Goal: Task Accomplishment & Management: Use online tool/utility

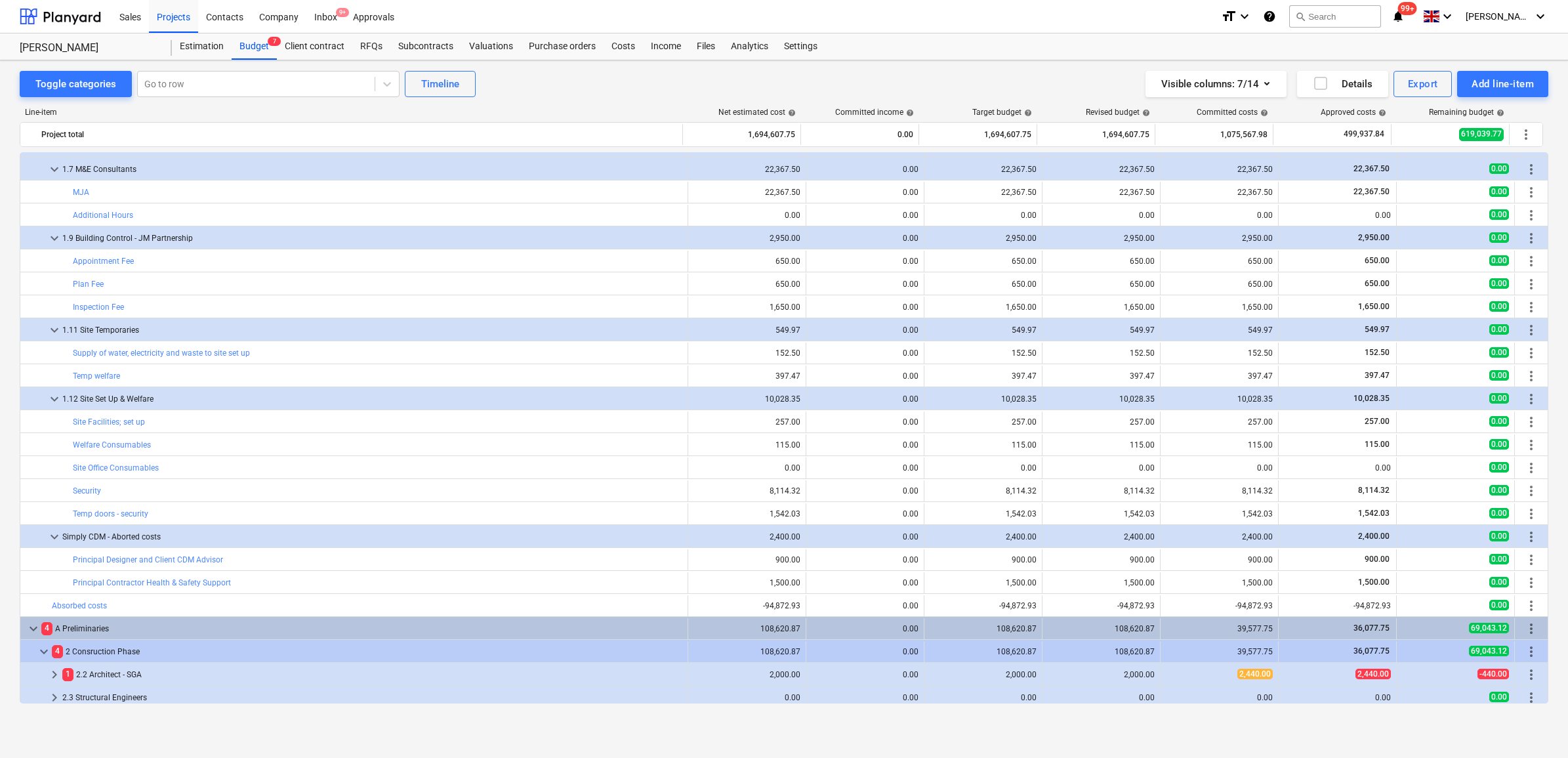
scroll to position [164, 0]
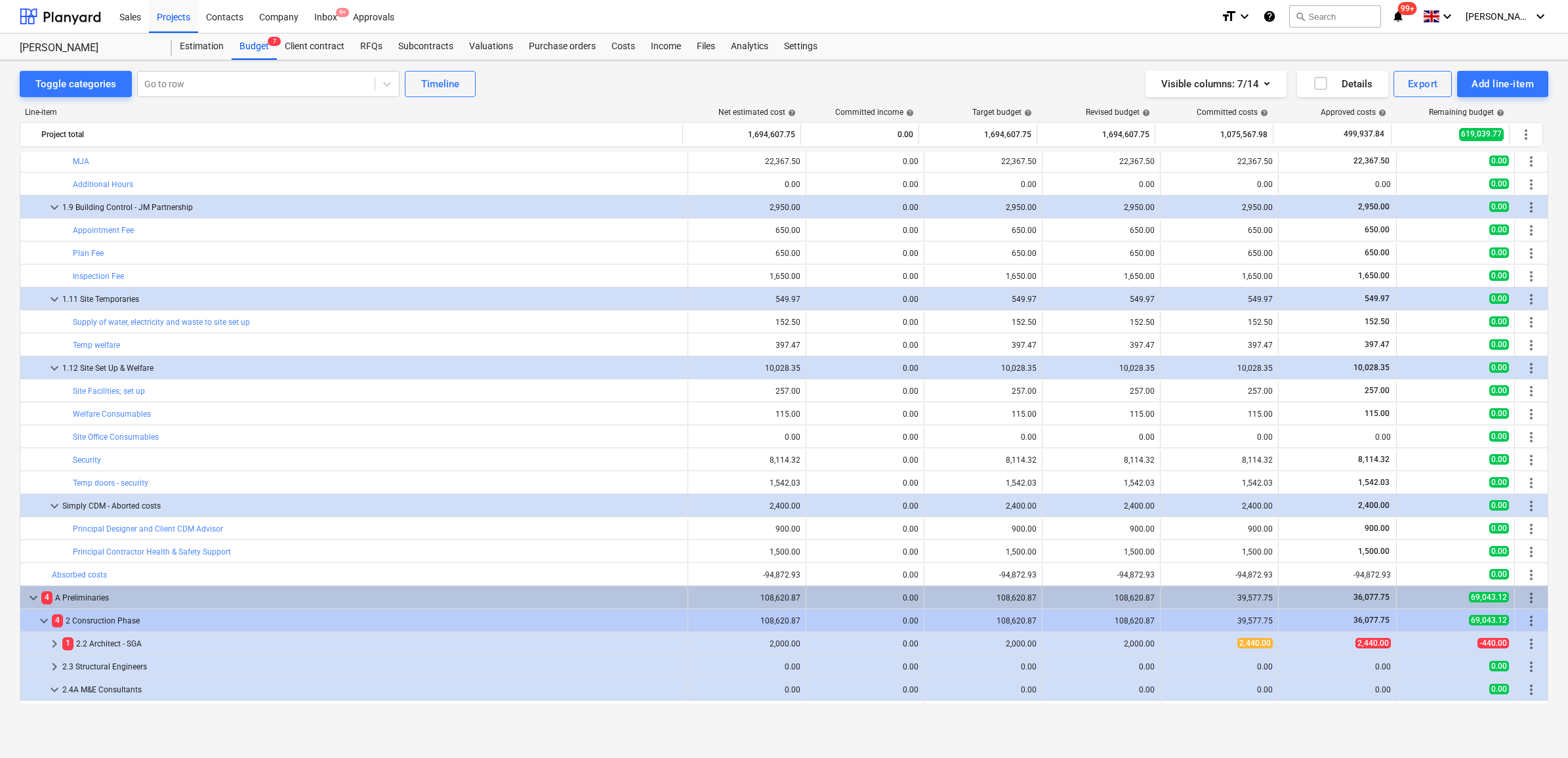
drag, startPoint x: 171, startPoint y: 13, endPoint x: 197, endPoint y: 136, distance: 125.7
click at [171, 13] on div "Projects" at bounding box center [173, 15] width 49 height 33
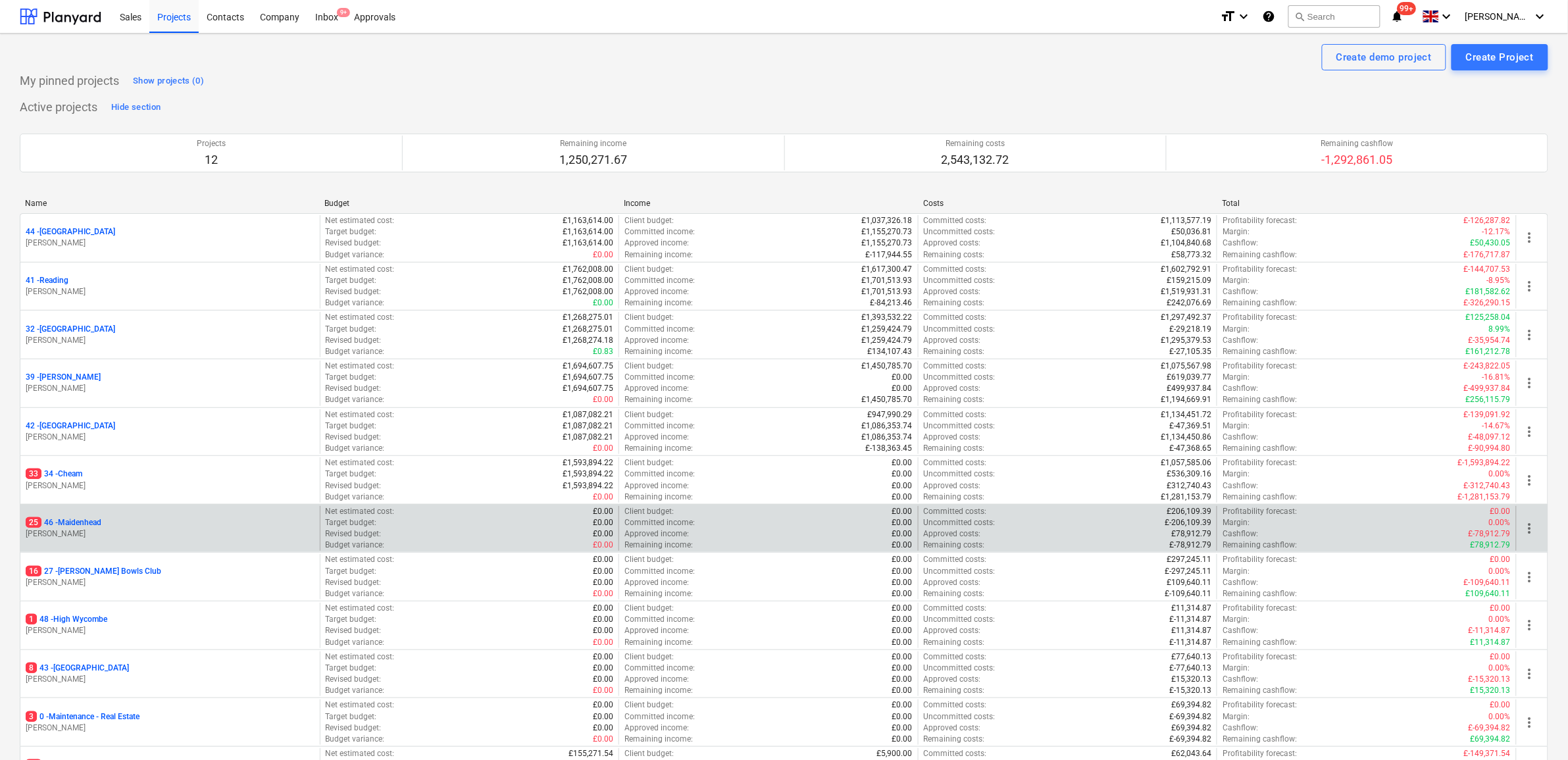
click at [100, 522] on p "25 46 - [GEOGRAPHIC_DATA]" at bounding box center [64, 523] width 76 height 11
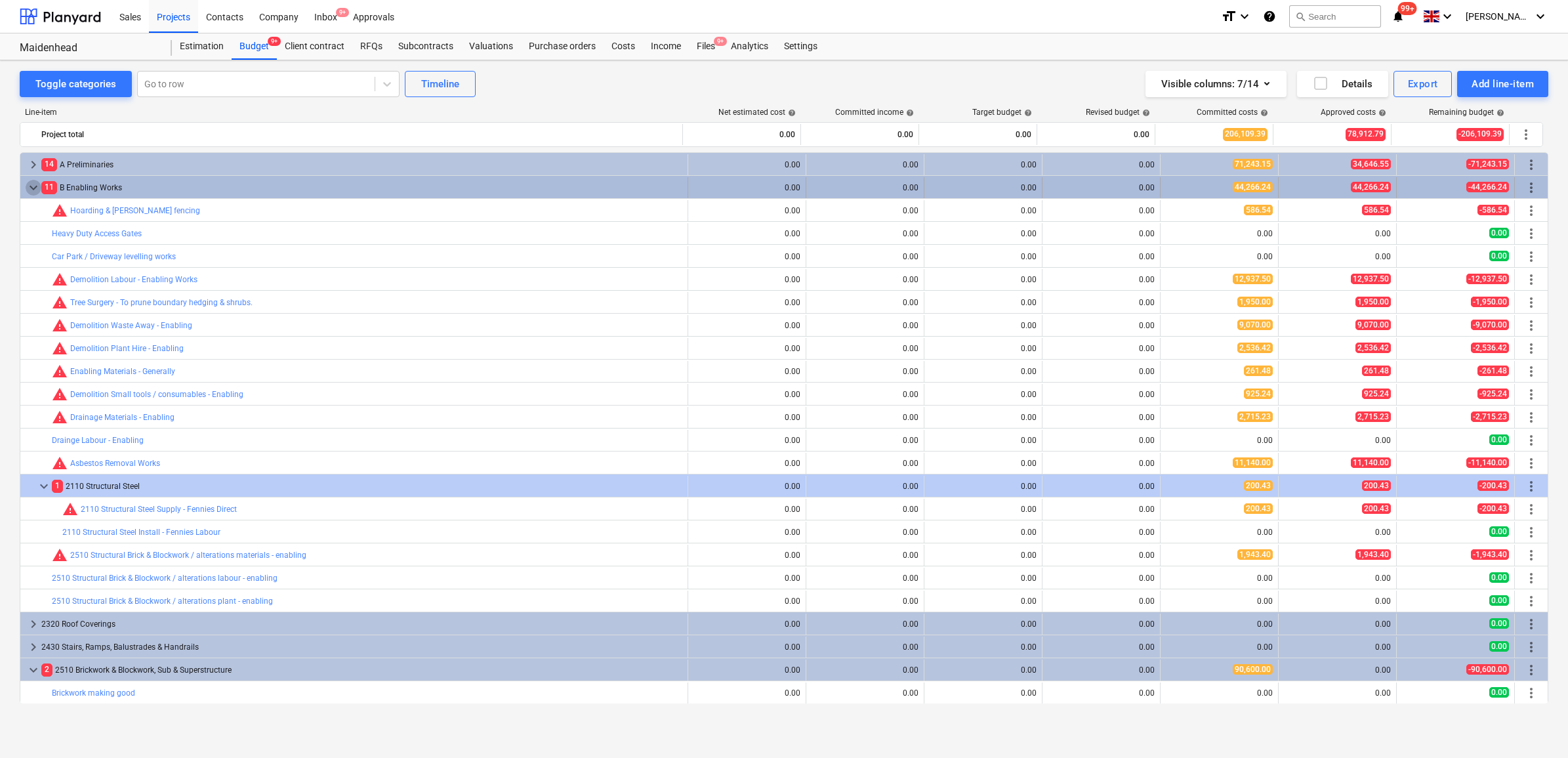
click at [33, 190] on span "keyboard_arrow_down" at bounding box center [33, 187] width 16 height 16
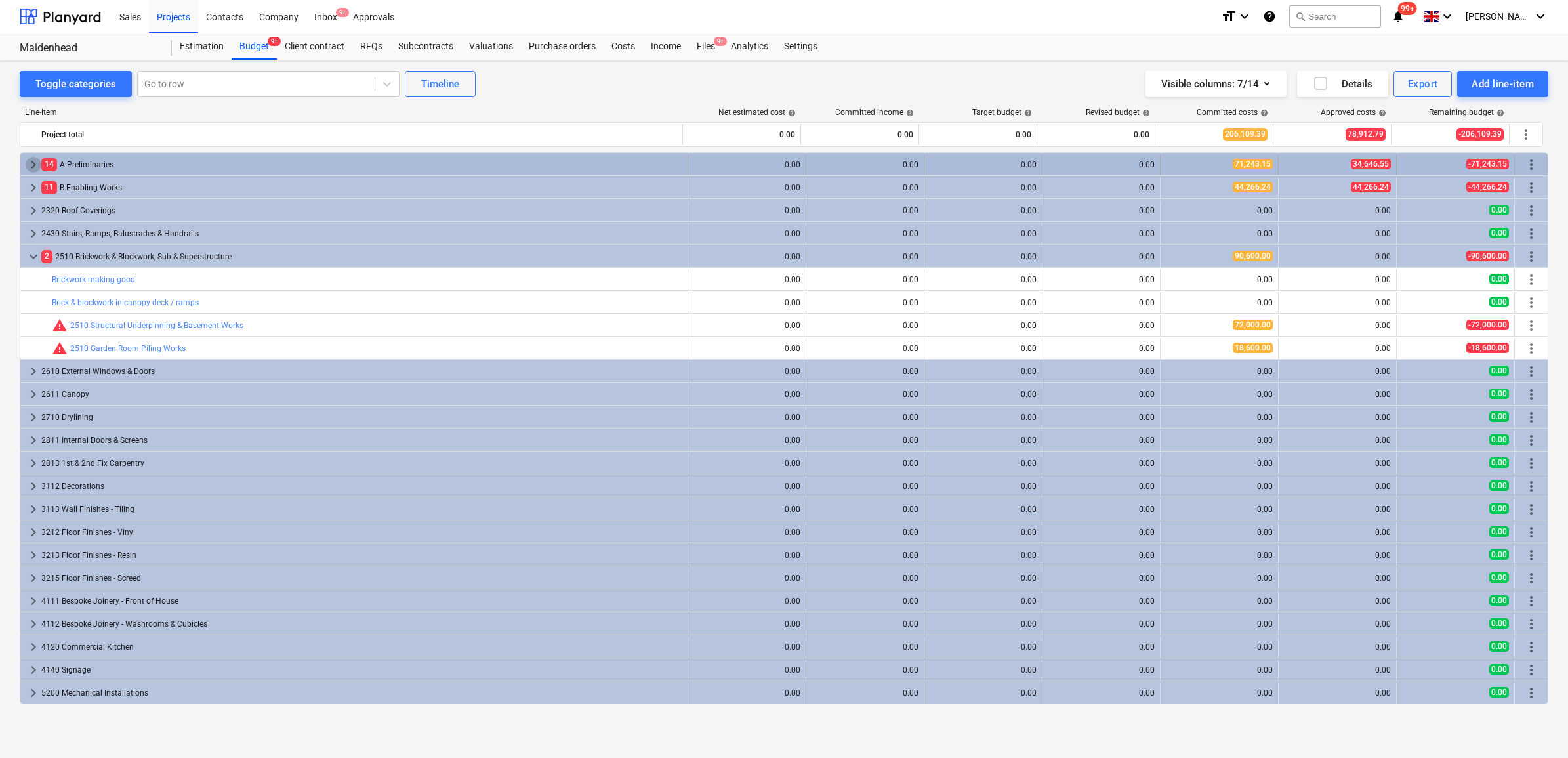
click at [33, 166] on span "keyboard_arrow_right" at bounding box center [33, 165] width 16 height 16
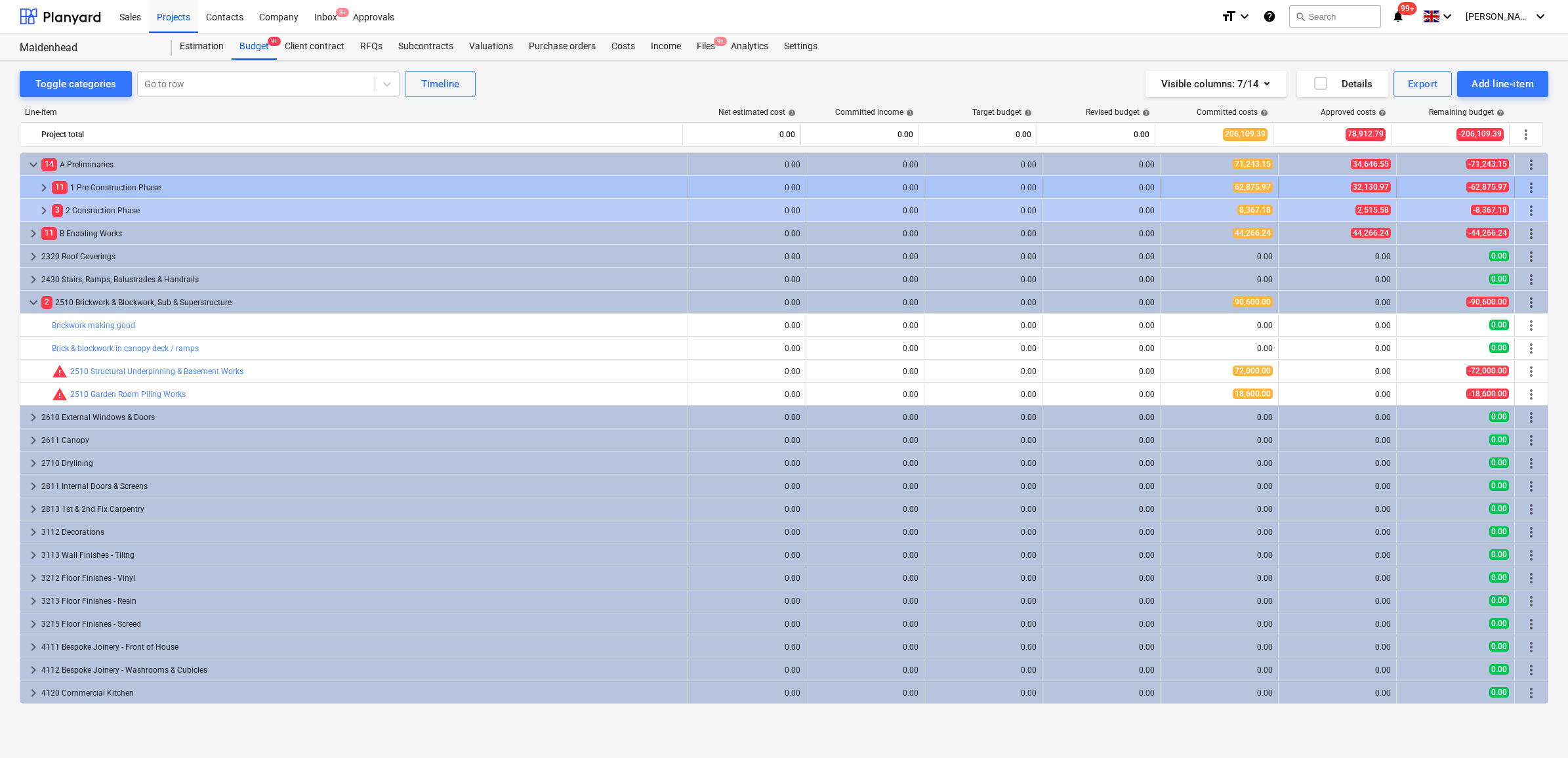
click at [35, 184] on div at bounding box center [30, 187] width 10 height 21
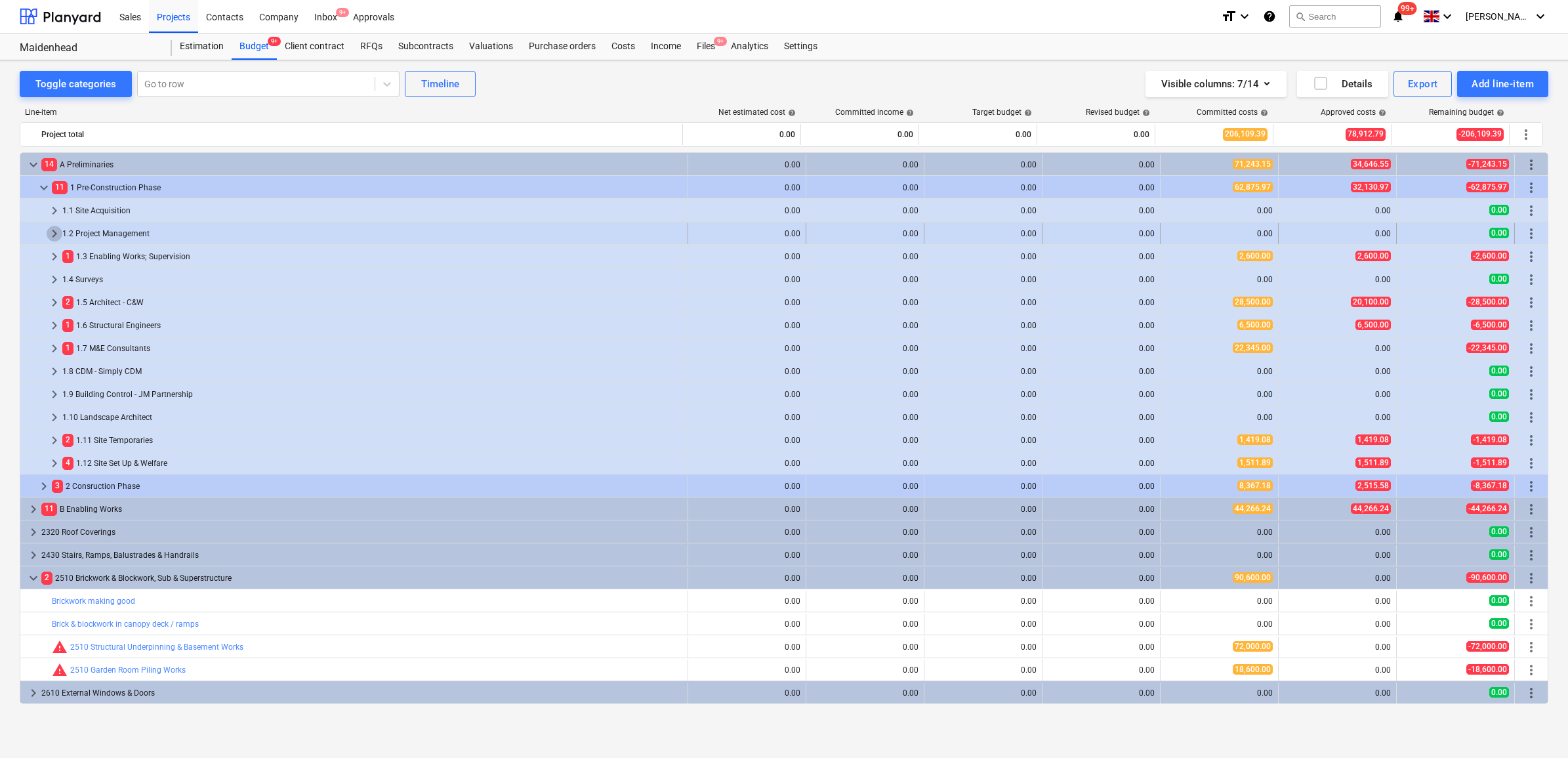
click at [53, 227] on span "keyboard_arrow_right" at bounding box center [54, 234] width 16 height 16
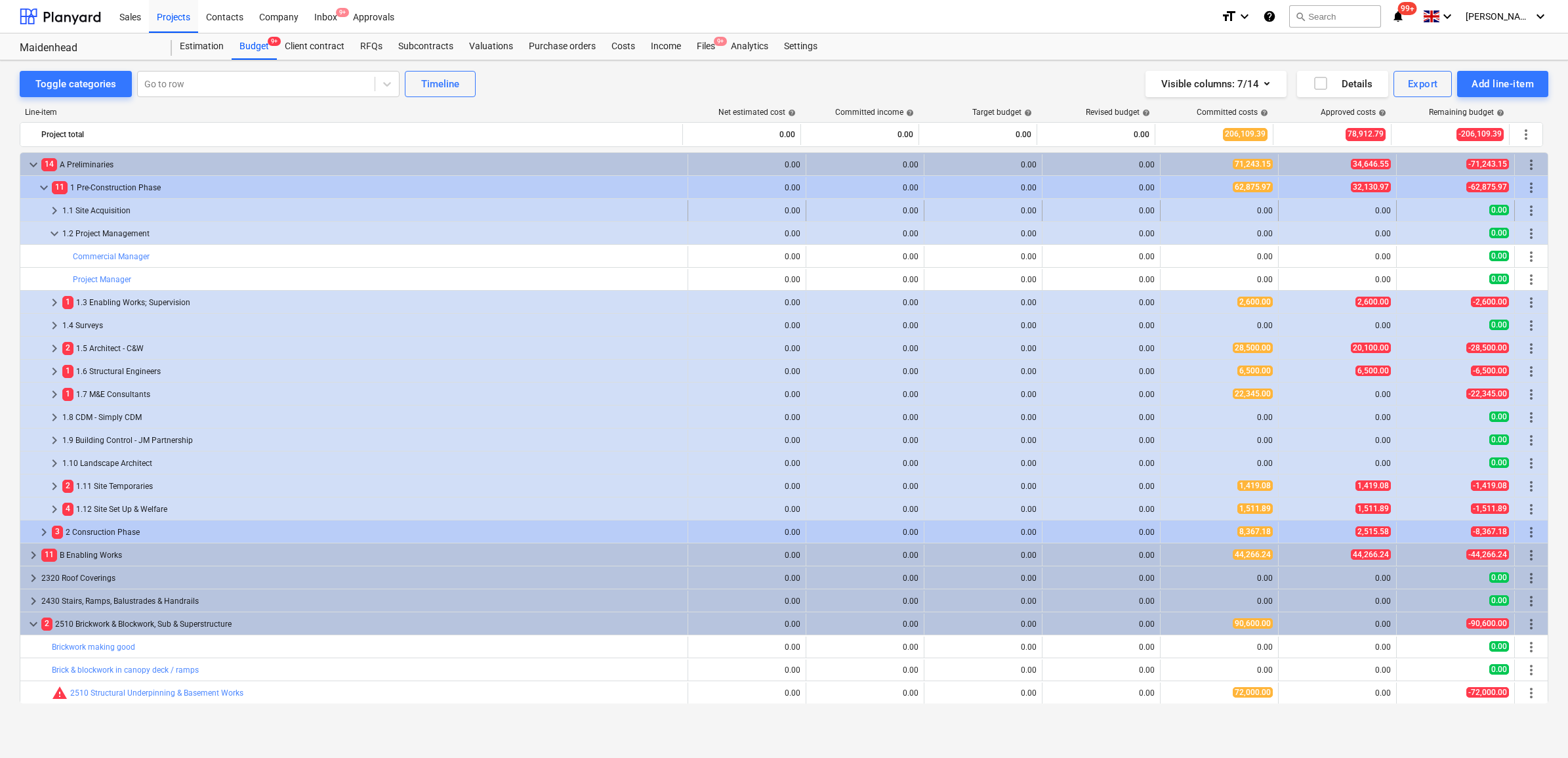
click at [53, 220] on div "keyboard_arrow_right" at bounding box center [54, 211] width 16 height 21
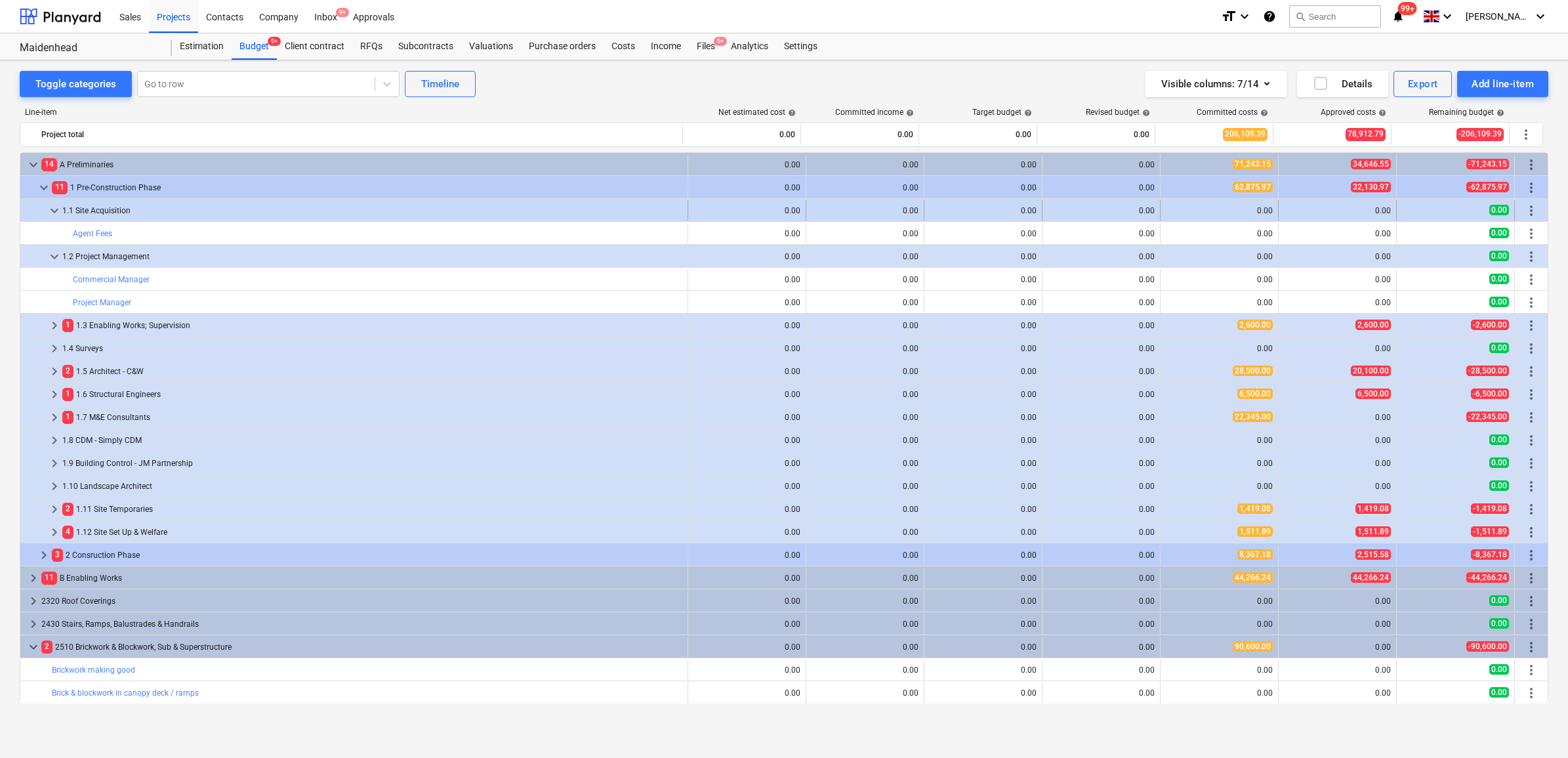
click at [1524, 207] on span "more_vert" at bounding box center [1531, 210] width 16 height 16
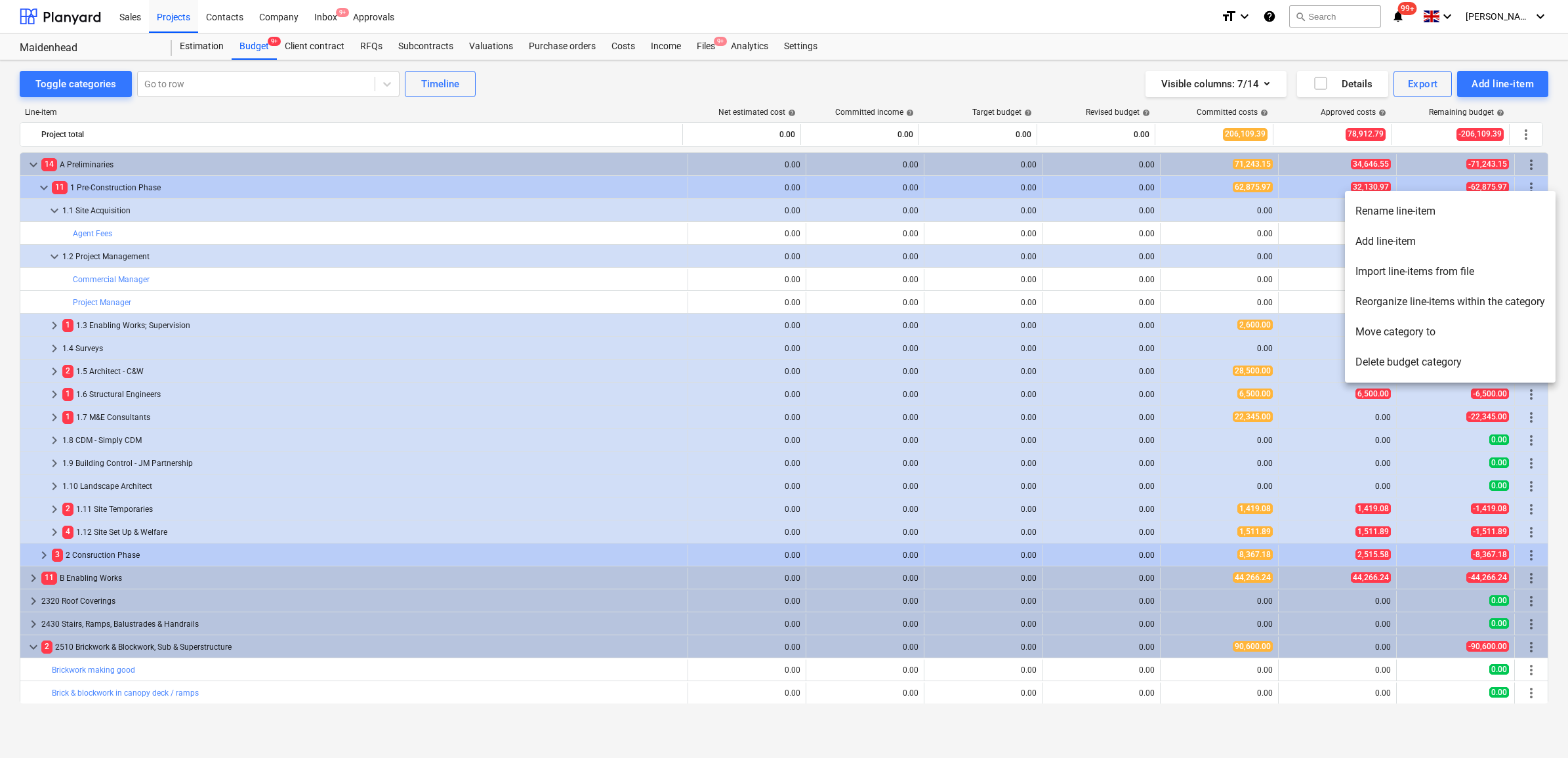
click at [1415, 362] on li "Delete budget category" at bounding box center [1450, 362] width 211 height 30
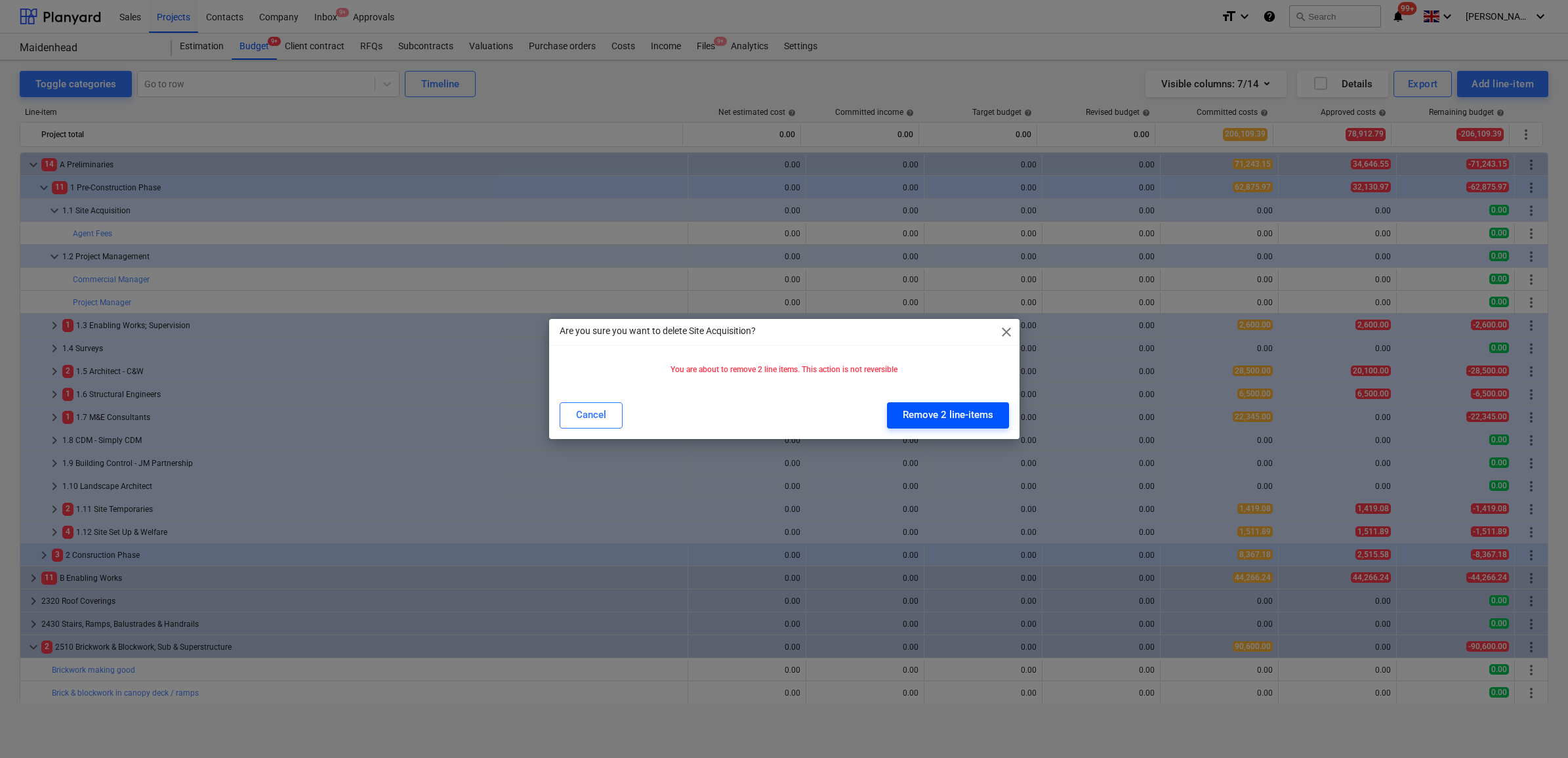
click at [982, 415] on div "Remove 2 line-items" at bounding box center [949, 414] width 91 height 17
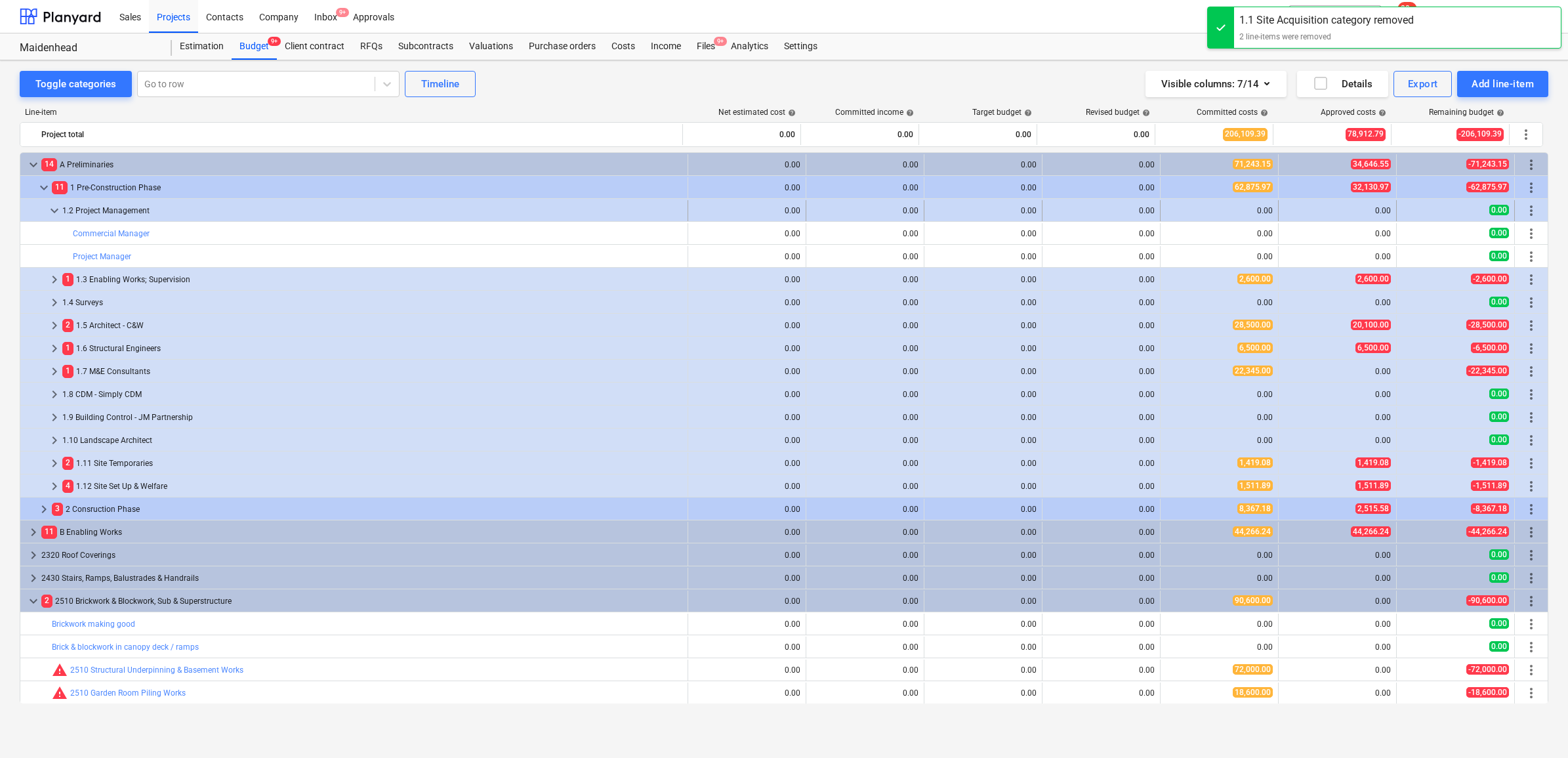
click at [1528, 209] on span "more_vert" at bounding box center [1531, 210] width 16 height 16
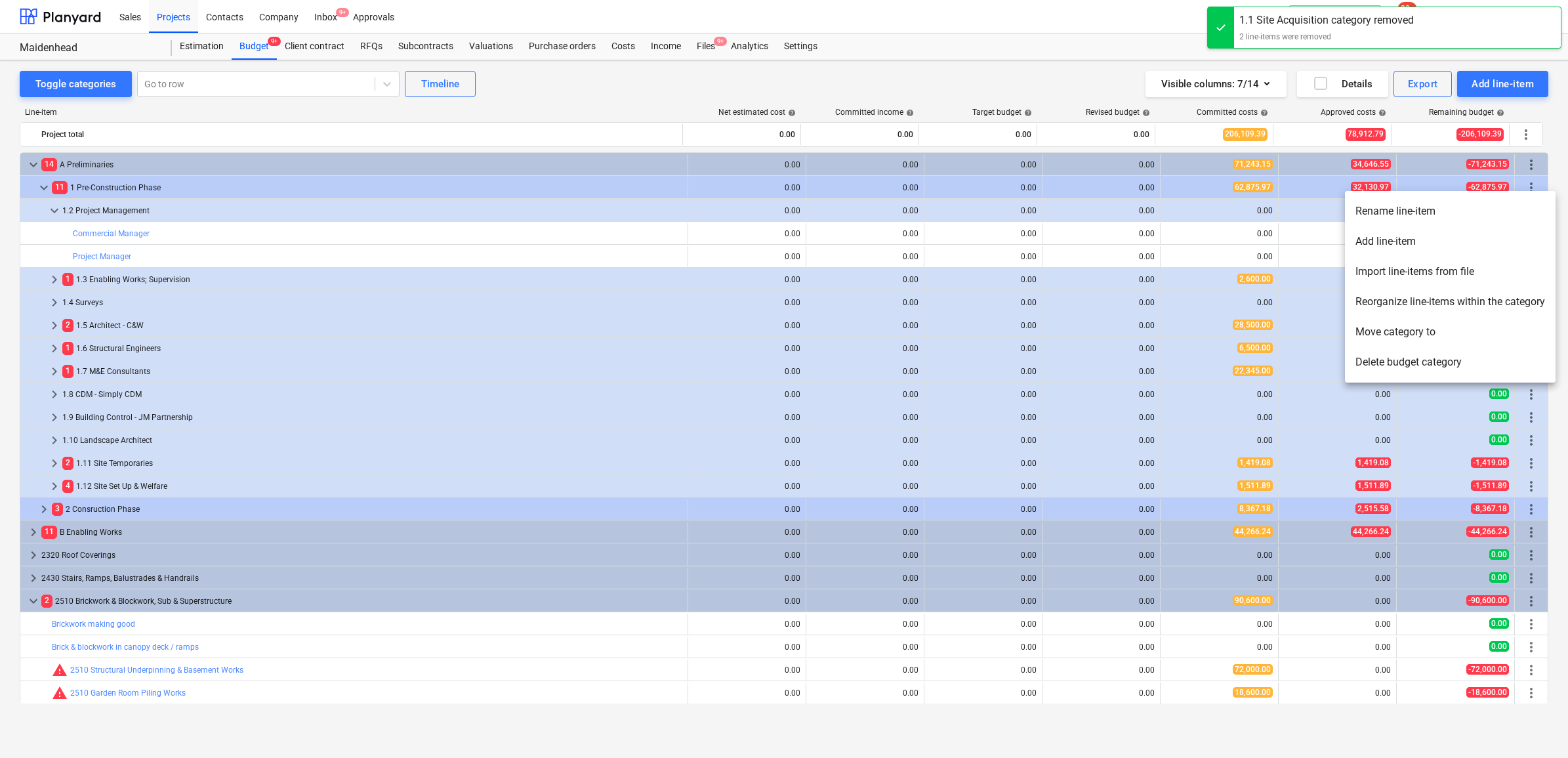
click at [1418, 363] on li "Delete budget category" at bounding box center [1450, 362] width 211 height 30
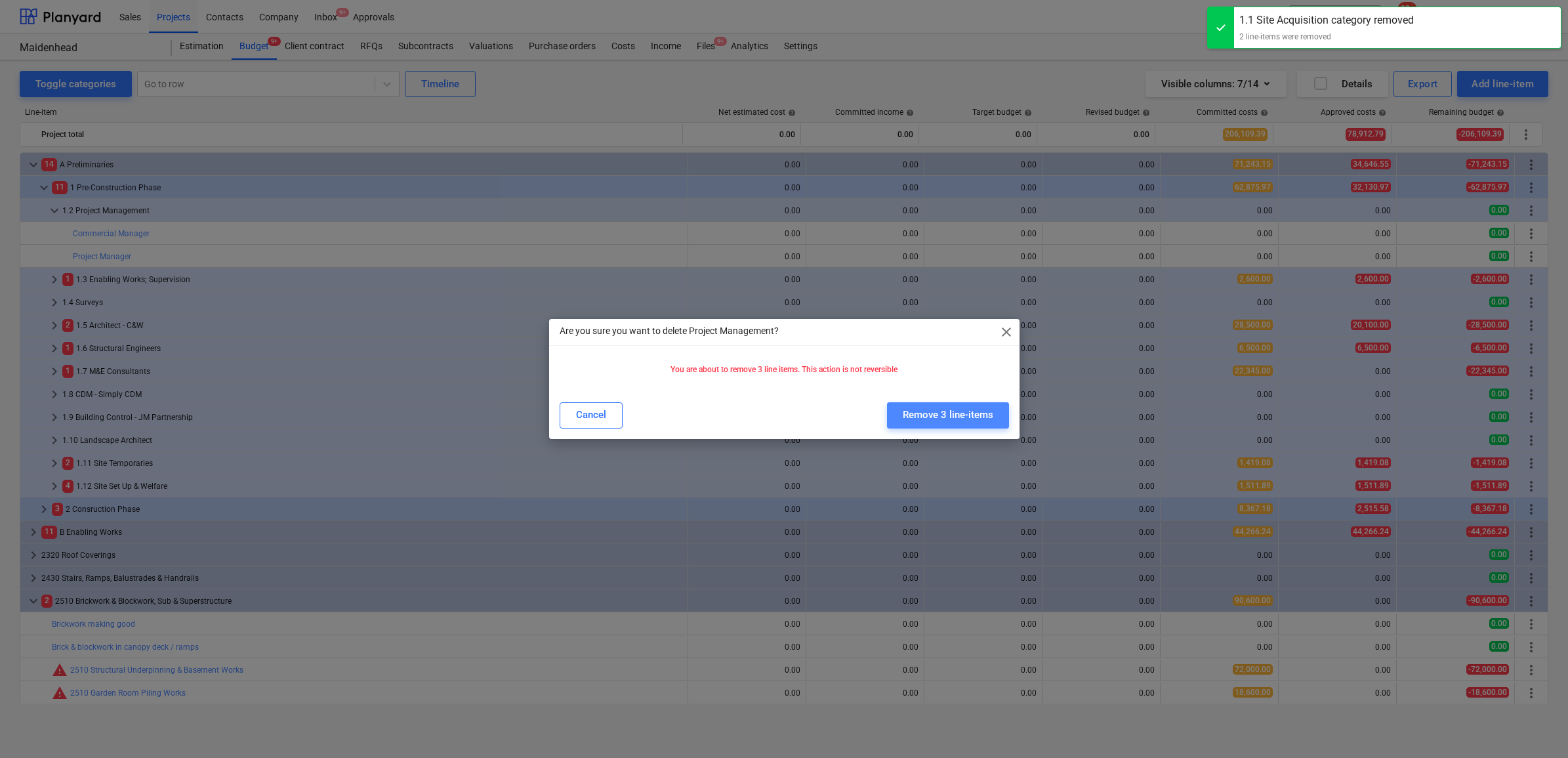
click at [965, 412] on div "Remove 3 line-items" at bounding box center [949, 414] width 91 height 17
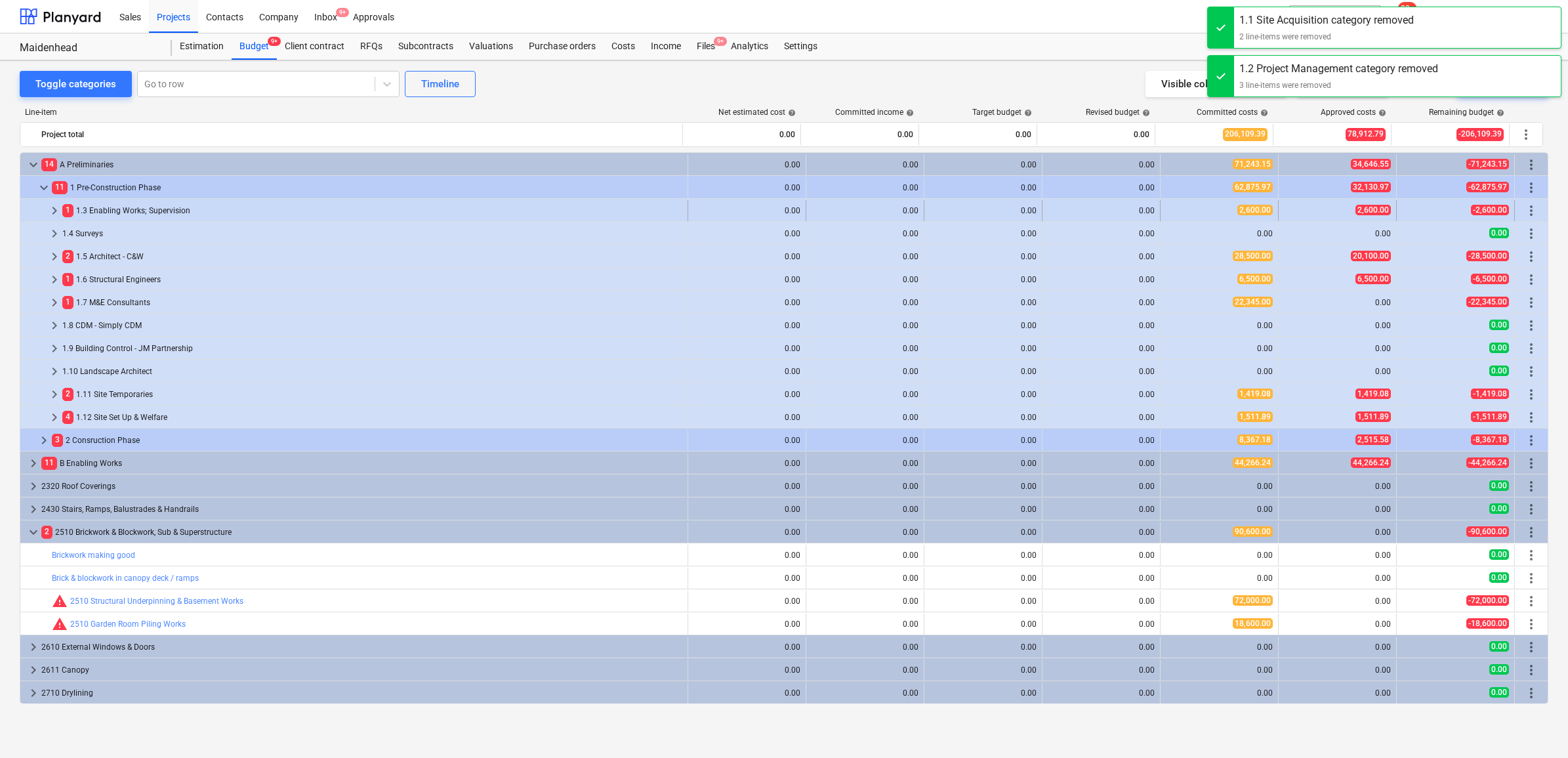
click at [49, 208] on span "keyboard_arrow_right" at bounding box center [54, 210] width 16 height 16
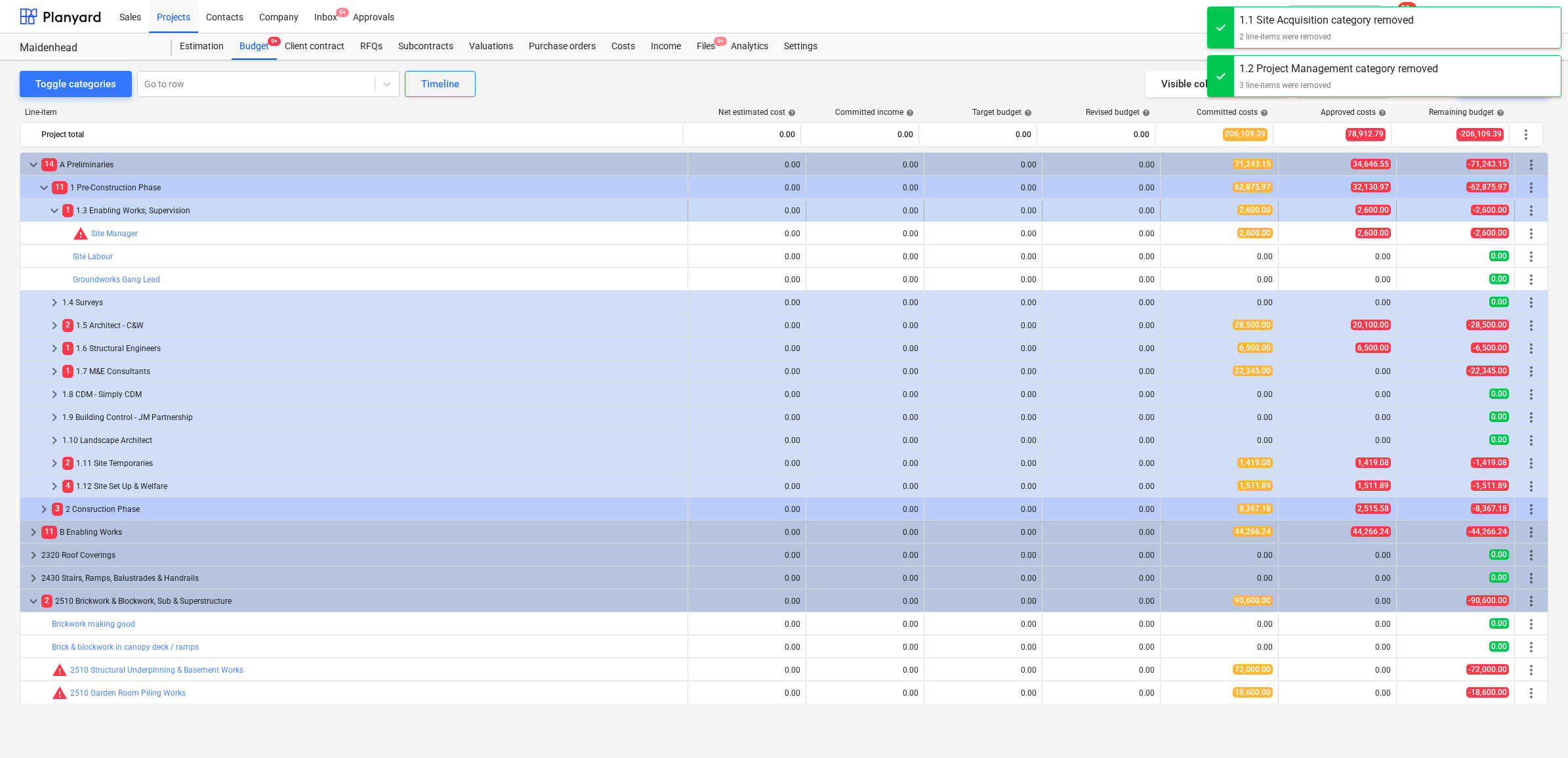
click at [1526, 211] on span "more_vert" at bounding box center [1531, 210] width 16 height 16
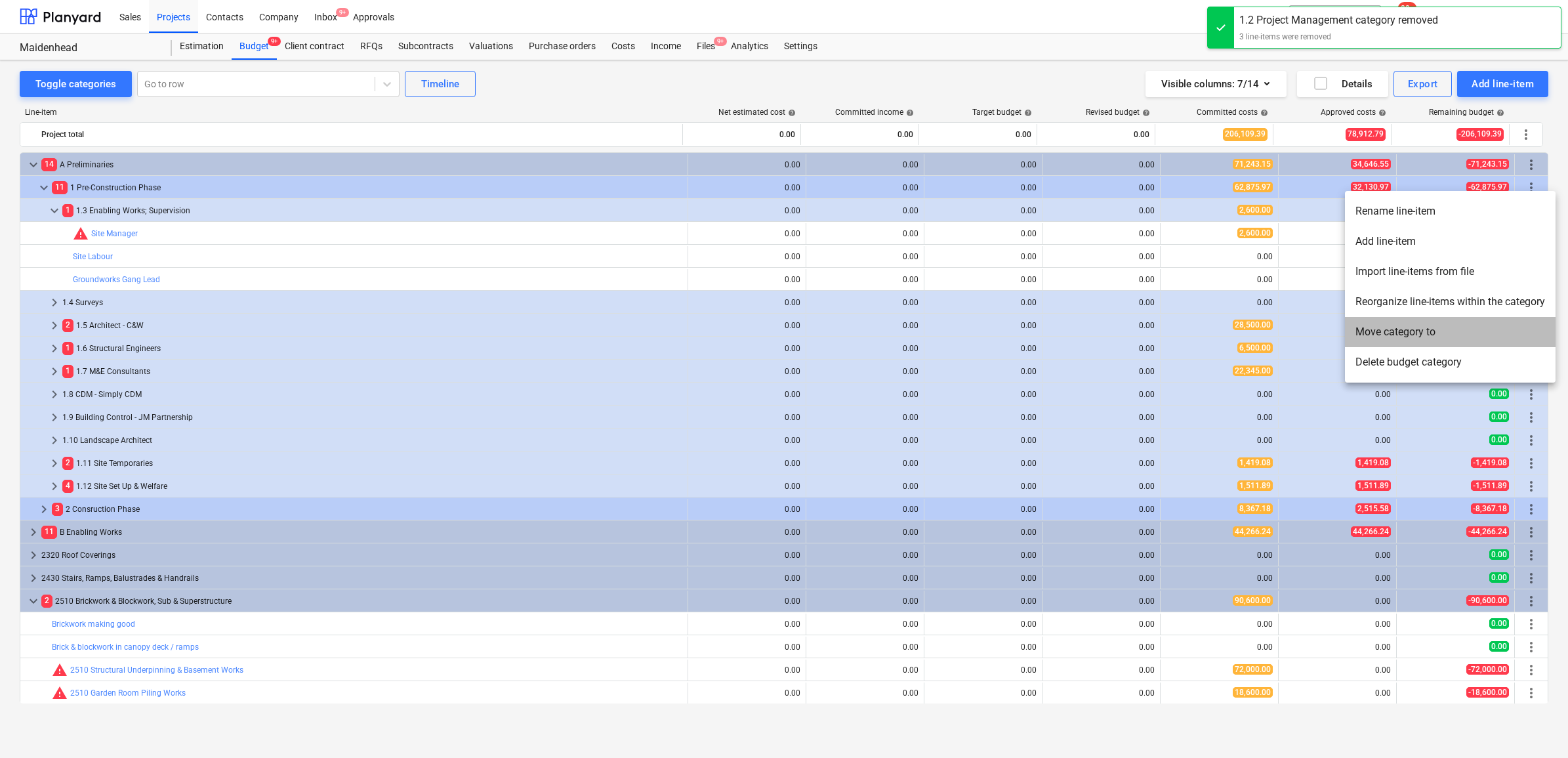
click at [1429, 336] on li "Move category to" at bounding box center [1450, 332] width 211 height 30
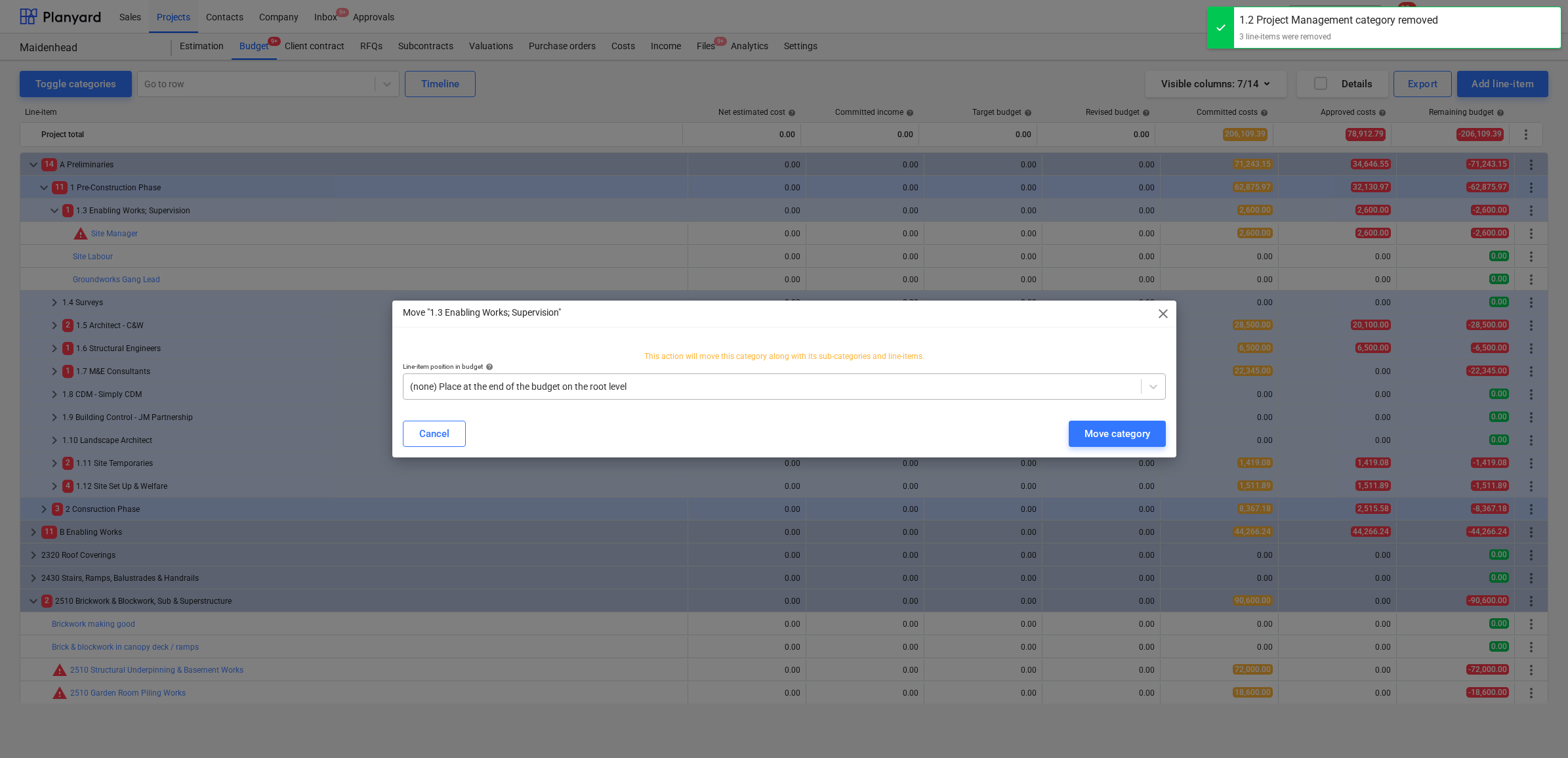
click at [893, 387] on div at bounding box center [773, 387] width 724 height 13
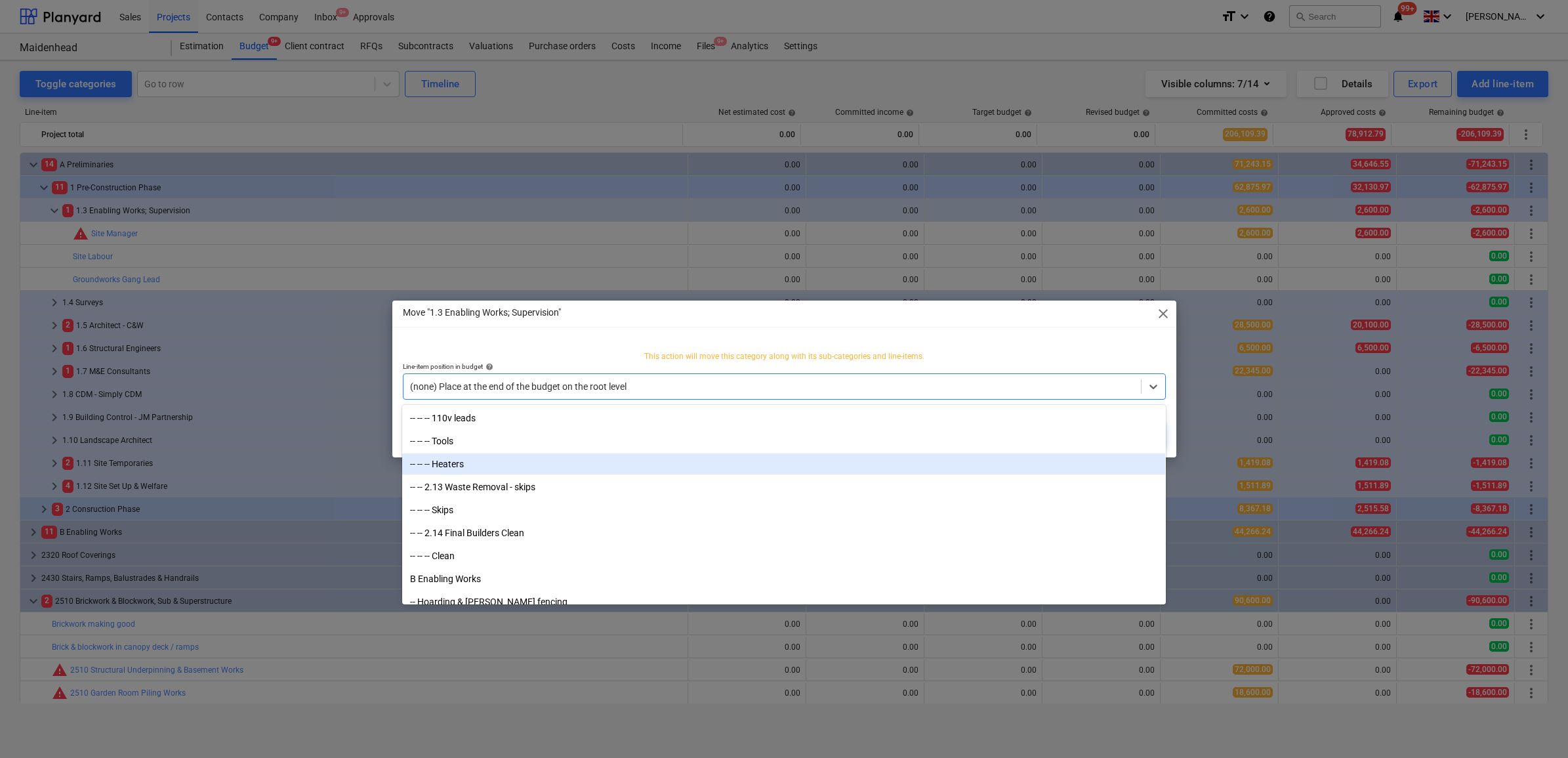
scroll to position [1806, 0]
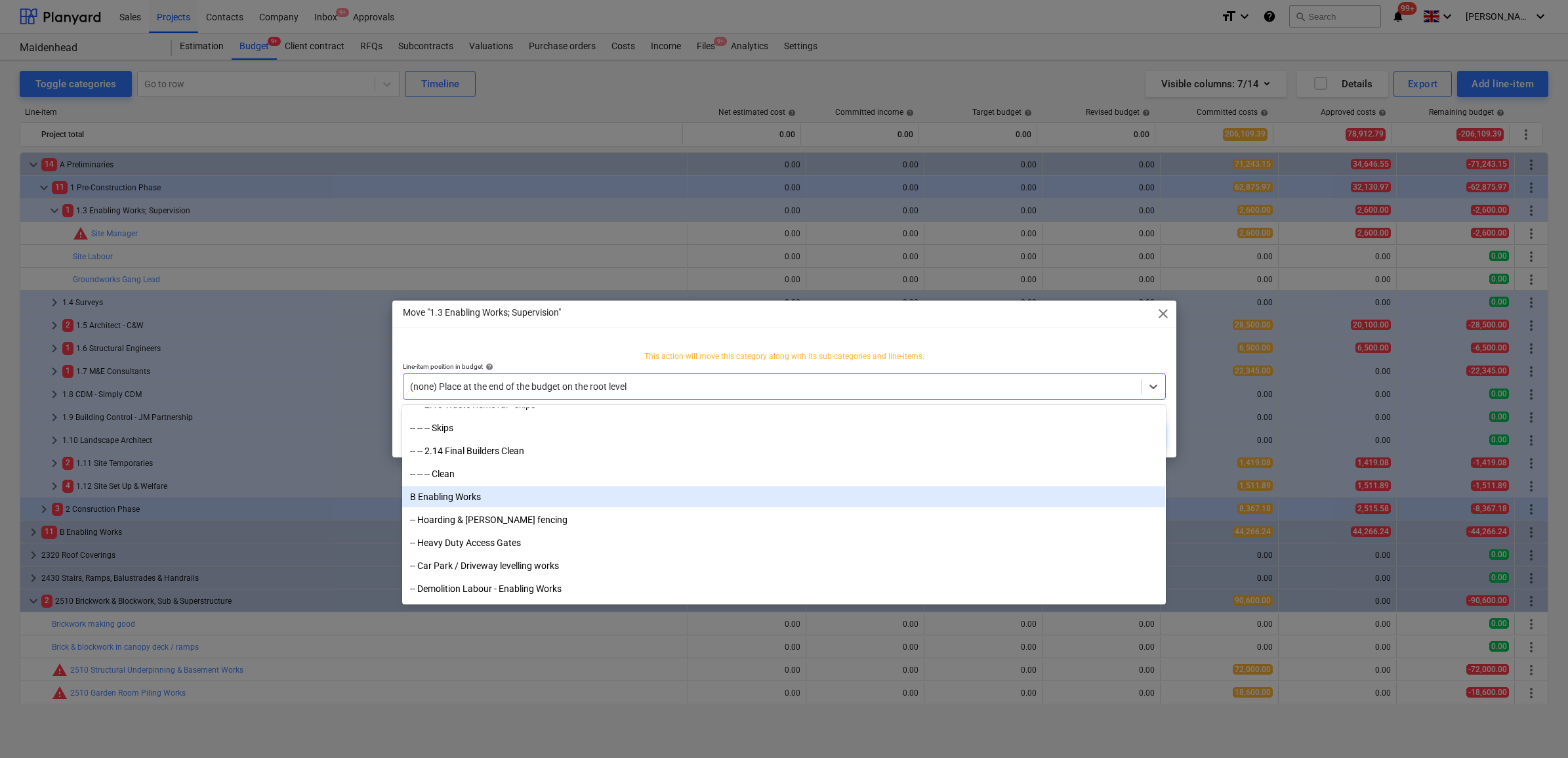
click at [487, 494] on div "B Enabling Works" at bounding box center [783, 497] width 763 height 21
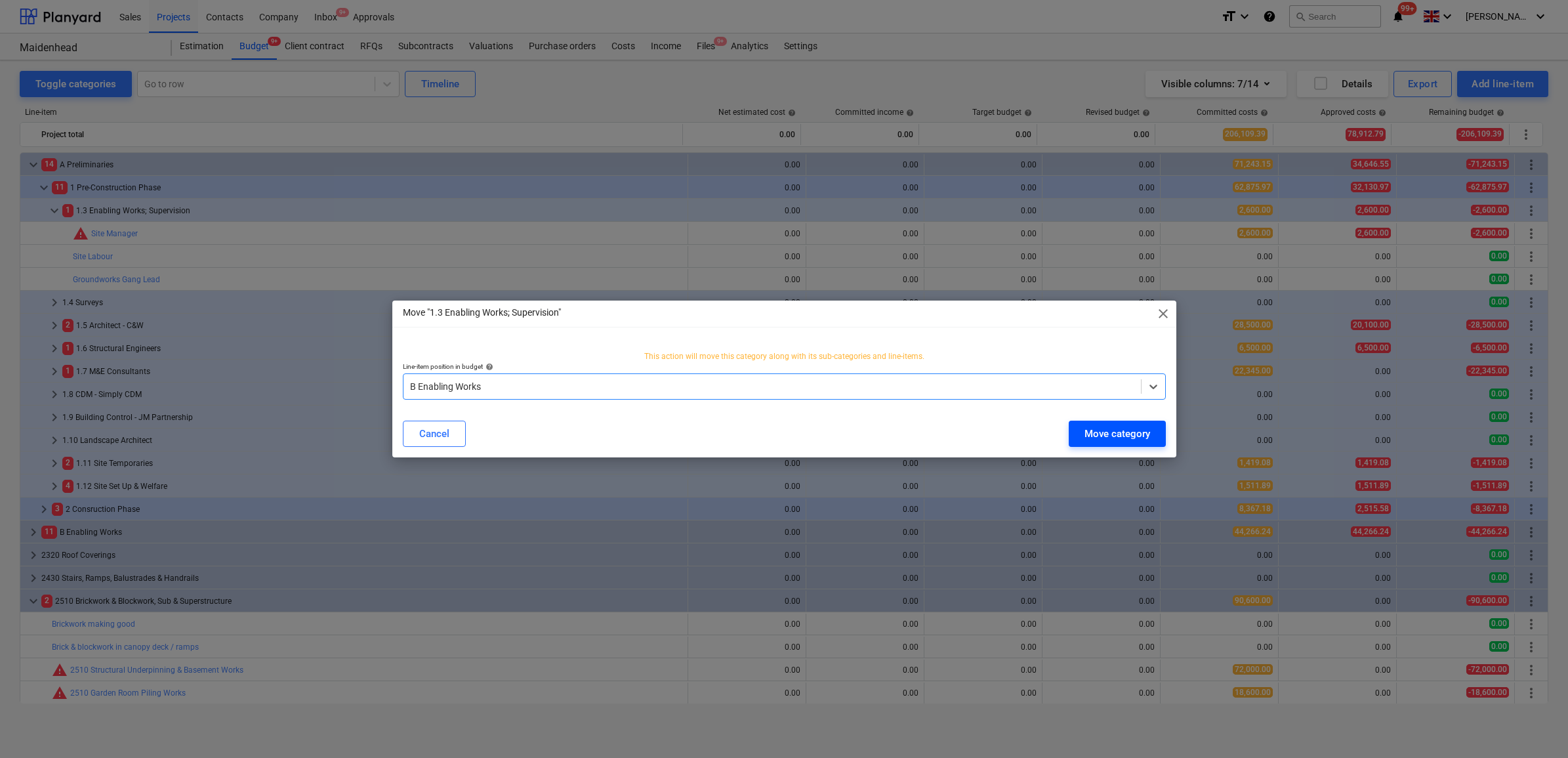
click at [1110, 438] on div "Move category" at bounding box center [1117, 434] width 65 height 17
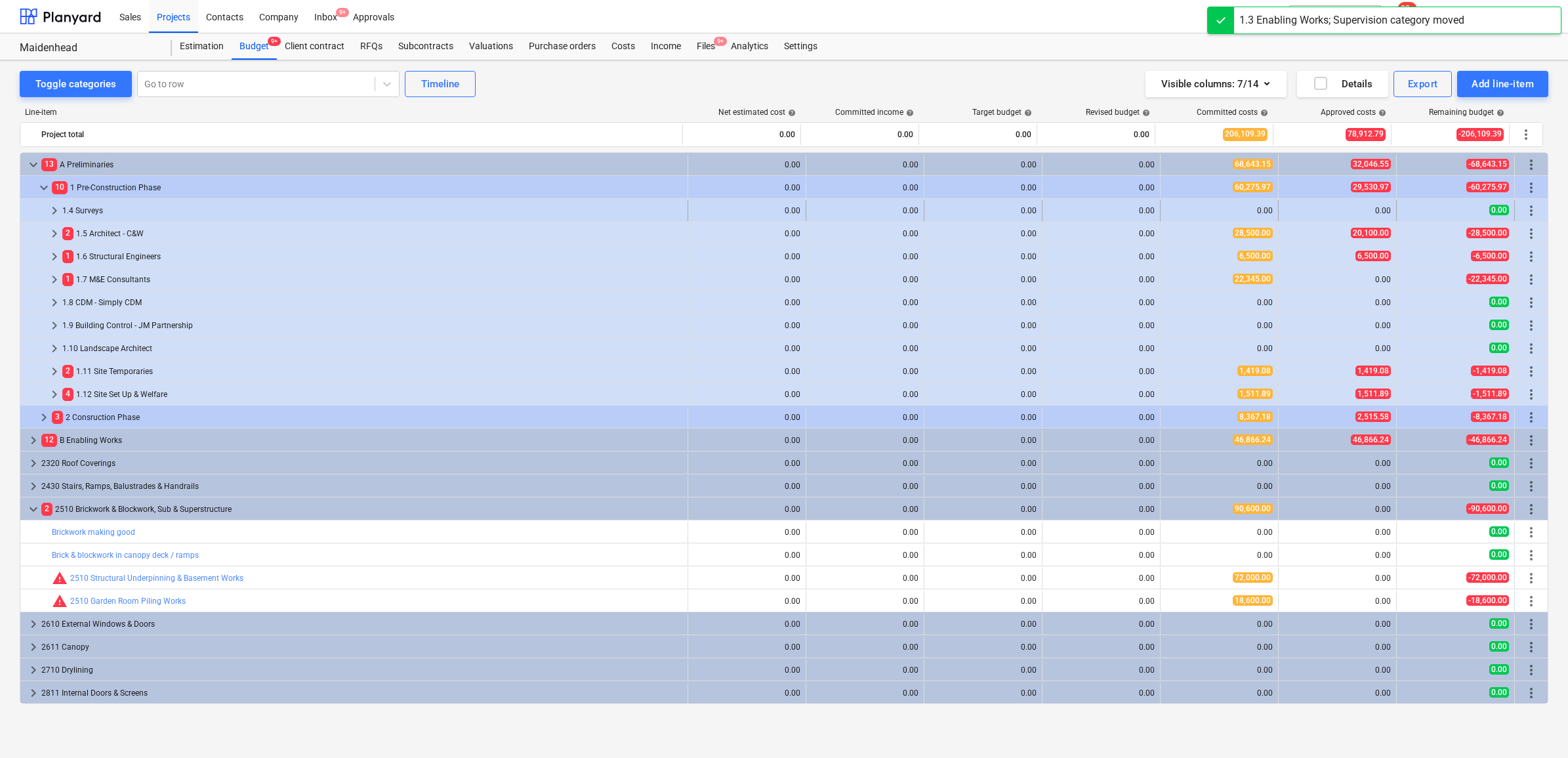
click at [58, 207] on span "keyboard_arrow_right" at bounding box center [54, 210] width 16 height 16
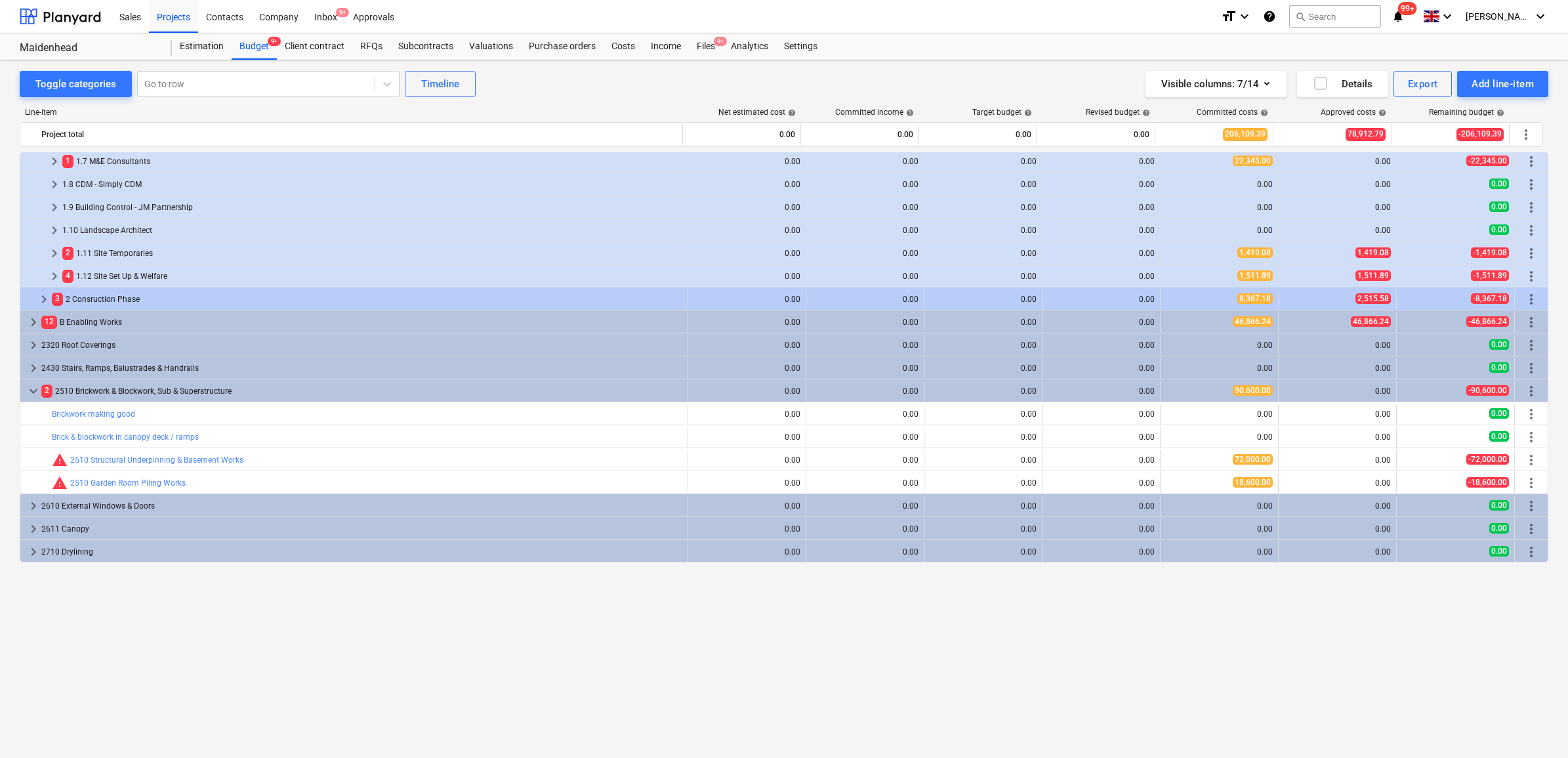
scroll to position [0, 0]
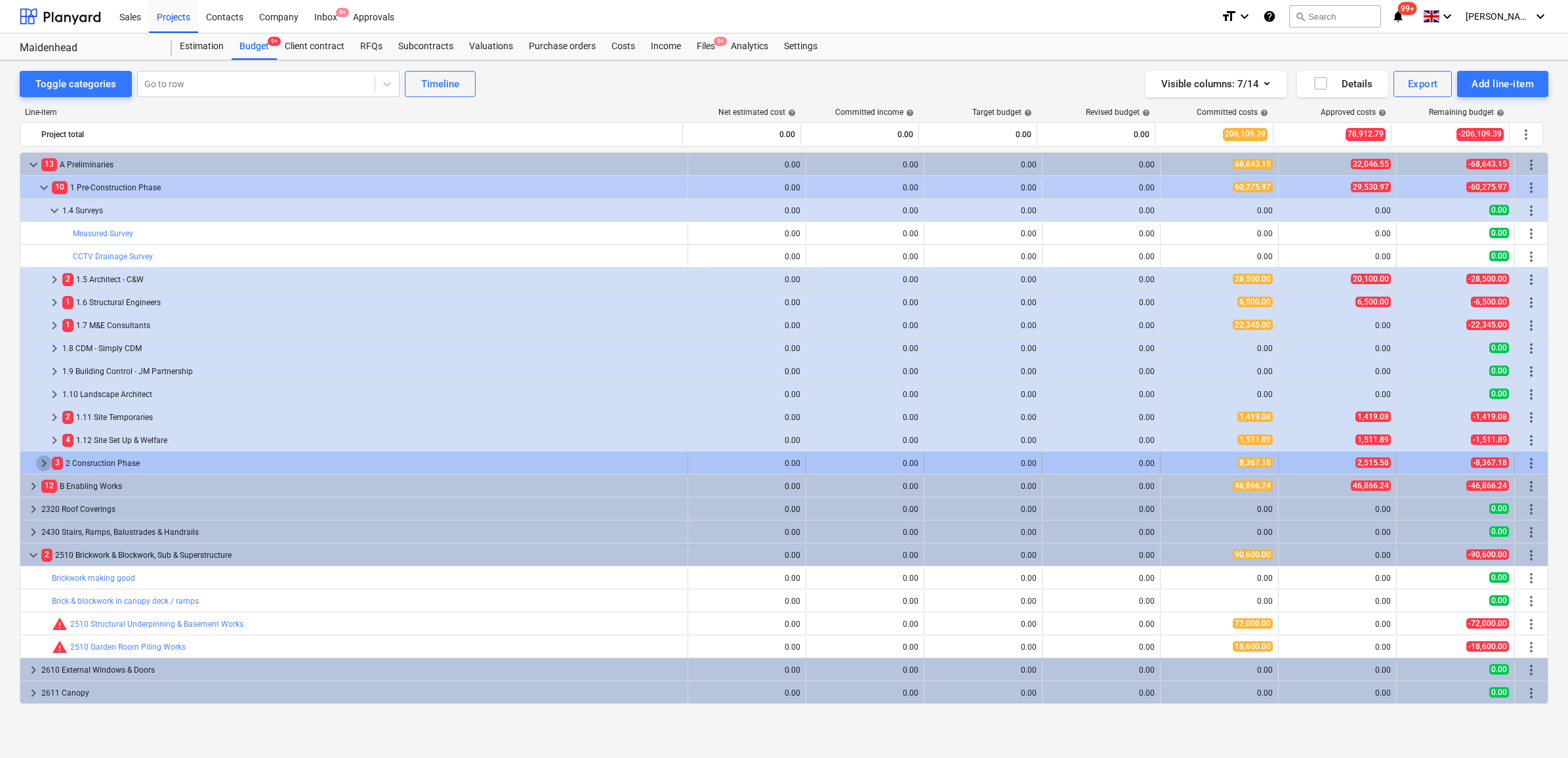
click at [44, 463] on span "keyboard_arrow_right" at bounding box center [44, 463] width 16 height 16
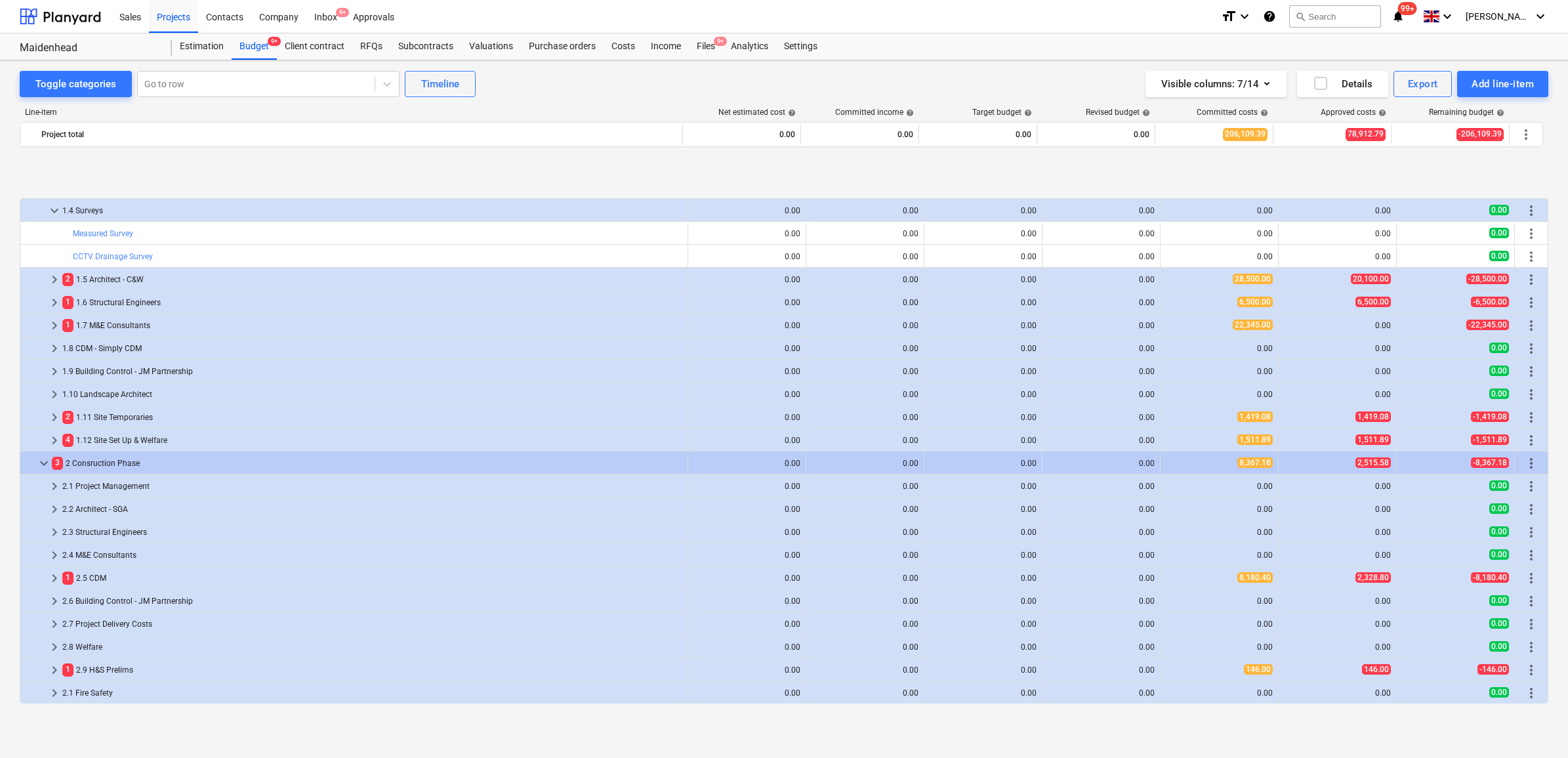
scroll to position [82, 0]
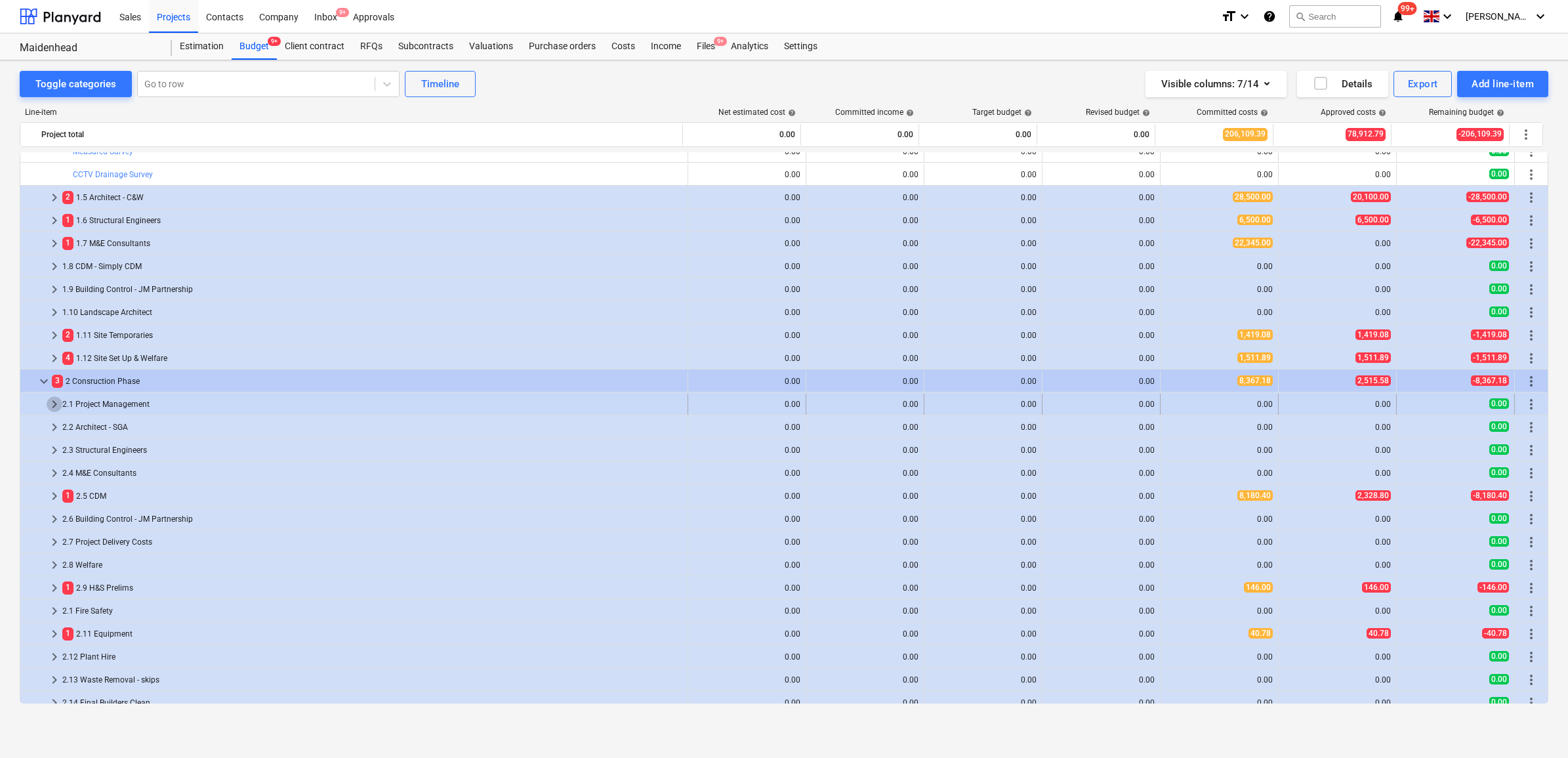
click at [50, 398] on span "keyboard_arrow_right" at bounding box center [54, 404] width 16 height 16
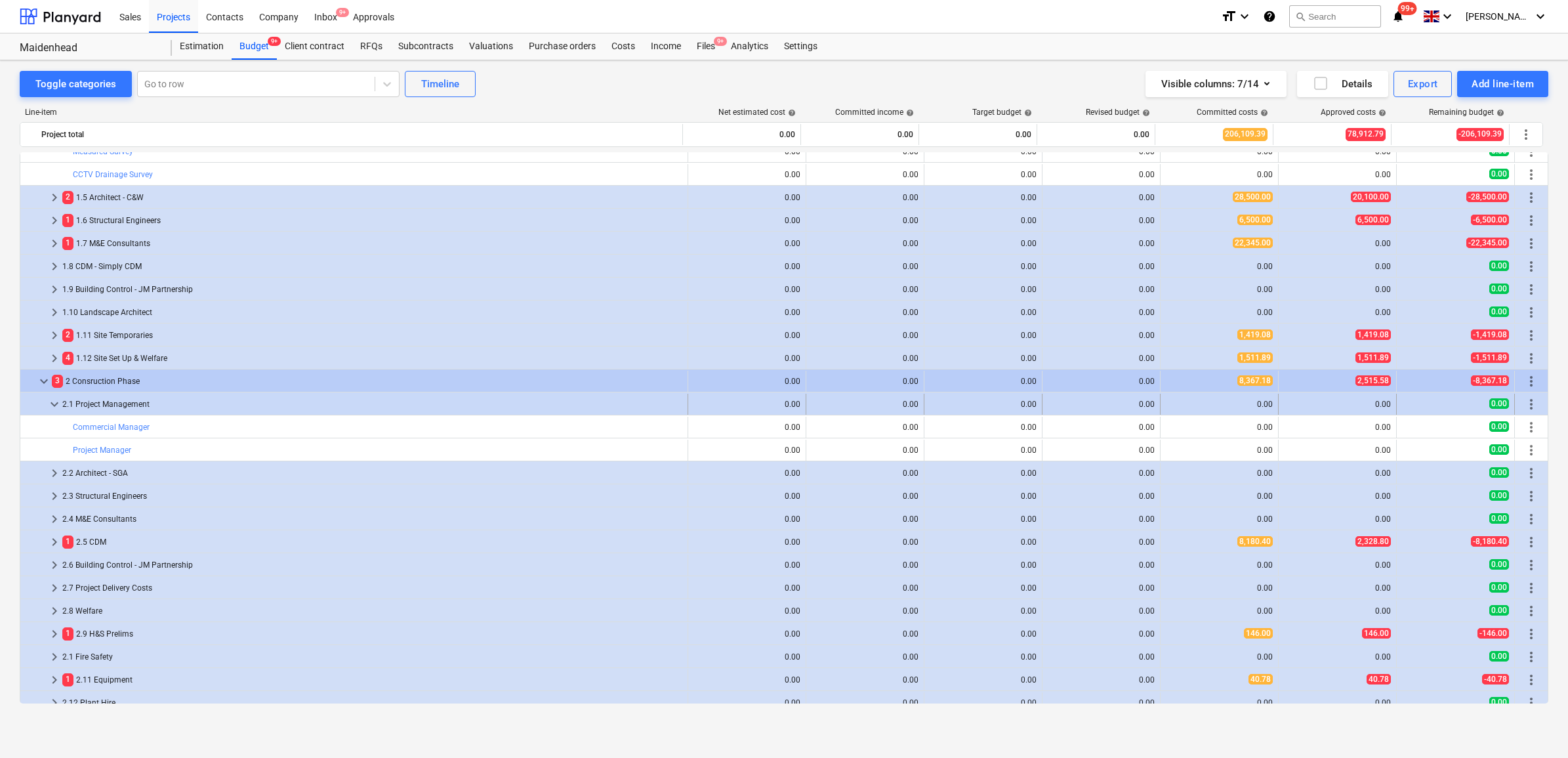
click at [1526, 405] on span "more_vert" at bounding box center [1531, 404] width 16 height 16
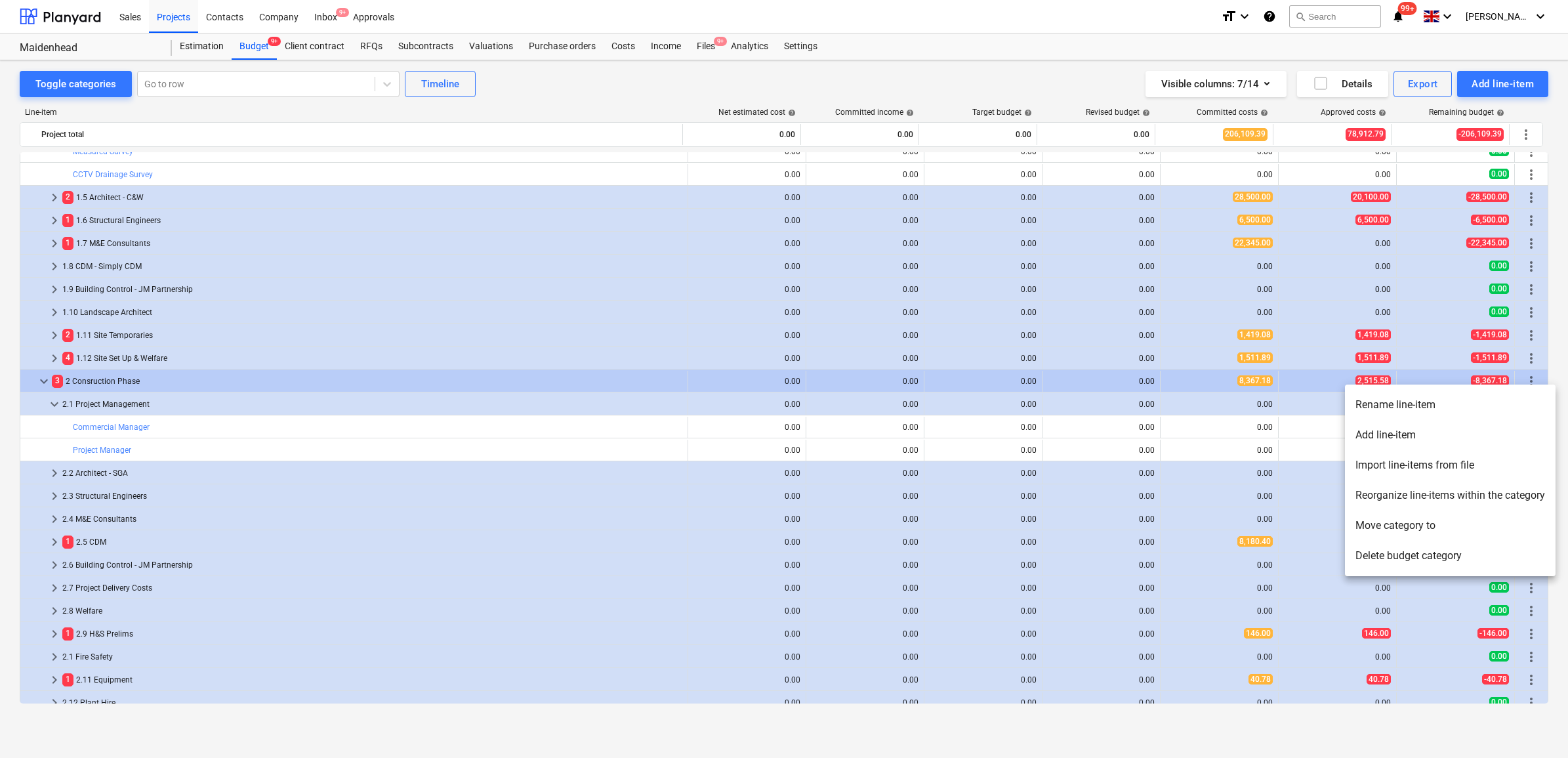
click at [1404, 552] on li "Delete budget category" at bounding box center [1450, 556] width 211 height 30
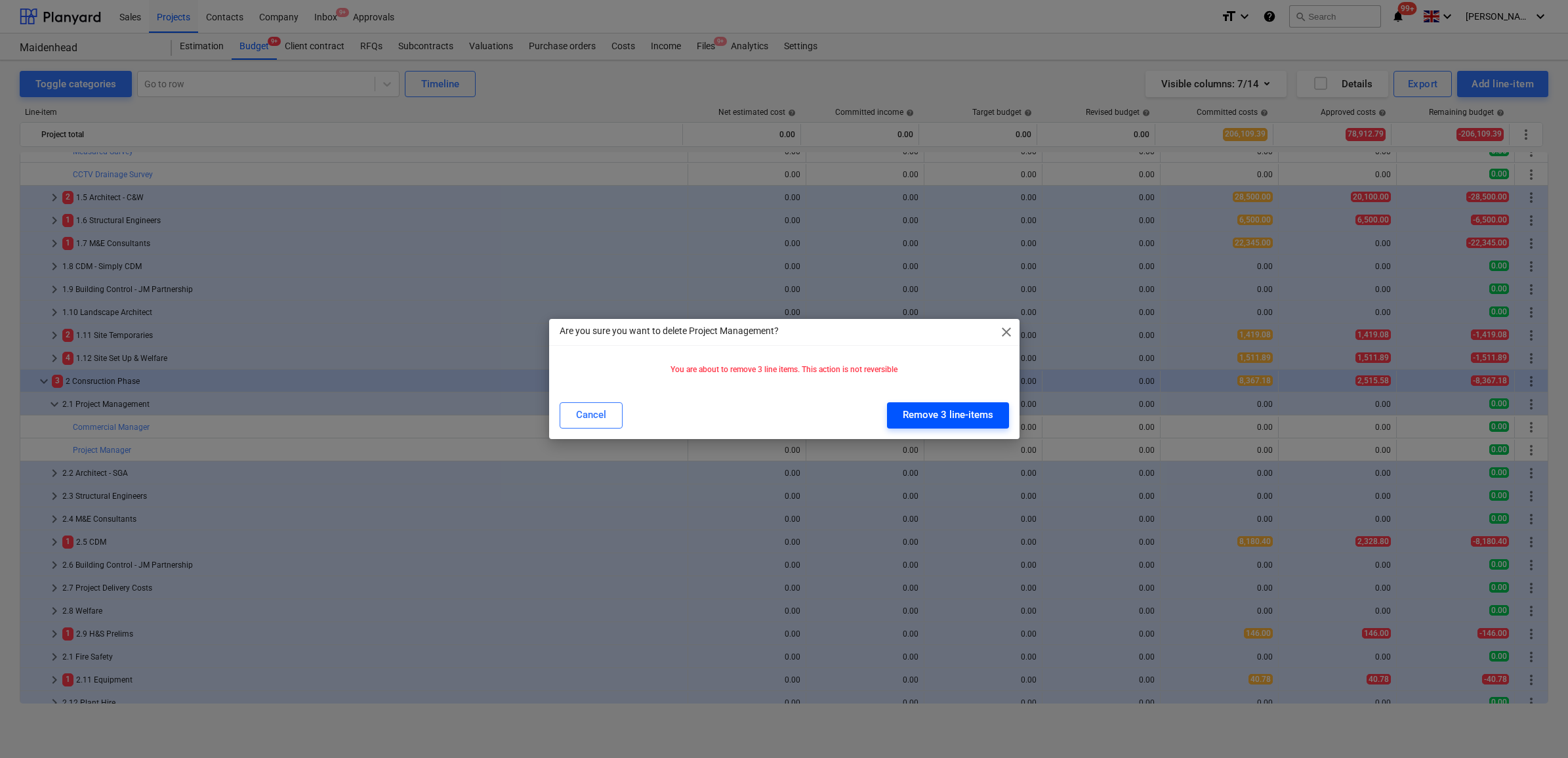
click at [922, 417] on div "Remove 3 line-items" at bounding box center [949, 414] width 91 height 17
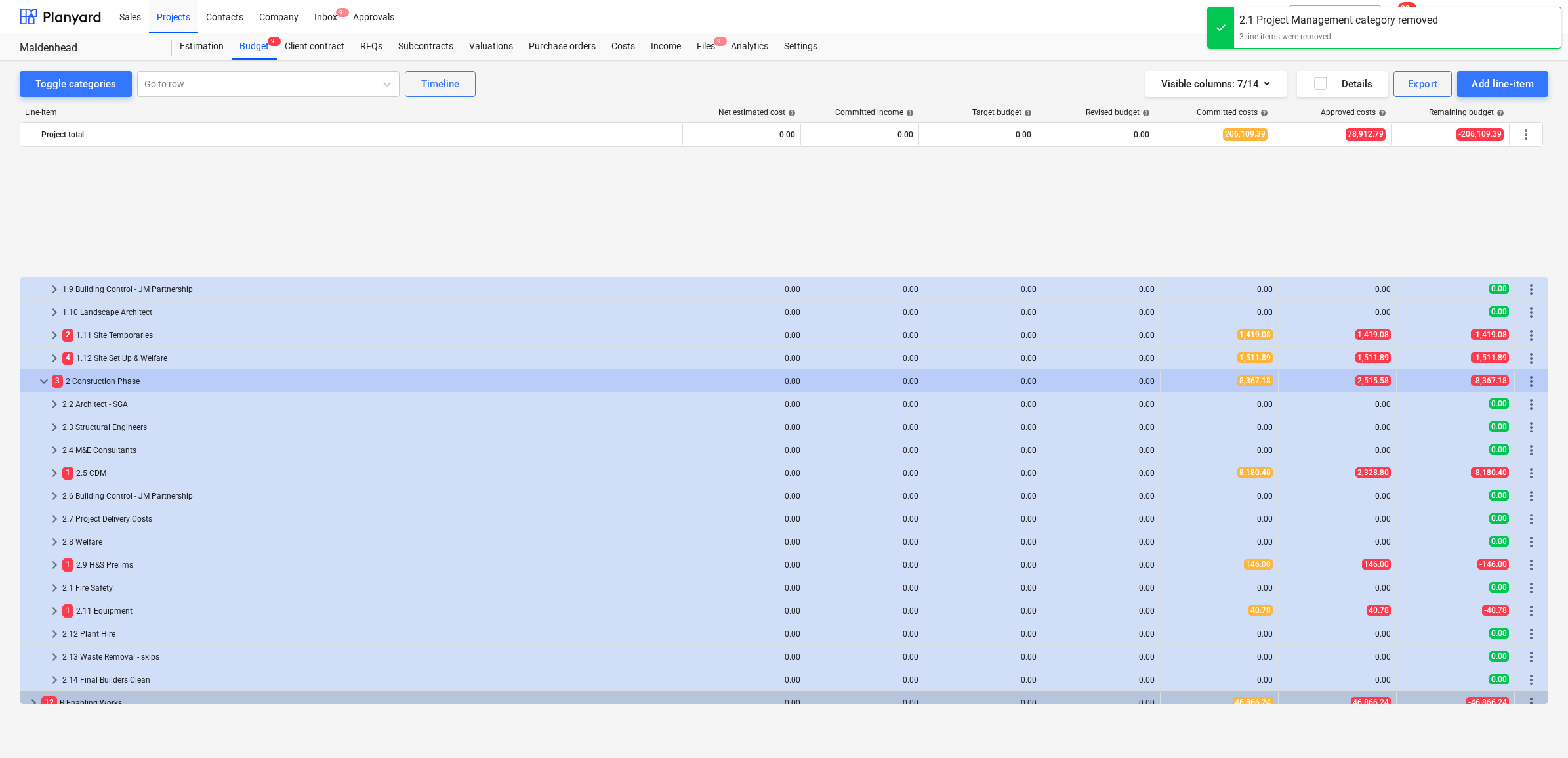
scroll to position [246, 0]
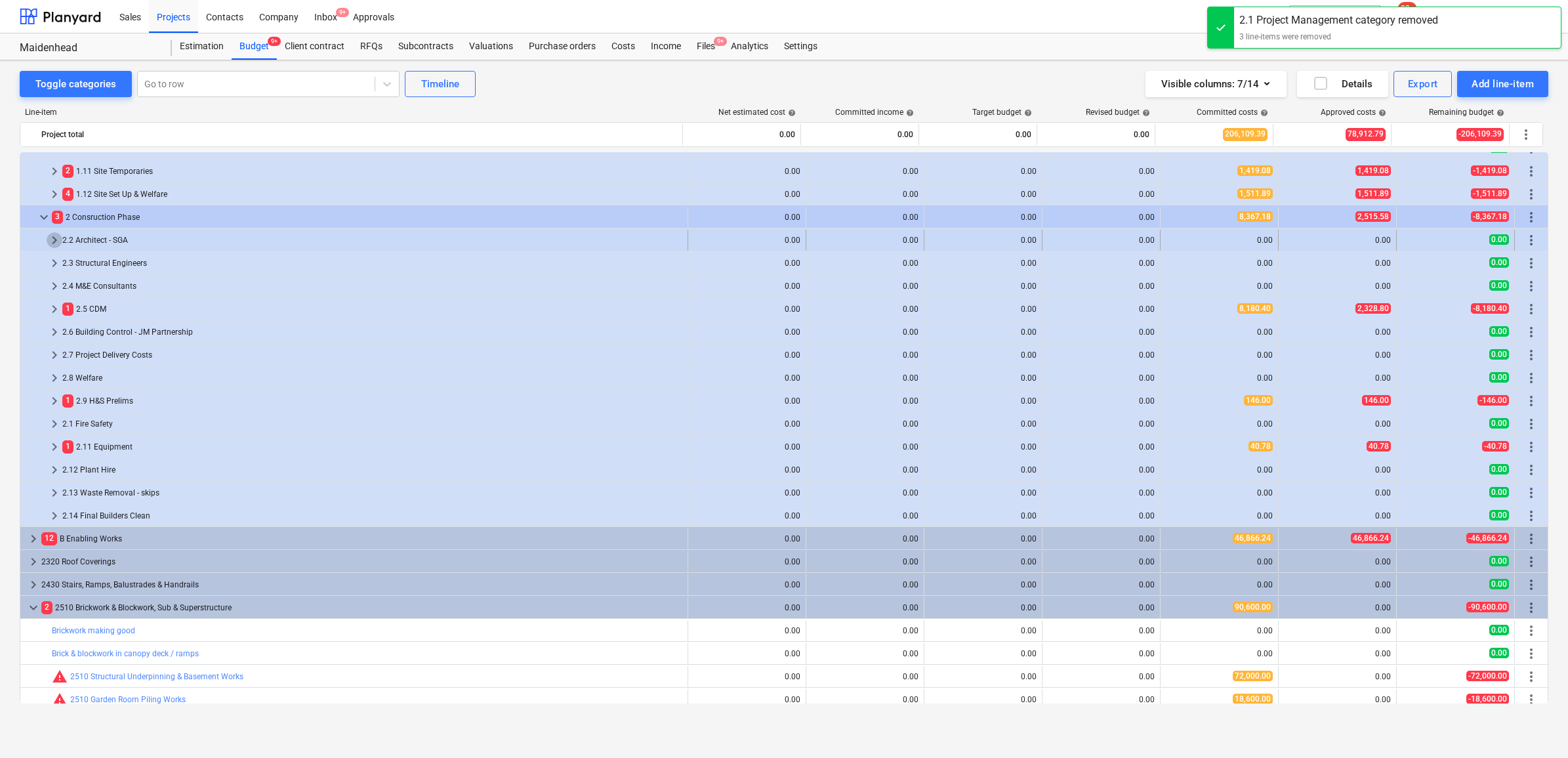
click at [50, 235] on span "keyboard_arrow_right" at bounding box center [54, 240] width 16 height 16
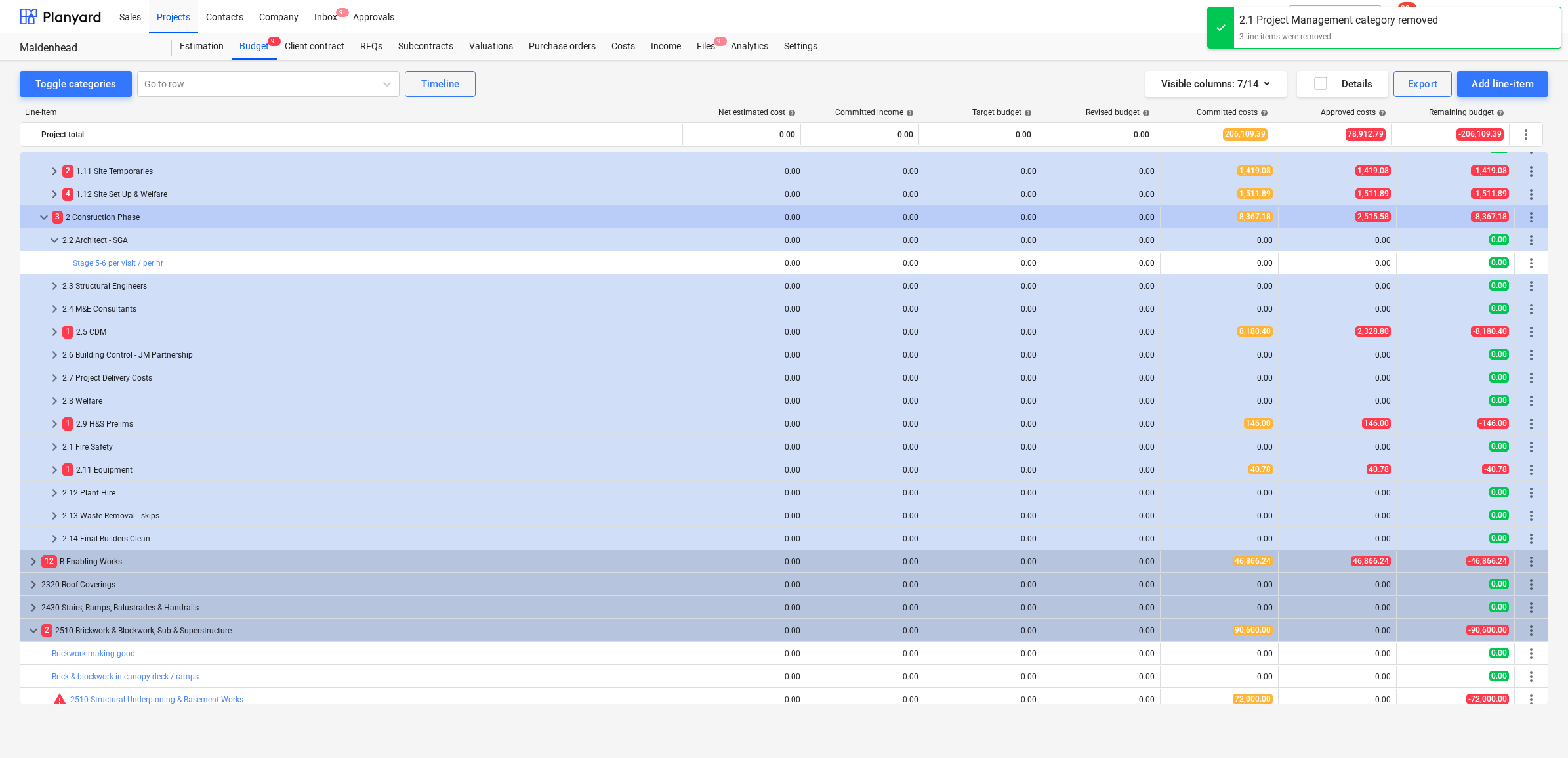
click at [50, 235] on span "keyboard_arrow_down" at bounding box center [54, 240] width 16 height 16
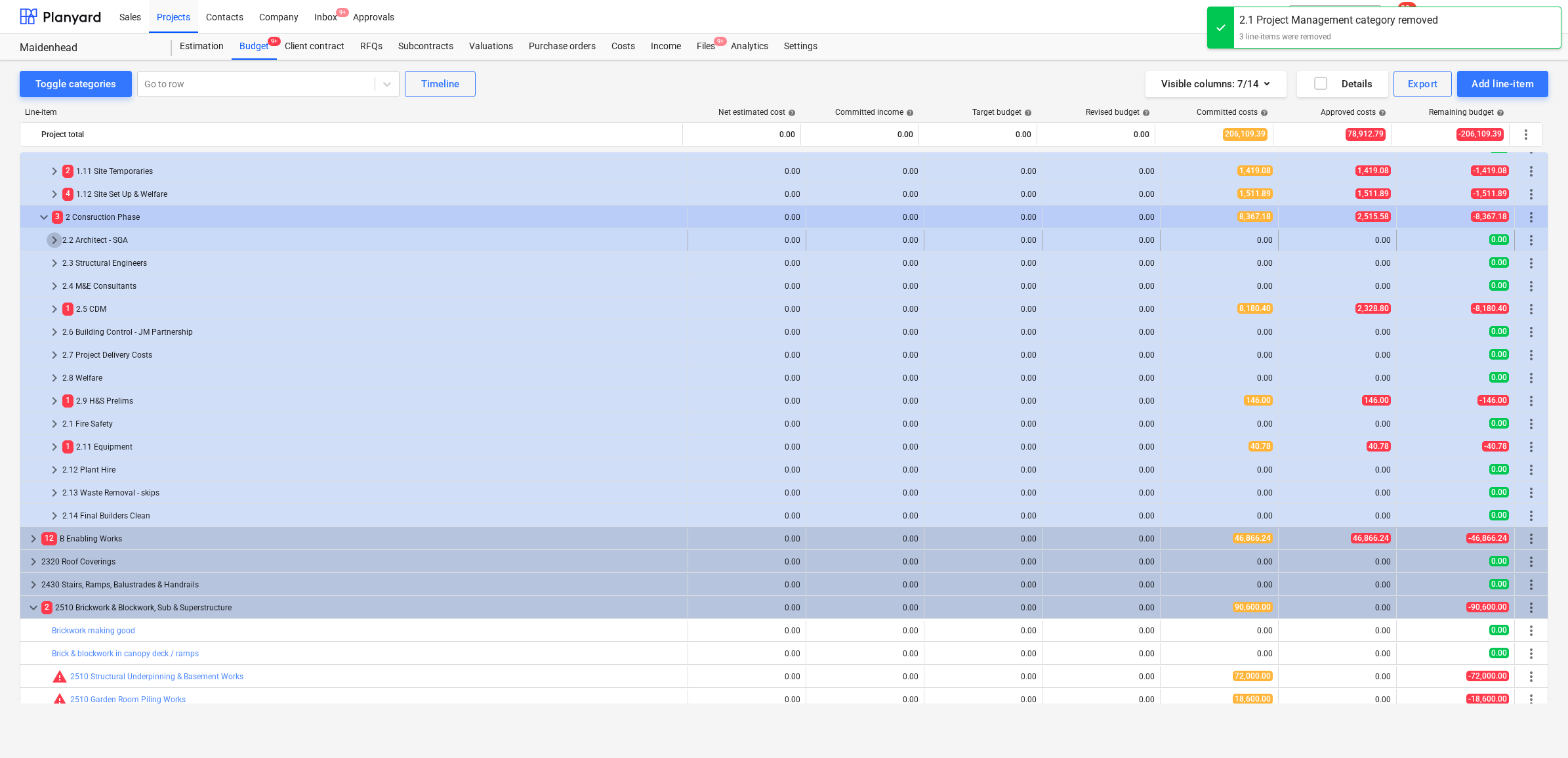
click at [50, 238] on span "keyboard_arrow_right" at bounding box center [54, 240] width 16 height 16
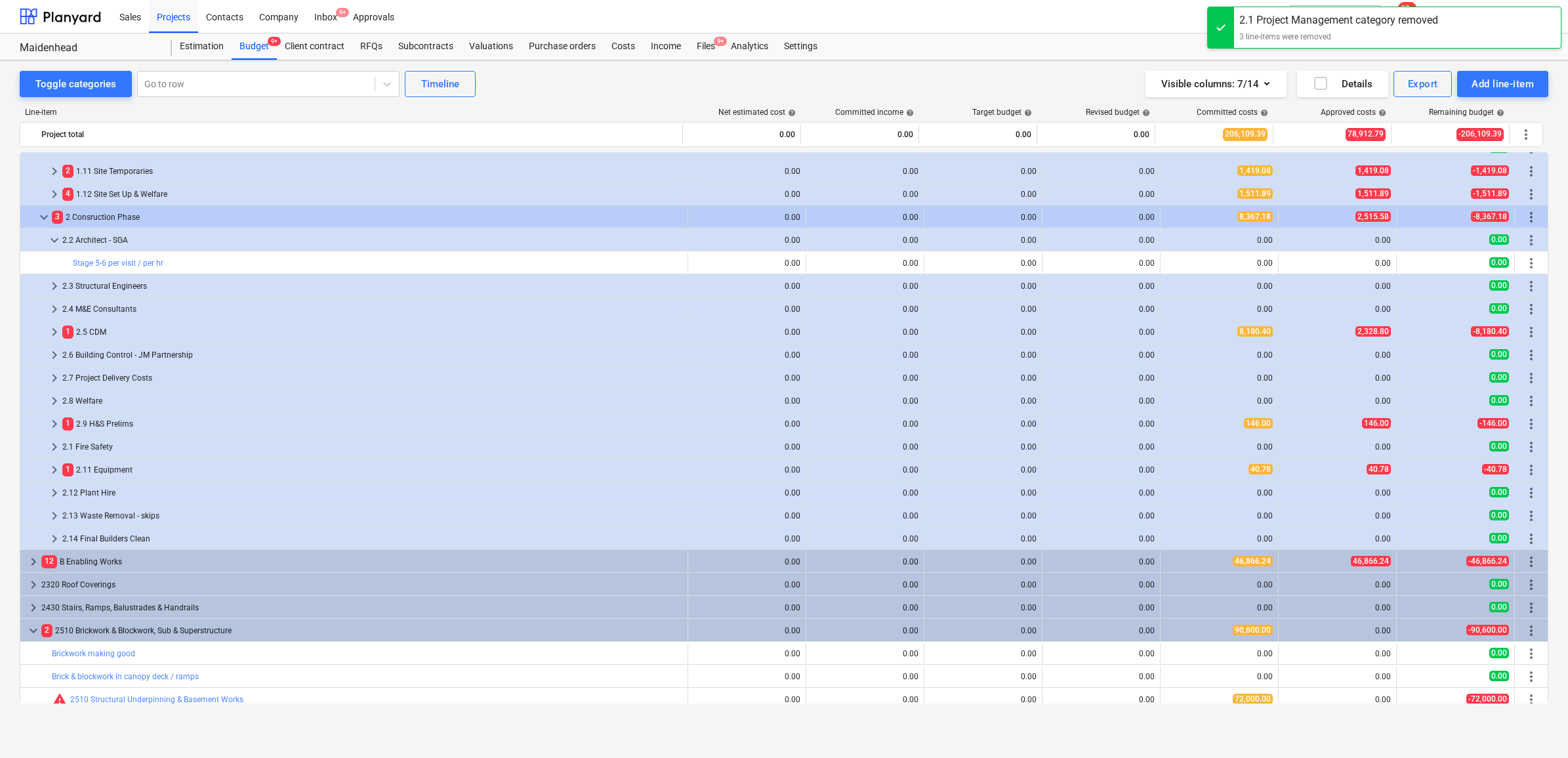
click at [50, 238] on span "keyboard_arrow_down" at bounding box center [54, 240] width 16 height 16
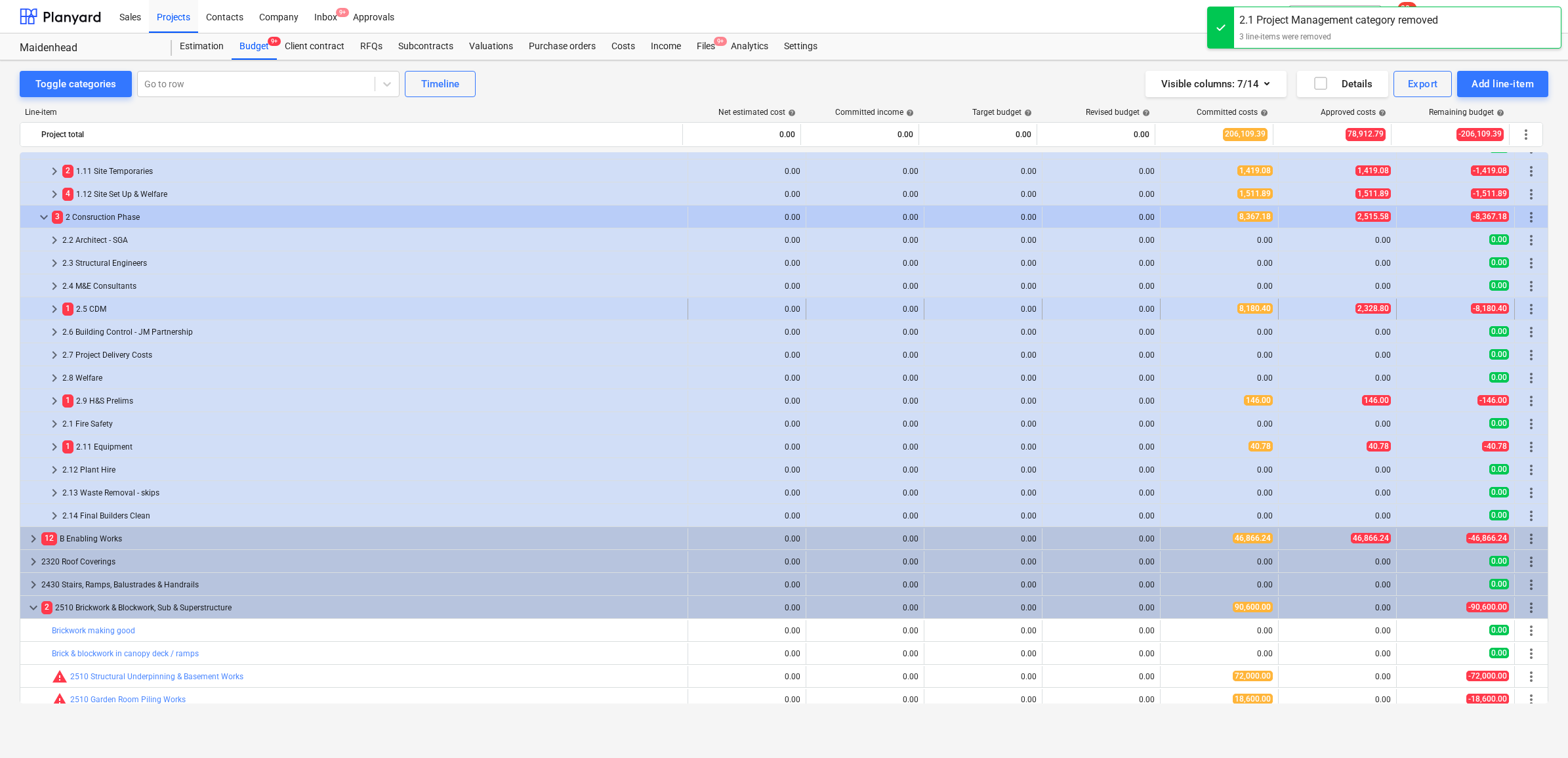
click at [48, 309] on span "keyboard_arrow_right" at bounding box center [54, 308] width 16 height 16
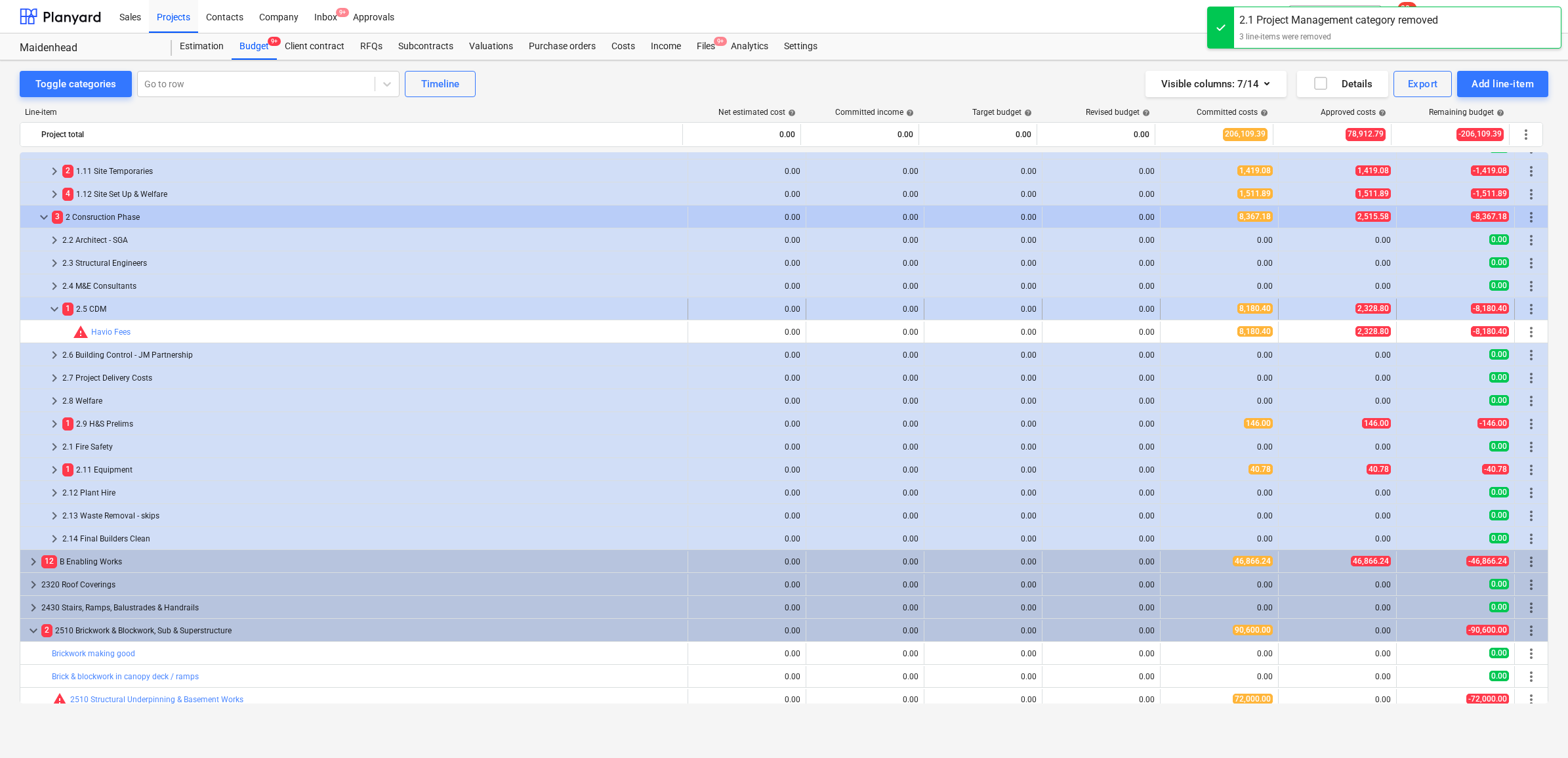
click at [50, 308] on span "keyboard_arrow_down" at bounding box center [54, 308] width 16 height 16
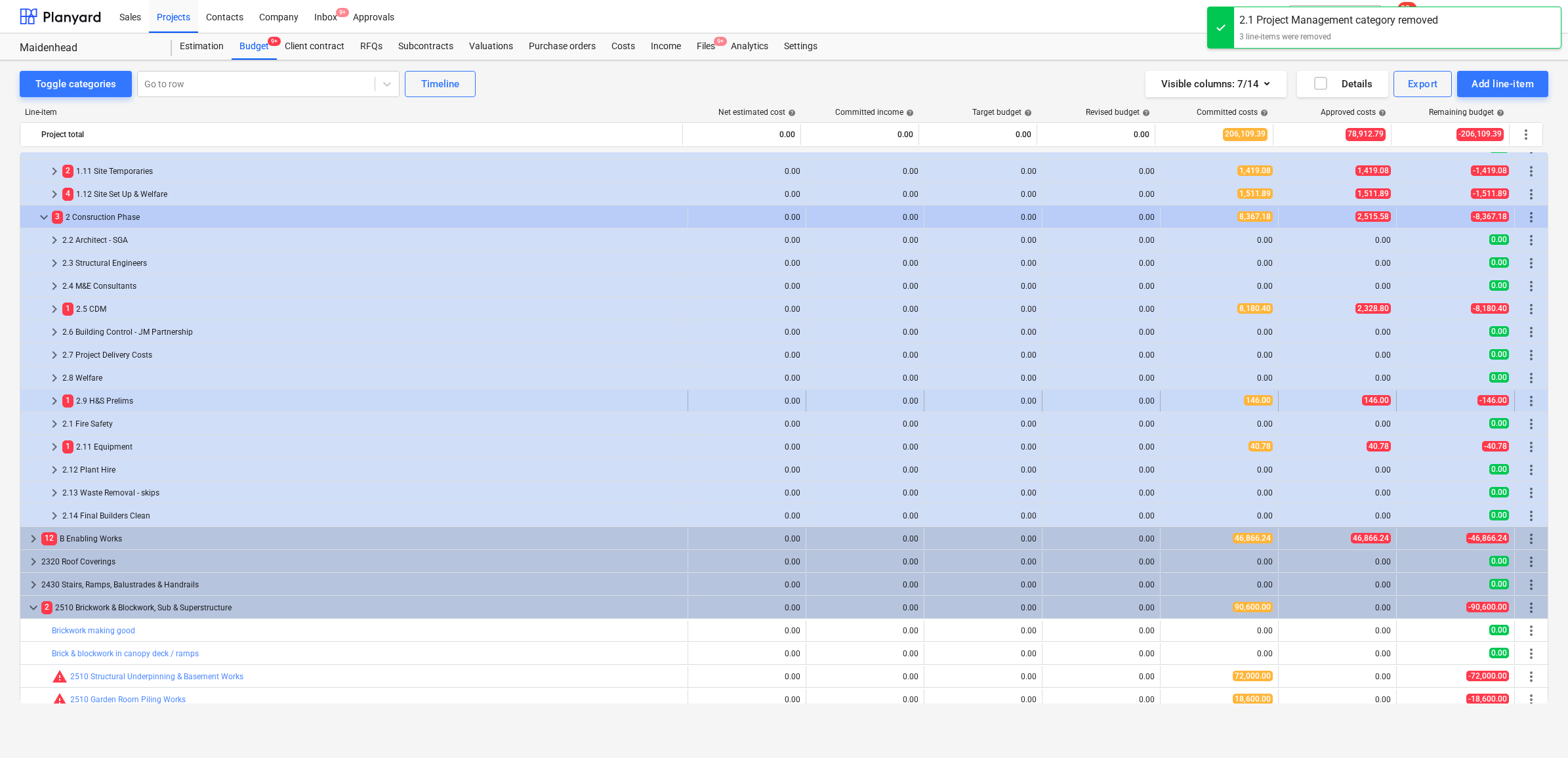
click at [46, 398] on span "keyboard_arrow_right" at bounding box center [54, 401] width 16 height 16
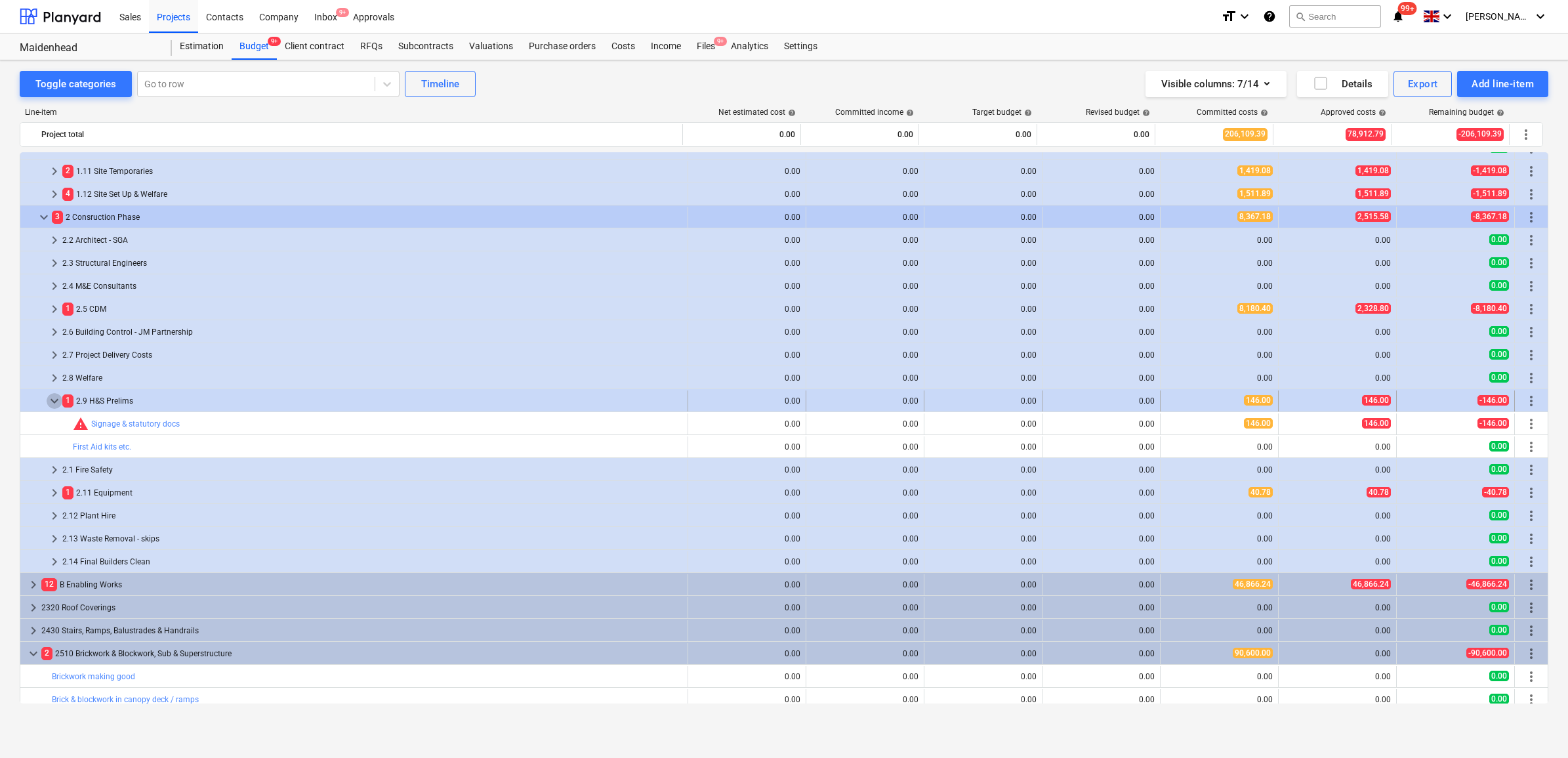
click at [46, 399] on span "keyboard_arrow_down" at bounding box center [54, 401] width 16 height 16
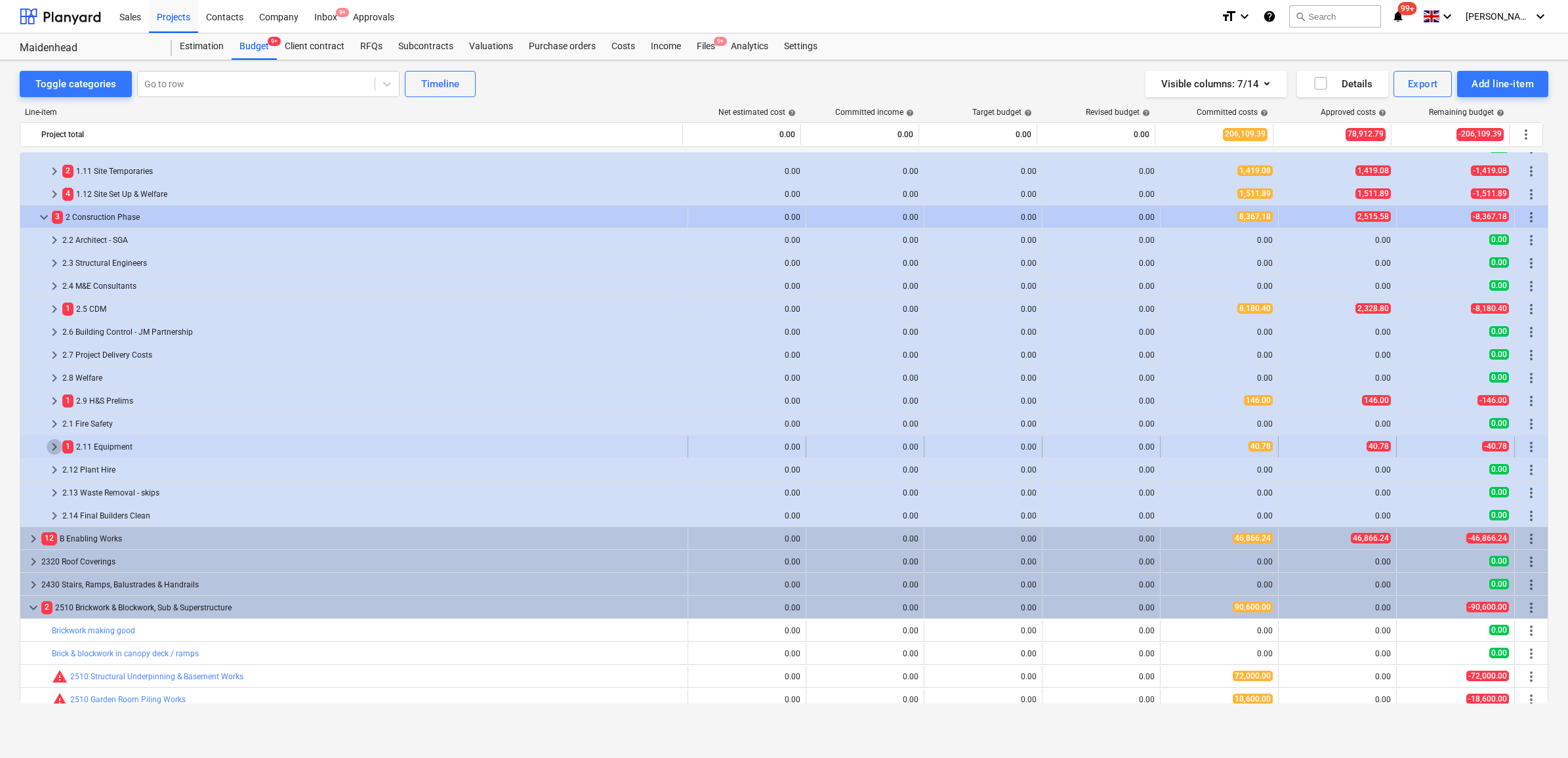
click at [54, 447] on span "keyboard_arrow_right" at bounding box center [54, 447] width 16 height 16
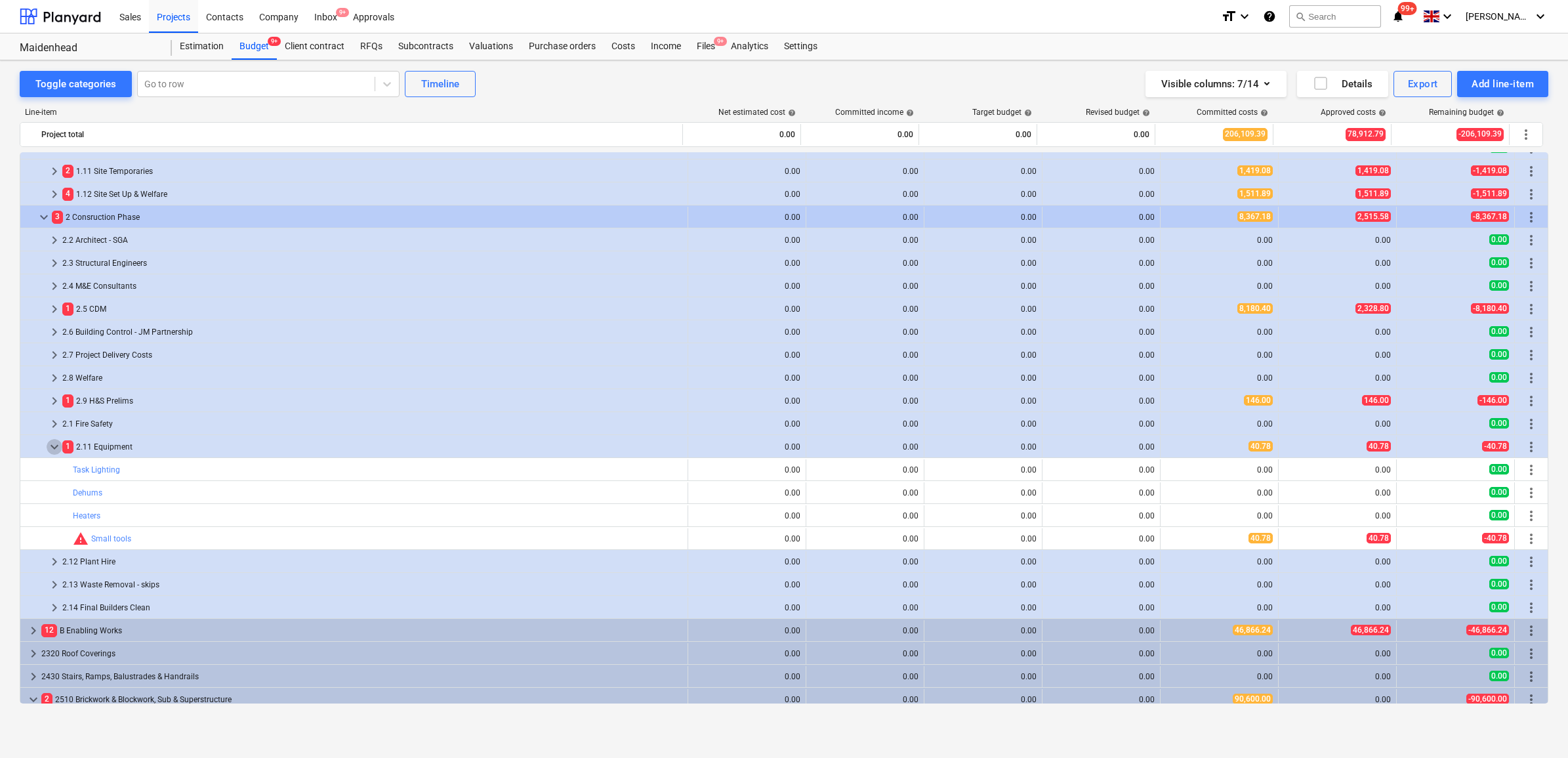
click at [54, 447] on span "keyboard_arrow_down" at bounding box center [54, 447] width 16 height 16
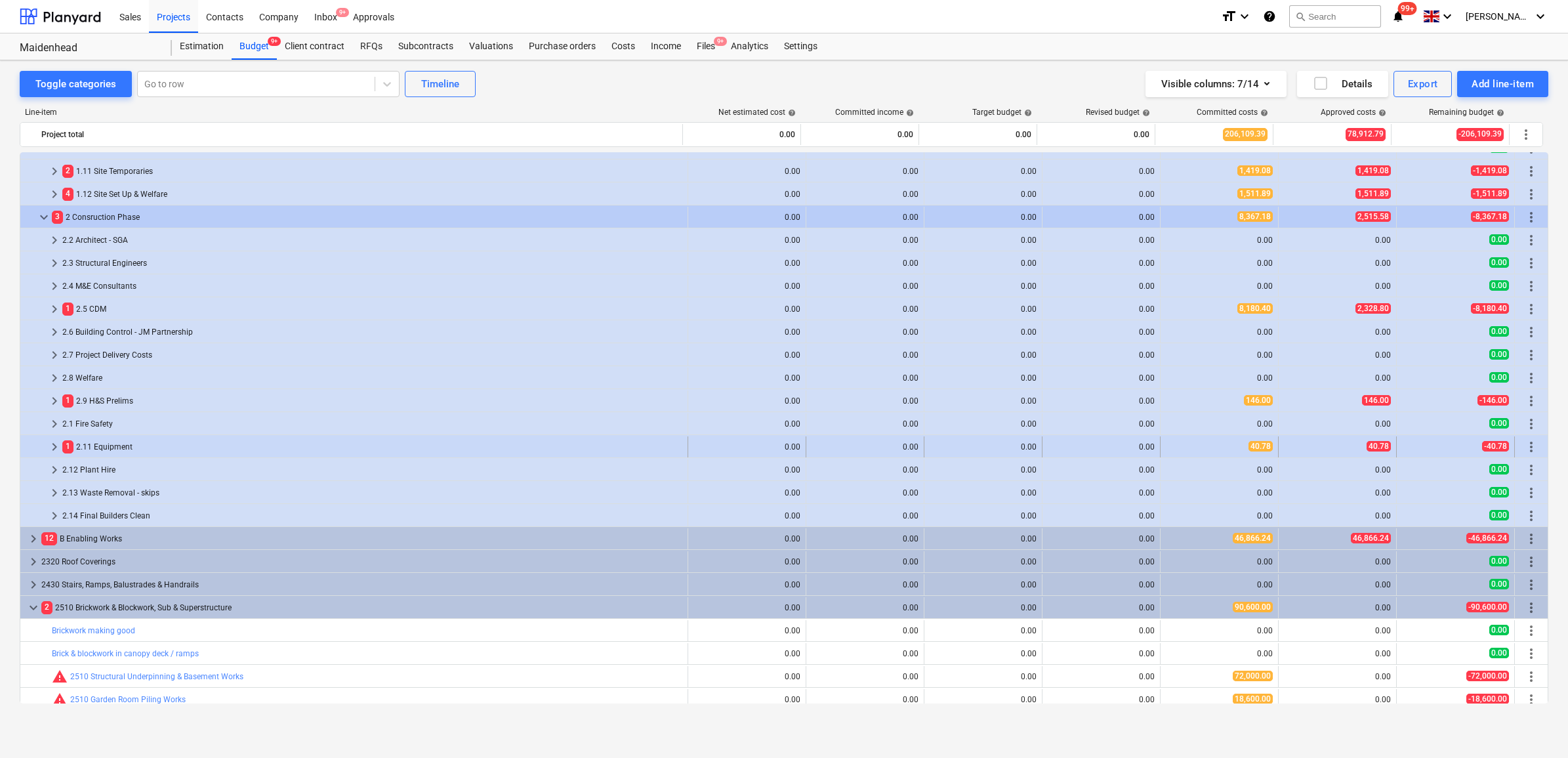
click at [54, 445] on span "keyboard_arrow_right" at bounding box center [54, 447] width 16 height 16
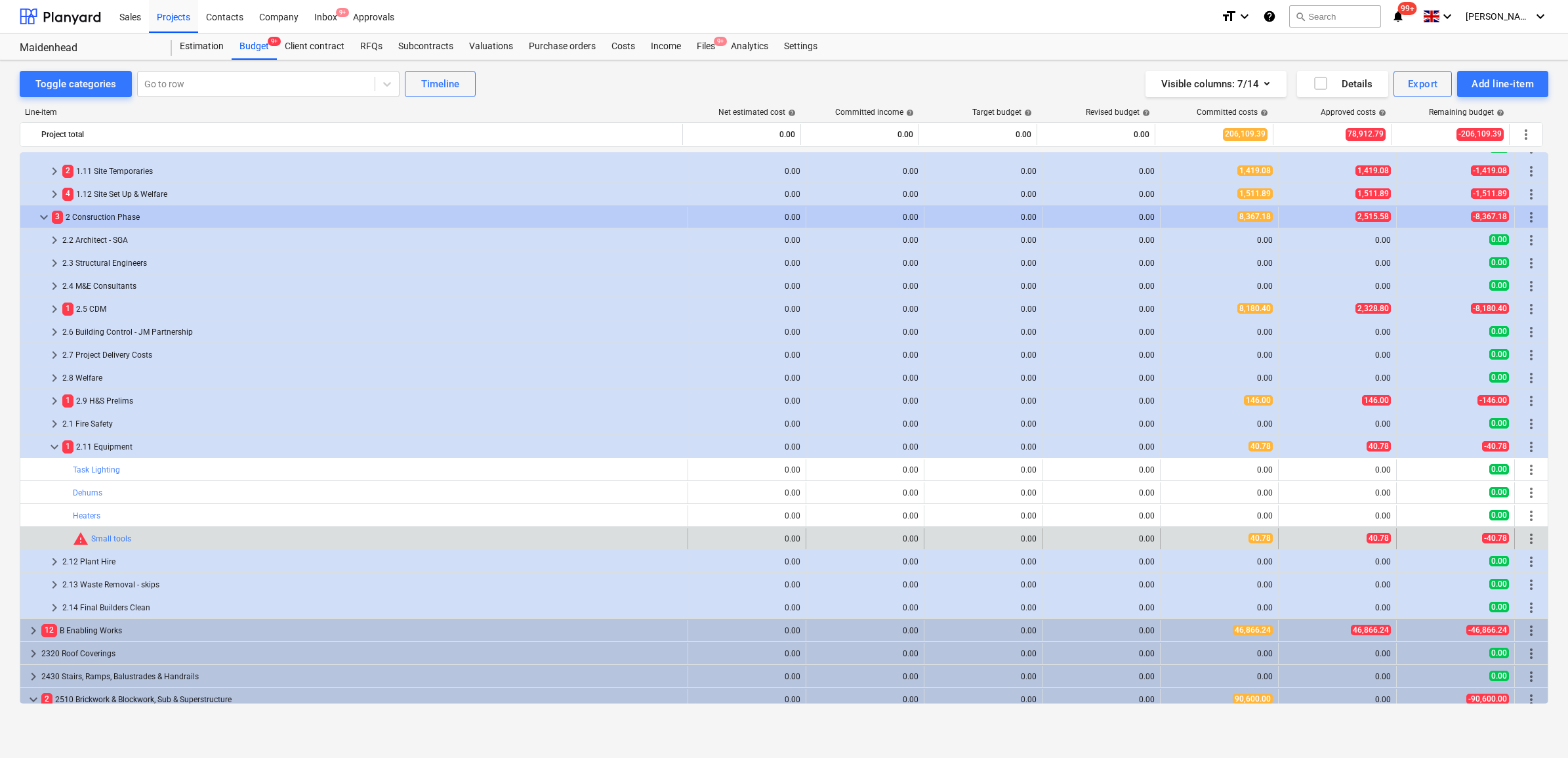
click at [1524, 539] on span "more_vert" at bounding box center [1531, 538] width 16 height 16
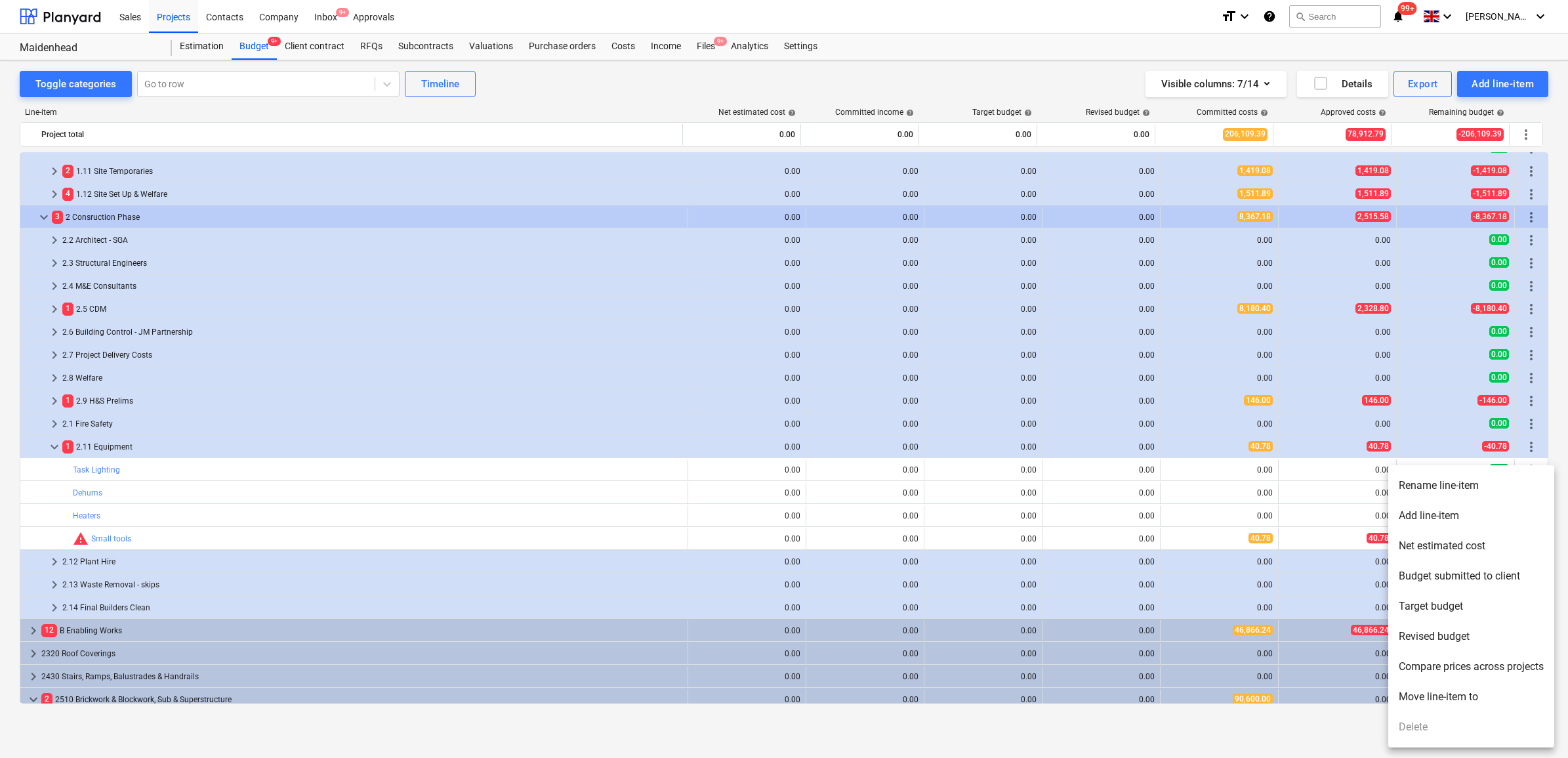
click at [1419, 694] on li "Move line-item to" at bounding box center [1472, 697] width 166 height 30
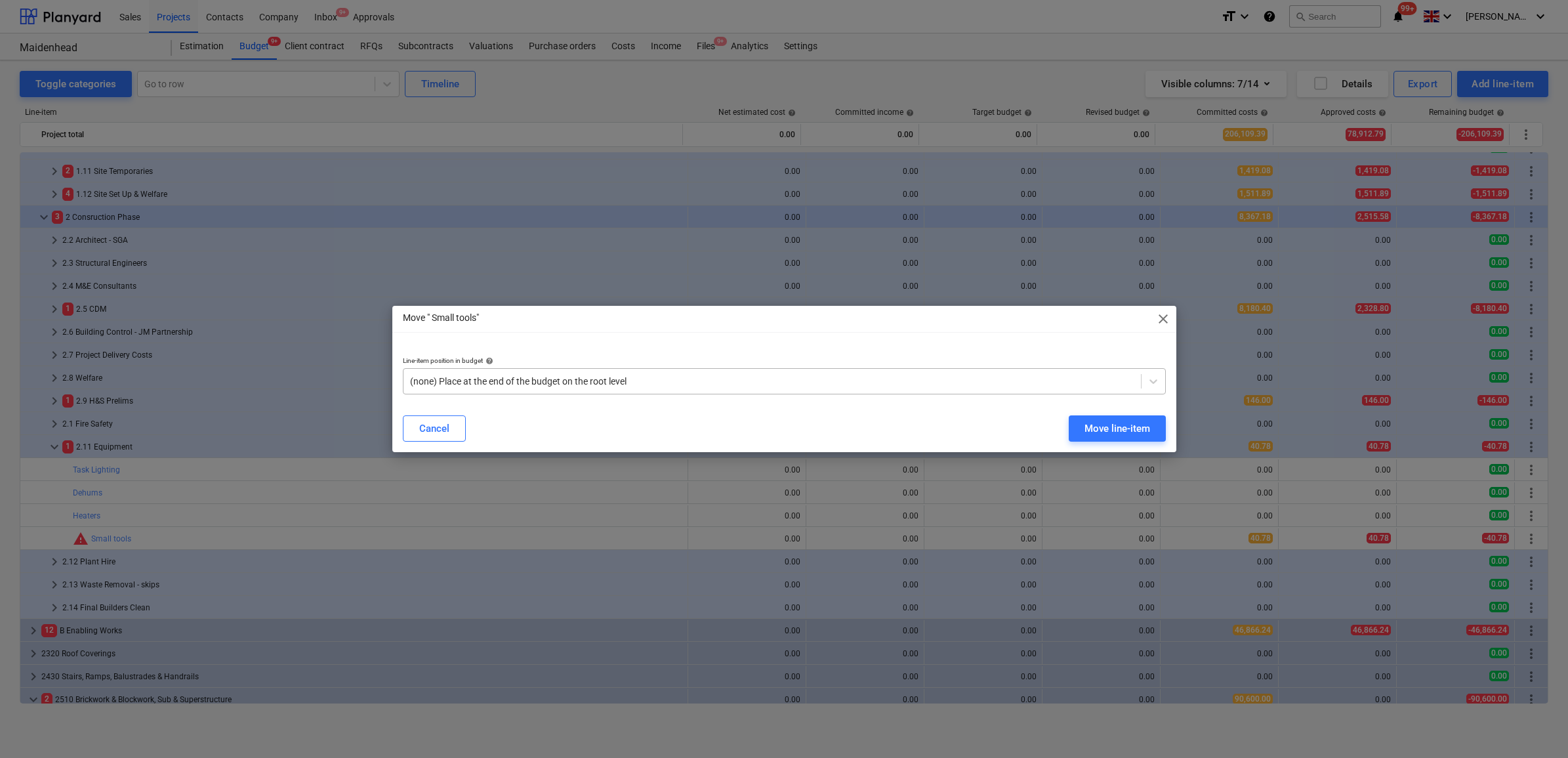
click at [1049, 379] on div at bounding box center [773, 381] width 724 height 13
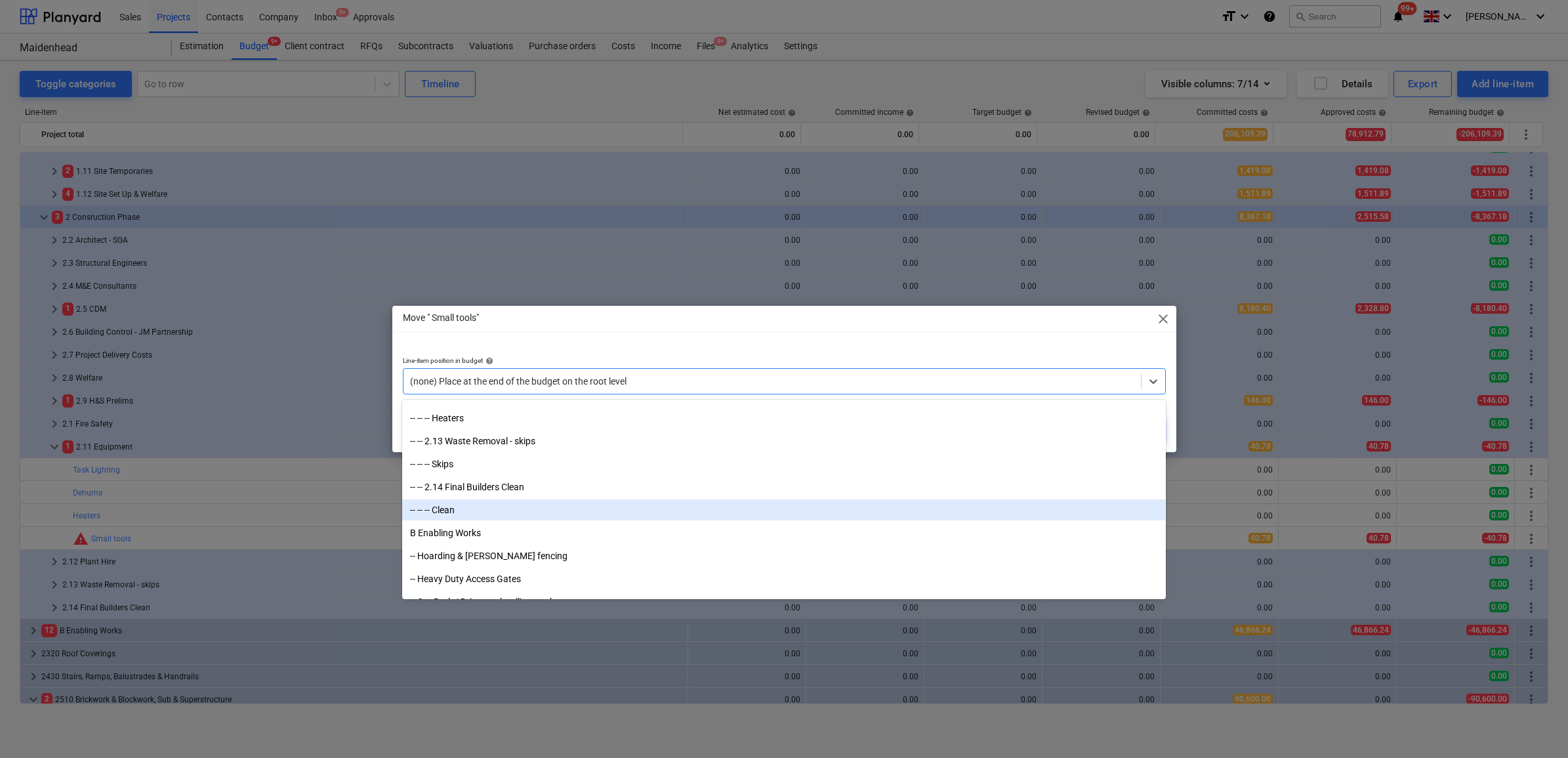
scroll to position [1641, 0]
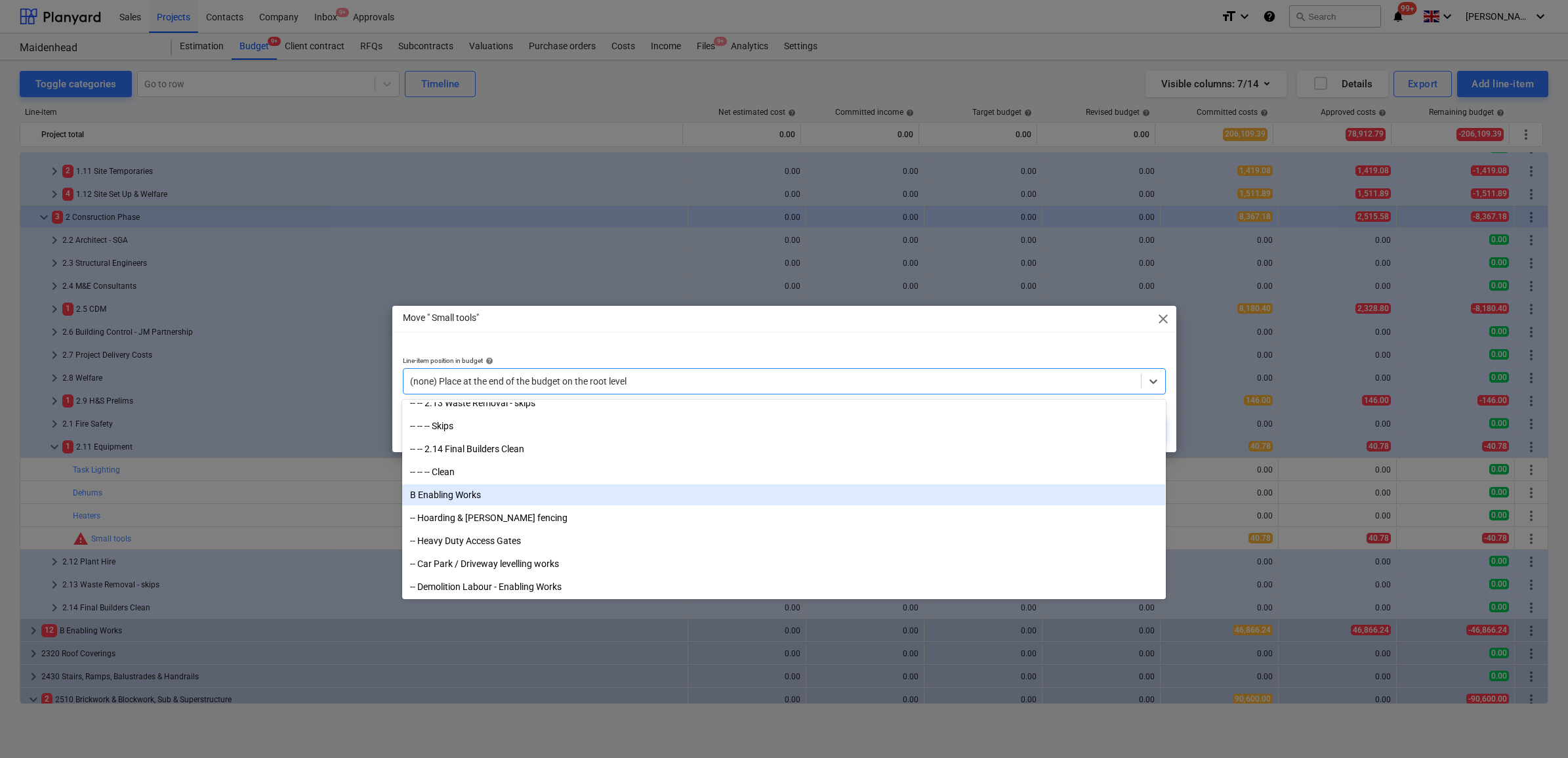
click at [471, 496] on div "B Enabling Works" at bounding box center [783, 495] width 763 height 21
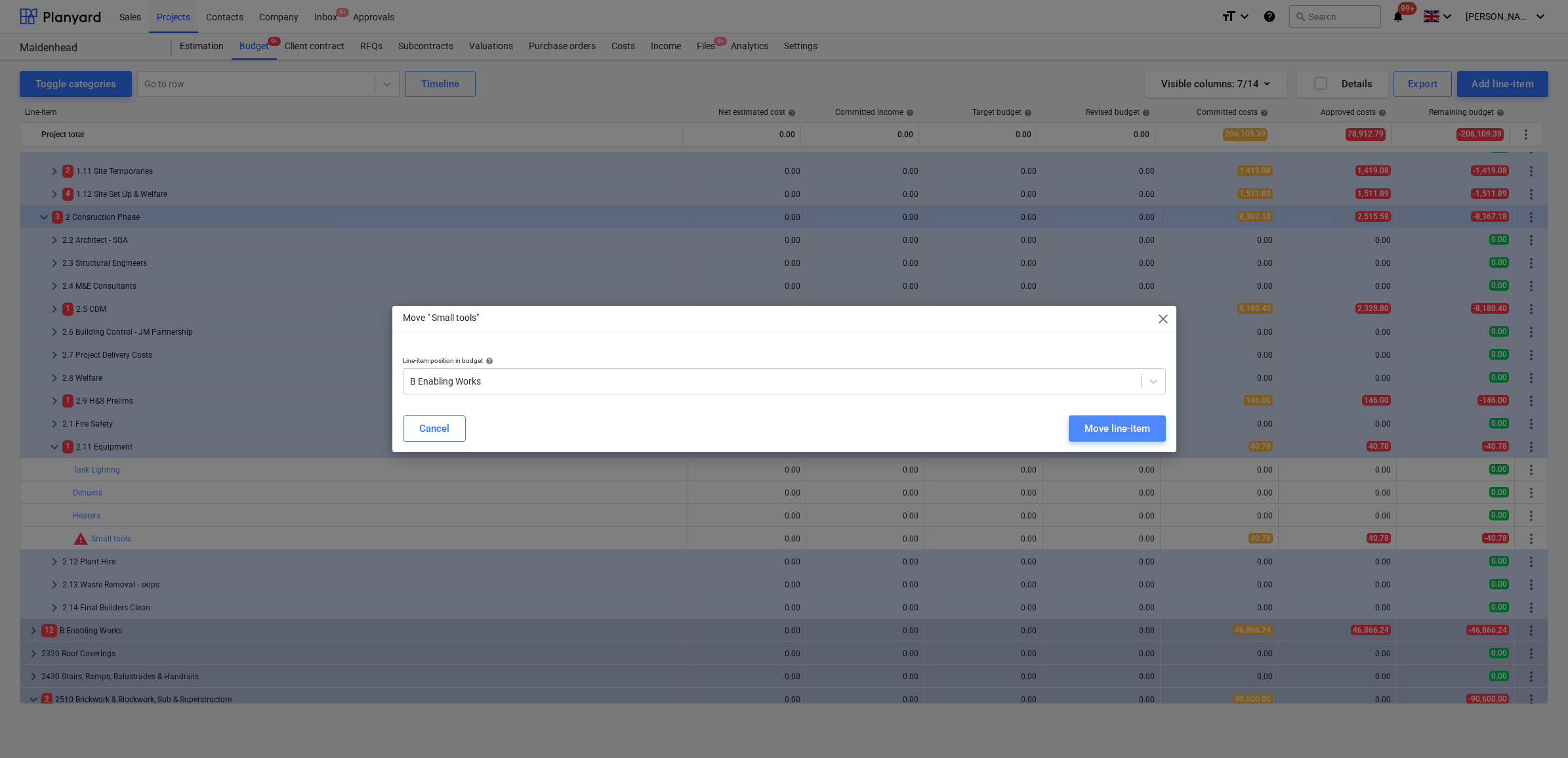
click at [1120, 434] on div "Move line-item" at bounding box center [1117, 429] width 65 height 17
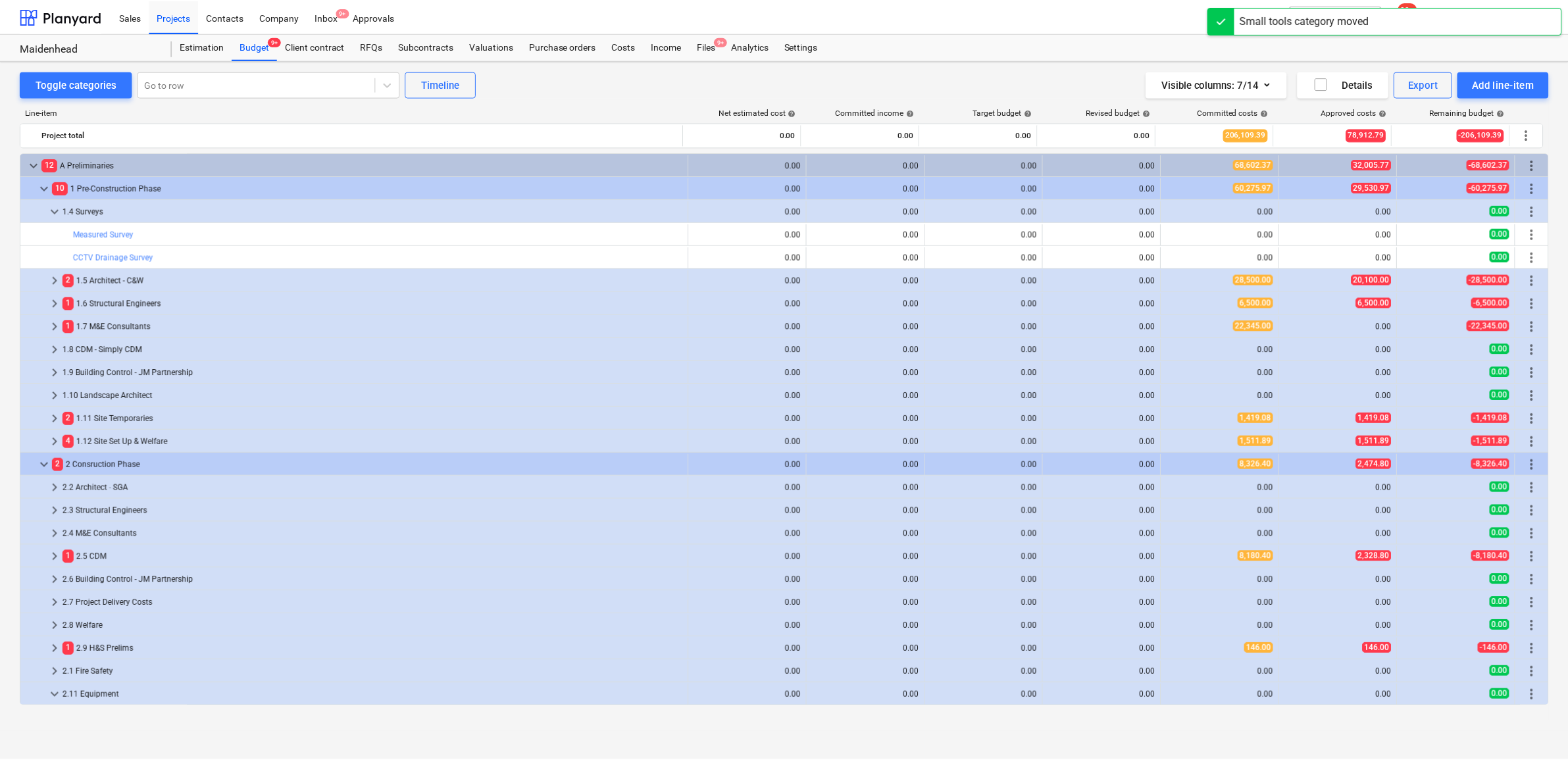
scroll to position [247, 0]
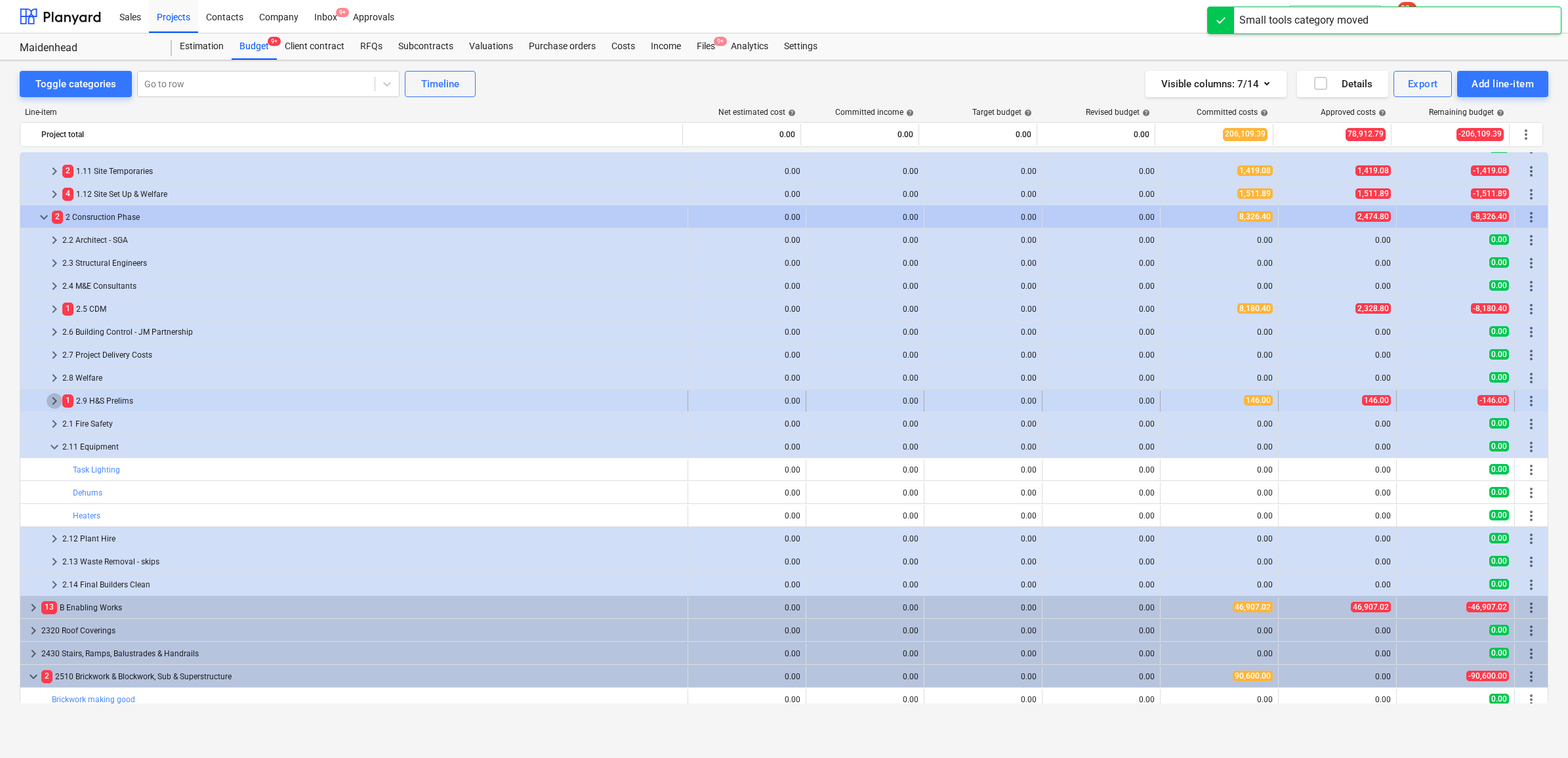
click at [54, 402] on span "keyboard_arrow_right" at bounding box center [54, 401] width 16 height 16
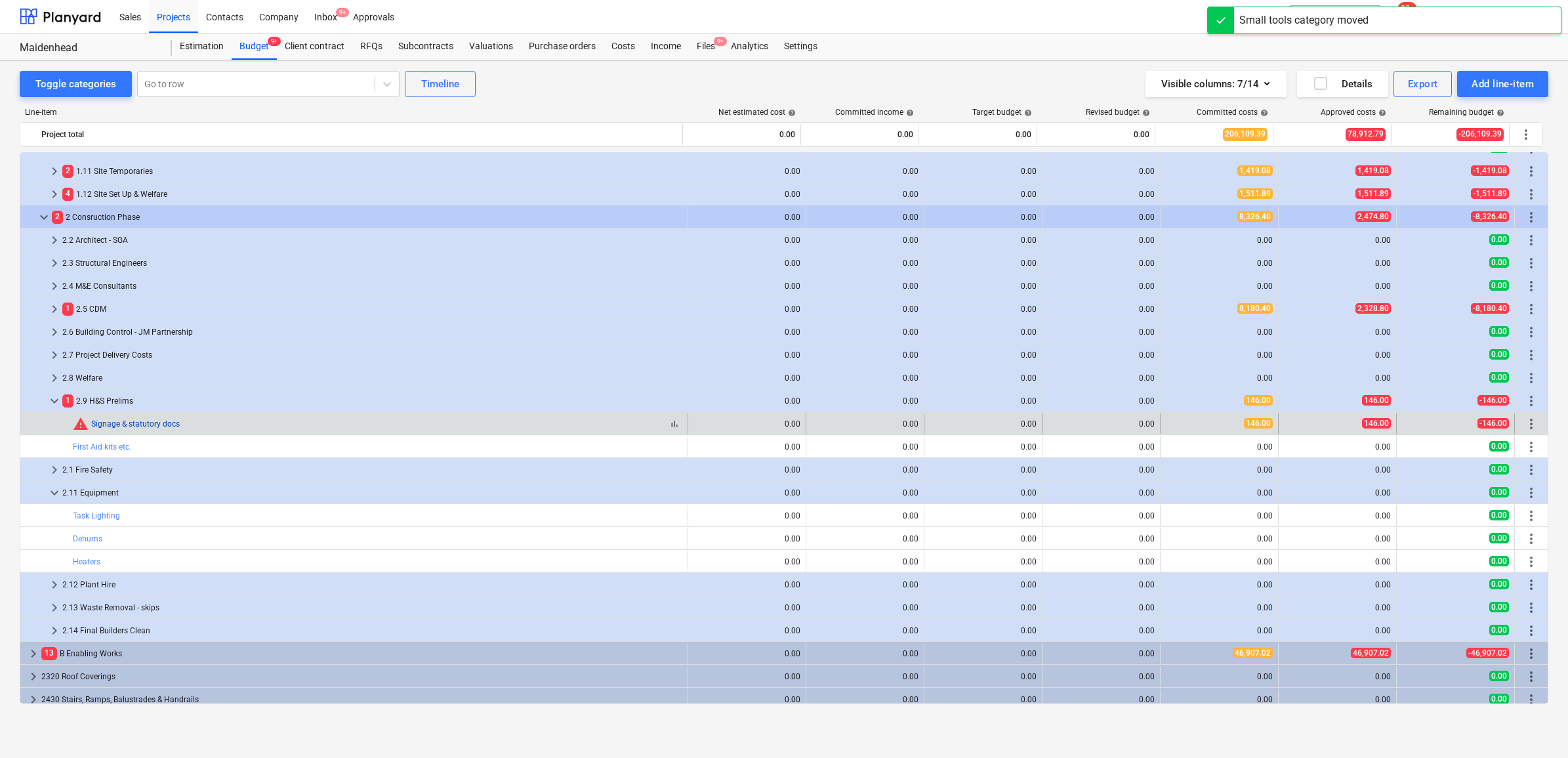
click at [172, 424] on link "Signage & statutory docs" at bounding box center [135, 424] width 89 height 9
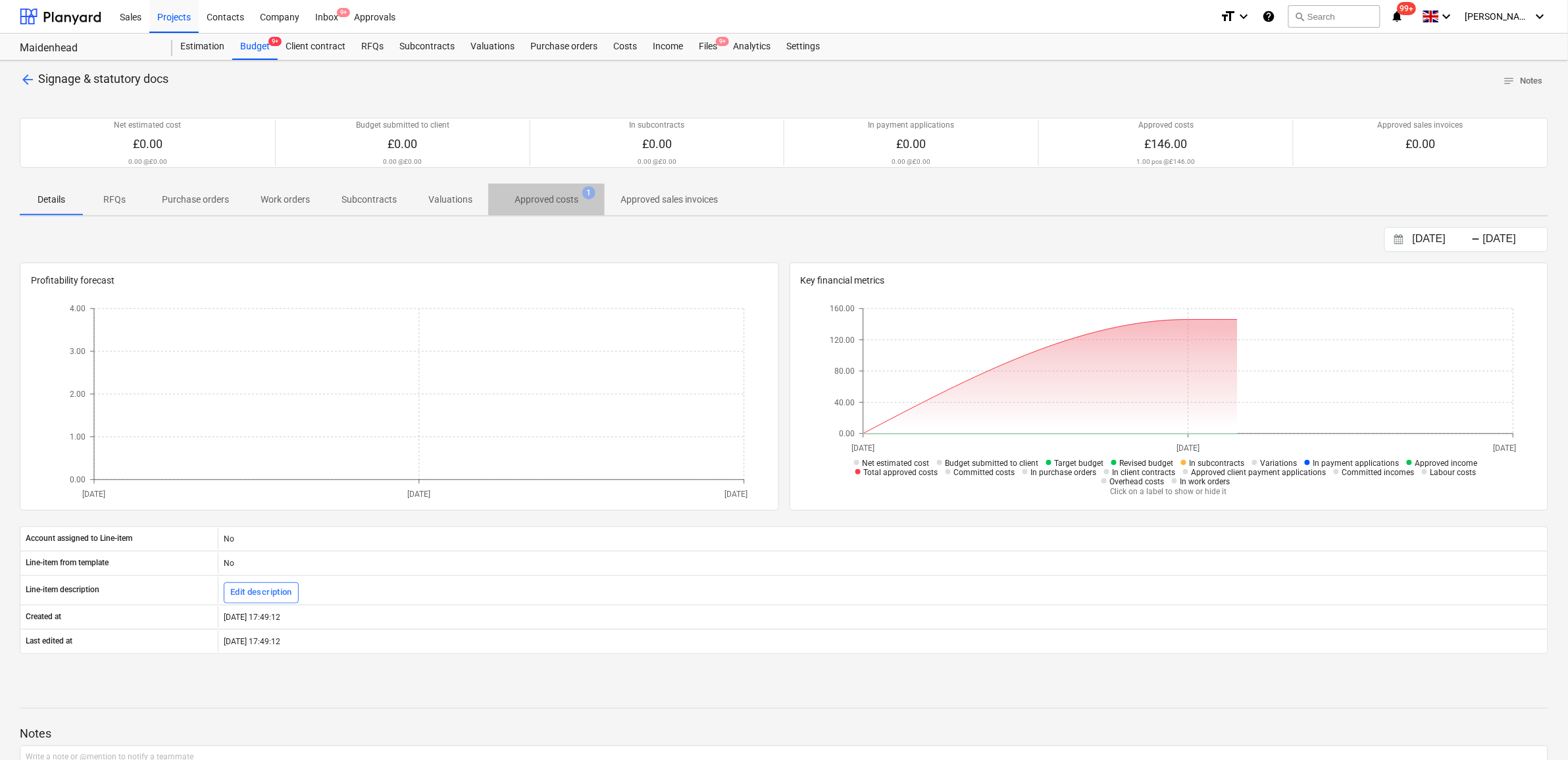
click at [570, 203] on p "Approved costs" at bounding box center [546, 199] width 64 height 14
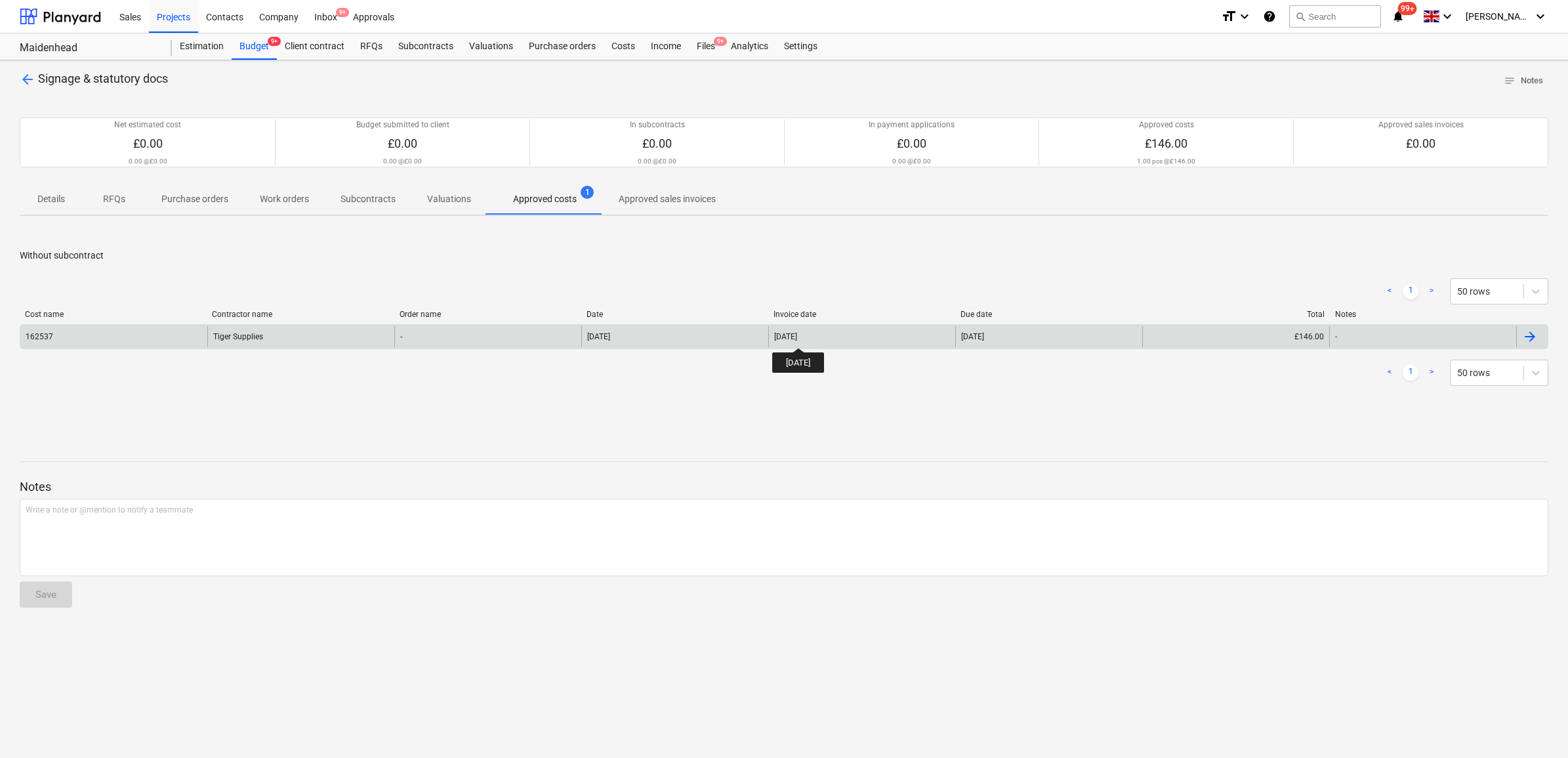
click at [797, 336] on div "14 Aug 2025" at bounding box center [786, 337] width 23 height 9
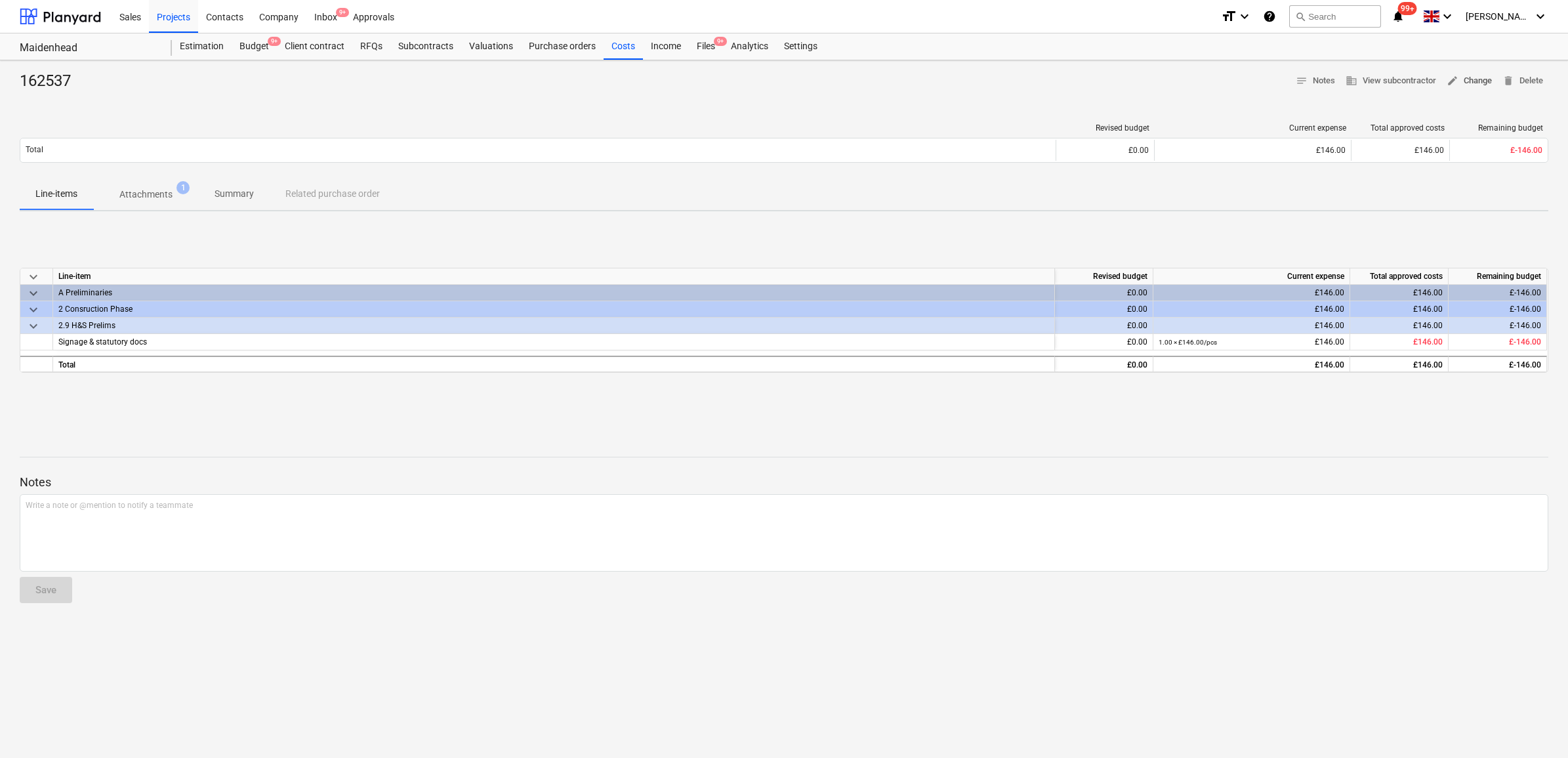
click at [1451, 79] on span "edit" at bounding box center [1453, 80] width 11 height 11
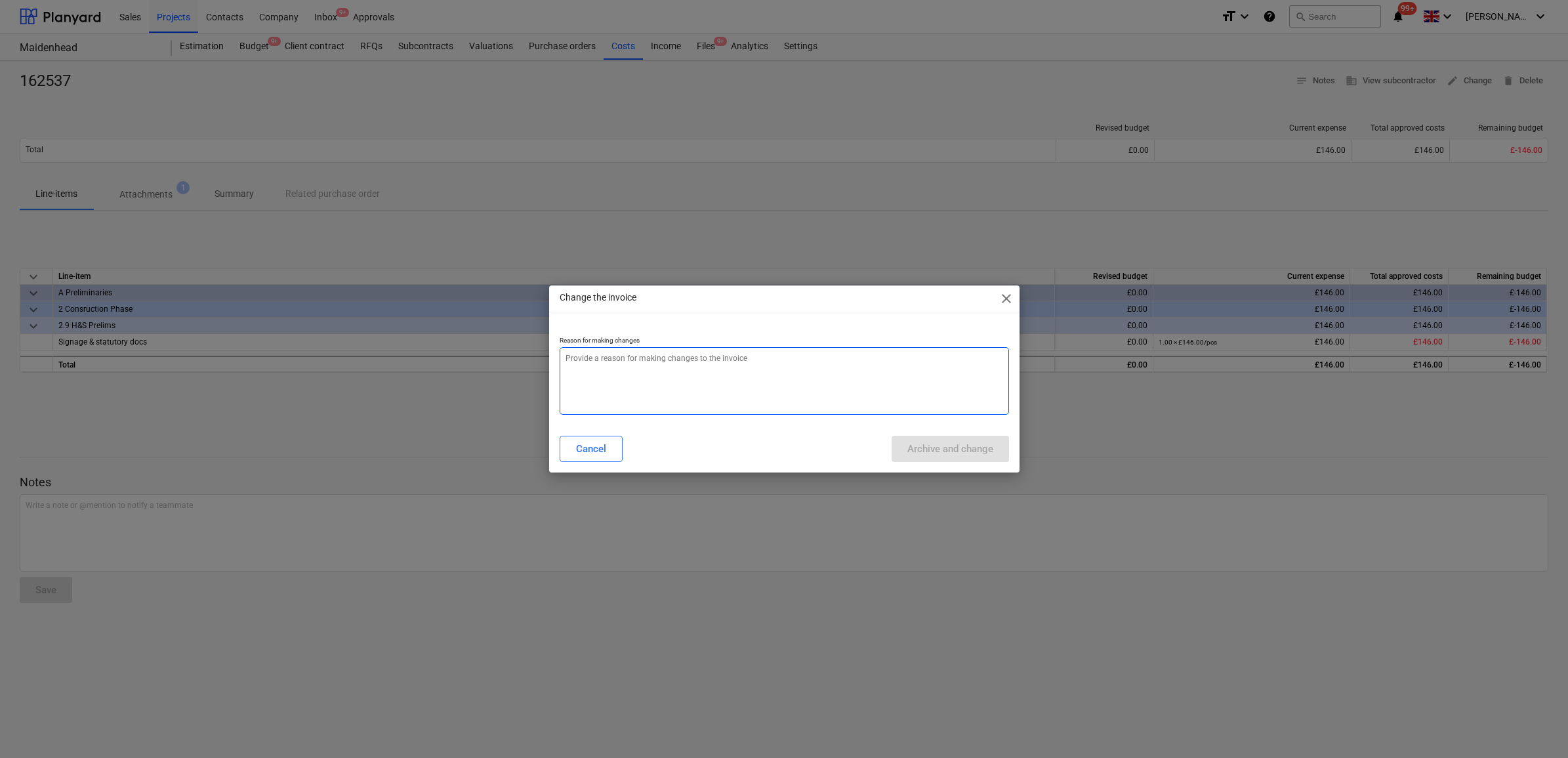
click at [820, 371] on textarea at bounding box center [784, 380] width 449 height 67
type textarea "x"
type textarea "."
click at [988, 442] on div "Archive and change" at bounding box center [950, 450] width 86 height 17
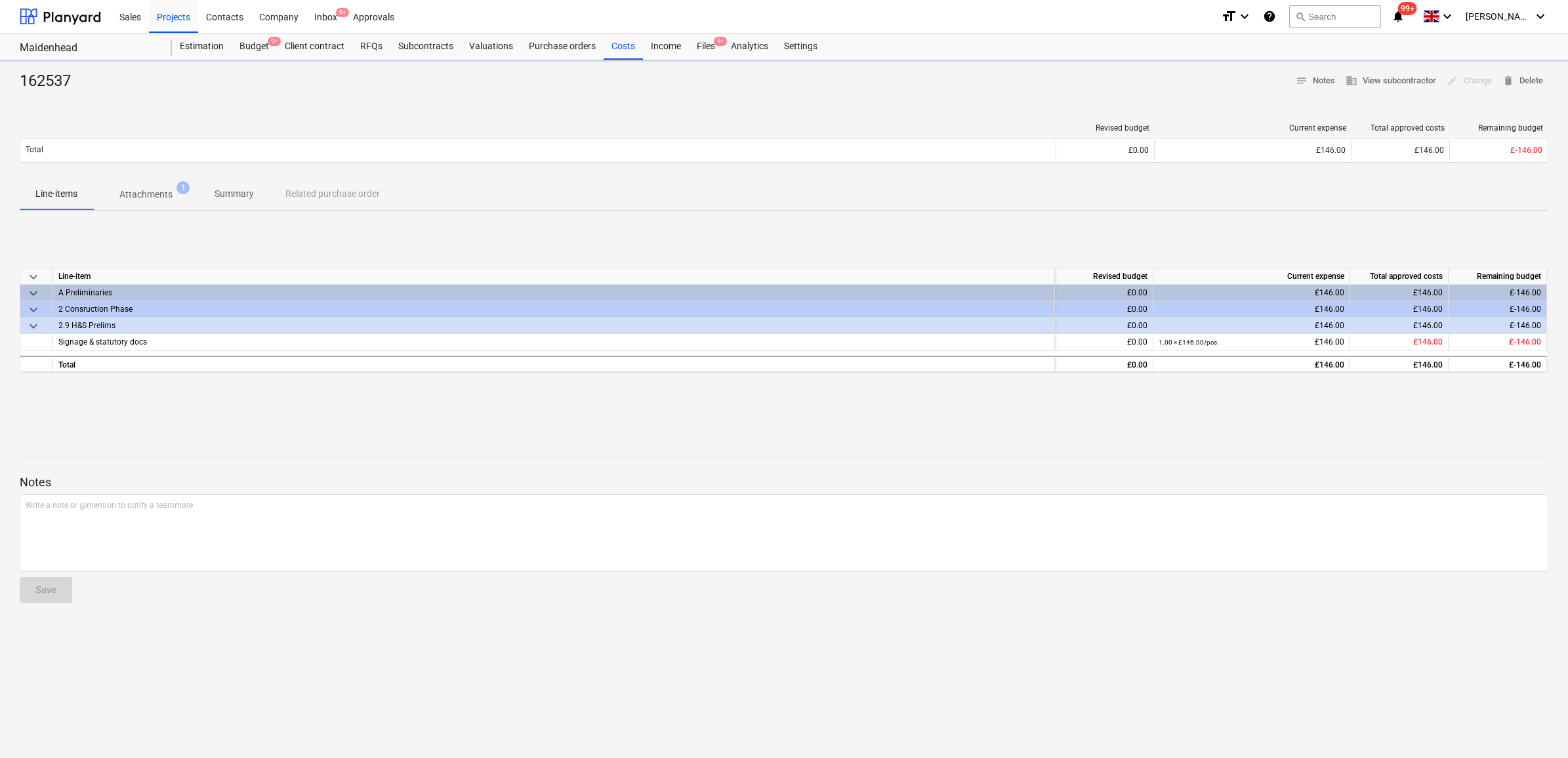
type textarea "x"
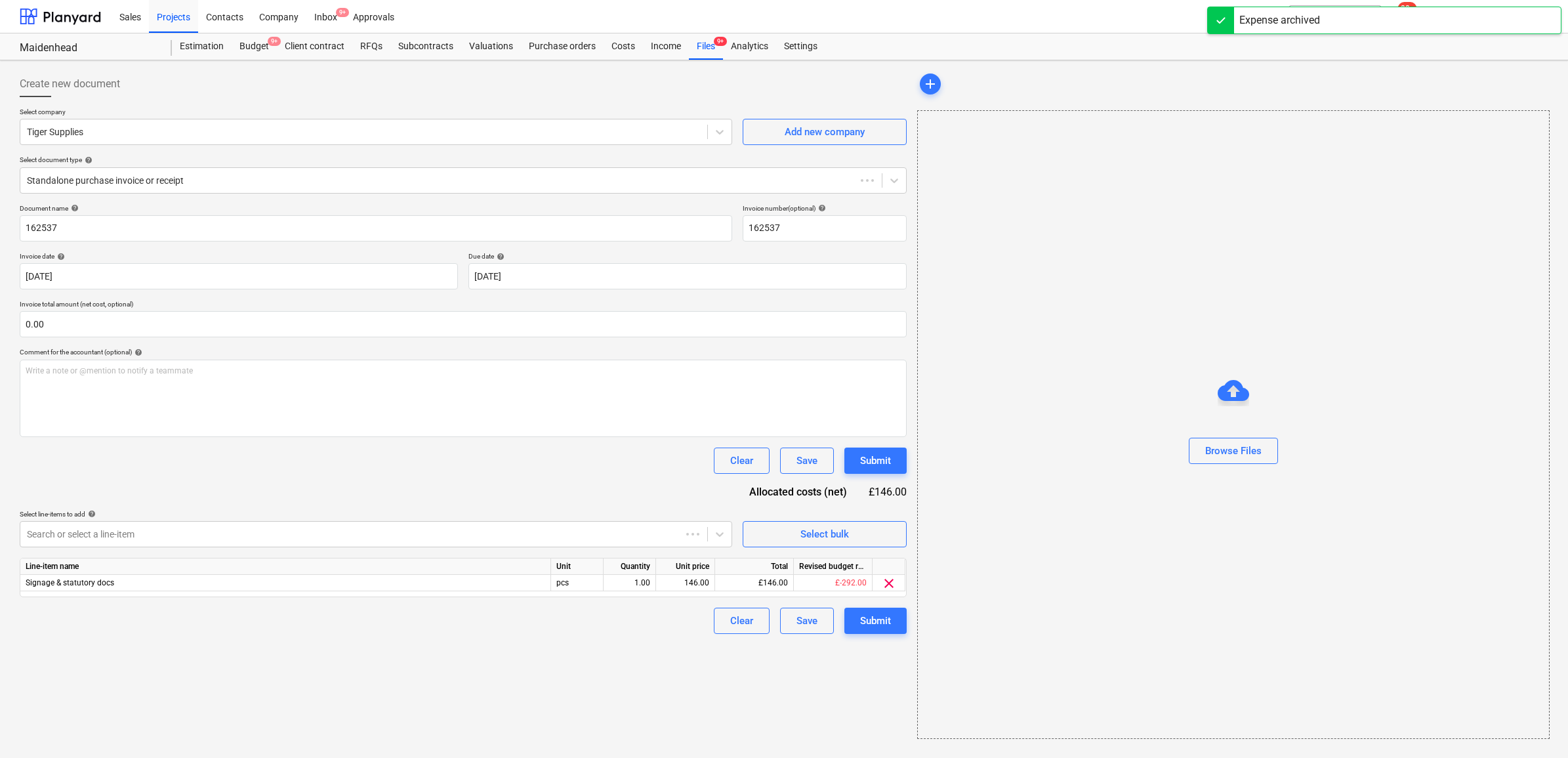
type input "162537"
type input "14 Aug 2025"
type input "[DATE]"
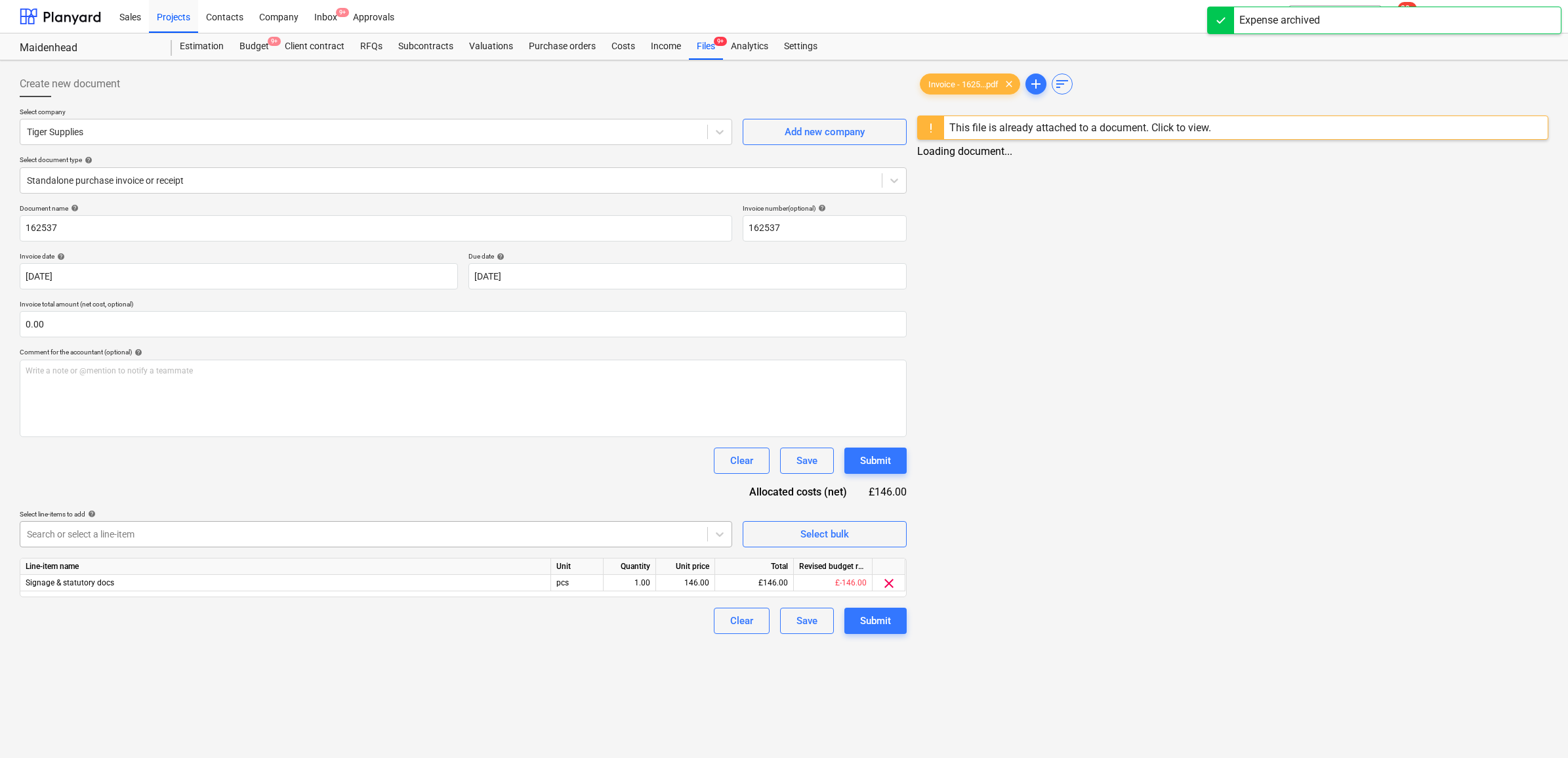
click at [312, 540] on div at bounding box center [363, 535] width 673 height 13
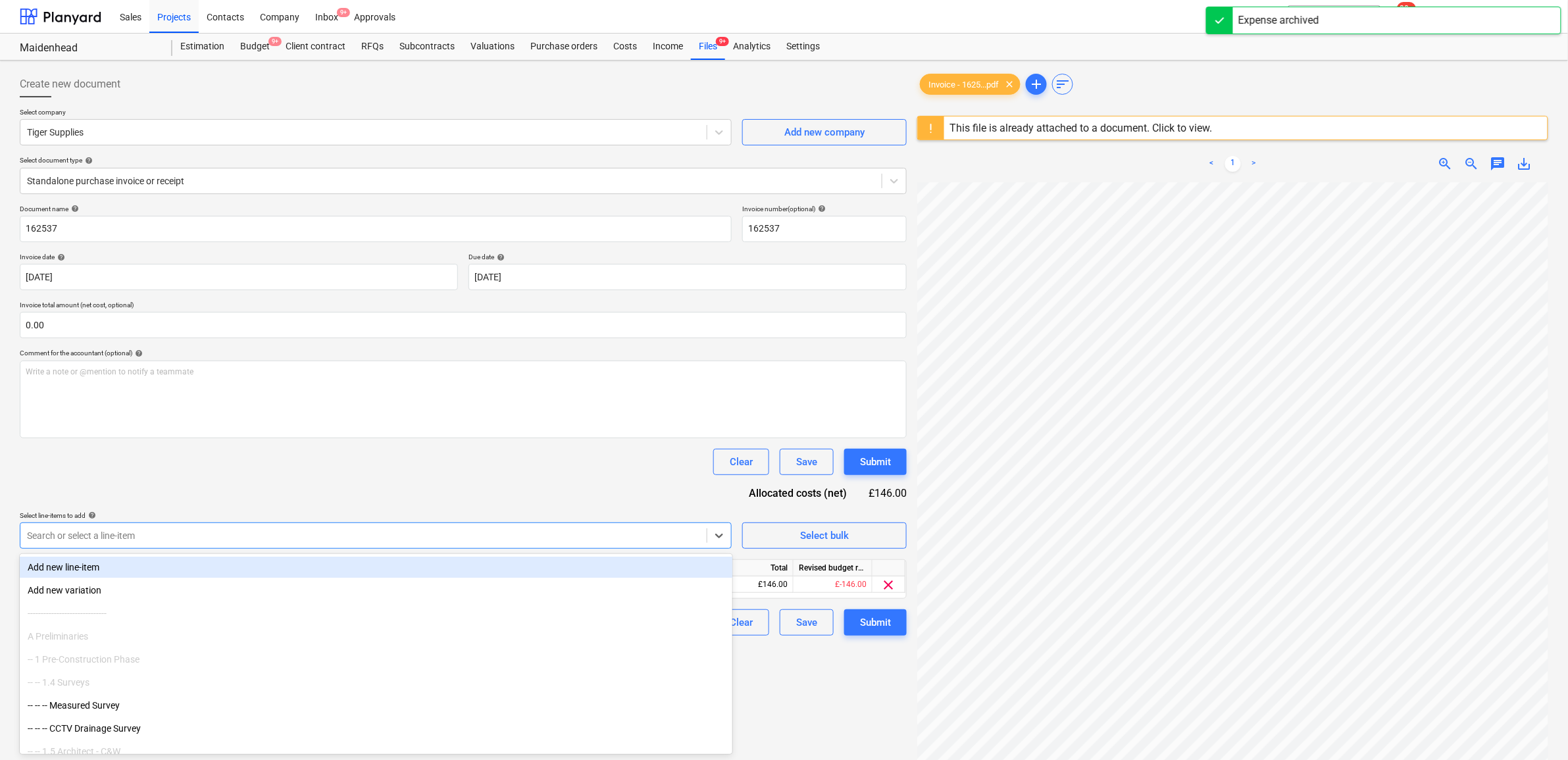
click at [821, 719] on div "Create new document Select company Tiger Supplies Add new company Select docume…" at bounding box center [463, 488] width 897 height 845
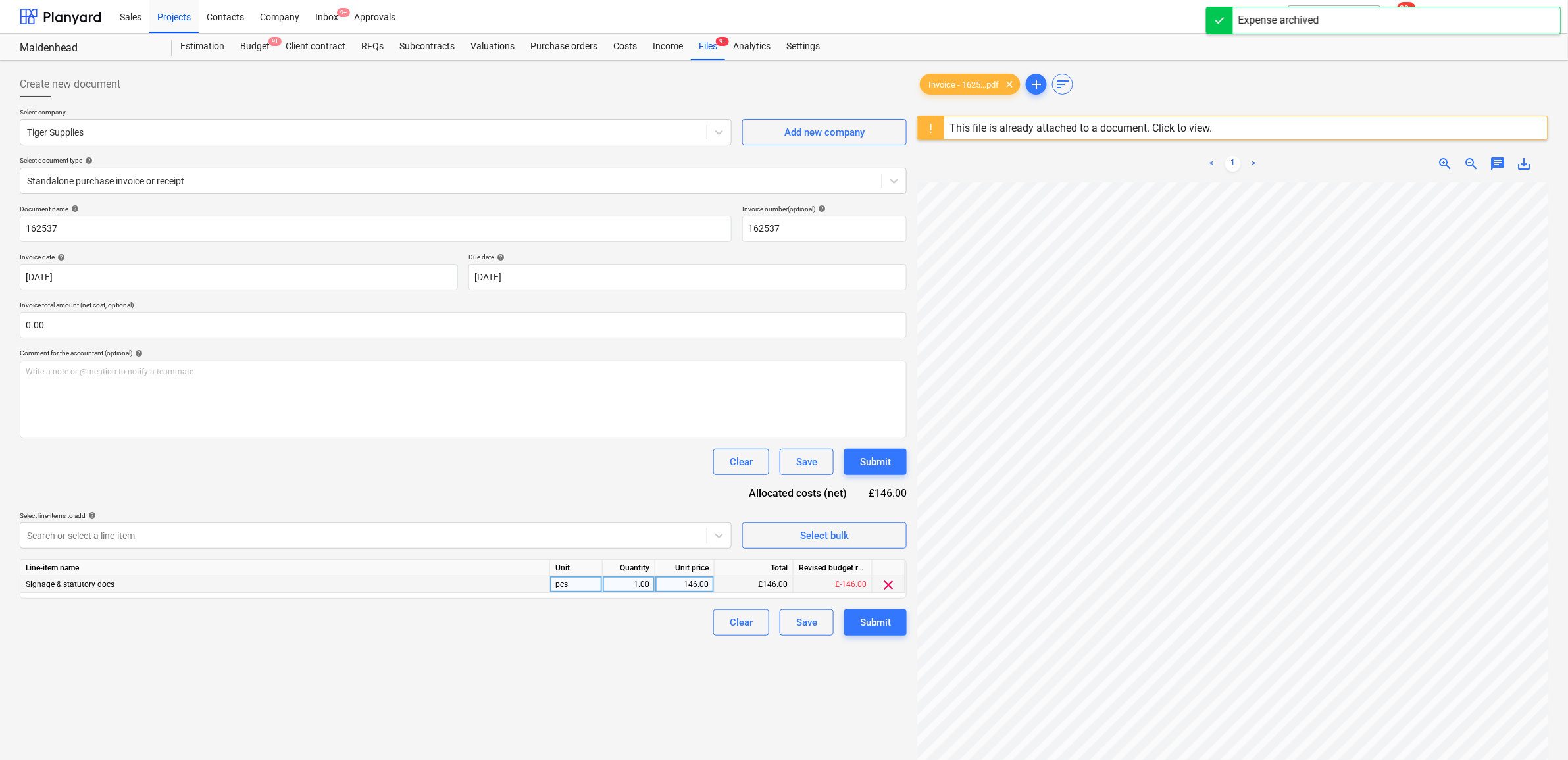
click at [895, 580] on span "clear" at bounding box center [889, 584] width 16 height 16
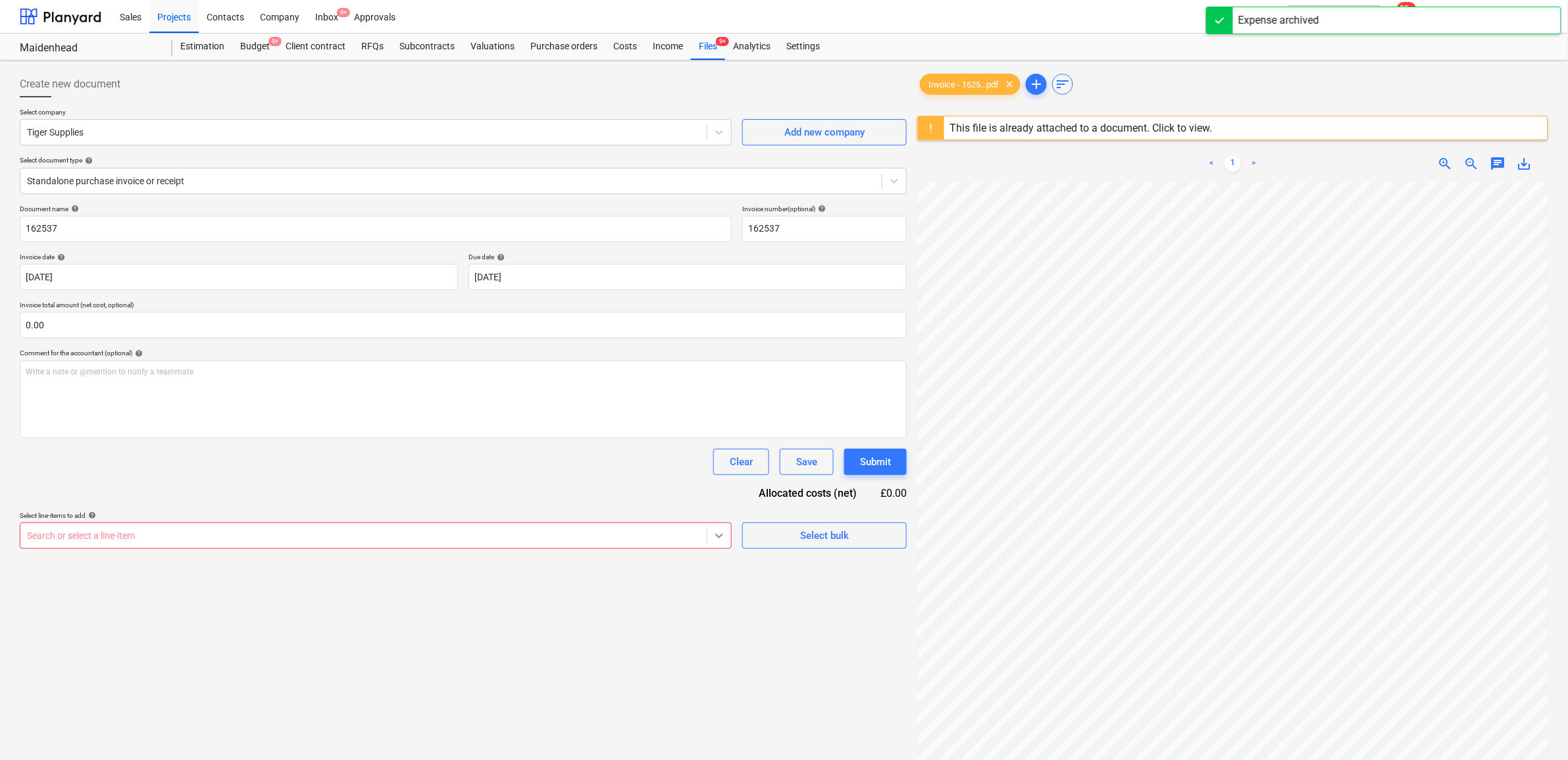
click at [726, 544] on div at bounding box center [719, 535] width 24 height 24
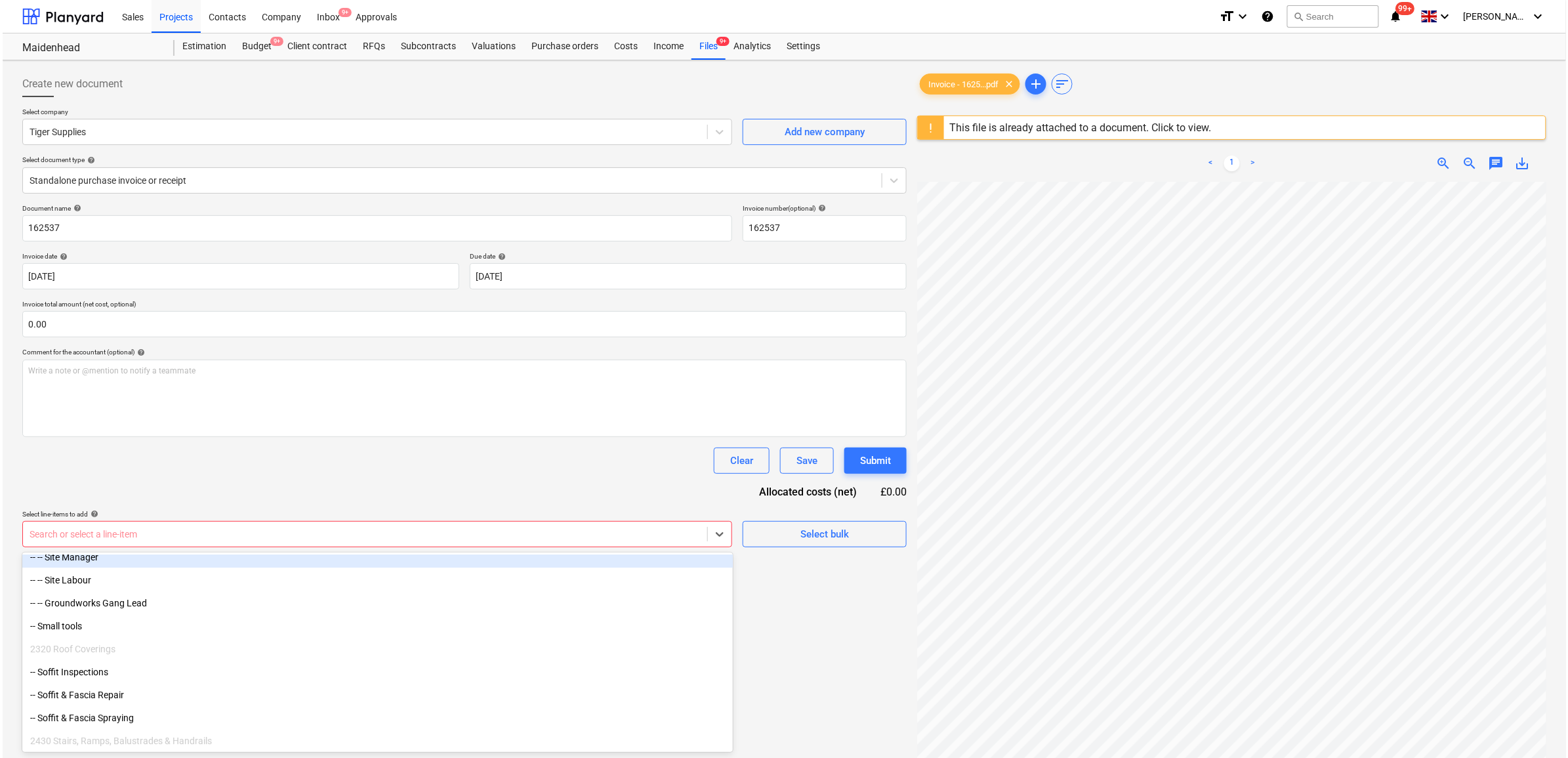
scroll to position [2215, 0]
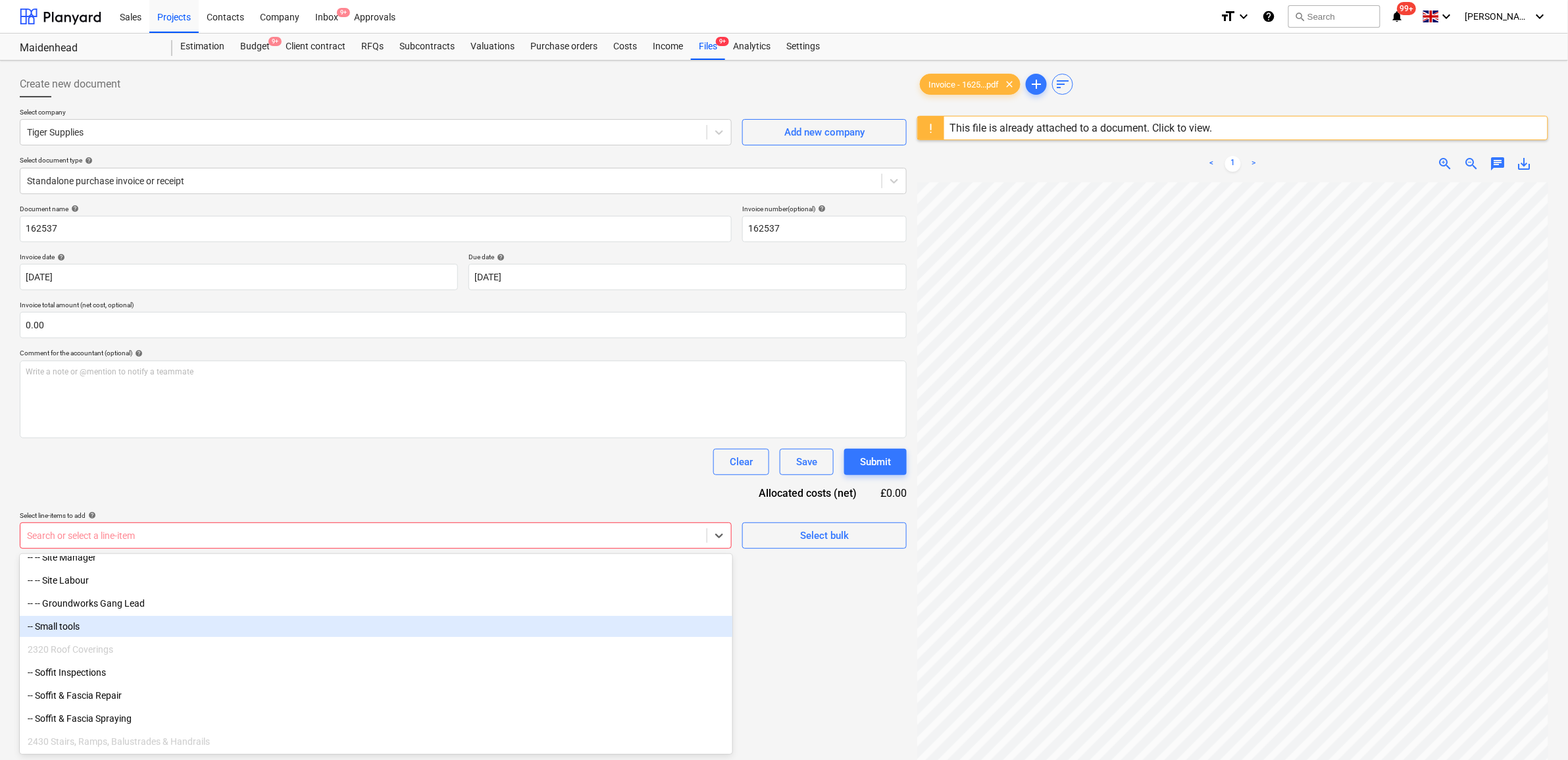
click at [121, 629] on div "-- Small tools" at bounding box center [376, 626] width 712 height 21
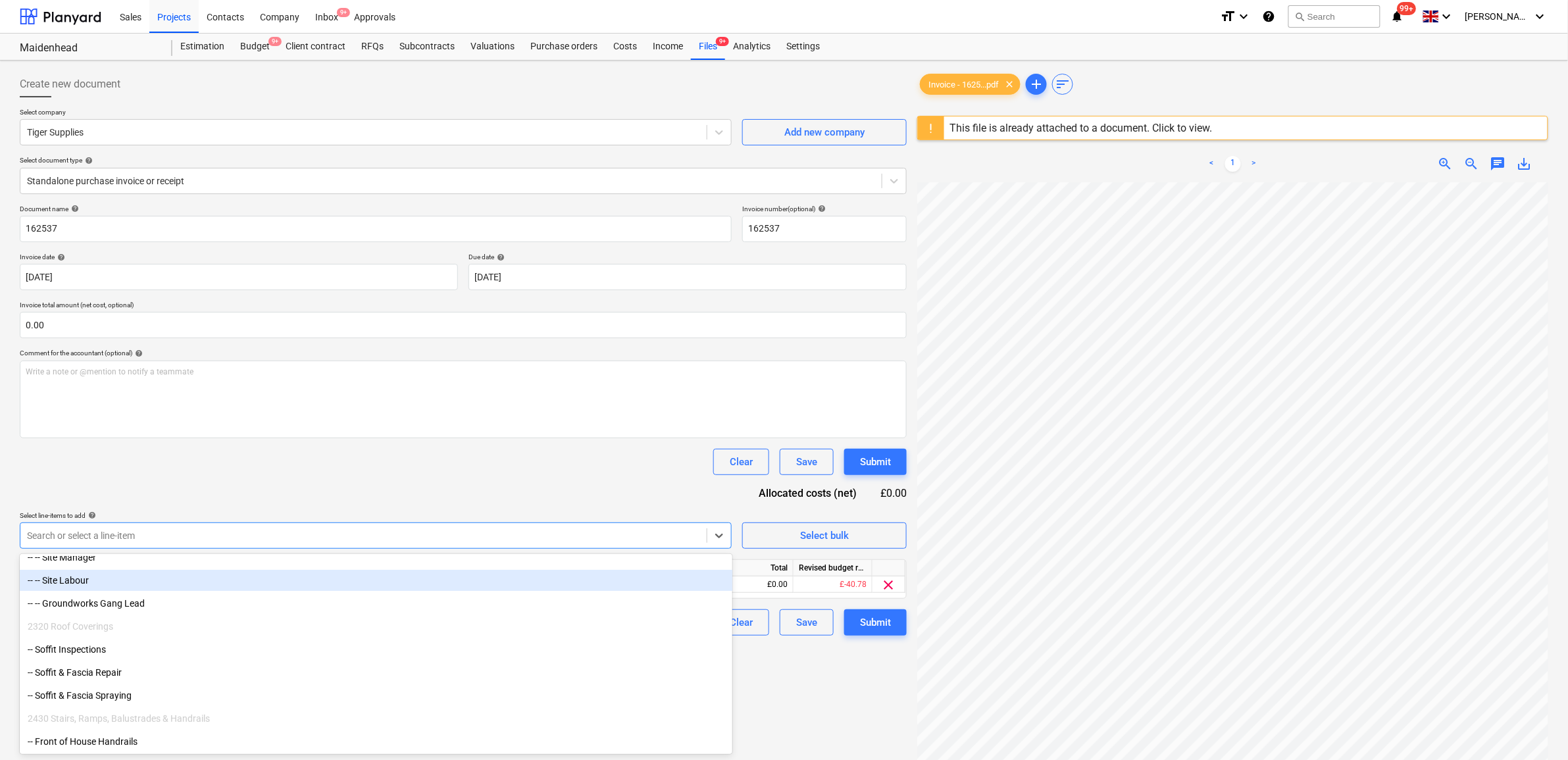
click at [784, 687] on div "Create new document Select company Tiger Supplies Add new company Select docume…" at bounding box center [463, 488] width 897 height 845
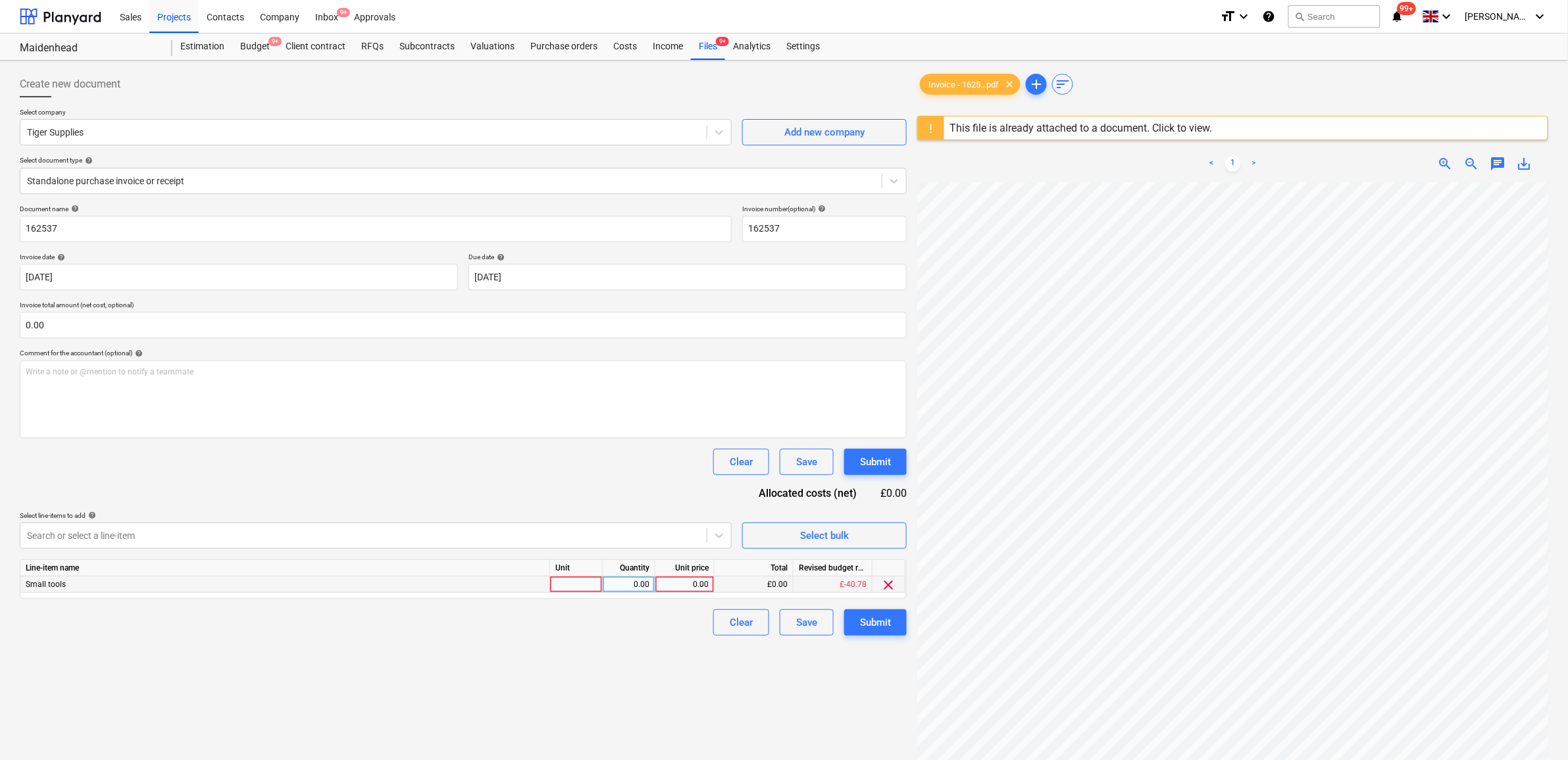
click at [679, 582] on div "0.00" at bounding box center [685, 584] width 48 height 16
type input "146"
click at [704, 704] on div "Create new document Select company Tiger Supplies Add new company Select docume…" at bounding box center [463, 488] width 897 height 845
click at [887, 616] on div "Submit" at bounding box center [876, 622] width 31 height 17
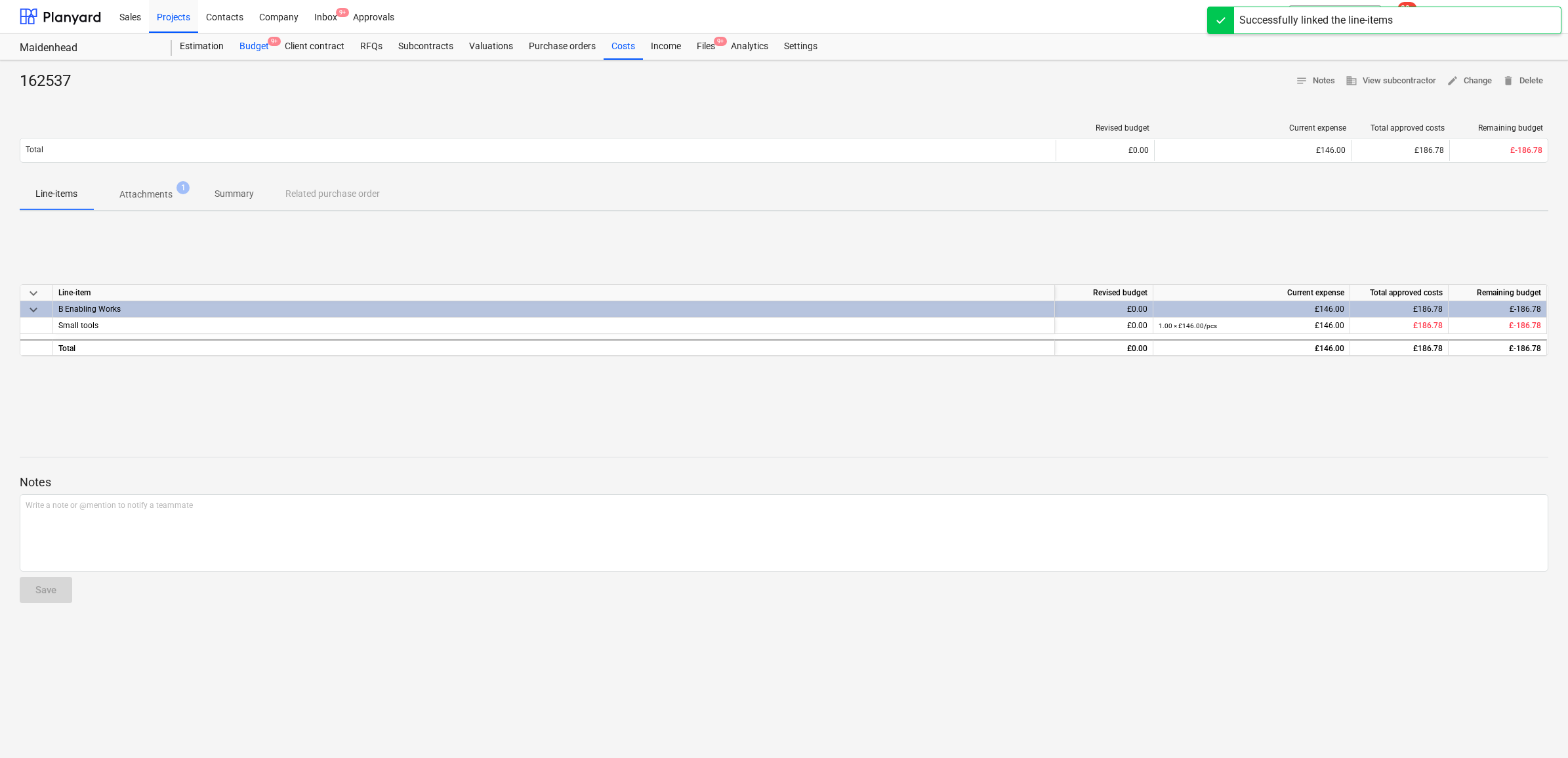
drag, startPoint x: 270, startPoint y: 40, endPoint x: 263, endPoint y: 58, distance: 19.3
click at [270, 40] on span "9+" at bounding box center [274, 42] width 13 height 9
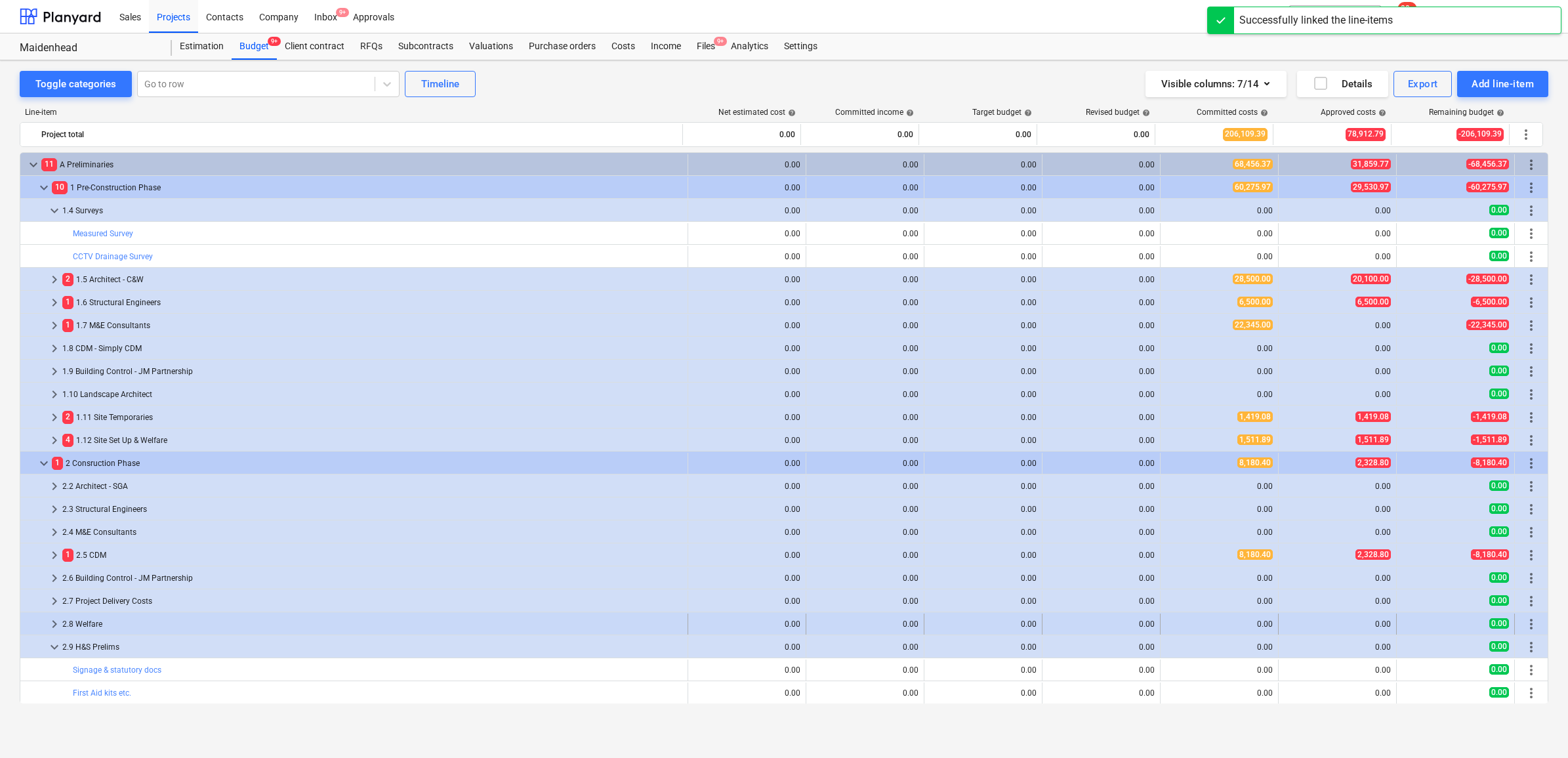
scroll to position [246, 0]
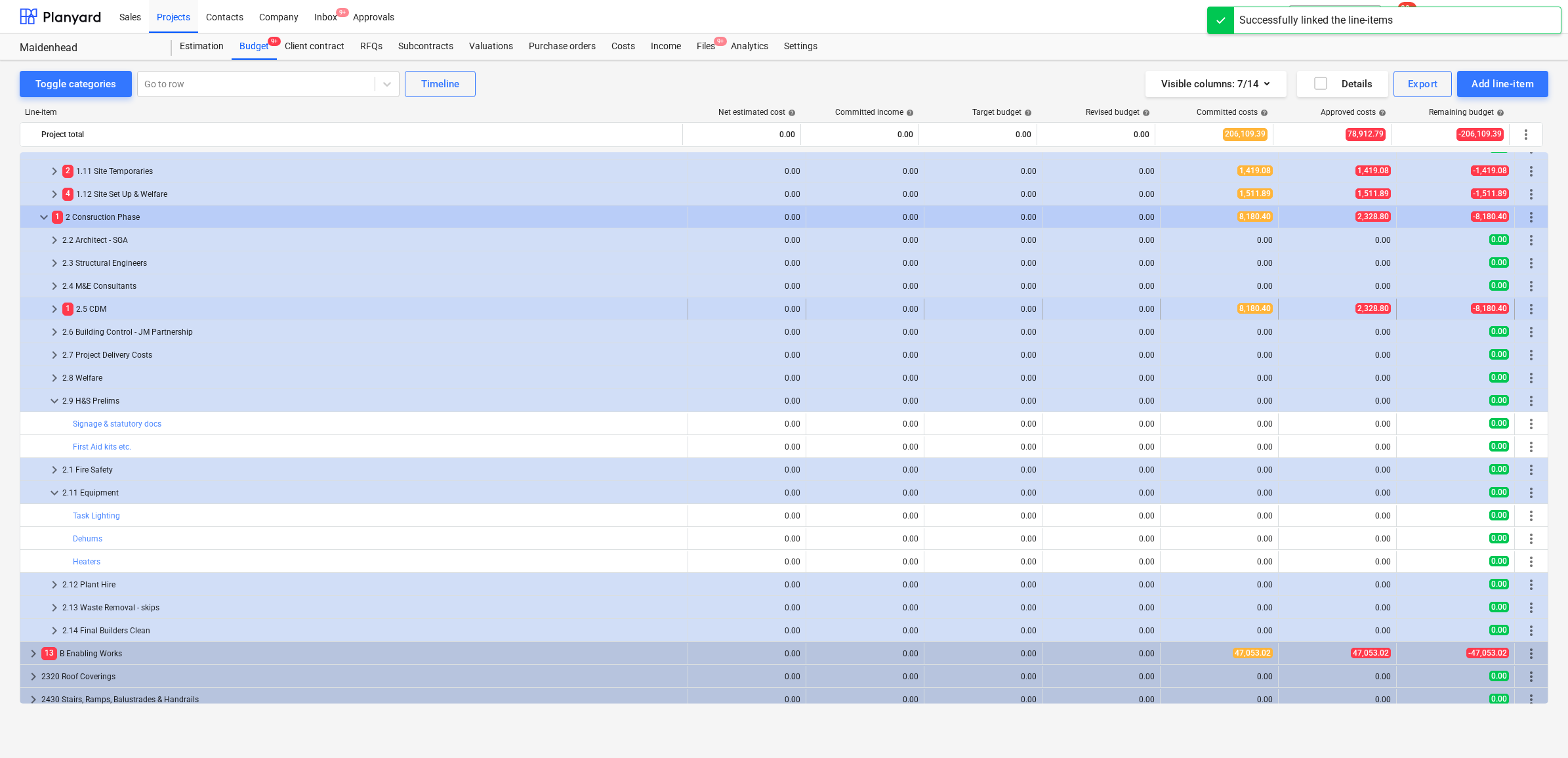
click at [51, 312] on span "keyboard_arrow_right" at bounding box center [54, 308] width 16 height 16
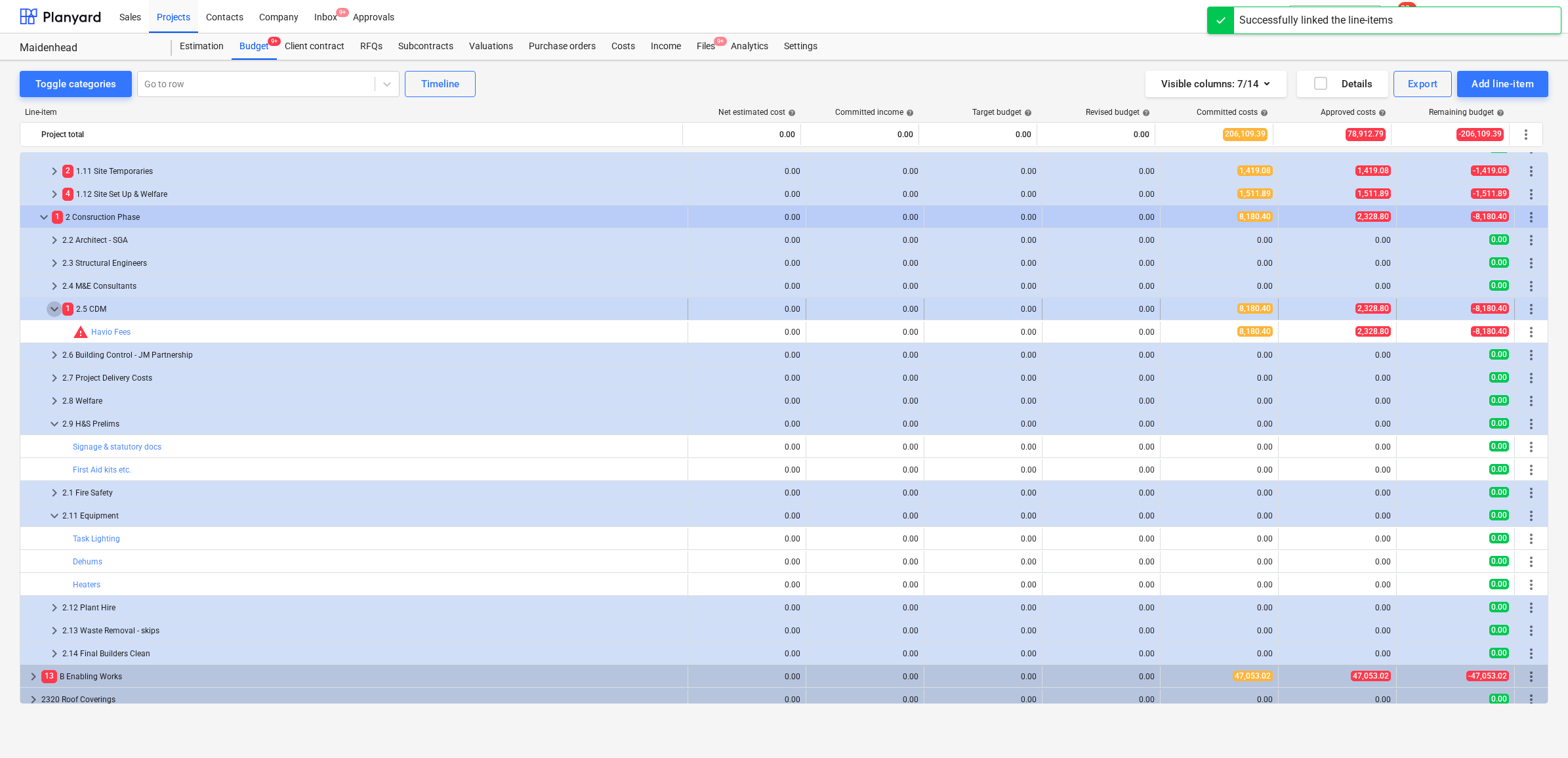
click at [54, 312] on span "keyboard_arrow_down" at bounding box center [54, 308] width 16 height 16
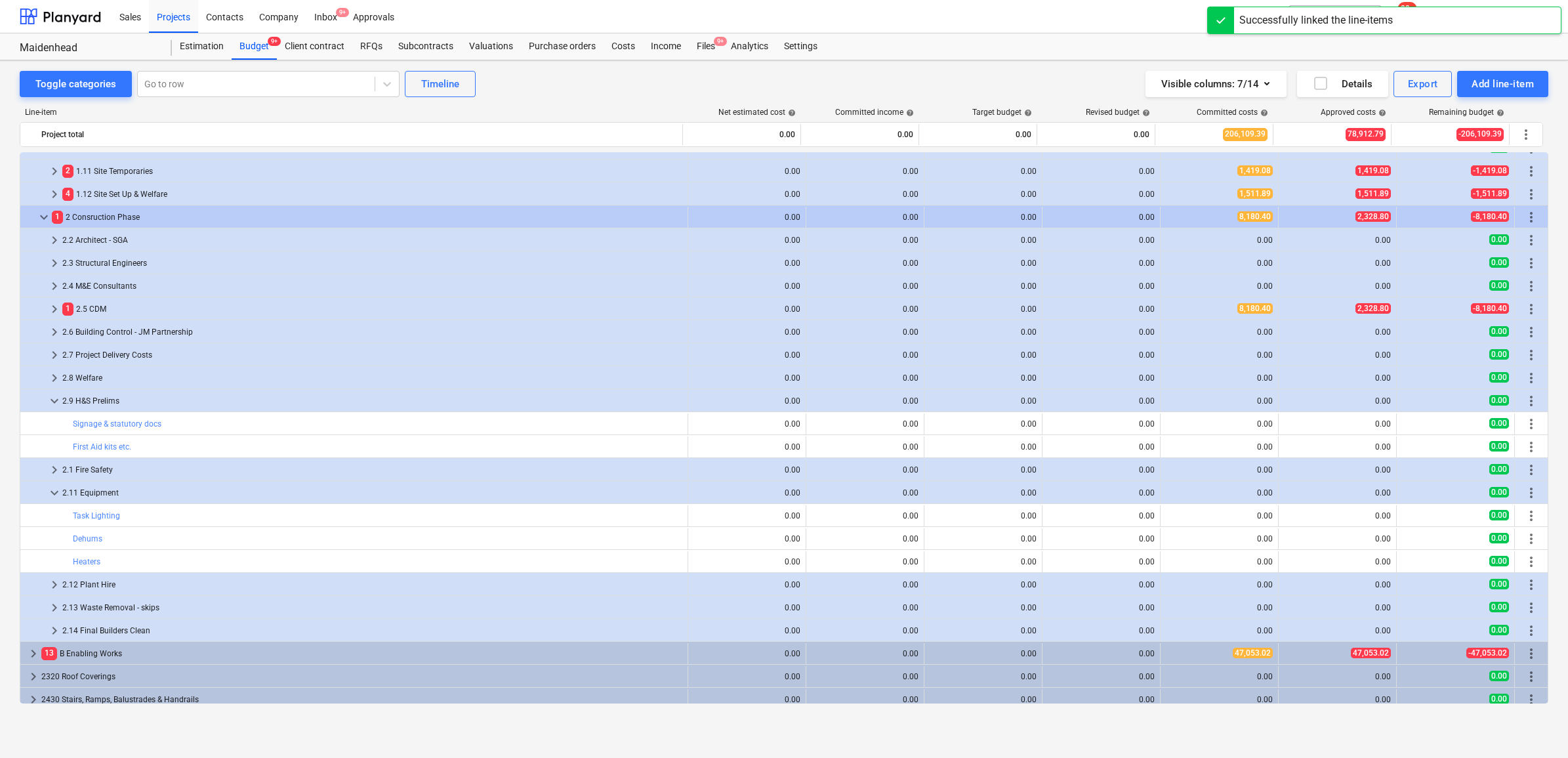
click at [54, 312] on span "keyboard_arrow_right" at bounding box center [54, 308] width 16 height 16
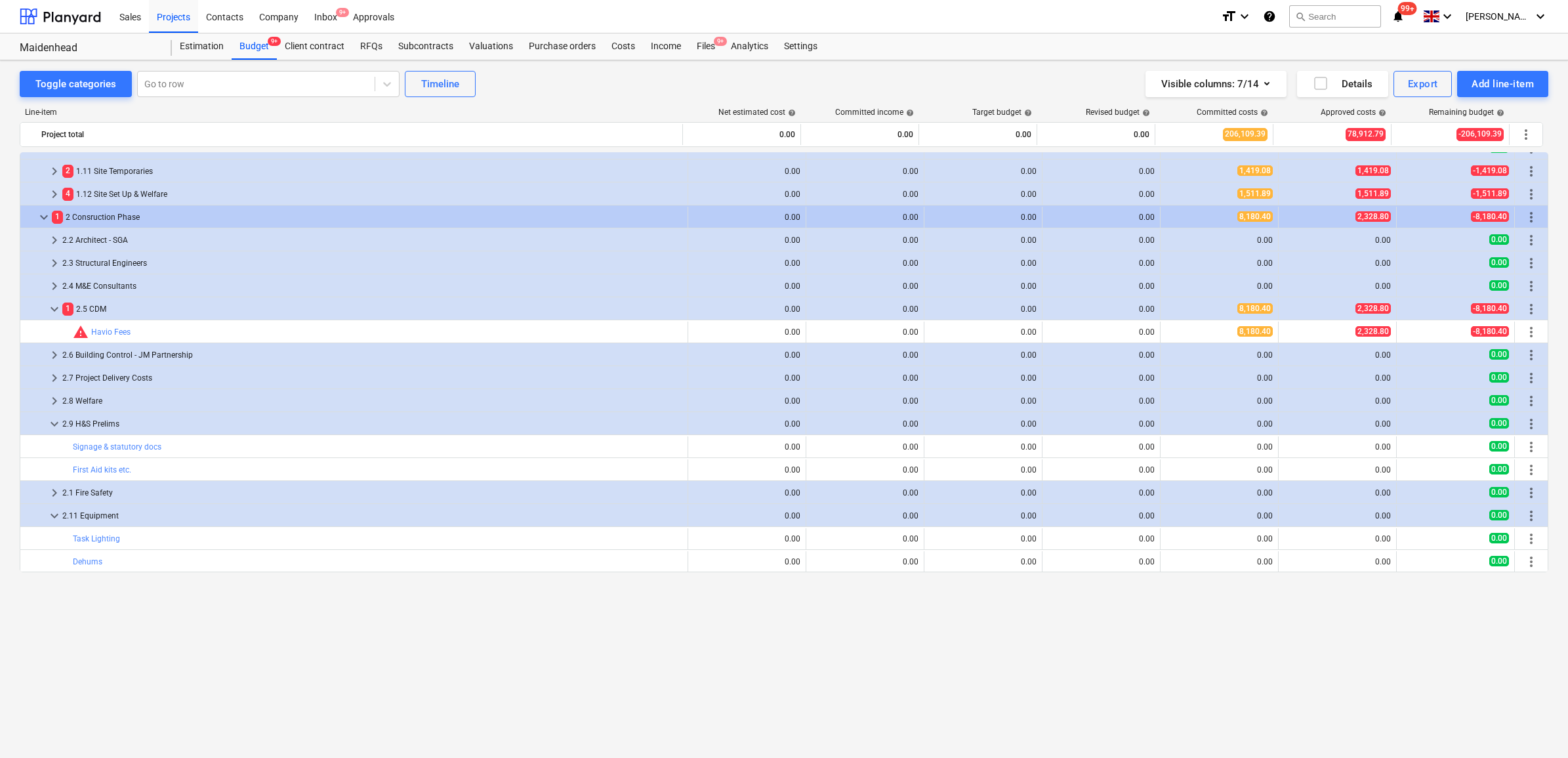
scroll to position [82, 0]
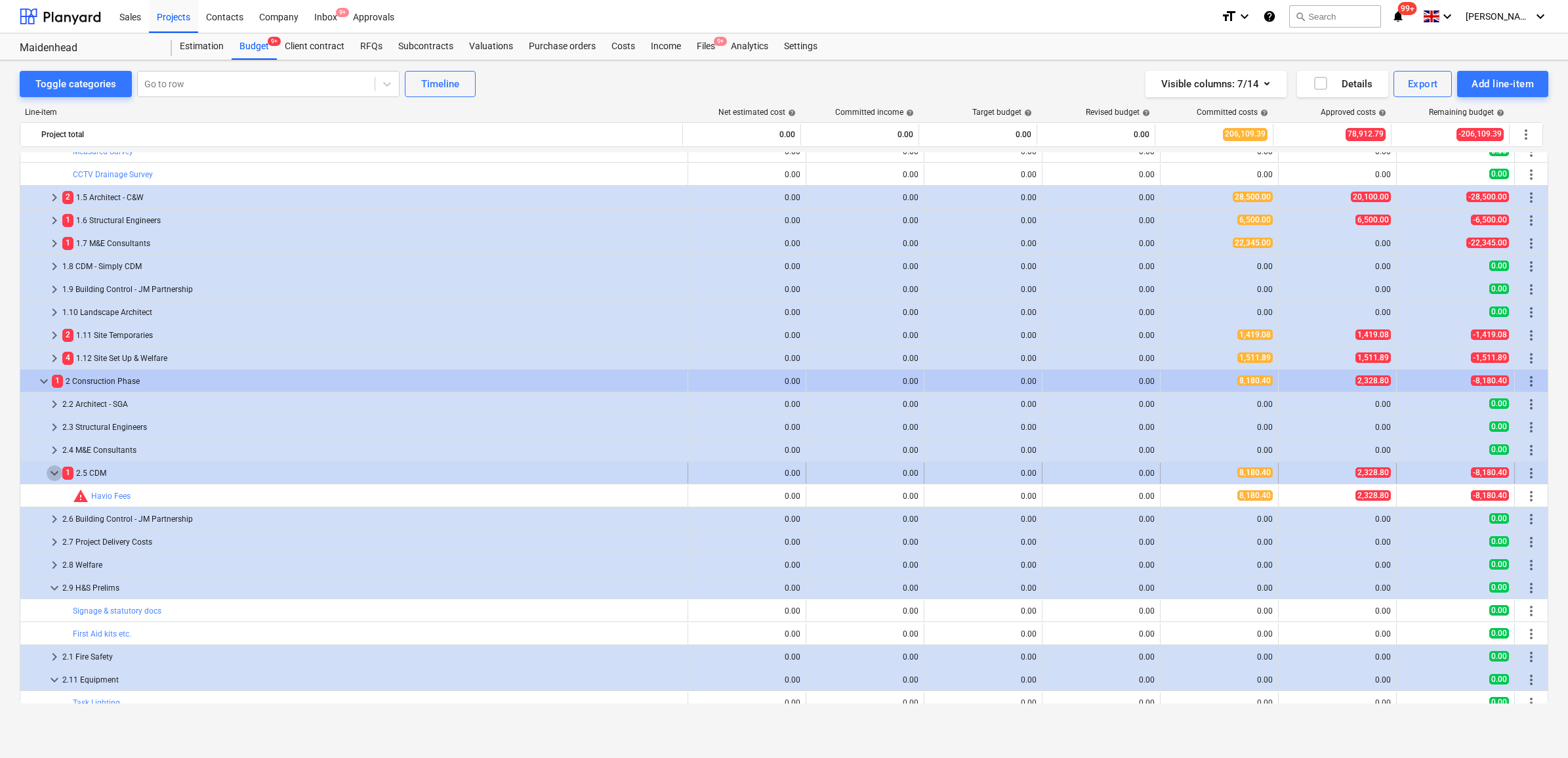
click at [56, 471] on span "keyboard_arrow_down" at bounding box center [54, 473] width 16 height 16
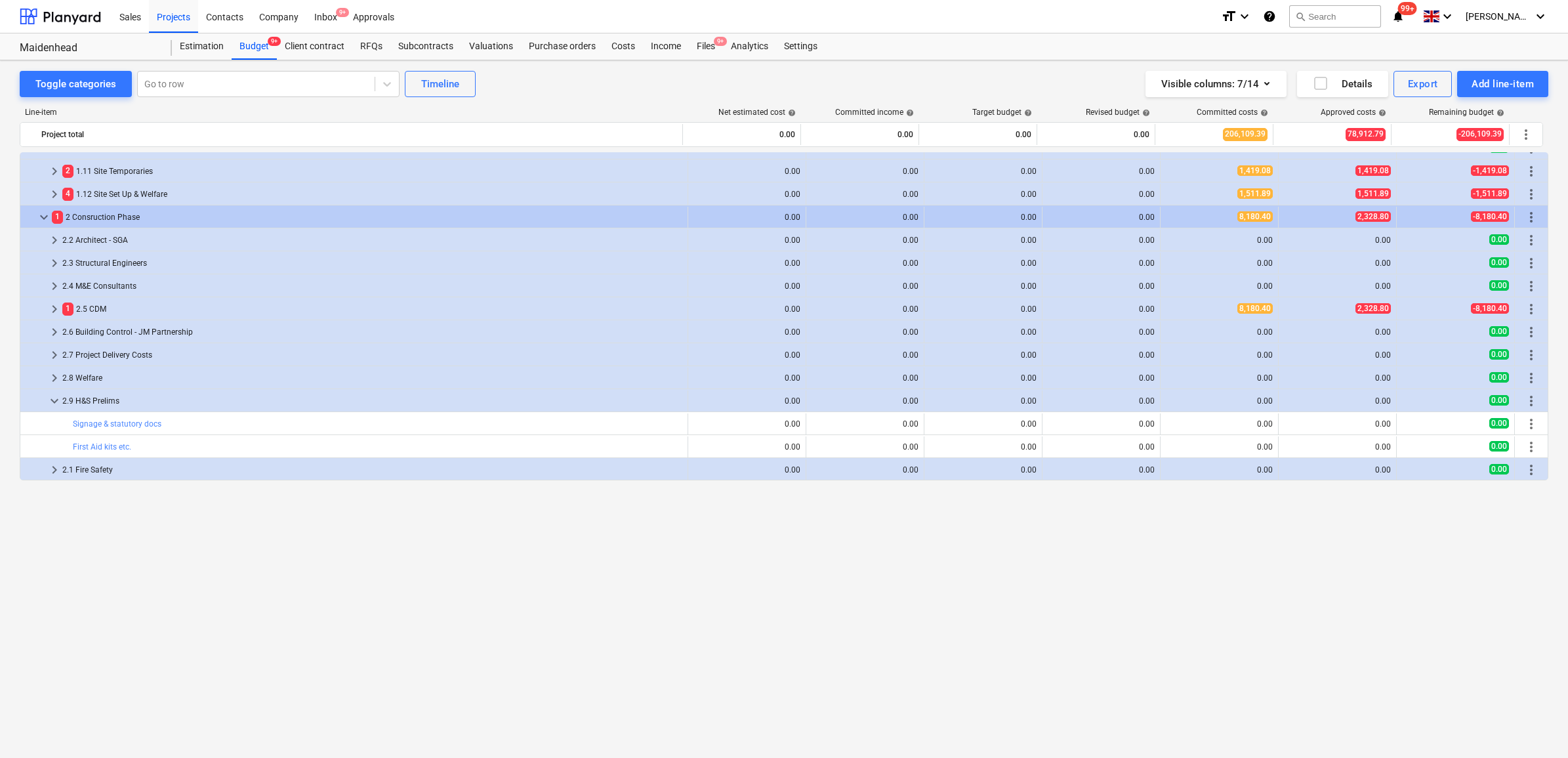
scroll to position [0, 0]
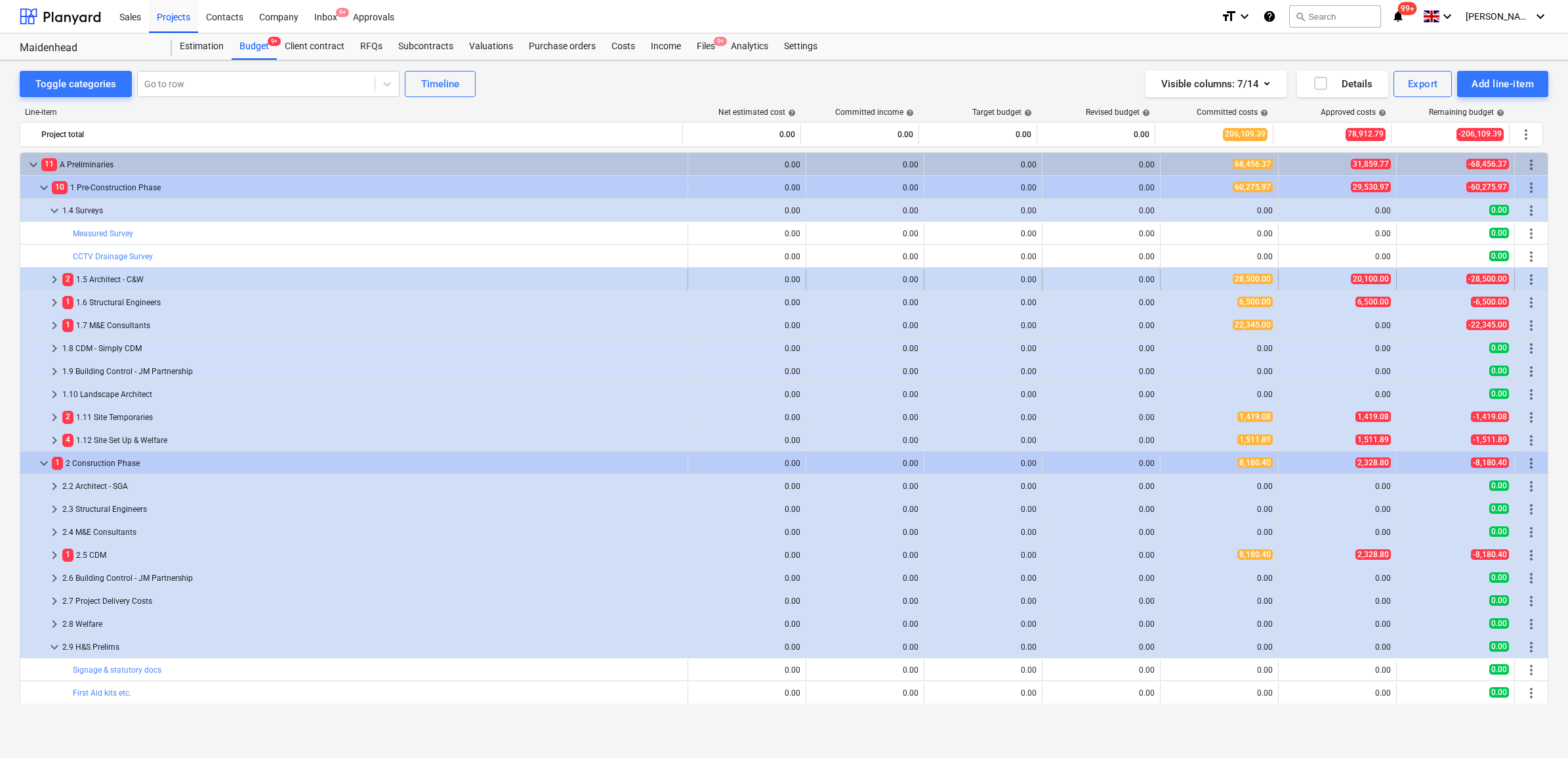
click at [53, 279] on span "keyboard_arrow_right" at bounding box center [54, 279] width 16 height 16
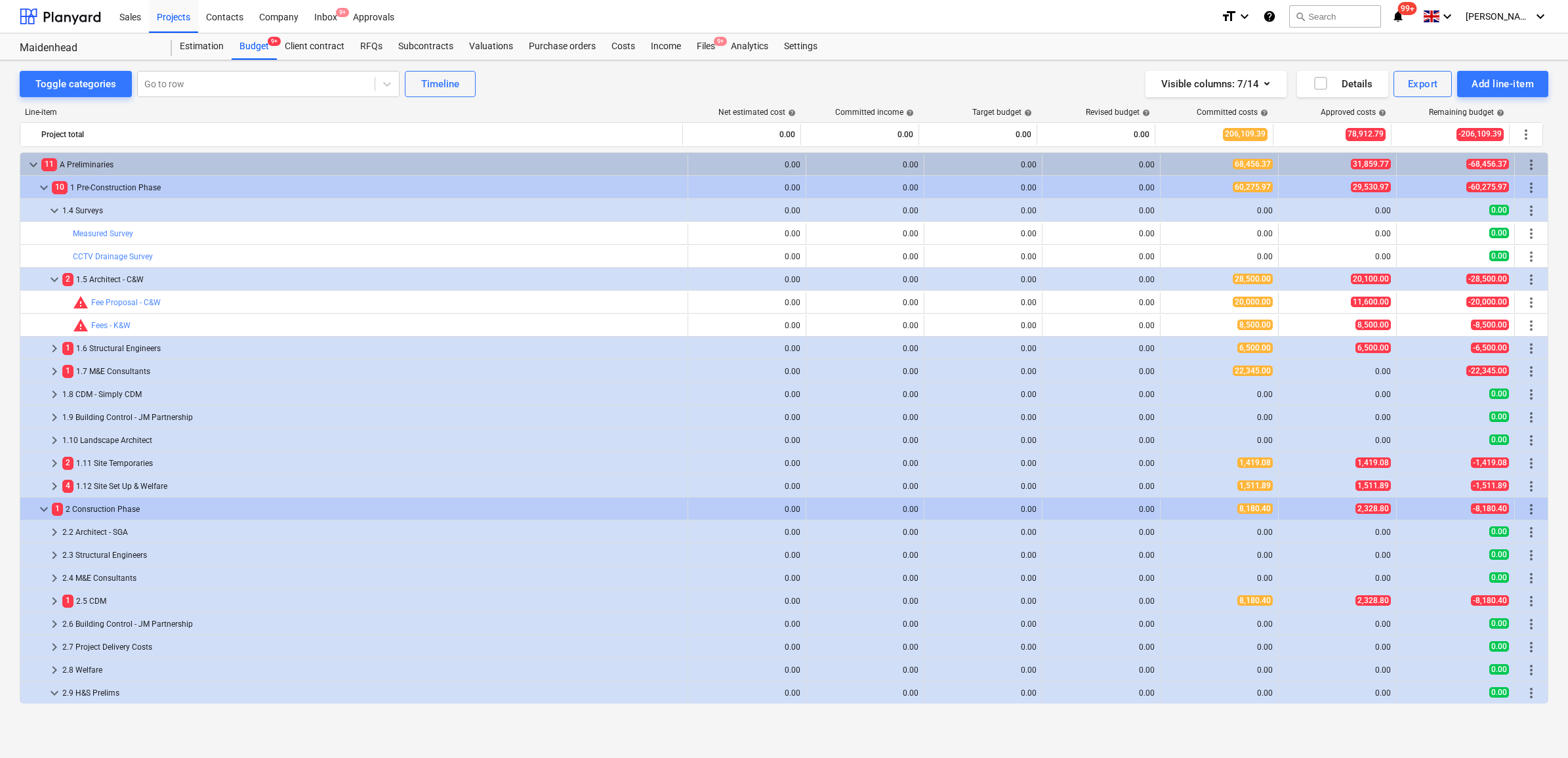
click at [53, 279] on span "keyboard_arrow_down" at bounding box center [54, 279] width 16 height 16
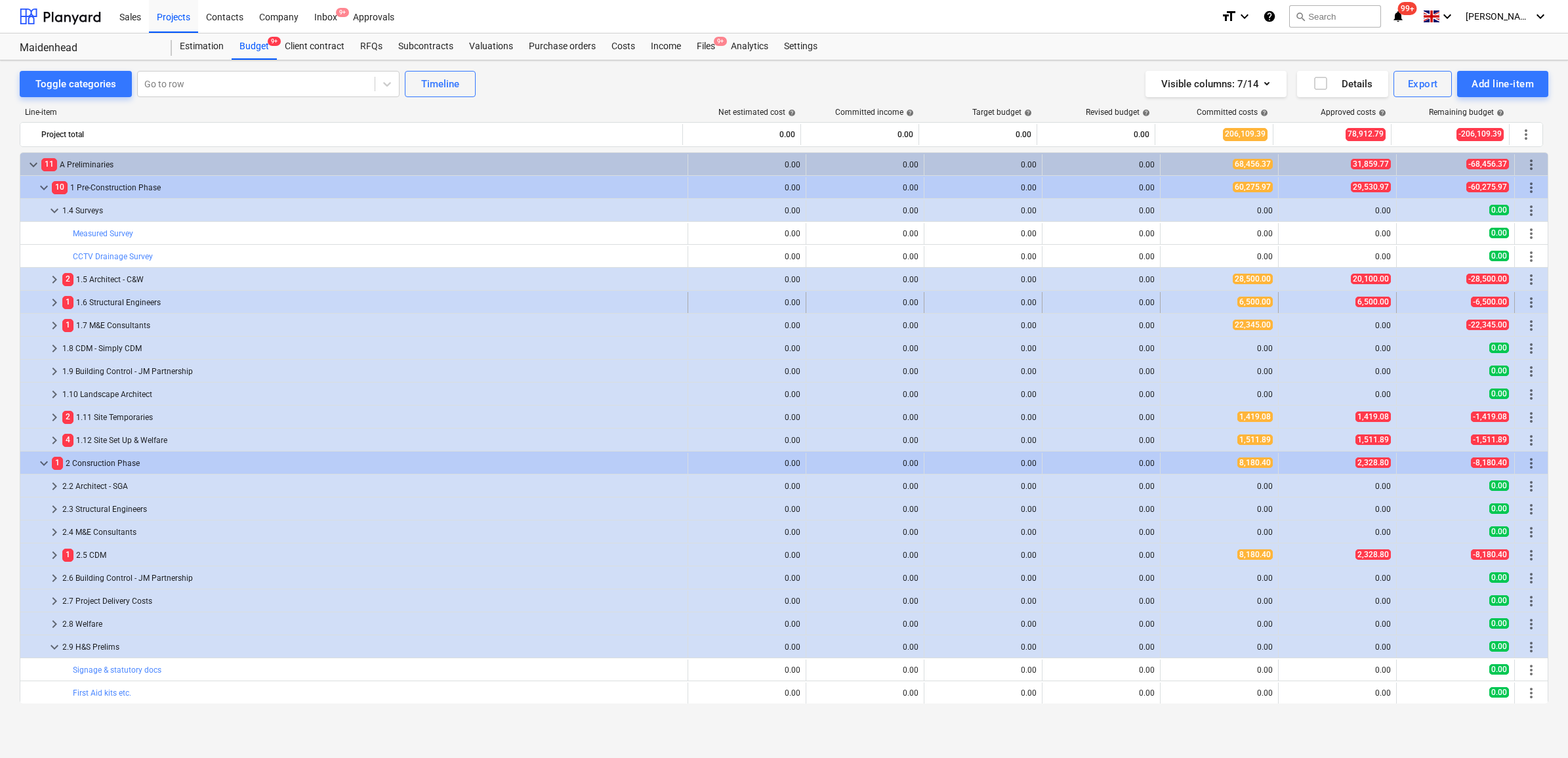
click at [53, 299] on span "keyboard_arrow_right" at bounding box center [54, 302] width 16 height 16
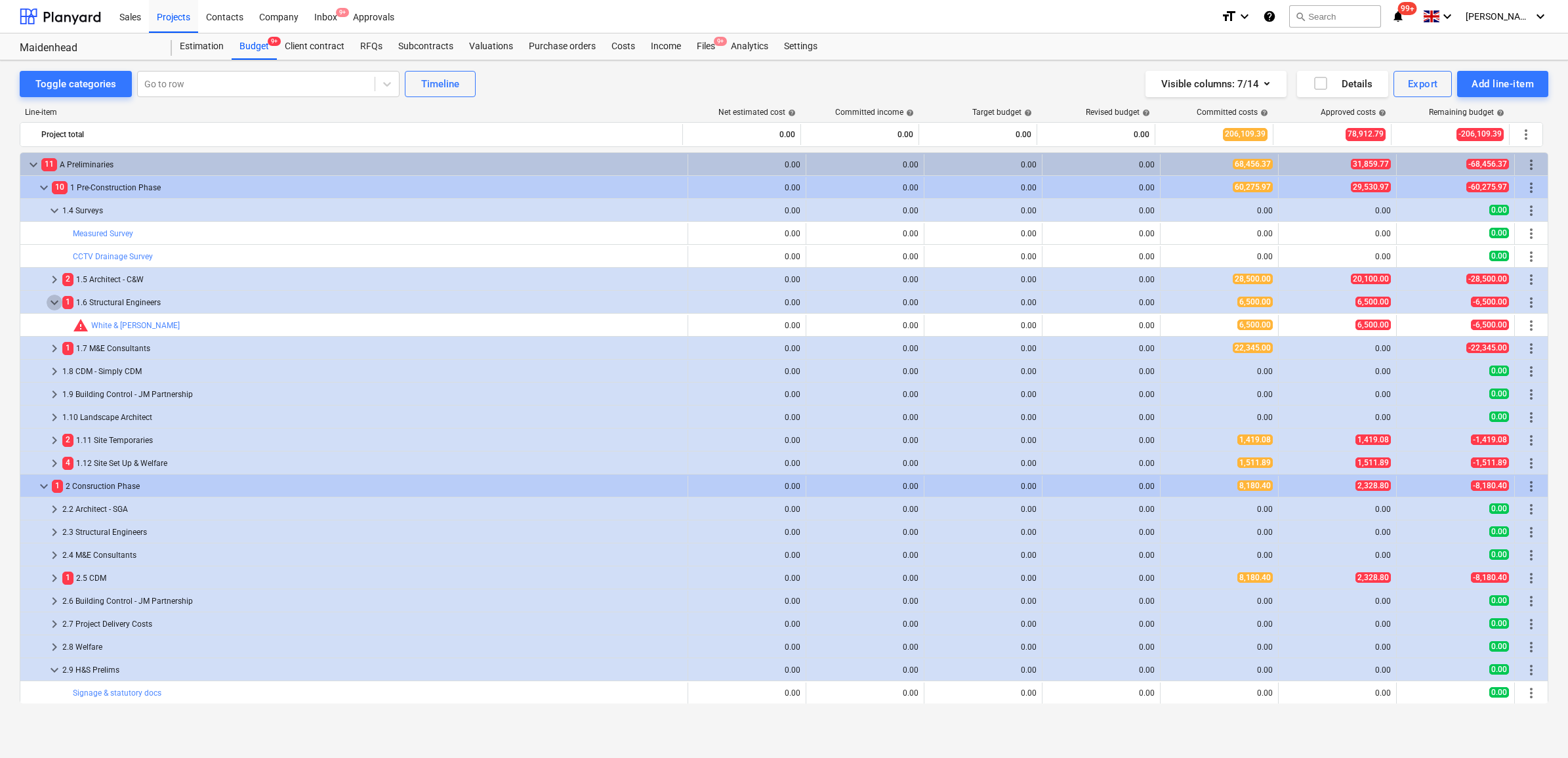
click at [53, 299] on span "keyboard_arrow_down" at bounding box center [54, 302] width 16 height 16
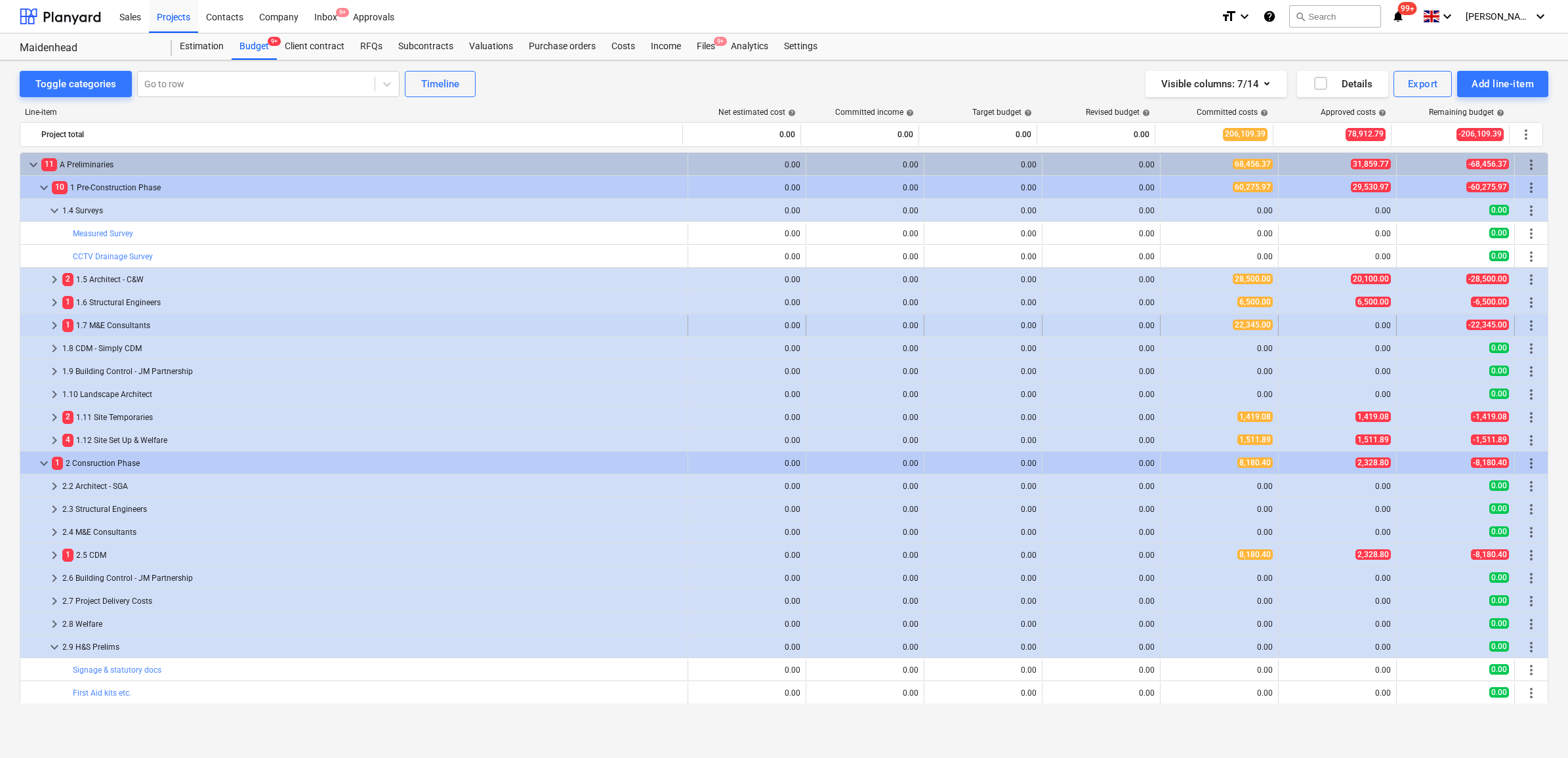
click at [53, 322] on span "keyboard_arrow_right" at bounding box center [54, 326] width 16 height 16
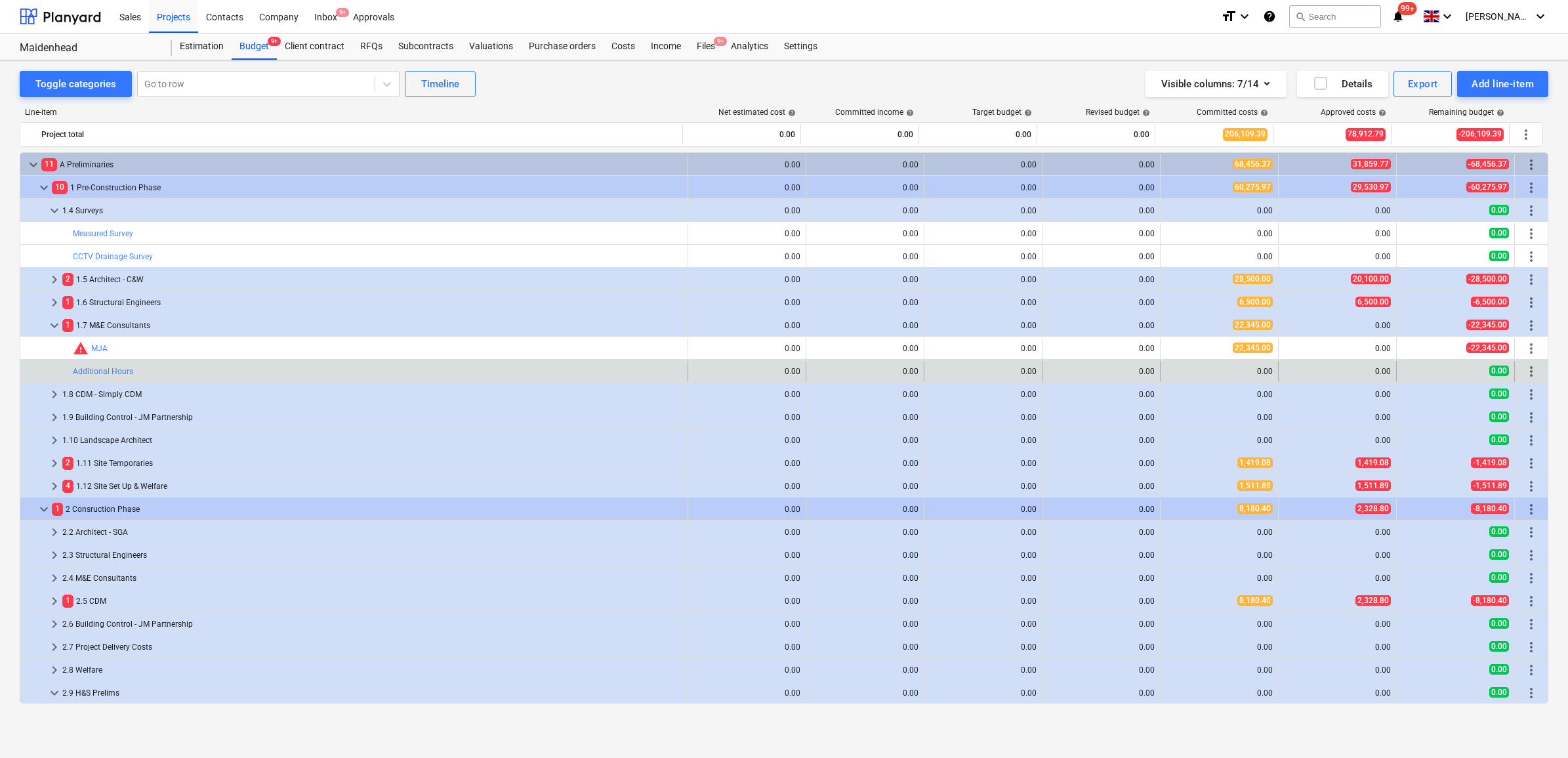
click at [1526, 373] on span "more_vert" at bounding box center [1531, 371] width 16 height 16
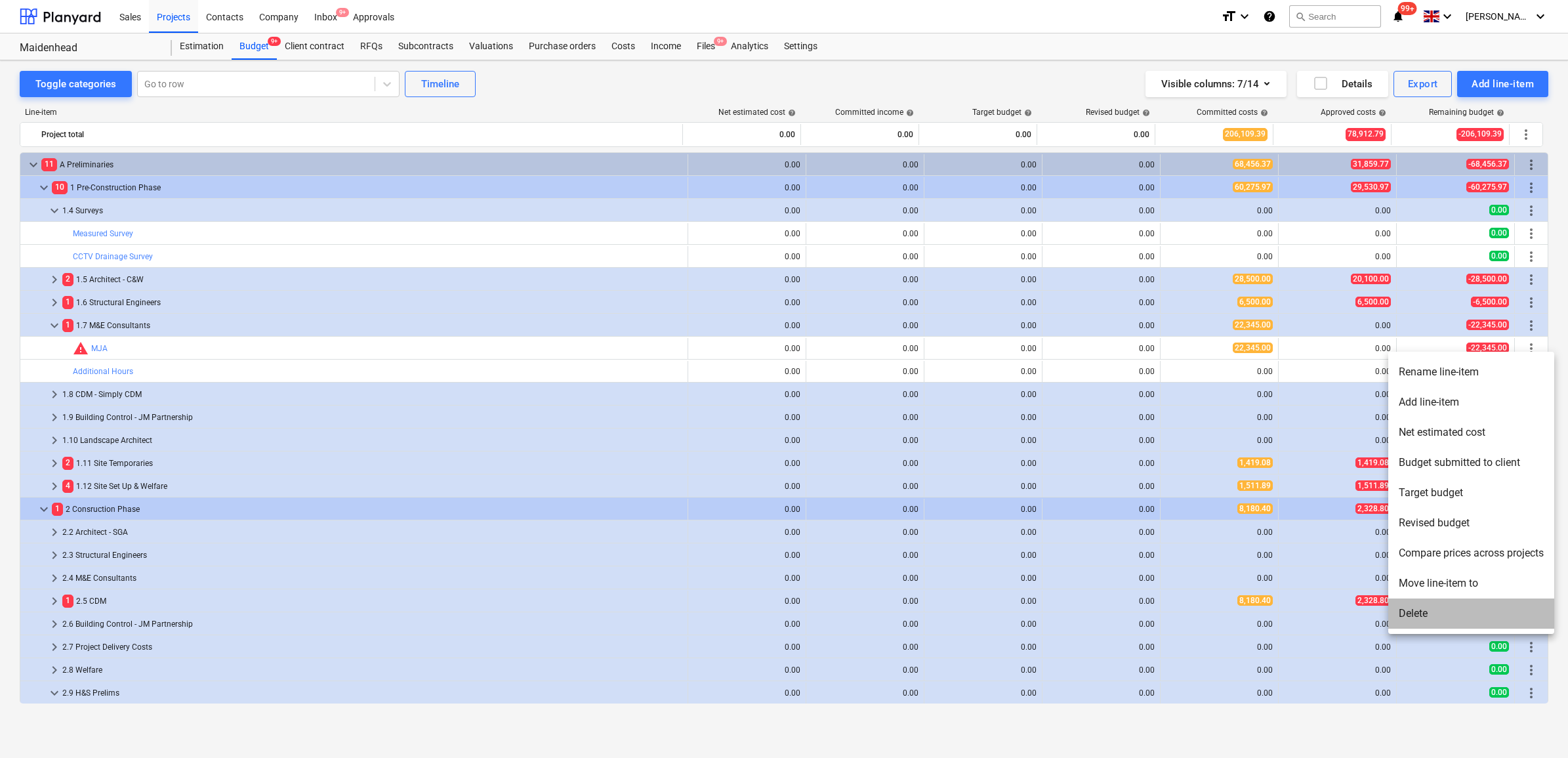
click at [1441, 615] on li "Delete" at bounding box center [1472, 614] width 166 height 30
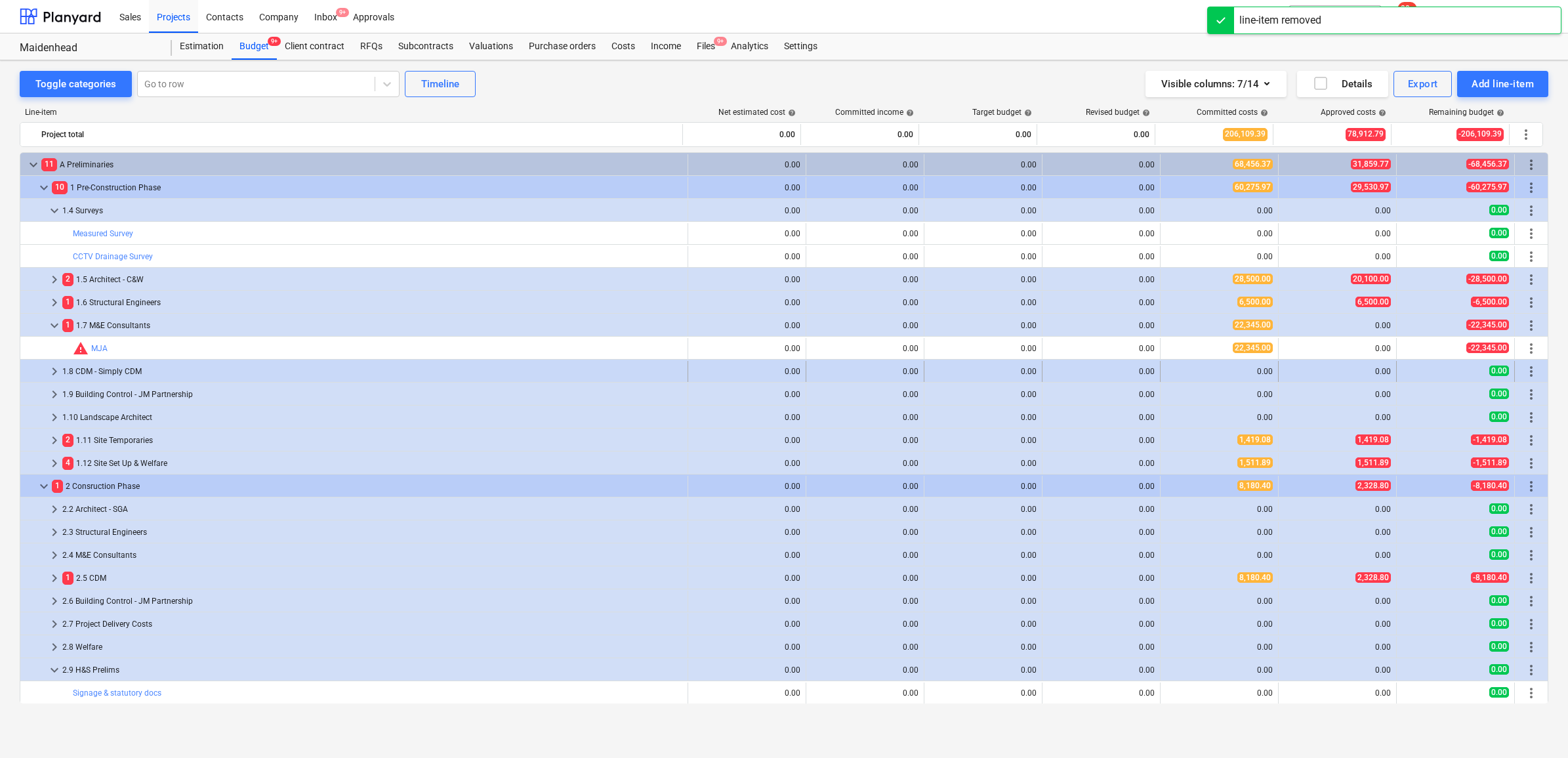
click at [115, 365] on div "1.8 CDM - Simply CDM" at bounding box center [373, 372] width 620 height 21
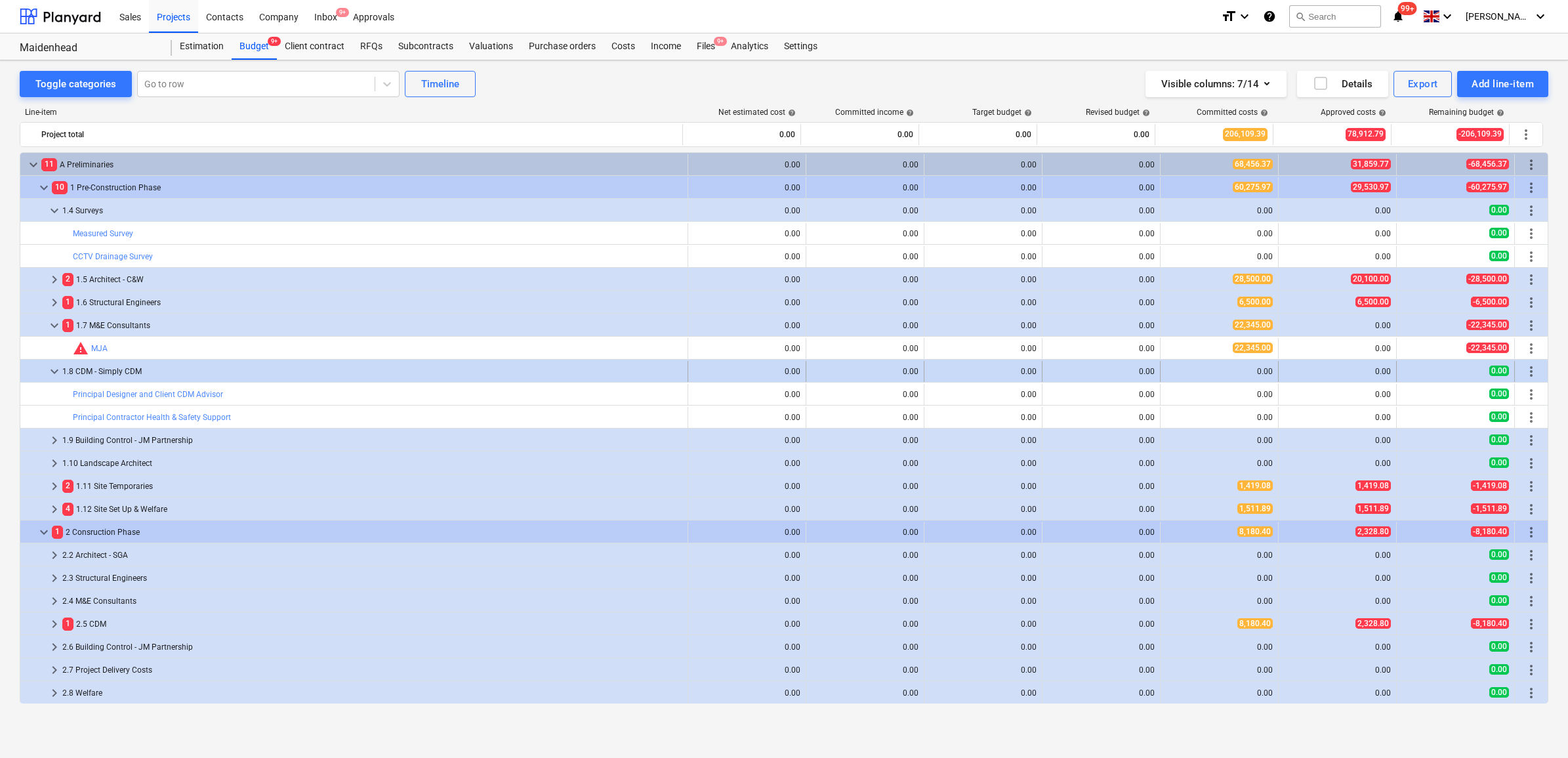
click at [1524, 372] on span "more_vert" at bounding box center [1531, 371] width 16 height 16
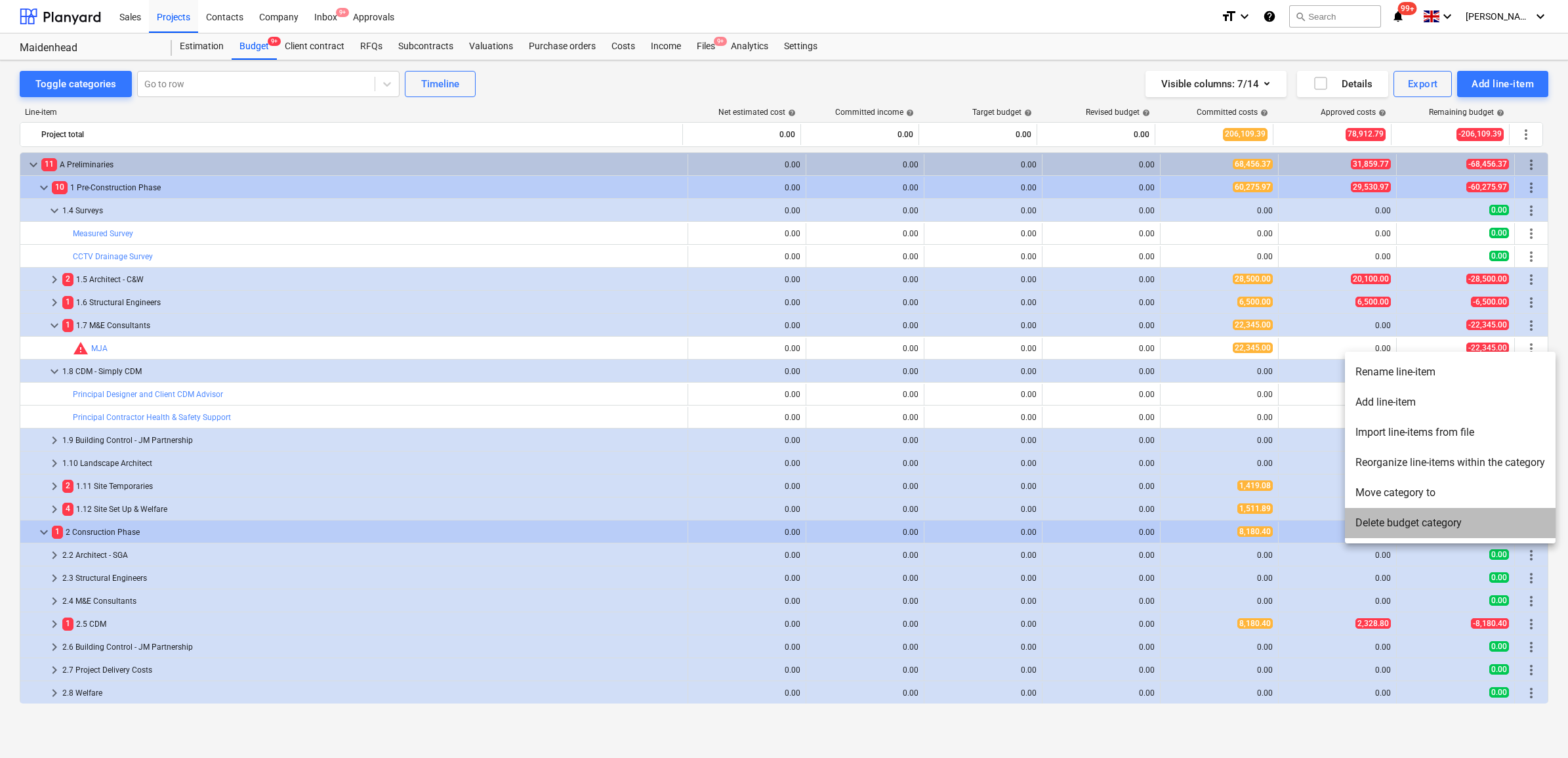
click at [1409, 523] on li "Delete budget category" at bounding box center [1450, 523] width 211 height 30
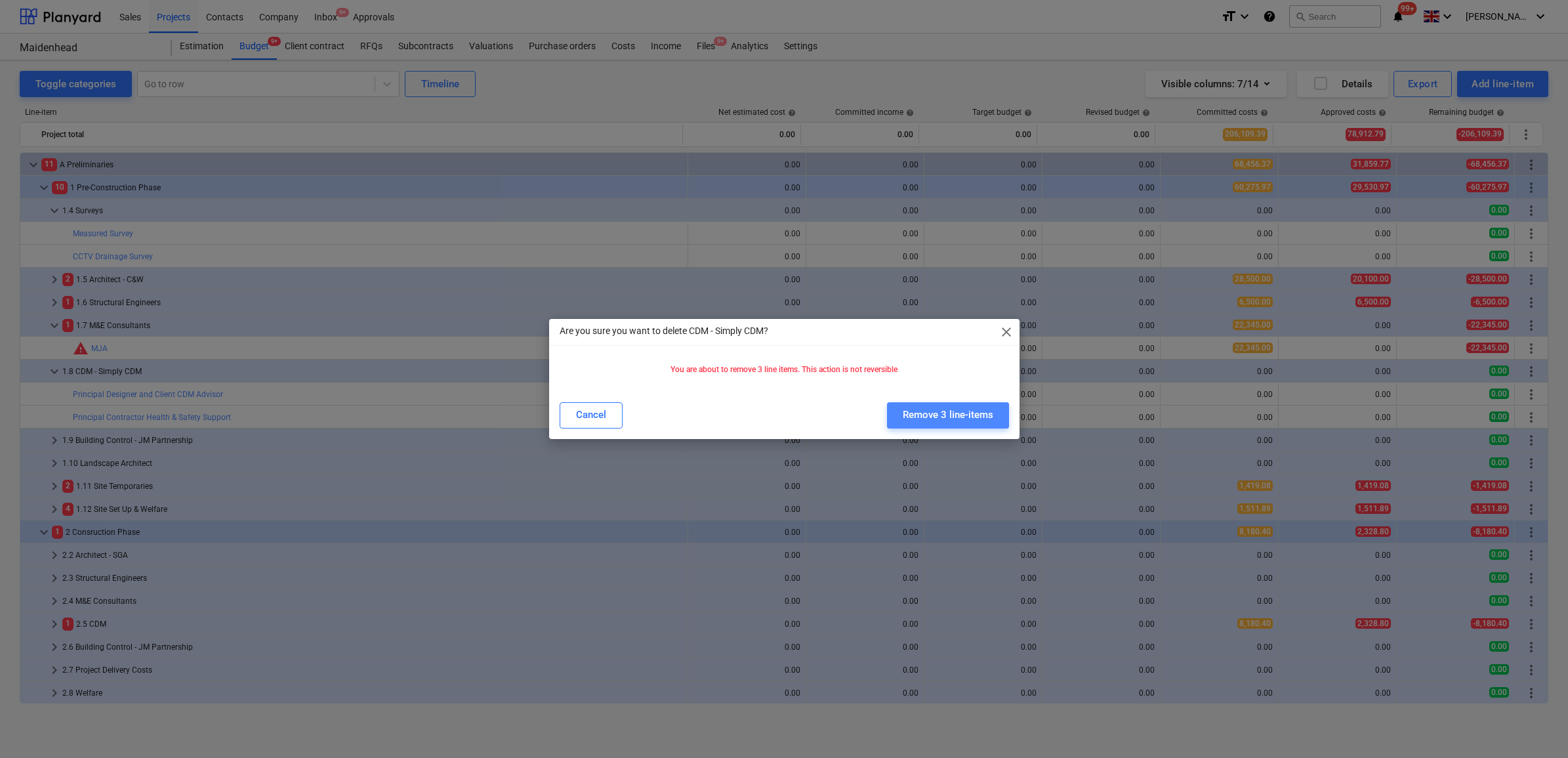
click at [948, 414] on div "Remove 3 line-items" at bounding box center [949, 414] width 91 height 17
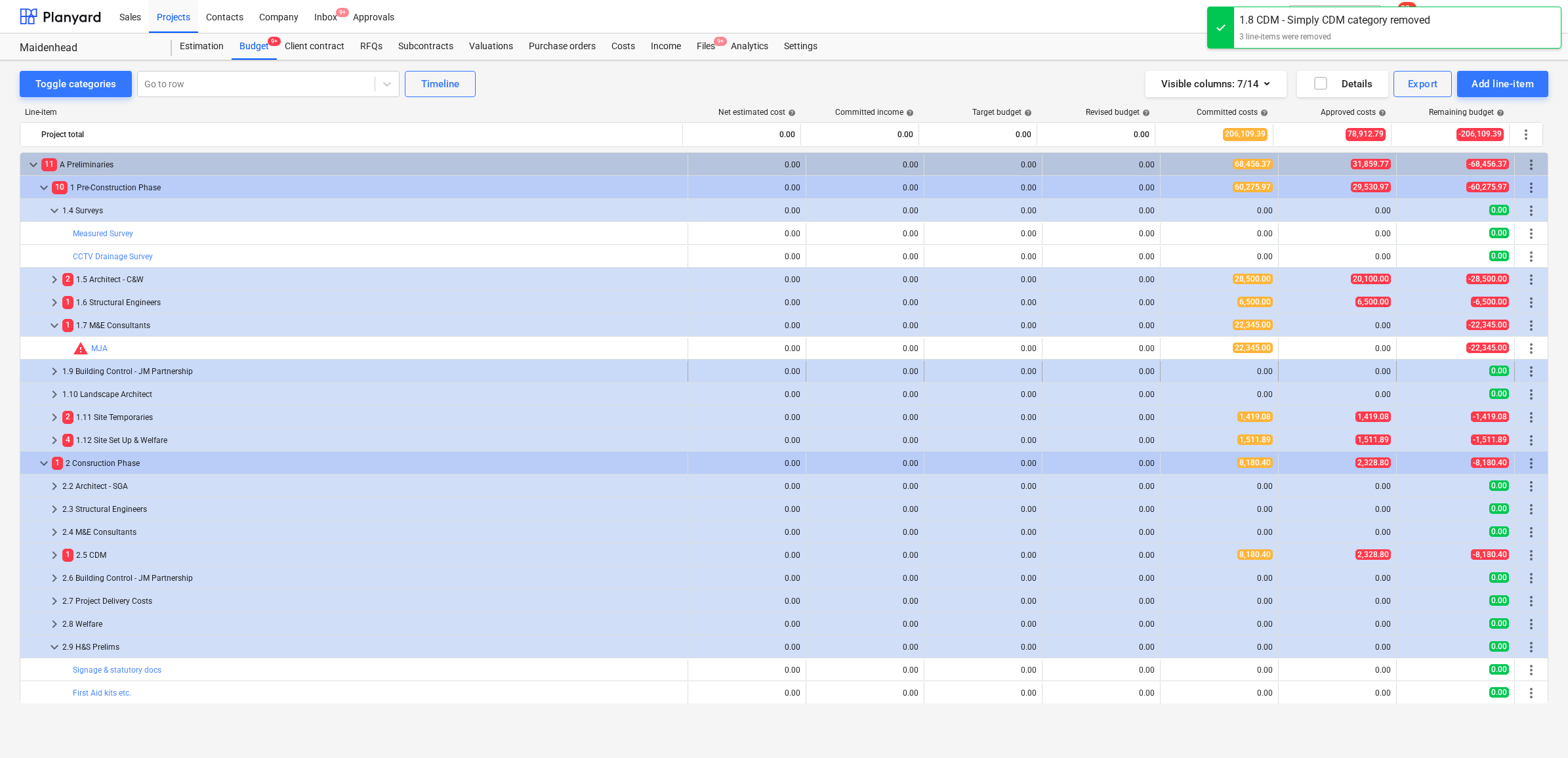
click at [148, 368] on div "1.9 Building Control - JM Partnership" at bounding box center [373, 372] width 620 height 21
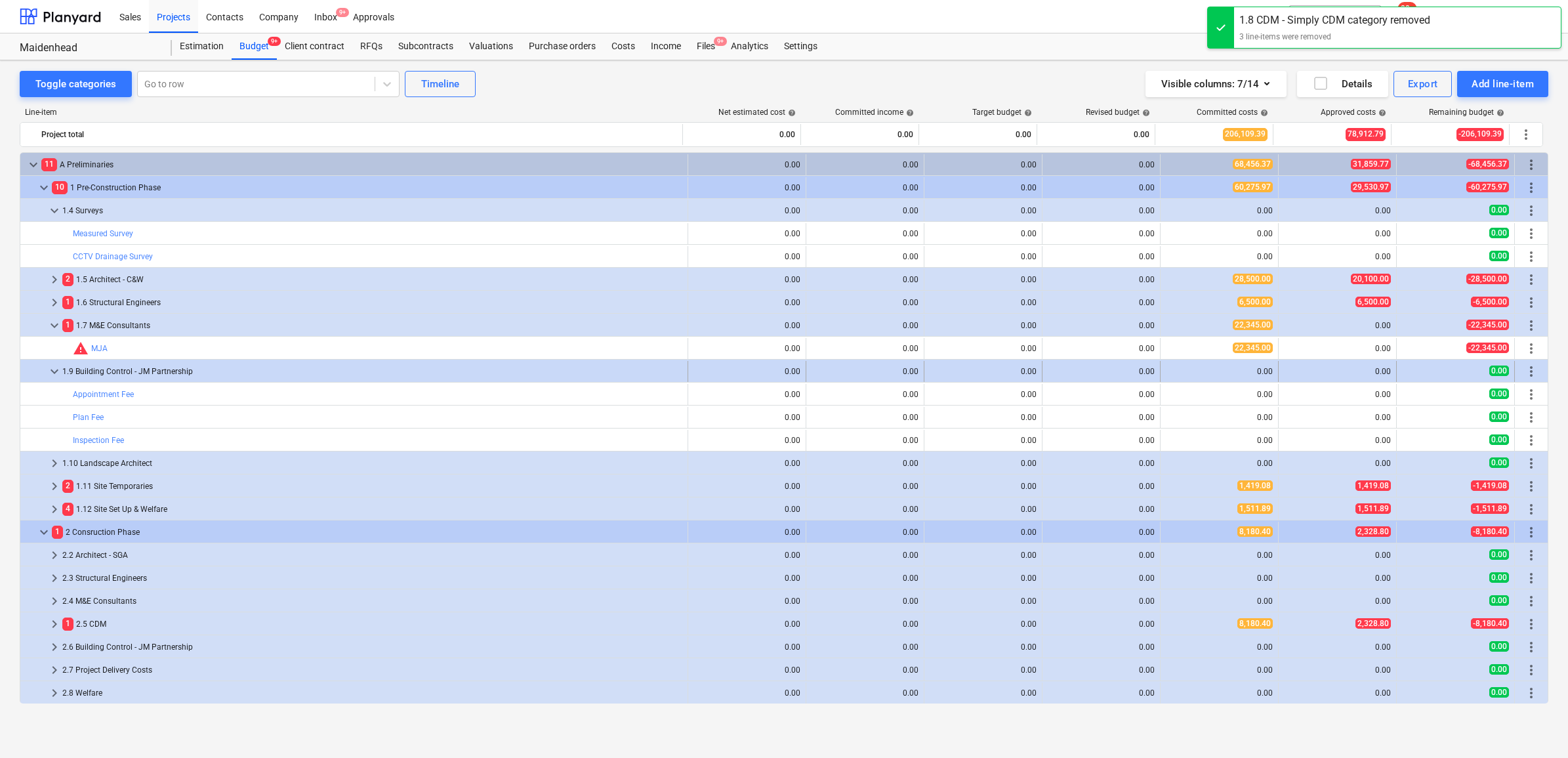
click at [1532, 374] on span "more_vert" at bounding box center [1531, 371] width 16 height 16
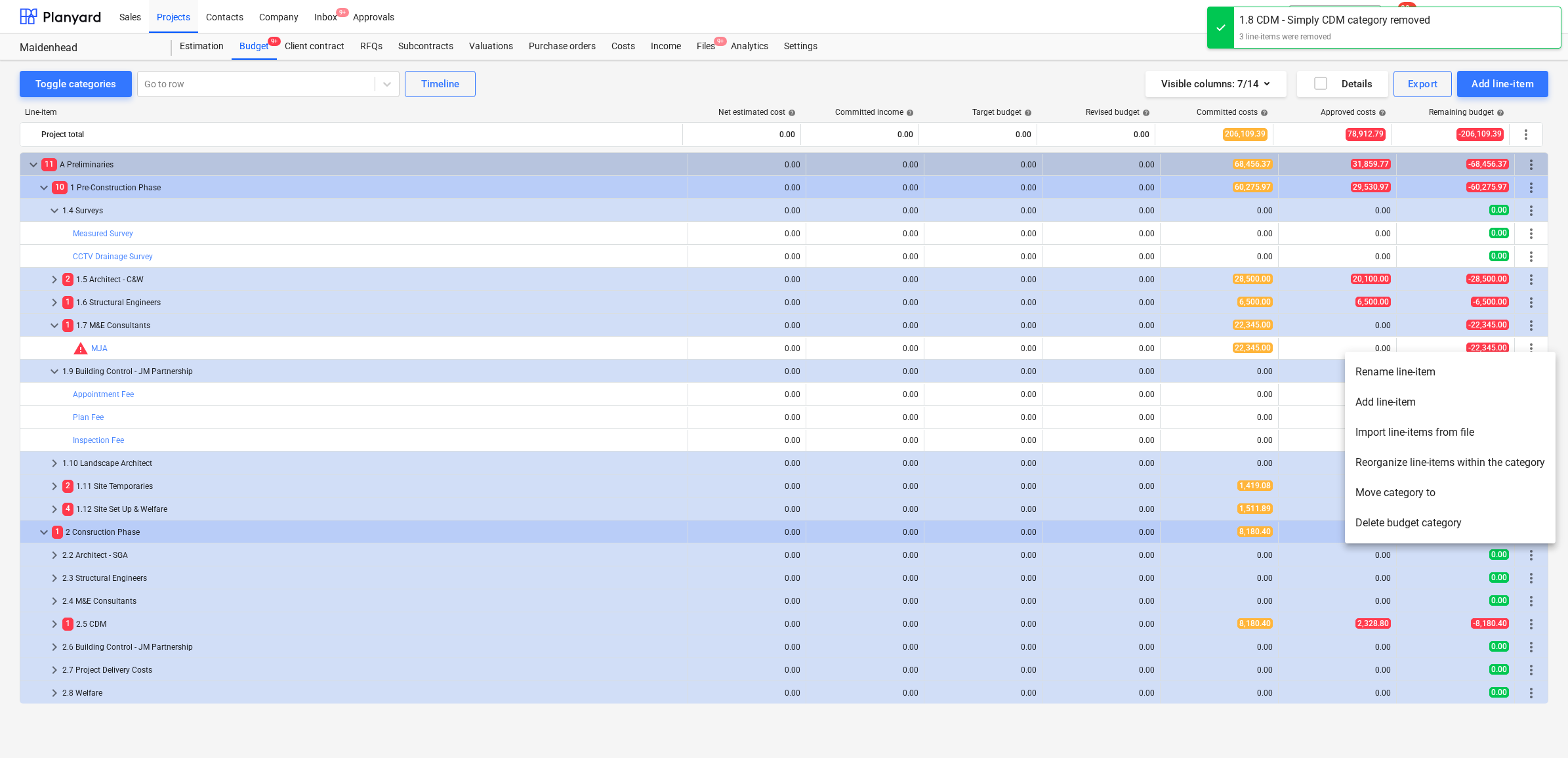
click at [253, 359] on div at bounding box center [784, 379] width 1568 height 758
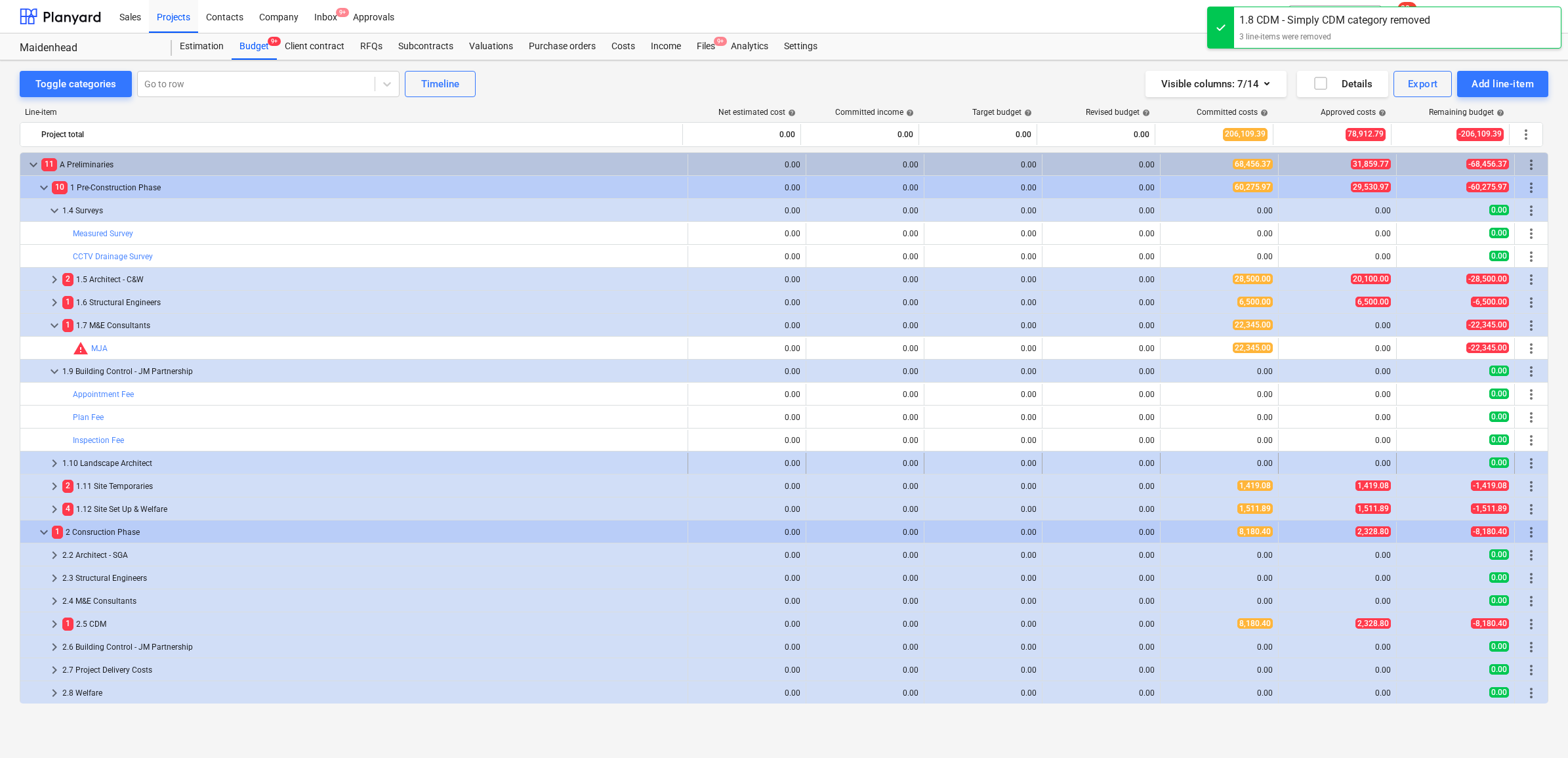
click at [145, 460] on div "1.10 Landscape Architect" at bounding box center [373, 464] width 620 height 21
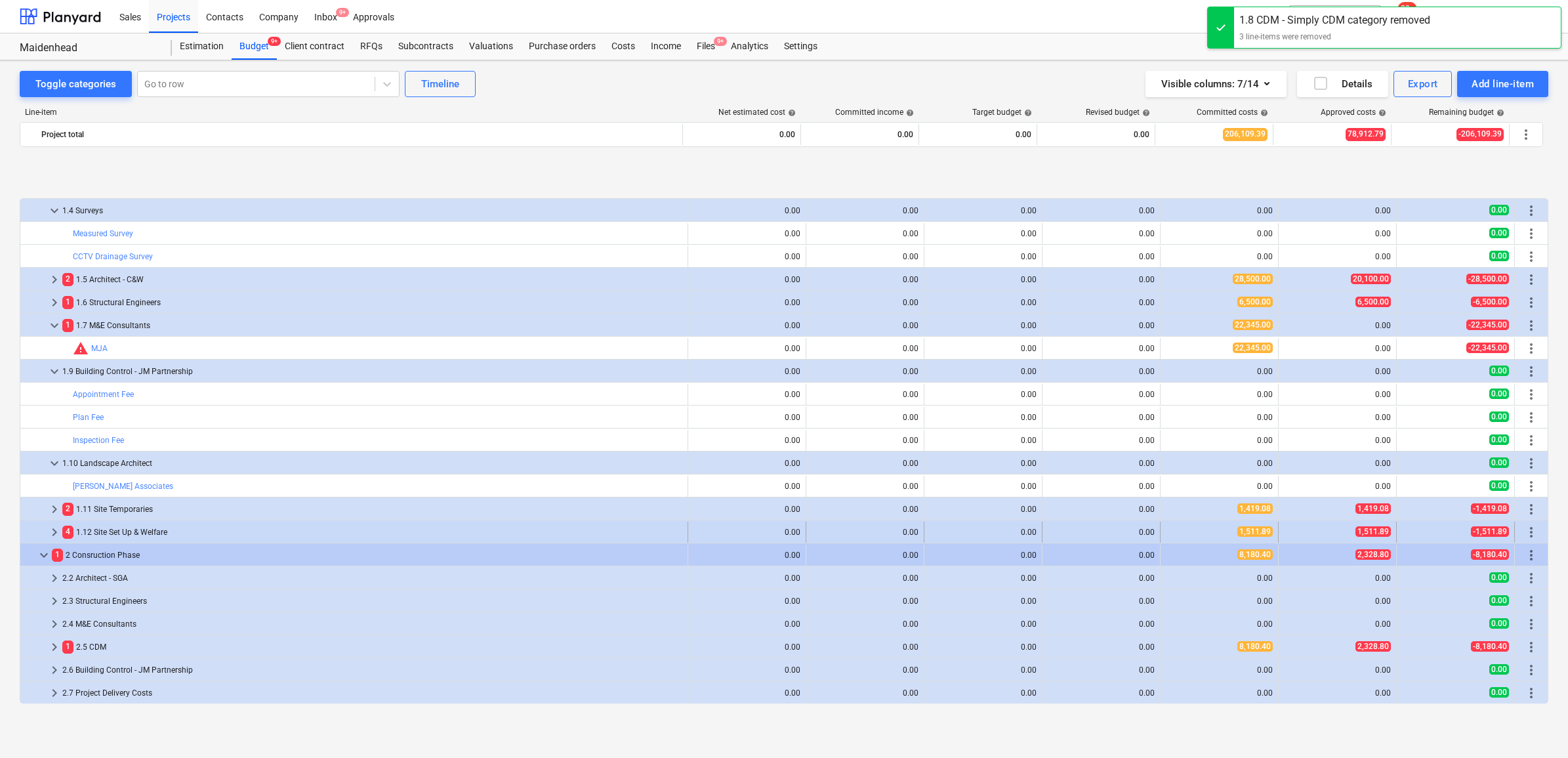
scroll to position [82, 0]
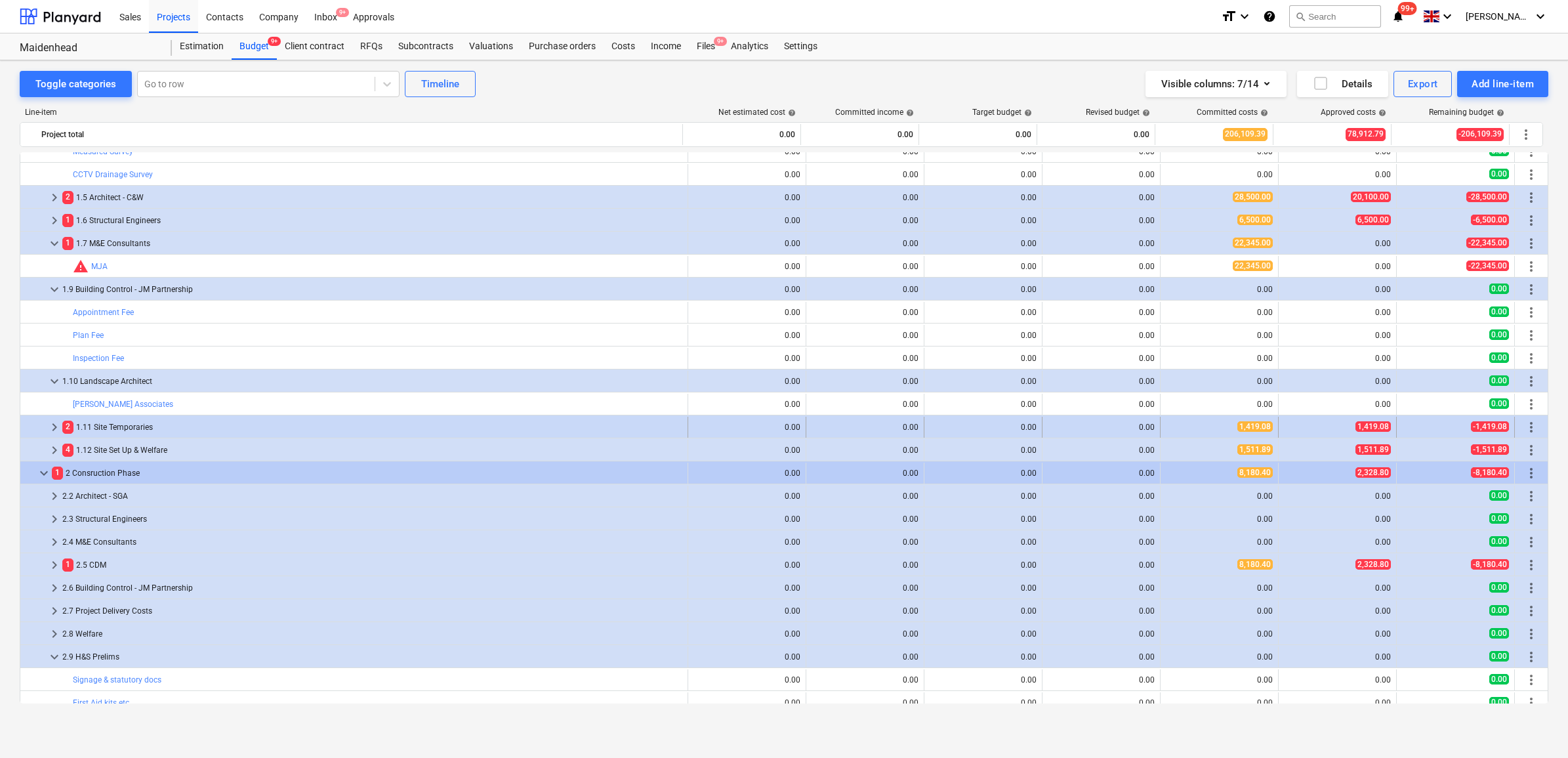
click at [91, 431] on div "2 1.11 Site Temporaries" at bounding box center [373, 428] width 620 height 21
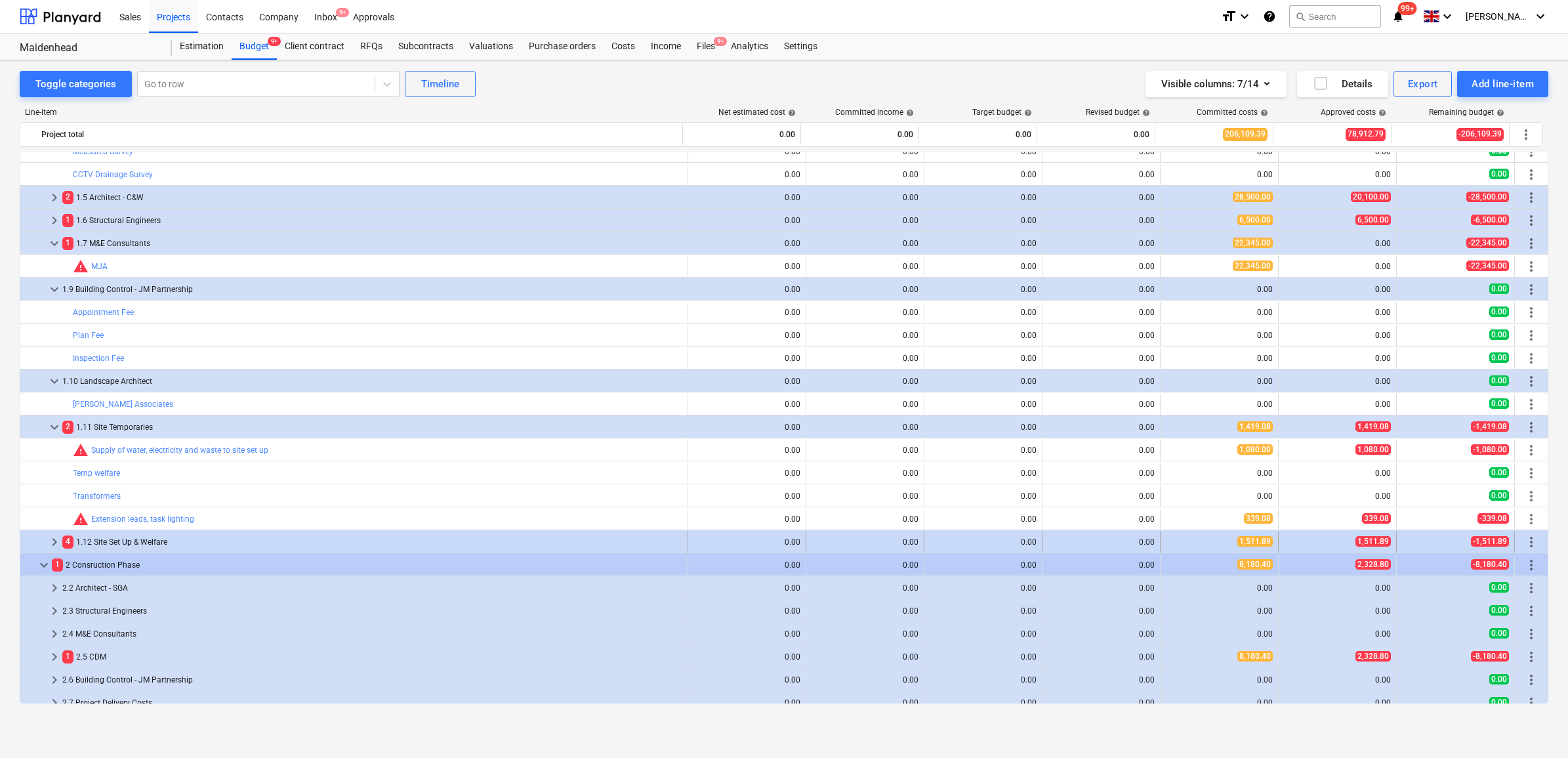
click at [131, 539] on div "4 1.12 Site Set Up & Welfare" at bounding box center [373, 542] width 620 height 21
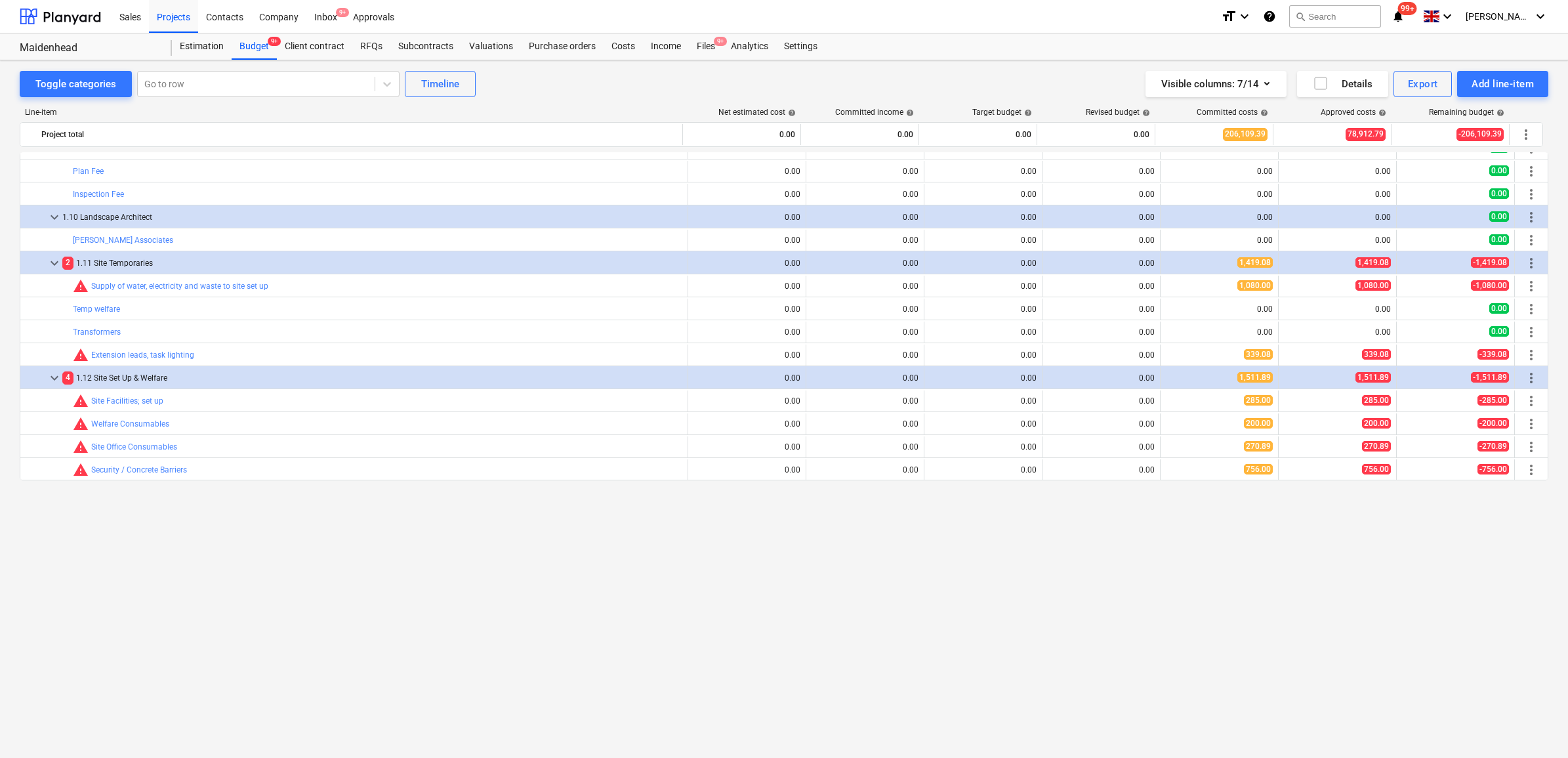
scroll to position [0, 0]
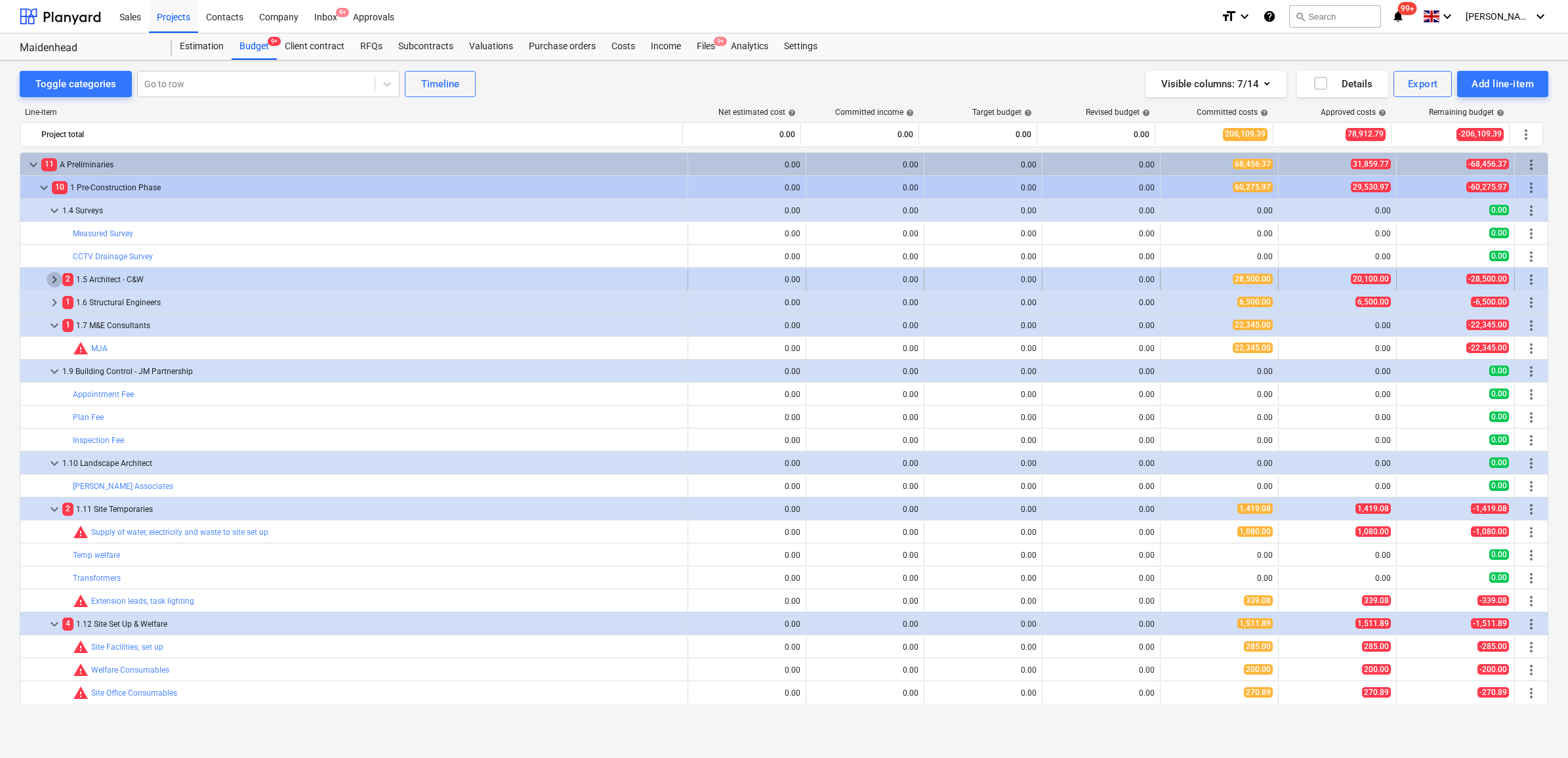
click at [57, 286] on span "keyboard_arrow_right" at bounding box center [54, 279] width 16 height 16
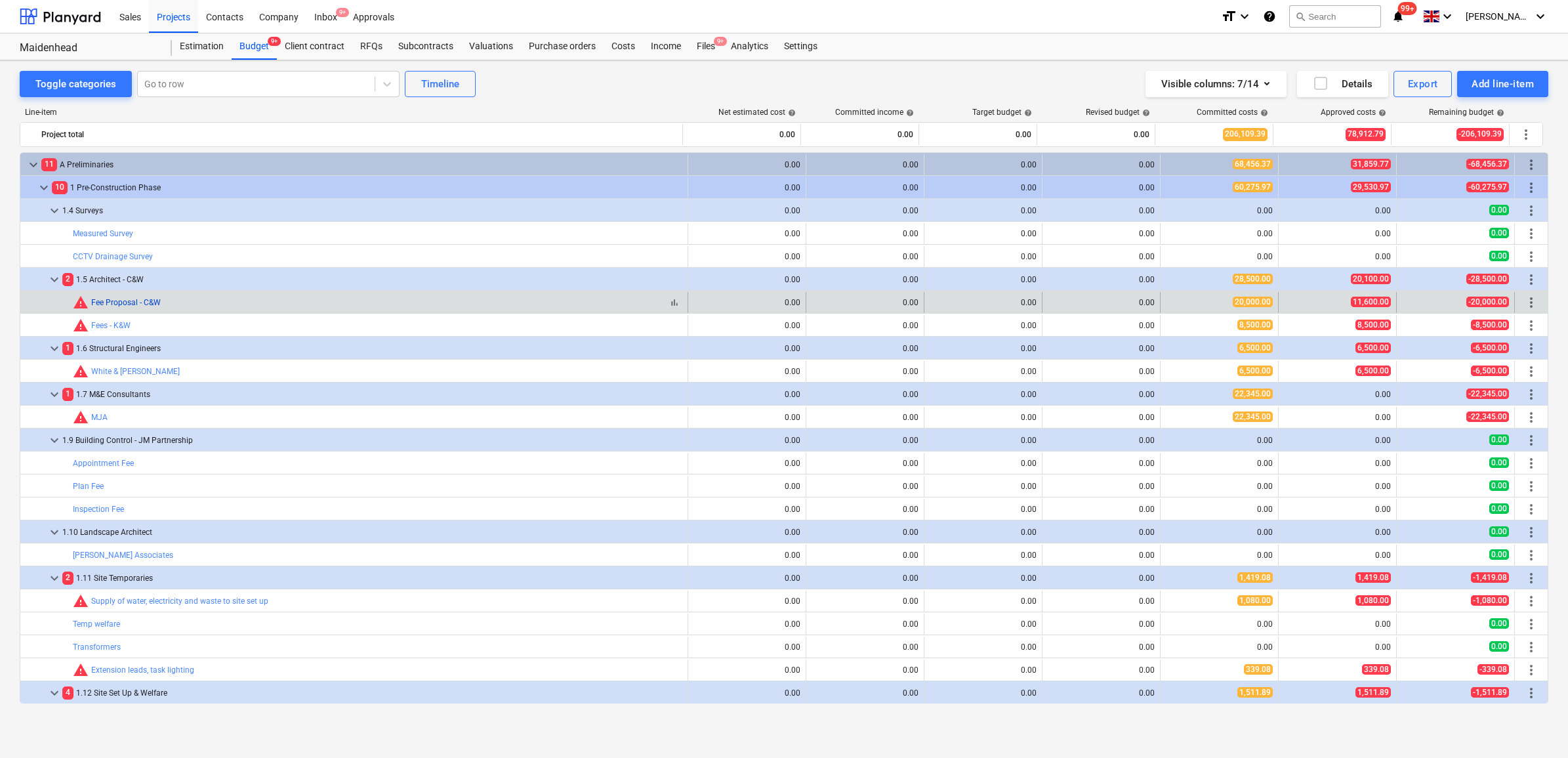
click at [136, 299] on link "Fee Proposal - C&W" at bounding box center [126, 303] width 70 height 9
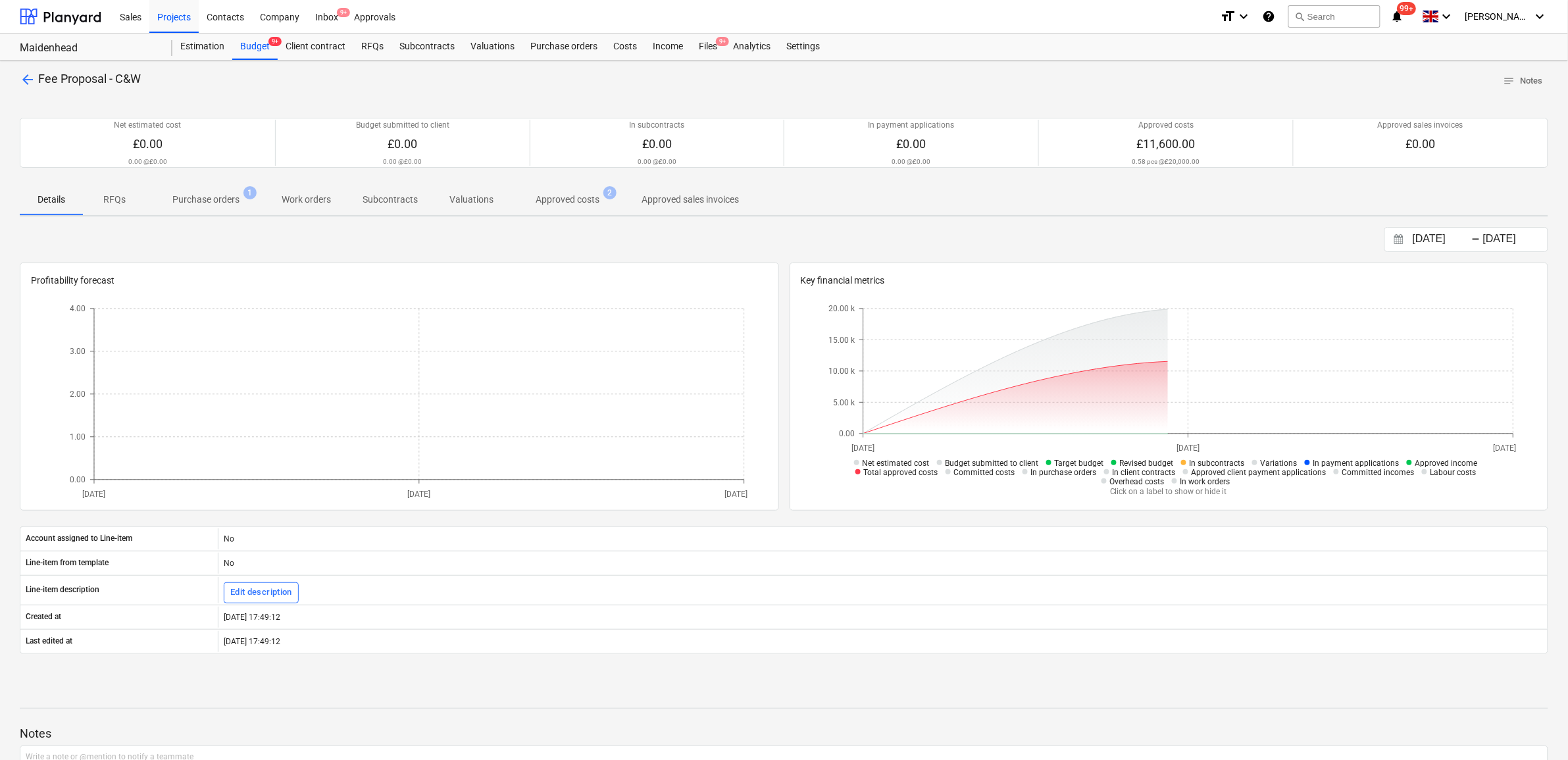
click at [587, 191] on span "Approved costs 2" at bounding box center [567, 199] width 117 height 24
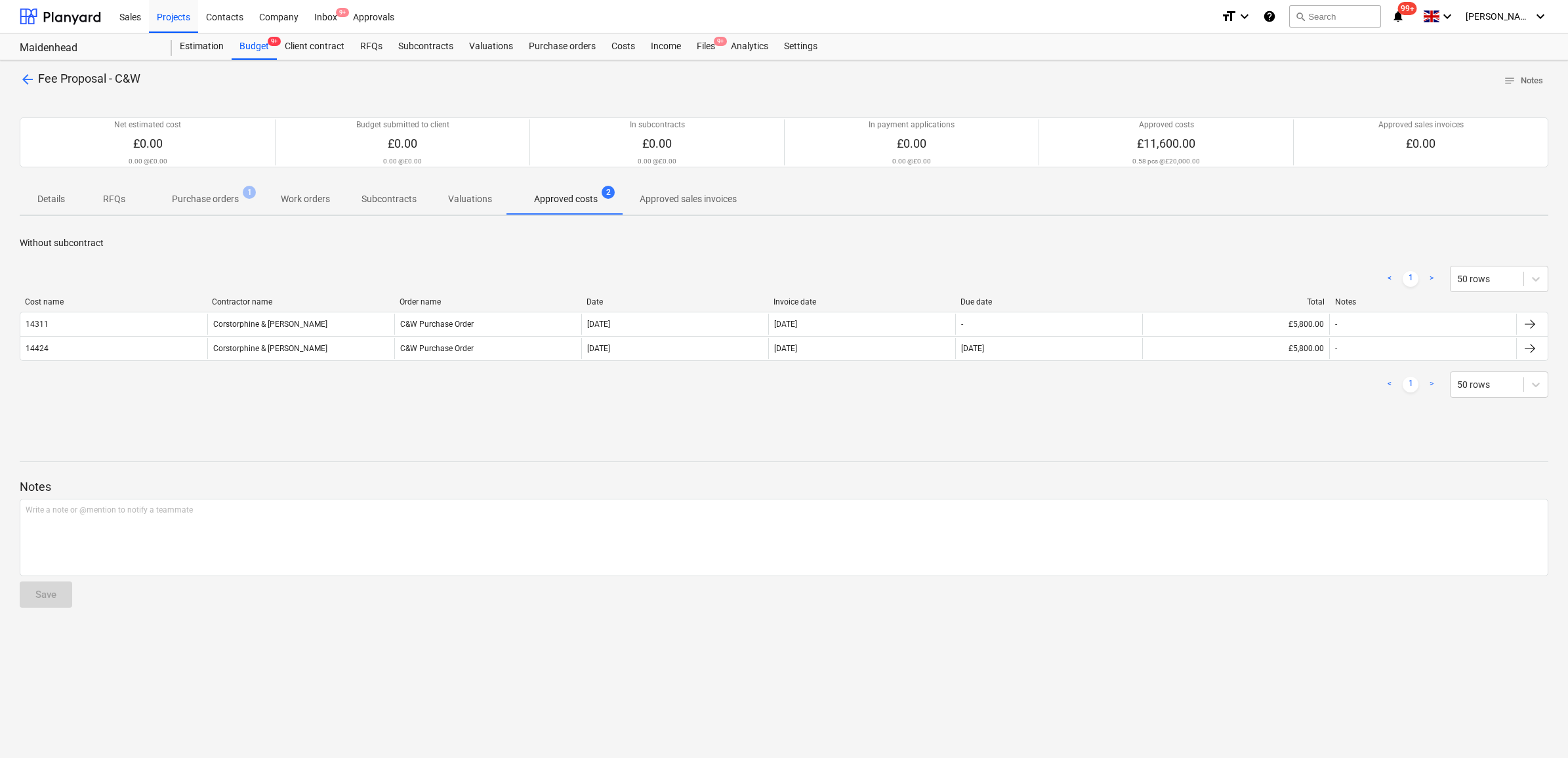
click at [28, 83] on span "arrow_back" at bounding box center [27, 79] width 16 height 16
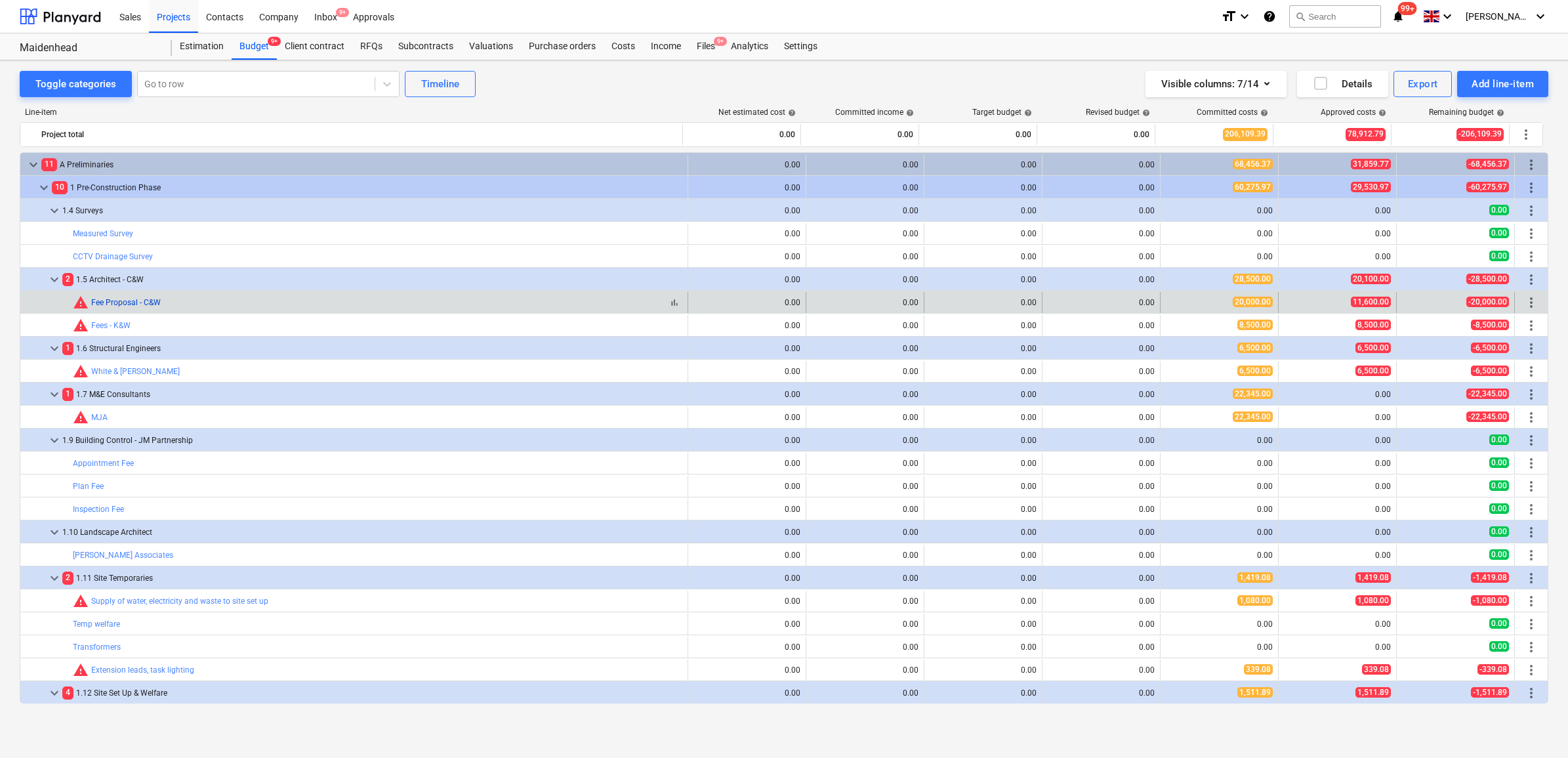
click at [112, 302] on link "Fee Proposal - C&W" at bounding box center [126, 303] width 70 height 9
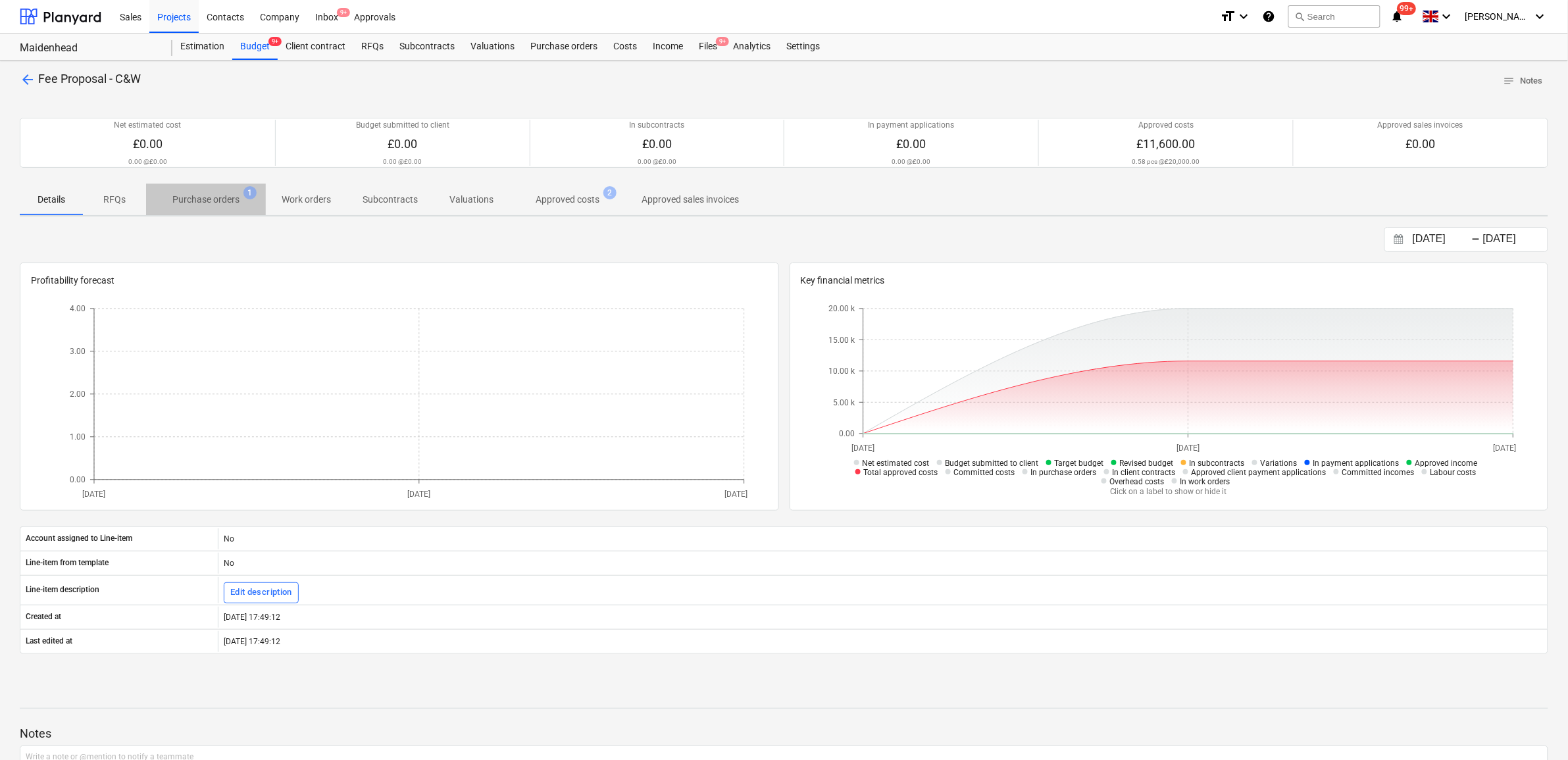
click at [225, 206] on p "Purchase orders" at bounding box center [206, 199] width 67 height 14
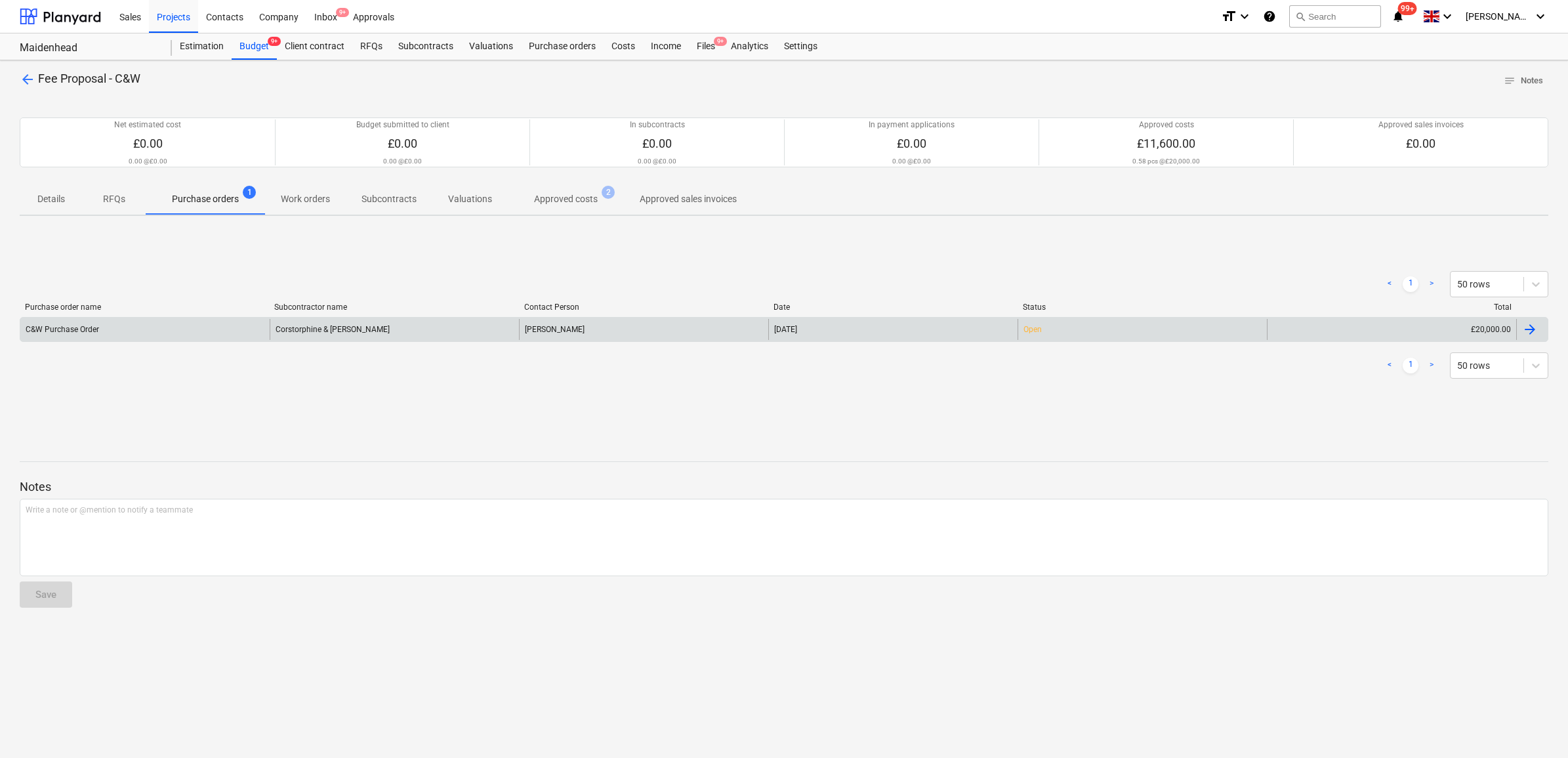
click at [380, 333] on div "Corstorphine & [PERSON_NAME]" at bounding box center [394, 329] width 250 height 21
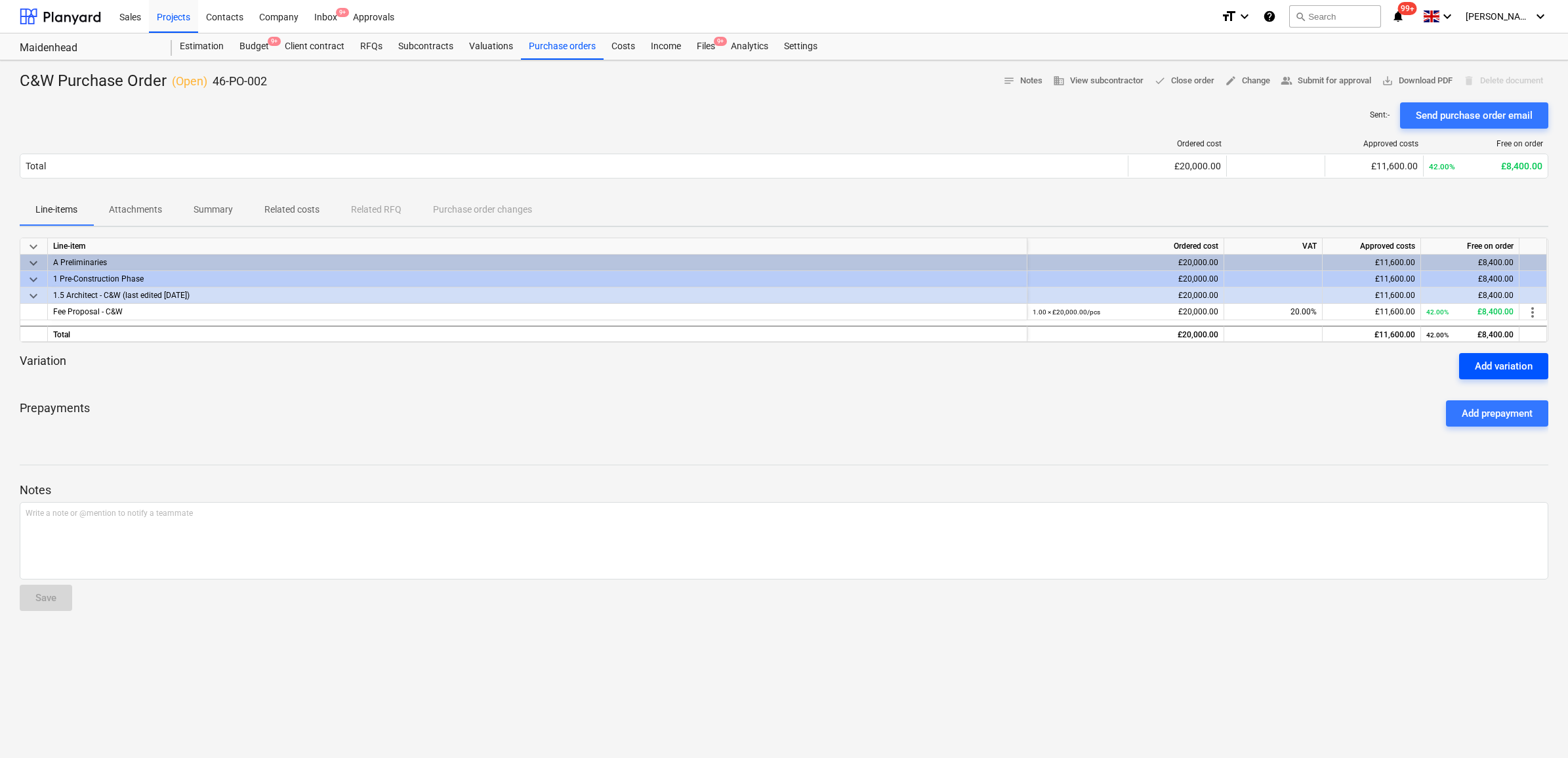
click at [1498, 365] on div "Add variation" at bounding box center [1504, 366] width 58 height 17
type textarea "x"
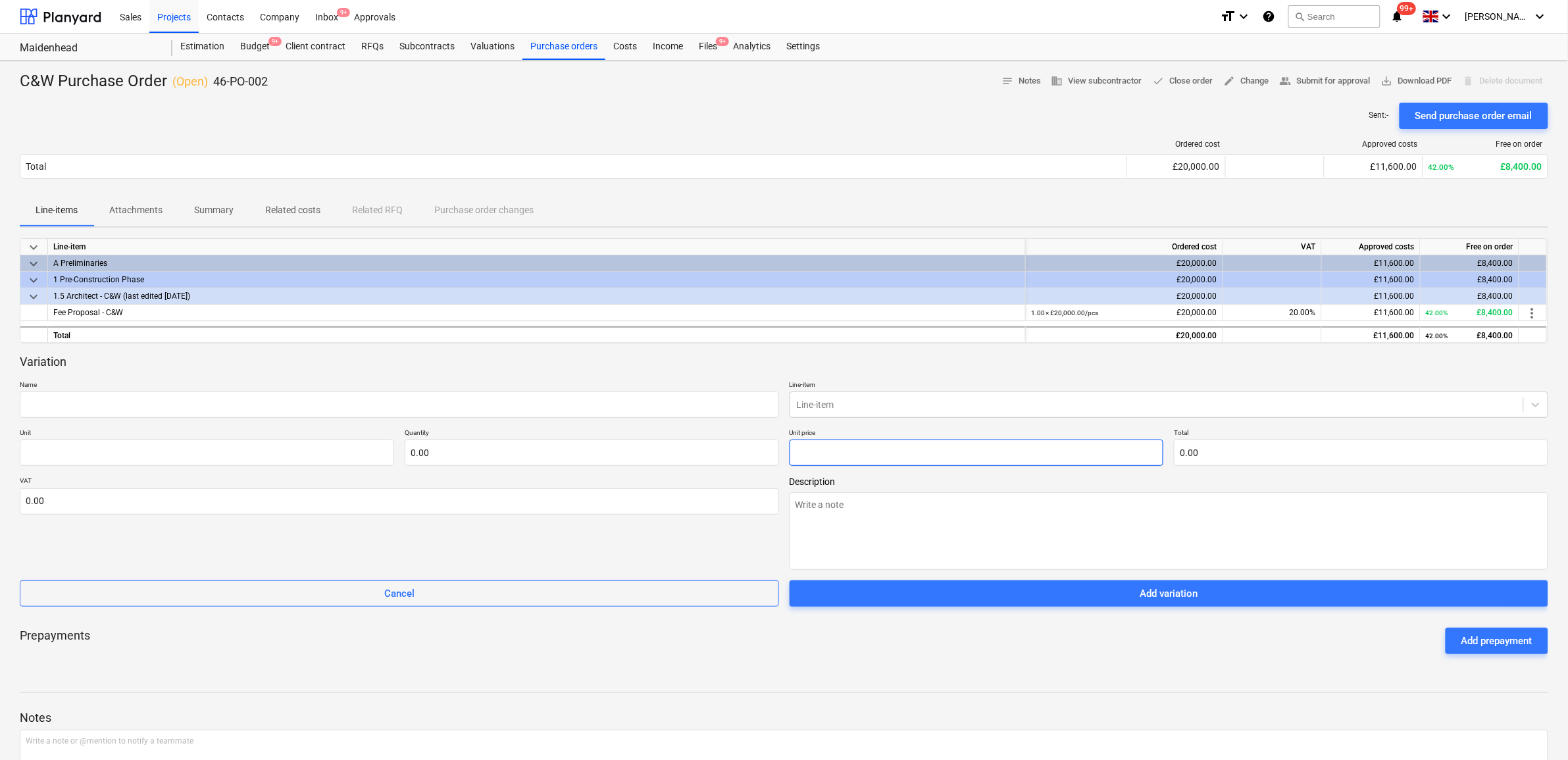
click at [816, 453] on input "text" at bounding box center [977, 453] width 375 height 27
type input "8"
type textarea "x"
type input "pcs"
type input "1.00"
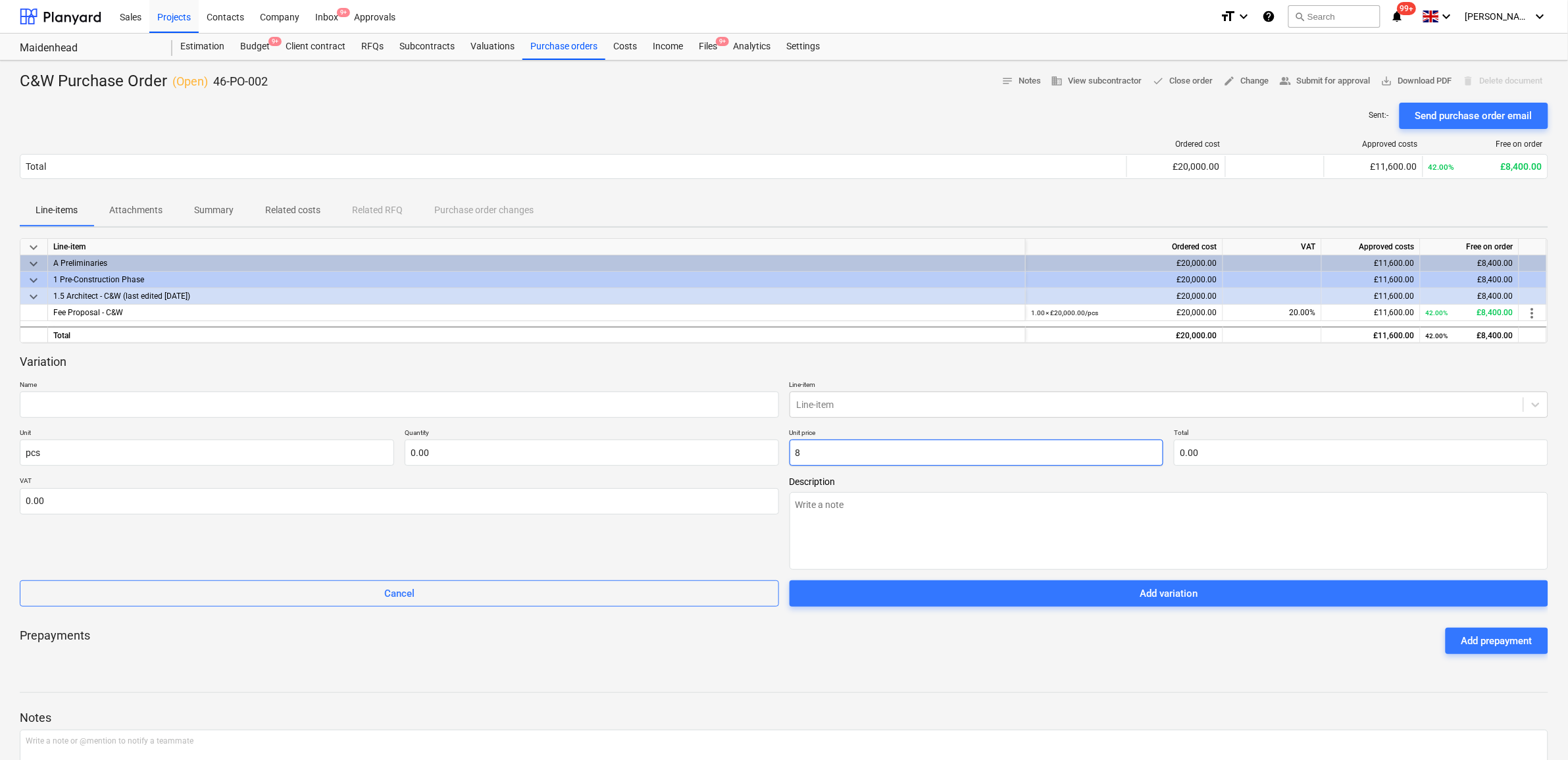
type input "8.00"
type textarea "x"
type input "84"
type input "84.00"
type textarea "x"
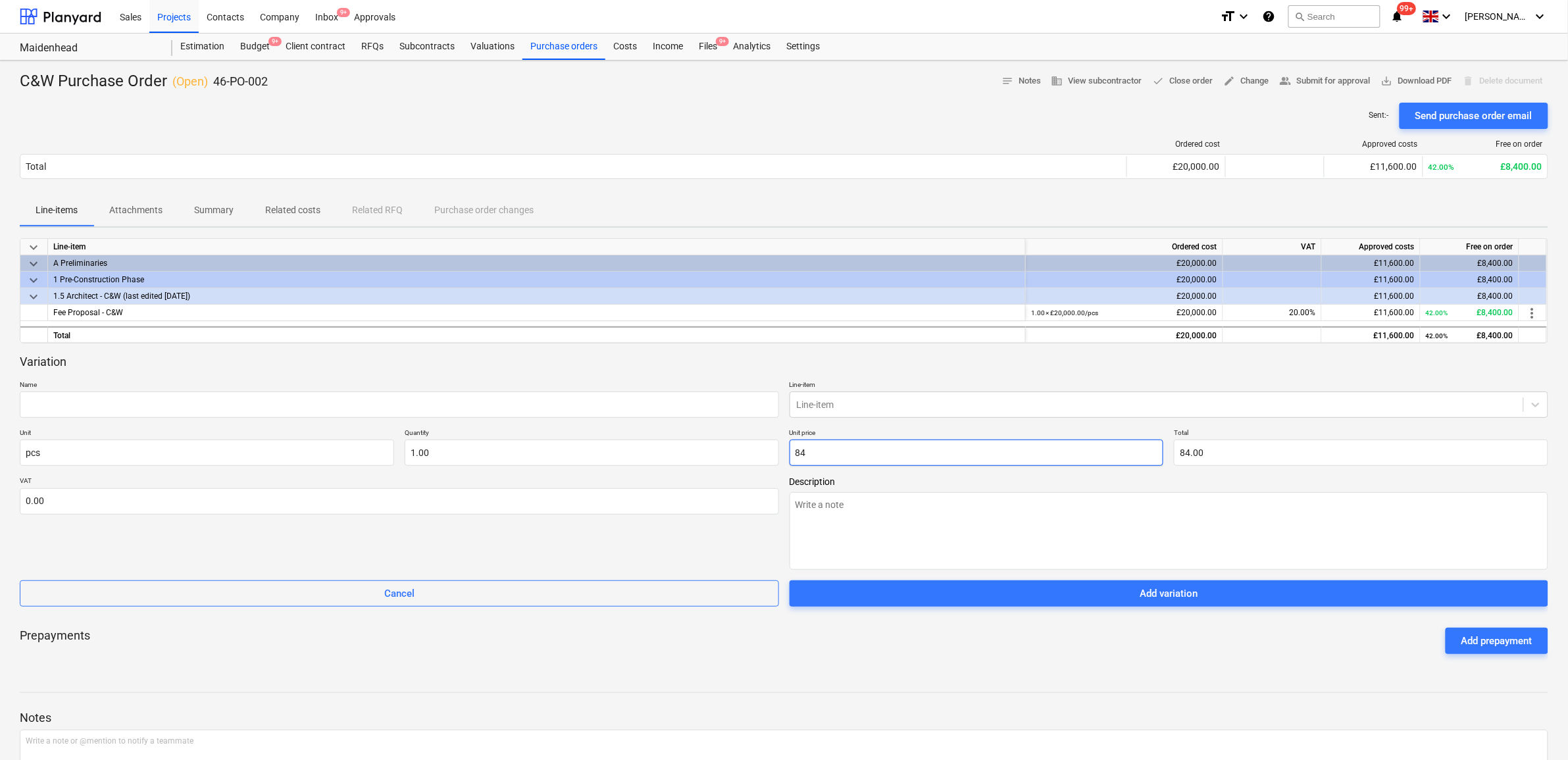
type input "840"
type input "840.00"
type textarea "x"
type input "8400"
type input "8,400.00"
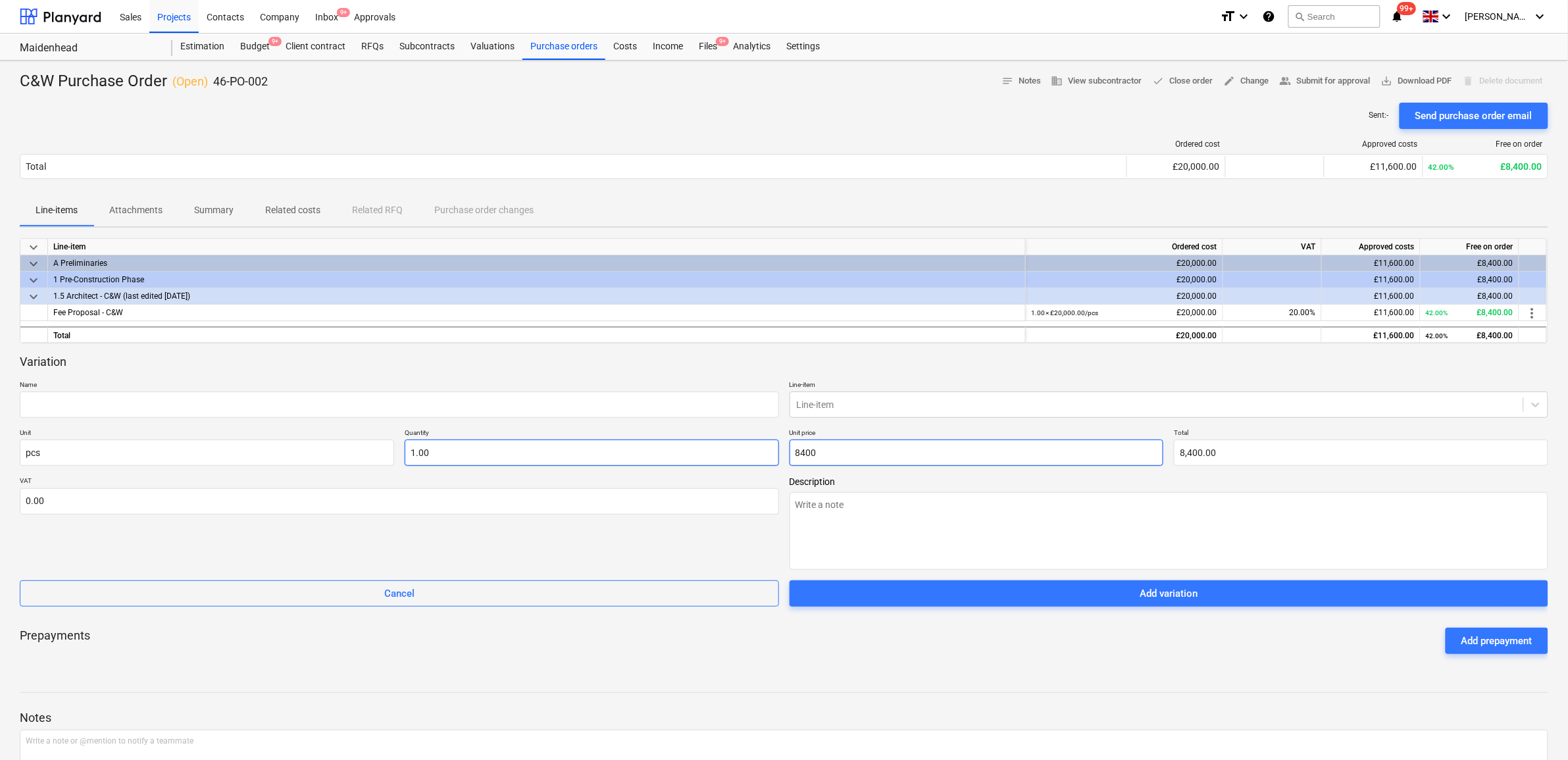
type input "8400"
type input "1"
type input "8,400.00"
click at [617, 448] on input "1" at bounding box center [592, 453] width 375 height 27
type textarea "x"
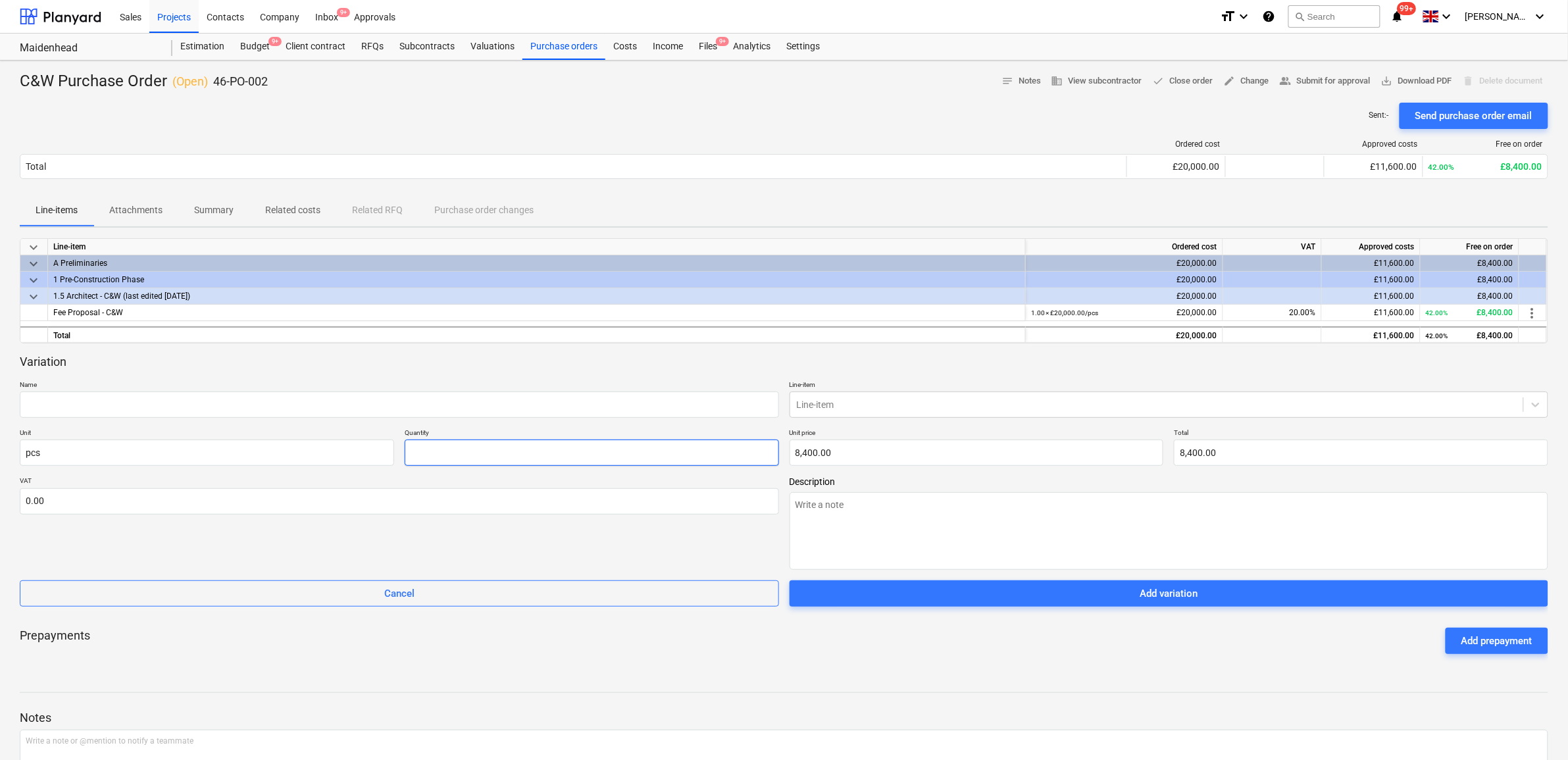
type input "0.00"
type textarea "x"
type input "-"
type textarea "x"
type input "-1"
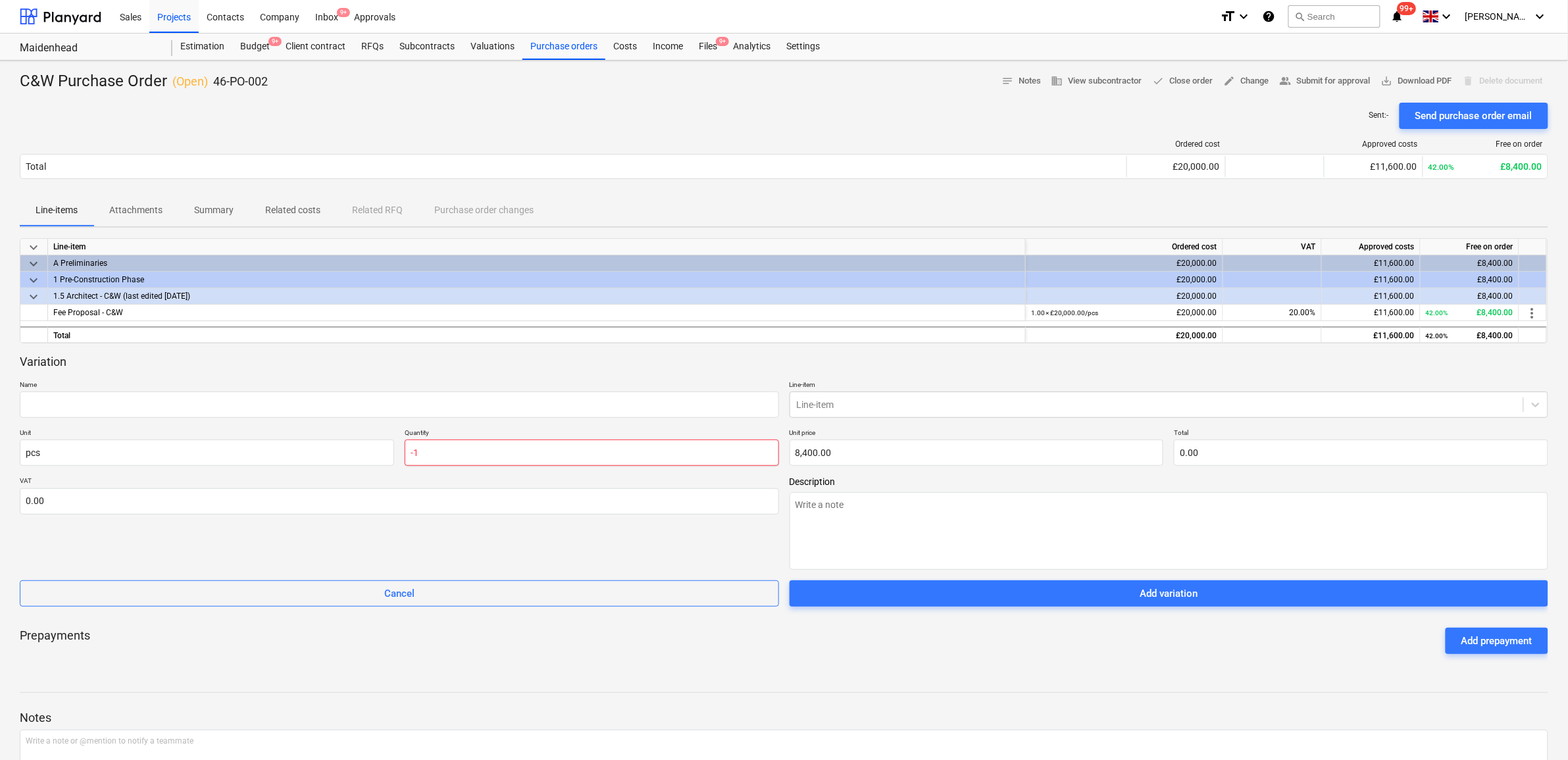
type input "-8,400.00"
type input "-1.00"
click at [241, 402] on input "text" at bounding box center [399, 405] width 760 height 27
type textarea "x"
type input "b"
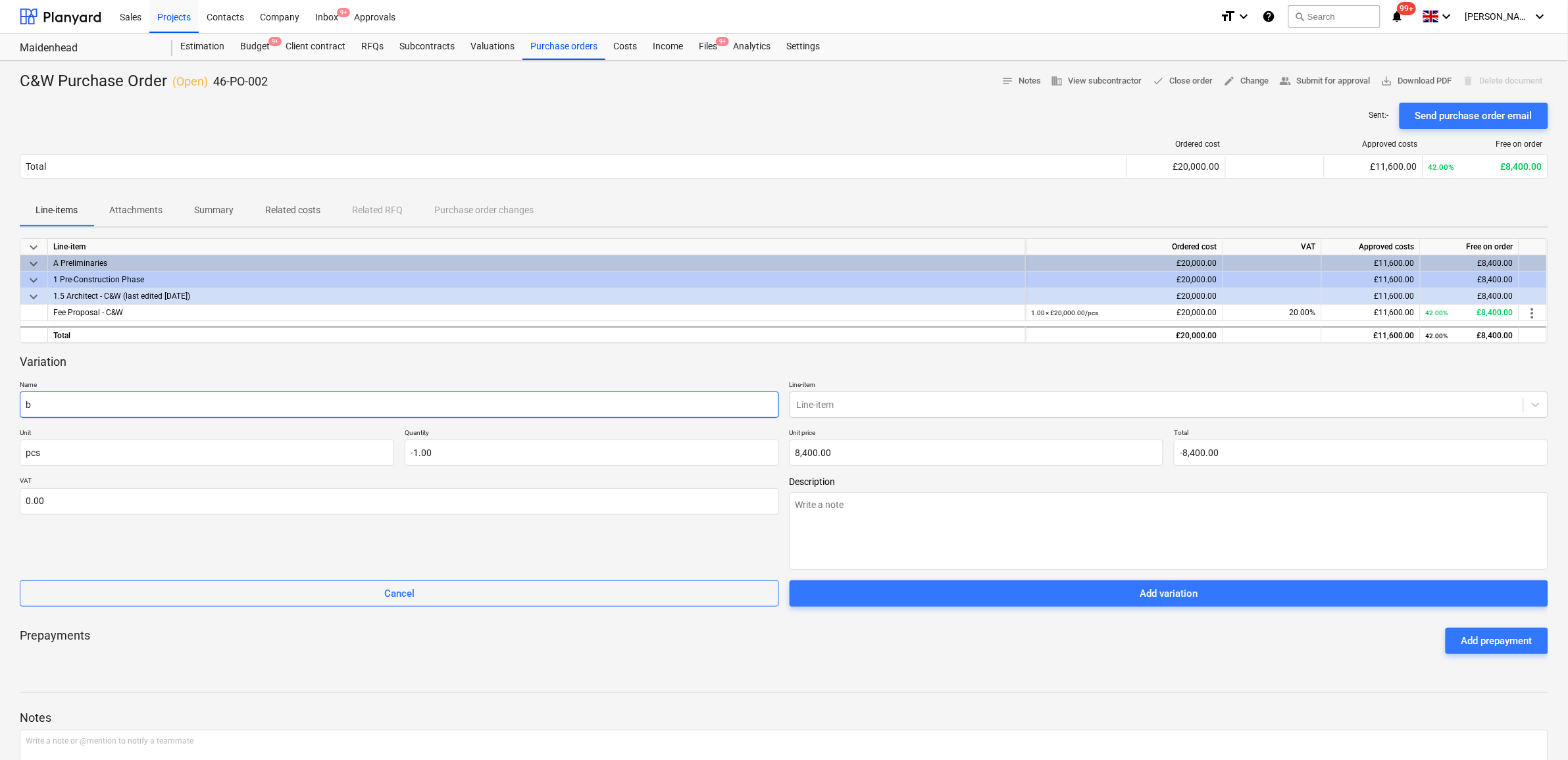
type textarea "x"
type input "ba"
type textarea "x"
type input "bal"
type textarea "x"
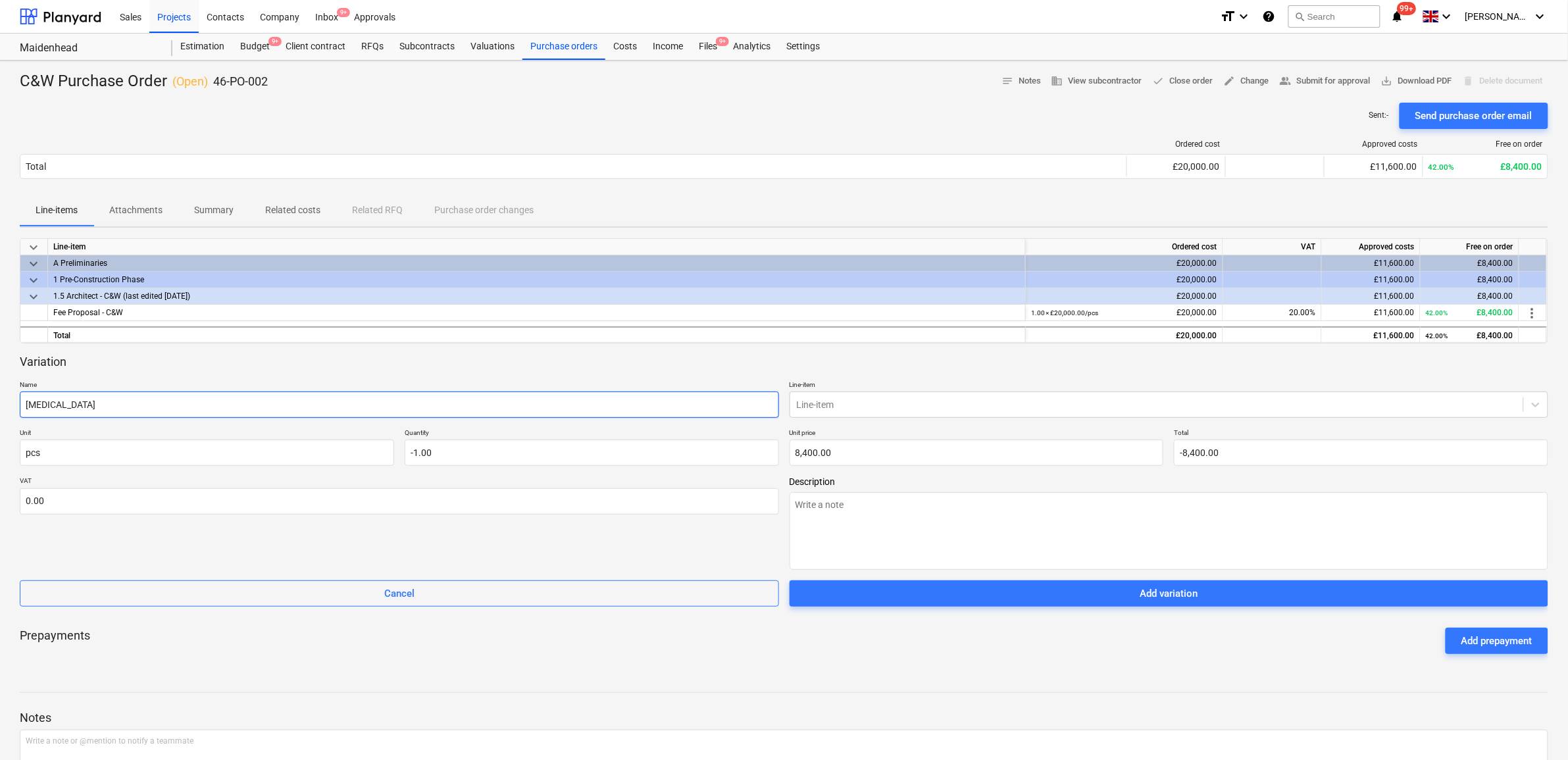
type input "bala"
type textarea "x"
type input "balan"
type textarea "x"
type input "balanc"
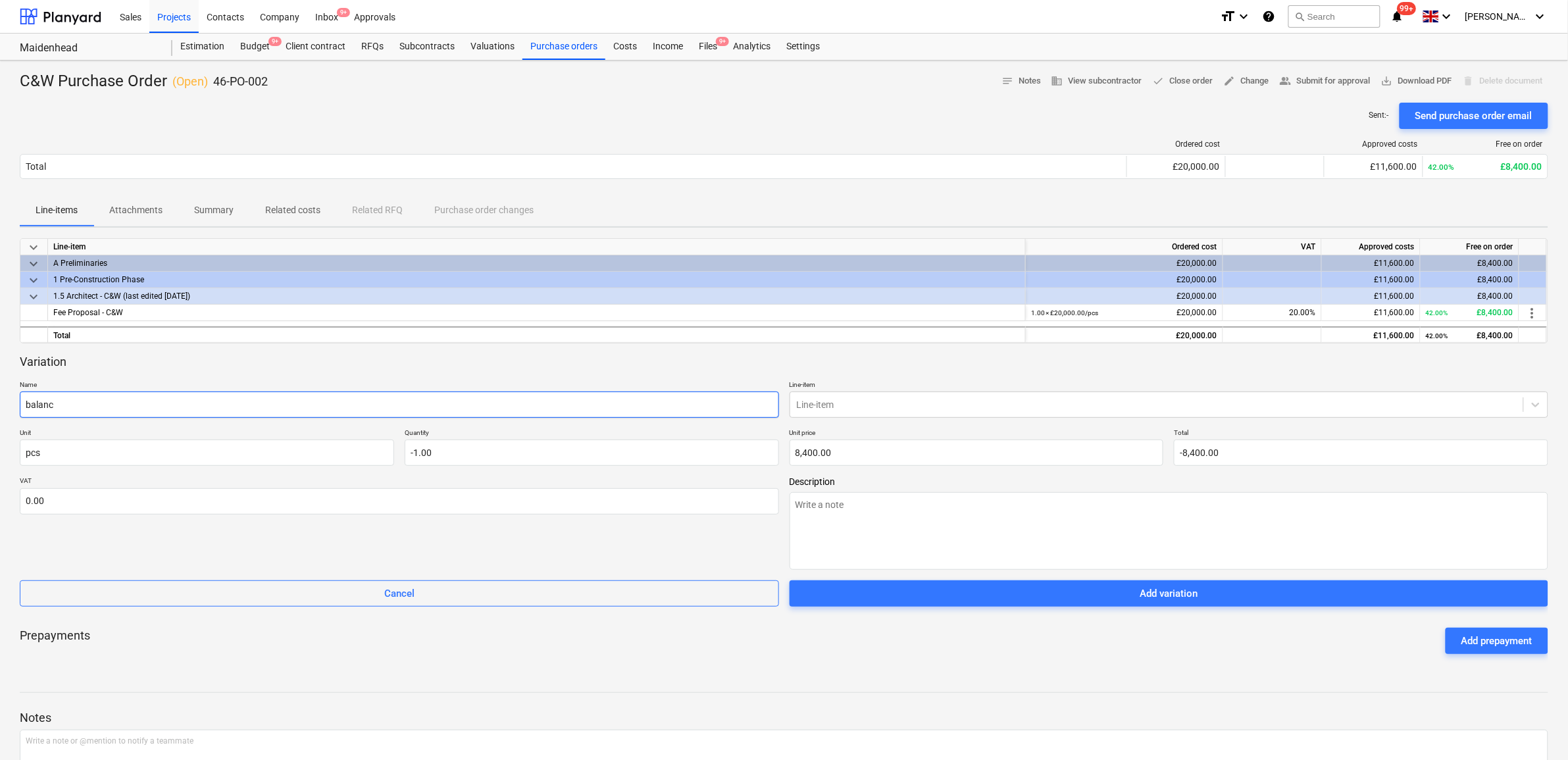
type textarea "x"
type input "balance"
click at [974, 402] on div at bounding box center [1157, 405] width 721 height 13
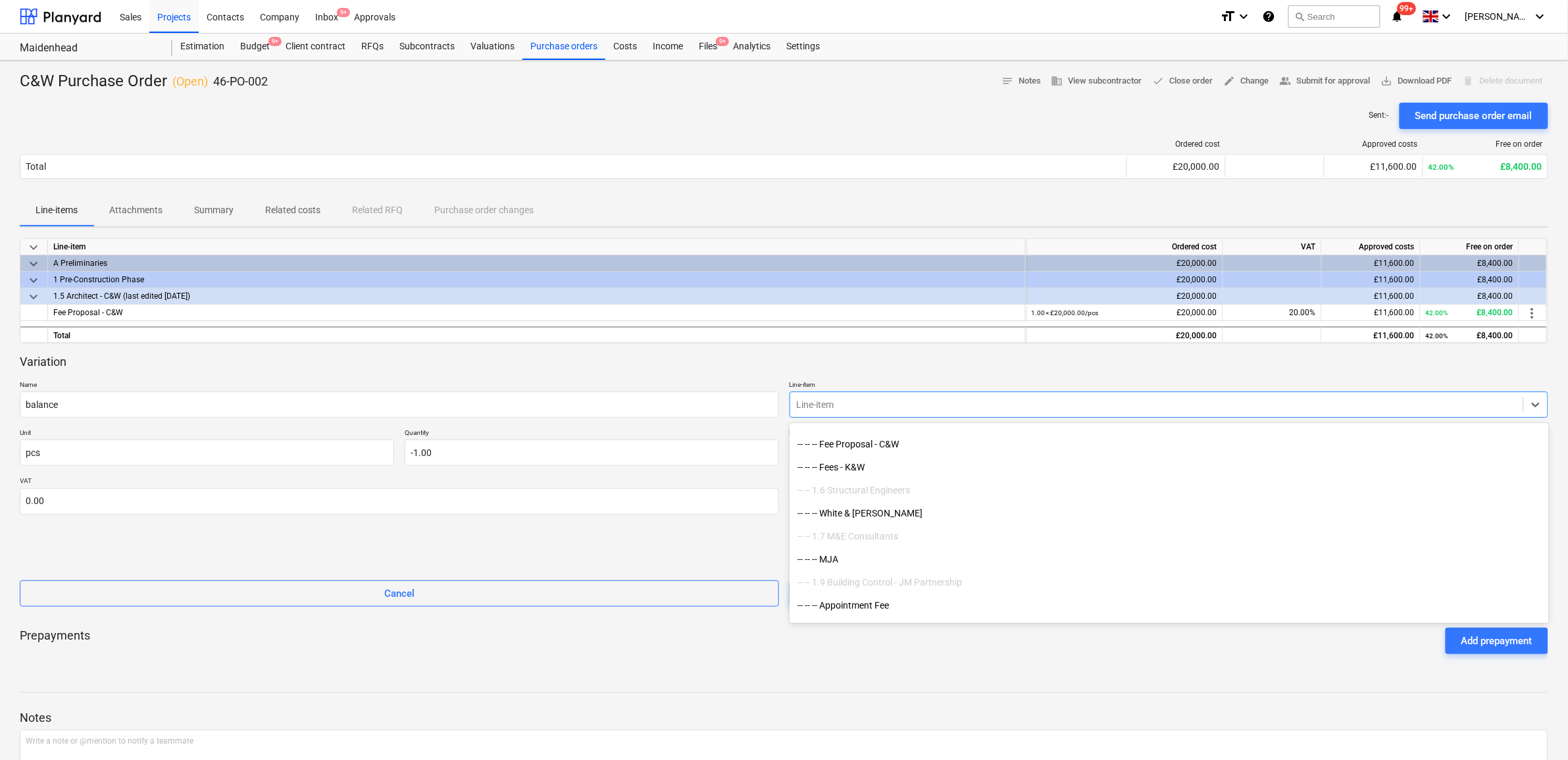
scroll to position [164, 0]
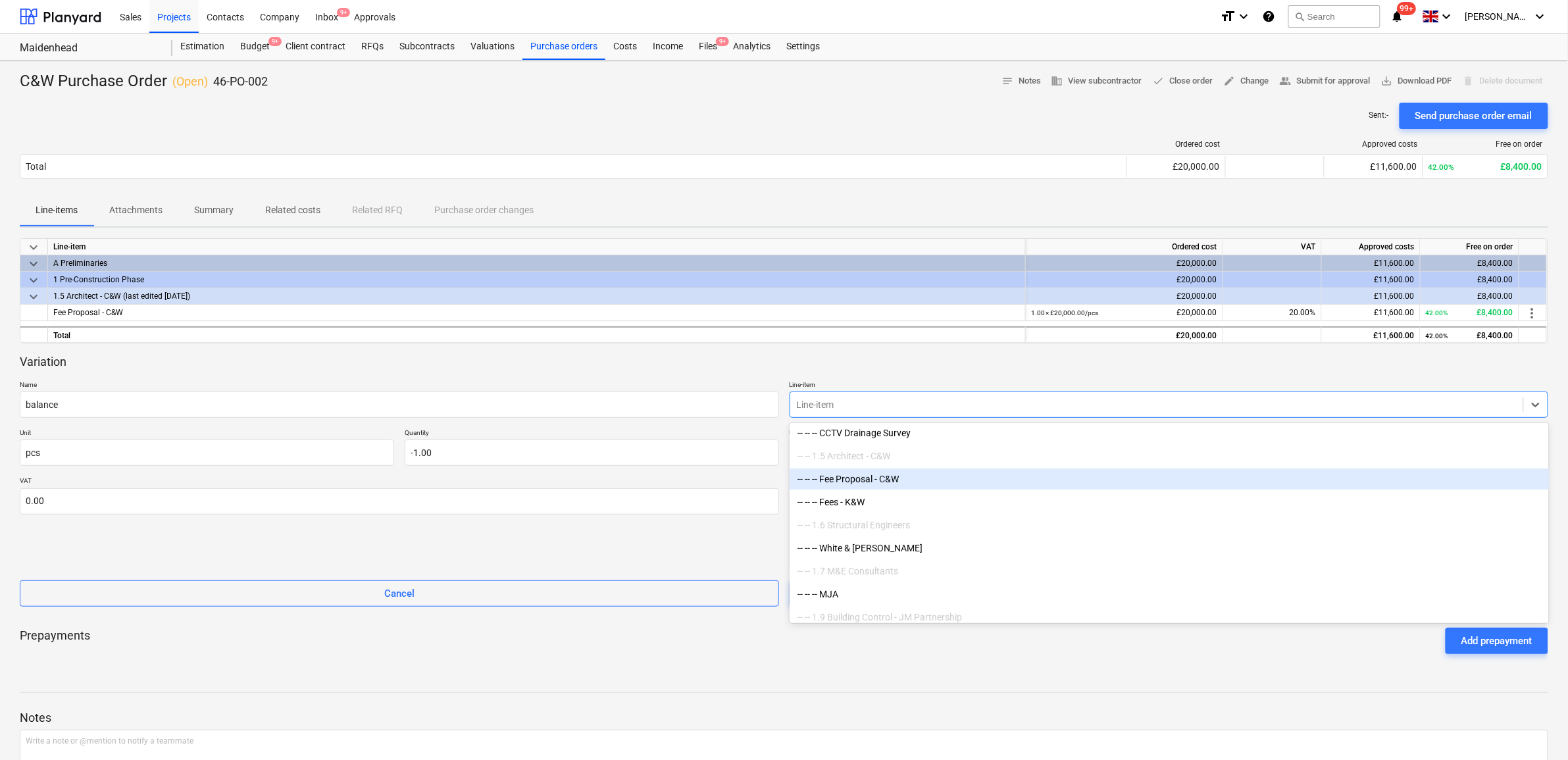
click at [899, 485] on div "-- -- -- Fee Proposal - C&W" at bounding box center [1170, 479] width 760 height 21
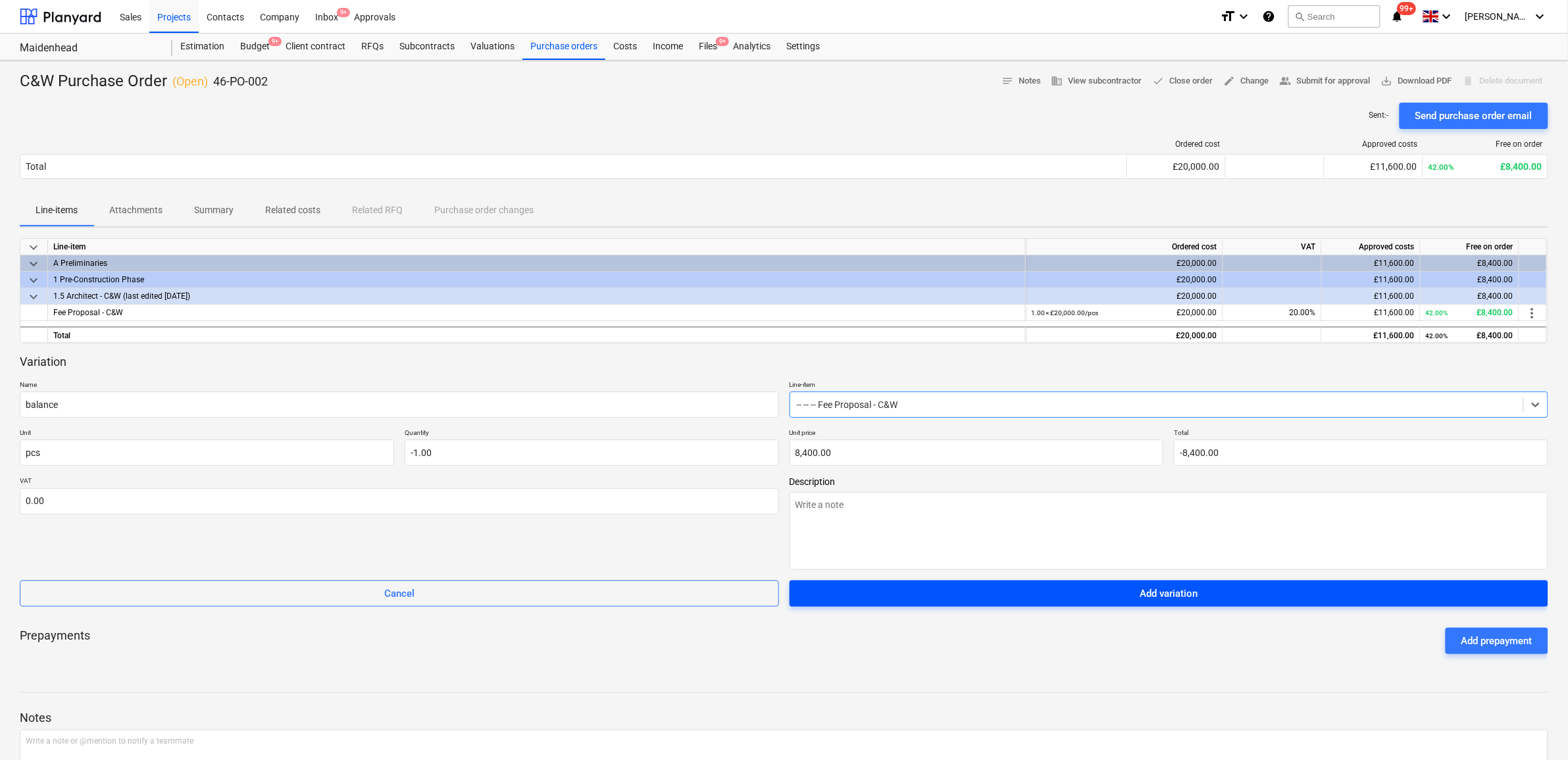
click at [1053, 602] on span "Add variation" at bounding box center [1169, 594] width 728 height 17
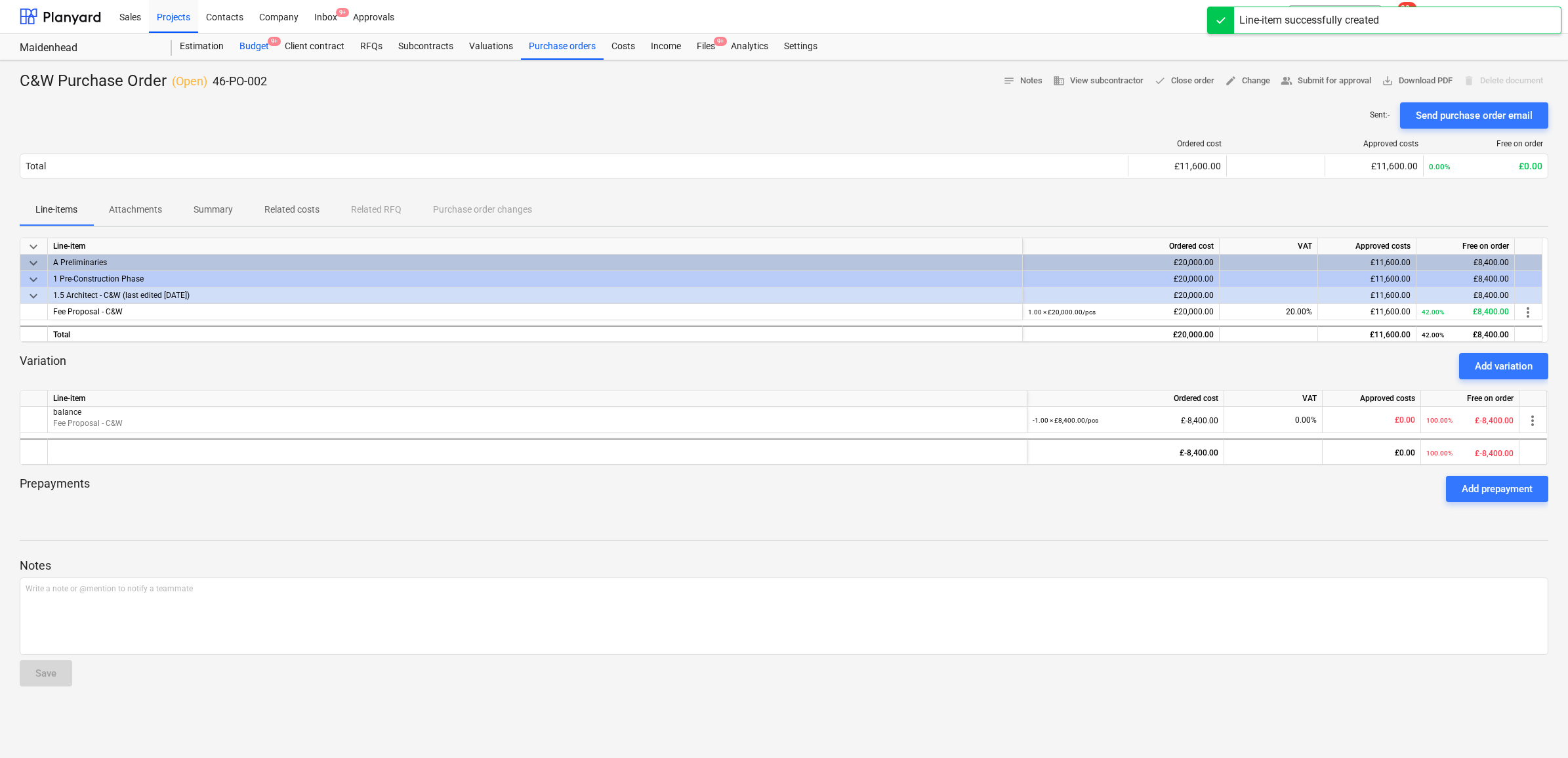
click at [243, 42] on div "Budget 9+" at bounding box center [254, 46] width 45 height 26
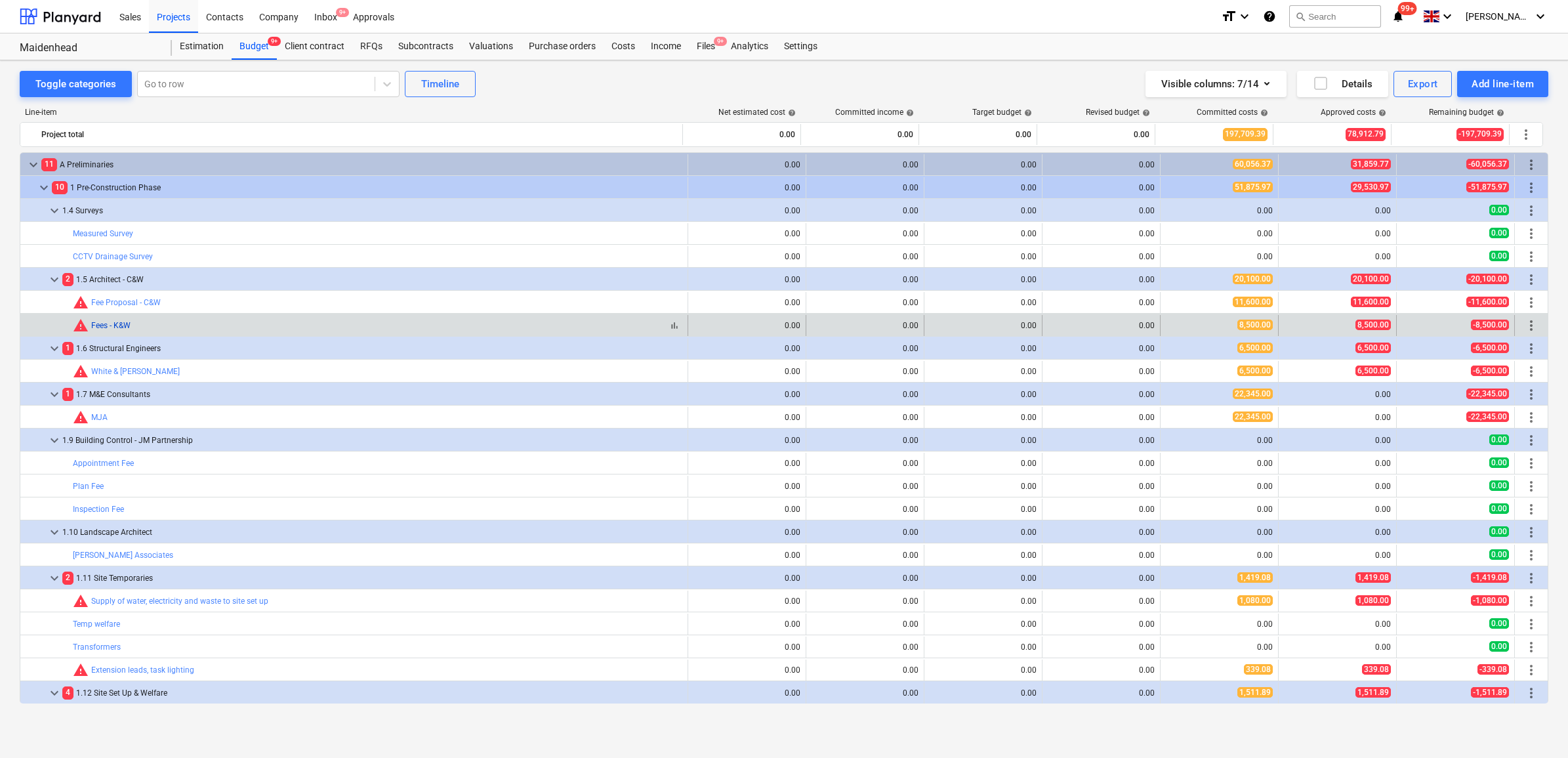
click at [107, 325] on link "Fees - K&W" at bounding box center [111, 326] width 40 height 9
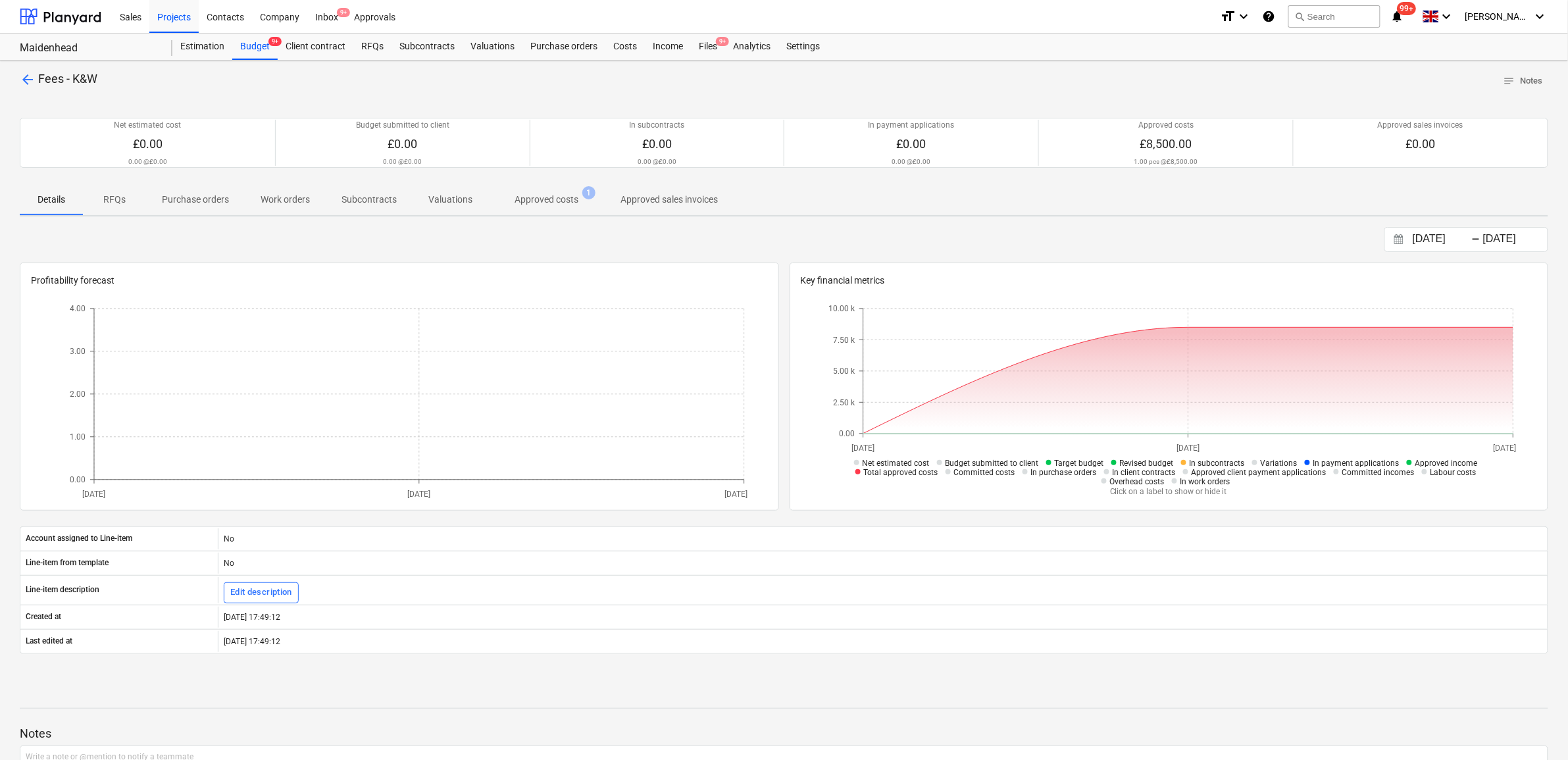
click at [22, 74] on span "arrow_back" at bounding box center [28, 80] width 16 height 16
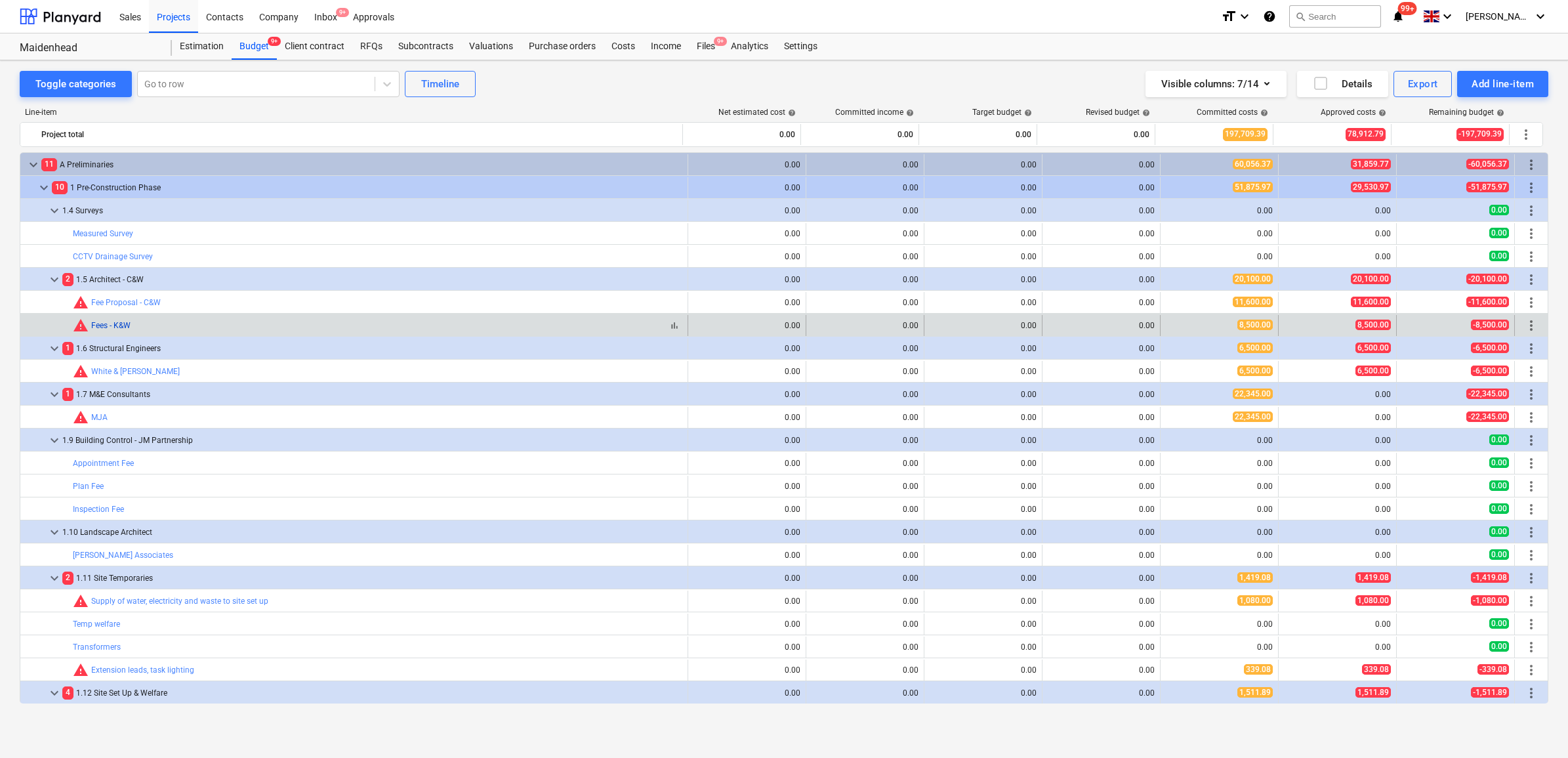
click at [116, 326] on link "Fees - K&W" at bounding box center [111, 326] width 40 height 9
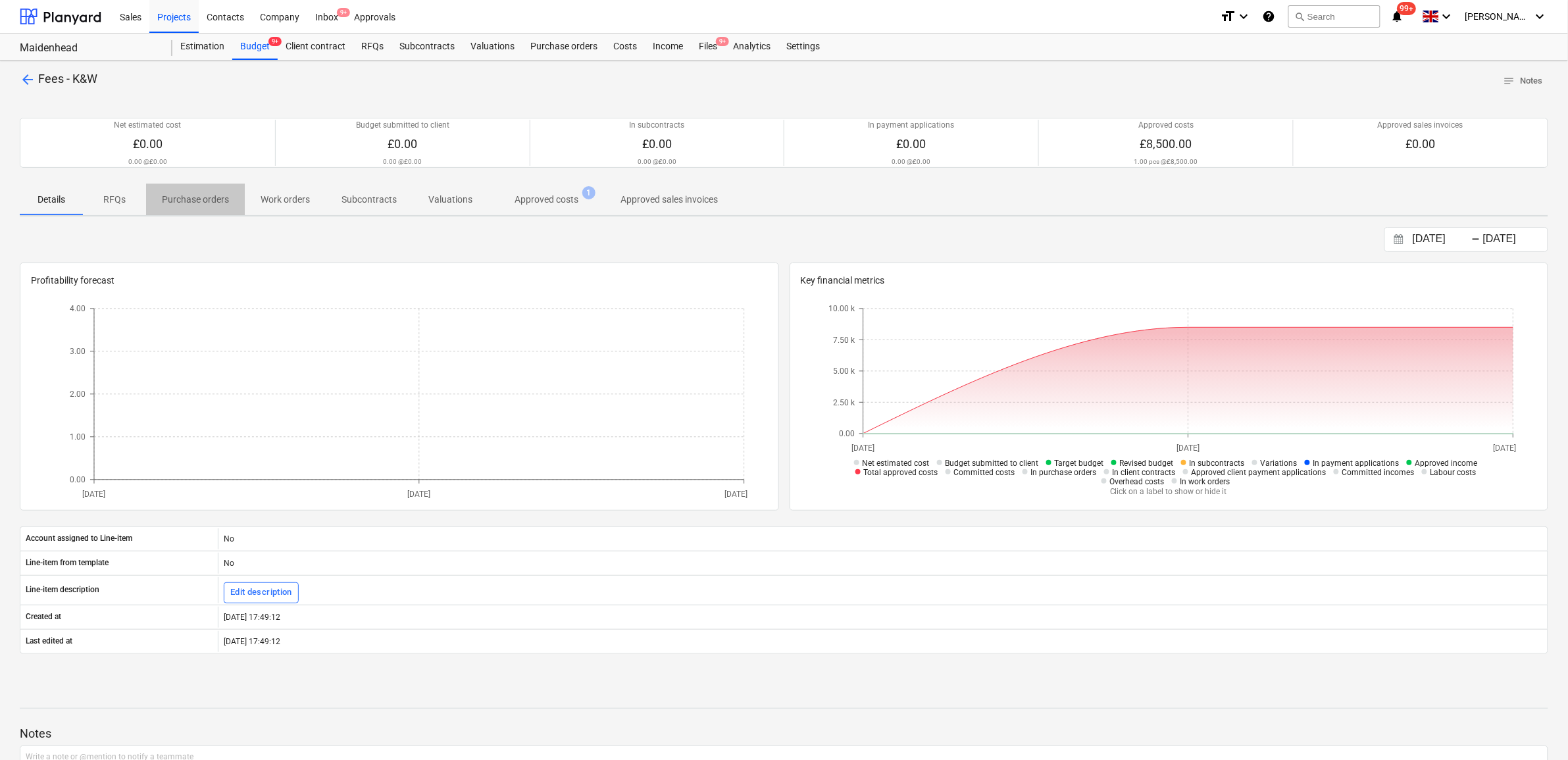
click at [205, 199] on p "Purchase orders" at bounding box center [195, 199] width 67 height 14
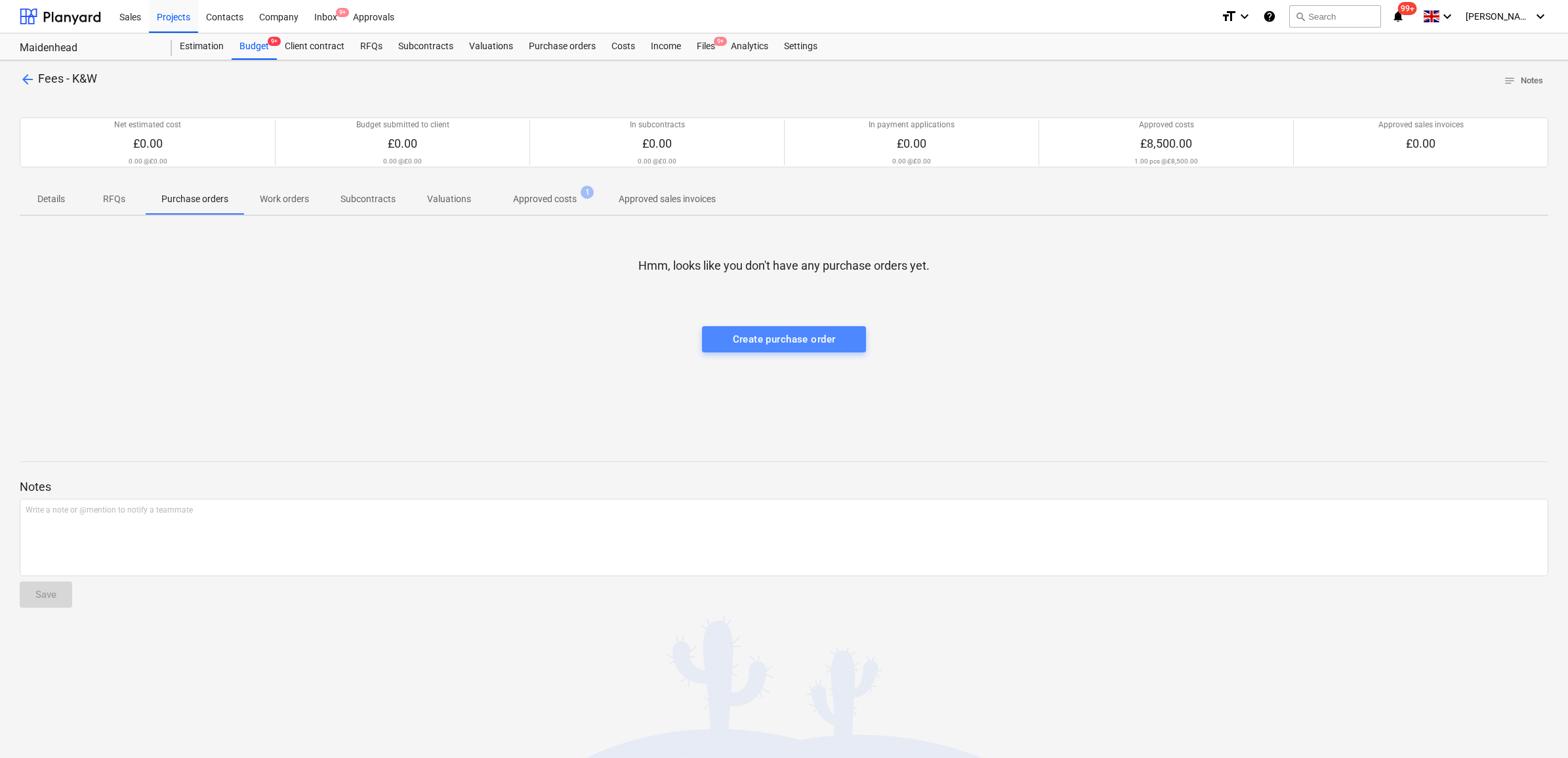
click at [781, 342] on div "Create purchase order" at bounding box center [784, 340] width 103 height 17
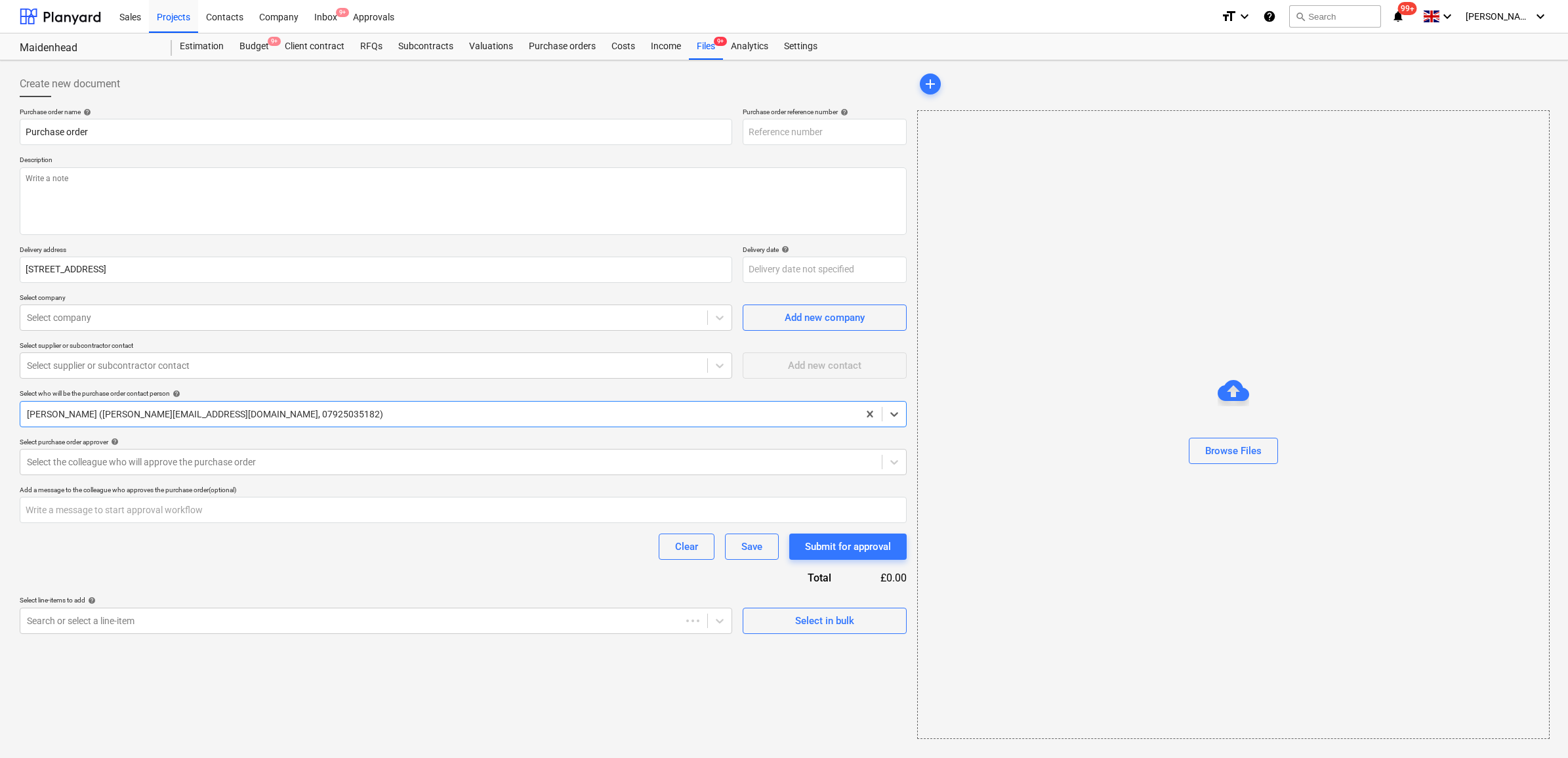
type textarea "x"
type input "46-PO-008"
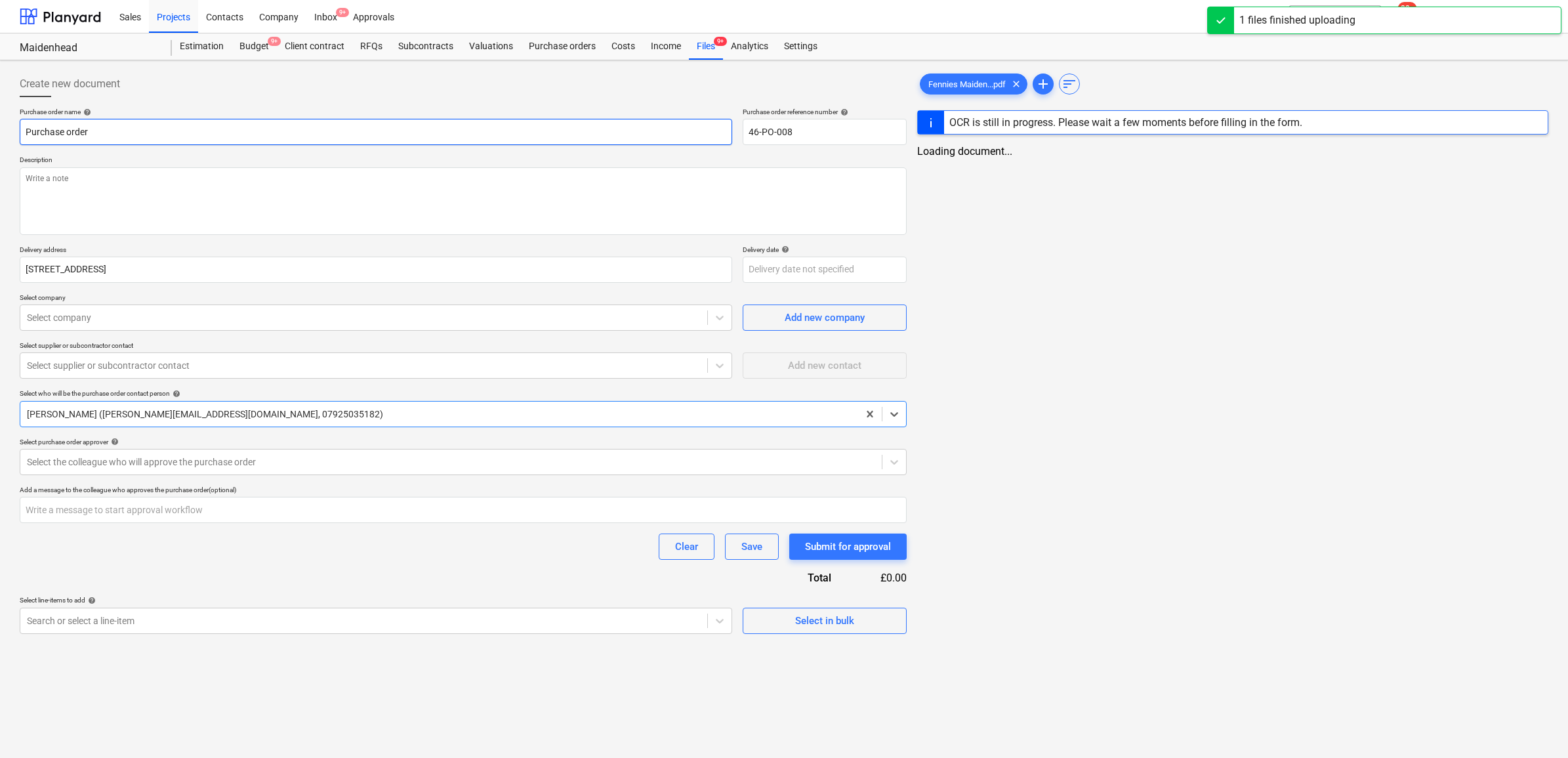
type textarea "x"
click at [414, 129] on input "Purchase order" at bounding box center [375, 132] width 712 height 26
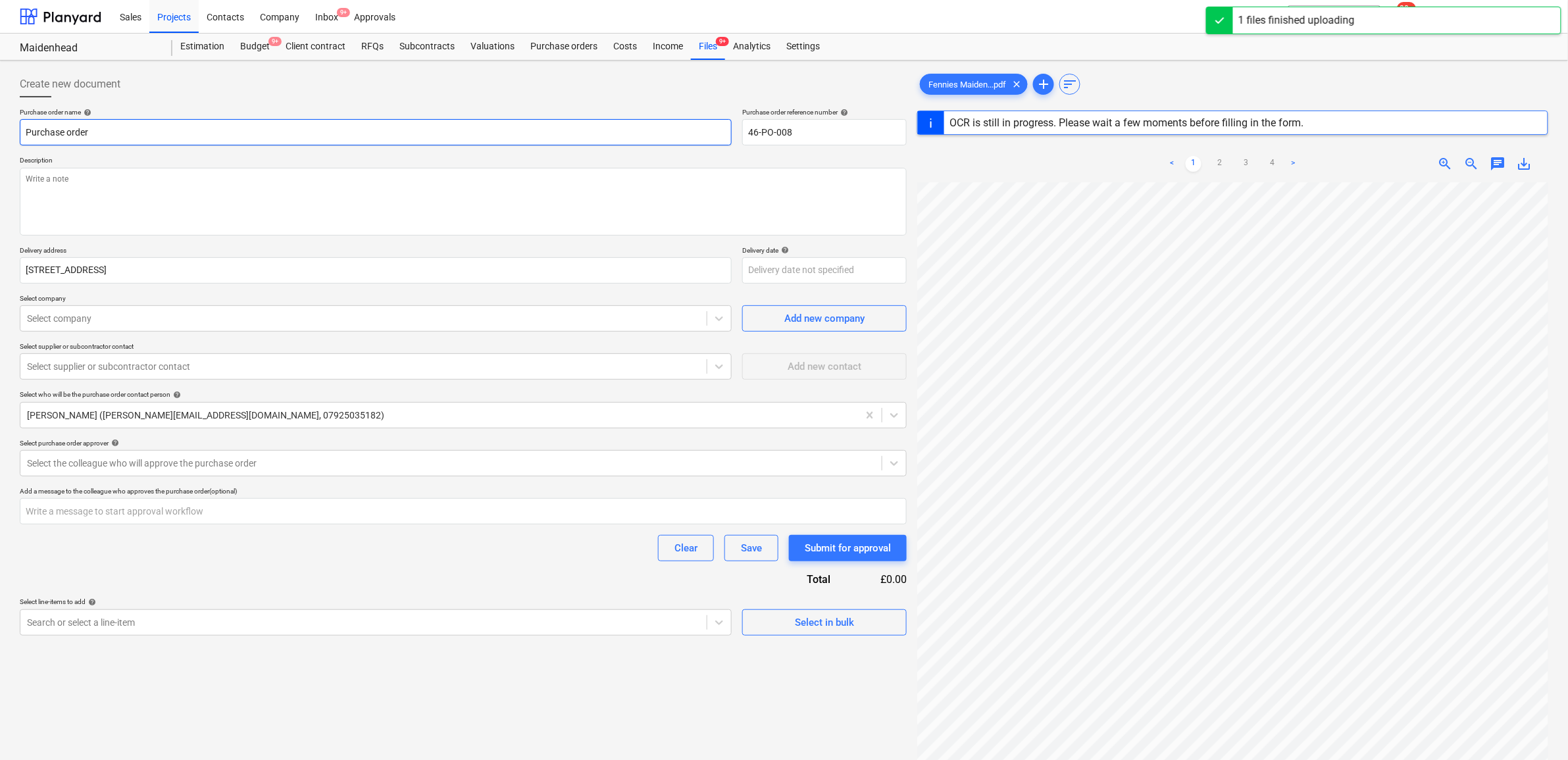
type input "Purchase order"
type textarea "x"
type input "Purchase order -"
type textarea "x"
type input "Purchase order -"
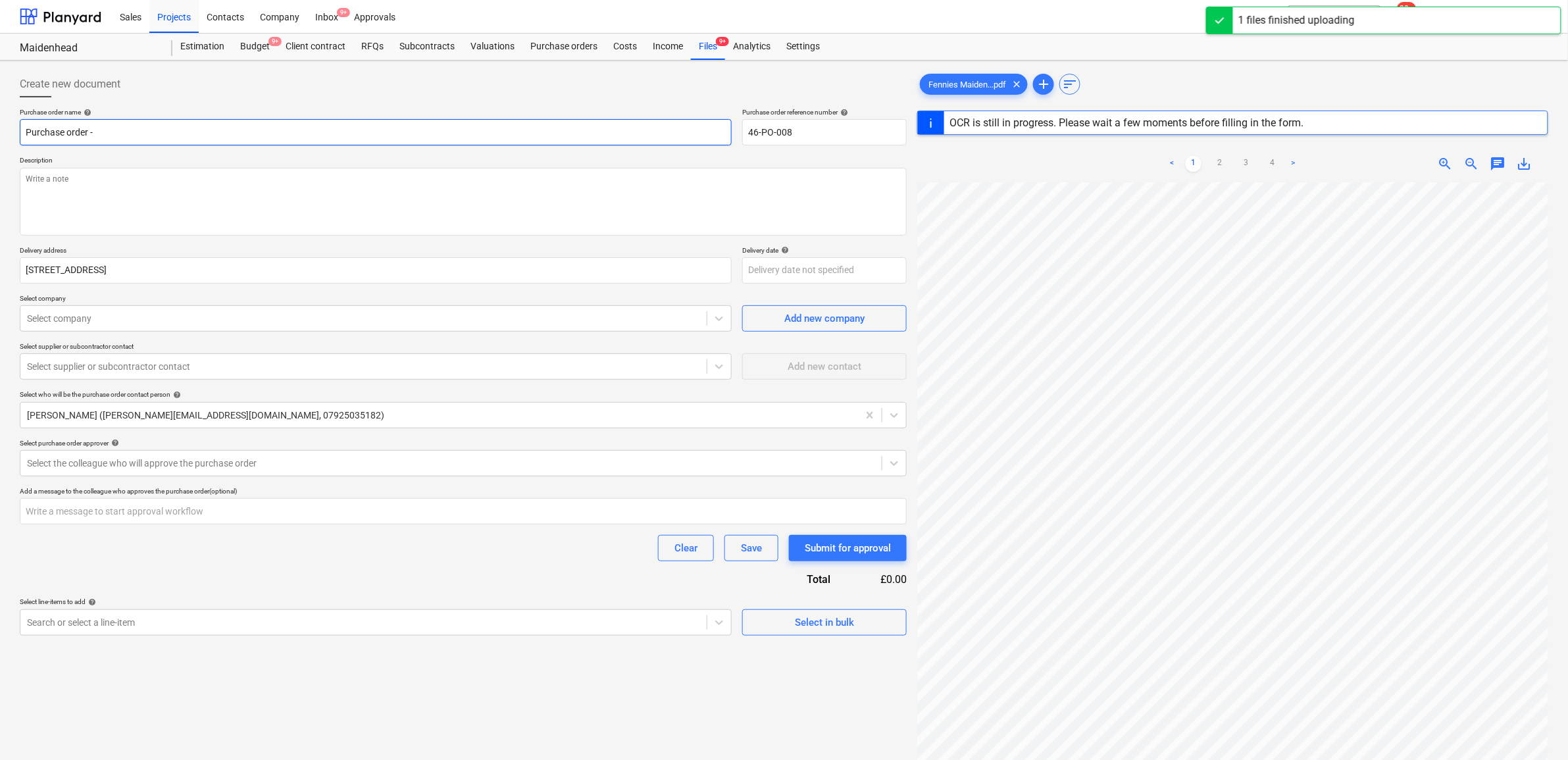
type textarea "x"
type input "Purchase order - K"
type textarea "x"
type input "Purchase order - K&"
type textarea "x"
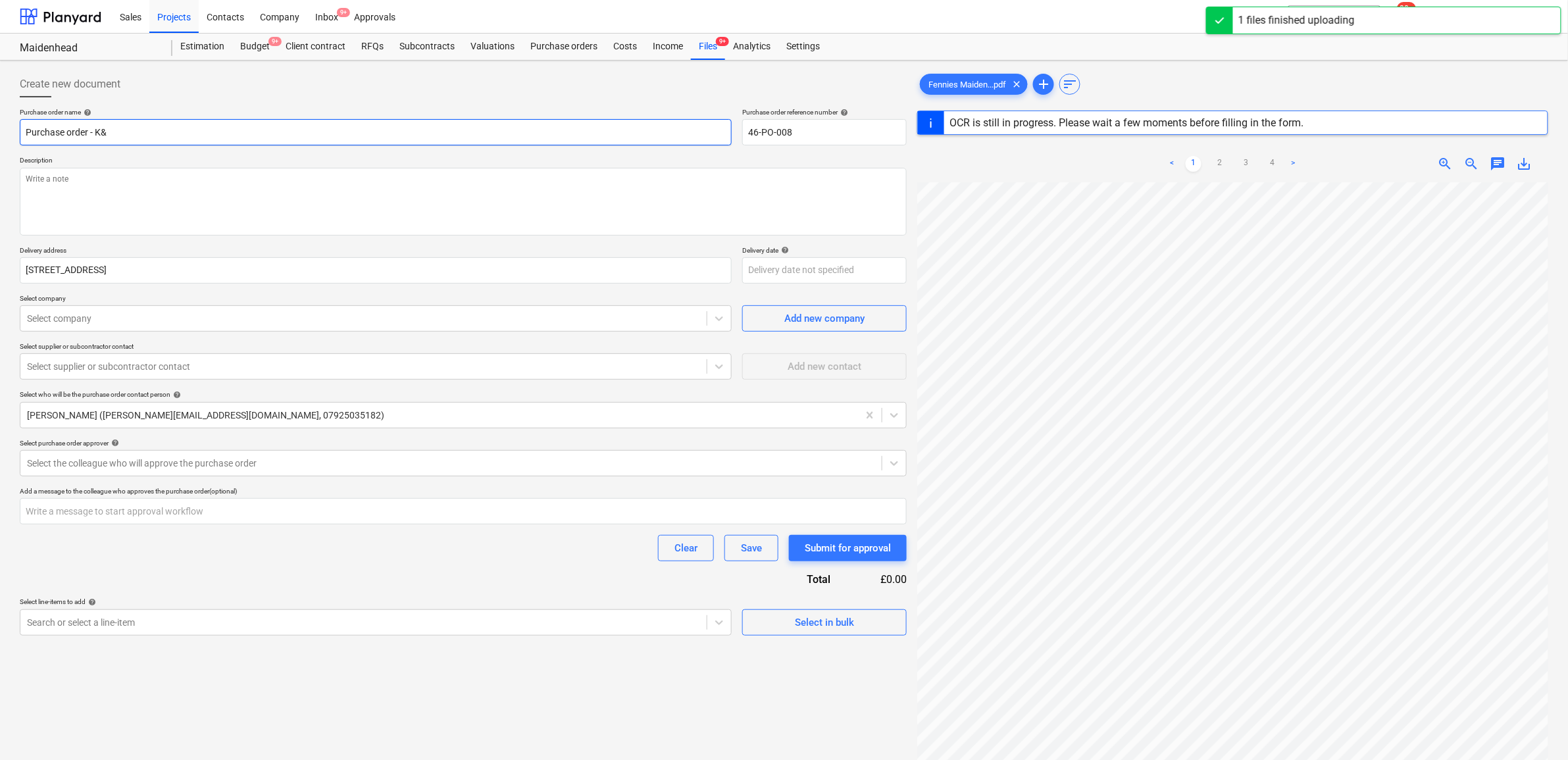
type input "Purchase order - K&W"
type textarea "x"
type input "Purchase order - K&W"
type textarea "x"
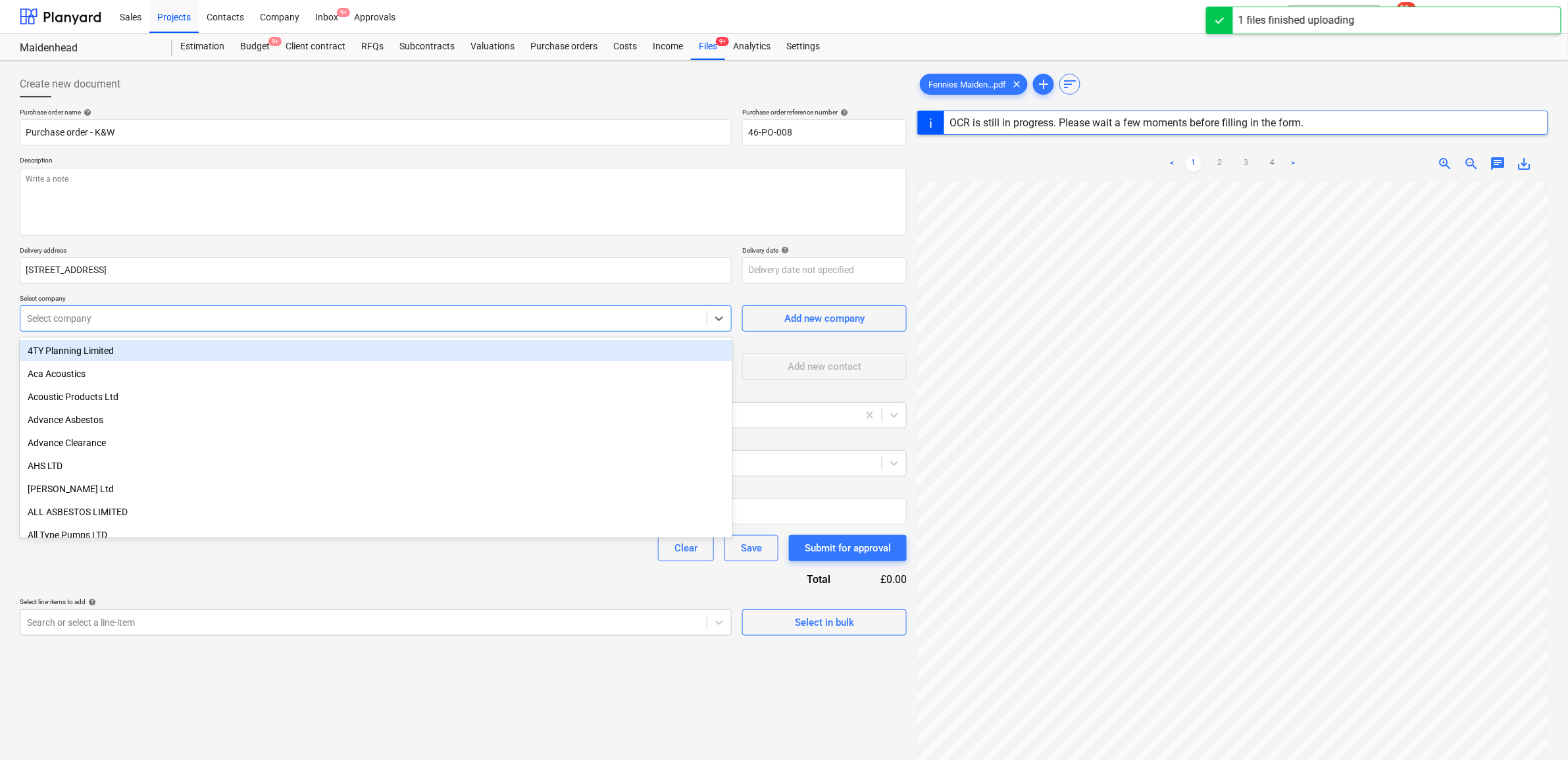
click at [313, 321] on div at bounding box center [363, 319] width 673 height 13
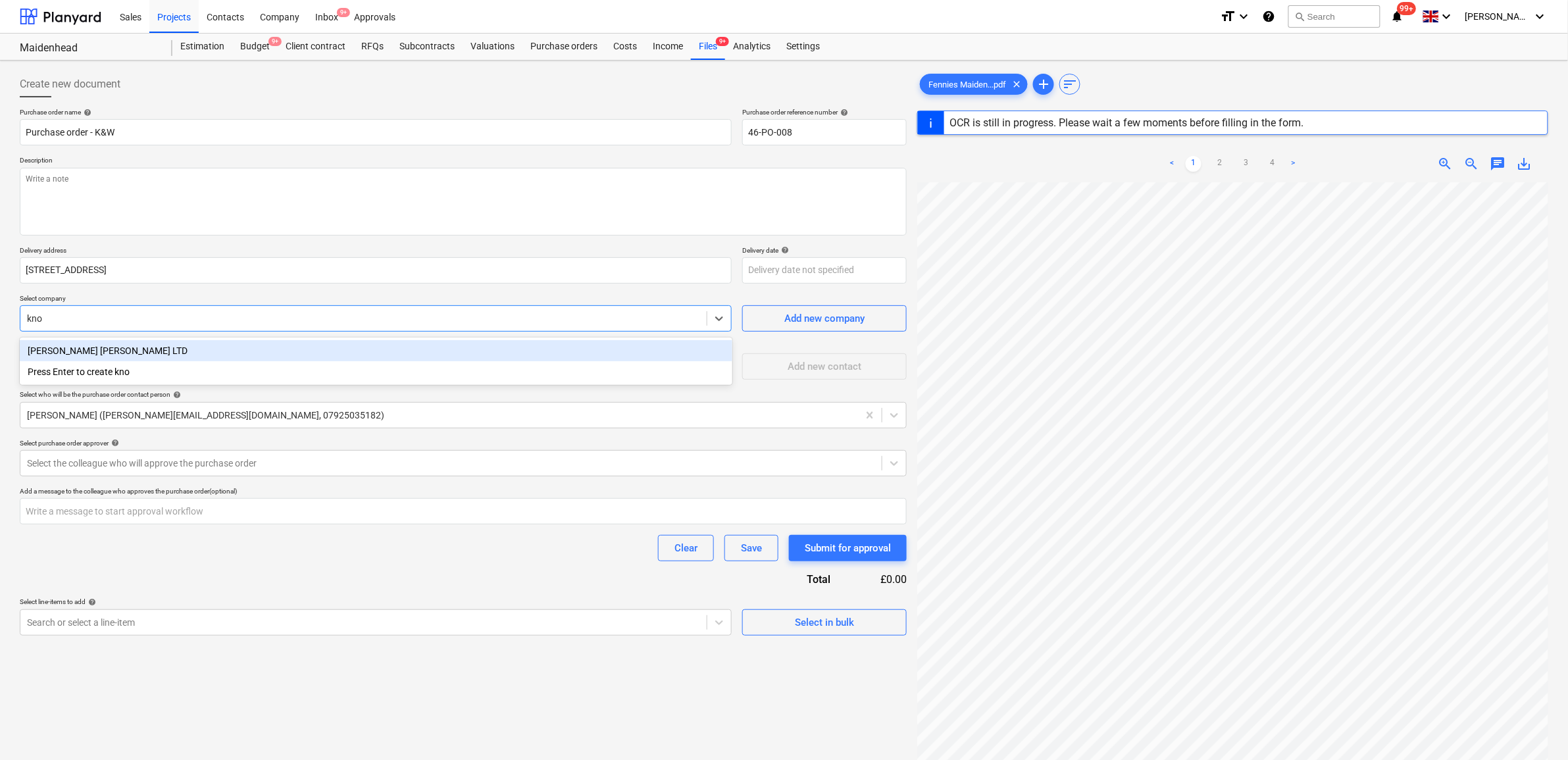
type input "know"
type textarea "x"
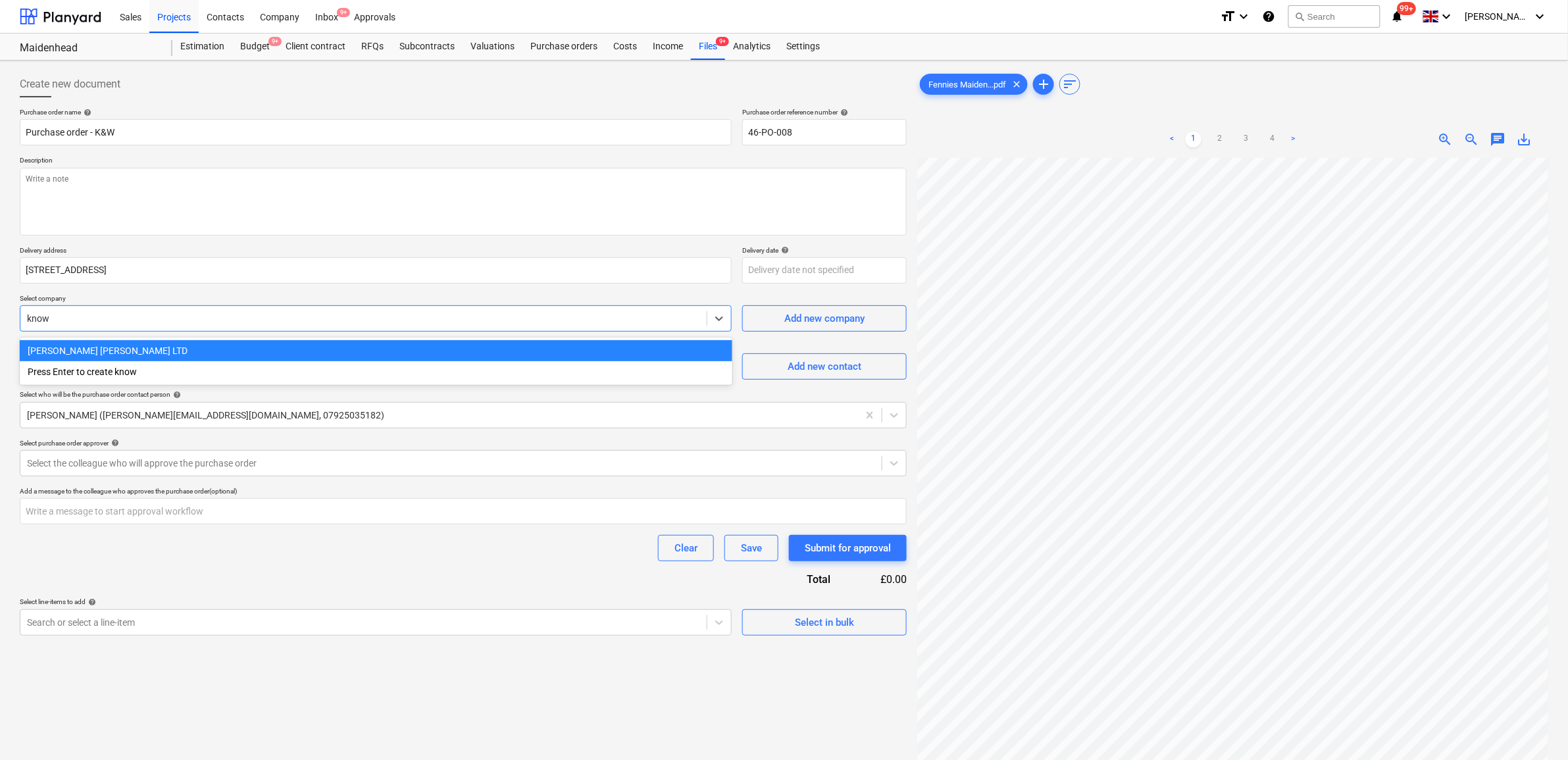
click at [285, 345] on div "KNOWLES WHITTINGHAM LTD" at bounding box center [376, 351] width 712 height 21
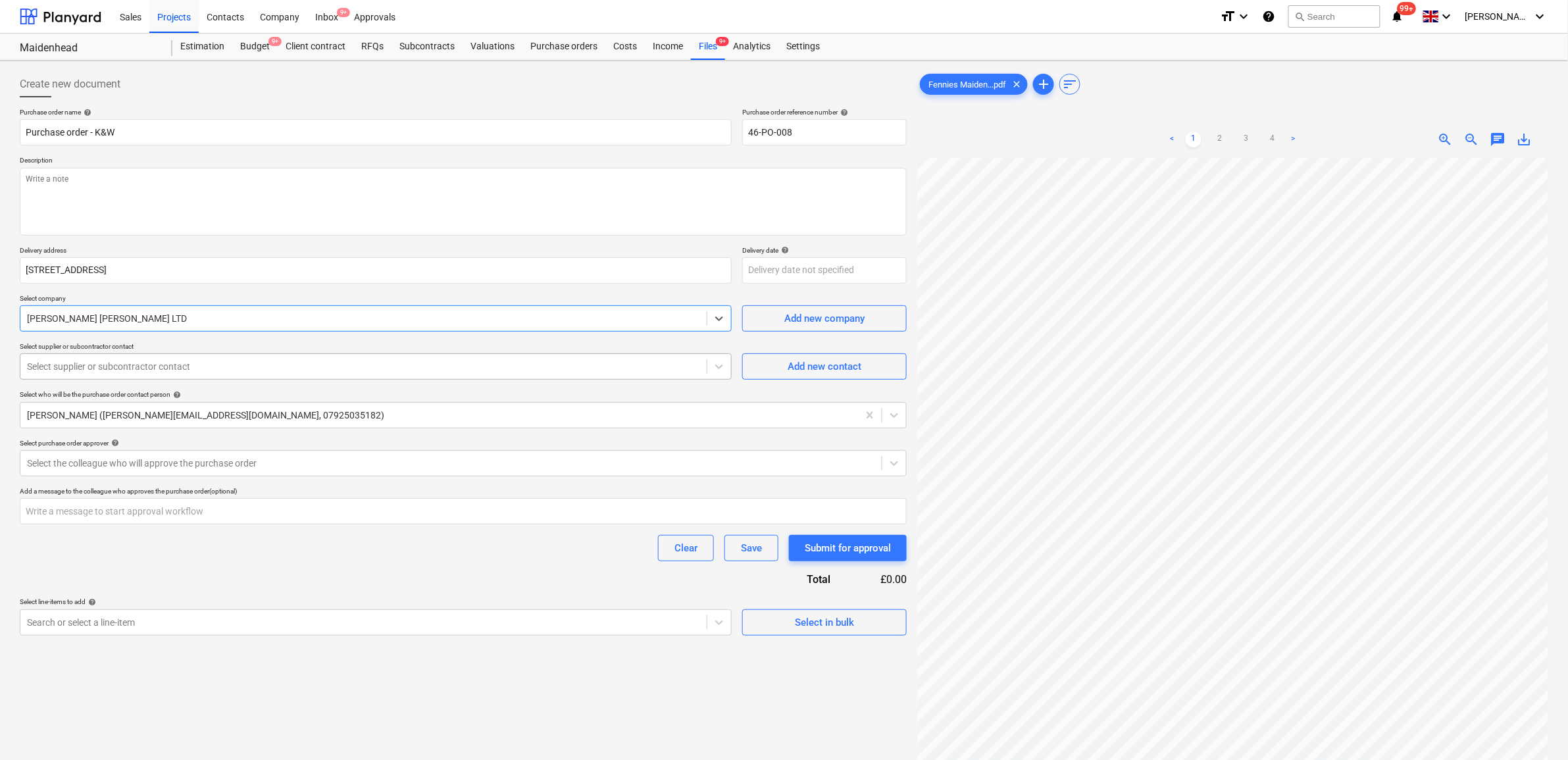
click at [257, 373] on div at bounding box center [363, 366] width 673 height 13
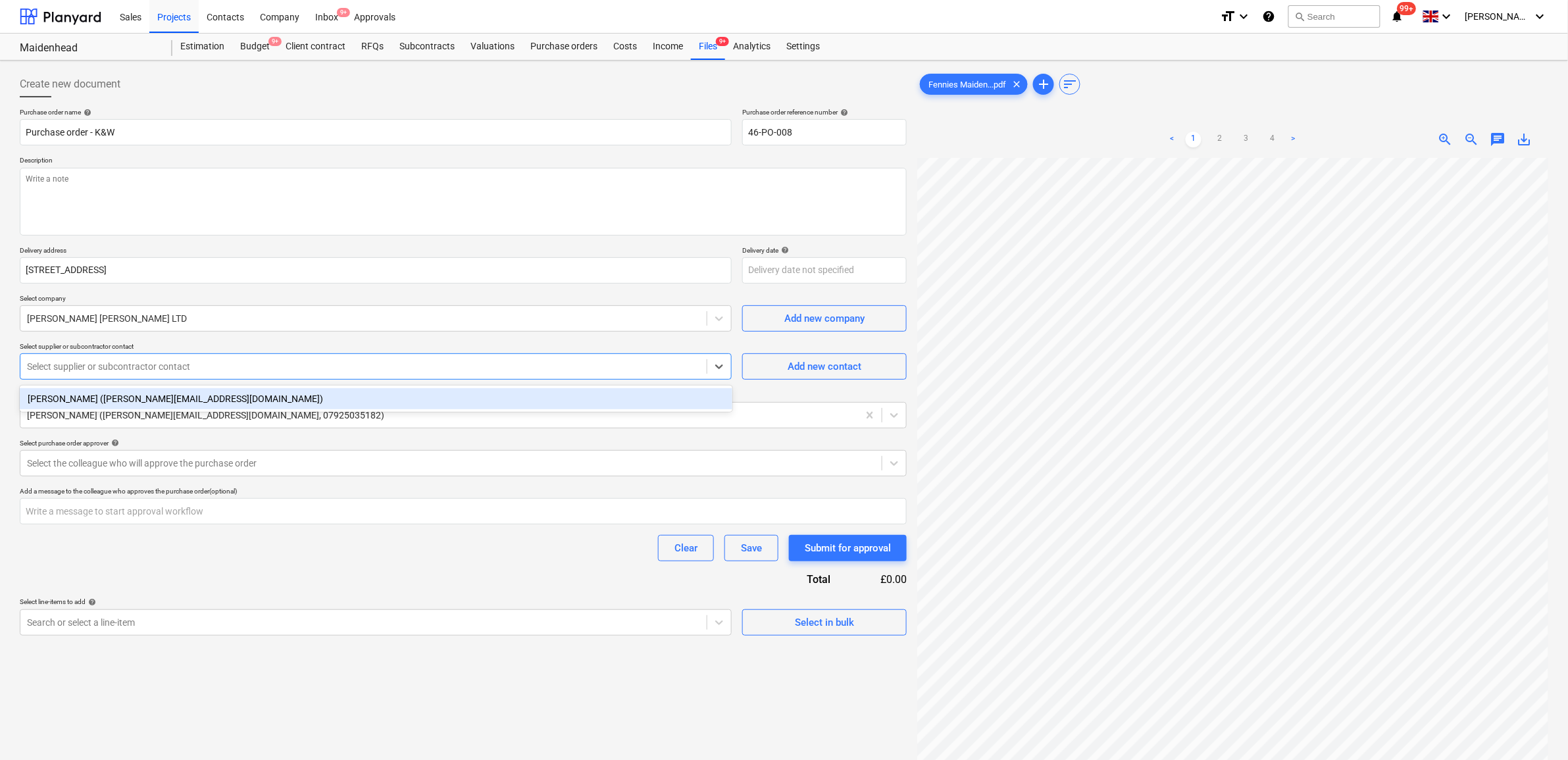
click at [229, 390] on div "David Crosthwait (david@knowleswhittingham.co.uk)" at bounding box center [376, 399] width 712 height 21
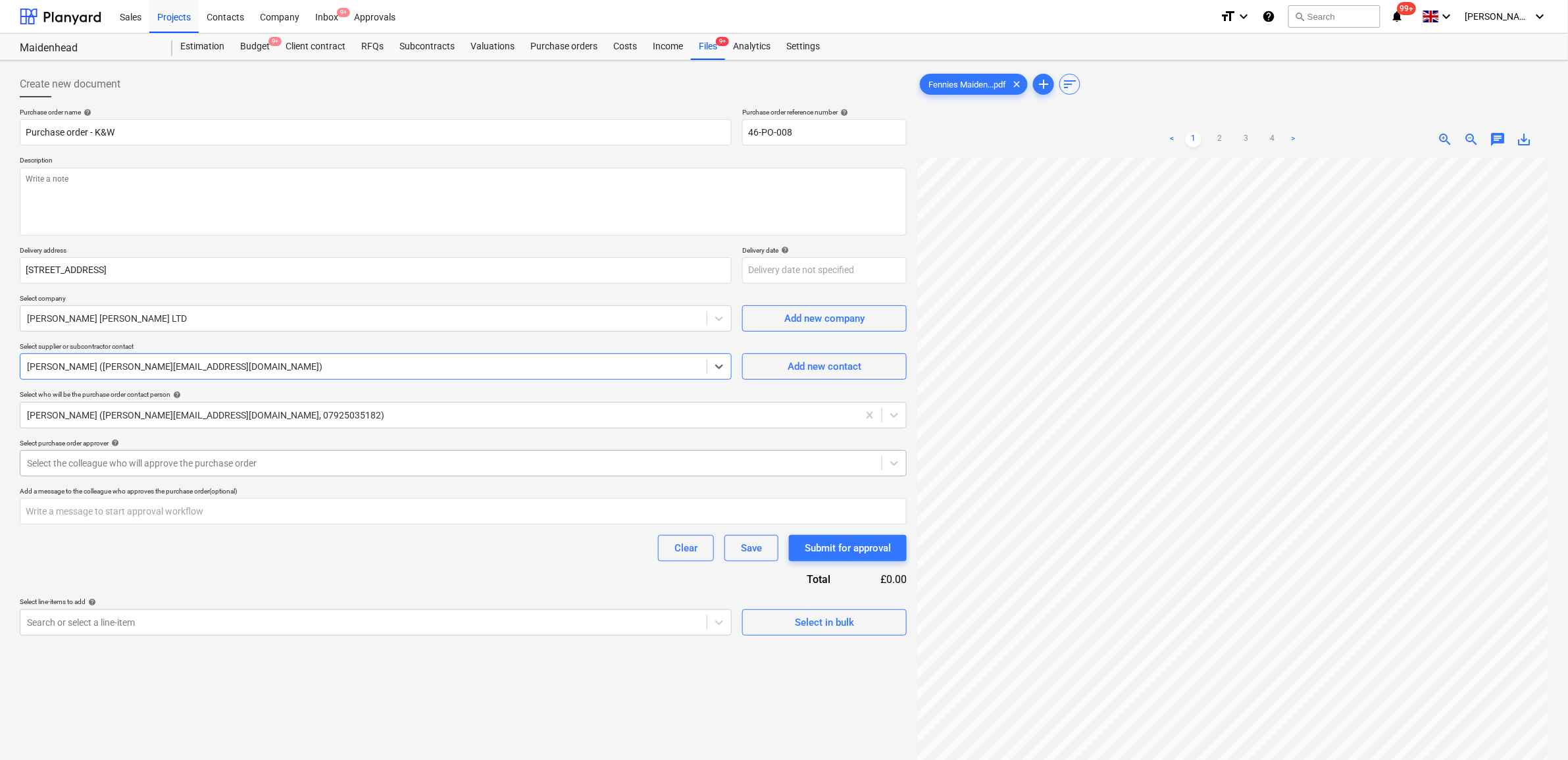
click at [234, 472] on div "Select the colleague who will approve the purchase order" at bounding box center [452, 463] width 861 height 18
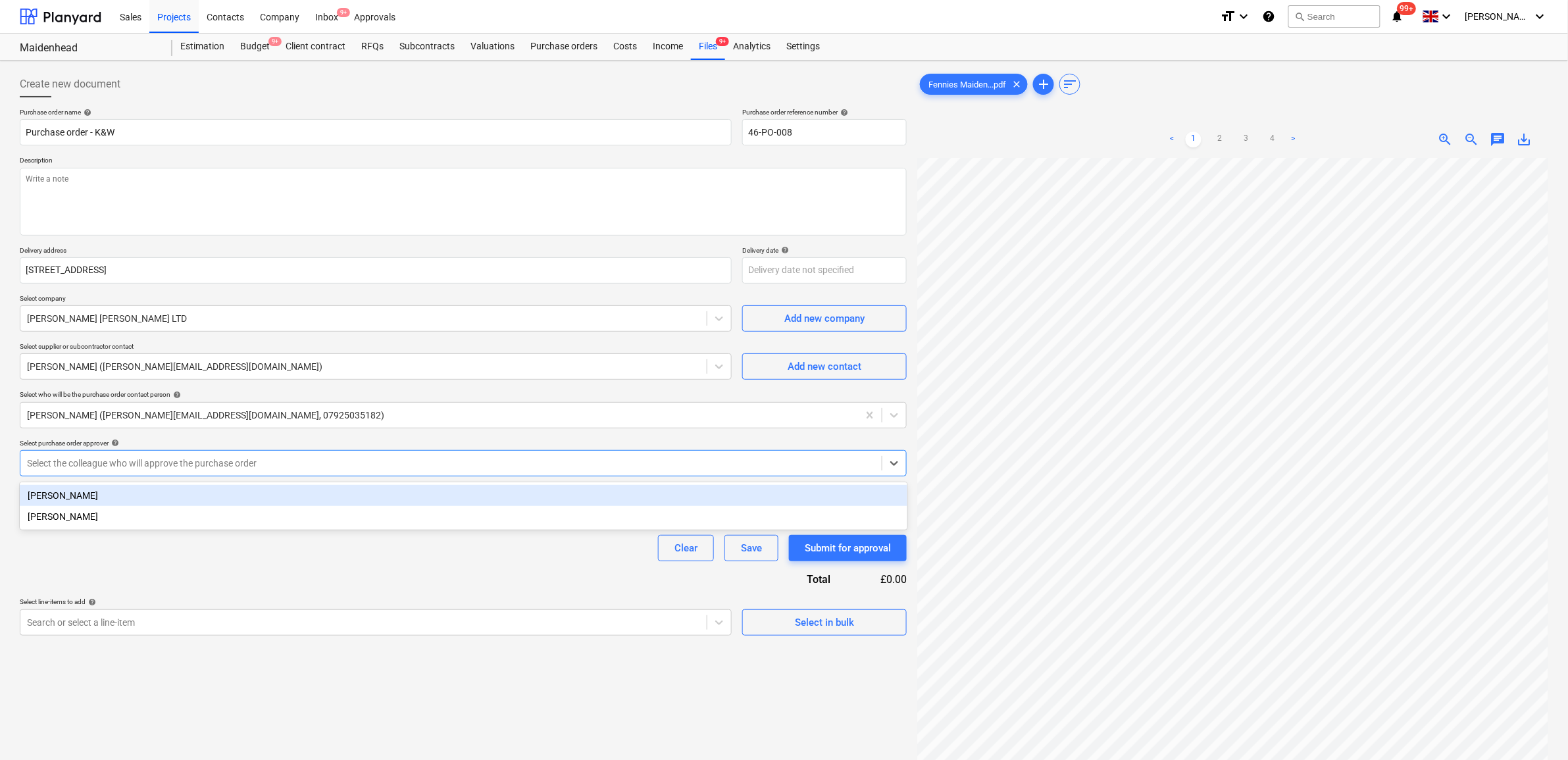
click at [219, 491] on div "Sam Cornford" at bounding box center [464, 495] width 888 height 21
click at [229, 547] on div "Clear Save Submit for approval" at bounding box center [463, 548] width 887 height 27
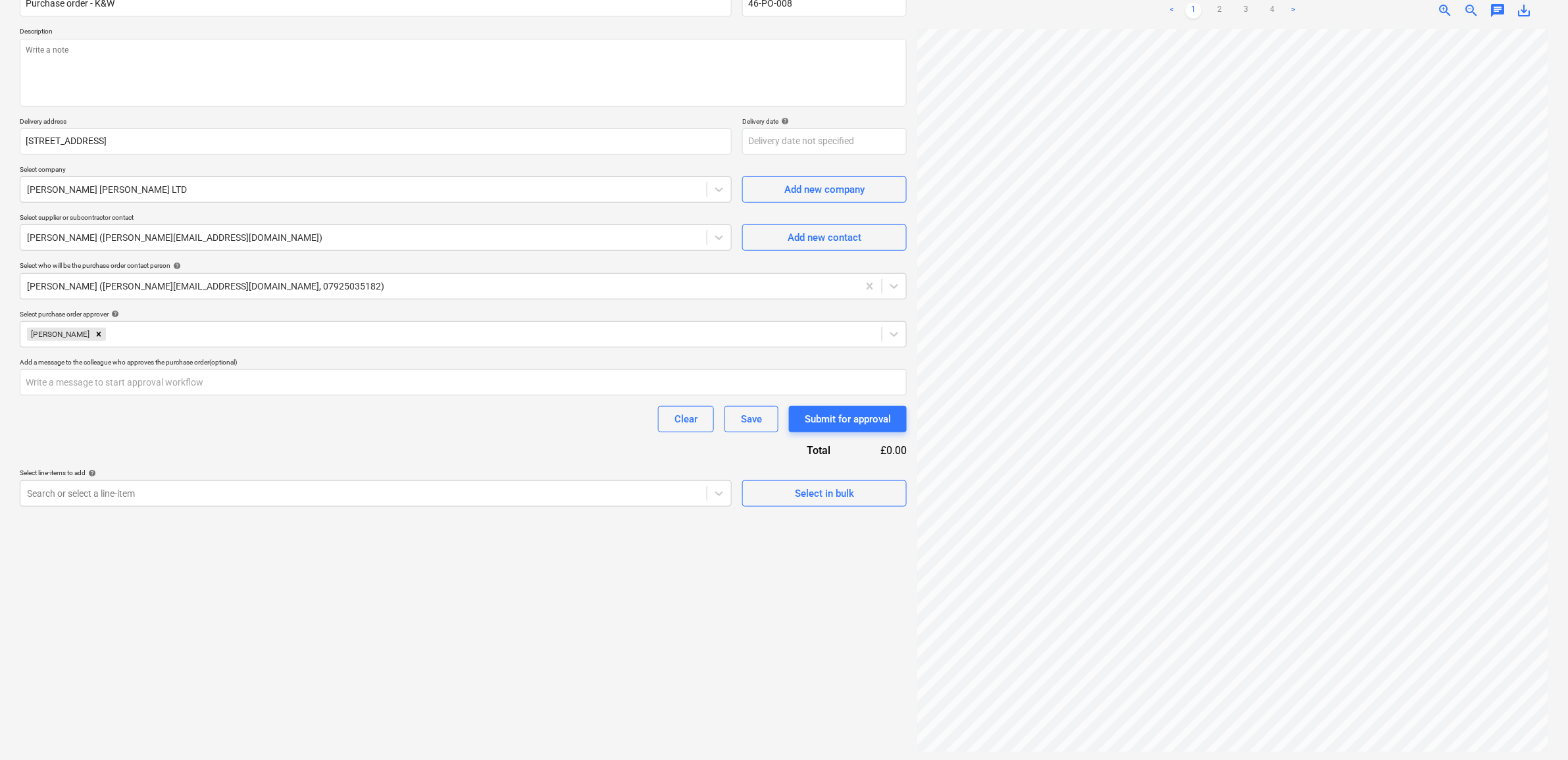
scroll to position [132, 0]
click at [356, 482] on div "Search or select a line-item" at bounding box center [364, 491] width 687 height 18
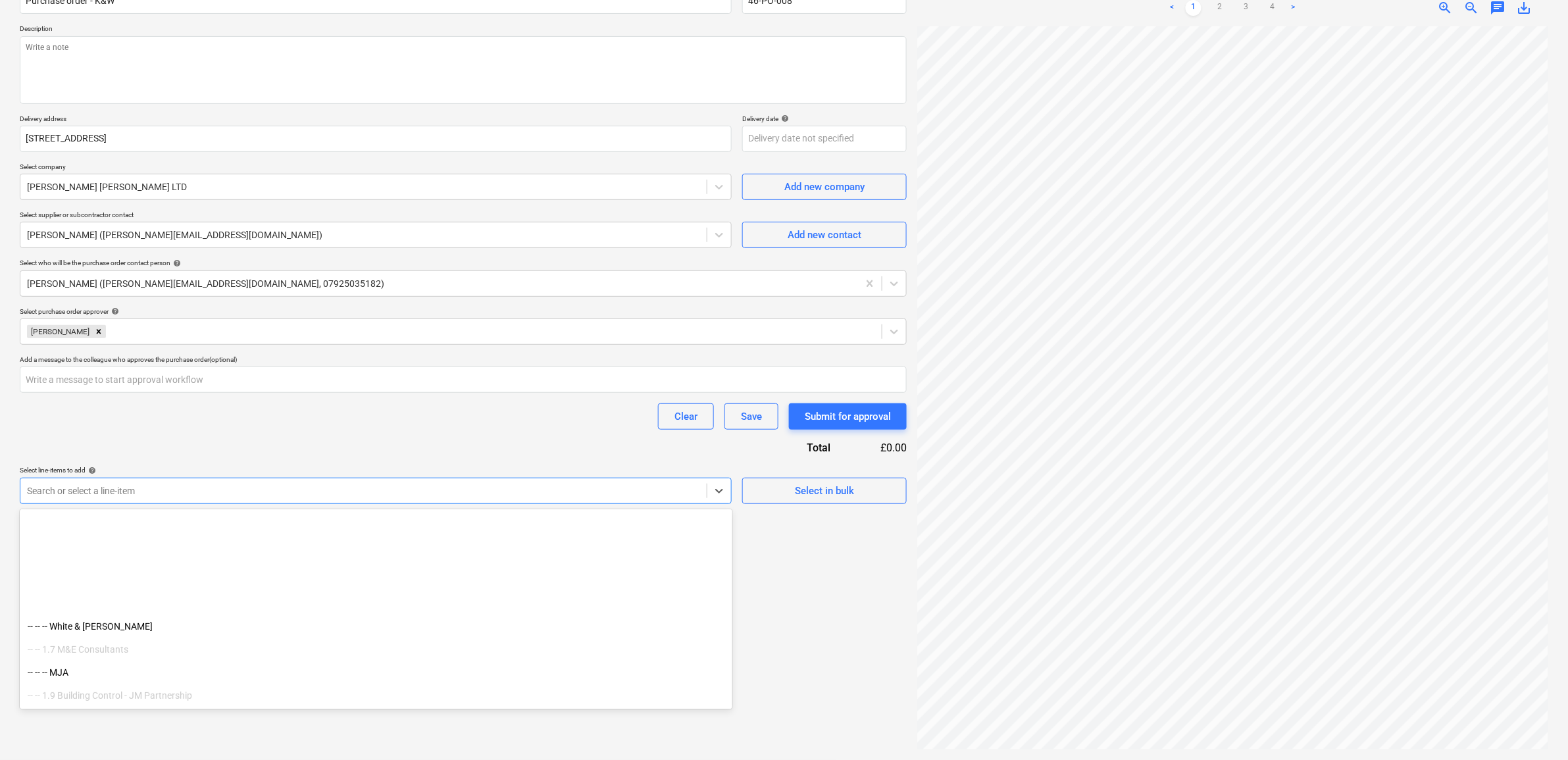
scroll to position [164, 0]
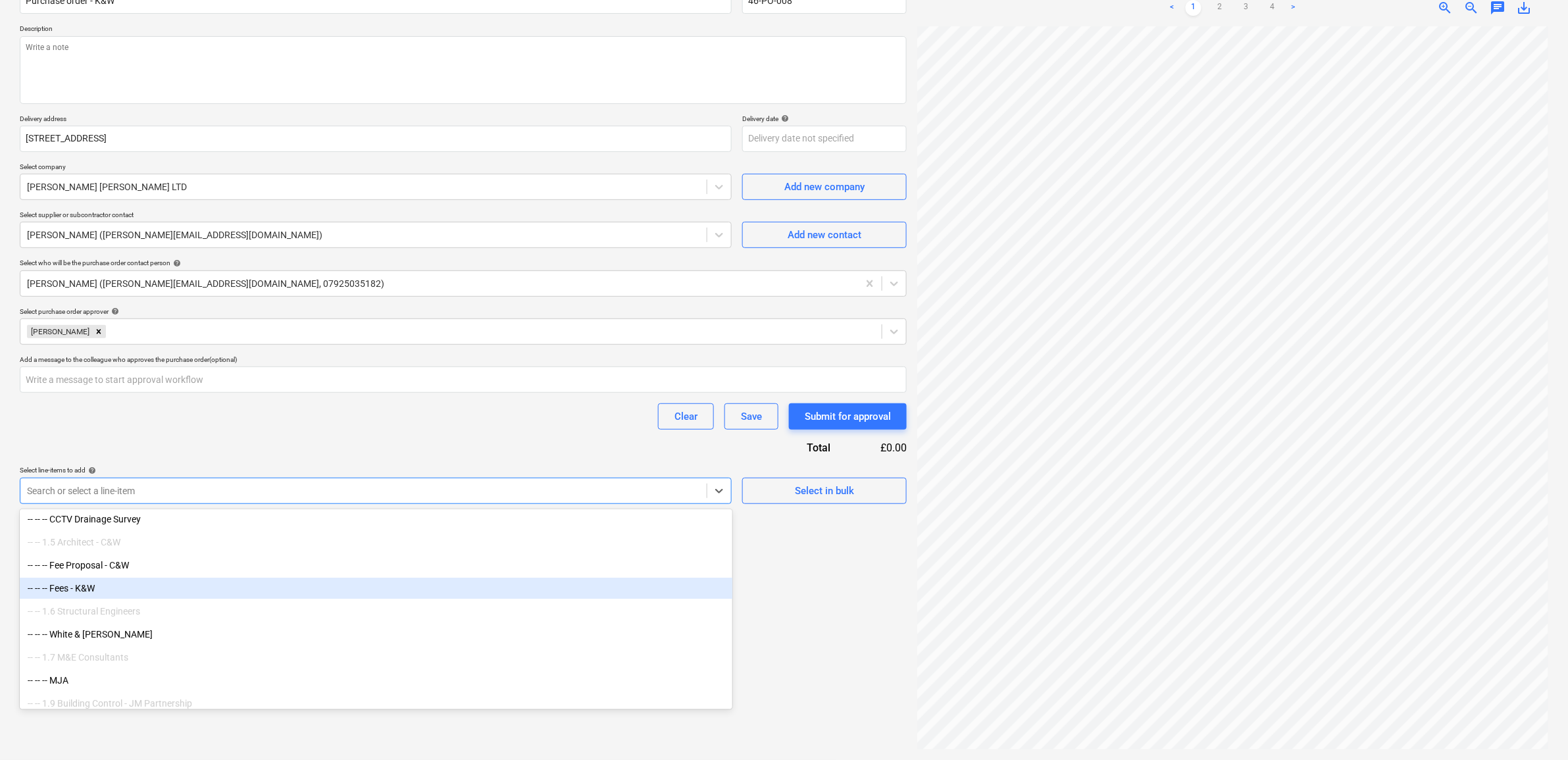
click at [189, 587] on div "-- -- -- Fees - K&W" at bounding box center [376, 588] width 712 height 21
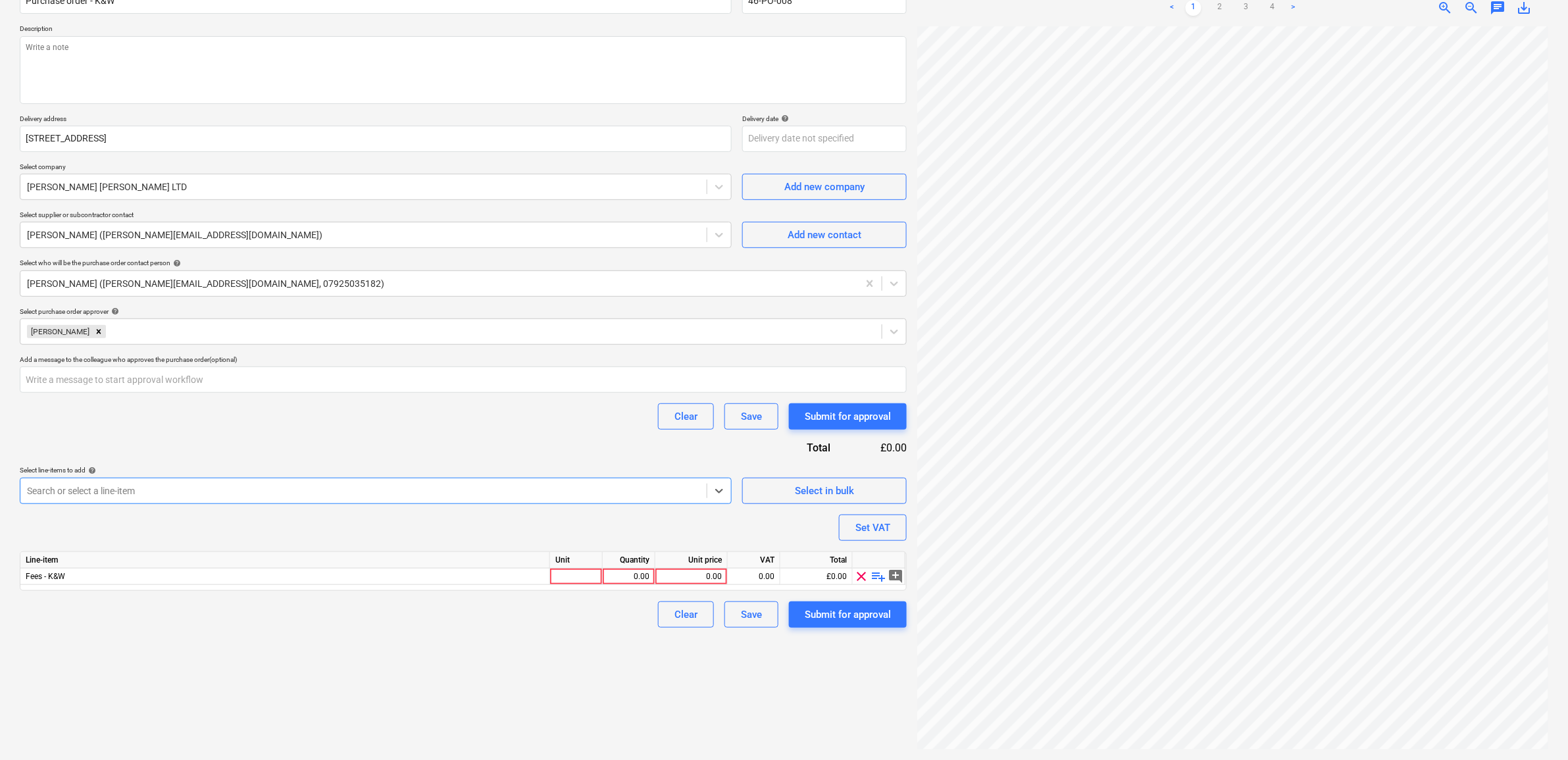
type textarea "x"
click at [336, 412] on div "Clear Save Submit for approval" at bounding box center [463, 417] width 887 height 27
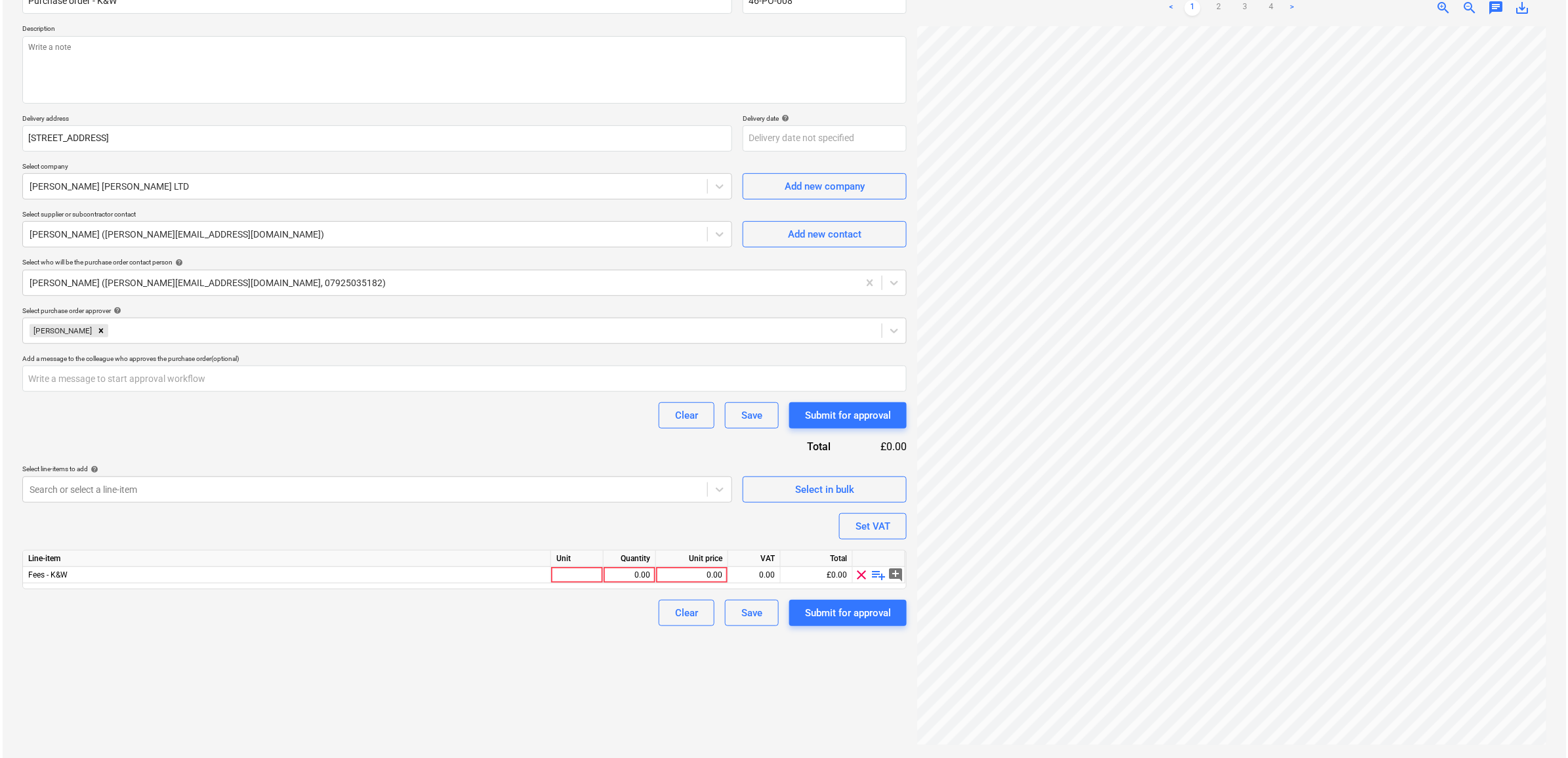
scroll to position [255, 0]
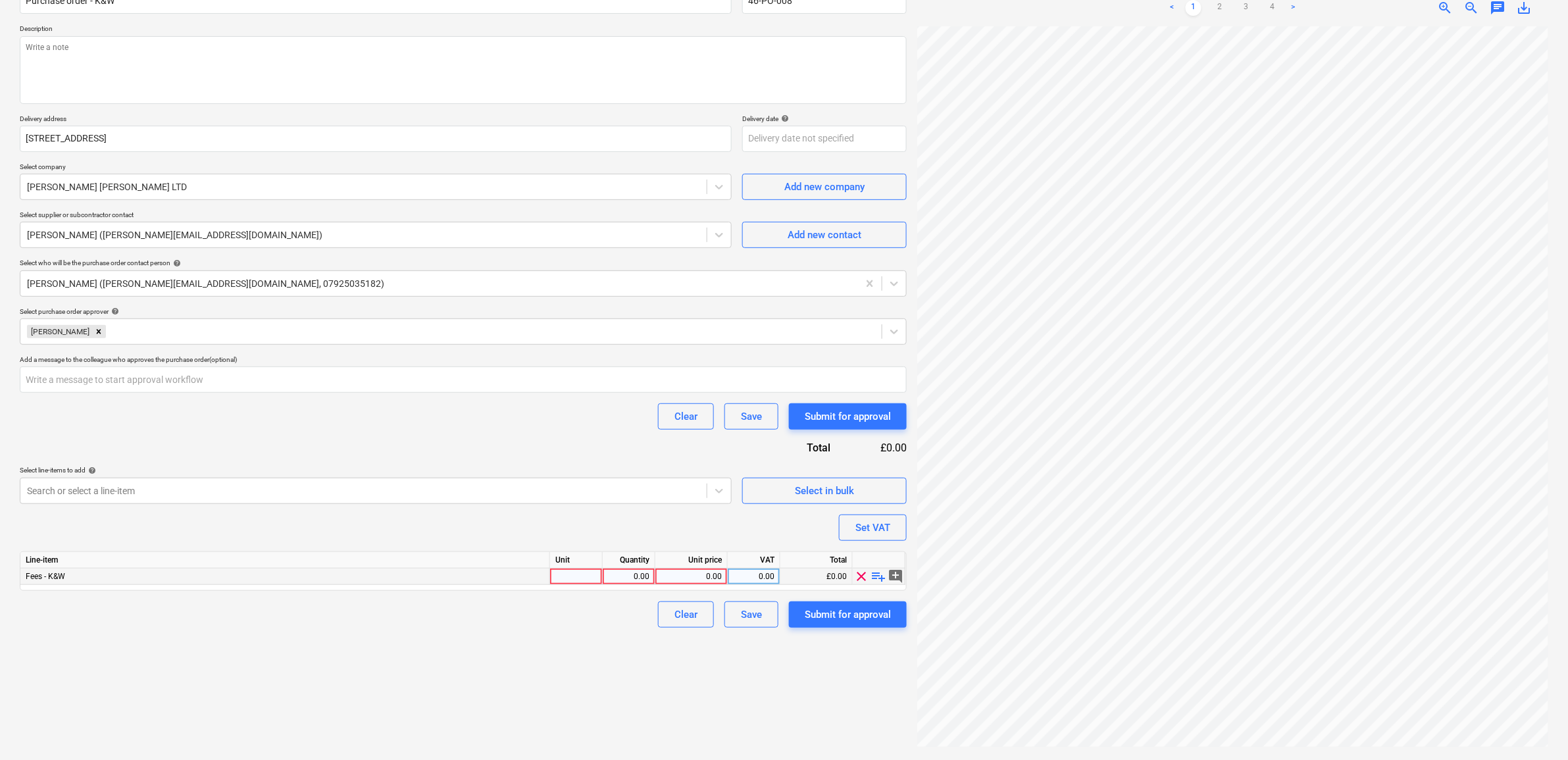
click at [695, 574] on div "0.00" at bounding box center [692, 576] width 62 height 16
type input "26650"
type textarea "x"
click at [542, 662] on div "Create new document Purchase order name help Purchase order - K&W Purchase orde…" at bounding box center [463, 344] width 897 height 821
click at [764, 575] on div "0.00" at bounding box center [754, 576] width 42 height 16
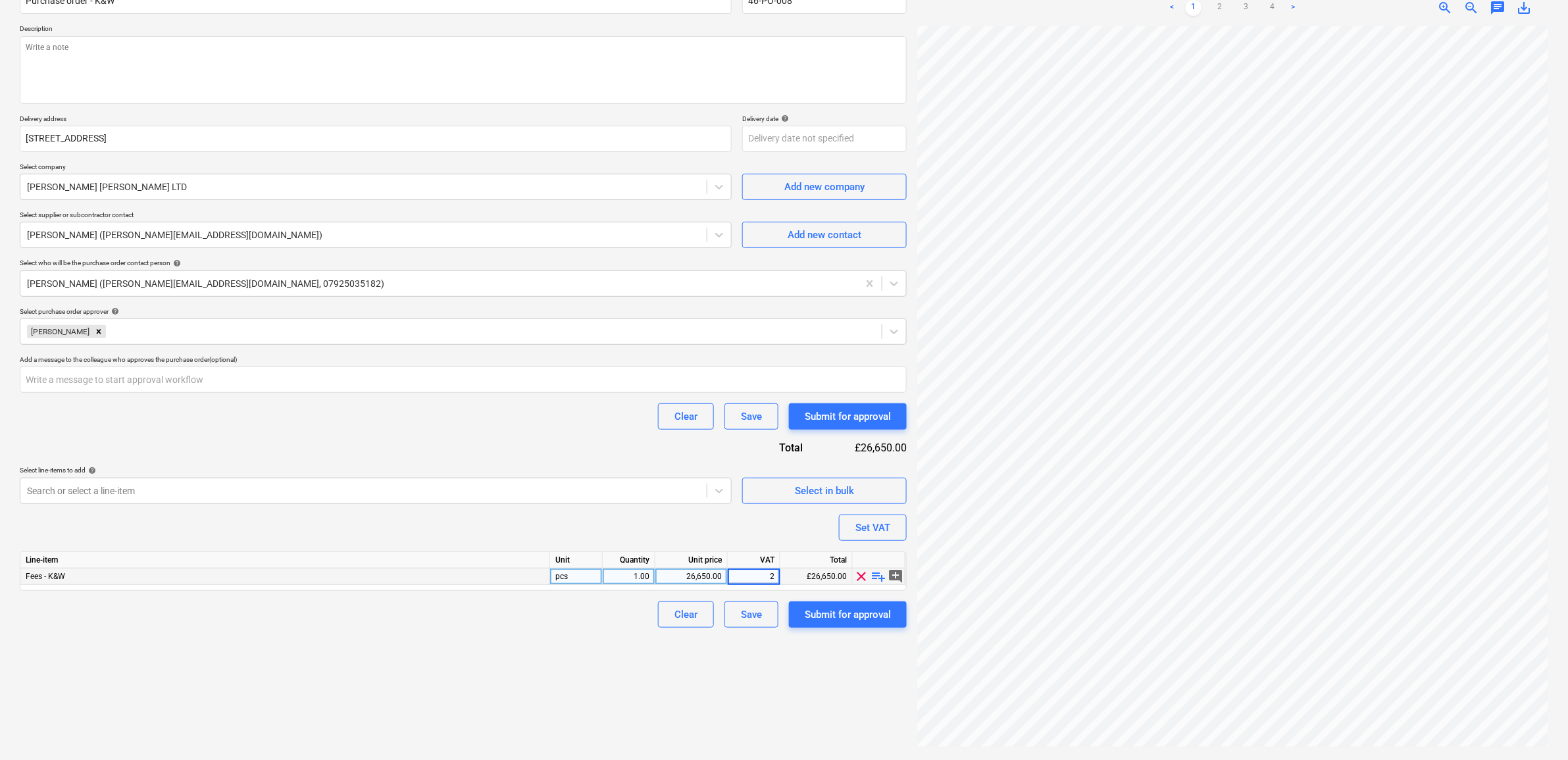
type input "20"
click at [571, 646] on div "Create new document Purchase order name help Purchase order - K&W Purchase orde…" at bounding box center [463, 344] width 897 height 821
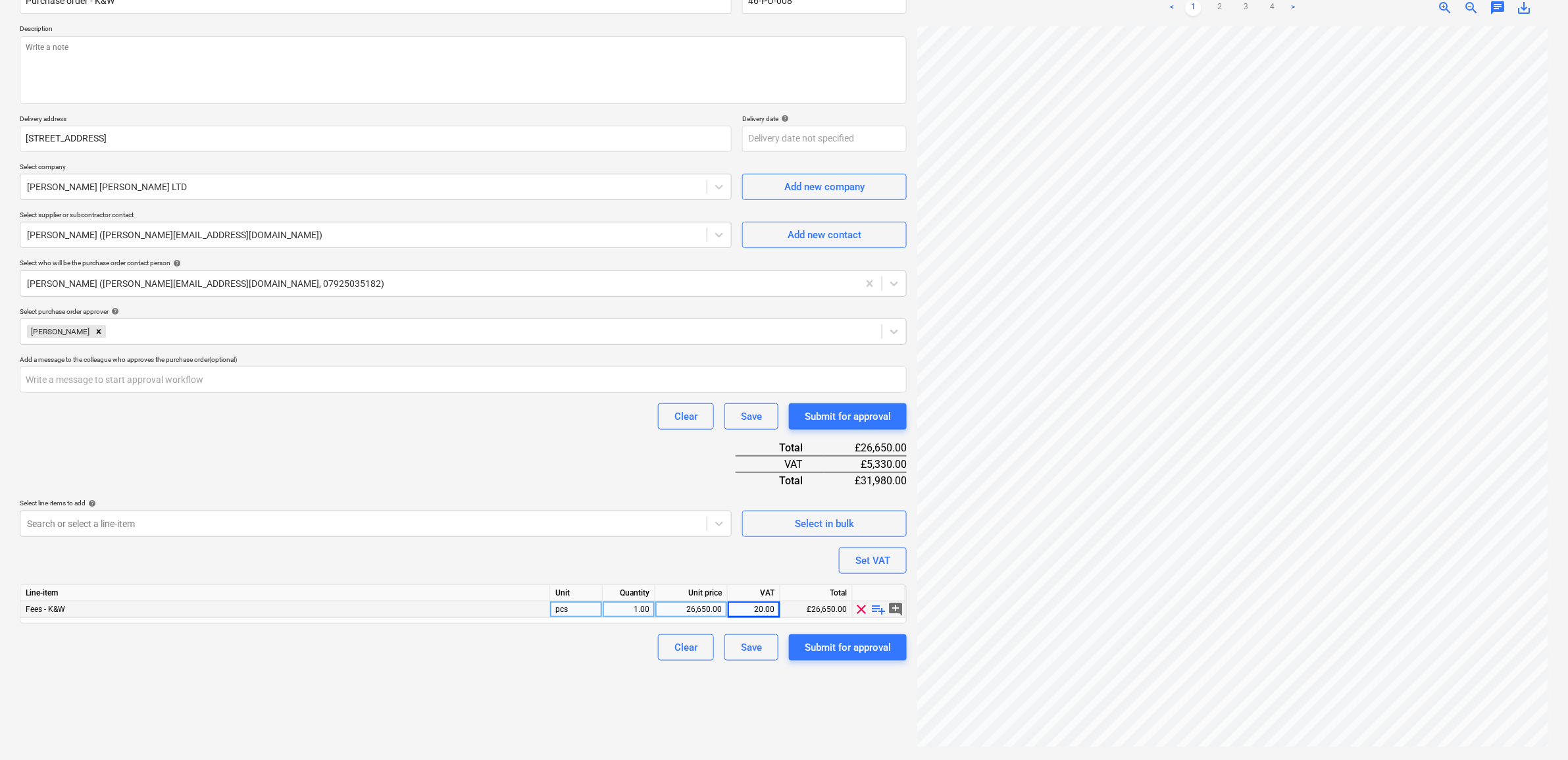
click at [359, 436] on div "Purchase order name help Purchase order - K&W Purchase order reference number h…" at bounding box center [463, 319] width 887 height 685
click at [304, 375] on input "text" at bounding box center [463, 380] width 887 height 27
click at [317, 438] on div "Purchase order name help Purchase order - K&W Purchase order reference number h…" at bounding box center [463, 319] width 887 height 685
click at [405, 525] on div at bounding box center [363, 524] width 673 height 13
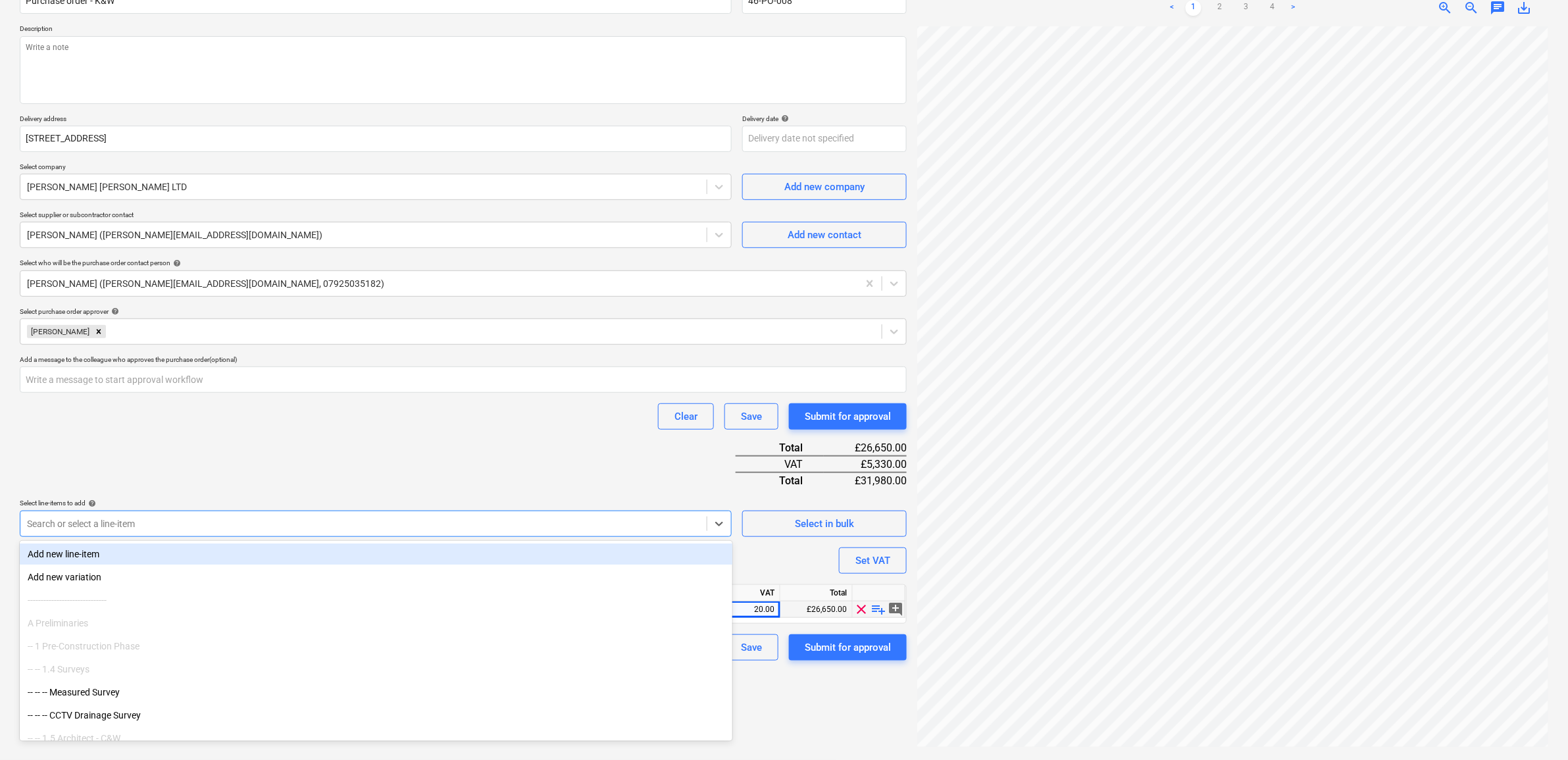
click at [423, 474] on div "Purchase order name help Purchase order - K&W Purchase order reference number h…" at bounding box center [463, 319] width 887 height 685
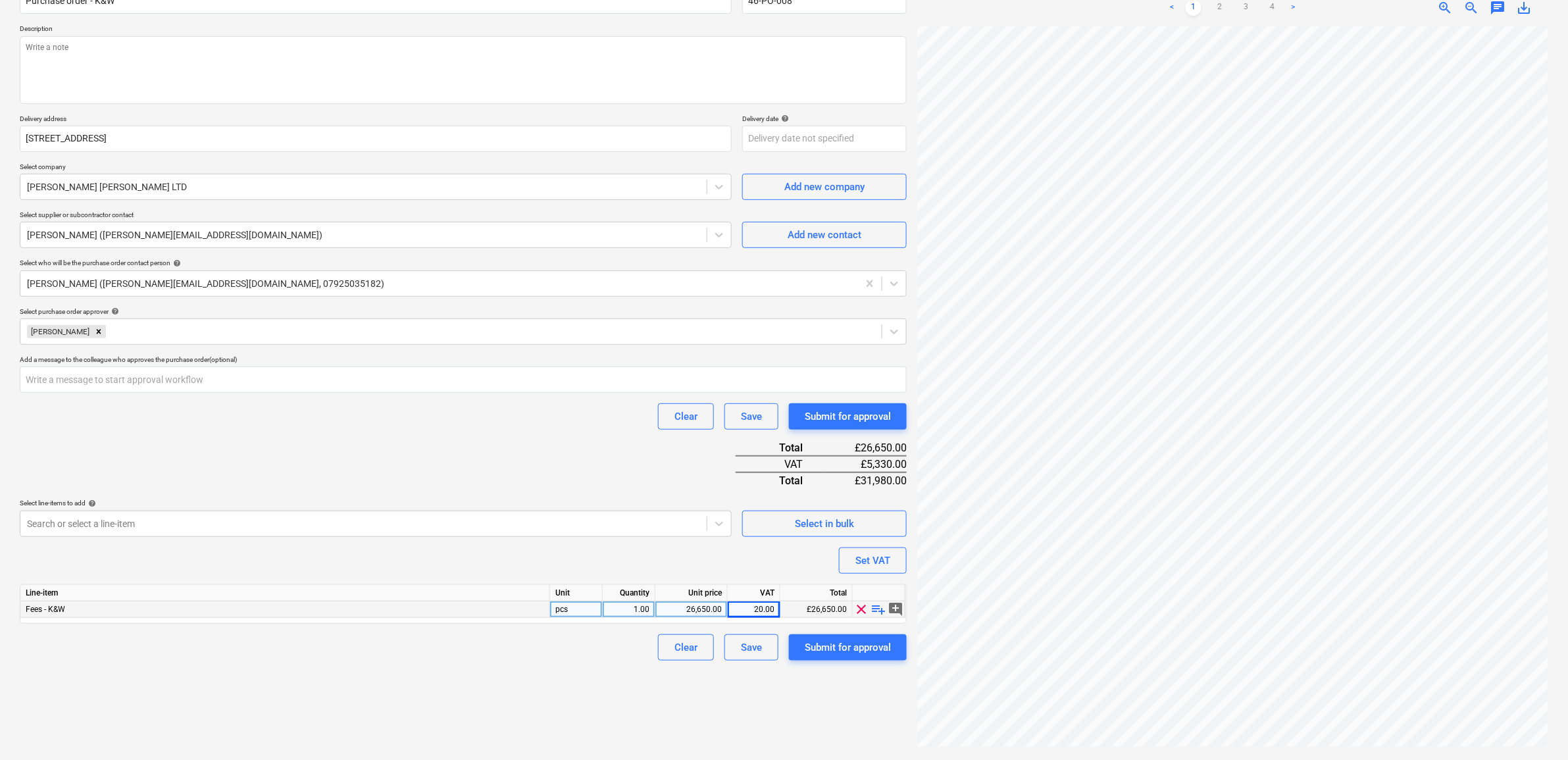
click at [770, 708] on div "Create new document Purchase order name help Purchase order - K&W Purchase orde…" at bounding box center [463, 344] width 897 height 821
click at [871, 650] on div "Submit for approval" at bounding box center [847, 648] width 86 height 17
type textarea "x"
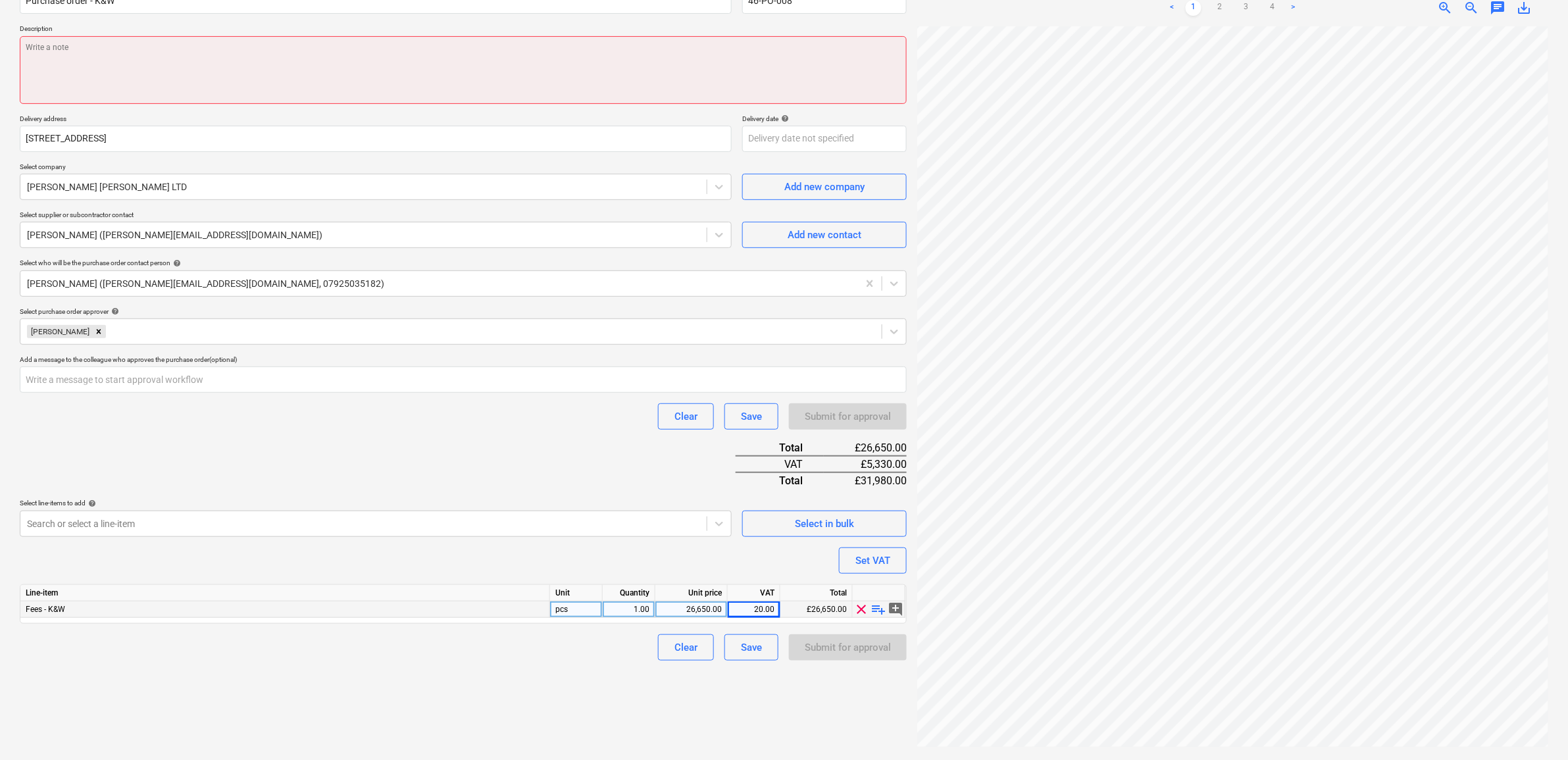
click at [268, 47] on textarea at bounding box center [463, 69] width 887 height 67
type textarea "."
type textarea "x"
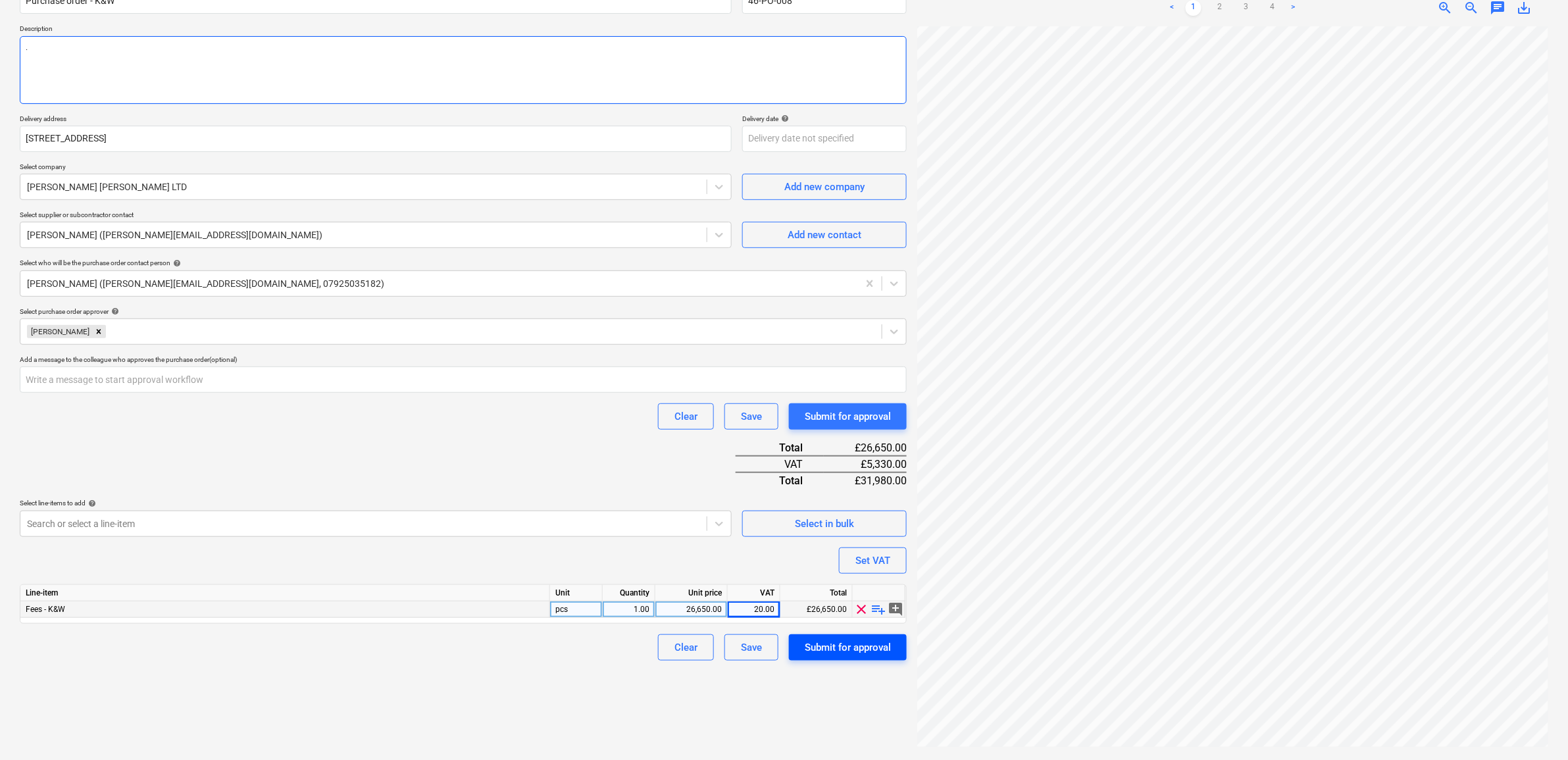
type textarea "."
click at [831, 643] on div "Submit for approval" at bounding box center [847, 648] width 86 height 17
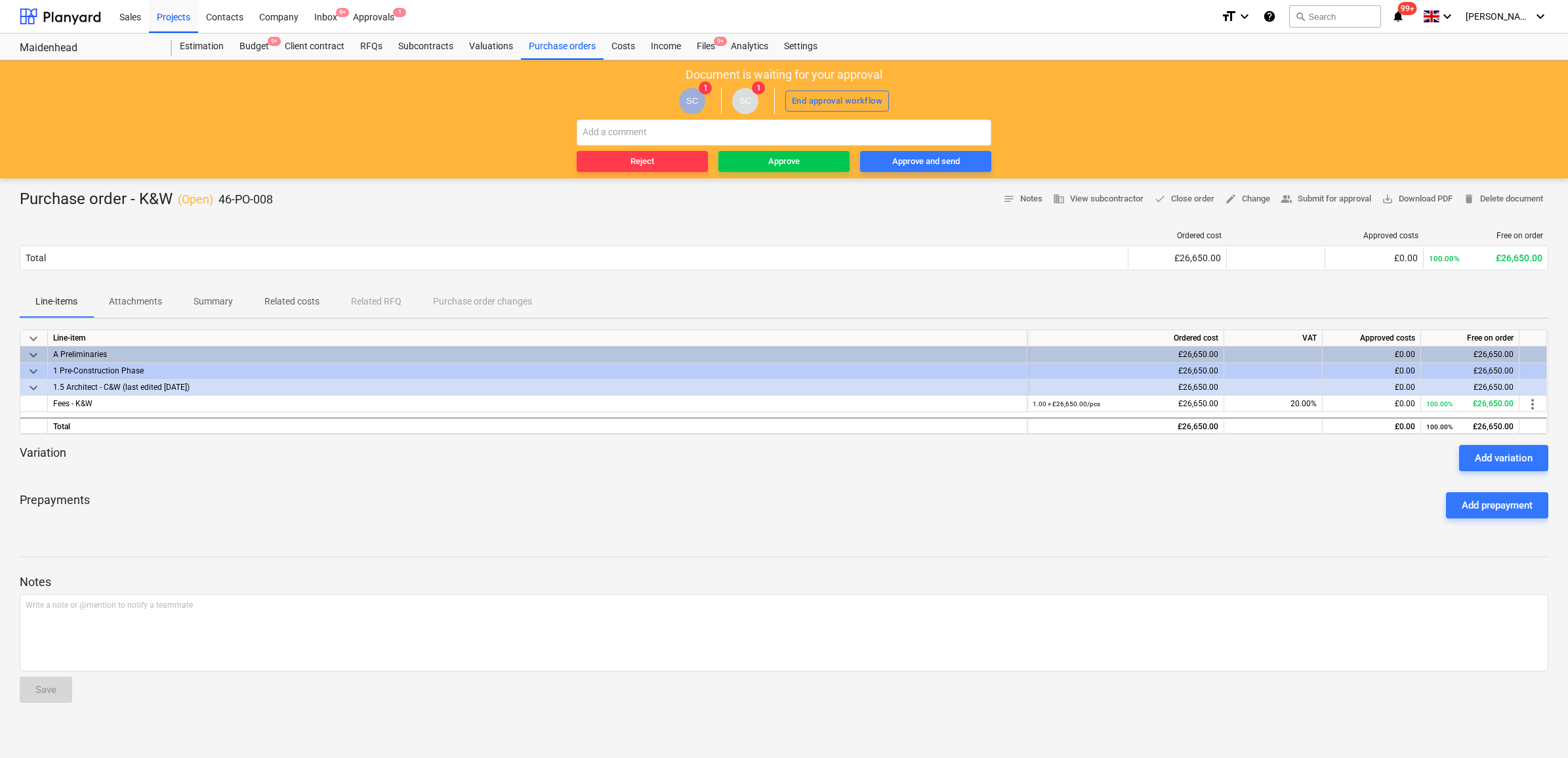
drag, startPoint x: 919, startPoint y: 162, endPoint x: 784, endPoint y: 207, distance: 142.3
click at [792, 235] on main "Document is waiting for your approval SC 1 SC 1 End approval workflow Reject Ap…" at bounding box center [784, 409] width 1568 height 697
click at [778, 162] on div "Approve" at bounding box center [783, 162] width 31 height 15
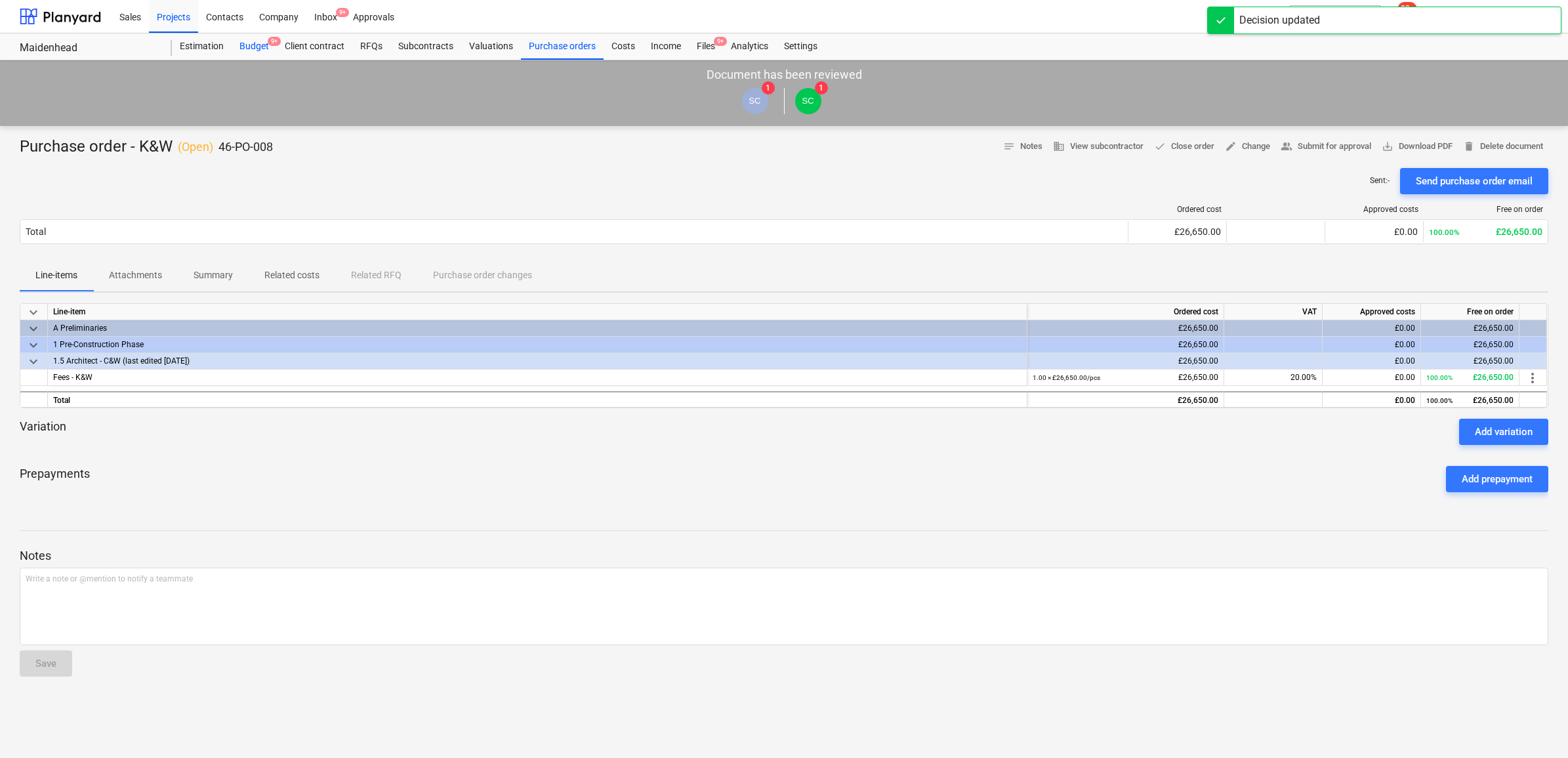
click at [248, 44] on div "Budget 9+" at bounding box center [254, 46] width 45 height 26
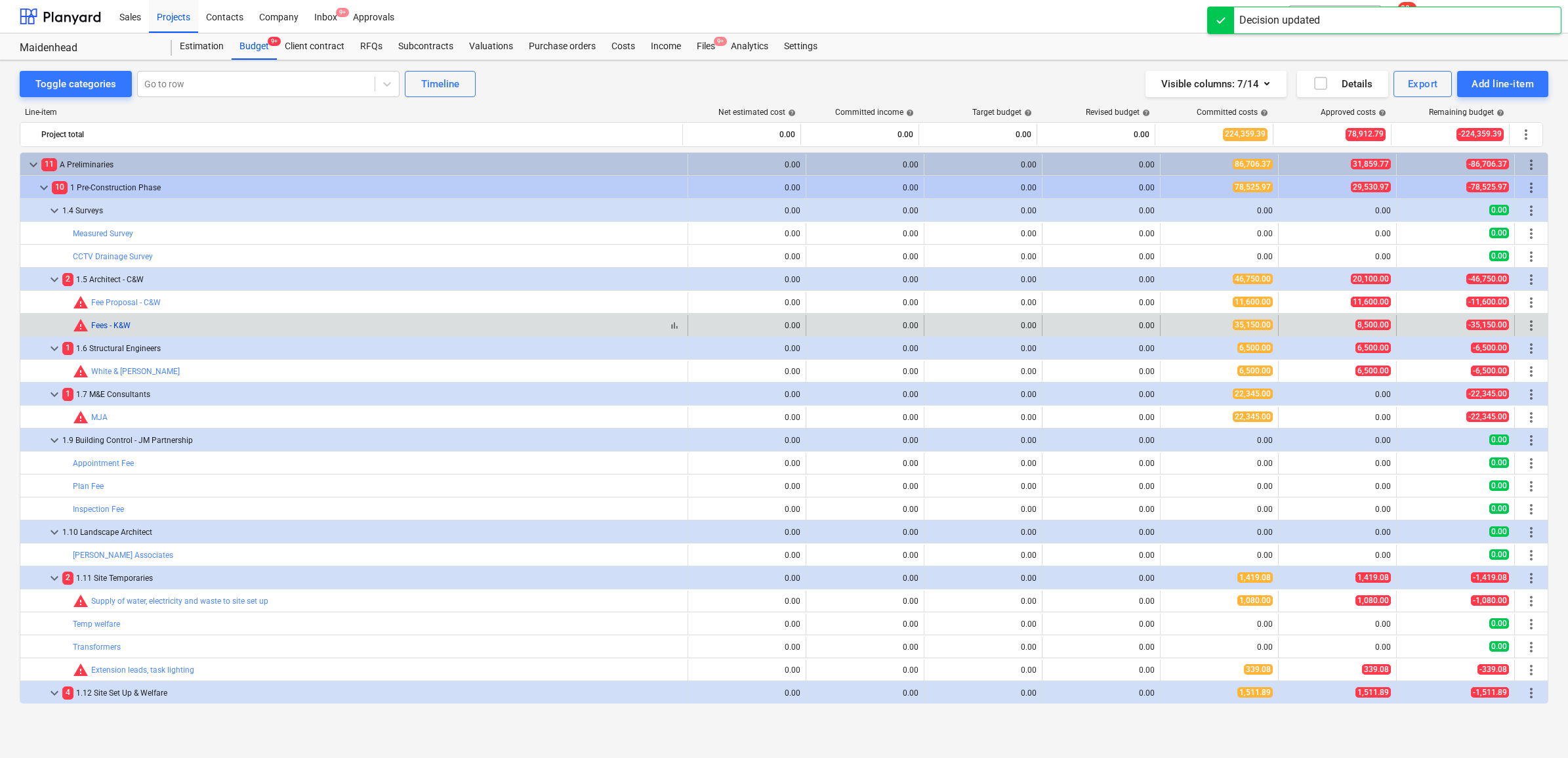
click at [120, 322] on link "Fees - K&W" at bounding box center [111, 326] width 40 height 9
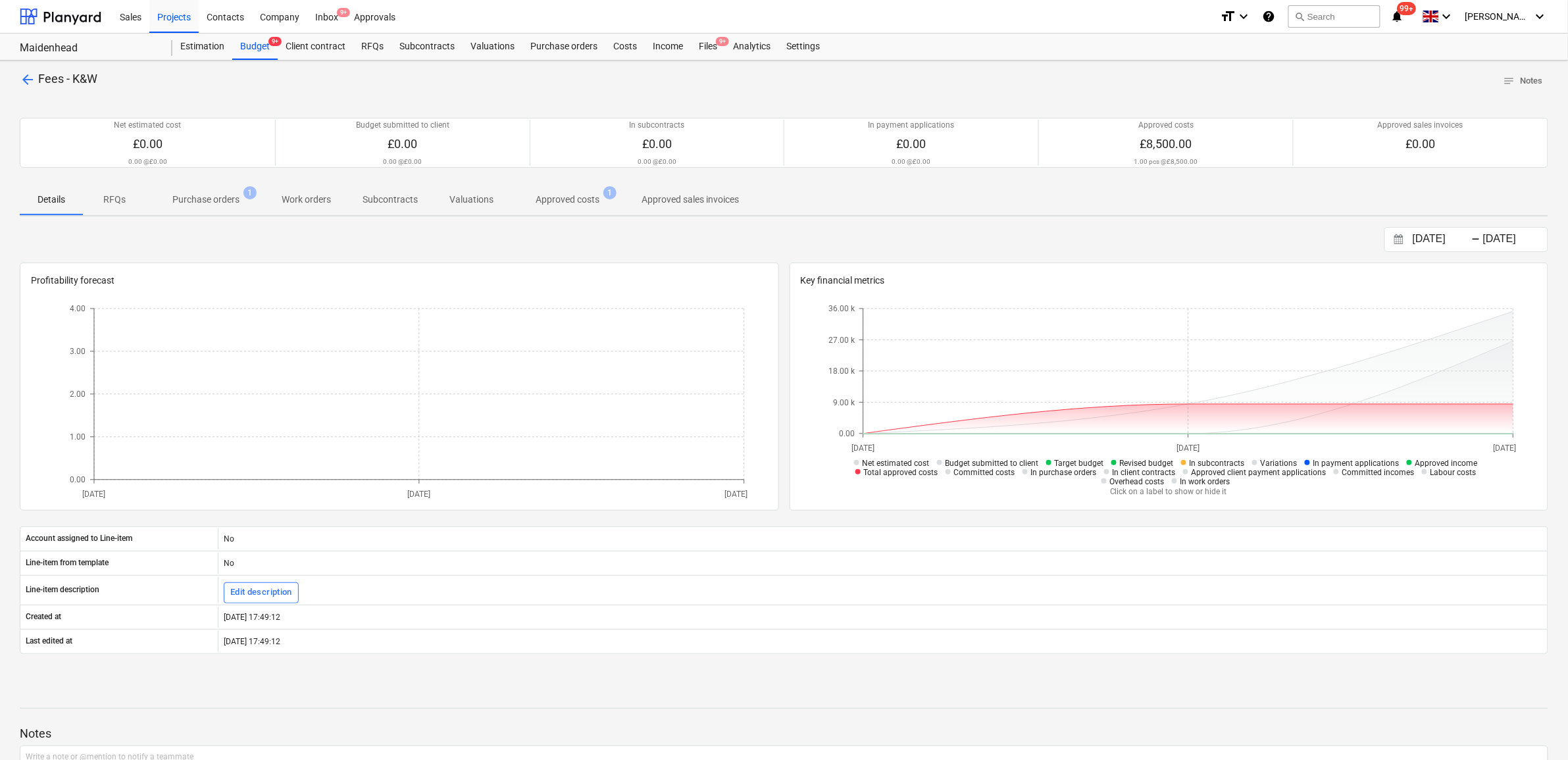
click at [542, 202] on p "Approved costs" at bounding box center [567, 199] width 64 height 14
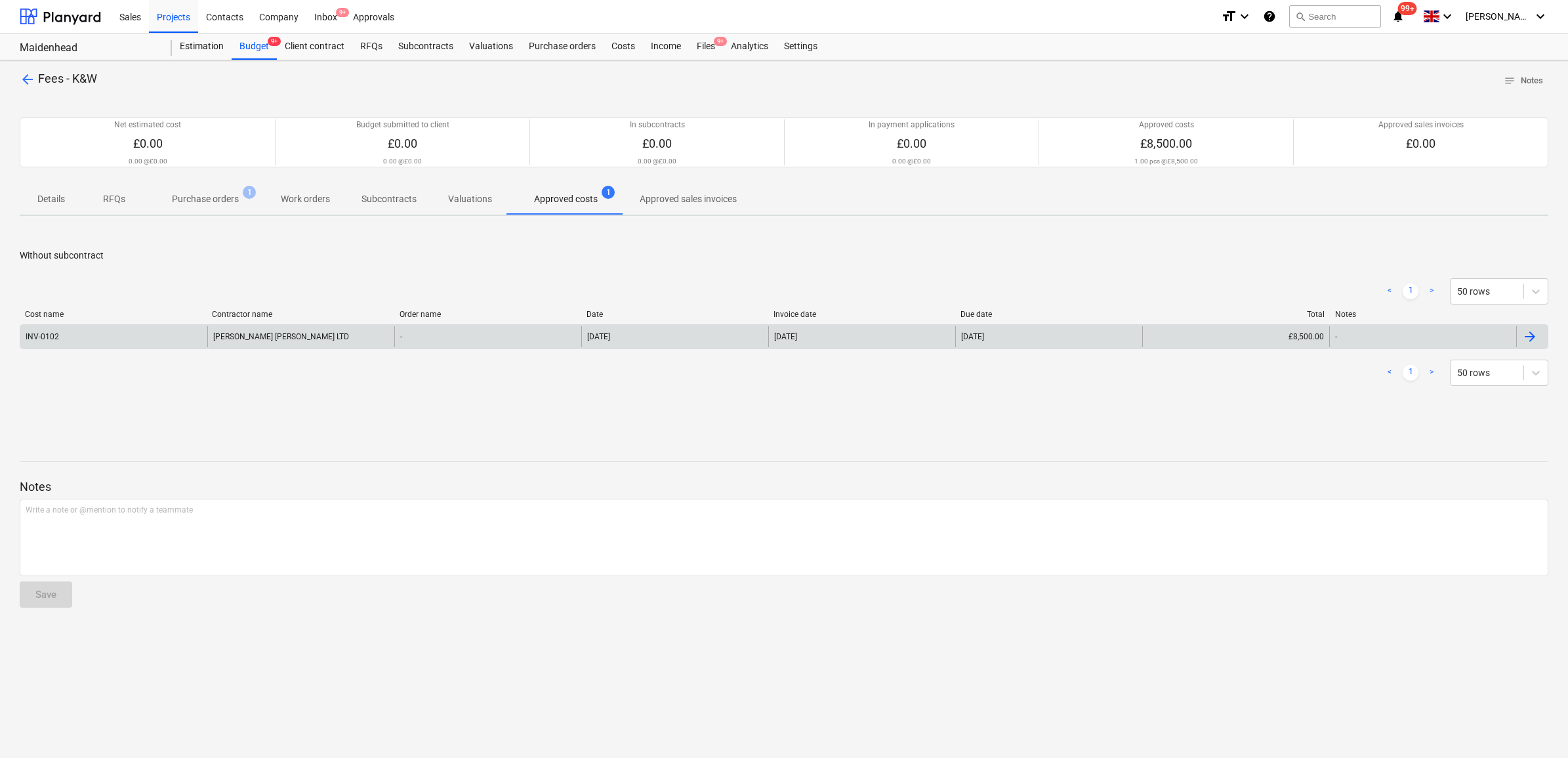
click at [1250, 342] on div "£8,500.00" at bounding box center [1236, 337] width 187 height 21
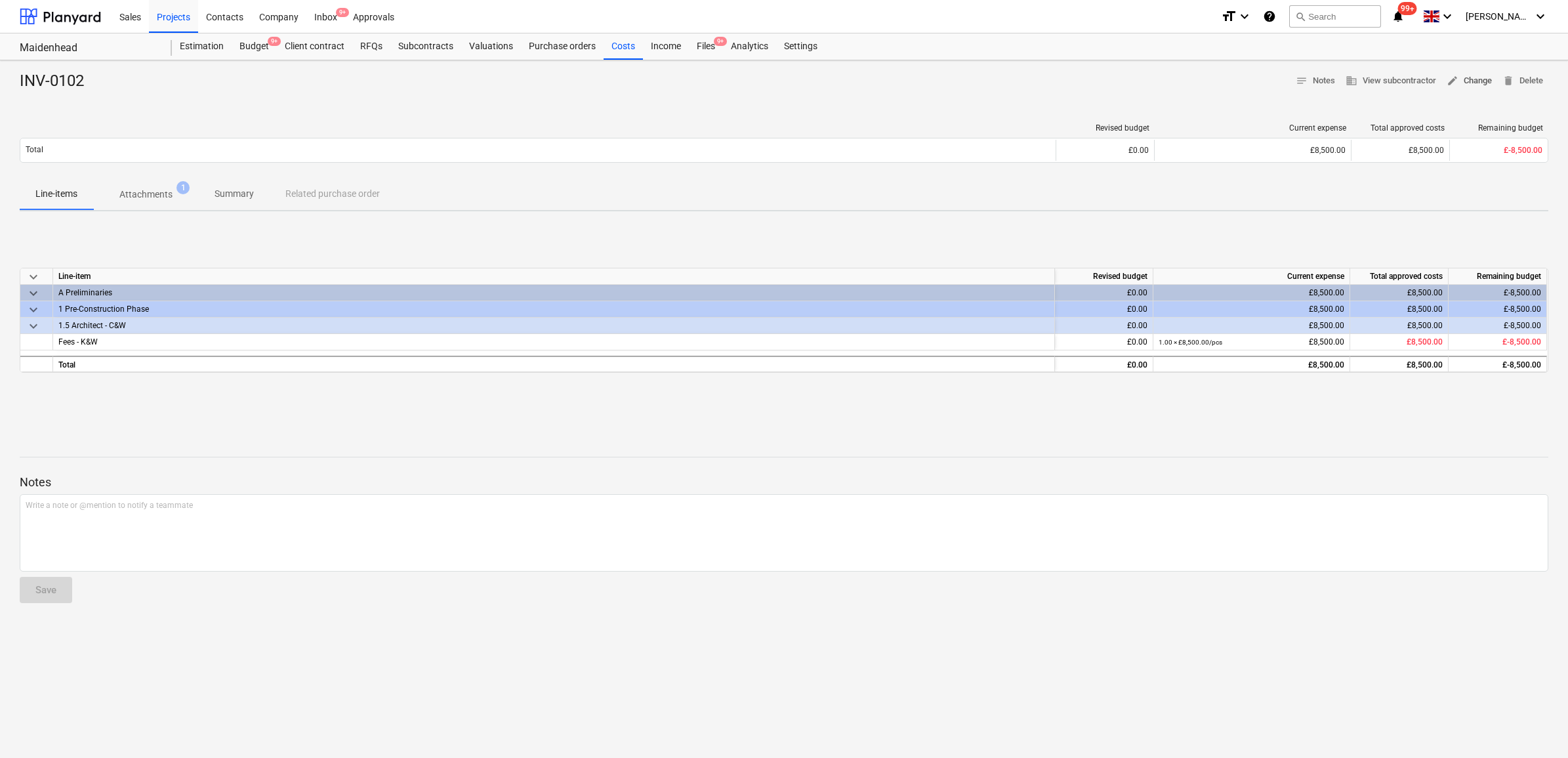
click at [1479, 76] on span "edit Change" at bounding box center [1470, 81] width 45 height 15
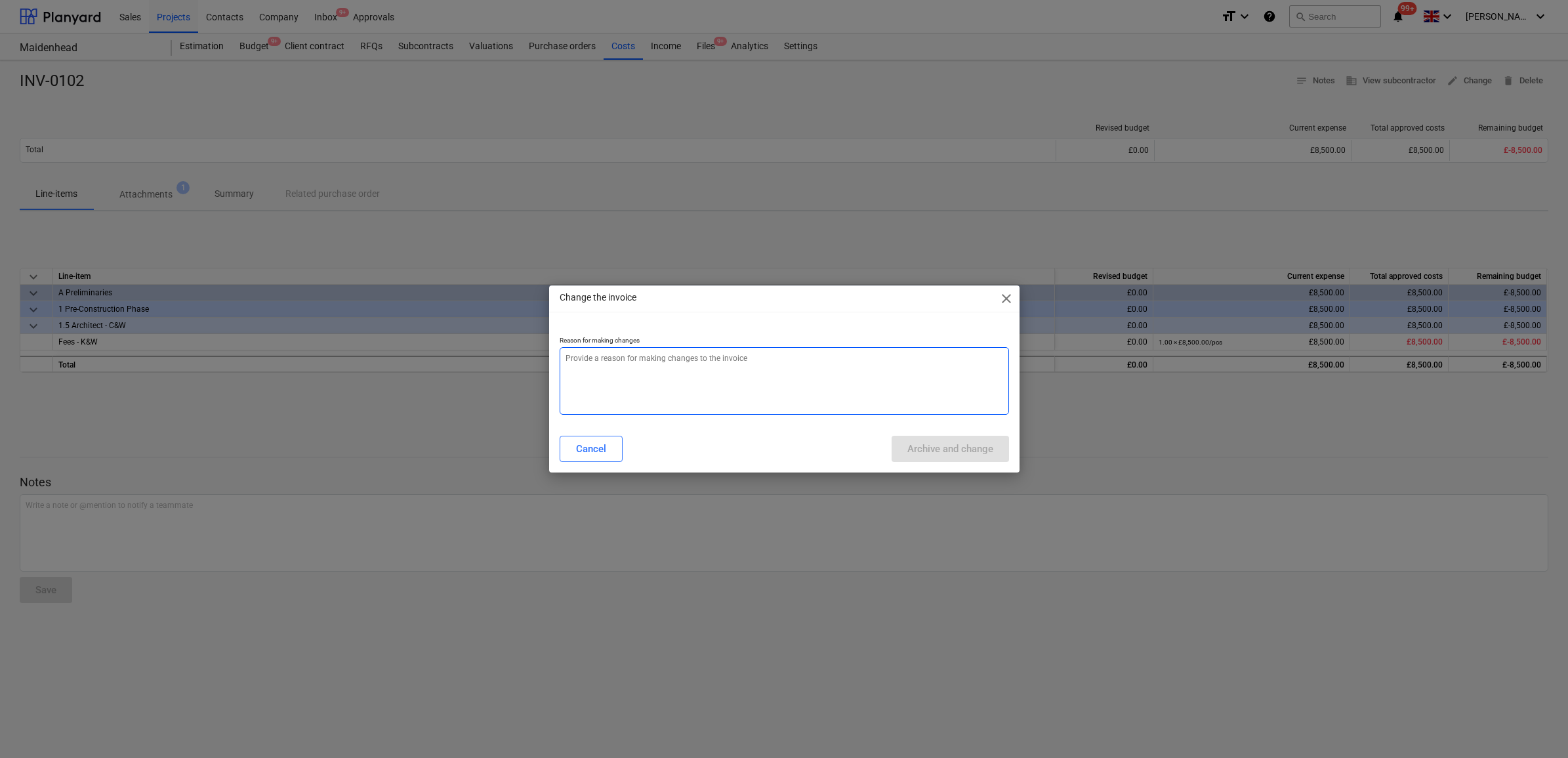
drag, startPoint x: 841, startPoint y: 369, endPoint x: 871, endPoint y: 397, distance: 41.0
click at [842, 370] on textarea at bounding box center [784, 380] width 449 height 67
type textarea "x"
type textarea "."
click at [955, 455] on div "Archive and change" at bounding box center [950, 450] width 86 height 17
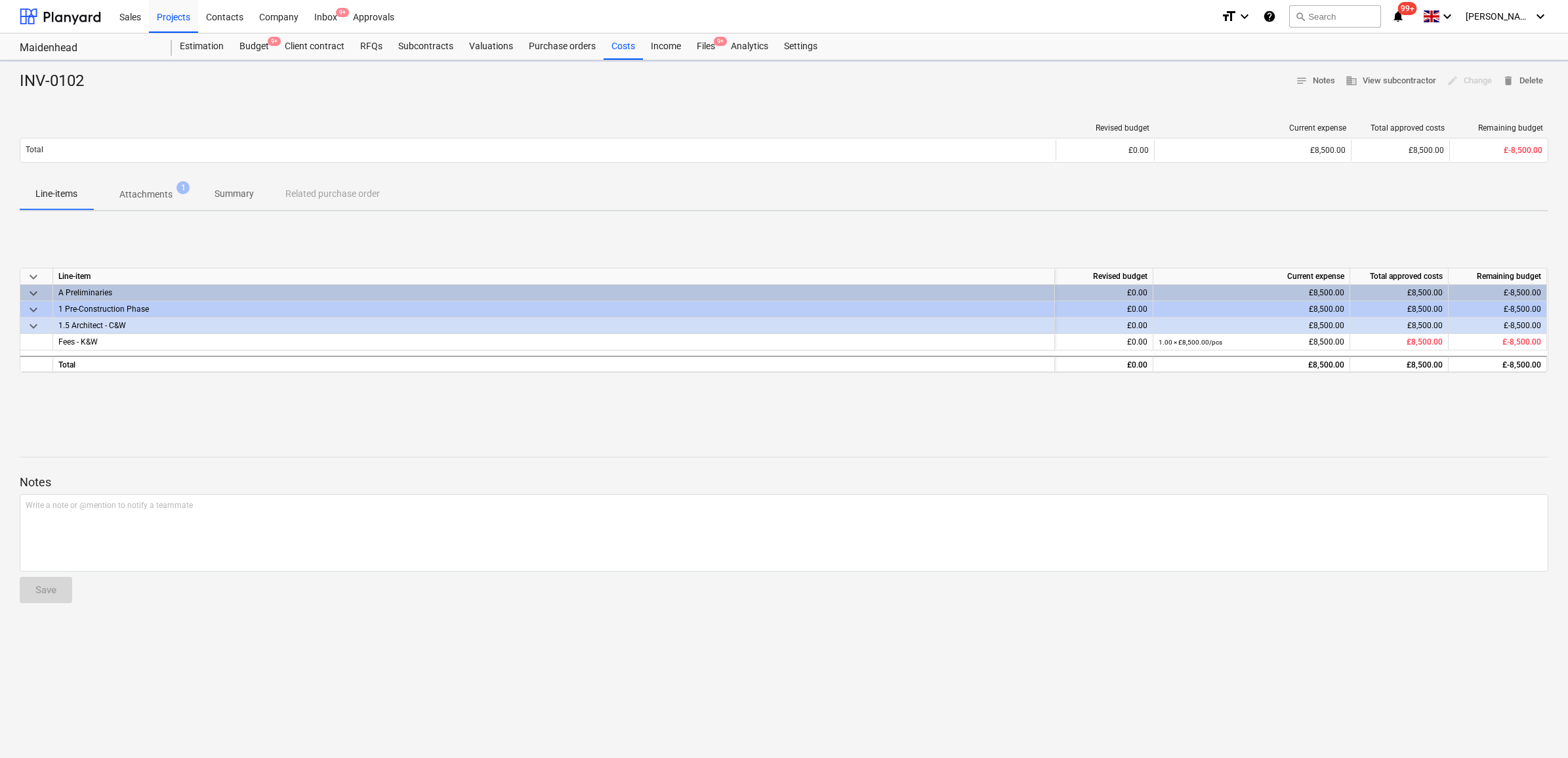
type textarea "x"
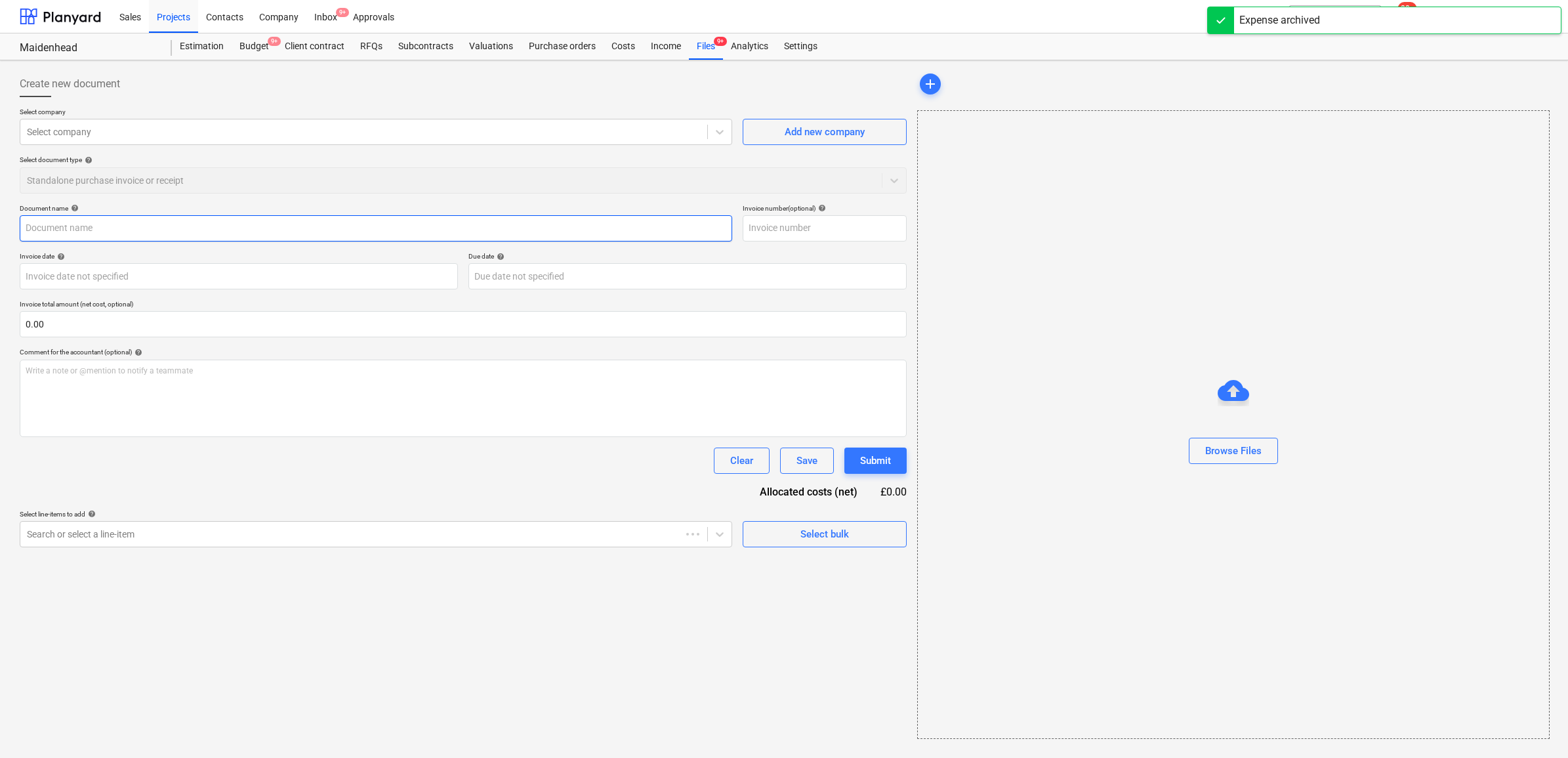
type input "INV-0102"
type input "01 Sep 2025"
type input "26 Sep 2025"
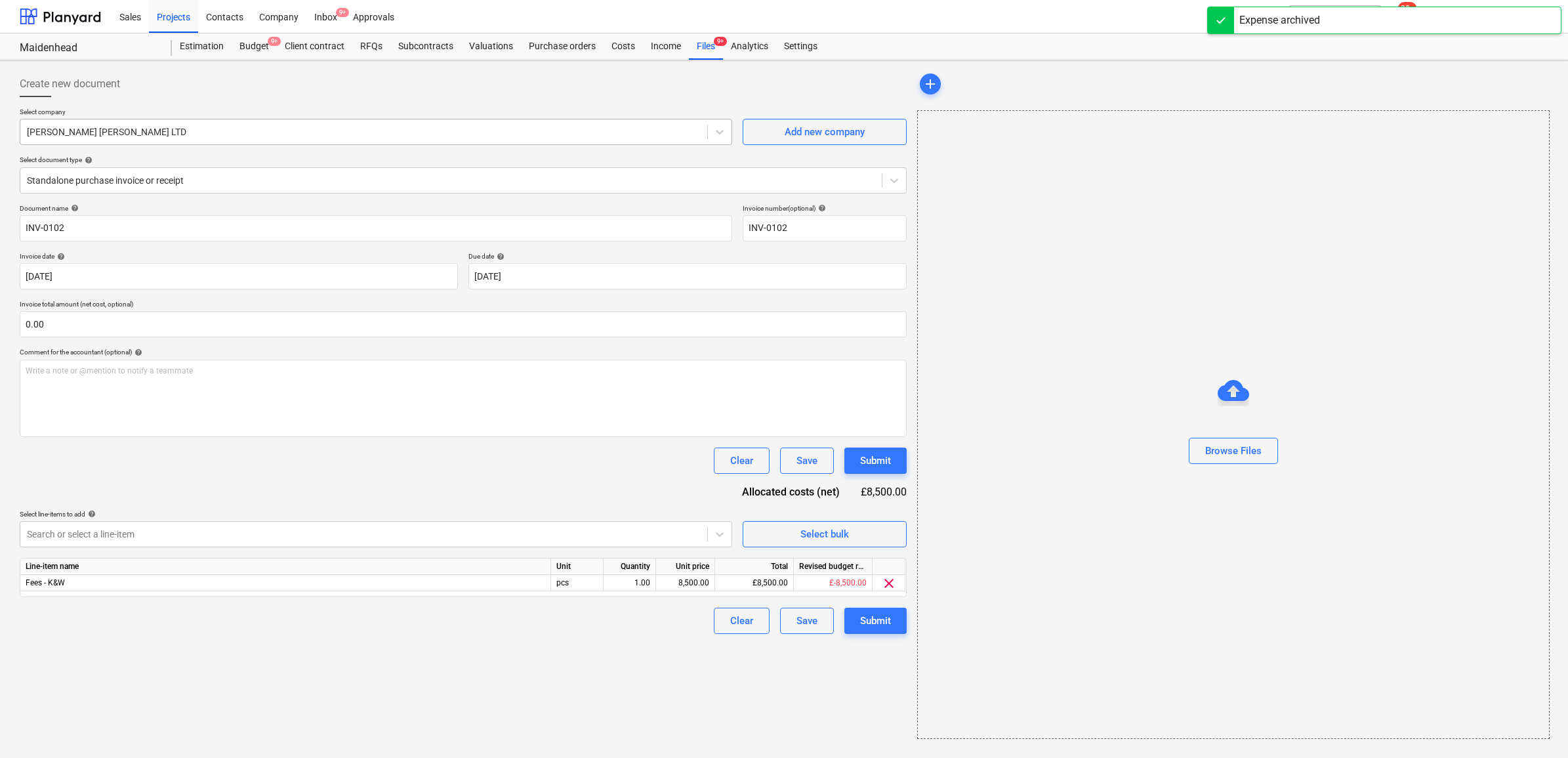
click at [292, 127] on div at bounding box center [363, 132] width 673 height 13
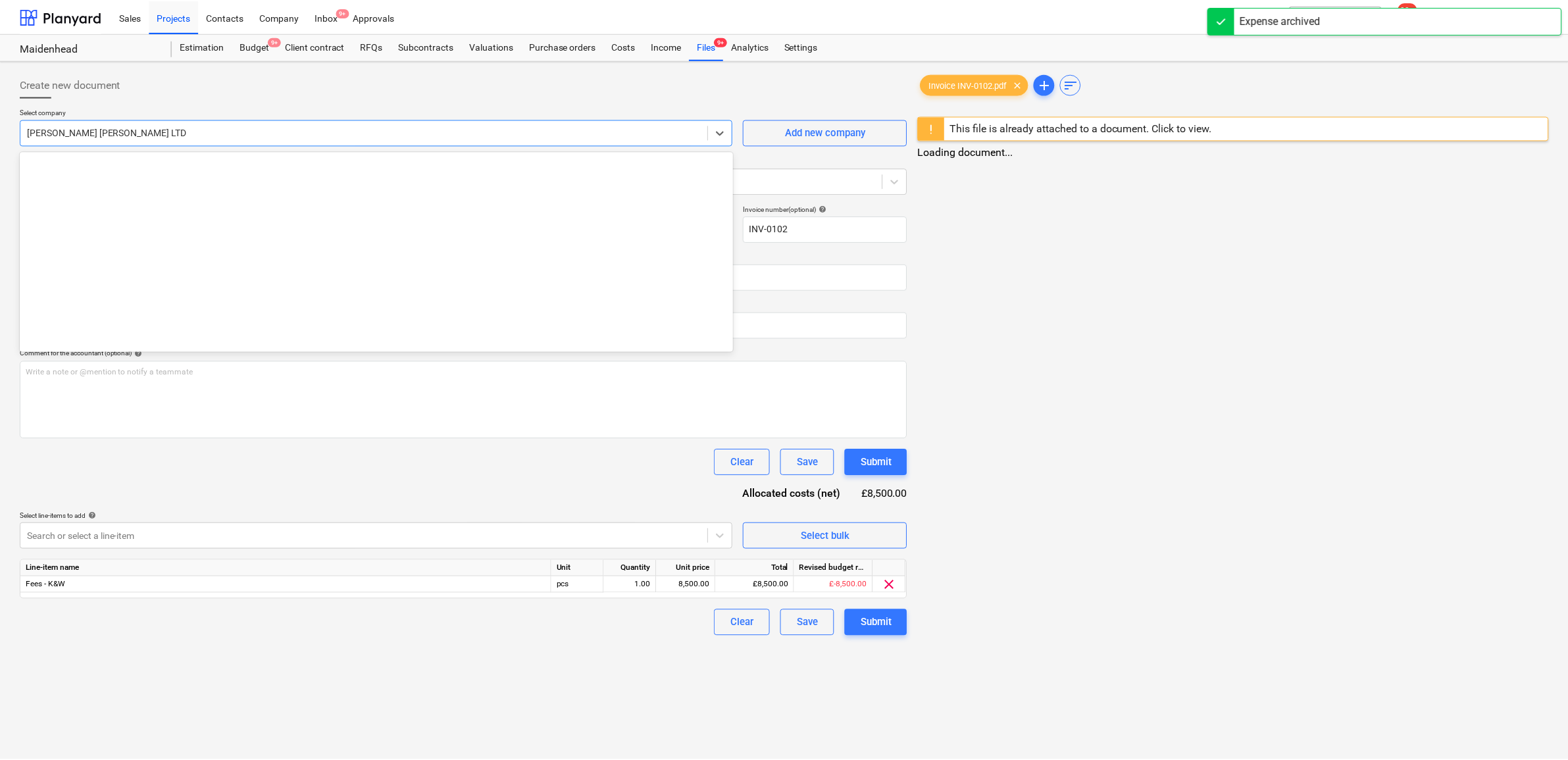
scroll to position [2488, 0]
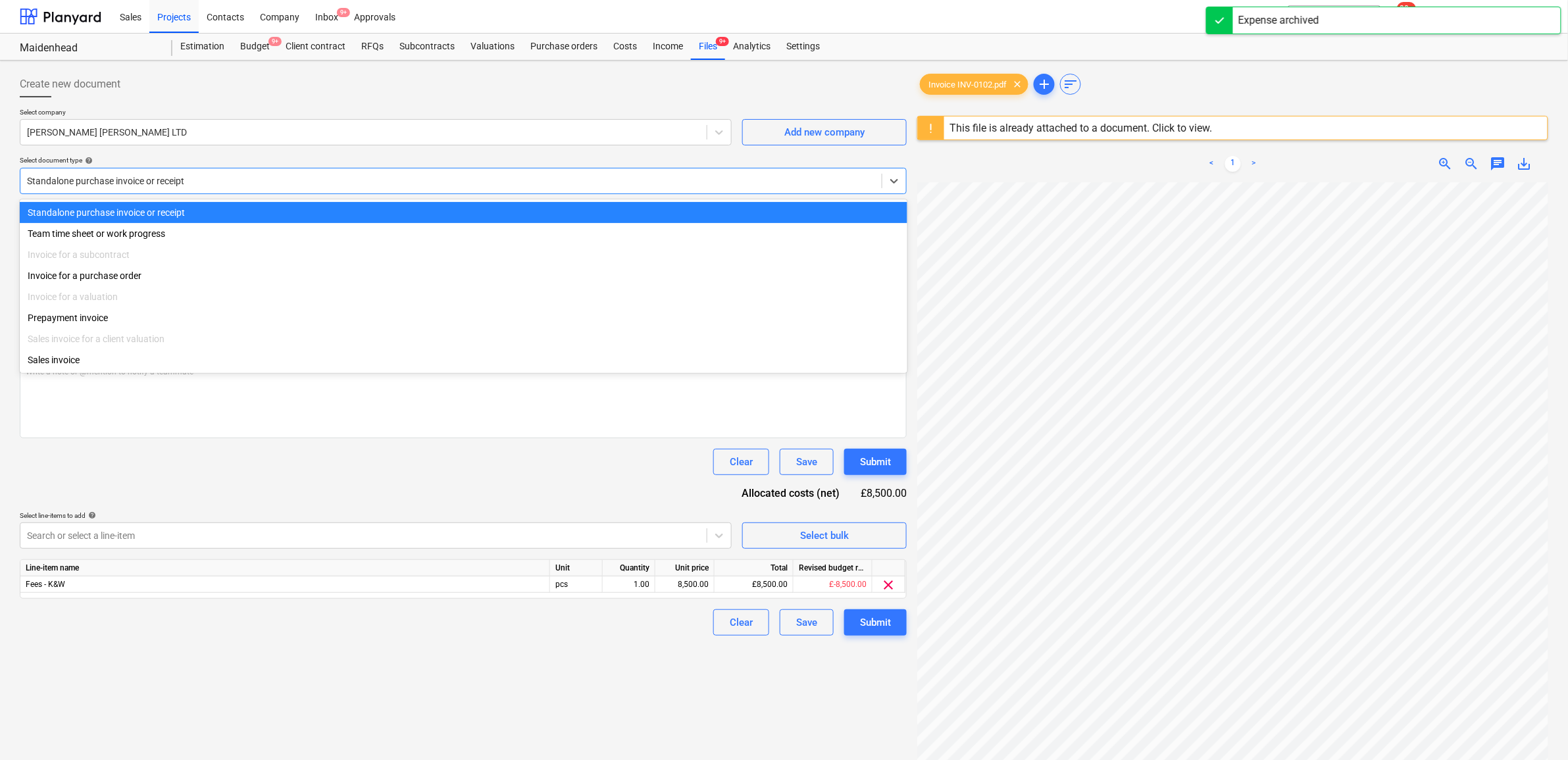
click at [291, 185] on div at bounding box center [451, 181] width 848 height 13
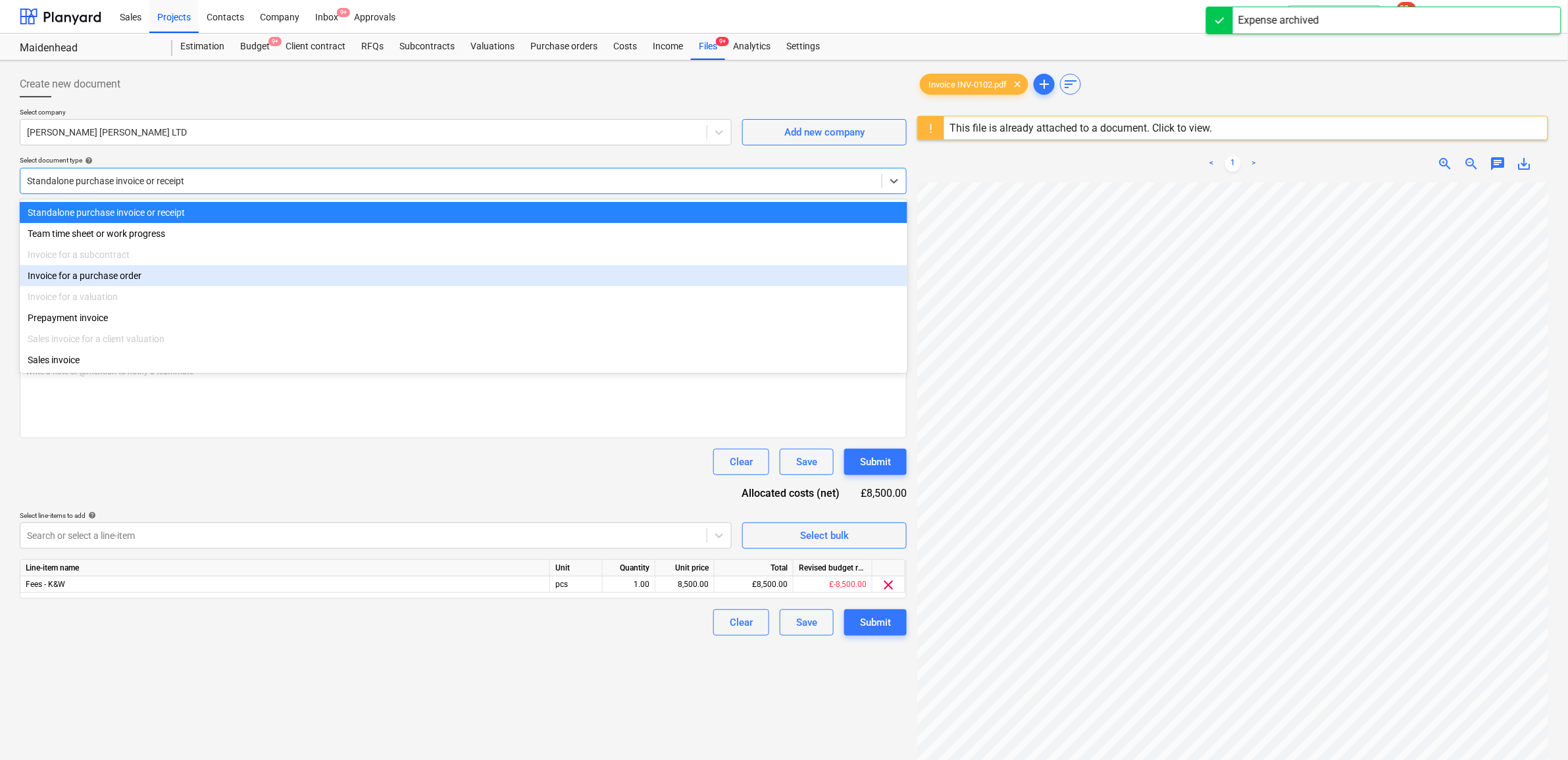
click at [218, 272] on div "Invoice for a purchase order" at bounding box center [464, 276] width 888 height 21
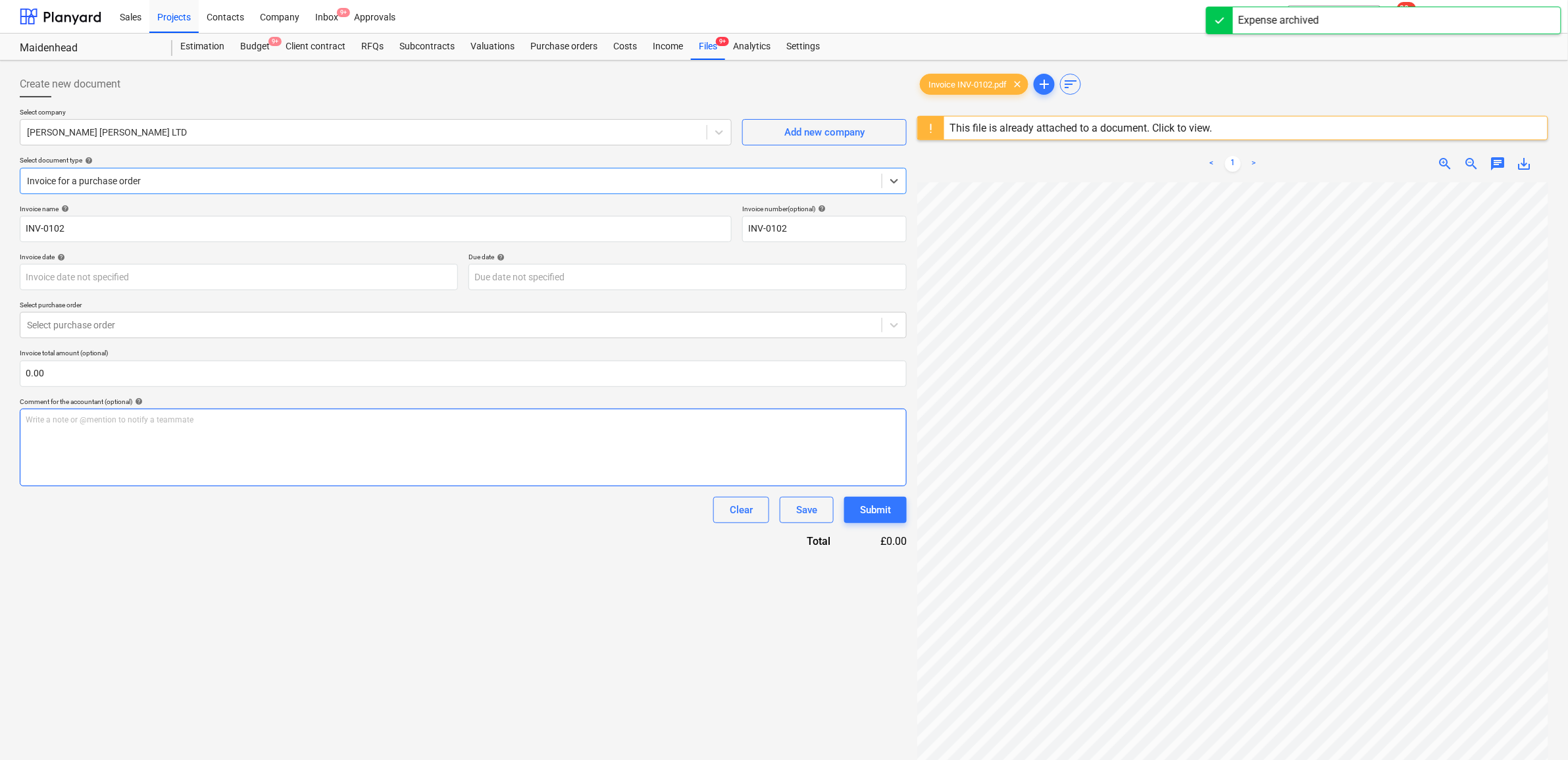
type input "01 Sep 2025"
type input "26 Sep 2025"
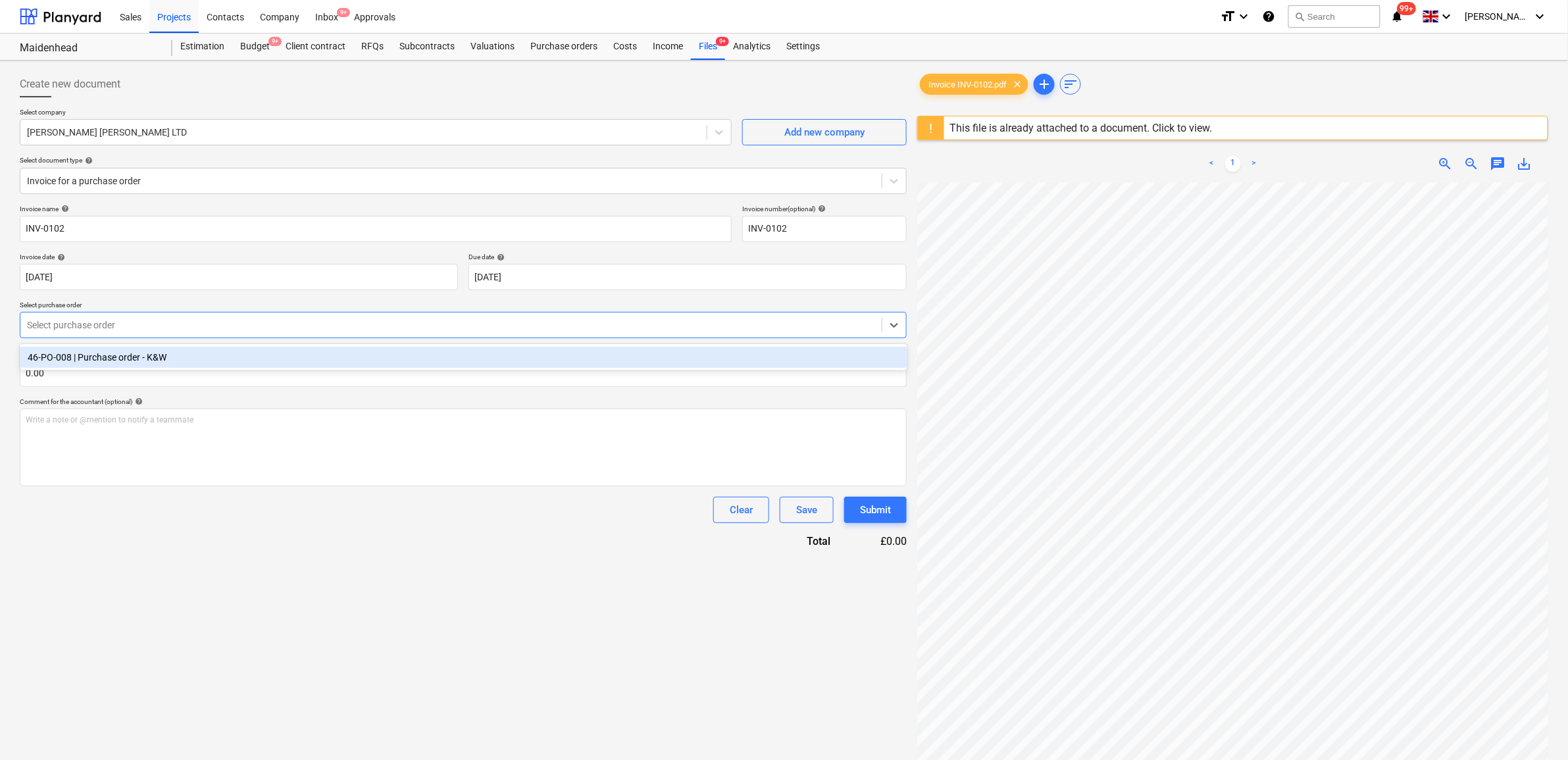
click at [215, 327] on div at bounding box center [451, 325] width 848 height 13
click at [204, 354] on div "46-PO-008 | Purchase order - K&W" at bounding box center [464, 358] width 888 height 21
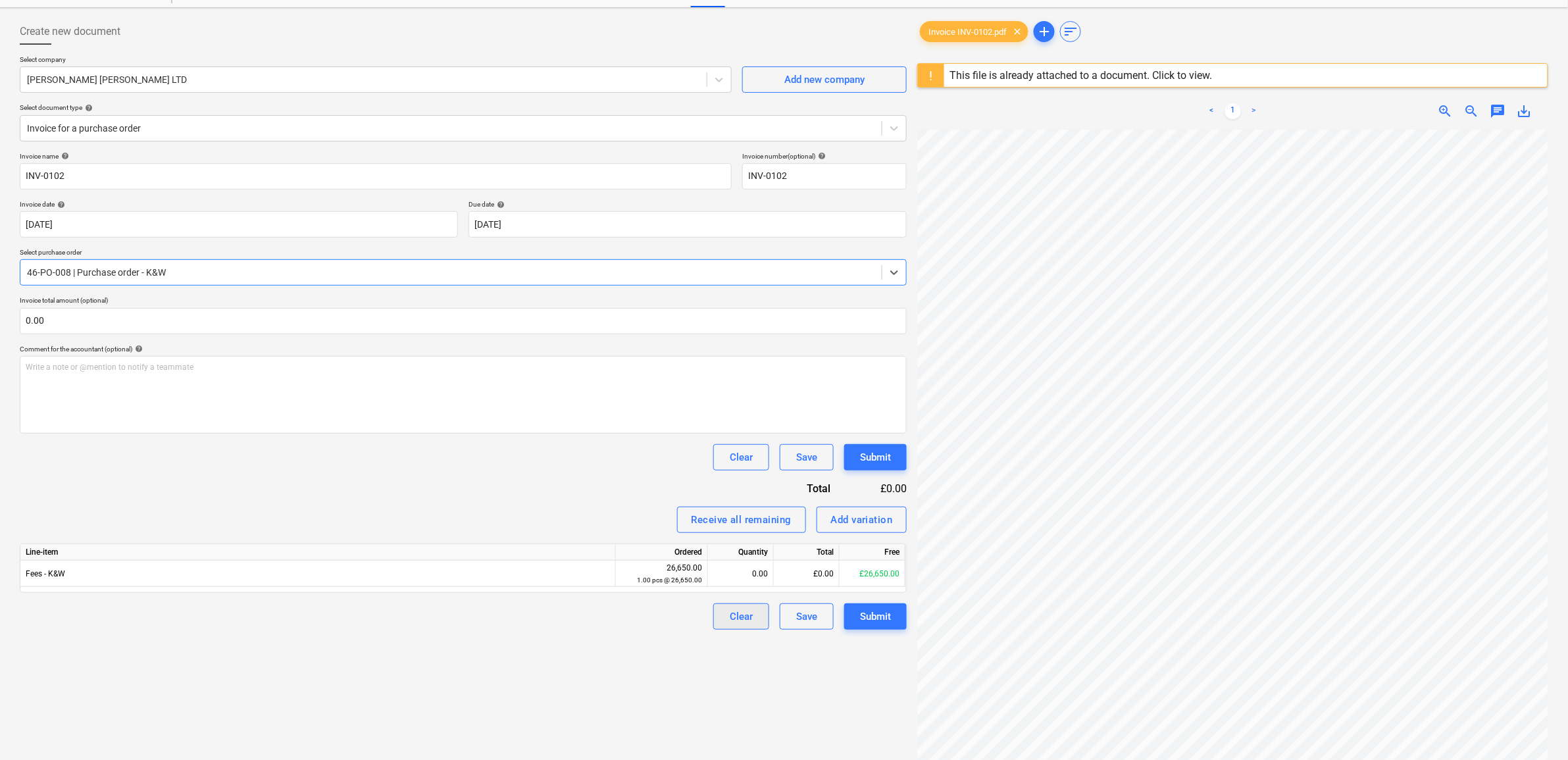
scroll to position [83, 0]
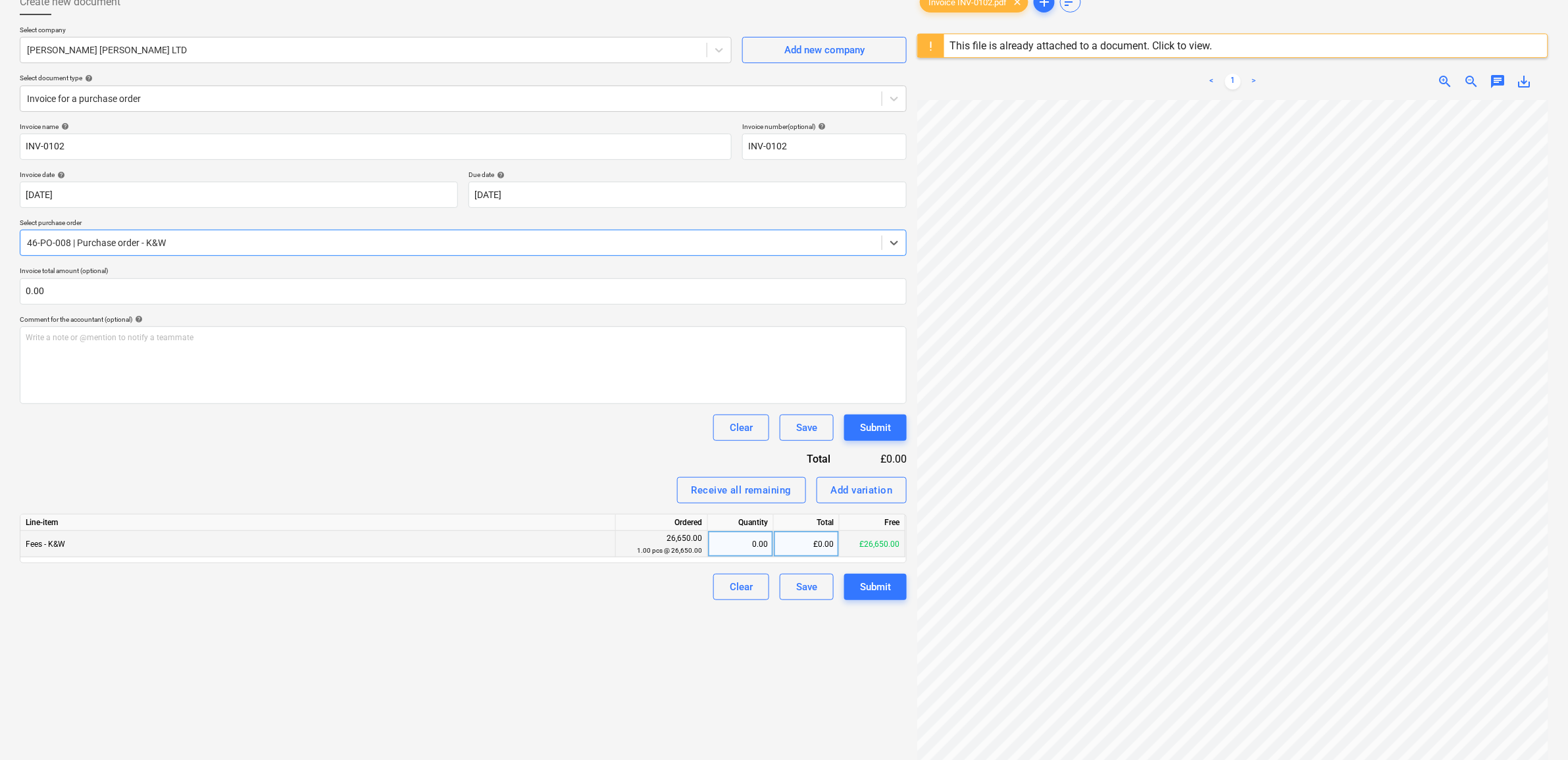
click at [791, 538] on div "£0.00" at bounding box center [806, 545] width 65 height 27
type input "8500"
click at [629, 693] on div "Create new document Select company KNOWLES WHITTINGHAM LTD Add new company Sele…" at bounding box center [463, 406] width 897 height 845
click at [491, 472] on div "Invoice name help INV-0102 Invoice number (optional) help INV-0102 Invoice date…" at bounding box center [463, 361] width 887 height 478
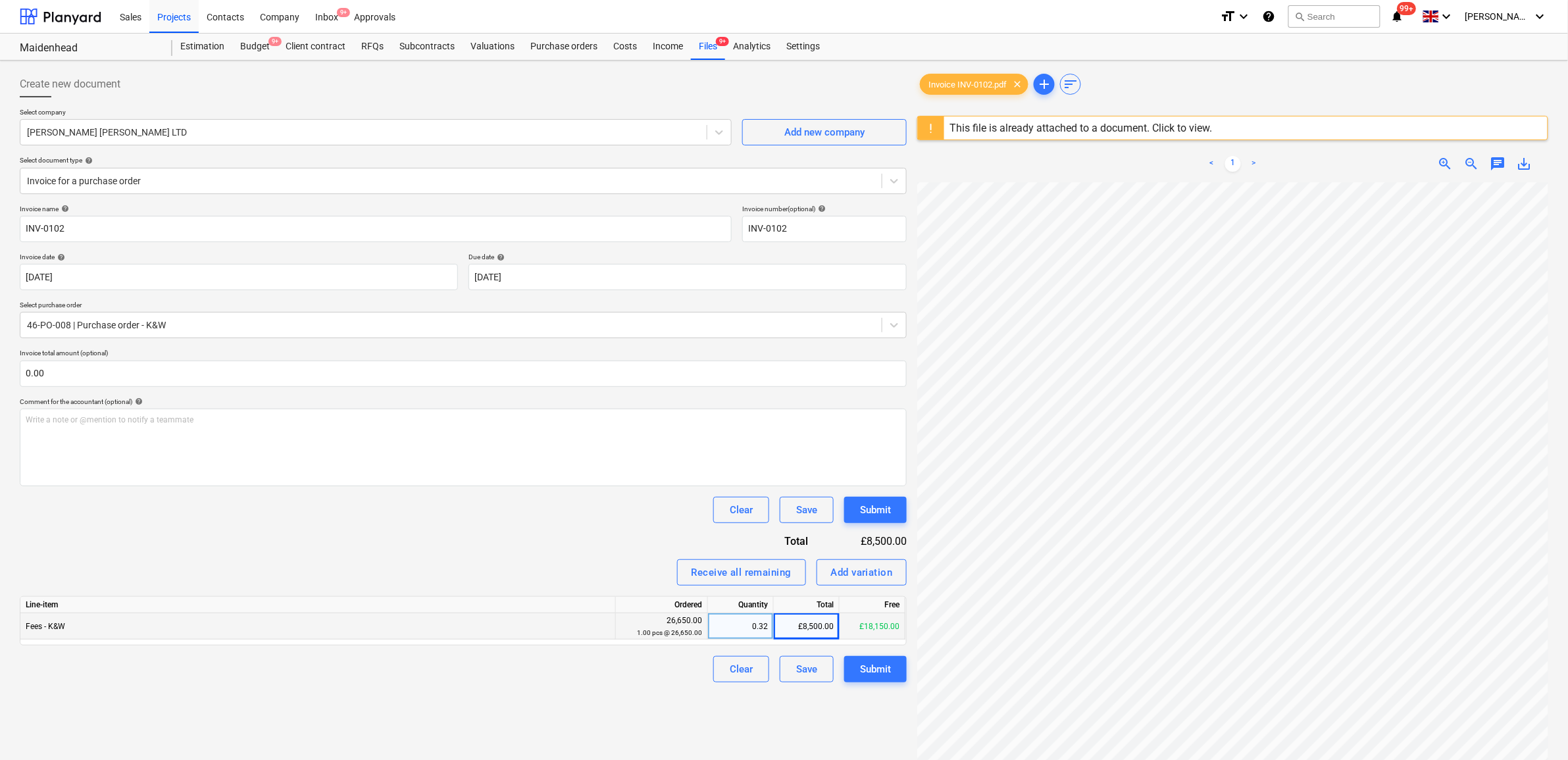
scroll to position [255, 9]
click at [876, 670] on div "Submit" at bounding box center [876, 670] width 31 height 17
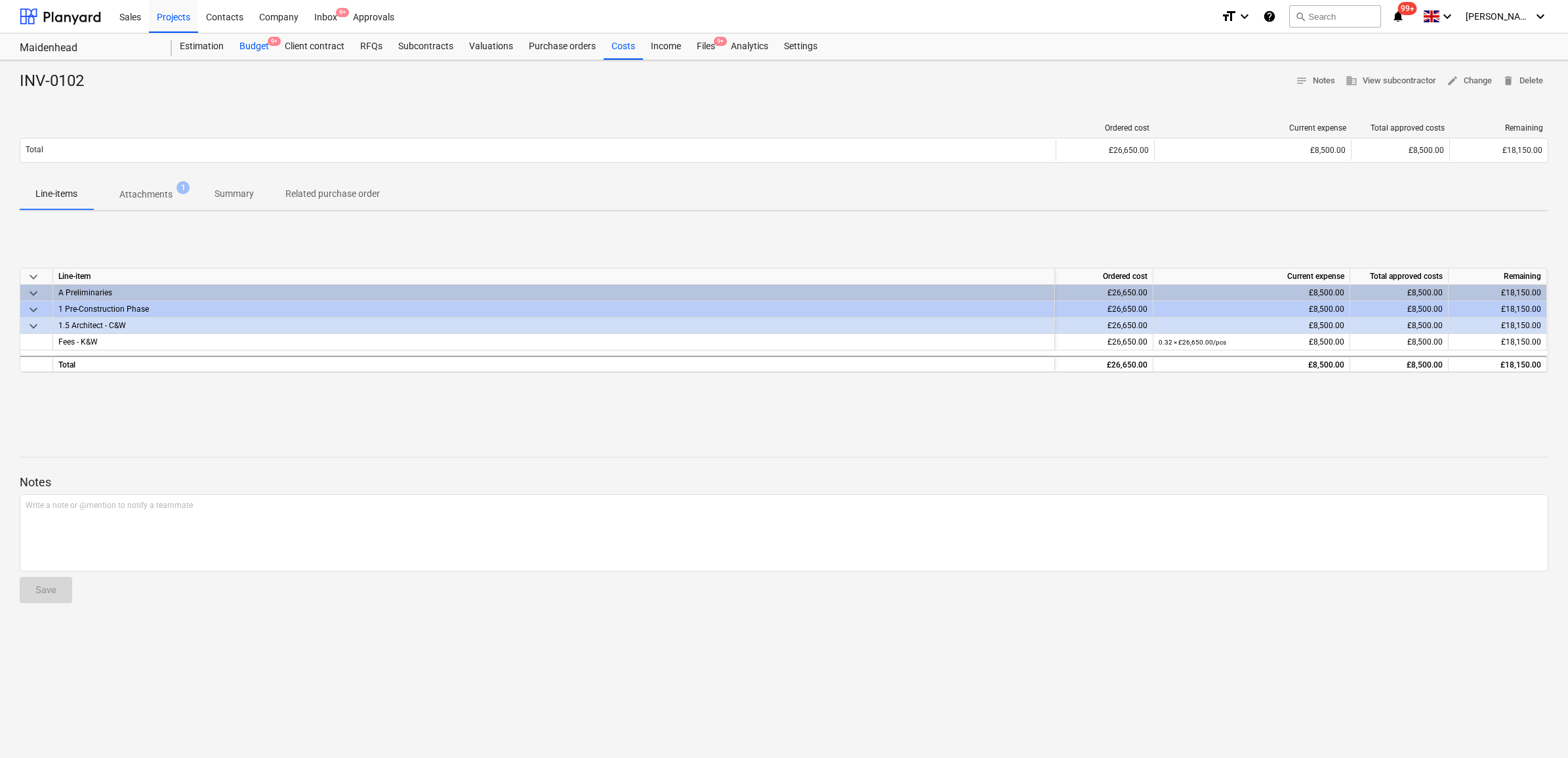
click at [252, 48] on div "Budget 9+" at bounding box center [254, 46] width 45 height 26
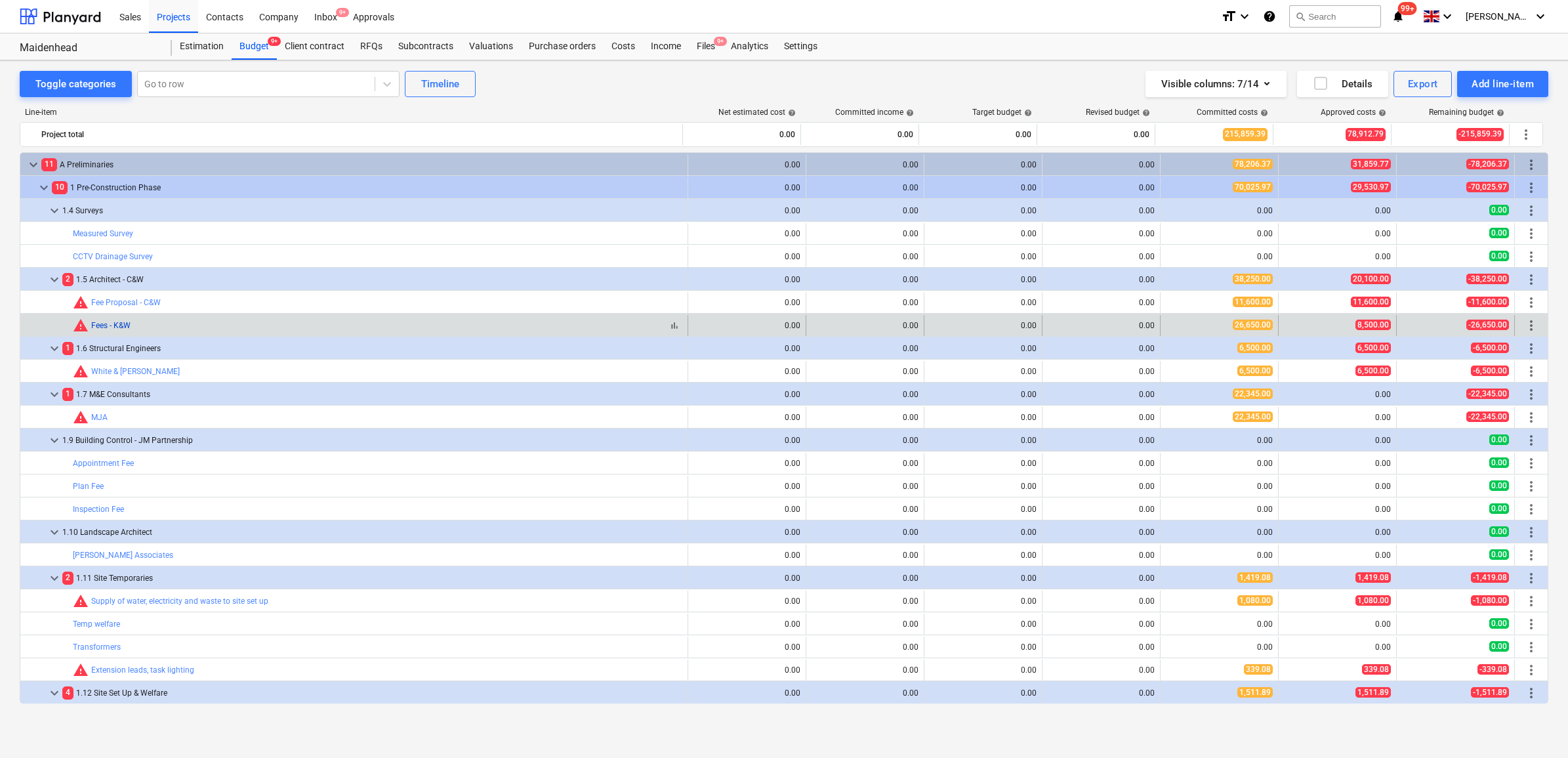
click at [116, 326] on link "Fees - K&W" at bounding box center [111, 326] width 40 height 9
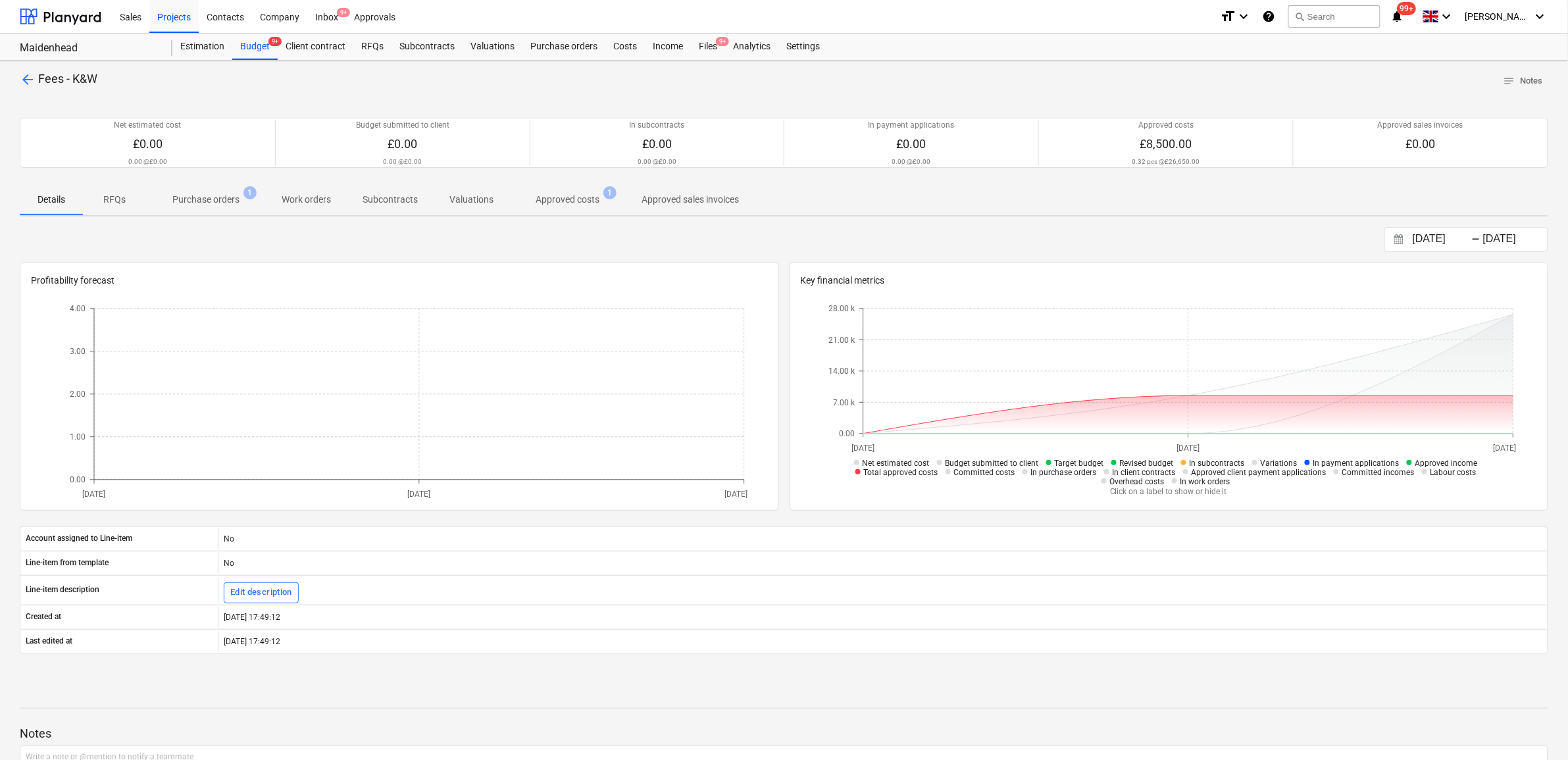
click at [232, 202] on p "Purchase orders" at bounding box center [206, 199] width 67 height 14
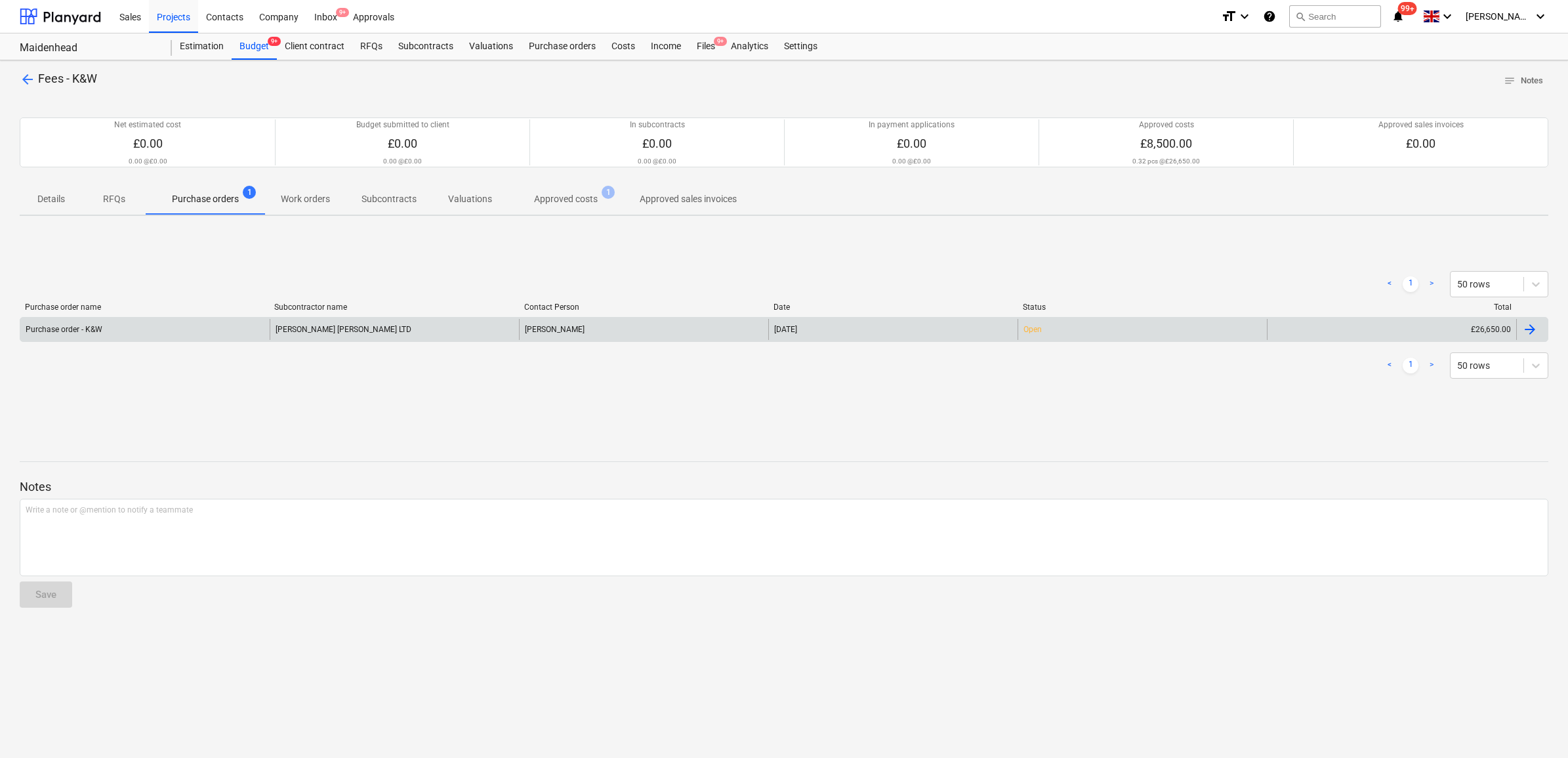
click at [393, 336] on div "KNOWLES WHITTINGHAM LTD" at bounding box center [394, 329] width 250 height 21
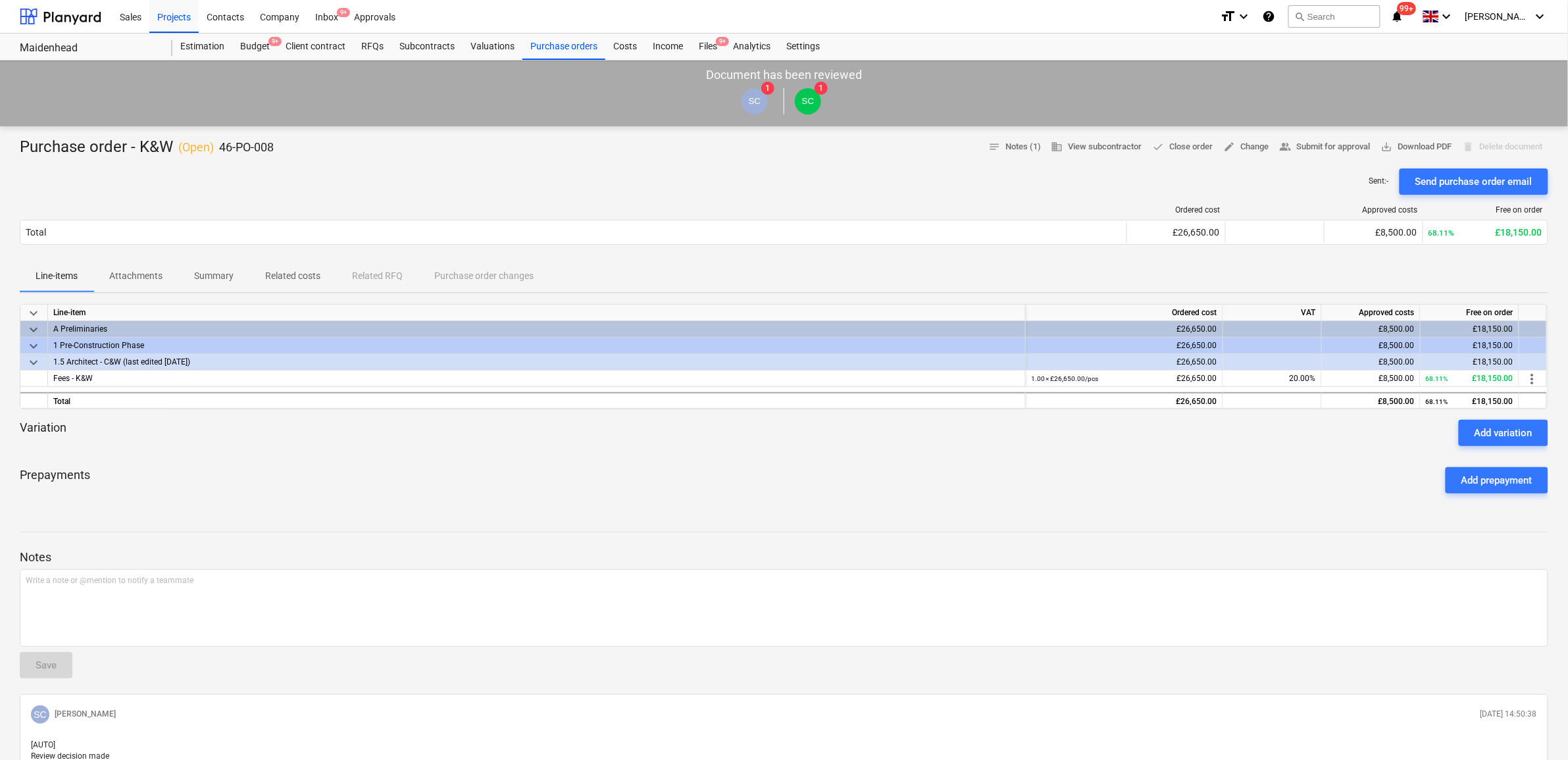
click at [1501, 446] on div at bounding box center [784, 451] width 1529 height 10
click at [1501, 436] on div "Add variation" at bounding box center [1503, 433] width 58 height 17
type textarea "x"
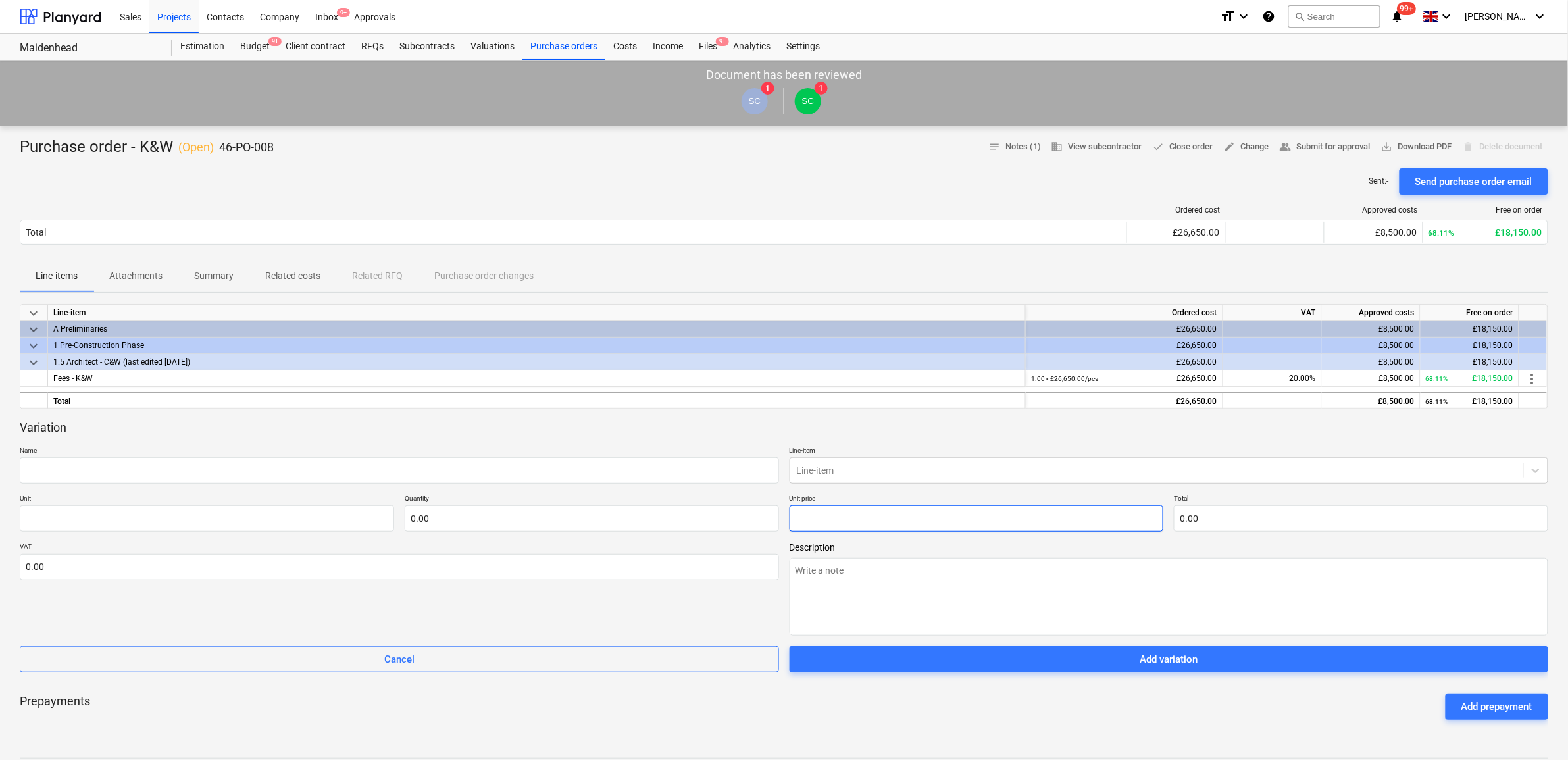
click at [907, 525] on input "text" at bounding box center [977, 519] width 375 height 27
type input "4"
type textarea "x"
type input "pcs"
type input "1.00"
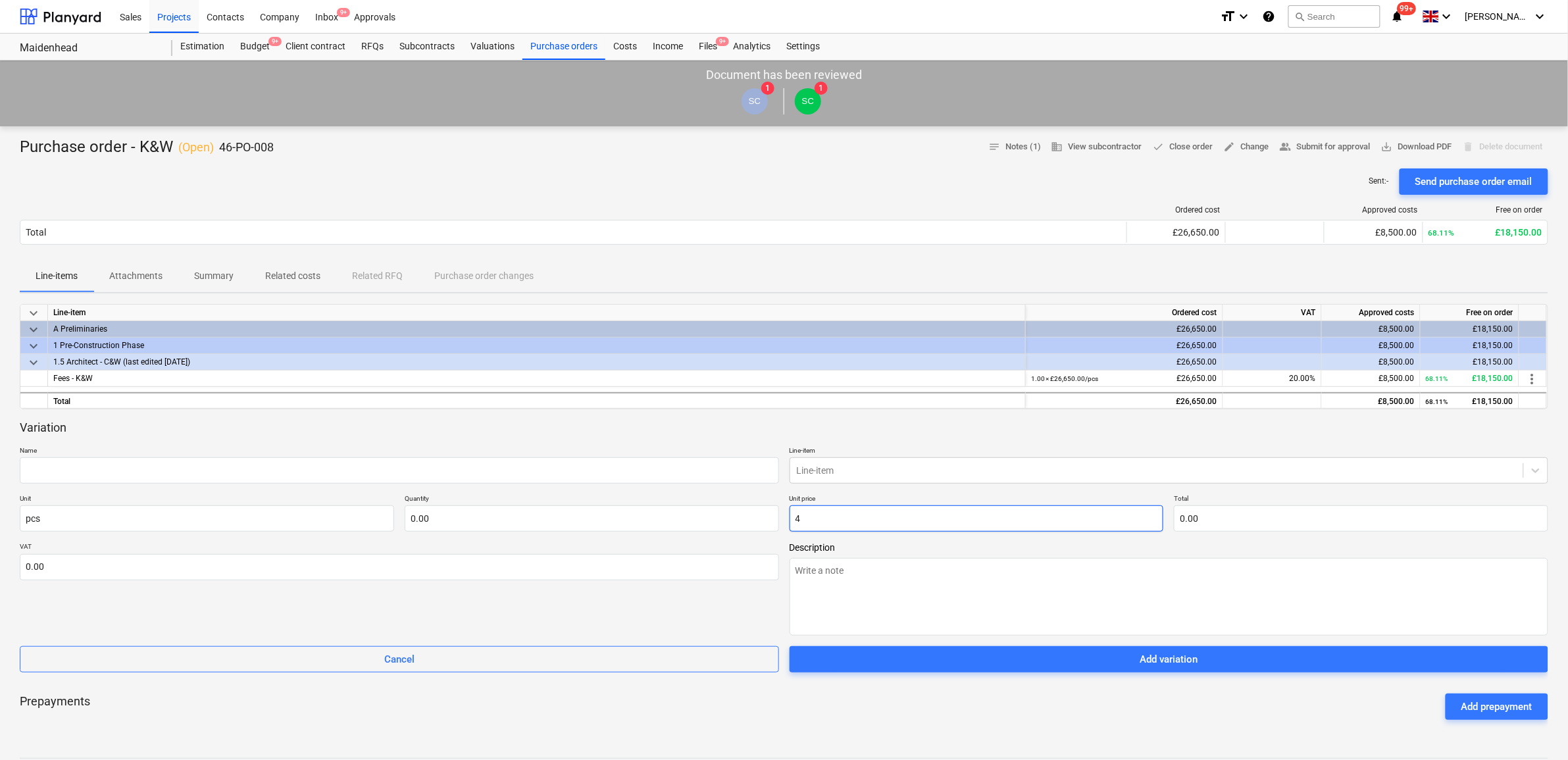
type input "4.00"
type textarea "x"
type input "40"
type input "40.00"
type textarea "x"
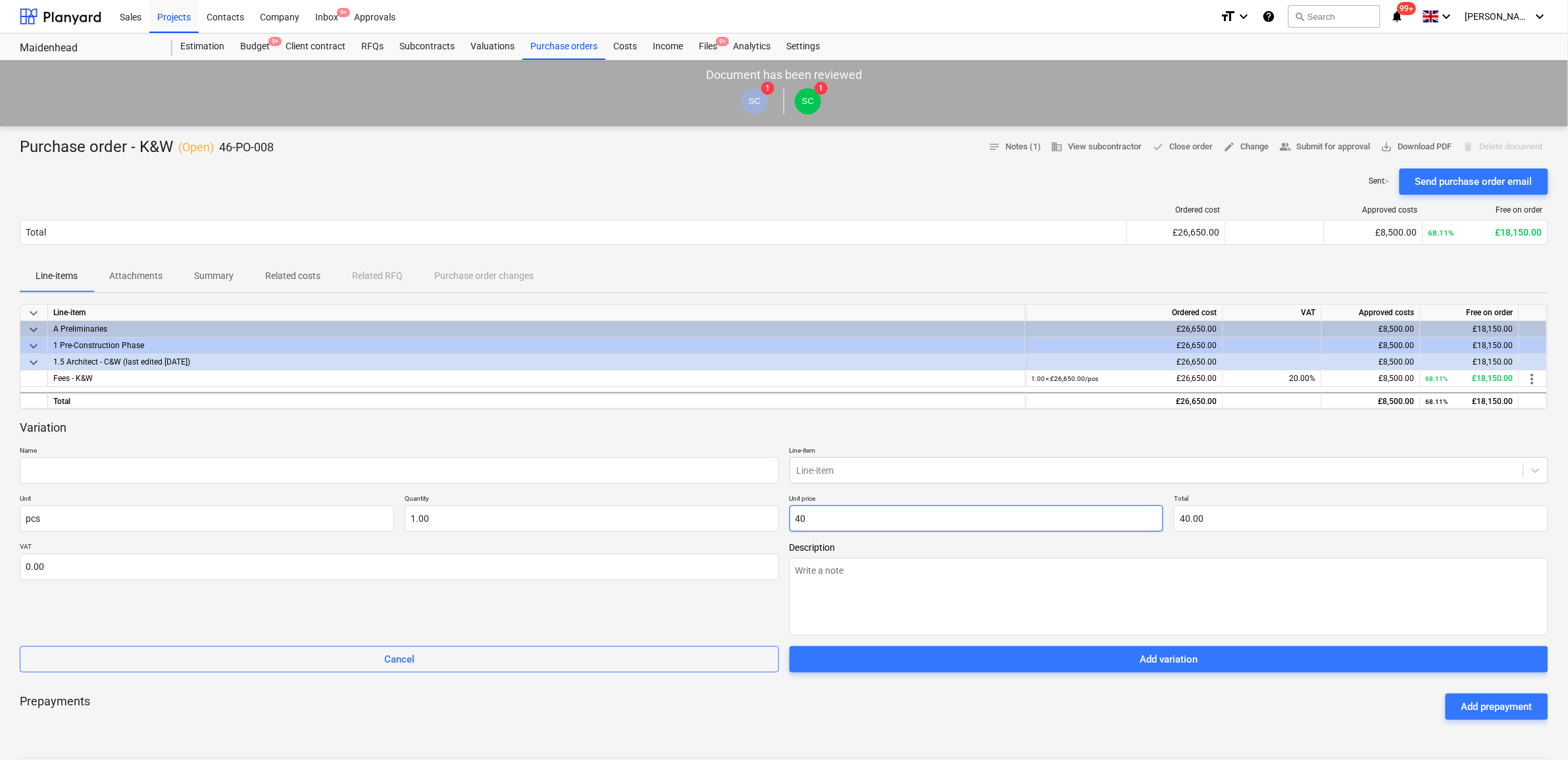
type input "400"
type input "400.00"
type textarea "x"
type input "4000"
type input "4,000.00"
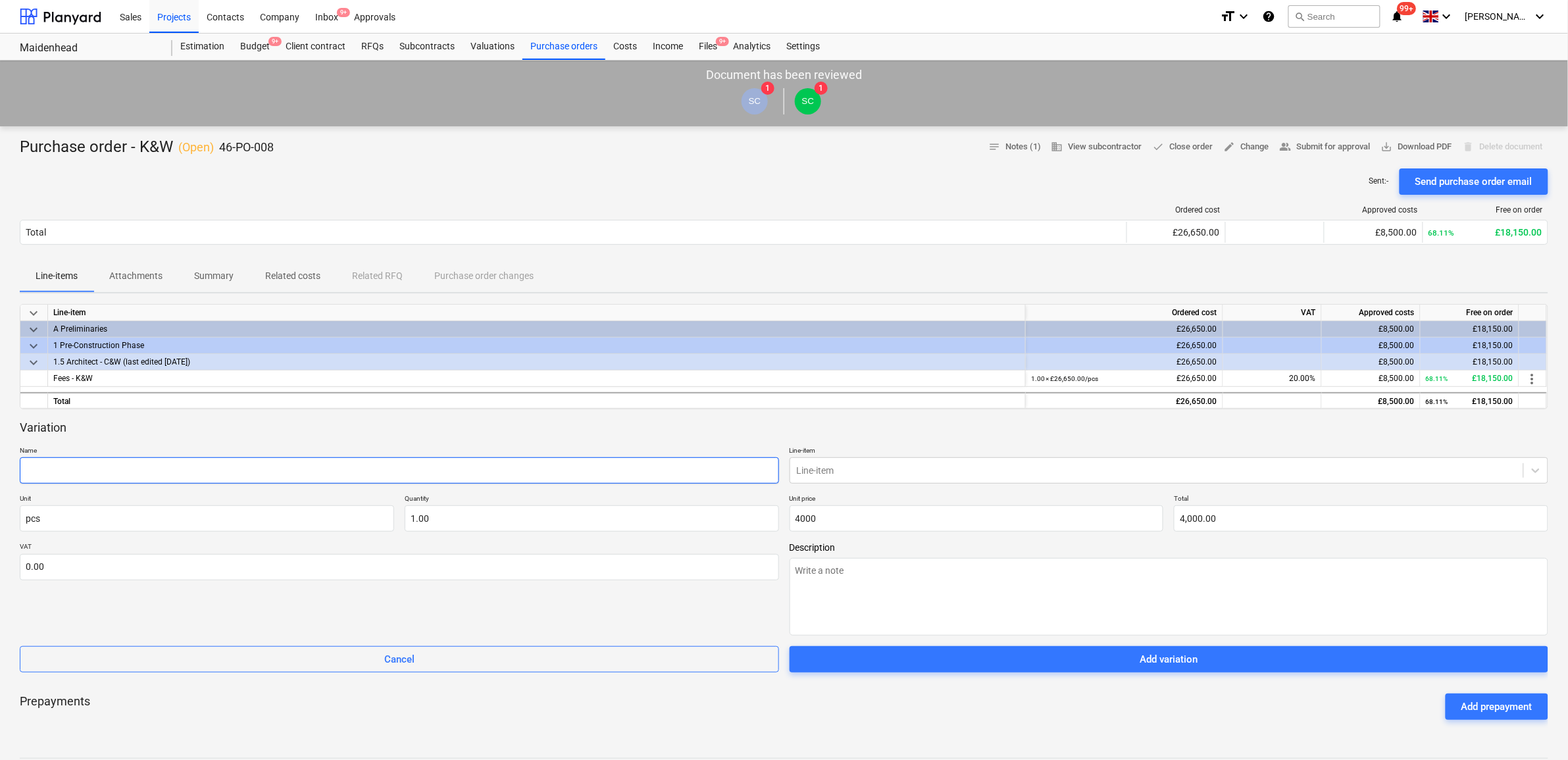
type input "4,000.00"
click at [645, 463] on input "text" at bounding box center [399, 471] width 760 height 27
type textarea "x"
type input "P"
type textarea "x"
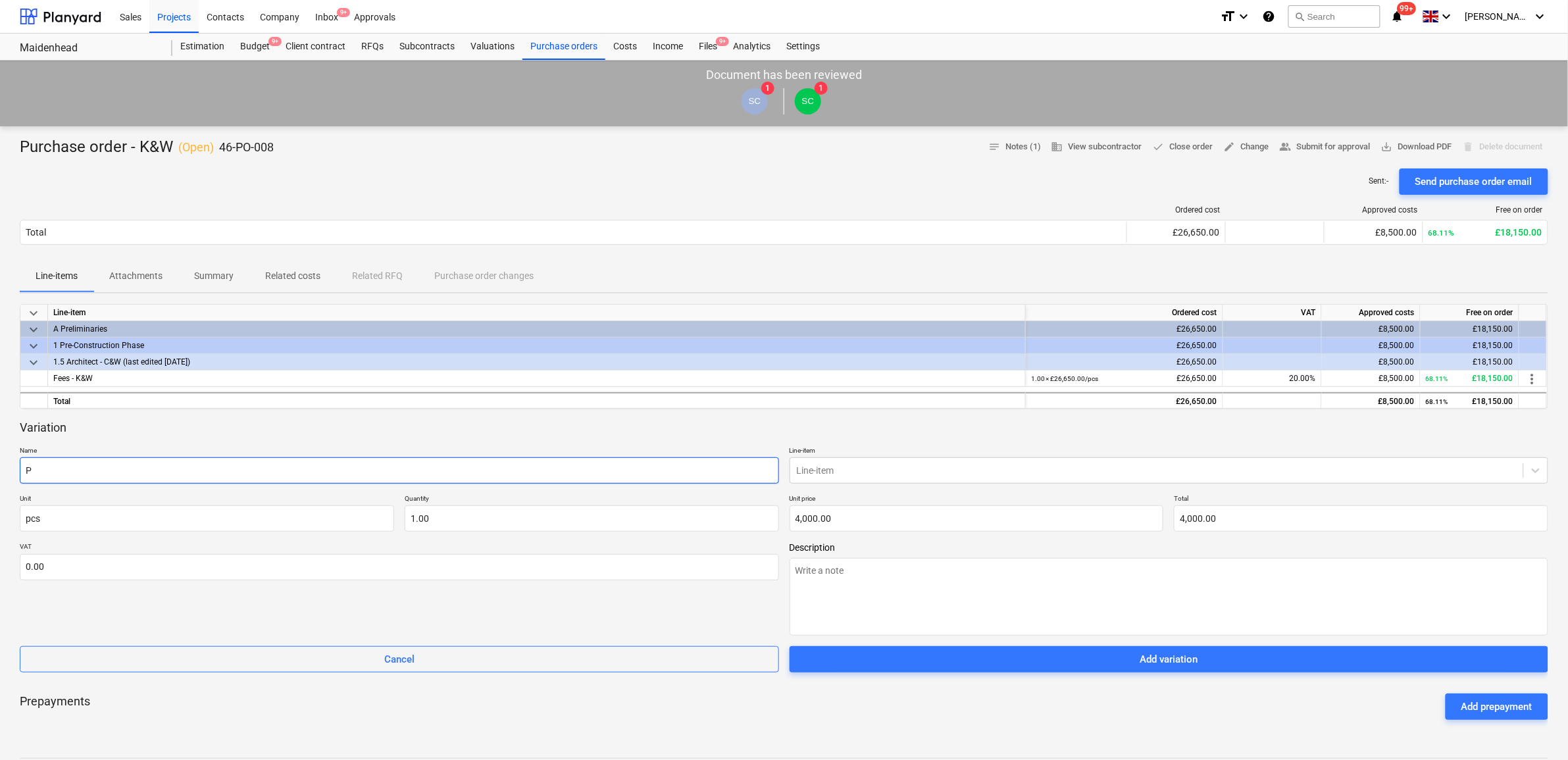
type input "PD"
type textarea "x"
type input "PD"
type textarea "x"
type input "PD r"
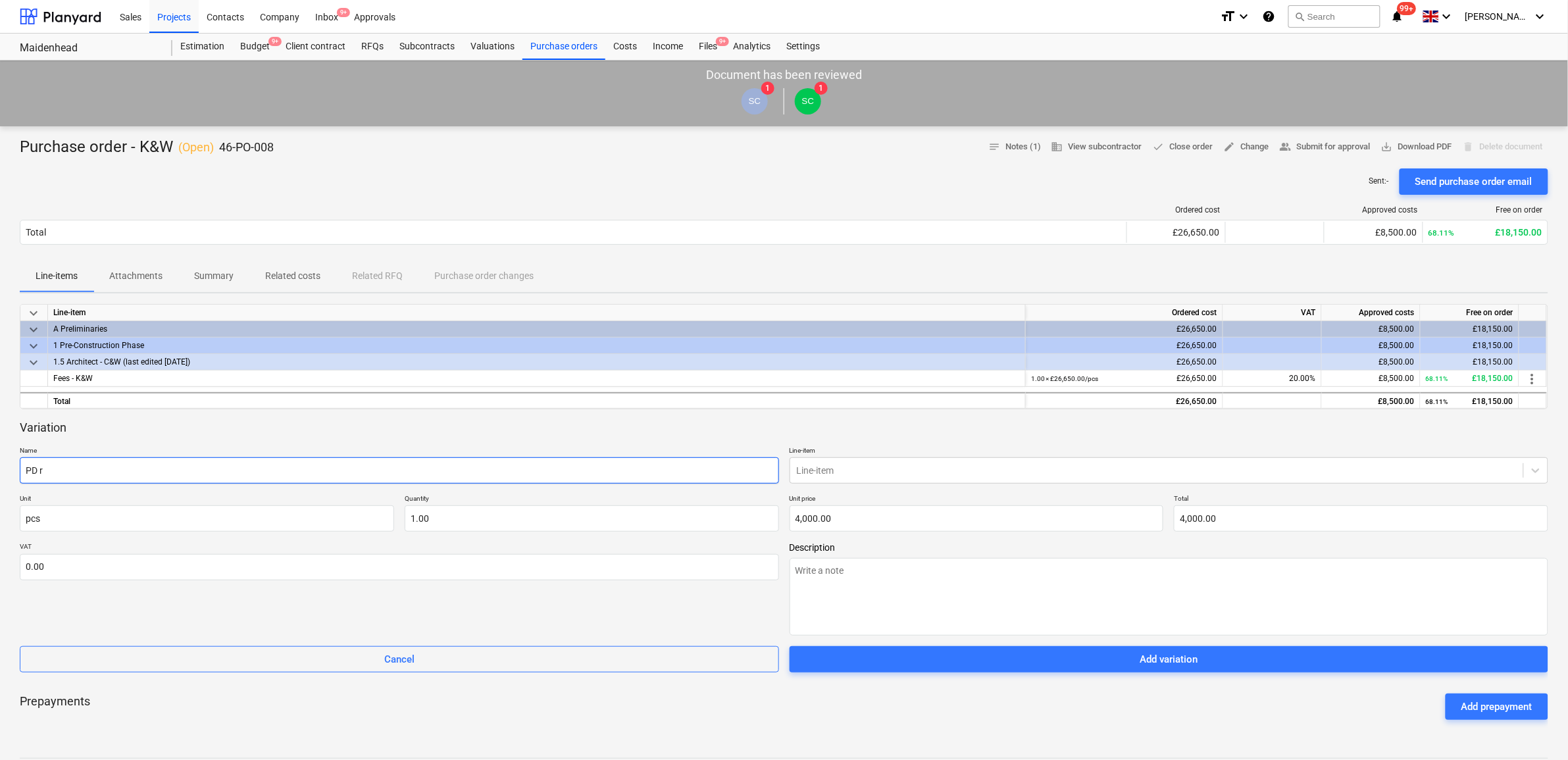
type textarea "x"
type input "PD ro"
type textarea "x"
type input "PD rol"
type textarea "x"
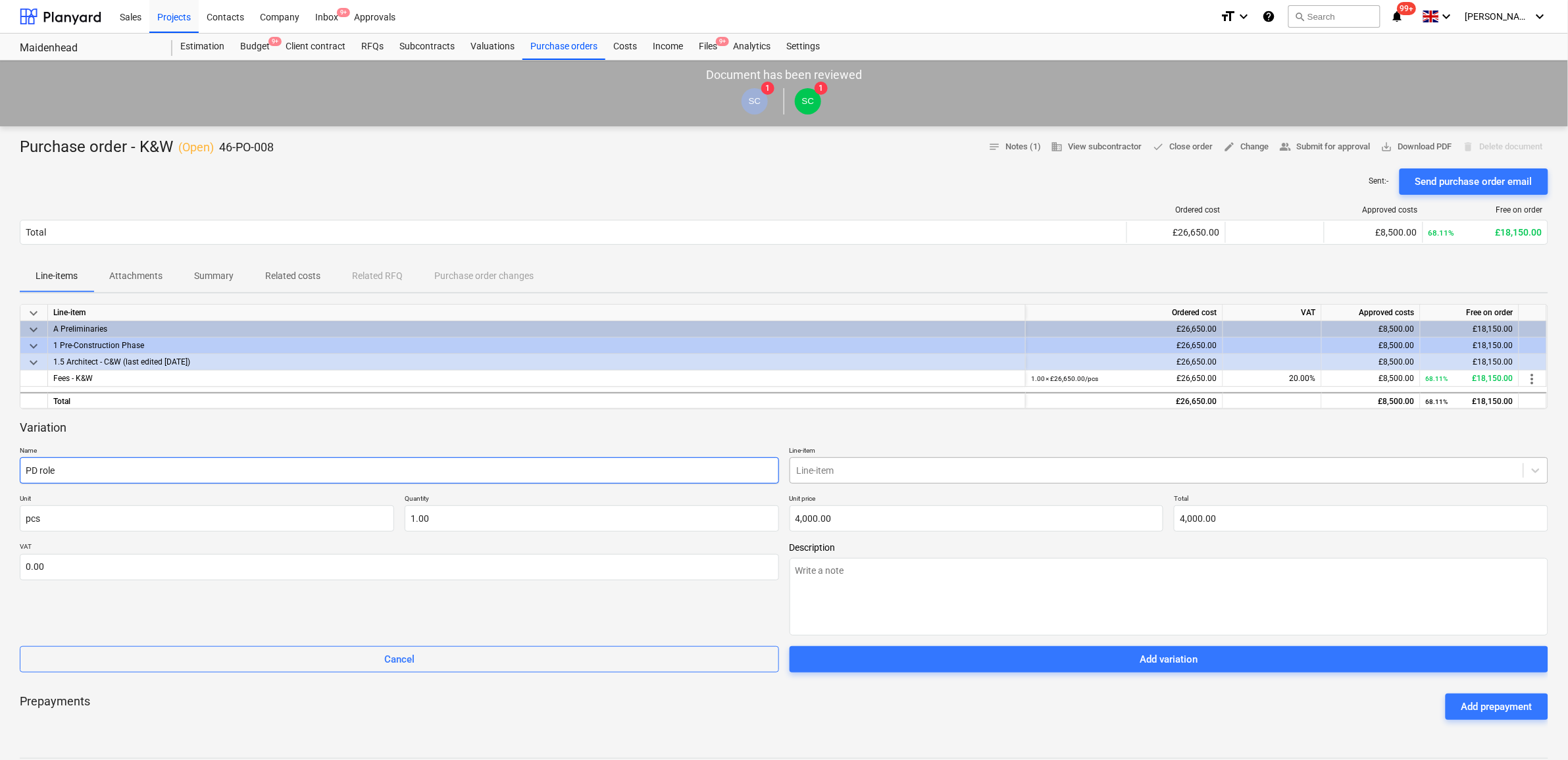
type input "PD role"
click at [843, 480] on div "Line-item" at bounding box center [1170, 471] width 760 height 27
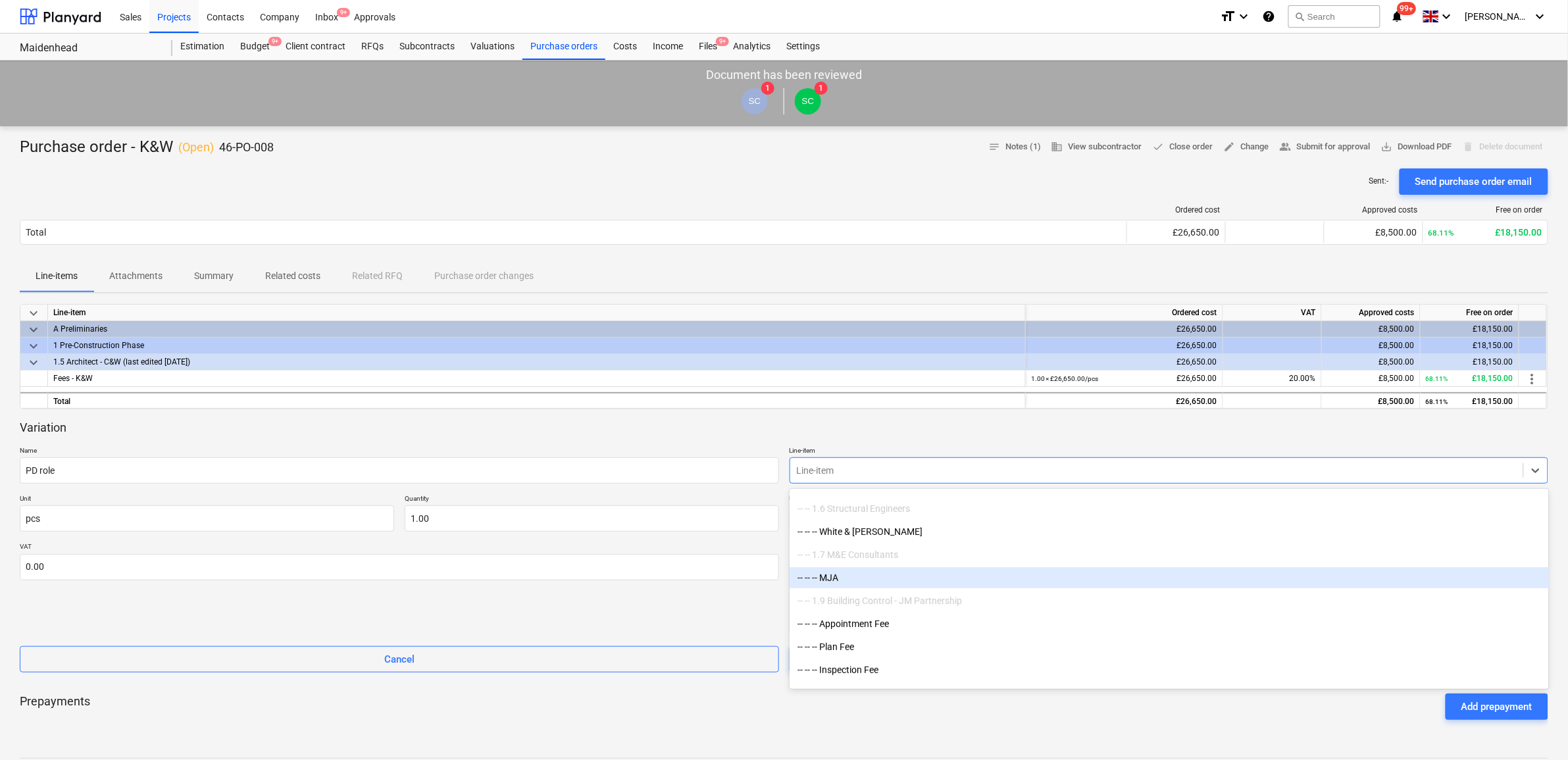
scroll to position [164, 0]
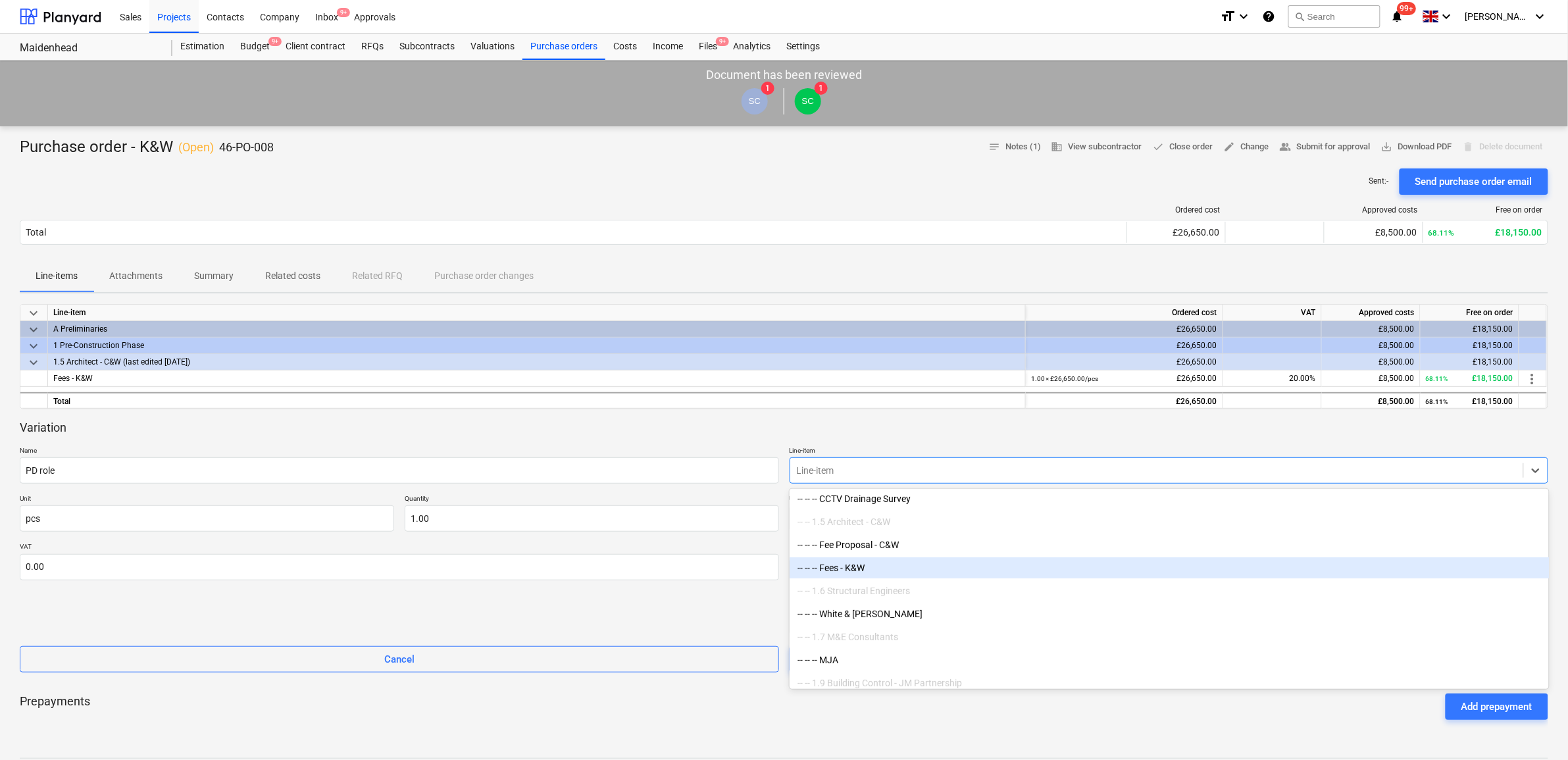
click at [873, 570] on div "-- -- -- Fees - K&W" at bounding box center [1170, 568] width 760 height 21
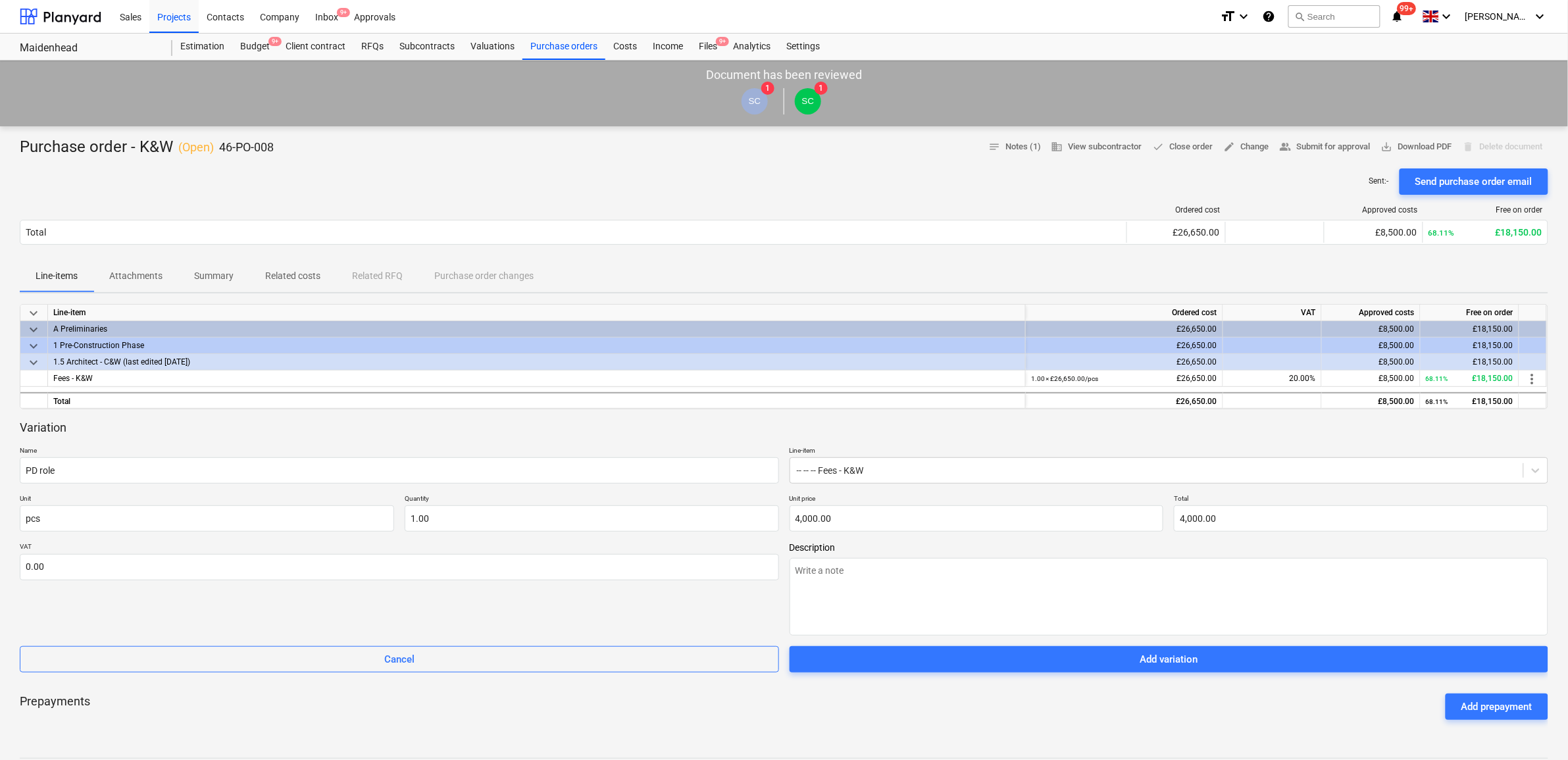
click at [673, 607] on div "VAT 0.00" at bounding box center [399, 589] width 760 height 94
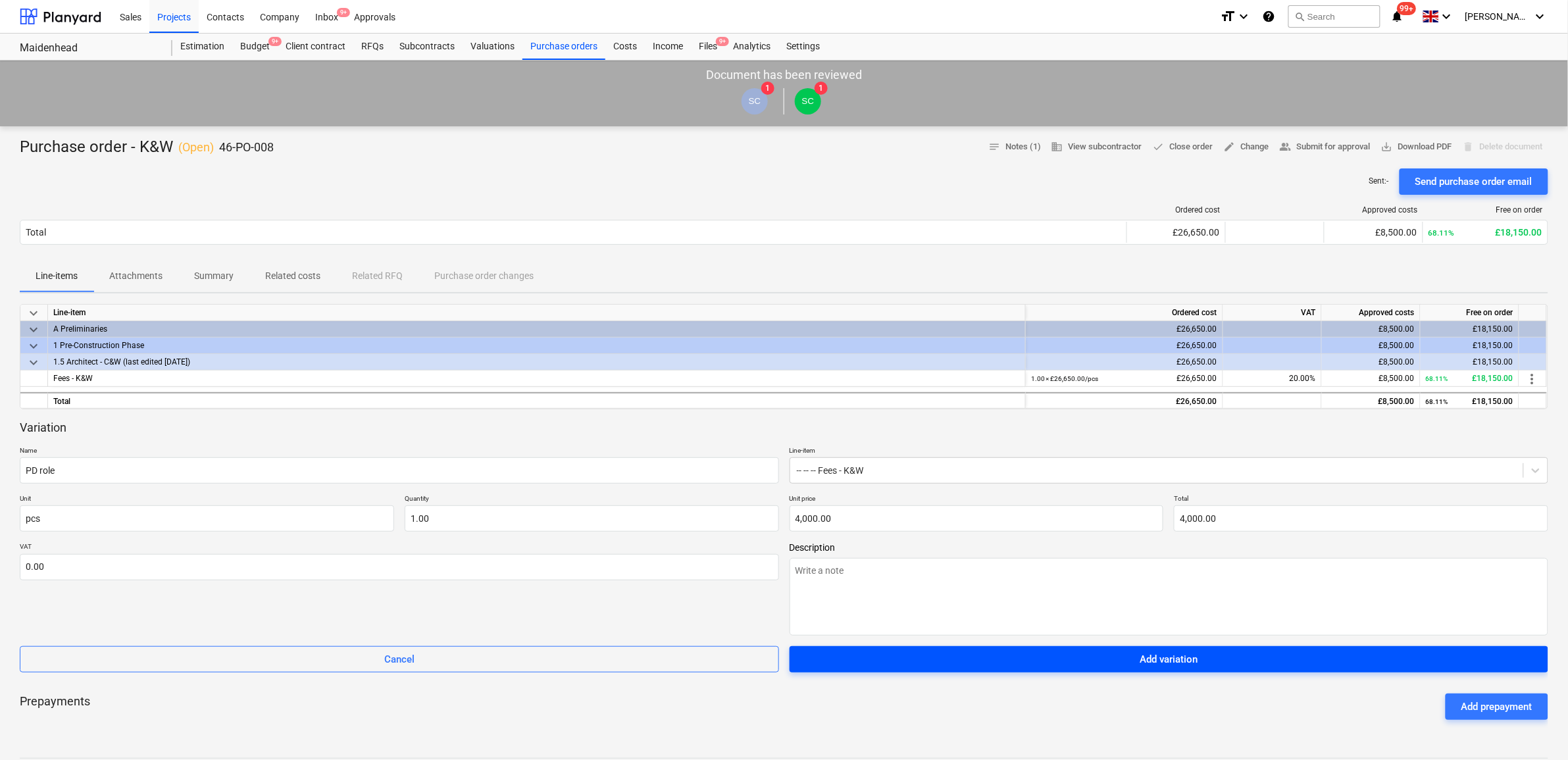
click at [1317, 655] on span "Add variation" at bounding box center [1169, 659] width 728 height 17
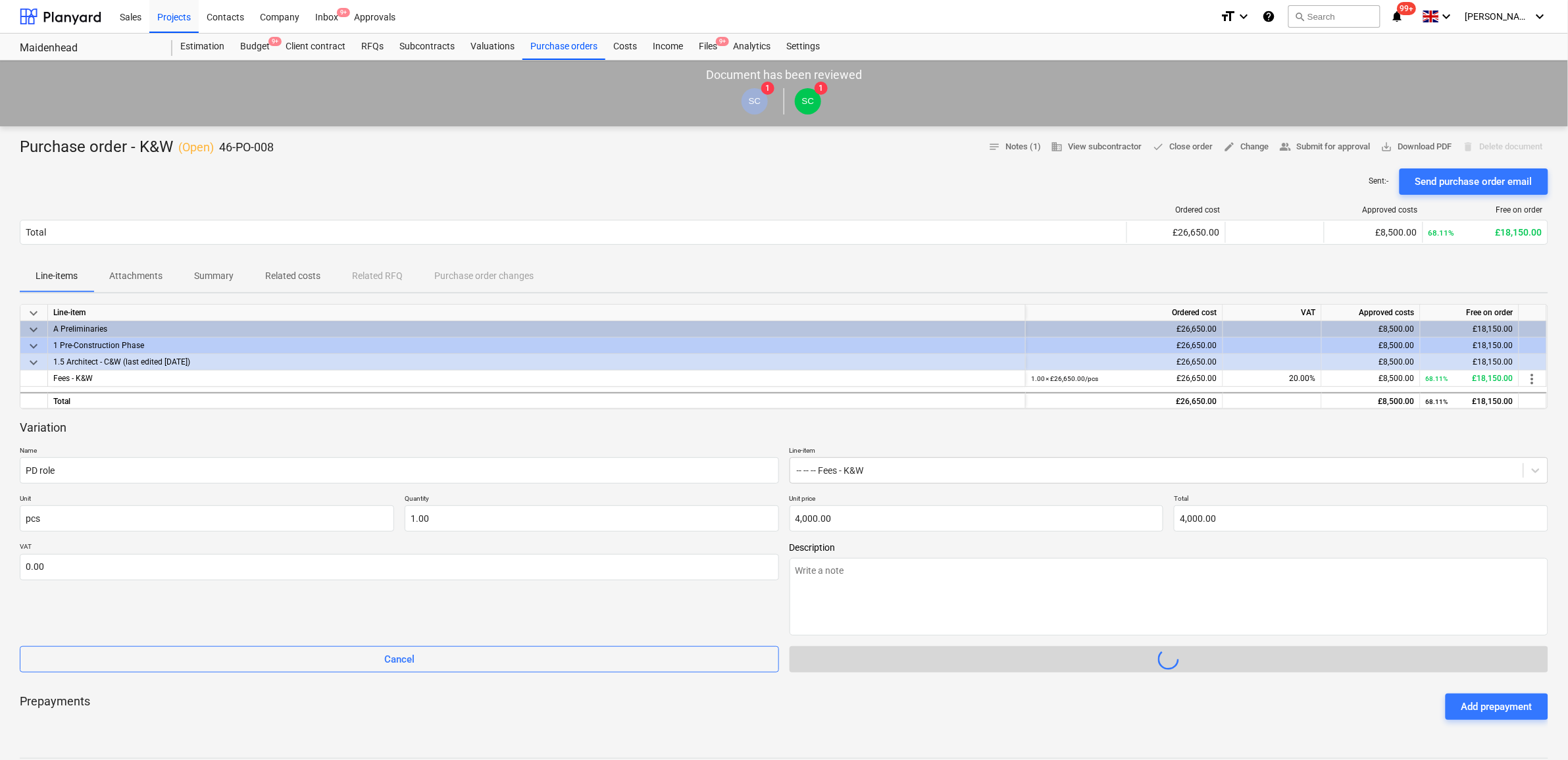
type textarea "x"
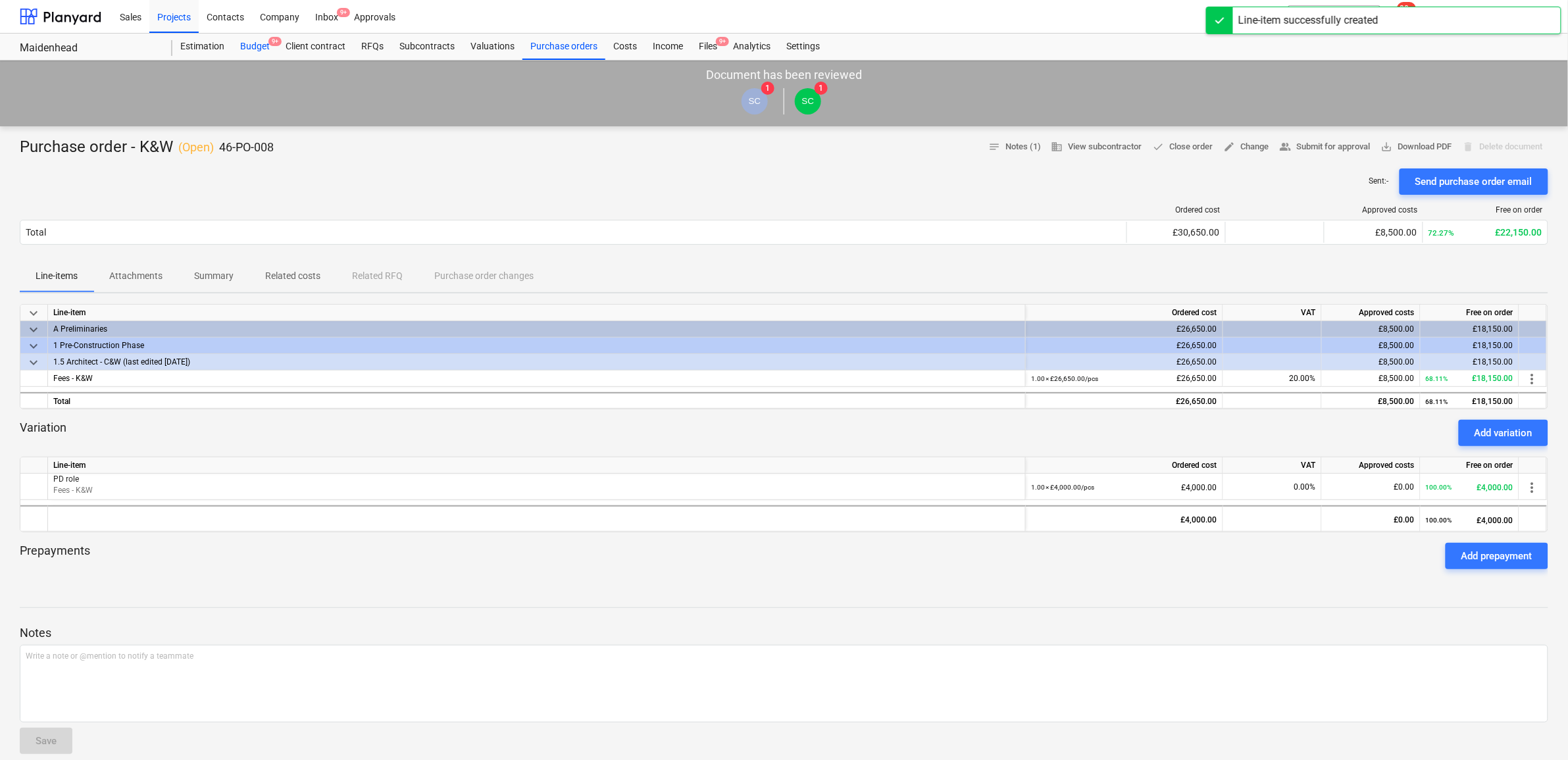
click at [271, 46] on span "9+" at bounding box center [275, 42] width 13 height 9
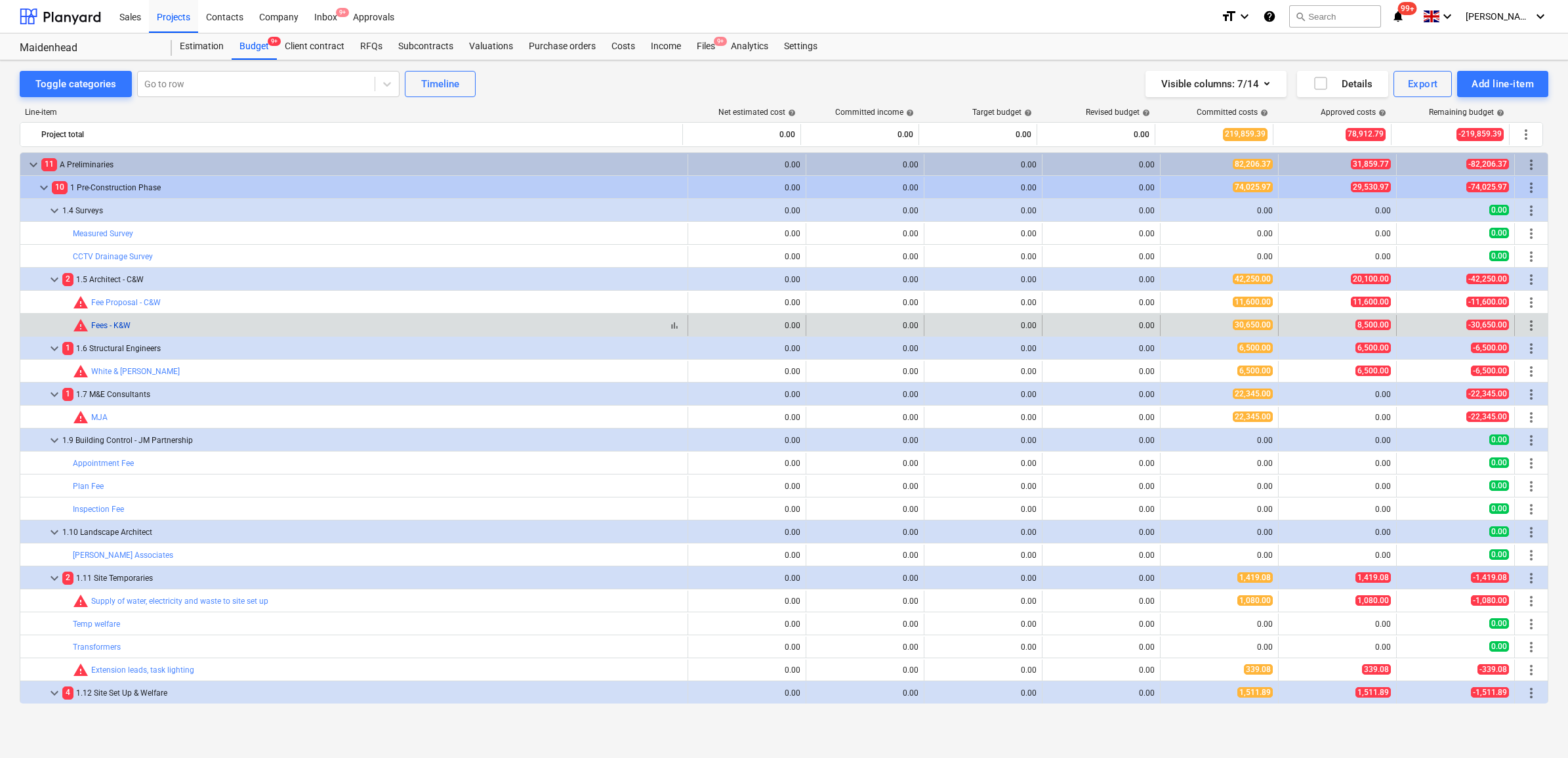
click at [119, 326] on link "Fees - K&W" at bounding box center [111, 326] width 40 height 9
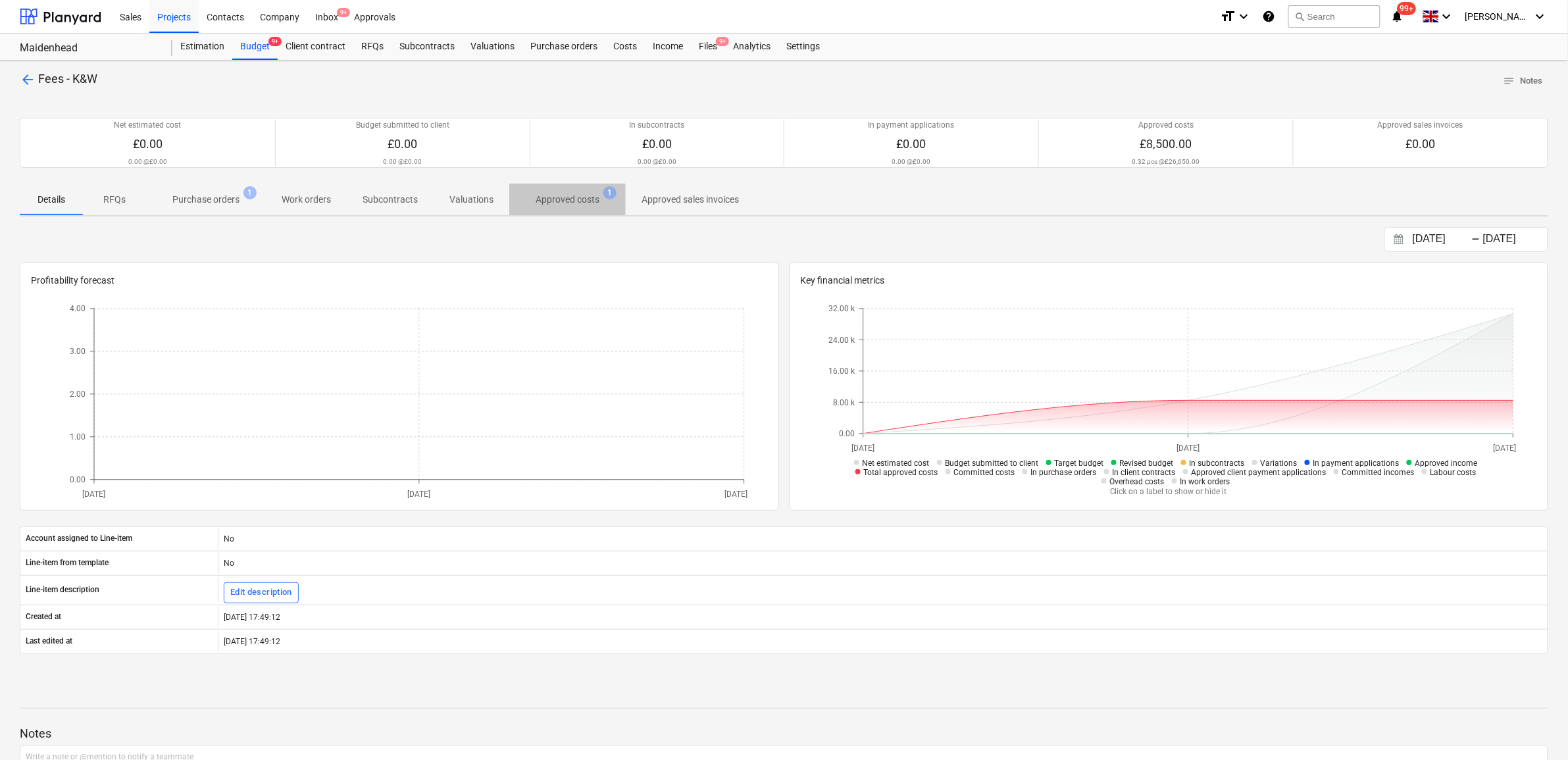
click at [581, 196] on p "Approved costs" at bounding box center [567, 199] width 64 height 14
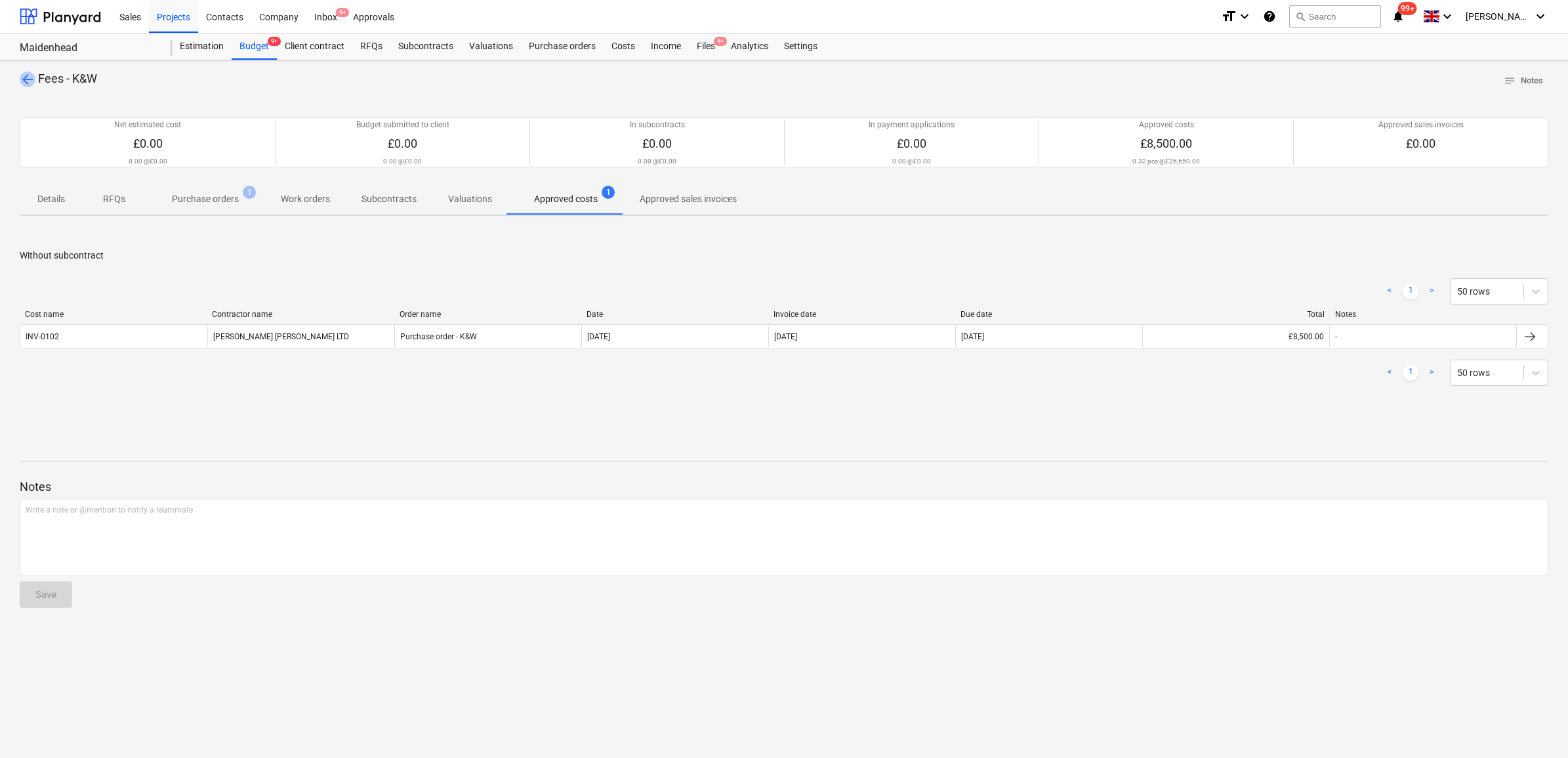
click at [28, 80] on span "arrow_back" at bounding box center [27, 79] width 16 height 16
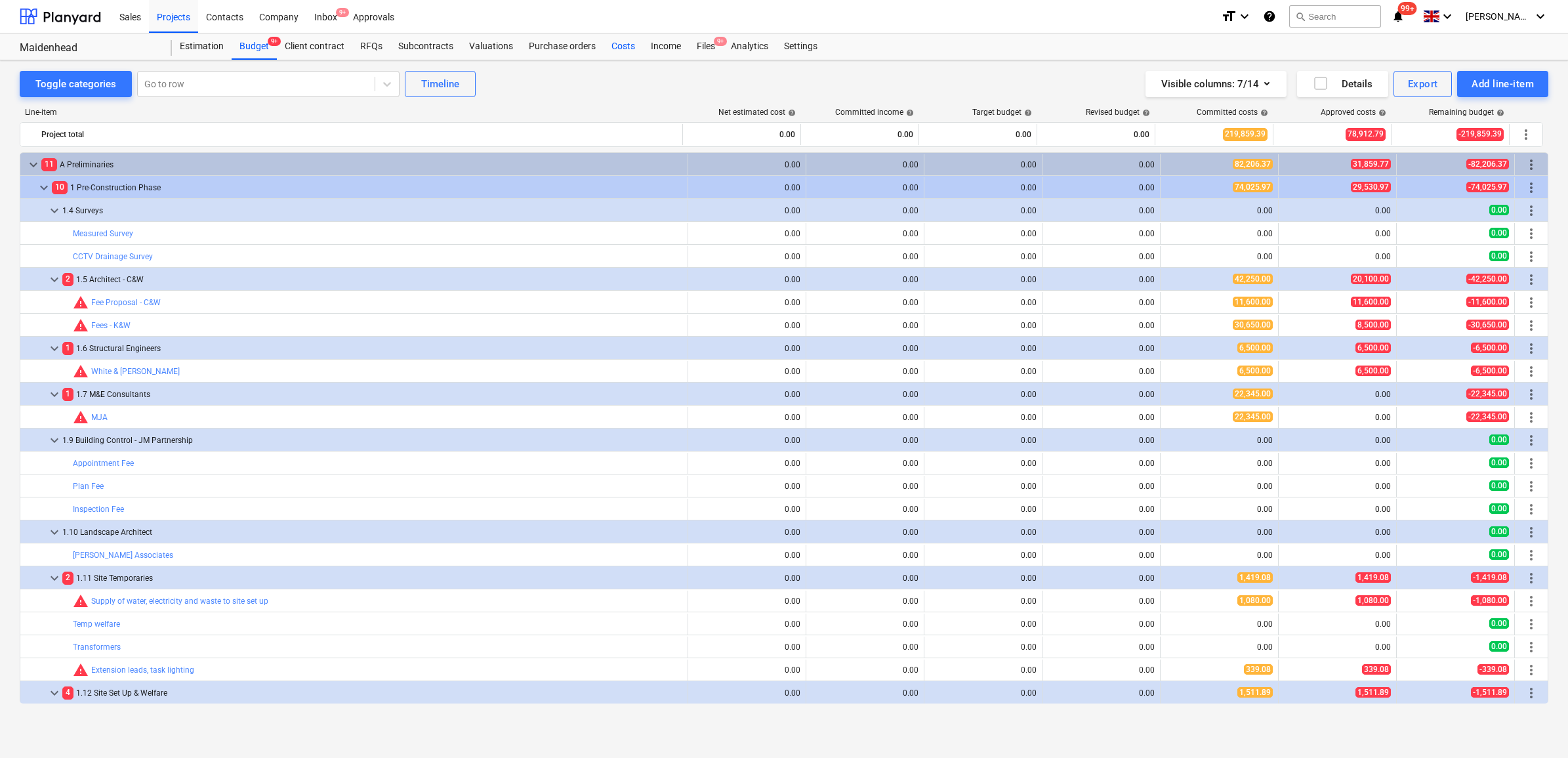
click at [630, 49] on div "Costs" at bounding box center [623, 46] width 40 height 26
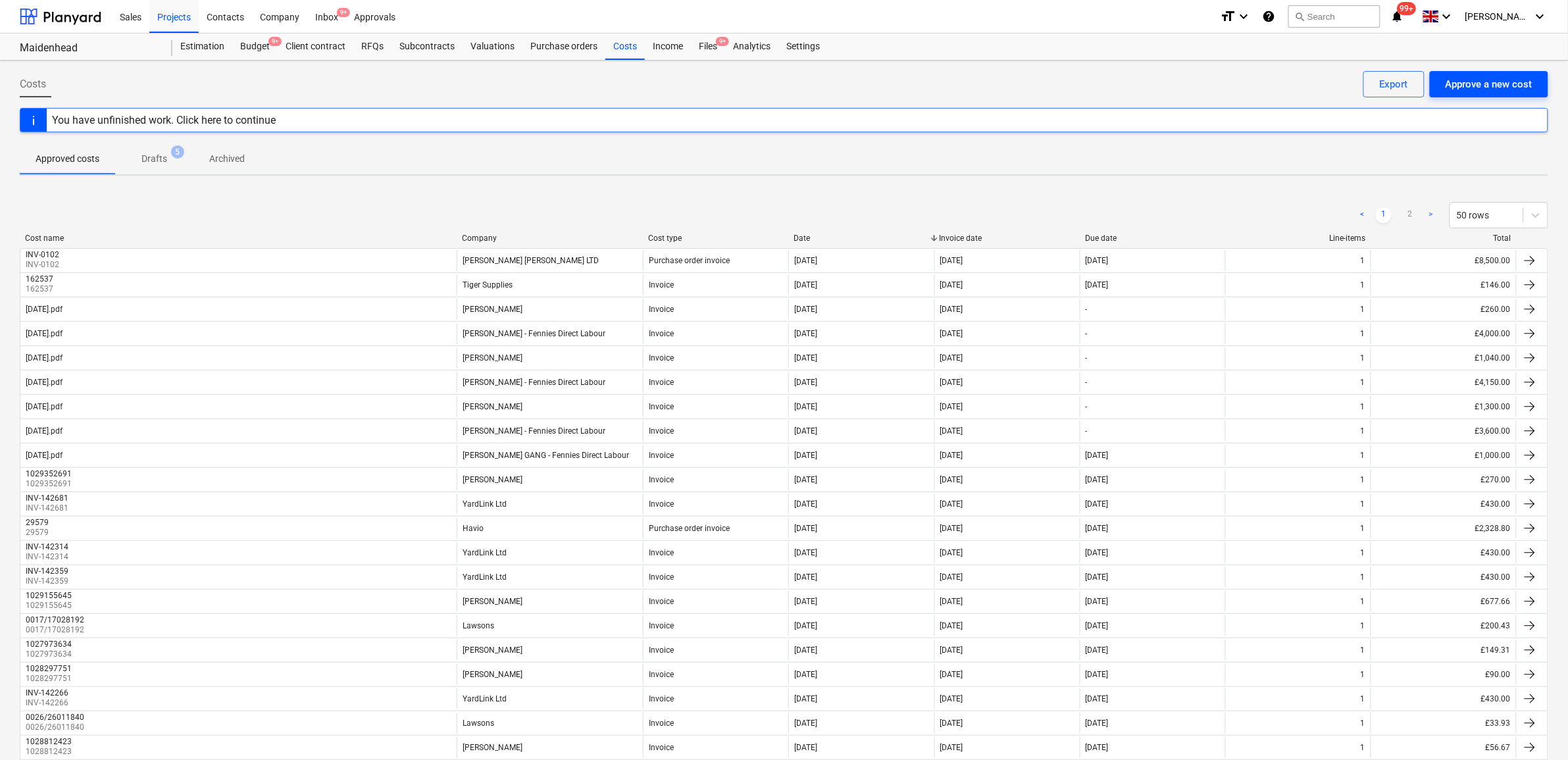
click at [1458, 83] on div "Approve a new cost" at bounding box center [1489, 84] width 87 height 17
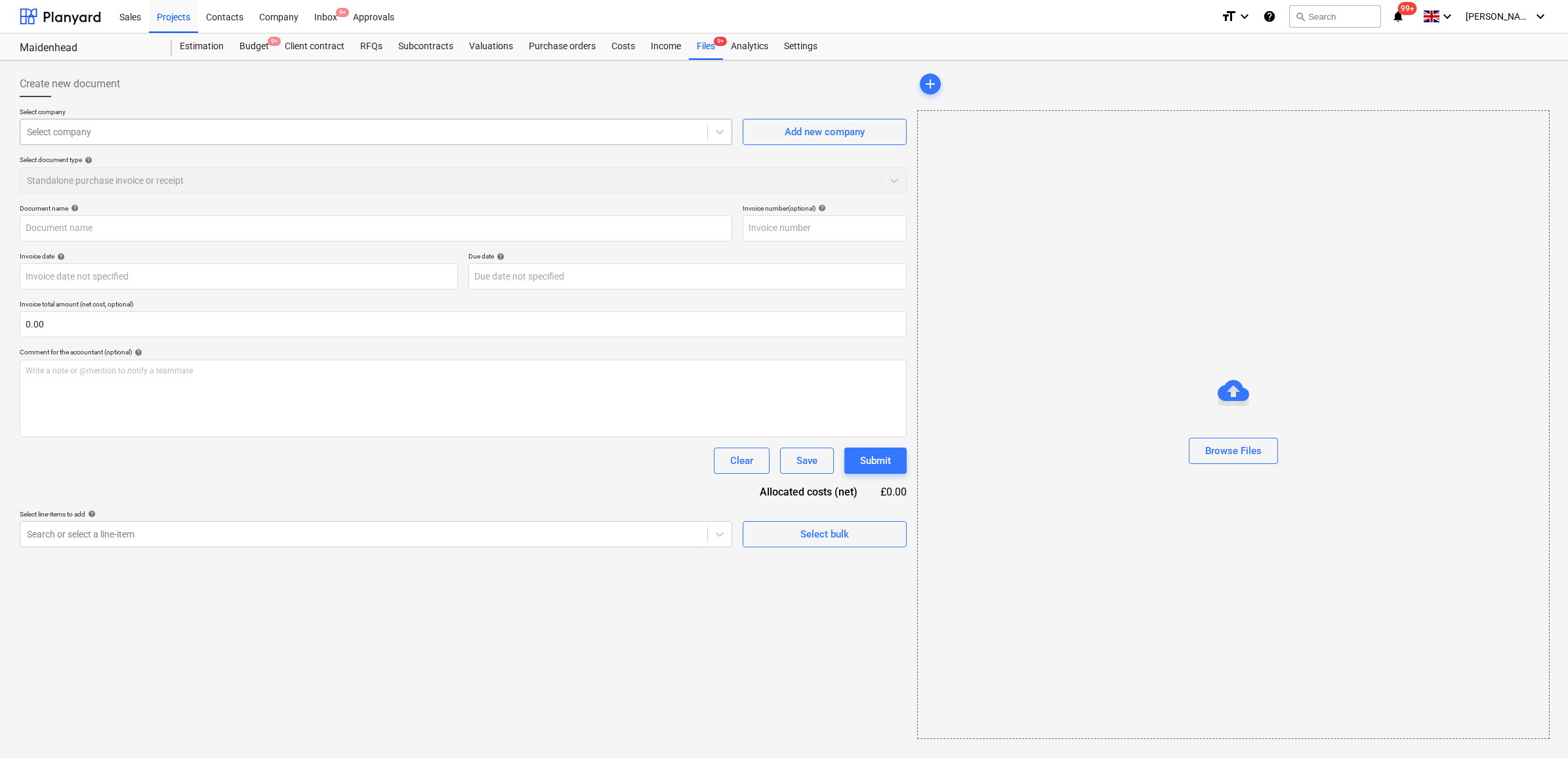
type input "Invoice INV-0090.pdf"
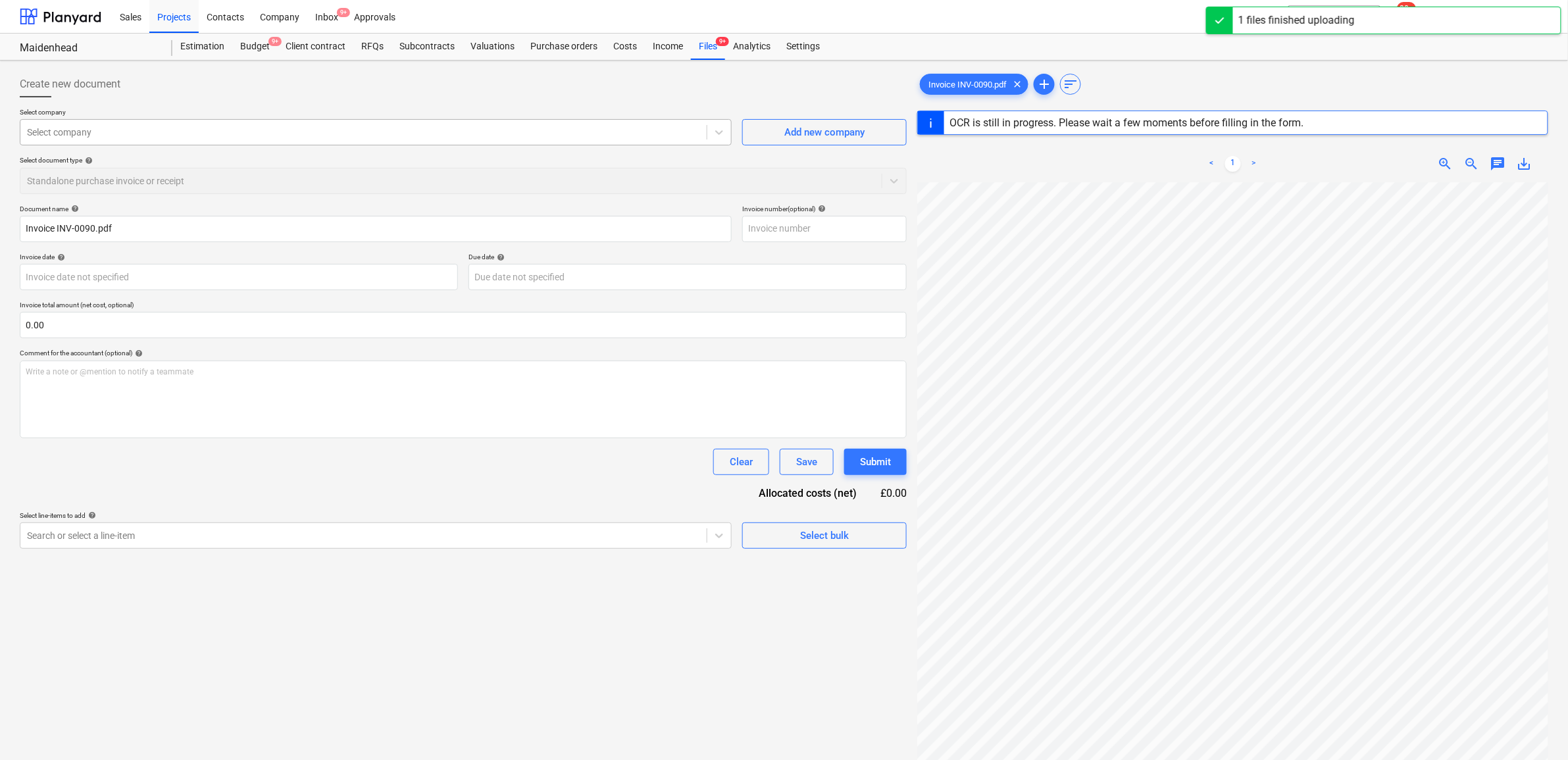
click at [403, 139] on div at bounding box center [363, 133] width 673 height 13
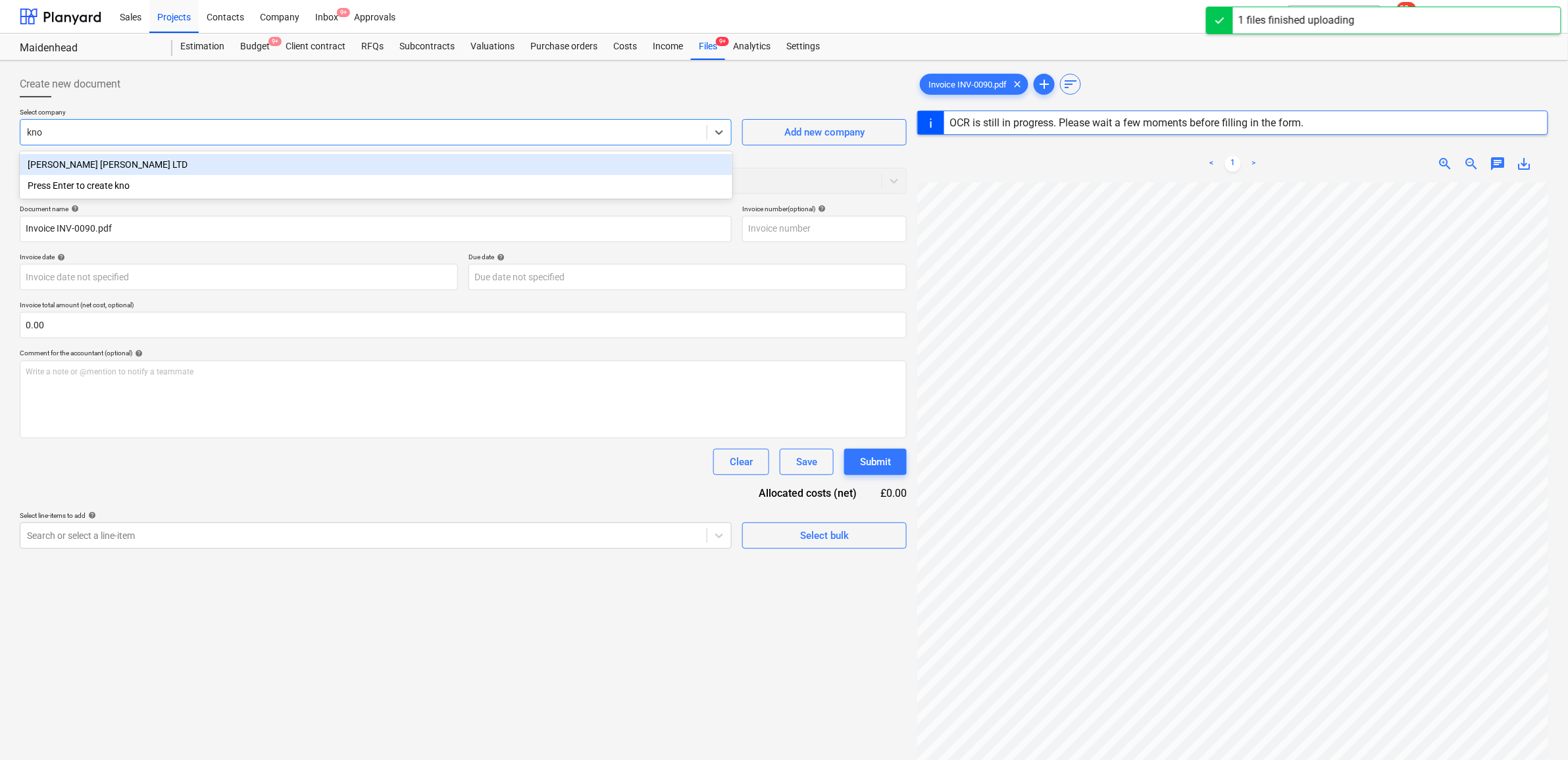
type input "know"
click at [327, 170] on div "KNOWLES WHITTINGHAM LTD" at bounding box center [376, 164] width 712 height 21
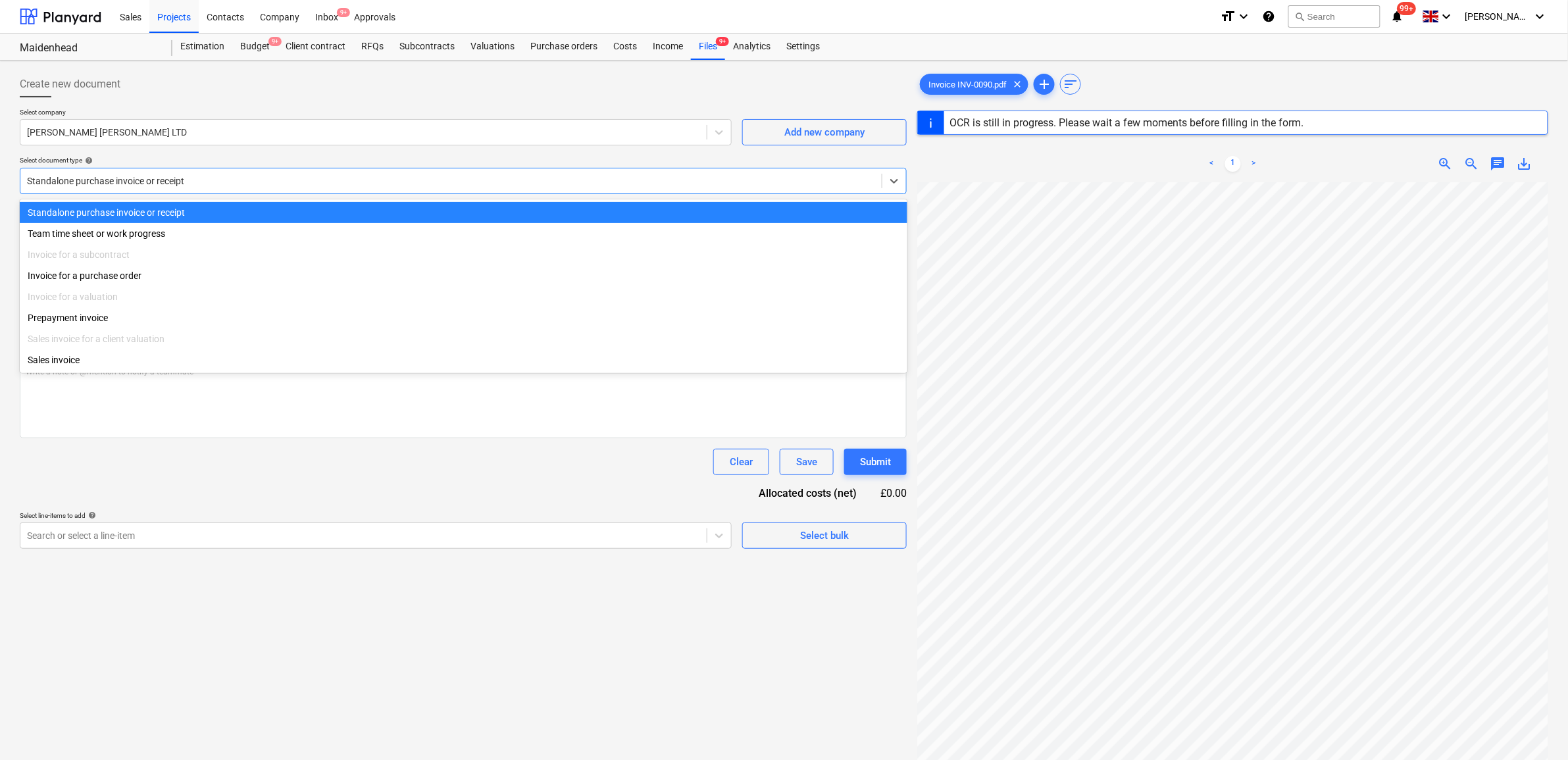
click at [331, 193] on div "Standalone purchase invoice or receipt" at bounding box center [463, 181] width 887 height 27
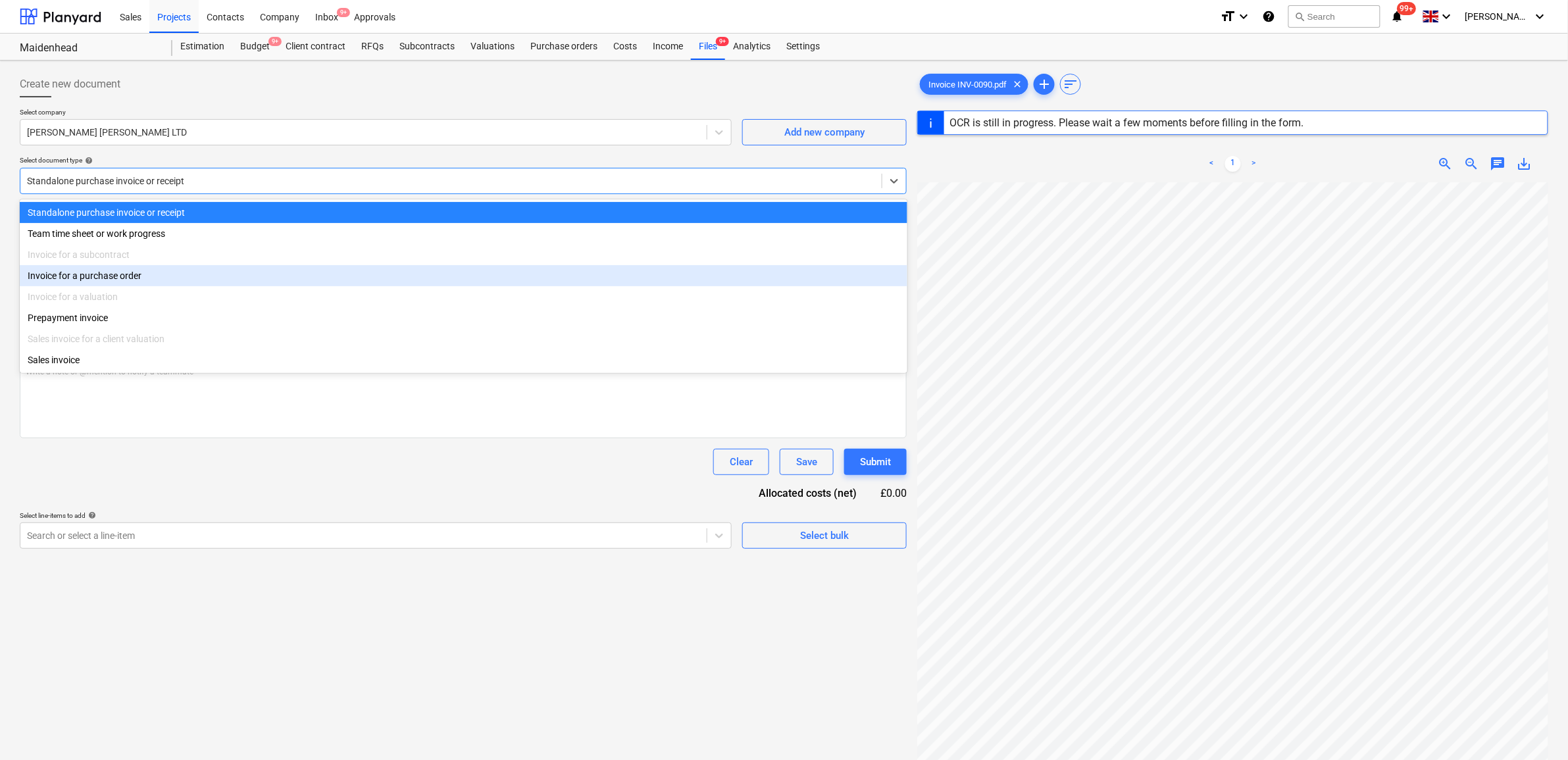
click at [192, 285] on div "Invoice for a purchase order" at bounding box center [464, 276] width 888 height 21
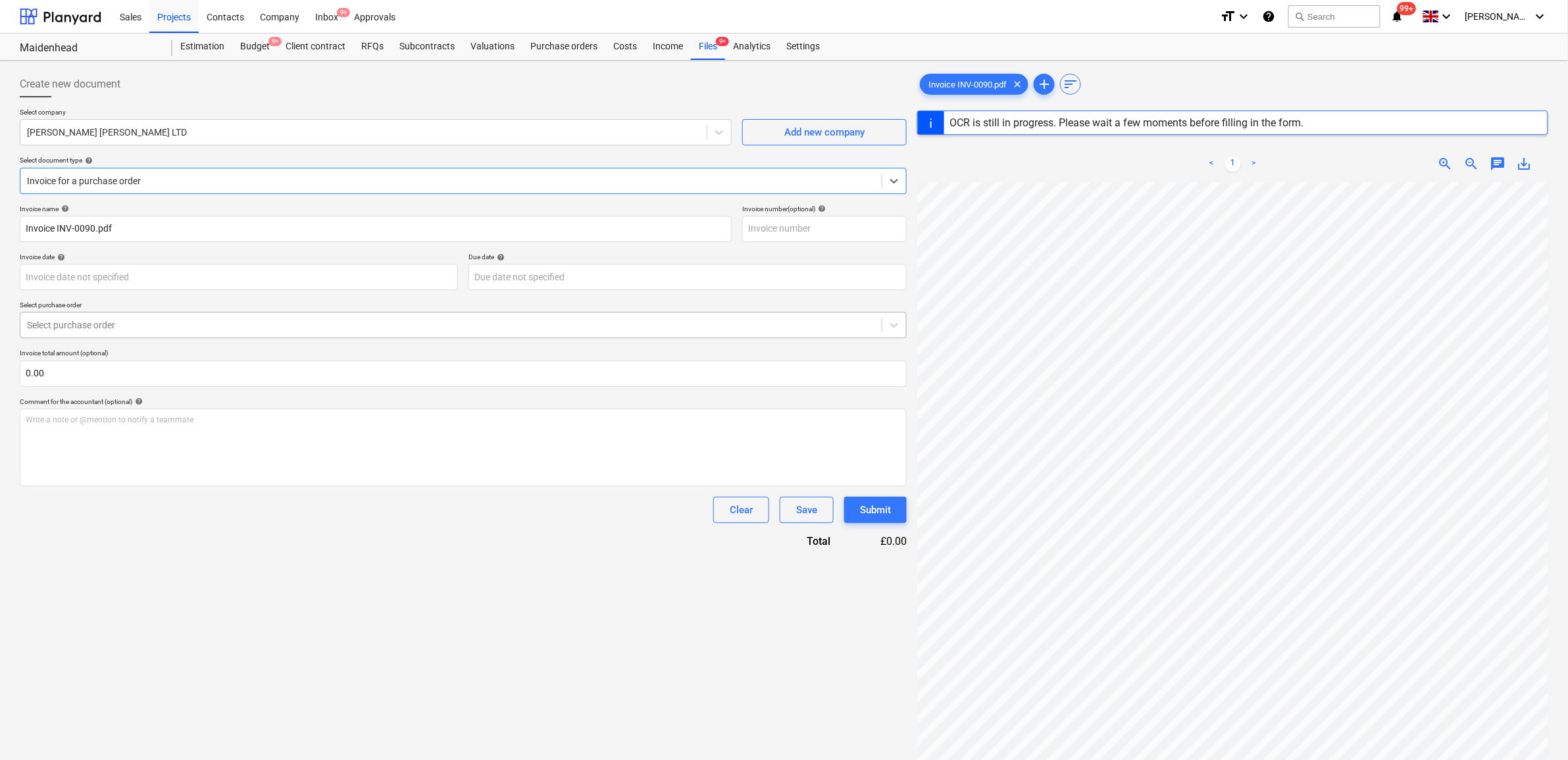
click at [173, 324] on div at bounding box center [451, 325] width 848 height 13
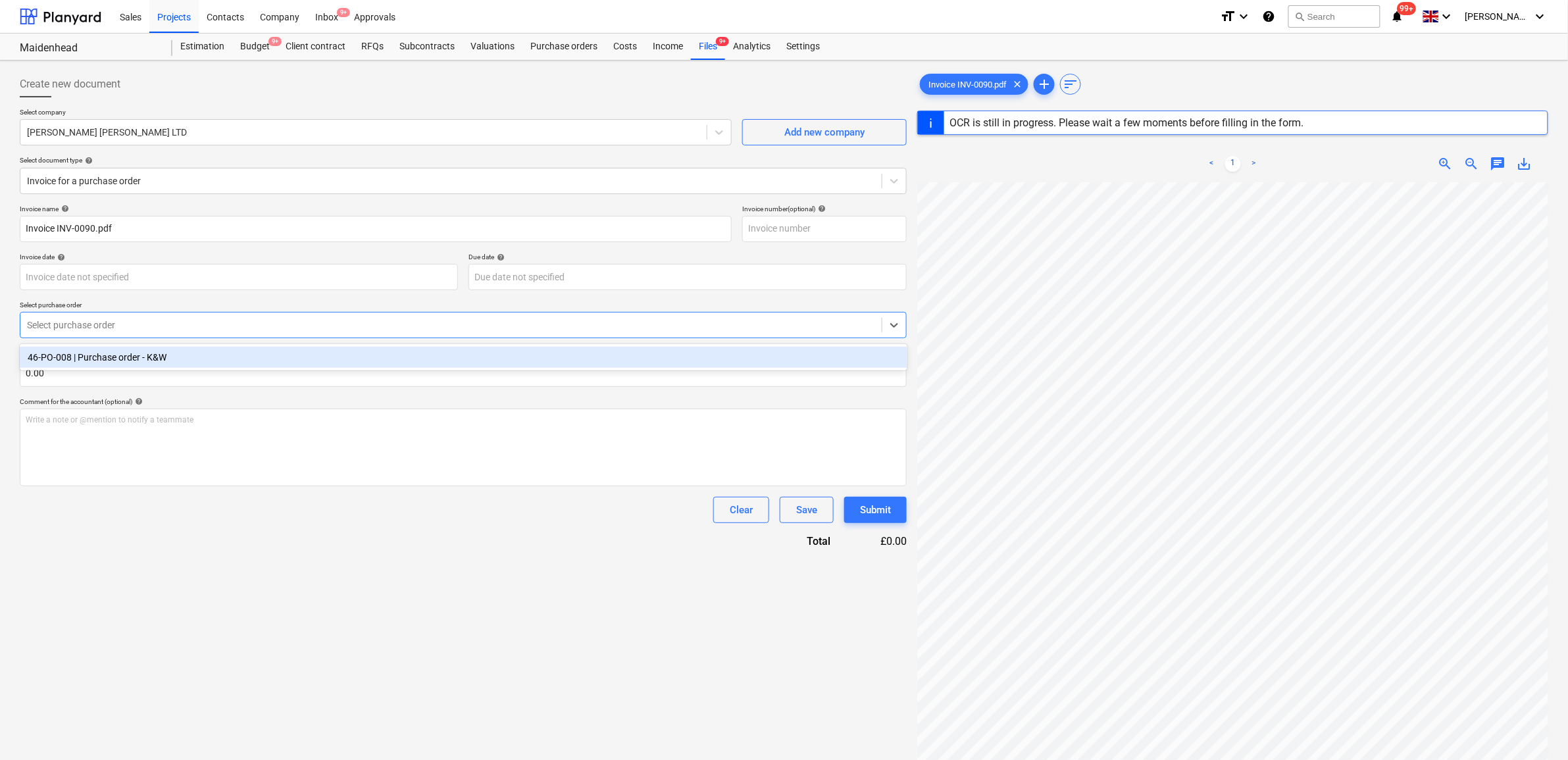
type input "INV-0090"
type input "25 Jul 2025"
type input "24 Aug 2025"
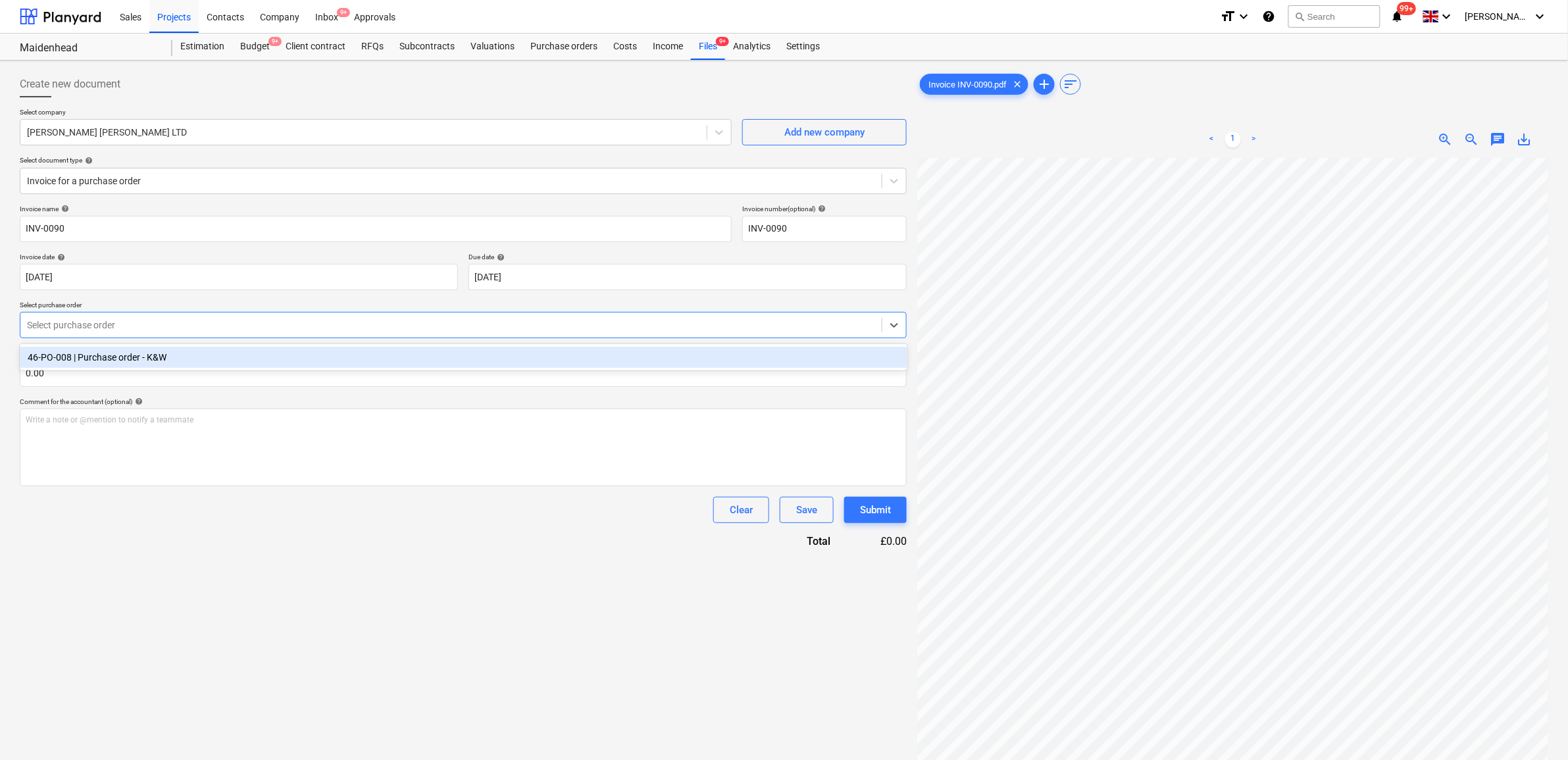
click at [179, 356] on div "46-PO-008 | Purchase order - K&W" at bounding box center [464, 358] width 888 height 21
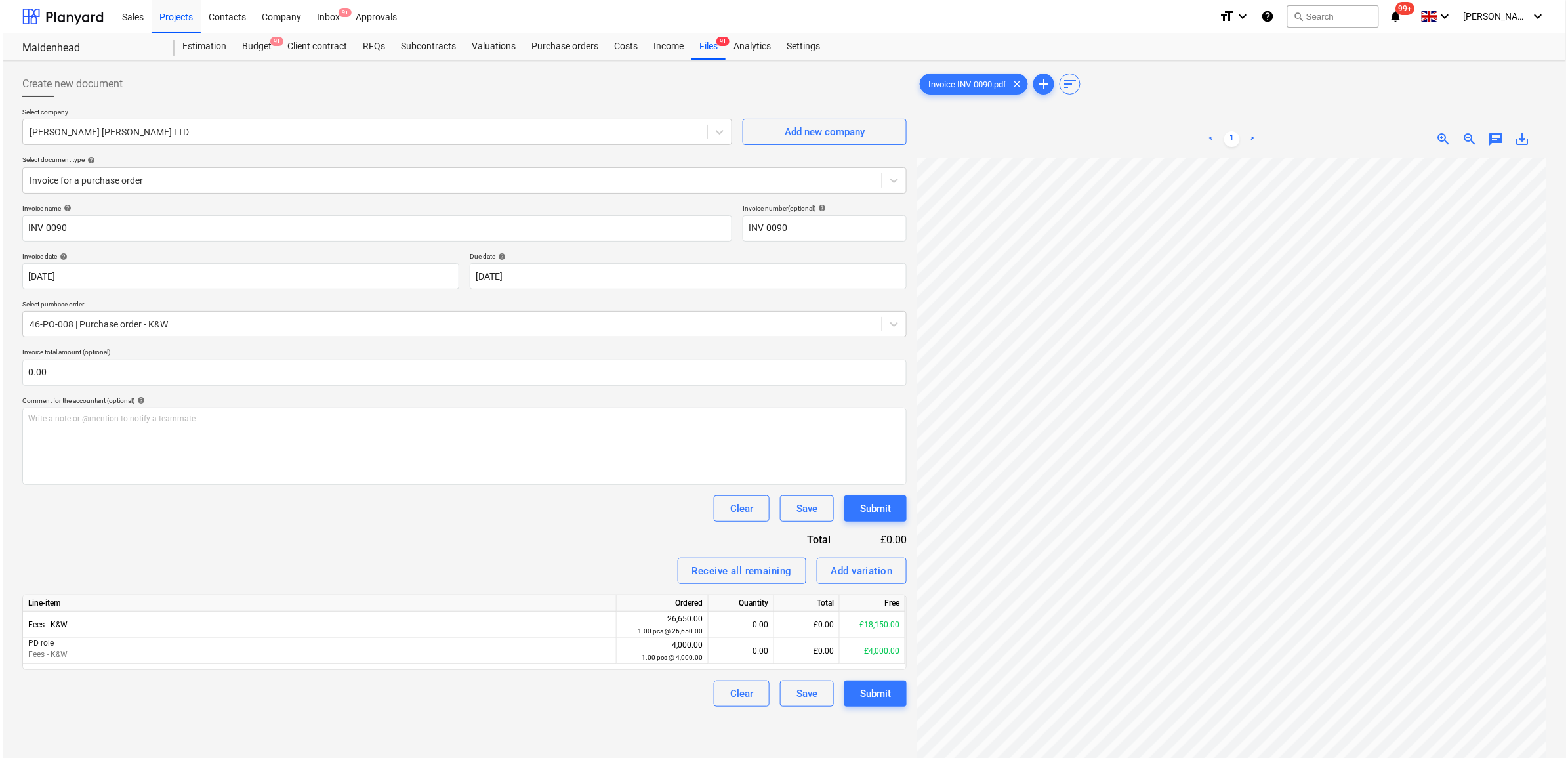
scroll to position [48, 61]
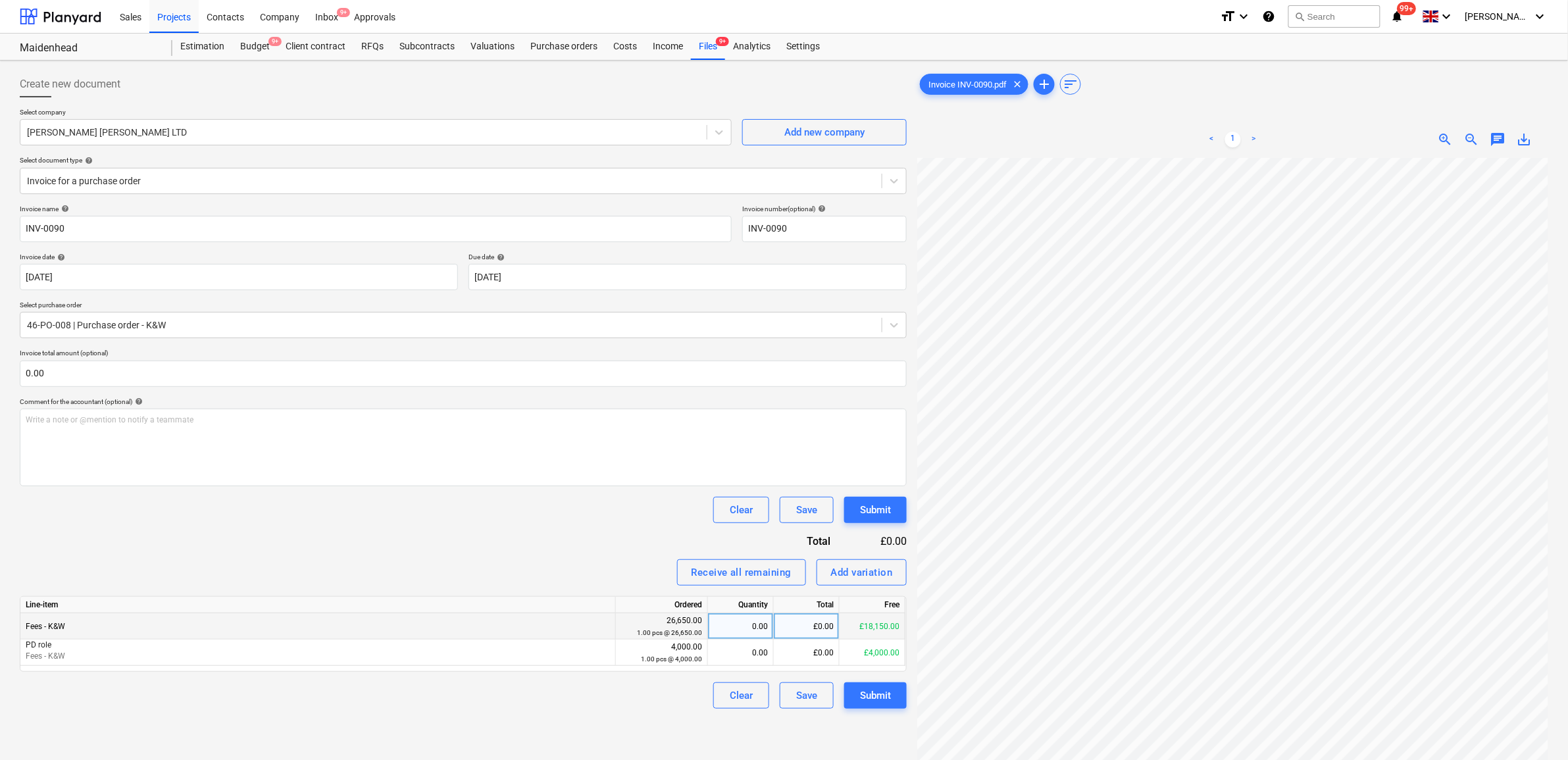
click at [827, 626] on div "£0.00" at bounding box center [806, 627] width 65 height 27
click at [826, 654] on div "£0.00" at bounding box center [806, 653] width 65 height 27
type input "1000"
click at [826, 623] on div "£0.00" at bounding box center [806, 627] width 65 height 27
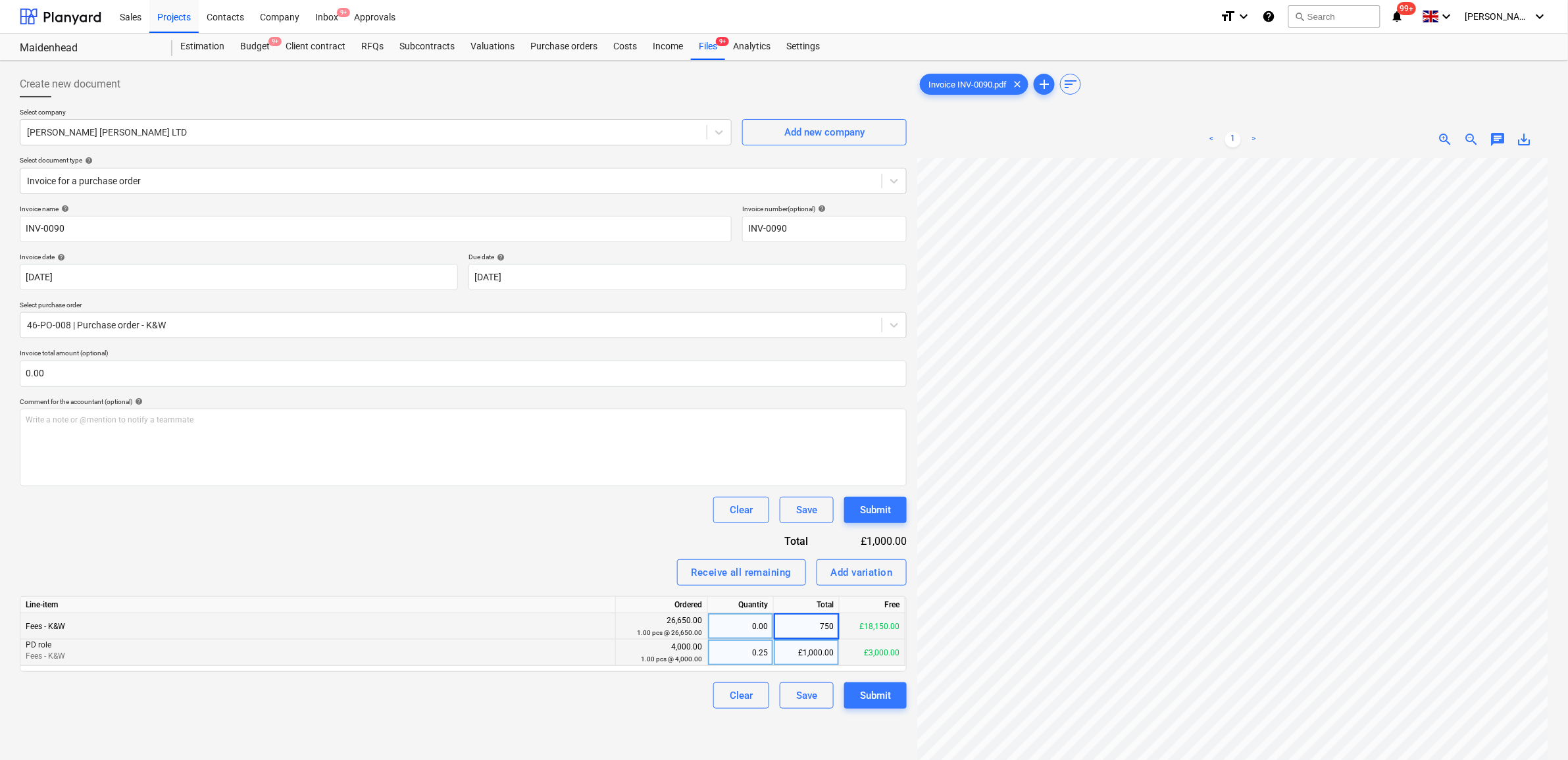
type input "7500"
click at [555, 553] on div "Invoice name help INV-0090 Invoice number (optional) help INV-0090 Invoice date…" at bounding box center [463, 456] width 887 height 504
click at [869, 695] on div "Submit" at bounding box center [876, 695] width 31 height 17
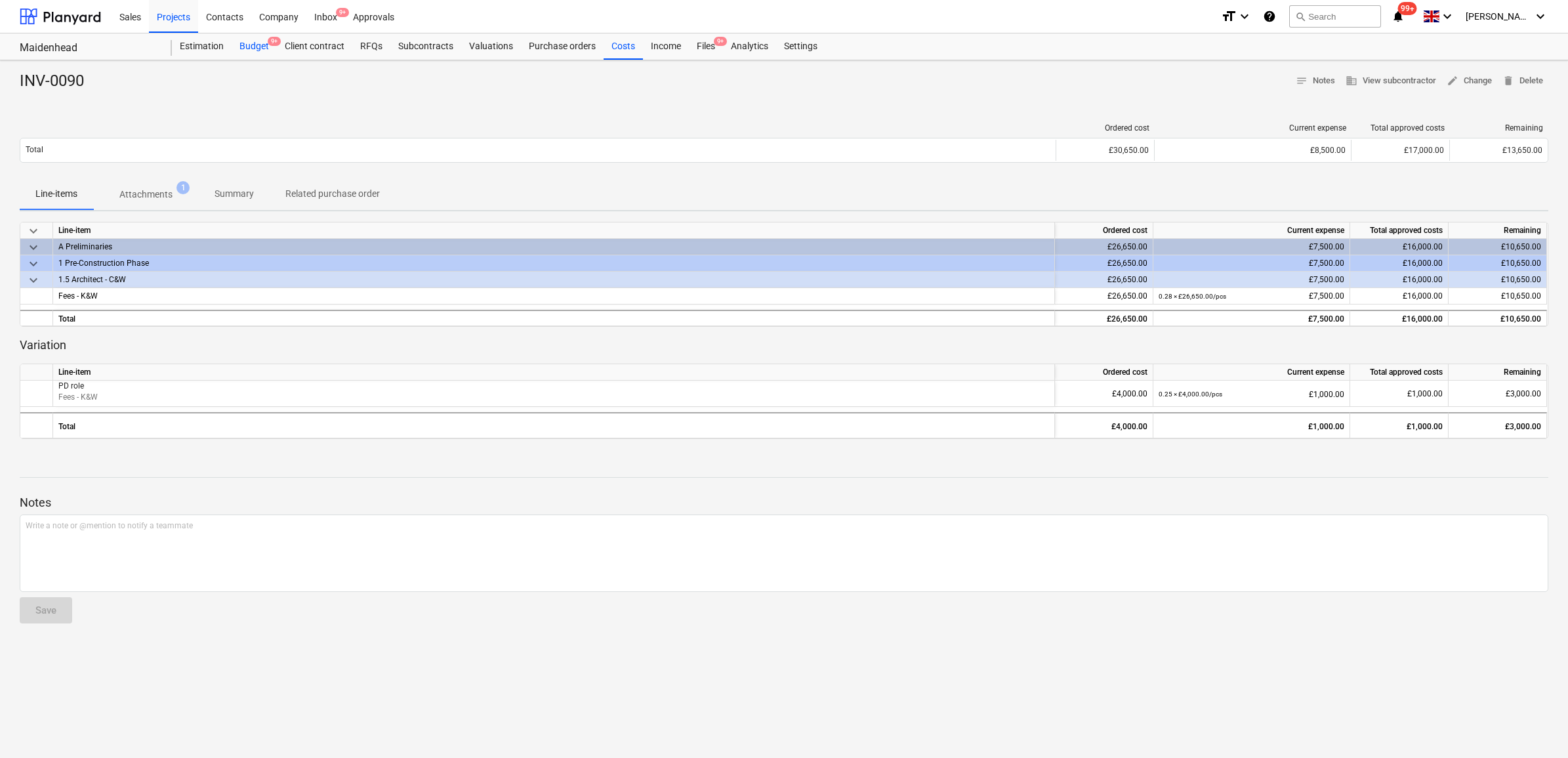
click at [268, 42] on span "9+" at bounding box center [274, 42] width 13 height 9
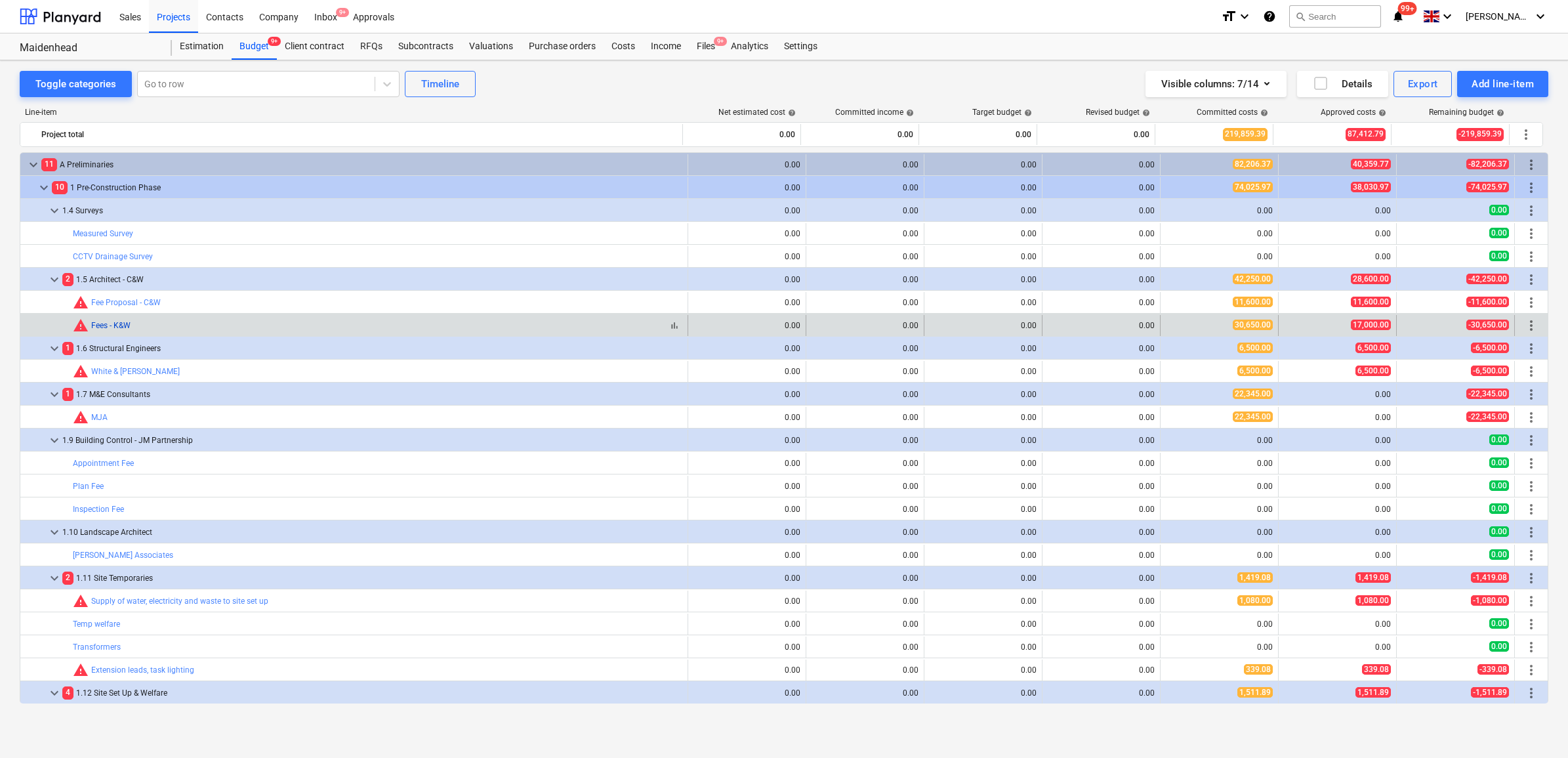
click at [110, 326] on link "Fees - K&W" at bounding box center [111, 326] width 40 height 9
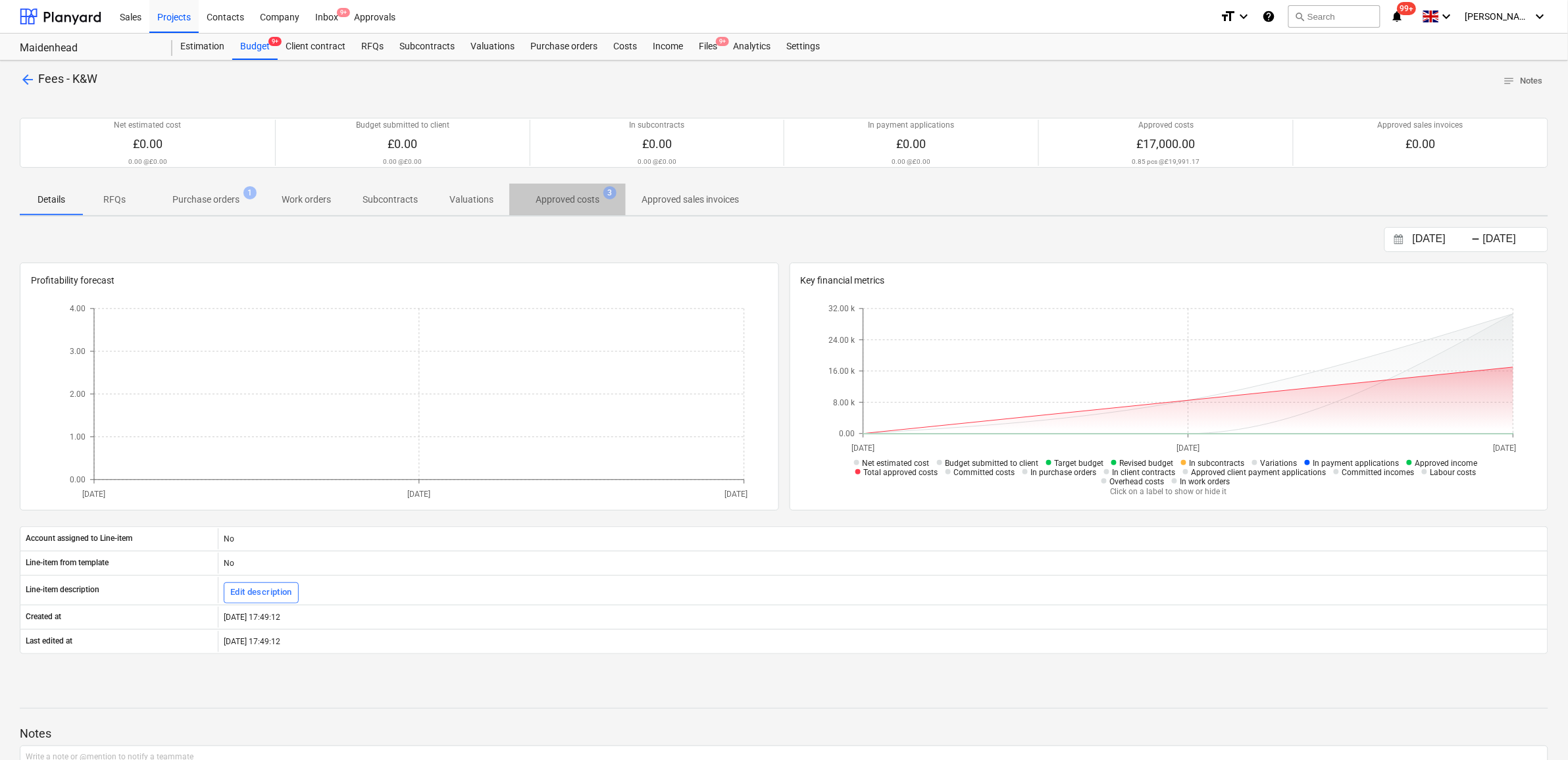
click at [580, 201] on p "Approved costs" at bounding box center [567, 199] width 64 height 14
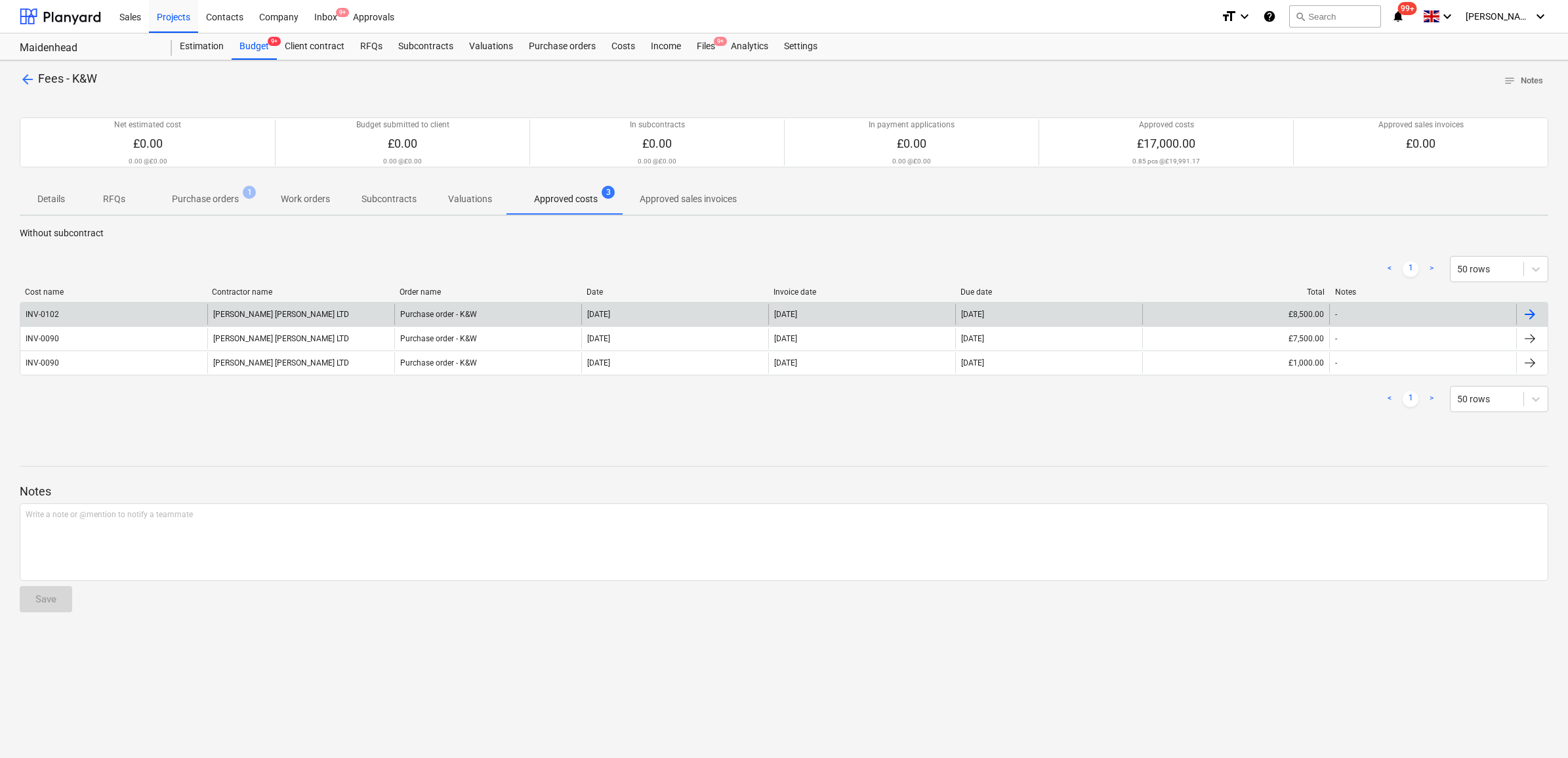
click at [890, 312] on div "01 Sep 2025" at bounding box center [862, 314] width 187 height 21
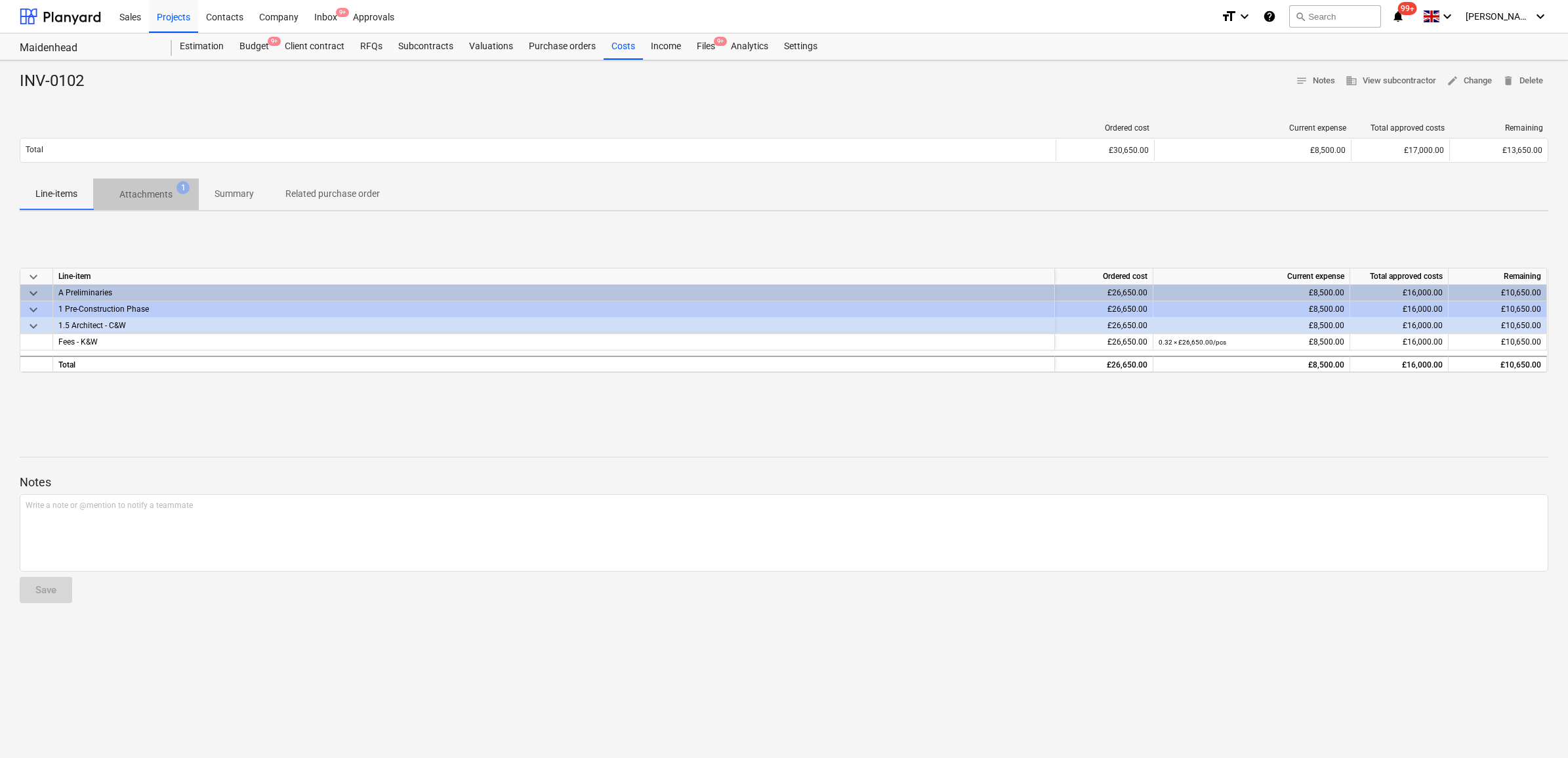
click at [135, 187] on span "Attachments 1" at bounding box center [147, 194] width 106 height 24
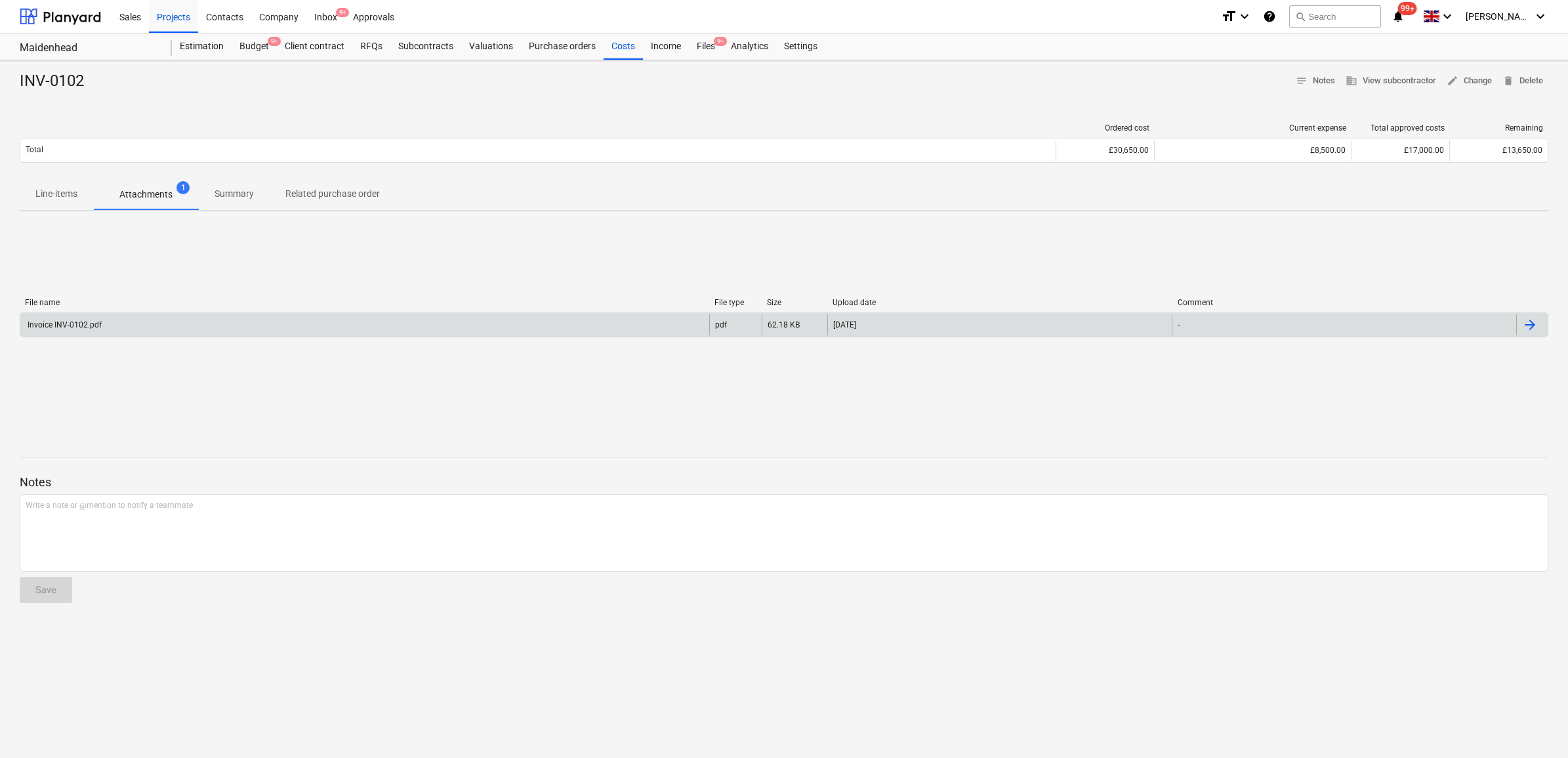
click at [198, 320] on div "Invoice INV-0102.pdf" at bounding box center [365, 325] width 688 height 21
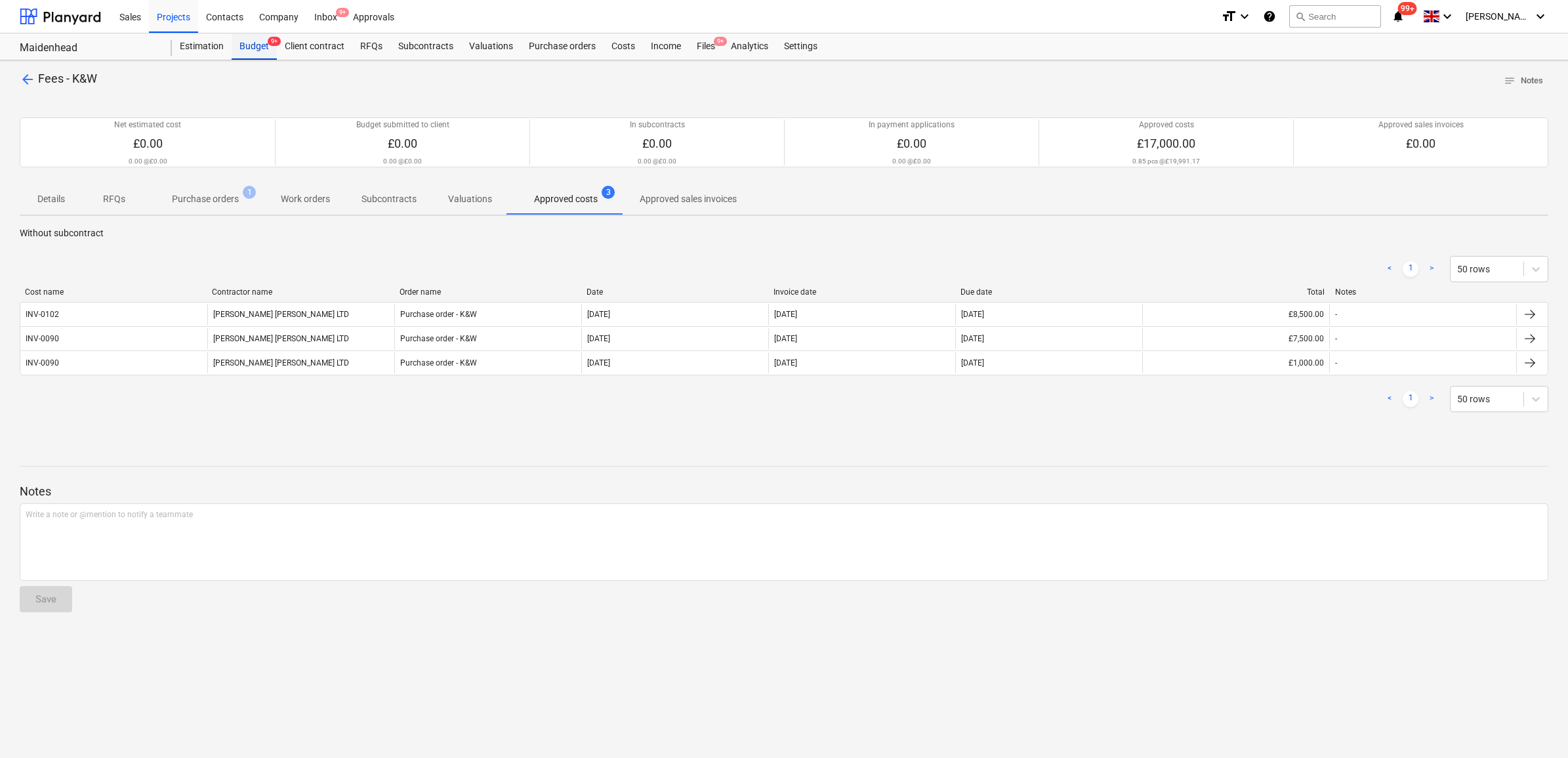
drag, startPoint x: 233, startPoint y: 44, endPoint x: 246, endPoint y: 47, distance: 13.3
click at [233, 44] on div "Budget 9+" at bounding box center [254, 46] width 45 height 26
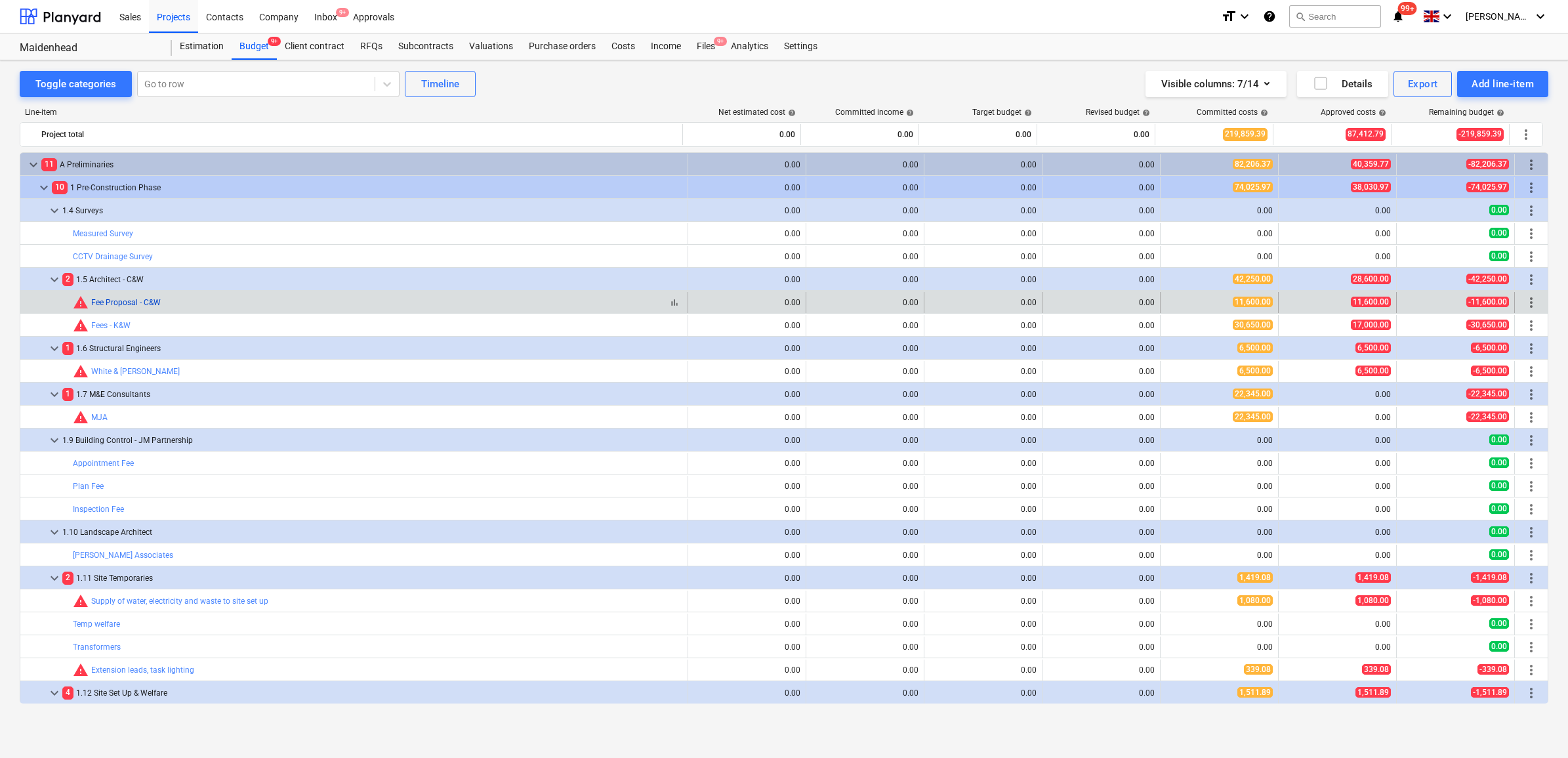
click at [146, 301] on link "Fee Proposal - C&W" at bounding box center [126, 303] width 70 height 9
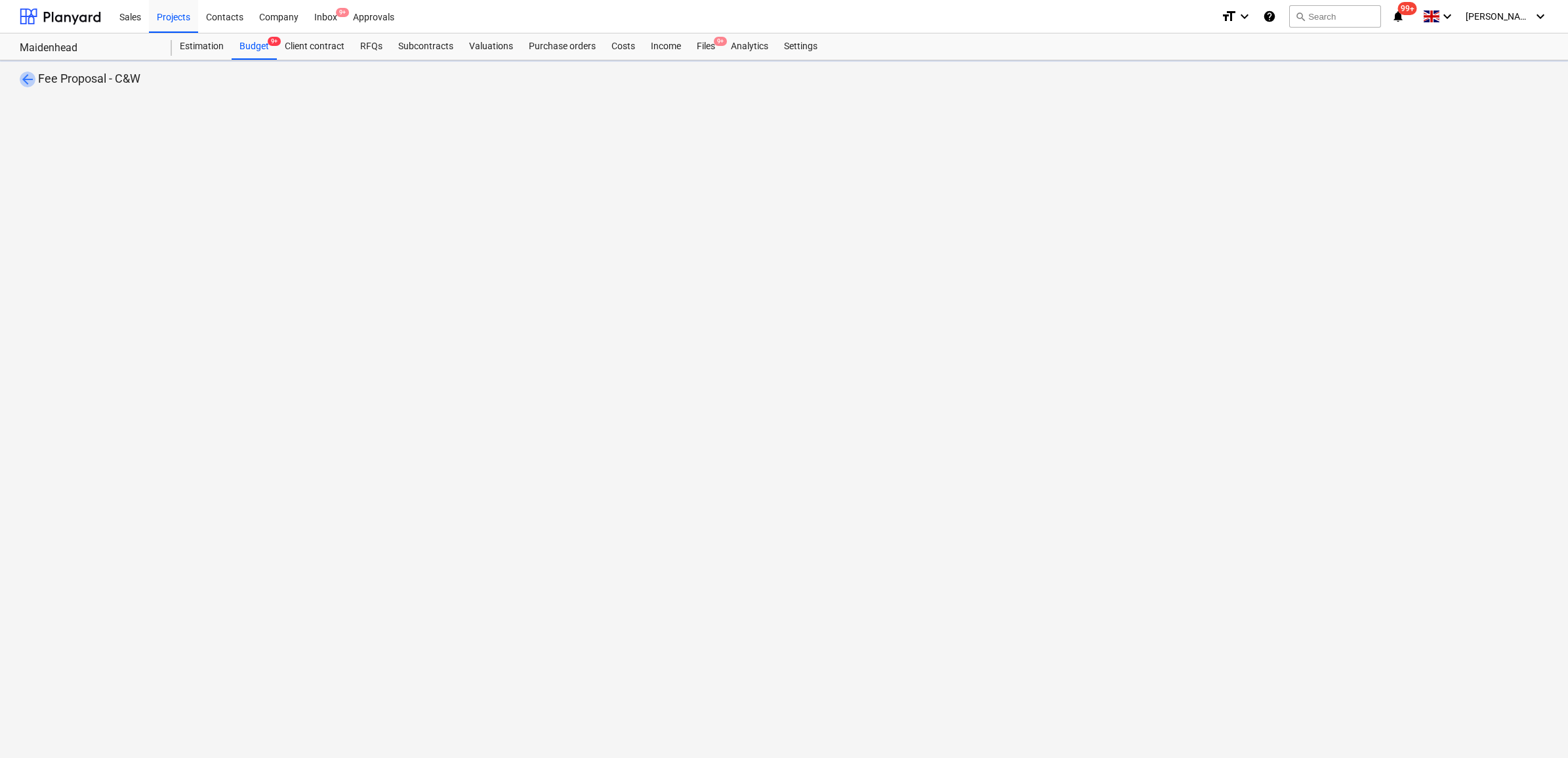
click at [26, 82] on span "arrow_back" at bounding box center [27, 79] width 16 height 16
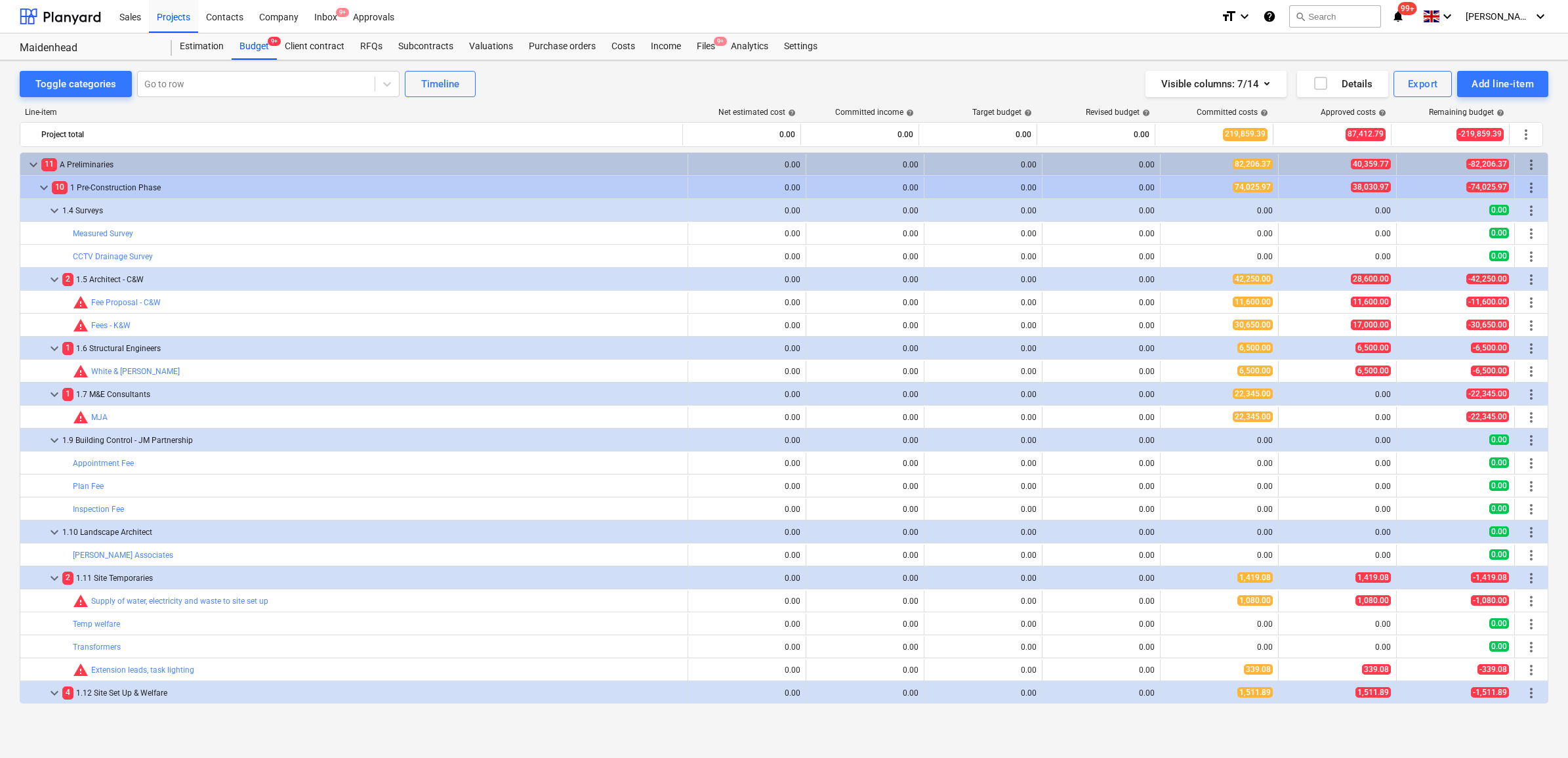
scroll to position [82, 0]
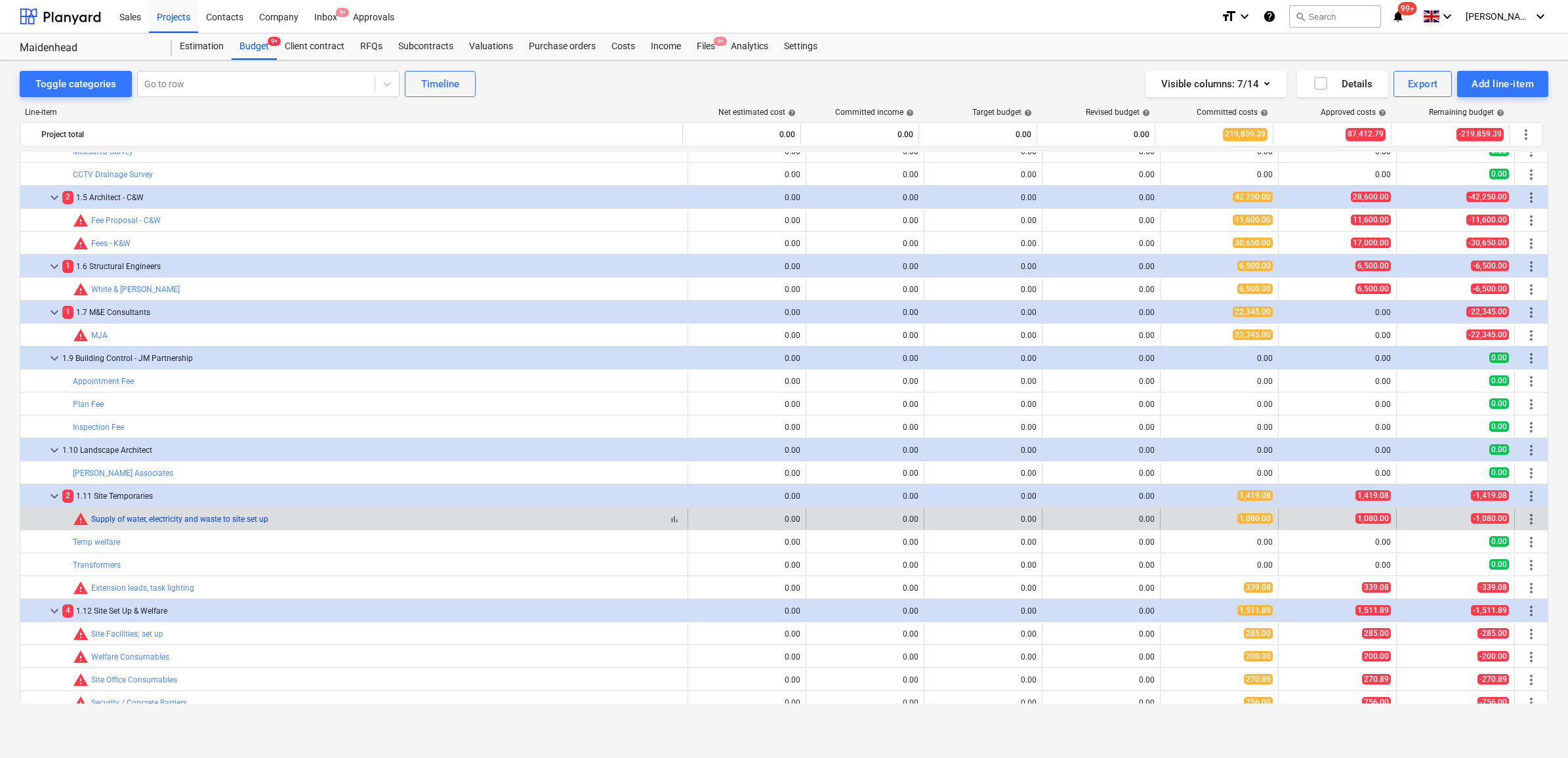
click at [253, 517] on link "Supply of water, electricity and waste to site set up" at bounding box center [179, 520] width 177 height 9
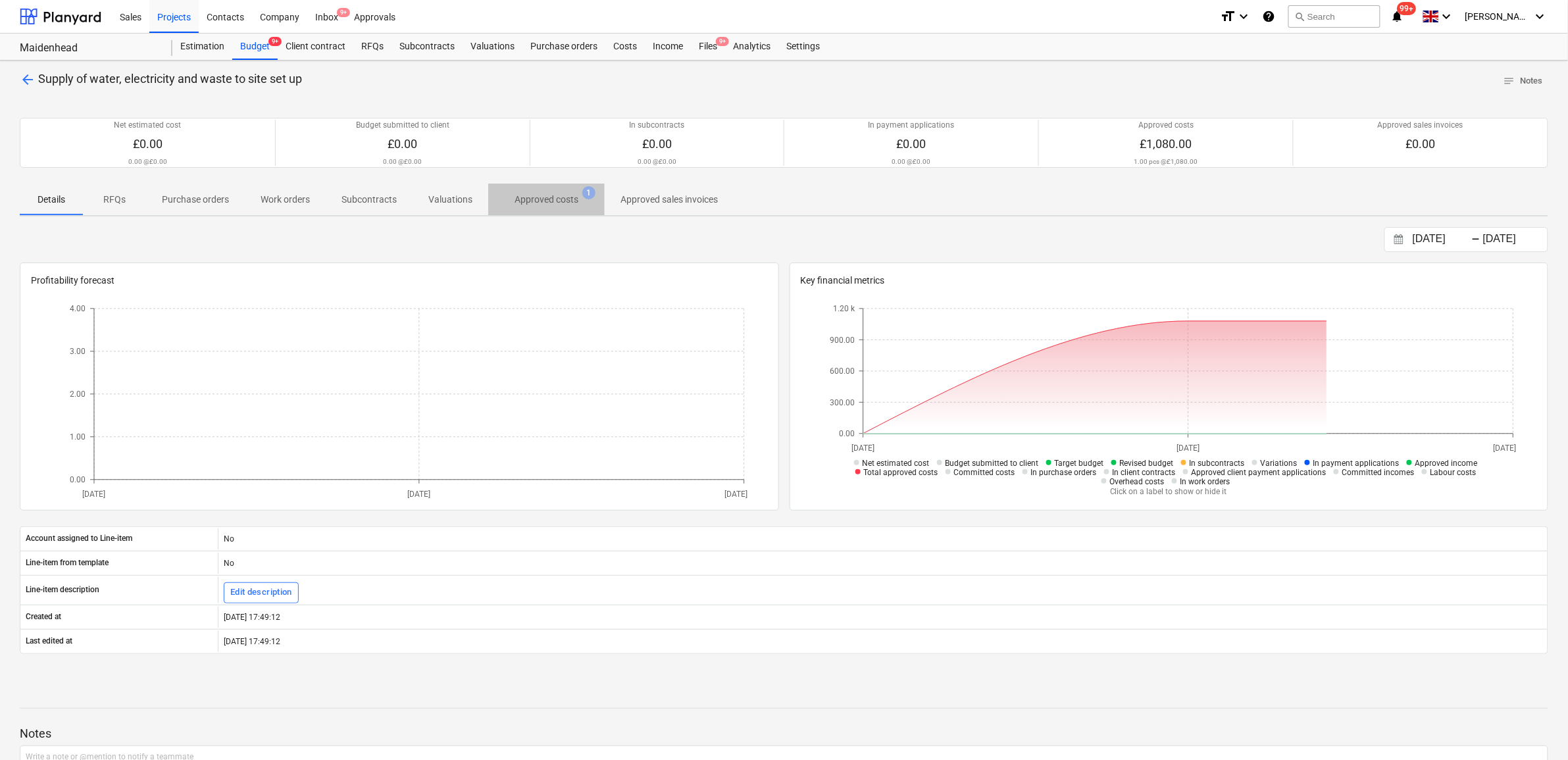
click at [555, 198] on p "Approved costs" at bounding box center [546, 199] width 64 height 14
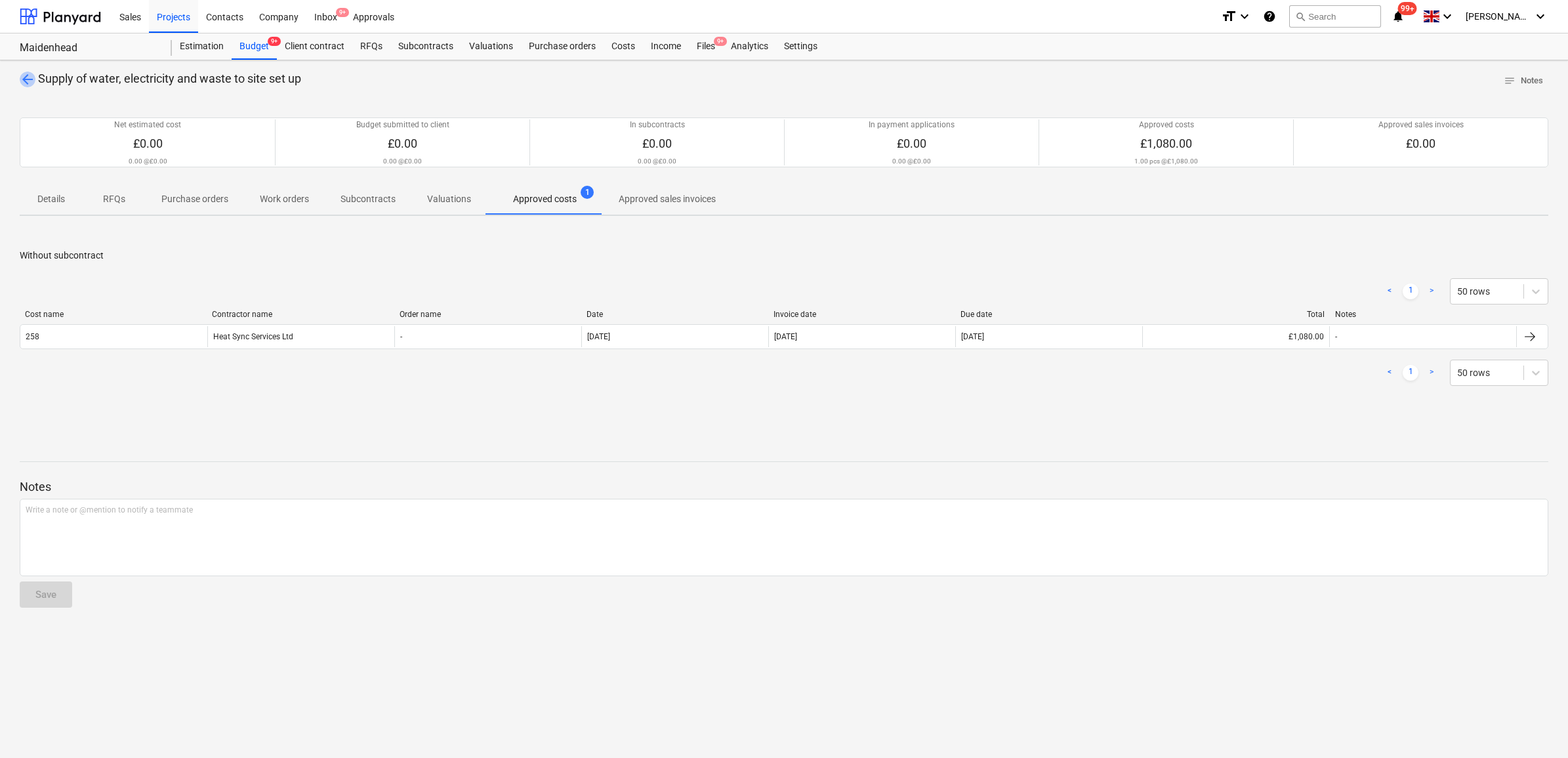
click at [23, 79] on span "arrow_back" at bounding box center [27, 79] width 16 height 16
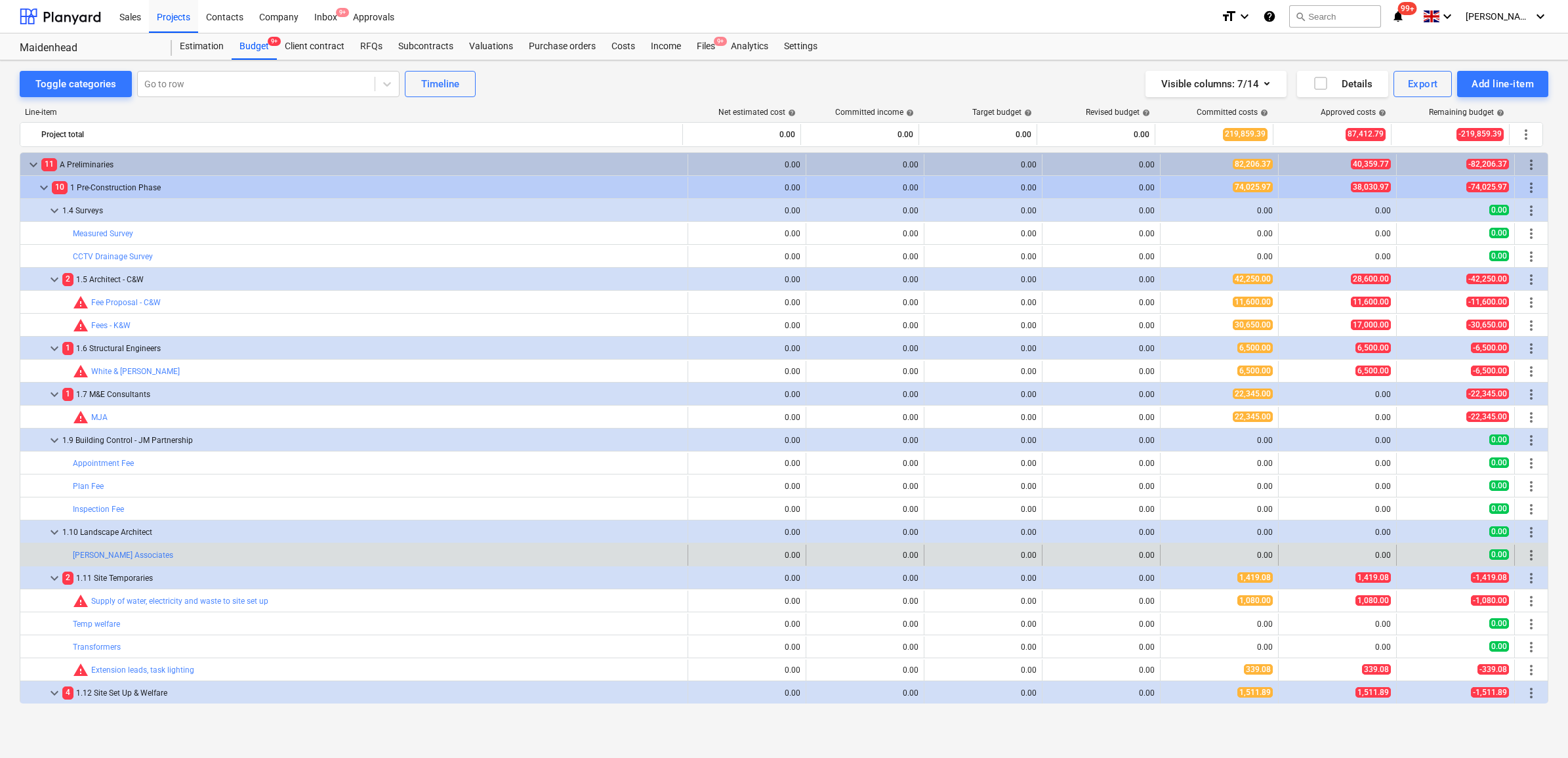
scroll to position [82, 0]
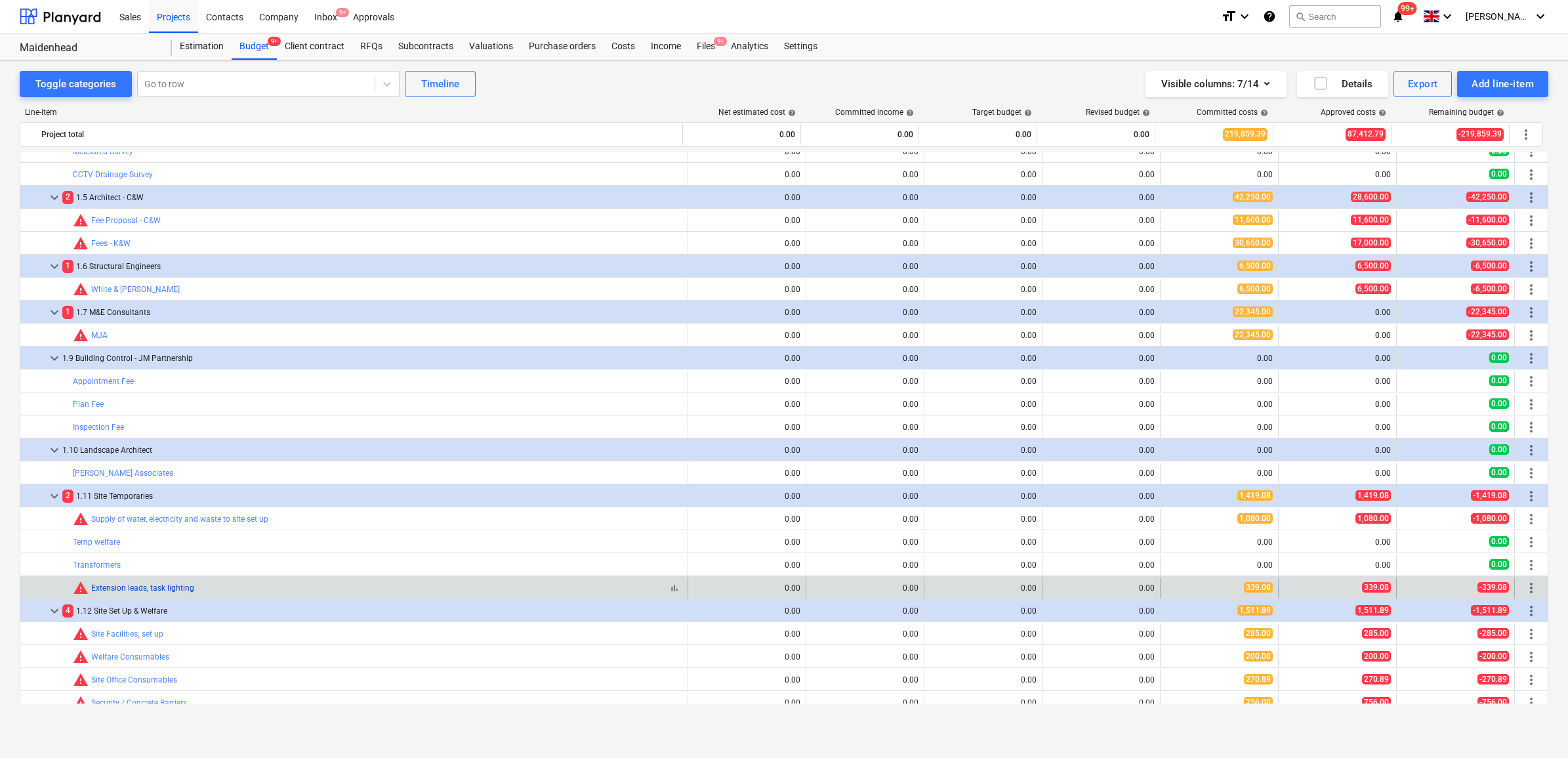
click at [182, 589] on link "Extension leads, task lighting" at bounding box center [142, 589] width 103 height 9
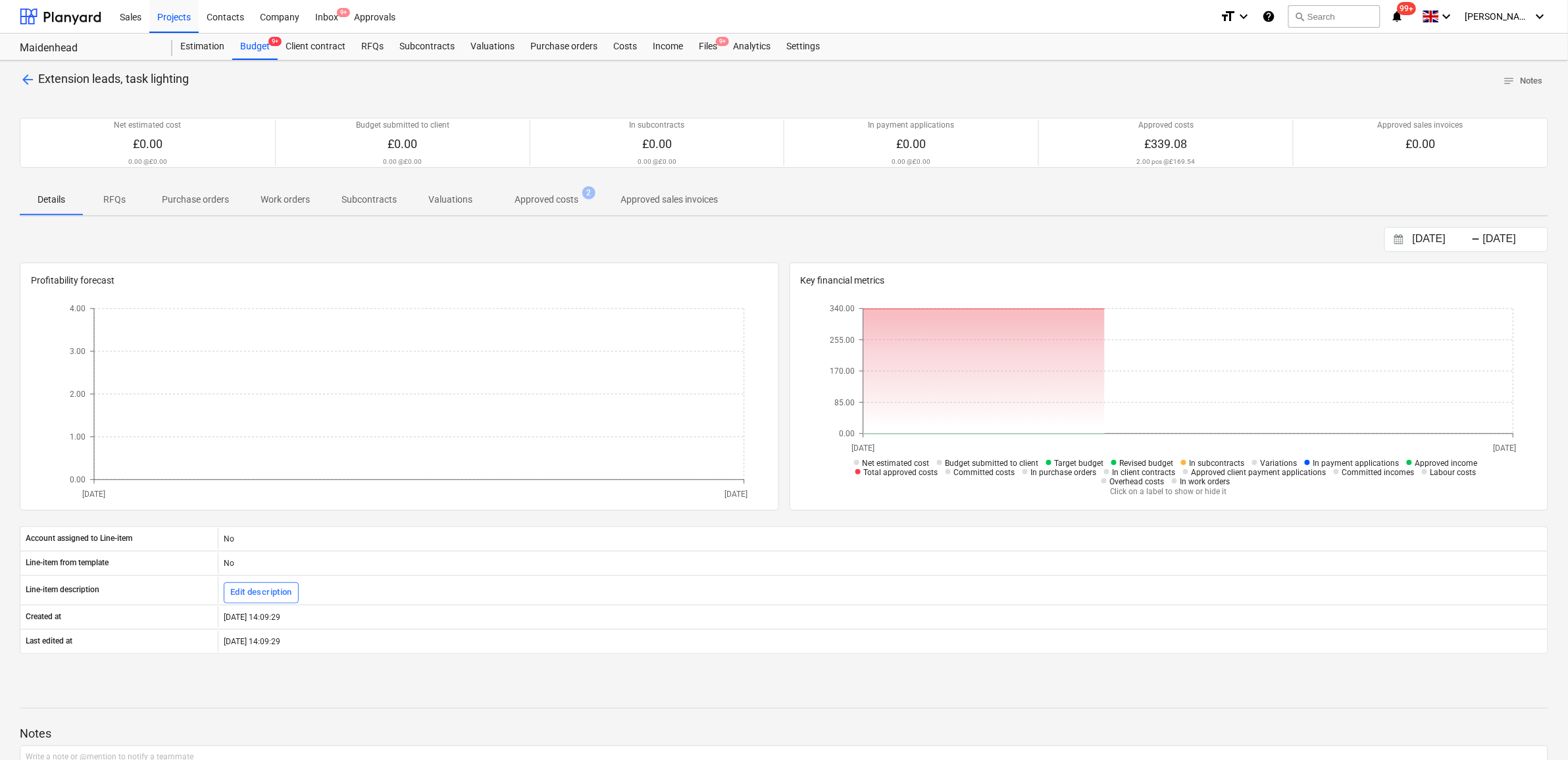
click at [551, 197] on p "Approved costs" at bounding box center [546, 199] width 64 height 14
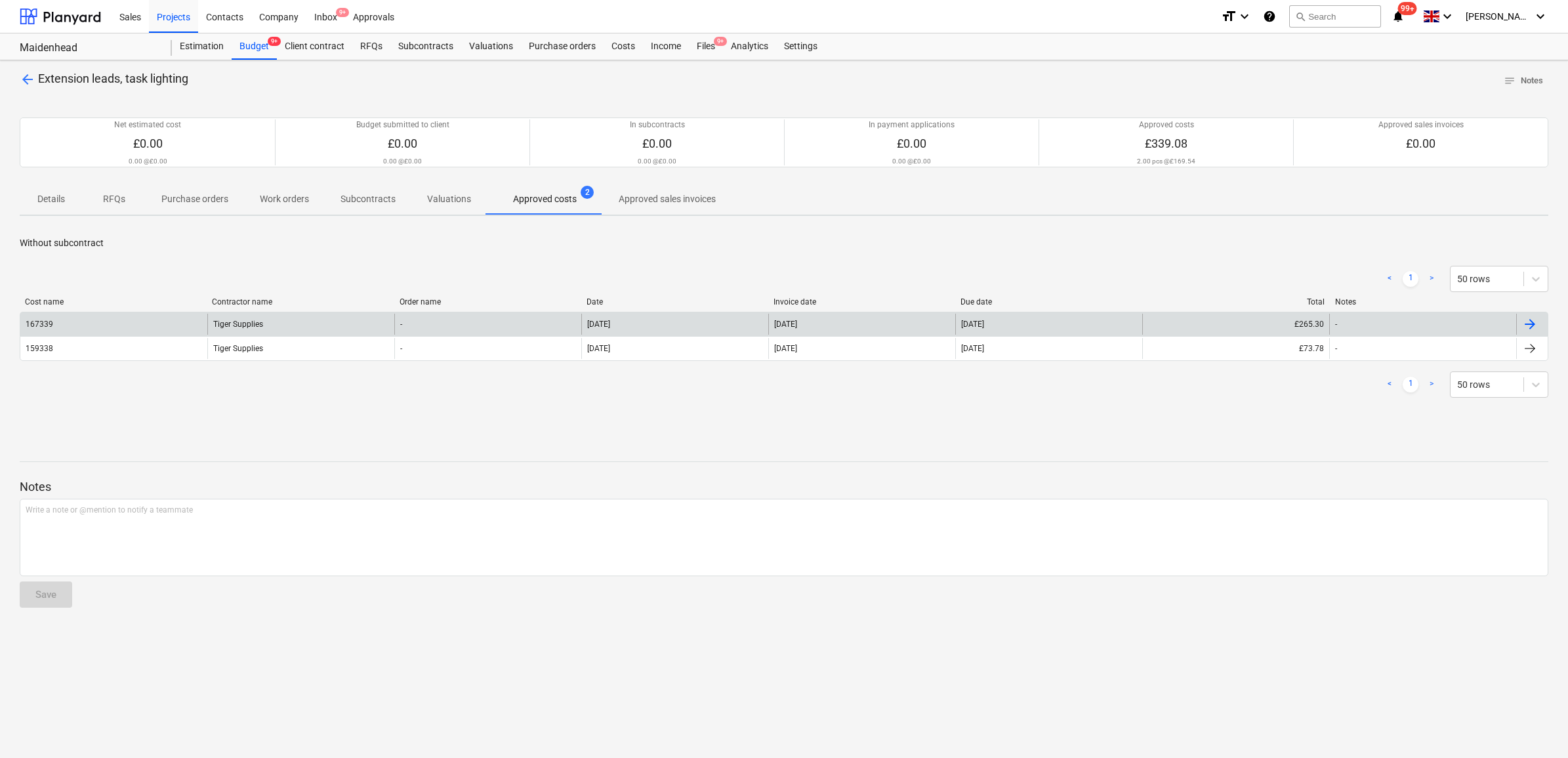
click at [987, 333] on div "[DATE]" at bounding box center [1049, 325] width 187 height 21
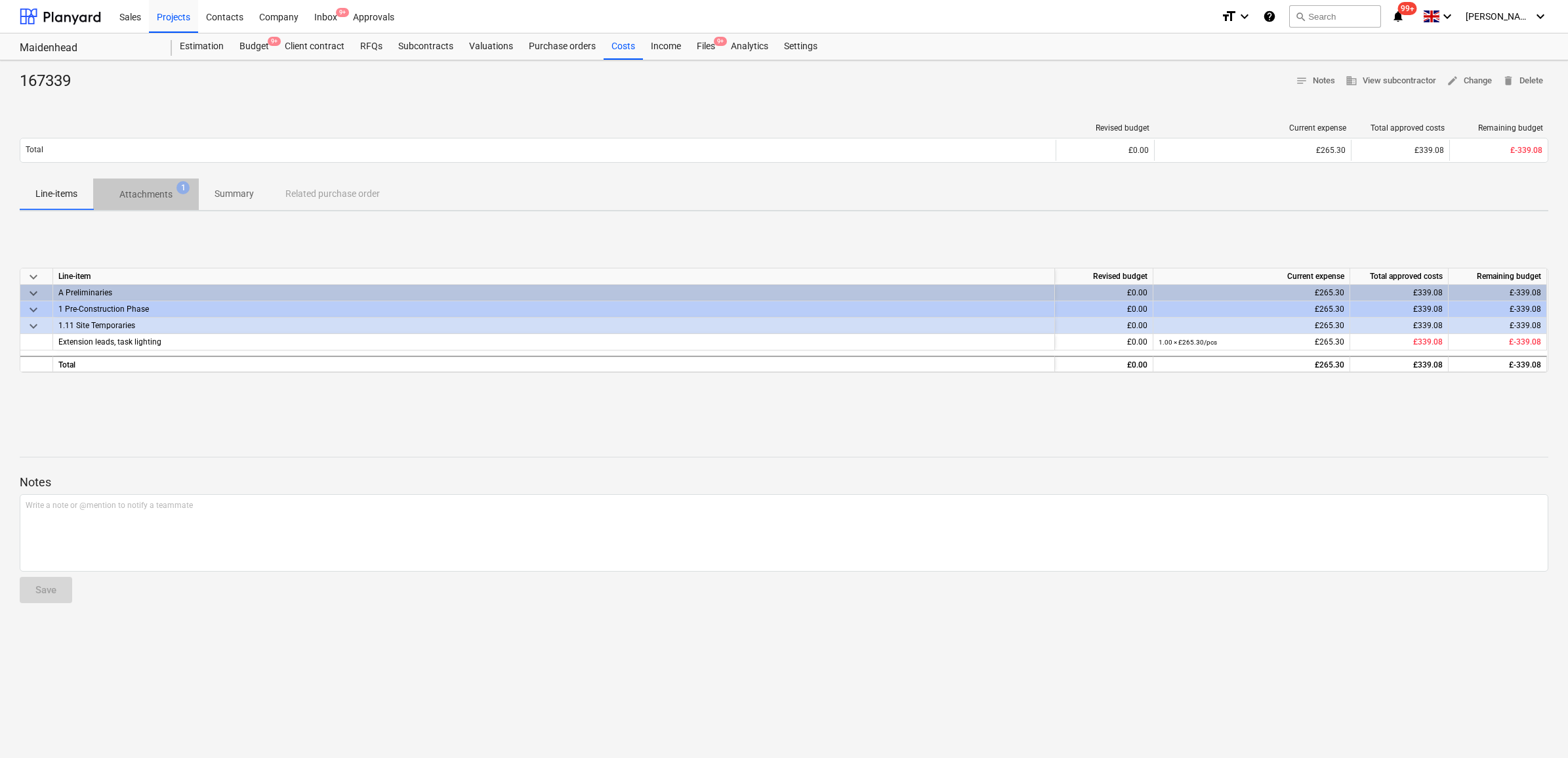
click at [168, 187] on span "Attachments 1" at bounding box center [147, 194] width 106 height 24
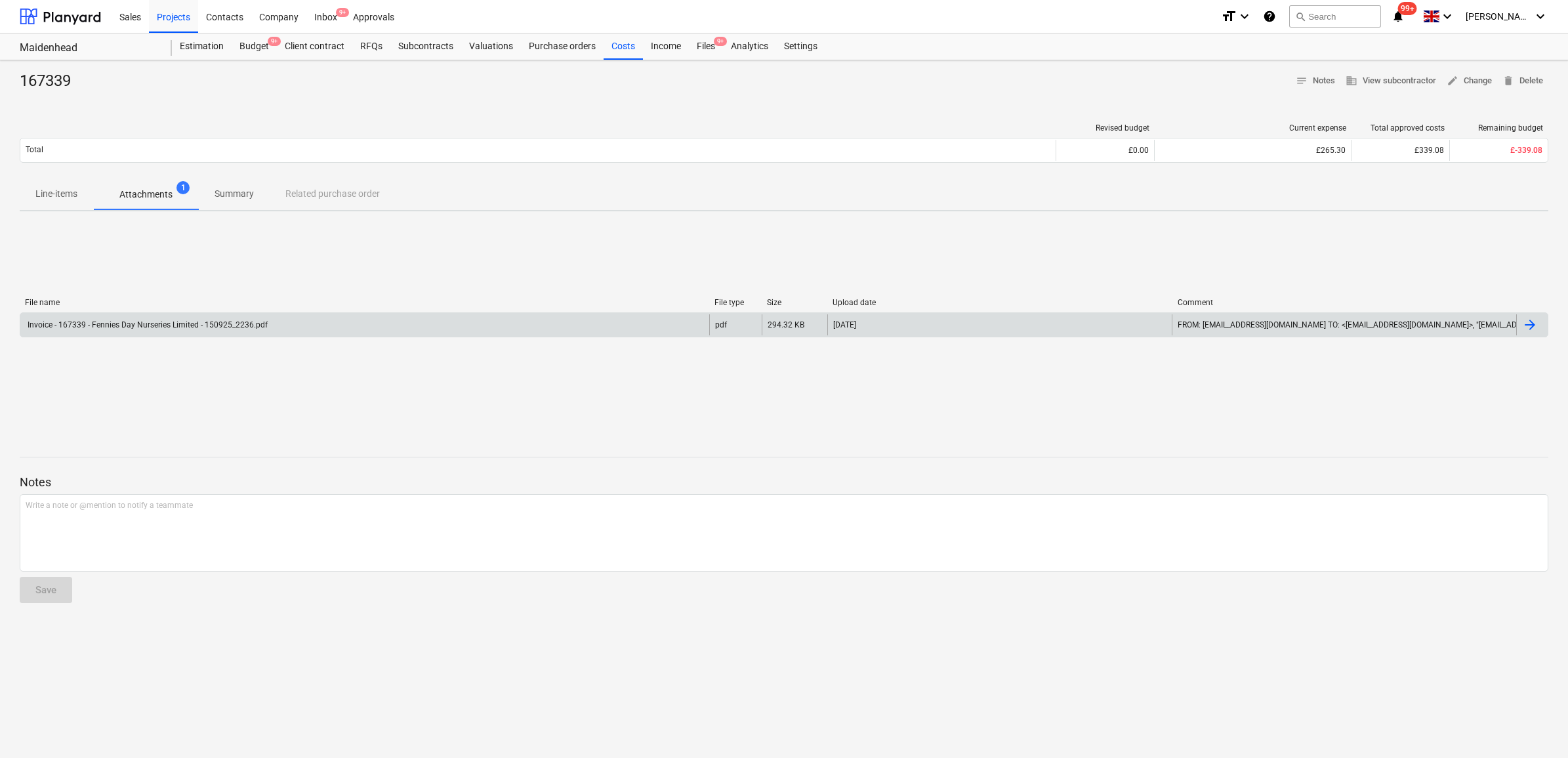
click at [250, 326] on div "Invoice - 167339 - Fennies Day Nurseries Limited - 150925_2236.pdf" at bounding box center [147, 326] width 242 height 9
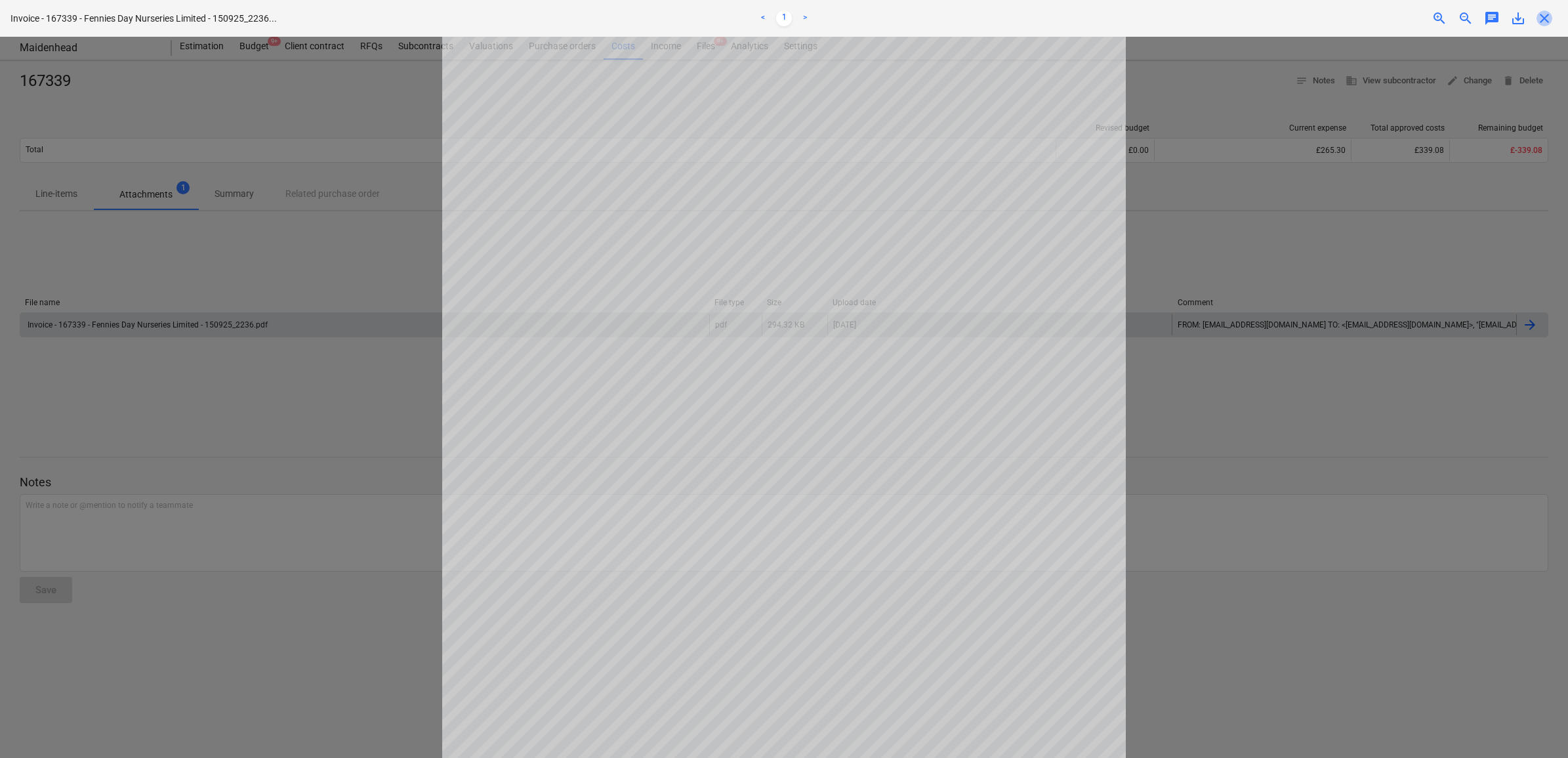
click at [1542, 23] on span "close" at bounding box center [1544, 18] width 16 height 16
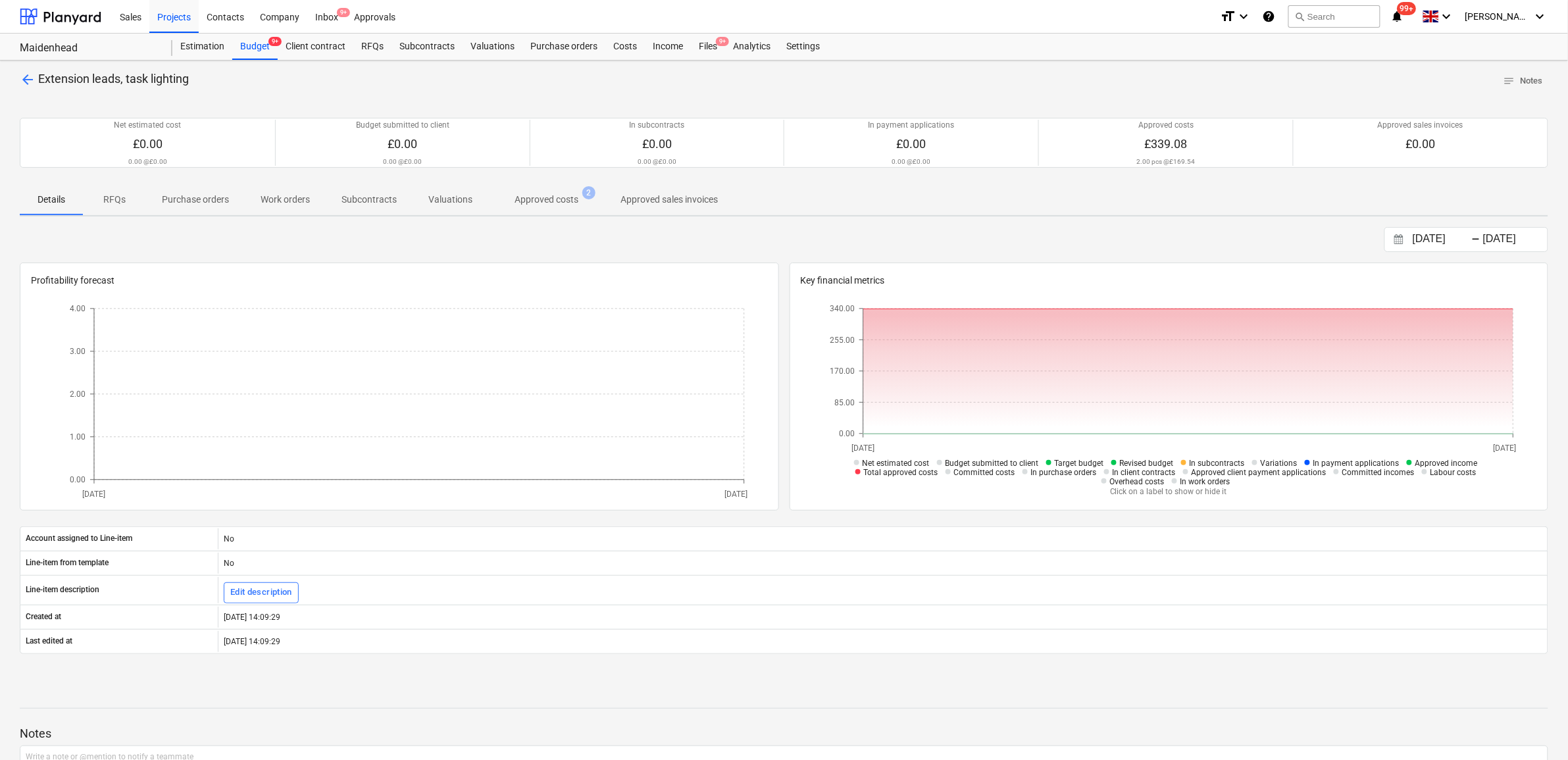
click at [27, 76] on span "arrow_back" at bounding box center [28, 80] width 16 height 16
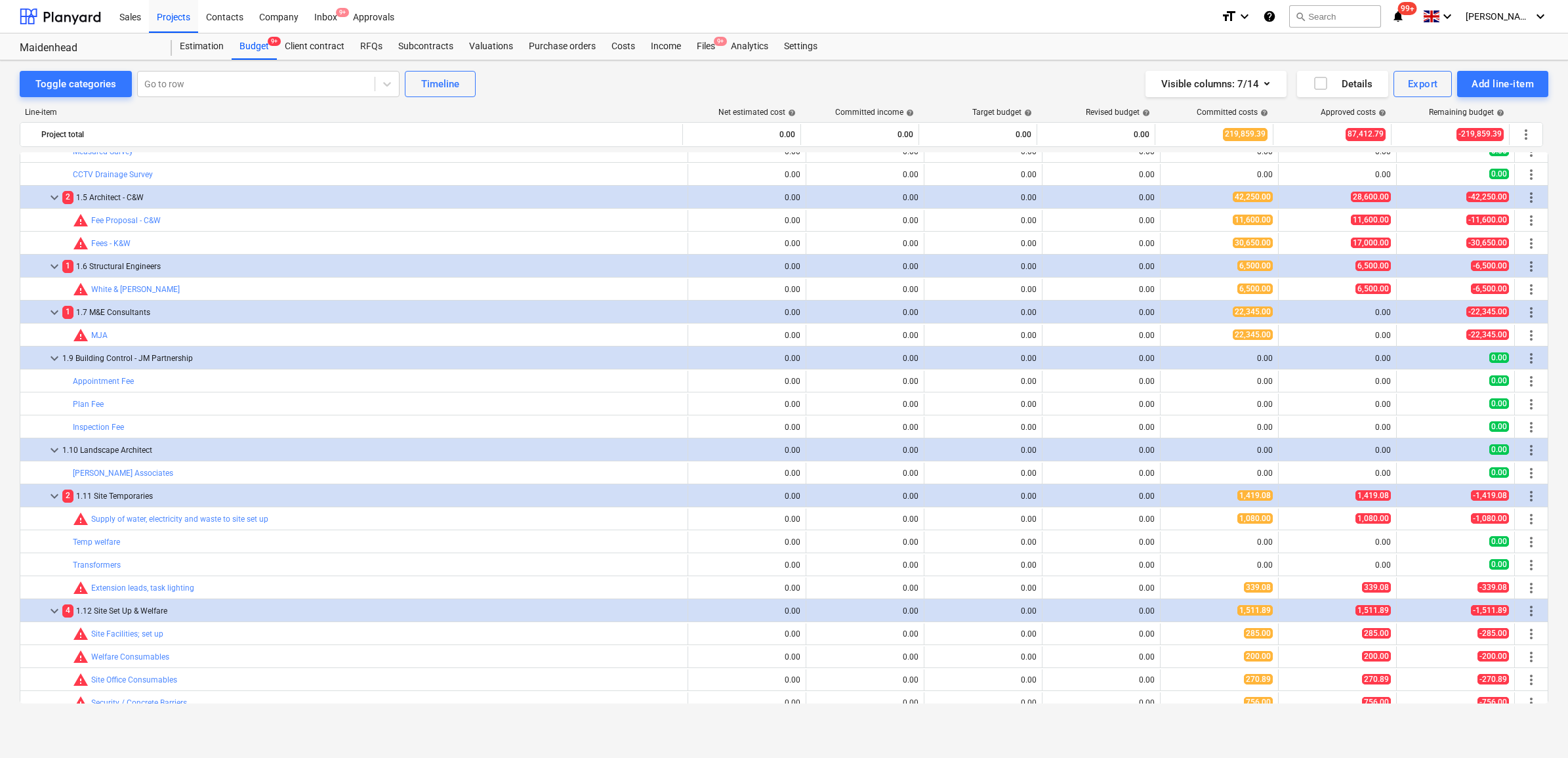
scroll to position [246, 0]
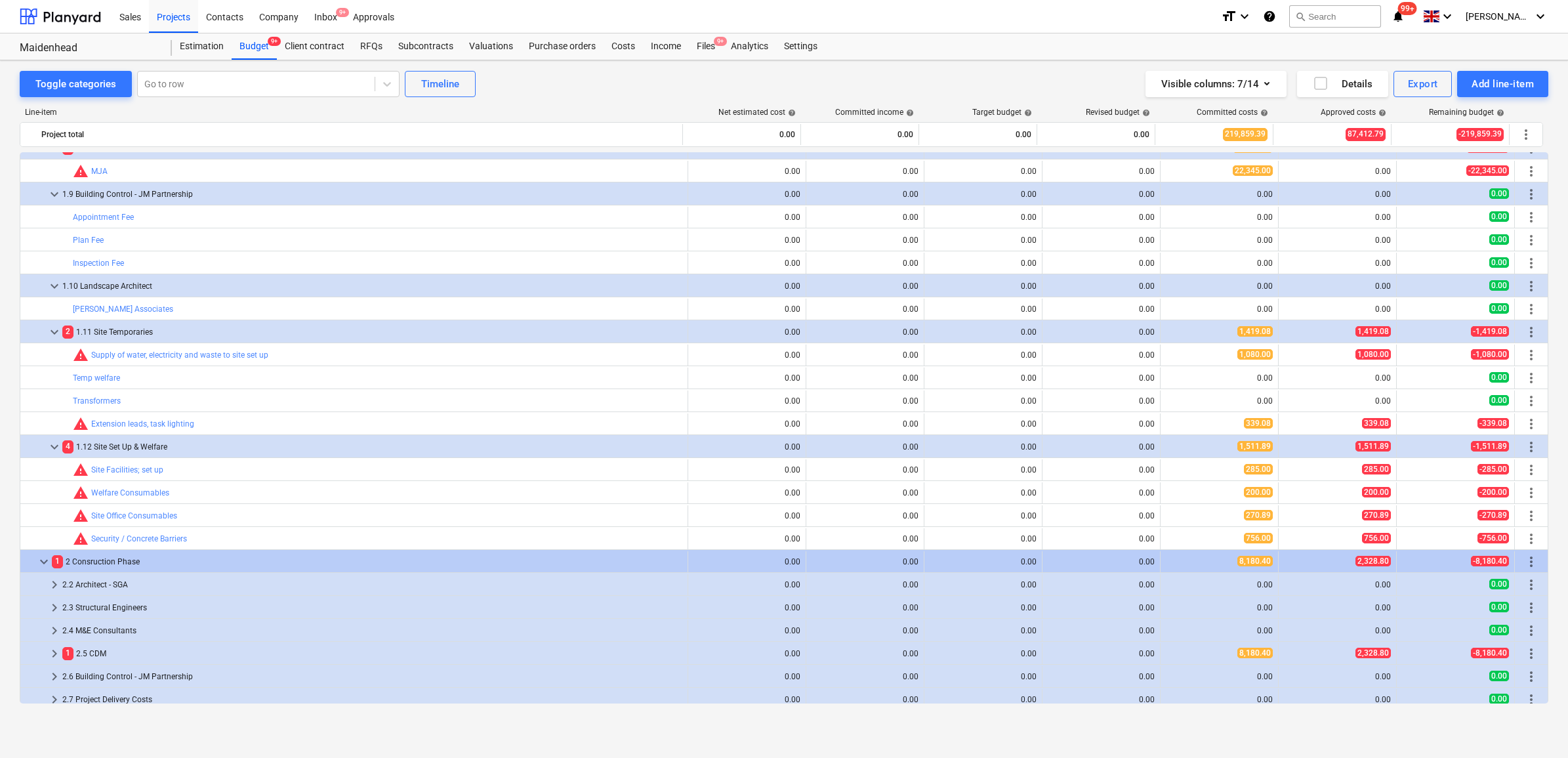
click at [141, 471] on link "Site Facilities; set up" at bounding box center [127, 470] width 72 height 9
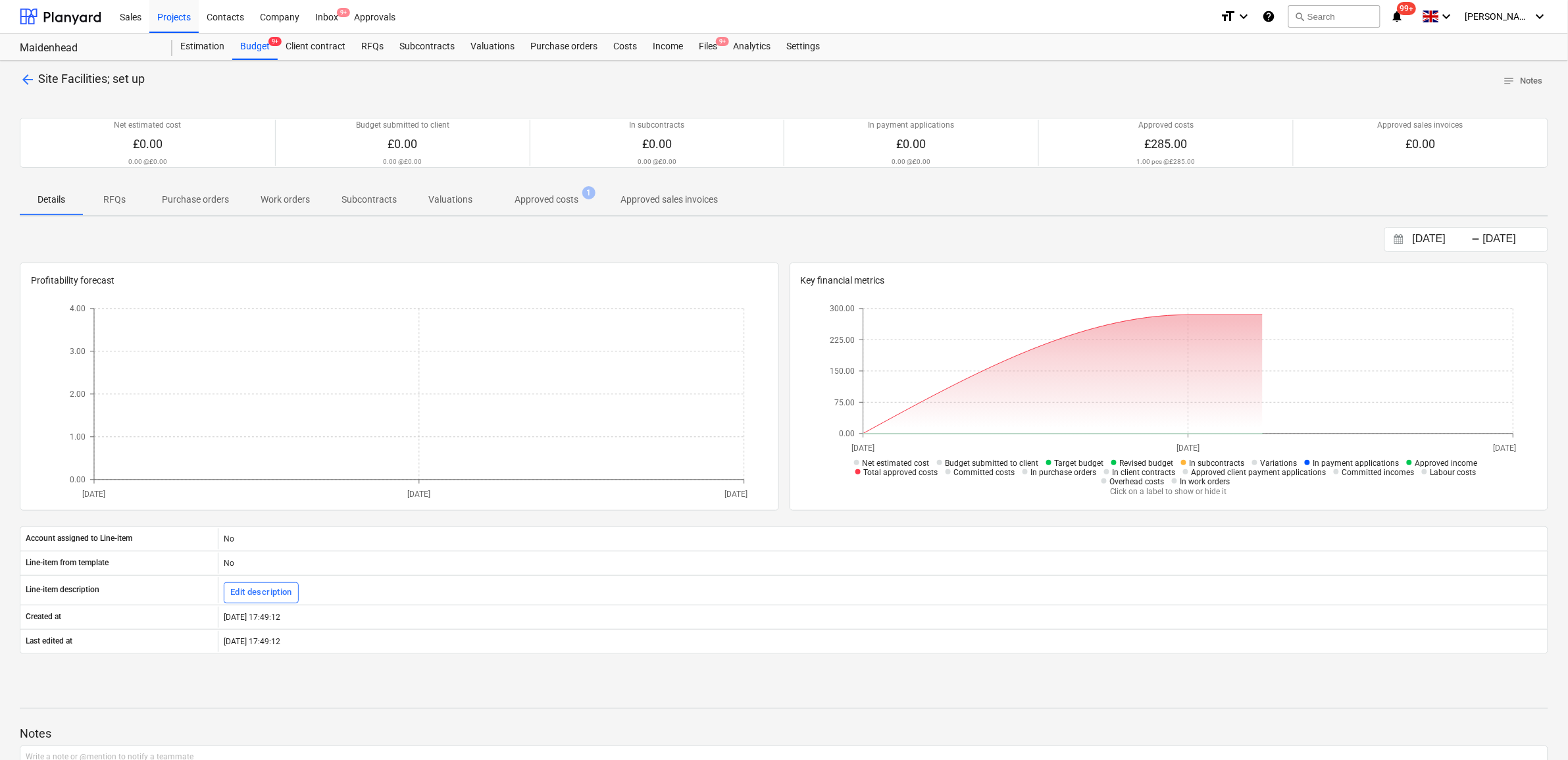
click at [548, 201] on p "Approved costs" at bounding box center [546, 199] width 64 height 14
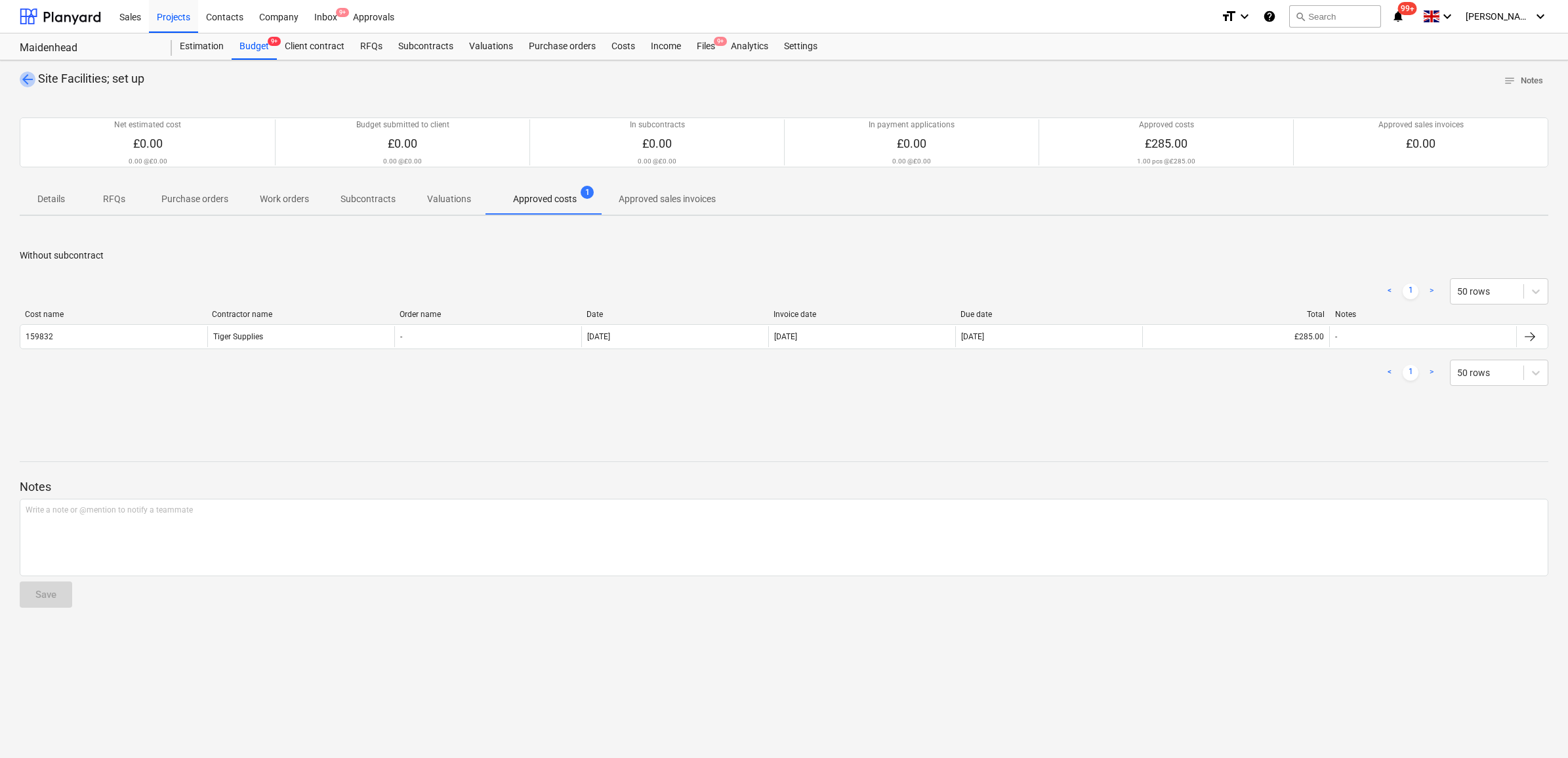
click at [26, 77] on span "arrow_back" at bounding box center [27, 79] width 16 height 16
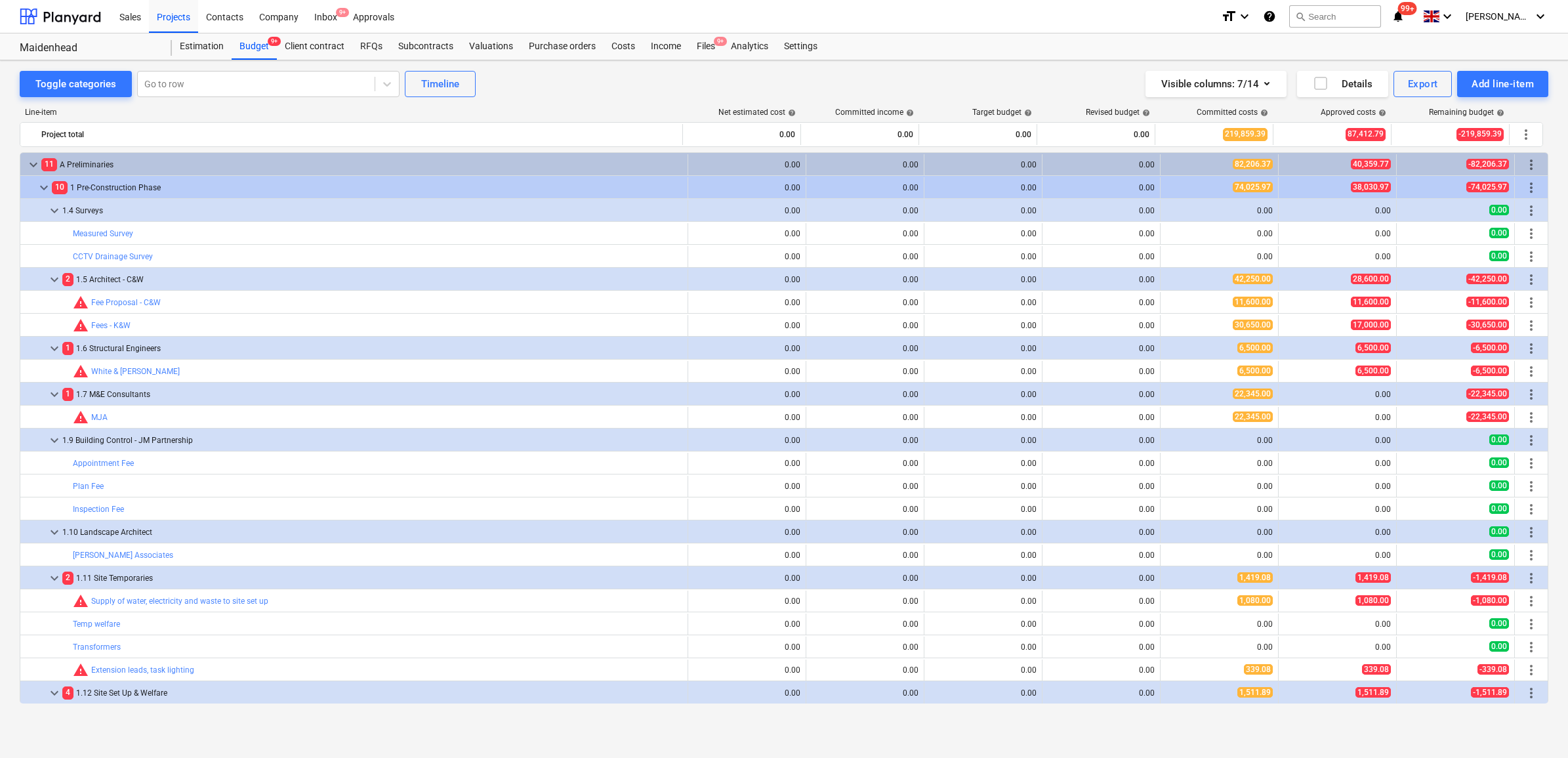
scroll to position [246, 0]
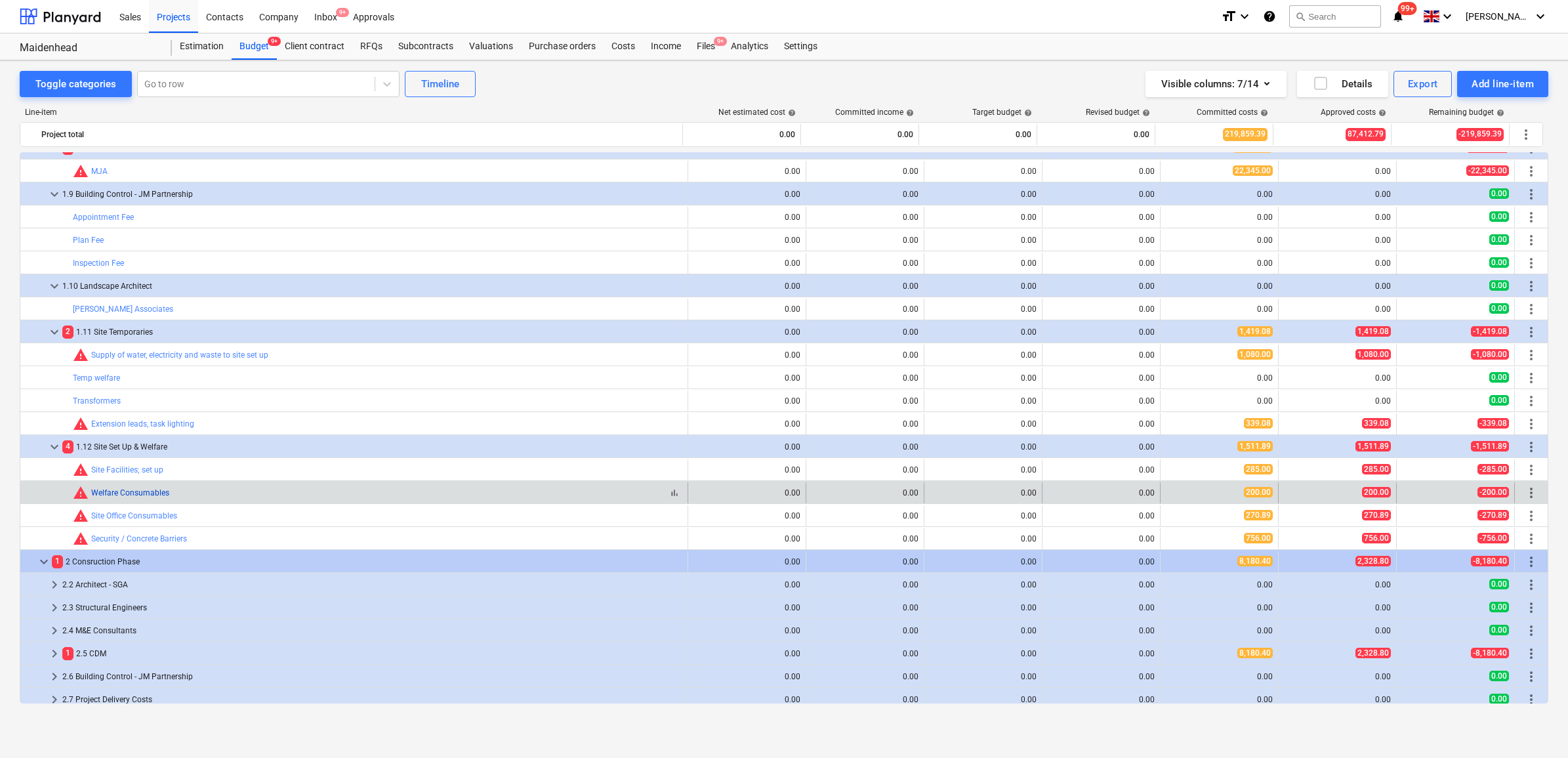
click at [135, 494] on link "Welfare Consumables" at bounding box center [130, 493] width 78 height 9
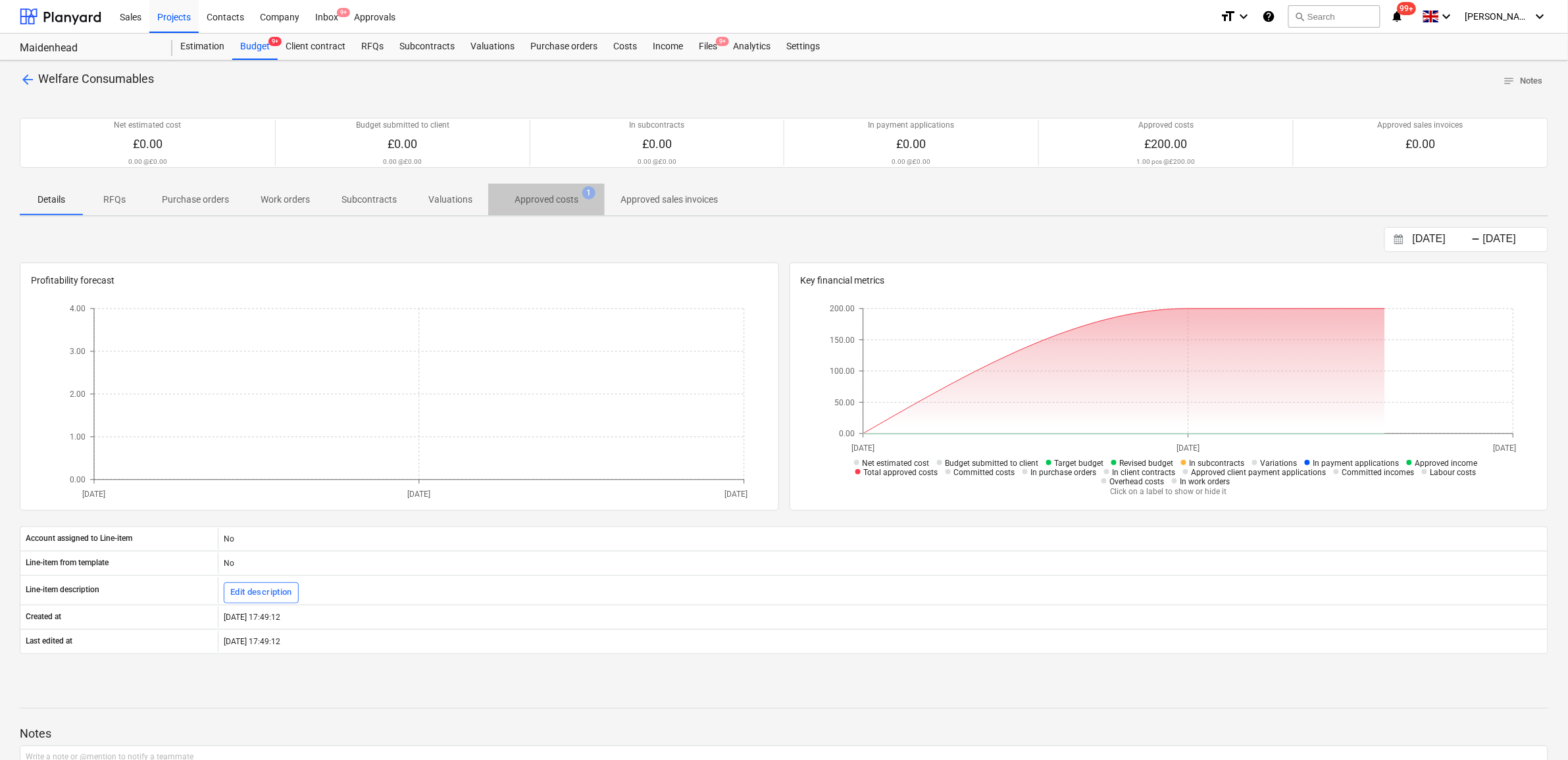
click at [557, 199] on p "Approved costs" at bounding box center [546, 199] width 64 height 14
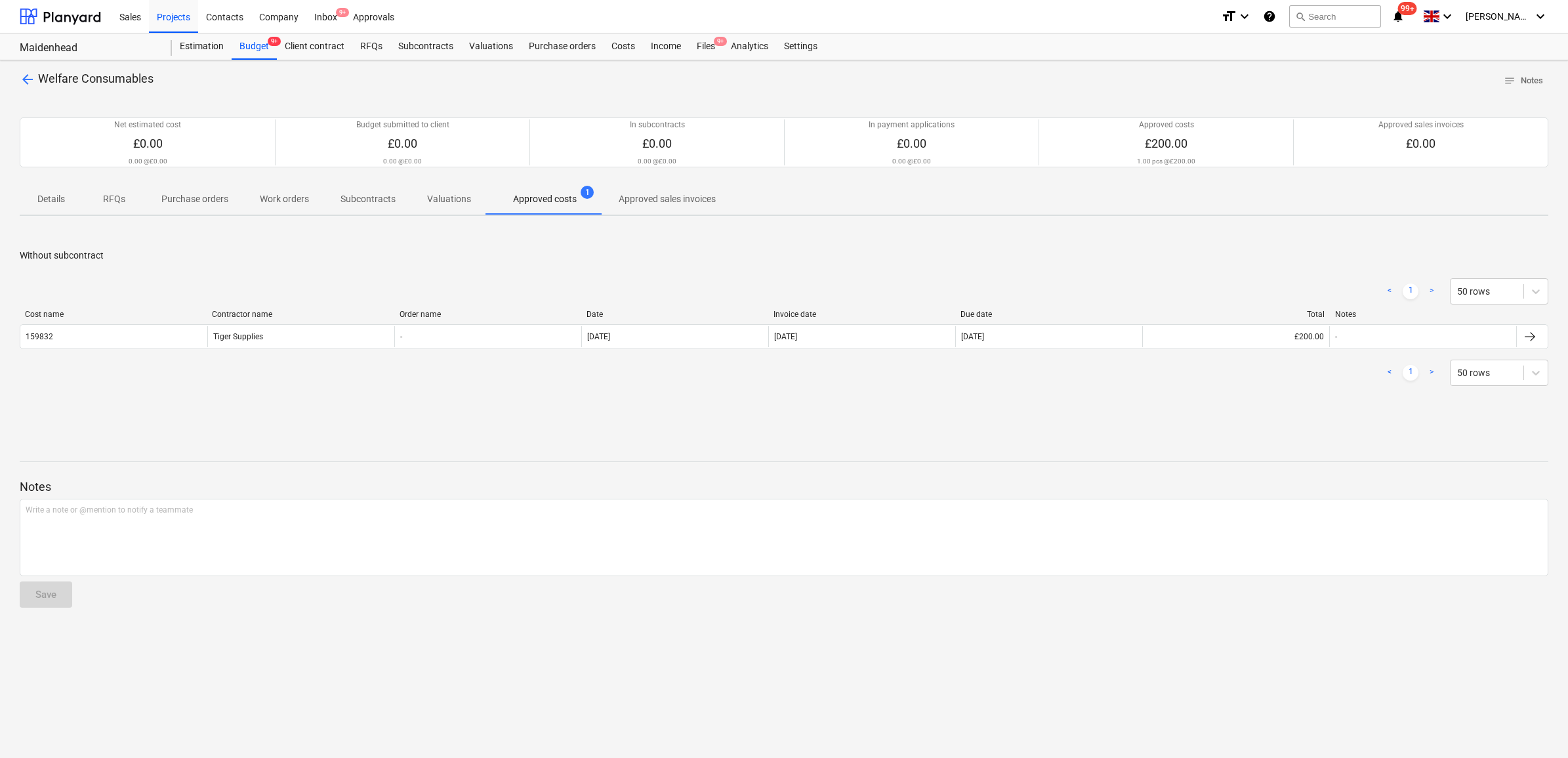
click at [27, 83] on span "arrow_back" at bounding box center [27, 79] width 16 height 16
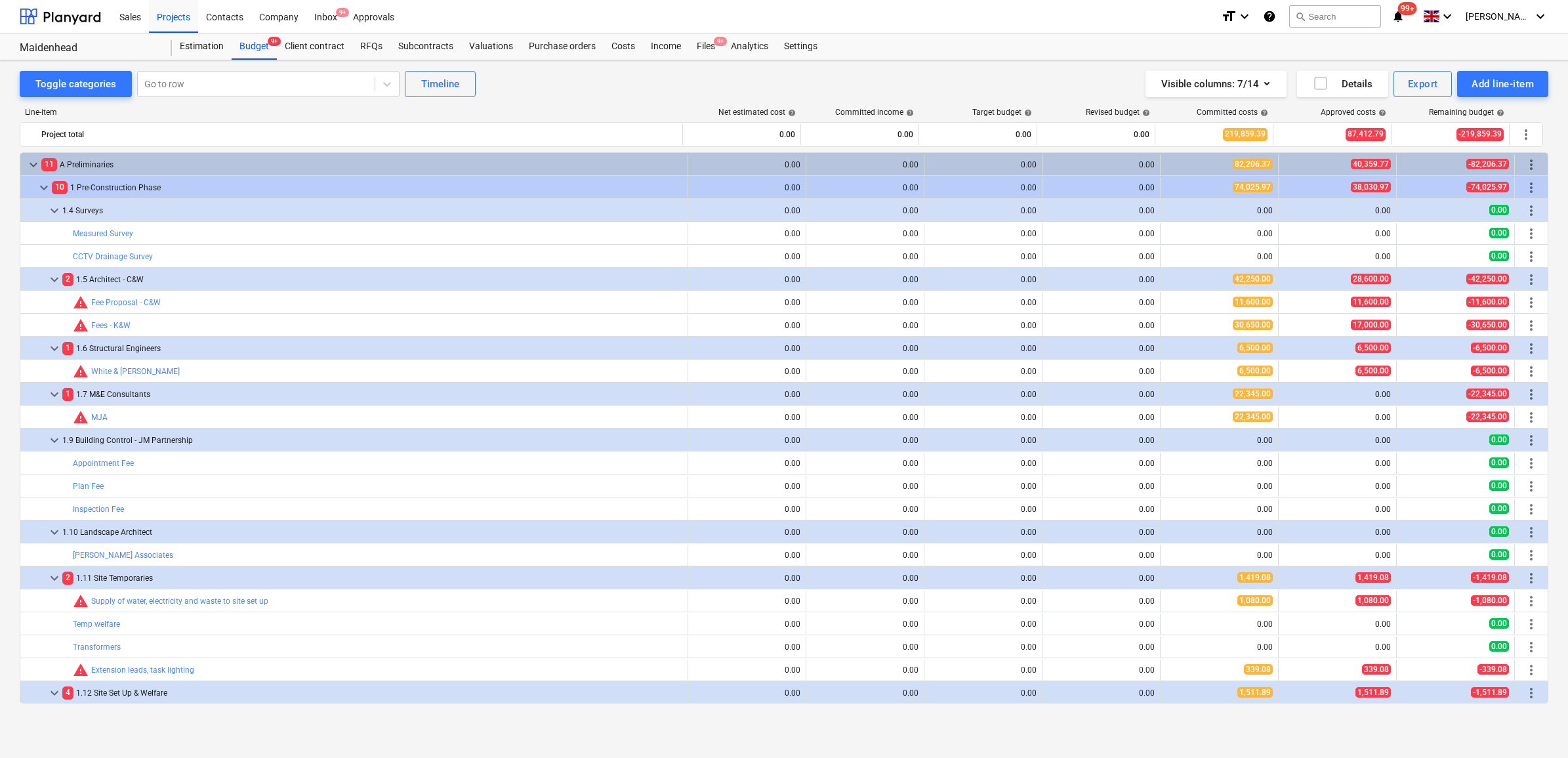
scroll to position [246, 0]
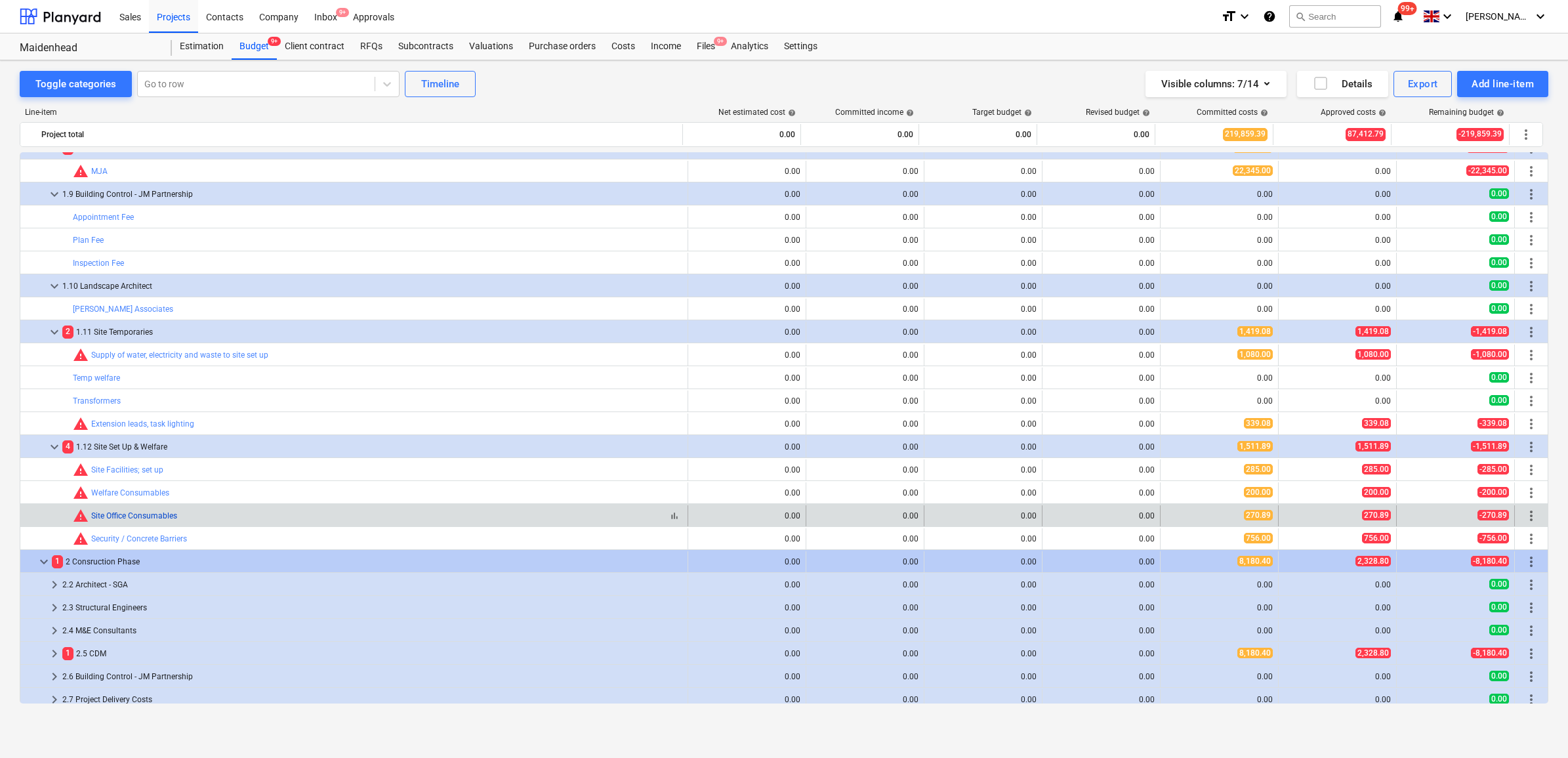
click at [148, 514] on link "Site Office Consumables" at bounding box center [133, 516] width 86 height 9
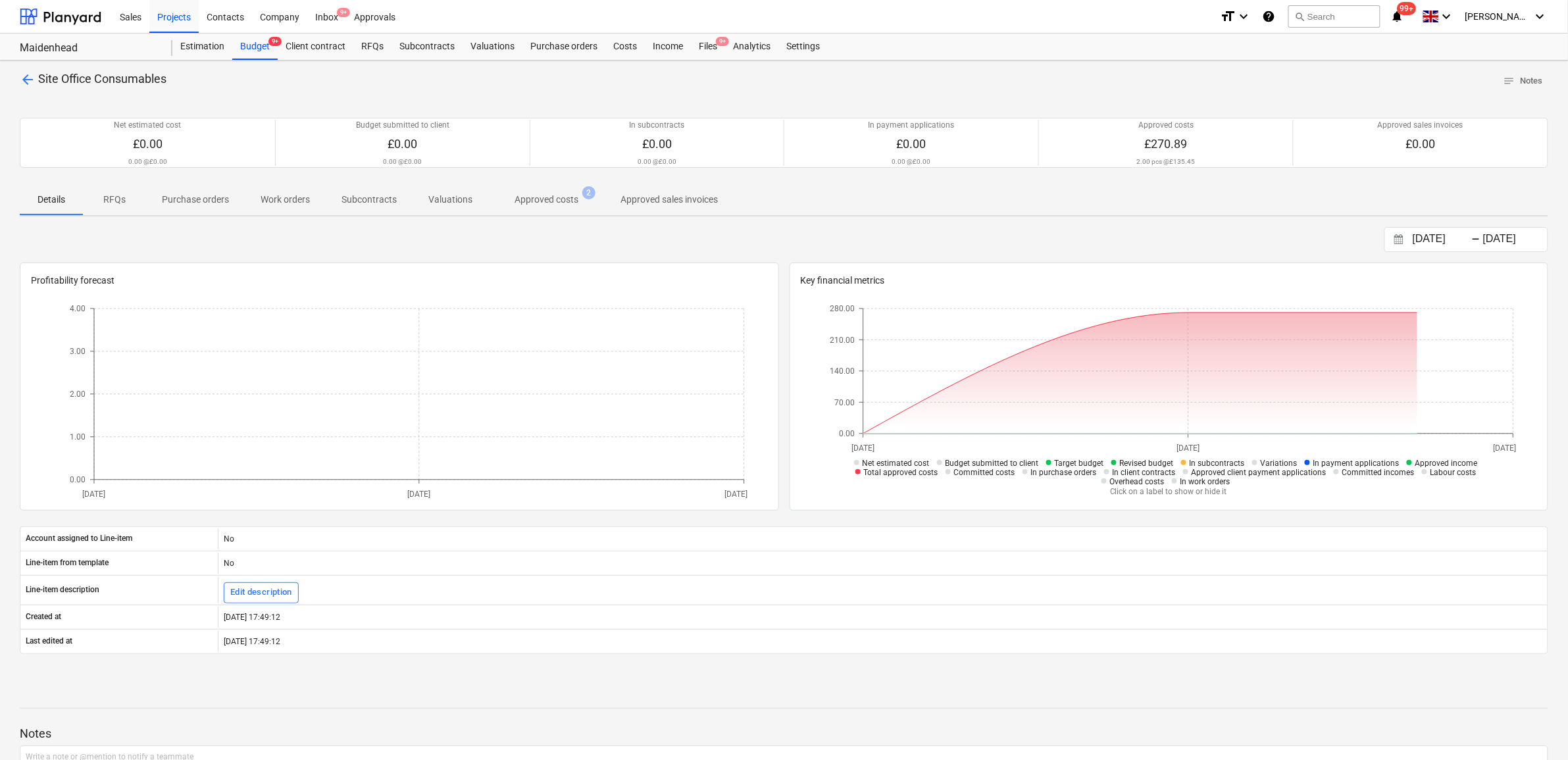
click at [550, 199] on p "Approved costs" at bounding box center [546, 199] width 64 height 14
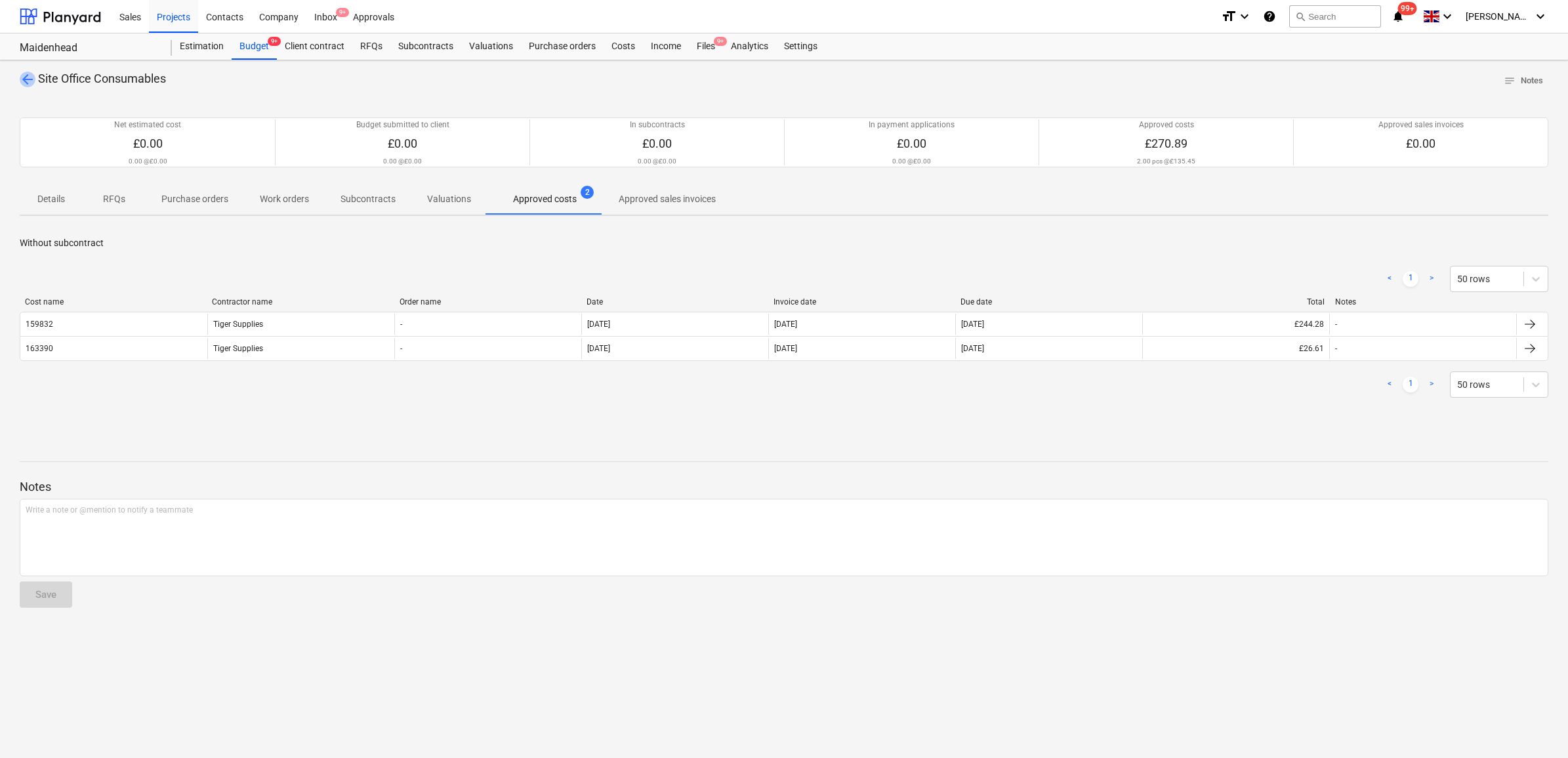
click at [25, 82] on span "arrow_back" at bounding box center [27, 79] width 16 height 16
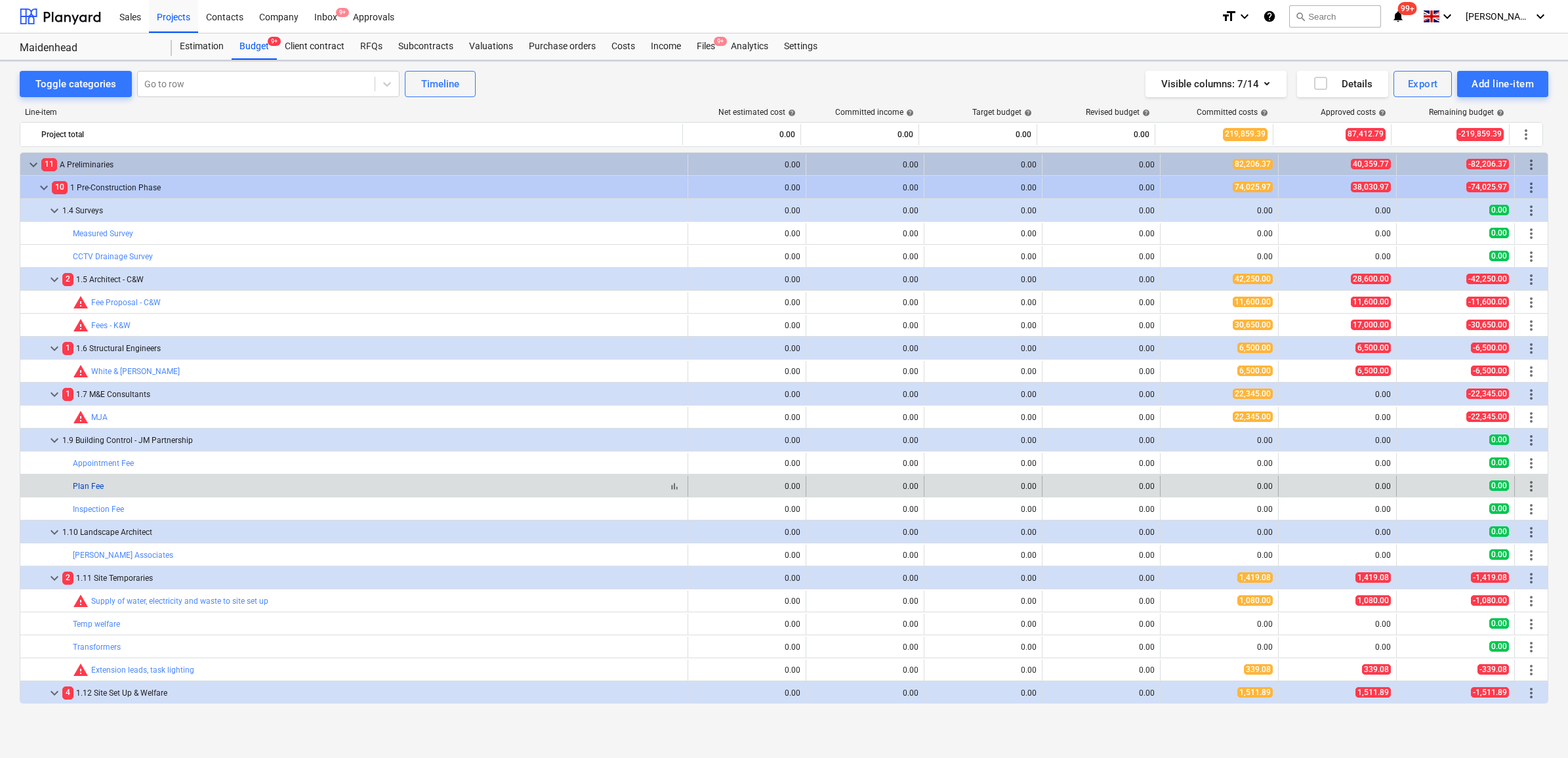
scroll to position [246, 0]
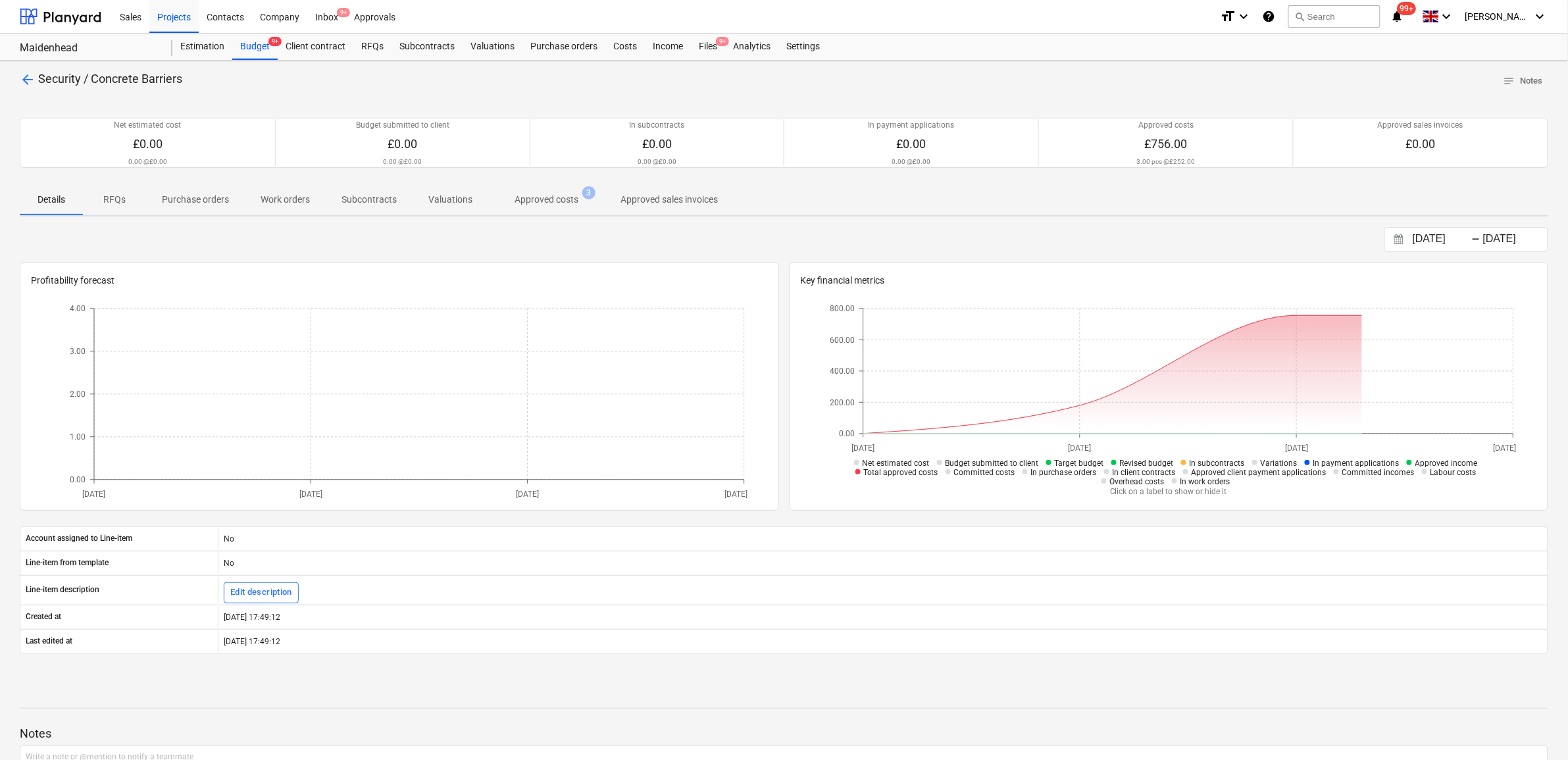
click at [556, 201] on p "Approved costs" at bounding box center [546, 199] width 64 height 14
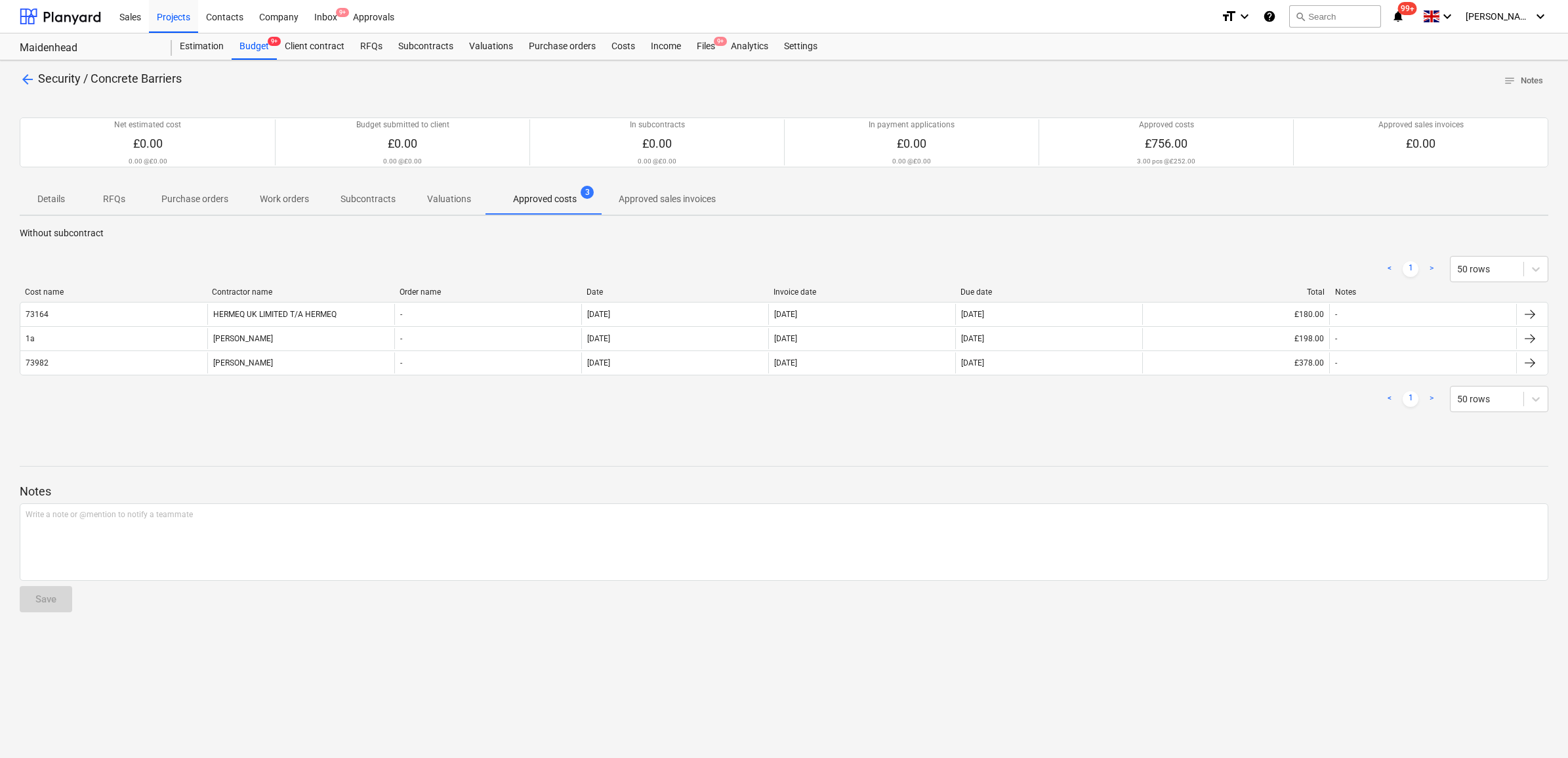
click at [30, 82] on span "arrow_back" at bounding box center [27, 79] width 16 height 16
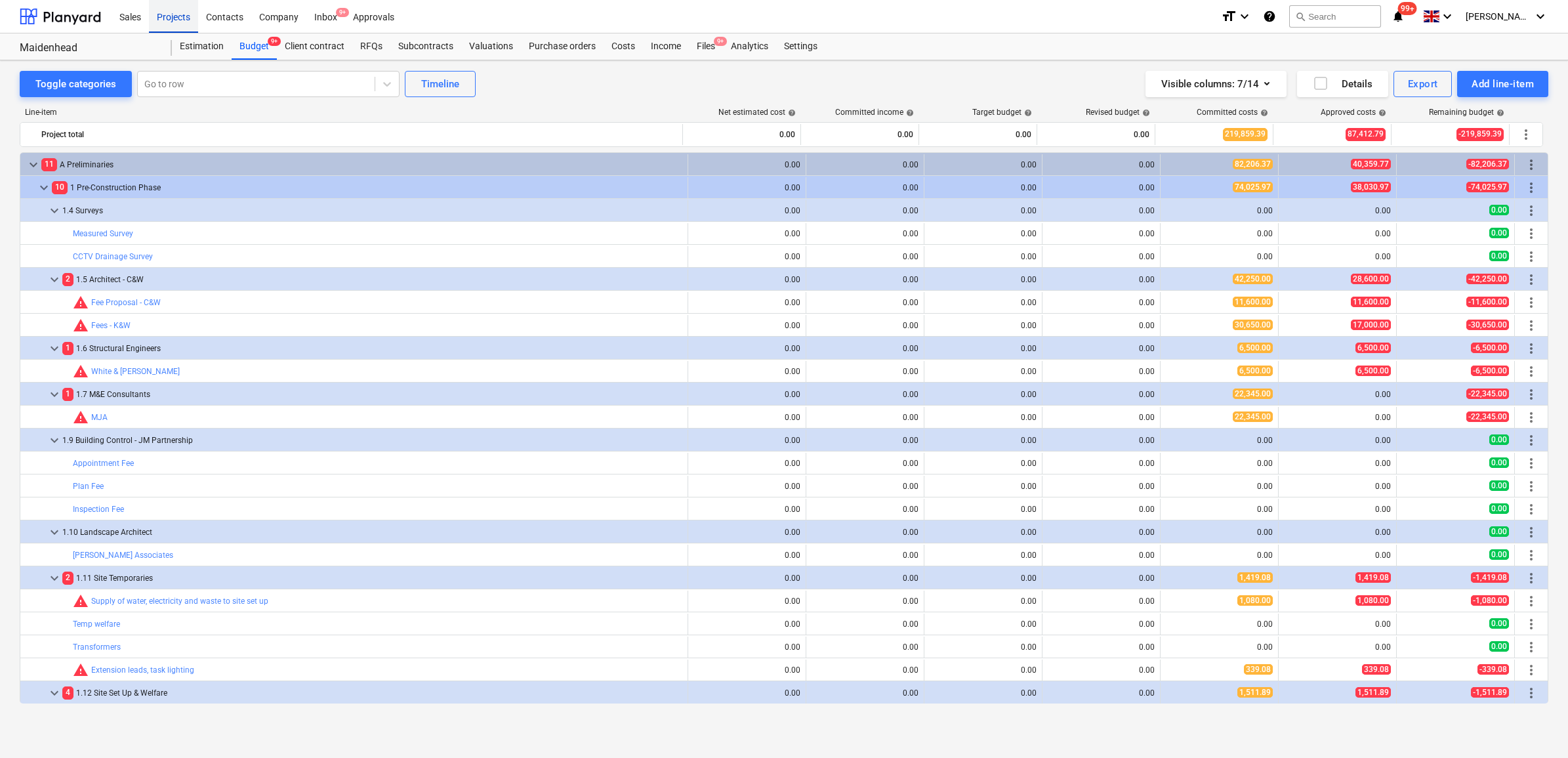
click at [177, 21] on div "Projects" at bounding box center [173, 15] width 49 height 33
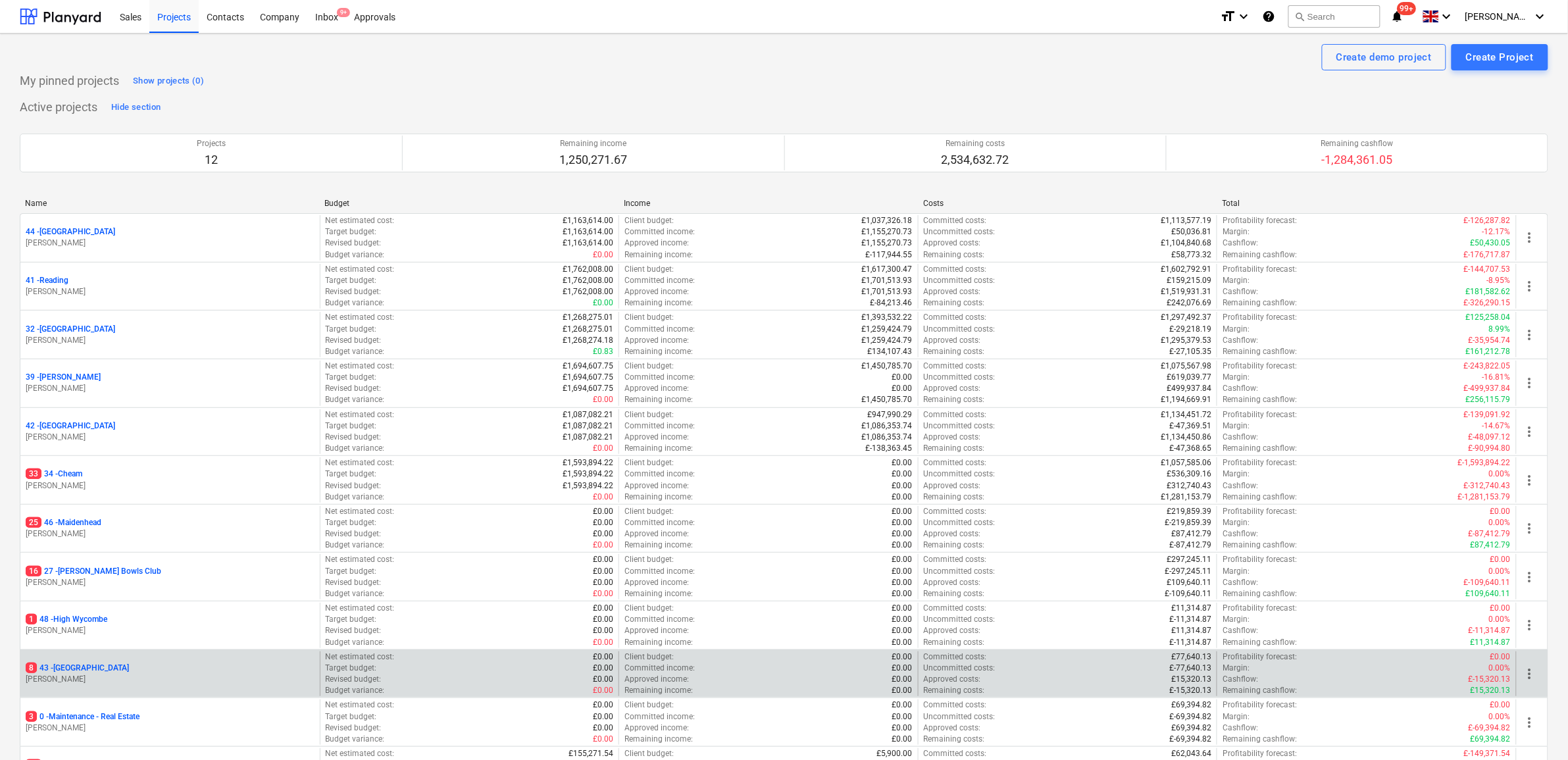
click at [67, 673] on p "8 43 - Windsor" at bounding box center [77, 669] width 103 height 11
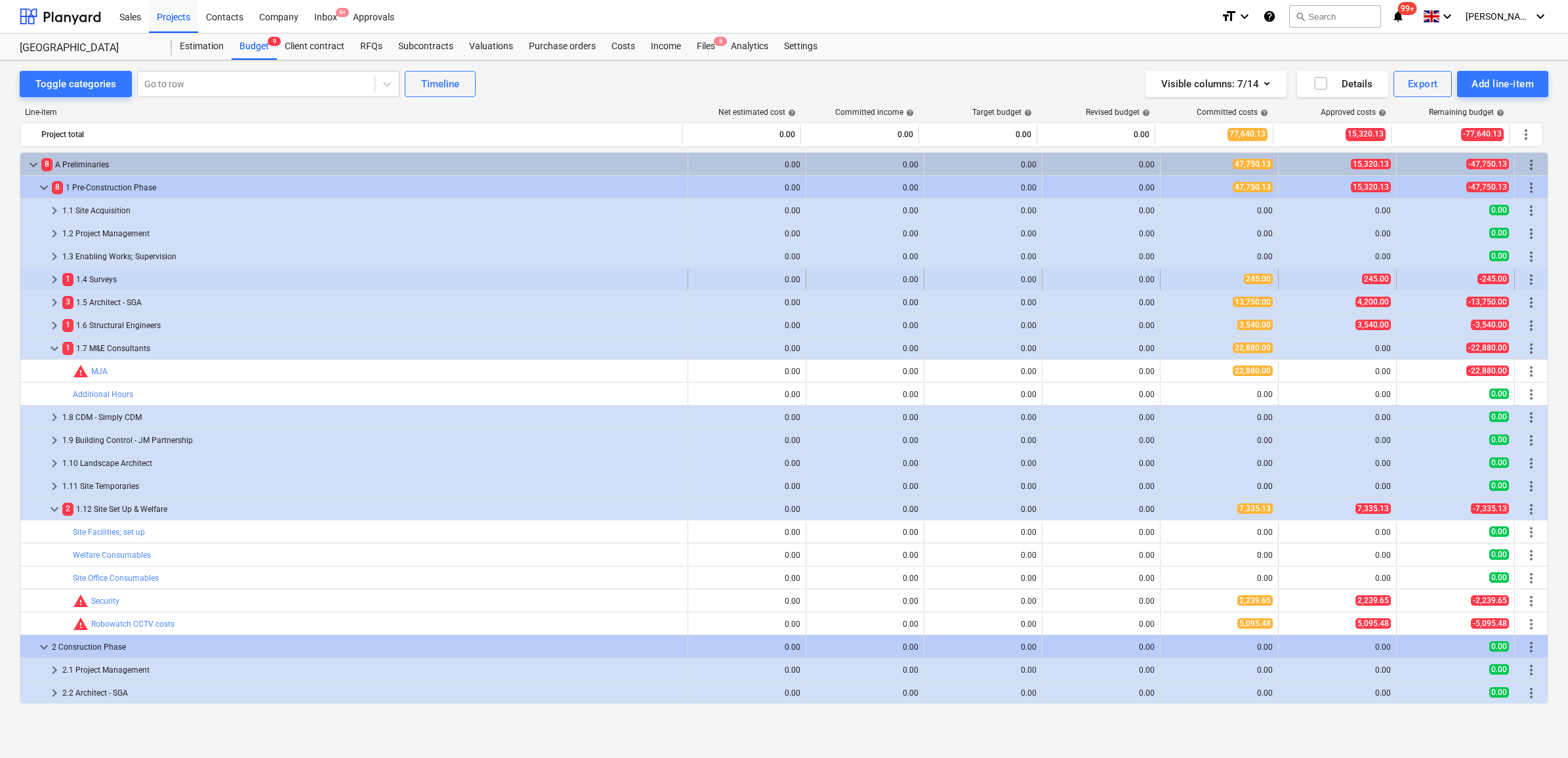
click at [87, 284] on div "1 1.4 Surveys" at bounding box center [373, 279] width 620 height 21
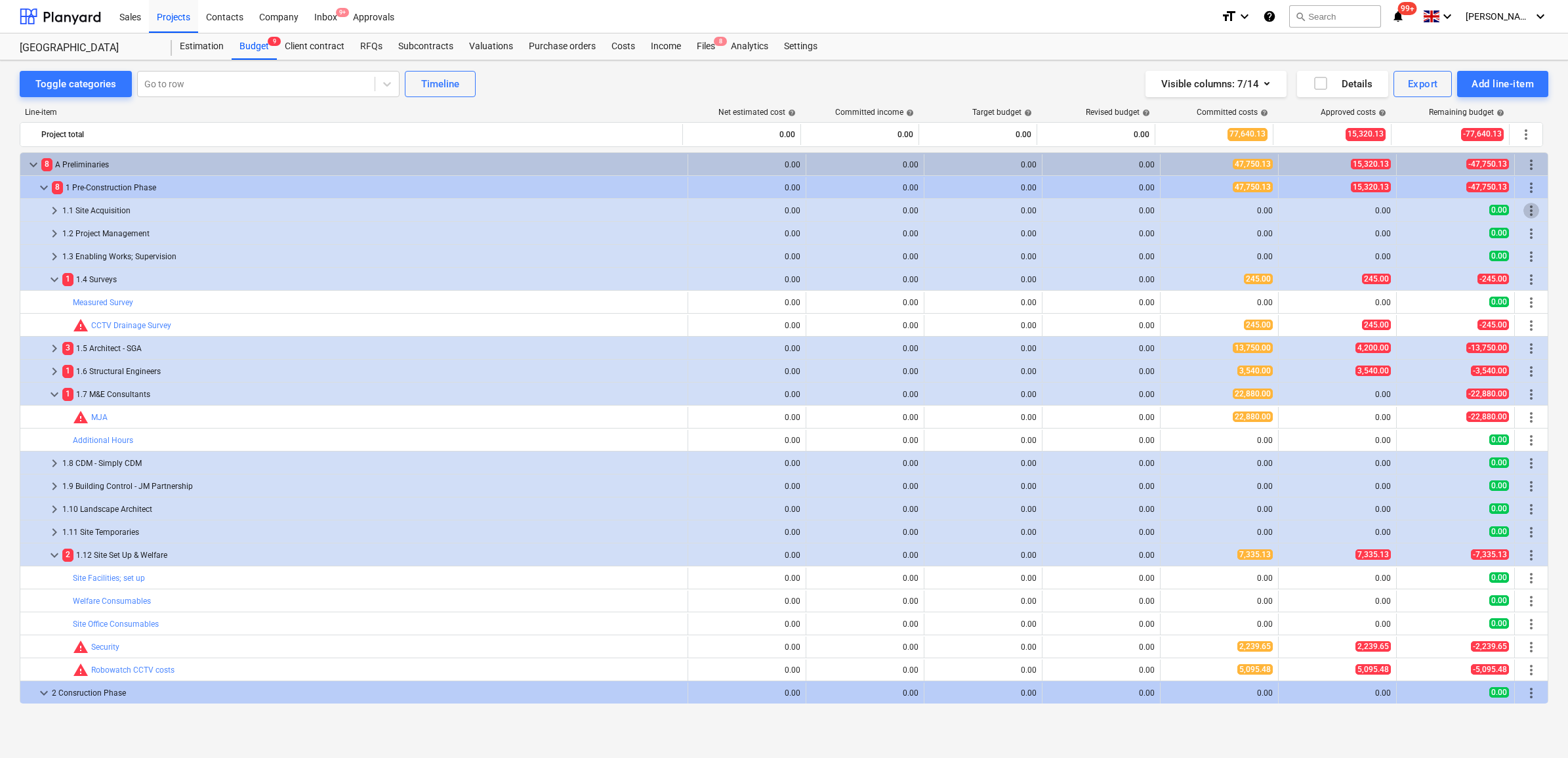
drag, startPoint x: 1530, startPoint y: 208, endPoint x: 1528, endPoint y: 220, distance: 12.2
click at [1531, 215] on span "more_vert" at bounding box center [1531, 210] width 16 height 16
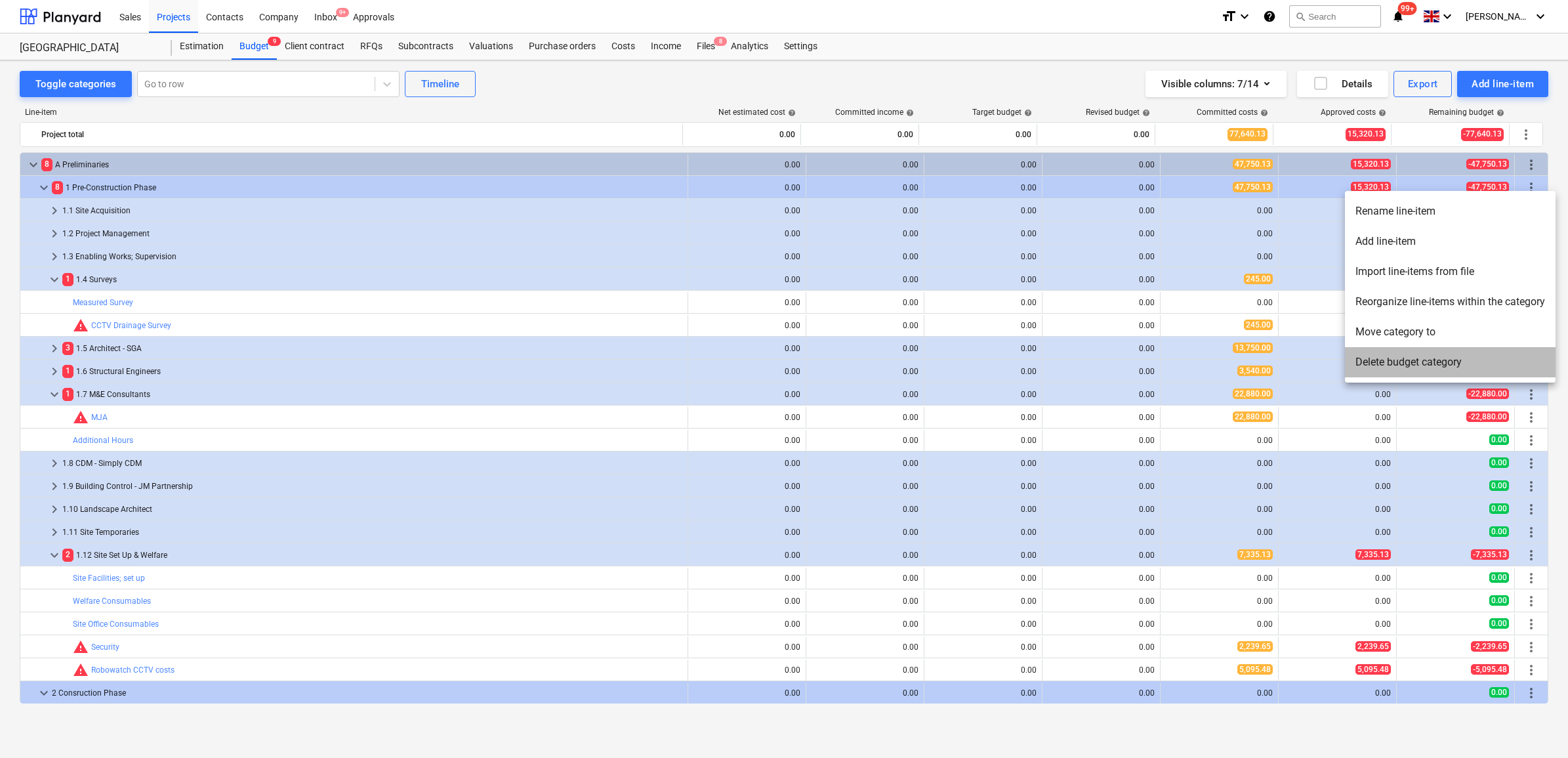
click at [1418, 364] on li "Delete budget category" at bounding box center [1450, 362] width 211 height 30
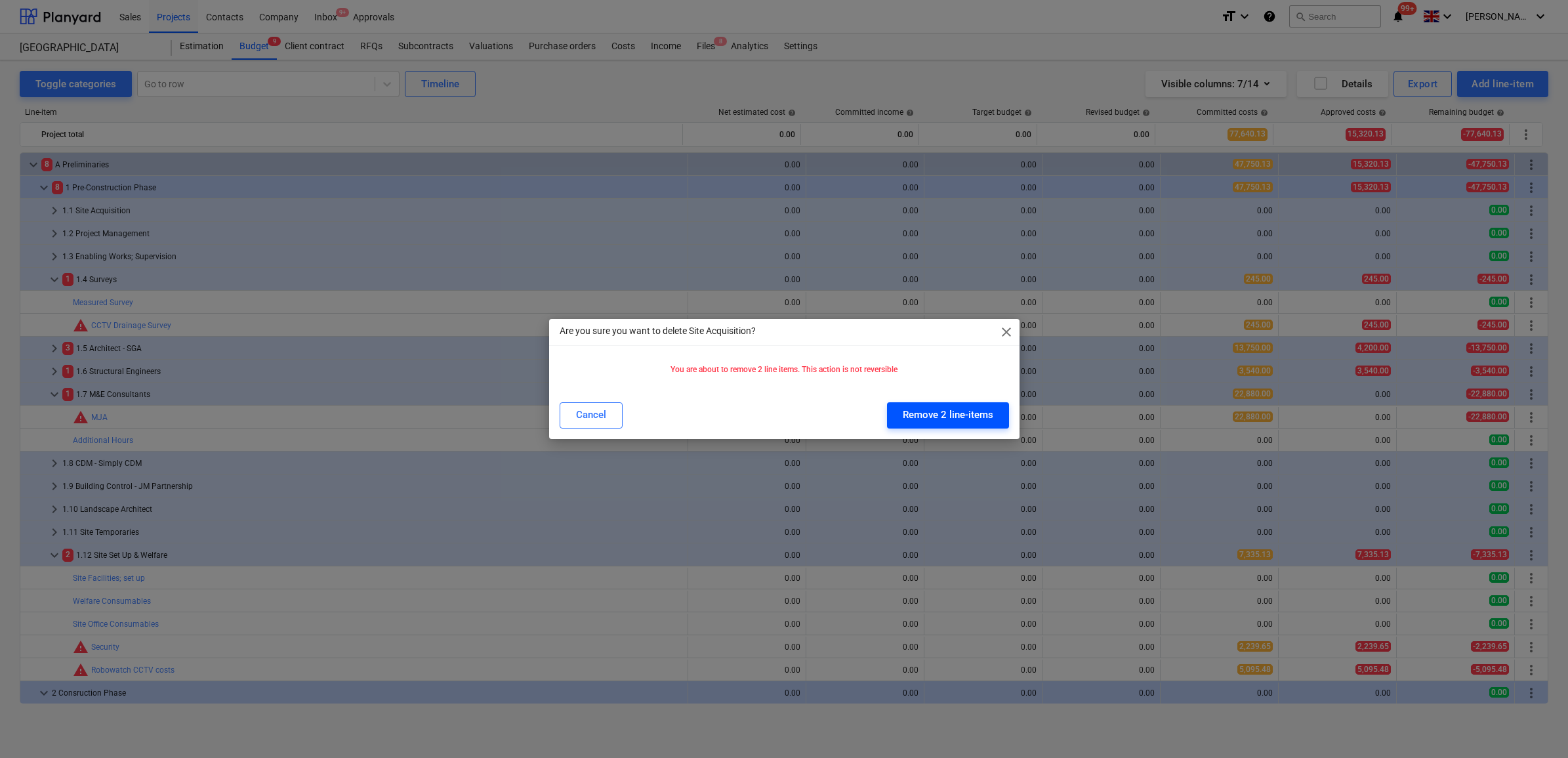
click at [950, 414] on div "Remove 2 line-items" at bounding box center [949, 414] width 91 height 17
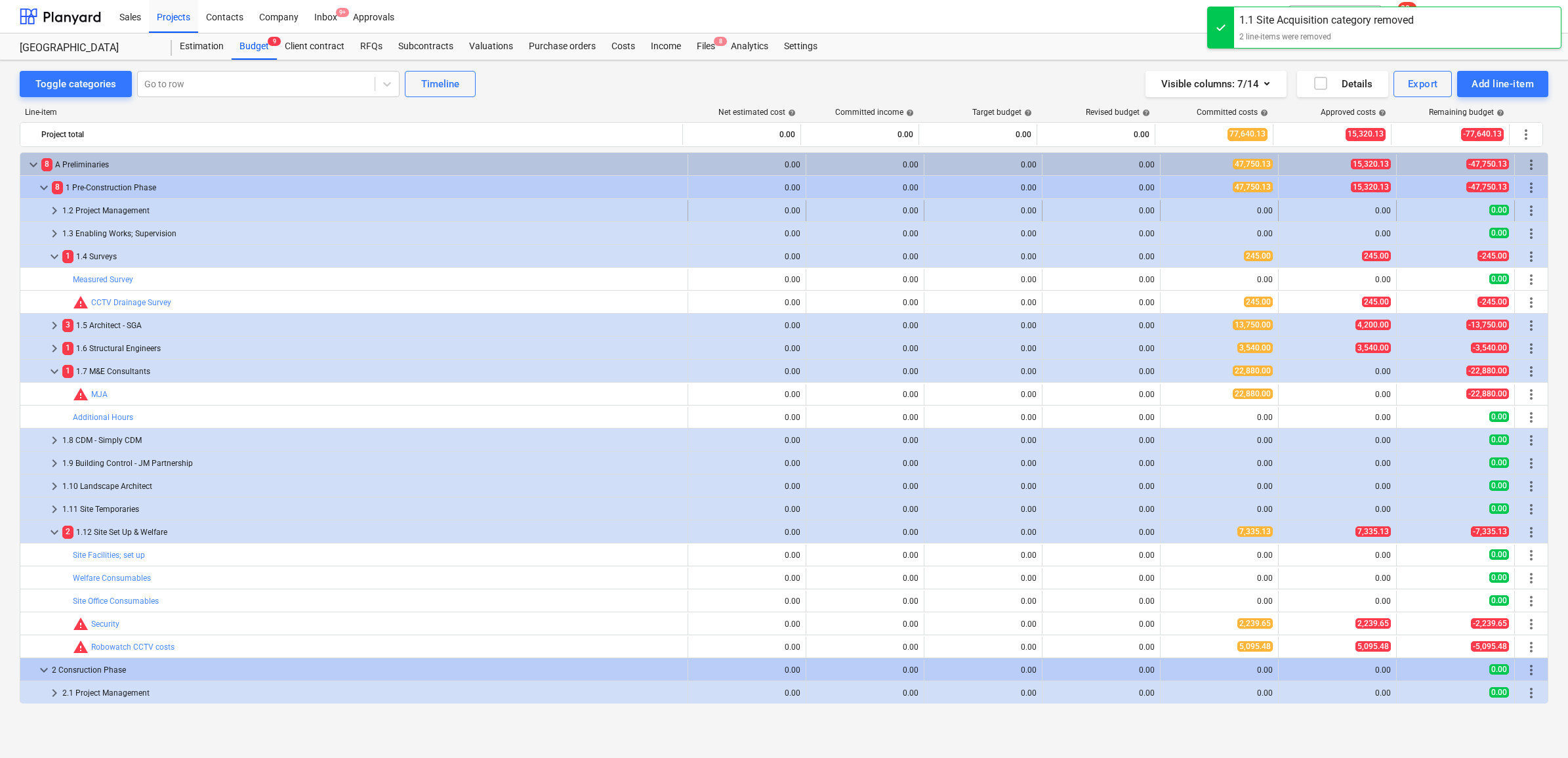
click at [1524, 211] on span "more_vert" at bounding box center [1531, 210] width 16 height 16
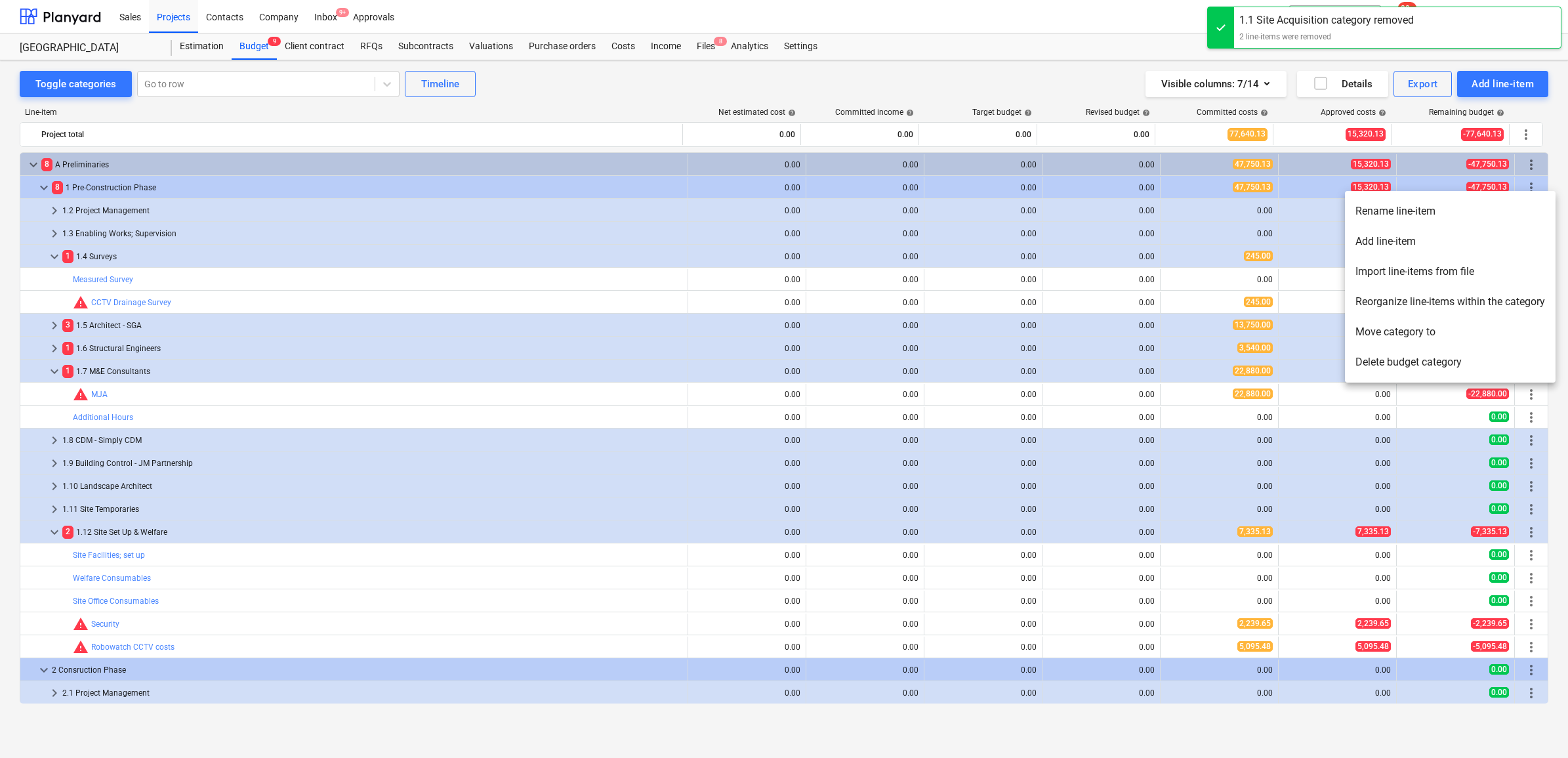
click at [1408, 355] on li "Delete budget category" at bounding box center [1450, 362] width 211 height 30
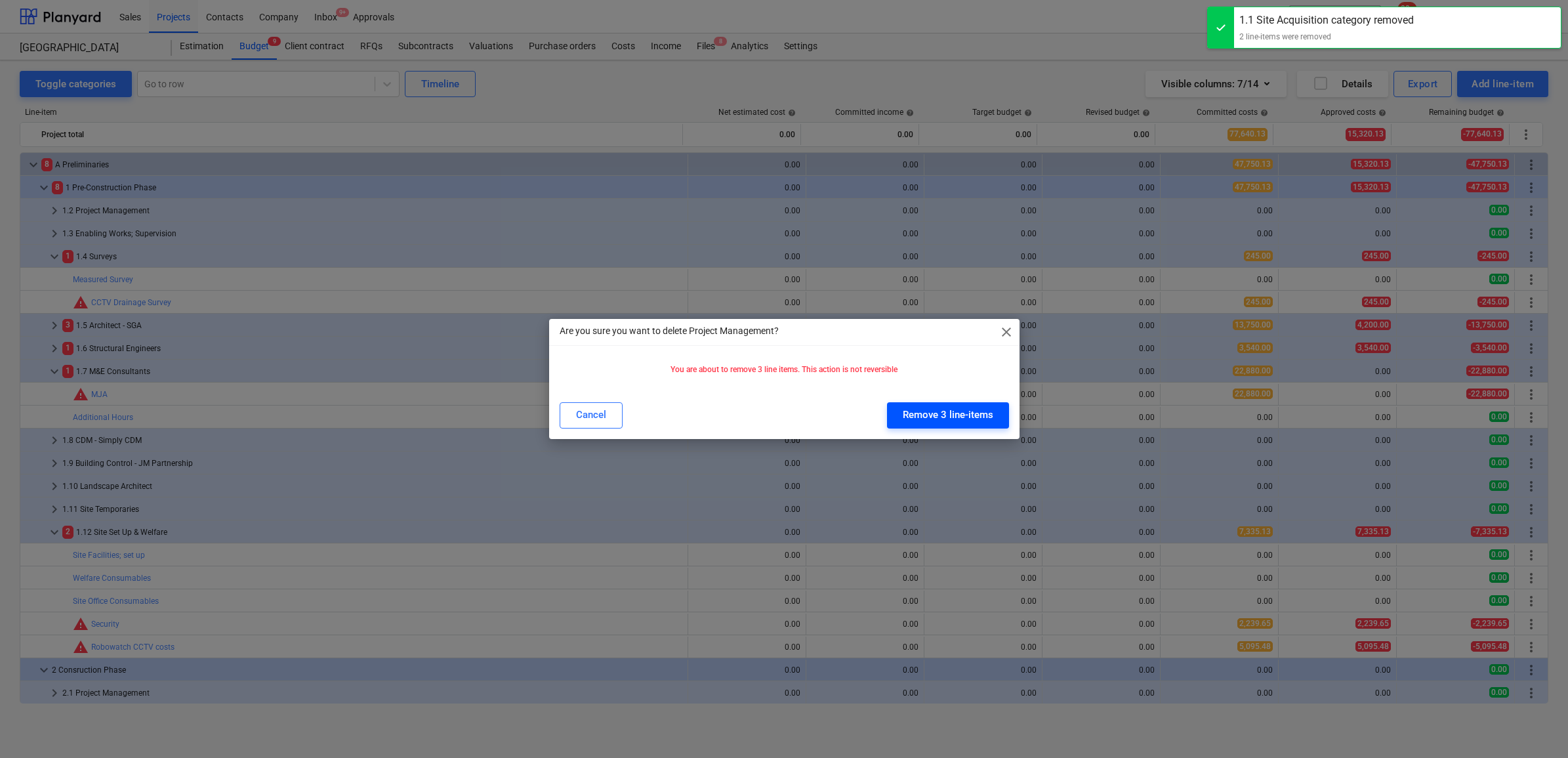
click at [982, 402] on div "Cancel Remove 3 line-items" at bounding box center [784, 415] width 465 height 37
click at [982, 409] on div "Remove 3 line-items" at bounding box center [949, 414] width 91 height 17
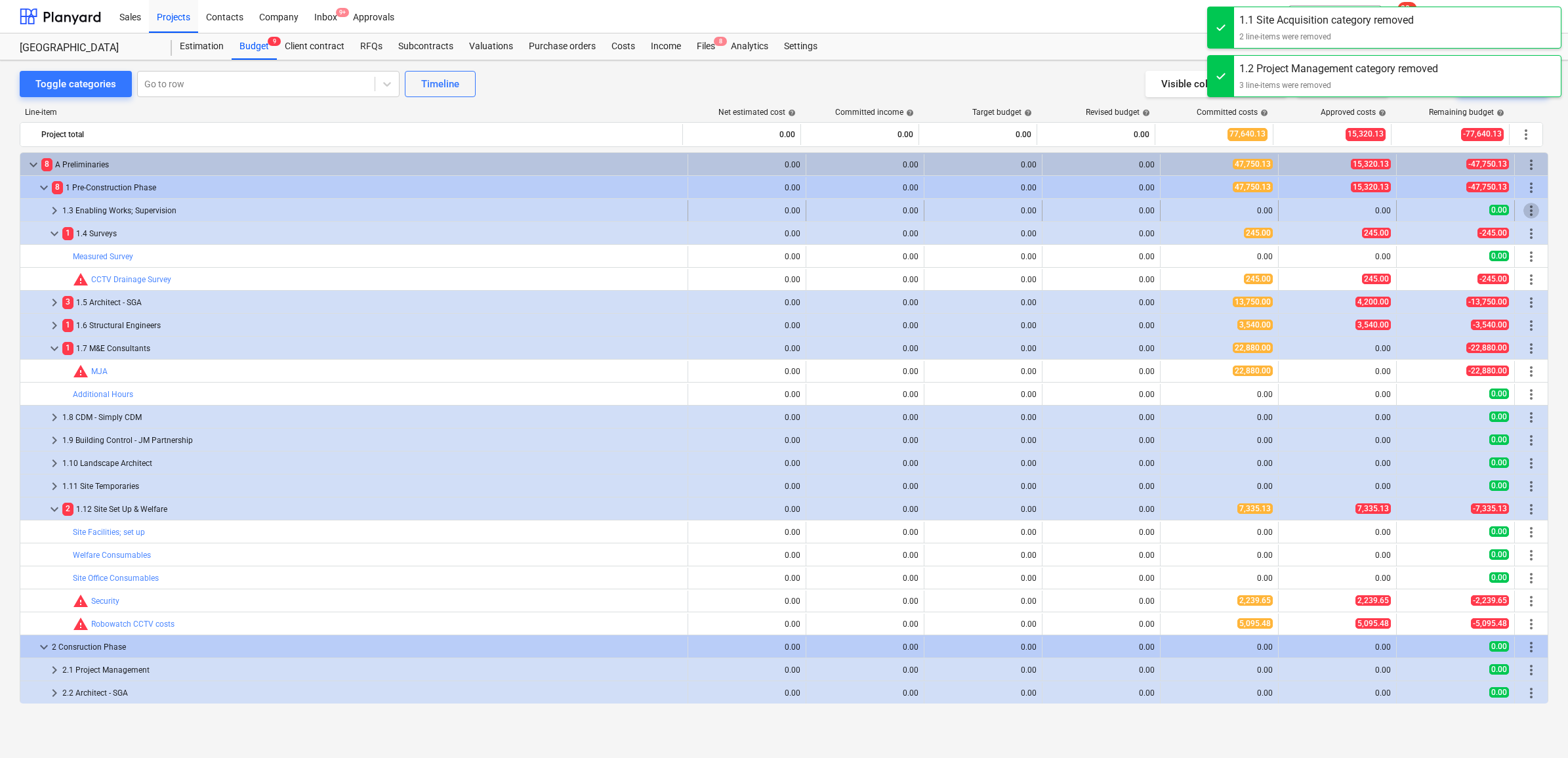
click at [1524, 209] on span "more_vert" at bounding box center [1531, 210] width 16 height 16
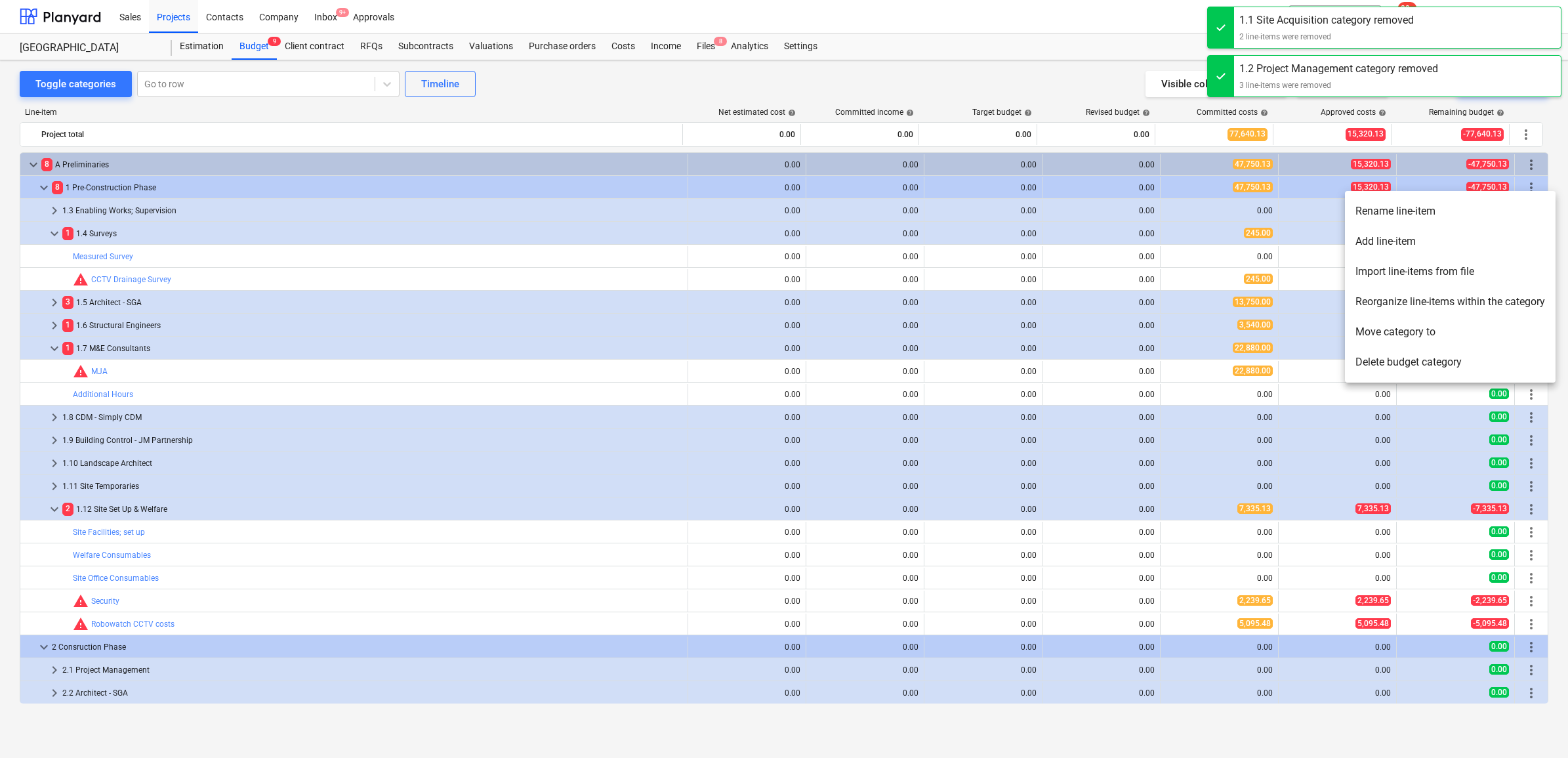
click at [1435, 329] on li "Move category to" at bounding box center [1450, 332] width 211 height 30
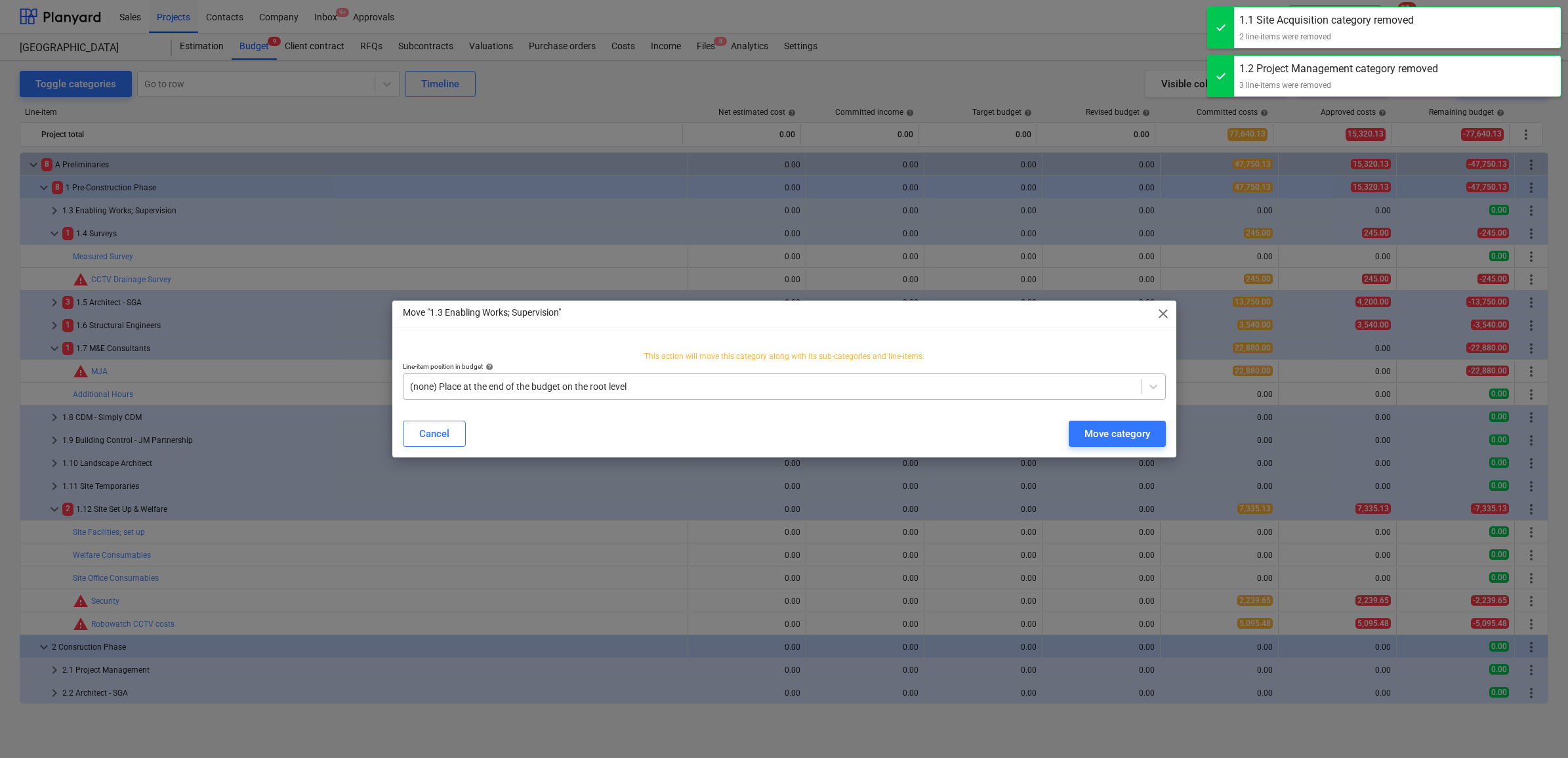
click at [863, 374] on div "(none) Place at the end of the budget on the root level" at bounding box center [784, 387] width 763 height 26
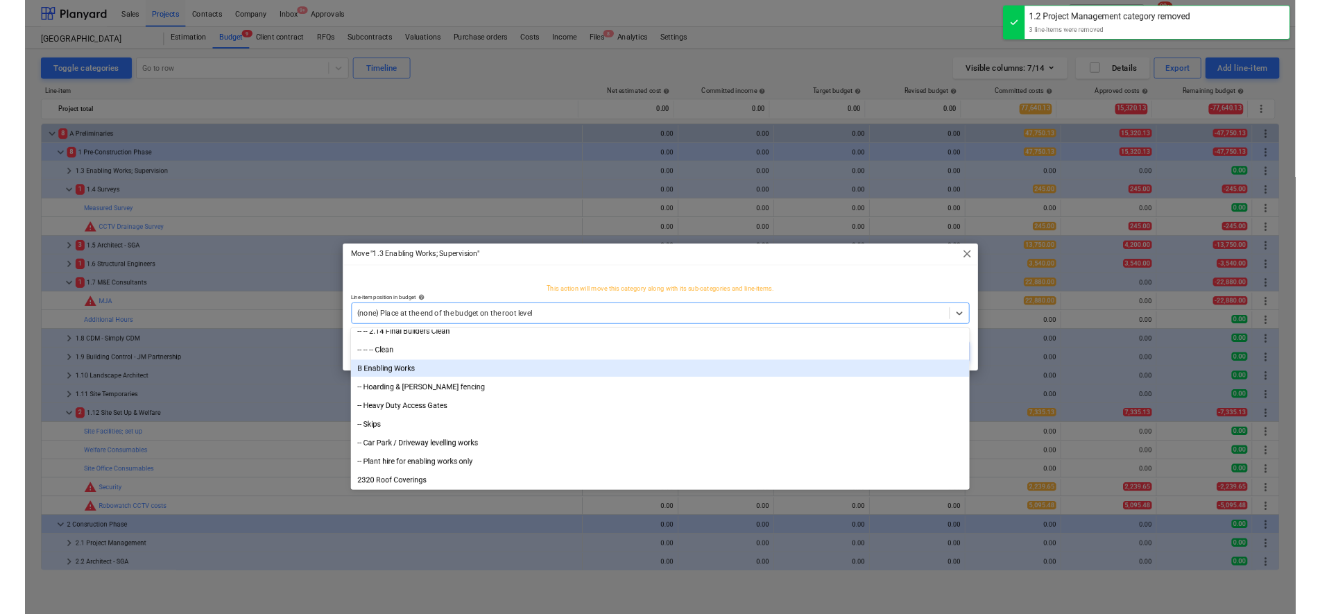
scroll to position [2081, 0]
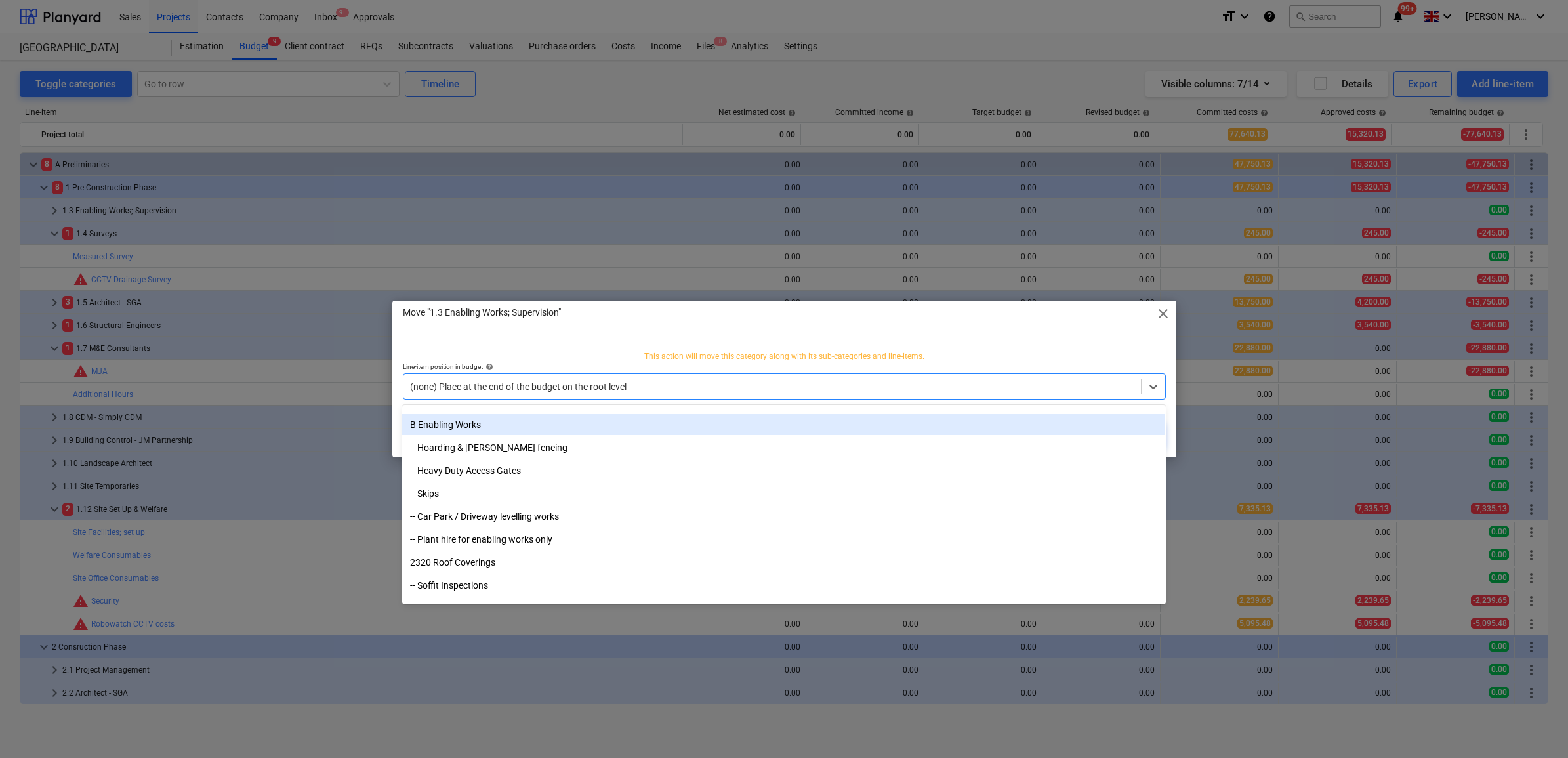
click at [446, 429] on div "B Enabling Works" at bounding box center [783, 425] width 763 height 21
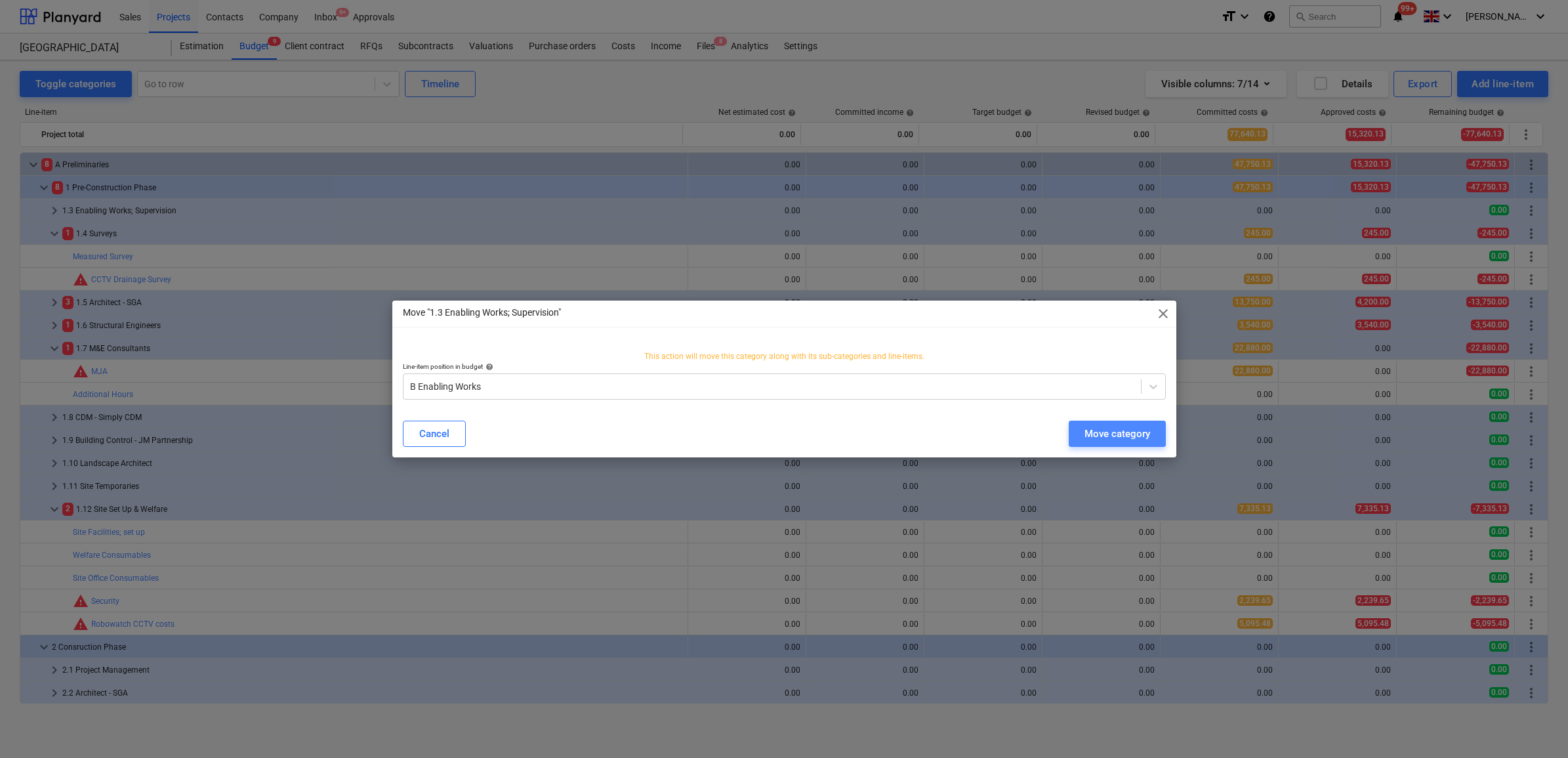
click at [1089, 432] on div "Move category" at bounding box center [1117, 434] width 65 height 17
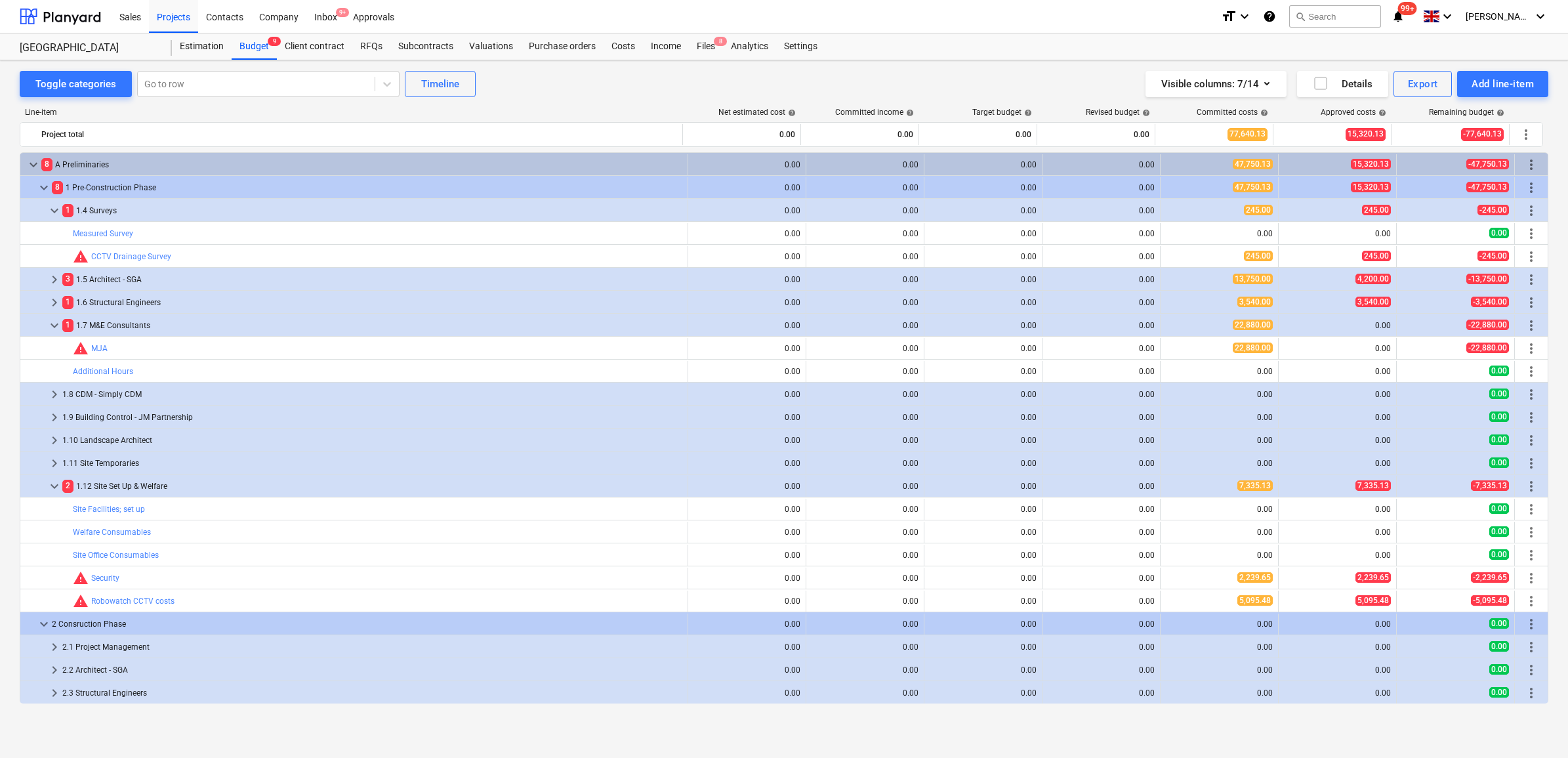
click at [120, 255] on link "CCTV Drainage Survey" at bounding box center [131, 256] width 80 height 9
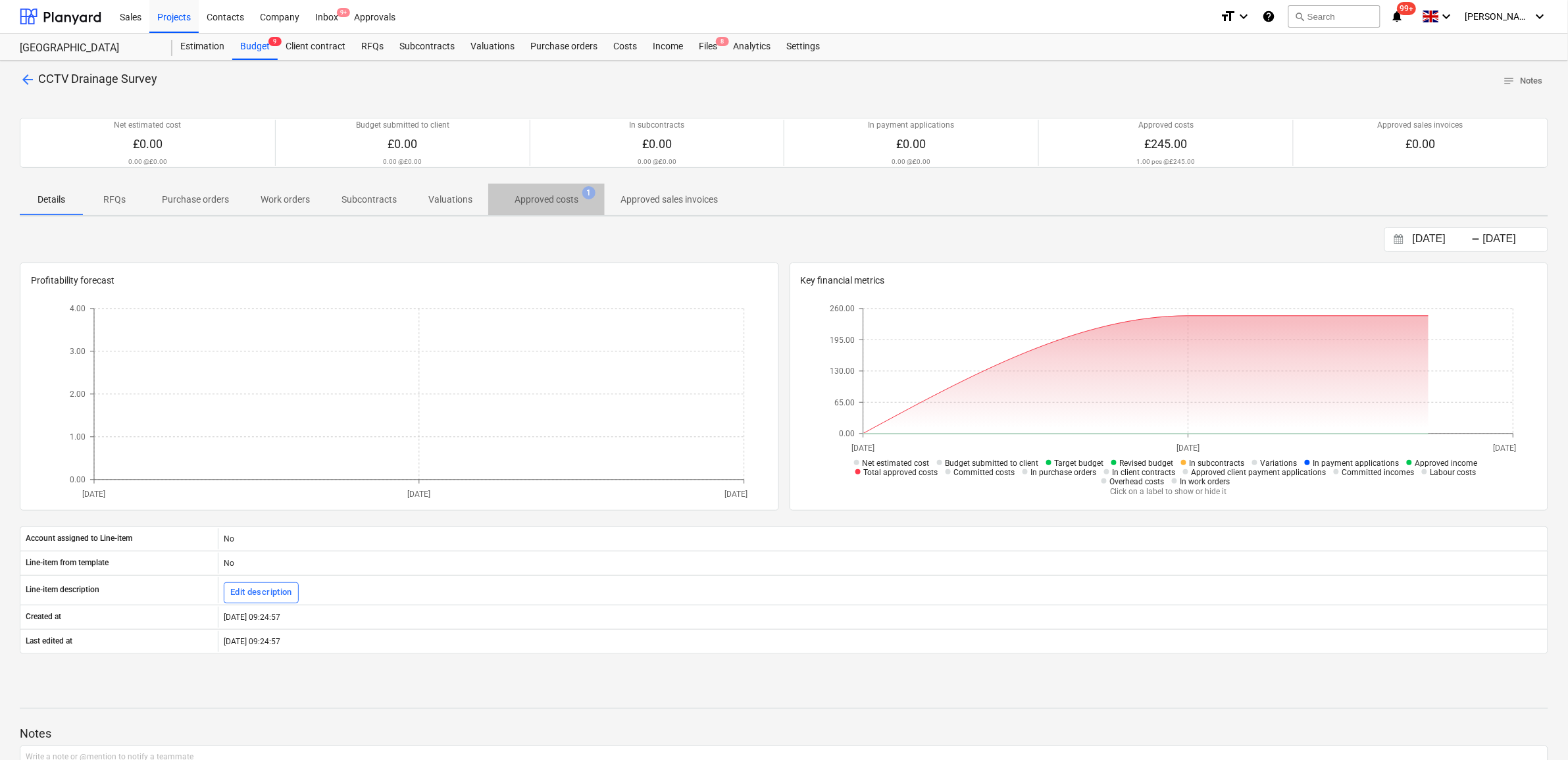
click at [542, 201] on p "Approved costs" at bounding box center [546, 199] width 64 height 14
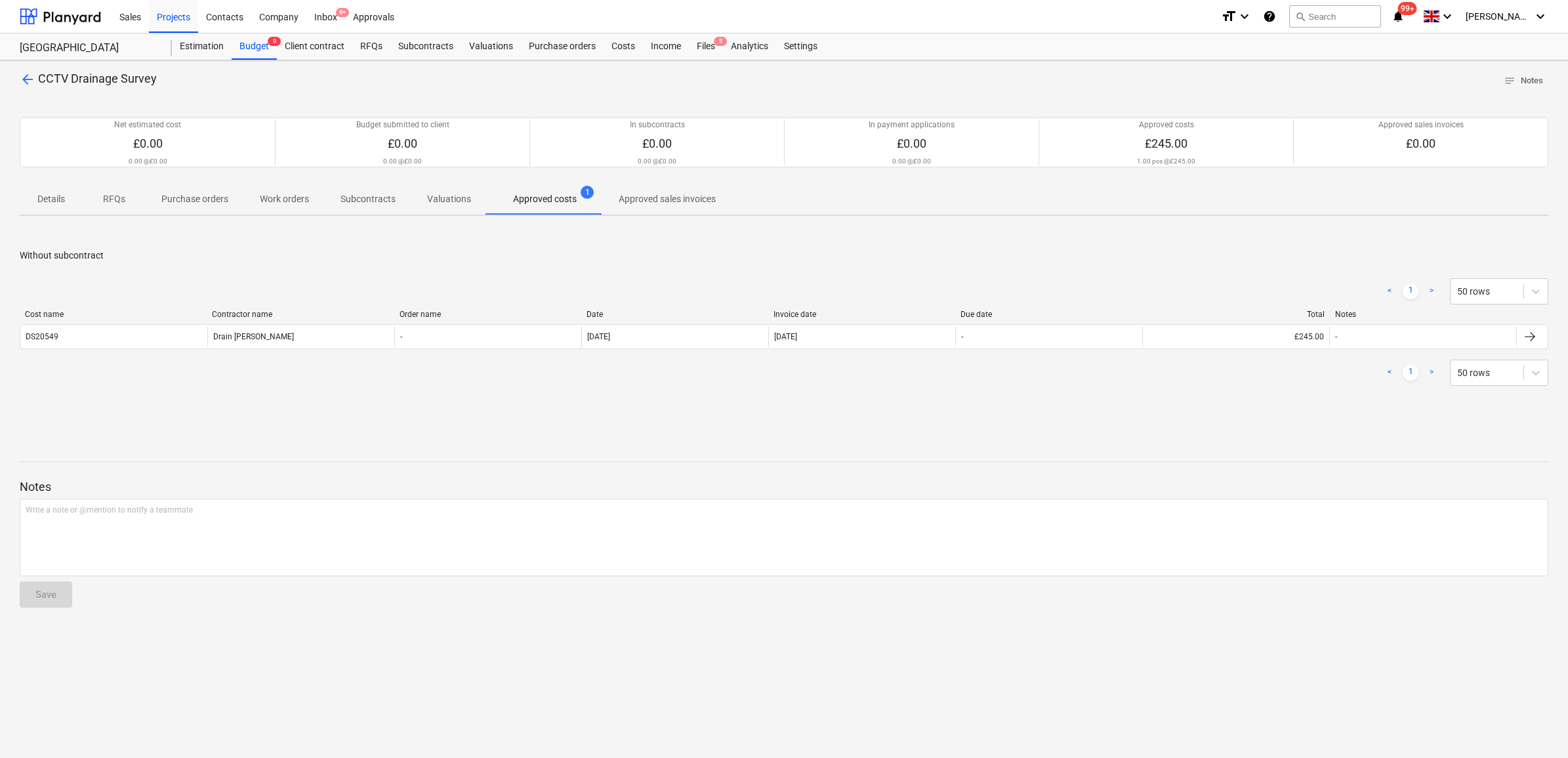
click at [28, 80] on span "arrow_back" at bounding box center [27, 79] width 16 height 16
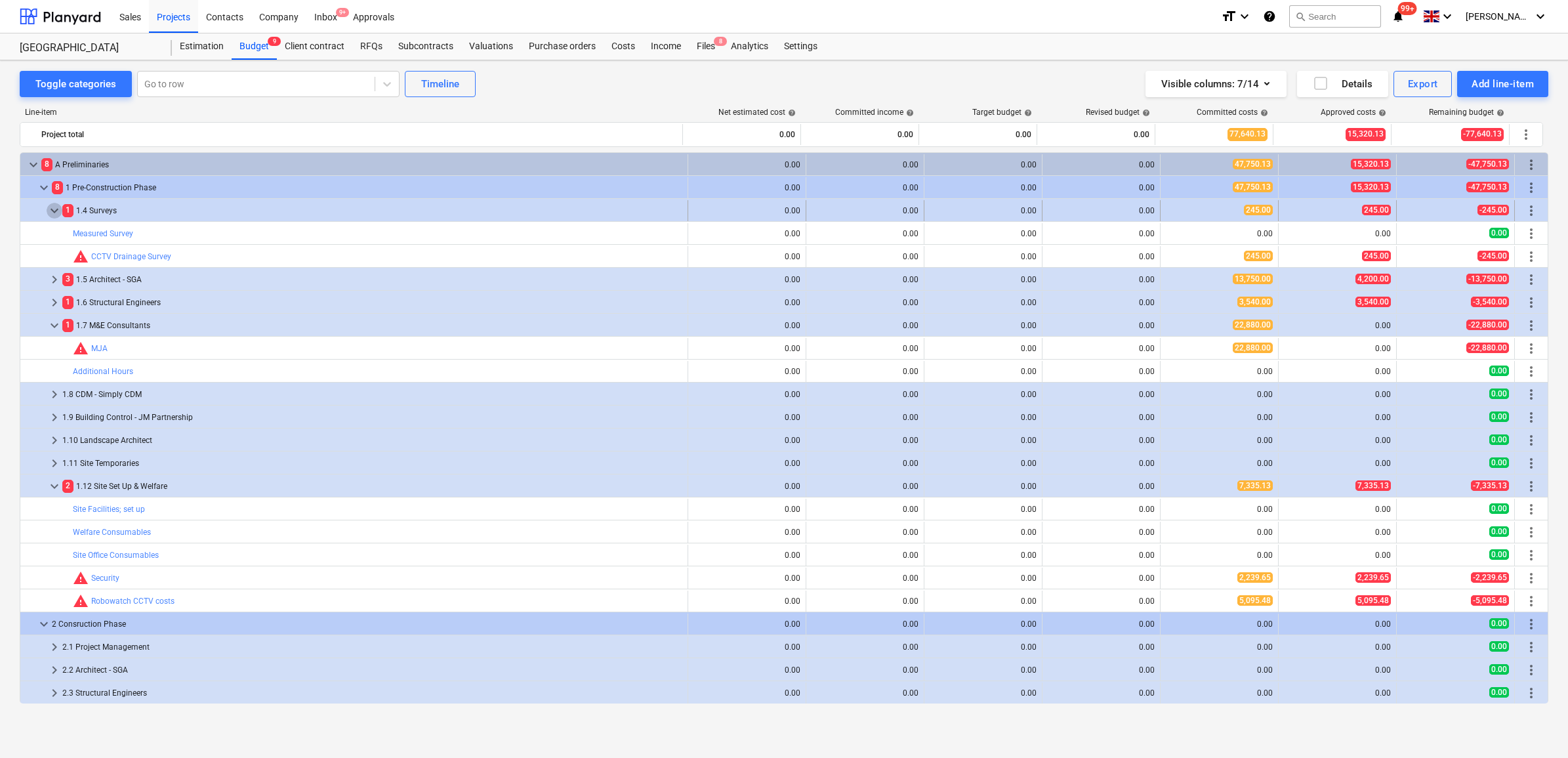
click at [51, 212] on span "keyboard_arrow_down" at bounding box center [54, 210] width 16 height 16
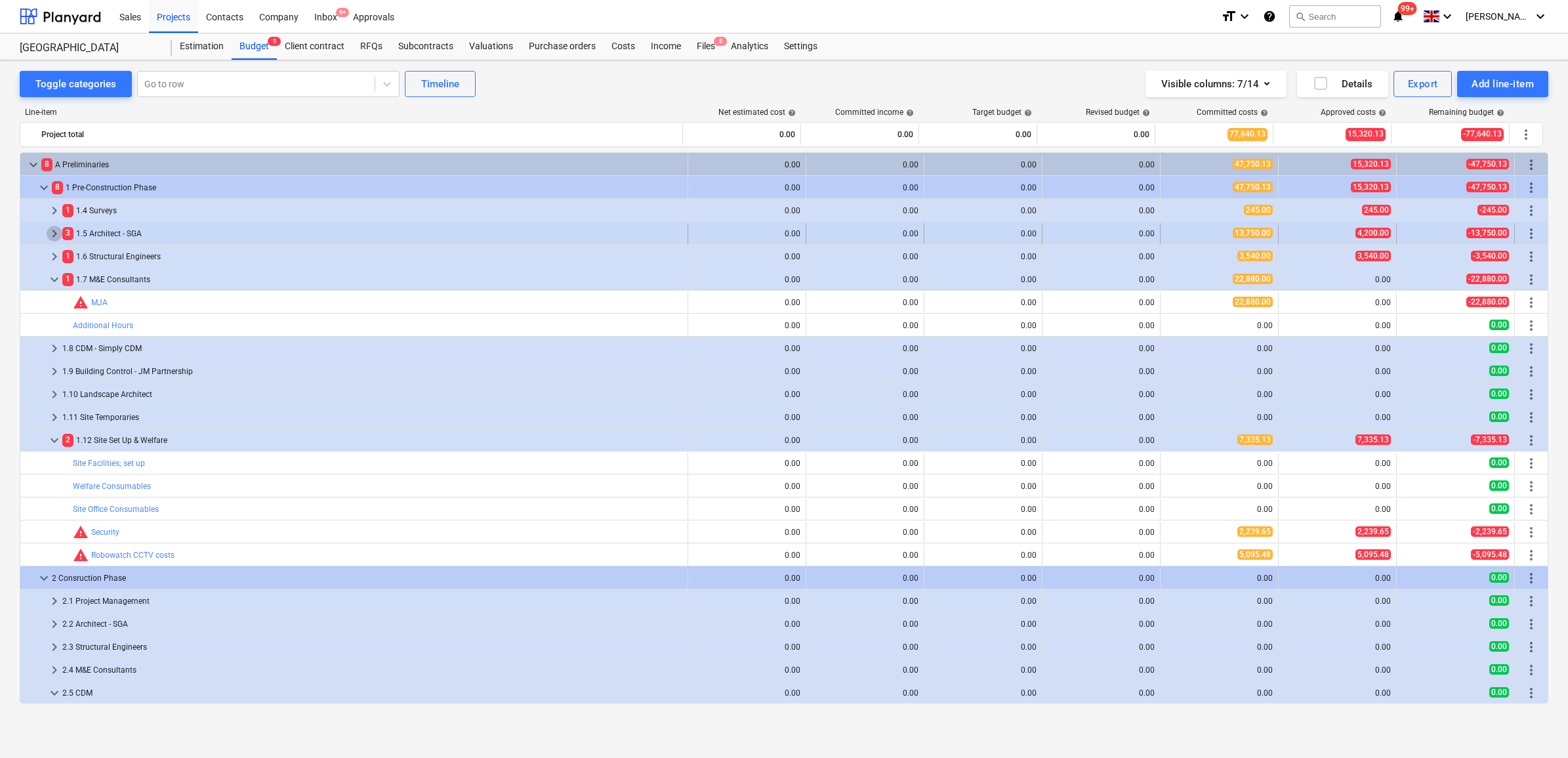
click at [56, 234] on span "keyboard_arrow_right" at bounding box center [54, 234] width 16 height 16
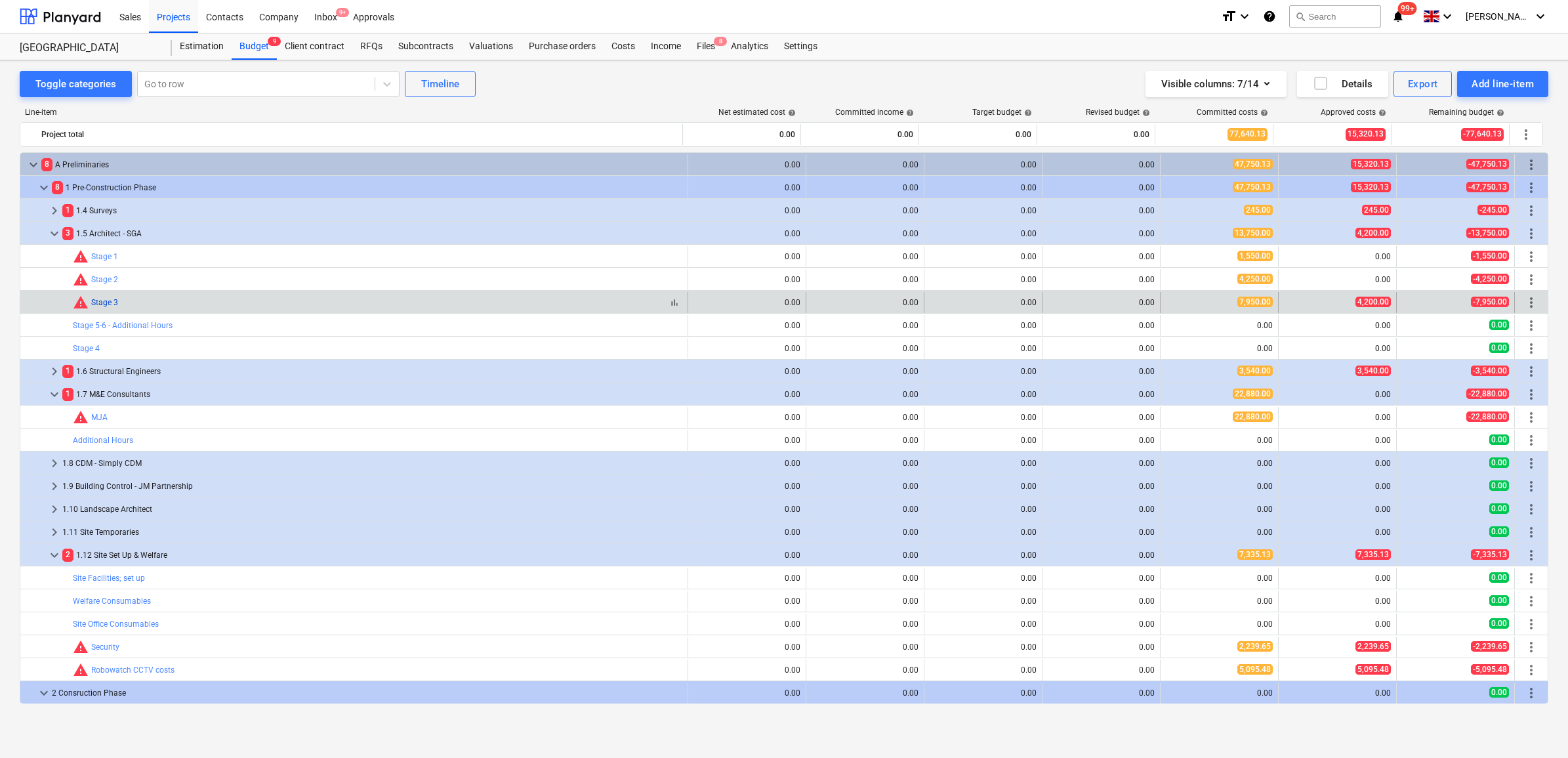
click at [98, 299] on link "Stage 3" at bounding box center [104, 303] width 26 height 9
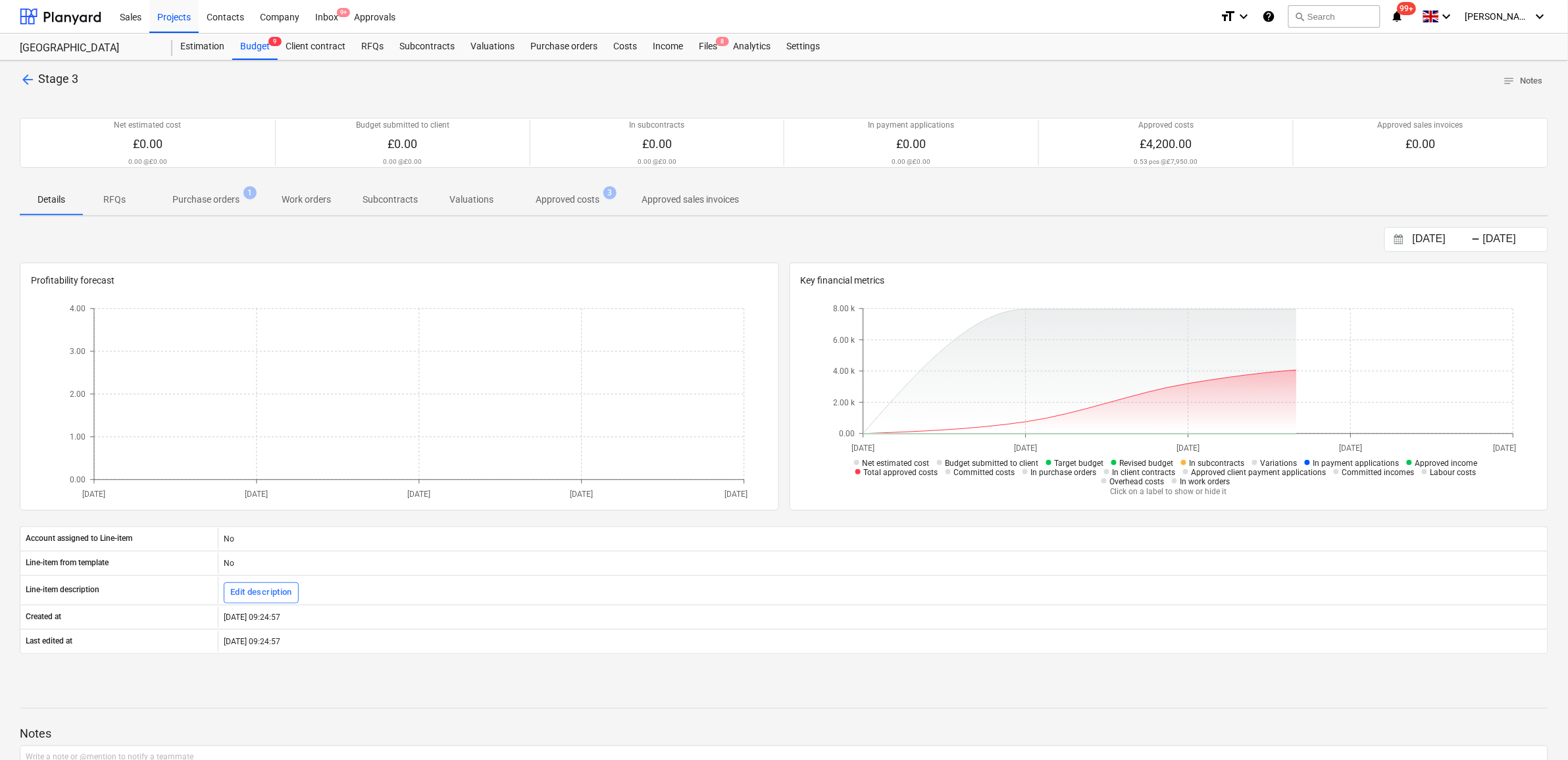
click at [563, 195] on p "Approved costs" at bounding box center [567, 199] width 64 height 14
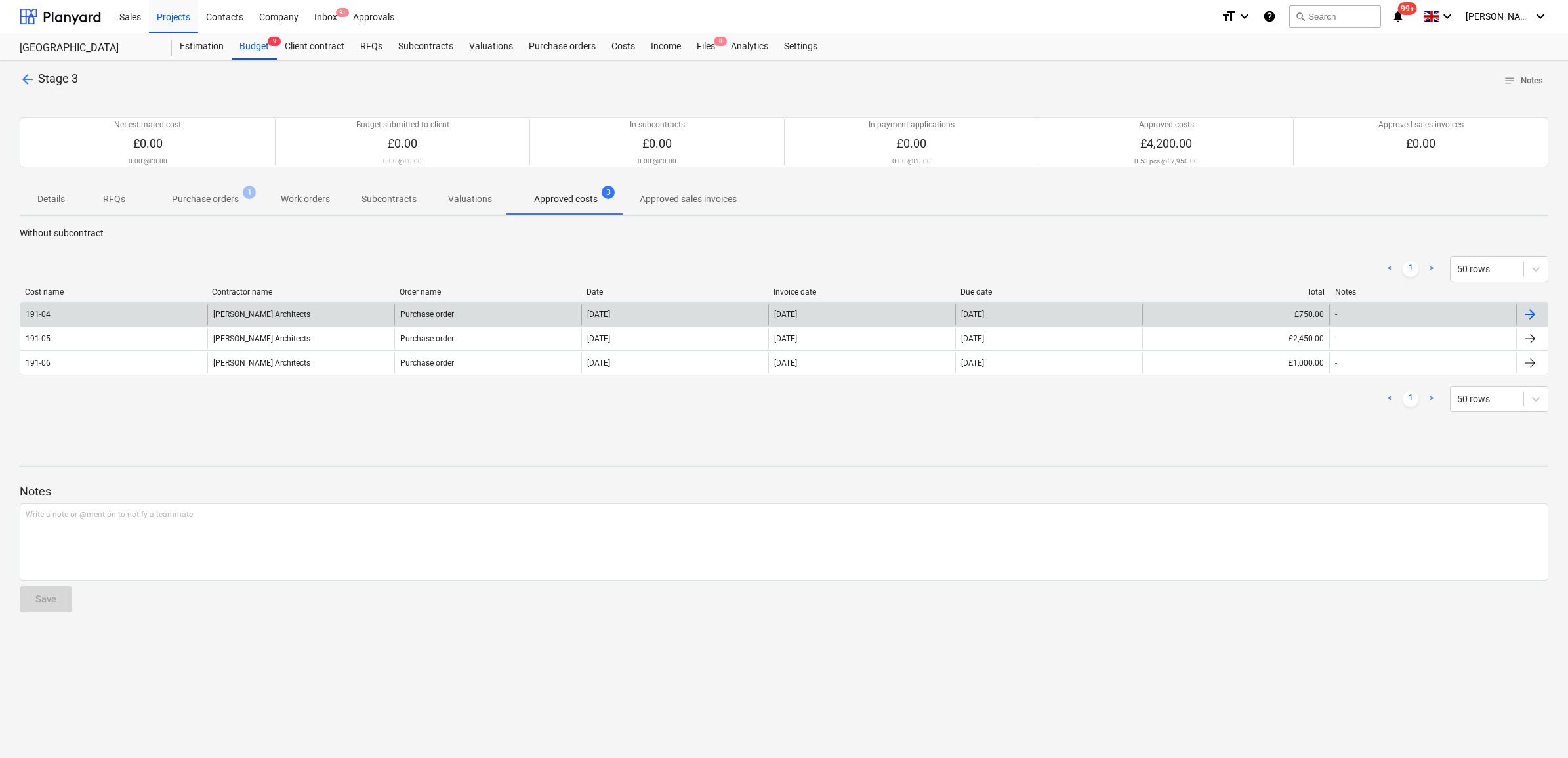
click at [513, 303] on div "191-04 Sophie Griffiths Architects Purchase order 01 Aug 2024 31 Jul 2024 30 Au…" at bounding box center [784, 314] width 1528 height 25
click at [728, 319] on div "01 Aug 2024" at bounding box center [675, 314] width 187 height 21
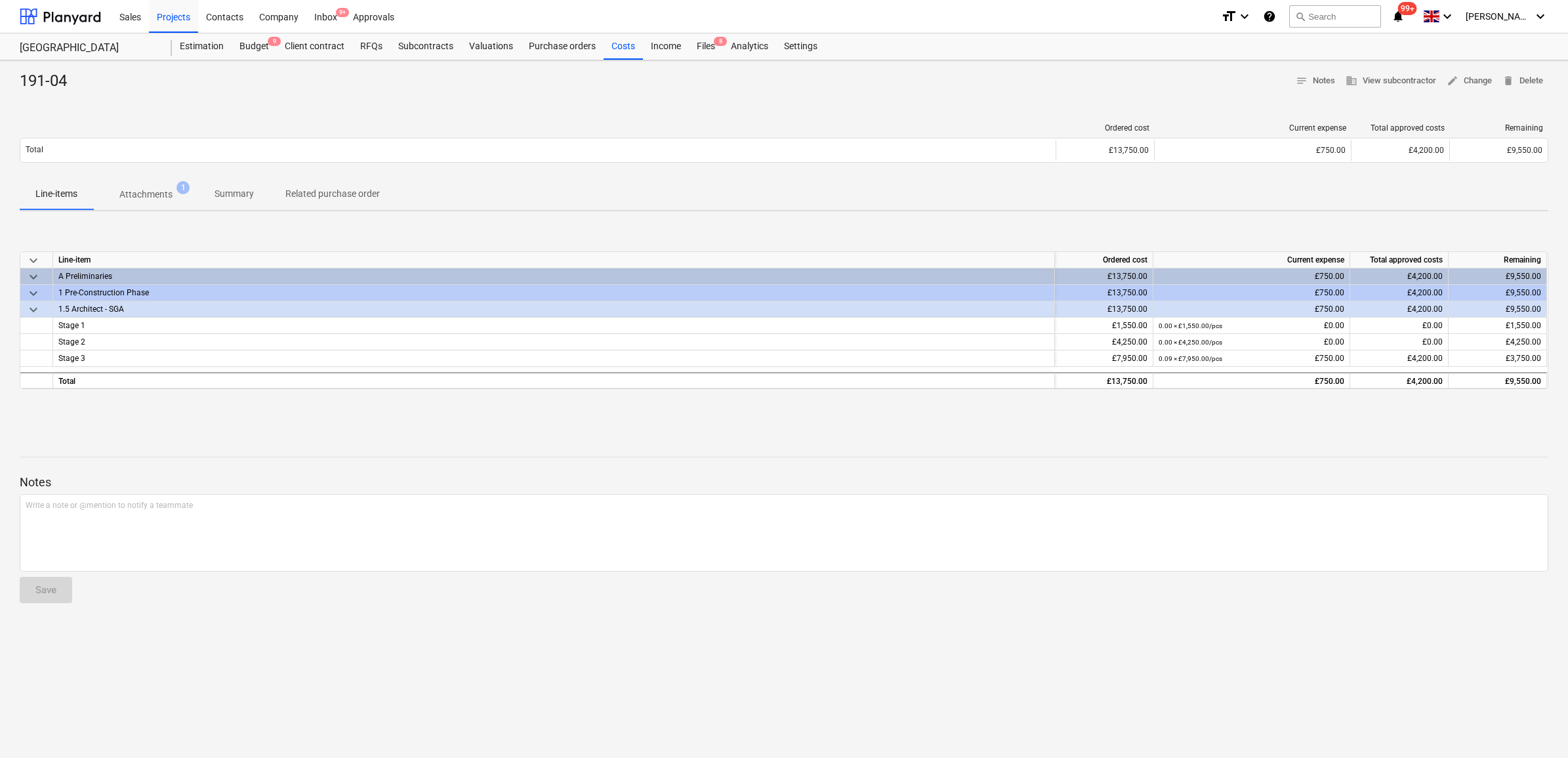
click at [158, 185] on span "Attachments 1" at bounding box center [147, 194] width 106 height 24
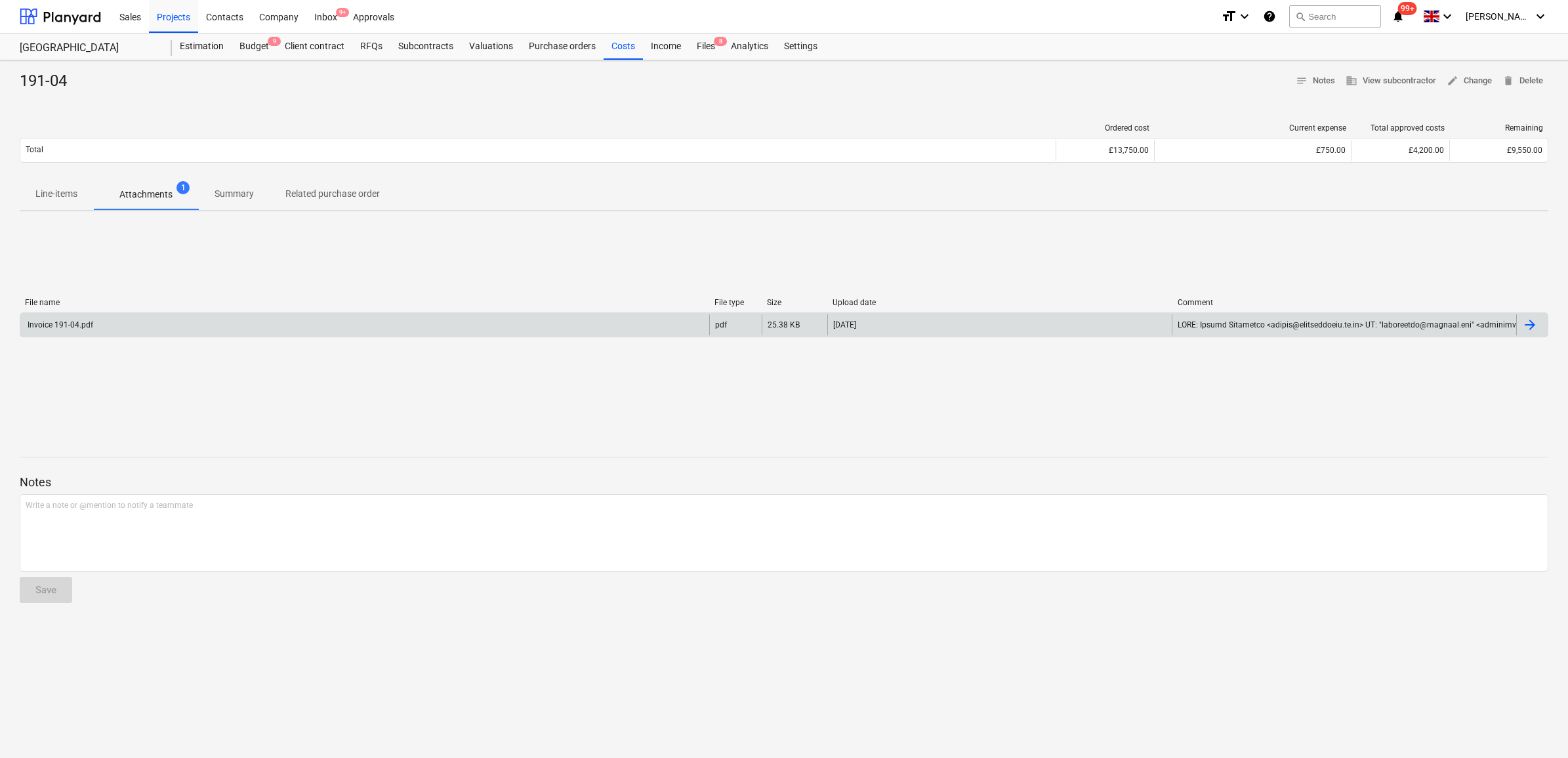
click at [297, 323] on div "Invoice 191-04.pdf" at bounding box center [365, 325] width 688 height 21
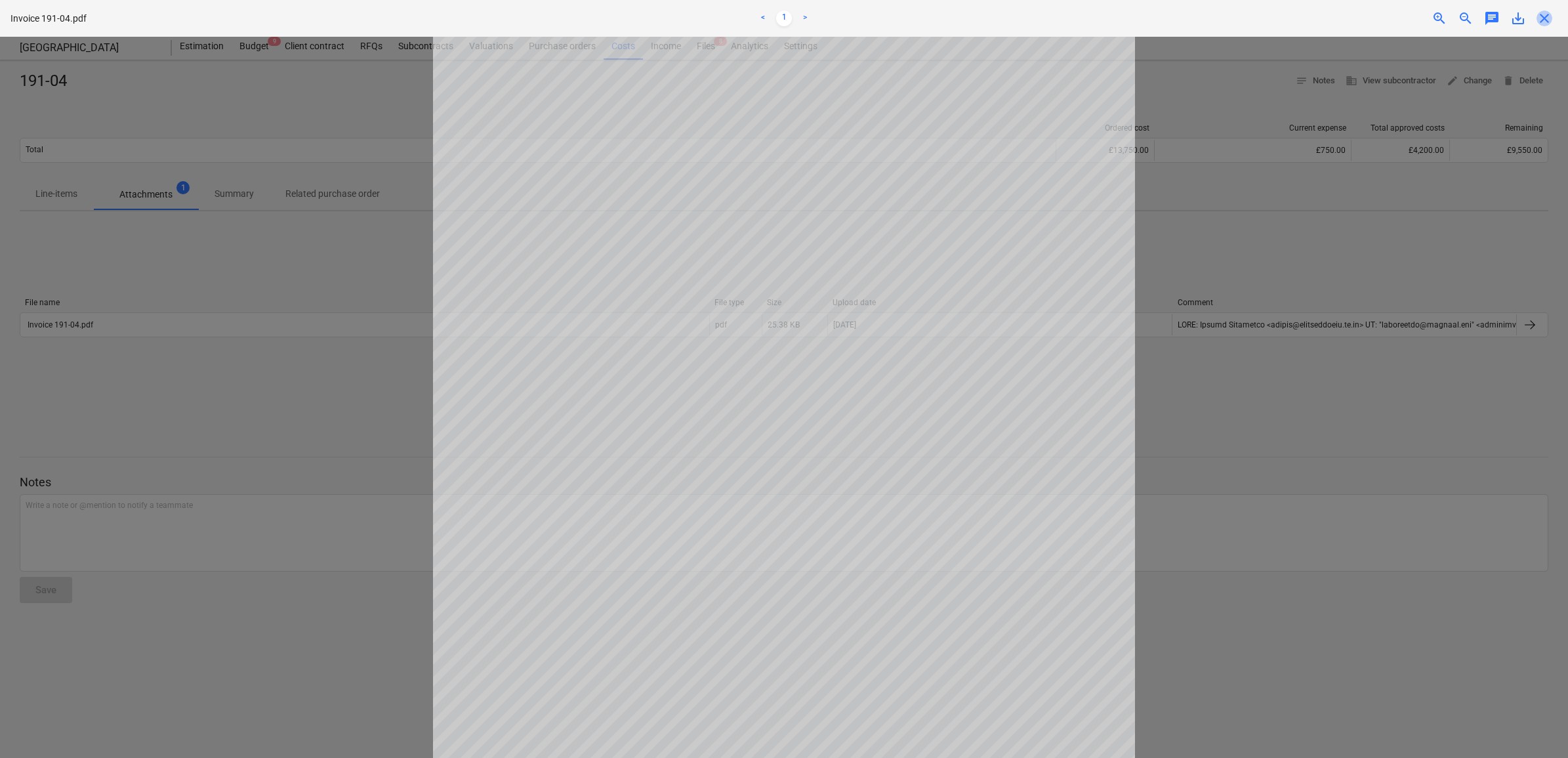
click at [1537, 11] on span "close" at bounding box center [1544, 18] width 16 height 16
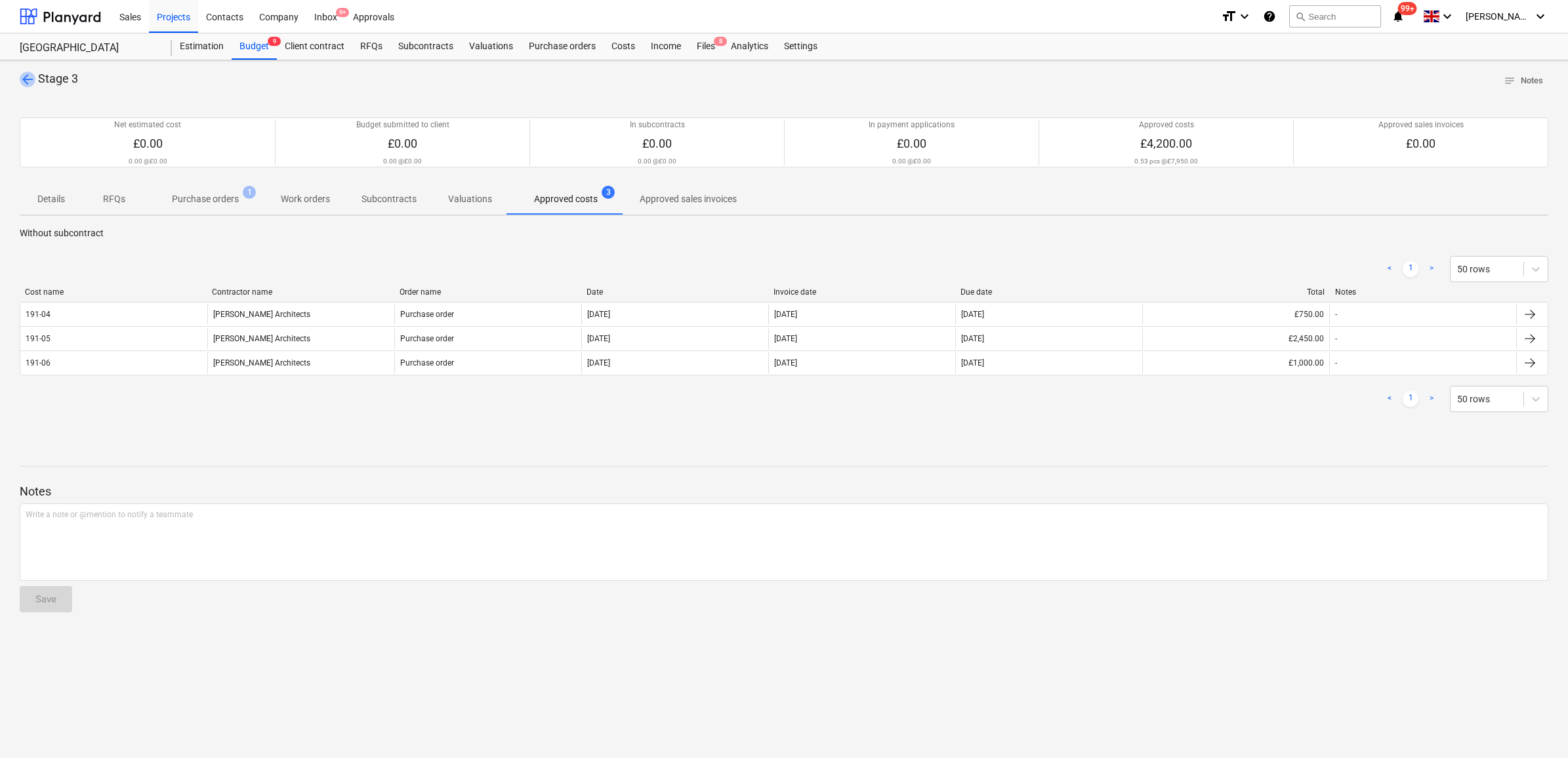
click at [27, 82] on span "arrow_back" at bounding box center [27, 79] width 16 height 16
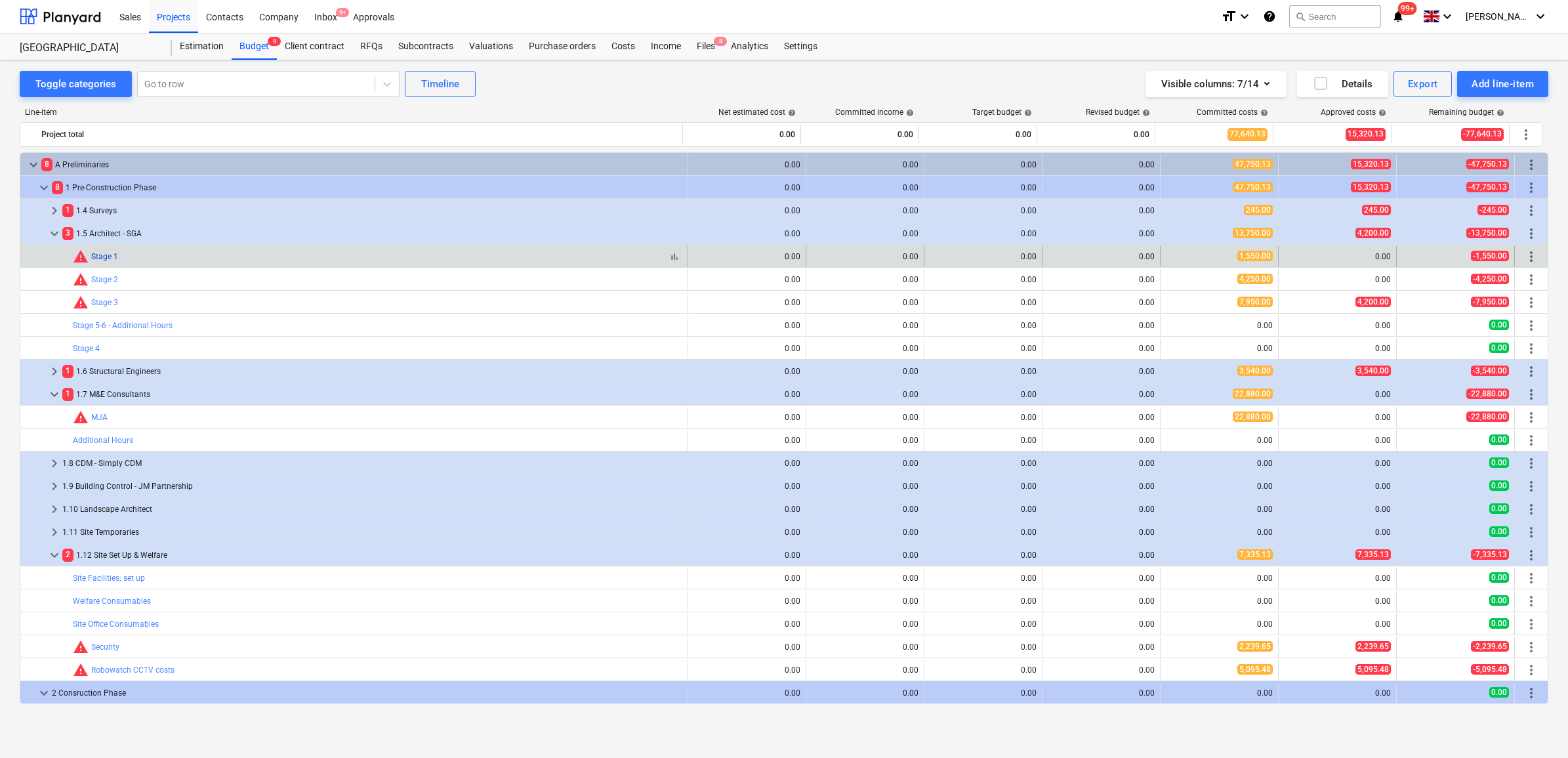
click at [99, 254] on link "Stage 1" at bounding box center [104, 256] width 26 height 9
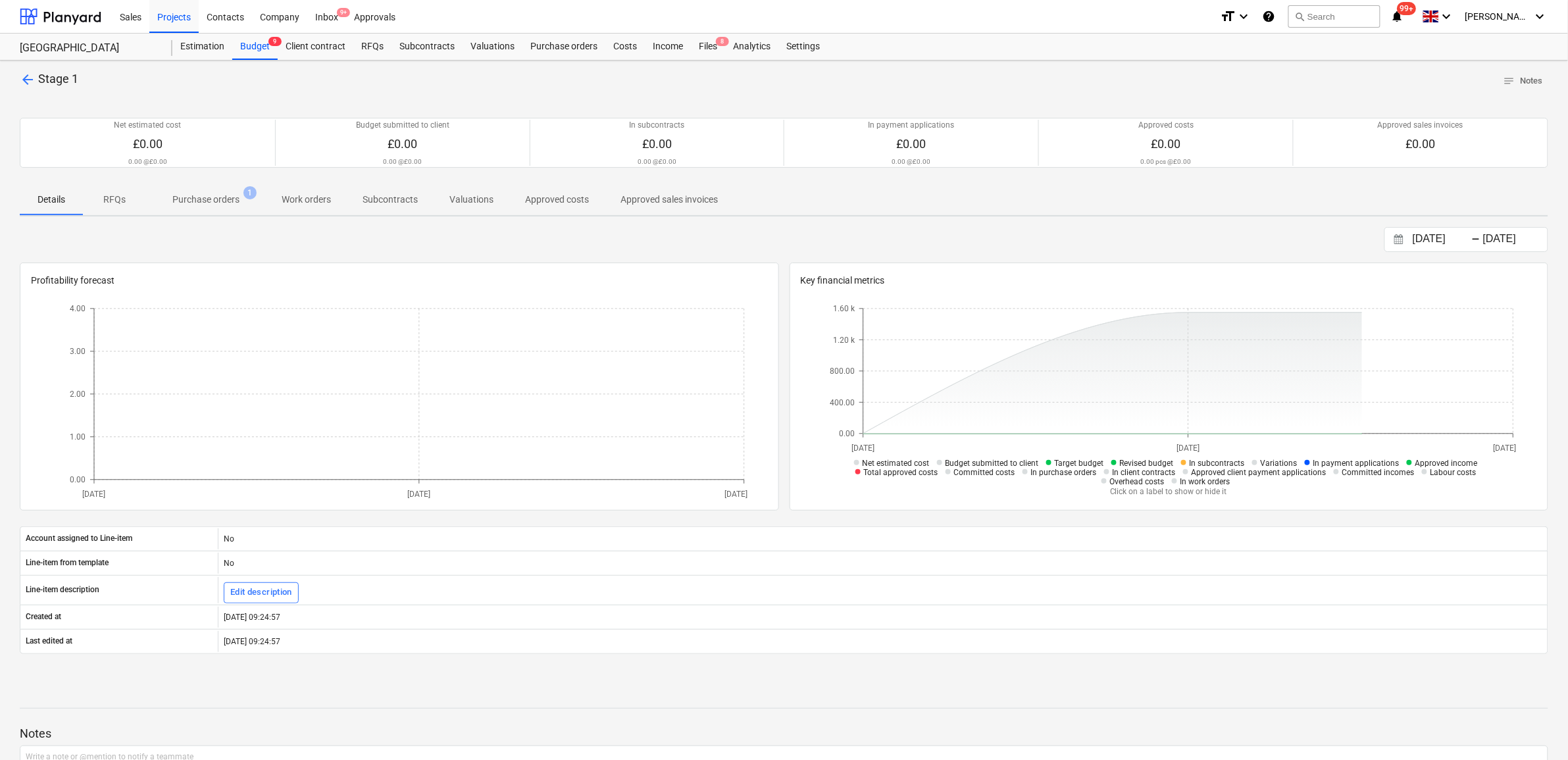
click at [219, 198] on p "Purchase orders" at bounding box center [206, 199] width 67 height 14
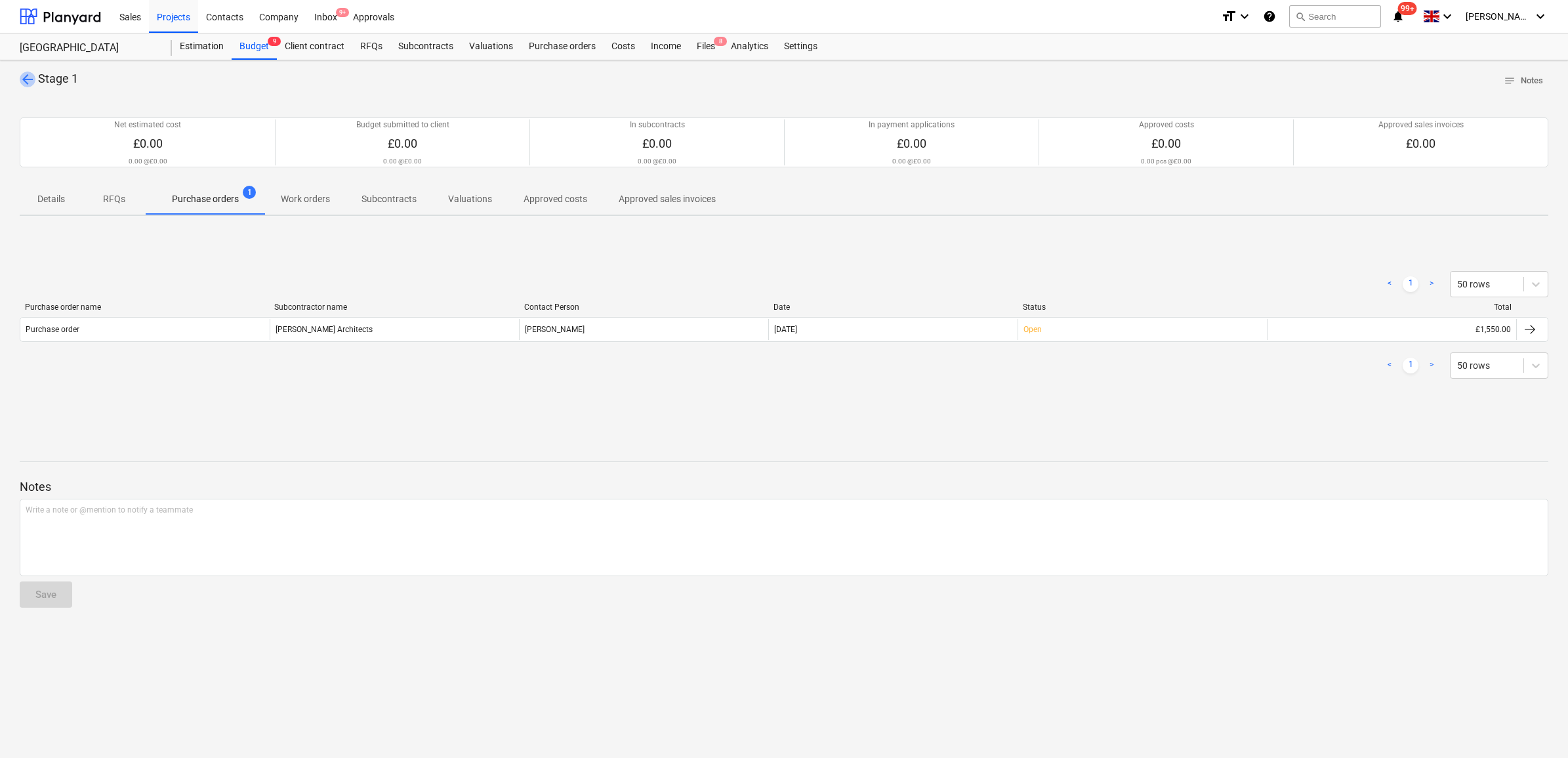
click at [21, 82] on span "arrow_back" at bounding box center [27, 79] width 16 height 16
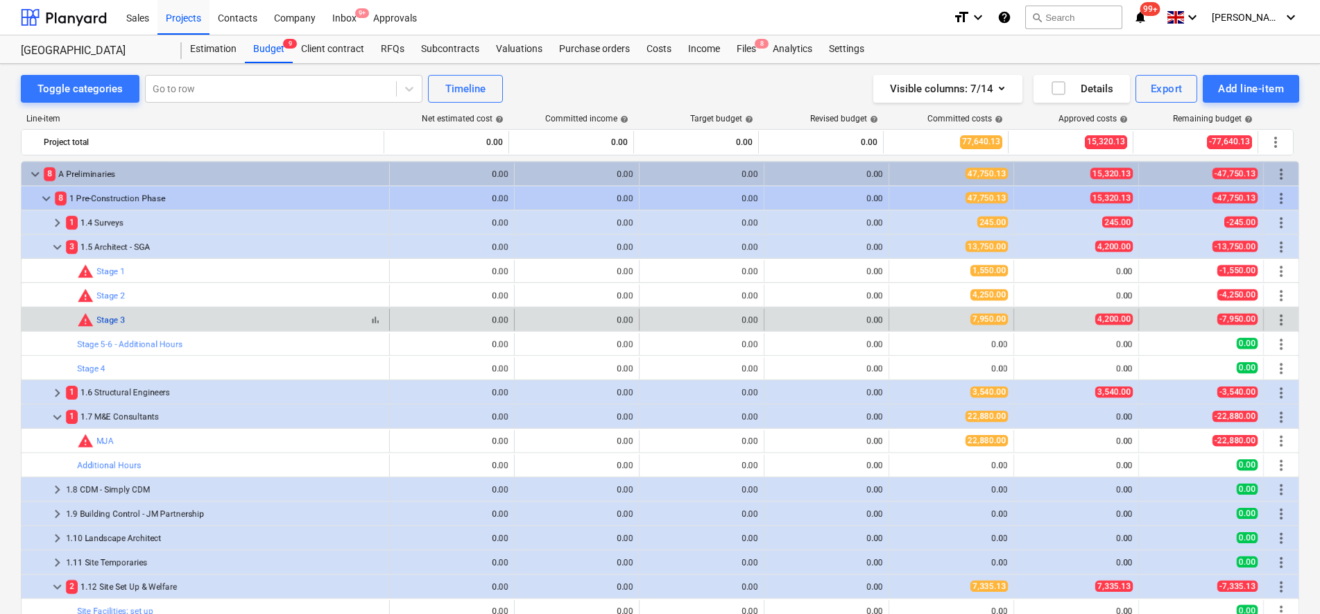
click at [119, 320] on link "Stage 3" at bounding box center [110, 320] width 28 height 10
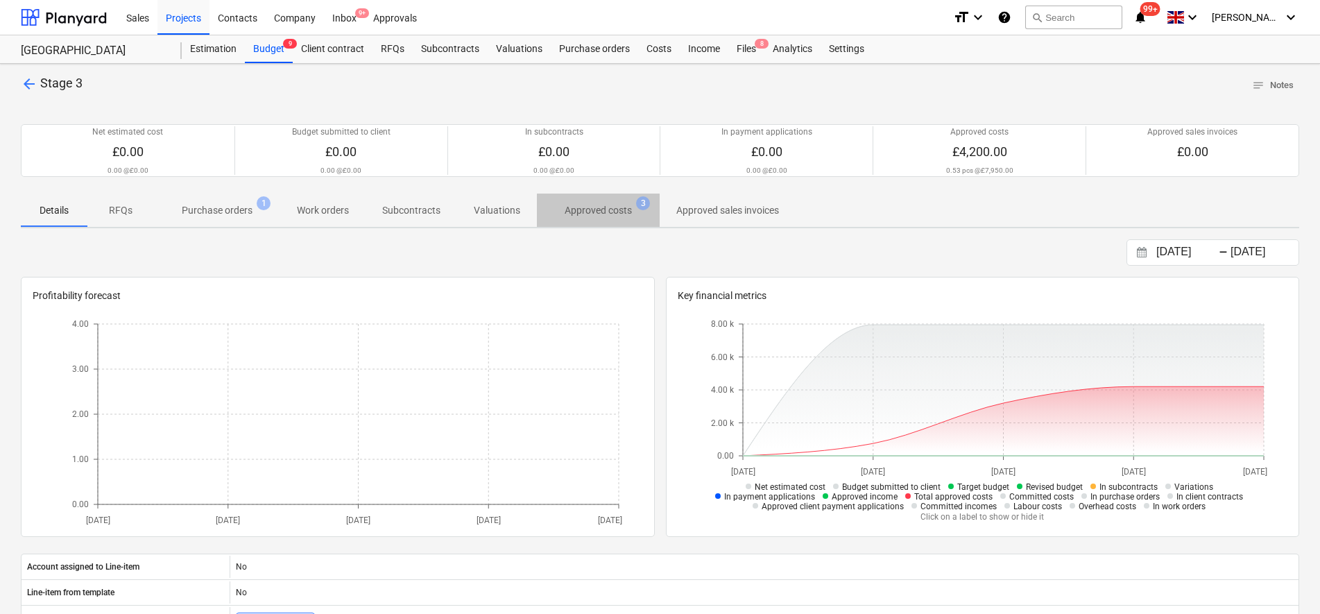
click at [571, 207] on p "Approved costs" at bounding box center [598, 210] width 67 height 15
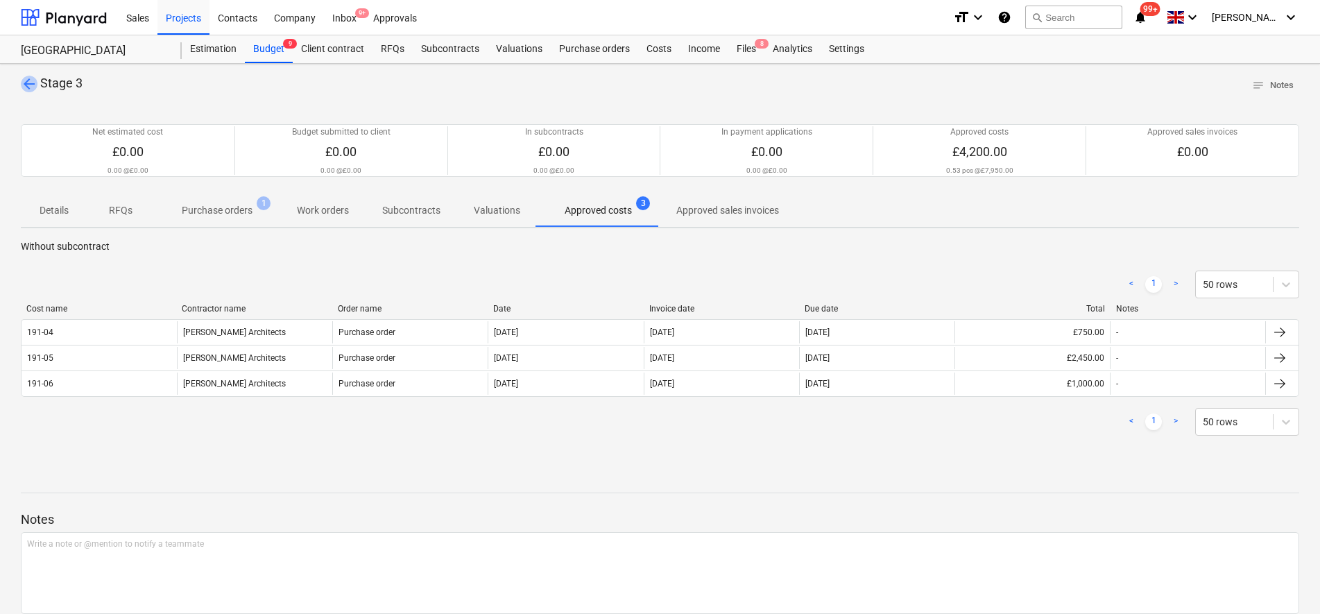
click at [26, 80] on span "arrow_back" at bounding box center [29, 84] width 17 height 17
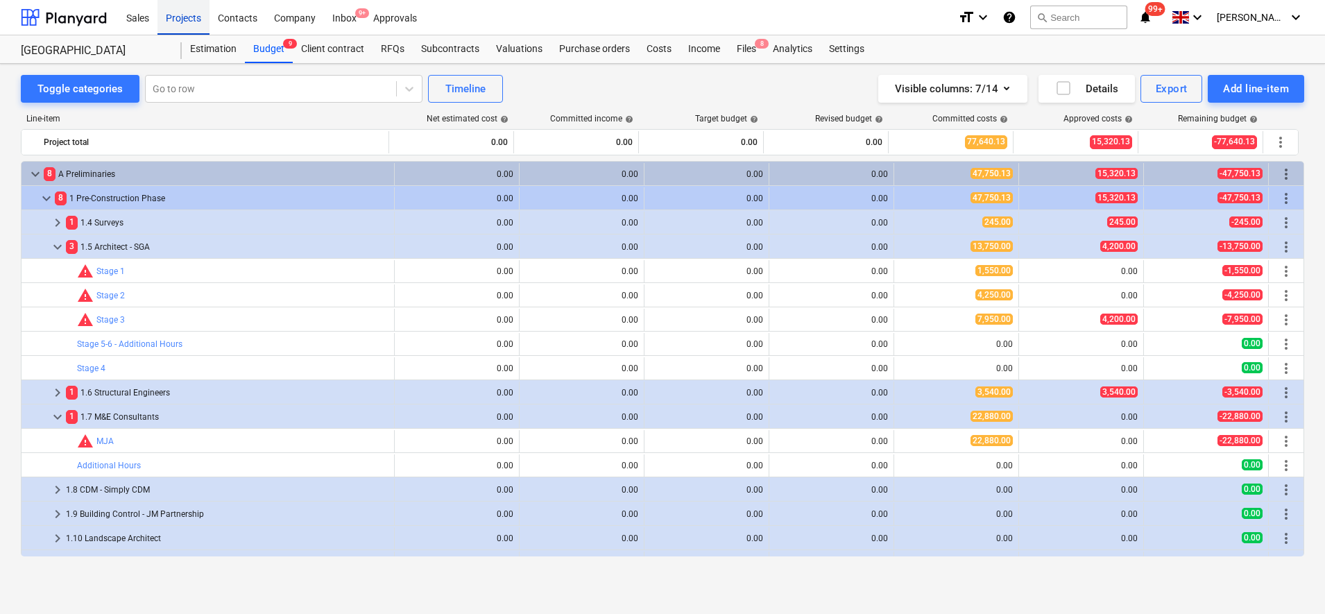
click at [180, 21] on div "Projects" at bounding box center [183, 16] width 52 height 35
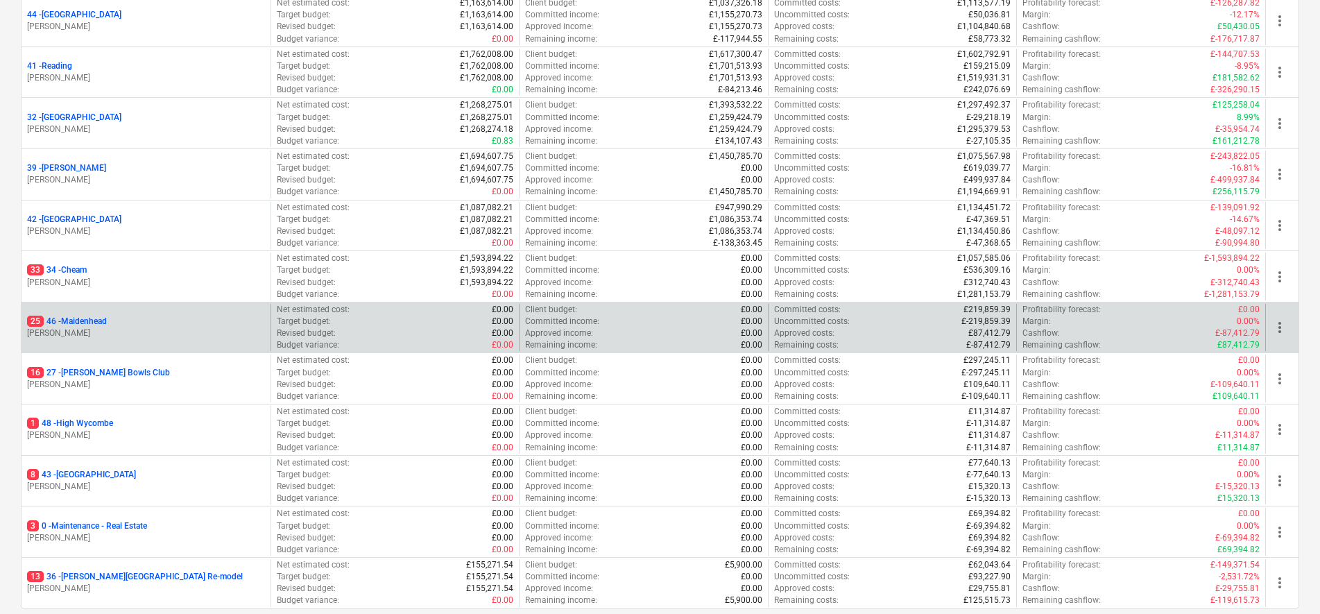
scroll to position [260, 0]
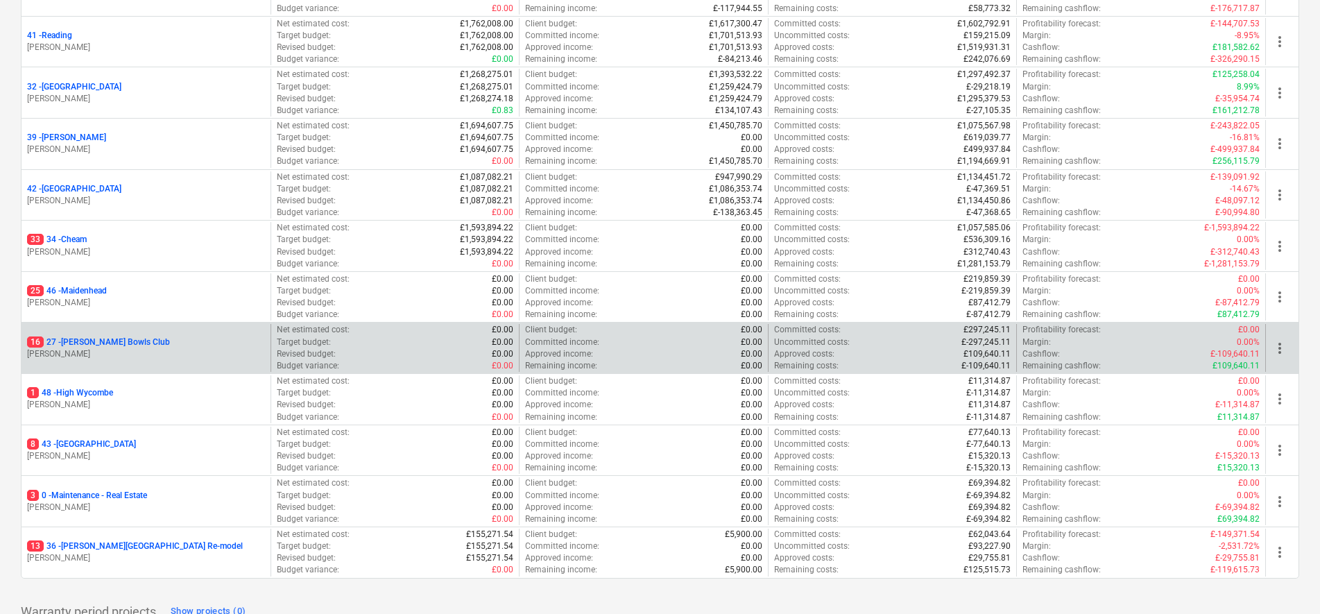
click at [83, 334] on div "16 27 - Cyphers Bowls Club S. Cornford" at bounding box center [146, 348] width 249 height 48
click at [85, 341] on p "16 27 - Cyphers Bowls Club" at bounding box center [98, 342] width 143 height 12
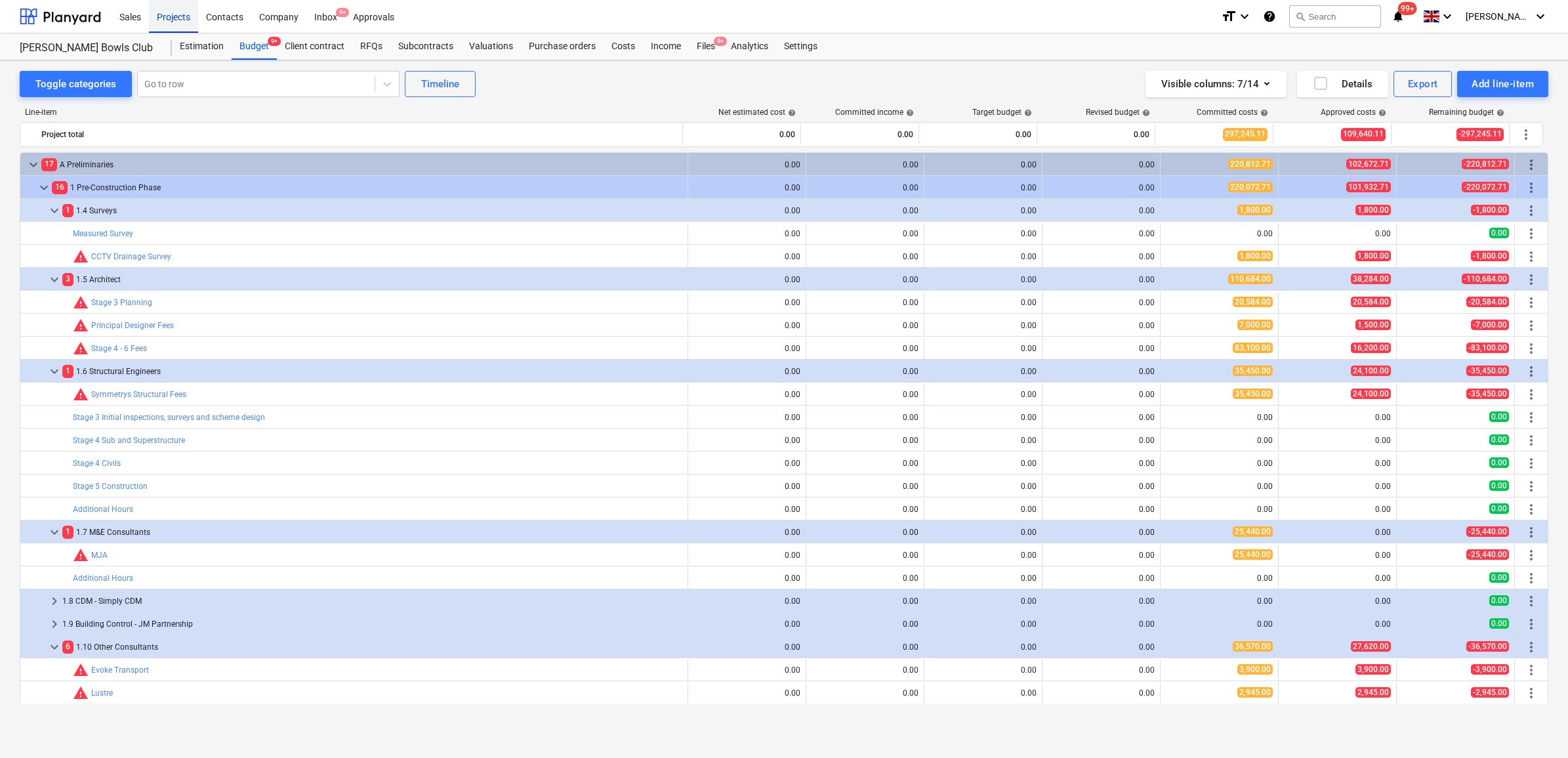
click at [172, 16] on div "Projects" at bounding box center [173, 15] width 49 height 33
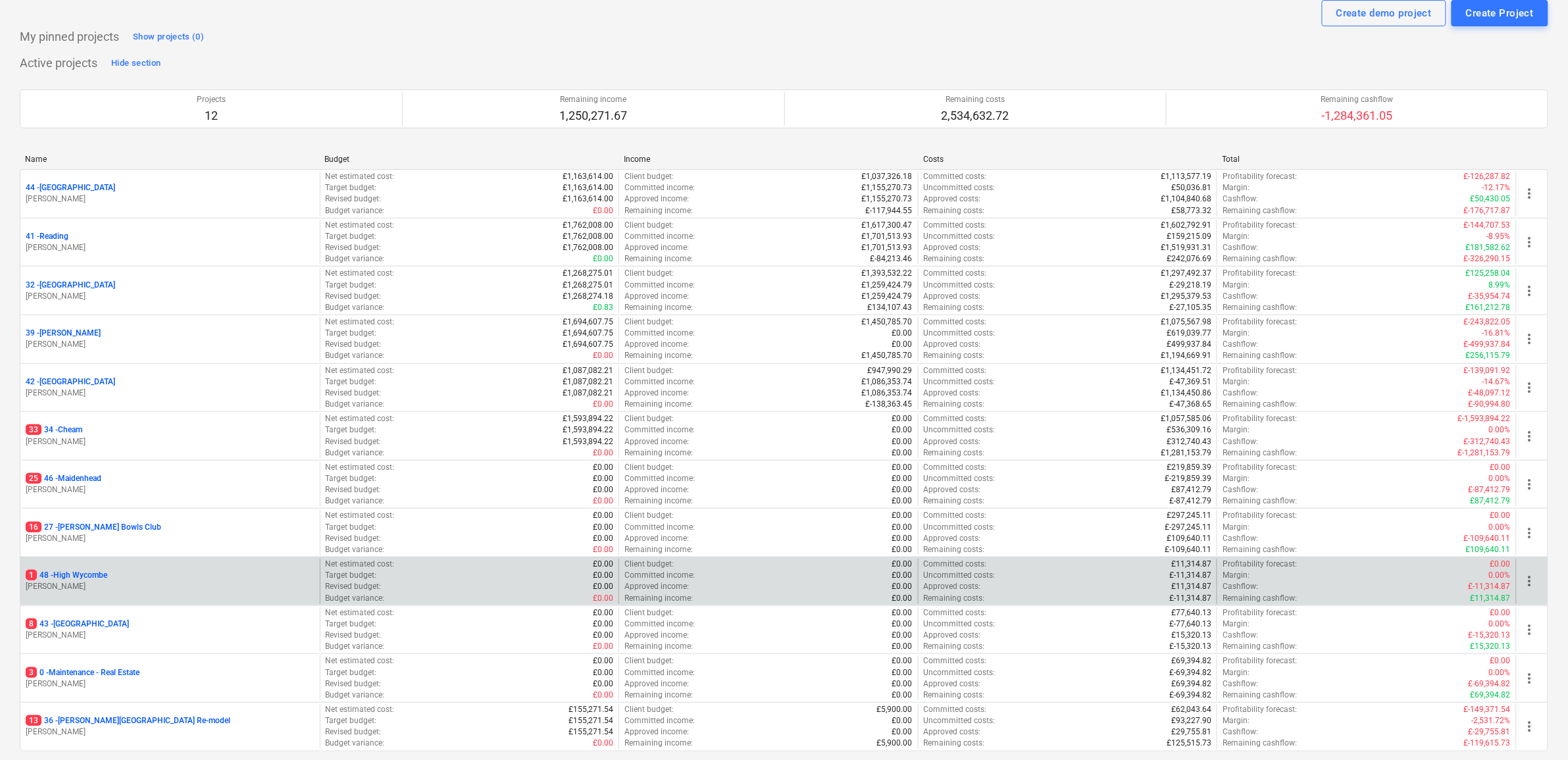
scroll to position [83, 0]
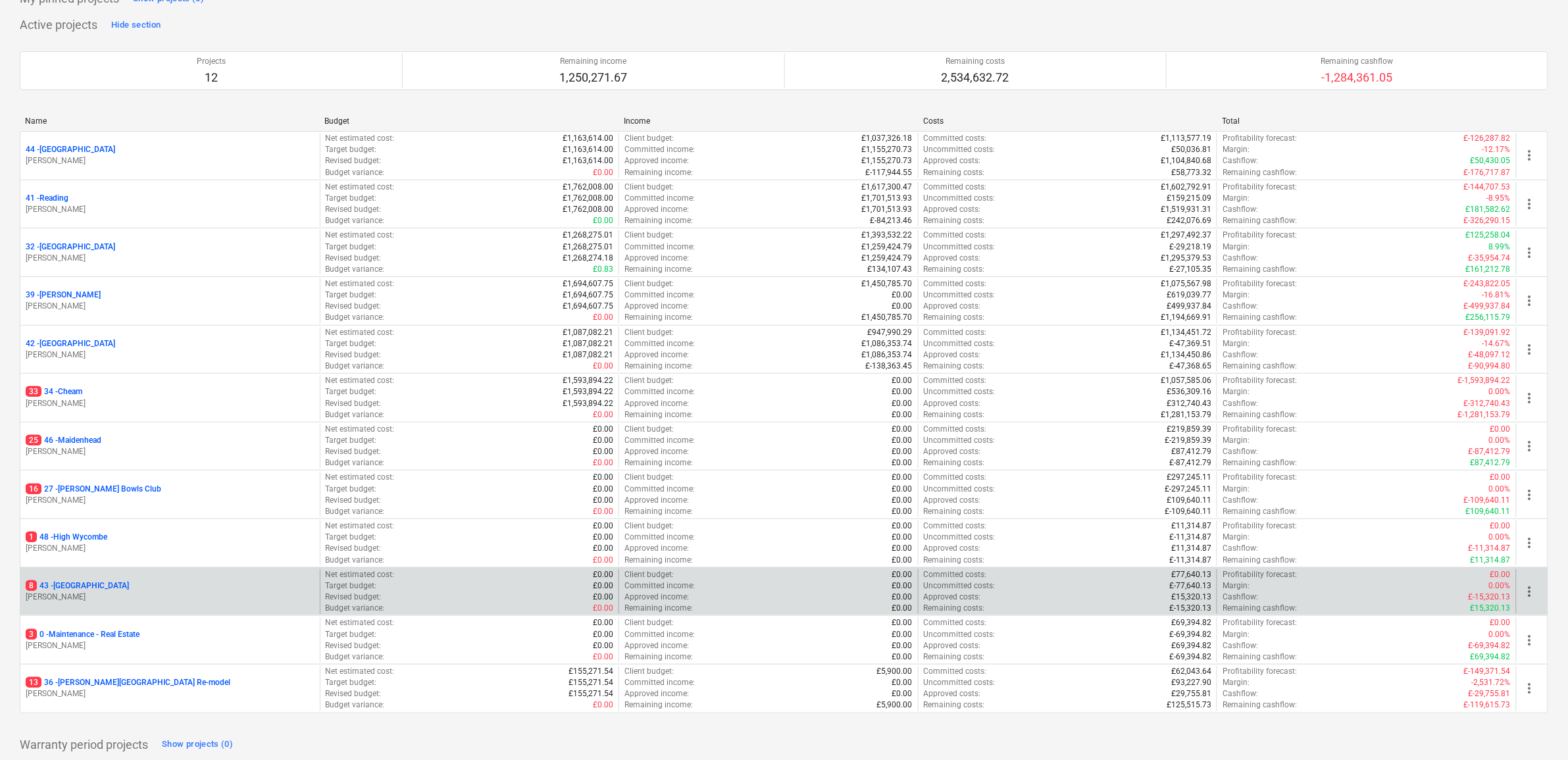
click at [66, 584] on p "8 43 - Windsor" at bounding box center [77, 586] width 103 height 11
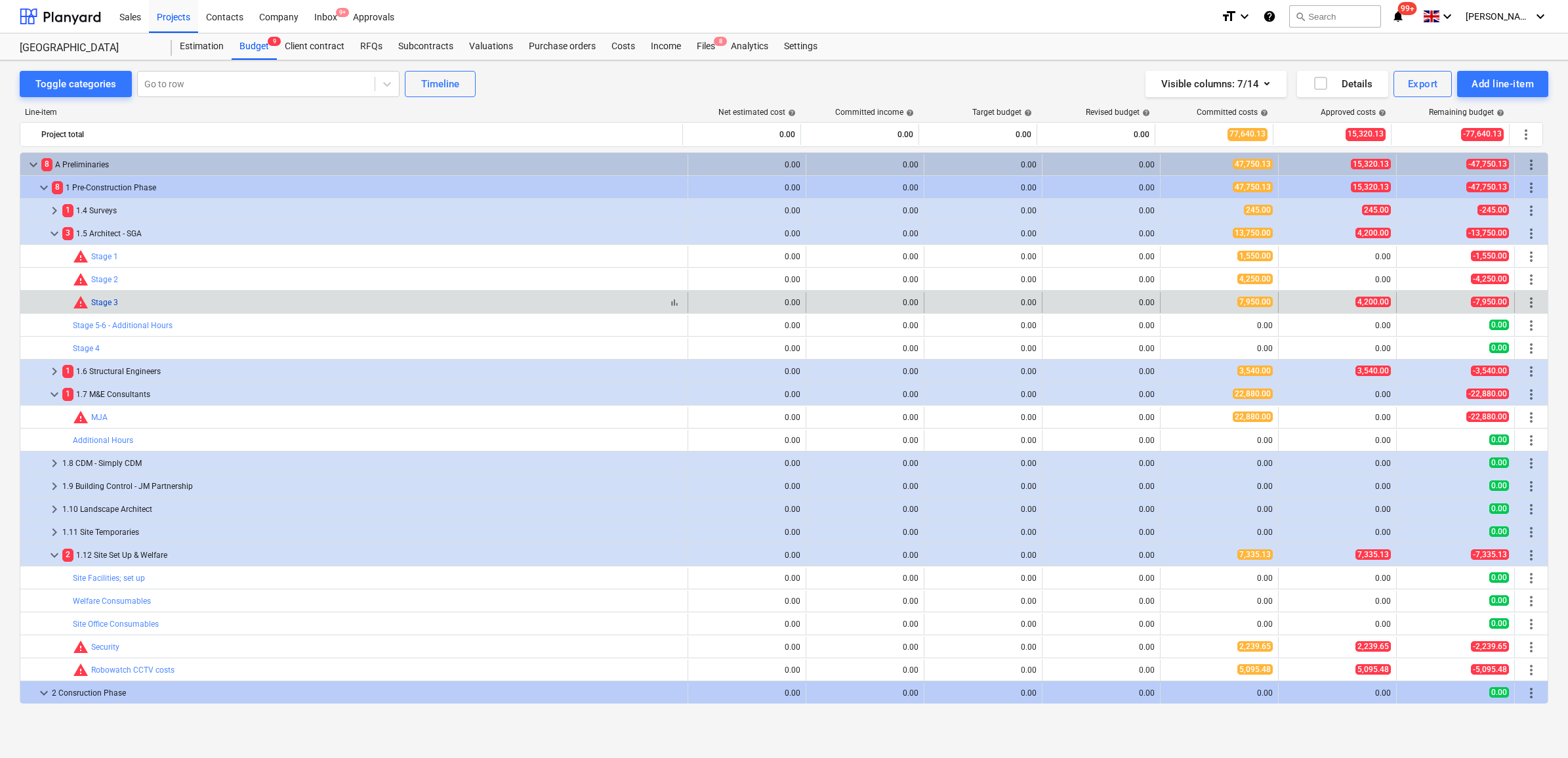
click at [112, 307] on link "Stage 3" at bounding box center [104, 303] width 26 height 9
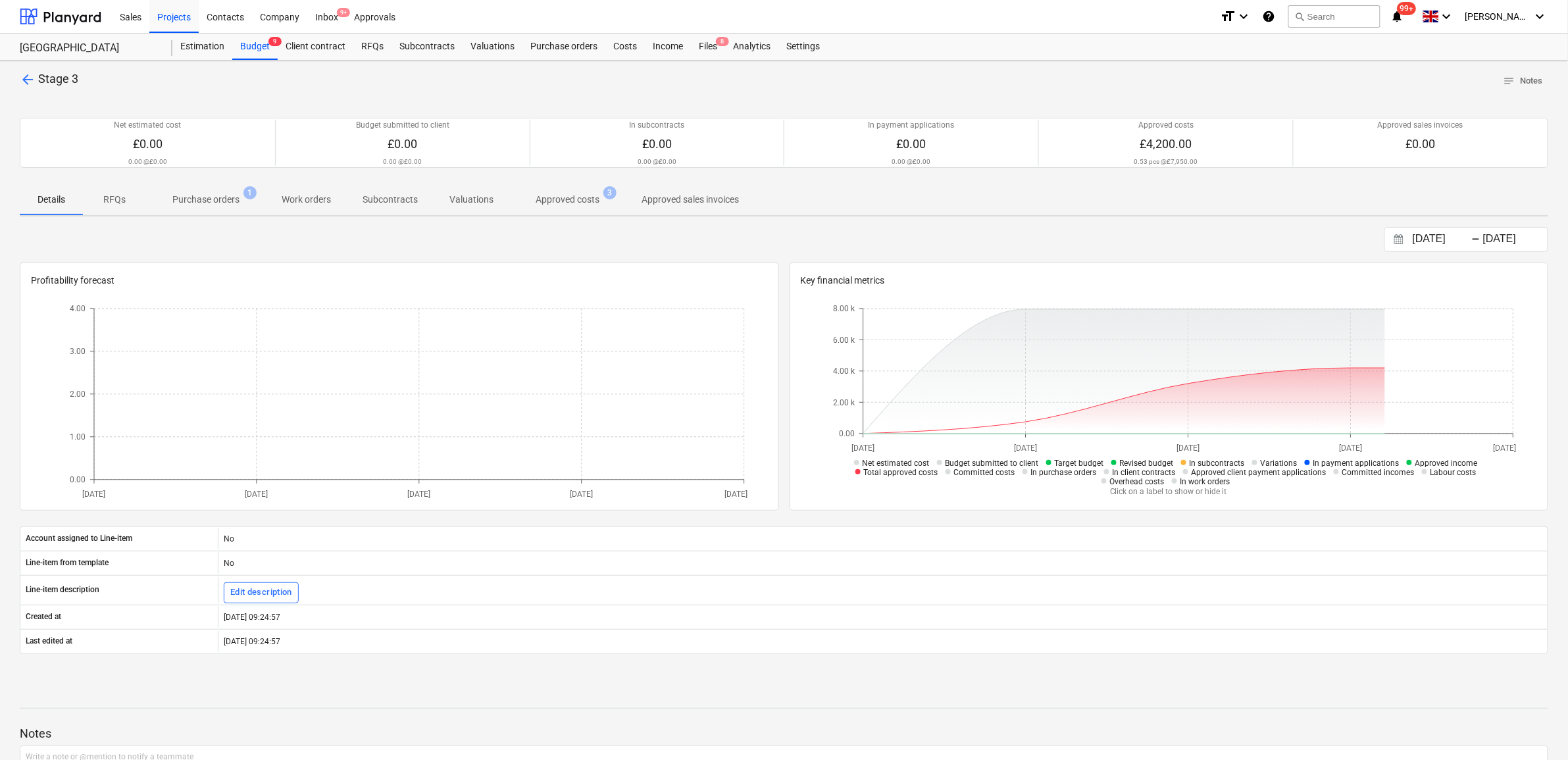
click at [549, 202] on p "Approved costs" at bounding box center [567, 199] width 64 height 14
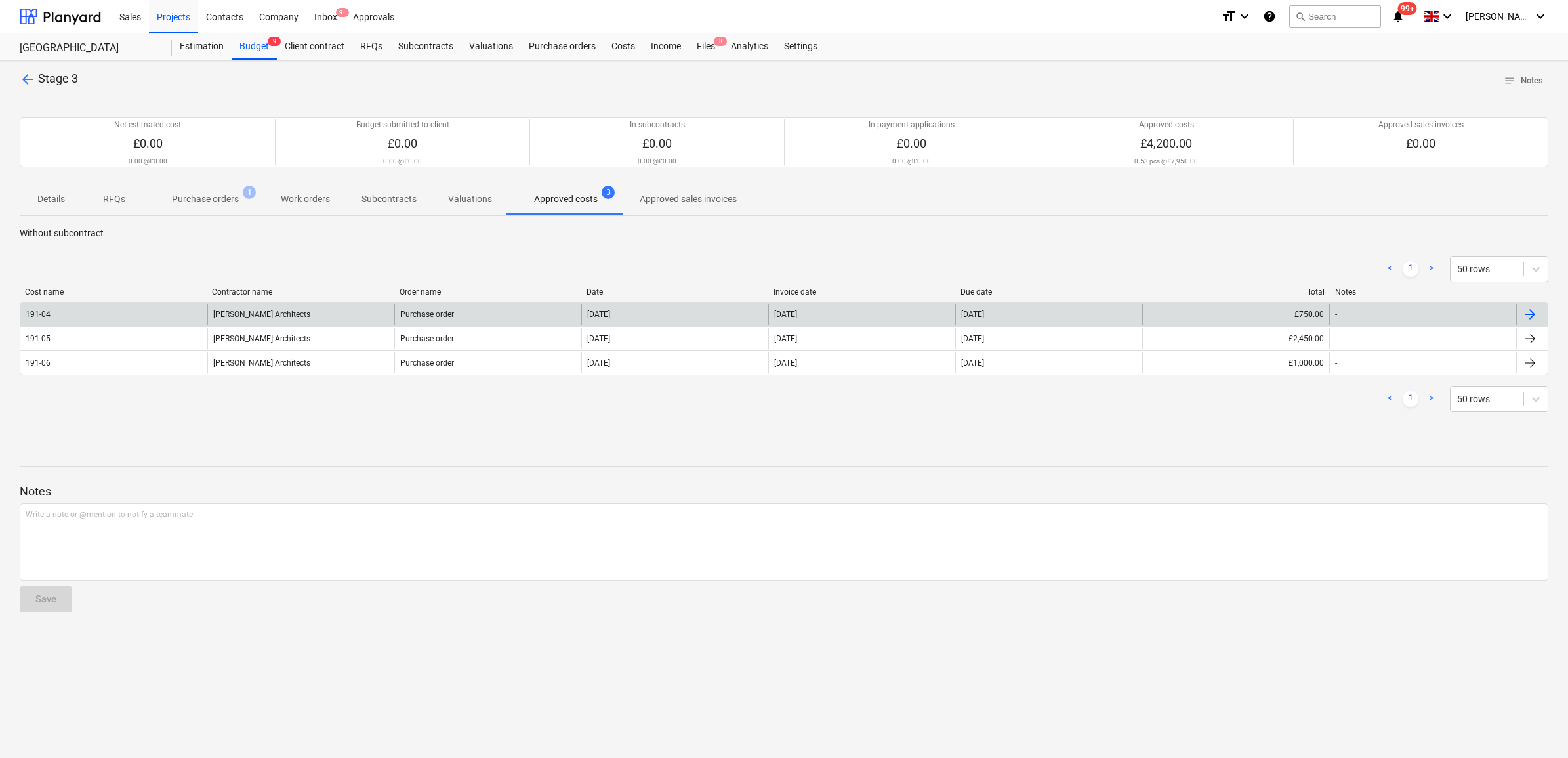
click at [277, 317] on div "Sophie Griffiths Architects" at bounding box center [301, 314] width 187 height 21
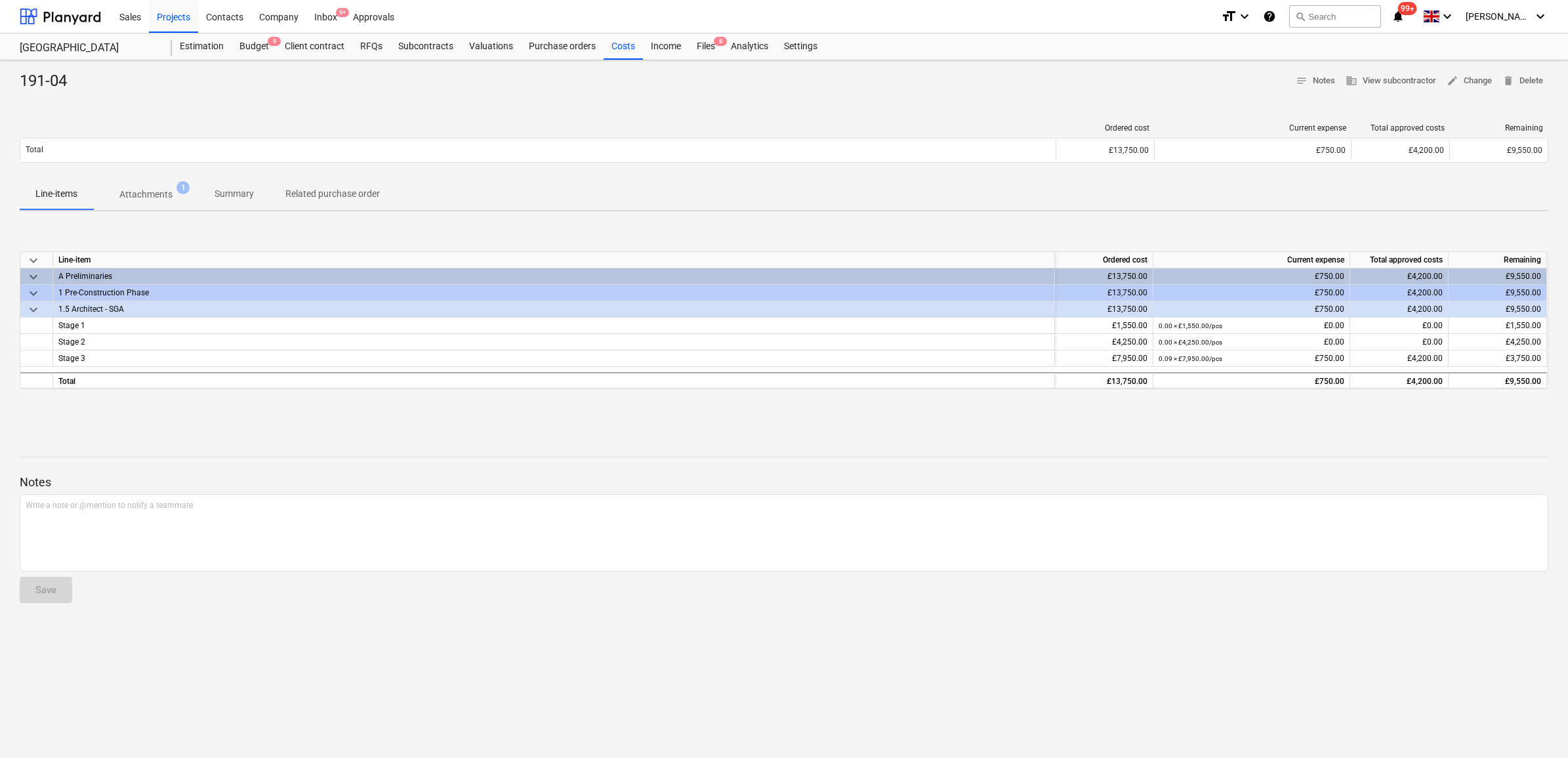
click at [149, 194] on p "Attachments" at bounding box center [146, 194] width 53 height 14
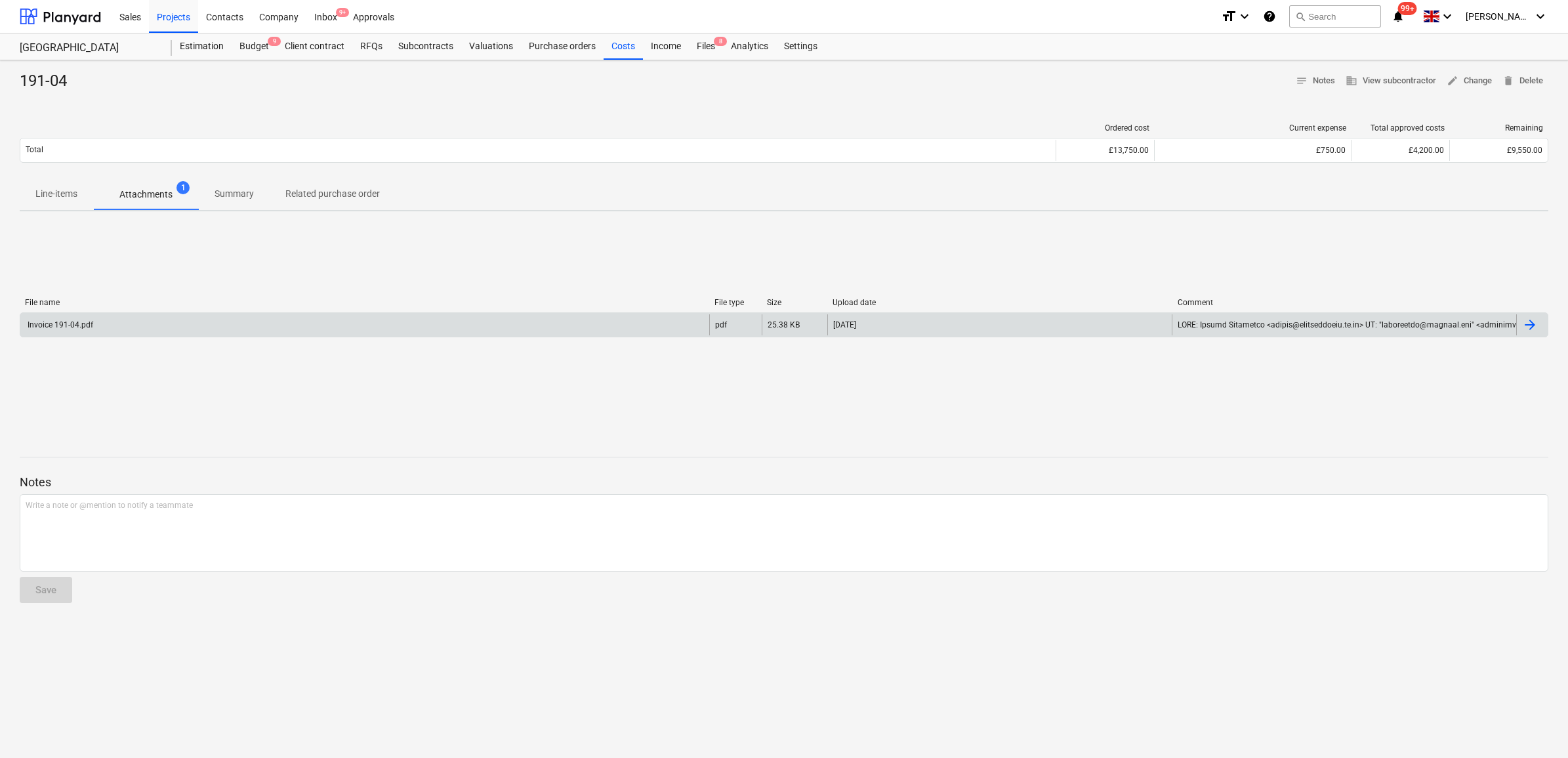
click at [149, 317] on div "Invoice 191-04.pdf" at bounding box center [365, 325] width 688 height 21
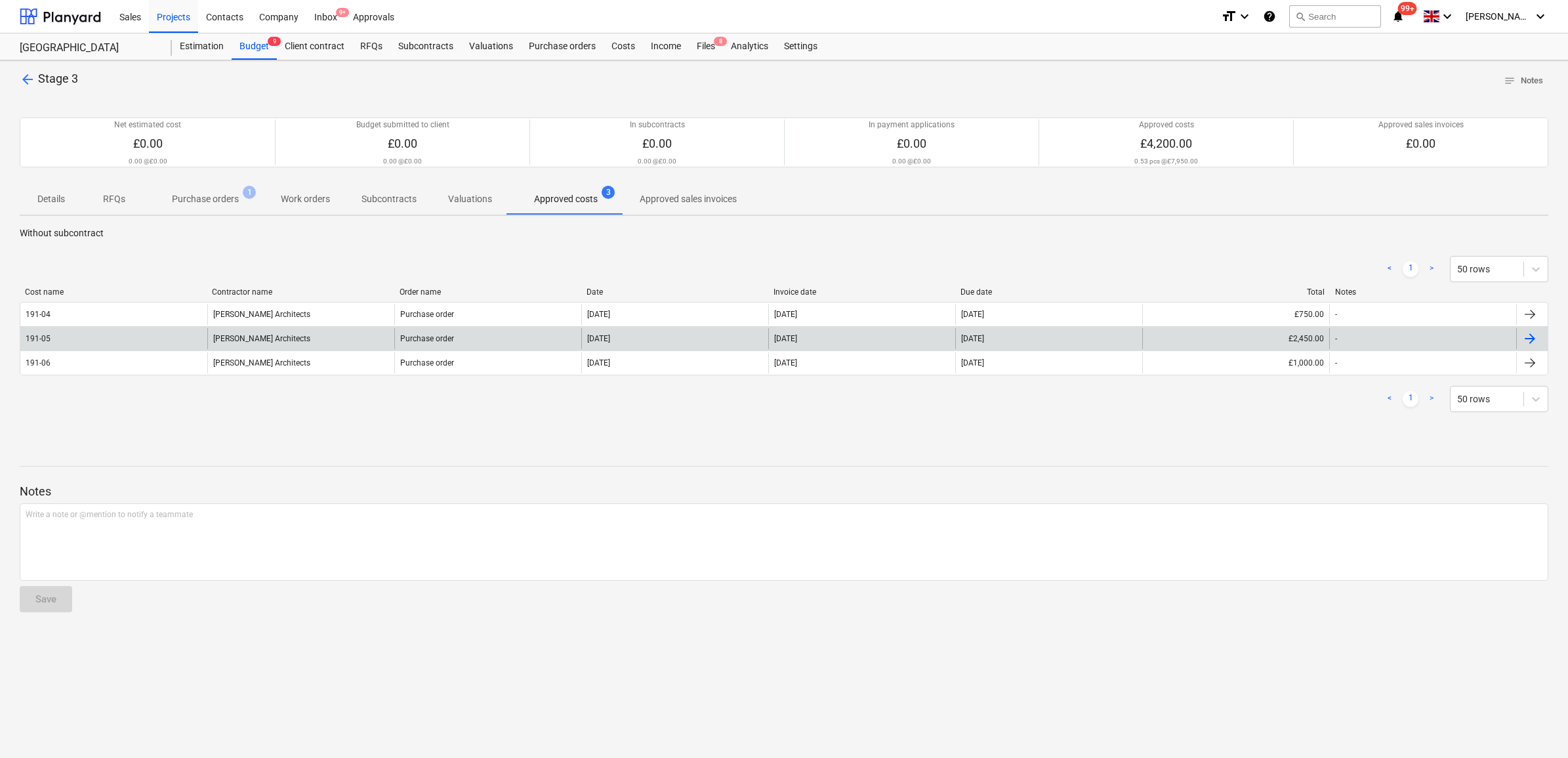
click at [279, 337] on div "Sophie Griffiths Architects" at bounding box center [301, 339] width 187 height 21
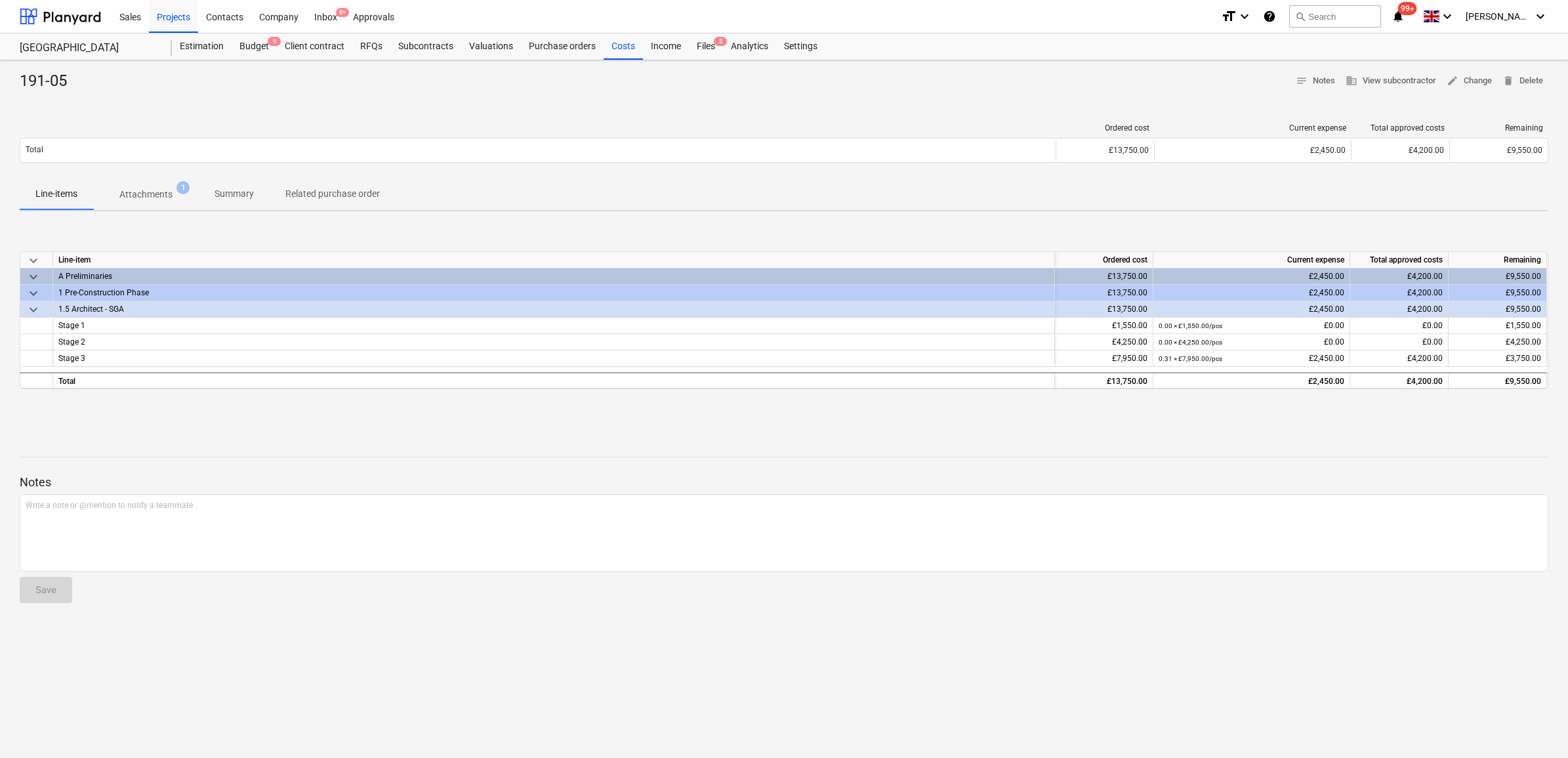
click at [148, 192] on p "Attachments" at bounding box center [146, 194] width 53 height 14
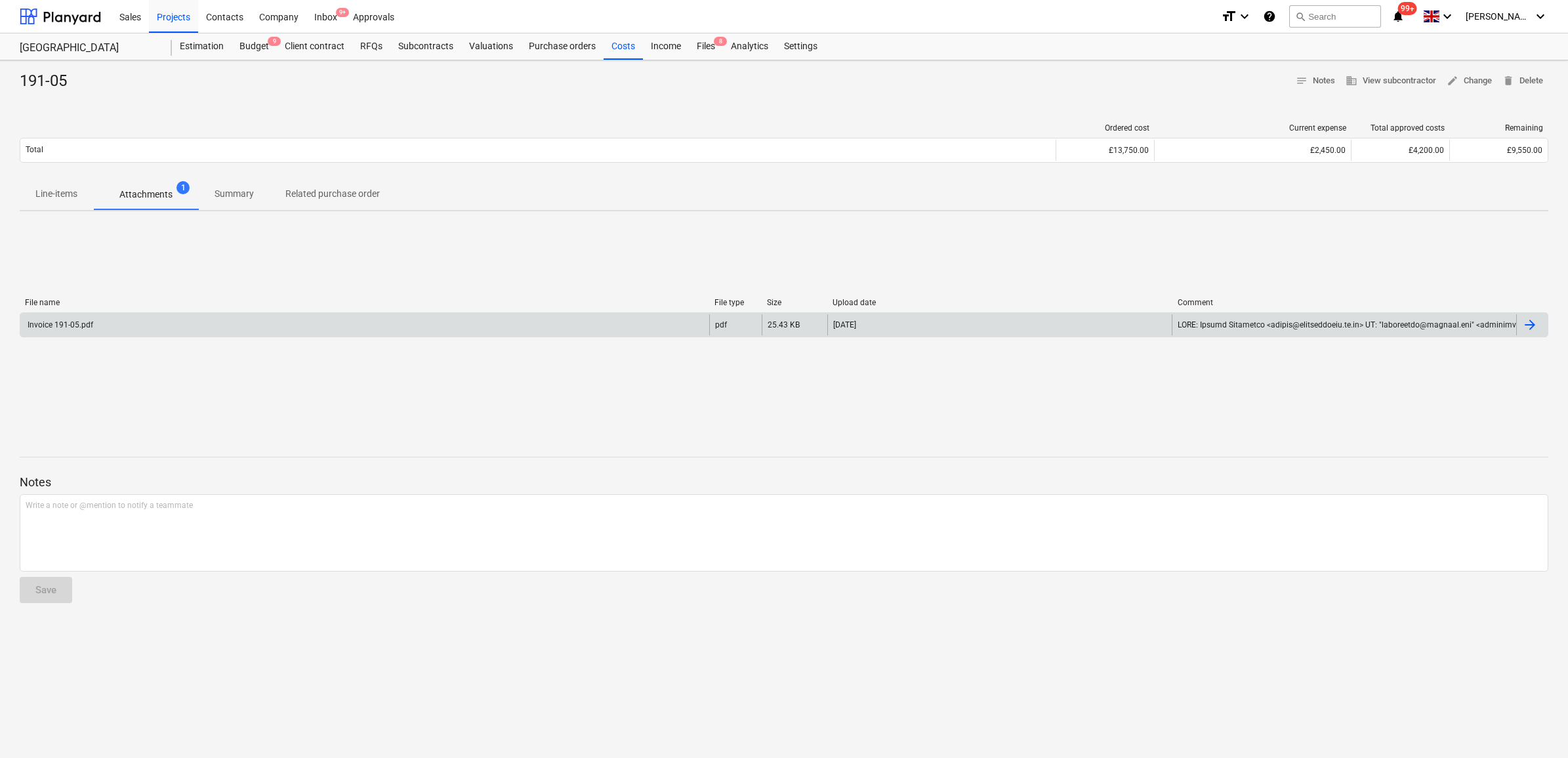
click at [190, 319] on div "Invoice 191-05.pdf" at bounding box center [365, 325] width 688 height 21
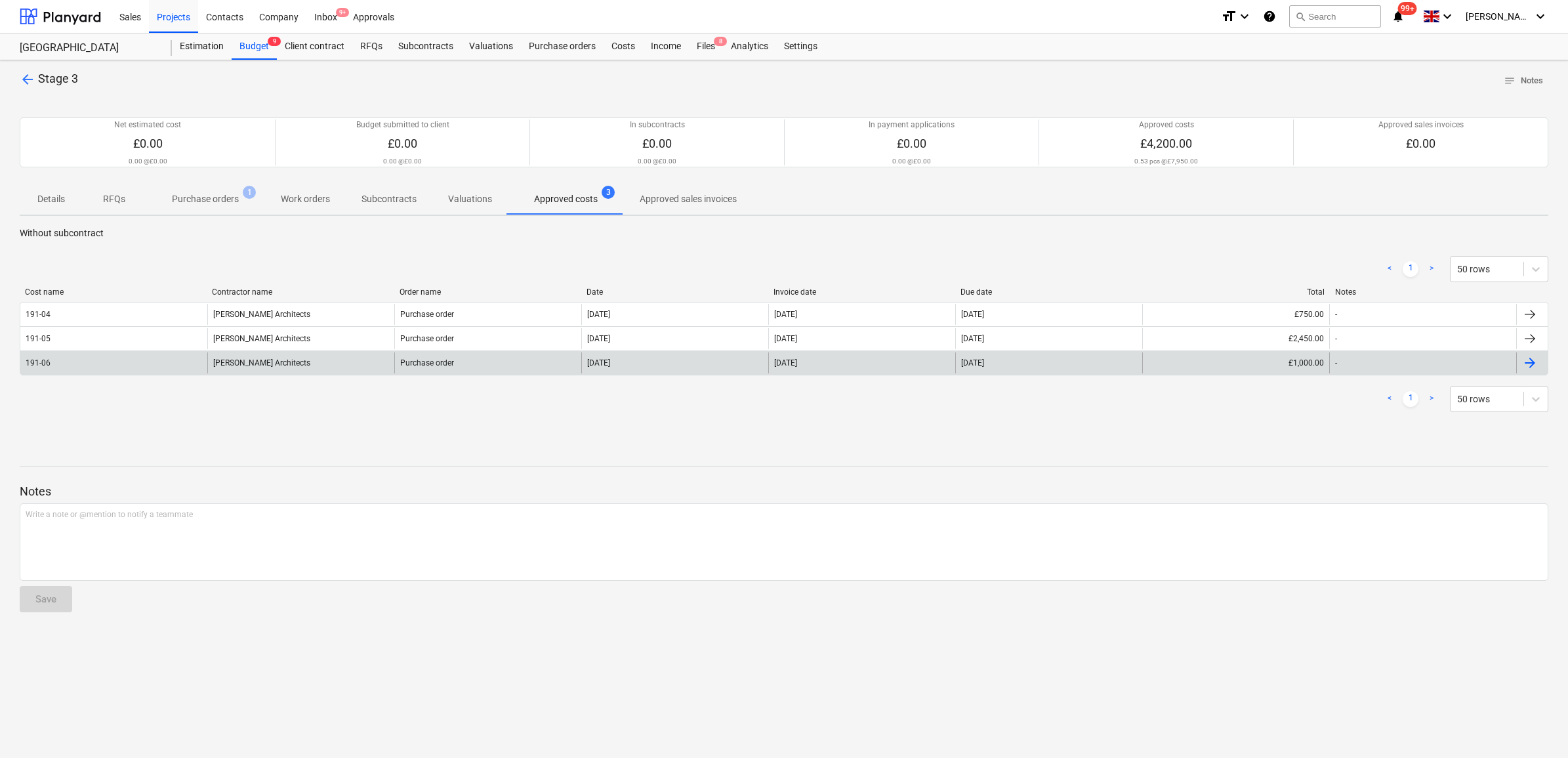
click at [135, 368] on div "191-06" at bounding box center [114, 363] width 187 height 21
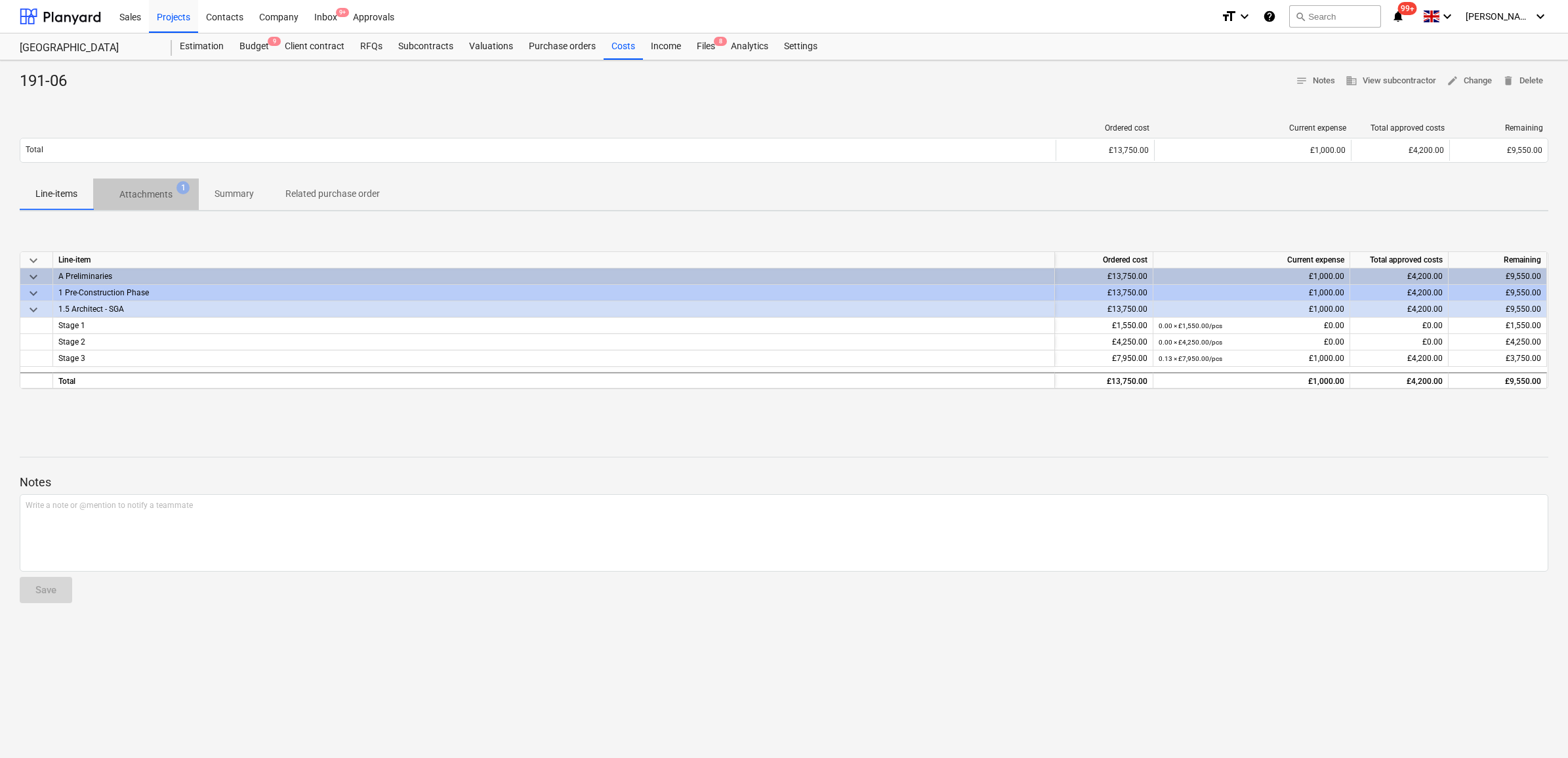
click at [143, 192] on p "Attachments" at bounding box center [146, 194] width 53 height 14
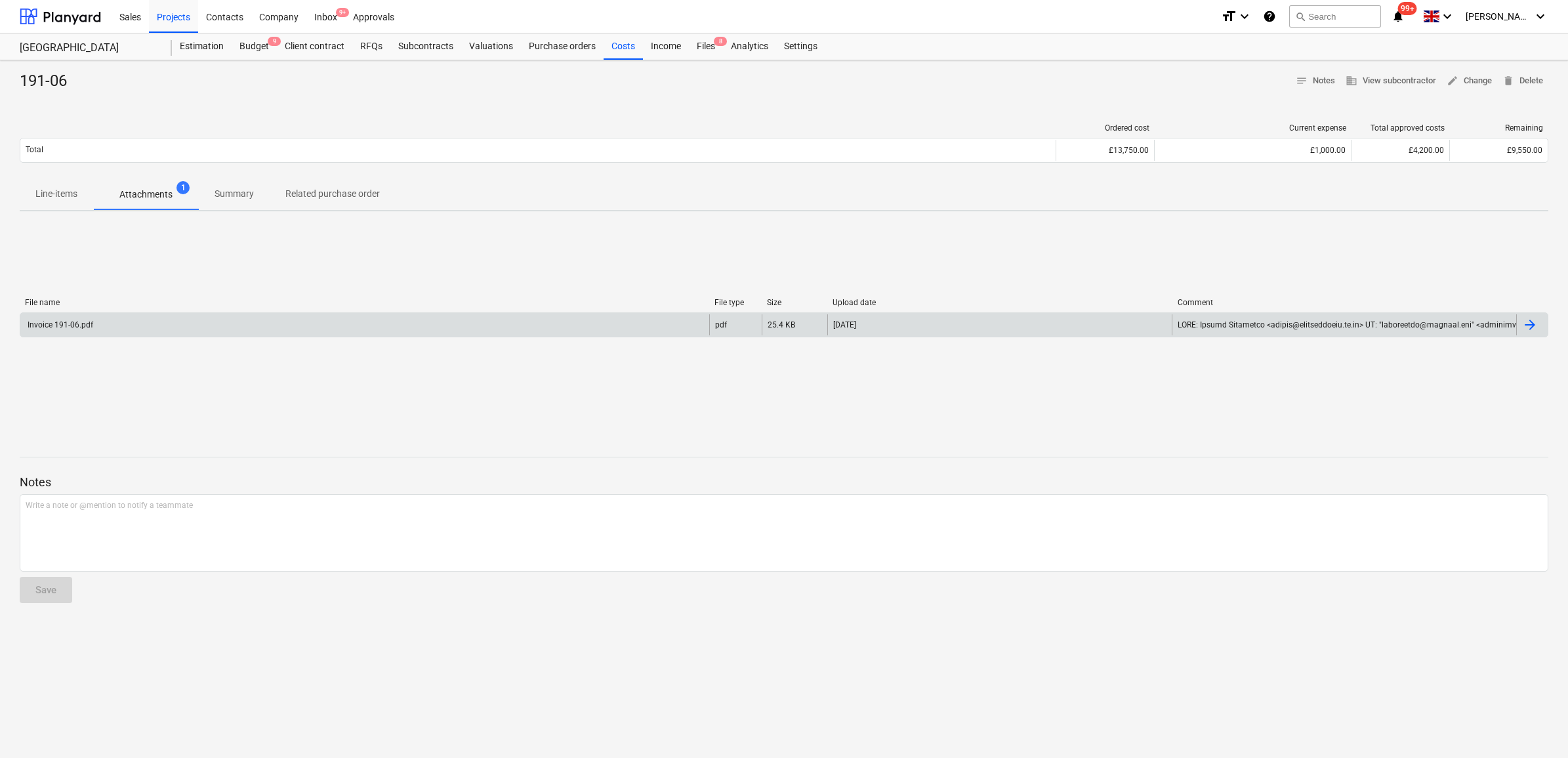
click at [211, 326] on div "Invoice 191-06.pdf" at bounding box center [365, 325] width 688 height 21
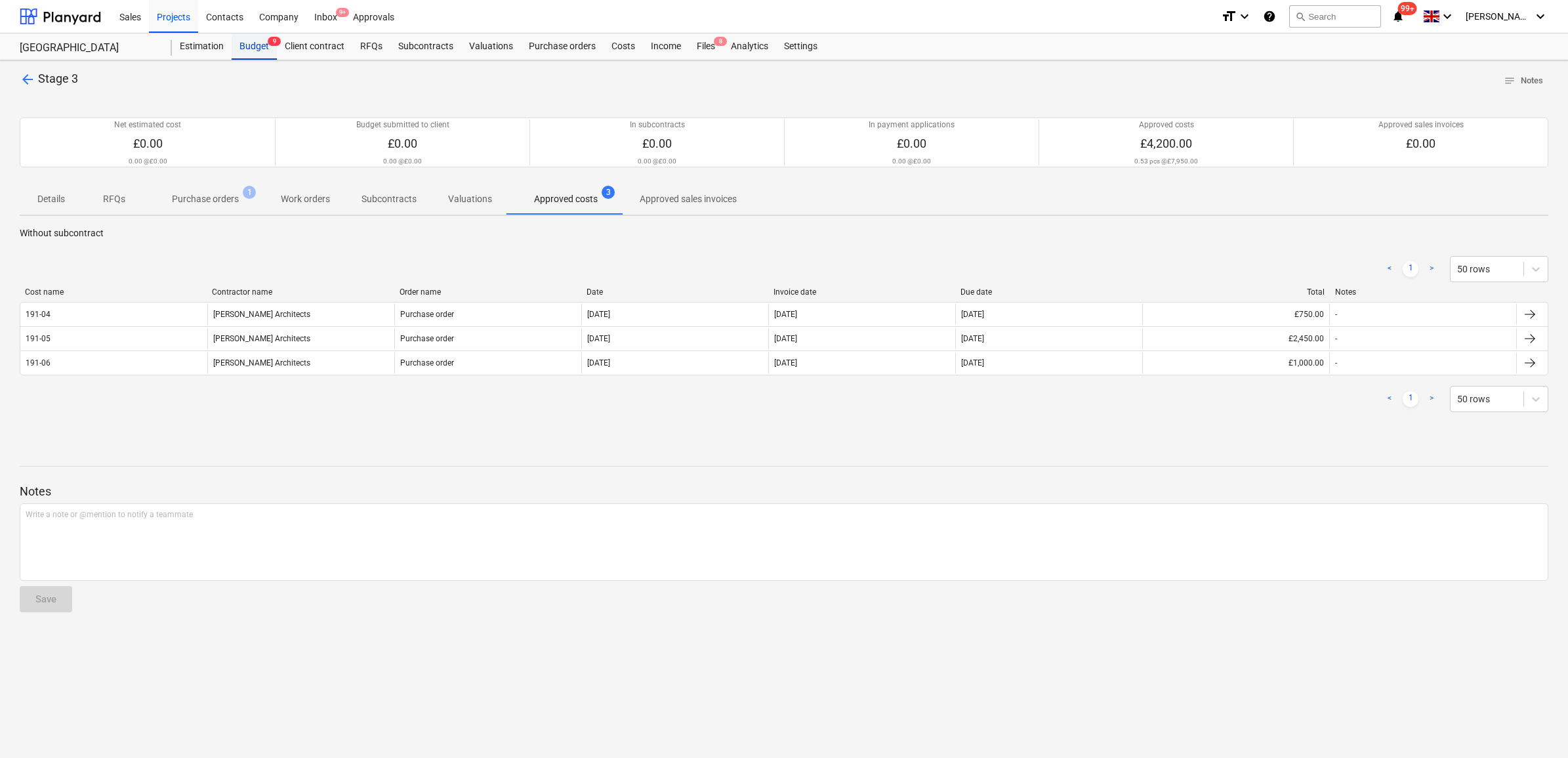
click at [257, 44] on div "Budget 9" at bounding box center [254, 46] width 45 height 26
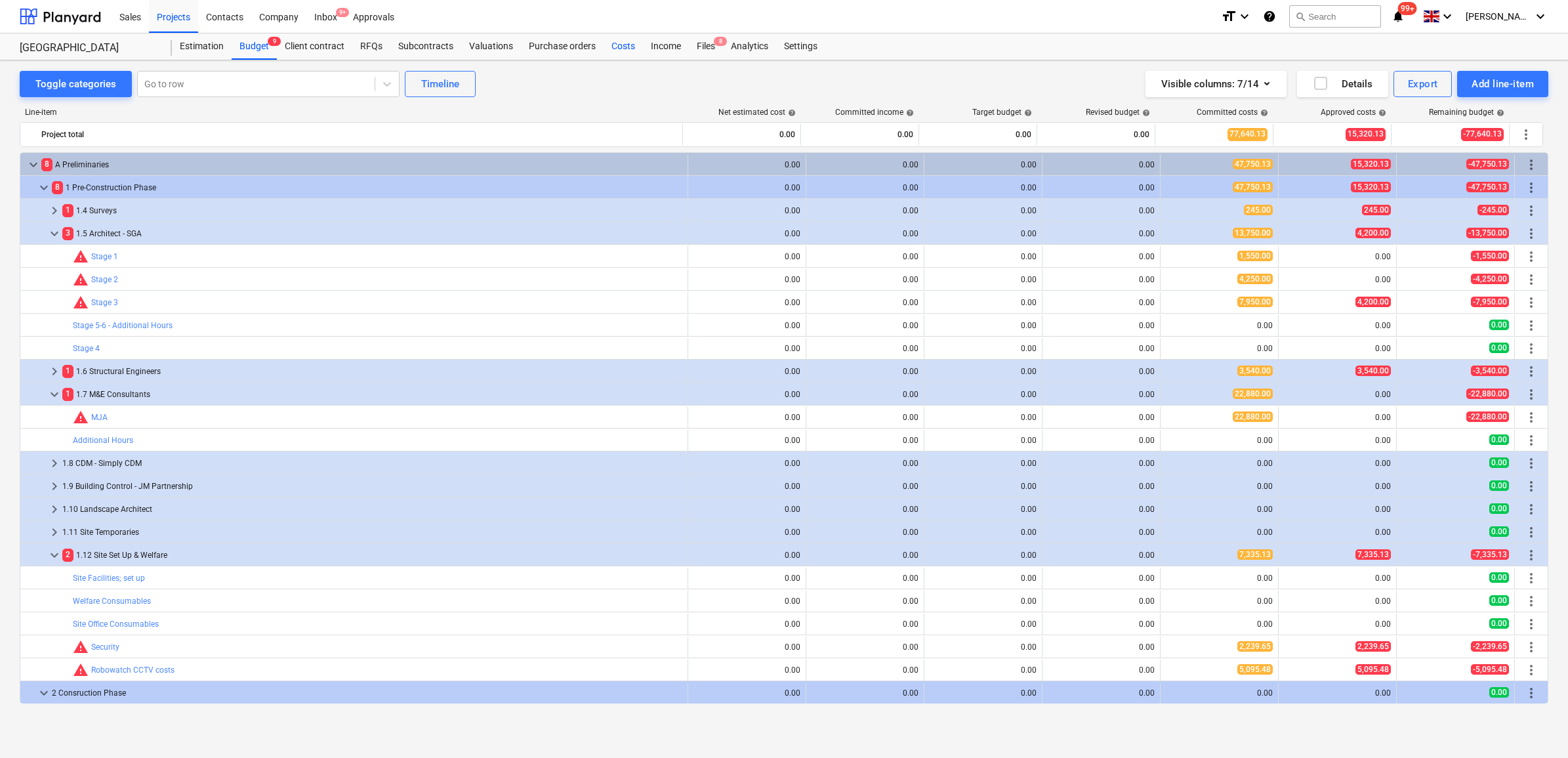
click at [609, 46] on div "Costs" at bounding box center [623, 46] width 40 height 26
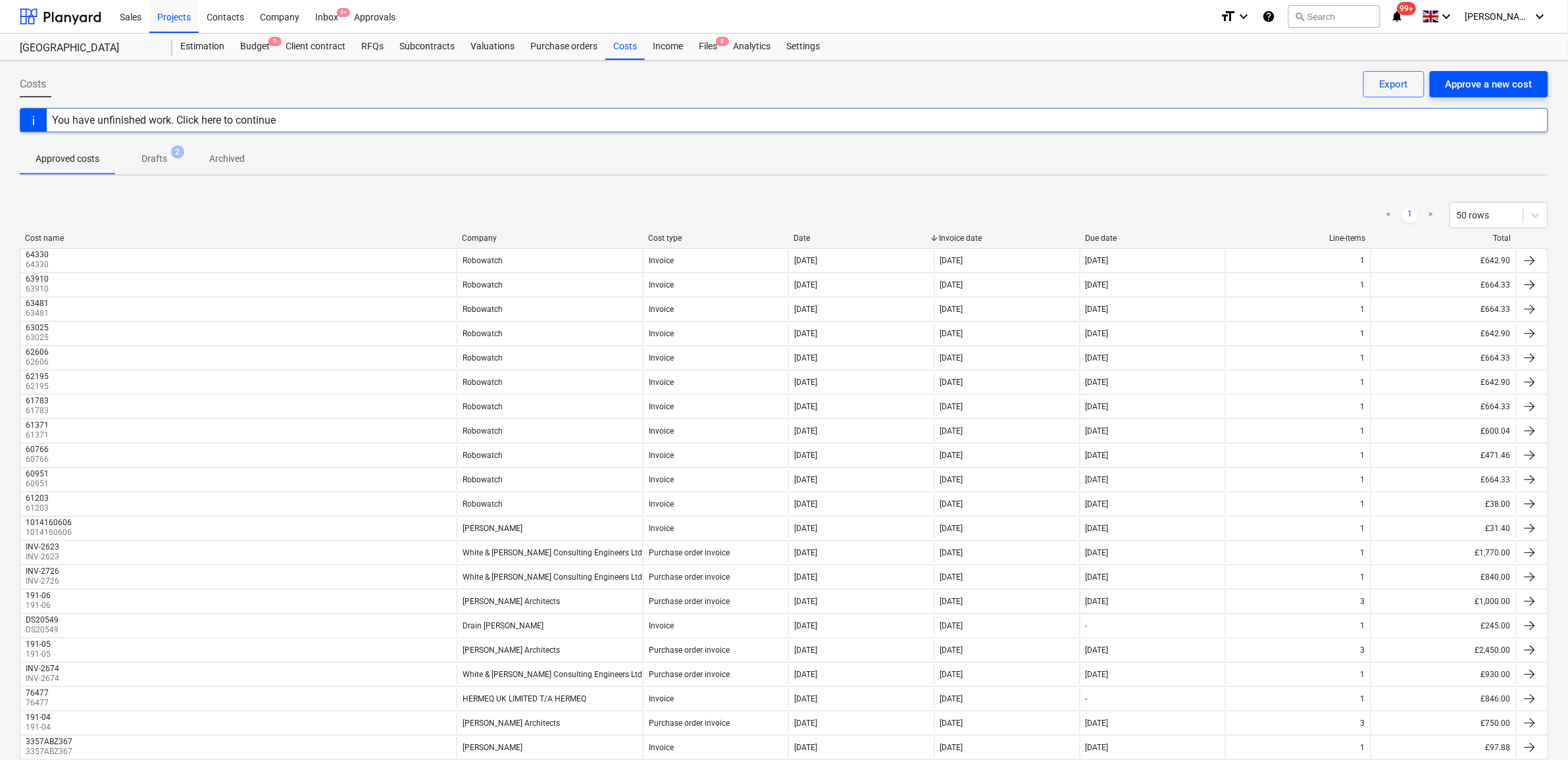
click at [1496, 83] on div "Approve a new cost" at bounding box center [1489, 84] width 87 height 17
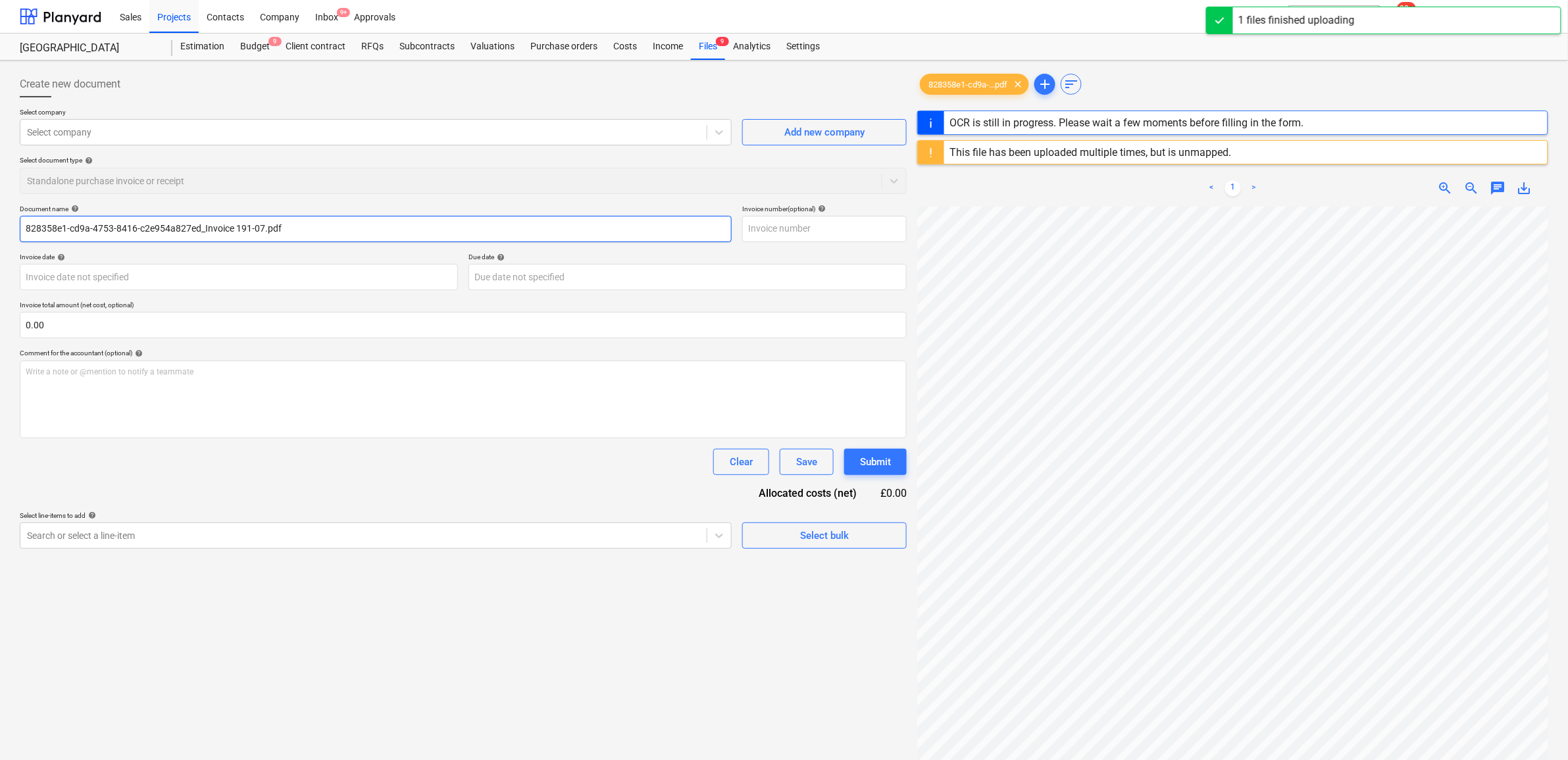
click at [156, 234] on input "828358e1-cd9a-4753-8416-c2e954a827ed_Invoice 191-07.pdf" at bounding box center [376, 230] width 712 height 27
type input "191-07"
type input "28 Aug 2025"
type input "27 Sep 2025"
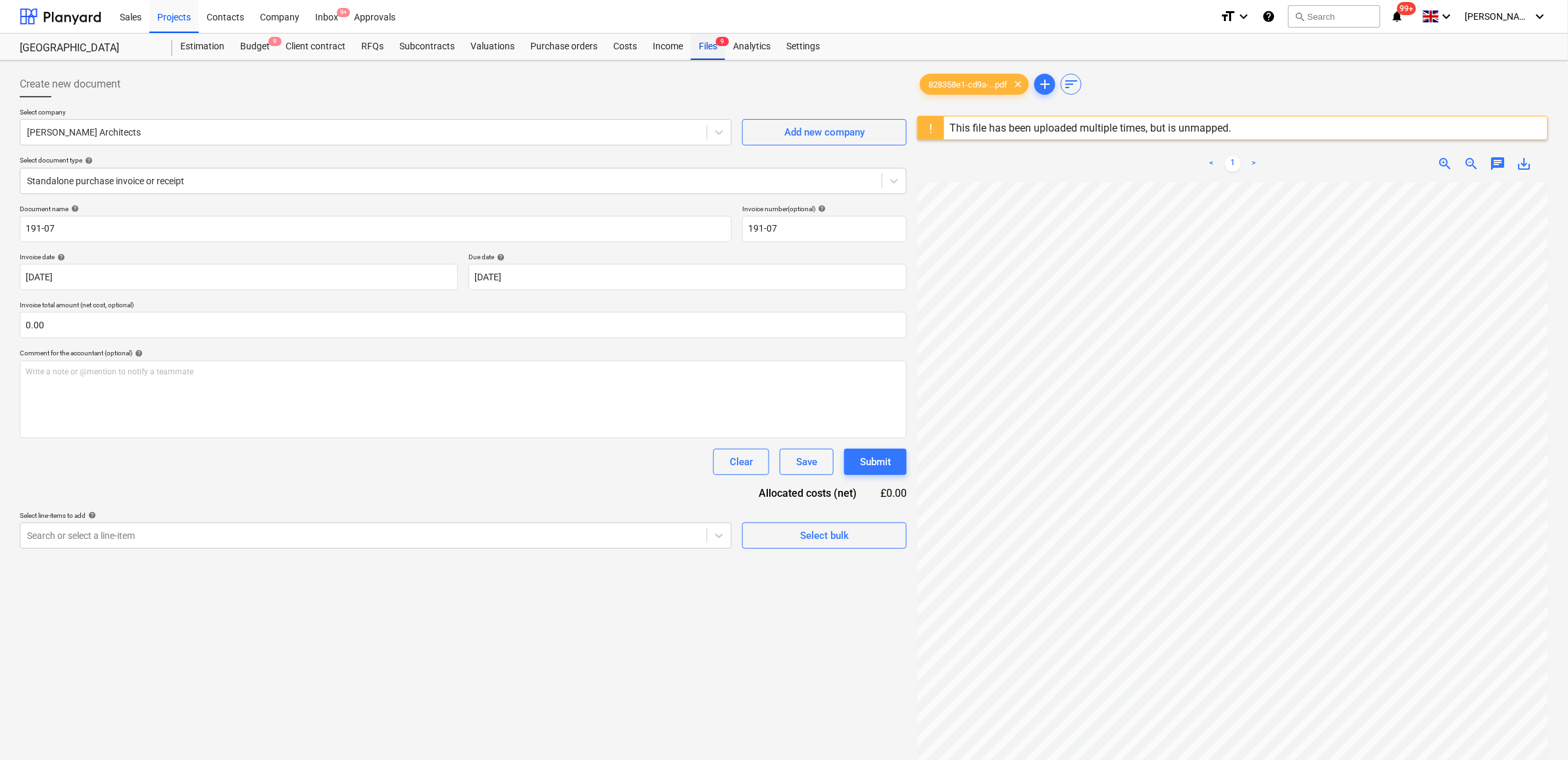
click at [702, 42] on div "Files 9" at bounding box center [708, 46] width 34 height 27
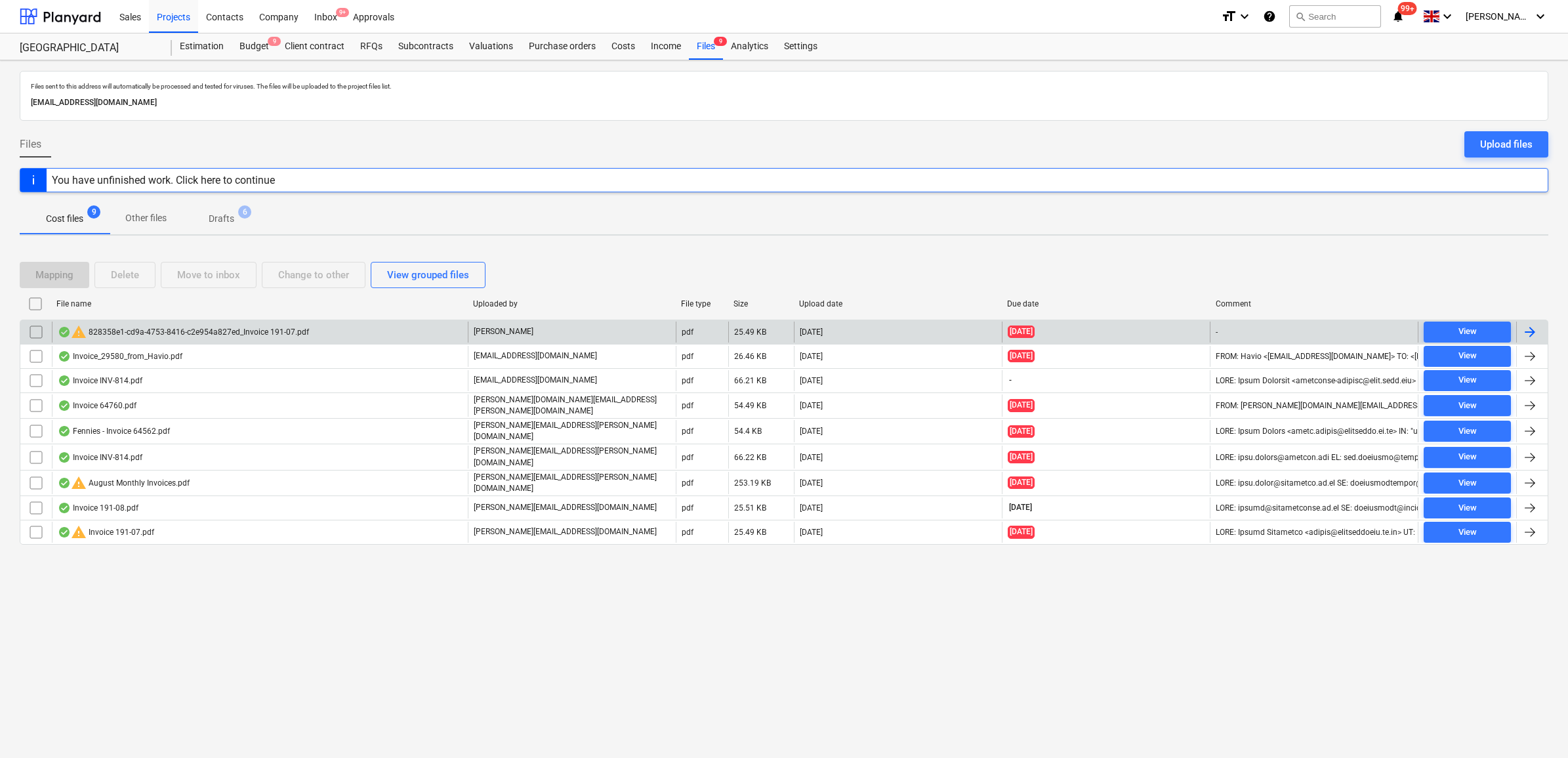
click at [31, 328] on input "checkbox" at bounding box center [36, 332] width 21 height 21
click at [129, 279] on div "Delete" at bounding box center [125, 275] width 28 height 17
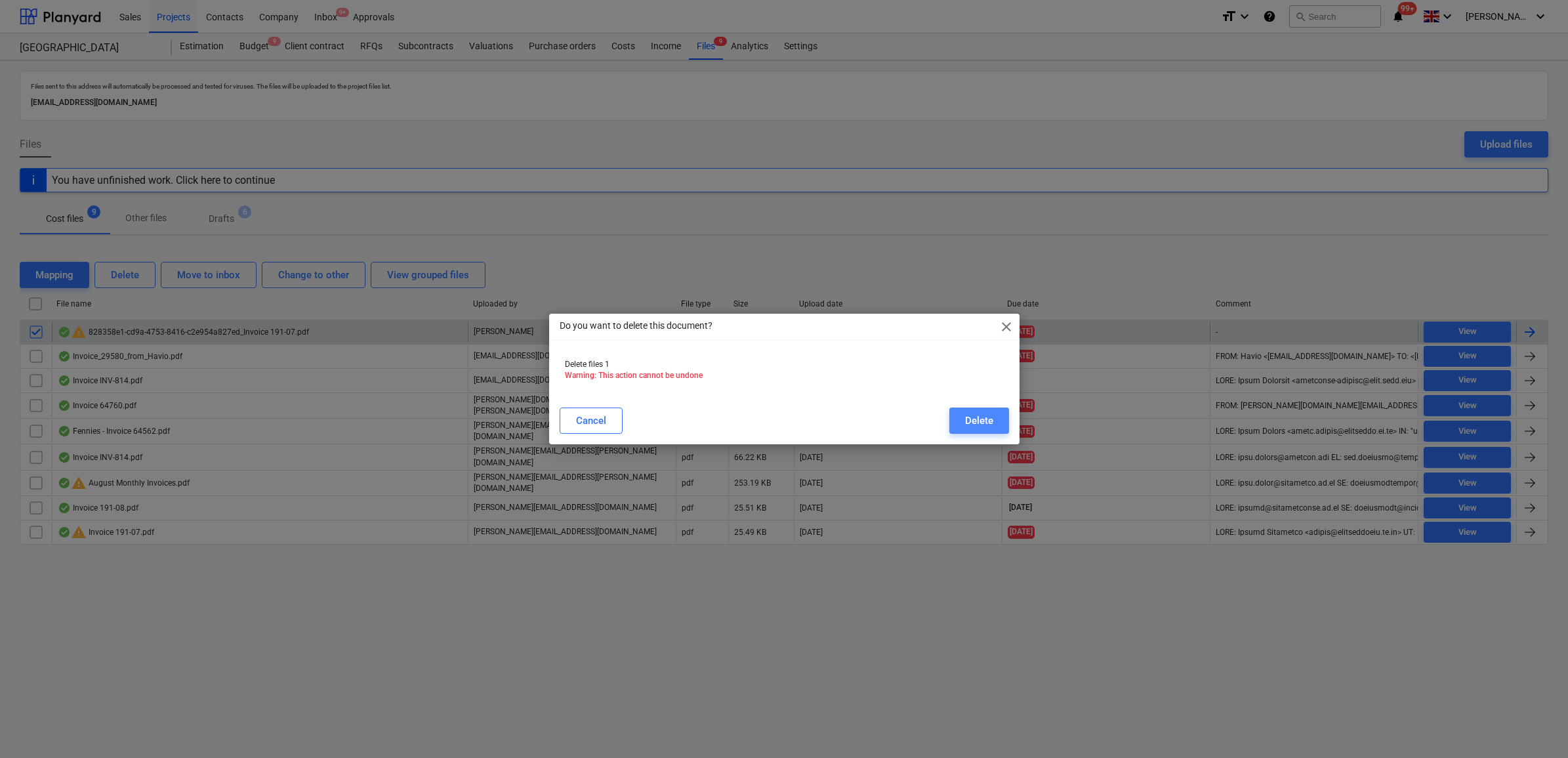
click at [993, 417] on button "Delete" at bounding box center [979, 421] width 60 height 26
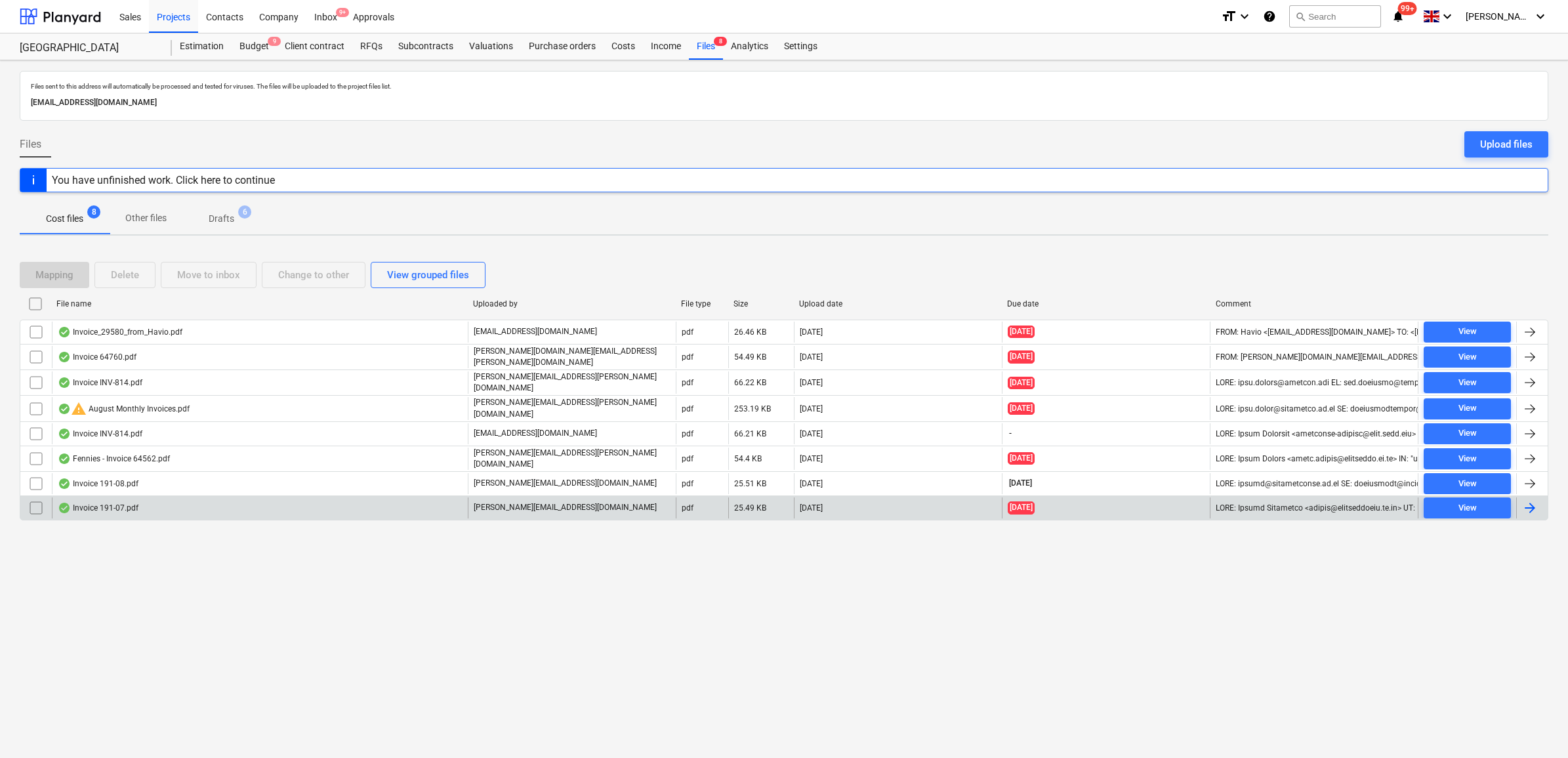
click at [1526, 502] on div at bounding box center [1530, 508] width 16 height 16
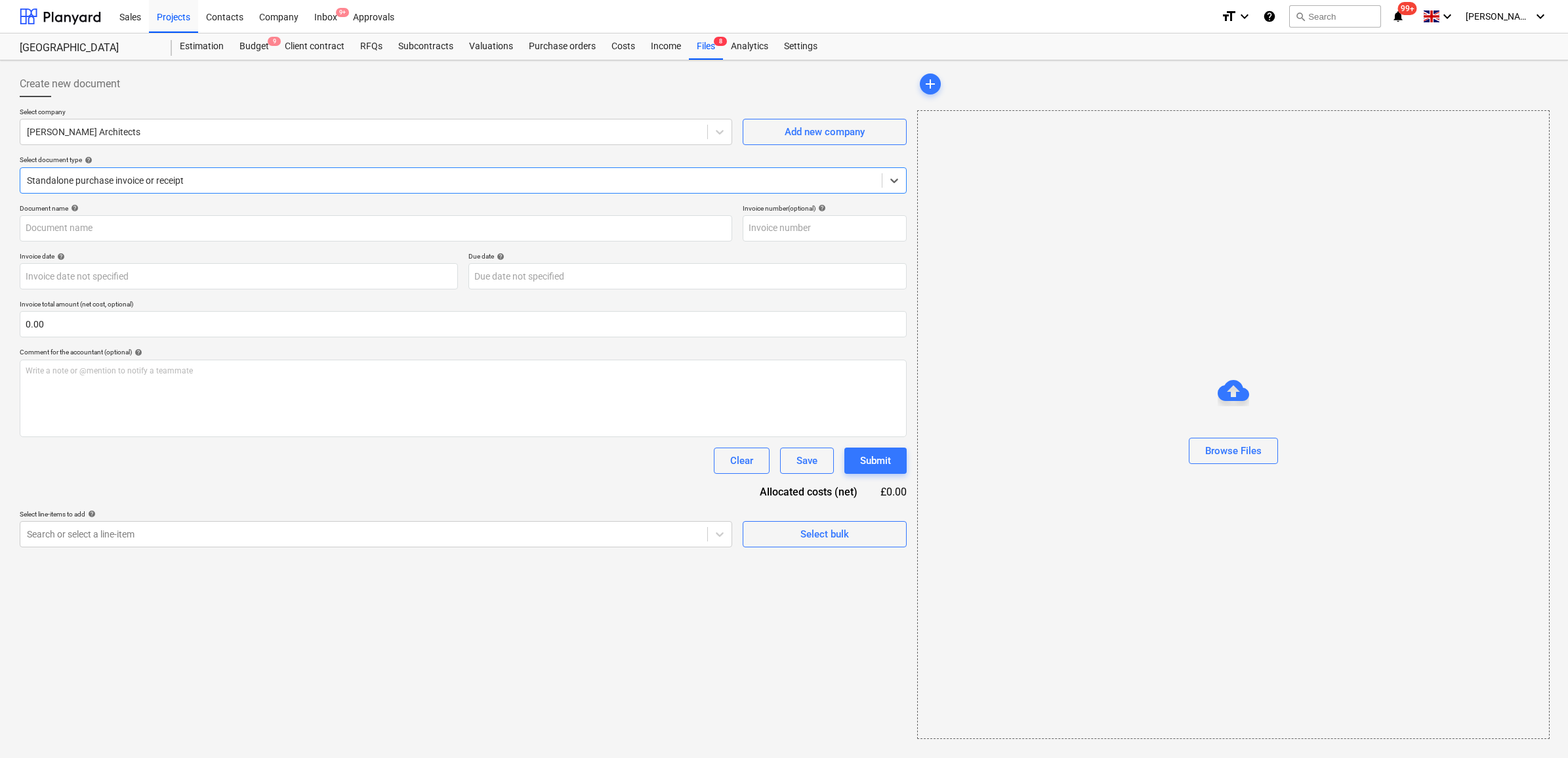
type input "191-07"
type input "28 Aug 2025"
type input "27 Sep 2025"
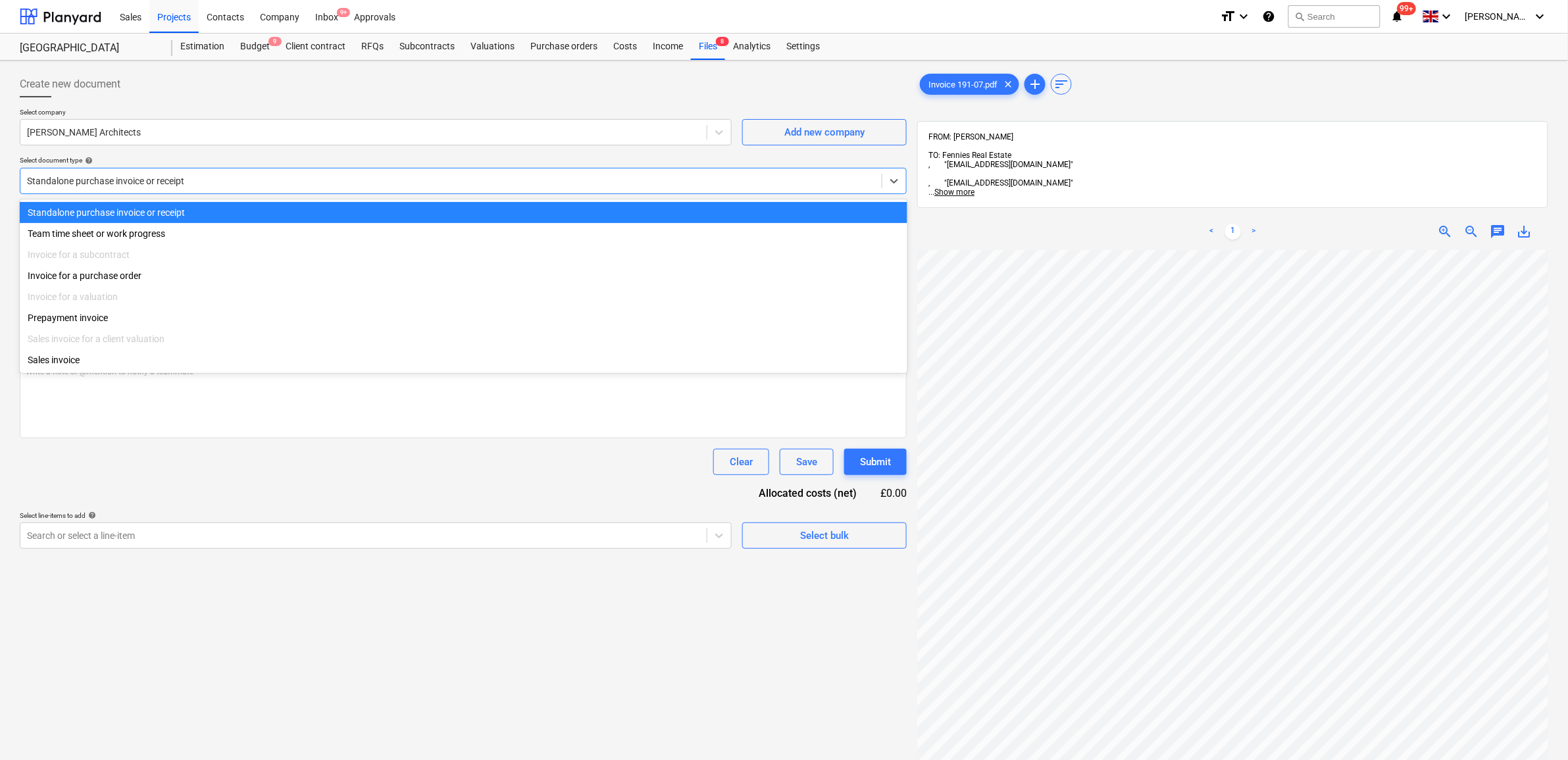
click at [332, 181] on div at bounding box center [451, 181] width 848 height 13
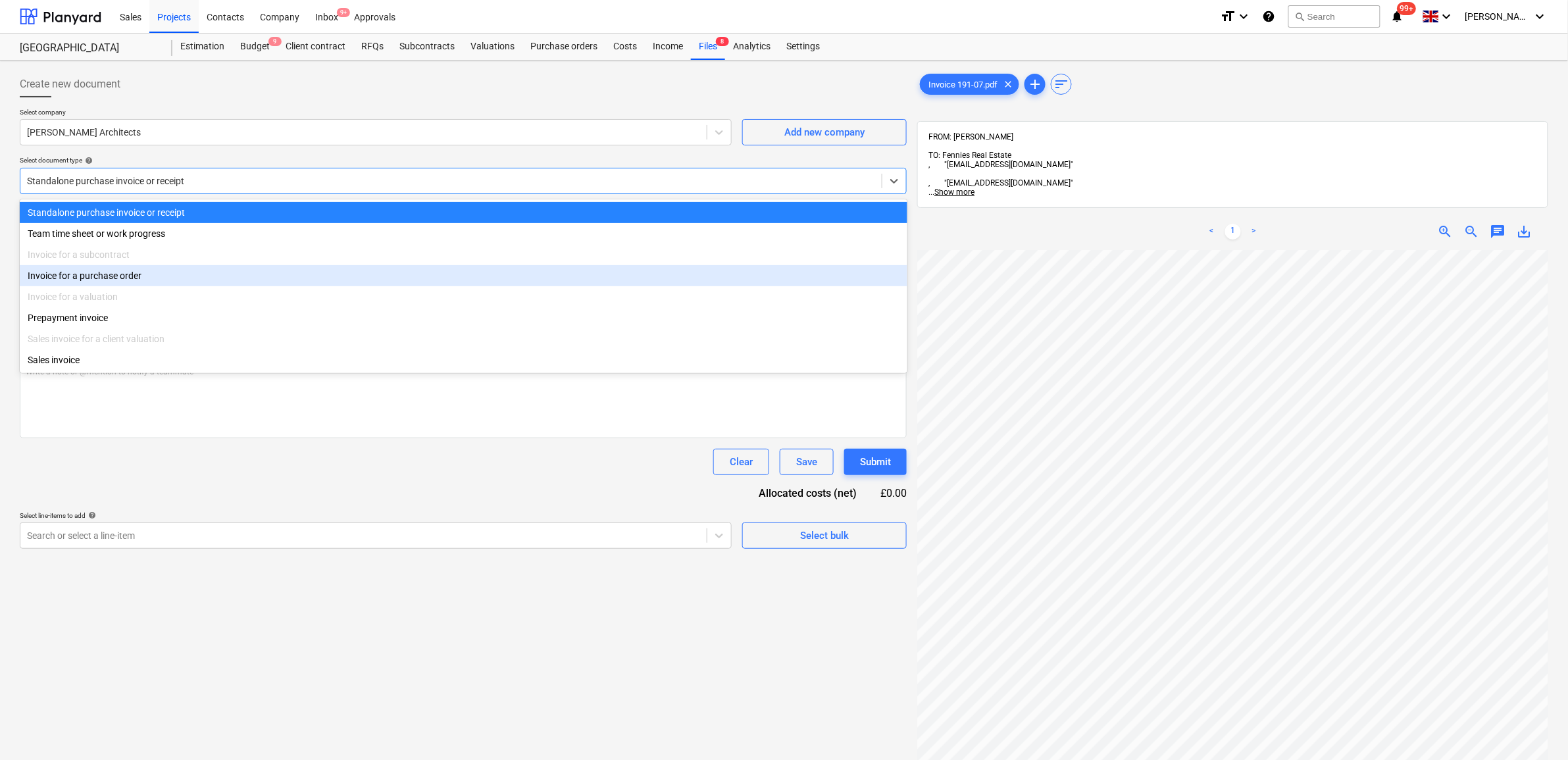
click at [228, 272] on div "Invoice for a purchase order" at bounding box center [464, 276] width 888 height 21
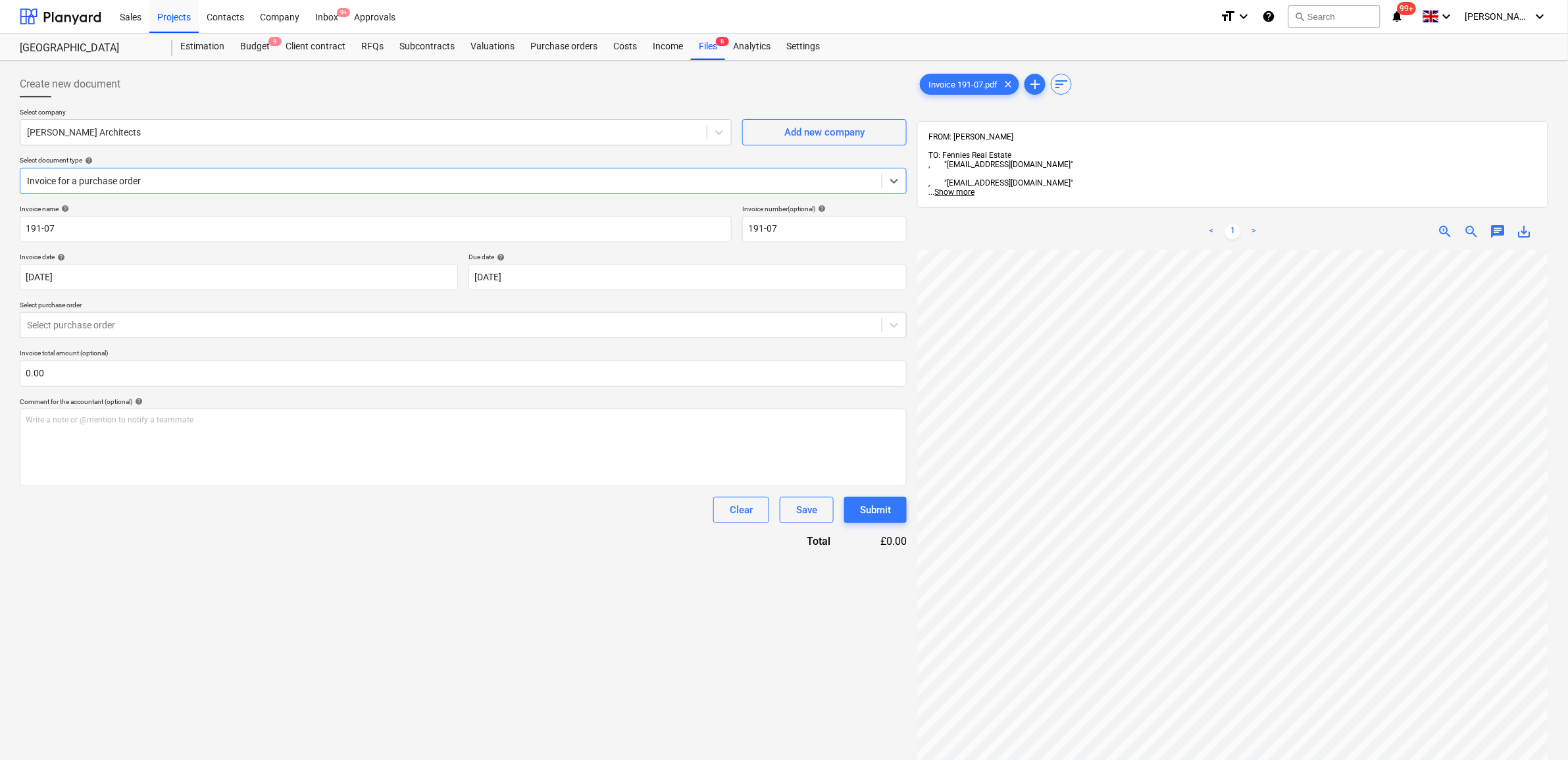
scroll to position [164, 0]
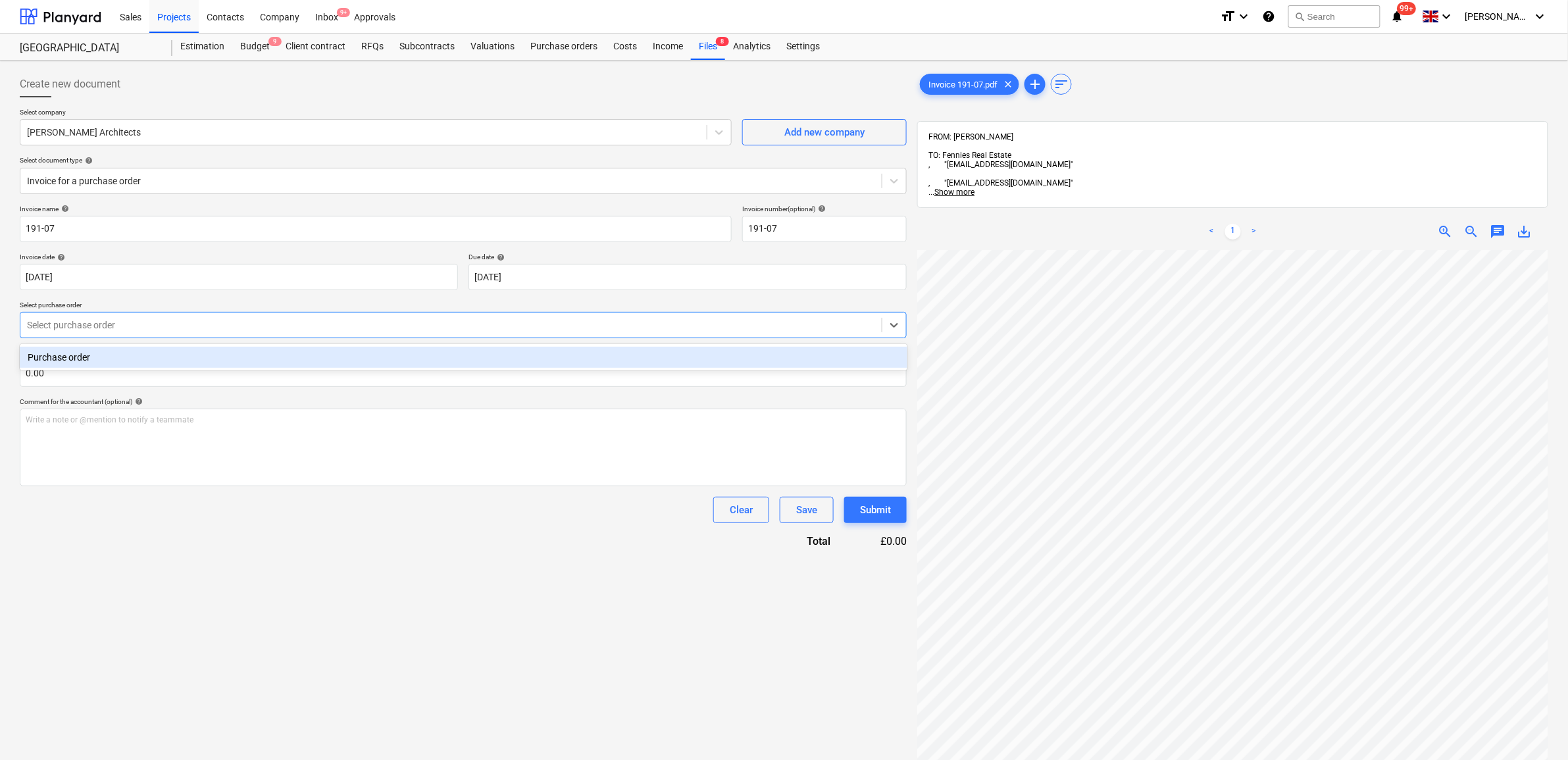
click at [134, 327] on div at bounding box center [451, 325] width 848 height 13
click at [132, 356] on div "Purchase order" at bounding box center [464, 358] width 888 height 21
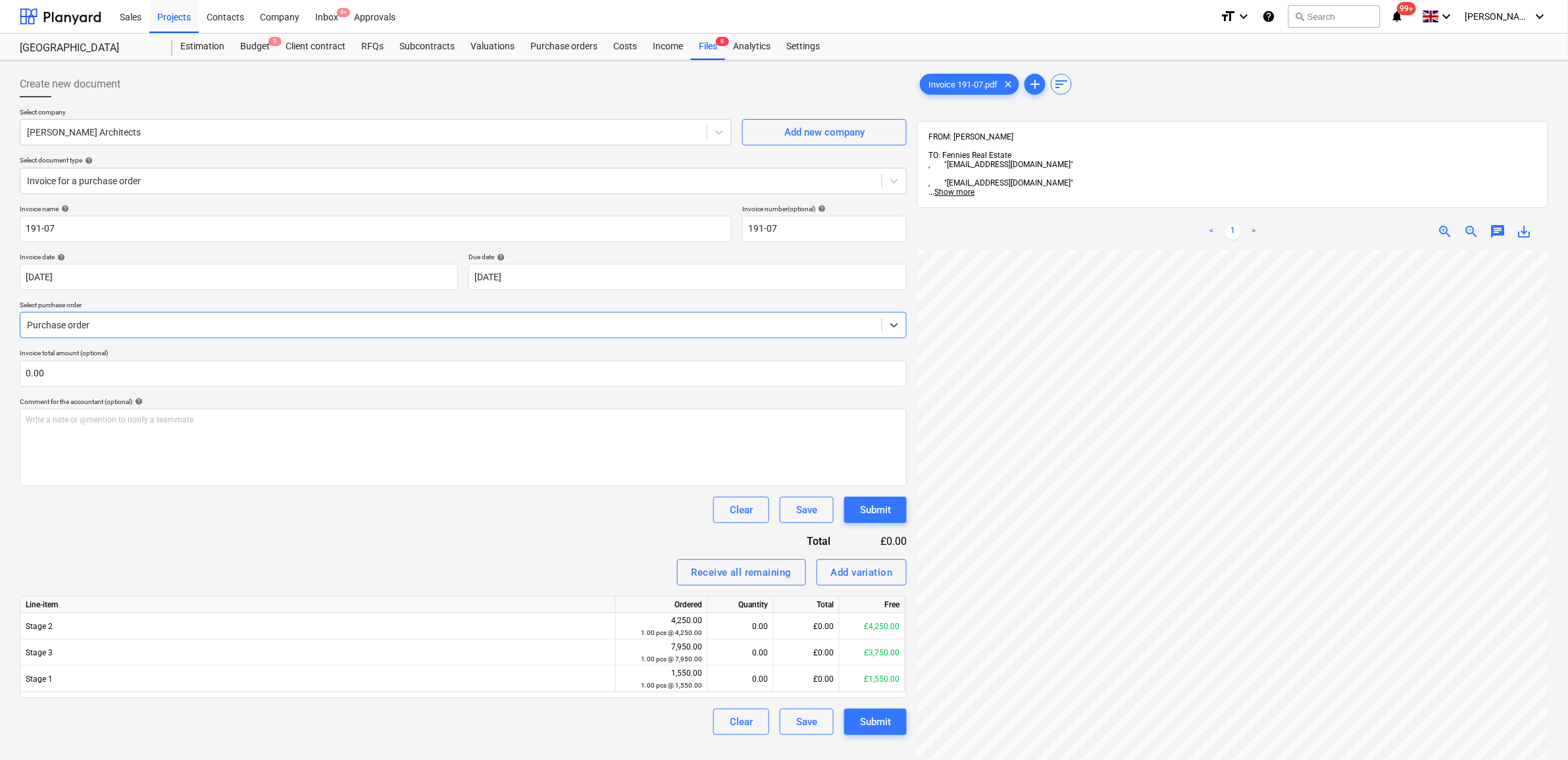
scroll to position [83, 0]
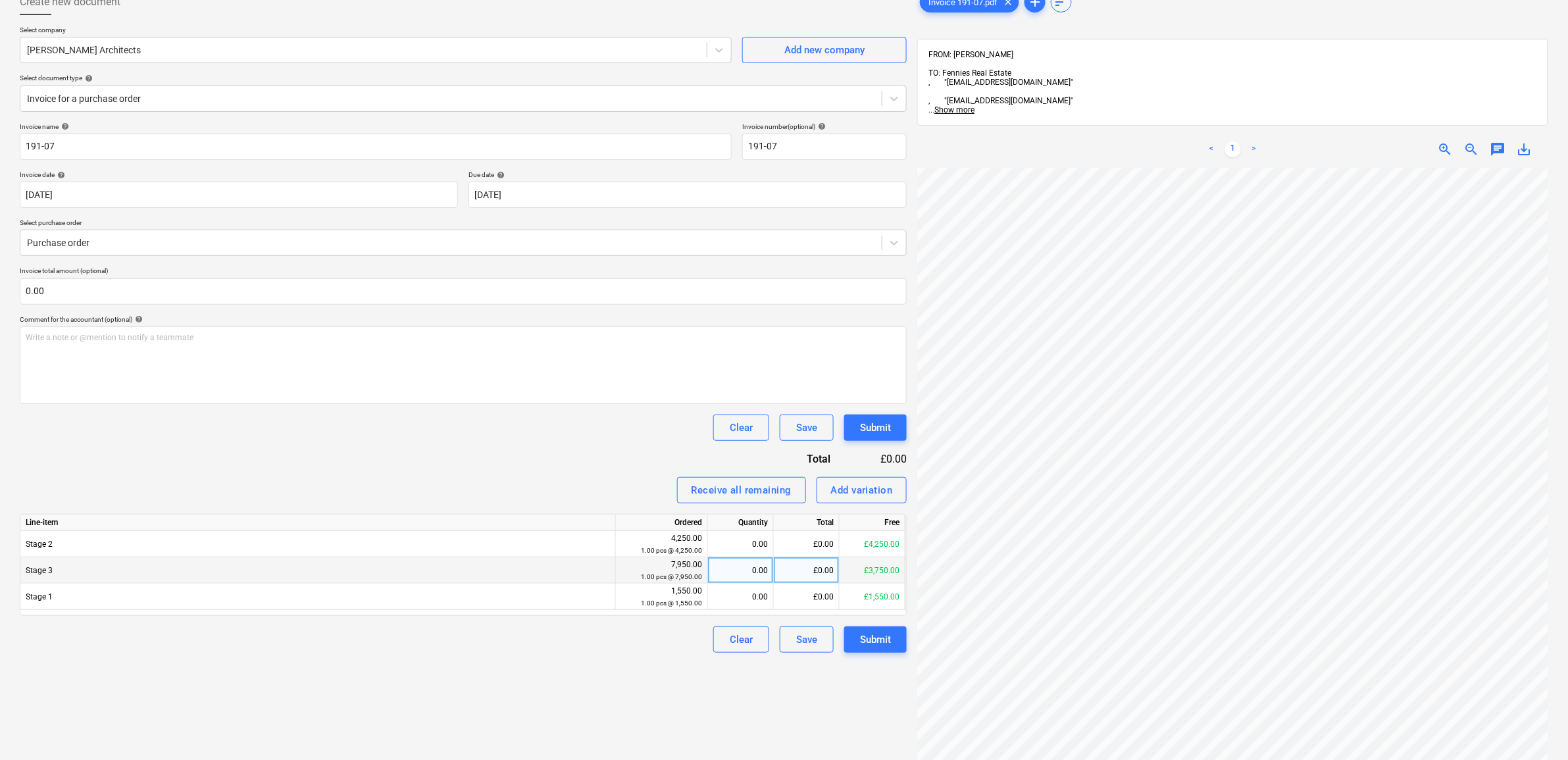
click at [797, 573] on div "£0.00" at bounding box center [806, 571] width 65 height 27
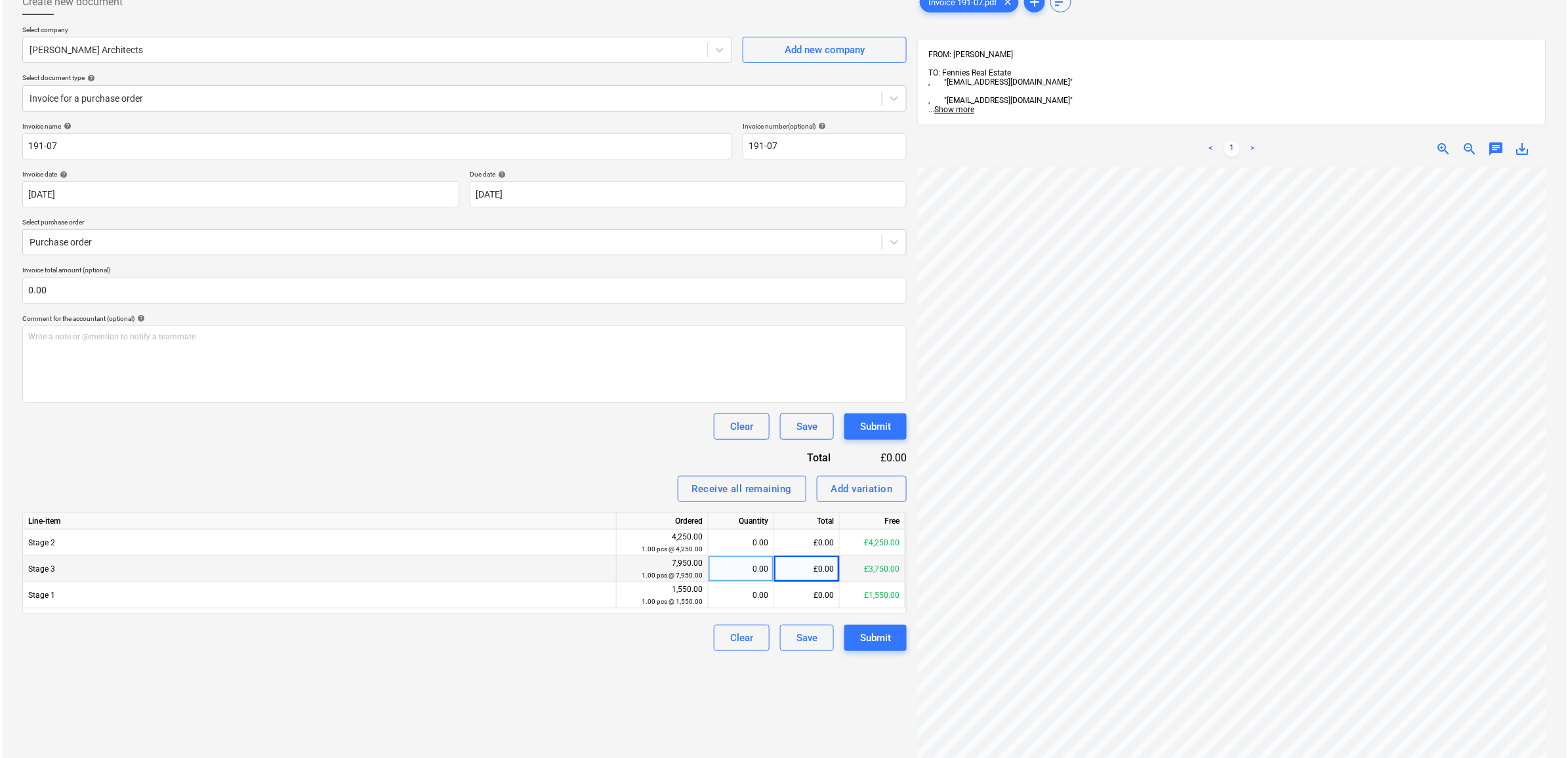
scroll to position [167, 80]
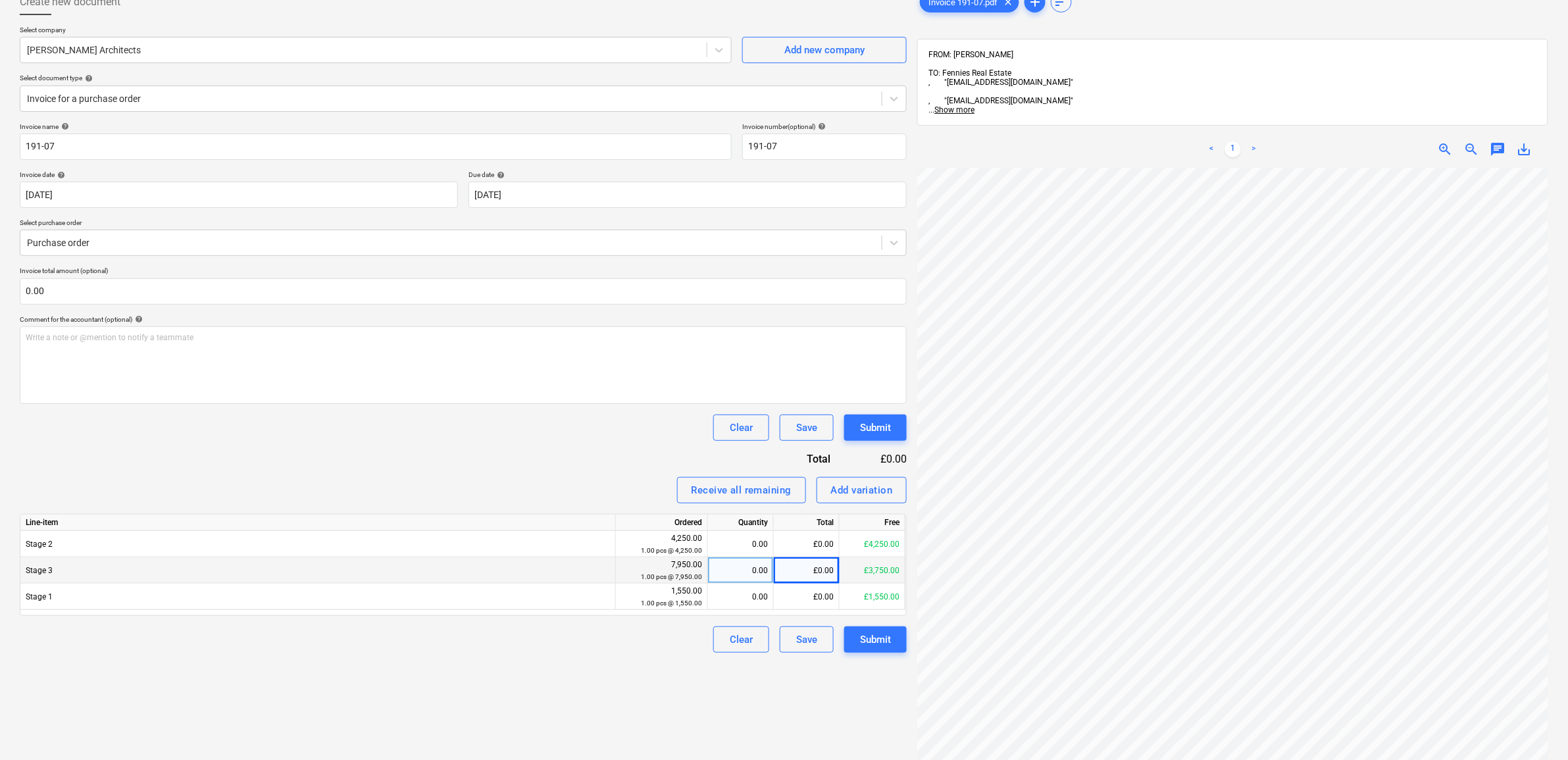
click at [820, 571] on div "£0.00" at bounding box center [806, 571] width 65 height 27
type input "1000"
click at [574, 465] on div "Invoice name help 191-07 Invoice number (optional) help 191-07 Invoice date hel…" at bounding box center [463, 387] width 887 height 530
click at [818, 544] on div "£0.00" at bounding box center [806, 545] width 65 height 27
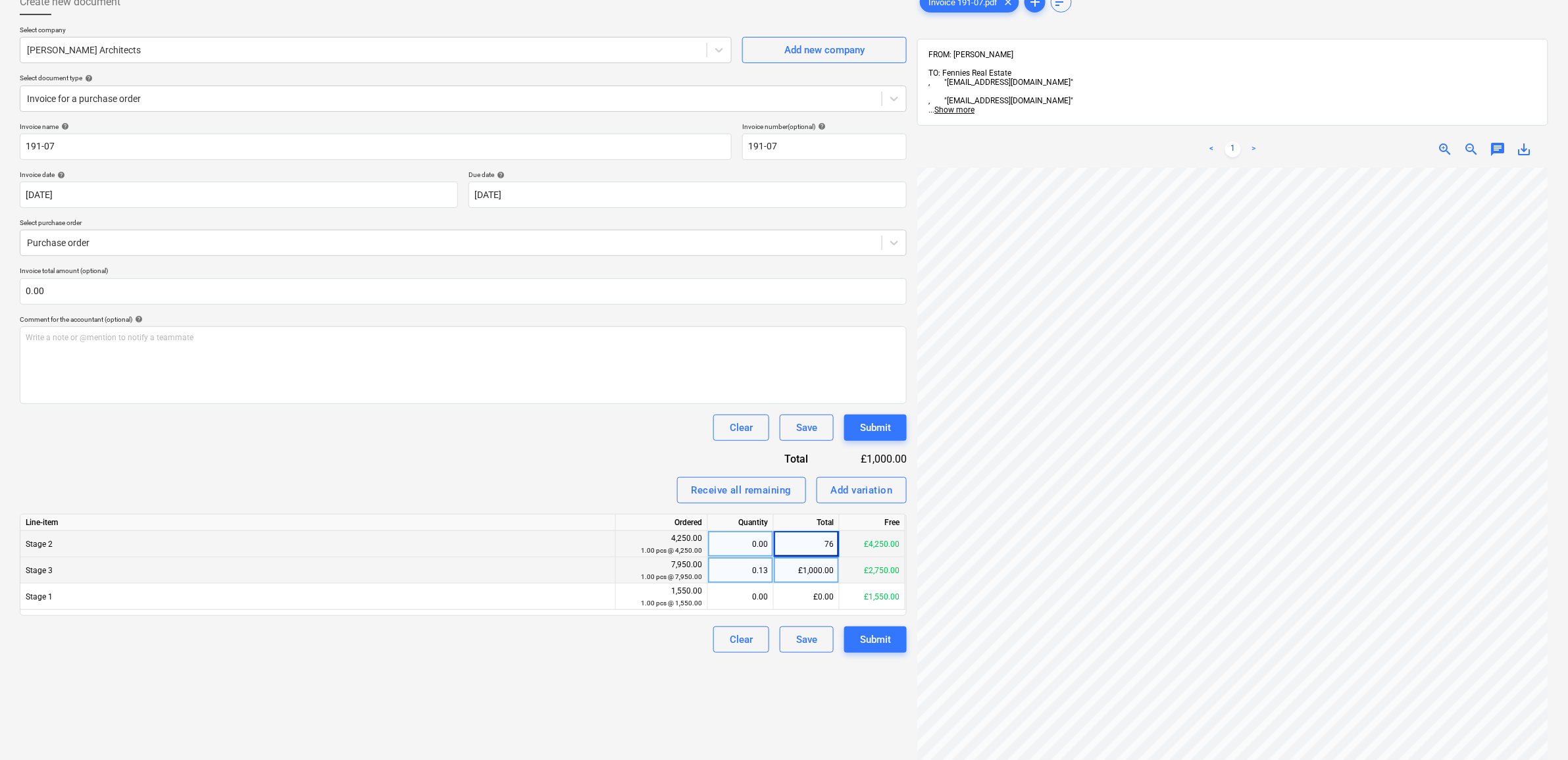
type input "765"
click at [673, 675] on div "Create new document Select company Sophie Griffiths Architects Add new company …" at bounding box center [463, 440] width 897 height 913
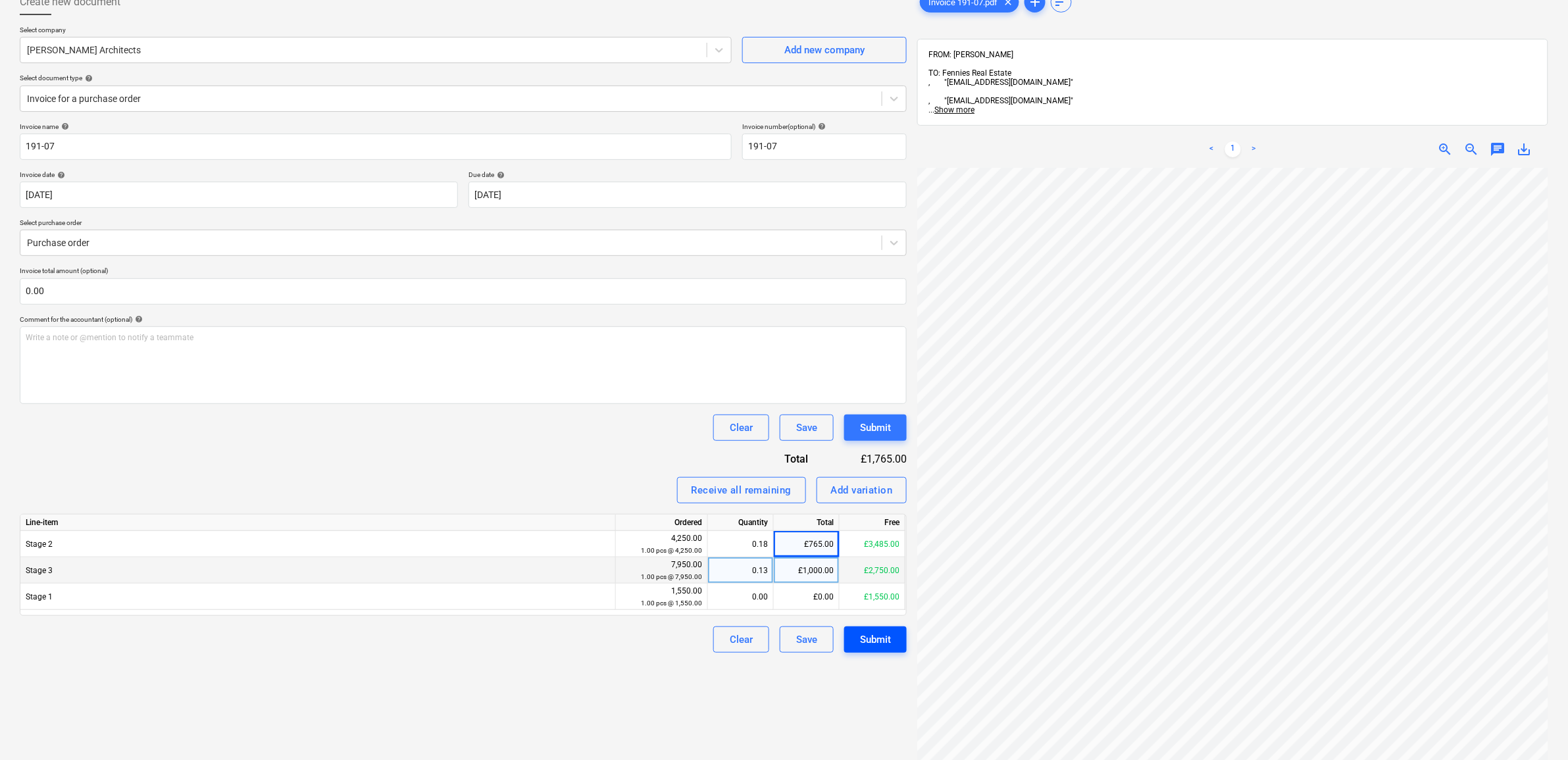
click at [864, 633] on div "Submit" at bounding box center [876, 640] width 31 height 17
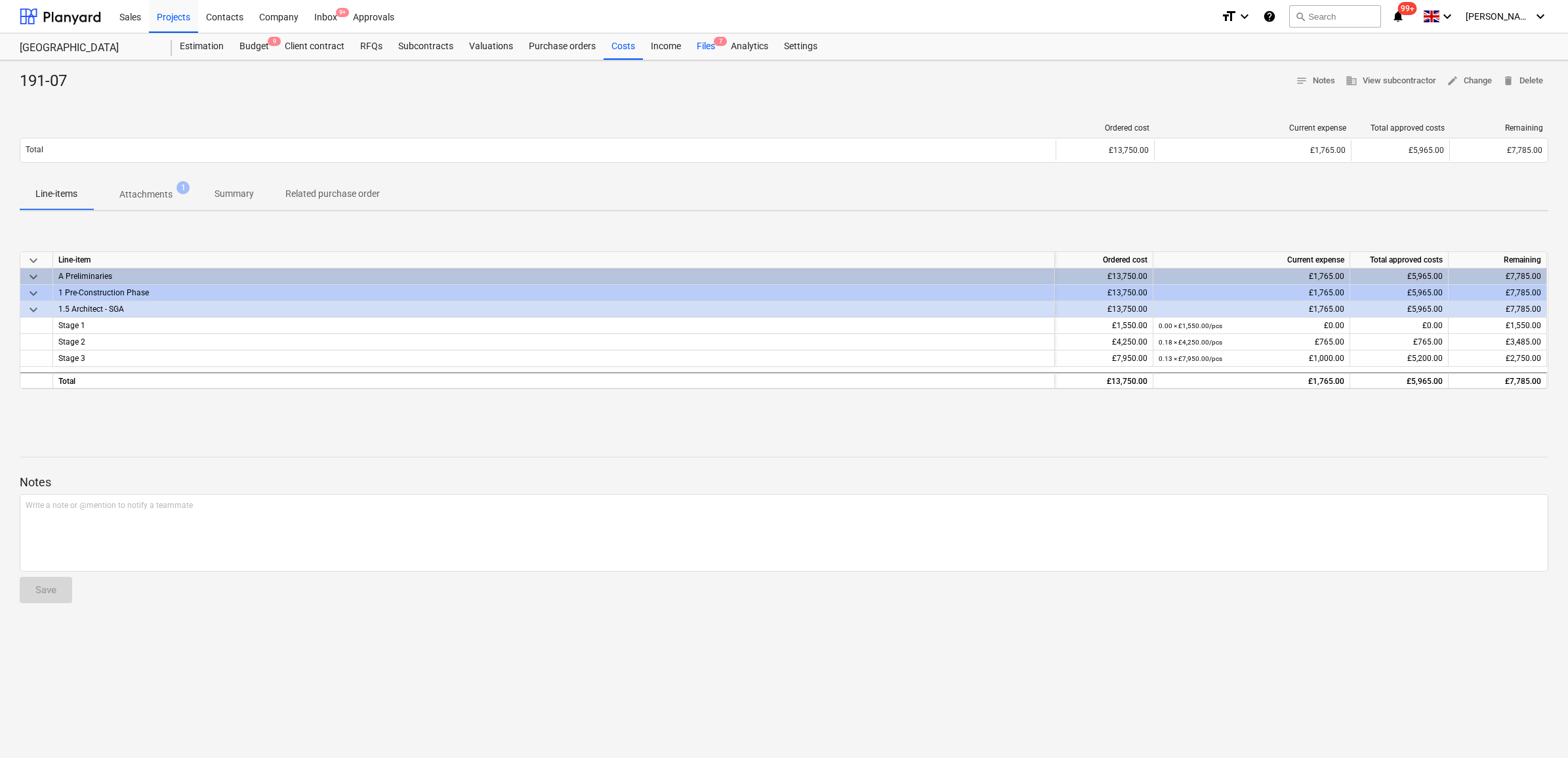
click at [700, 47] on div "Files 7" at bounding box center [706, 46] width 34 height 26
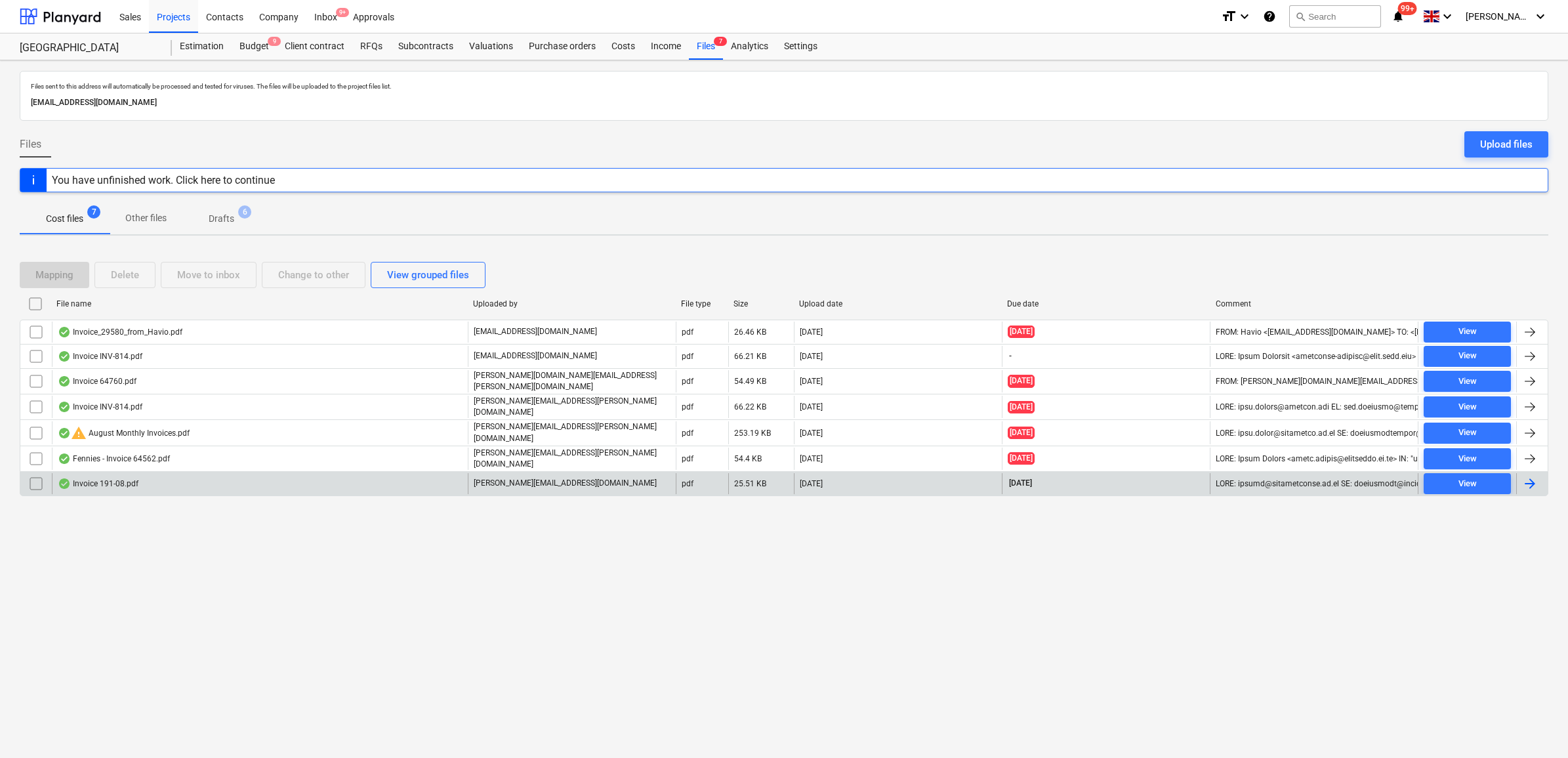
click at [1529, 479] on div at bounding box center [1530, 484] width 16 height 16
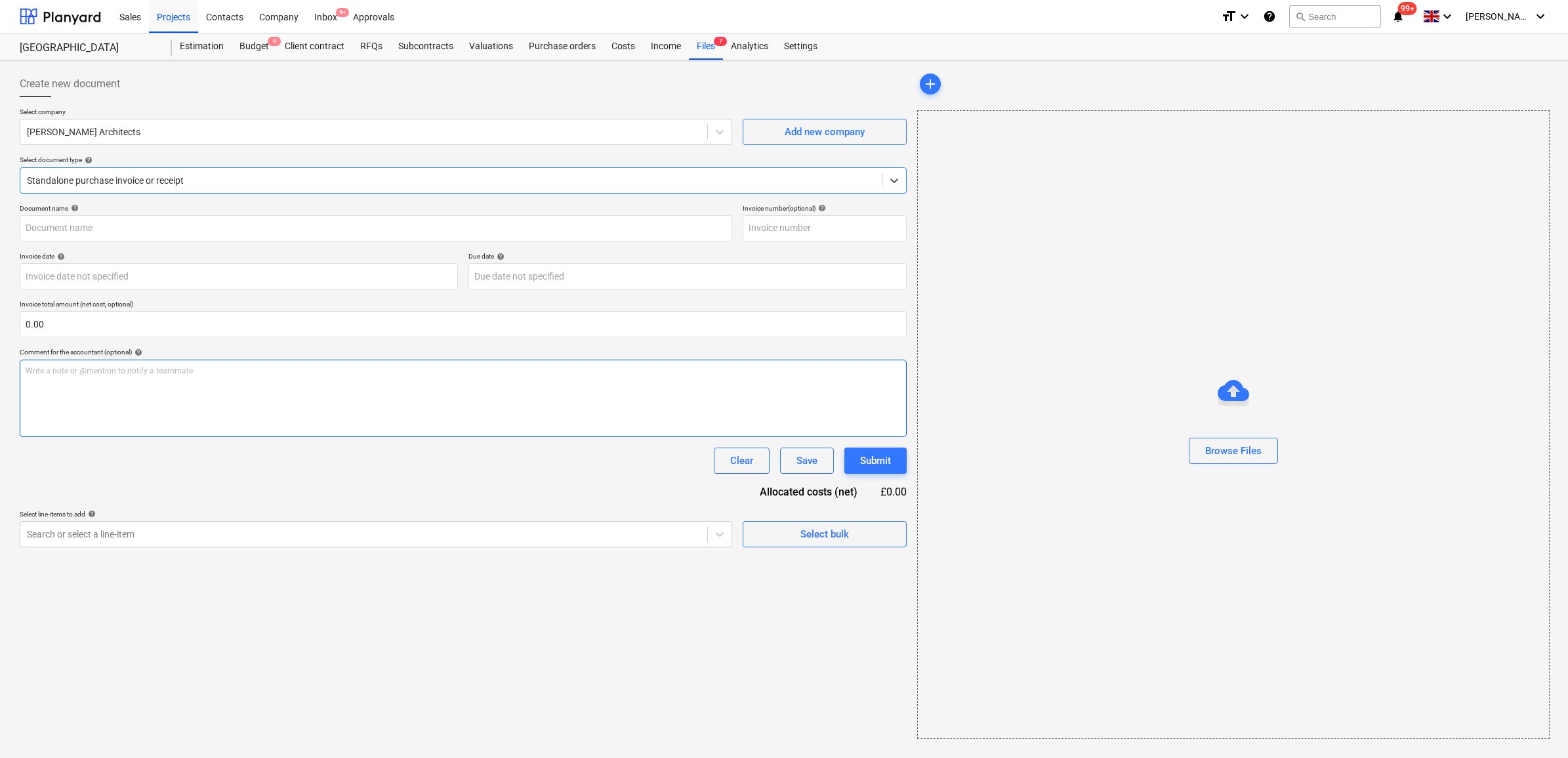
type input "191-08"
type input "[DATE]"
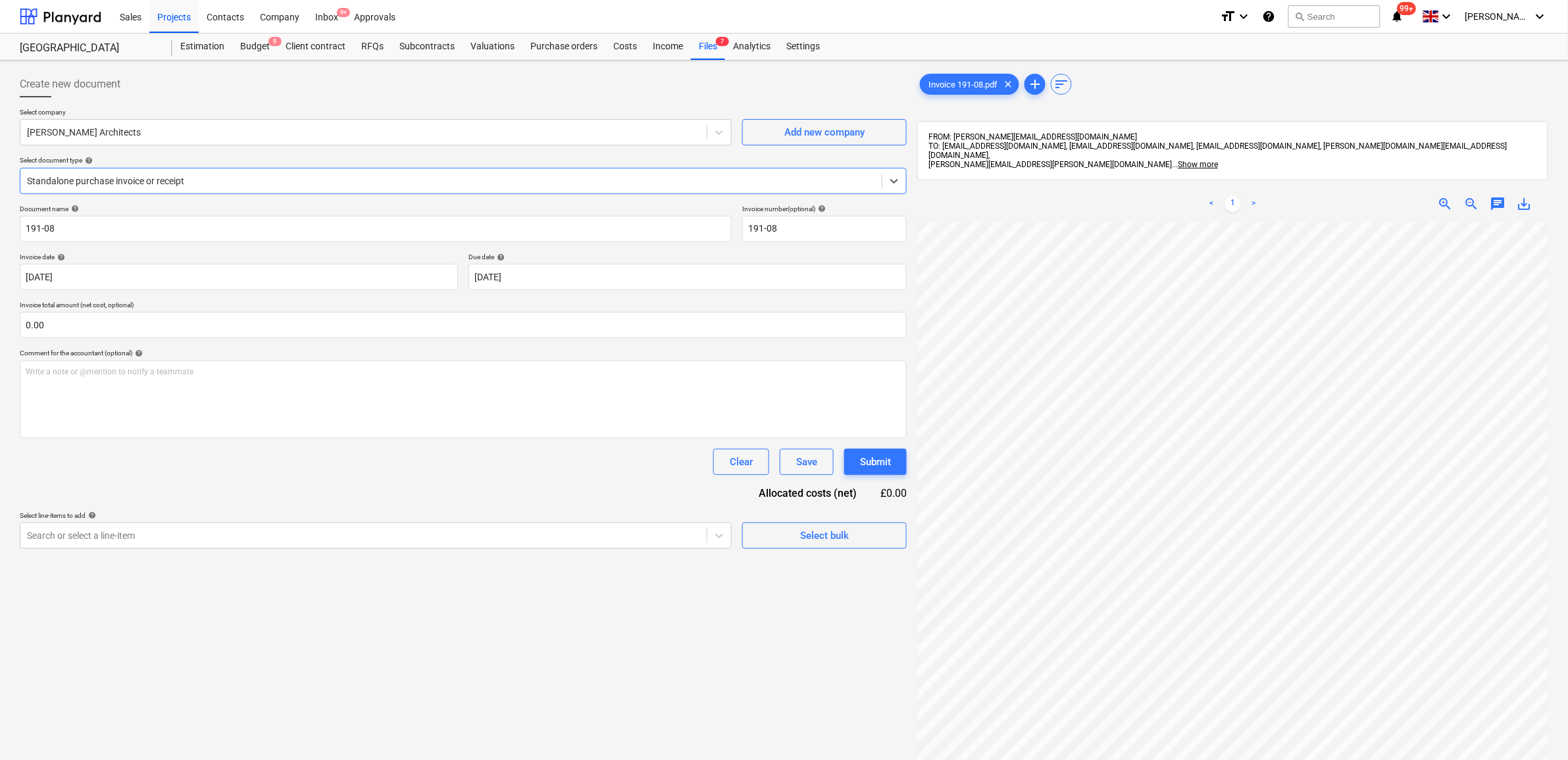
click at [544, 186] on div at bounding box center [451, 181] width 848 height 13
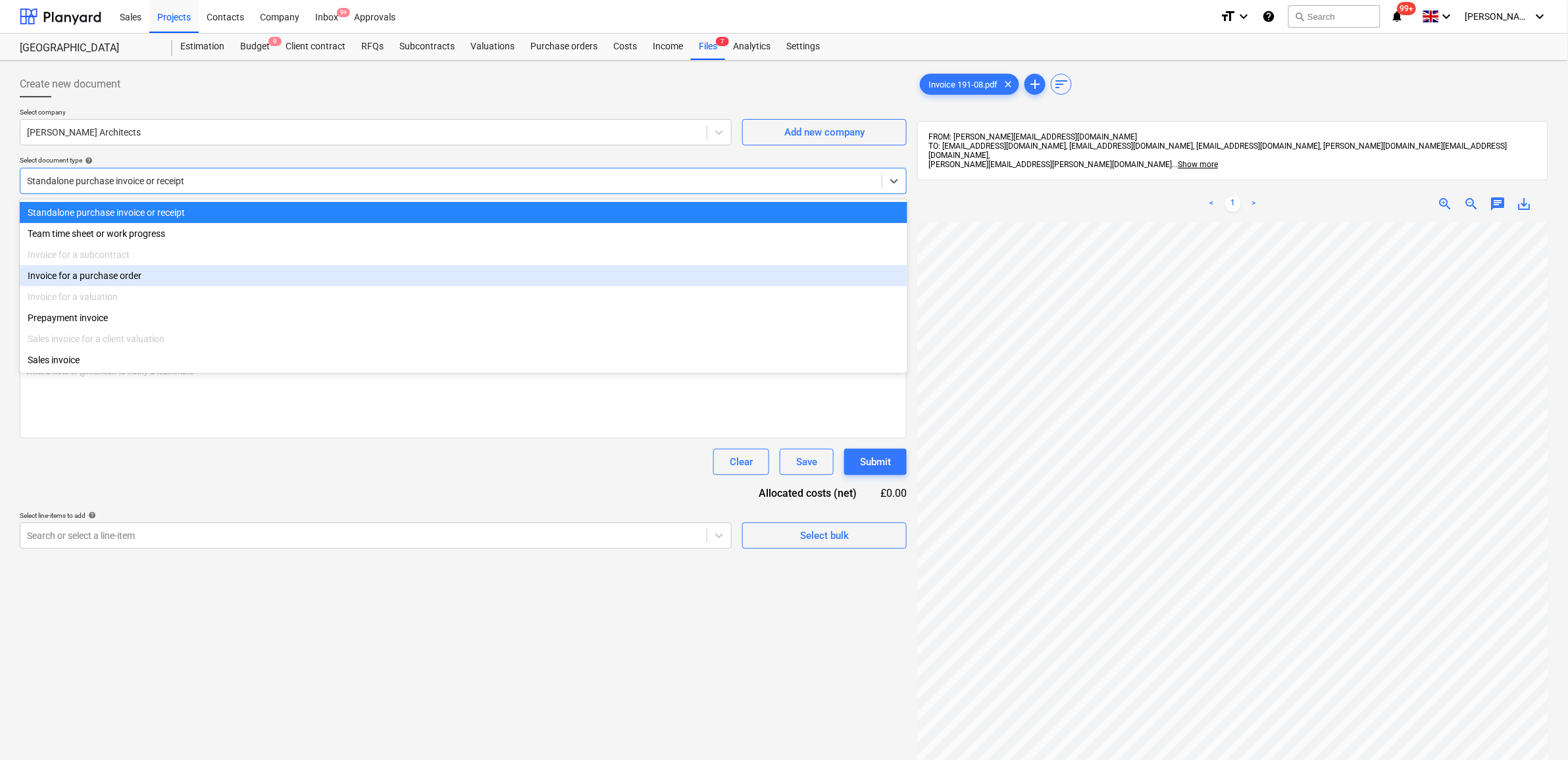
click at [362, 275] on div "Invoice for a purchase order" at bounding box center [464, 276] width 888 height 21
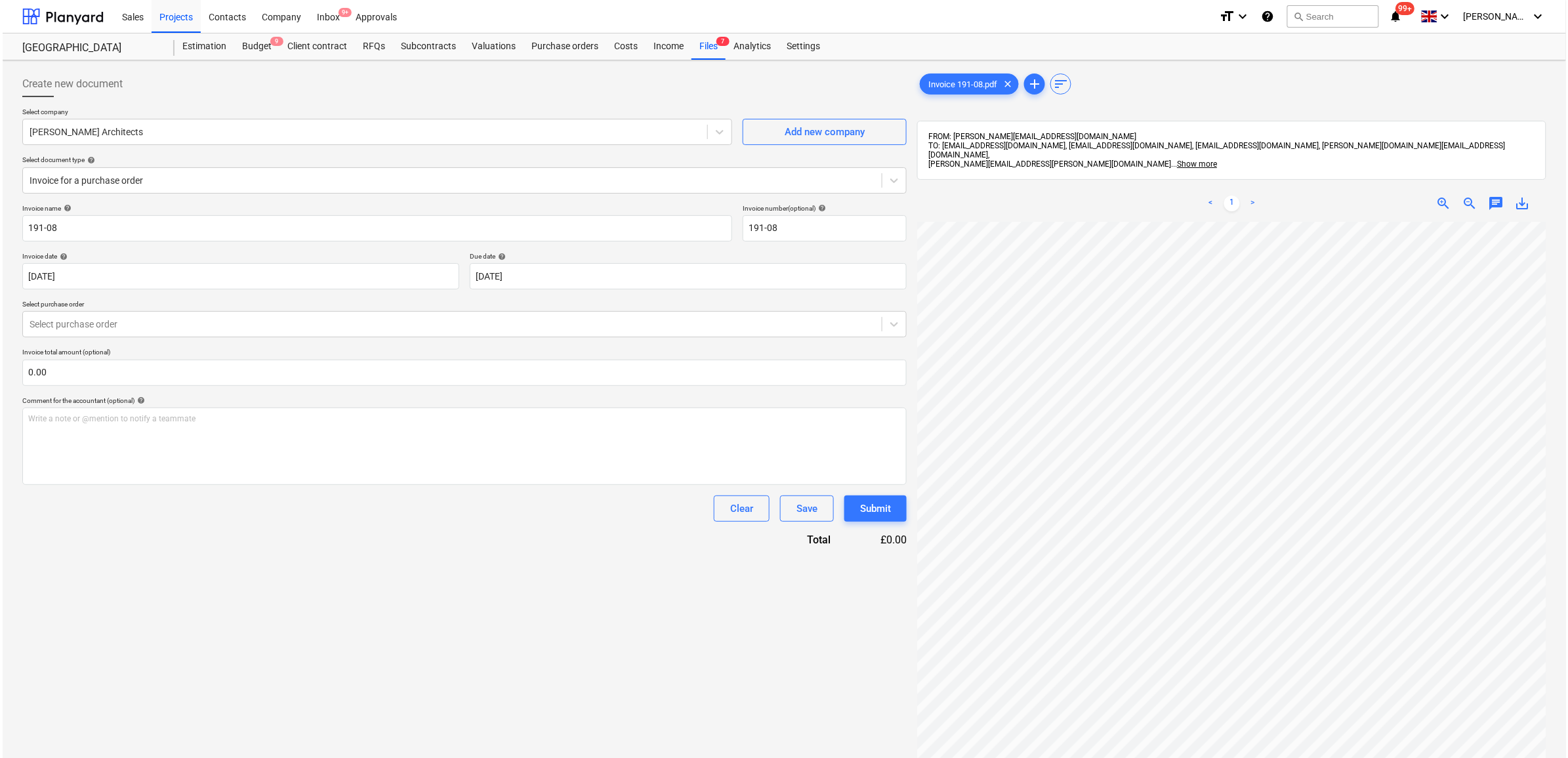
scroll to position [192, 80]
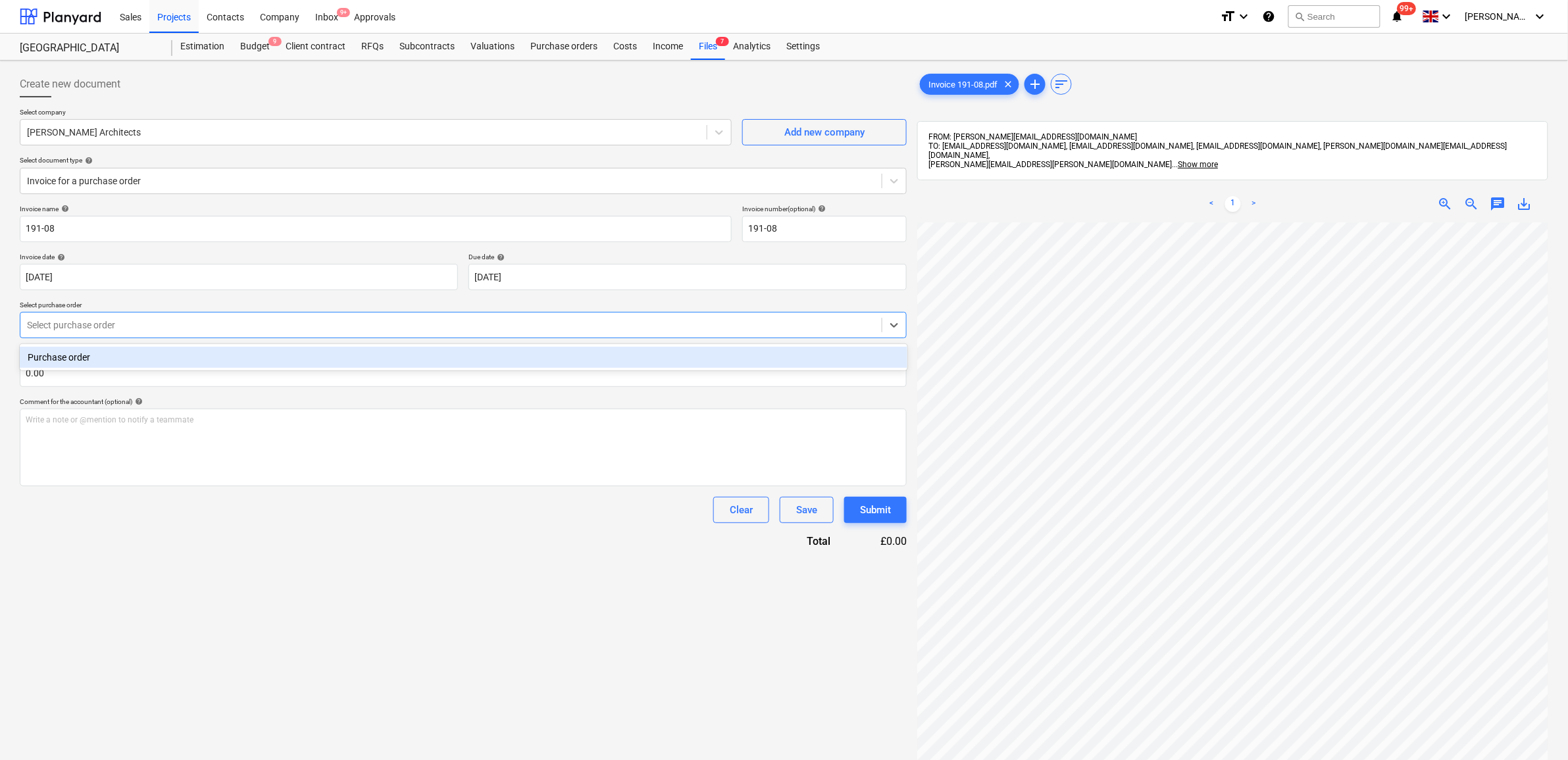
click at [135, 325] on div at bounding box center [451, 325] width 848 height 13
click at [129, 349] on div "Purchase order" at bounding box center [464, 358] width 888 height 21
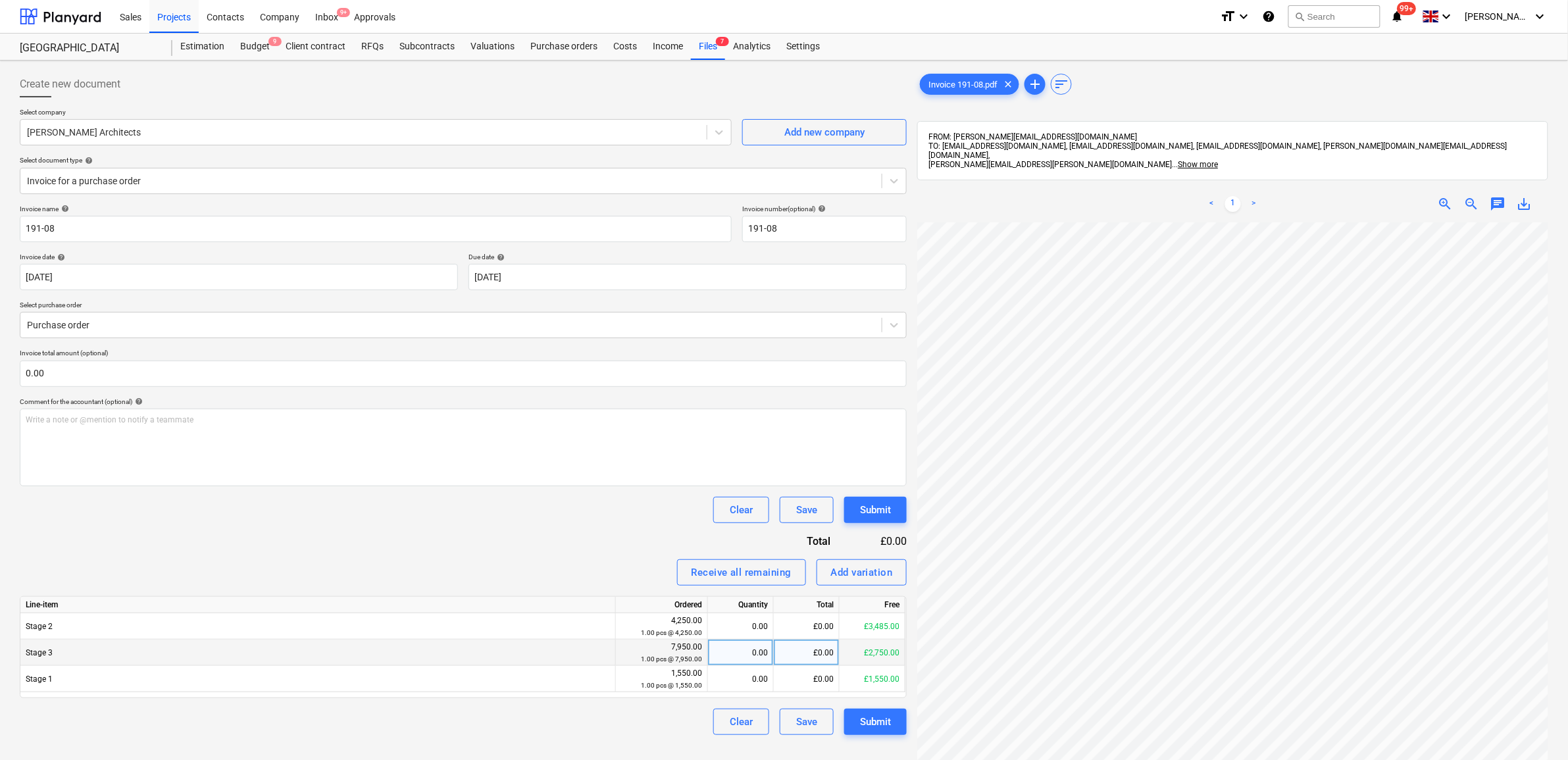
click at [808, 657] on div "£0.00" at bounding box center [806, 653] width 65 height 27
type input "1000"
click at [527, 544] on div "Invoice name help 191-08 Invoice number (optional) help 191-08 Invoice date hel…" at bounding box center [463, 470] width 887 height 530
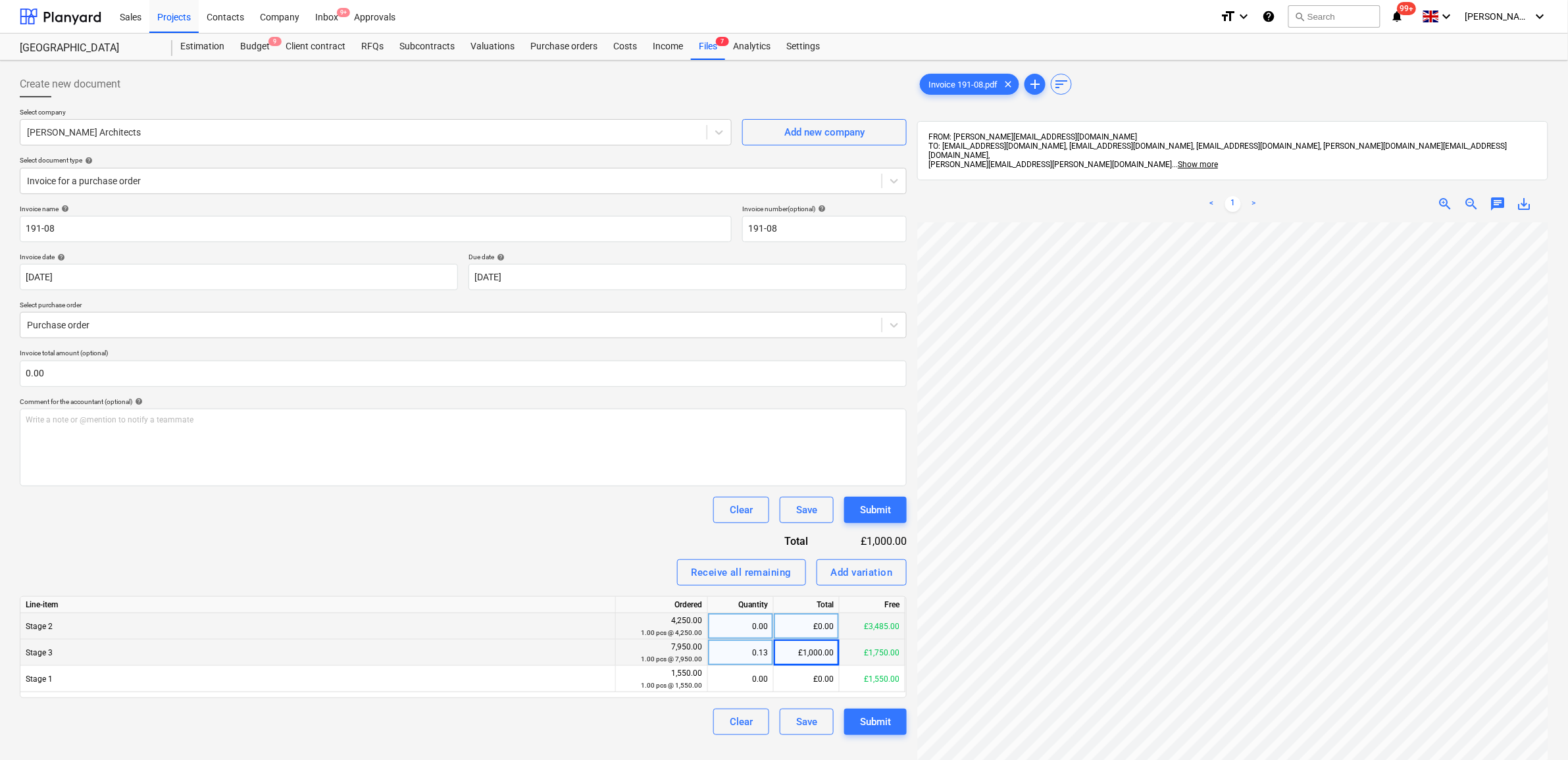
click at [811, 623] on div "£0.00" at bounding box center [806, 627] width 65 height 27
type input "540"
click at [563, 544] on div "Invoice name help 191-08 Invoice number (optional) help 191-08 Invoice date hel…" at bounding box center [463, 470] width 887 height 530
click at [876, 717] on div "Submit" at bounding box center [876, 722] width 31 height 17
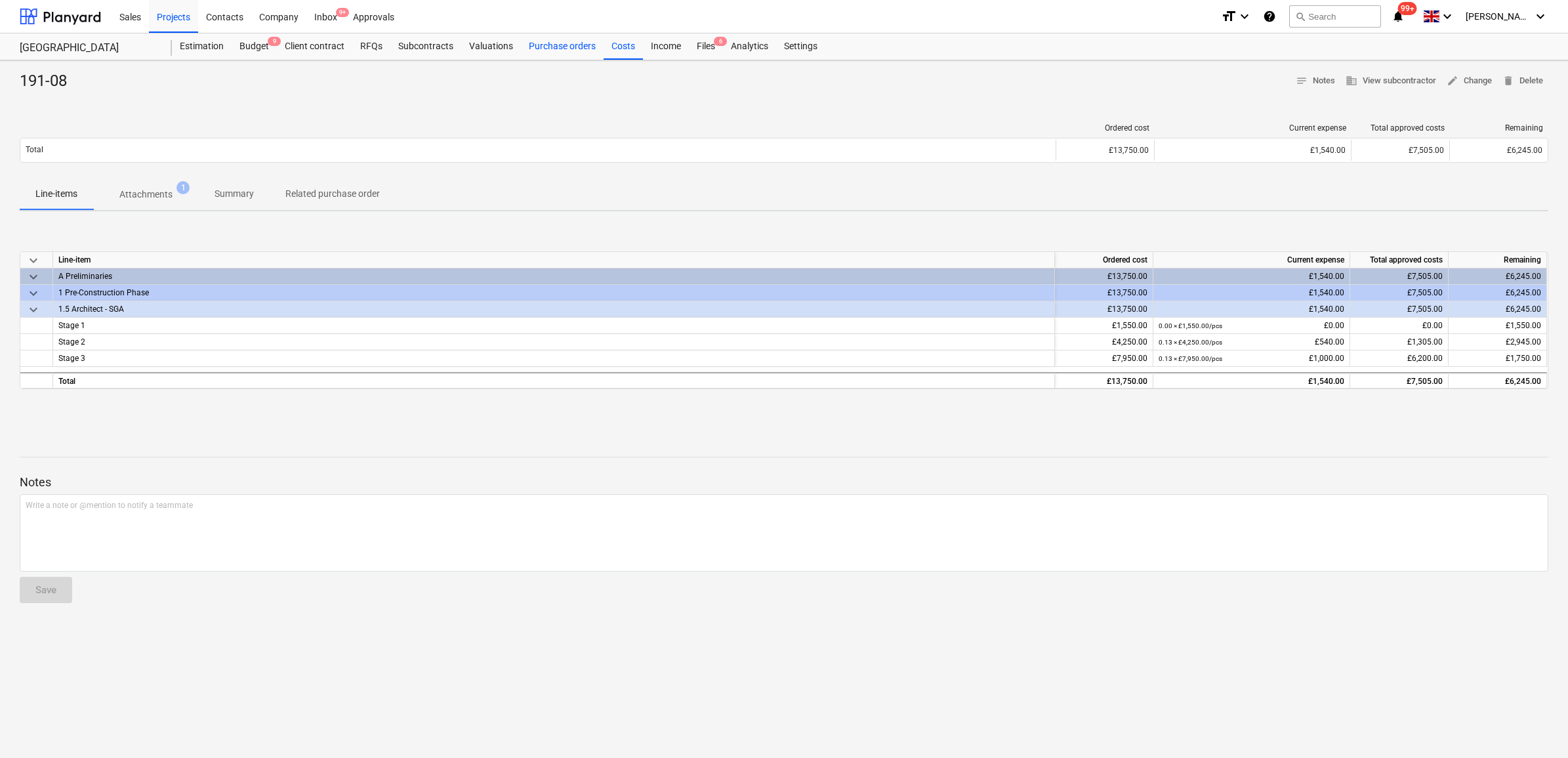
click at [529, 47] on div "Purchase orders" at bounding box center [562, 46] width 82 height 26
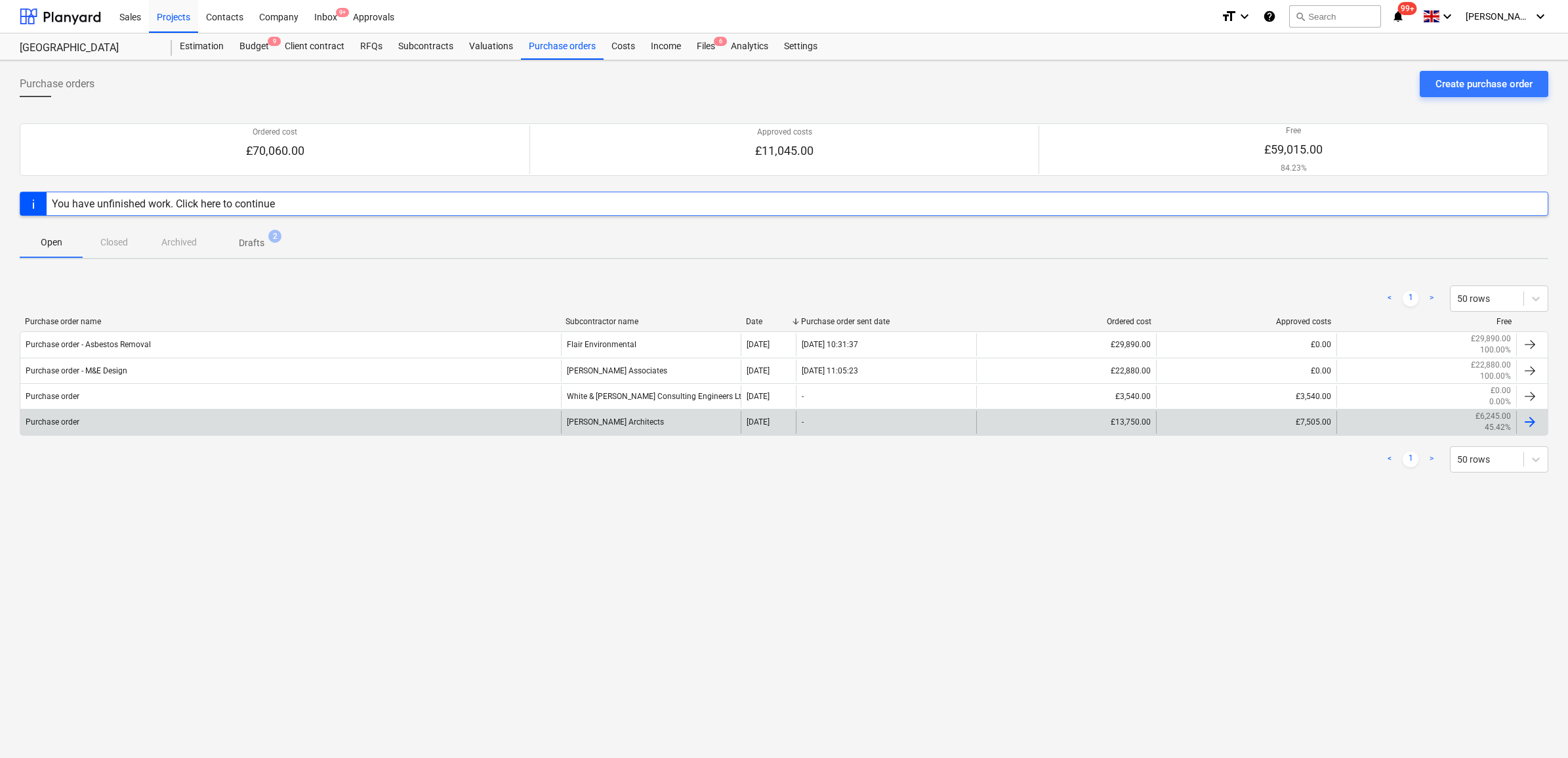
click at [610, 429] on div "[PERSON_NAME] Architects" at bounding box center [651, 422] width 181 height 23
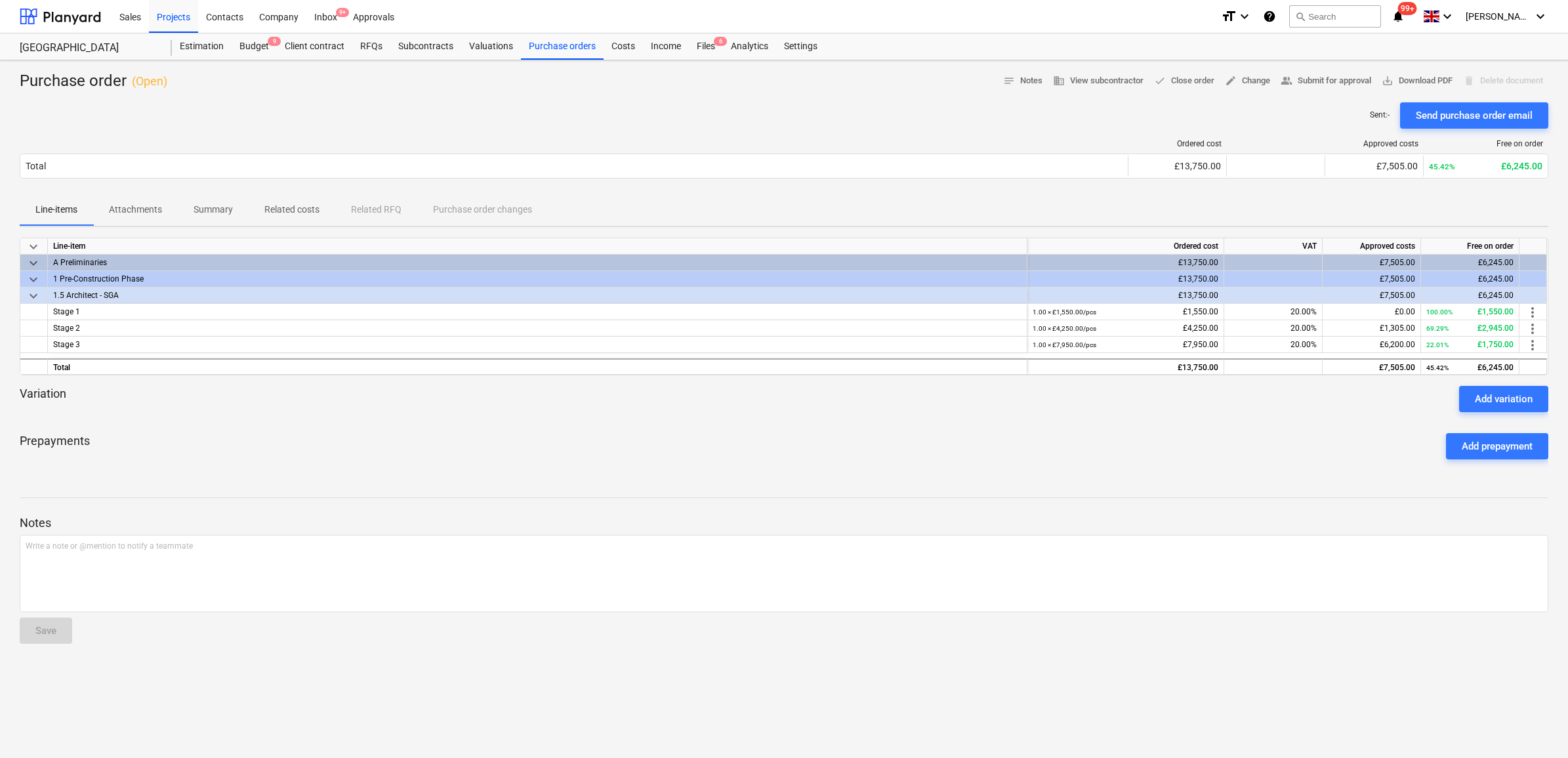
click at [139, 210] on p "Attachments" at bounding box center [135, 209] width 53 height 14
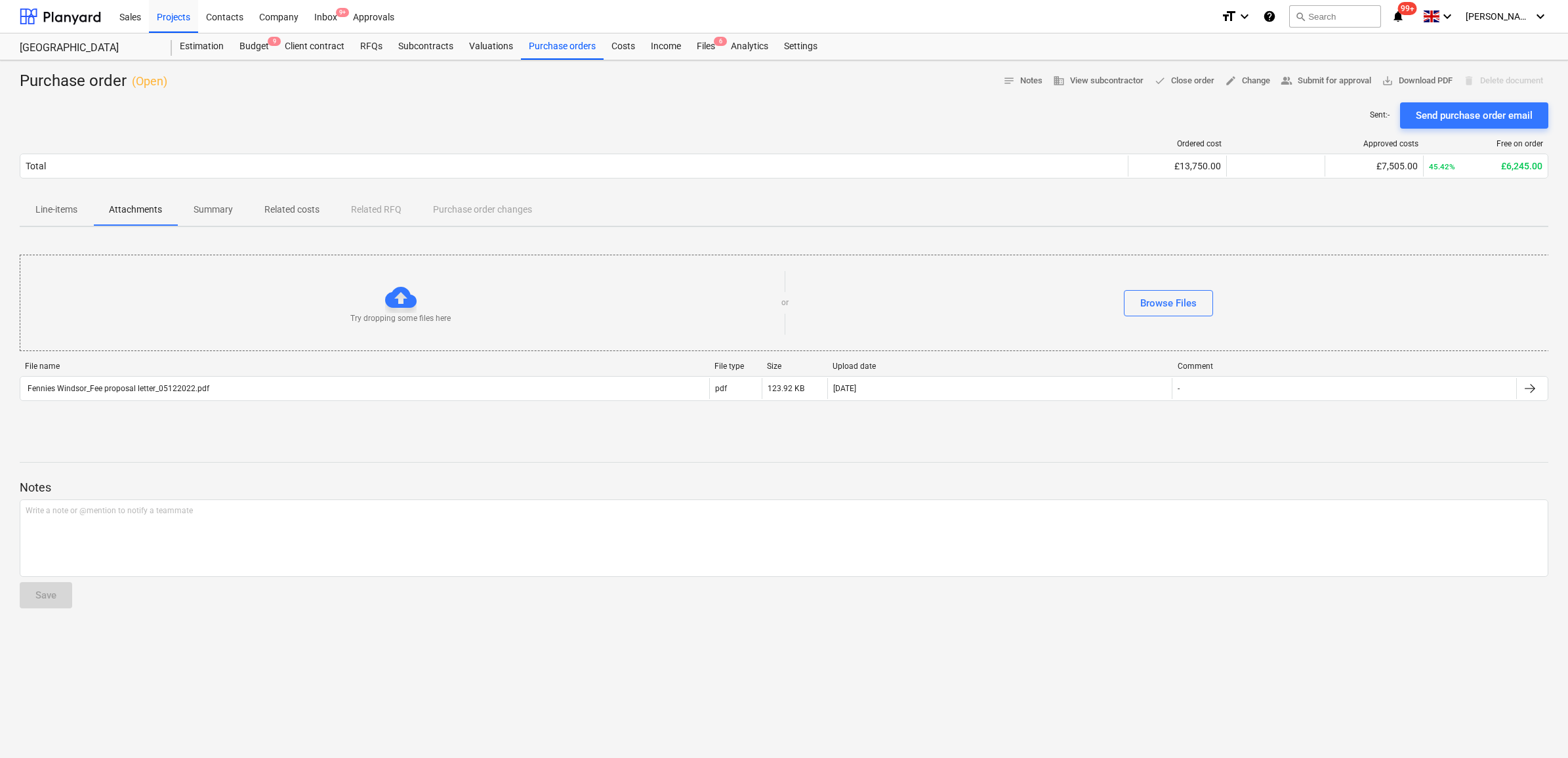
click at [232, 211] on p "Summary" at bounding box center [214, 209] width 40 height 14
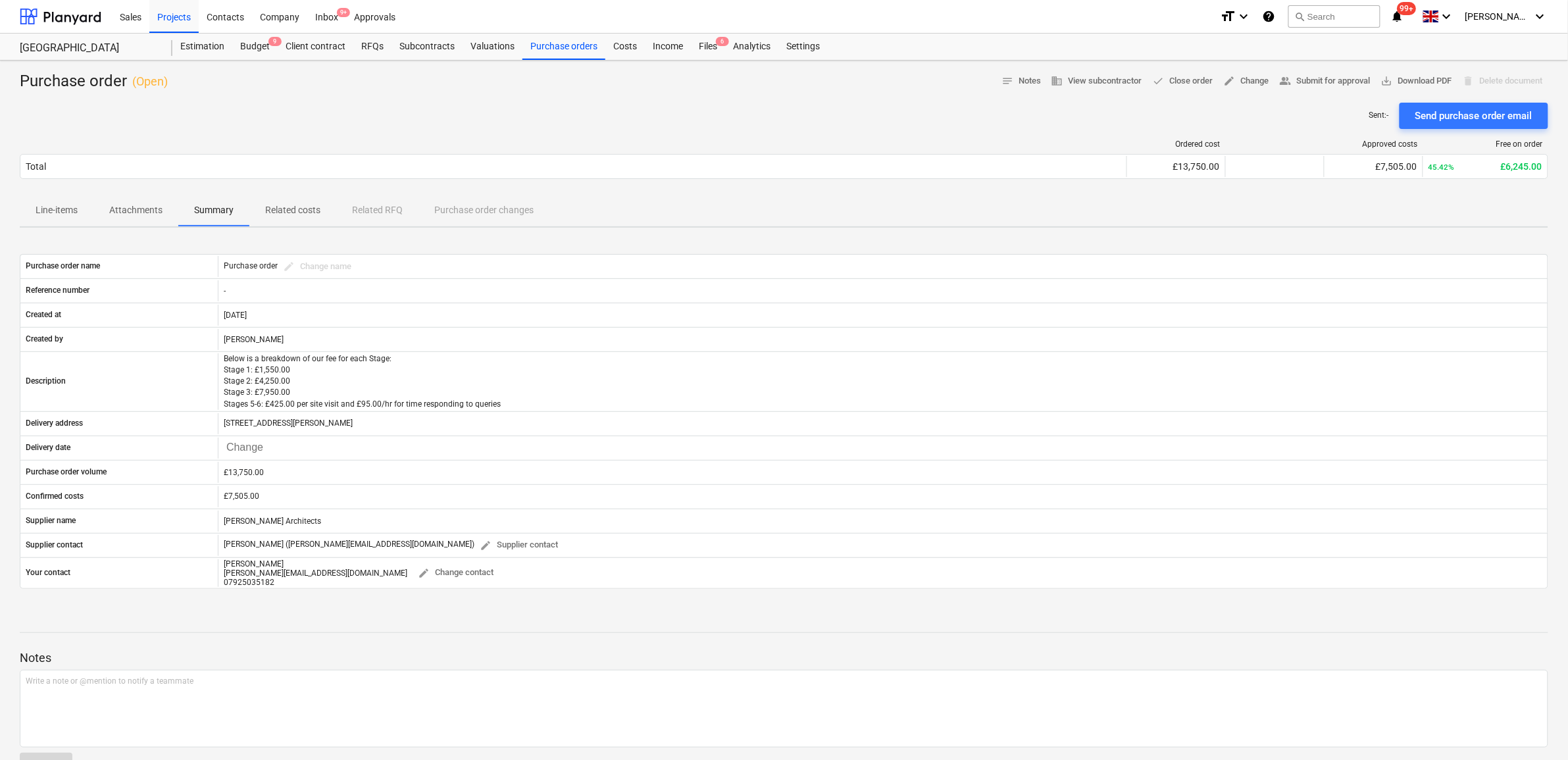
click at [277, 211] on p "Related costs" at bounding box center [293, 210] width 55 height 14
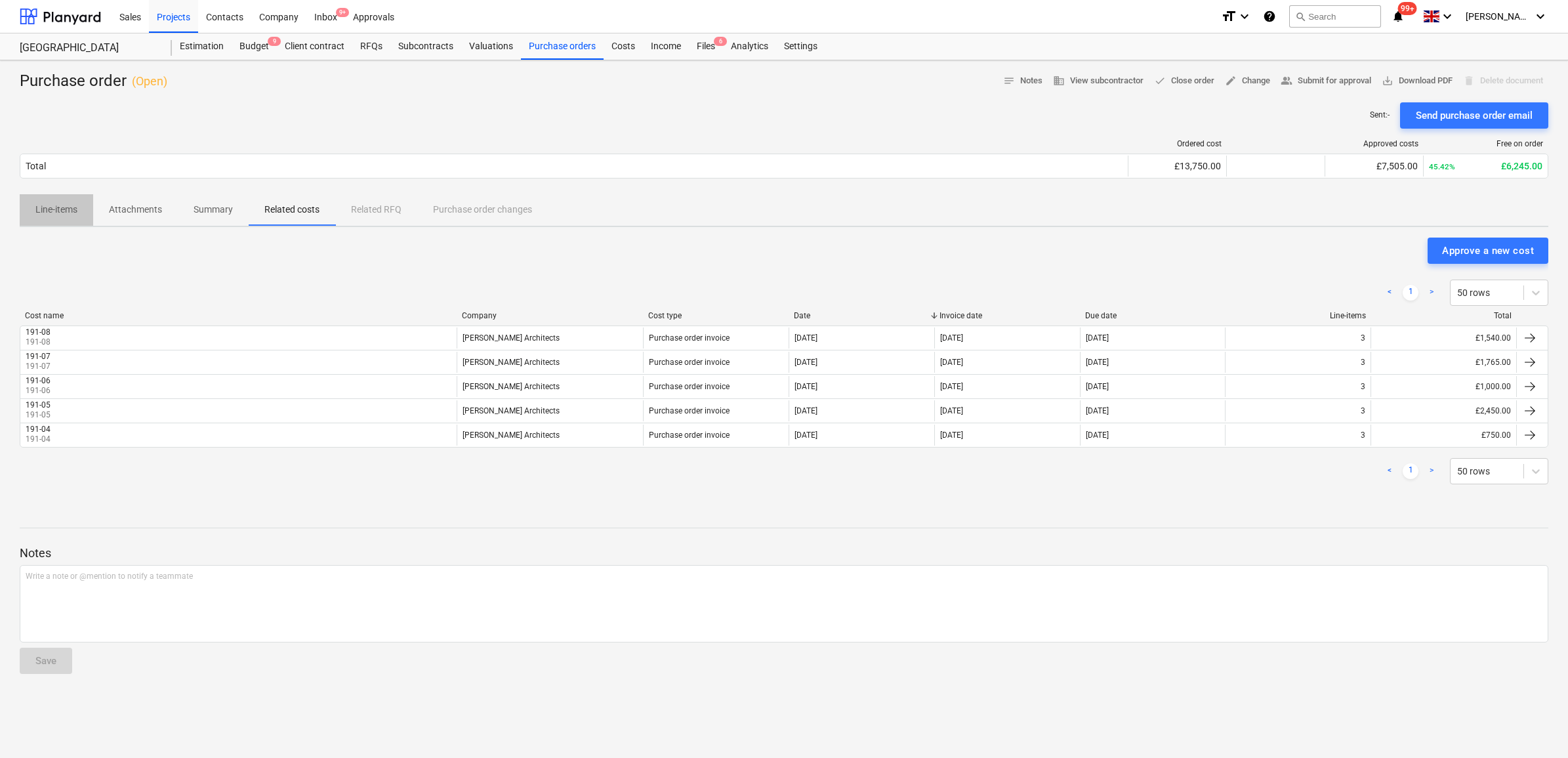
click at [51, 208] on p "Line-items" at bounding box center [56, 209] width 42 height 14
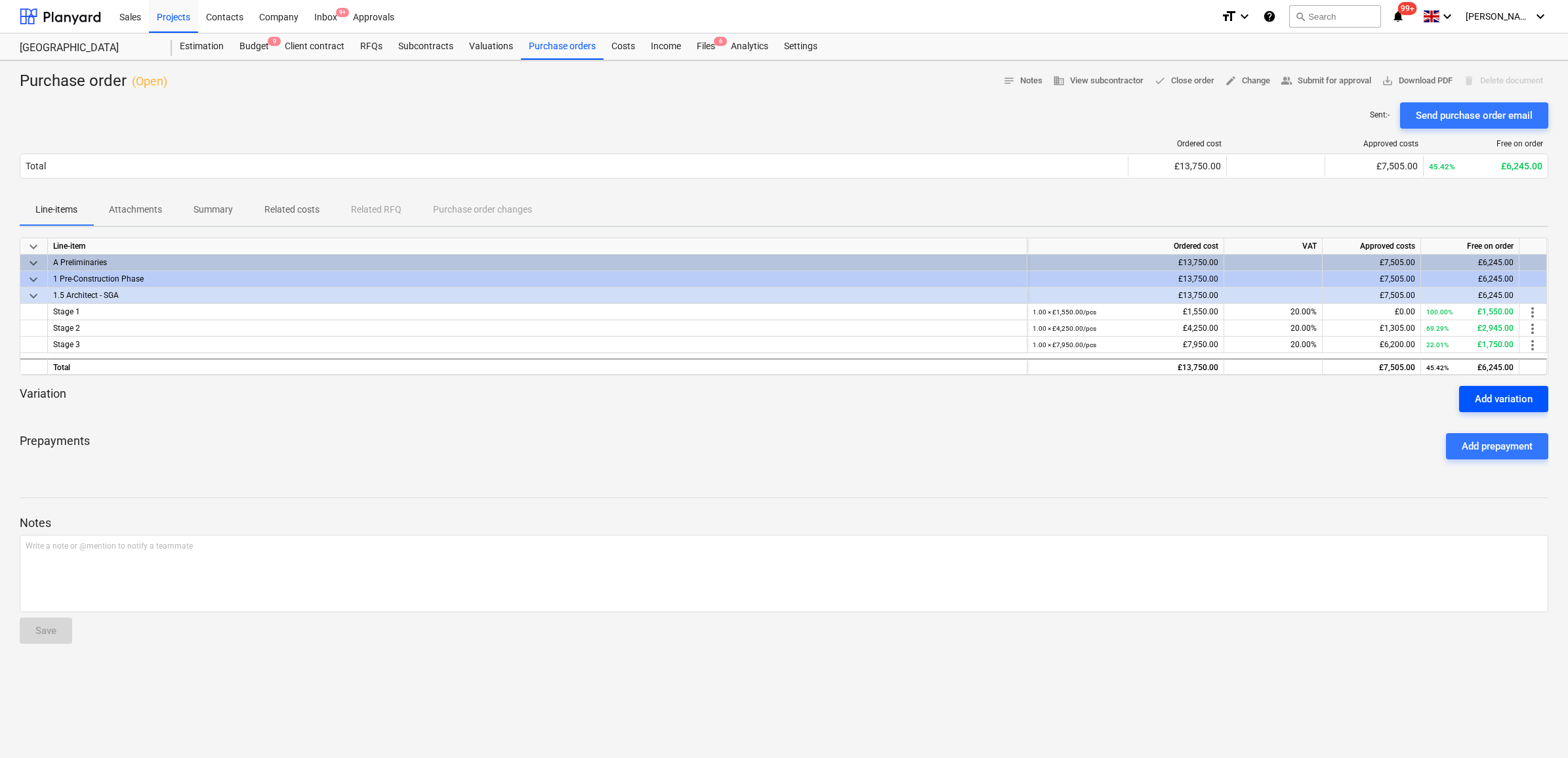
click at [1507, 401] on div "Add variation" at bounding box center [1504, 399] width 58 height 17
type textarea "x"
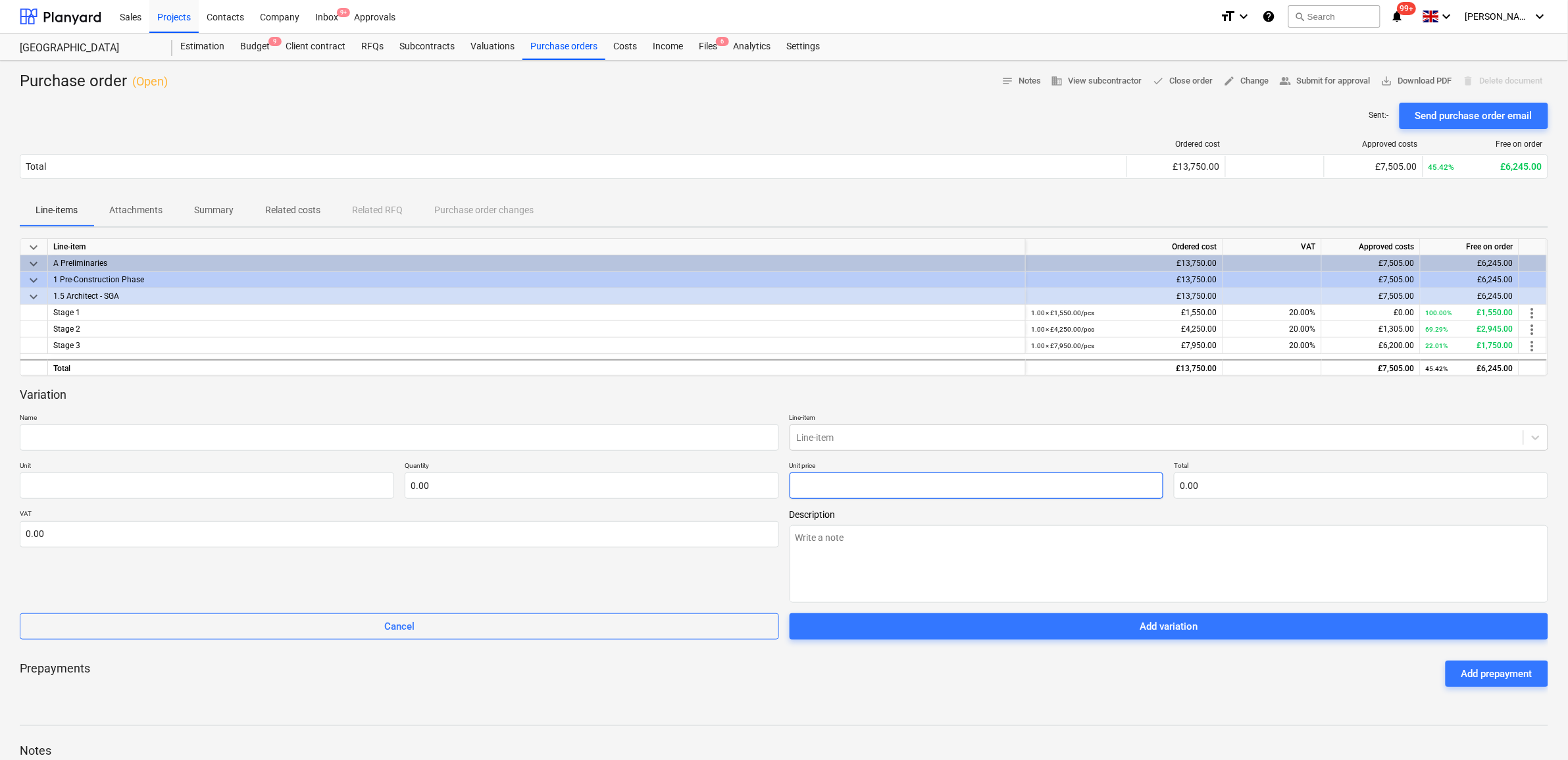
click at [938, 488] on input "text" at bounding box center [977, 486] width 375 height 27
type input "1"
type textarea "x"
type input "pcs"
type input "1.00"
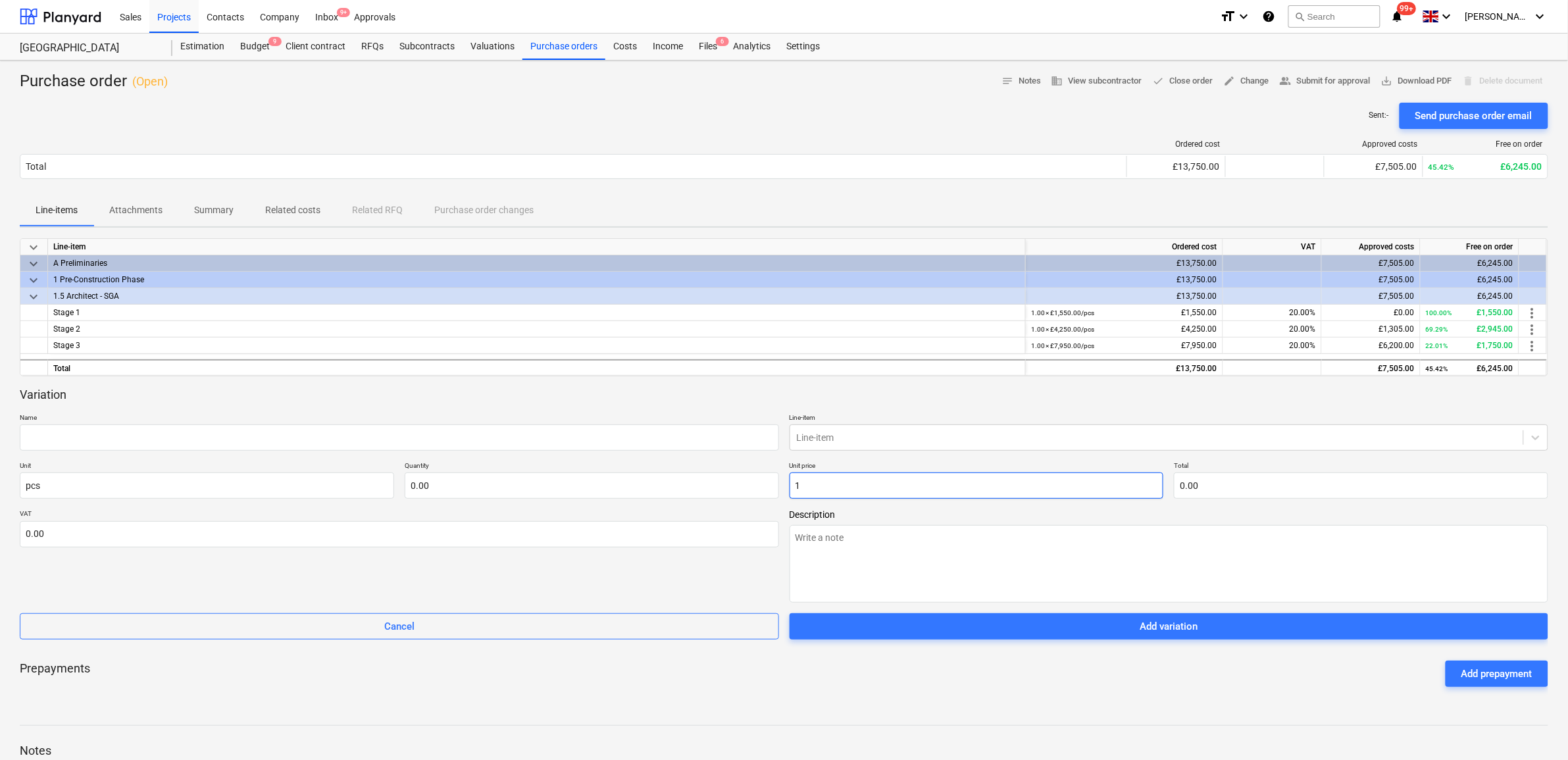
type input "1.00"
type textarea "x"
type input "15"
type input "15.00"
type textarea "x"
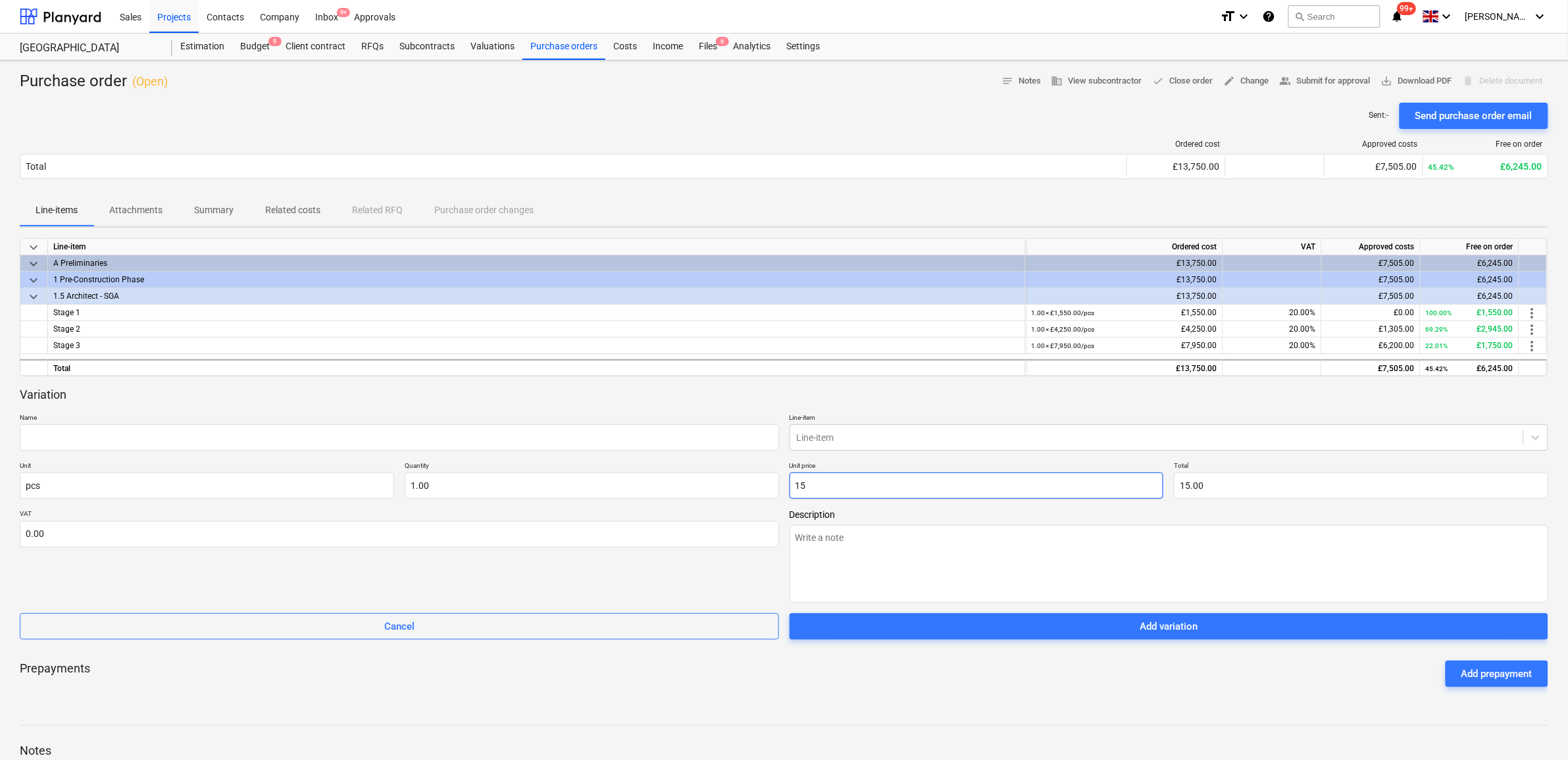
type input "155"
type input "155.00"
type textarea "x"
type input "1550"
type input "1,550.00"
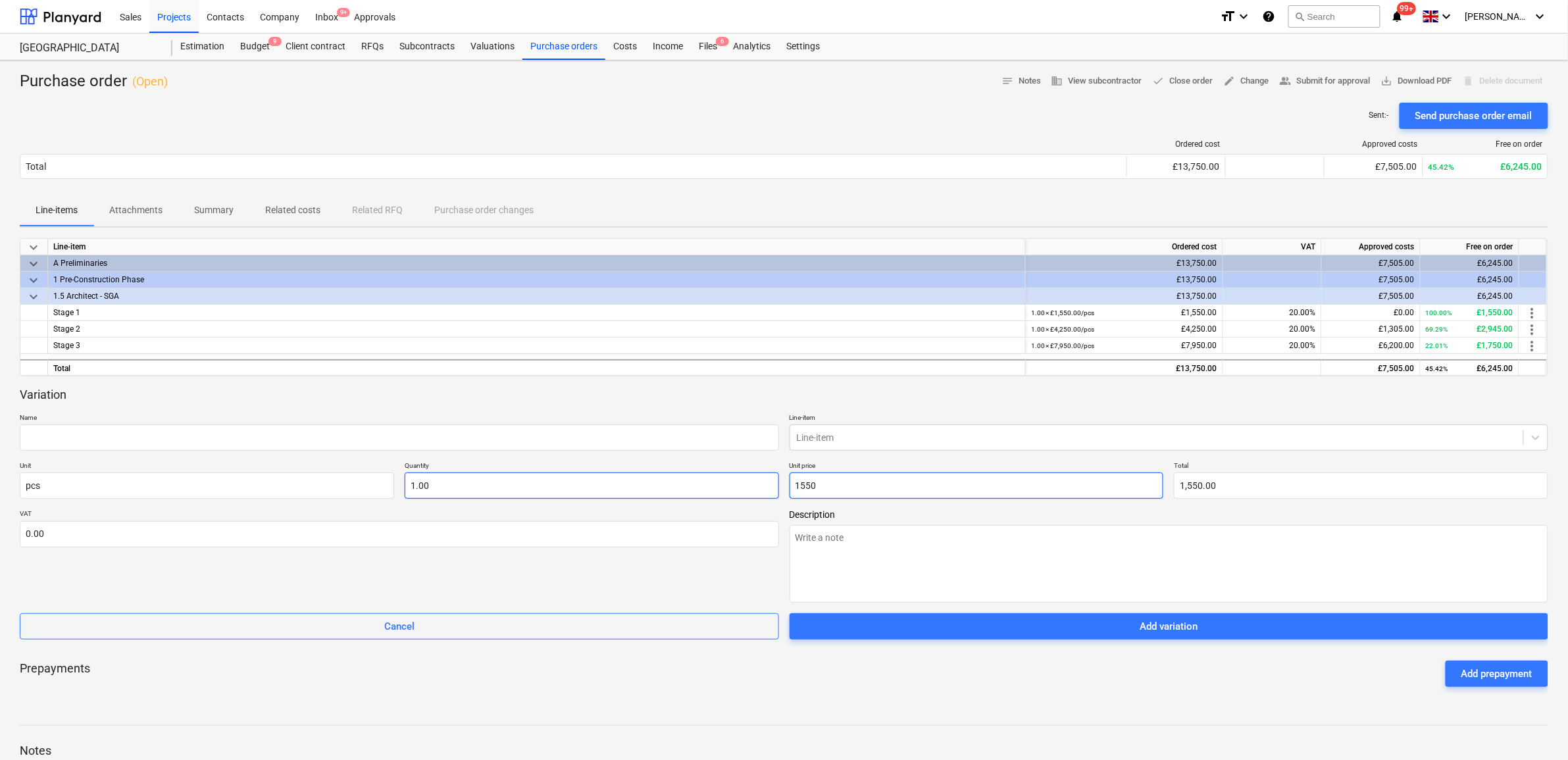
type input "1550"
type input "1"
type input "1,550.00"
click at [660, 488] on input "1" at bounding box center [592, 486] width 375 height 27
type textarea "x"
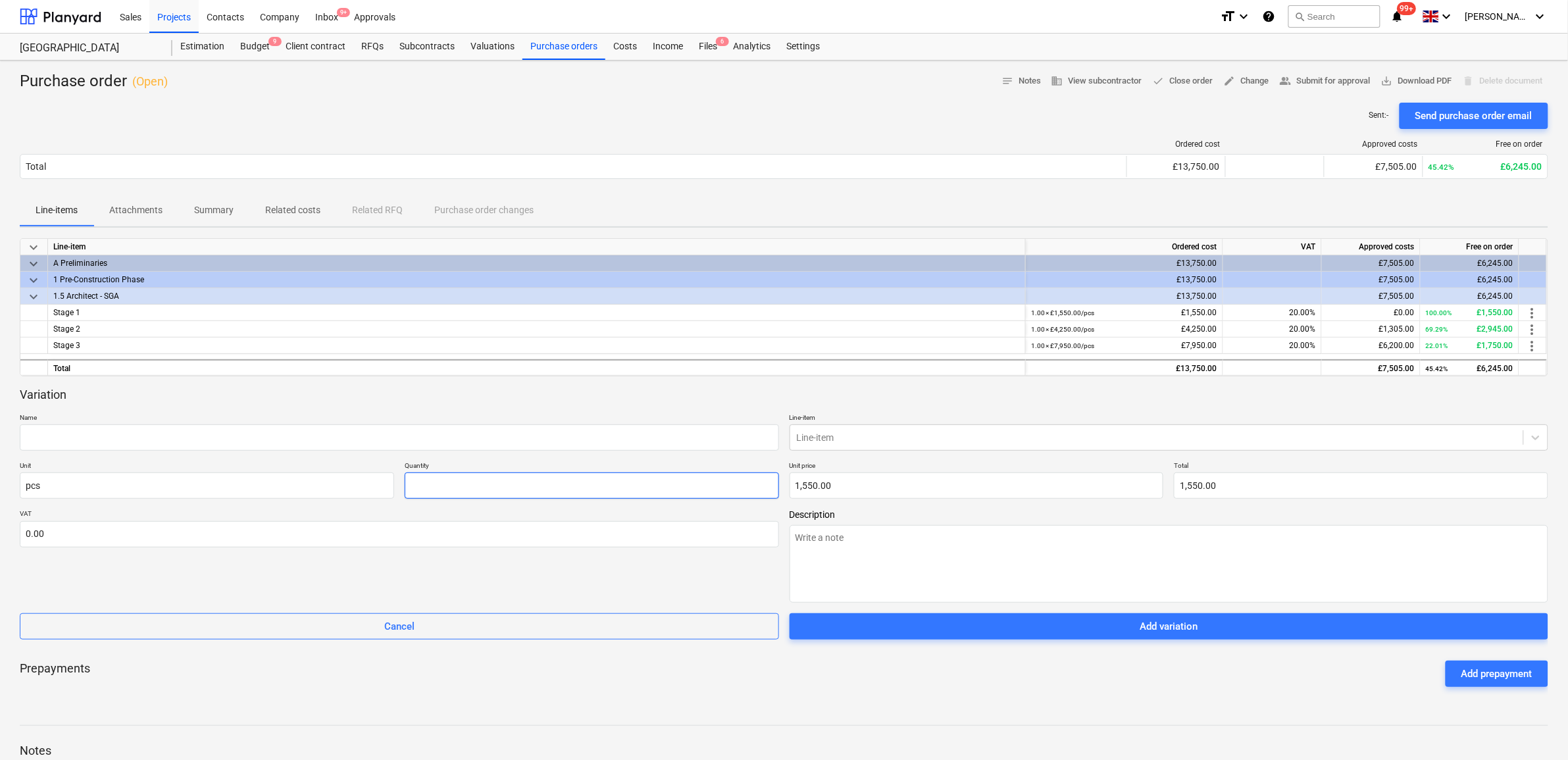
type input "0.00"
type textarea "x"
type input "-"
type textarea "x"
type input "-1"
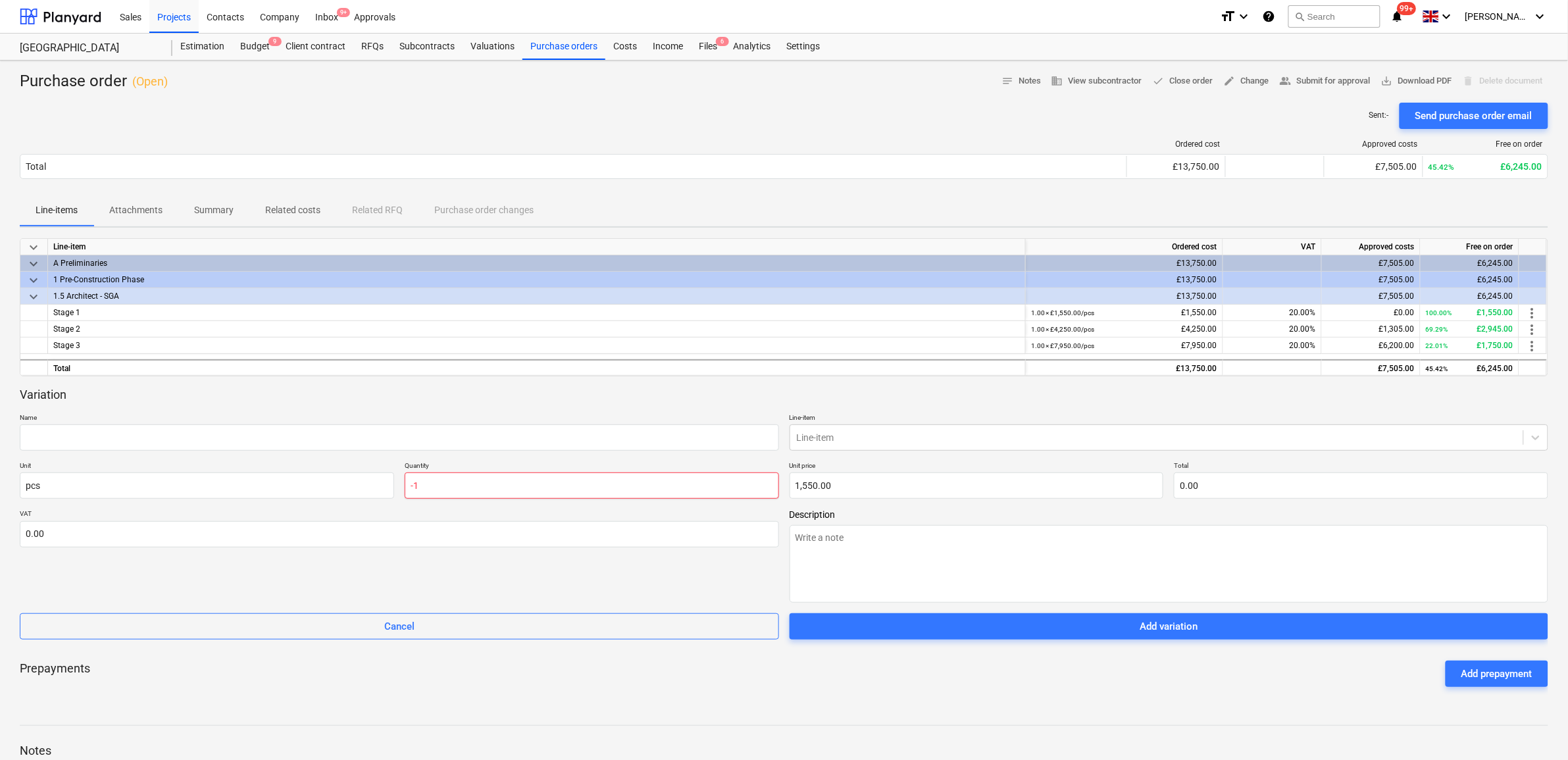
type input "-1,550.00"
type input "-1.00"
click at [620, 443] on input "text" at bounding box center [399, 437] width 760 height 27
type textarea "x"
type input "o"
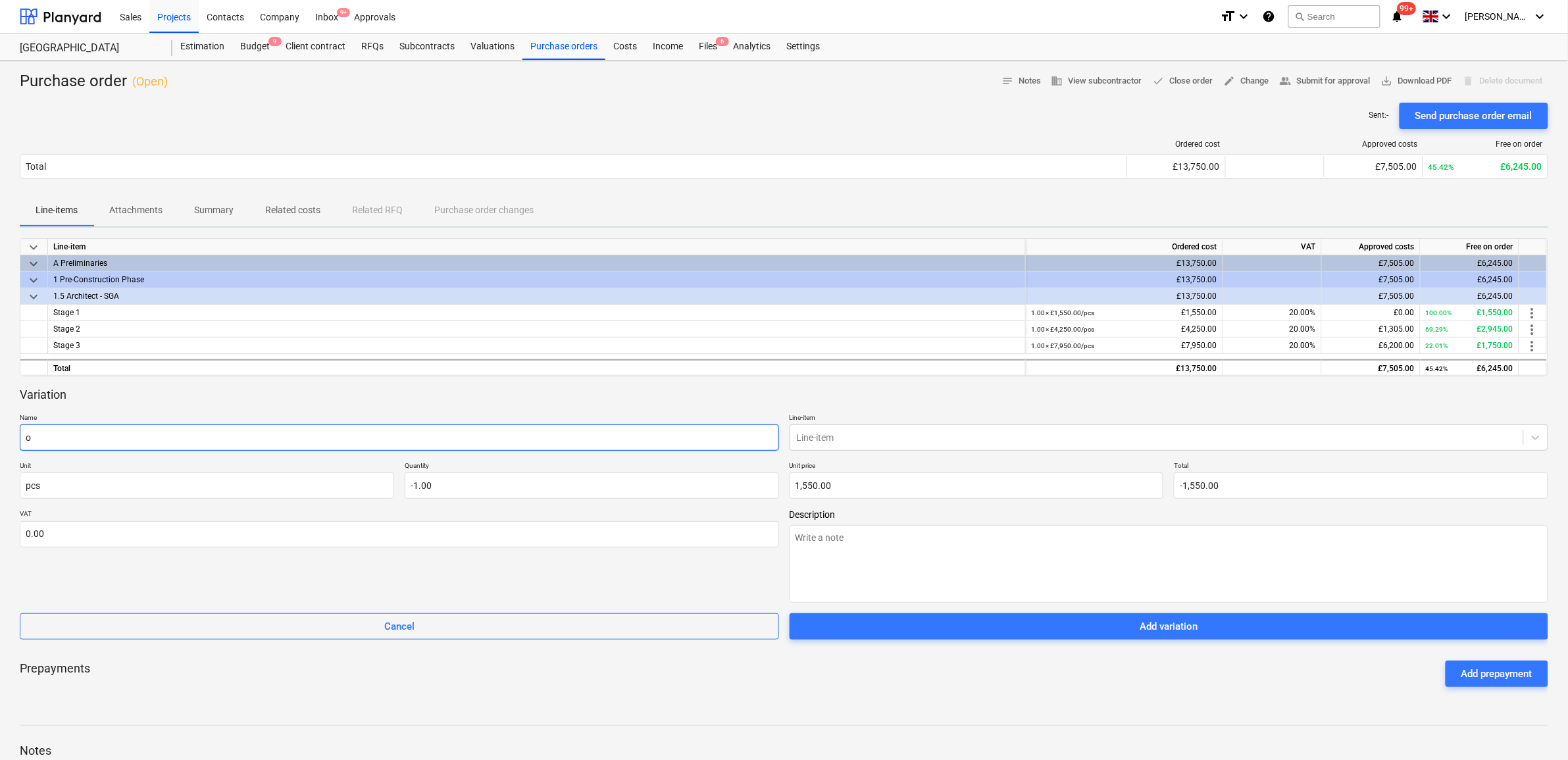
type textarea "x"
type input "om"
type textarea "x"
type input "omi"
type textarea "x"
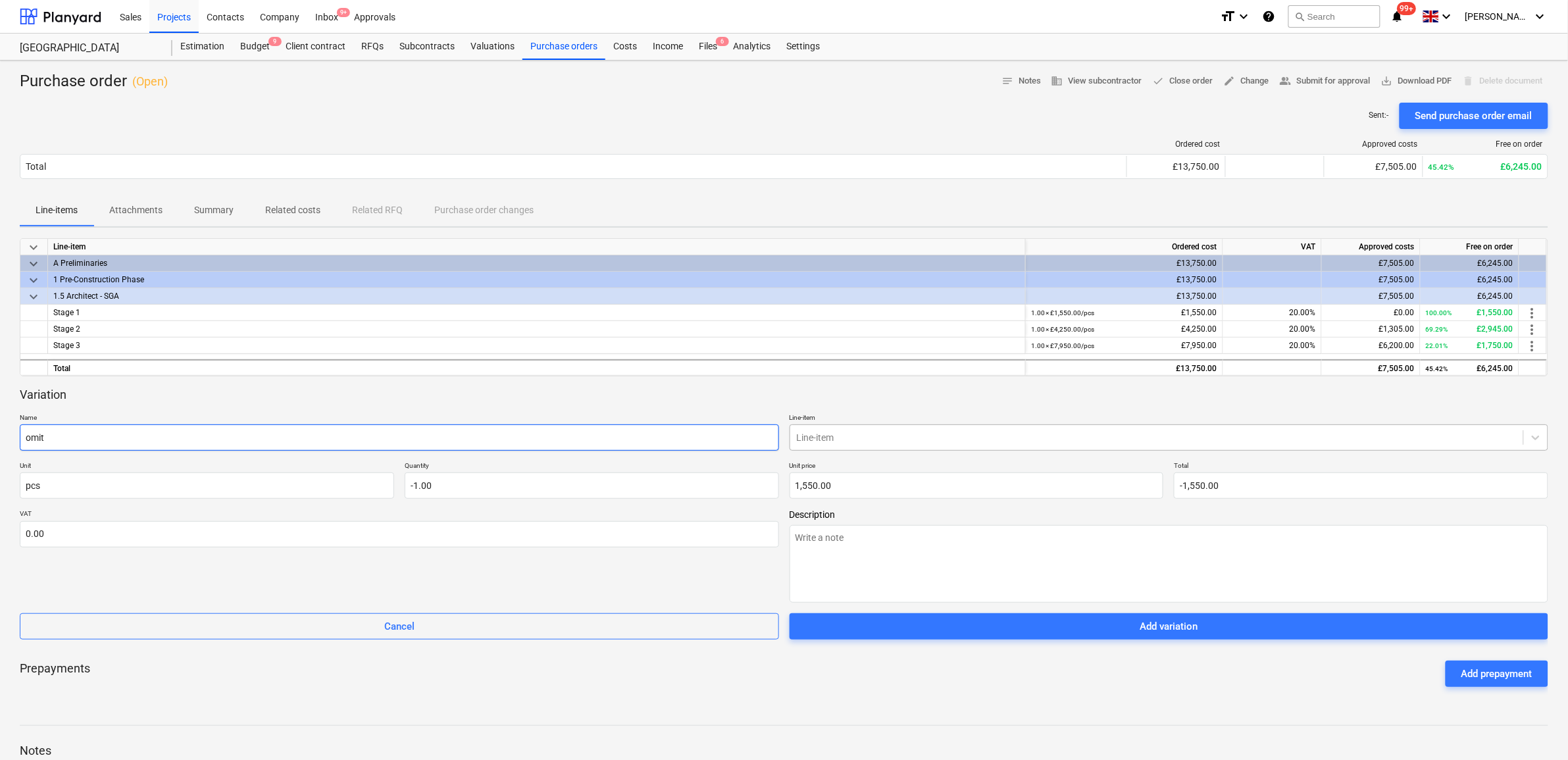
type input "omit"
click at [885, 439] on div at bounding box center [1157, 437] width 721 height 13
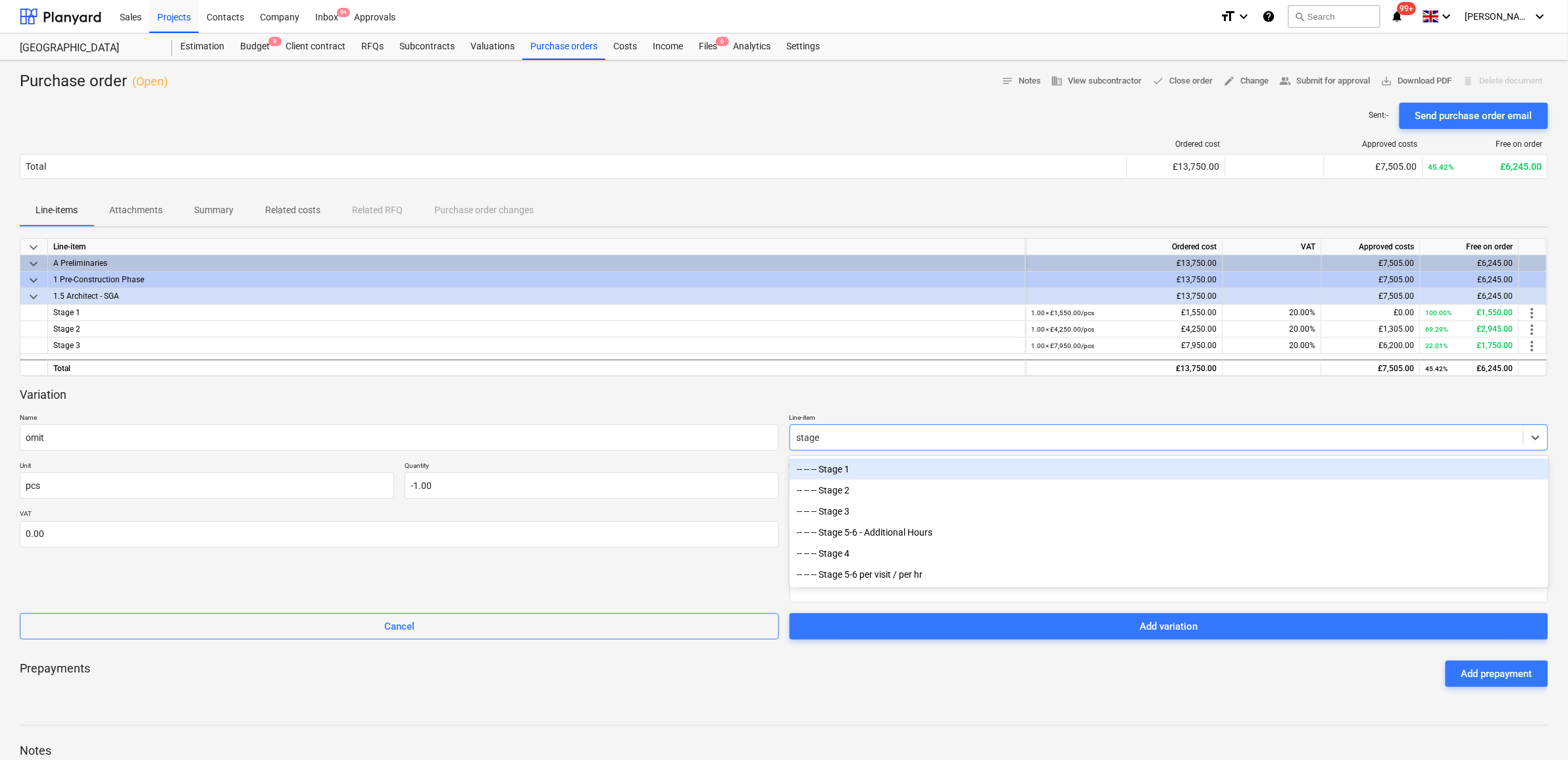
type input "stage 1"
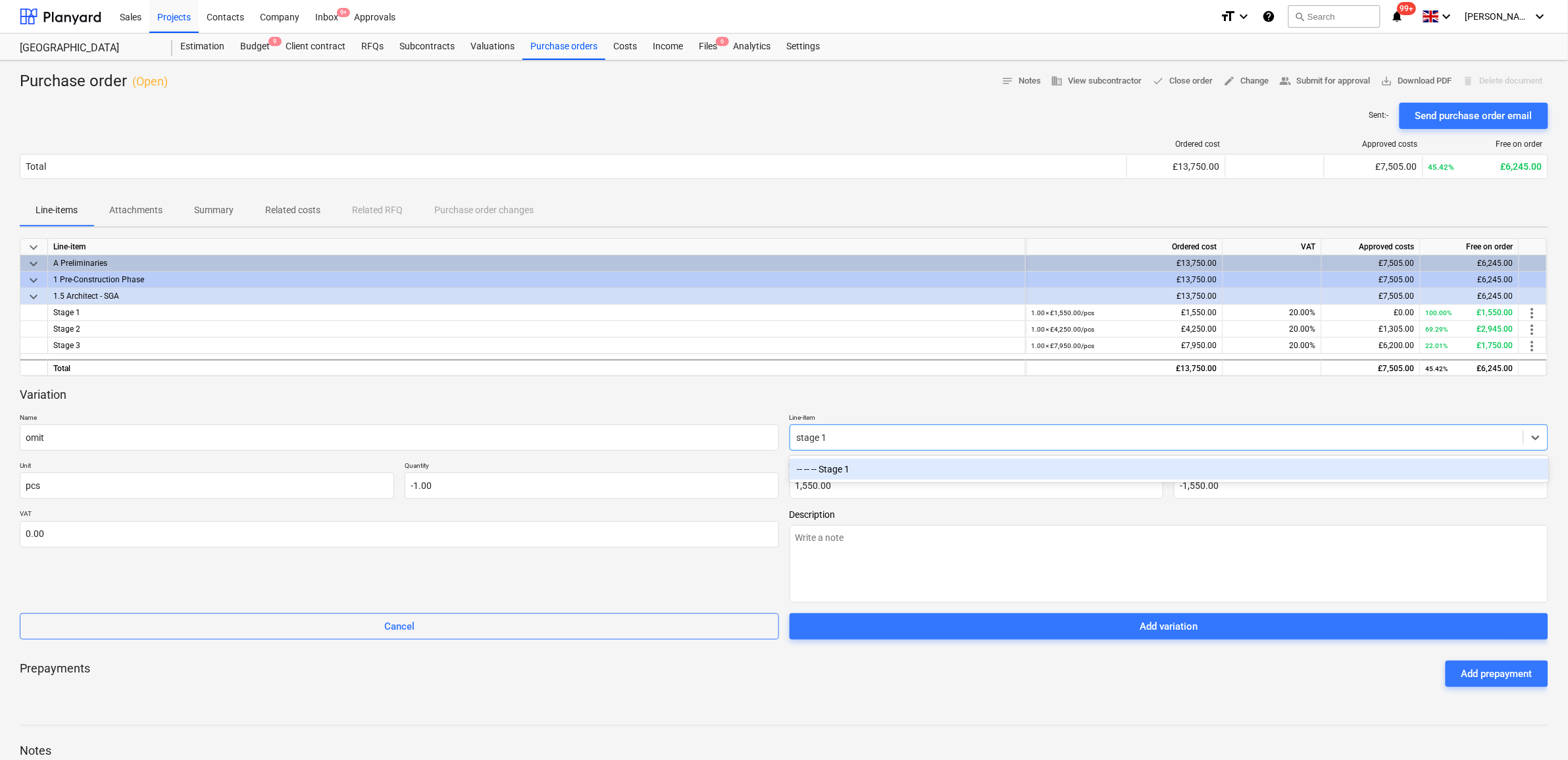
click at [1099, 459] on div "-- -- -- Stage 1" at bounding box center [1170, 470] width 760 height 21
type textarea "x"
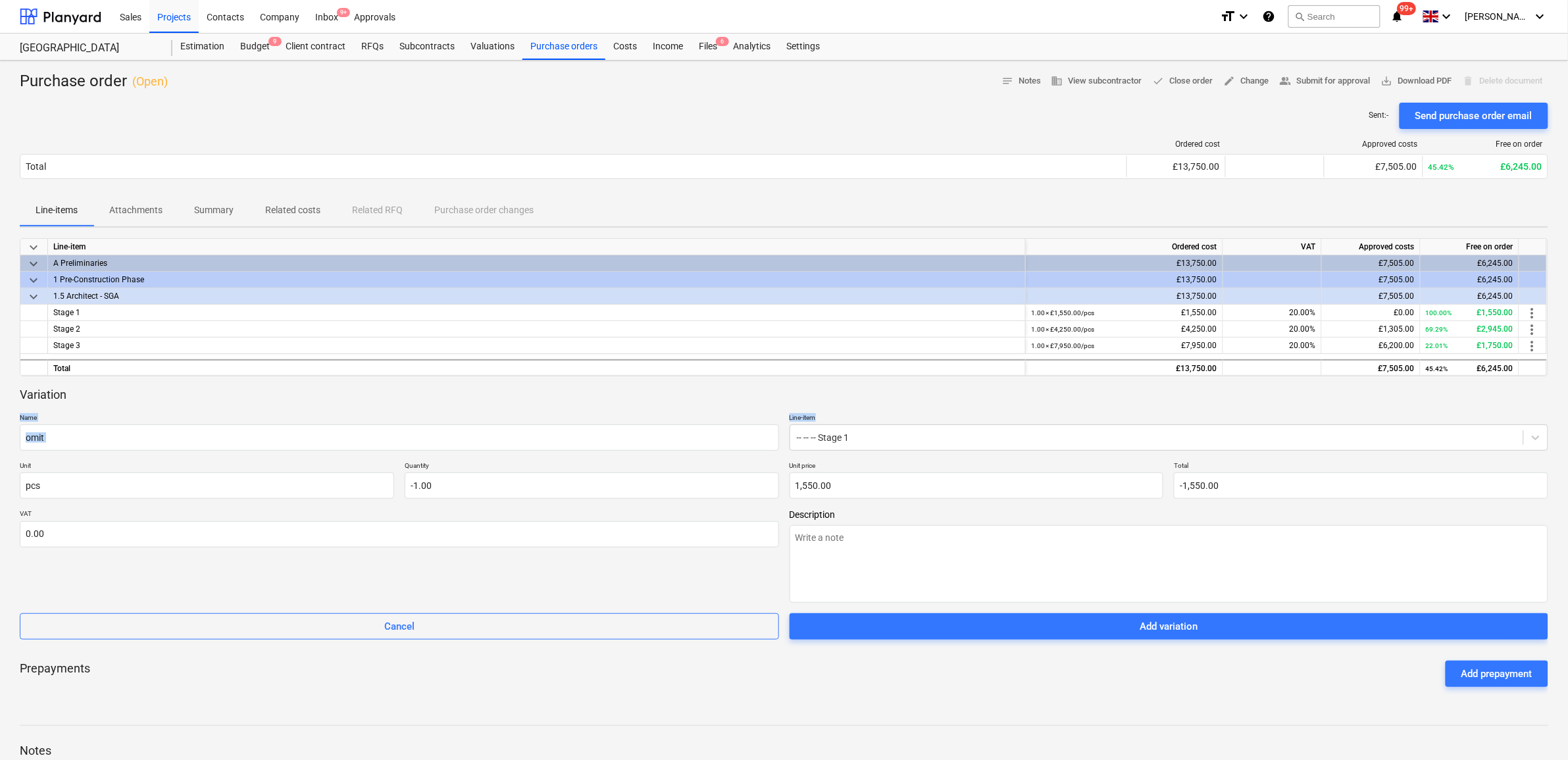
click at [1052, 407] on div "Variation Name omit Line-item -- -- -- Stage 1 Unit pcs Quantity -1.00 Unit pri…" at bounding box center [784, 513] width 1529 height 253
click at [734, 388] on div "Variation" at bounding box center [784, 395] width 1529 height 16
click at [835, 560] on textarea at bounding box center [1170, 565] width 760 height 78
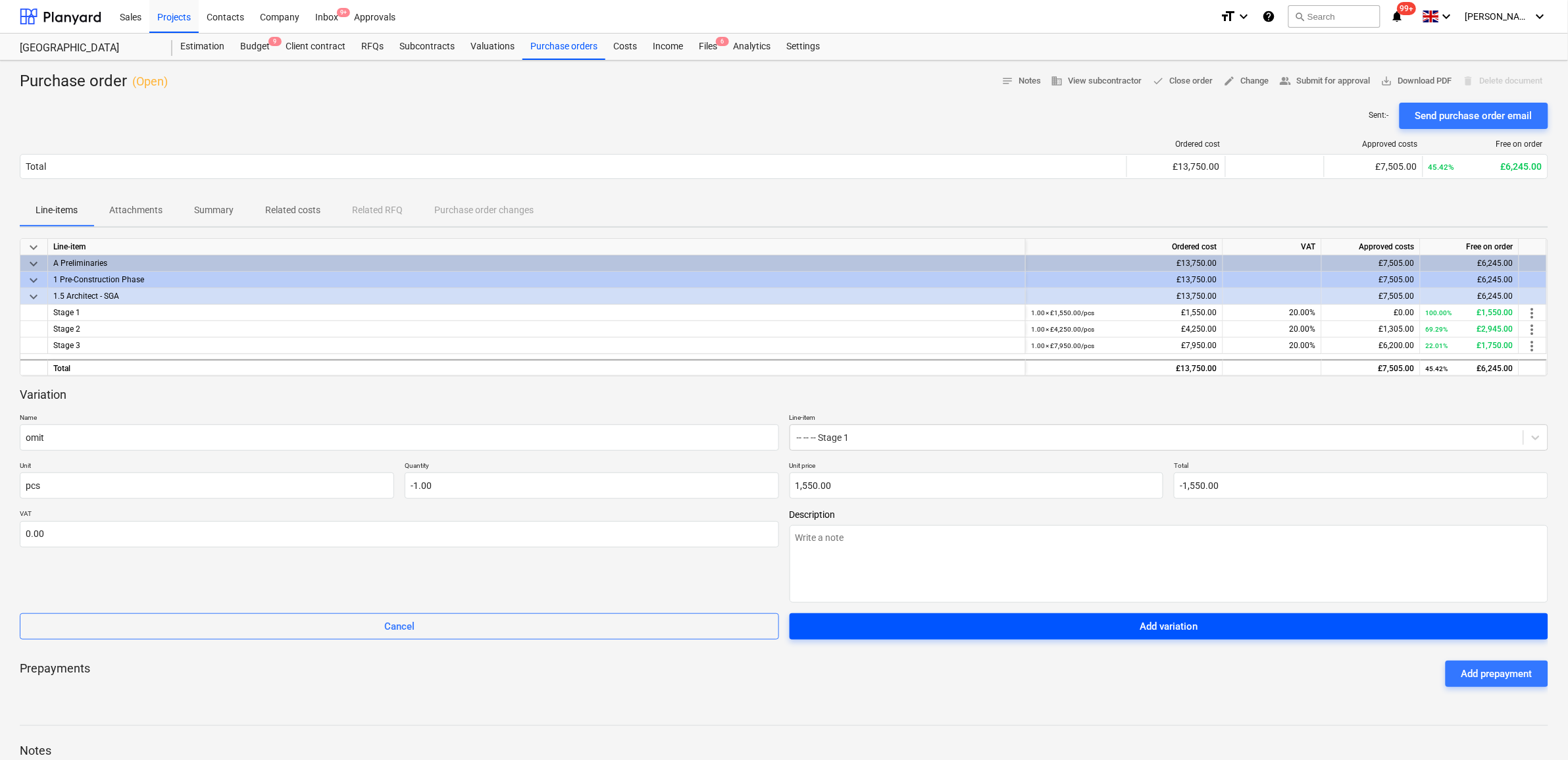
click at [886, 626] on span "Add variation" at bounding box center [1169, 626] width 728 height 17
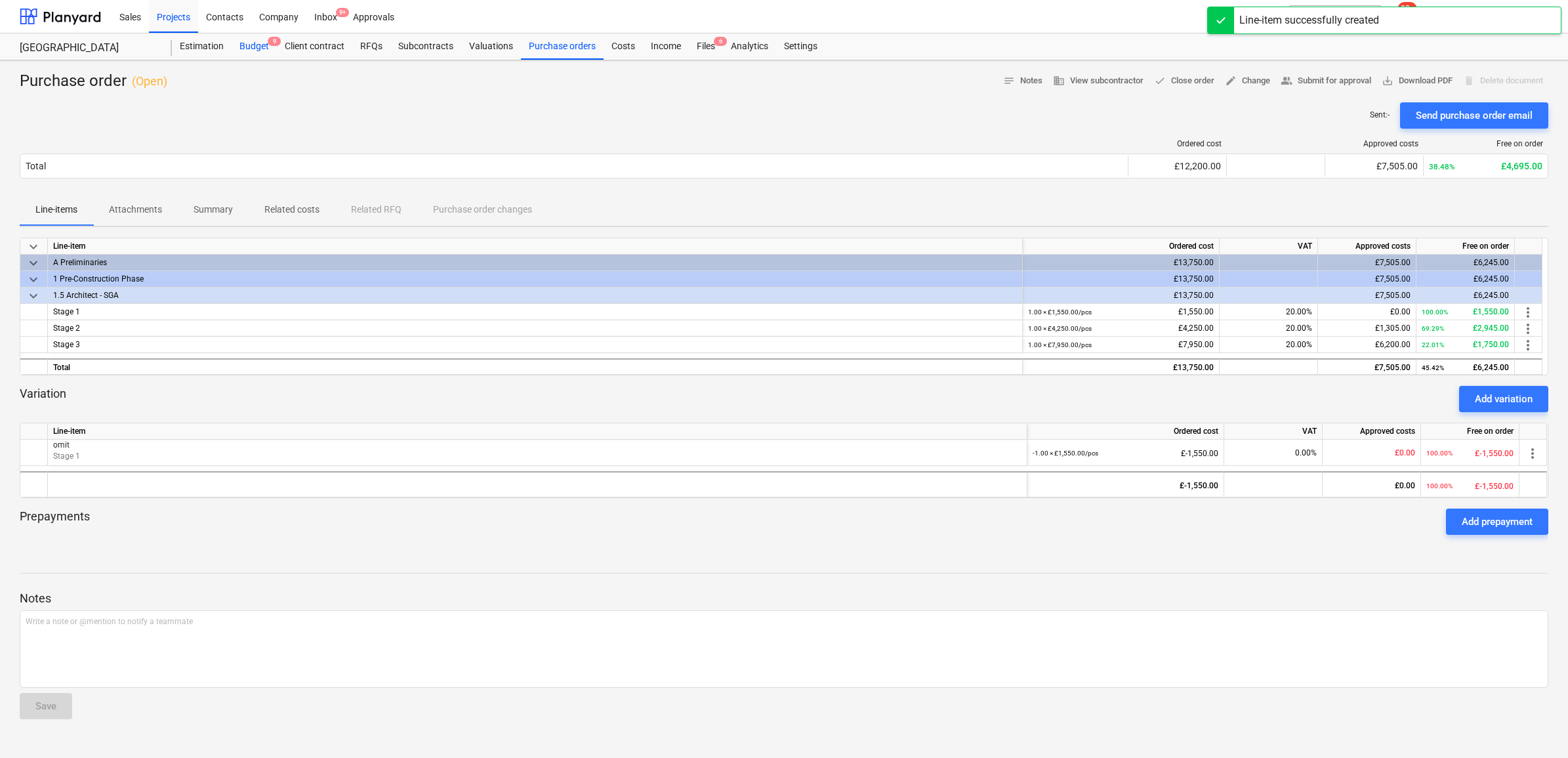
click at [244, 48] on div "Budget 9" at bounding box center [254, 46] width 45 height 26
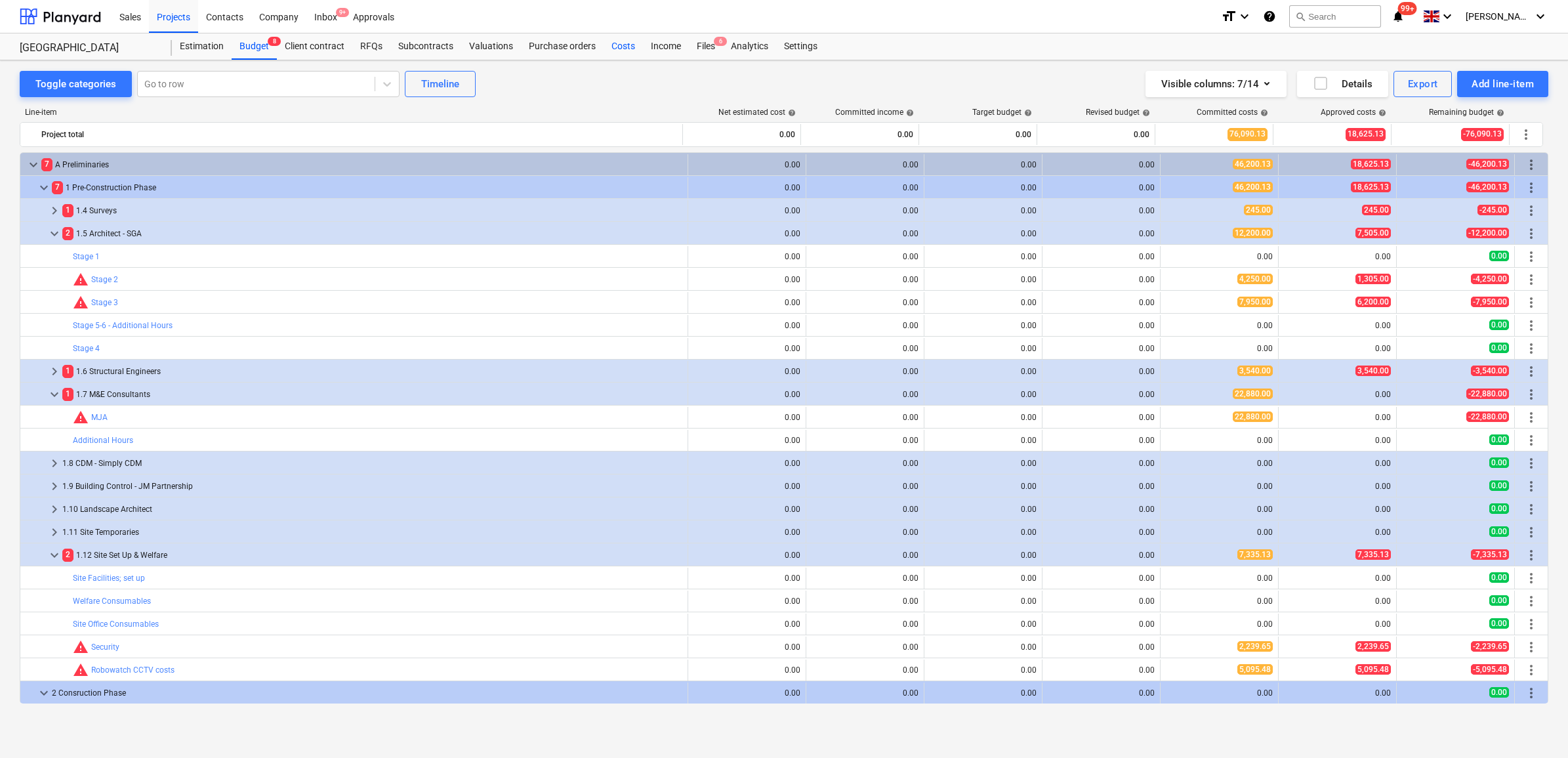
click at [620, 43] on div "Costs" at bounding box center [623, 46] width 40 height 26
click at [121, 375] on div "1 1.6 Structural Engineers" at bounding box center [373, 372] width 620 height 21
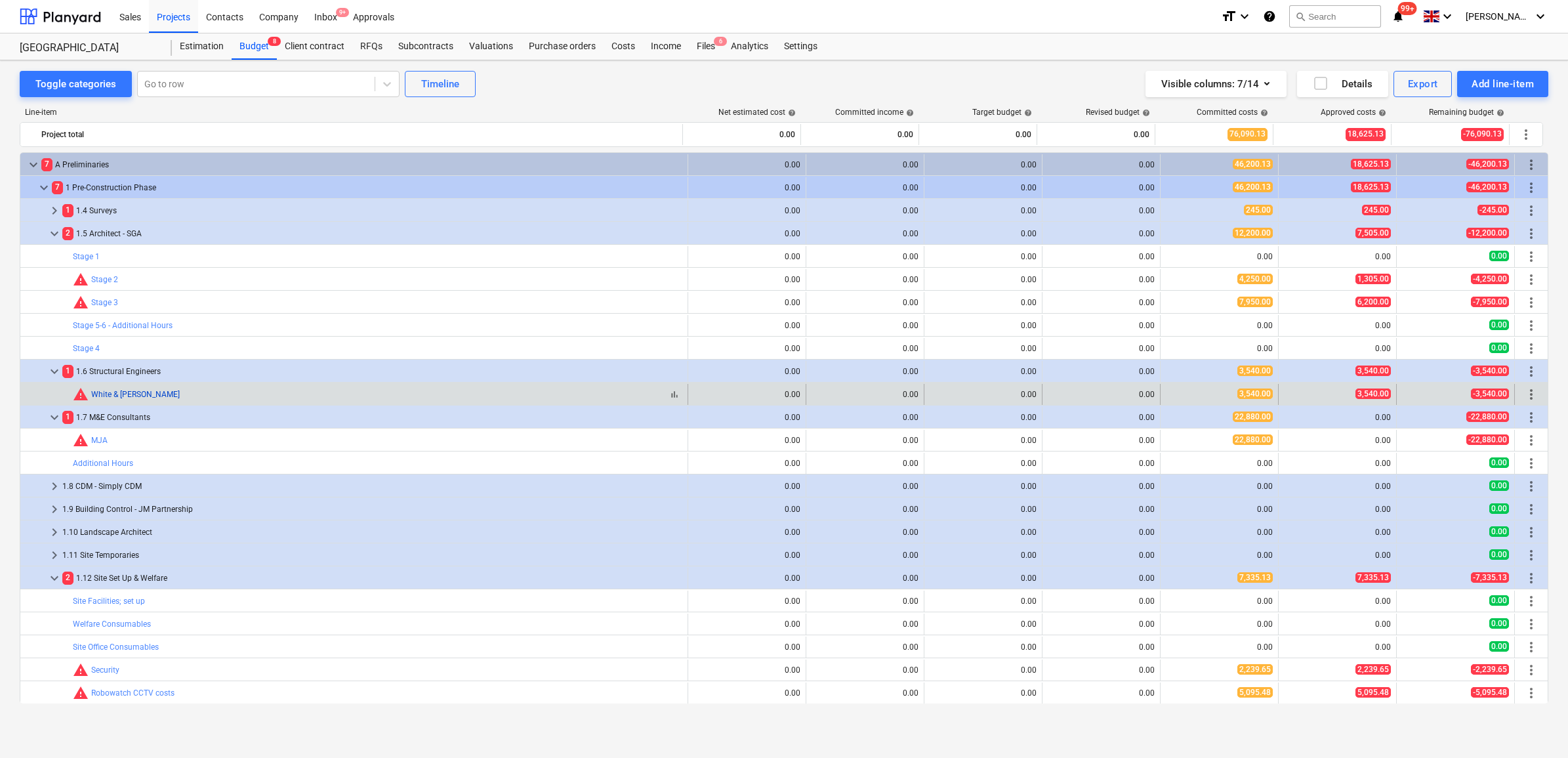
click at [126, 396] on link "White & [PERSON_NAME]" at bounding box center [135, 395] width 89 height 9
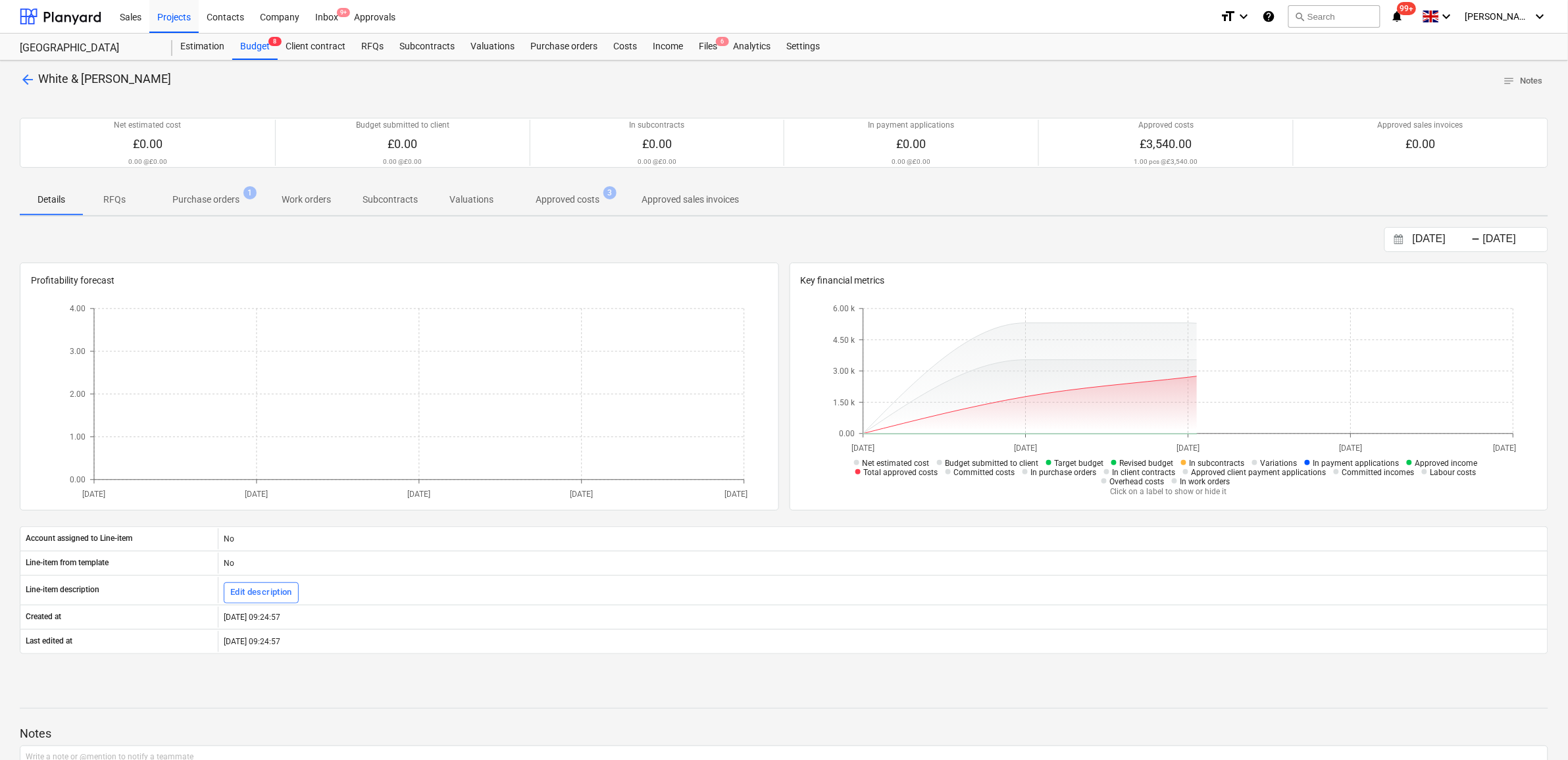
click at [560, 201] on p "Approved costs" at bounding box center [567, 199] width 64 height 14
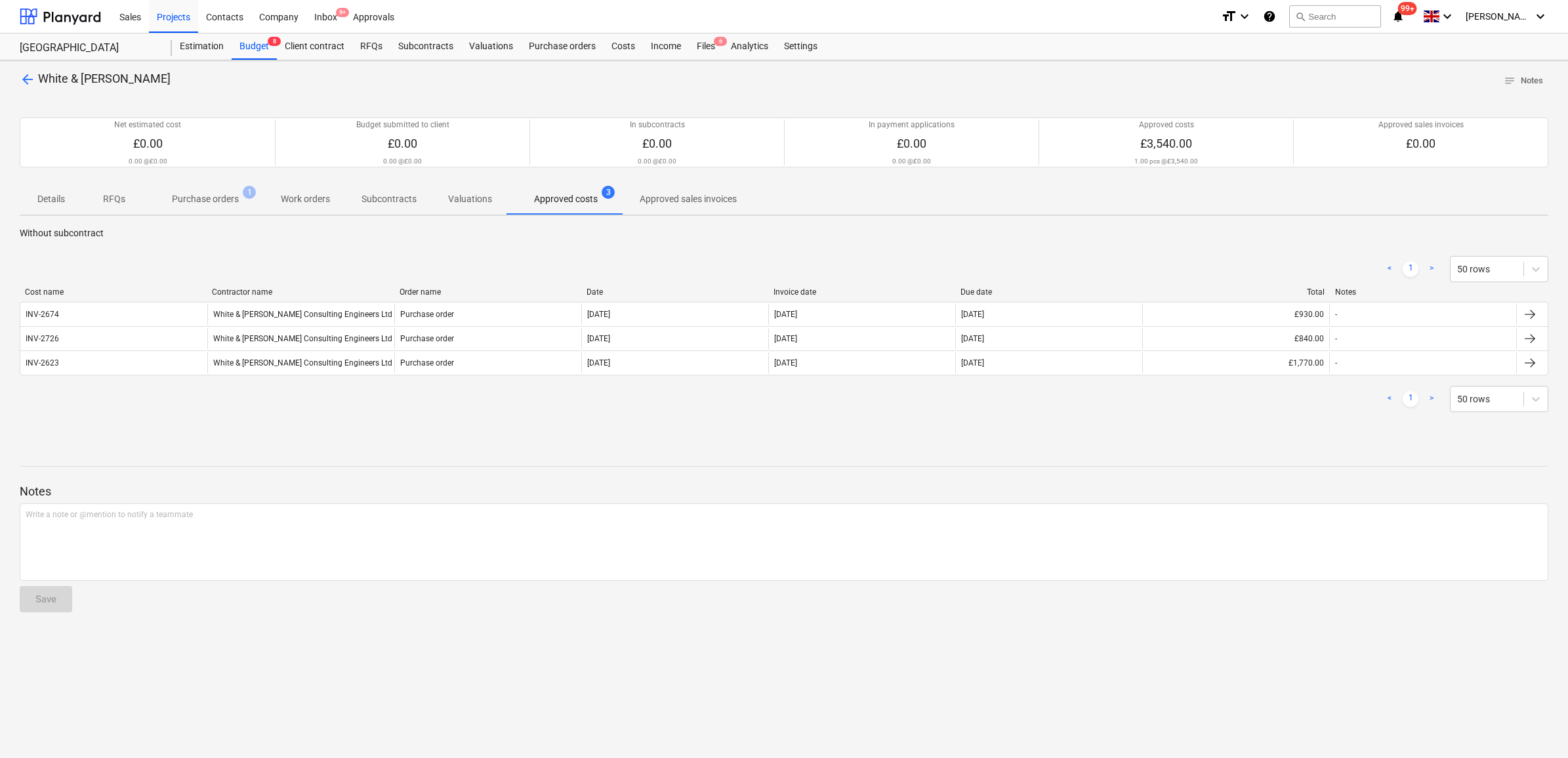
click at [29, 79] on span "arrow_back" at bounding box center [27, 79] width 16 height 16
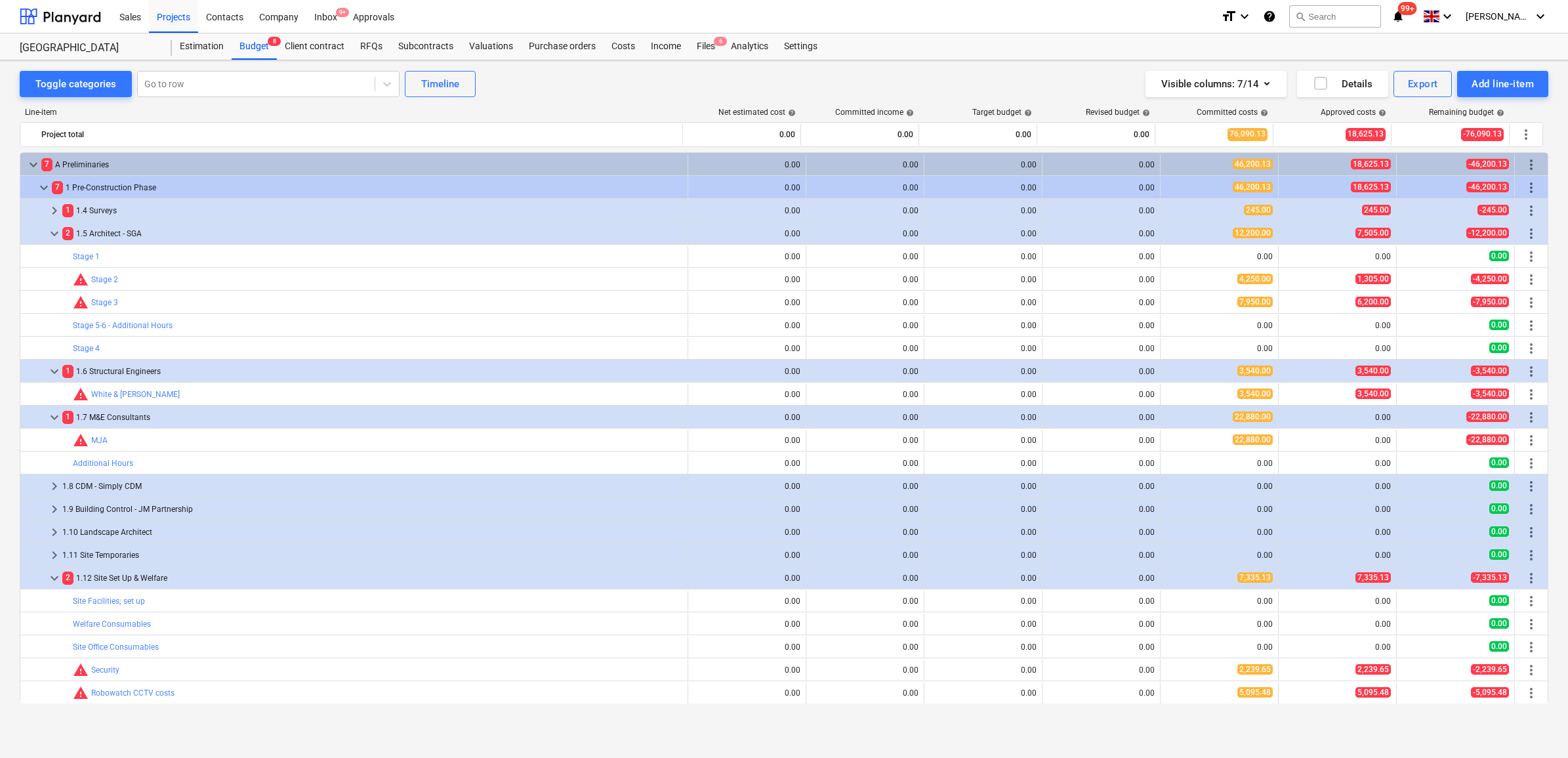
click at [49, 485] on span "keyboard_arrow_right" at bounding box center [54, 486] width 16 height 16
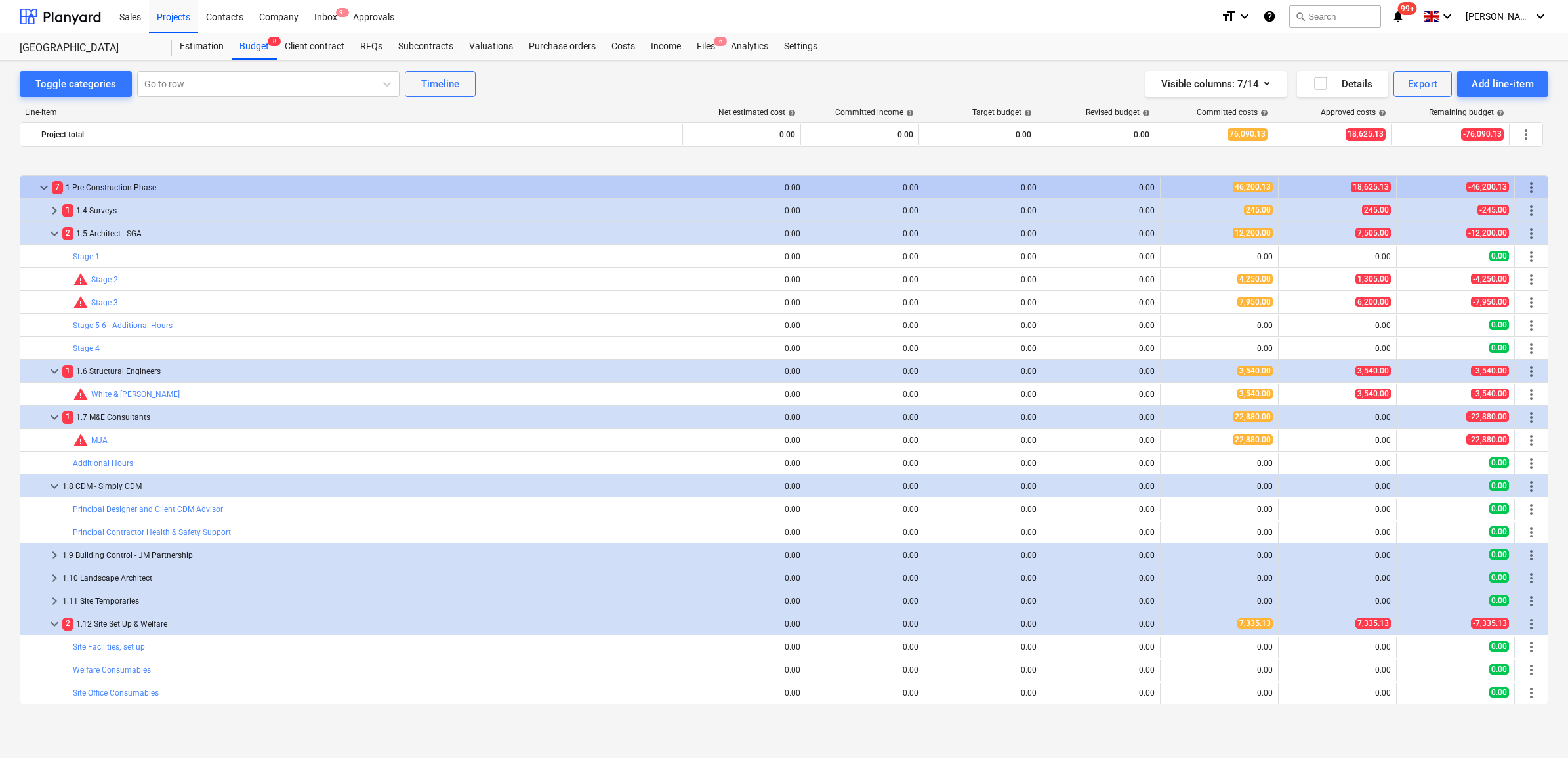
scroll to position [82, 0]
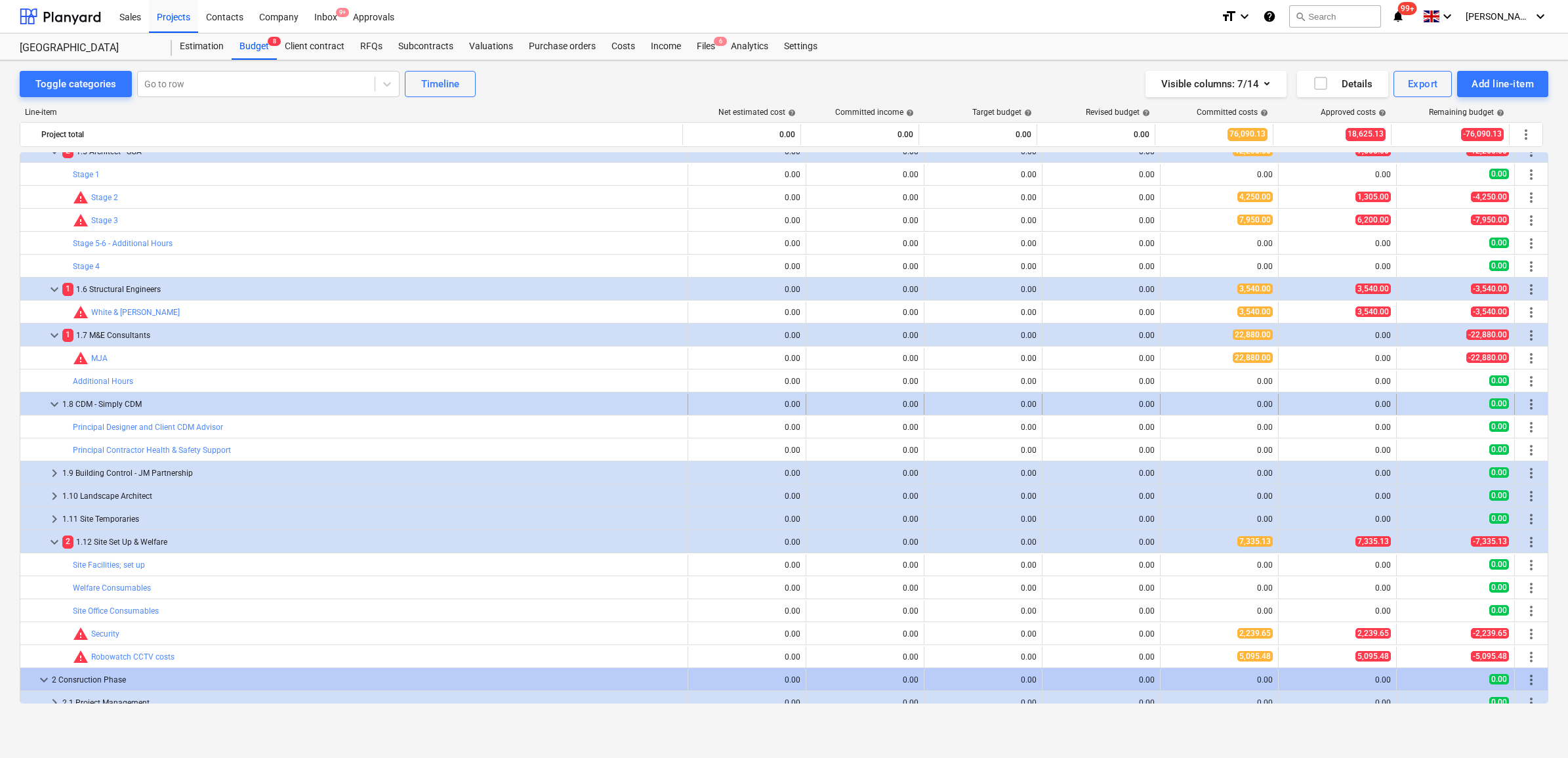
click at [1524, 408] on span "more_vert" at bounding box center [1531, 404] width 16 height 16
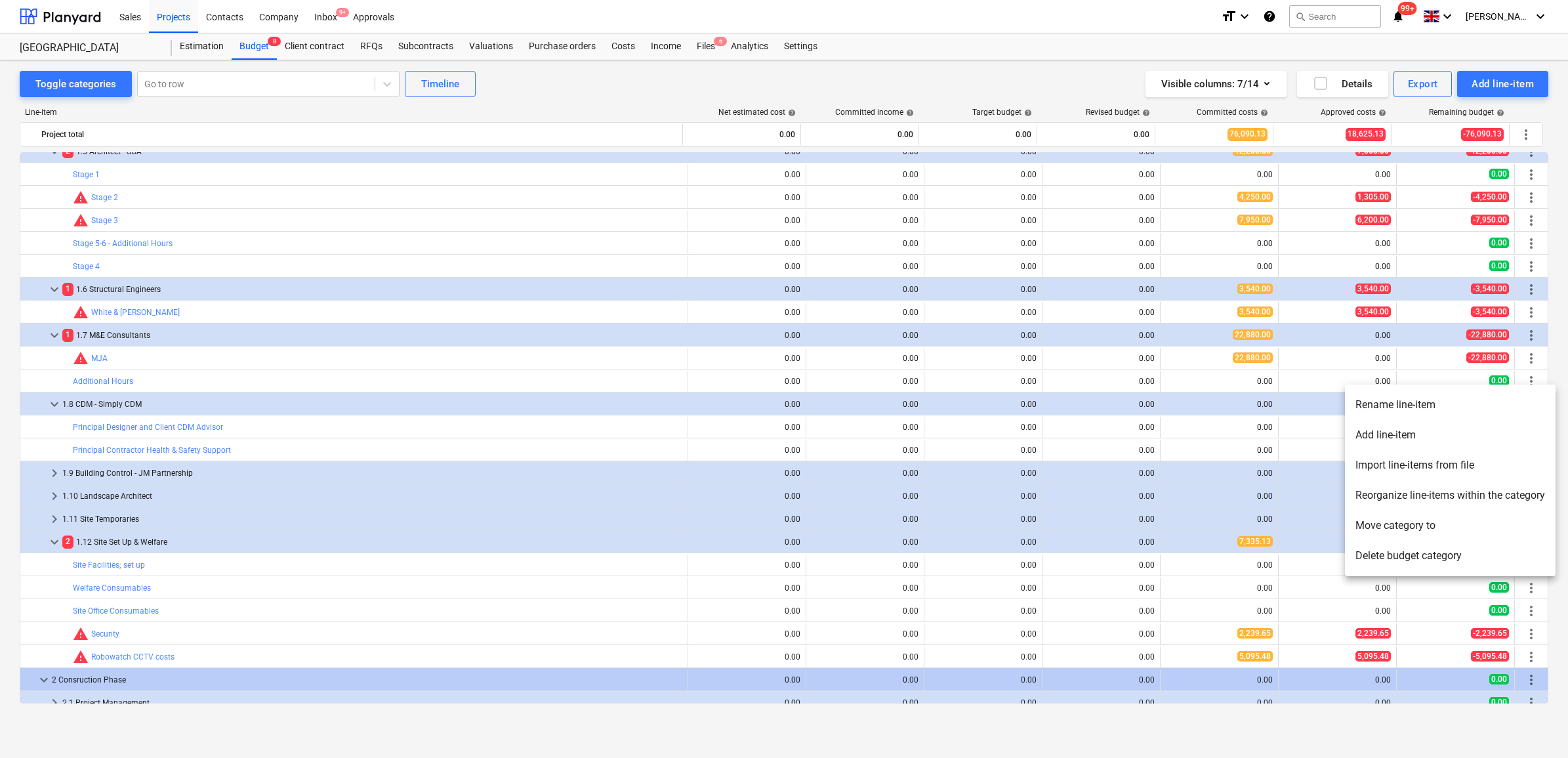
click at [739, 401] on div at bounding box center [784, 379] width 1568 height 758
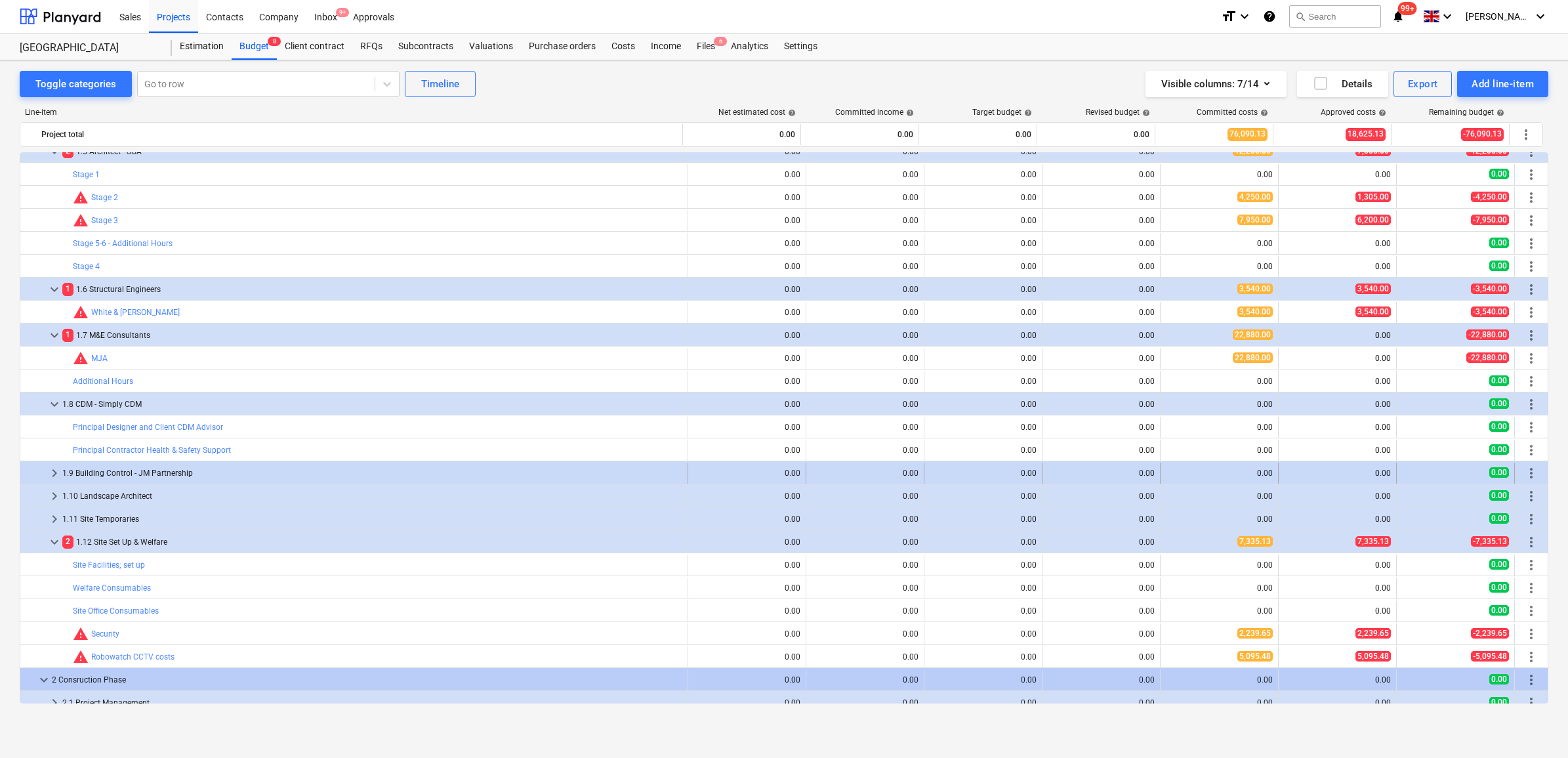
click at [404, 475] on div "1.9 Building Control - JM Partnership" at bounding box center [373, 473] width 620 height 21
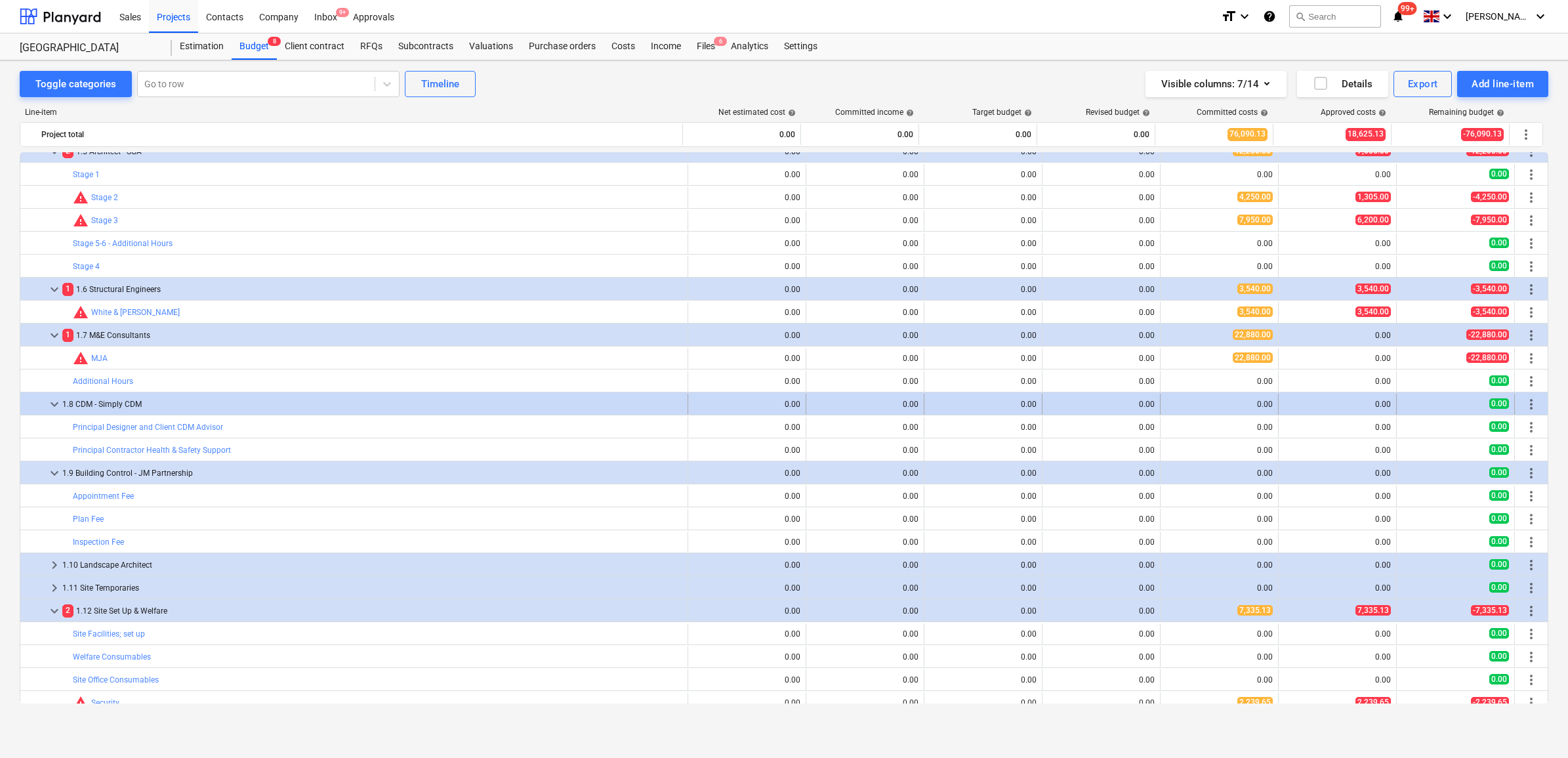
click at [1524, 400] on span "more_vert" at bounding box center [1531, 404] width 16 height 16
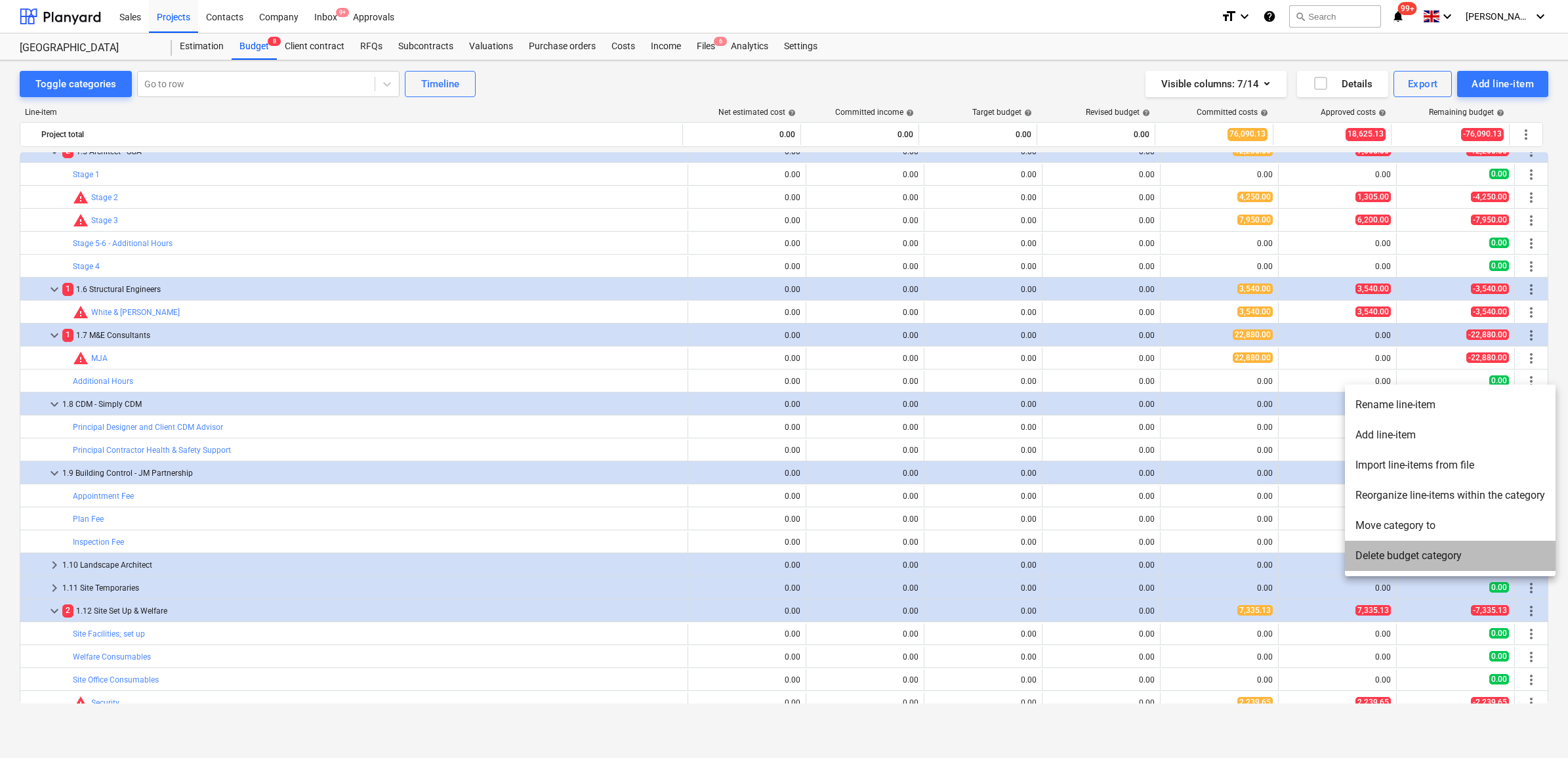
click at [1408, 547] on li "Delete budget category" at bounding box center [1450, 556] width 211 height 30
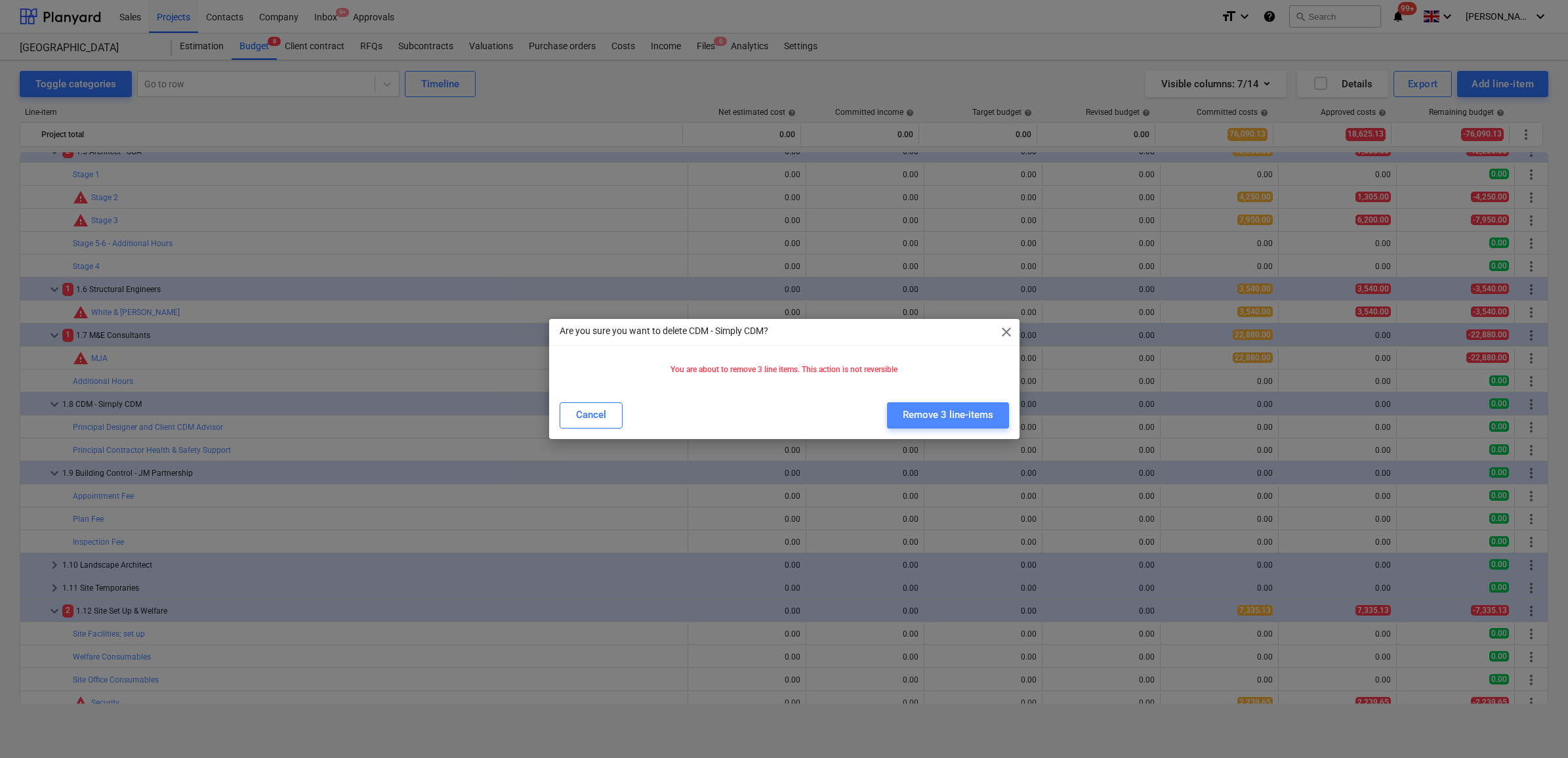
click at [975, 415] on div "Remove 3 line-items" at bounding box center [949, 414] width 91 height 17
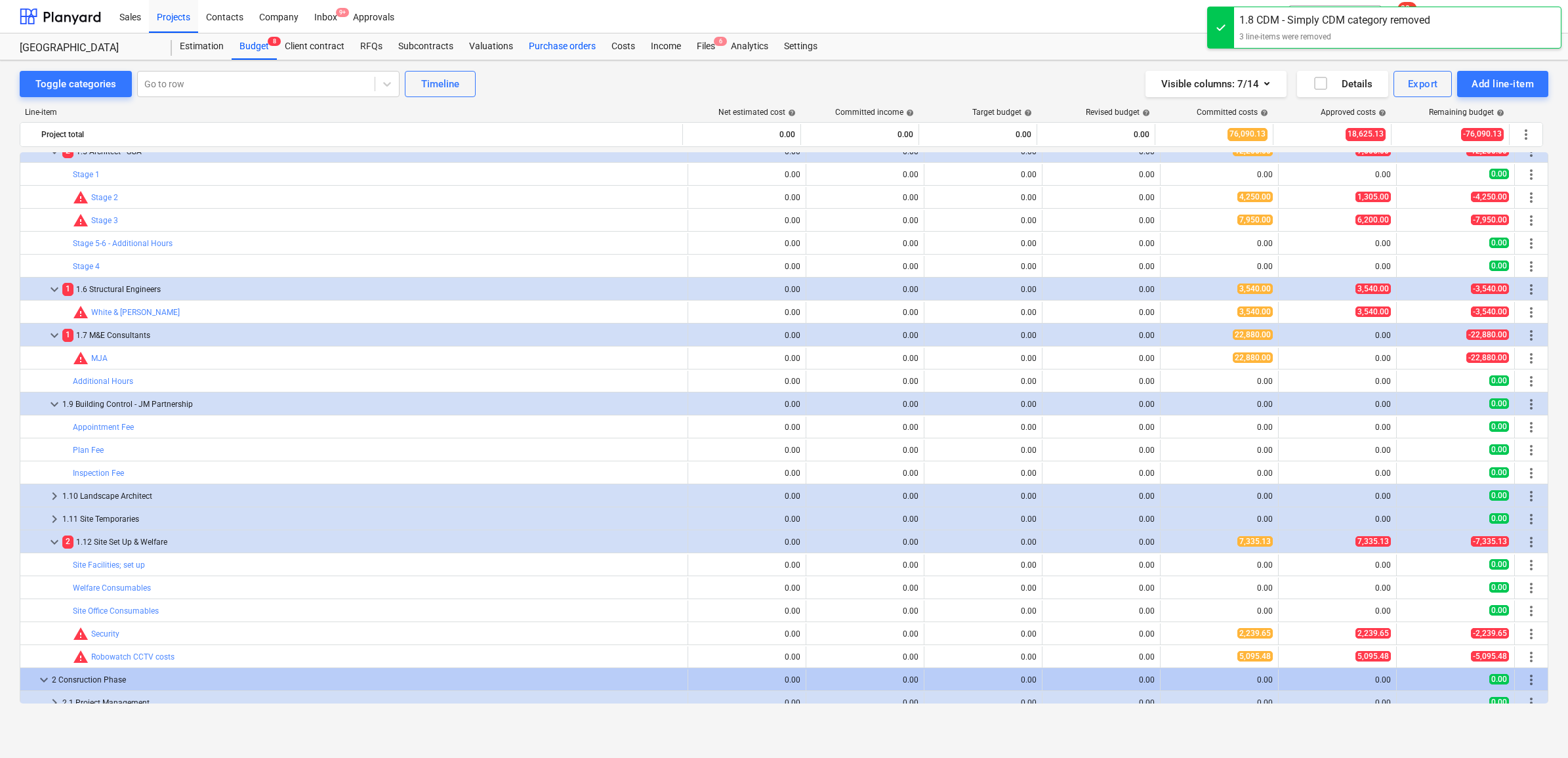
click at [556, 50] on div "Purchase orders" at bounding box center [562, 46] width 82 height 26
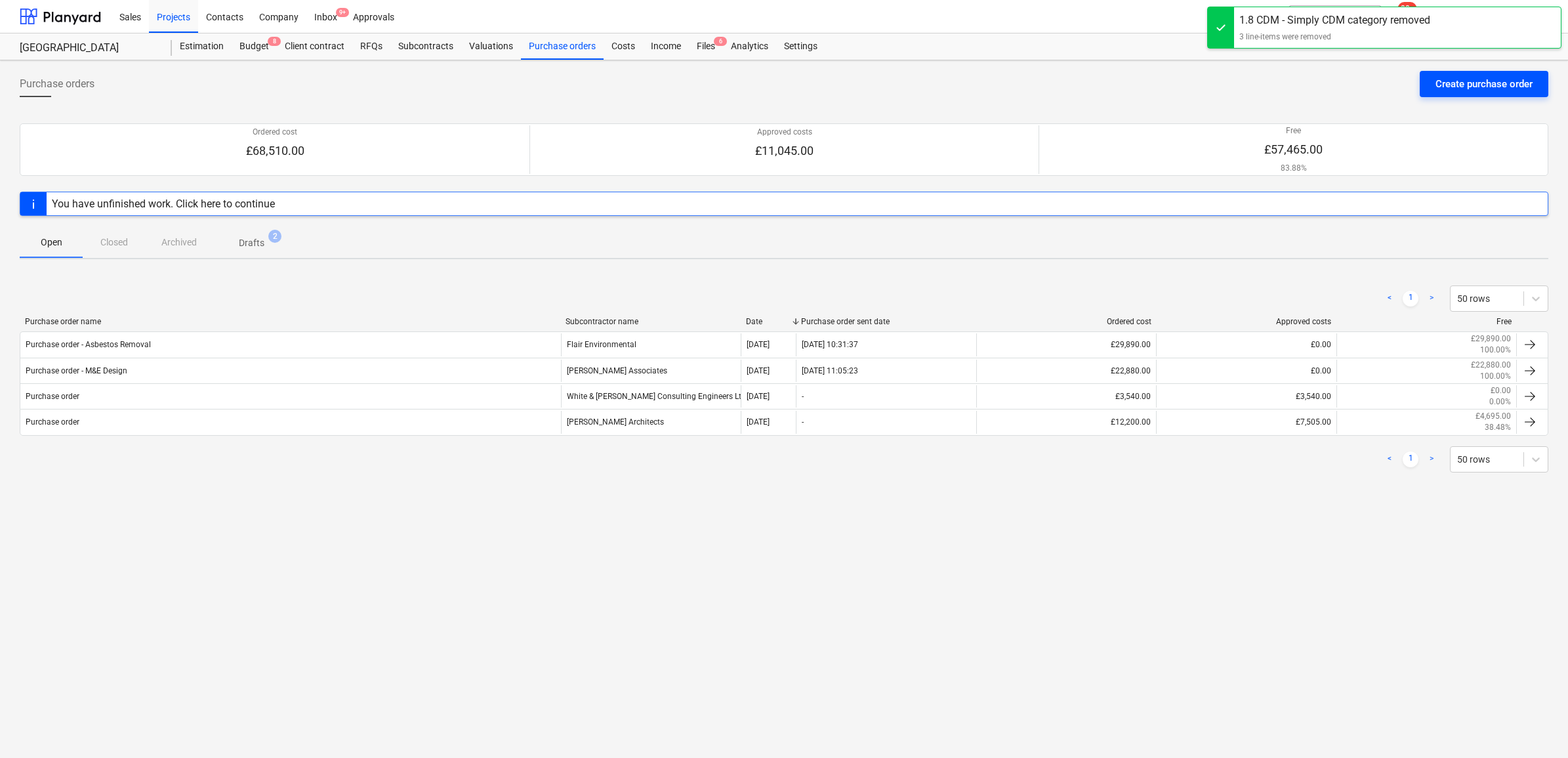
click at [1437, 85] on div "Create purchase order" at bounding box center [1484, 84] width 97 height 17
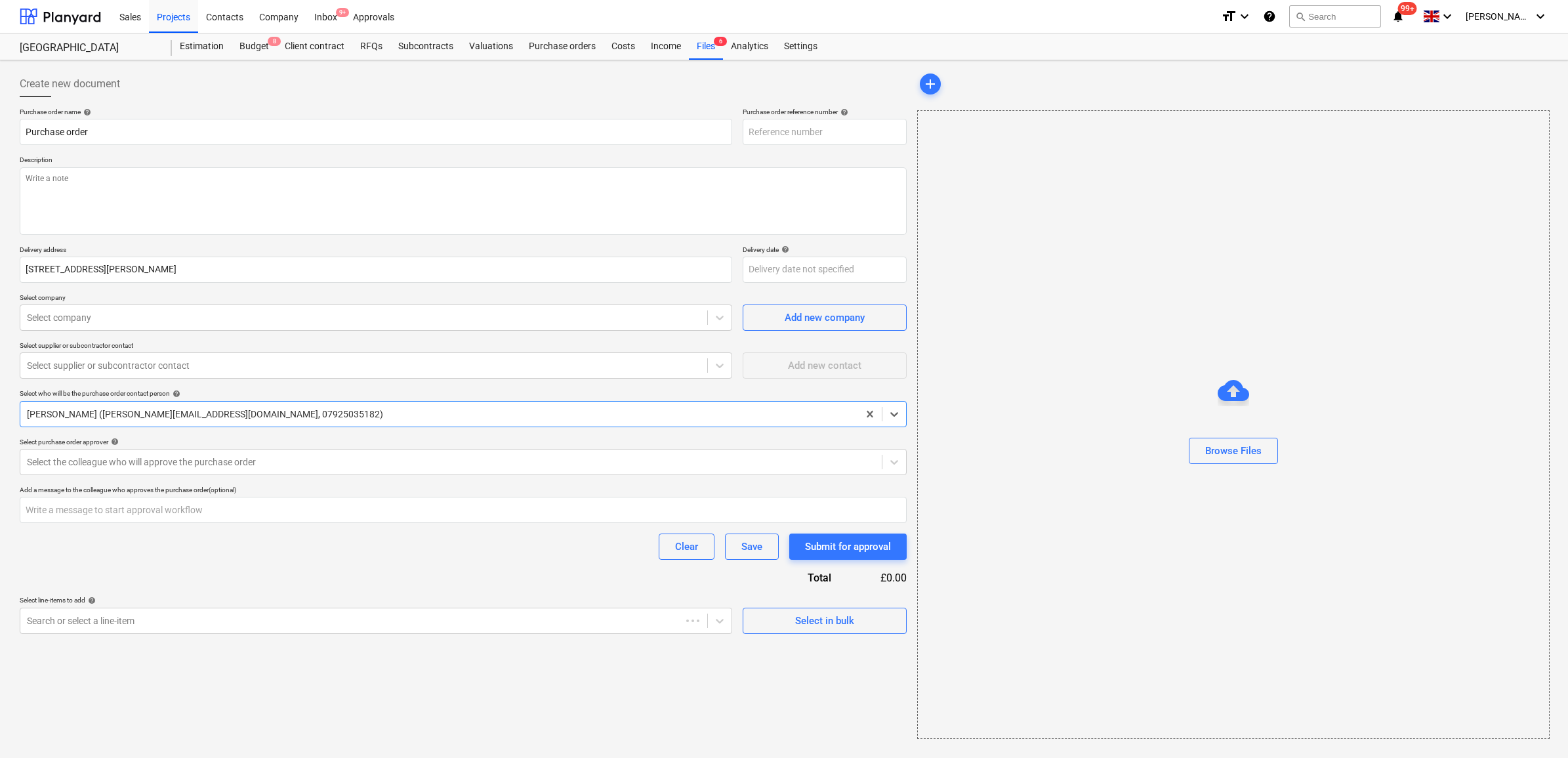
type textarea "x"
type input "43-PO-002"
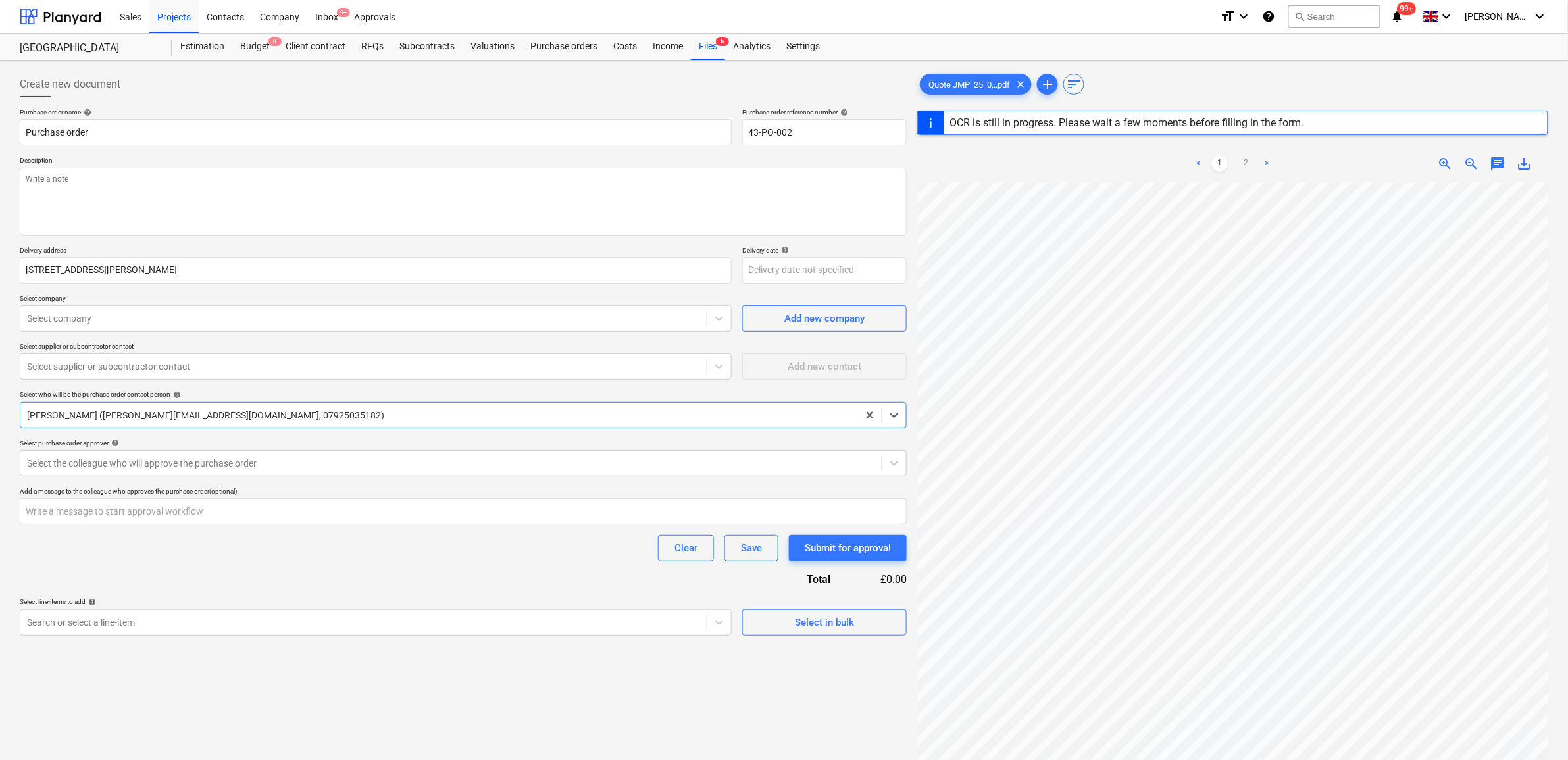
type textarea "x"
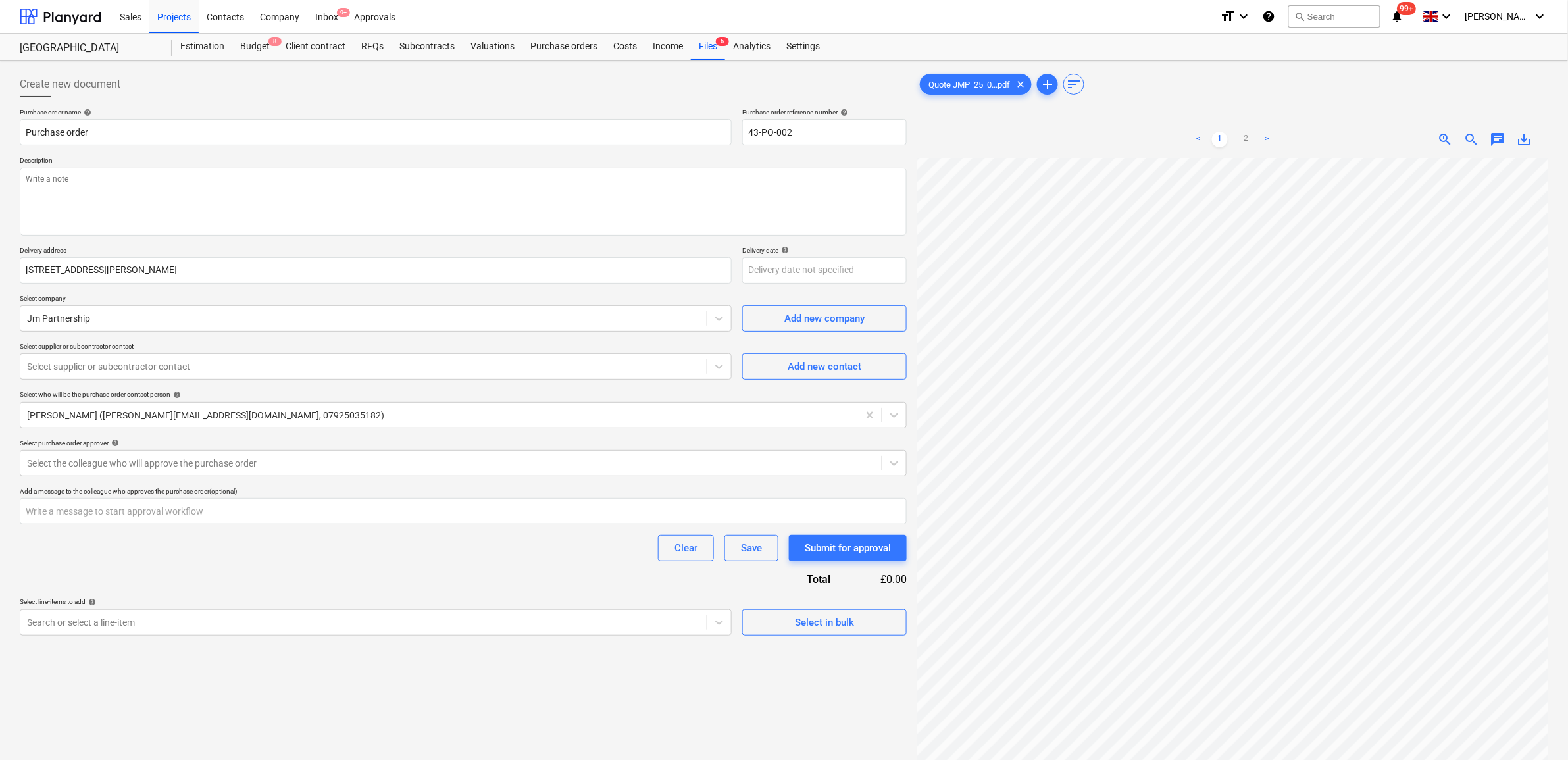
scroll to position [247, 61]
click at [159, 134] on input "Purchase order" at bounding box center [376, 133] width 712 height 27
type input "Purchase order"
type textarea "x"
type input "Purchase order -"
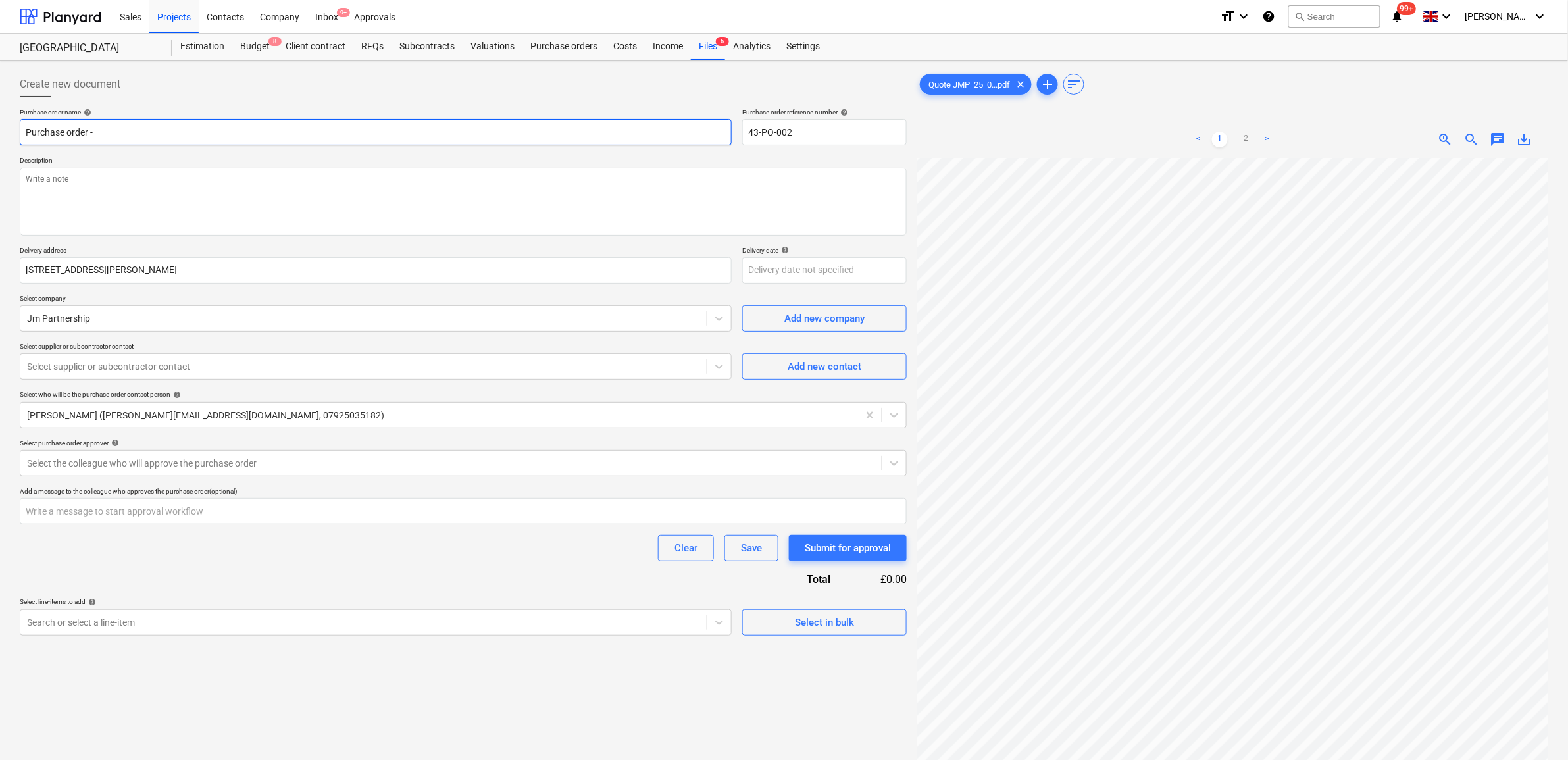
type textarea "x"
type input "Purchase order -"
type textarea "x"
type input "Purchase order - B"
type textarea "x"
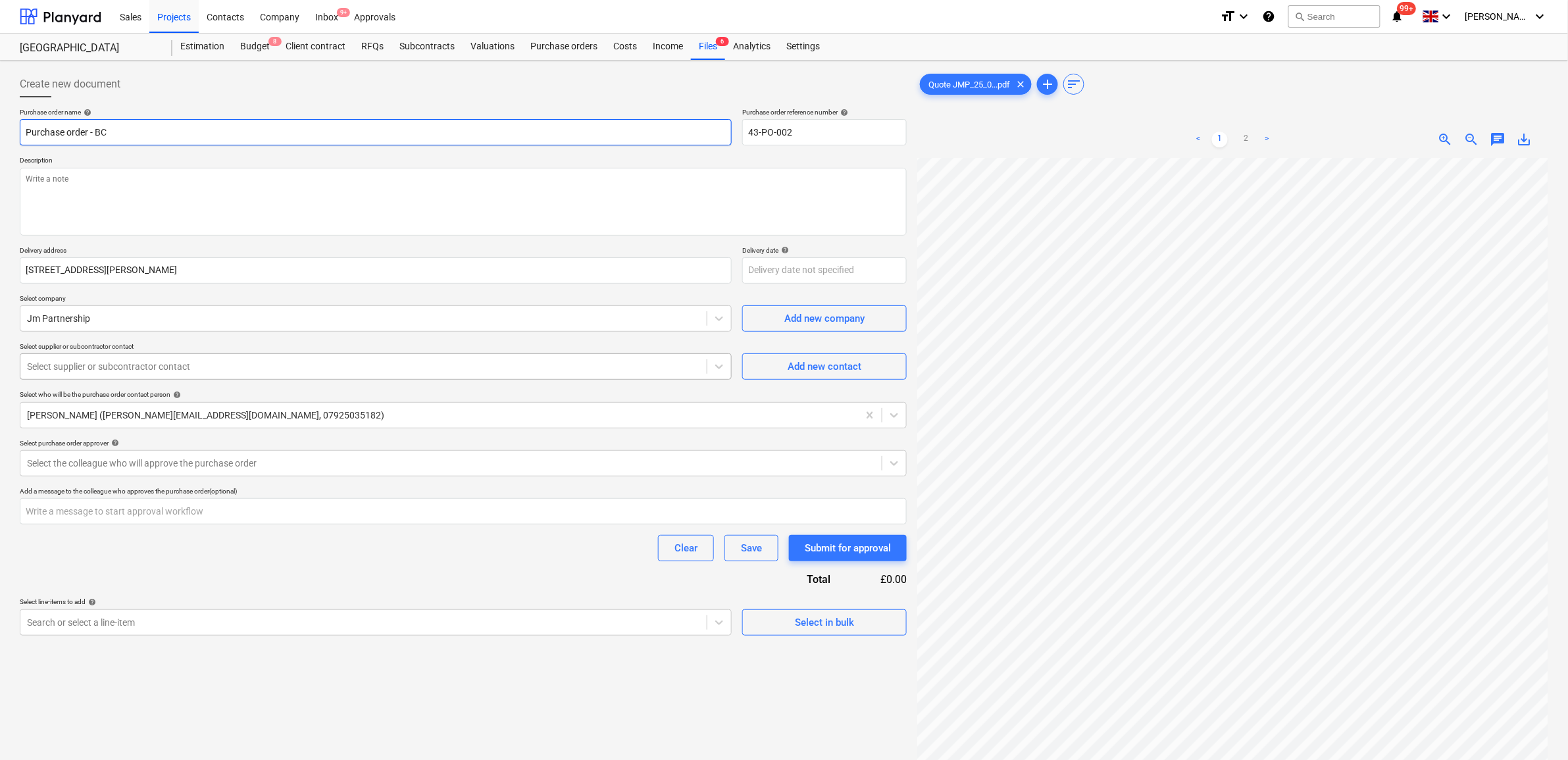
type input "Purchase order - BC"
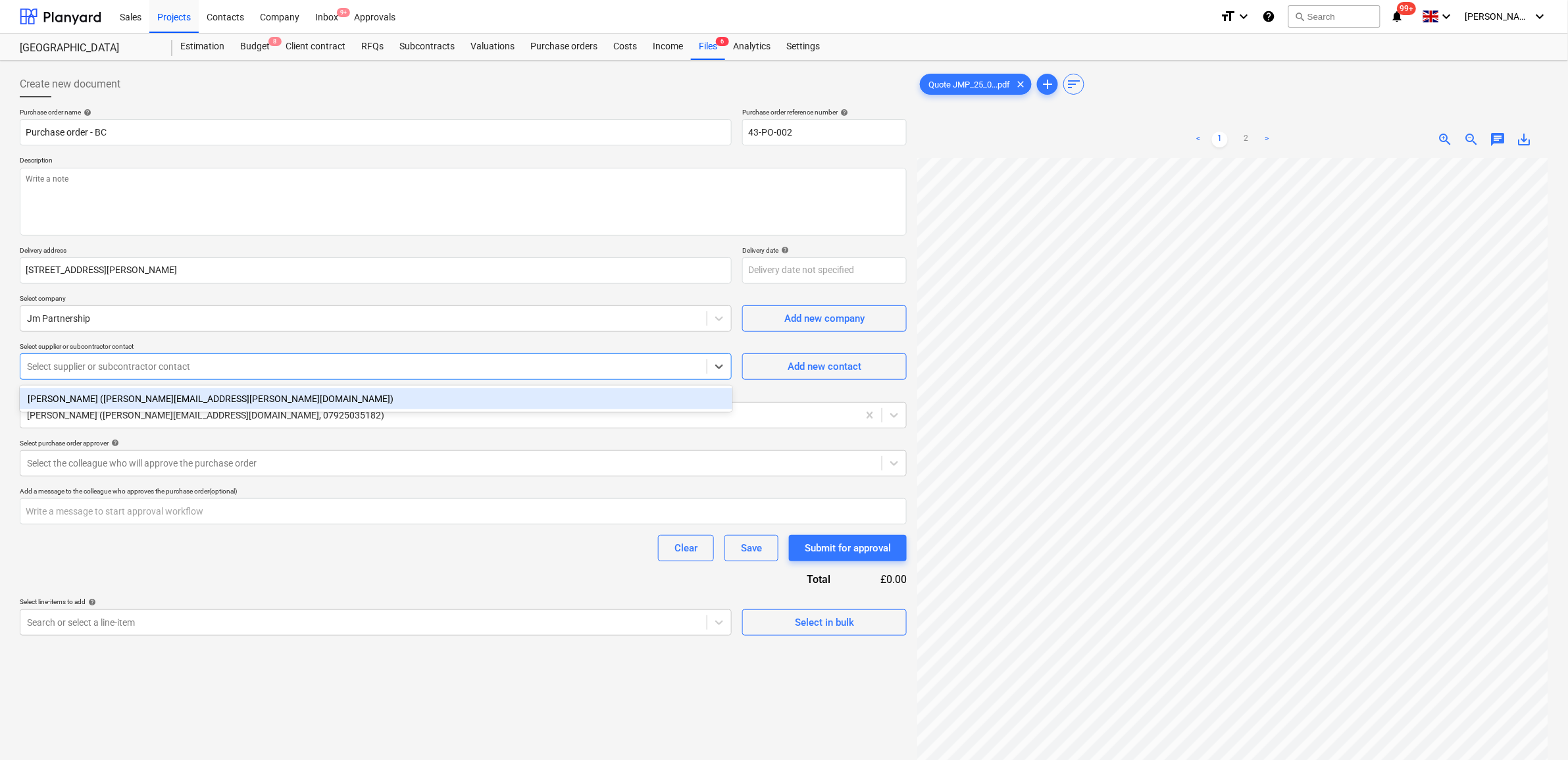
click at [116, 369] on div at bounding box center [363, 366] width 673 height 13
click at [117, 397] on div "Garry Goacher (garry.goacher@jmpartnership.uk.com)" at bounding box center [376, 399] width 712 height 21
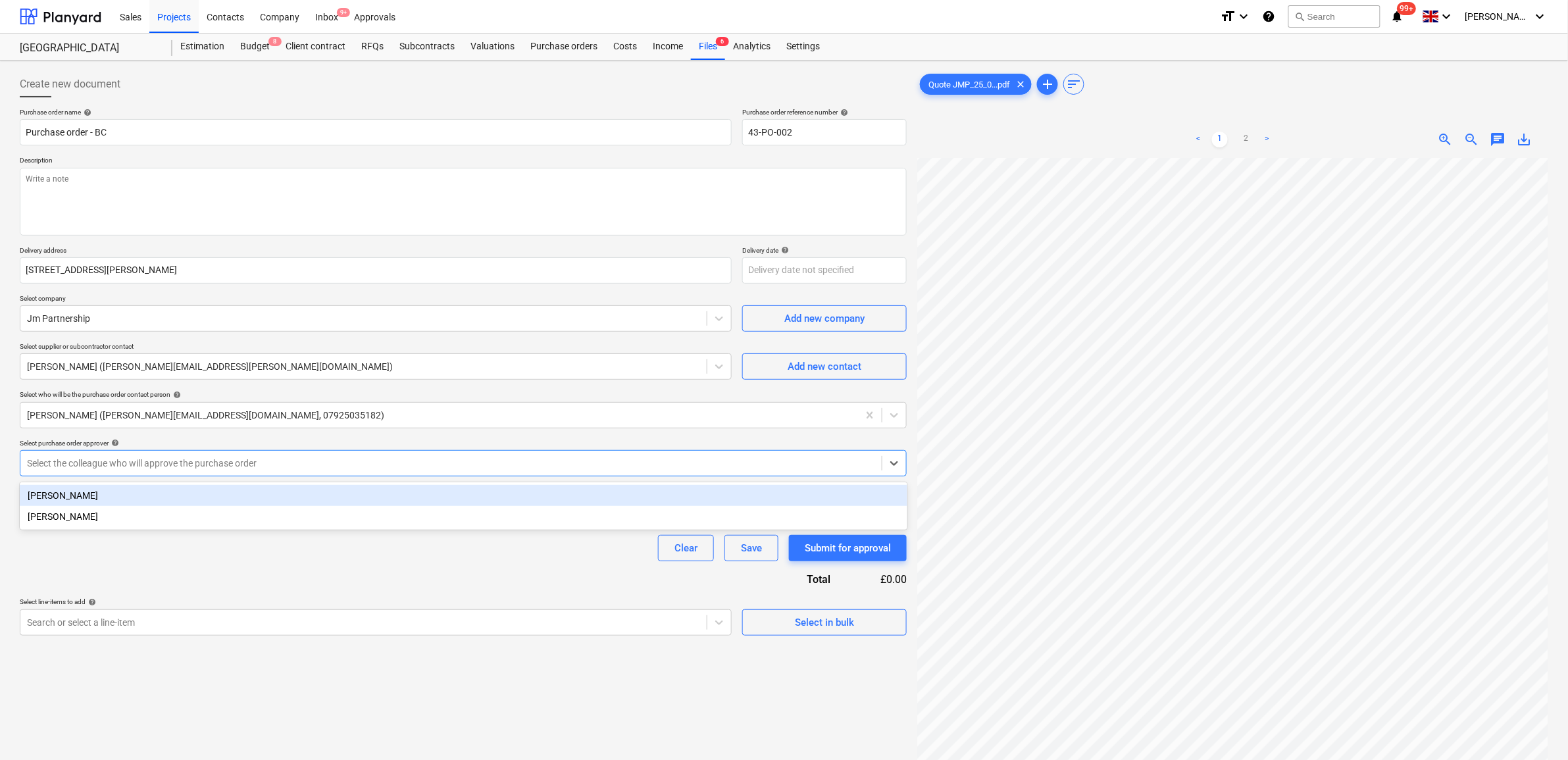
click at [105, 462] on div at bounding box center [451, 463] width 848 height 13
click at [108, 492] on div "Sam Cornford" at bounding box center [464, 495] width 888 height 21
click at [113, 547] on div "Clear Save Submit for approval" at bounding box center [463, 548] width 887 height 27
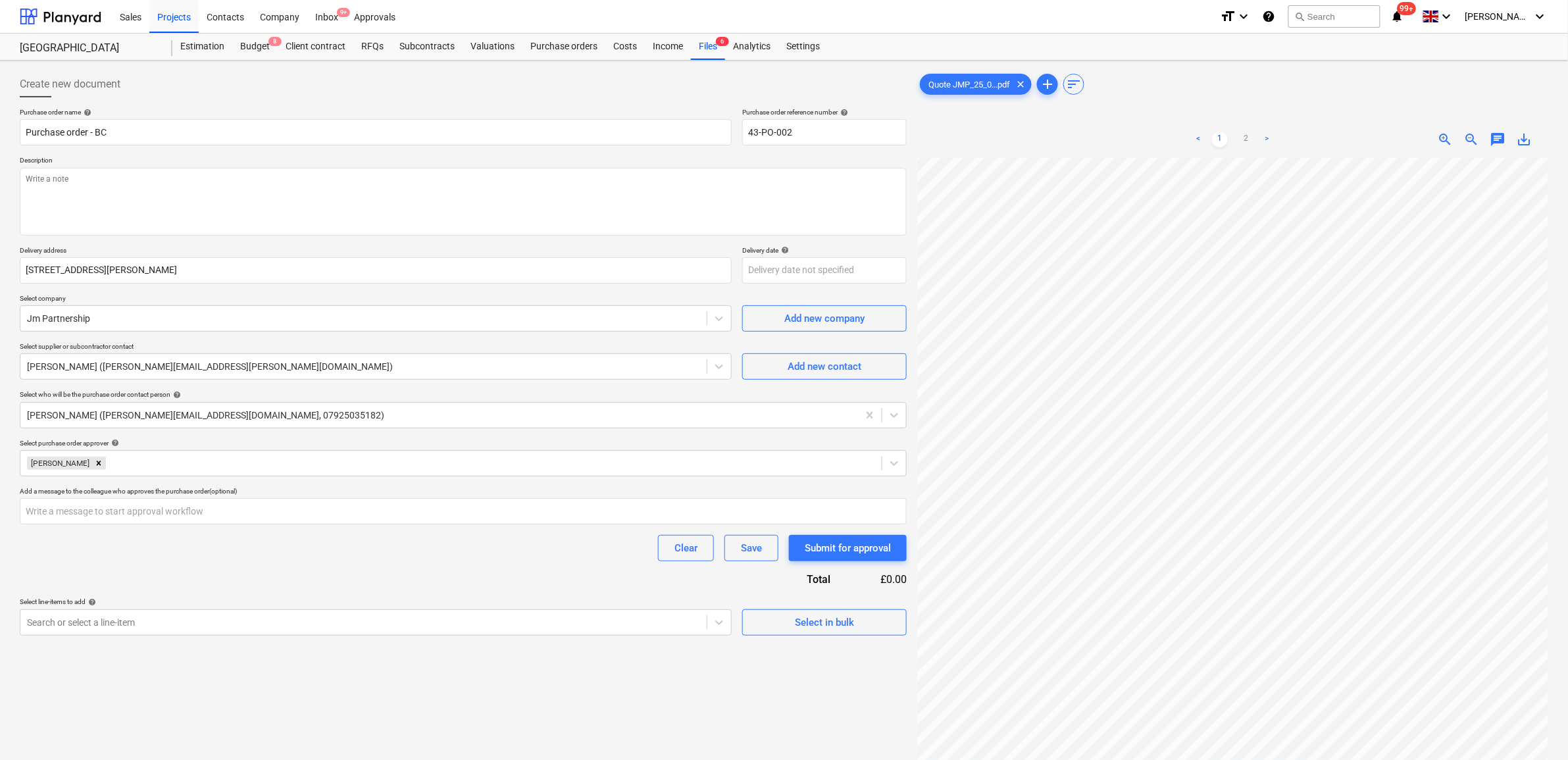
scroll to position [83, 0]
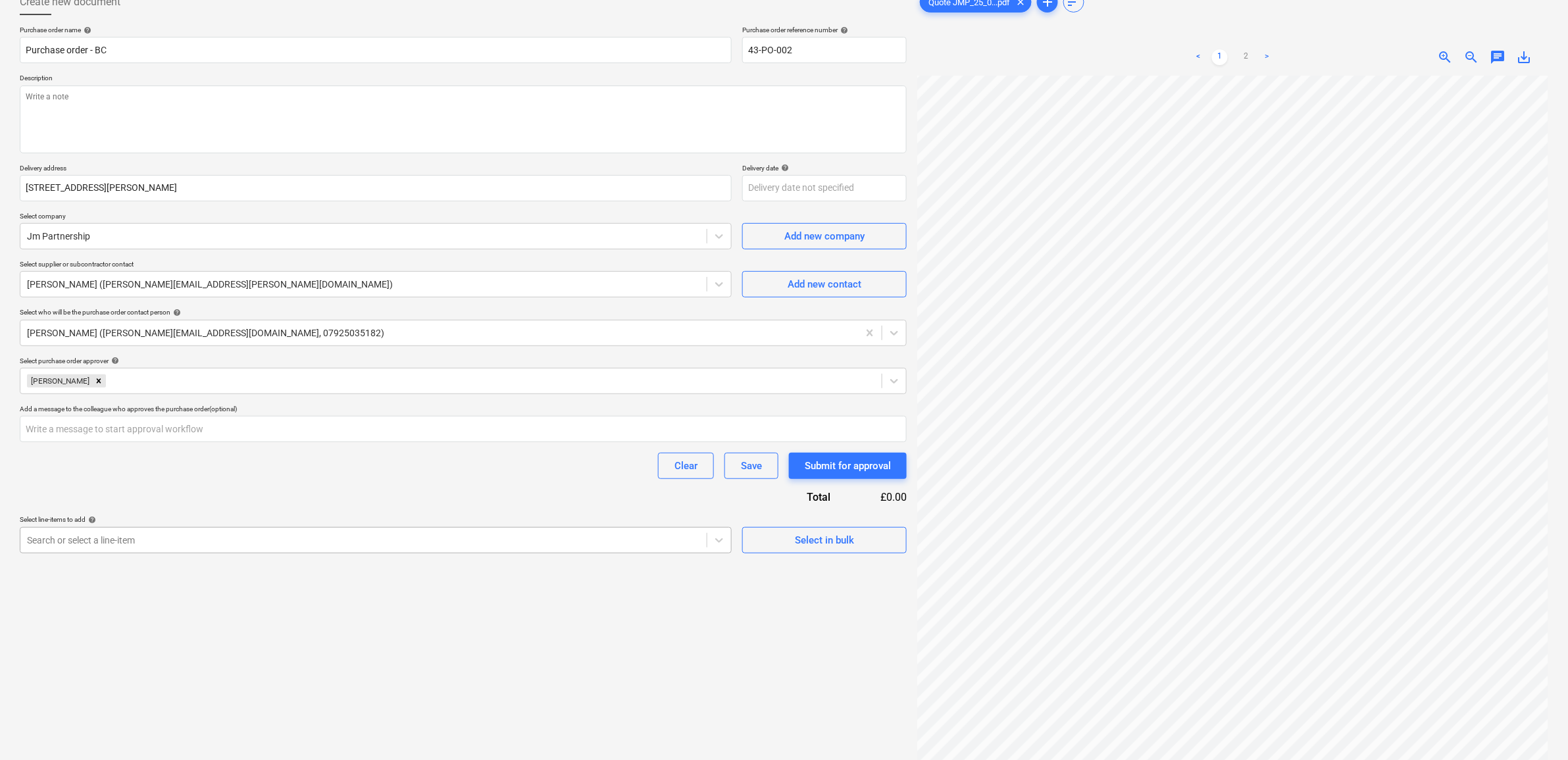
click at [205, 541] on div at bounding box center [363, 541] width 673 height 13
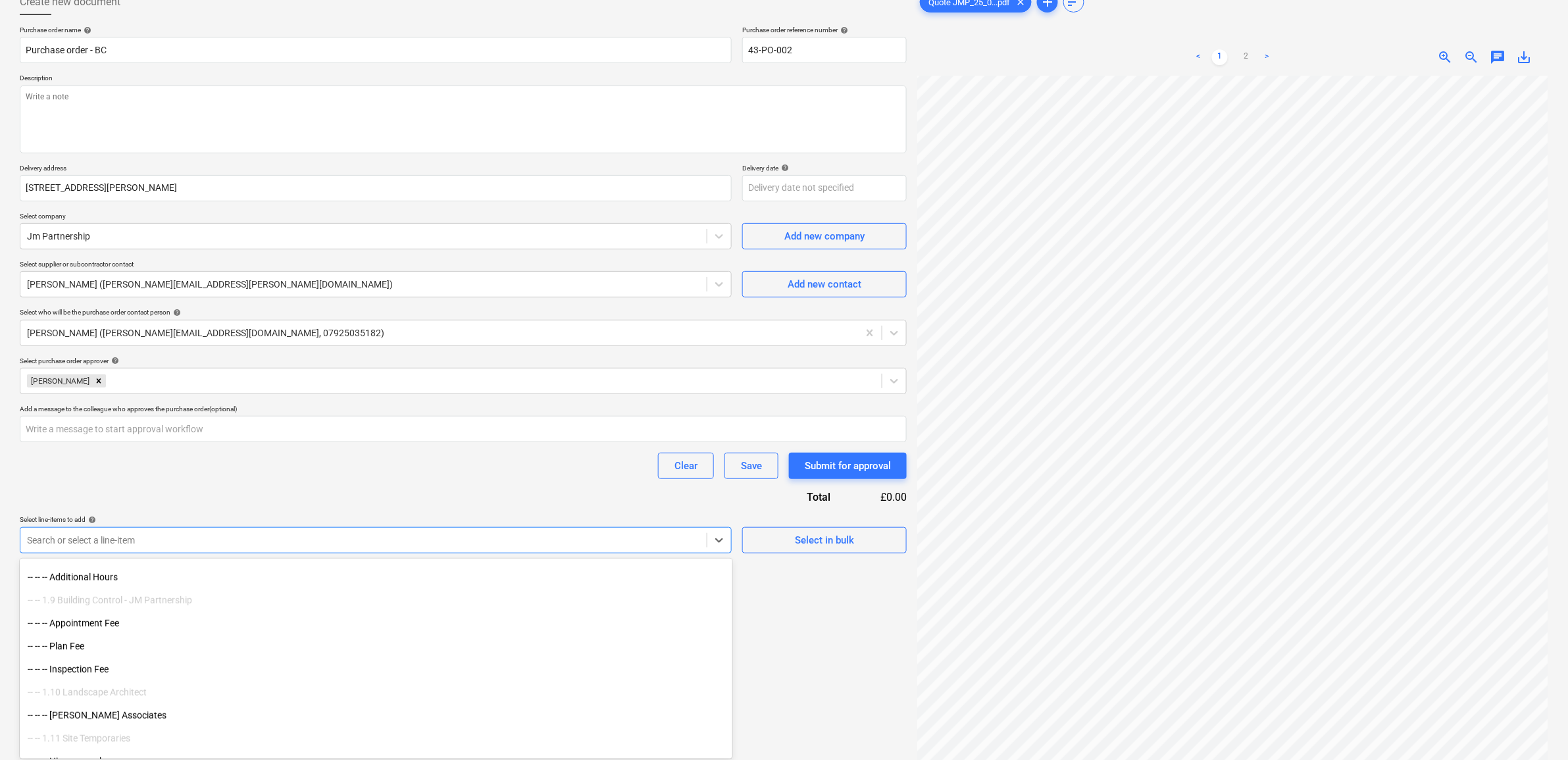
scroll to position [412, 0]
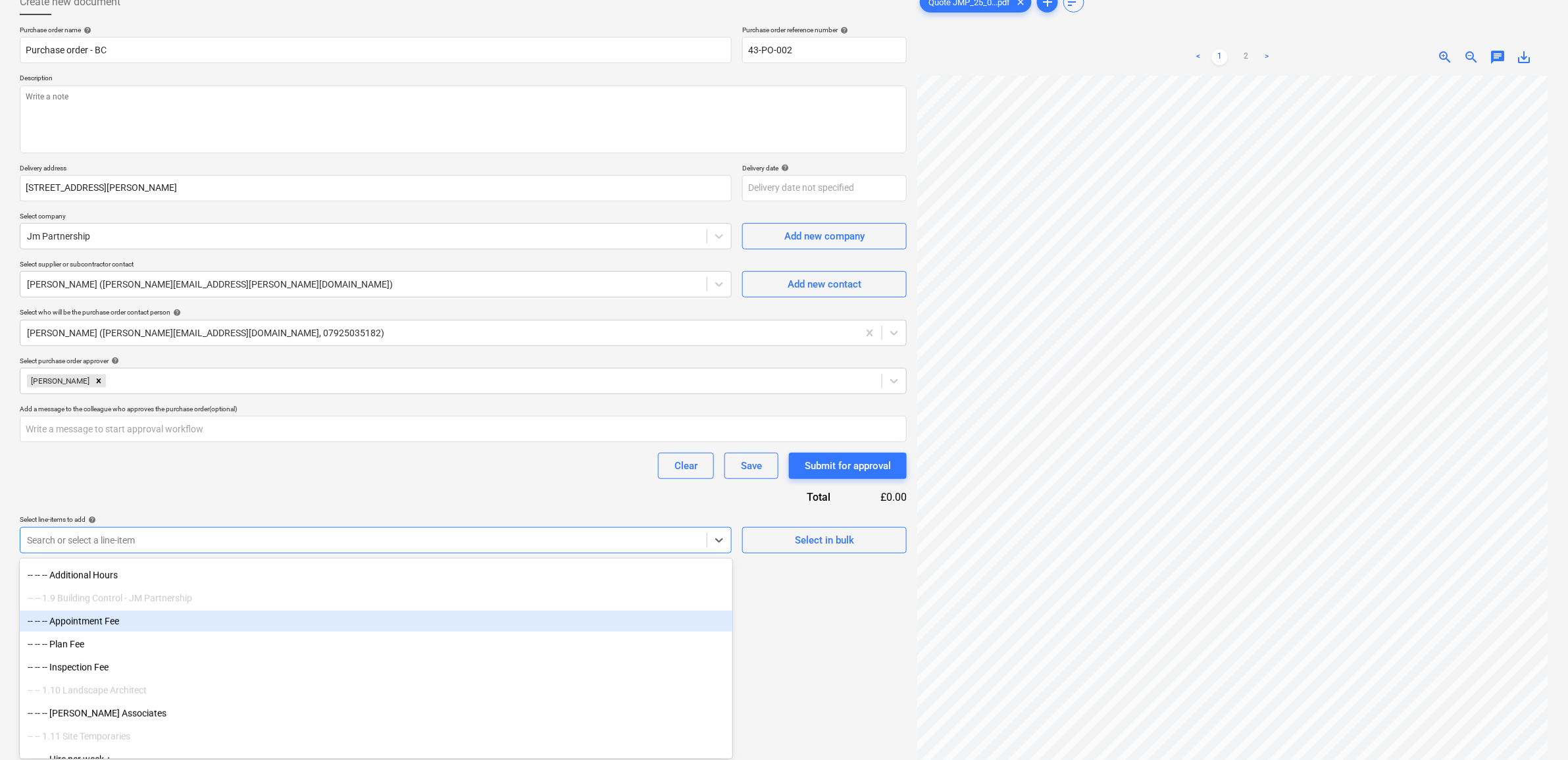
click at [127, 620] on div "-- -- -- Appointment Fee" at bounding box center [376, 621] width 712 height 21
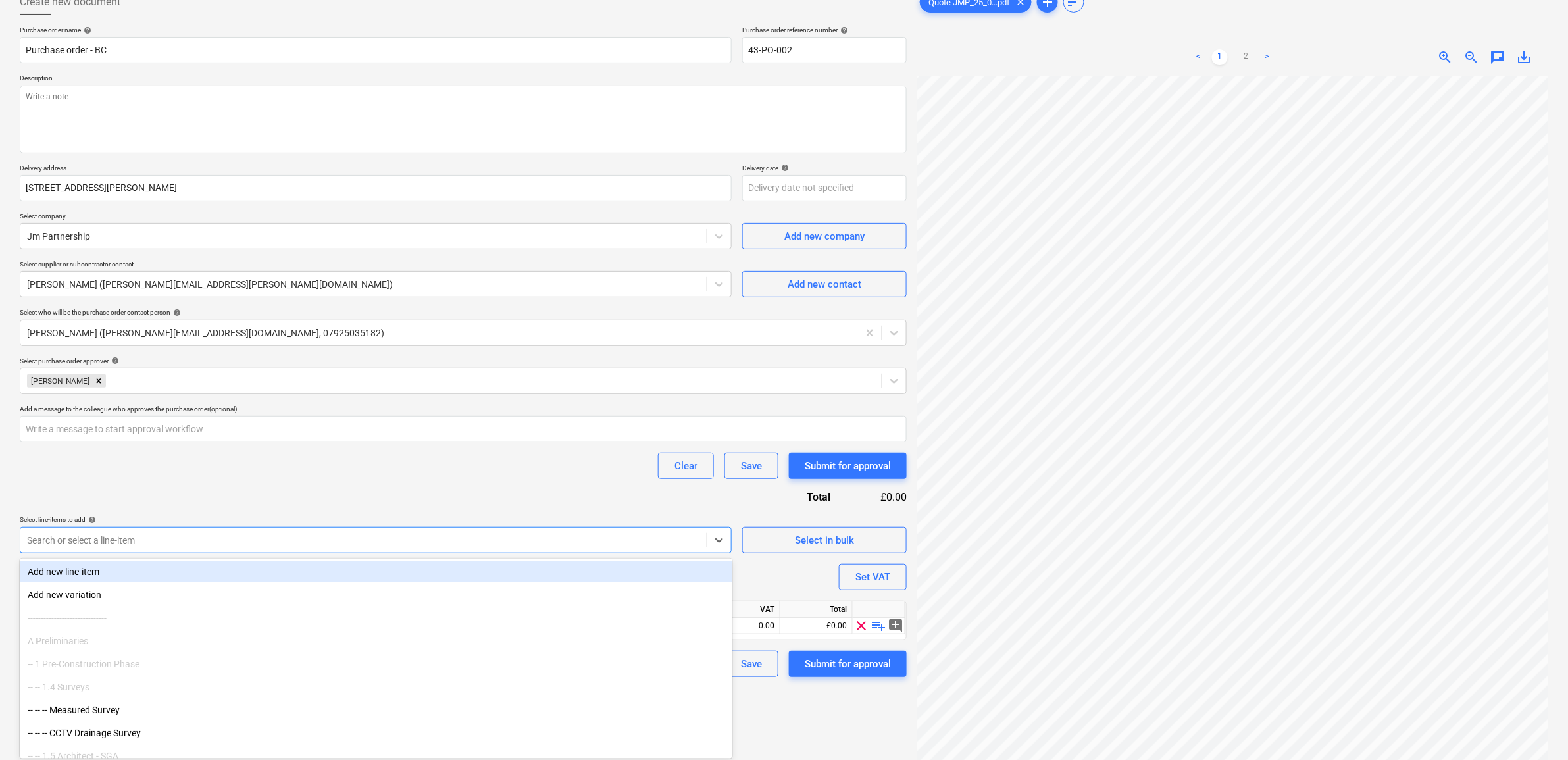
click at [178, 540] on div at bounding box center [363, 541] width 673 height 13
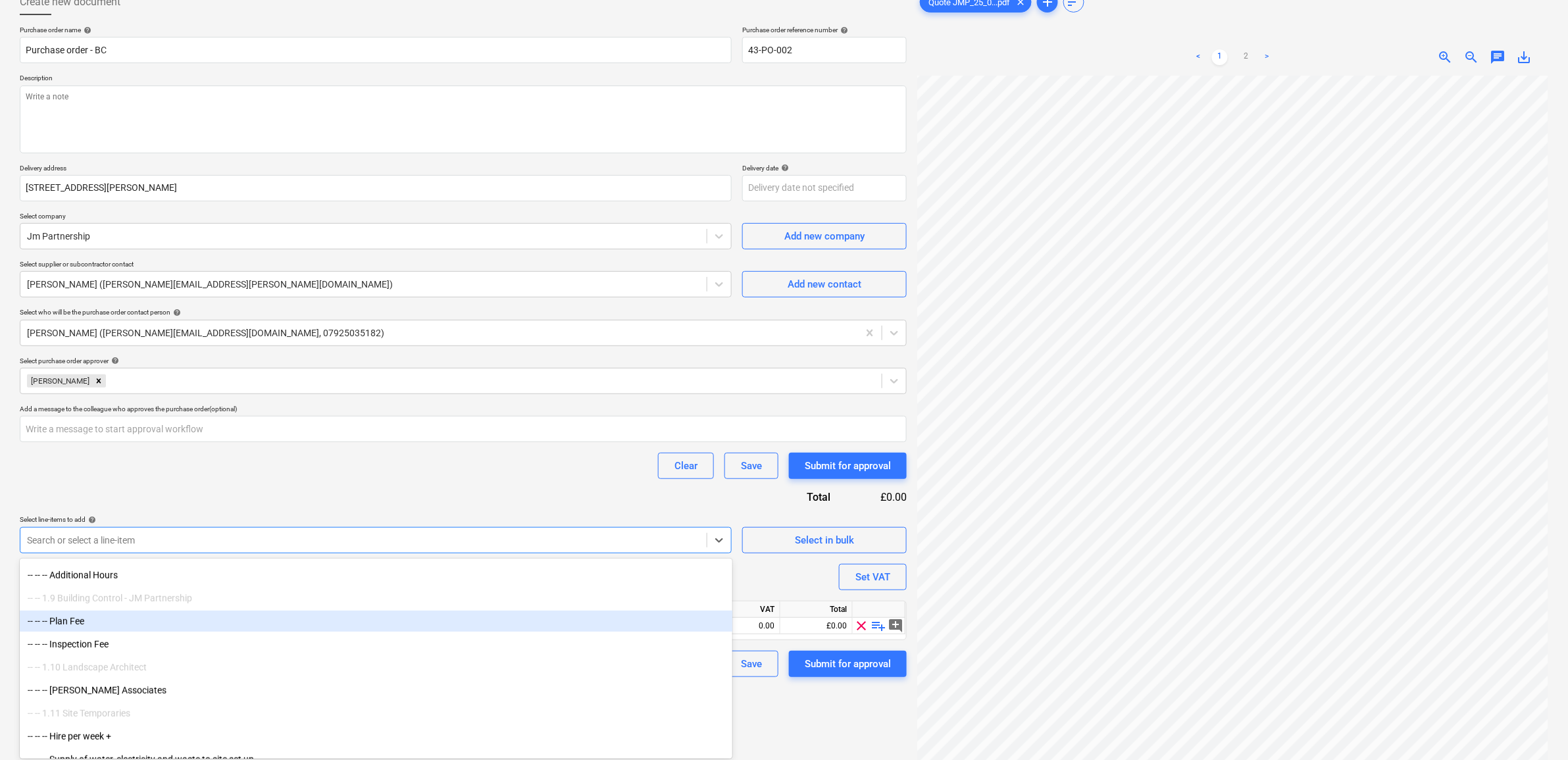
click at [99, 625] on div "-- -- -- Plan Fee" at bounding box center [376, 621] width 712 height 21
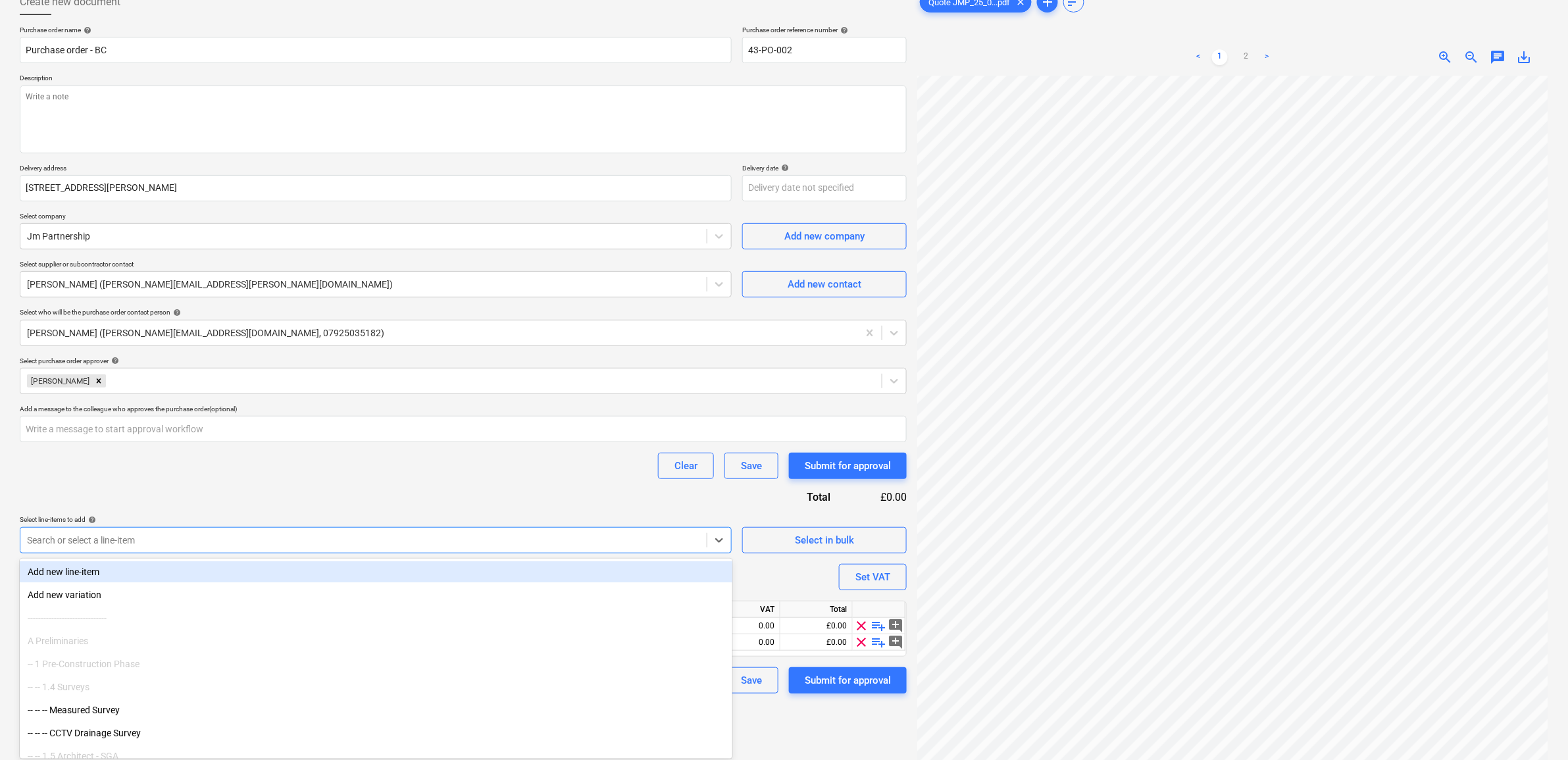
click at [129, 531] on div "Search or select a line-item" at bounding box center [364, 540] width 687 height 18
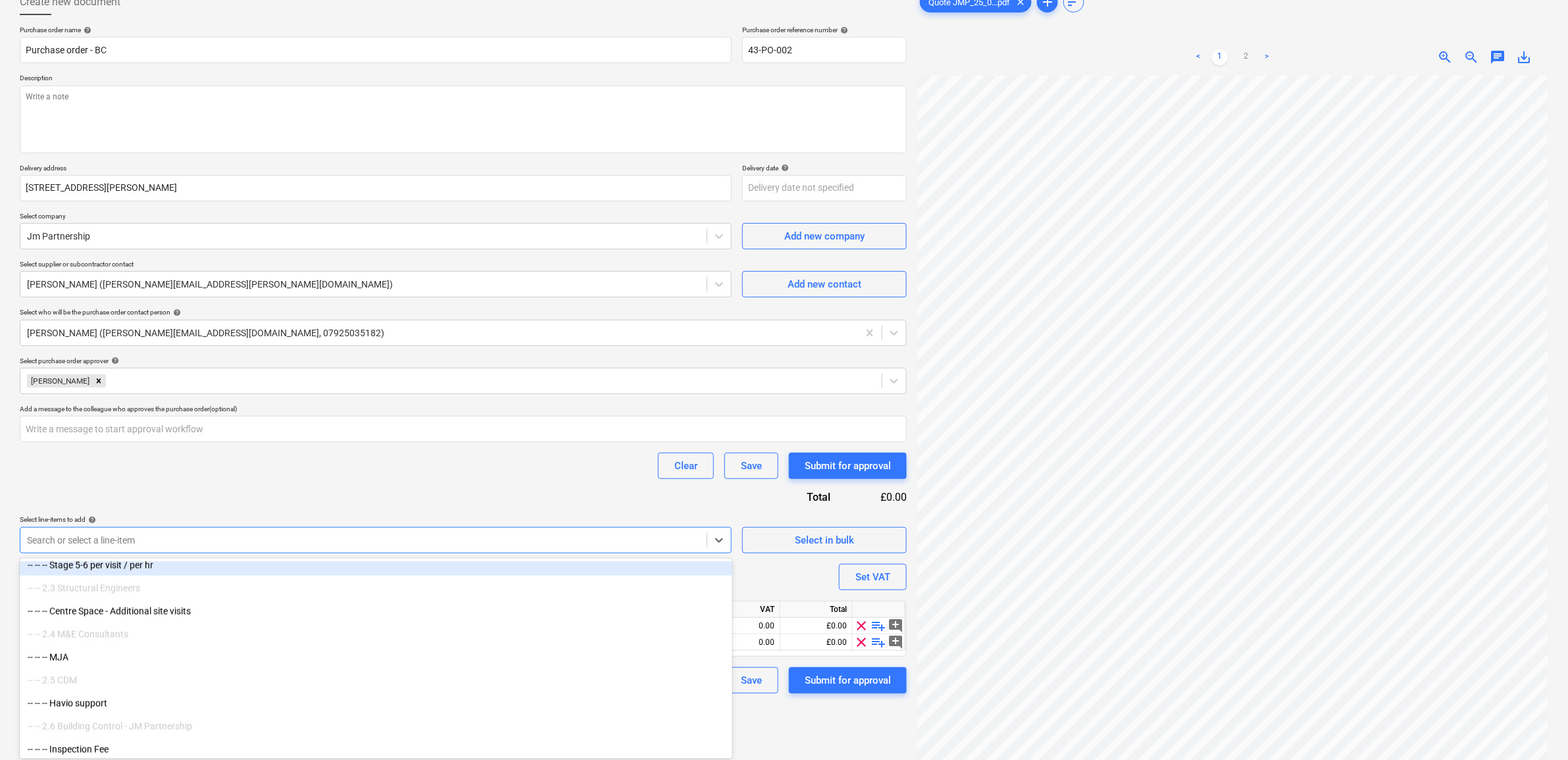
scroll to position [988, 0]
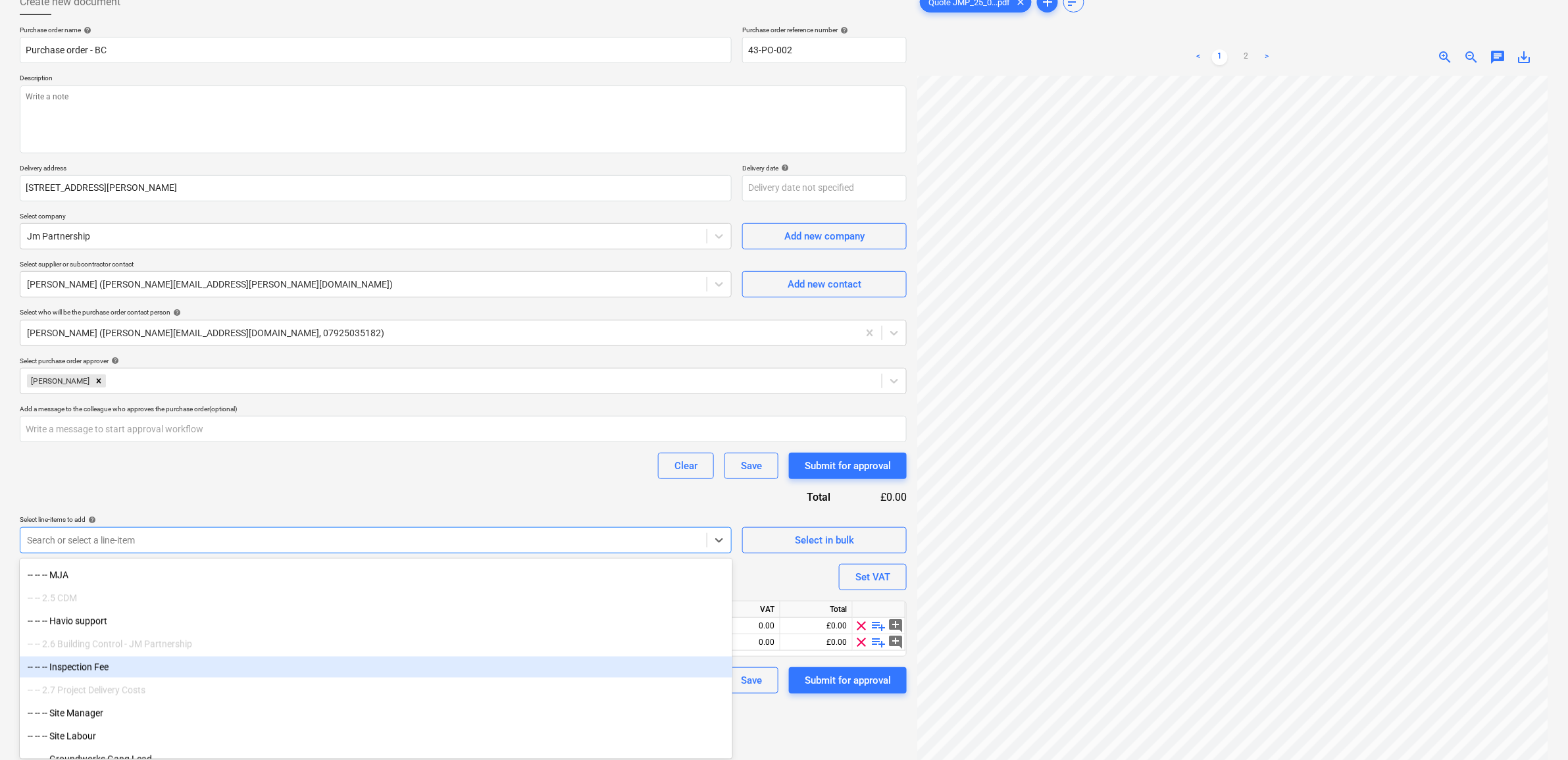
click at [120, 666] on div "-- -- -- Inspection Fee" at bounding box center [376, 667] width 712 height 21
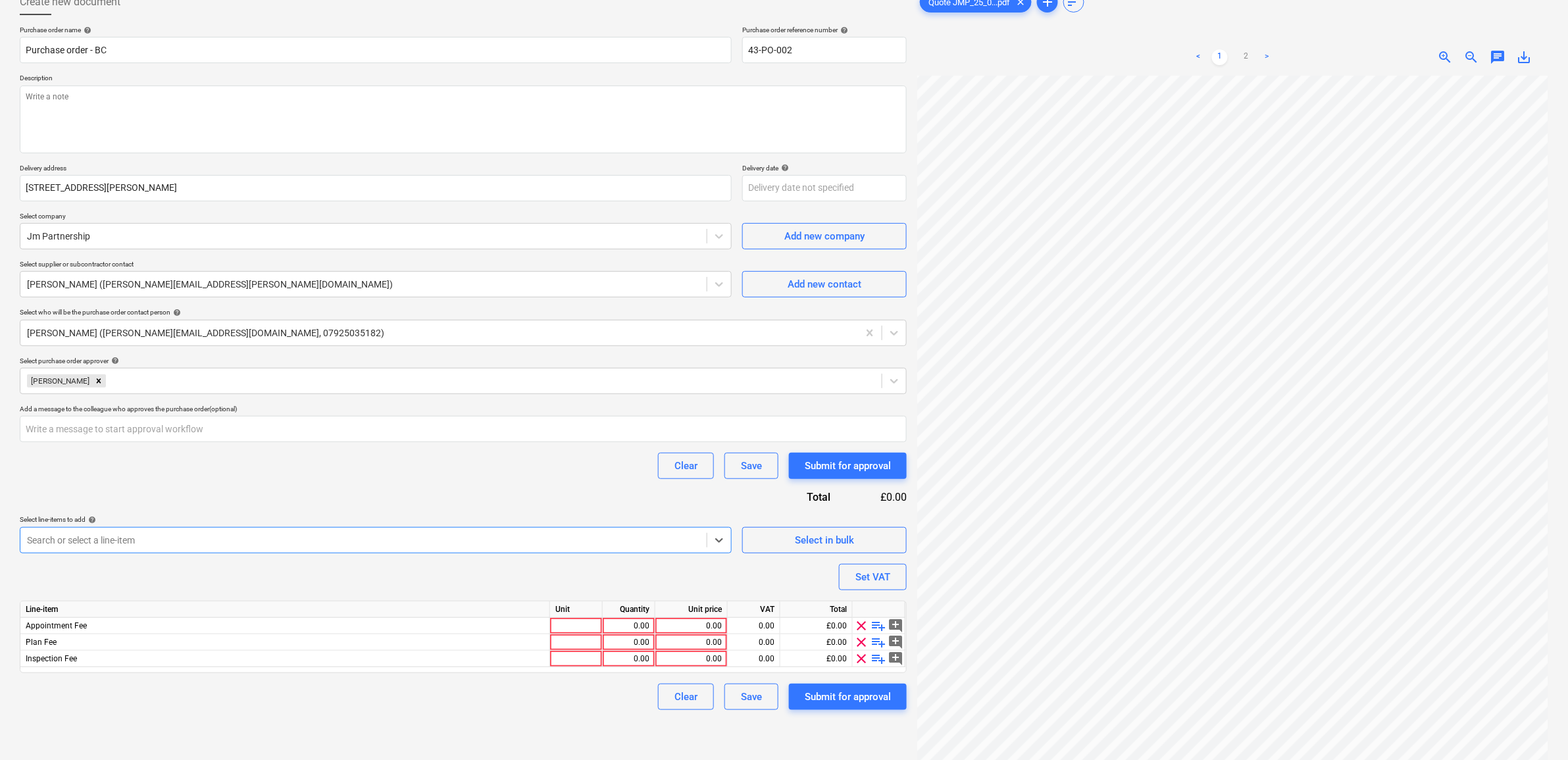
type textarea "x"
click at [181, 491] on div "Purchase order name help Purchase order - BC Purchase order reference number he…" at bounding box center [463, 368] width 887 height 685
click at [675, 622] on div "0.00" at bounding box center [692, 625] width 62 height 16
type input "420"
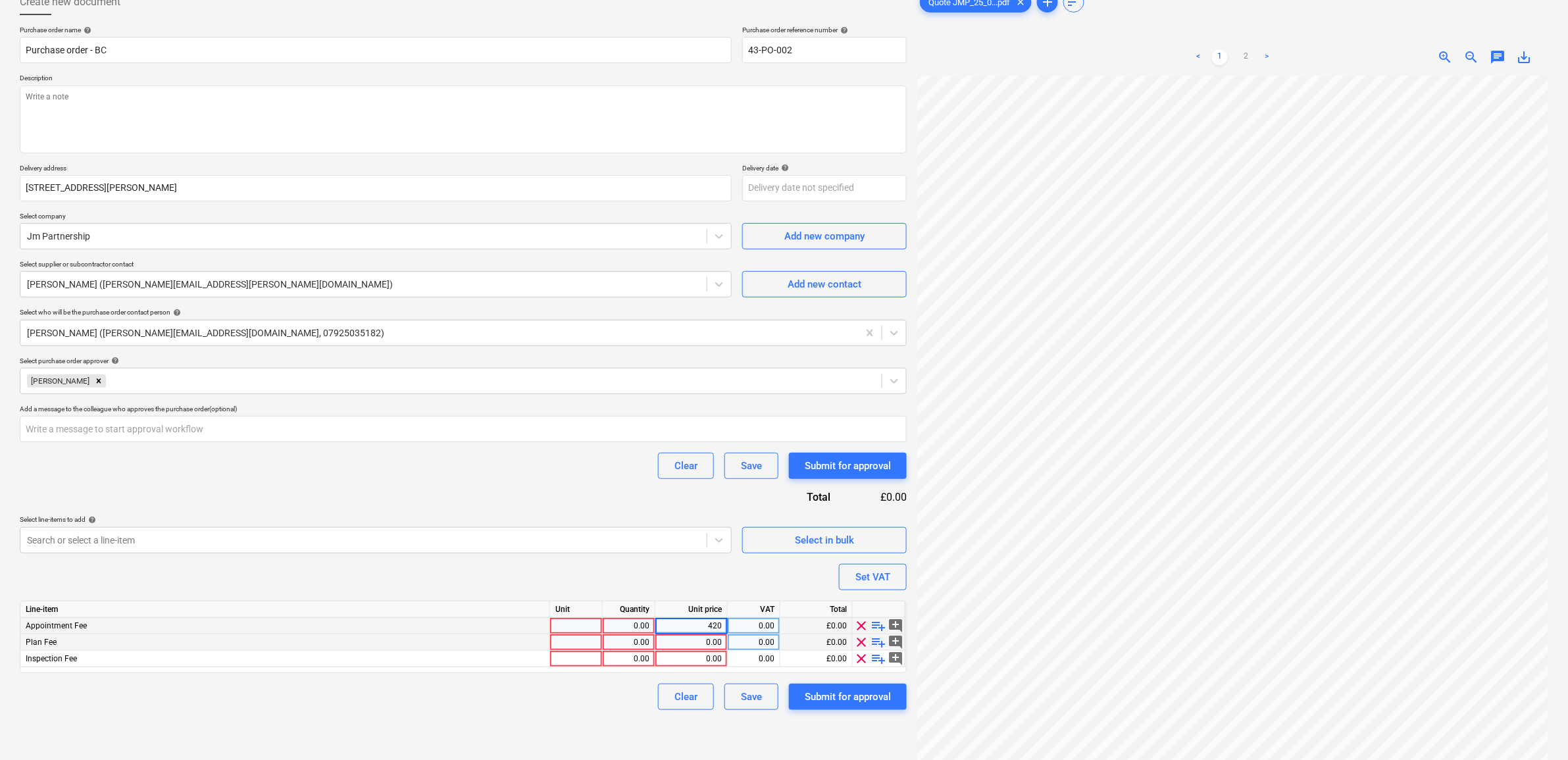
type textarea "x"
click at [679, 648] on div "0.00" at bounding box center [692, 642] width 62 height 16
type input "750"
type textarea "x"
click at [702, 657] on div "0.00" at bounding box center [692, 658] width 62 height 16
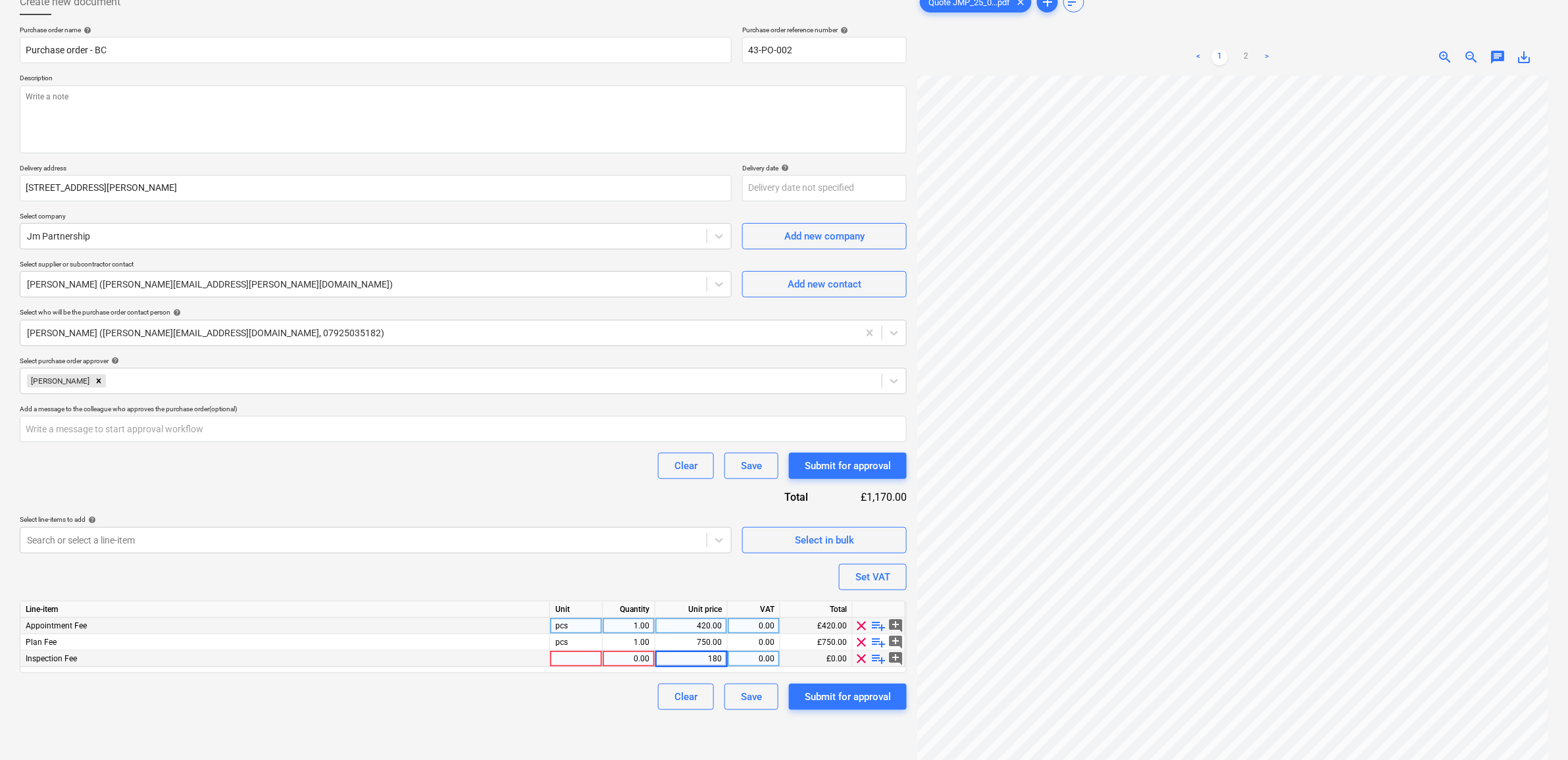
type input "1800"
type textarea "x"
click at [768, 626] on div "0.00" at bounding box center [754, 625] width 42 height 16
type input "20"
type textarea "x"
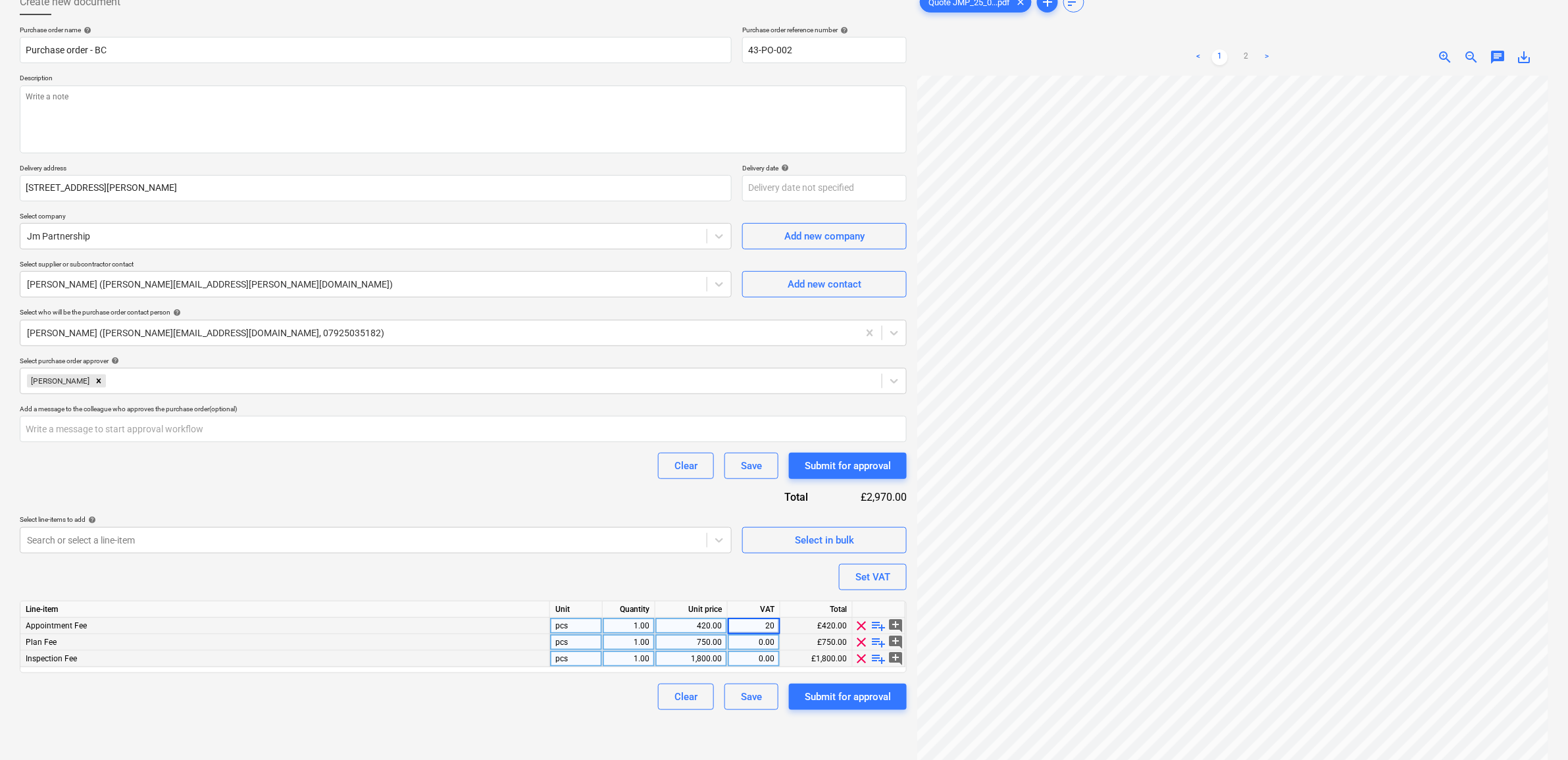
click at [757, 643] on div "Line-item Unit Quantity Unit price VAT Total Appointment Fee pcs 1.00 420.00 20…" at bounding box center [463, 637] width 887 height 72
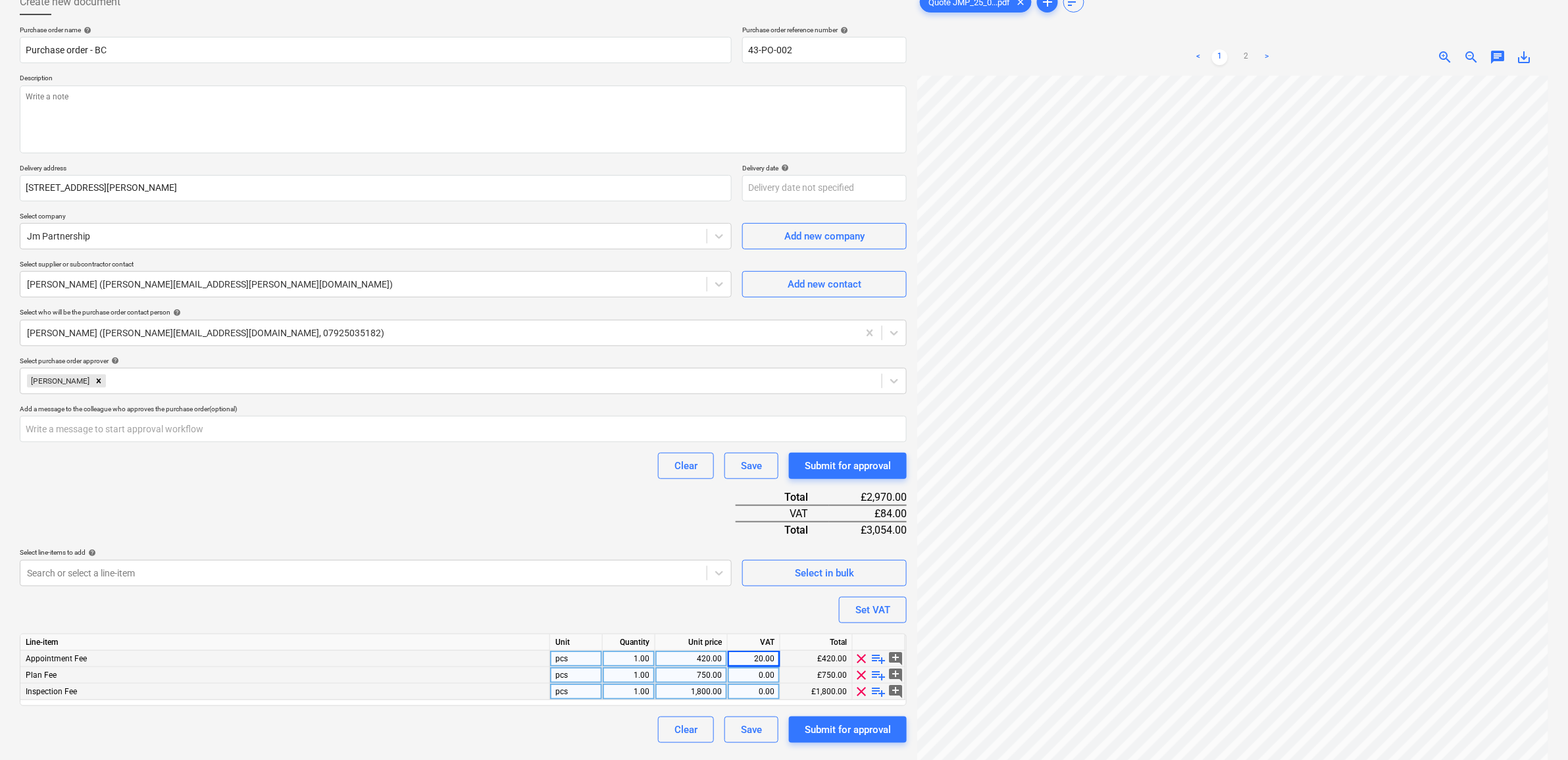
click at [751, 669] on div "0.00" at bounding box center [754, 675] width 42 height 16
type input "20"
type textarea "x"
click at [758, 686] on div "0.00" at bounding box center [754, 692] width 42 height 16
type input "20"
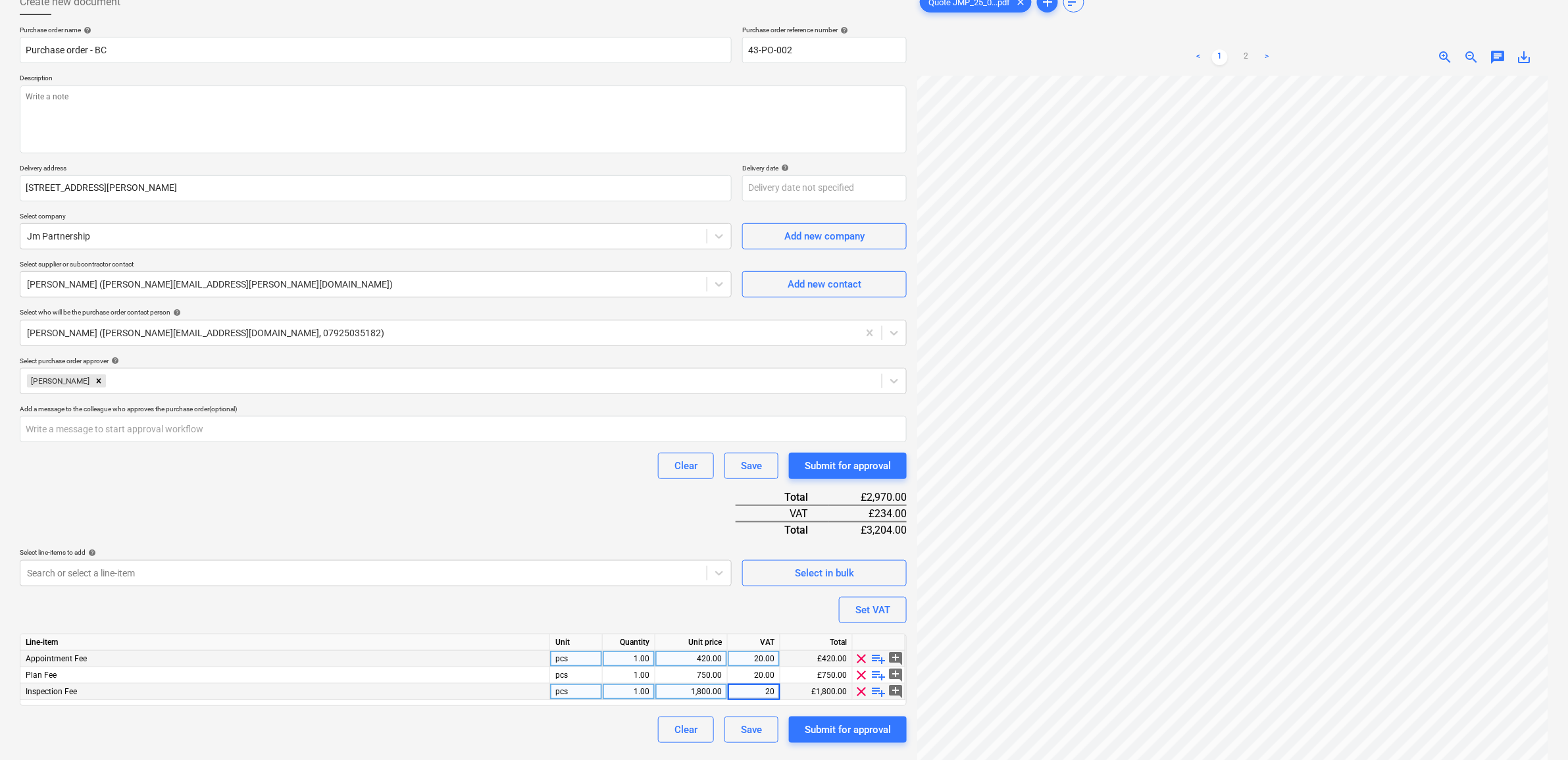
type textarea "x"
click at [695, 602] on div "Purchase order name help Purchase order - BC Purchase order reference number he…" at bounding box center [463, 384] width 887 height 717
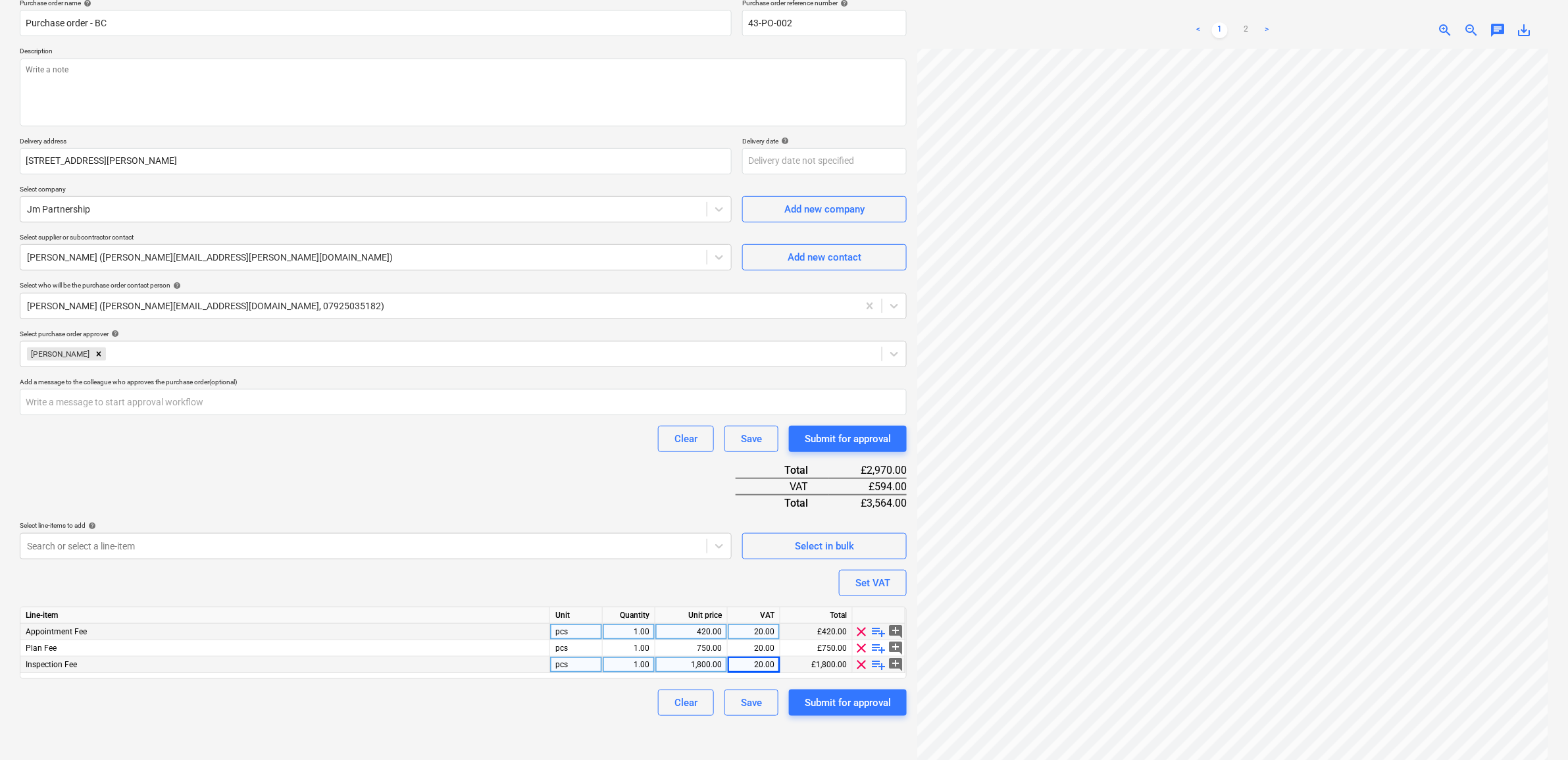
scroll to position [132, 0]
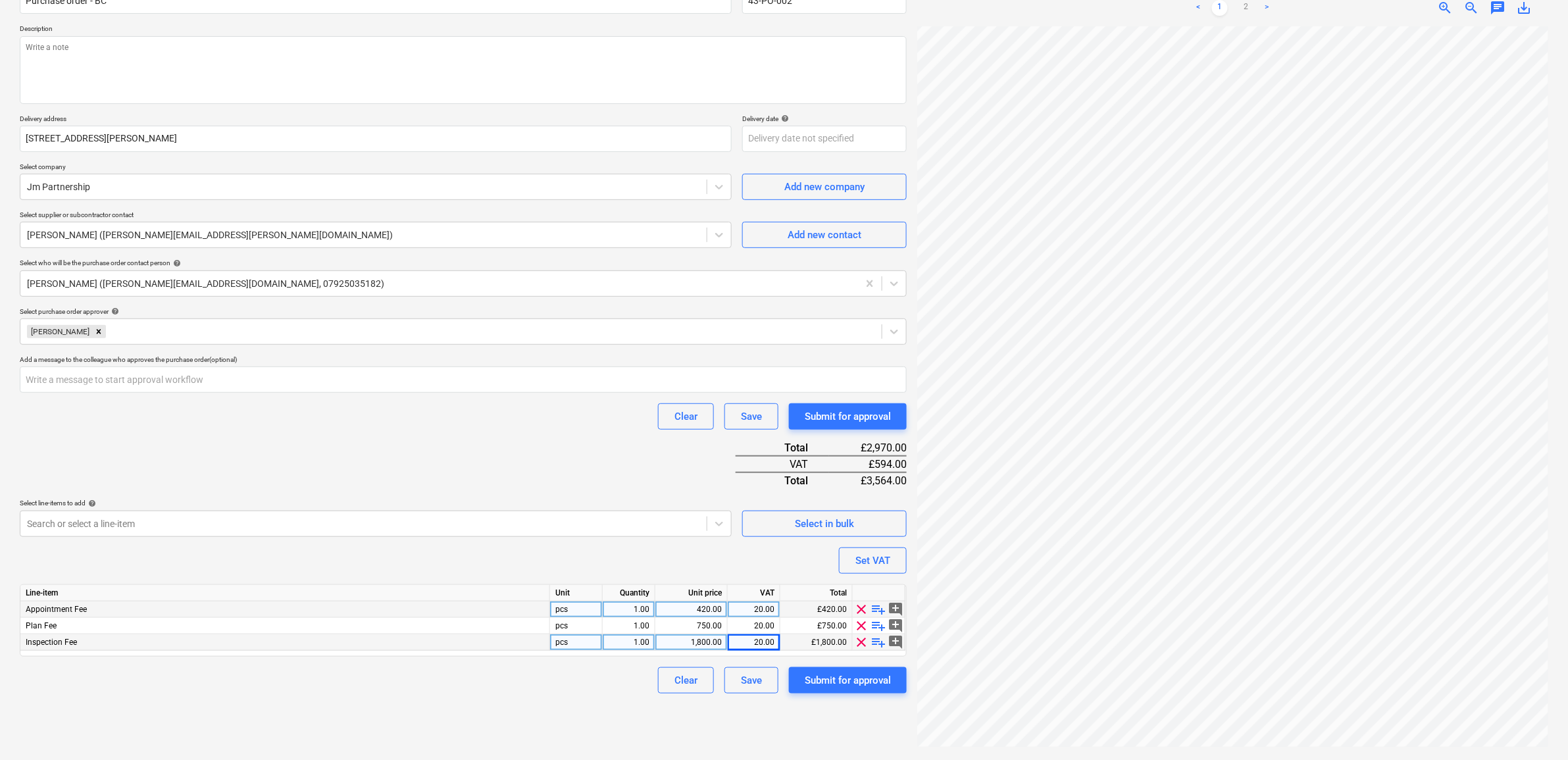
click at [694, 609] on div "420.00" at bounding box center [692, 609] width 62 height 16
type input "350"
click at [360, 422] on div "Clear Save Submit for approval" at bounding box center [463, 417] width 887 height 27
click at [206, 74] on textarea at bounding box center [463, 69] width 887 height 67
type textarea "x"
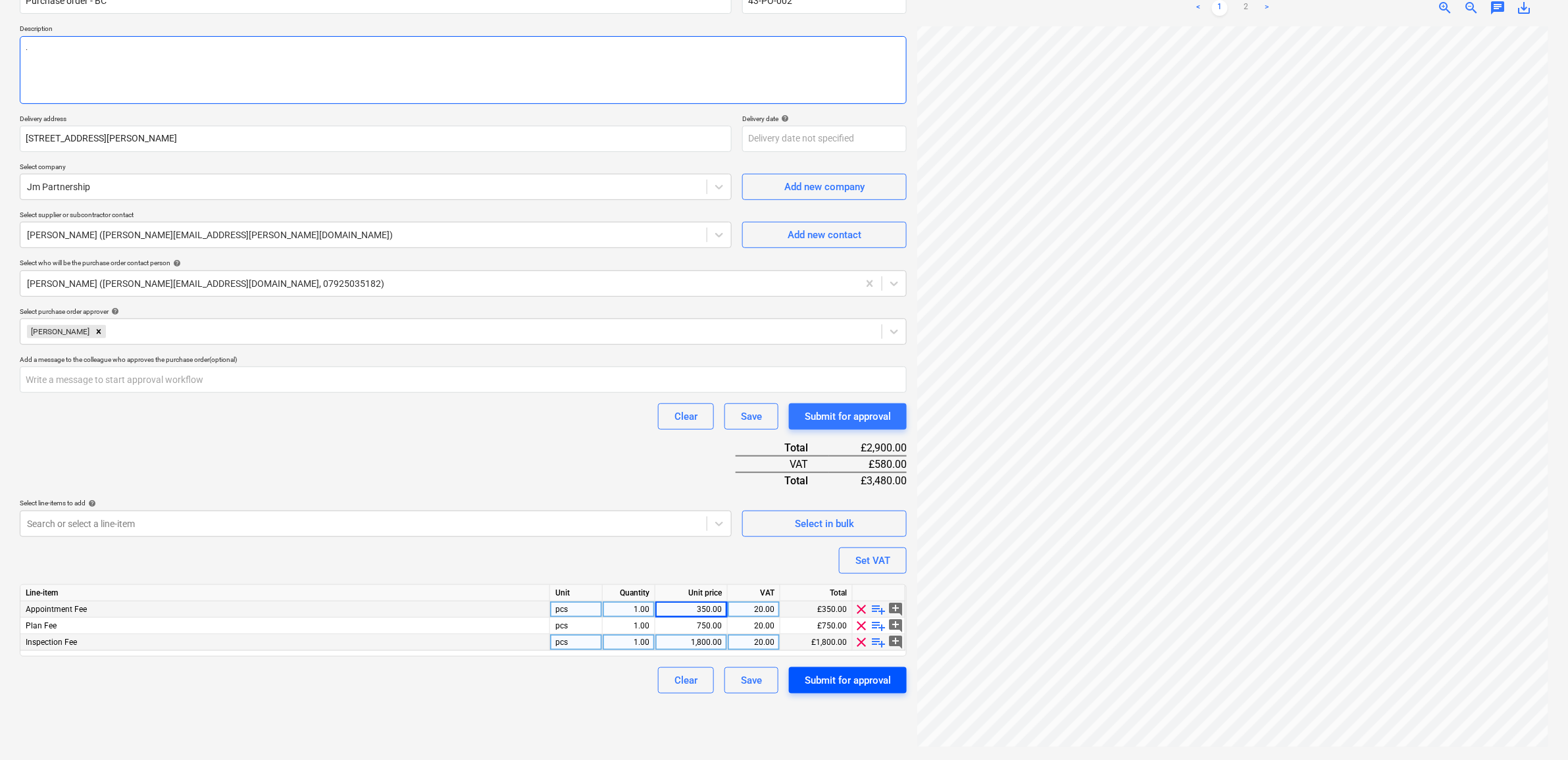
type textarea "."
click at [876, 677] on div "Submit for approval" at bounding box center [847, 680] width 86 height 17
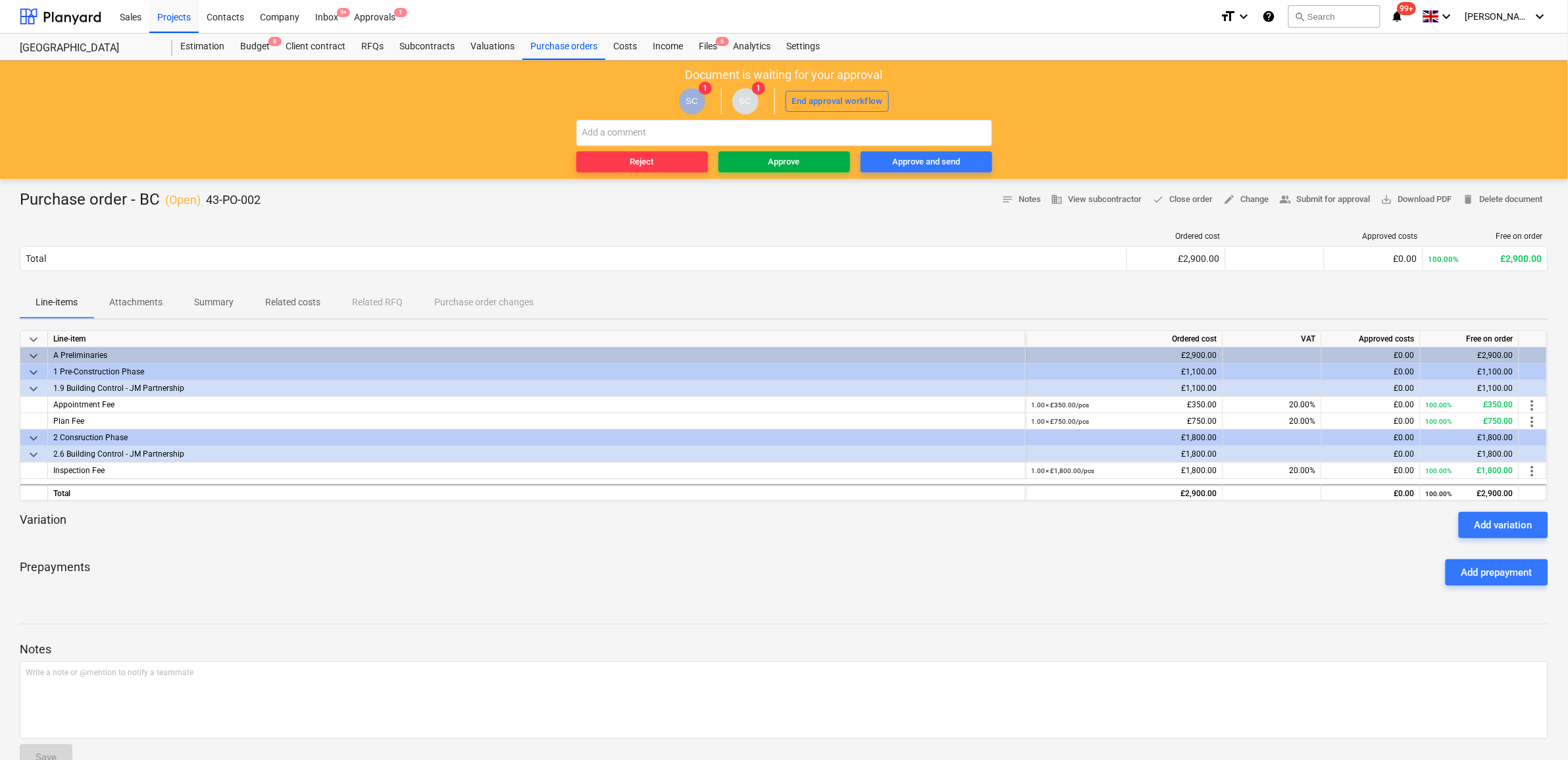
click at [795, 158] on div "Approve" at bounding box center [784, 162] width 31 height 15
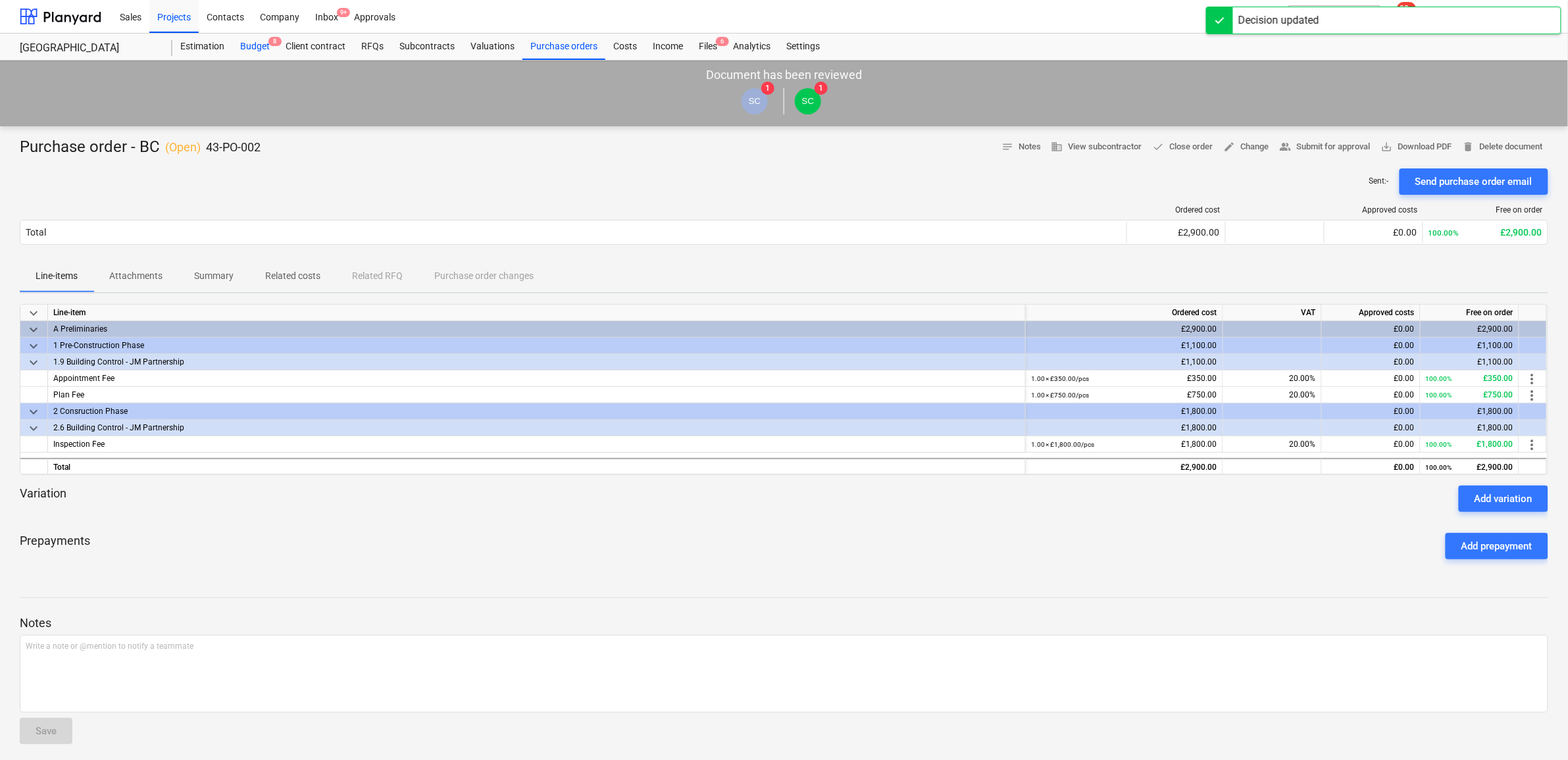
click at [257, 44] on div "Budget 8" at bounding box center [255, 46] width 46 height 27
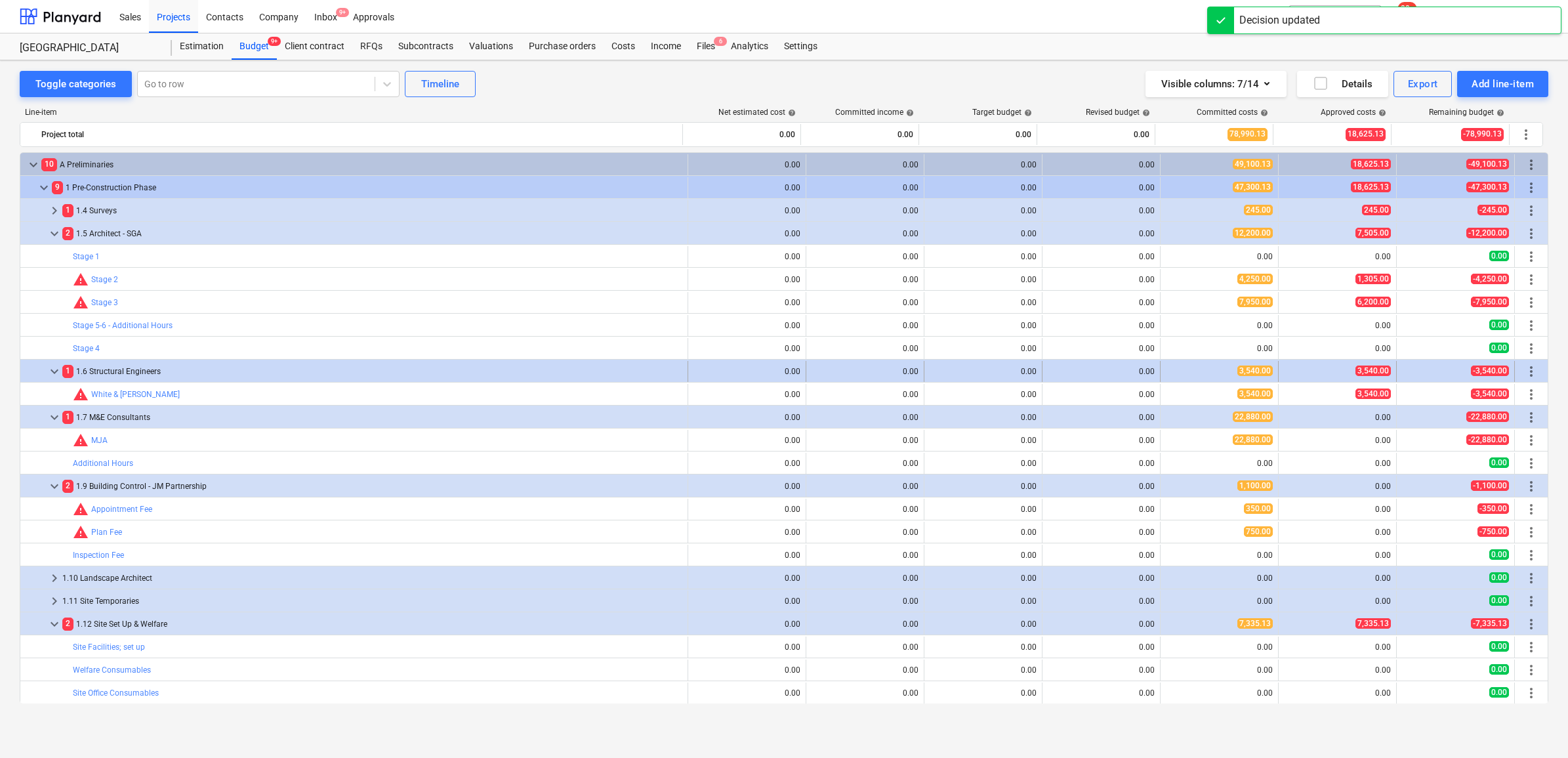
scroll to position [82, 0]
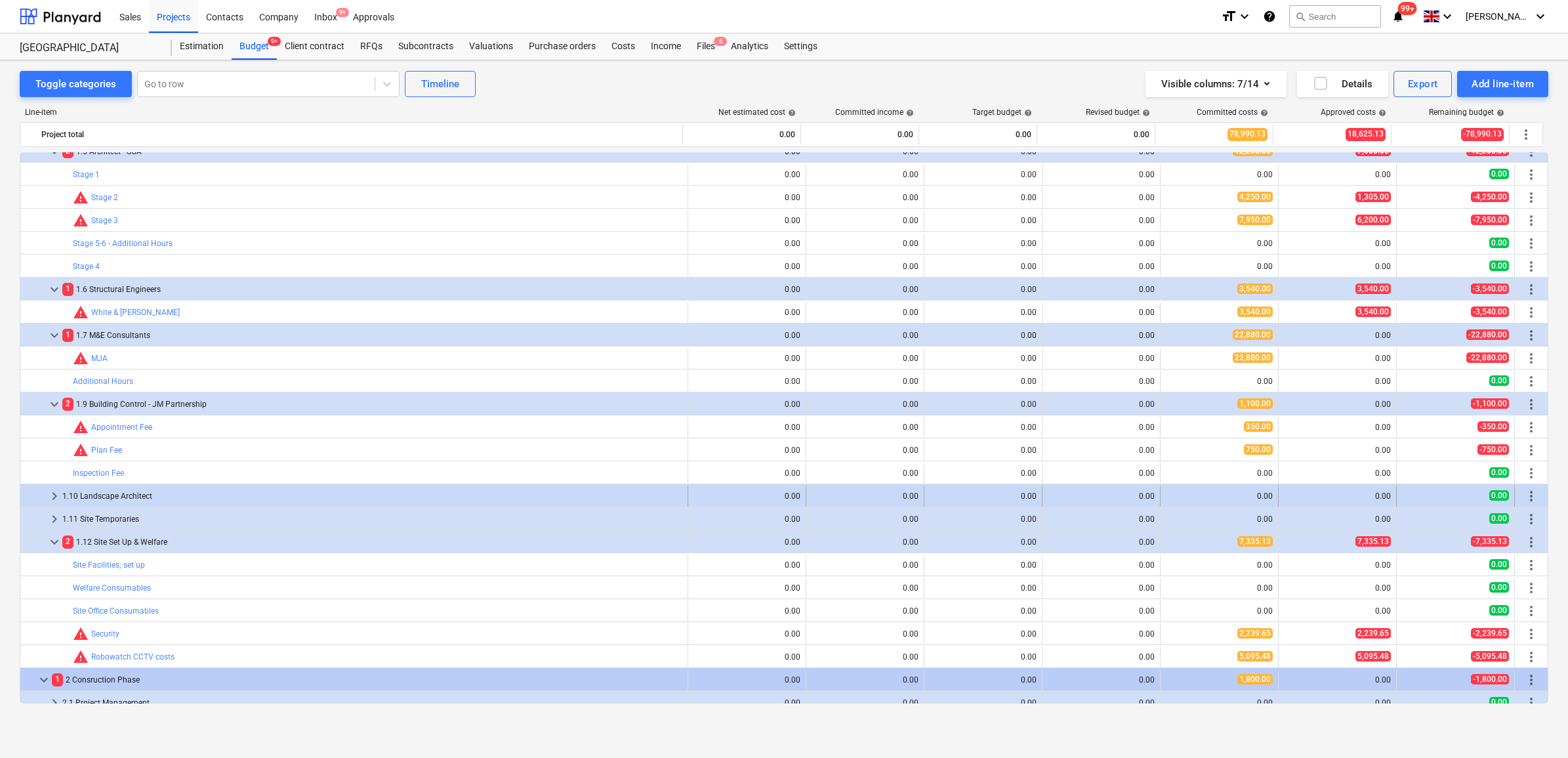
click at [1526, 496] on span "more_vert" at bounding box center [1531, 496] width 16 height 16
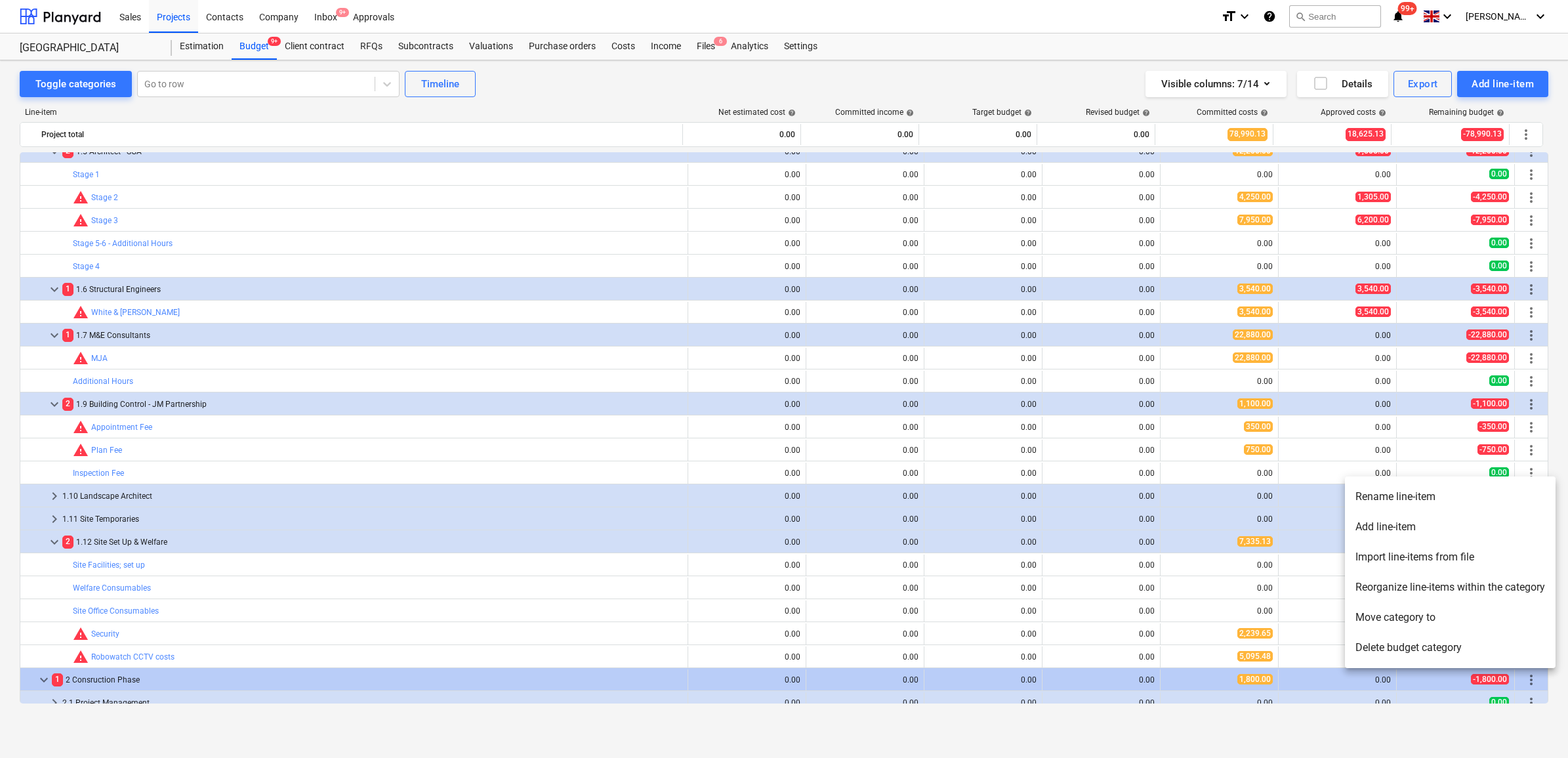
click at [1413, 643] on li "Delete budget category" at bounding box center [1450, 648] width 211 height 30
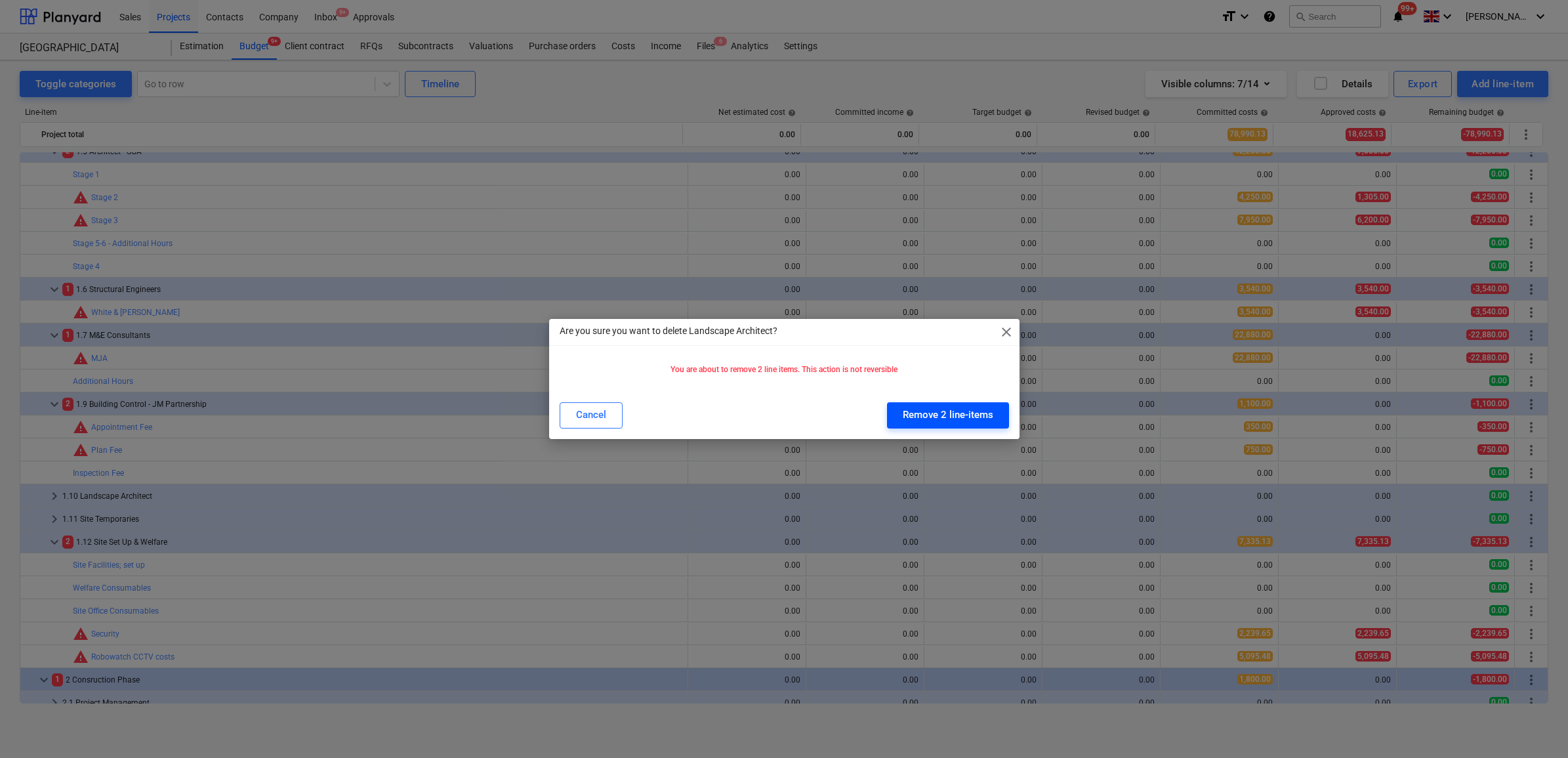
click at [937, 414] on div "Remove 2 line-items" at bounding box center [949, 414] width 91 height 17
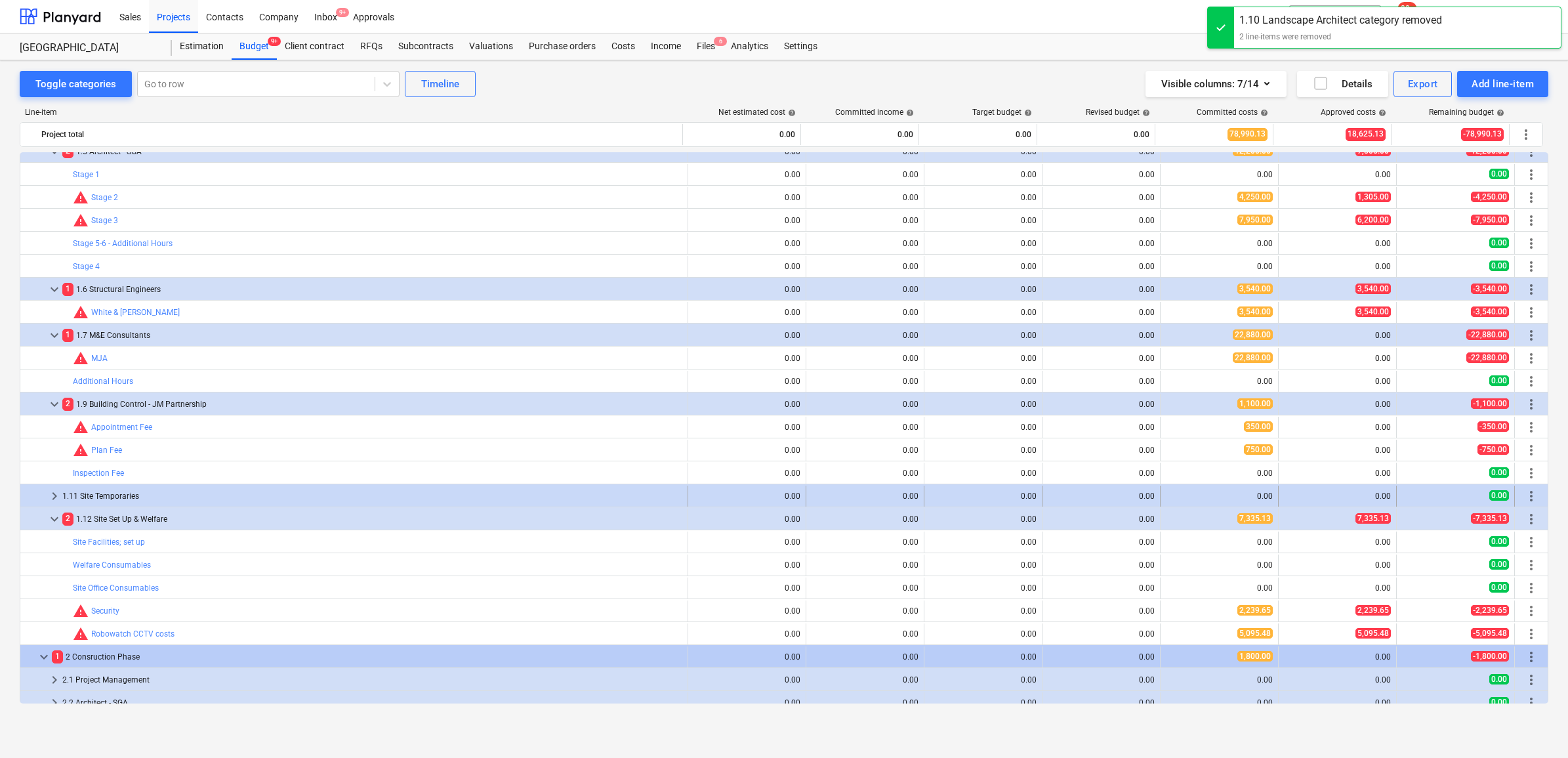
click at [130, 498] on div "1.11 Site Temporaries" at bounding box center [373, 496] width 620 height 21
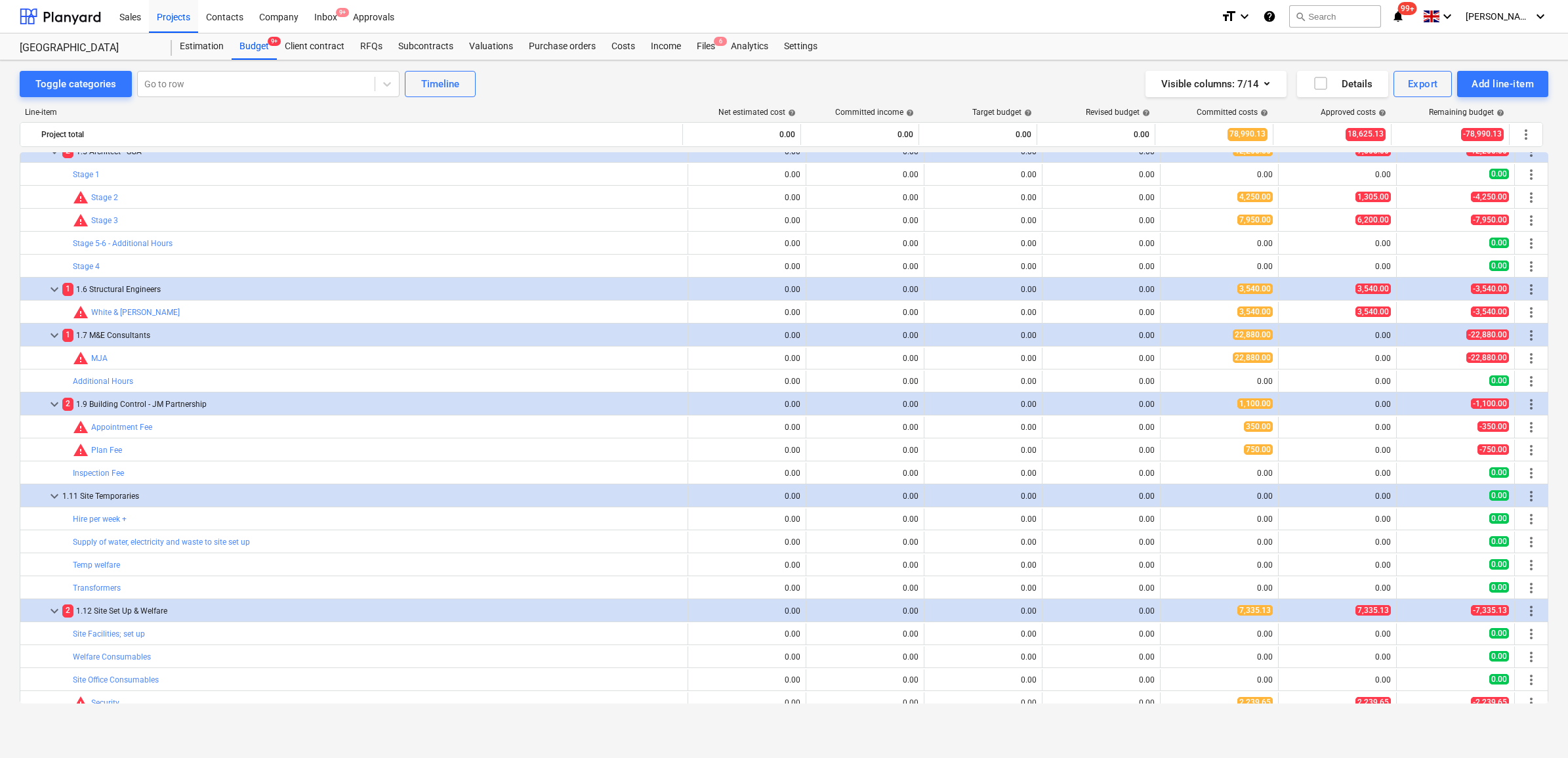
scroll to position [164, 0]
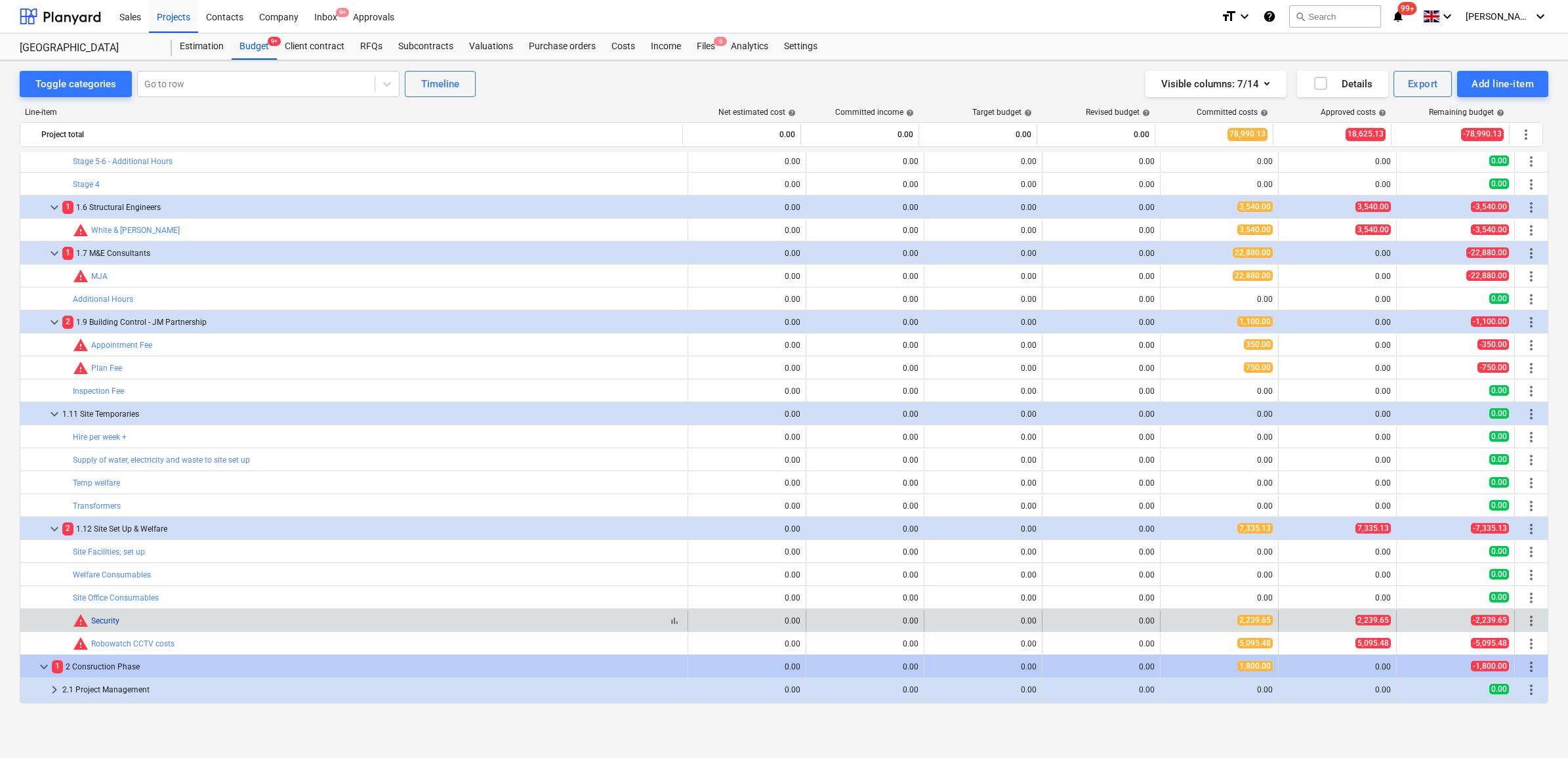
click at [107, 624] on link "Security" at bounding box center [105, 621] width 28 height 9
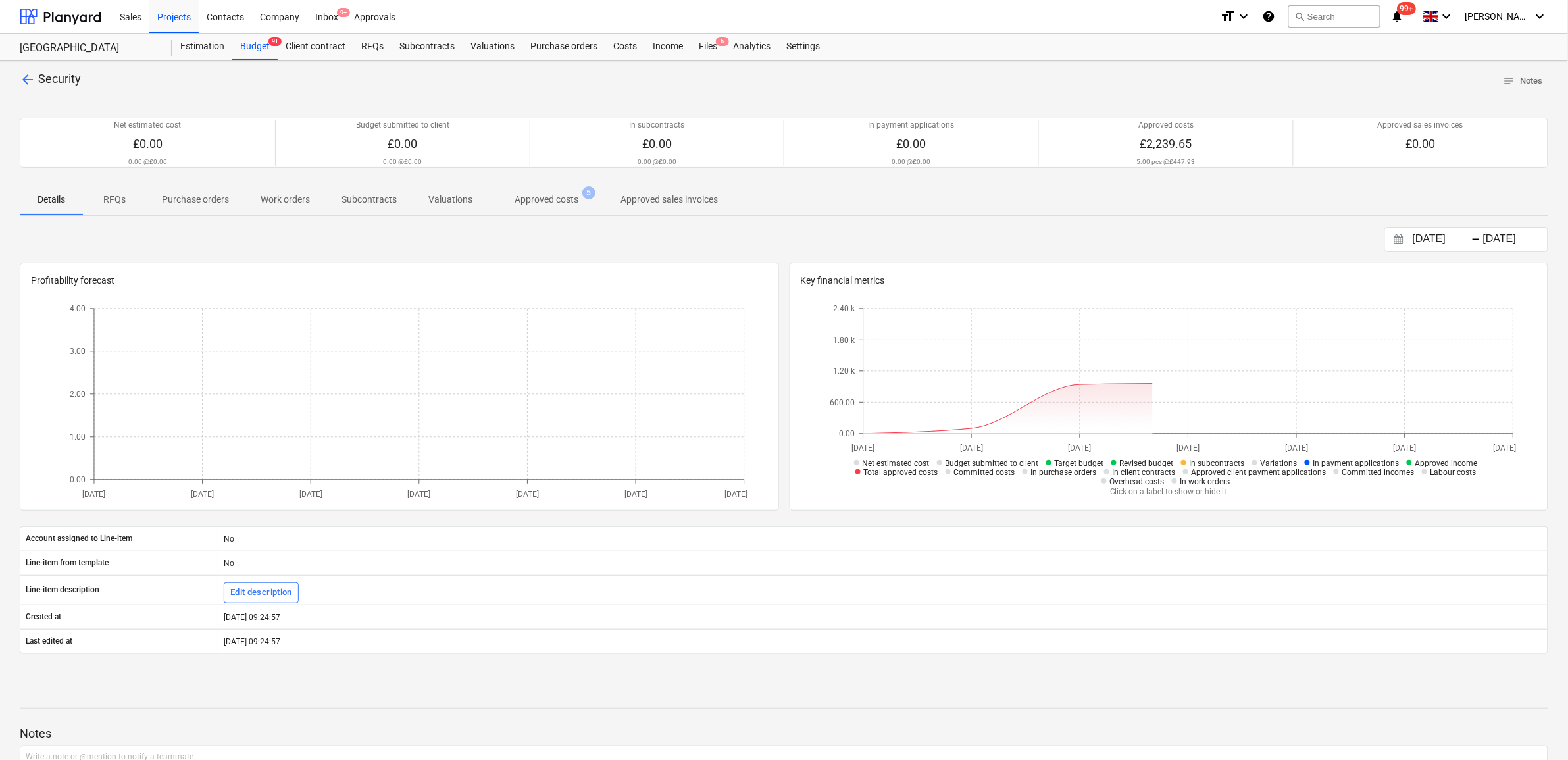
click at [547, 199] on p "Approved costs" at bounding box center [546, 199] width 64 height 14
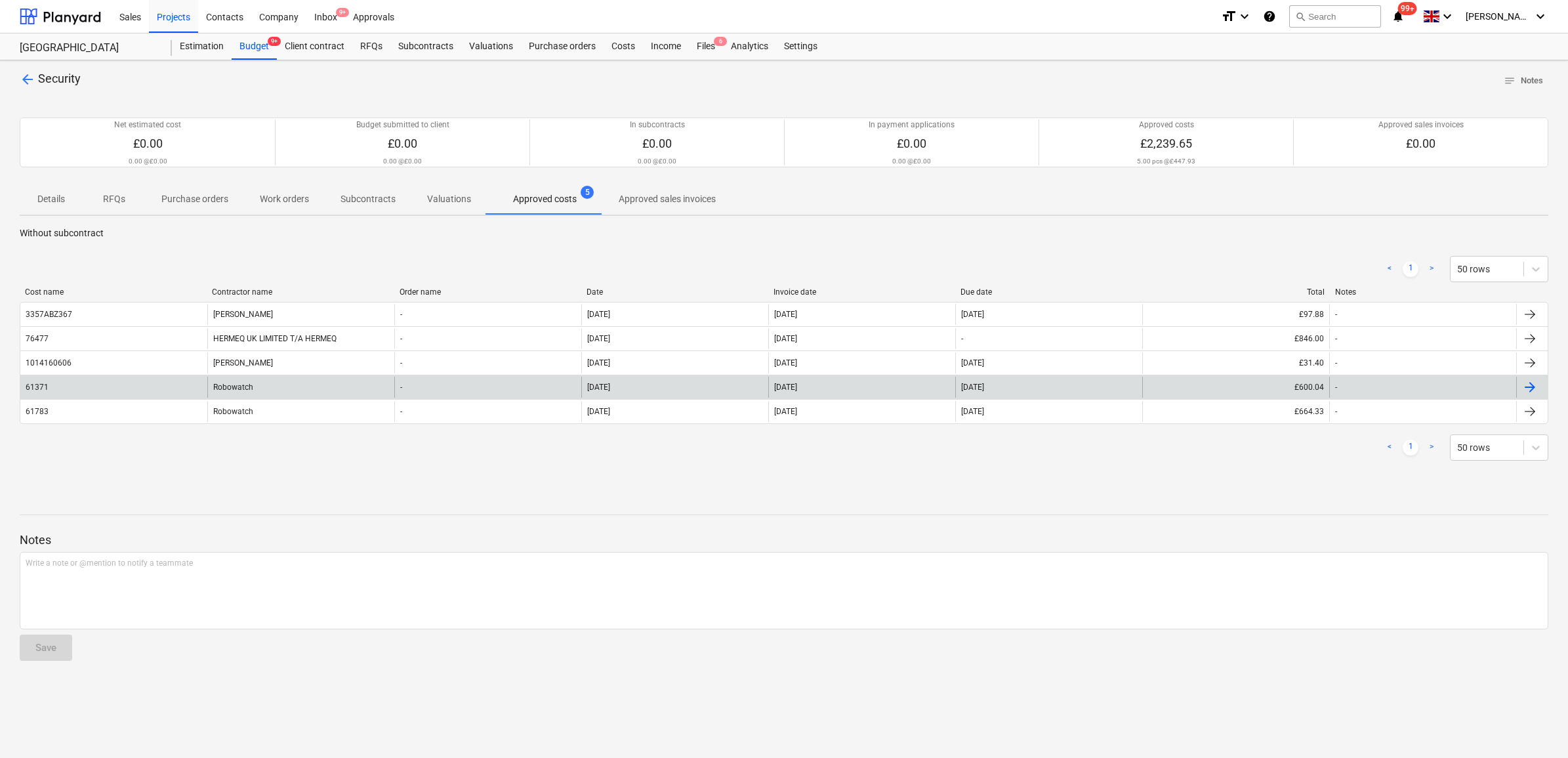
click at [1435, 394] on div "-" at bounding box center [1423, 387] width 187 height 21
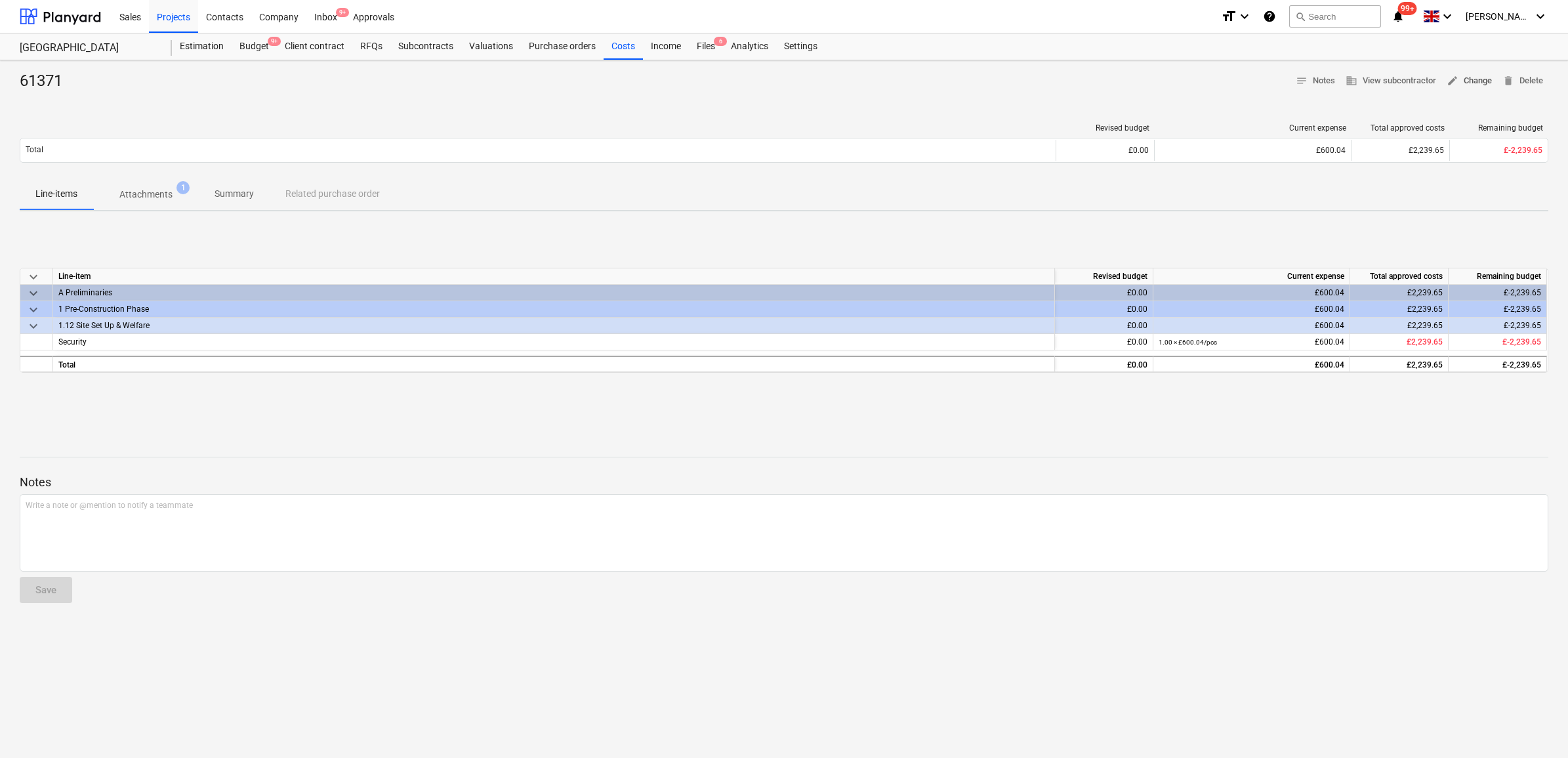
click at [1469, 74] on span "edit Change" at bounding box center [1470, 81] width 45 height 15
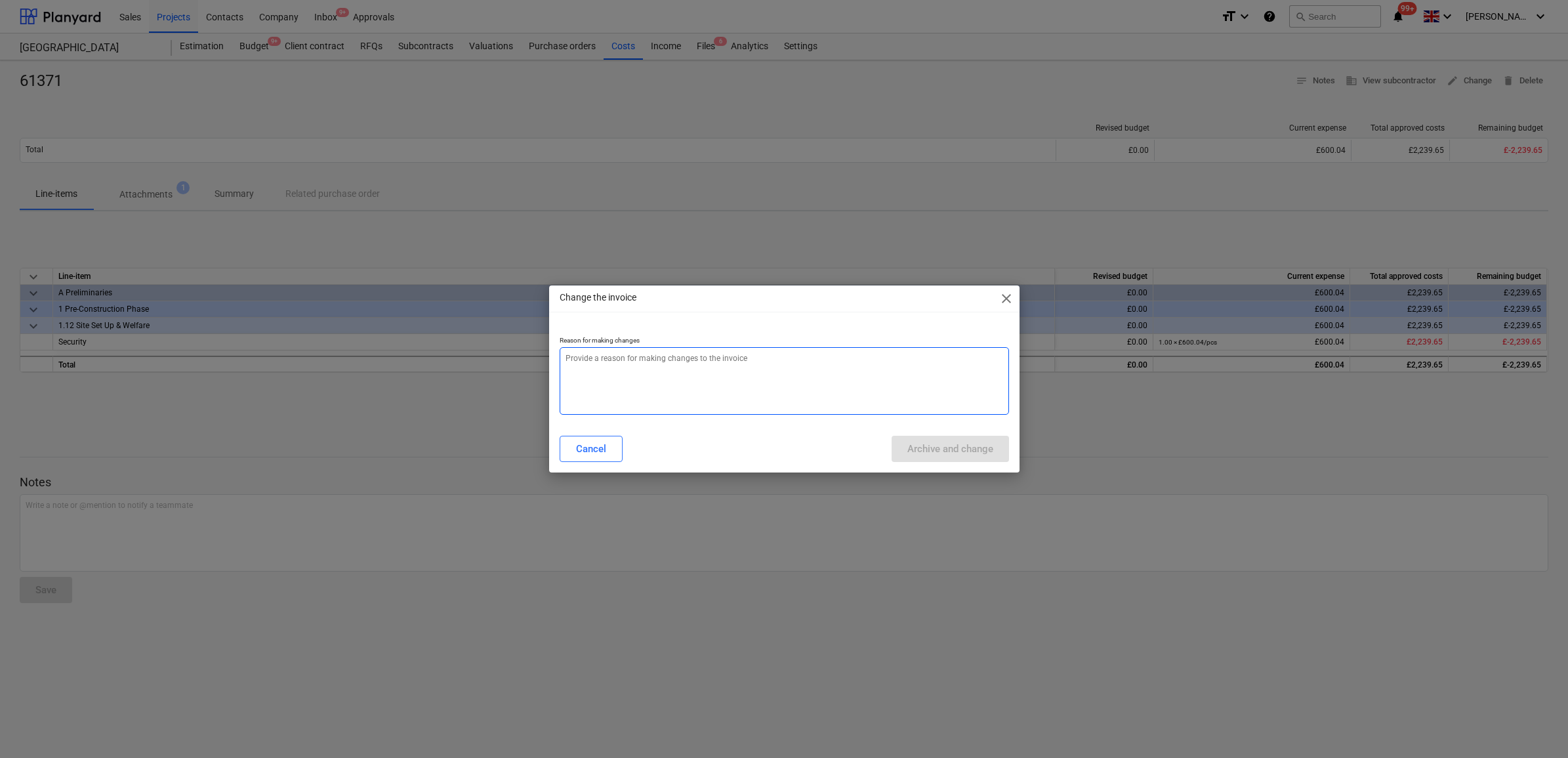
click at [687, 372] on textarea at bounding box center [784, 380] width 449 height 67
type textarea "x"
type textarea "."
click at [922, 453] on div "Archive and change" at bounding box center [950, 450] width 86 height 17
type textarea "x"
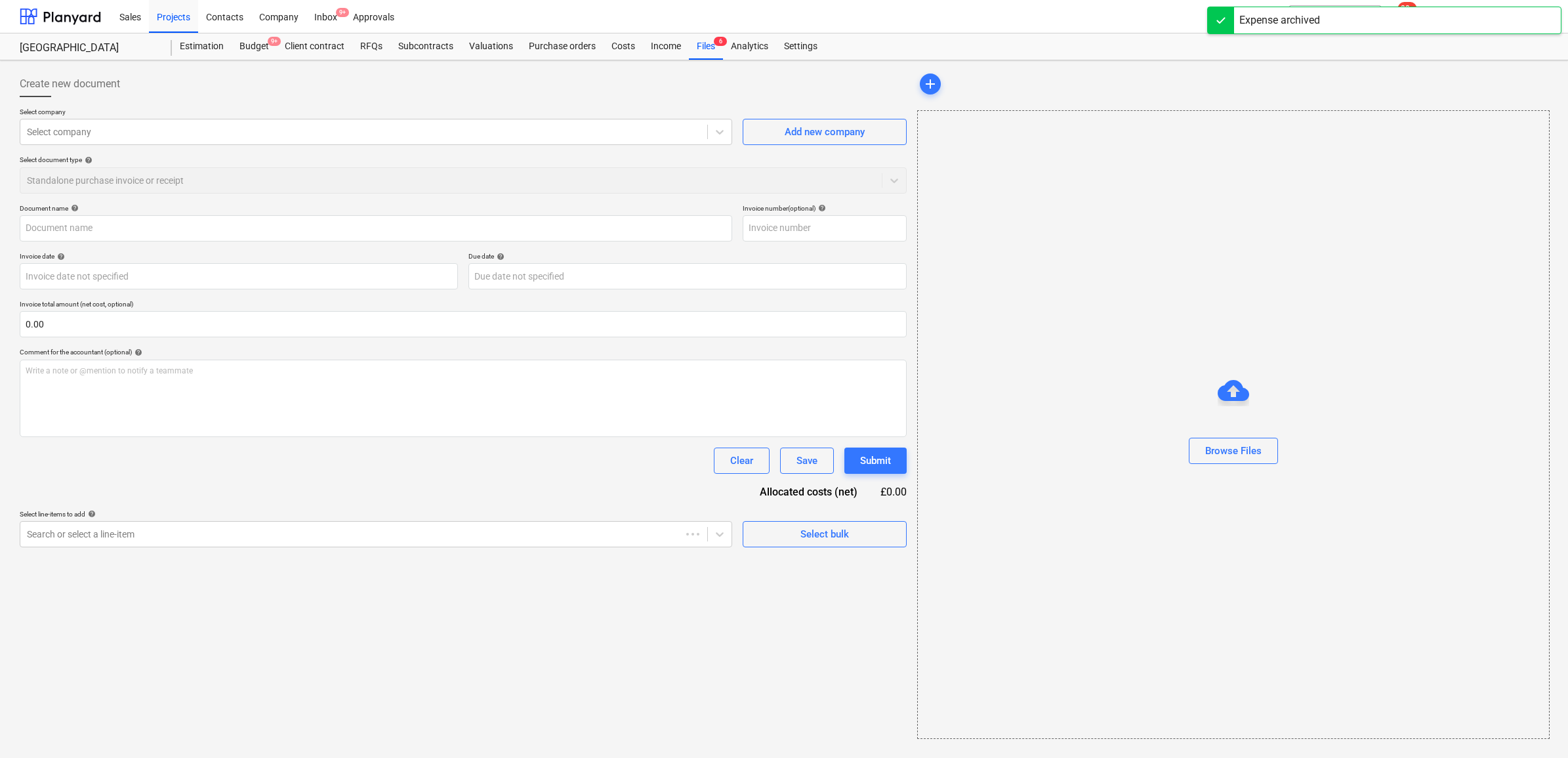
type input "61371"
type input "01 Feb 2025"
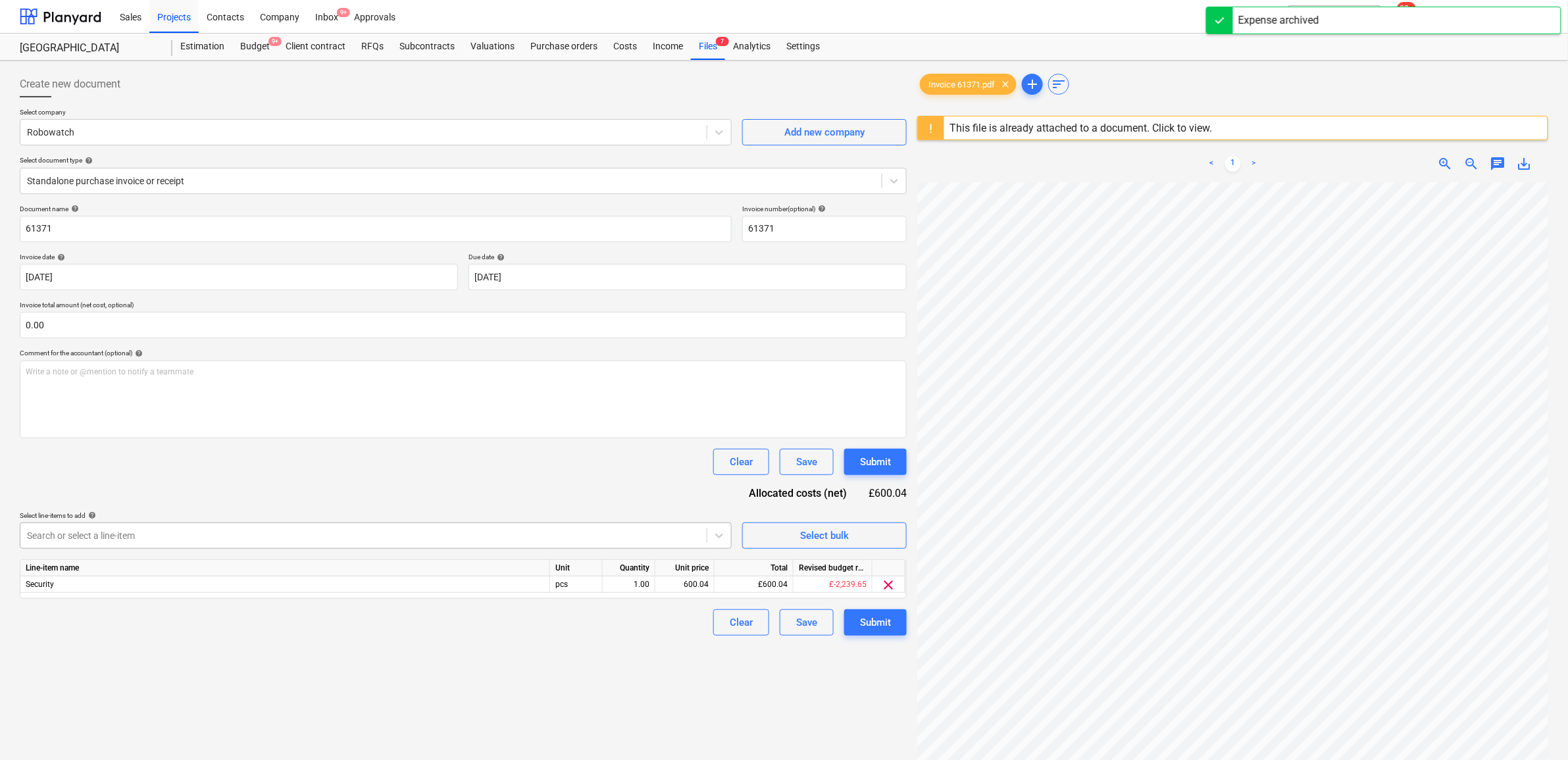
click at [367, 537] on div at bounding box center [363, 536] width 673 height 13
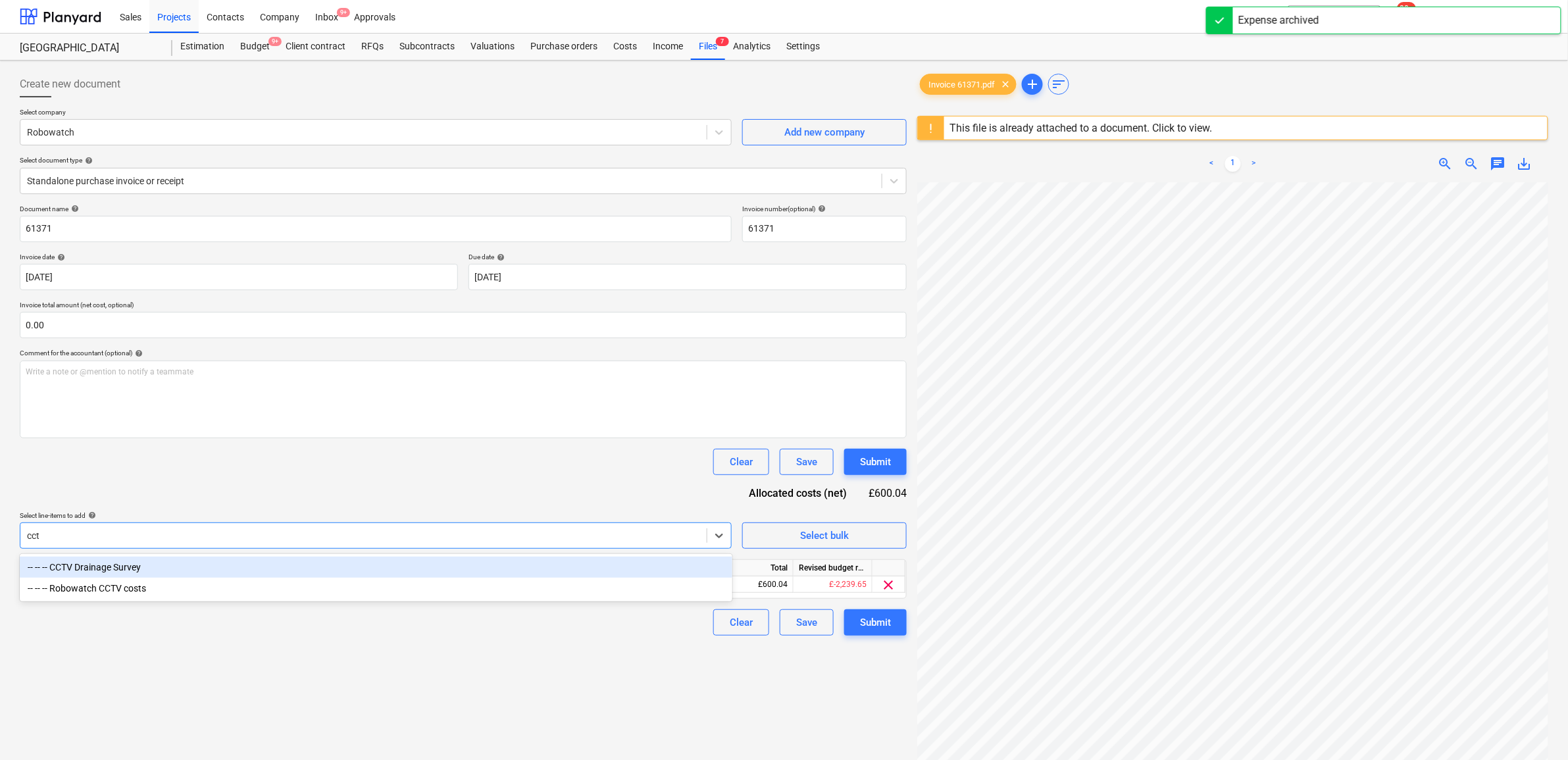
type input "cctv"
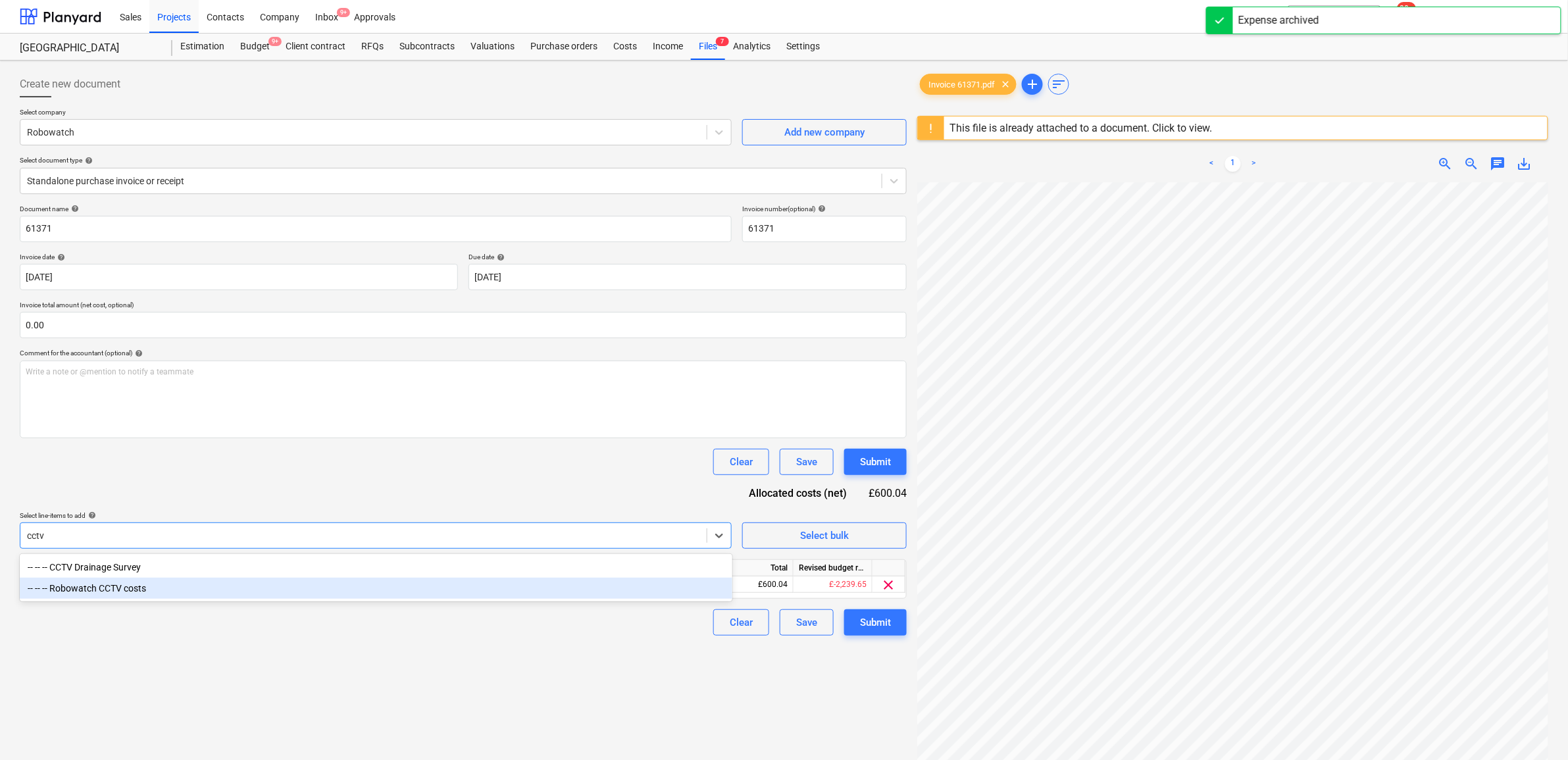
click at [300, 596] on div "-- -- -- Robowatch CCTV costs" at bounding box center [376, 588] width 712 height 21
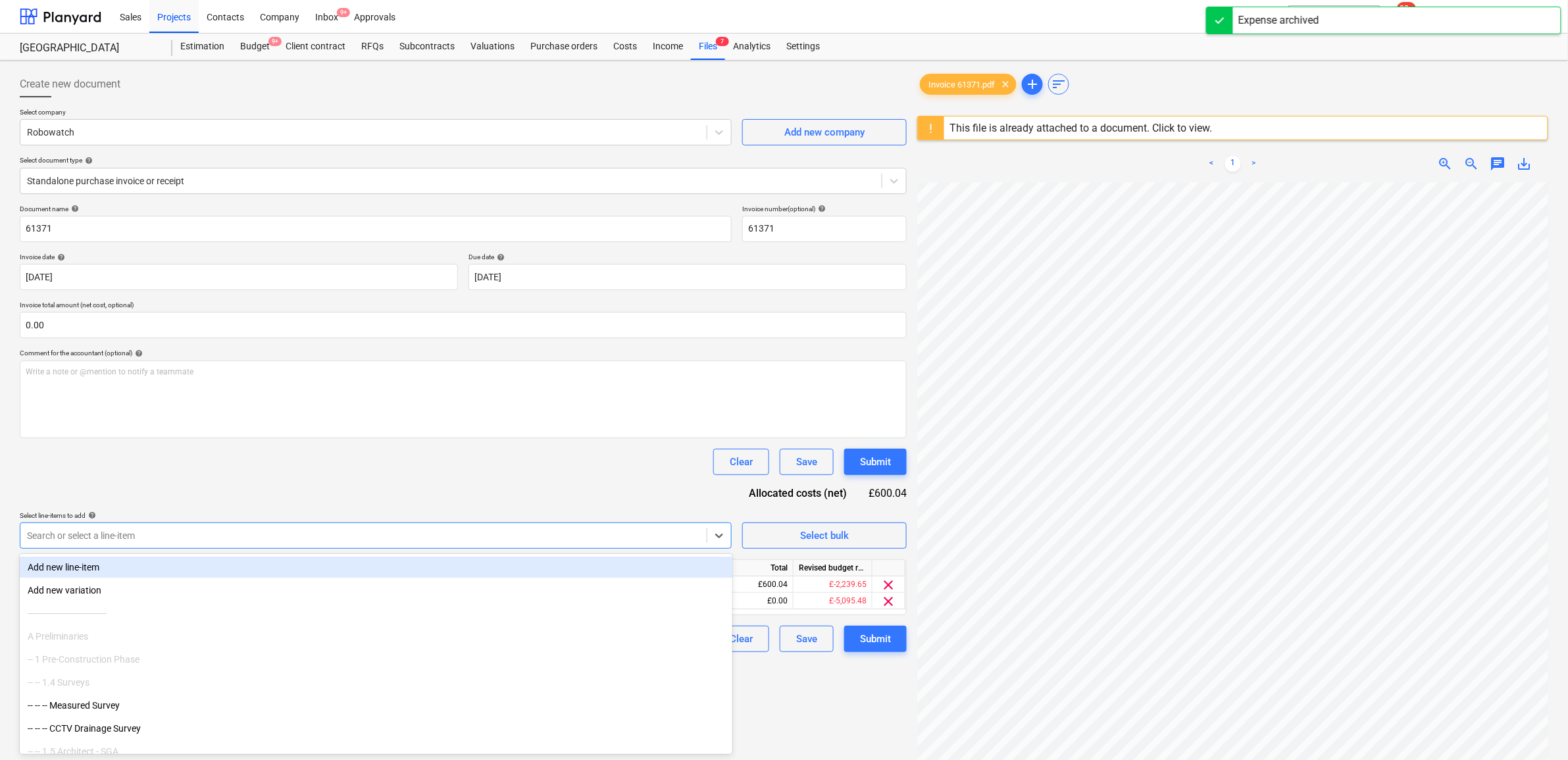
click at [334, 494] on div "Document name help 61371 Invoice number (optional) help 61371 Invoice date help…" at bounding box center [463, 429] width 887 height 448
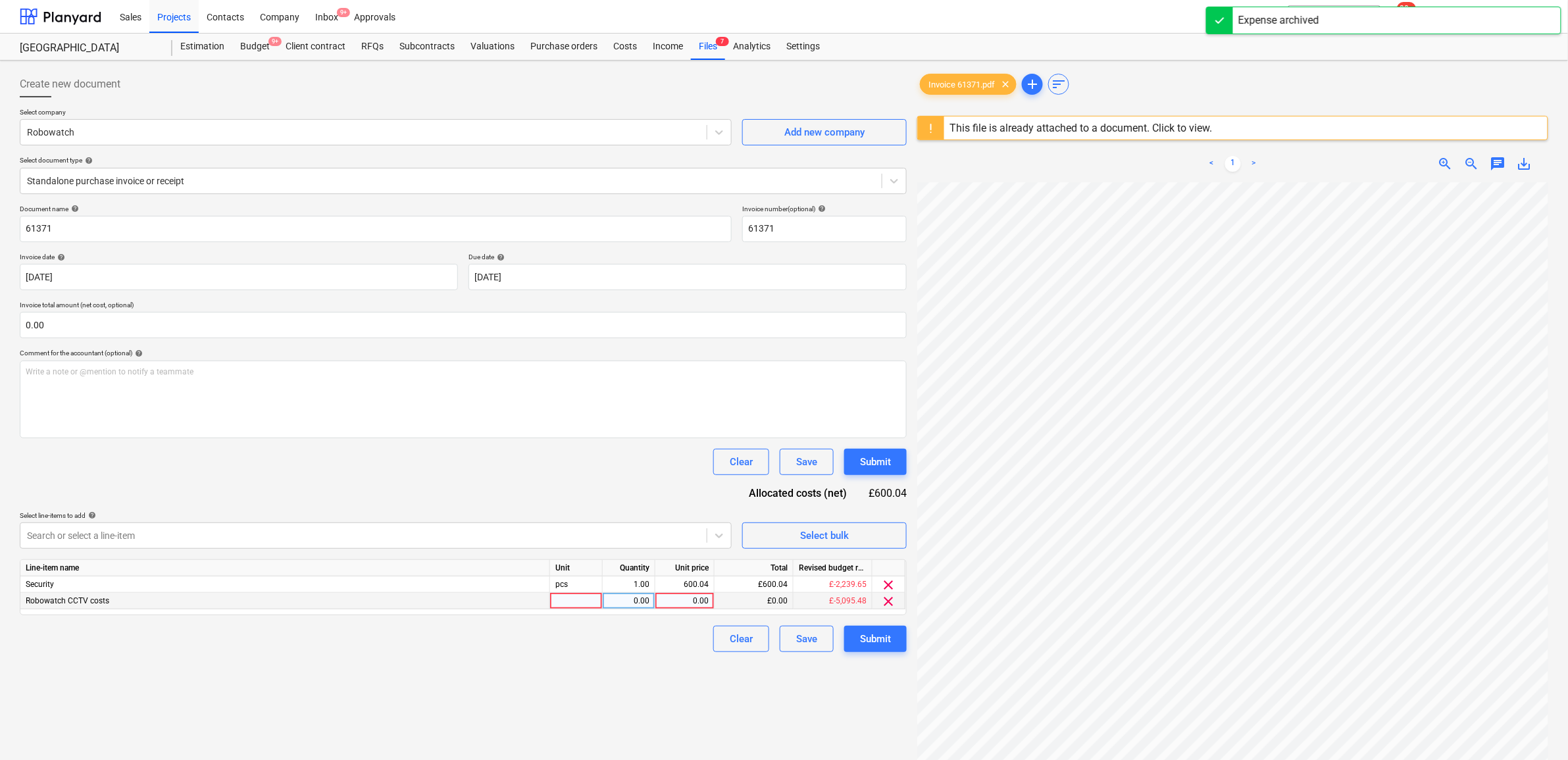
click at [706, 600] on div "0.00" at bounding box center [685, 601] width 48 height 16
type input "600.04"
click at [678, 666] on div "Create new document Select company Robowatch Add new company Select document ty…" at bounding box center [463, 488] width 897 height 845
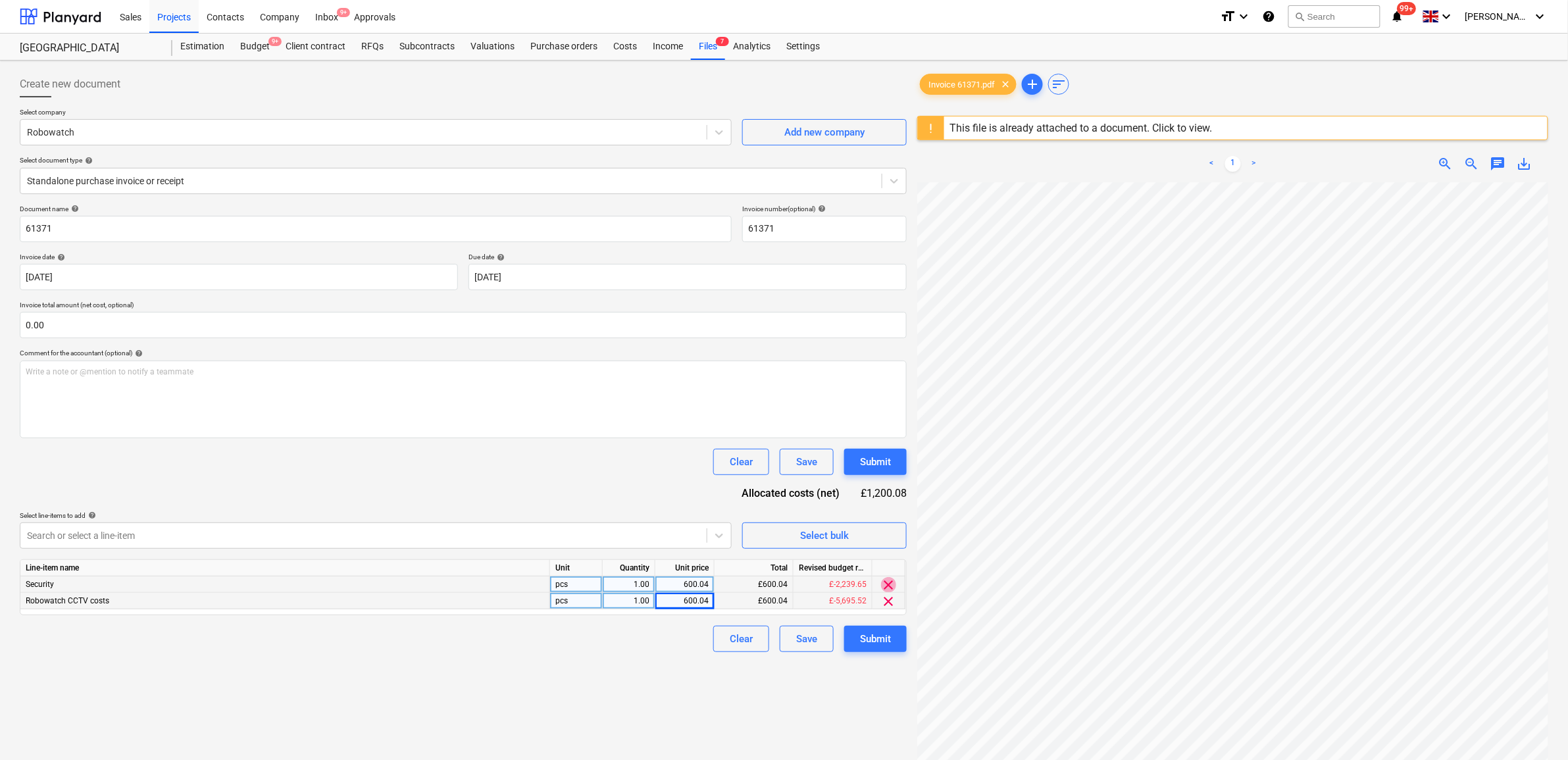
click at [885, 584] on span "clear" at bounding box center [889, 584] width 16 height 16
click at [876, 622] on div "Submit" at bounding box center [876, 622] width 31 height 17
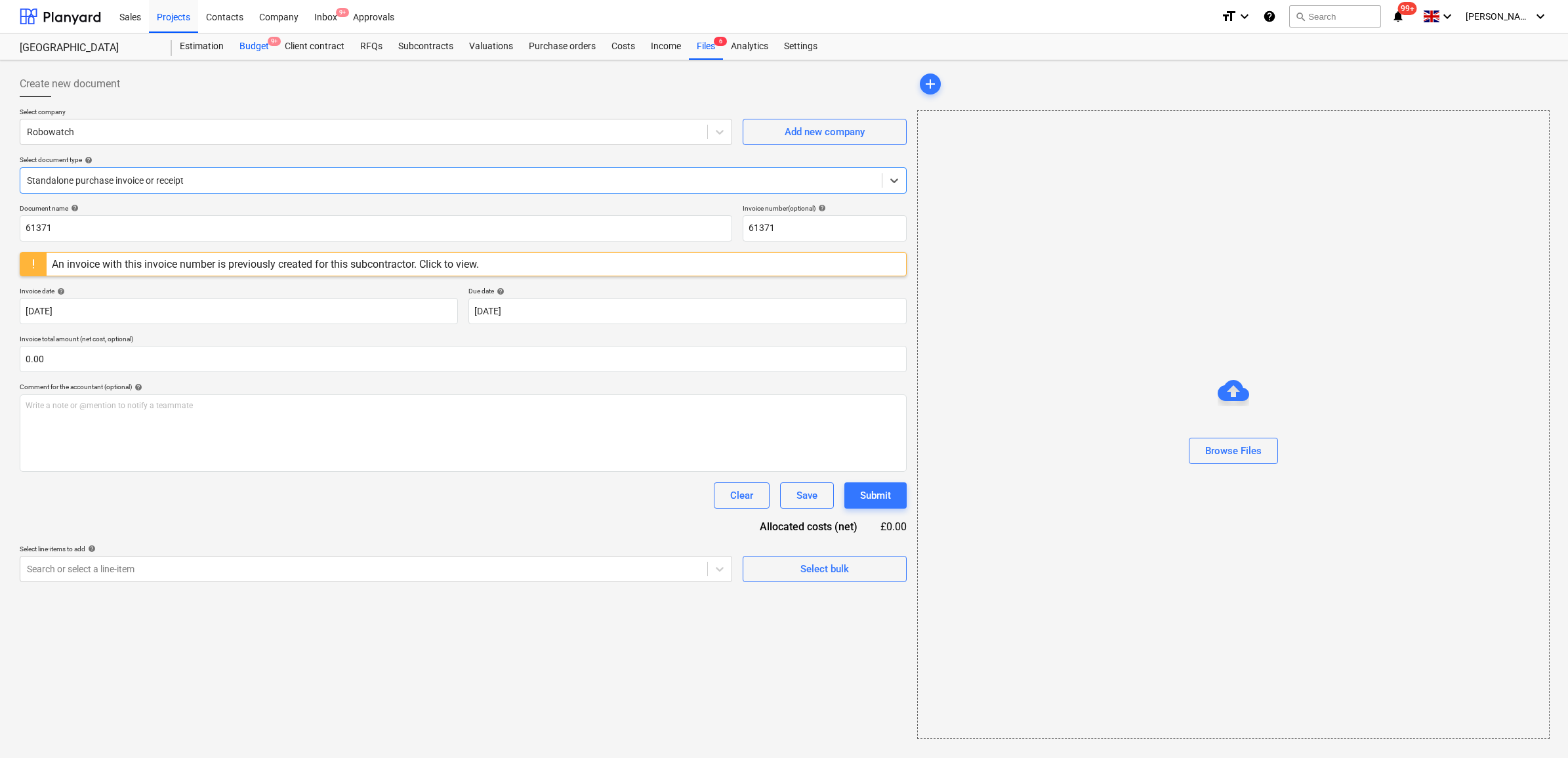
click at [273, 46] on span "9+" at bounding box center [274, 42] width 13 height 9
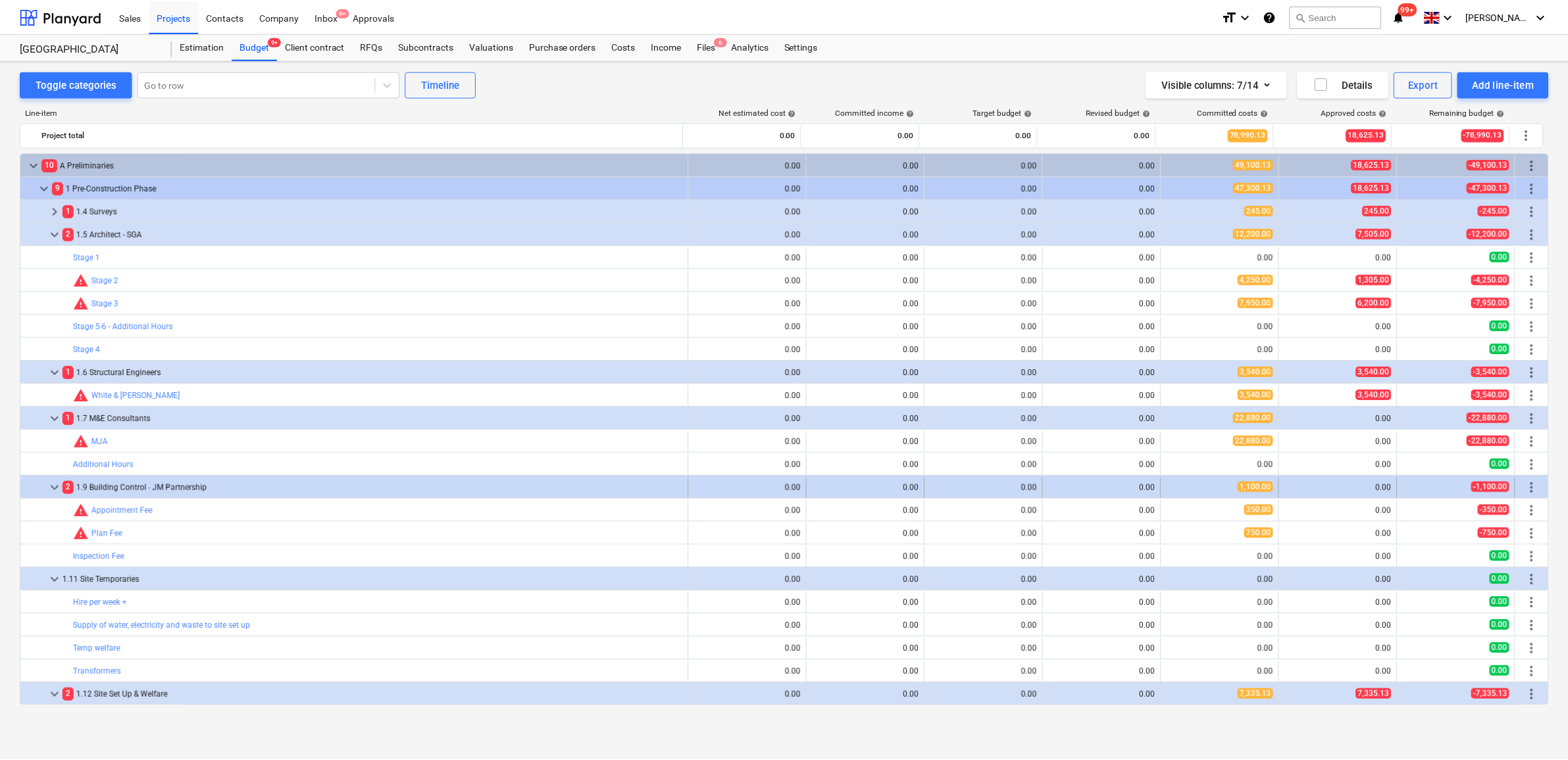
scroll to position [164, 0]
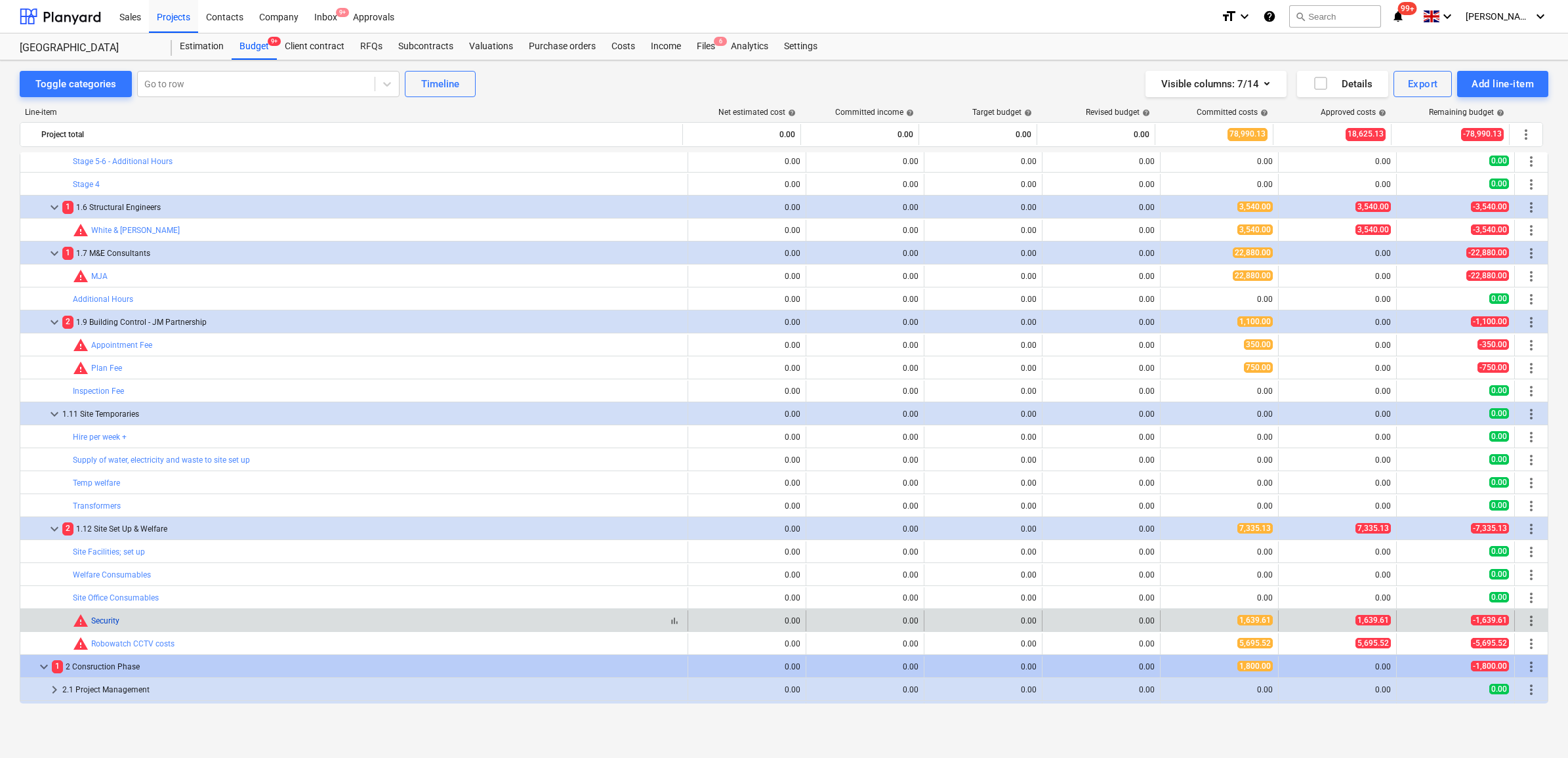
click at [105, 622] on link "Security" at bounding box center [105, 621] width 28 height 9
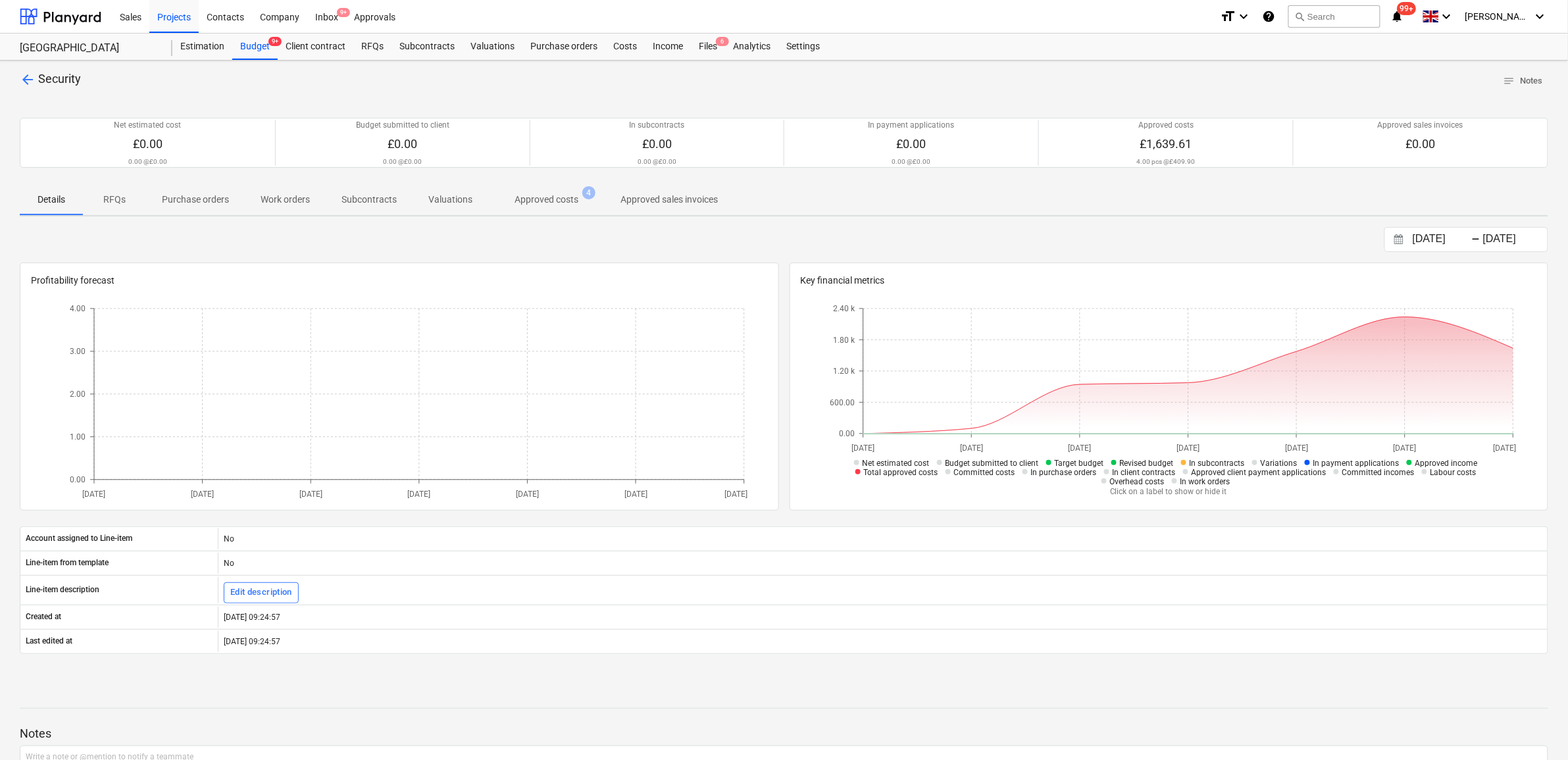
click at [564, 201] on p "Approved costs" at bounding box center [546, 199] width 64 height 14
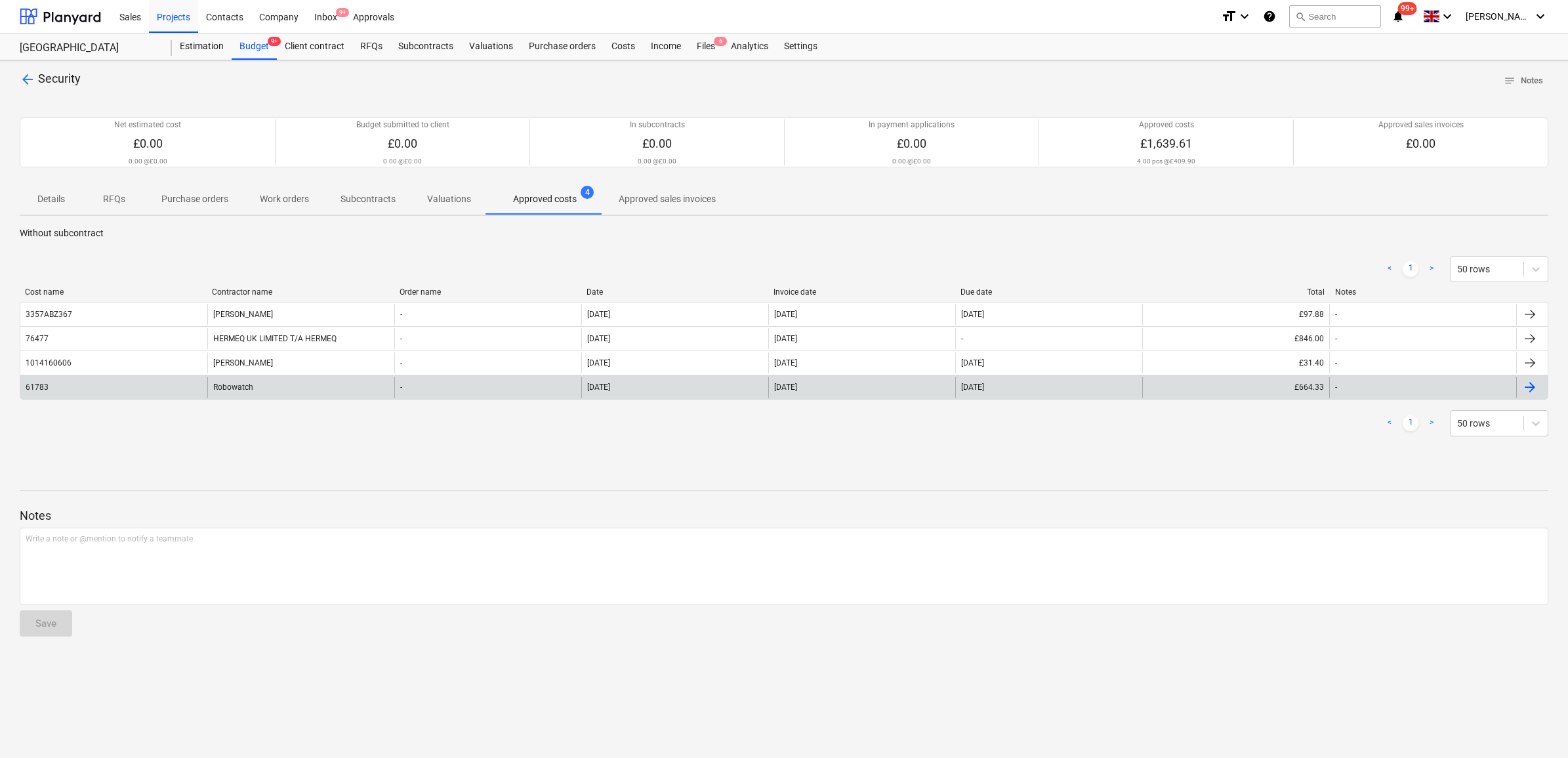
click at [460, 391] on div "-" at bounding box center [488, 387] width 187 height 21
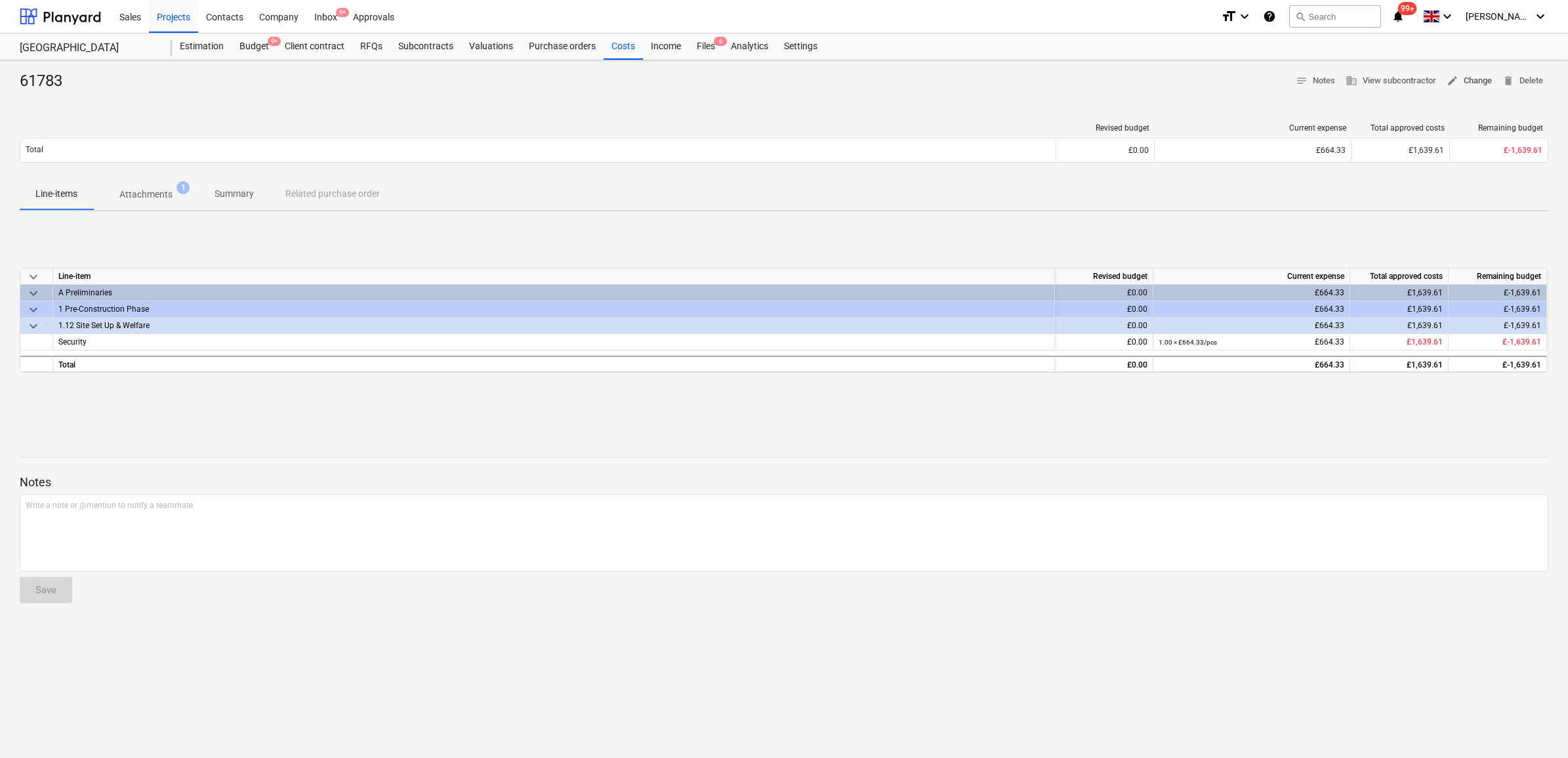
click at [1460, 79] on span "edit Change" at bounding box center [1470, 81] width 45 height 15
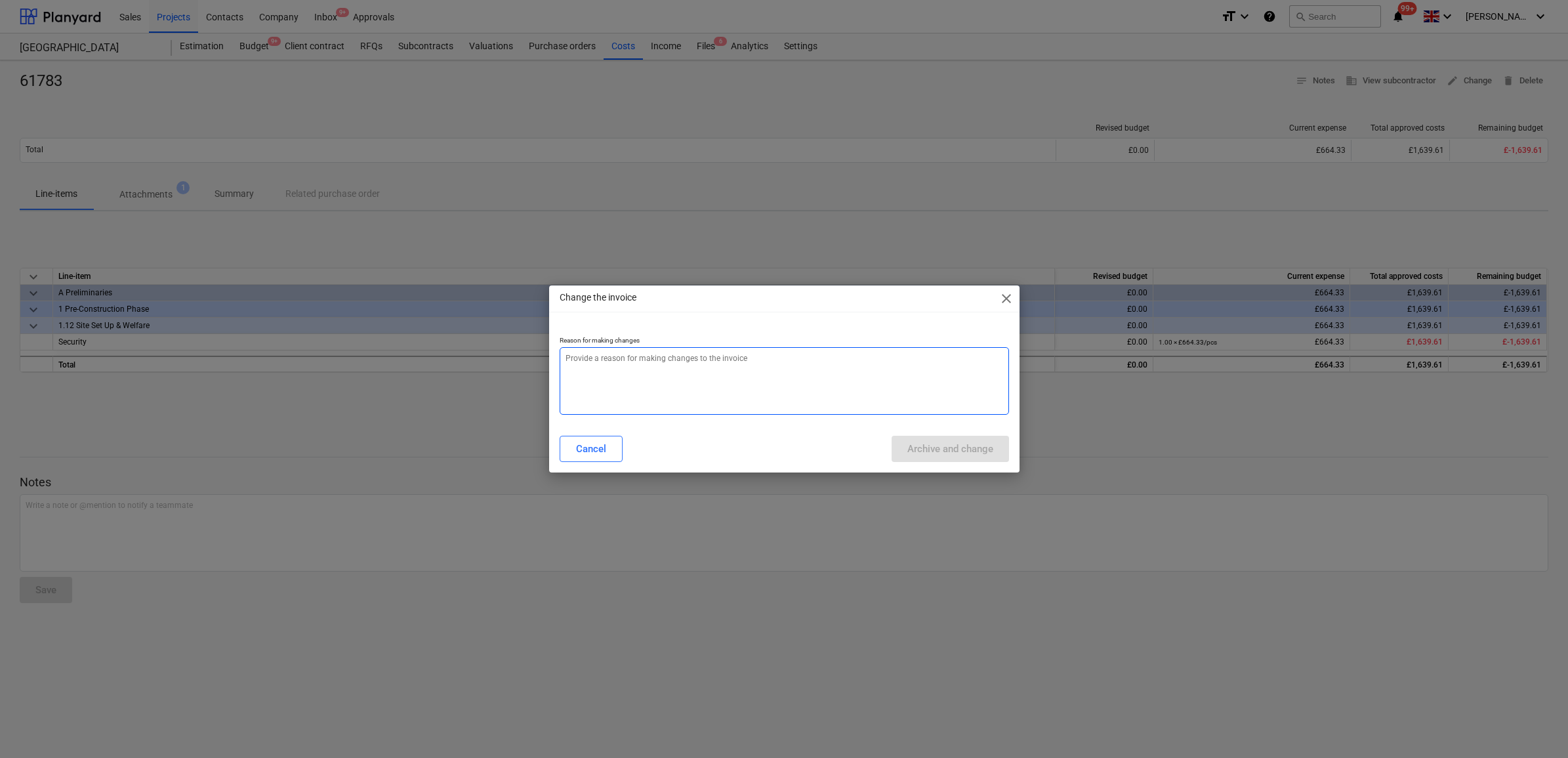
click at [811, 357] on textarea at bounding box center [784, 380] width 449 height 67
type textarea "x"
type textarea "."
click at [917, 450] on div "Archive and change" at bounding box center [950, 450] width 86 height 17
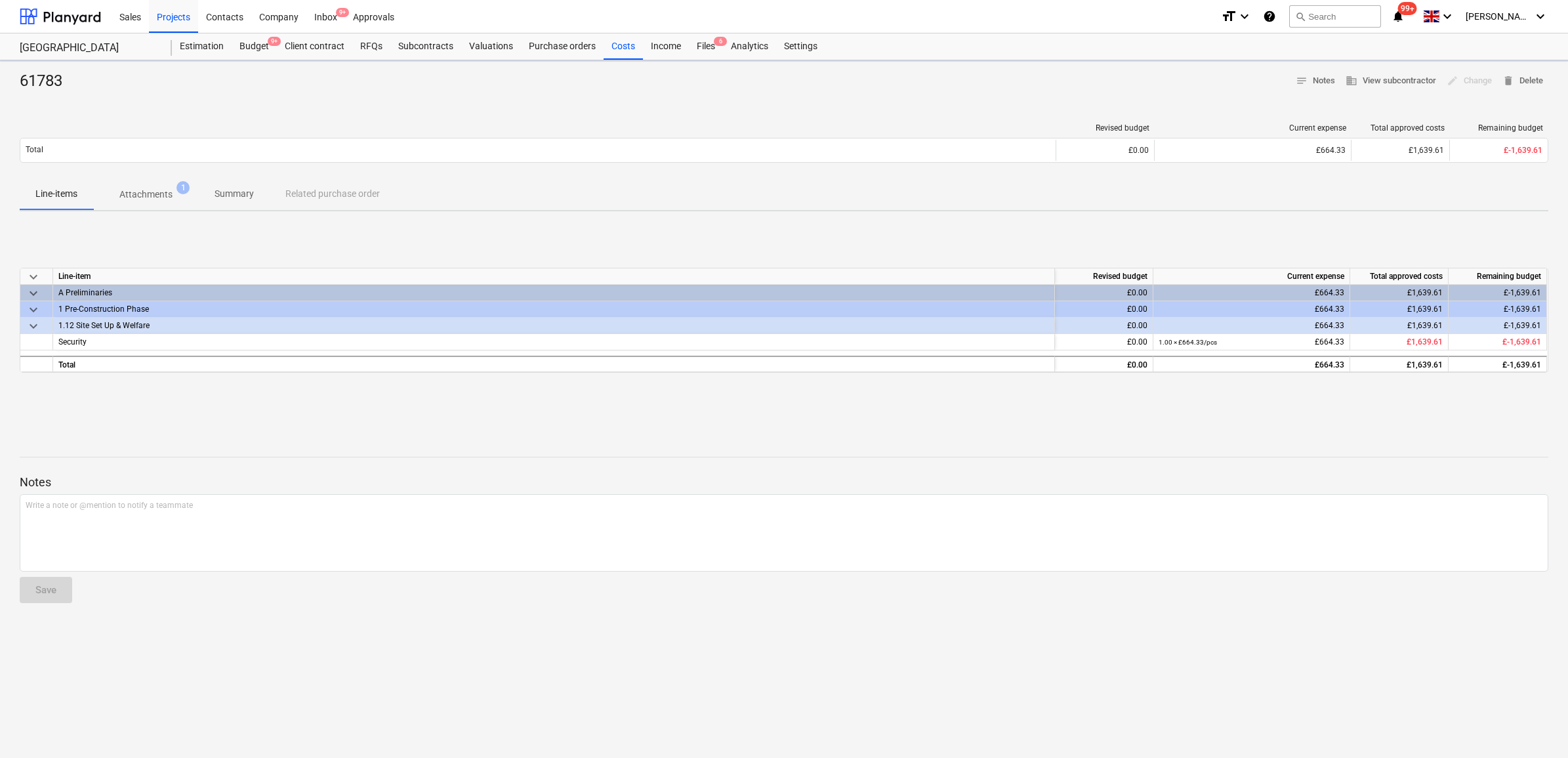
type textarea "x"
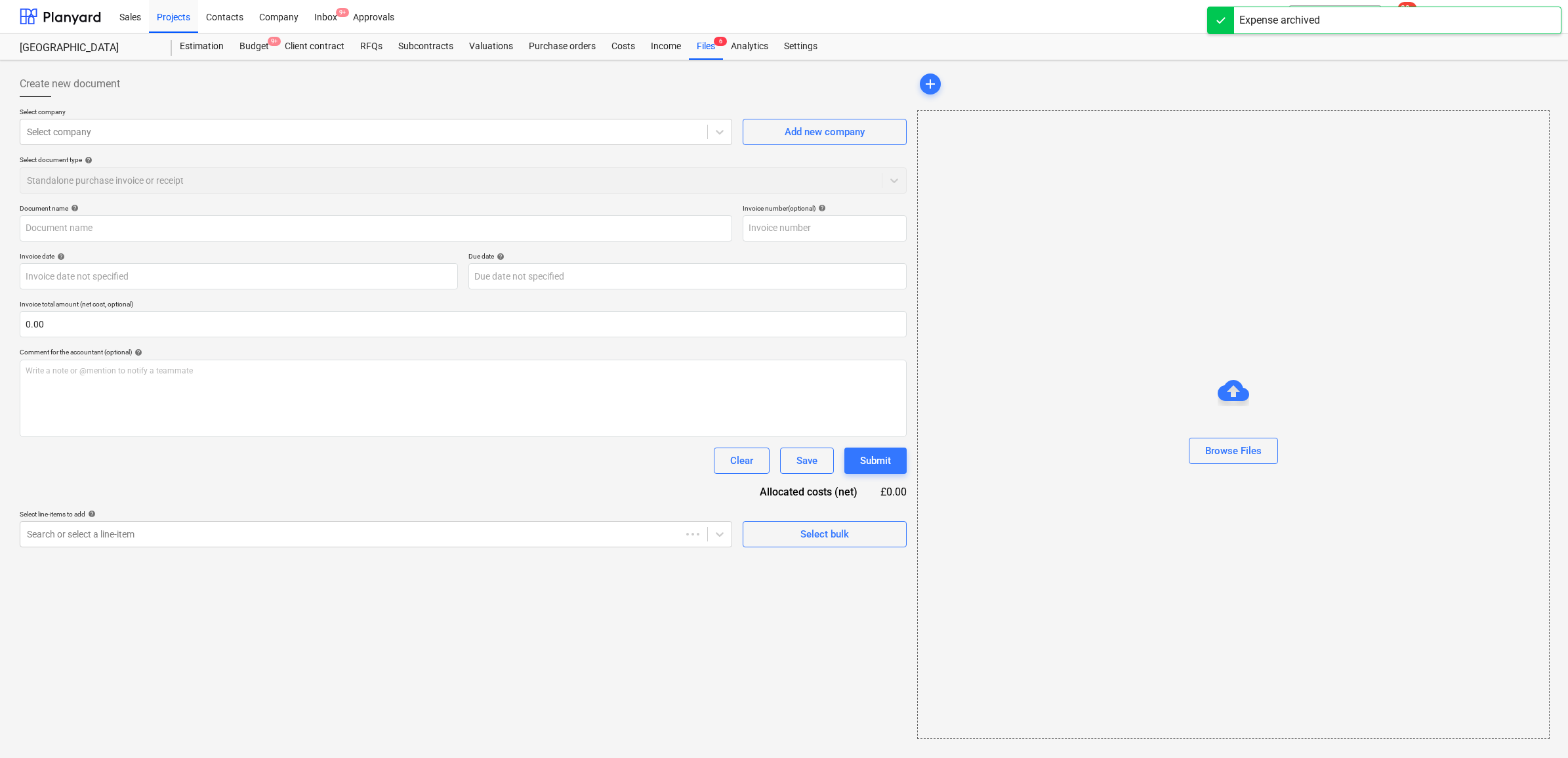
type input "61783"
type input "01 Mar 2025"
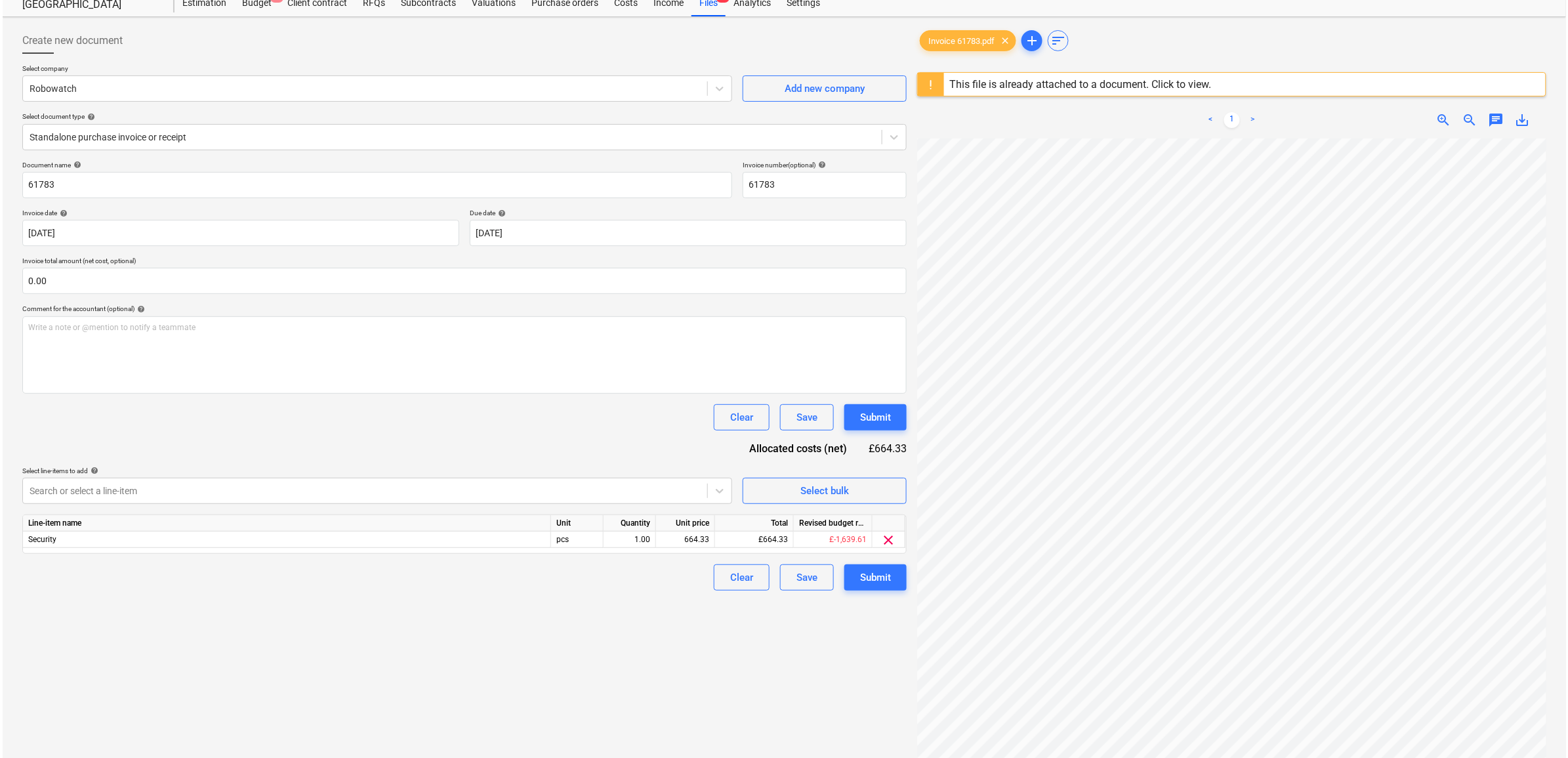
scroll to position [82, 0]
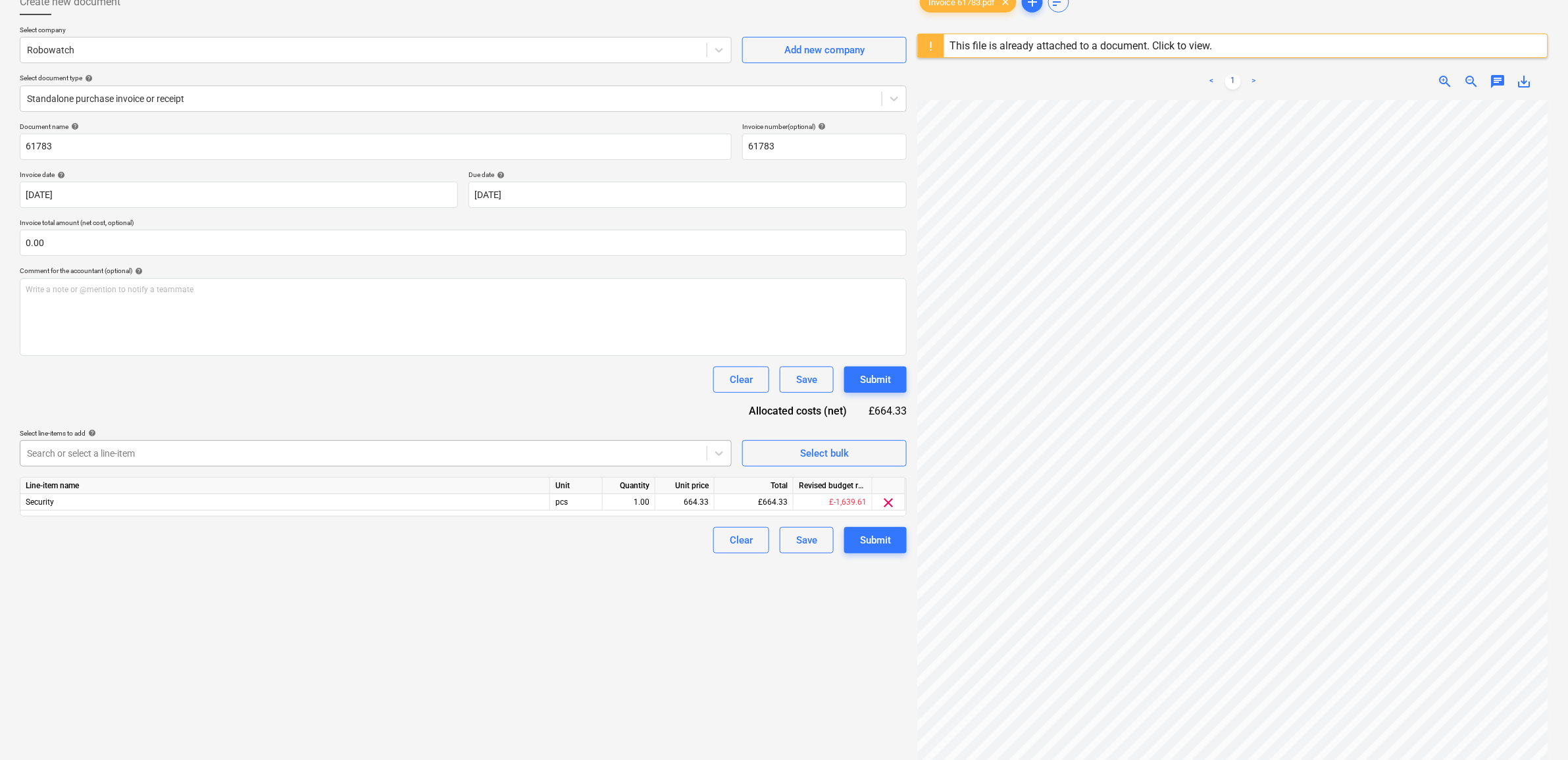
click at [692, 464] on div "Search or select a line-item" at bounding box center [376, 454] width 712 height 27
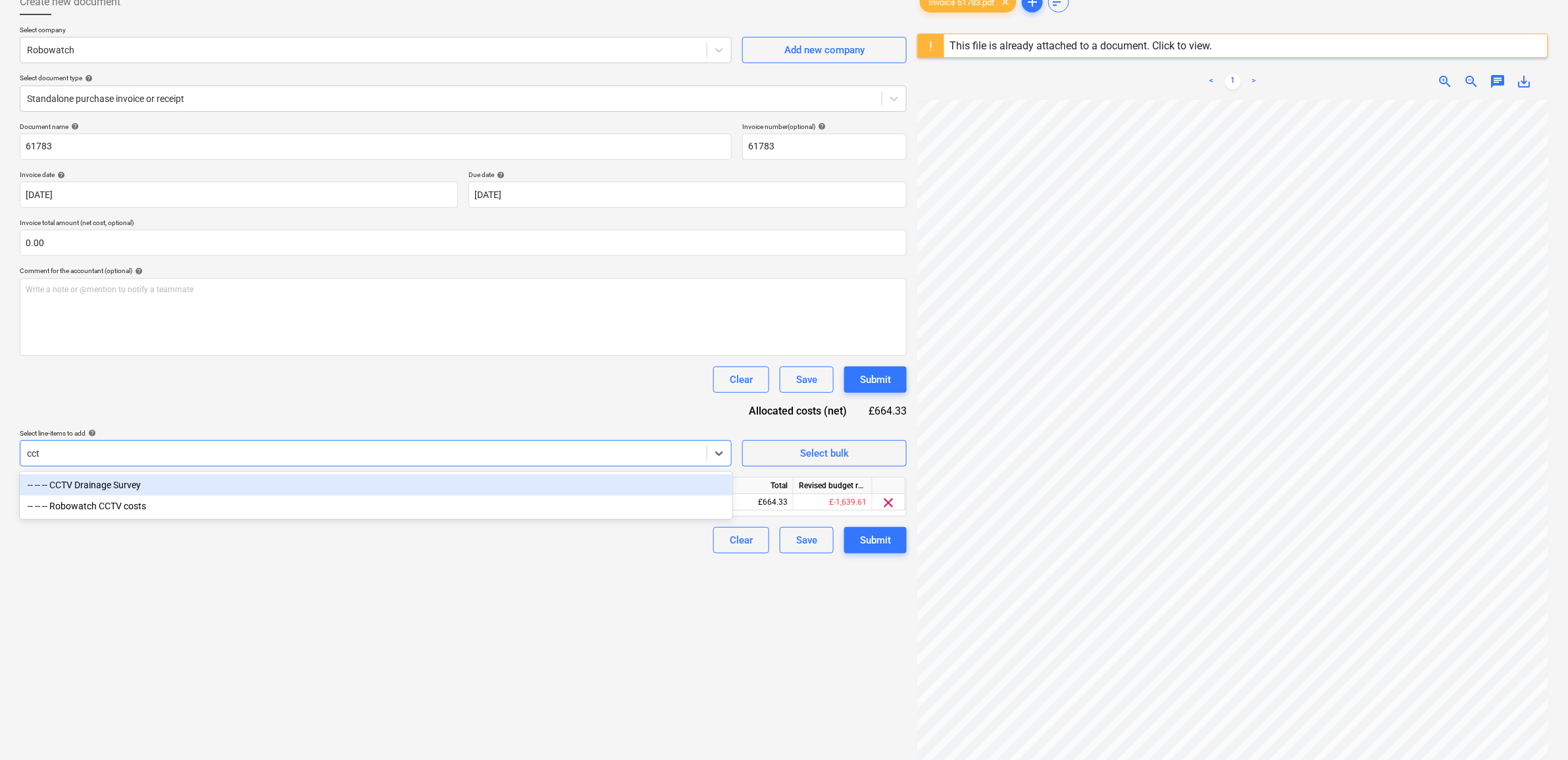
type input "cctv"
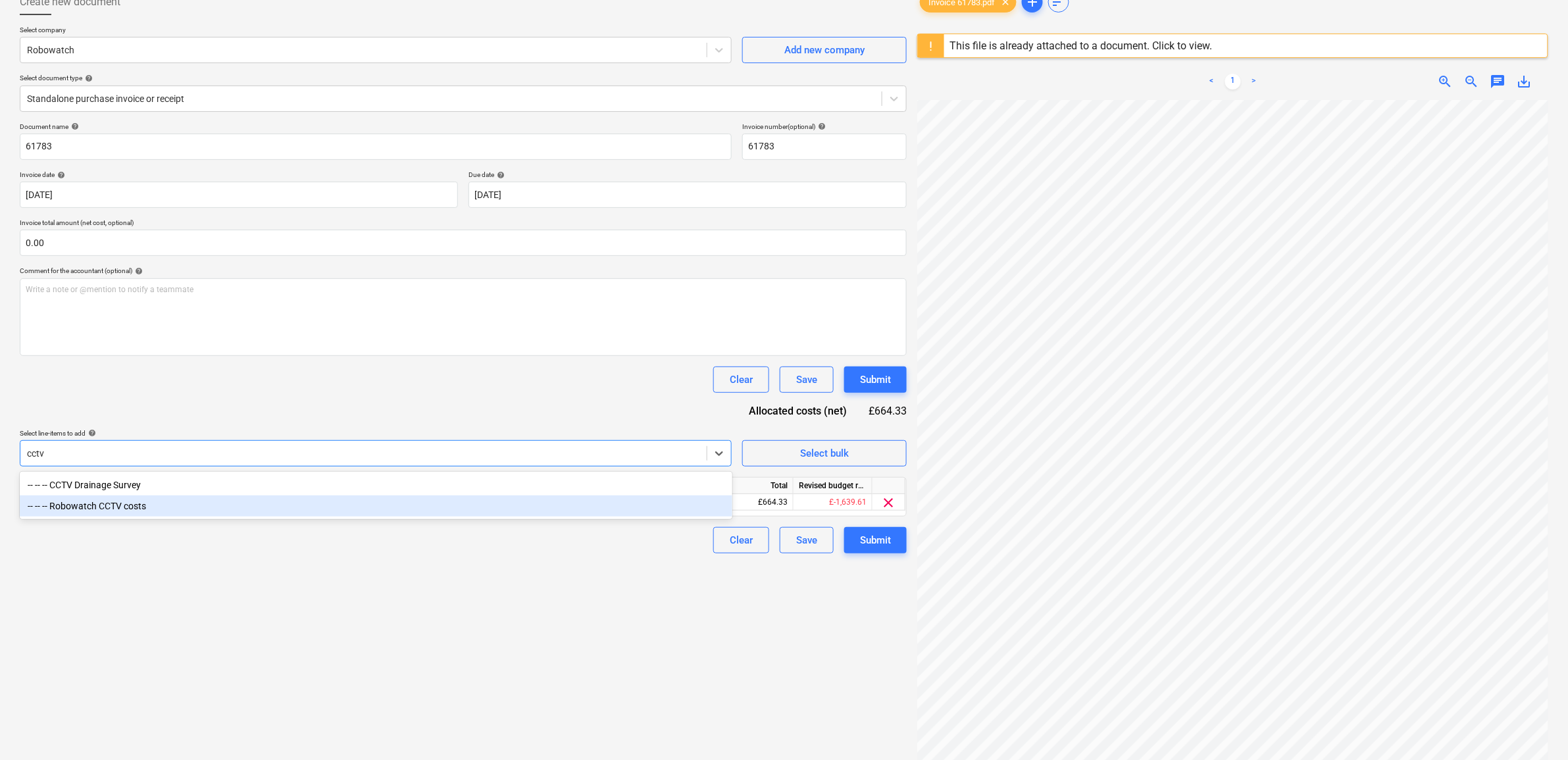
click at [532, 509] on div "-- -- -- Robowatch CCTV costs" at bounding box center [376, 506] width 712 height 21
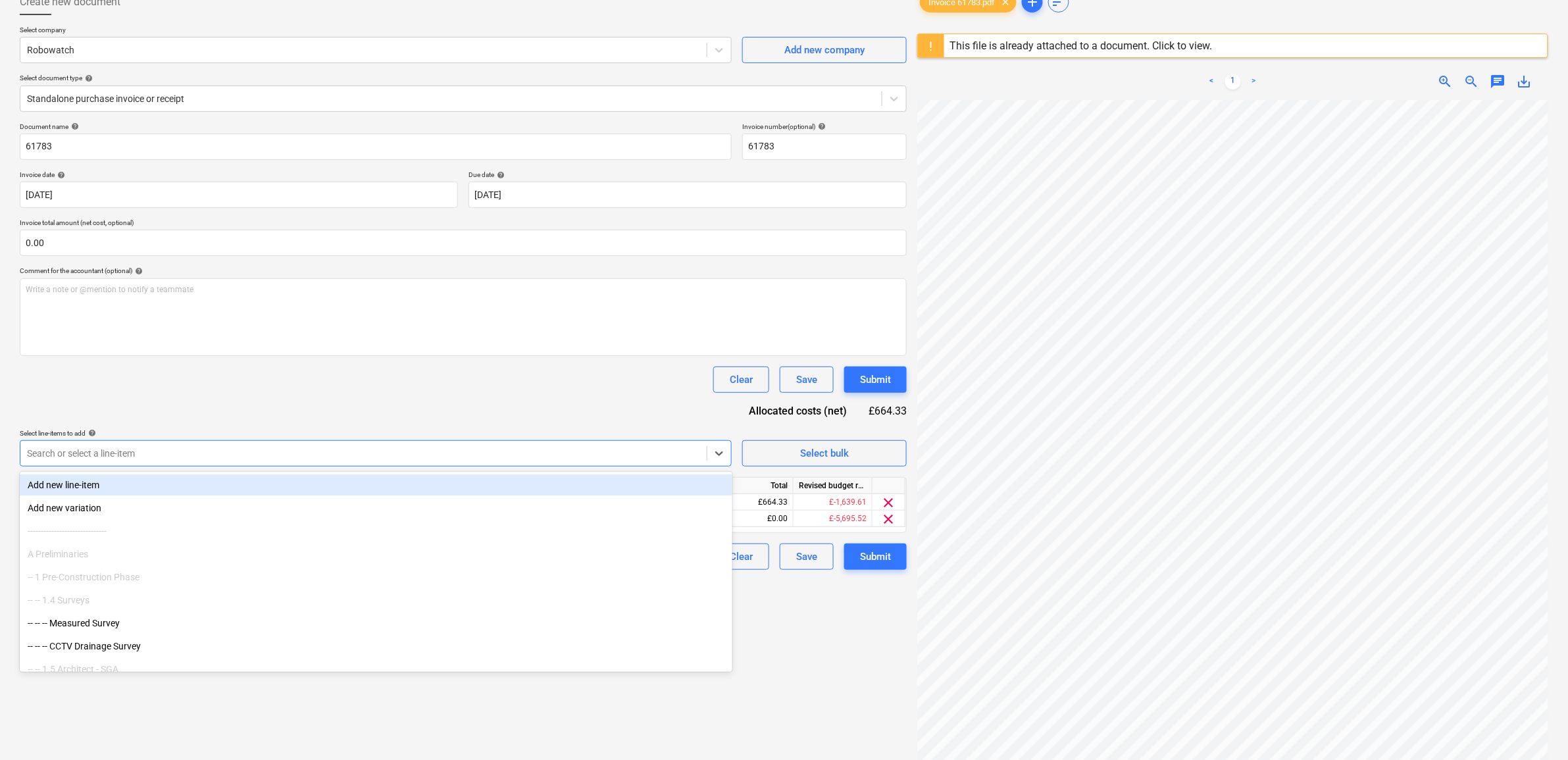
click at [521, 409] on div "Document name help 61783 Invoice number (optional) help 61783 Invoice date help…" at bounding box center [463, 346] width 887 height 448
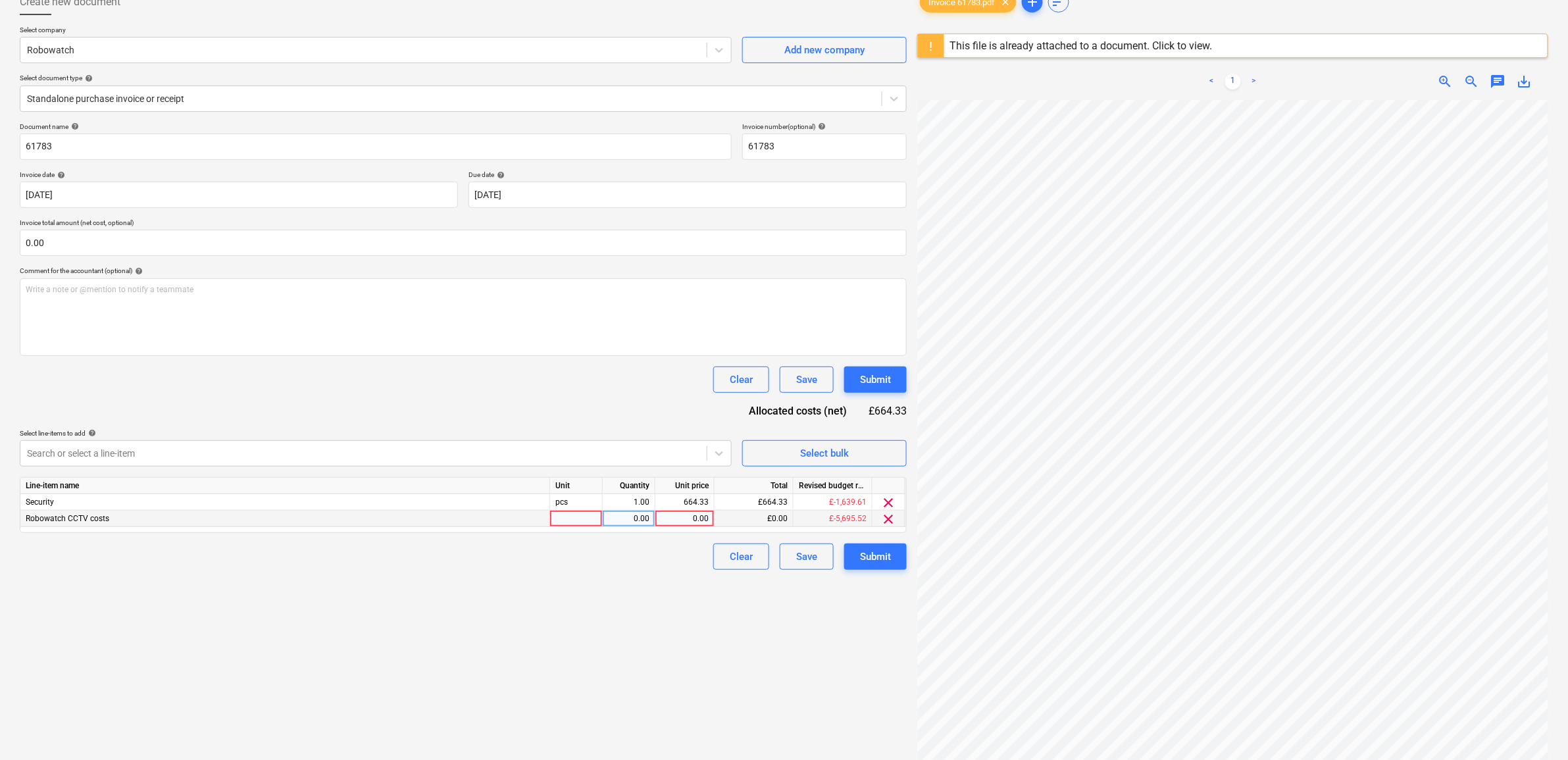
click at [682, 519] on div "0.00" at bounding box center [685, 518] width 48 height 16
type input "664.33"
click at [547, 665] on div "Create new document Select company Robowatch Add new company Select document ty…" at bounding box center [463, 406] width 897 height 845
click at [891, 502] on span "clear" at bounding box center [889, 503] width 16 height 16
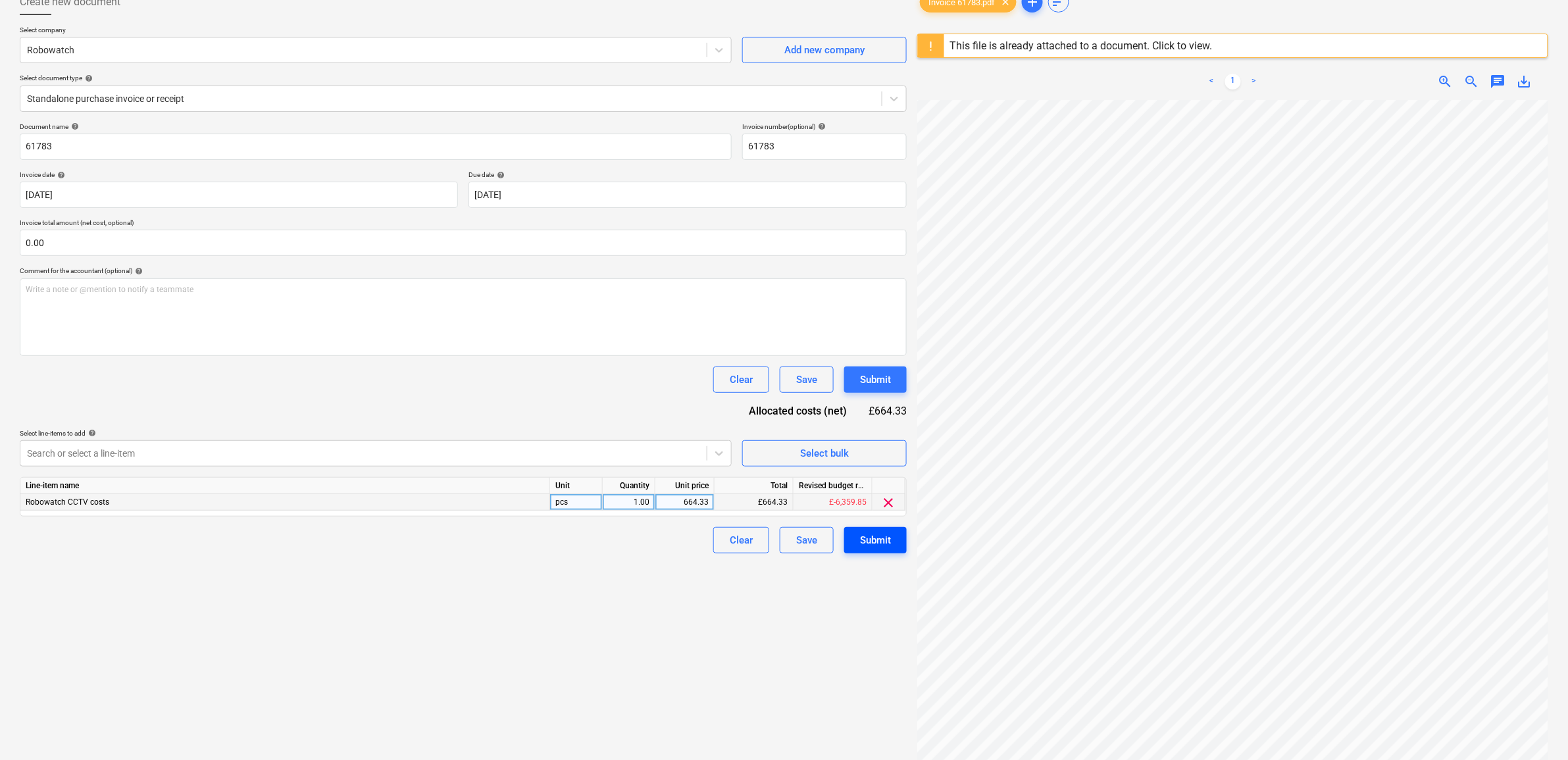
click at [880, 538] on div "Submit" at bounding box center [876, 541] width 31 height 17
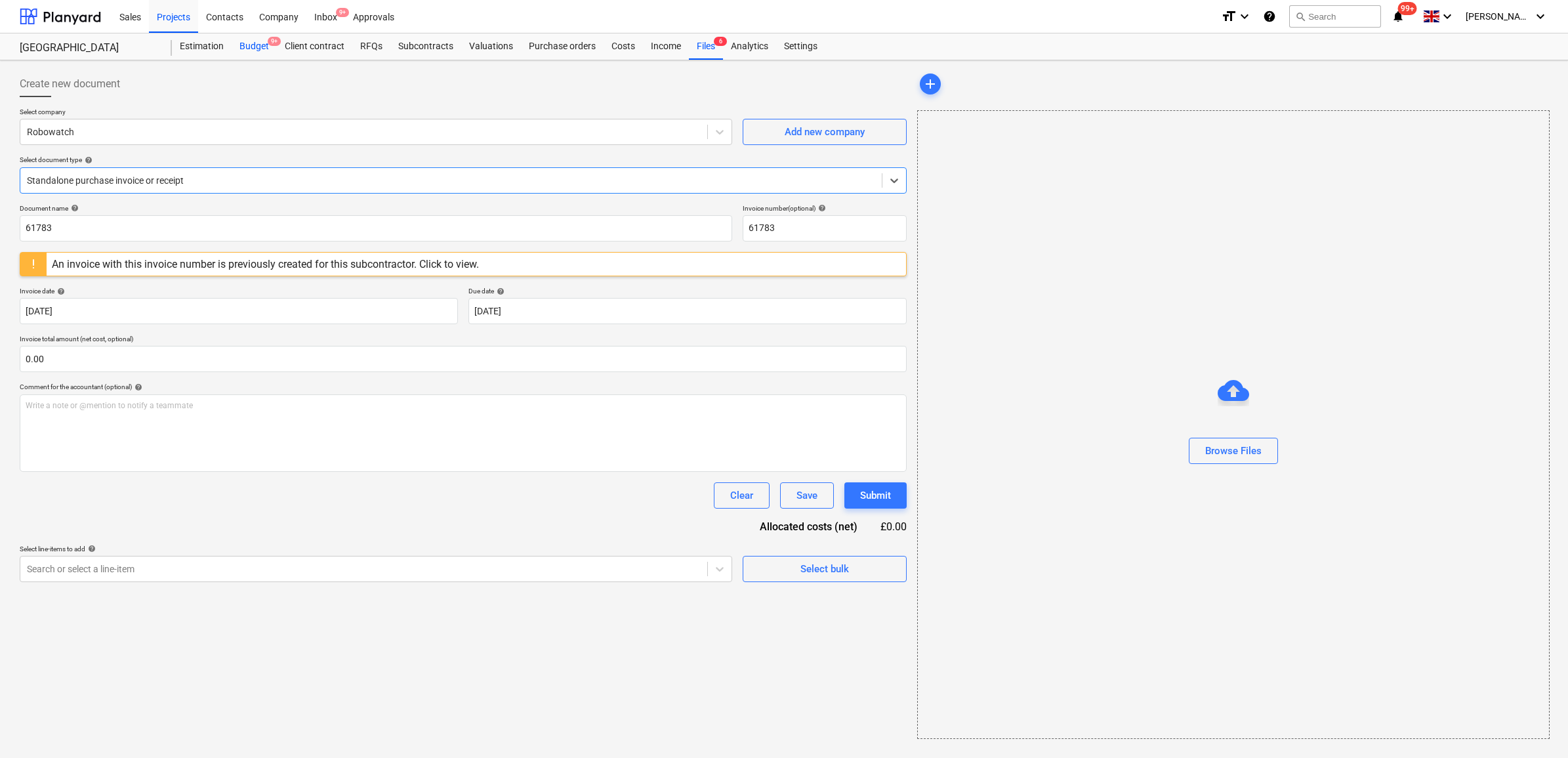
click at [256, 44] on div "Budget 9+" at bounding box center [254, 46] width 45 height 26
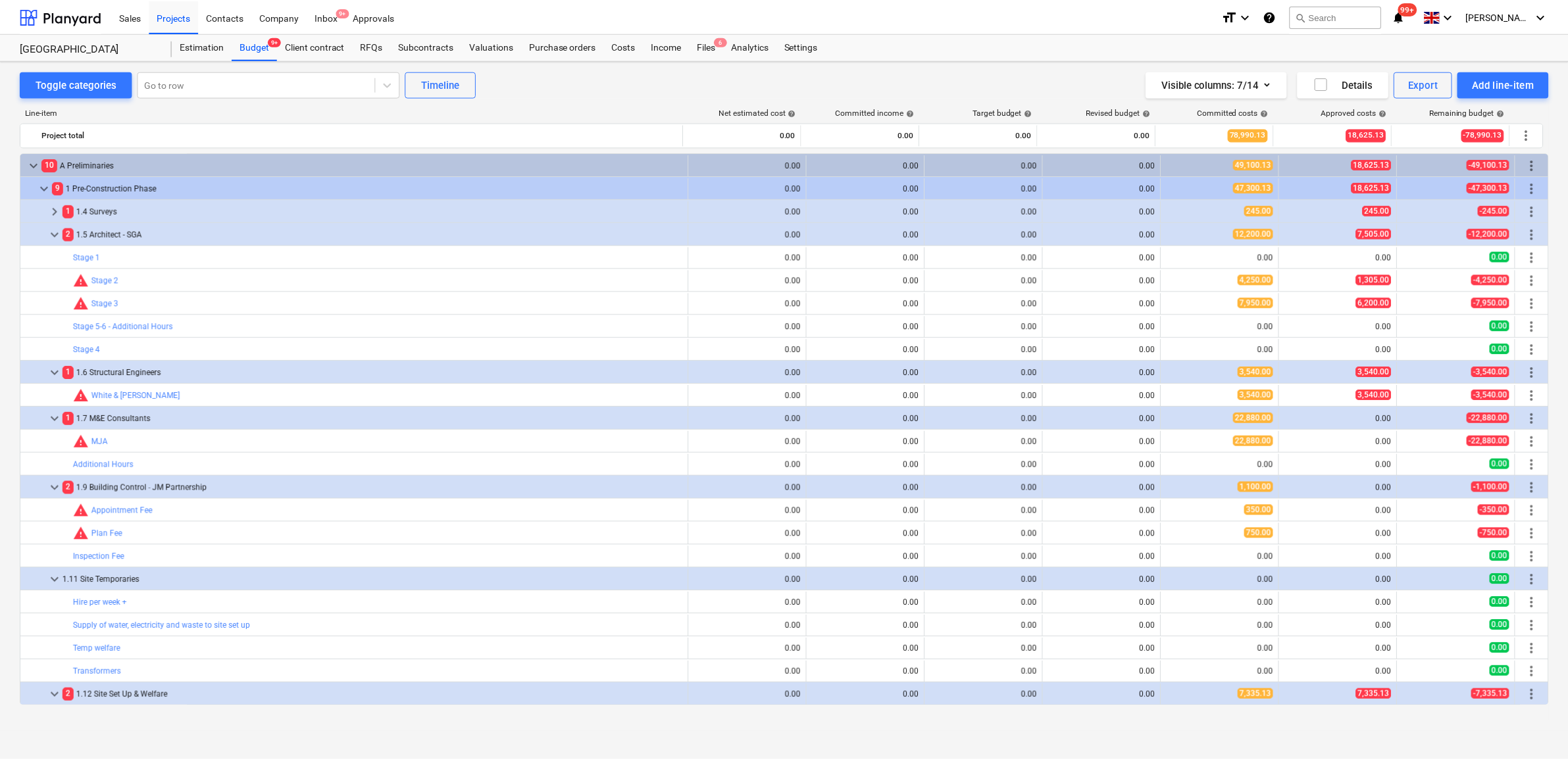
scroll to position [164, 0]
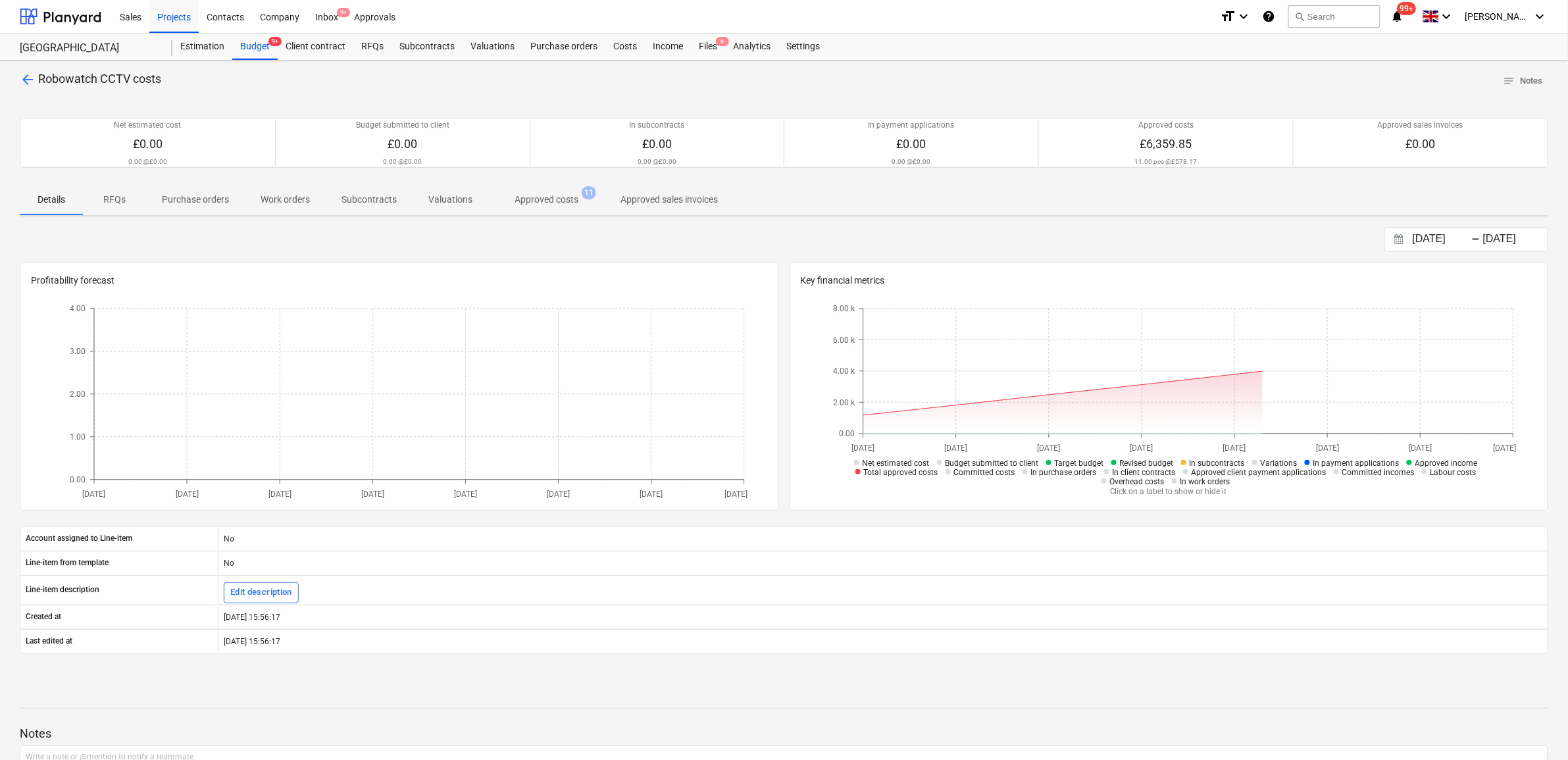
click at [538, 198] on p "Approved costs" at bounding box center [546, 199] width 64 height 14
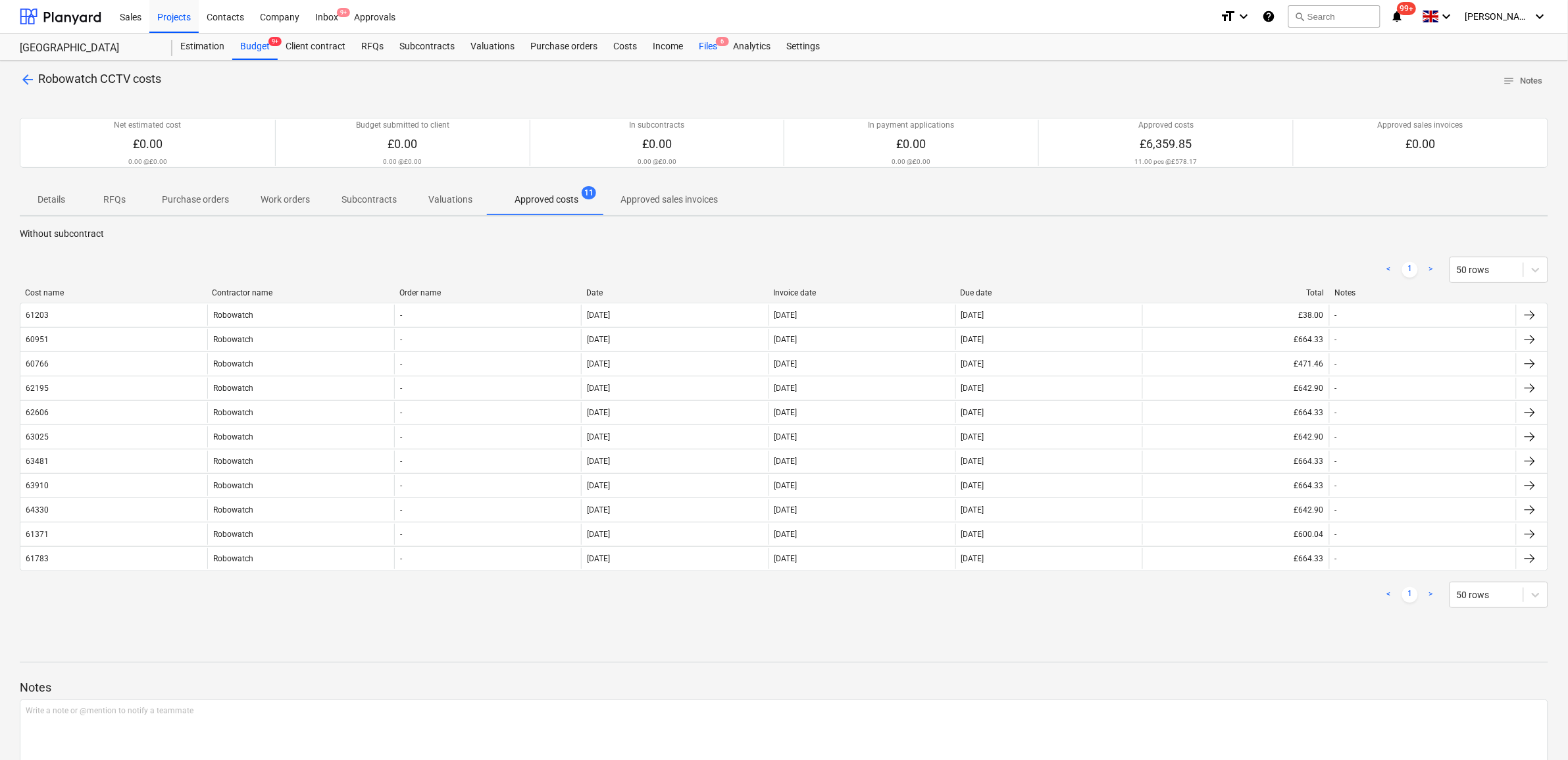
click at [716, 40] on span "6" at bounding box center [723, 42] width 13 height 9
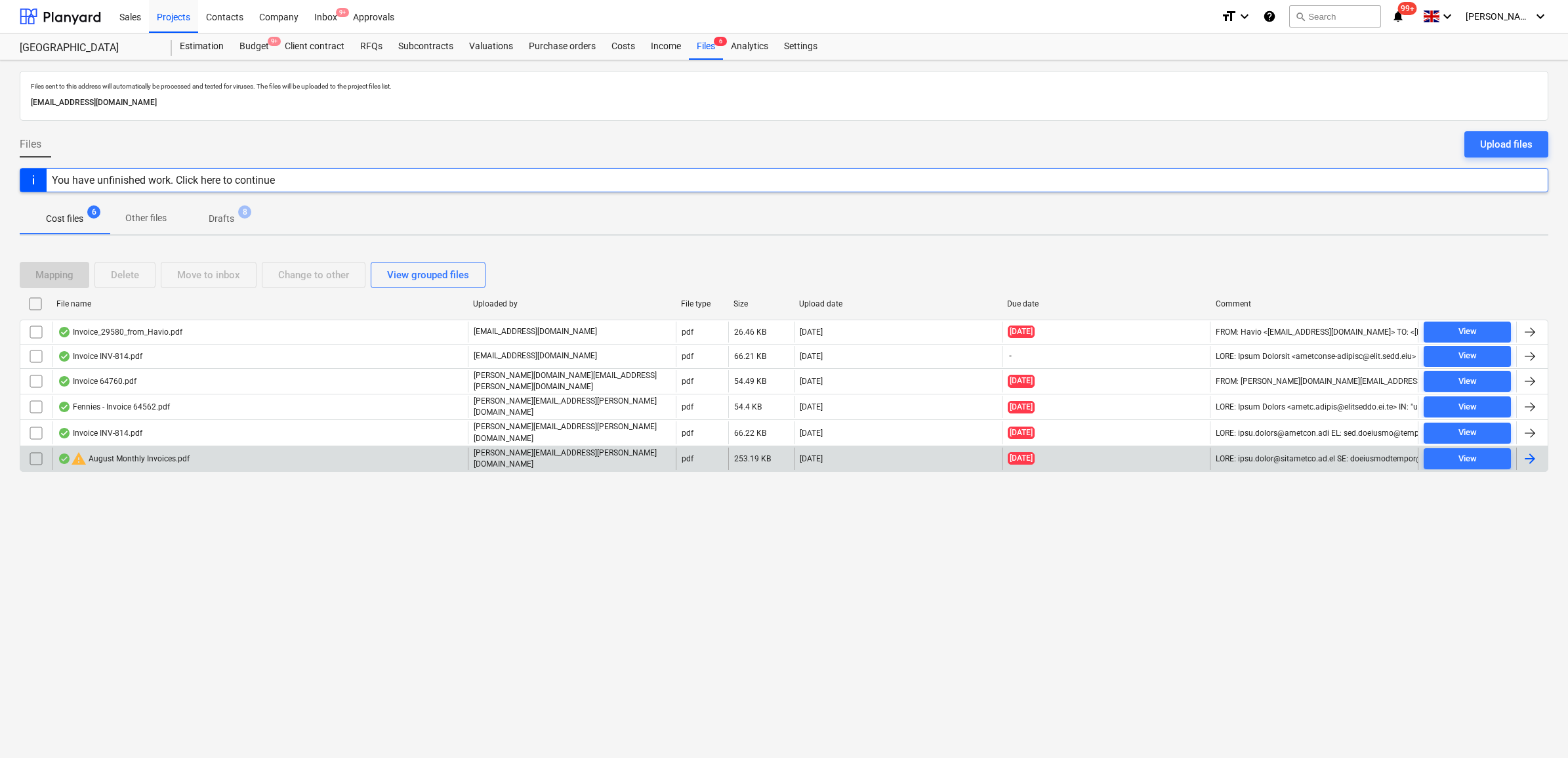
click at [1530, 451] on div at bounding box center [1530, 459] width 16 height 16
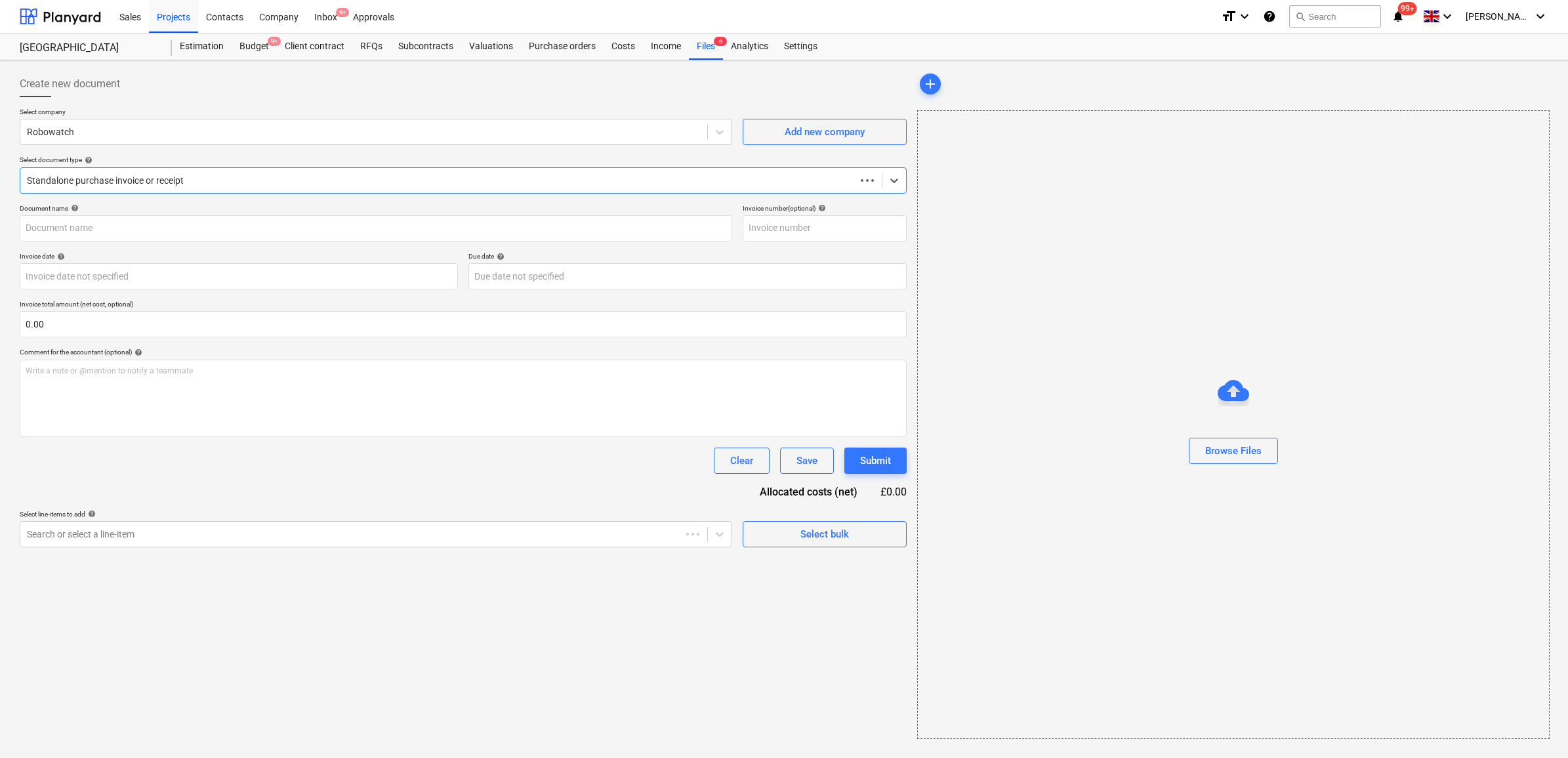
type input "August Monthly Invoices.pdf"
type input "01 Aug 2025"
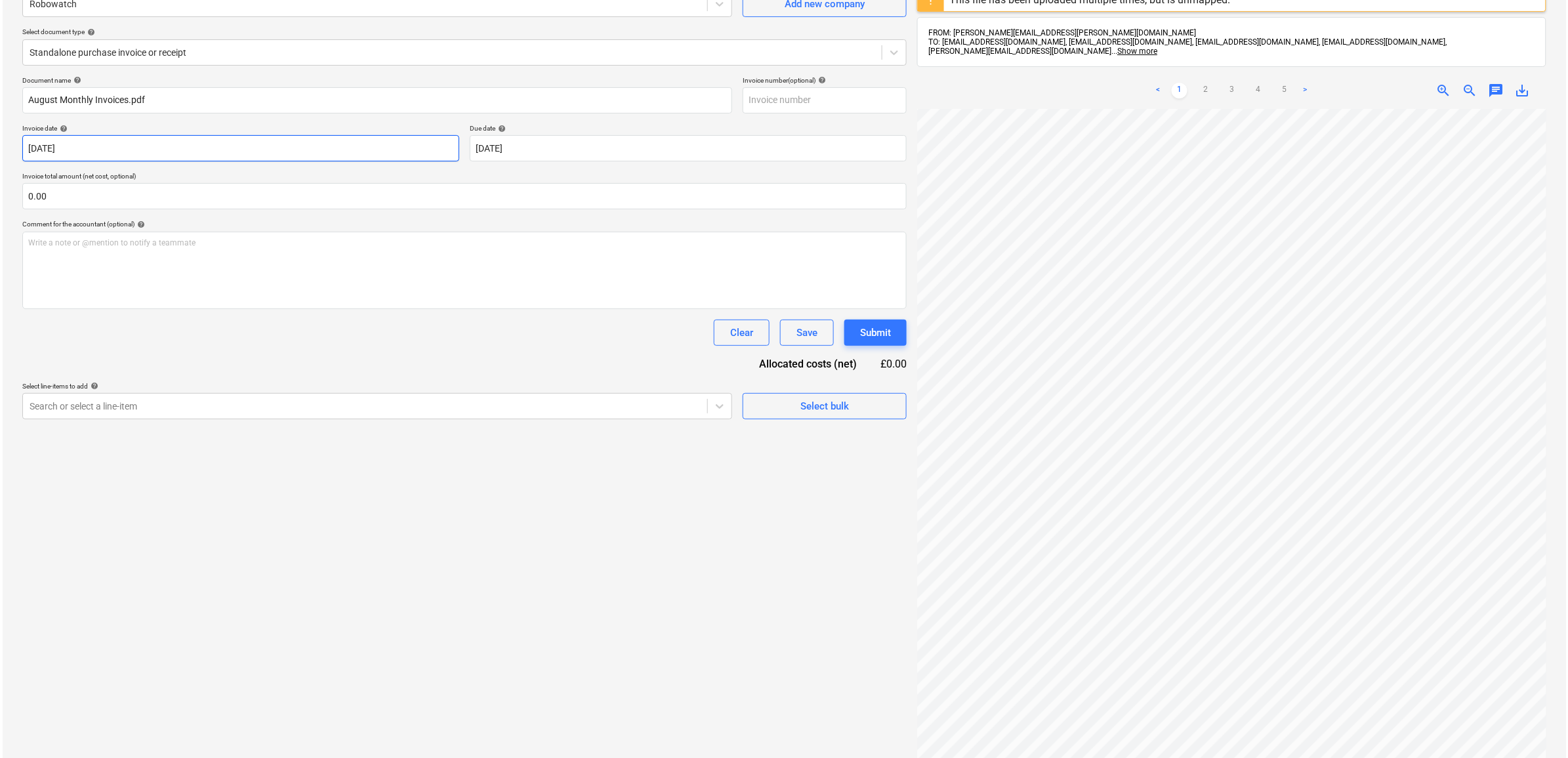
scroll to position [46, 0]
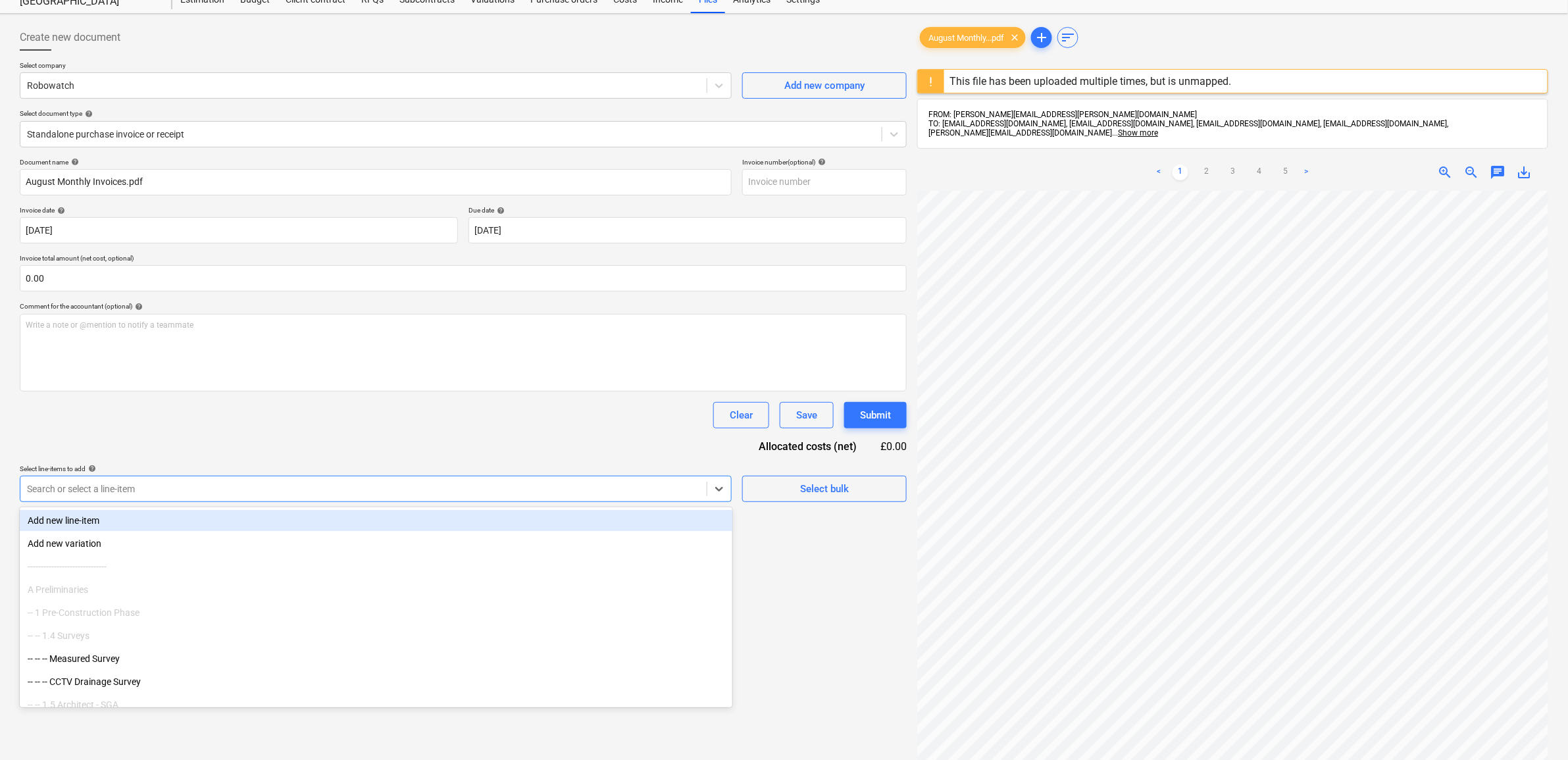
click at [231, 484] on div at bounding box center [363, 490] width 673 height 13
type input "cctv"
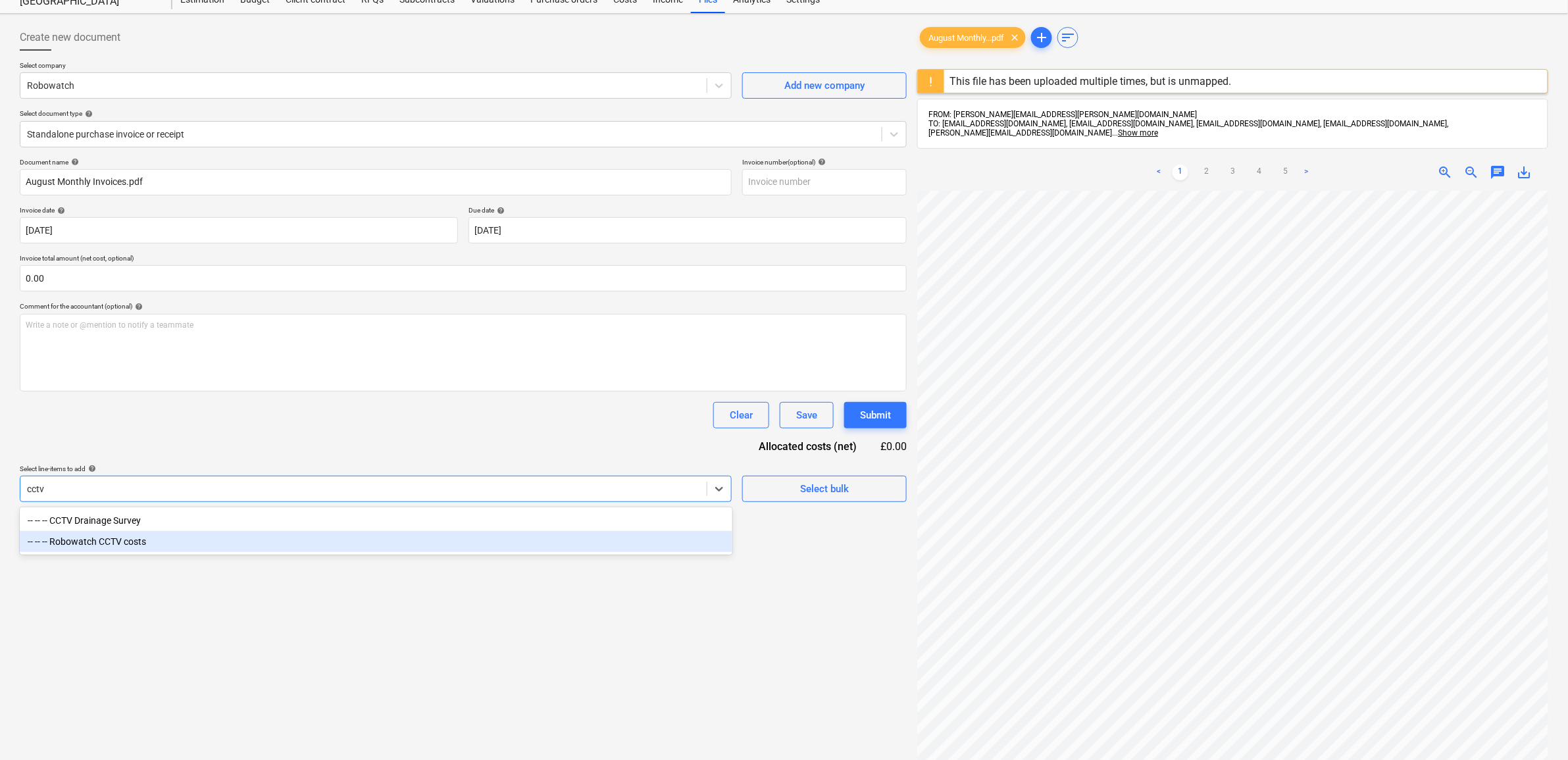
click at [169, 542] on div "-- -- -- Robowatch CCTV costs" at bounding box center [376, 542] width 712 height 21
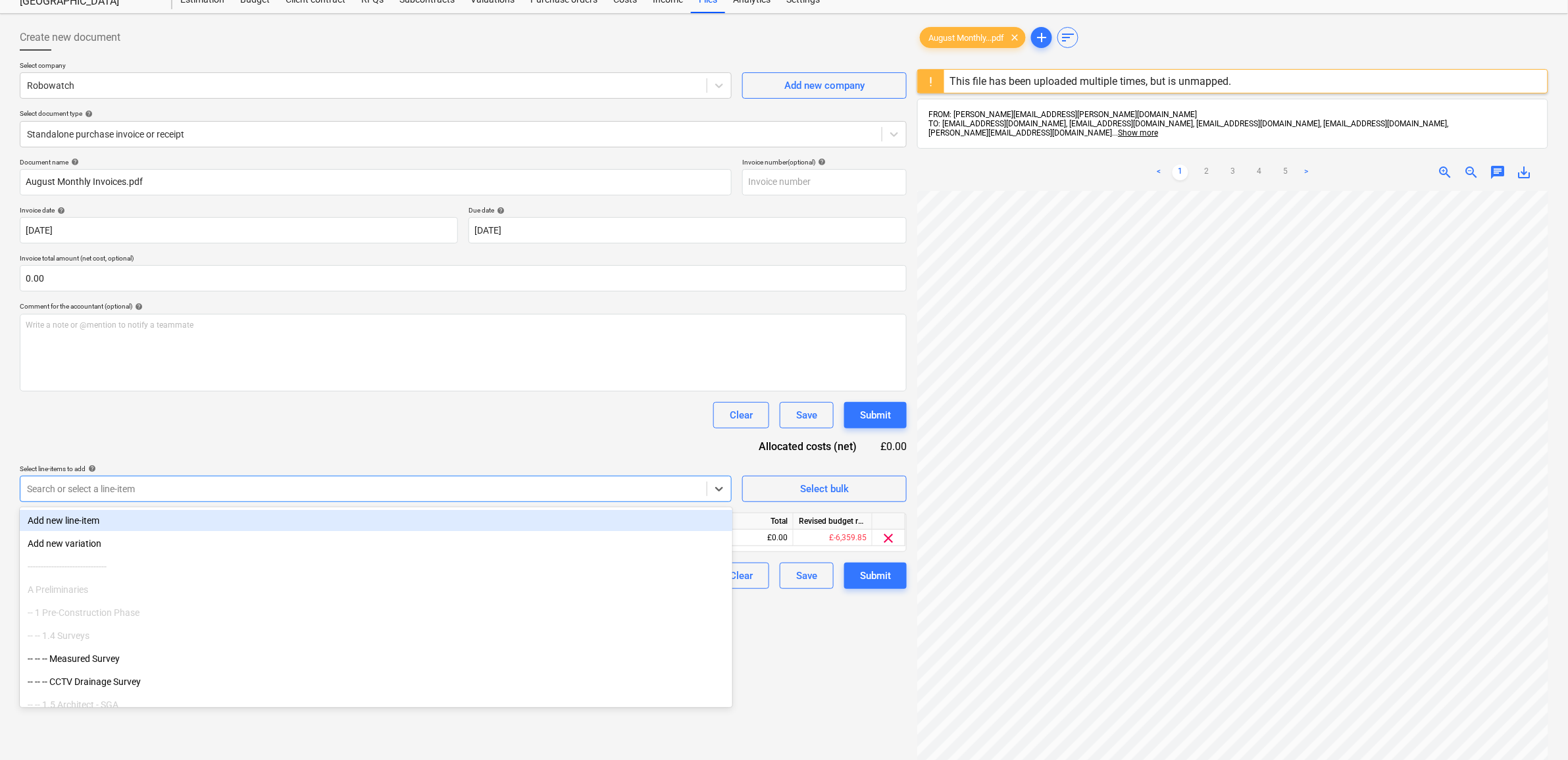
click at [286, 427] on div "Clear Save Submit" at bounding box center [463, 416] width 887 height 27
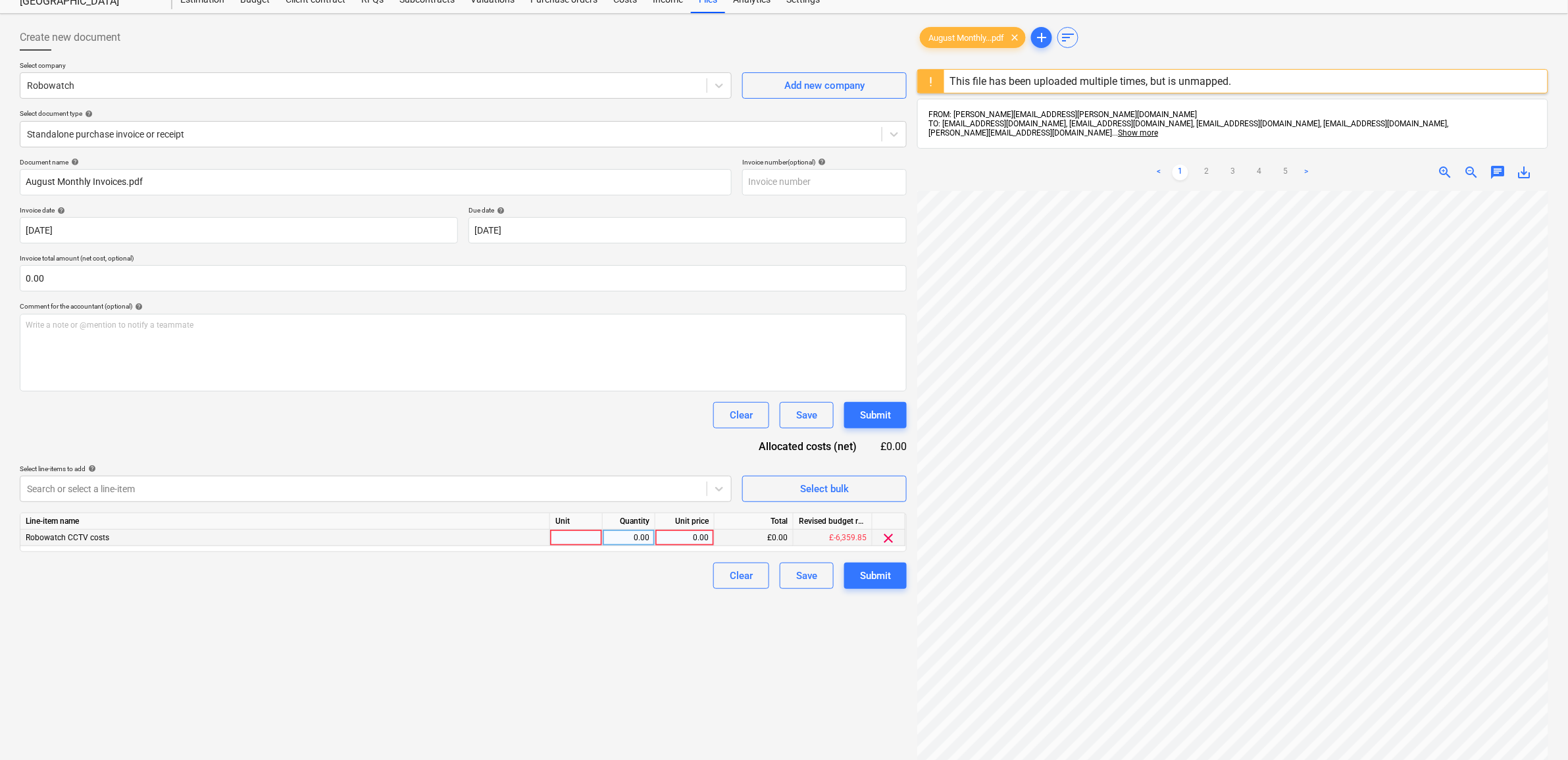
click at [673, 541] on div "0.00" at bounding box center [685, 537] width 48 height 16
type input "708.66"
click at [521, 627] on div "Create new document Select company Robowatch Add new company Select document ty…" at bounding box center [463, 469] width 897 height 900
click at [867, 576] on div "Submit" at bounding box center [876, 576] width 31 height 17
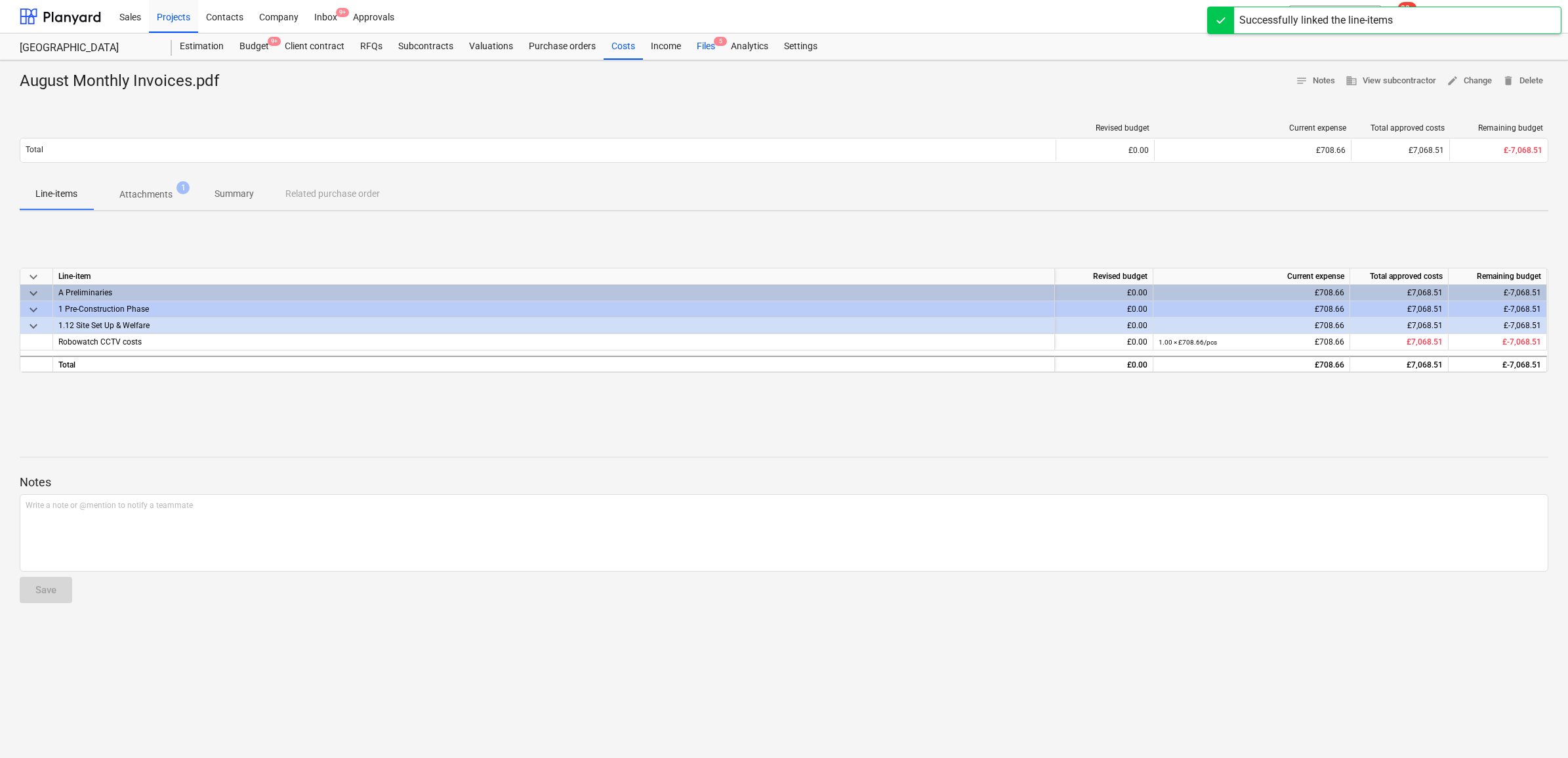
click at [709, 44] on div "Files 5" at bounding box center [706, 46] width 34 height 26
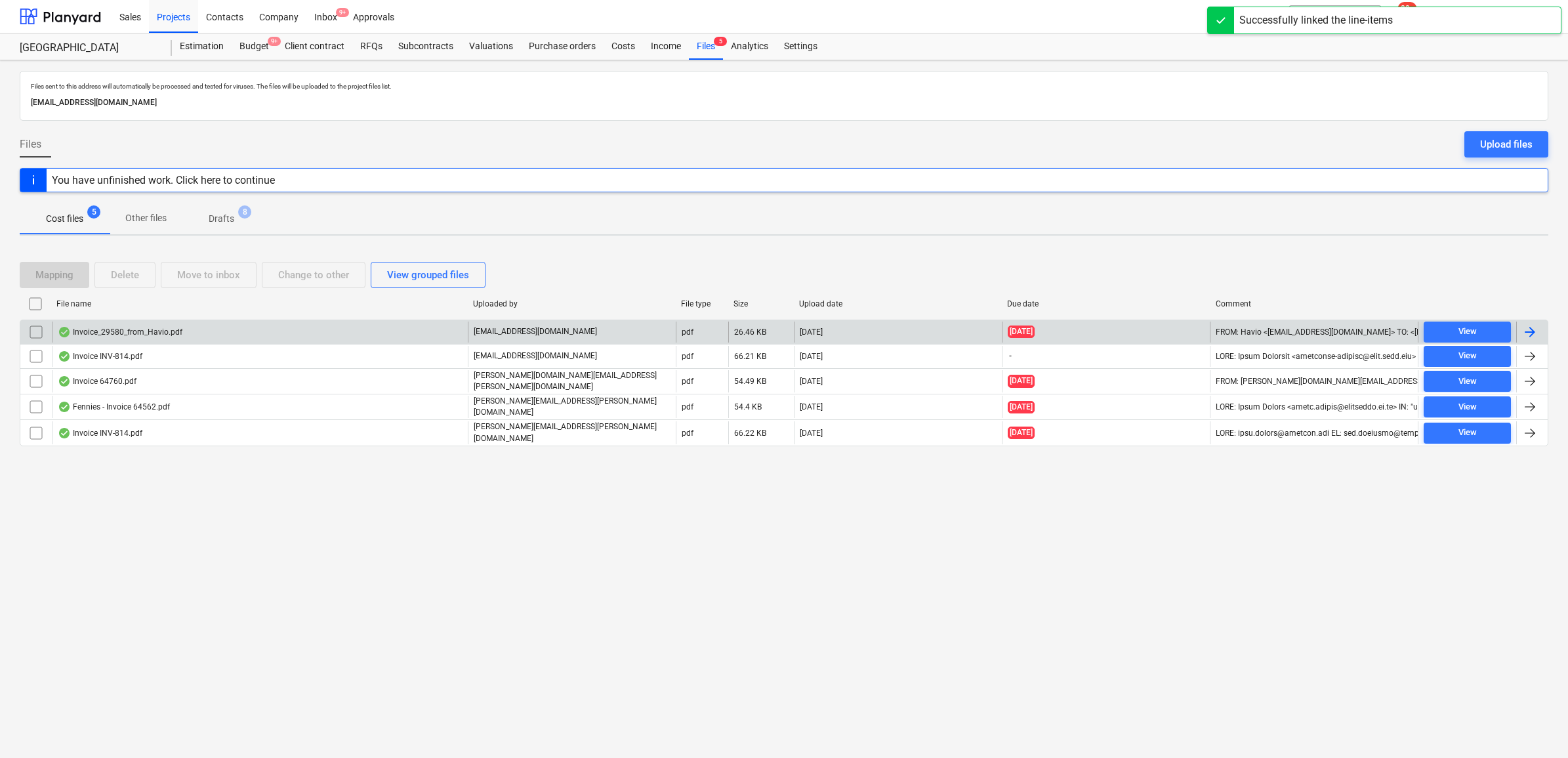
click at [1539, 331] on div at bounding box center [1531, 332] width 31 height 21
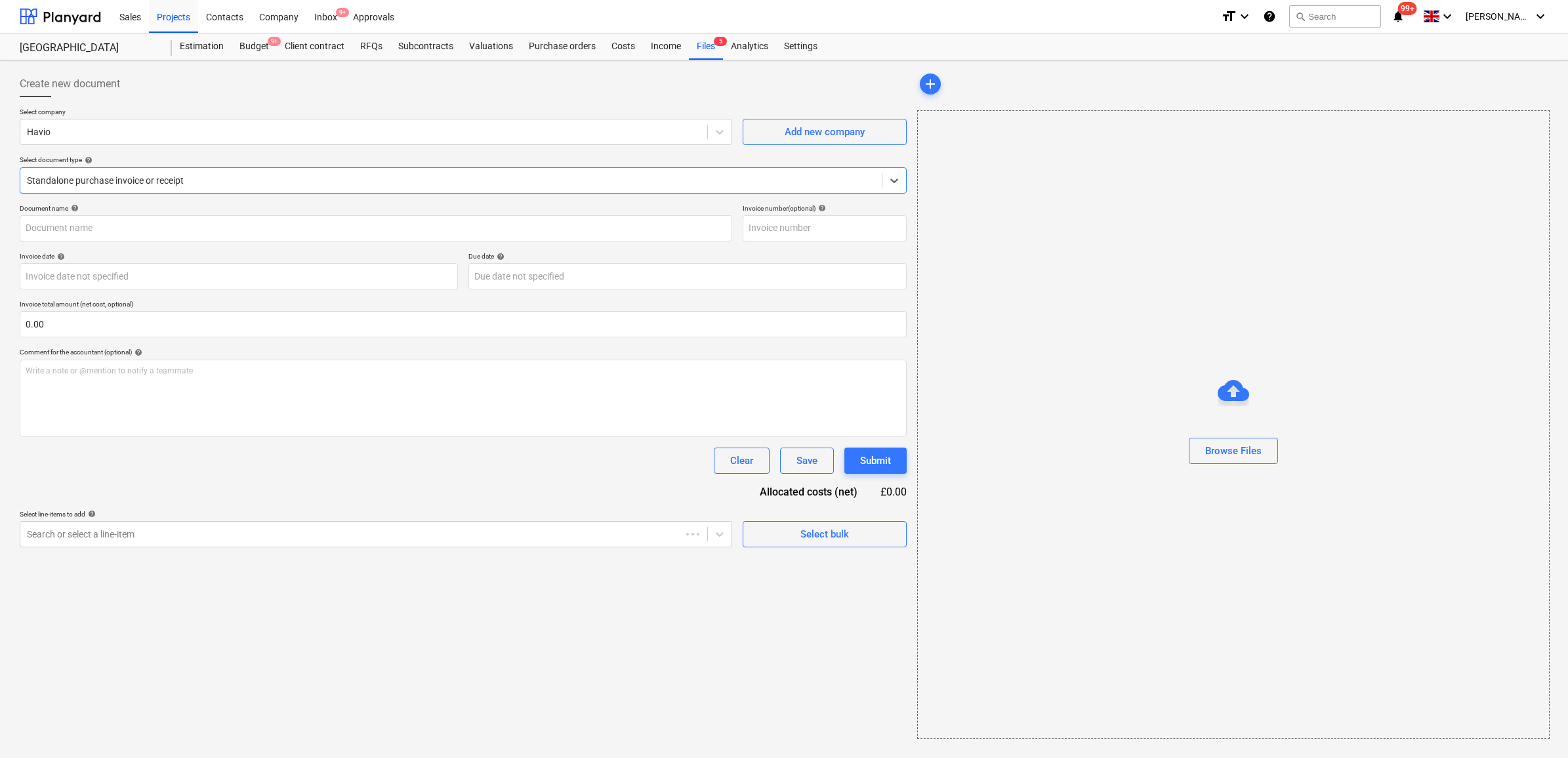
type input "29580"
type input "27 Sep 2025"
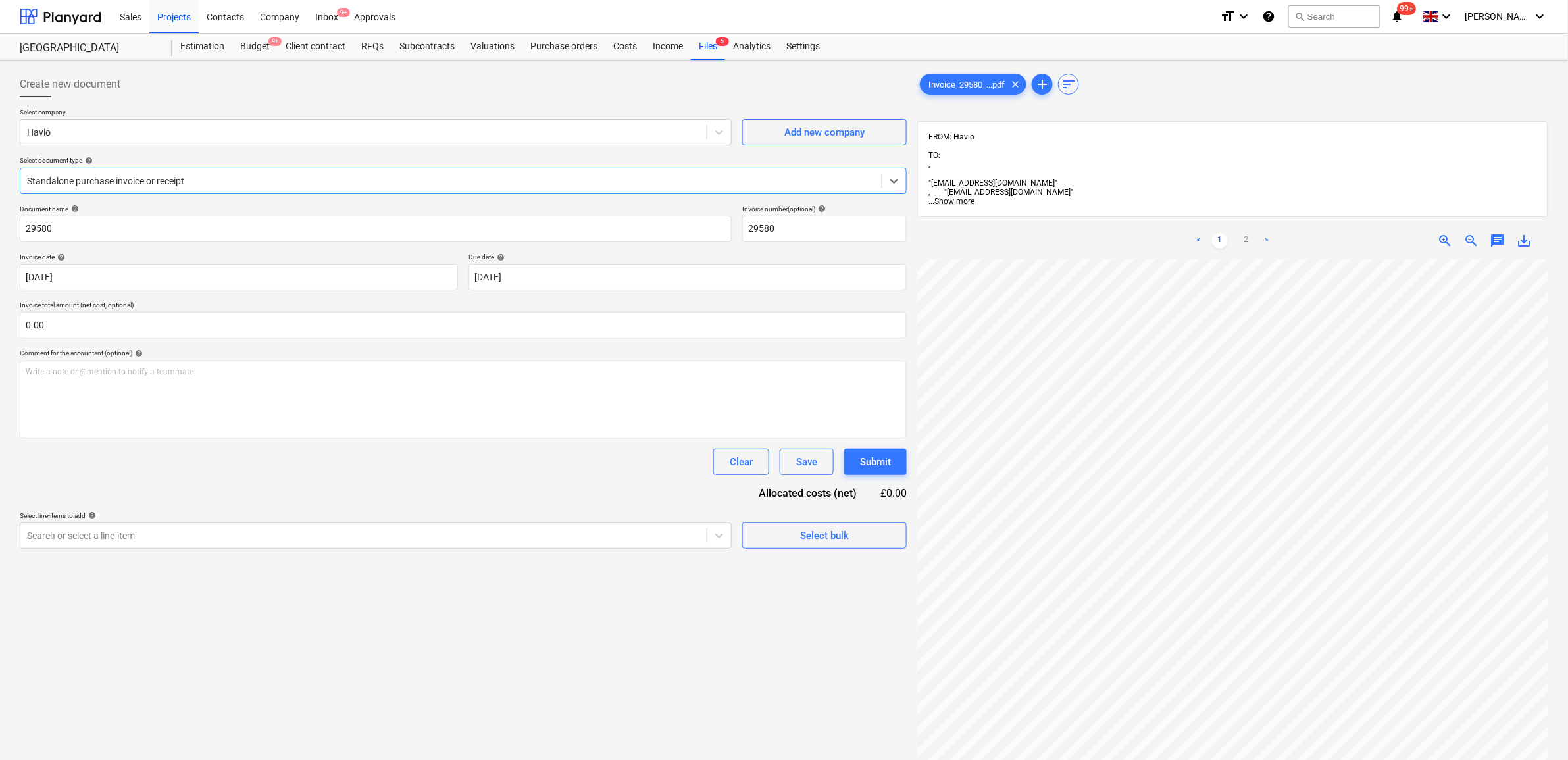
click at [285, 179] on div at bounding box center [451, 181] width 848 height 13
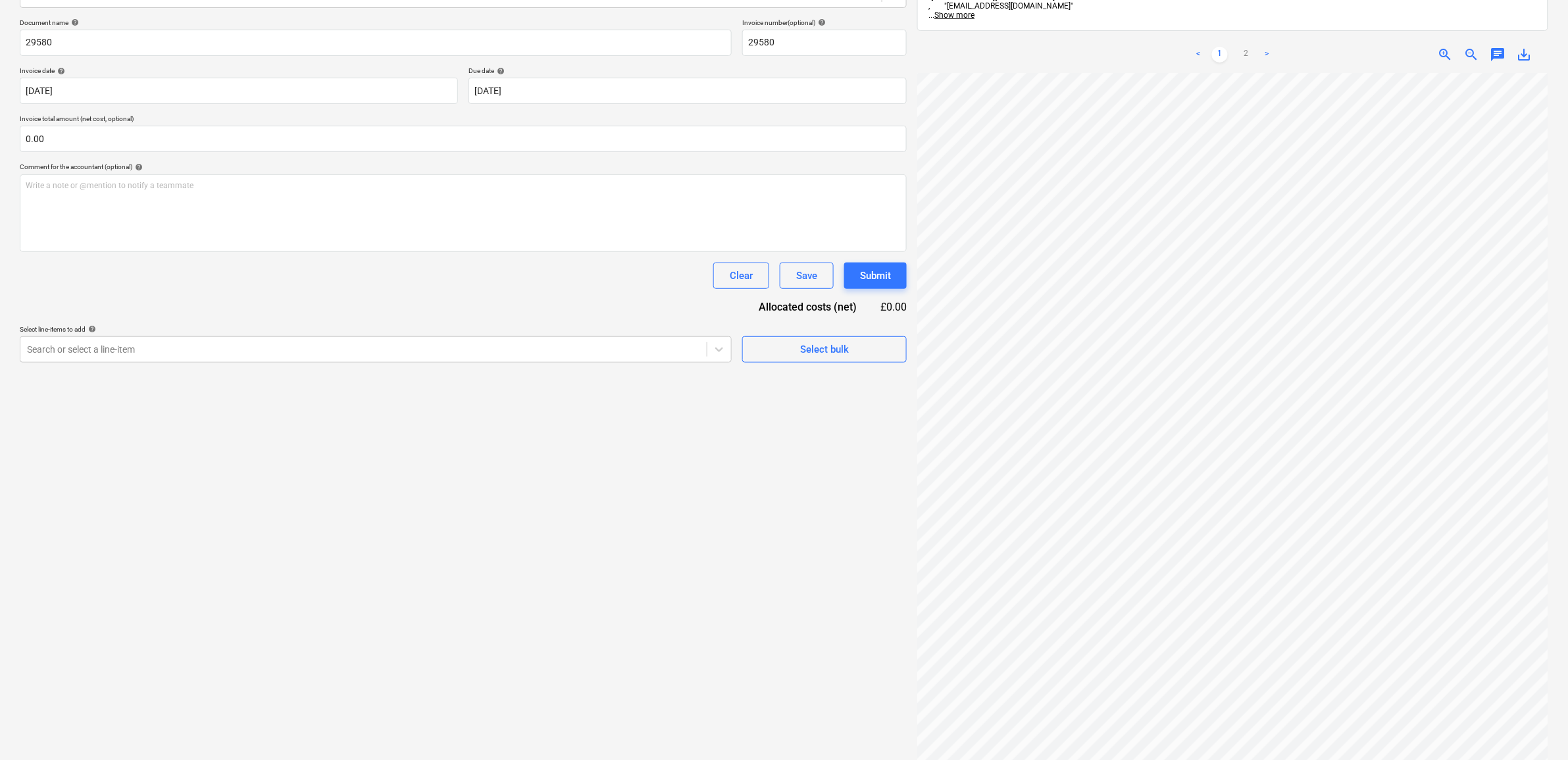
scroll to position [33, 81]
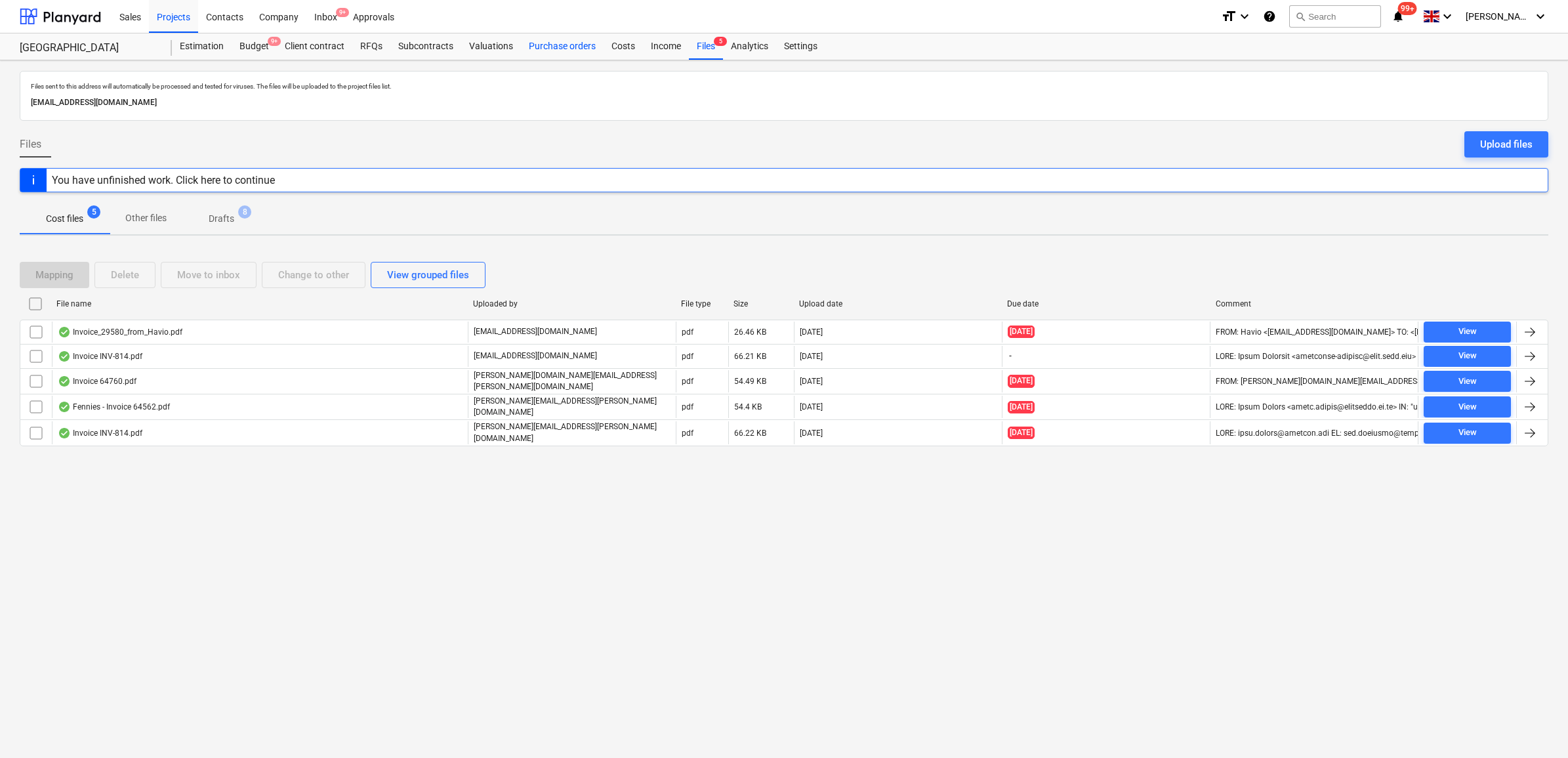
click at [548, 42] on div "Purchase orders" at bounding box center [562, 46] width 82 height 26
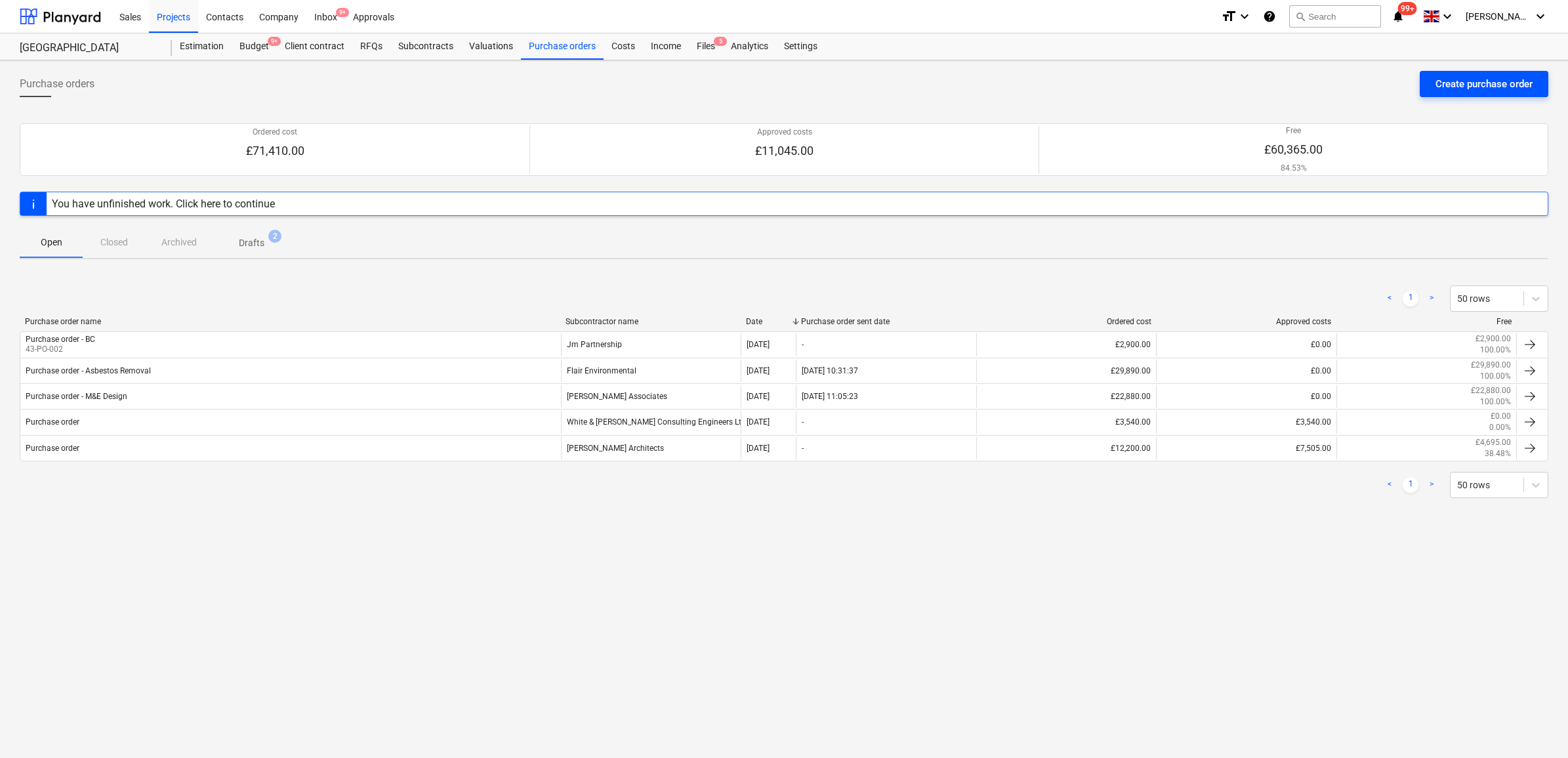
click at [1480, 87] on div "Create purchase order" at bounding box center [1484, 84] width 97 height 17
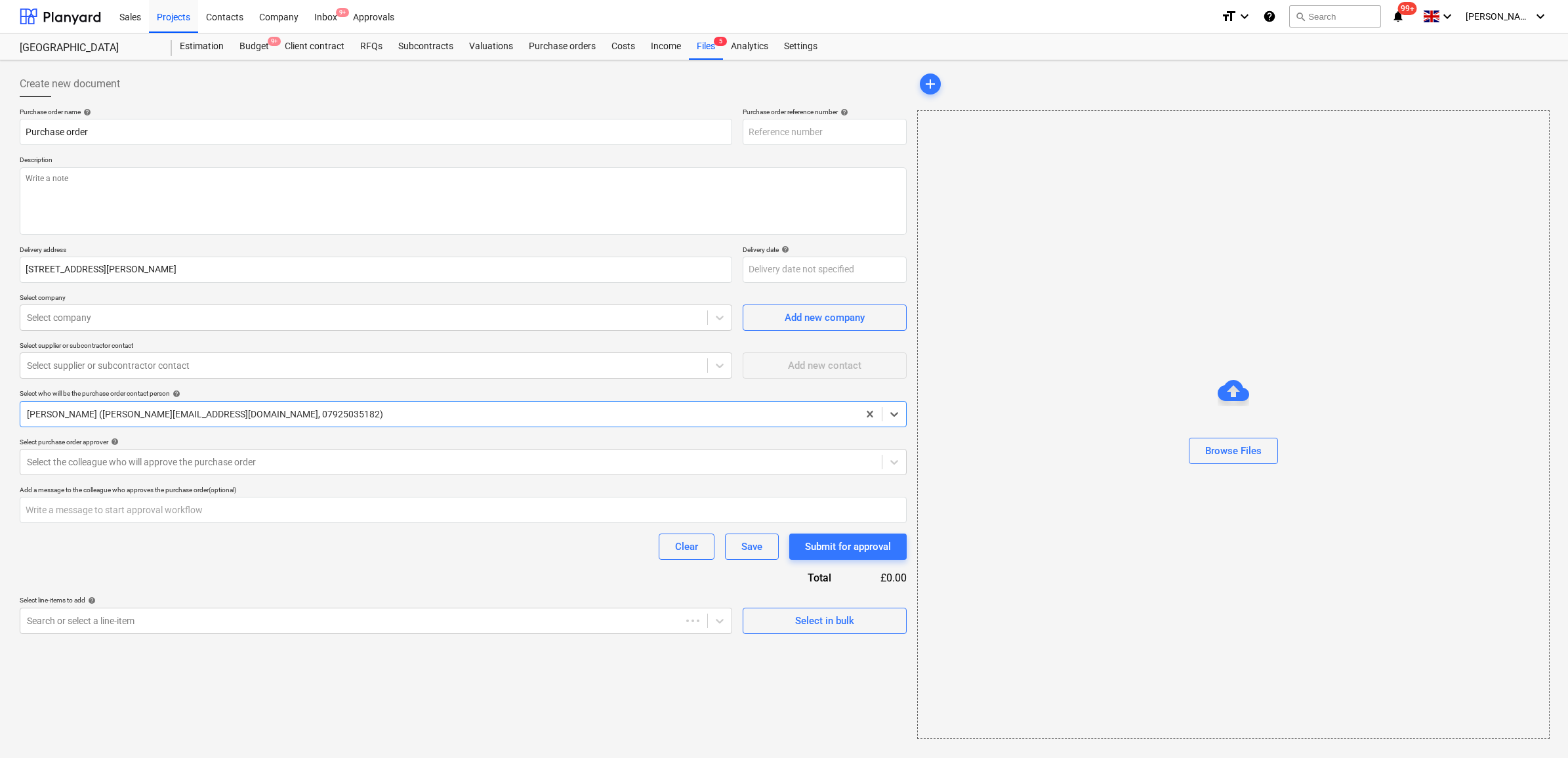
type textarea "x"
type input "43-PO-003"
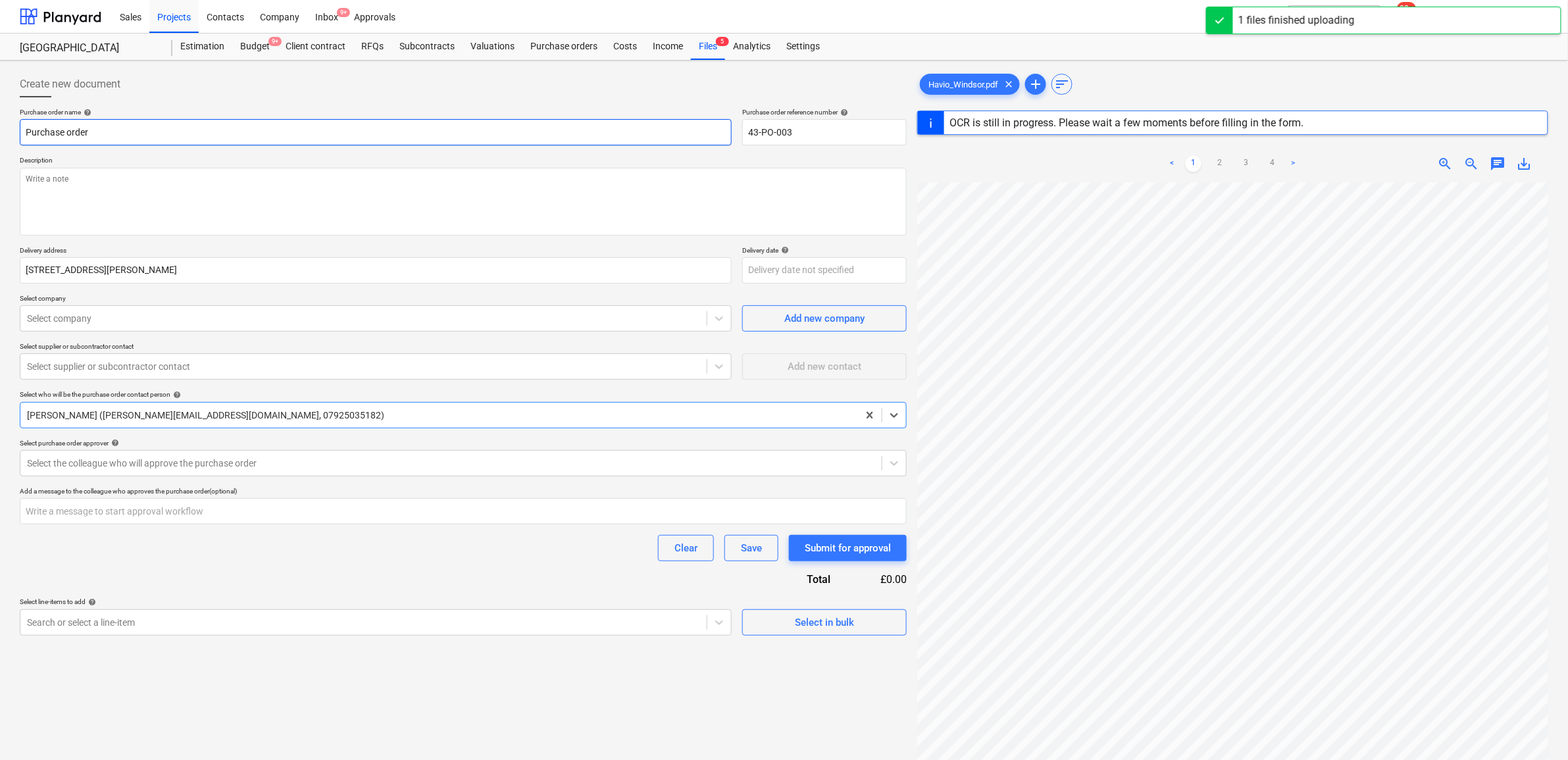
click at [145, 139] on input "Purchase order" at bounding box center [376, 133] width 712 height 27
type textarea "x"
type input "Purchase order"
type textarea "x"
type input "Purchase order -"
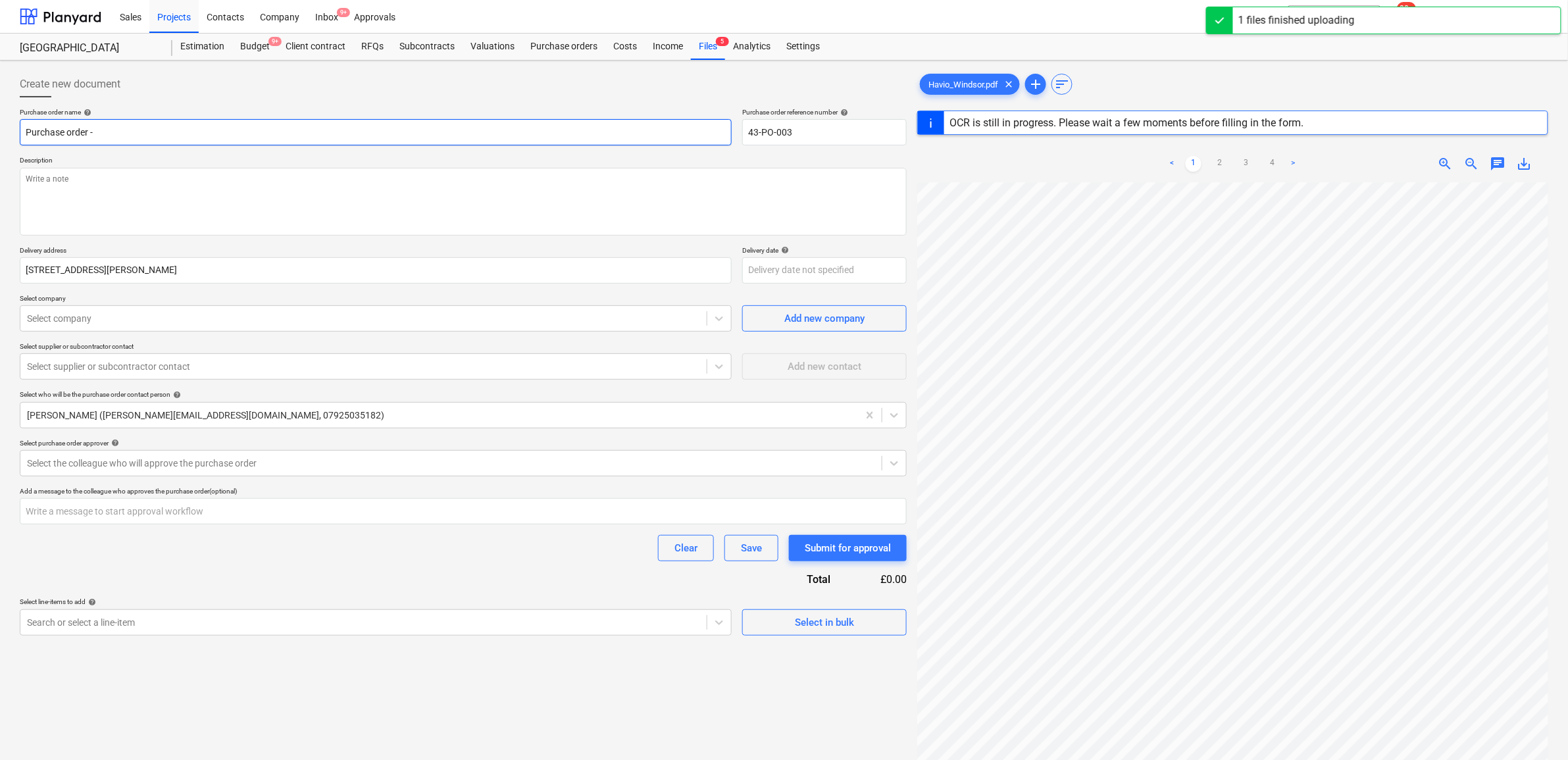
type textarea "x"
type input "Purchase order -"
type textarea "x"
type input "Purchase order - C"
type textarea "x"
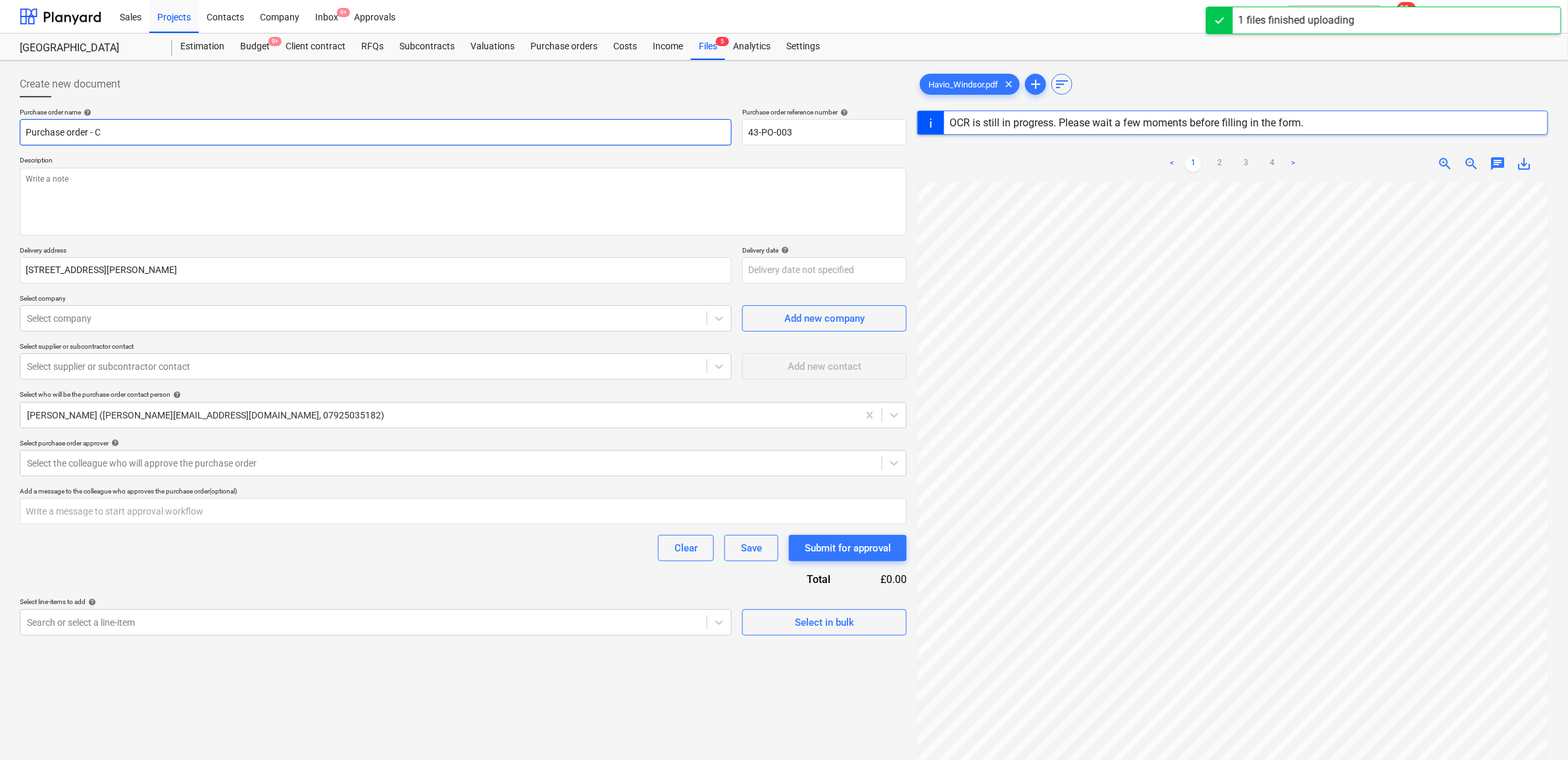
type input "Purchase order - CD"
type textarea "x"
type input "Purchase order - CDM Havio"
type input "Havio"
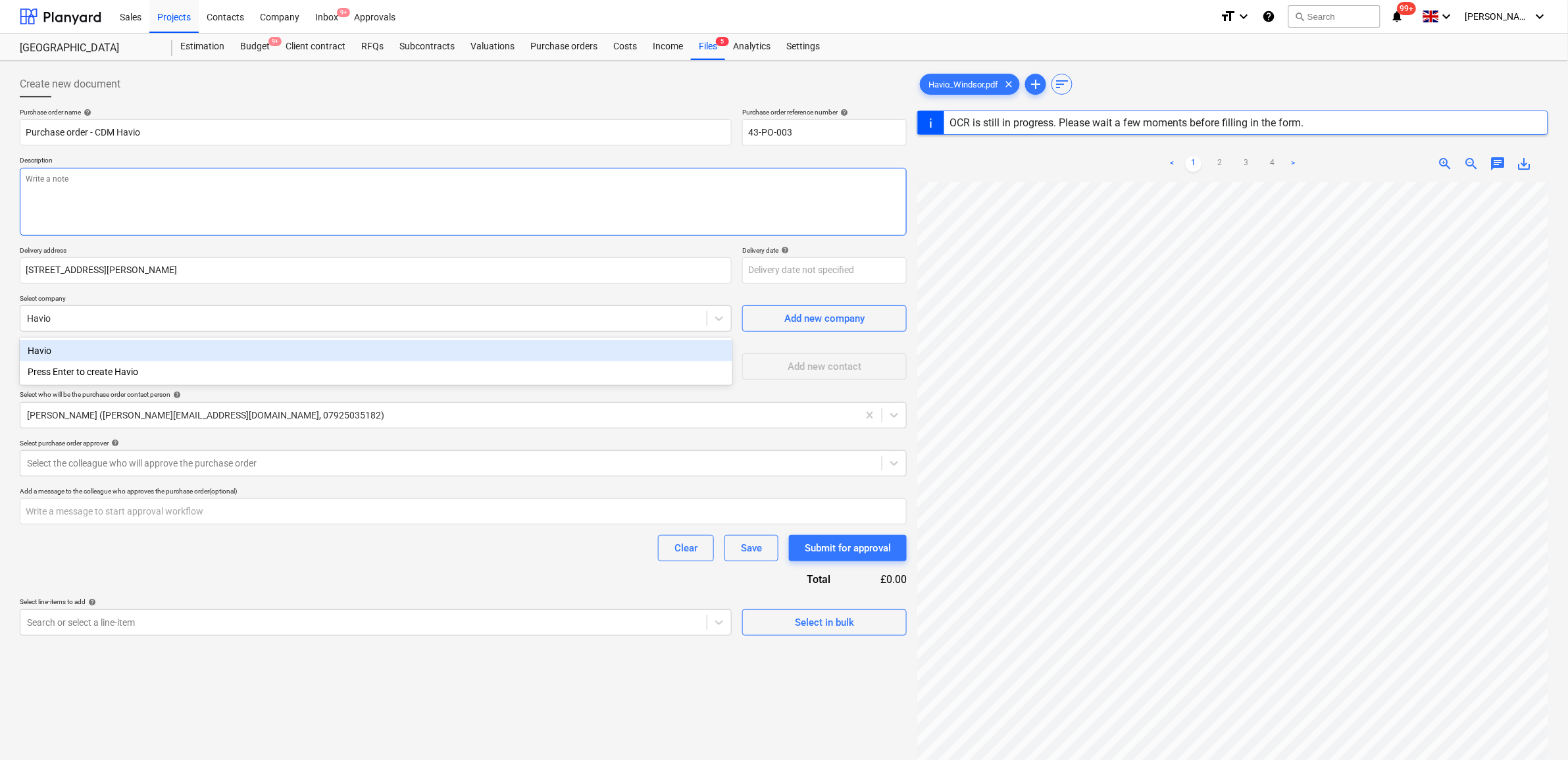
click at [235, 189] on textarea at bounding box center [463, 201] width 887 height 67
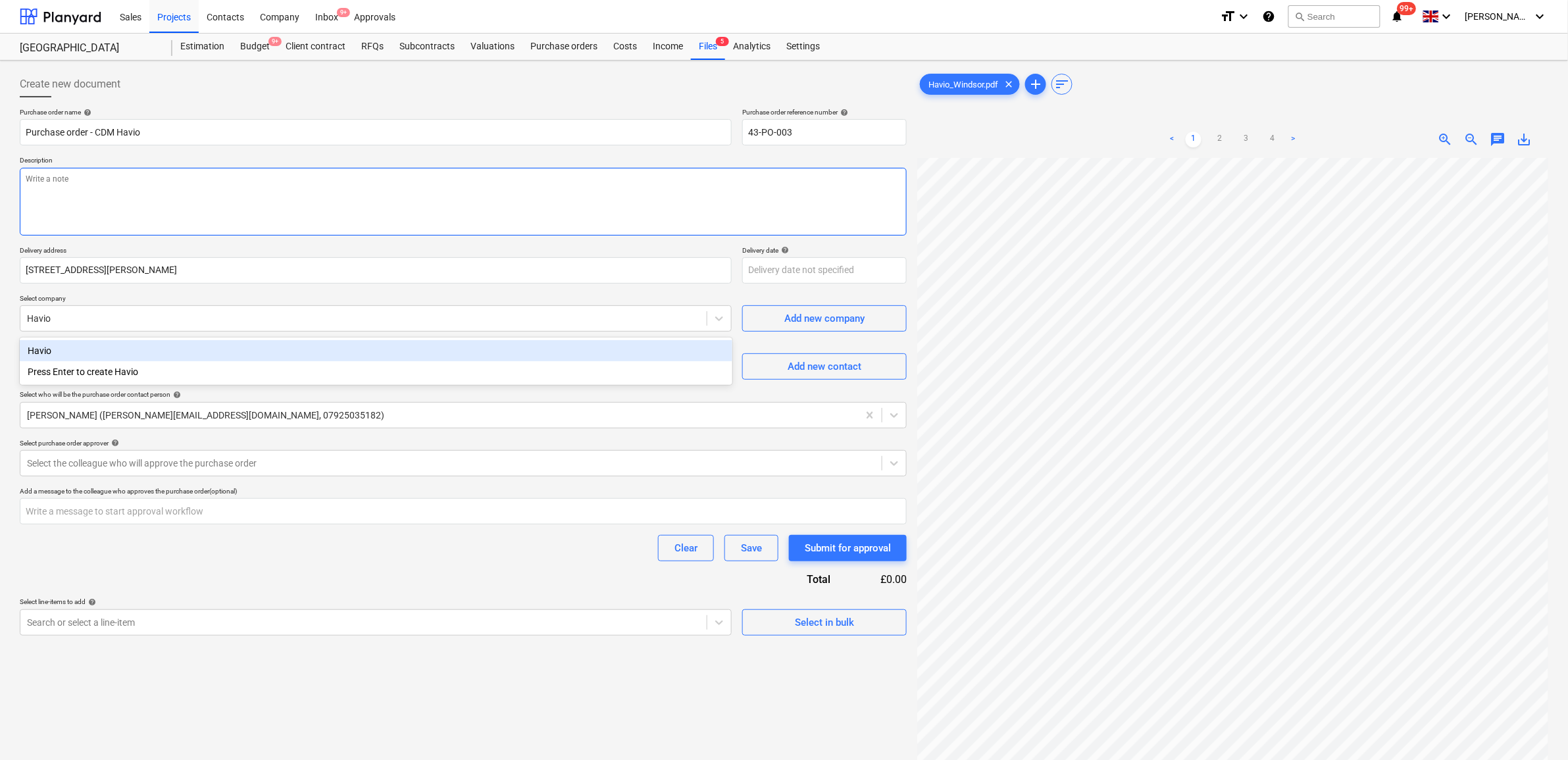
type textarea "x"
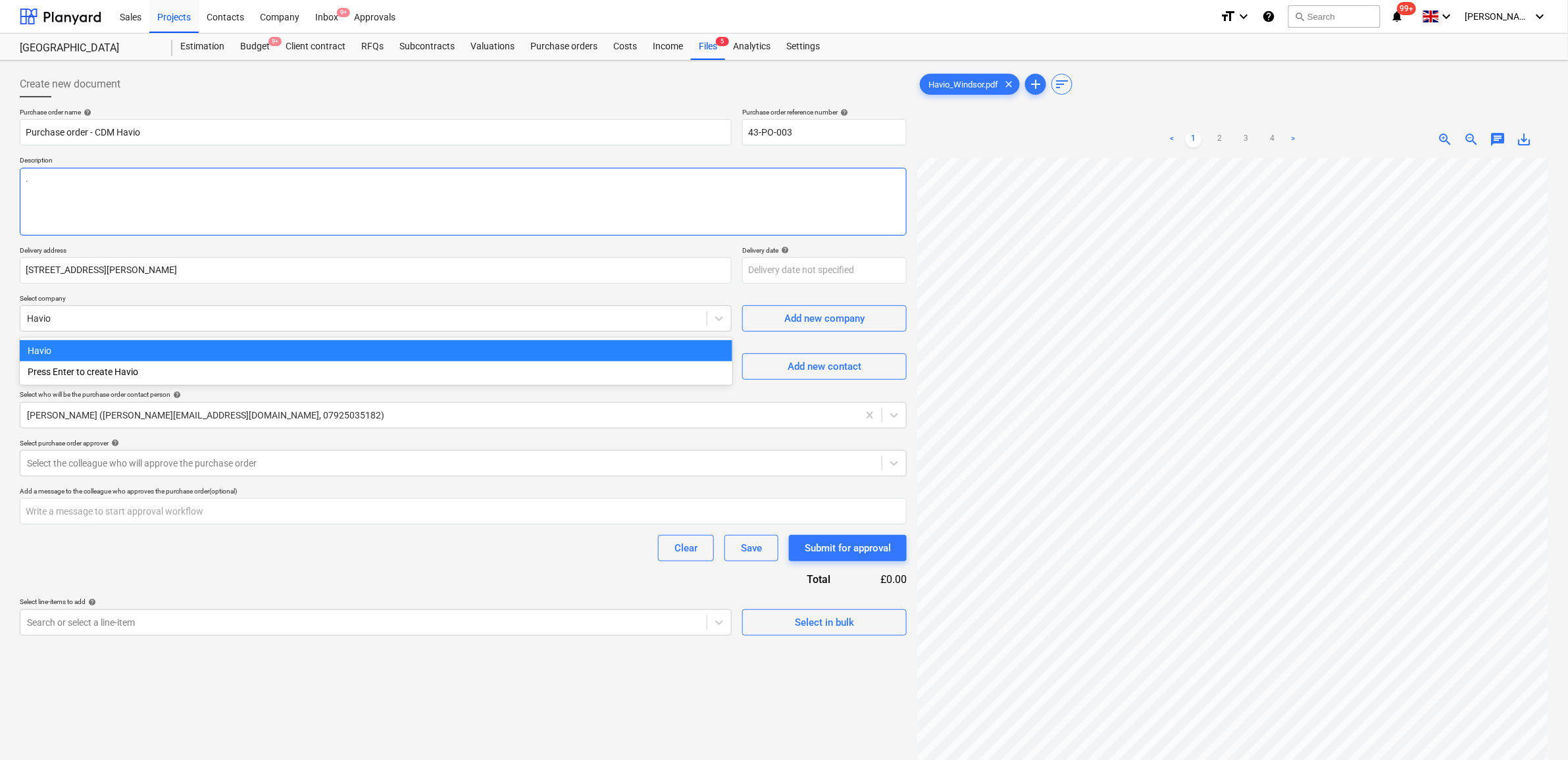
type textarea "."
type textarea "x"
click at [222, 345] on div "Havio" at bounding box center [376, 351] width 712 height 21
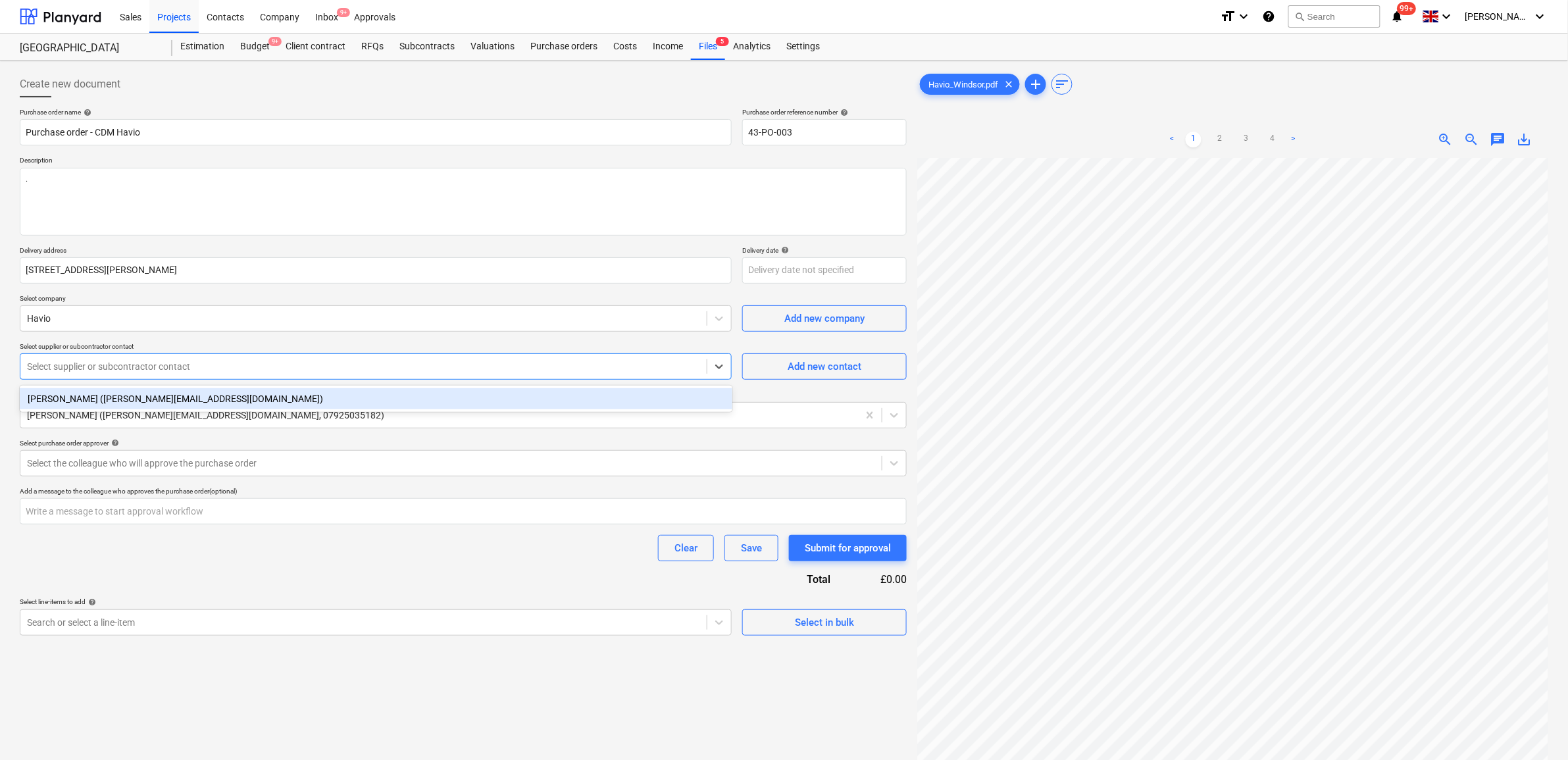
click at [208, 376] on div "Select supplier or subcontractor contact" at bounding box center [364, 366] width 687 height 18
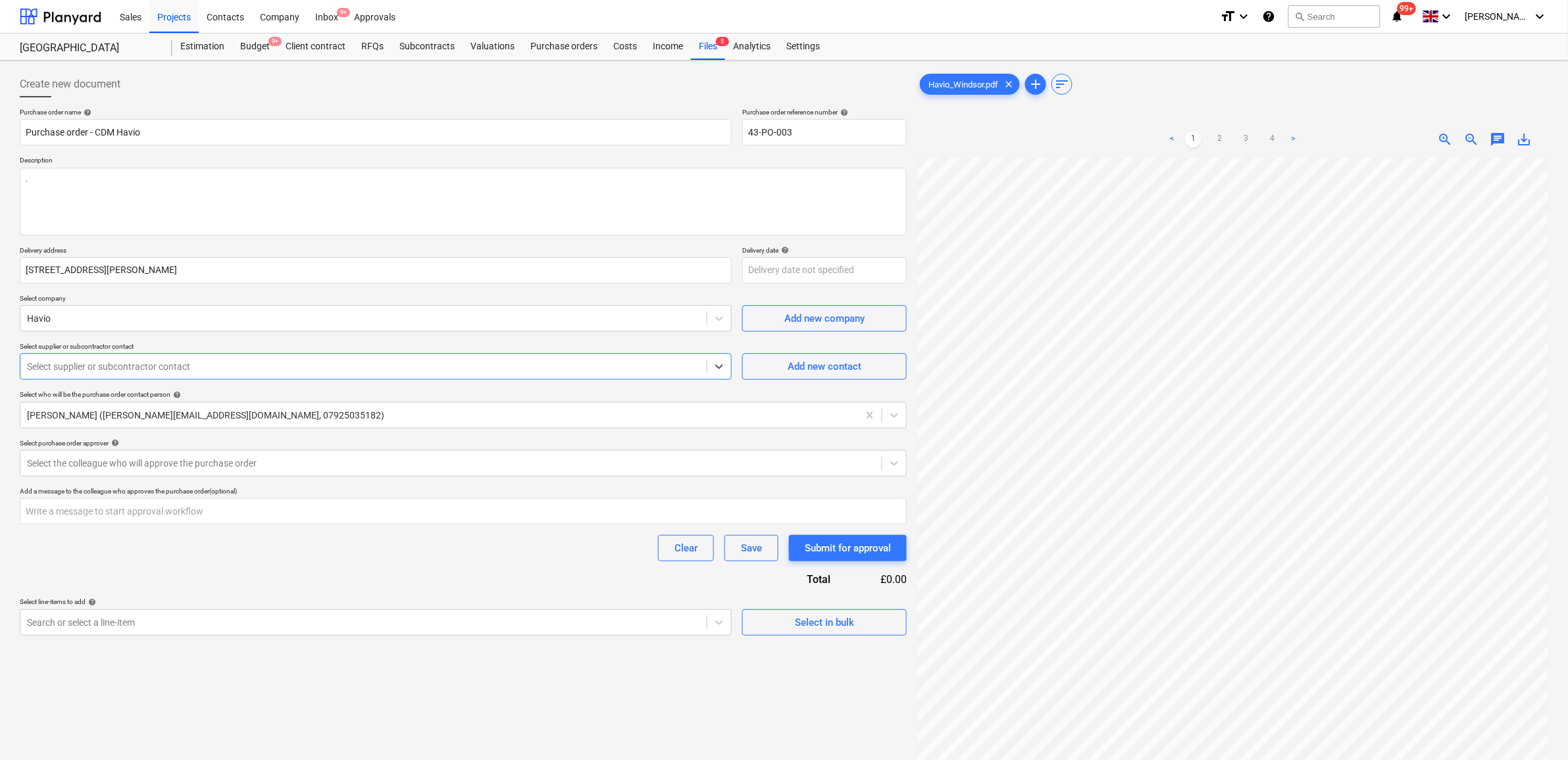
click at [211, 369] on div at bounding box center [363, 366] width 673 height 13
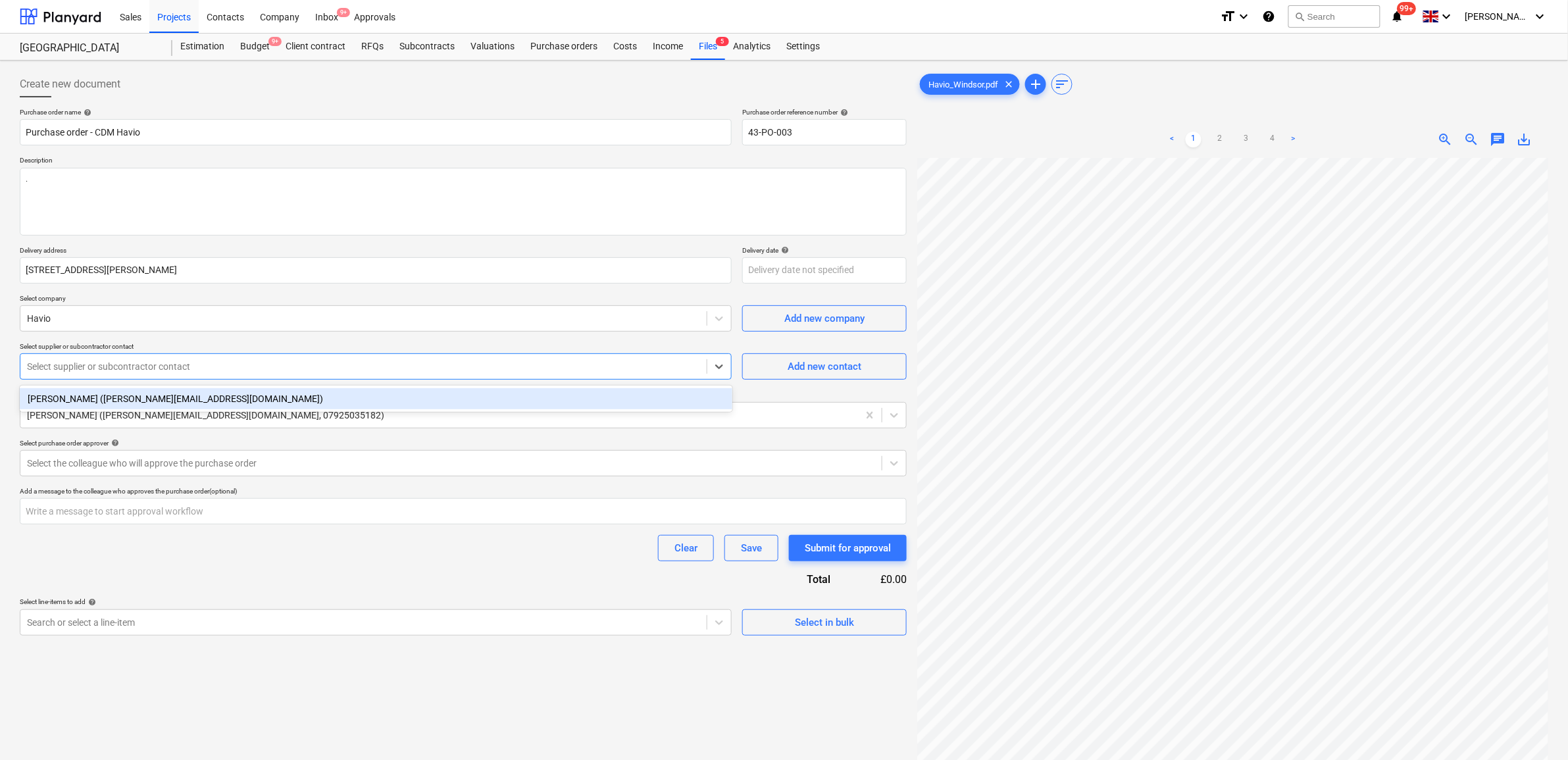
click at [212, 400] on div "Ben Pollard (ben@havio.com)" at bounding box center [376, 399] width 712 height 21
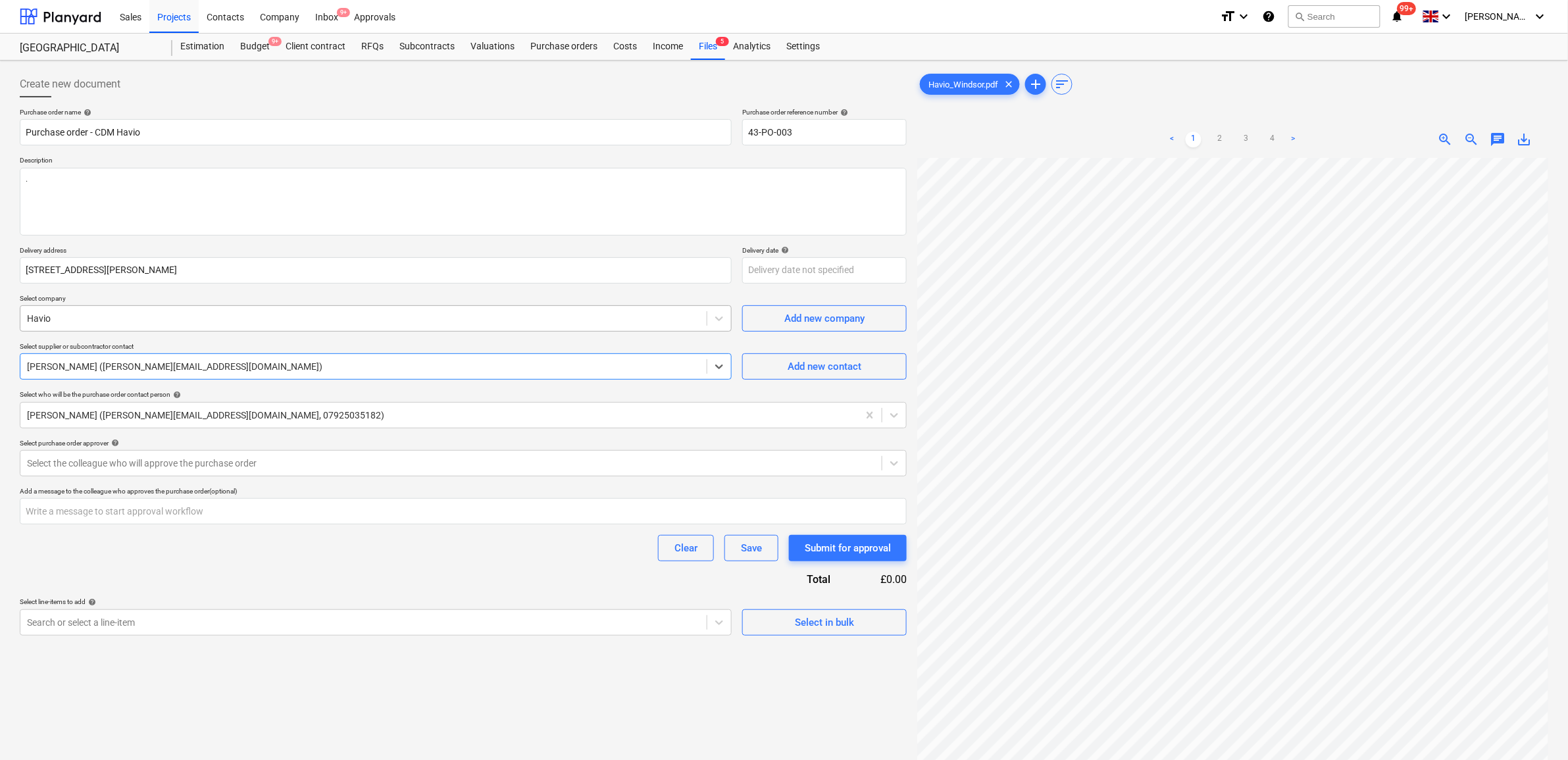
click at [332, 323] on div at bounding box center [363, 319] width 673 height 13
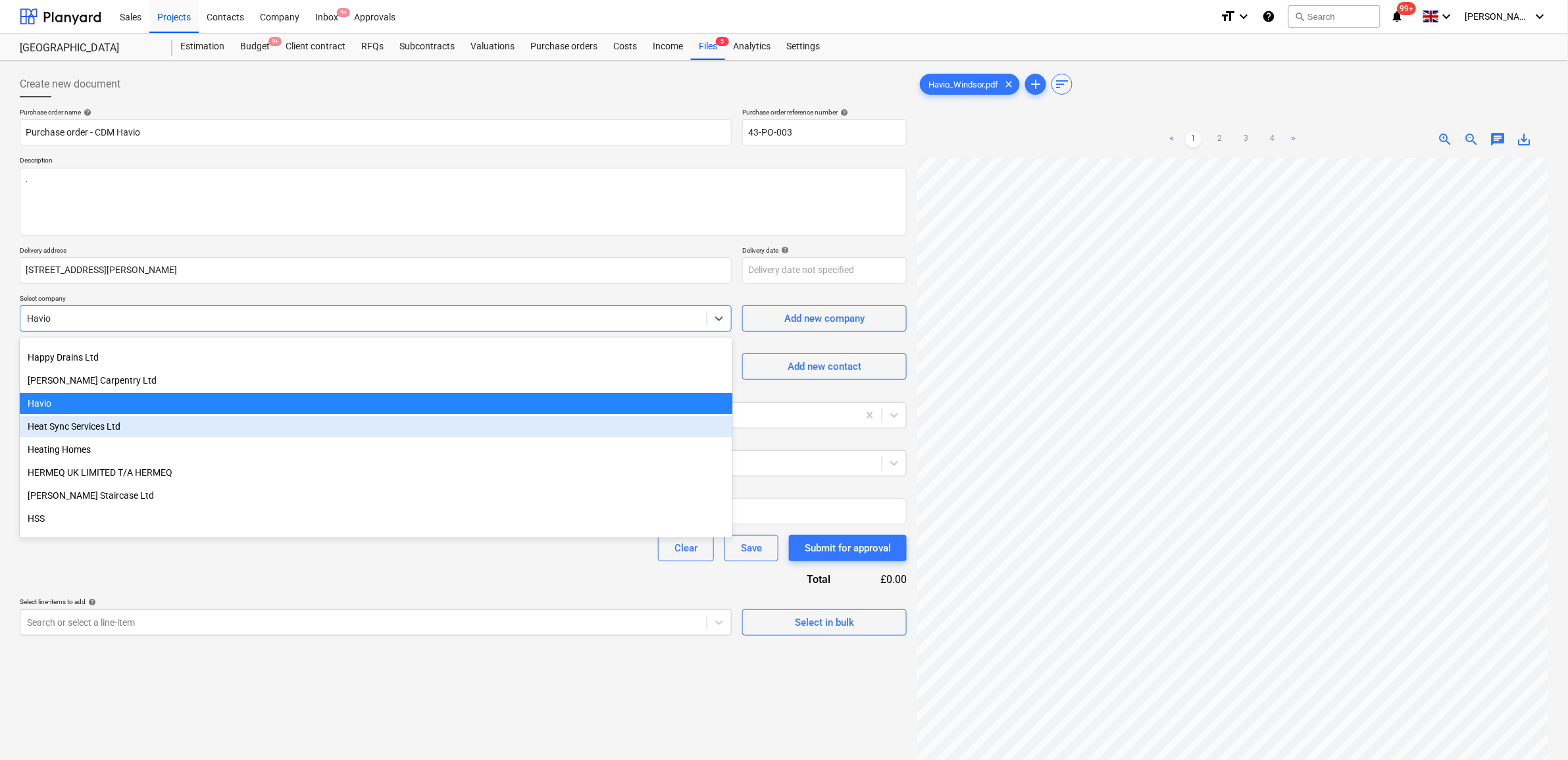
scroll to position [2060, 0]
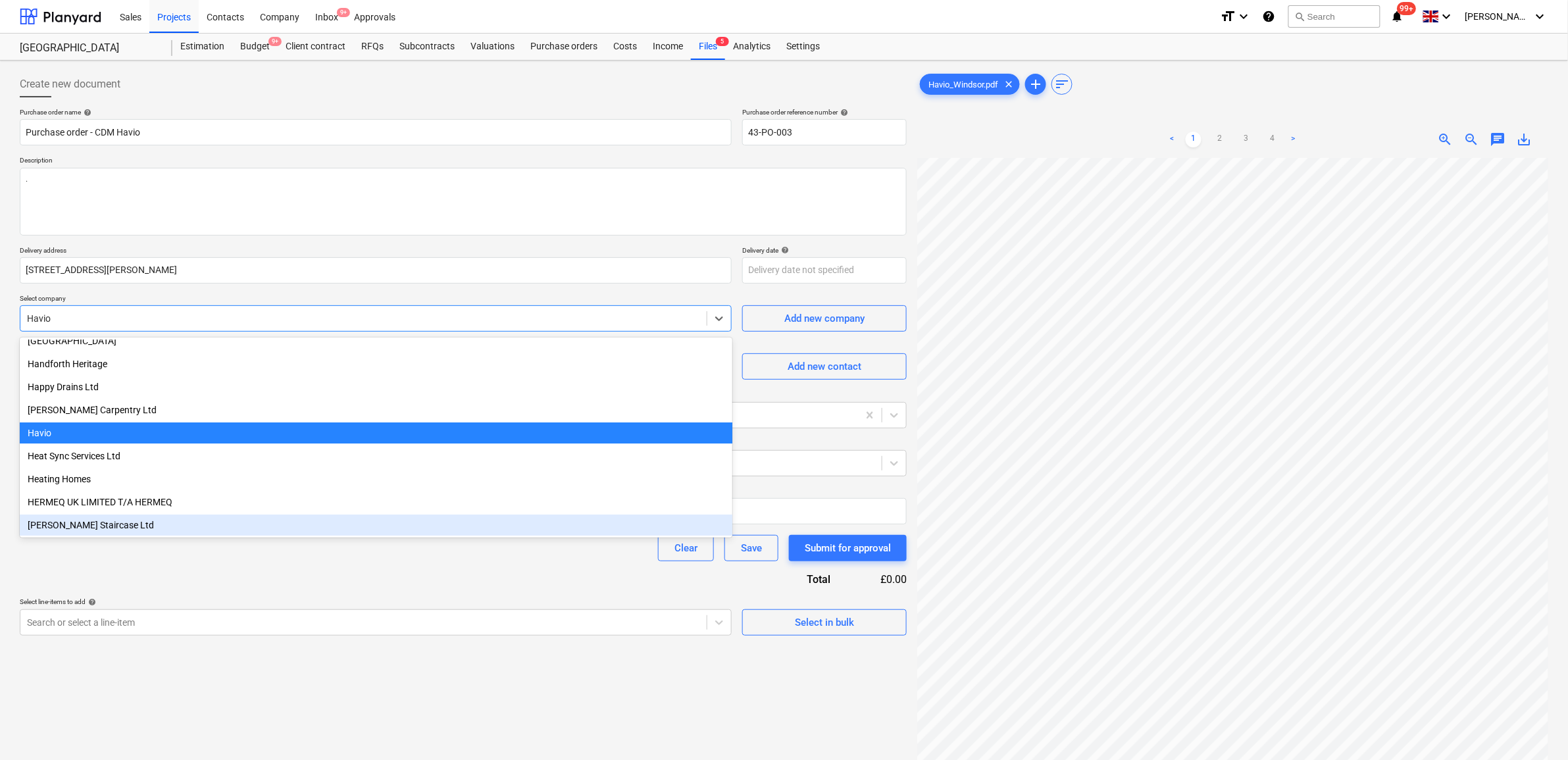
click at [306, 580] on div "Purchase order name help Purchase order - CDM Havio Purchase order reference nu…" at bounding box center [463, 372] width 887 height 528
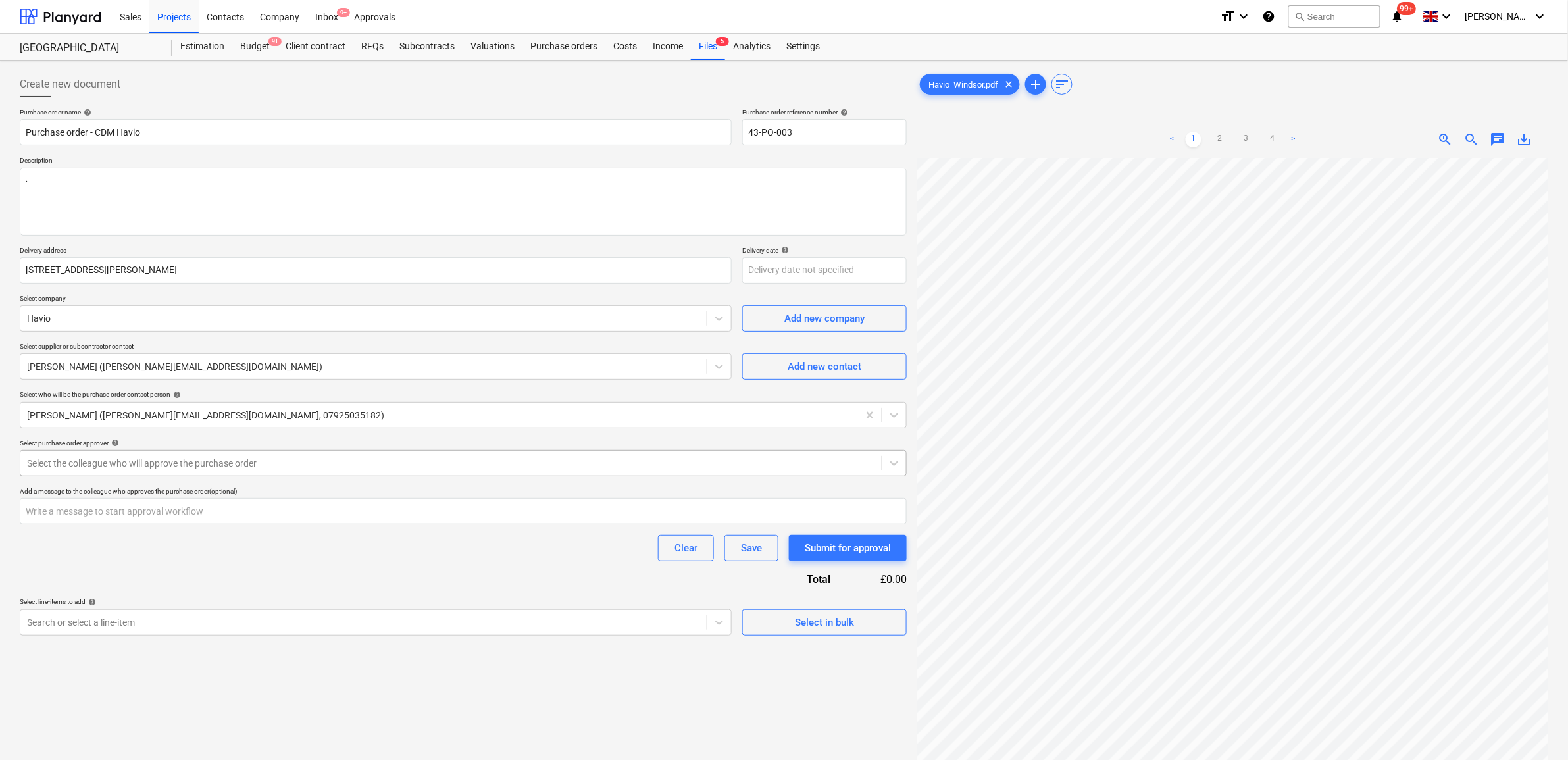
click at [201, 469] on div at bounding box center [451, 463] width 848 height 13
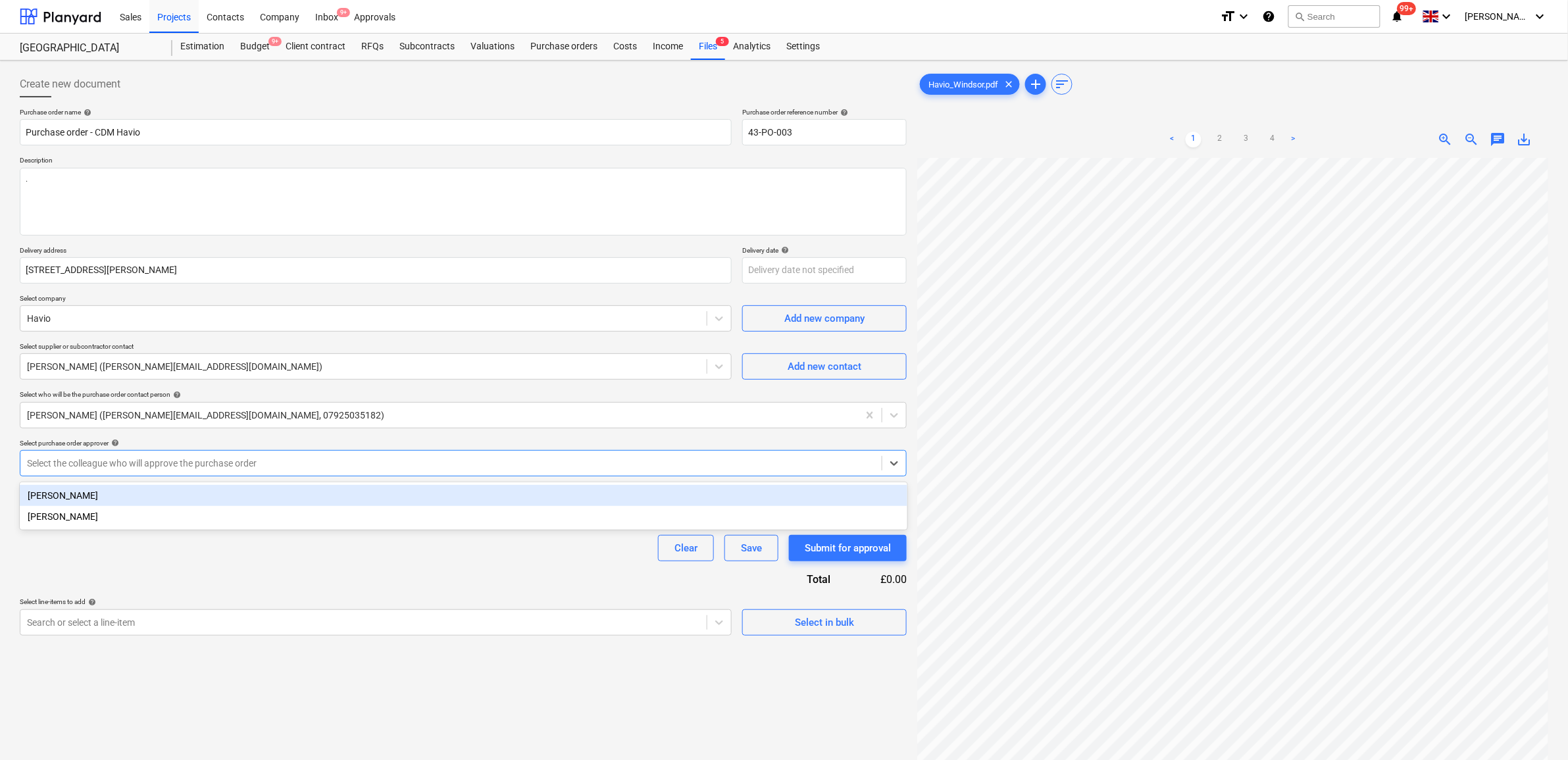
click at [189, 491] on div "Sam Cornford" at bounding box center [464, 495] width 888 height 21
type textarea "x"
click at [190, 549] on div "Clear Save Submit for approval" at bounding box center [463, 548] width 887 height 27
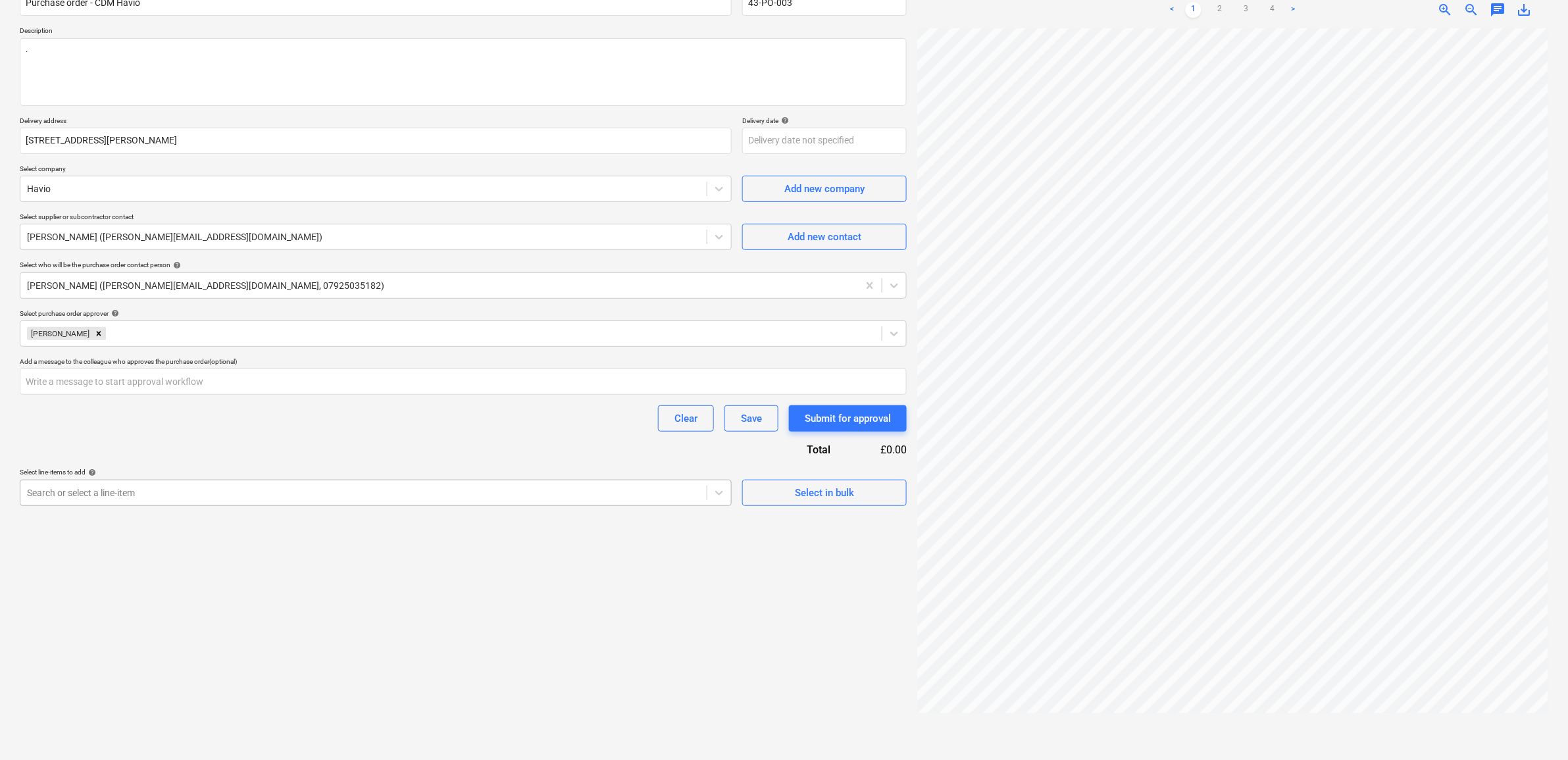
scroll to position [132, 0]
click at [250, 487] on div at bounding box center [363, 491] width 673 height 13
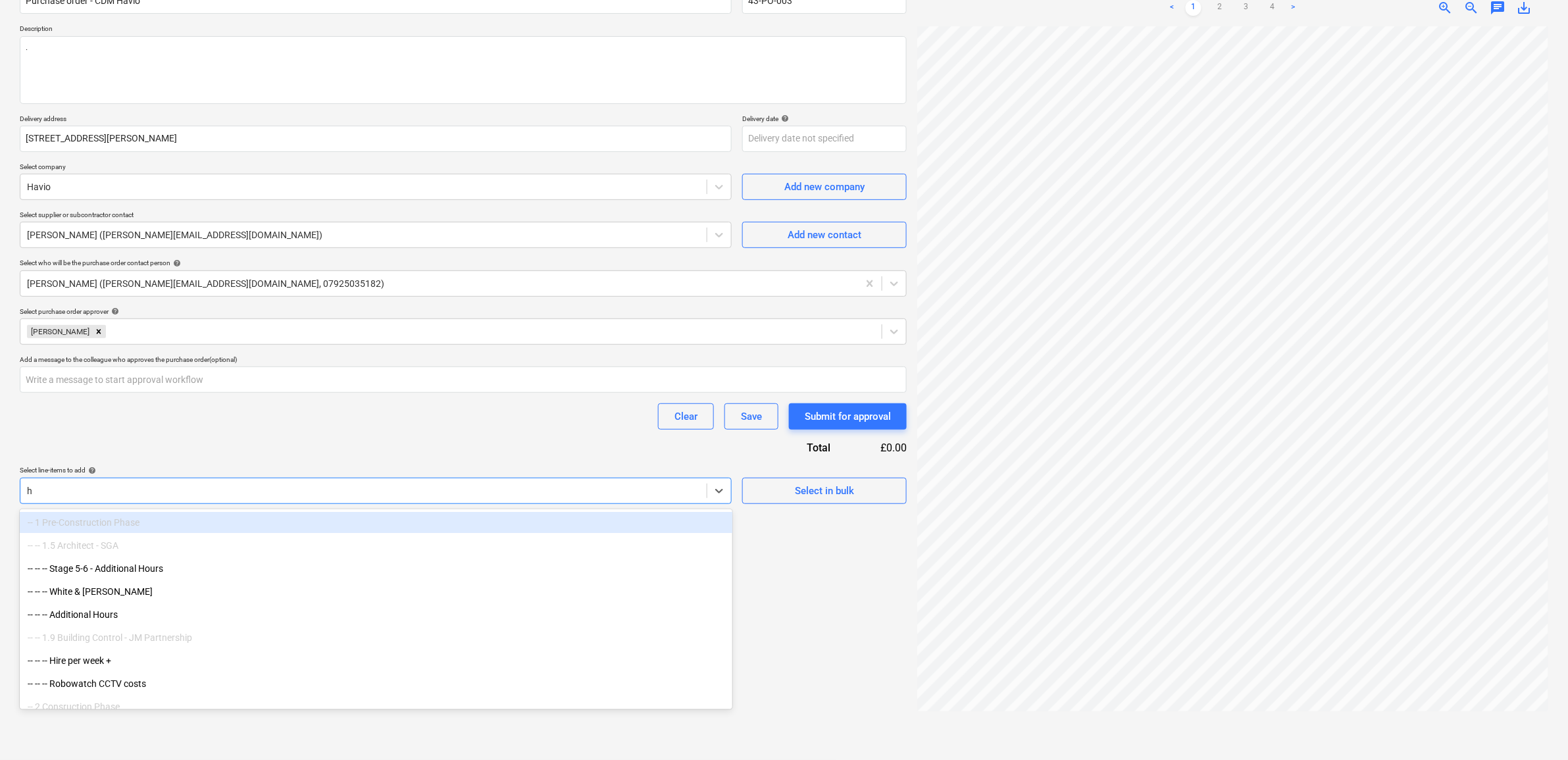
type input "ha"
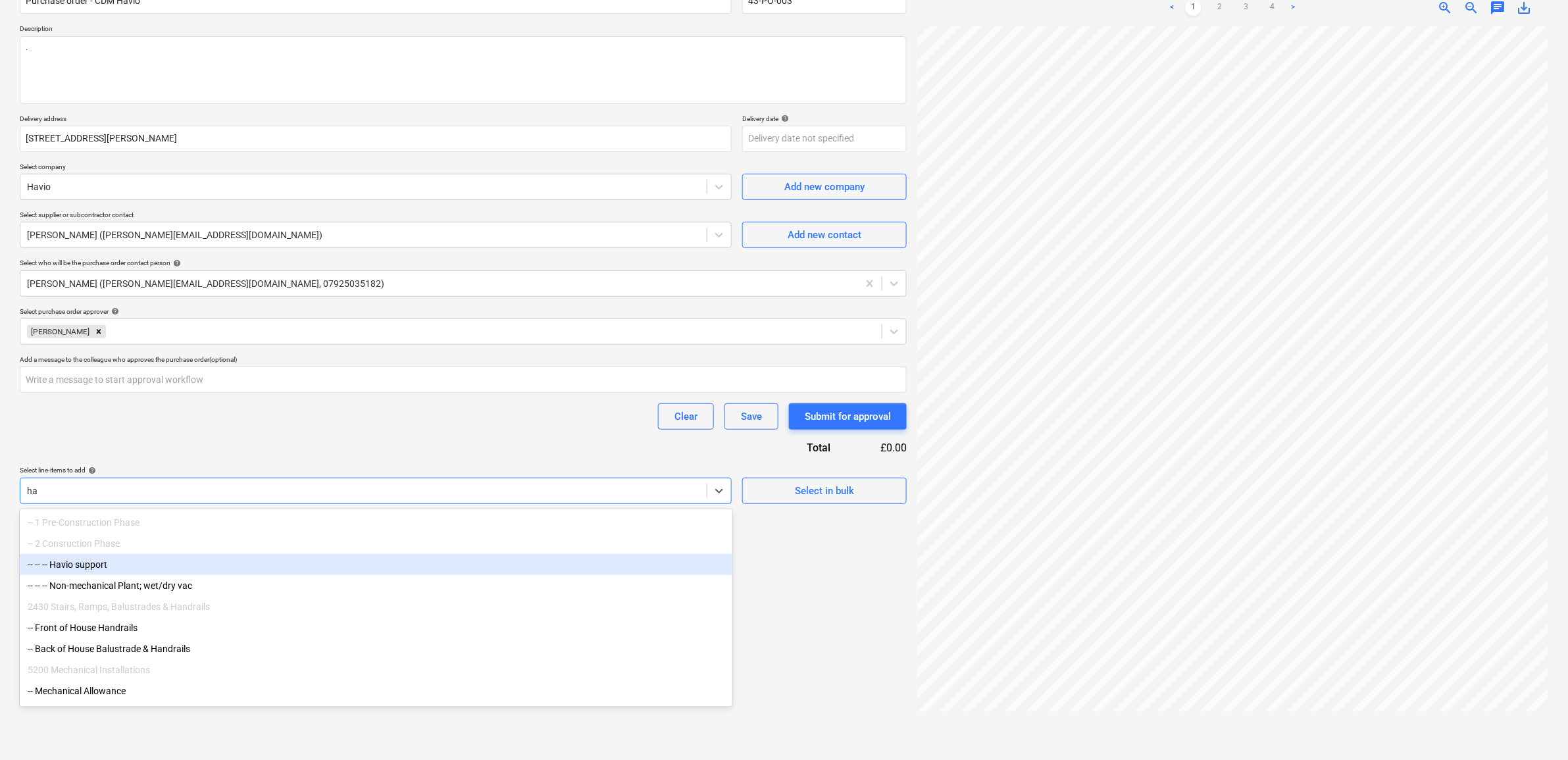
click at [208, 573] on div "-- -- -- Havio support" at bounding box center [376, 565] width 712 height 21
type textarea "x"
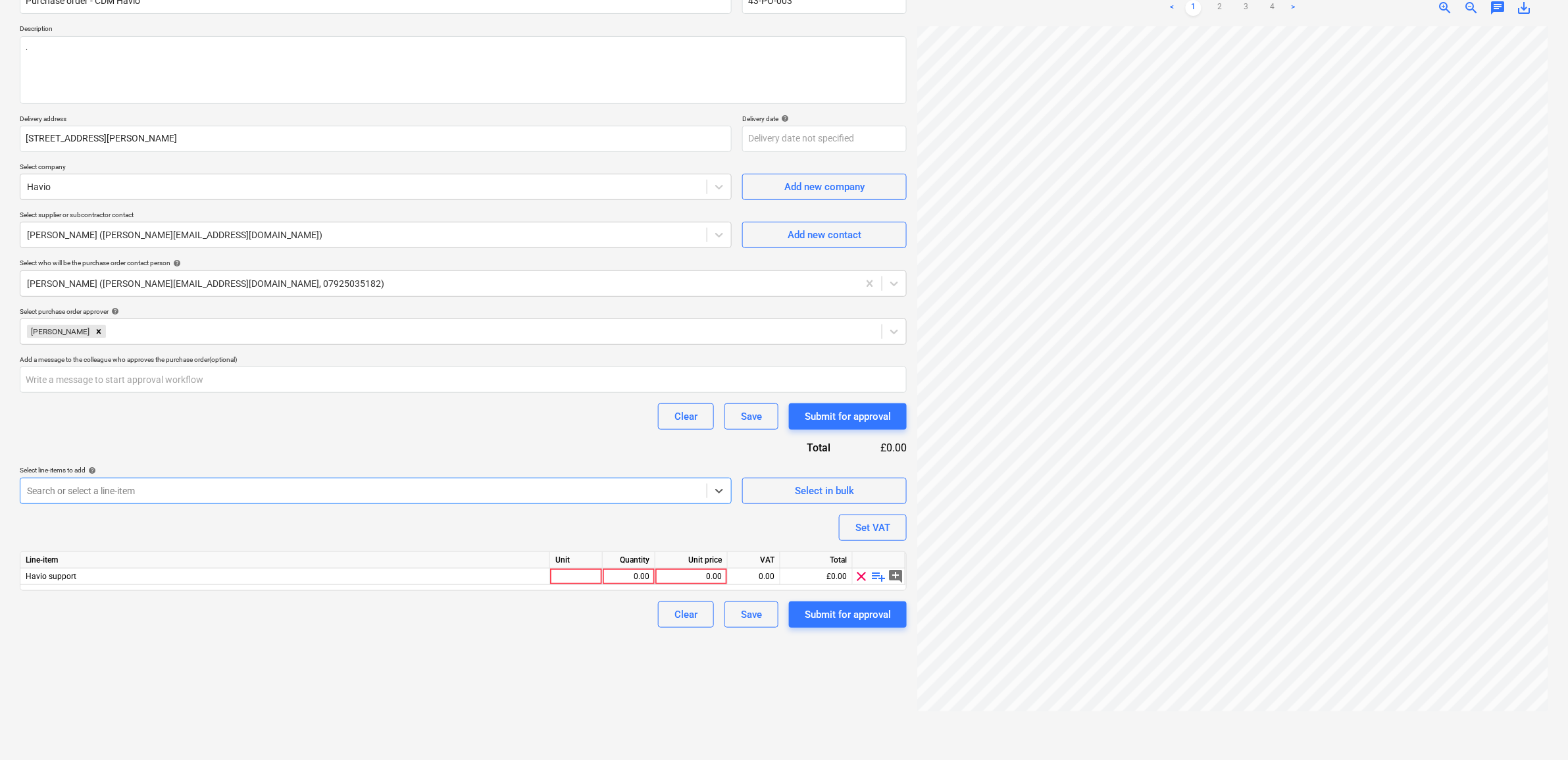
type textarea "x"
click at [257, 437] on div "Purchase order name help Purchase order - CDM Havio Purchase order reference nu…" at bounding box center [463, 302] width 887 height 652
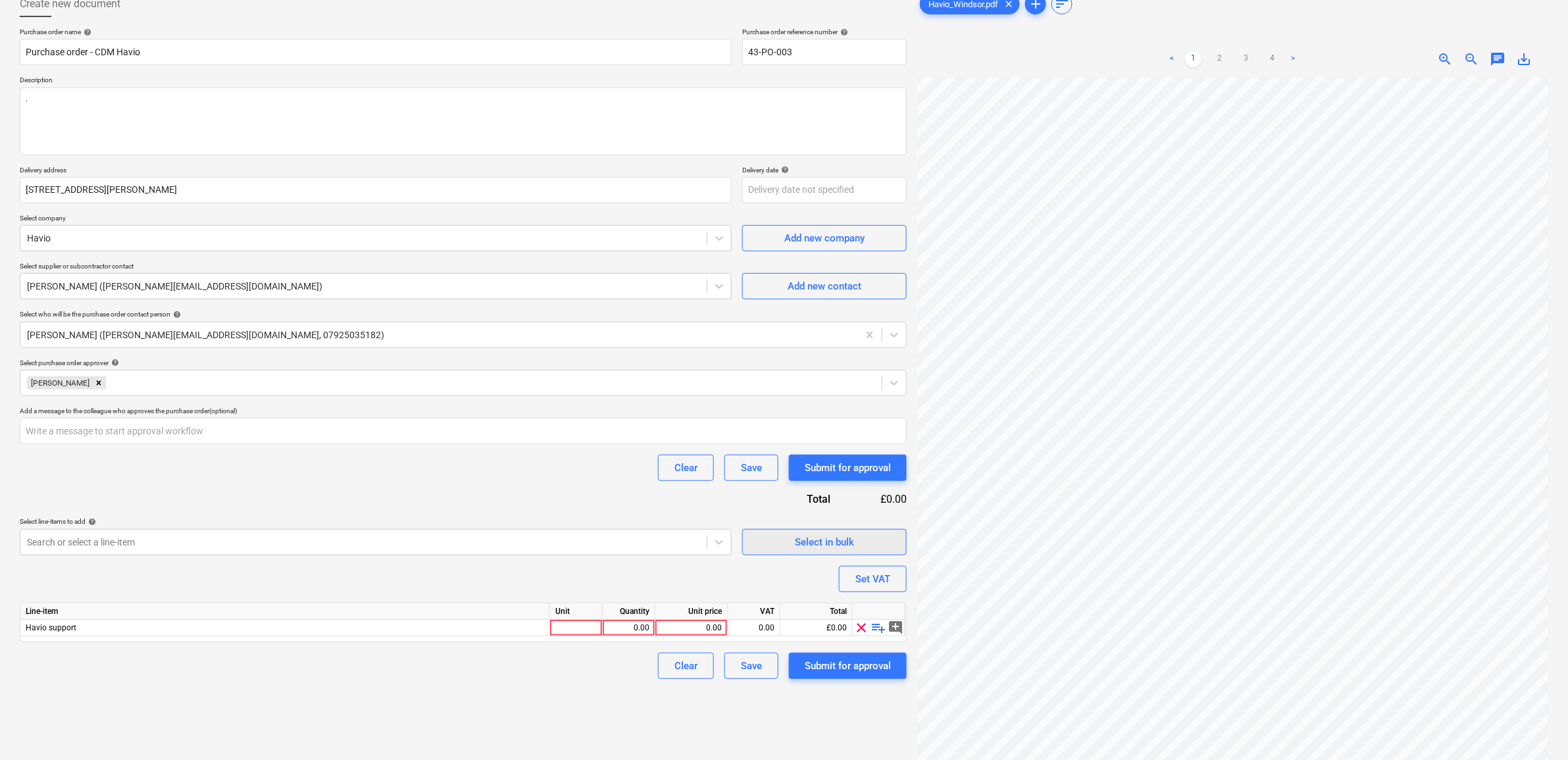
scroll to position [0, 0]
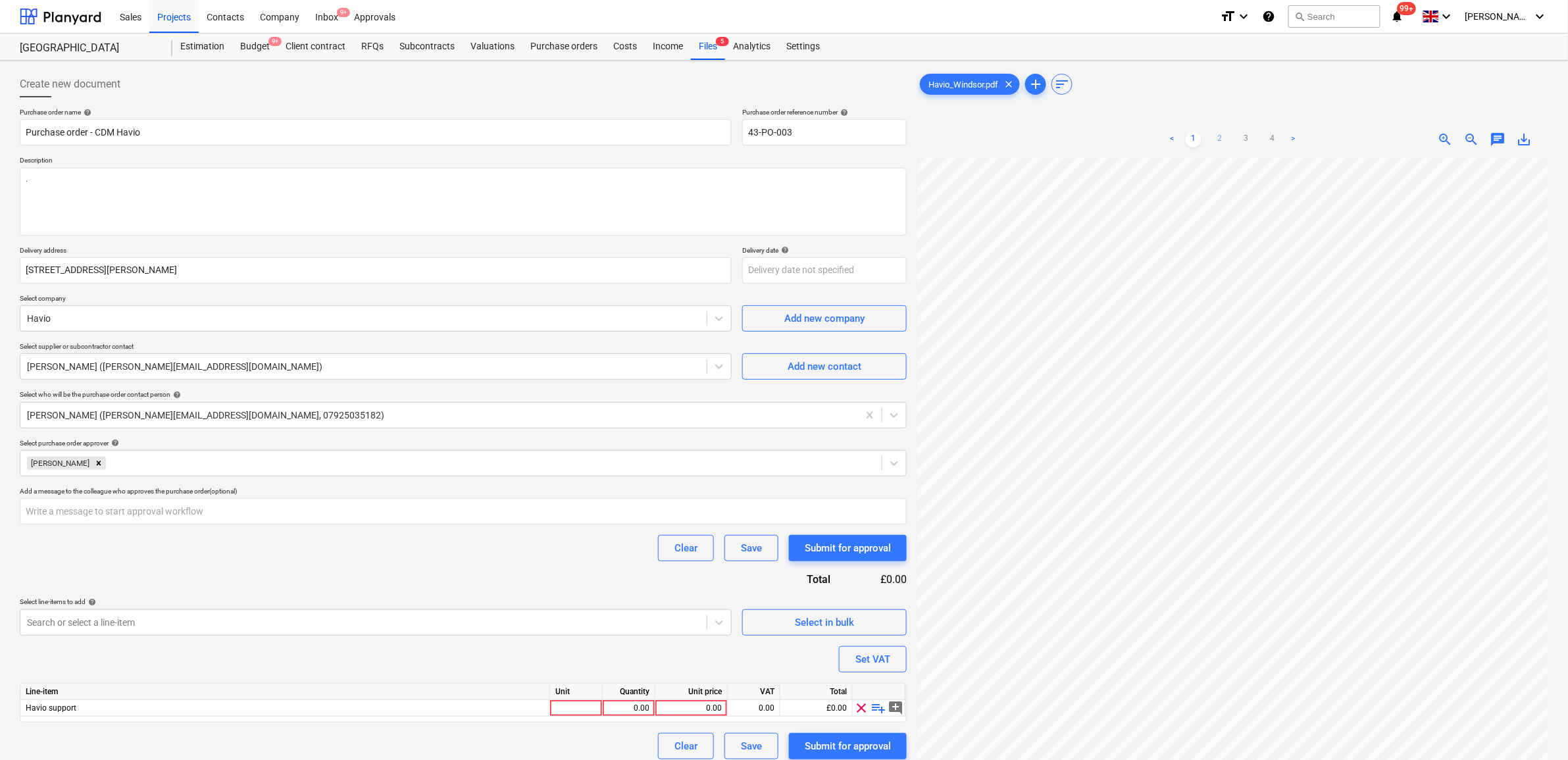
click at [1220, 133] on link "2" at bounding box center [1220, 139] width 16 height 16
click at [1239, 135] on link "3" at bounding box center [1246, 139] width 16 height 16
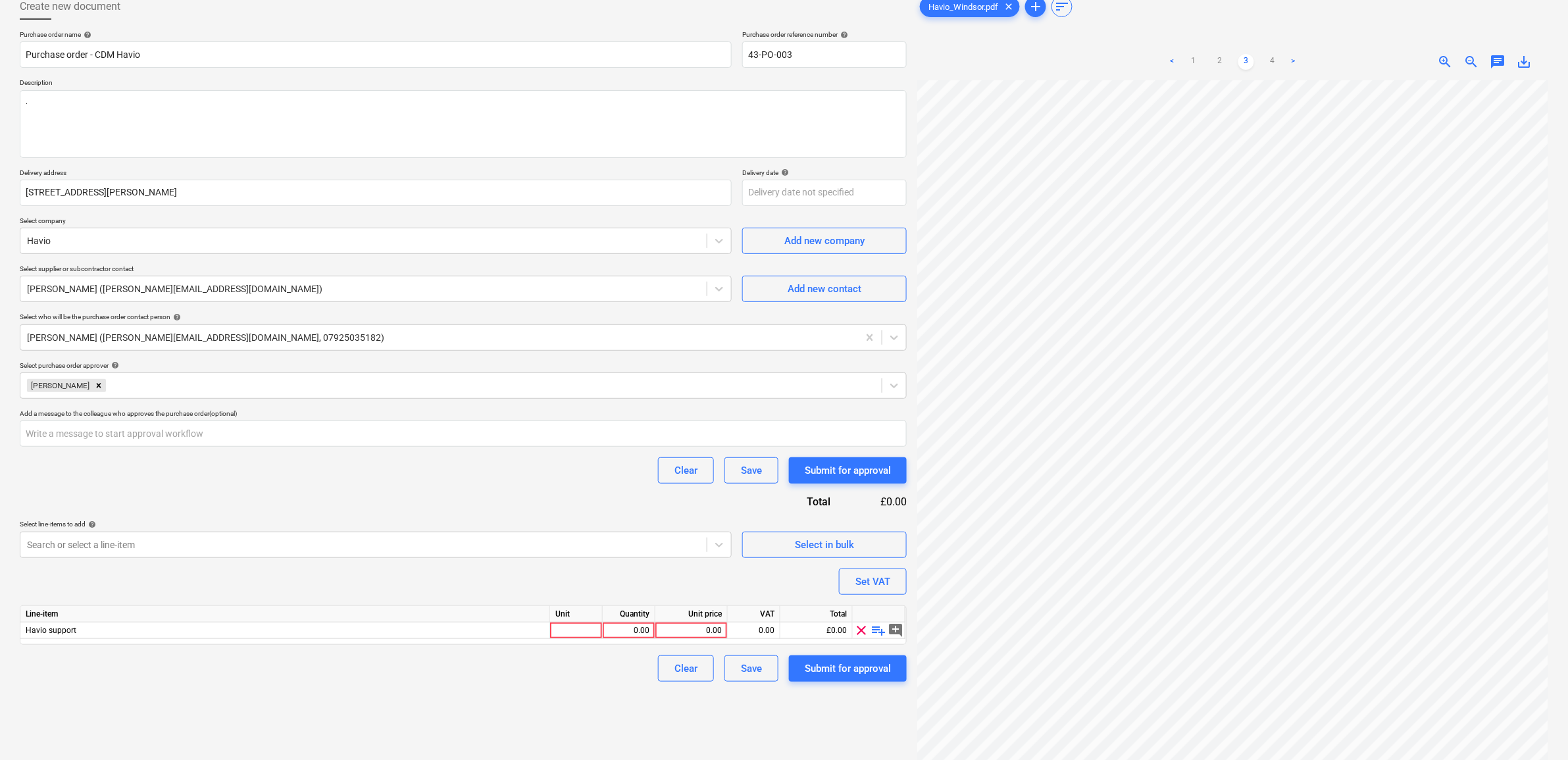
scroll to position [49, 0]
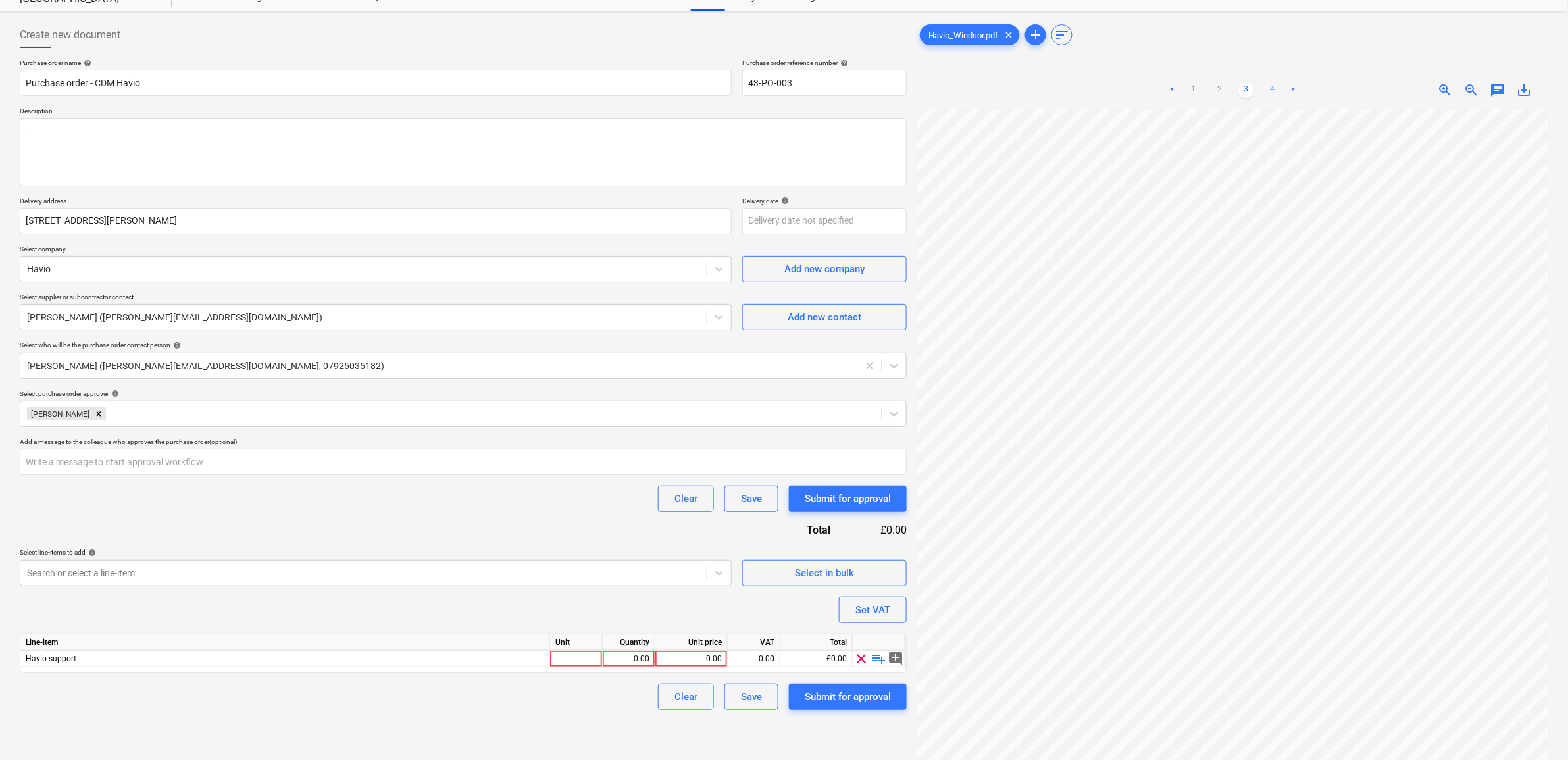
click at [1264, 87] on link "4" at bounding box center [1272, 90] width 16 height 16
click at [701, 656] on div "0.00" at bounding box center [692, 658] width 62 height 16
type input "7420.1"
type textarea "x"
click at [764, 660] on div "0.00" at bounding box center [754, 658] width 42 height 16
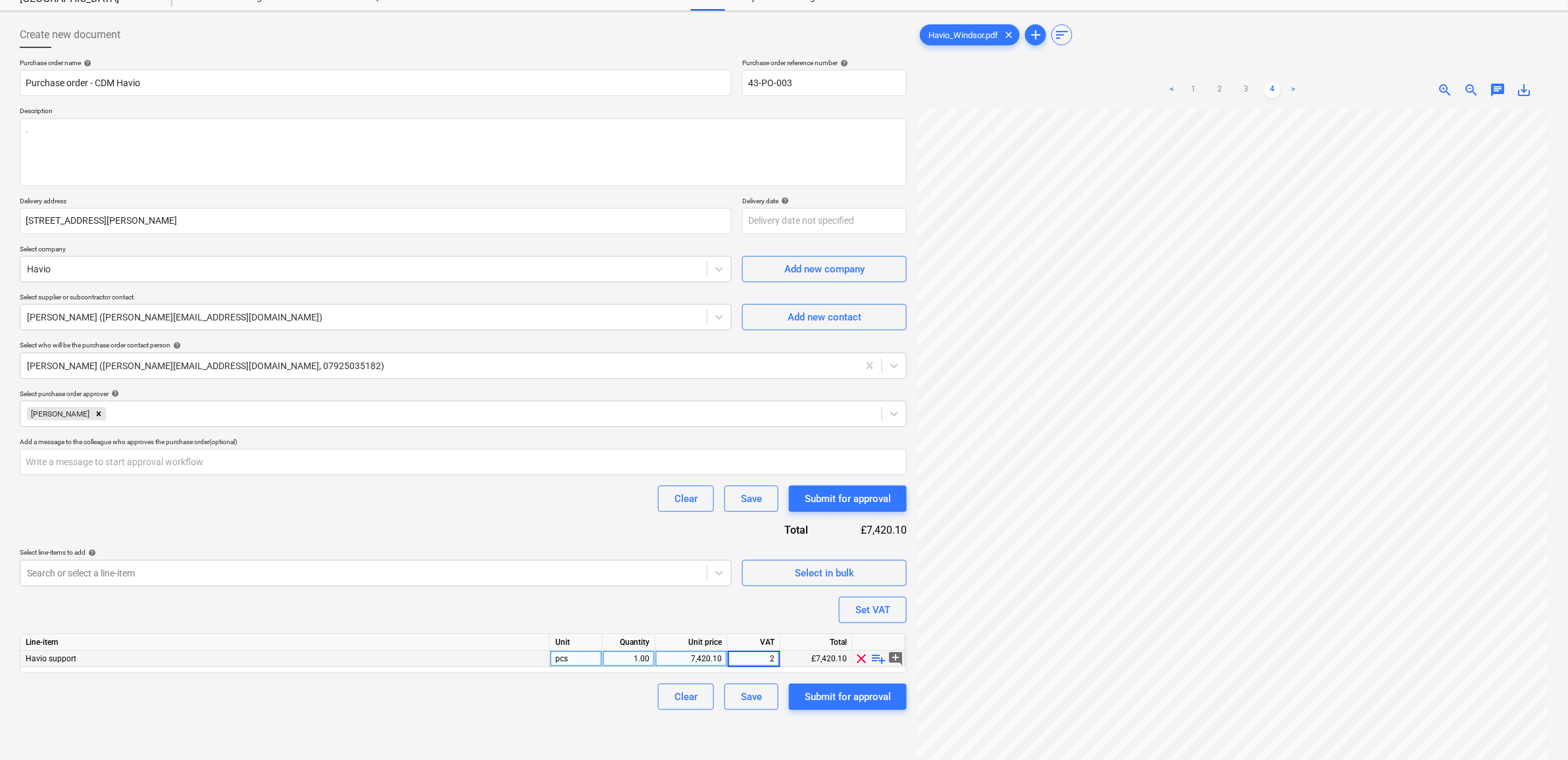
type input "20"
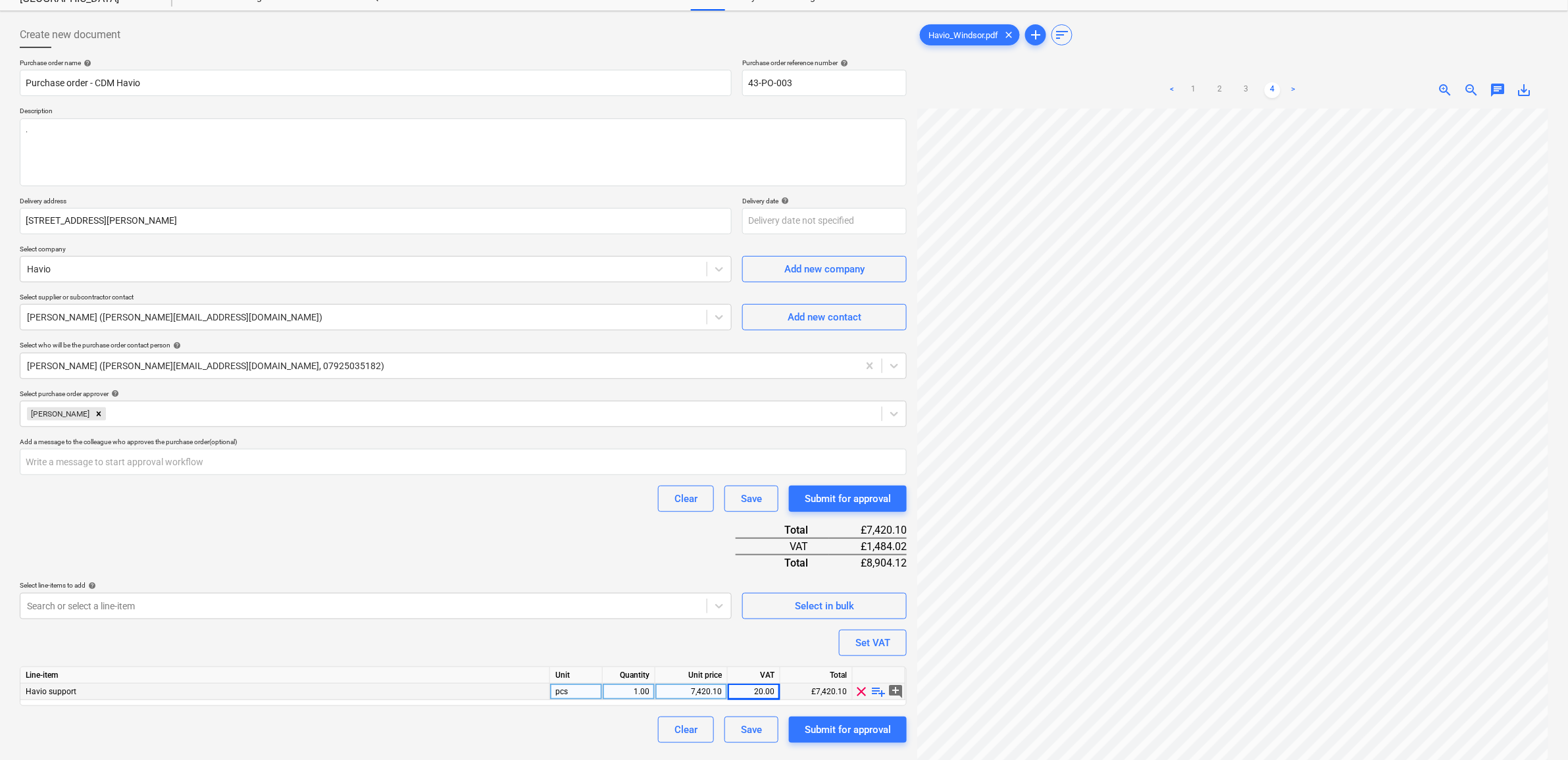
click at [550, 529] on div "Purchase order name help Purchase order - CDM Havio Purchase order reference nu…" at bounding box center [463, 401] width 887 height 685
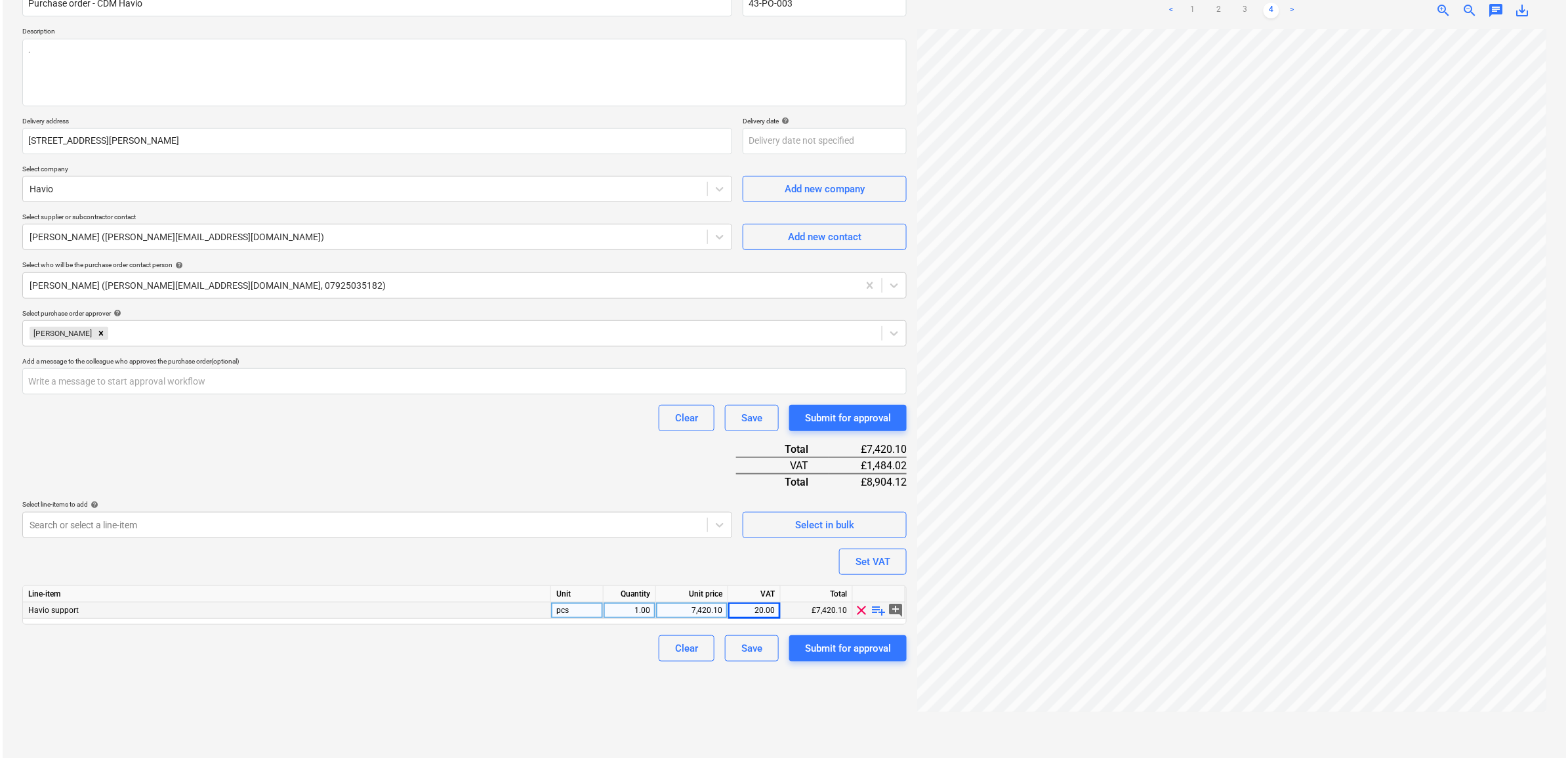
scroll to position [132, 0]
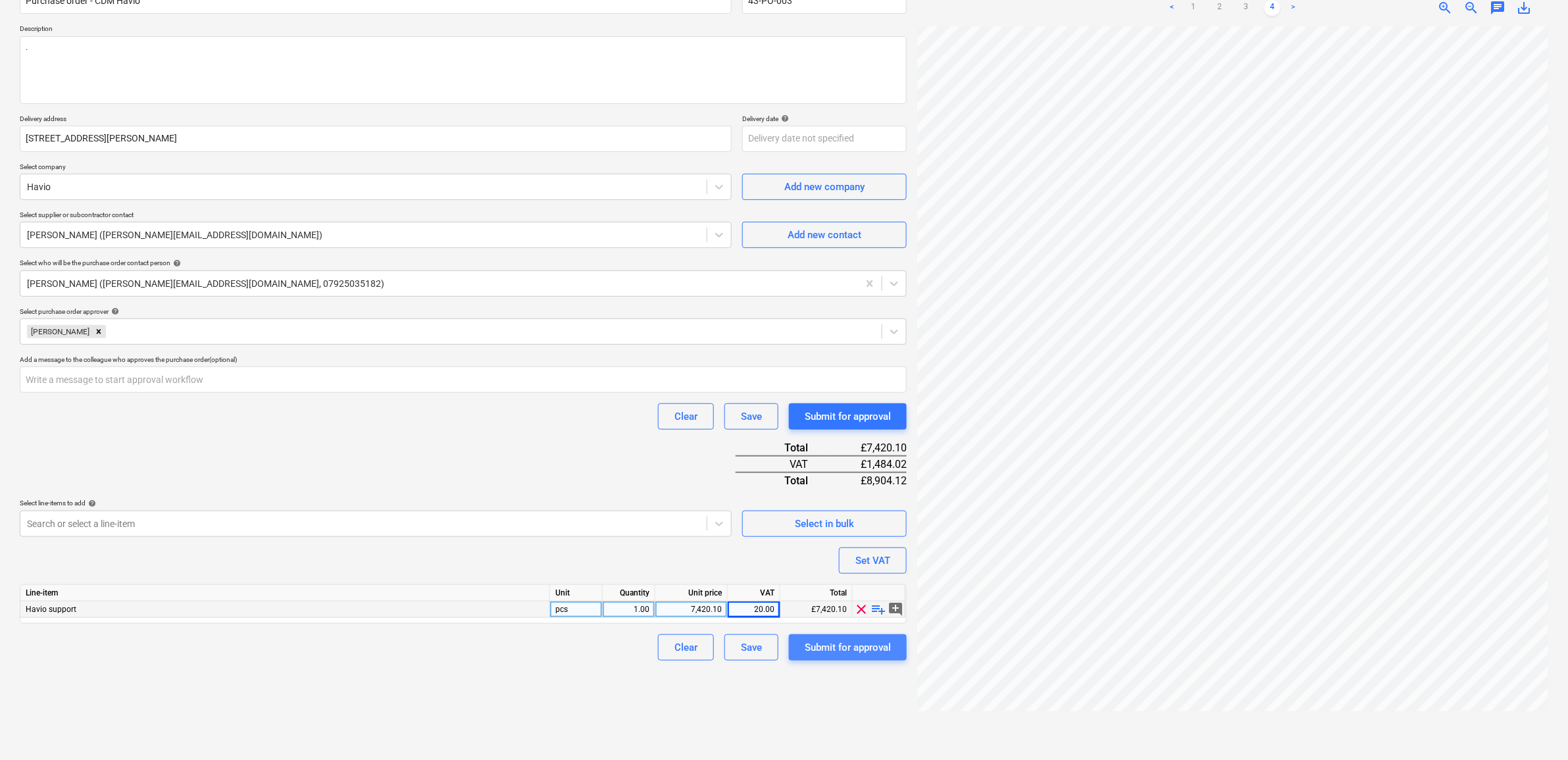
click at [843, 643] on div "Submit for approval" at bounding box center [847, 648] width 86 height 17
type textarea "x"
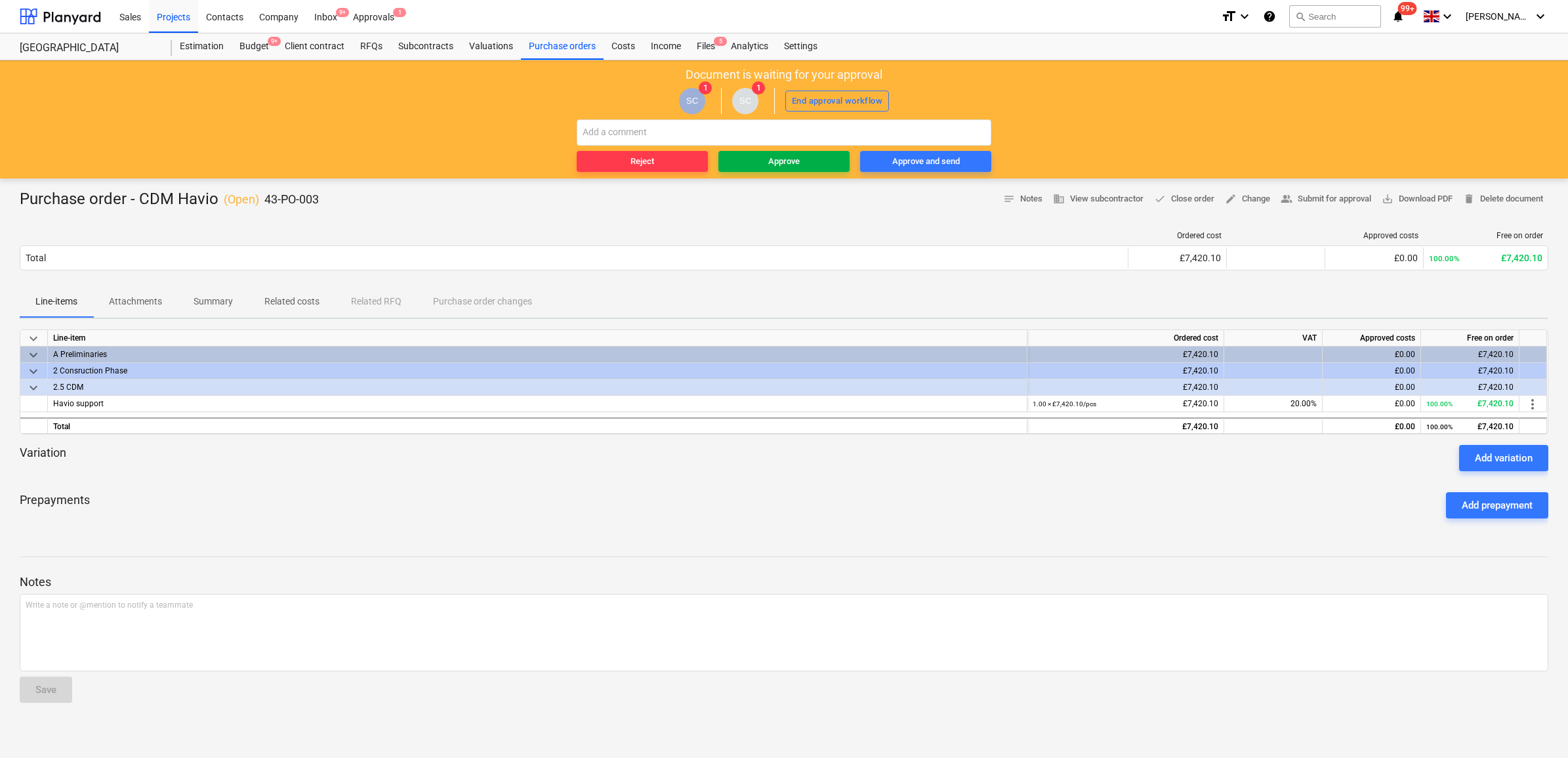
click at [809, 162] on span "Approve" at bounding box center [784, 162] width 121 height 15
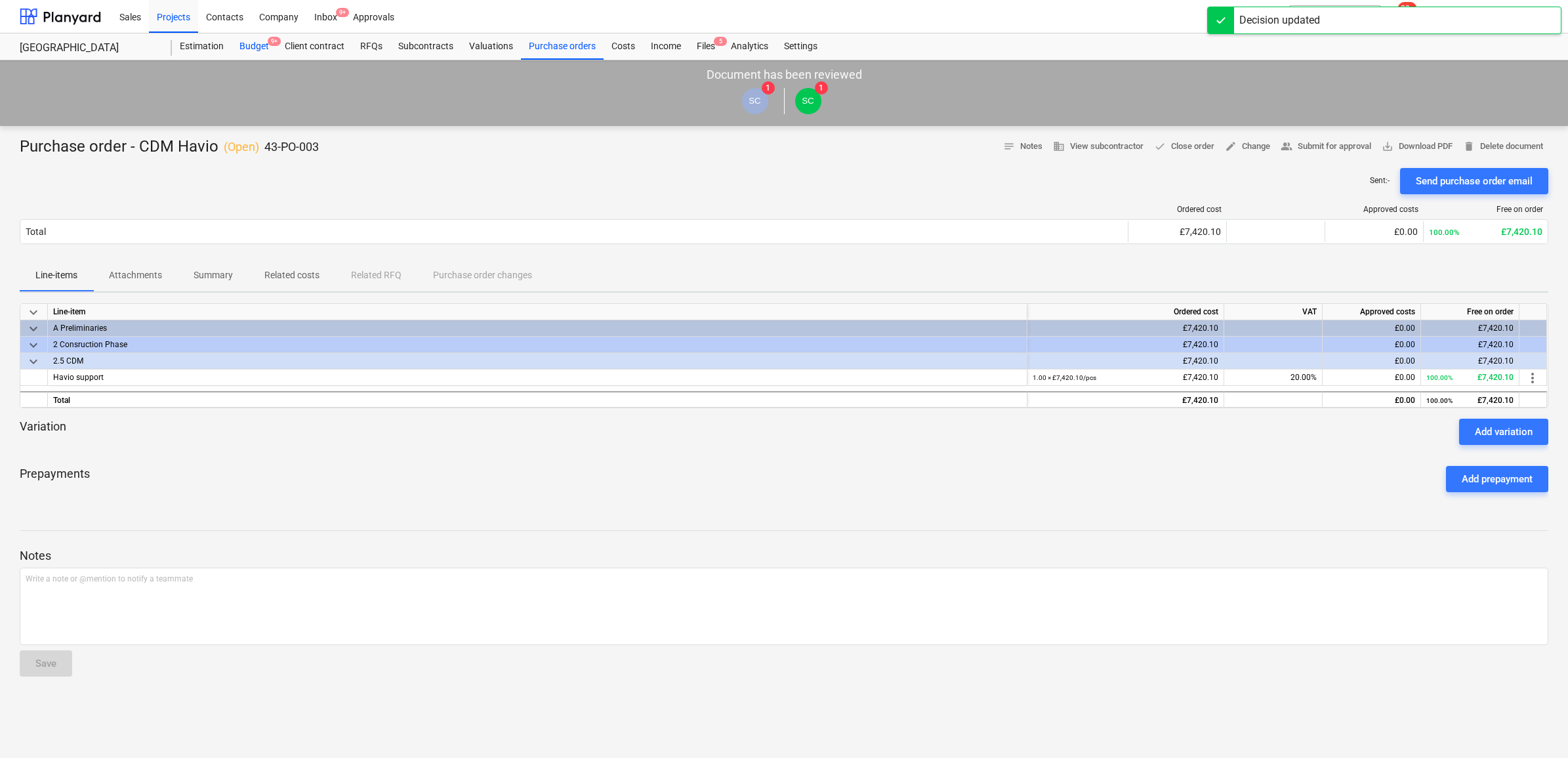
click at [257, 43] on div "Budget 9+" at bounding box center [254, 46] width 45 height 26
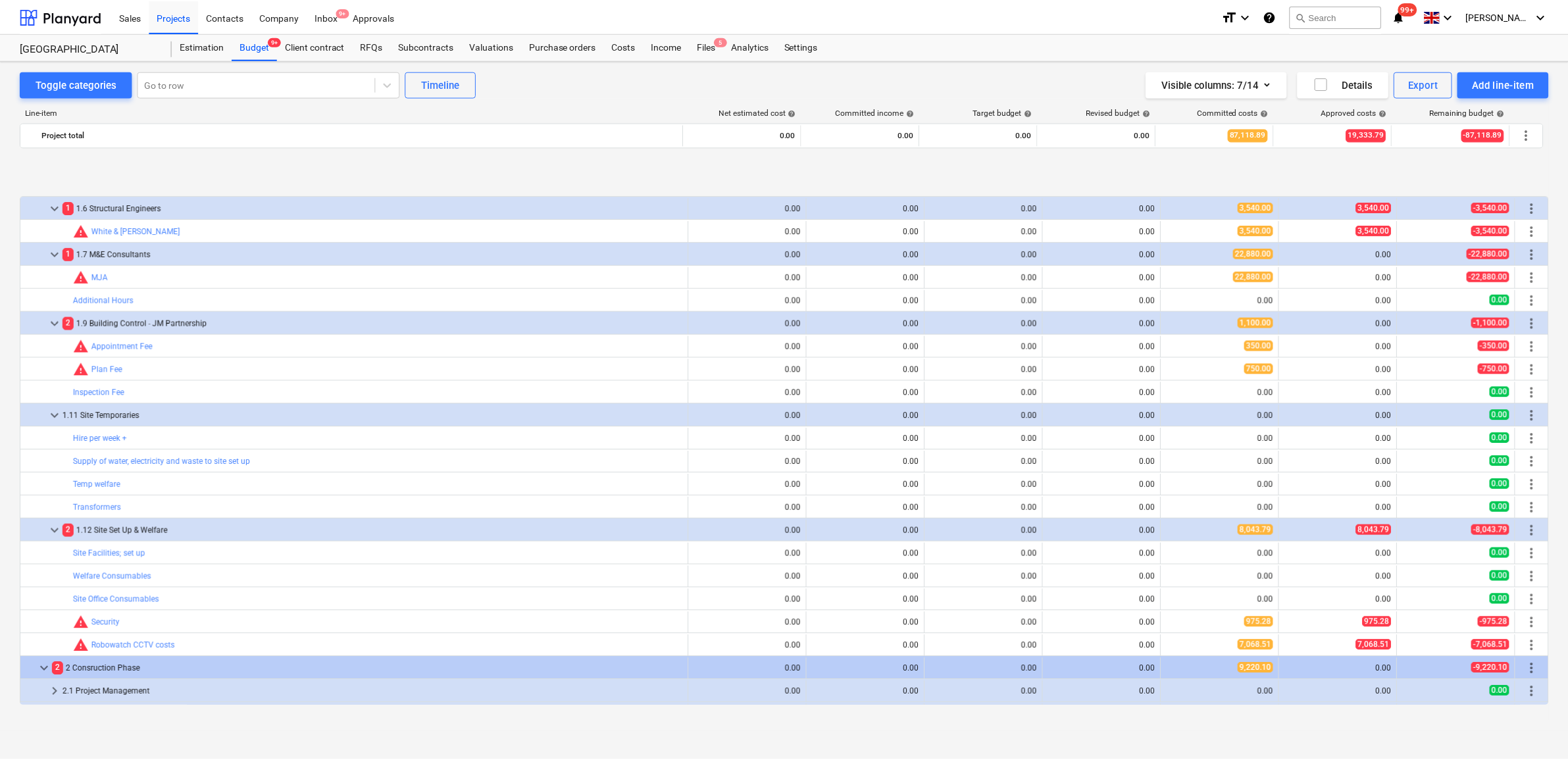
scroll to position [247, 0]
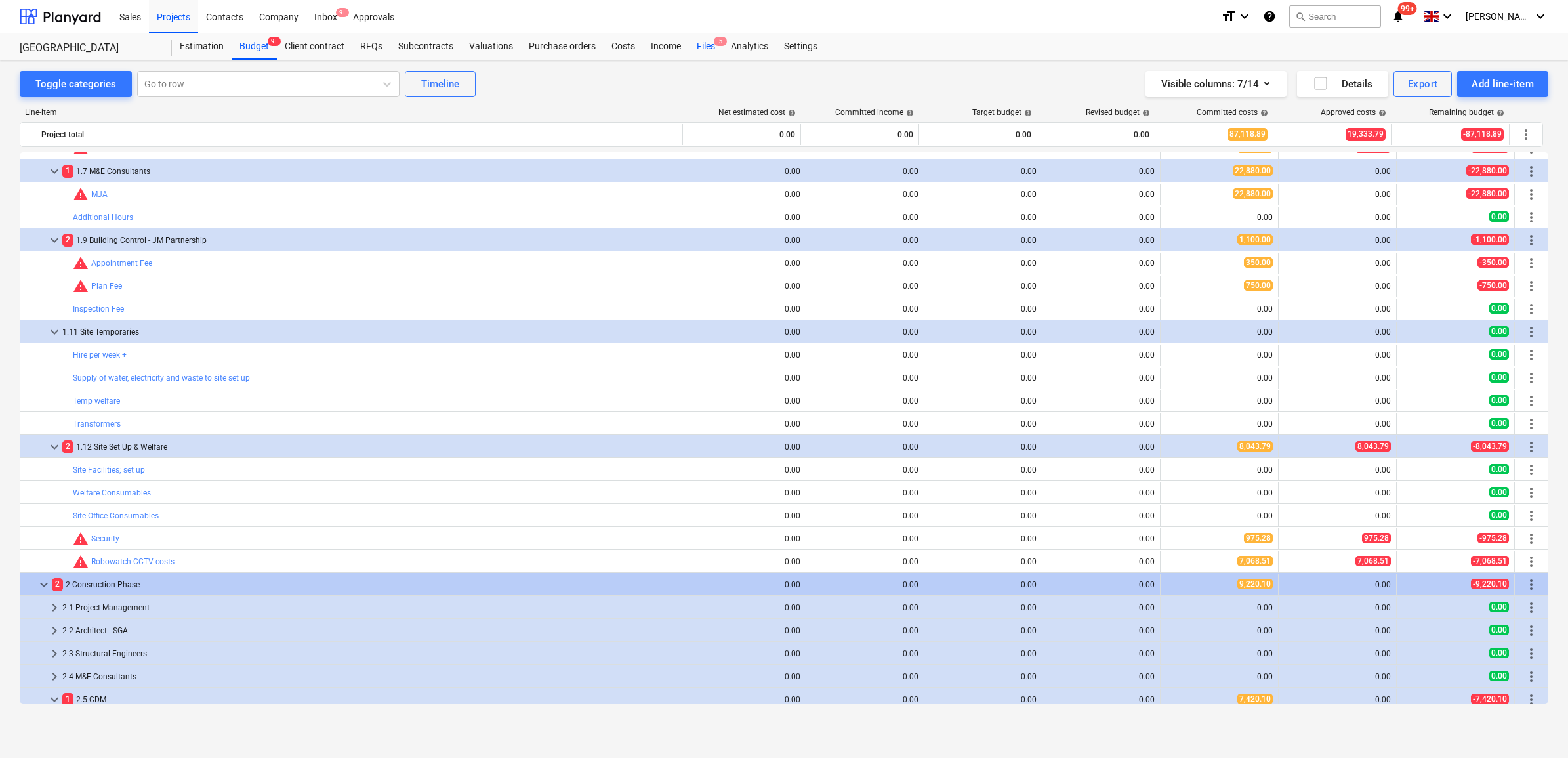
click at [704, 50] on div "Files 5" at bounding box center [706, 46] width 34 height 26
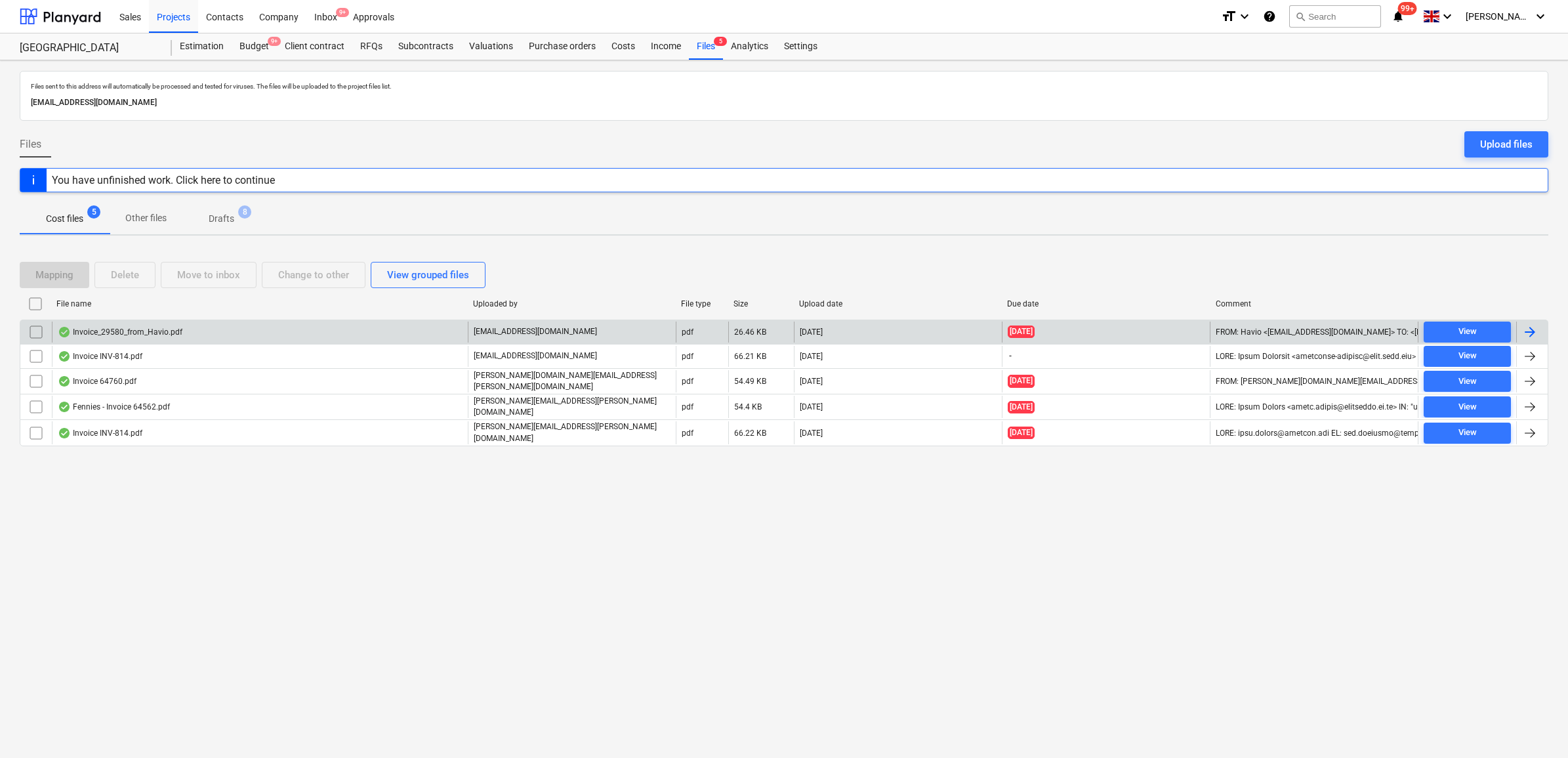
click at [1533, 329] on div at bounding box center [1530, 332] width 16 height 16
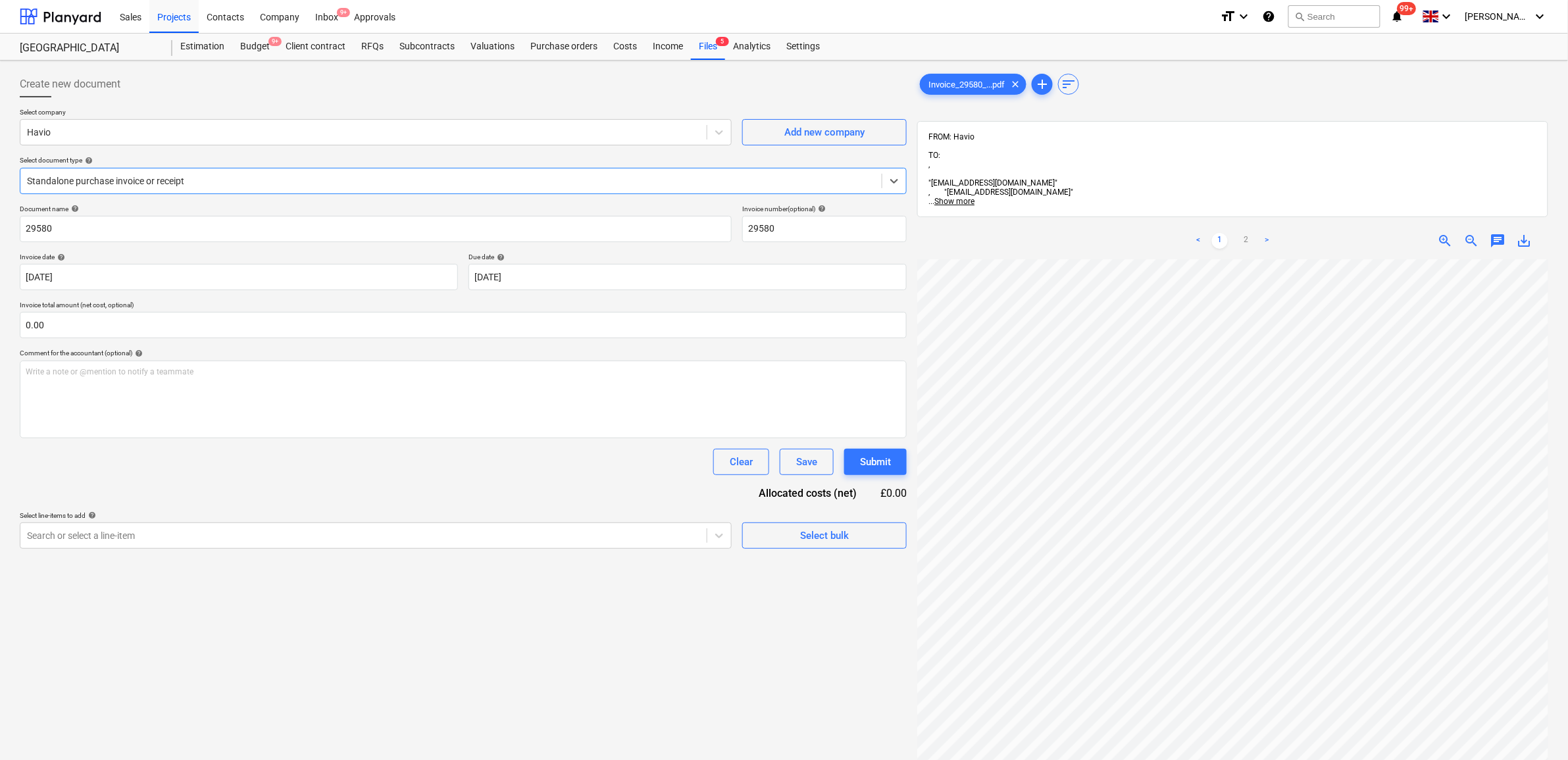
click at [195, 179] on div at bounding box center [451, 181] width 848 height 13
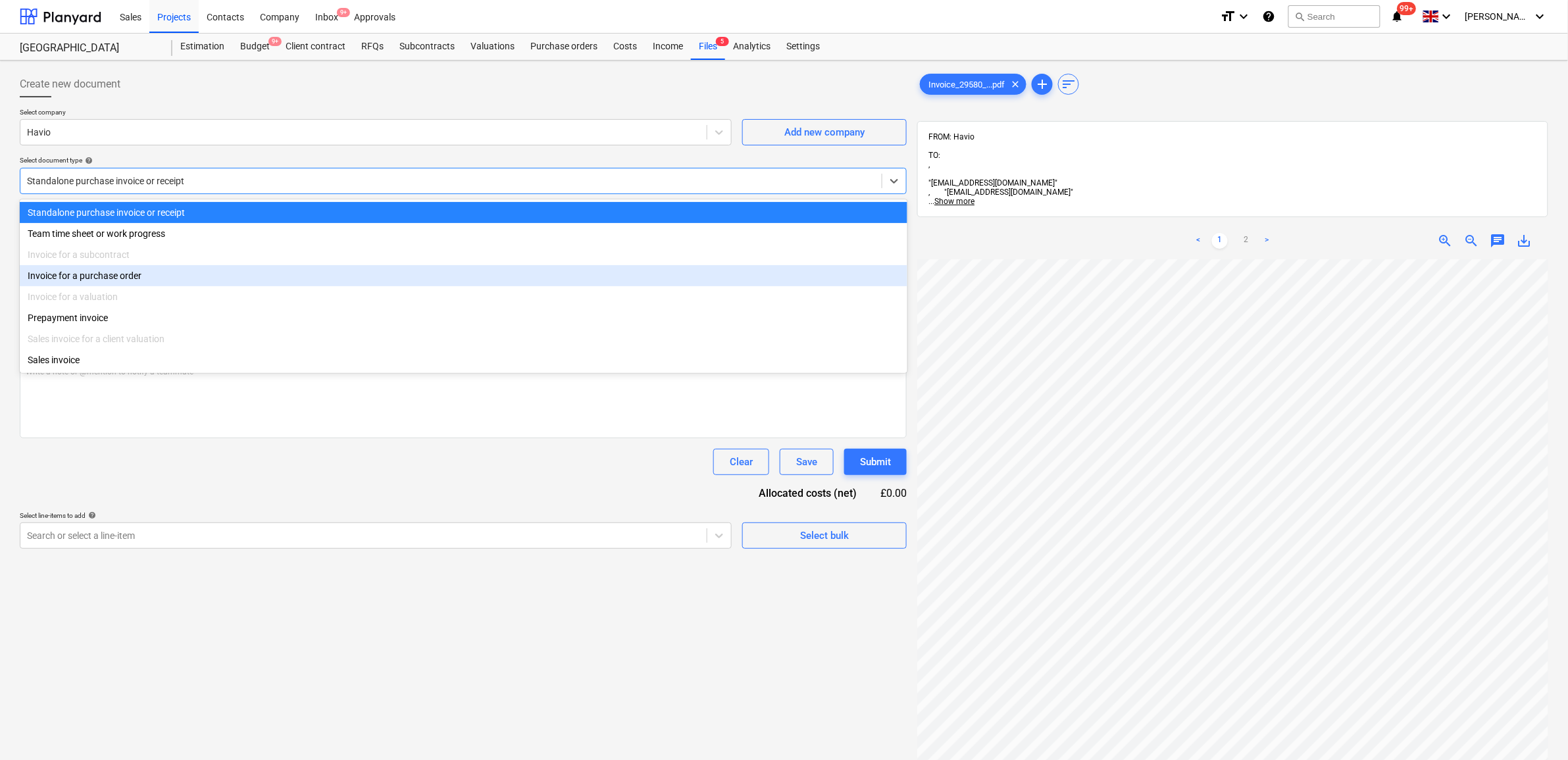
click at [141, 277] on div "Invoice for a purchase order" at bounding box center [464, 276] width 888 height 21
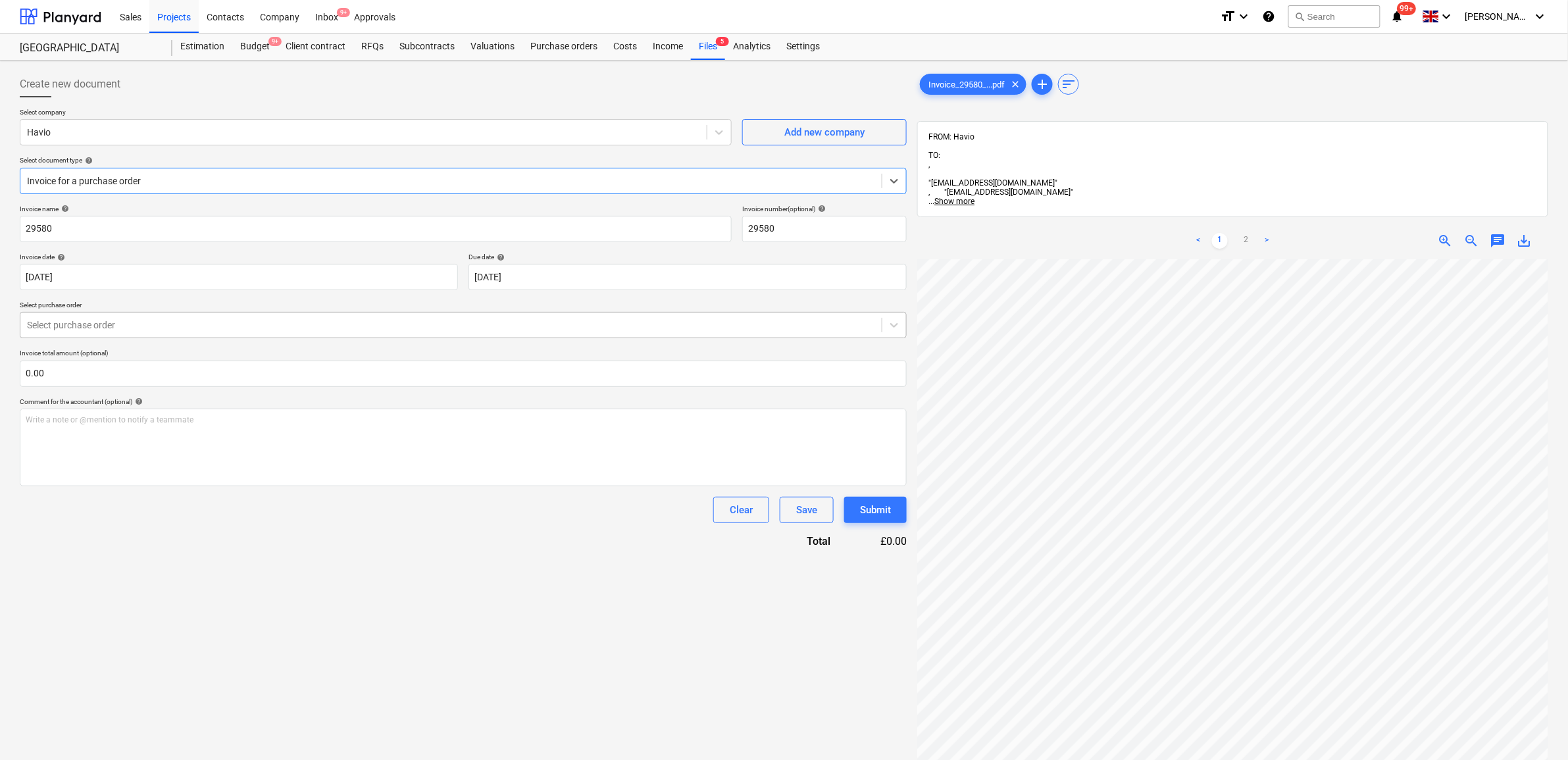
click at [139, 319] on div at bounding box center [451, 325] width 848 height 13
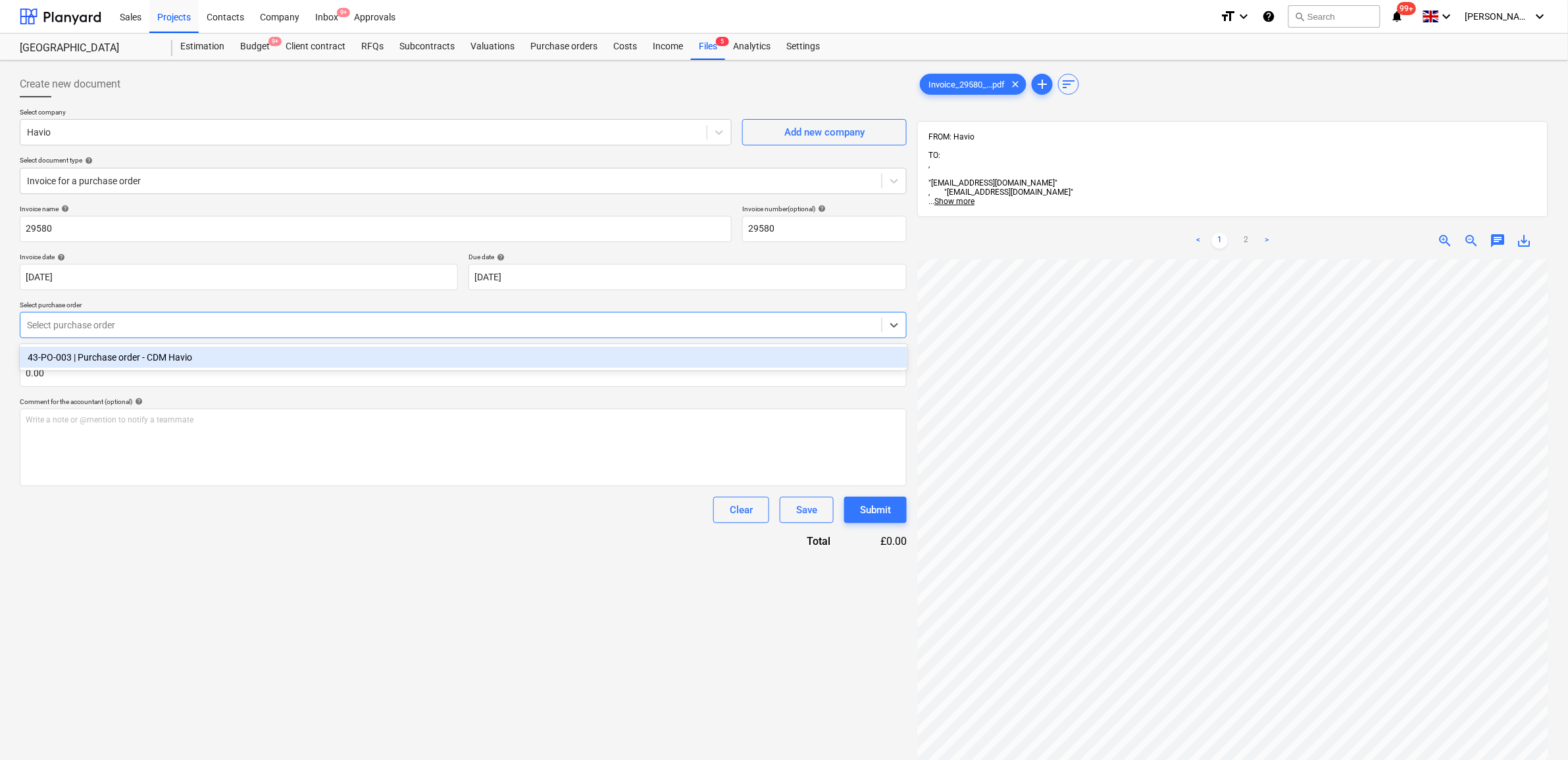
click at [138, 356] on div "43-PO-003 | Purchase order - CDM Havio" at bounding box center [464, 358] width 888 height 21
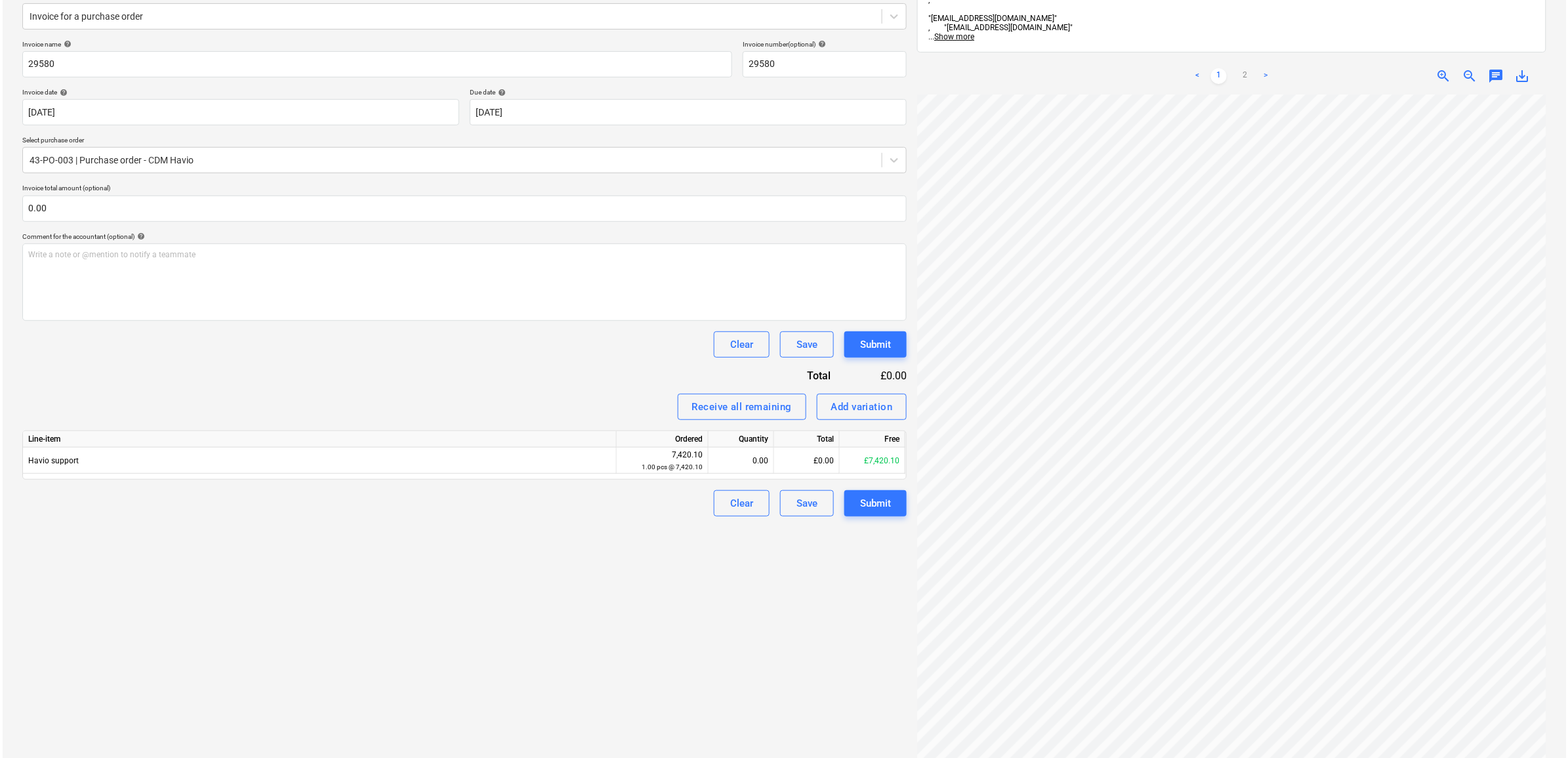
scroll to position [33, 80]
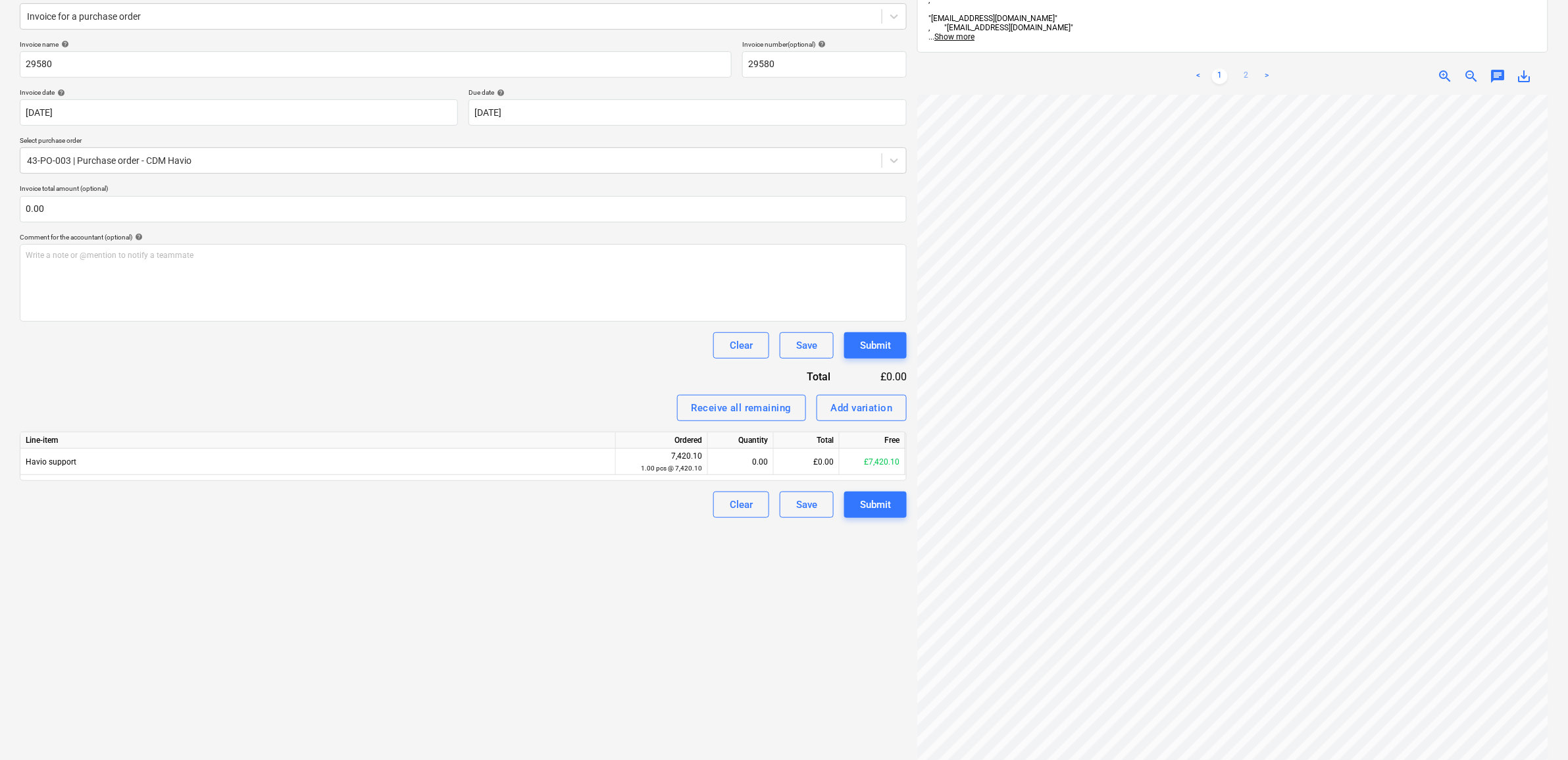
click at [1249, 68] on link "2" at bounding box center [1246, 76] width 16 height 16
click at [813, 463] on div "£0.00" at bounding box center [806, 462] width 65 height 27
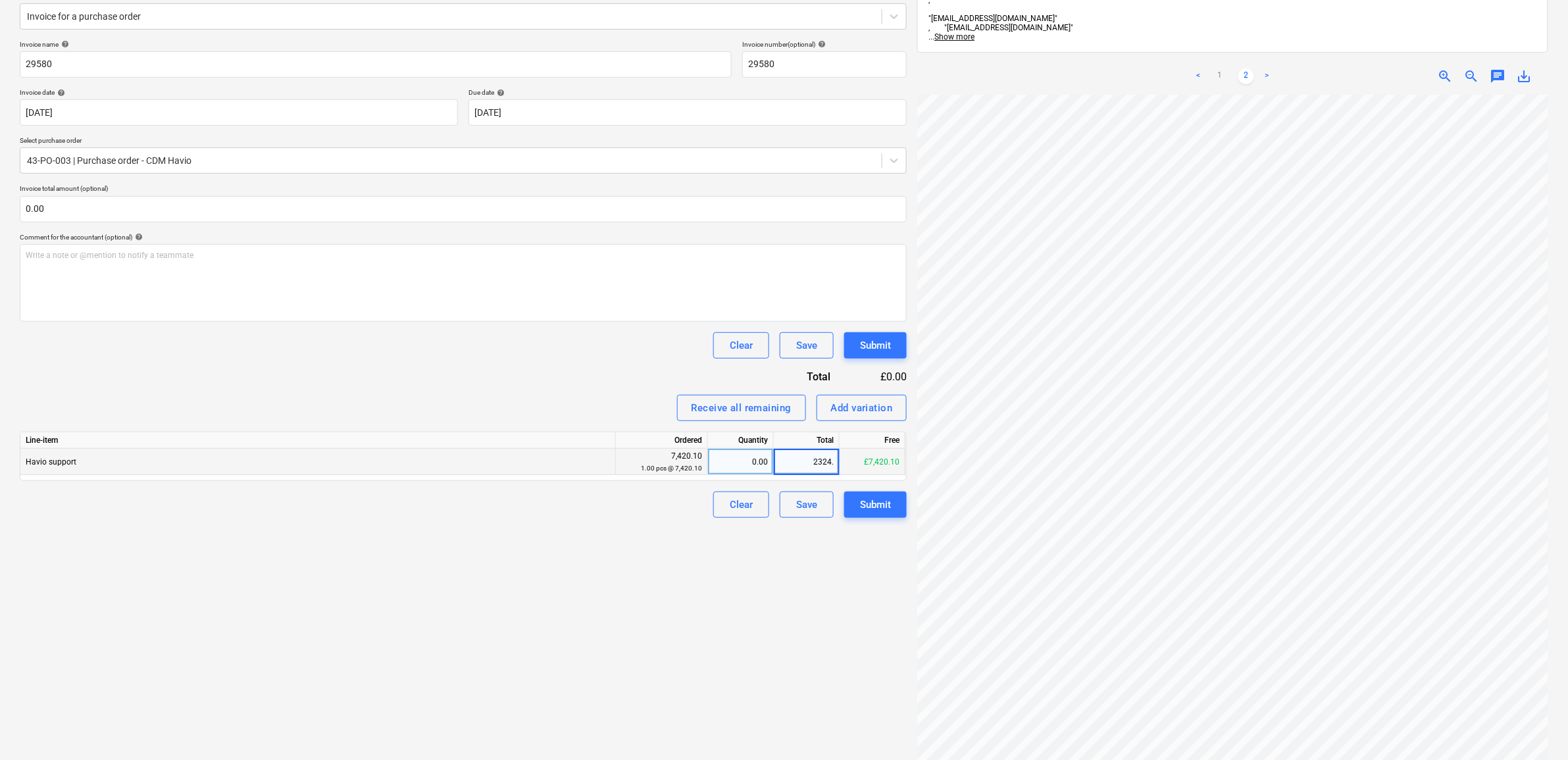
type input "2324.3"
click at [627, 639] on div "Create new document Select company Havio Add new company Select document type h…" at bounding box center [463, 362] width 897 height 922
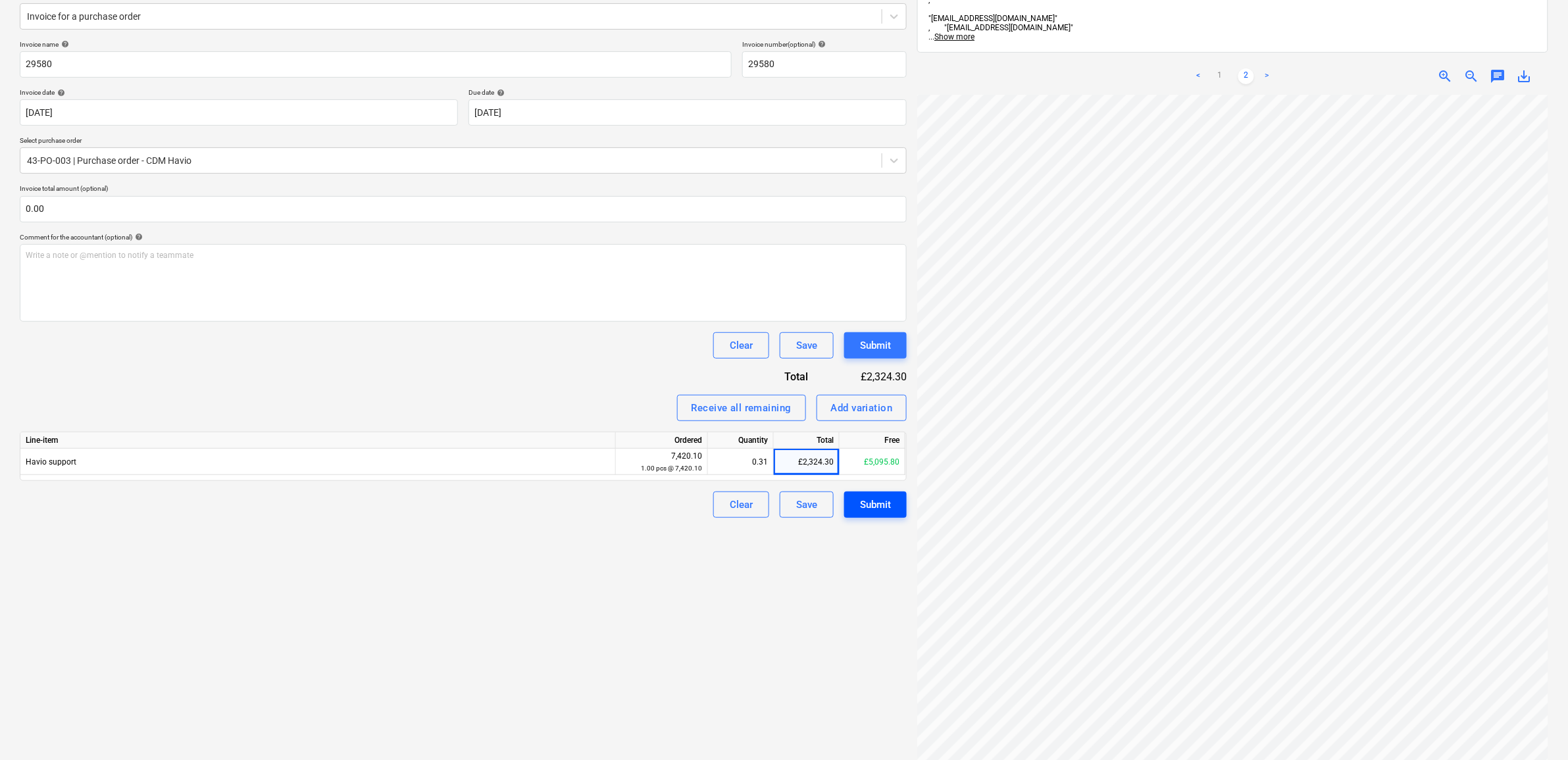
click at [880, 509] on div "Submit" at bounding box center [876, 505] width 31 height 17
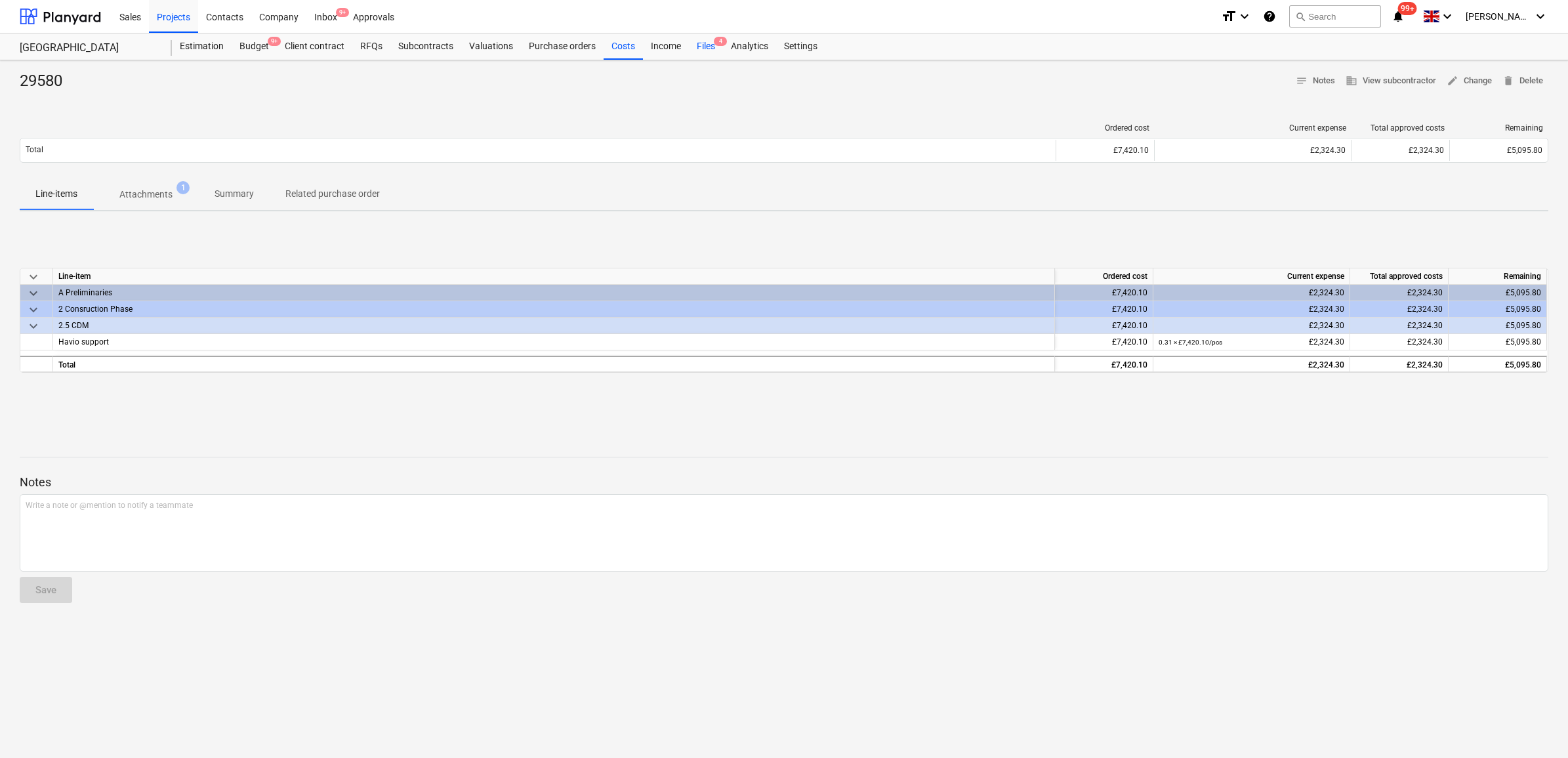
click at [709, 47] on div "Files 4" at bounding box center [706, 46] width 34 height 26
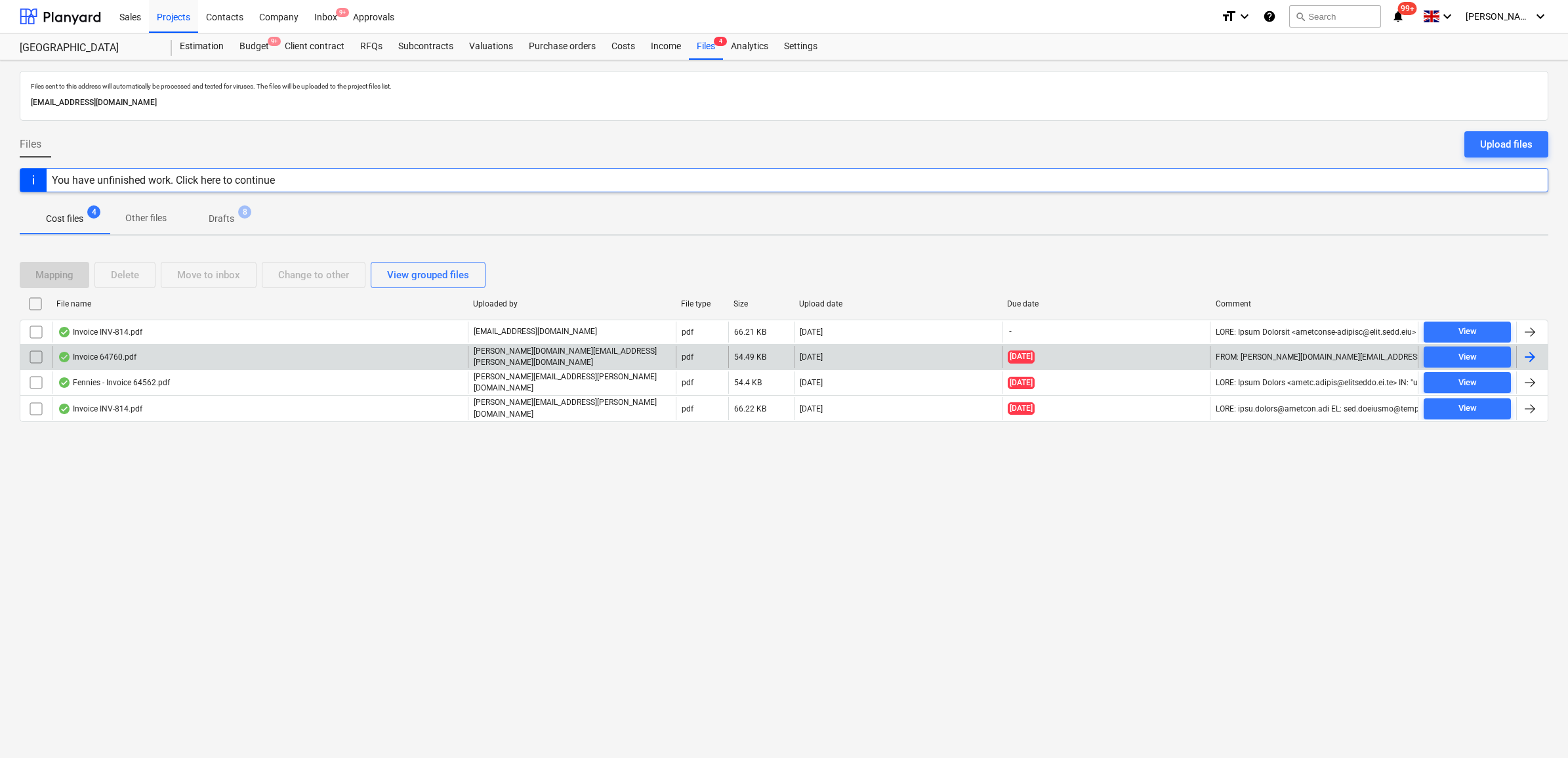
click at [1528, 355] on div at bounding box center [1530, 357] width 16 height 16
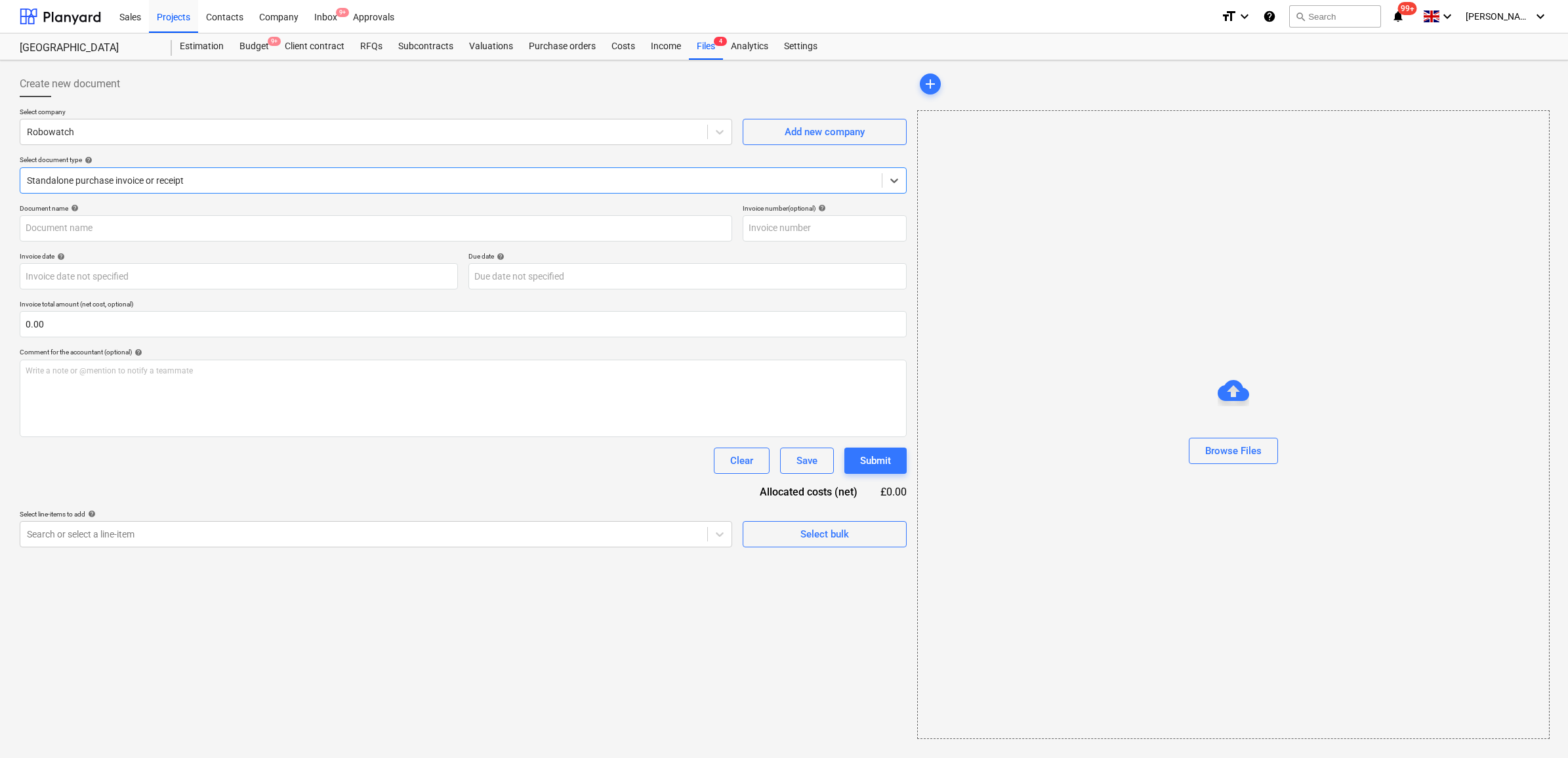
type input "64760"
type input "01 Oct 2025"
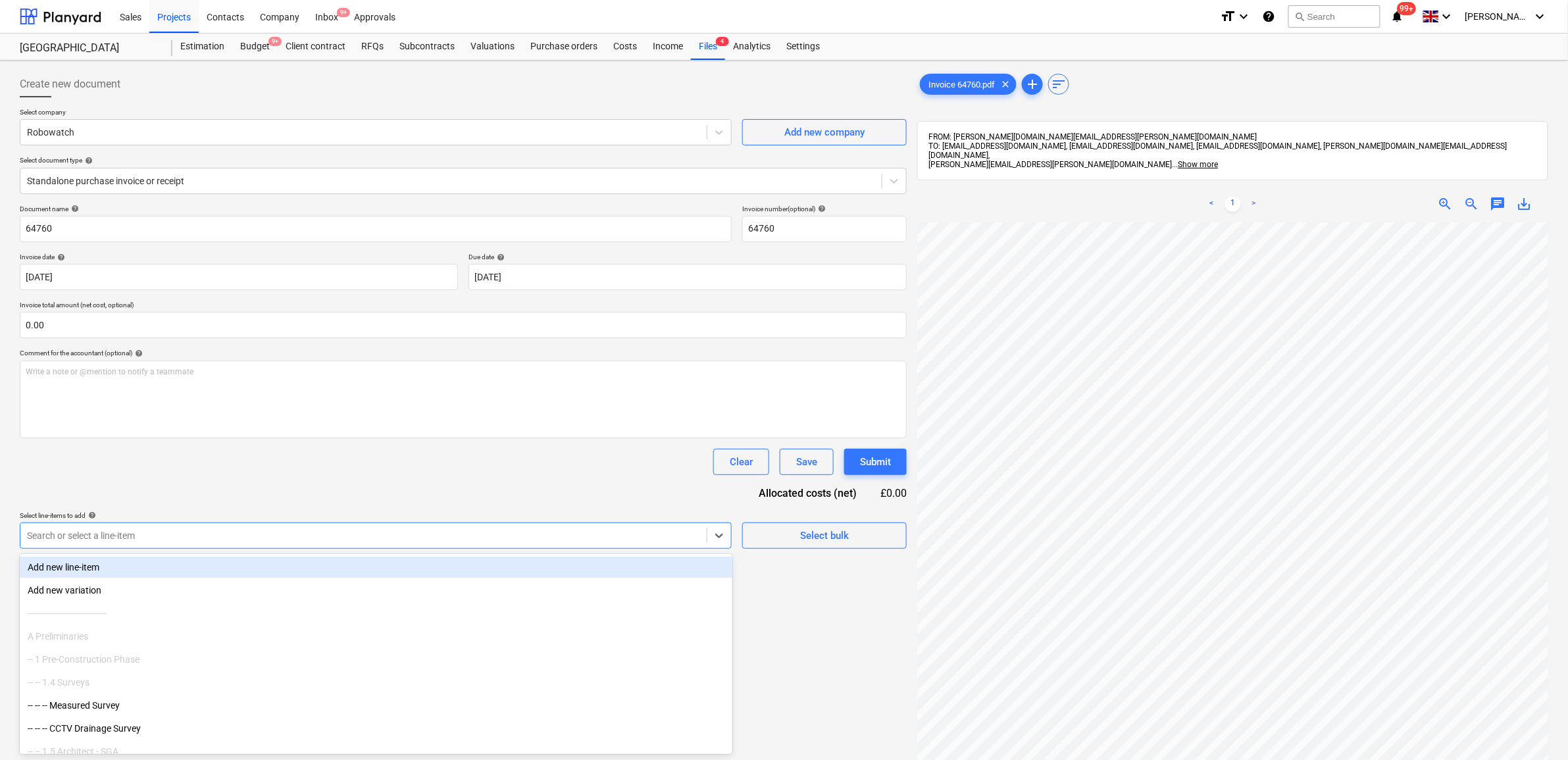
click at [543, 533] on div at bounding box center [363, 536] width 673 height 13
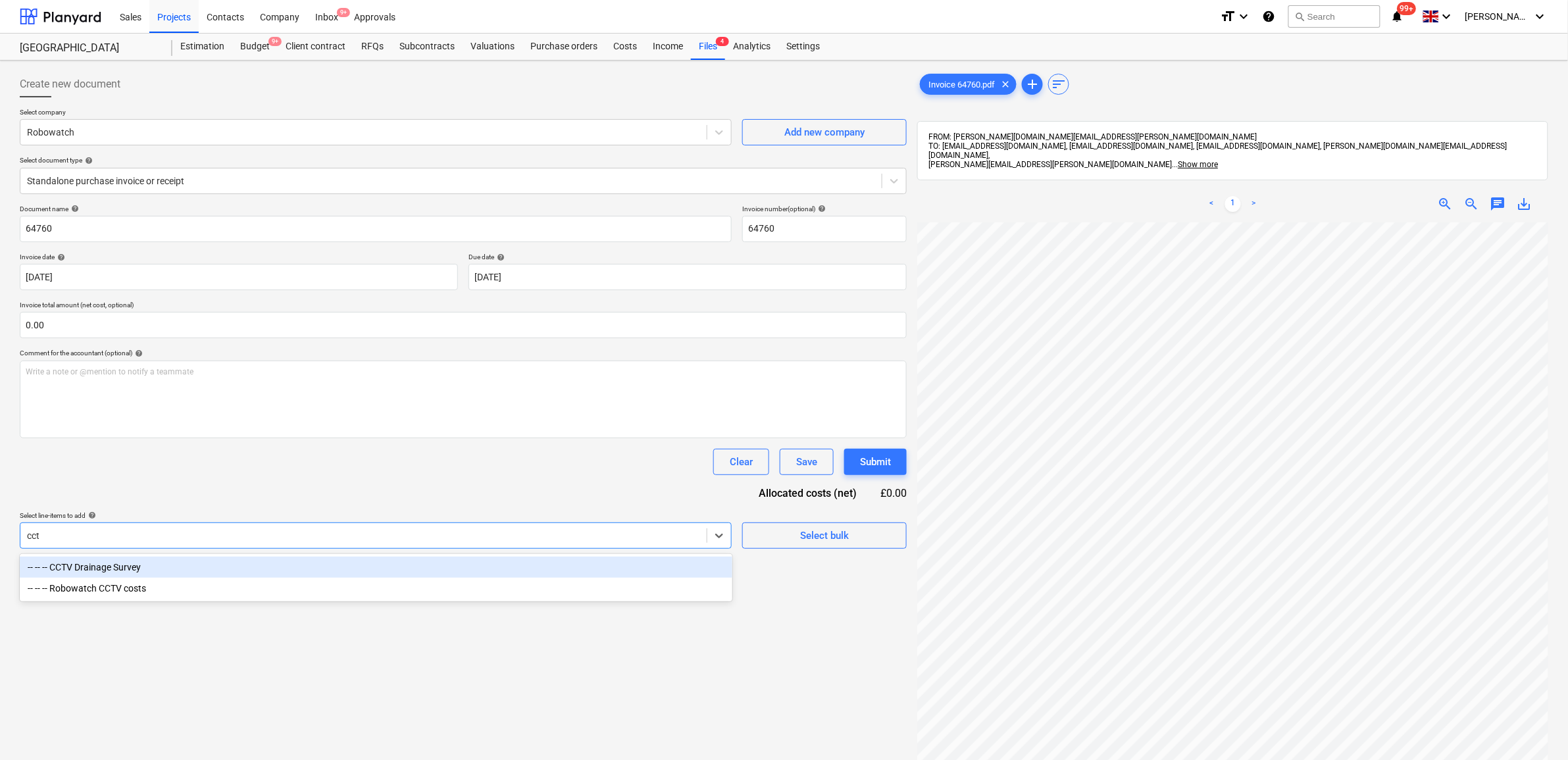
type input "cctv"
click at [465, 567] on div "-- -- -- CCTV Drainage Survey" at bounding box center [376, 567] width 712 height 21
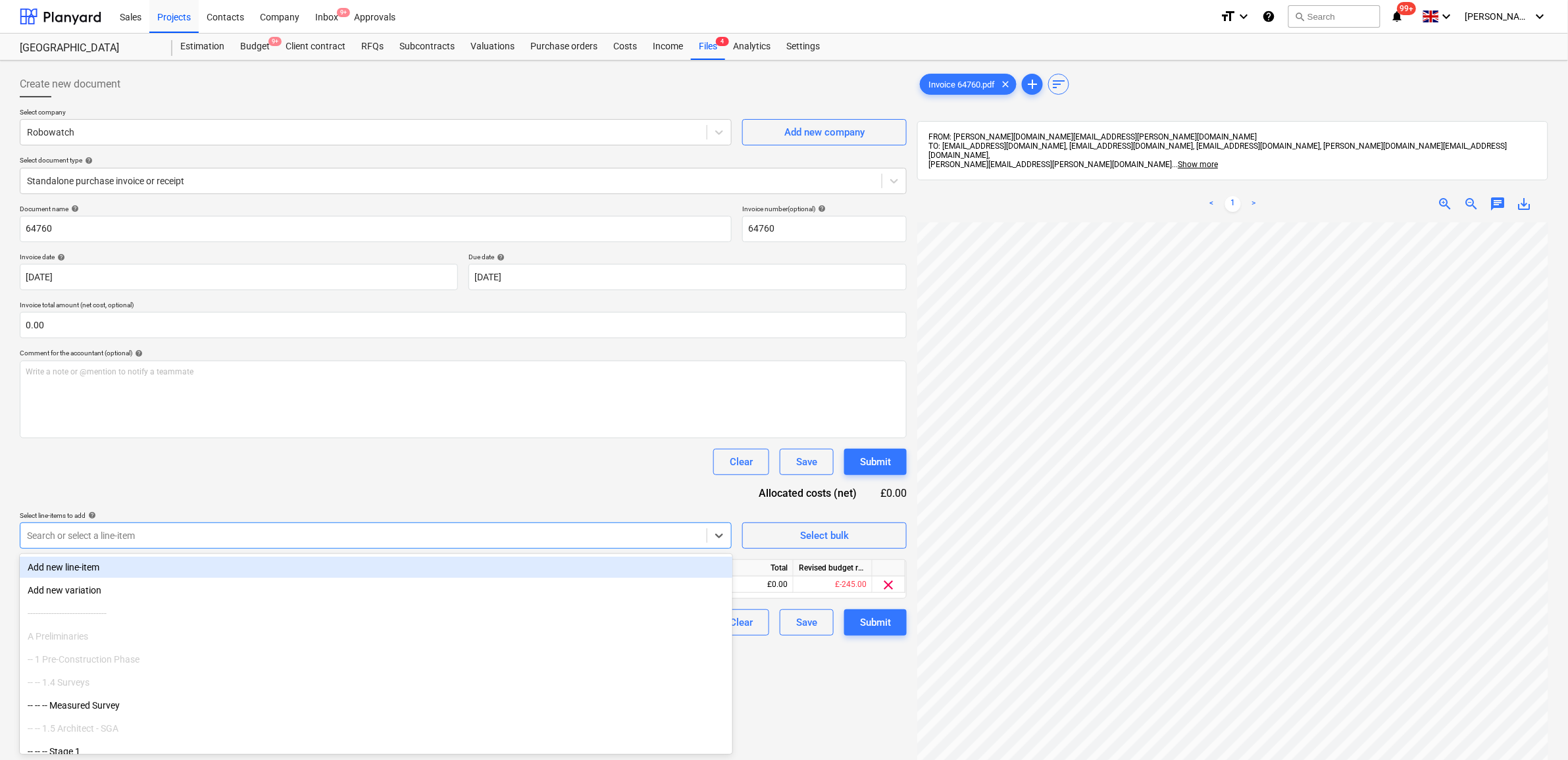
click at [458, 512] on div "Select line-items to add help" at bounding box center [376, 515] width 712 height 9
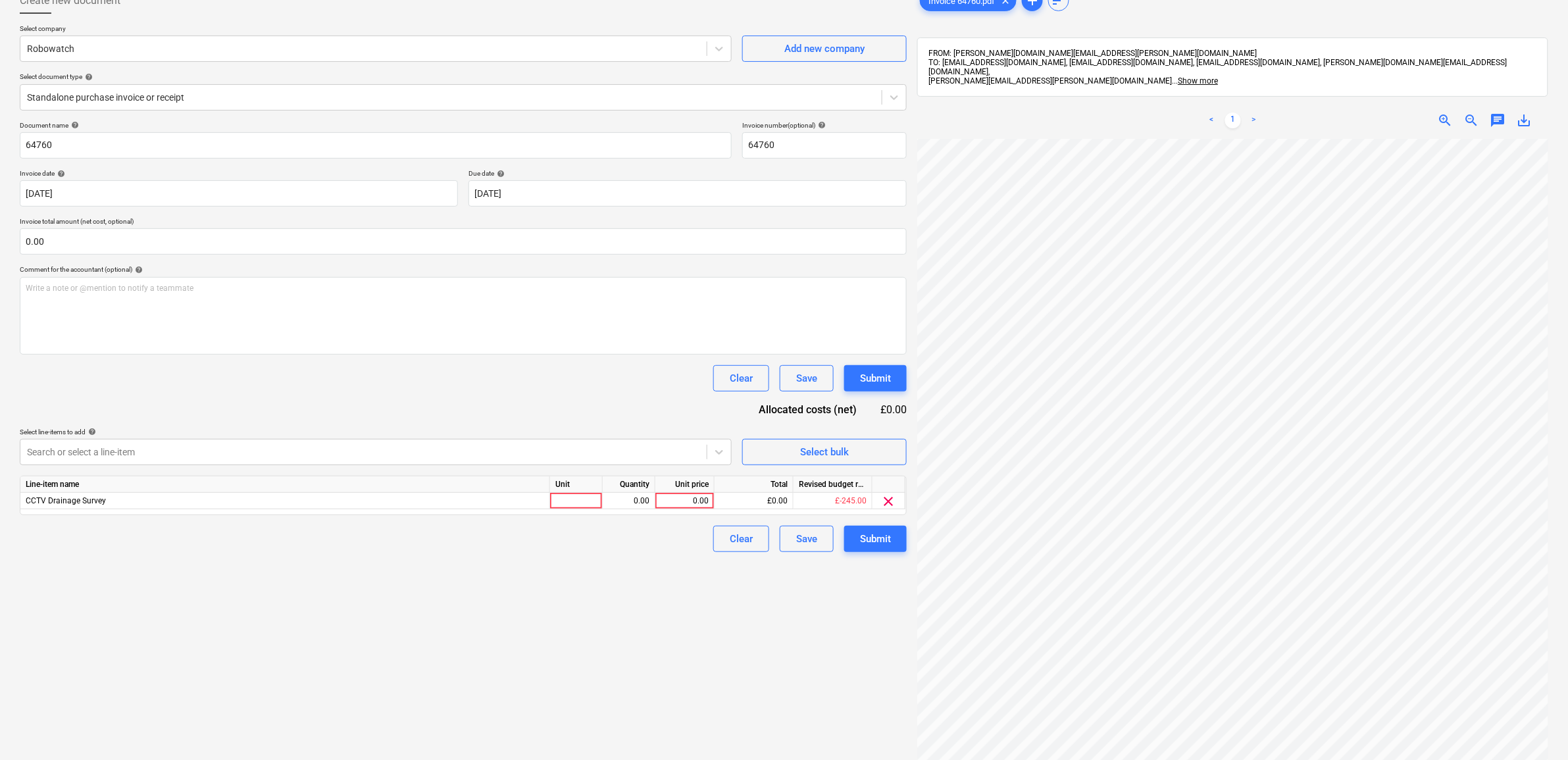
scroll to position [164, 0]
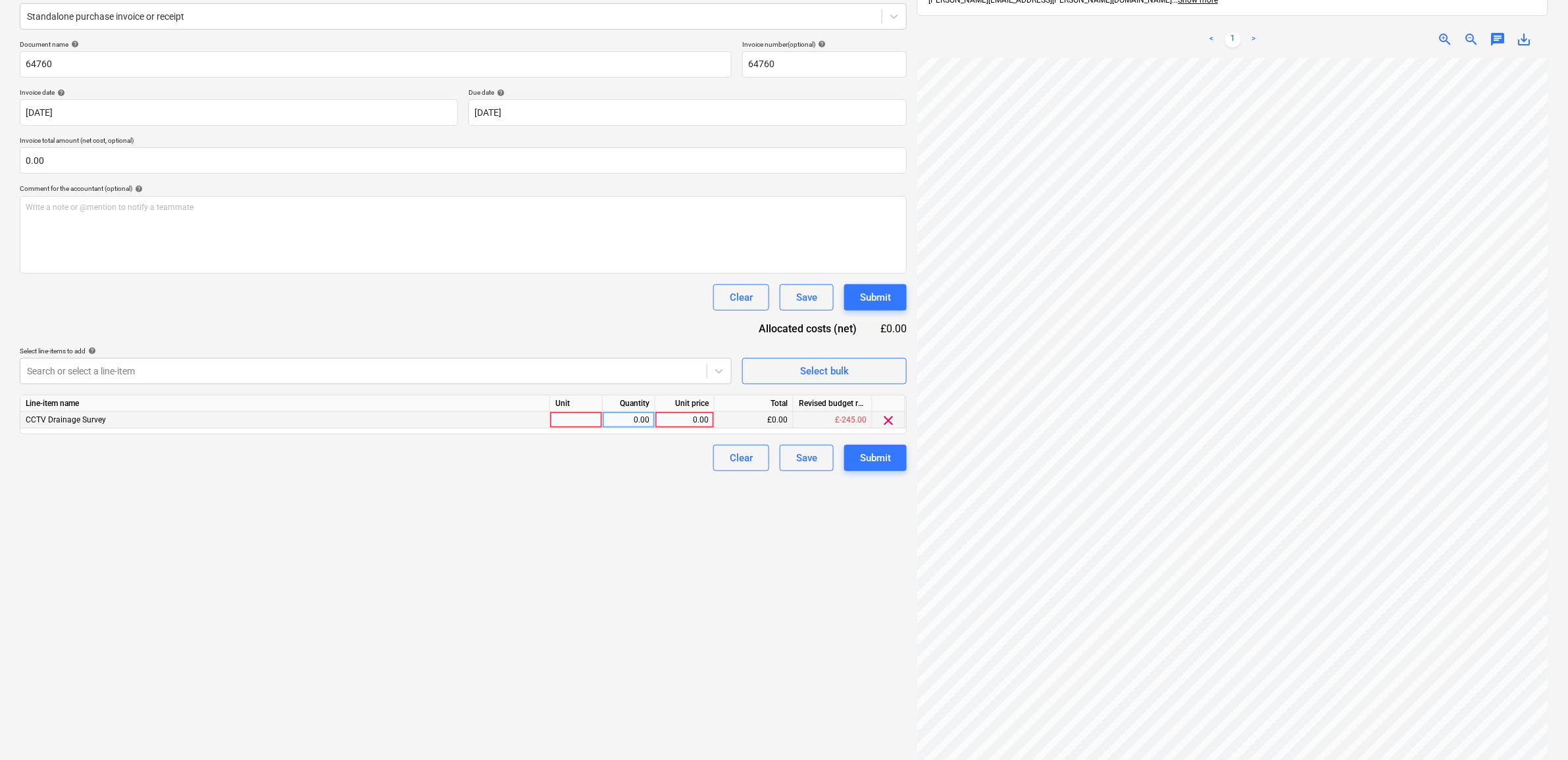
click at [693, 418] on div "0.00" at bounding box center [685, 419] width 48 height 16
type input "664.33"
click at [452, 680] on div "Create new document Select company Robowatch Add new company Select document ty…" at bounding box center [463, 343] width 897 height 885
click at [706, 369] on div "Search or select a line-item" at bounding box center [364, 371] width 687 height 18
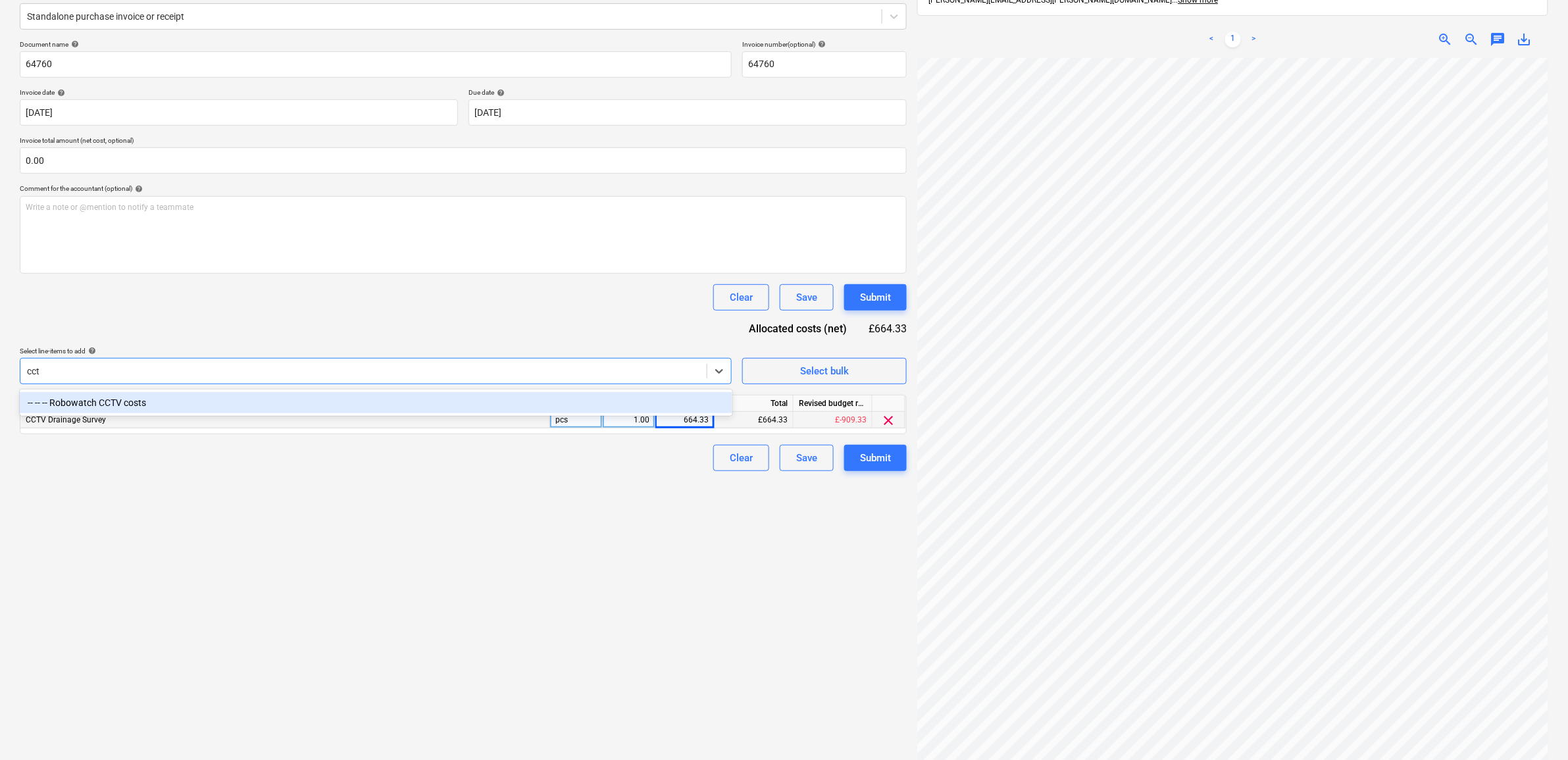
type input "cctv"
click at [619, 403] on div "-- -- -- Robowatch CCTV costs" at bounding box center [376, 402] width 712 height 21
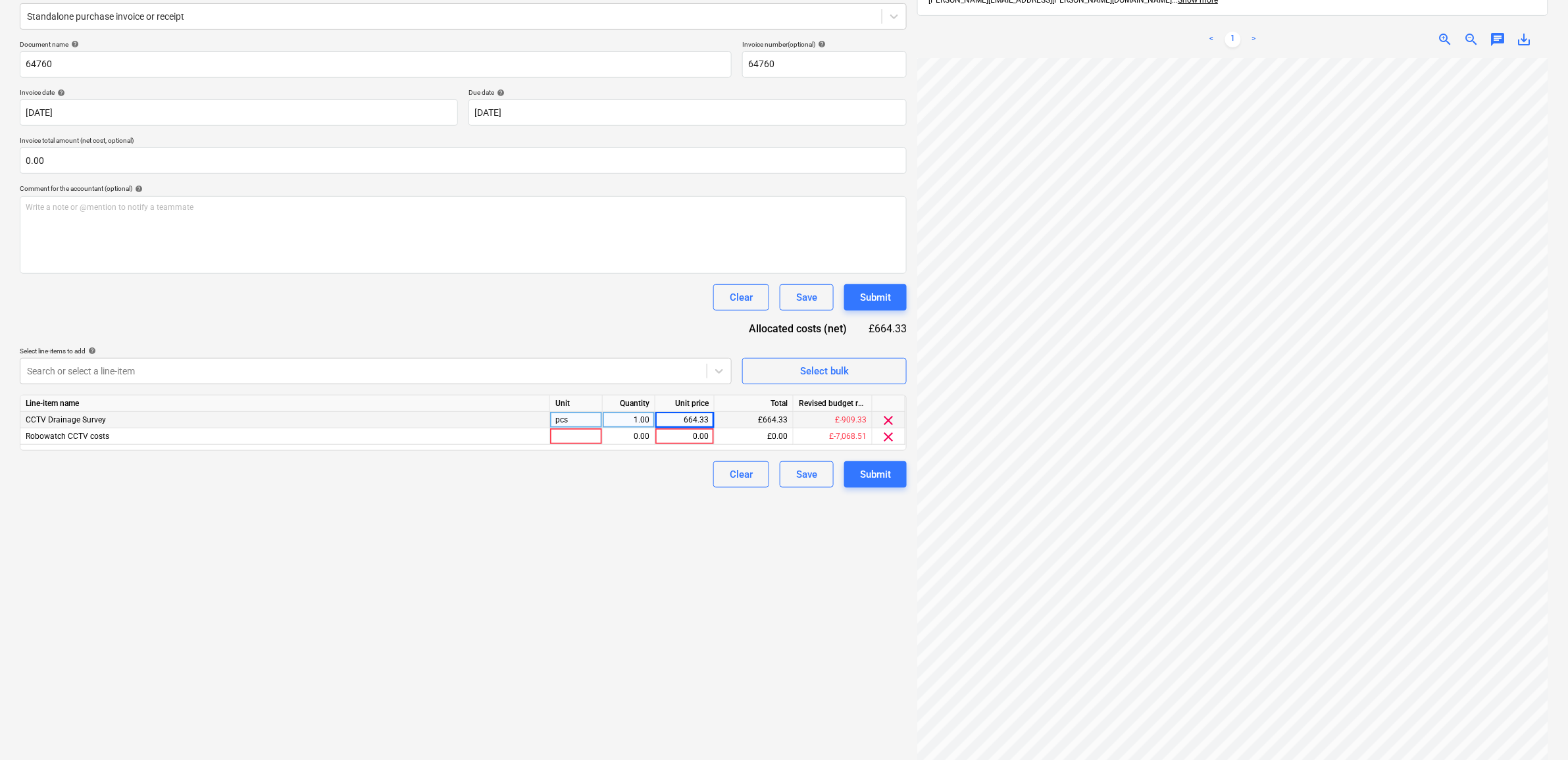
click at [892, 413] on span "clear" at bounding box center [889, 420] width 16 height 16
click at [708, 421] on div "0.00" at bounding box center [685, 419] width 48 height 16
type input "664.33"
click at [610, 563] on div "Create new document Select company Robowatch Add new company Select document ty…" at bounding box center [463, 343] width 897 height 885
click at [706, 583] on div "Create new document Select company Robowatch Add new company Select document ty…" at bounding box center [463, 343] width 897 height 885
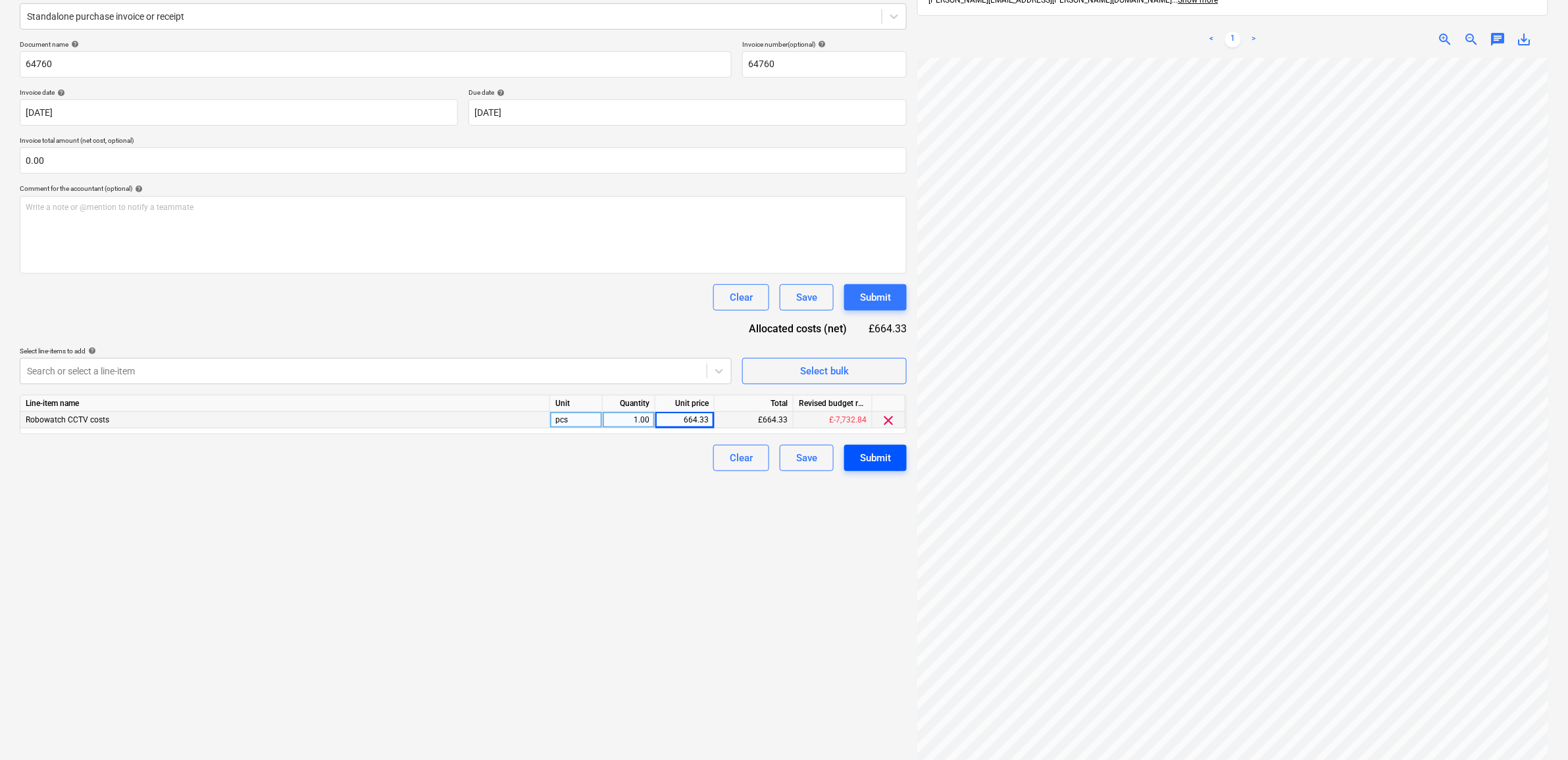
click at [889, 458] on div "Submit" at bounding box center [876, 458] width 31 height 17
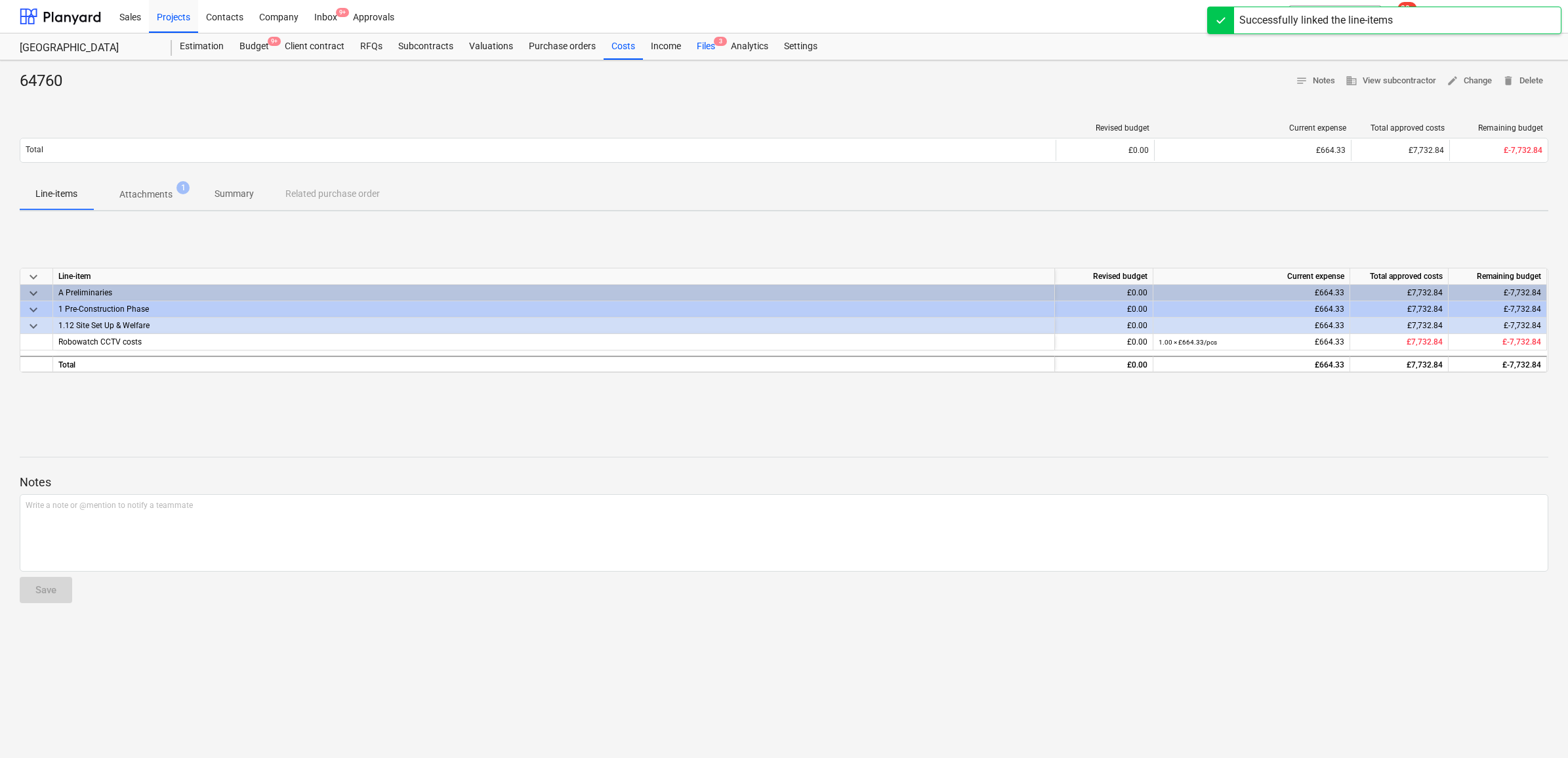
click at [703, 46] on div "Files 3" at bounding box center [706, 46] width 34 height 26
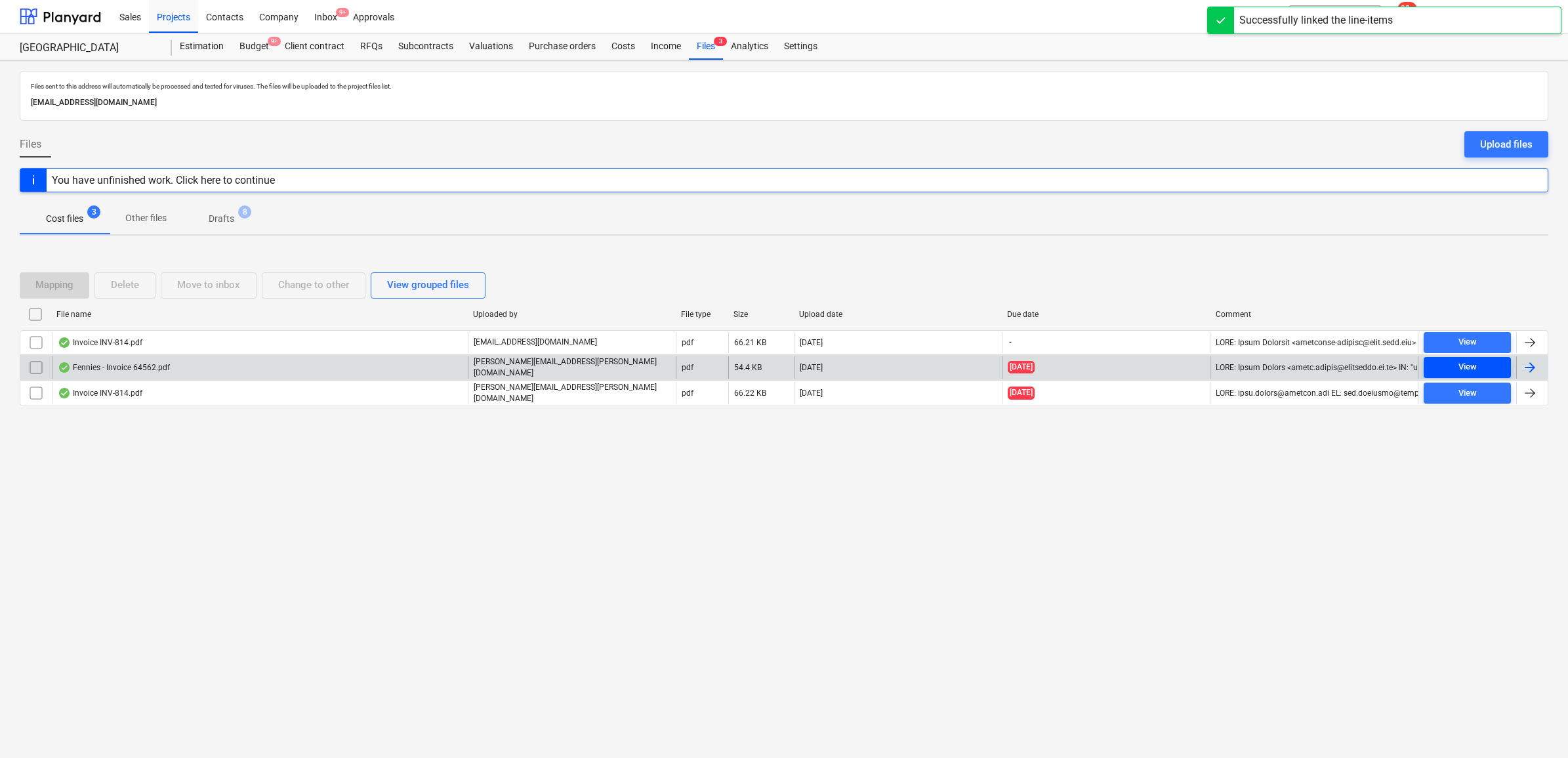
click at [1481, 370] on span "View" at bounding box center [1467, 367] width 77 height 15
click at [1530, 375] on div at bounding box center [1530, 367] width 16 height 16
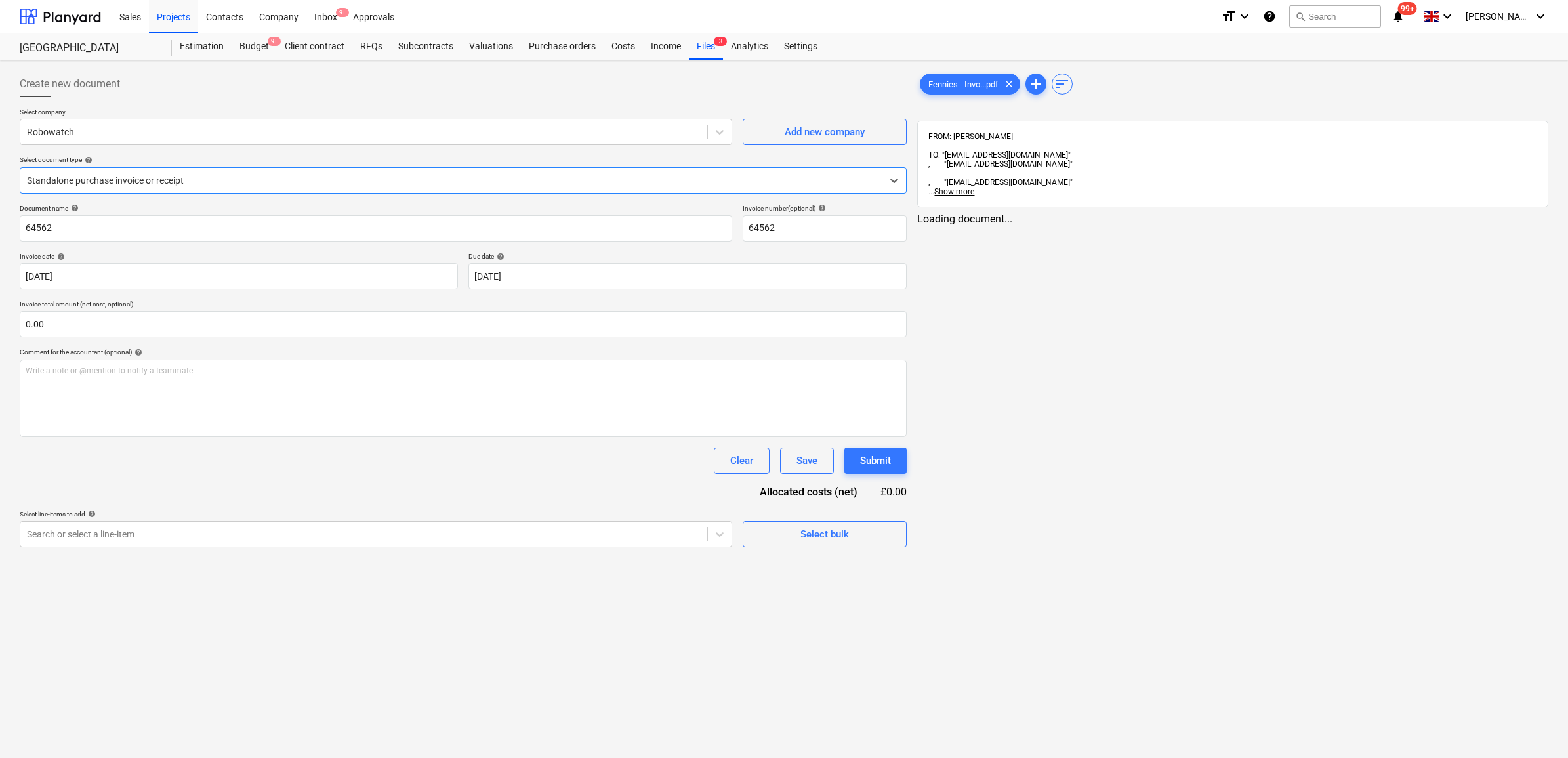
type input "64562"
type input "12 Sep 2025"
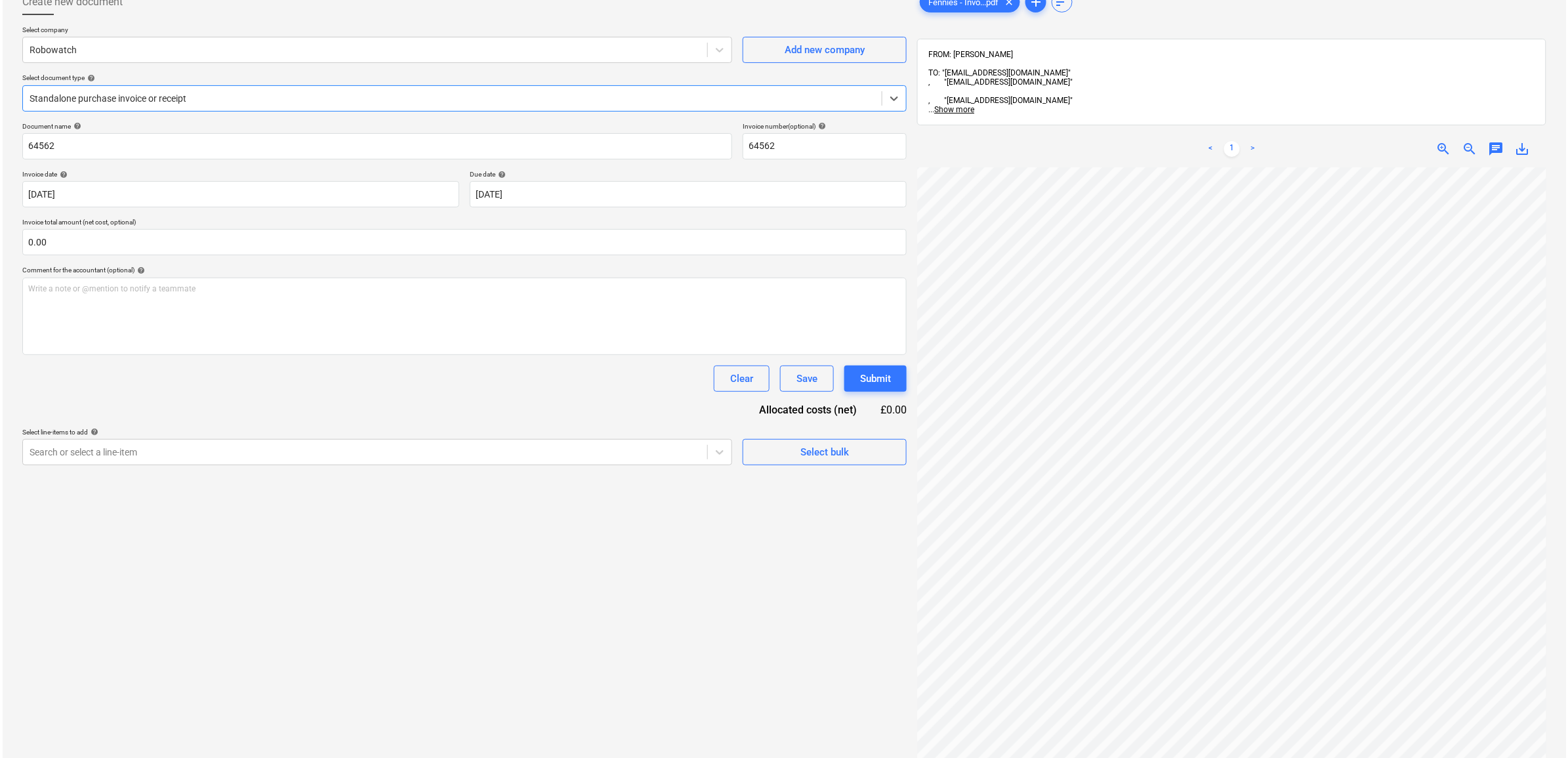
scroll to position [255, 61]
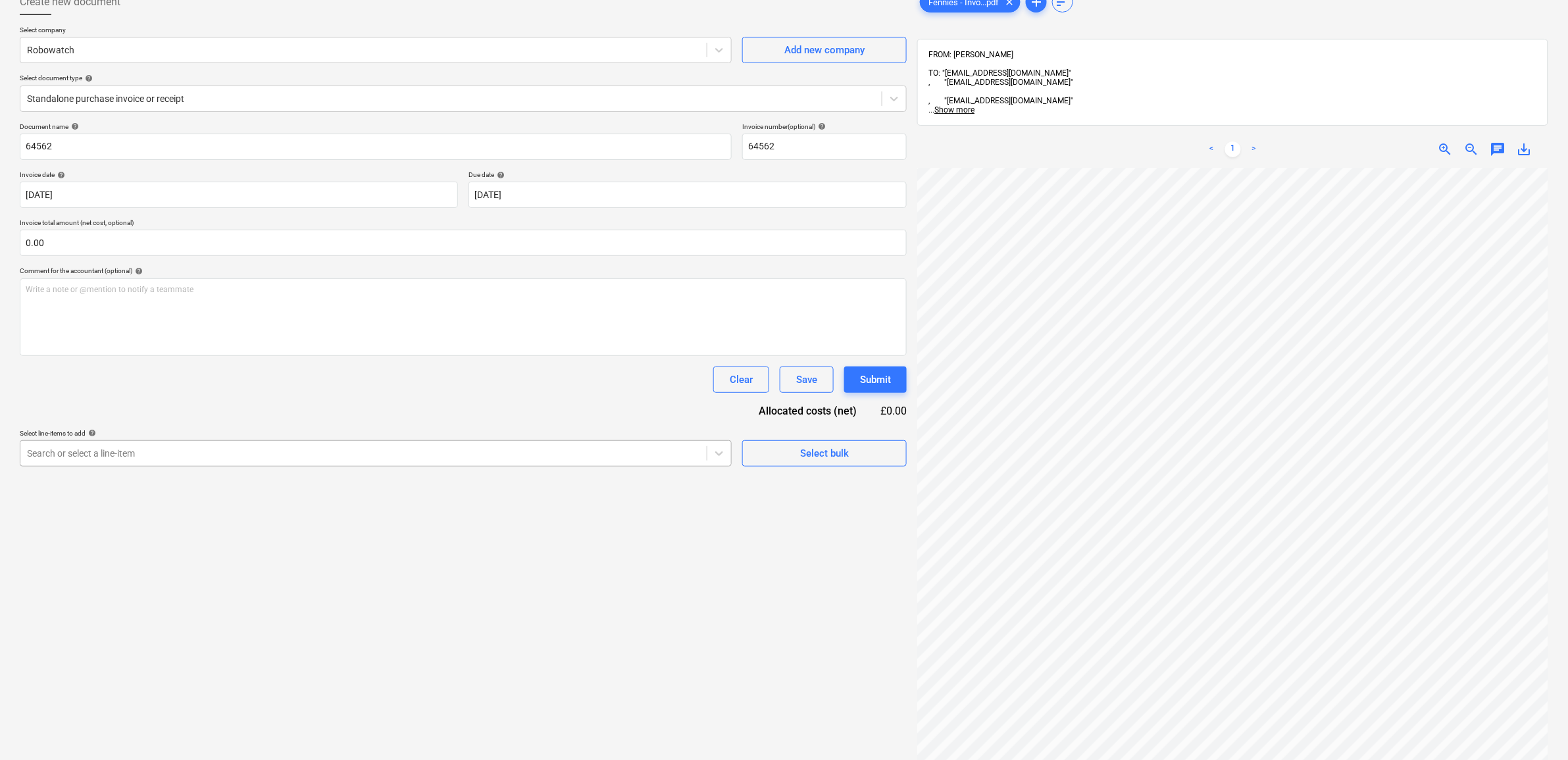
click at [618, 466] on div "Create new document Select company Robowatch Add new company Select document ty…" at bounding box center [463, 440] width 897 height 913
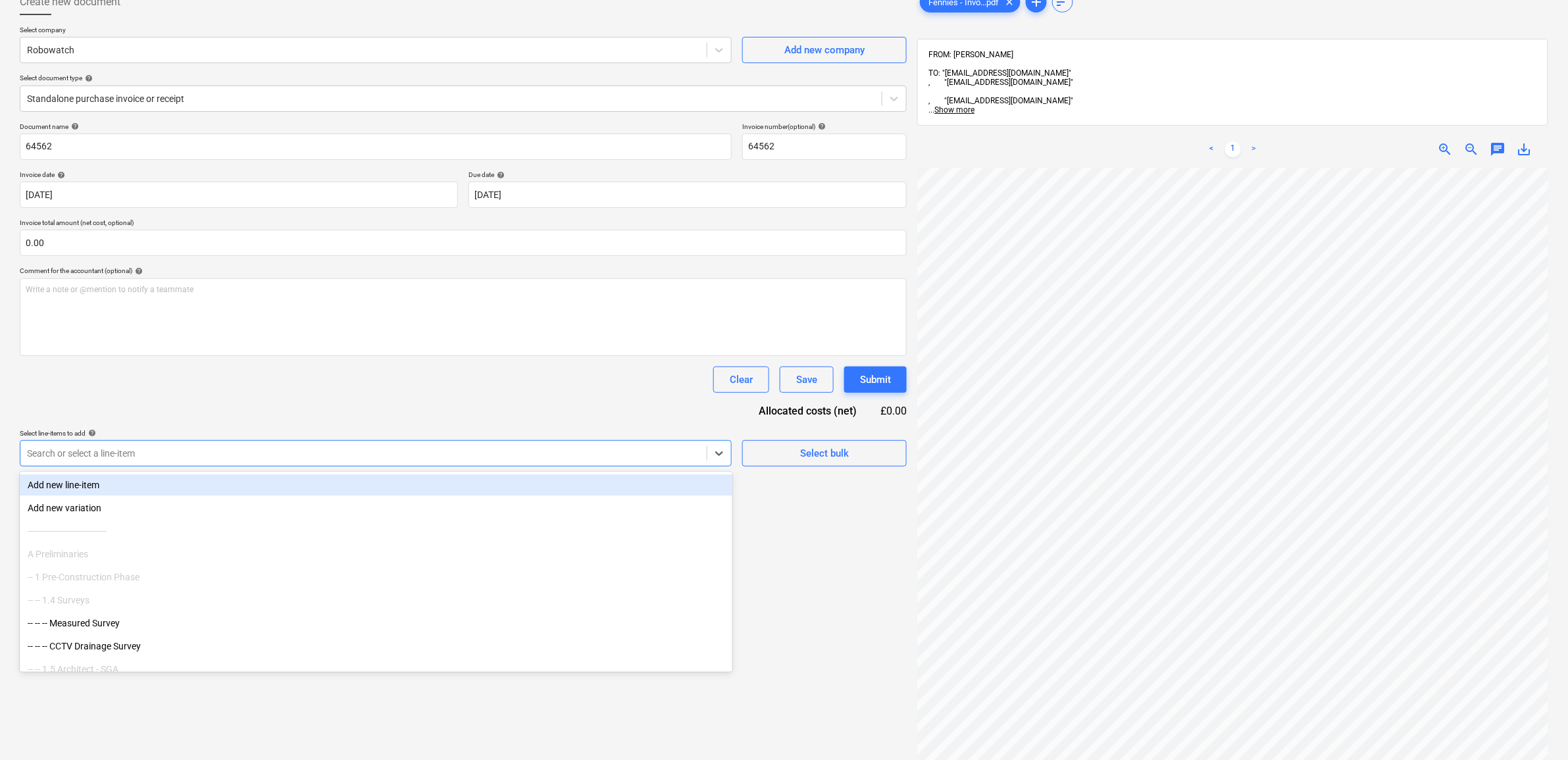
click at [222, 449] on div at bounding box center [363, 454] width 673 height 13
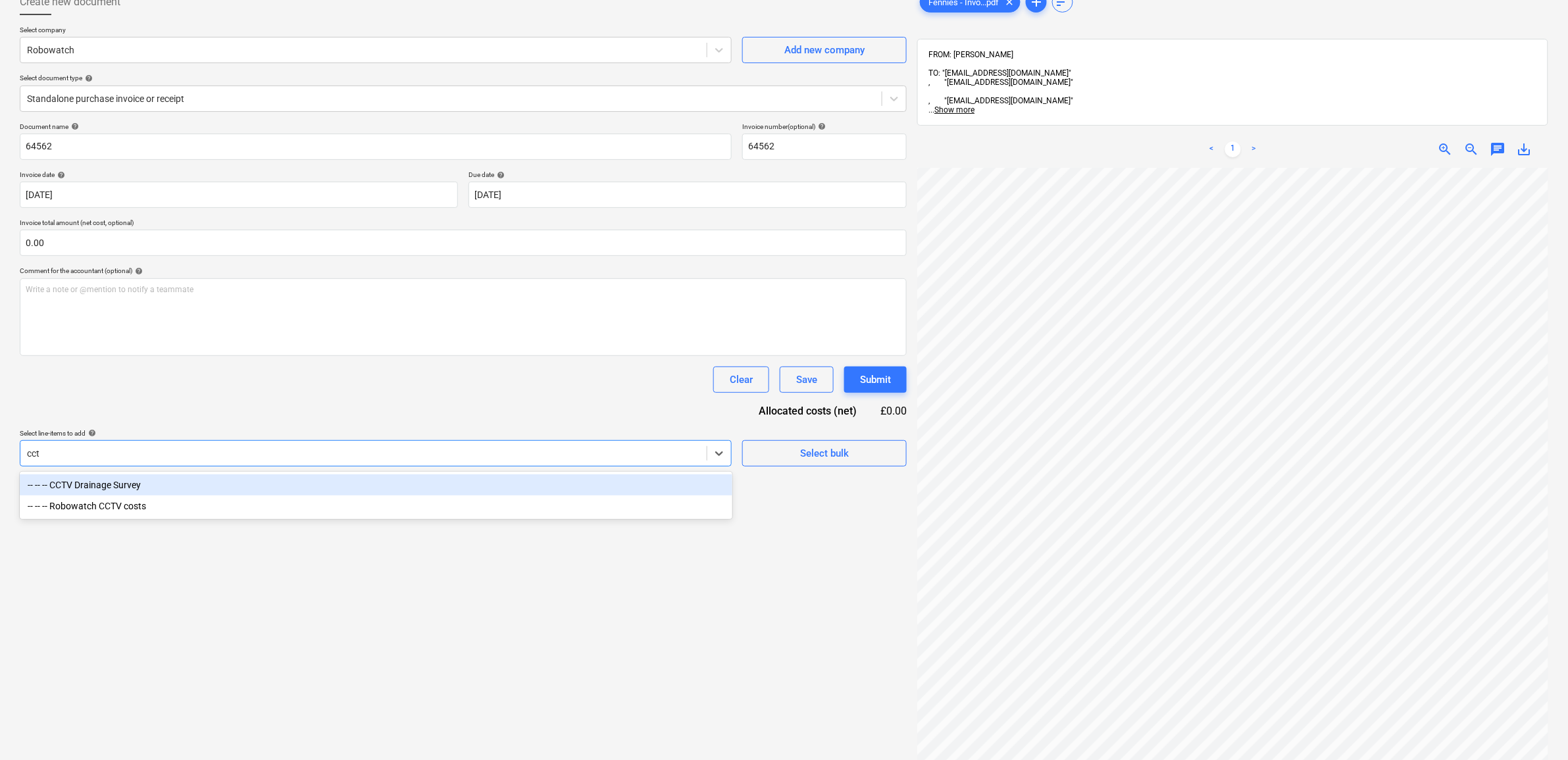
type input "cctv"
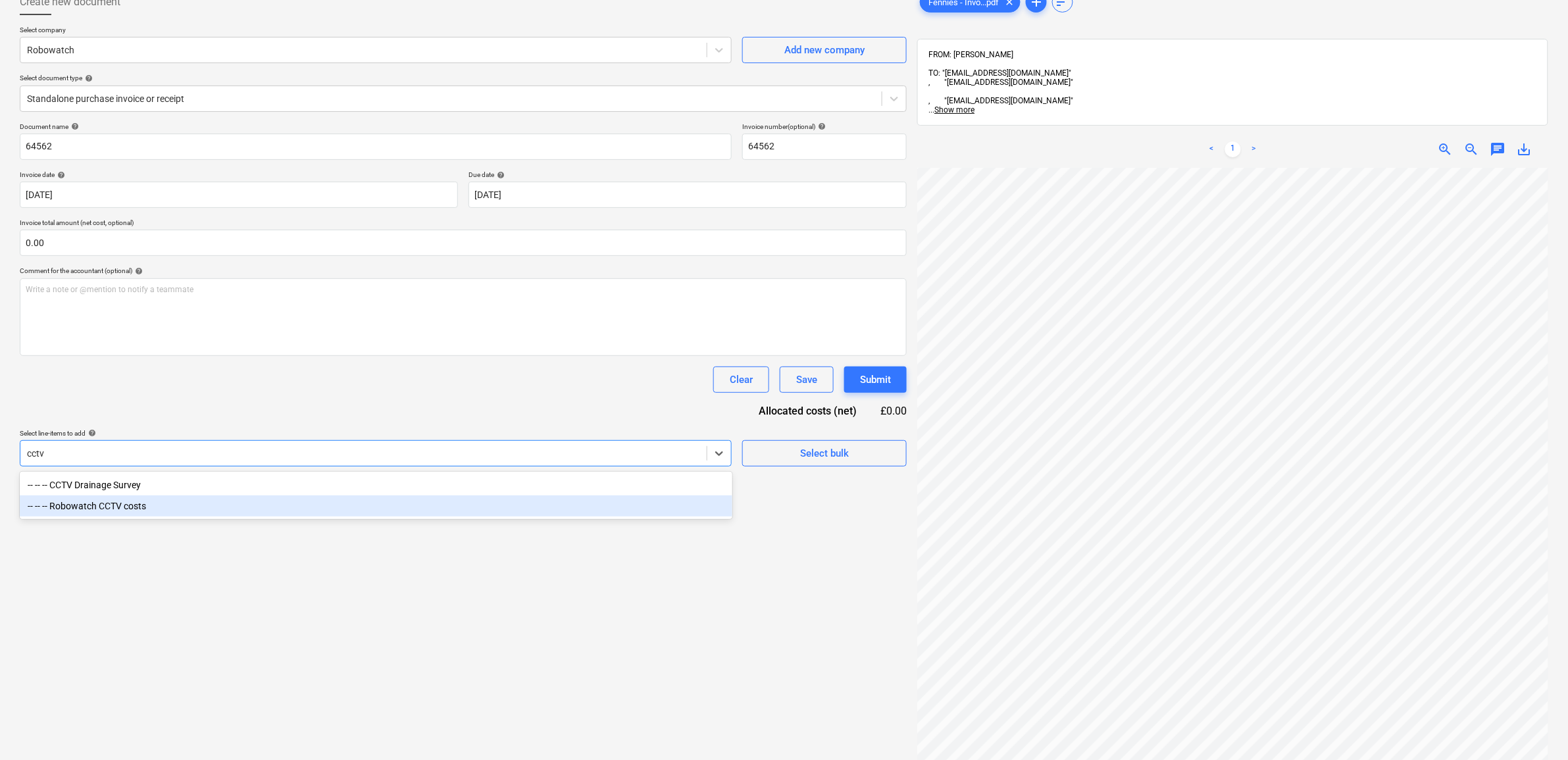
click at [190, 504] on div "-- -- -- Robowatch CCTV costs" at bounding box center [376, 506] width 712 height 21
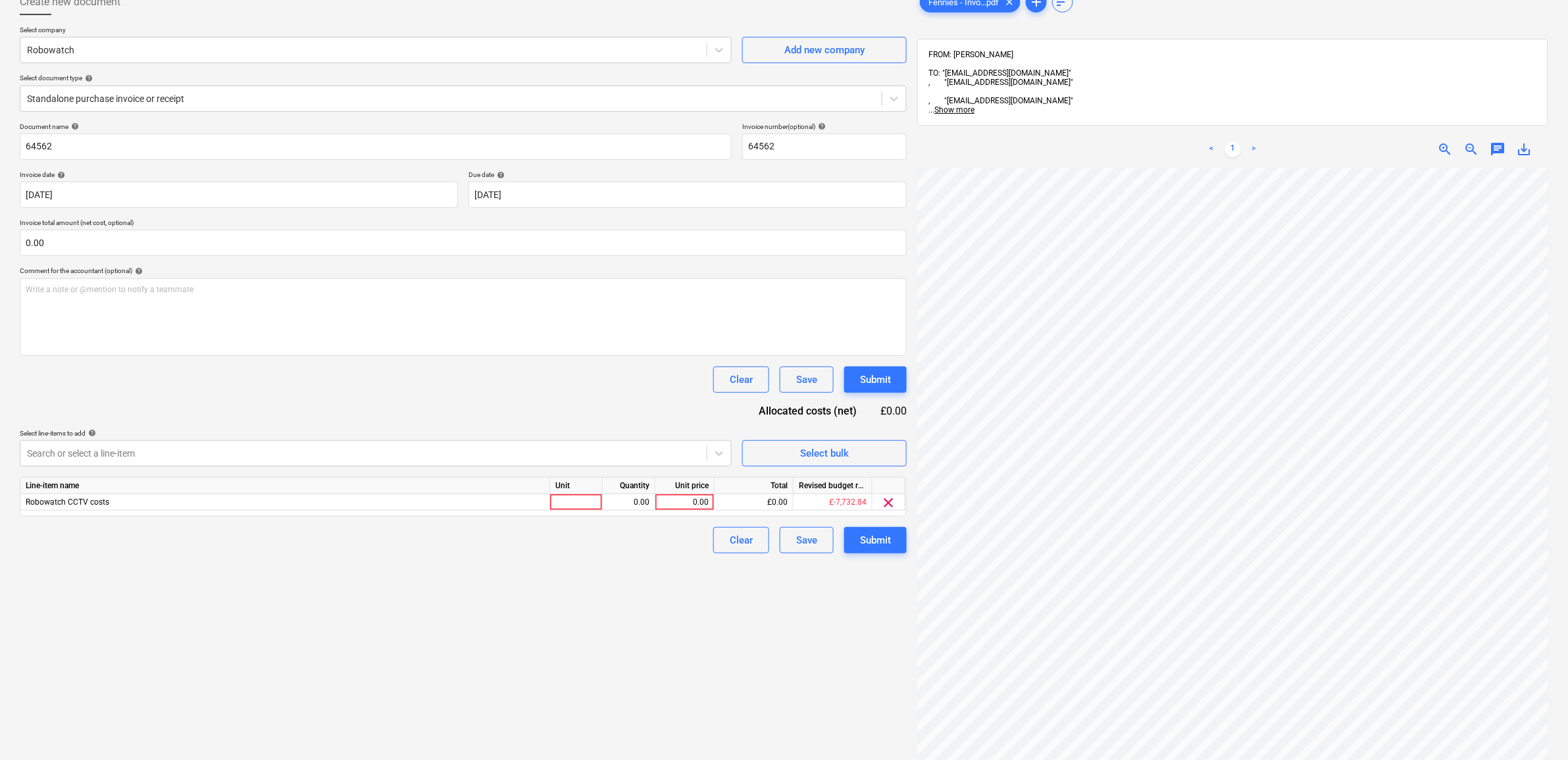
click at [821, 639] on div "Create new document Select company Robowatch Add new company Select document ty…" at bounding box center [463, 440] width 897 height 913
click at [696, 506] on div "0.00" at bounding box center [685, 502] width 48 height 16
type input "38"
click at [665, 630] on div "Create new document Select company Robowatch Add new company Select document ty…" at bounding box center [463, 440] width 897 height 913
click at [880, 538] on div "Submit" at bounding box center [876, 541] width 31 height 17
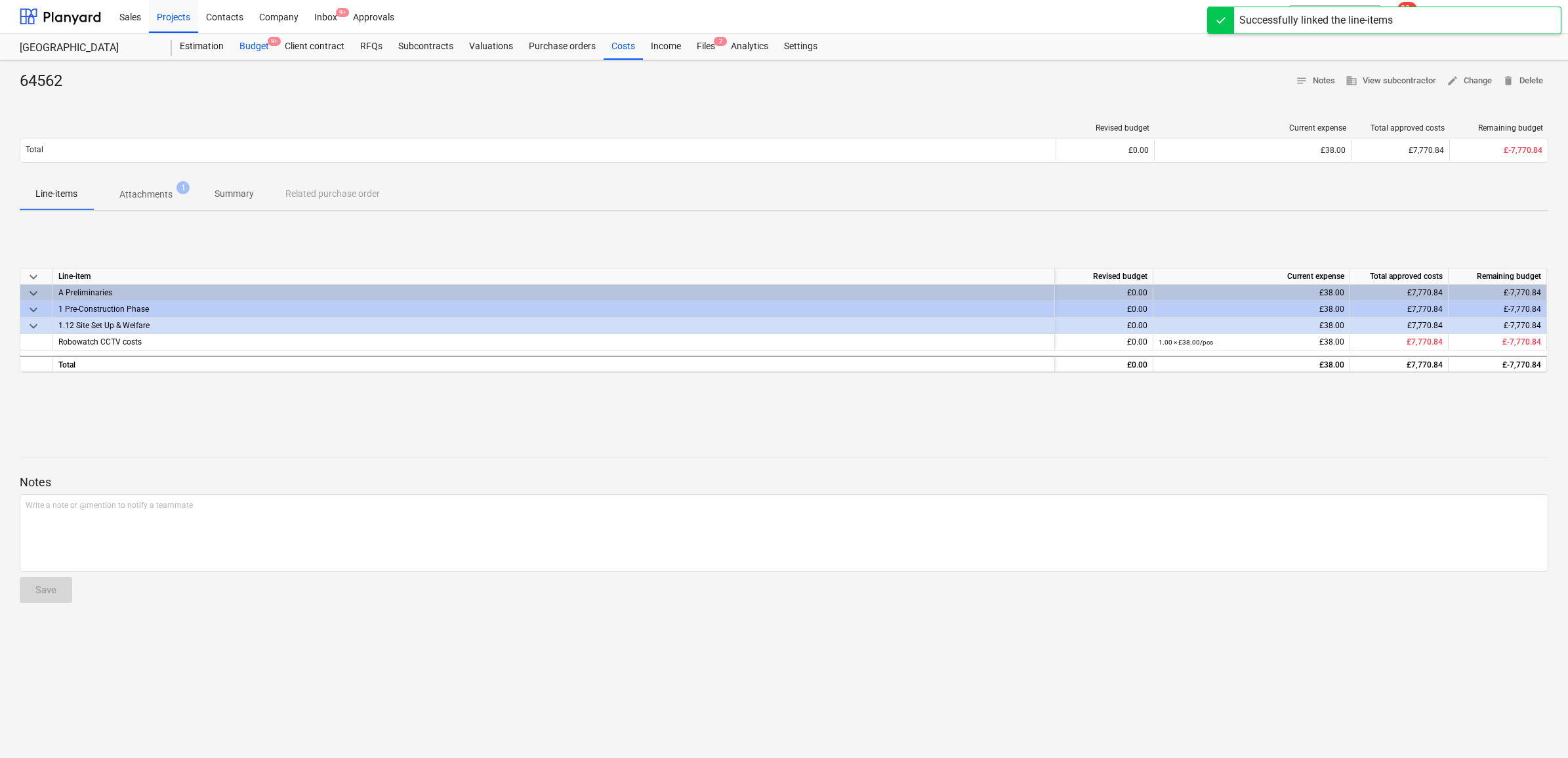
click at [256, 44] on div "Budget 9+" at bounding box center [254, 46] width 45 height 26
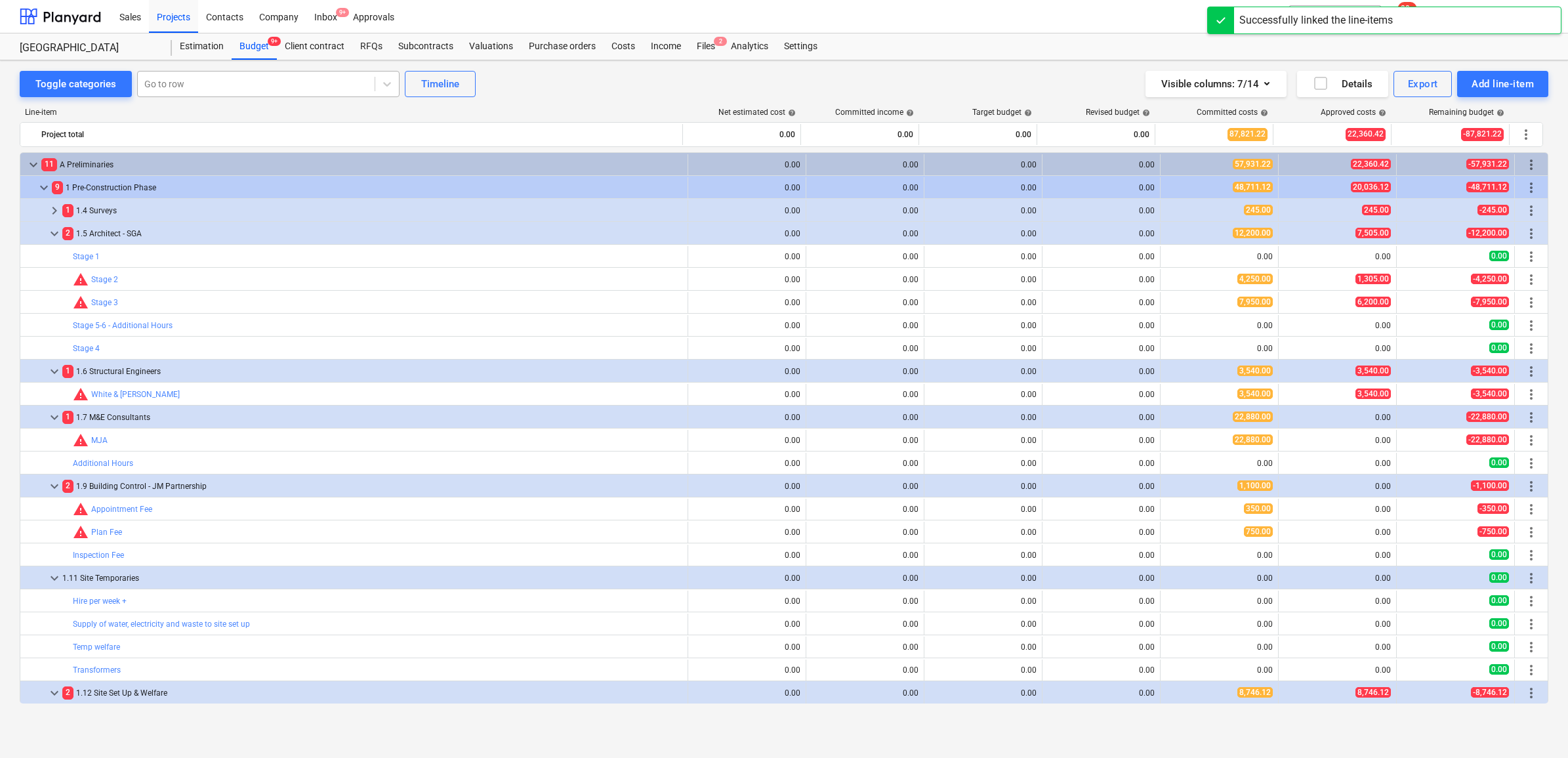
scroll to position [246, 0]
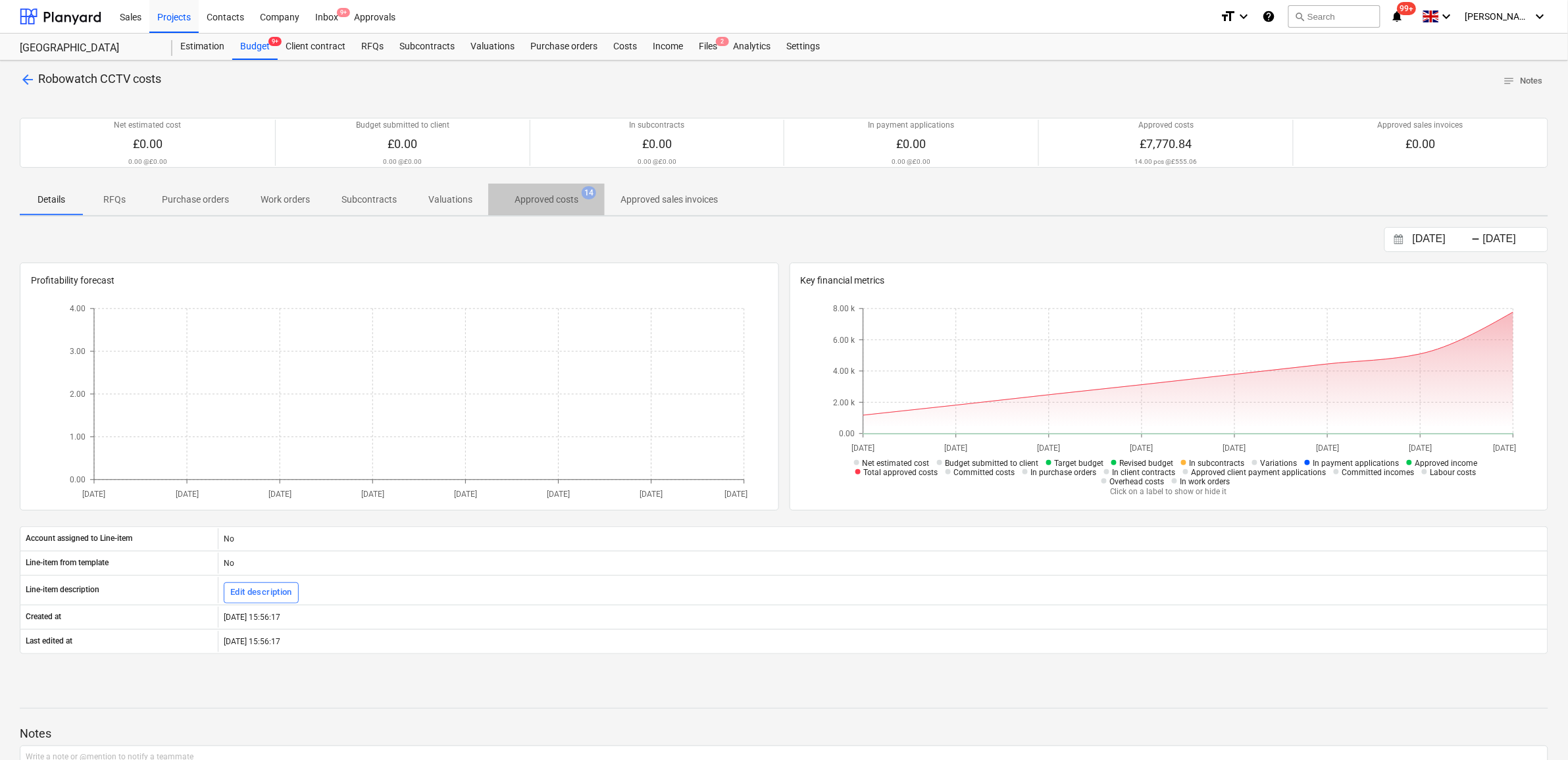
click at [554, 202] on p "Approved costs" at bounding box center [546, 199] width 64 height 14
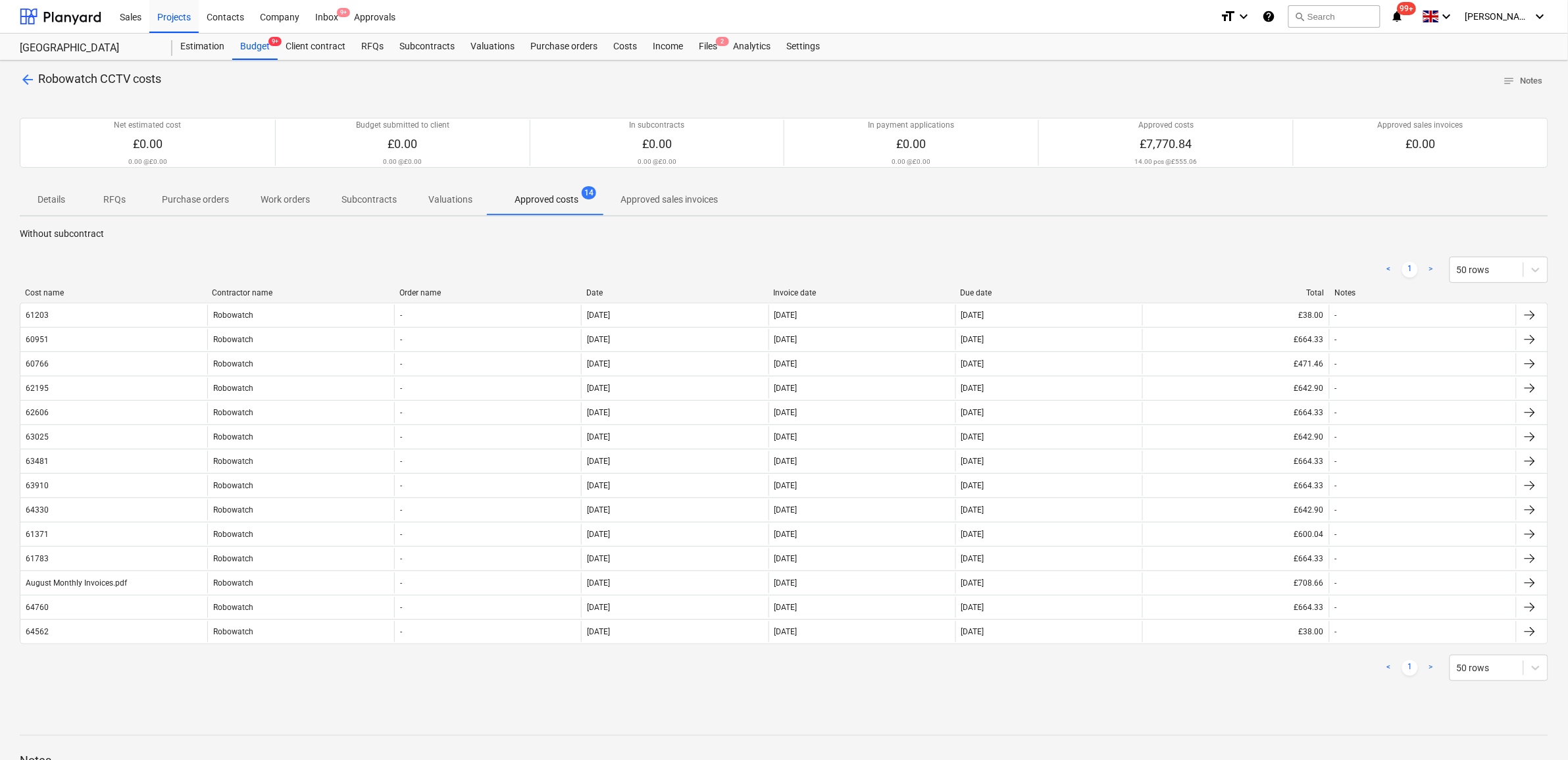
click at [811, 291] on div "Invoice date" at bounding box center [862, 293] width 176 height 9
click at [30, 83] on span "arrow_back" at bounding box center [28, 80] width 16 height 16
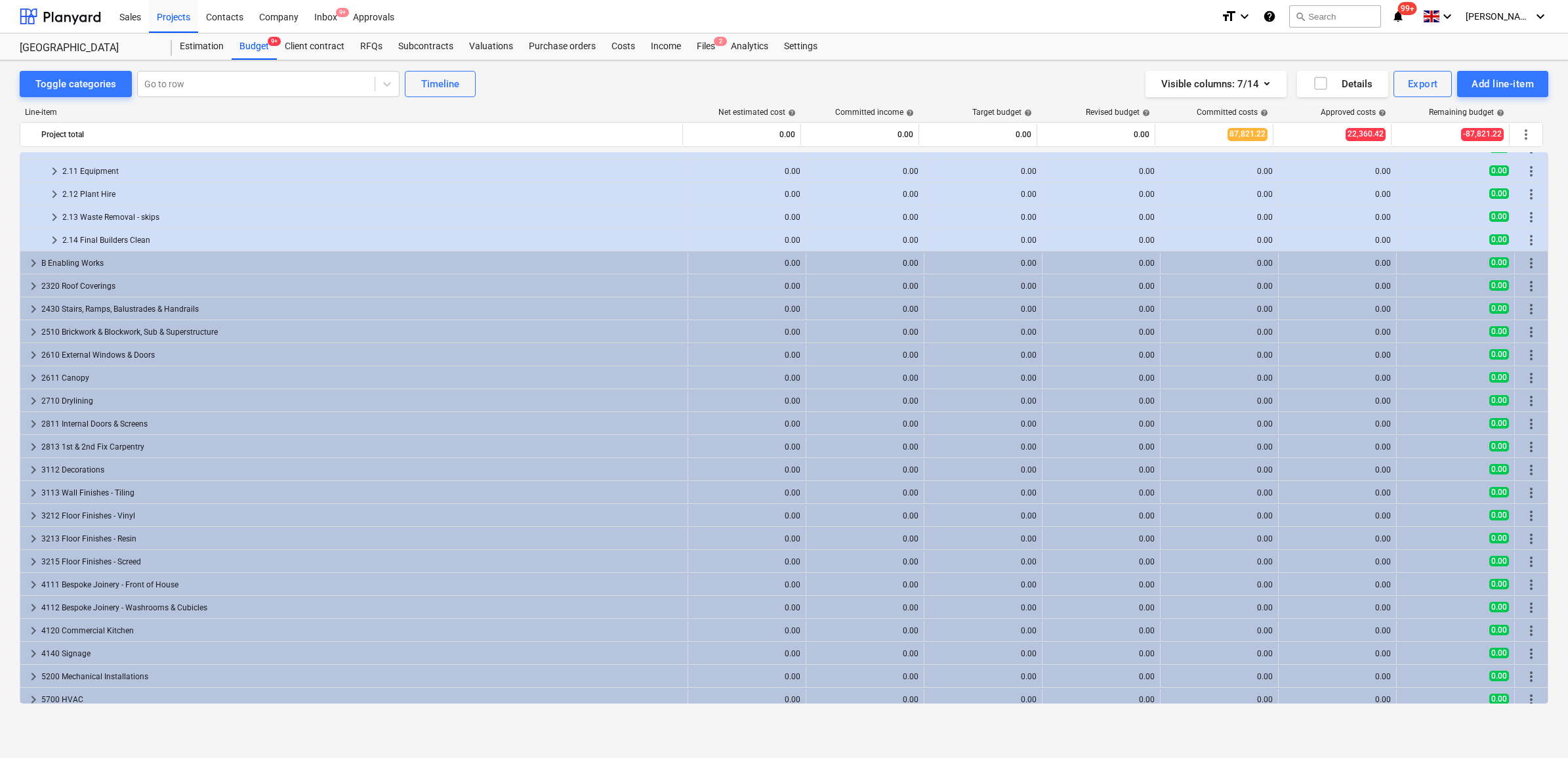
scroll to position [1126, 0]
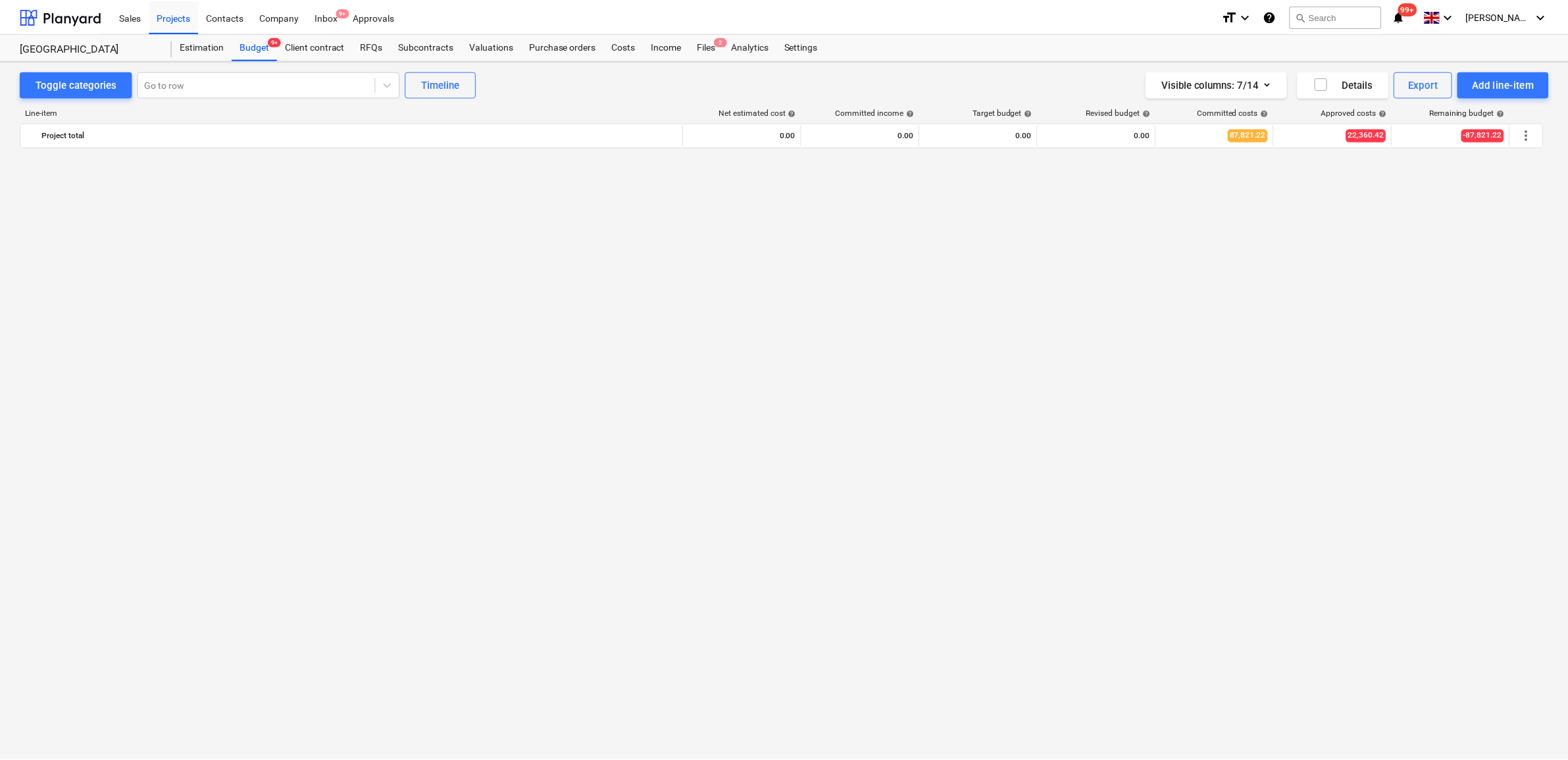
scroll to position [1129, 0]
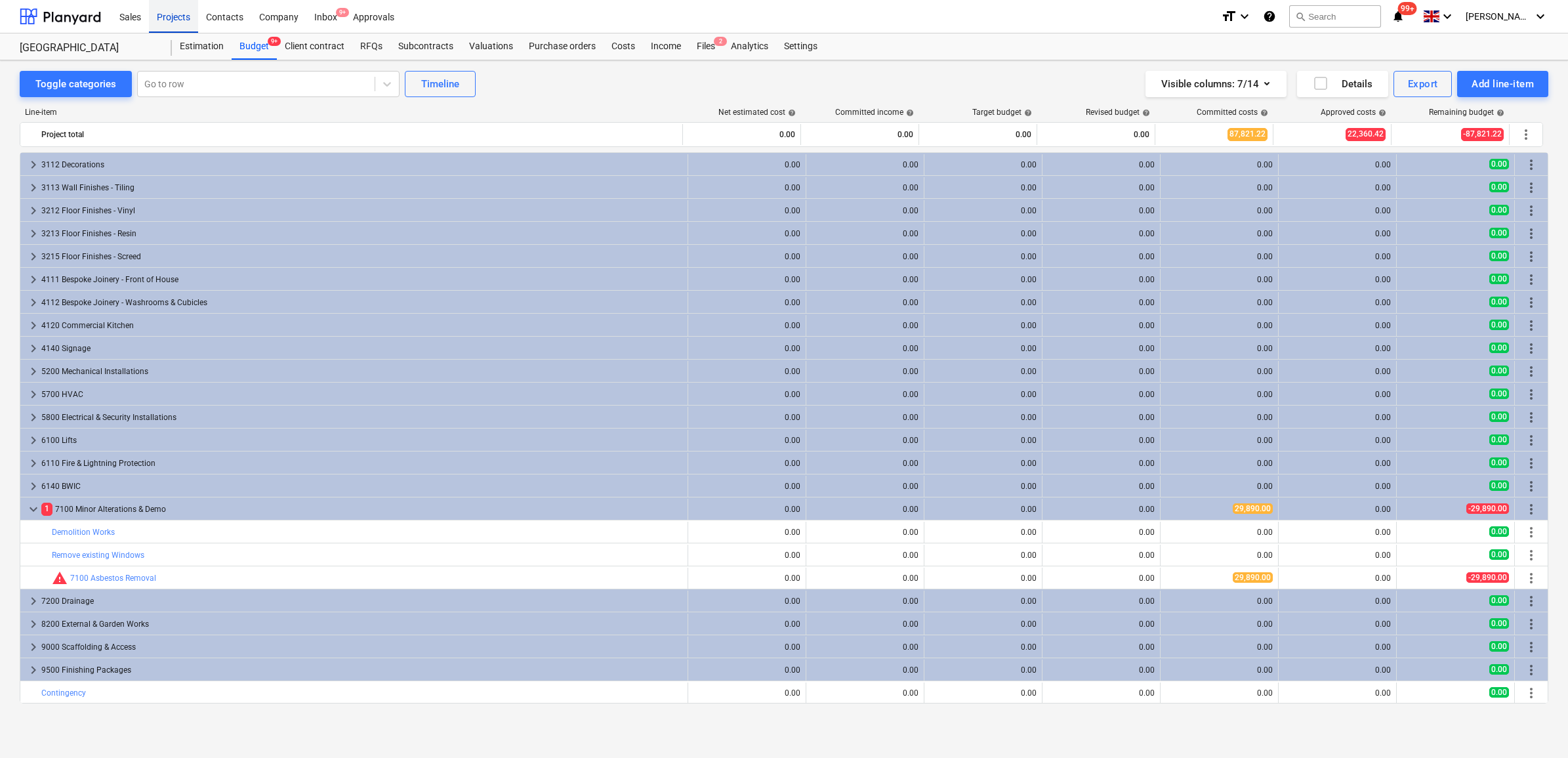
click at [178, 16] on div "Projects" at bounding box center [173, 15] width 49 height 33
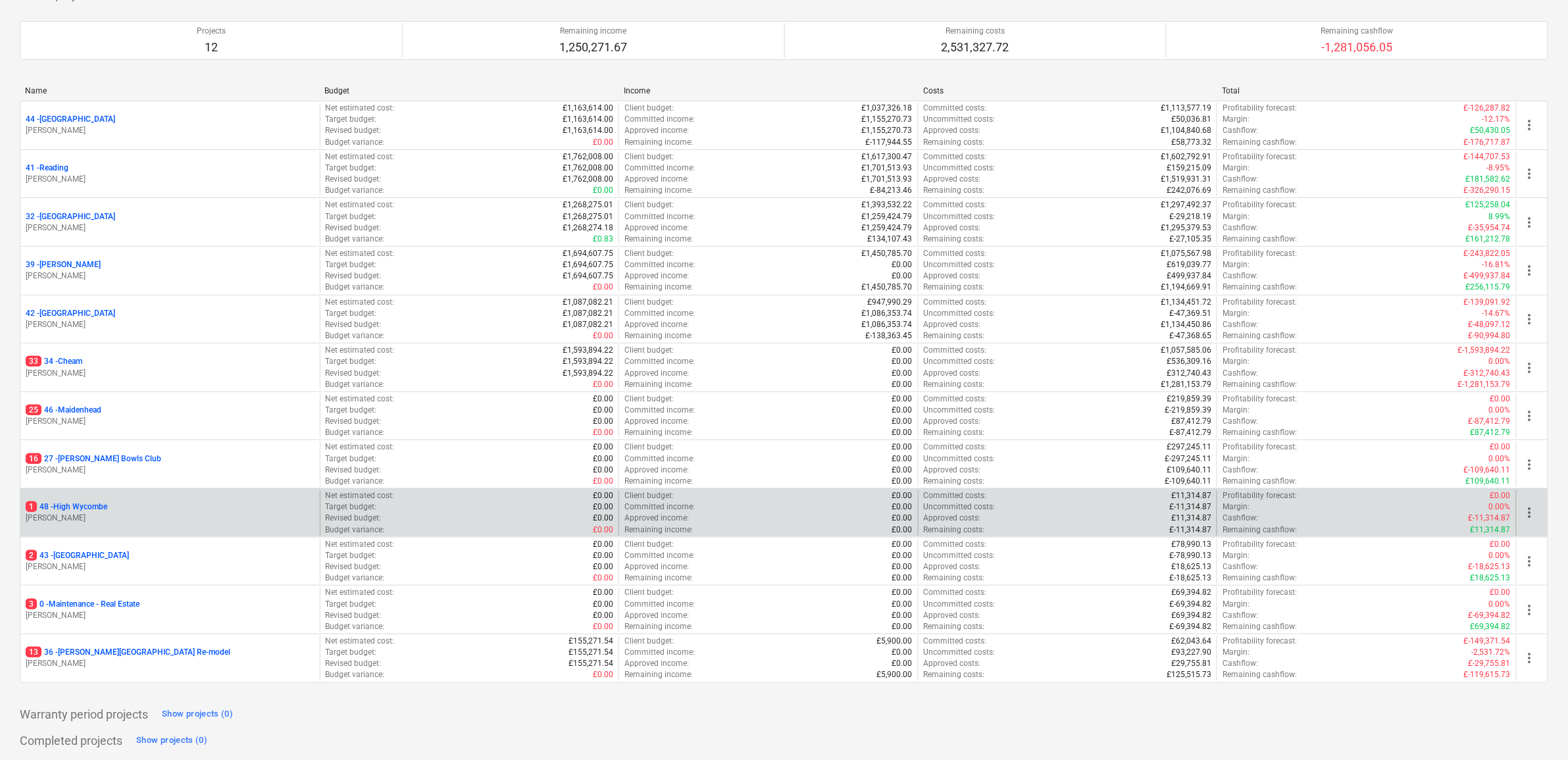
scroll to position [142, 0]
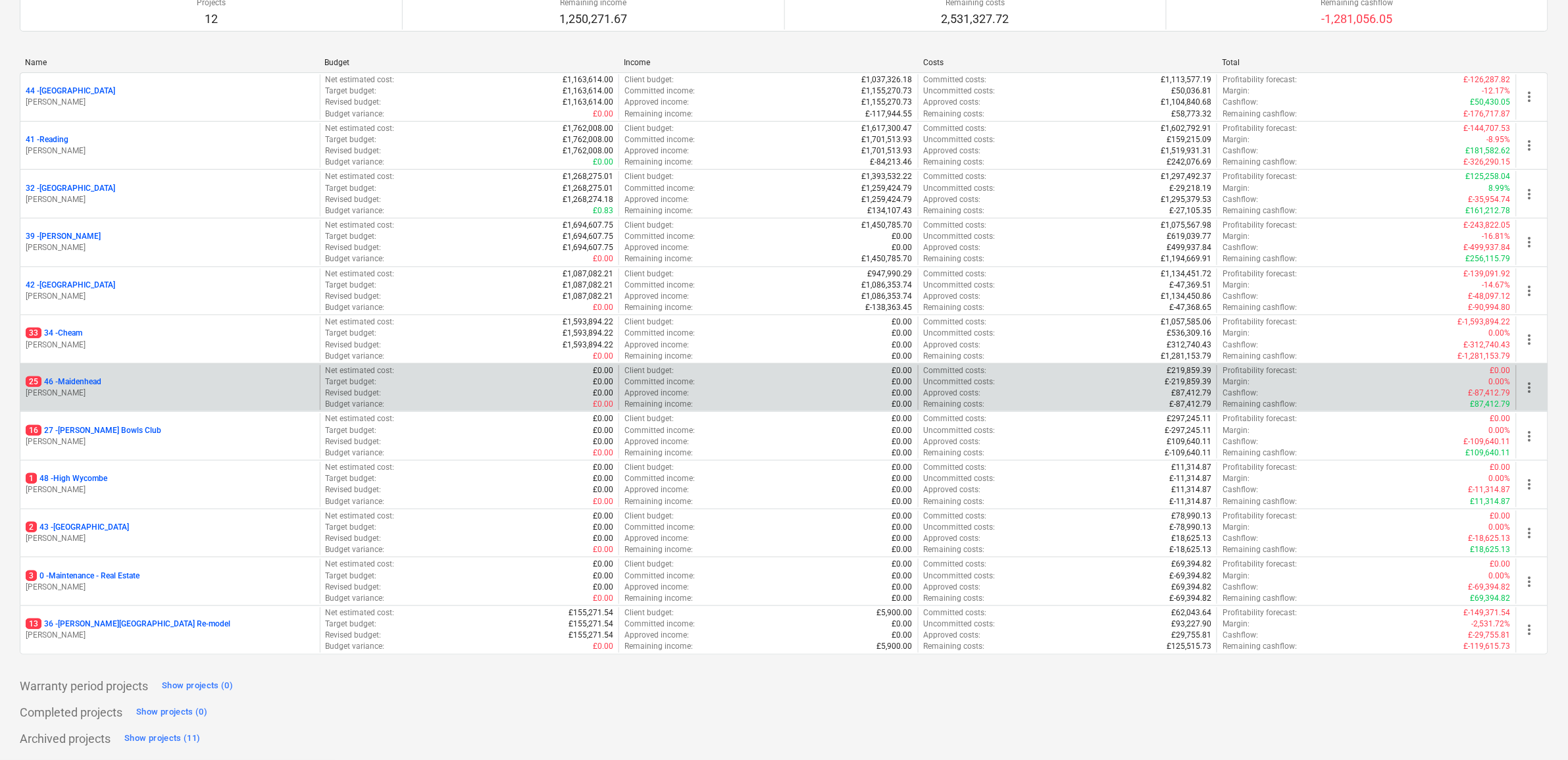
click at [91, 380] on p "25 46 - [GEOGRAPHIC_DATA]" at bounding box center [64, 382] width 76 height 11
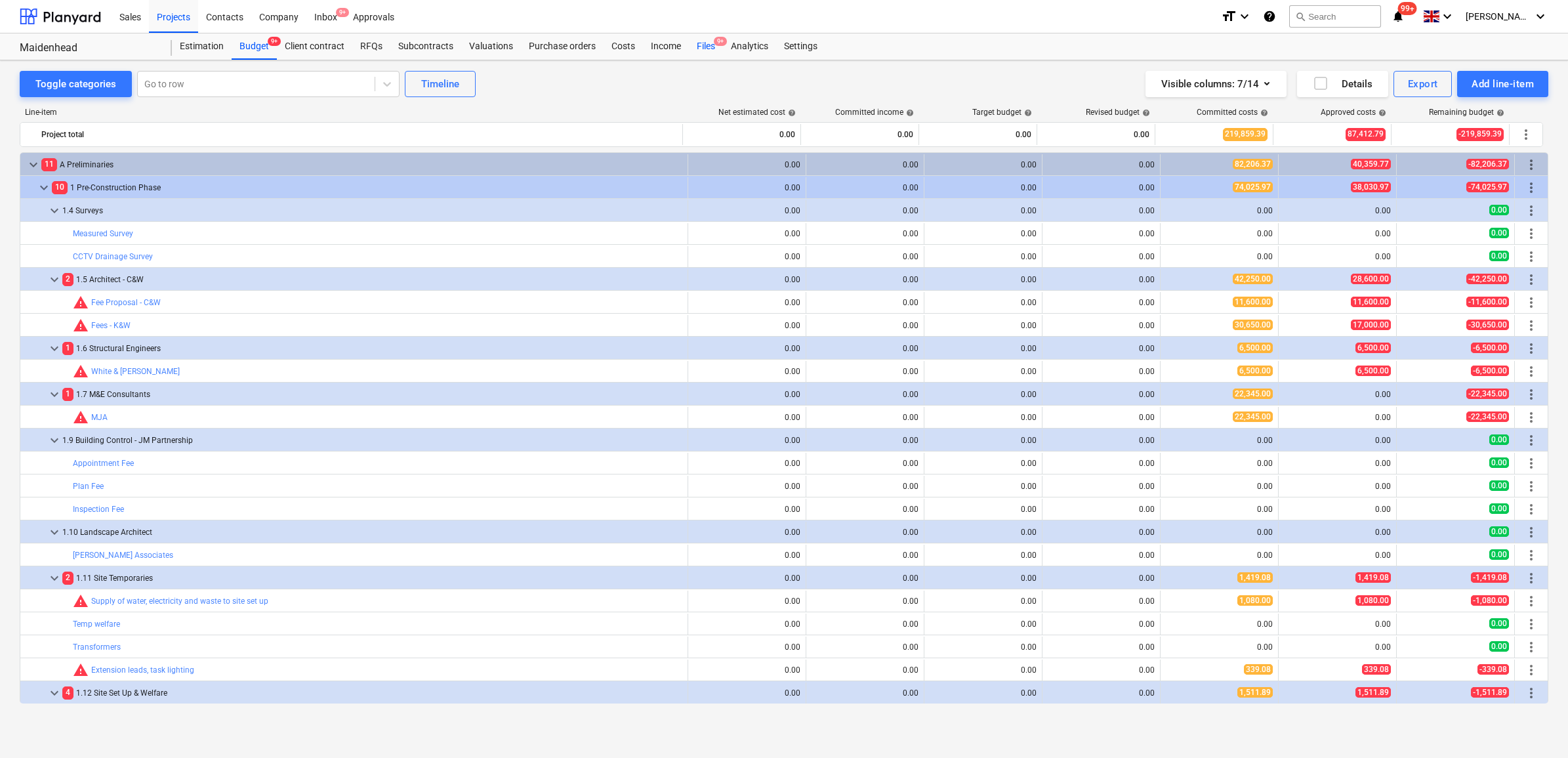
click at [708, 44] on div "Files 9+" at bounding box center [706, 46] width 34 height 26
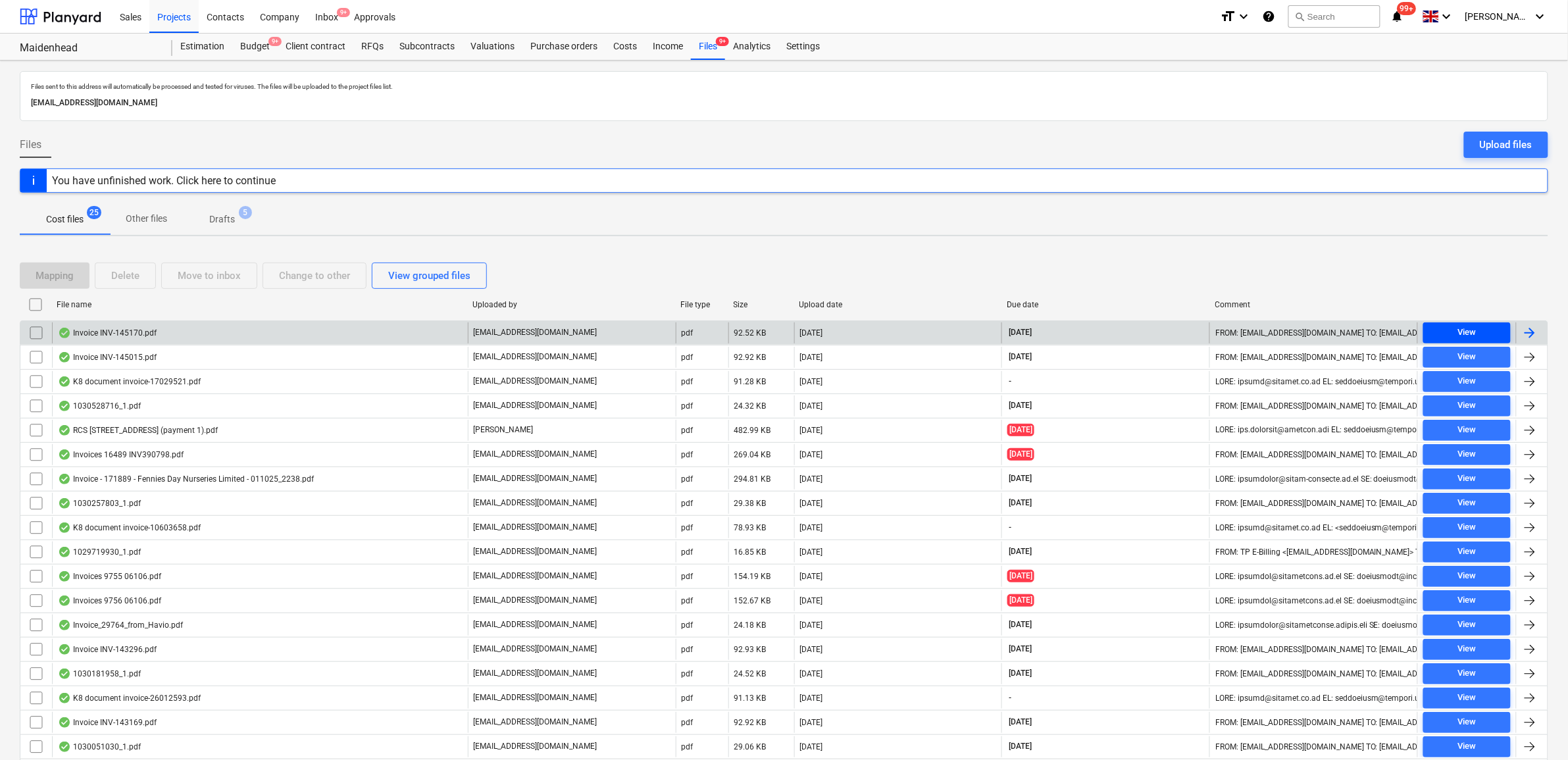
click at [1459, 336] on div "View" at bounding box center [1467, 333] width 18 height 15
click at [1524, 330] on div at bounding box center [1530, 333] width 16 height 16
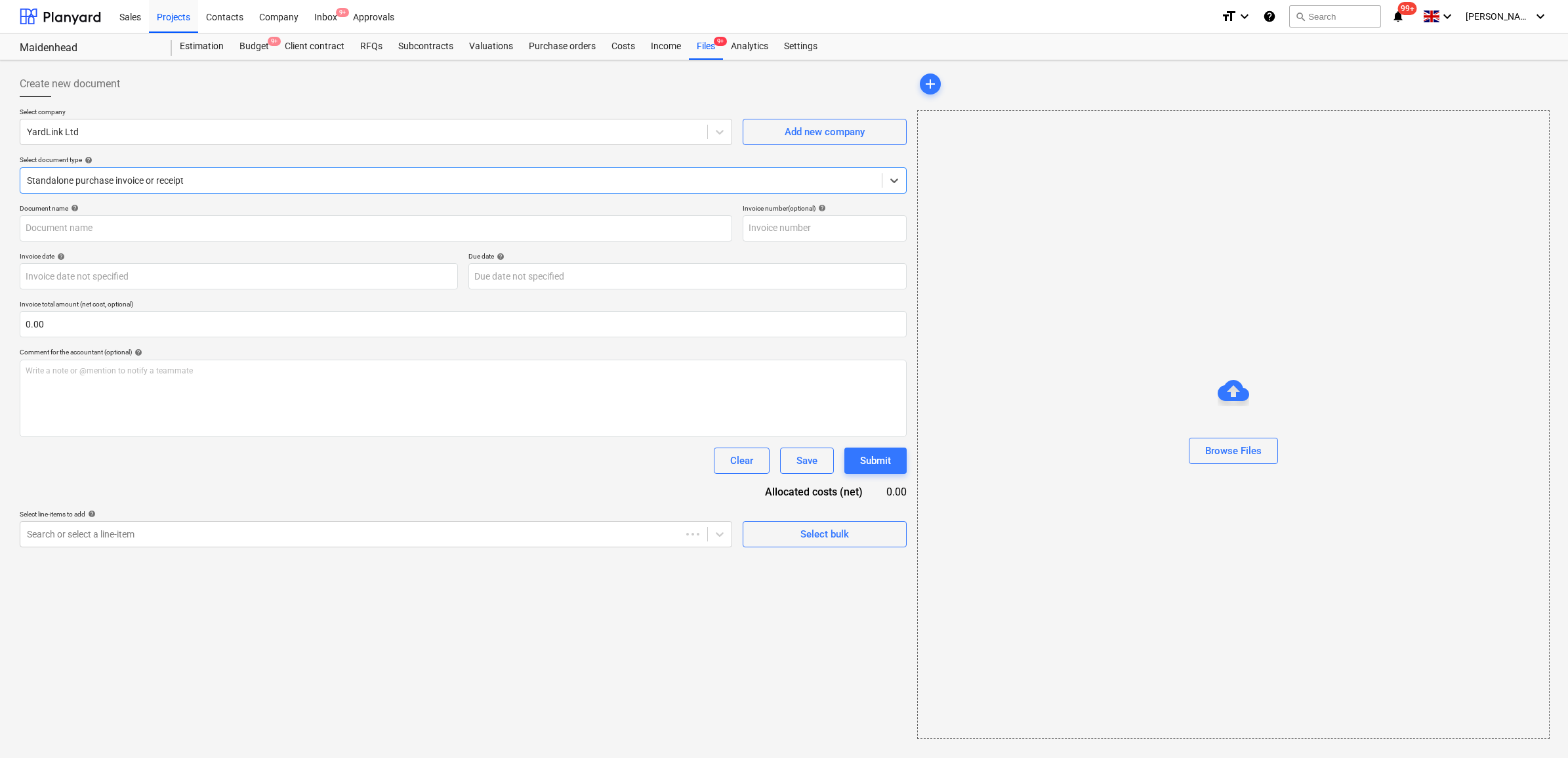
type input "INV-145170"
type input "[DATE]"
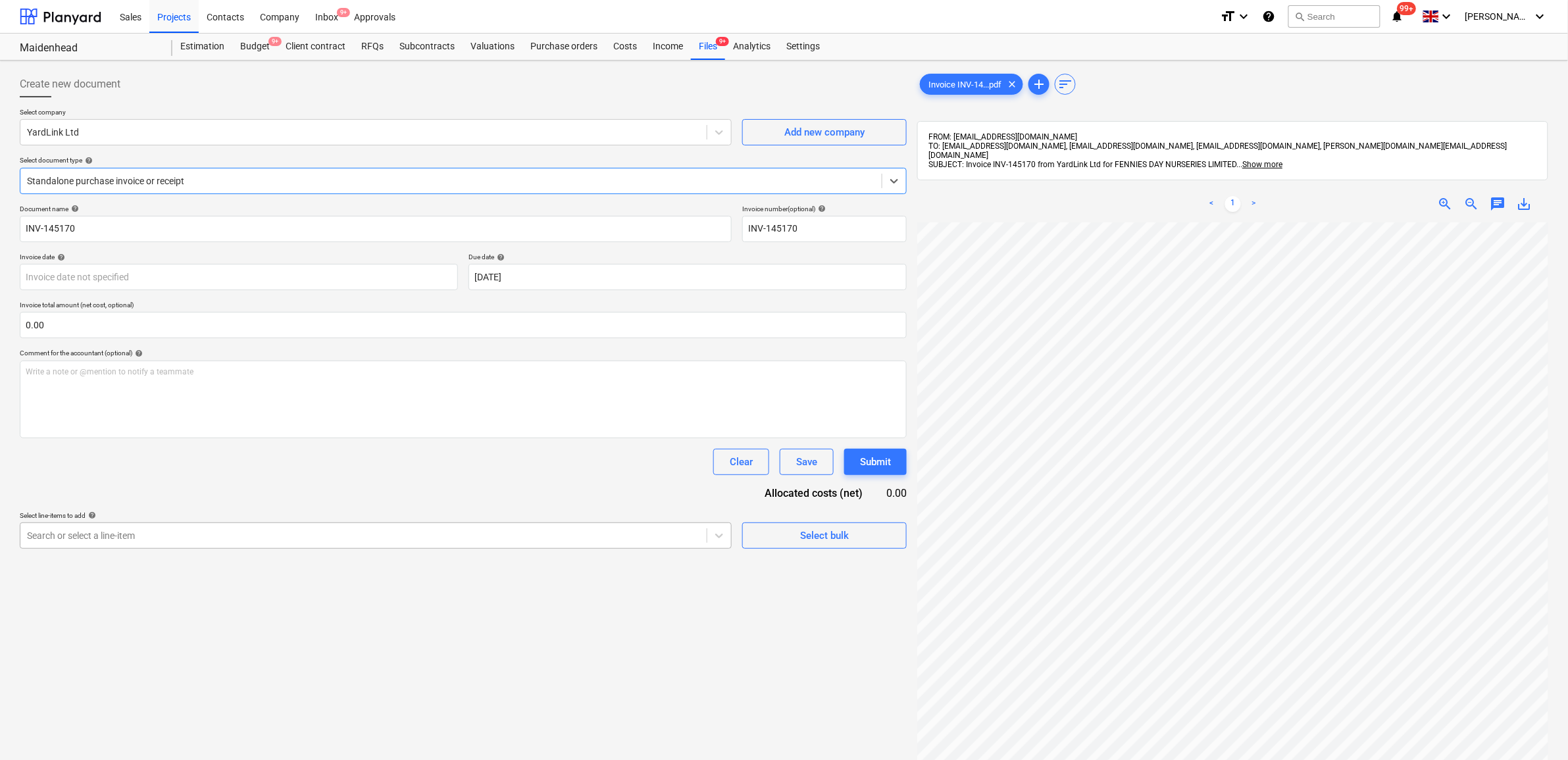
click at [242, 538] on div at bounding box center [363, 536] width 673 height 13
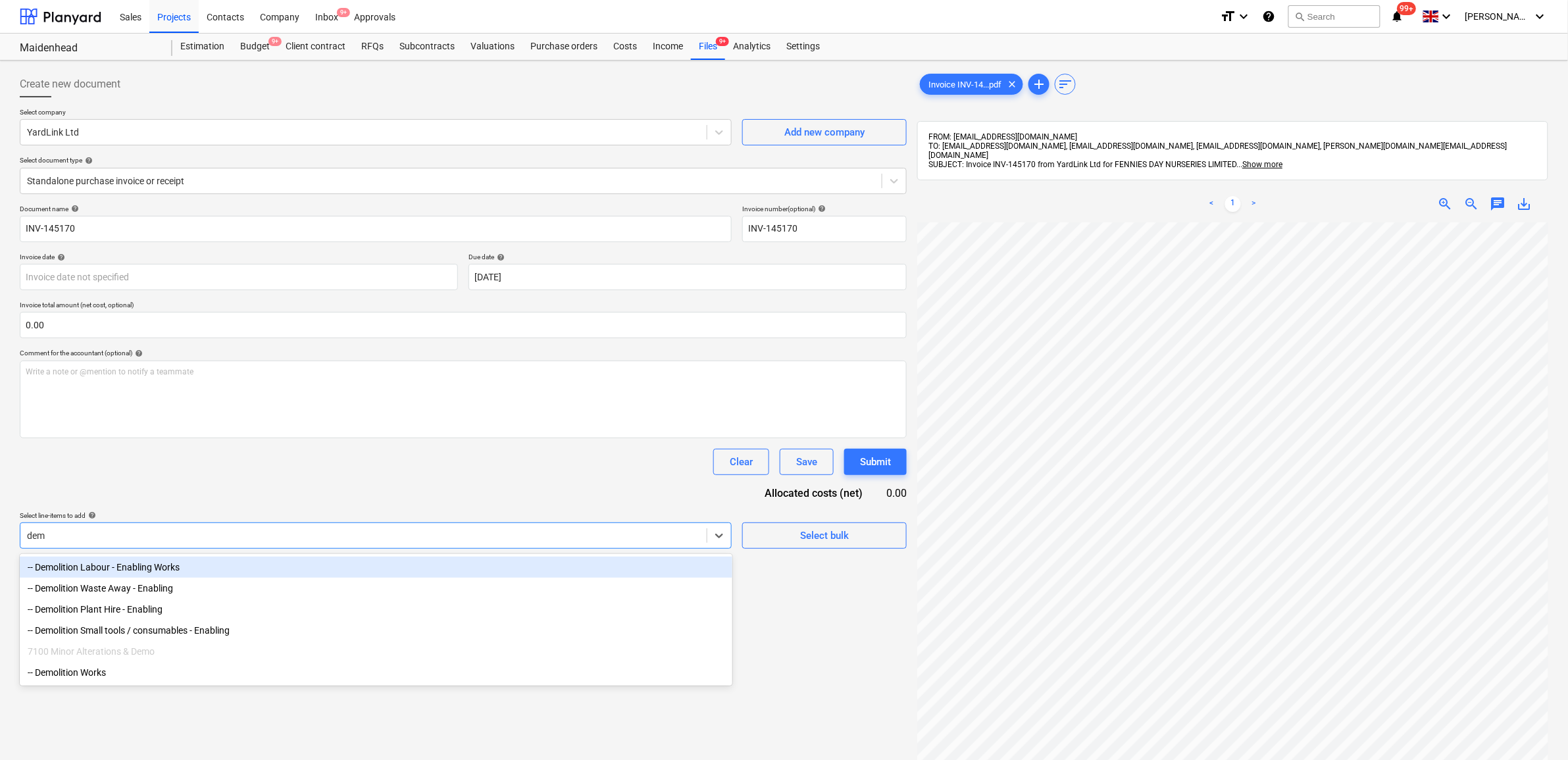
type input "demo"
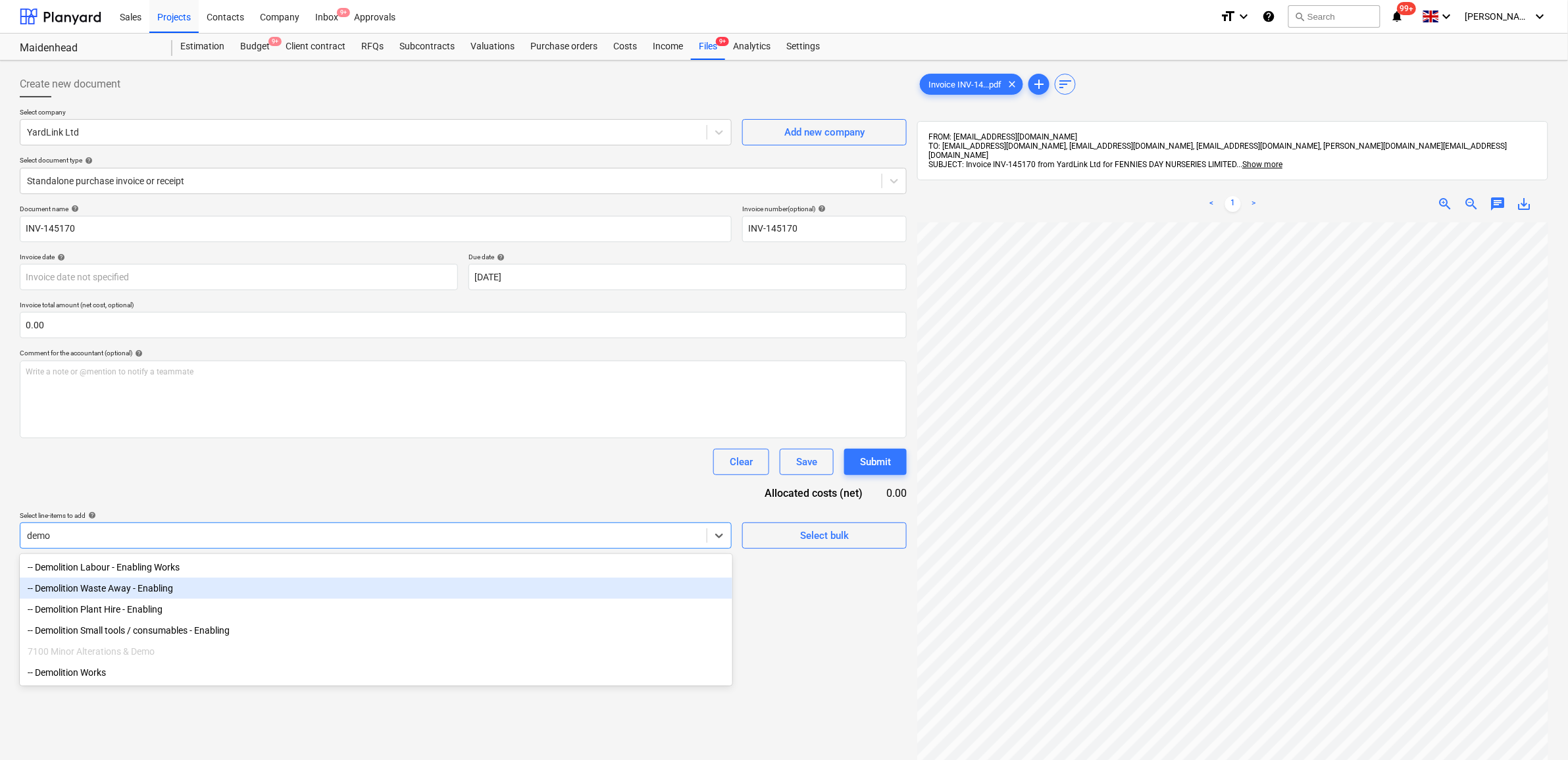
click at [194, 590] on div "-- Demolition Waste Away - Enabling" at bounding box center [376, 588] width 712 height 21
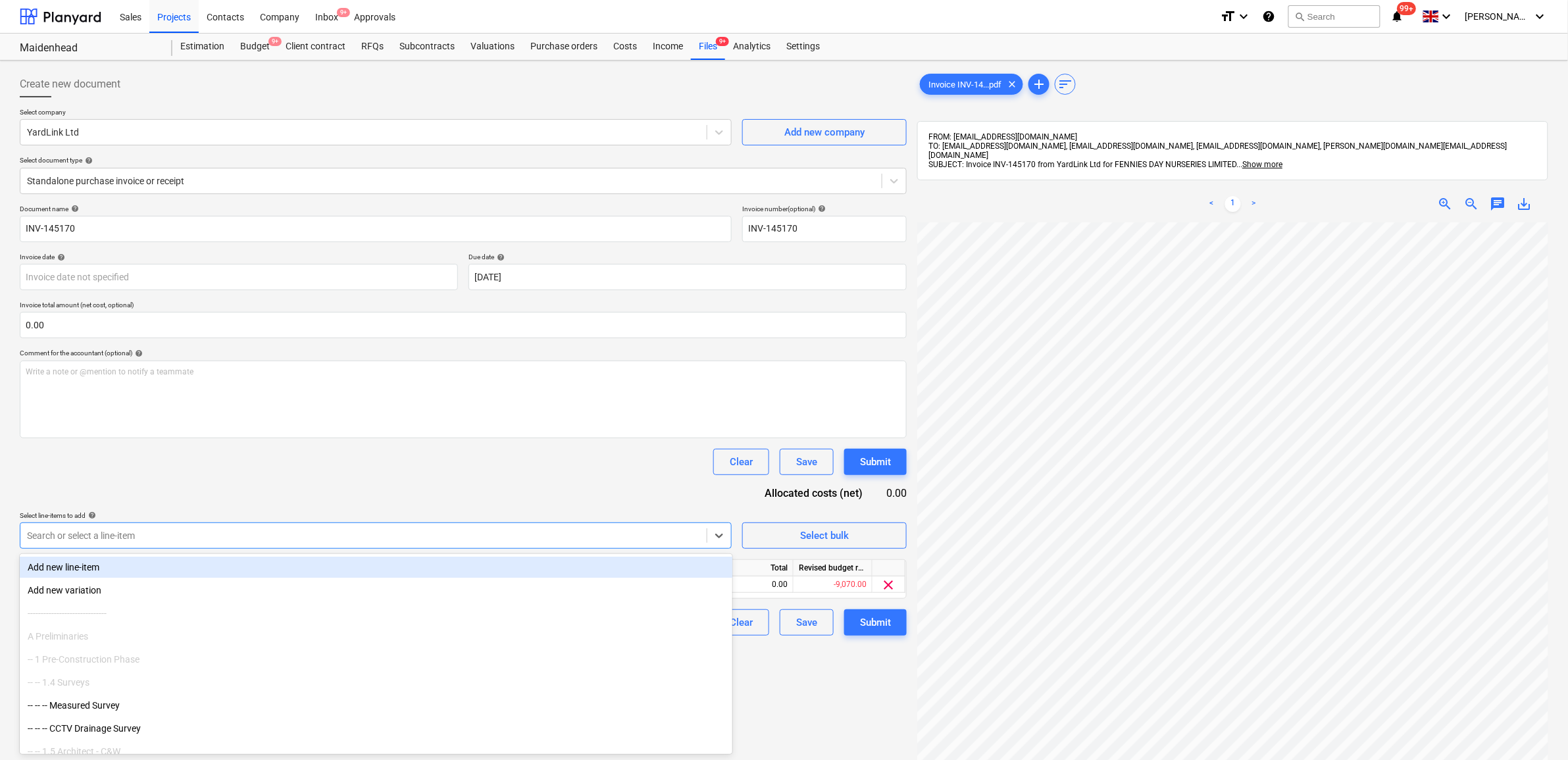
click at [267, 510] on div "Document name help INV-145170 Invoice number (optional) help INV-145170 Invoice…" at bounding box center [463, 420] width 887 height 431
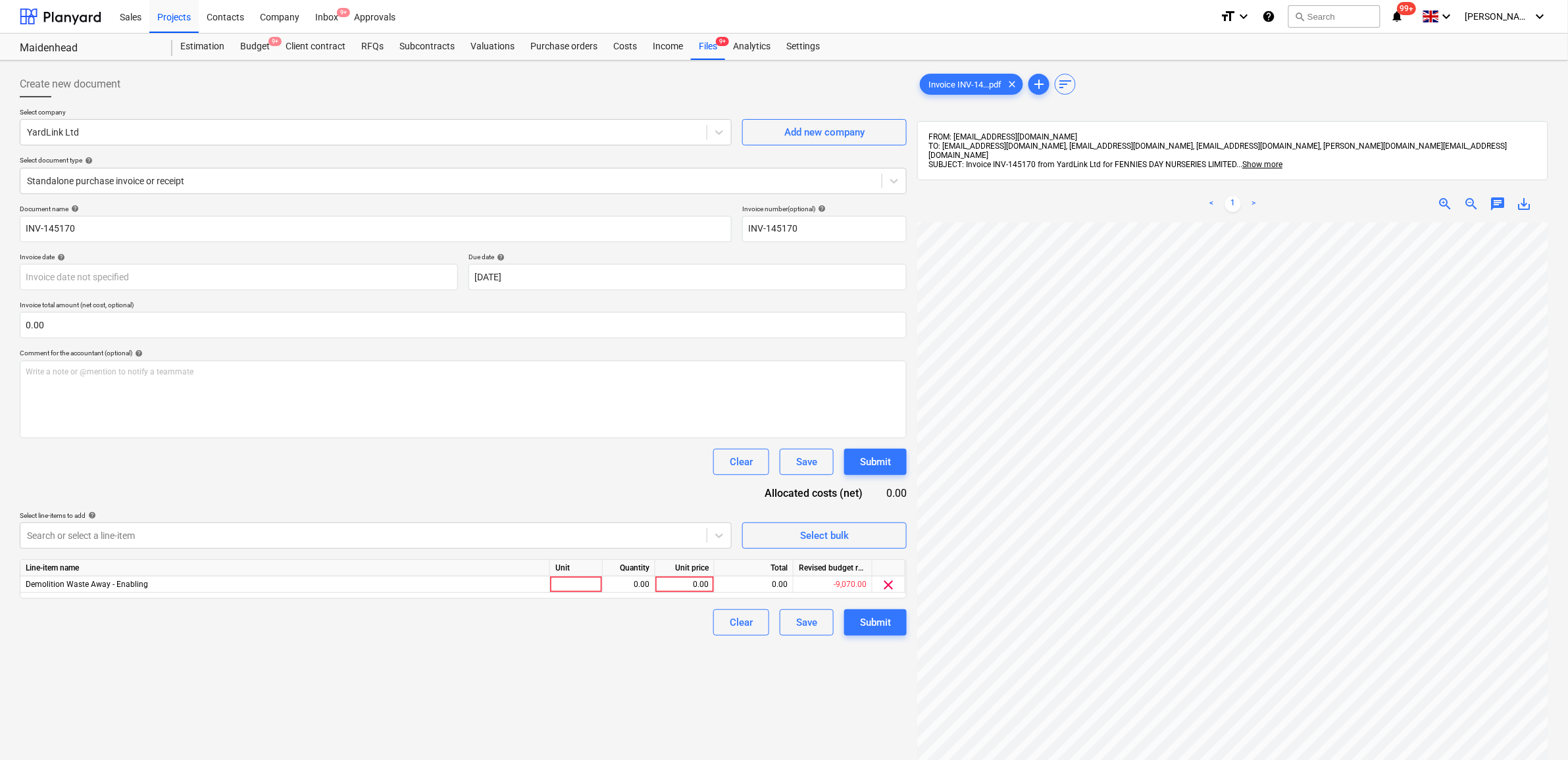
scroll to position [43, 61]
click at [683, 586] on div "0.00" at bounding box center [685, 584] width 48 height 16
type input "325"
click at [626, 637] on div "Create new document Select company YardLink Ltd Add new company Select document…" at bounding box center [463, 508] width 897 height 885
click at [871, 617] on div "Submit" at bounding box center [876, 622] width 31 height 17
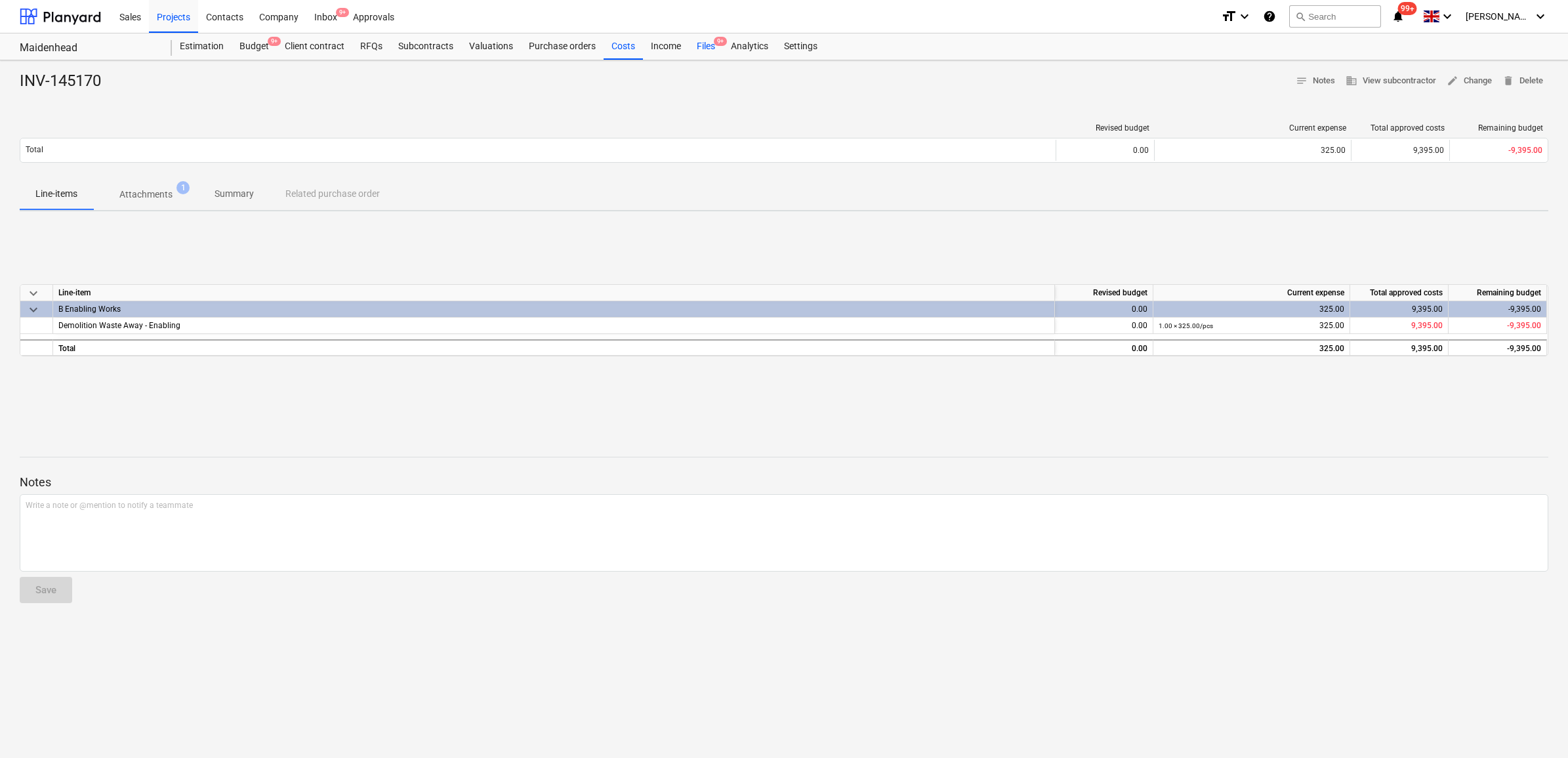
click at [700, 48] on div "Files 9+" at bounding box center [706, 46] width 34 height 26
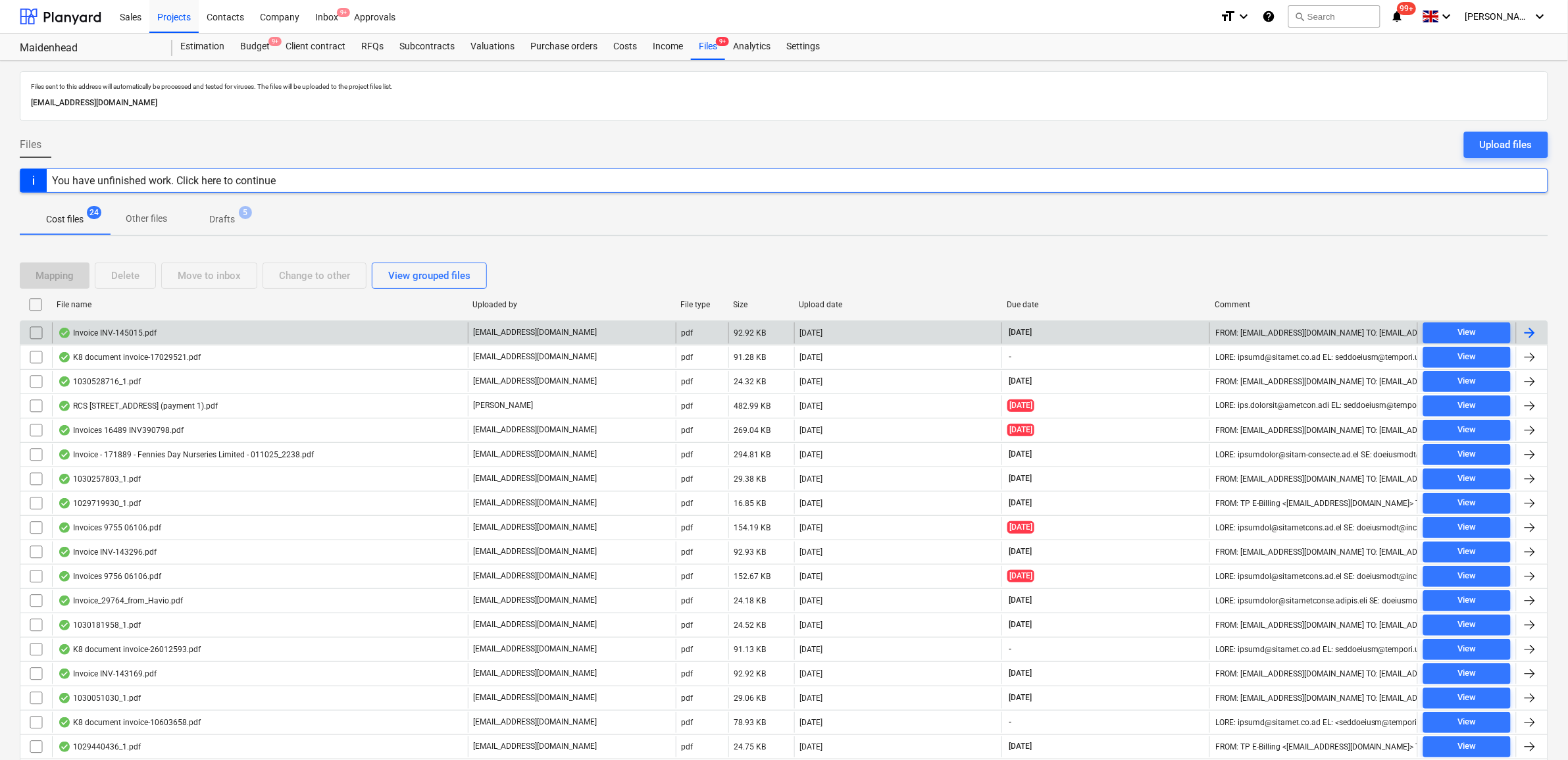
click at [1539, 333] on div at bounding box center [1531, 333] width 31 height 21
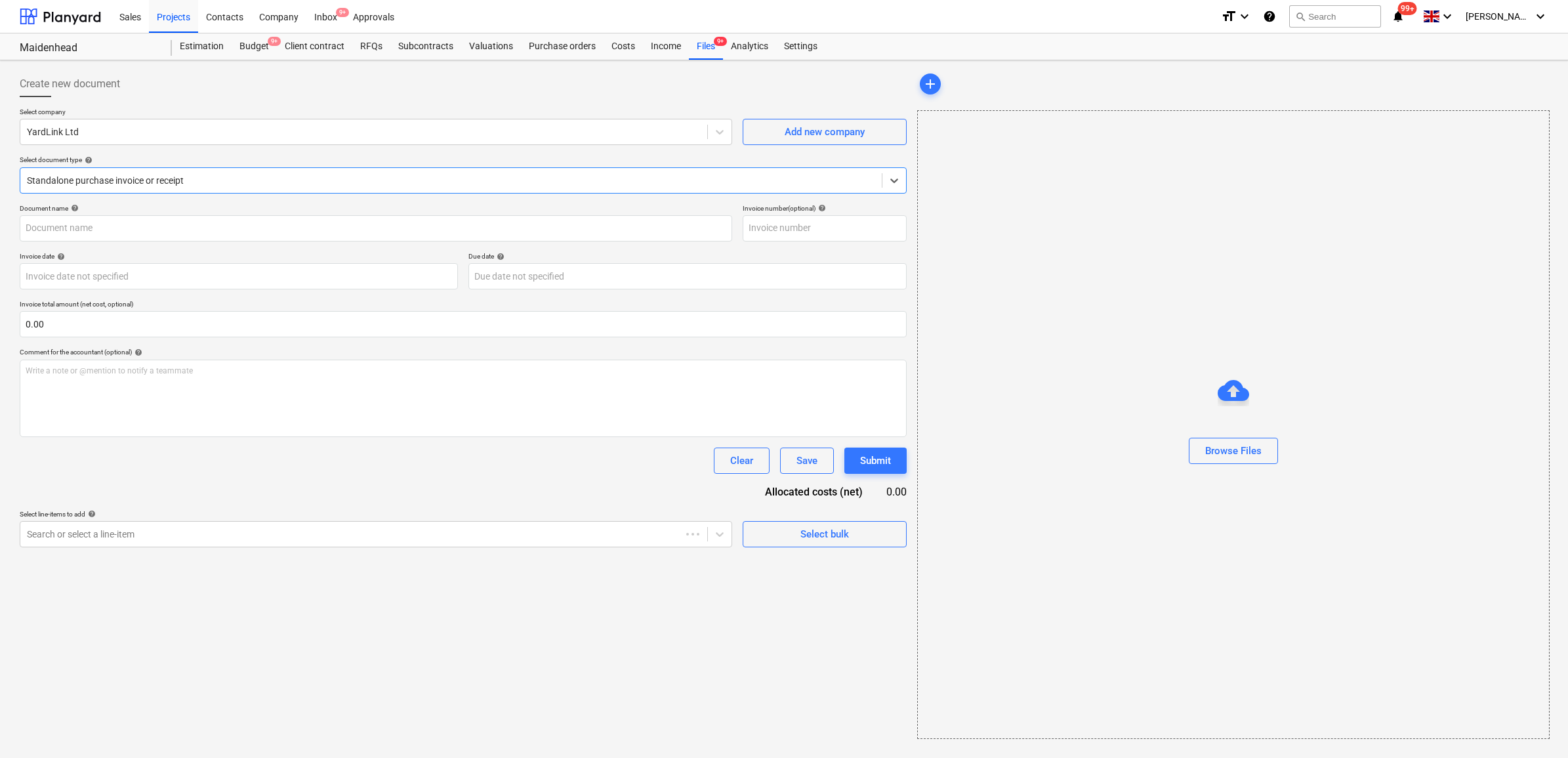
type input "INV-145015"
type input "[DATE]"
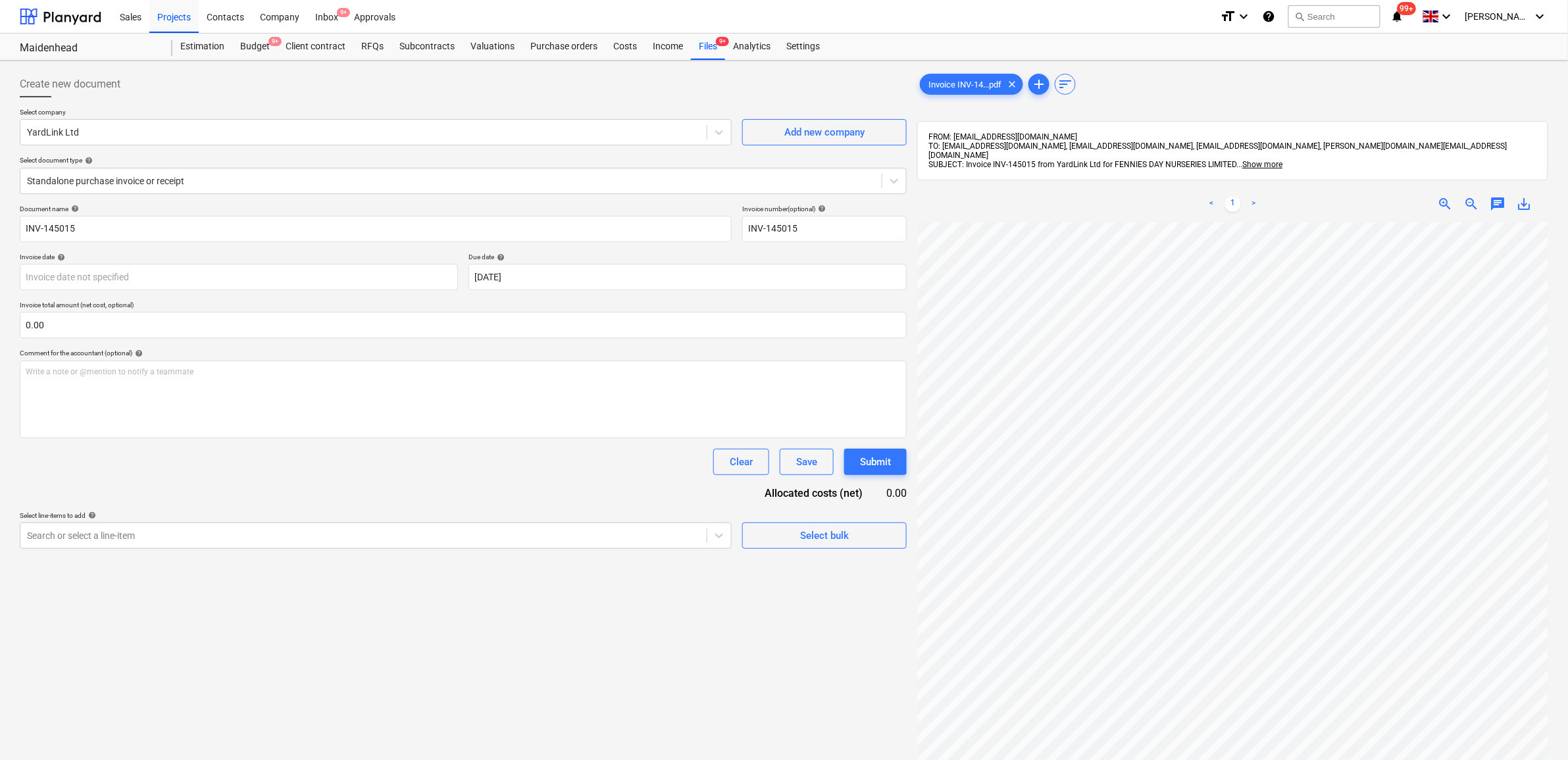
scroll to position [83, 61]
click at [630, 525] on div "Search or select a line-item" at bounding box center [376, 536] width 712 height 27
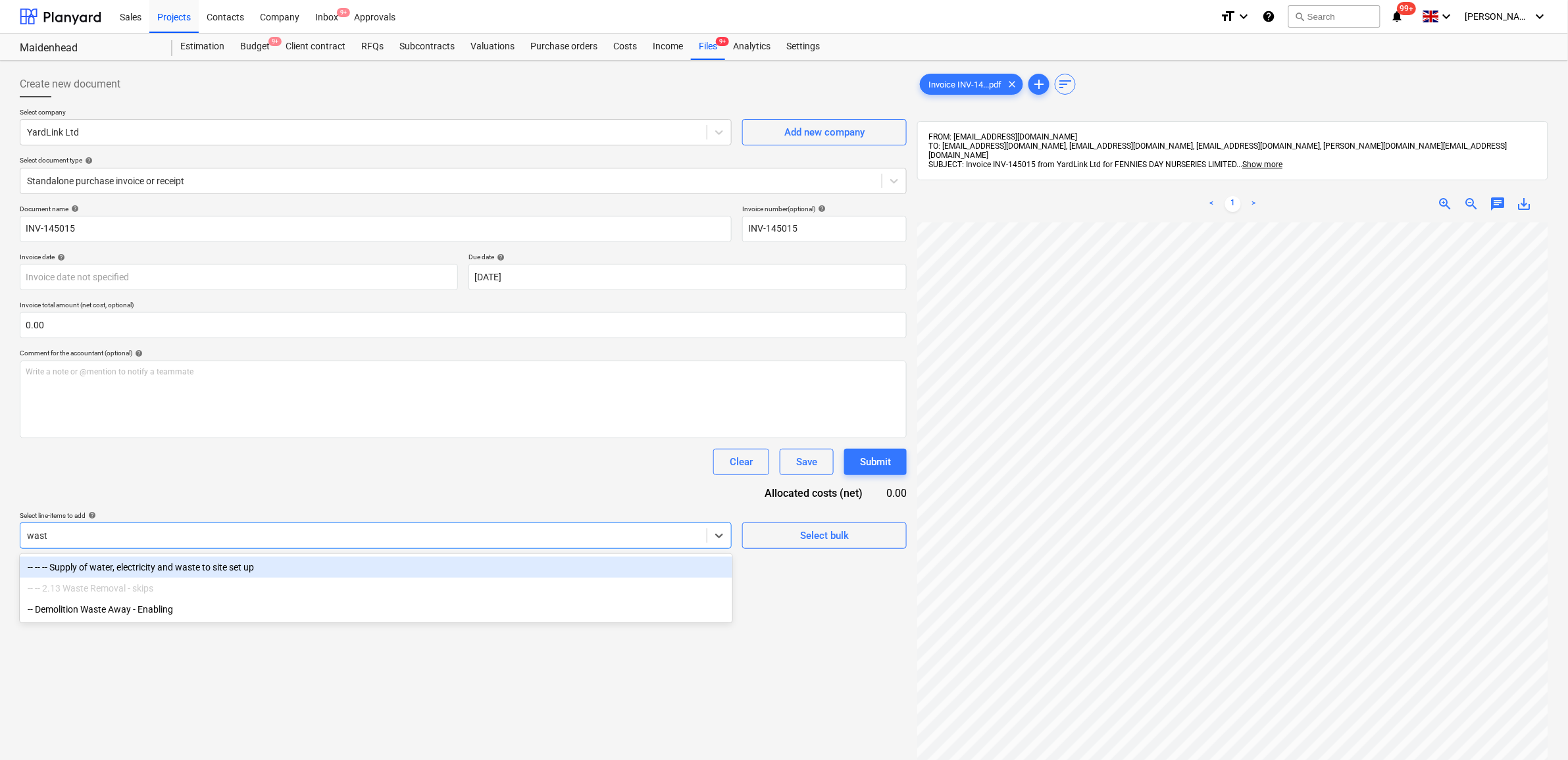
type input "waste"
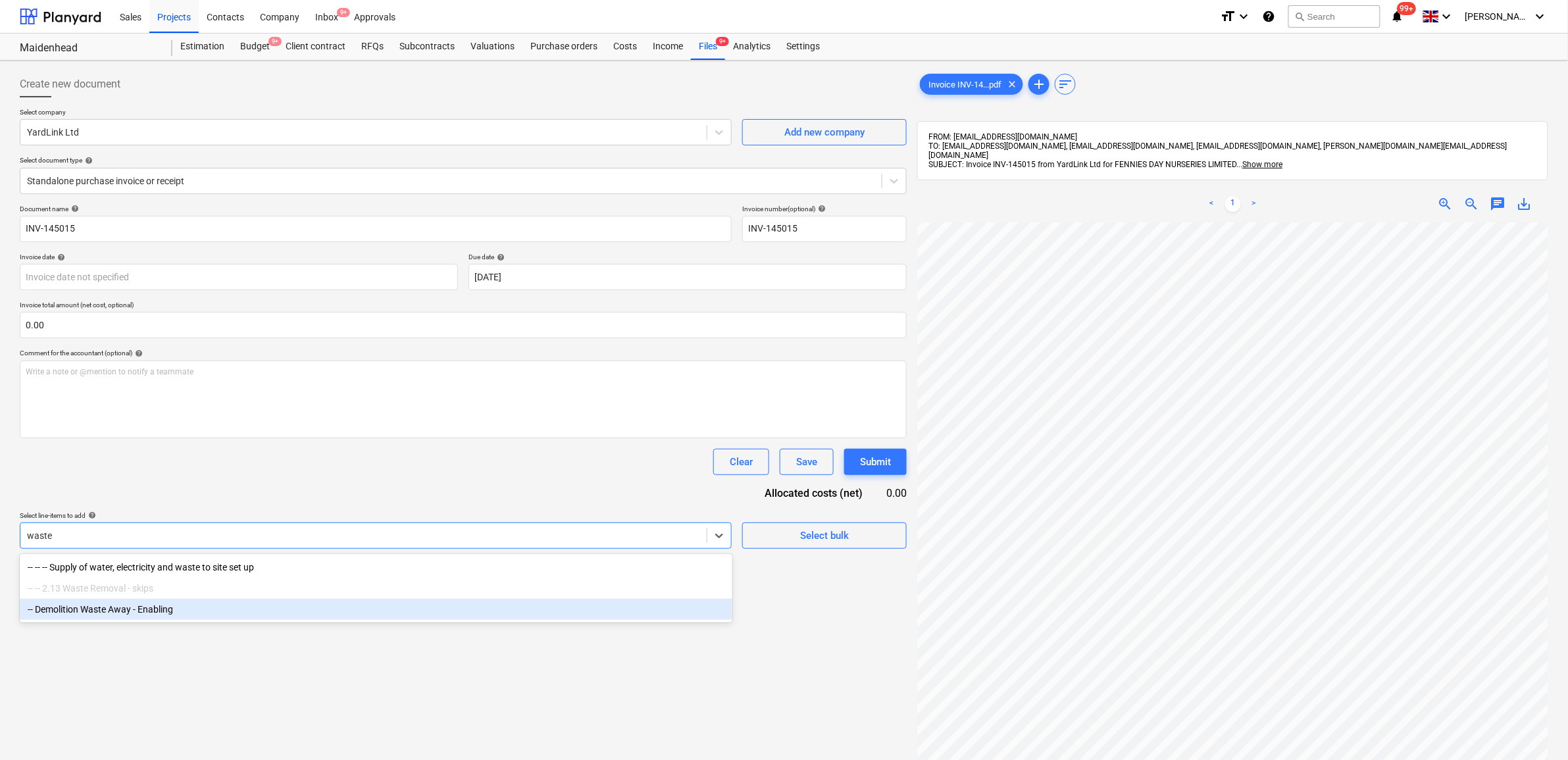
click at [414, 607] on div "-- Demolition Waste Away - Enabling" at bounding box center [376, 609] width 712 height 21
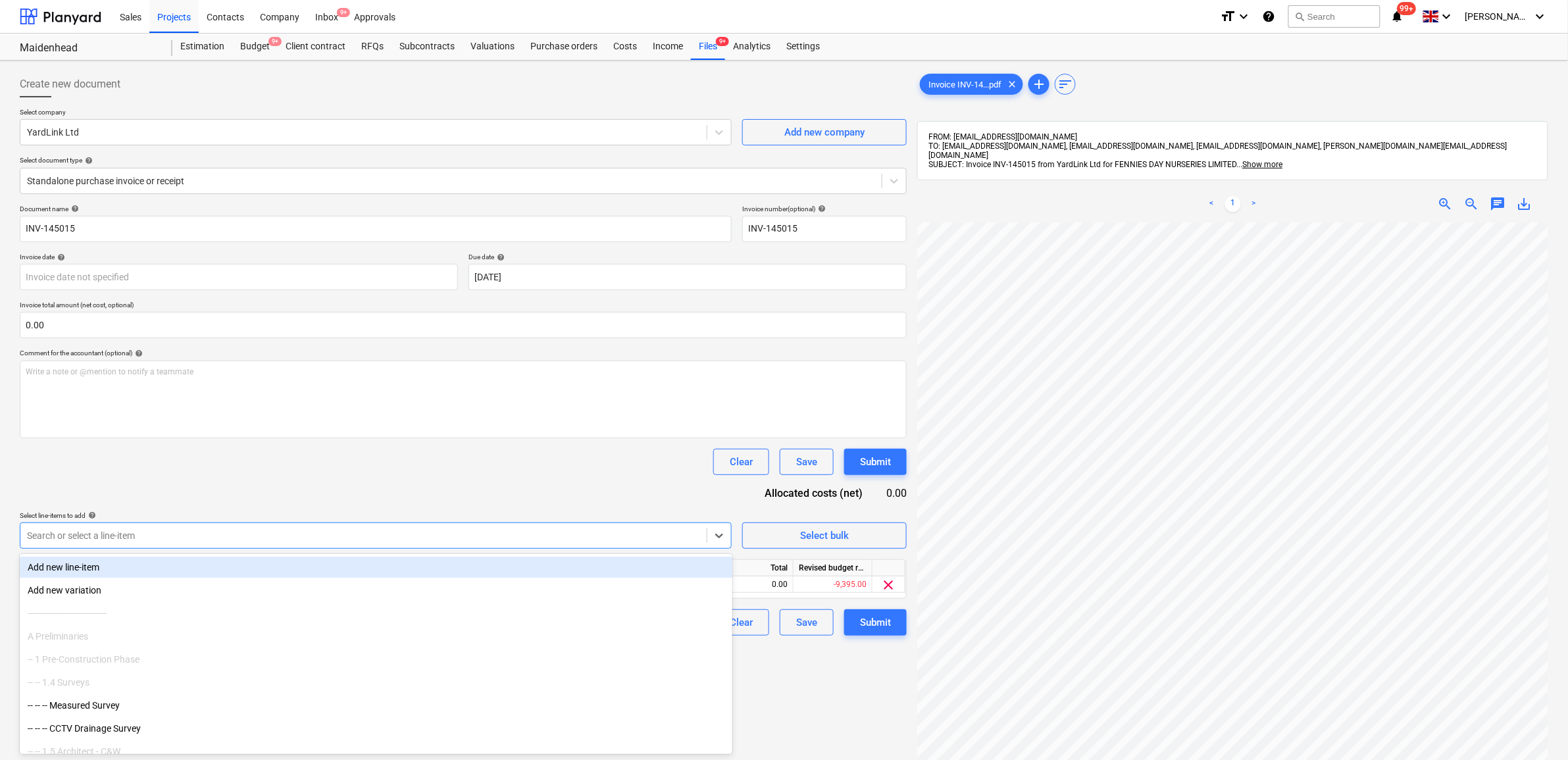
click at [388, 511] on div "Select line-items to add help" at bounding box center [376, 515] width 712 height 9
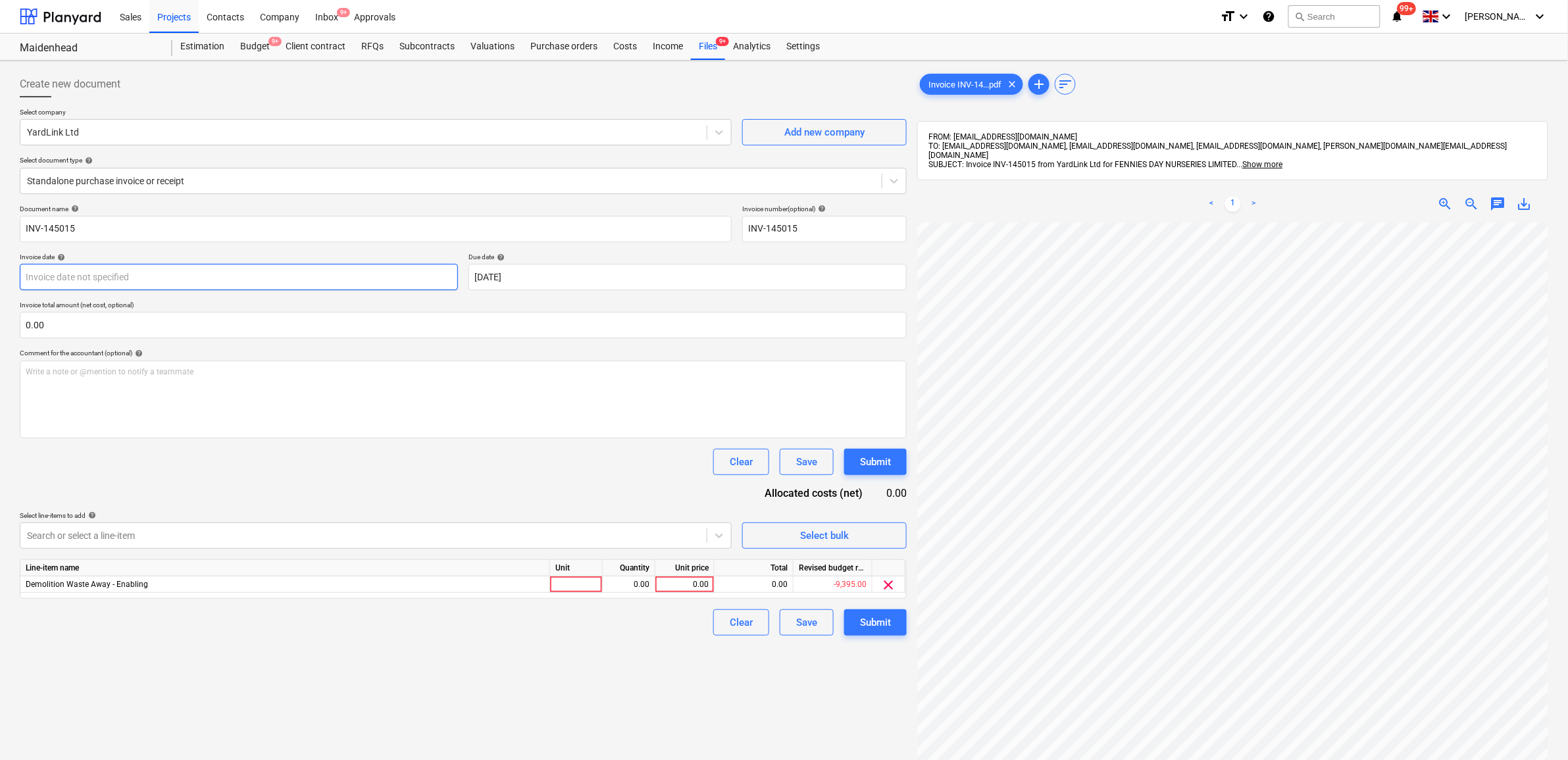
click at [307, 277] on body "Sales Projects Contacts Company Inbox 9+ Approvals format_size keyboard_arrow_d…" at bounding box center [784, 380] width 1568 height 760
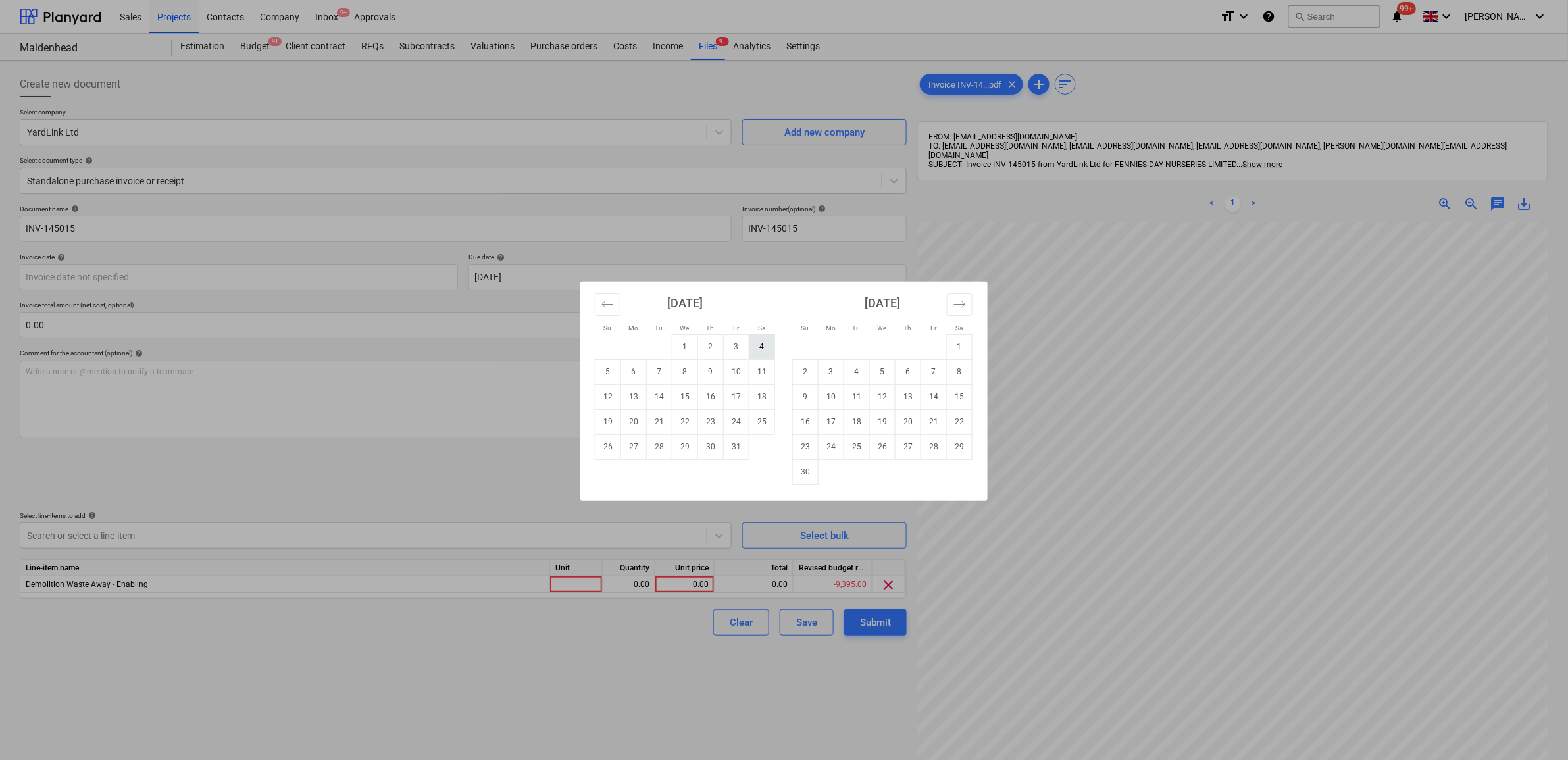
click at [754, 354] on td "4" at bounding box center [762, 346] width 26 height 25
type input "[DATE]"
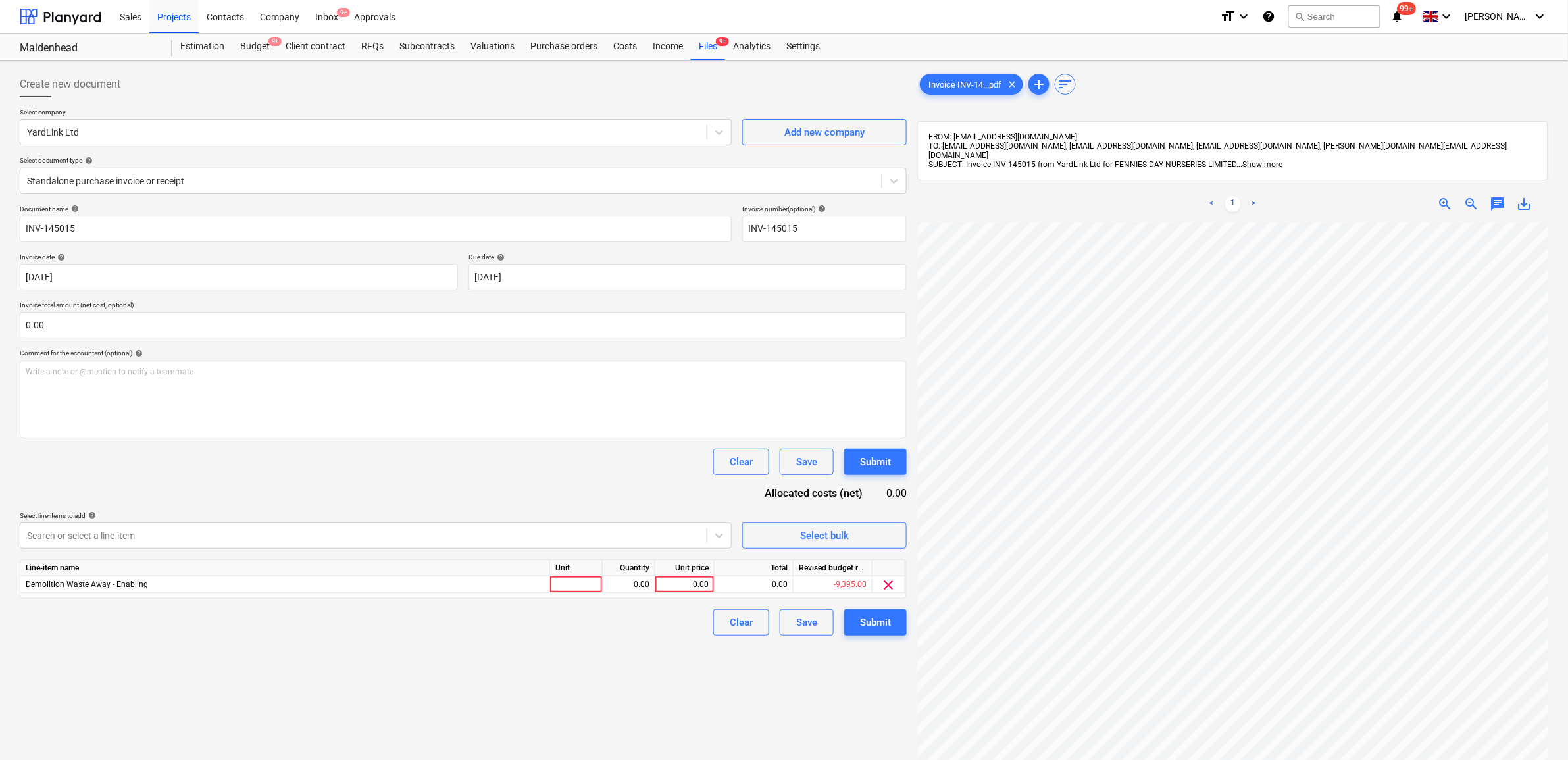
click at [413, 480] on div "Document name help INV-145015 Invoice number (optional) help INV-145015 Invoice…" at bounding box center [463, 420] width 887 height 431
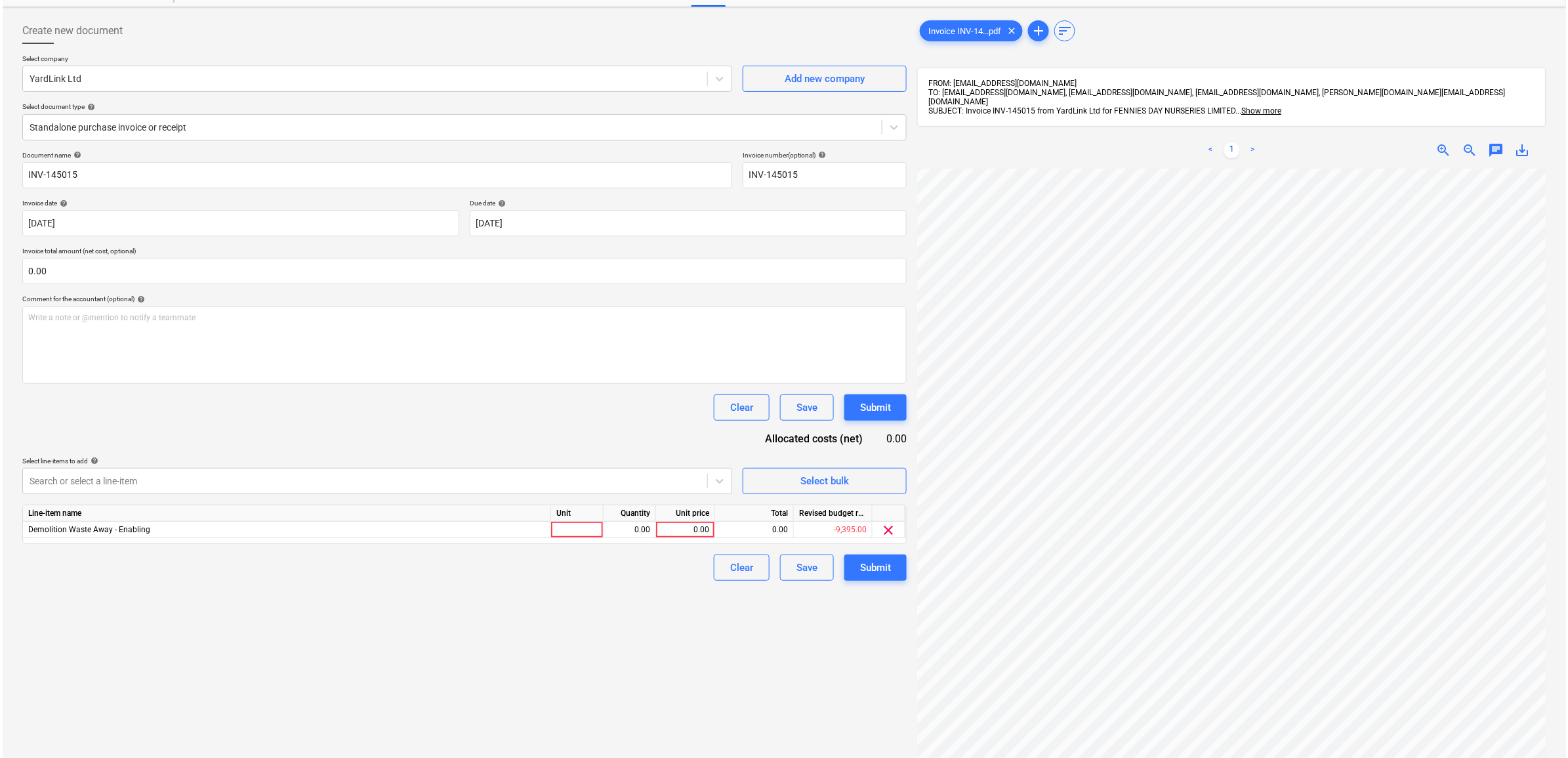
scroll to position [82, 0]
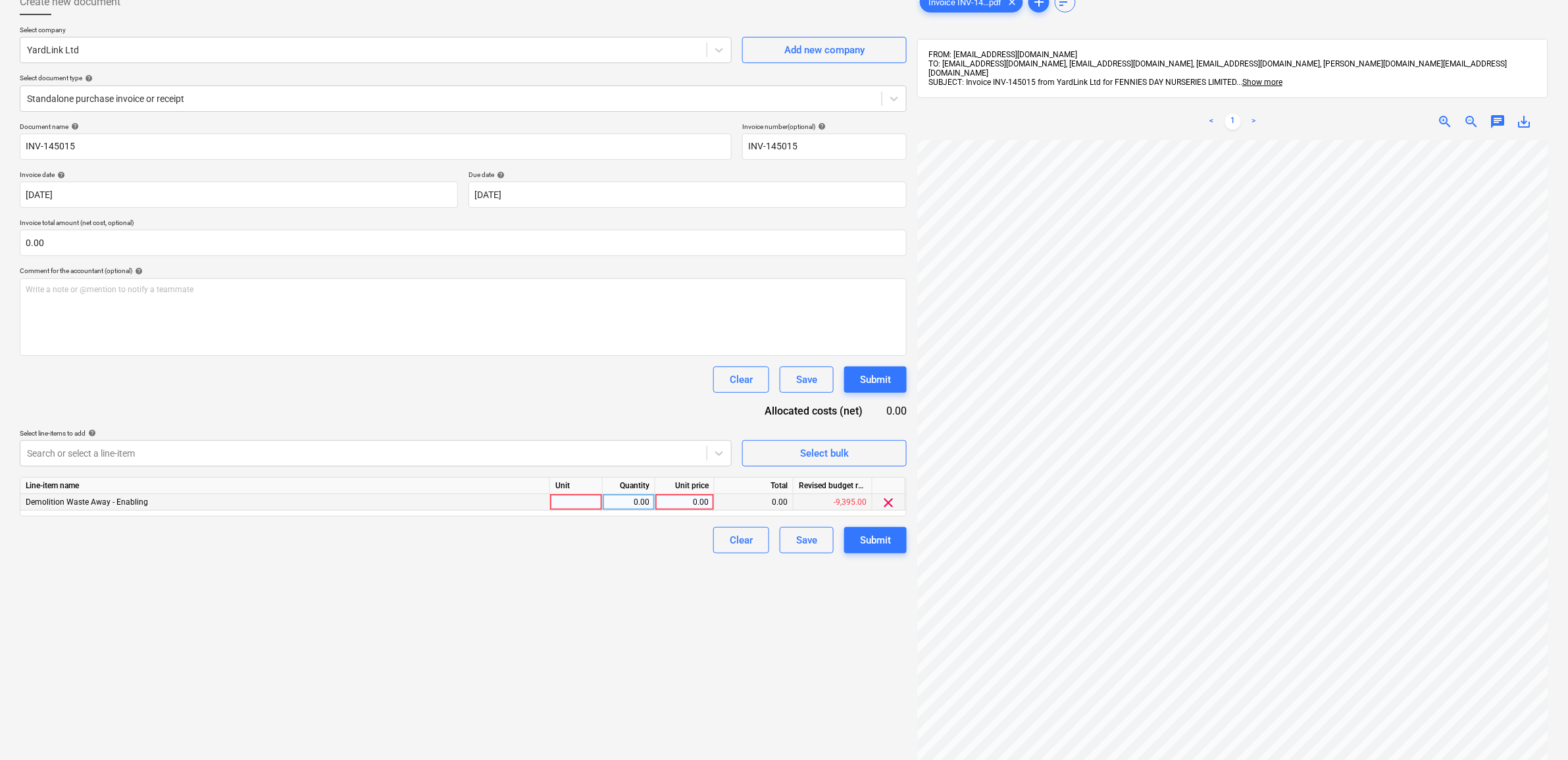
click at [686, 500] on div "0.00" at bounding box center [685, 502] width 48 height 16
type input "430"
click at [618, 619] on div "Create new document Select company YardLink Ltd Add new company Select document…" at bounding box center [463, 426] width 897 height 885
click at [880, 534] on div "Submit" at bounding box center [876, 541] width 31 height 17
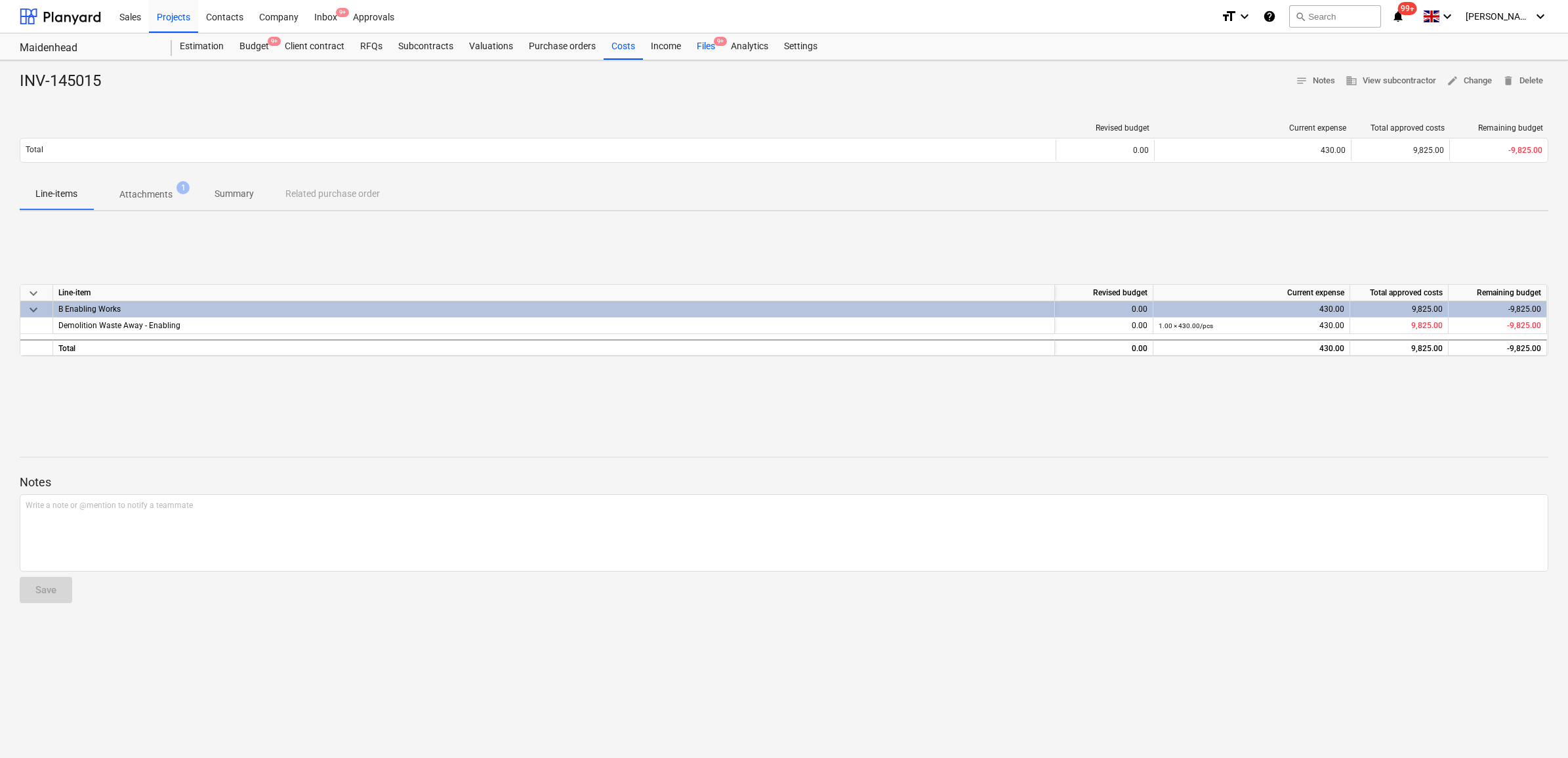
click at [697, 44] on div "Files 9+" at bounding box center [706, 46] width 34 height 26
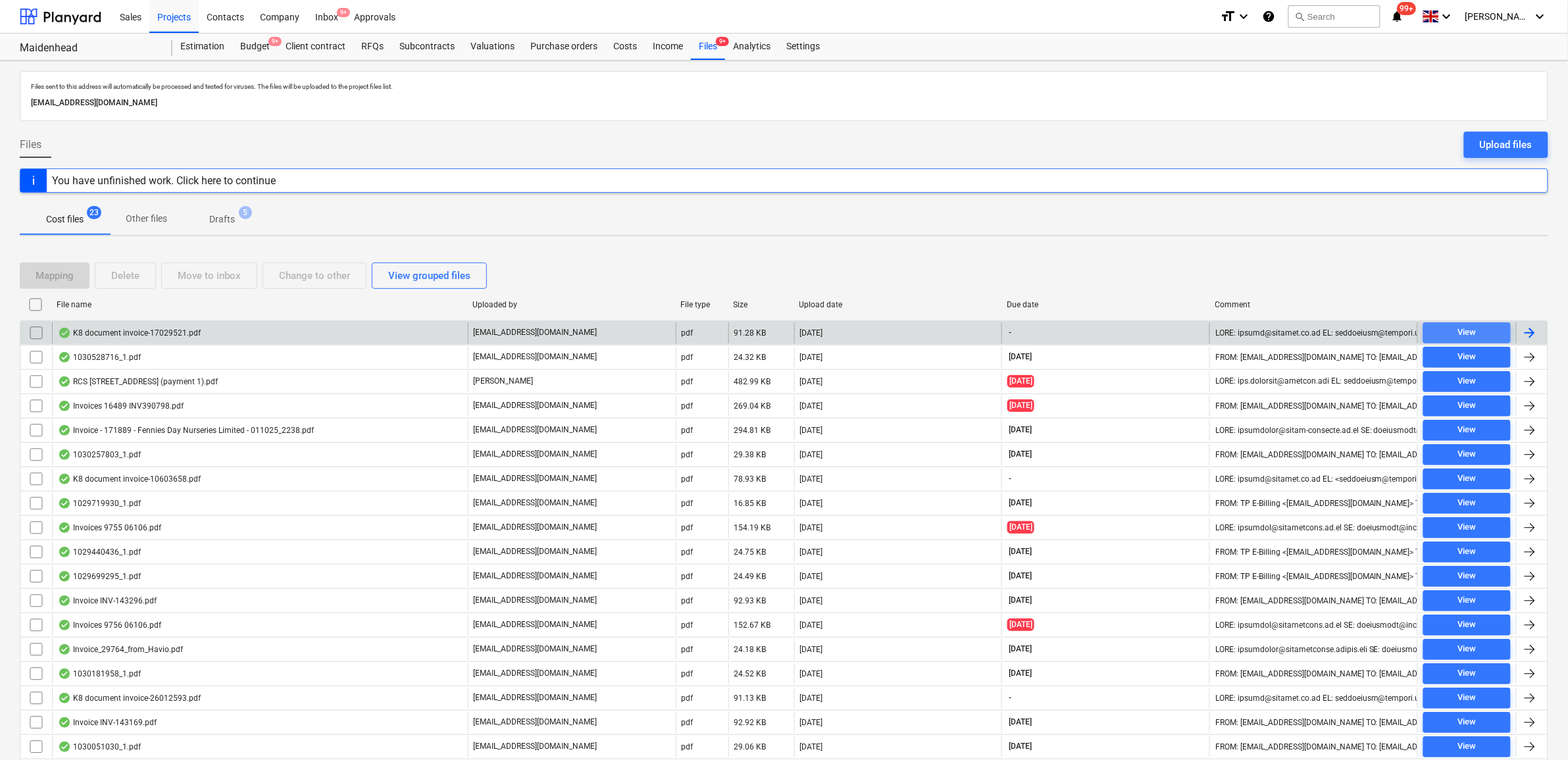
click at [1445, 327] on span "View" at bounding box center [1467, 333] width 77 height 15
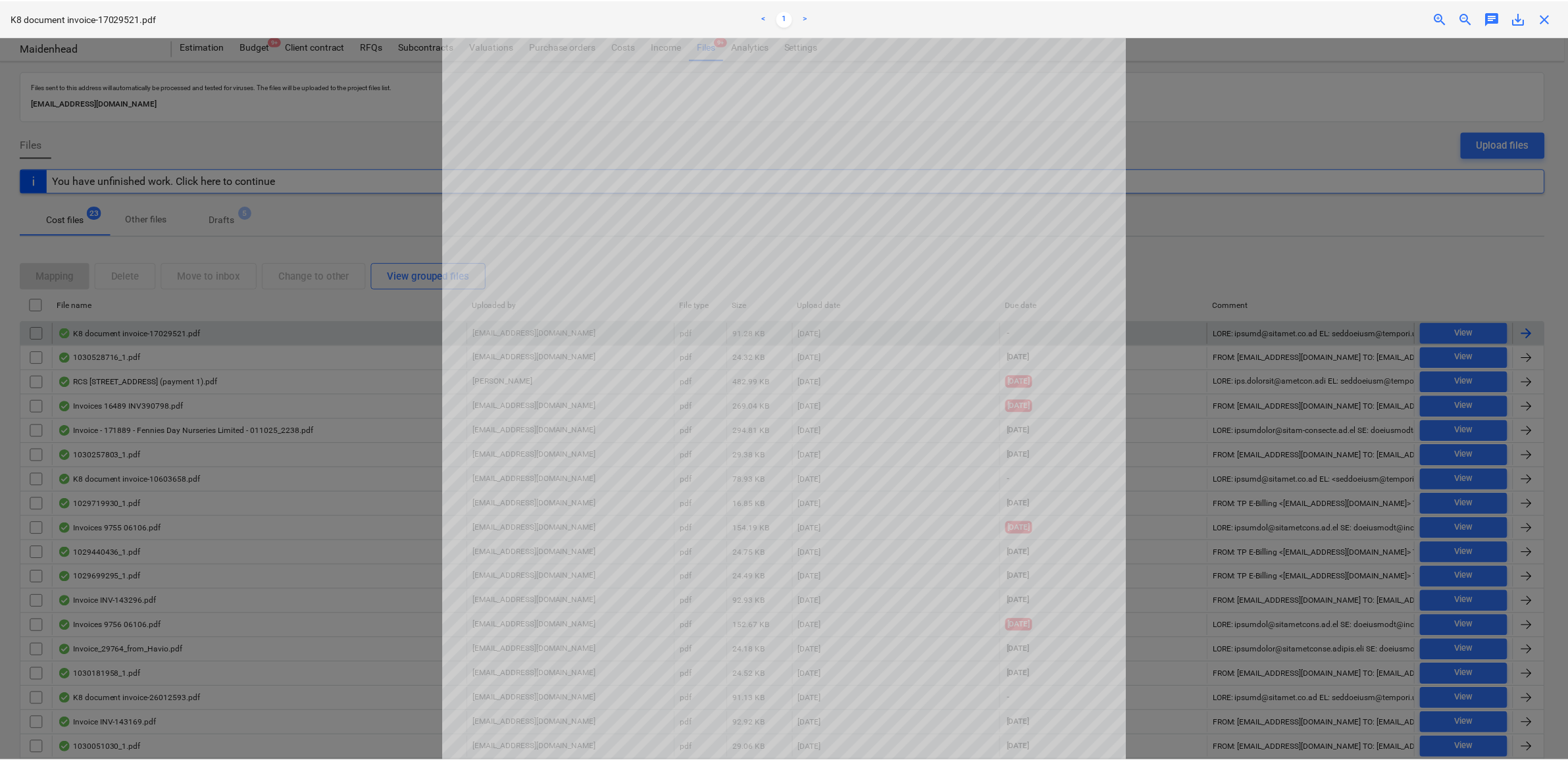
scroll to position [166, 0]
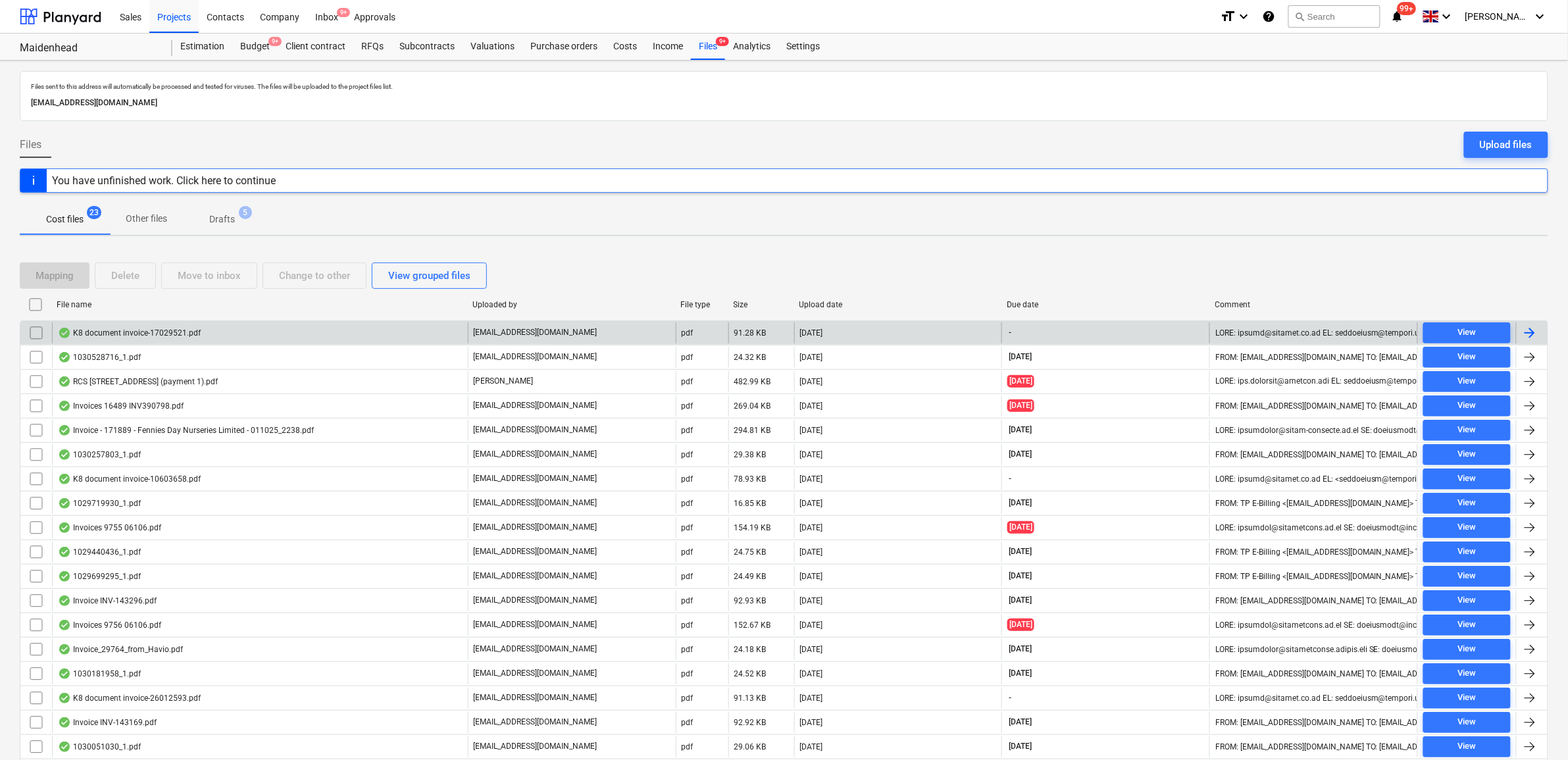
click at [1531, 327] on div at bounding box center [1530, 333] width 16 height 16
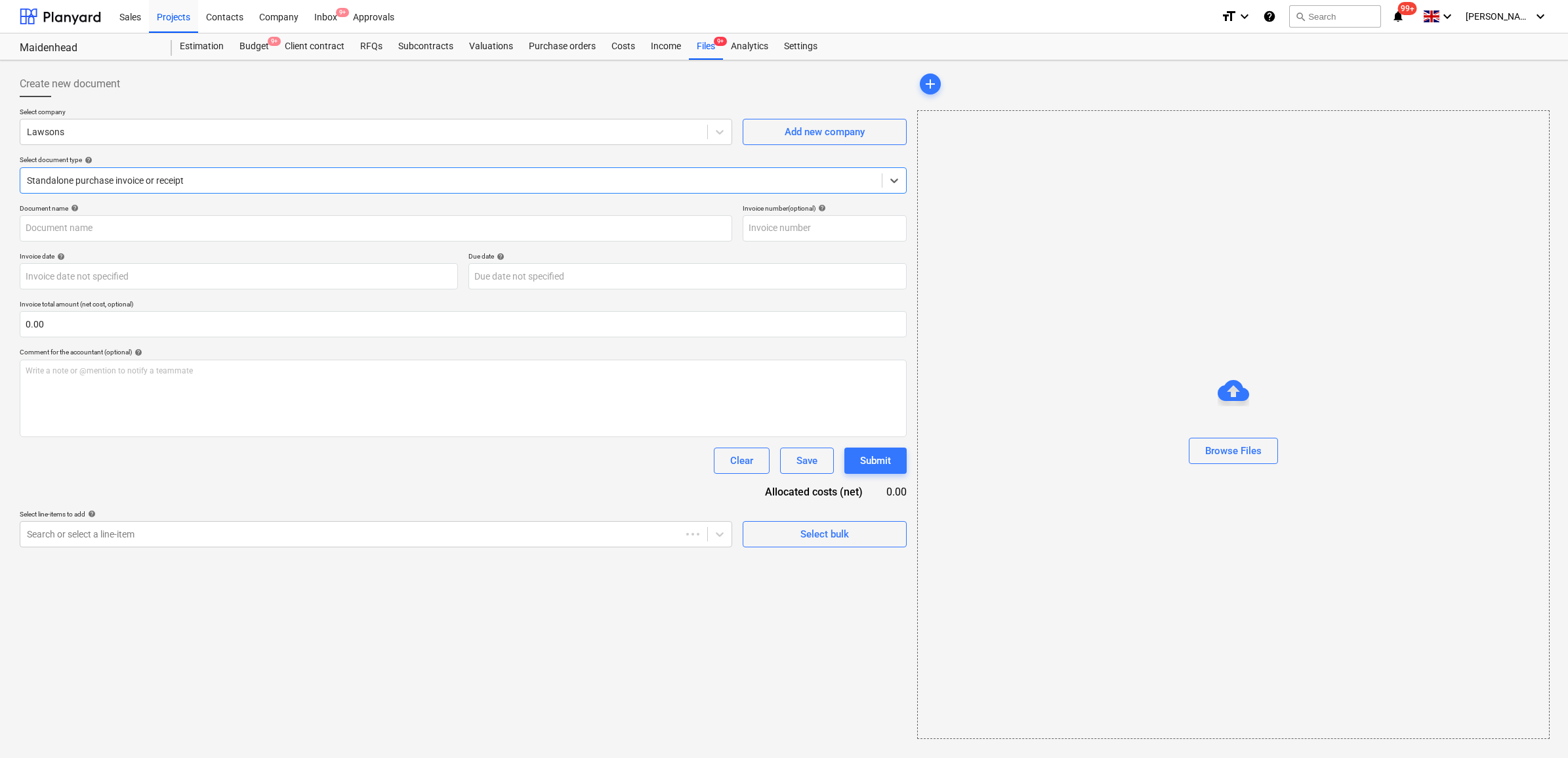
type input "63825"
type input "[DATE]"
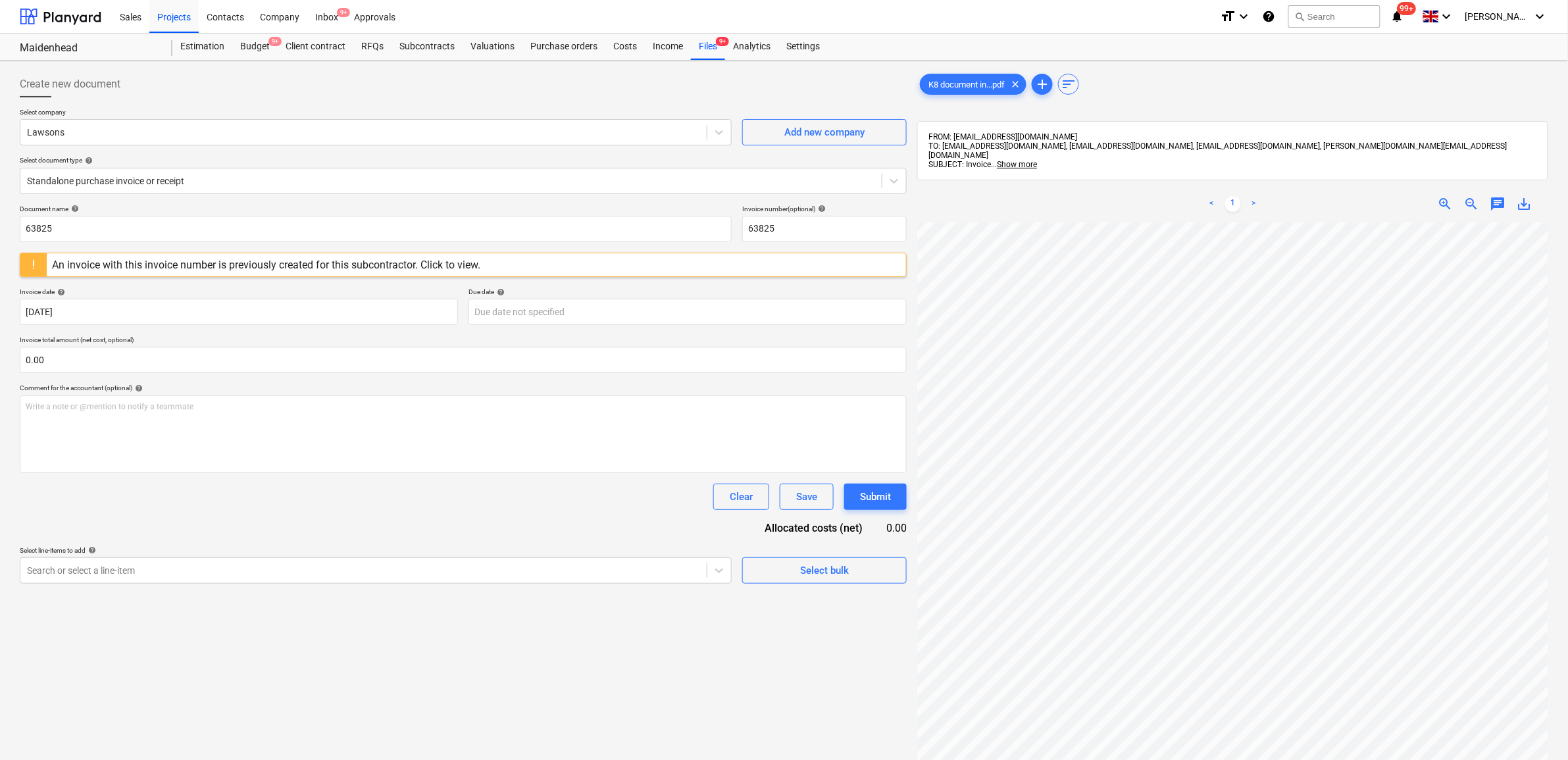
scroll to position [16, 61]
drag, startPoint x: 242, startPoint y: 241, endPoint x: -236, endPoint y: 221, distance: 478.4
click at [0, 221] on html "Sales Projects Contacts Company Inbox 9+ Approvals format_size keyboard_arrow_d…" at bounding box center [784, 380] width 1568 height 760
drag, startPoint x: 133, startPoint y: 235, endPoint x: -76, endPoint y: 227, distance: 209.2
click at [0, 227] on html "Sales Projects Contacts Company Inbox 9+ Approvals format_size keyboard_arrow_d…" at bounding box center [784, 380] width 1568 height 760
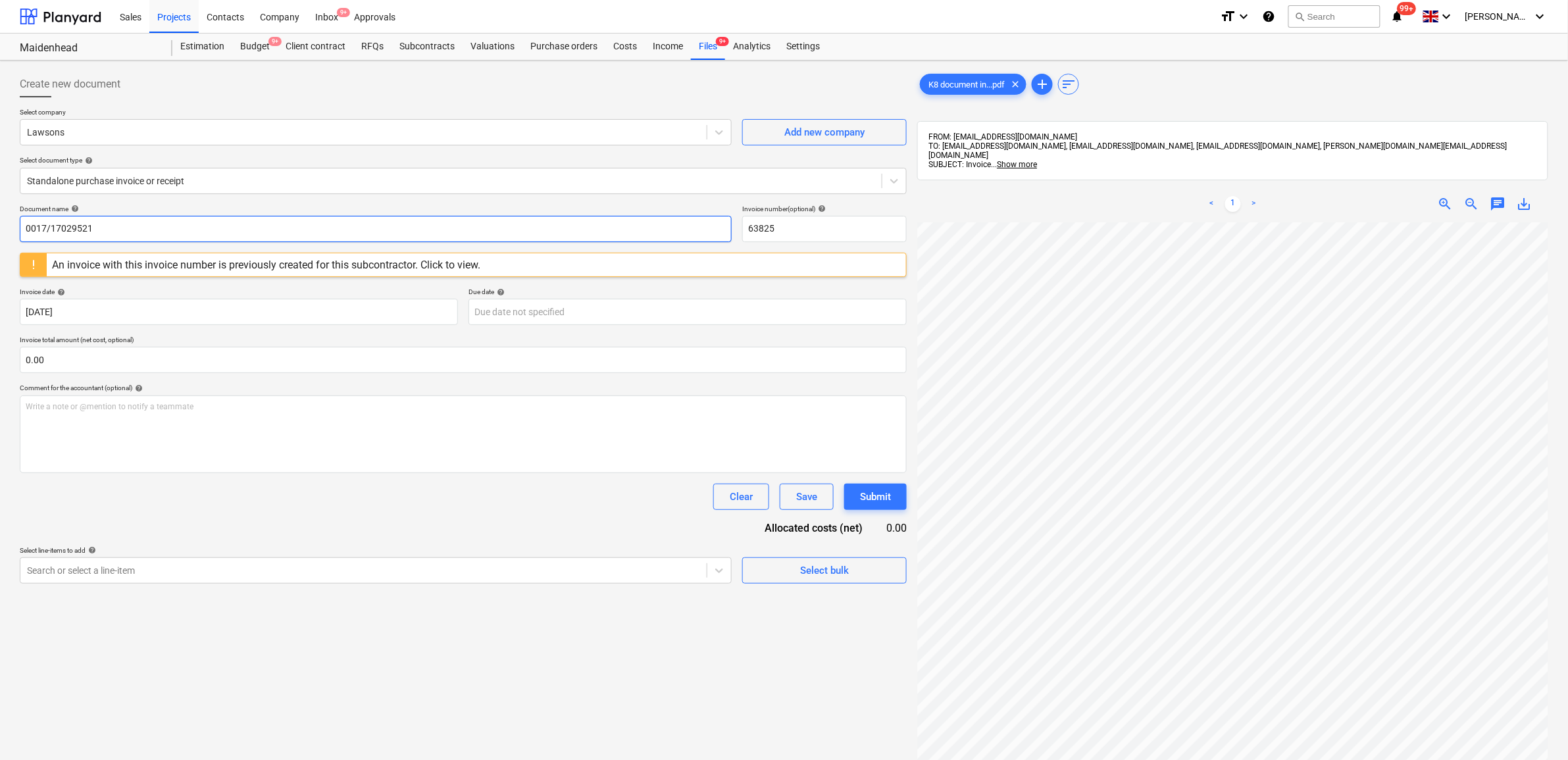
type input "0017/17029521"
drag, startPoint x: 734, startPoint y: 225, endPoint x: 665, endPoint y: 224, distance: 69.0
click at [665, 224] on div "Document name help 0017/17029521 Invoice number (optional) help 63825" at bounding box center [463, 224] width 887 height 38
paste input "0017/17029521"
type input "0017/17029521"
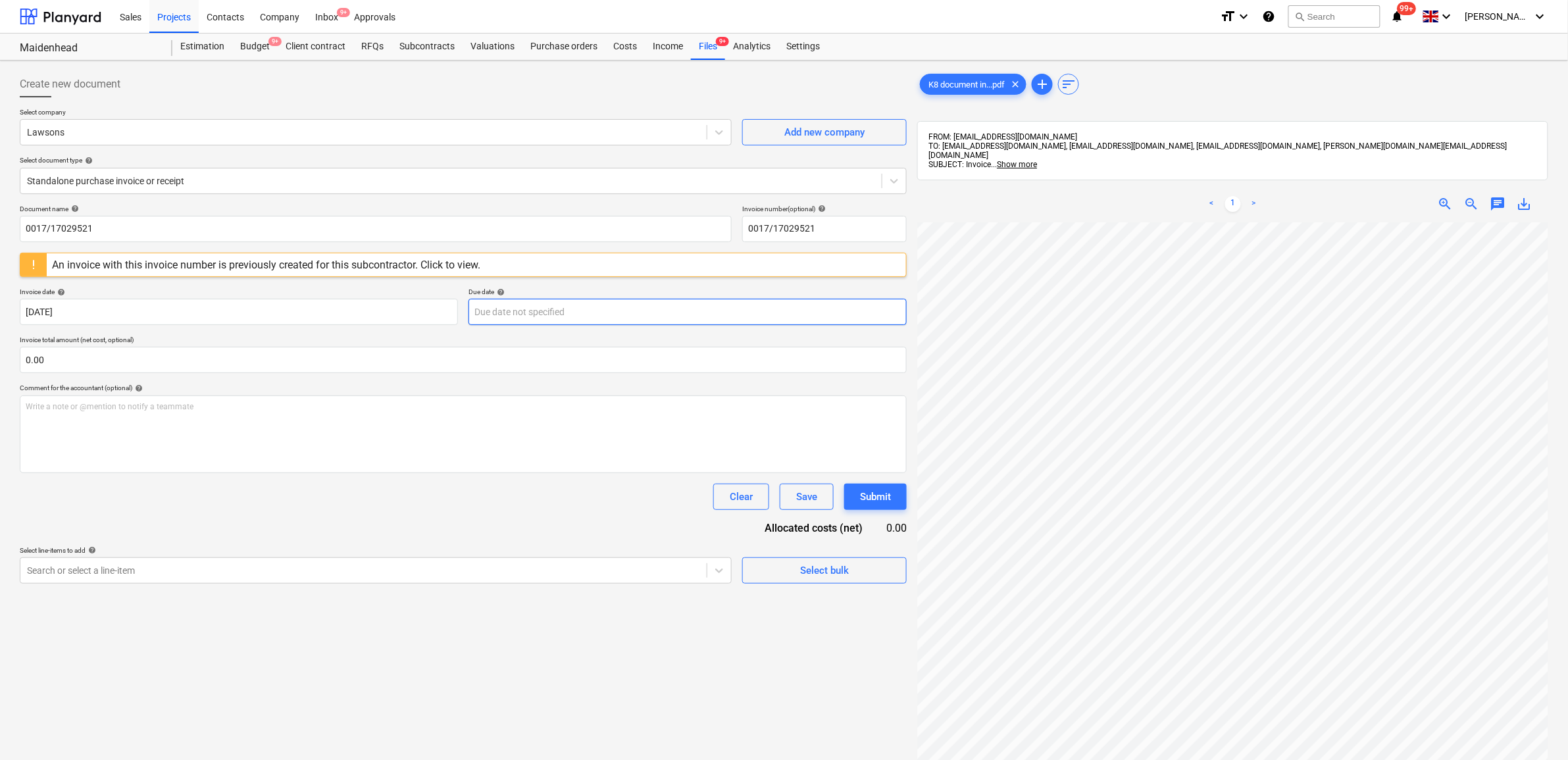
click at [563, 303] on body "Sales Projects Contacts Company Inbox 9+ Approvals format_size keyboard_arrow_d…" at bounding box center [784, 380] width 1568 height 760
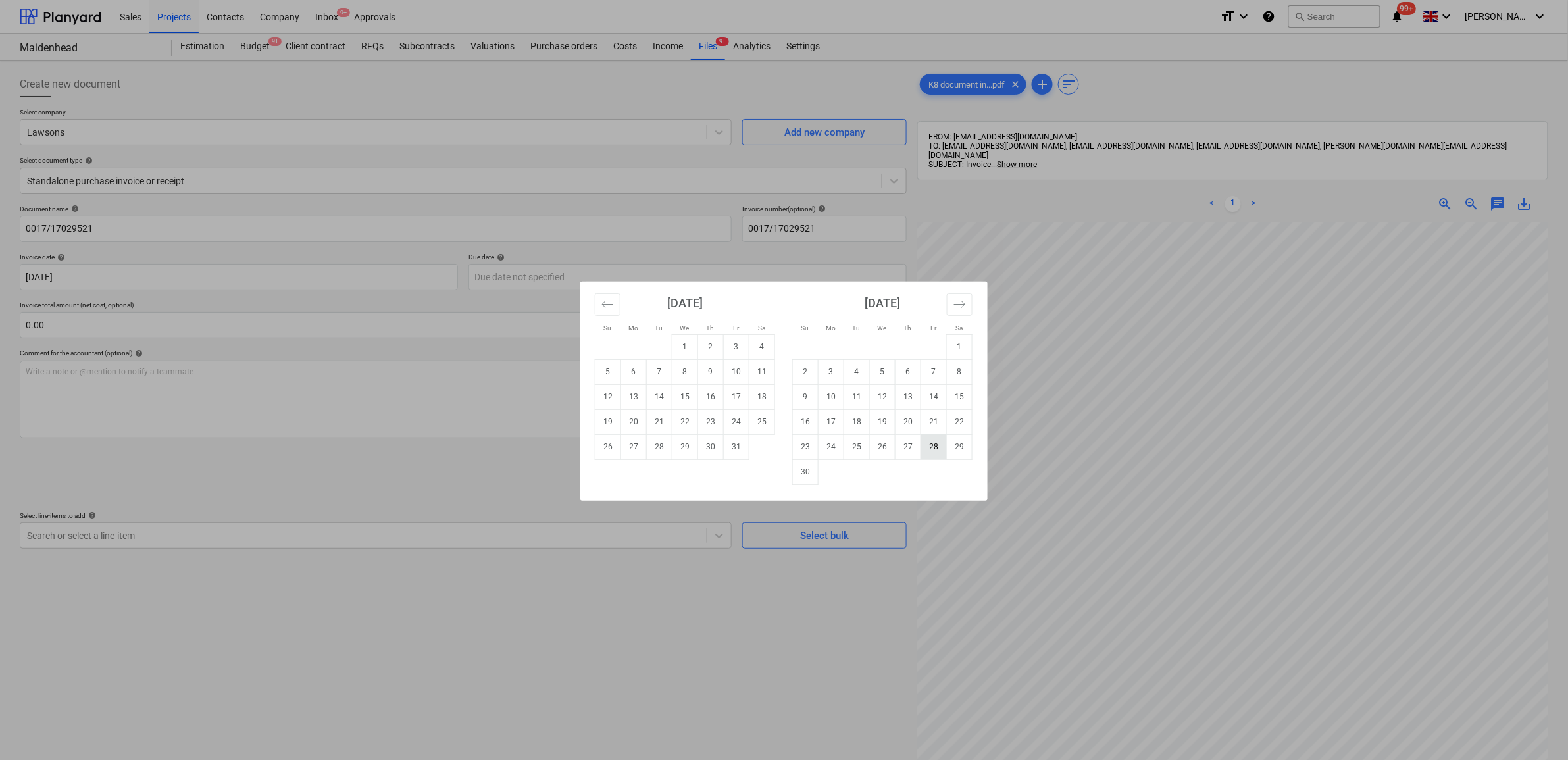
click at [930, 448] on td "28" at bounding box center [933, 447] width 26 height 25
type input "[DATE]"
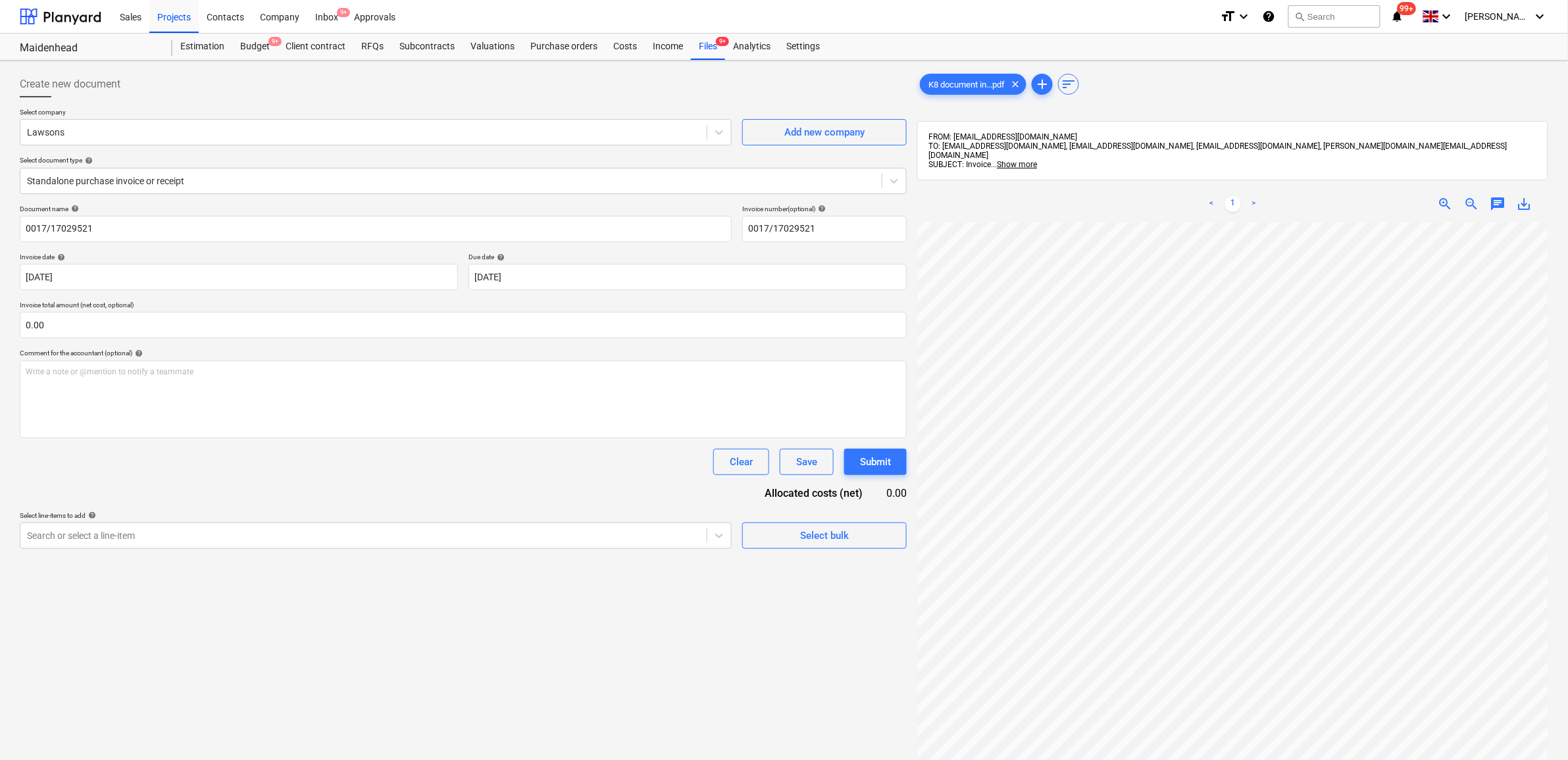
click at [477, 485] on div "Document name help 0017/17029521 Invoice number (optional) help 0017/17029521 I…" at bounding box center [463, 377] width 887 height 344
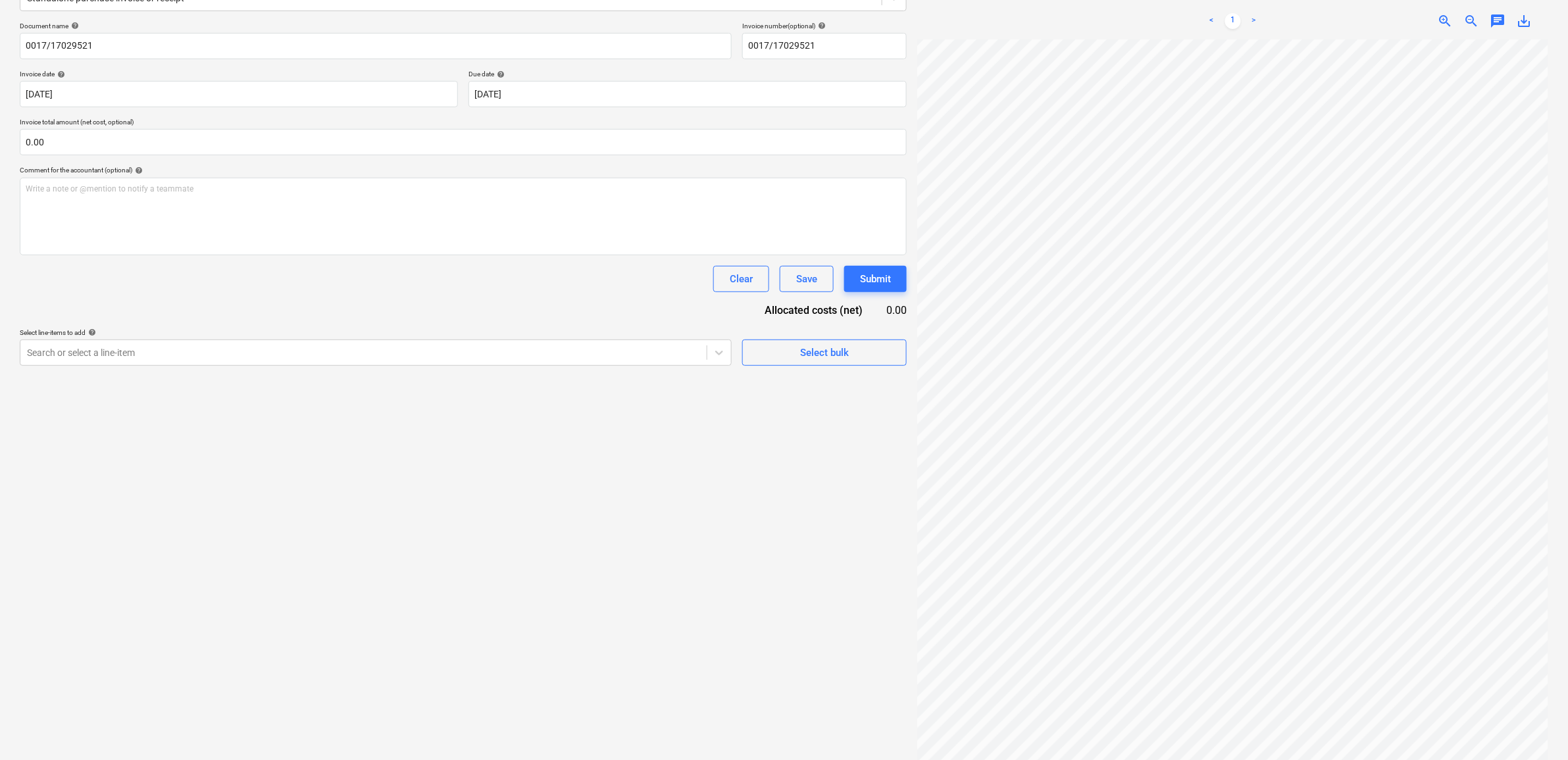
scroll to position [186, 0]
click at [502, 359] on div "Search or select a line-item" at bounding box center [364, 349] width 687 height 18
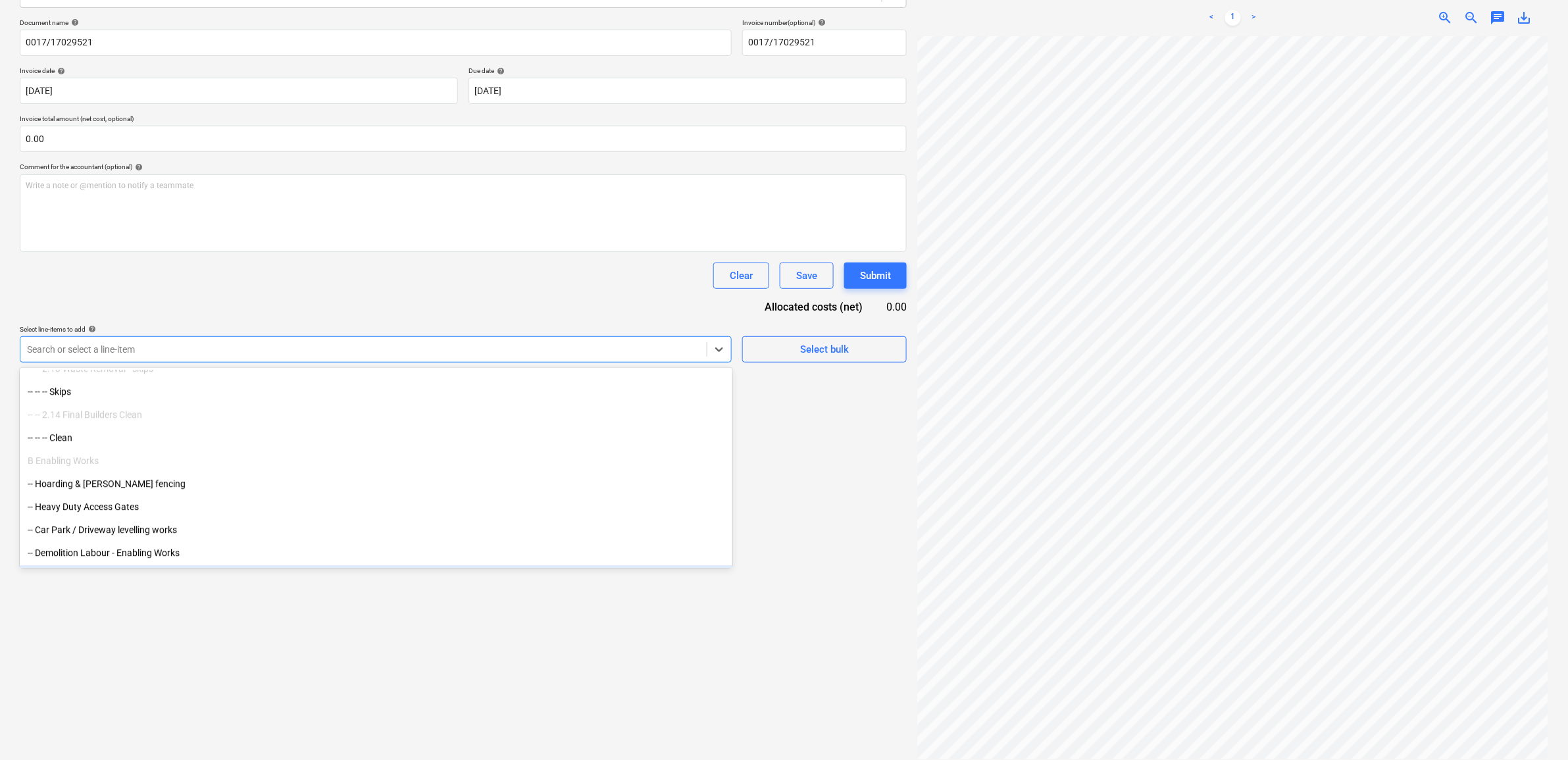
scroll to position [0, 0]
click at [910, 441] on div "Create new document Select company Lawsons Add new company Select document type…" at bounding box center [463, 322] width 897 height 885
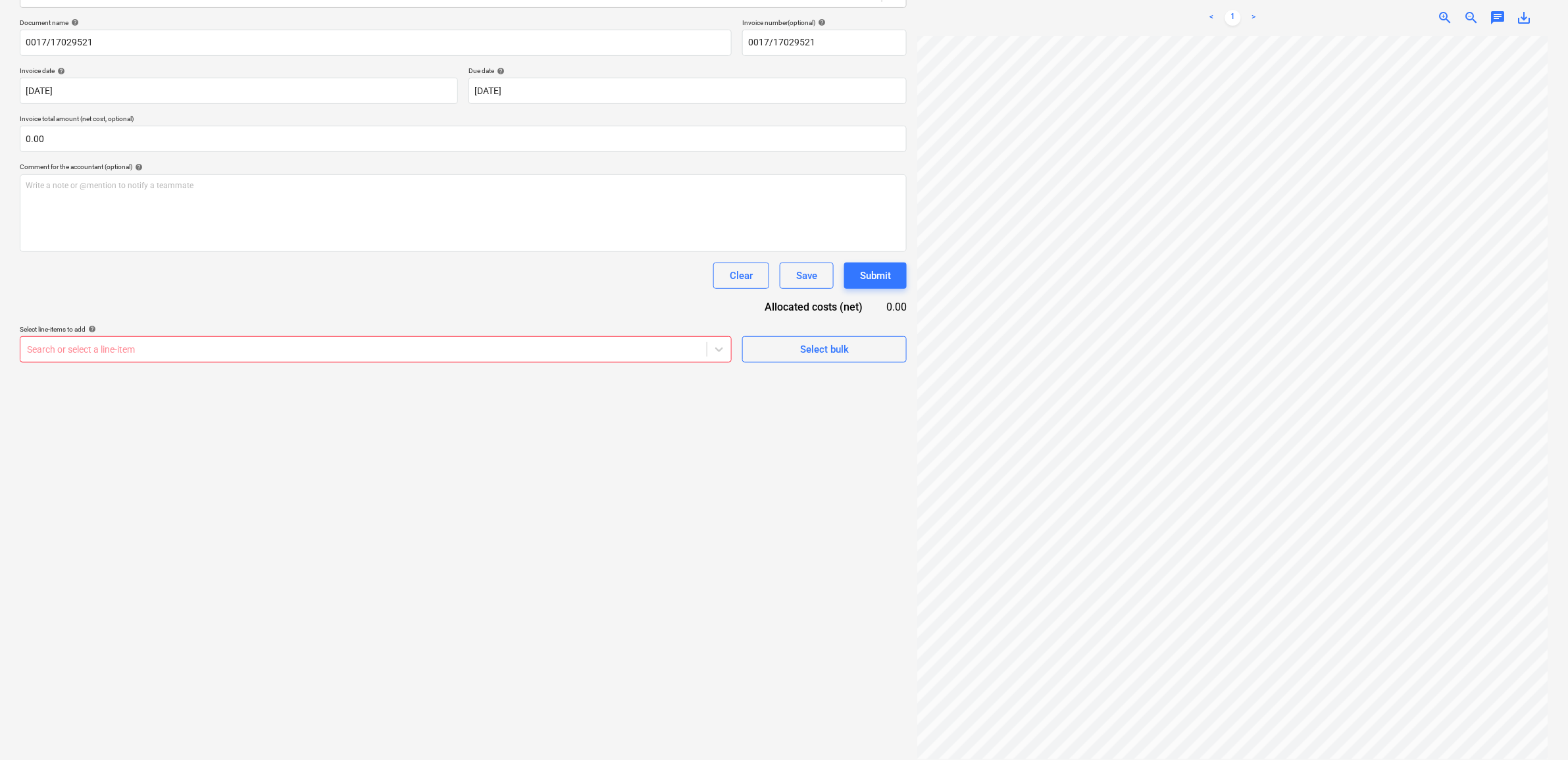
click at [766, 386] on div "Create new document Select company Lawsons Add new company Select document type…" at bounding box center [463, 322] width 897 height 885
click at [633, 359] on div "Search or select a line-item" at bounding box center [364, 349] width 687 height 18
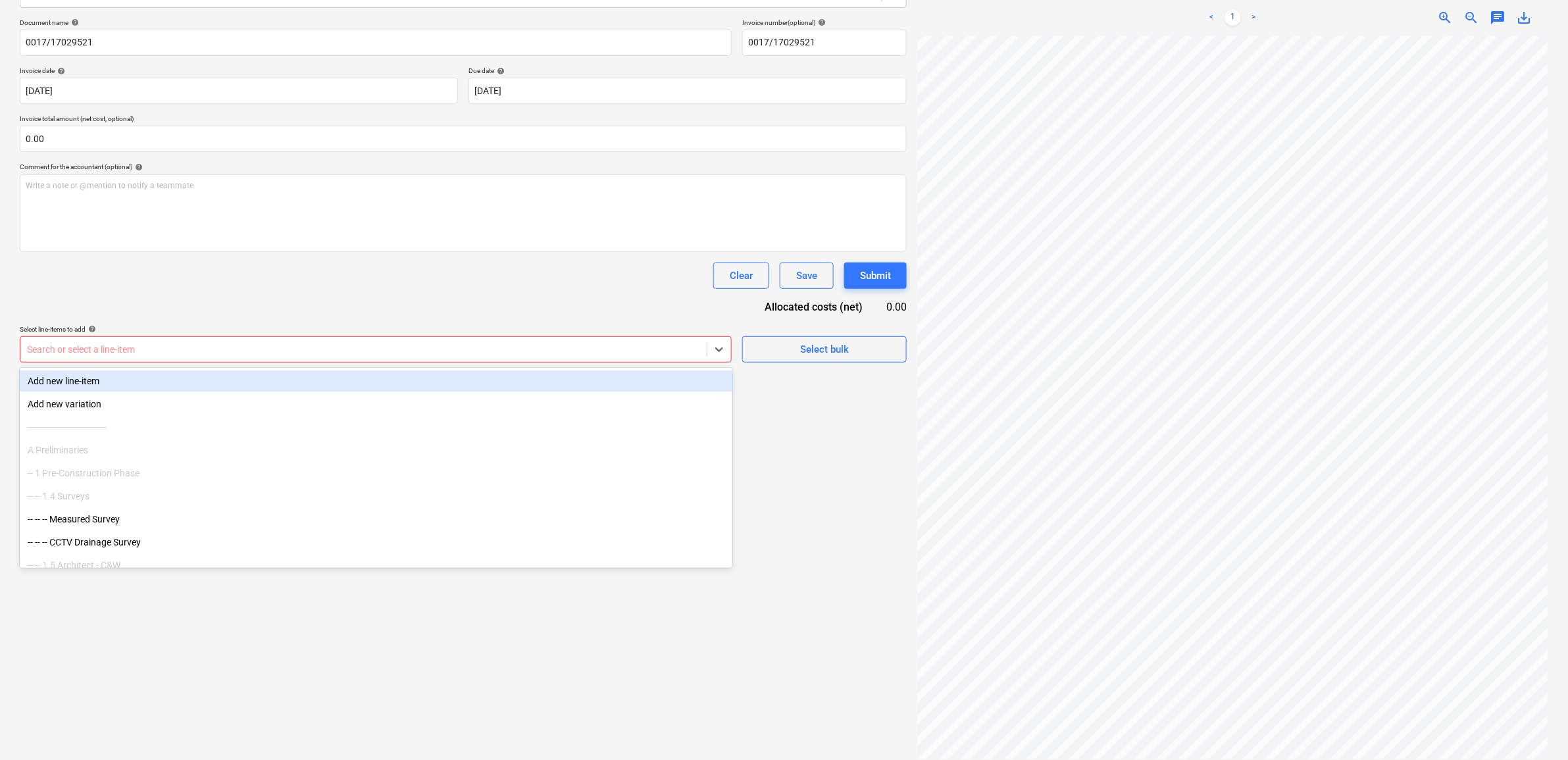
click at [521, 386] on div "Add new line-item" at bounding box center [376, 381] width 712 height 21
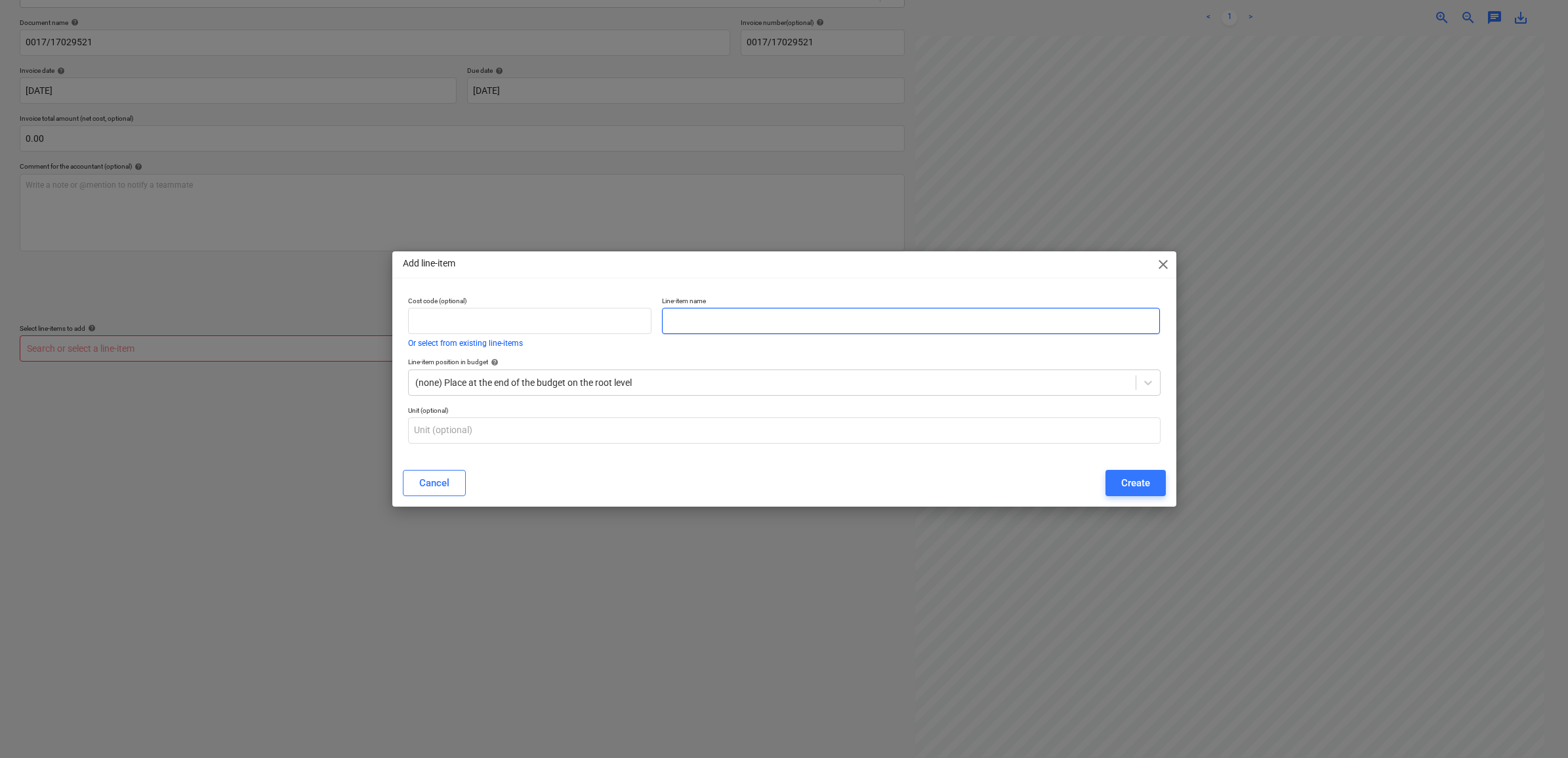
click at [716, 326] on input "text" at bounding box center [911, 321] width 498 height 26
drag, startPoint x: 847, startPoint y: 325, endPoint x: 620, endPoint y: 318, distance: 227.1
click at [620, 318] on div "Cost code (optional) Or select from existing line-items Line-item name Structur…" at bounding box center [784, 322] width 763 height 62
type input "Structural Enabling Works - Materials"
click at [832, 384] on div at bounding box center [772, 383] width 714 height 13
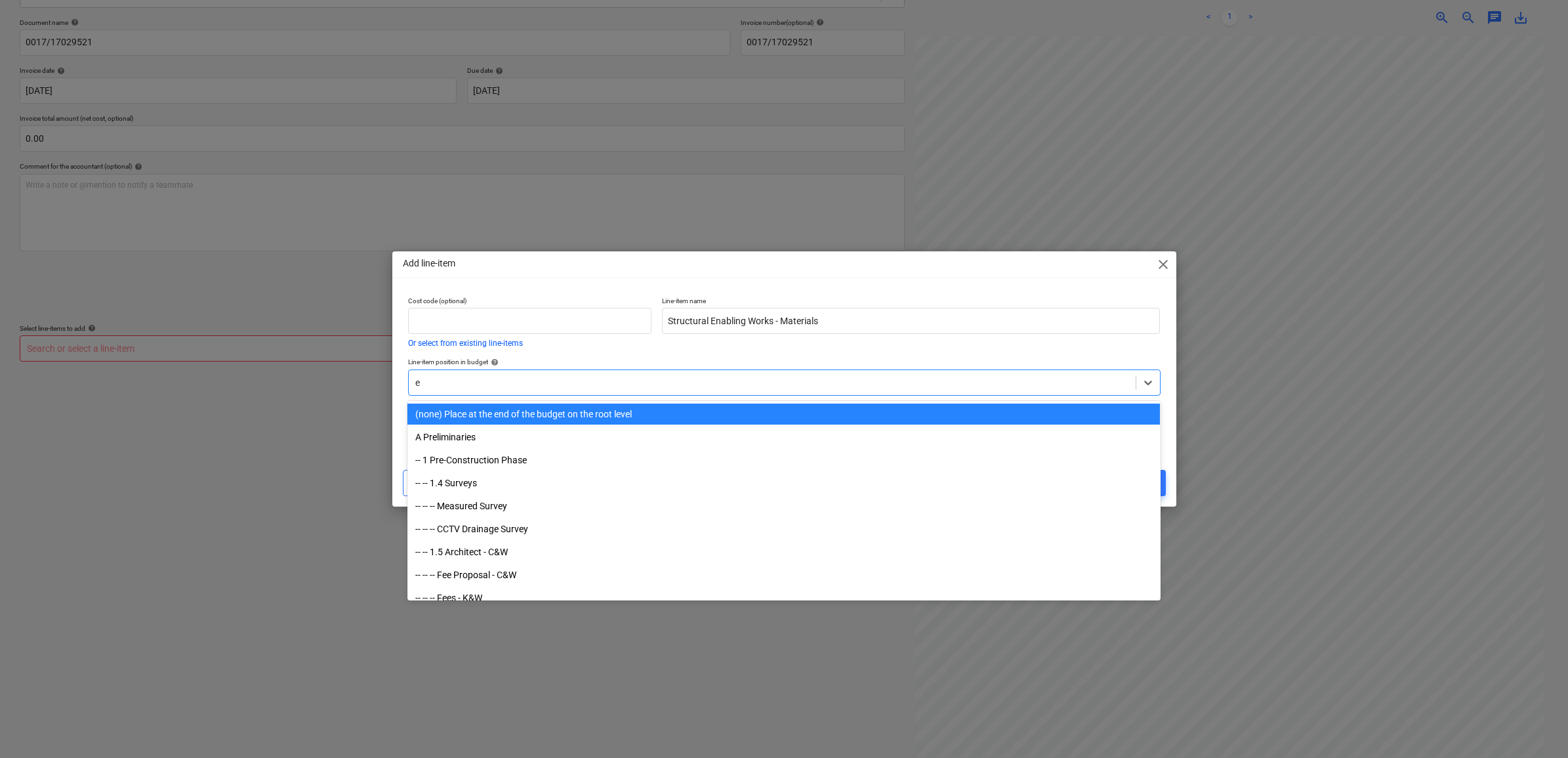
type input "en"
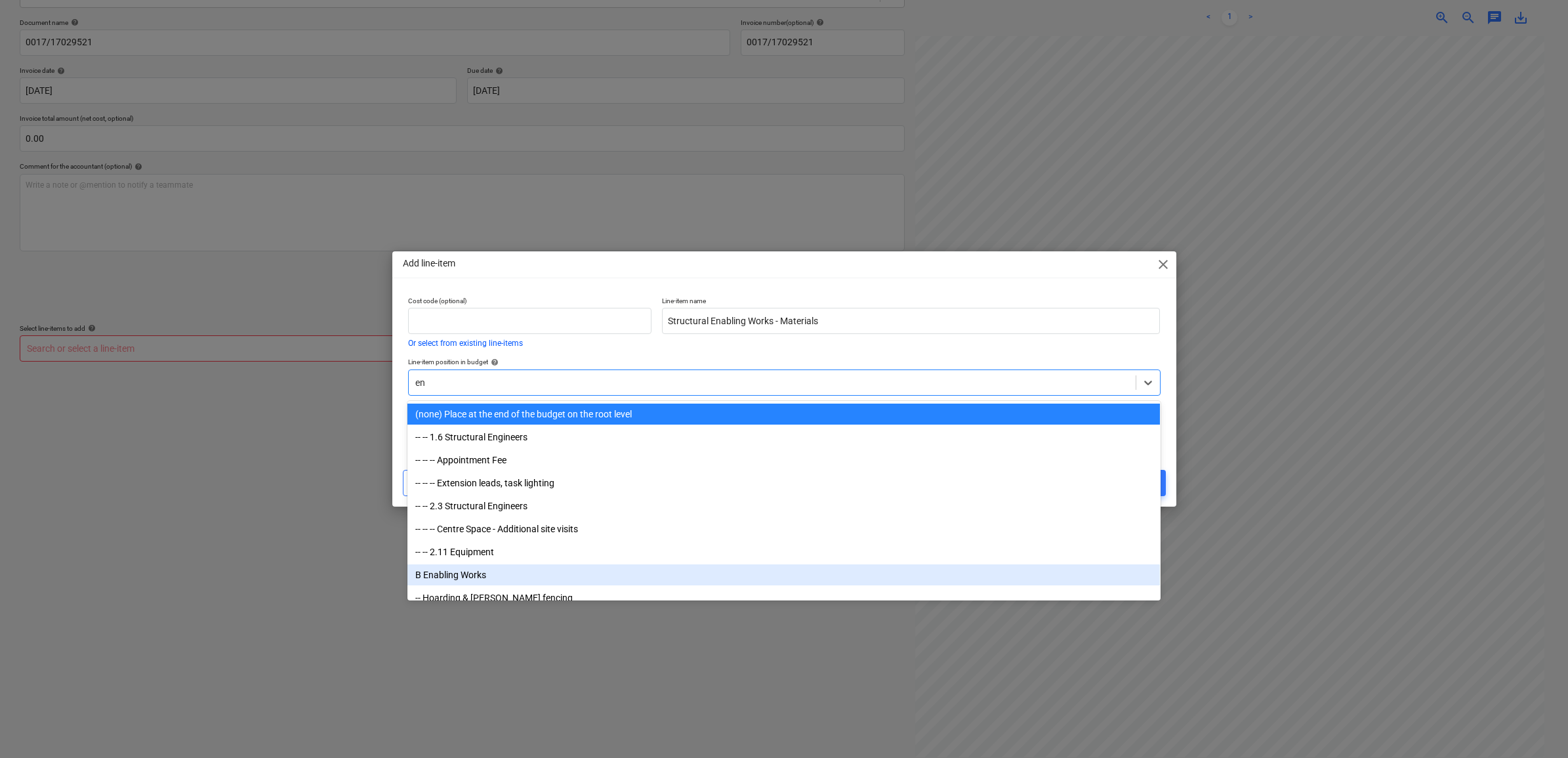
click at [482, 569] on div "B Enabling Works" at bounding box center [784, 575] width 753 height 21
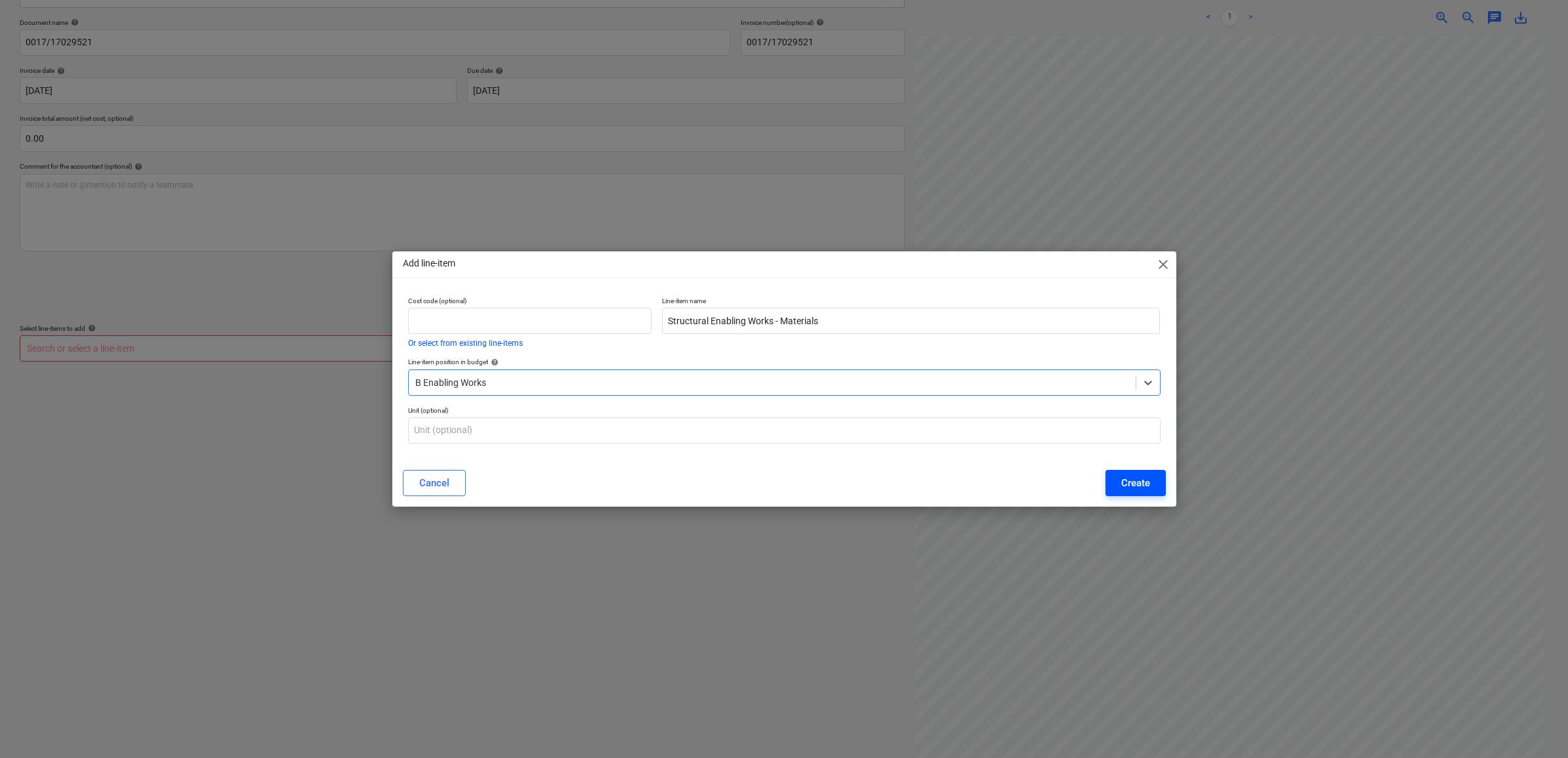
click at [1127, 483] on div "Create" at bounding box center [1136, 484] width 29 height 17
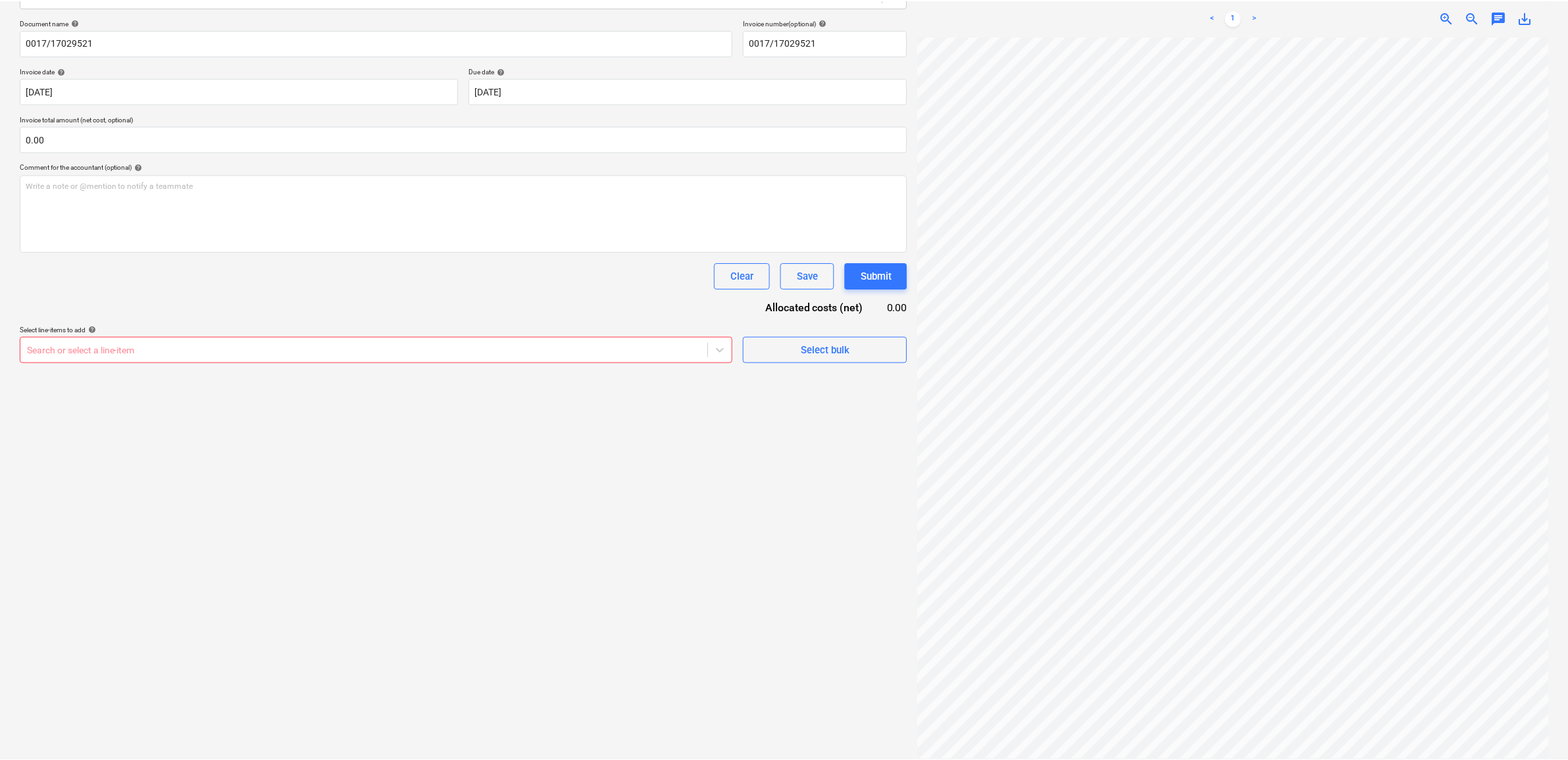
scroll to position [16, 59]
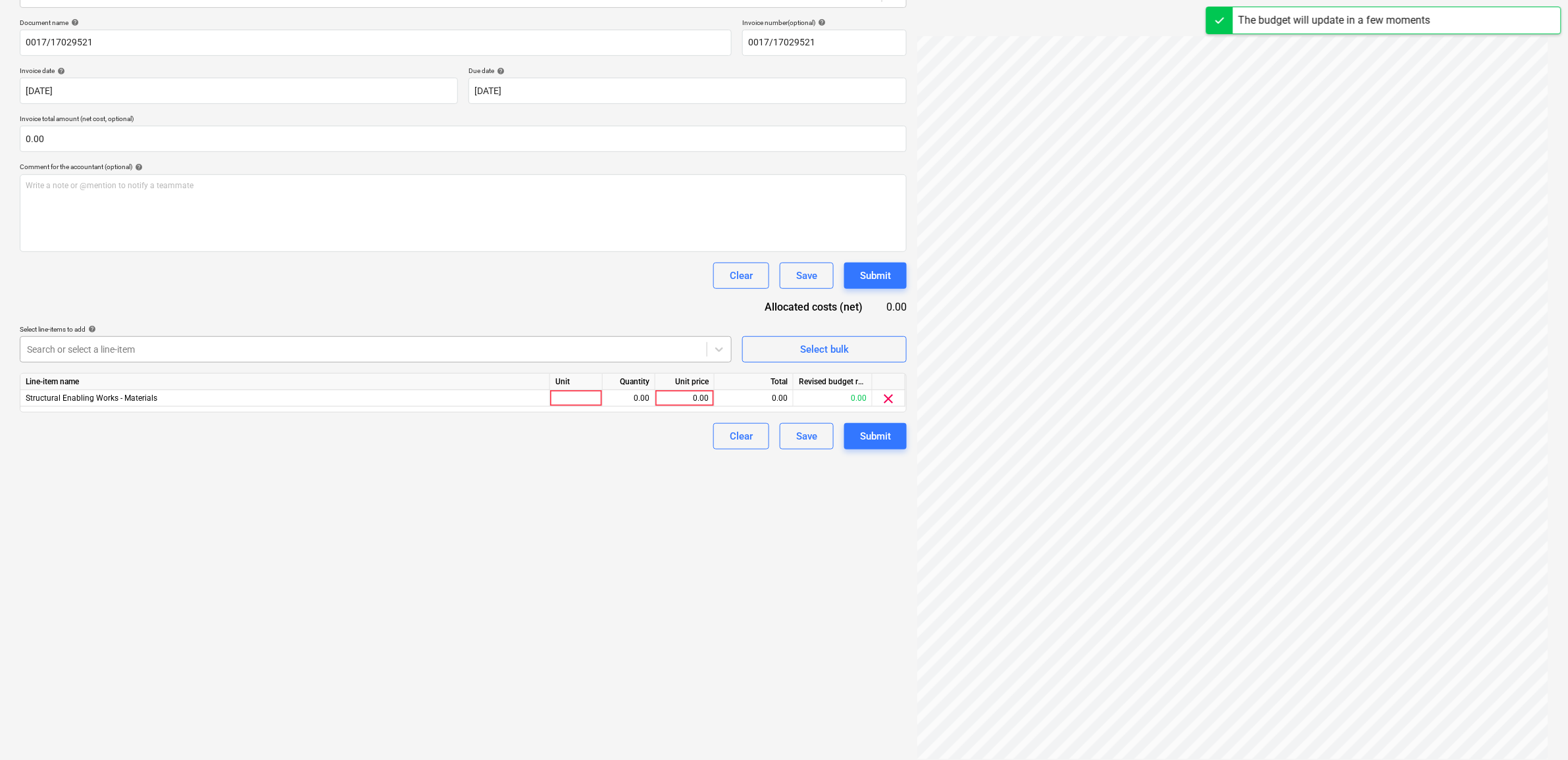
click at [524, 349] on div at bounding box center [363, 349] width 673 height 13
click at [497, 359] on div "Search or select a line-item" at bounding box center [364, 349] width 687 height 18
click at [581, 361] on div "Search or select a line-item" at bounding box center [376, 350] width 712 height 27
drag, startPoint x: 485, startPoint y: 550, endPoint x: 610, endPoint y: 369, distance: 220.0
click at [485, 549] on div "Create new document Select company Lawsons Add new company Select document type…" at bounding box center [463, 322] width 897 height 885
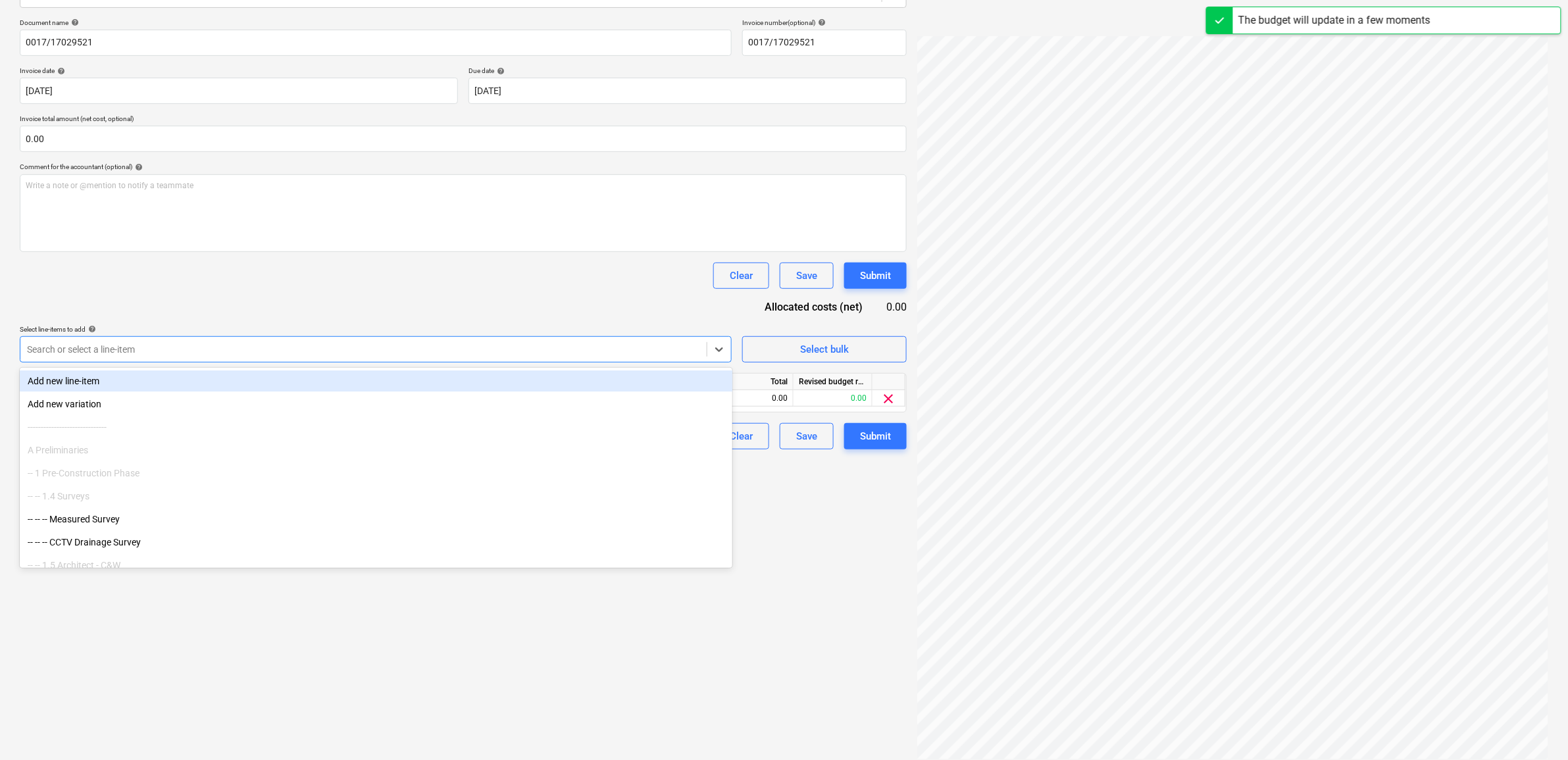
click at [648, 349] on div at bounding box center [363, 349] width 673 height 13
click at [415, 387] on div "Add new line-item" at bounding box center [376, 381] width 712 height 21
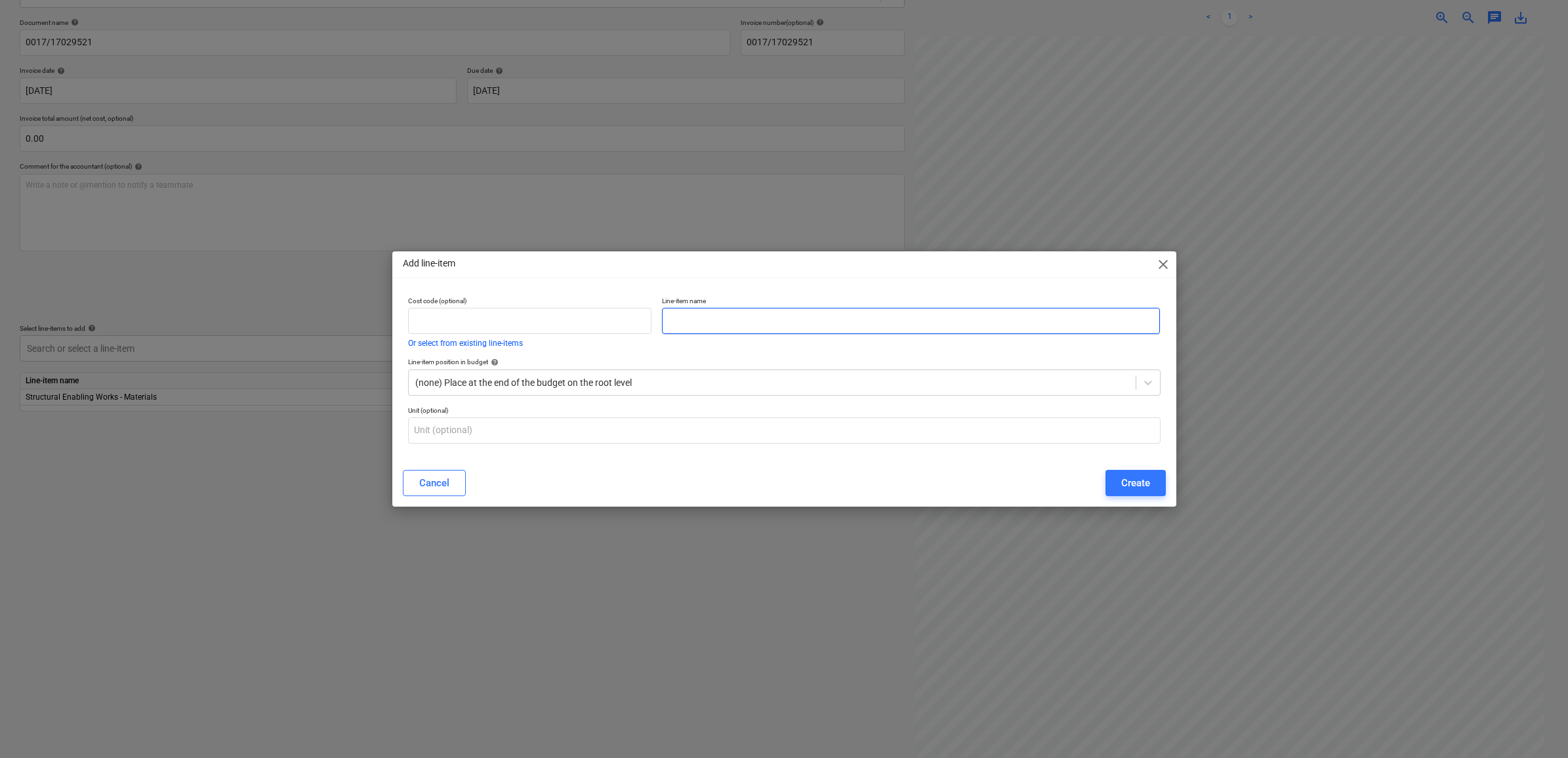
click at [775, 318] on input "text" at bounding box center [911, 321] width 498 height 26
paste input "Structural Enabling Works - Materials"
drag, startPoint x: 837, startPoint y: 323, endPoint x: 781, endPoint y: 323, distance: 56.0
click at [781, 323] on input "Structural Enabling Works - Materials" at bounding box center [911, 321] width 498 height 26
type input "Structural Enabling Works - Labour"
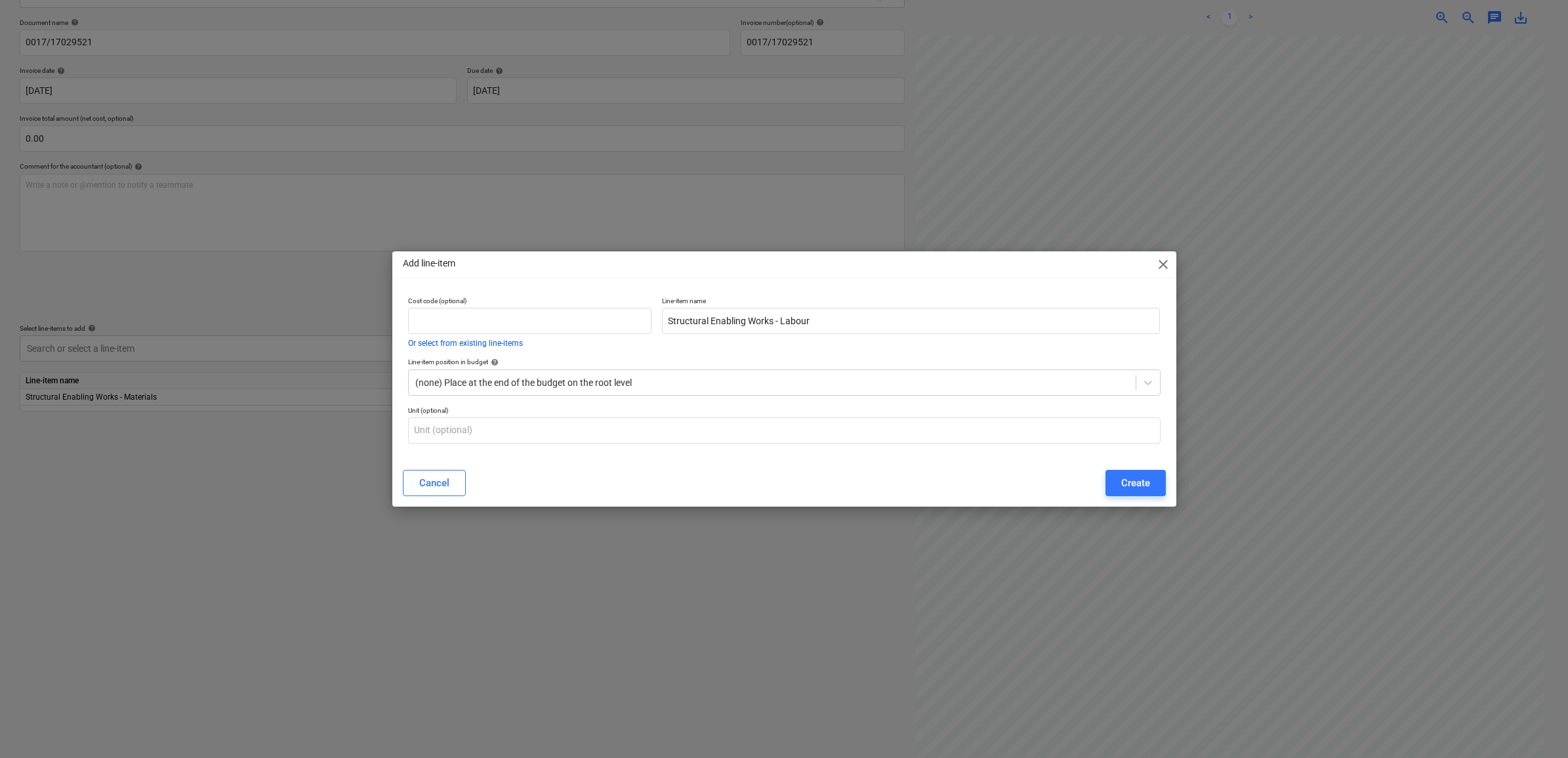
click at [796, 277] on div at bounding box center [784, 277] width 784 height 1
click at [758, 366] on p "Line-item position in budget help" at bounding box center [785, 363] width 753 height 11
click at [758, 377] on div at bounding box center [772, 383] width 714 height 13
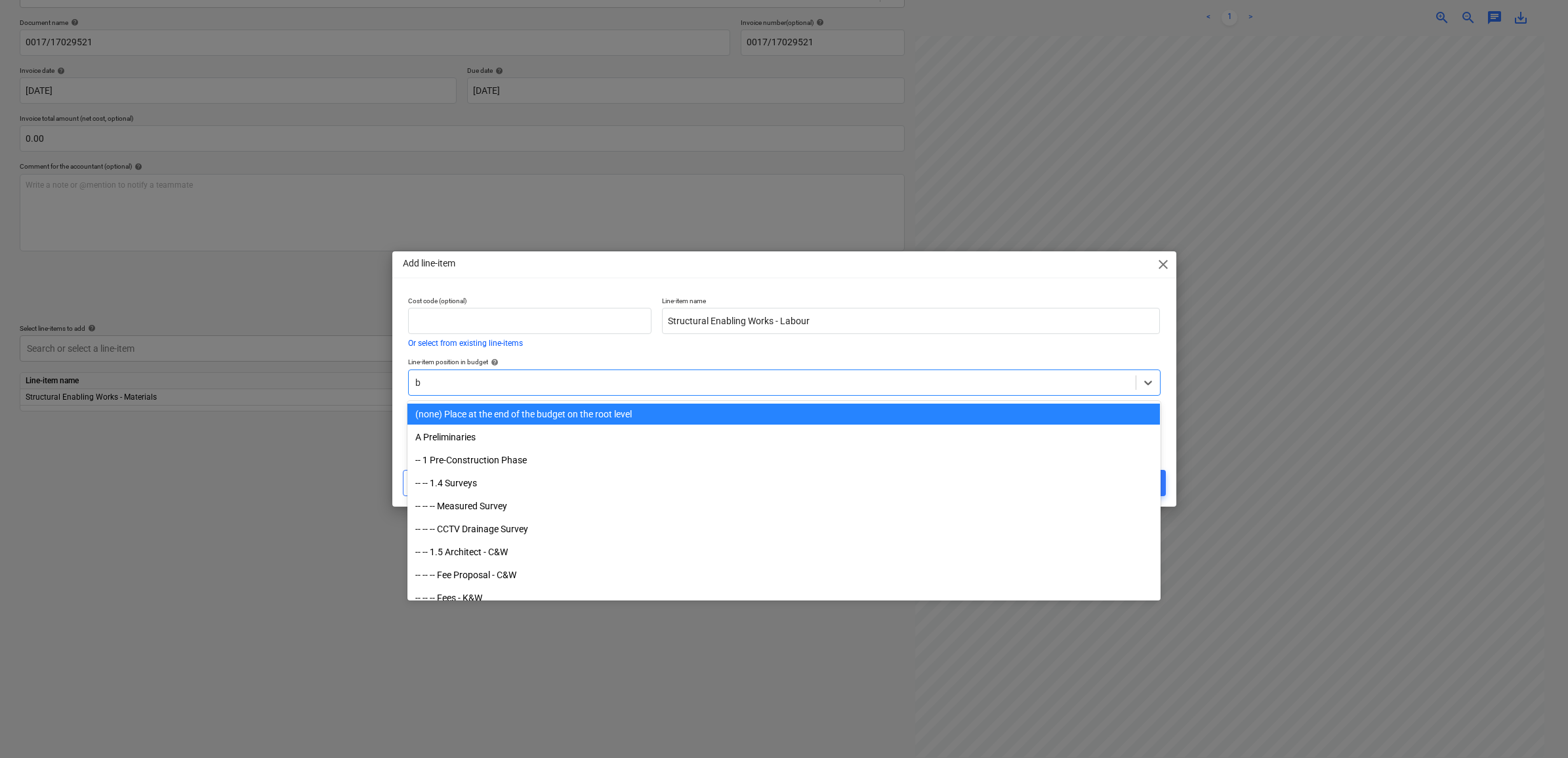
type input "b e"
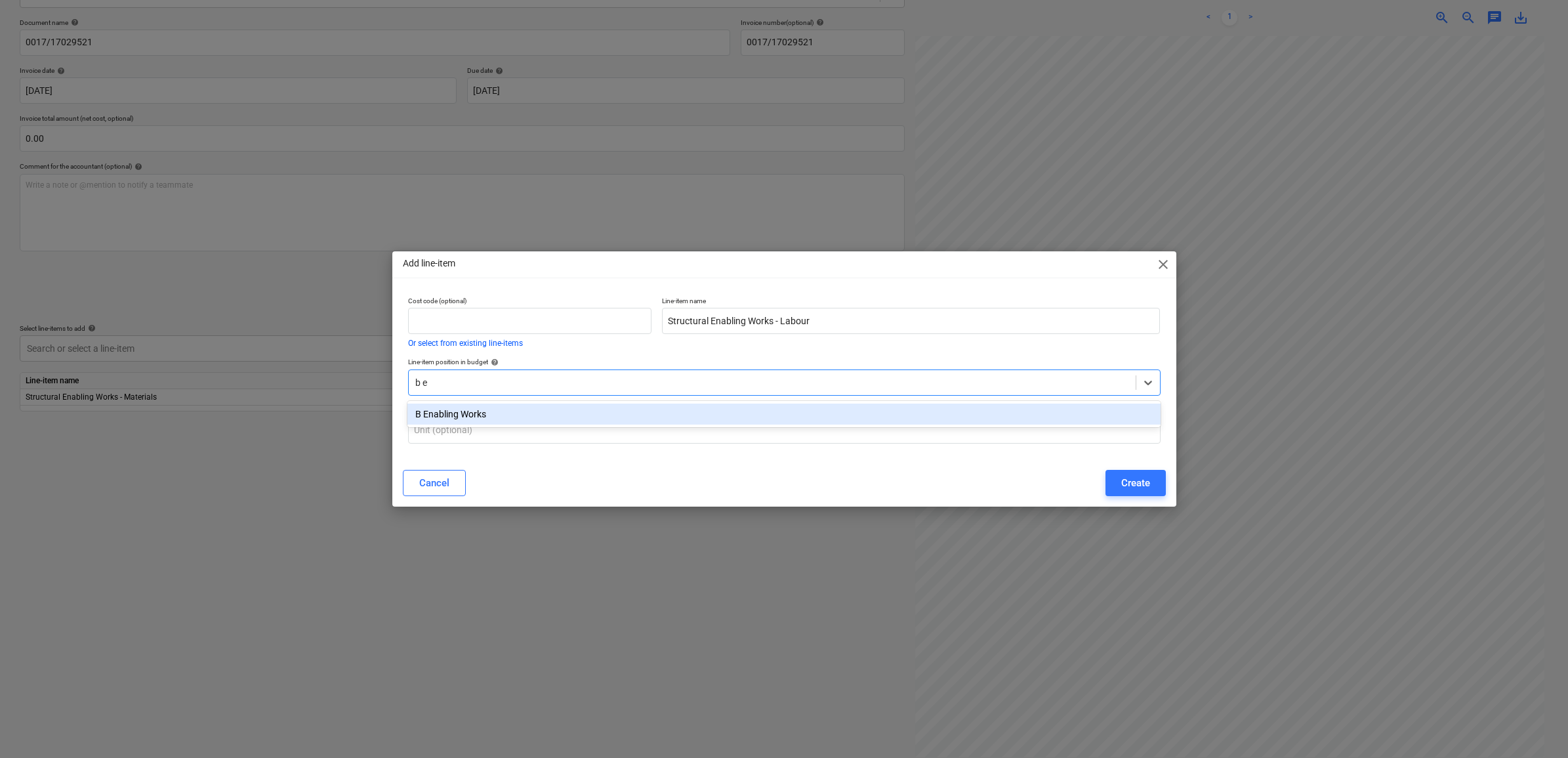
click at [645, 420] on div "B Enabling Works" at bounding box center [784, 414] width 753 height 21
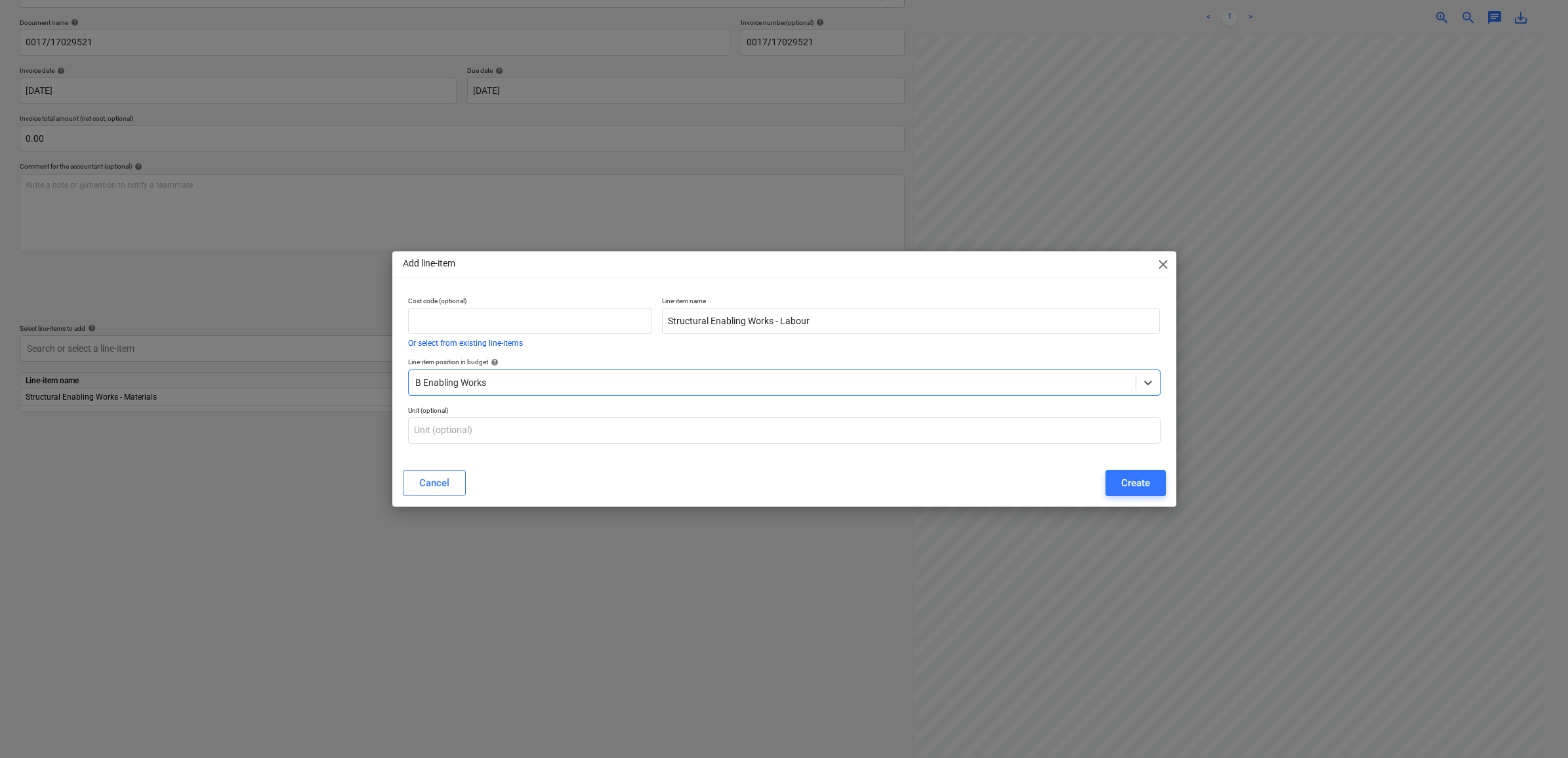
click at [1117, 483] on button "Create" at bounding box center [1136, 484] width 61 height 26
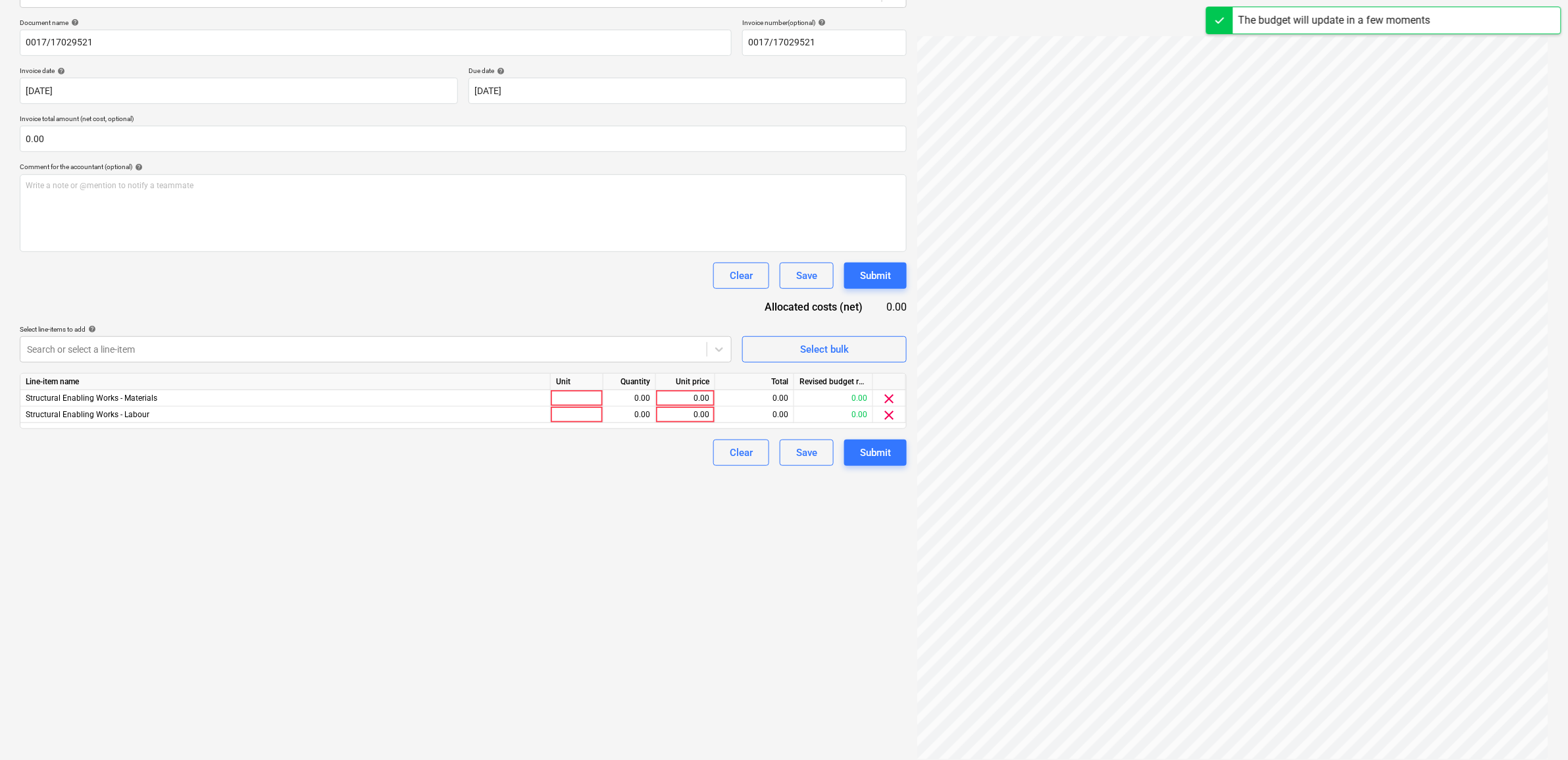
click at [550, 550] on div "Create new document Select company Lawsons Add new company Select document type…" at bounding box center [463, 322] width 897 height 885
click at [887, 418] on span "clear" at bounding box center [890, 415] width 16 height 16
click at [693, 395] on div "0.00" at bounding box center [685, 398] width 48 height 16
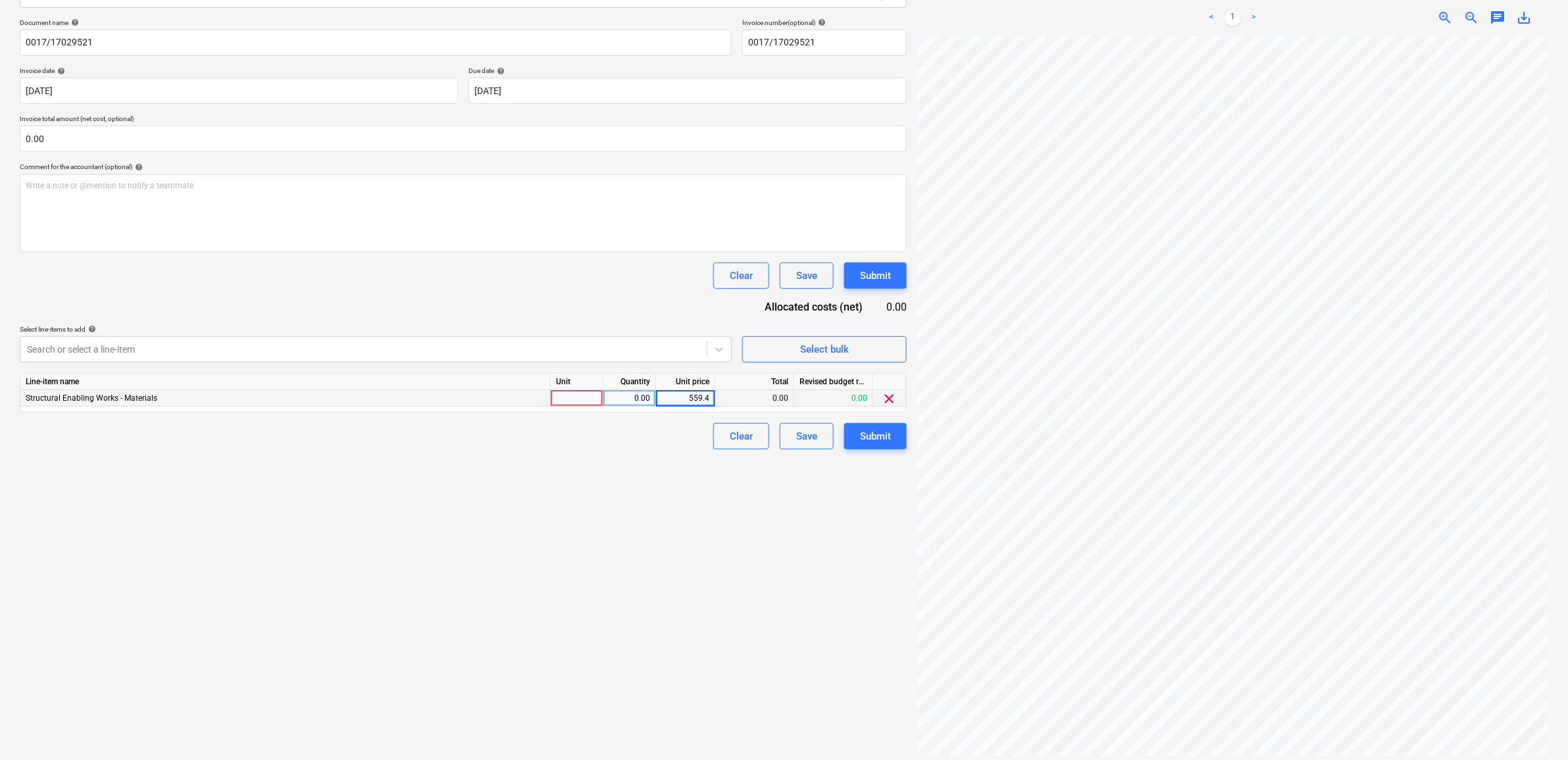
type input "559.42"
click at [472, 524] on div "Create new document Select company Lawsons Add new company Select document type…" at bounding box center [463, 322] width 897 height 885
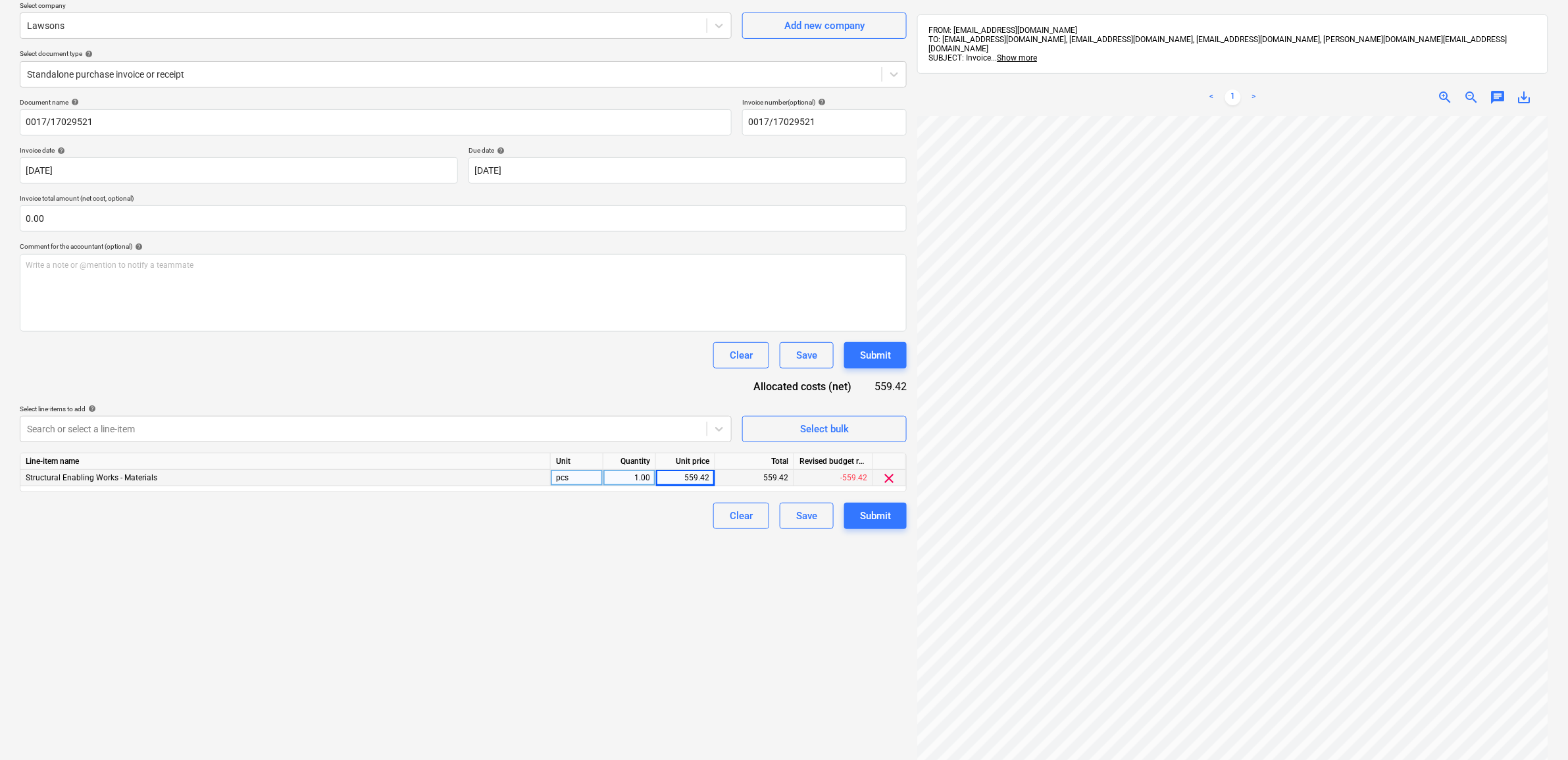
scroll to position [0, 0]
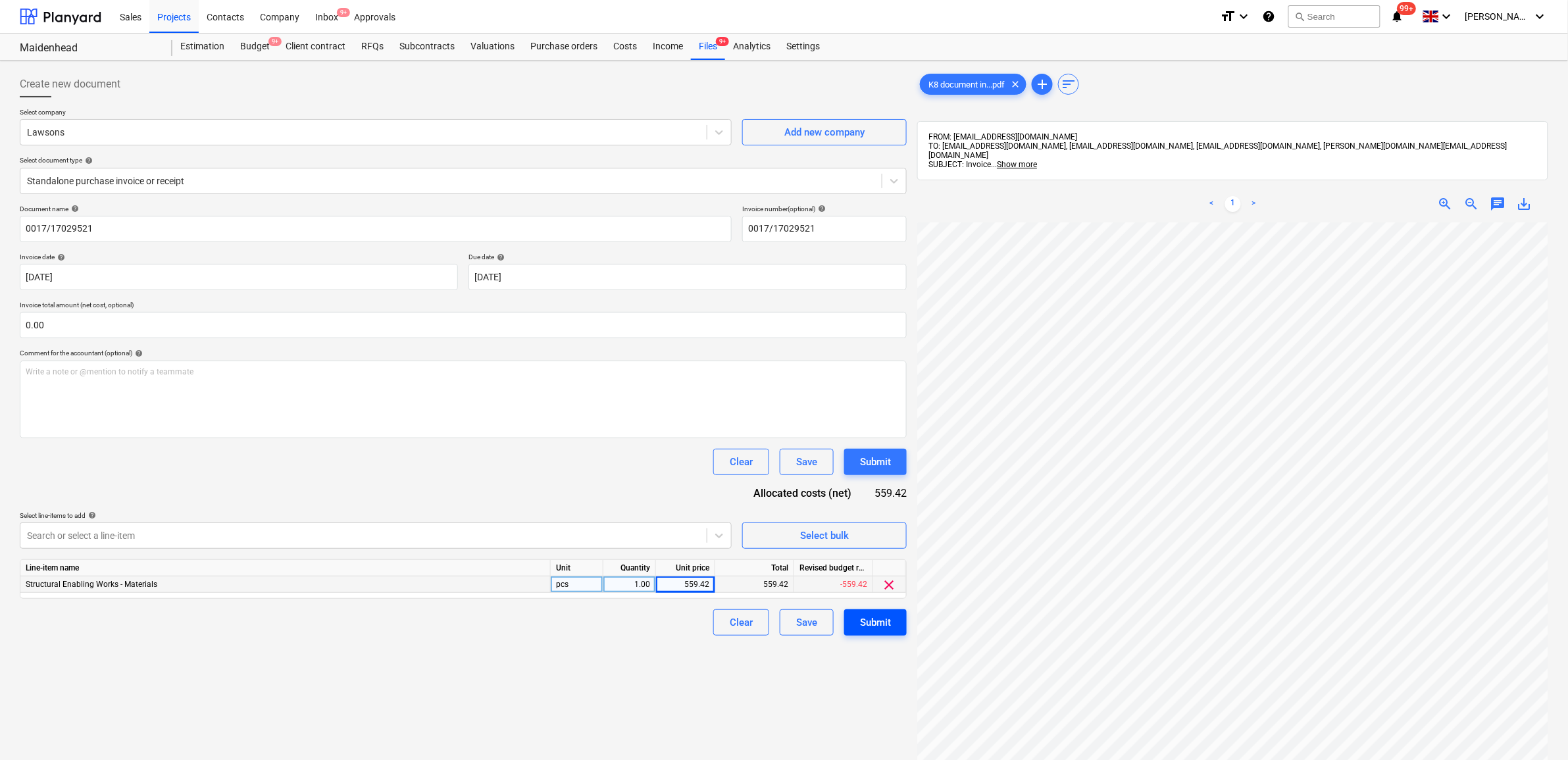
click at [877, 629] on div "Submit" at bounding box center [876, 622] width 31 height 17
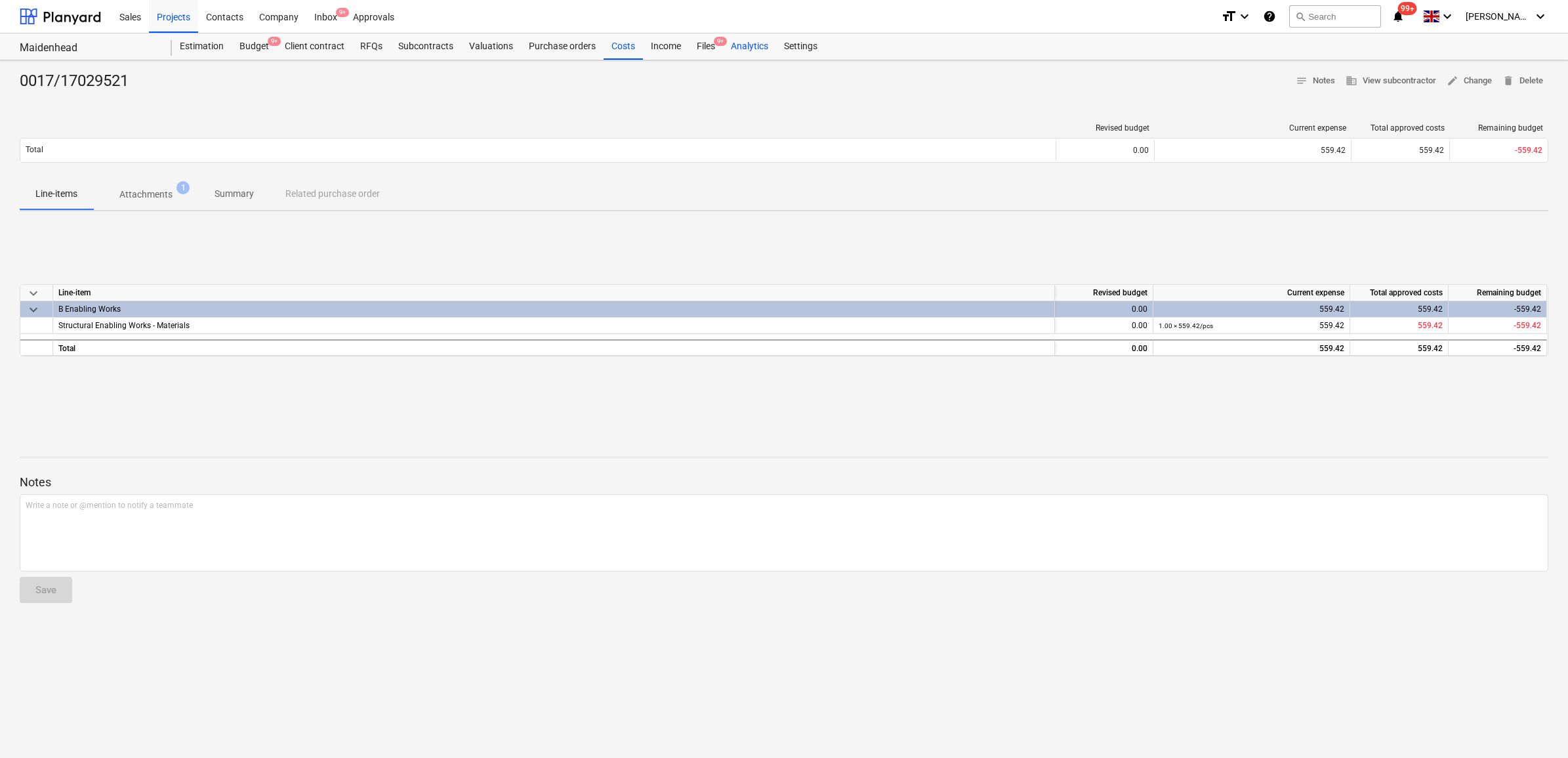
click at [725, 47] on div "Analytics" at bounding box center [750, 46] width 53 height 26
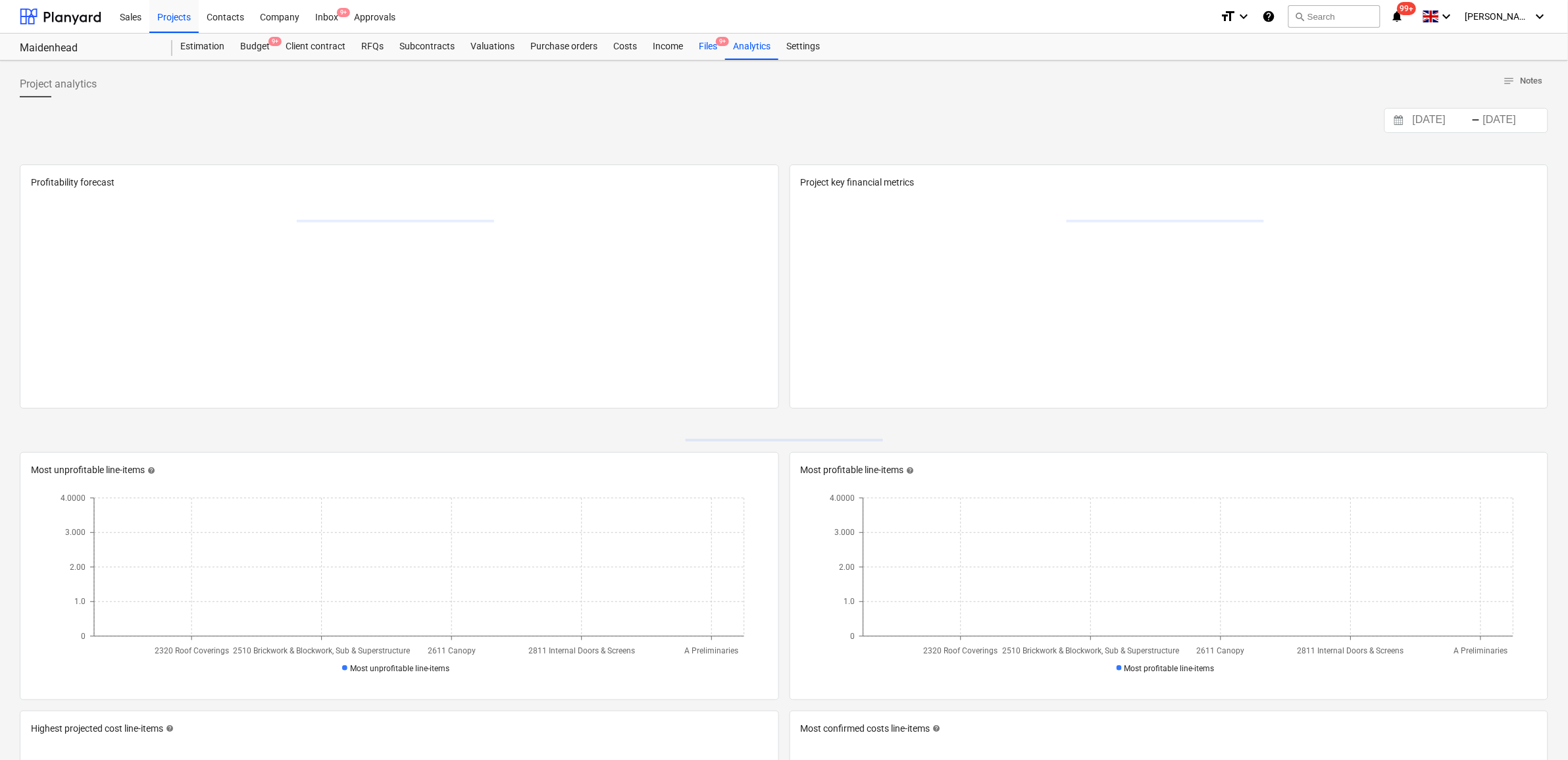
click at [705, 47] on div "Files 9+" at bounding box center [708, 46] width 34 height 27
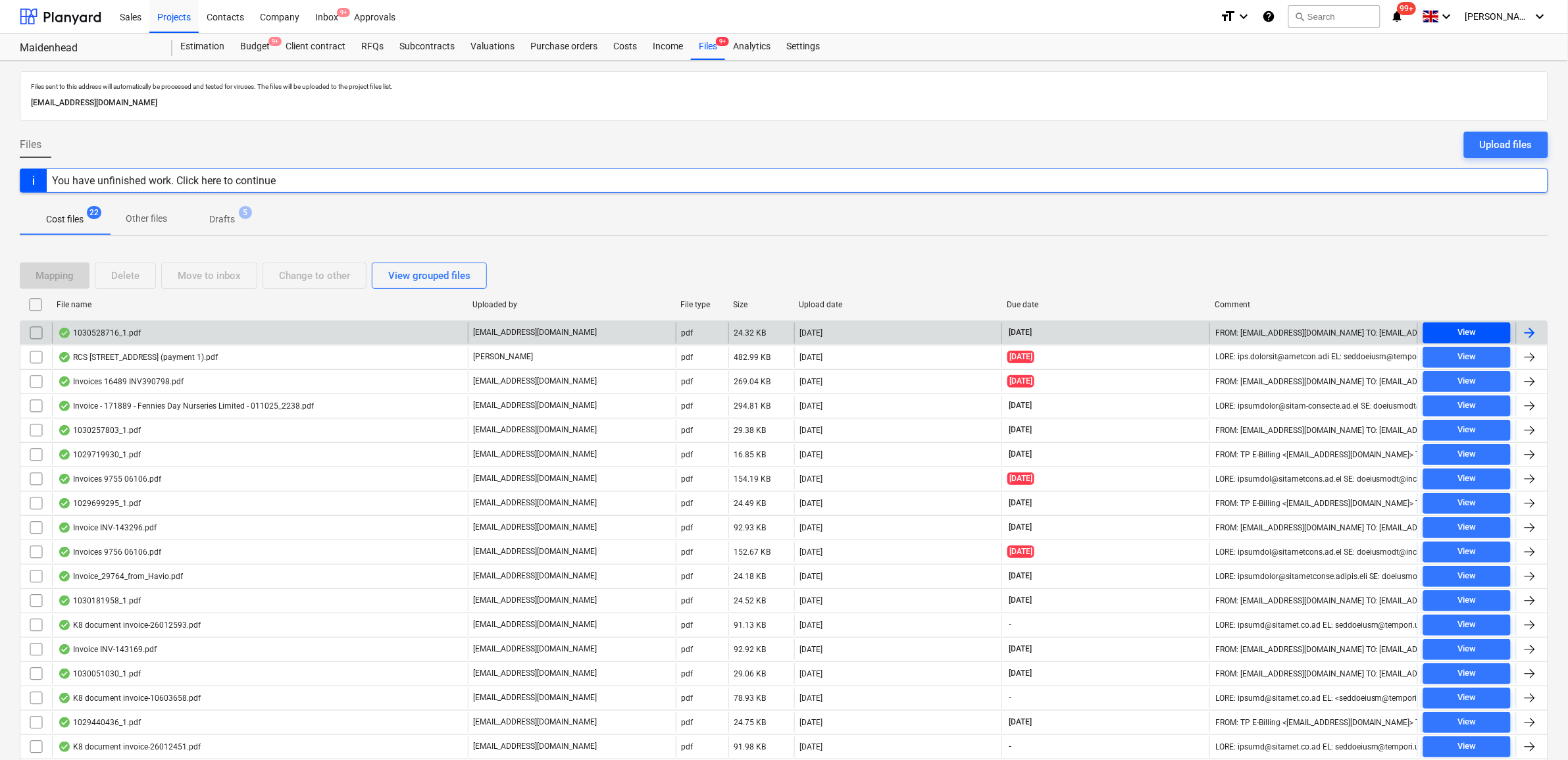
click at [1442, 333] on span "View" at bounding box center [1467, 333] width 77 height 15
click at [1538, 330] on div at bounding box center [1530, 333] width 16 height 16
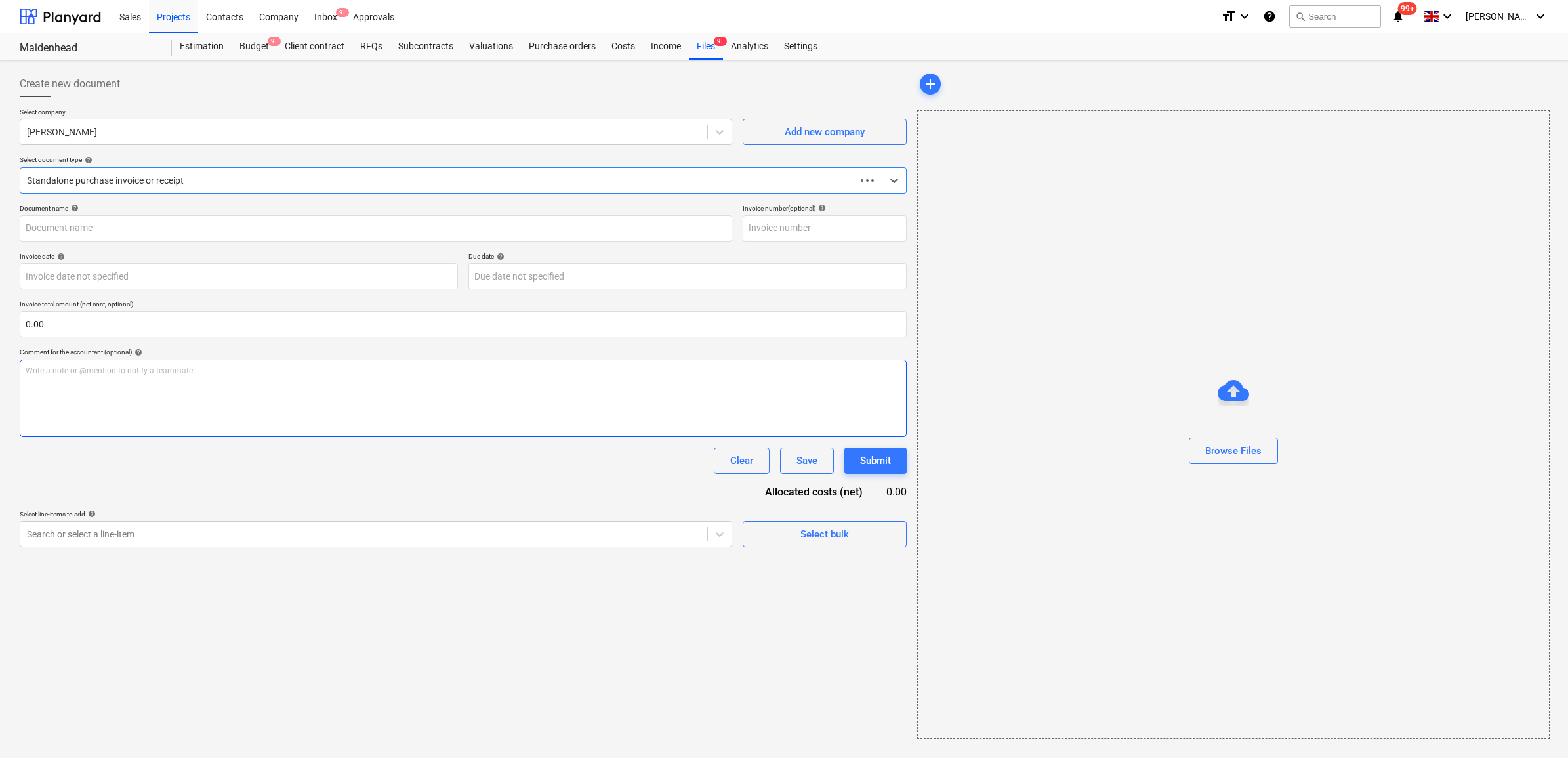
type input "1030528716"
type input "[DATE]"
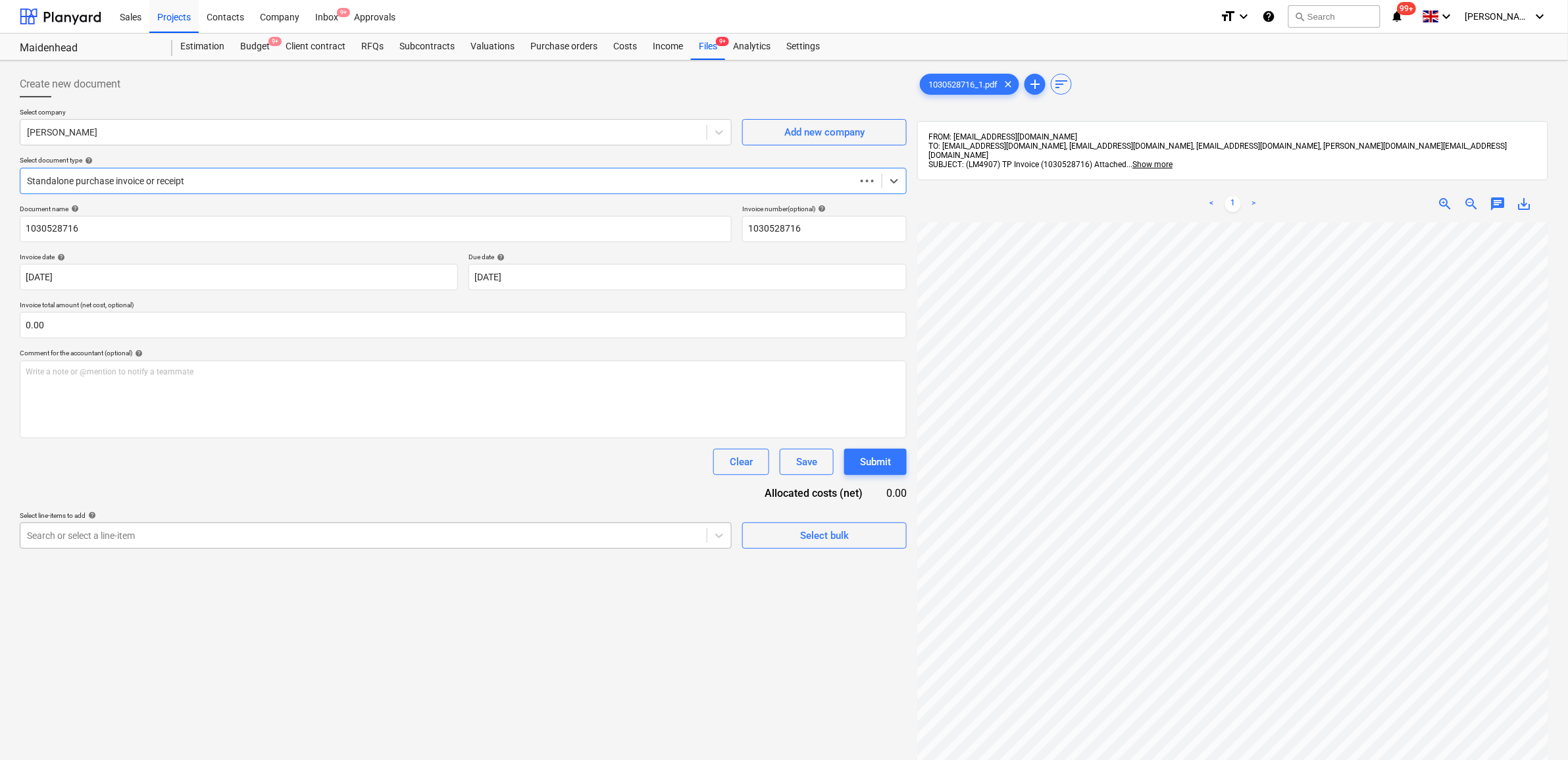
click at [201, 529] on div at bounding box center [363, 536] width 673 height 13
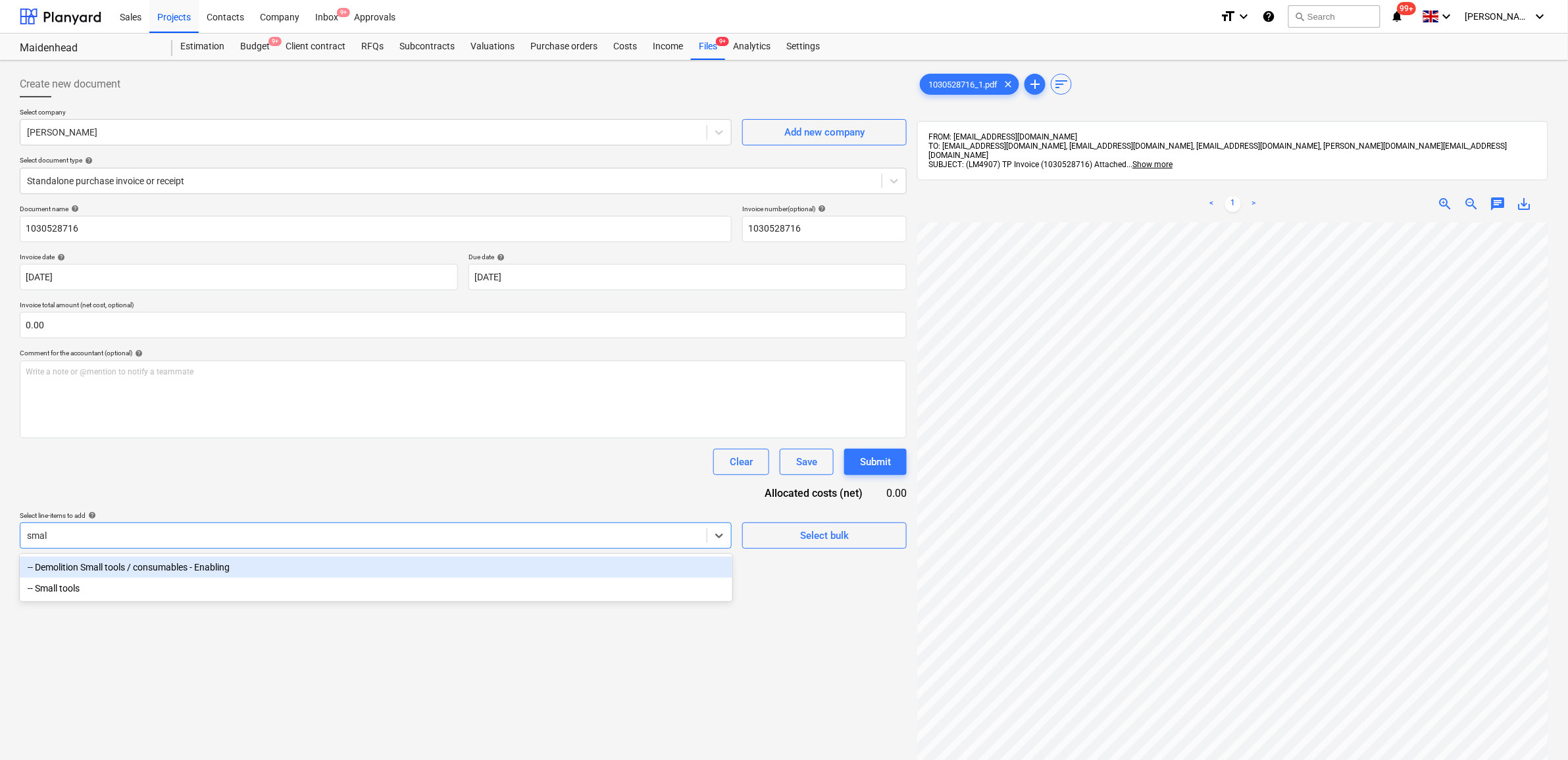
type input "small"
click at [149, 570] on div "-- Demolition Small tools / consumables - Enabling" at bounding box center [376, 567] width 712 height 21
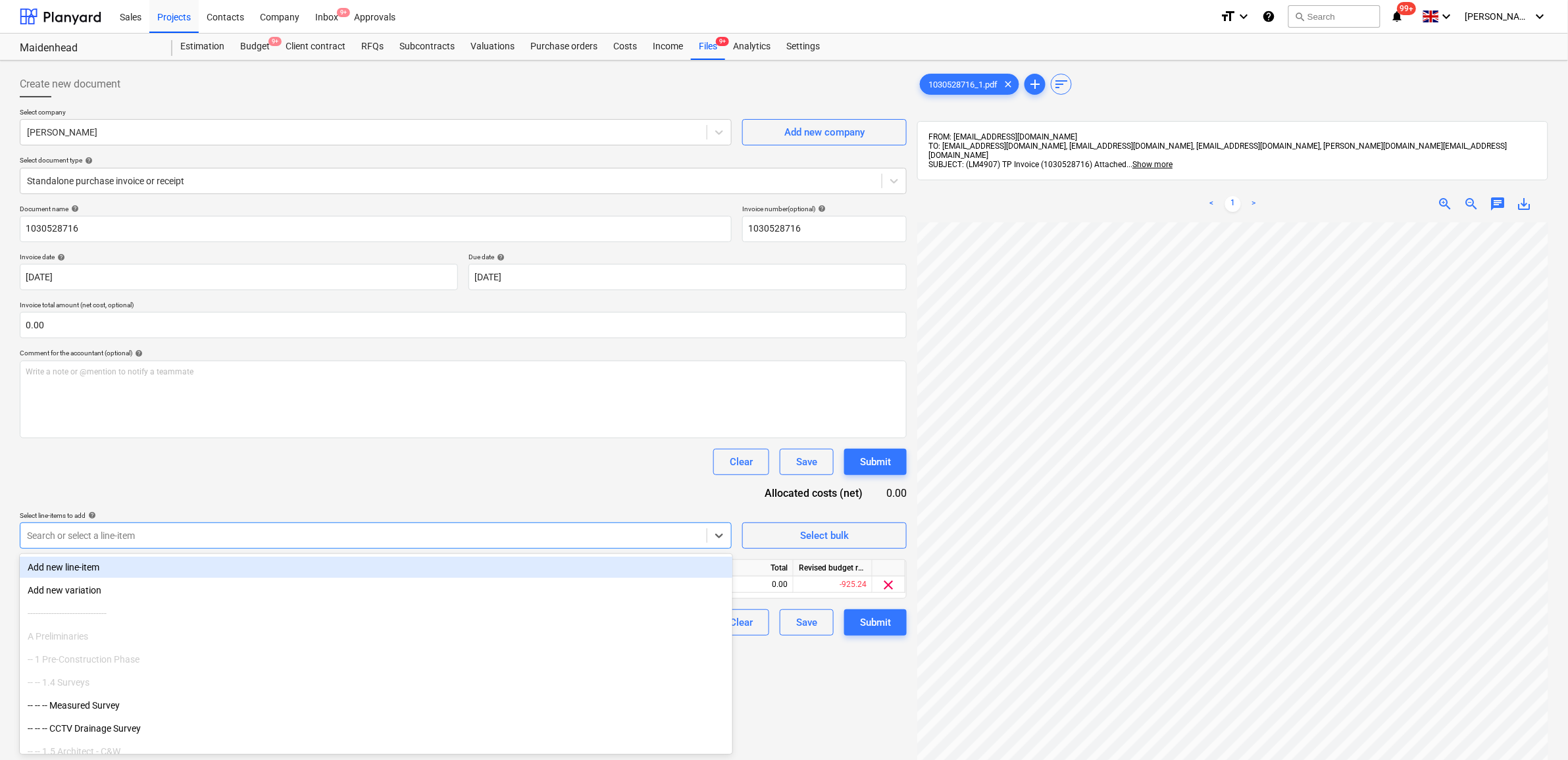
click at [225, 504] on div "Document name help 1030528716 Invoice number (optional) help 1030528716 Invoice…" at bounding box center [463, 420] width 887 height 431
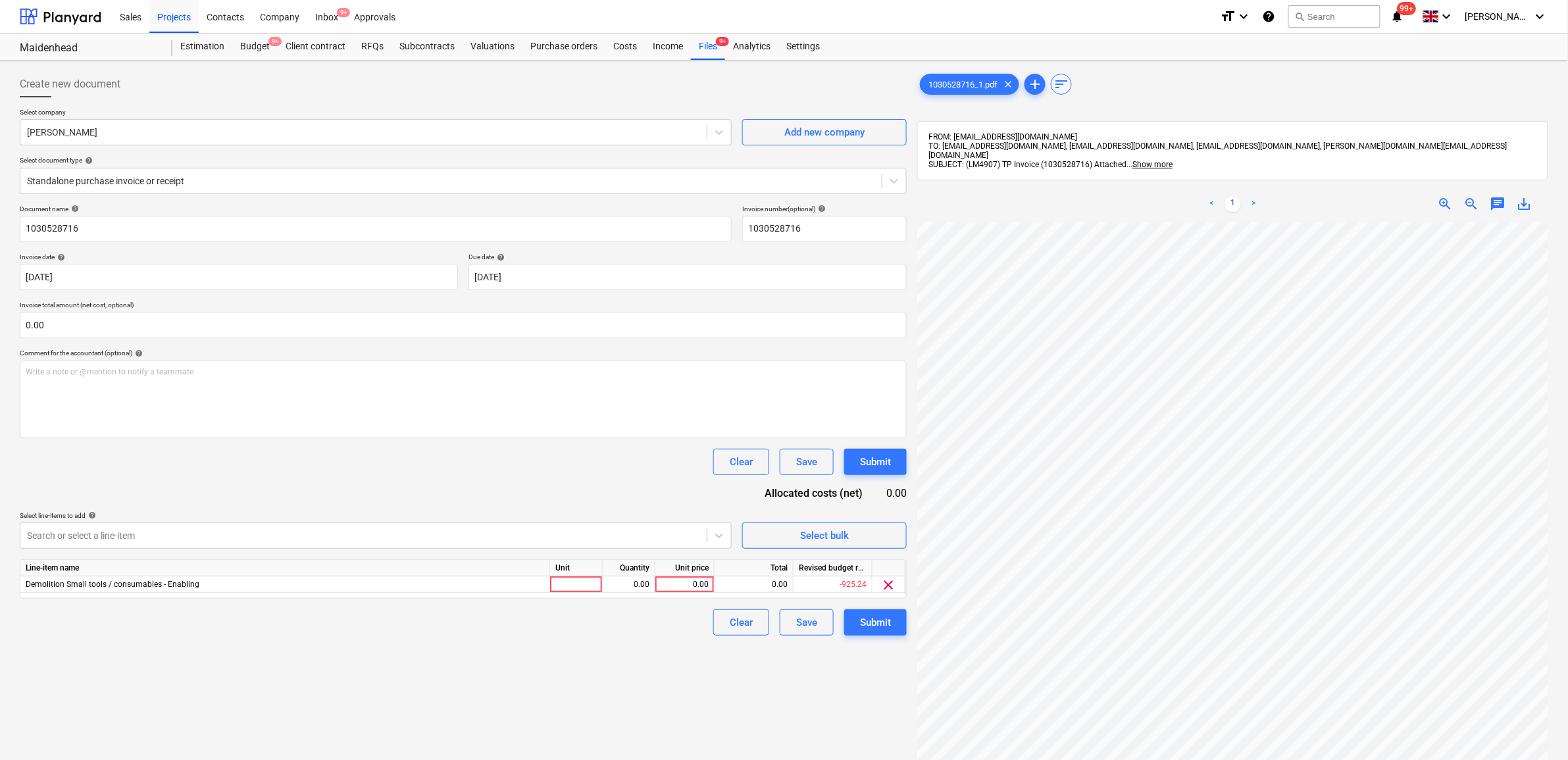
scroll to position [81, 61]
click at [672, 576] on div "Unit price" at bounding box center [685, 567] width 59 height 16
click at [670, 584] on div "0.00" at bounding box center [685, 584] width 48 height 16
type input "8.74"
click at [624, 652] on div "Create new document Select company [PERSON_NAME] Add new company Select documen…" at bounding box center [463, 508] width 897 height 885
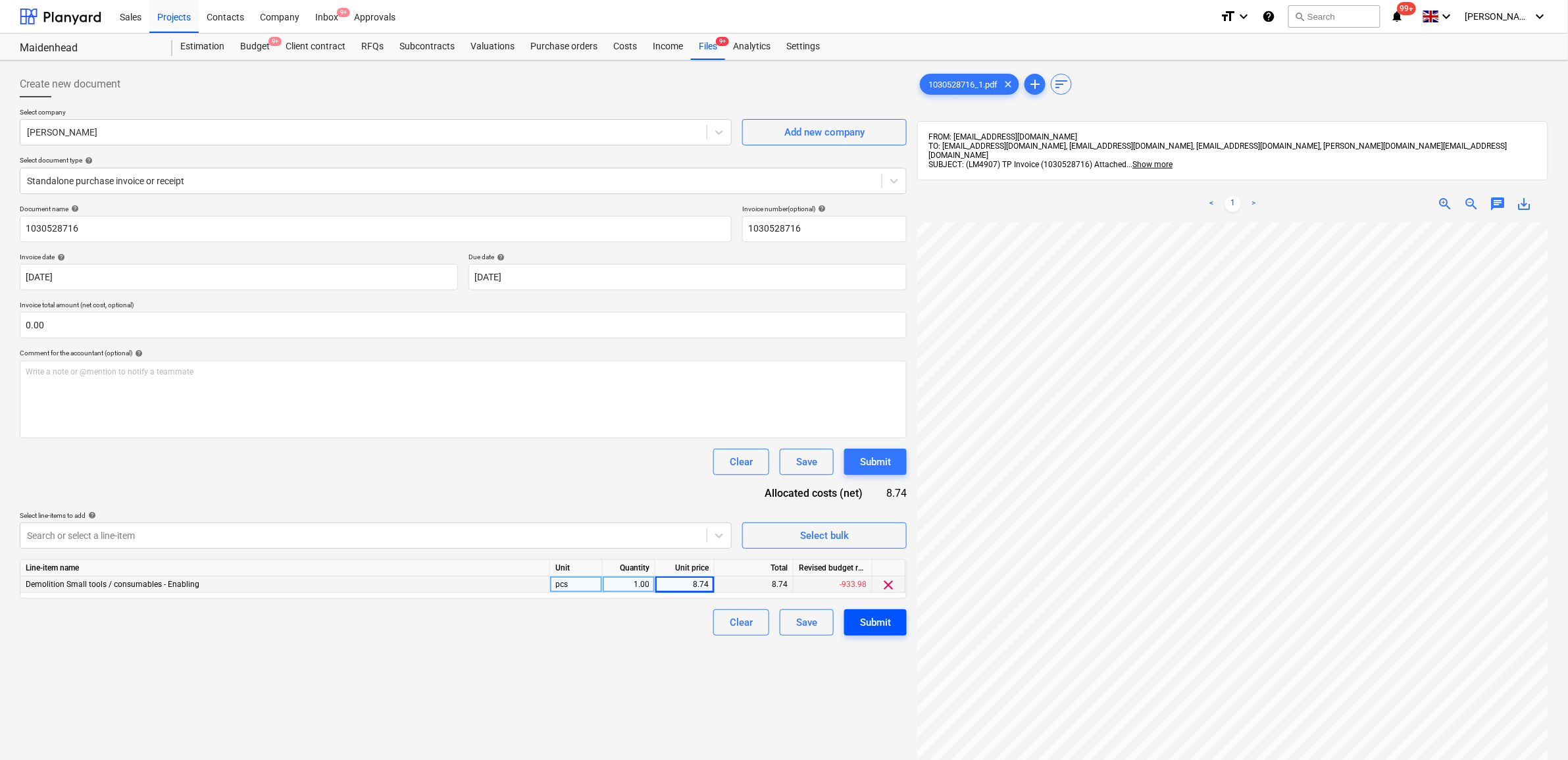
click at [889, 614] on div "Submit" at bounding box center [876, 622] width 31 height 17
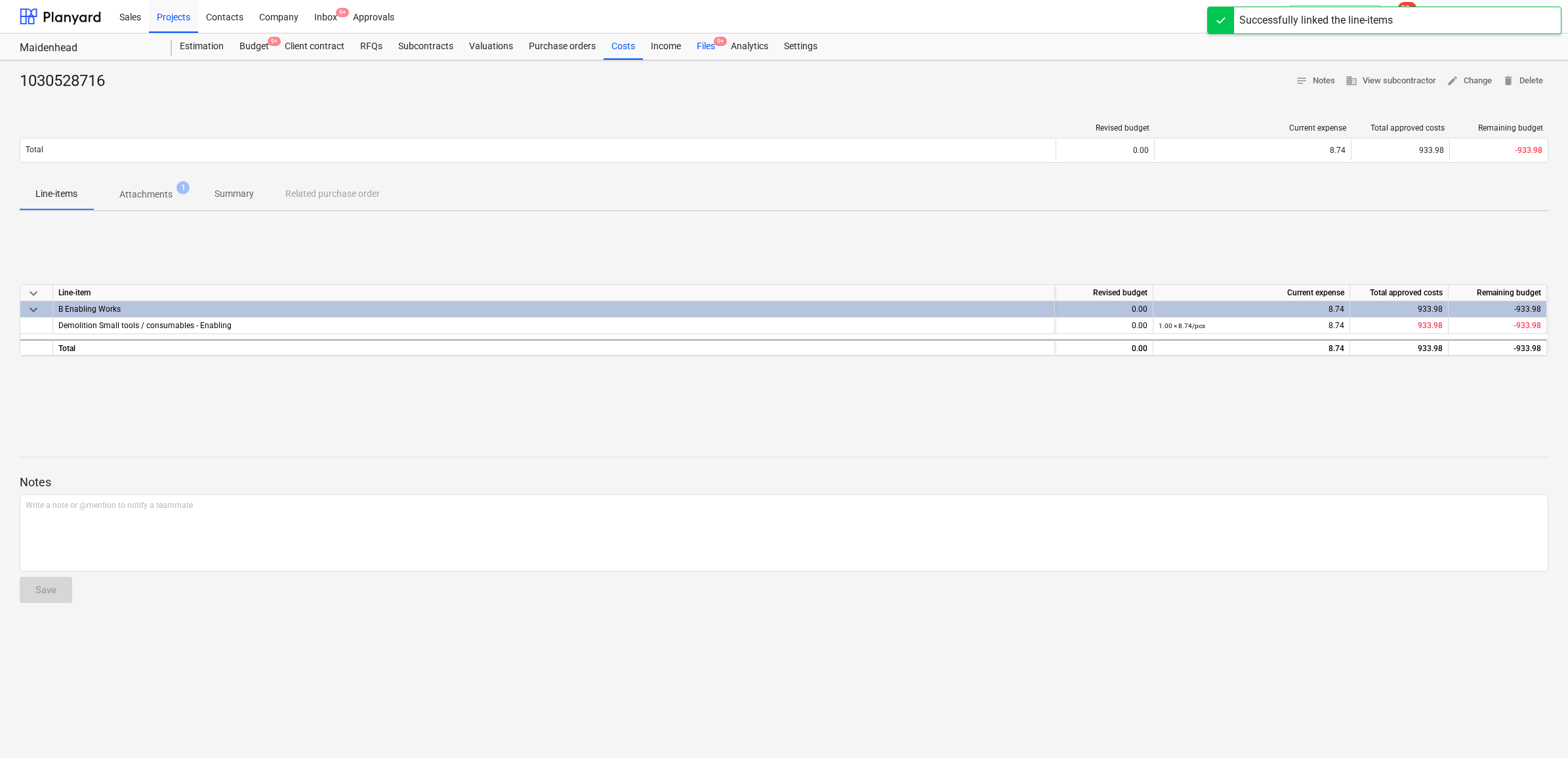
click at [696, 43] on div "Files 9+" at bounding box center [706, 46] width 34 height 26
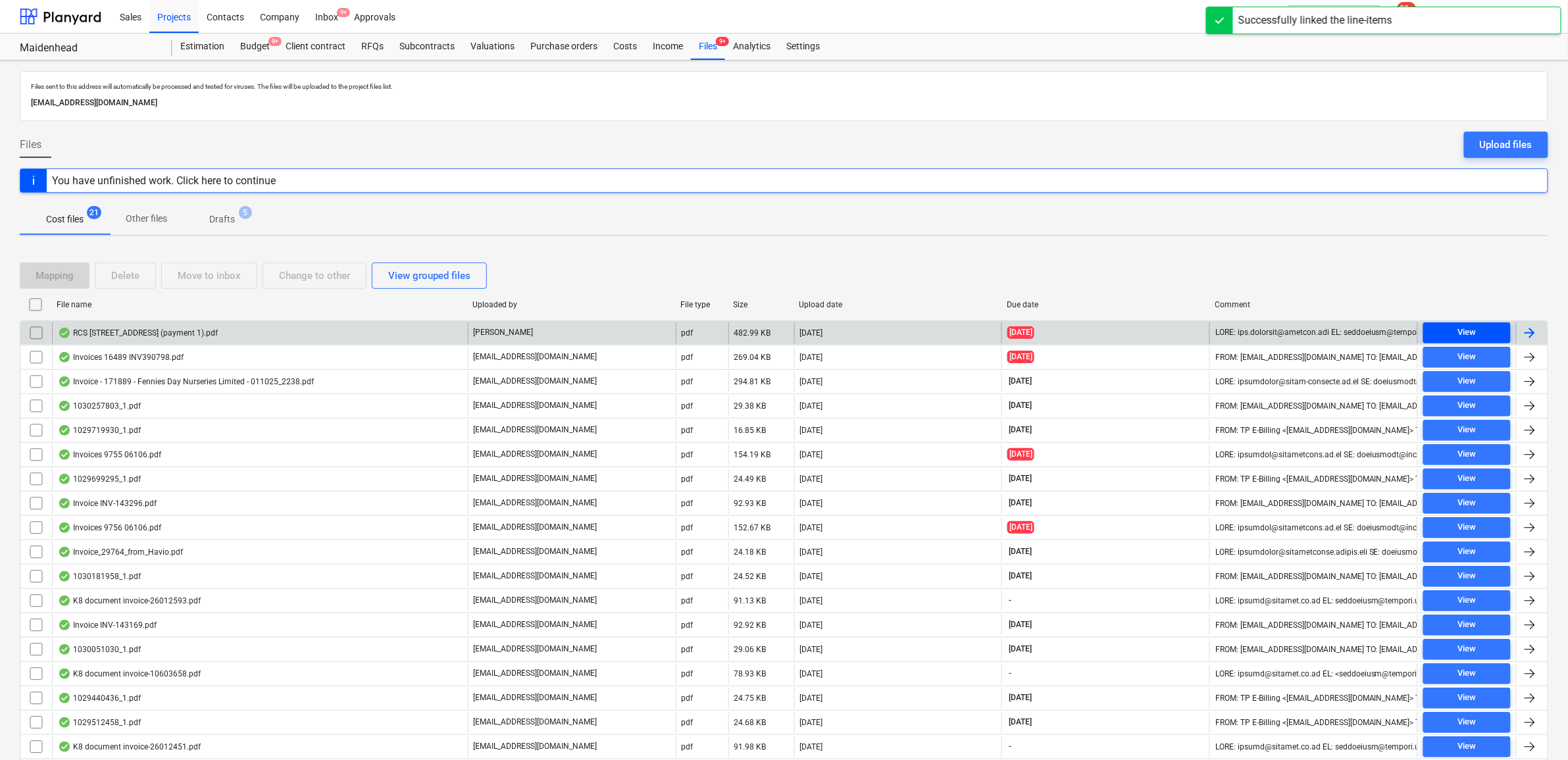
click at [1479, 332] on span "View" at bounding box center [1467, 333] width 77 height 15
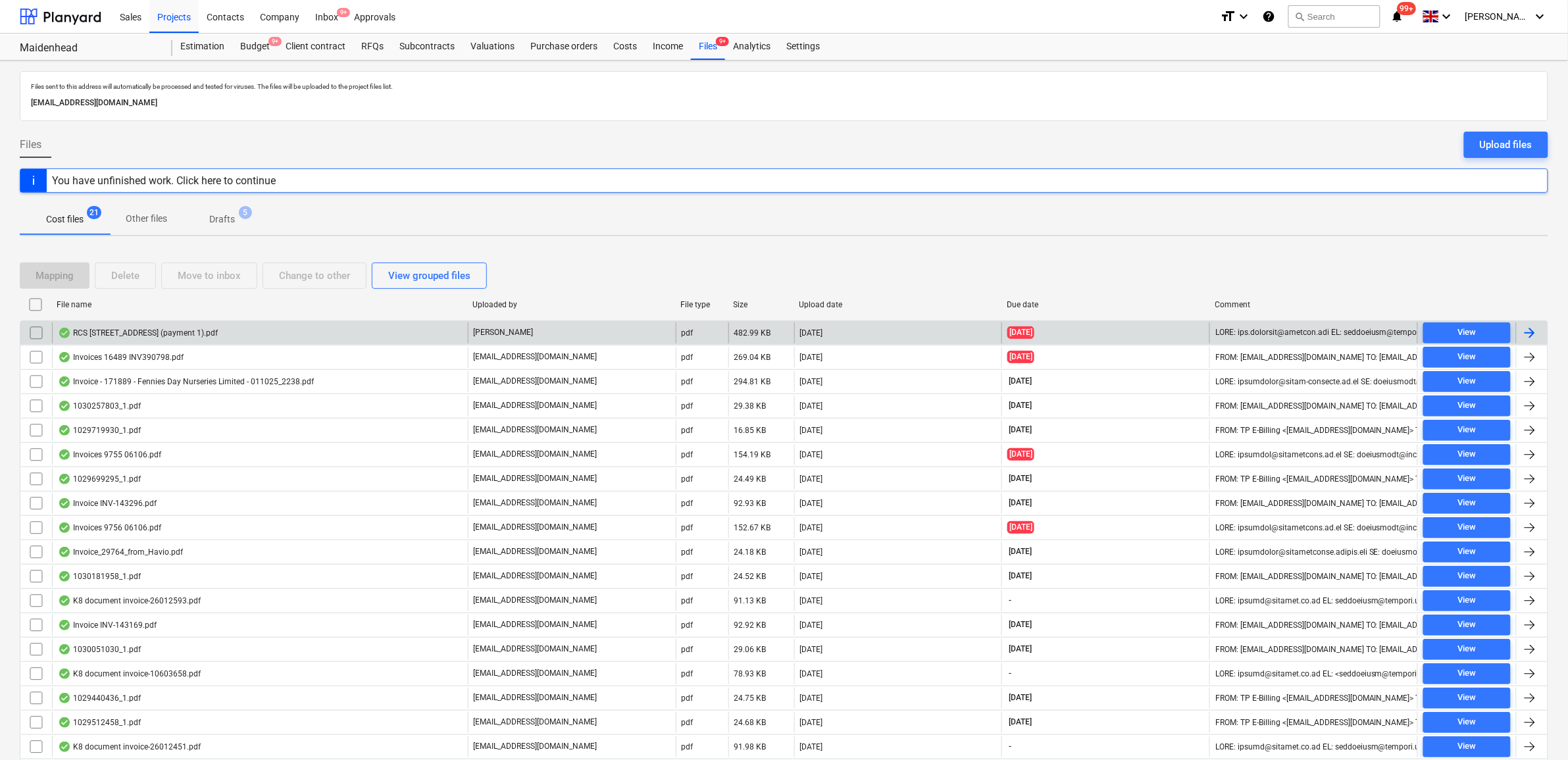
click at [1540, 336] on div at bounding box center [1531, 333] width 31 height 21
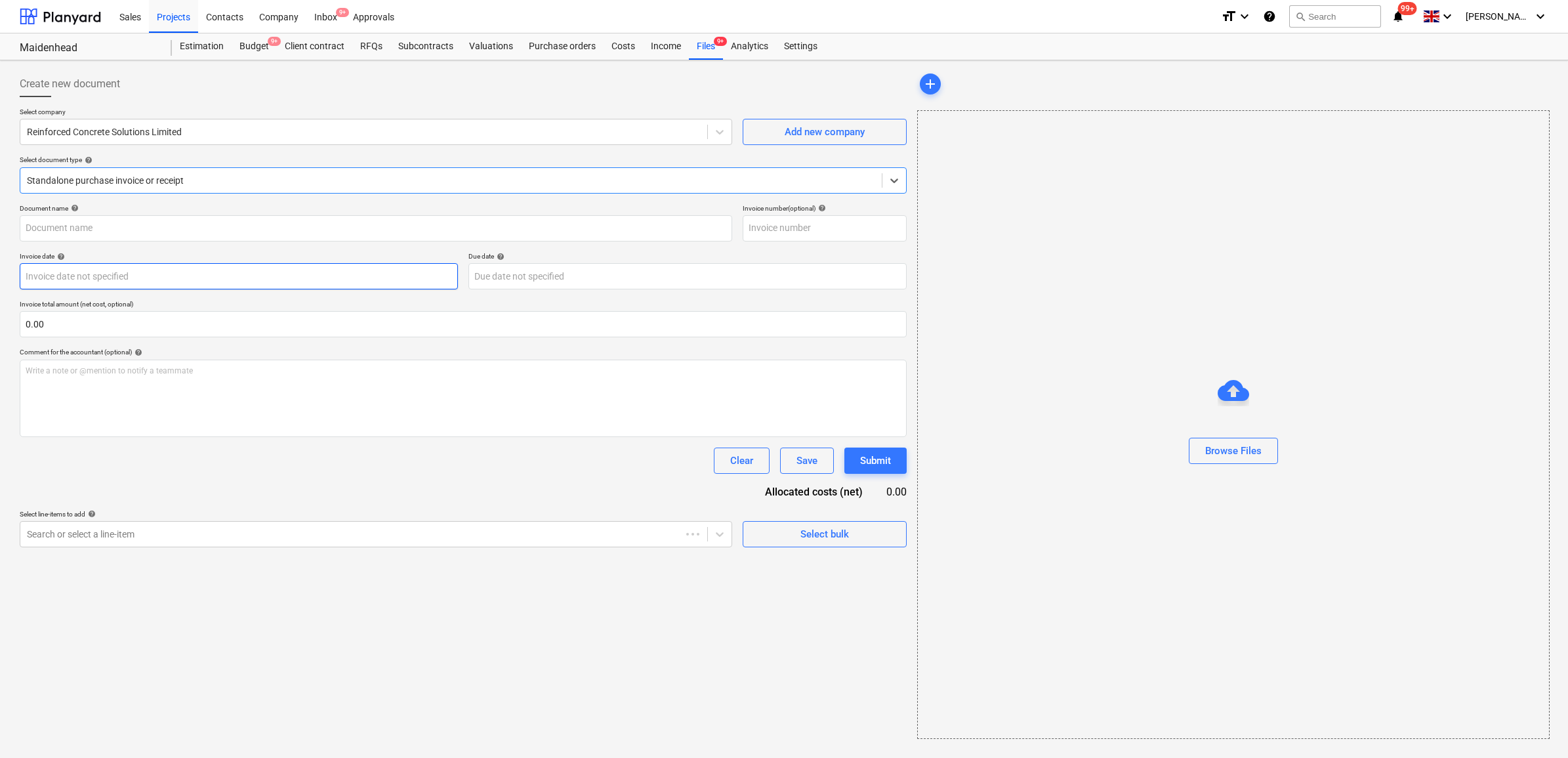
type input "RCS225"
type input "[DATE]"
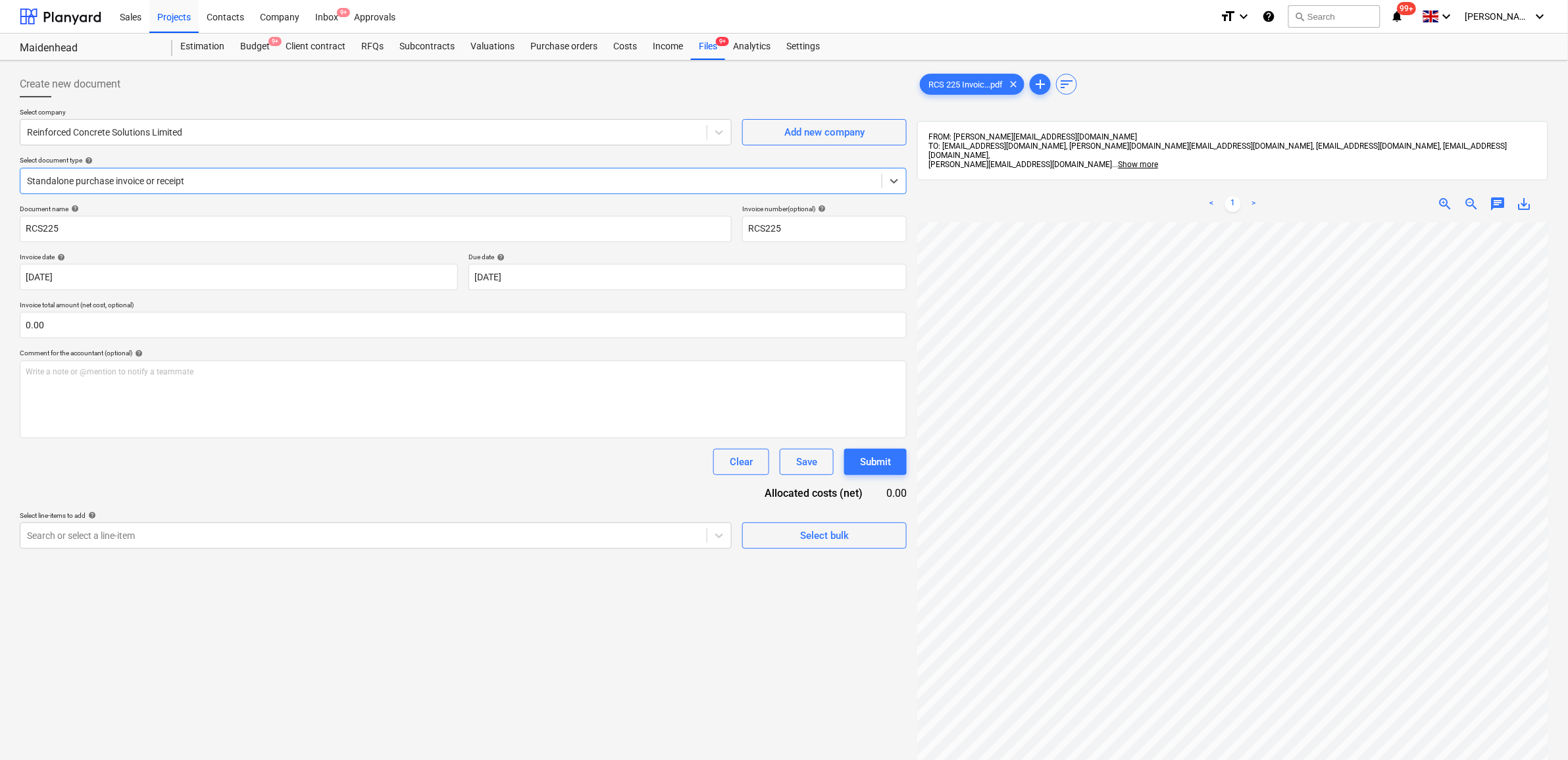
click at [229, 185] on div at bounding box center [451, 181] width 848 height 13
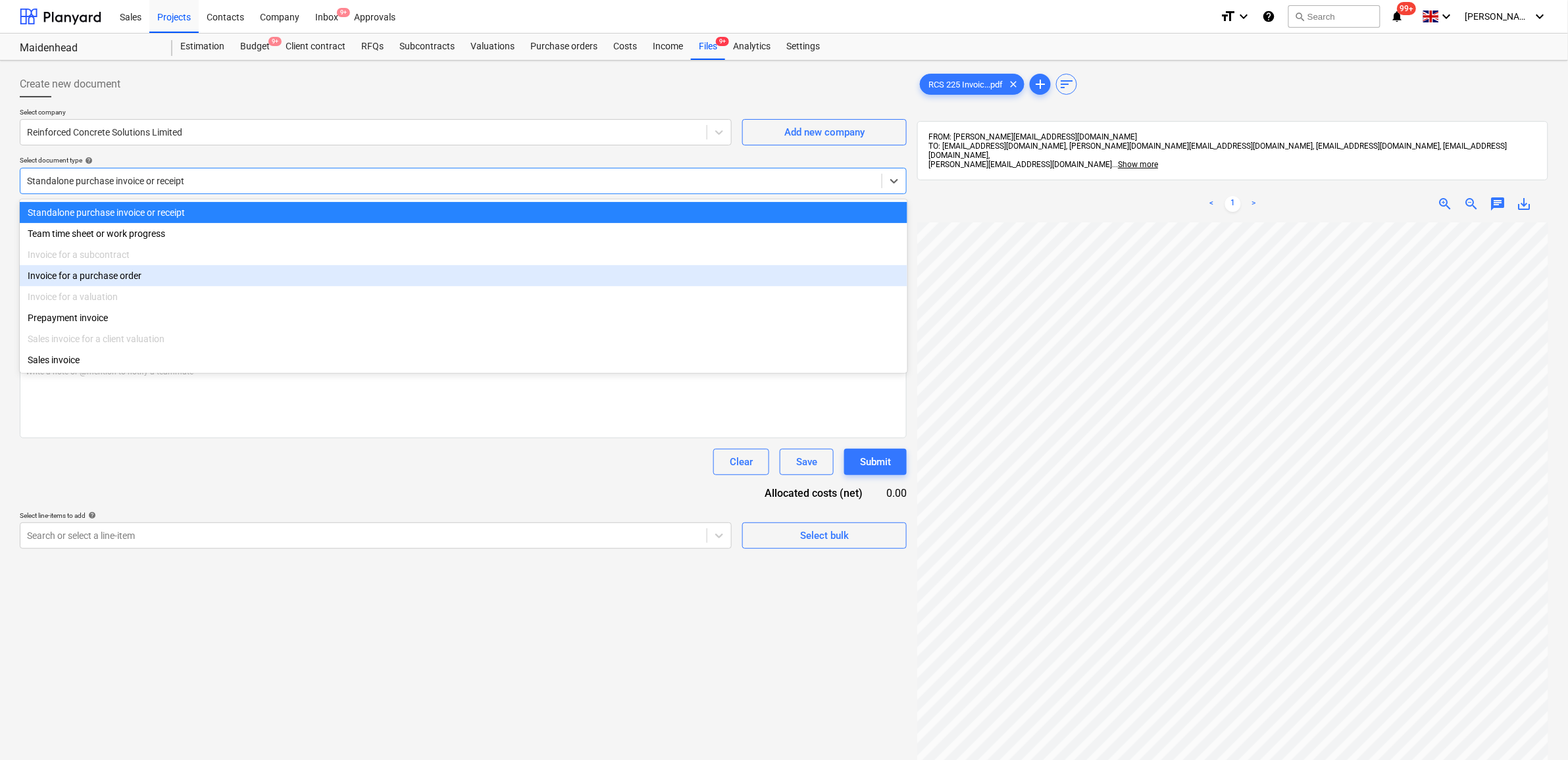
click at [162, 273] on div "Invoice for a purchase order" at bounding box center [464, 276] width 888 height 21
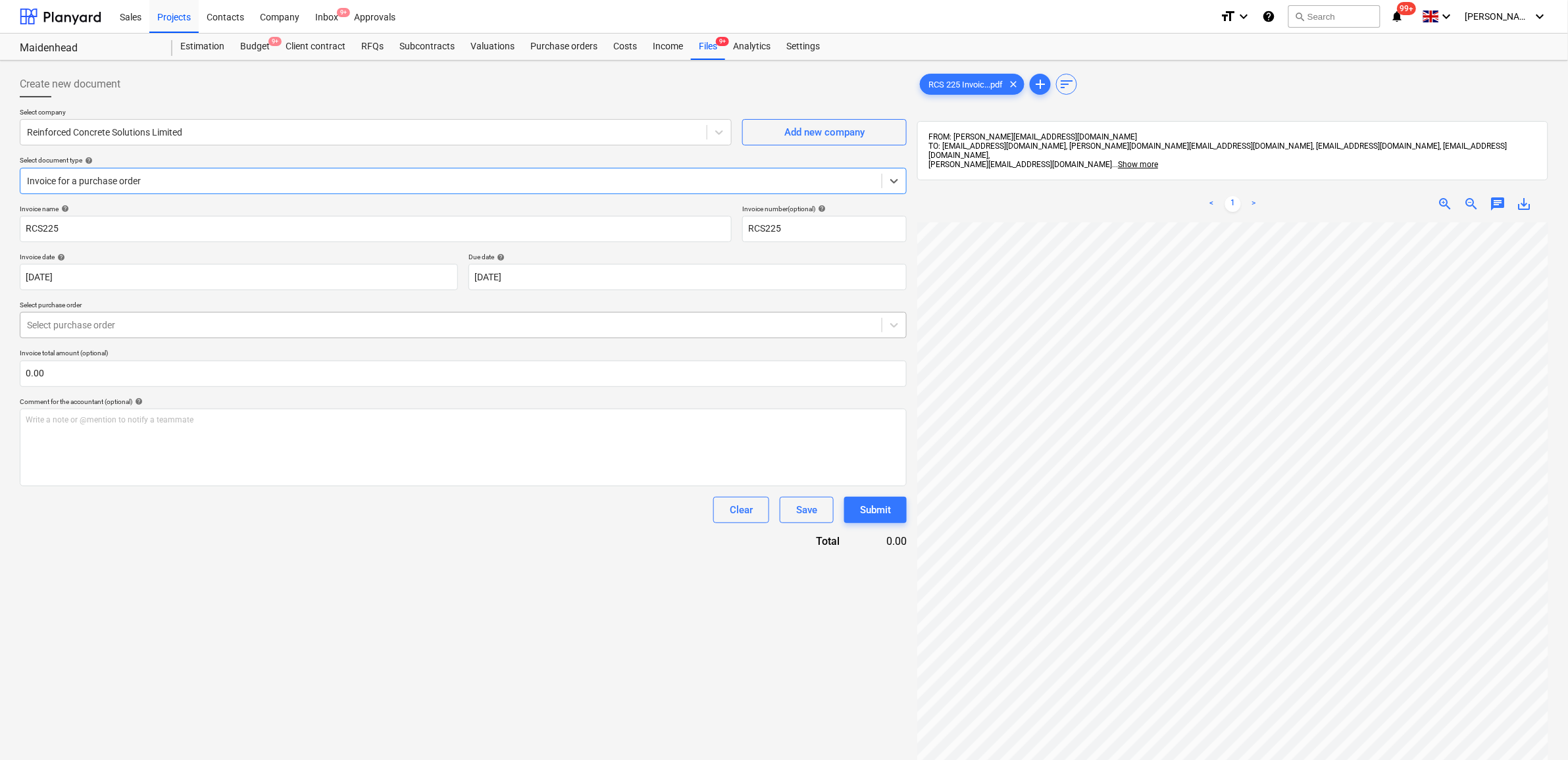
click at [149, 322] on div at bounding box center [451, 325] width 848 height 13
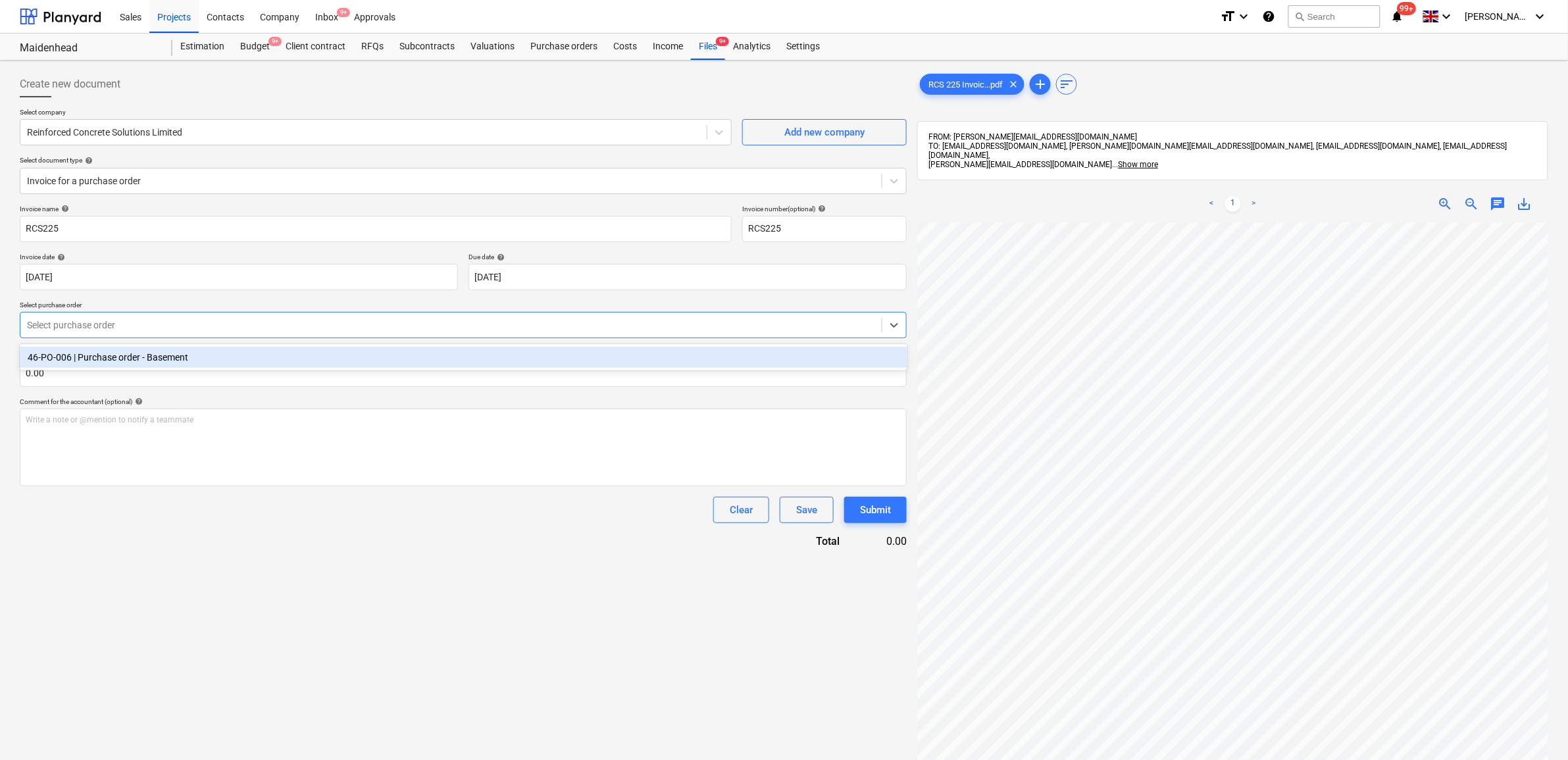
click at [140, 354] on div "46-PO-006 | Purchase order - Basement" at bounding box center [464, 358] width 888 height 21
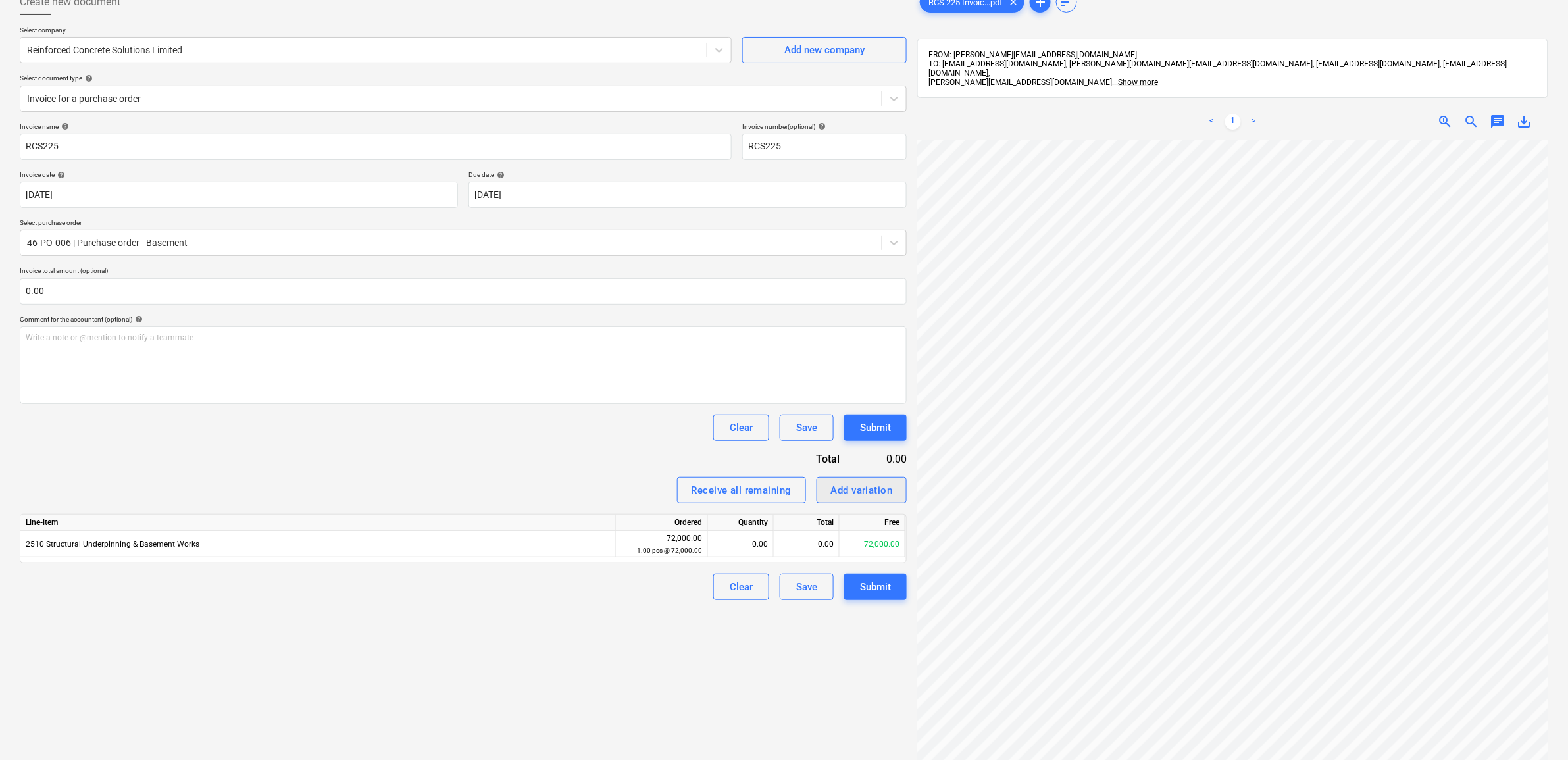
scroll to position [120, 81]
click at [826, 543] on div "0.00" at bounding box center [806, 545] width 65 height 27
type input "14400"
click at [568, 650] on div "Create new document Select company Reinforced Concrete Solutions Limited Add ne…" at bounding box center [463, 426] width 897 height 885
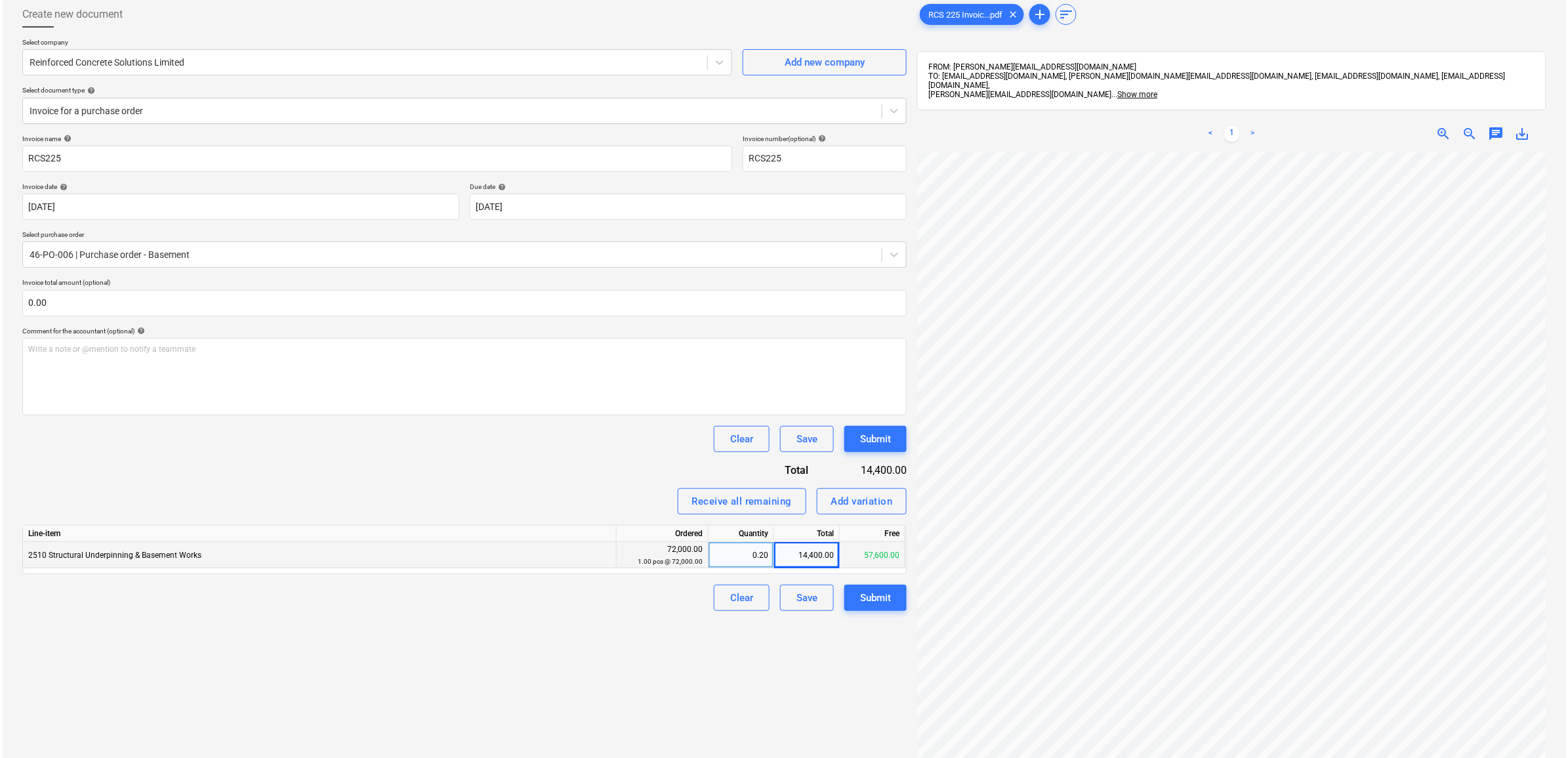
scroll to position [164, 0]
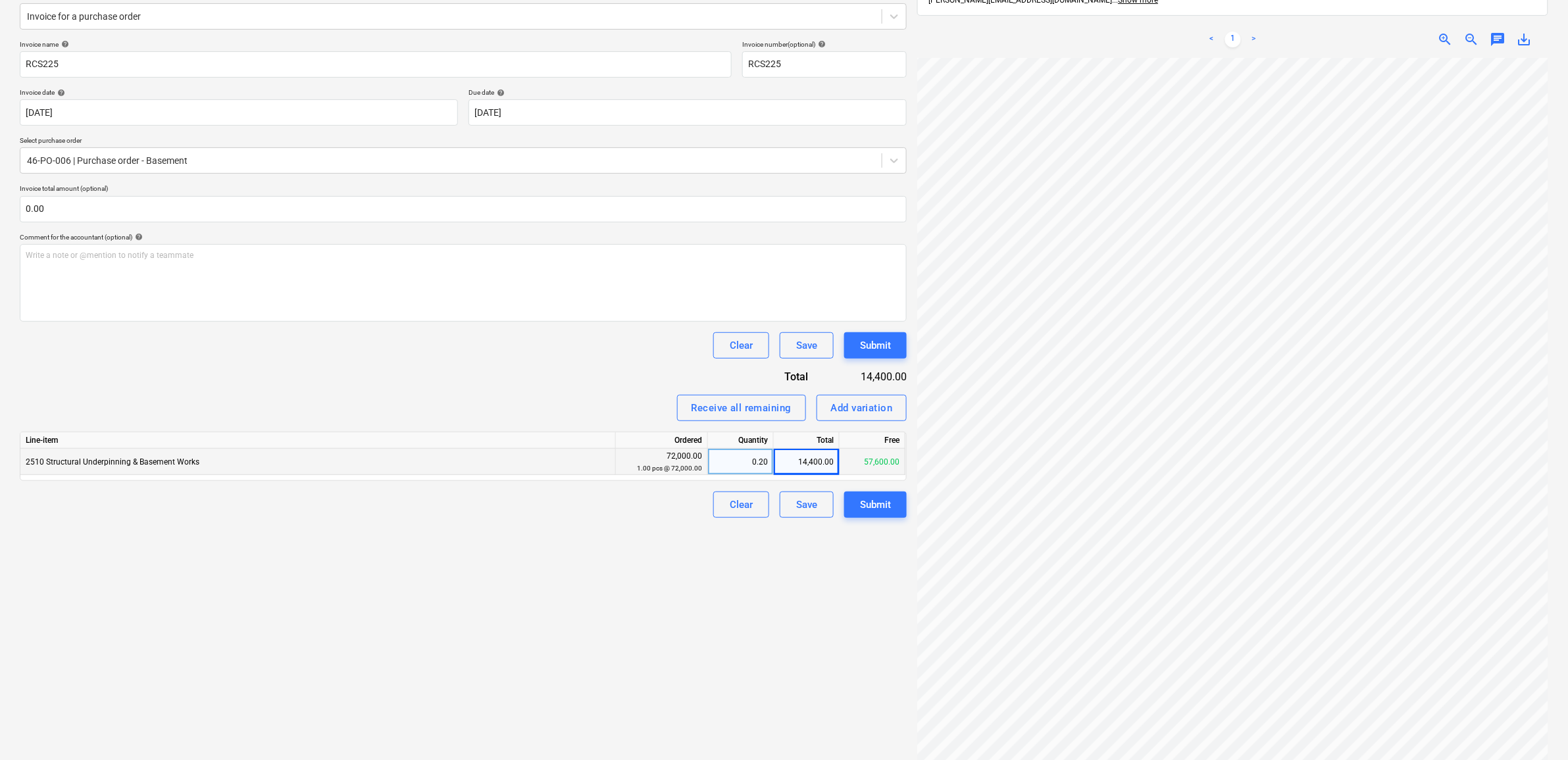
click at [899, 518] on div "Create new document Select company Reinforced Concrete Solutions Limited Add ne…" at bounding box center [463, 343] width 897 height 885
click at [889, 510] on div "Submit" at bounding box center [876, 505] width 31 height 17
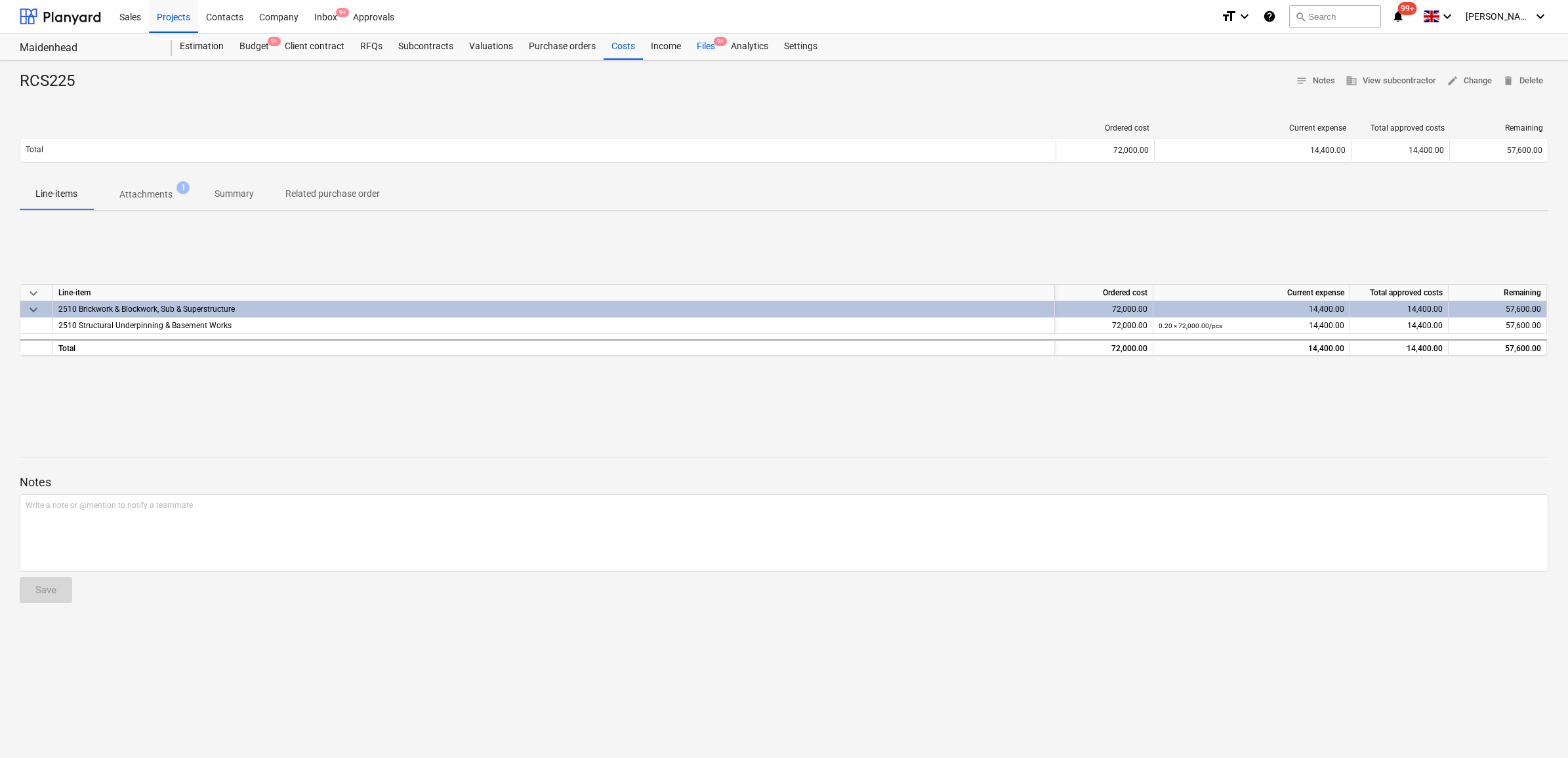
click at [701, 49] on div "Files 9+" at bounding box center [706, 46] width 34 height 26
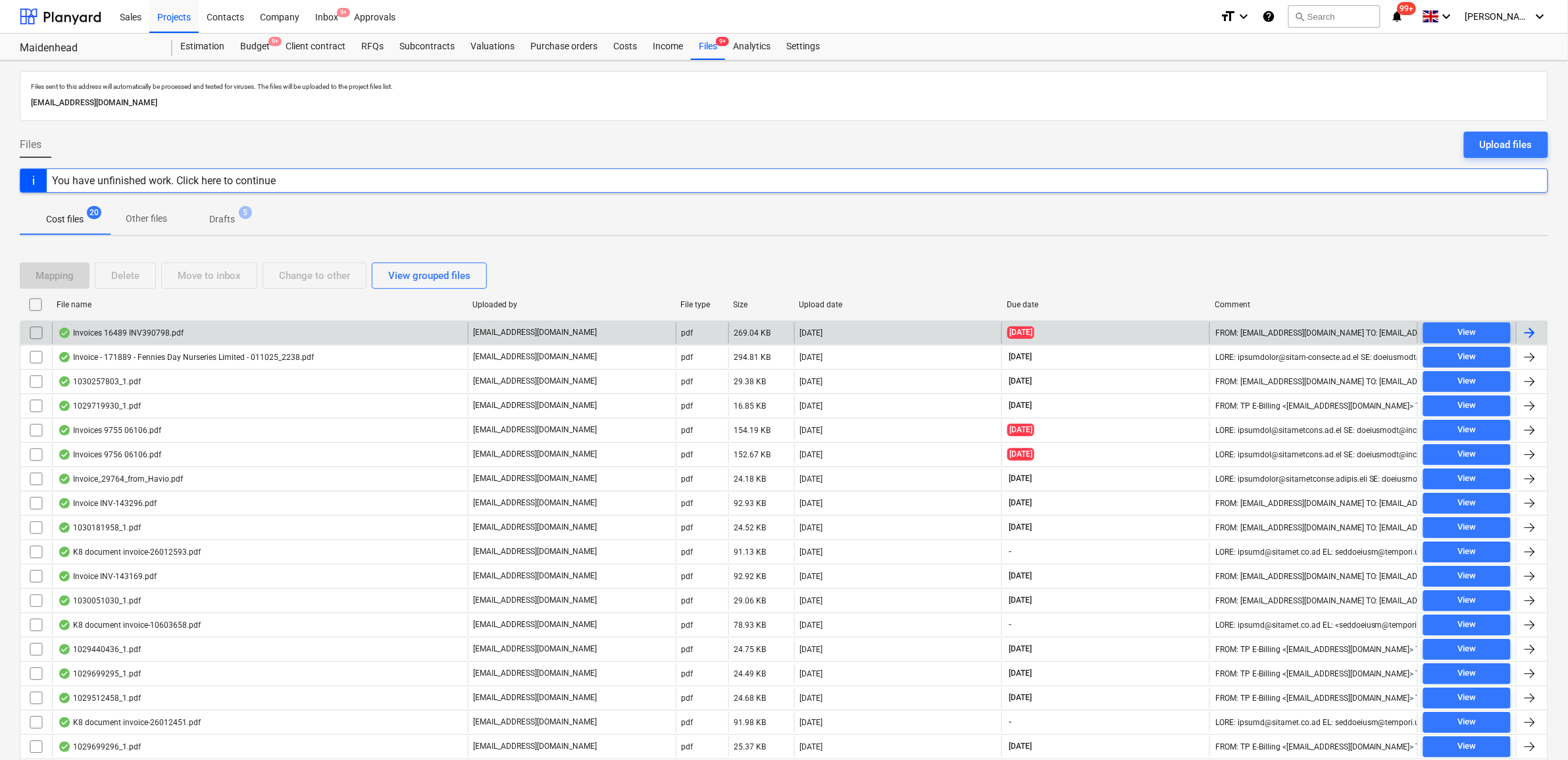
click at [1537, 333] on div at bounding box center [1530, 333] width 16 height 16
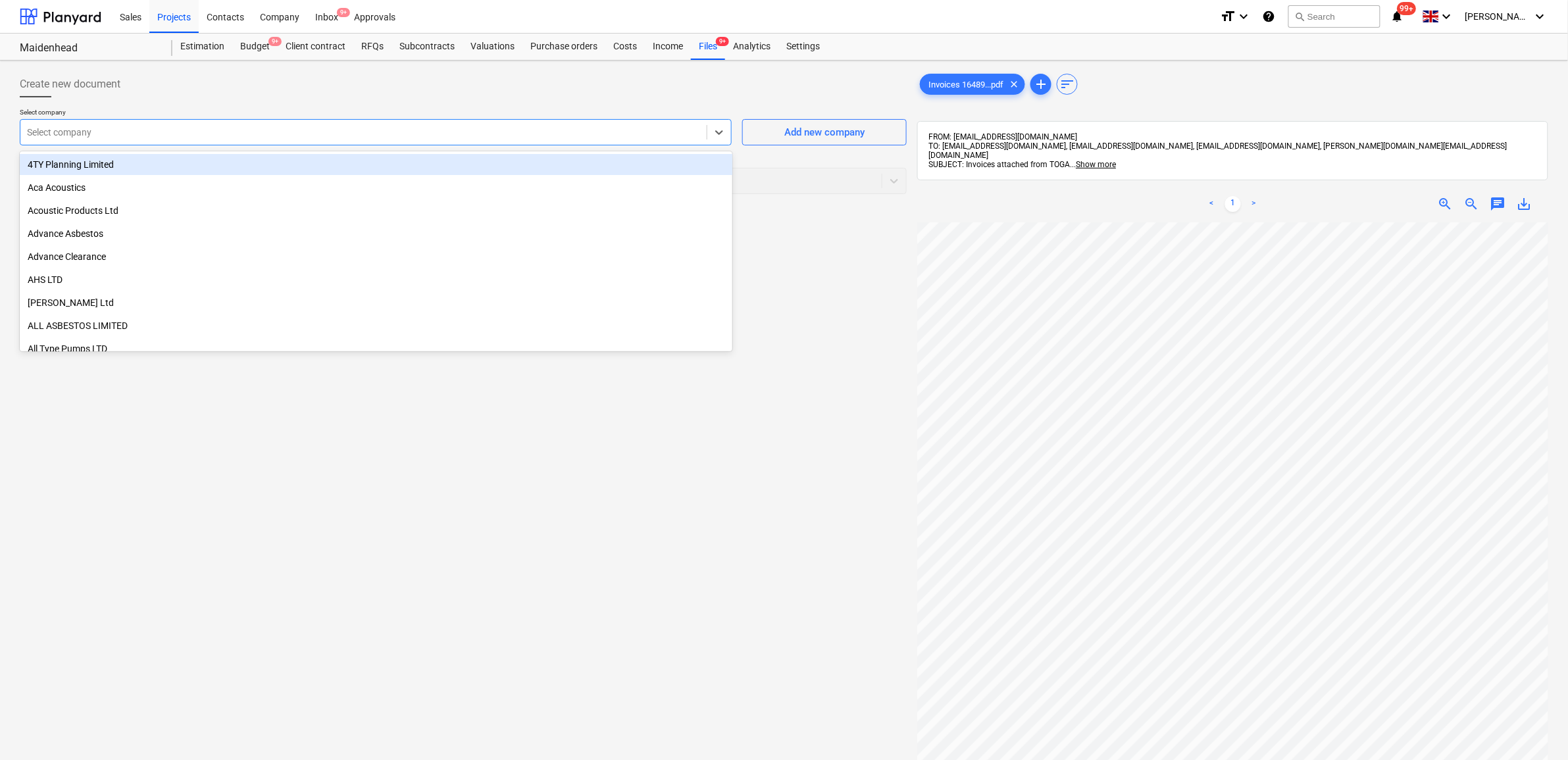
click at [396, 132] on div at bounding box center [363, 133] width 673 height 13
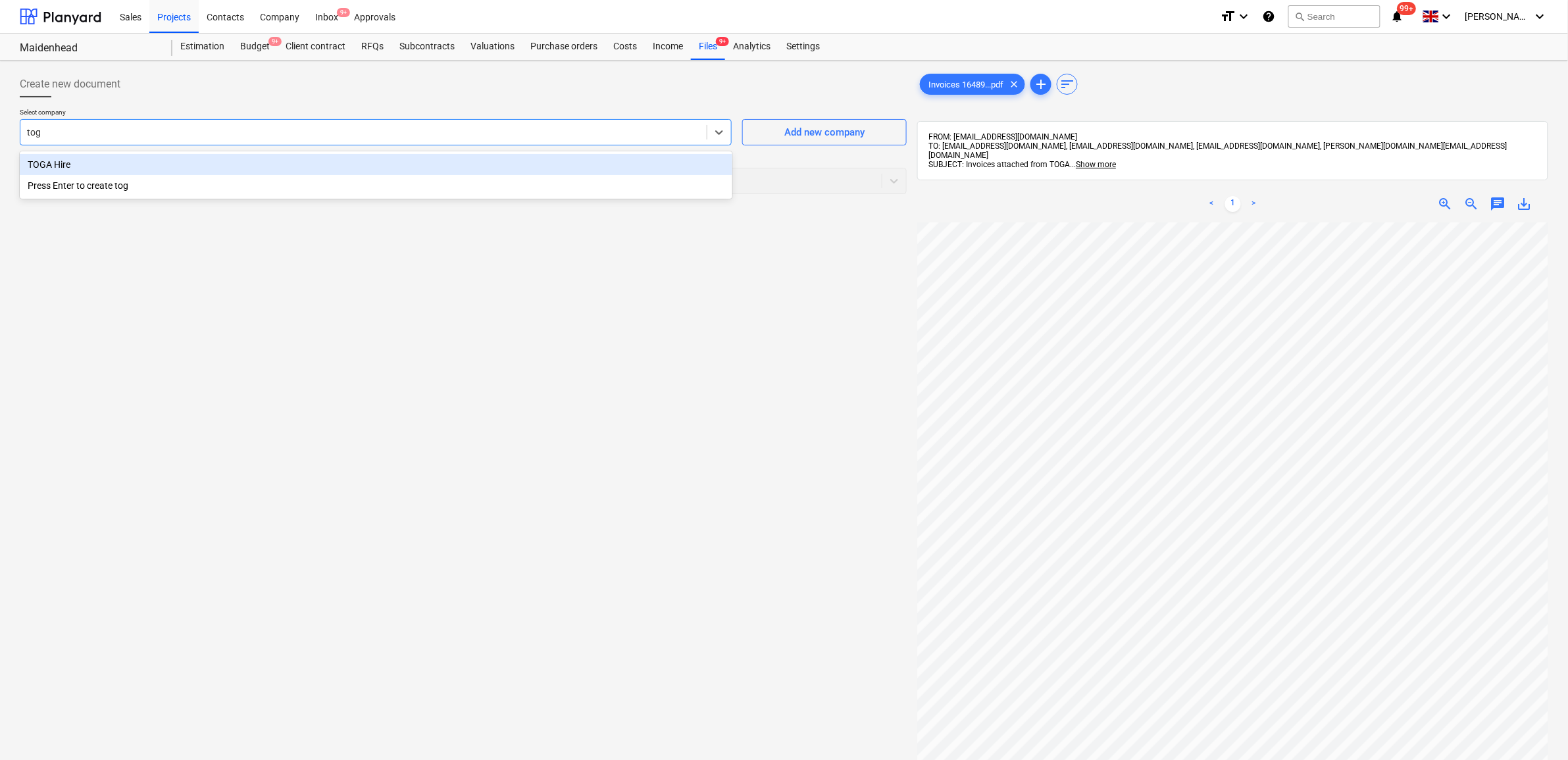
type input "toga"
click at [337, 165] on div "TOGA Hire" at bounding box center [376, 164] width 712 height 21
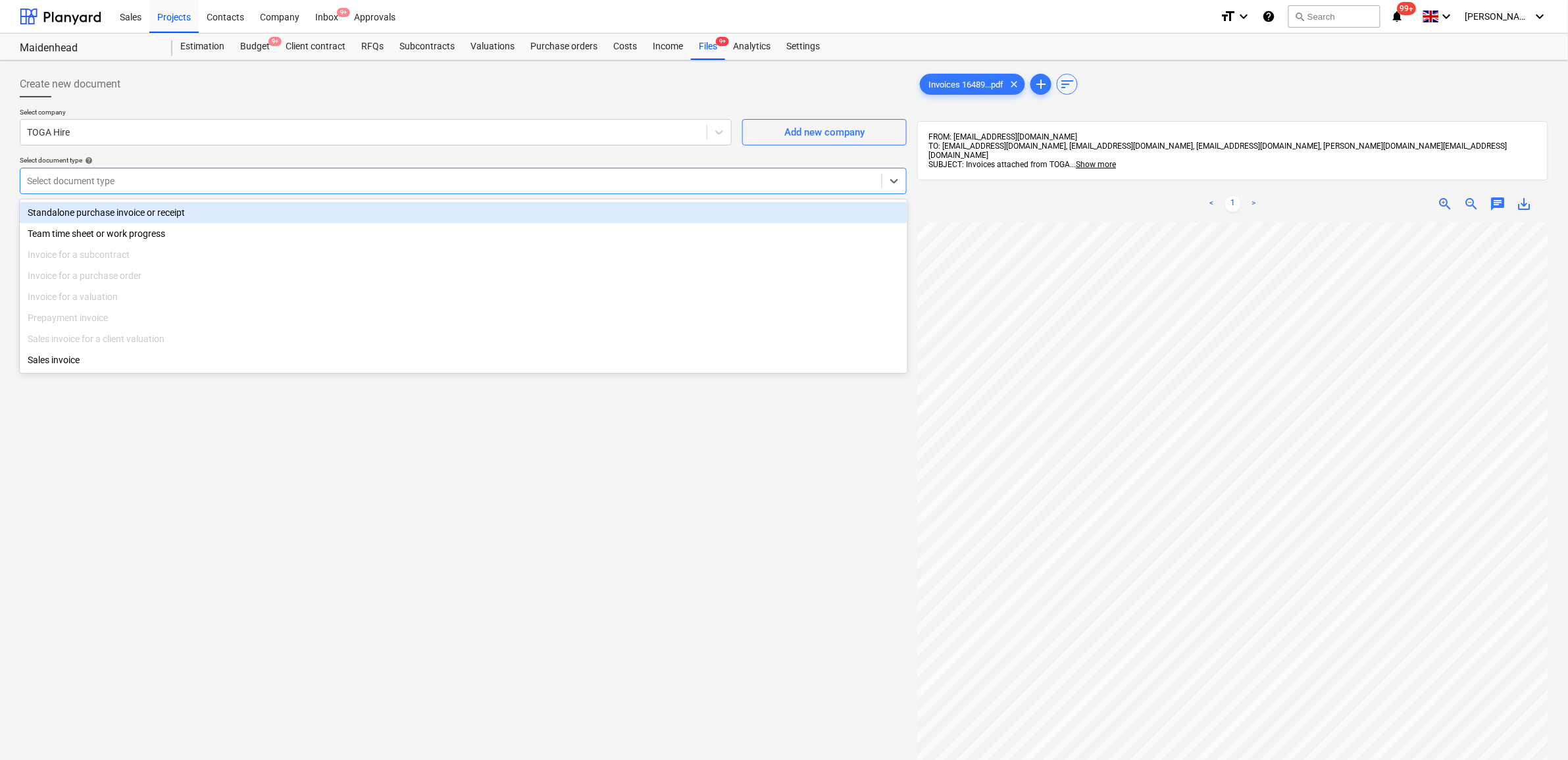
click at [173, 178] on div at bounding box center [451, 181] width 848 height 13
click at [169, 210] on div "Standalone purchase invoice or receipt" at bounding box center [464, 213] width 888 height 21
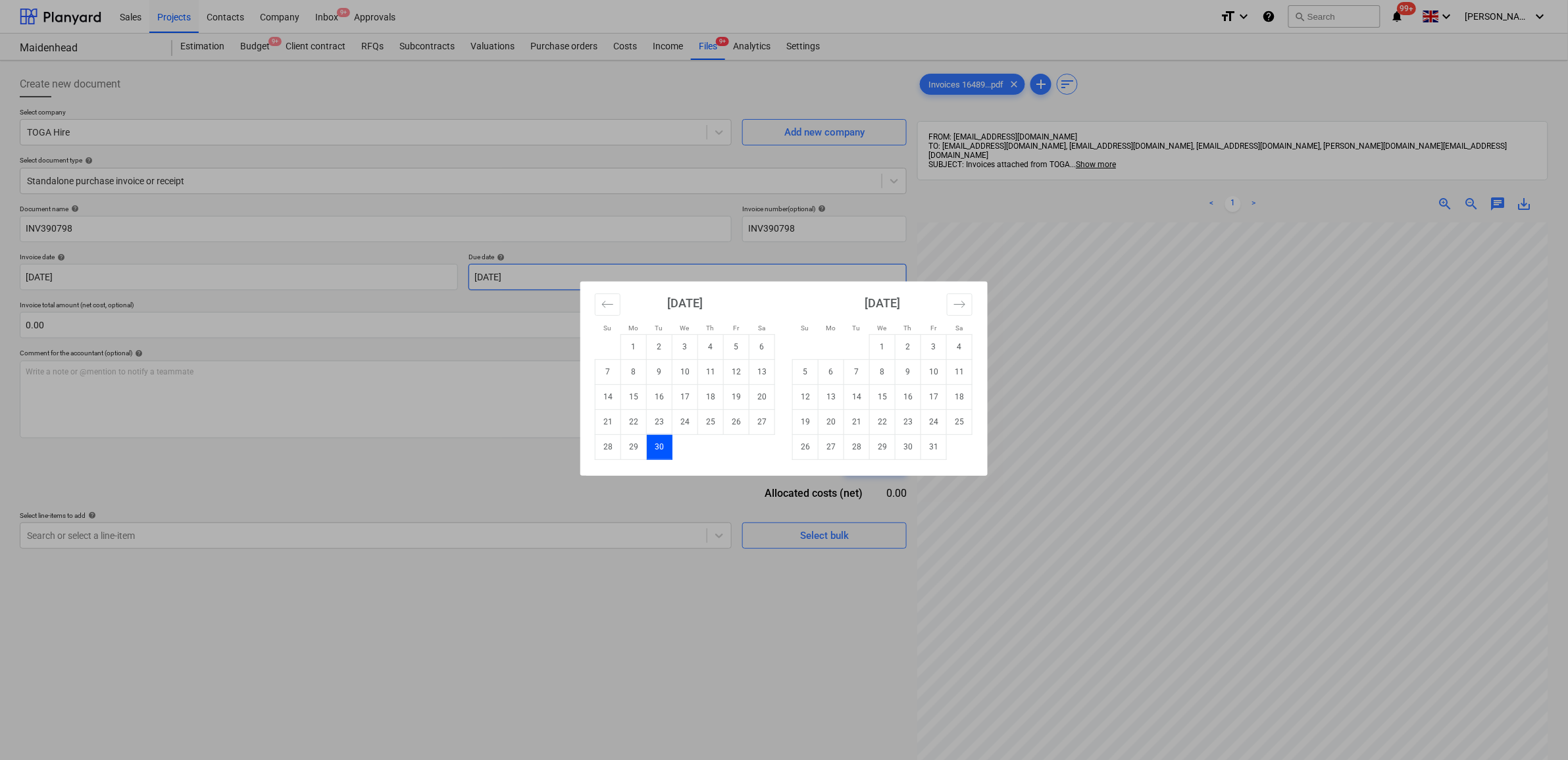
click at [704, 281] on body "Sales Projects Contacts Company Inbox 9+ Approvals format_size keyboard_arrow_d…" at bounding box center [784, 380] width 1568 height 760
click at [934, 442] on td "31" at bounding box center [933, 447] width 26 height 25
type input "[DATE]"
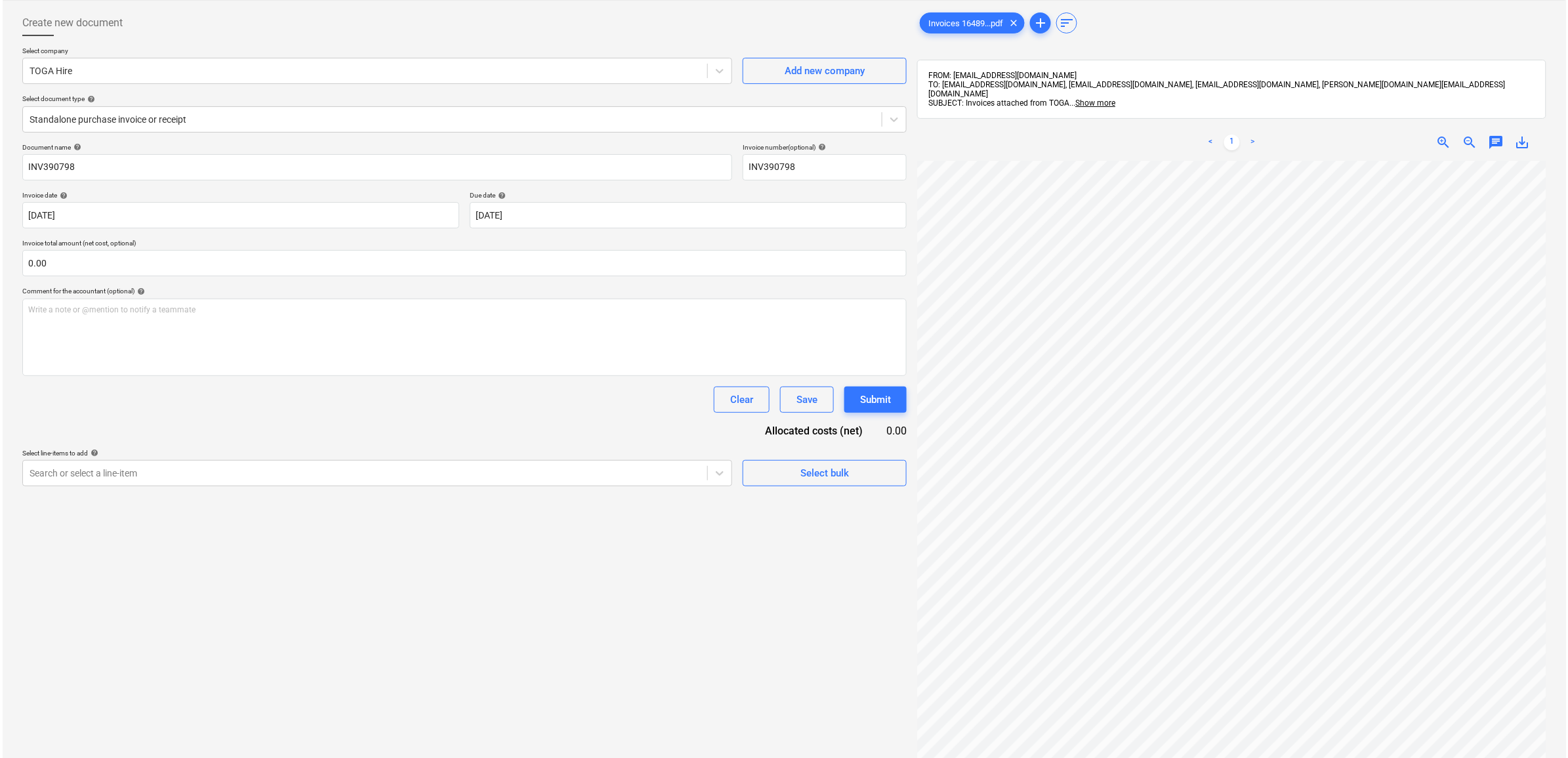
scroll to position [164, 0]
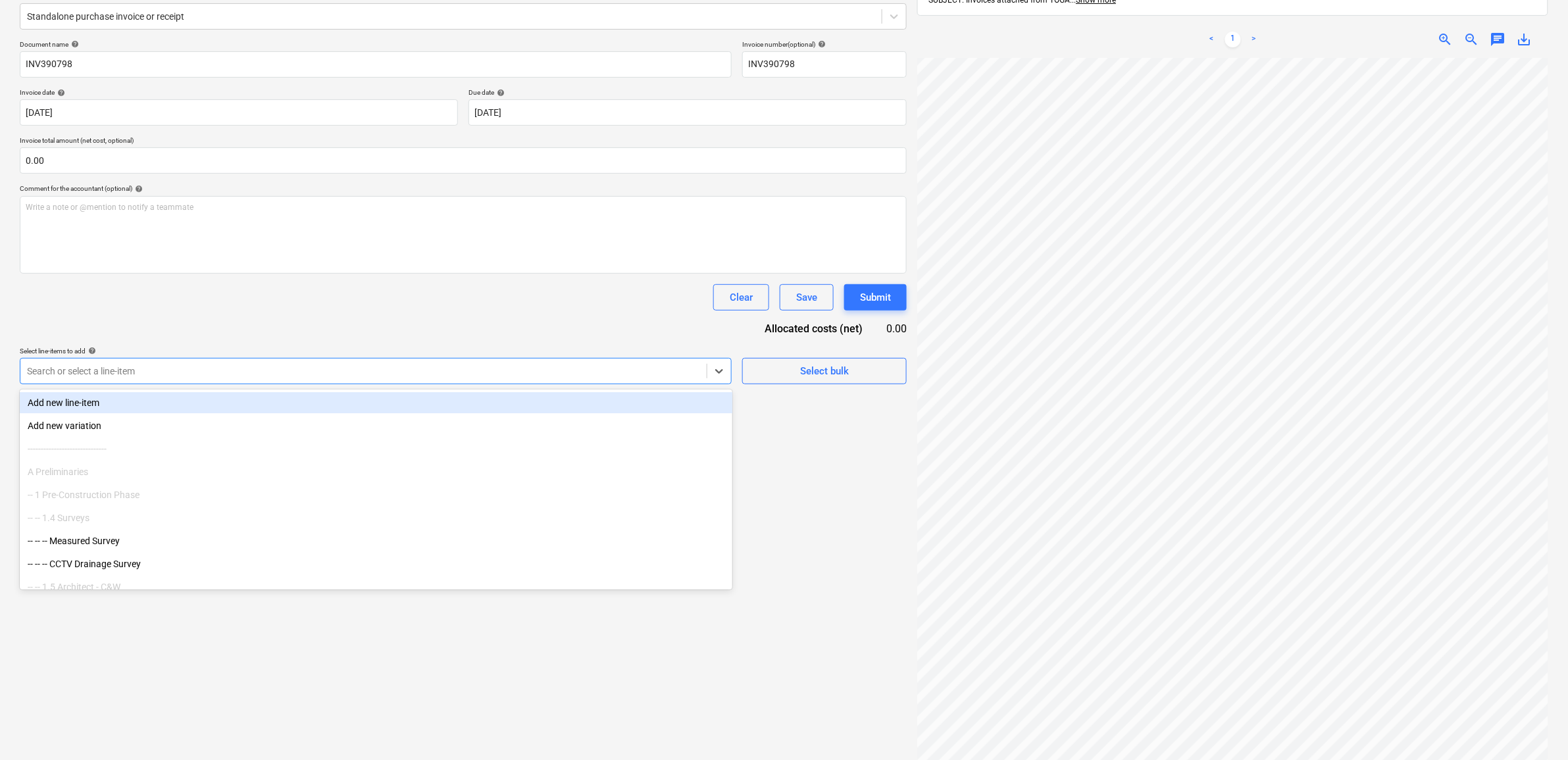
click at [378, 380] on div "Search or select a line-item" at bounding box center [364, 371] width 687 height 18
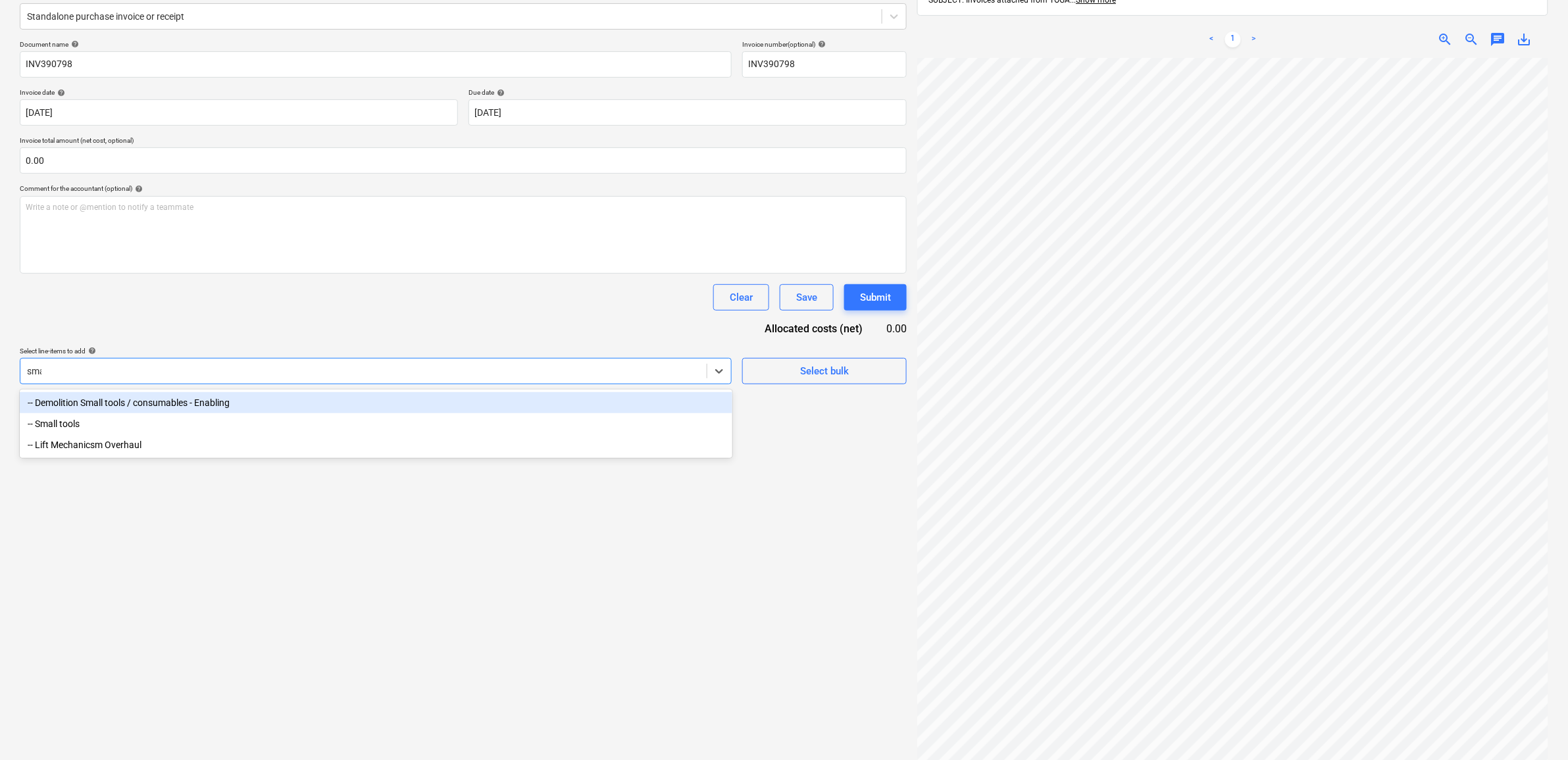
type input "smal"
click at [443, 403] on div "-- Demolition Small tools / consumables - Enabling" at bounding box center [376, 402] width 712 height 21
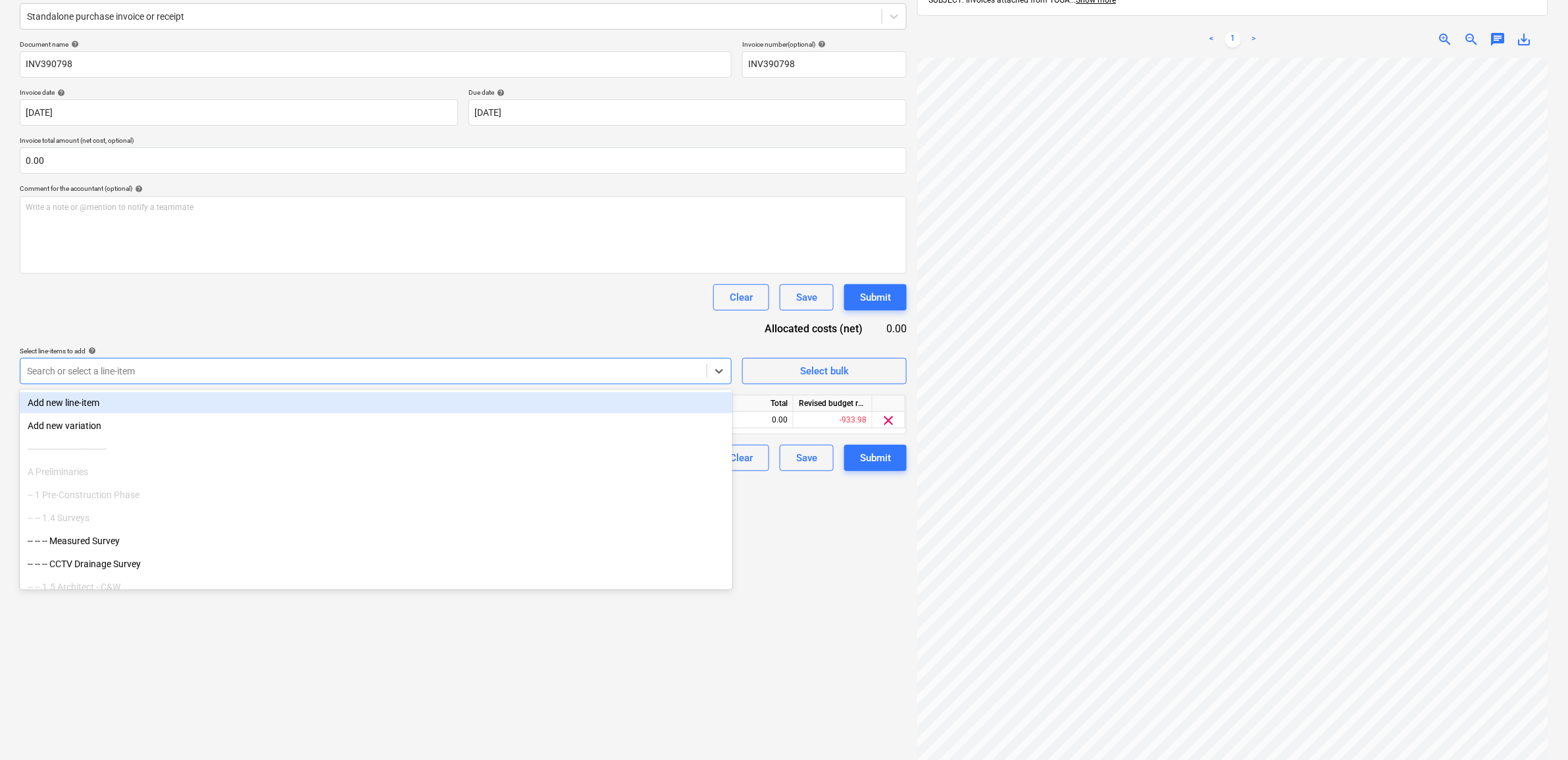
click at [452, 334] on div "Document name help INV390798 Invoice number (optional) help INV390798 Invoice d…" at bounding box center [463, 255] width 887 height 431
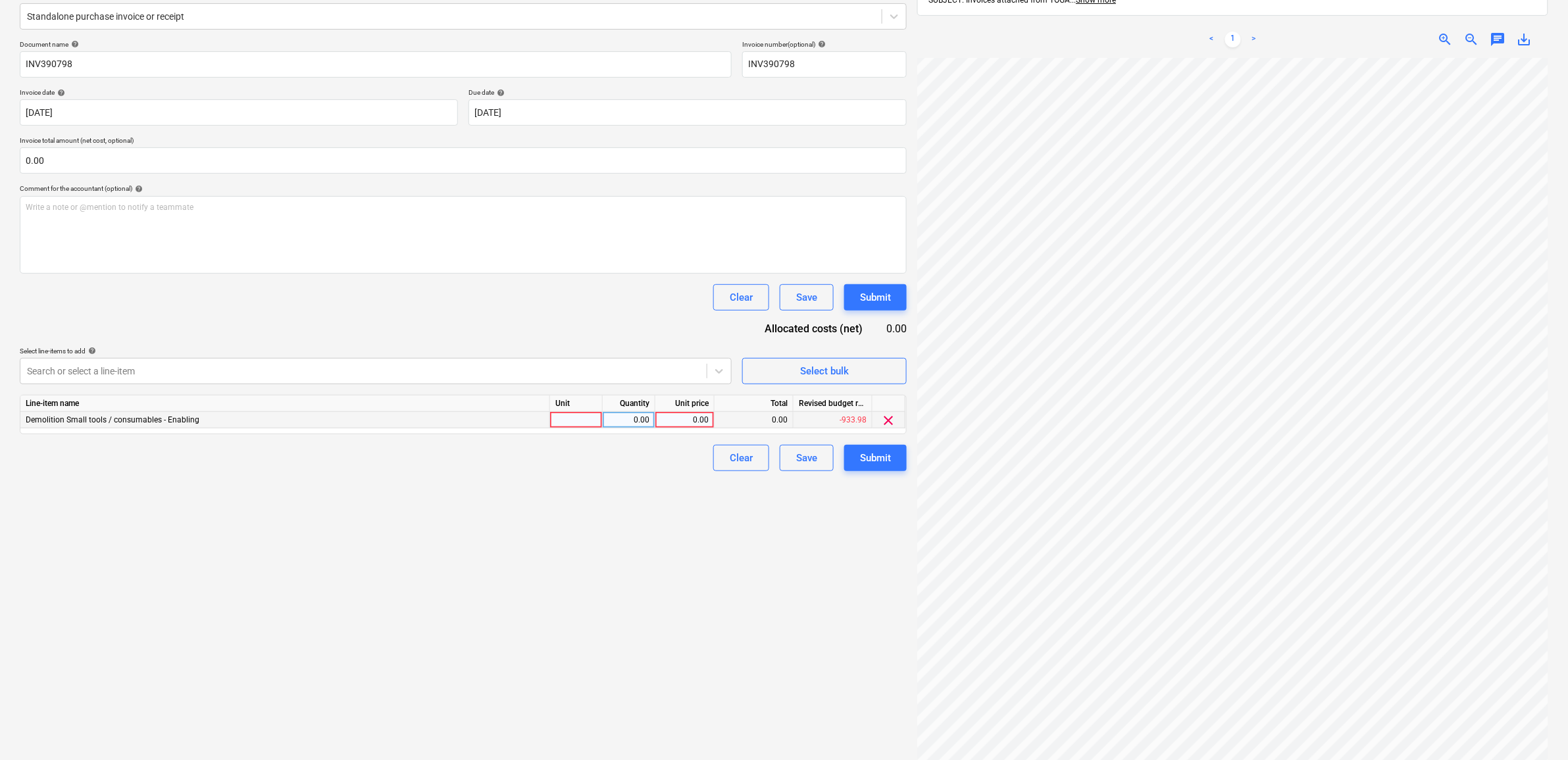
click at [698, 413] on div "0.00" at bounding box center [685, 419] width 48 height 16
type input "113.10"
click at [643, 555] on div "Create new document Select company TOGA Hire Add new company Select document ty…" at bounding box center [463, 343] width 897 height 885
click at [874, 459] on div "Submit" at bounding box center [876, 458] width 31 height 17
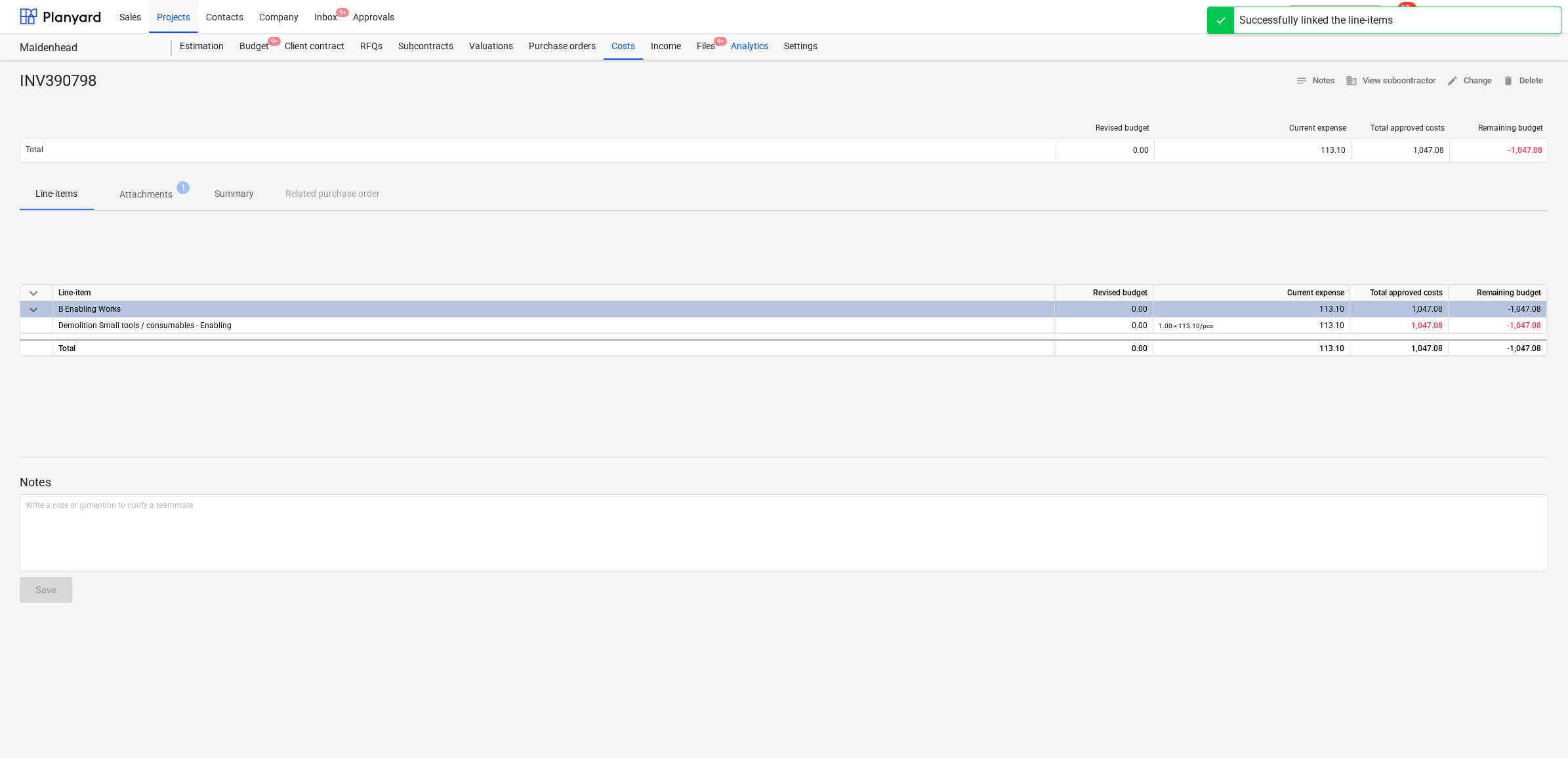
drag, startPoint x: 693, startPoint y: 43, endPoint x: 721, endPoint y: 51, distance: 29.1
click at [693, 43] on div "Files 9+" at bounding box center [706, 46] width 34 height 26
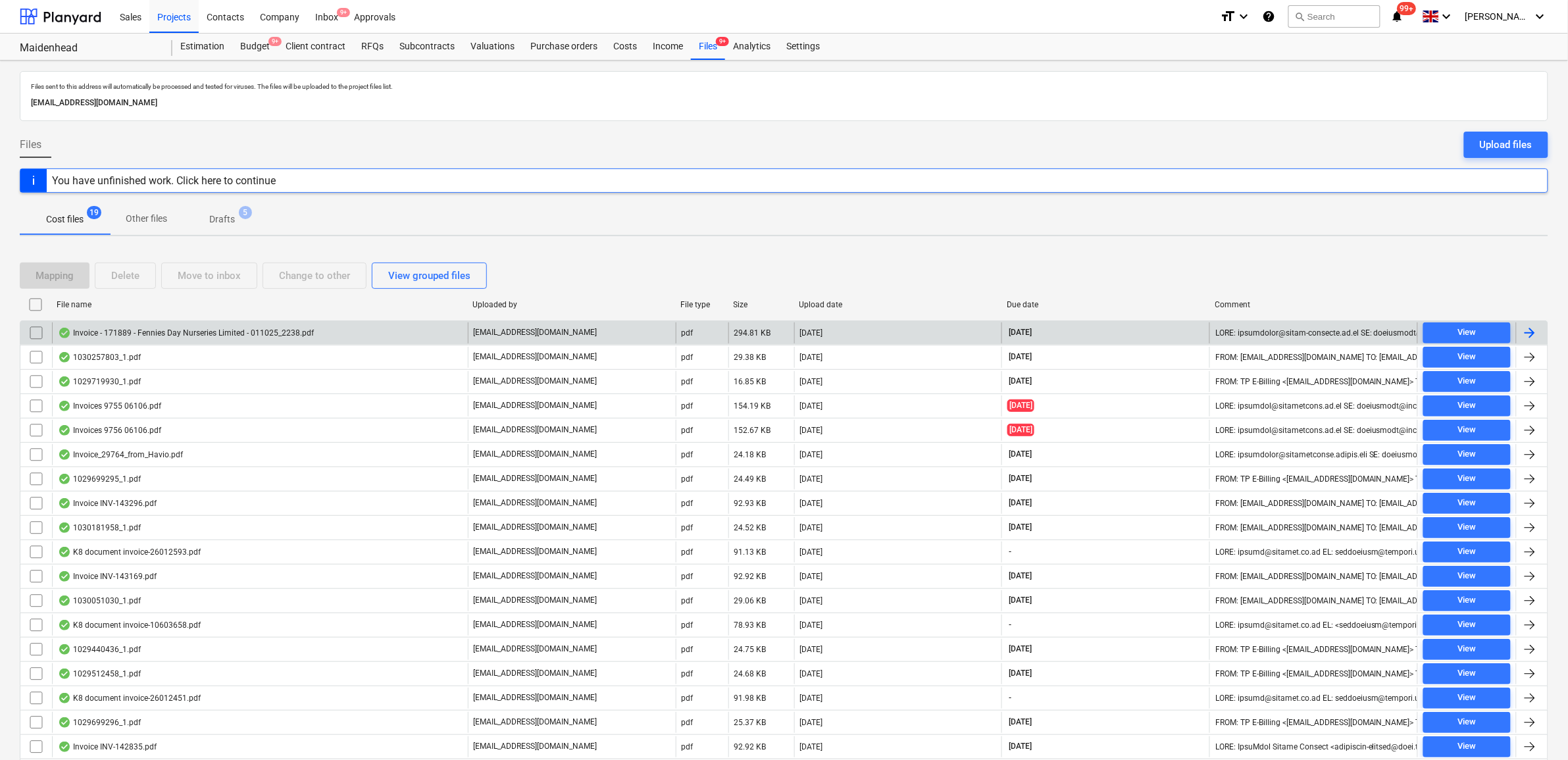
click at [1535, 333] on div at bounding box center [1530, 333] width 16 height 16
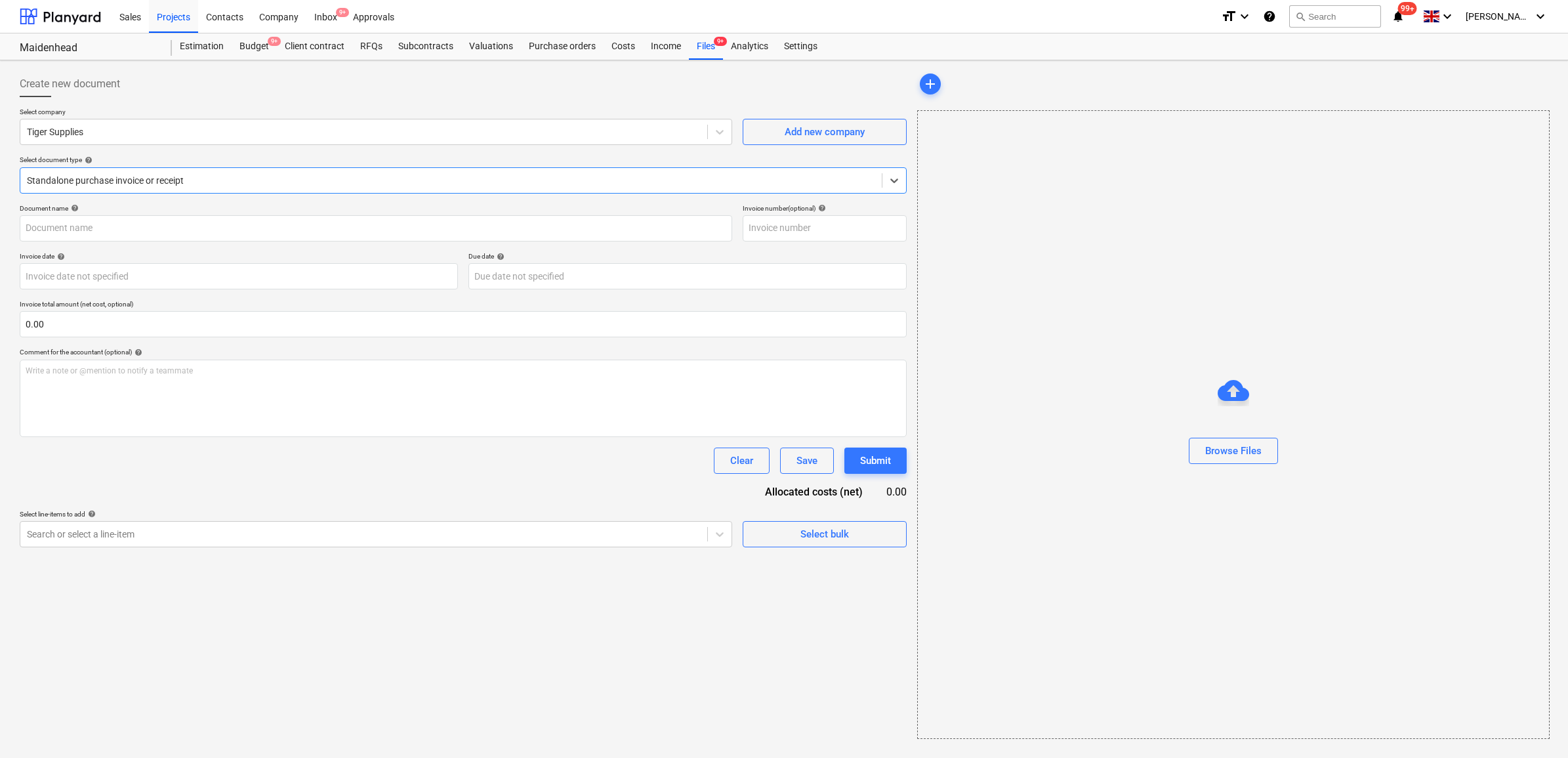
type input "171889"
type input "30 Sep 2025"
type input "30 Nov 2025"
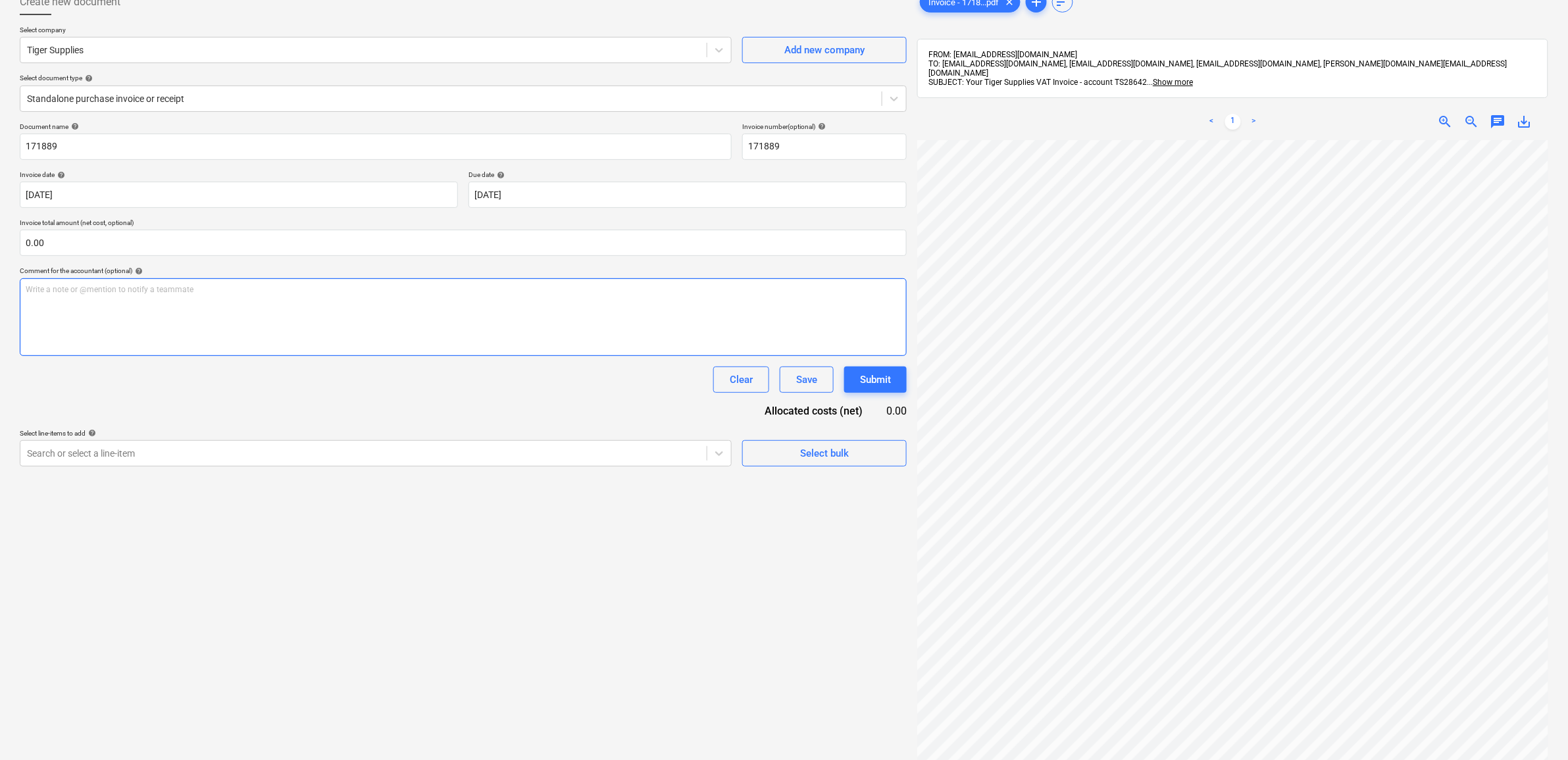
scroll to position [28, 61]
click at [1522, 114] on span "save_alt" at bounding box center [1524, 121] width 16 height 16
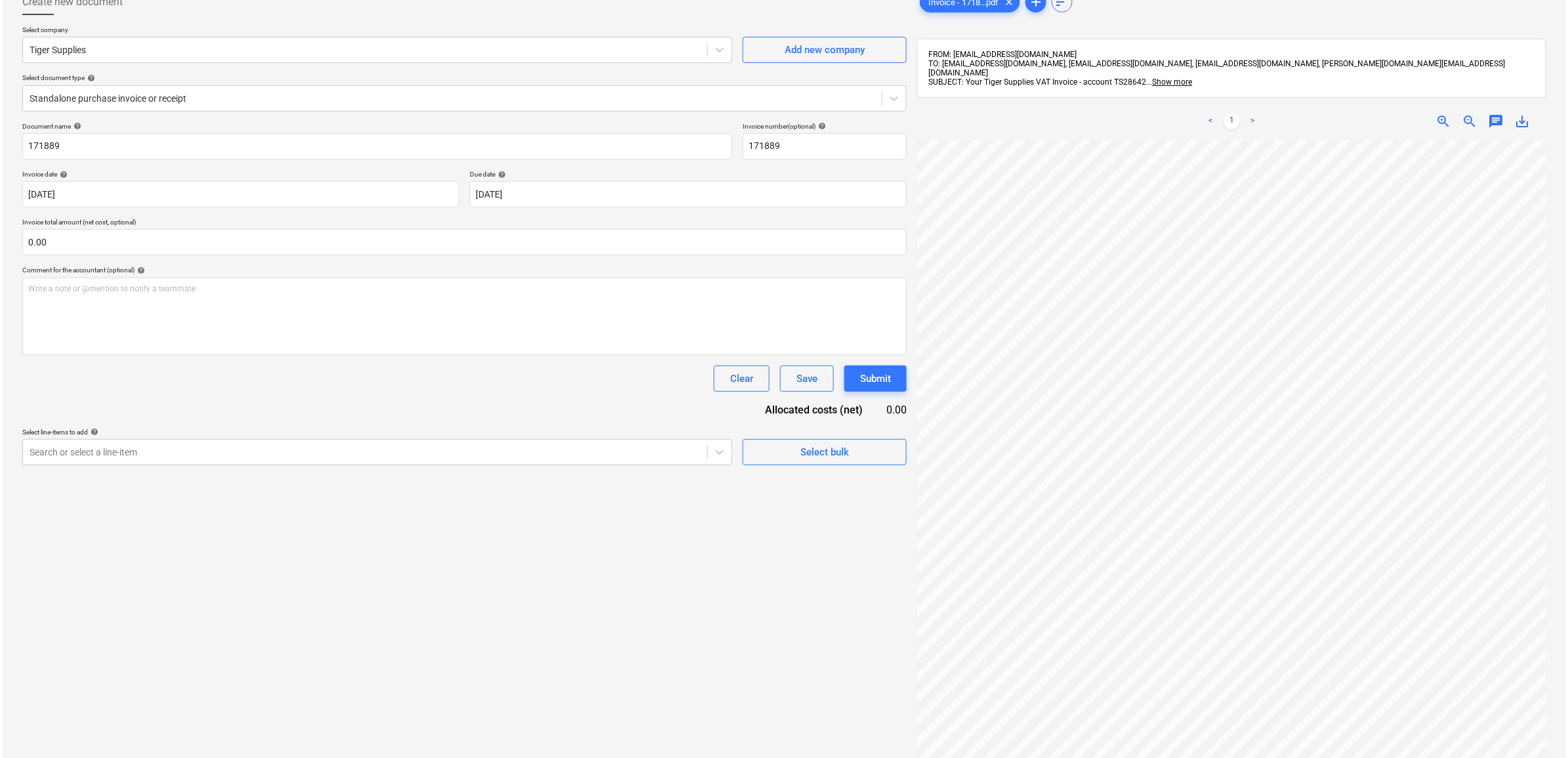
scroll to position [228, 61]
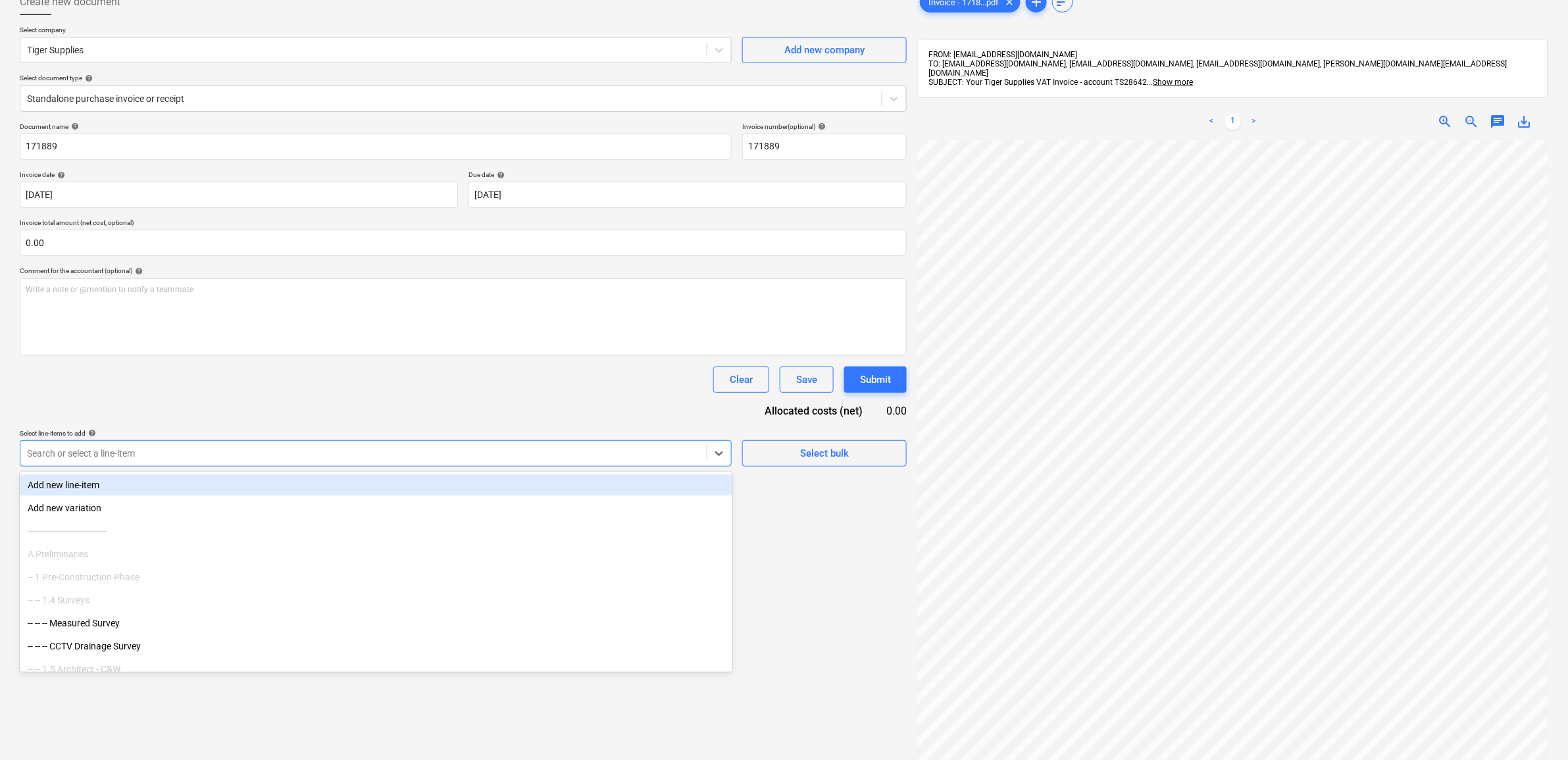
click at [656, 455] on div at bounding box center [363, 454] width 673 height 13
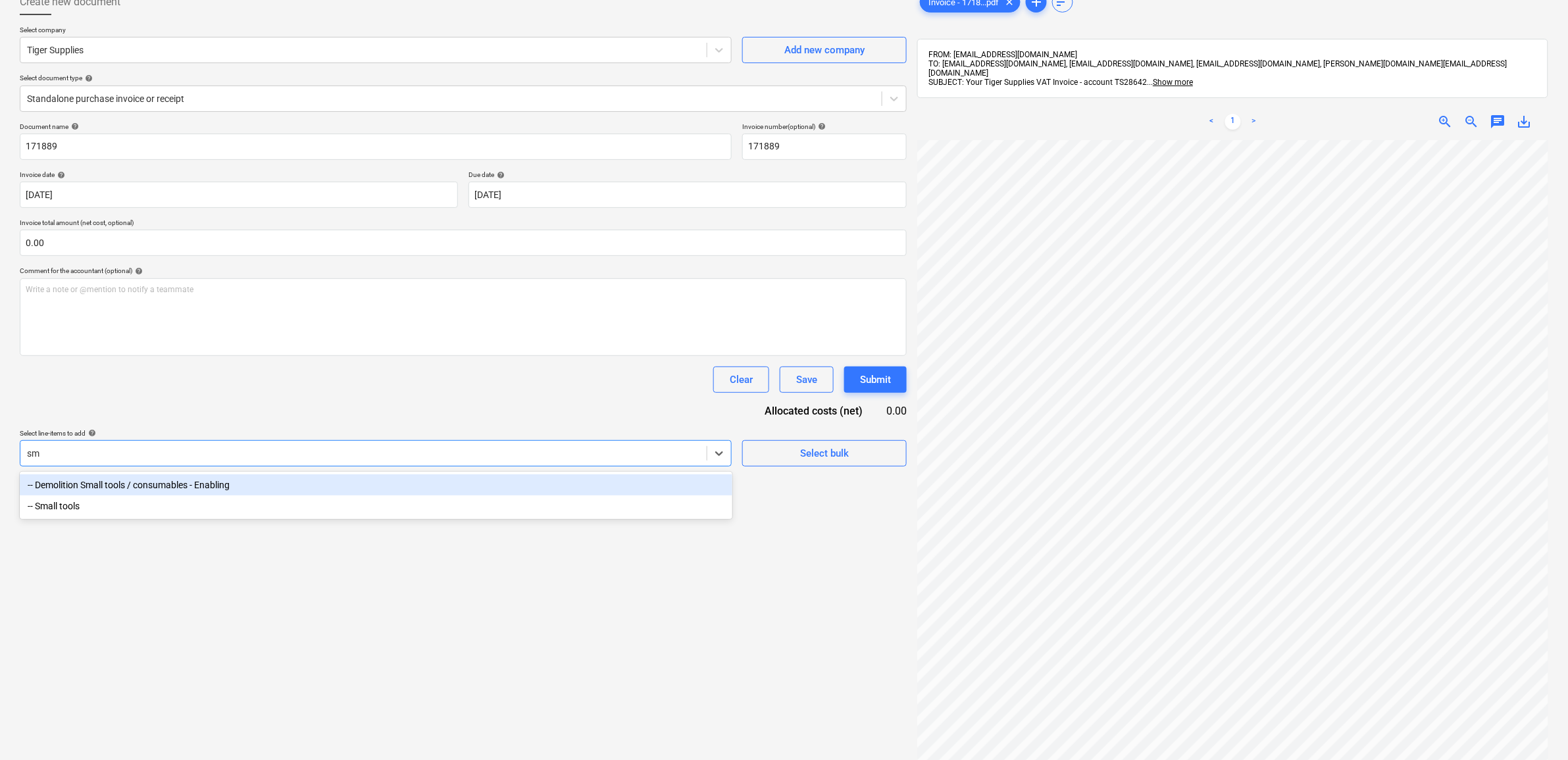
type input "s"
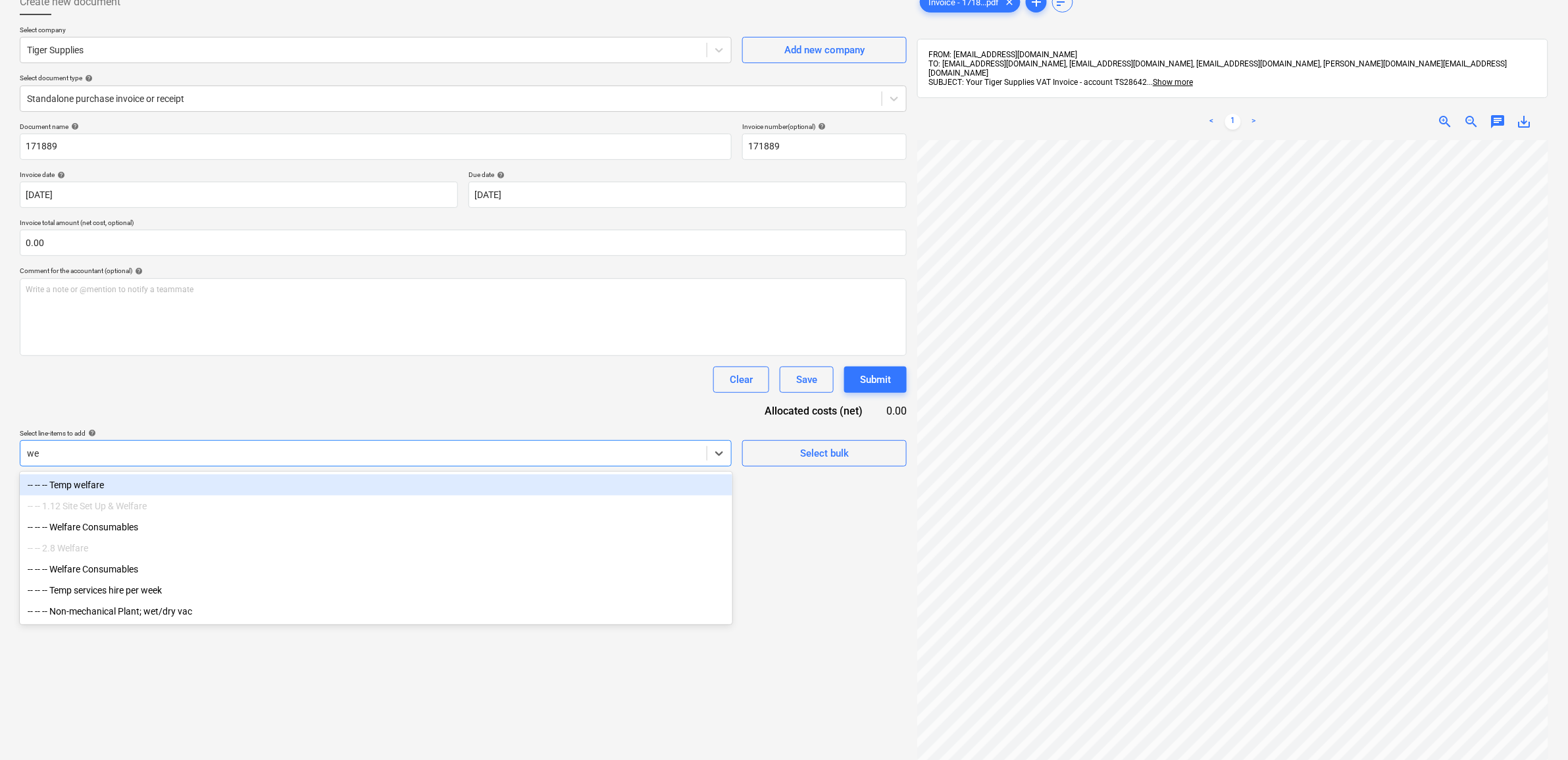
type input "wel"
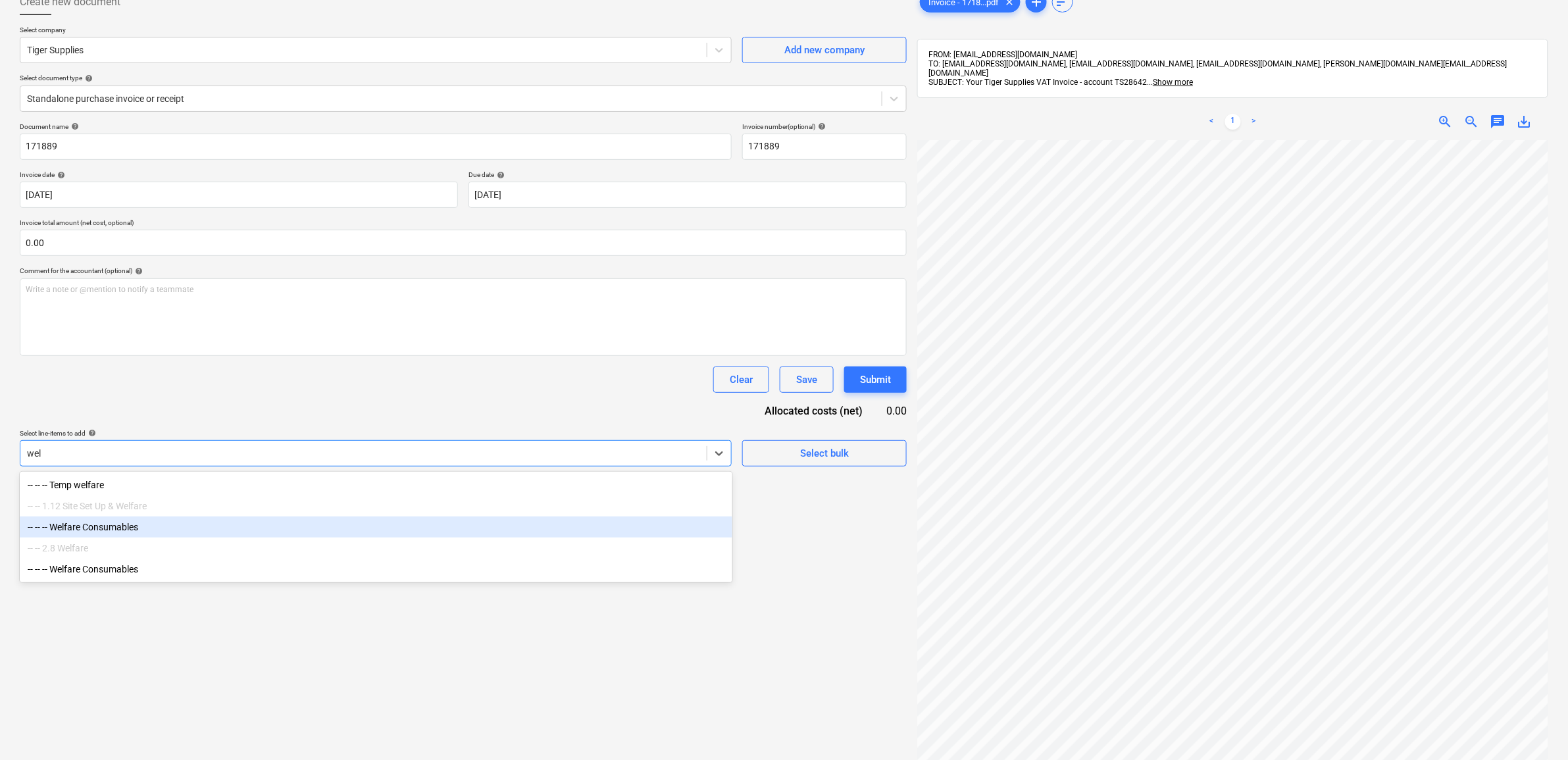
click at [237, 527] on div "-- -- -- Welfare Consumables" at bounding box center [376, 528] width 712 height 21
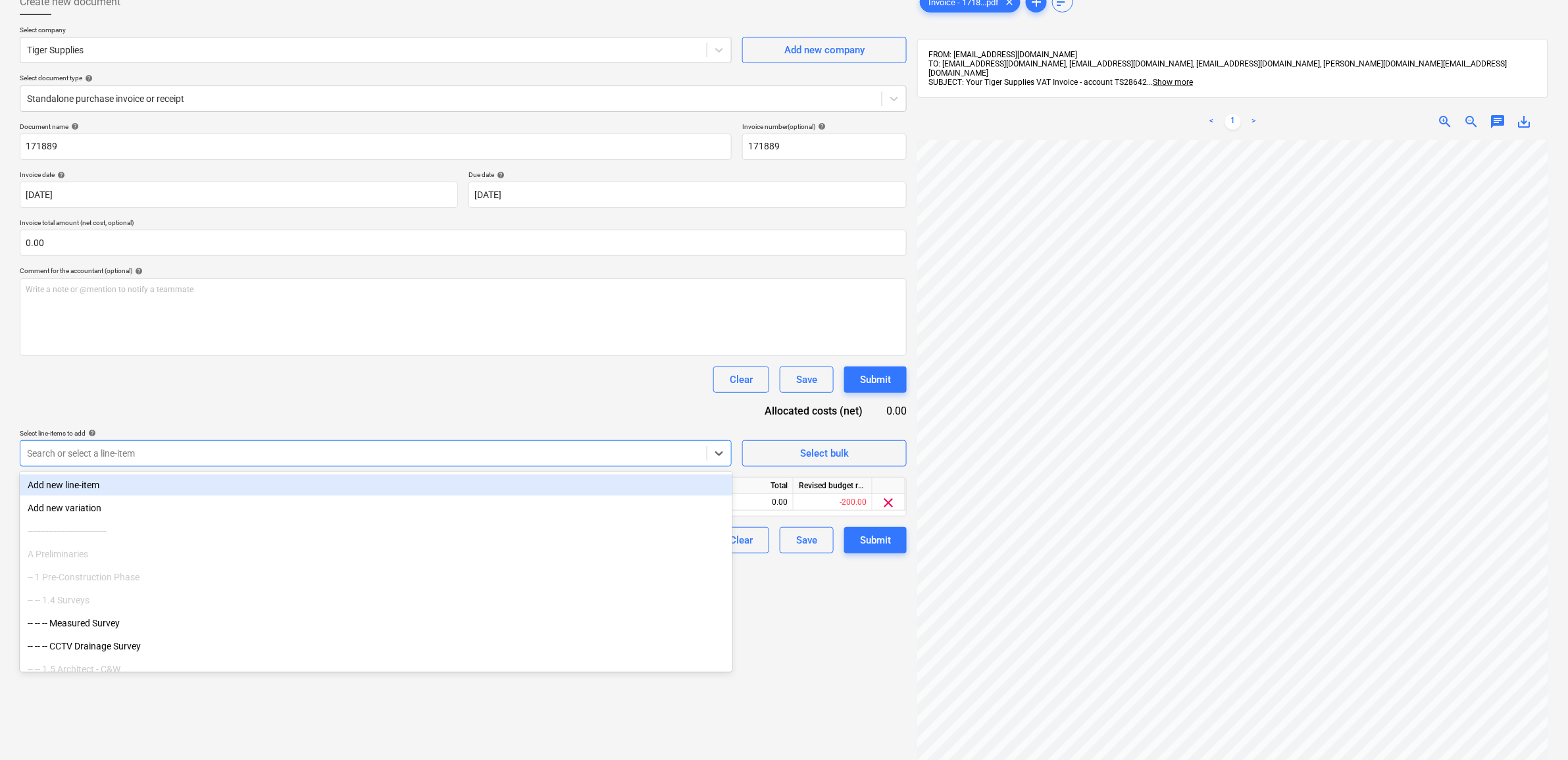
click at [241, 444] on div "Search or select a line-item" at bounding box center [364, 453] width 687 height 18
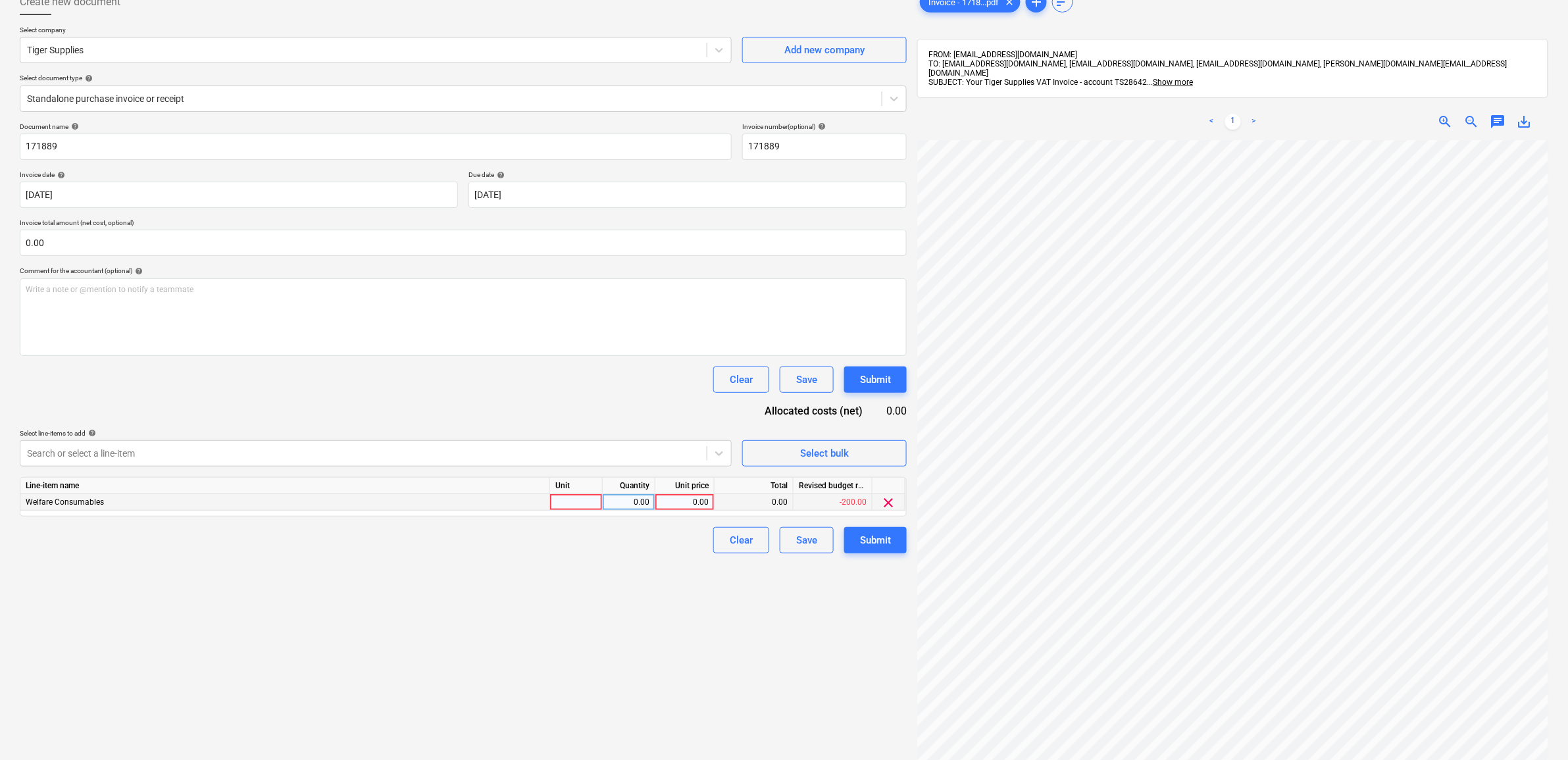
click at [695, 502] on div "0.00" at bounding box center [685, 502] width 48 height 16
type input "154.5"
click at [465, 566] on div "Create new document Select company Tiger Supplies Add new company Select docume…" at bounding box center [463, 426] width 897 height 885
click at [880, 545] on div "Submit" at bounding box center [876, 541] width 31 height 17
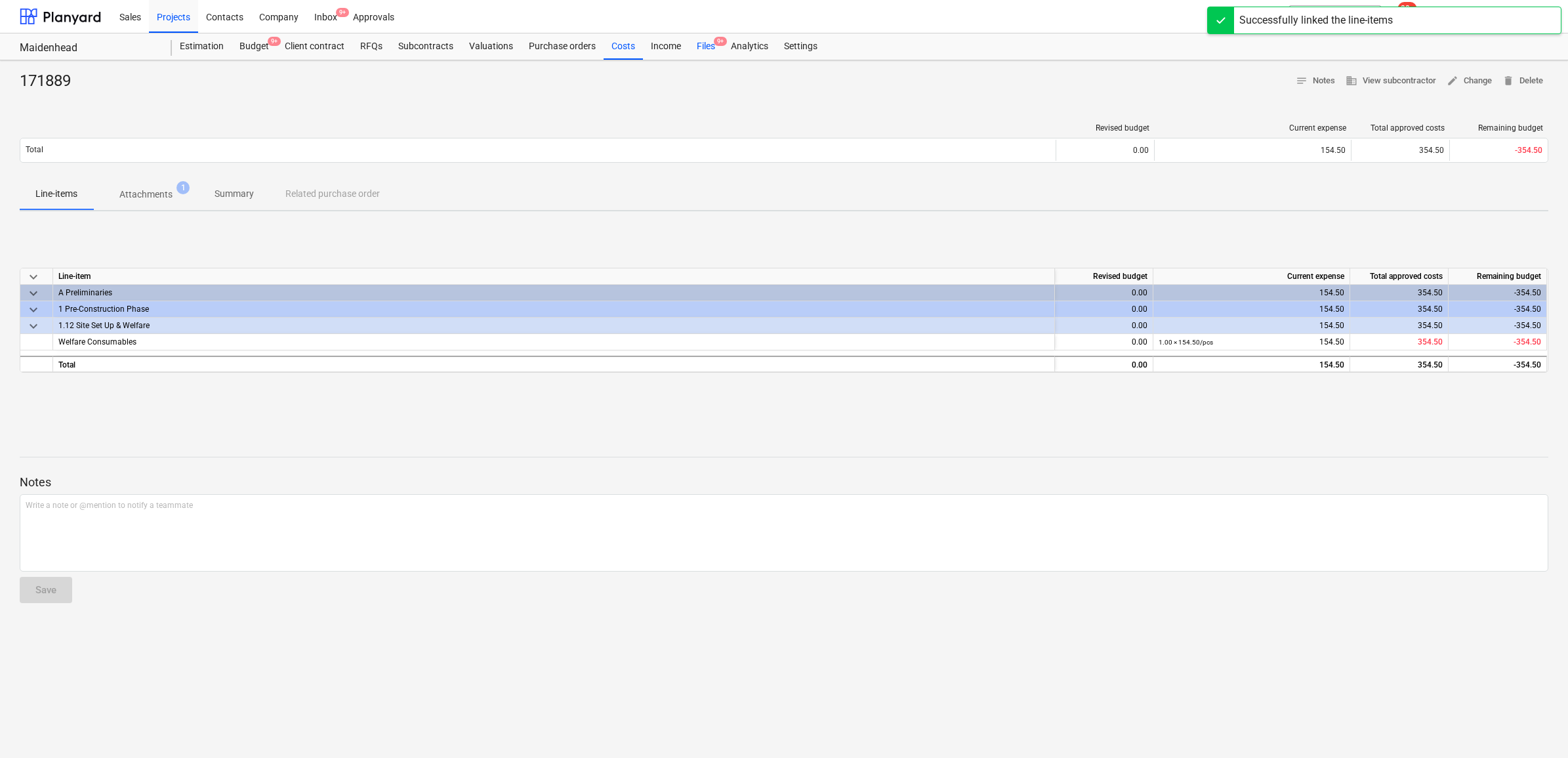
click at [706, 42] on div "Files 9+" at bounding box center [706, 46] width 34 height 26
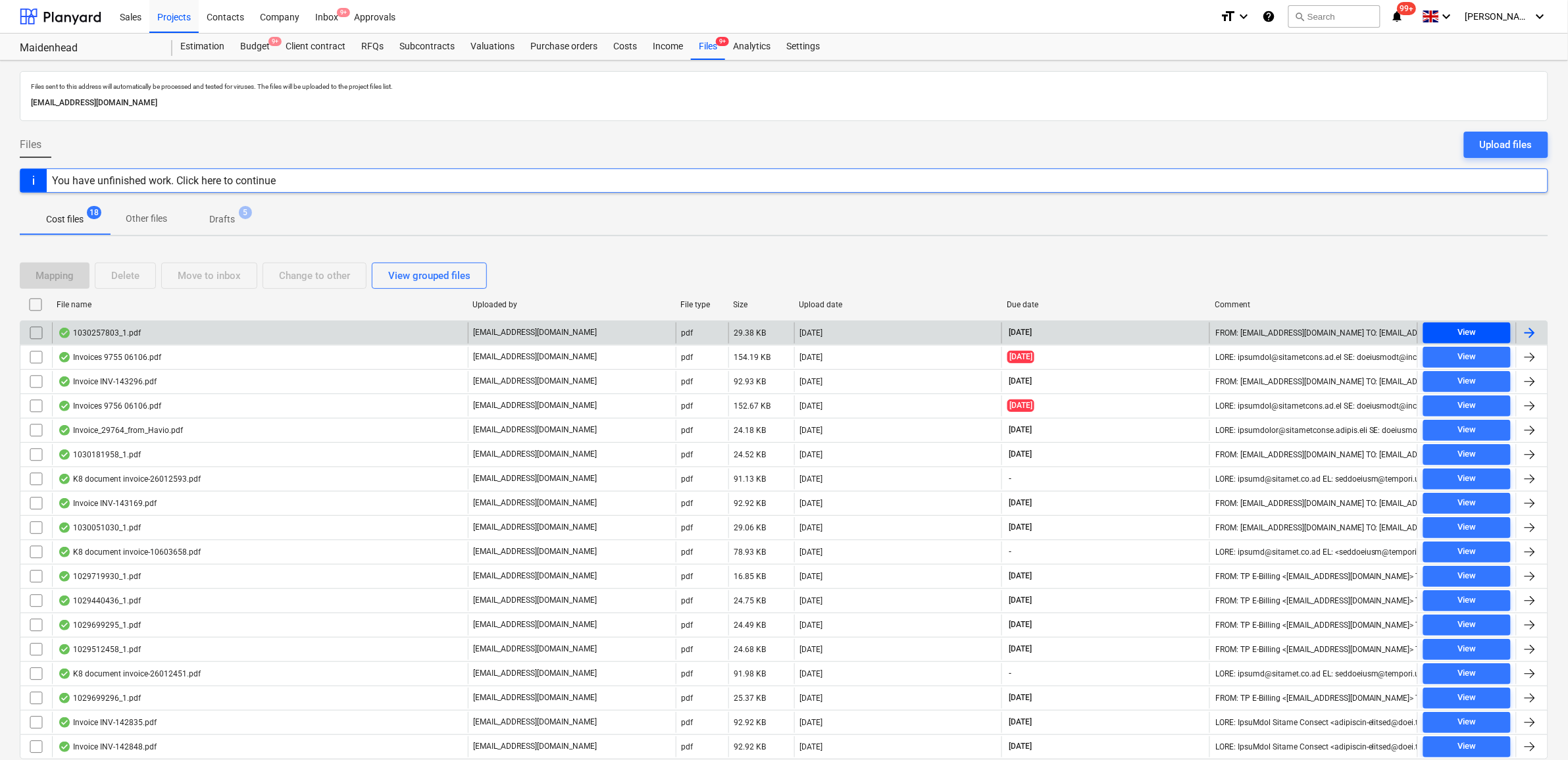
click at [1482, 330] on span "View" at bounding box center [1467, 333] width 77 height 15
click at [1485, 333] on span "View" at bounding box center [1467, 333] width 77 height 15
click at [1527, 333] on div at bounding box center [1530, 333] width 16 height 16
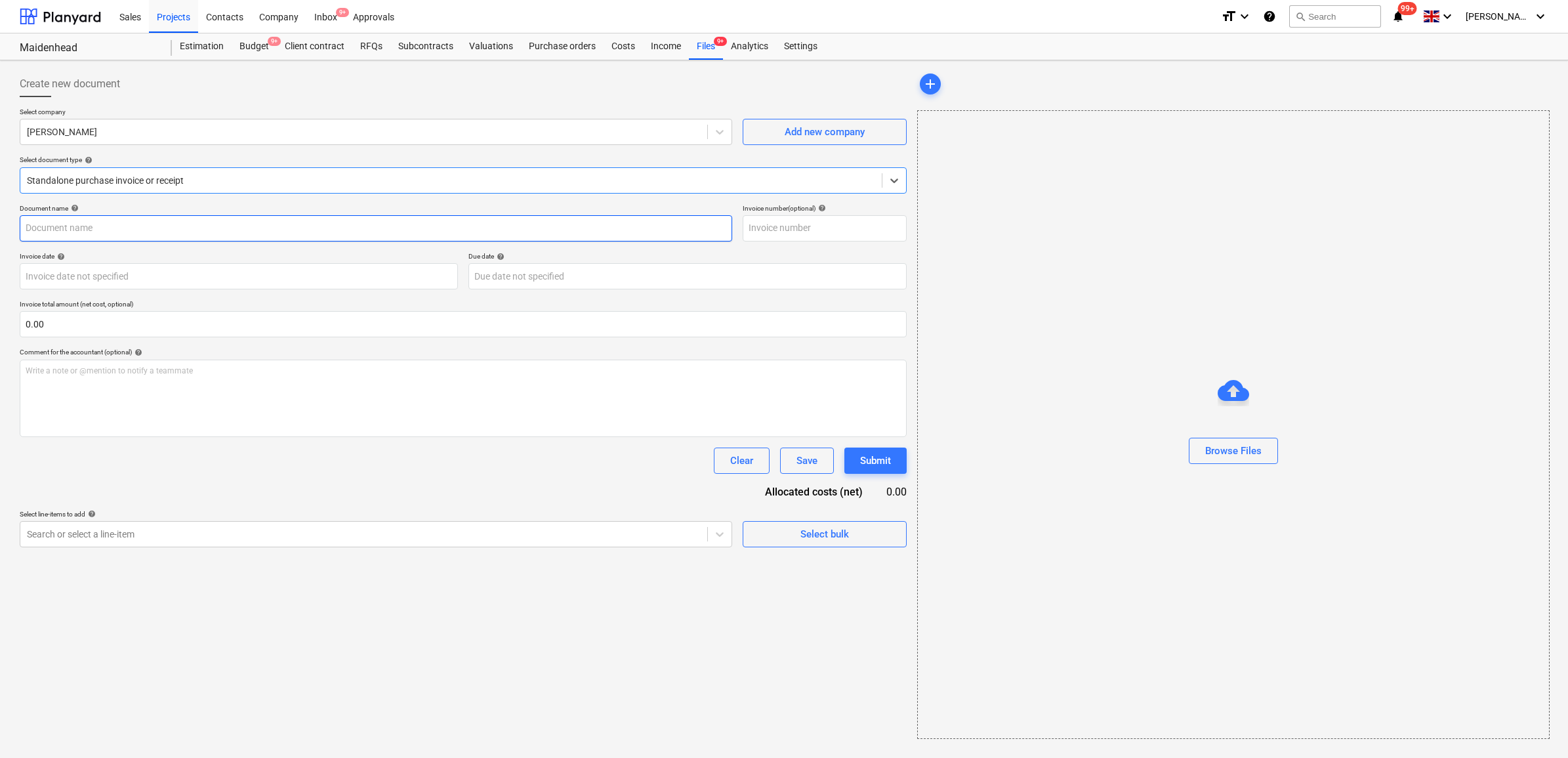
type input "1030257803"
type input "30 Sep 2025"
type input "[DATE]"
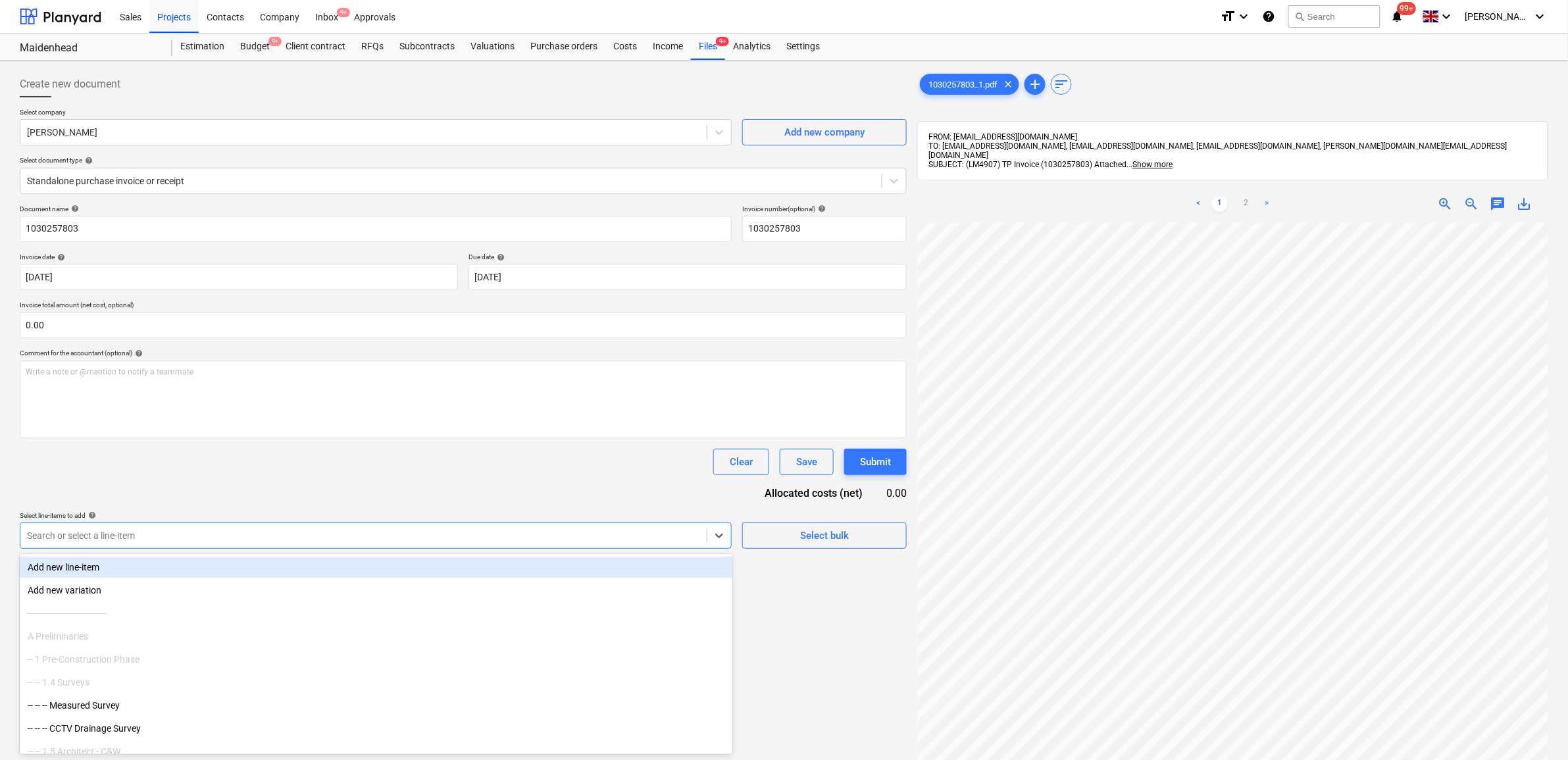
click at [178, 534] on div at bounding box center [363, 536] width 673 height 13
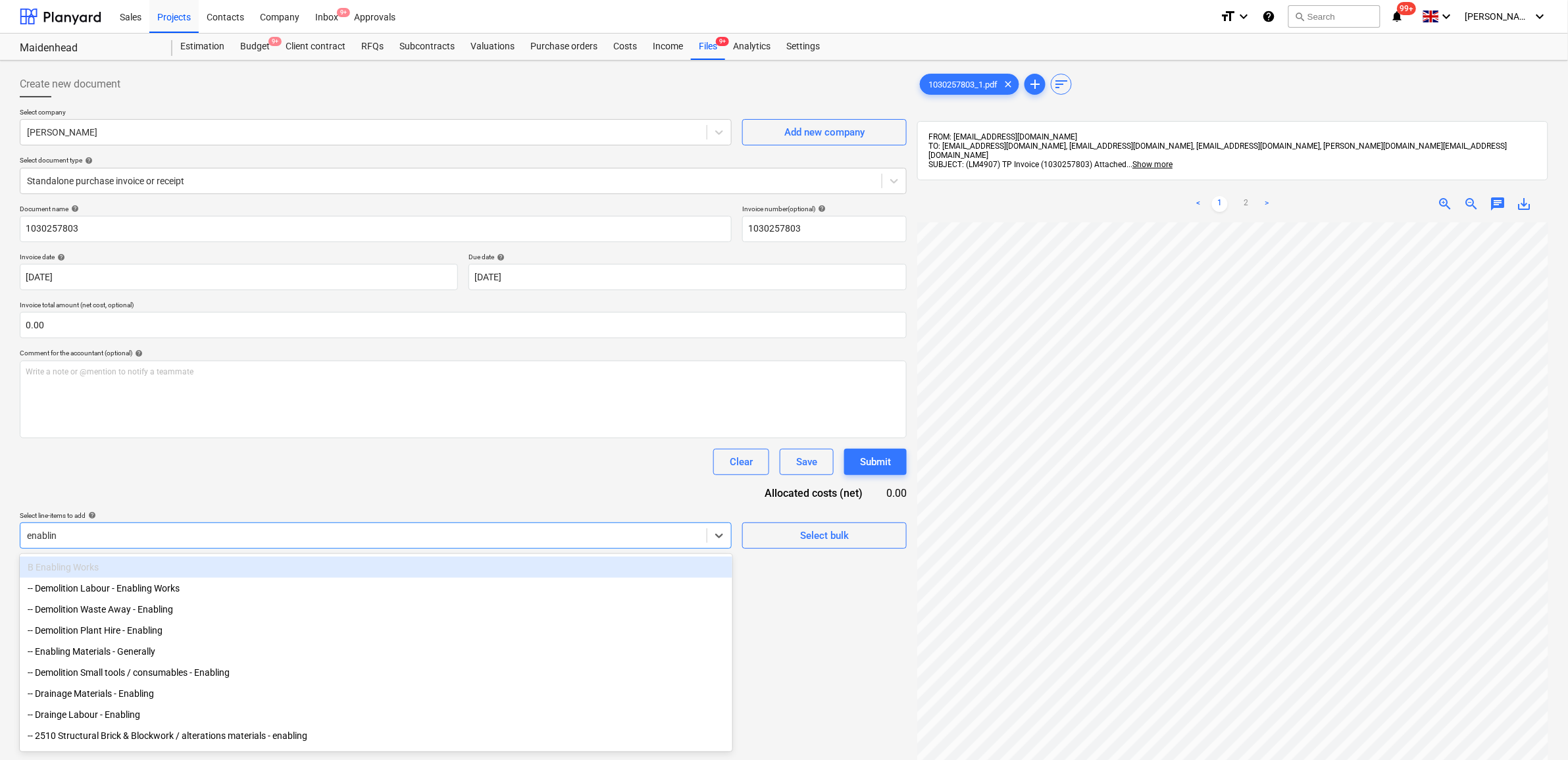
type input "enabling"
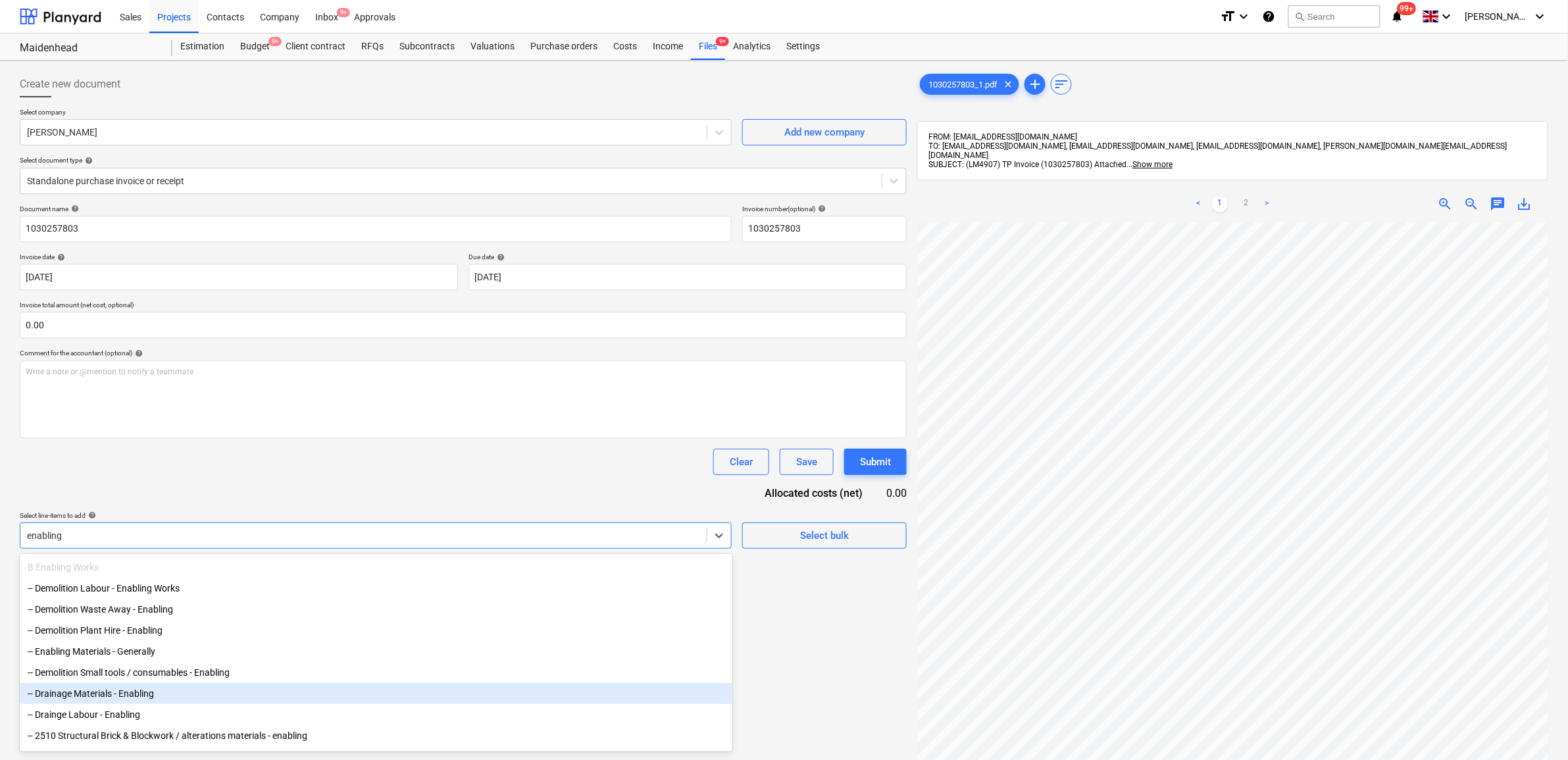
click at [170, 696] on div "-- Drainage Materials - Enabling" at bounding box center [376, 694] width 712 height 21
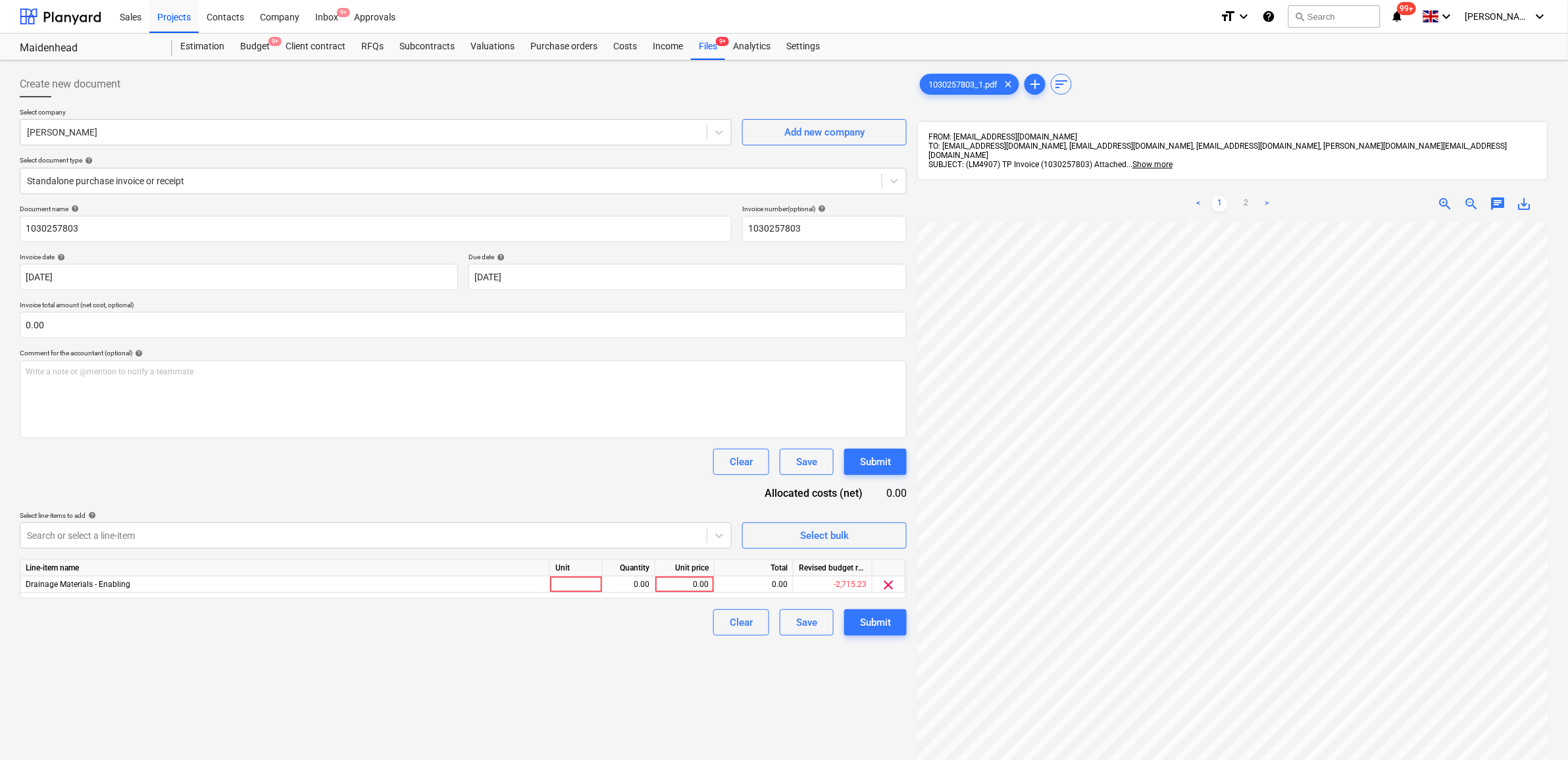
click at [249, 506] on div "Document name help 1030257803 Invoice number (optional) help 1030257803 Invoice…" at bounding box center [463, 420] width 887 height 431
click at [1247, 196] on link "2" at bounding box center [1246, 204] width 16 height 16
click at [699, 586] on div "0.00" at bounding box center [685, 584] width 48 height 16
type input "942.82"
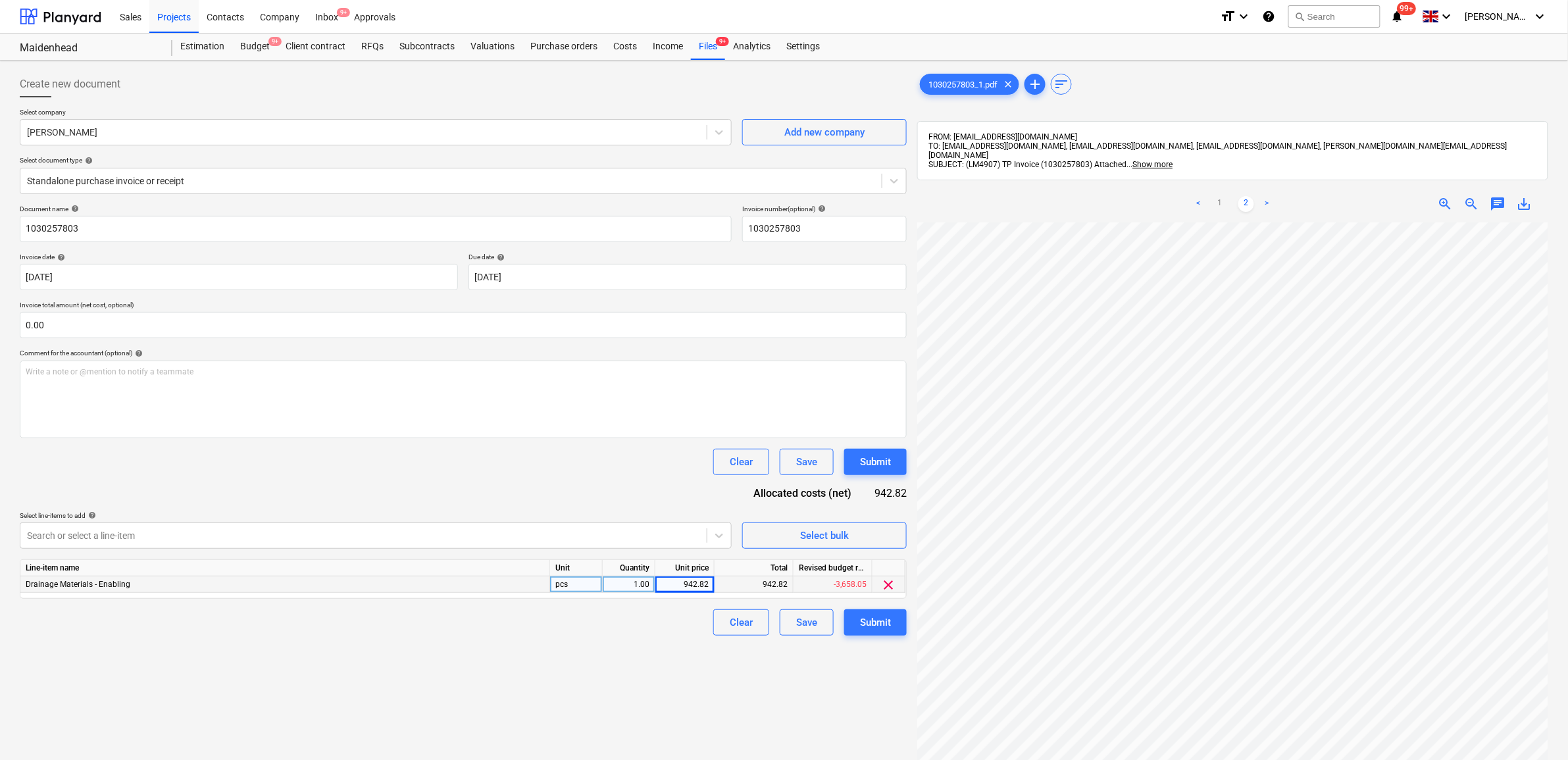
click at [569, 648] on div "Create new document Select company Travis Perkins Add new company Select docume…" at bounding box center [463, 508] width 897 height 885
click at [877, 625] on div "Submit" at bounding box center [876, 622] width 31 height 17
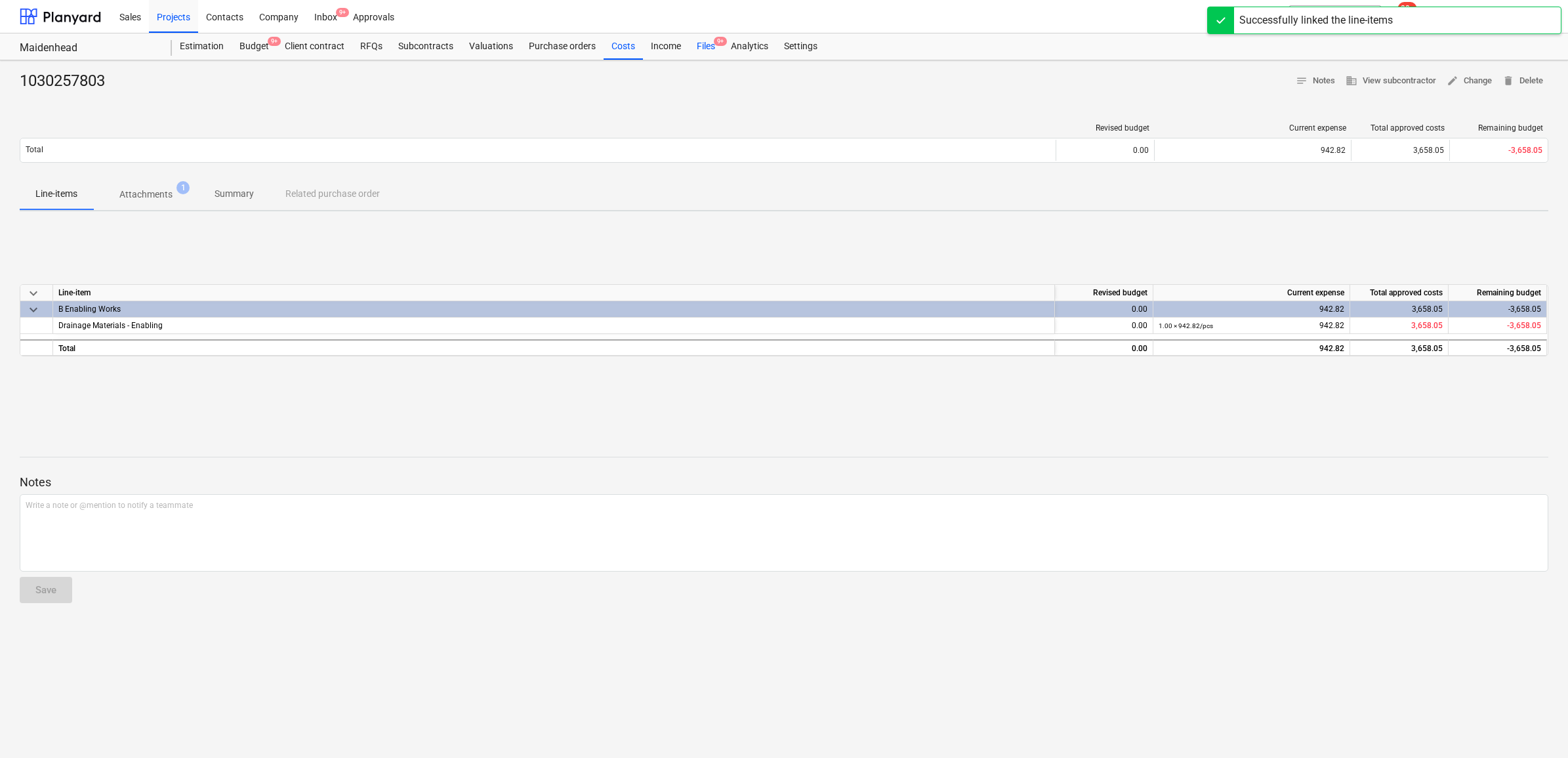
click at [697, 44] on div "Files 9+" at bounding box center [706, 46] width 34 height 26
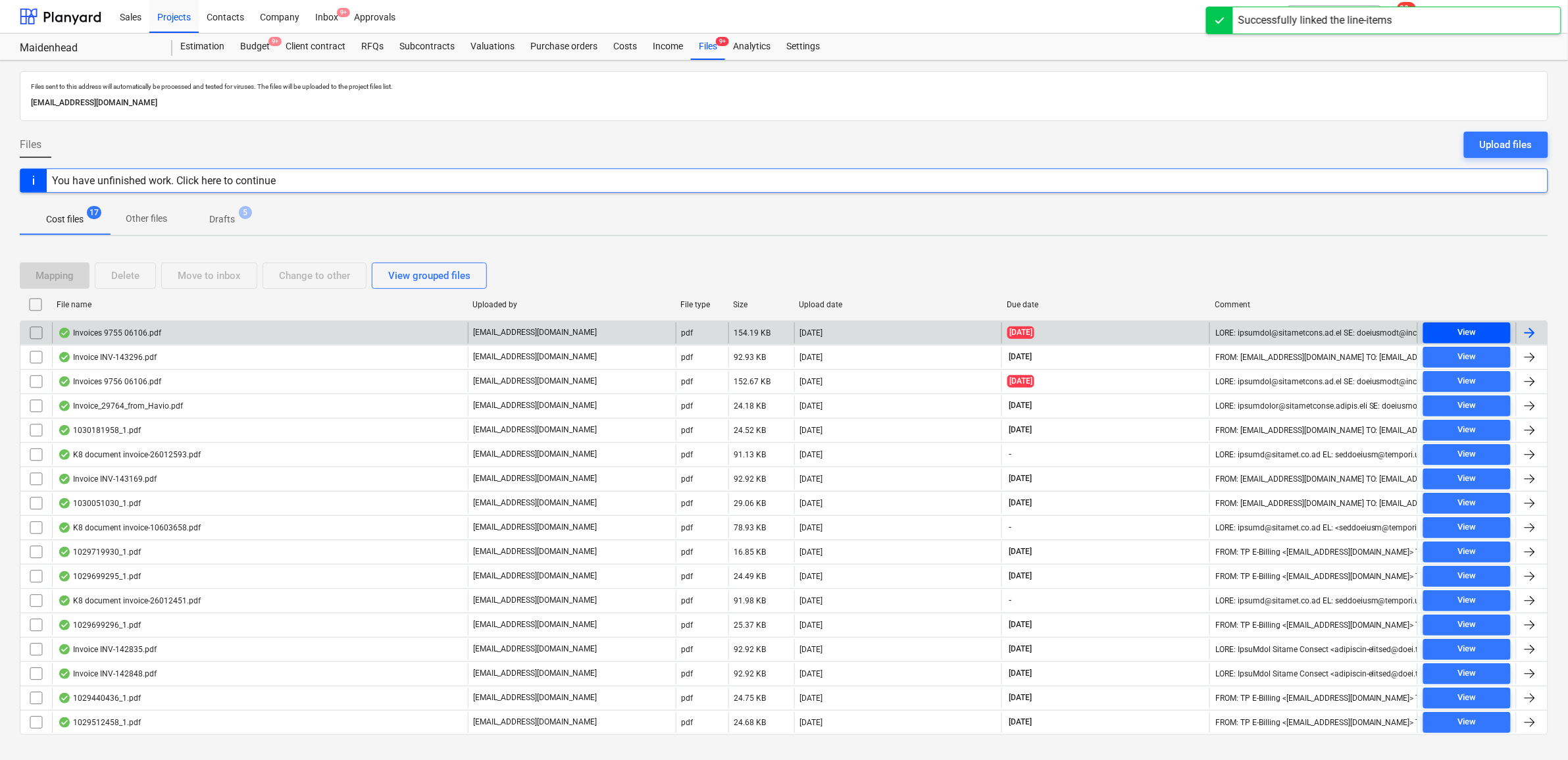
click at [1463, 334] on div "View" at bounding box center [1467, 333] width 18 height 15
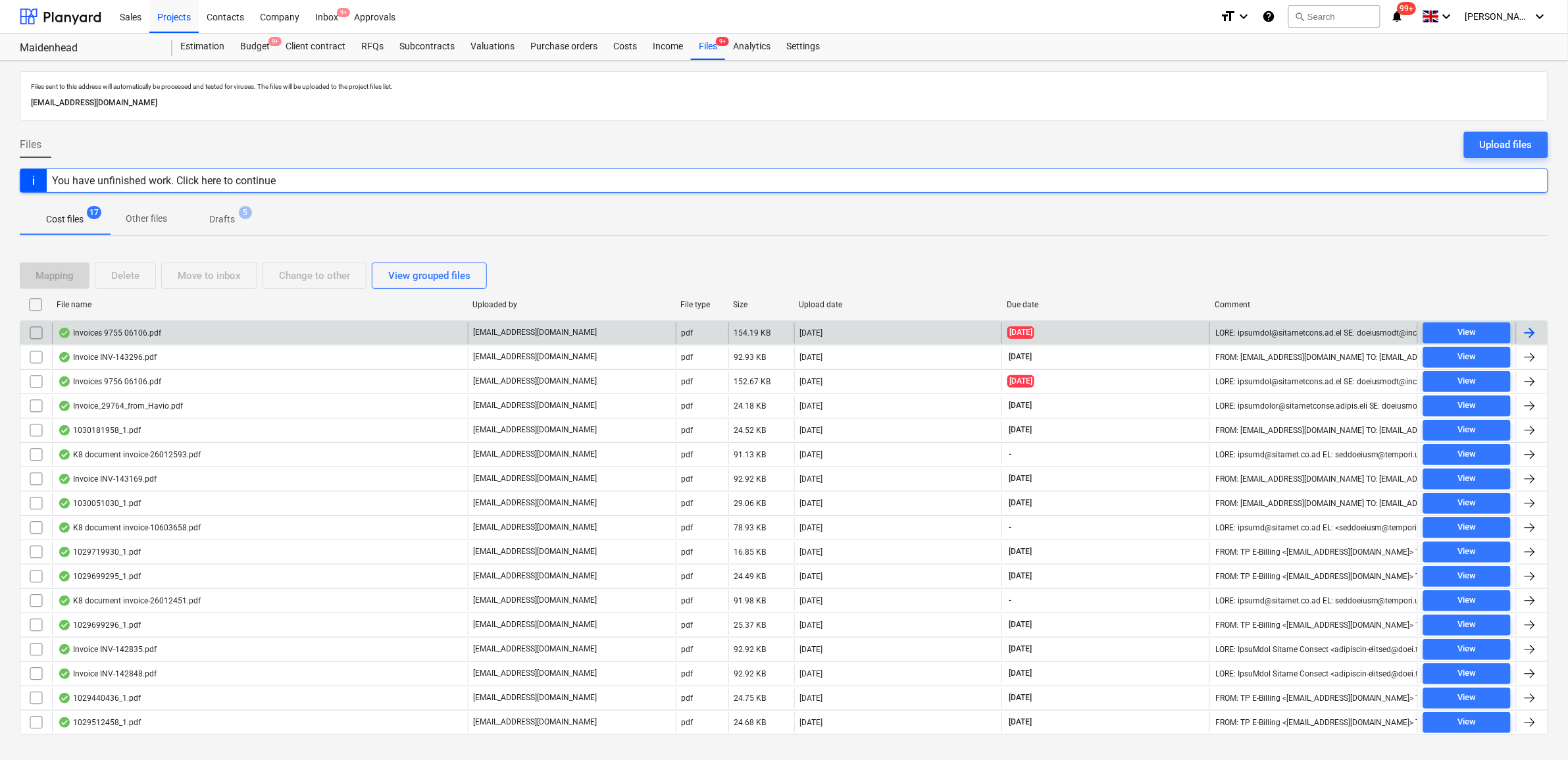
click at [1540, 336] on div at bounding box center [1531, 333] width 31 height 21
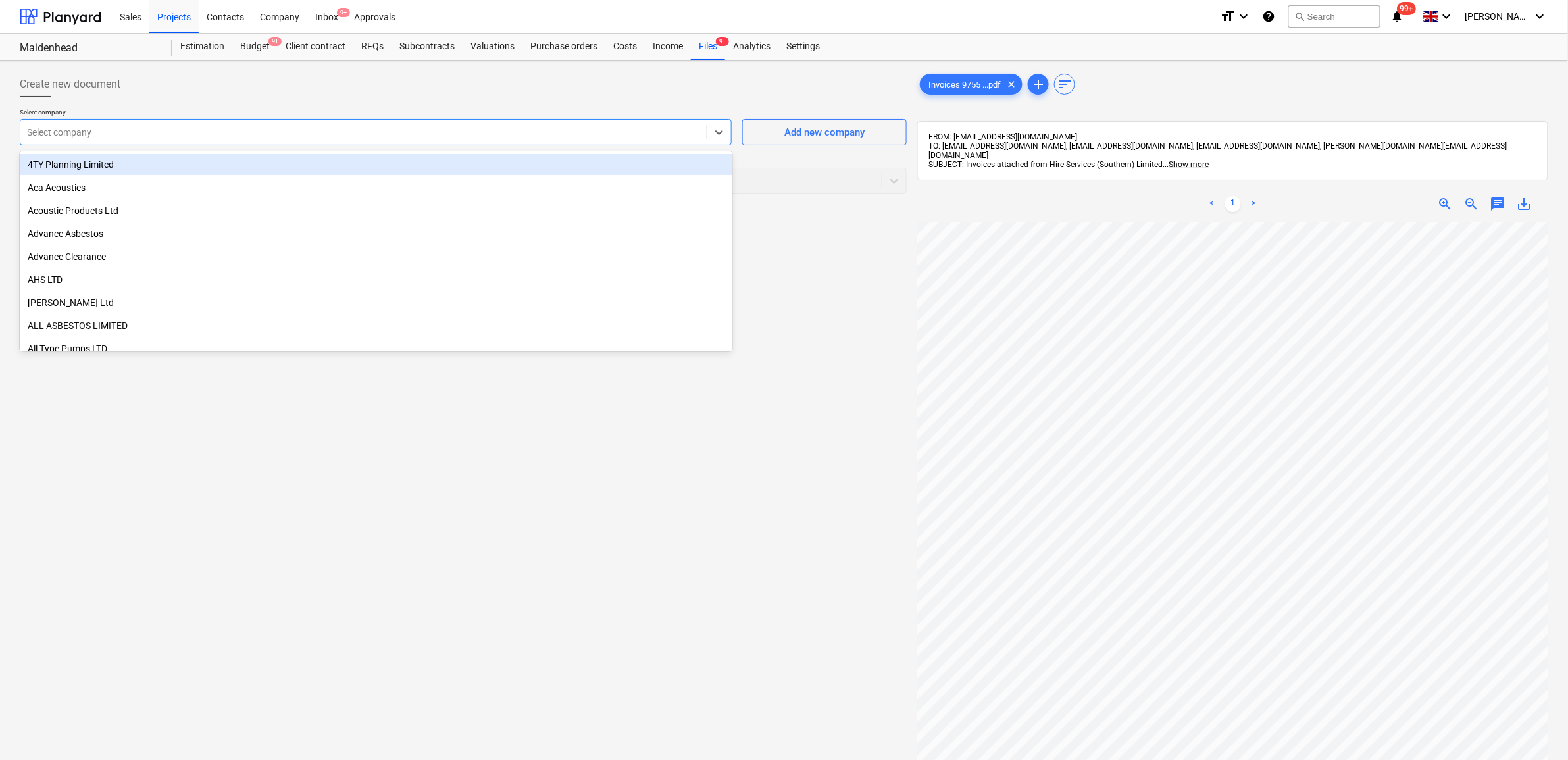
click at [199, 130] on div at bounding box center [363, 133] width 673 height 13
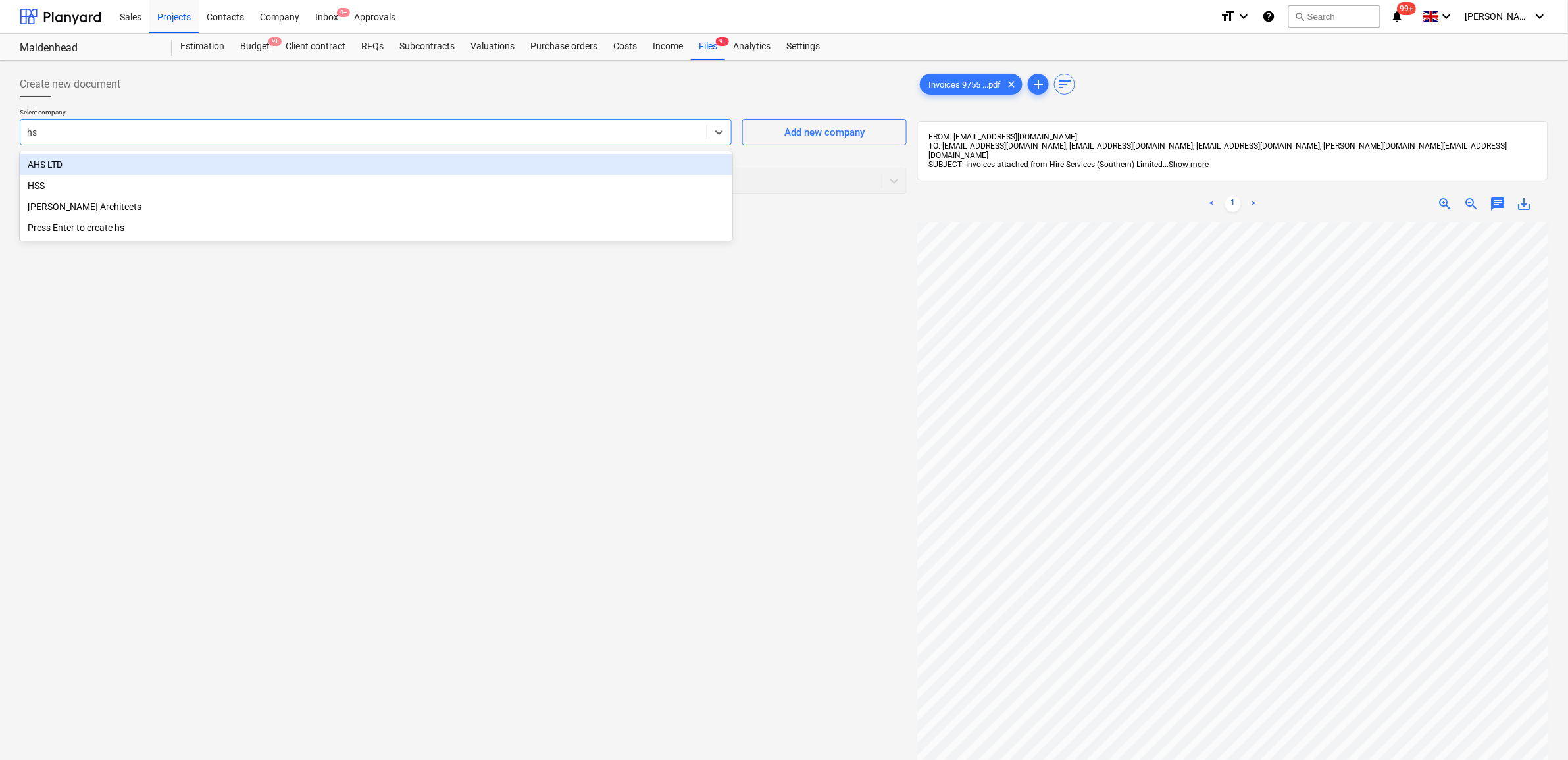
type input "hss"
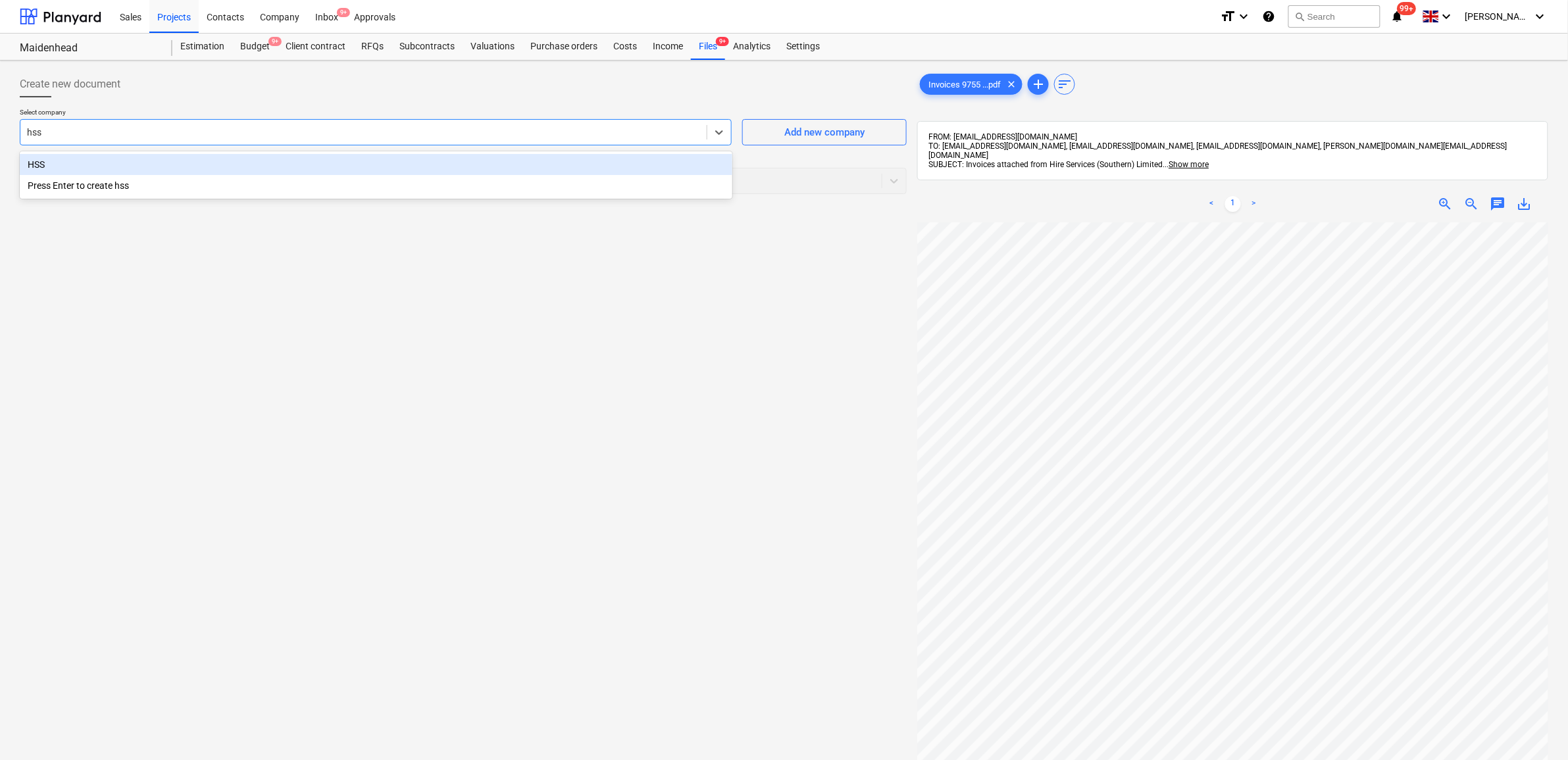
click at [221, 162] on div "HSS" at bounding box center [376, 164] width 712 height 21
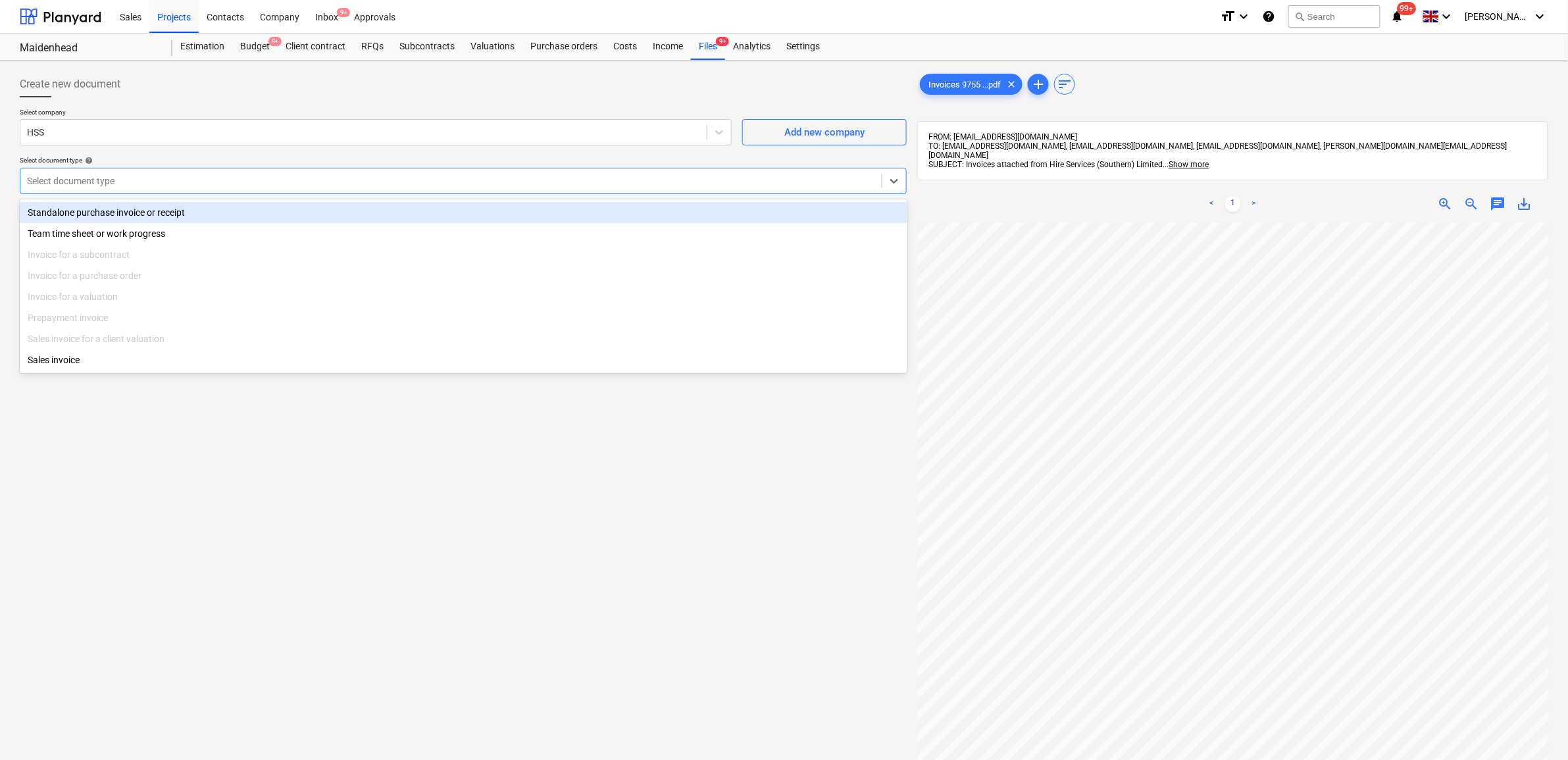
click at [249, 190] on div "Select document type" at bounding box center [452, 180] width 861 height 18
click at [221, 213] on div "Standalone purchase invoice or receipt" at bounding box center [464, 213] width 888 height 21
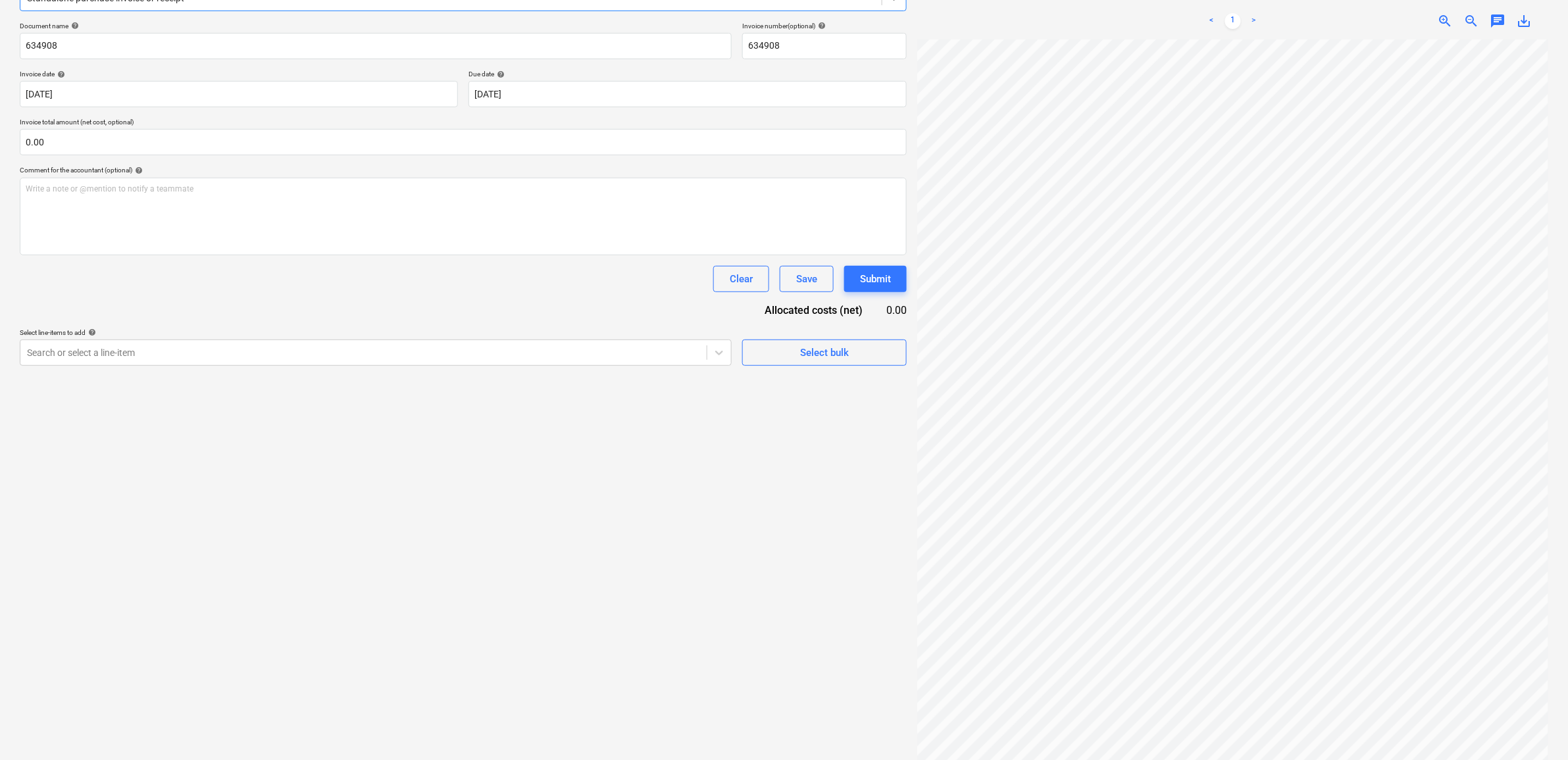
scroll to position [186, 0]
click at [291, 343] on div at bounding box center [363, 349] width 673 height 13
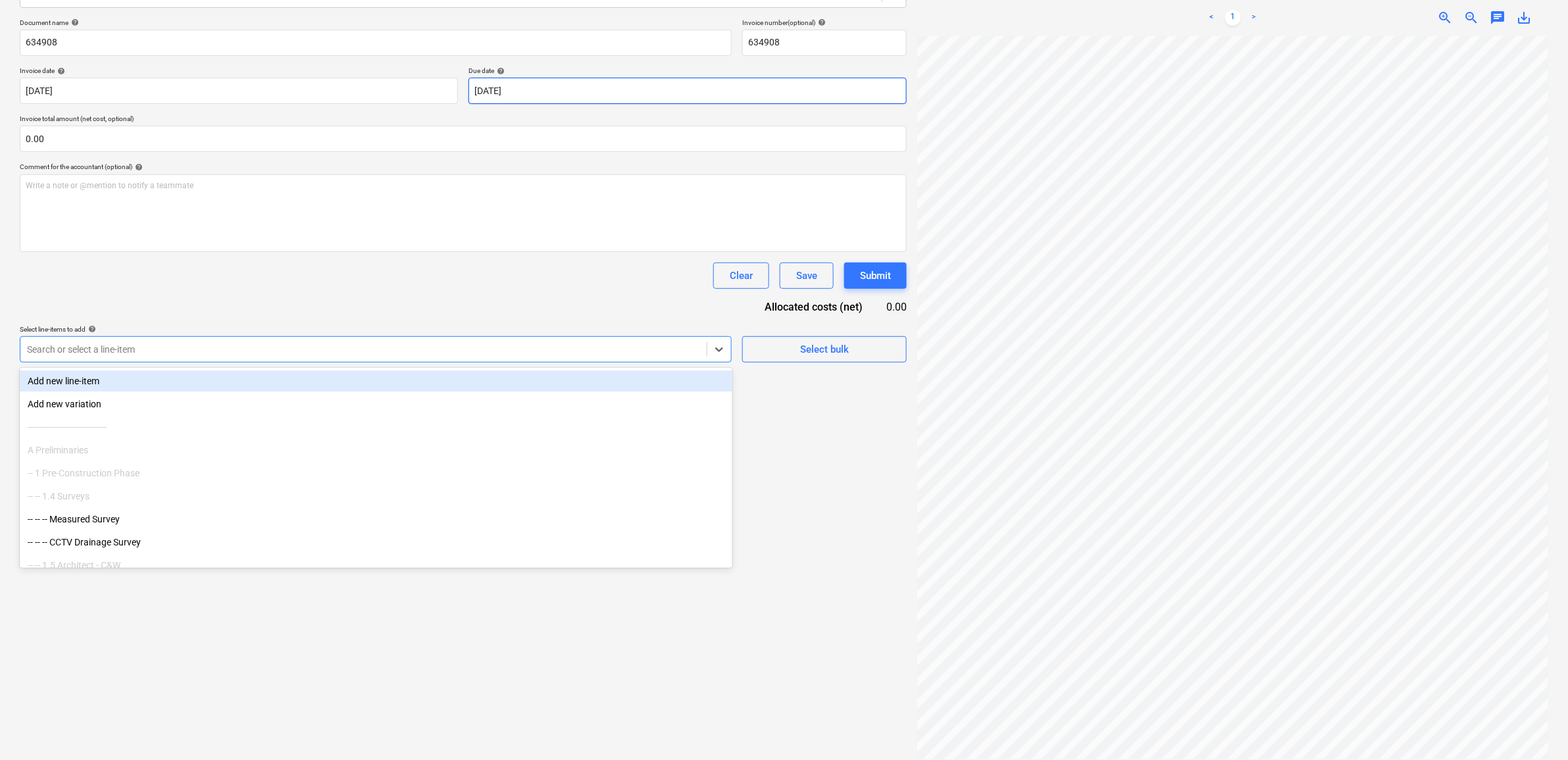
click at [508, 94] on body "Sales Projects Contacts Company Inbox 9+ Approvals format_size keyboard_arrow_d…" at bounding box center [784, 194] width 1568 height 760
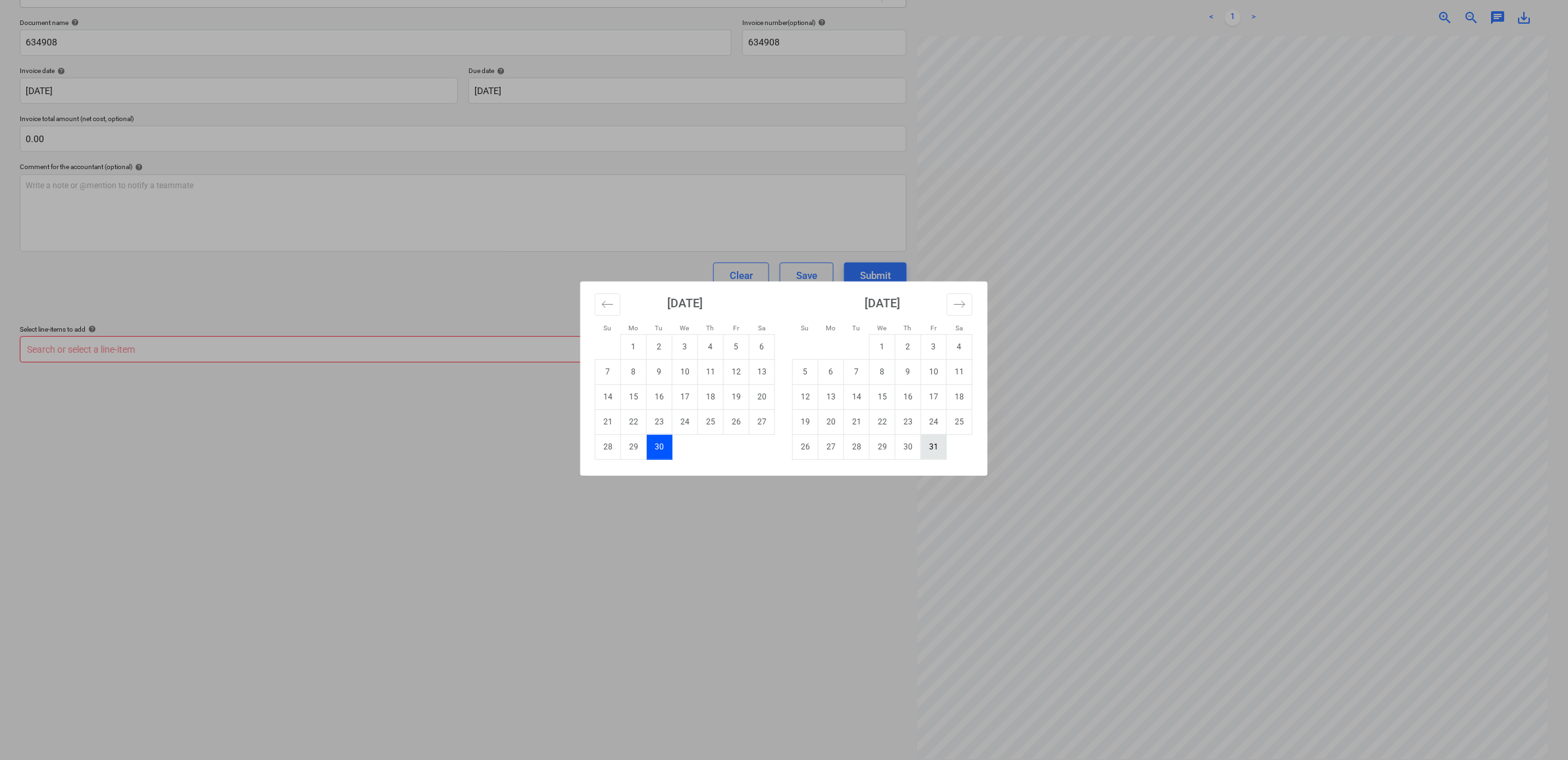
click at [934, 446] on td "31" at bounding box center [933, 447] width 26 height 25
type input "[DATE]"
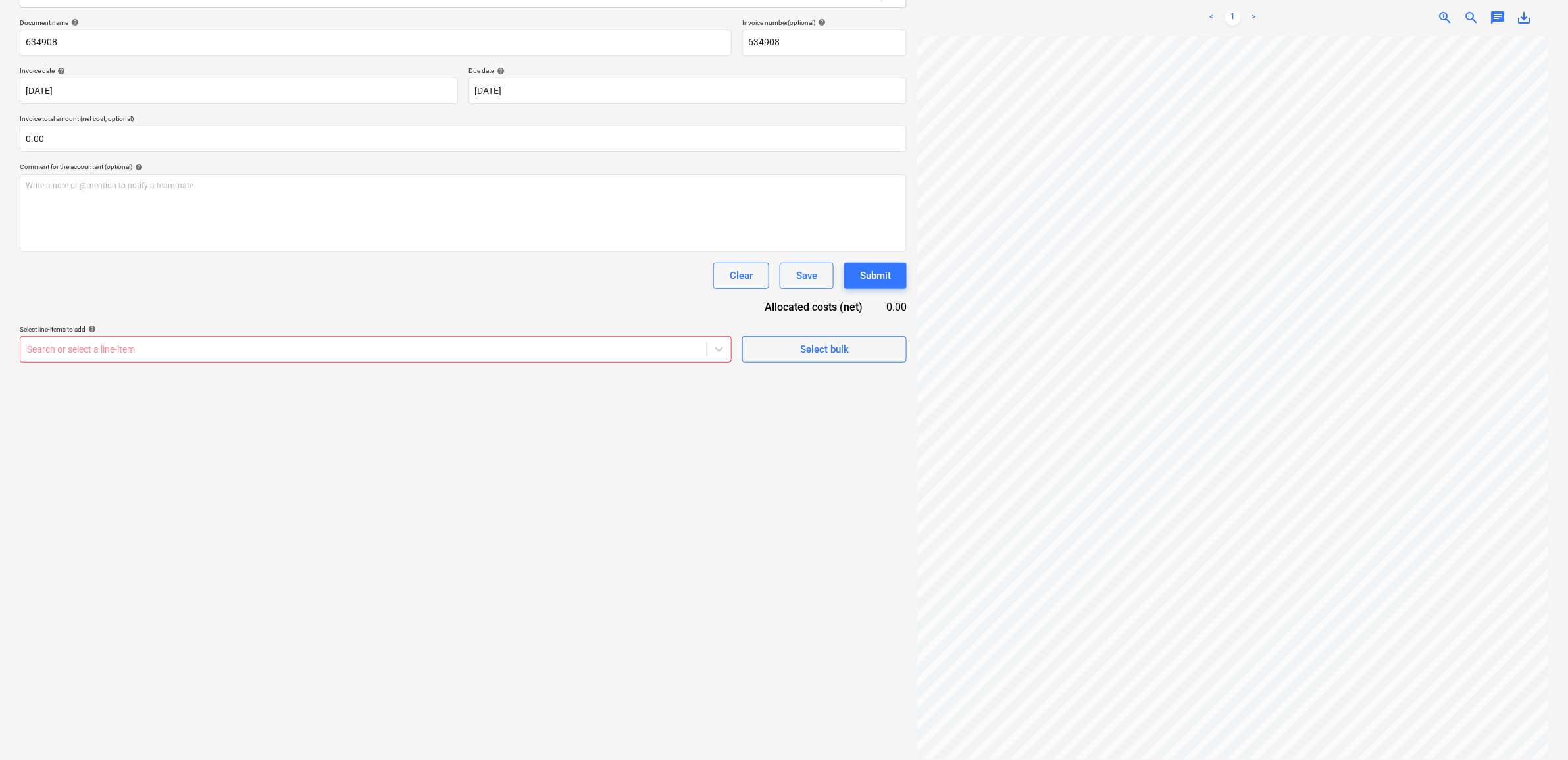
click at [555, 347] on div at bounding box center [363, 349] width 673 height 13
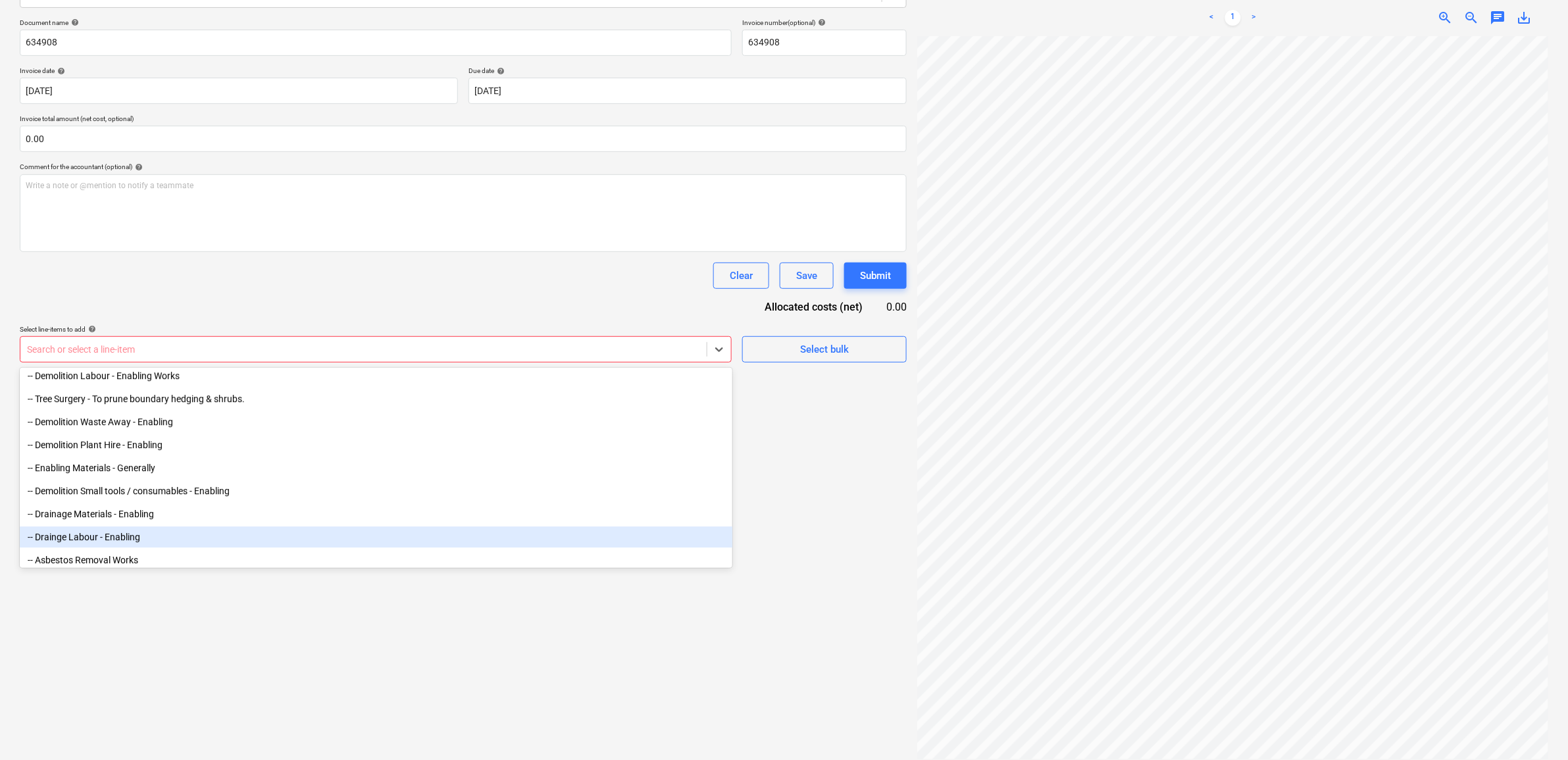
scroll to position [1728, 0]
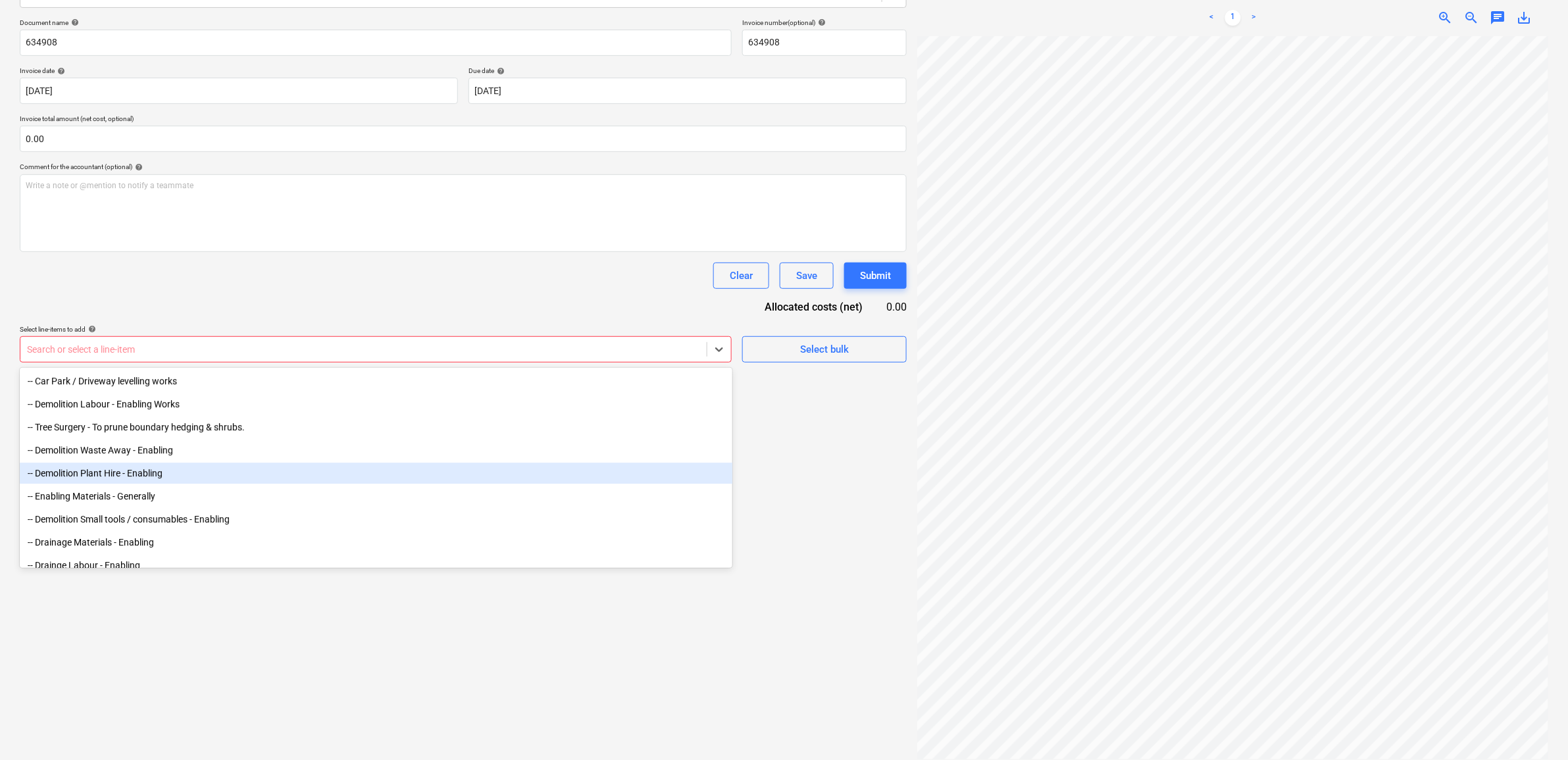
click at [188, 472] on div "-- Demolition Plant Hire - Enabling" at bounding box center [376, 473] width 712 height 21
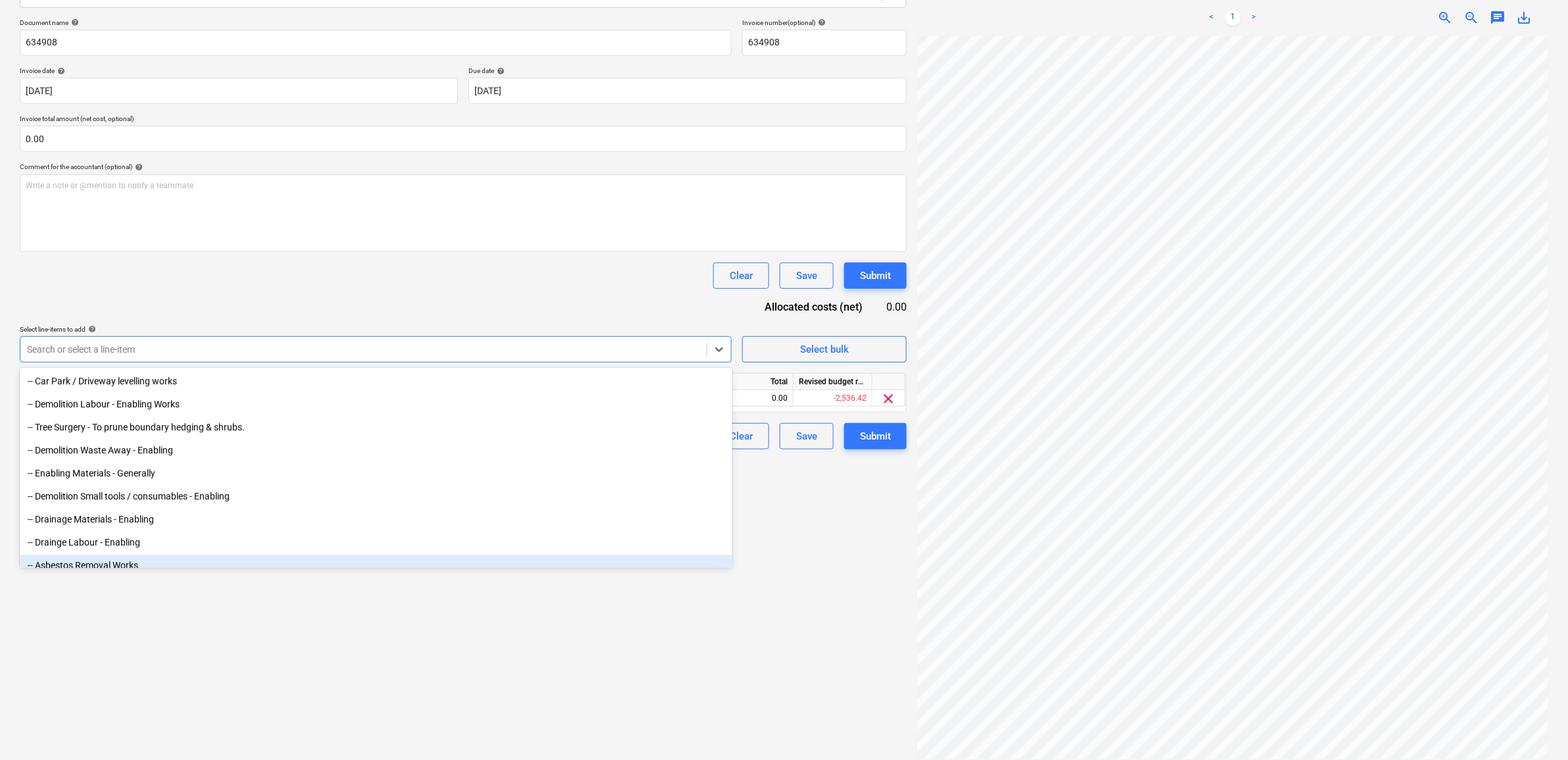
click at [813, 592] on div "Create new document Select company HSS Add new company Select document type hel…" at bounding box center [463, 322] width 897 height 885
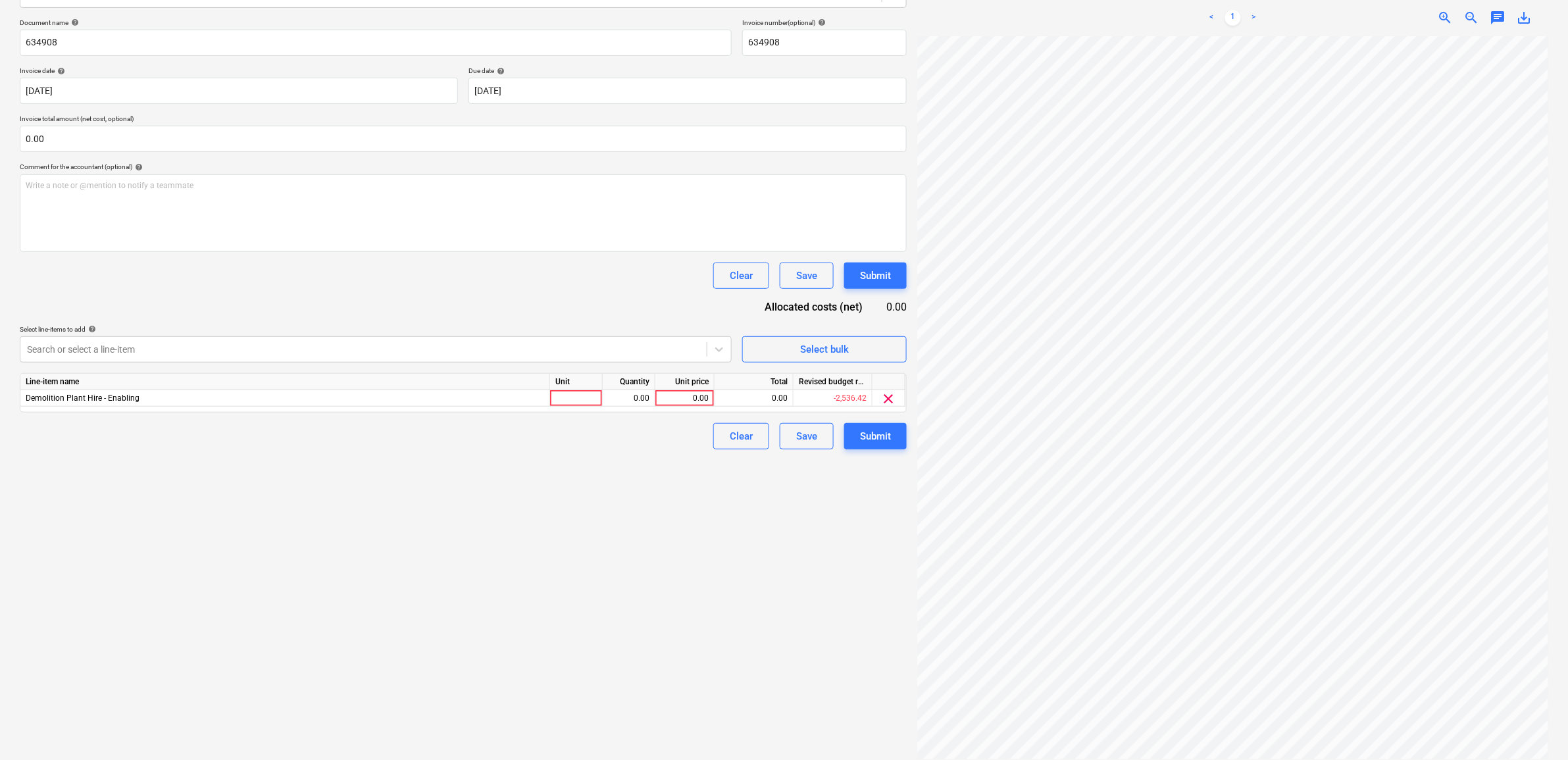
scroll to position [193, 81]
click at [680, 397] on div "0.00" at bounding box center [685, 398] width 48 height 16
type input "1182.16"
click at [635, 582] on div "Create new document Select company HSS Add new company Select document type hel…" at bounding box center [463, 322] width 897 height 885
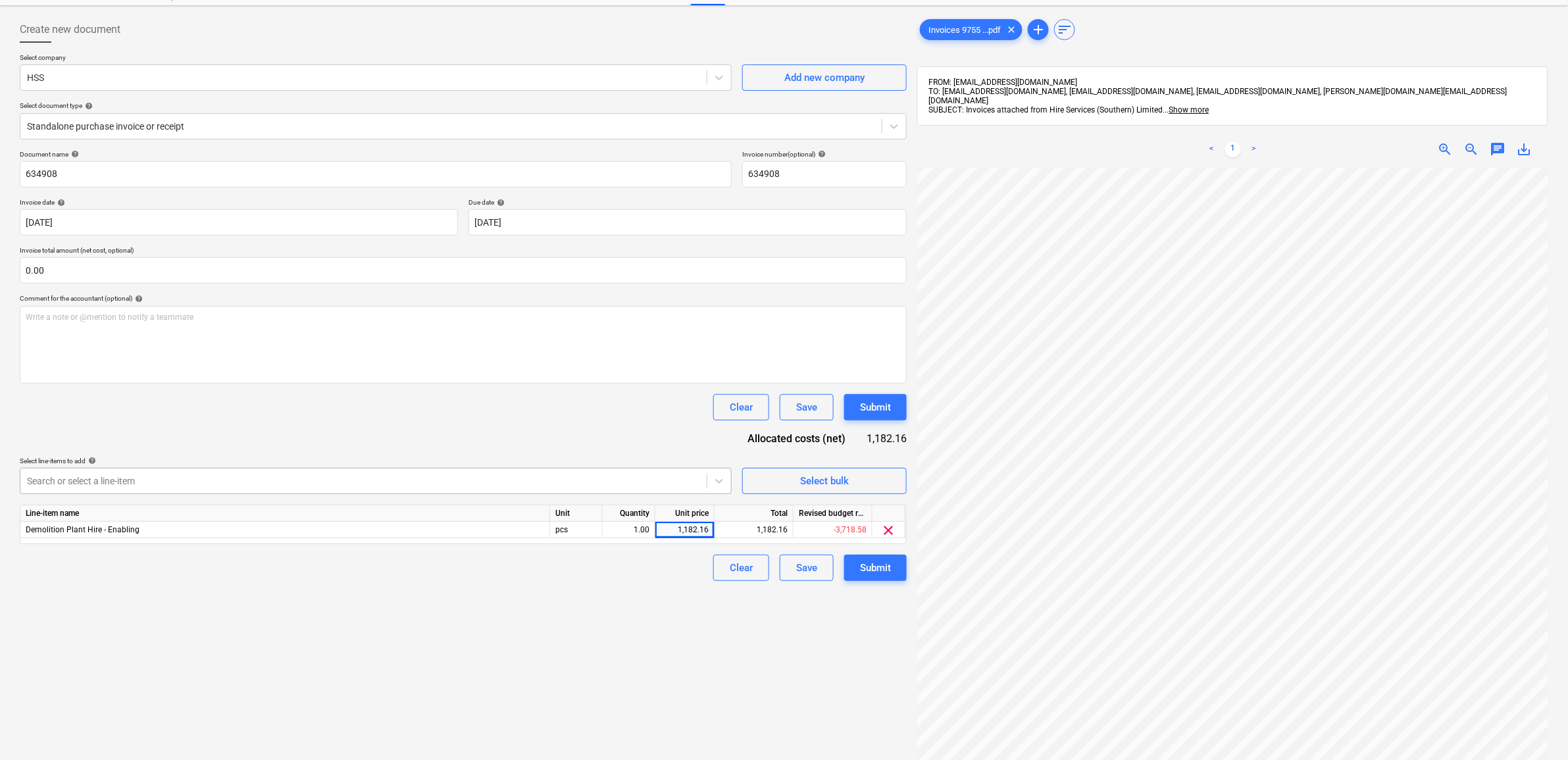
scroll to position [0, 0]
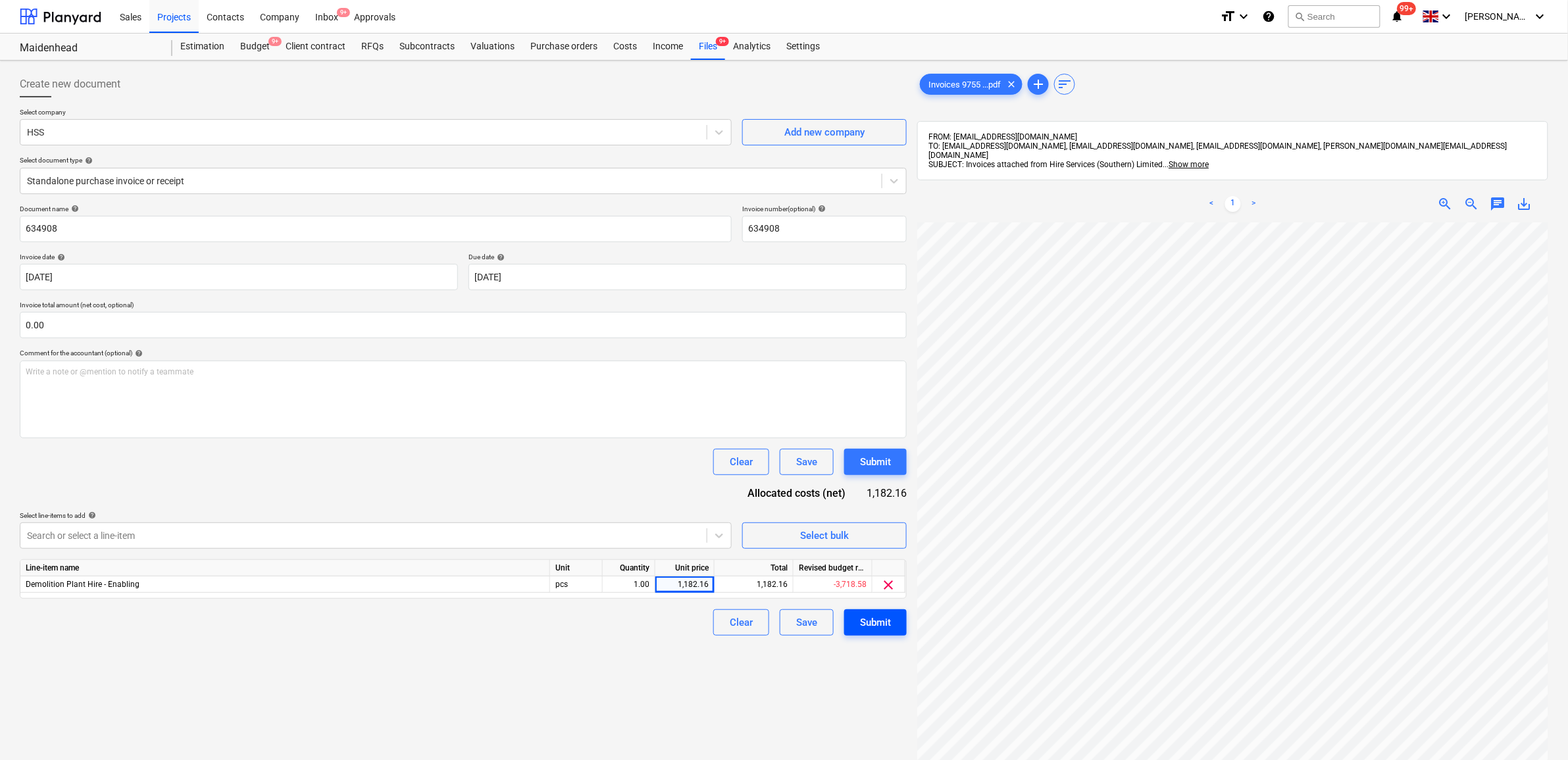
click at [889, 617] on div "Submit" at bounding box center [876, 622] width 31 height 17
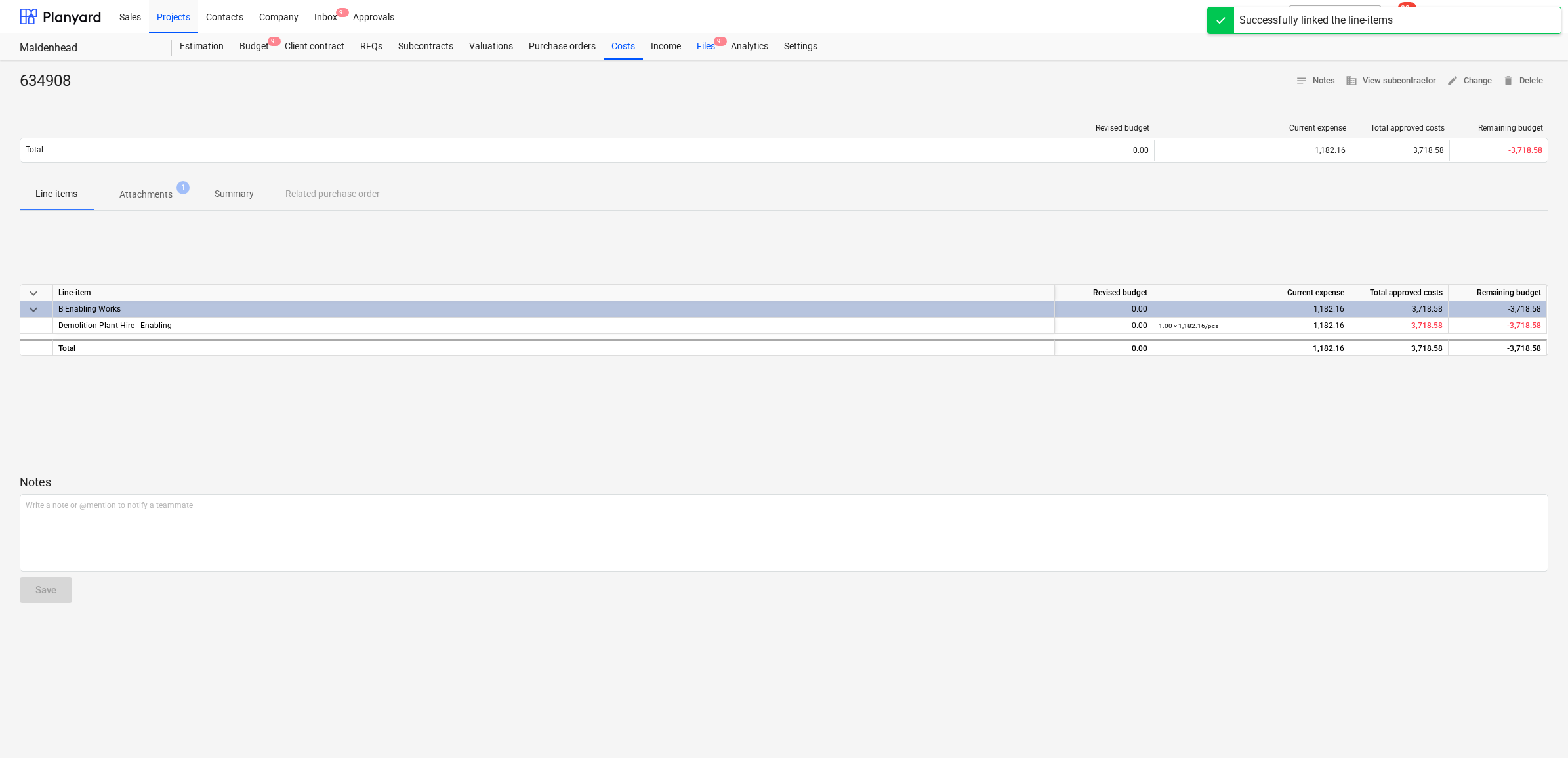
click at [700, 44] on div "Files 9+" at bounding box center [706, 46] width 34 height 26
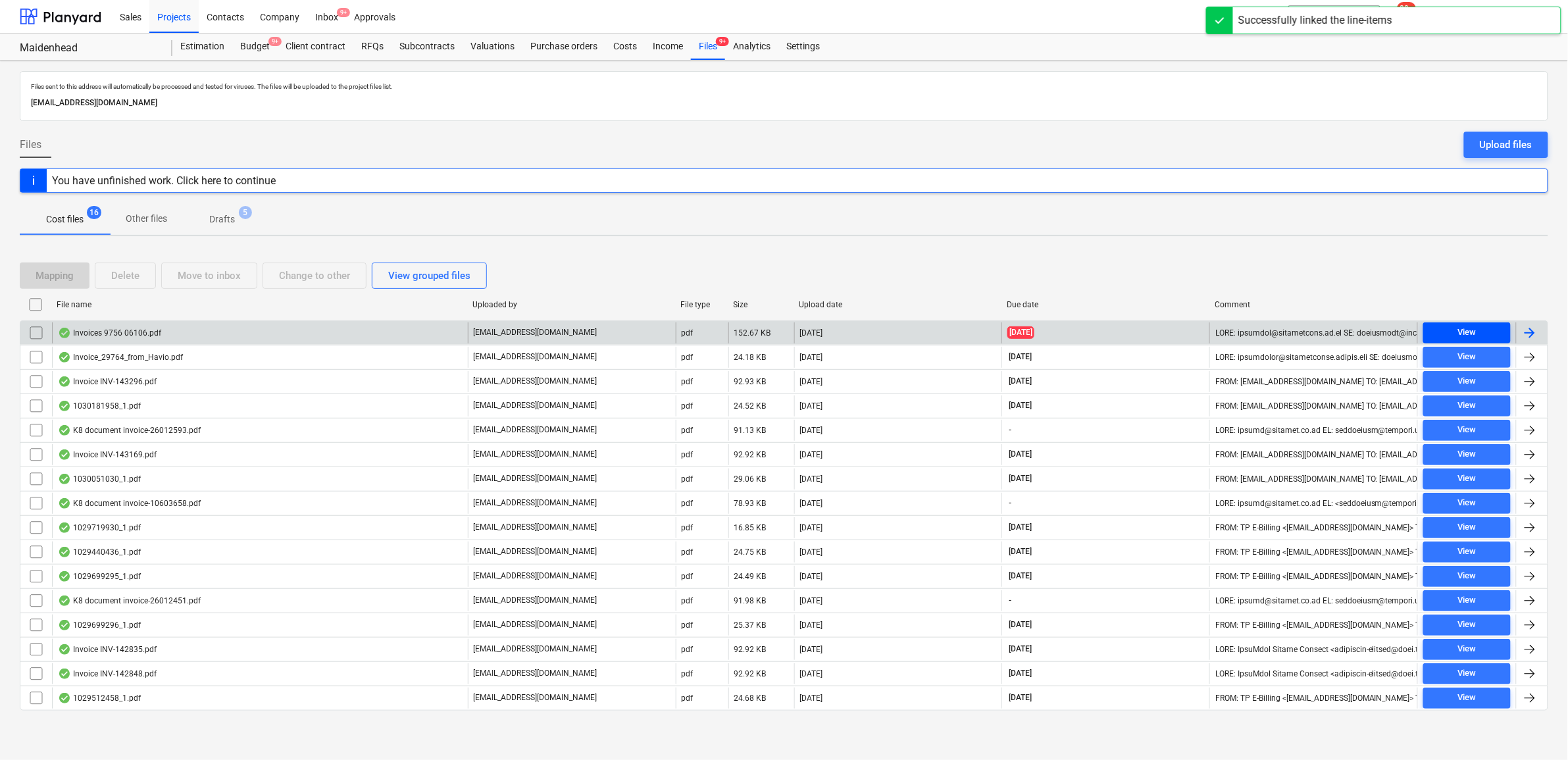
click at [1476, 330] on div "View" at bounding box center [1467, 333] width 18 height 15
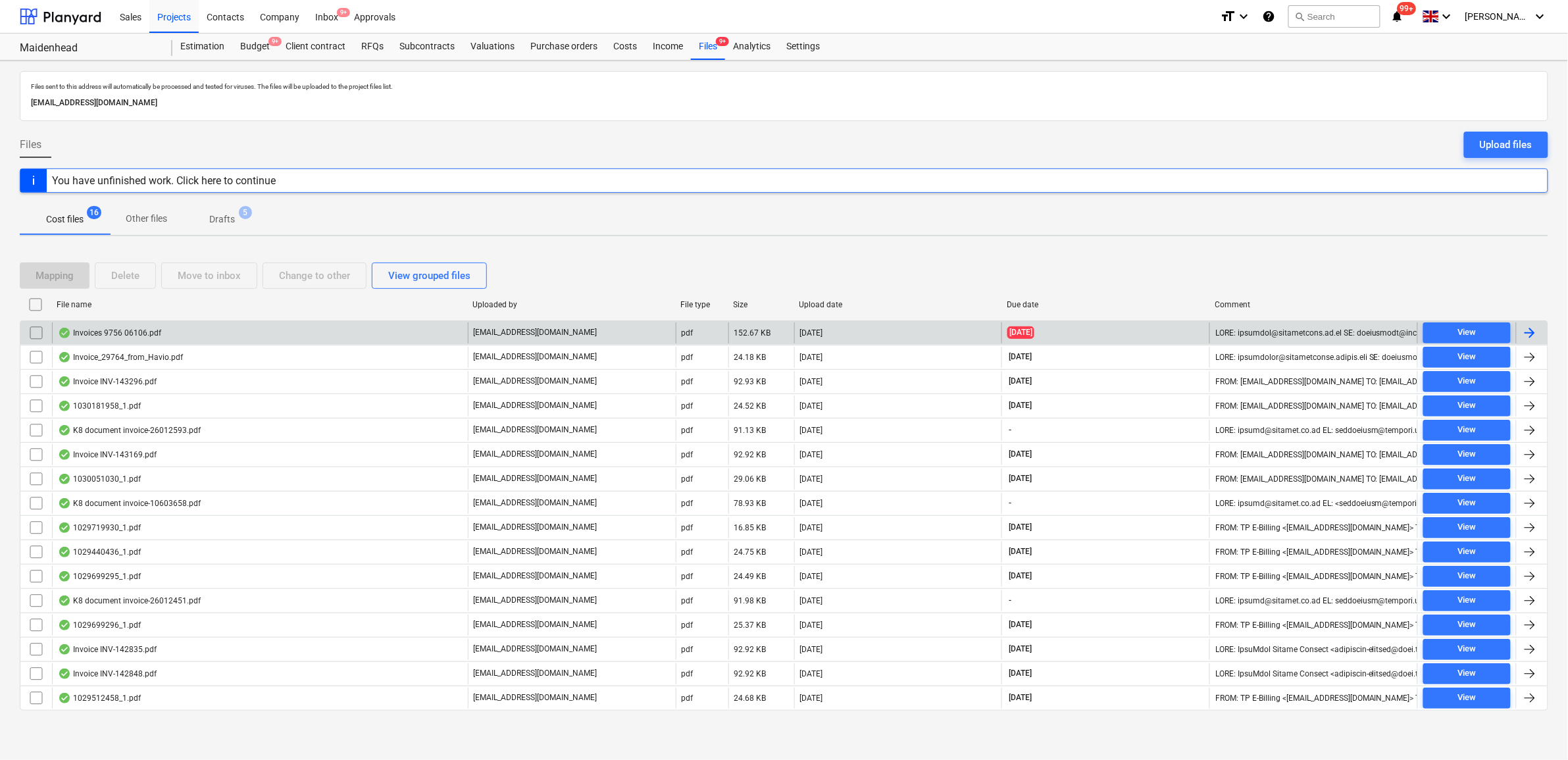
click at [1534, 334] on div at bounding box center [1530, 333] width 16 height 16
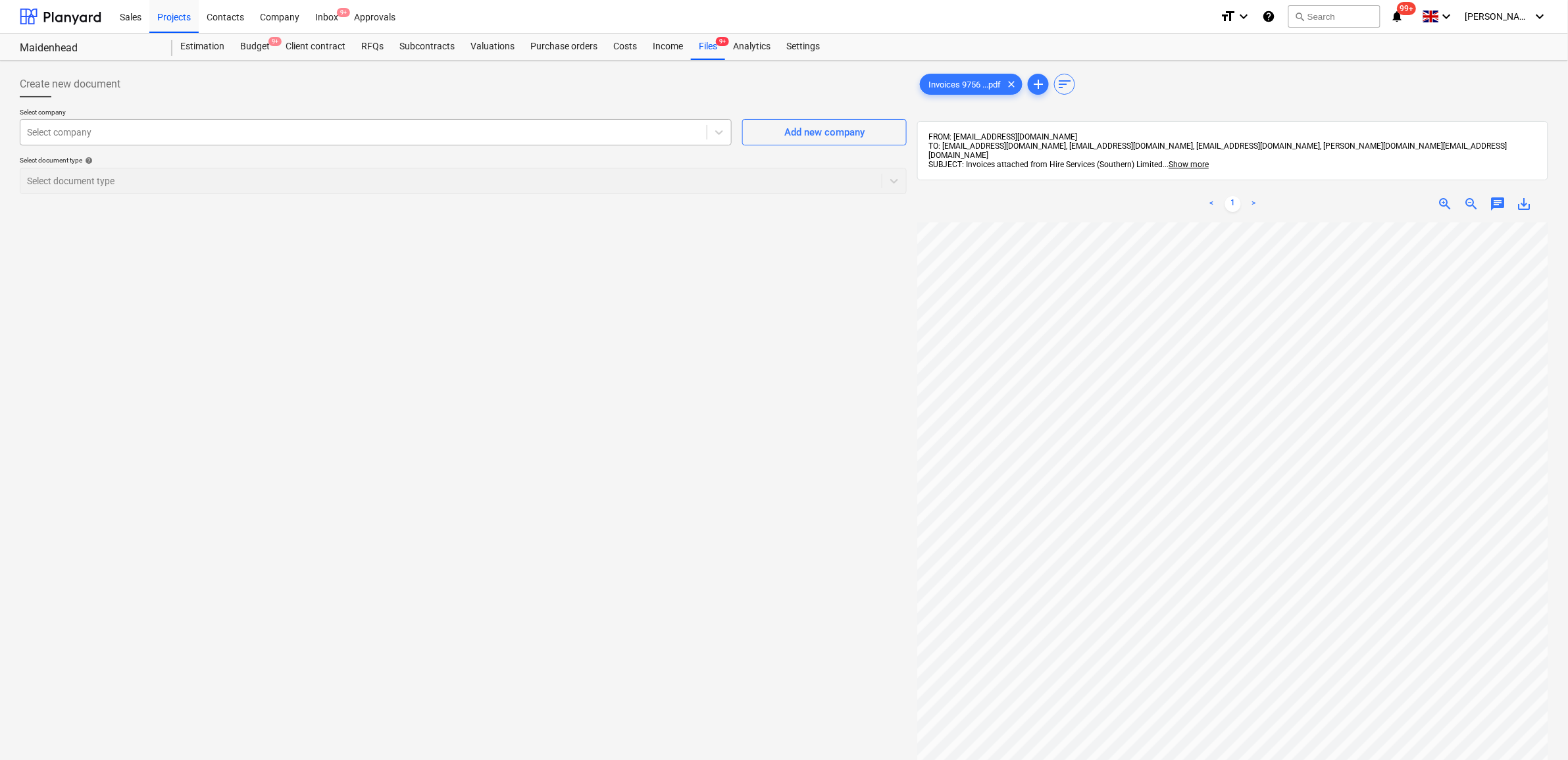
click at [270, 139] on div "Select company" at bounding box center [364, 132] width 687 height 18
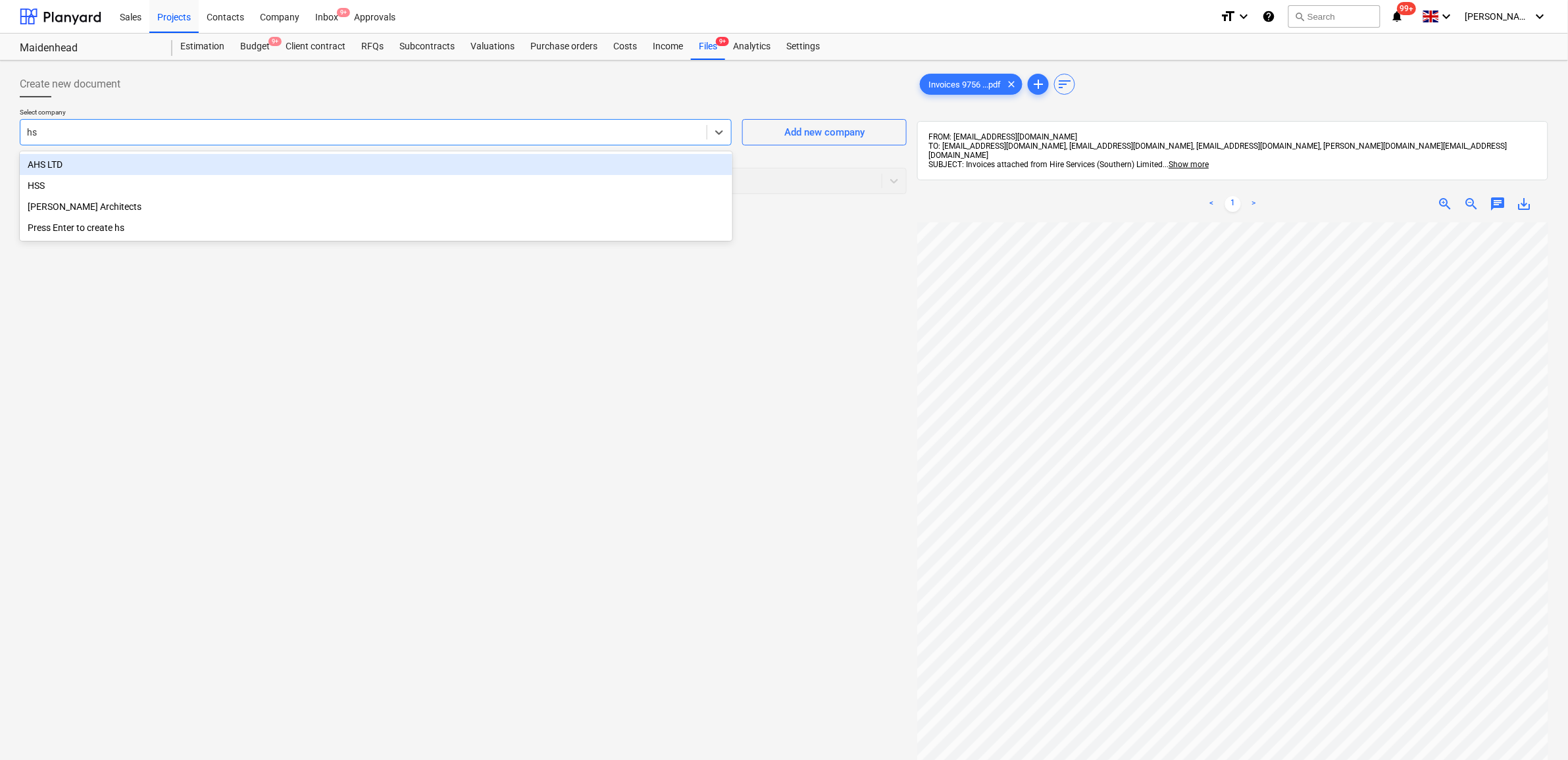
type input "hss"
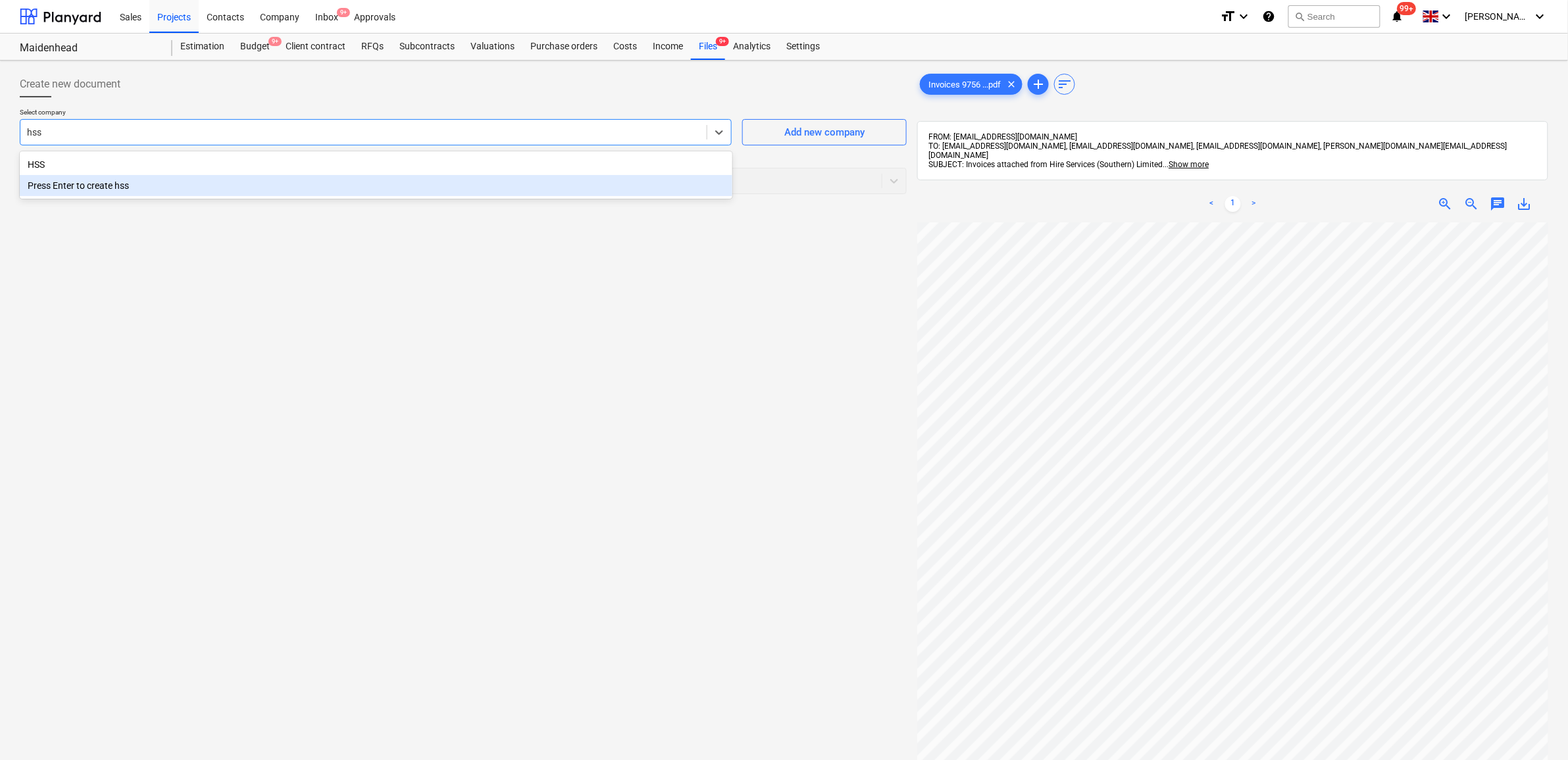
click at [273, 169] on div "HSS" at bounding box center [376, 164] width 712 height 21
click at [275, 185] on div at bounding box center [451, 181] width 848 height 13
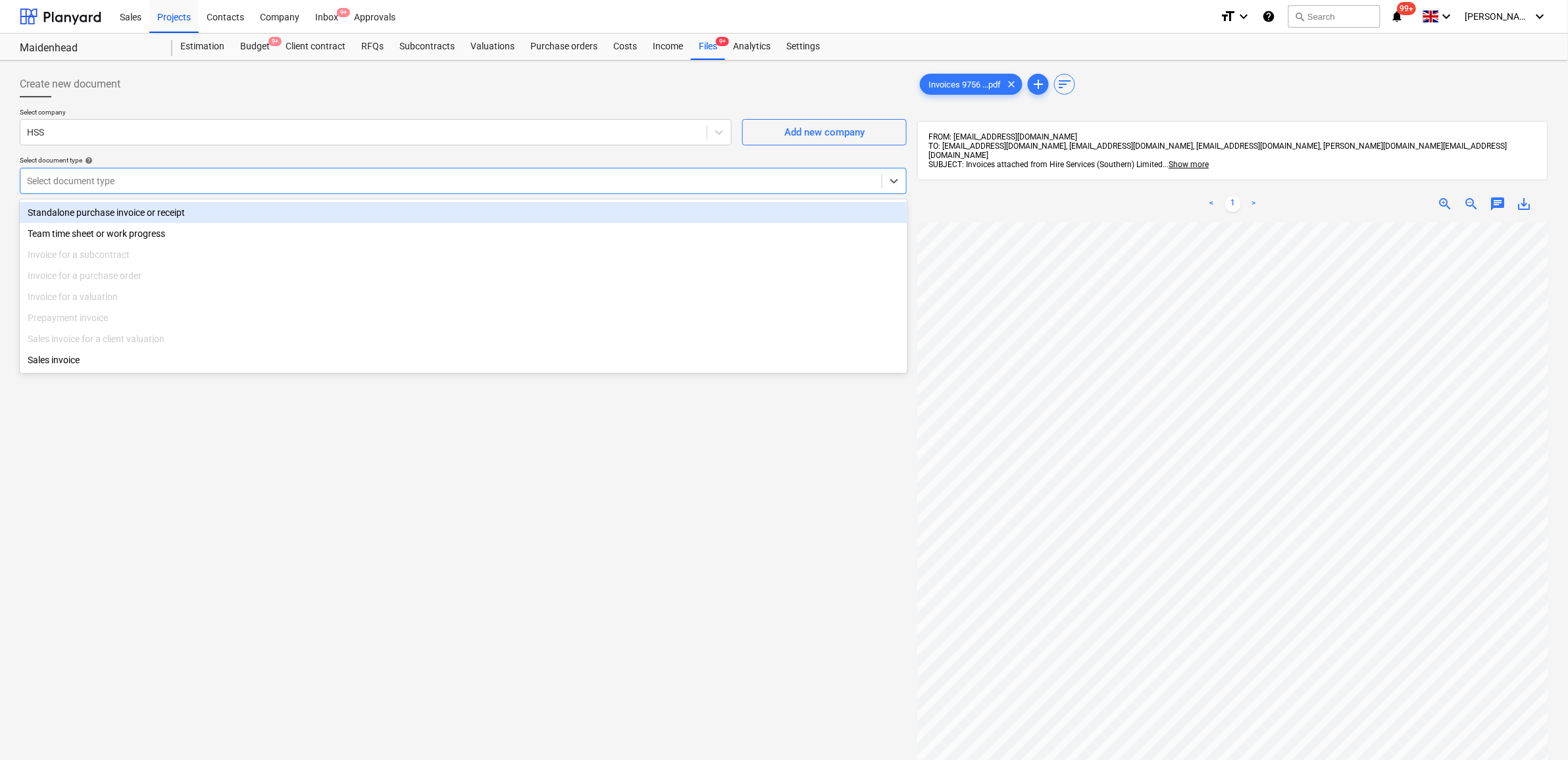
click at [273, 216] on div "Standalone purchase invoice or receipt" at bounding box center [464, 213] width 888 height 21
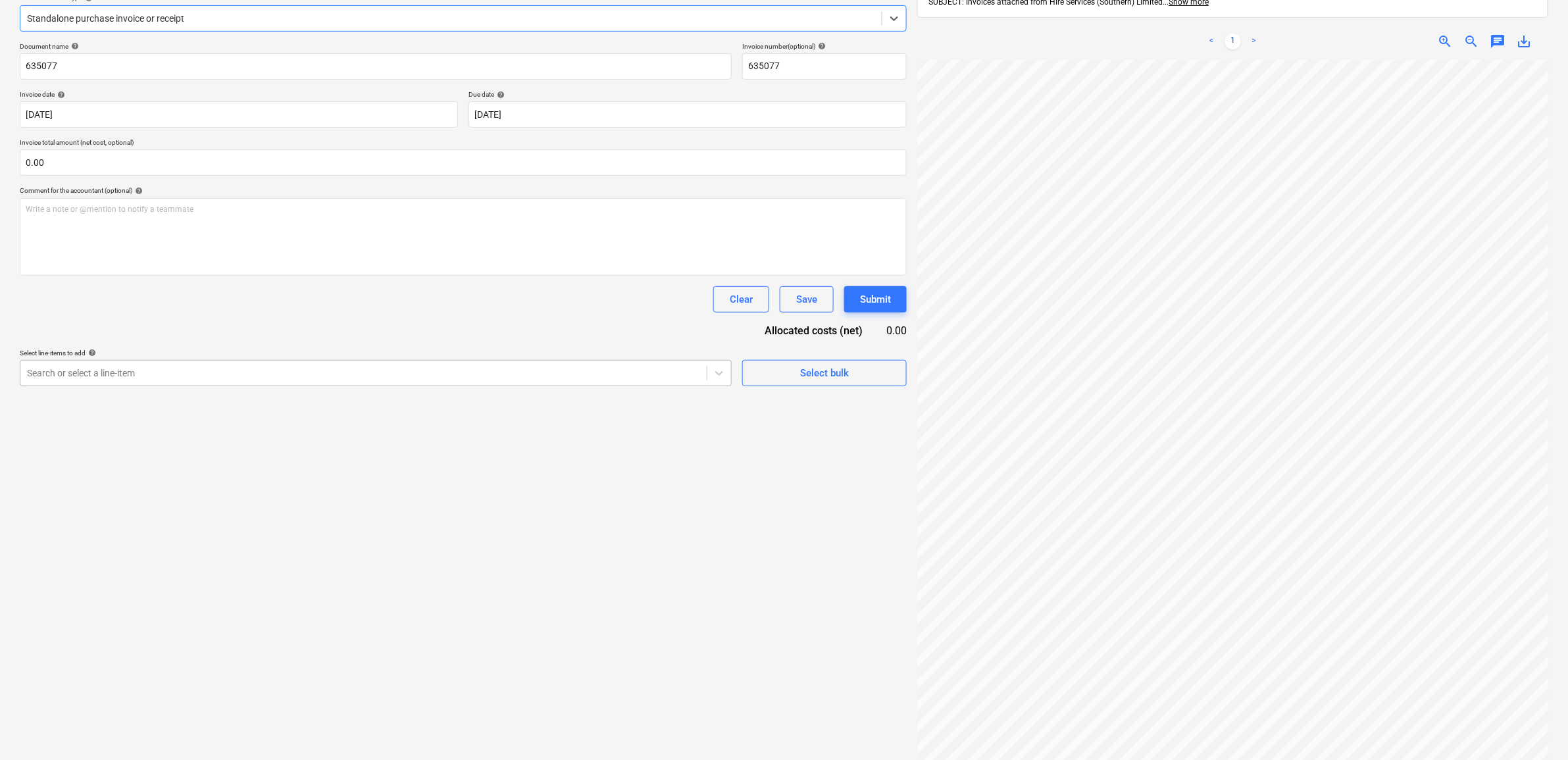
scroll to position [164, 0]
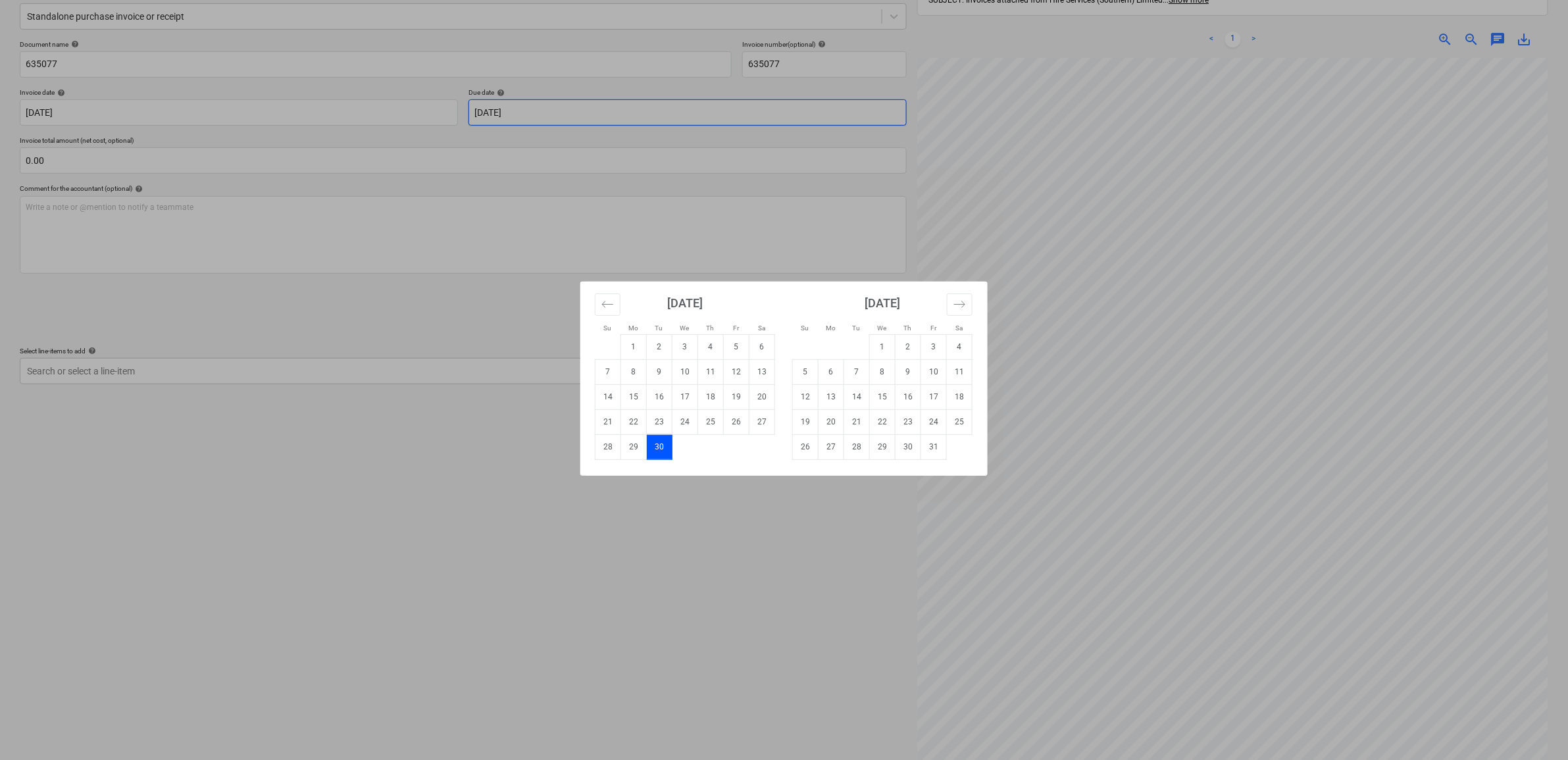
click at [517, 120] on body "Sales Projects Contacts Company Inbox 9+ Approvals format_size keyboard_arrow_d…" at bounding box center [784, 215] width 1568 height 760
click at [923, 446] on td "31" at bounding box center [933, 447] width 26 height 25
type input "[DATE]"
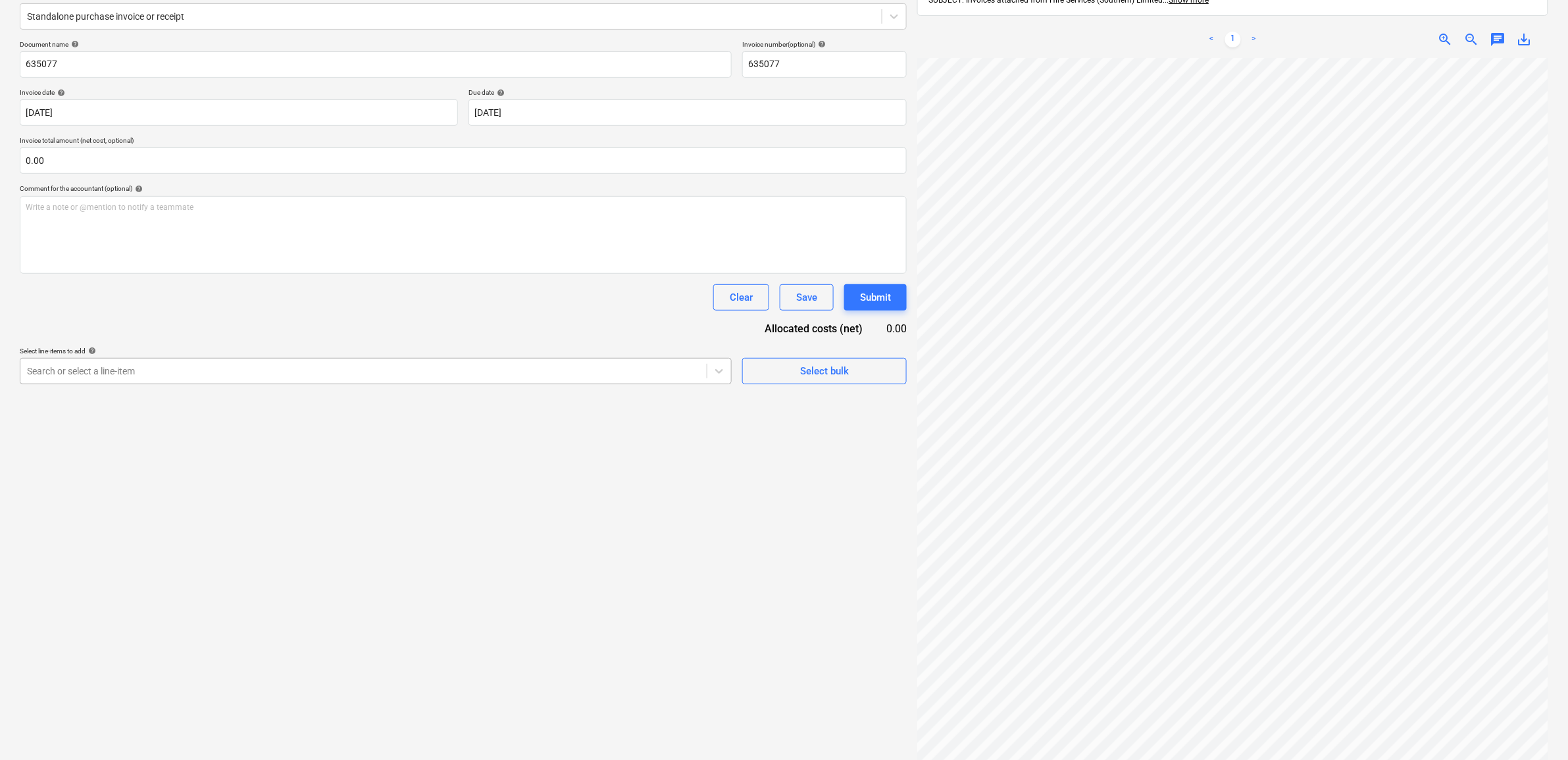
click at [643, 378] on div at bounding box center [363, 371] width 673 height 13
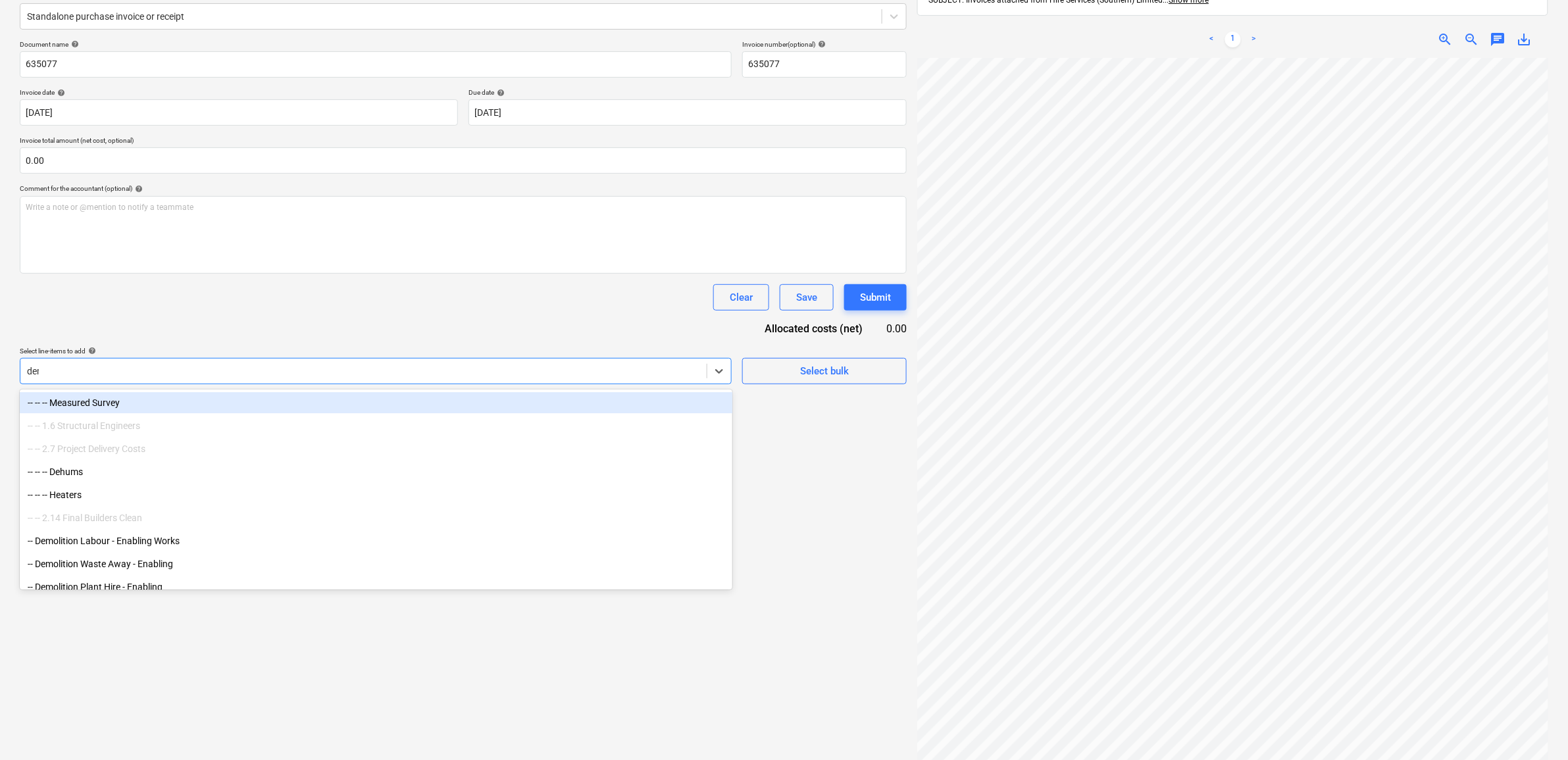
type input "demo"
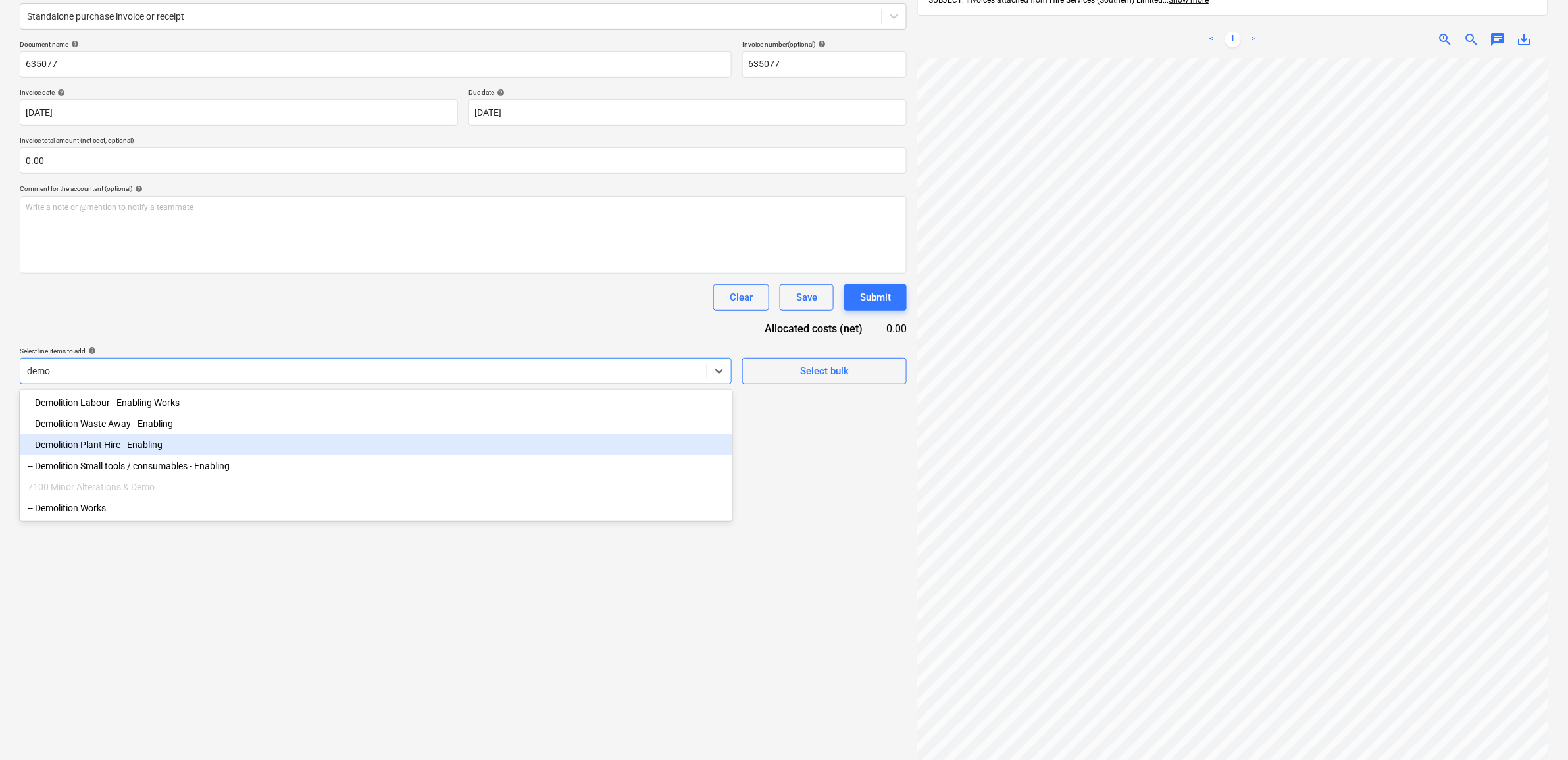
click at [271, 446] on div "-- Demolition Plant Hire - Enabling" at bounding box center [376, 445] width 712 height 21
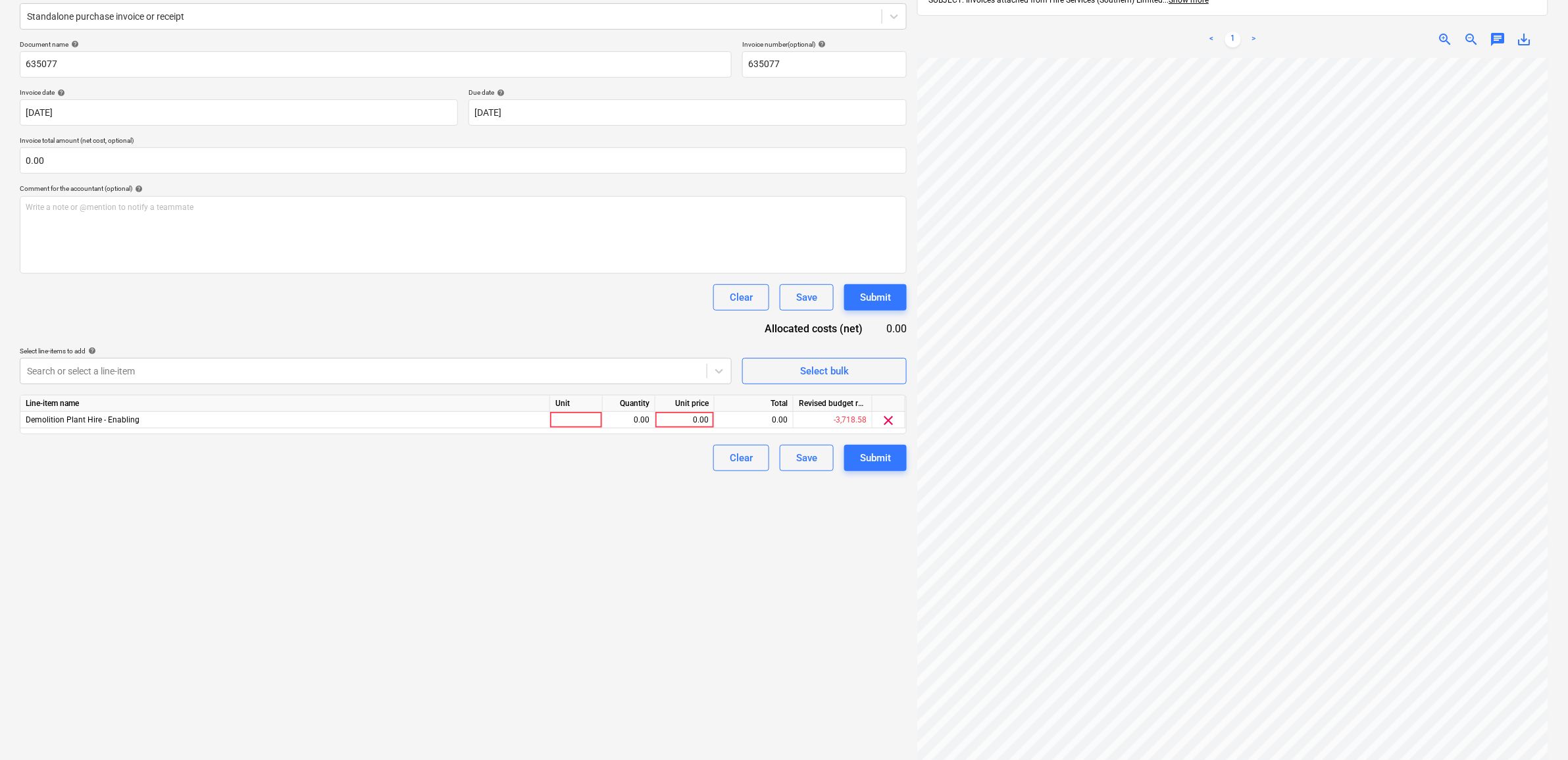
click at [310, 307] on div "Clear Save Submit" at bounding box center [463, 298] width 887 height 27
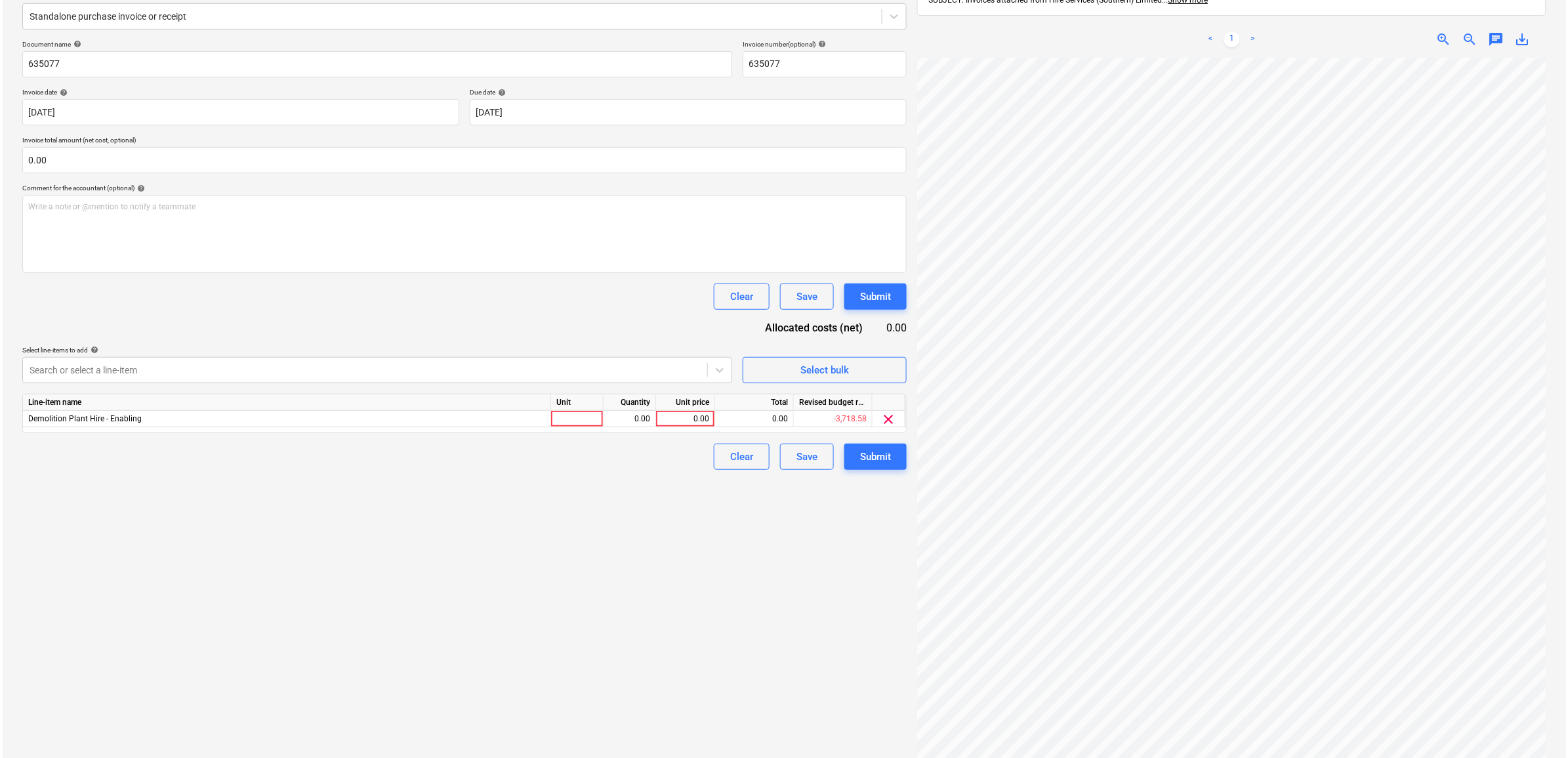
scroll to position [110, 80]
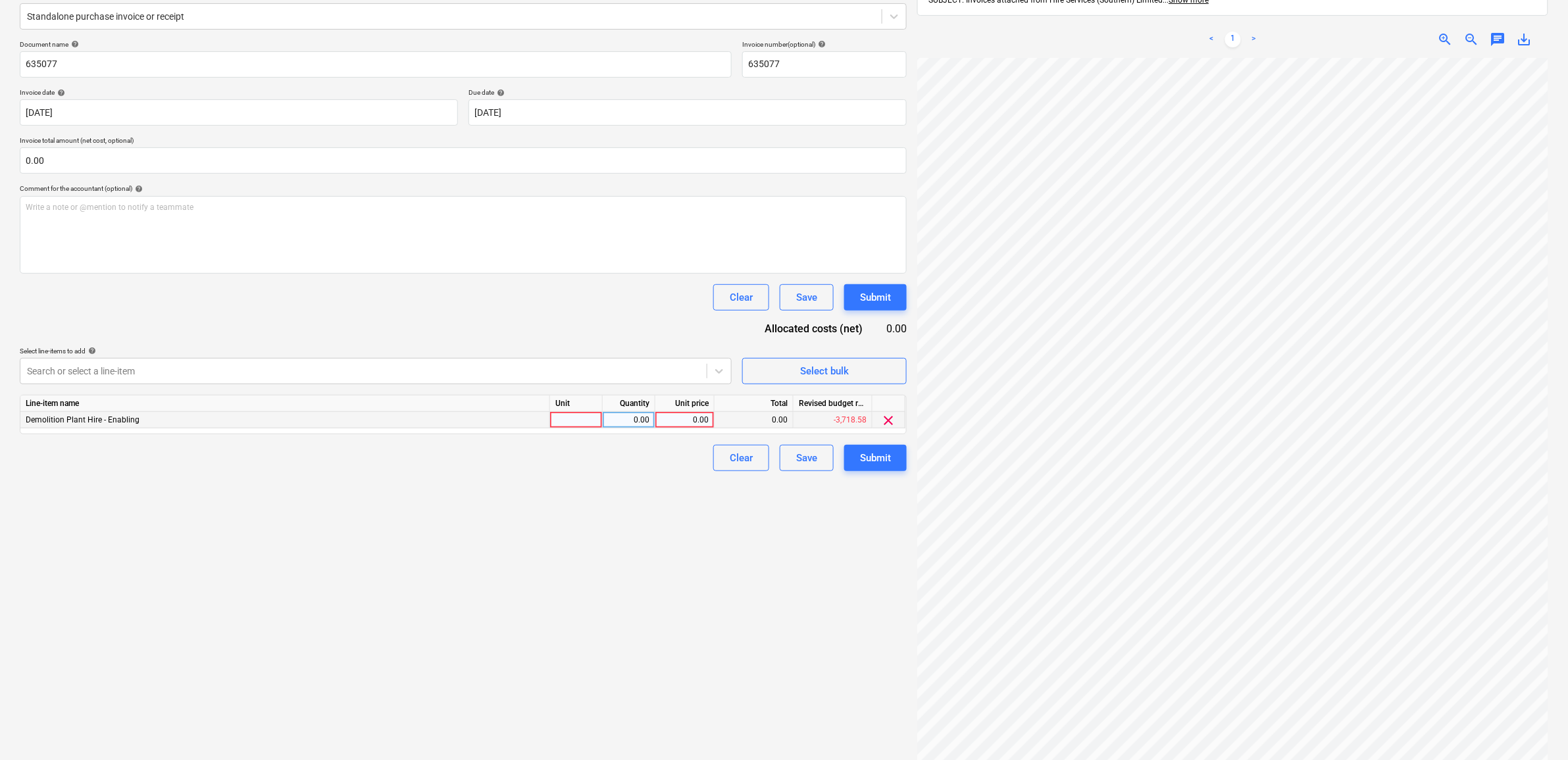
click at [692, 413] on div "0.00" at bounding box center [685, 419] width 48 height 16
type input "172.6"
drag, startPoint x: 609, startPoint y: 547, endPoint x: 755, endPoint y: 488, distance: 157.5
click at [607, 547] on div "Create new document Select company HSS Add new company Select document type hel…" at bounding box center [463, 343] width 897 height 885
click at [876, 461] on div "Submit" at bounding box center [876, 458] width 31 height 17
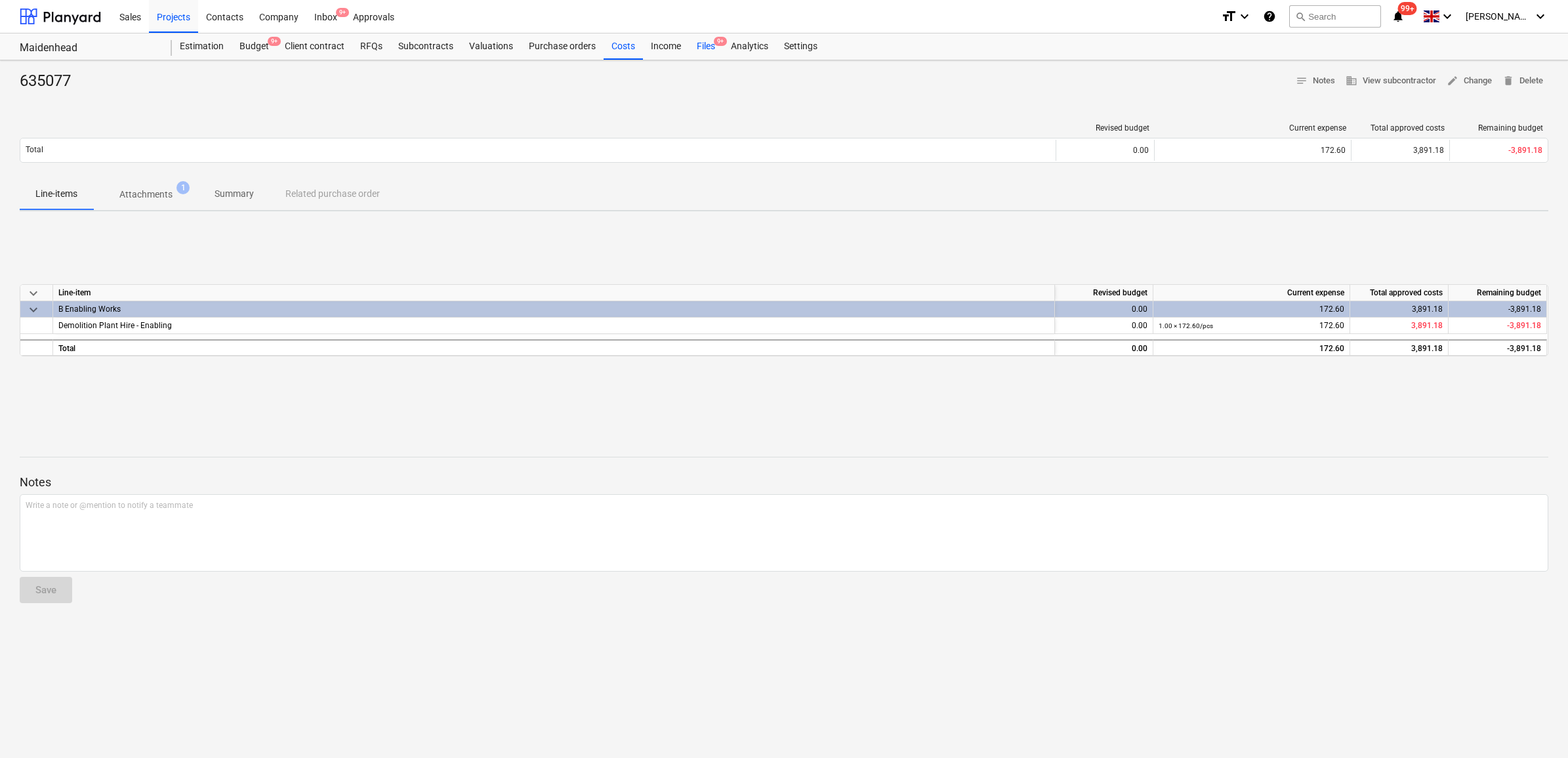
click at [704, 47] on div "Files 9+" at bounding box center [706, 46] width 34 height 26
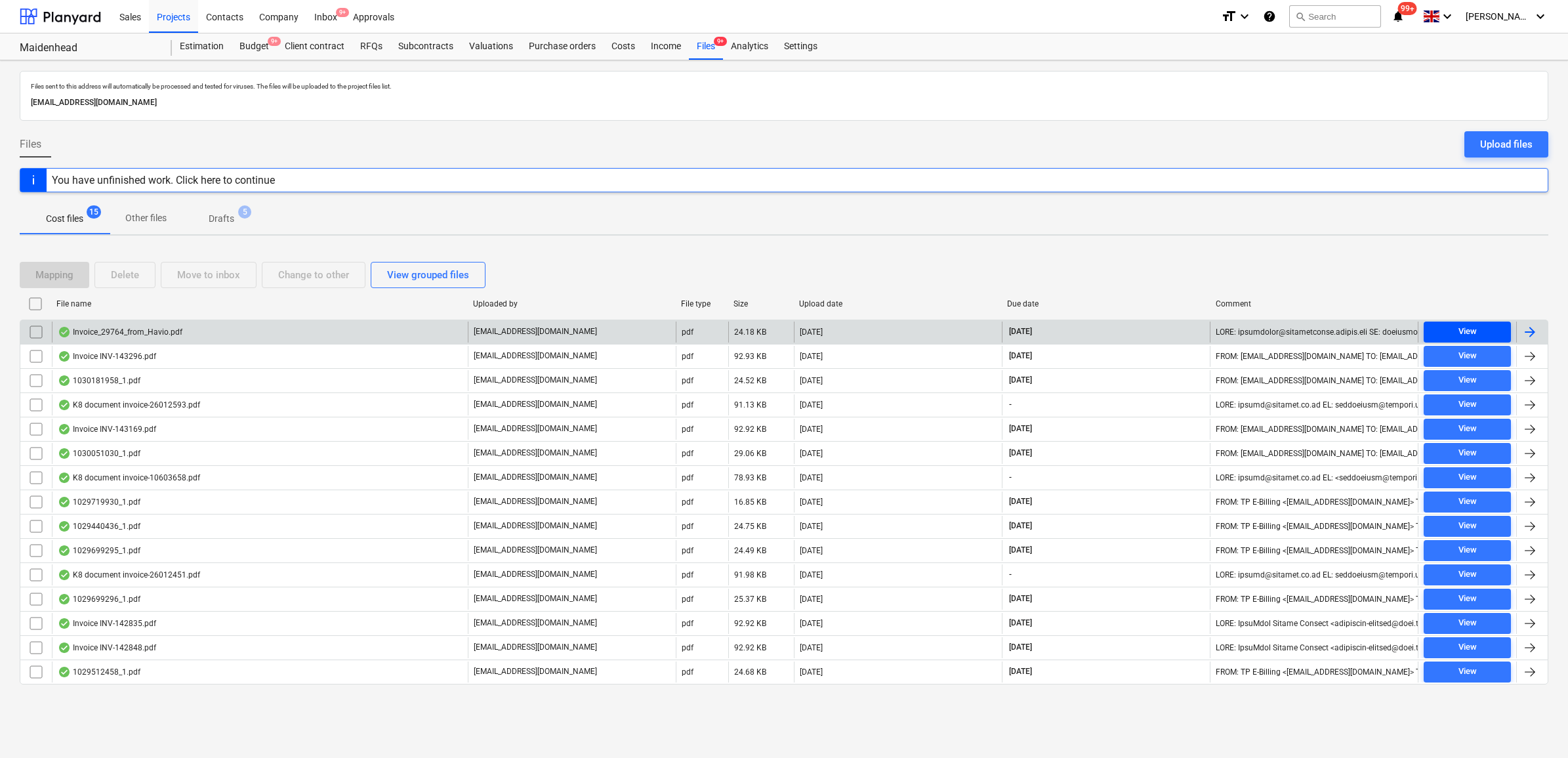
click at [1437, 335] on span "View" at bounding box center [1467, 332] width 77 height 15
click at [1533, 326] on div at bounding box center [1530, 332] width 16 height 16
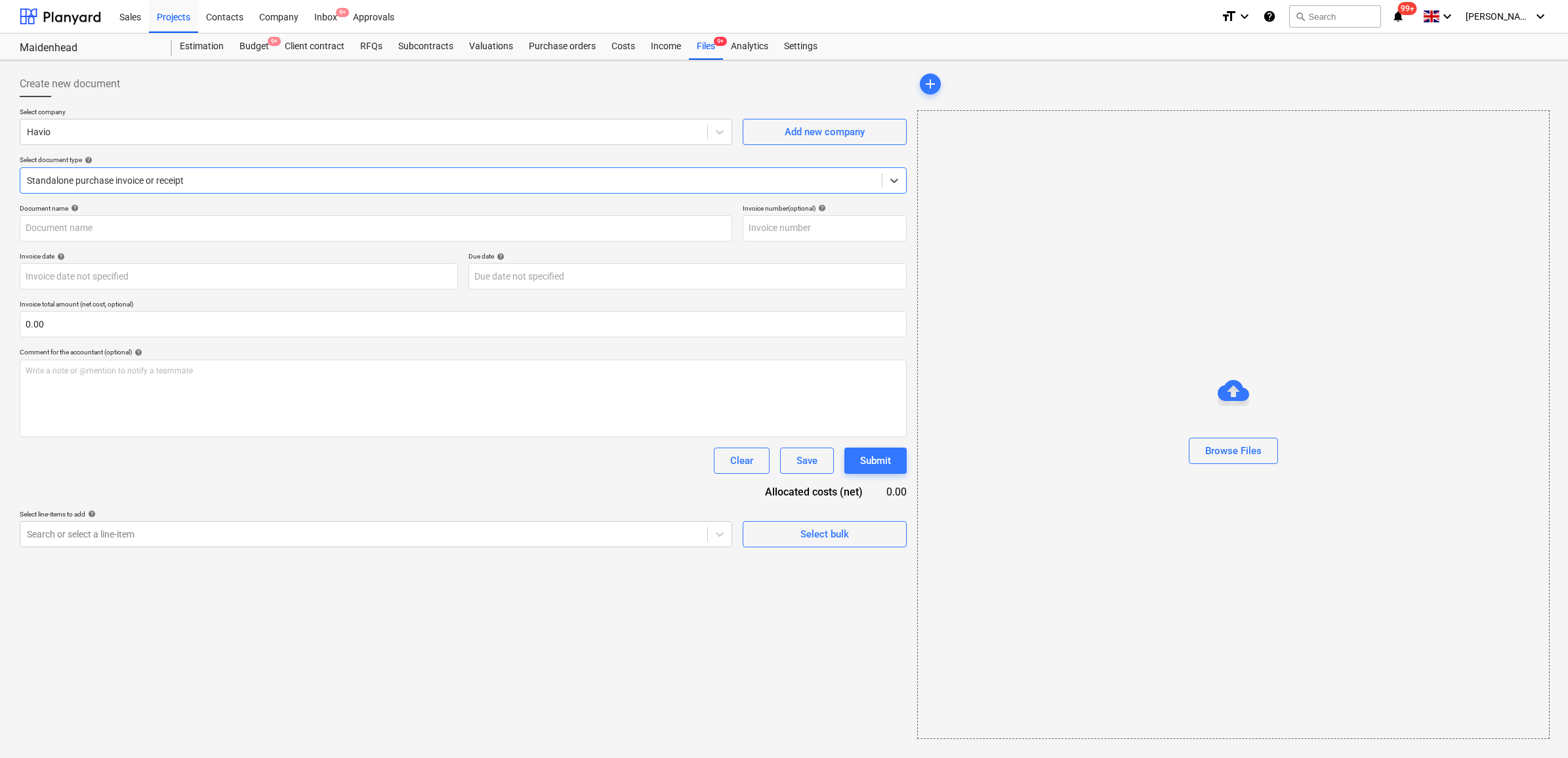
type input "29764"
type input "[DATE]"
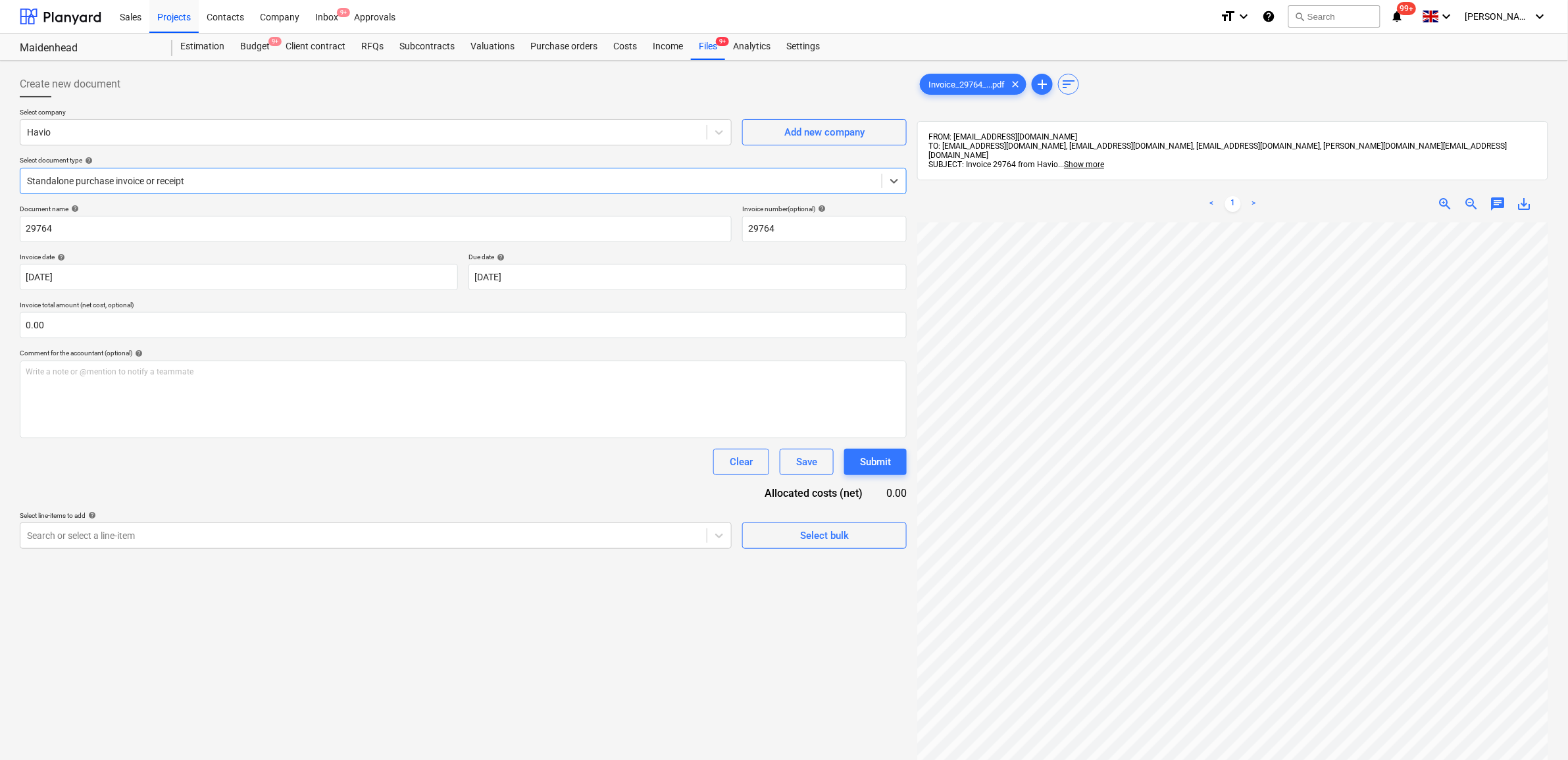
drag, startPoint x: 156, startPoint y: 176, endPoint x: 153, endPoint y: 181, distance: 5.8
click at [156, 176] on div at bounding box center [451, 181] width 848 height 13
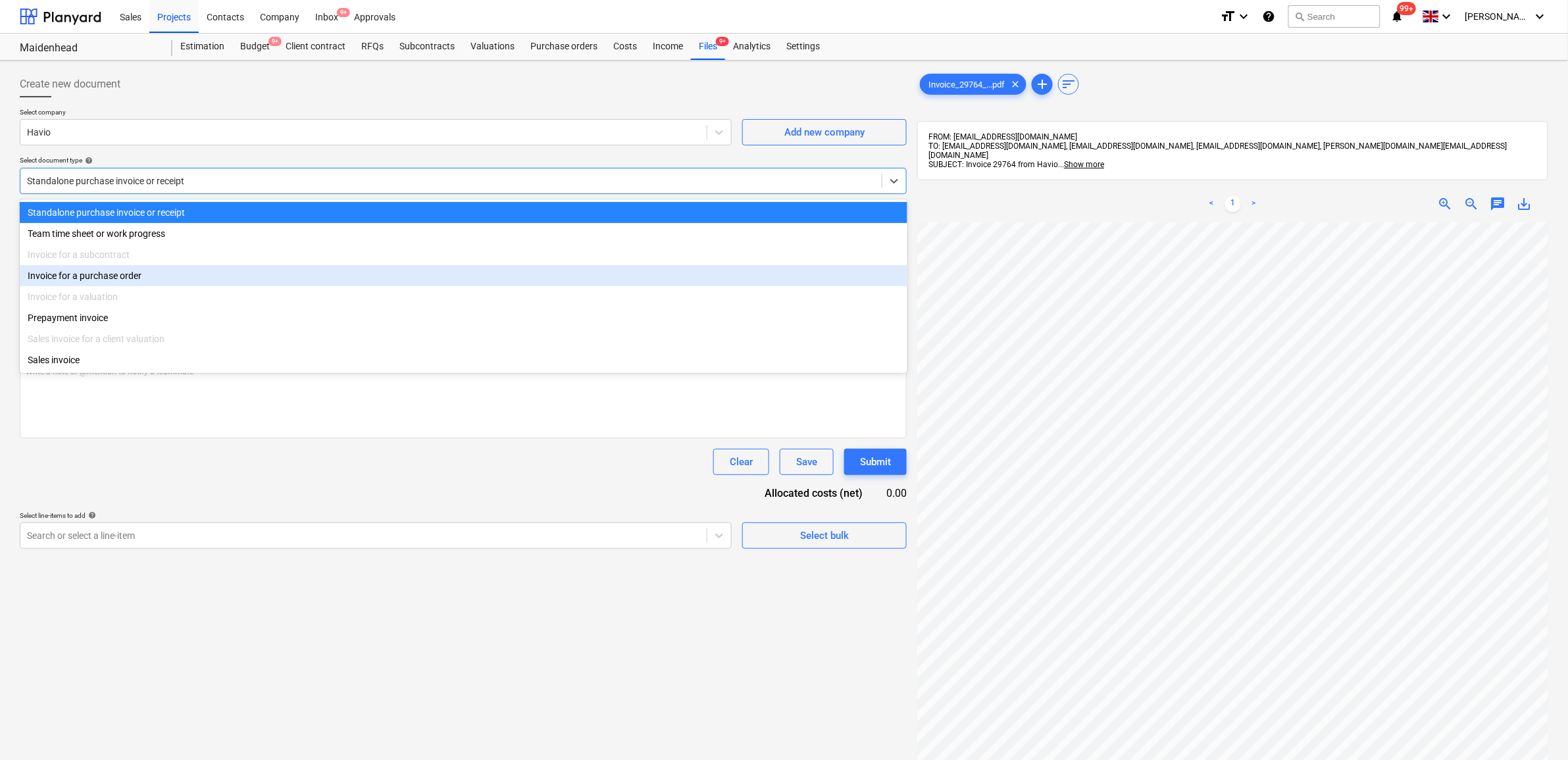
click at [127, 274] on div "Invoice for a purchase order" at bounding box center [464, 276] width 888 height 21
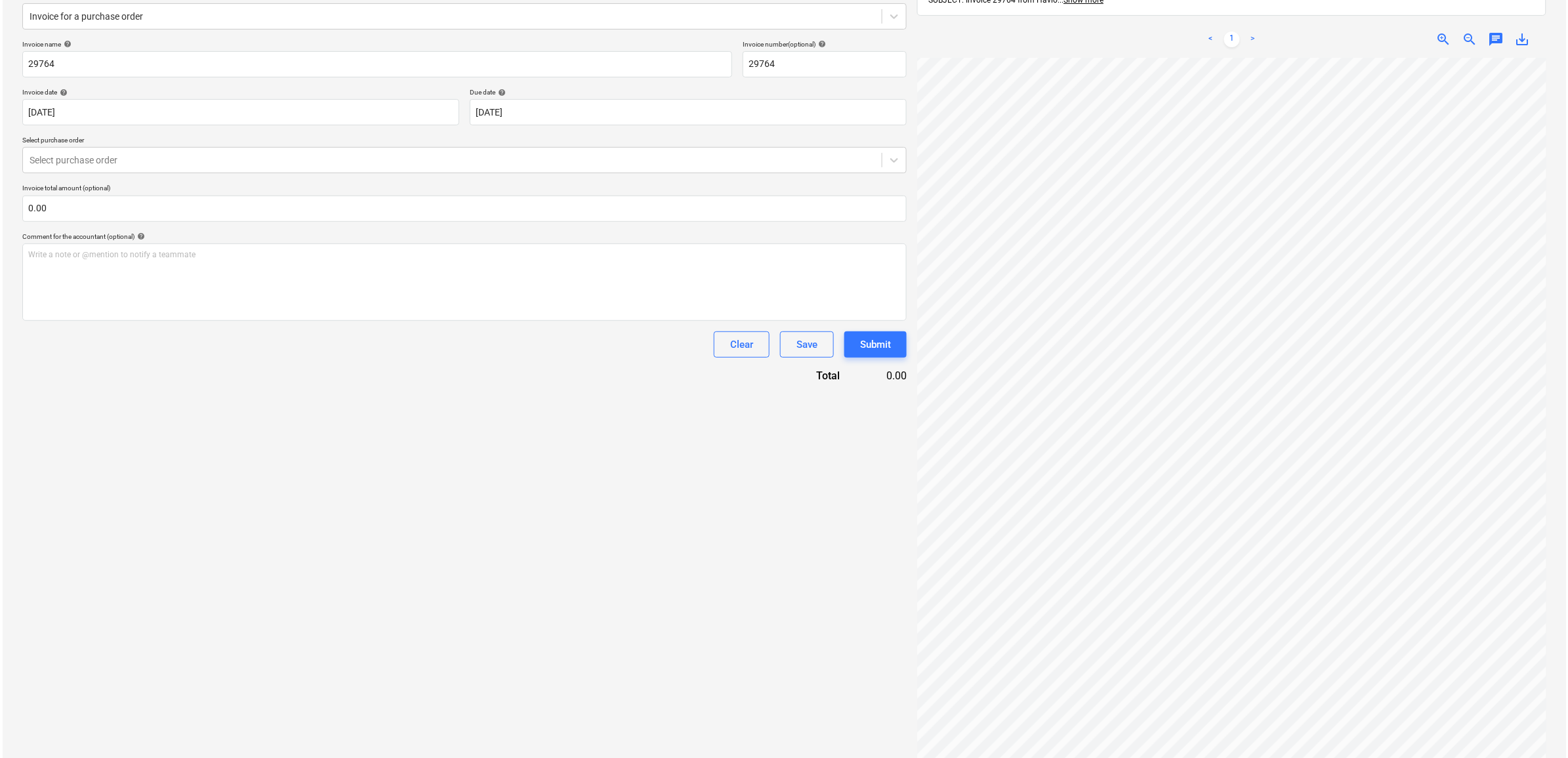
scroll to position [26, 80]
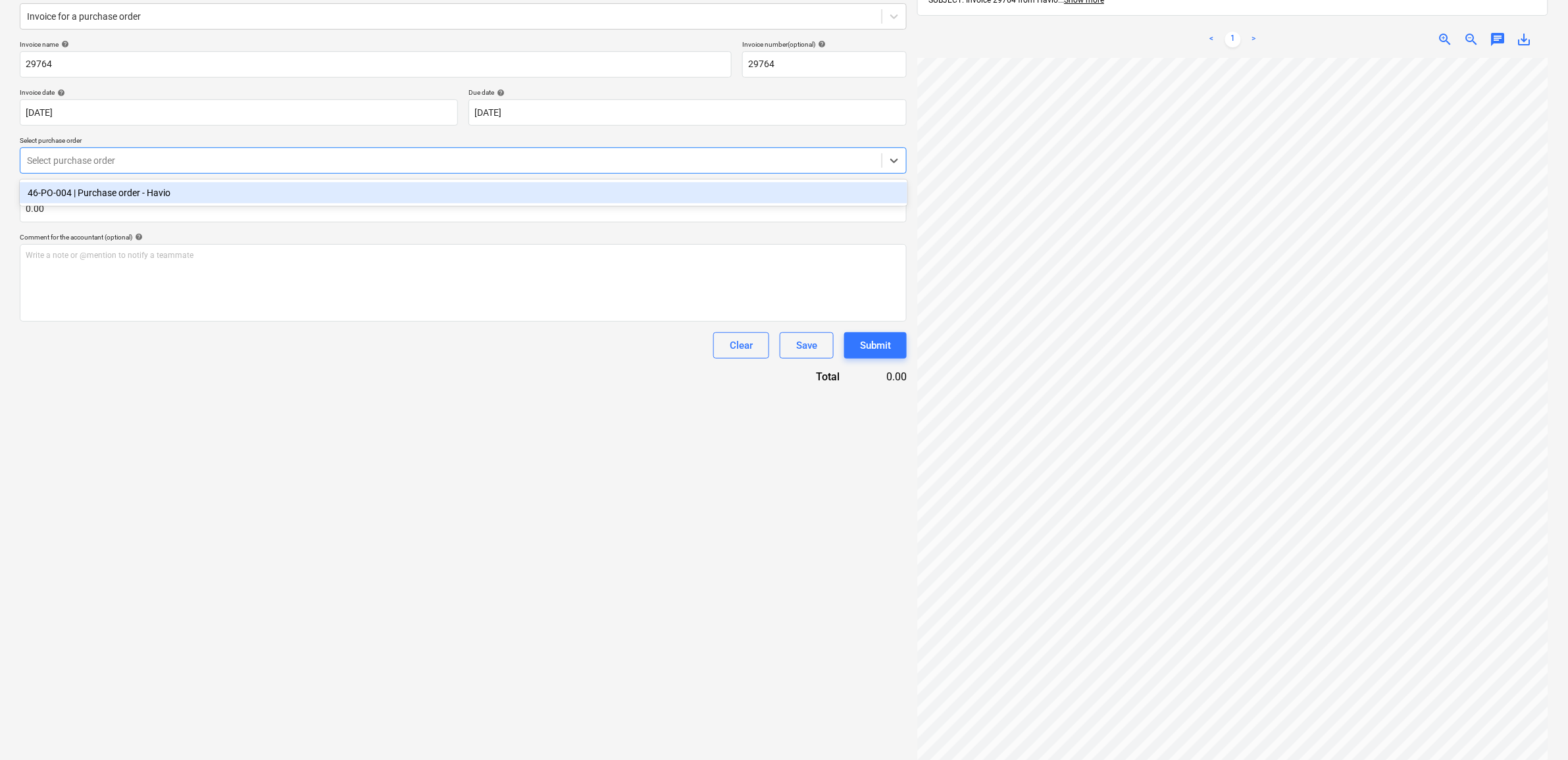
click at [334, 169] on div "Select purchase order" at bounding box center [452, 160] width 861 height 18
click at [320, 195] on div "46-PO-004 | Purchase order - Havio" at bounding box center [464, 193] width 888 height 21
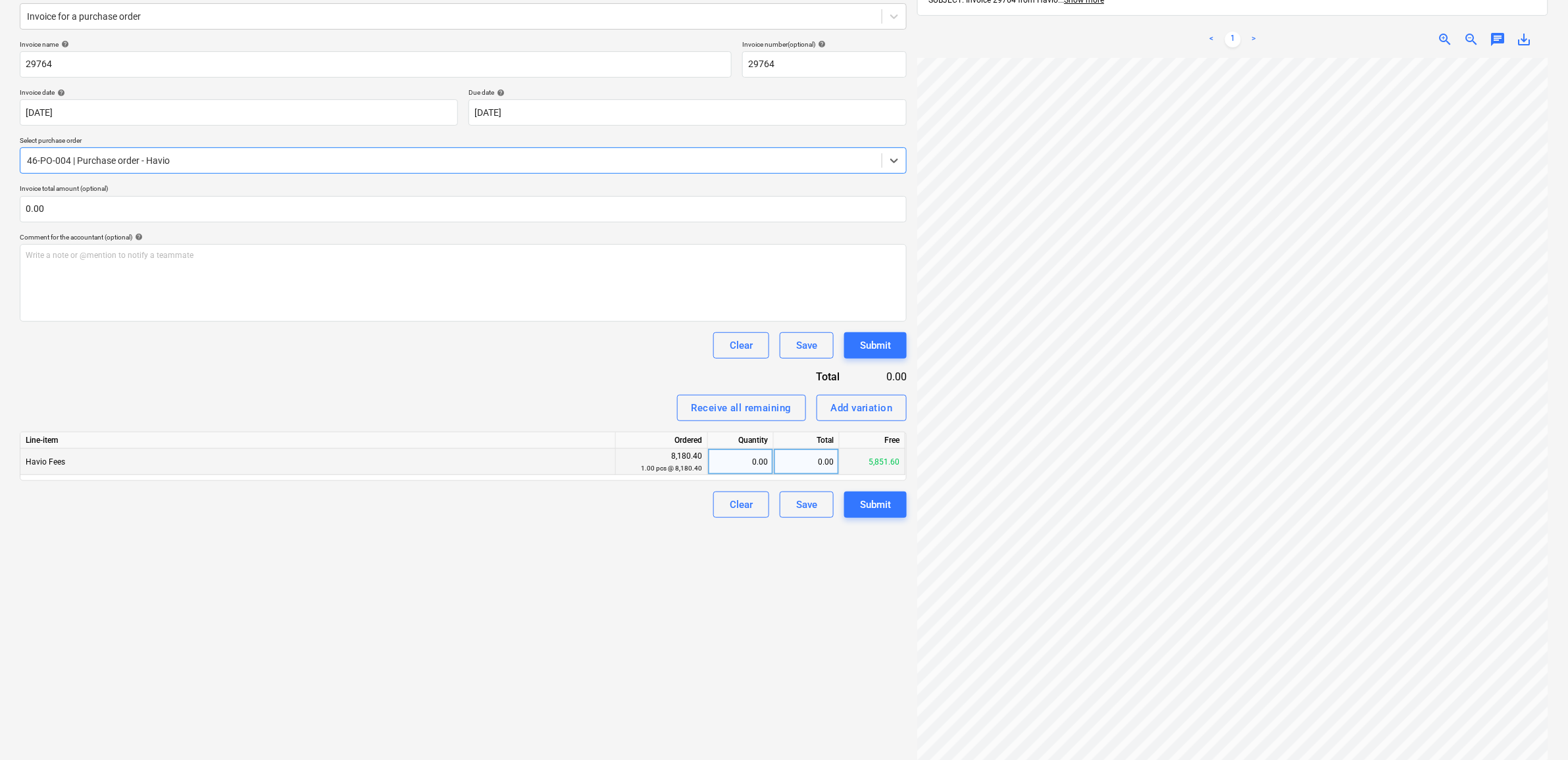
click at [813, 459] on div "0.00" at bounding box center [806, 462] width 65 height 27
type input "300"
drag, startPoint x: 682, startPoint y: 625, endPoint x: 883, endPoint y: 635, distance: 201.2
click at [682, 625] on div "Create new document Select company Havio Add new company Select document type h…" at bounding box center [463, 343] width 897 height 885
click at [824, 464] on div "300.00" at bounding box center [806, 462] width 65 height 27
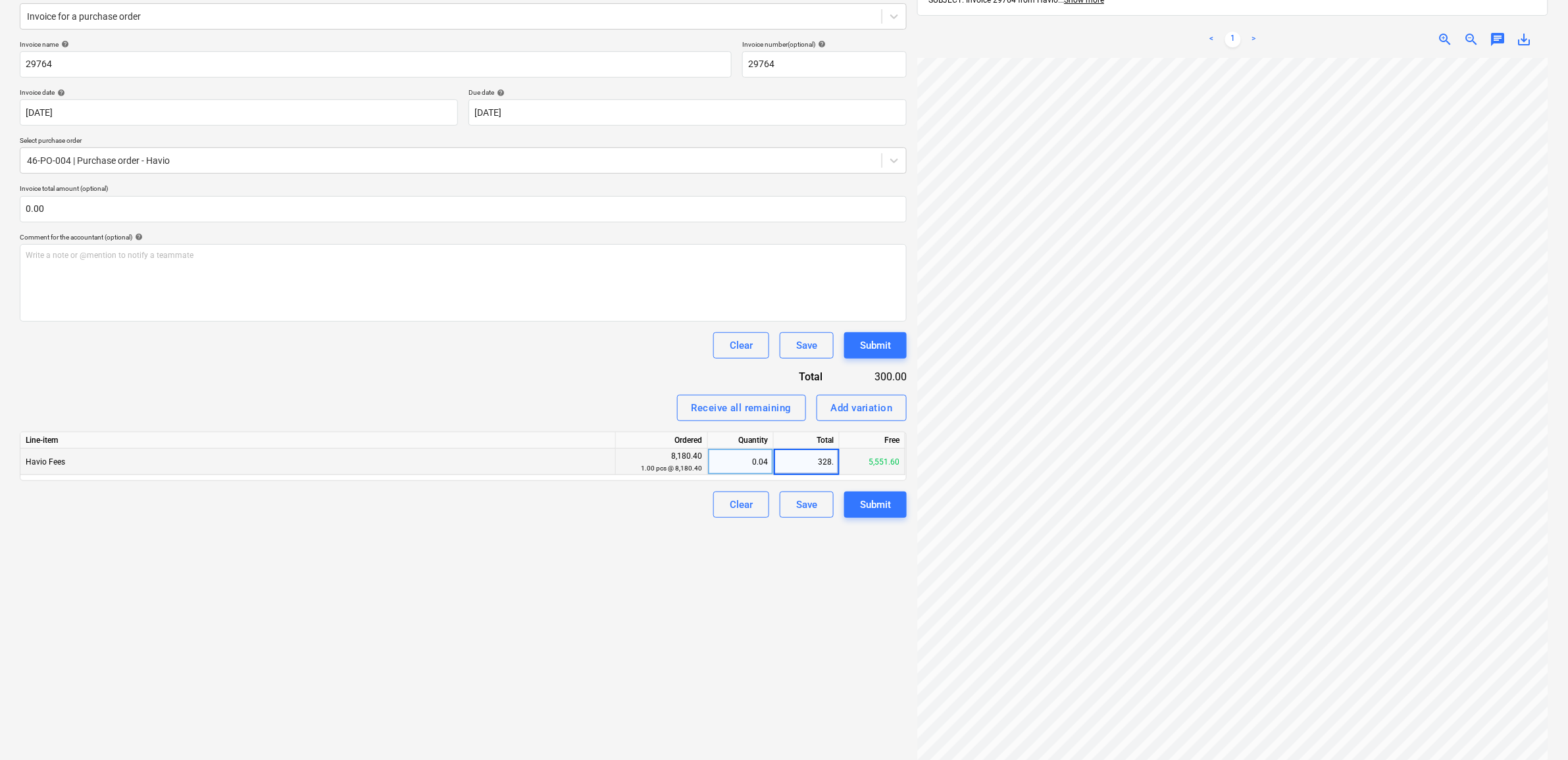
type input "328.8"
click at [743, 646] on div "Create new document Select company Havio Add new company Select document type h…" at bounding box center [463, 343] width 897 height 885
click at [883, 497] on div "Submit" at bounding box center [876, 505] width 31 height 17
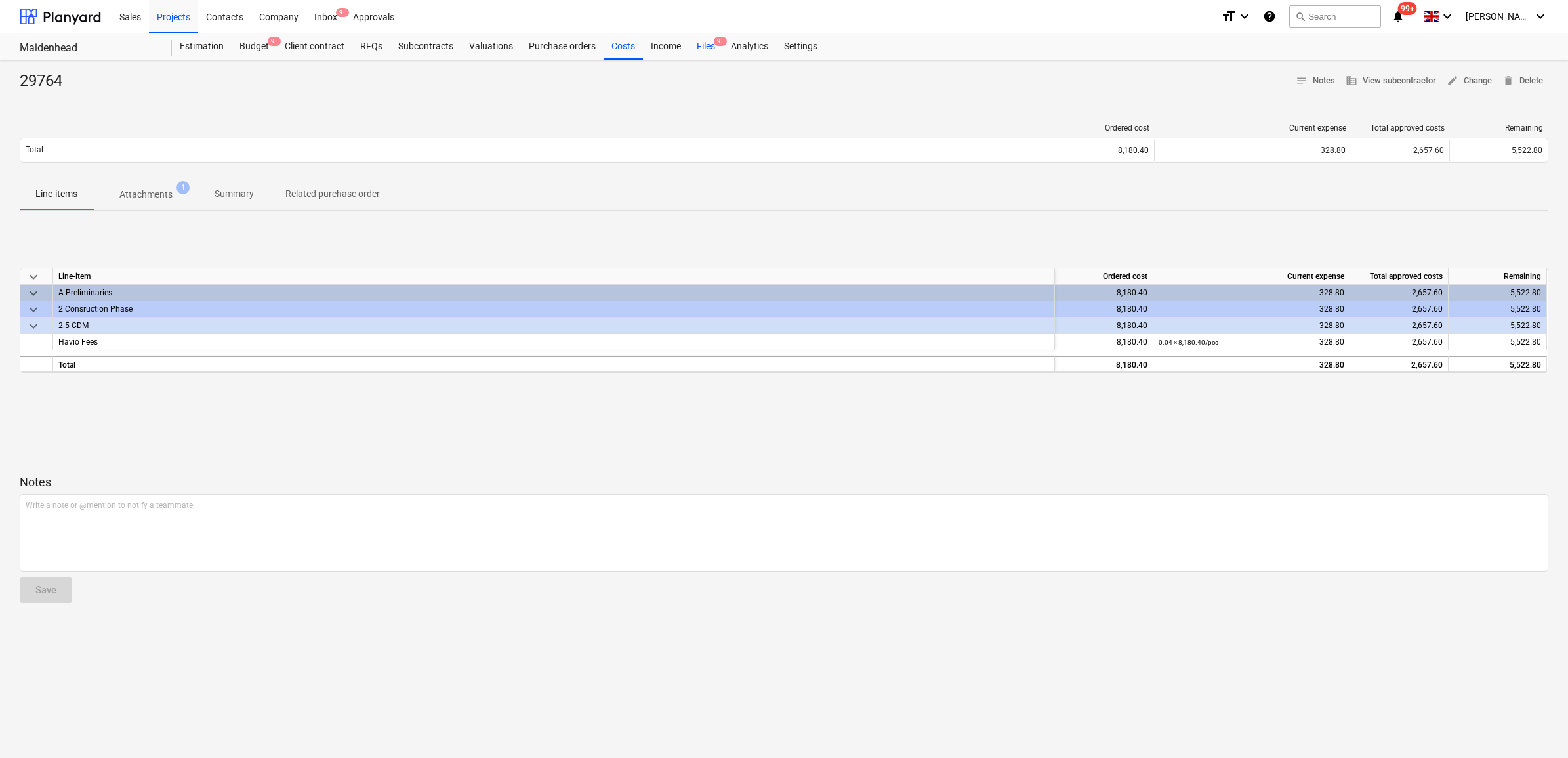
drag, startPoint x: 688, startPoint y: 44, endPoint x: 697, endPoint y: 50, distance: 10.8
click at [688, 44] on div "Files 9+" at bounding box center [706, 46] width 34 height 26
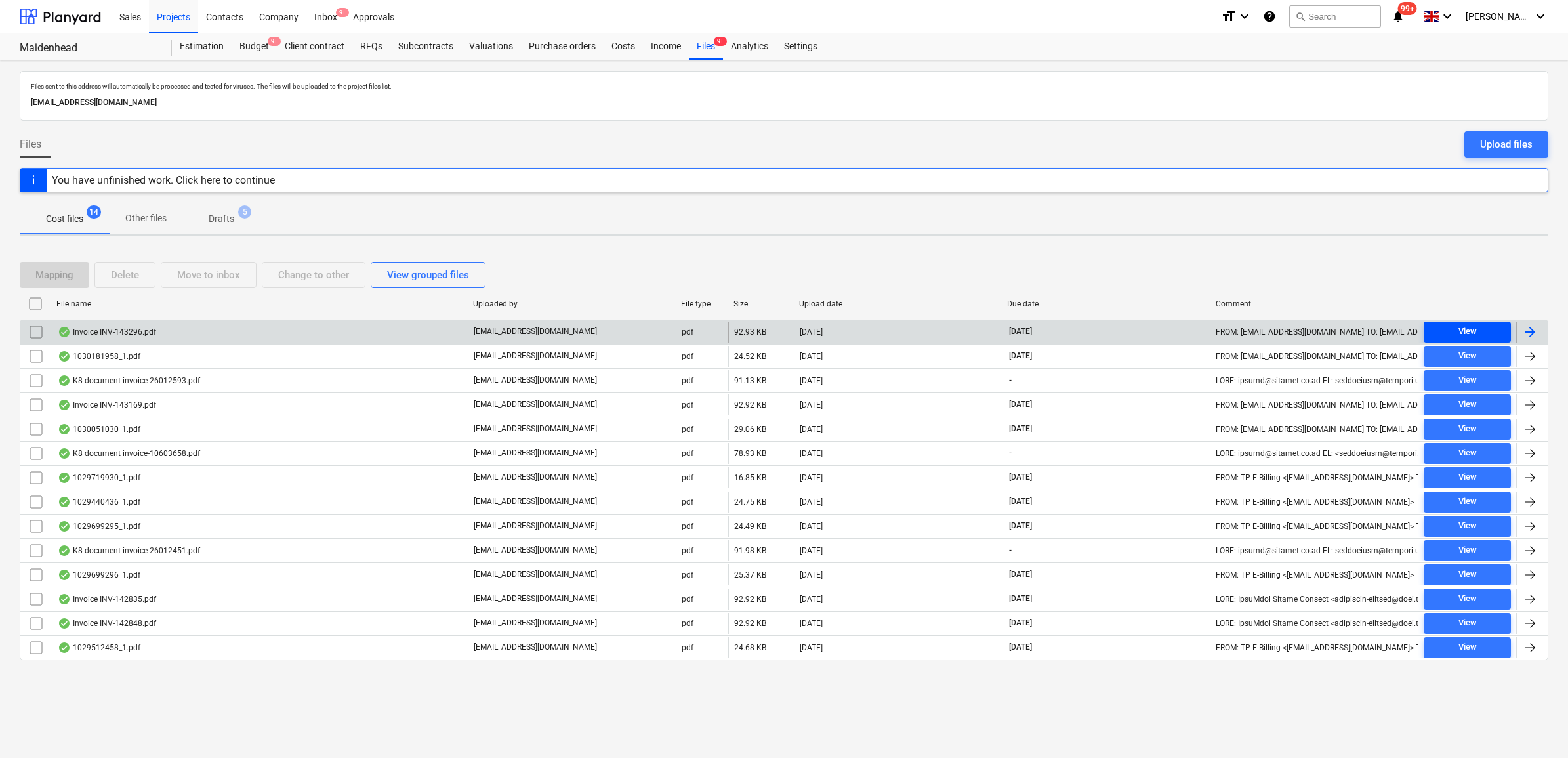
click at [1462, 335] on div "View" at bounding box center [1467, 332] width 18 height 15
click at [1477, 335] on span "View" at bounding box center [1467, 332] width 77 height 15
click at [1531, 336] on div at bounding box center [1530, 332] width 16 height 16
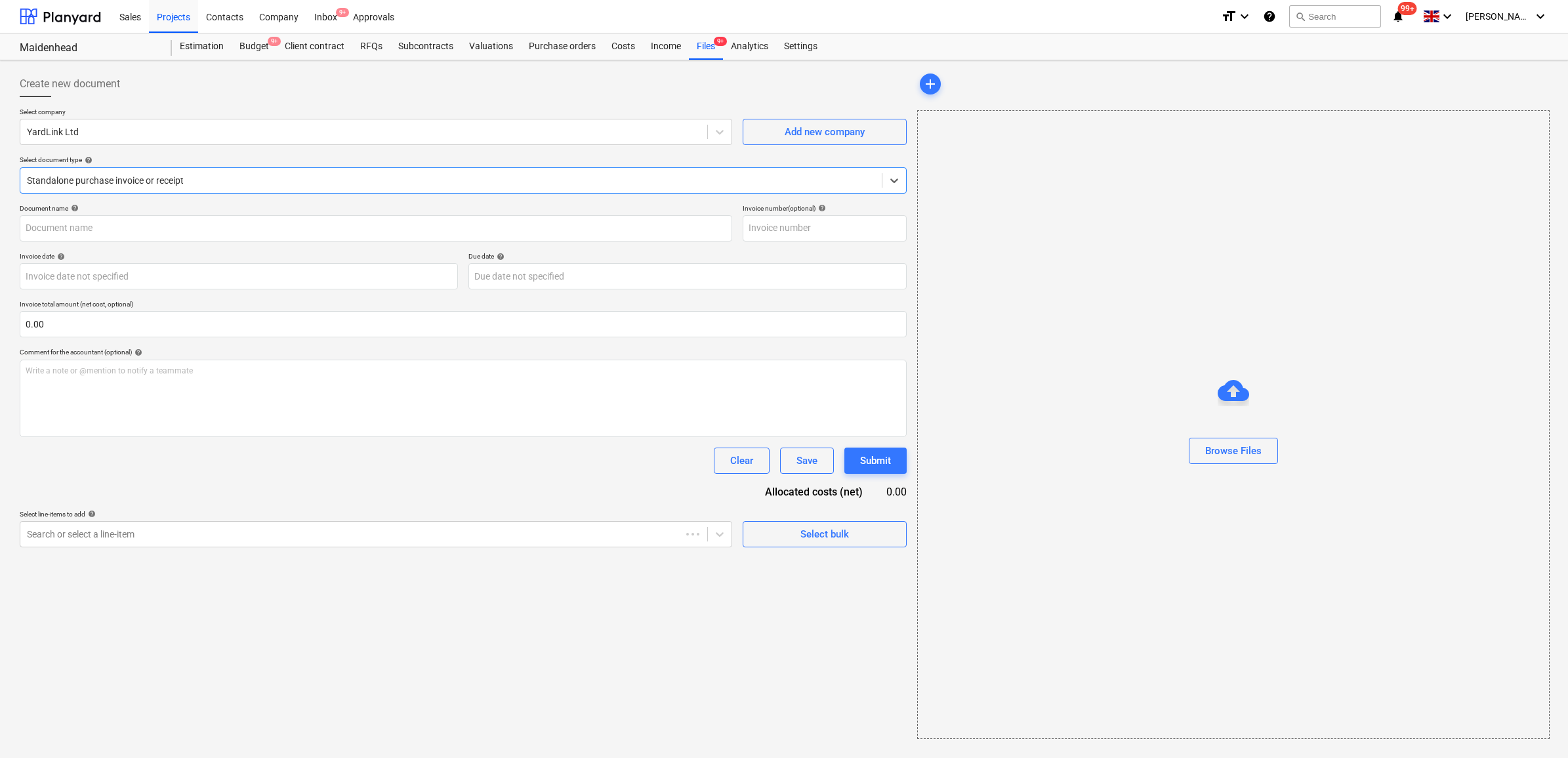
type input "INV-143296"
type input "30 Sep 2025"
type input "[DATE]"
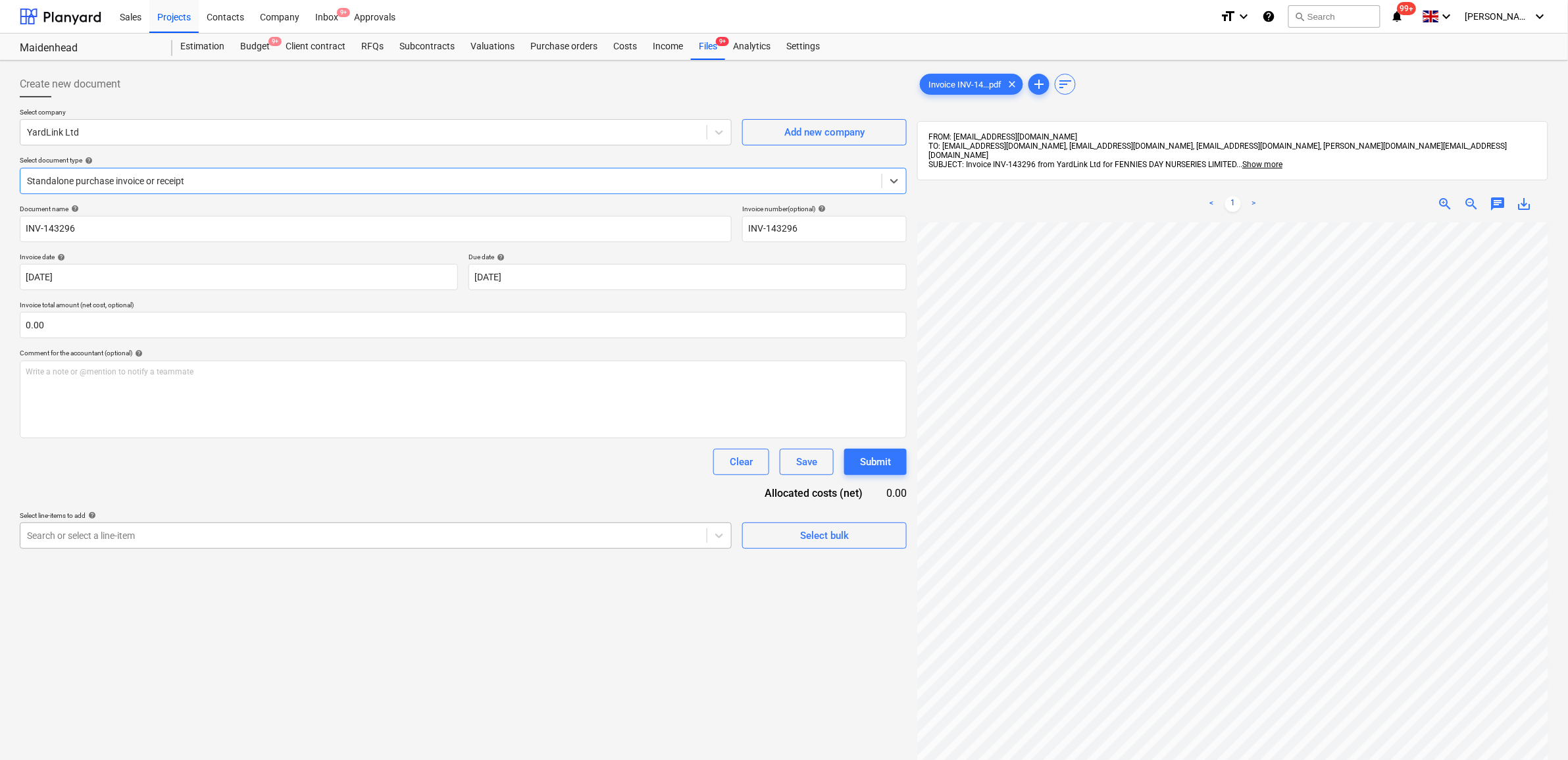
click at [221, 529] on div at bounding box center [363, 536] width 673 height 13
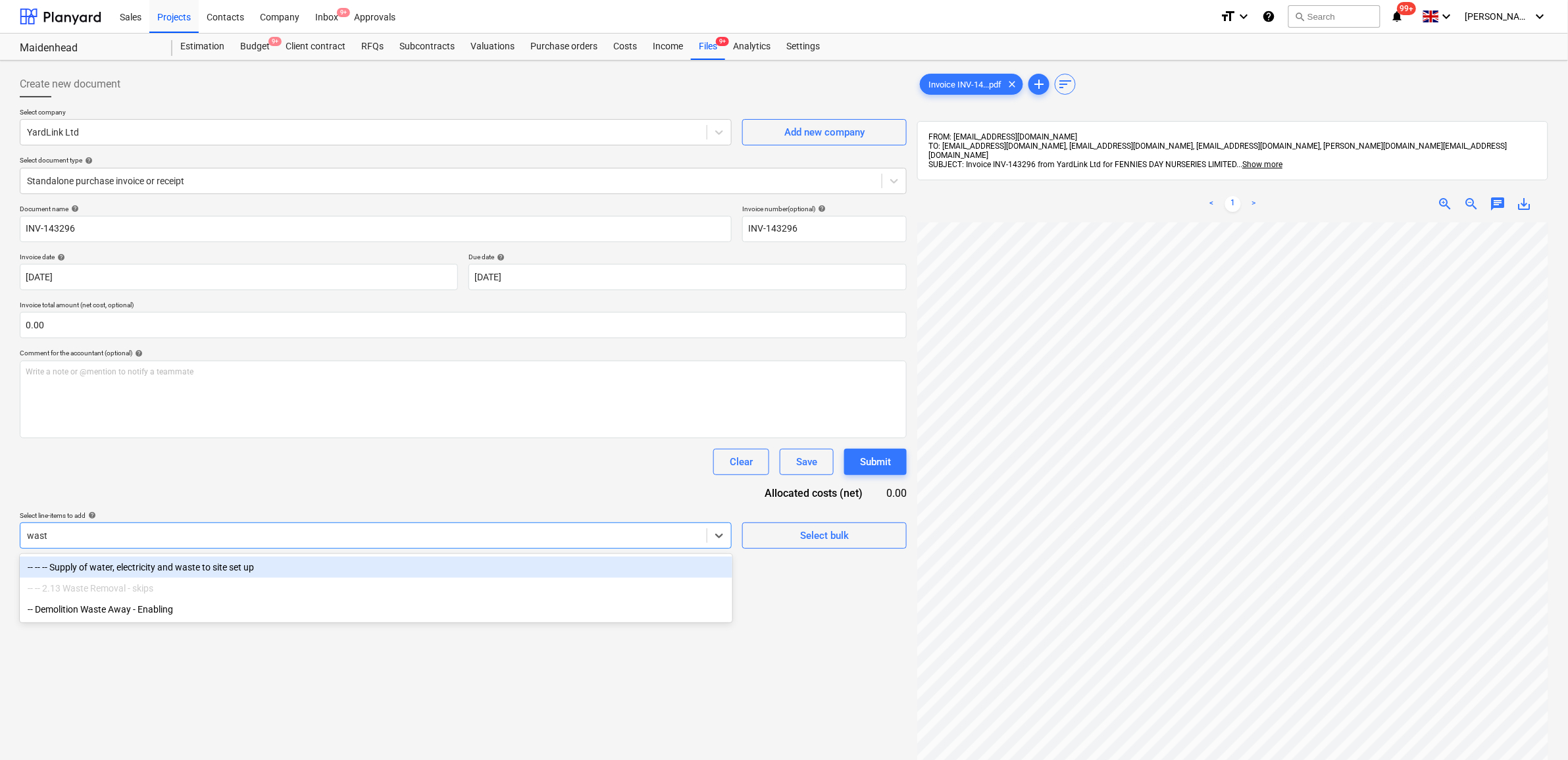
type input "waste"
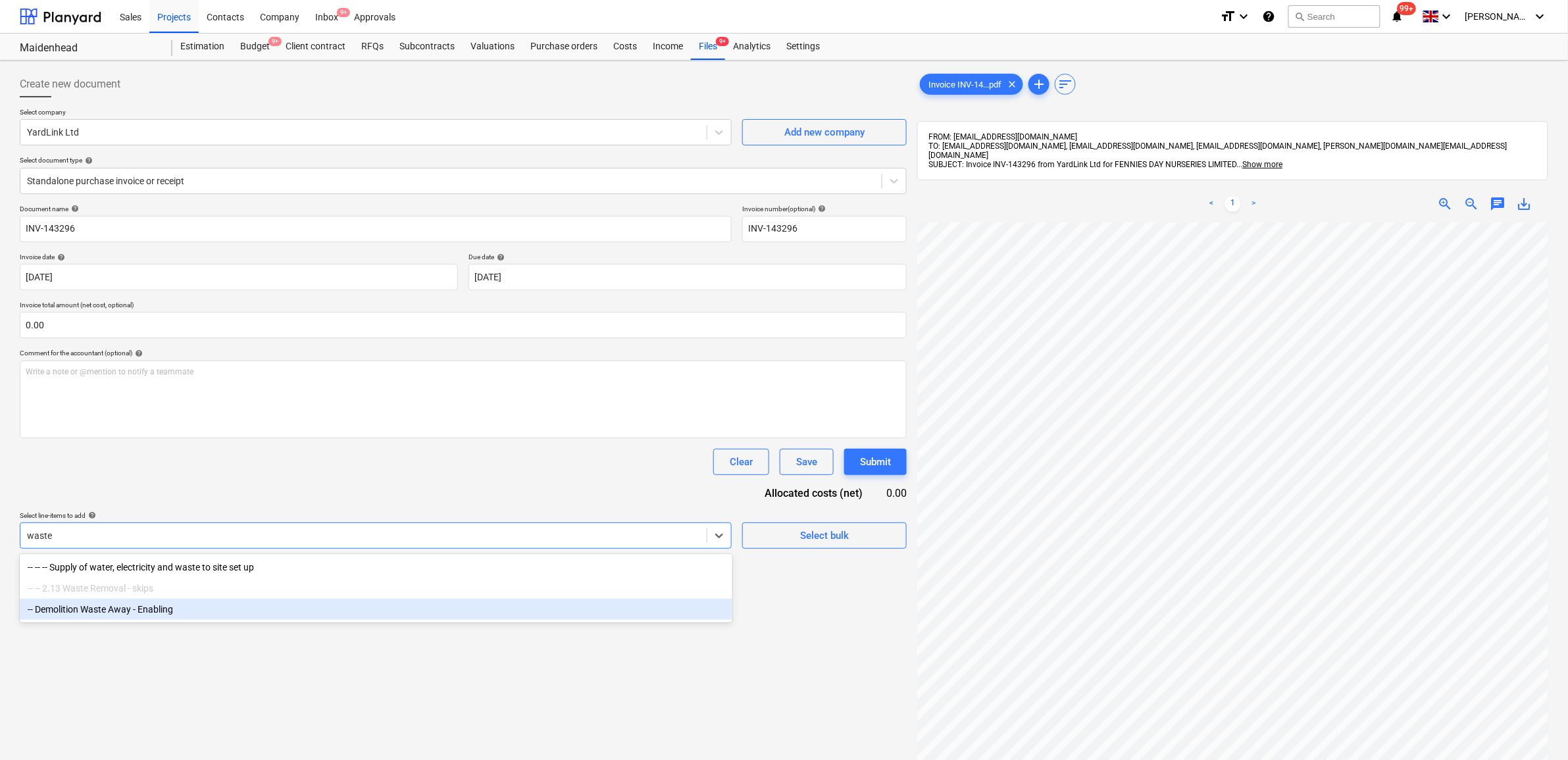
click at [170, 621] on div "-- Demolition Waste Away - Enabling" at bounding box center [376, 609] width 712 height 21
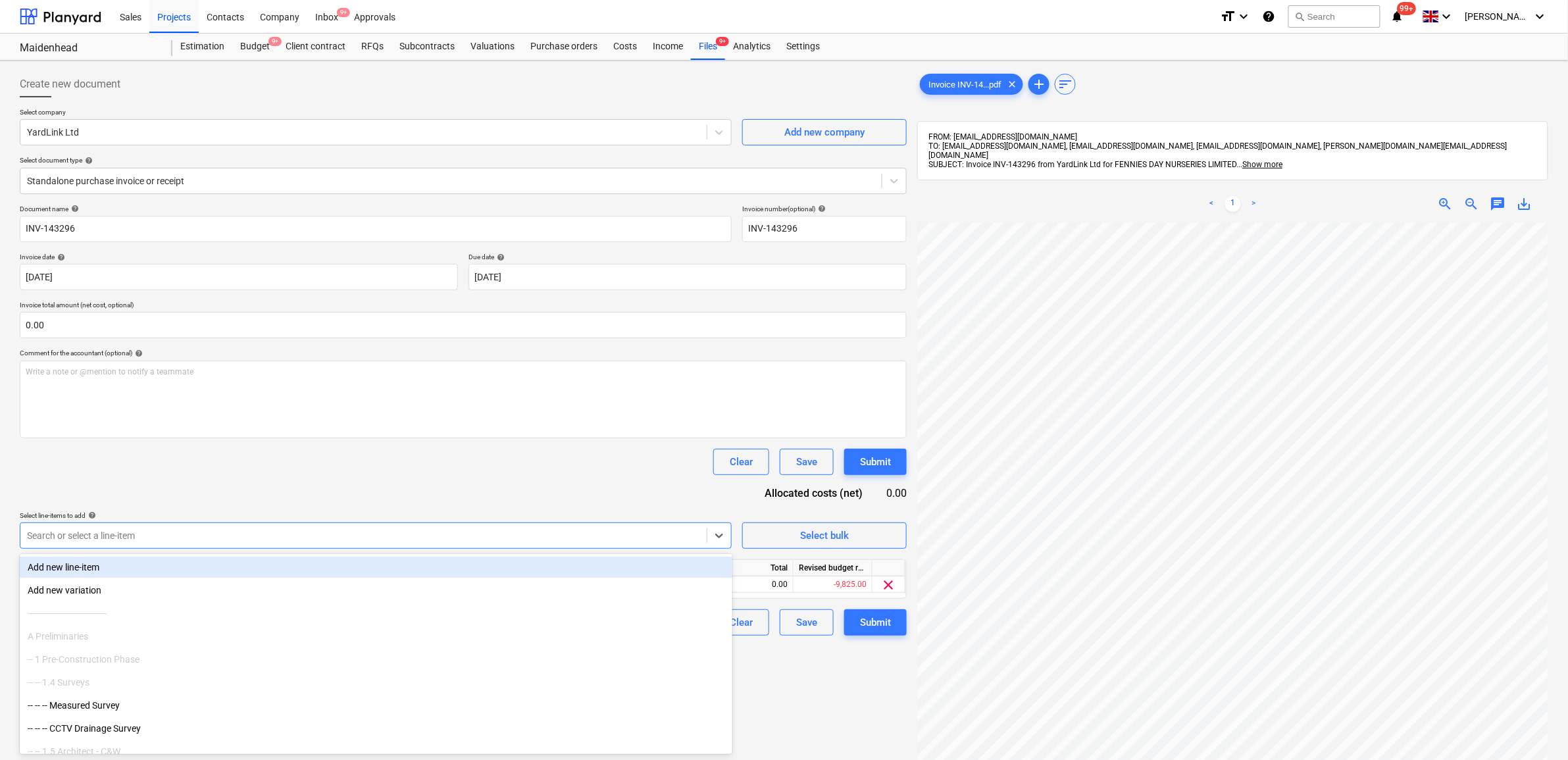
click at [227, 492] on div "Document name help INV-143296 Invoice number (optional) help INV-143296 Invoice…" at bounding box center [463, 420] width 887 height 431
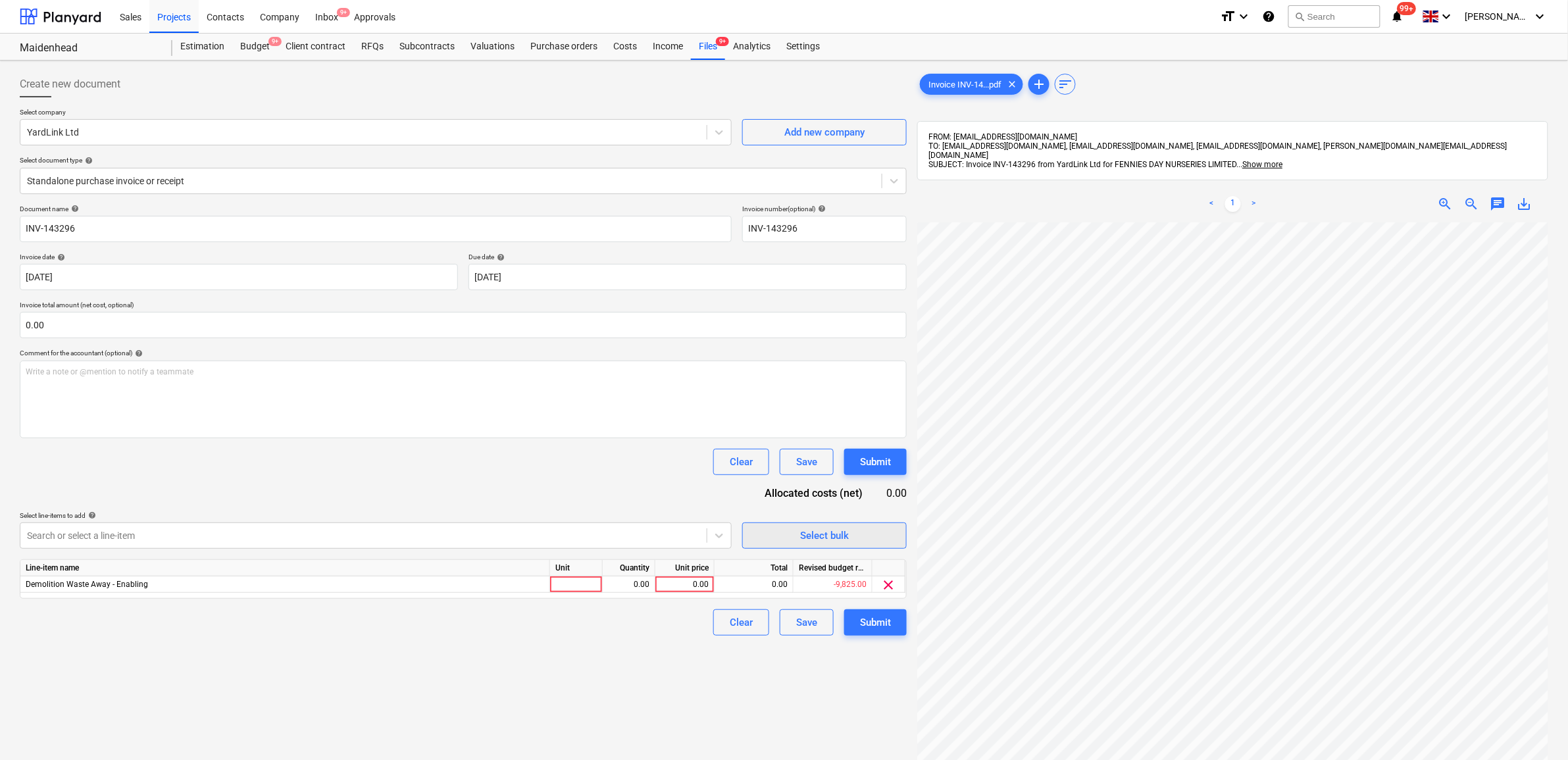
scroll to position [101, 61]
click at [673, 581] on div "0.00" at bounding box center [685, 584] width 48 height 16
type input "430"
click at [635, 650] on div "Create new document Select company YardLink Ltd Add new company Select document…" at bounding box center [463, 508] width 897 height 885
click at [867, 624] on div "Submit" at bounding box center [876, 622] width 31 height 17
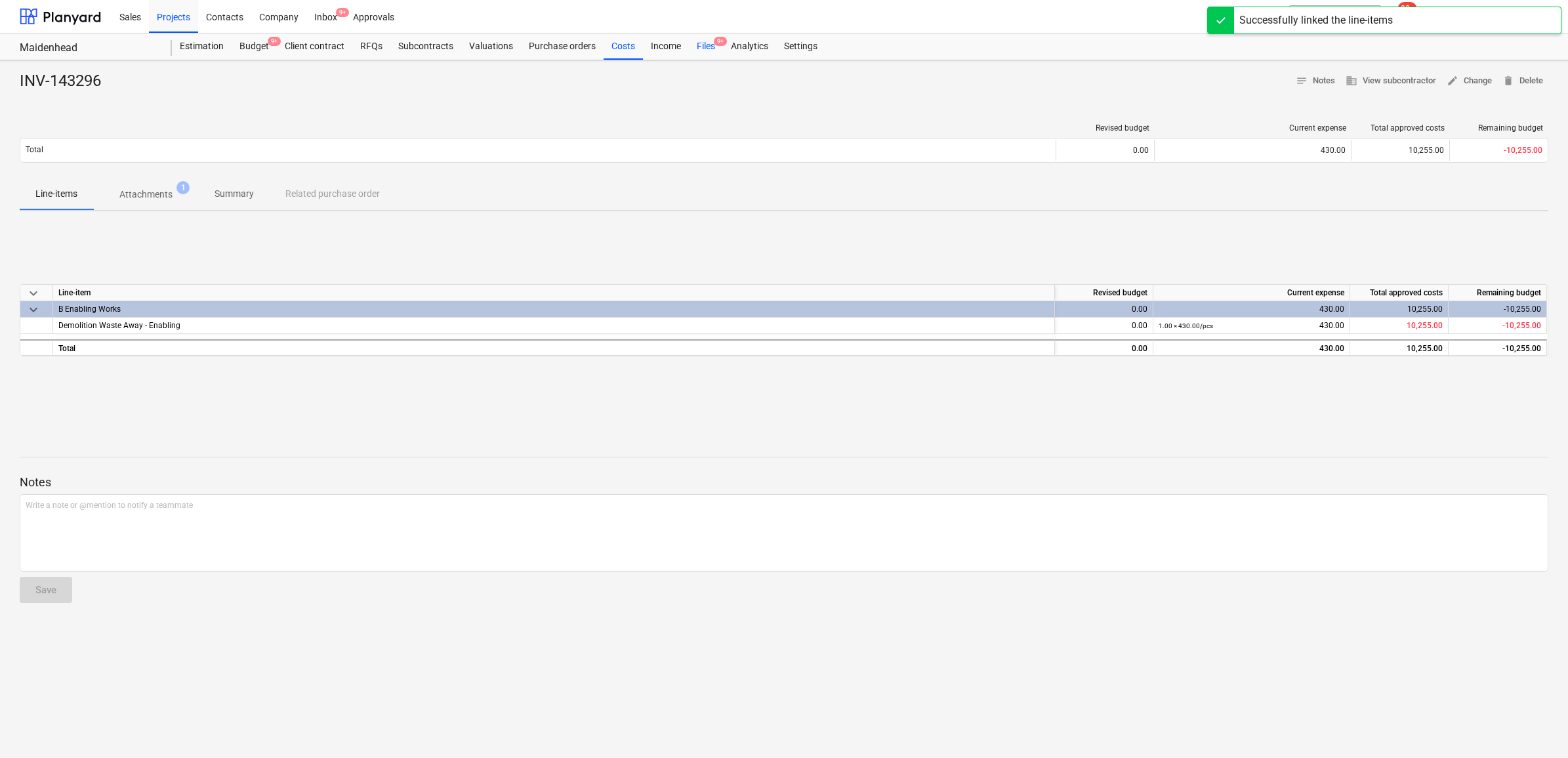
click at [697, 41] on div "Files 9+" at bounding box center [706, 46] width 34 height 26
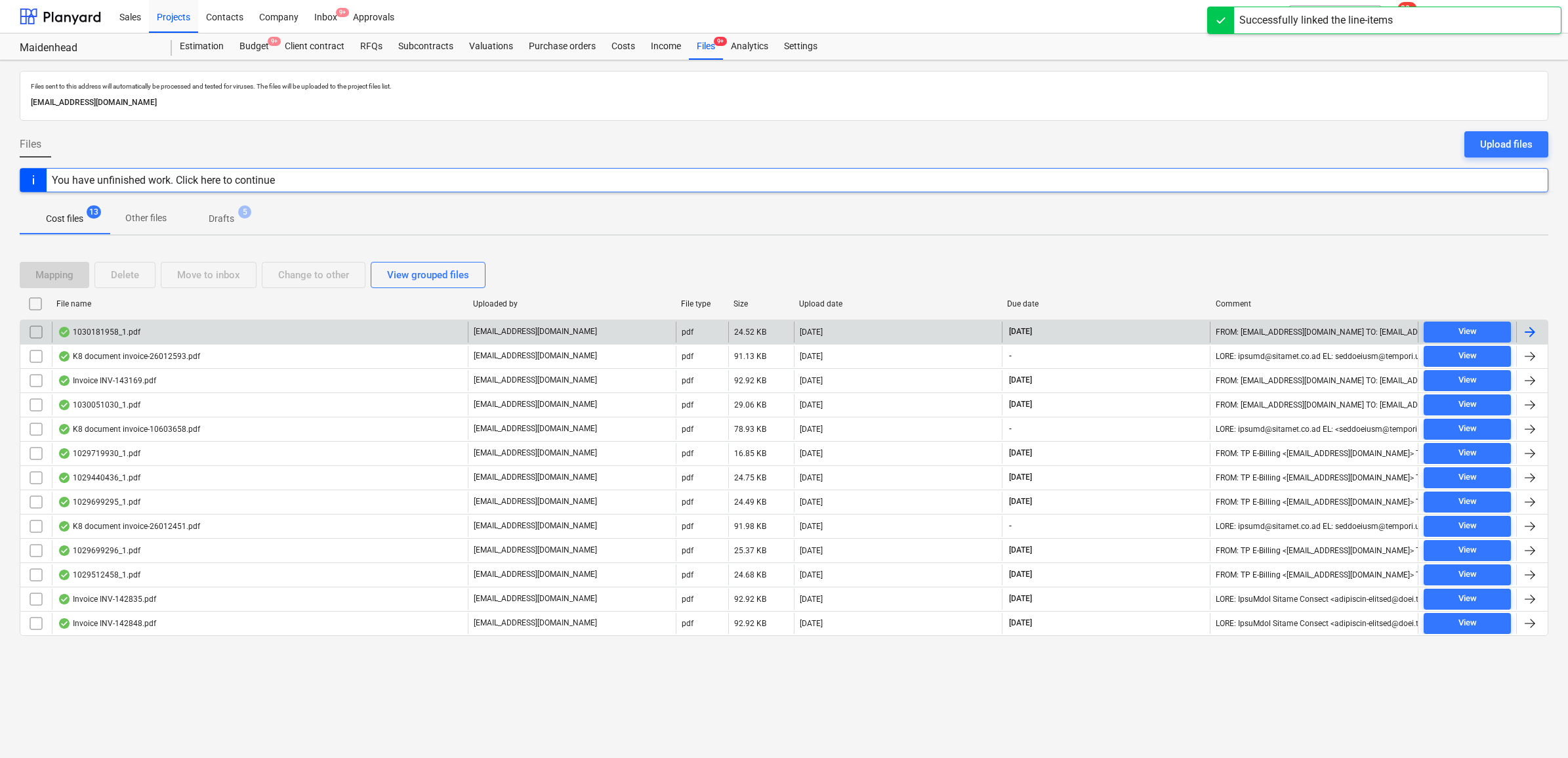
click at [1535, 335] on div at bounding box center [1530, 332] width 16 height 16
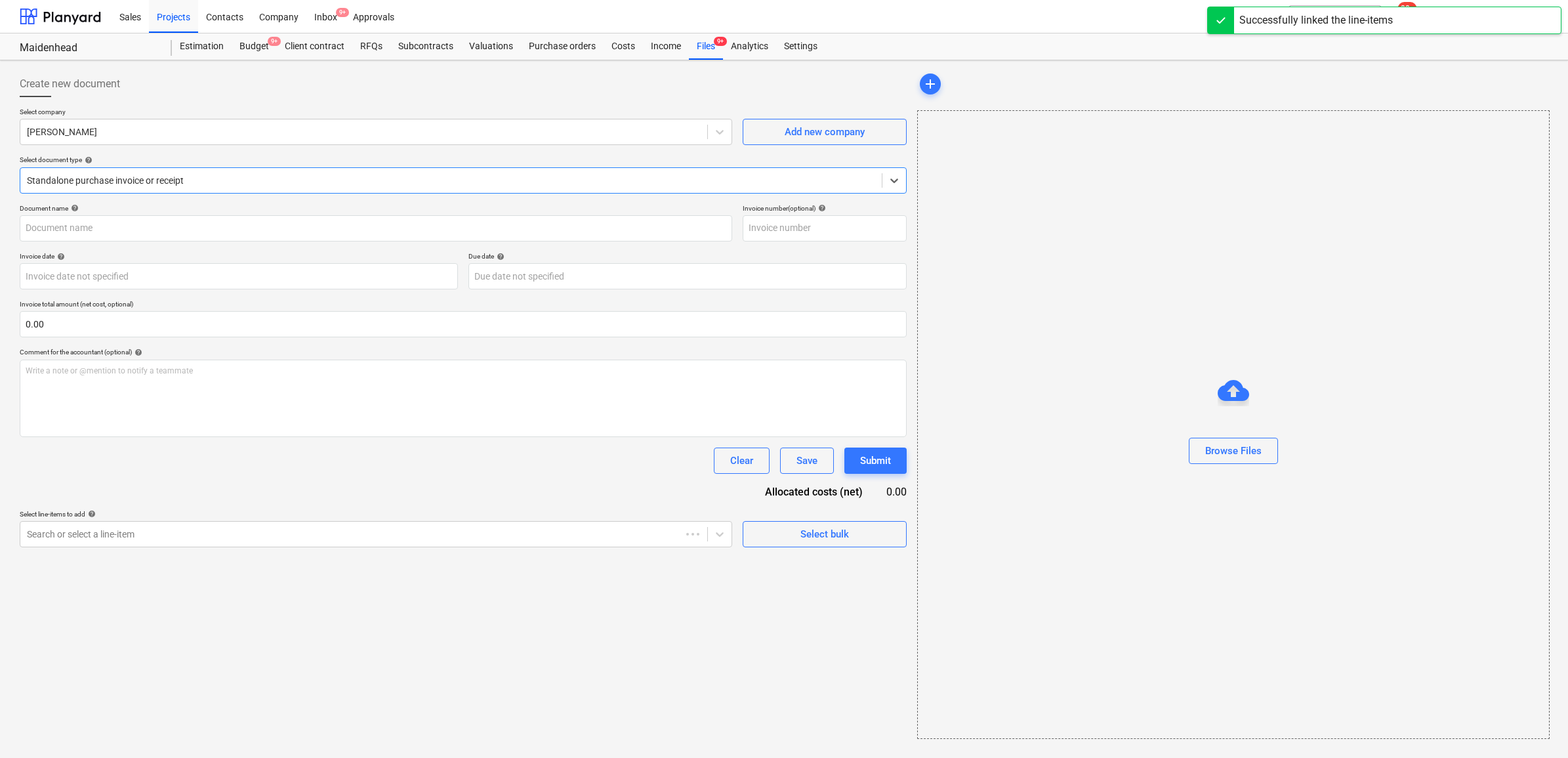
type input "1030181958"
type input "29 Sep 2025"
type input "[DATE]"
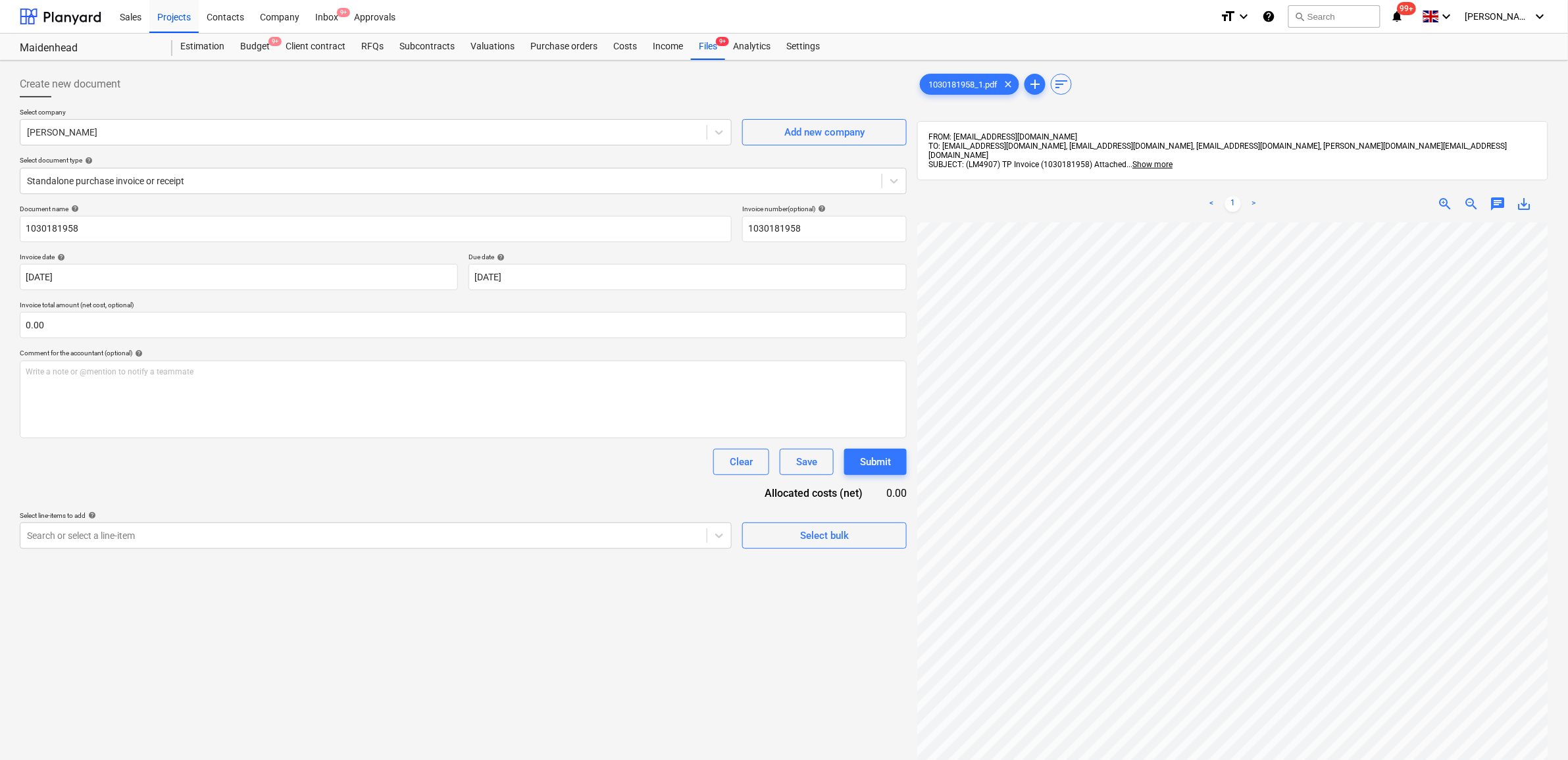
scroll to position [42, 59]
click at [517, 544] on div "Search or select a line-item" at bounding box center [364, 535] width 687 height 18
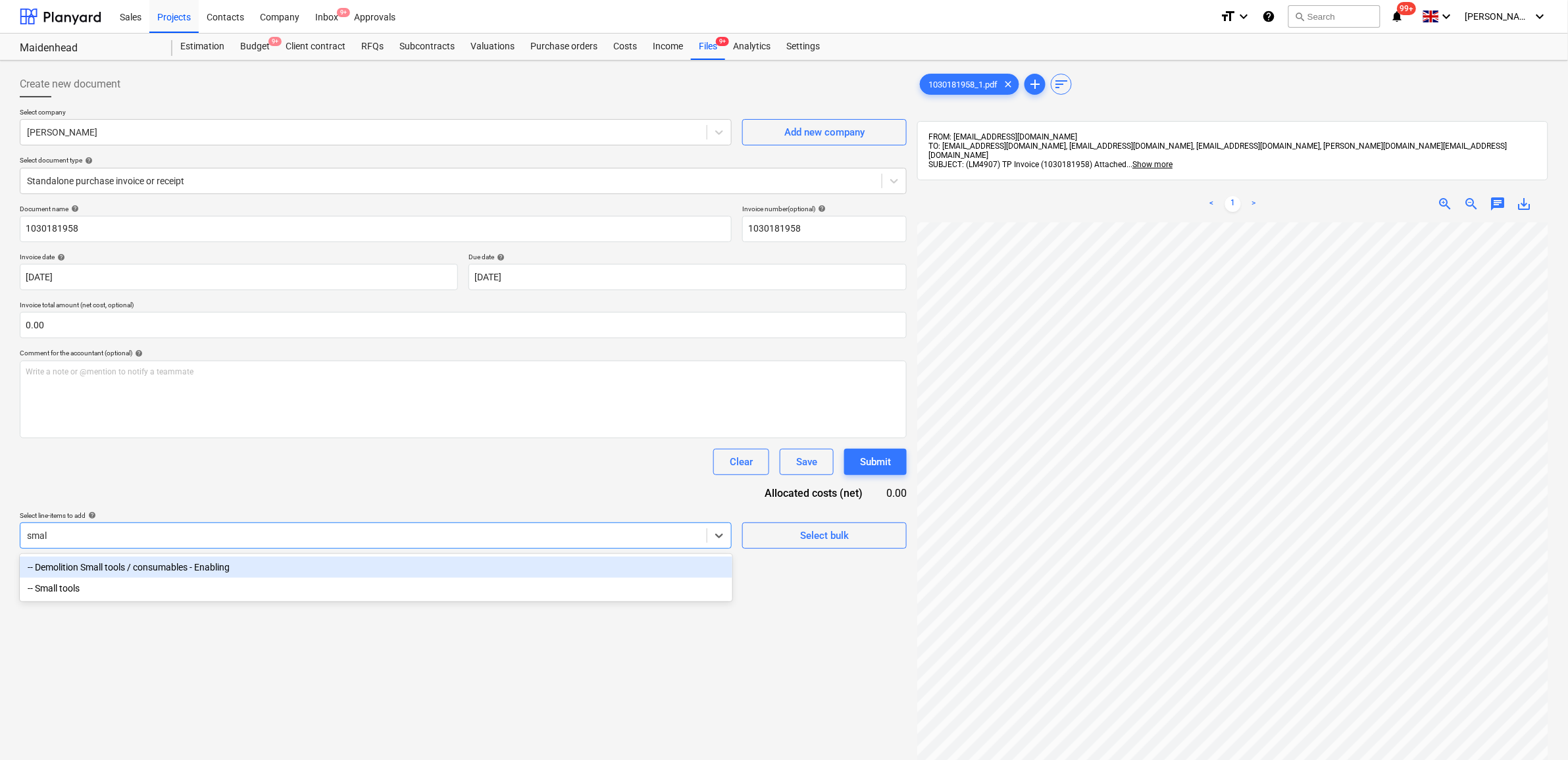
type input "small"
click at [237, 568] on div "-- Demolition Small tools / consumables - Enabling" at bounding box center [376, 567] width 712 height 21
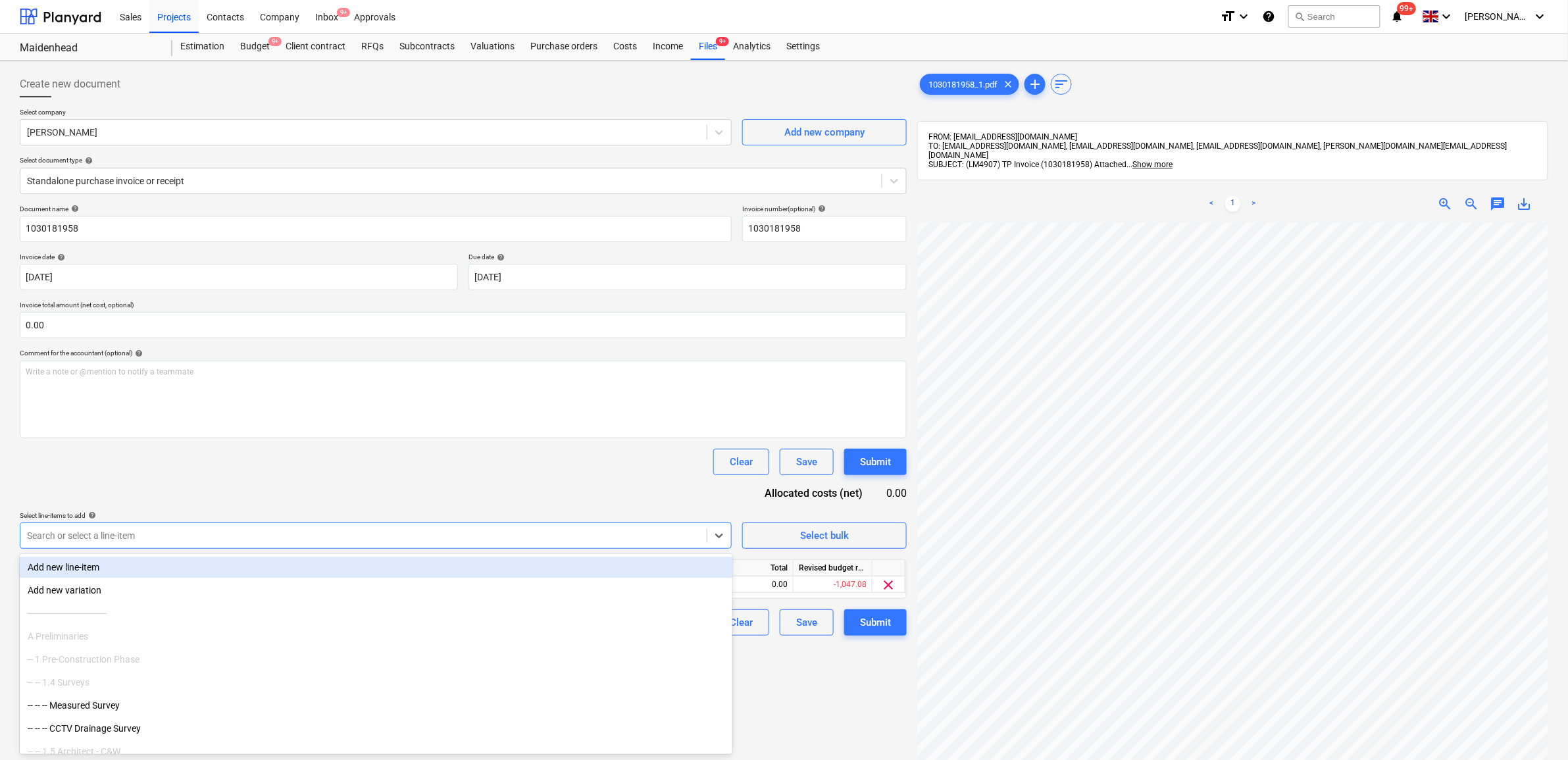
click at [245, 500] on div "Document name help 1030181958 Invoice number (optional) help 1030181958 Invoice…" at bounding box center [463, 420] width 887 height 431
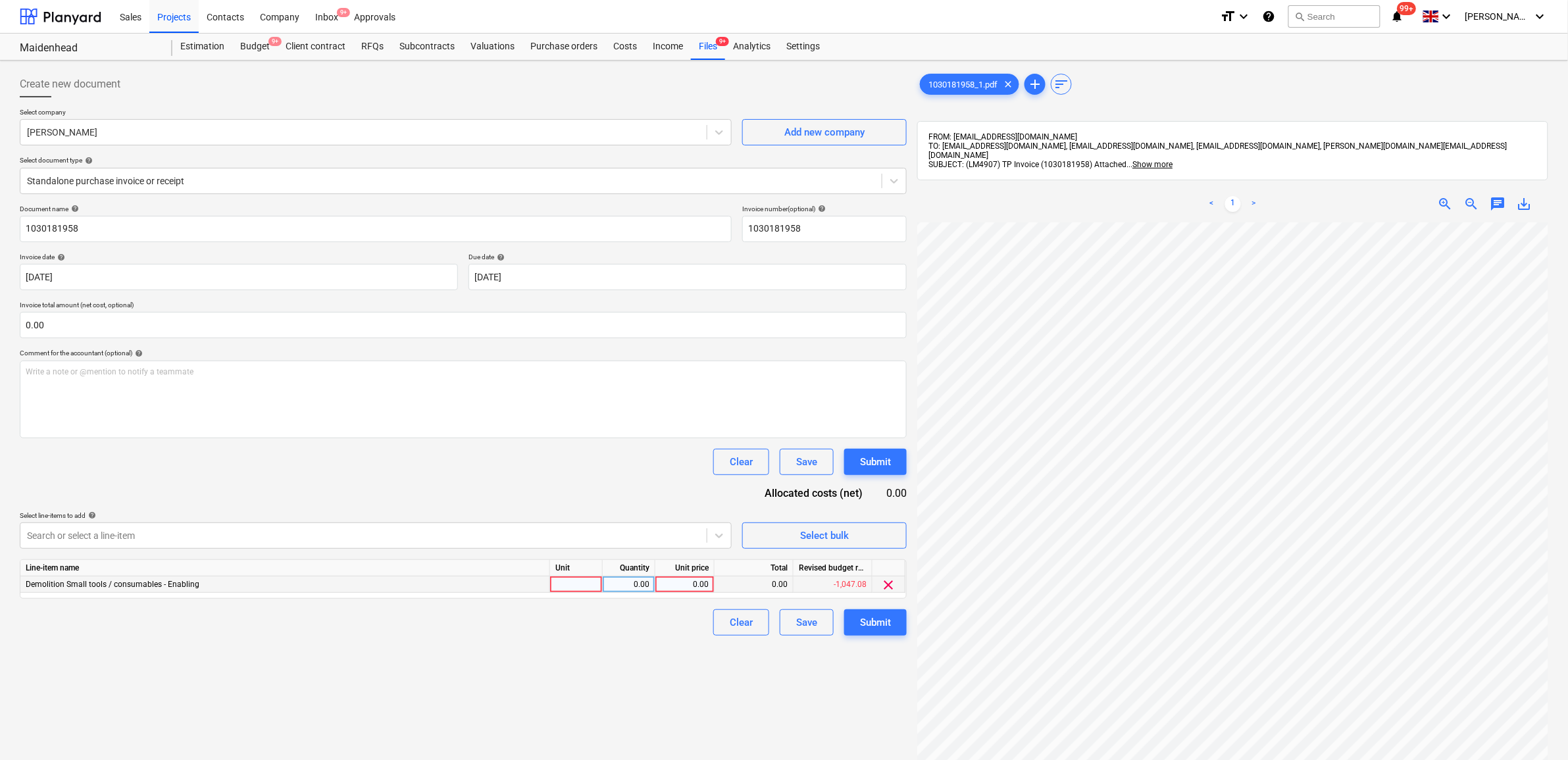
click at [696, 583] on div "0.00" at bounding box center [685, 584] width 48 height 16
type input "42.32"
click at [488, 692] on div "Create new document Select company Travis Perkins Add new company Select docume…" at bounding box center [463, 508] width 897 height 885
click at [869, 621] on div "Submit" at bounding box center [876, 622] width 31 height 17
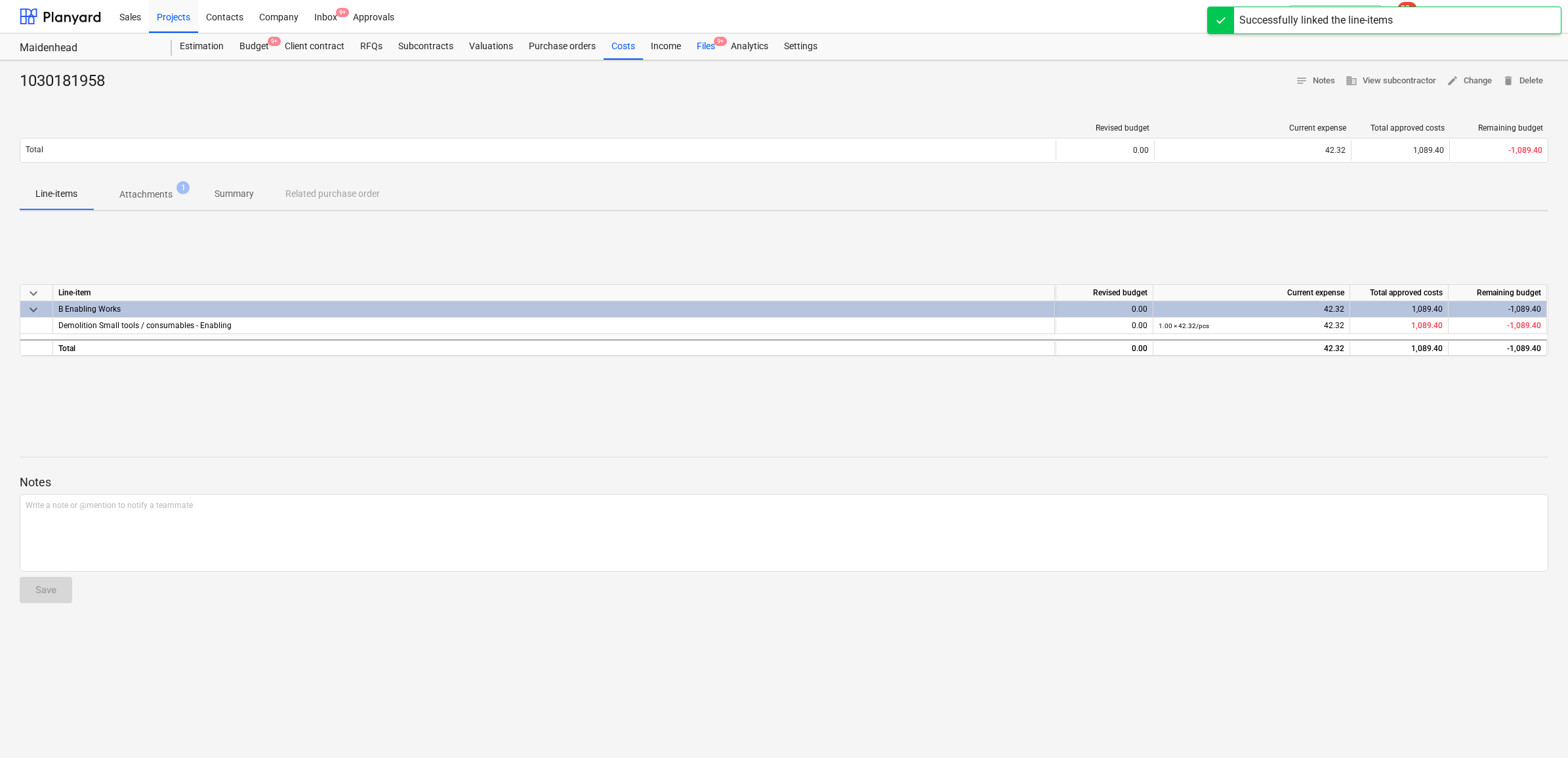
click at [704, 46] on div "Files 9+" at bounding box center [706, 46] width 34 height 26
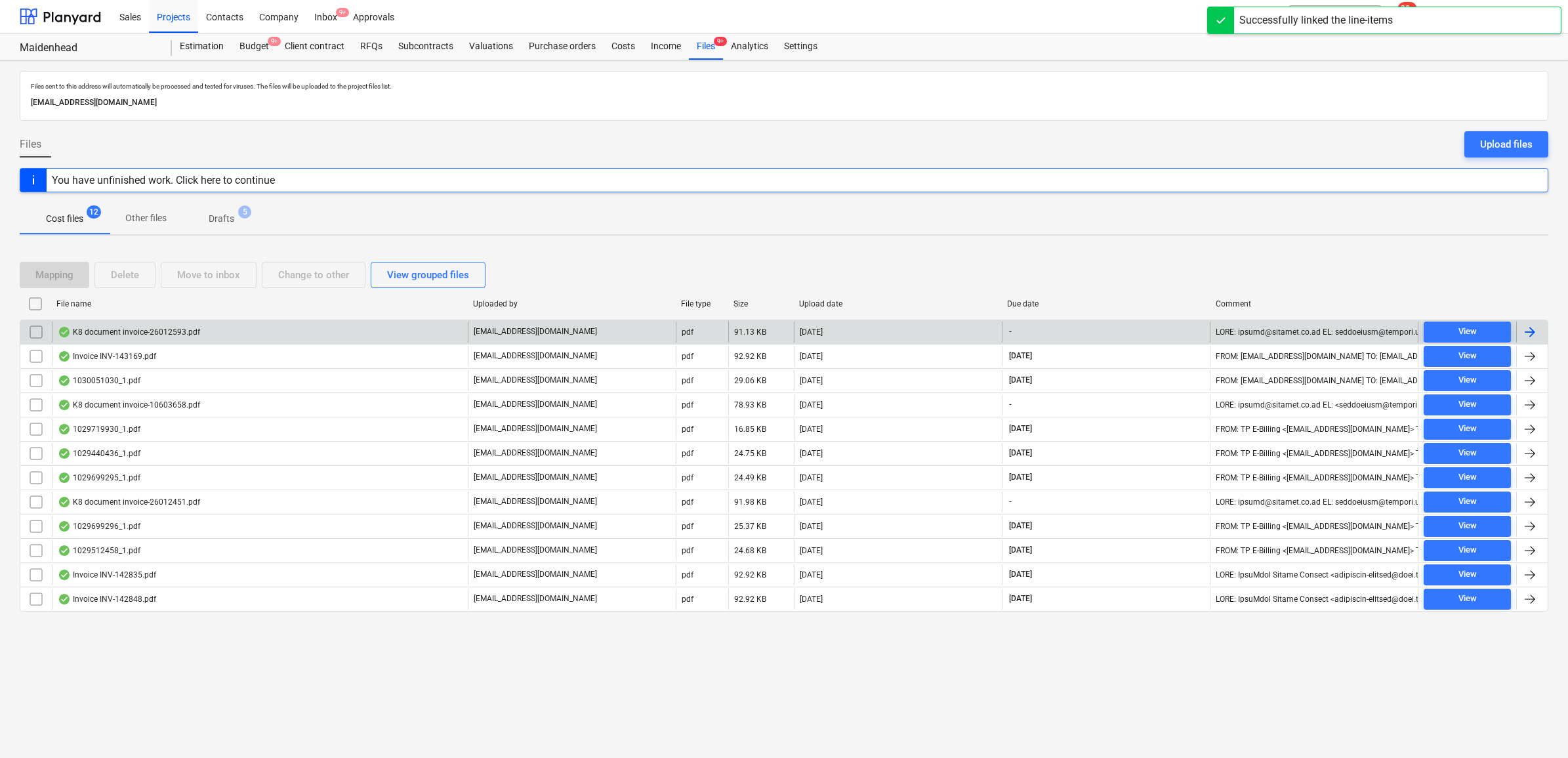
click at [1530, 336] on div at bounding box center [1530, 332] width 16 height 16
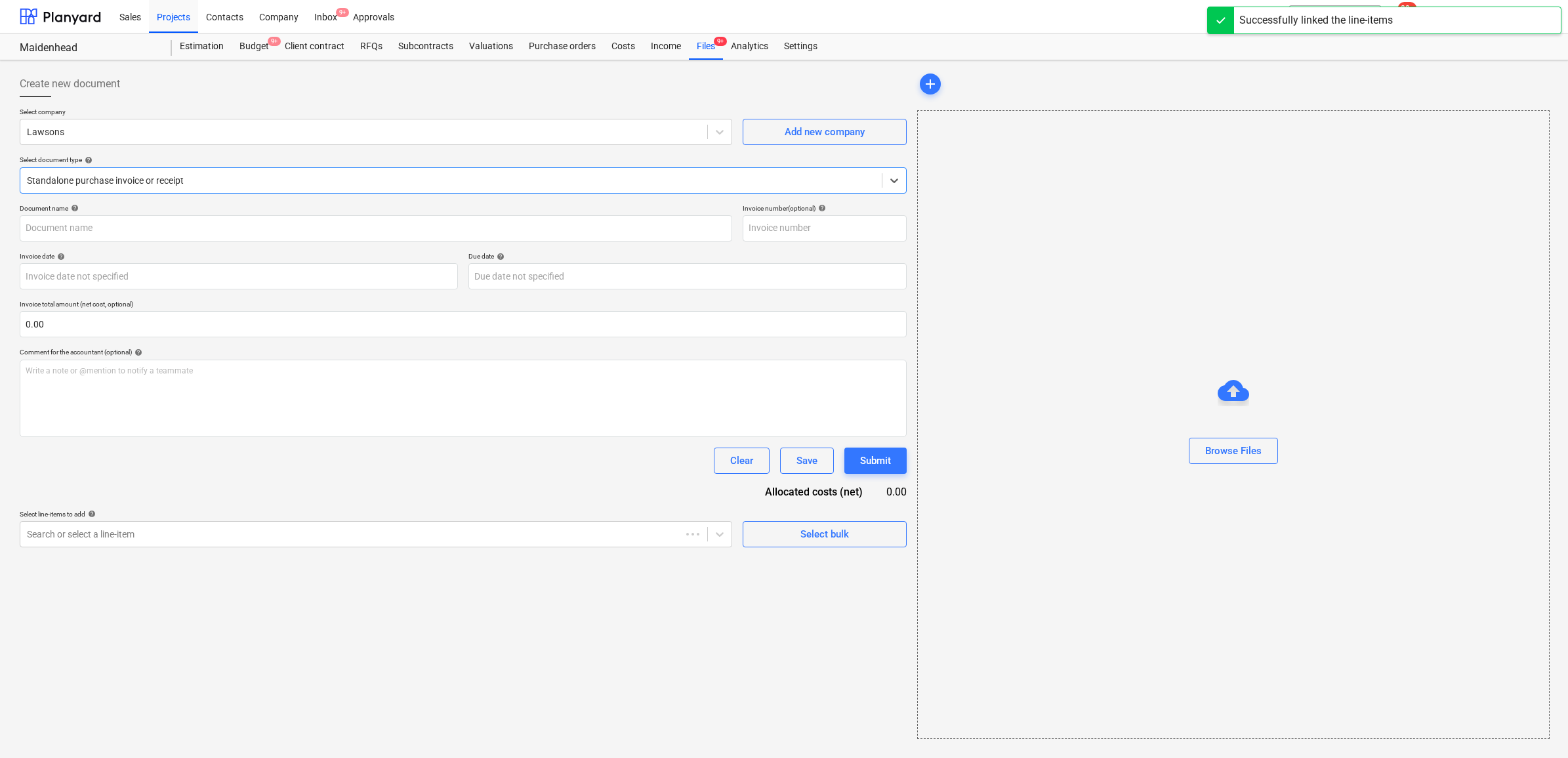
type input "63825"
type input "29 Sep 2025"
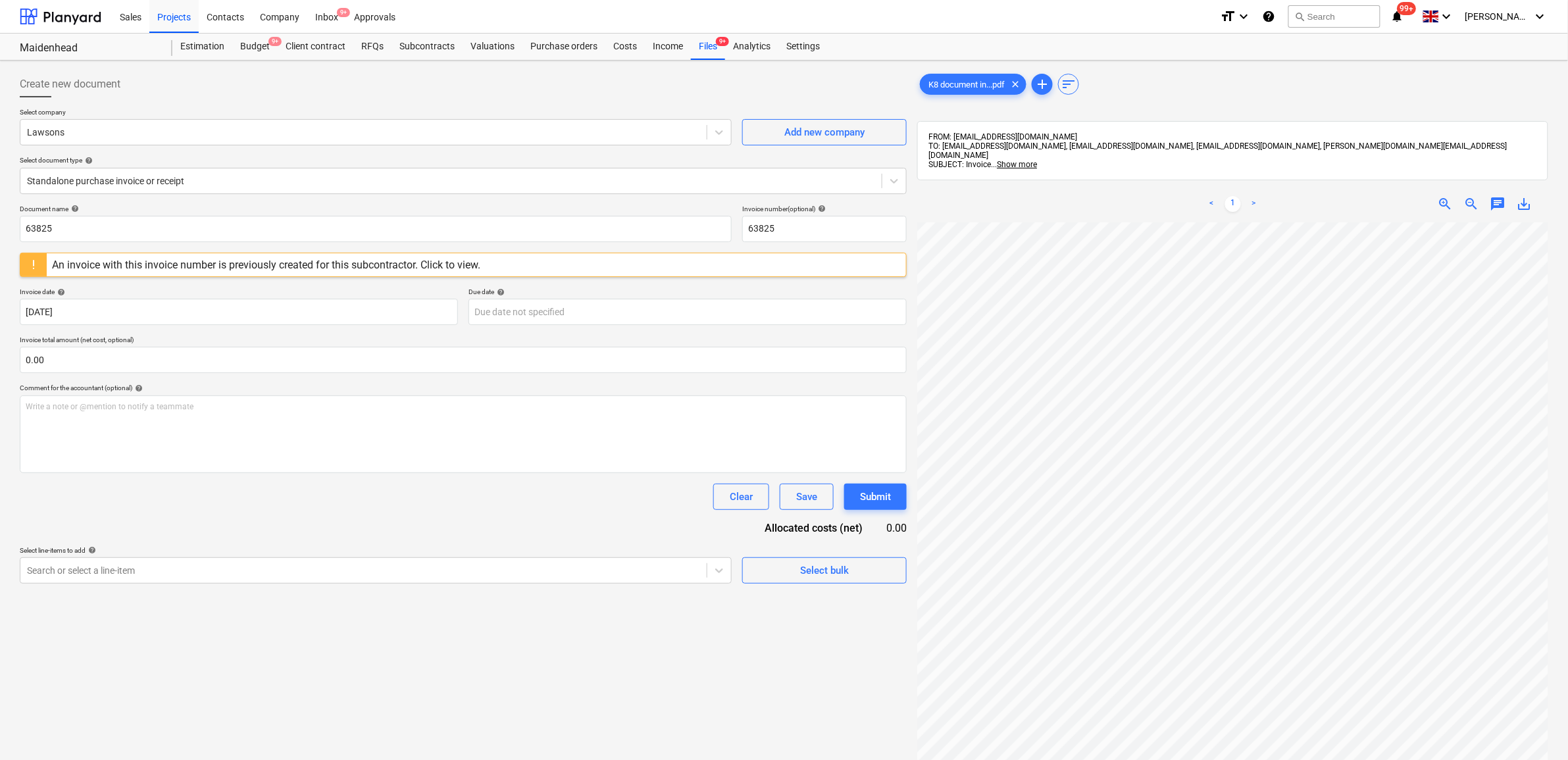
scroll to position [18, 61]
drag, startPoint x: 91, startPoint y: 222, endPoint x: -103, endPoint y: 232, distance: 194.3
click at [0, 232] on html "Sales Projects Contacts Company Inbox 9+ Approvals format_size keyboard_arrow_d…" at bounding box center [784, 380] width 1568 height 760
drag, startPoint x: 125, startPoint y: 229, endPoint x: -114, endPoint y: 215, distance: 239.4
click at [0, 215] on html "Sales Projects Contacts Company Inbox 9+ Approvals format_size keyboard_arrow_d…" at bounding box center [784, 380] width 1568 height 760
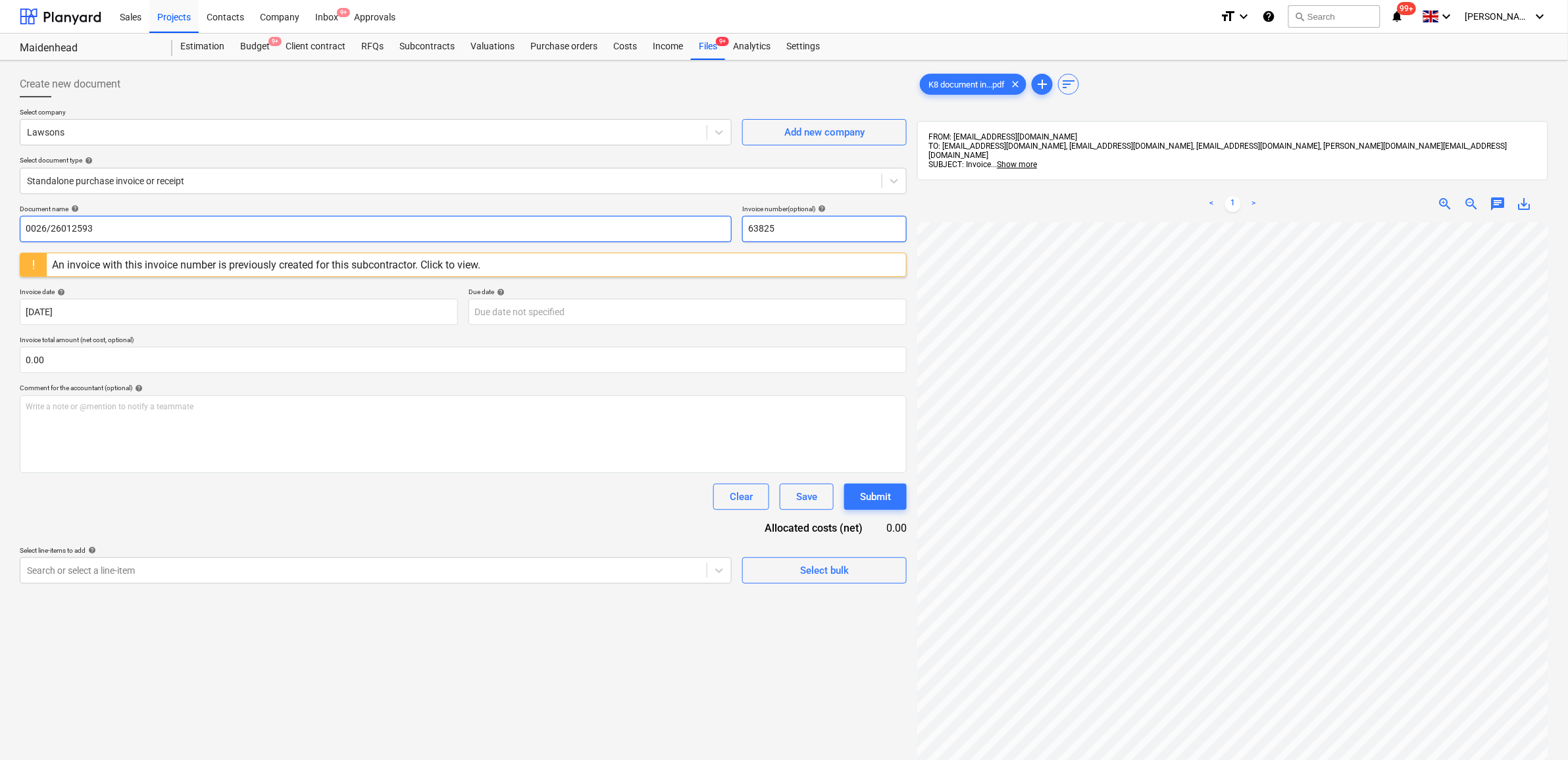
type input "0026/26012593"
drag, startPoint x: 794, startPoint y: 229, endPoint x: 675, endPoint y: 217, distance: 119.6
click at [675, 217] on div "Document name help 0026/26012593 Invoice number (optional) help 63825" at bounding box center [463, 224] width 887 height 38
paste input "0026/26012593"
type input "0026/26012593"
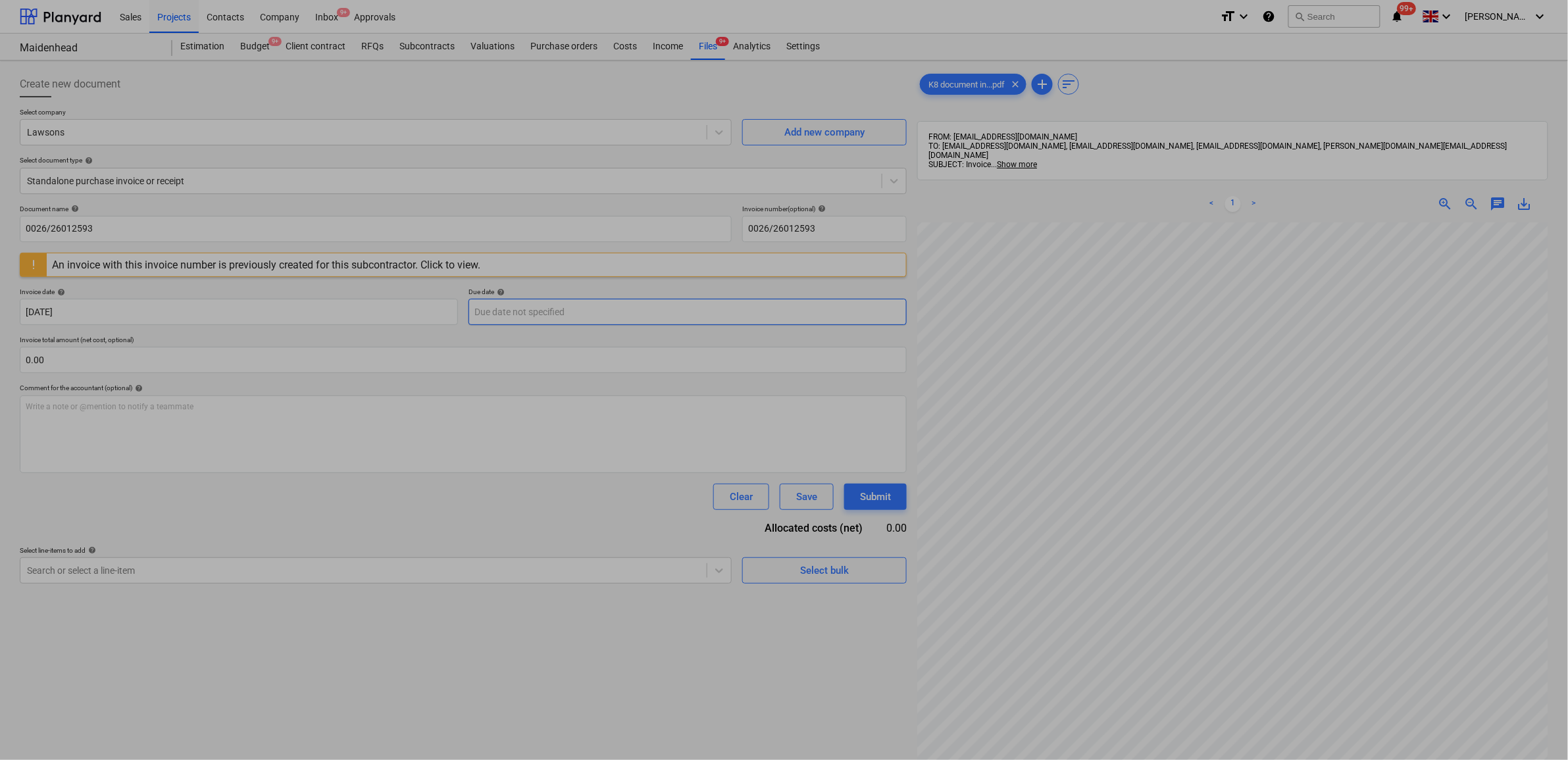
click at [511, 306] on body "Sales Projects Contacts Company Inbox 9+ Approvals format_size keyboard_arrow_d…" at bounding box center [784, 380] width 1568 height 760
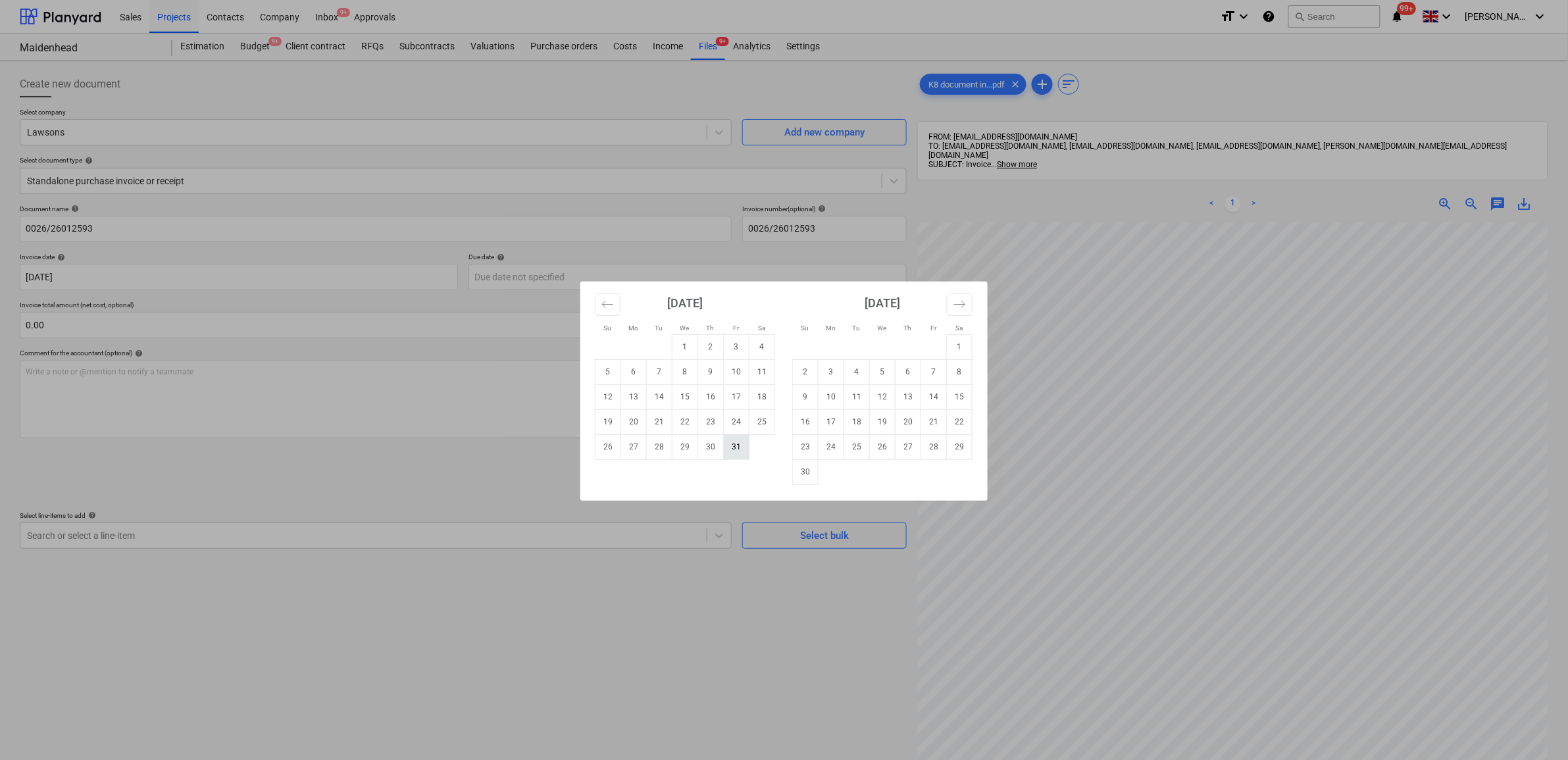
click at [739, 448] on td "31" at bounding box center [736, 447] width 26 height 25
type input "[DATE]"
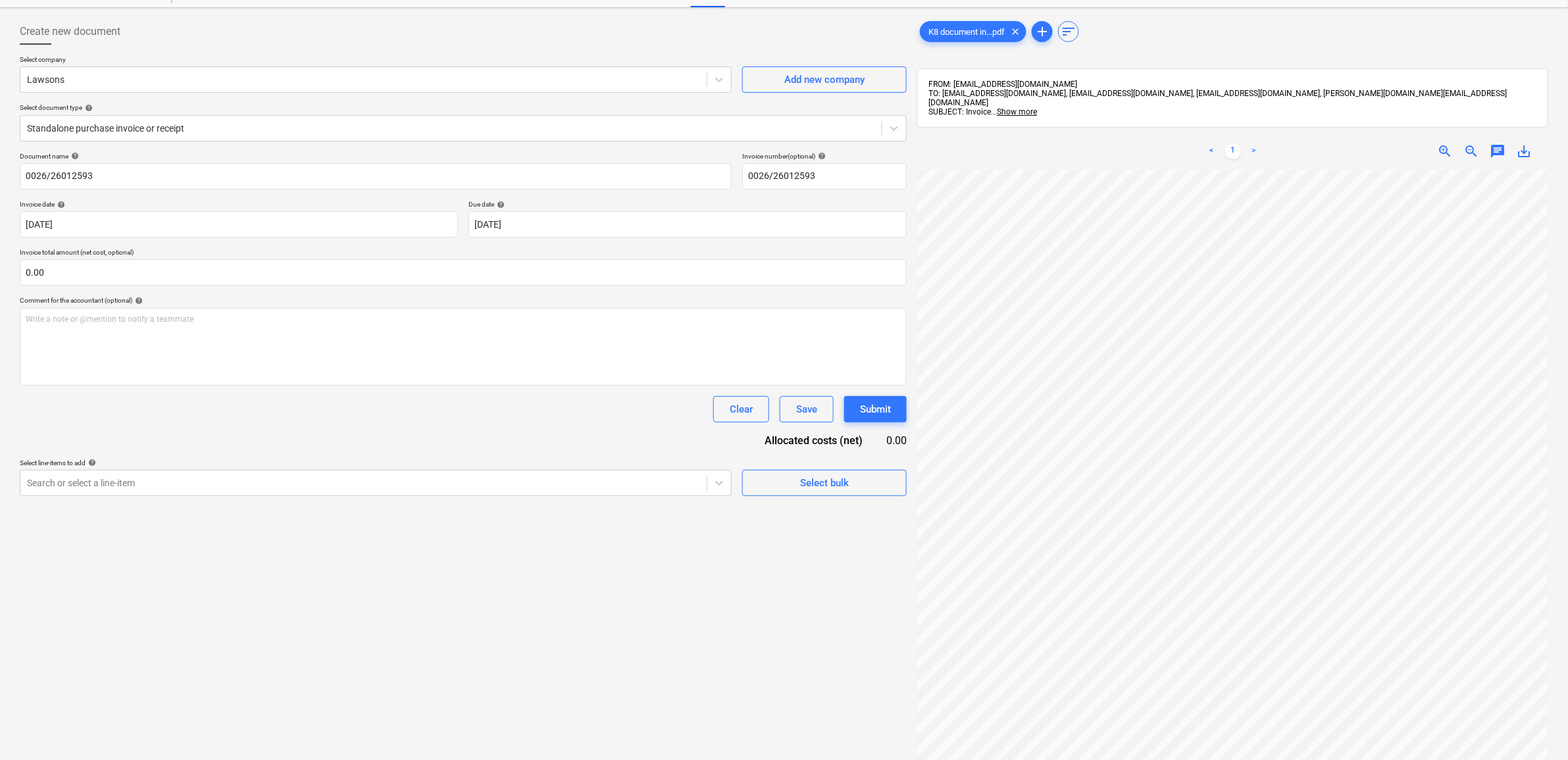
scroll to position [83, 0]
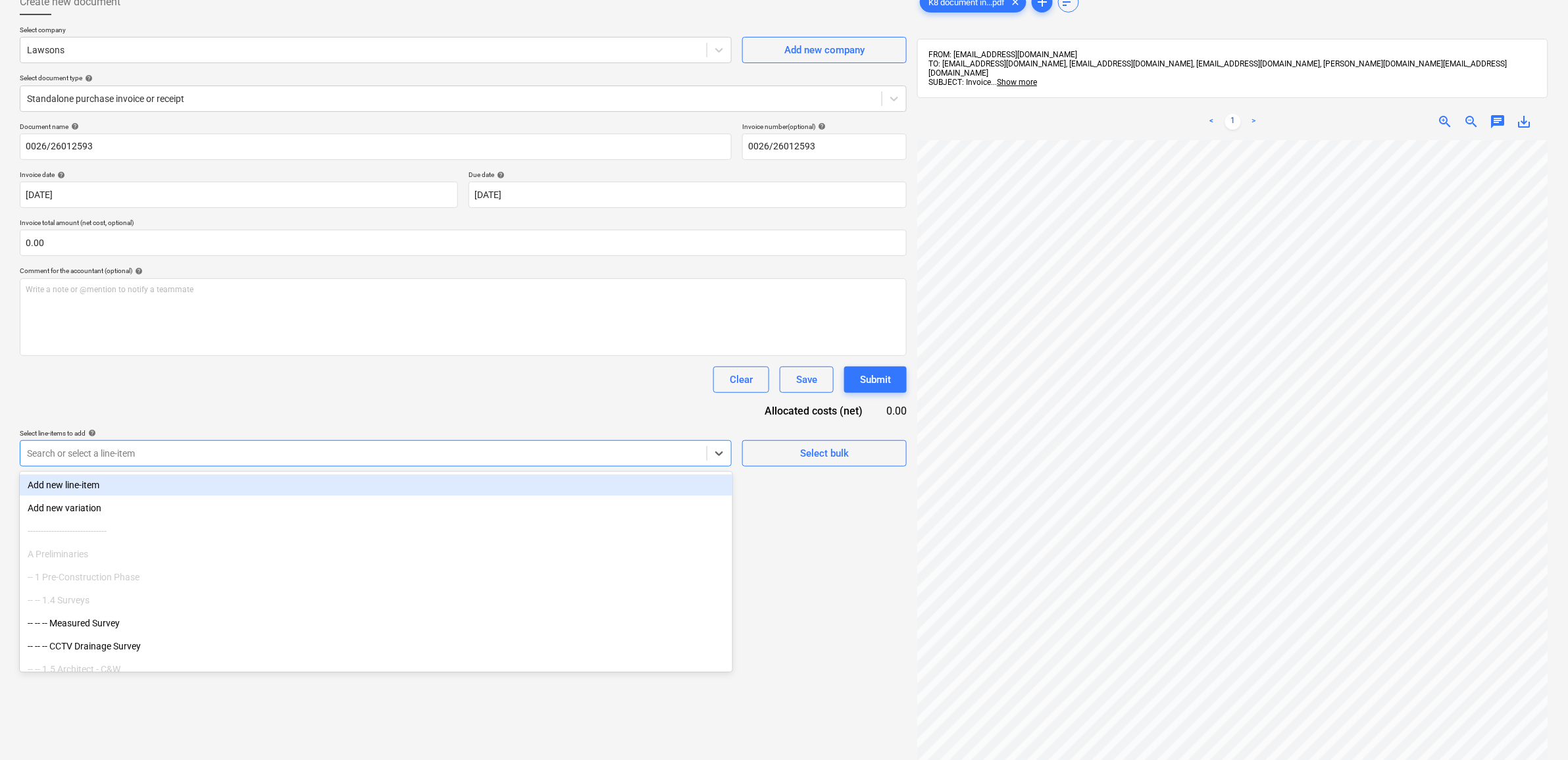
click at [158, 455] on div at bounding box center [363, 454] width 673 height 13
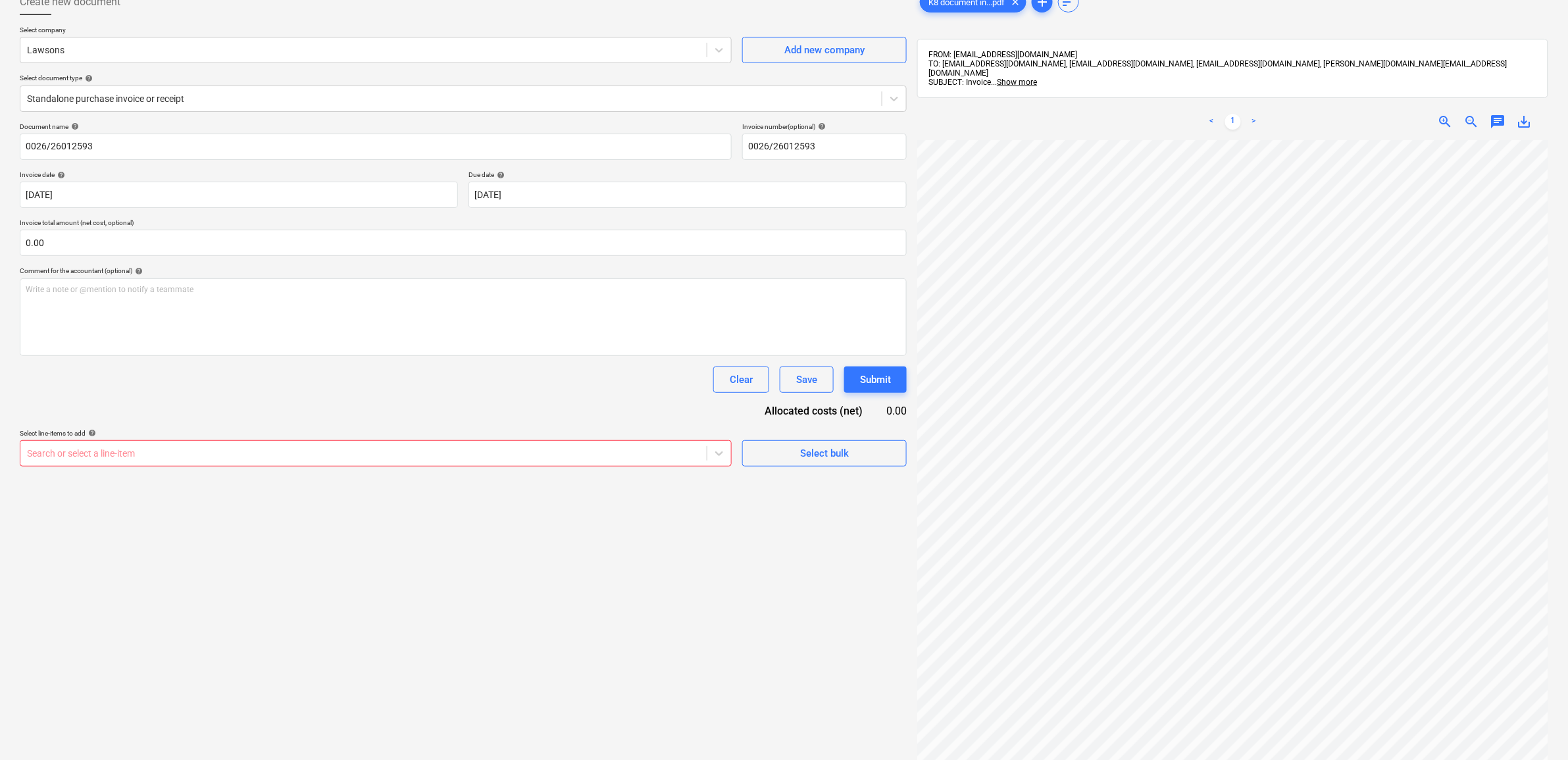
scroll to position [232, 50]
click at [682, 465] on div "Search or select a line-item" at bounding box center [376, 454] width 712 height 27
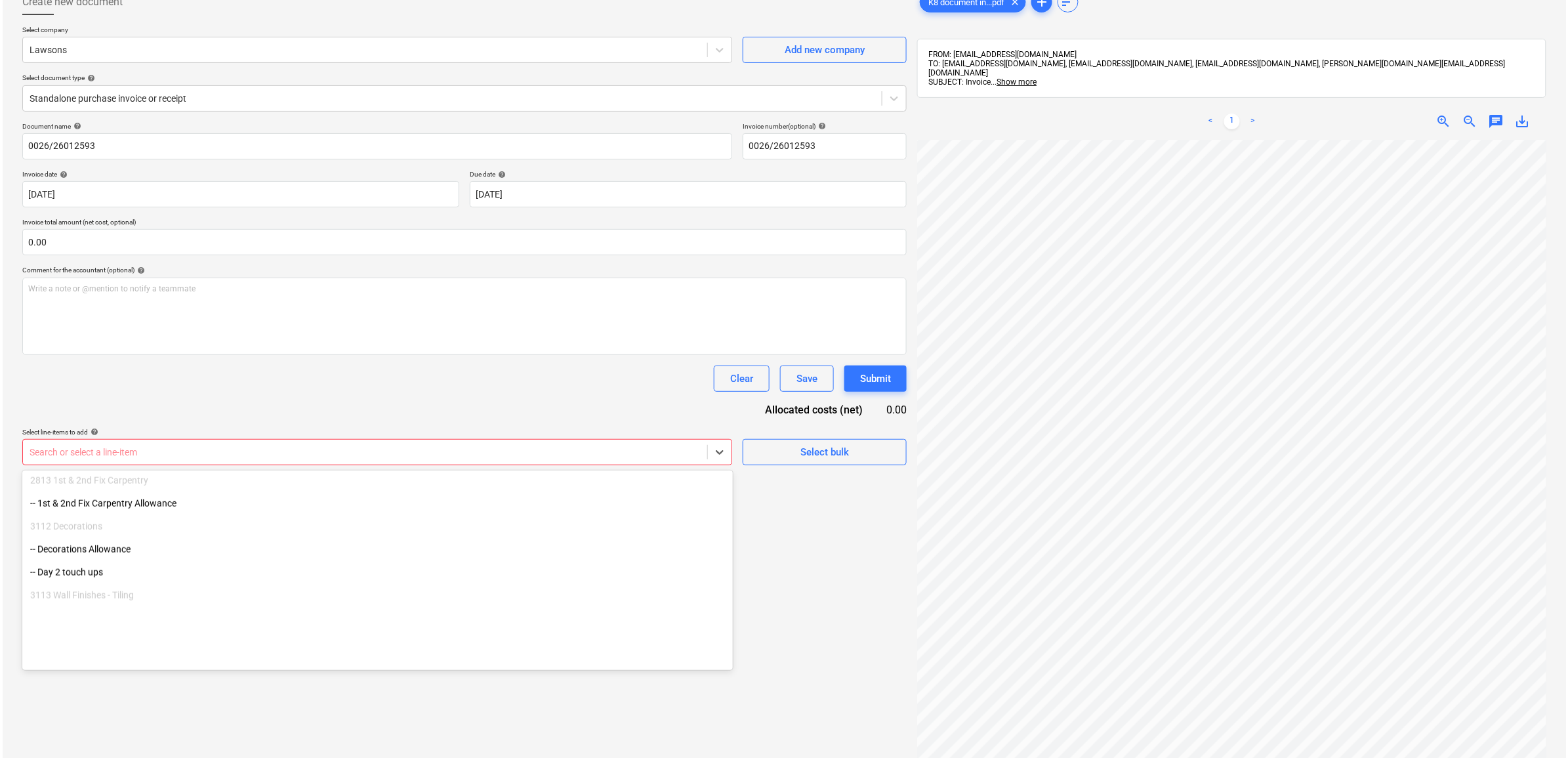
scroll to position [2708, 0]
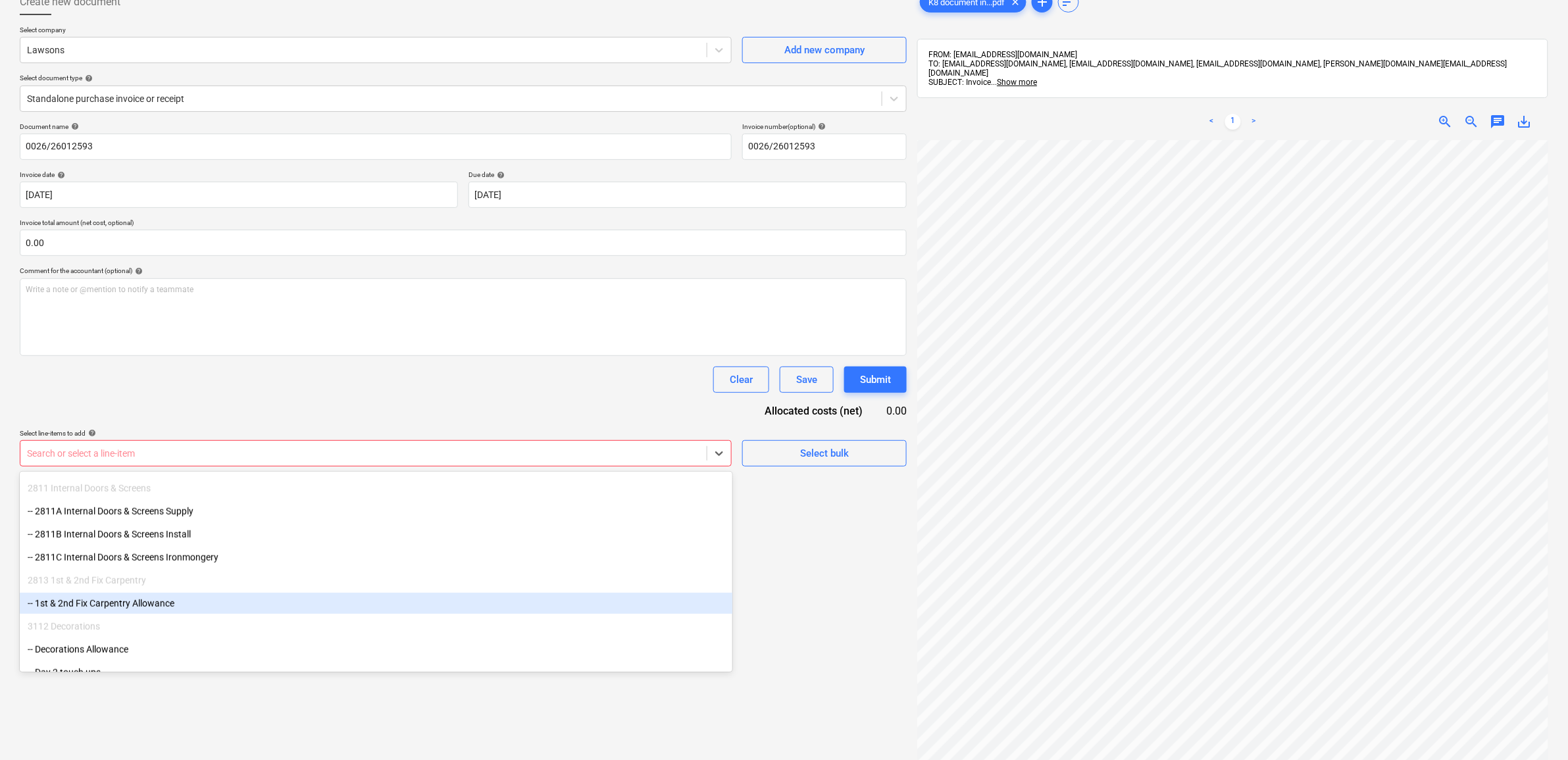
click at [255, 603] on div "-- 1st & 2nd Fix Carpentry Allowance" at bounding box center [376, 603] width 712 height 21
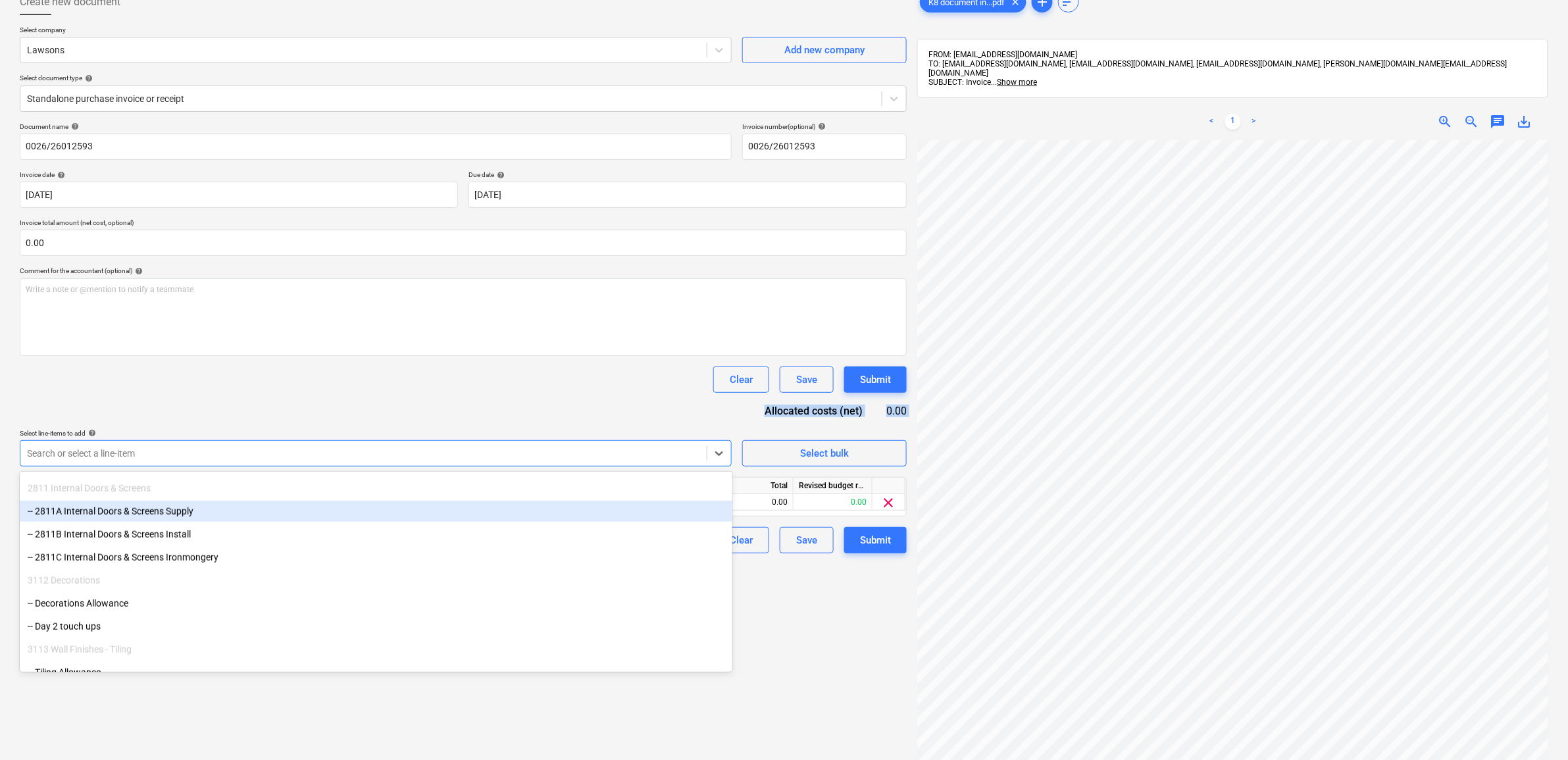
click at [369, 410] on div "Document name help 0026/26012593 Invoice number (optional) help 0026/26012593 I…" at bounding box center [463, 338] width 887 height 431
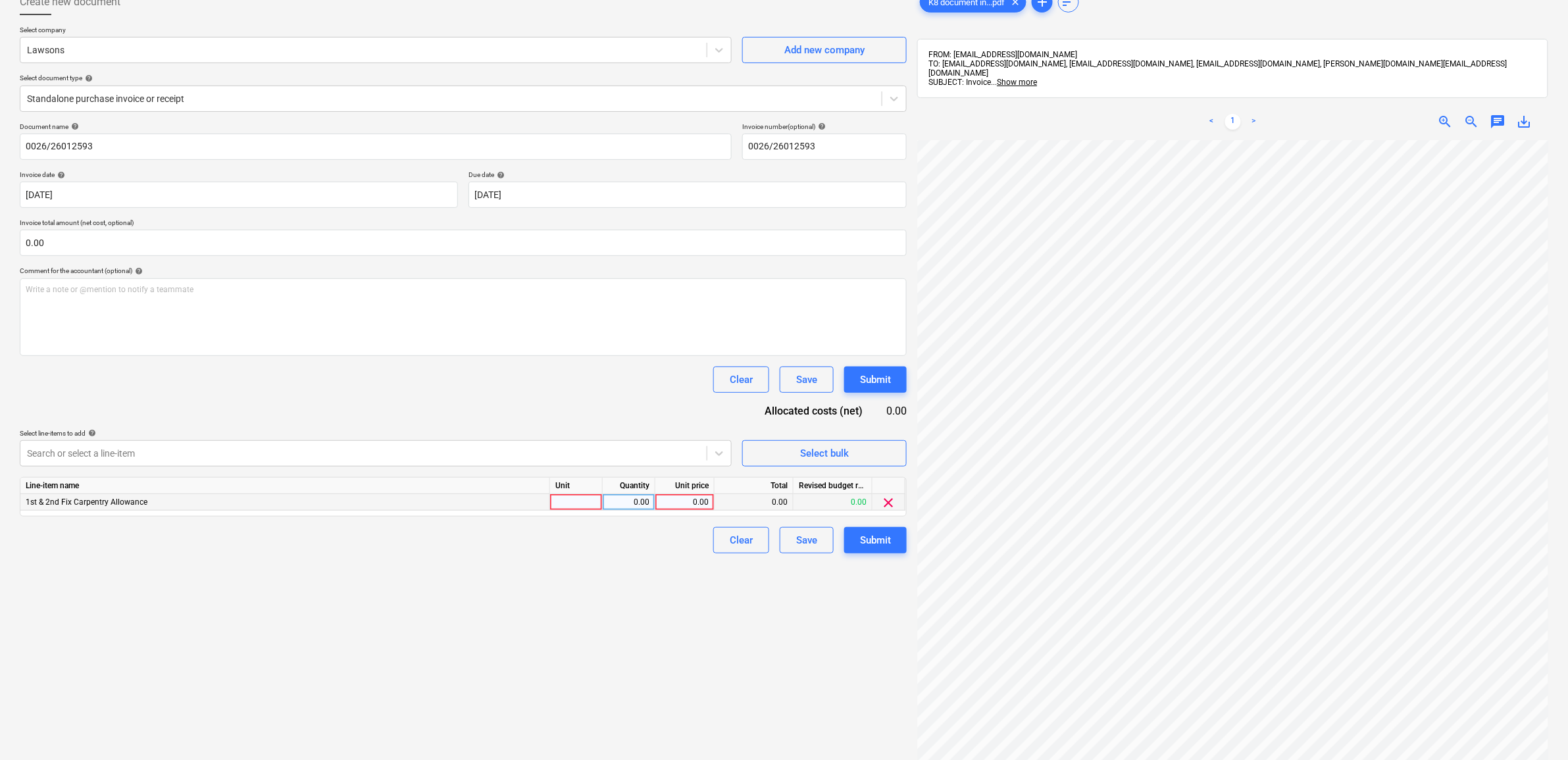
click at [679, 501] on div "0.00" at bounding box center [685, 502] width 48 height 16
type input "324.98"
click at [715, 640] on div "Create new document Select company Lawsons Add new company Select document type…" at bounding box center [463, 426] width 897 height 885
click at [860, 538] on div "Submit" at bounding box center [876, 541] width 31 height 17
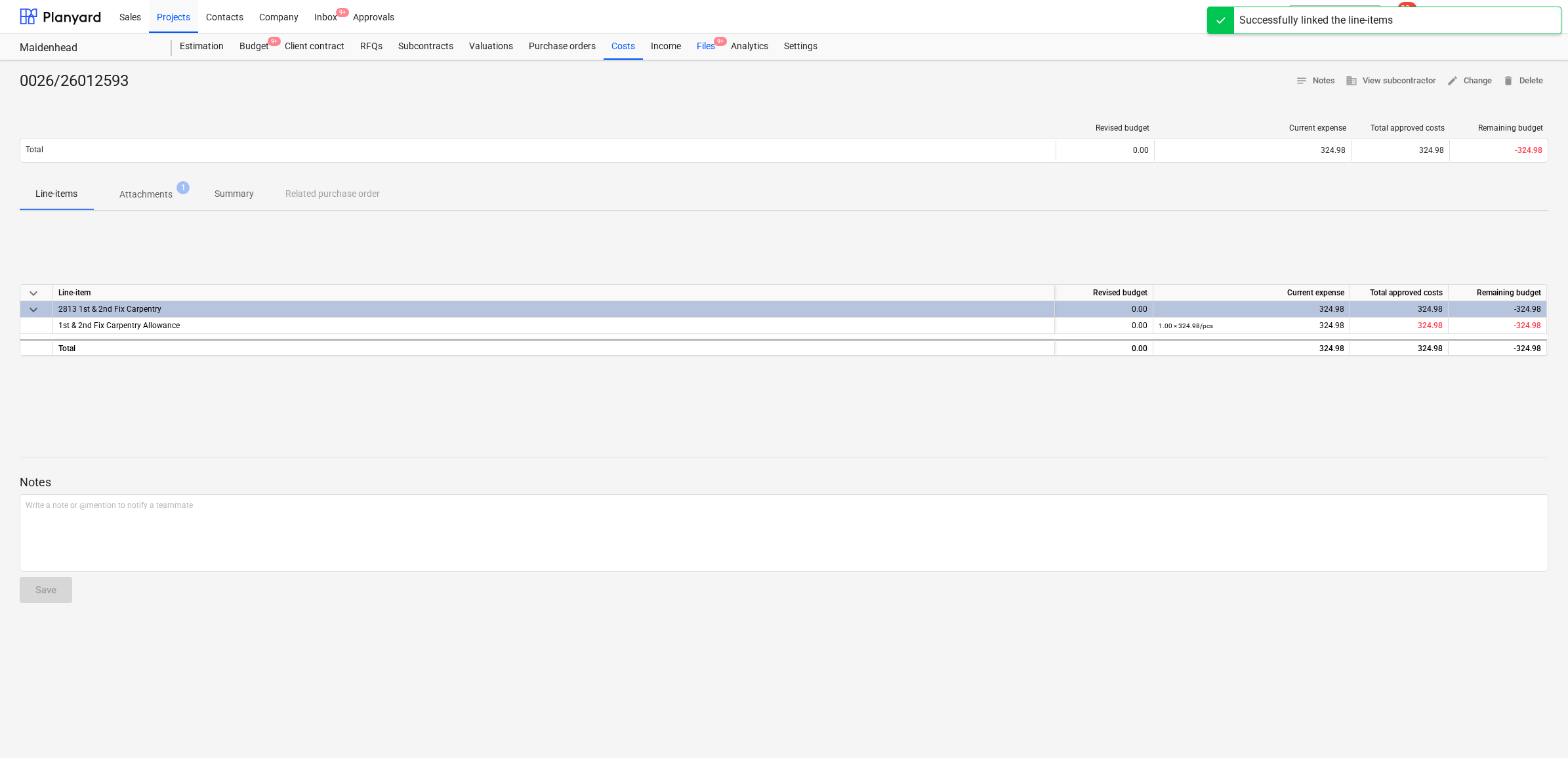
click at [700, 46] on div "Files 9+" at bounding box center [706, 46] width 34 height 26
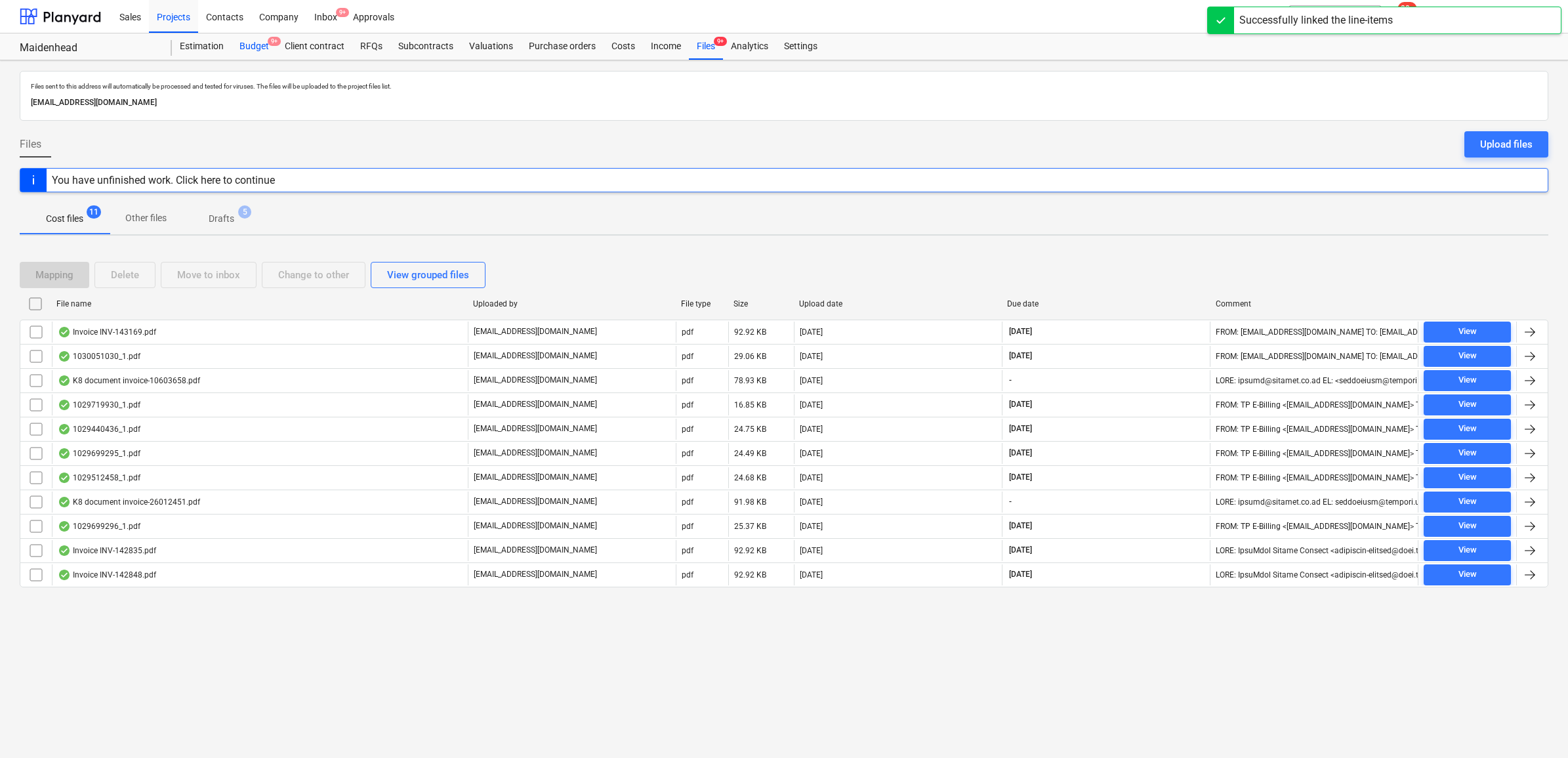
click at [258, 44] on div "Budget 9+" at bounding box center [254, 46] width 45 height 26
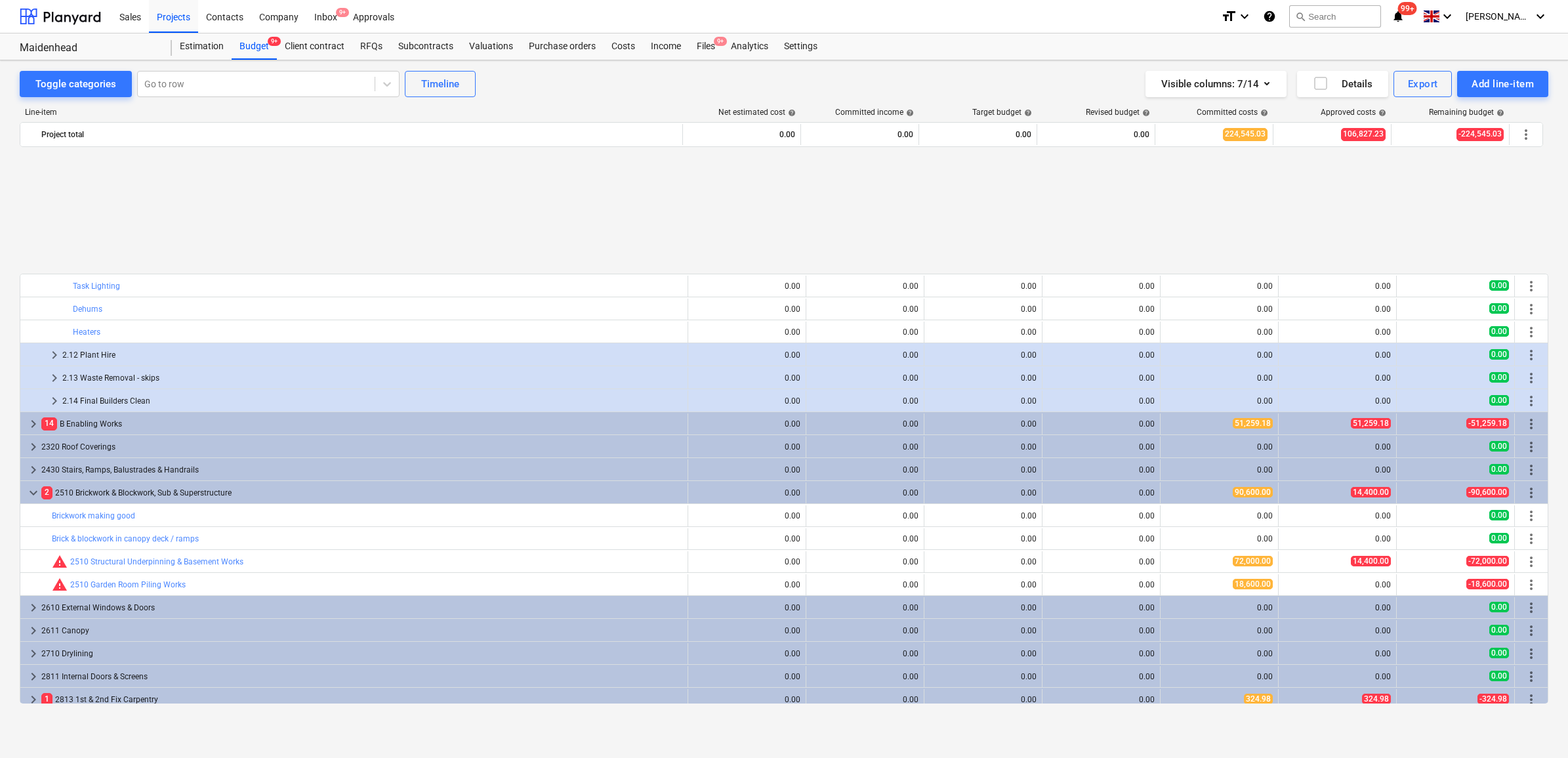
scroll to position [985, 0]
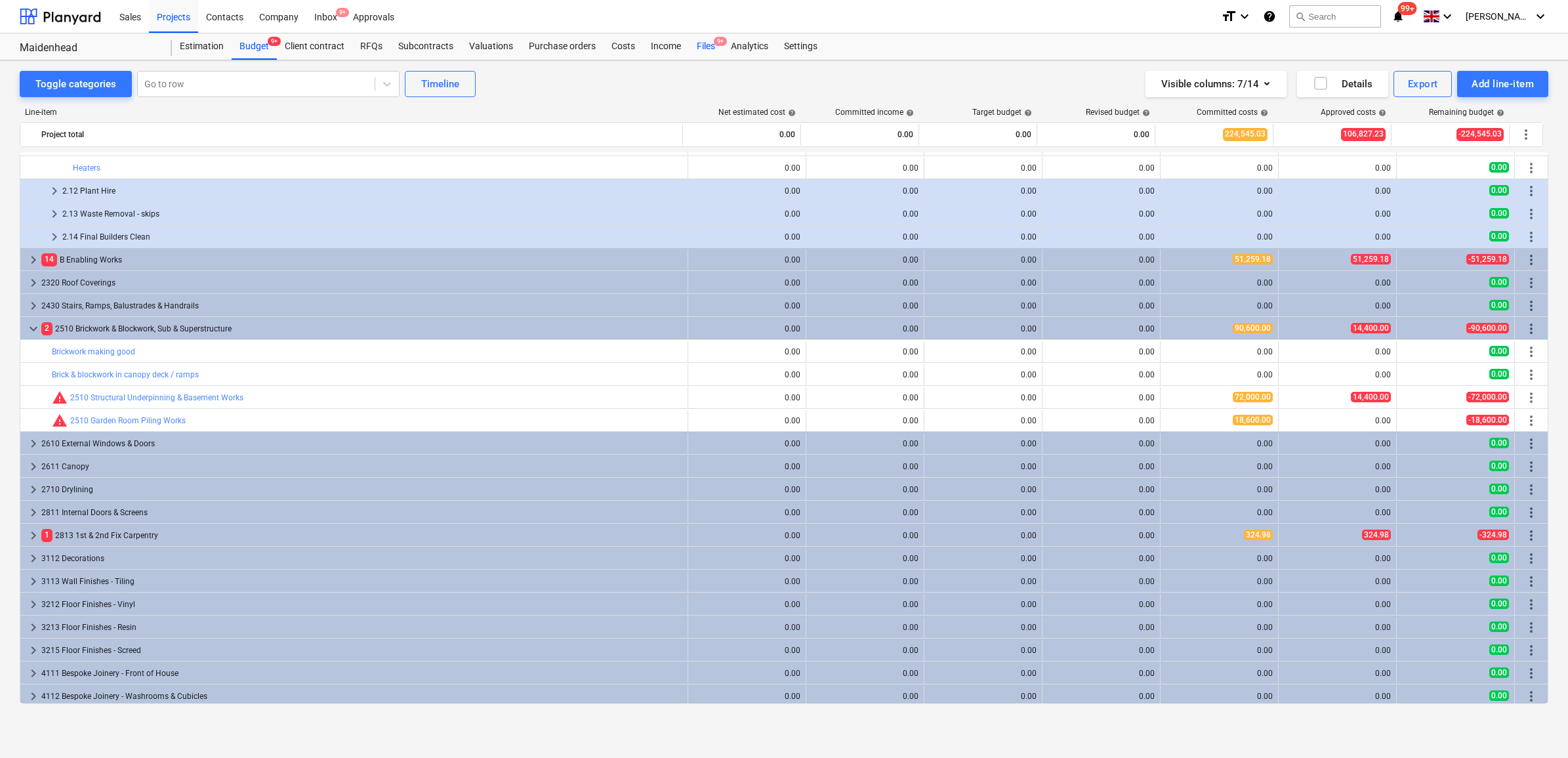
click at [695, 44] on div "Files 9+" at bounding box center [706, 46] width 34 height 26
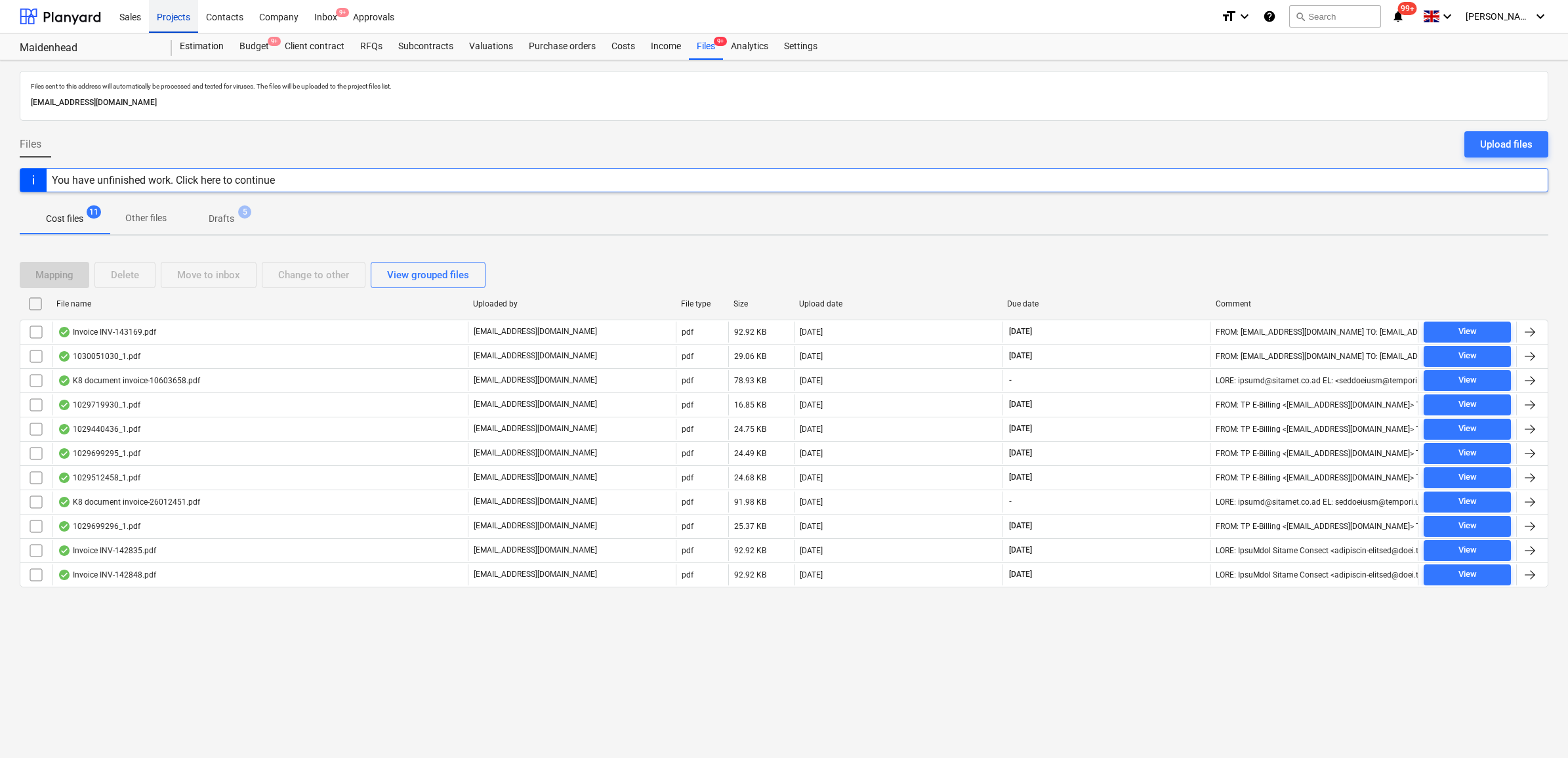
click at [169, 18] on div "Projects" at bounding box center [173, 15] width 49 height 33
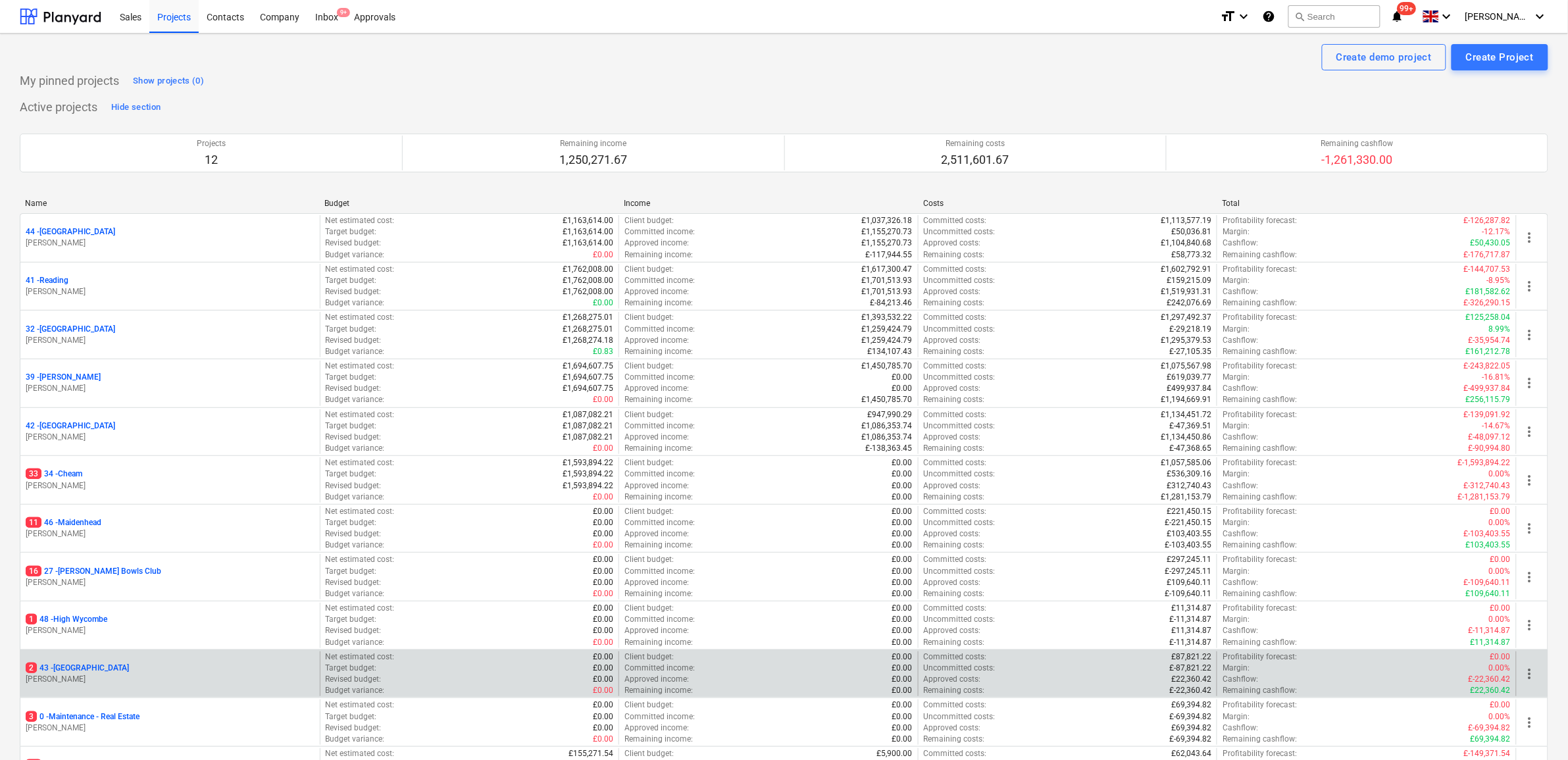
click at [81, 674] on p "2 43 - Windsor" at bounding box center [77, 669] width 103 height 11
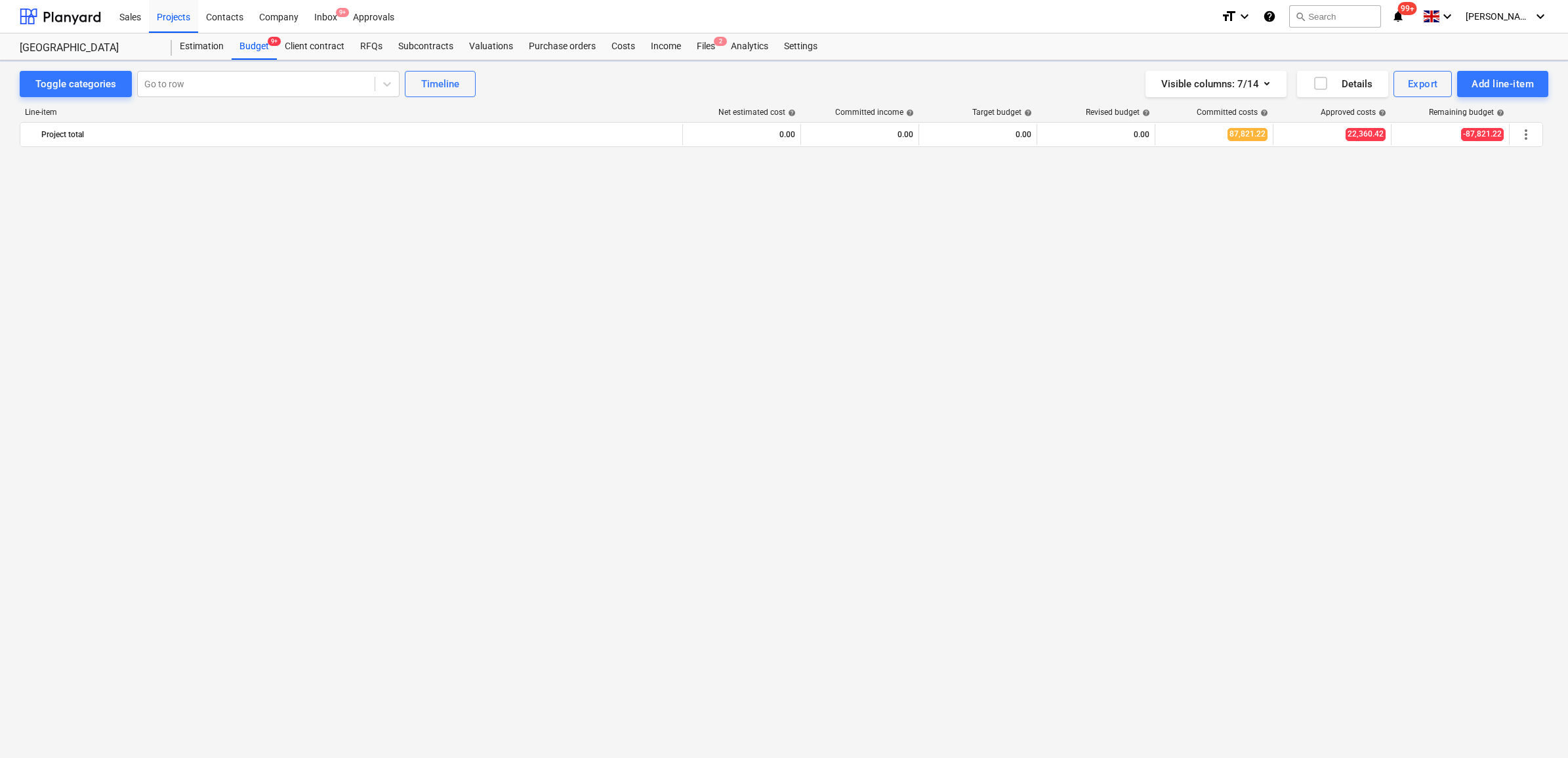
scroll to position [1126, 0]
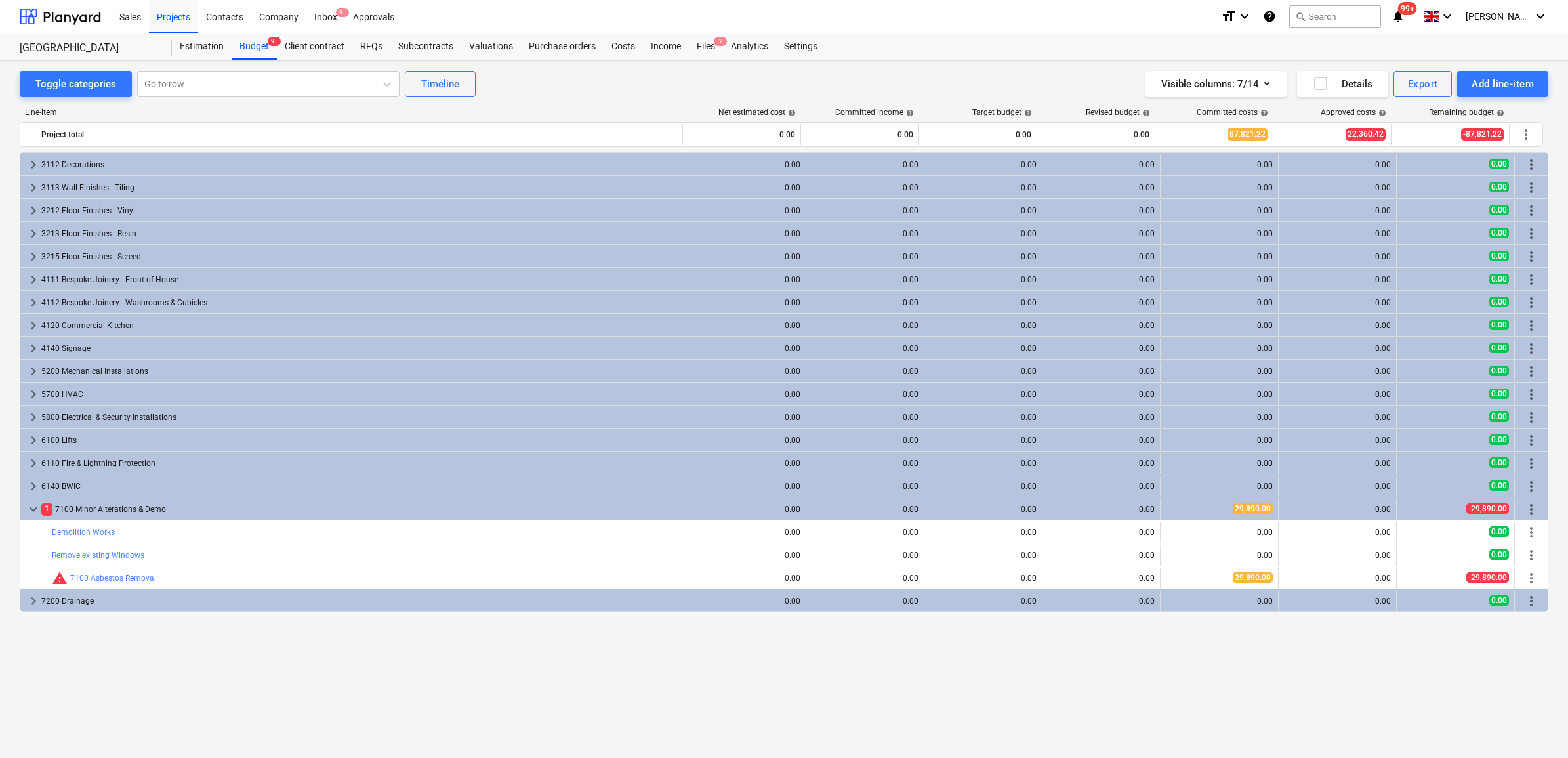
scroll to position [961, 0]
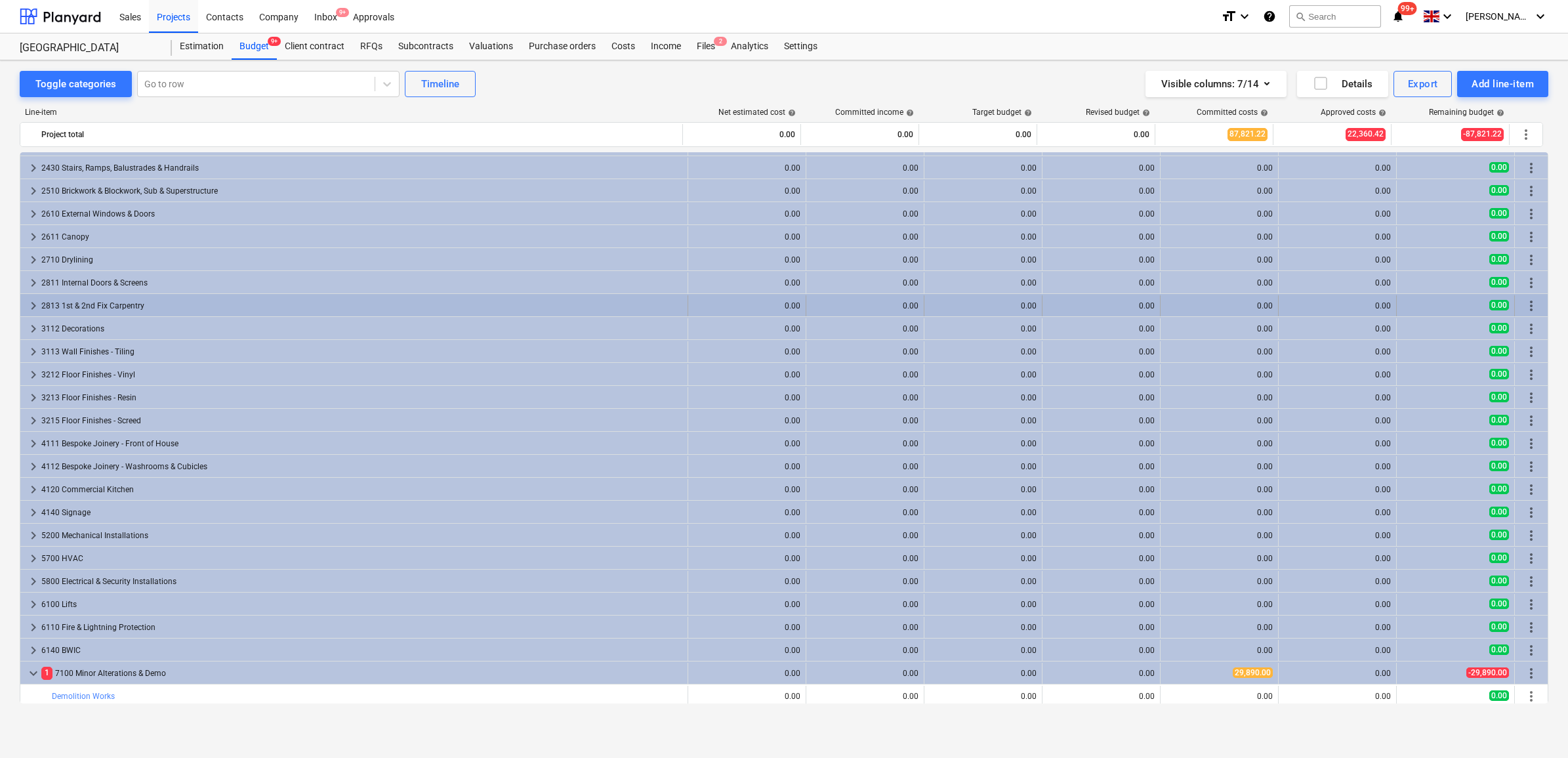
click at [34, 302] on span "keyboard_arrow_right" at bounding box center [33, 306] width 16 height 16
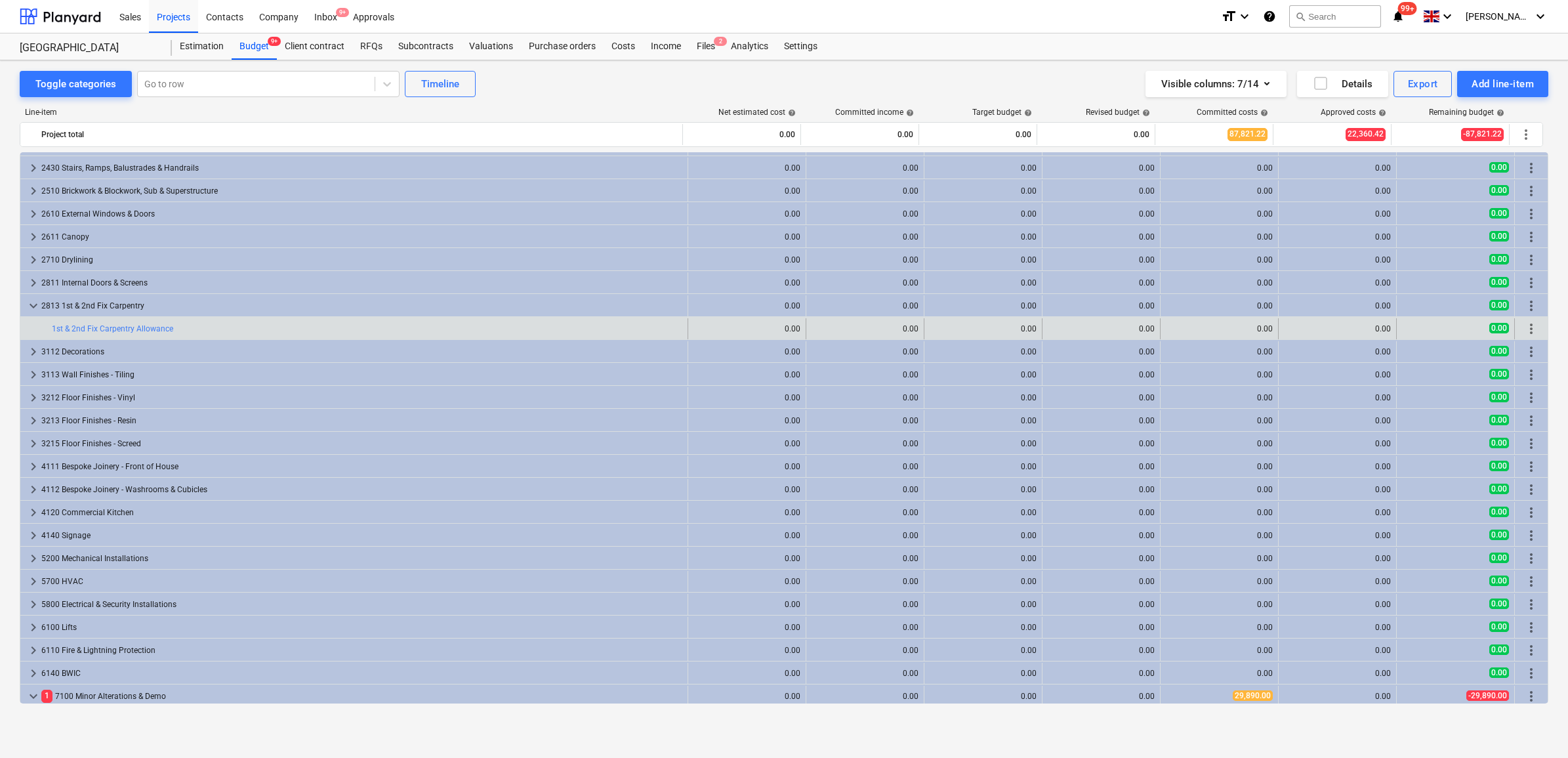
click at [1526, 326] on span "more_vert" at bounding box center [1531, 328] width 16 height 16
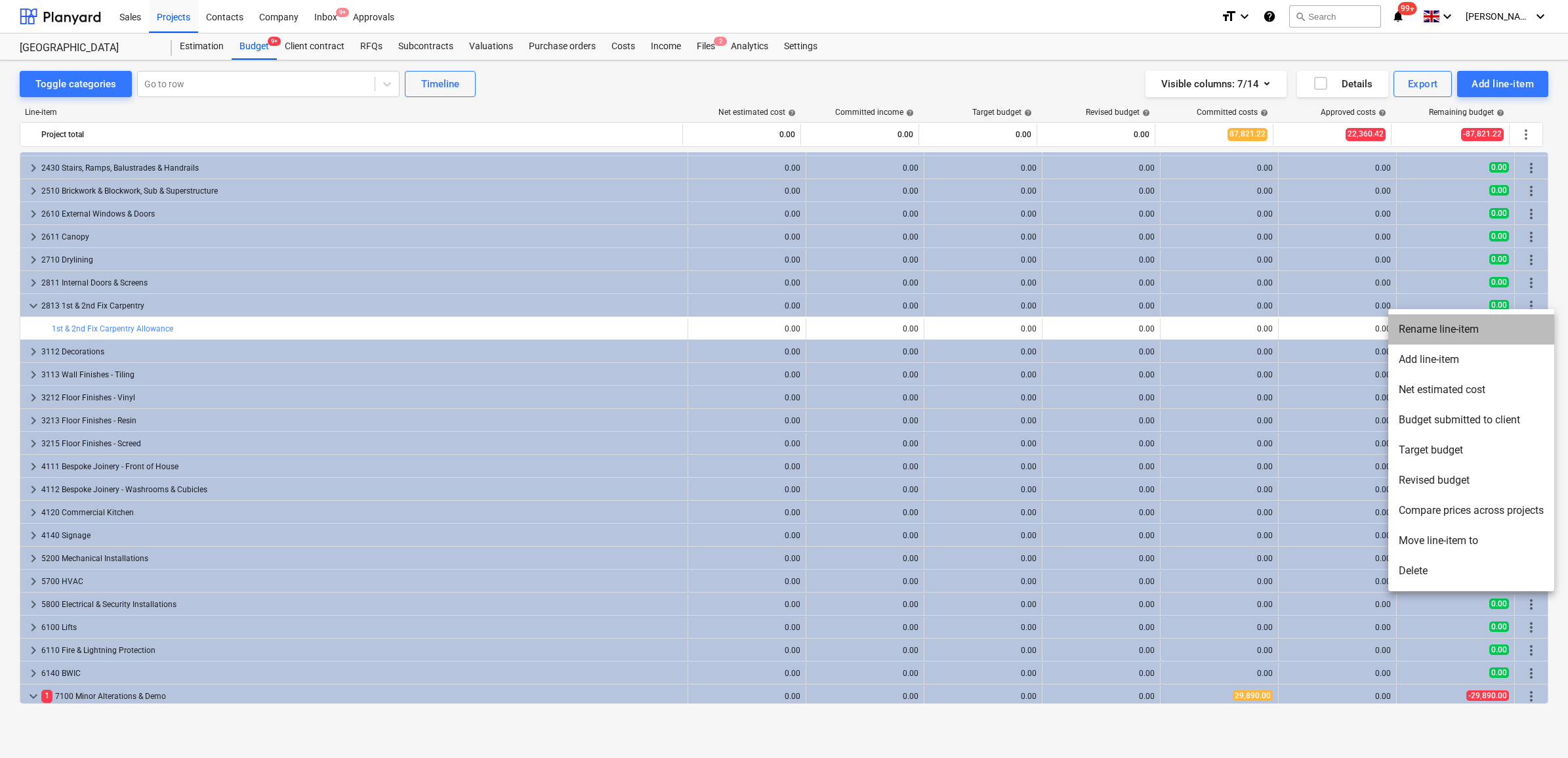
click at [1461, 331] on li "Rename line-item" at bounding box center [1472, 329] width 166 height 30
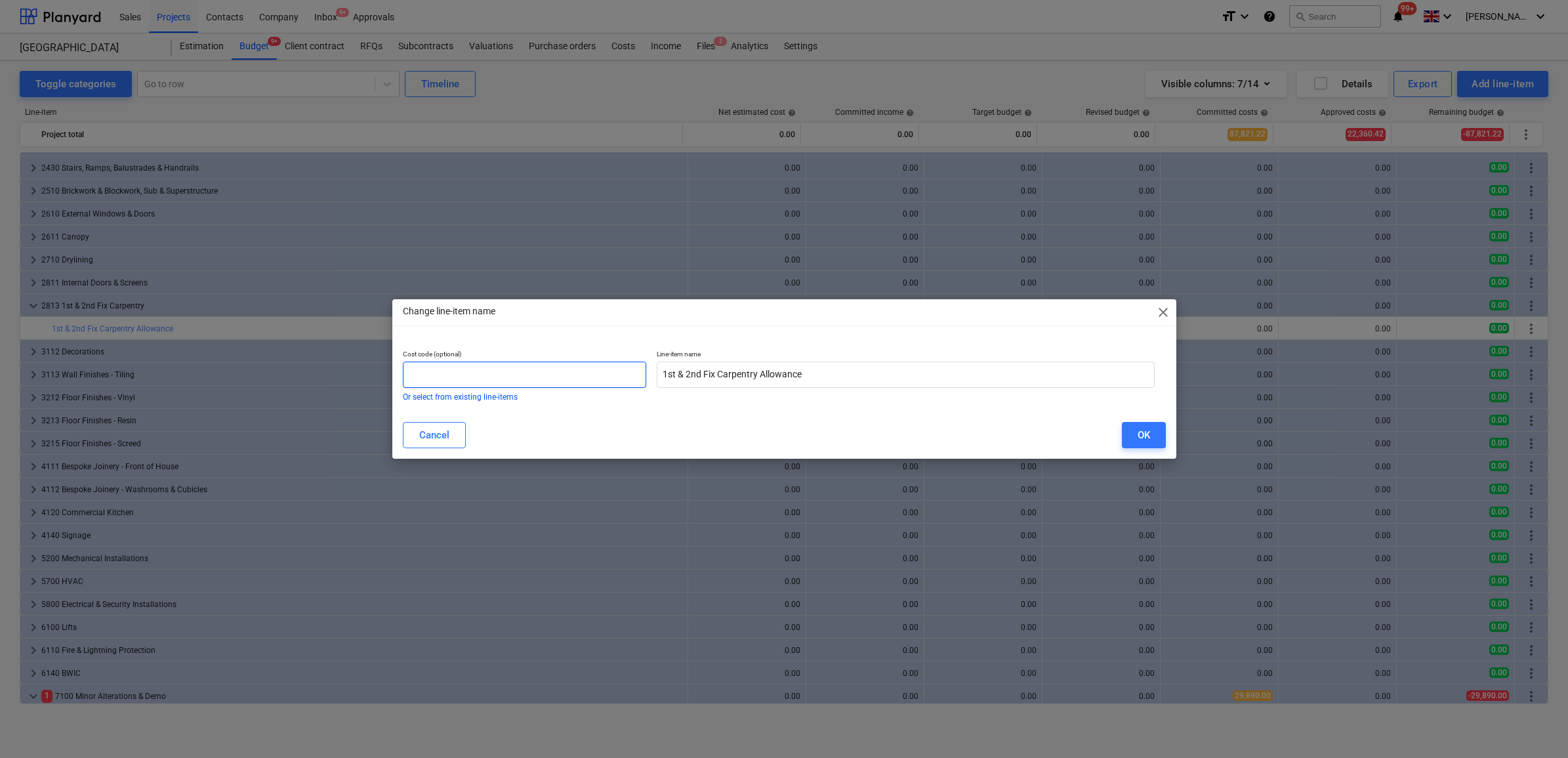
click at [585, 378] on input "text" at bounding box center [525, 375] width 244 height 26
type input "2813"
click at [1139, 428] on div "OK" at bounding box center [1143, 435] width 12 height 17
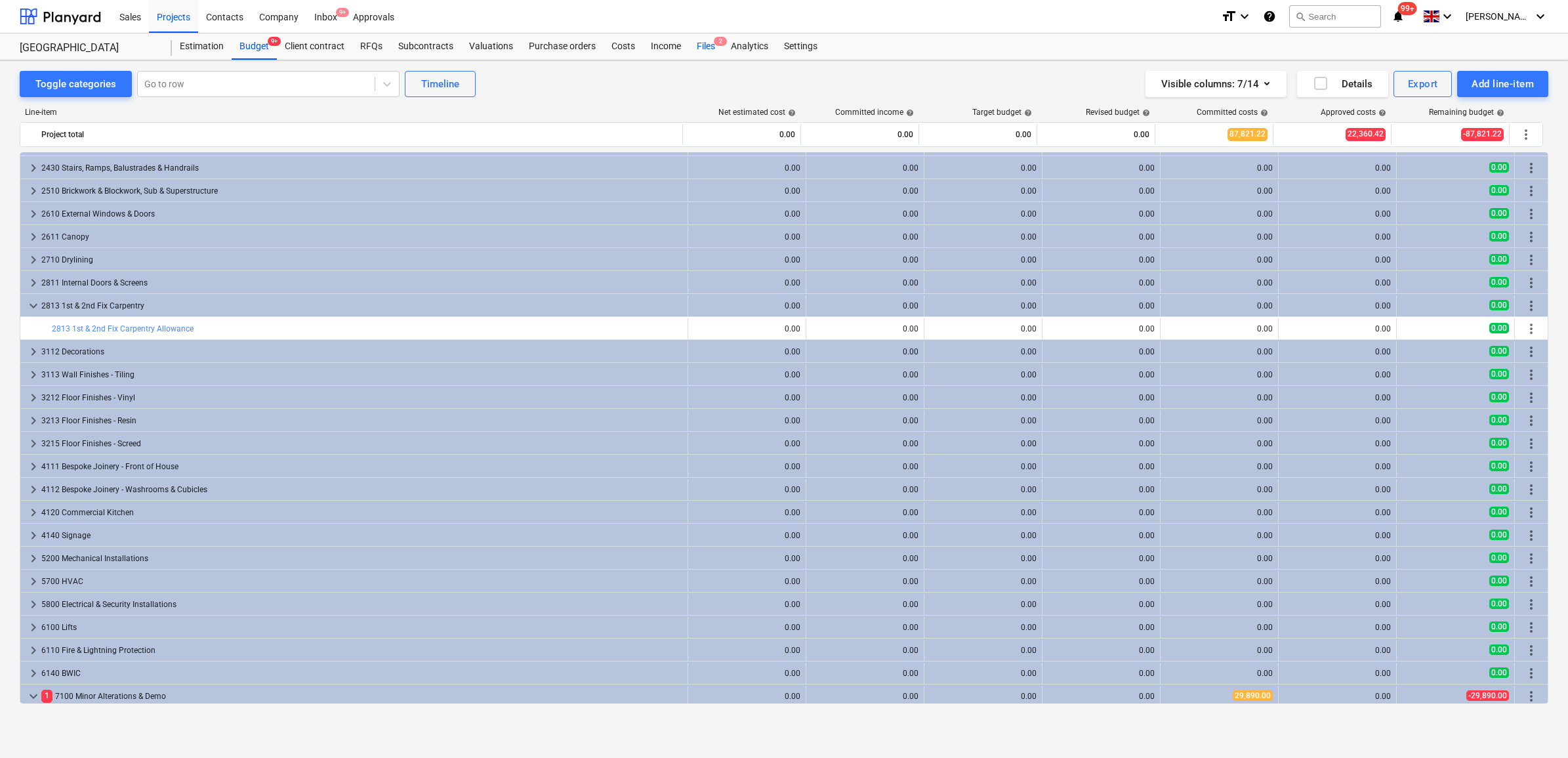
click at [706, 44] on div "Files 2" at bounding box center [706, 46] width 34 height 26
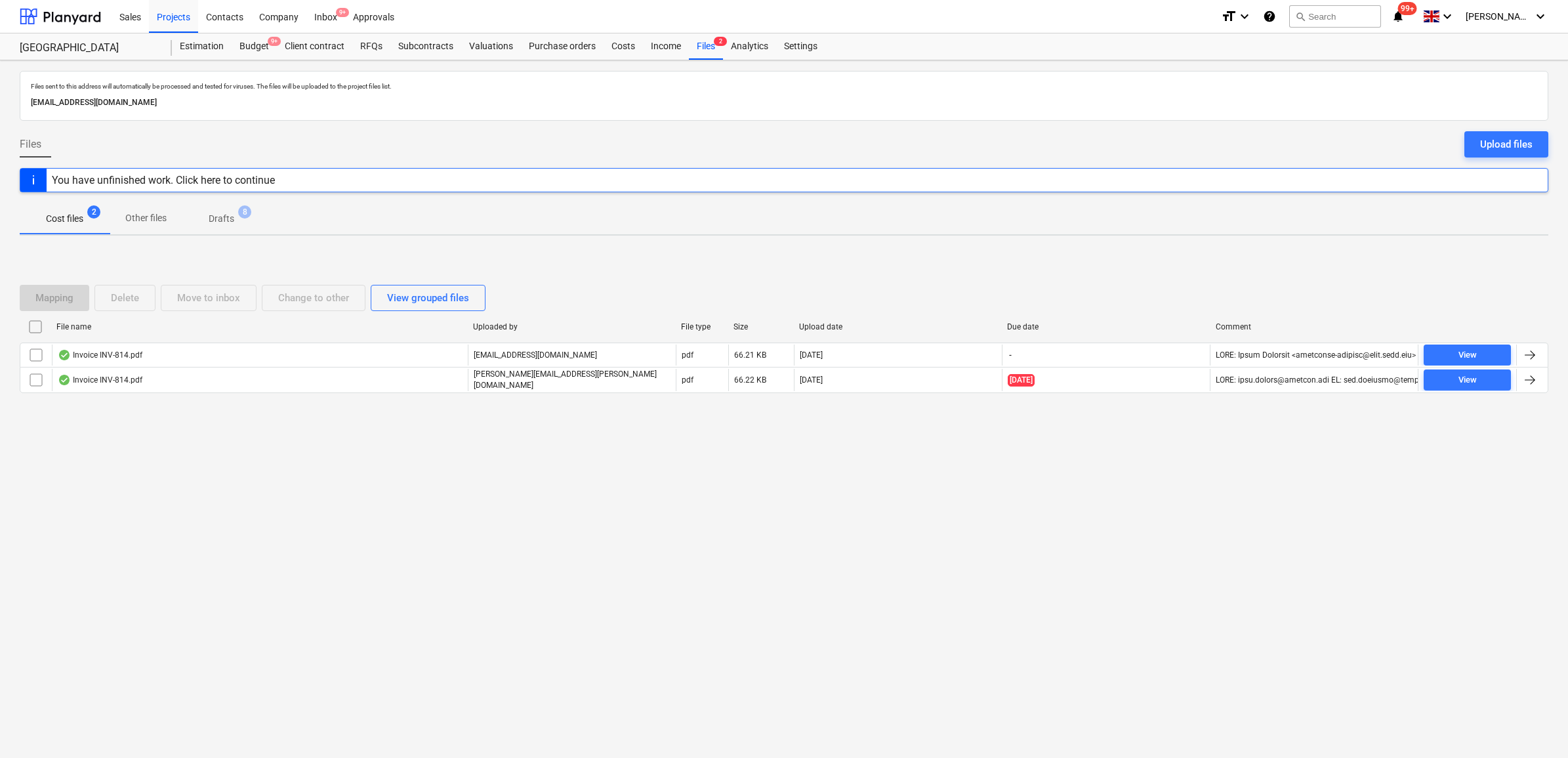
click at [1290, 479] on div "Files sent to this address will automatically be processed and tested for virus…" at bounding box center [784, 409] width 1568 height 697
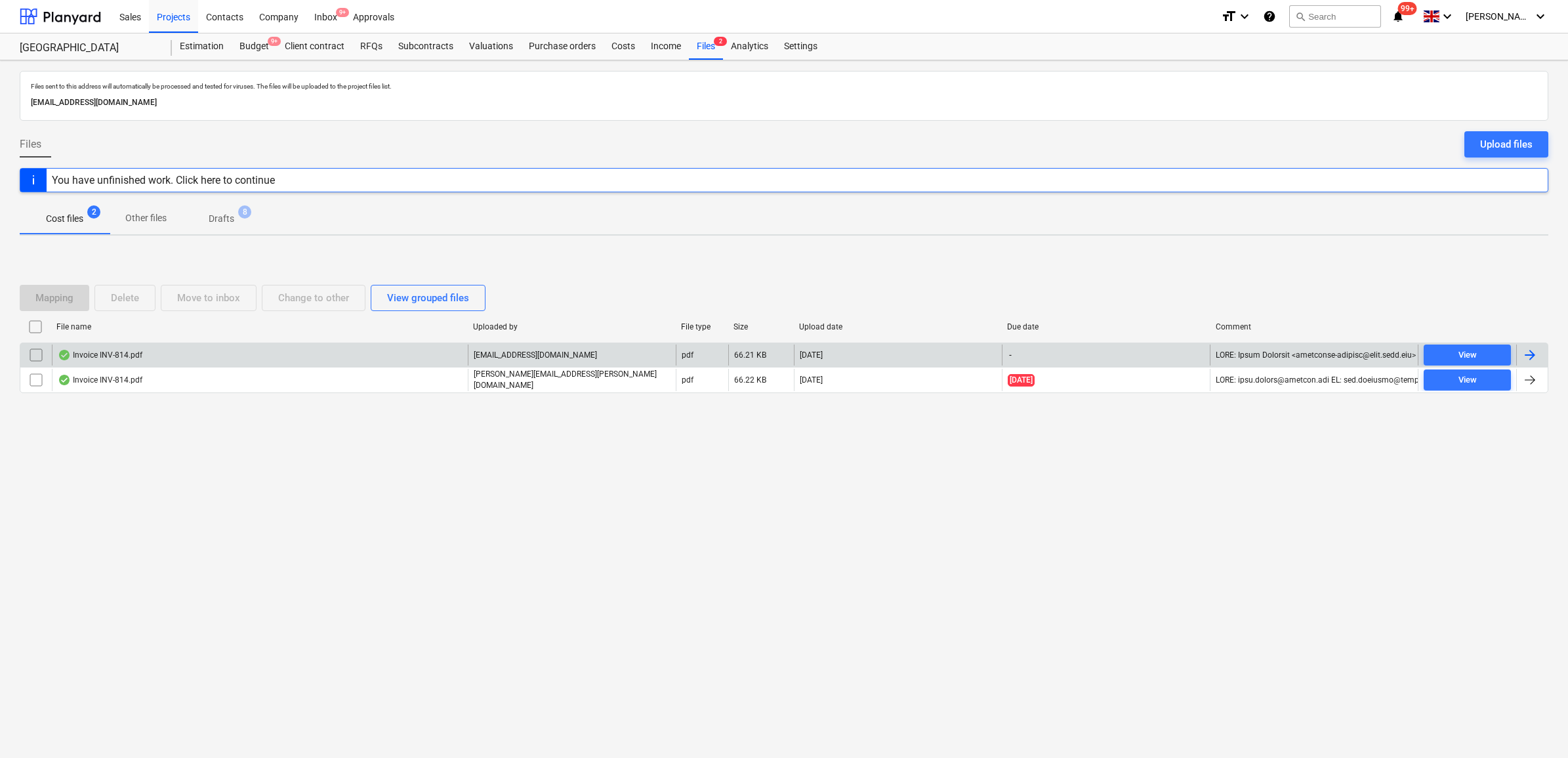
click at [1536, 359] on div at bounding box center [1530, 355] width 16 height 16
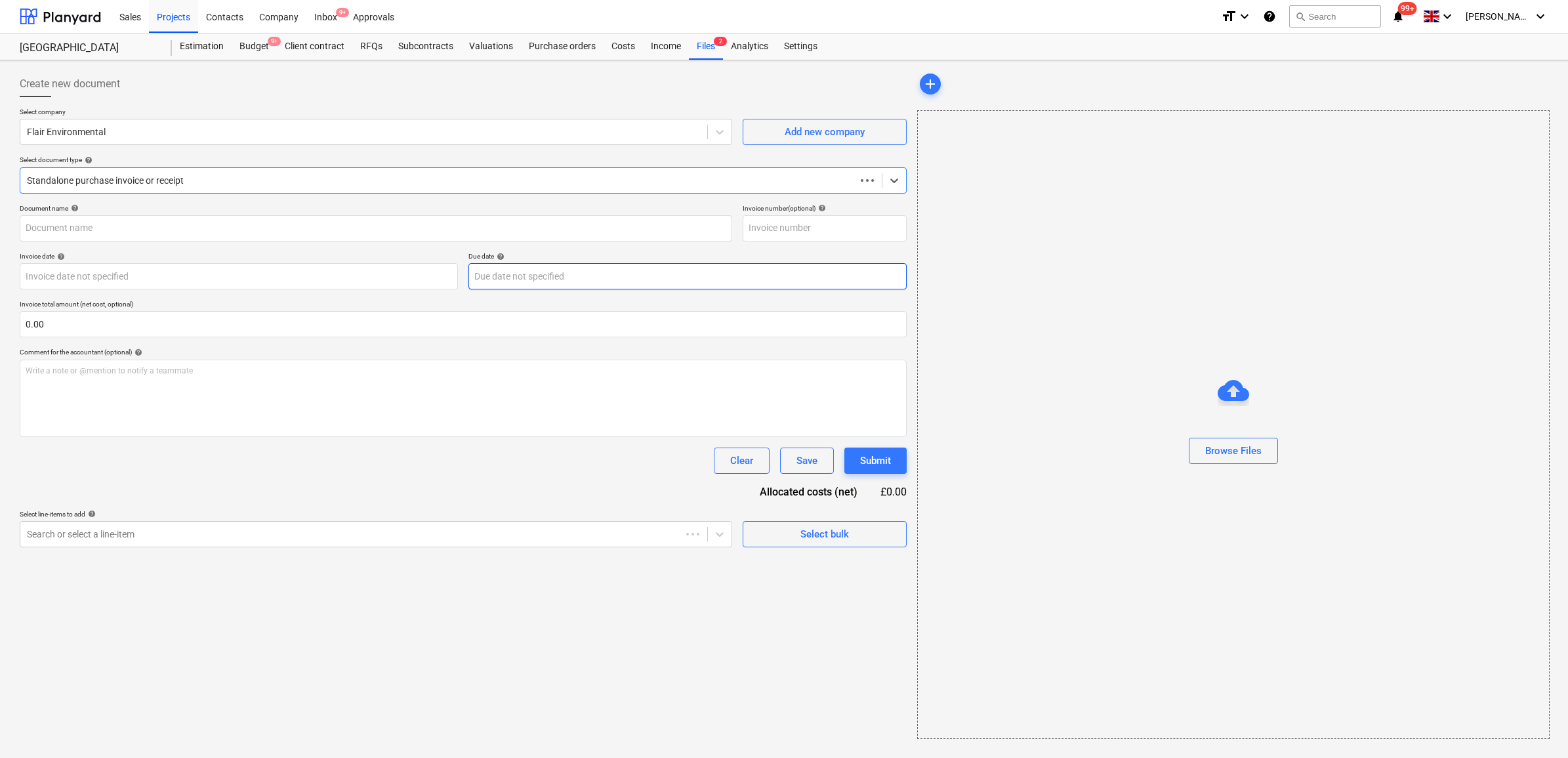
type input "INV-814"
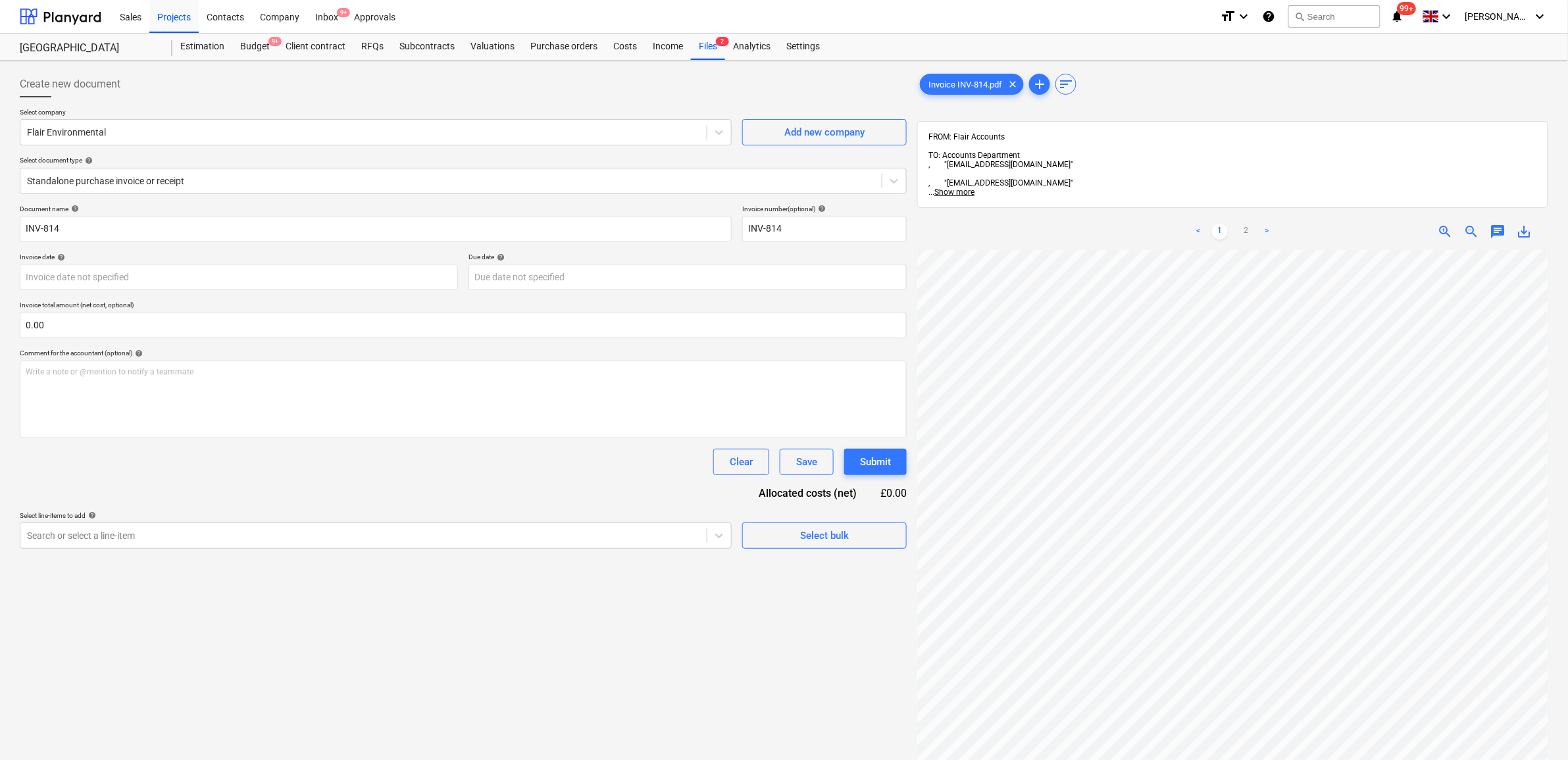
scroll to position [137, 0]
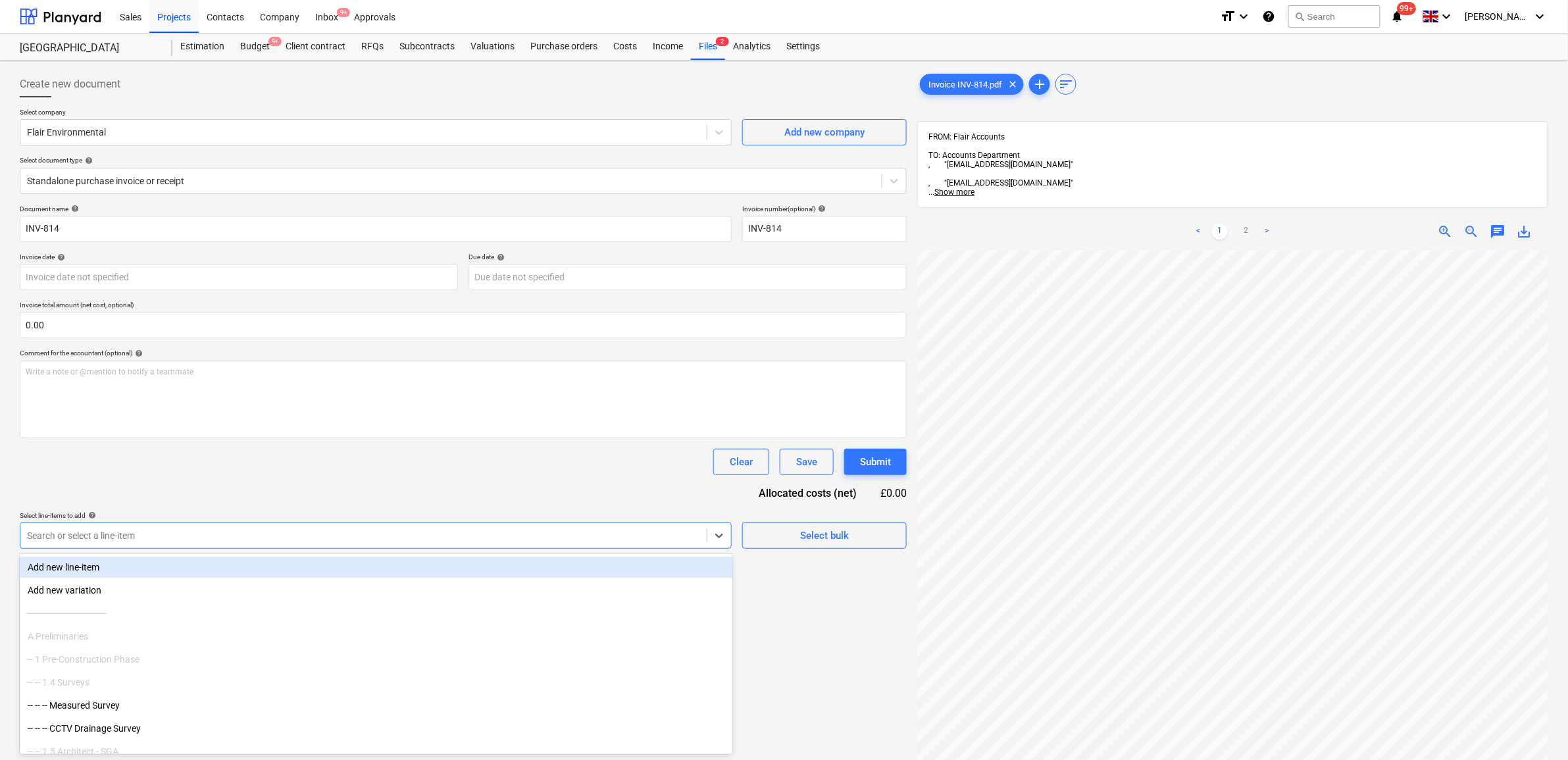
click at [681, 529] on div at bounding box center [363, 536] width 673 height 13
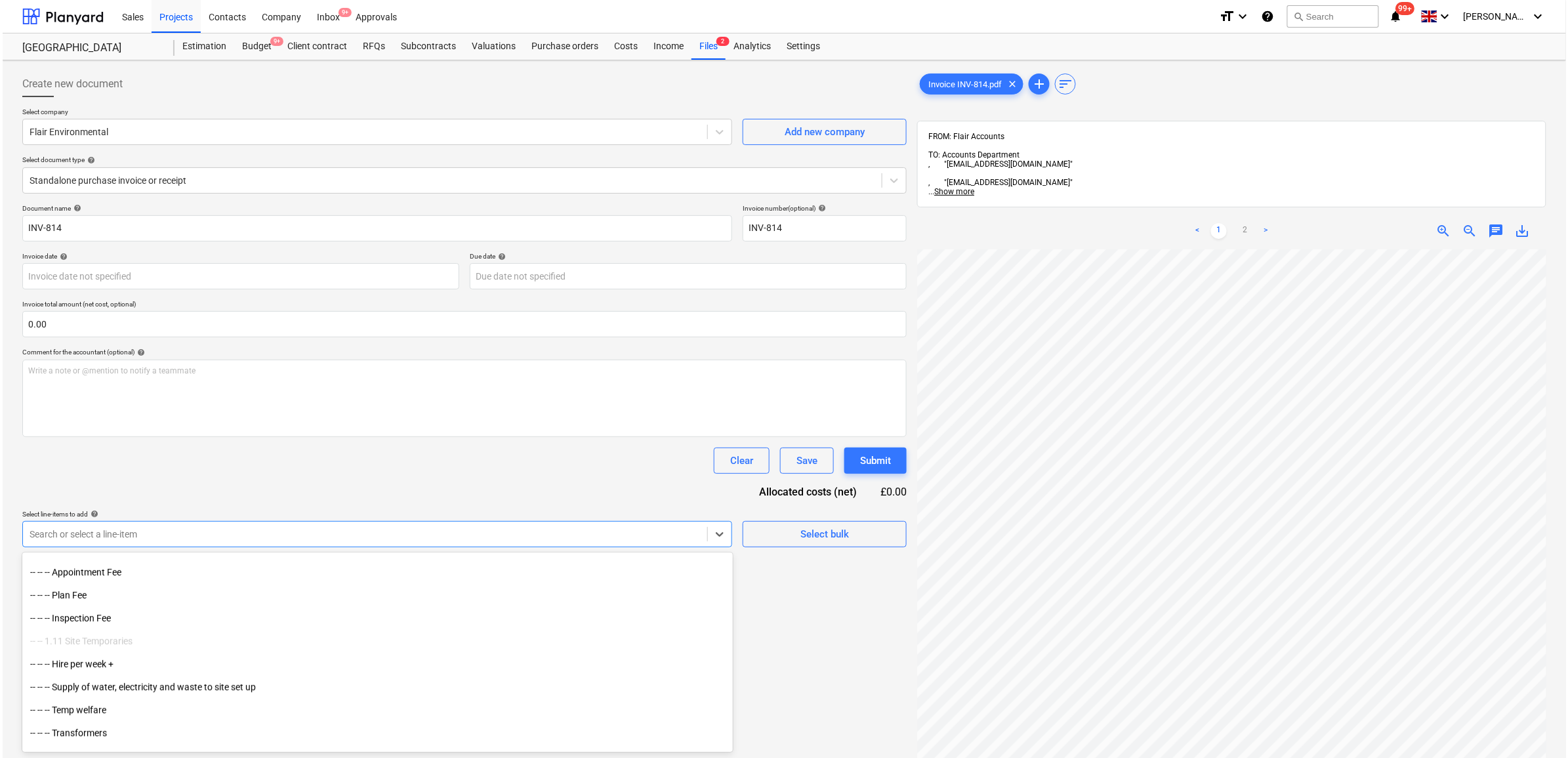
scroll to position [492, 0]
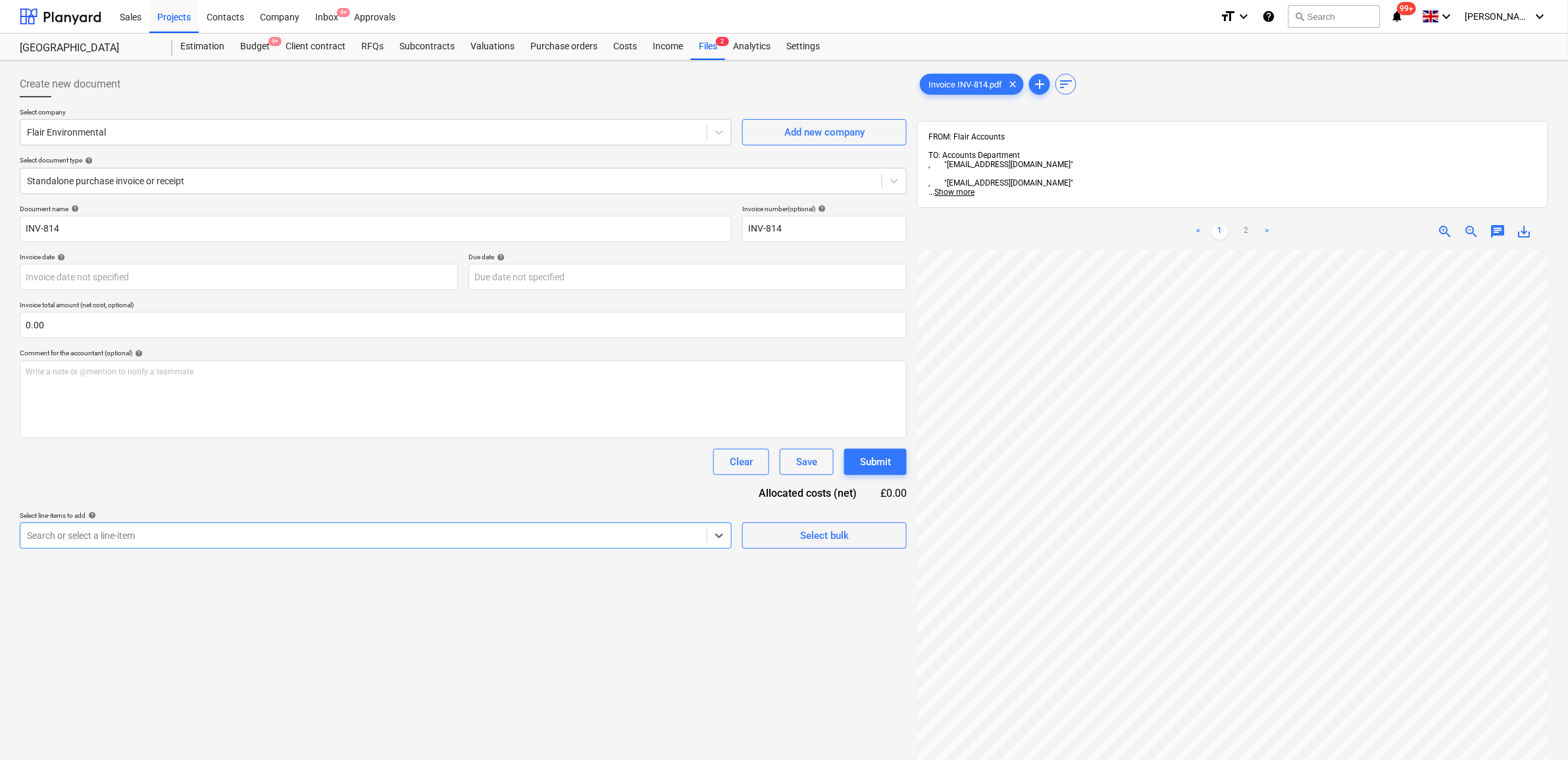
click at [291, 454] on div "Clear Save Submit" at bounding box center [463, 462] width 887 height 27
click at [247, 42] on div "Budget 9+" at bounding box center [255, 46] width 46 height 27
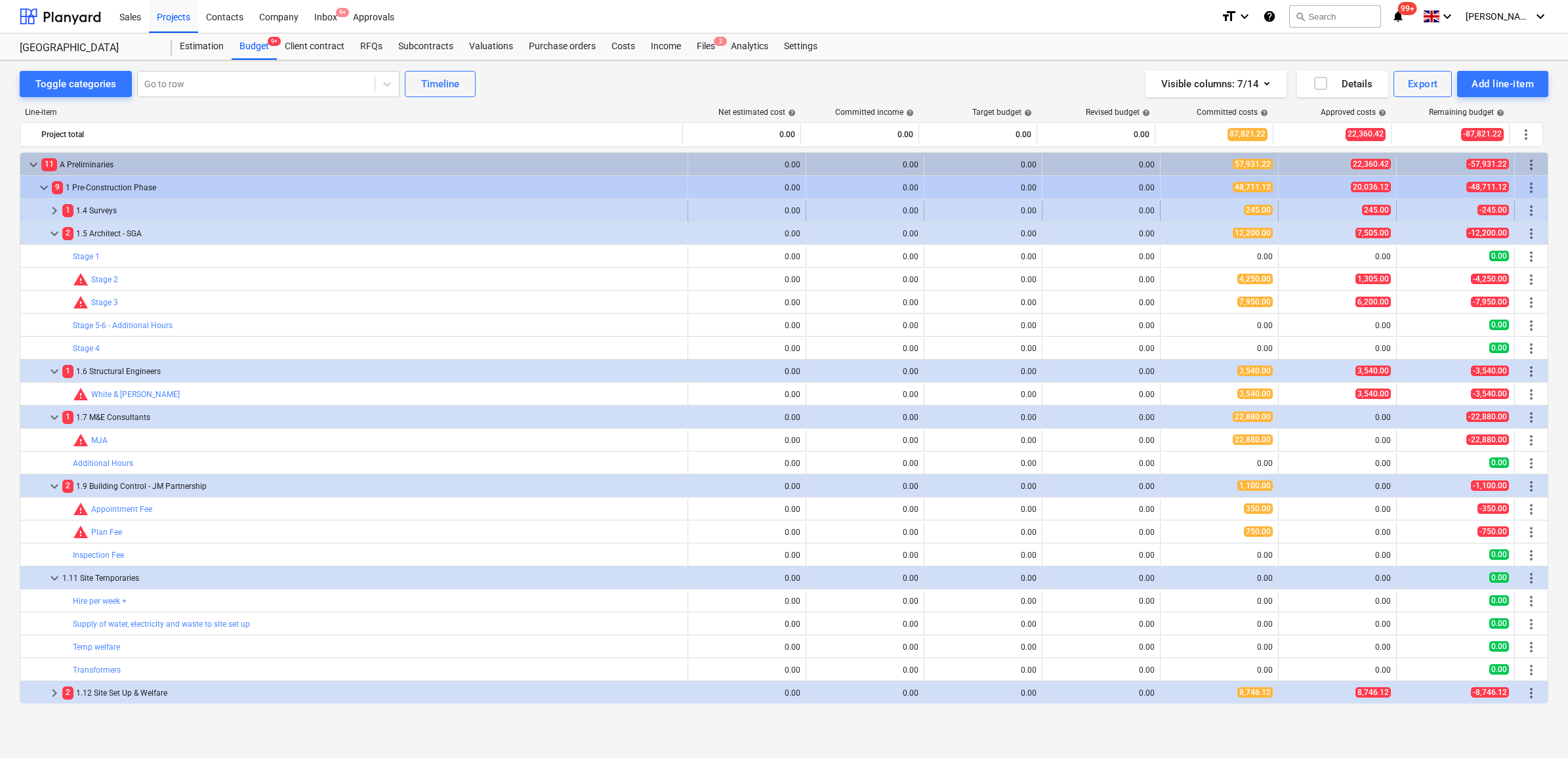
click at [123, 217] on div "1 1.4 Surveys" at bounding box center [373, 211] width 620 height 21
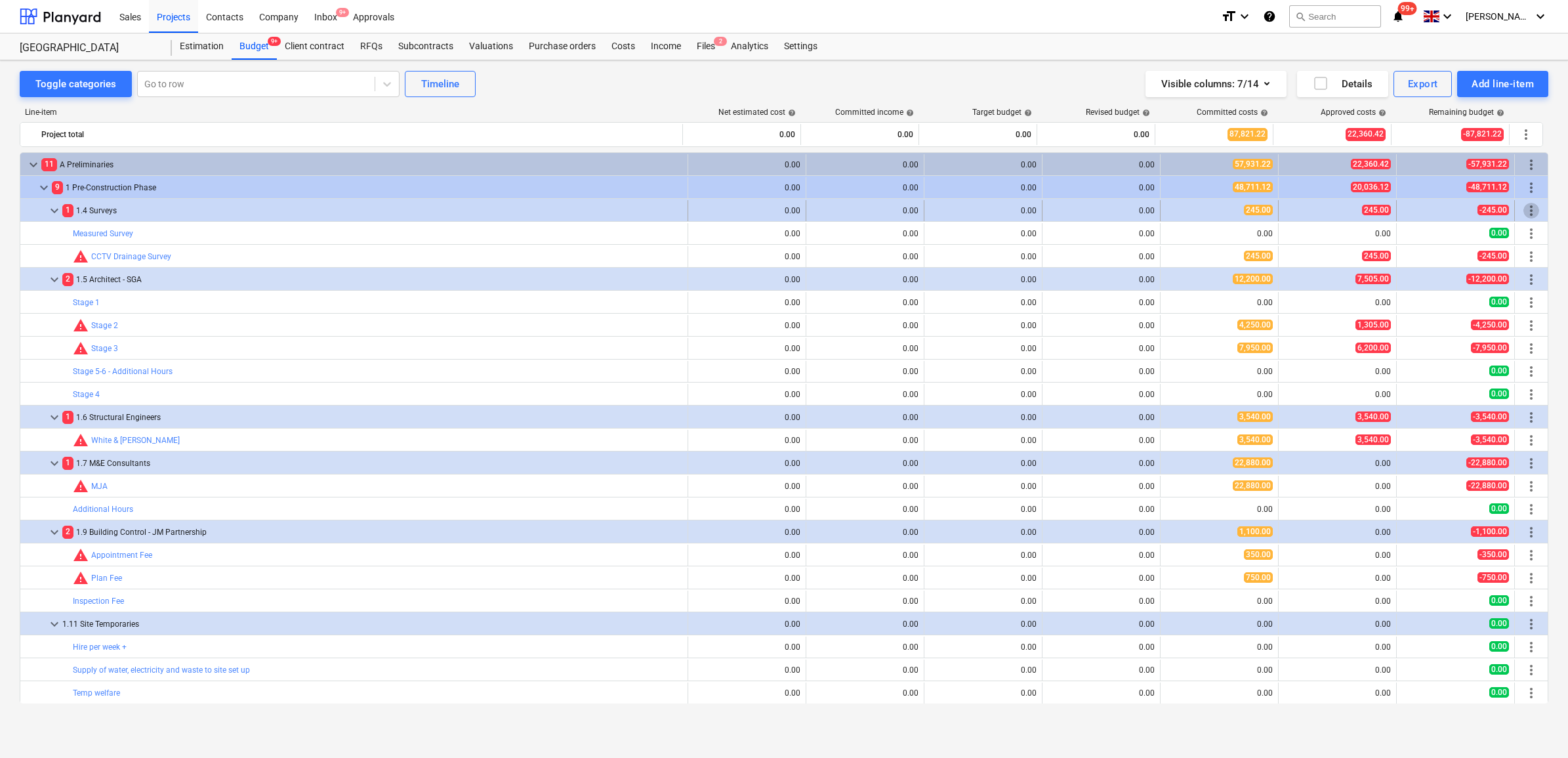
click at [1529, 211] on span "more_vert" at bounding box center [1531, 210] width 16 height 16
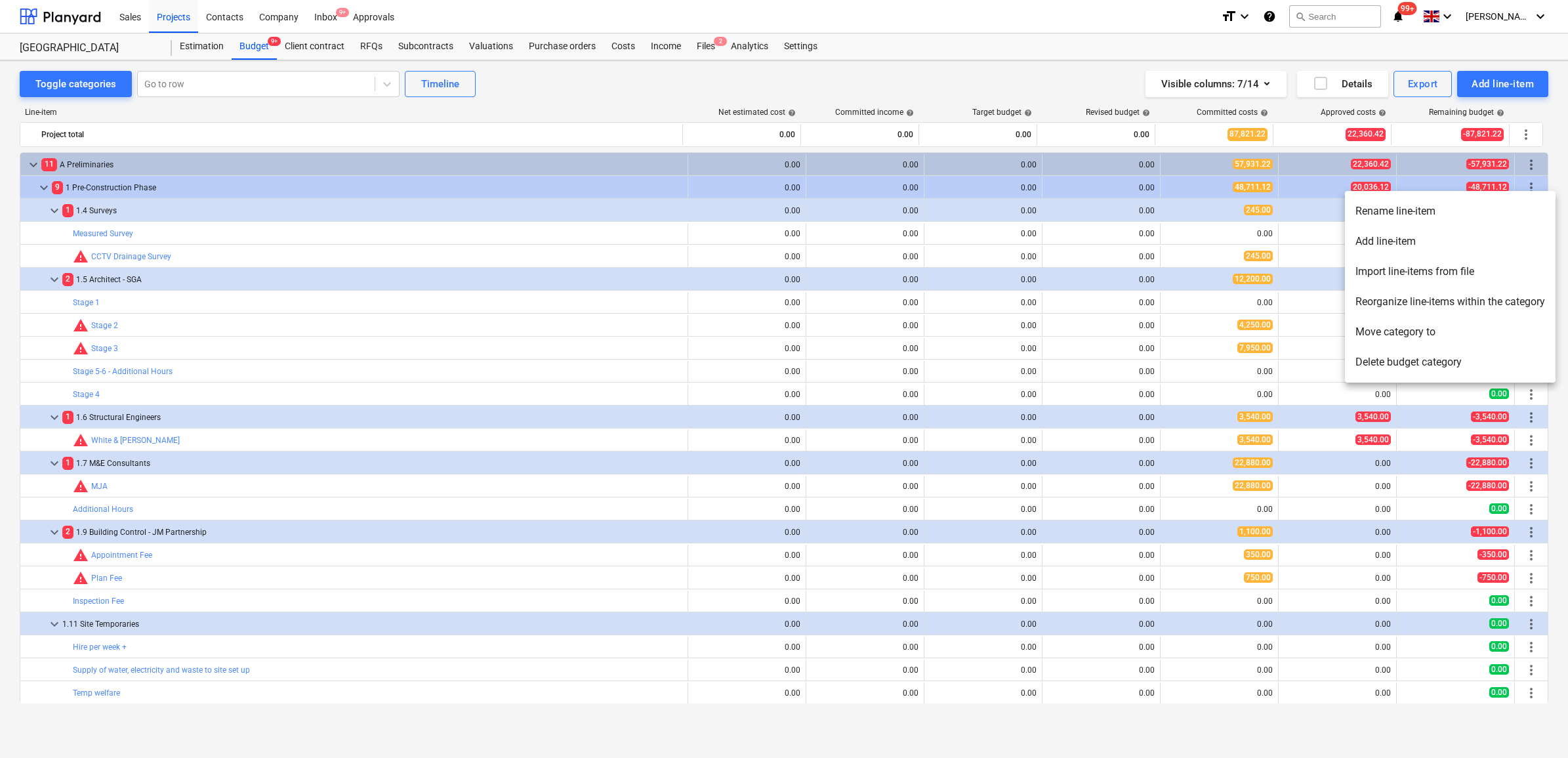
click at [1409, 240] on li "Add line-item" at bounding box center [1450, 241] width 211 height 30
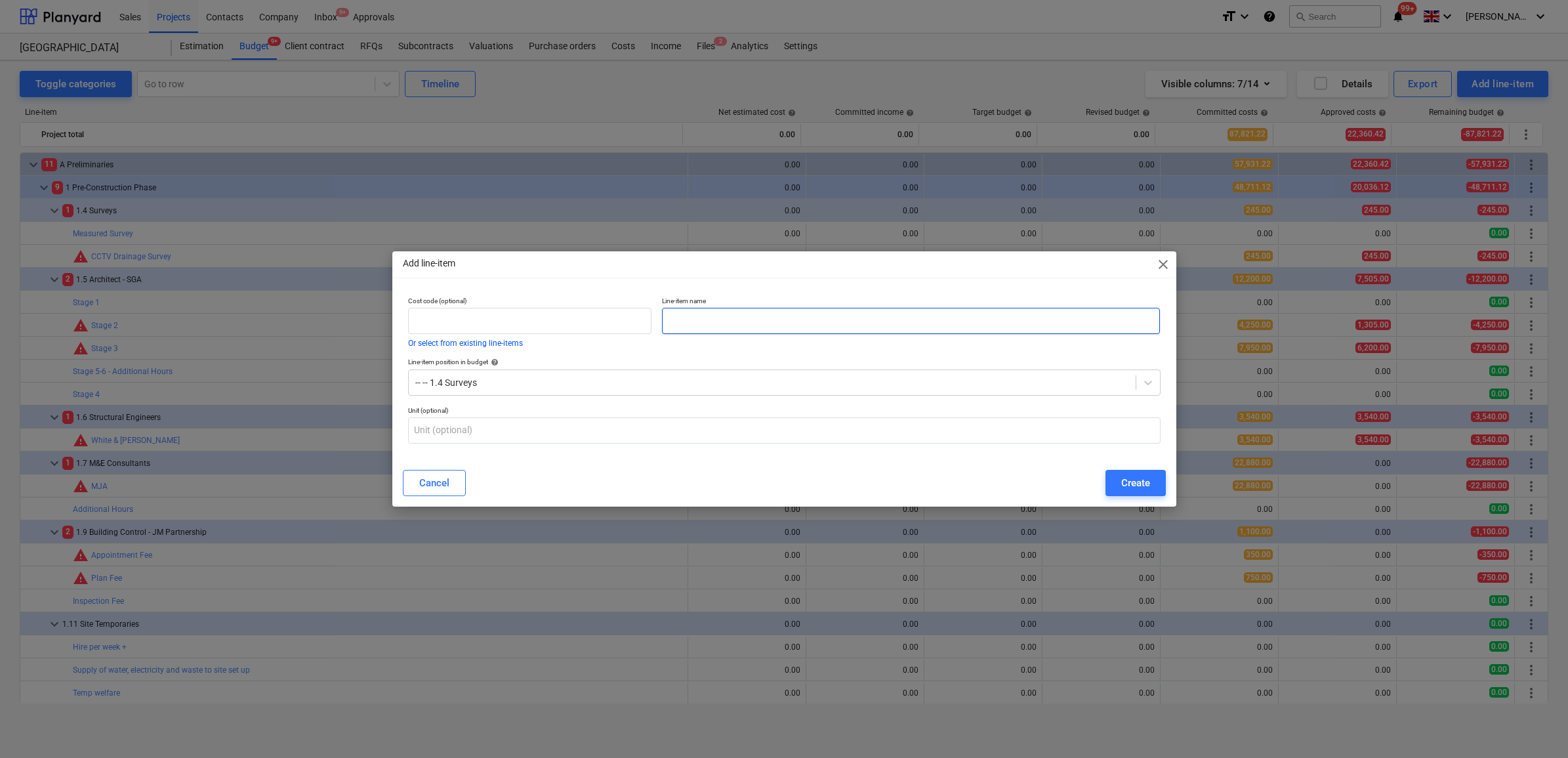
drag, startPoint x: 673, startPoint y: 315, endPoint x: 683, endPoint y: 323, distance: 12.8
click at [683, 323] on input "text" at bounding box center [911, 321] width 498 height 26
type input "R&D Survey"
click at [1129, 492] on button "Create" at bounding box center [1136, 484] width 61 height 26
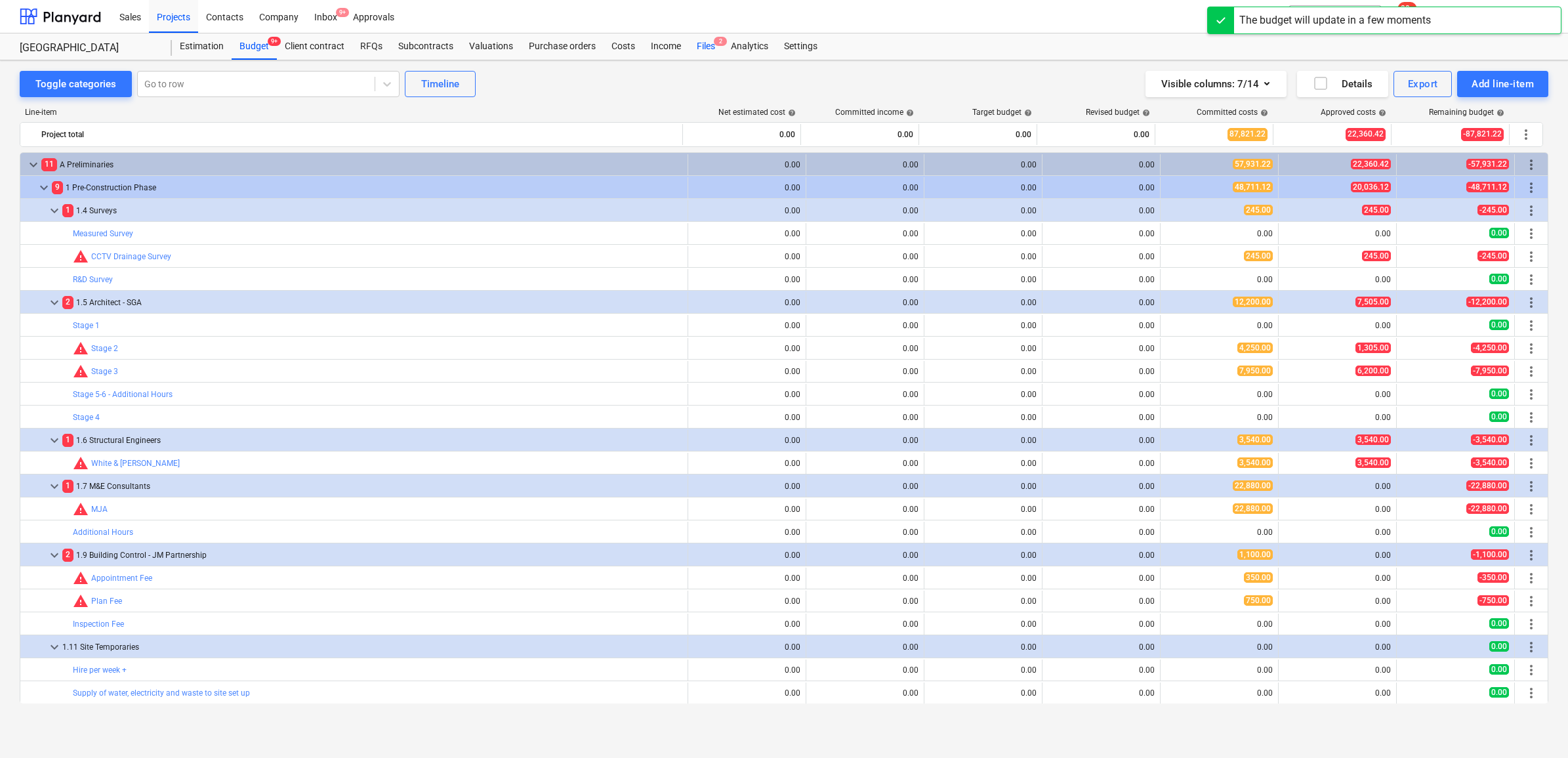
click at [700, 44] on div "Files 2" at bounding box center [706, 46] width 34 height 26
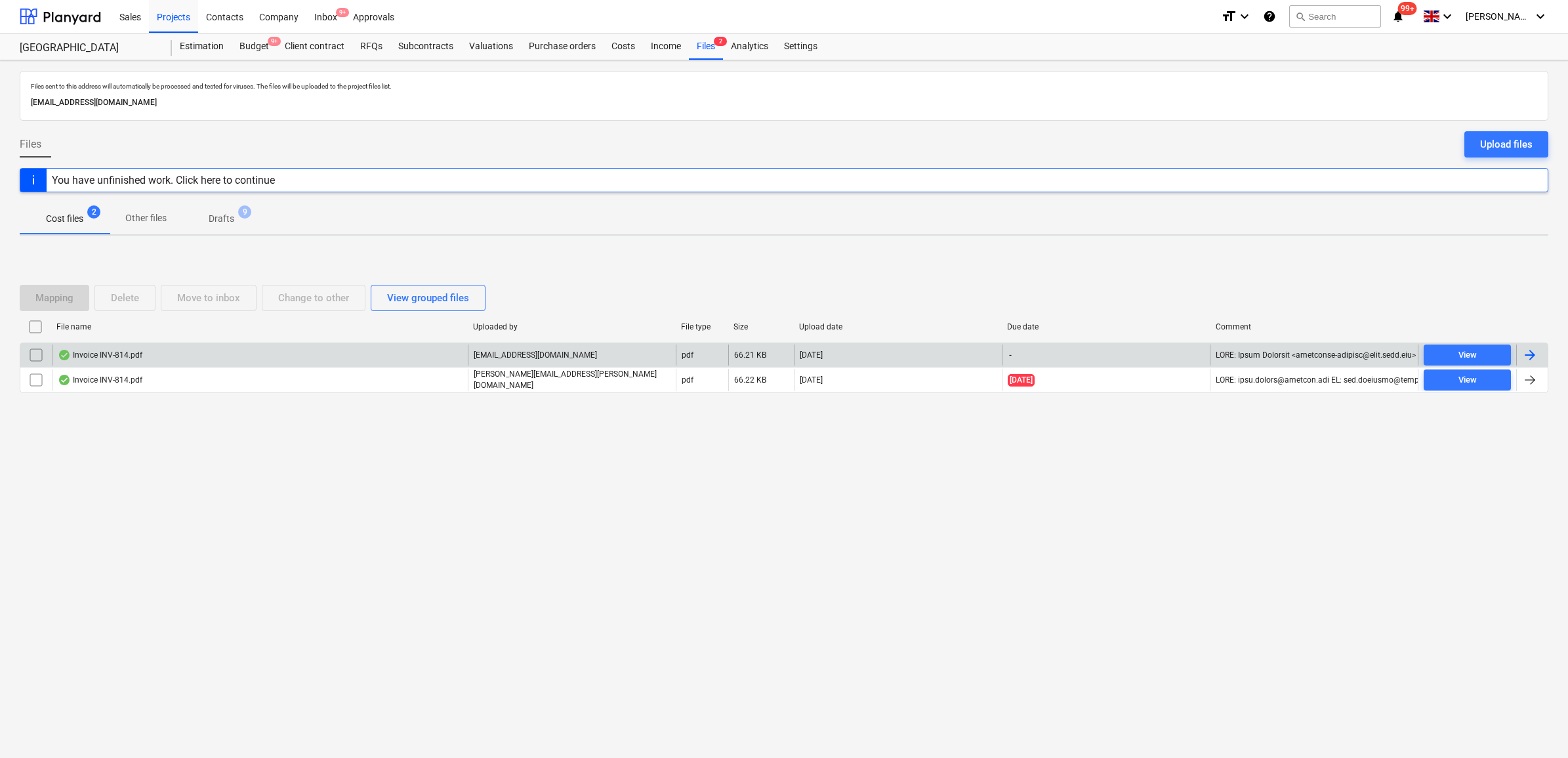
click at [1537, 359] on div at bounding box center [1530, 355] width 16 height 16
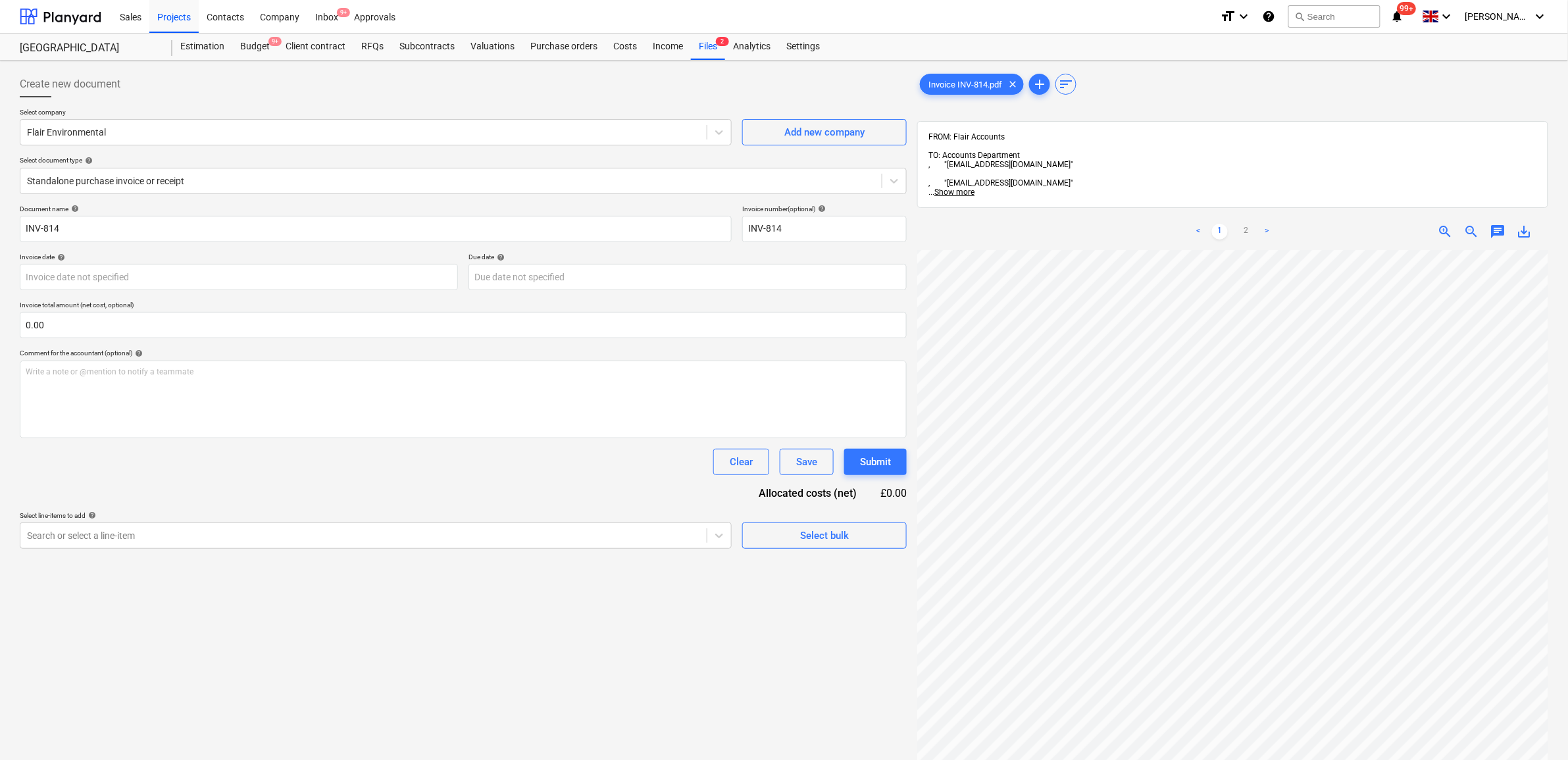
scroll to position [255, 61]
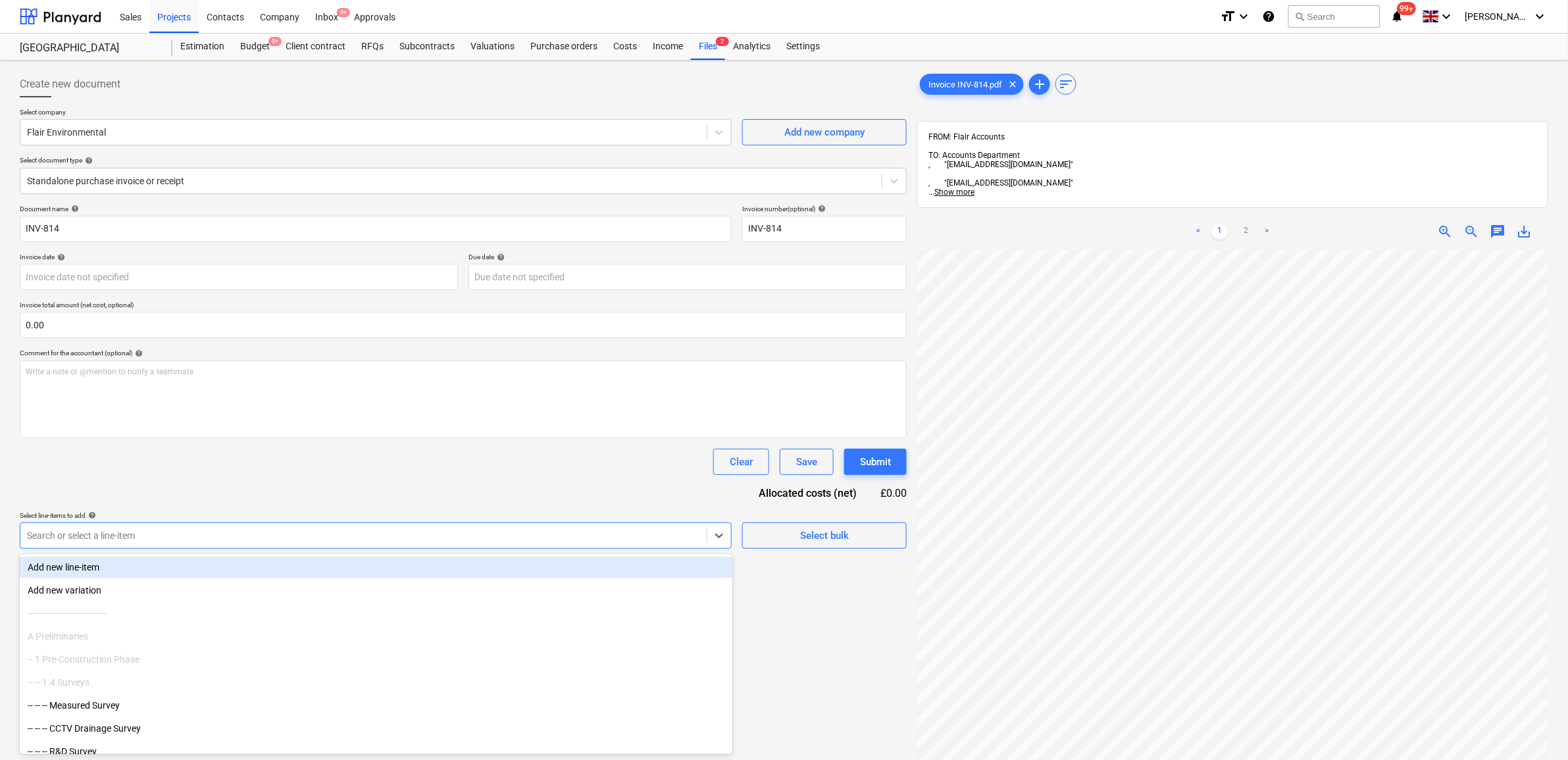
click at [594, 538] on div at bounding box center [363, 536] width 673 height 13
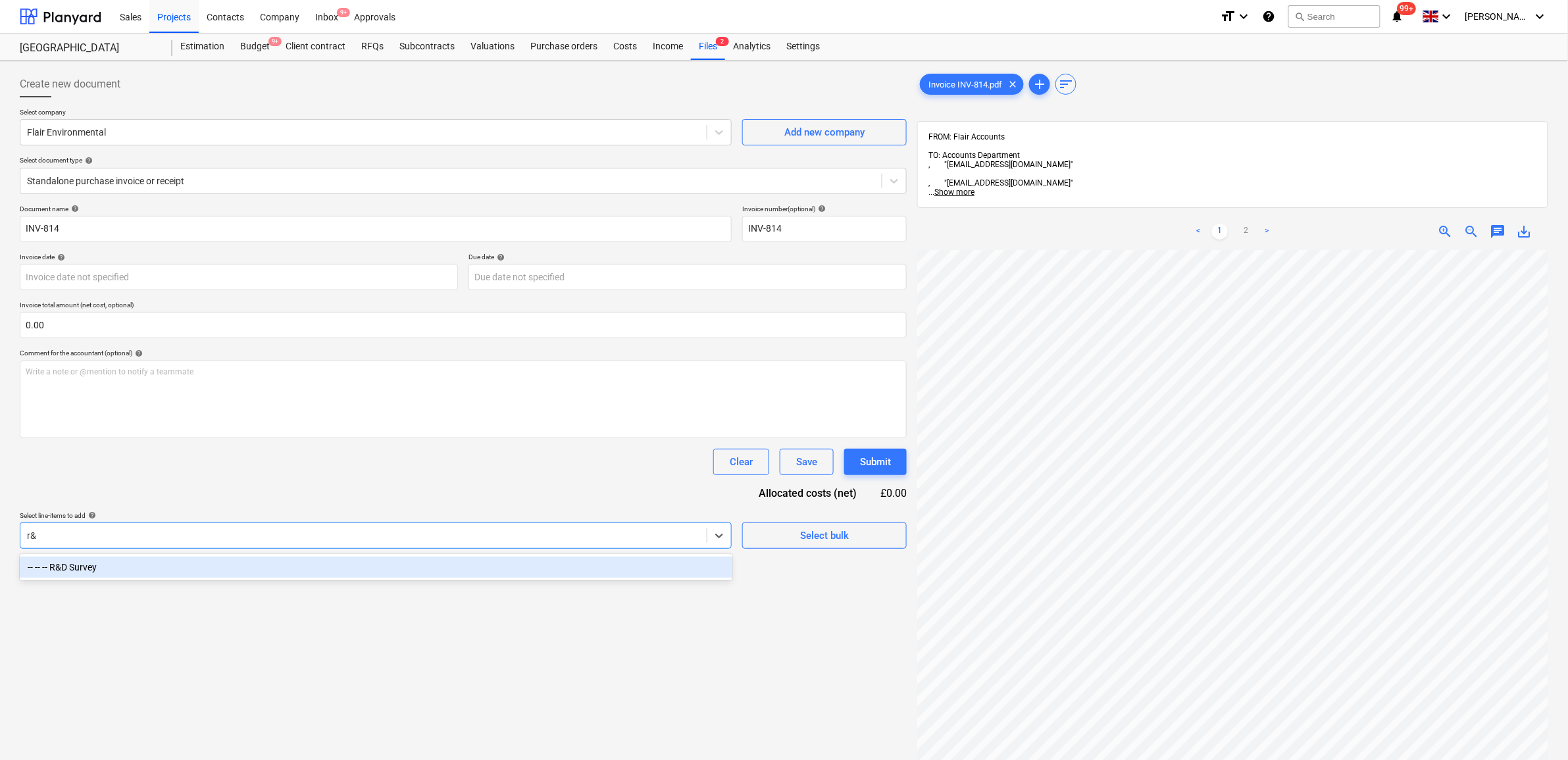
type input "r&d"
click at [557, 580] on div "-- -- -- R&D Survey" at bounding box center [376, 567] width 712 height 27
click at [555, 576] on div "-- -- -- R&D Survey" at bounding box center [376, 567] width 712 height 21
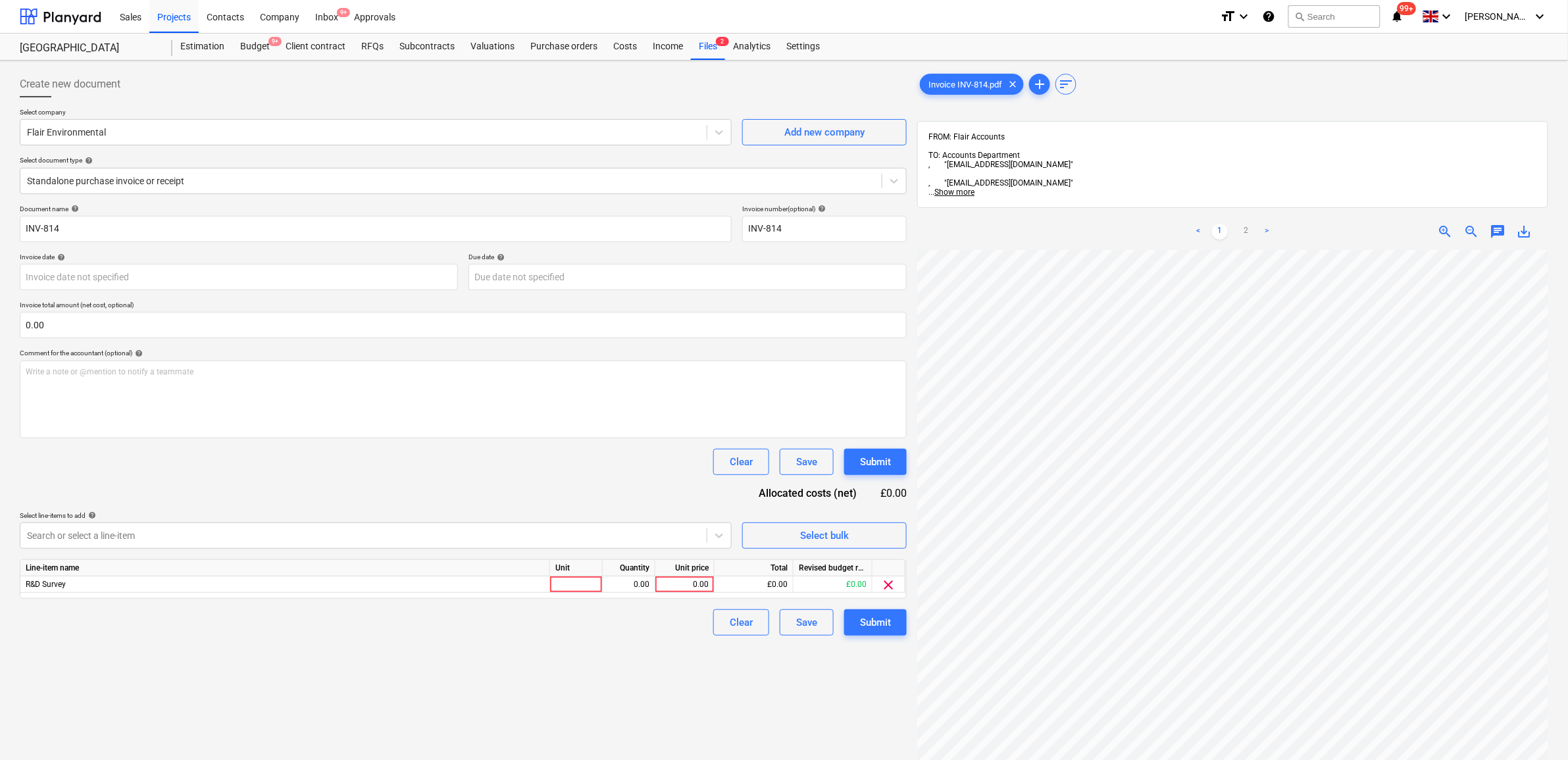
click at [475, 477] on div "Document name help INV-814 Invoice number (optional) help INV-814 Invoice date …" at bounding box center [463, 420] width 887 height 431
click at [702, 583] on div "0.00" at bounding box center [685, 584] width 48 height 16
type input "1495"
click at [665, 672] on div "Create new document Select company Flair Environmental Add new company Select d…" at bounding box center [463, 522] width 897 height 913
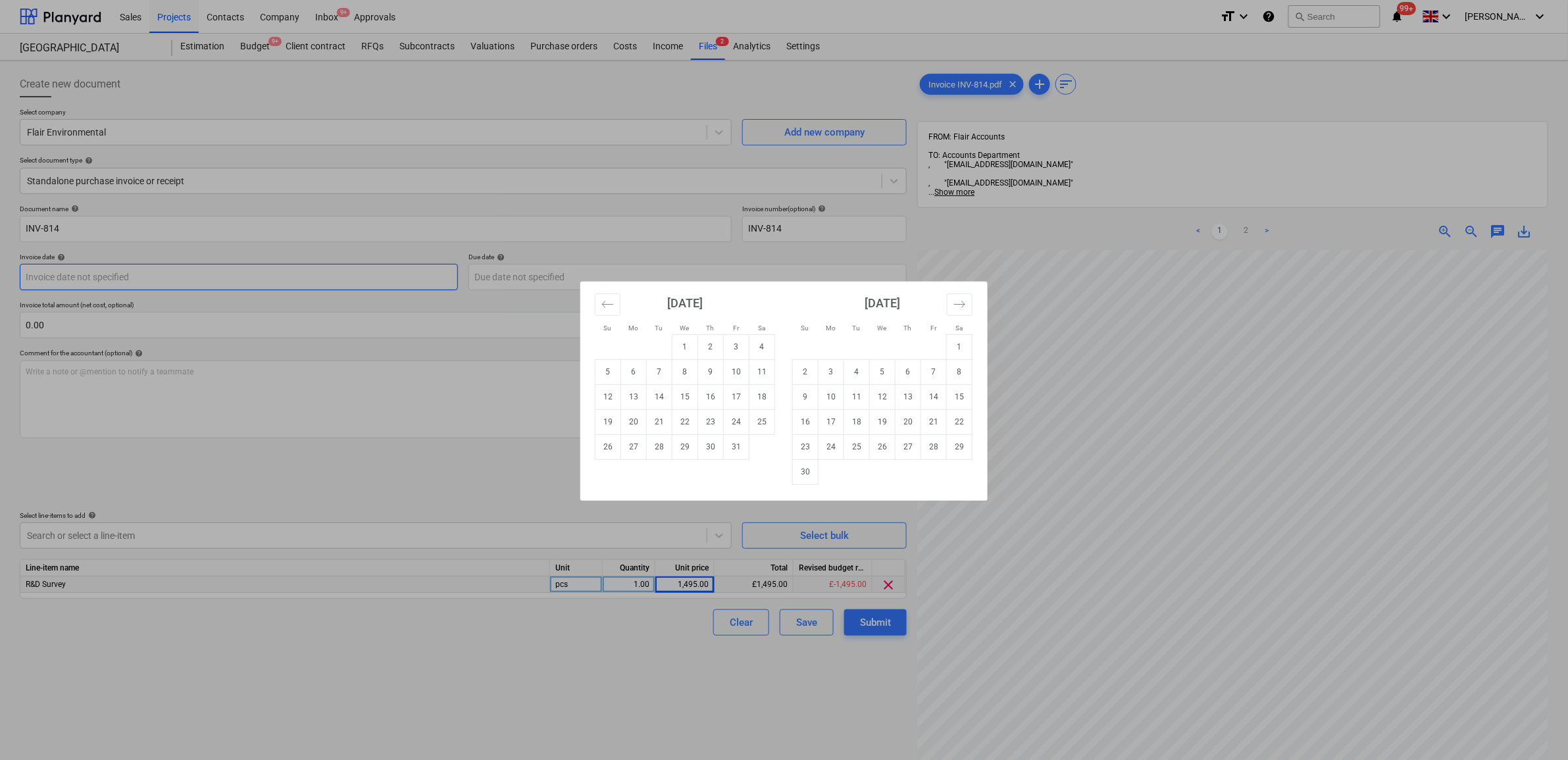
click at [310, 275] on body "Sales Projects Contacts Company Inbox 9+ Approvals format_size keyboard_arrow_d…" at bounding box center [784, 380] width 1568 height 760
click at [612, 306] on icon "Move backward to switch to the previous month." at bounding box center [607, 304] width 12 height 12
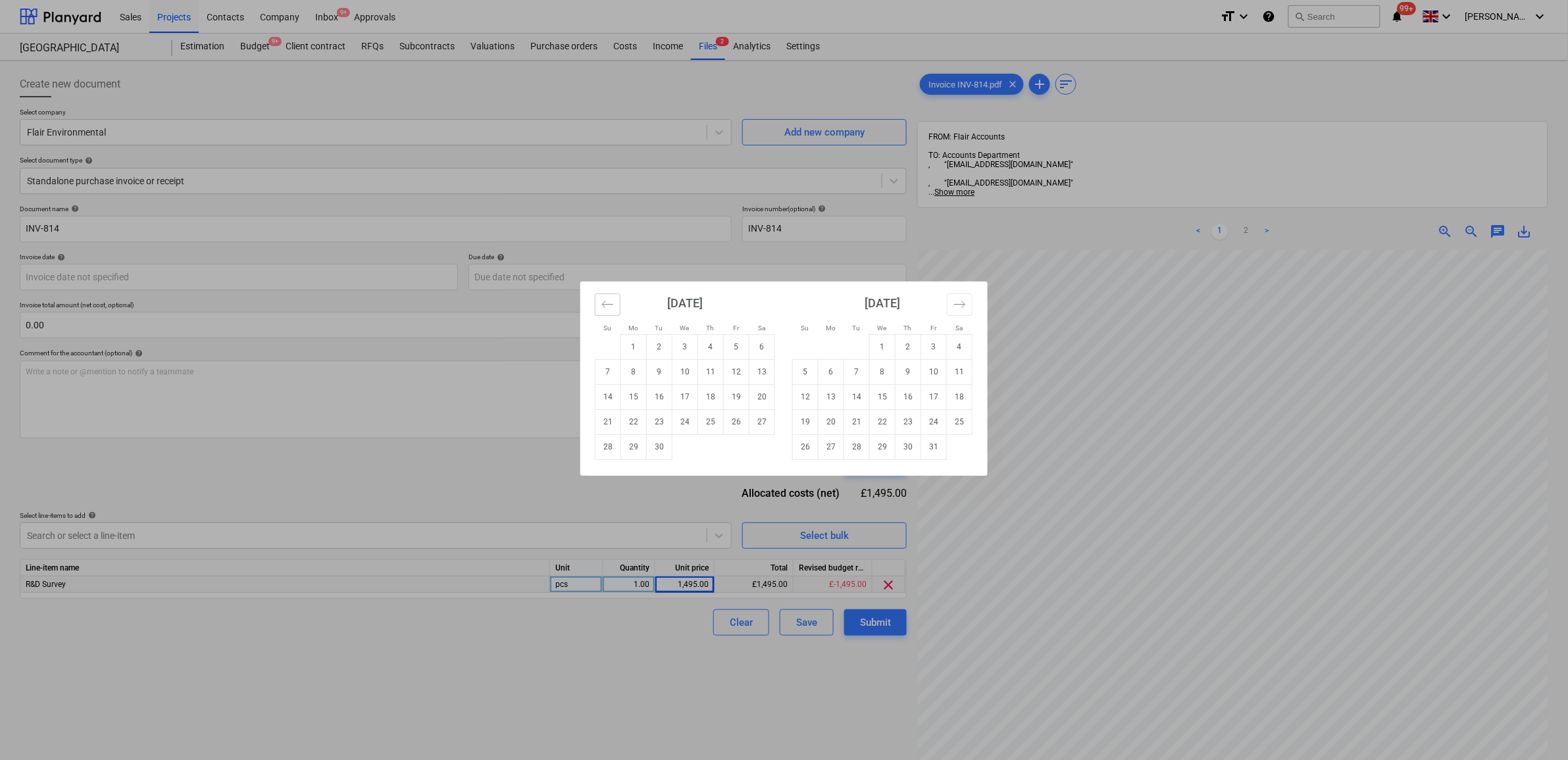
click at [613, 300] on icon "Move backward to switch to the previous month." at bounding box center [607, 304] width 12 height 12
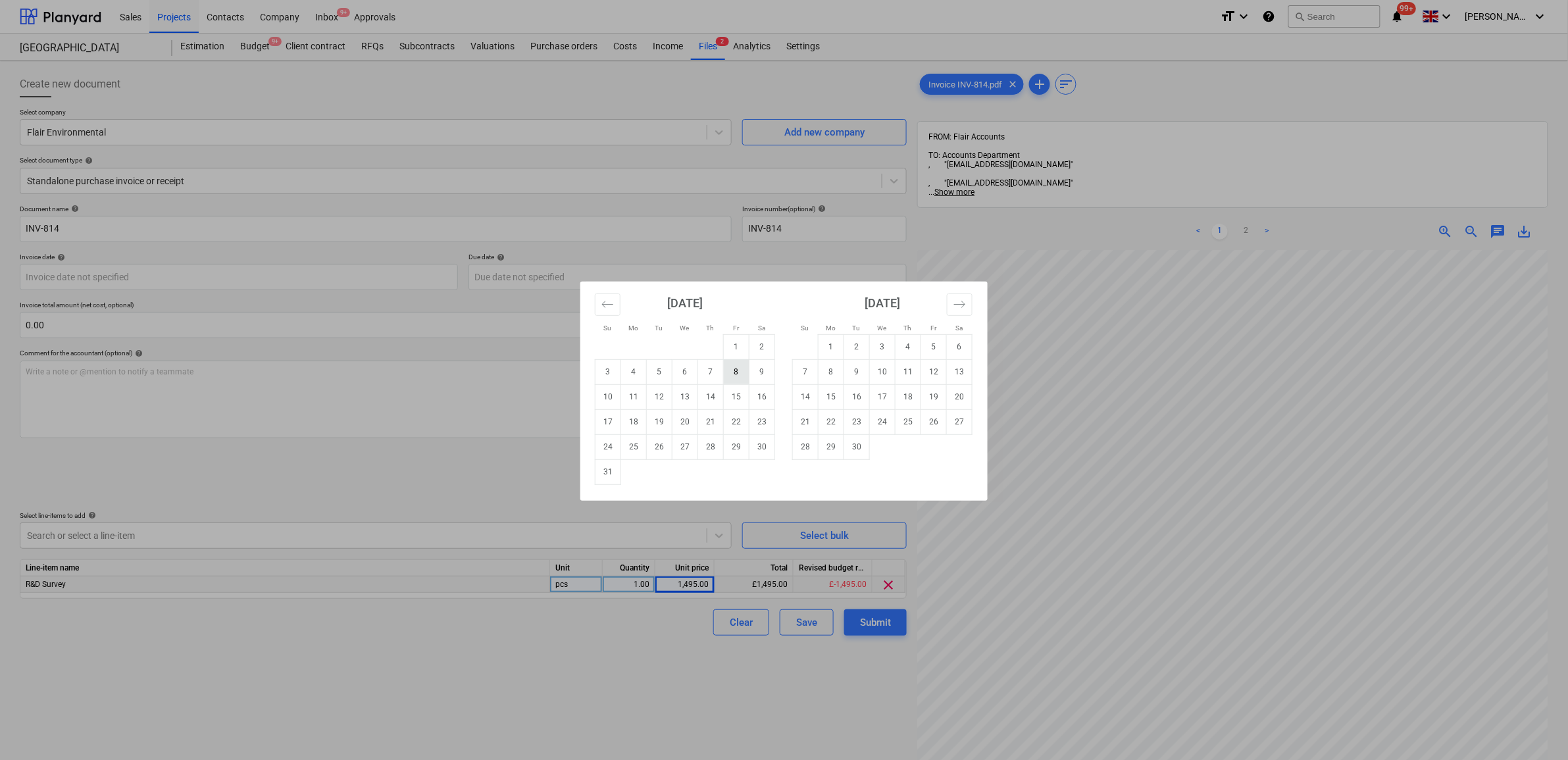
click at [745, 376] on td "8" at bounding box center [736, 372] width 26 height 25
type input "08 Aug 2025"
click at [564, 280] on body "Sales Projects Contacts Company Inbox 9+ Approvals format_size keyboard_arrow_d…" at bounding box center [784, 380] width 1568 height 760
click at [604, 307] on icon "Move backward to switch to the previous month." at bounding box center [607, 304] width 12 height 12
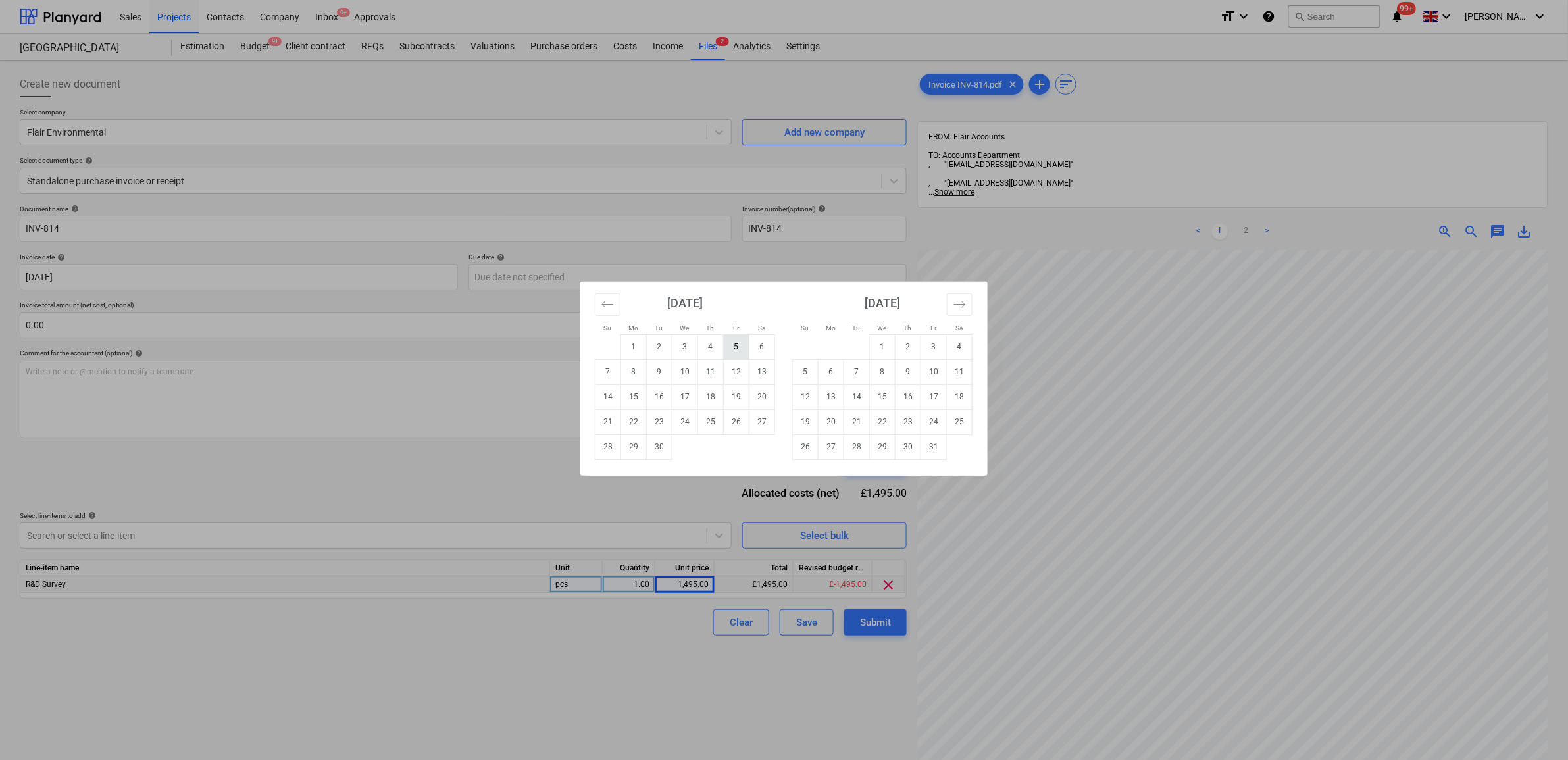
click at [738, 352] on td "5" at bounding box center [736, 346] width 26 height 25
type input "05 Sep 2025"
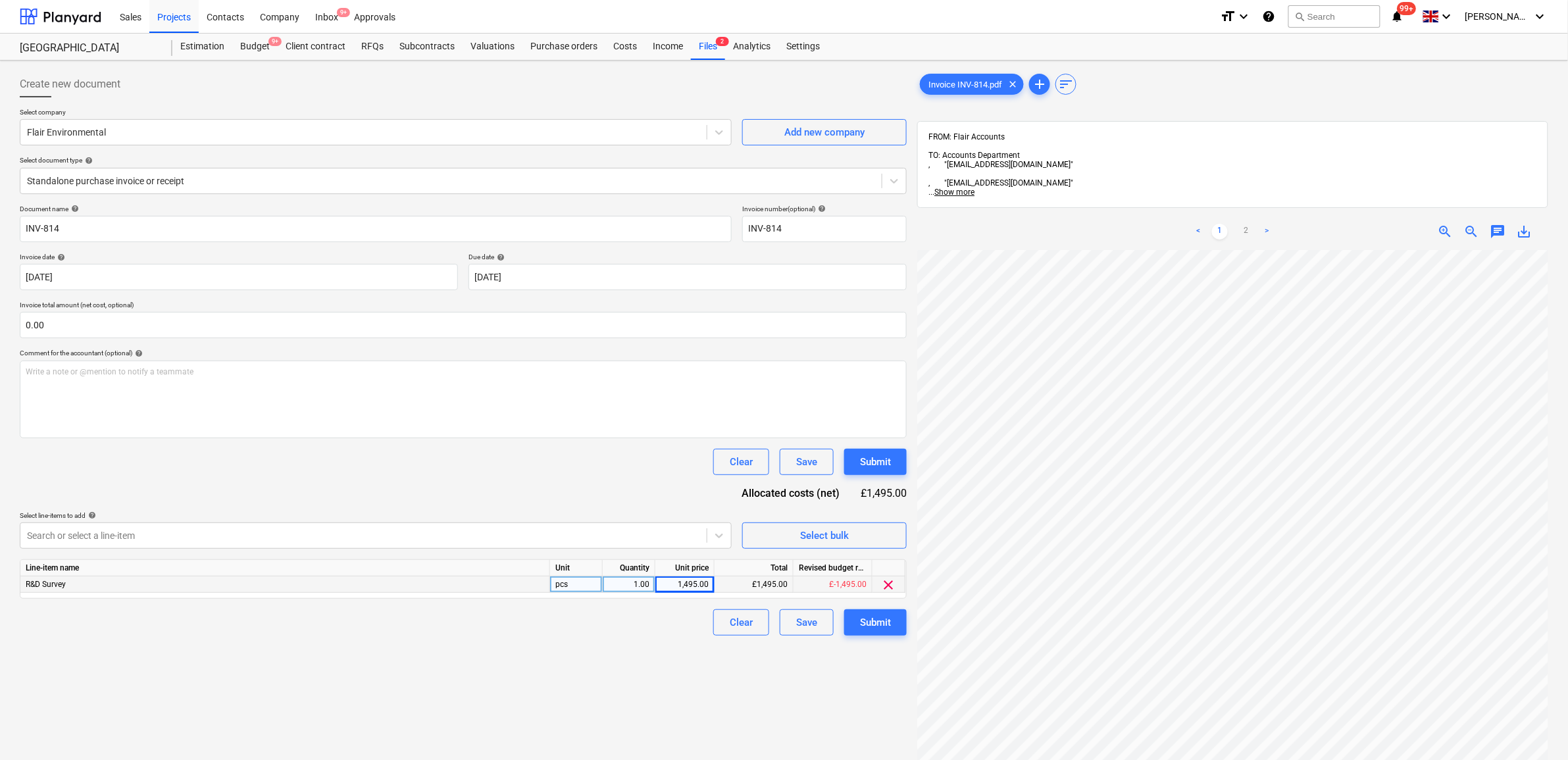
click at [428, 477] on div "Document name help INV-814 Invoice number (optional) help INV-814 Invoice date …" at bounding box center [463, 420] width 887 height 431
click at [864, 621] on div "Submit" at bounding box center [876, 622] width 31 height 17
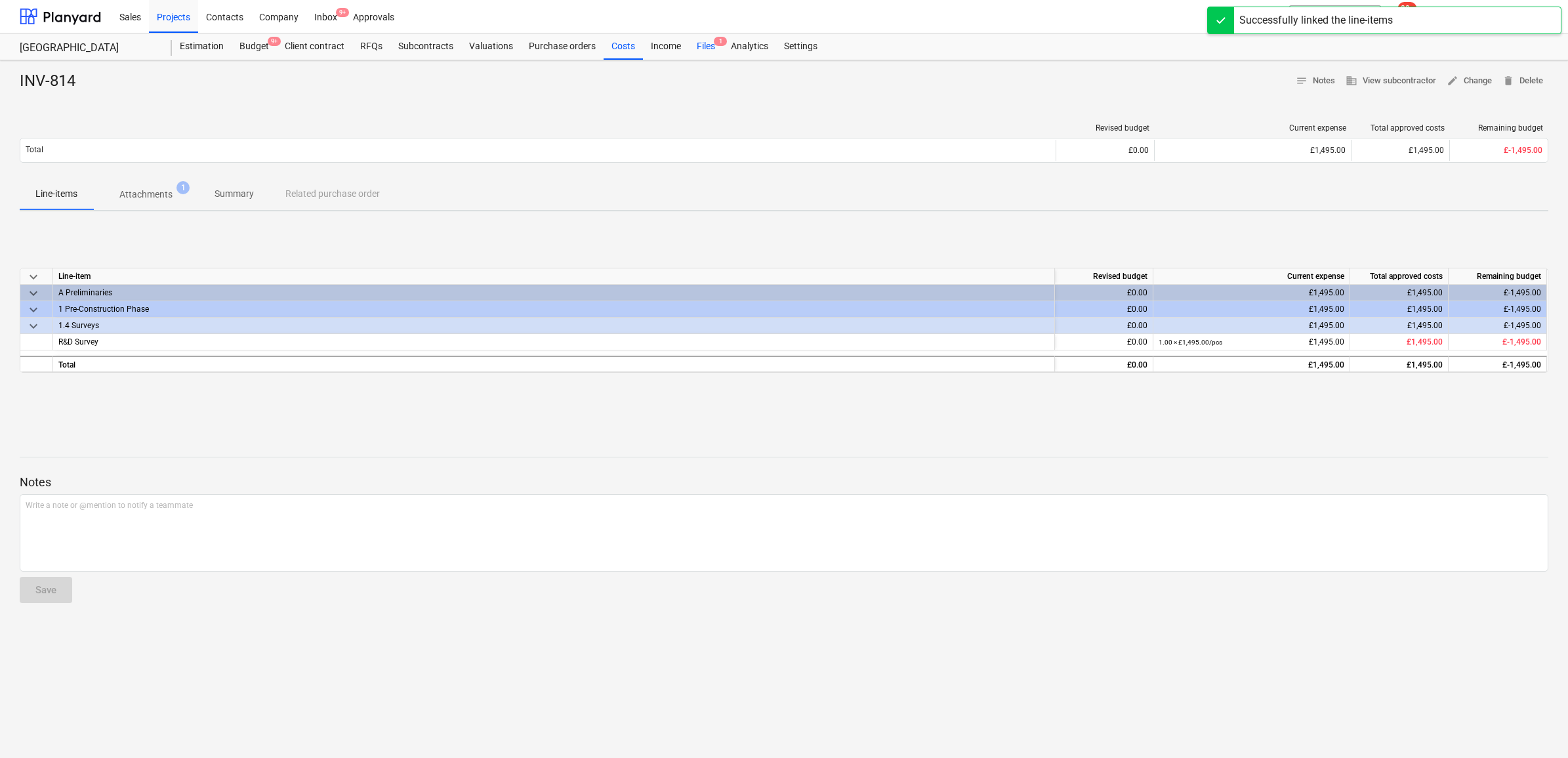
click at [706, 40] on div "Files 1" at bounding box center [706, 46] width 34 height 26
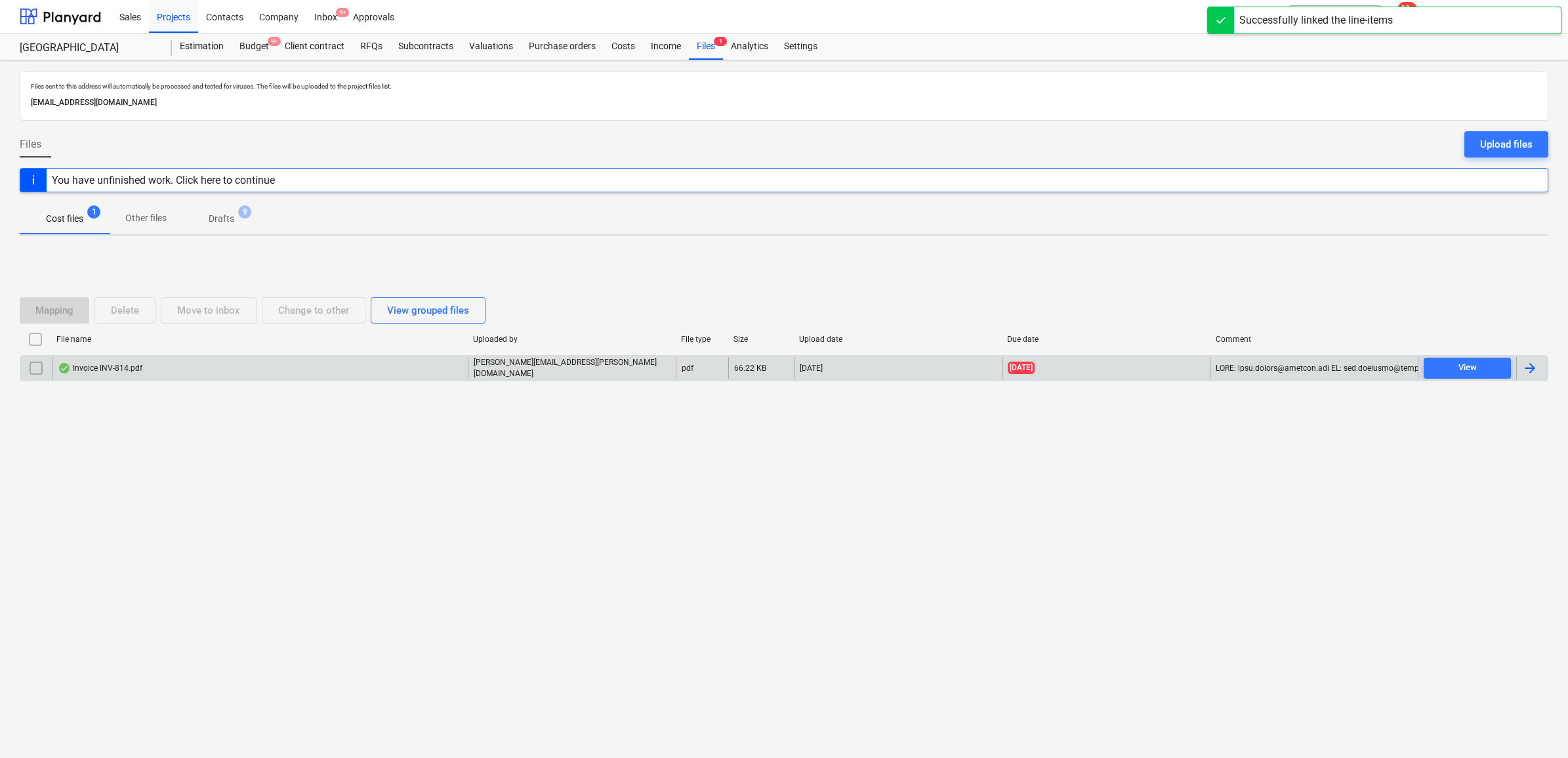
click at [1530, 368] on div at bounding box center [1530, 368] width 16 height 16
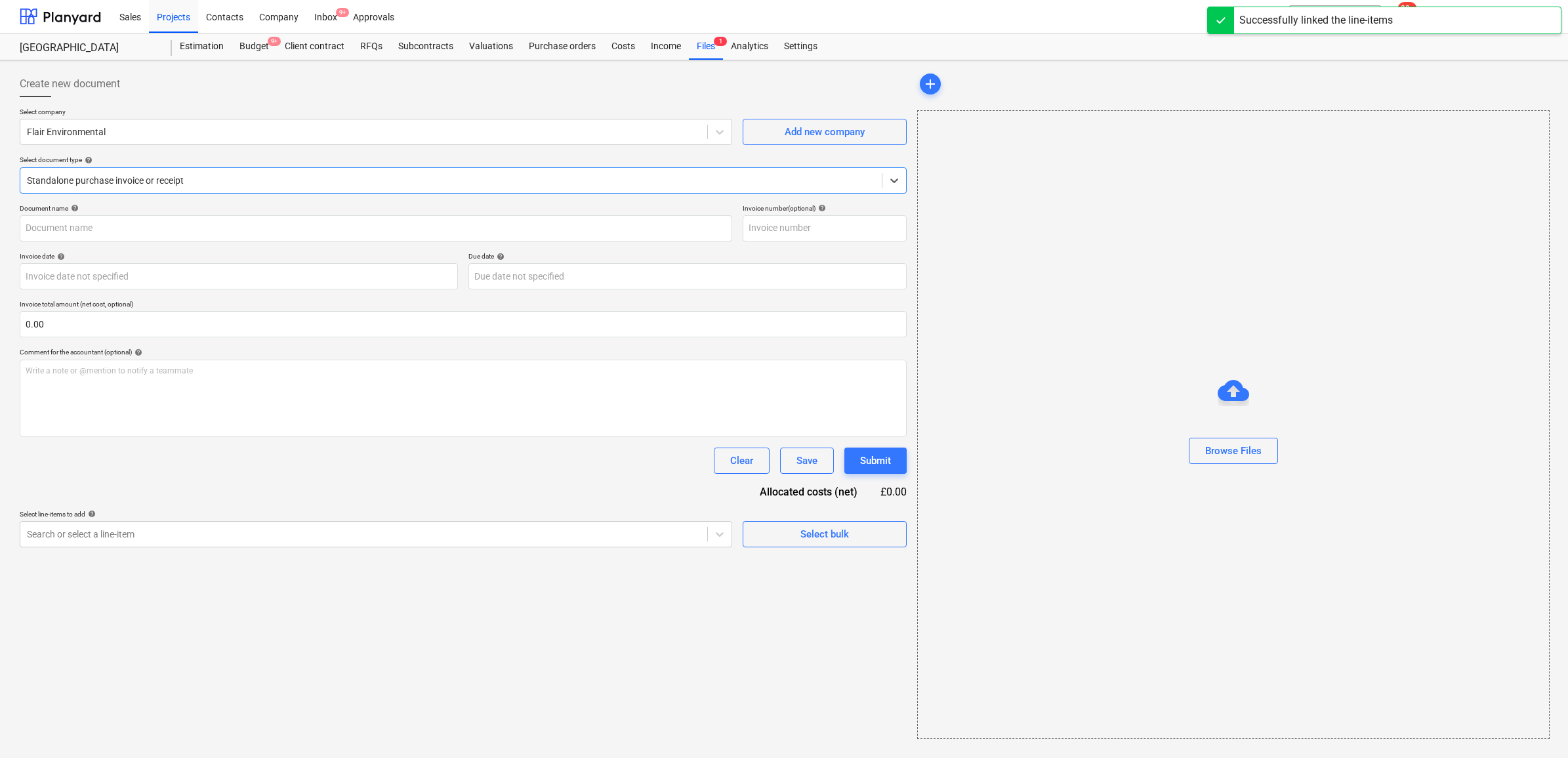
type input "INV-814"
type input "[DATE]"
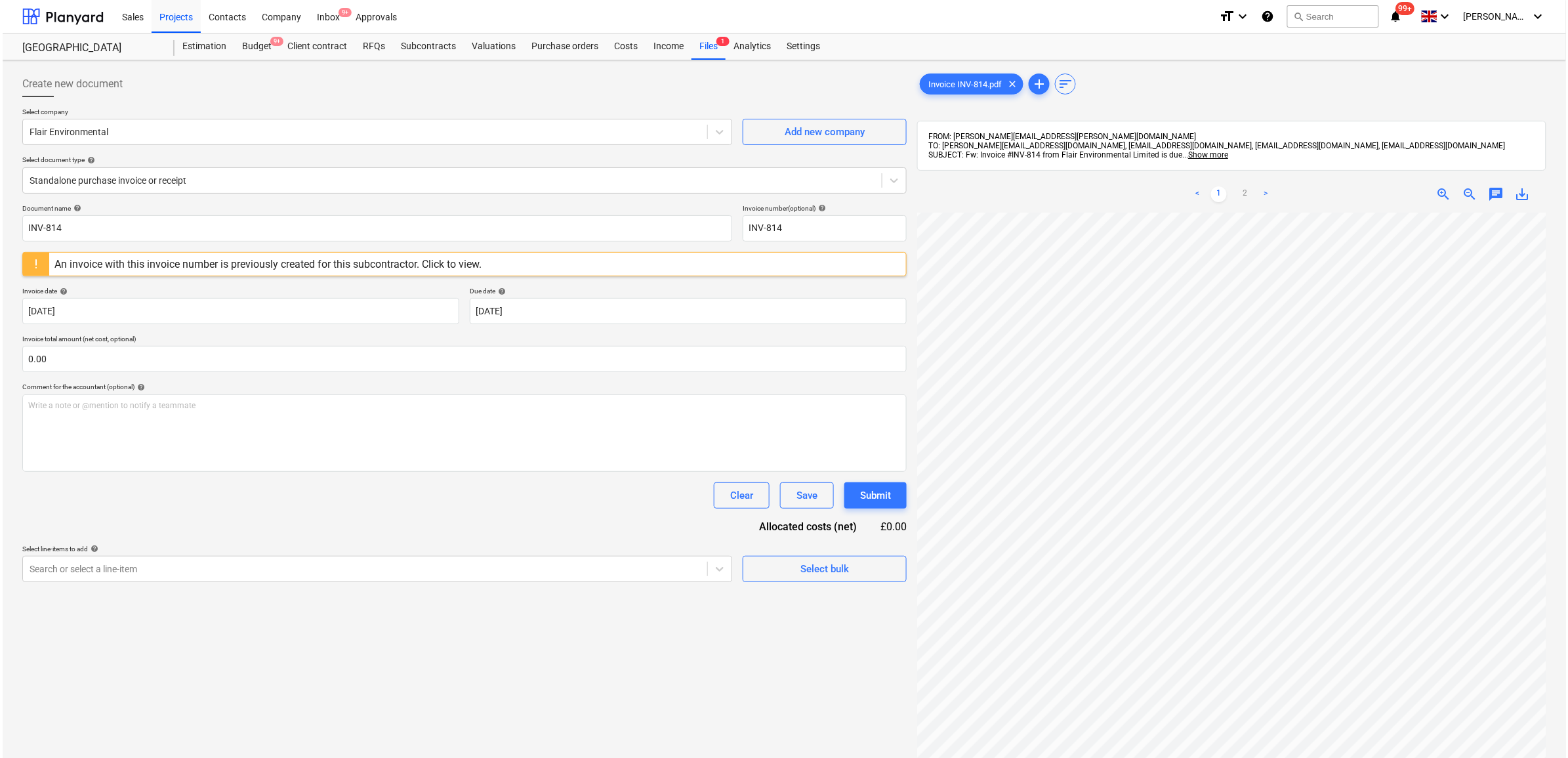
scroll to position [96, 61]
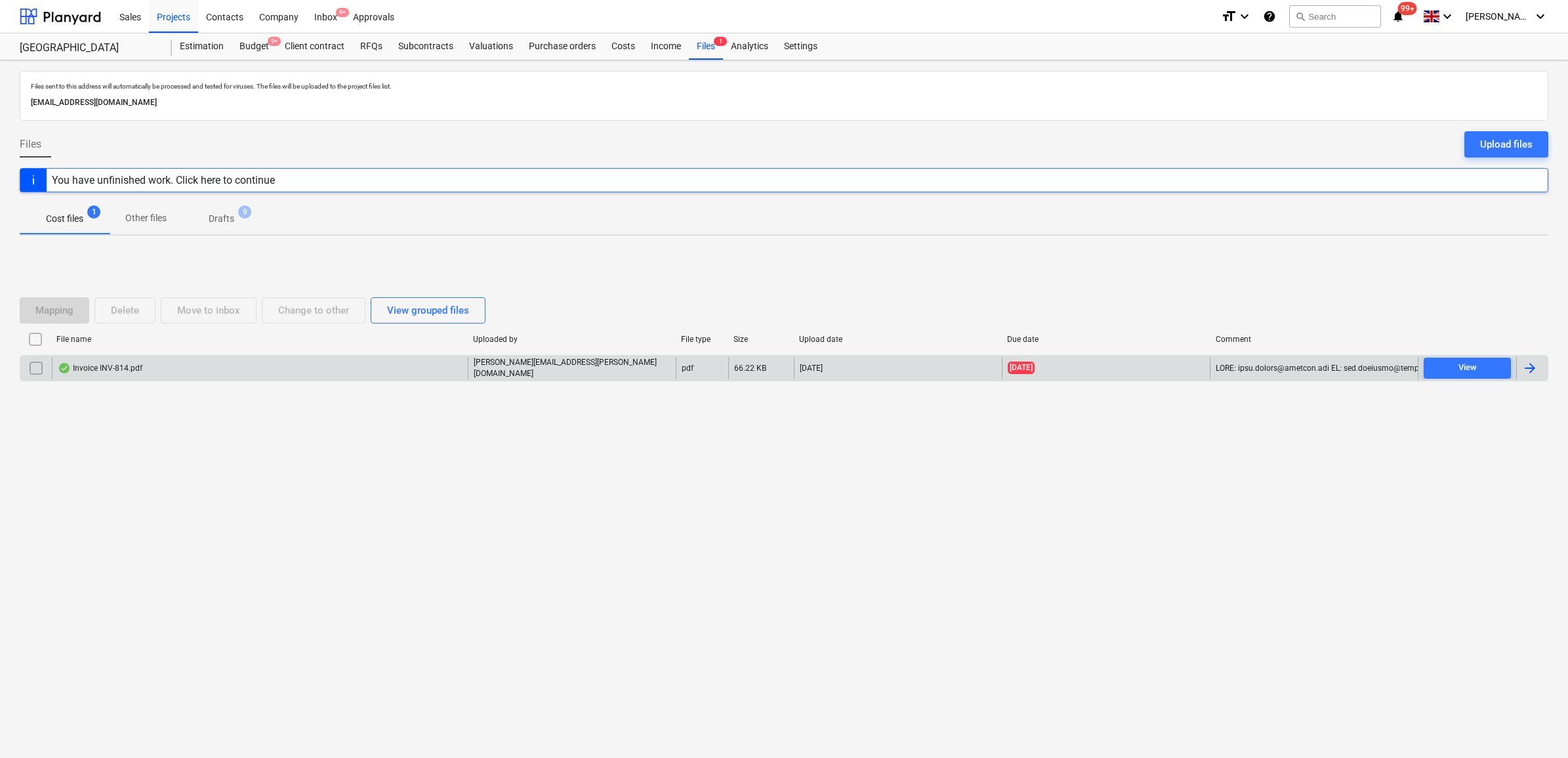
click at [33, 365] on input "checkbox" at bounding box center [36, 368] width 21 height 21
click at [130, 314] on div "Delete" at bounding box center [125, 310] width 28 height 17
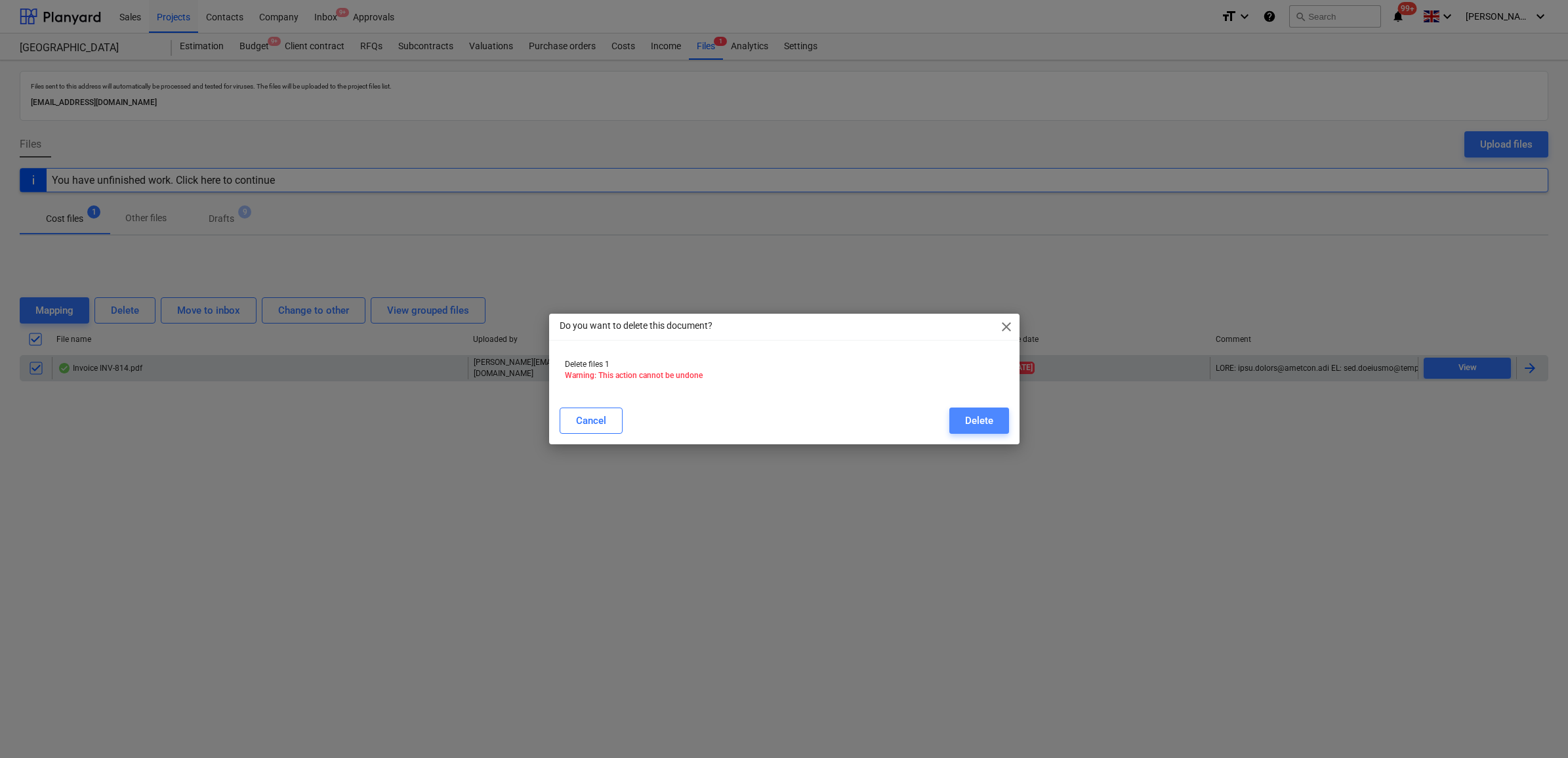
click at [1001, 428] on button "Delete" at bounding box center [979, 421] width 60 height 26
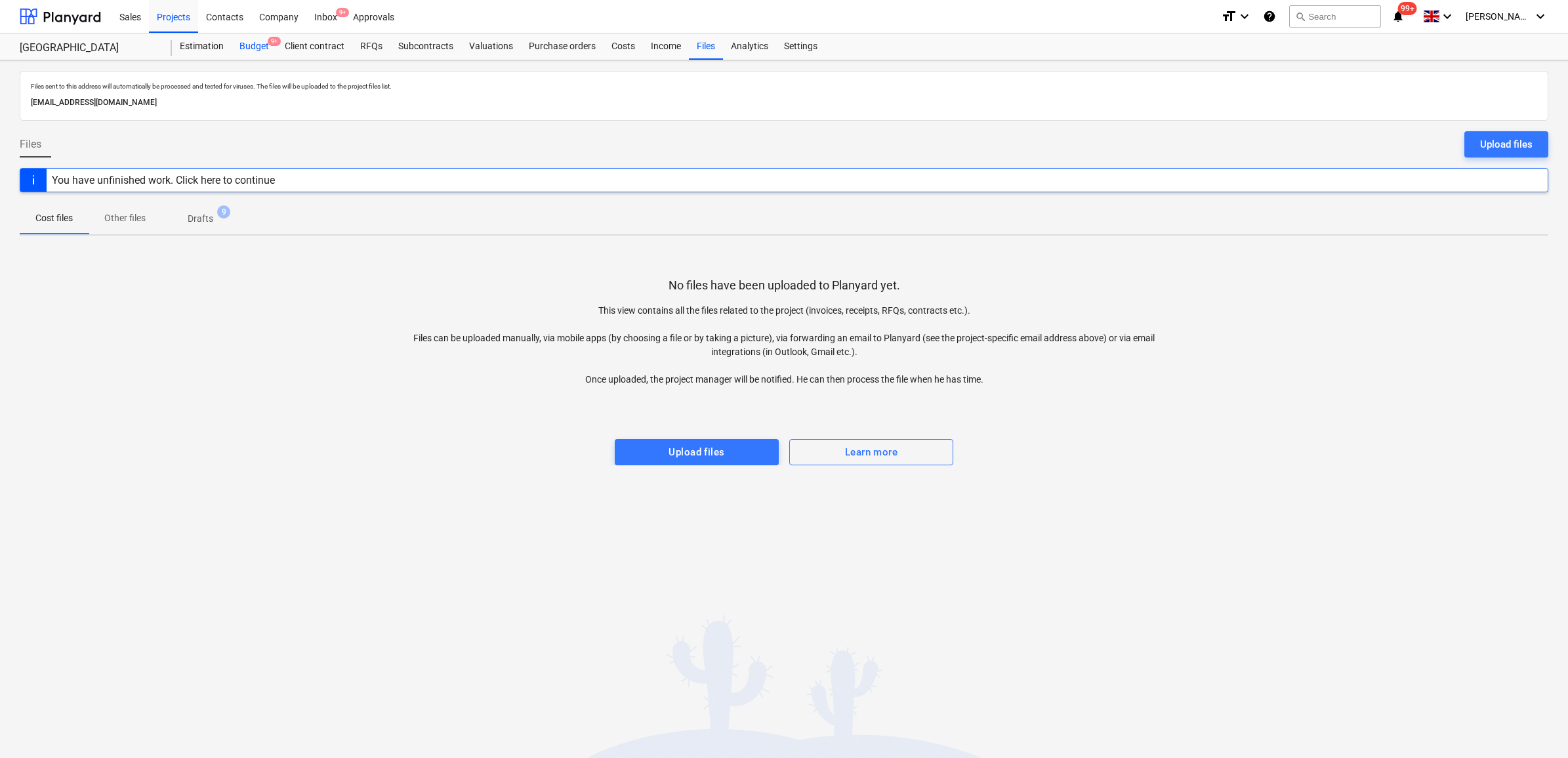
click at [253, 44] on div "Budget 9+" at bounding box center [254, 46] width 45 height 26
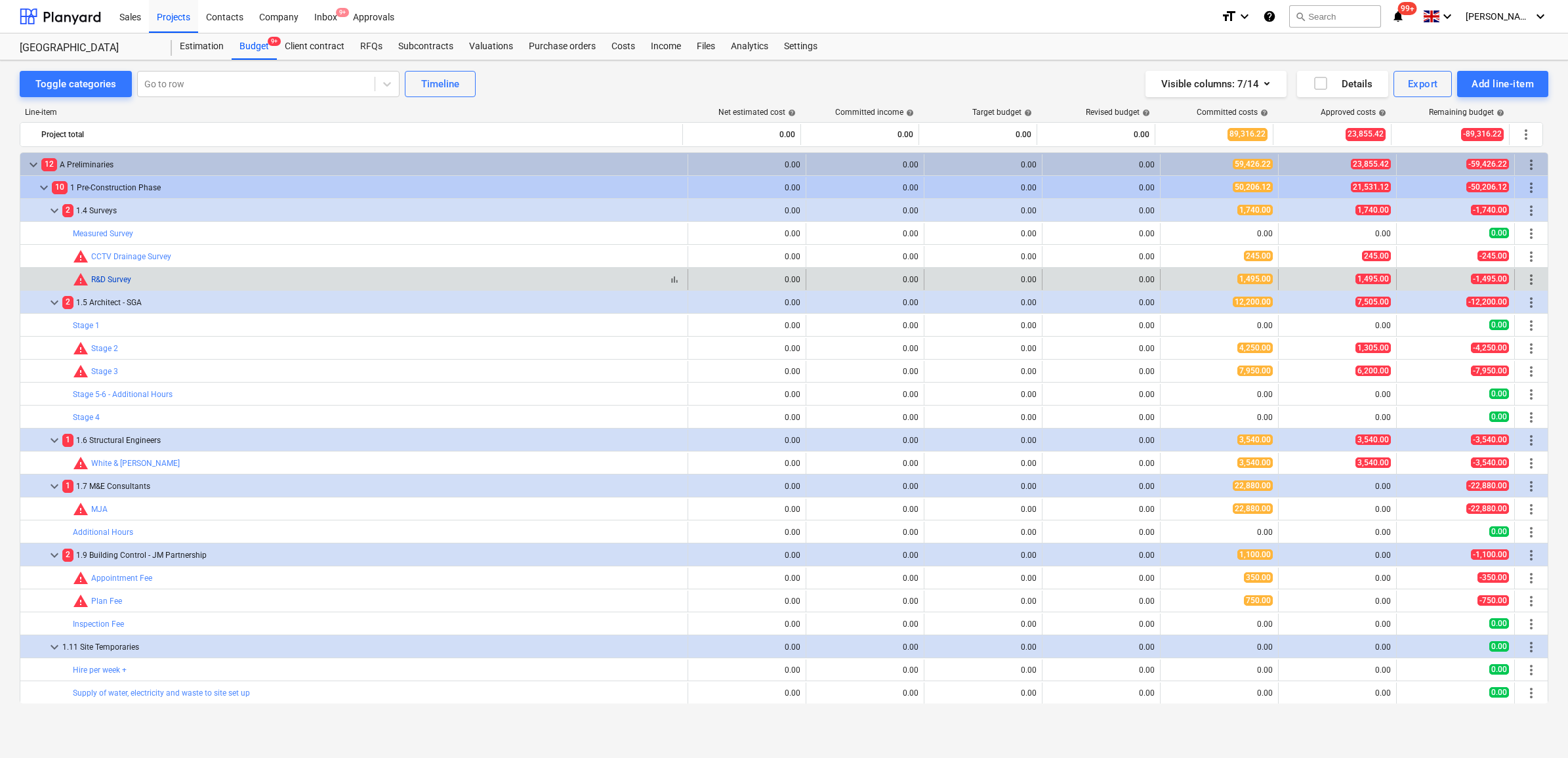
click at [123, 283] on link "R&D Survey" at bounding box center [111, 280] width 40 height 9
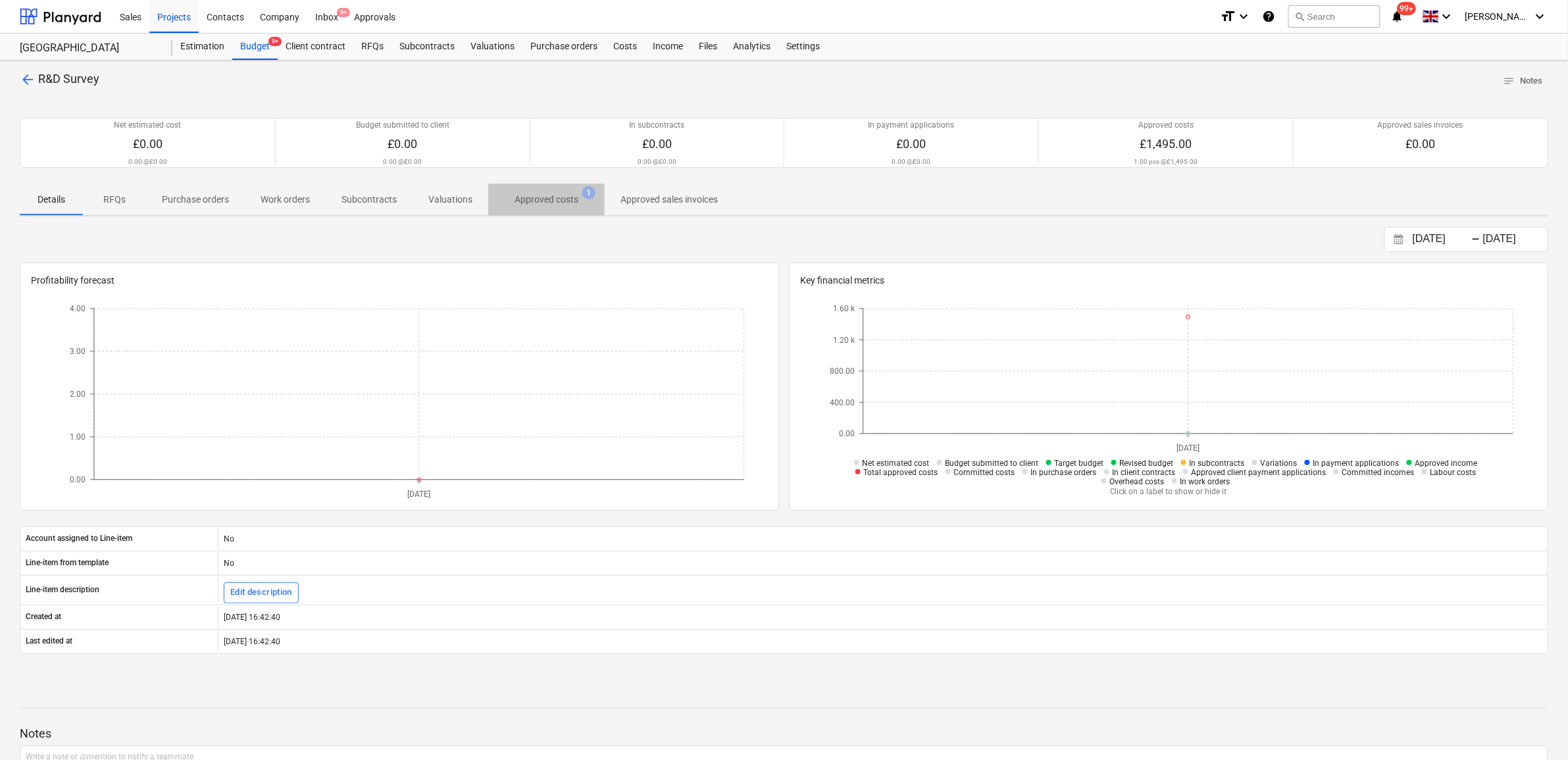
click at [551, 199] on p "Approved costs" at bounding box center [546, 199] width 64 height 14
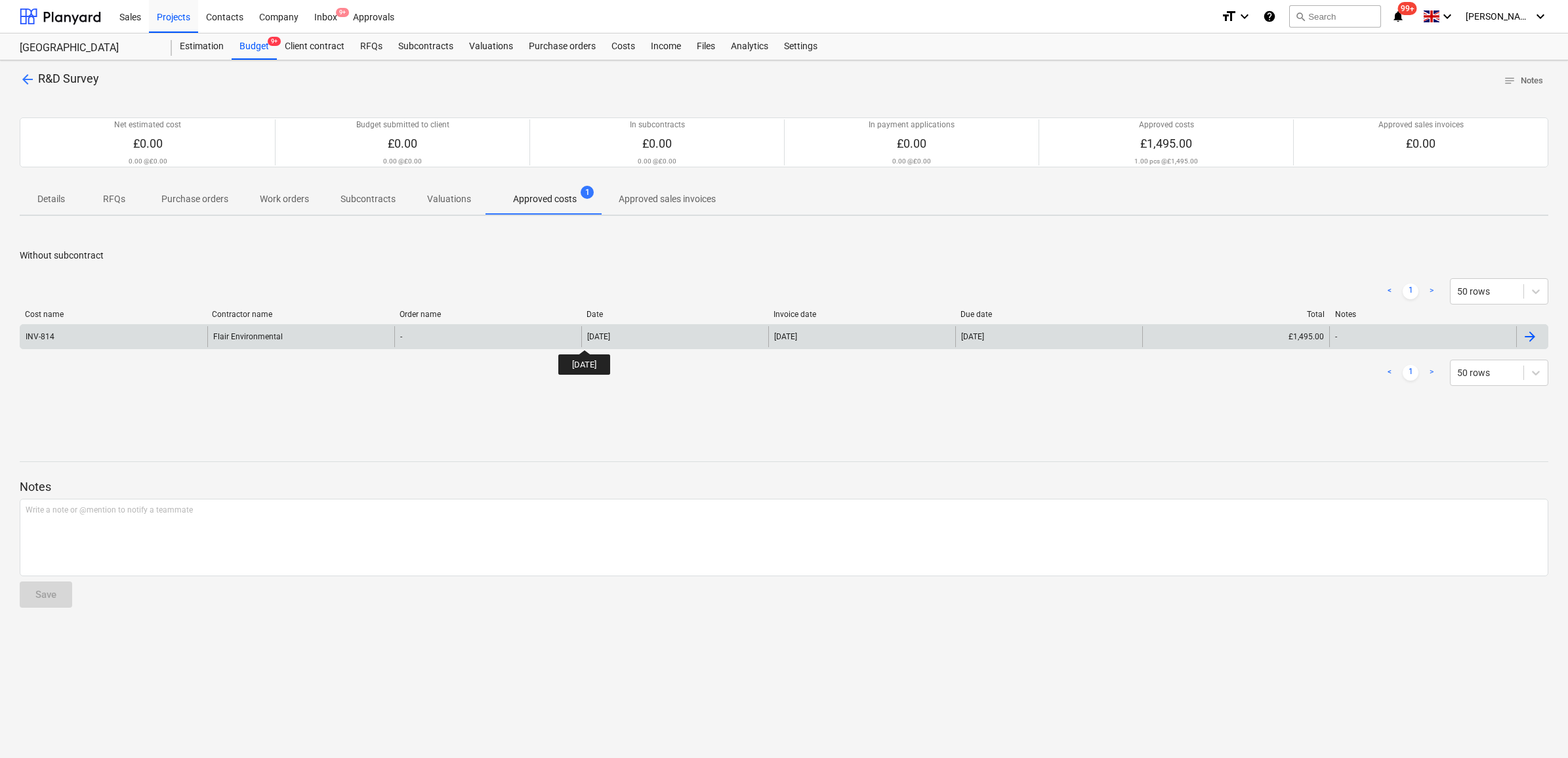
click at [596, 339] on div "07 Oct 2025" at bounding box center [599, 337] width 23 height 9
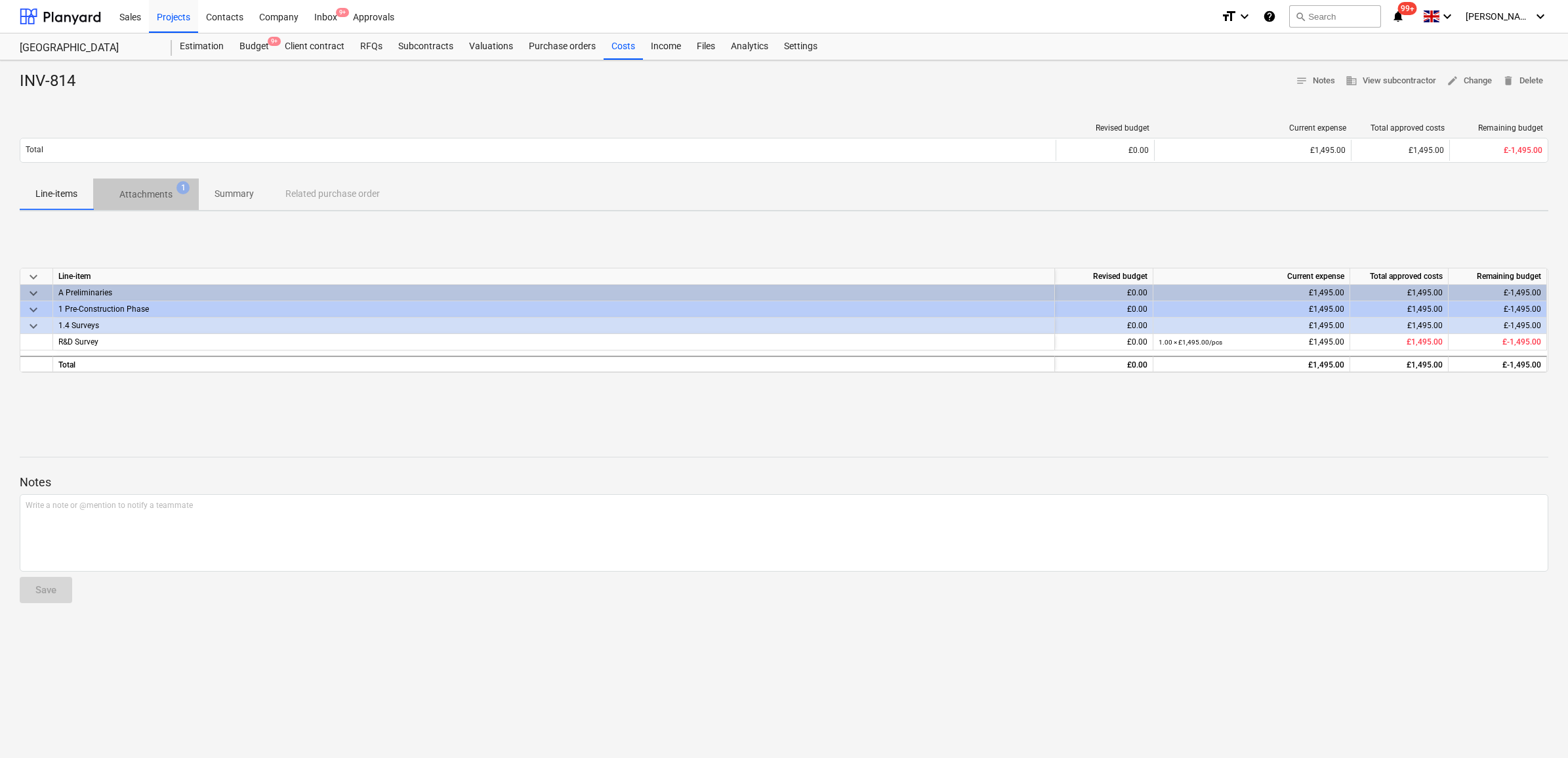
click at [139, 191] on p "Attachments" at bounding box center [146, 194] width 53 height 14
click at [211, 116] on div "Revised budget Current expense Total approved costs Remaining budget Total £0.0…" at bounding box center [784, 145] width 1528 height 65
click at [253, 47] on div "Budget 9+" at bounding box center [254, 46] width 45 height 26
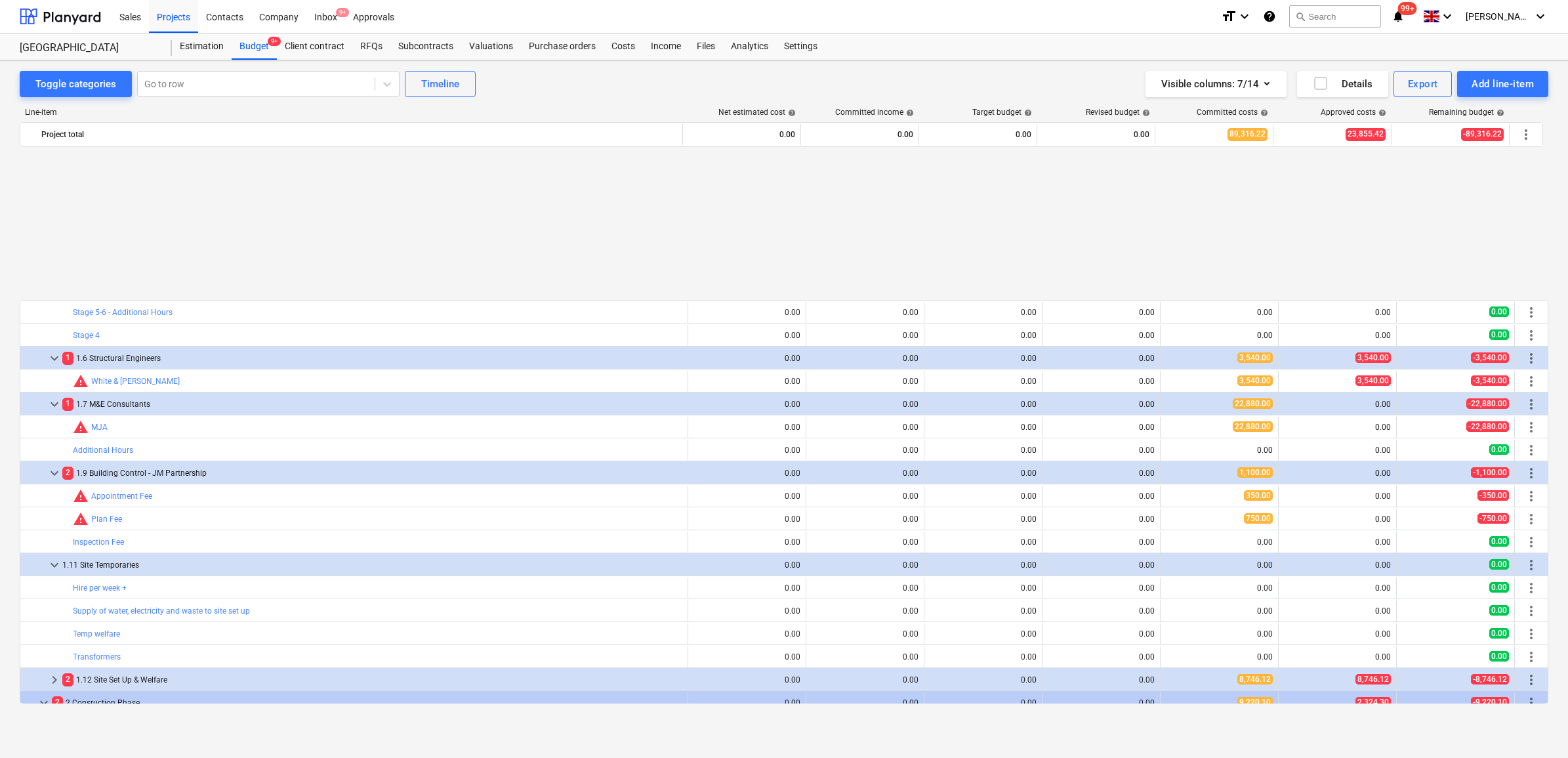
scroll to position [411, 0]
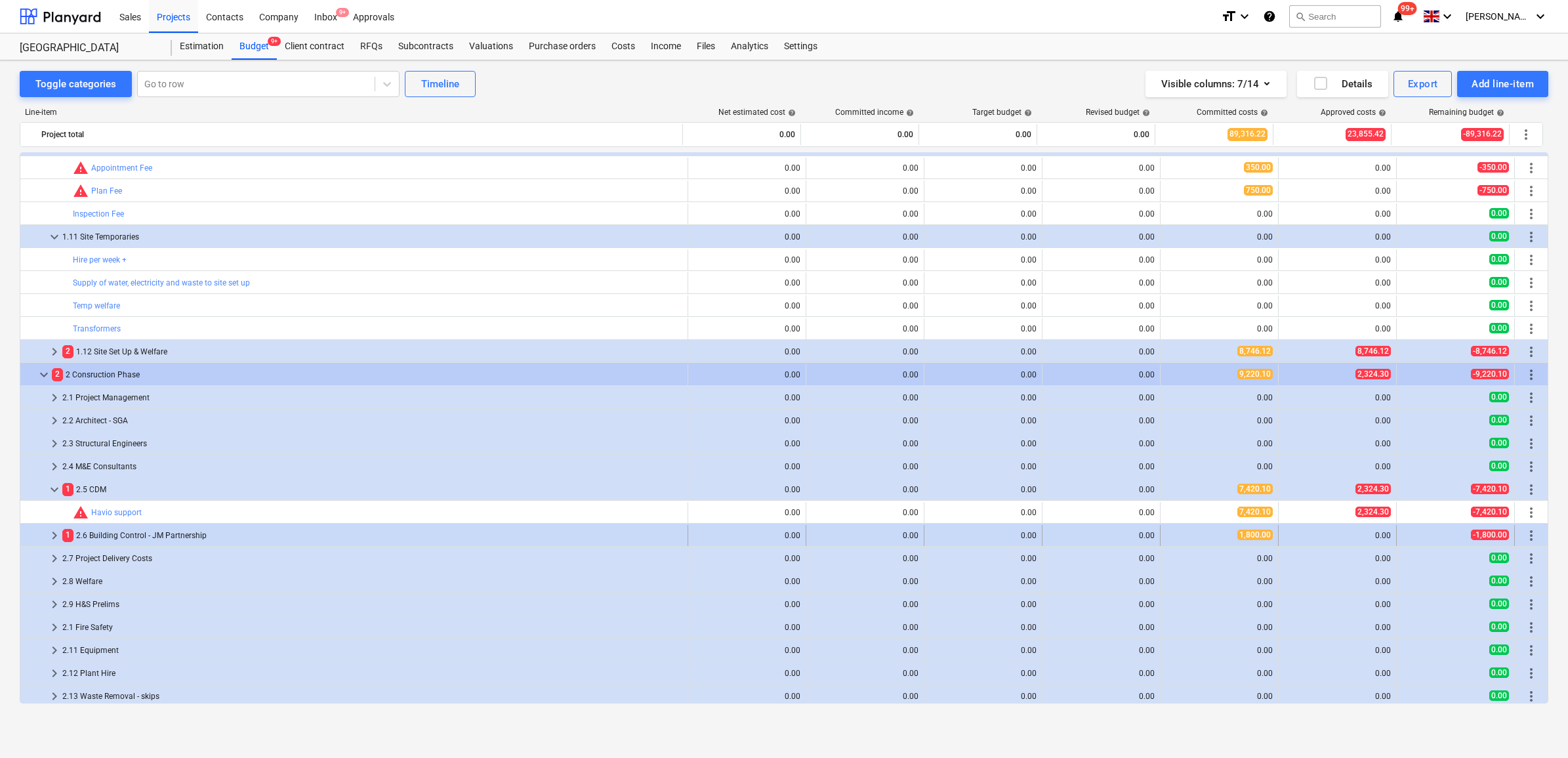
click at [112, 538] on div "1 2.6 Building Control - JM Partnership" at bounding box center [373, 536] width 620 height 21
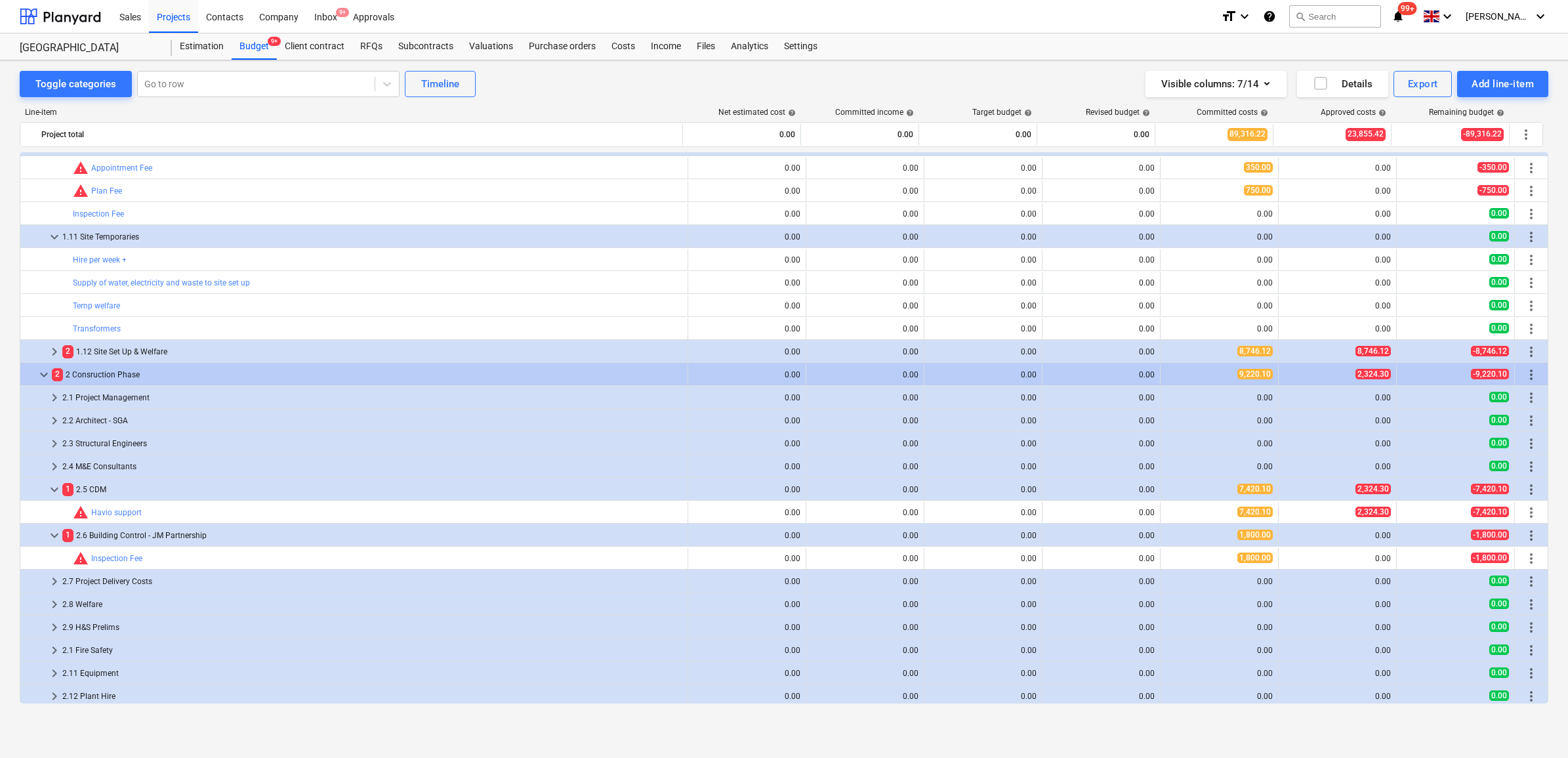
click at [112, 538] on div "1 2.6 Building Control - JM Partnership" at bounding box center [373, 536] width 620 height 21
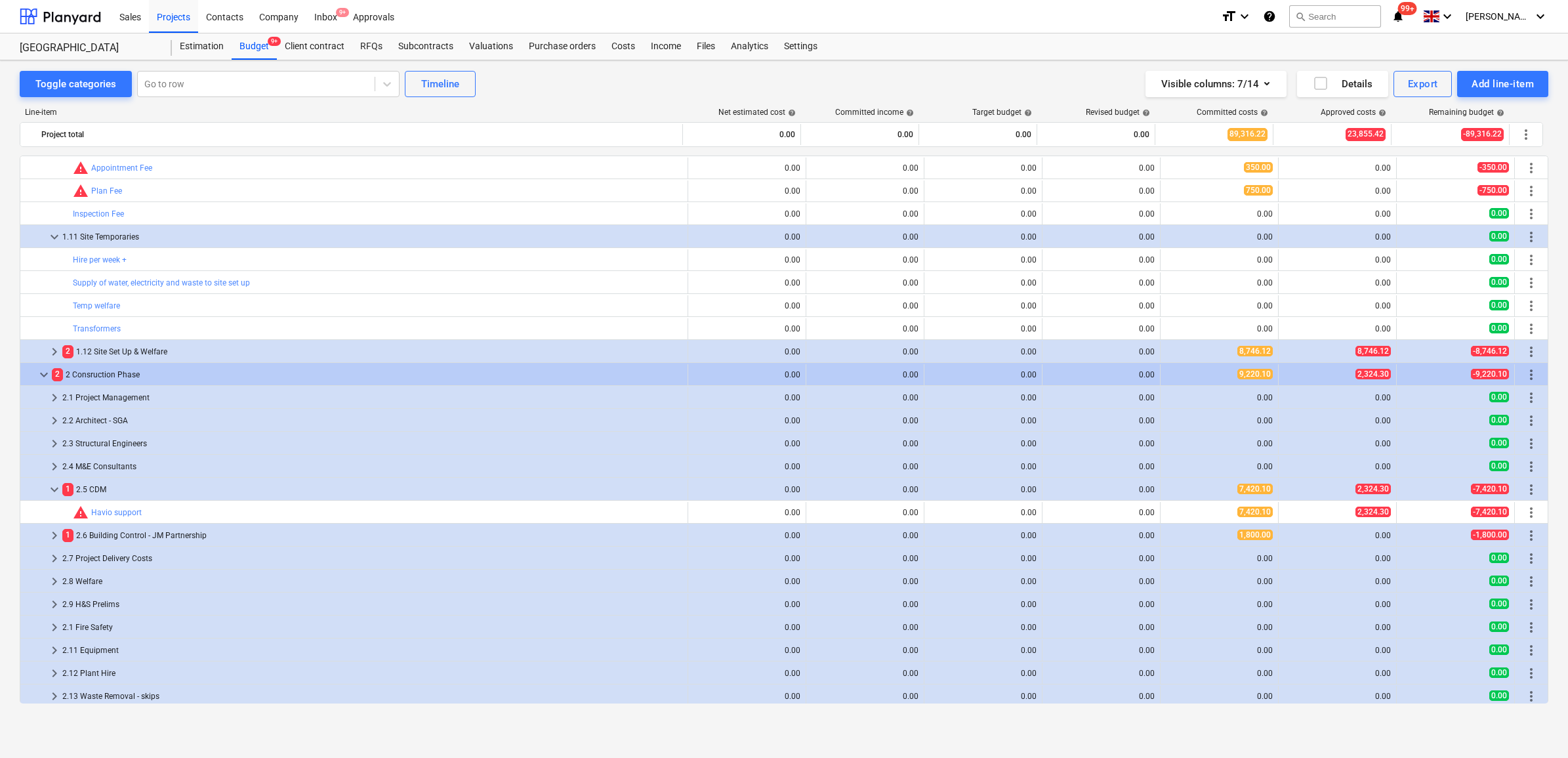
scroll to position [492, 0]
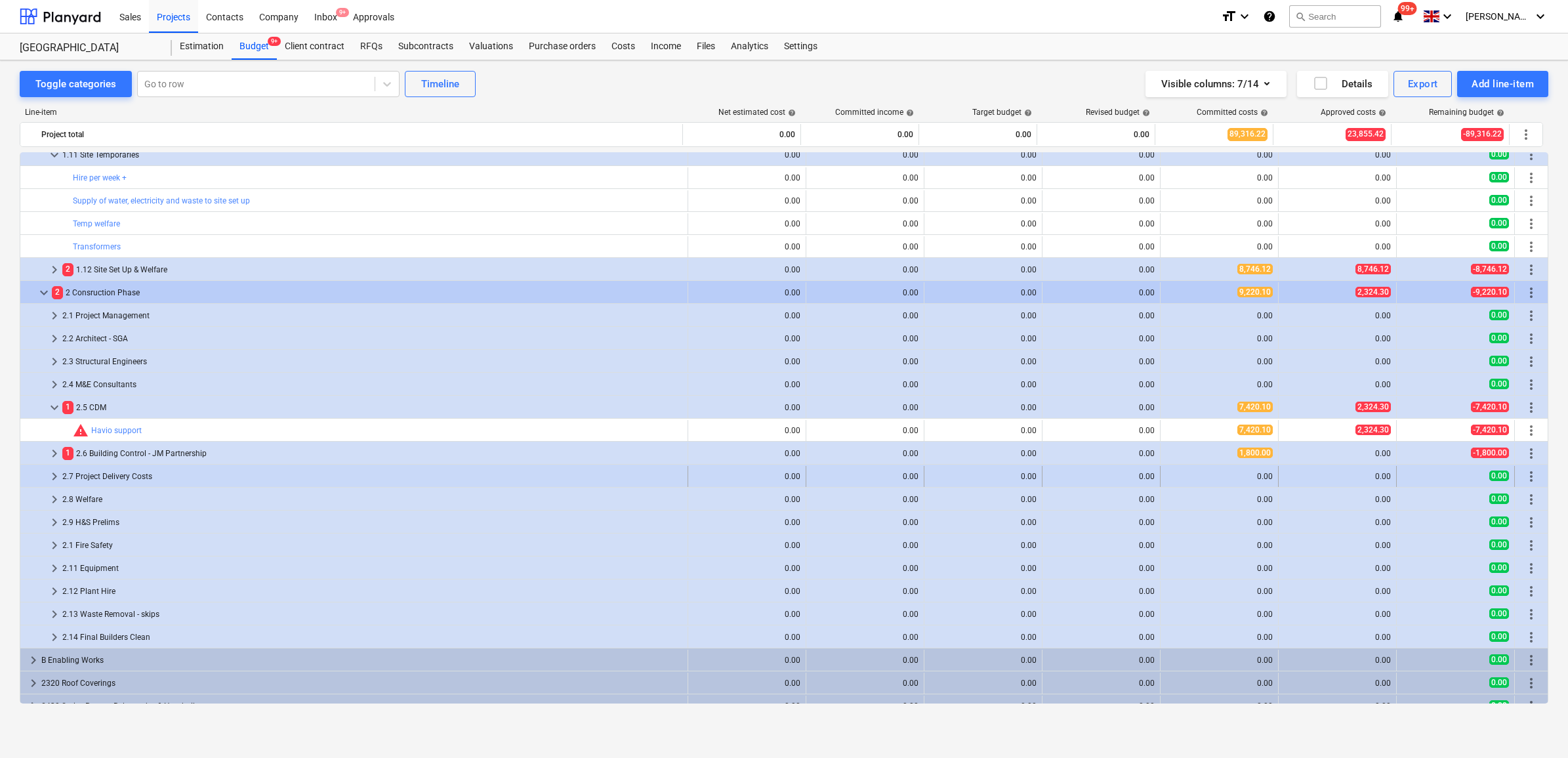
click at [123, 480] on div "2.7 Project Delivery Costs" at bounding box center [373, 477] width 620 height 21
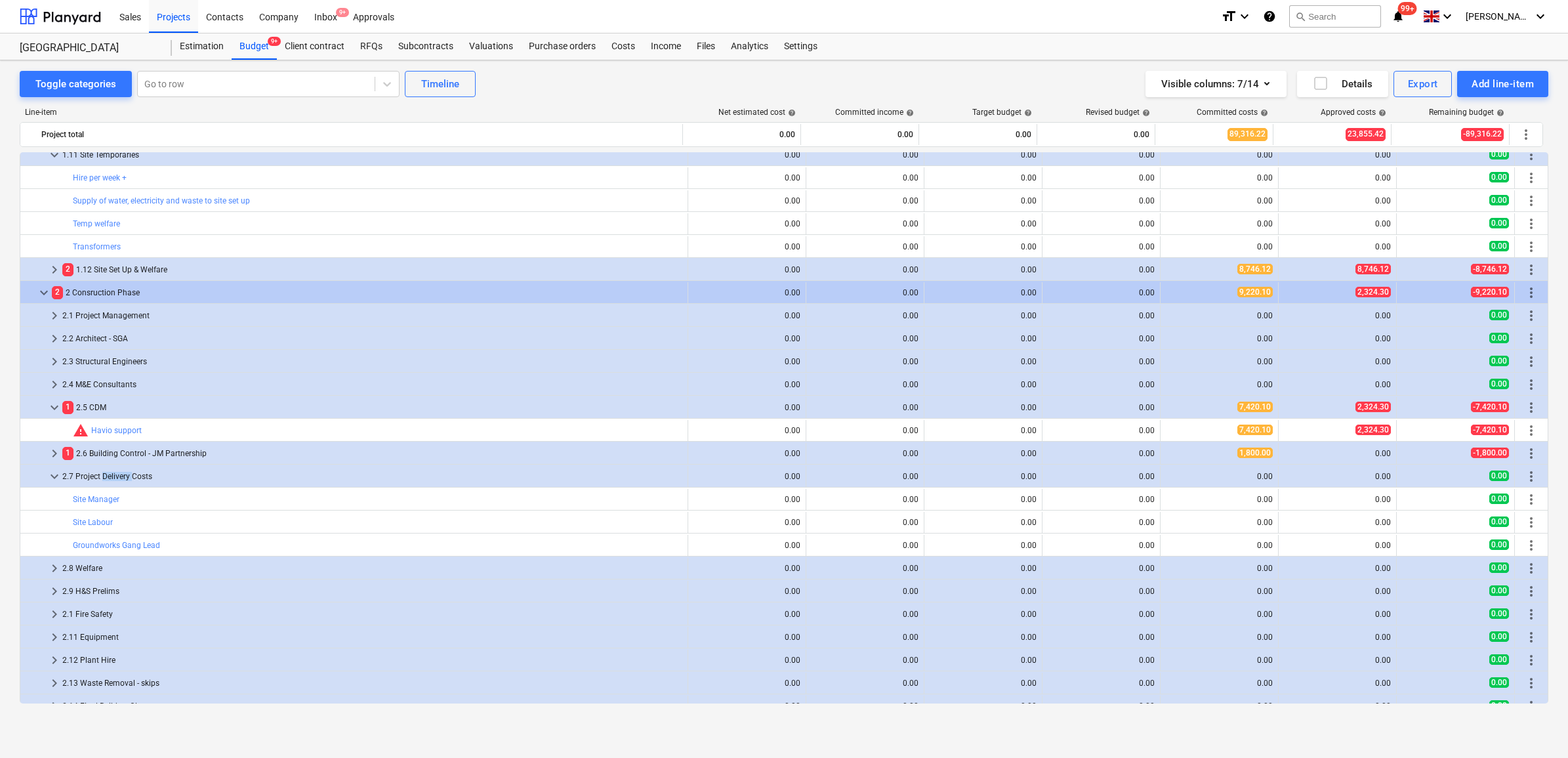
click at [123, 480] on div "2.7 Project Delivery Costs" at bounding box center [373, 477] width 620 height 21
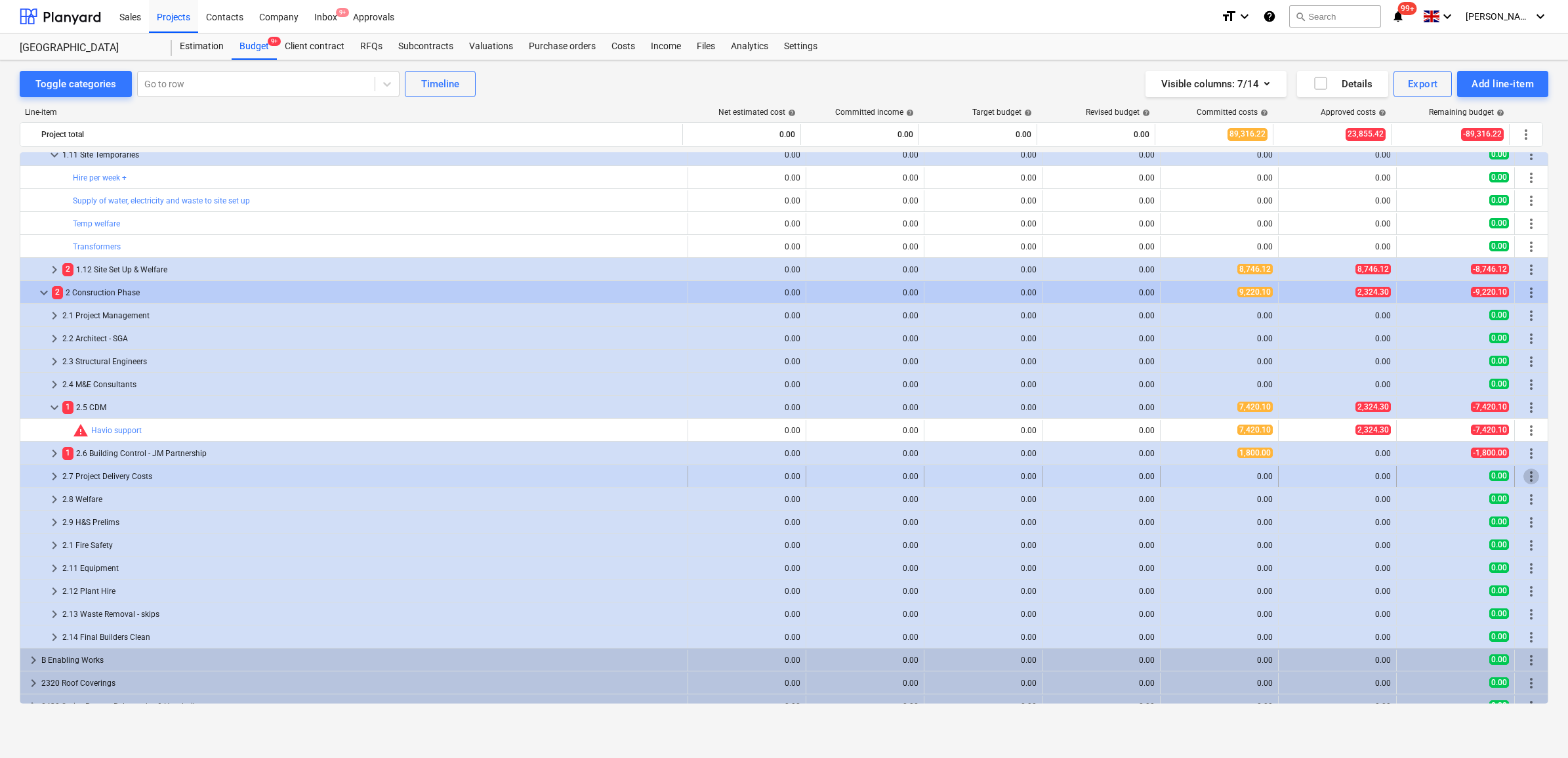
click at [1527, 478] on span "more_vert" at bounding box center [1531, 476] width 16 height 16
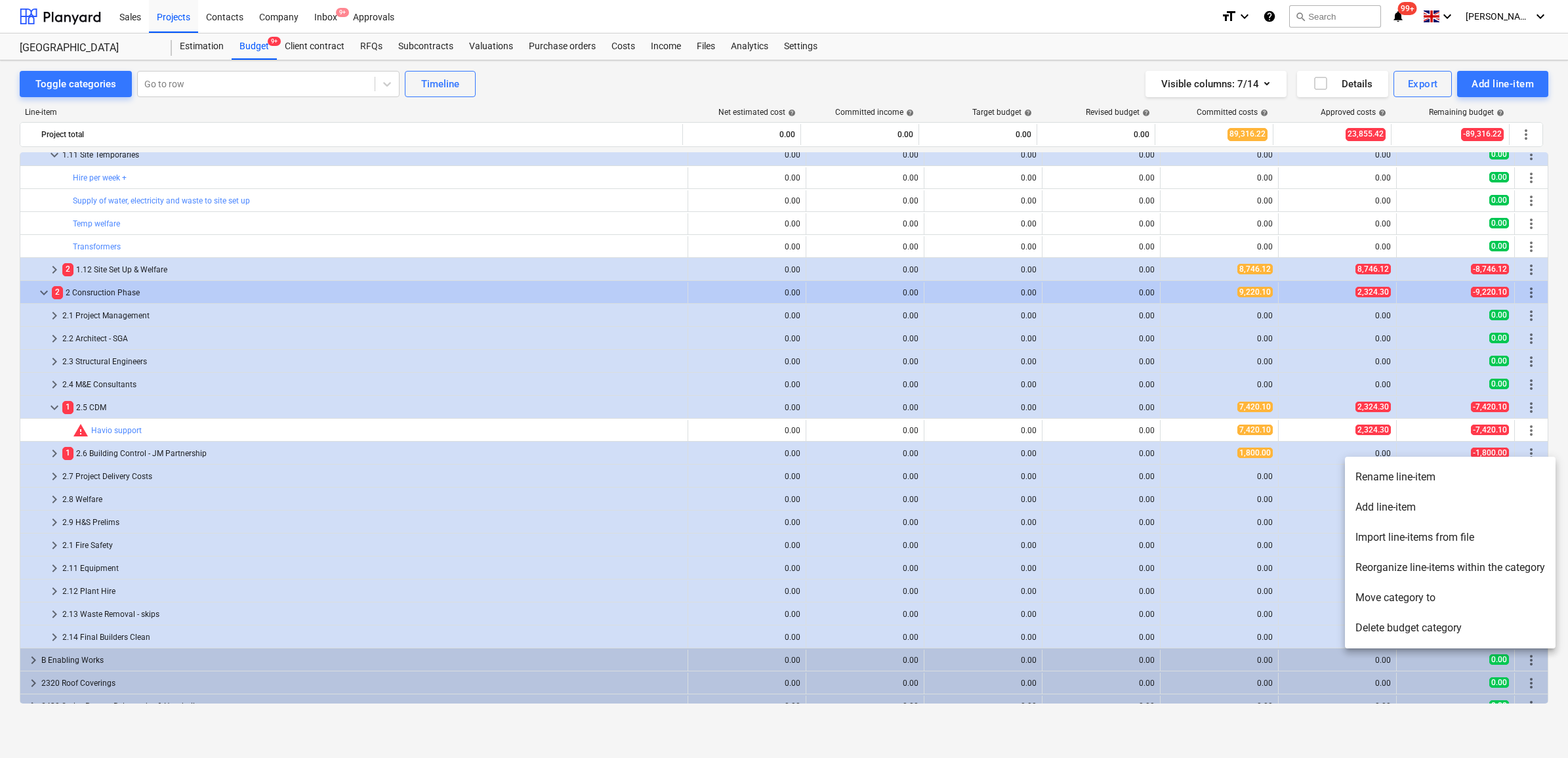
click at [1404, 627] on li "Delete budget category" at bounding box center [1450, 628] width 211 height 30
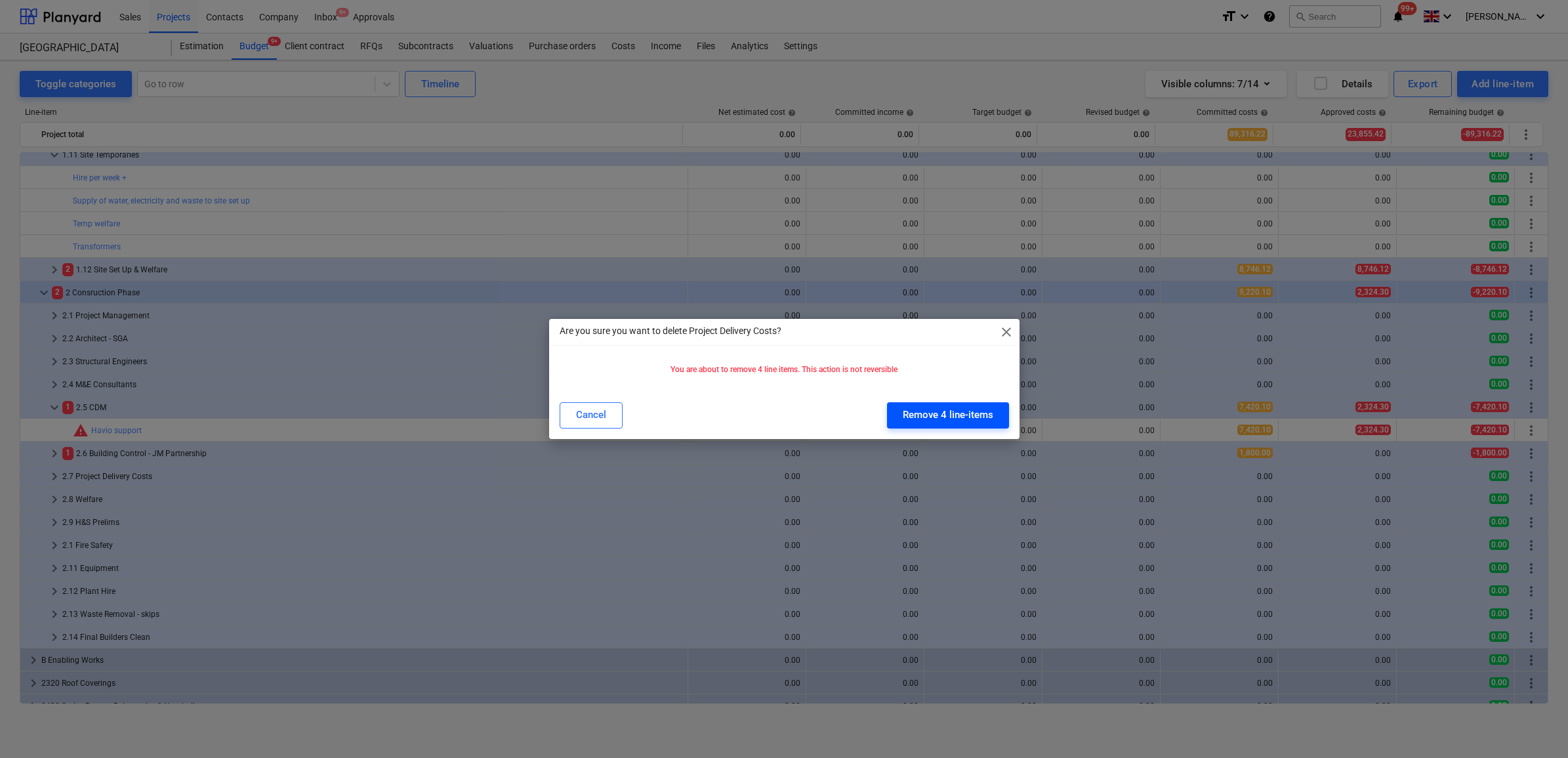
click at [927, 409] on div "Remove 4 line-items" at bounding box center [949, 414] width 91 height 17
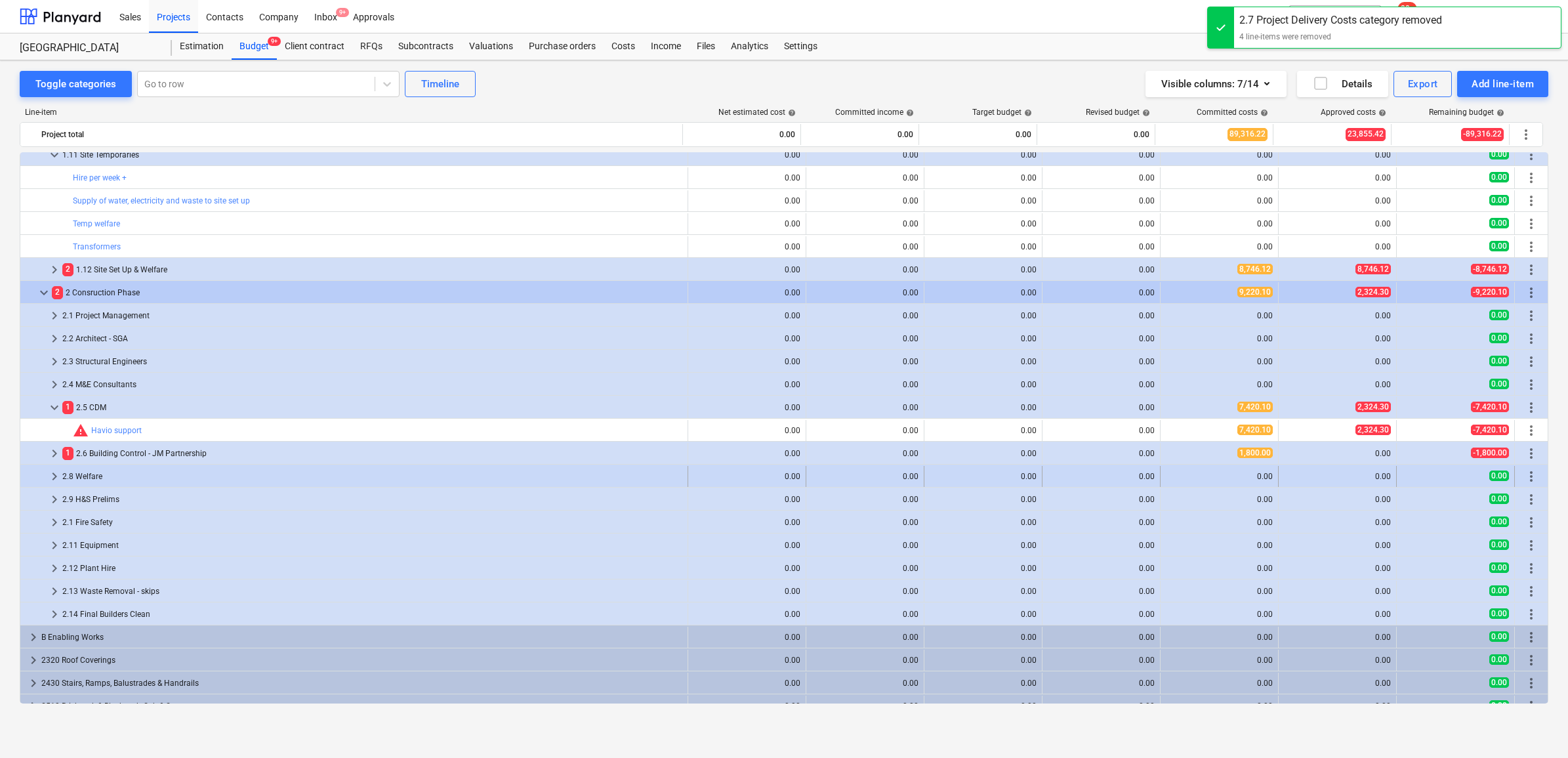
click at [123, 479] on div "2.8 Welfare" at bounding box center [373, 477] width 620 height 21
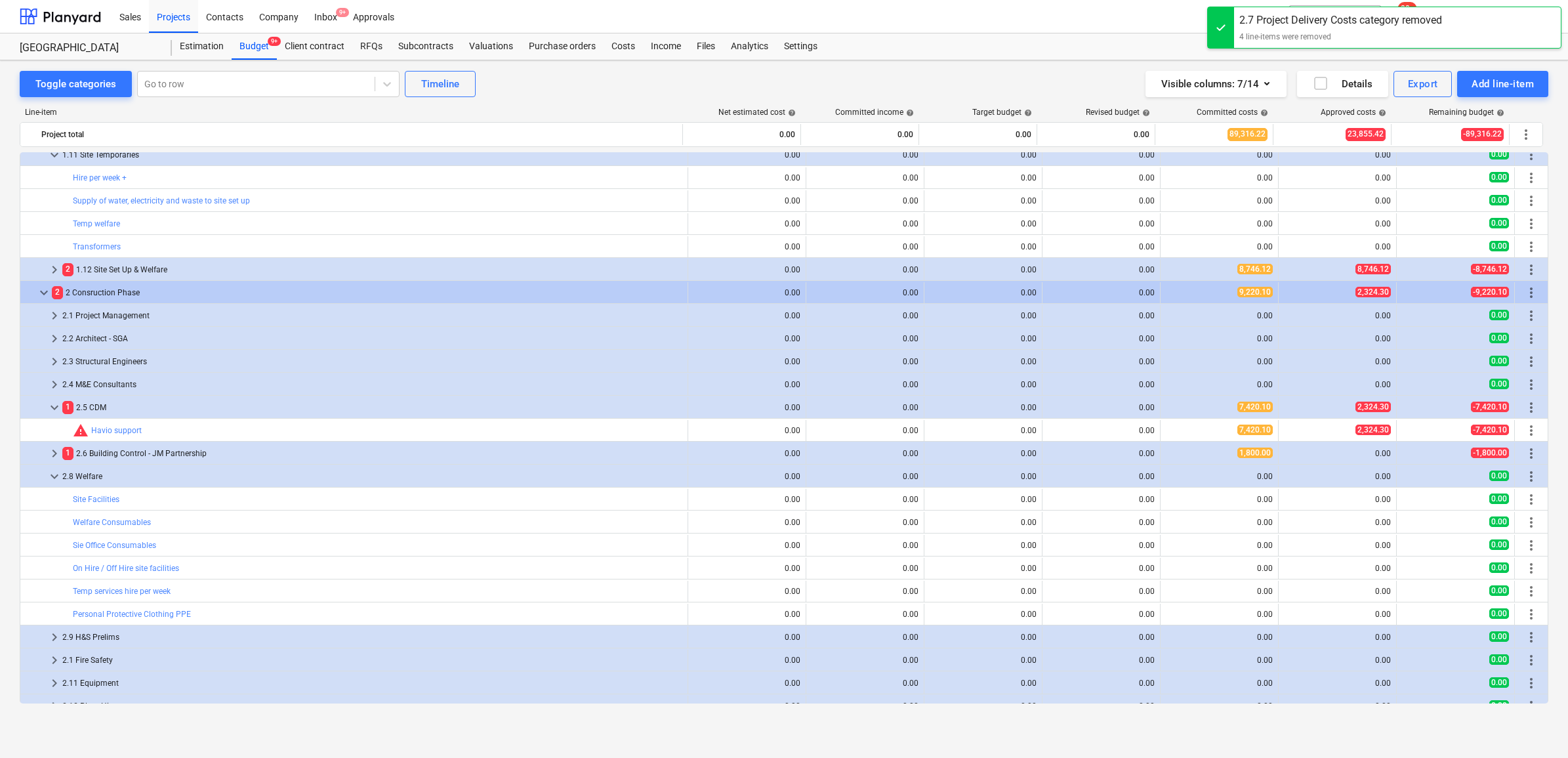
click at [123, 479] on div "2.8 Welfare" at bounding box center [373, 477] width 620 height 21
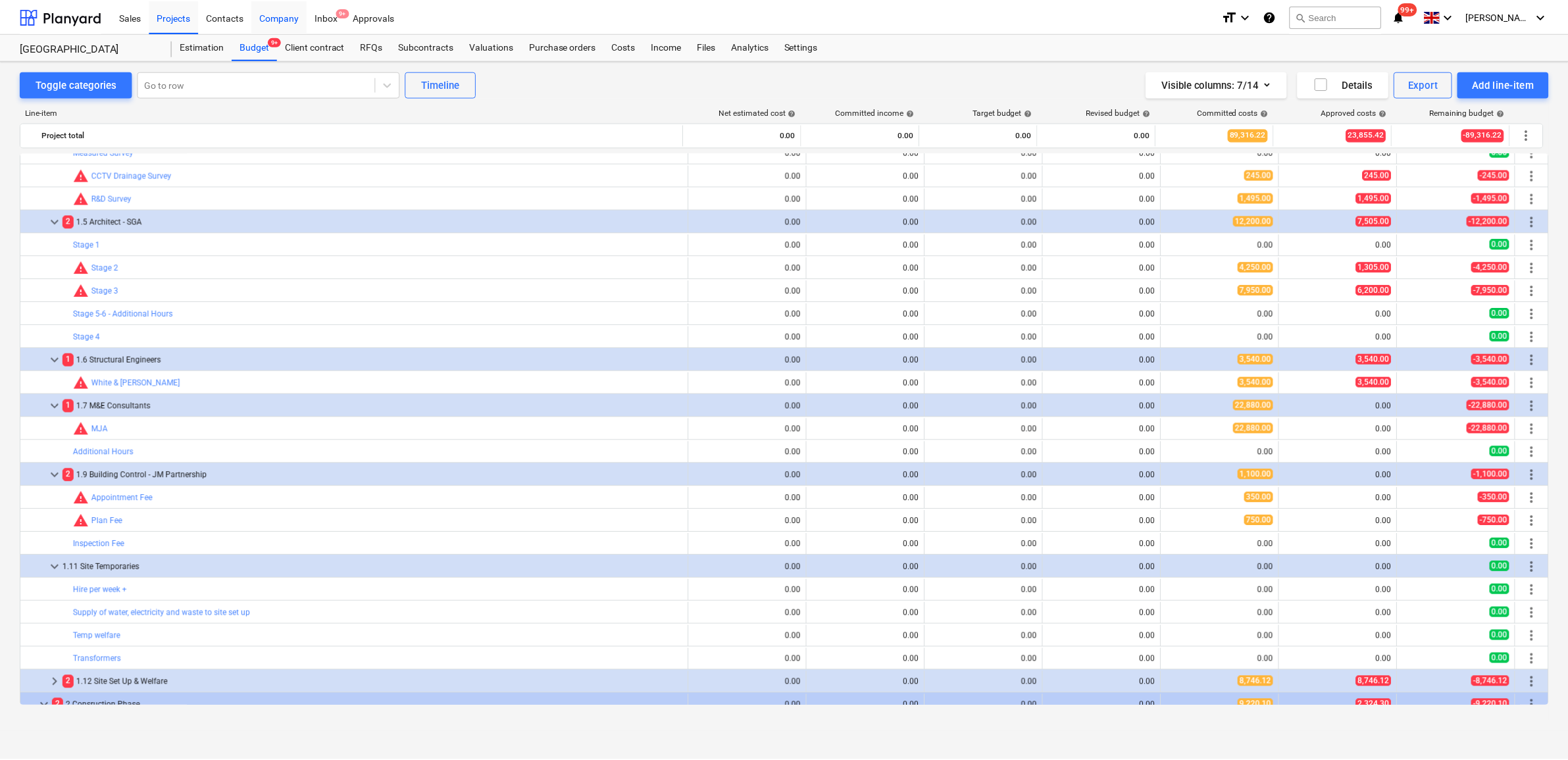
scroll to position [0, 0]
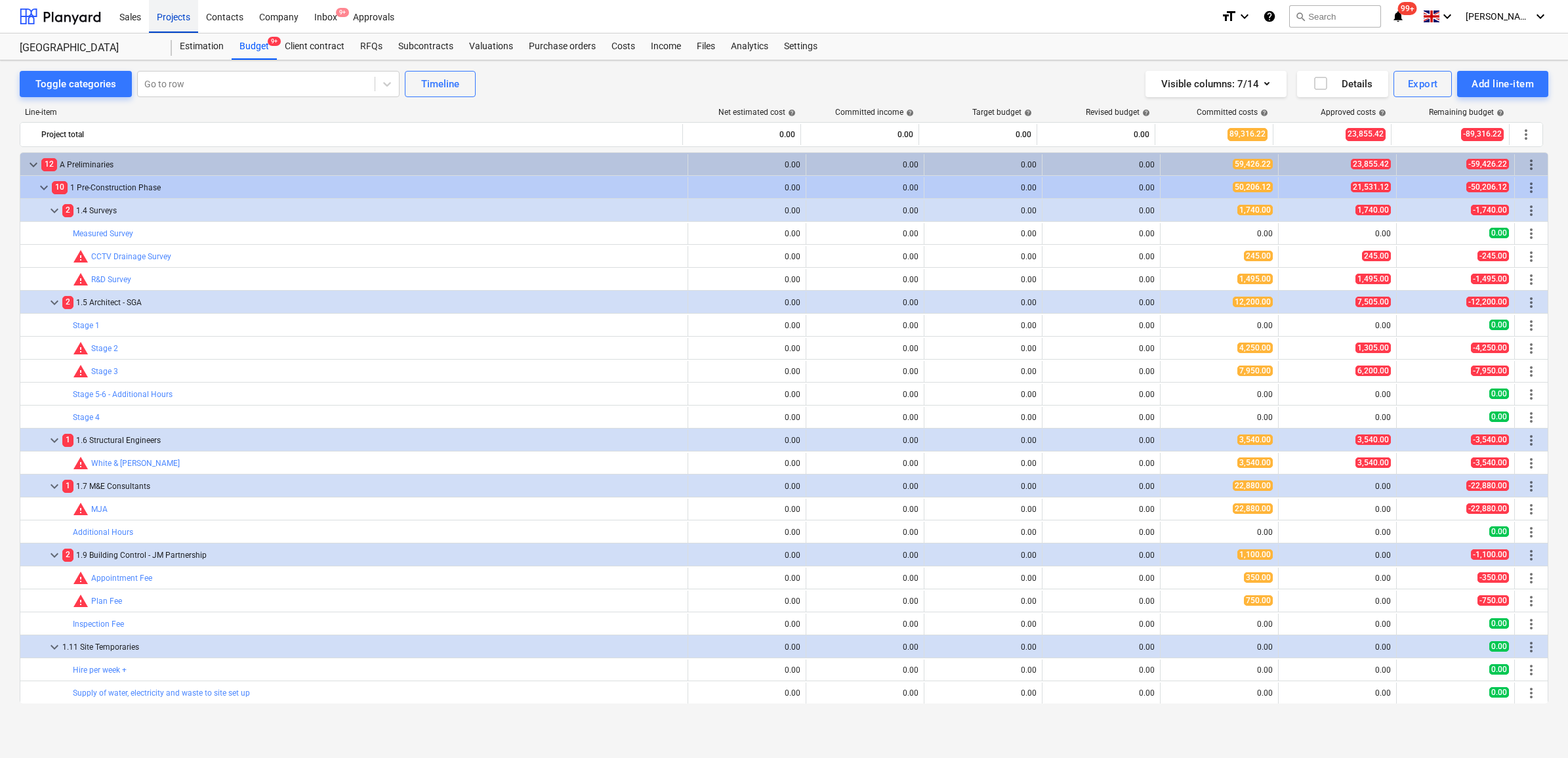
click at [177, 18] on div "Projects" at bounding box center [173, 15] width 49 height 33
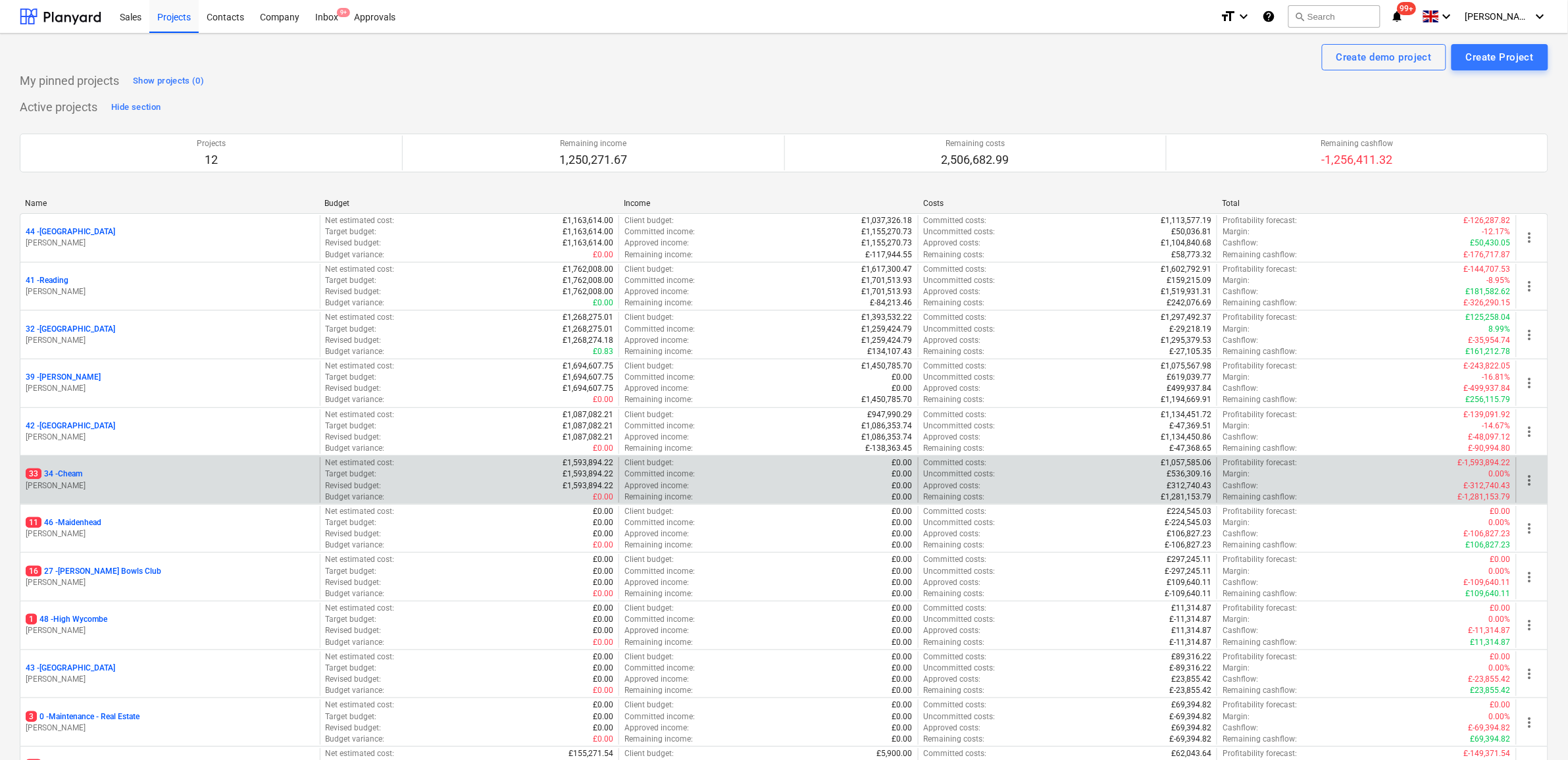
click at [60, 473] on p "33 34 - Cheam" at bounding box center [54, 474] width 57 height 11
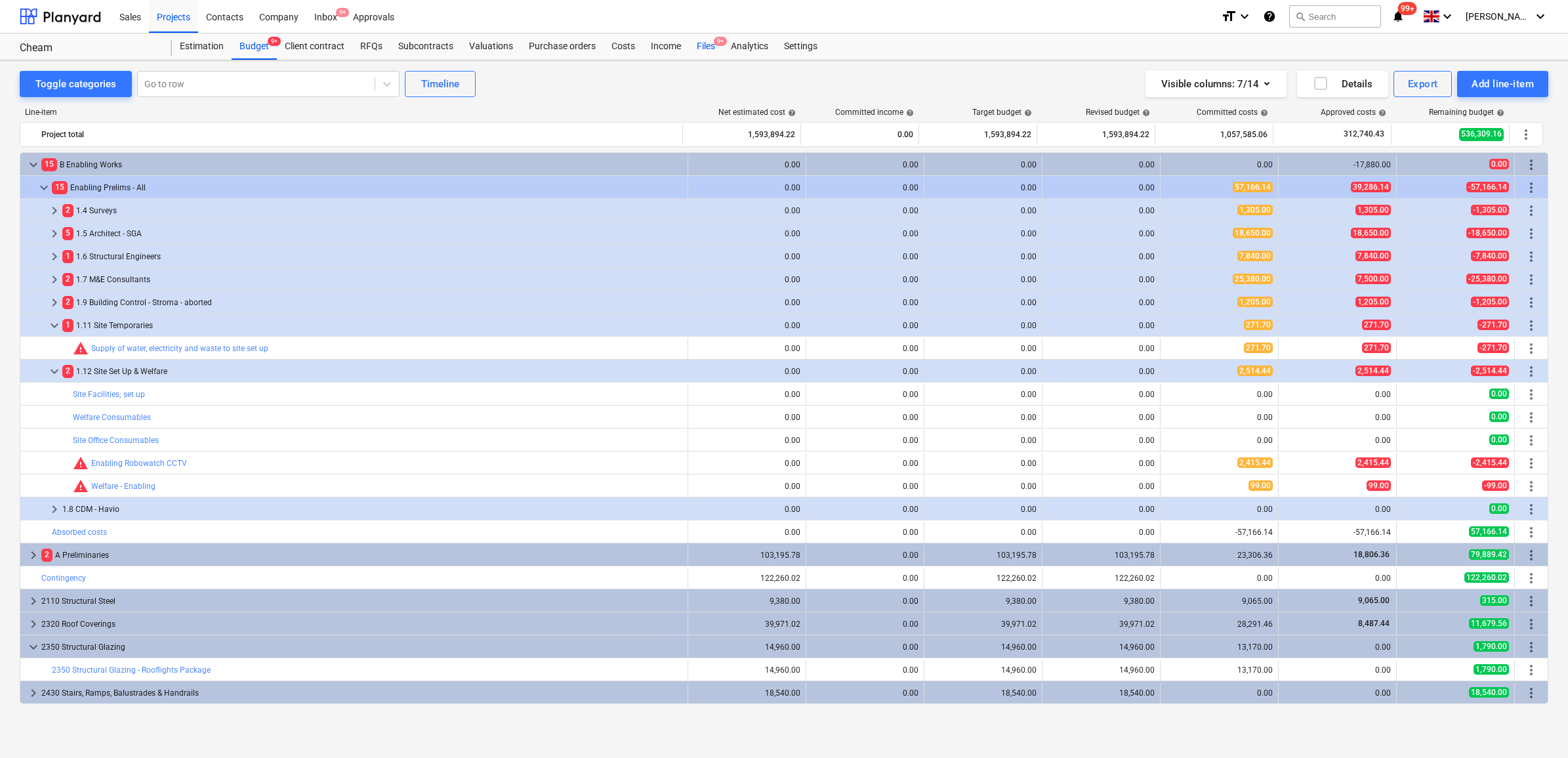
click at [706, 44] on div "Files 9+" at bounding box center [706, 46] width 34 height 26
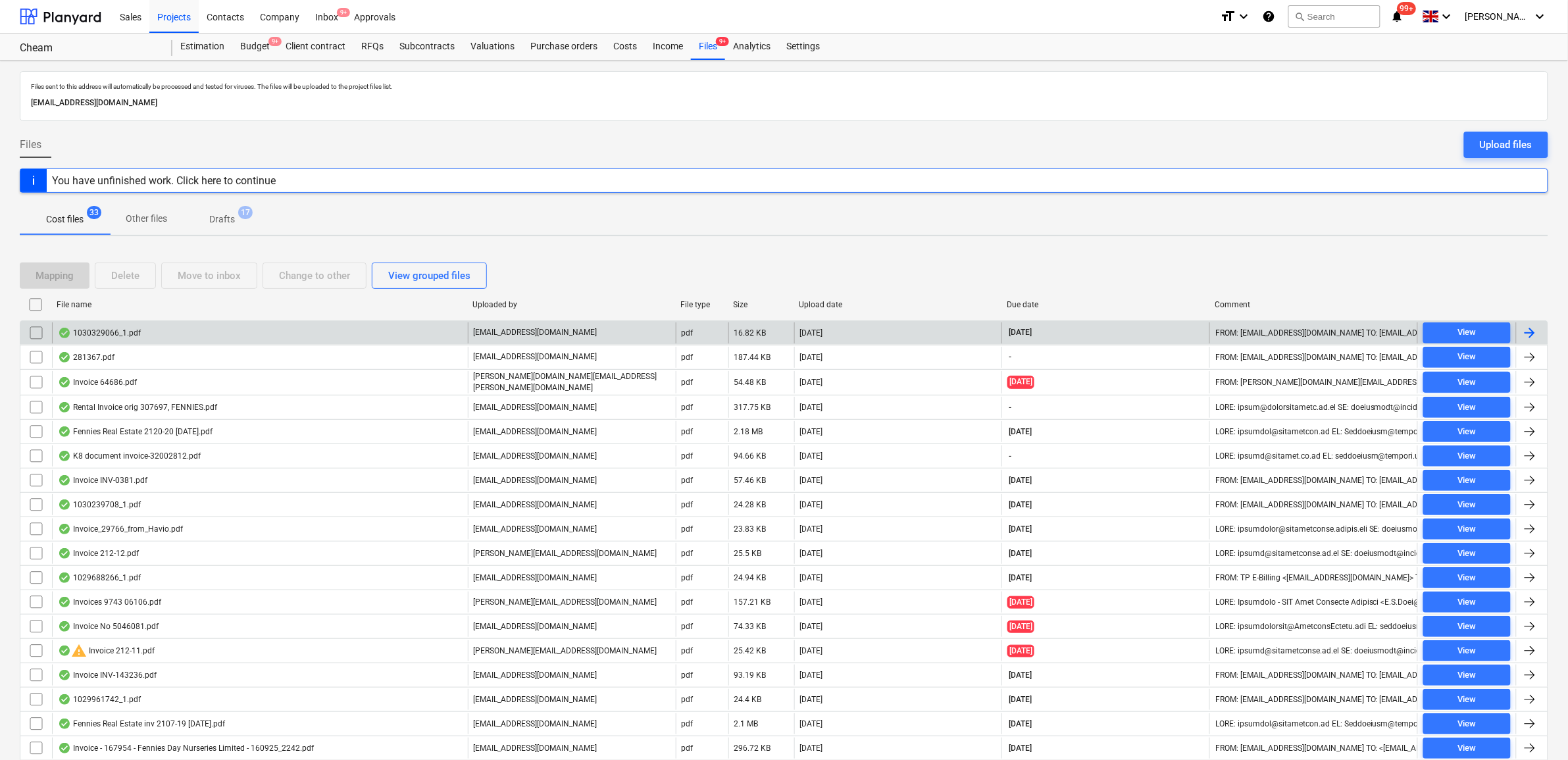
click at [1527, 330] on div at bounding box center [1530, 333] width 16 height 16
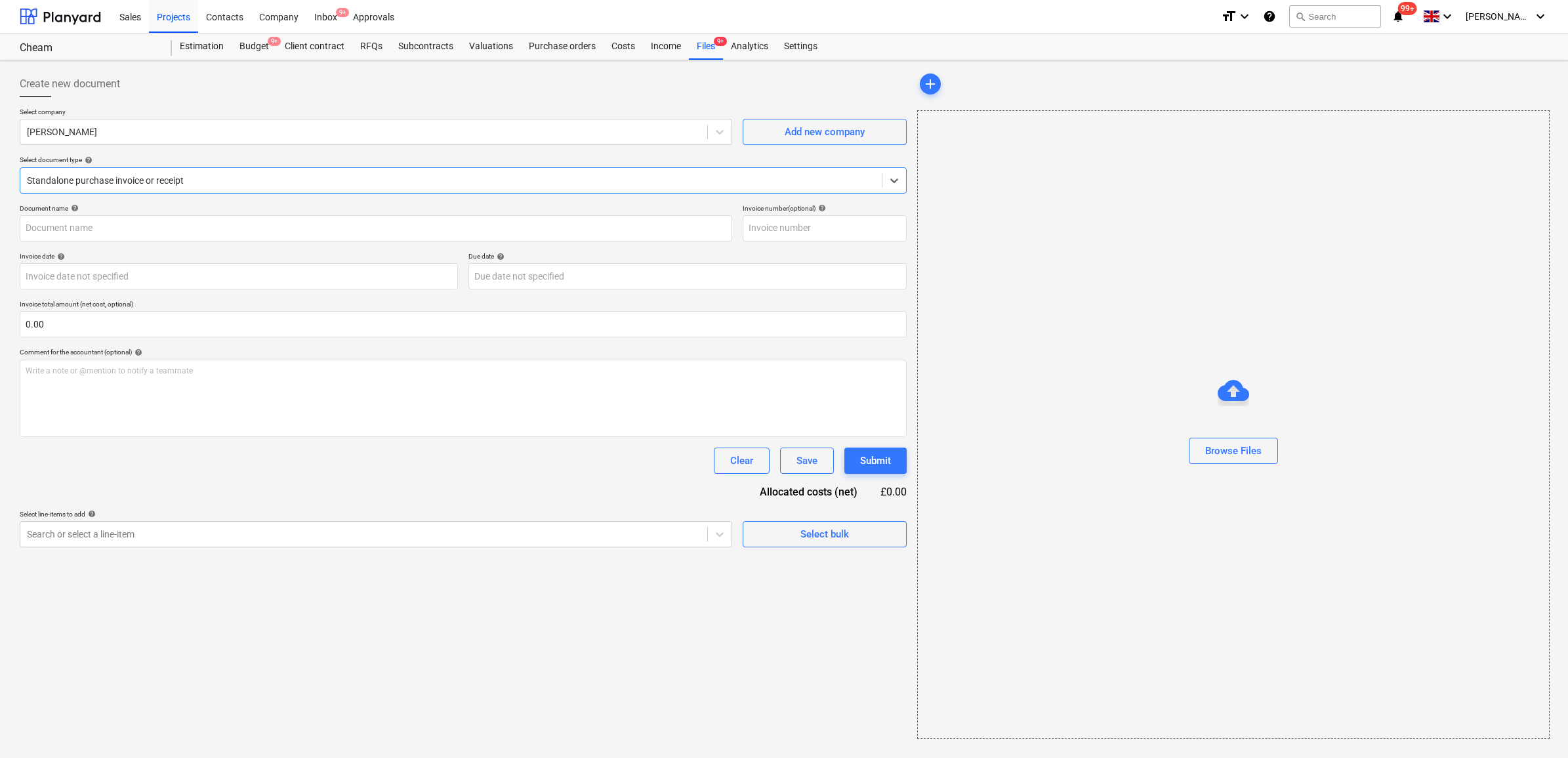
type input "1030329066"
type input "[DATE]"
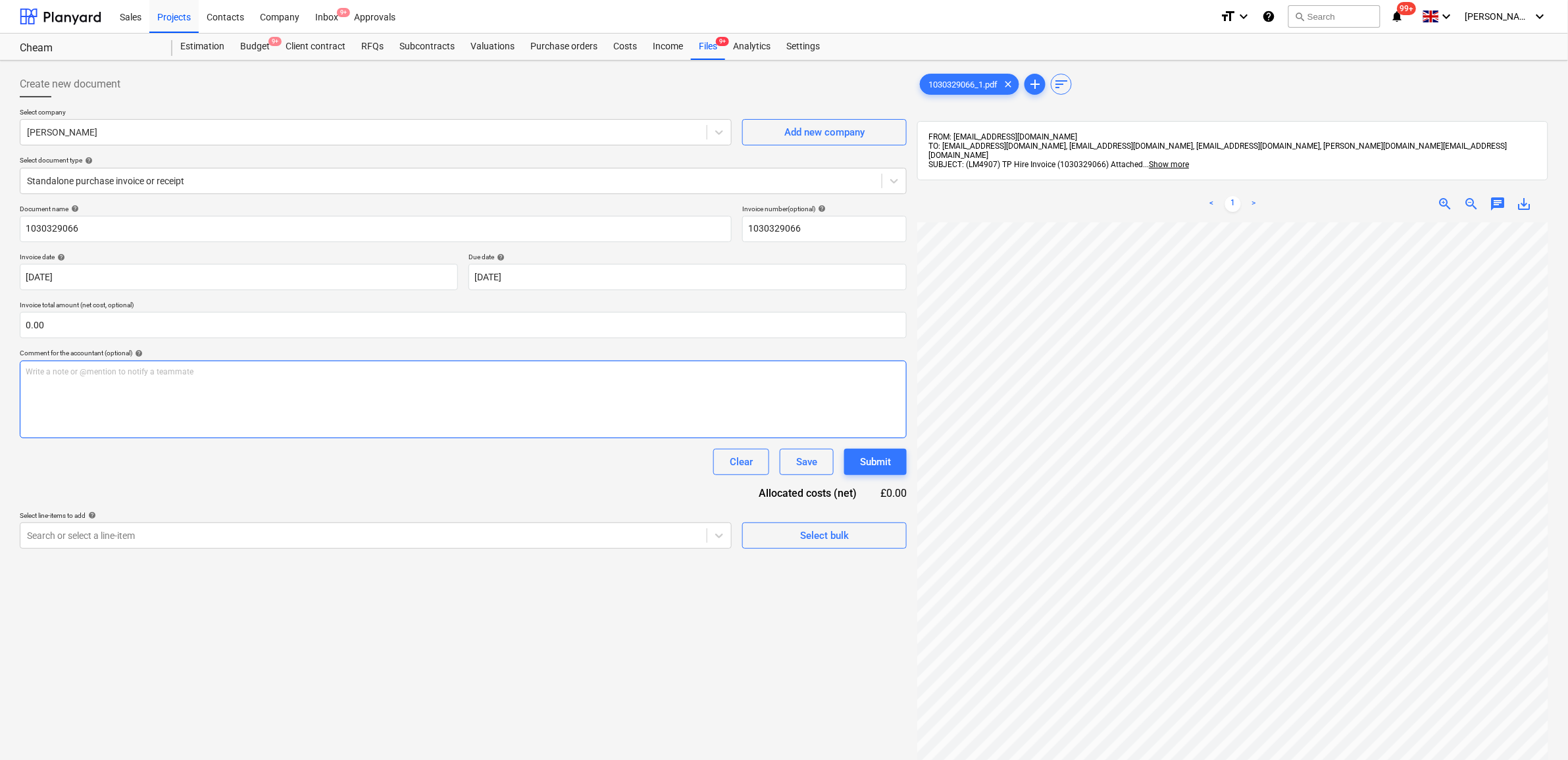
scroll to position [59, 21]
click at [680, 537] on div at bounding box center [363, 536] width 673 height 13
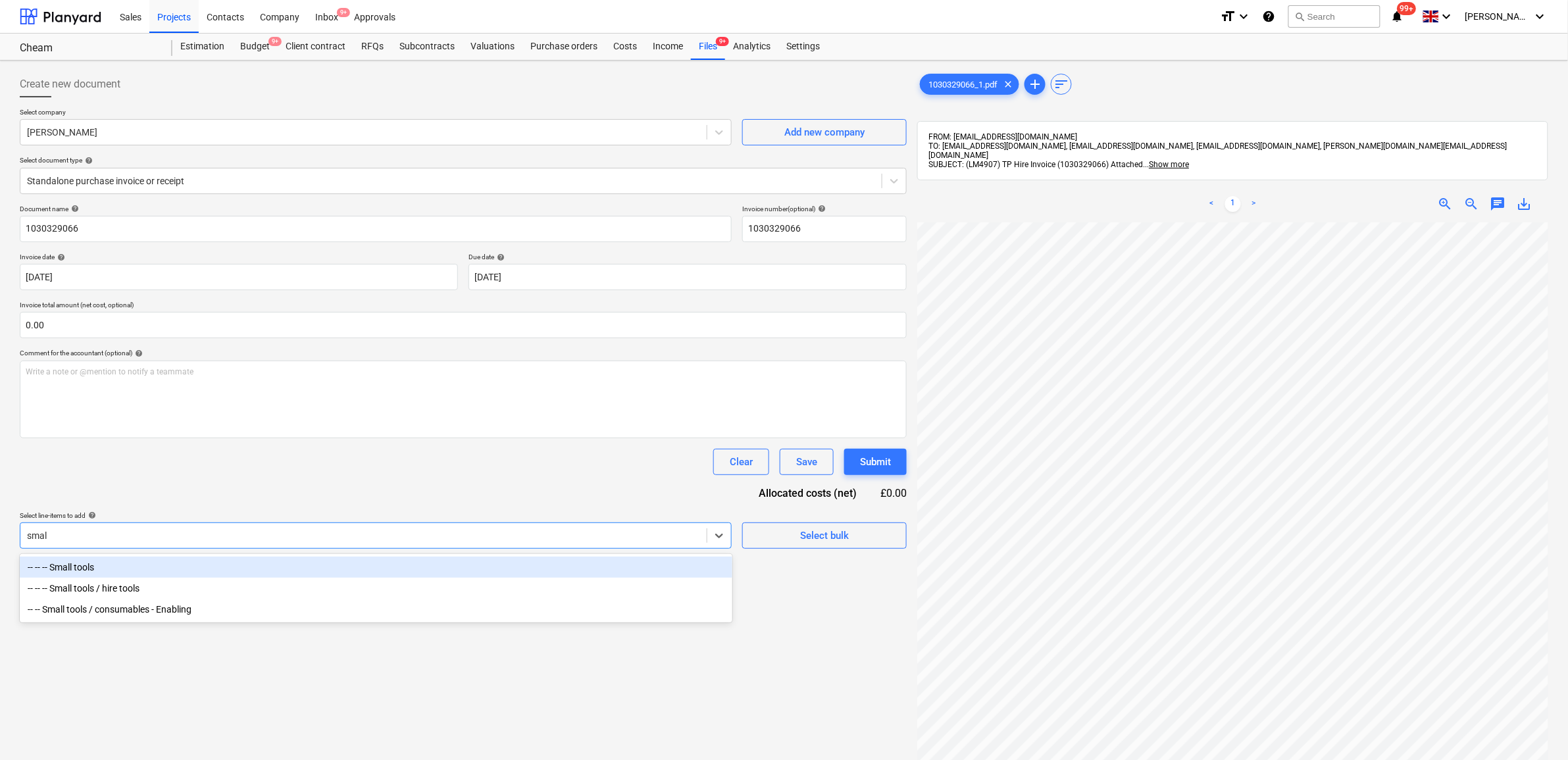
type input "small"
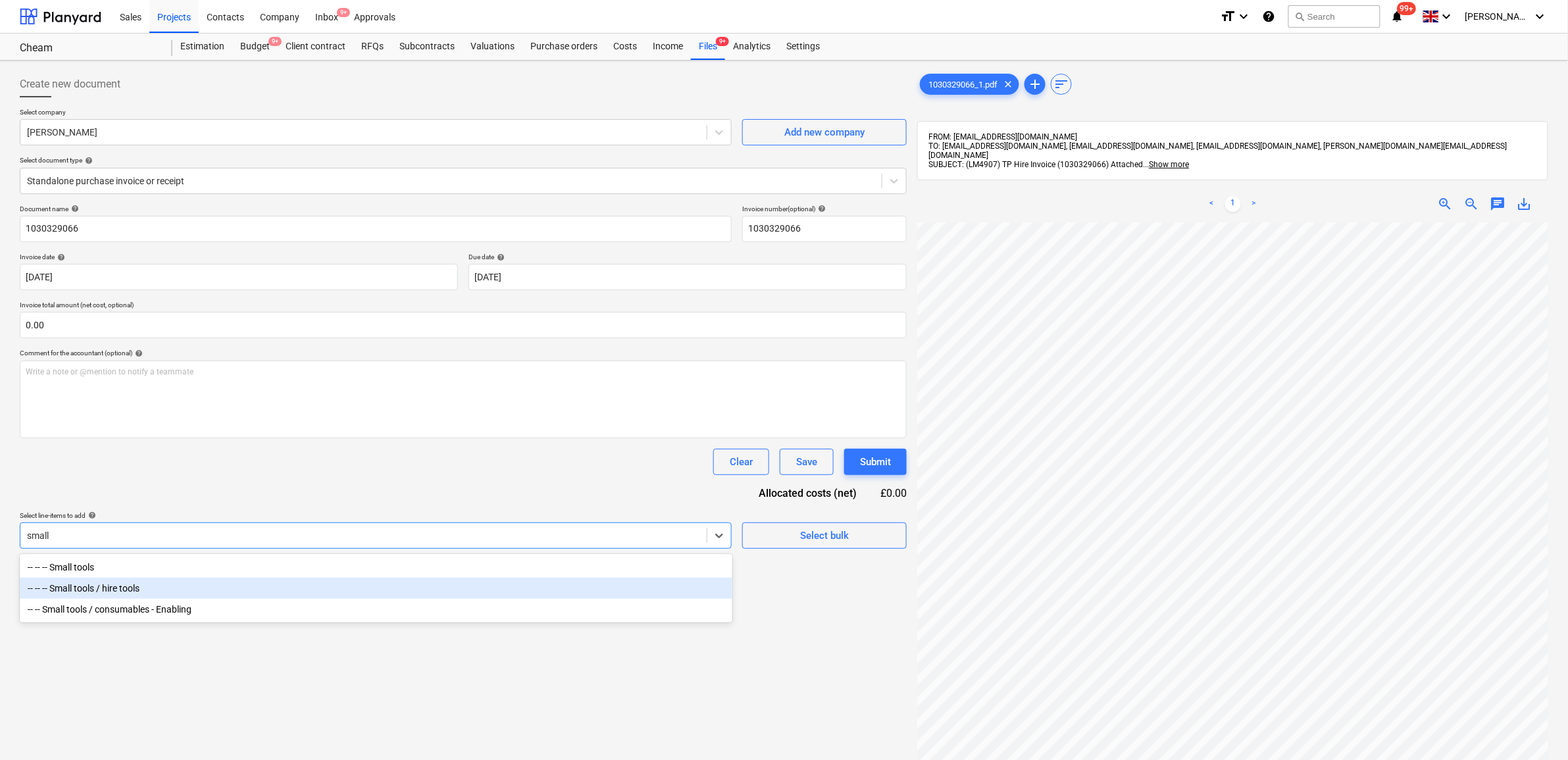
click at [231, 592] on div "-- -- -- Small tools / hire tools" at bounding box center [376, 588] width 712 height 21
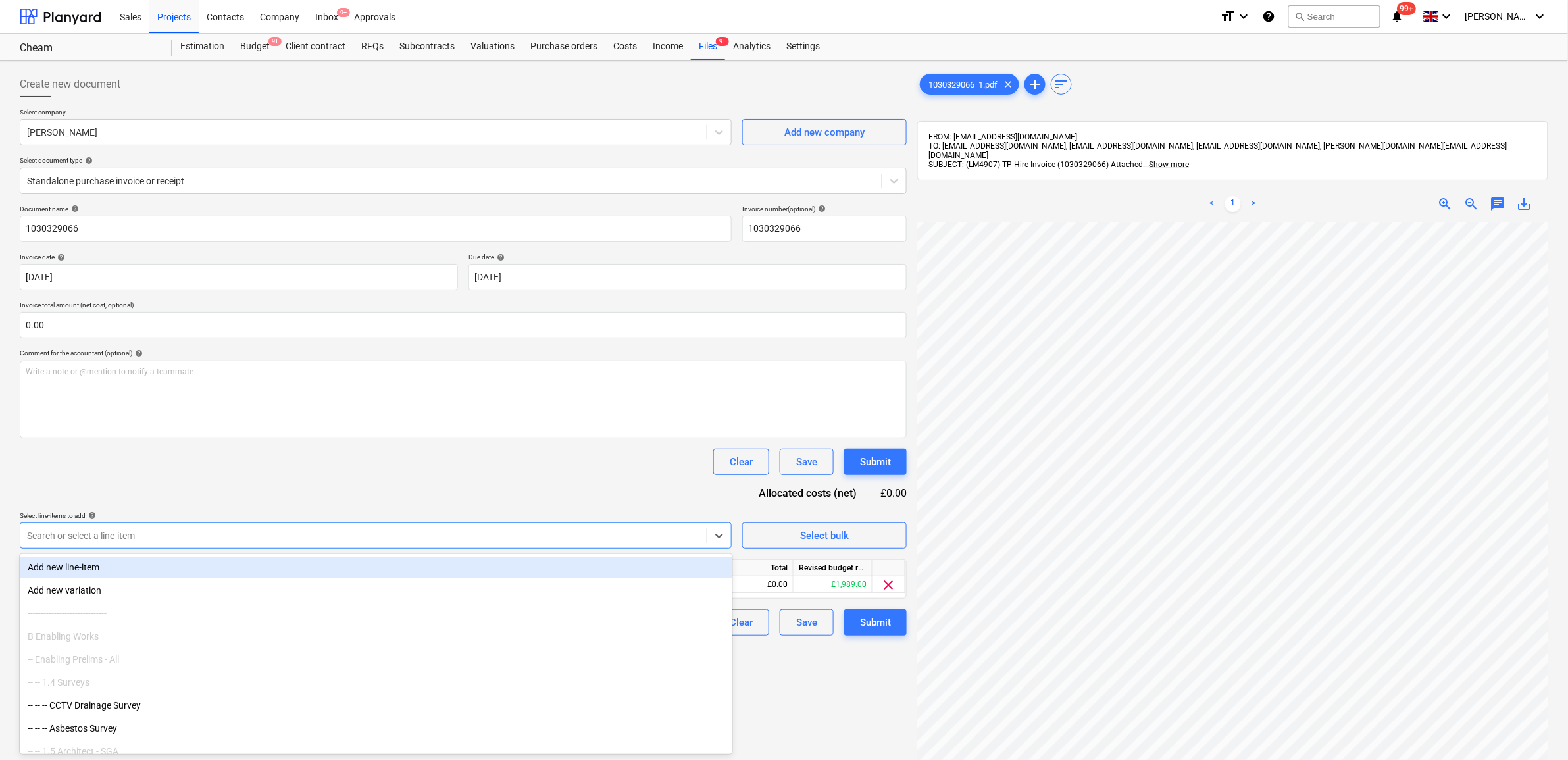
click at [319, 492] on div "Document name help 1030329066 Invoice number (optional) help 1030329066 Invoice…" at bounding box center [463, 420] width 887 height 431
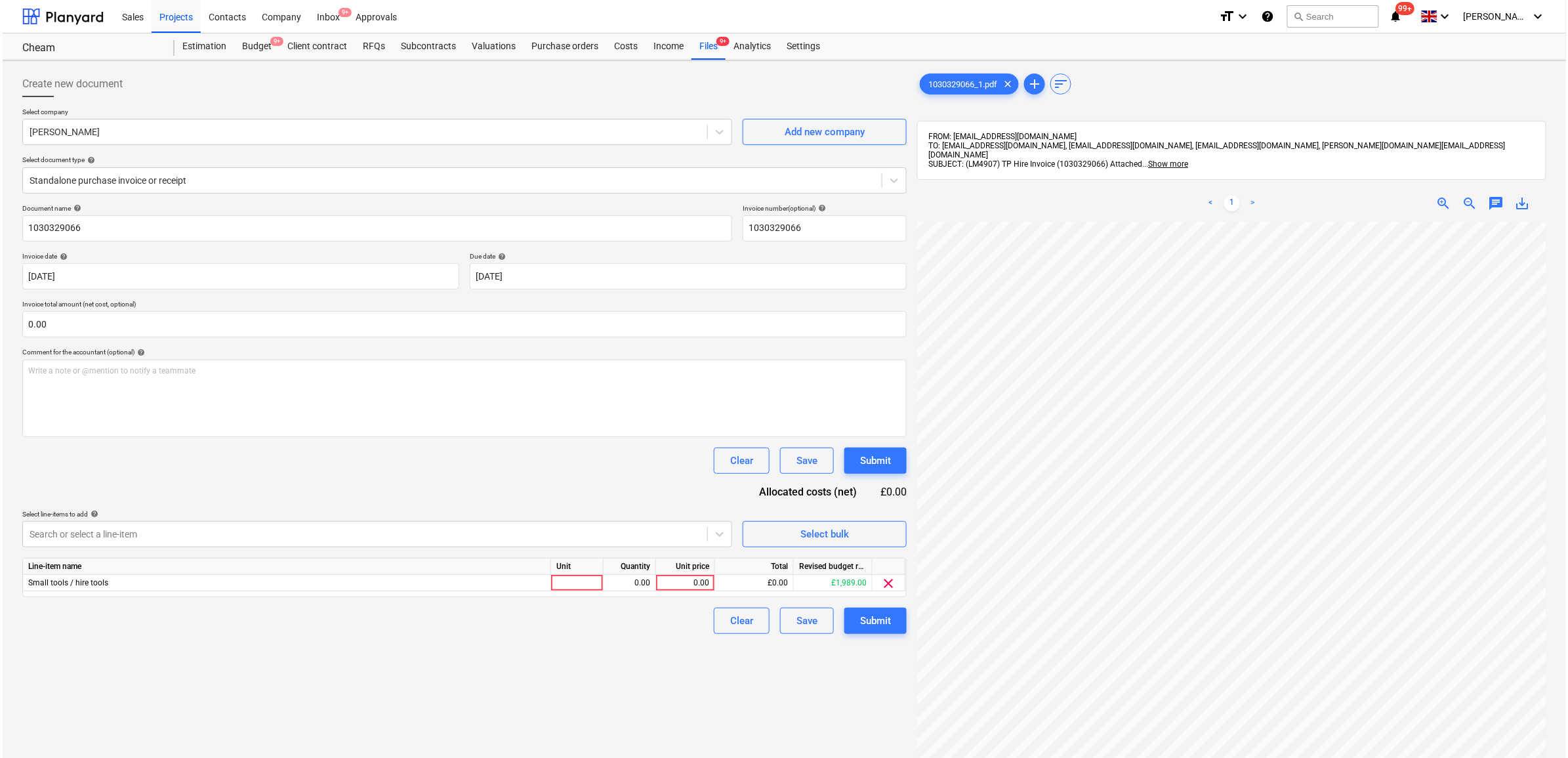
scroll to position [72, 61]
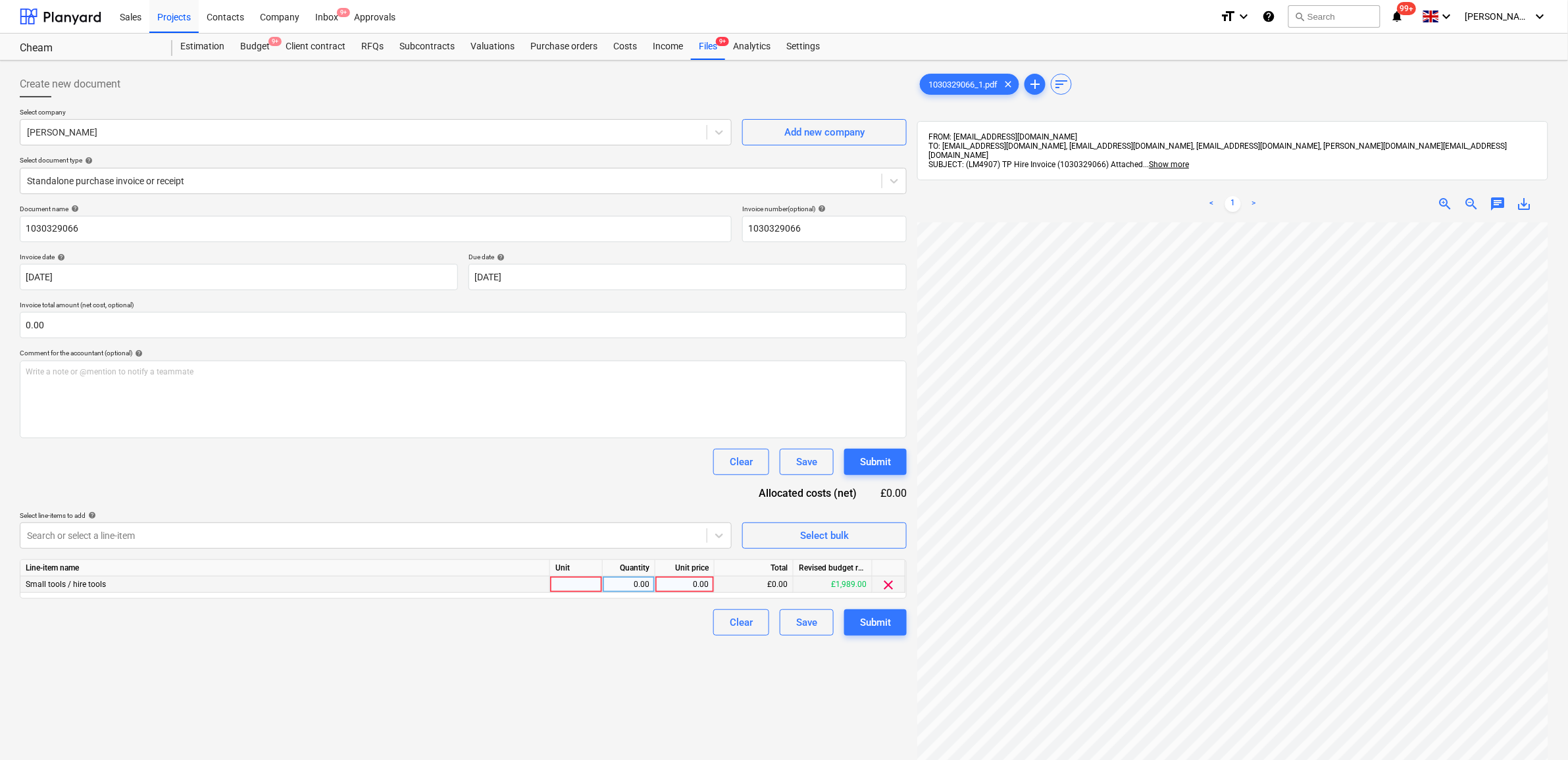
click at [692, 586] on div "0.00" at bounding box center [685, 584] width 48 height 16
type input "143.64"
drag, startPoint x: 678, startPoint y: 682, endPoint x: 804, endPoint y: 660, distance: 127.9
click at [678, 682] on div "Create new document Select company Travis Perkins Add new company Select docume…" at bounding box center [463, 508] width 897 height 885
click at [882, 618] on div "Submit" at bounding box center [876, 622] width 31 height 17
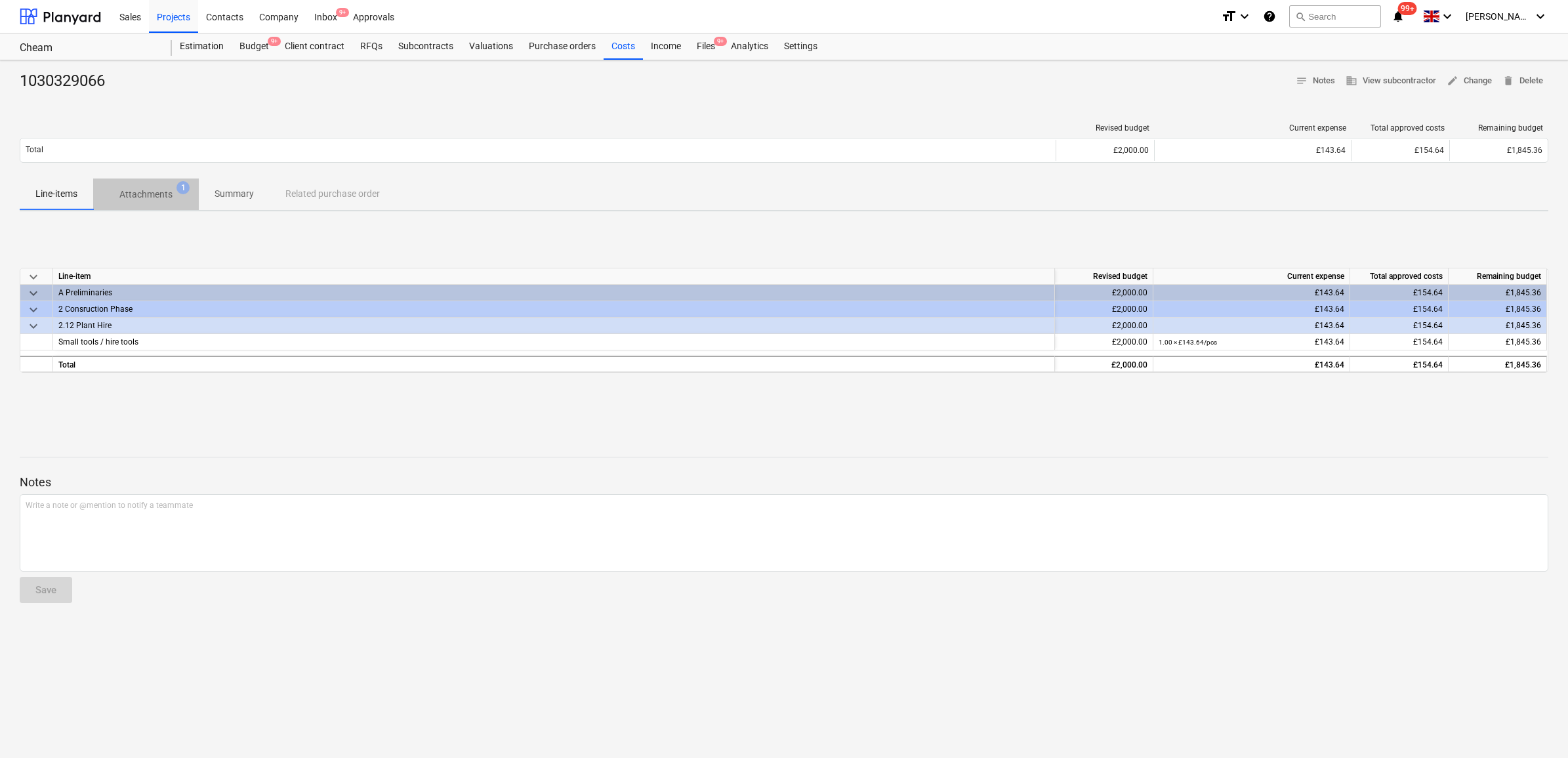
click at [139, 201] on p "Attachments" at bounding box center [146, 194] width 53 height 14
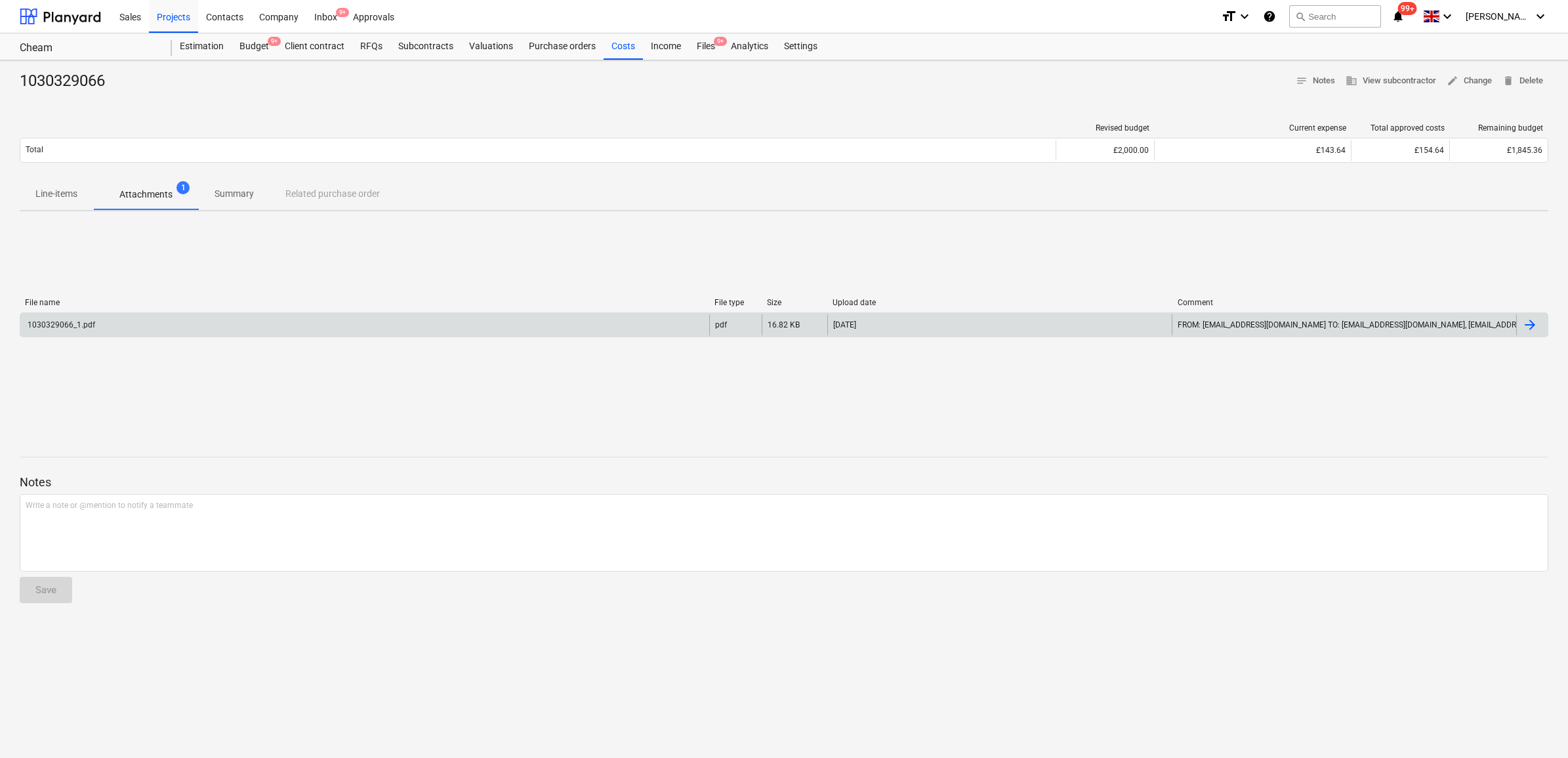
click at [162, 321] on div "1030329066_1.pdf" at bounding box center [365, 325] width 688 height 21
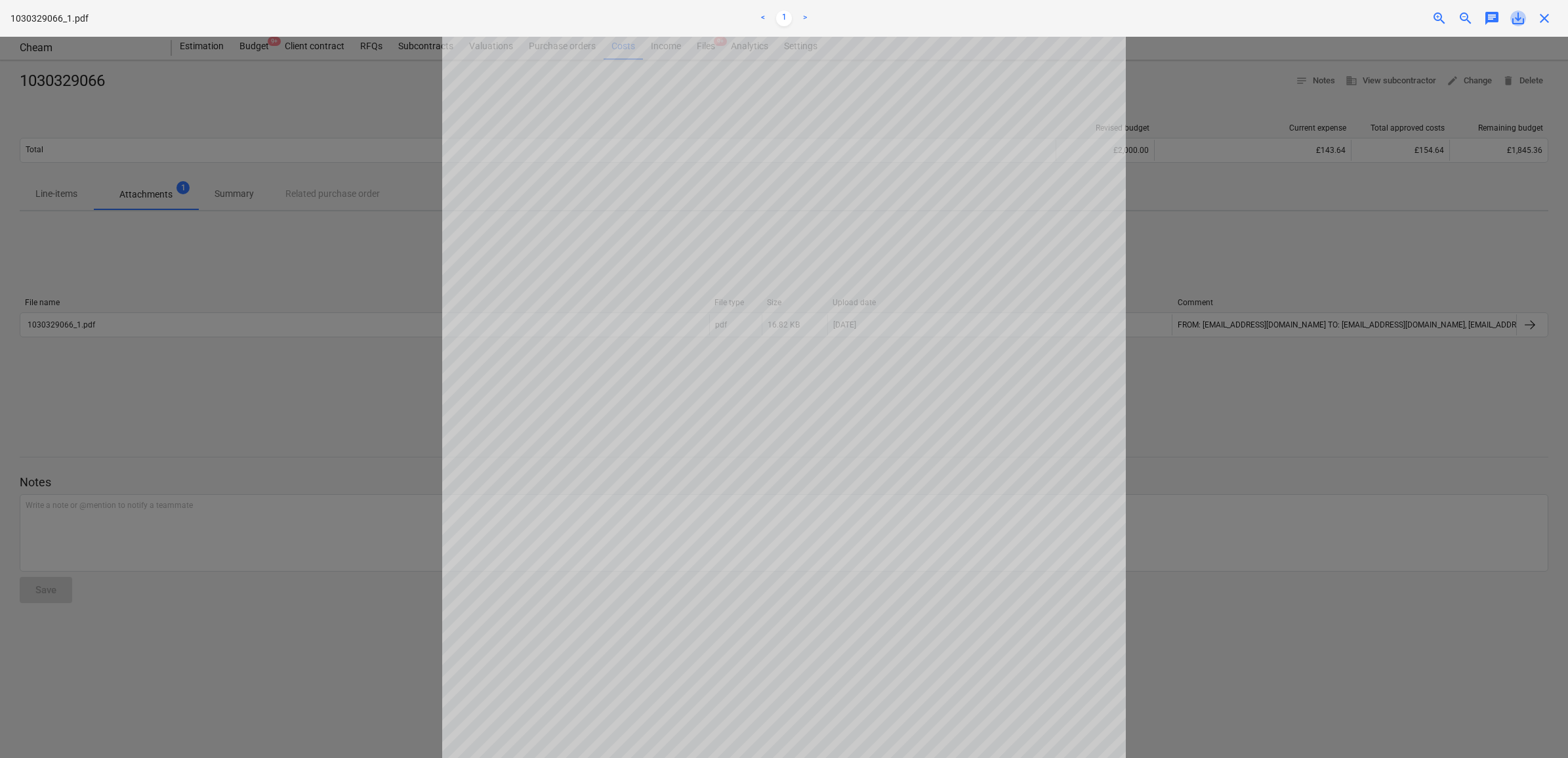
click at [1516, 17] on span "save_alt" at bounding box center [1518, 18] width 16 height 16
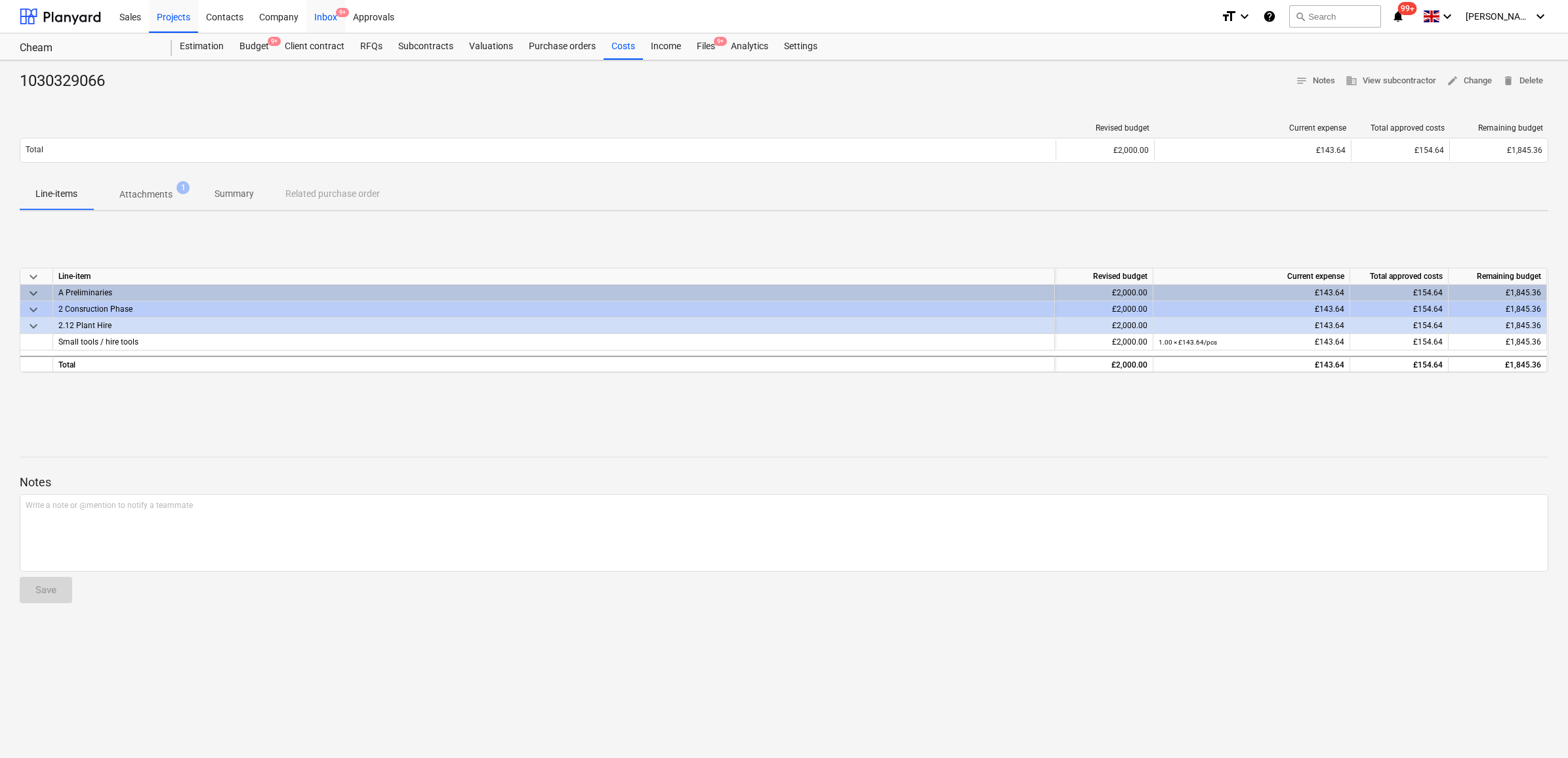
click at [326, 17] on div "Inbox 9+" at bounding box center [325, 15] width 39 height 33
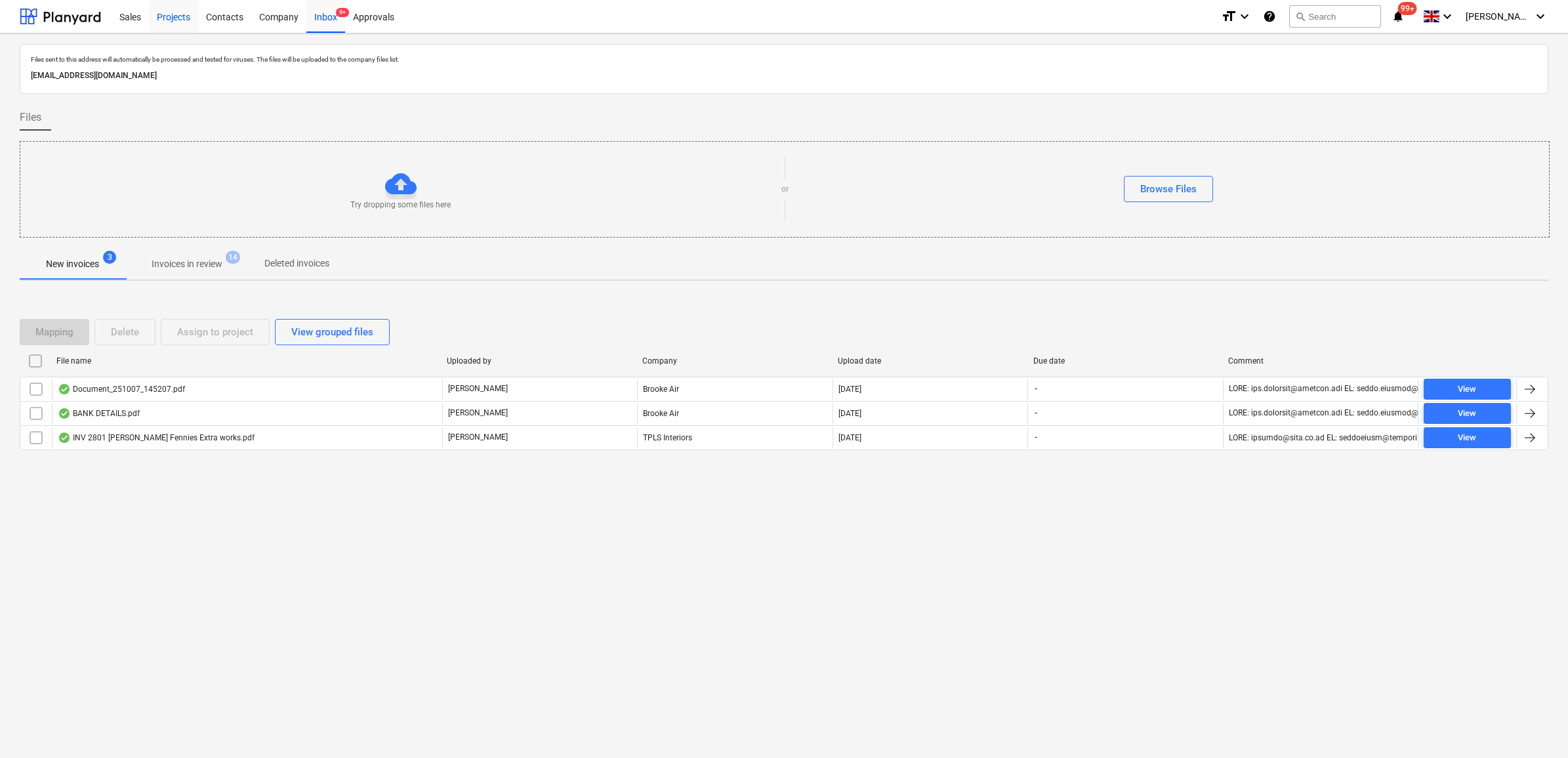
click at [167, 9] on div "Projects" at bounding box center [173, 15] width 49 height 33
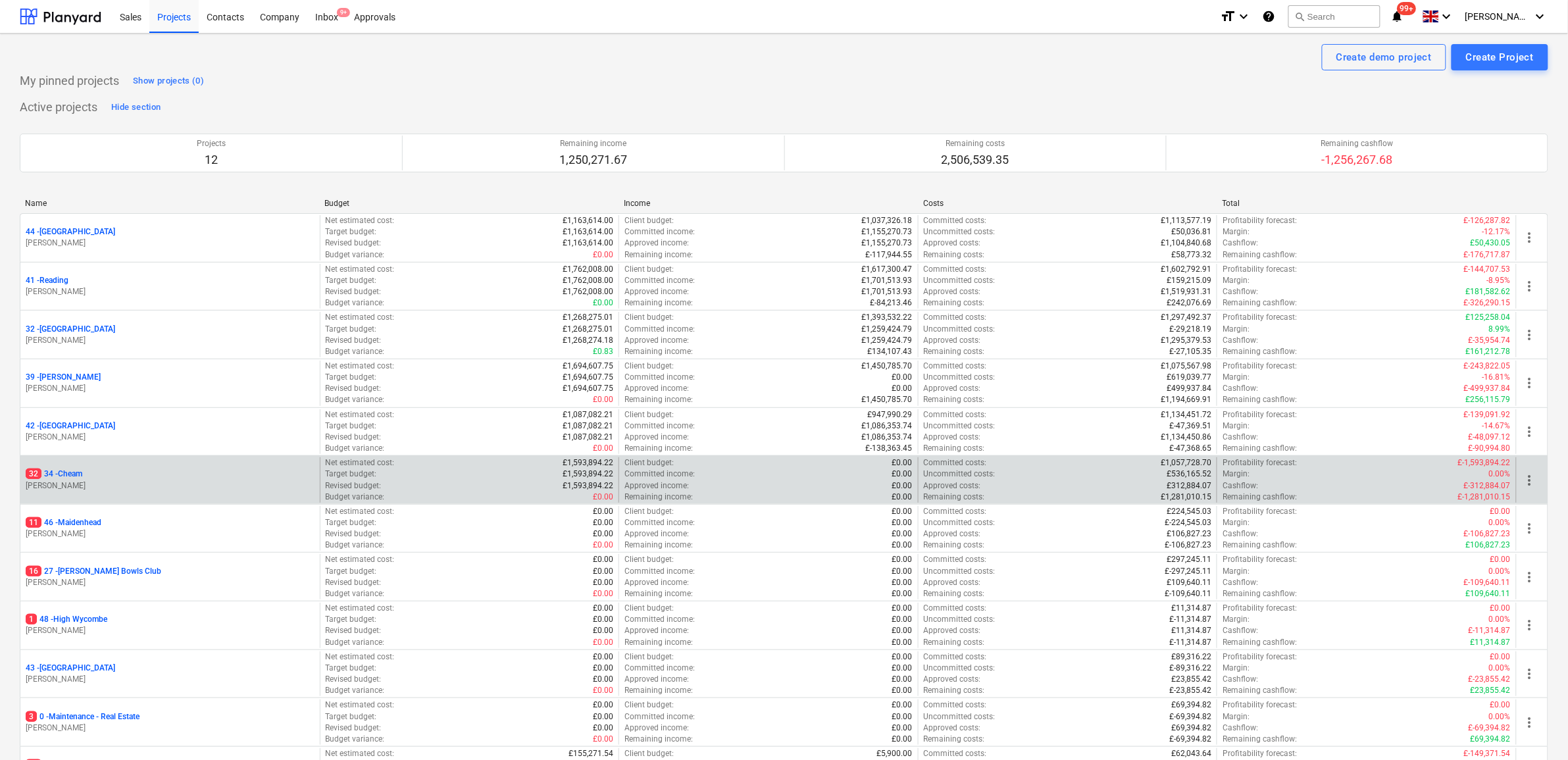
click at [79, 473] on p "32 34 - Cheam" at bounding box center [54, 474] width 57 height 11
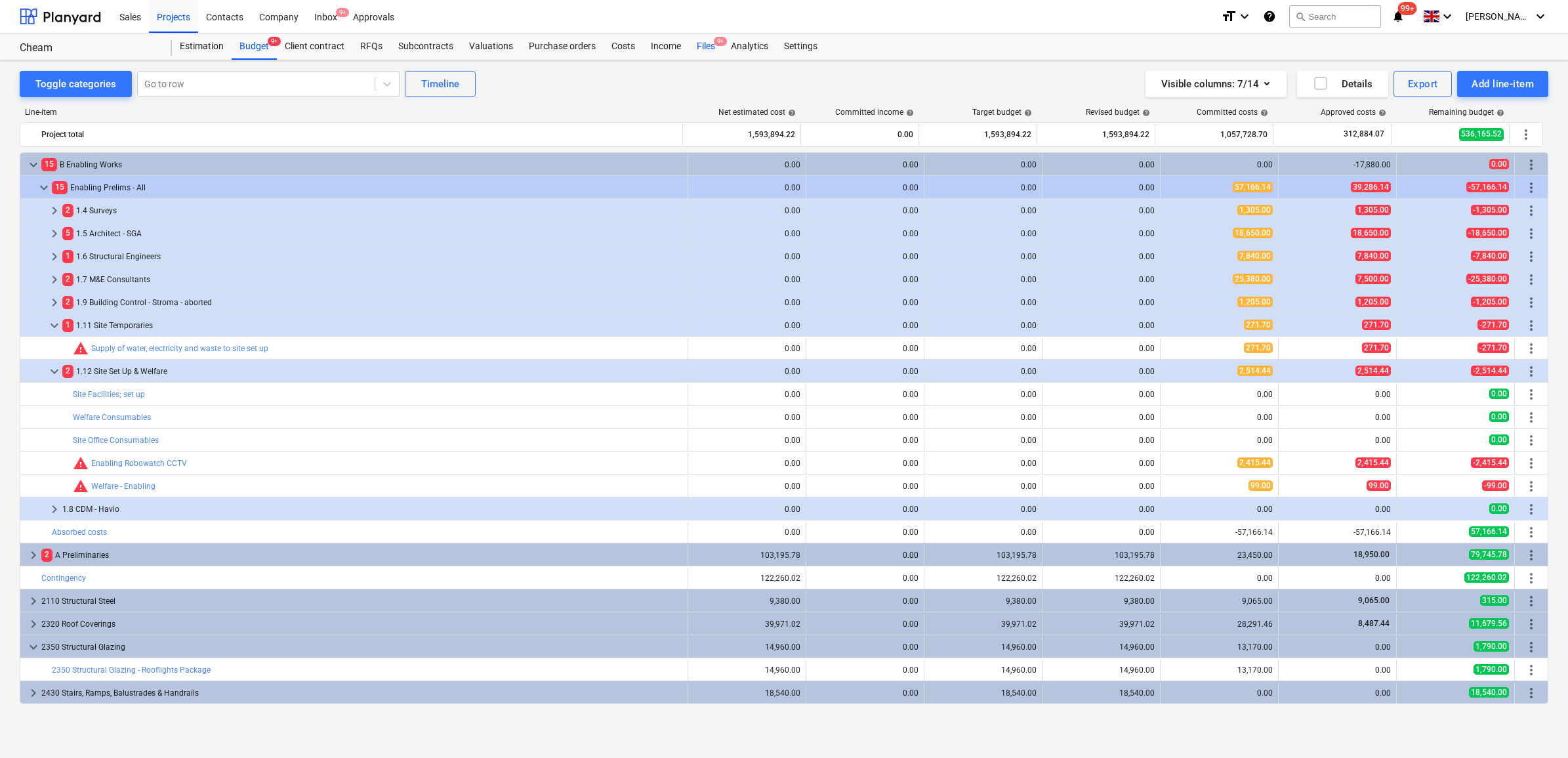
click at [696, 47] on div "Files 9+" at bounding box center [706, 46] width 34 height 26
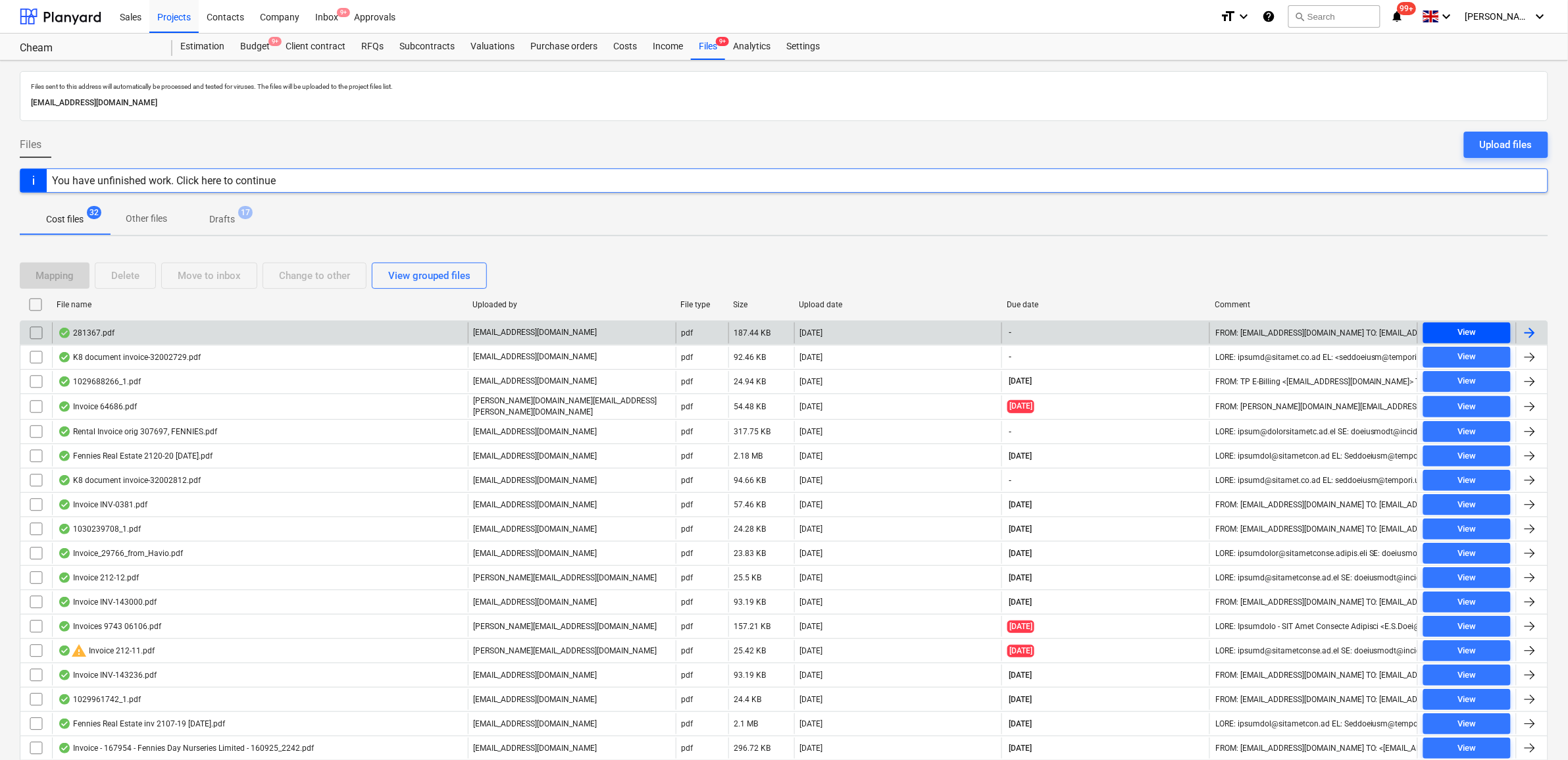
click at [1463, 333] on div "View" at bounding box center [1467, 333] width 18 height 15
click at [1531, 327] on div at bounding box center [1530, 333] width 16 height 16
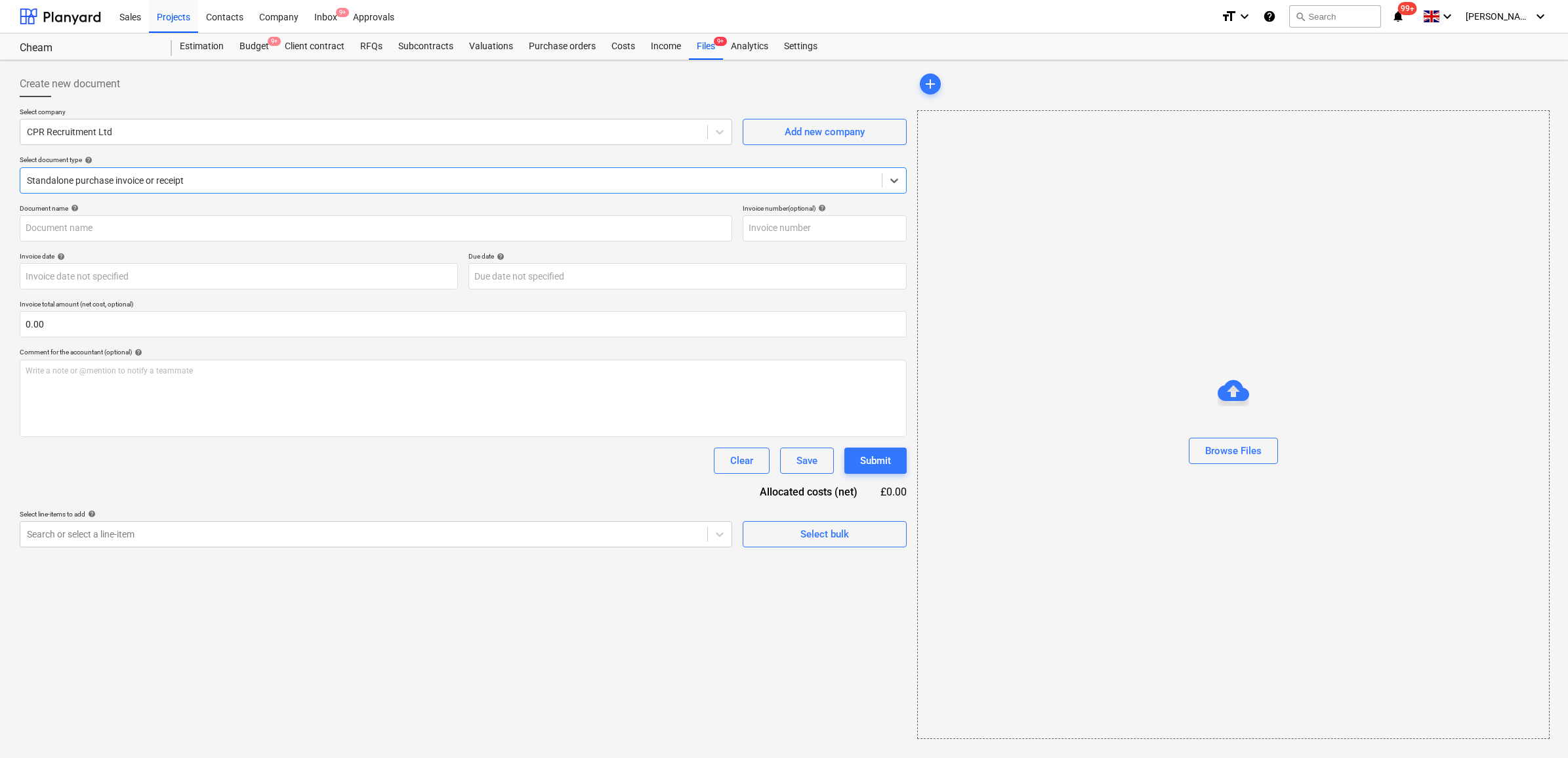
type input "281367"
type input "28 Sep 2025"
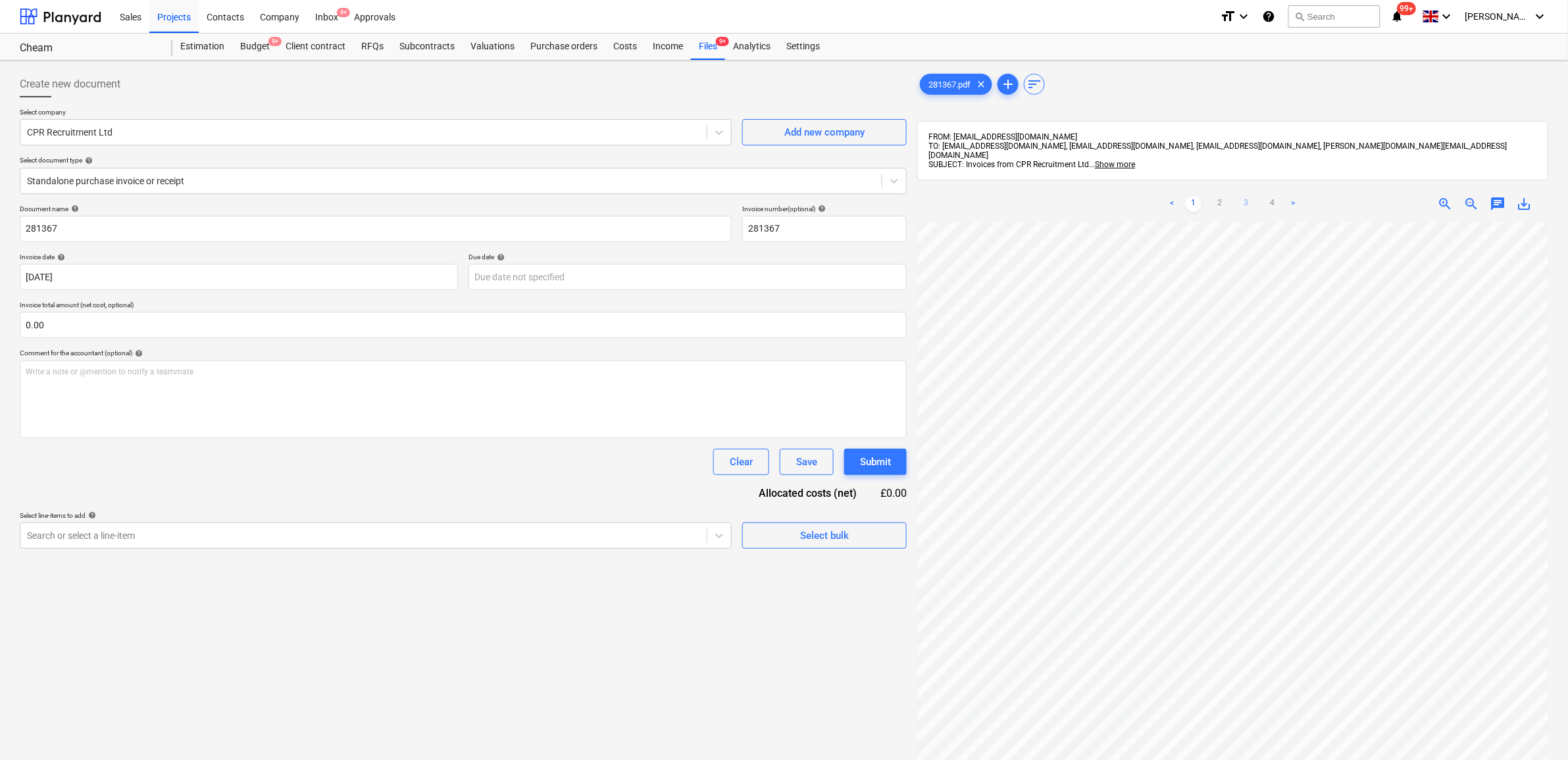
click at [1248, 196] on link "3" at bounding box center [1246, 204] width 16 height 16
click at [320, 538] on div at bounding box center [363, 536] width 673 height 13
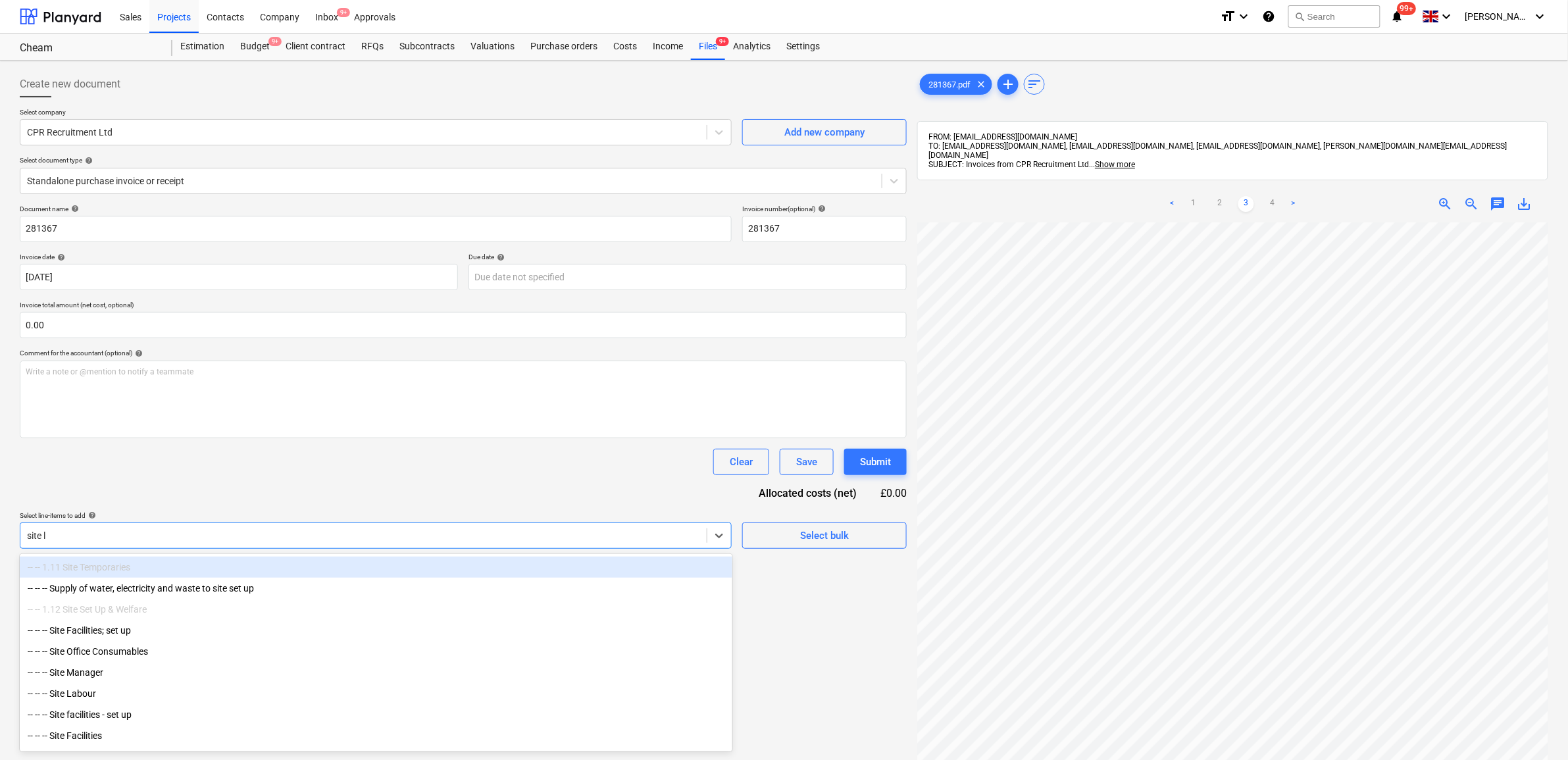
type input "site la"
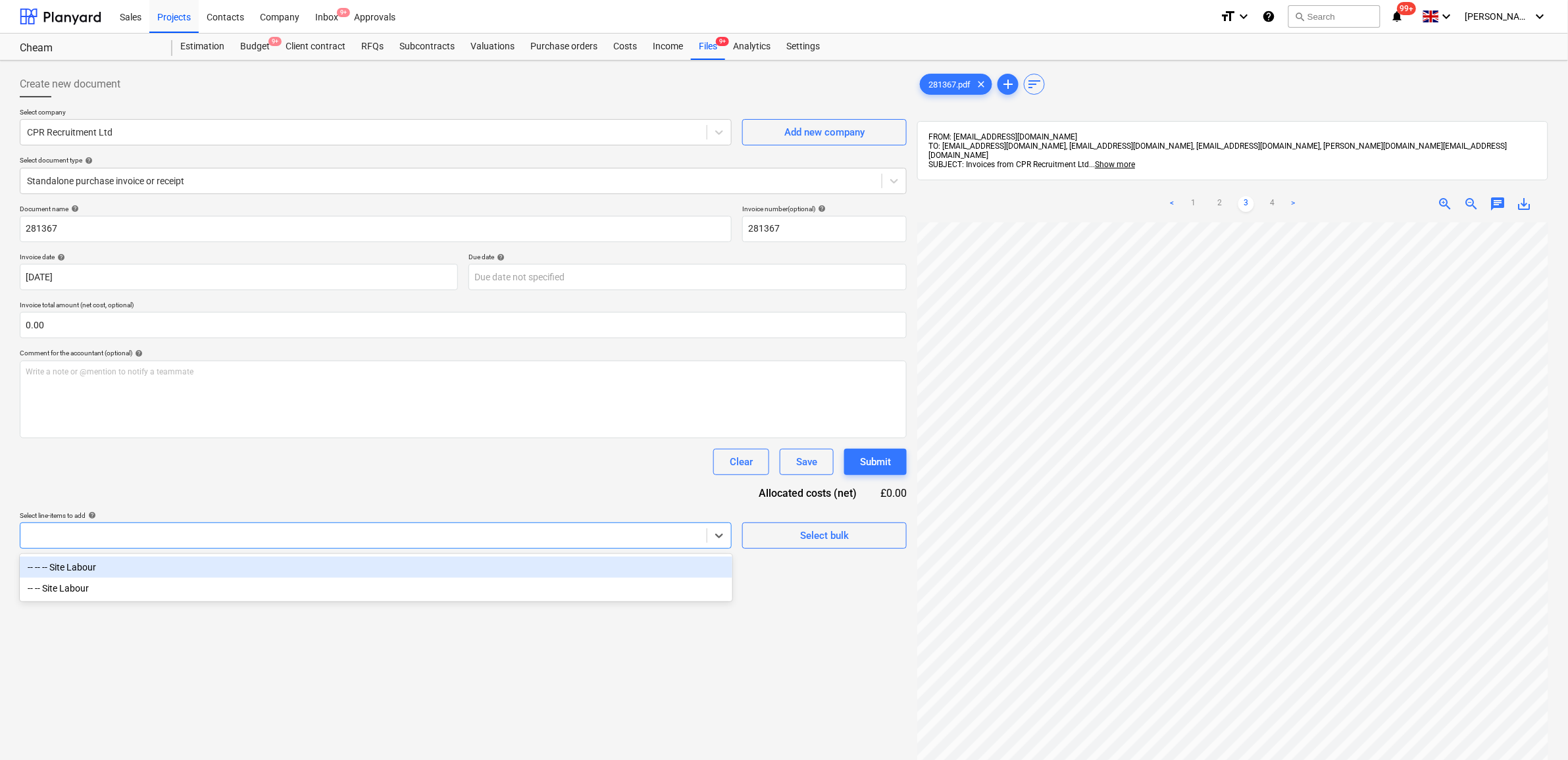
click at [261, 538] on div at bounding box center [363, 536] width 673 height 13
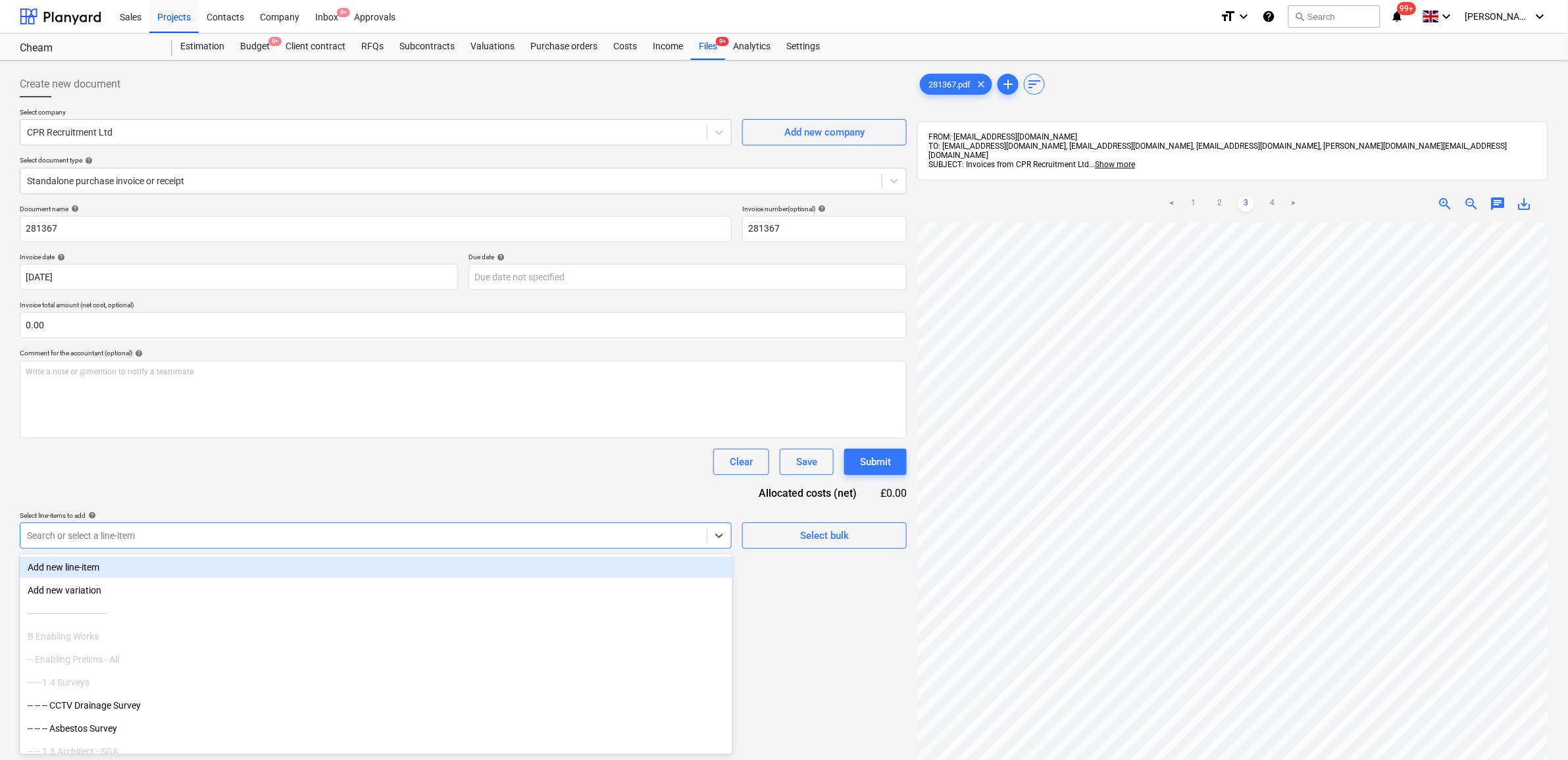
click at [267, 534] on div at bounding box center [363, 536] width 673 height 13
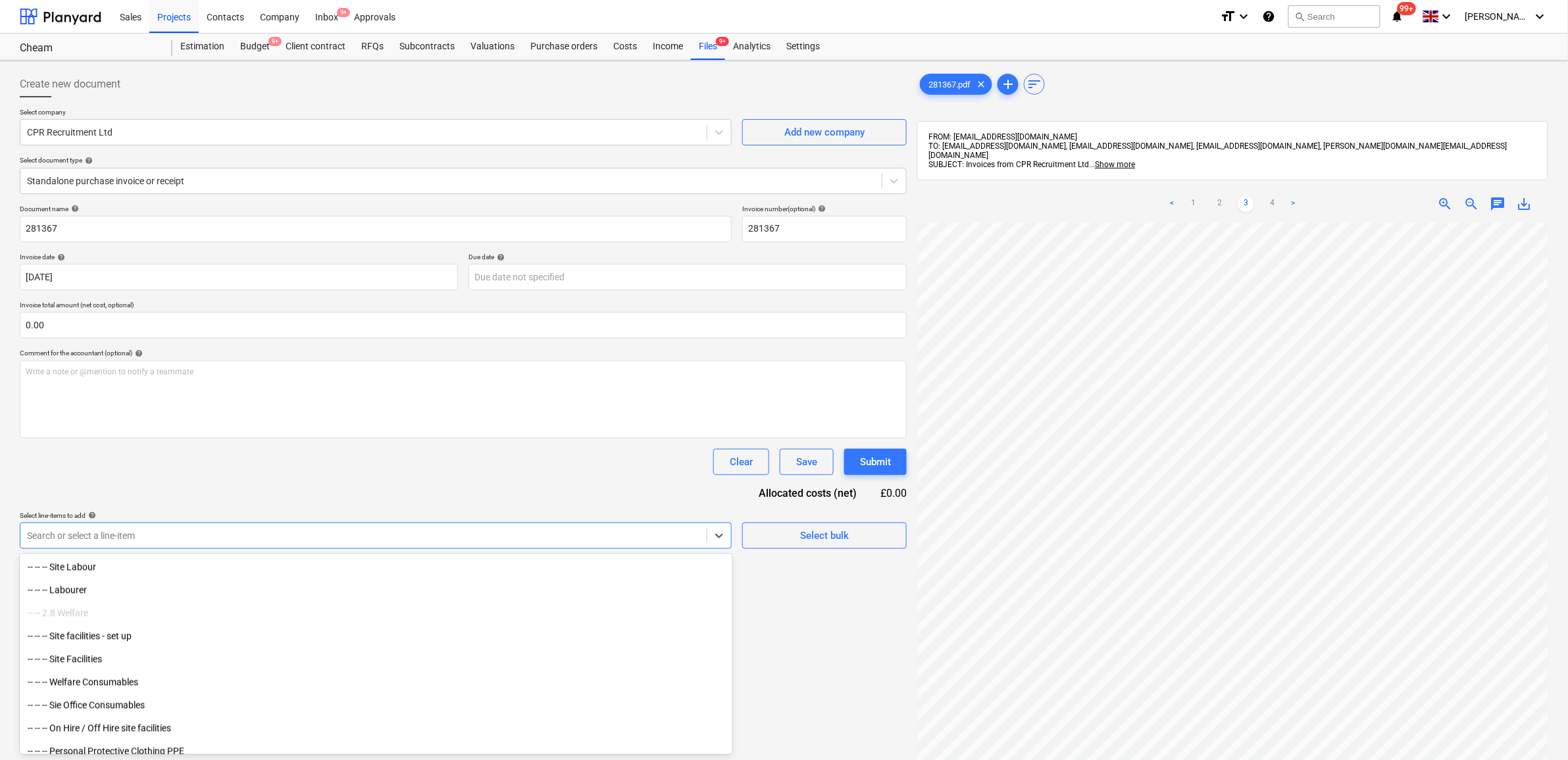
scroll to position [1069, 0]
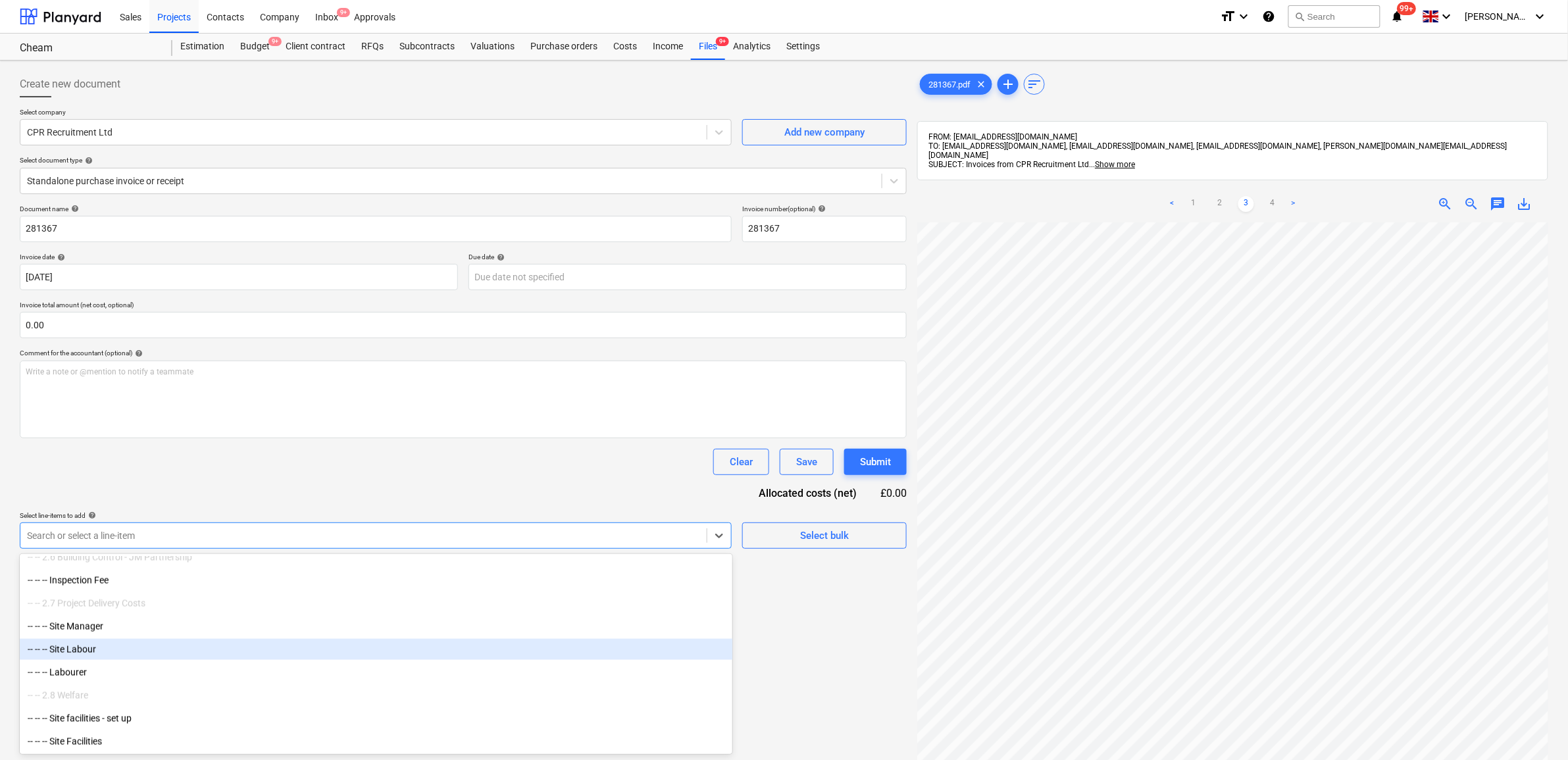
click at [179, 646] on div "-- -- -- Site Labour" at bounding box center [376, 650] width 712 height 21
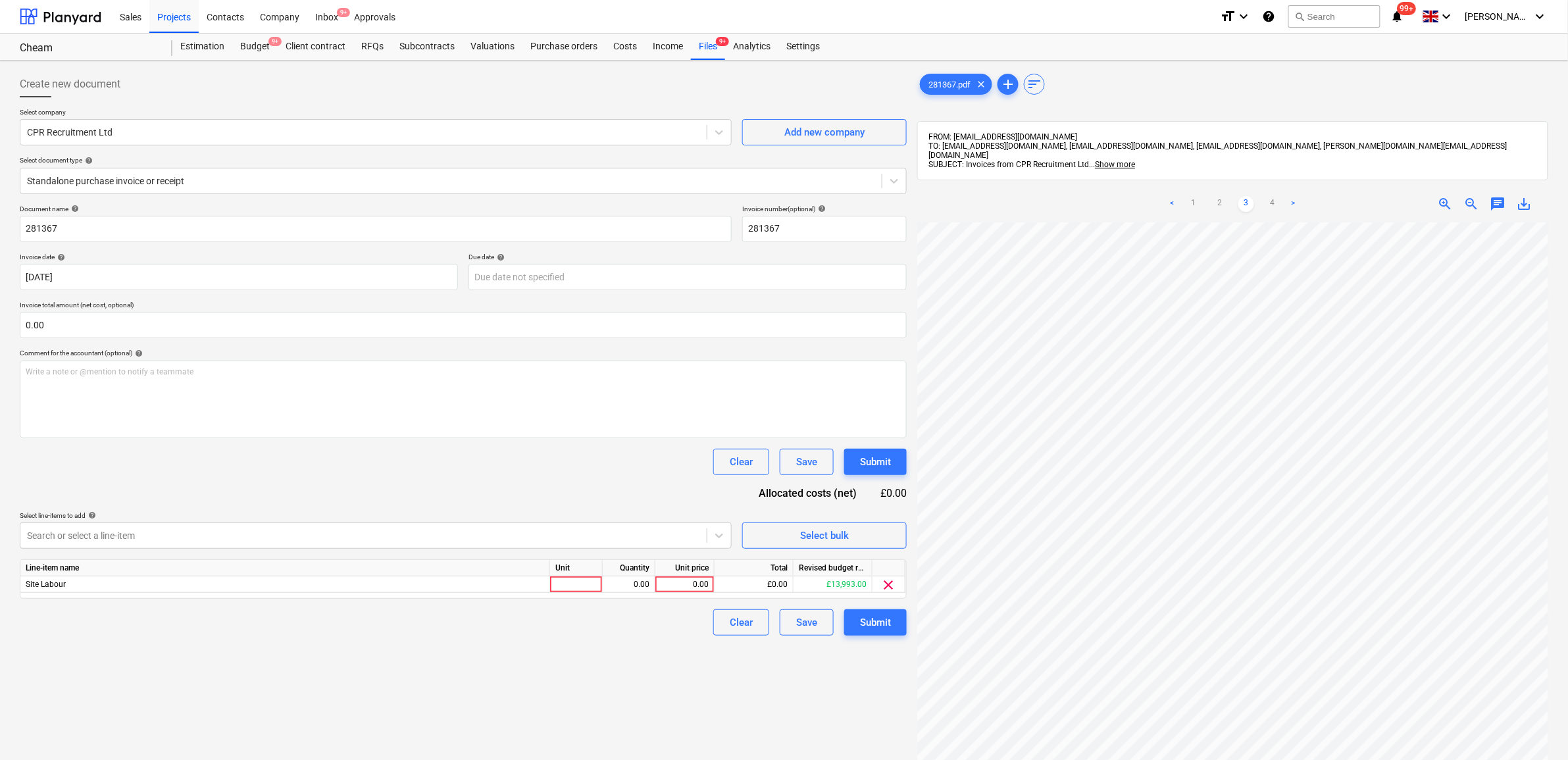
click at [177, 492] on div "Document name help 281367 Invoice number (optional) help 281367 Invoice date he…" at bounding box center [463, 420] width 887 height 431
click at [678, 587] on div "0.00" at bounding box center [685, 584] width 48 height 16
click at [1191, 196] on link "1" at bounding box center [1193, 204] width 16 height 16
click at [706, 584] on div "0.00" at bounding box center [685, 584] width 48 height 16
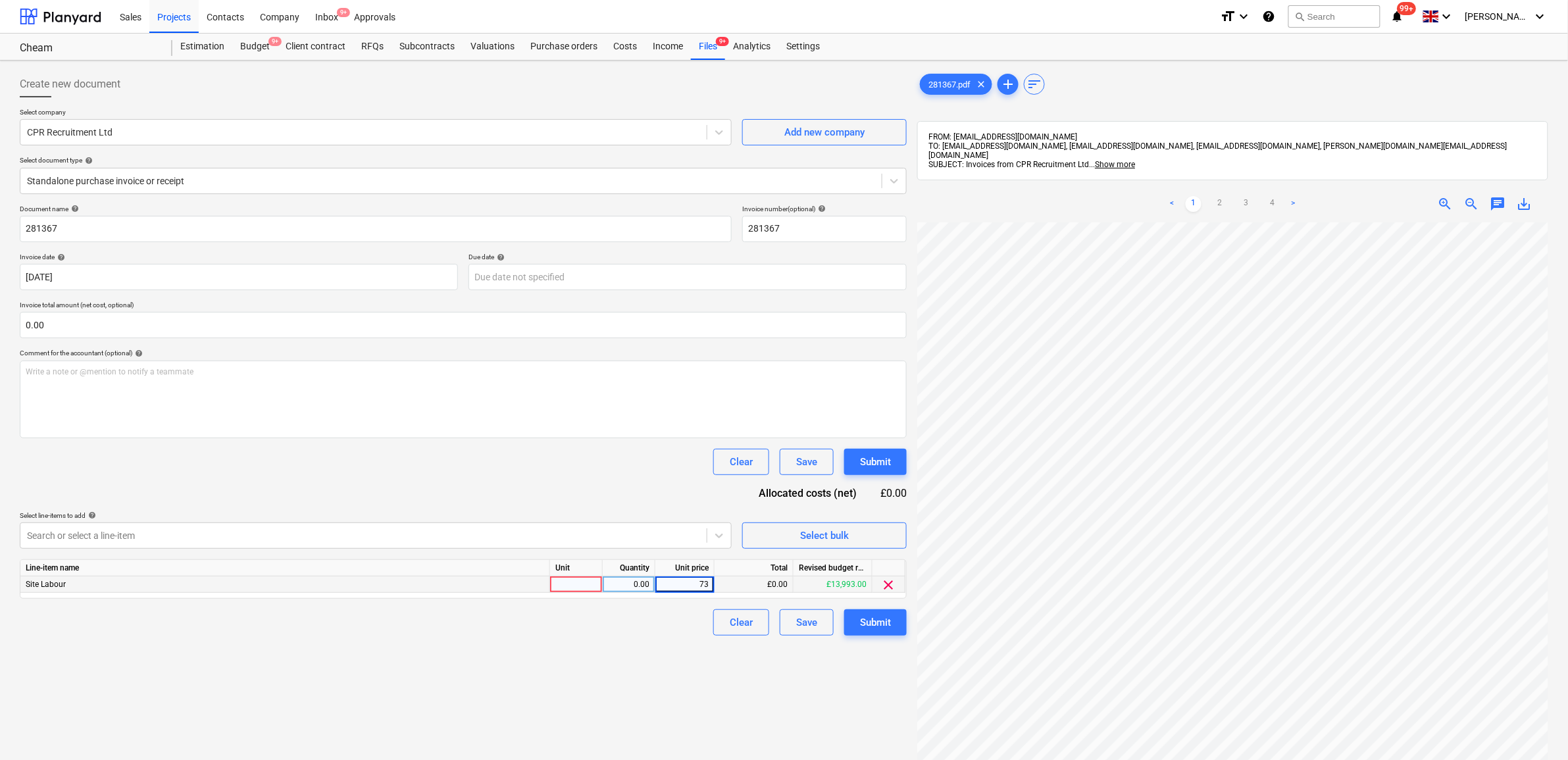
type input "732"
drag, startPoint x: 499, startPoint y: 665, endPoint x: 687, endPoint y: 662, distance: 188.0
click at [501, 665] on div "Create new document Select company CPR Recruitment Ltd Add new company Select d…" at bounding box center [463, 508] width 897 height 885
click at [602, 273] on body "Sales Projects Contacts Company Inbox 9+ Approvals format_size keyboard_arrow_d…" at bounding box center [784, 380] width 1568 height 760
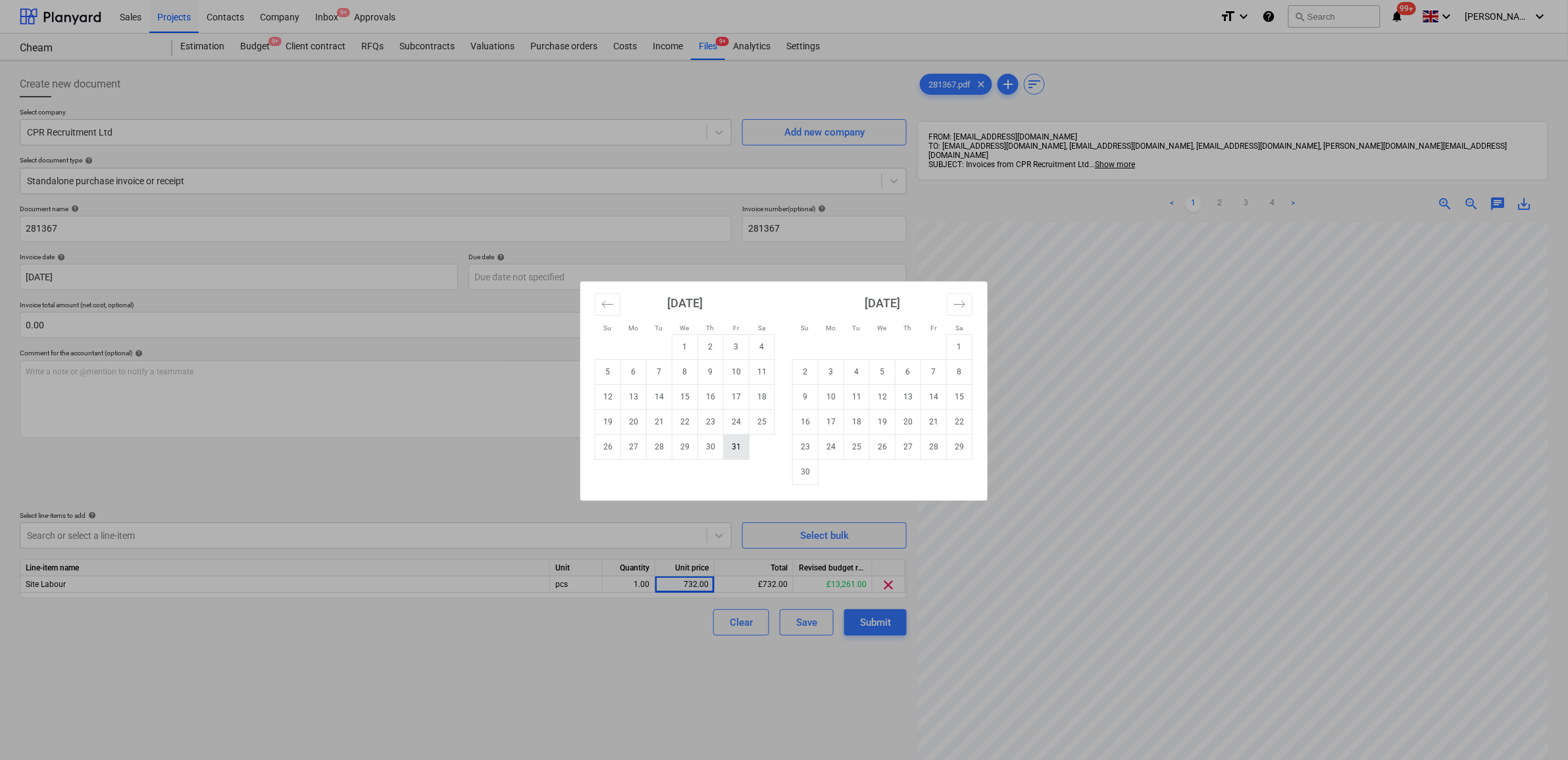
click at [744, 446] on td "31" at bounding box center [736, 447] width 26 height 25
type input "[DATE]"
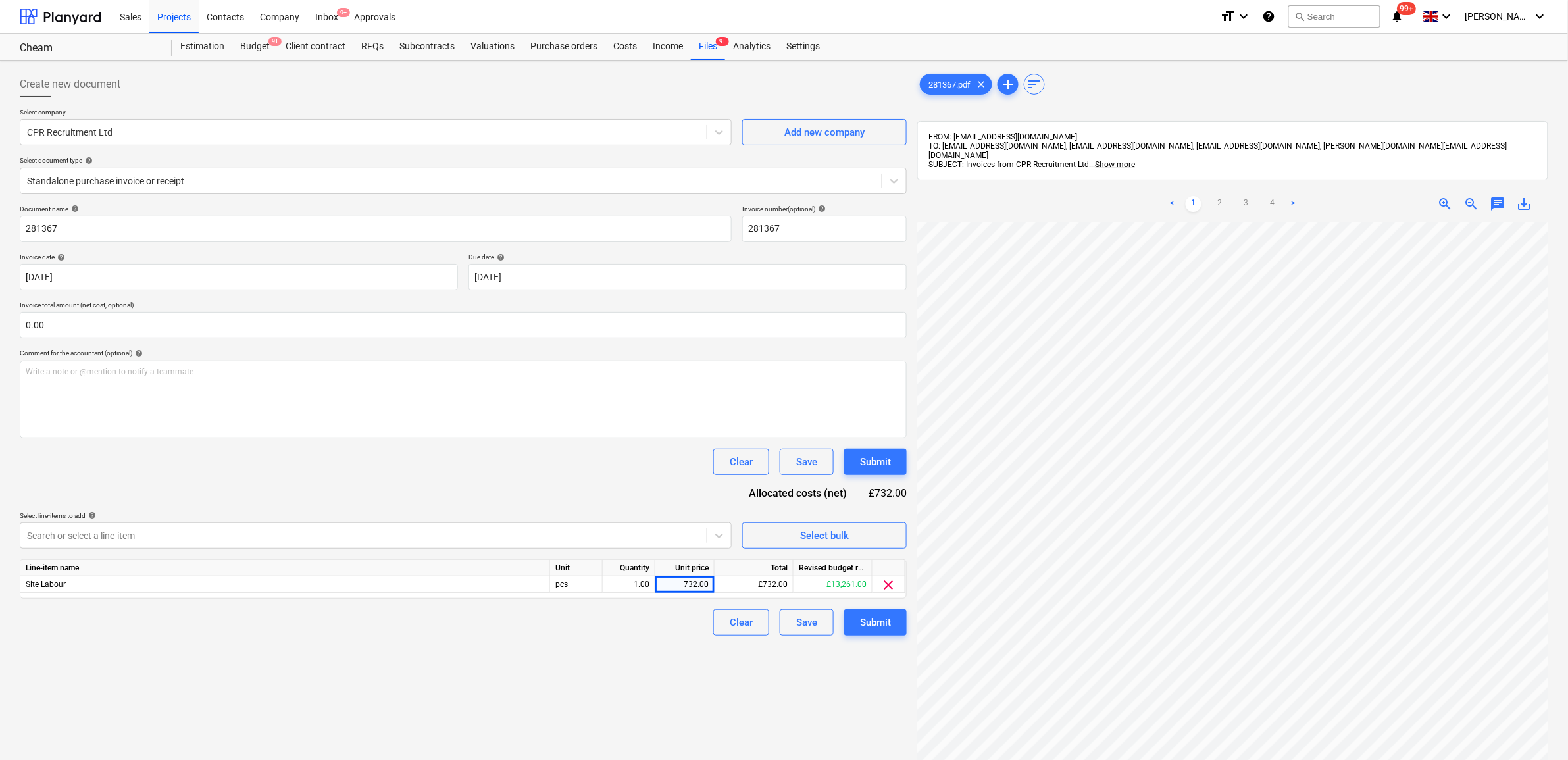
click at [678, 477] on div "Document name help 281367 Invoice number (optional) help 281367 Invoice date he…" at bounding box center [463, 420] width 887 height 431
click at [854, 621] on button "Submit" at bounding box center [876, 622] width 63 height 27
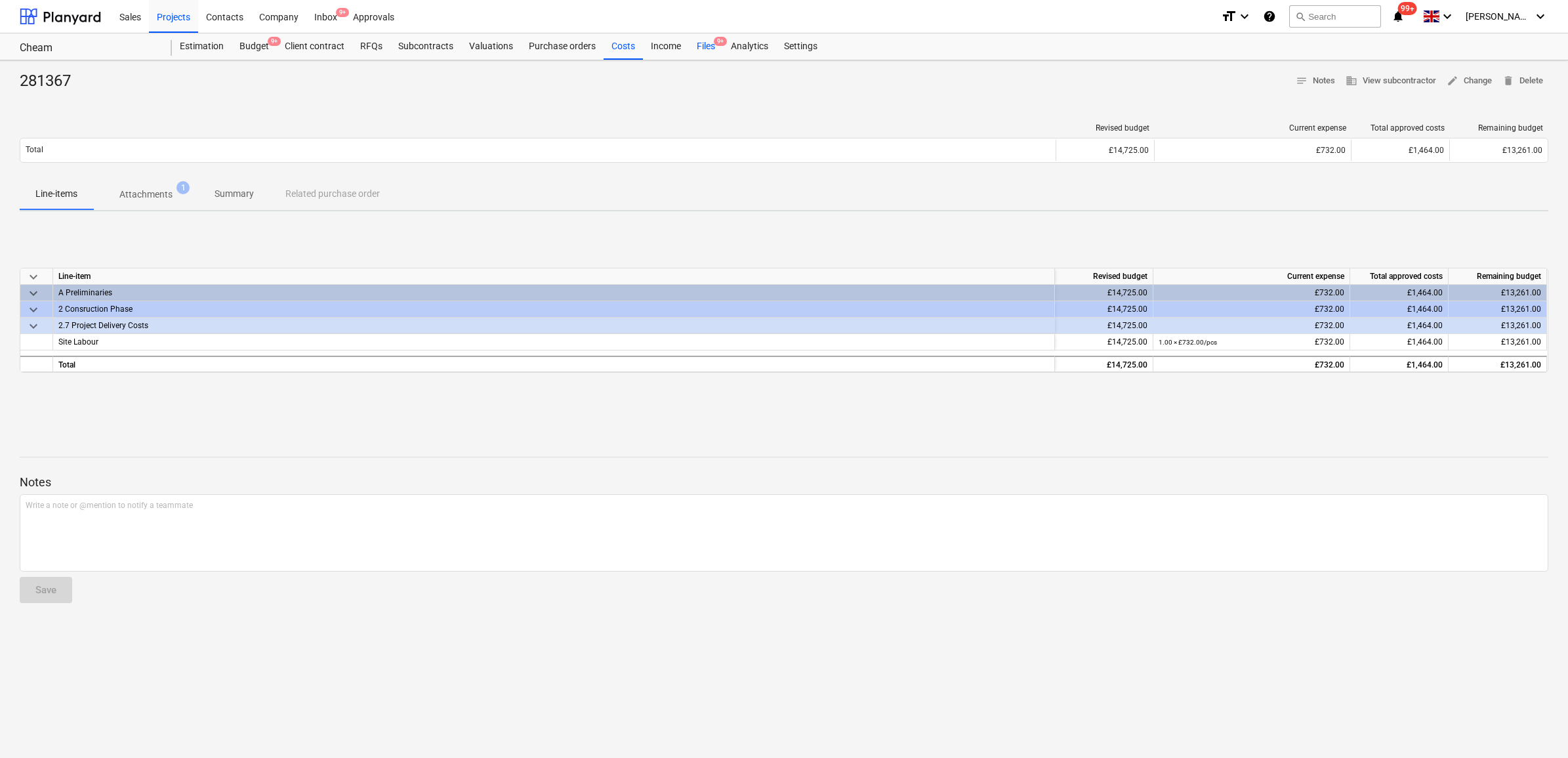
click at [704, 48] on div "Files 9+" at bounding box center [706, 46] width 34 height 26
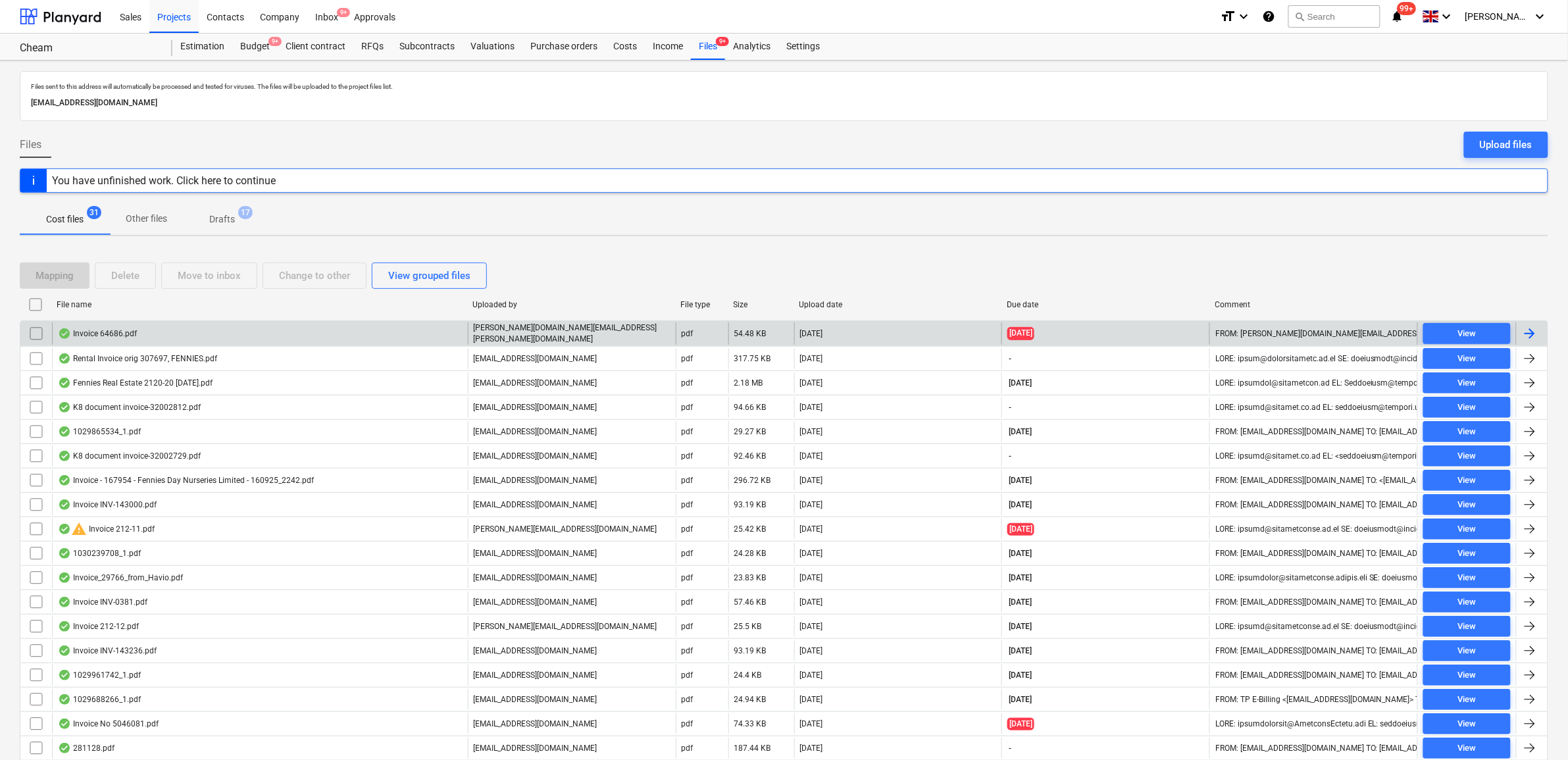
click at [1530, 336] on div at bounding box center [1530, 333] width 16 height 16
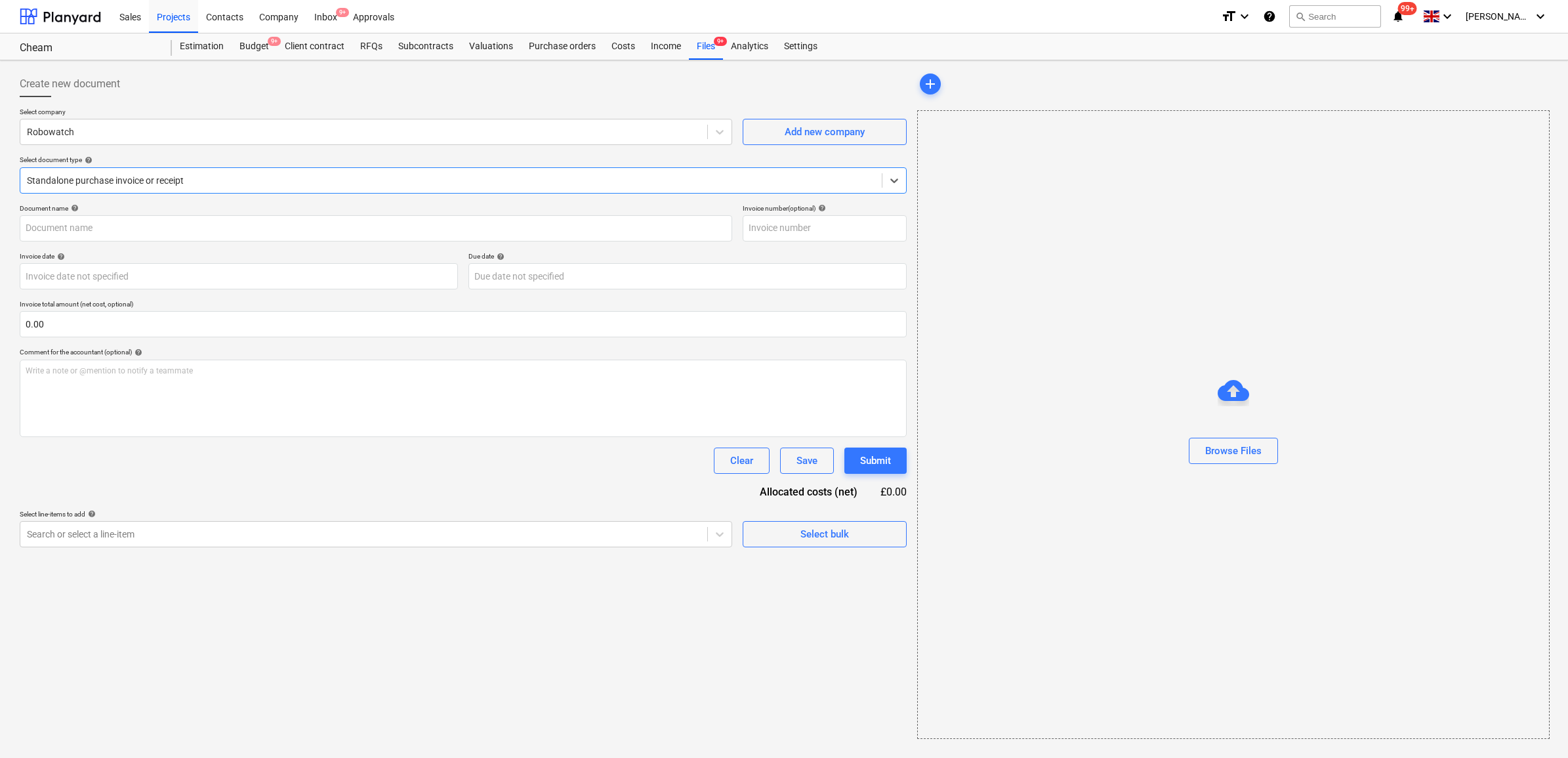
type input "64686"
type input "01 Oct 2025"
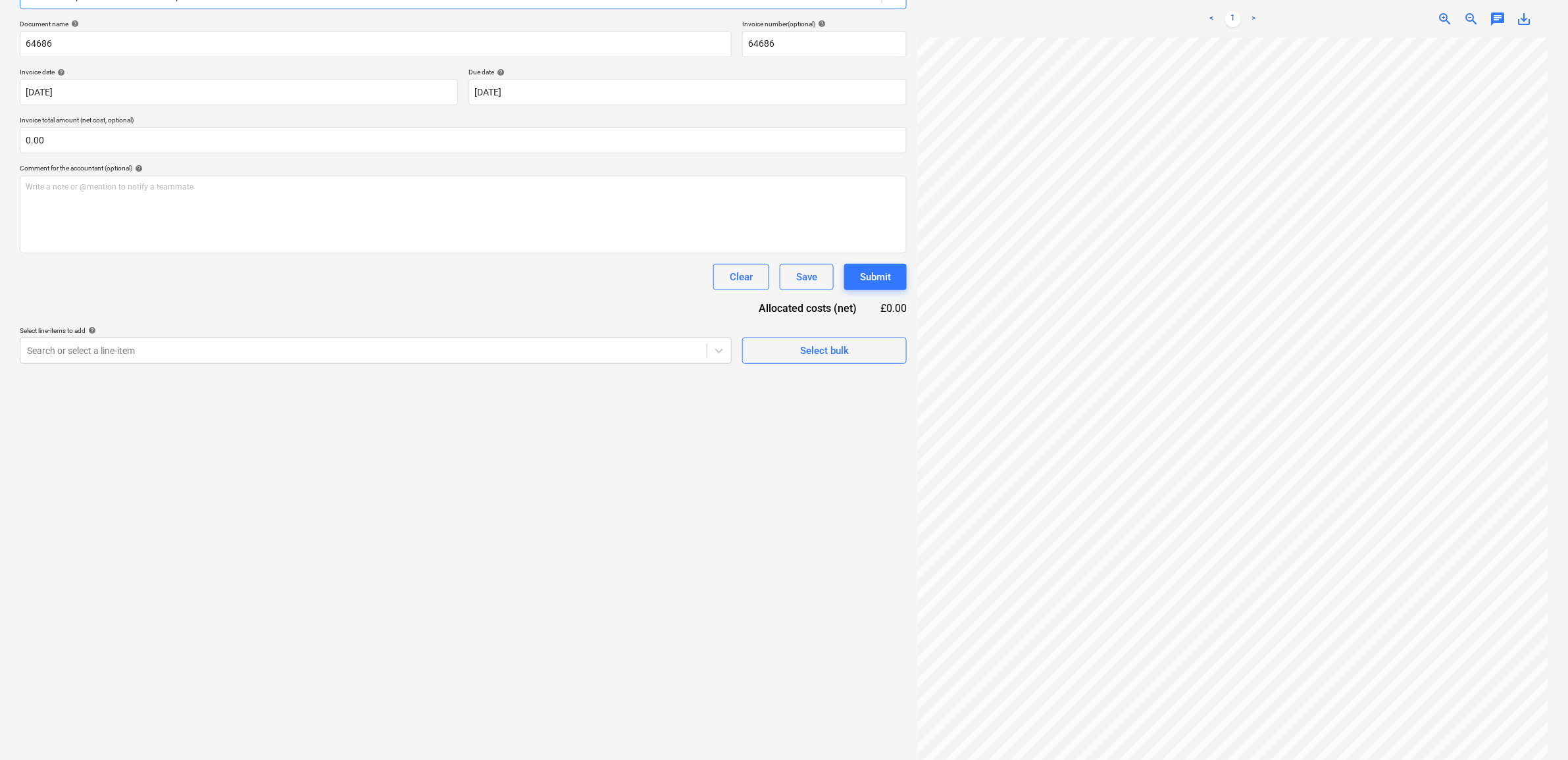
scroll to position [186, 0]
click at [695, 353] on div at bounding box center [363, 349] width 673 height 13
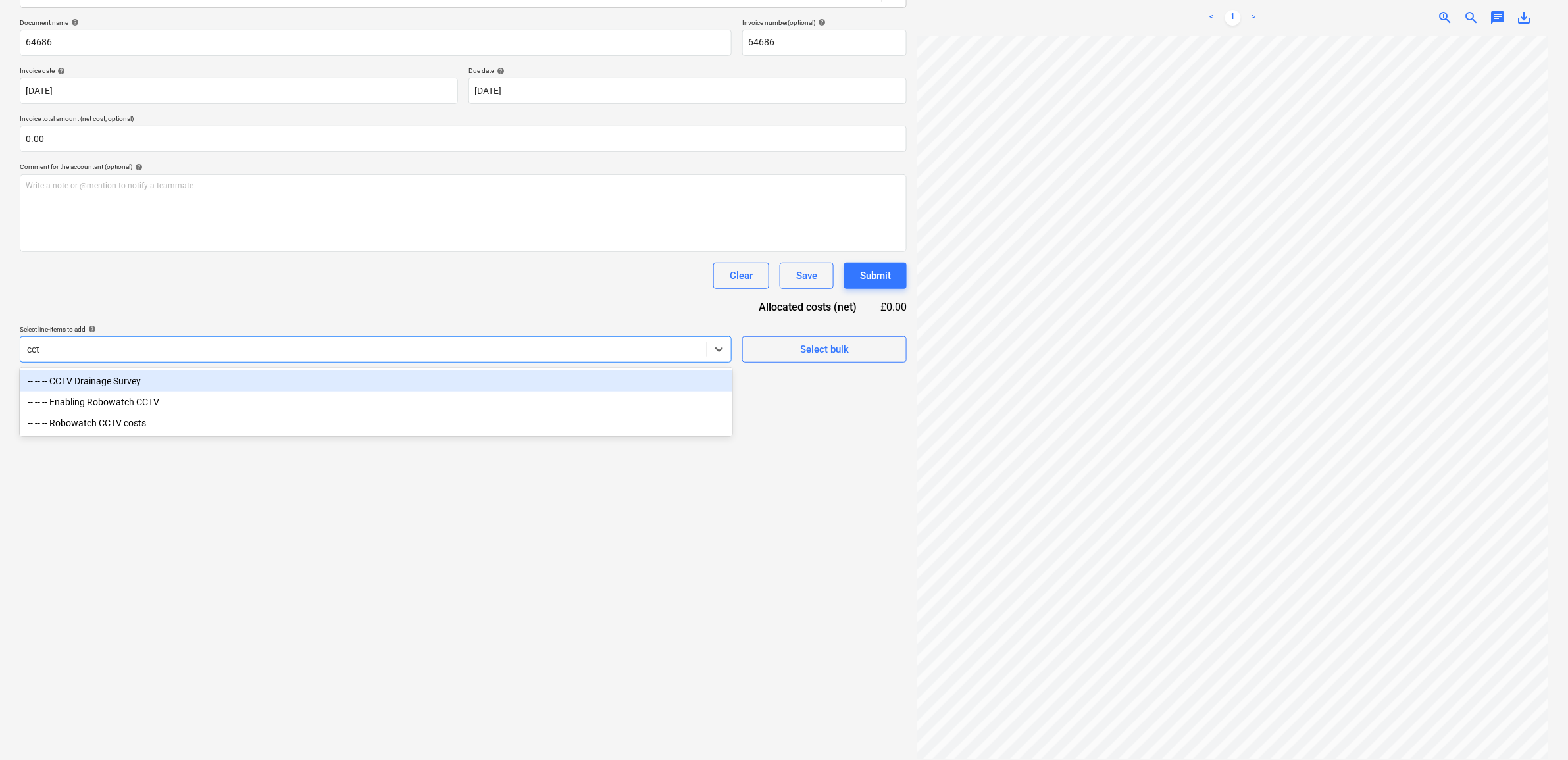
type input "cctv"
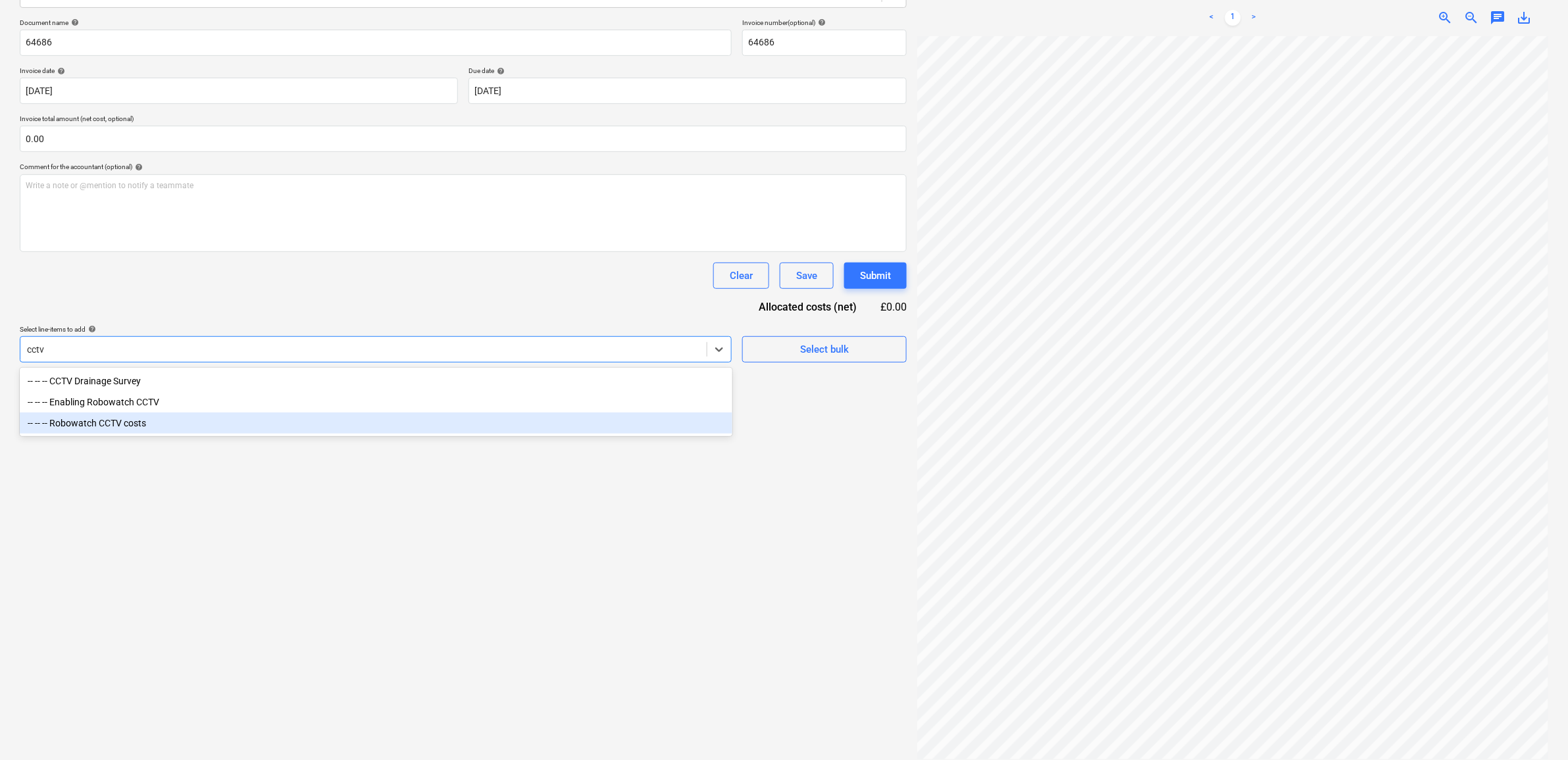
click at [405, 428] on div "-- -- -- Robowatch CCTV costs" at bounding box center [376, 423] width 712 height 21
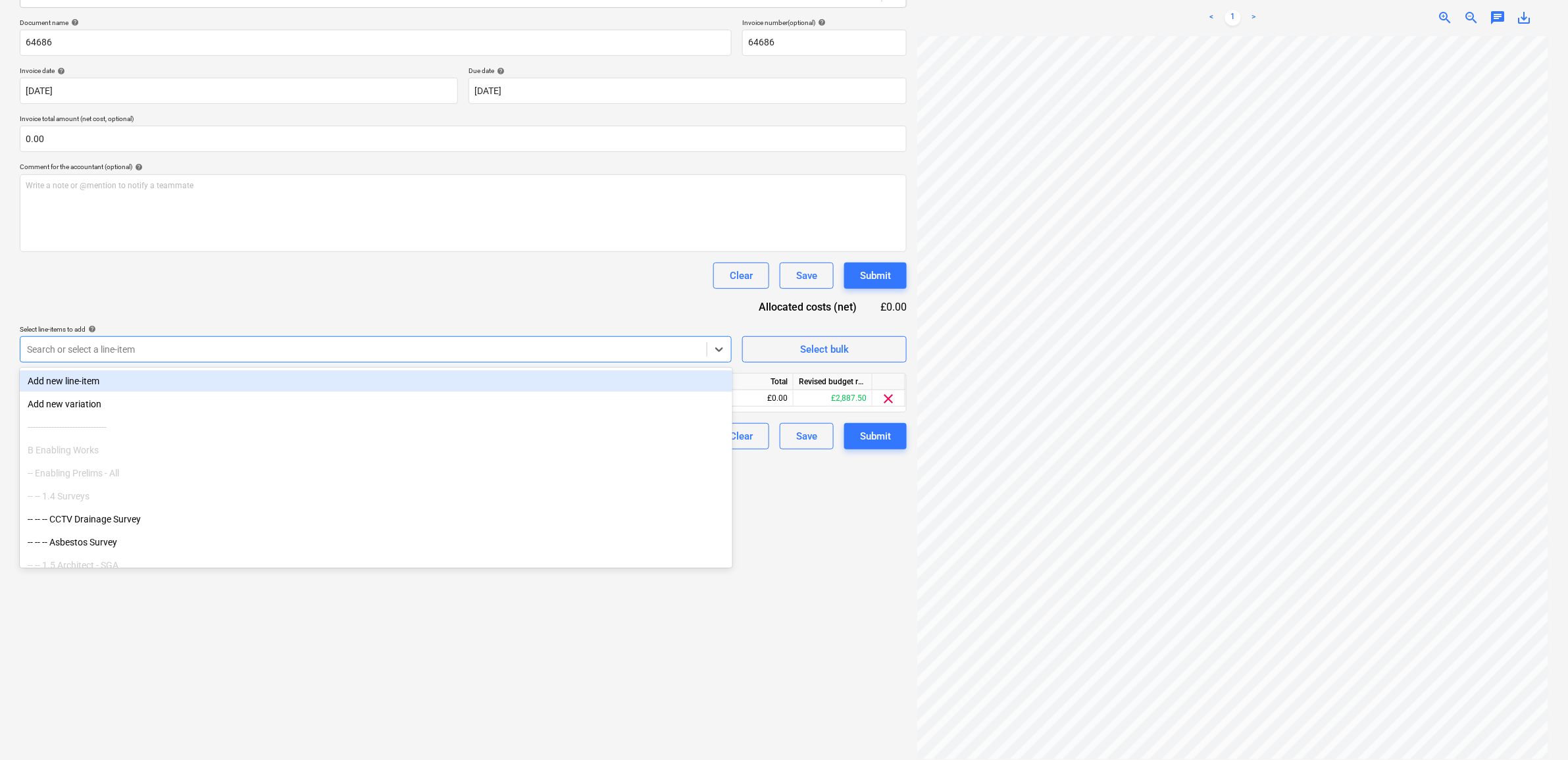
click at [487, 313] on div "Document name help 64686 Invoice number (optional) help 64686 Invoice date help…" at bounding box center [463, 233] width 887 height 431
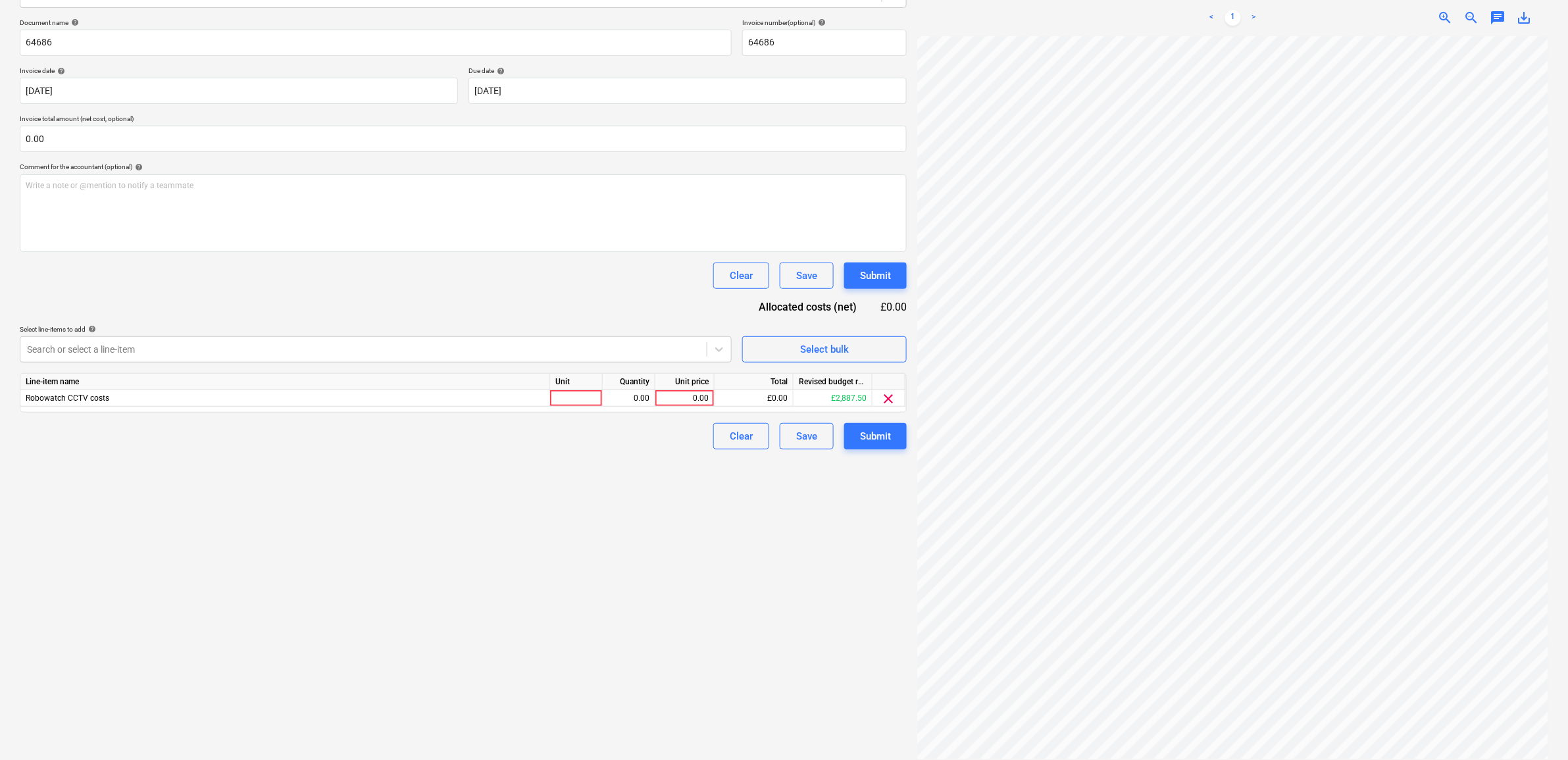
scroll to position [255, 61]
click at [691, 400] on div "0.00" at bounding box center [685, 398] width 48 height 16
type input "708.66"
drag, startPoint x: 573, startPoint y: 509, endPoint x: 625, endPoint y: 489, distance: 55.7
click at [575, 507] on div "Create new document Select company Robowatch Add new company Select document ty…" at bounding box center [463, 322] width 897 height 885
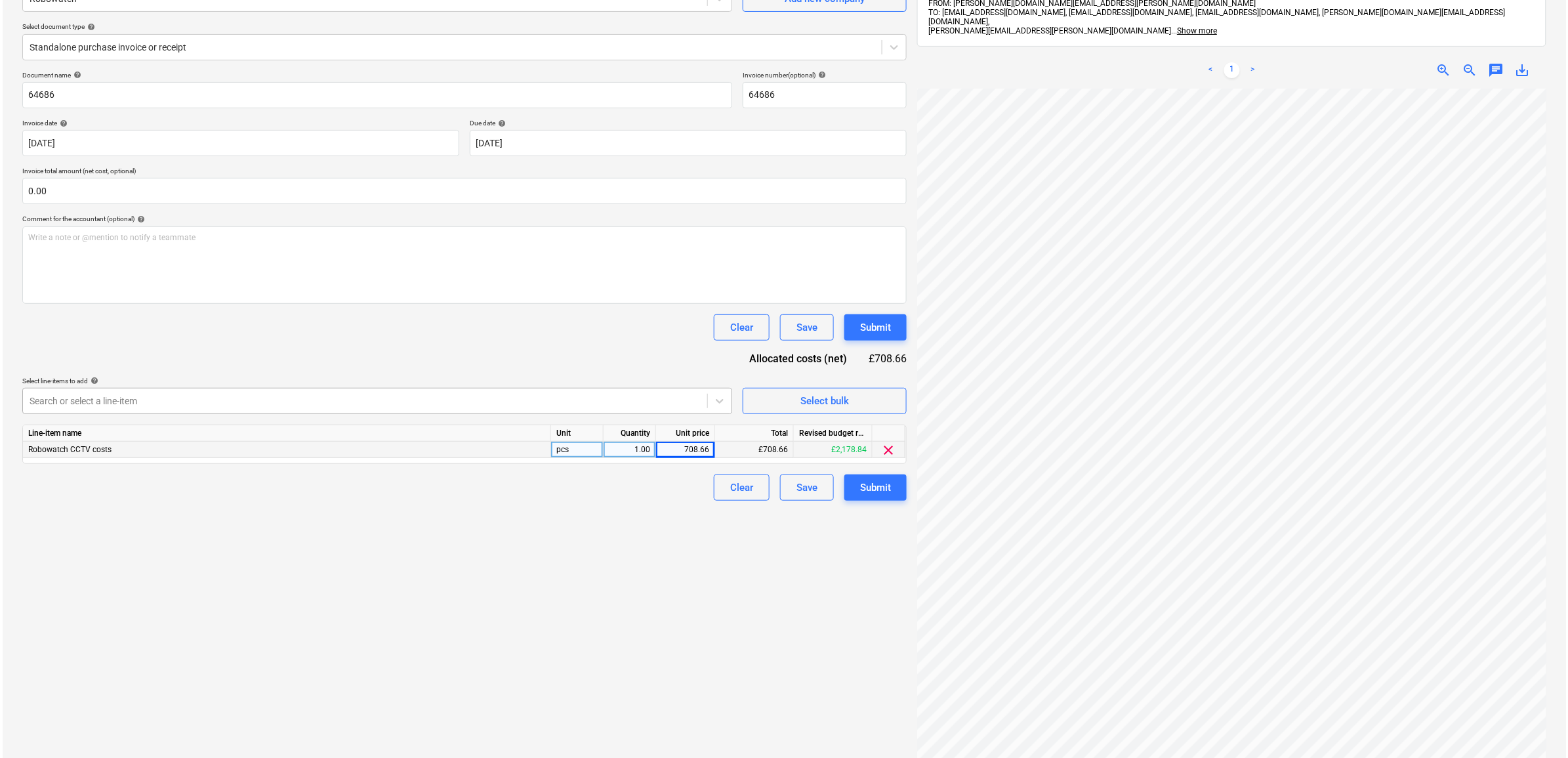
scroll to position [104, 0]
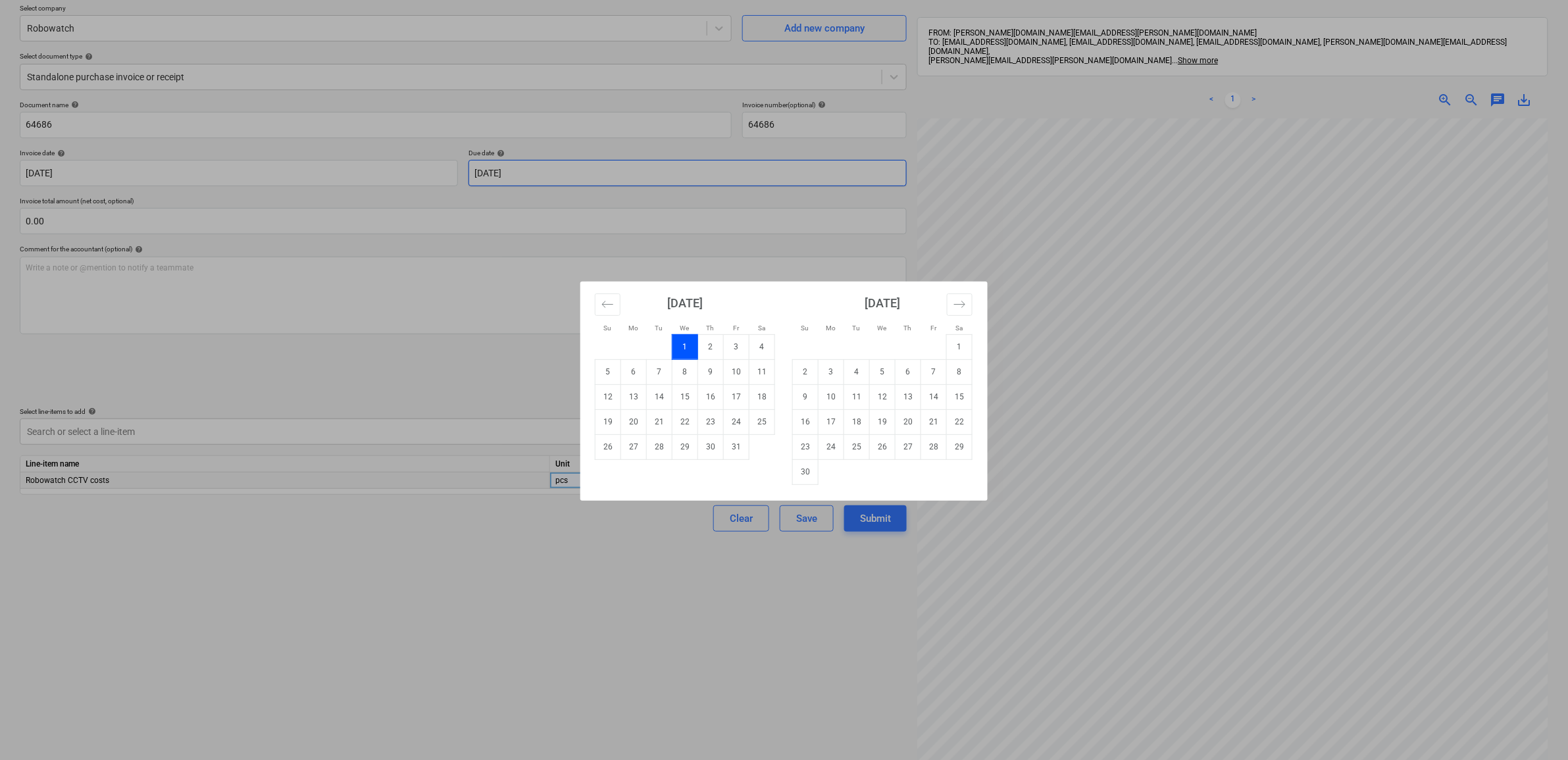
click at [548, 173] on body "Sales Projects Contacts Company Inbox 9+ Approvals format_size keyboard_arrow_d…" at bounding box center [784, 275] width 1568 height 760
click at [732, 443] on td "31" at bounding box center [736, 447] width 26 height 25
type input "[DATE]"
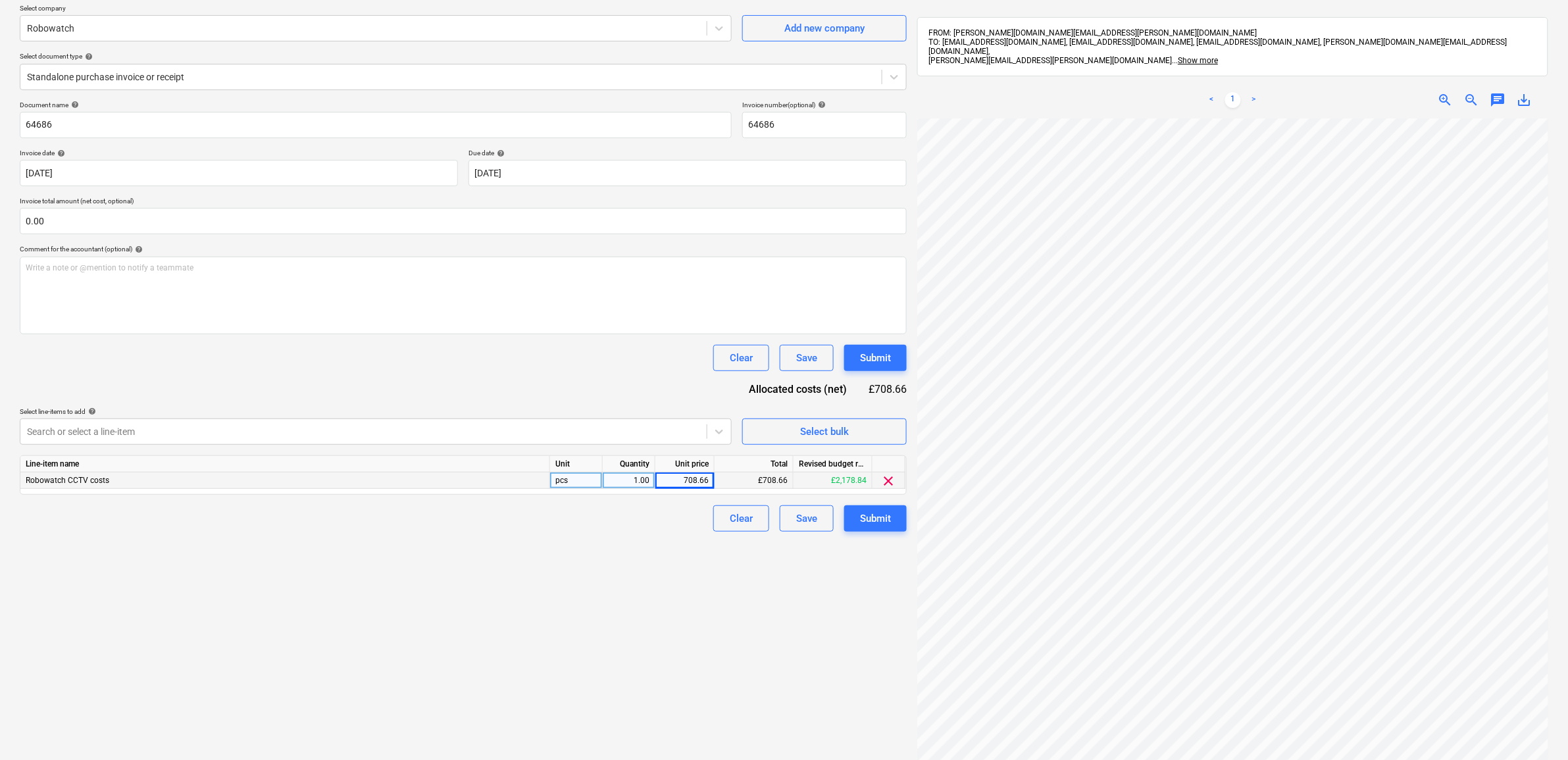
click at [673, 584] on div "Create new document Select company Robowatch Add new company Select document ty…" at bounding box center [463, 404] width 897 height 885
click at [876, 515] on div "Submit" at bounding box center [876, 519] width 31 height 17
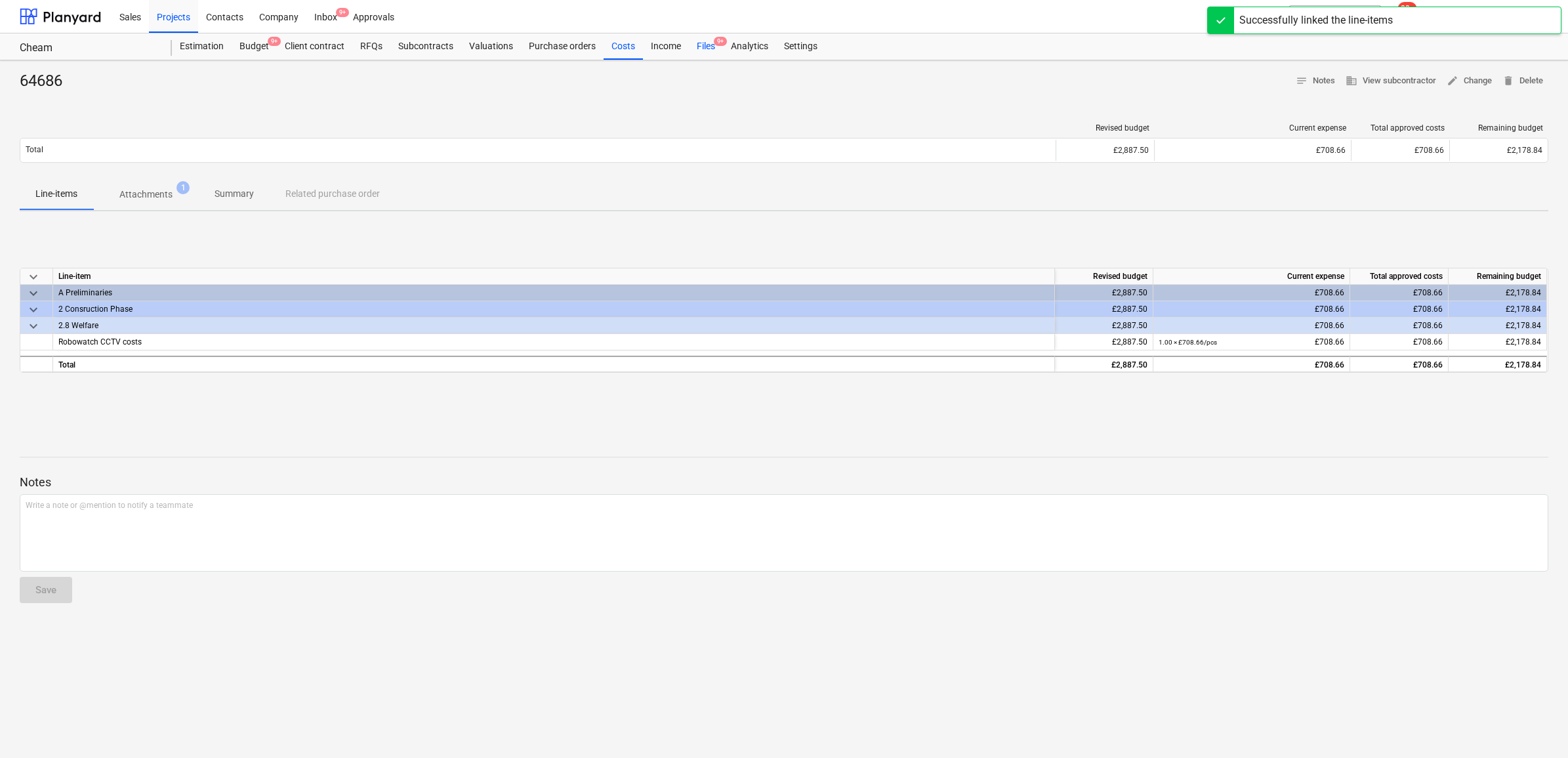
click at [695, 44] on div "Files 9+" at bounding box center [706, 46] width 34 height 26
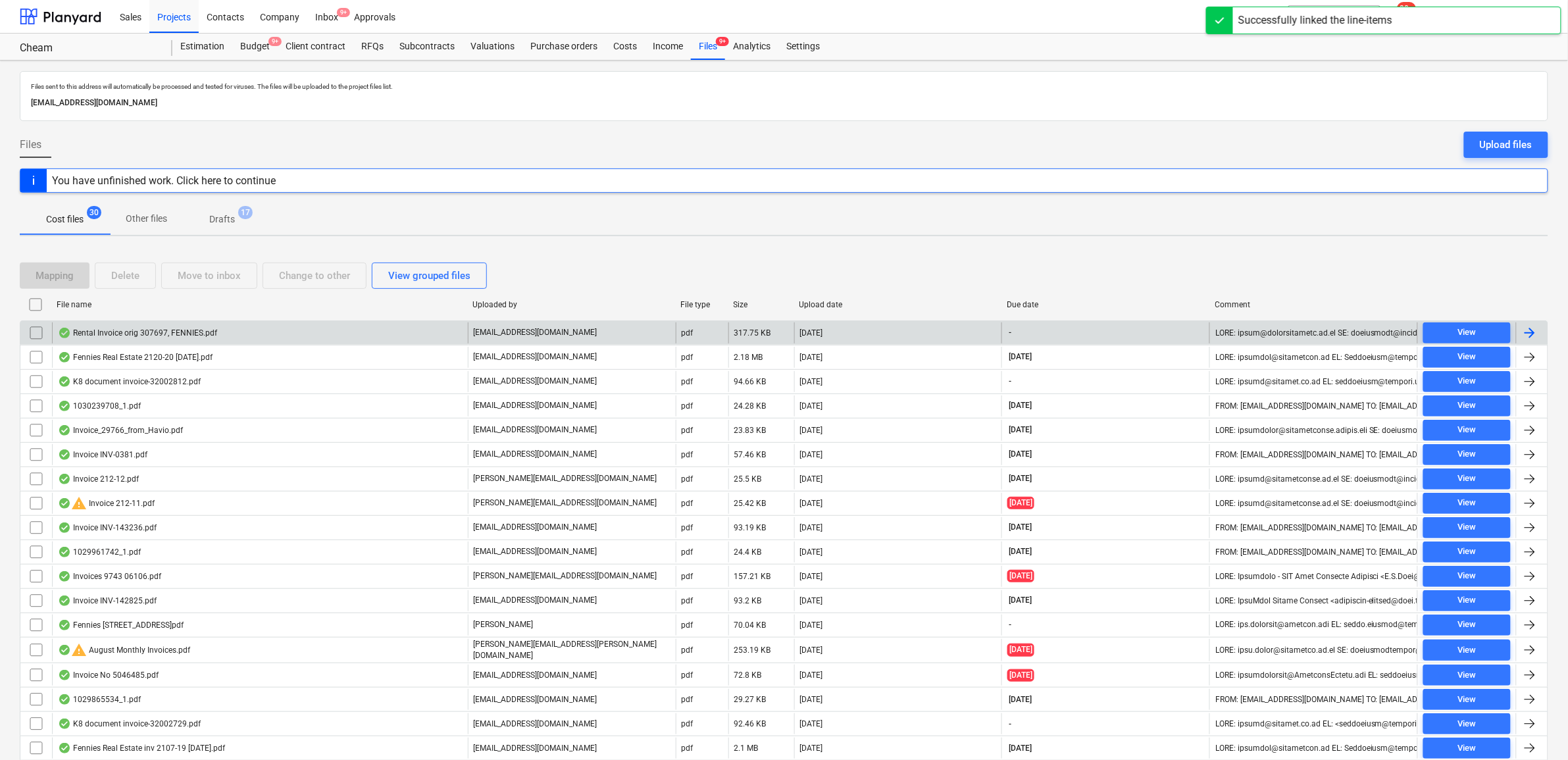
click at [1541, 337] on div at bounding box center [1531, 333] width 31 height 21
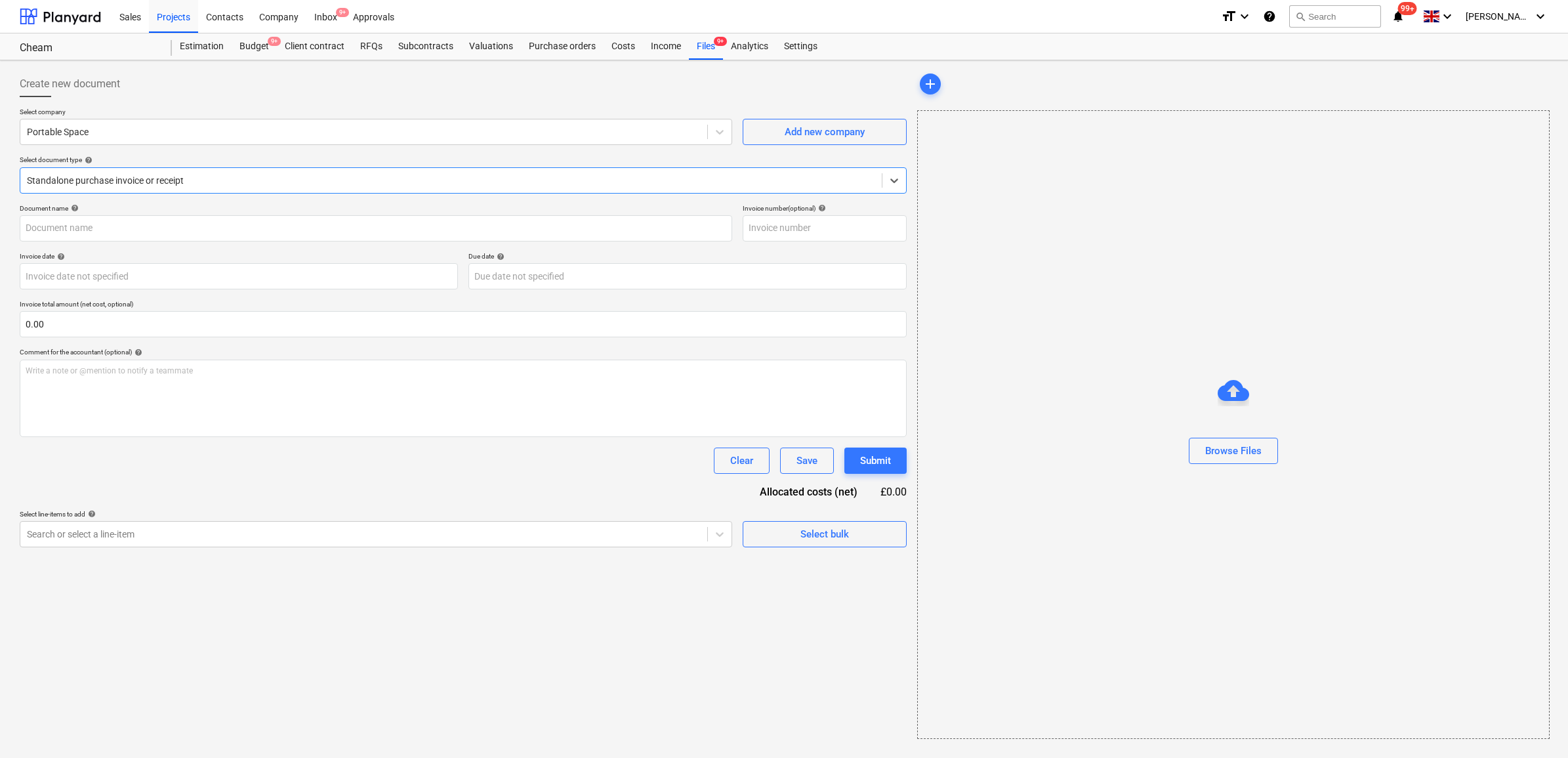
type input "307697"
type input "31 Aug 2025"
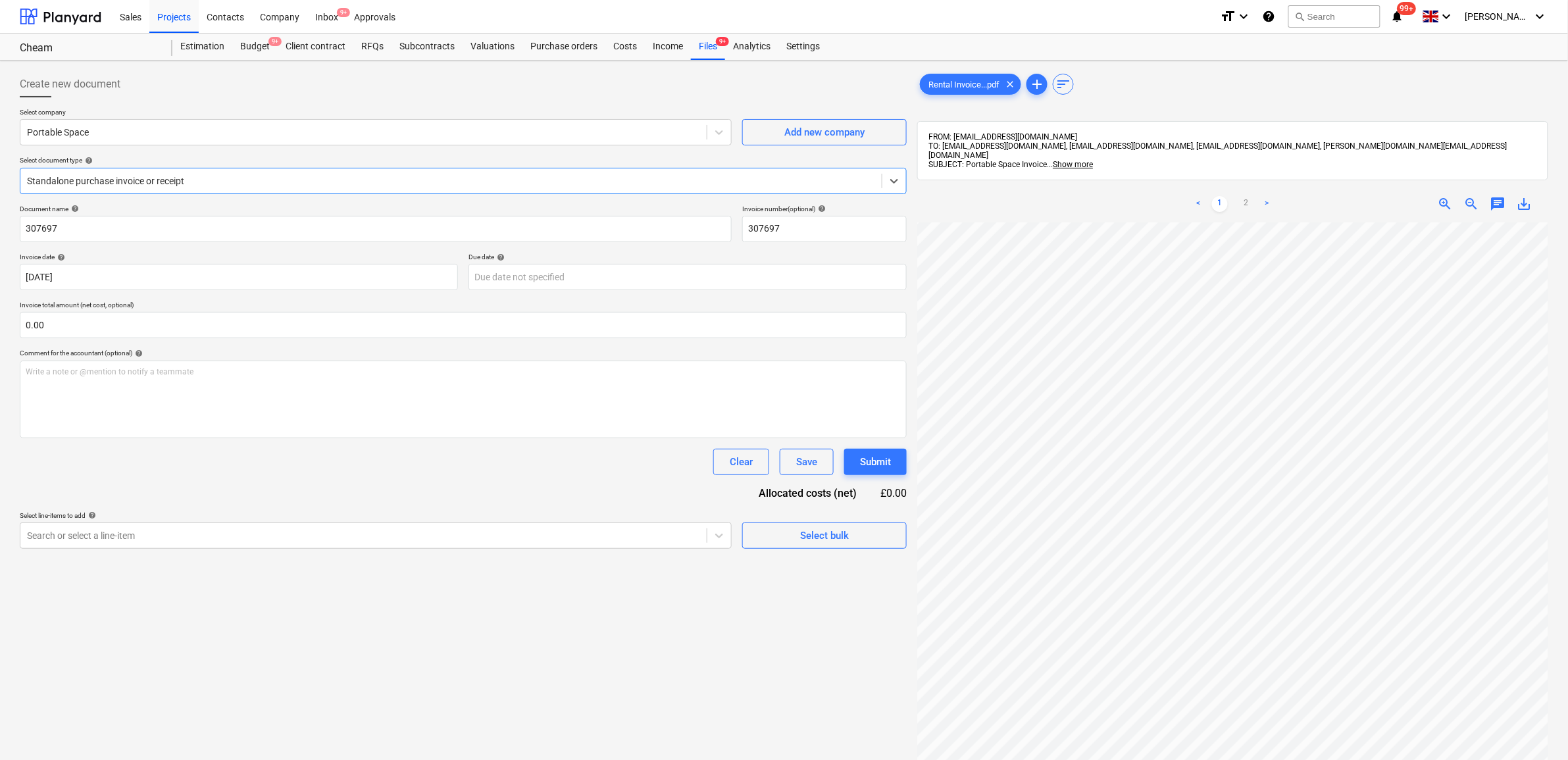
scroll to position [83, 0]
click at [645, 278] on body "Sales Projects Contacts Company Inbox 9+ Approvals format_size keyboard_arrow_d…" at bounding box center [784, 380] width 1568 height 760
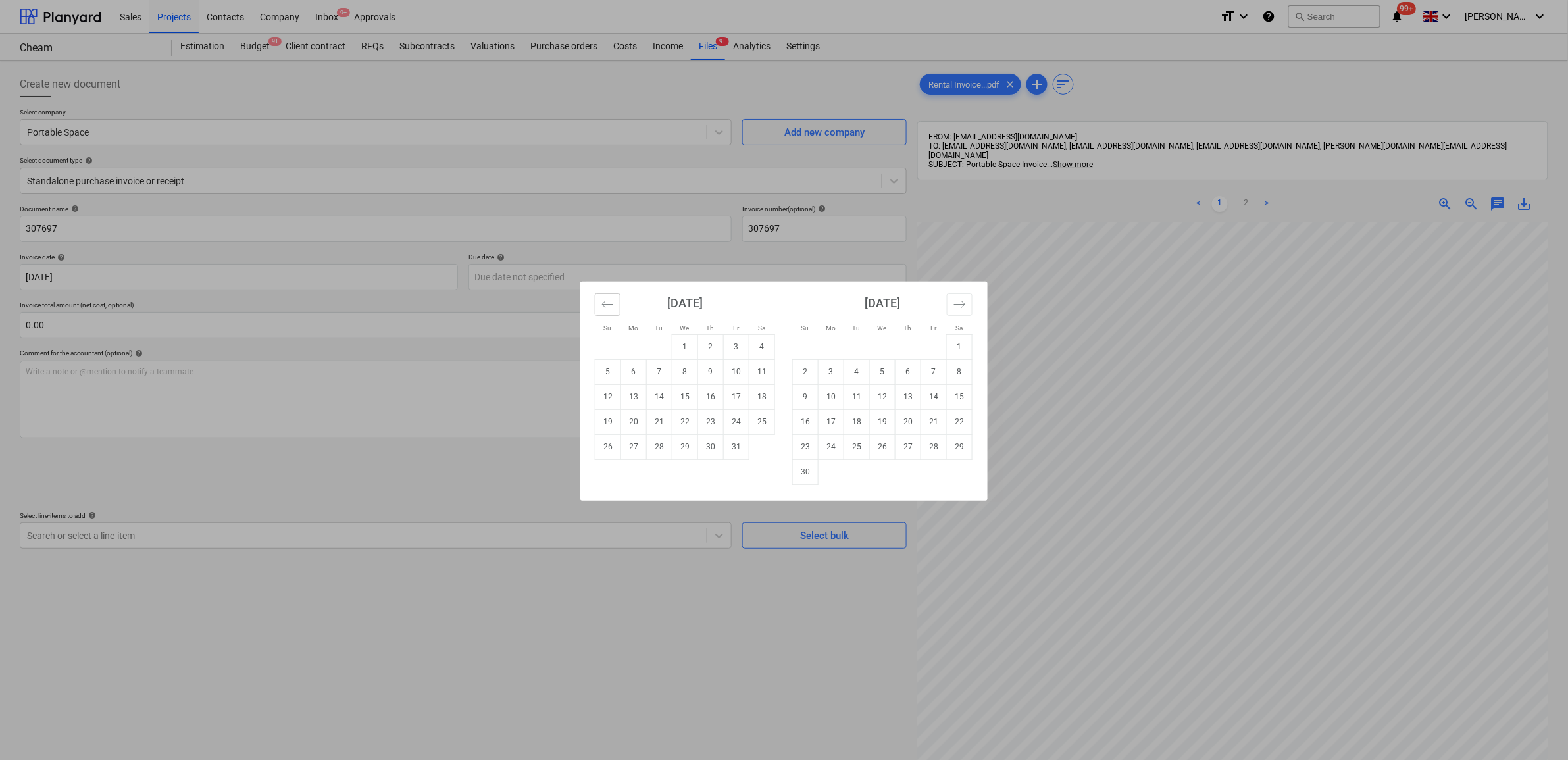
click at [609, 298] on icon "Move backward to switch to the previous month." at bounding box center [607, 304] width 12 height 12
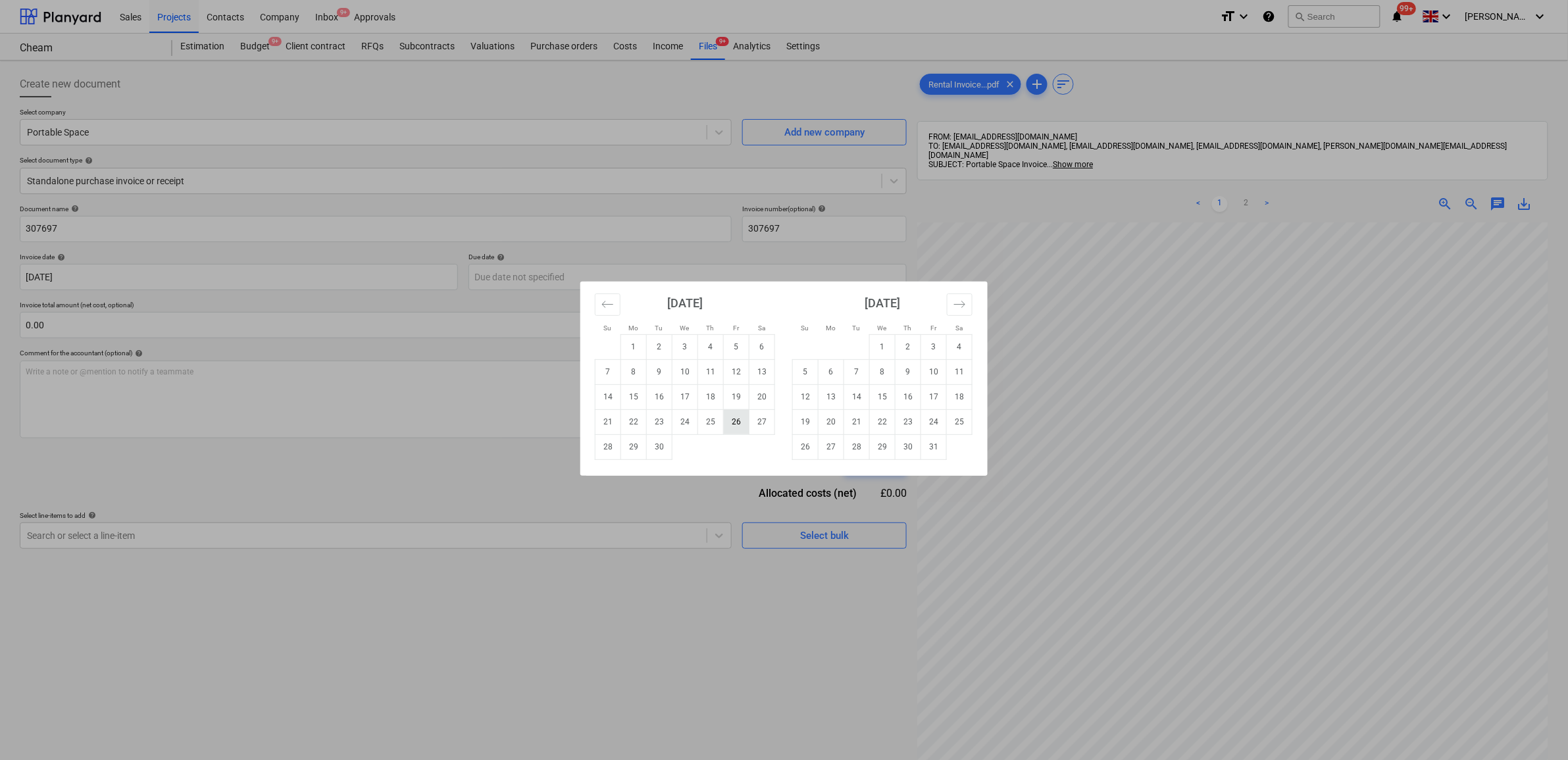
click at [743, 429] on td "26" at bounding box center [736, 422] width 26 height 25
type input "26 Sep 2025"
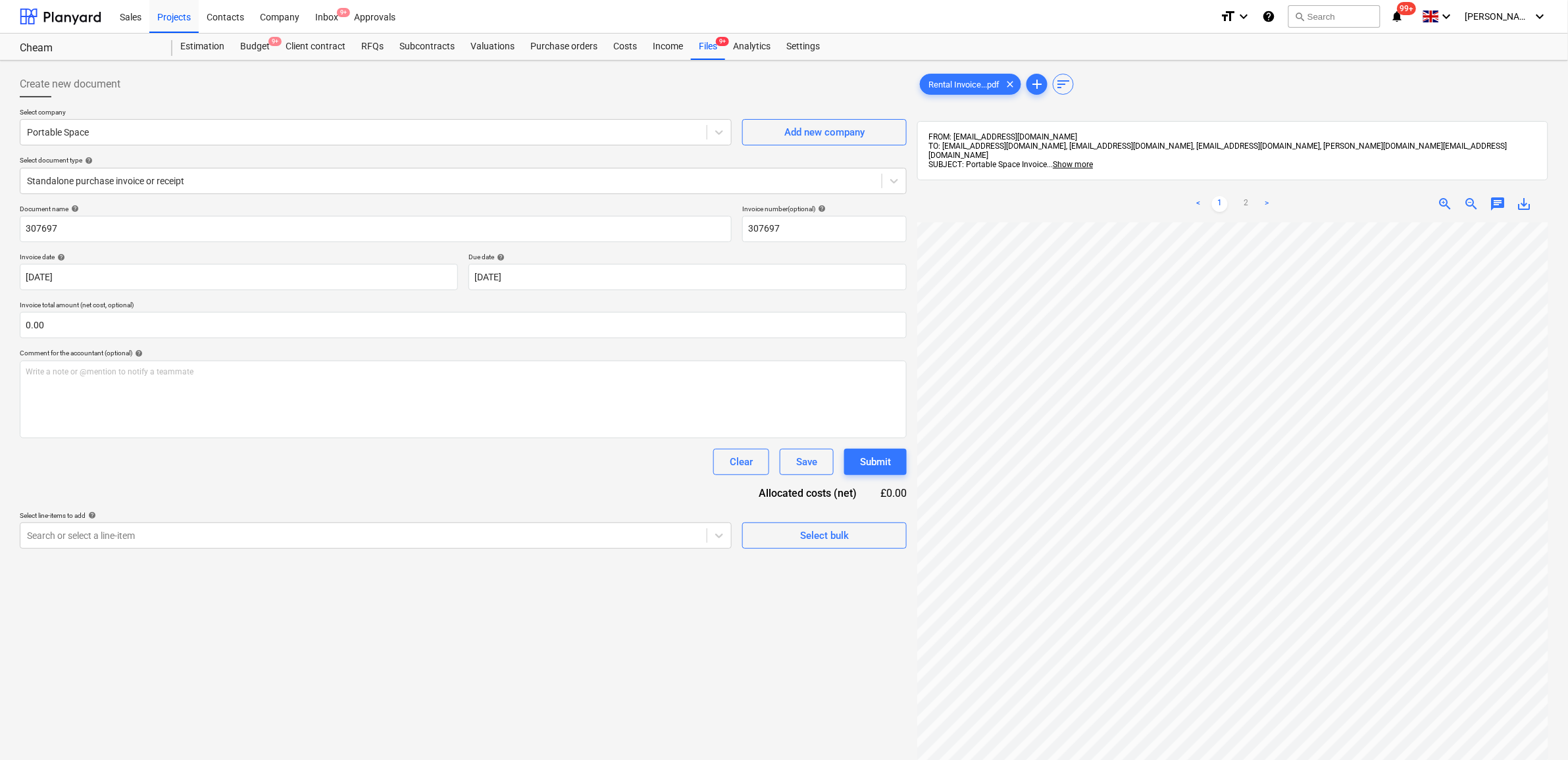
click at [310, 469] on div "Clear Save Submit" at bounding box center [463, 462] width 887 height 27
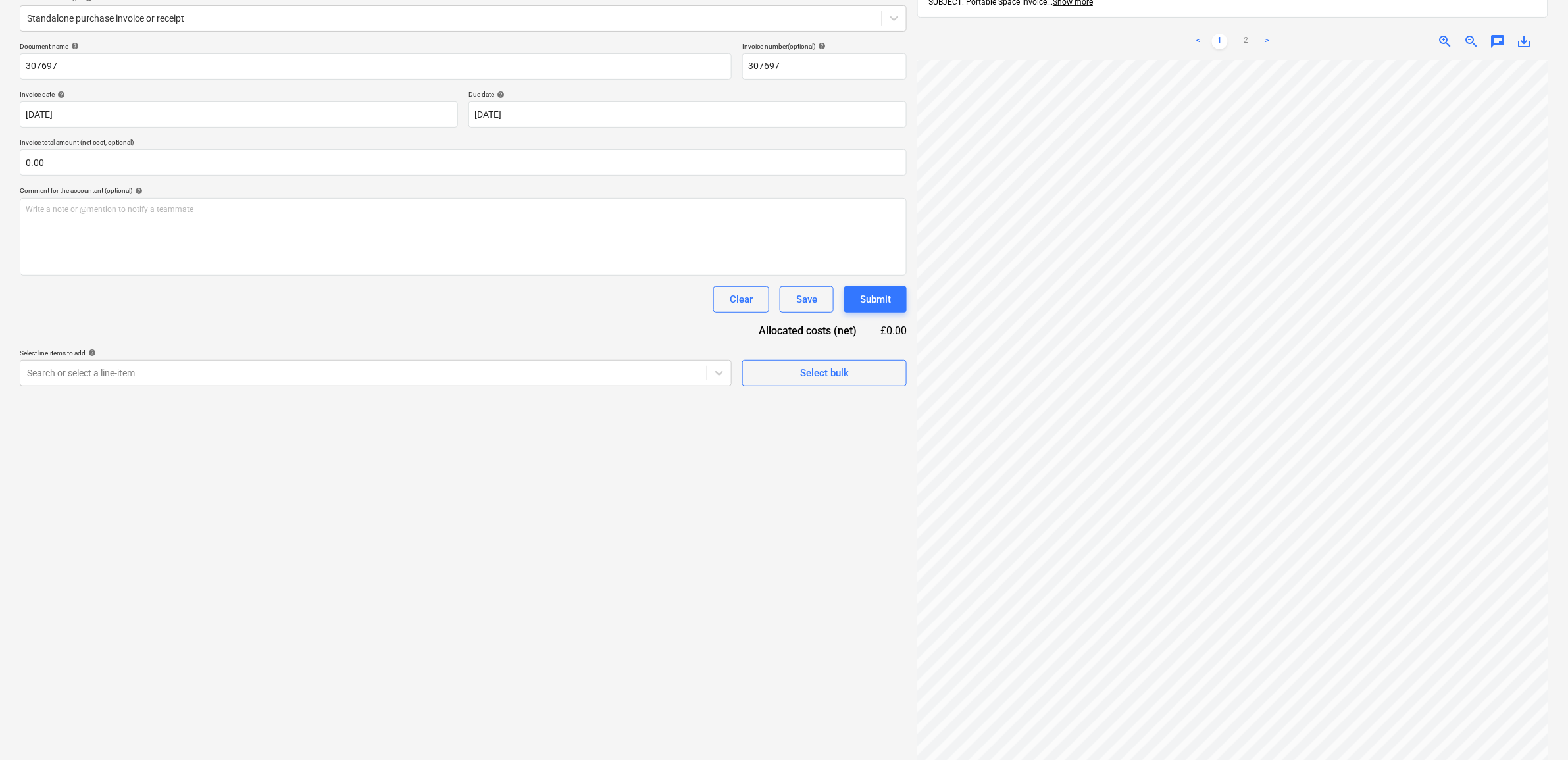
scroll to position [164, 0]
click at [455, 370] on div at bounding box center [363, 371] width 673 height 13
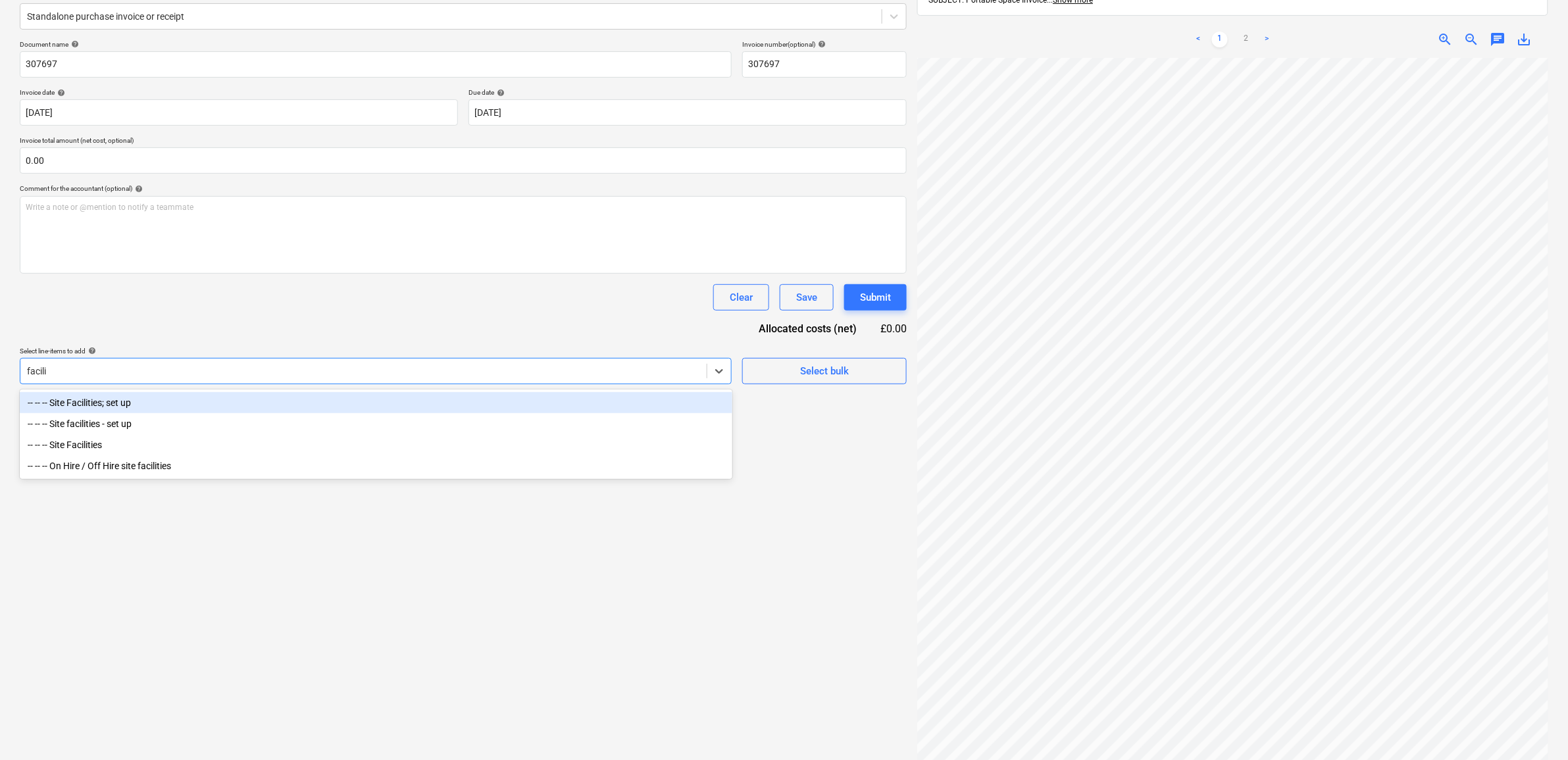
type input "facilit"
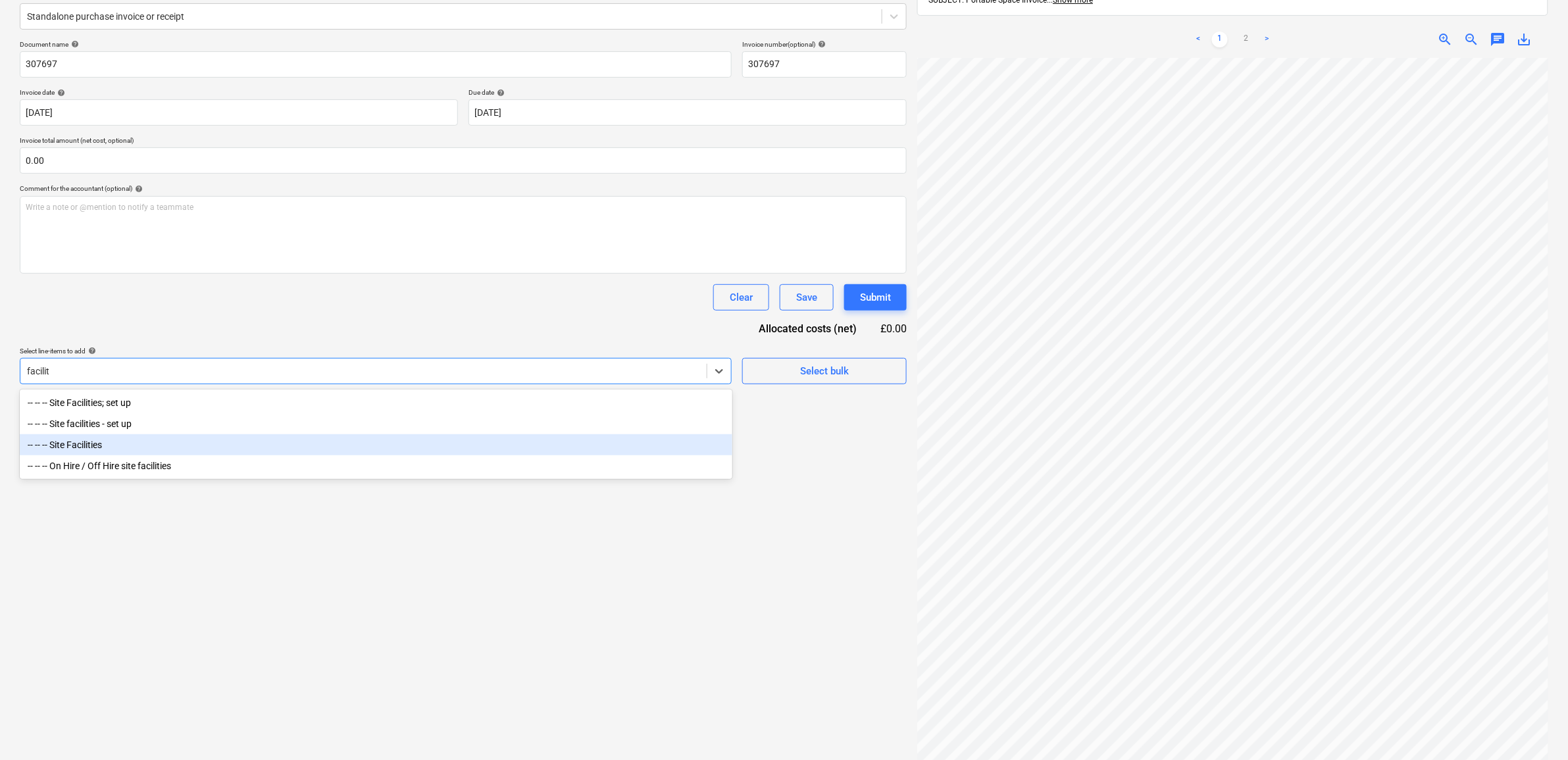
click at [196, 453] on div "-- -- -- Site Facilities" at bounding box center [376, 445] width 712 height 21
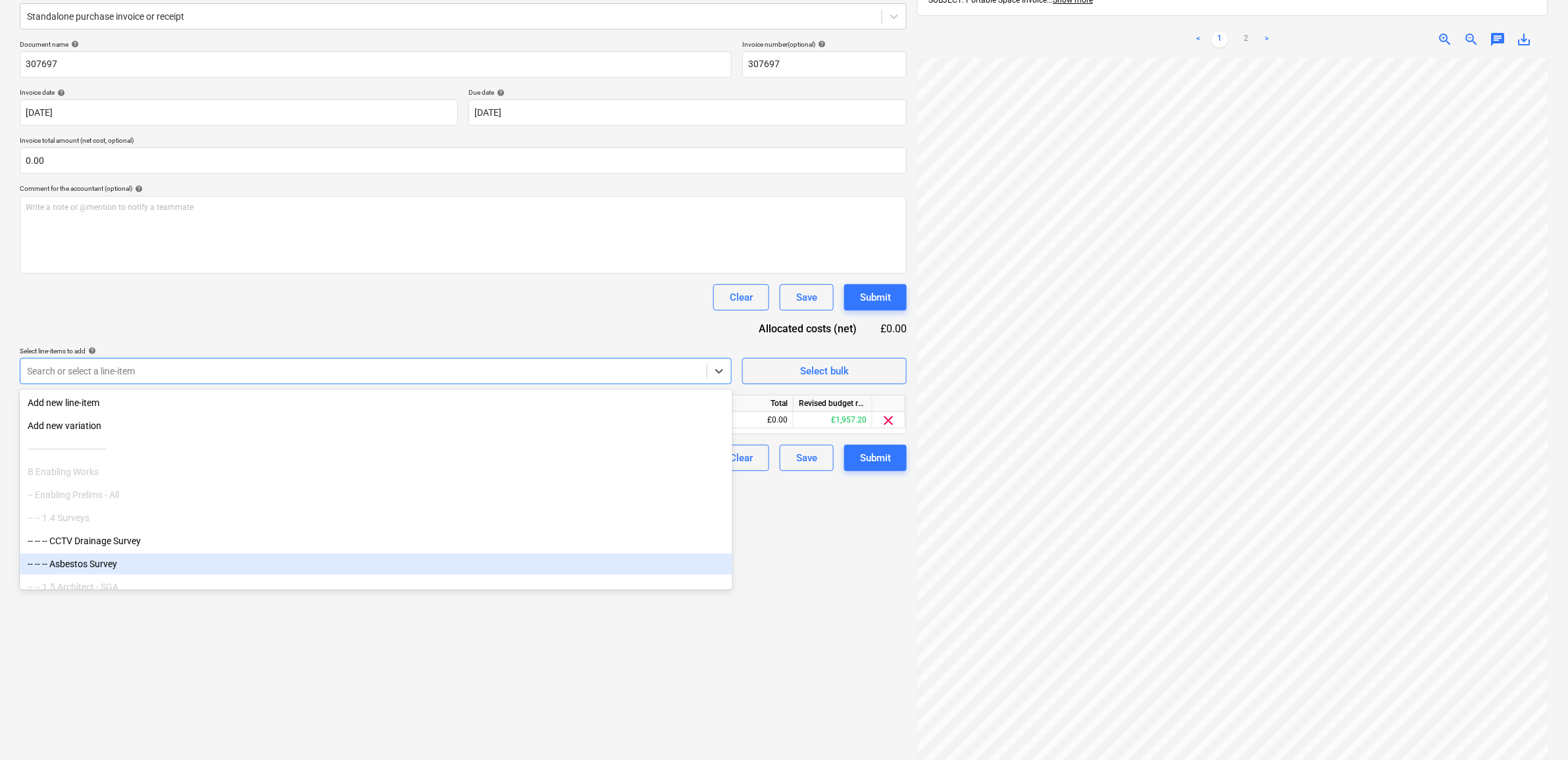
click at [484, 648] on div "Create new document Select company Portable Space Add new company Select docume…" at bounding box center [463, 343] width 897 height 885
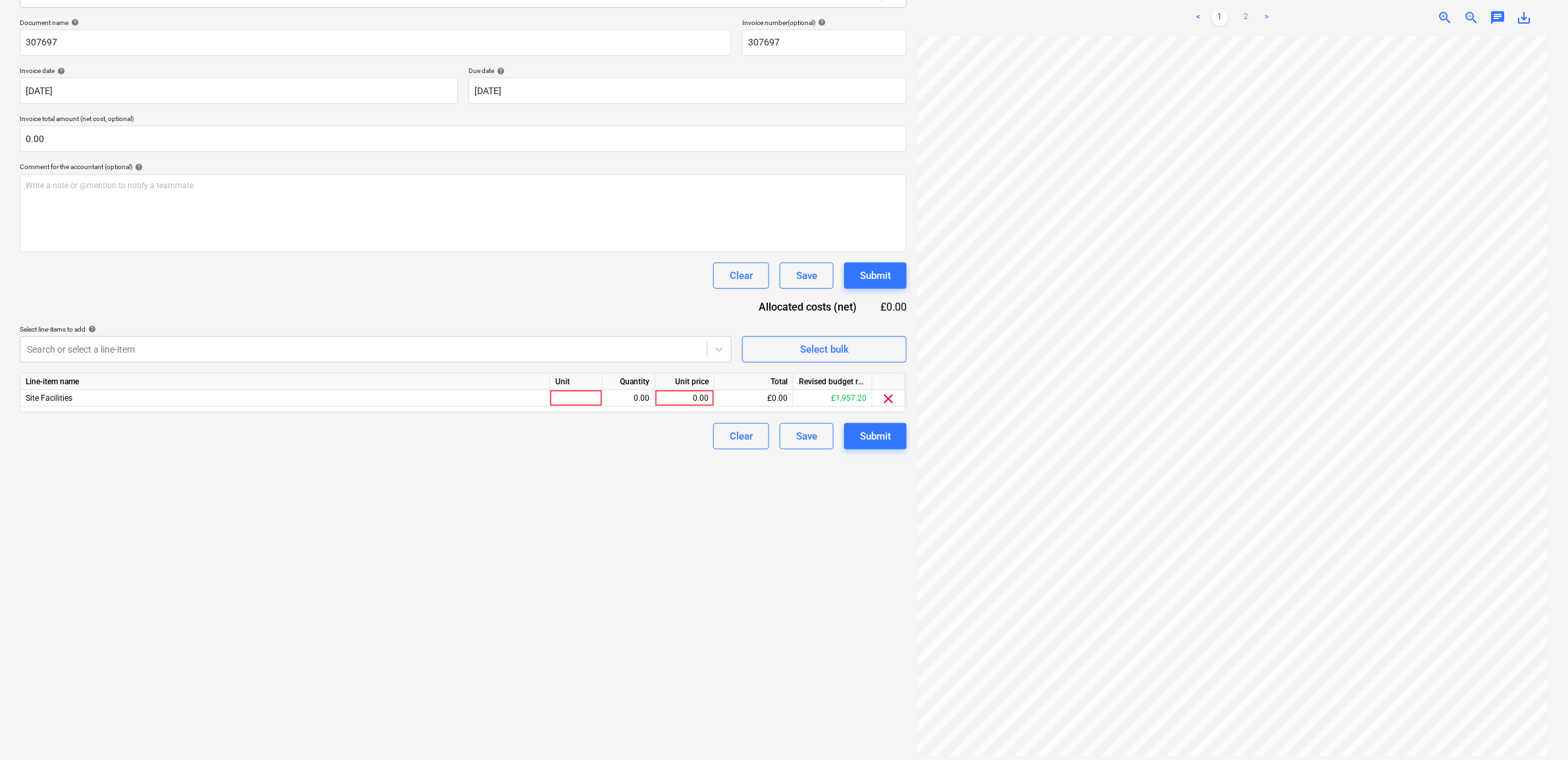
scroll to position [91, 61]
click at [1241, 9] on link "2" at bounding box center [1246, 17] width 16 height 16
click at [702, 399] on div "0.00" at bounding box center [685, 398] width 48 height 16
type input "510"
click at [620, 511] on div "Create new document Select company Portable Space Add new company Select docume…" at bounding box center [463, 322] width 897 height 885
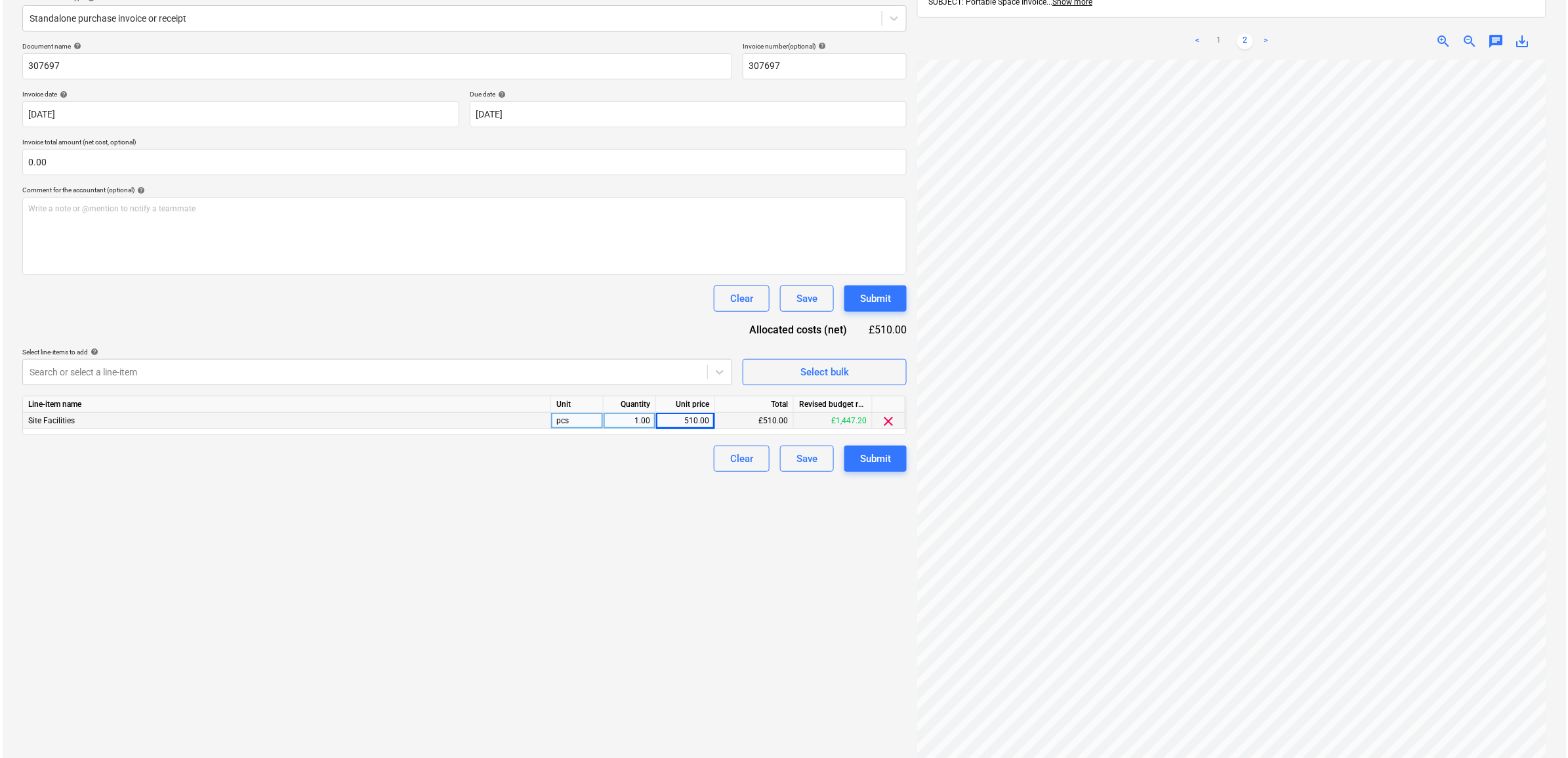
scroll to position [164, 0]
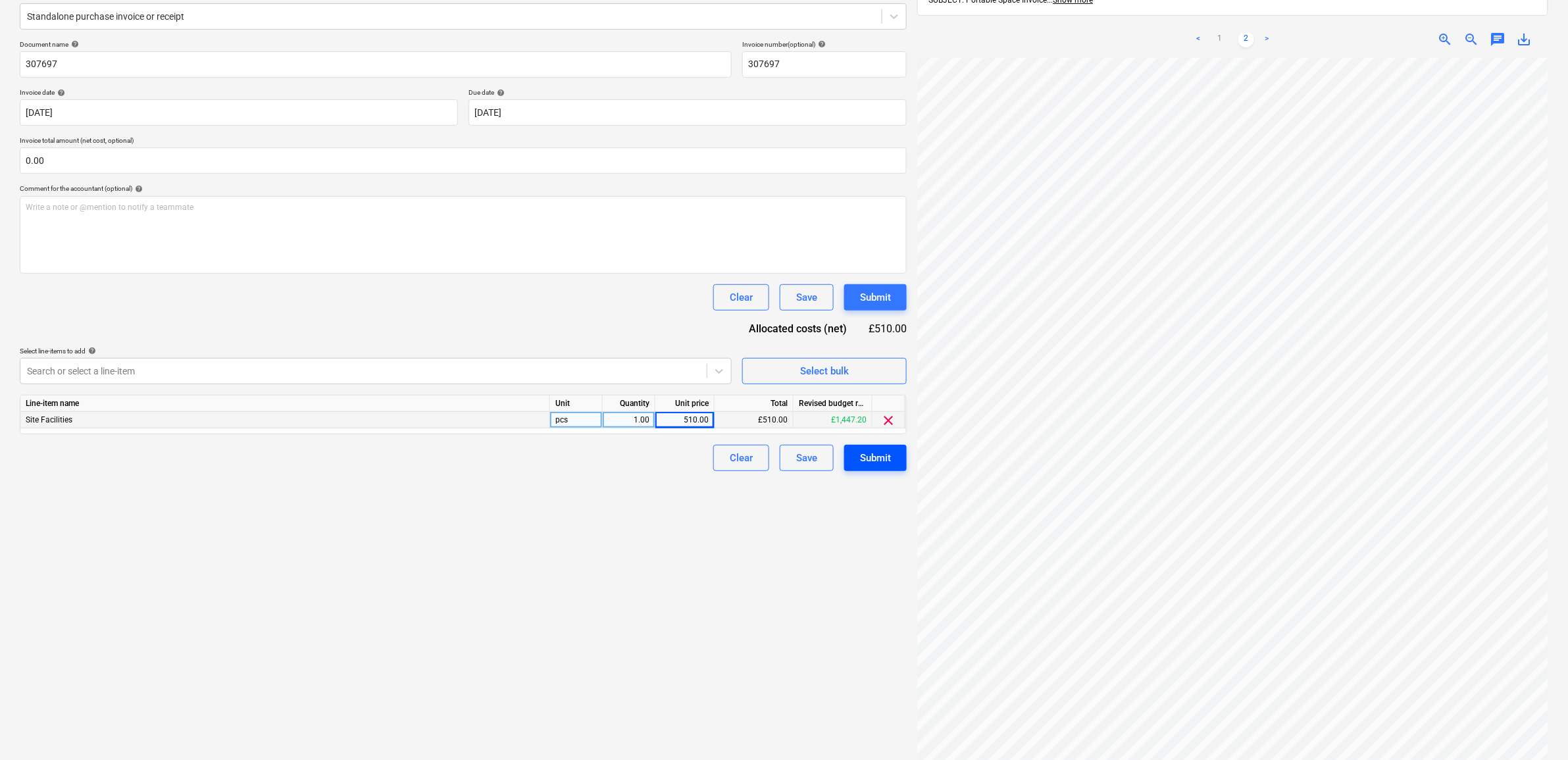
click at [889, 459] on div "Submit" at bounding box center [876, 458] width 31 height 17
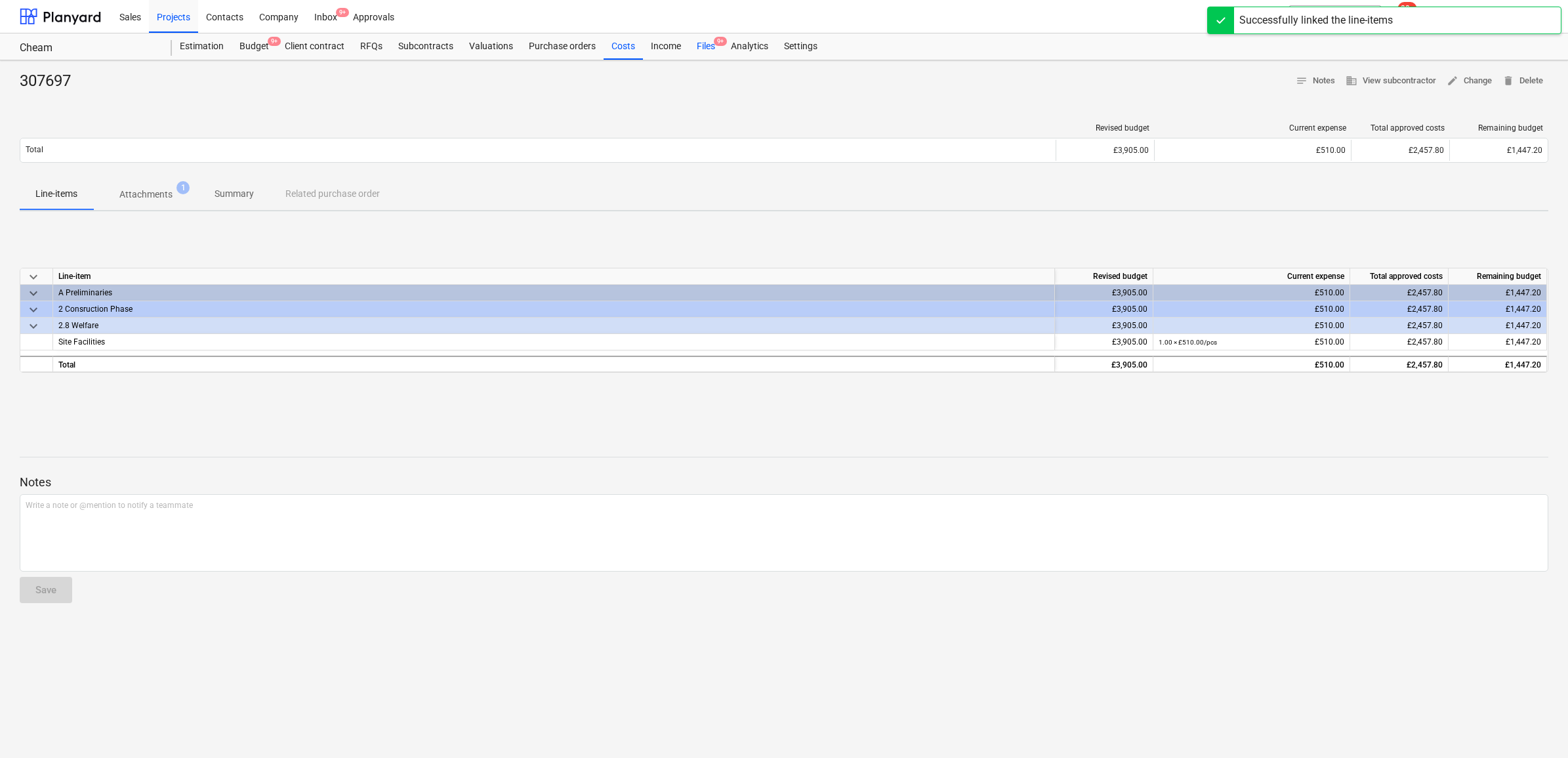
click at [693, 43] on div "Files 9+" at bounding box center [706, 46] width 34 height 26
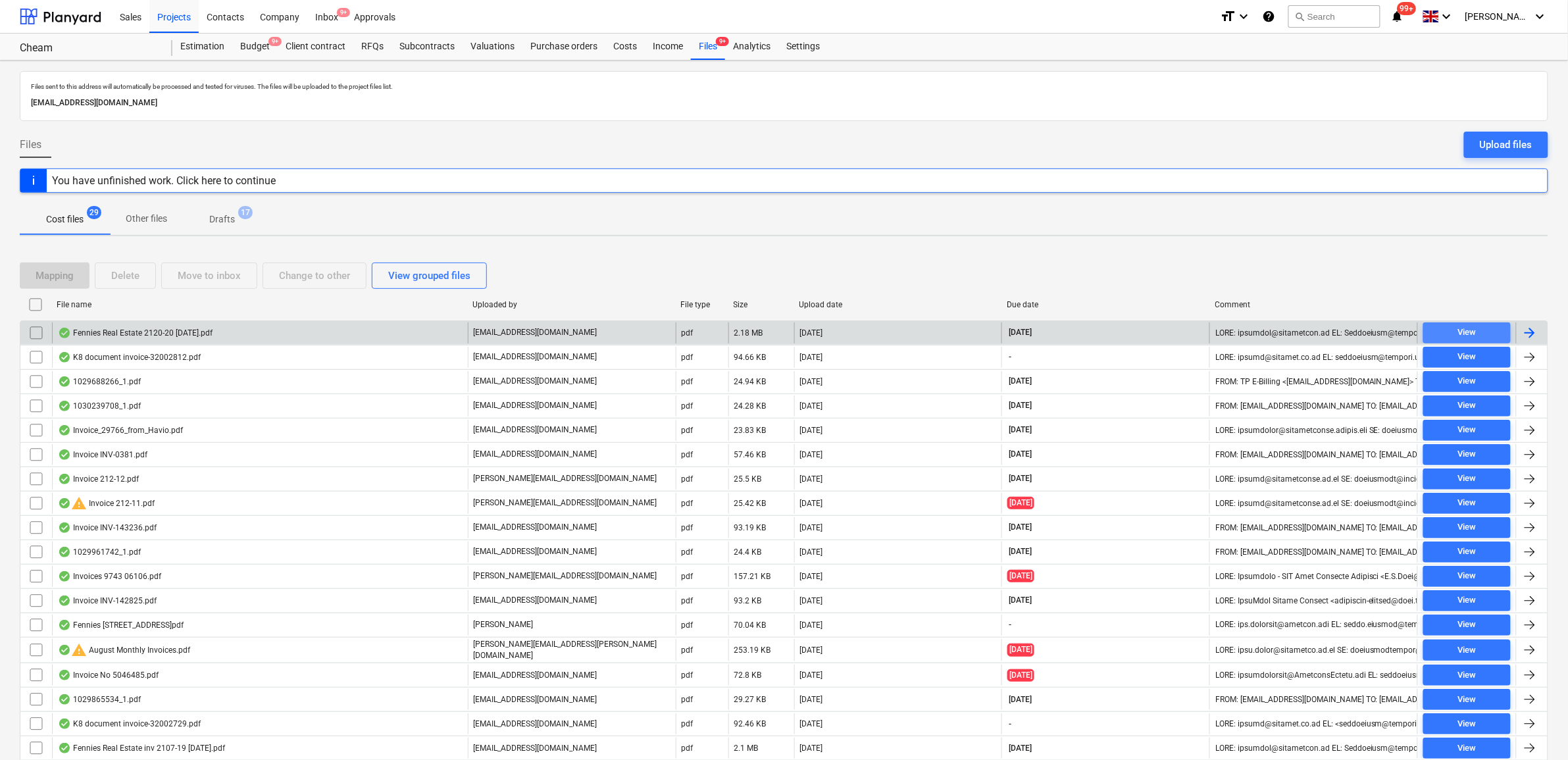
click at [1458, 333] on div "View" at bounding box center [1467, 333] width 18 height 15
click at [1531, 338] on div at bounding box center [1530, 333] width 16 height 16
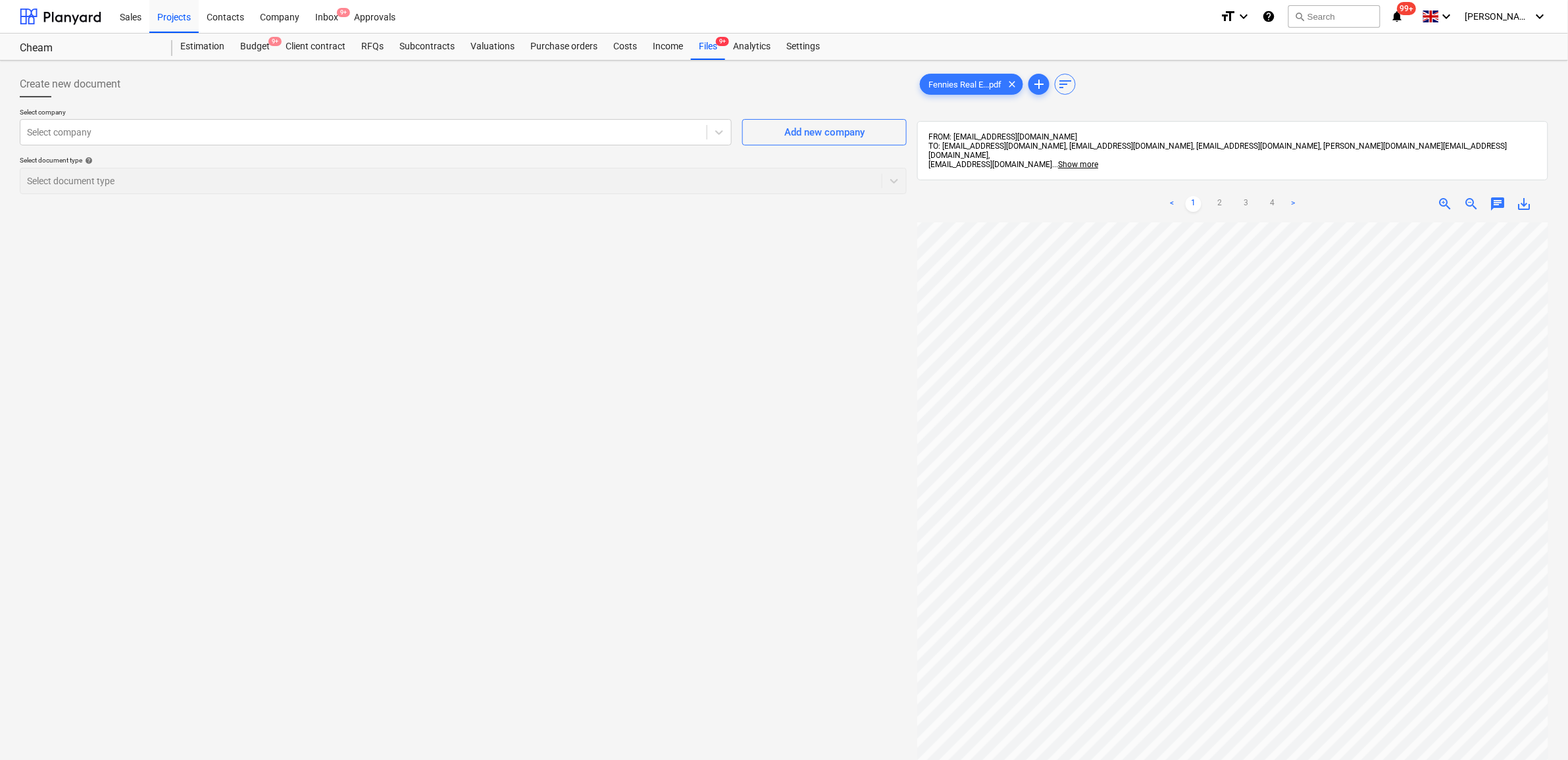
scroll to position [225, 61]
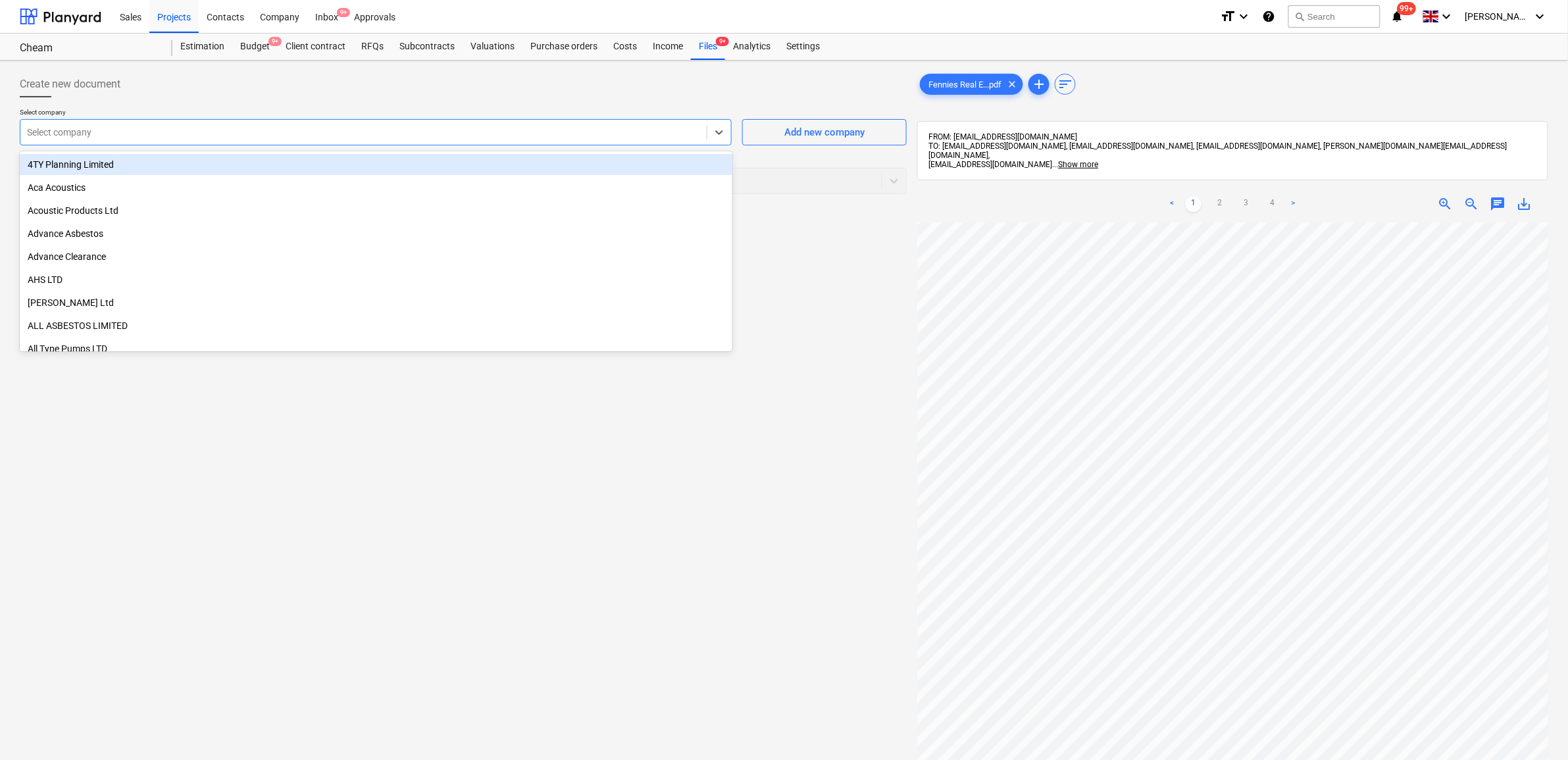
click at [485, 140] on div "Select company" at bounding box center [364, 132] width 687 height 18
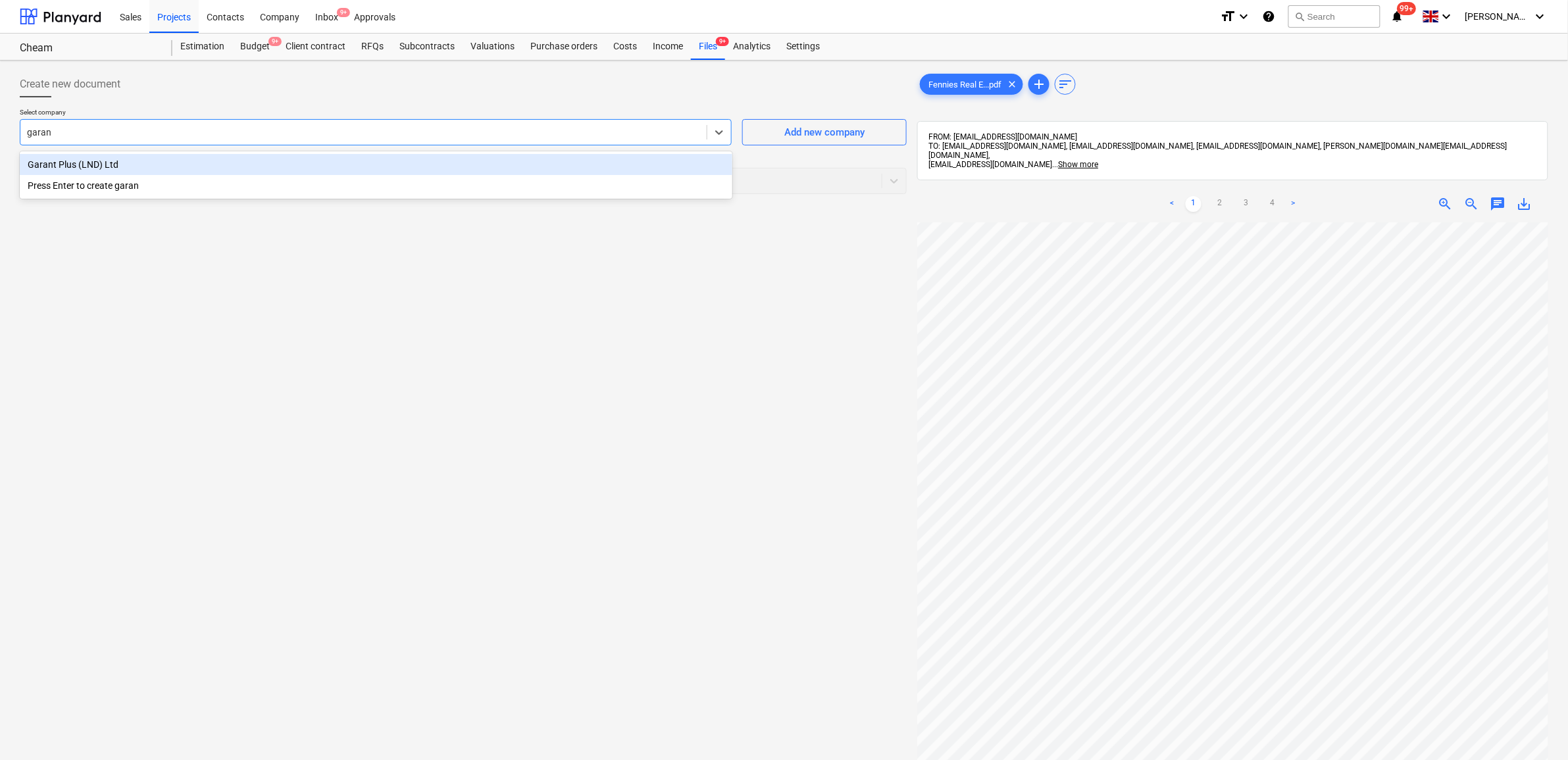
type input "garant"
click at [475, 160] on div "Garant Plus (LND) Ltd" at bounding box center [376, 164] width 712 height 21
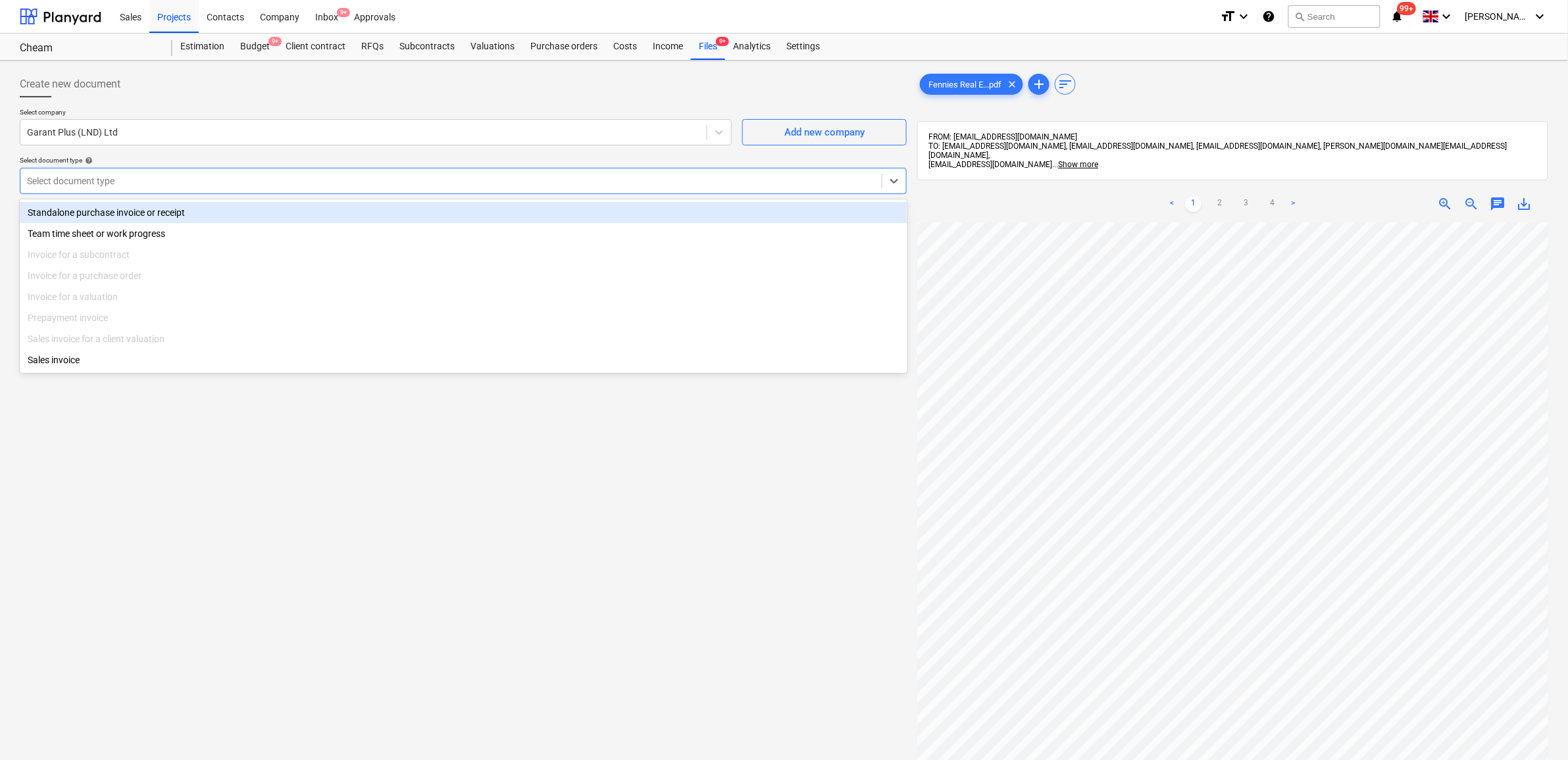
click at [428, 175] on div at bounding box center [451, 181] width 848 height 13
click at [386, 218] on div "Standalone purchase invoice or receipt" at bounding box center [464, 213] width 888 height 21
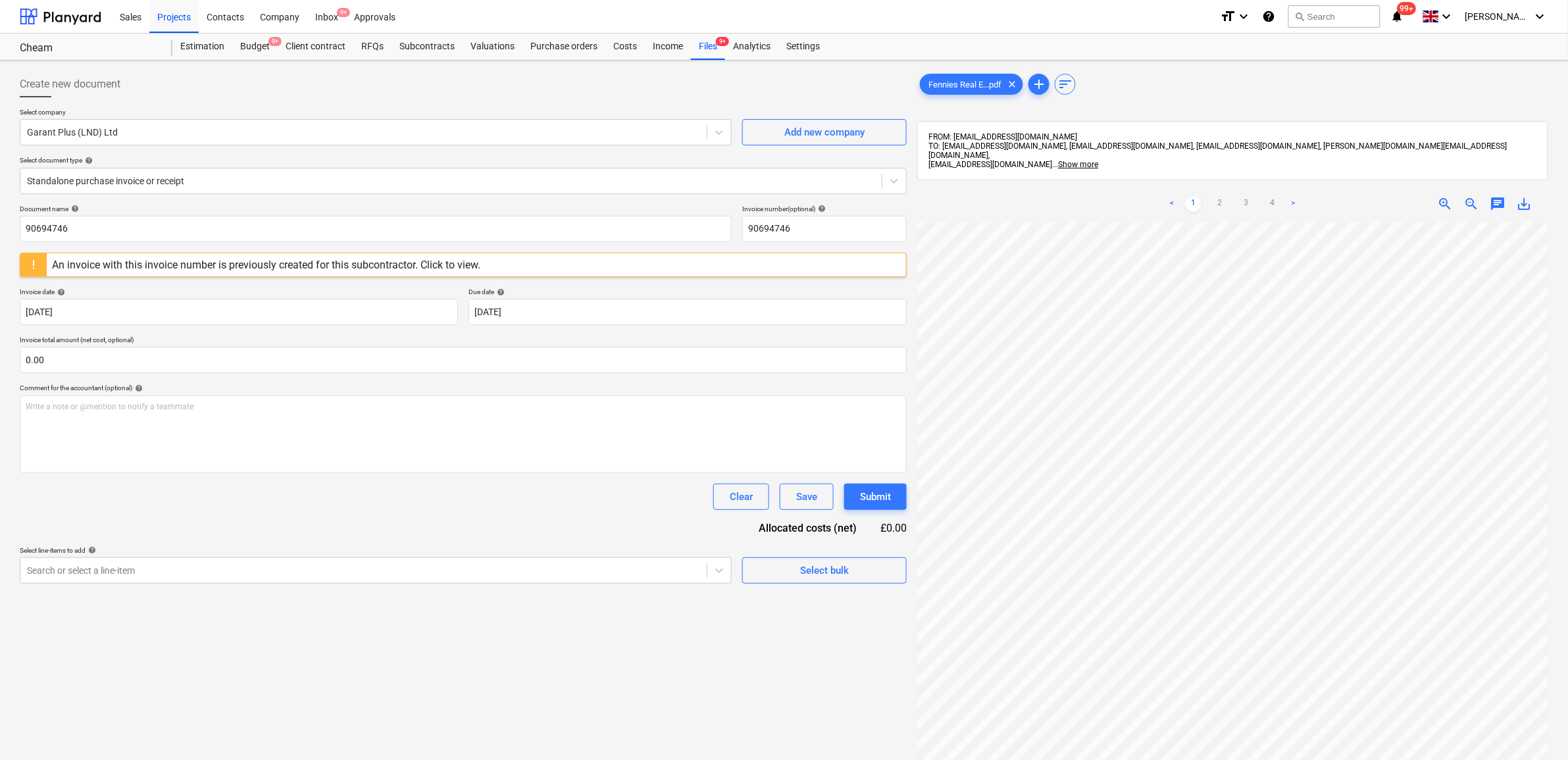
scroll to position [134, 0]
drag, startPoint x: 330, startPoint y: 235, endPoint x: -345, endPoint y: 189, distance: 676.6
click at [0, 189] on html "Sales Projects Contacts Company Inbox 9+ Approvals format_size keyboard_arrow_d…" at bounding box center [784, 380] width 1568 height 760
drag, startPoint x: 65, startPoint y: 226, endPoint x: -32, endPoint y: 212, distance: 98.0
click at [0, 212] on html "Sales Projects Contacts Company Inbox 9+ Approvals format_size keyboard_arrow_d…" at bounding box center [784, 380] width 1568 height 760
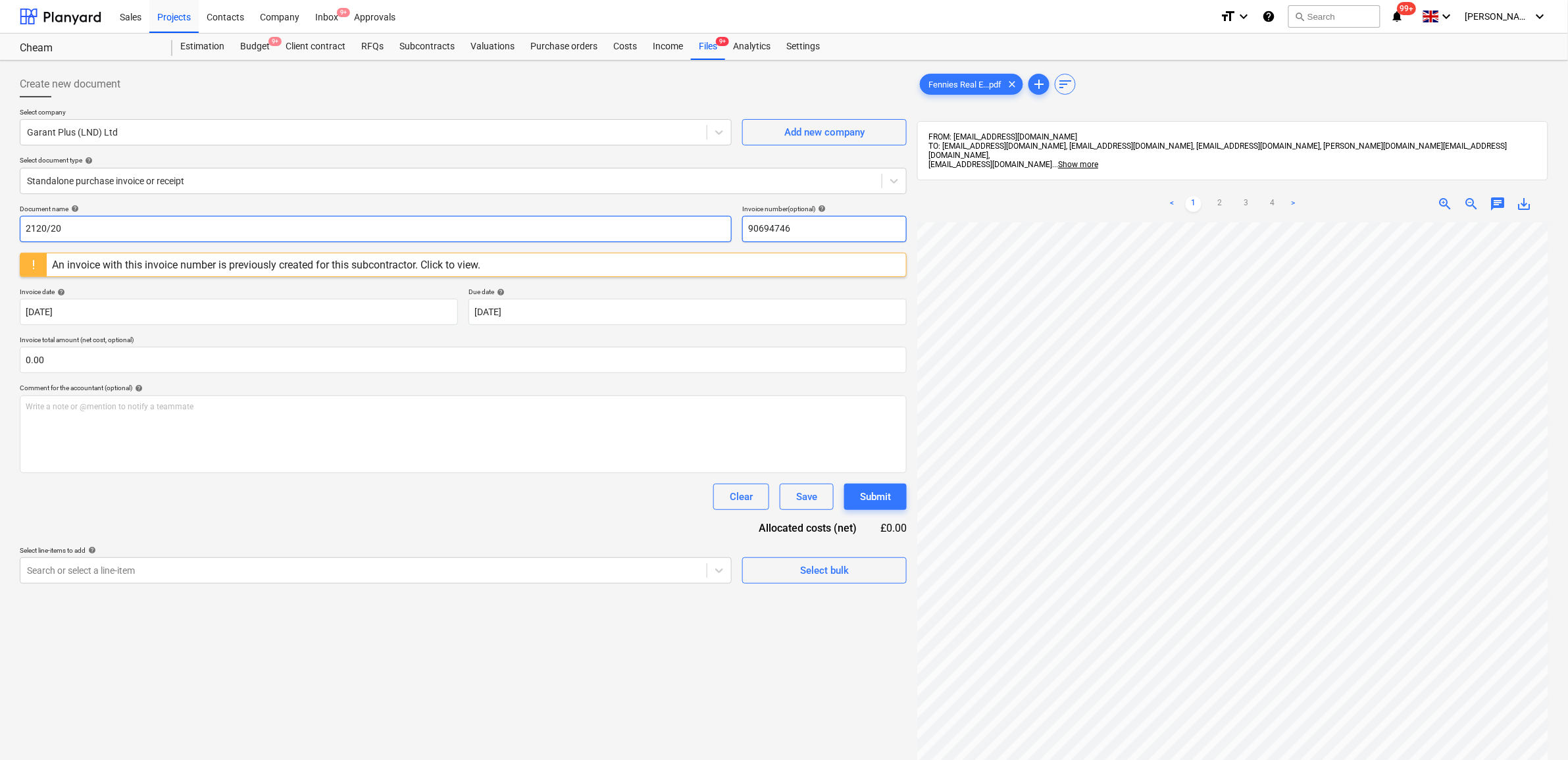
type input "2120/20"
drag, startPoint x: 814, startPoint y: 226, endPoint x: 654, endPoint y: 211, distance: 160.7
click at [654, 211] on div "Document name help 2120/20 Invoice number (optional) help 90694746" at bounding box center [463, 224] width 887 height 38
paste input "2120/20"
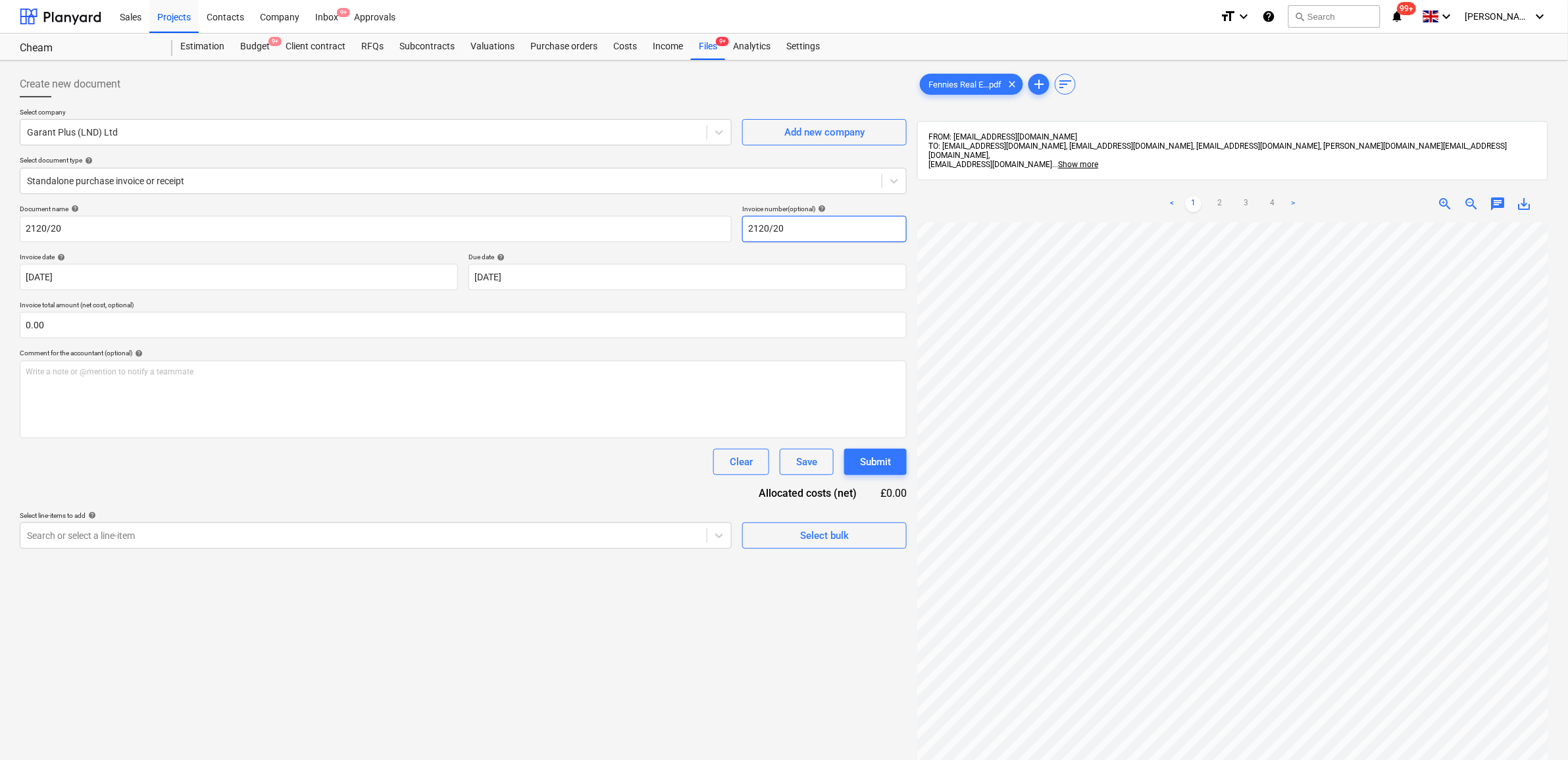
type input "2120/20"
click at [301, 473] on div "Clear Save Submit" at bounding box center [463, 462] width 887 height 27
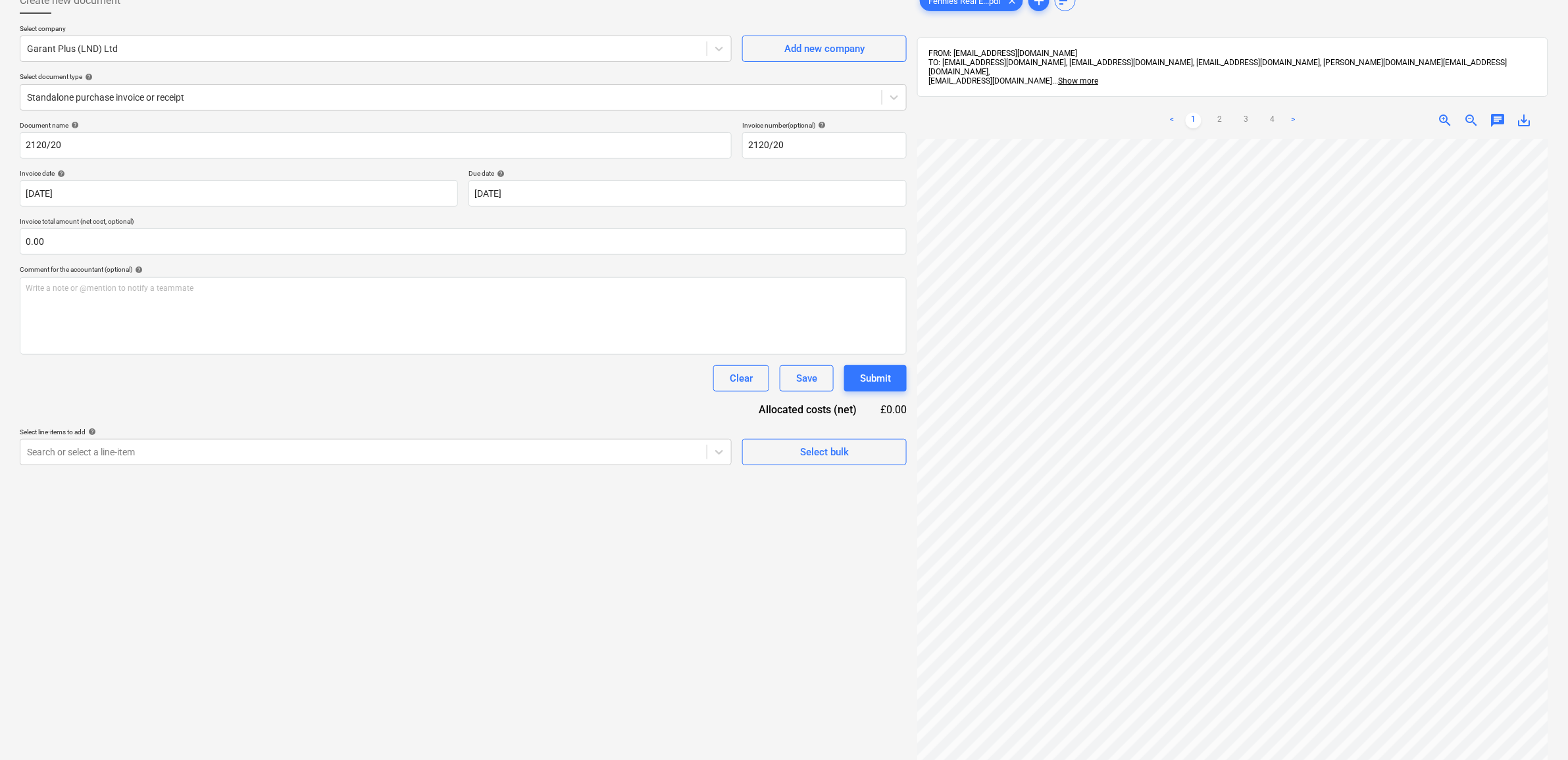
scroll to position [186, 0]
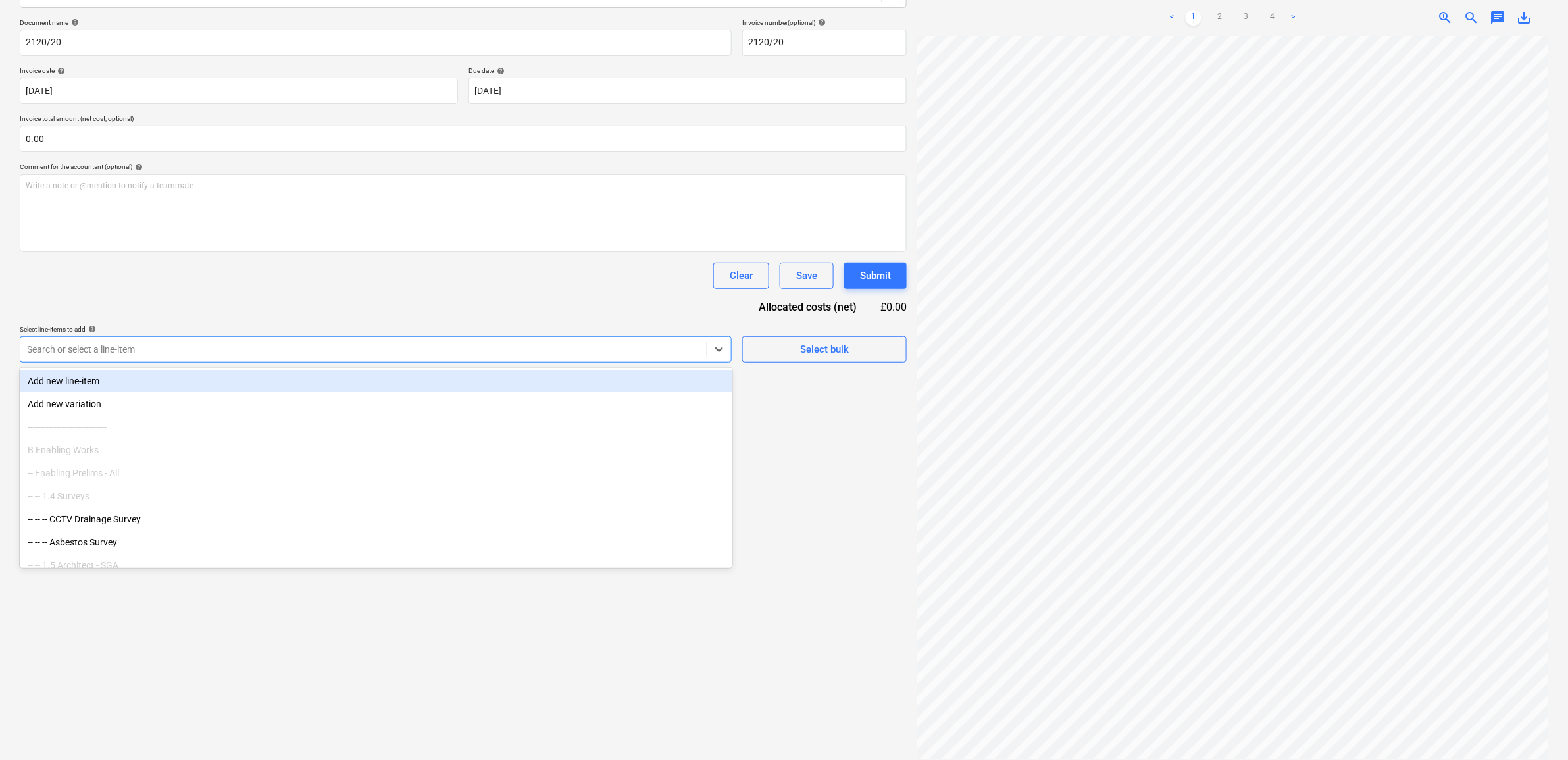
click at [444, 352] on div at bounding box center [363, 349] width 673 height 13
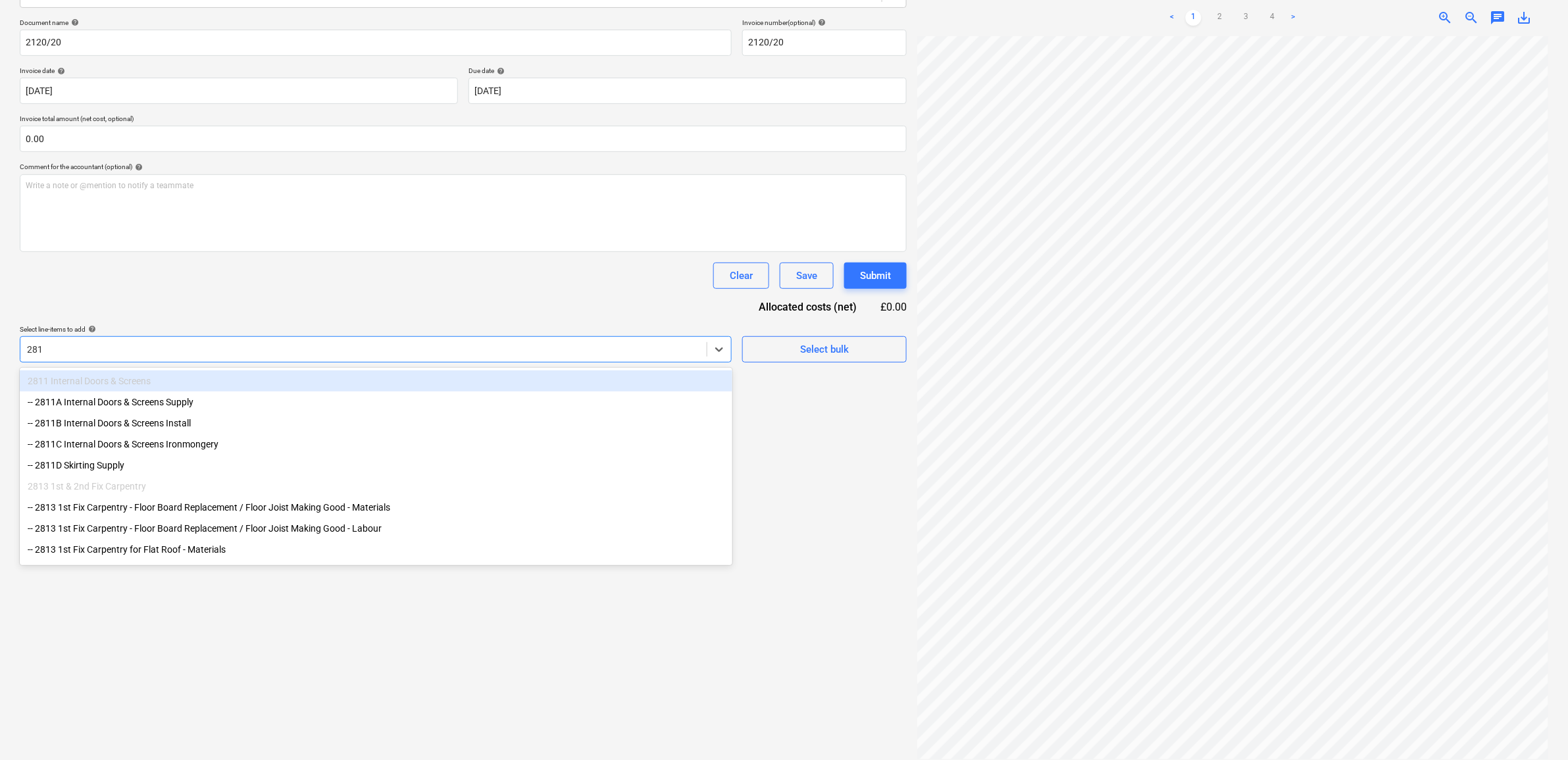
type input "2813"
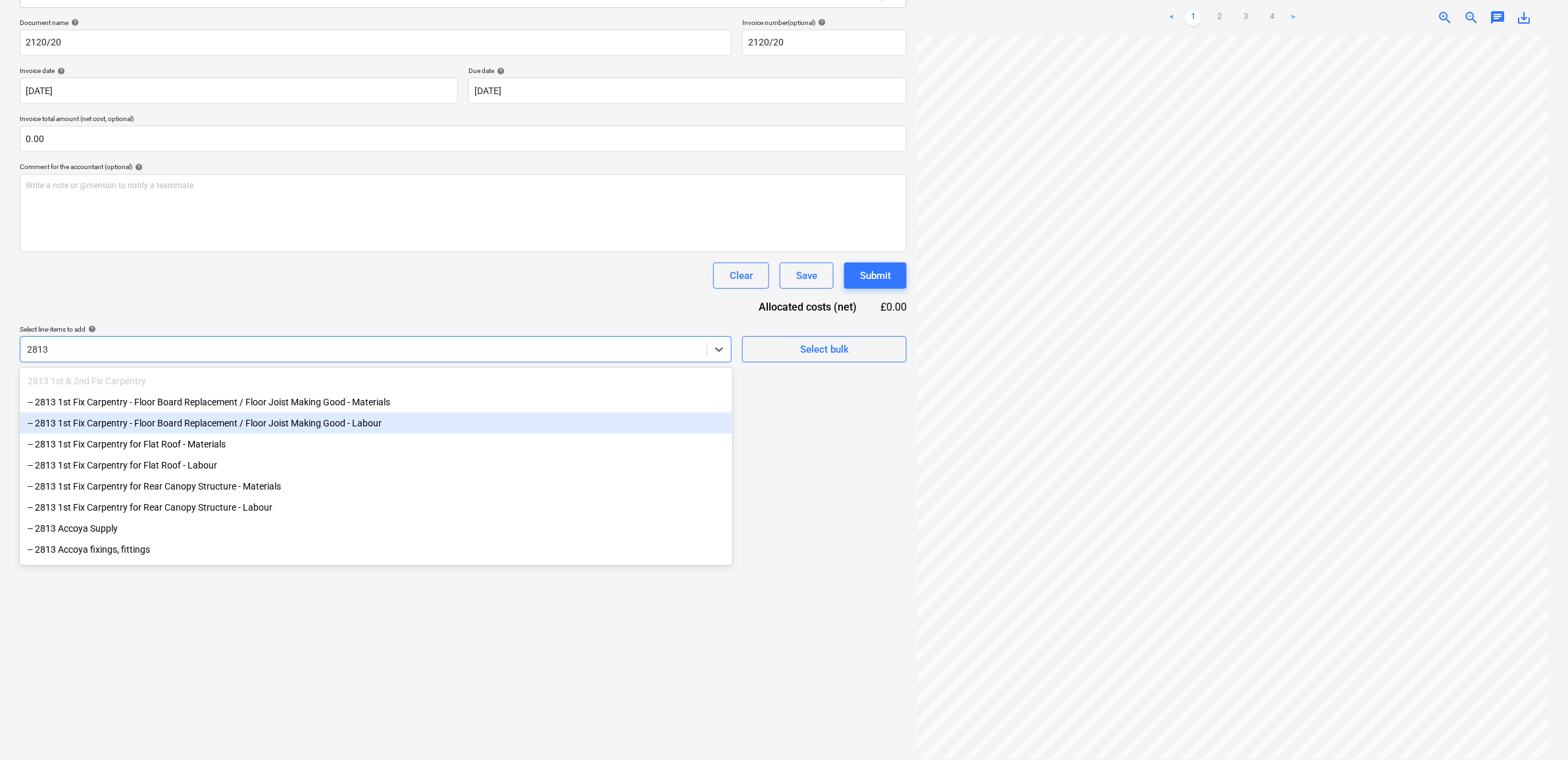
click at [351, 430] on div "-- 2813 1st Fix Carpentry - Floor Board Replacement / Floor Joist Making Good -…" at bounding box center [376, 423] width 712 height 21
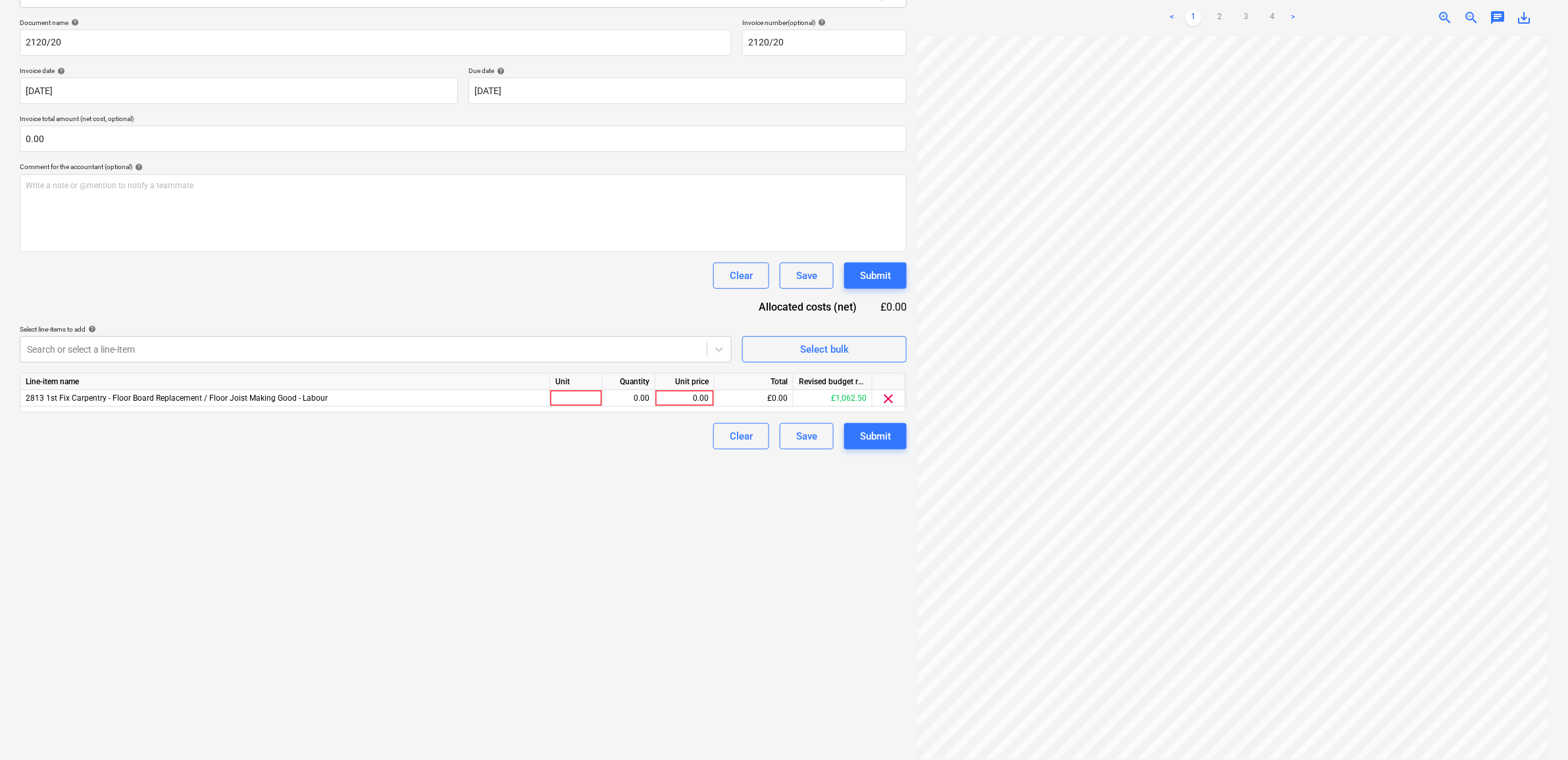
click at [389, 294] on div "Document name help 2120/20 Invoice number (optional) help 2120/20 Invoice date …" at bounding box center [463, 233] width 887 height 431
click at [465, 354] on div at bounding box center [363, 349] width 673 height 13
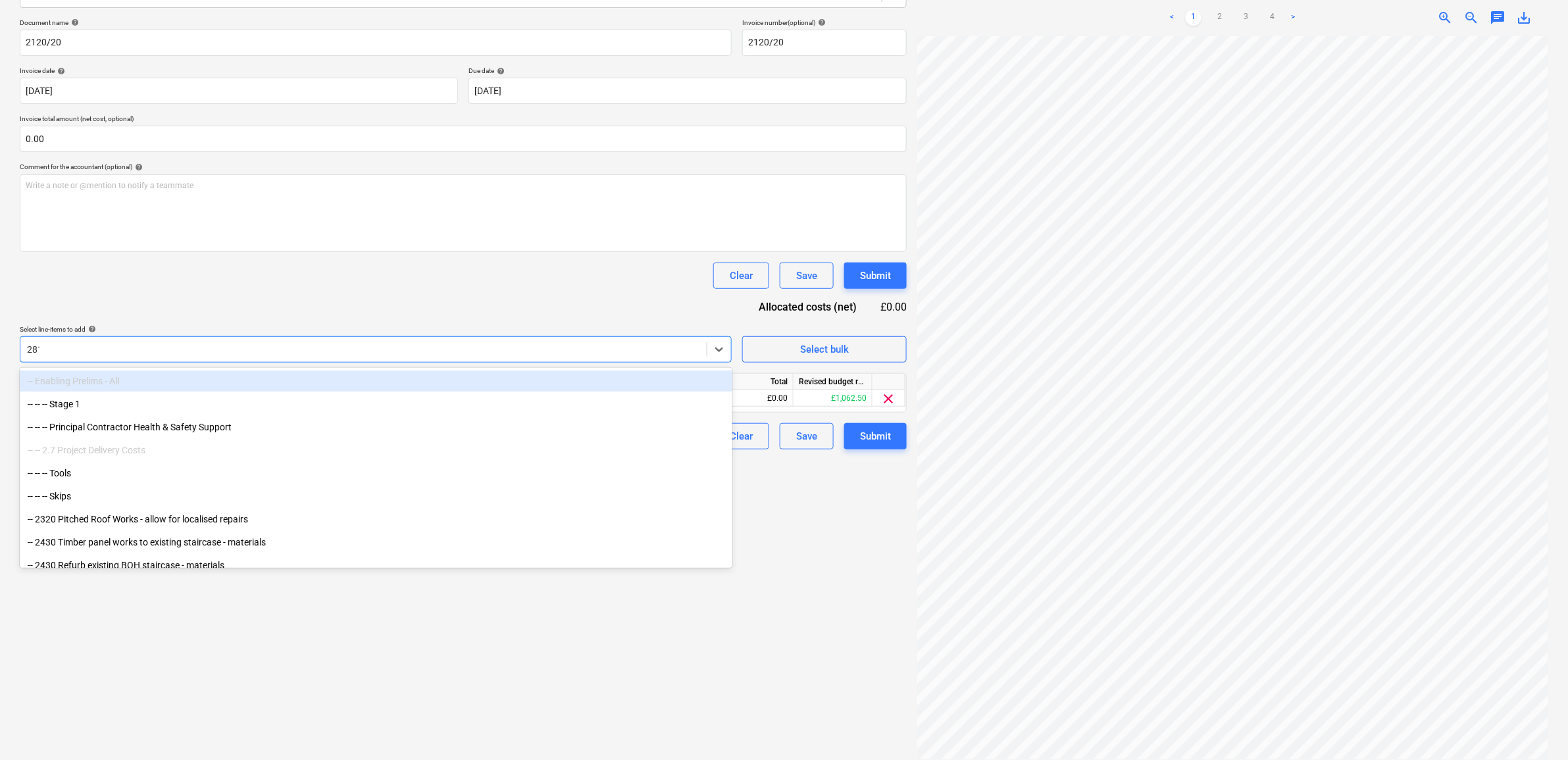
type input "2813"
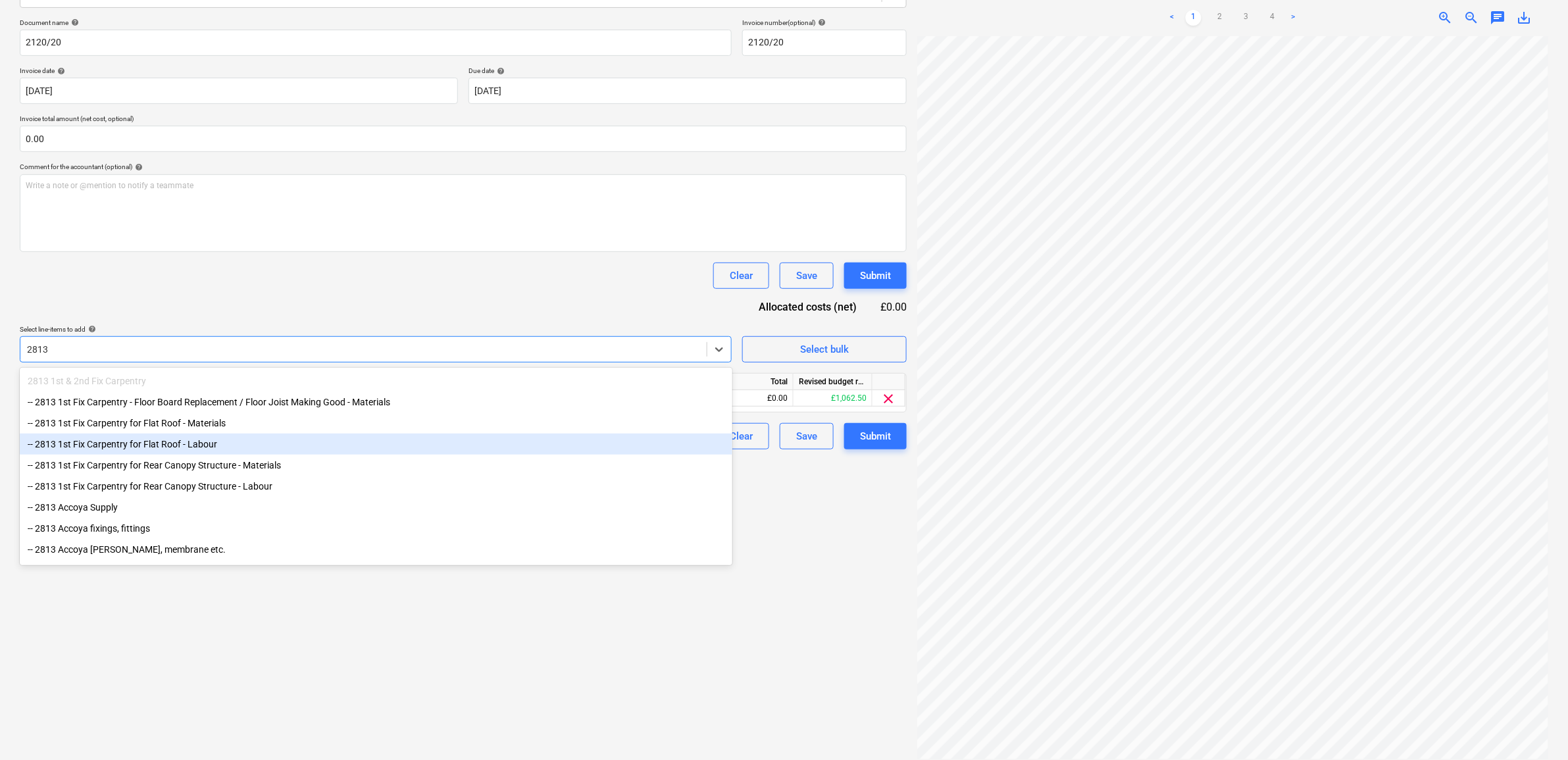
click at [234, 448] on div "-- 2813 1st Fix Carpentry for Flat Roof - Labour" at bounding box center [376, 444] width 712 height 21
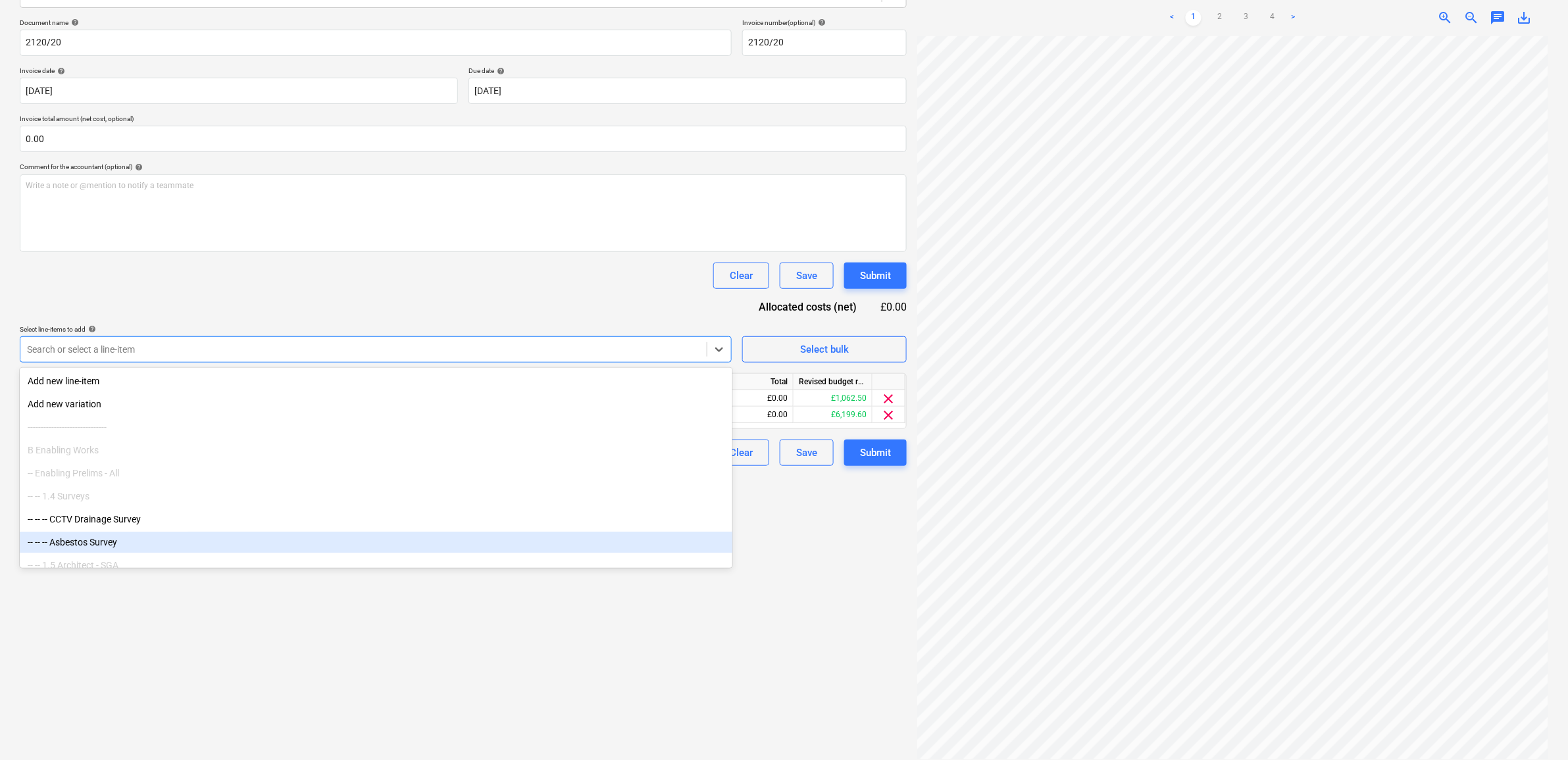
click at [442, 646] on div "Create new document Select company Garant Plus (LND) Ltd Add new company Select…" at bounding box center [463, 322] width 897 height 885
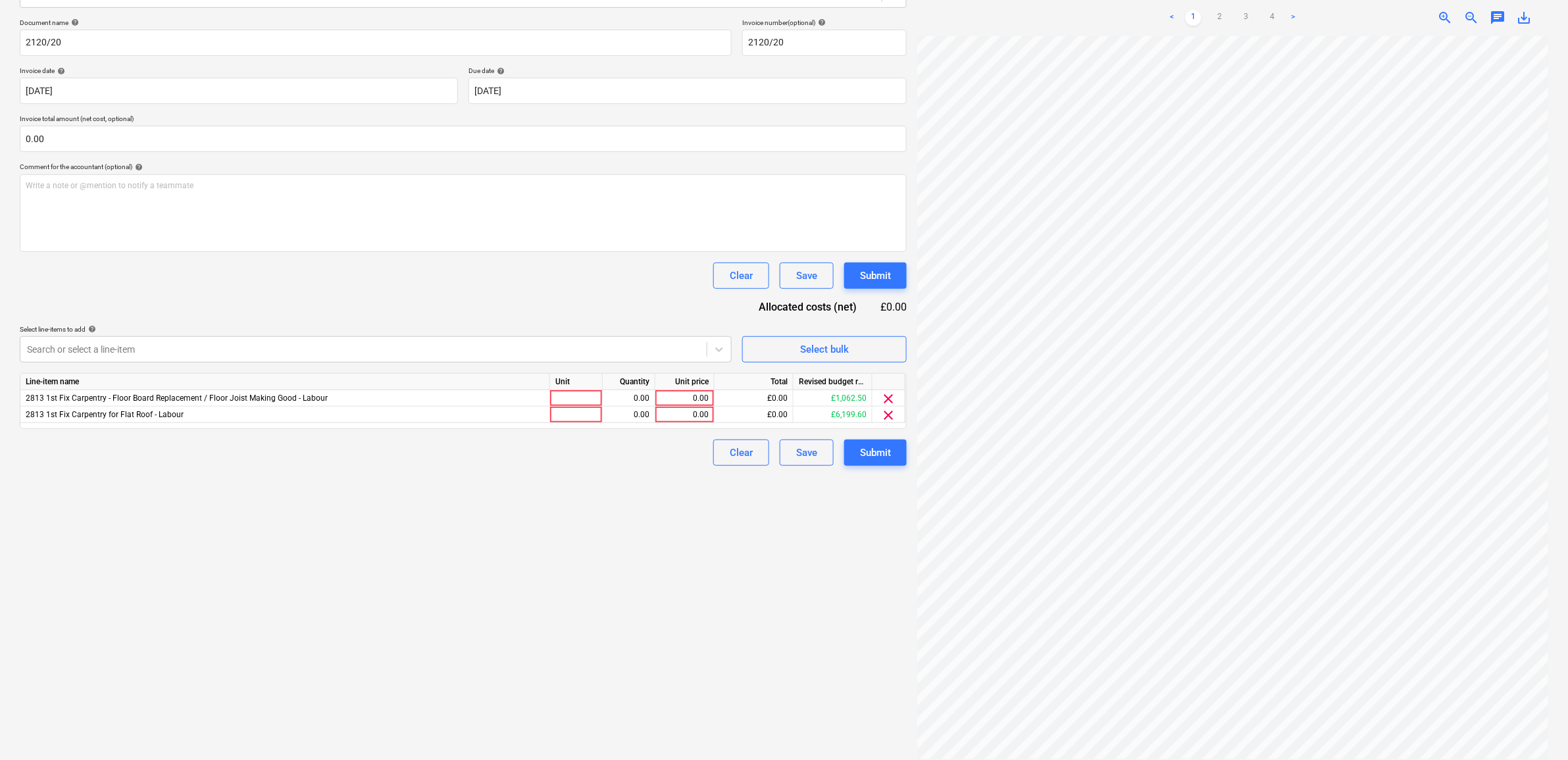
scroll to position [135, 61]
click at [619, 399] on div "0.00" at bounding box center [629, 398] width 42 height 16
type input "-"
click at [693, 396] on div "0.00" at bounding box center [685, 398] width 48 height 16
type input "852.4"
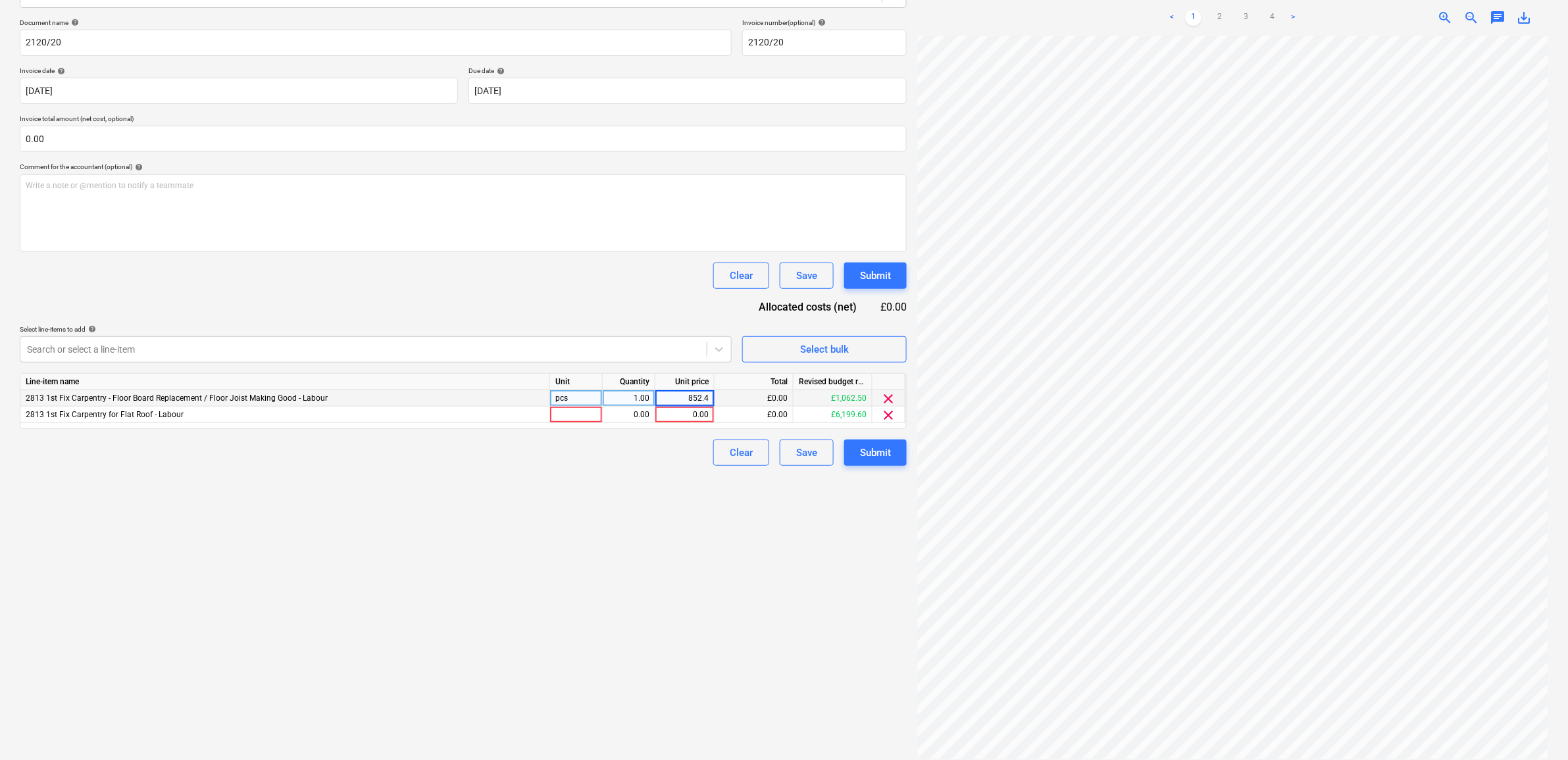
click at [622, 493] on div "Create new document Select company Garant Plus (LND) Ltd Add new company Select…" at bounding box center [463, 322] width 897 height 885
click at [696, 416] on div "0.00" at bounding box center [685, 415] width 48 height 16
click at [639, 412] on div "0.00" at bounding box center [629, 415] width 42 height 16
type input "2"
click at [616, 468] on div "Create new document Select company Garant Plus (LND) Ltd Add new company Select…" at bounding box center [463, 322] width 897 height 885
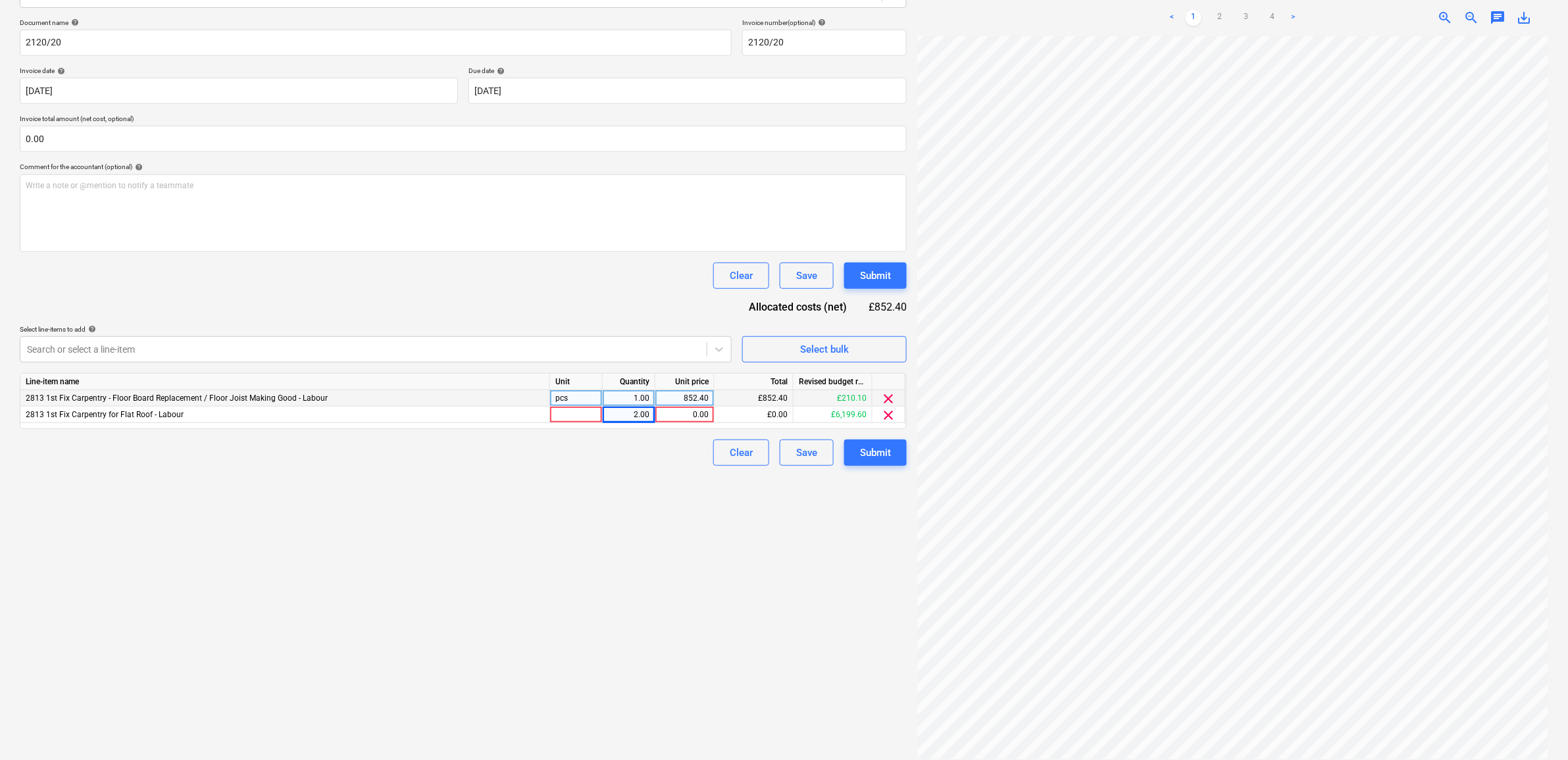
drag, startPoint x: 672, startPoint y: 417, endPoint x: 678, endPoint y: 422, distance: 7.8
click at [673, 417] on div "0.00" at bounding box center [685, 415] width 48 height 16
type input "1328.13"
click at [546, 586] on div "Create new document Select company Garant Plus (LND) Ltd Add new company Select…" at bounding box center [463, 322] width 897 height 885
click at [587, 674] on div "Create new document Select company Garant Plus (LND) Ltd Add new company Select…" at bounding box center [463, 322] width 897 height 885
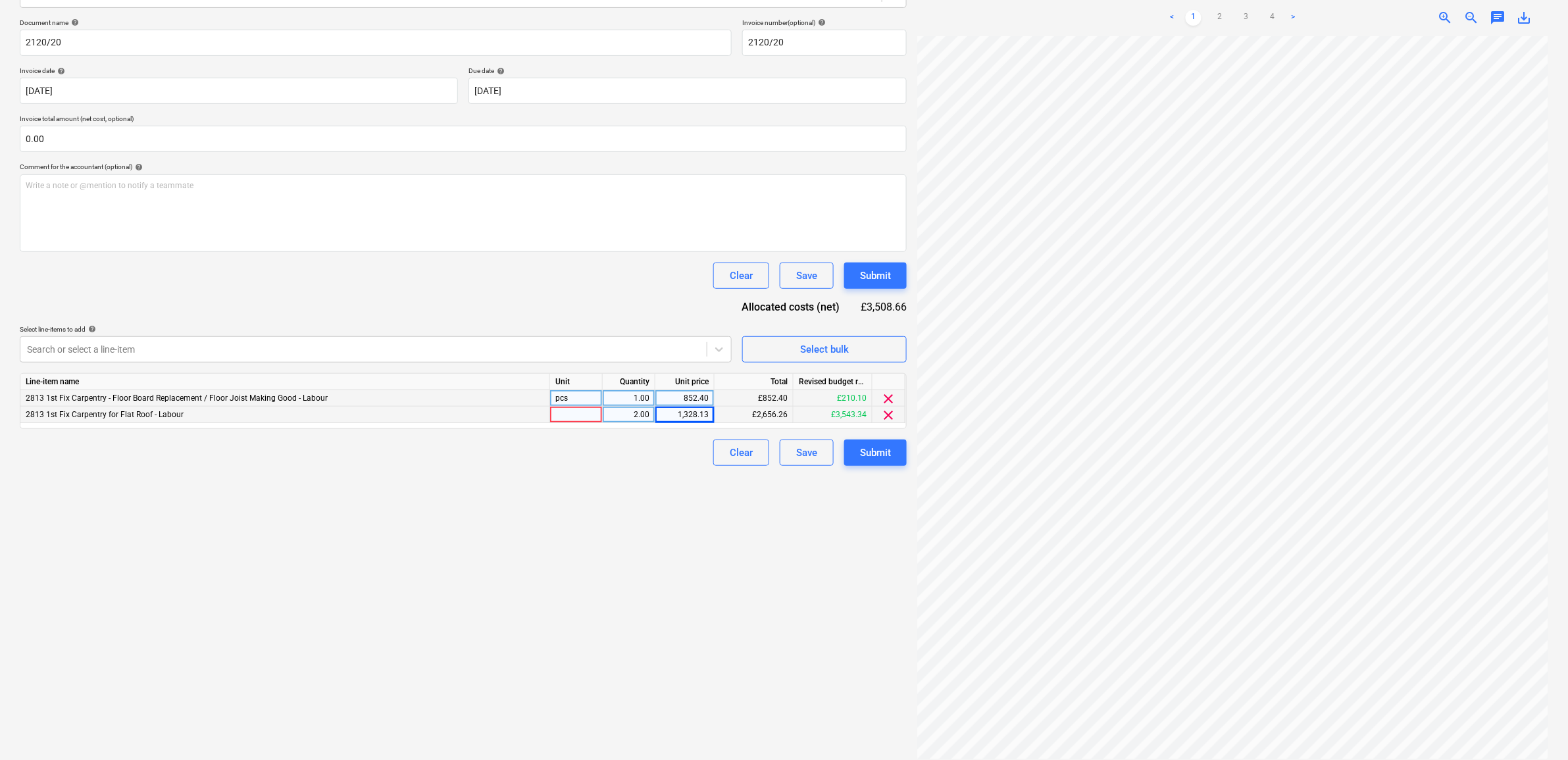
click at [577, 413] on div at bounding box center [577, 415] width 53 height 16
type input "item"
click at [536, 575] on div "Create new document Select company Garant Plus (LND) Ltd Add new company Select…" at bounding box center [463, 322] width 897 height 885
click at [646, 394] on div "1.00" at bounding box center [629, 398] width 42 height 16
type input "-1"
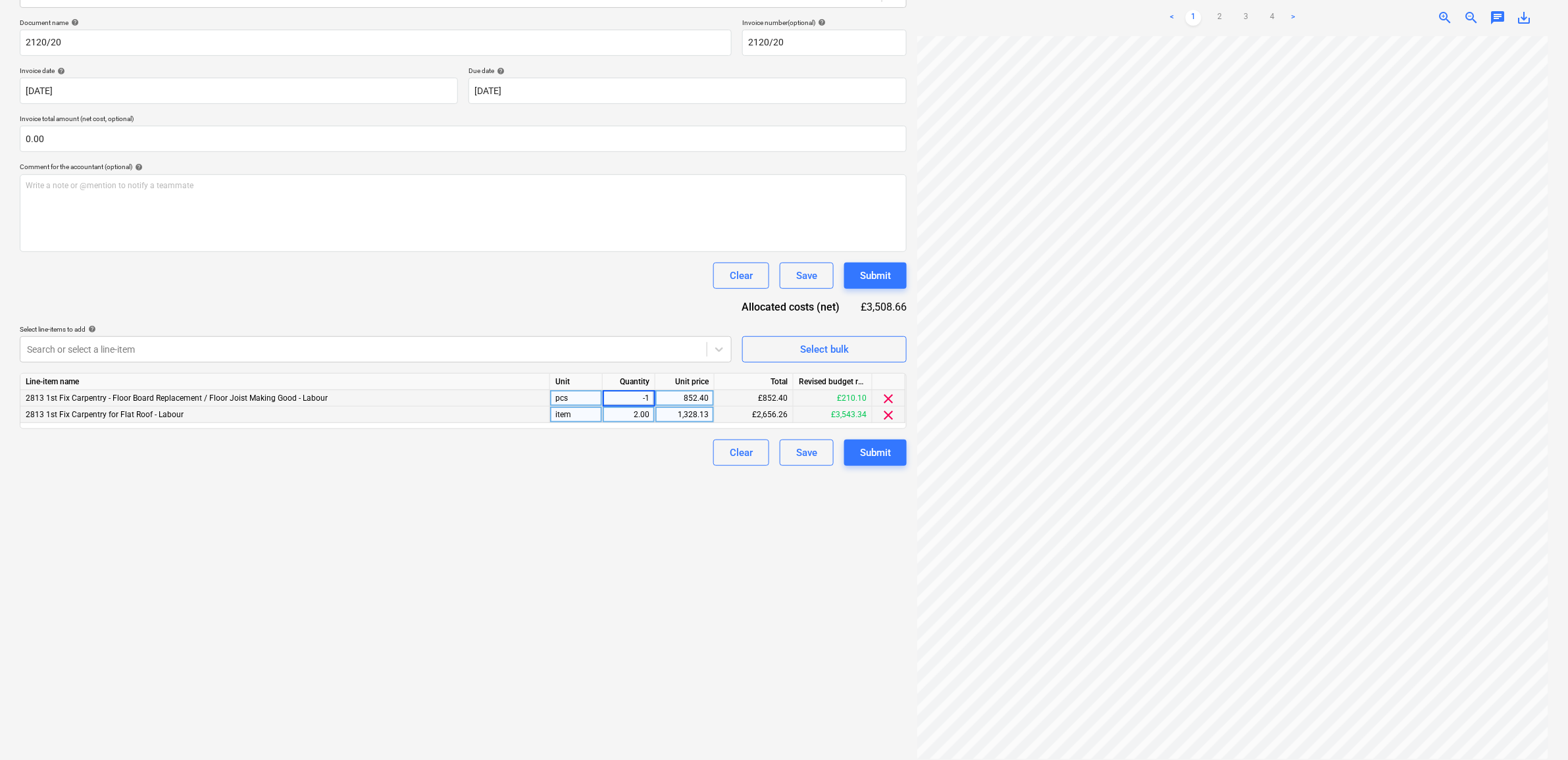
drag, startPoint x: 594, startPoint y: 623, endPoint x: 594, endPoint y: 616, distance: 7.0
click at [594, 622] on div "Create new document Select company Garant Plus (LND) Ltd Add new company Select…" at bounding box center [463, 322] width 897 height 885
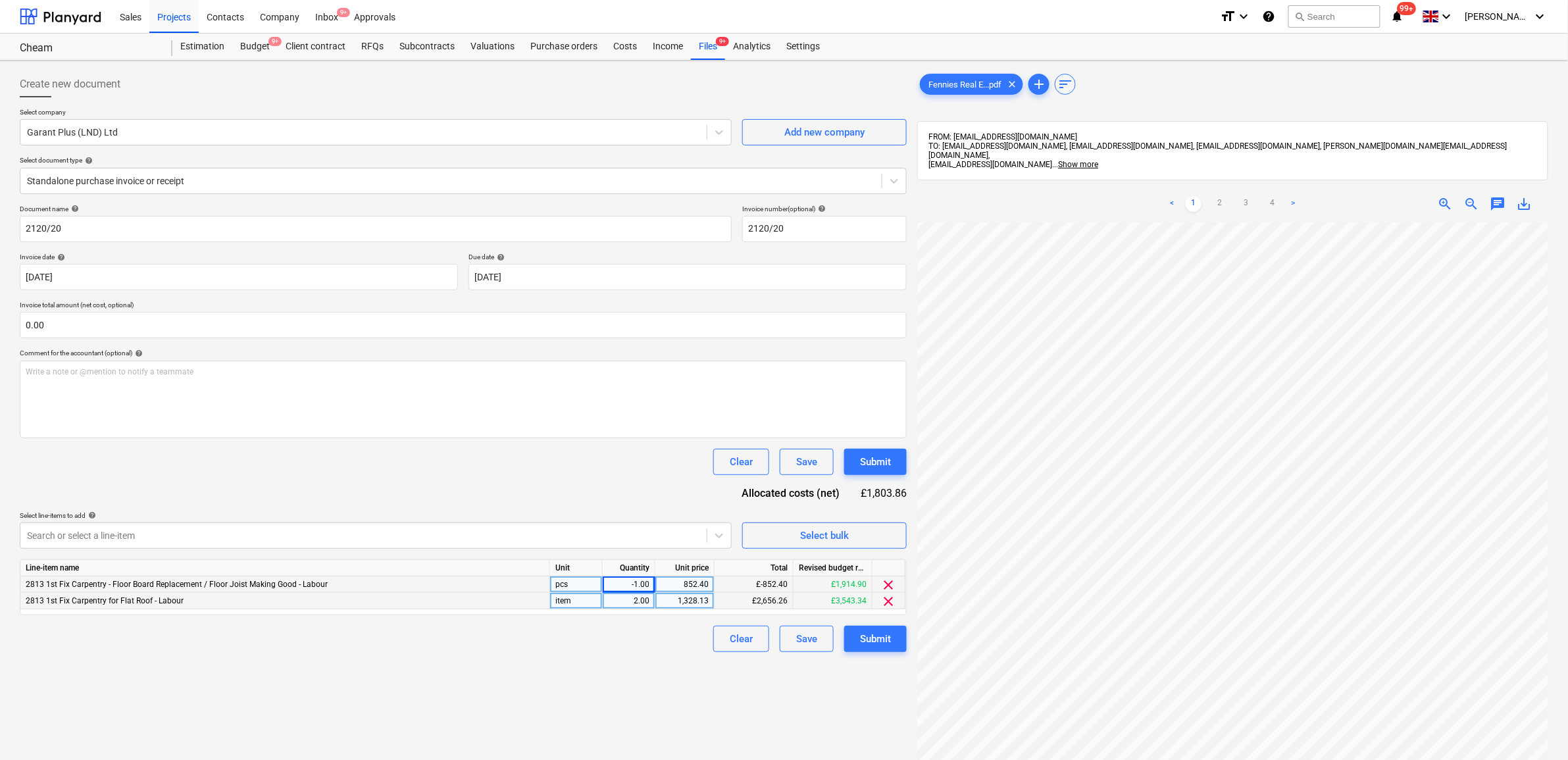
scroll to position [255, 61]
click at [857, 632] on button "Submit" at bounding box center [876, 640] width 63 height 27
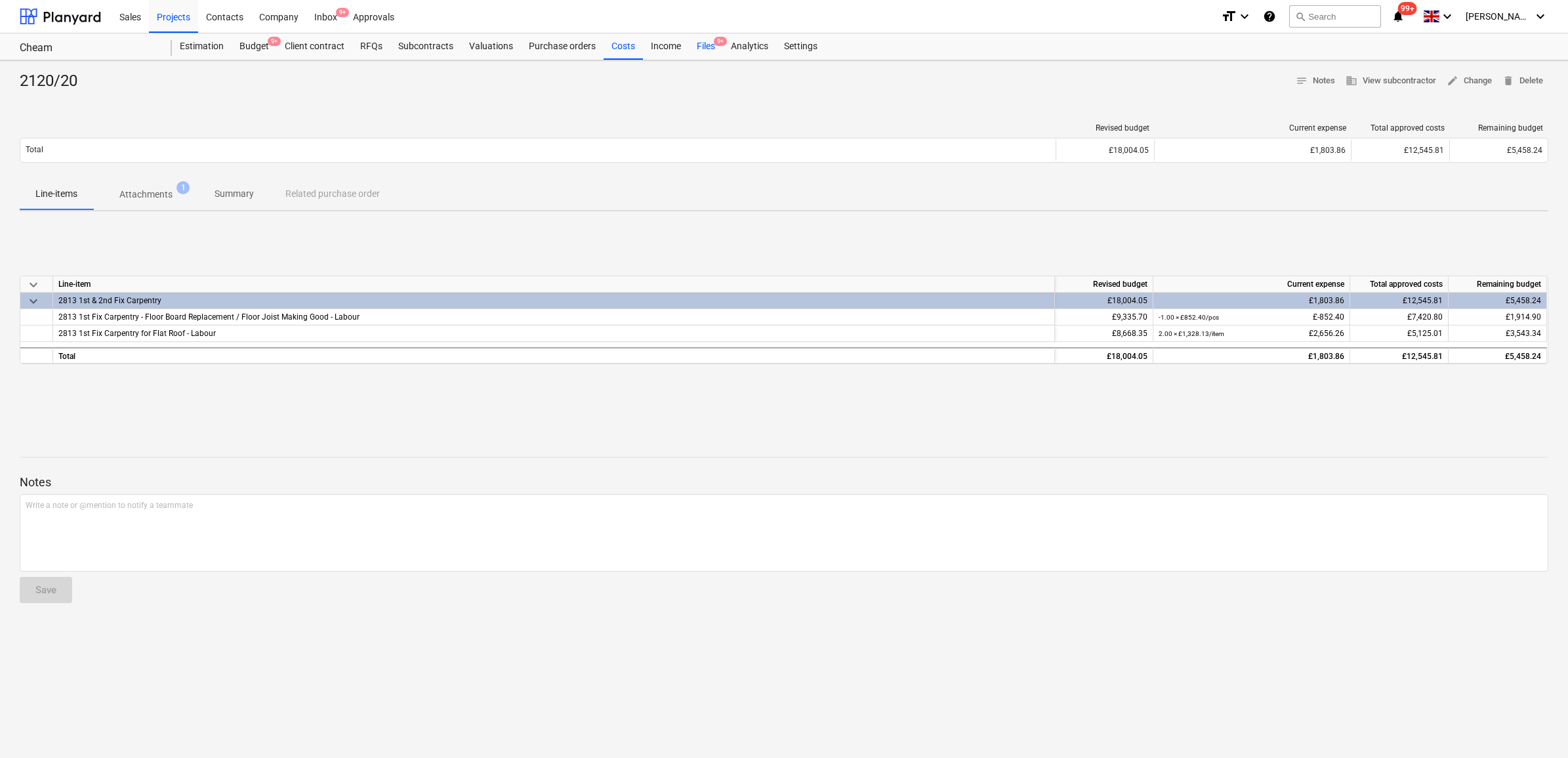
click at [704, 47] on div "Files 9+" at bounding box center [706, 46] width 34 height 26
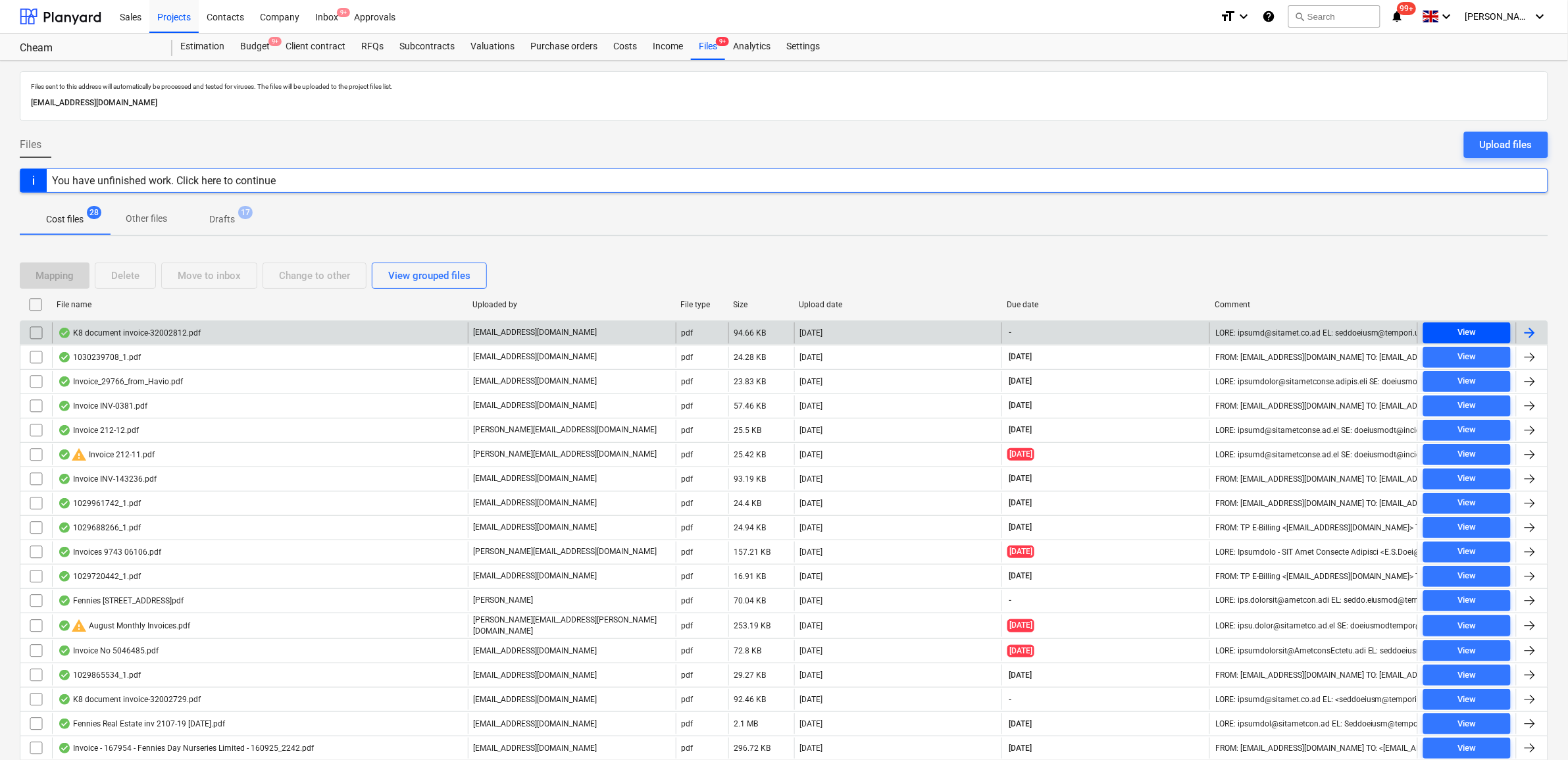
click at [1468, 326] on div "View" at bounding box center [1467, 333] width 18 height 15
click at [1536, 336] on div at bounding box center [1530, 333] width 16 height 16
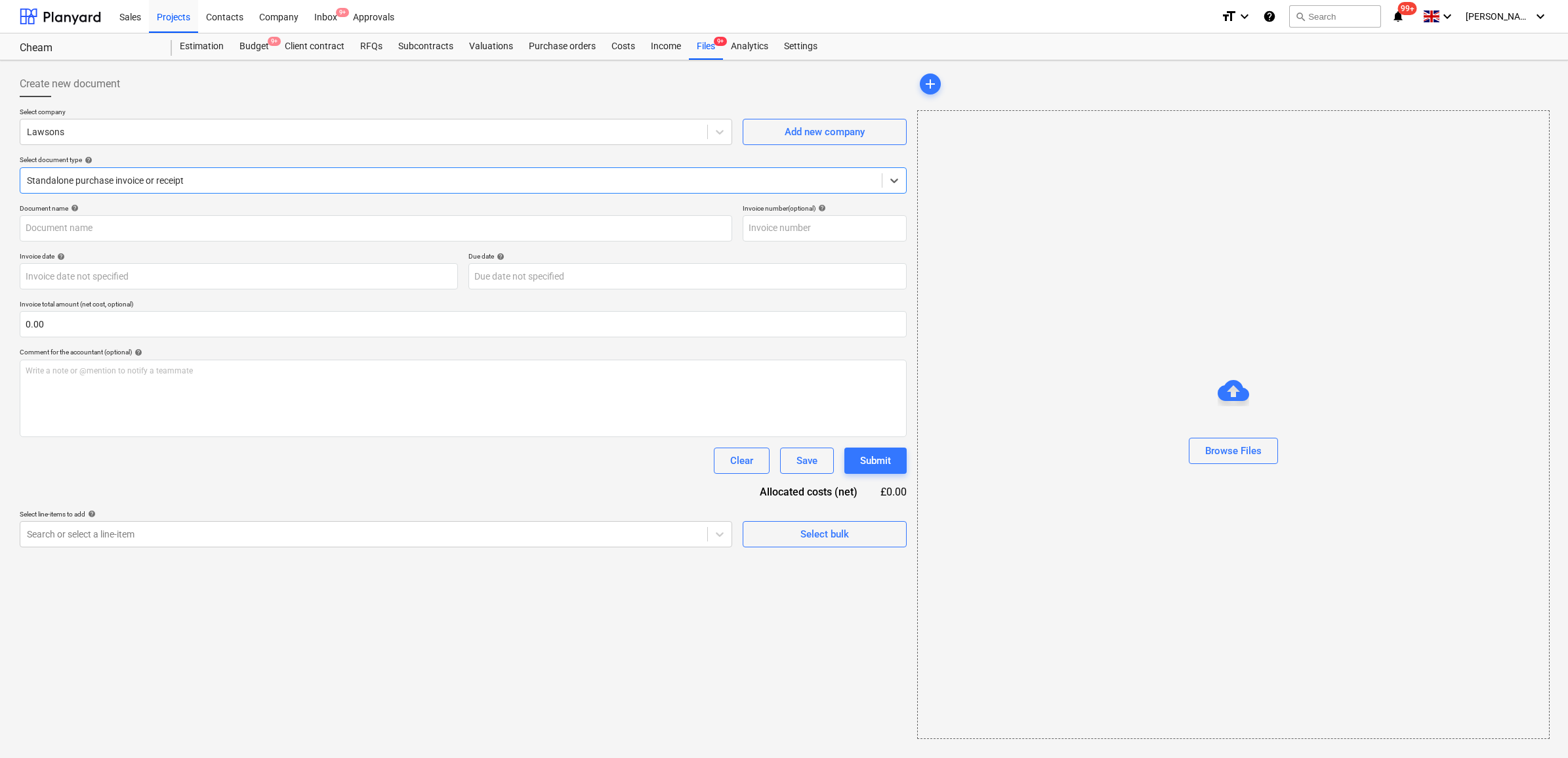
type input "63825"
type input "30 Sep 2025"
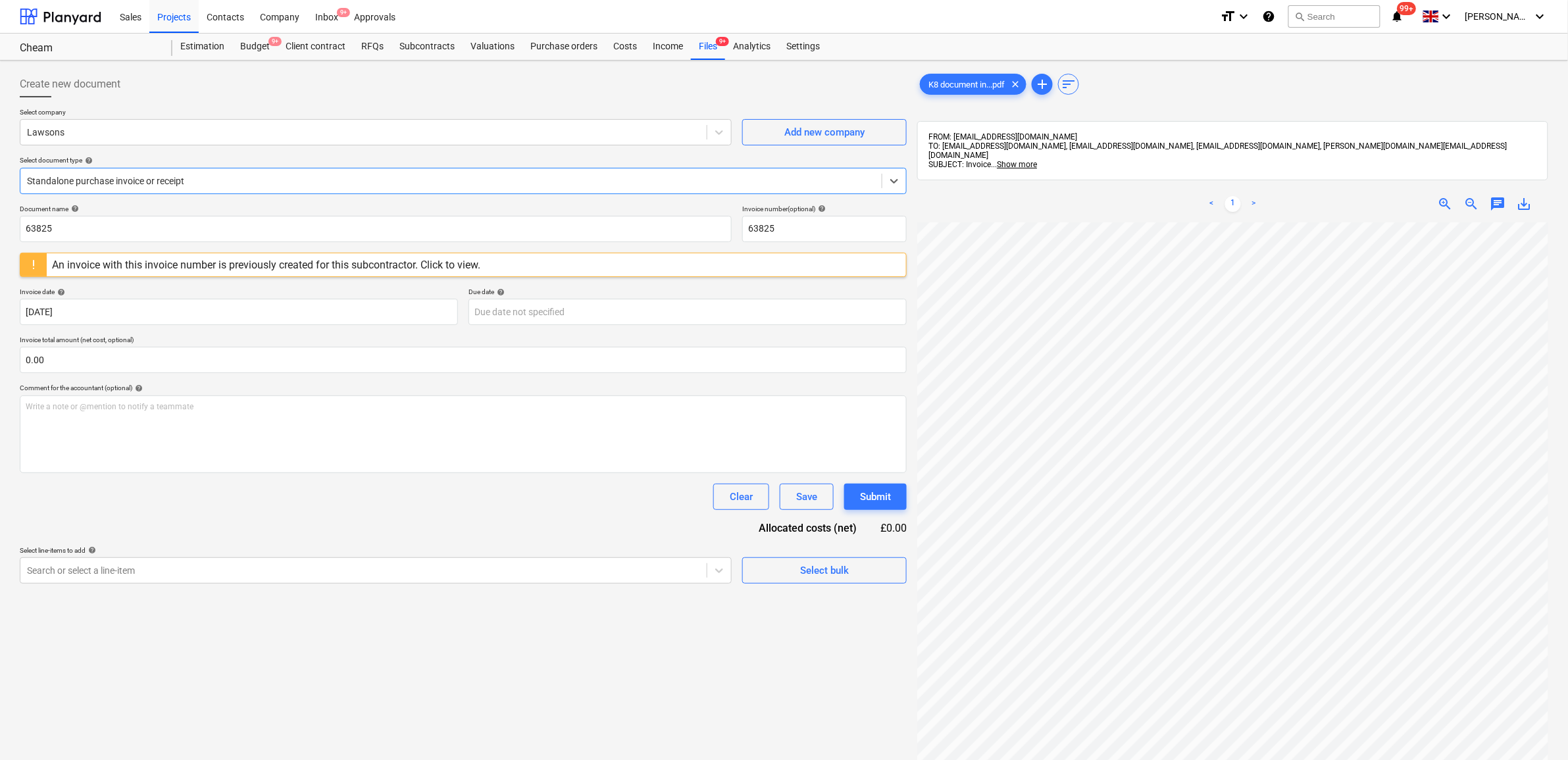
scroll to position [1, 61]
drag, startPoint x: 154, startPoint y: 229, endPoint x: -113, endPoint y: 229, distance: 267.0
click at [0, 229] on html "Sales Projects Contacts Company Inbox 9+ Approvals format_size keyboard_arrow_d…" at bounding box center [784, 380] width 1568 height 760
drag, startPoint x: 127, startPoint y: 231, endPoint x: -26, endPoint y: 218, distance: 153.6
click at [0, 218] on html "Sales Projects Contacts Company Inbox 9+ Approvals format_size keyboard_arrow_d…" at bounding box center [784, 380] width 1568 height 760
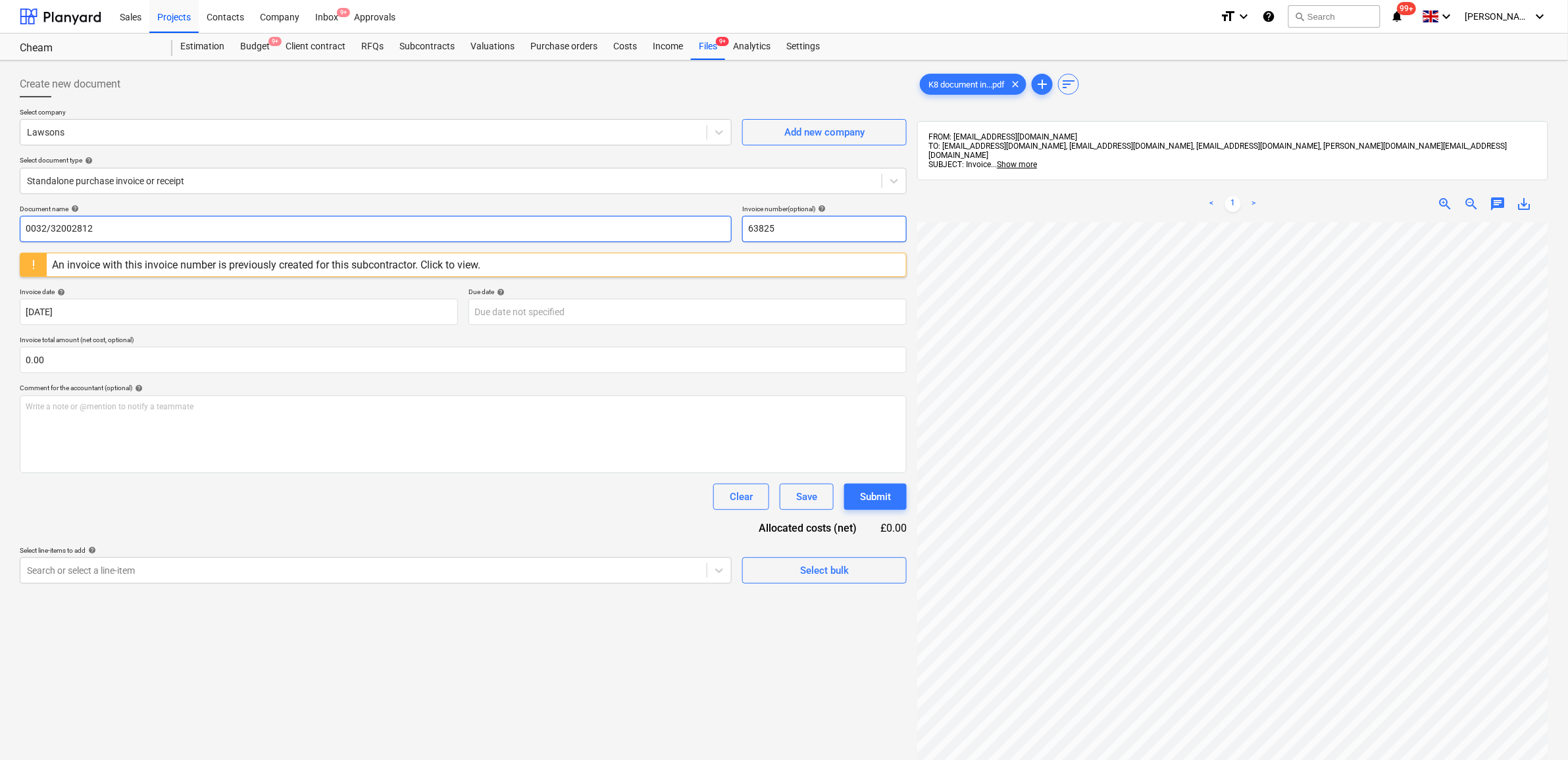
type input "0032/32002812"
drag, startPoint x: 764, startPoint y: 222, endPoint x: 649, endPoint y: 217, distance: 115.1
click at [649, 217] on div "Document name help 0032/32002812 Invoice number (optional) help 63825" at bounding box center [463, 224] width 887 height 38
paste input "0032/32002812"
type input "0032/32002812"
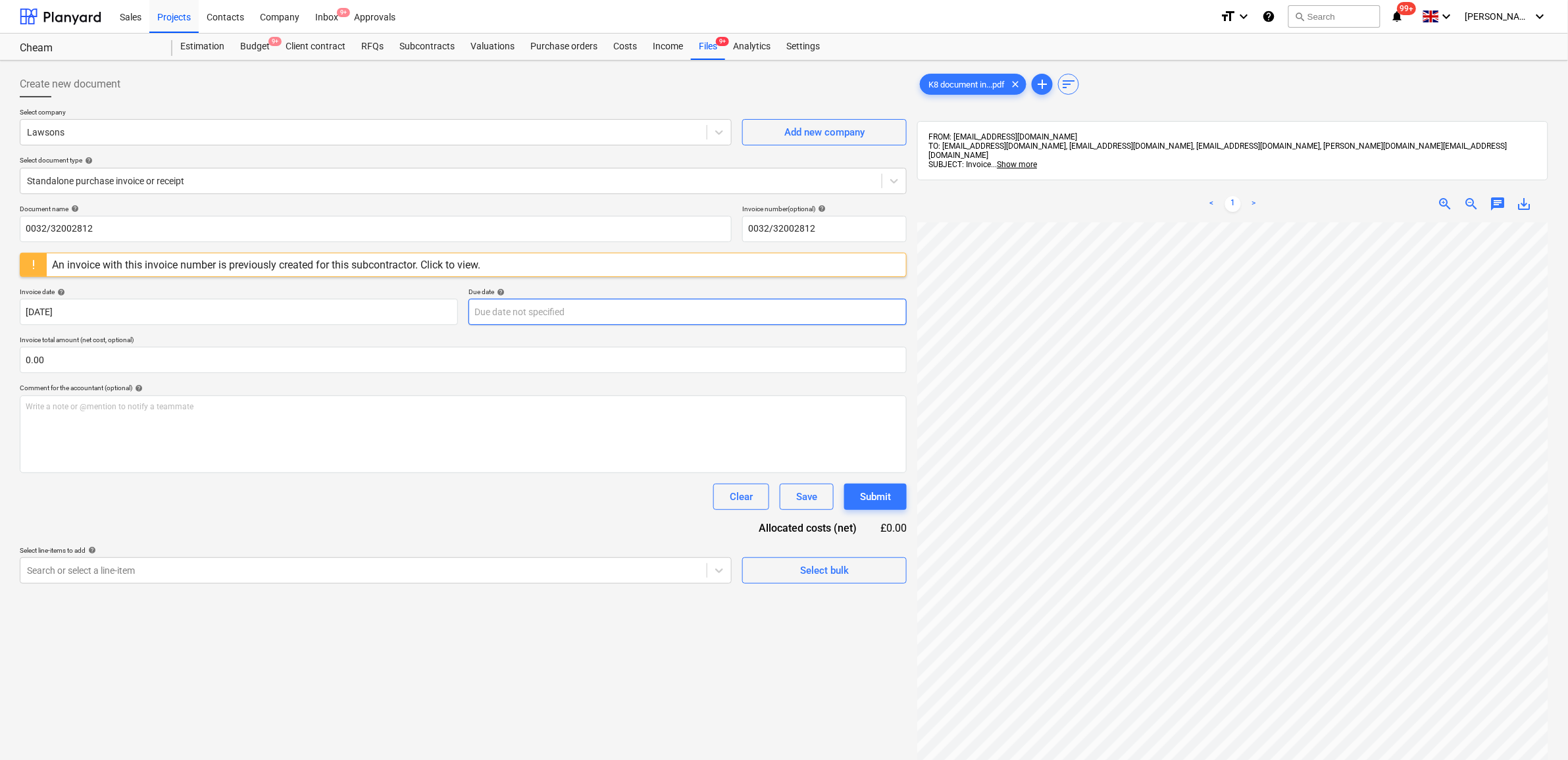
click at [550, 307] on body "Sales Projects Contacts Company Inbox 9+ Approvals format_size keyboard_arrow_d…" at bounding box center [784, 380] width 1568 height 760
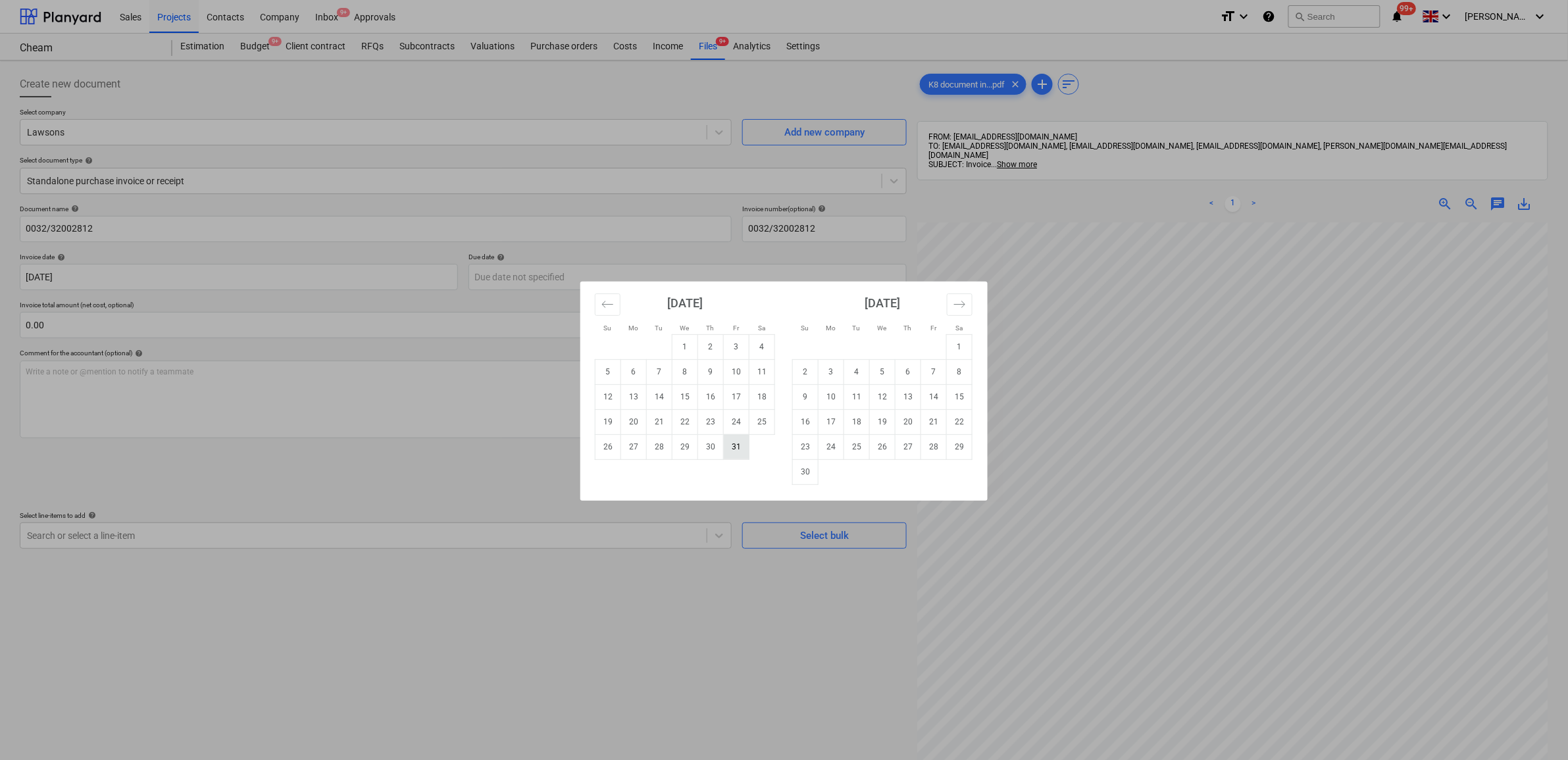
click at [745, 445] on td "31" at bounding box center [736, 447] width 26 height 25
type input "[DATE]"
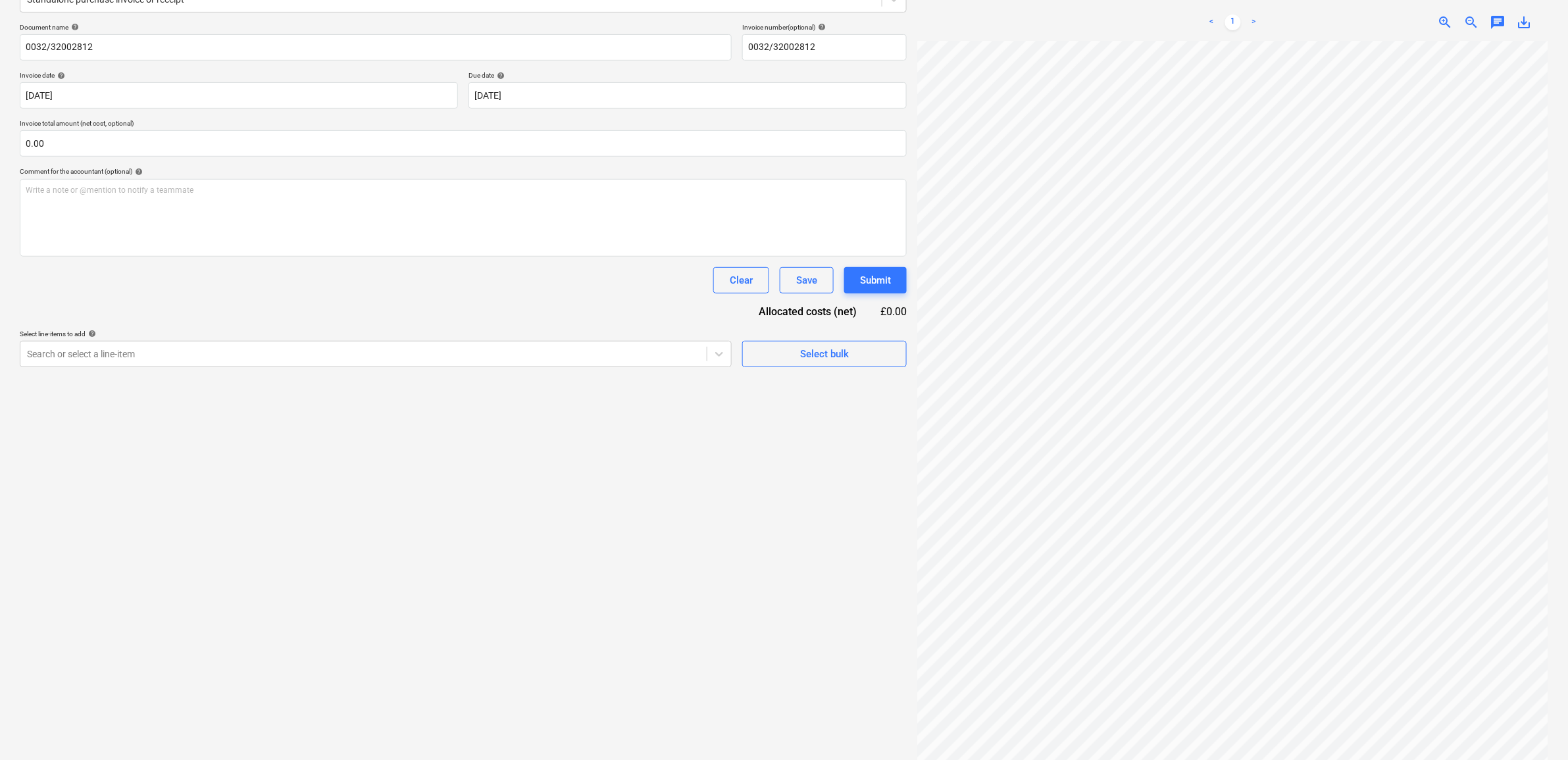
scroll to position [186, 0]
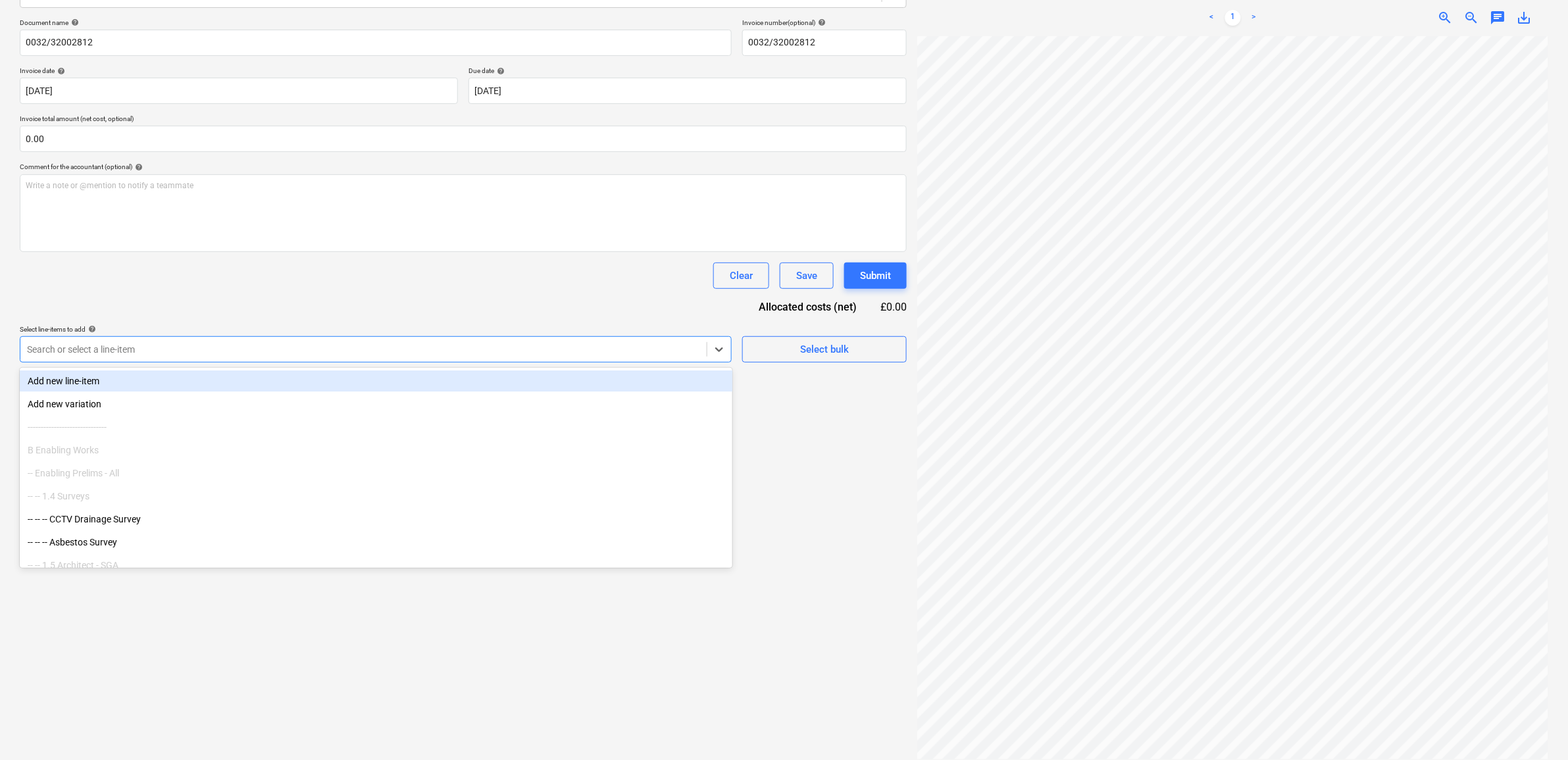
click at [639, 343] on div at bounding box center [363, 349] width 673 height 13
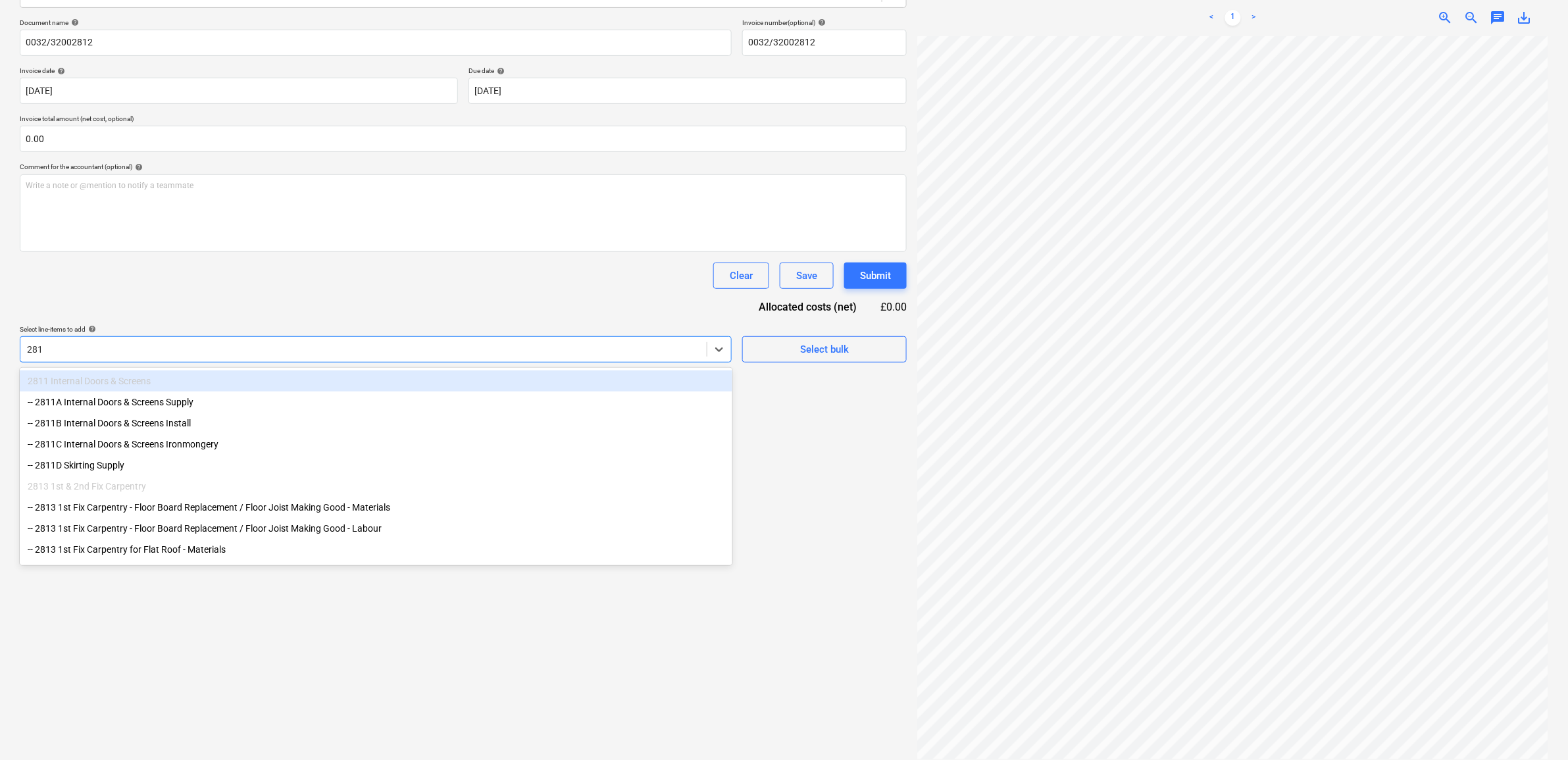
type input "2813"
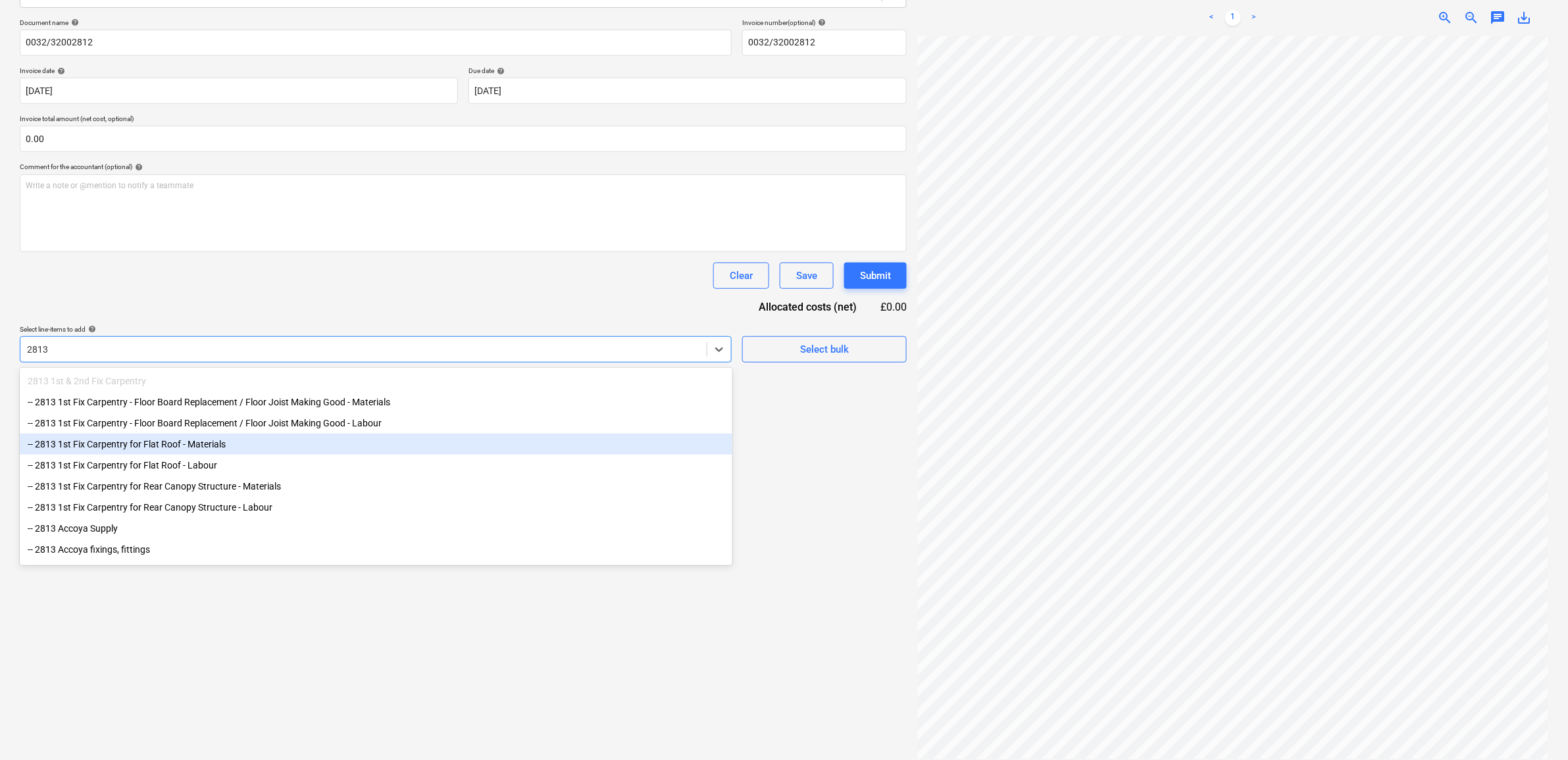
click at [287, 446] on div "-- 2813 1st Fix Carpentry for Flat Roof - Materials" at bounding box center [376, 444] width 712 height 21
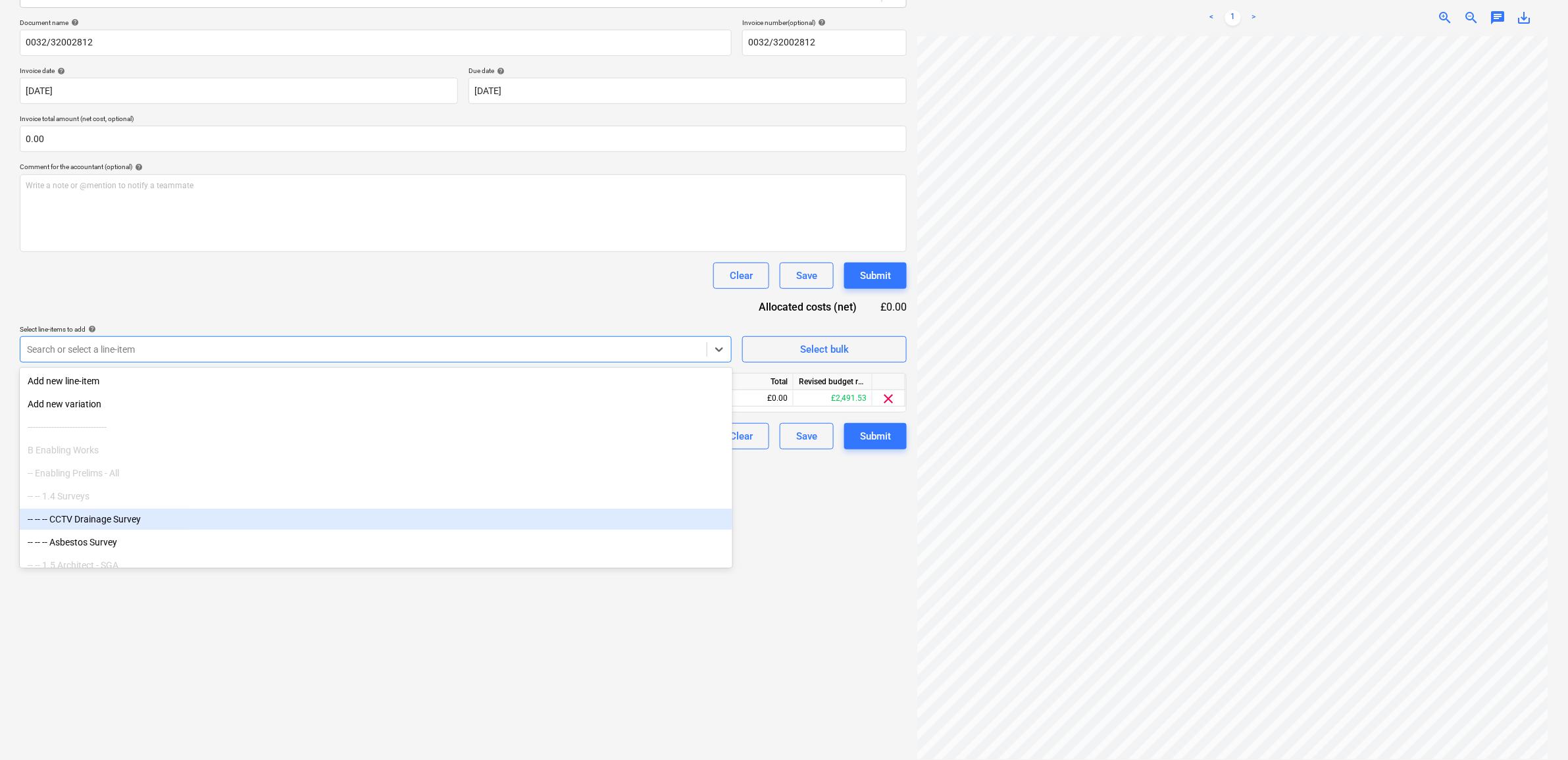
scroll to position [248, 61]
drag, startPoint x: 809, startPoint y: 625, endPoint x: 761, endPoint y: 478, distance: 154.6
click at [809, 623] on div "Create new document Select company Lawsons Add new company Select document type…" at bounding box center [463, 322] width 897 height 885
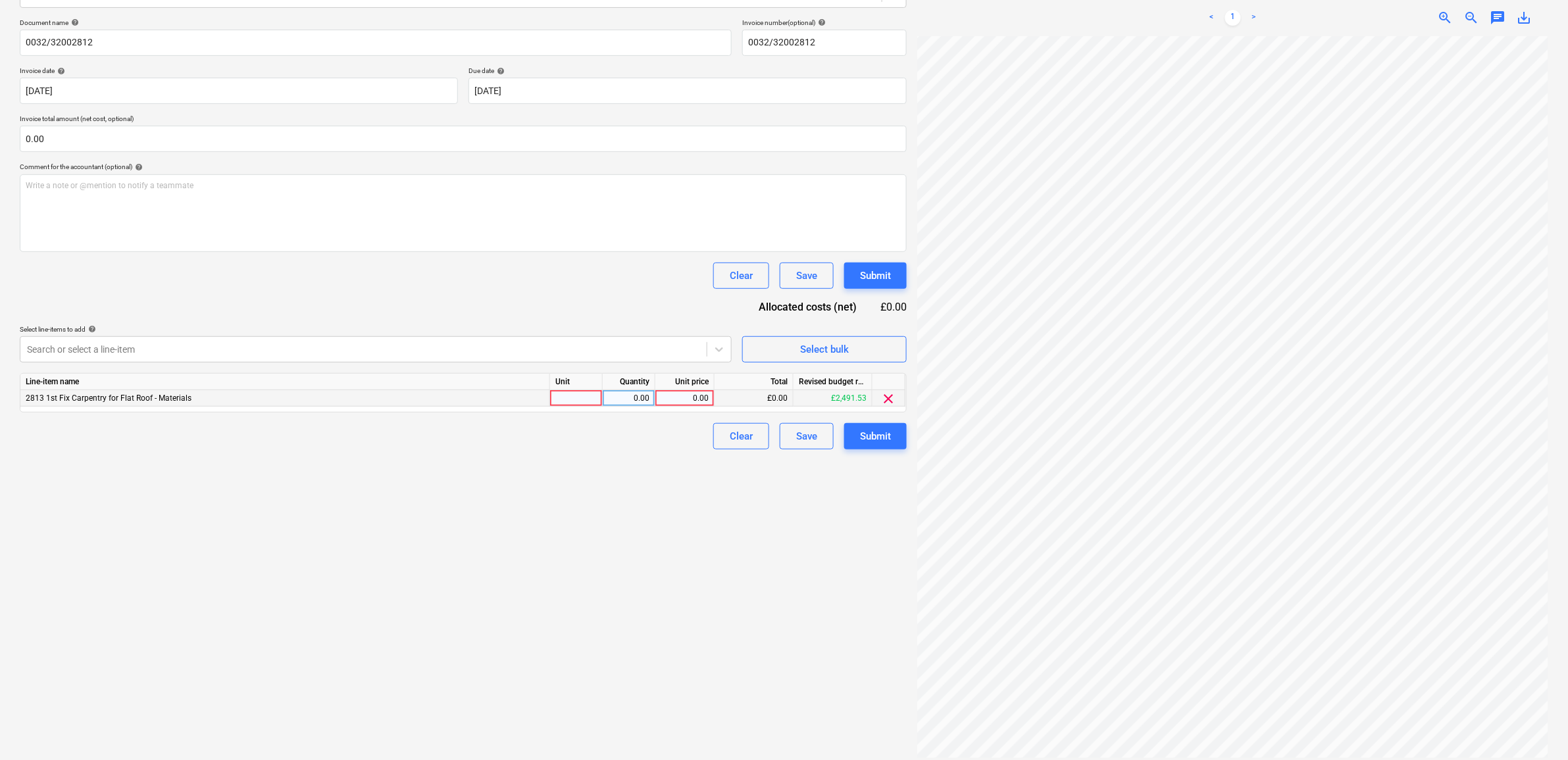
click at [701, 397] on div "0.00" at bounding box center [685, 398] width 48 height 16
type input "480.95"
click at [697, 509] on div "Create new document Select company Lawsons Add new company Select document type…" at bounding box center [463, 322] width 897 height 885
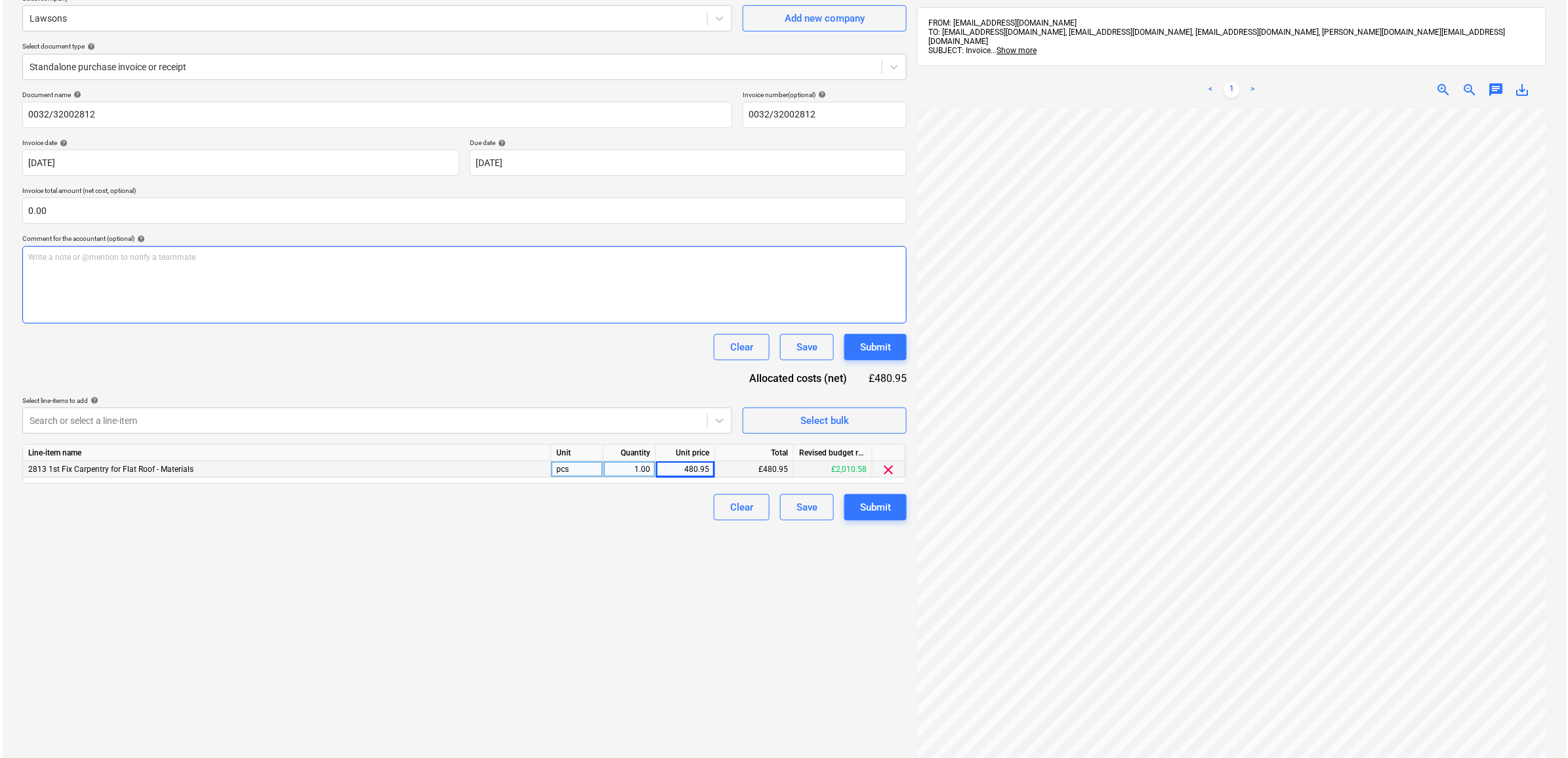
scroll to position [22, 0]
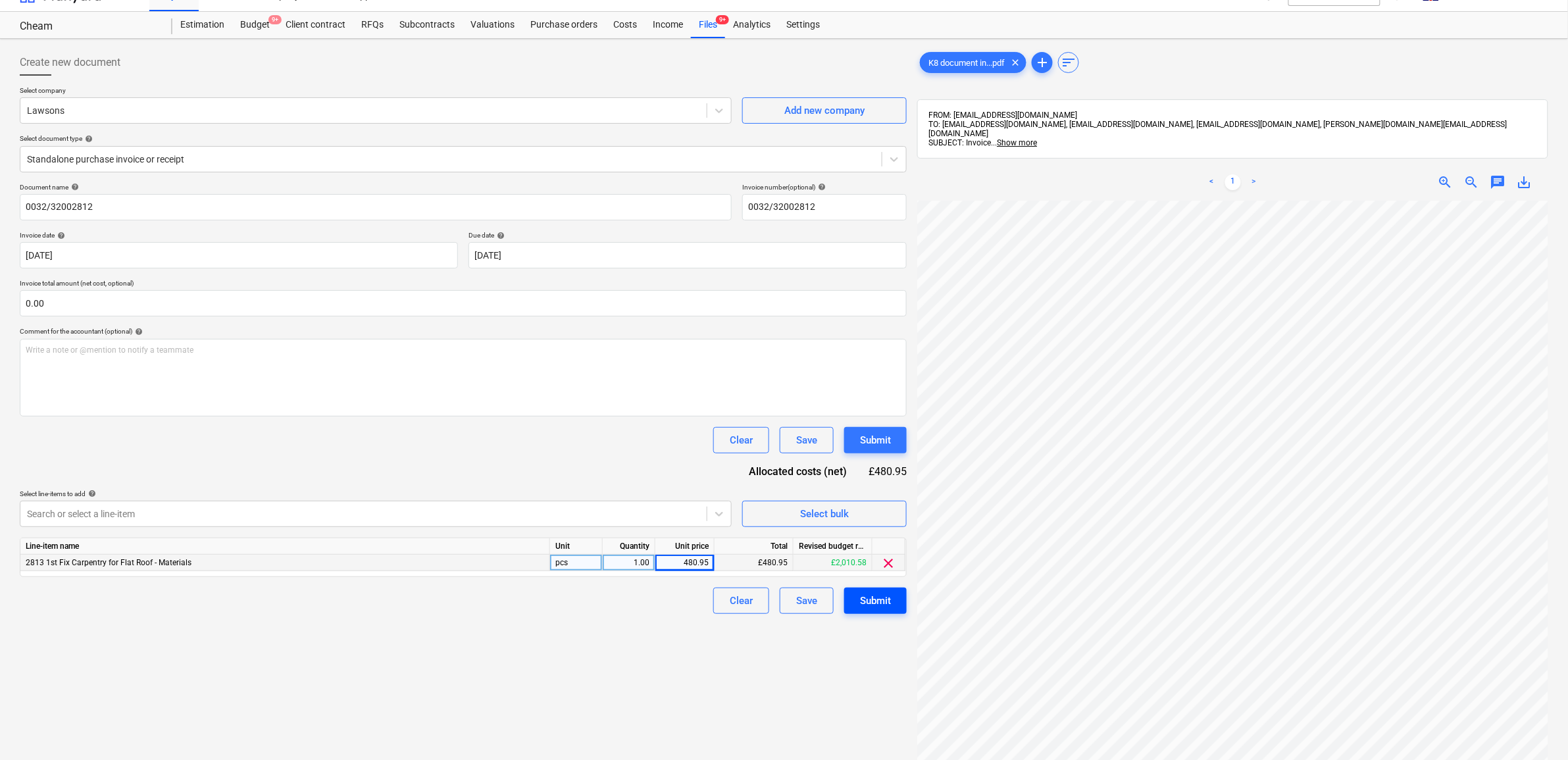
click at [869, 601] on div "Submit" at bounding box center [876, 601] width 31 height 17
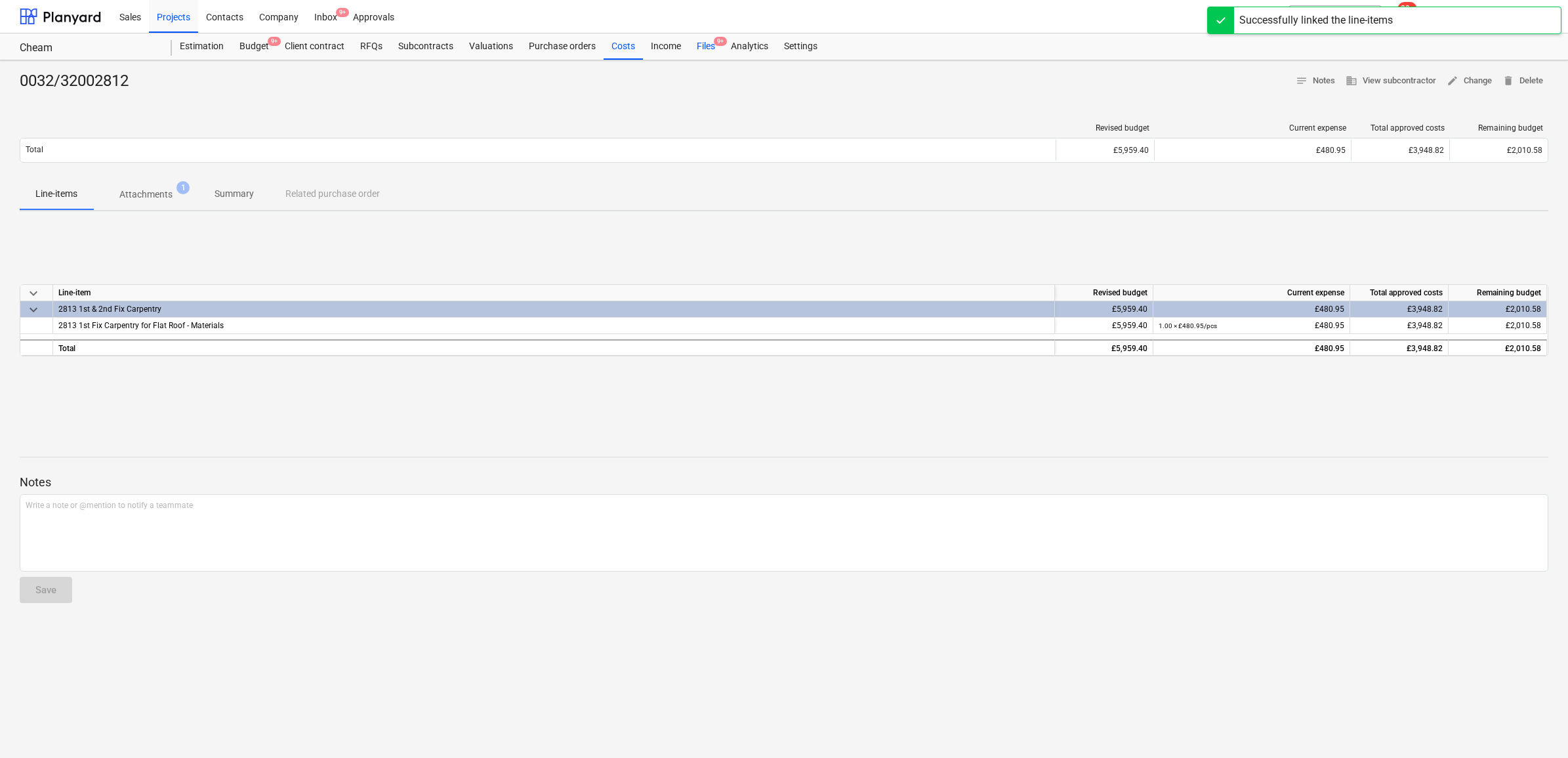
click at [706, 46] on div "Files 9+" at bounding box center [706, 46] width 34 height 26
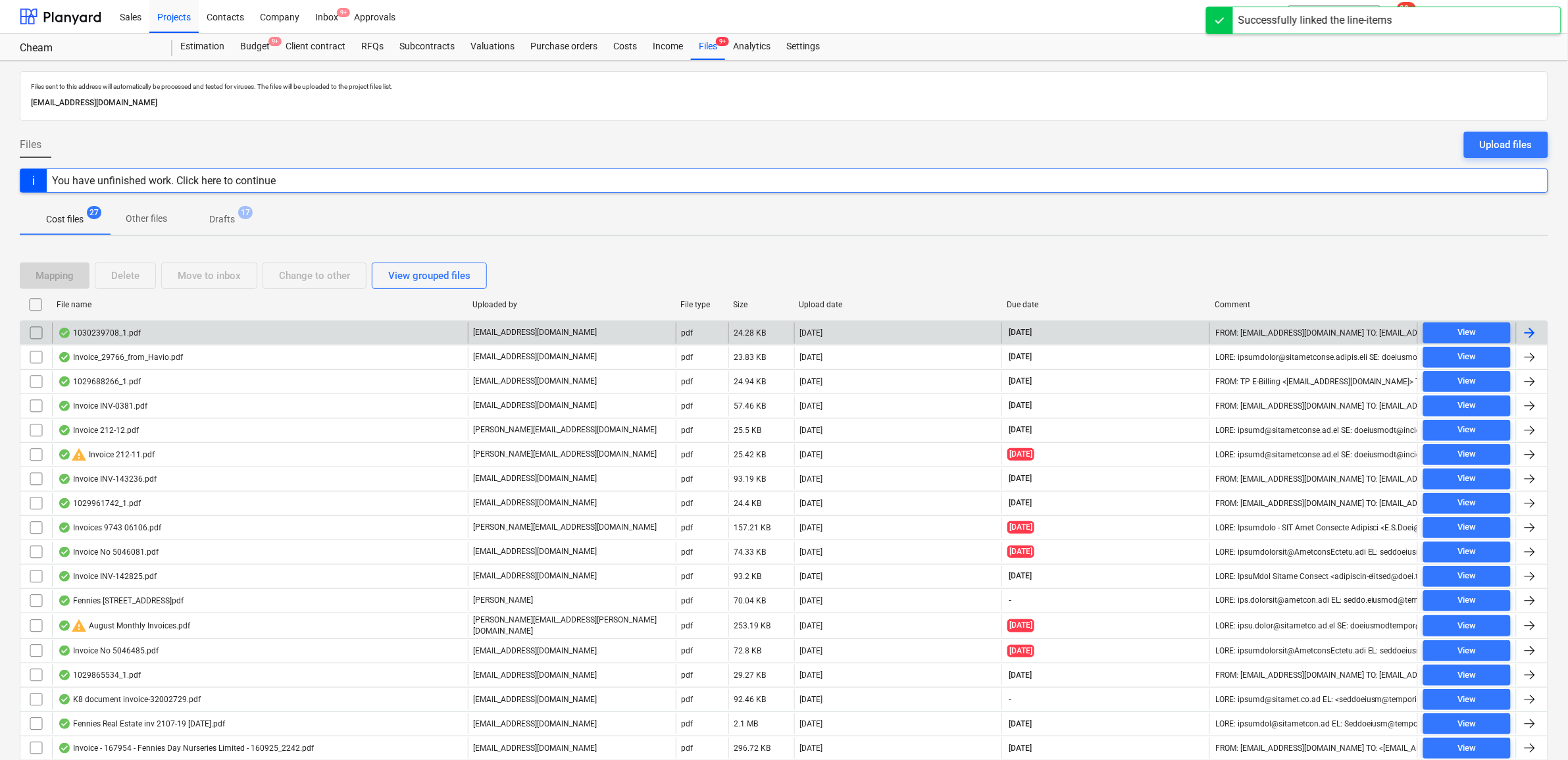
click at [1528, 332] on div at bounding box center [1530, 333] width 16 height 16
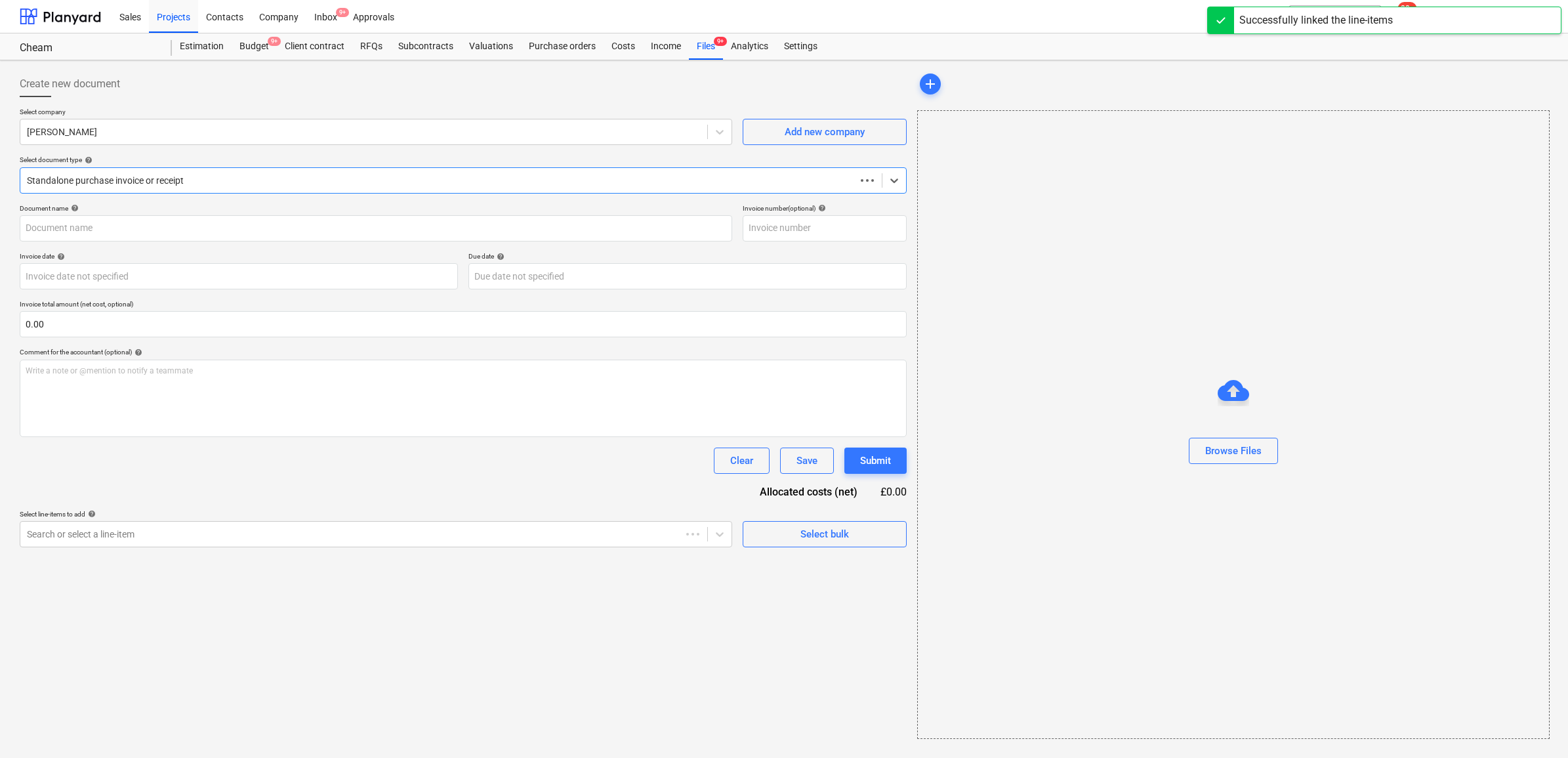
type input "1030239708"
type input "30 Sep 2025"
type input "[DATE]"
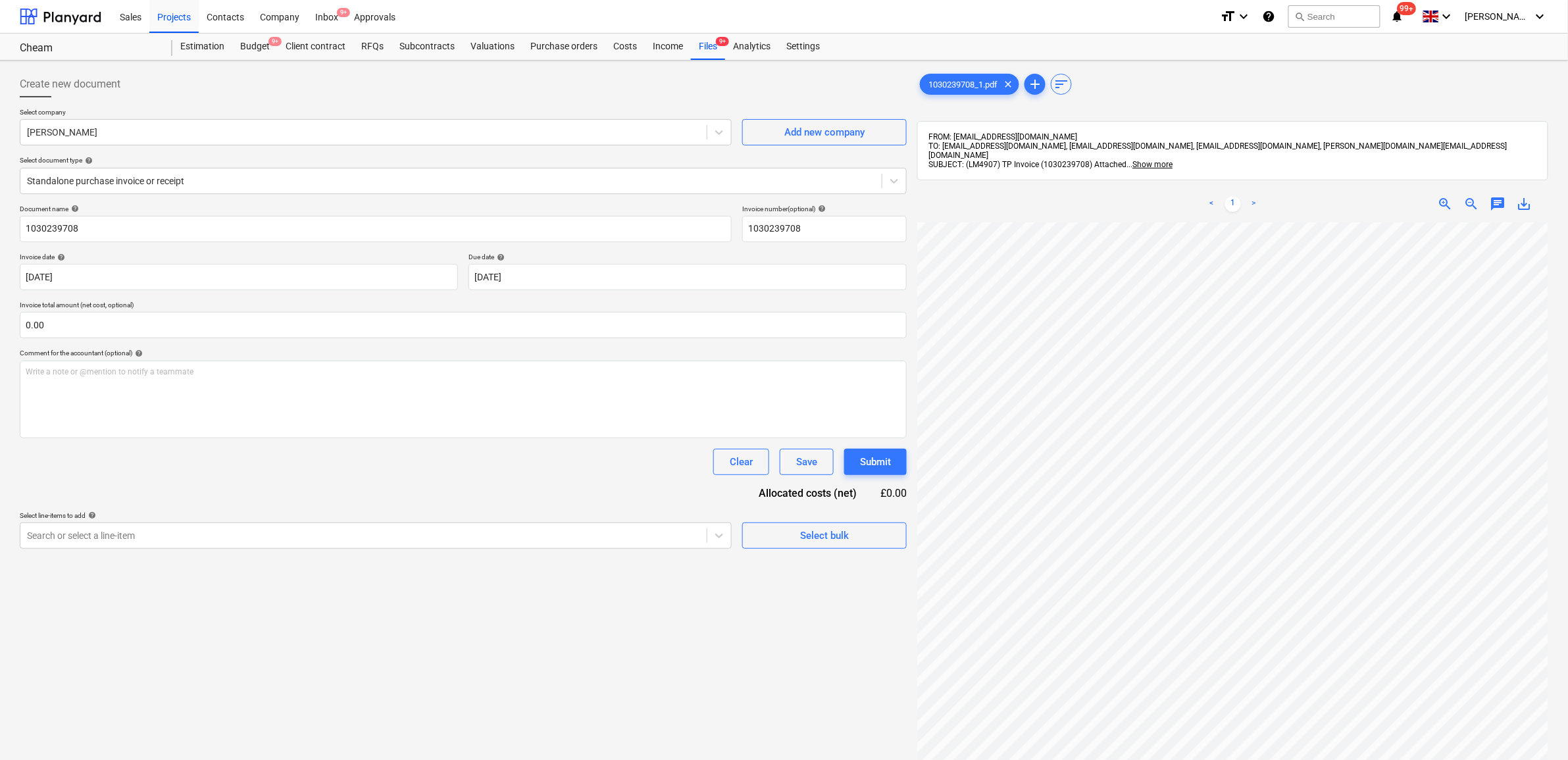
scroll to position [46, 61]
click at [622, 530] on div at bounding box center [363, 536] width 673 height 13
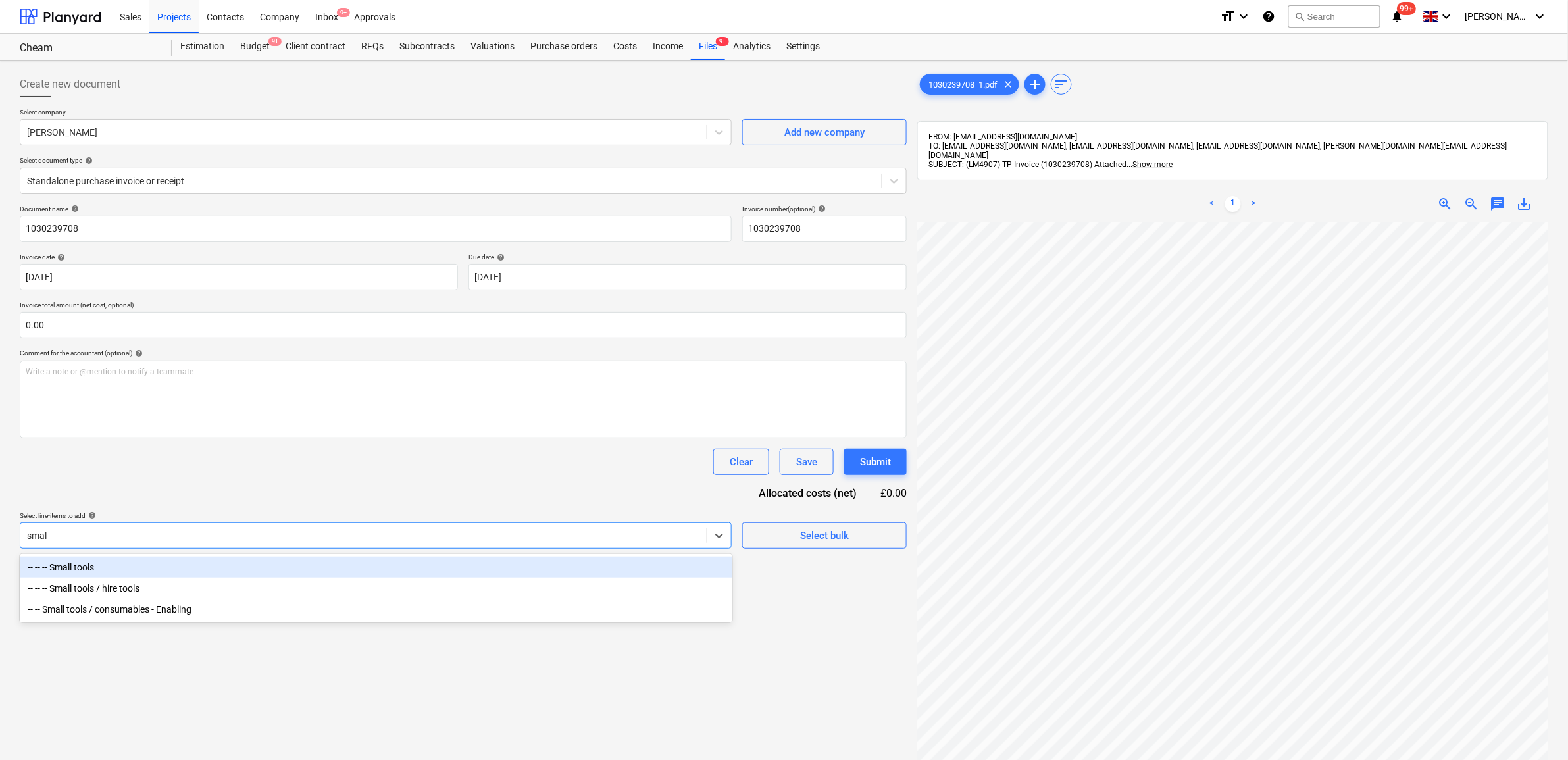
type input "small"
click at [197, 575] on div "-- -- -- Small tools" at bounding box center [376, 567] width 712 height 21
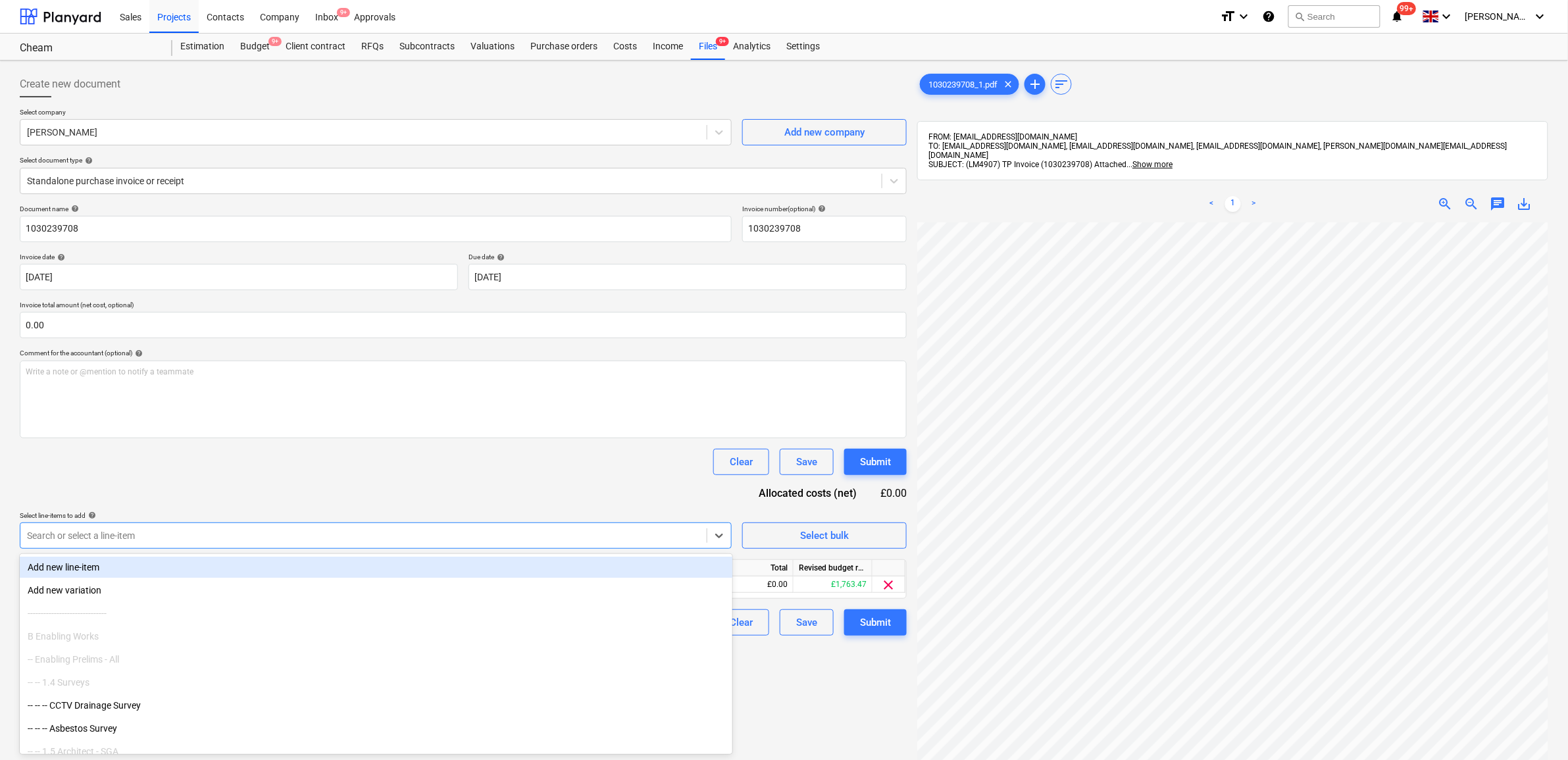
click at [294, 475] on div "Document name help 1030239708 Invoice number (optional) help 1030239708 Invoice…" at bounding box center [463, 420] width 887 height 431
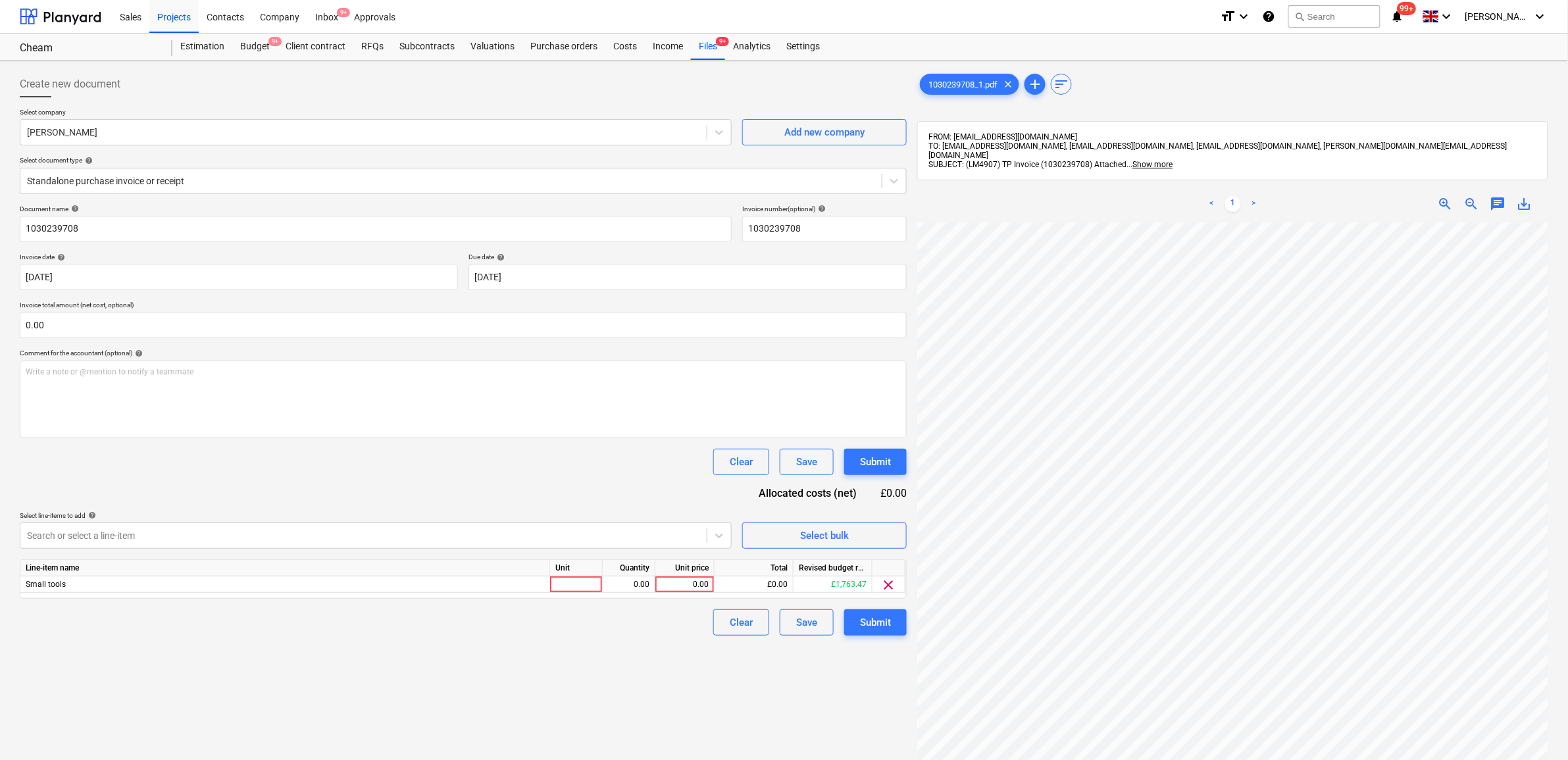
scroll to position [81, 61]
click at [673, 580] on div "0.00" at bounding box center [685, 584] width 48 height 16
type input "15.65"
click at [616, 666] on div "Create new document Select company Travis Perkins Add new company Select docume…" at bounding box center [463, 508] width 897 height 885
click at [894, 616] on button "Submit" at bounding box center [876, 622] width 63 height 27
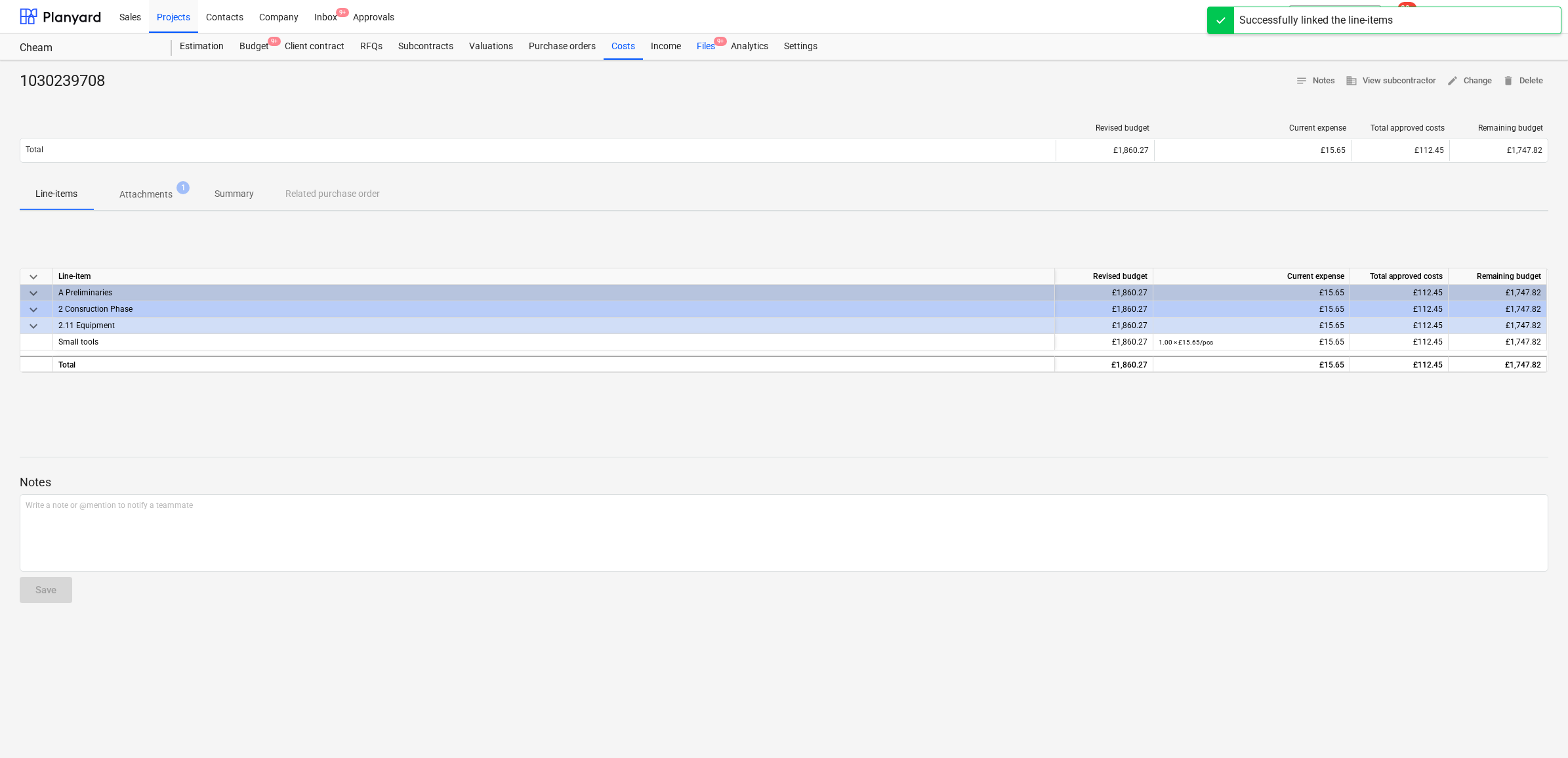
click at [709, 44] on div "Files 9+" at bounding box center [706, 46] width 34 height 26
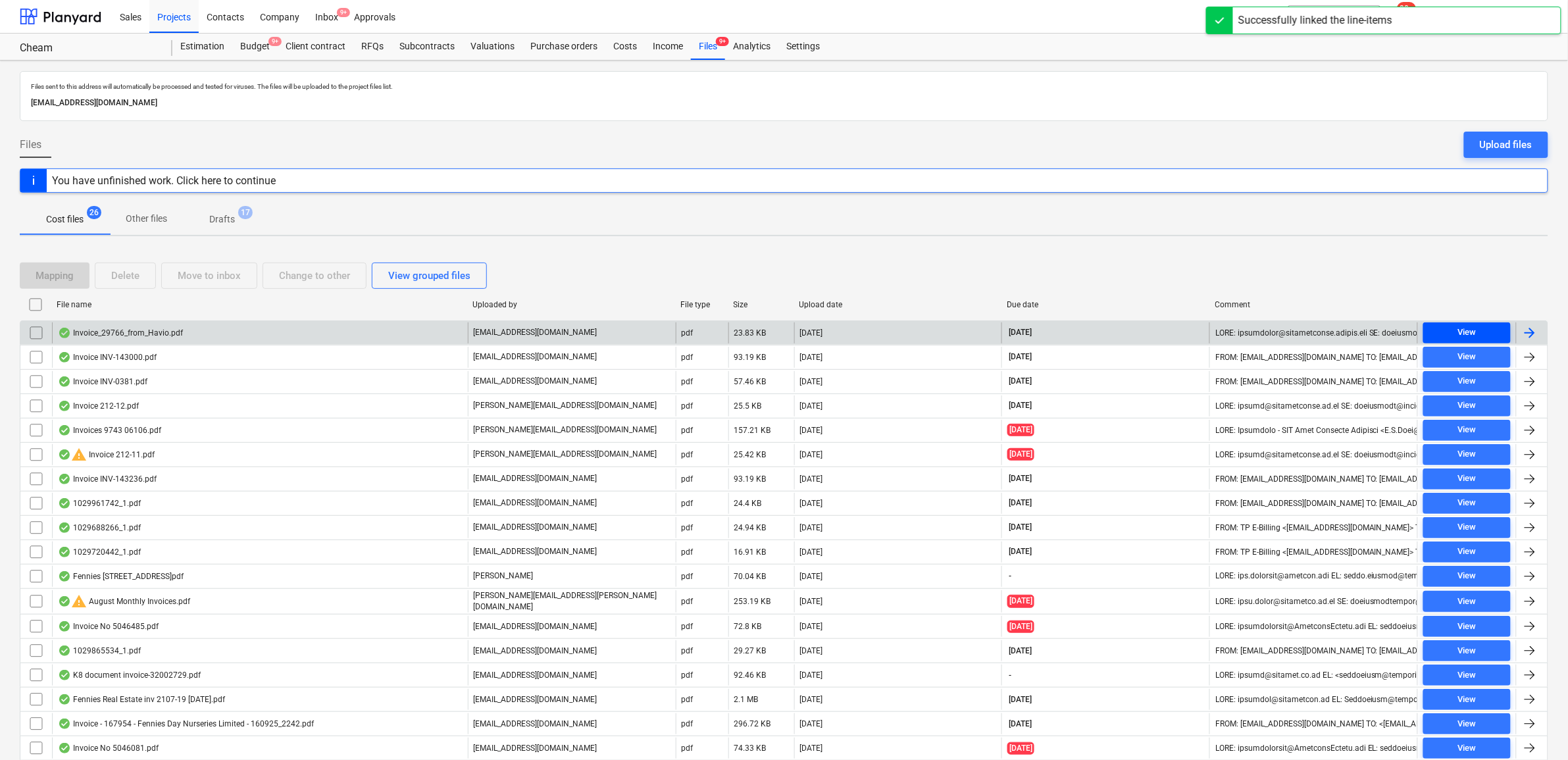
click at [1477, 331] on span "View" at bounding box center [1467, 333] width 77 height 15
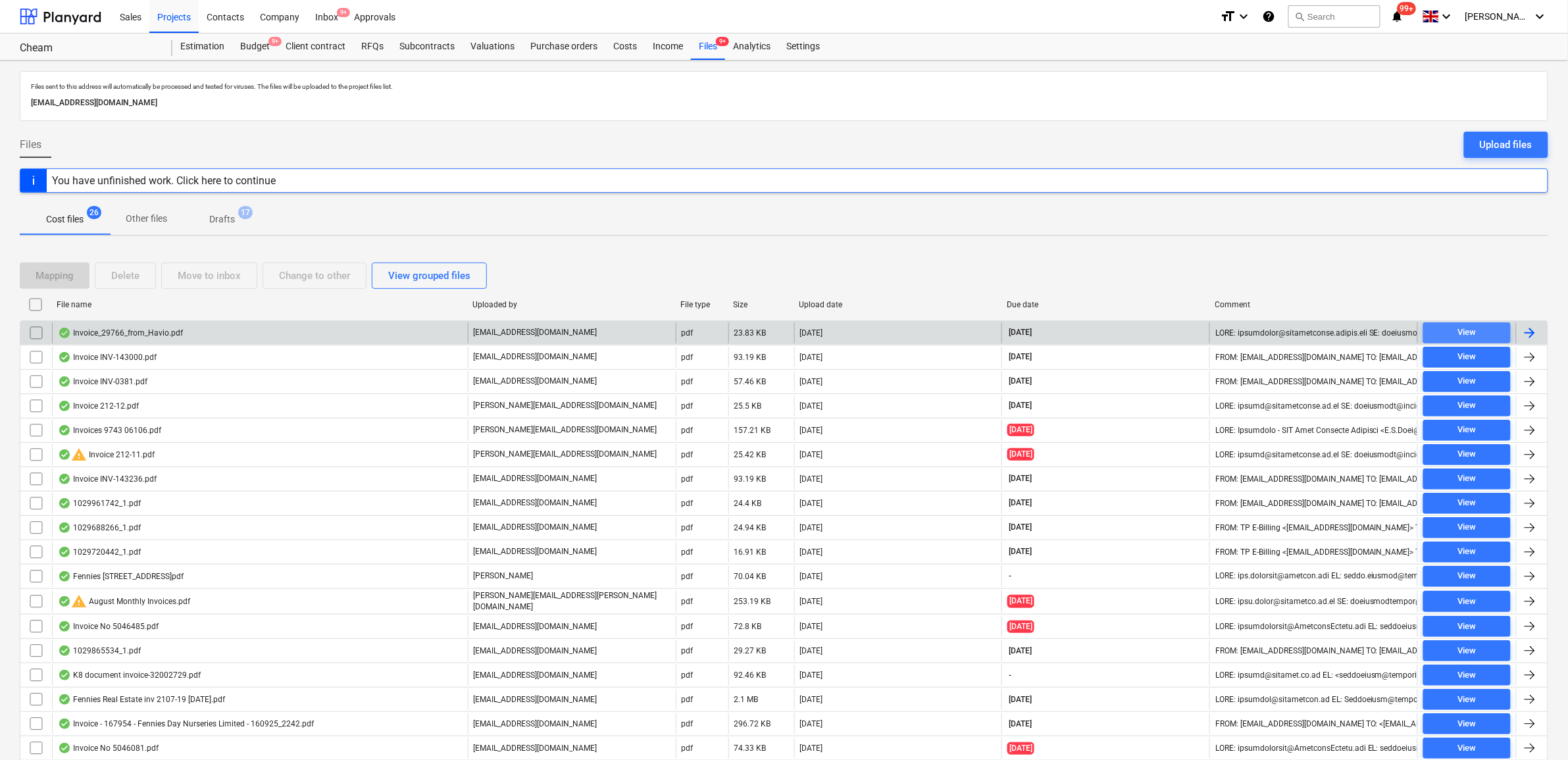
click at [1440, 327] on span "View" at bounding box center [1467, 333] width 77 height 15
click at [1538, 337] on div at bounding box center [1530, 333] width 16 height 16
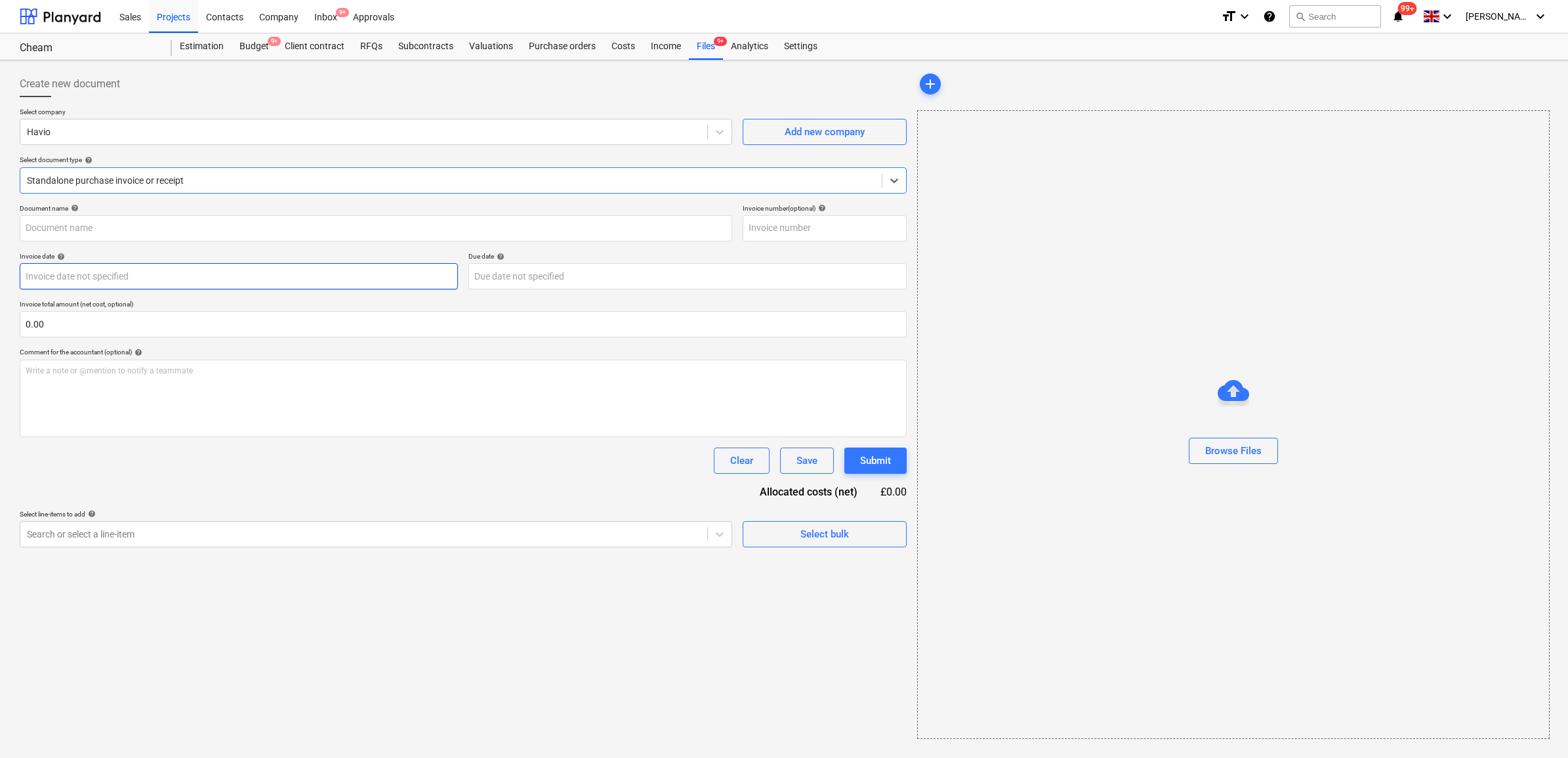
type input "29766"
type input "[DATE]"
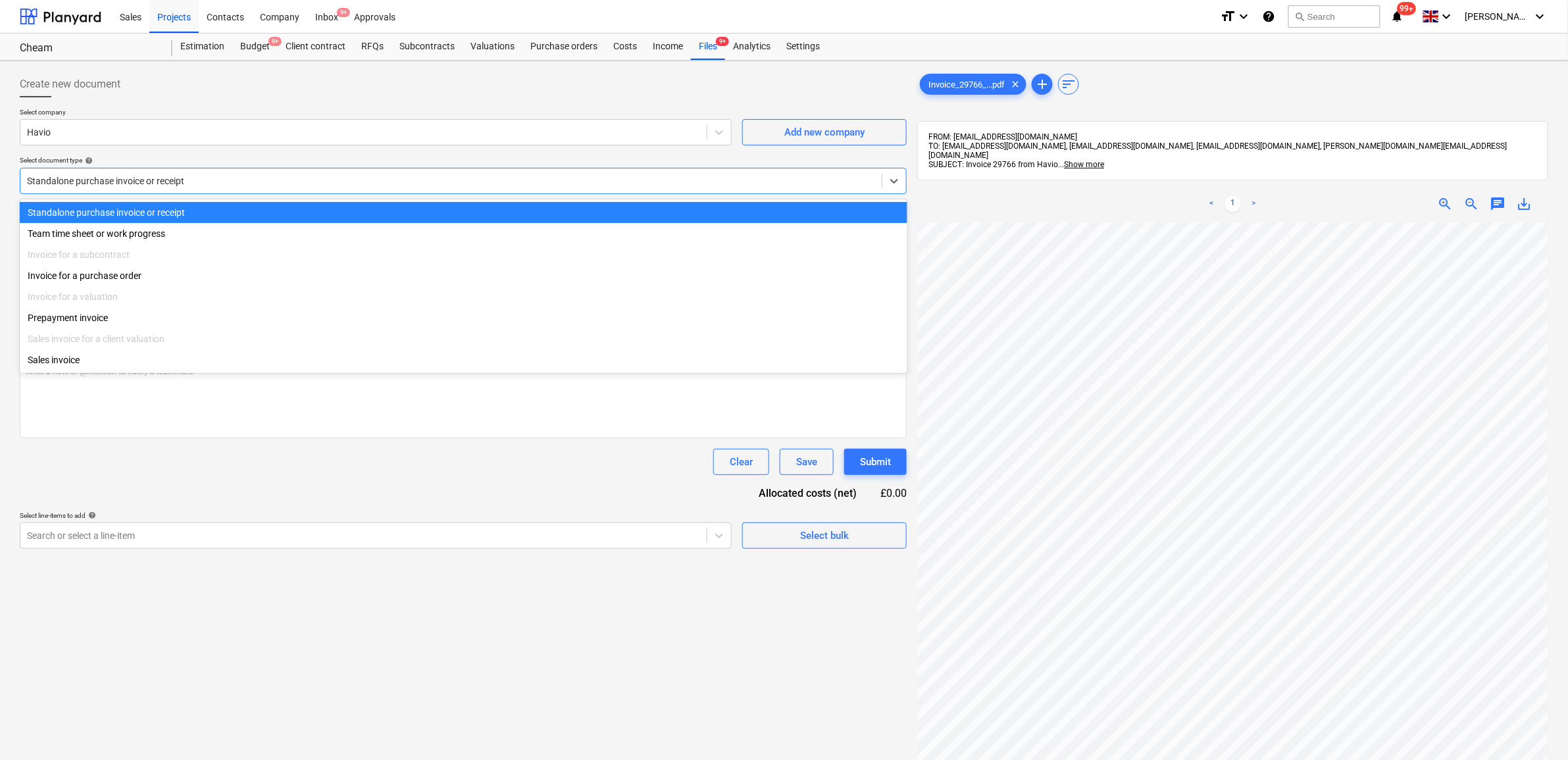
click at [249, 181] on div at bounding box center [451, 181] width 848 height 13
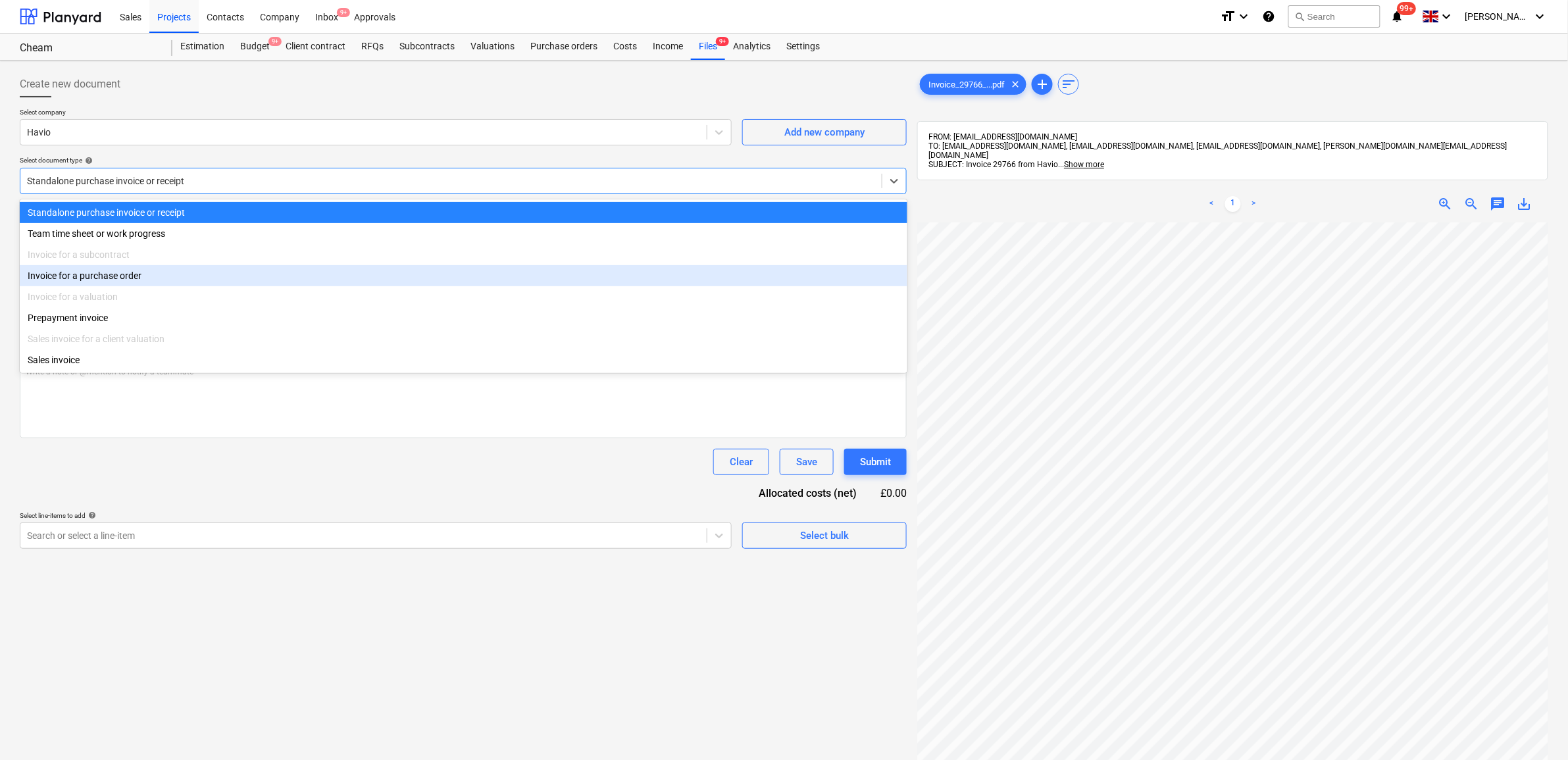
click at [191, 273] on div "Invoice for a purchase order" at bounding box center [464, 276] width 888 height 21
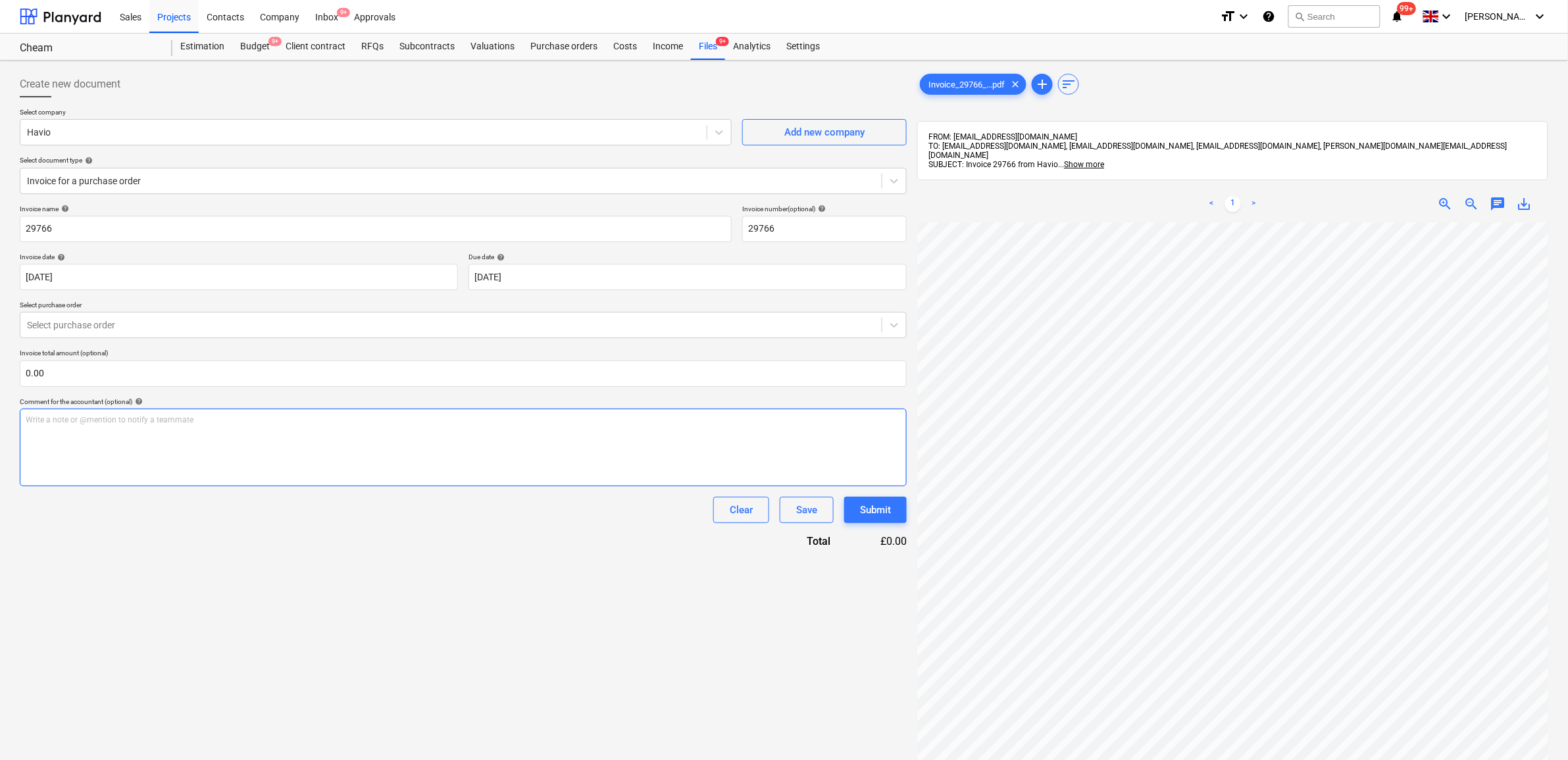
scroll to position [195, 81]
click at [320, 337] on div "Select purchase order" at bounding box center [463, 325] width 887 height 27
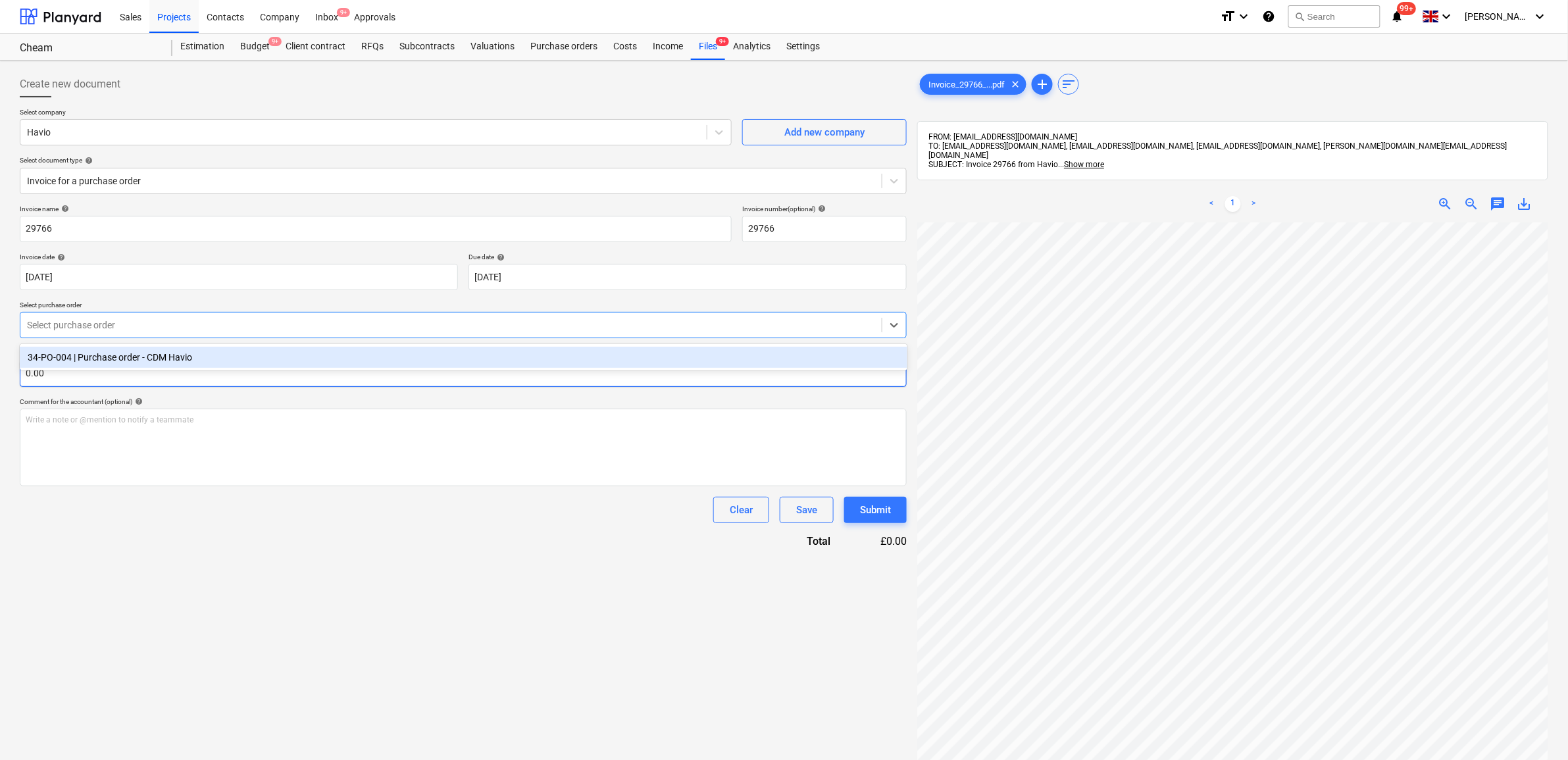
click at [295, 357] on div "34-PO-004 | Purchase order - CDM Havio" at bounding box center [464, 358] width 888 height 21
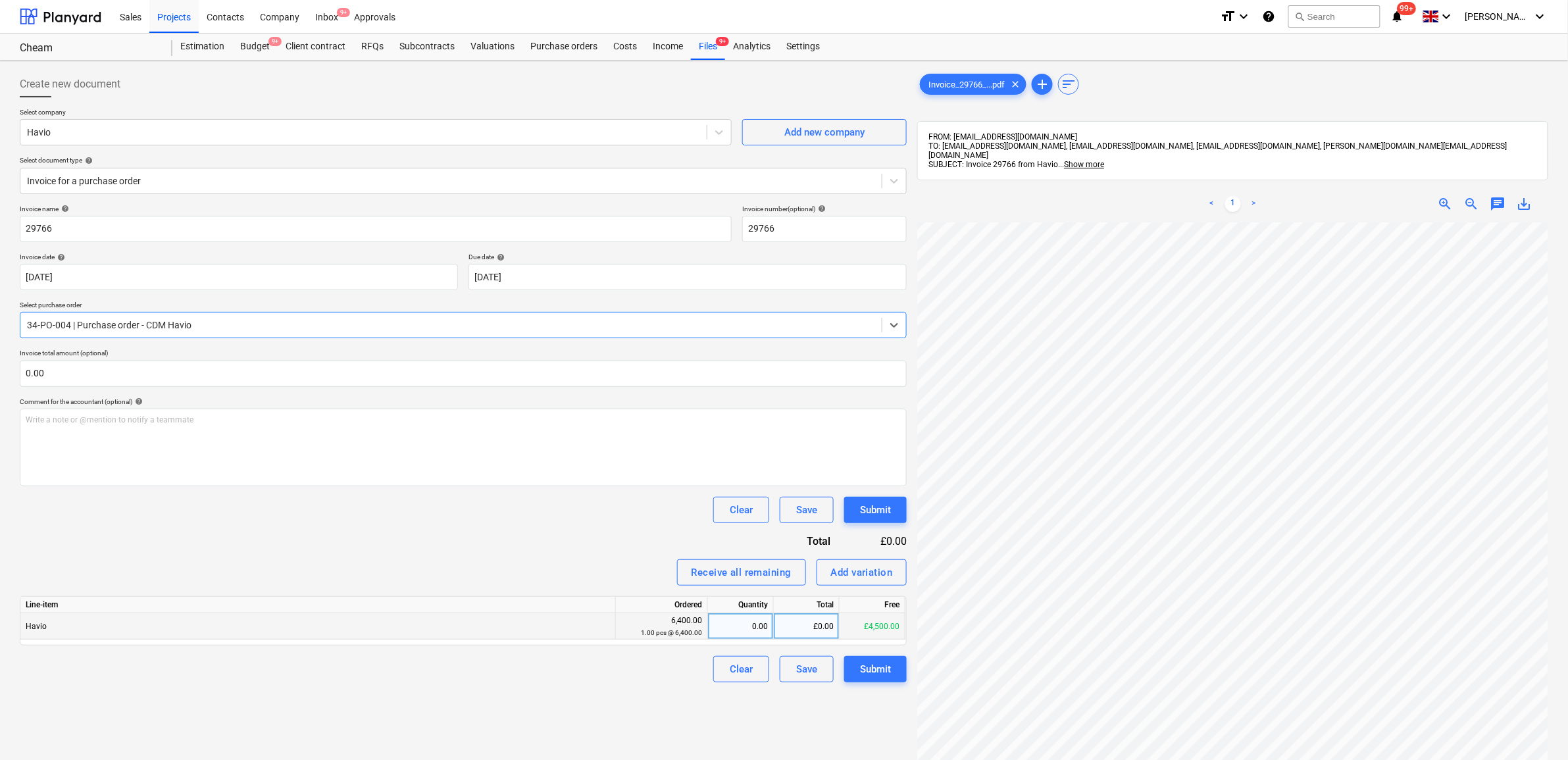
click at [803, 626] on div "£0.00" at bounding box center [806, 627] width 65 height 27
type input "300"
click at [554, 541] on div "Invoice name help 29766 Invoice number (optional) help 29766 Invoice date help …" at bounding box center [463, 444] width 887 height 478
click at [877, 672] on div "Submit" at bounding box center [876, 670] width 31 height 17
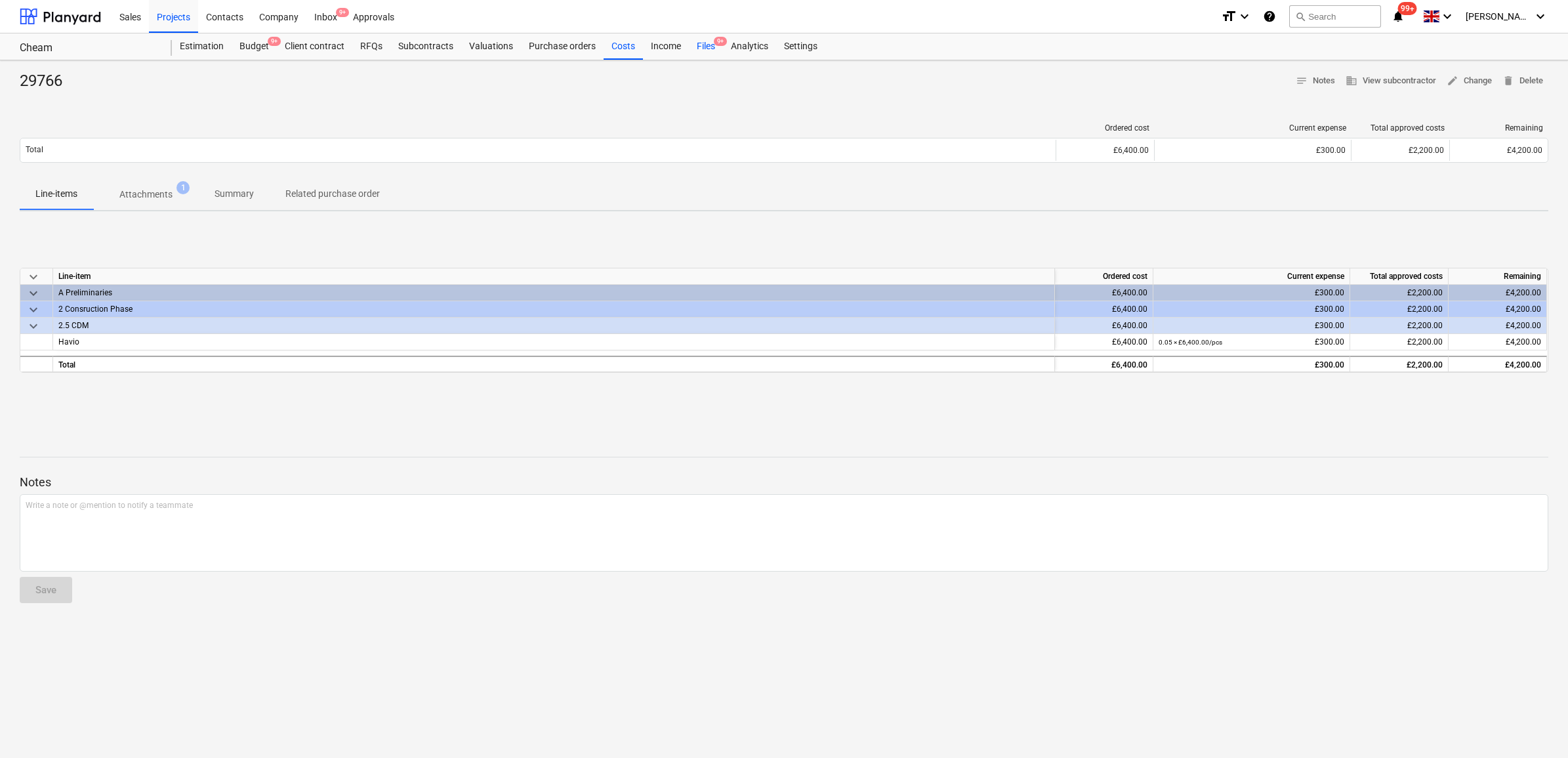
click at [707, 44] on div "Files 9+" at bounding box center [706, 46] width 34 height 26
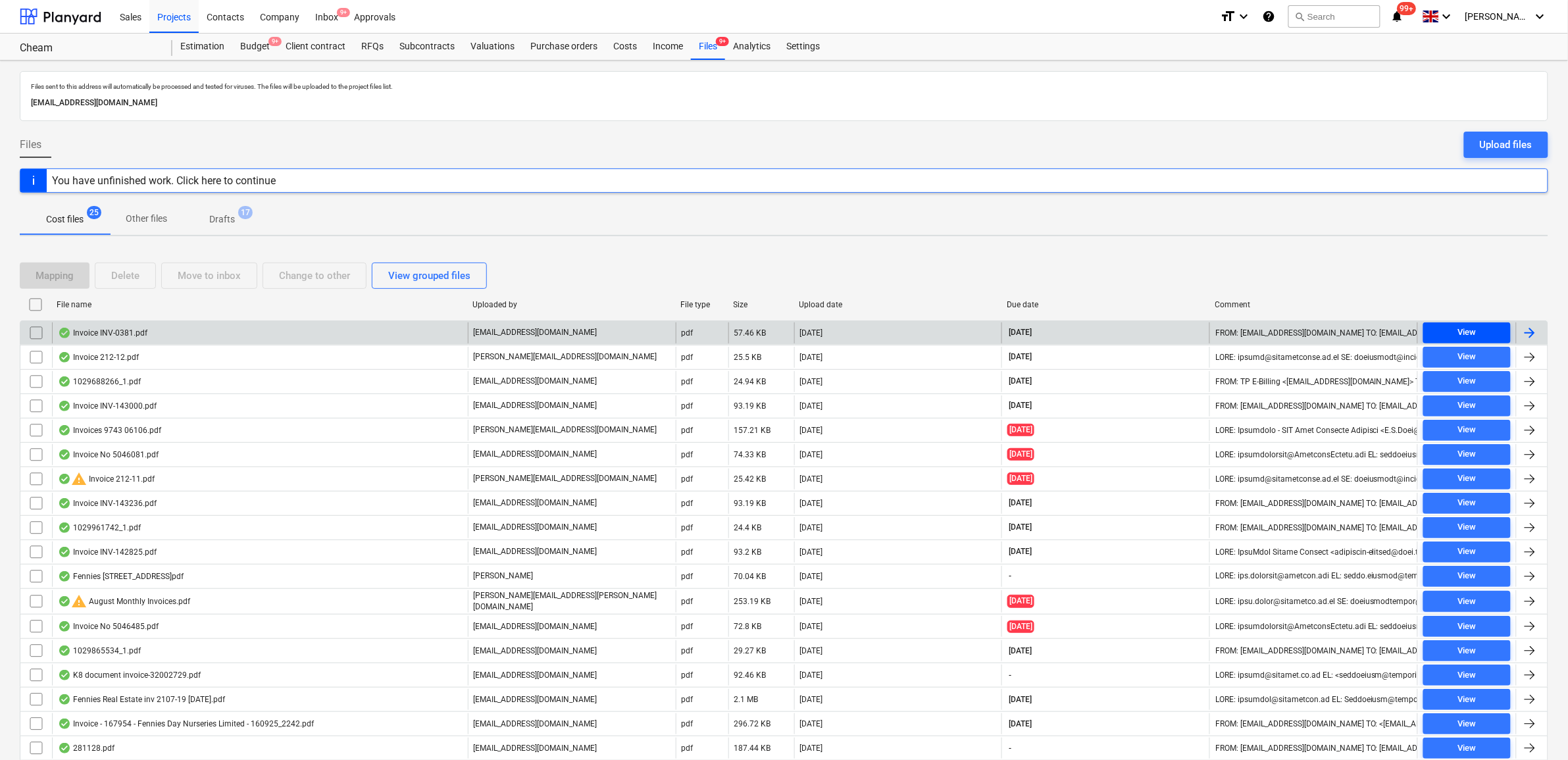
click at [1445, 324] on button "View" at bounding box center [1467, 333] width 87 height 21
click at [1518, 336] on div at bounding box center [1531, 333] width 31 height 21
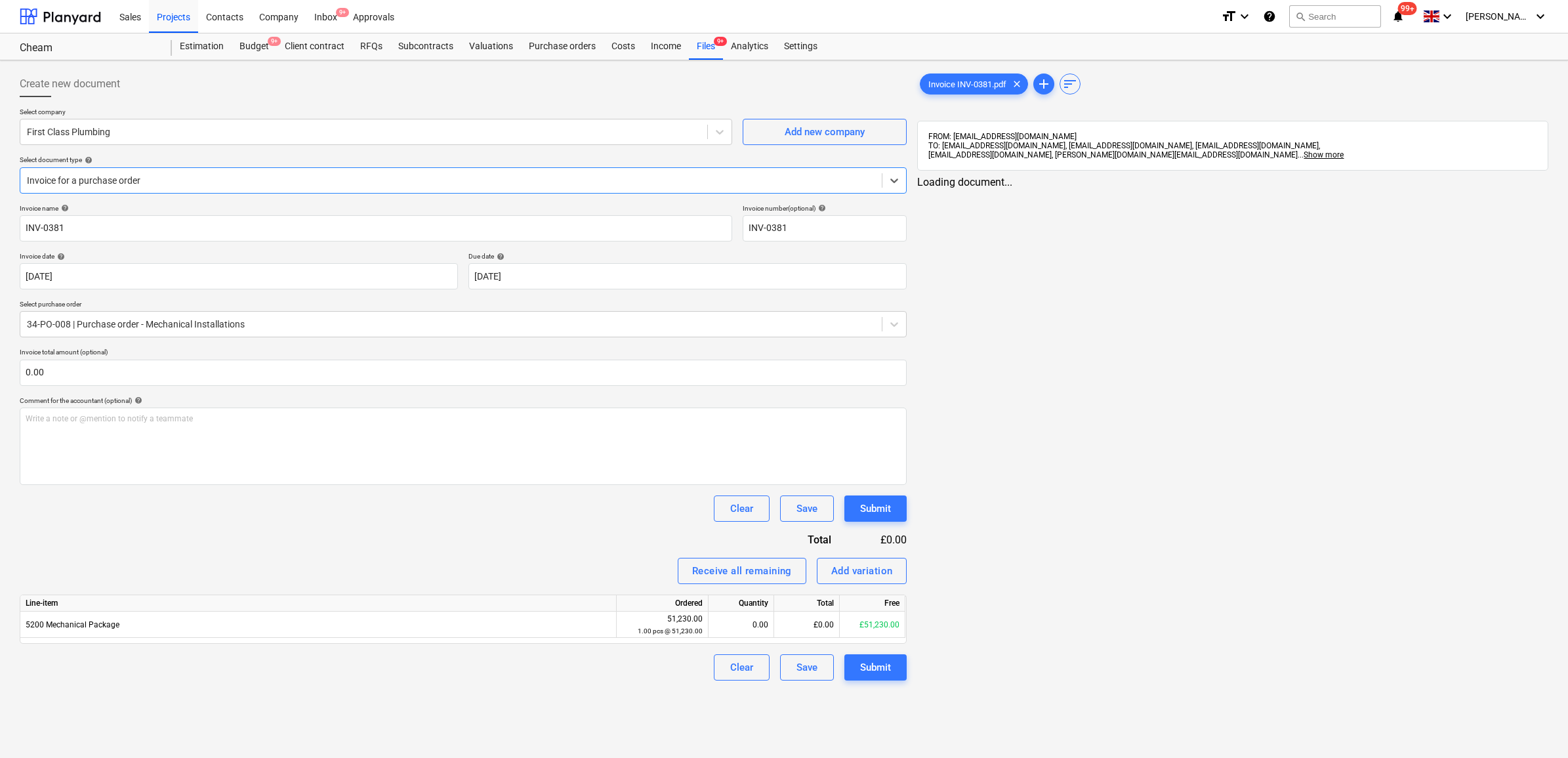
type input "INV-0381"
type input "30 Sep 2025"
type input "[DATE]"
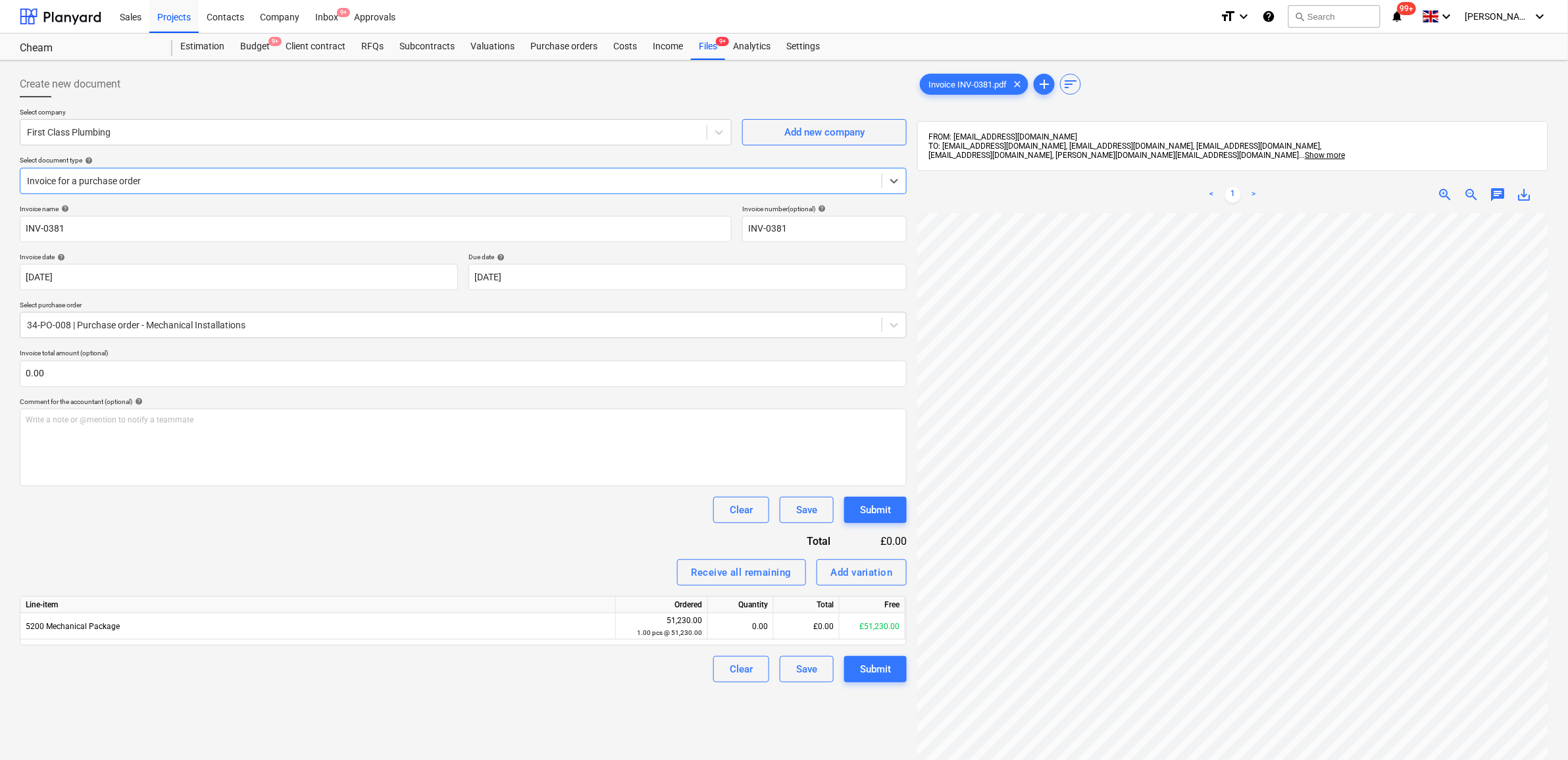
click at [238, 181] on div at bounding box center [451, 181] width 848 height 13
click at [215, 491] on div "Invoice name help INV-0381 Invoice number (optional) help INV-0381 Invoice date…" at bounding box center [463, 444] width 887 height 478
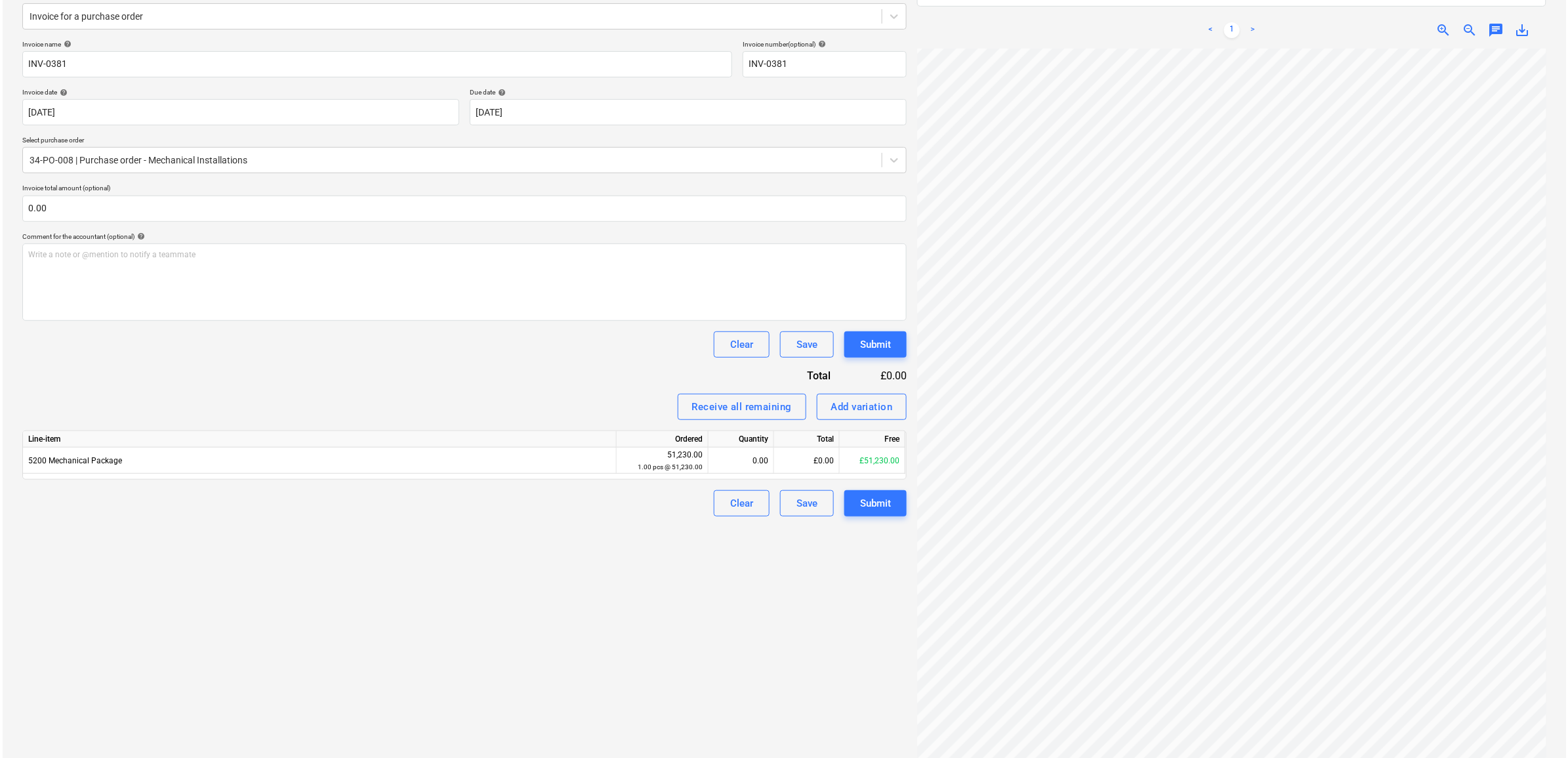
scroll to position [74, 61]
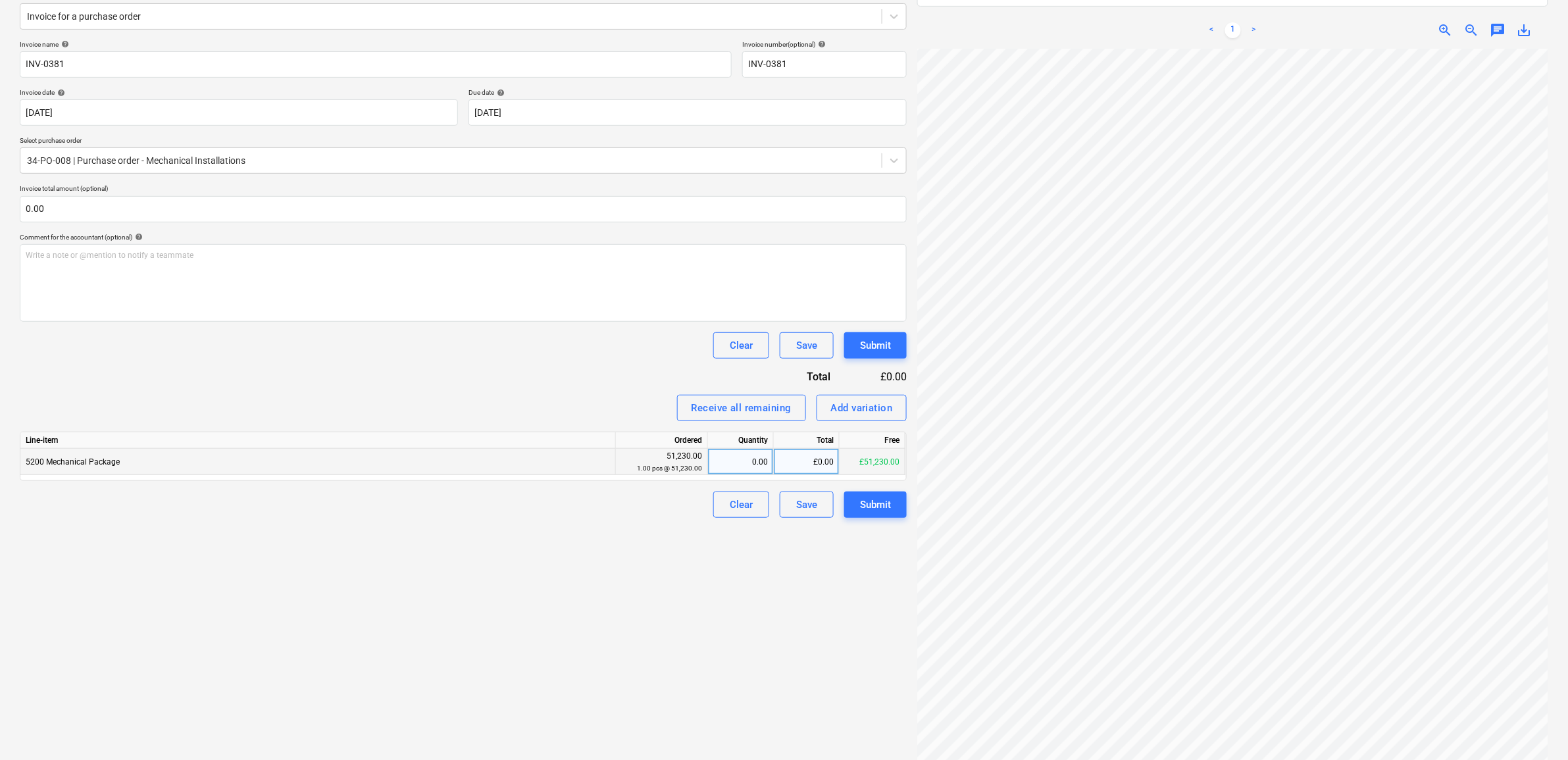
click at [804, 462] on div "£0.00" at bounding box center [806, 462] width 65 height 27
type input "14940.43"
click at [603, 554] on div "Create new document Select company First Class Plumbing Add new company Select …" at bounding box center [463, 339] width 897 height 876
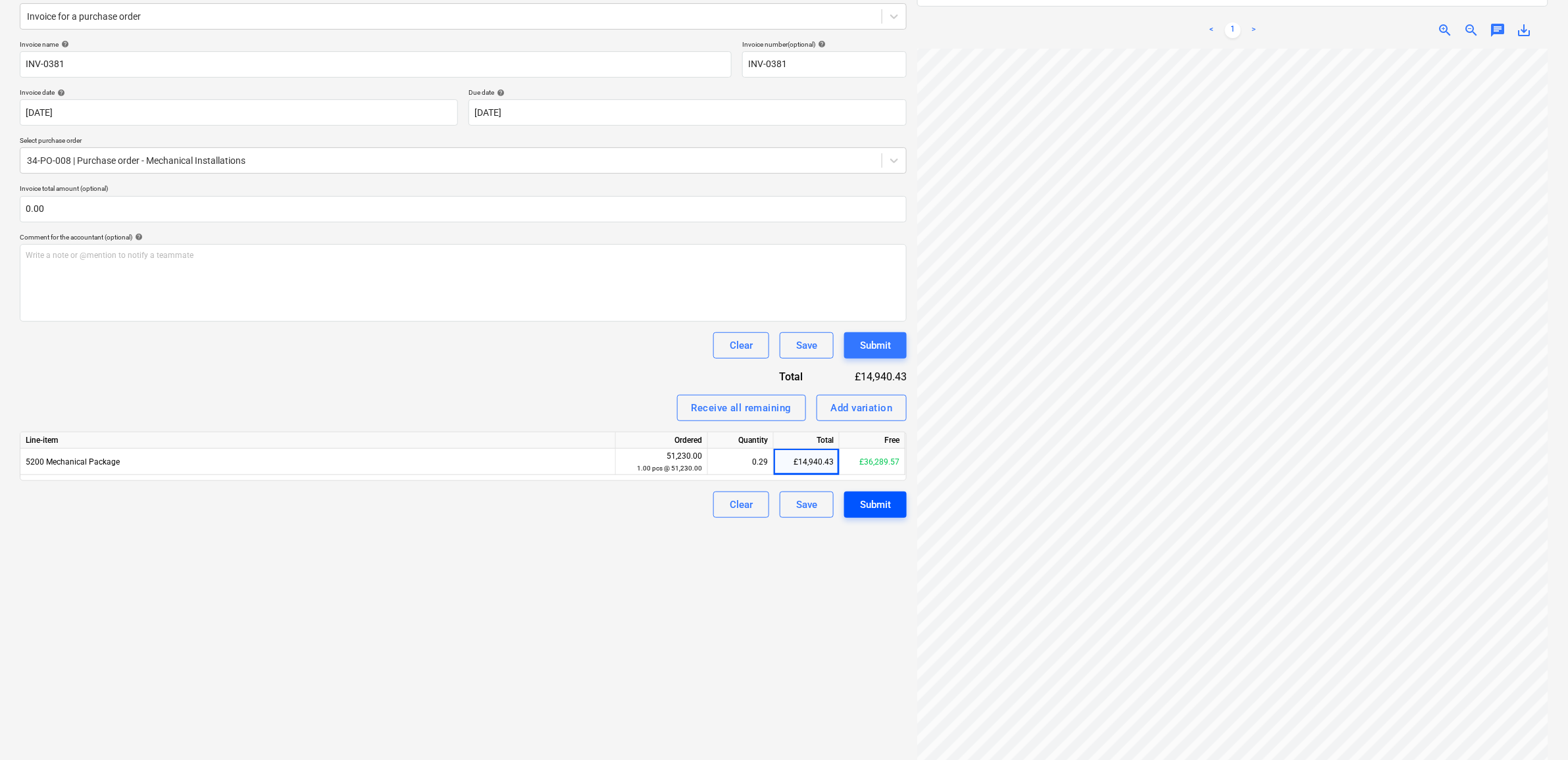
click at [869, 506] on div "Submit" at bounding box center [876, 505] width 31 height 17
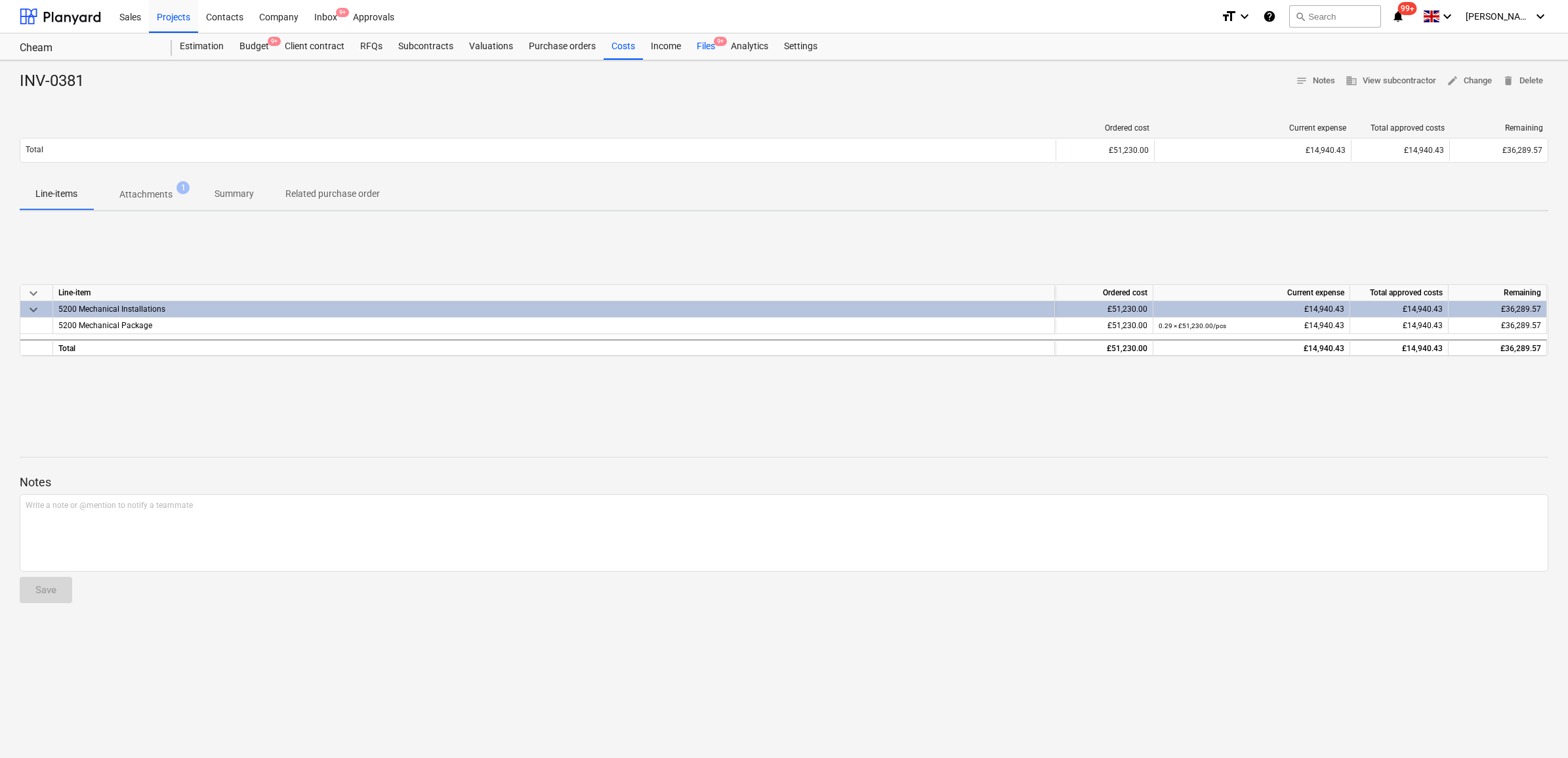
click at [712, 50] on div "Files 9+" at bounding box center [706, 46] width 34 height 26
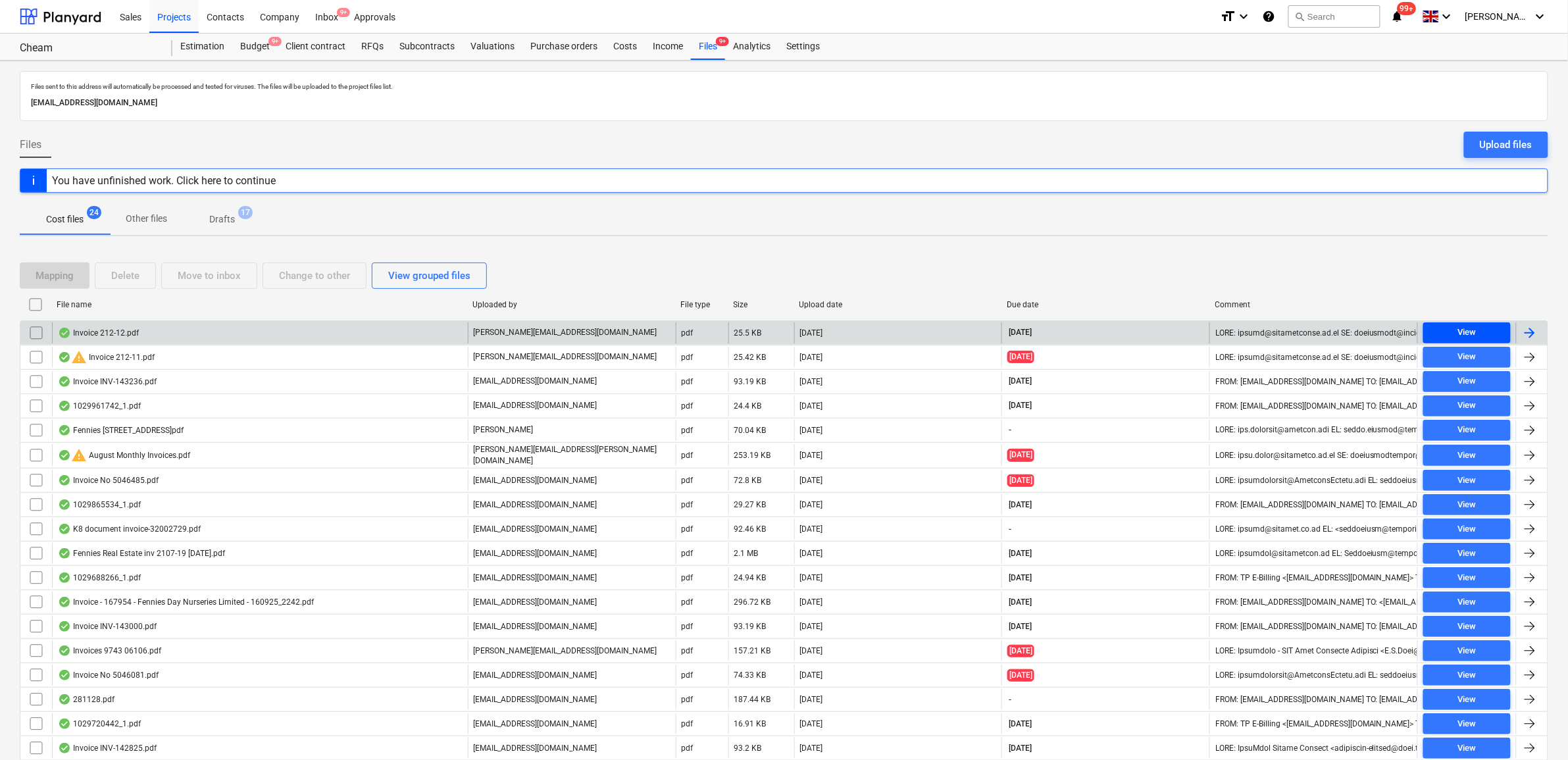
click at [1471, 333] on div "View" at bounding box center [1467, 333] width 18 height 15
click at [1537, 334] on div at bounding box center [1530, 333] width 16 height 16
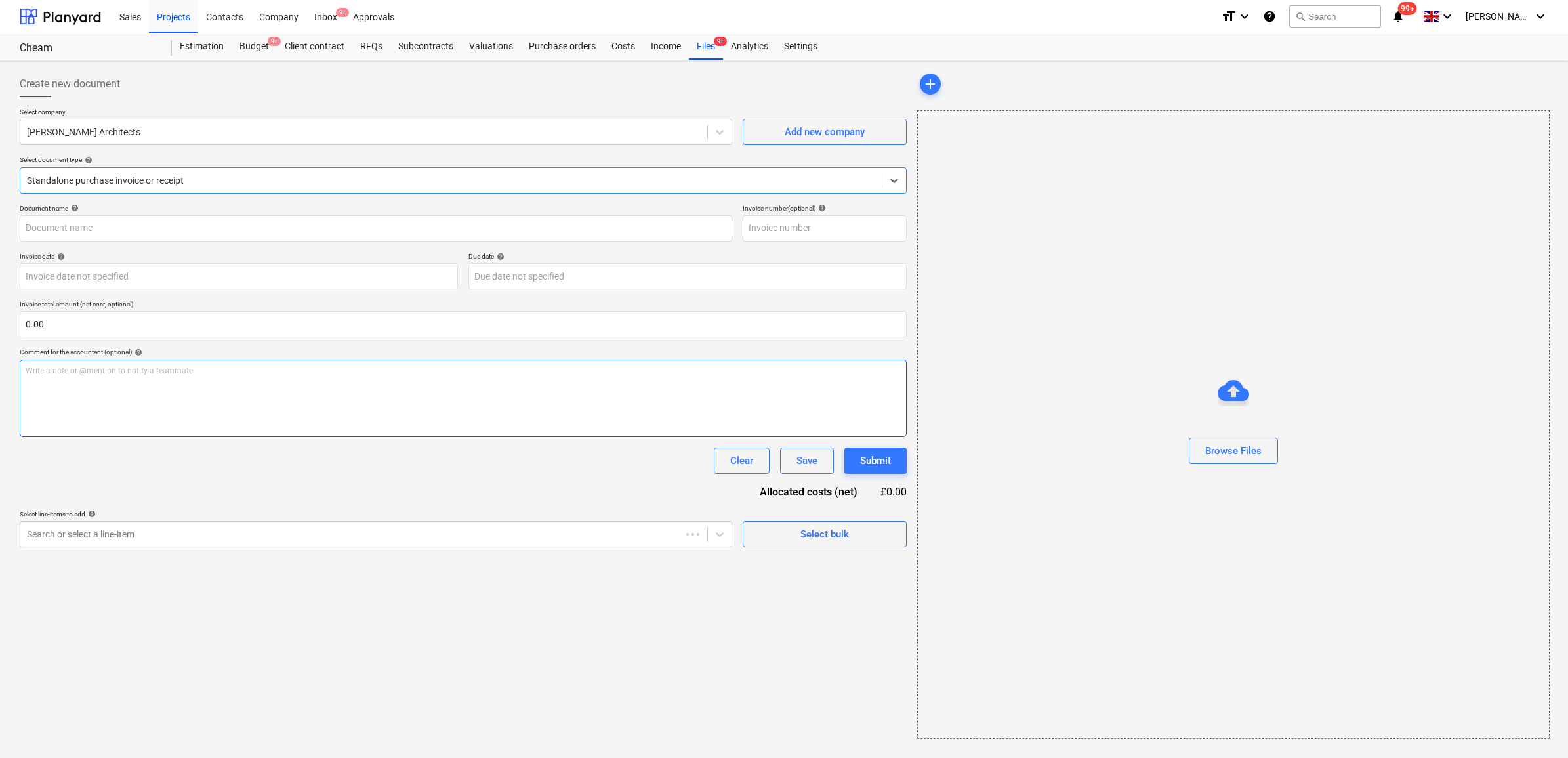
type input "212-12"
type input "30 Sep 2025"
type input "[DATE]"
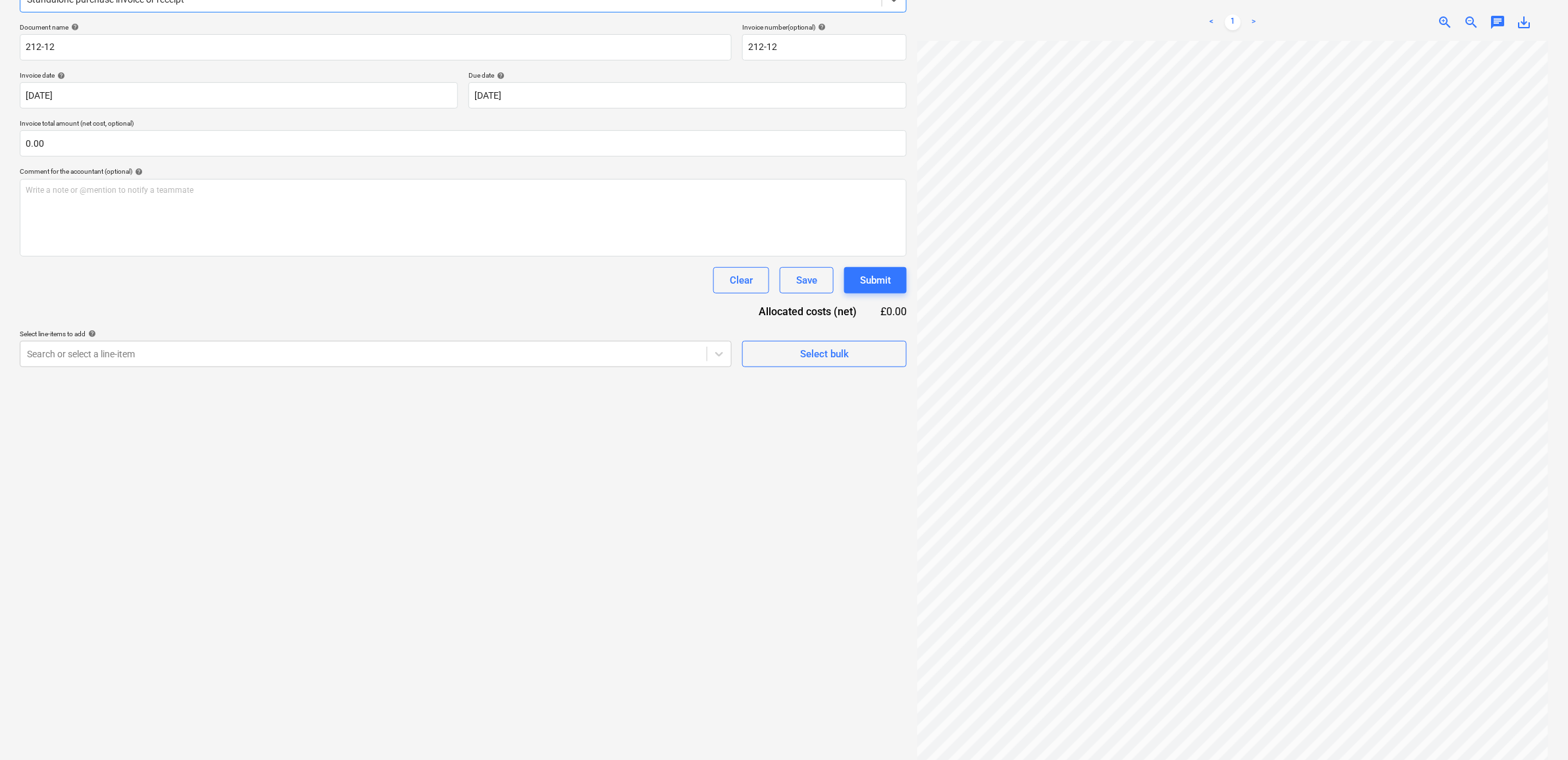
scroll to position [186, 0]
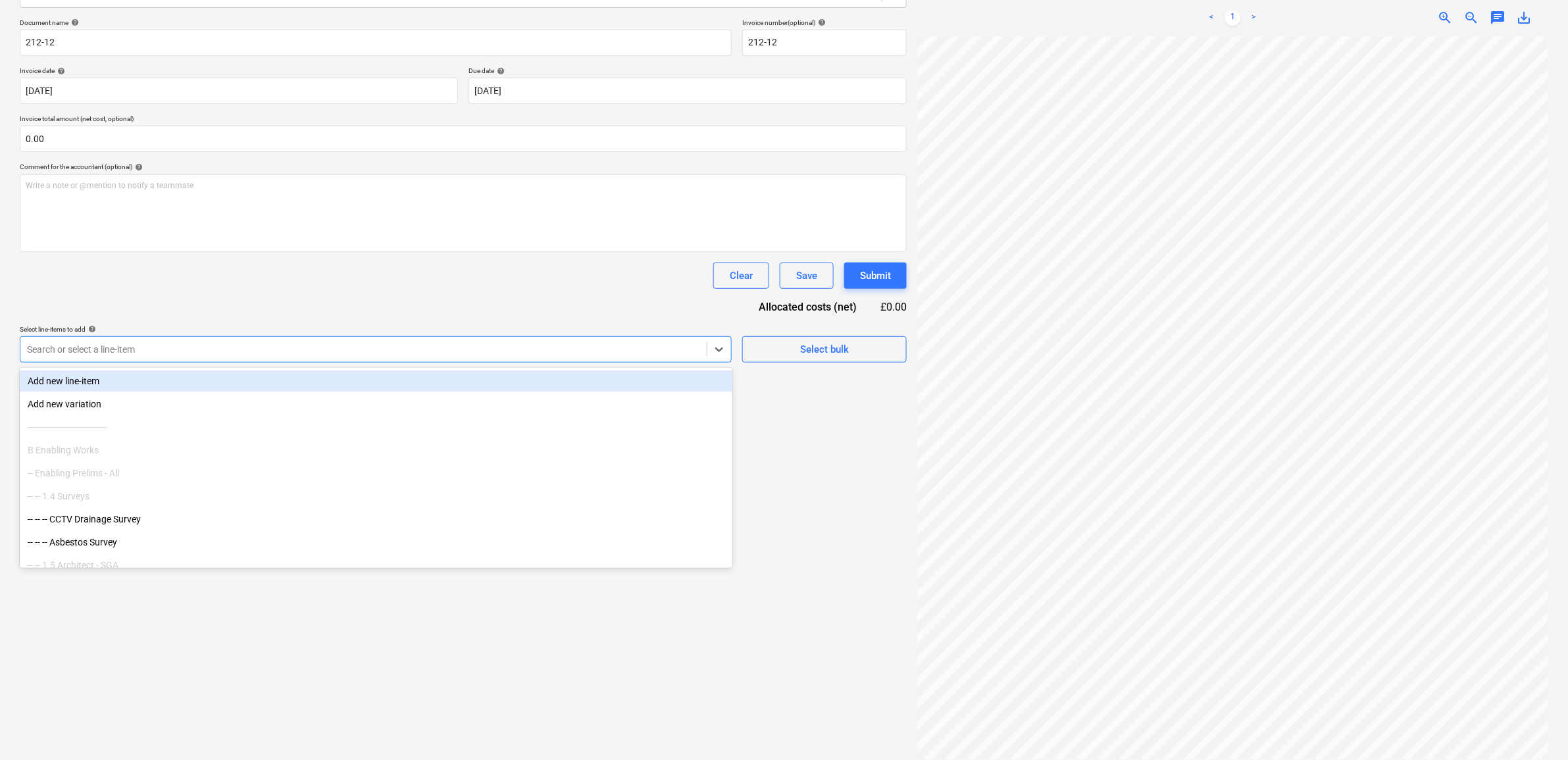
click at [310, 354] on div at bounding box center [363, 349] width 673 height 13
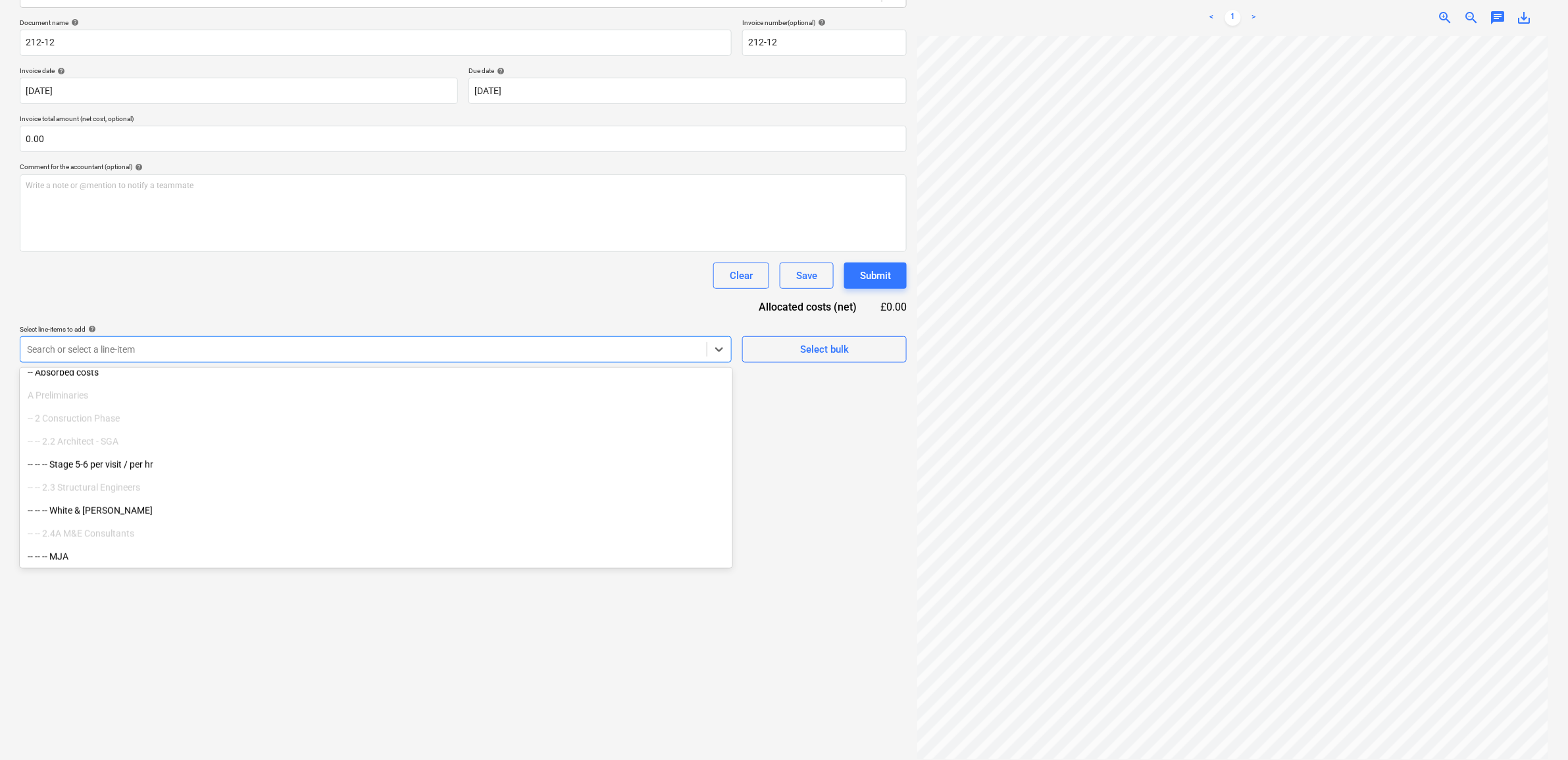
scroll to position [740, 0]
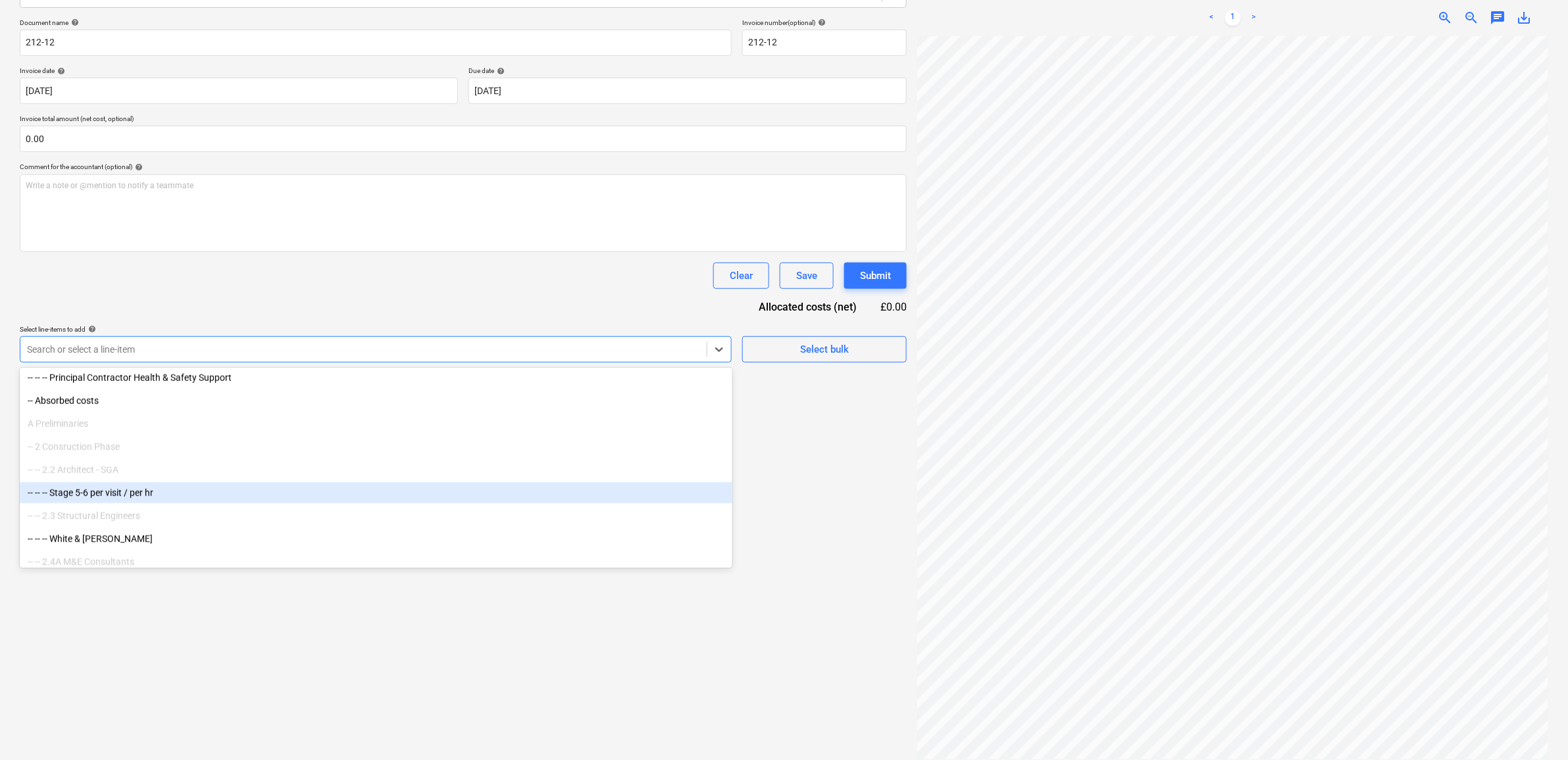
click at [150, 491] on div "-- -- -- Stage 5-6 per visit / per hr" at bounding box center [376, 493] width 712 height 21
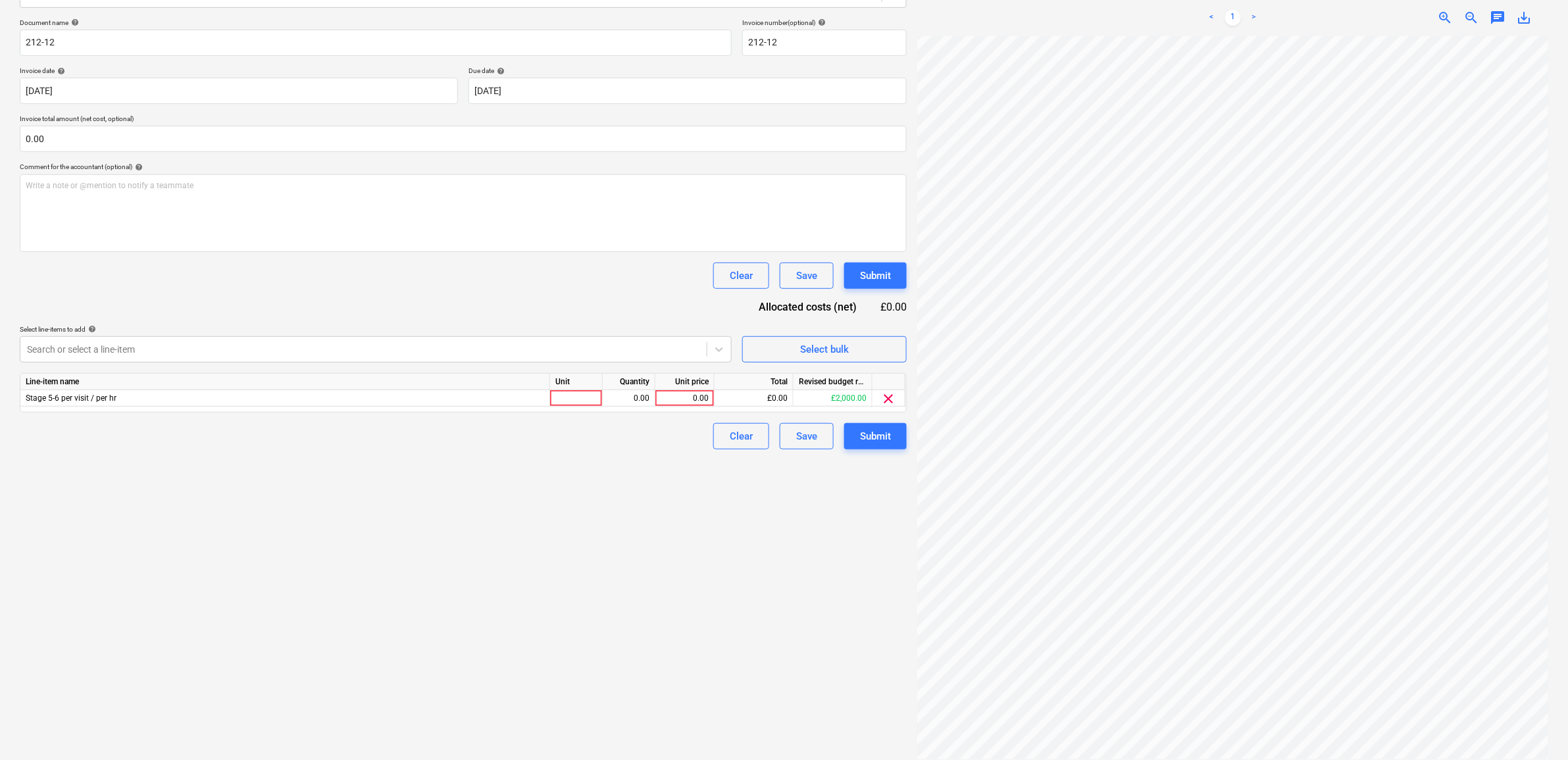
scroll to position [31, 56]
click at [544, 510] on div "Create new document Select company Sophie Griffiths Architects Add new company …" at bounding box center [463, 322] width 897 height 885
click at [636, 481] on div "Create new document Select company Sophie Griffiths Architects Add new company …" at bounding box center [463, 322] width 897 height 885
click at [758, 542] on div "Create new document Select company Sophie Griffiths Architects Add new company …" at bounding box center [463, 322] width 897 height 885
click at [646, 547] on div "Create new document Select company Sophie Griffiths Architects Add new company …" at bounding box center [463, 322] width 897 height 885
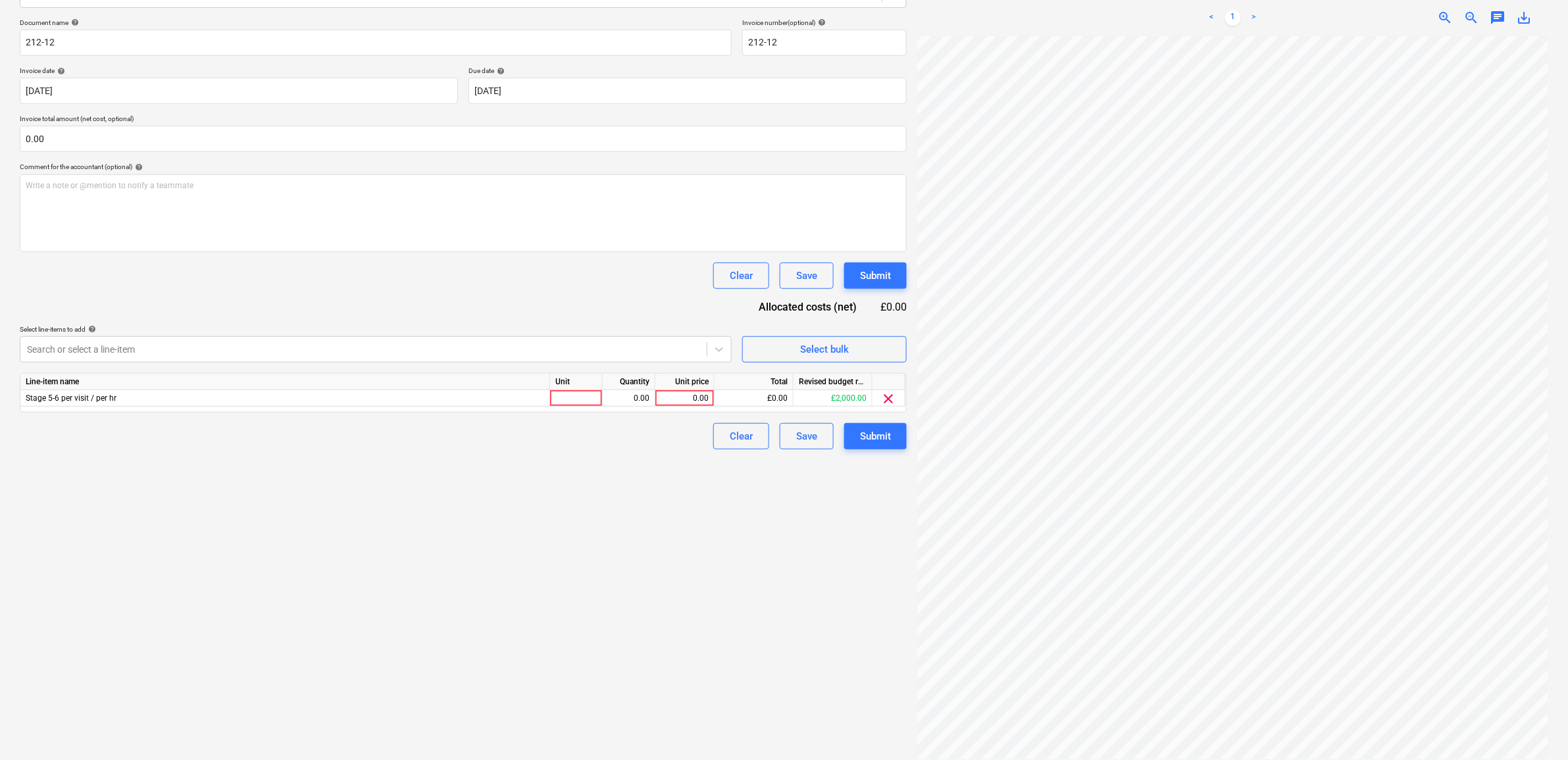
scroll to position [65, 81]
click at [702, 392] on div "0.00" at bounding box center [685, 398] width 48 height 16
click at [676, 397] on div "0.00" at bounding box center [685, 398] width 48 height 16
type input "1155"
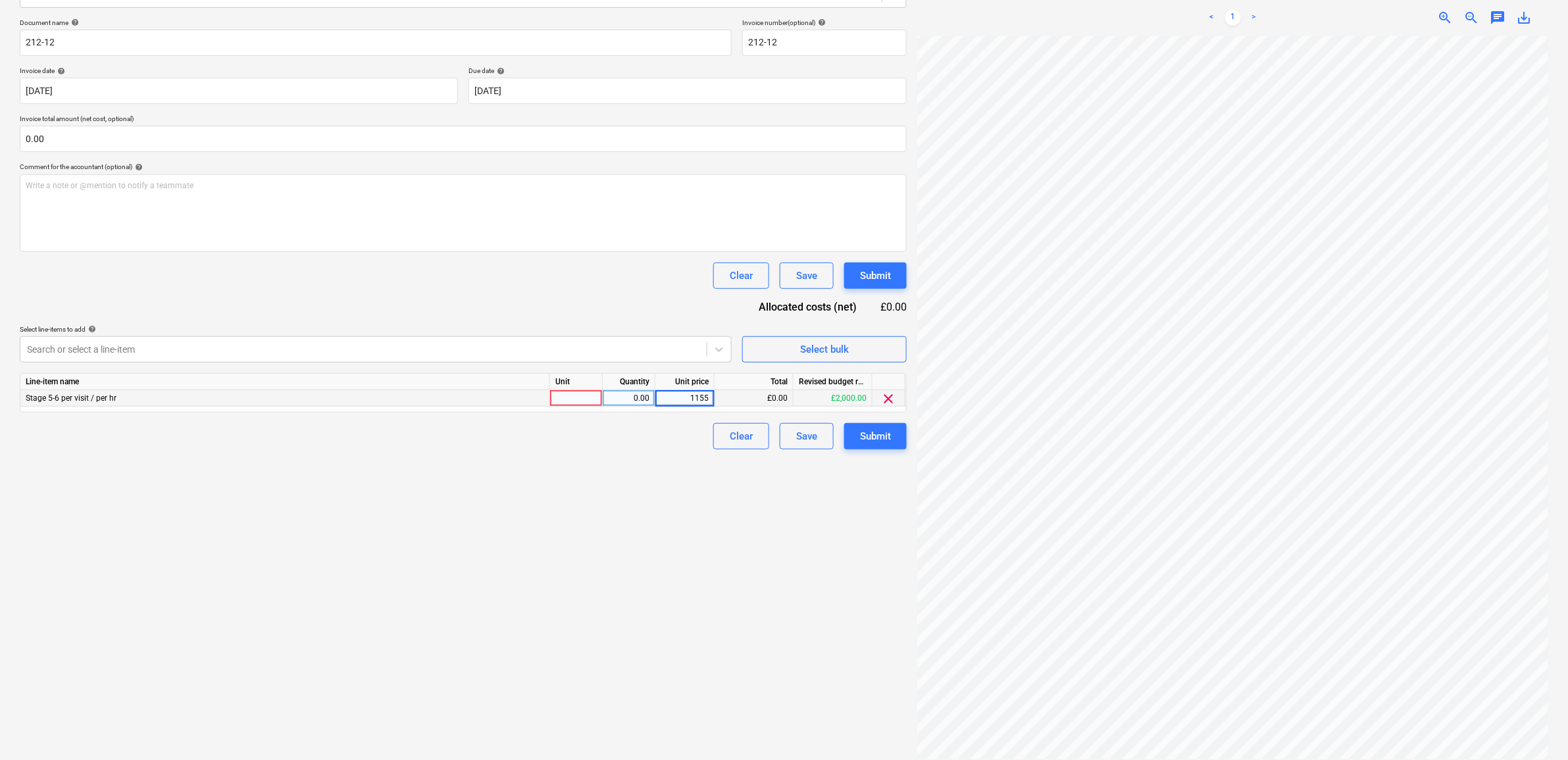
click at [647, 599] on div "Create new document Select company Sophie Griffiths Architects Add new company …" at bounding box center [463, 322] width 897 height 885
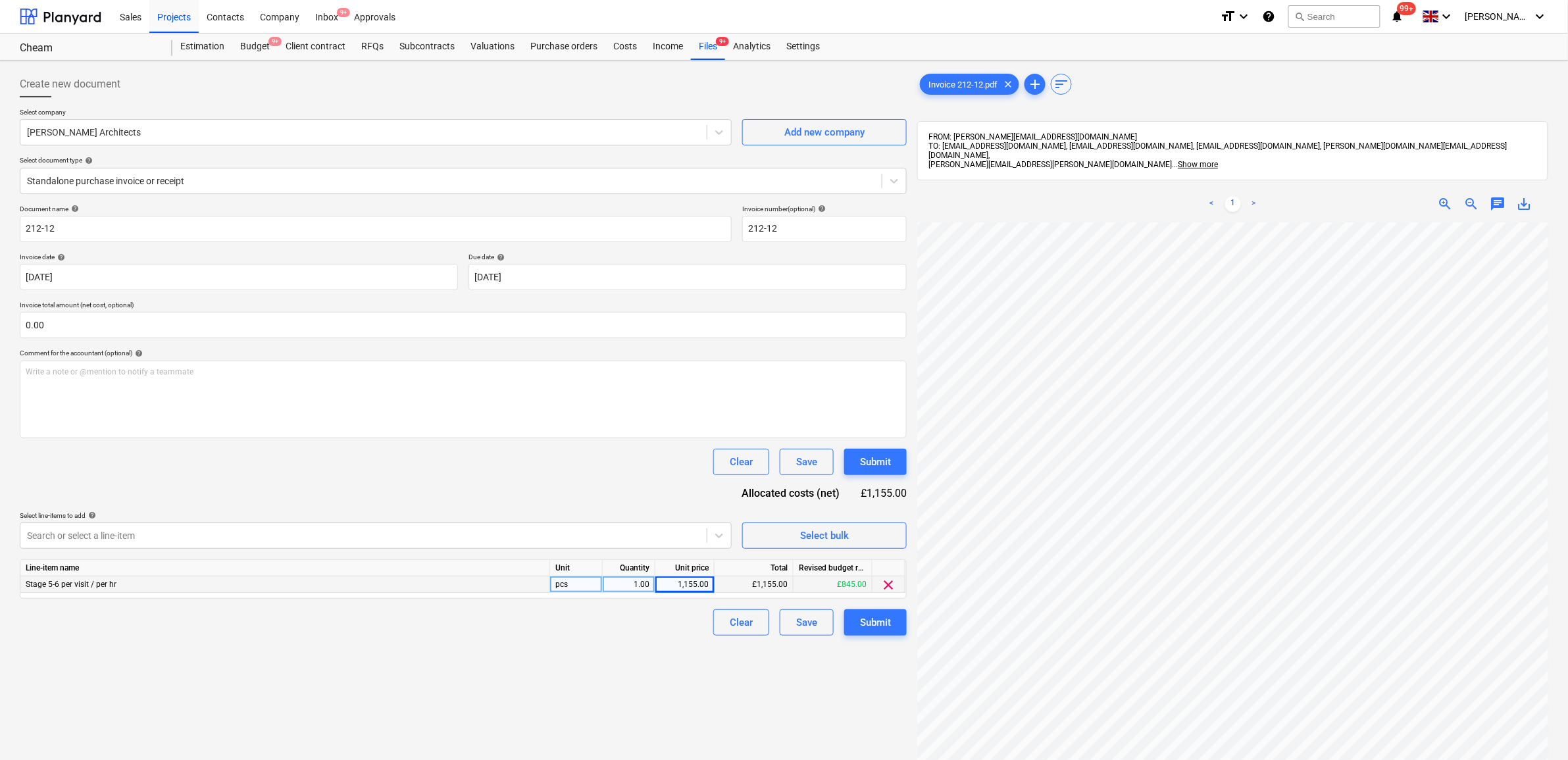
scroll to position [164, 59]
click at [887, 621] on div "Submit" at bounding box center [876, 622] width 31 height 17
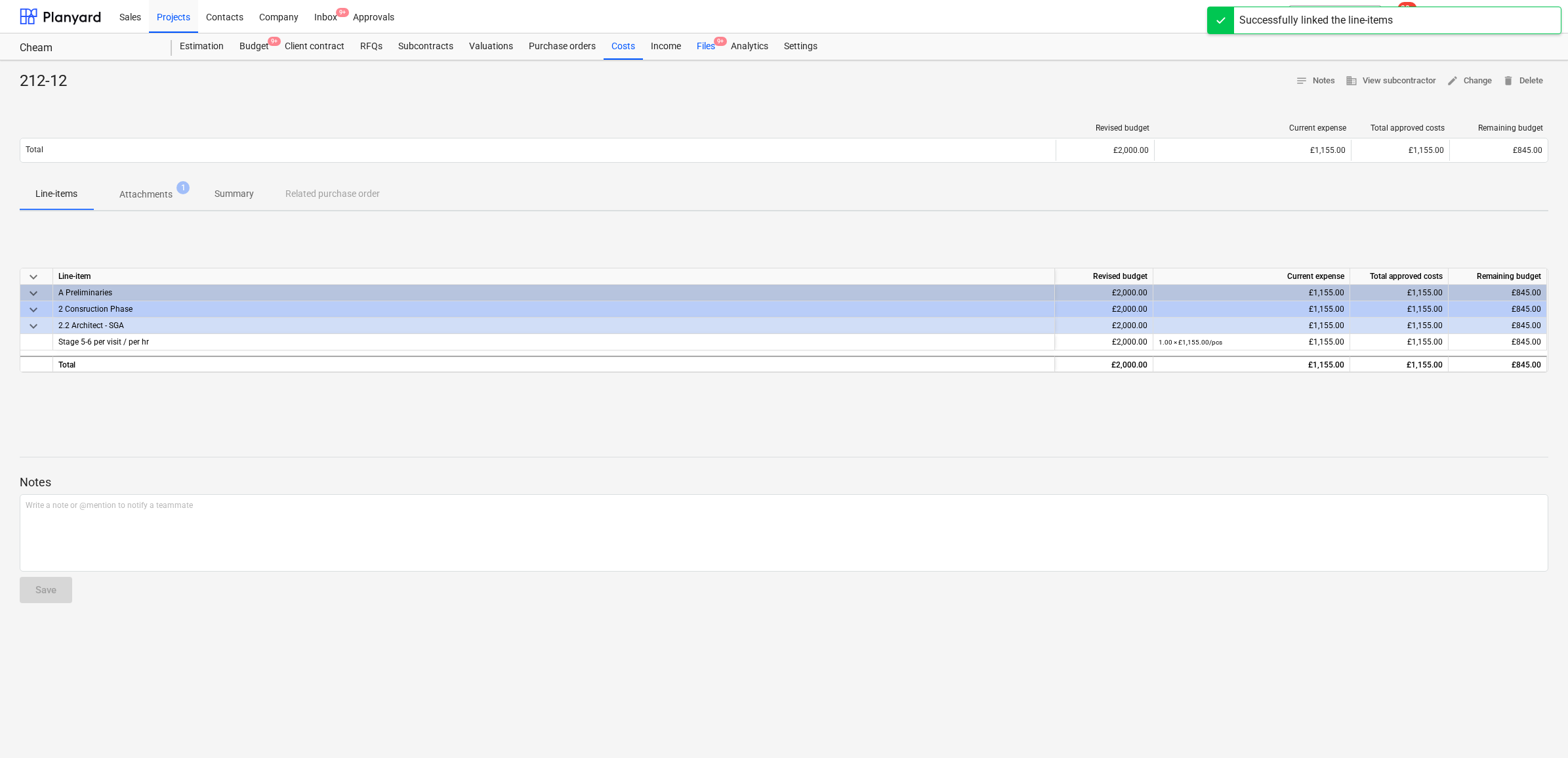
click at [710, 47] on div "Files 9+" at bounding box center [706, 46] width 34 height 26
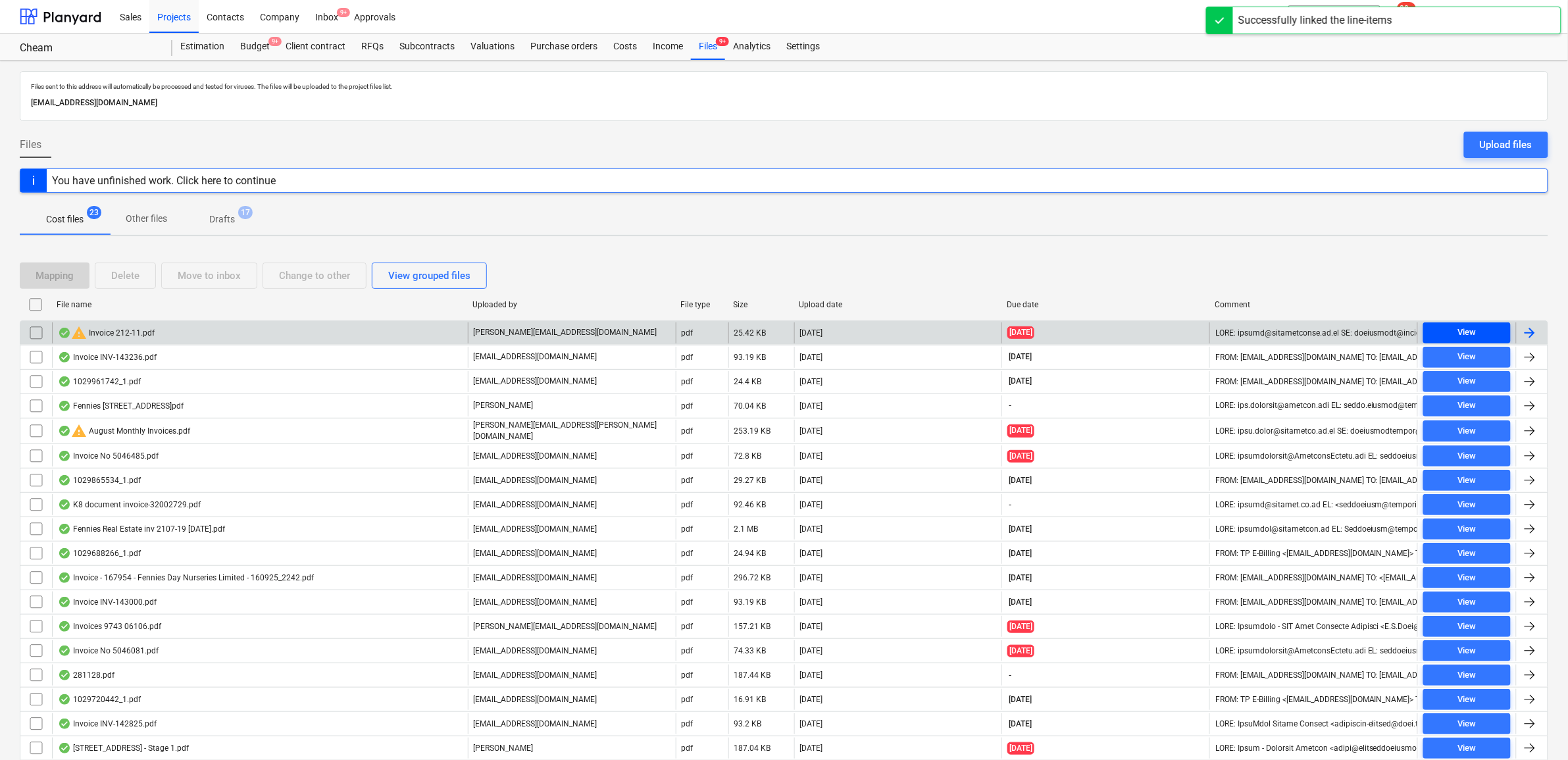
click at [1471, 337] on div "View" at bounding box center [1467, 333] width 18 height 15
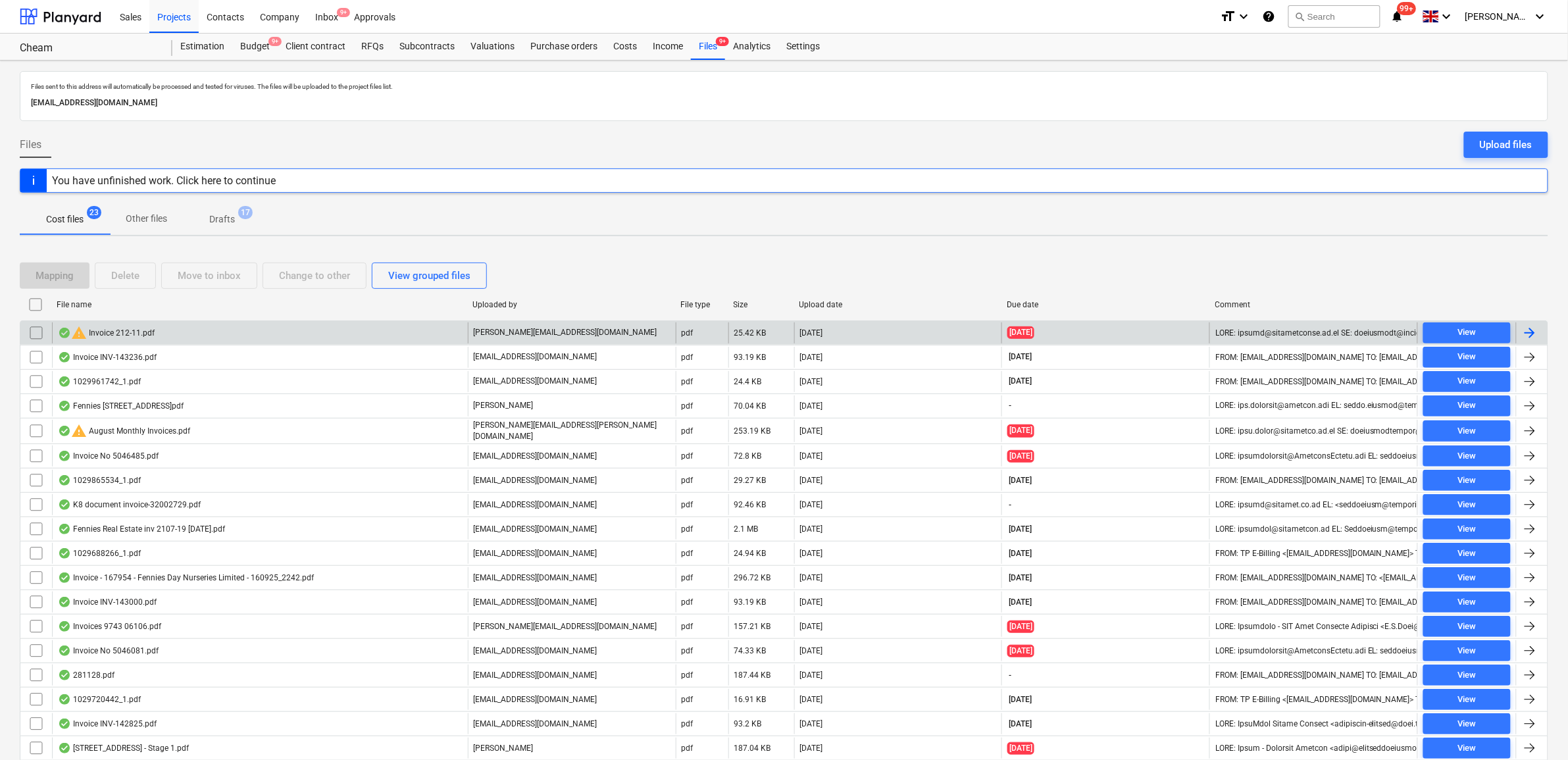
click at [1538, 333] on div at bounding box center [1530, 333] width 16 height 16
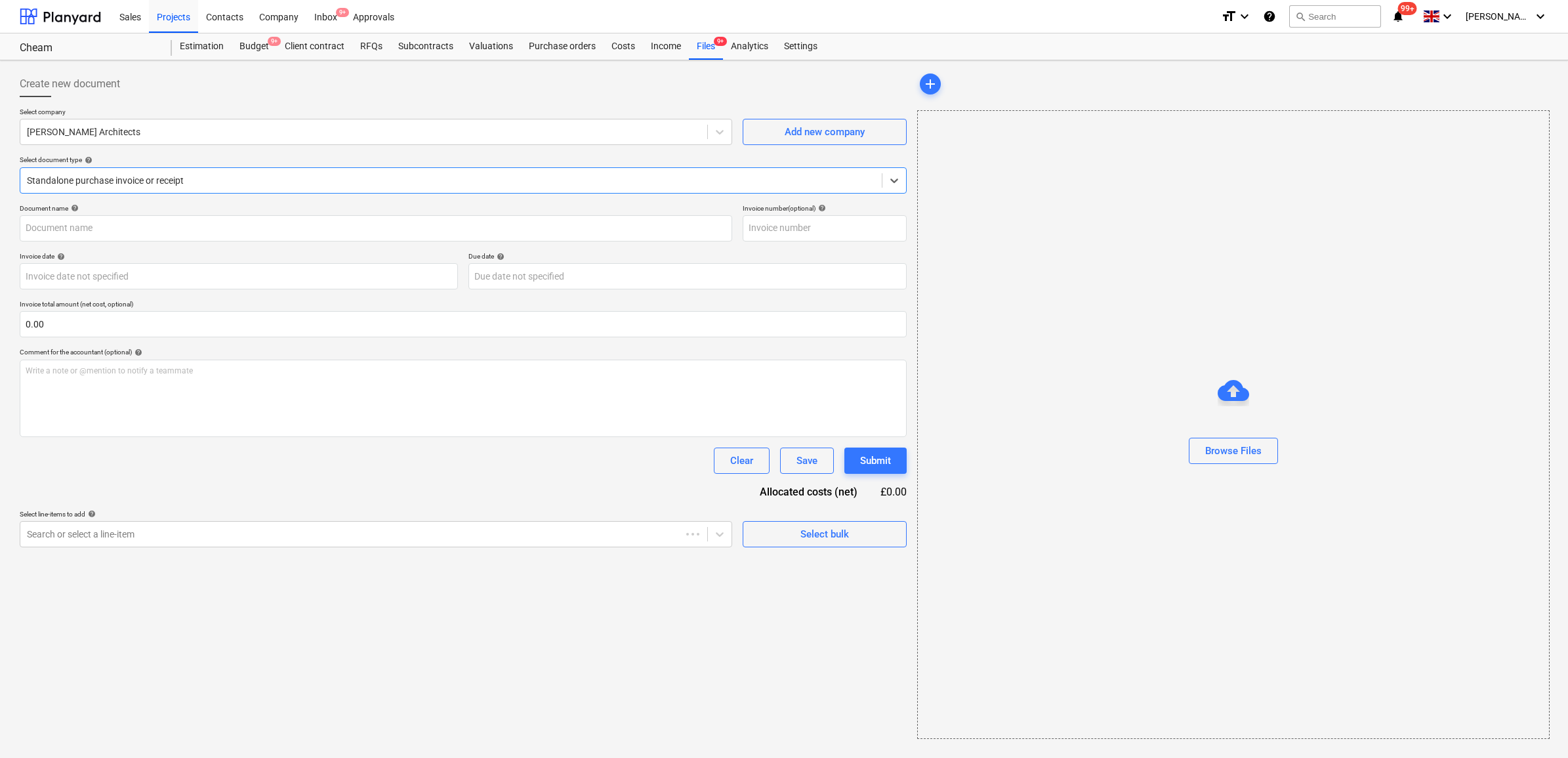
type input "212-11"
type input "28 Aug 2025"
type input "27 Sep 2025"
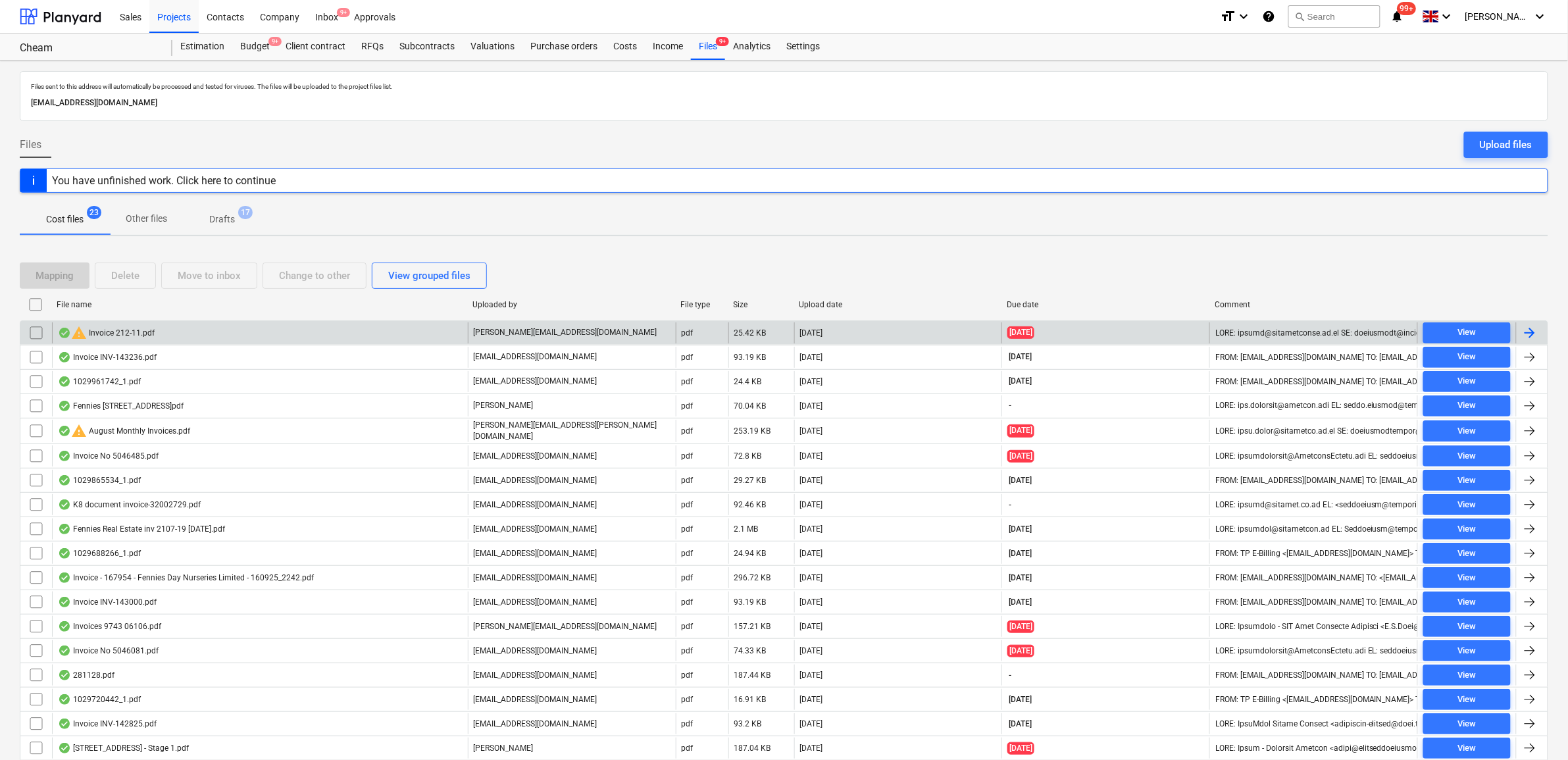
click at [36, 334] on input "checkbox" at bounding box center [36, 333] width 21 height 21
click at [128, 277] on div "Delete" at bounding box center [125, 276] width 28 height 17
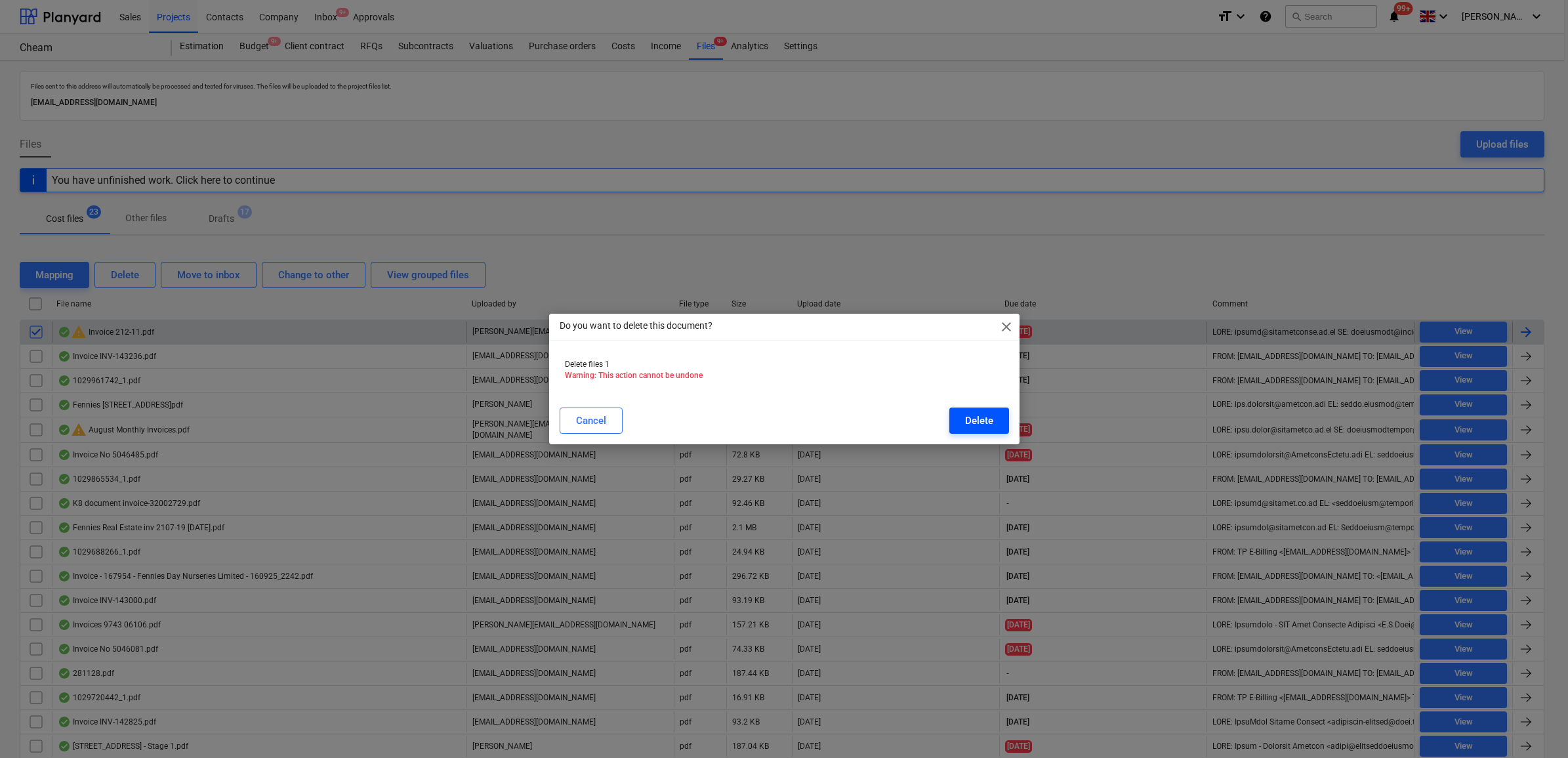
click at [993, 420] on button "Delete" at bounding box center [979, 421] width 60 height 26
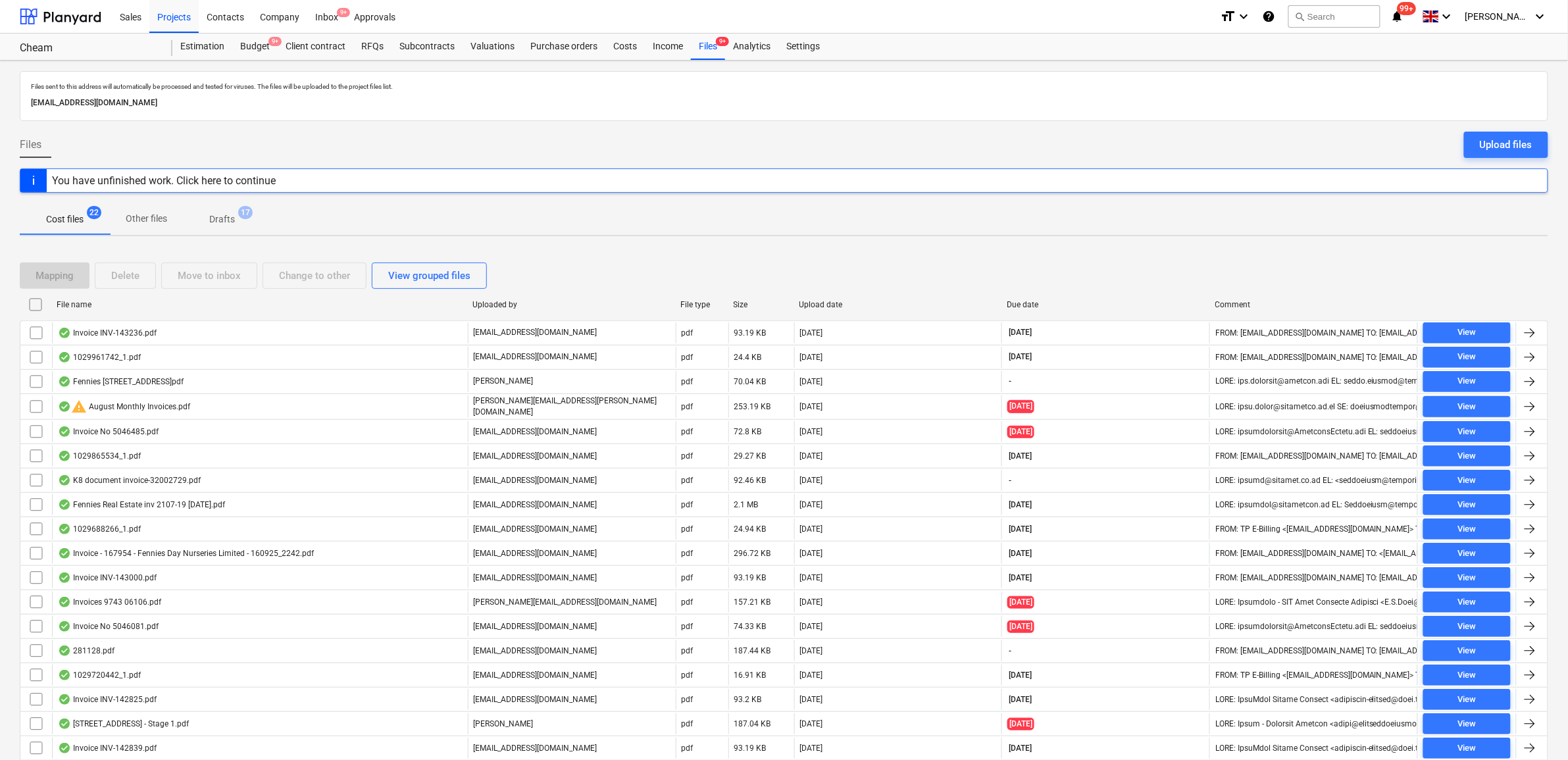
click at [1356, 305] on div "Comment" at bounding box center [1314, 305] width 197 height 9
checkbox input "false"
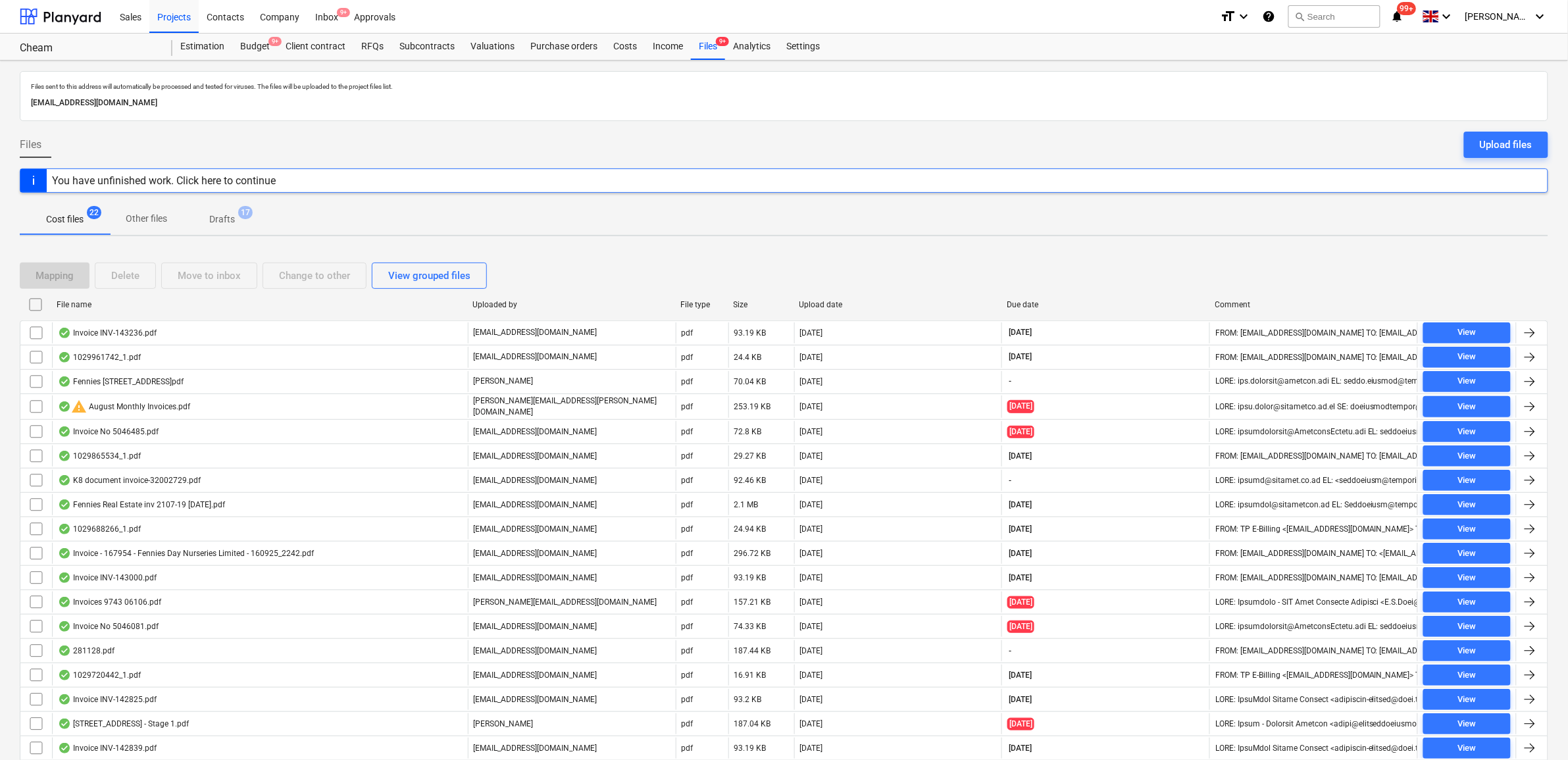
checkbox input "false"
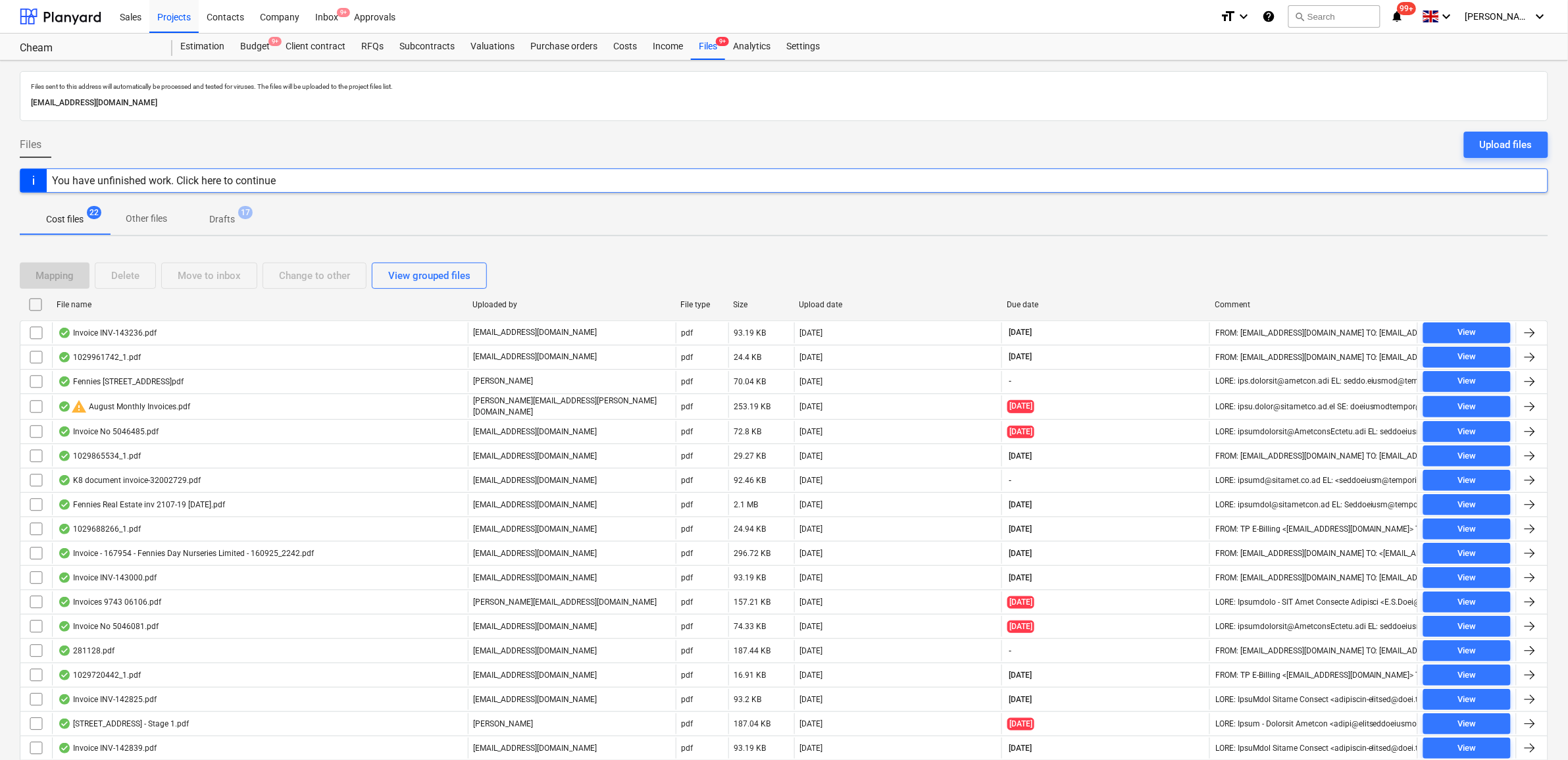
checkbox input "false"
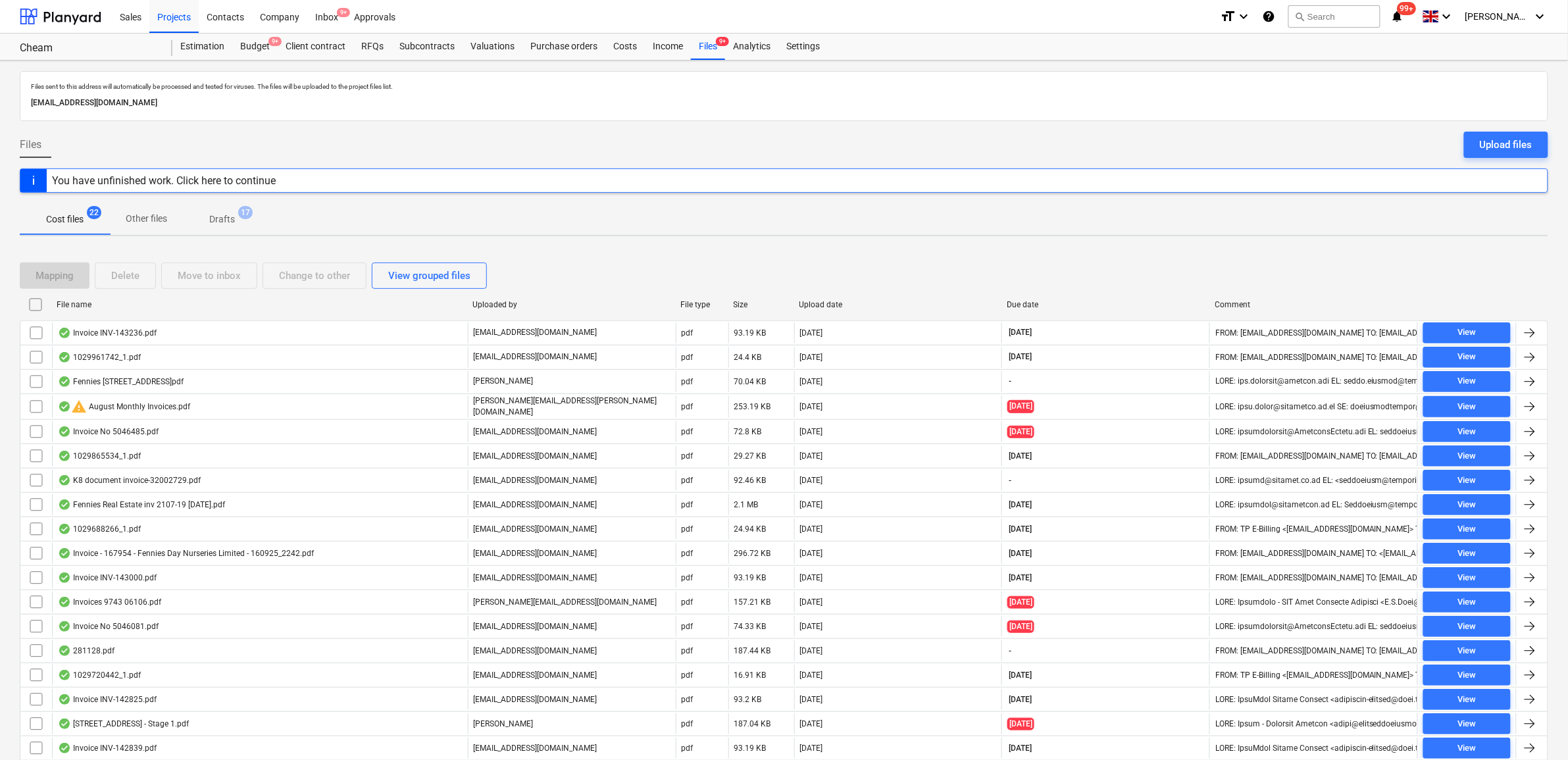
checkbox input "false"
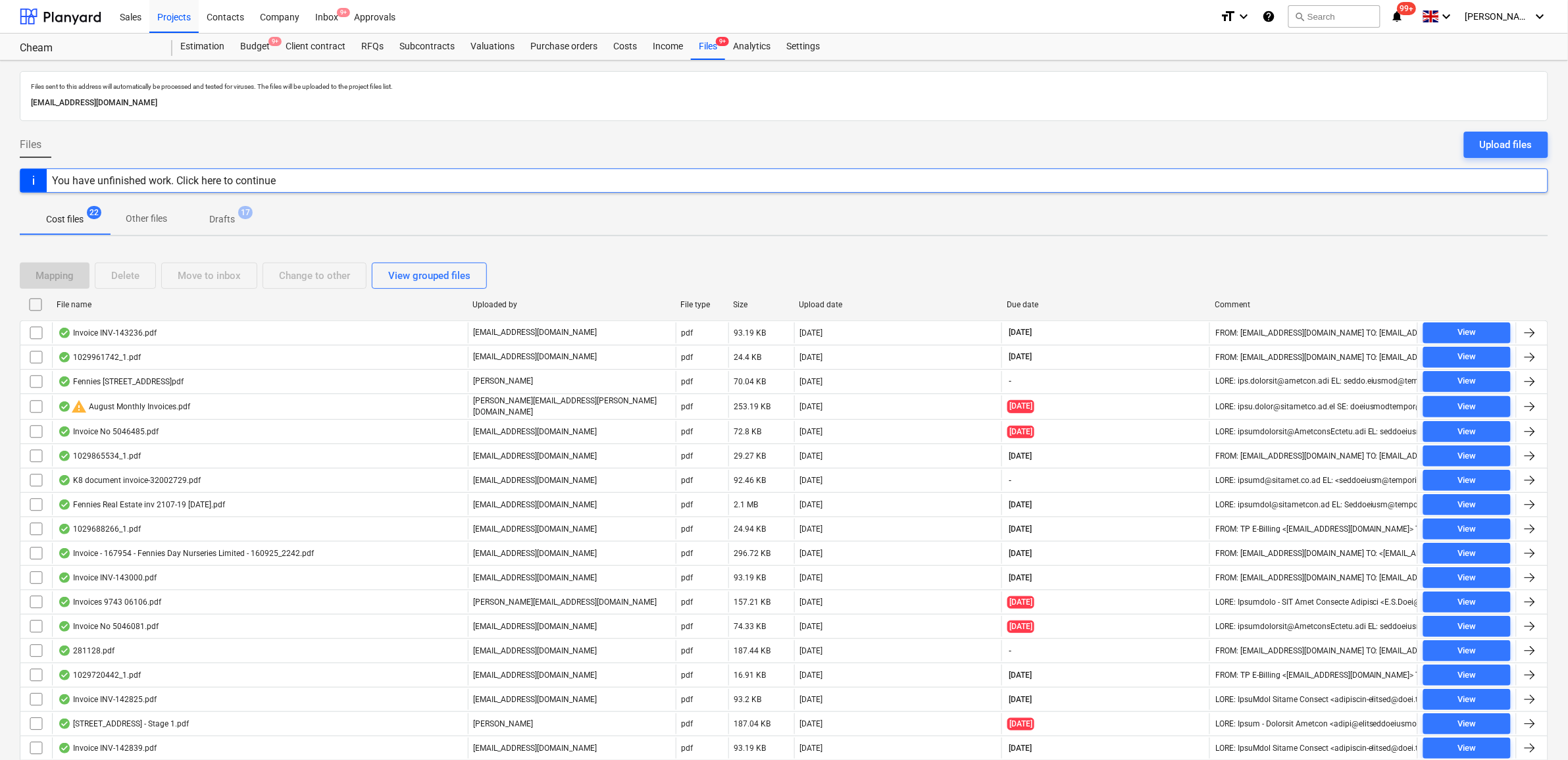
checkbox input "false"
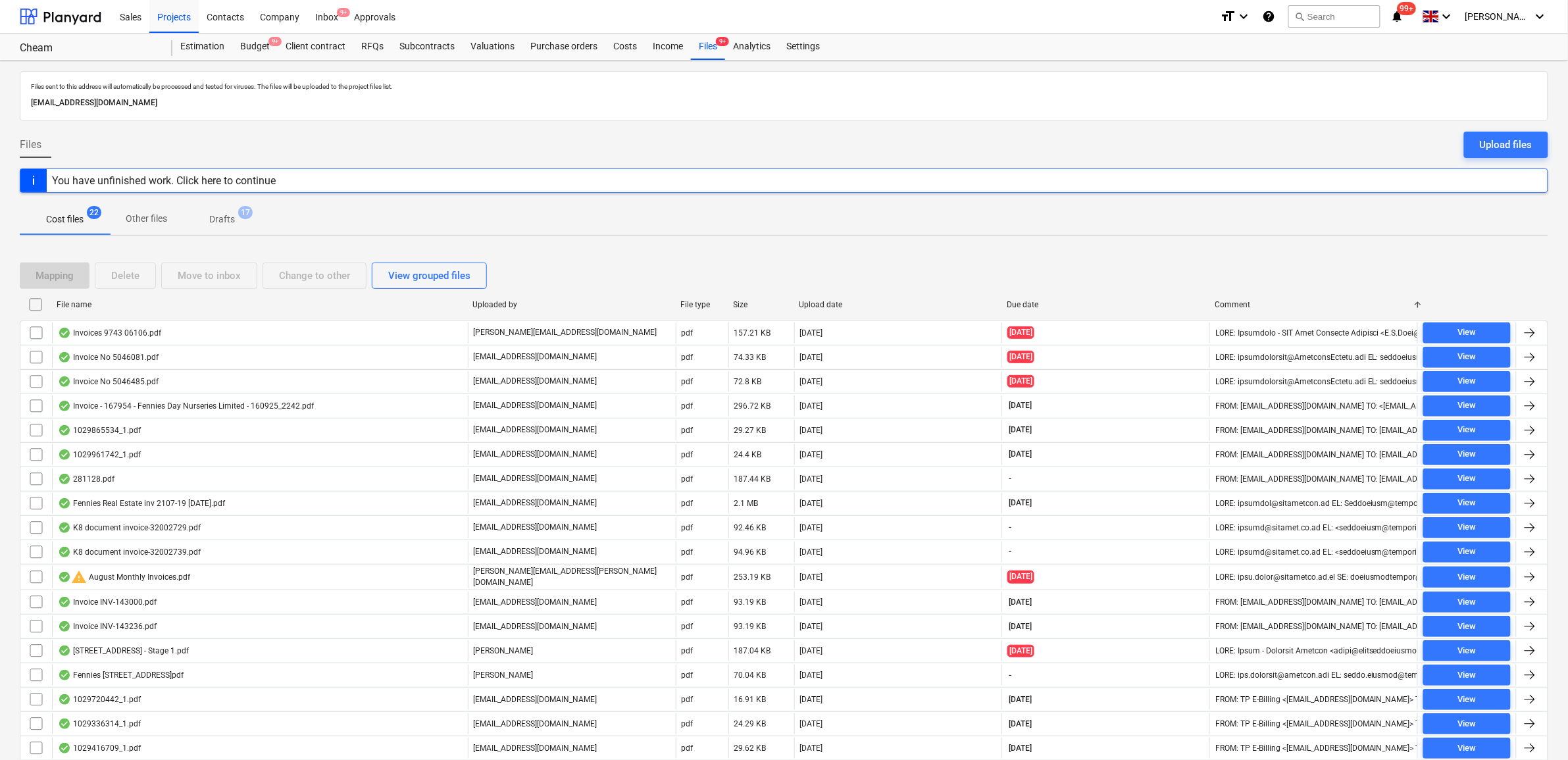
click at [184, 305] on div "File name" at bounding box center [259, 305] width 405 height 9
checkbox input "false"
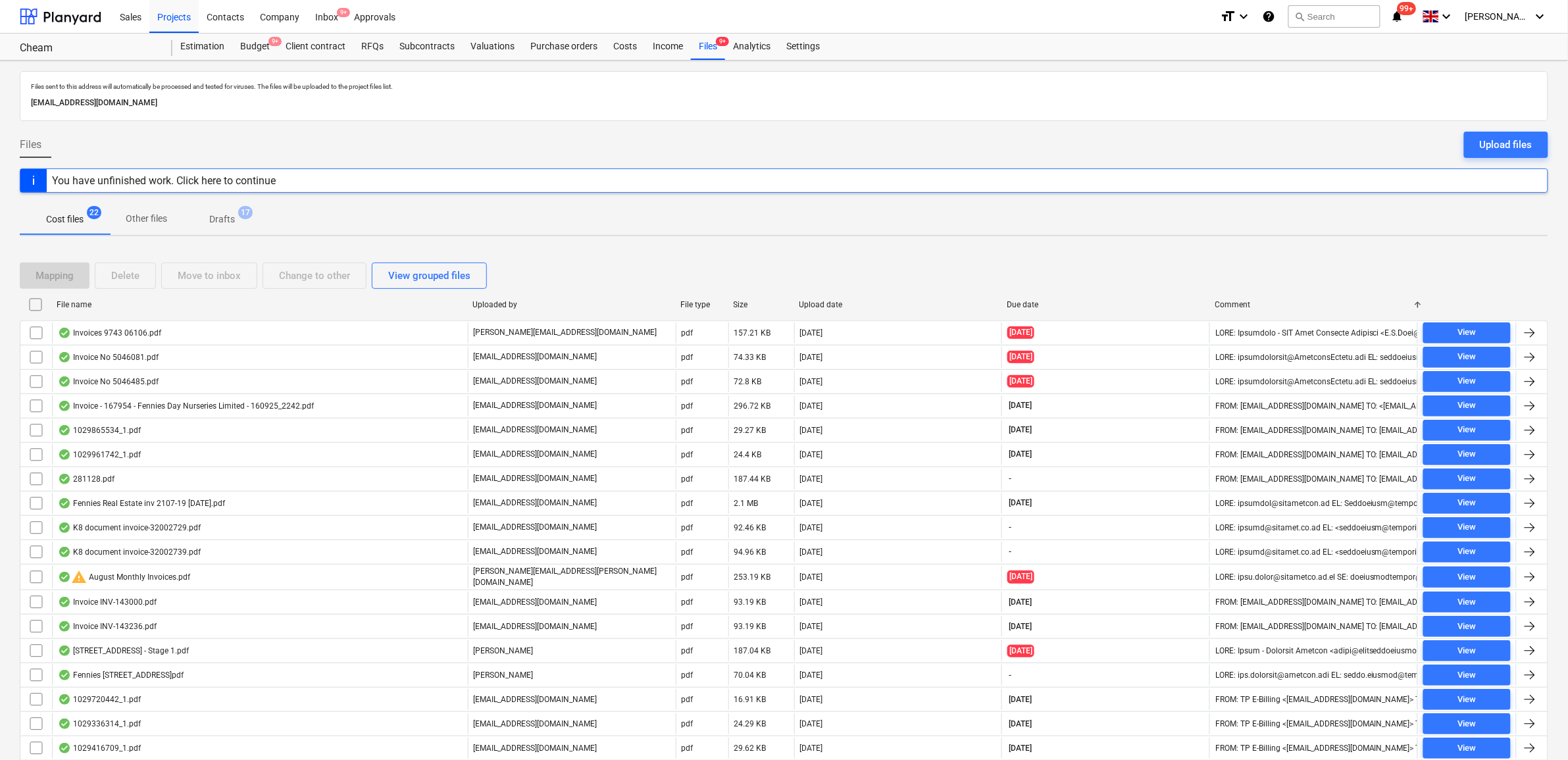
checkbox input "false"
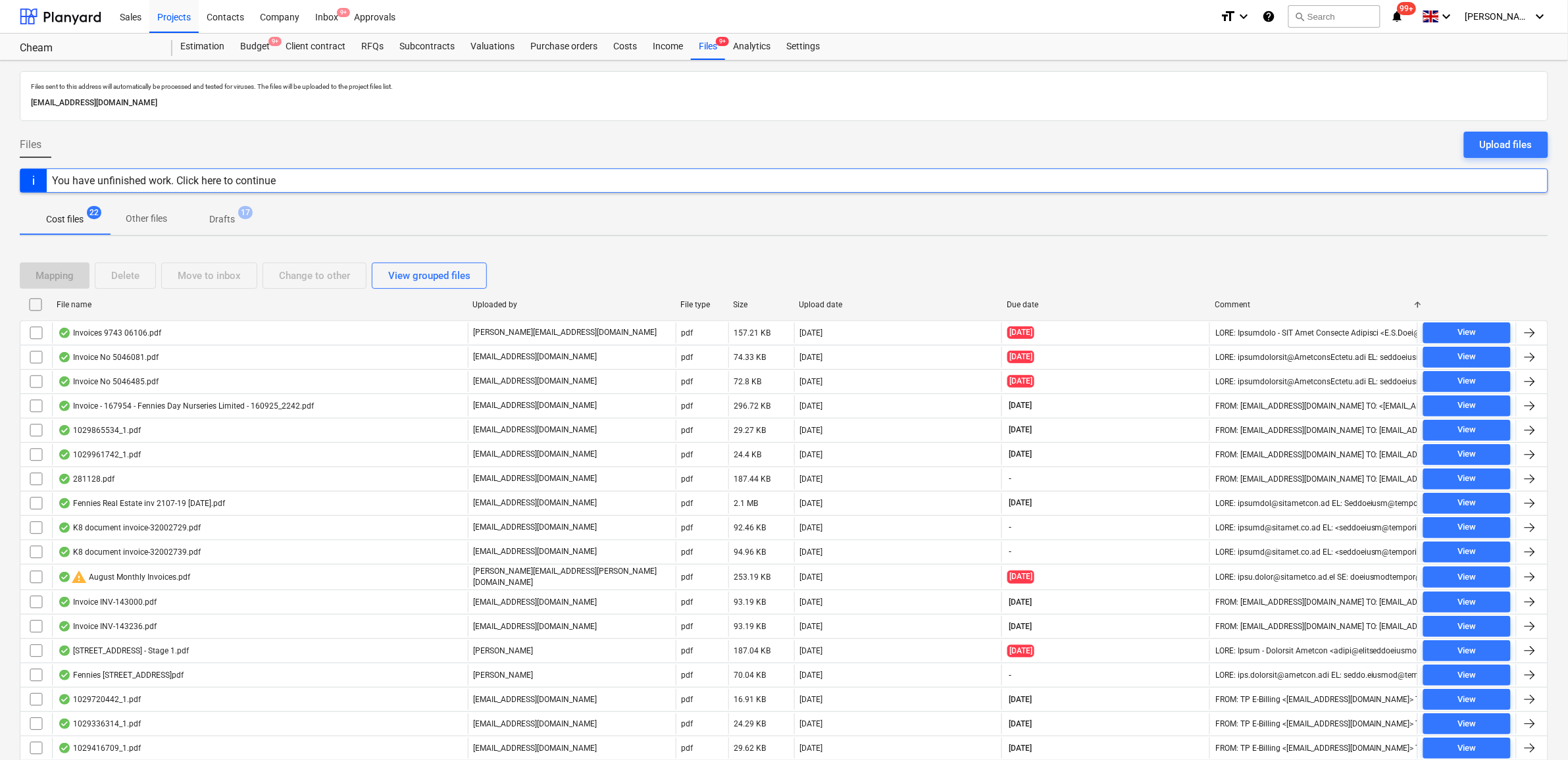
checkbox input "false"
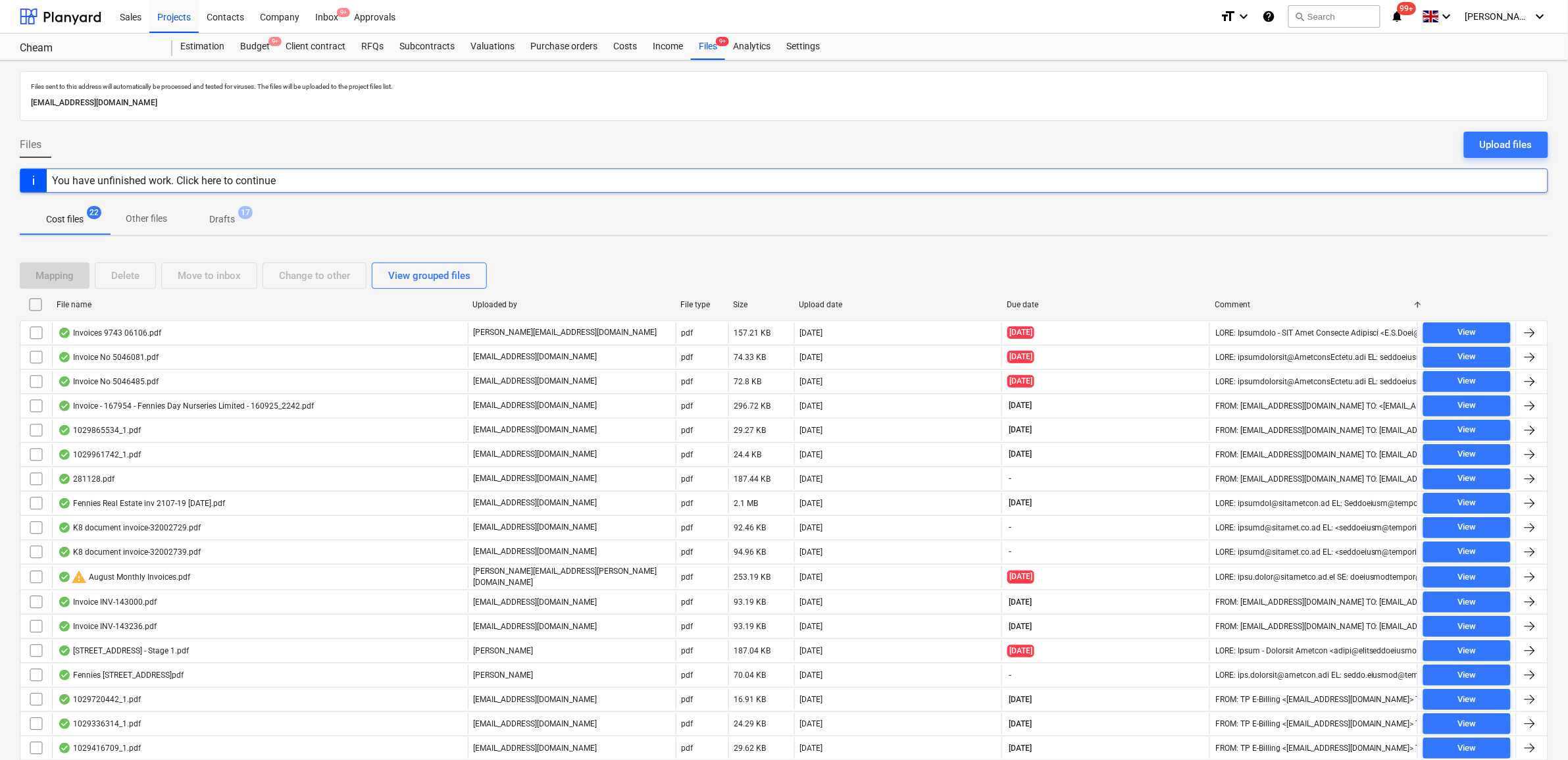
checkbox input "false"
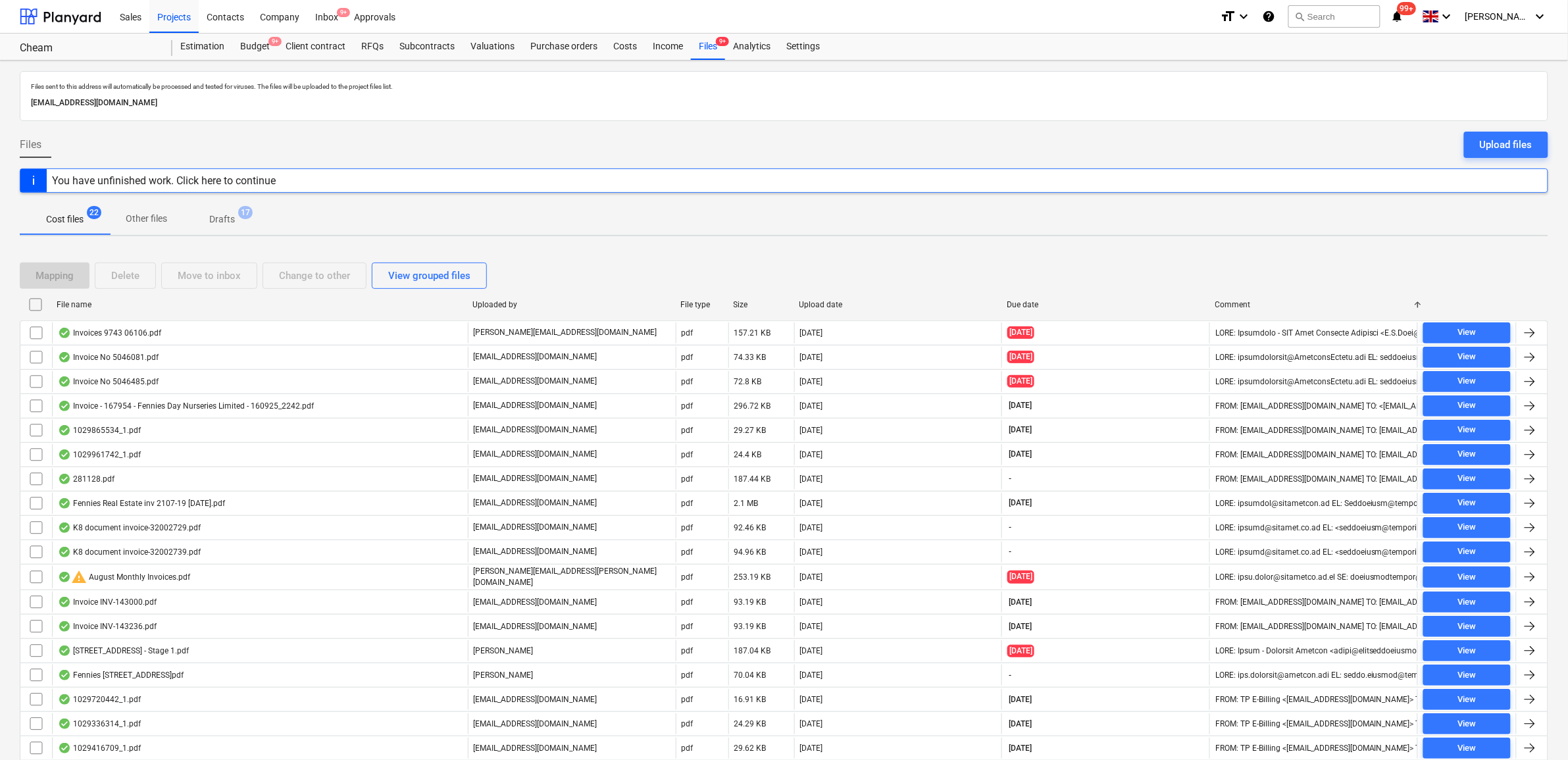
checkbox input "false"
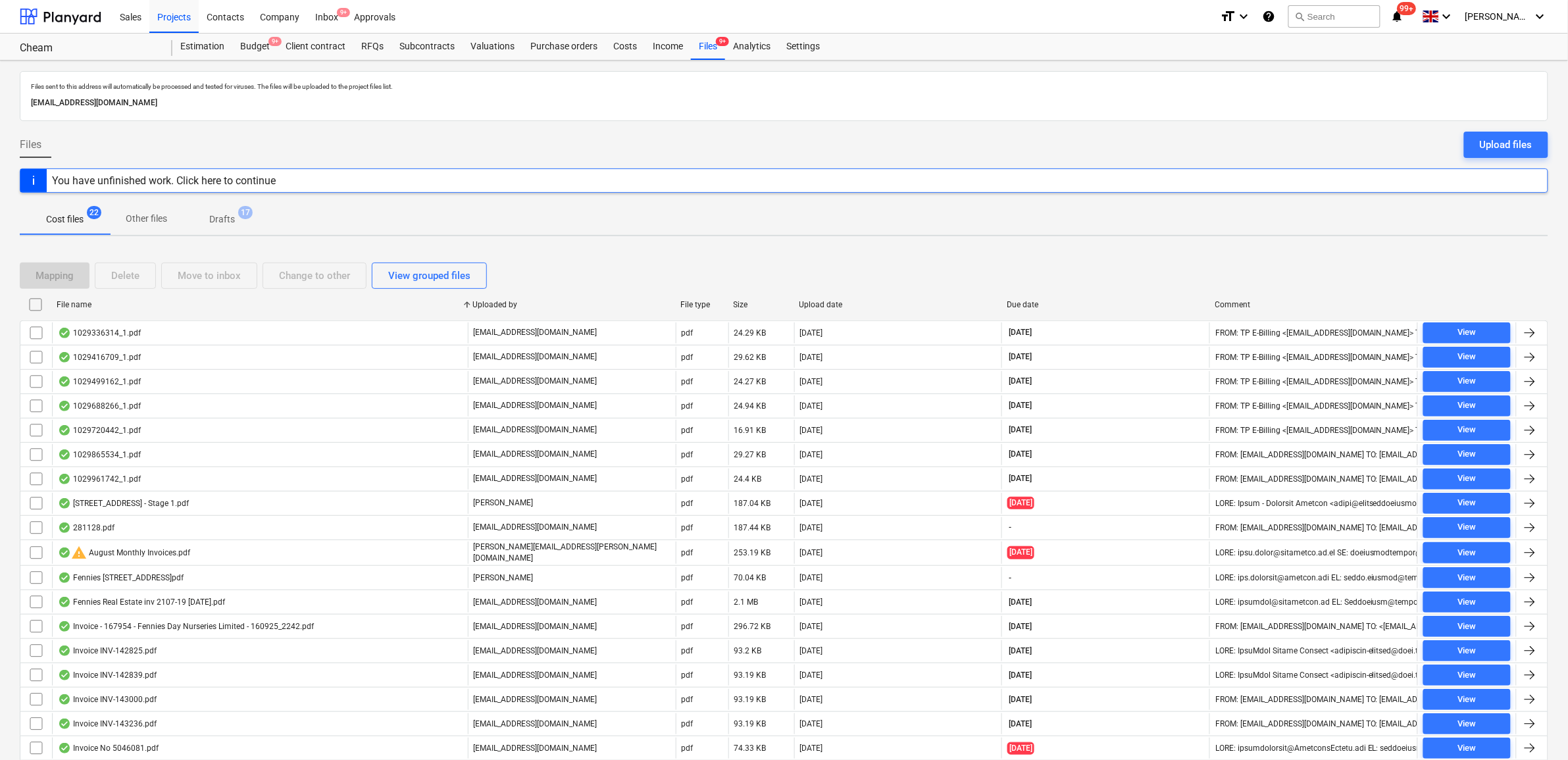
click at [349, 294] on div "File name" at bounding box center [259, 305] width 415 height 21
checkbox input "false"
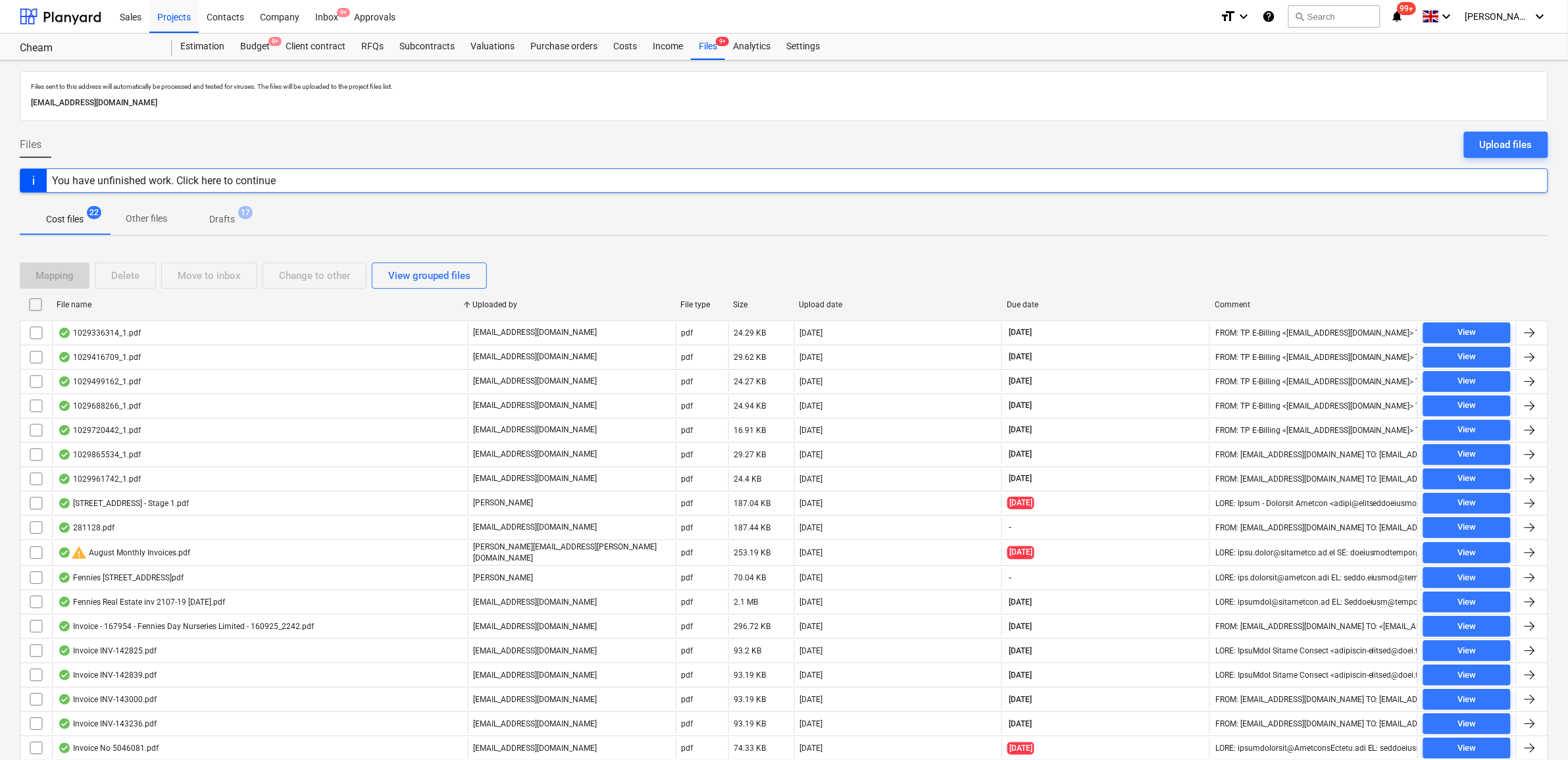
checkbox input "false"
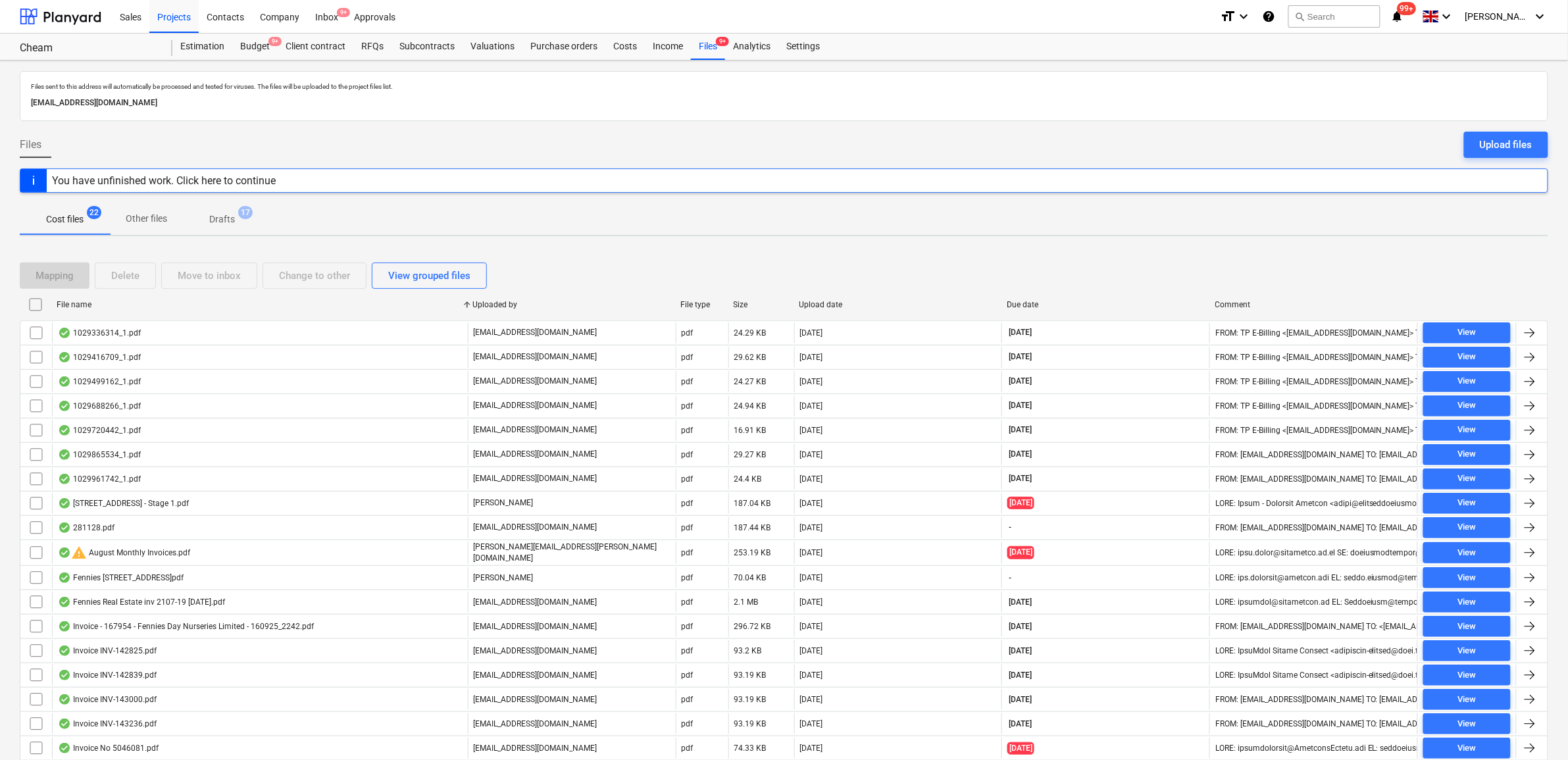
checkbox input "false"
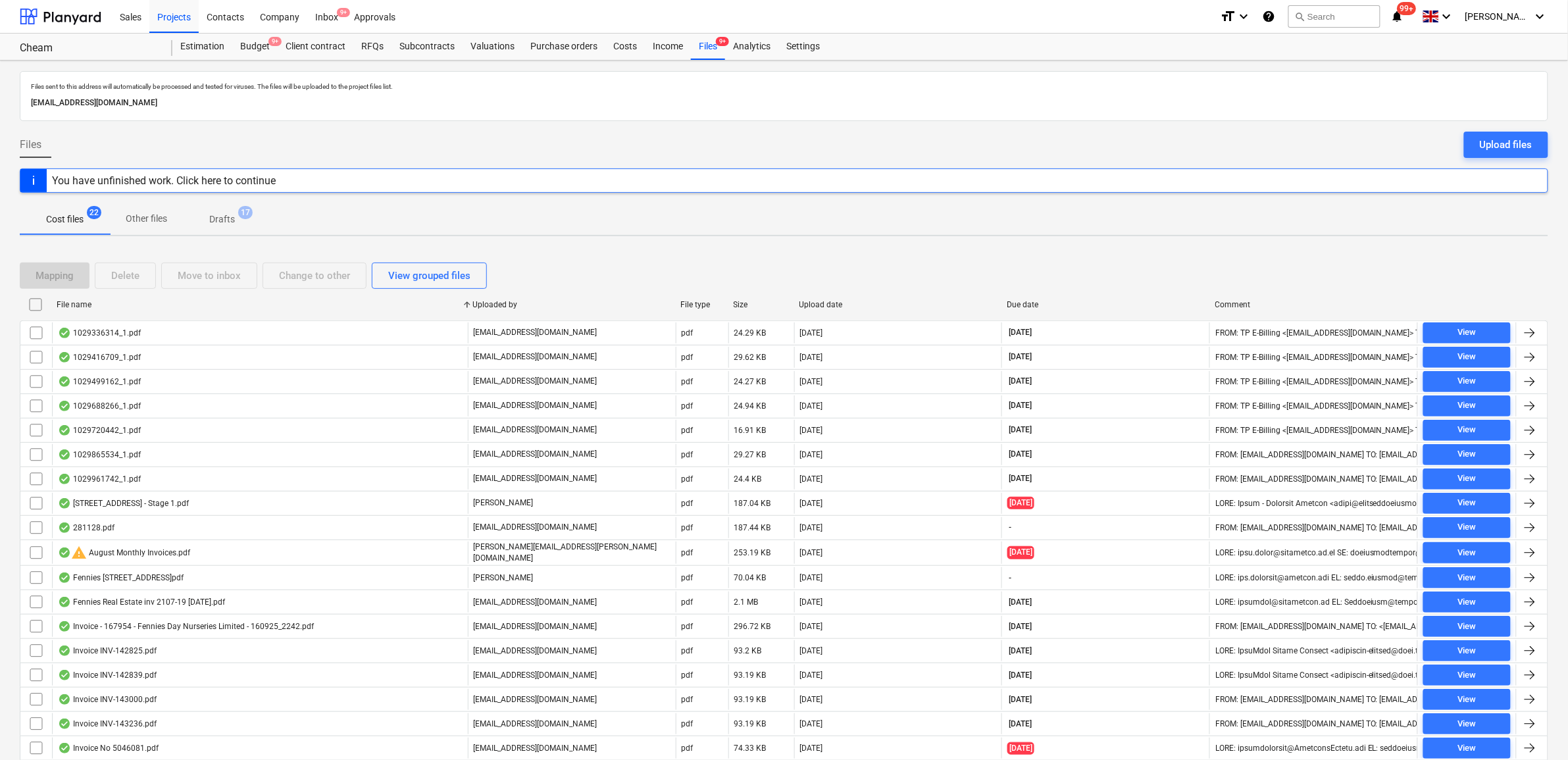
checkbox input "false"
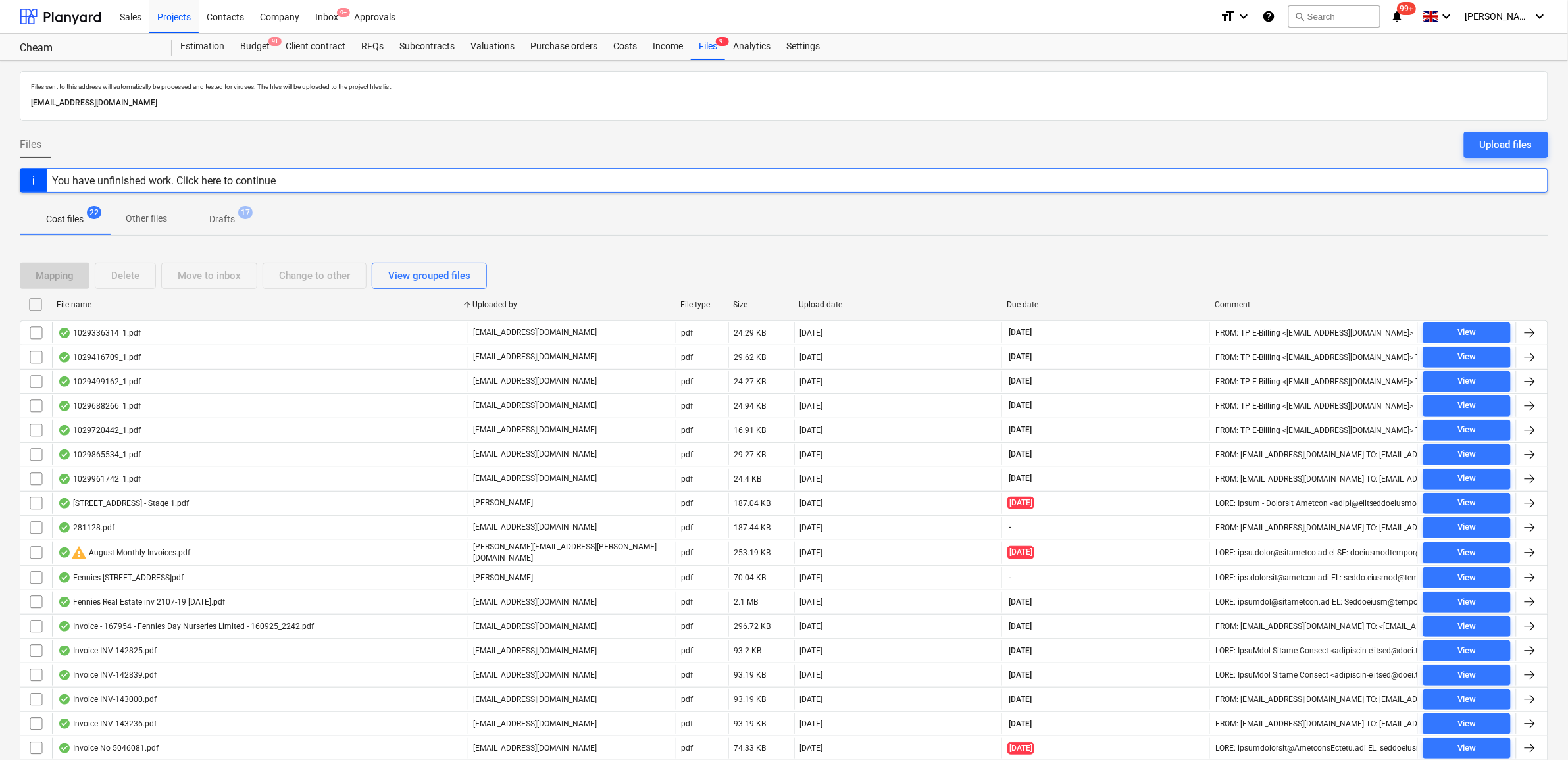
checkbox input "false"
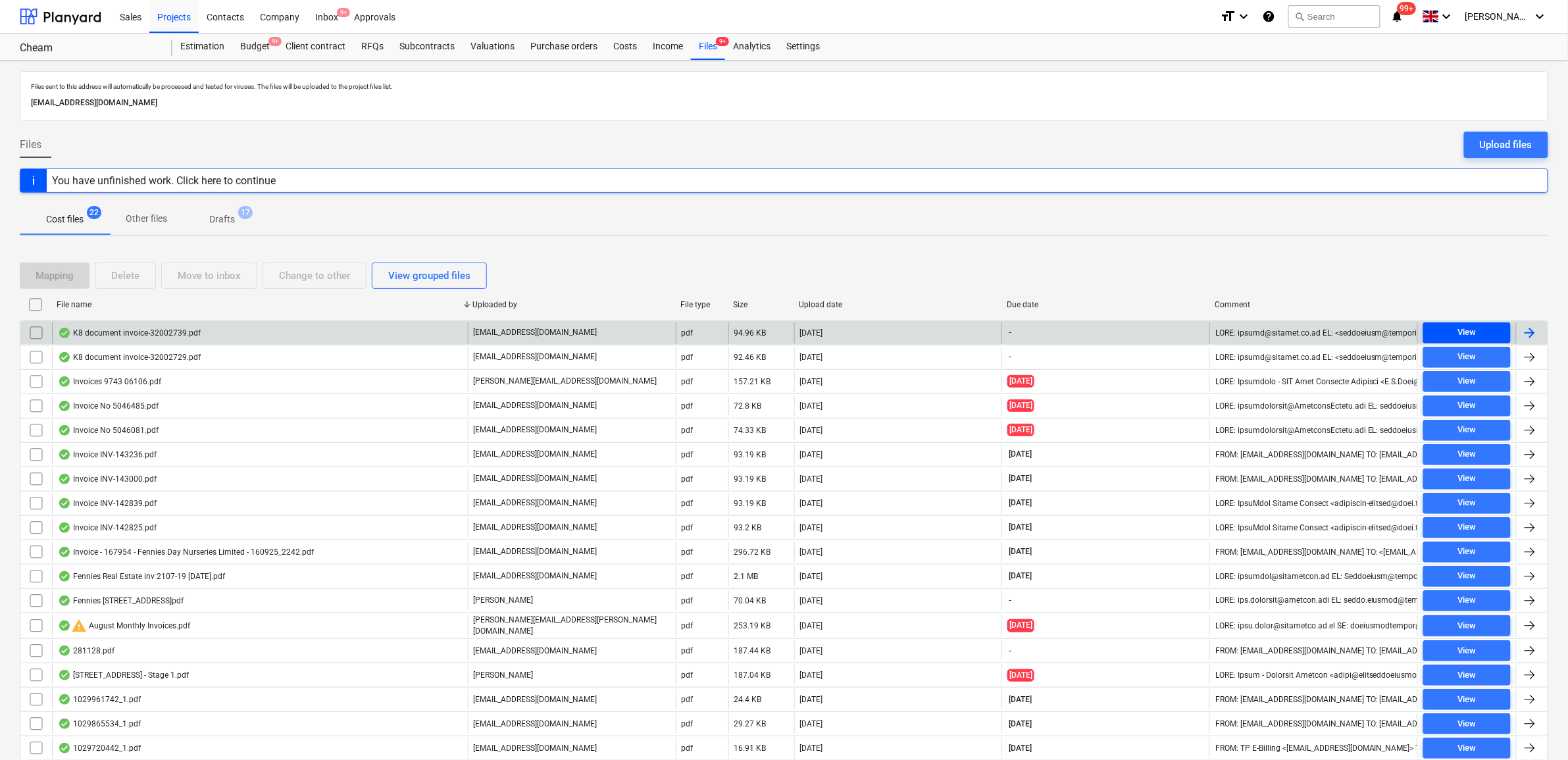
click at [1479, 326] on span "View" at bounding box center [1467, 333] width 77 height 15
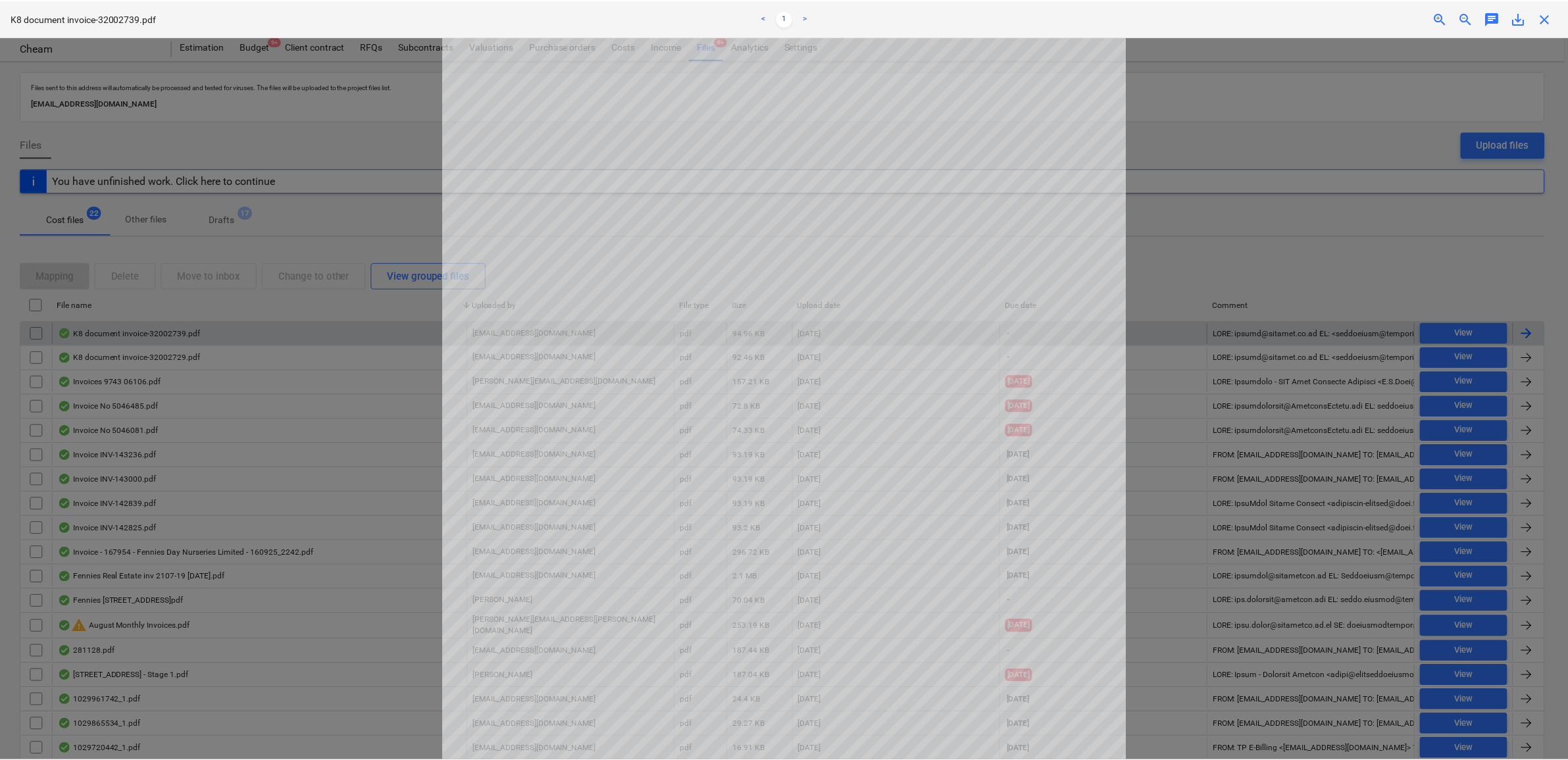
scroll to position [80, 0]
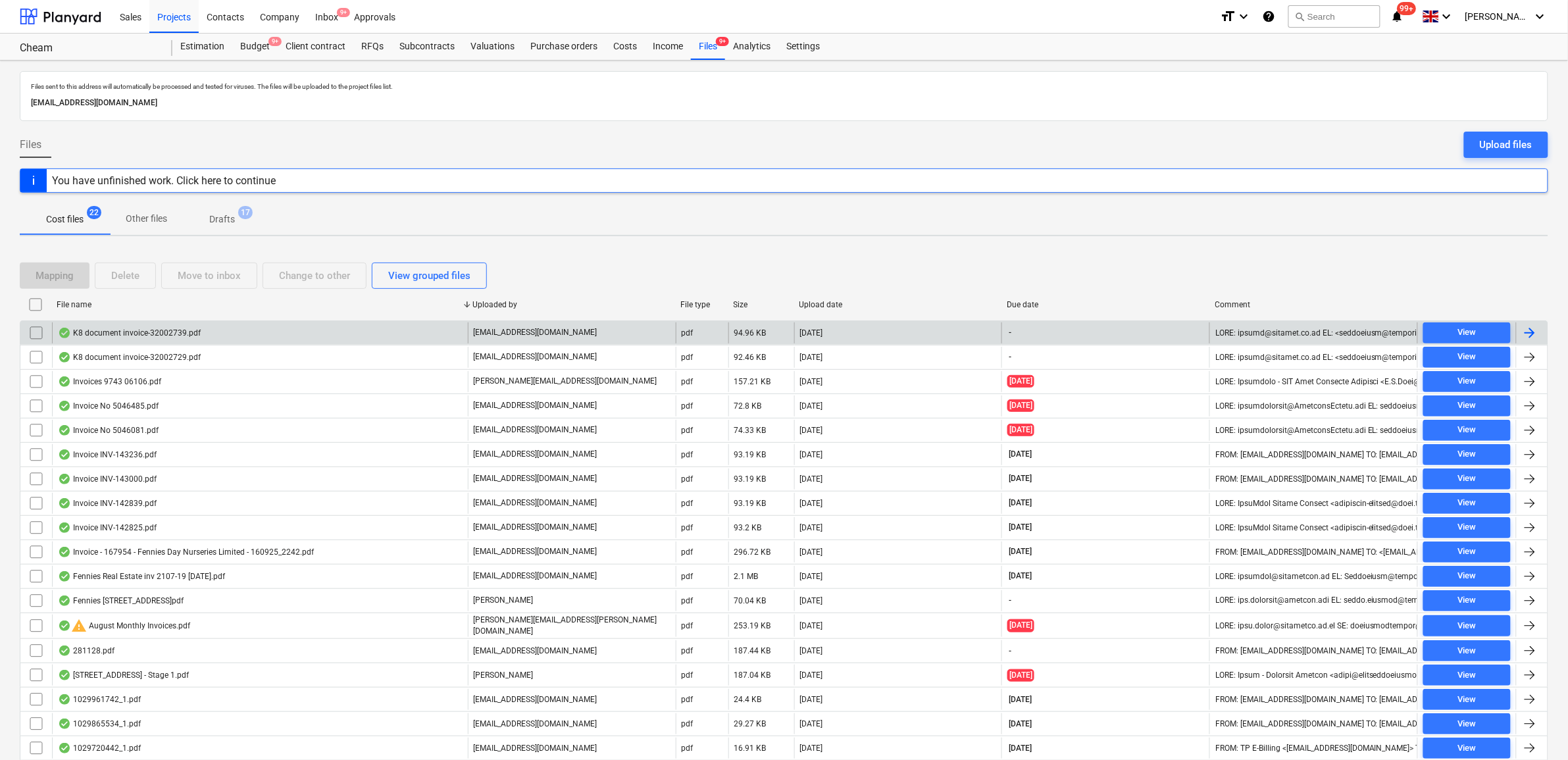
click at [1525, 330] on div at bounding box center [1530, 333] width 16 height 16
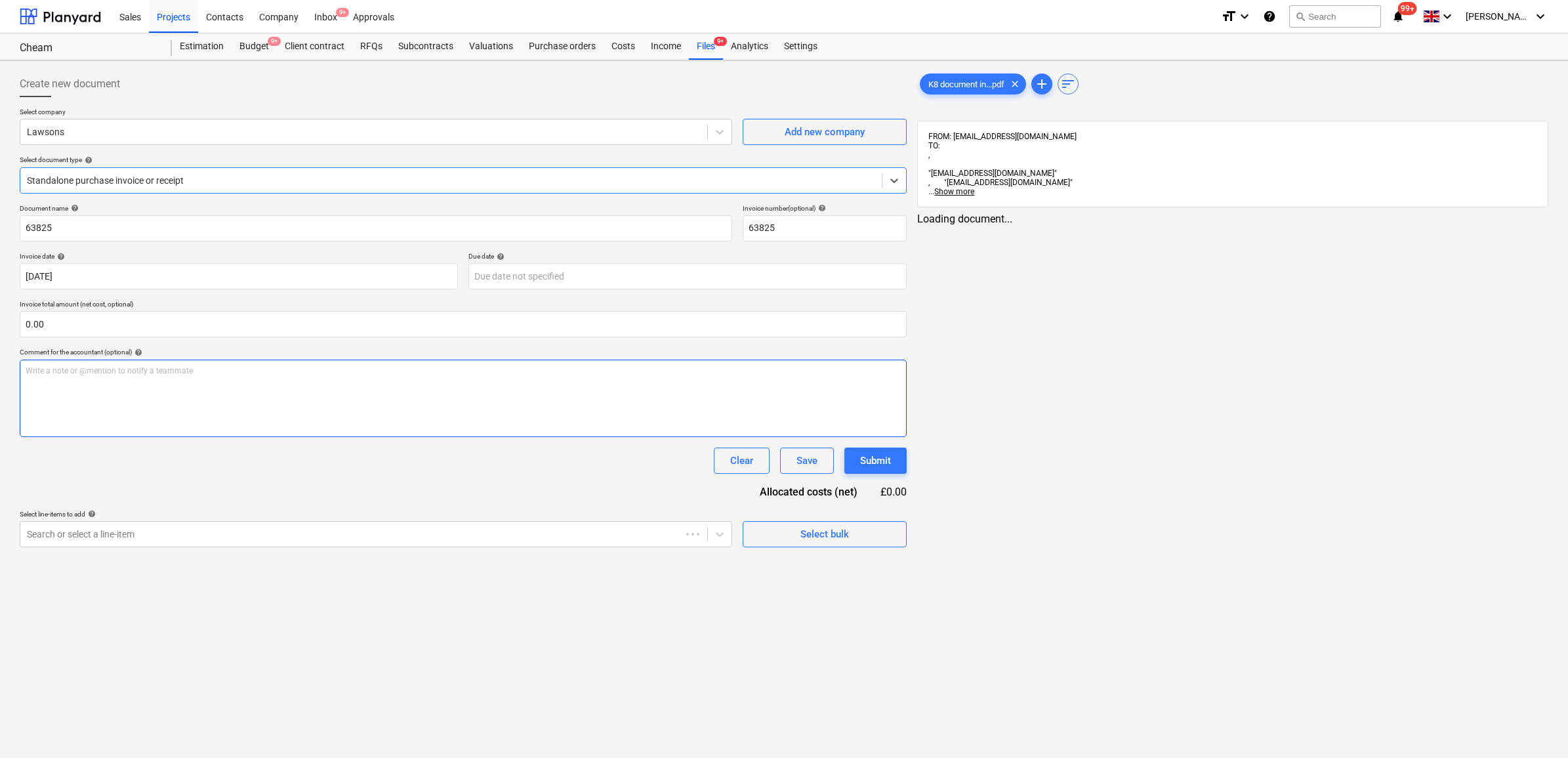
type input "63825"
type input "[DATE]"
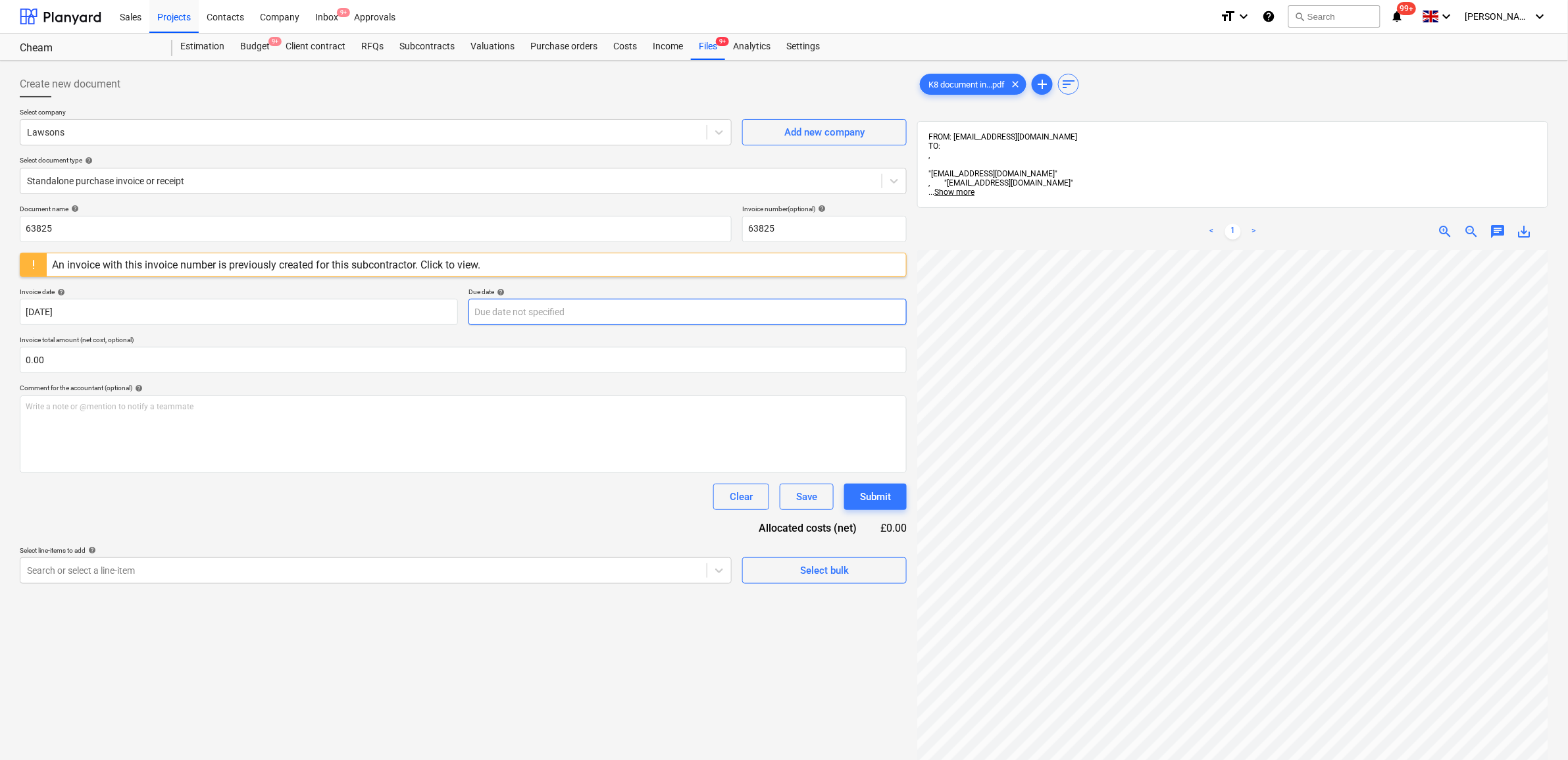
click at [614, 301] on body "Sales Projects Contacts Company Inbox 9+ Approvals format_size keyboard_arrow_d…" at bounding box center [784, 380] width 1568 height 760
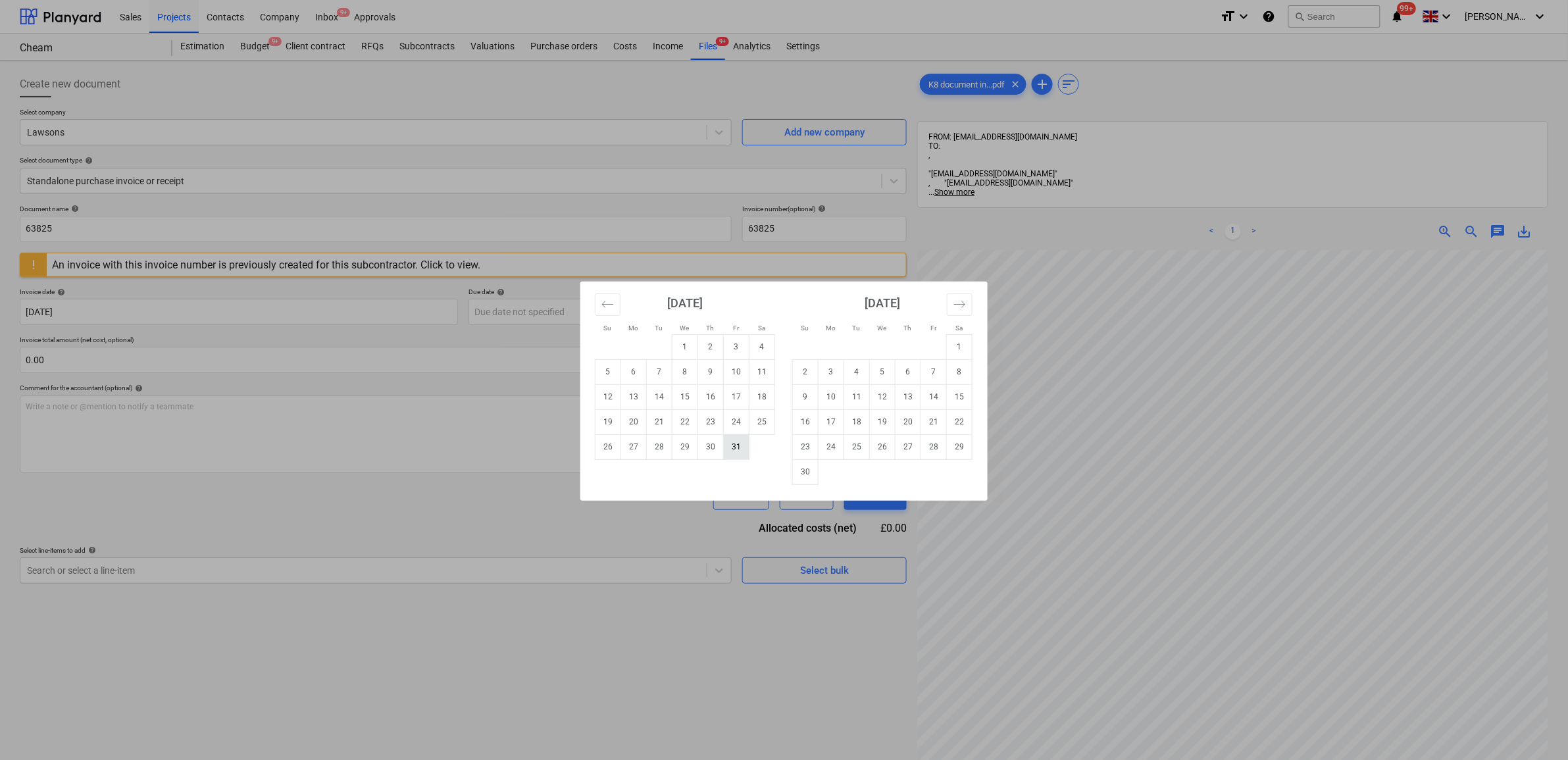
click at [744, 443] on td "31" at bounding box center [736, 447] width 26 height 25
type input "[DATE]"
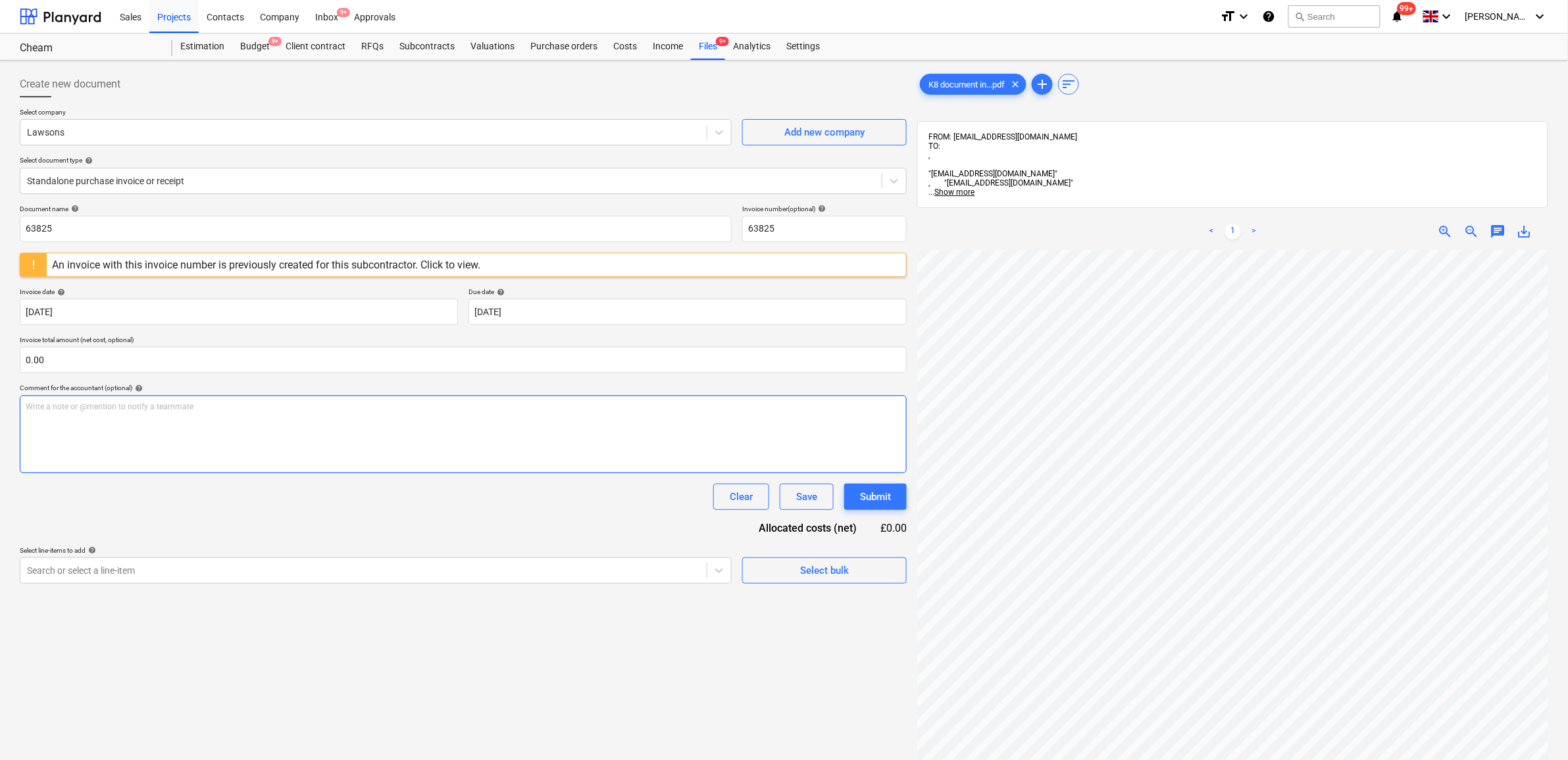
scroll to position [63, 61]
drag, startPoint x: 42, startPoint y: 225, endPoint x: -134, endPoint y: 212, distance: 176.5
click at [0, 212] on html "Sales Projects Contacts Company Inbox 9+ Approvals format_size keyboard_arrow_d…" at bounding box center [784, 380] width 1568 height 760
drag, startPoint x: 113, startPoint y: 231, endPoint x: -139, endPoint y: 195, distance: 254.6
click at [0, 195] on html "Sales Projects Contacts Company Inbox 9+ Approvals format_size keyboard_arrow_d…" at bounding box center [784, 380] width 1568 height 760
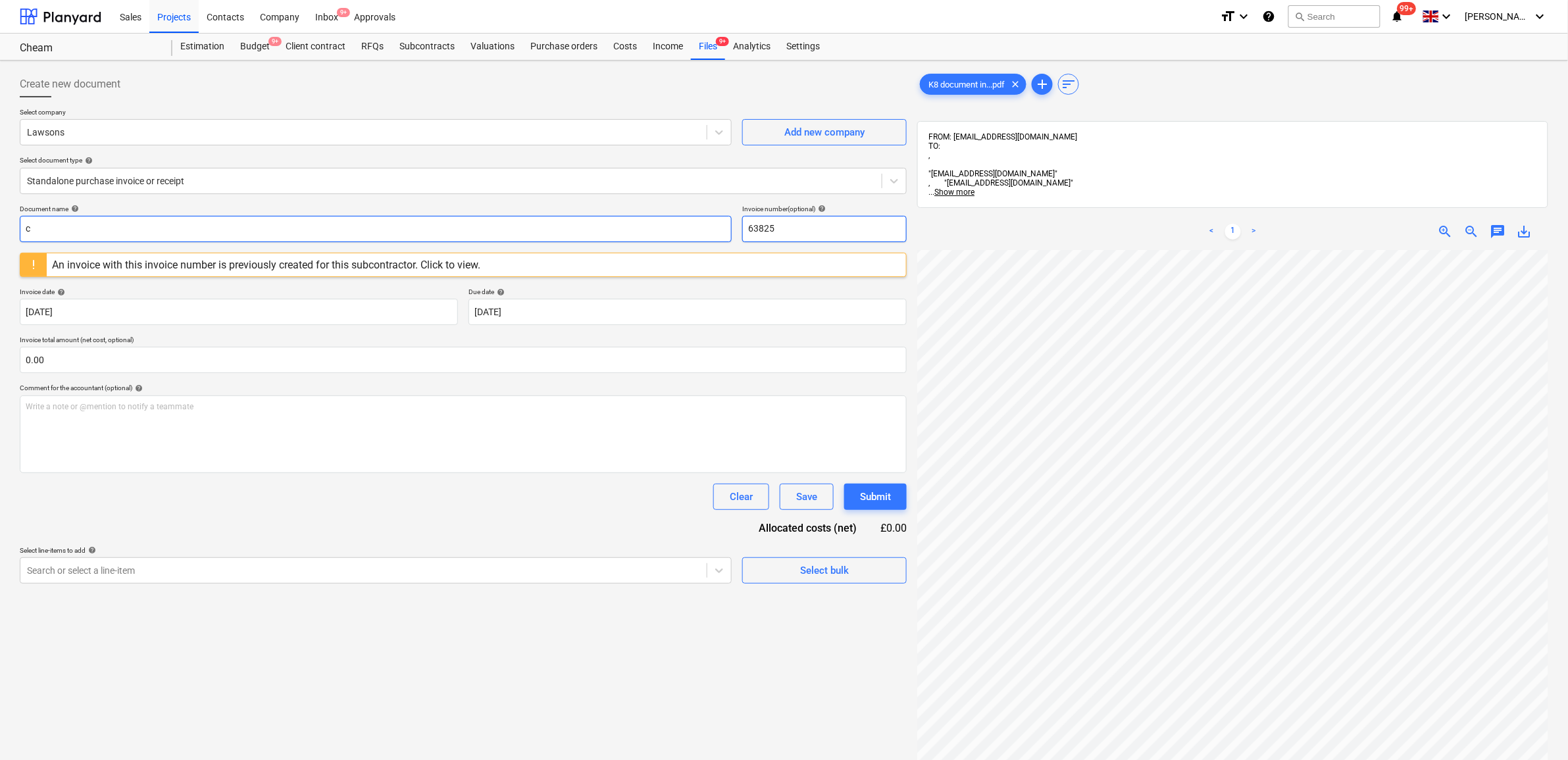
type input "c"
drag, startPoint x: 803, startPoint y: 216, endPoint x: 728, endPoint y: 222, distance: 75.2
click at [728, 222] on div "Document name help c Invoice number (optional) help 63825" at bounding box center [463, 224] width 887 height 38
paste input "0032/32002812"
type input "0032/32002812"
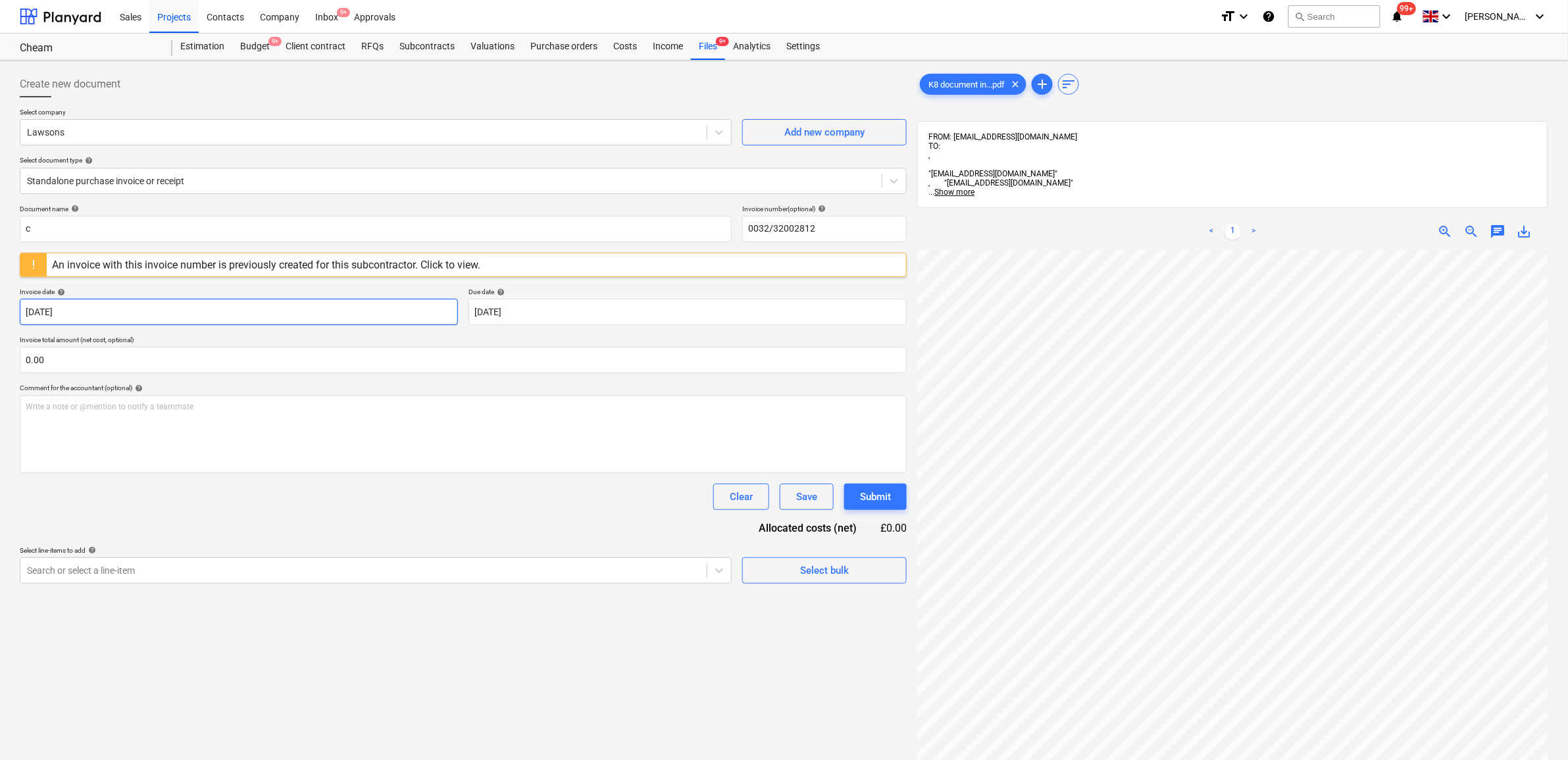
click at [349, 319] on body "Sales Projects Contacts Company Inbox 9+ Approvals format_size keyboard_arrow_d…" at bounding box center [784, 380] width 1568 height 760
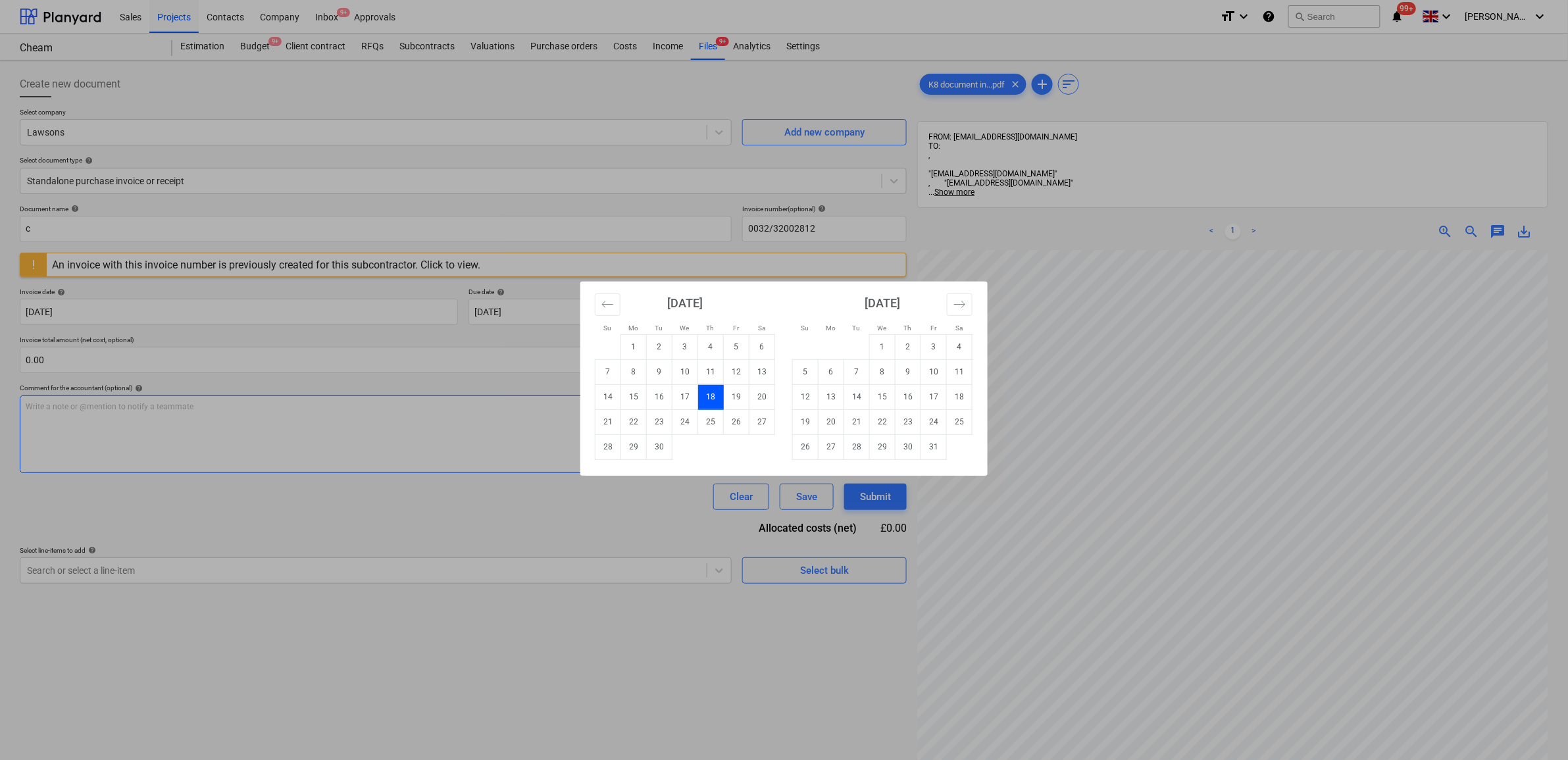
click at [478, 412] on div "Su Mo Tu We Th Fr Sa Su Mo Tu We Th Fr Sa [DATE] 1 2 3 4 5 6 7 8 9 10 11 12 13 …" at bounding box center [784, 380] width 1568 height 760
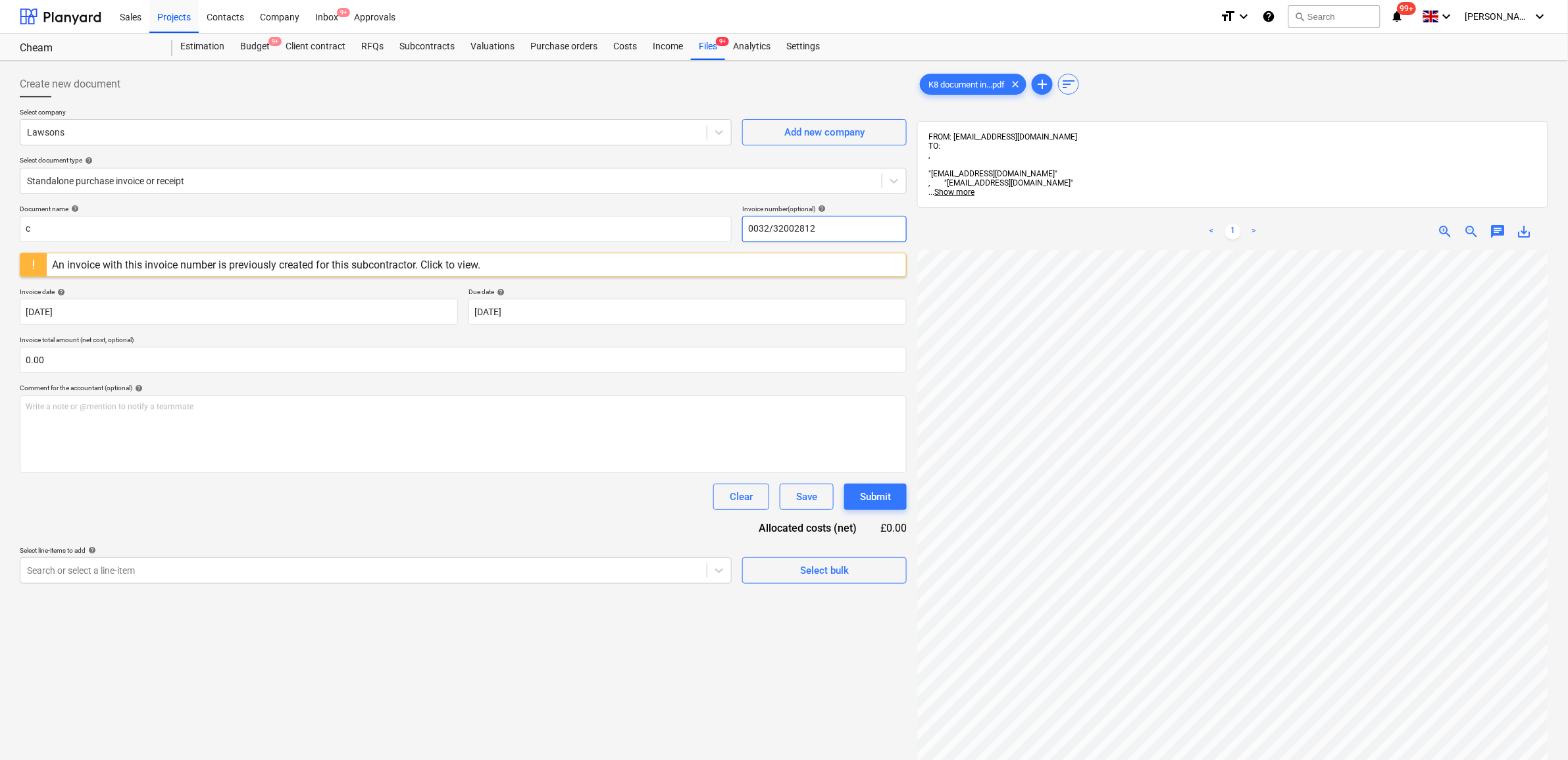
drag, startPoint x: 837, startPoint y: 233, endPoint x: 609, endPoint y: 211, distance: 229.1
click at [609, 211] on div "Document name help c Invoice number (optional) help 0032/32002812" at bounding box center [463, 224] width 887 height 38
click at [164, 233] on input "c" at bounding box center [376, 230] width 712 height 27
drag, startPoint x: 54, startPoint y: 225, endPoint x: 40, endPoint y: 221, distance: 14.6
click at [41, 221] on input "c" at bounding box center [376, 230] width 712 height 27
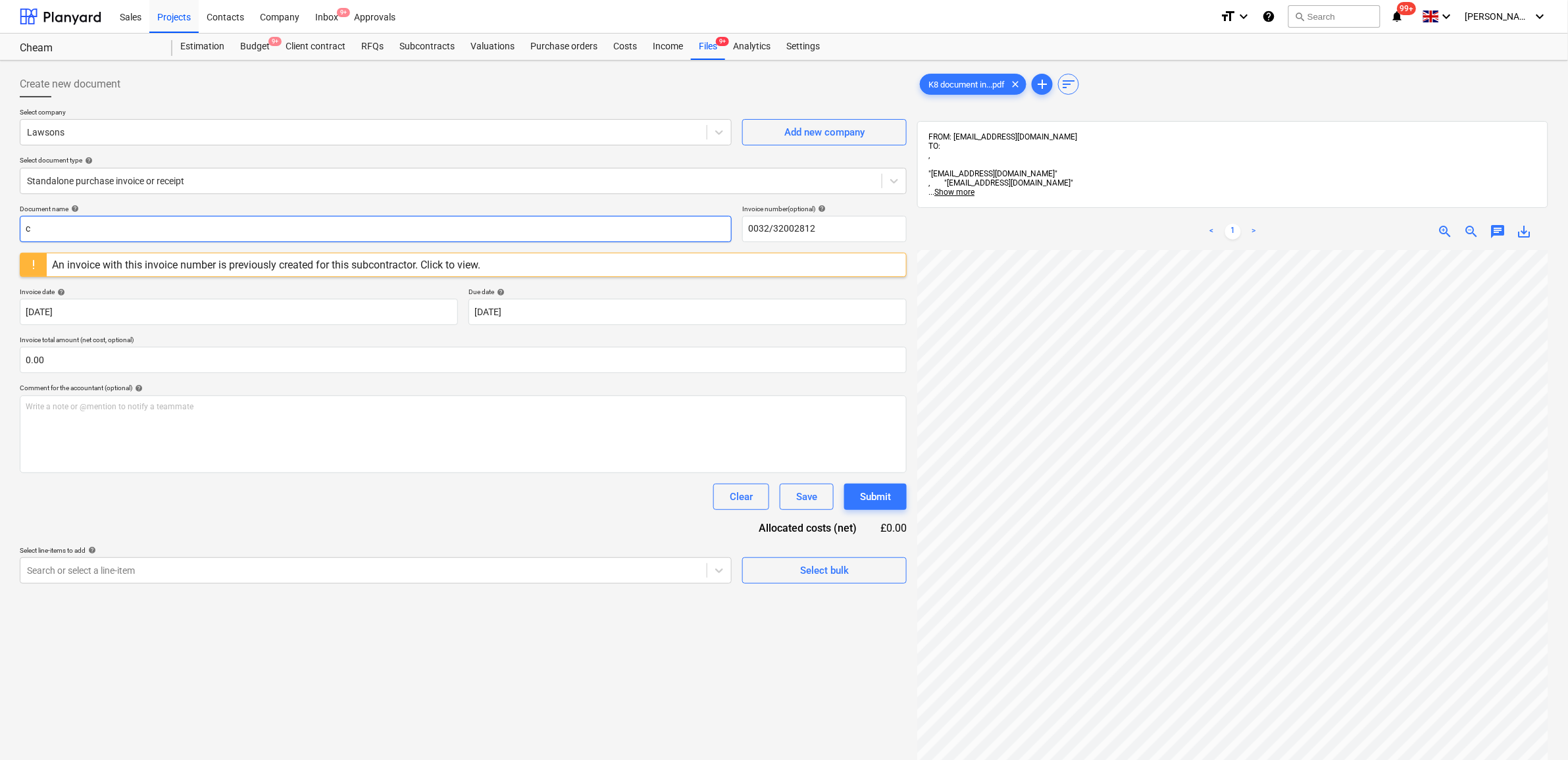
drag, startPoint x: 34, startPoint y: 225, endPoint x: 16, endPoint y: 226, distance: 18.0
click at [16, 226] on div "Create new document Select company Lawsons Add new company Select document type…" at bounding box center [463, 522] width 897 height 913
paste input "0032/32002812"
type input "0032/32002812"
drag, startPoint x: 139, startPoint y: 522, endPoint x: 156, endPoint y: 515, distance: 18.4
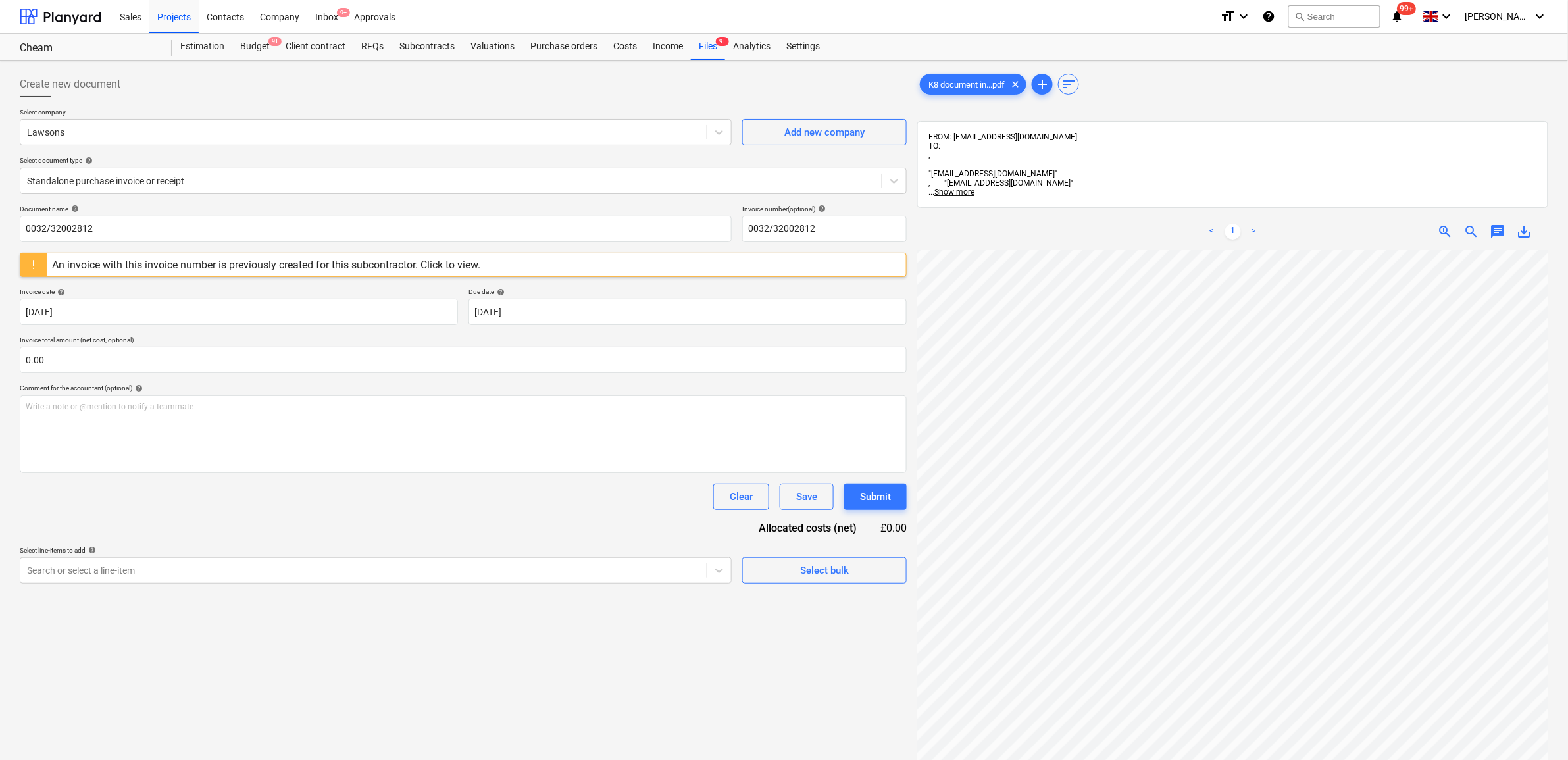
click at [143, 520] on div "Document name help 0032/32002812 Invoice number (optional) help 0032/32002812 A…" at bounding box center [463, 395] width 887 height 380
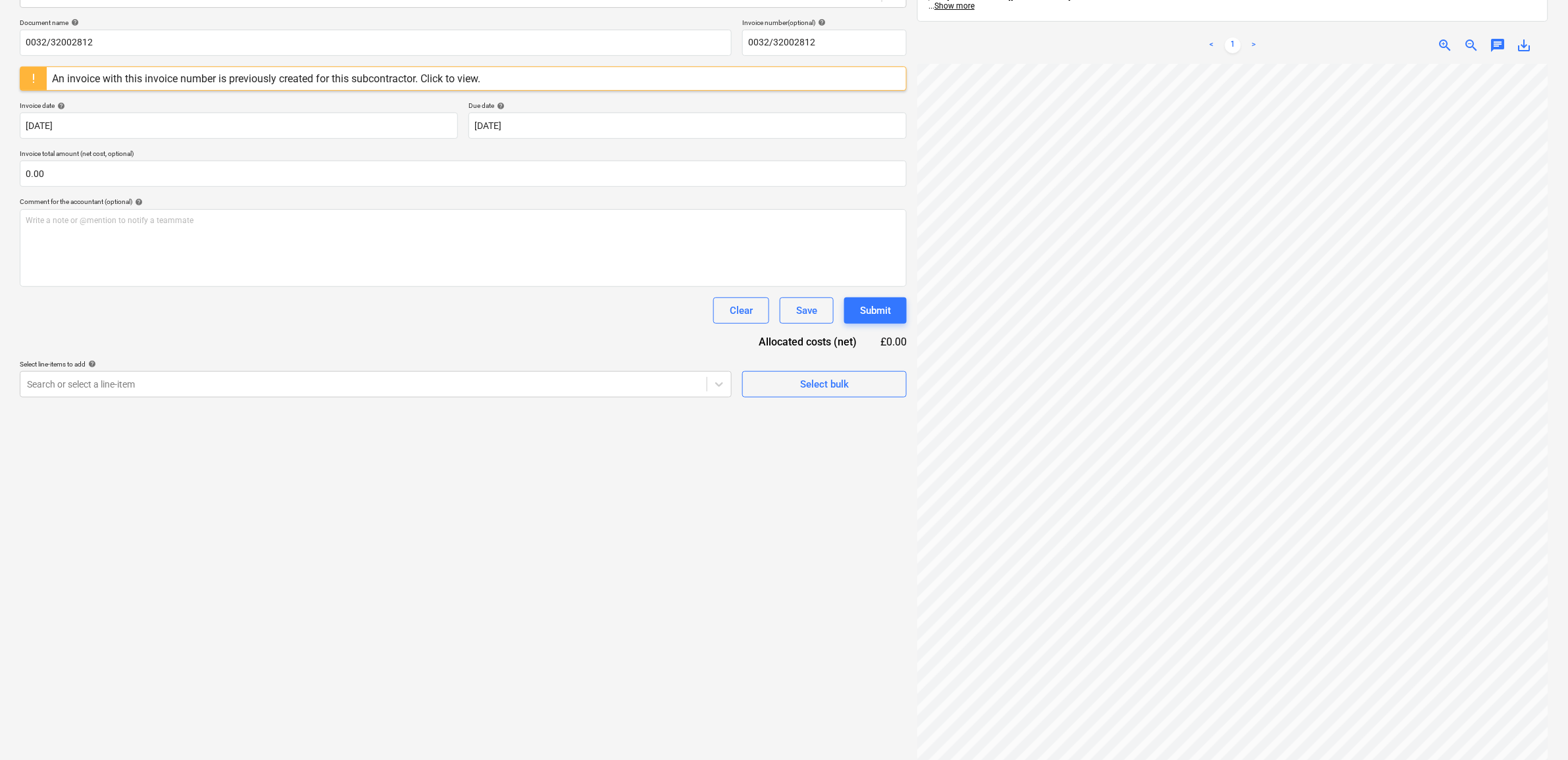
scroll to position [104, 0]
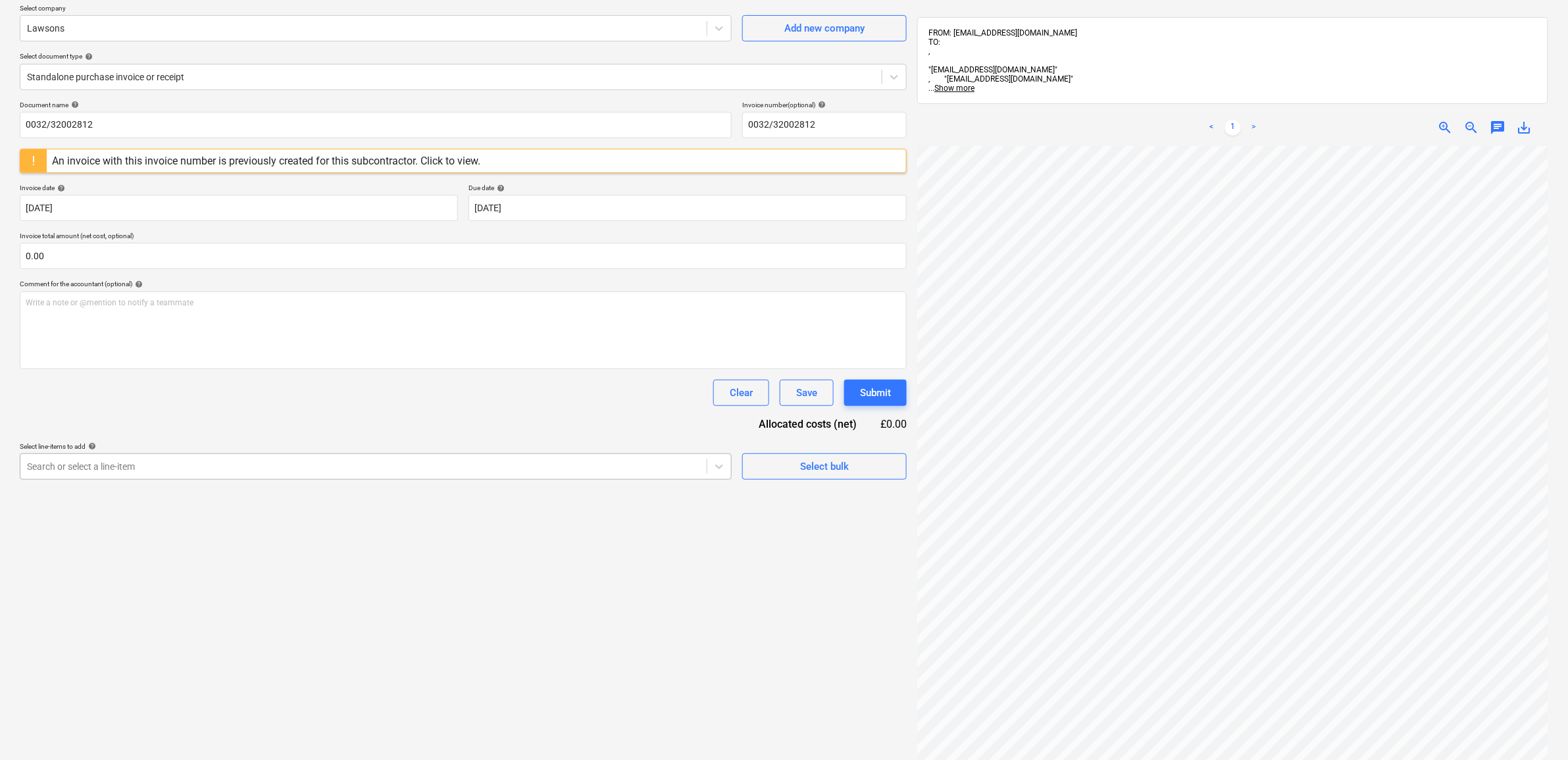
click at [549, 472] on div at bounding box center [363, 467] width 673 height 13
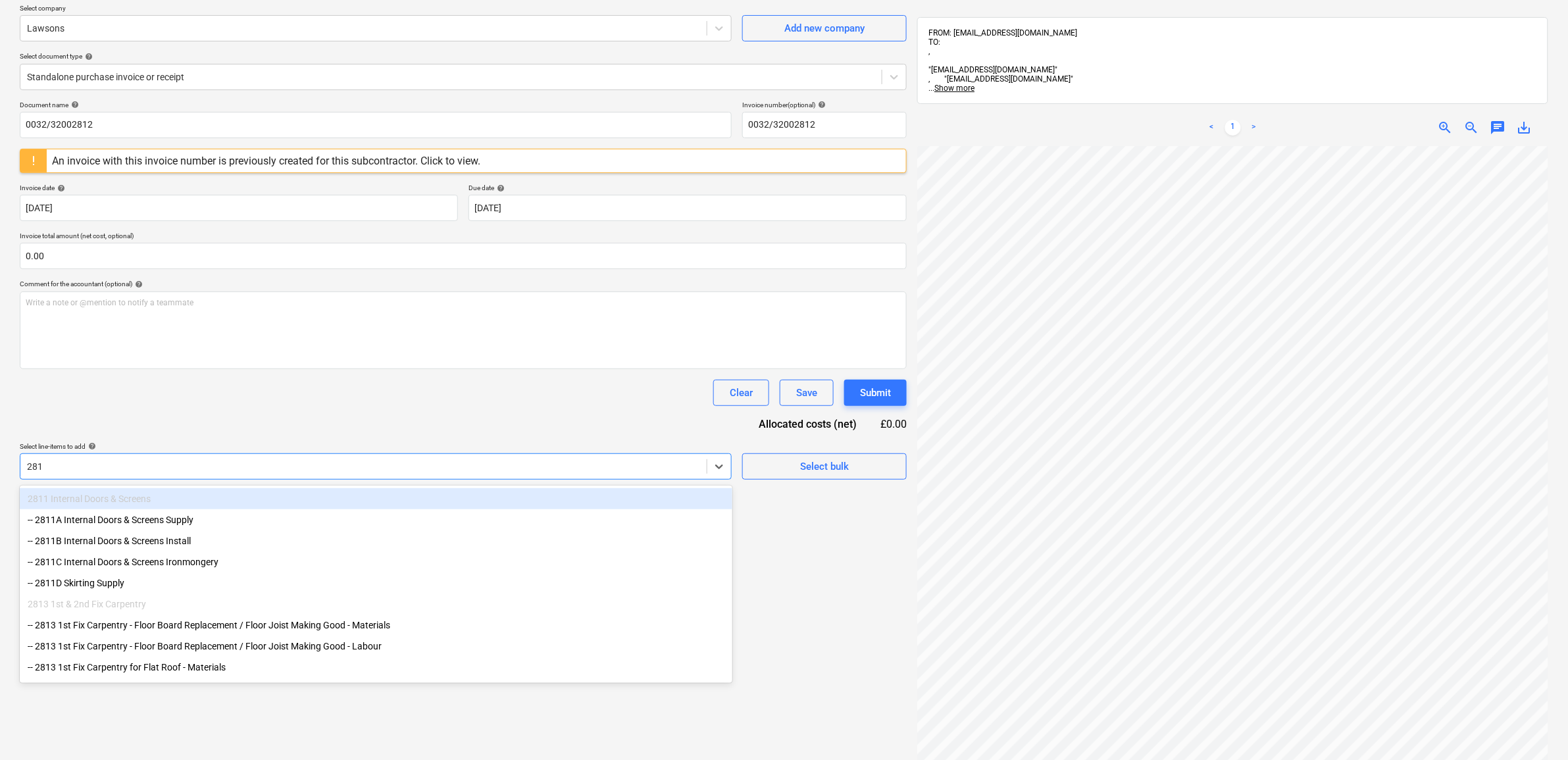
type input "2813"
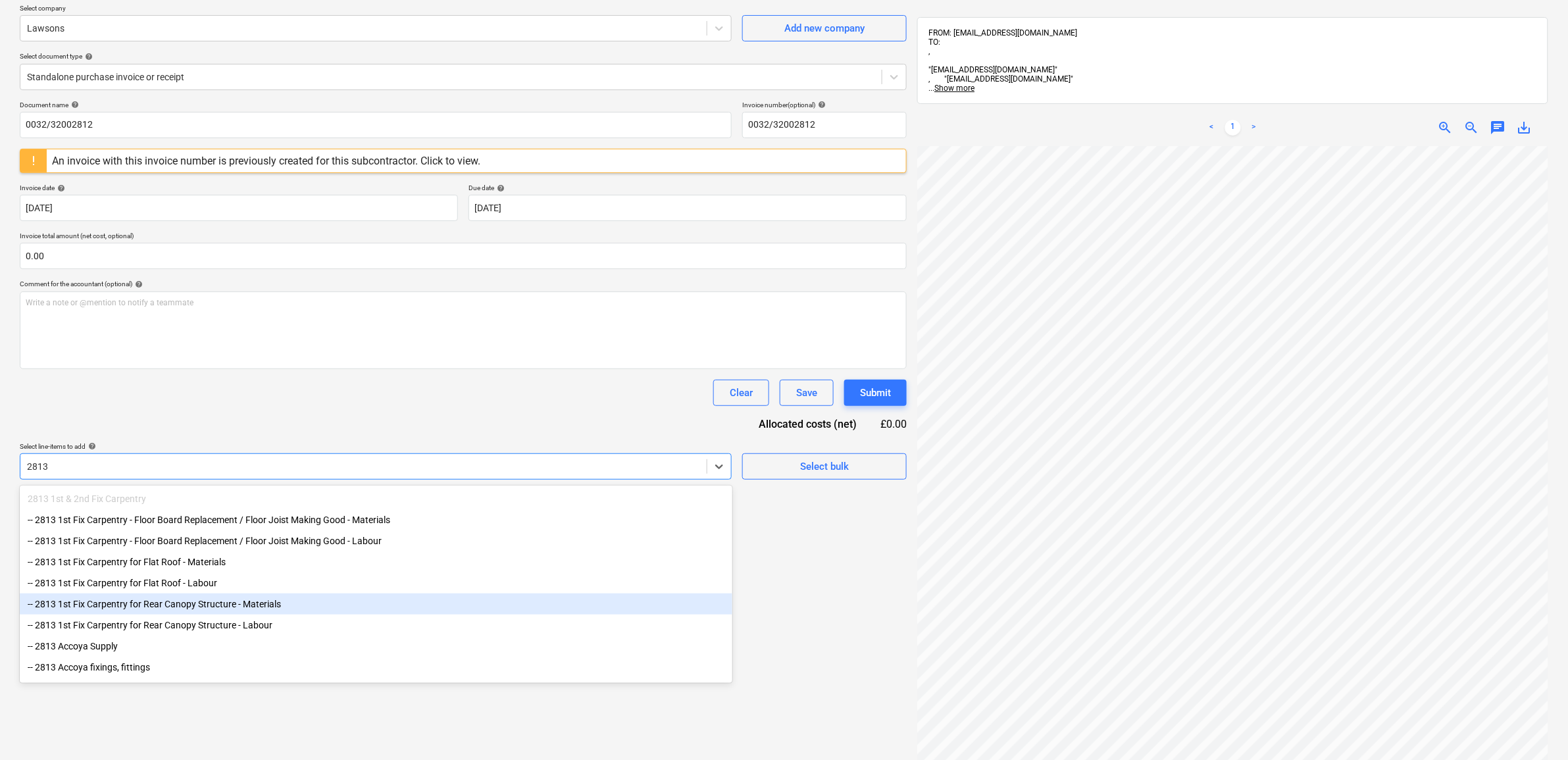
click at [334, 614] on div "-- 2813 1st Fix Carpentry for Rear Canopy Structure - Materials" at bounding box center [376, 604] width 712 height 21
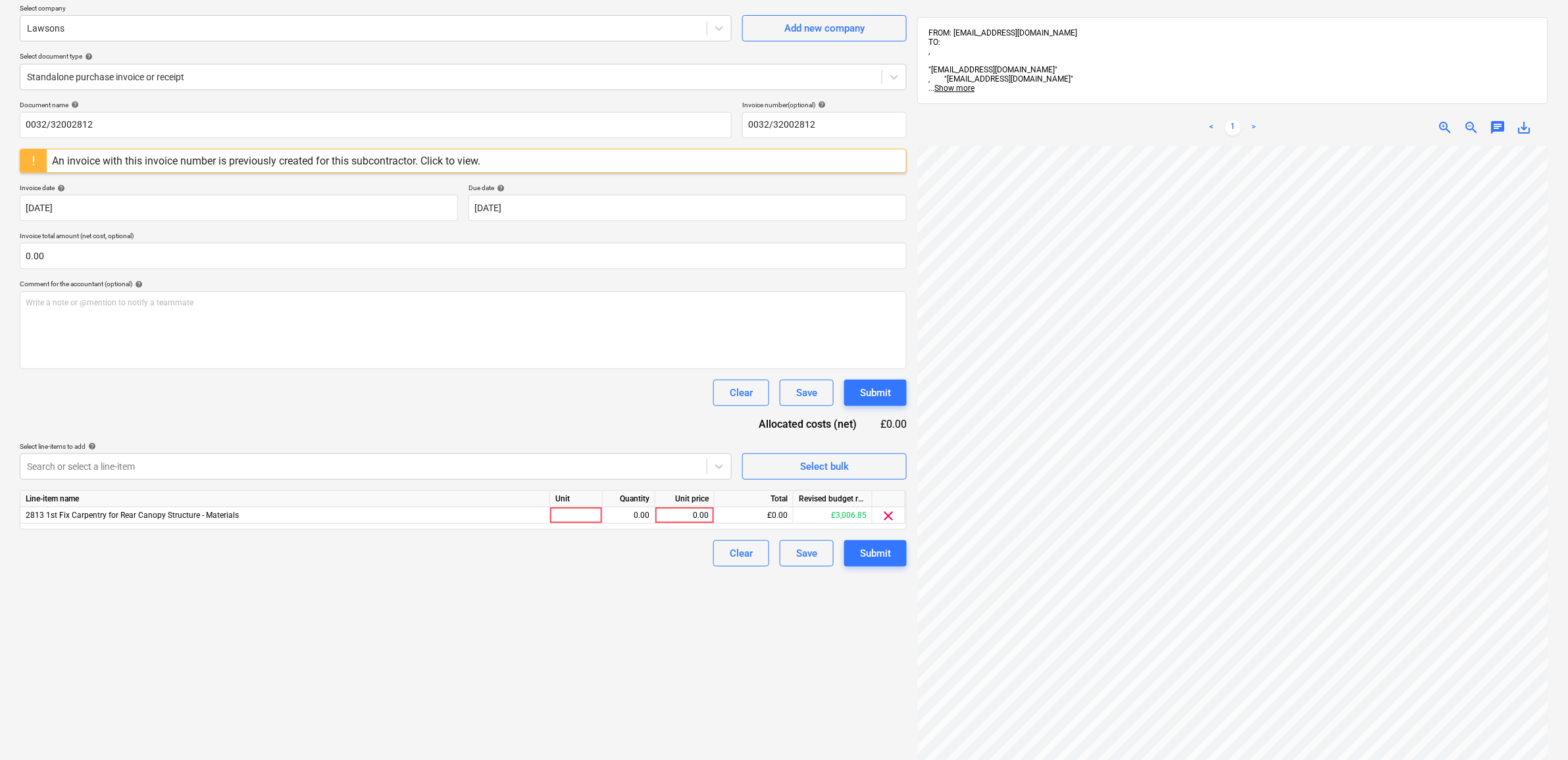
click at [823, 669] on div "Create new document Select company Lawsons Add new company Select document type…" at bounding box center [463, 418] width 897 height 913
click at [703, 518] on div "0.00" at bounding box center [685, 515] width 48 height 16
type input "708.62"
click at [622, 658] on div "Create new document Select company Lawsons Add new company Select document type…" at bounding box center [463, 418] width 897 height 913
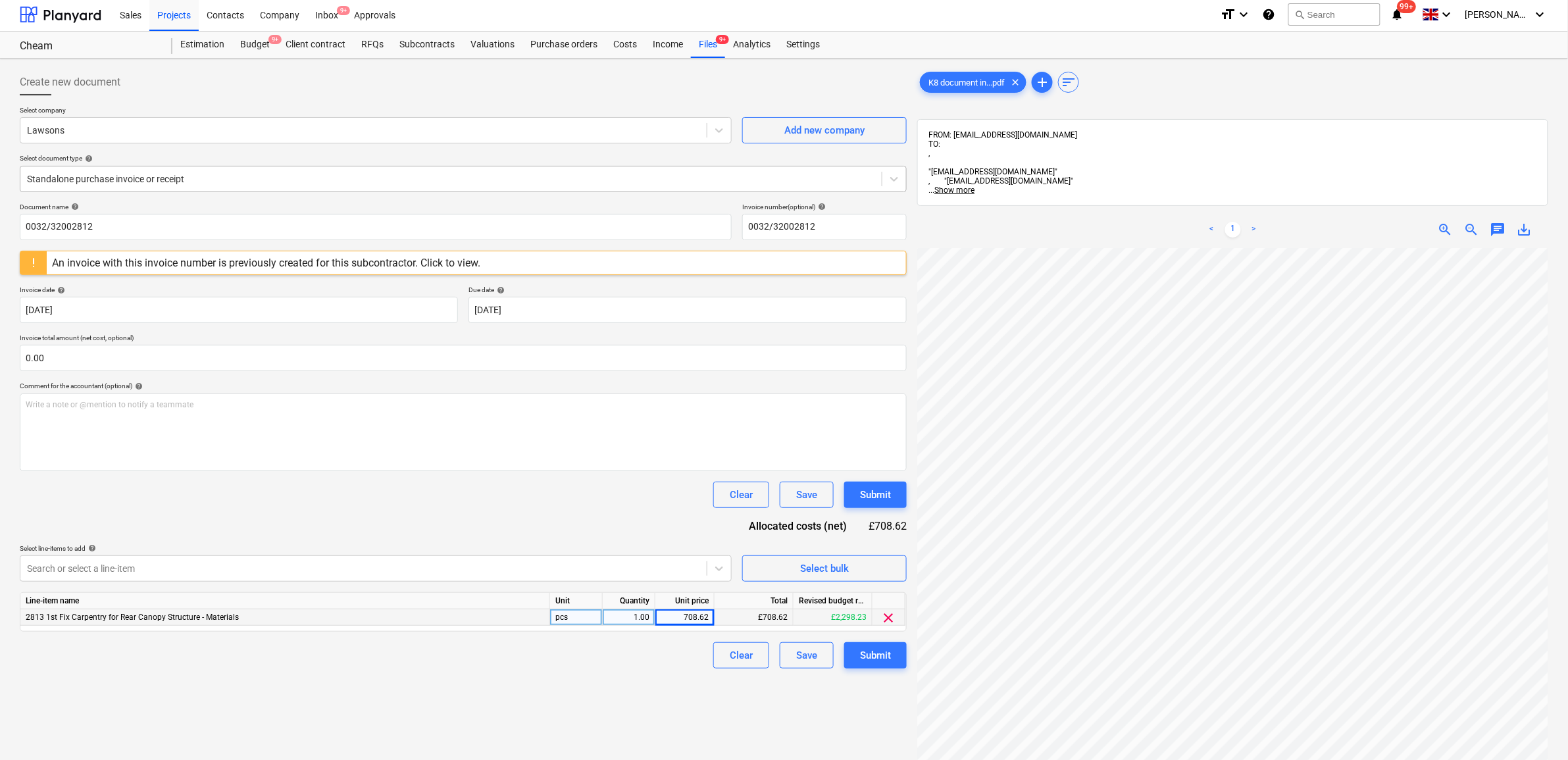
scroll to position [0, 0]
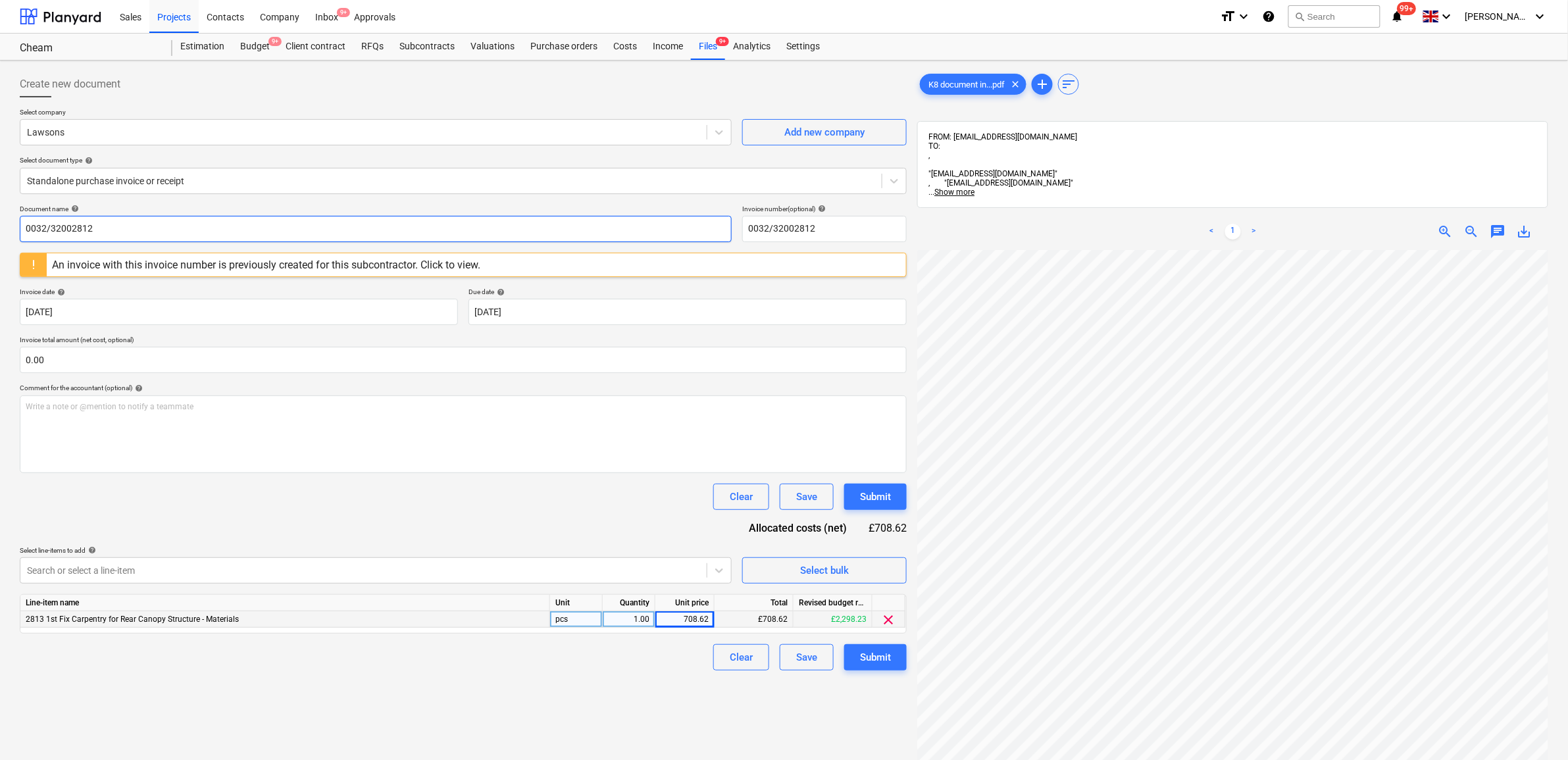
click at [175, 228] on input "0032/32002812" at bounding box center [376, 230] width 712 height 27
drag, startPoint x: -72, startPoint y: 235, endPoint x: -150, endPoint y: 238, distance: 78.1
click at [0, 238] on html "Sales Projects Contacts Company Inbox 9+ Approvals format_size keyboard_arrow_d…" at bounding box center [784, 380] width 1568 height 760
drag, startPoint x: 9, startPoint y: 219, endPoint x: -177, endPoint y: 186, distance: 188.9
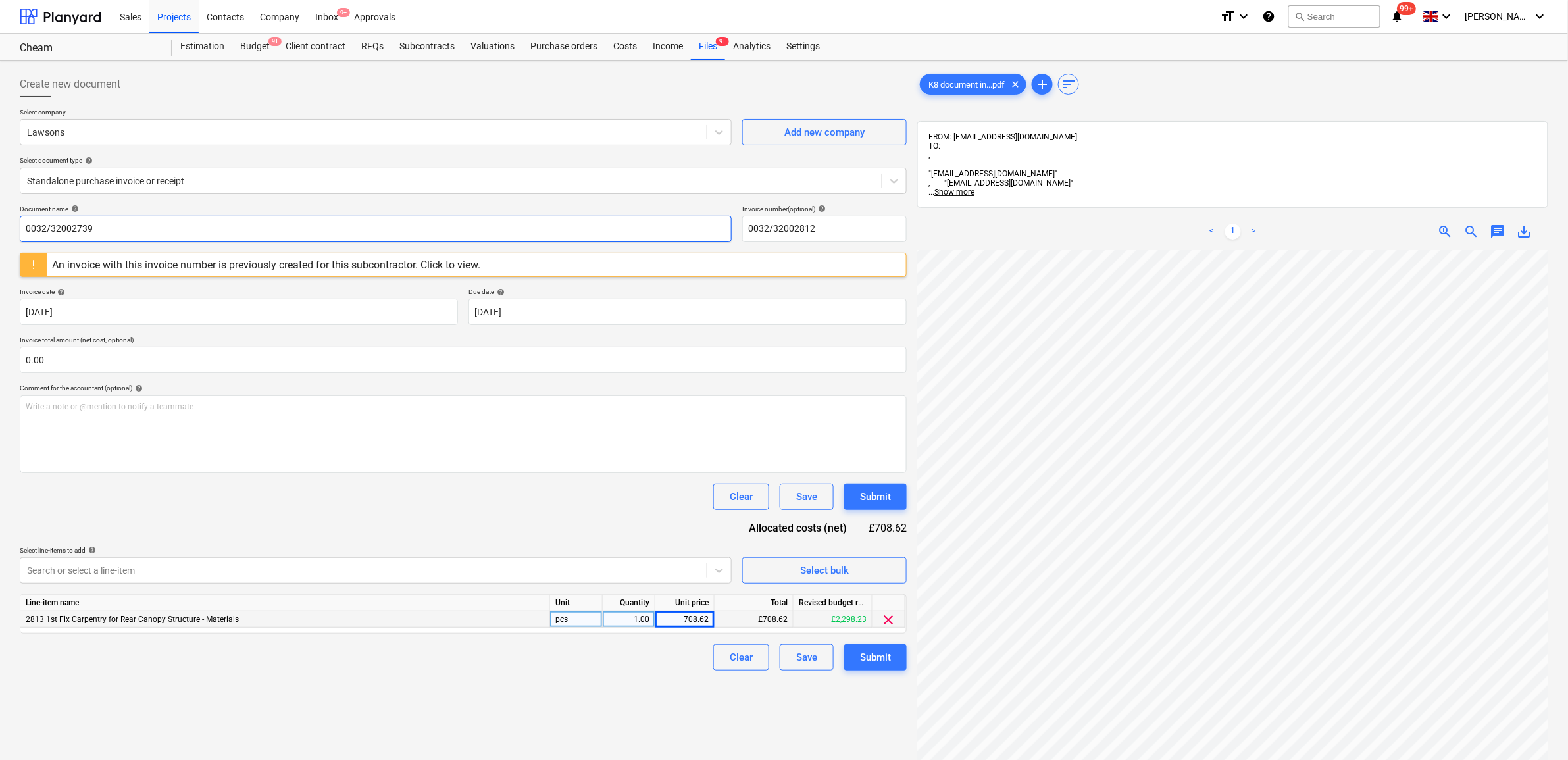
click at [0, 186] on html "Sales Projects Contacts Company Inbox 9+ Approvals format_size keyboard_arrow_d…" at bounding box center [784, 380] width 1568 height 760
type input "0032/32002739"
drag, startPoint x: 813, startPoint y: 231, endPoint x: 715, endPoint y: 225, distance: 98.2
click at [715, 225] on div "Document name help 0032/32002739 Invoice number (optional) help 0032/32002812" at bounding box center [463, 224] width 887 height 38
paste input "739"
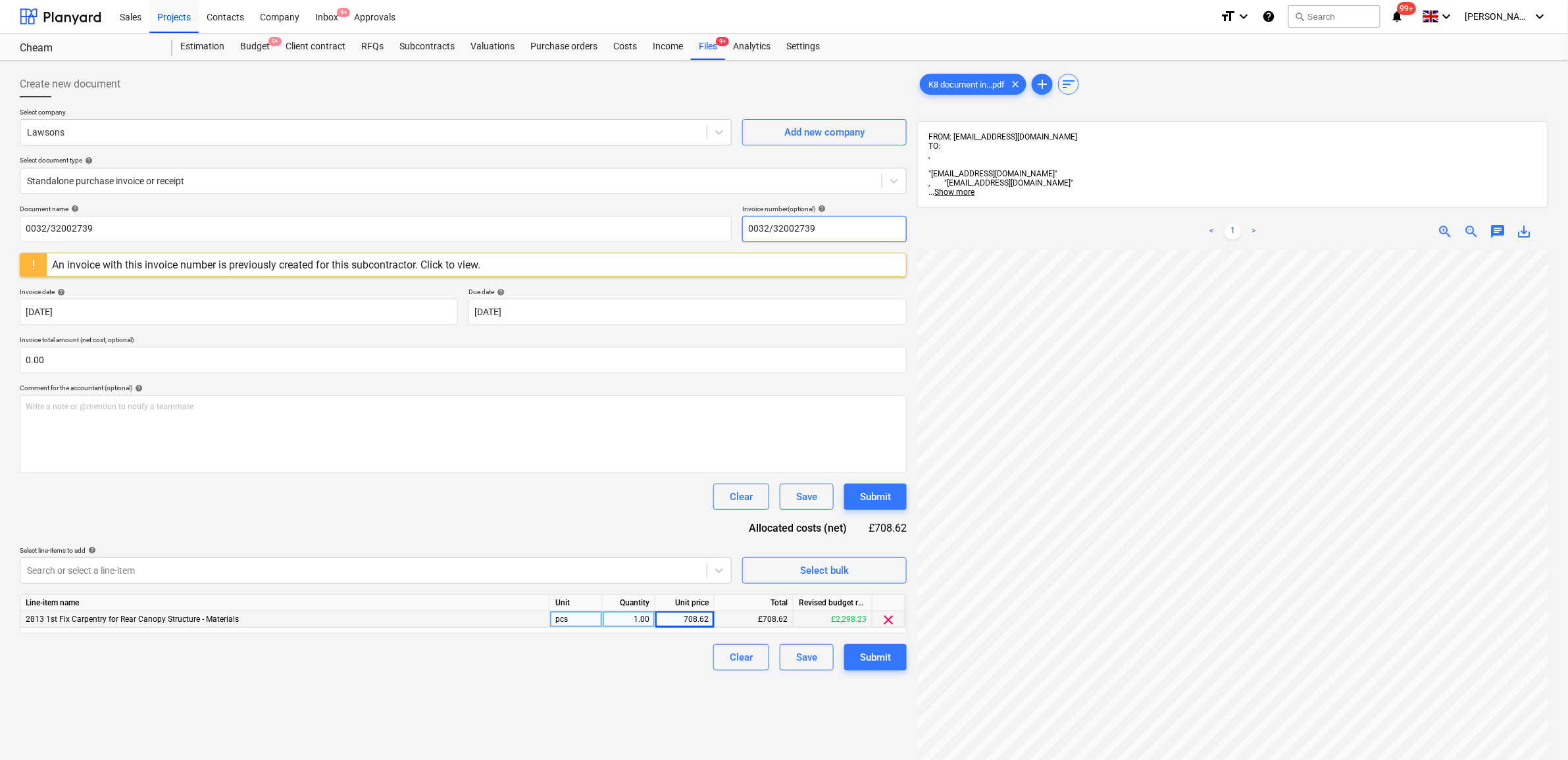
type input "0032/32002739"
click at [708, 202] on div "Select company Lawsons Add new company Select document type help Standalone pur…" at bounding box center [463, 157] width 887 height 97
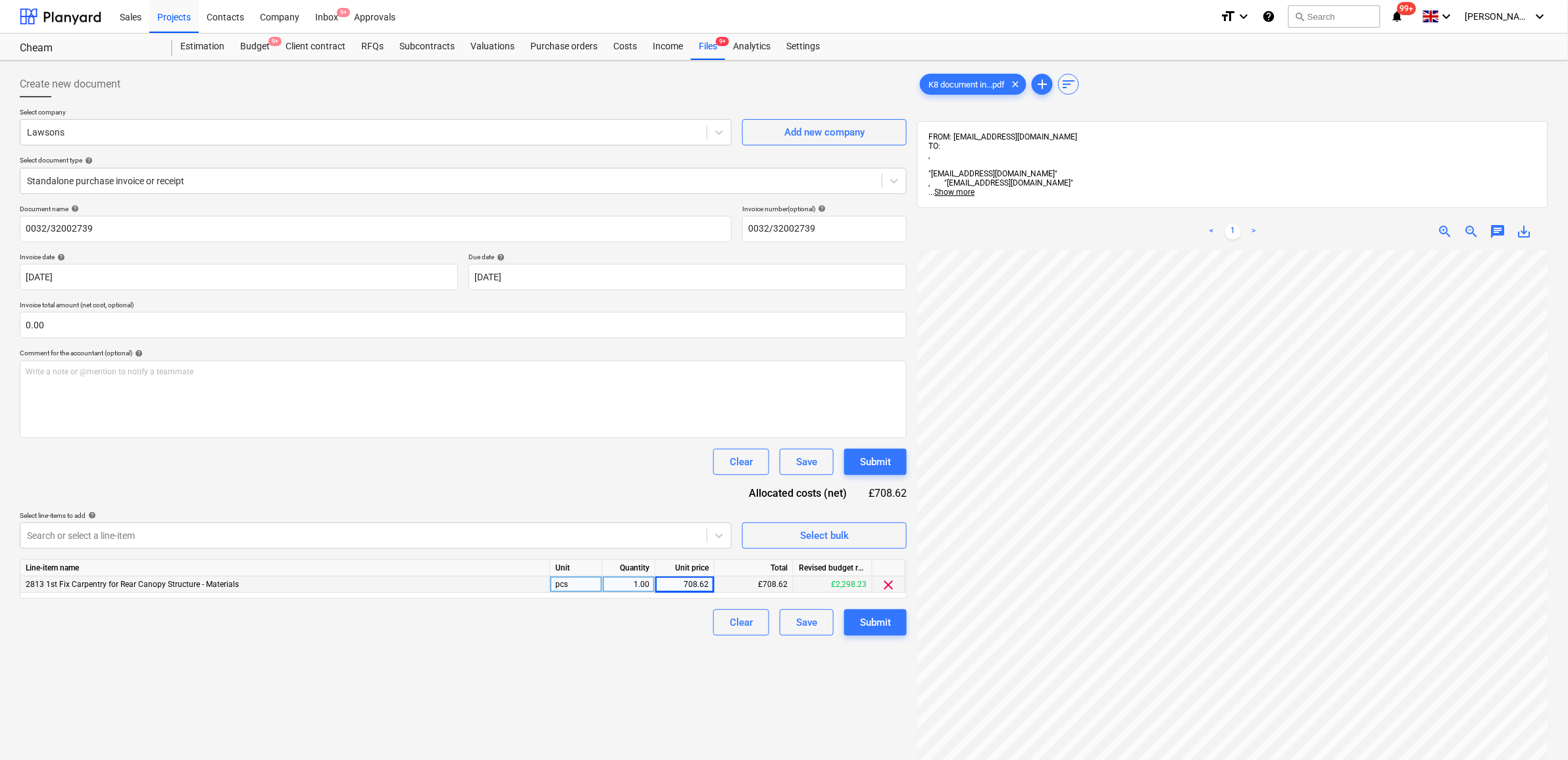
drag, startPoint x: 613, startPoint y: 708, endPoint x: 646, endPoint y: 693, distance: 36.2
click at [614, 703] on div "Create new document Select company Lawsons Add new company Select document type…" at bounding box center [463, 522] width 897 height 913
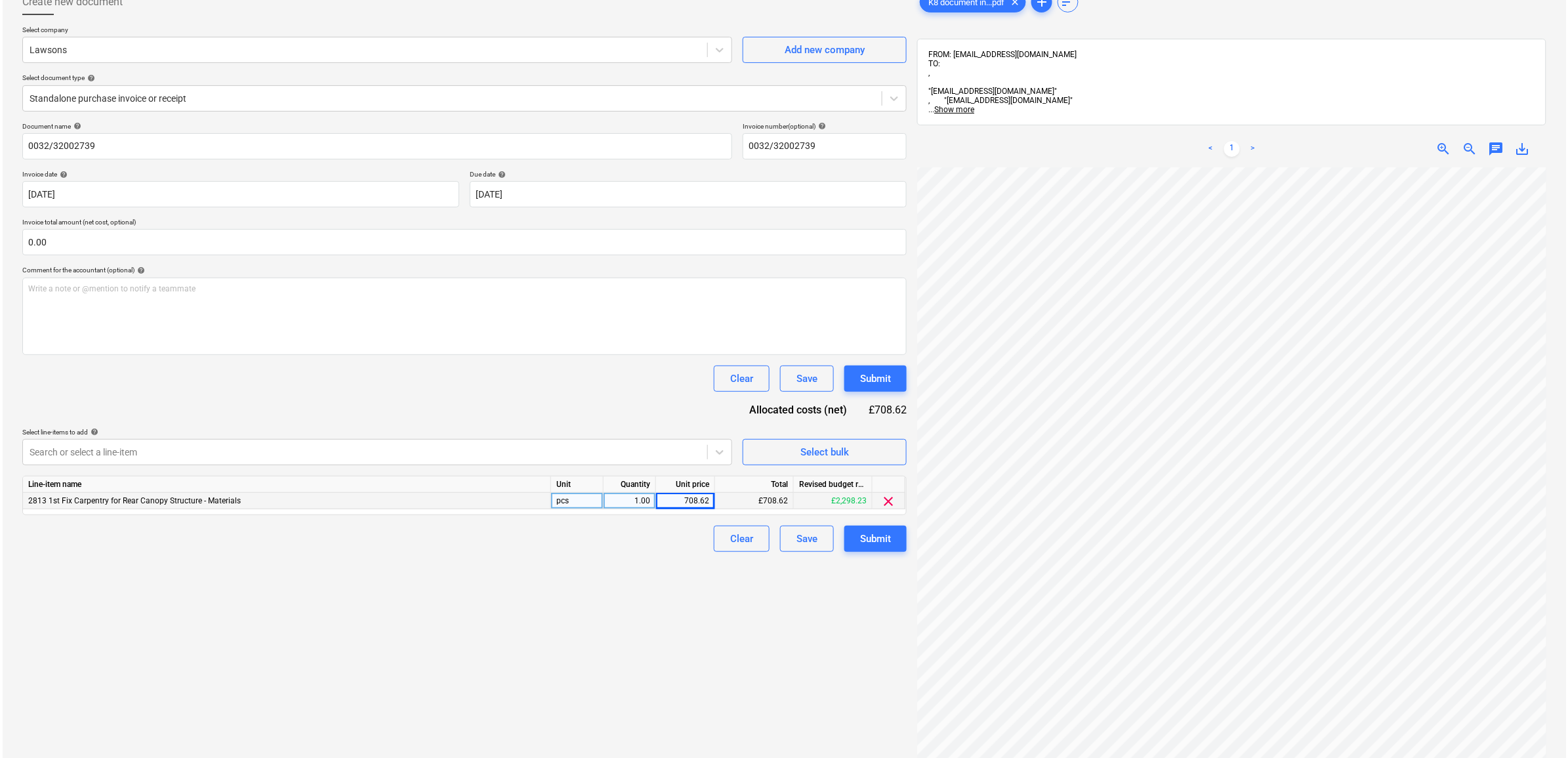
scroll to position [255, 54]
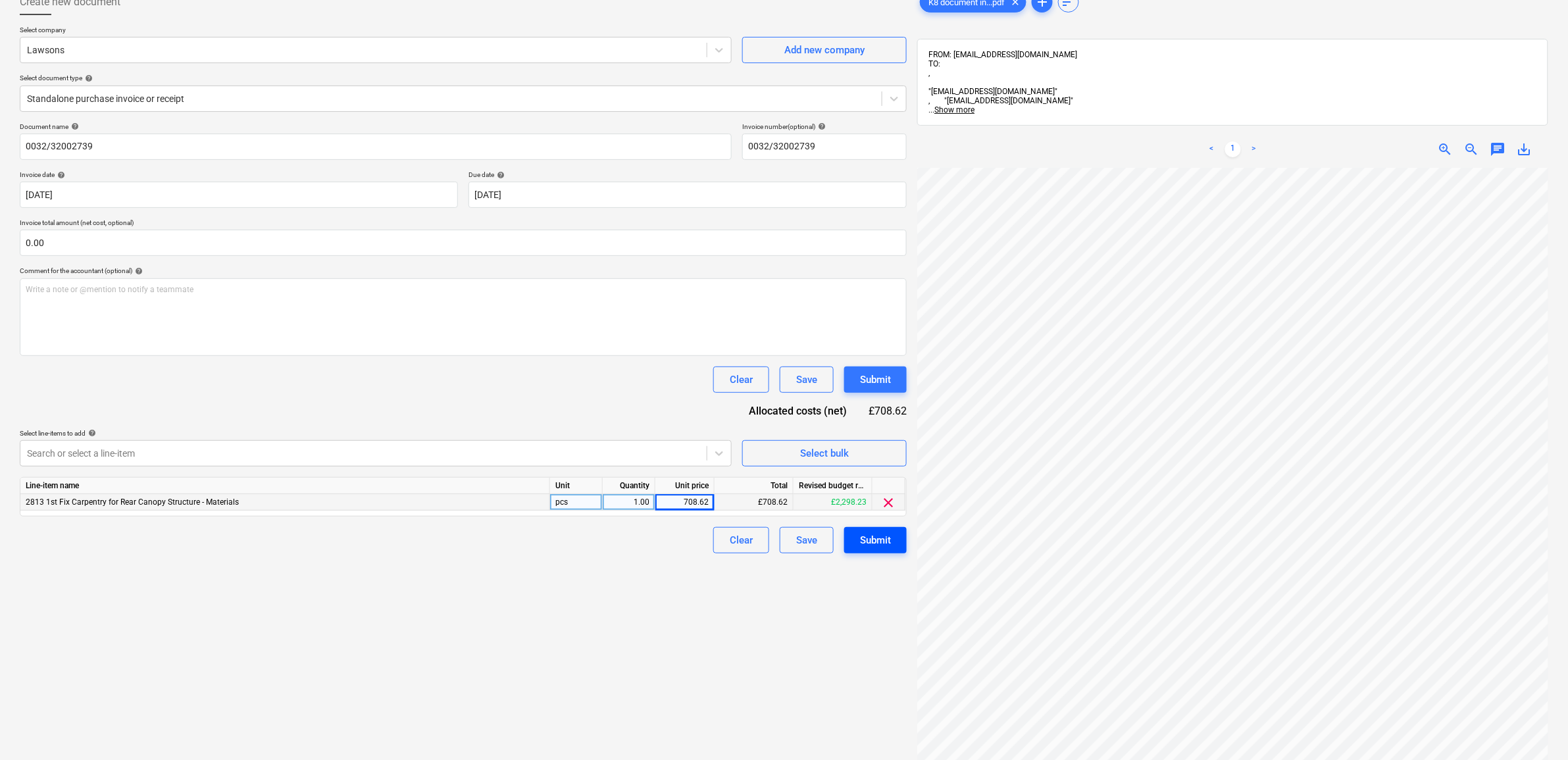
click at [886, 534] on div "Submit" at bounding box center [876, 541] width 31 height 17
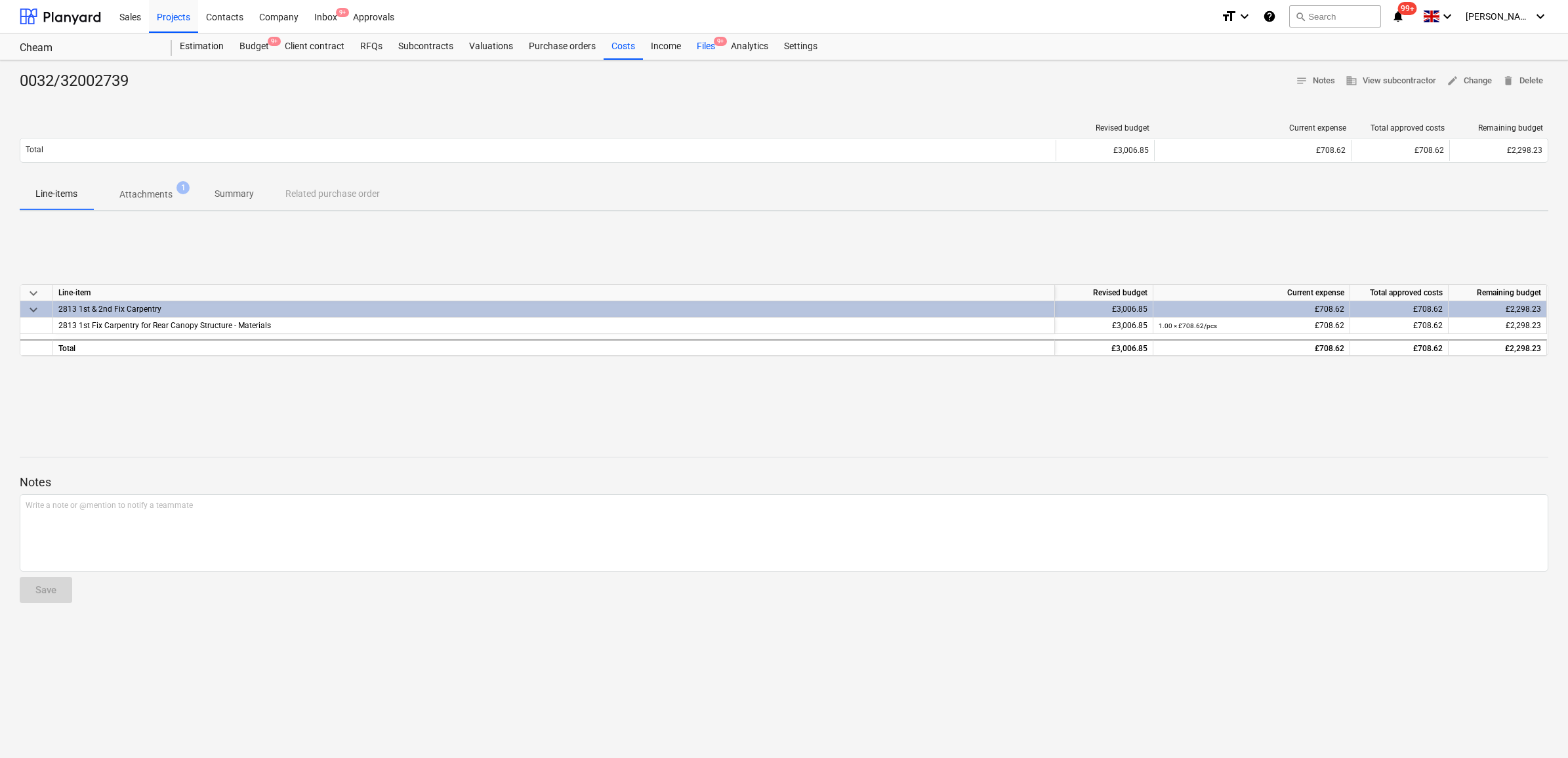
click at [704, 41] on div "Files 9+" at bounding box center [706, 46] width 34 height 26
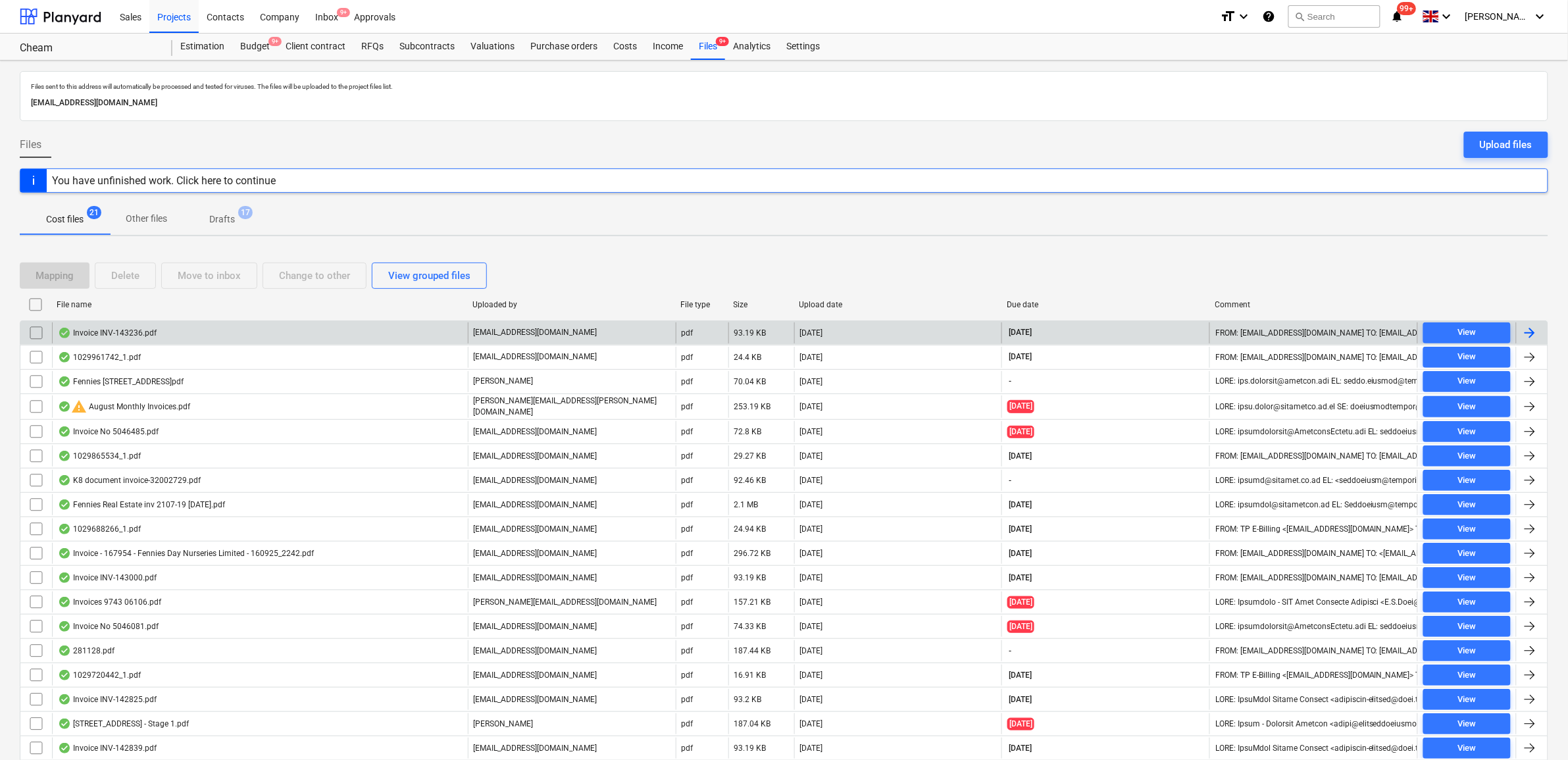
click at [1531, 331] on div at bounding box center [1530, 333] width 16 height 16
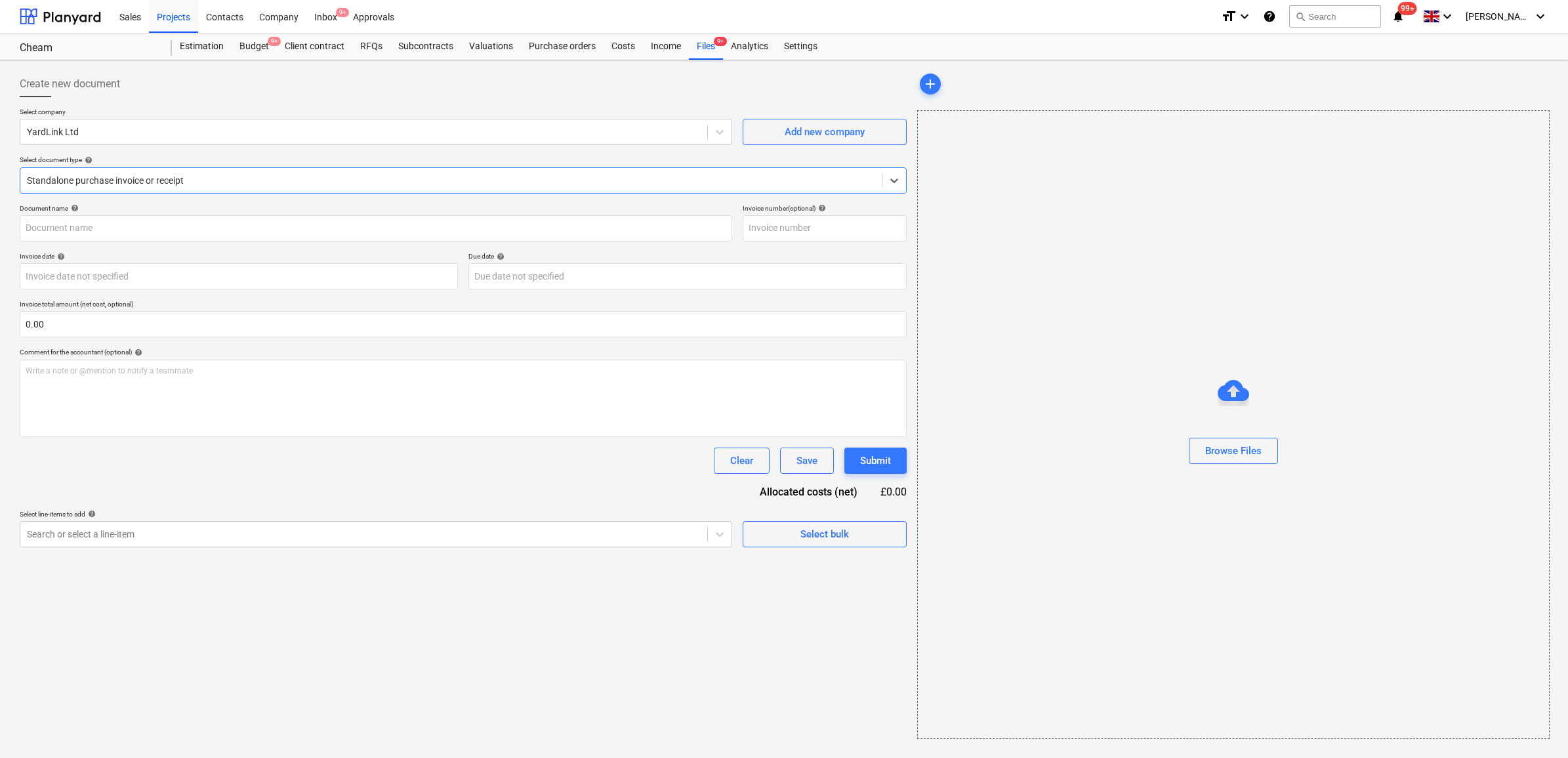
type input "INV-143236"
type input "[DATE]"
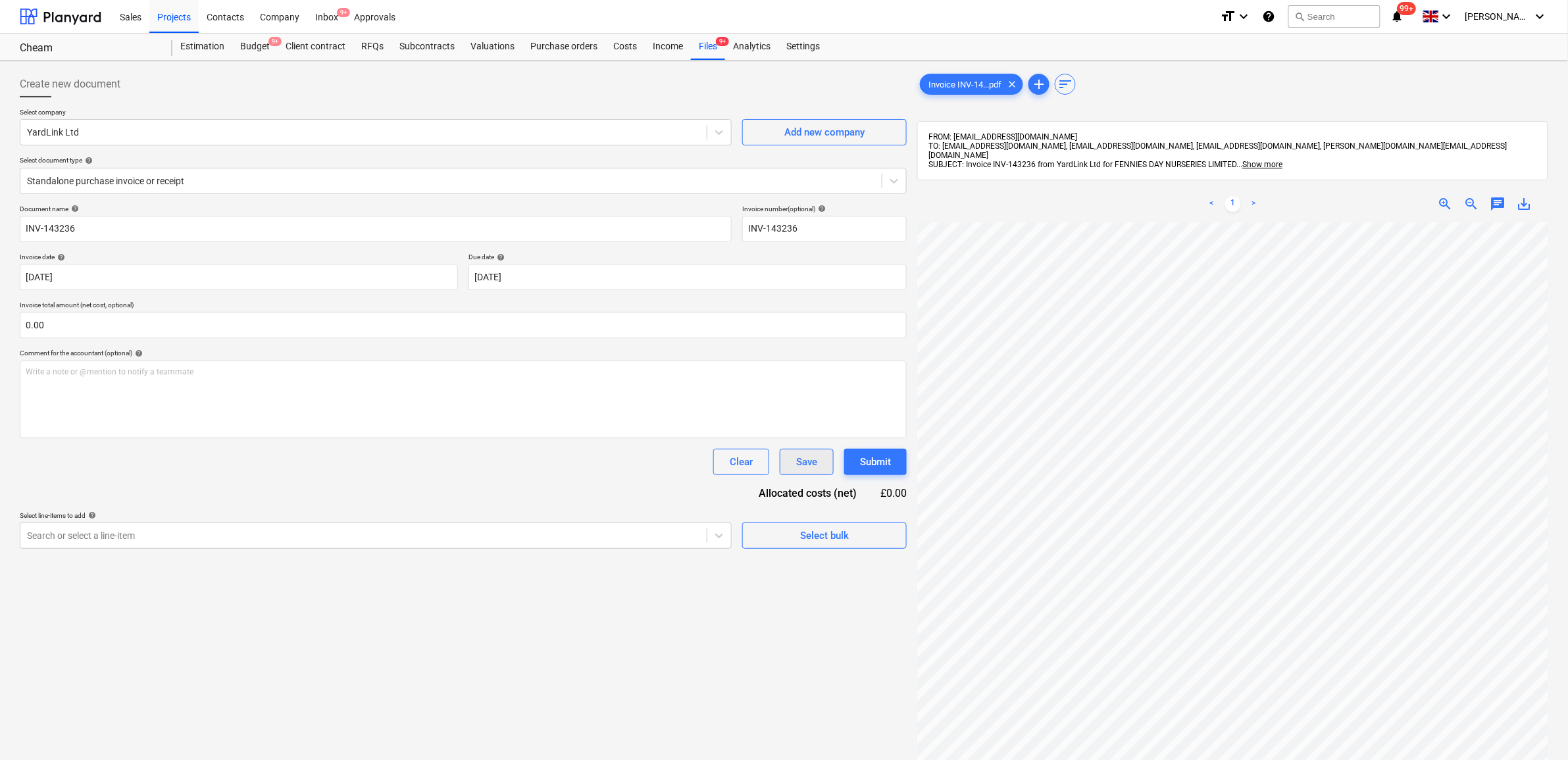
scroll to position [161, 0]
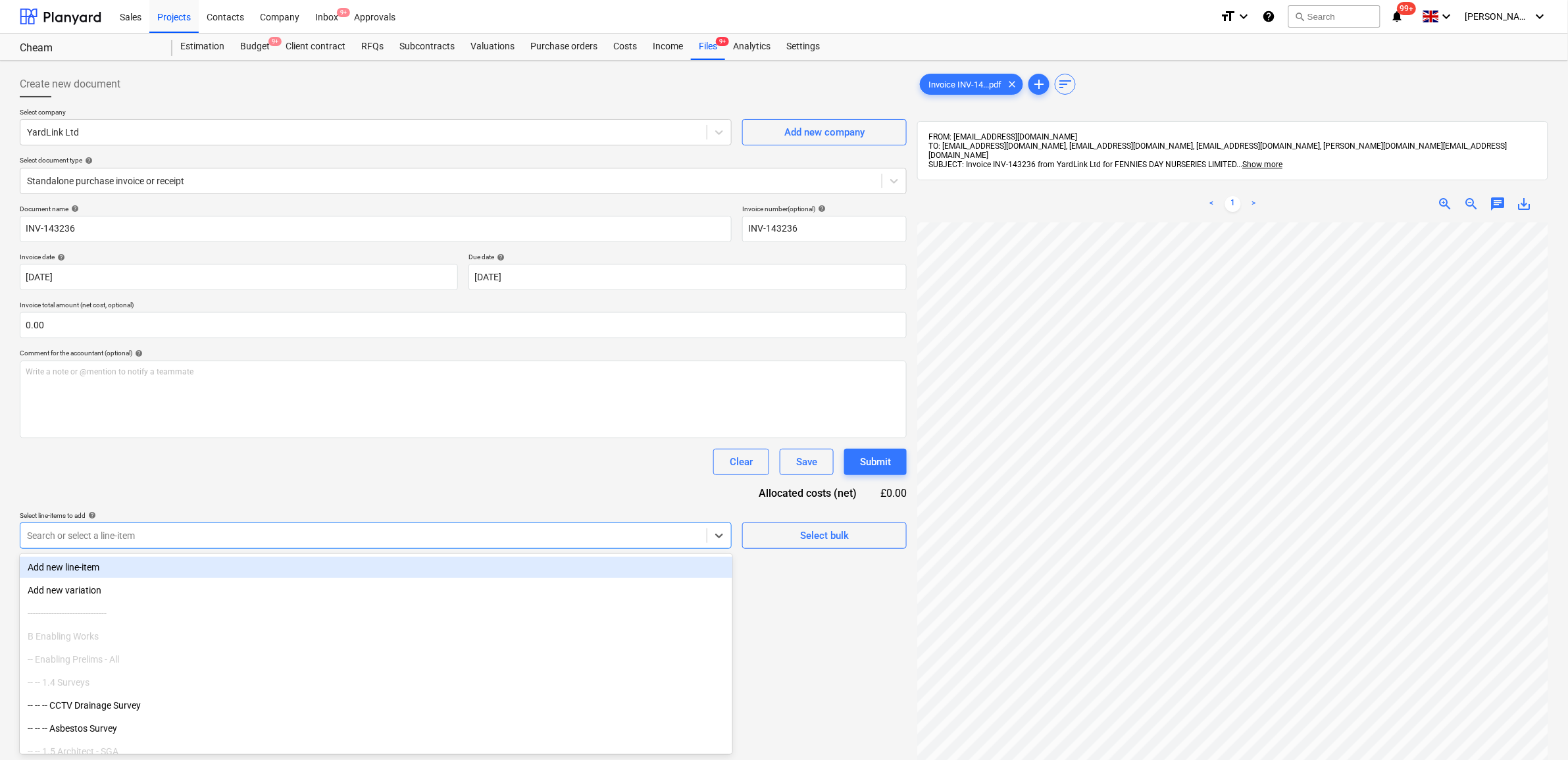
click at [538, 524] on div "Search or select a line-item" at bounding box center [376, 536] width 712 height 27
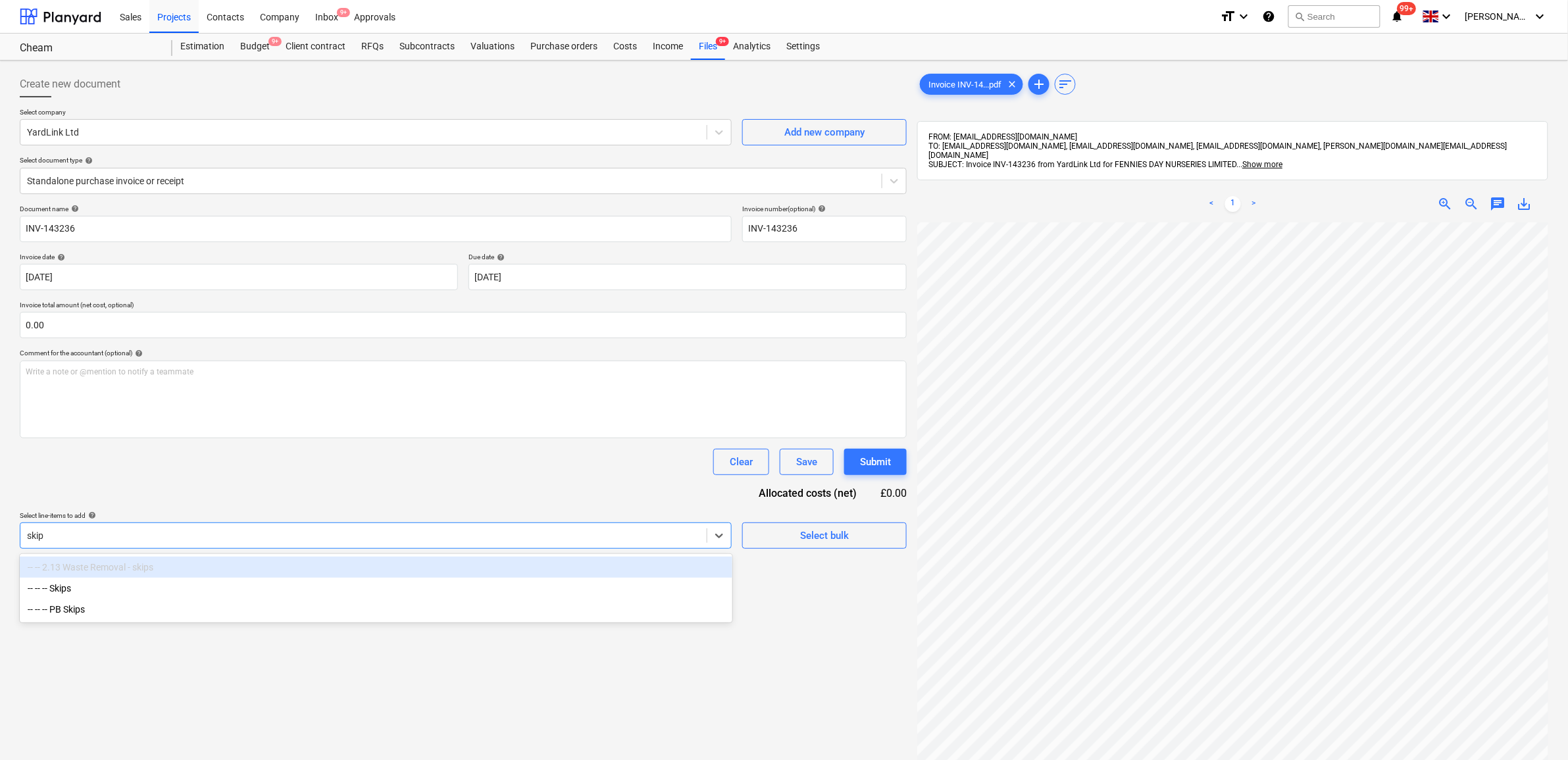
type input "skips"
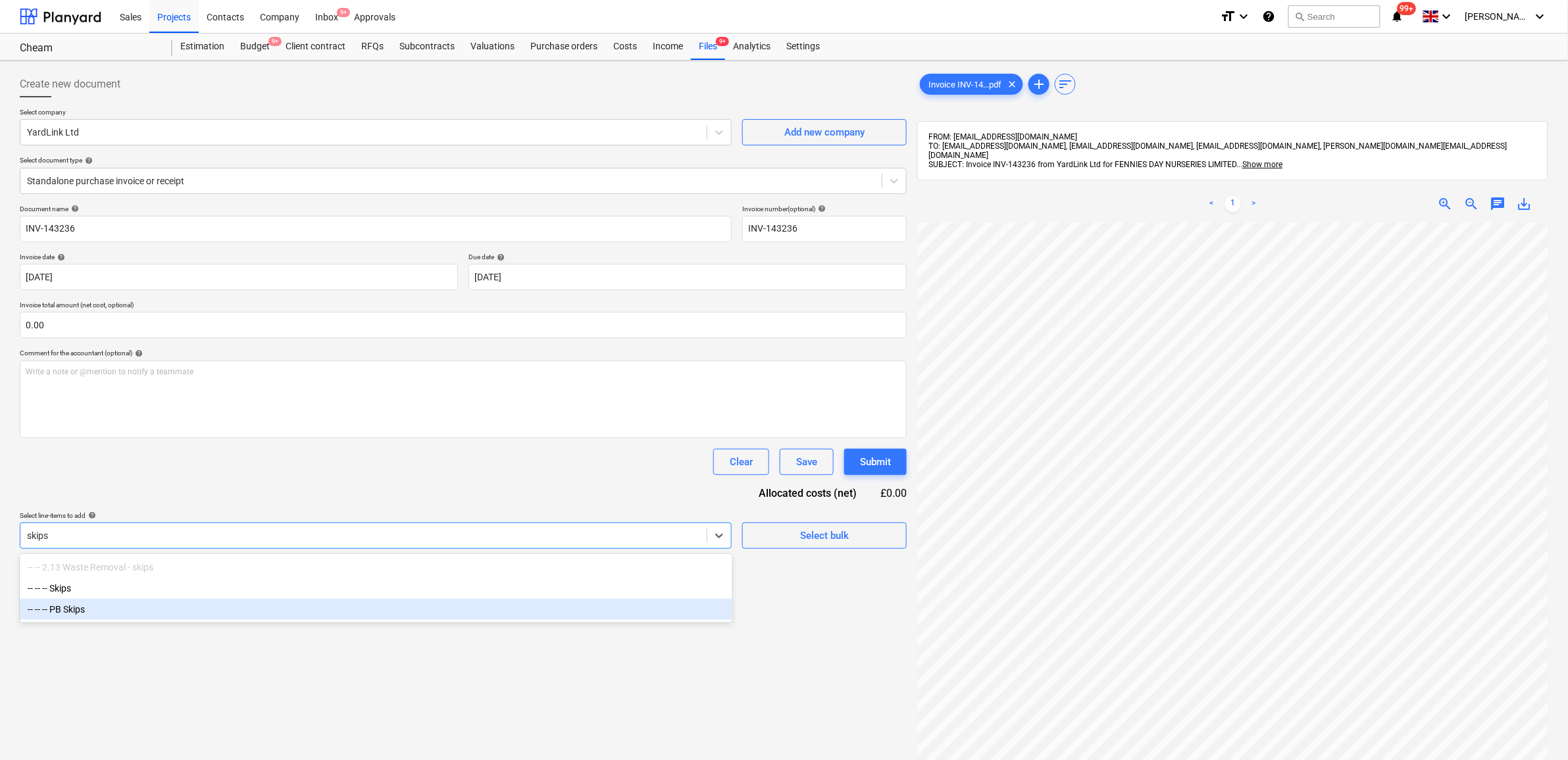
click at [381, 601] on div "-- -- -- PB Skips" at bounding box center [376, 609] width 712 height 21
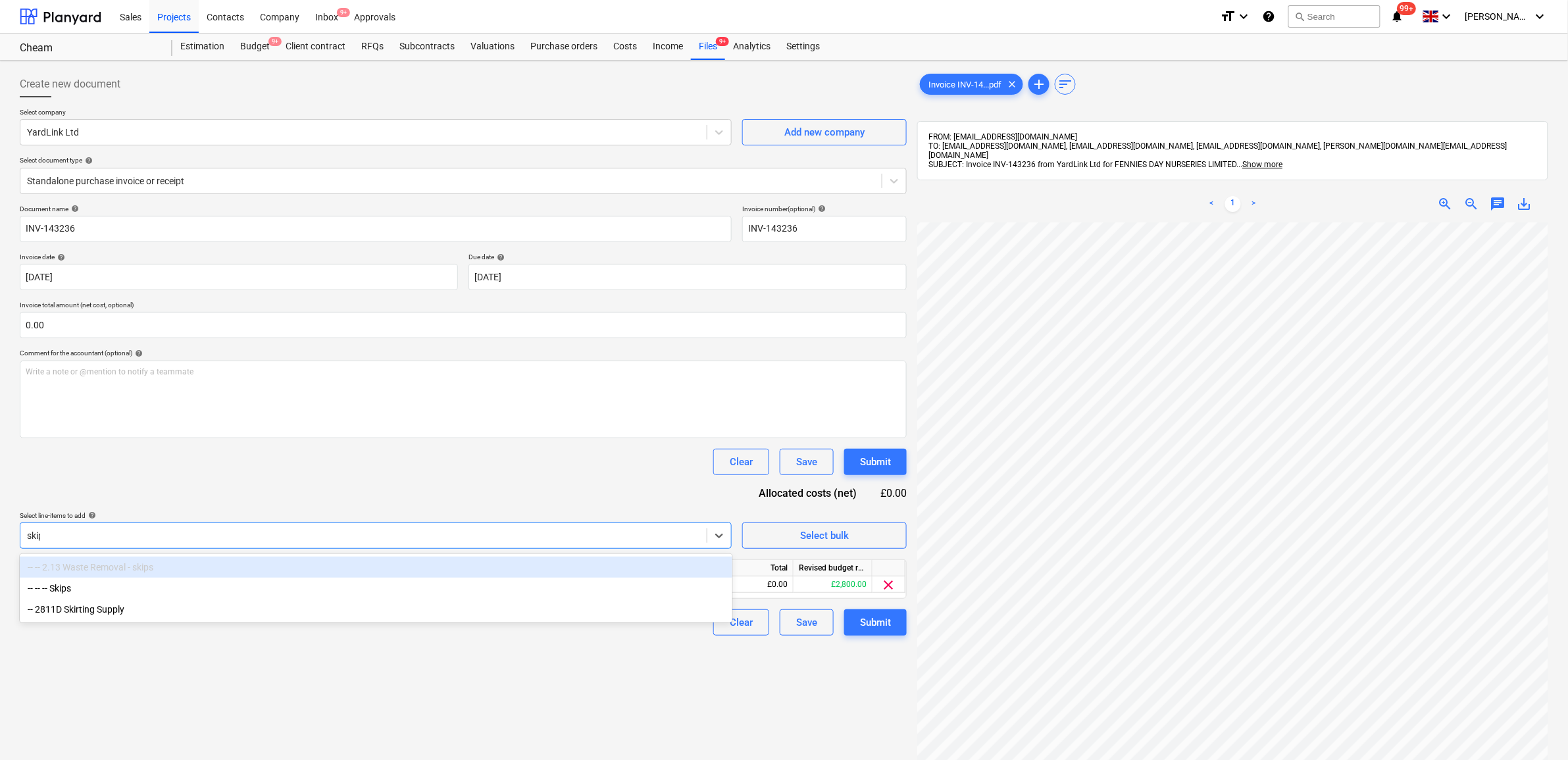
type input "skips"
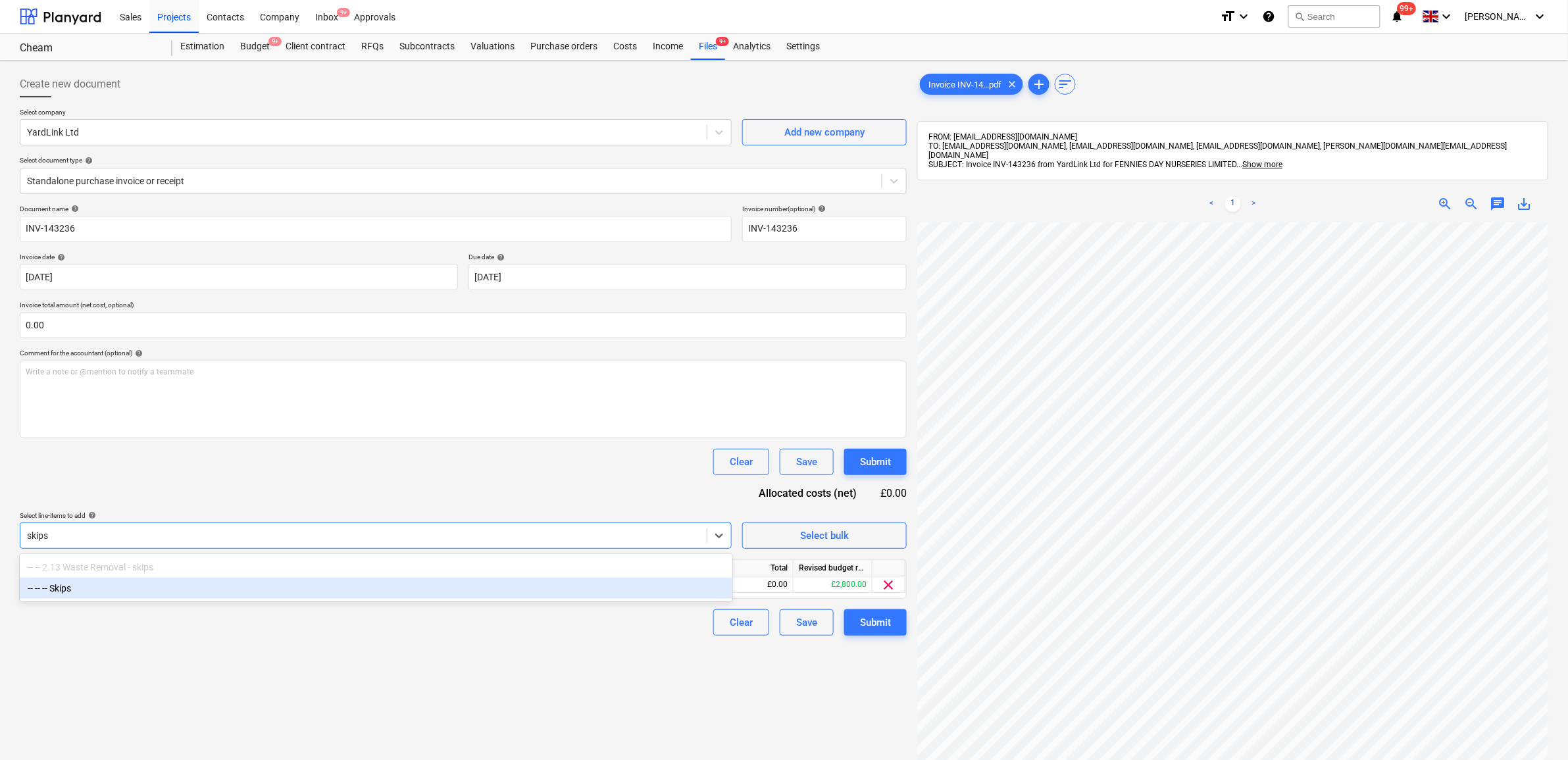
click at [378, 584] on div "-- -- -- Skips" at bounding box center [376, 588] width 712 height 21
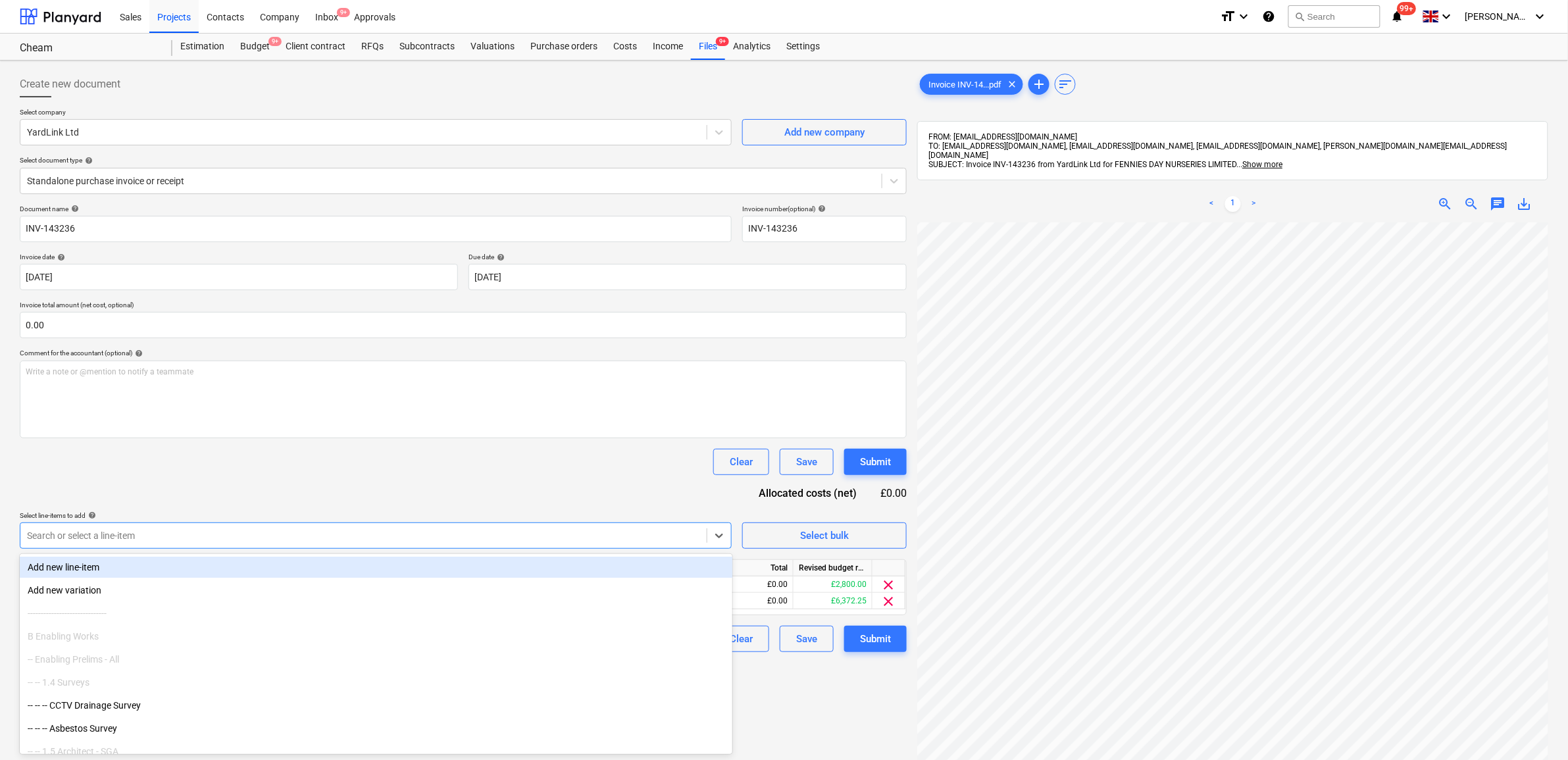
click at [370, 504] on div "Document name help INV-143236 Invoice number (optional) help INV-143236 Invoice…" at bounding box center [463, 429] width 887 height 448
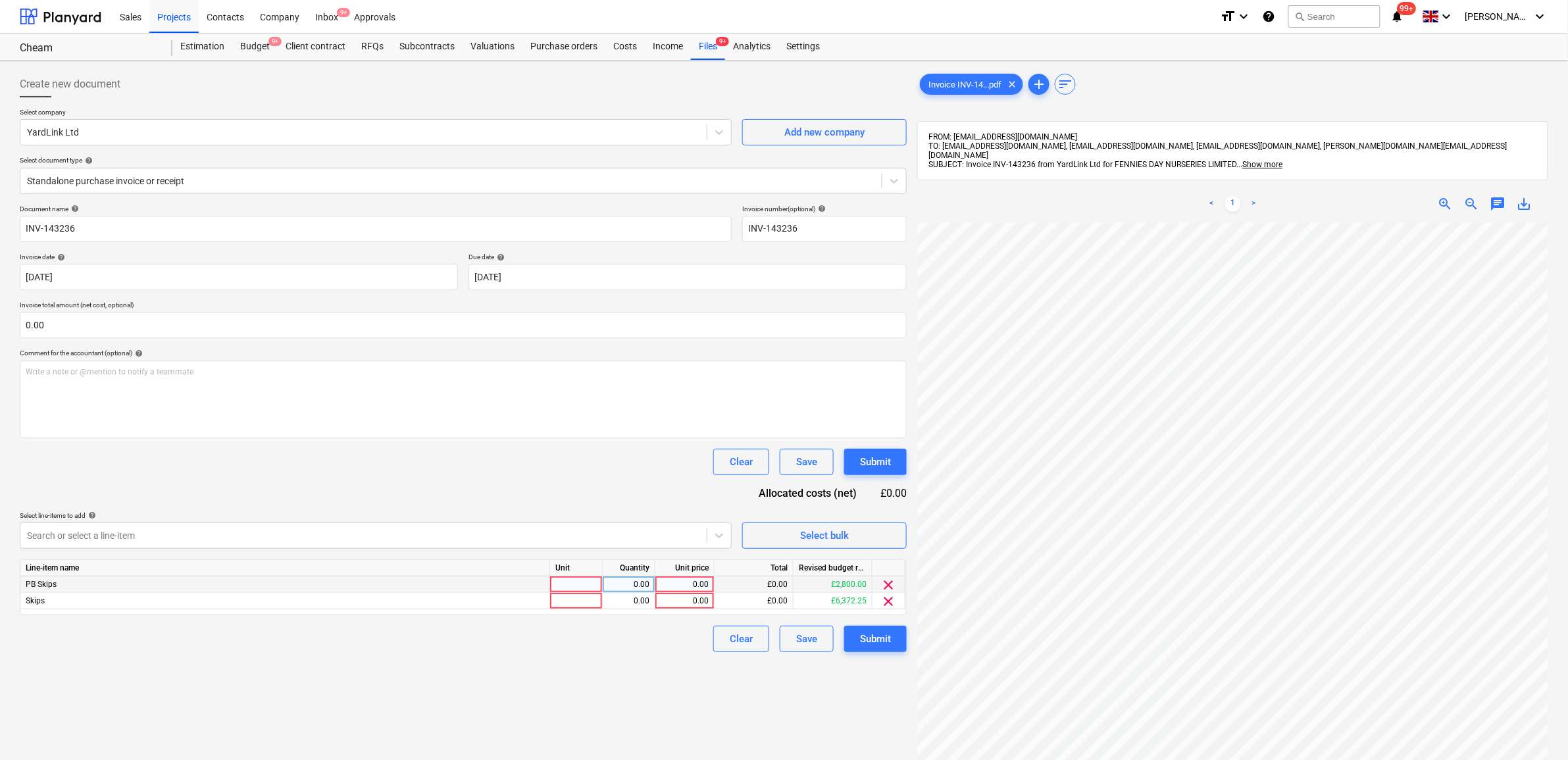
click at [895, 584] on span "clear" at bounding box center [889, 584] width 16 height 16
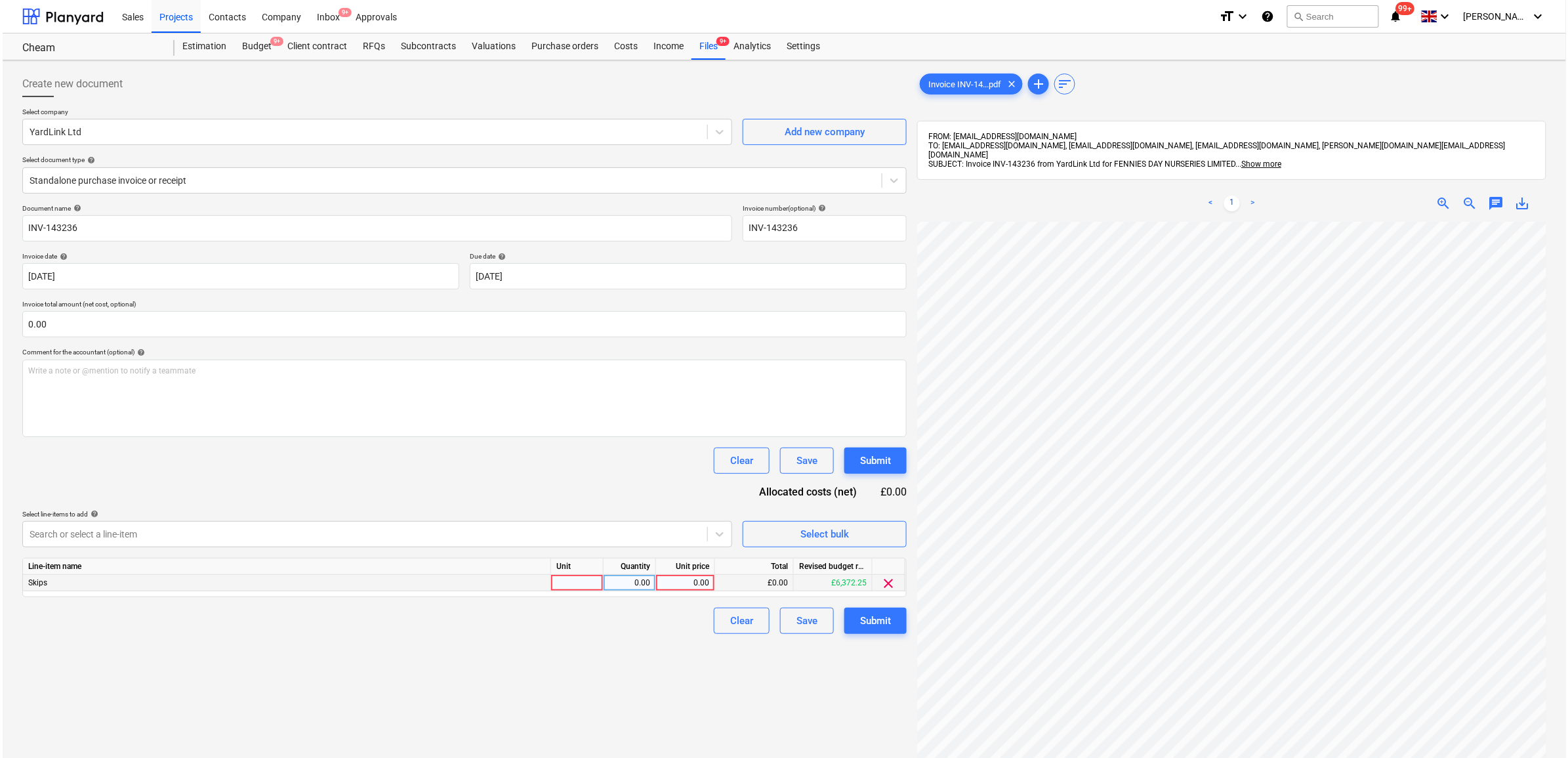
scroll to position [167, 61]
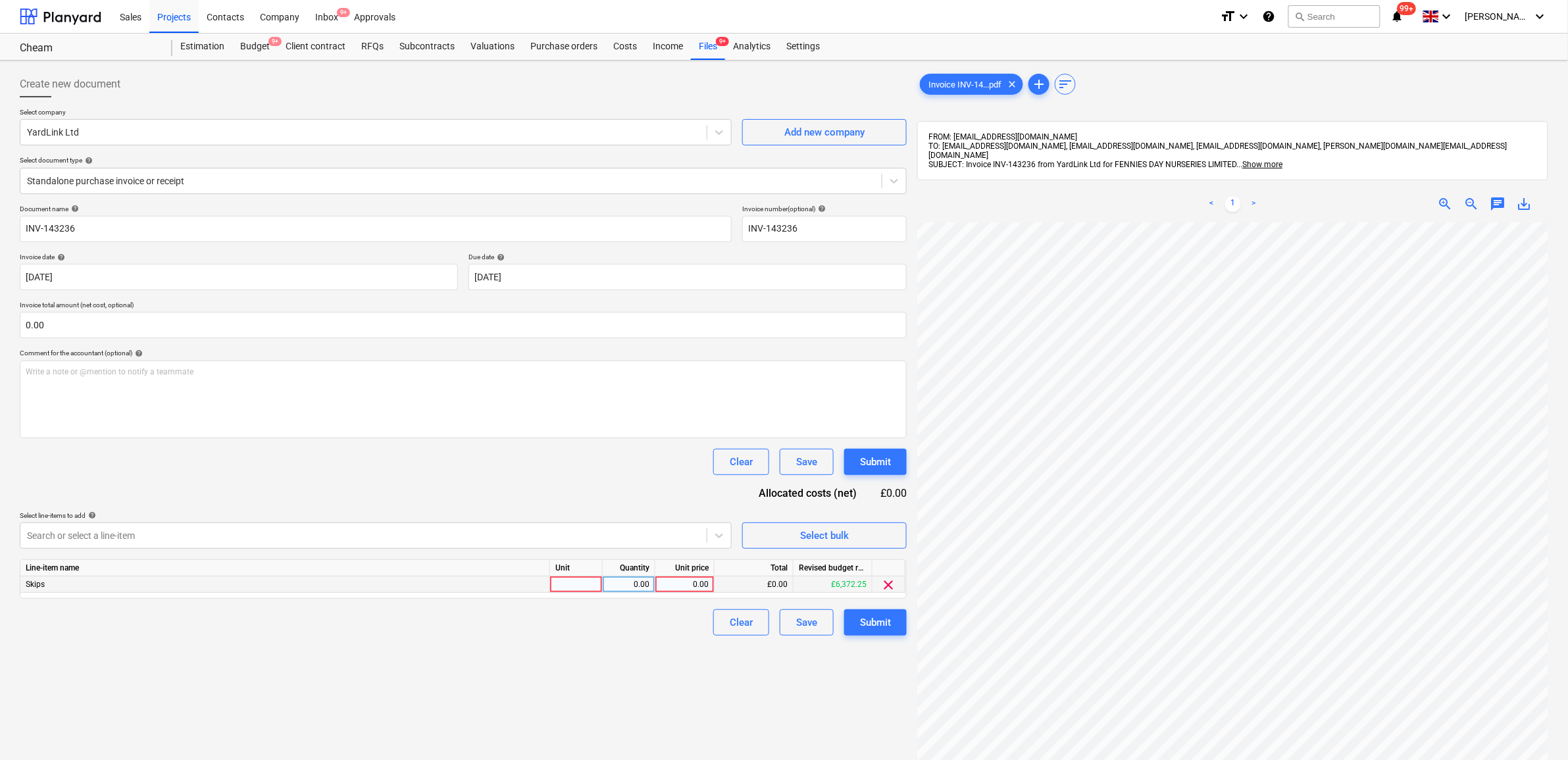
click at [686, 577] on div "0.00" at bounding box center [685, 584] width 48 height 16
type input "343.75"
click at [631, 681] on div "Create new document Select company YardLink Ltd Add new company Select document…" at bounding box center [463, 508] width 897 height 885
click at [879, 626] on div "Submit" at bounding box center [876, 622] width 31 height 17
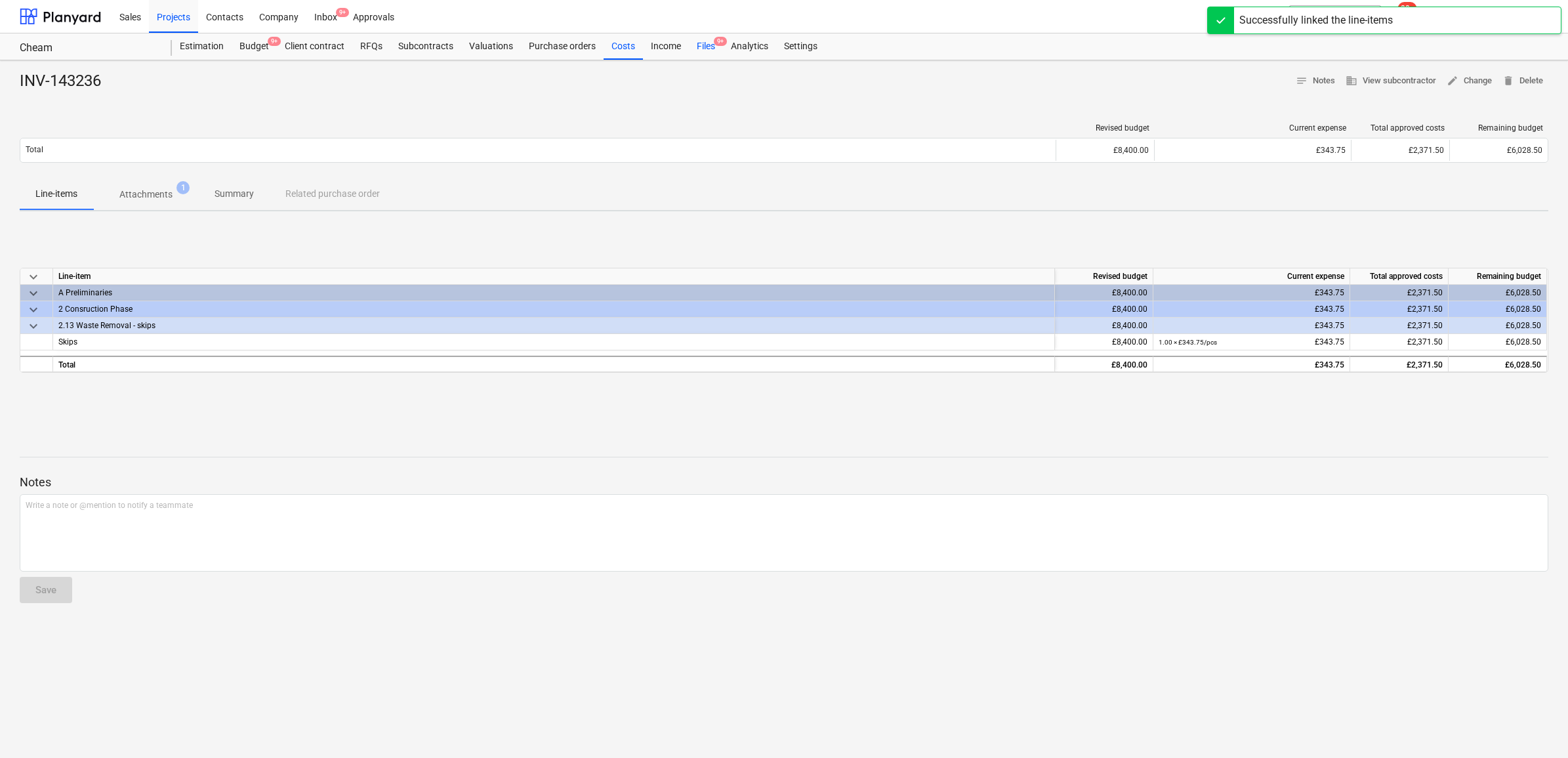
drag, startPoint x: 702, startPoint y: 42, endPoint x: 707, endPoint y: 48, distance: 7.8
click at [702, 42] on div "Files 9+" at bounding box center [706, 46] width 34 height 26
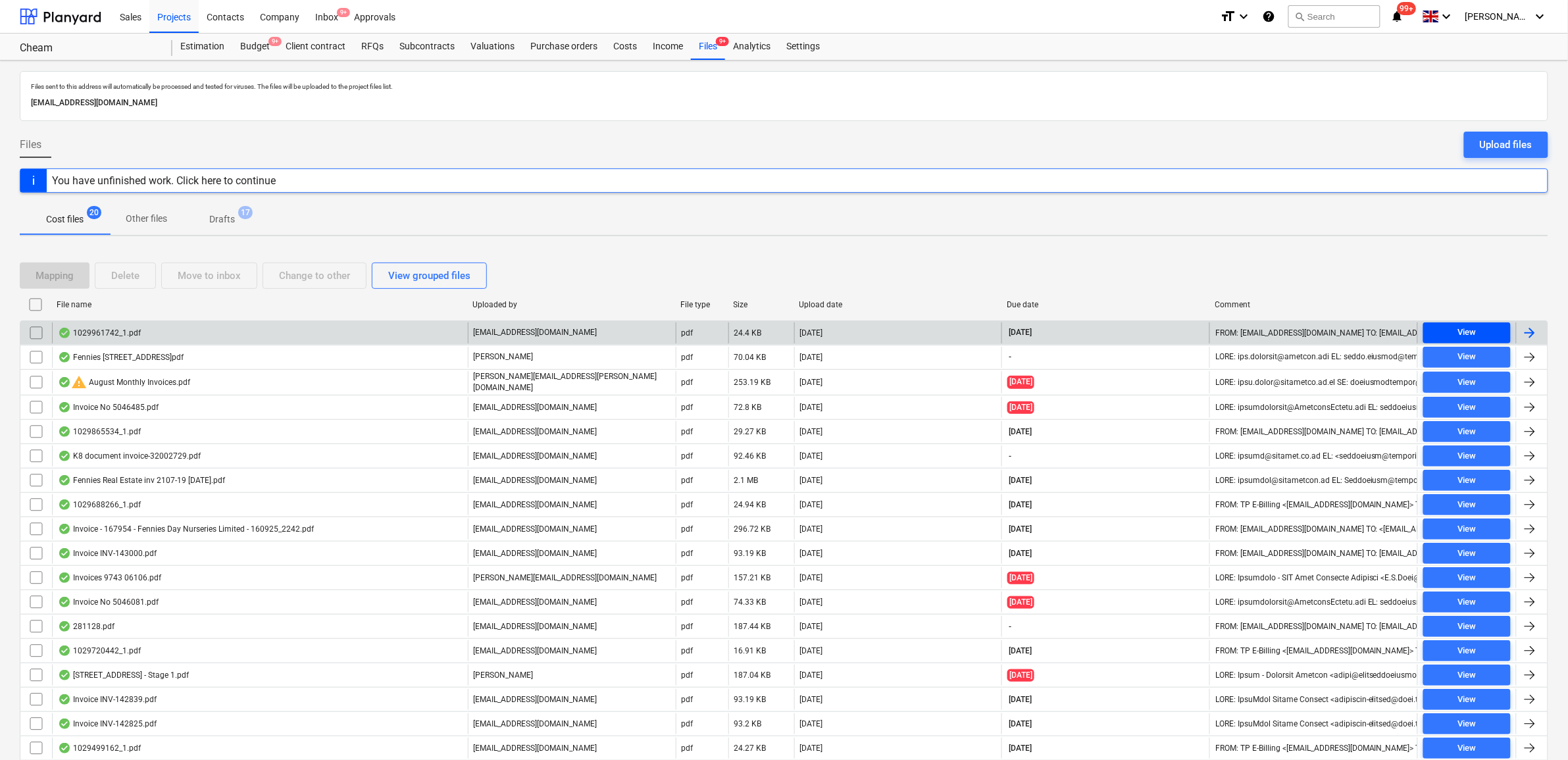
click at [1478, 331] on span "View" at bounding box center [1467, 333] width 77 height 15
click at [1539, 333] on div at bounding box center [1531, 333] width 31 height 21
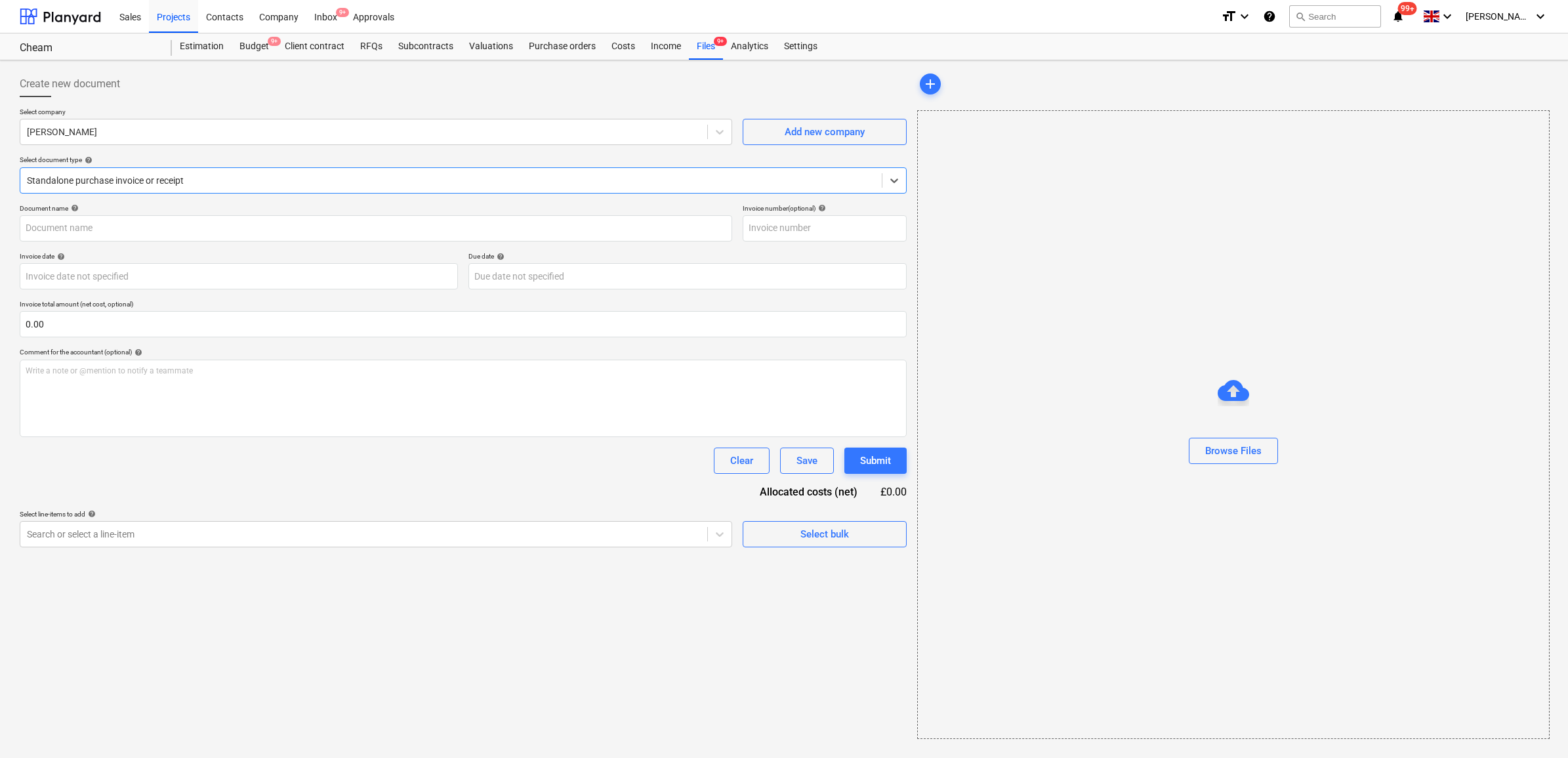
type input "1029961742"
type input "[DATE]"
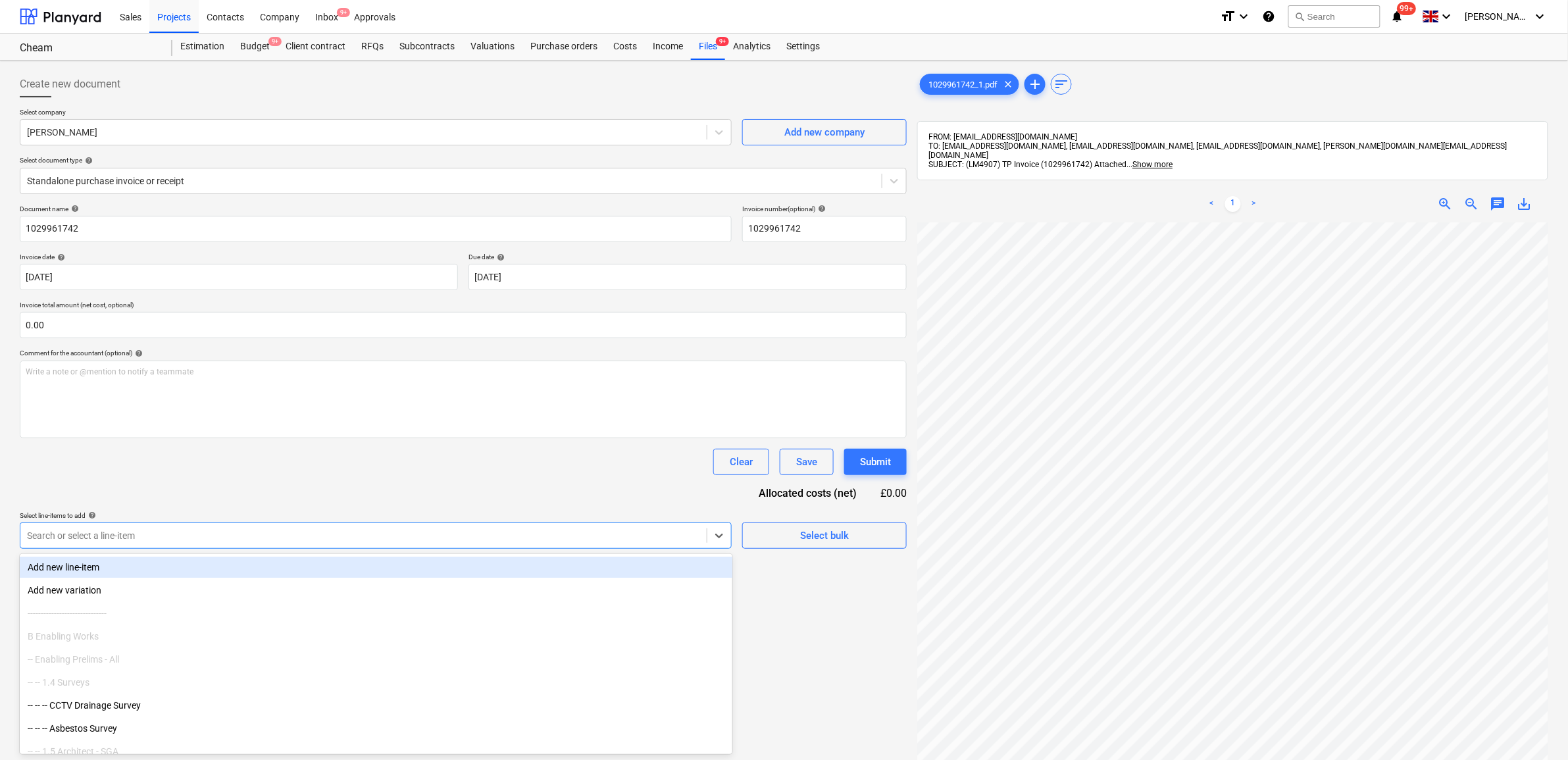
click at [215, 529] on div at bounding box center [363, 536] width 673 height 13
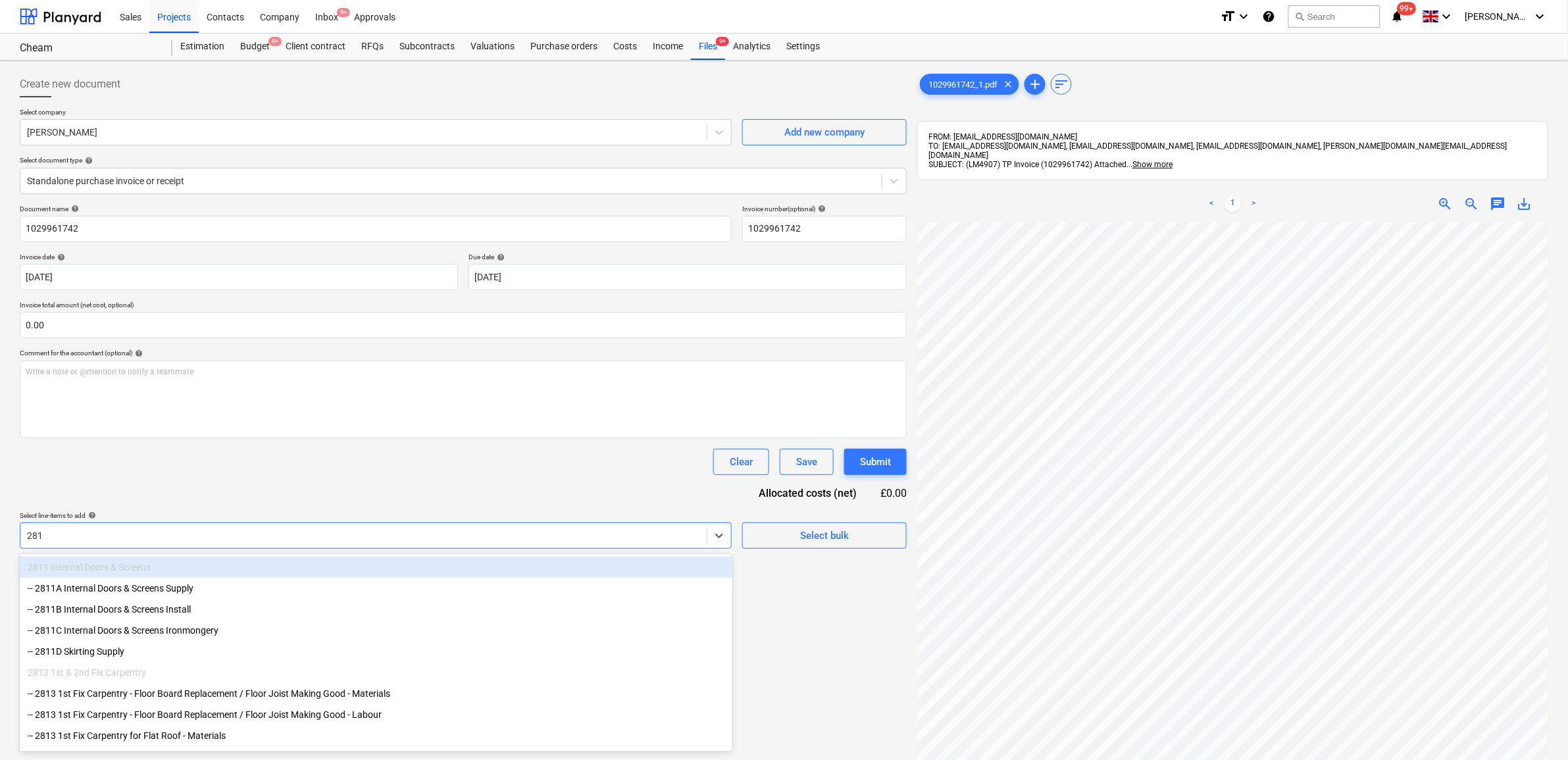
type input "2813"
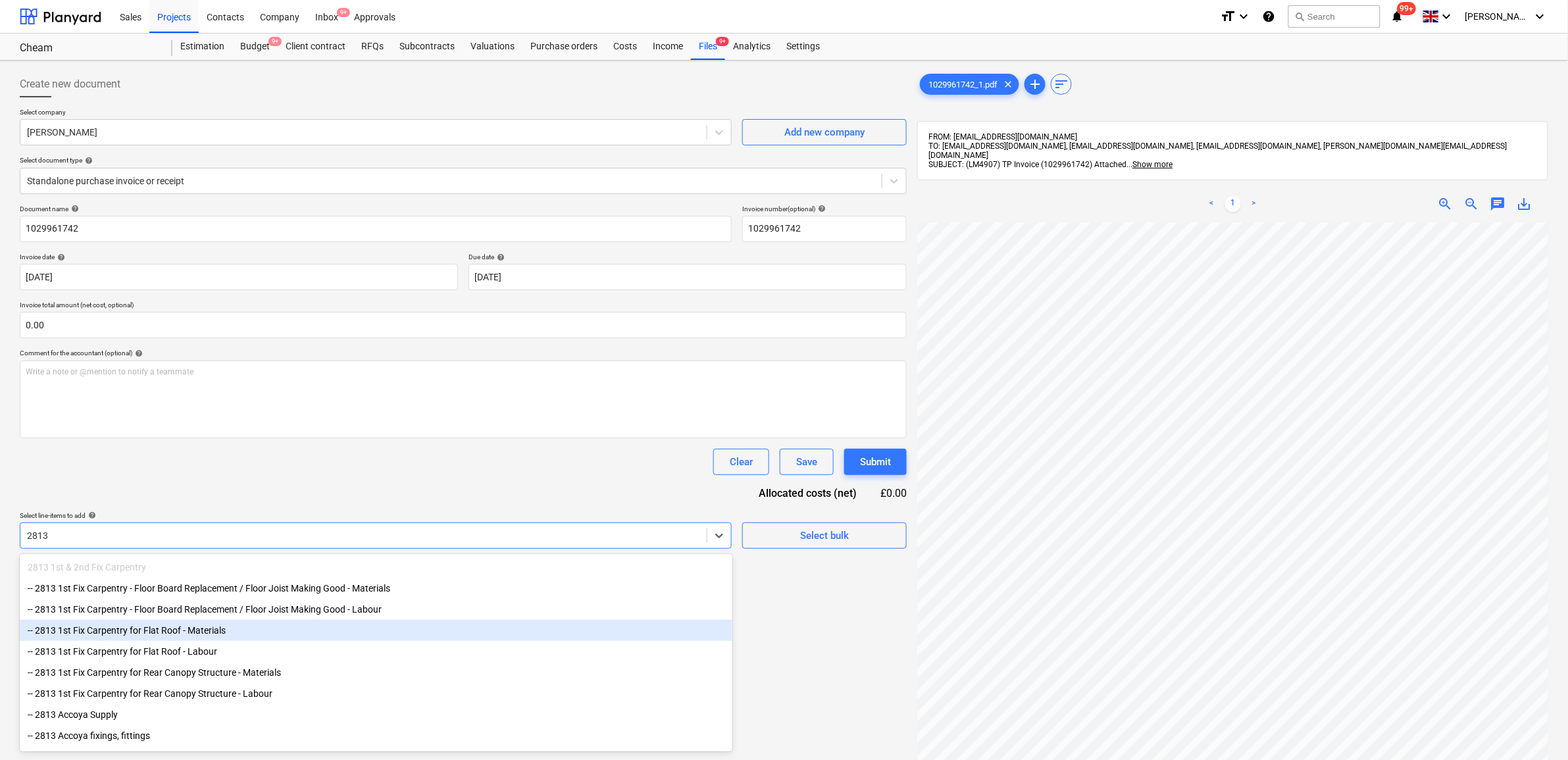
click at [244, 640] on div "-- 2813 1st Fix Carpentry for Flat Roof - Materials" at bounding box center [376, 631] width 712 height 21
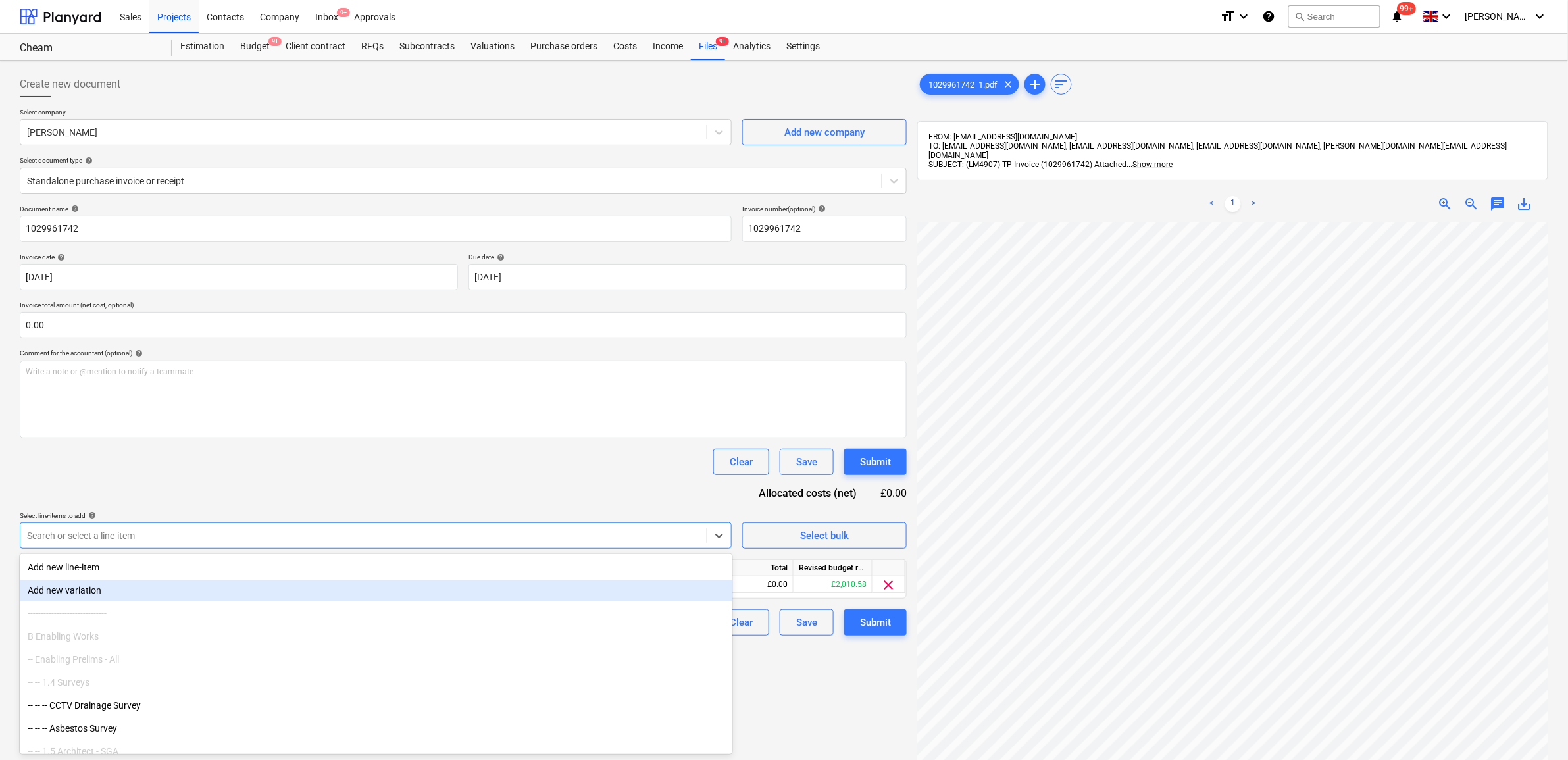
click at [267, 485] on div "Document name help 1029961742 Invoice number (optional) help 1029961742 Invoice…" at bounding box center [463, 420] width 887 height 431
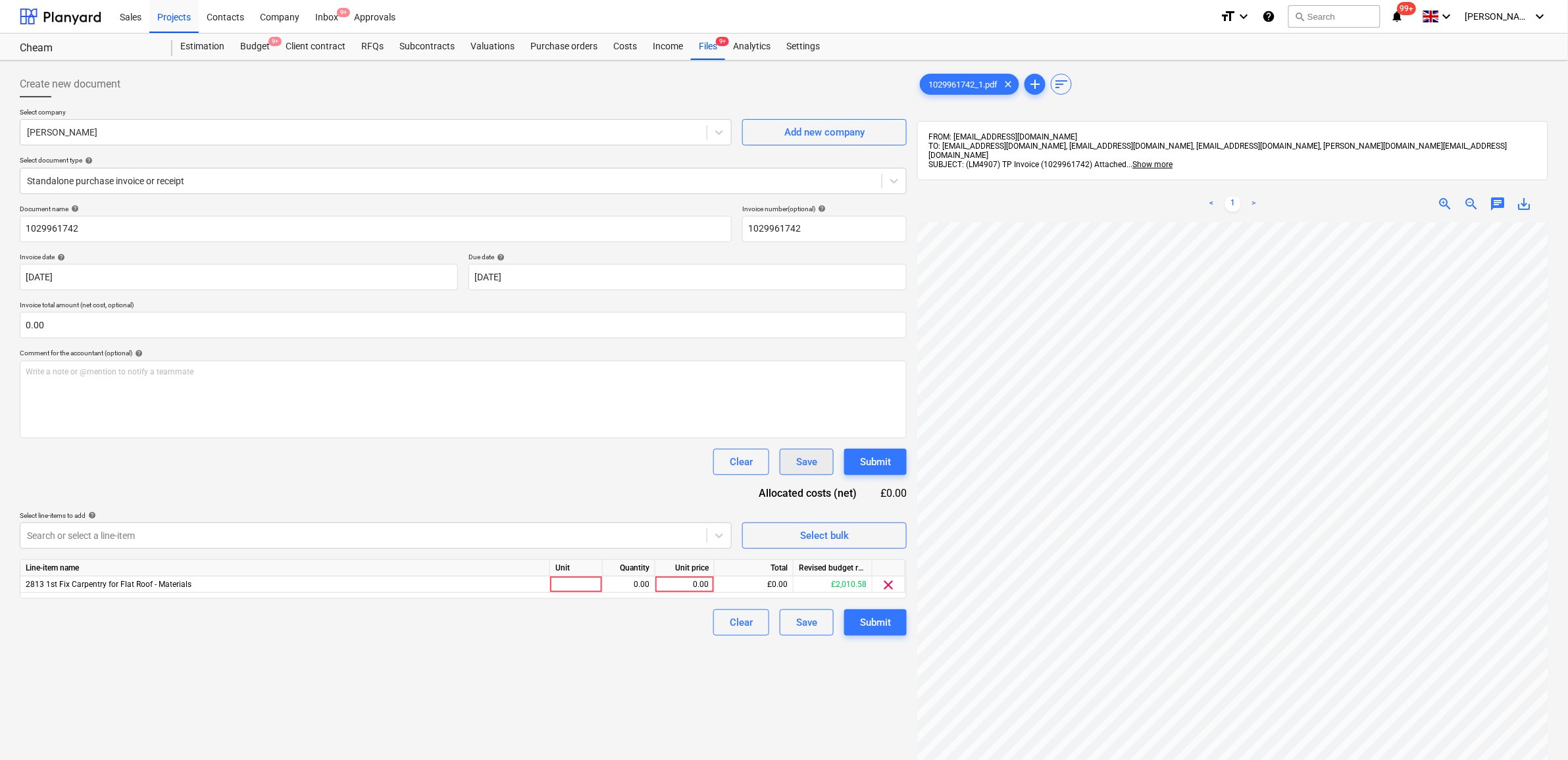
scroll to position [169, 61]
click at [689, 584] on div "0.00" at bounding box center [685, 584] width 48 height 16
type input "159.55"
click at [537, 645] on div "Create new document Select company [PERSON_NAME] Add new company Select documen…" at bounding box center [463, 508] width 897 height 885
click at [892, 629] on button "Submit" at bounding box center [876, 622] width 63 height 27
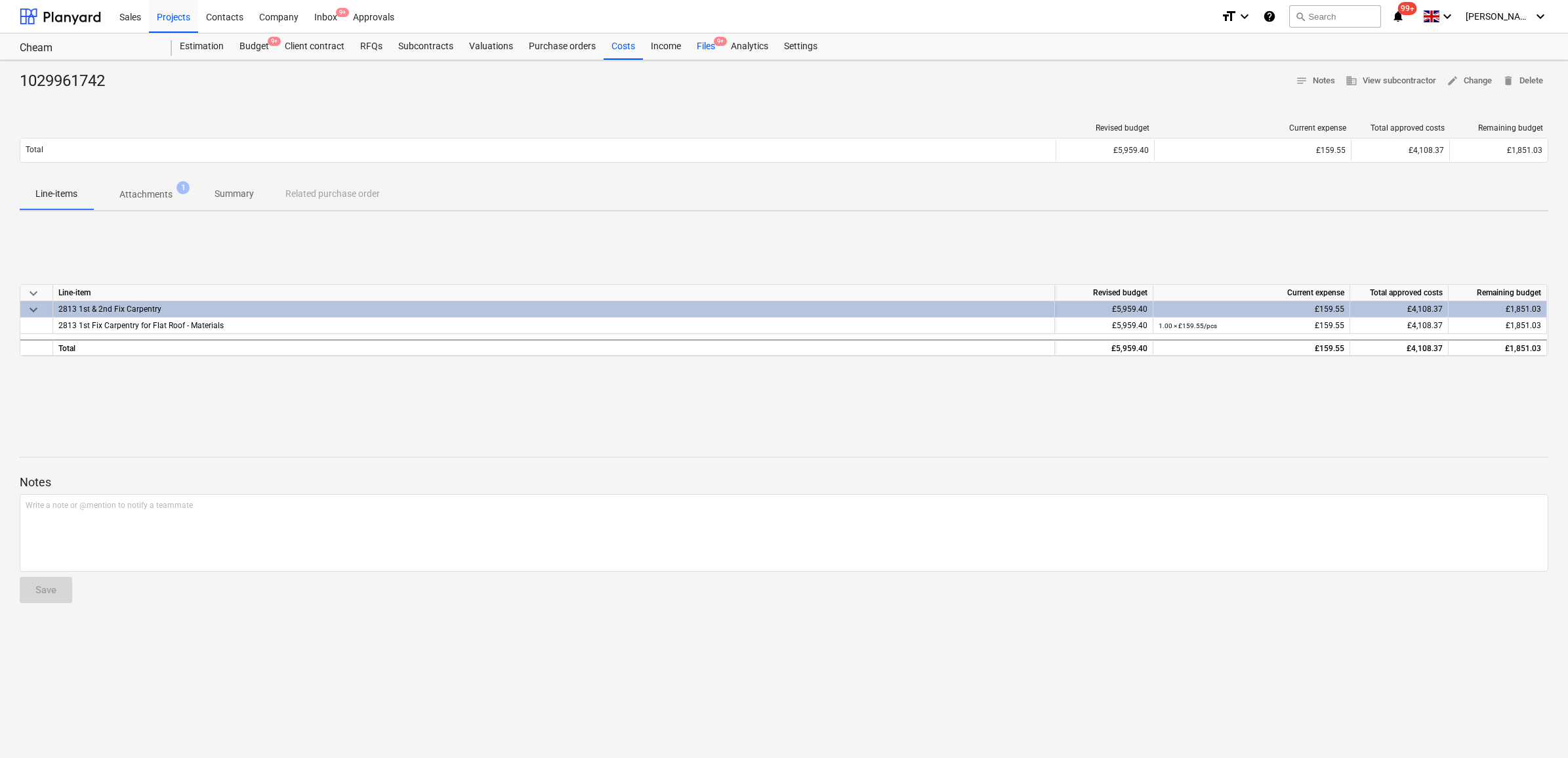
click at [712, 44] on div "Files 9+" at bounding box center [706, 46] width 34 height 26
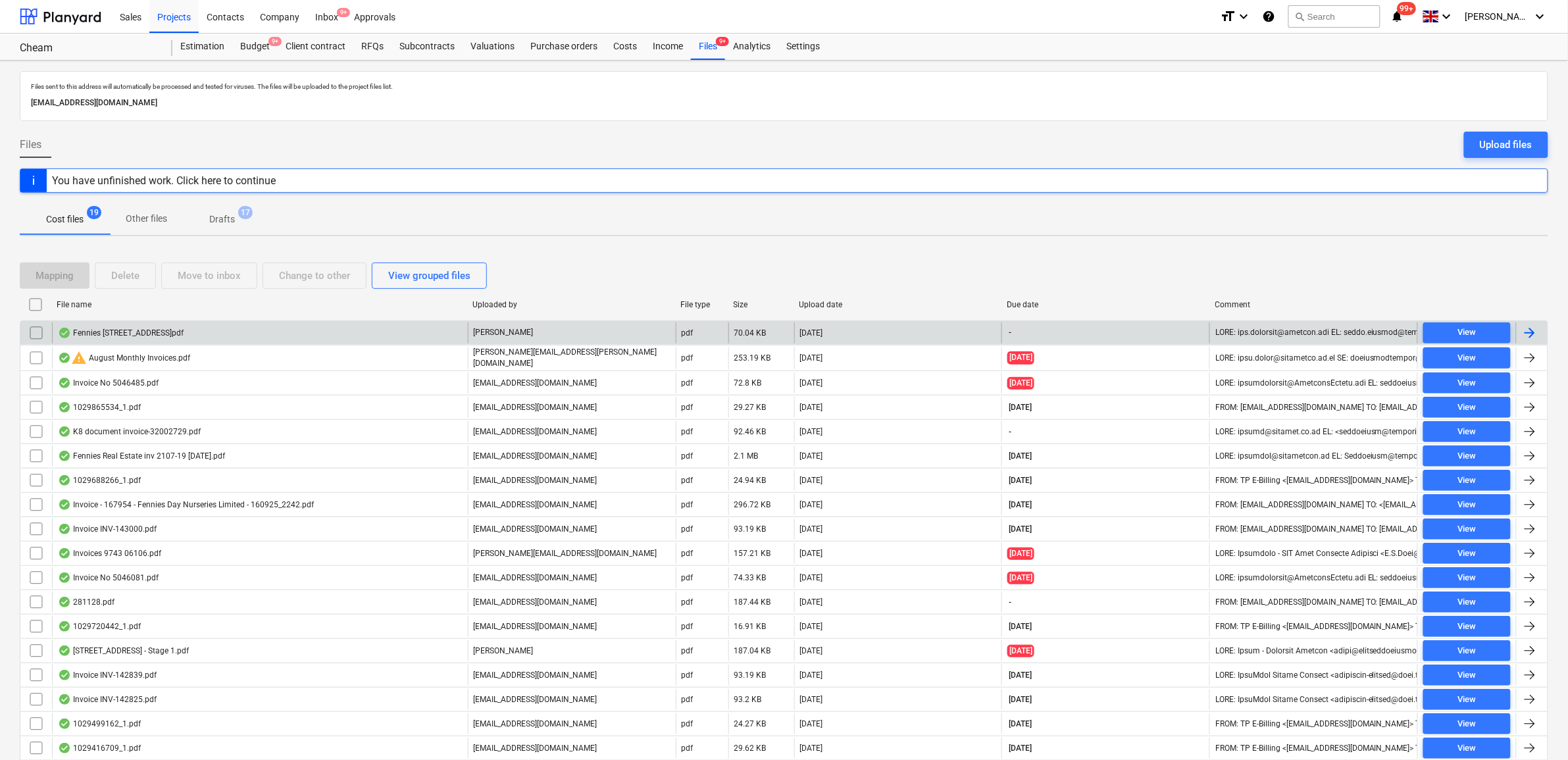
click at [1535, 334] on div at bounding box center [1530, 333] width 16 height 16
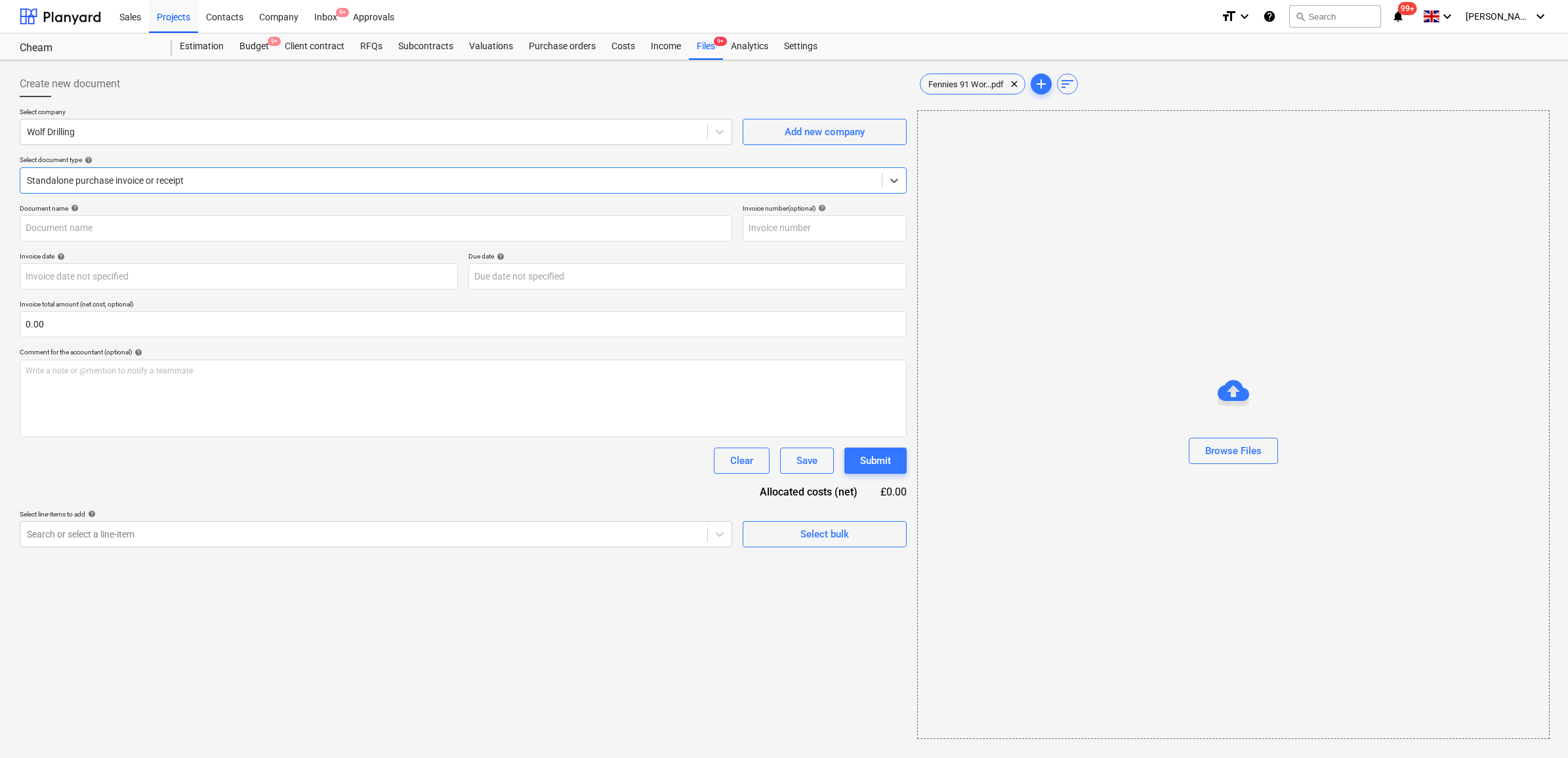
type input "649"
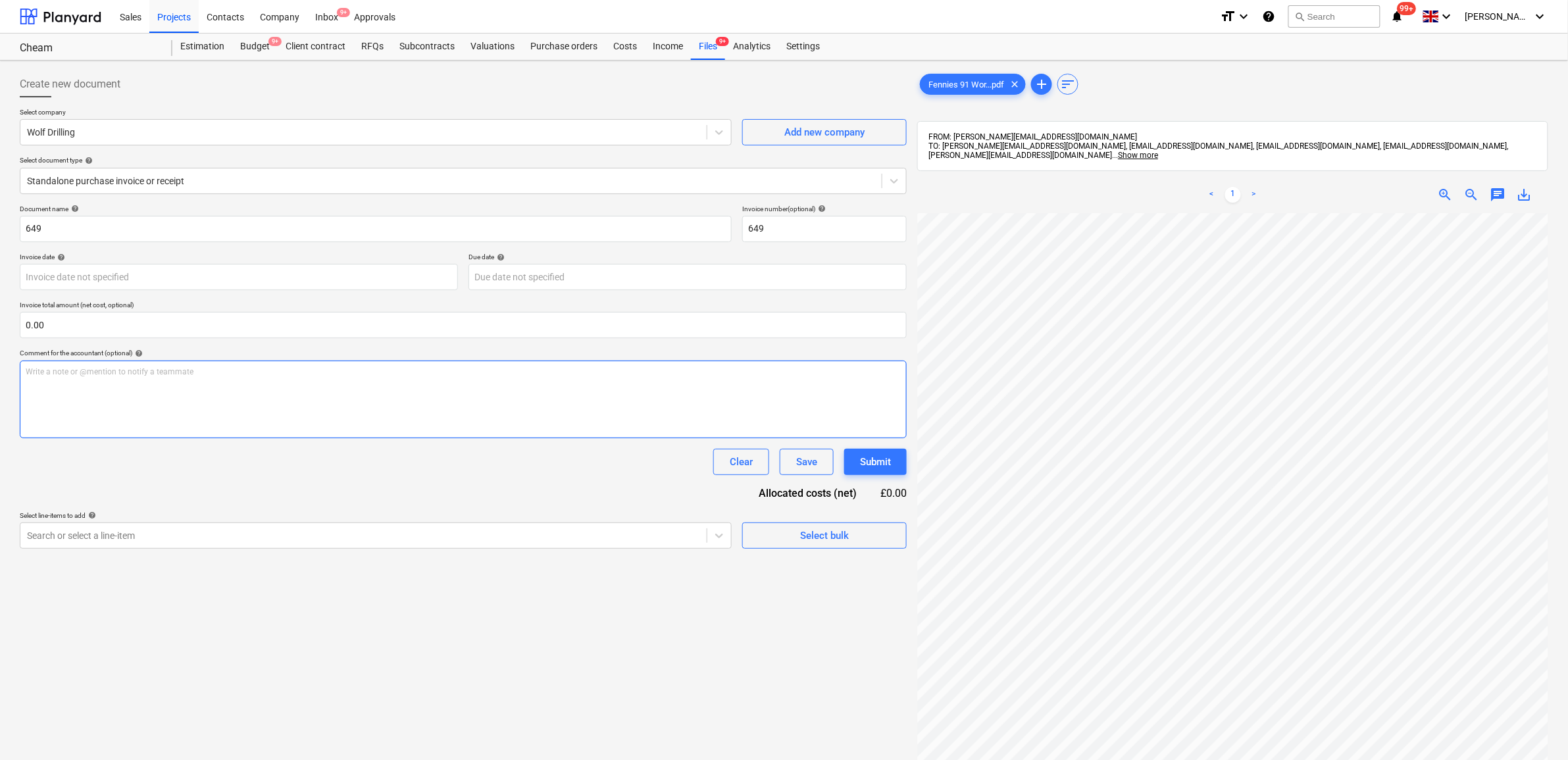
scroll to position [67, 81]
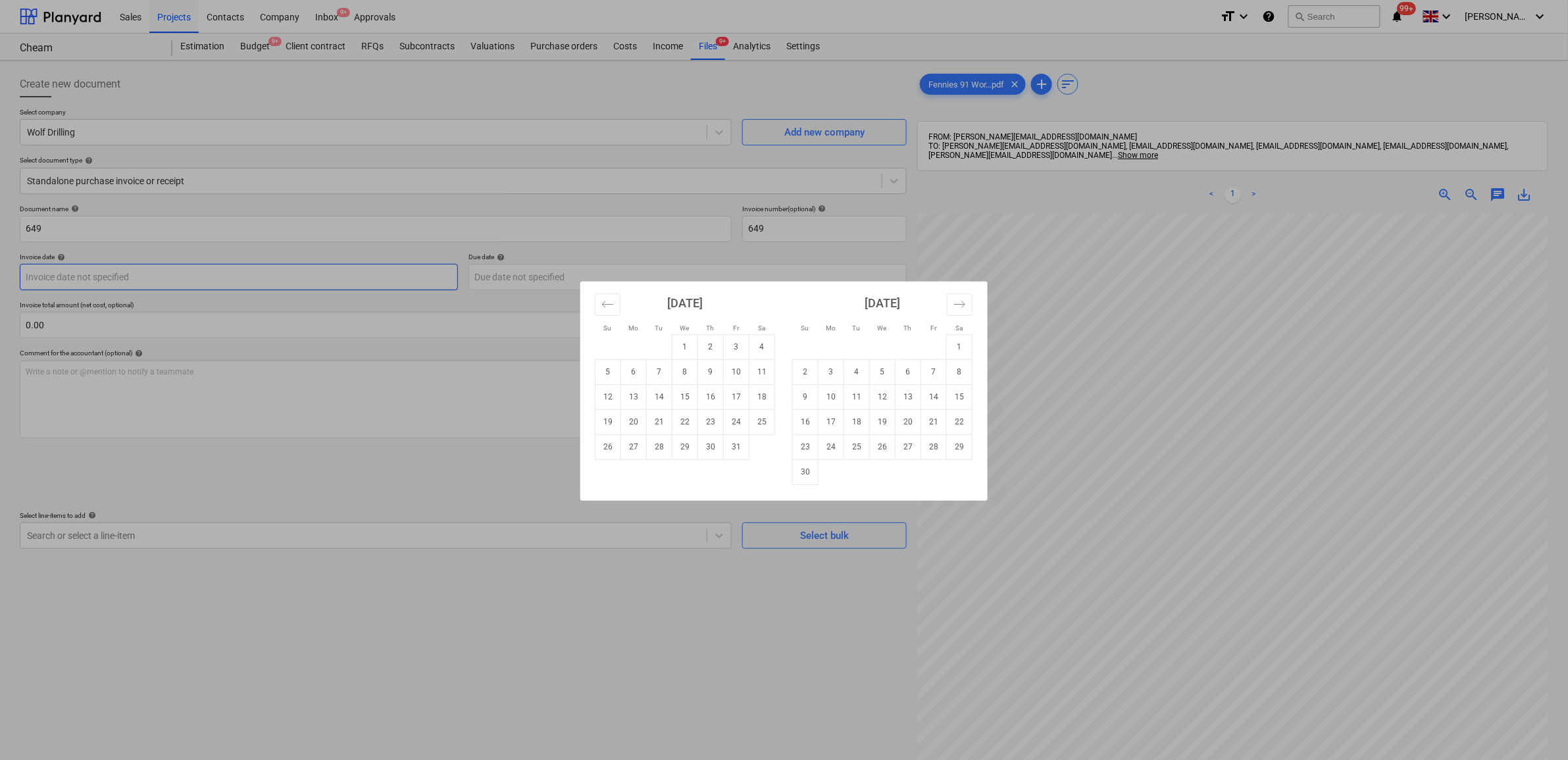
click at [254, 289] on body "Sales Projects Contacts Company Inbox 9+ Approvals format_size keyboard_arrow_d…" at bounding box center [784, 380] width 1568 height 760
click at [602, 301] on icon "Move backward to switch to the previous month." at bounding box center [607, 304] width 12 height 12
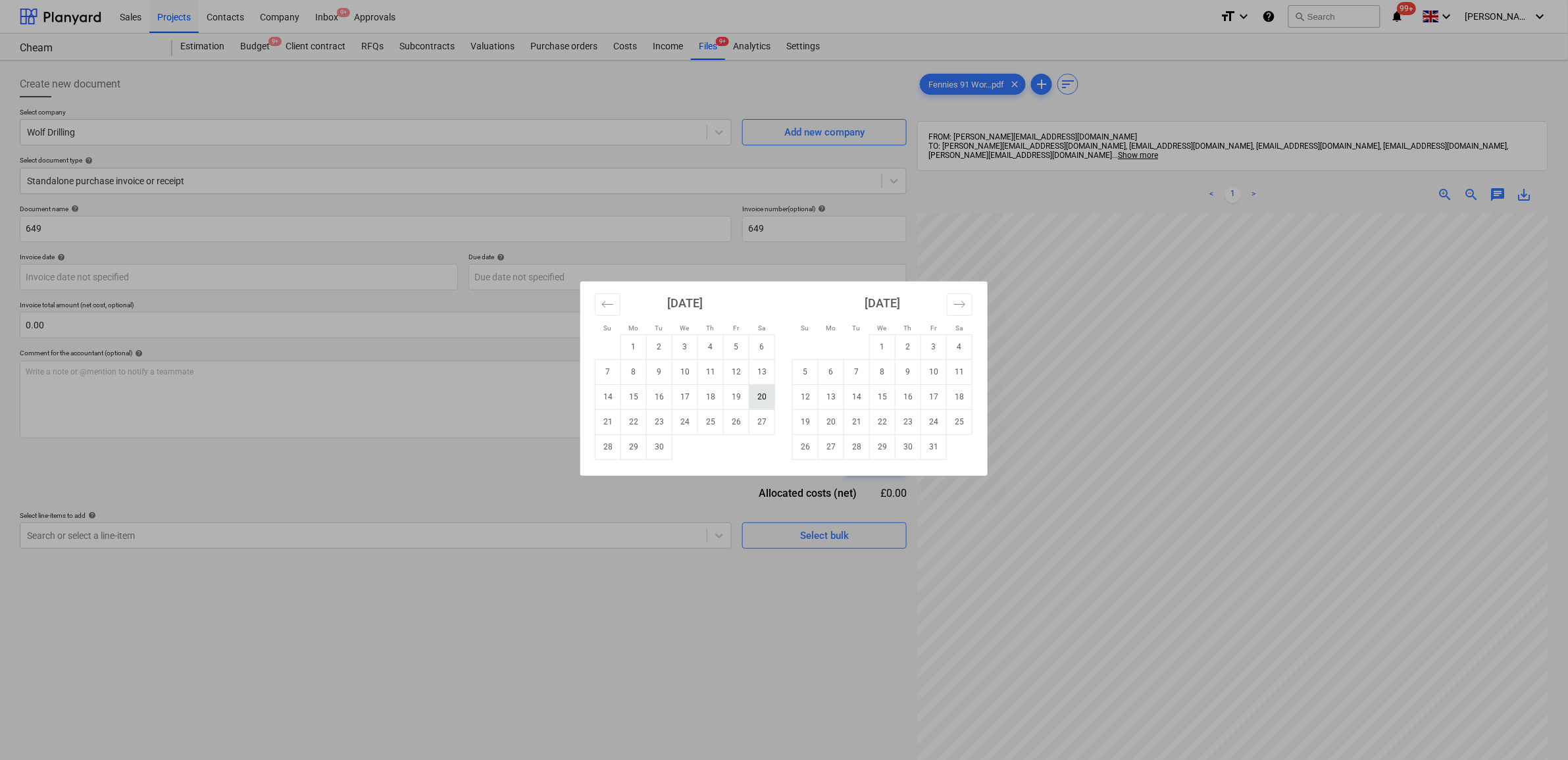
click at [762, 399] on td "20" at bounding box center [762, 397] width 26 height 25
type input "[DATE]"
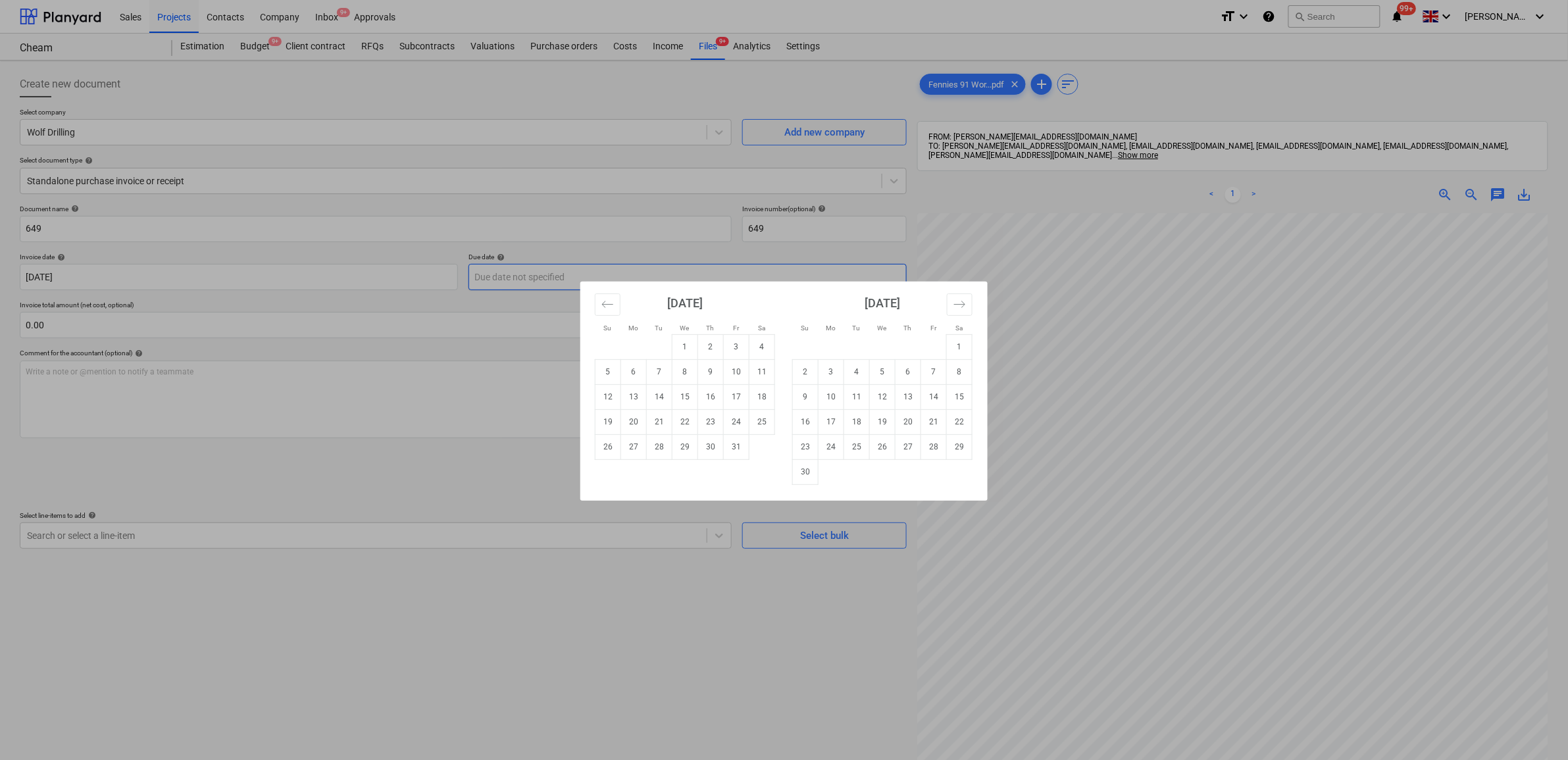
click at [614, 271] on body "Sales Projects Contacts Company Inbox 9+ Approvals format_size keyboard_arrow_d…" at bounding box center [784, 380] width 1568 height 760
click at [710, 446] on td "30" at bounding box center [710, 447] width 26 height 25
type input "[DATE]"
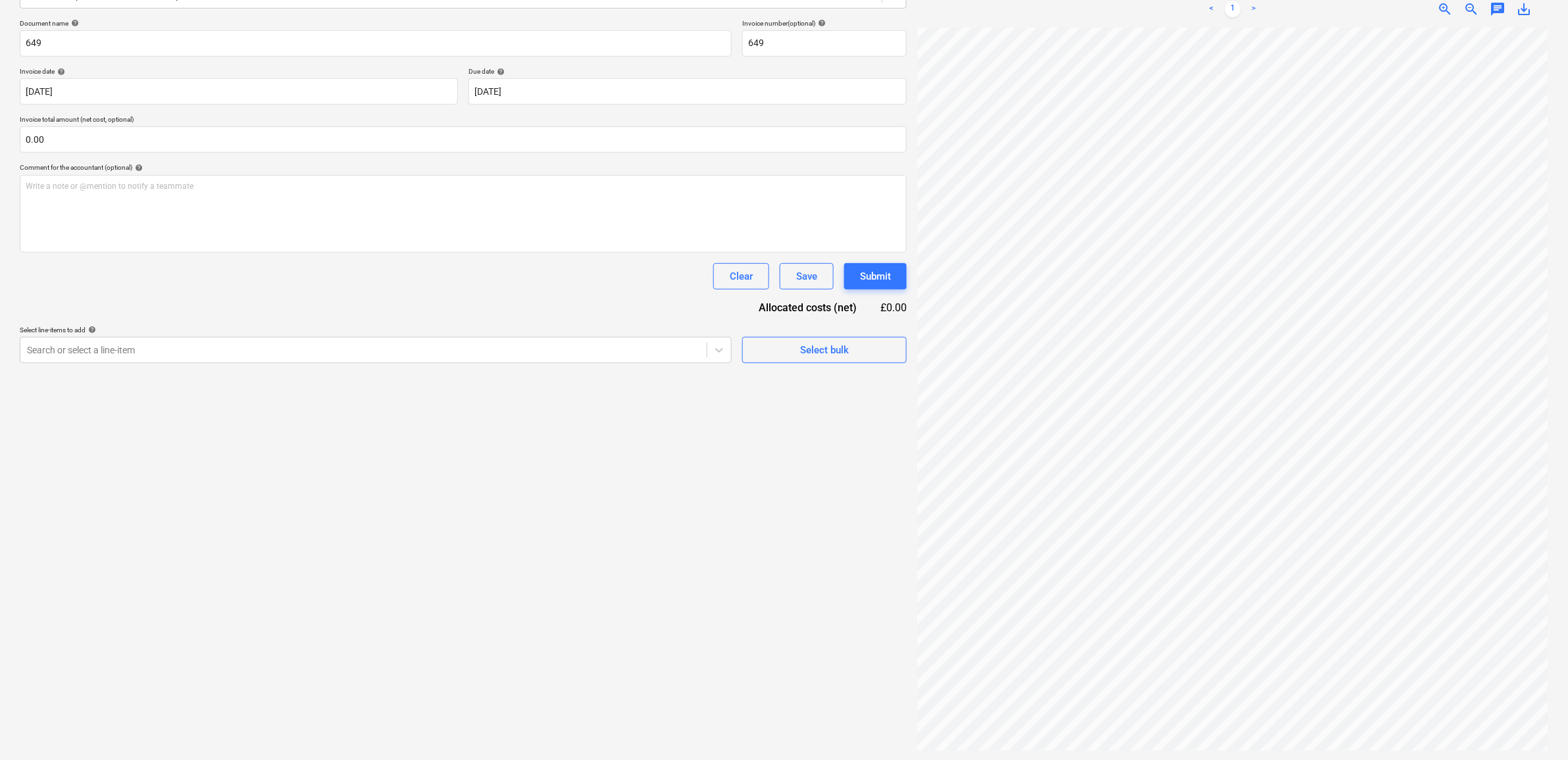
scroll to position [186, 0]
click at [372, 346] on div at bounding box center [363, 349] width 673 height 13
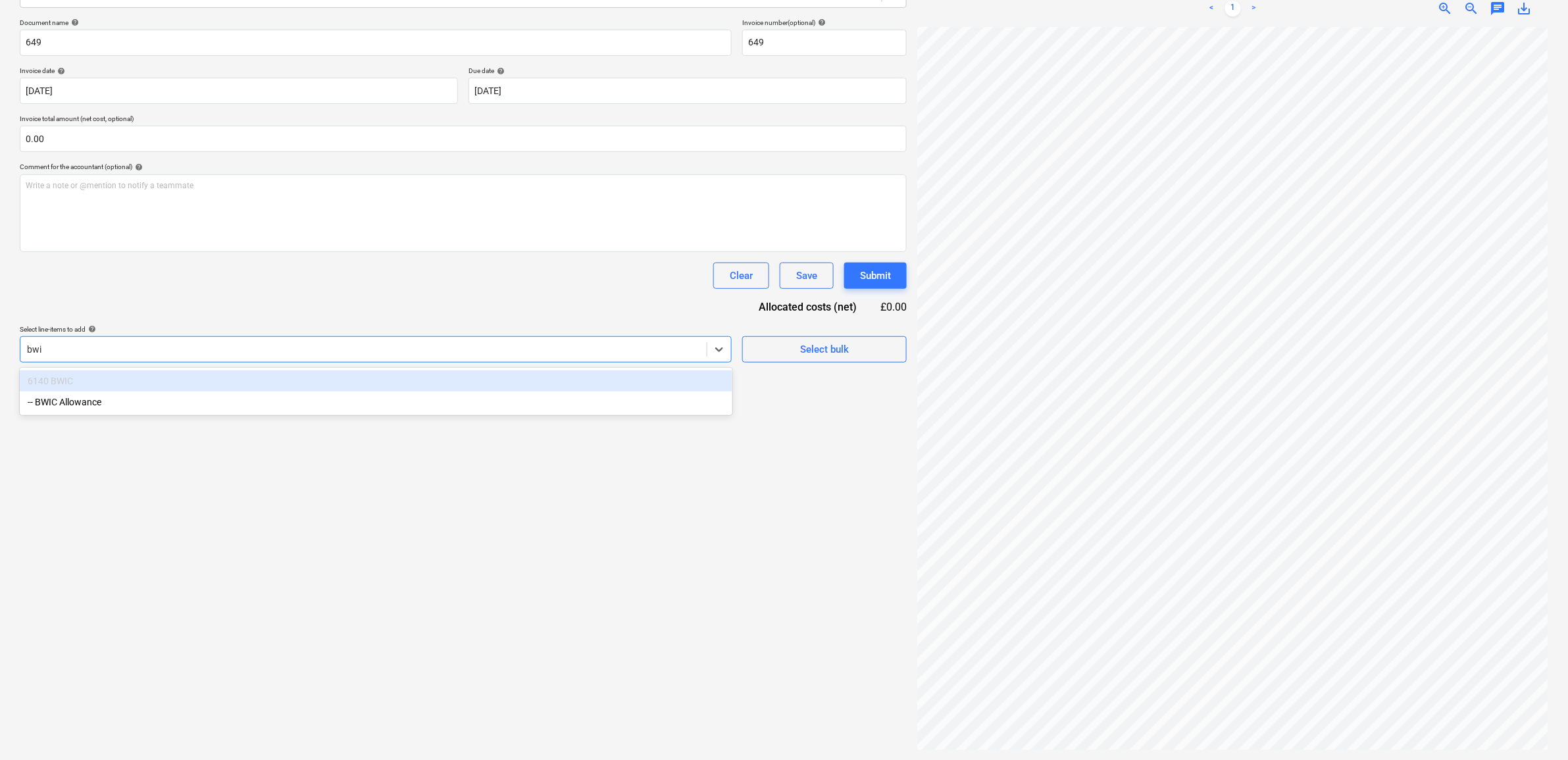
type input "bwic"
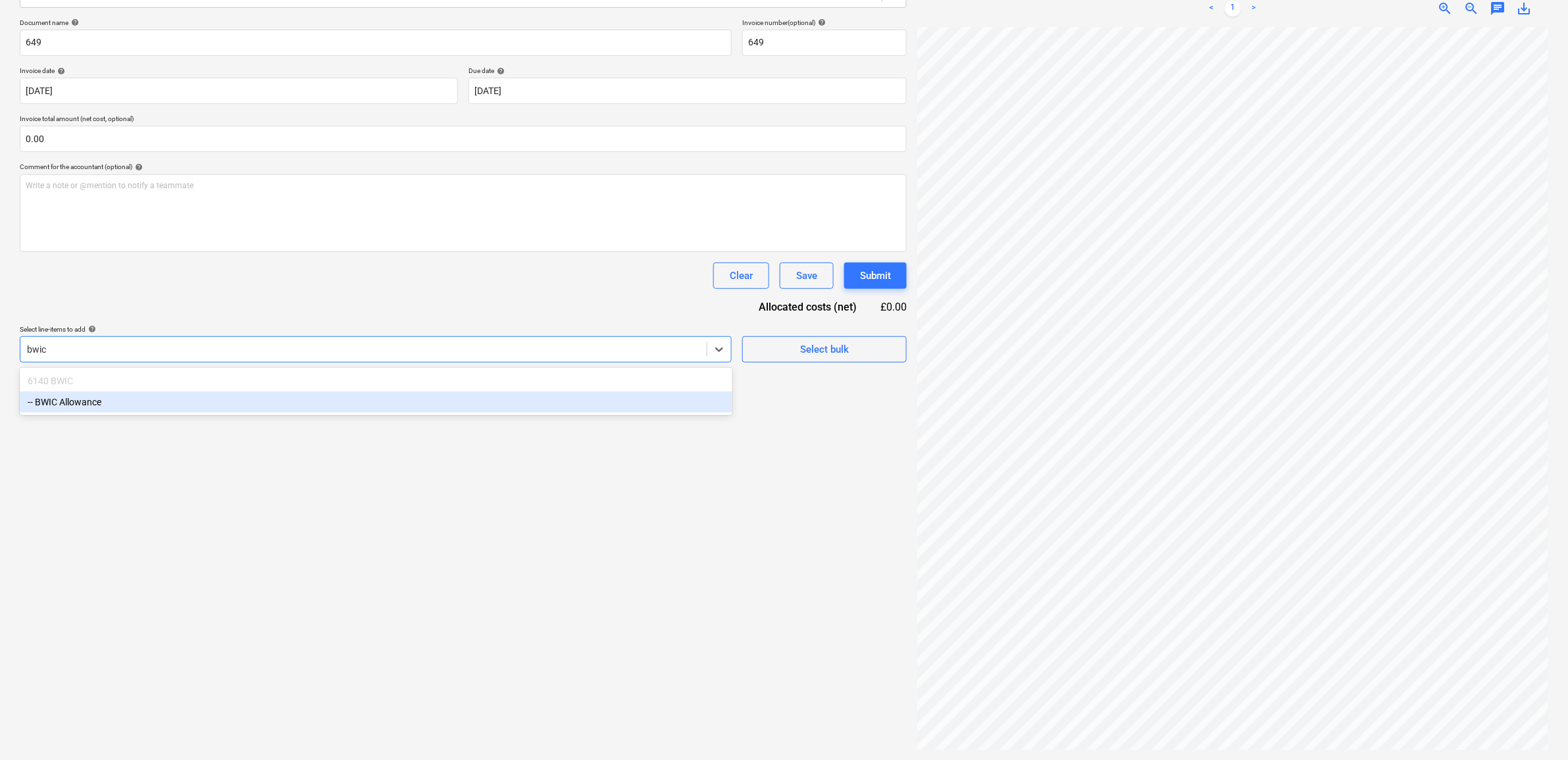
click at [341, 410] on div "-- BWIC Allowance" at bounding box center [376, 402] width 712 height 21
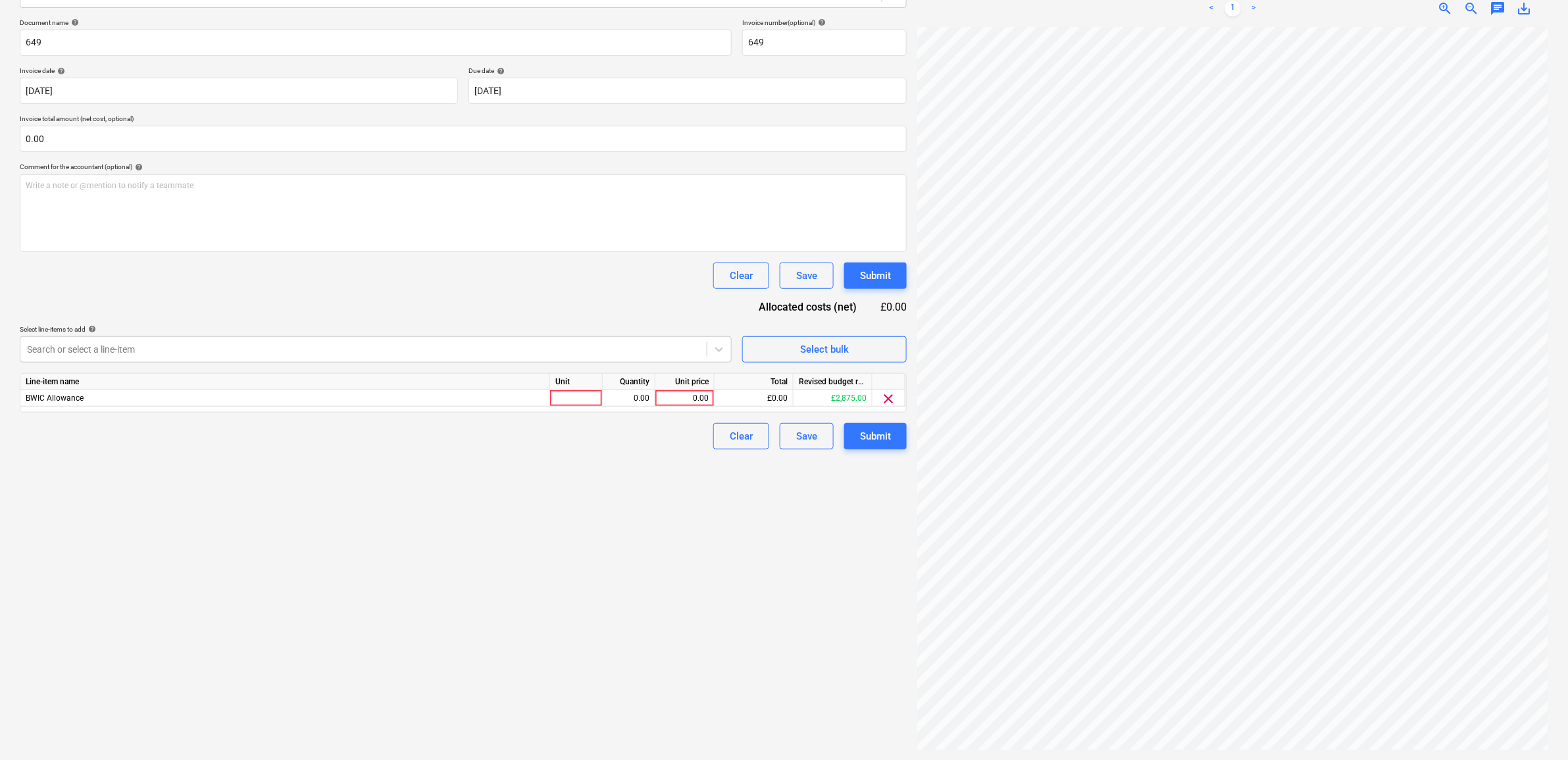
click at [362, 302] on div "Document name help 649 Invoice number (optional) help 649 Invoice date help [DA…" at bounding box center [463, 233] width 887 height 431
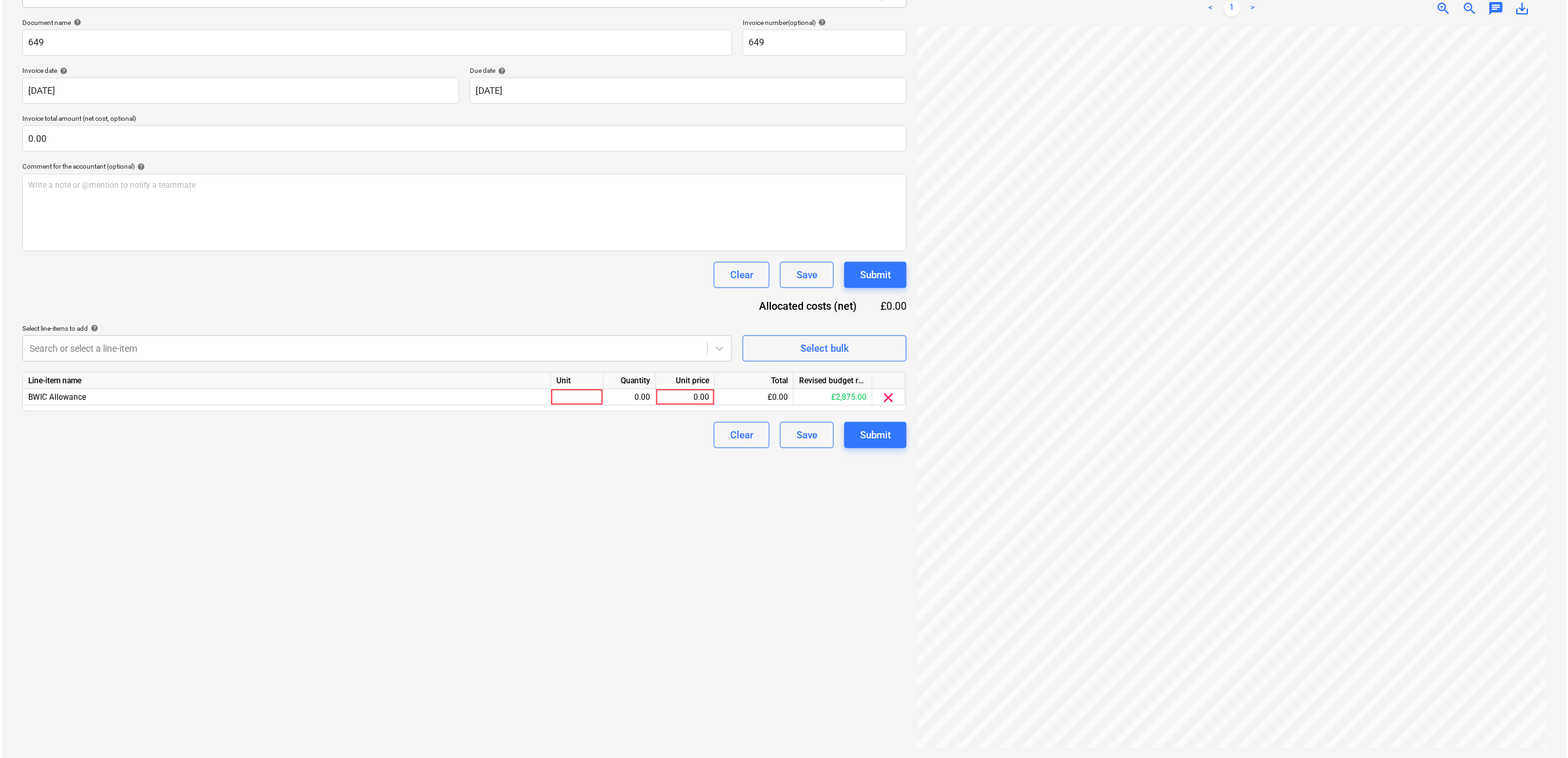
scroll to position [132, 80]
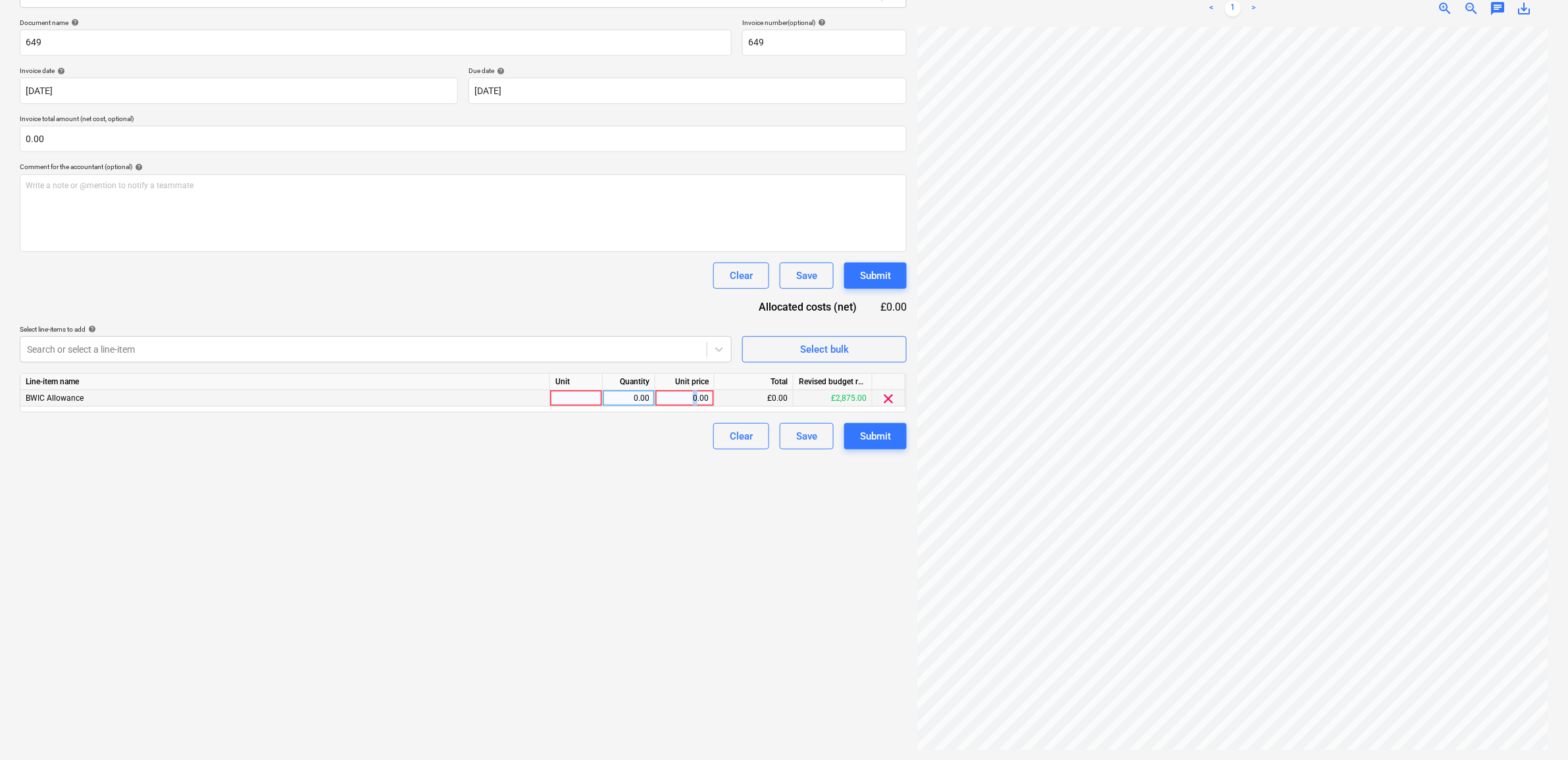
click at [694, 399] on div "0.00" at bounding box center [685, 398] width 48 height 16
type input "1570"
click at [685, 574] on div "Create new document Select company Wolf Drilling Add new company Select documen…" at bounding box center [463, 317] width 897 height 876
click at [872, 437] on div "Submit" at bounding box center [876, 436] width 31 height 17
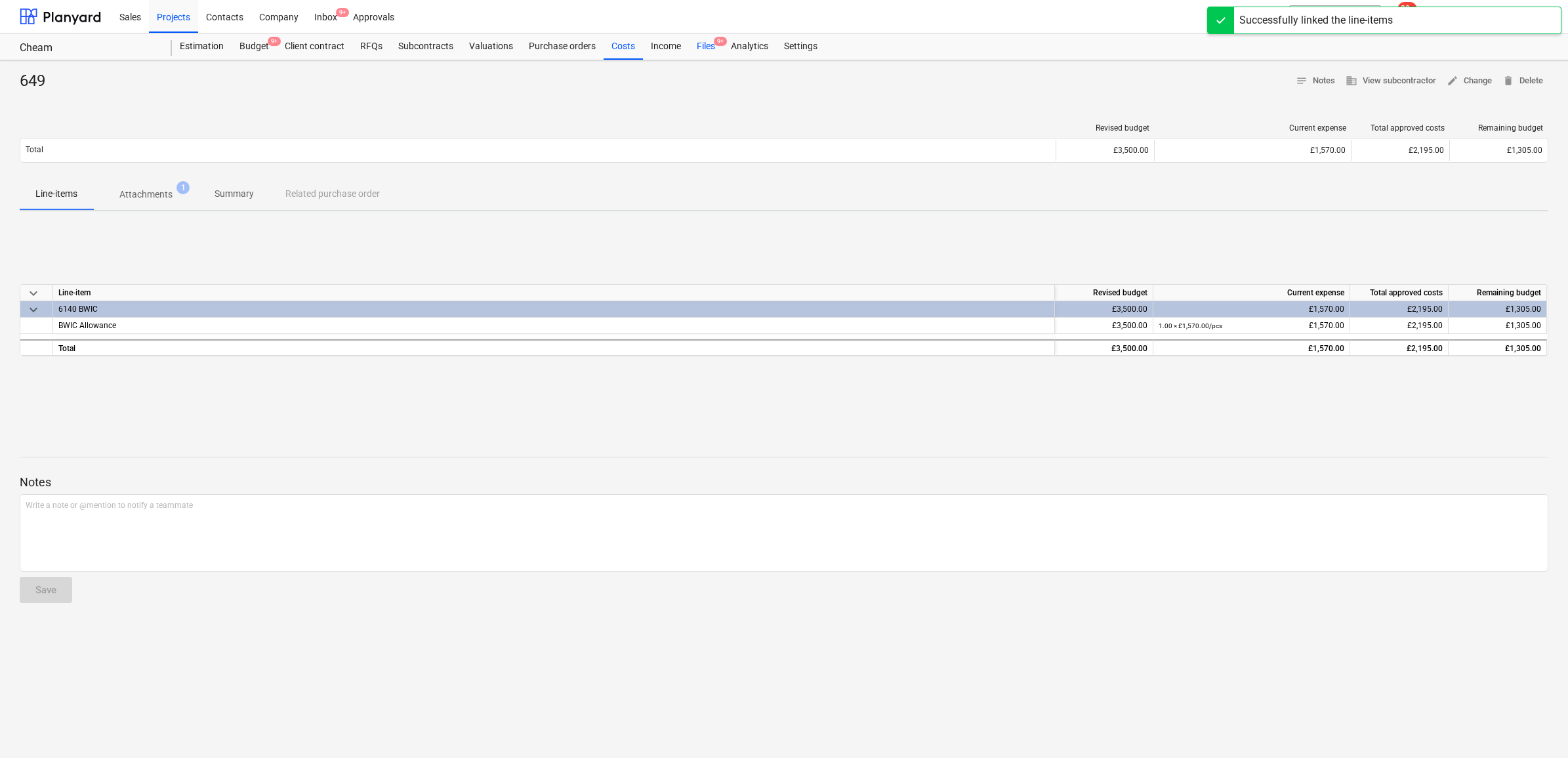
click at [699, 46] on div "Files 9+" at bounding box center [706, 46] width 34 height 26
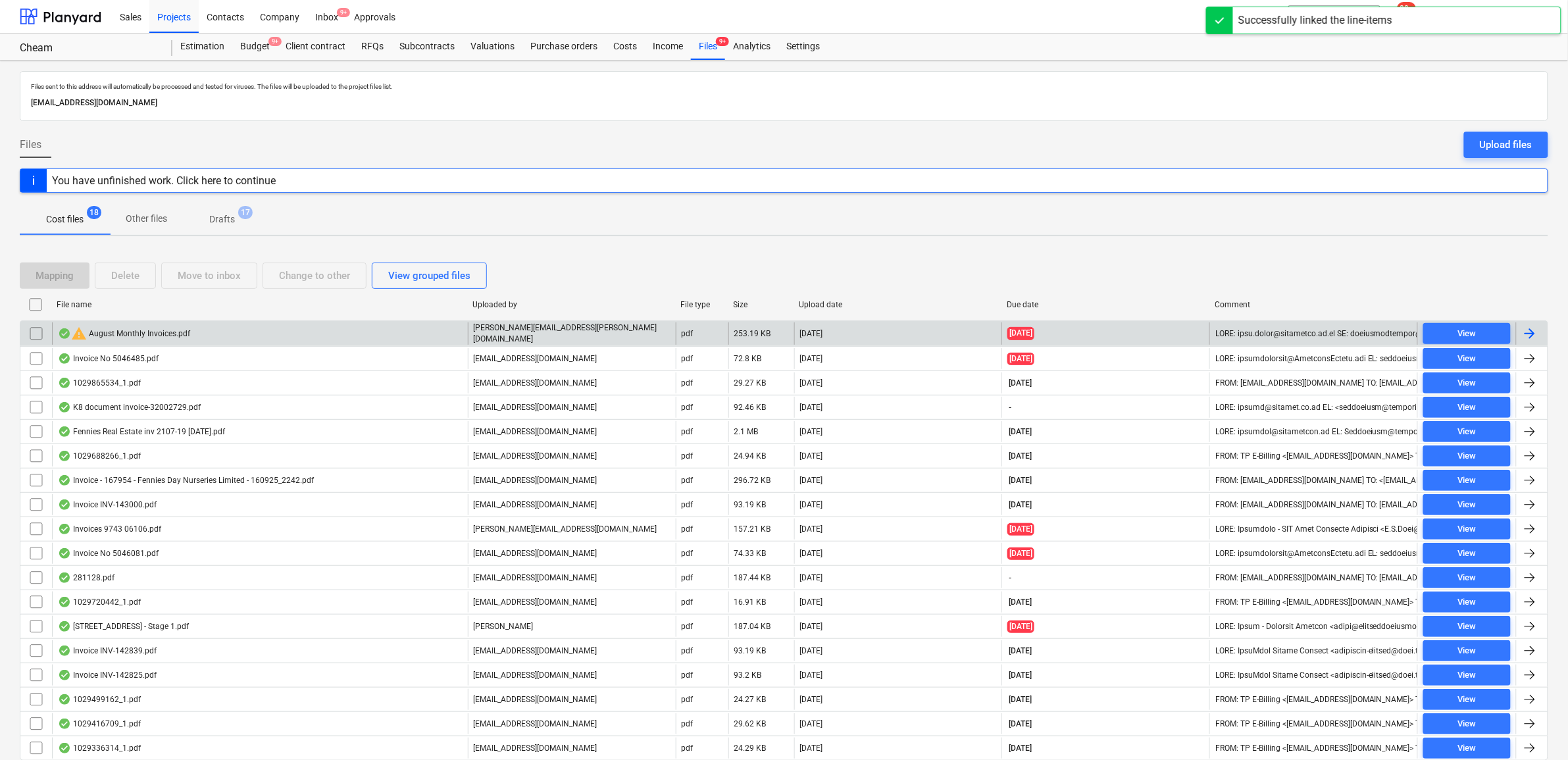
click at [1543, 327] on div at bounding box center [1531, 334] width 31 height 23
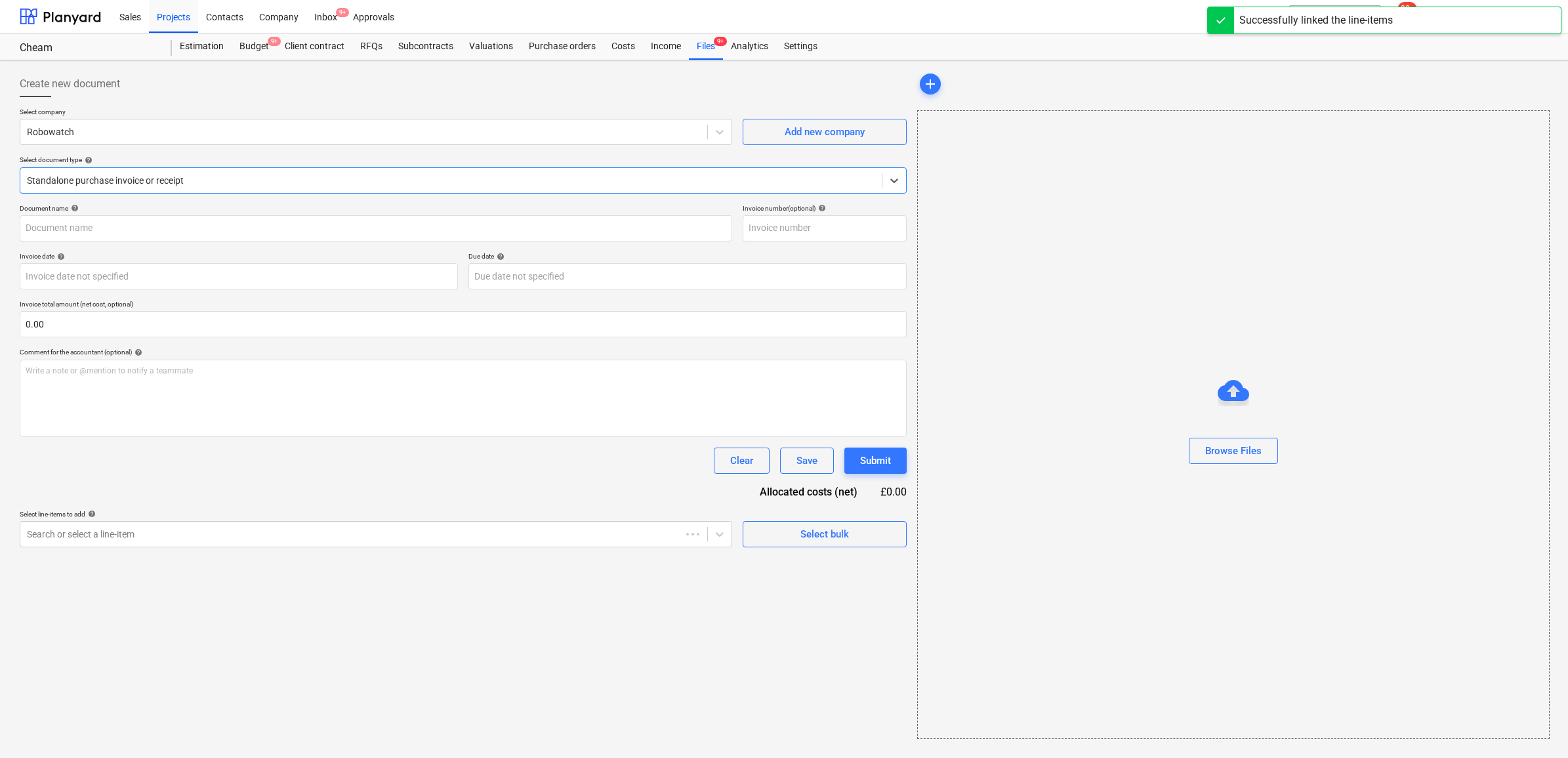
type input "August Monthly Invoices.pdf"
type input "01 Aug 2025"
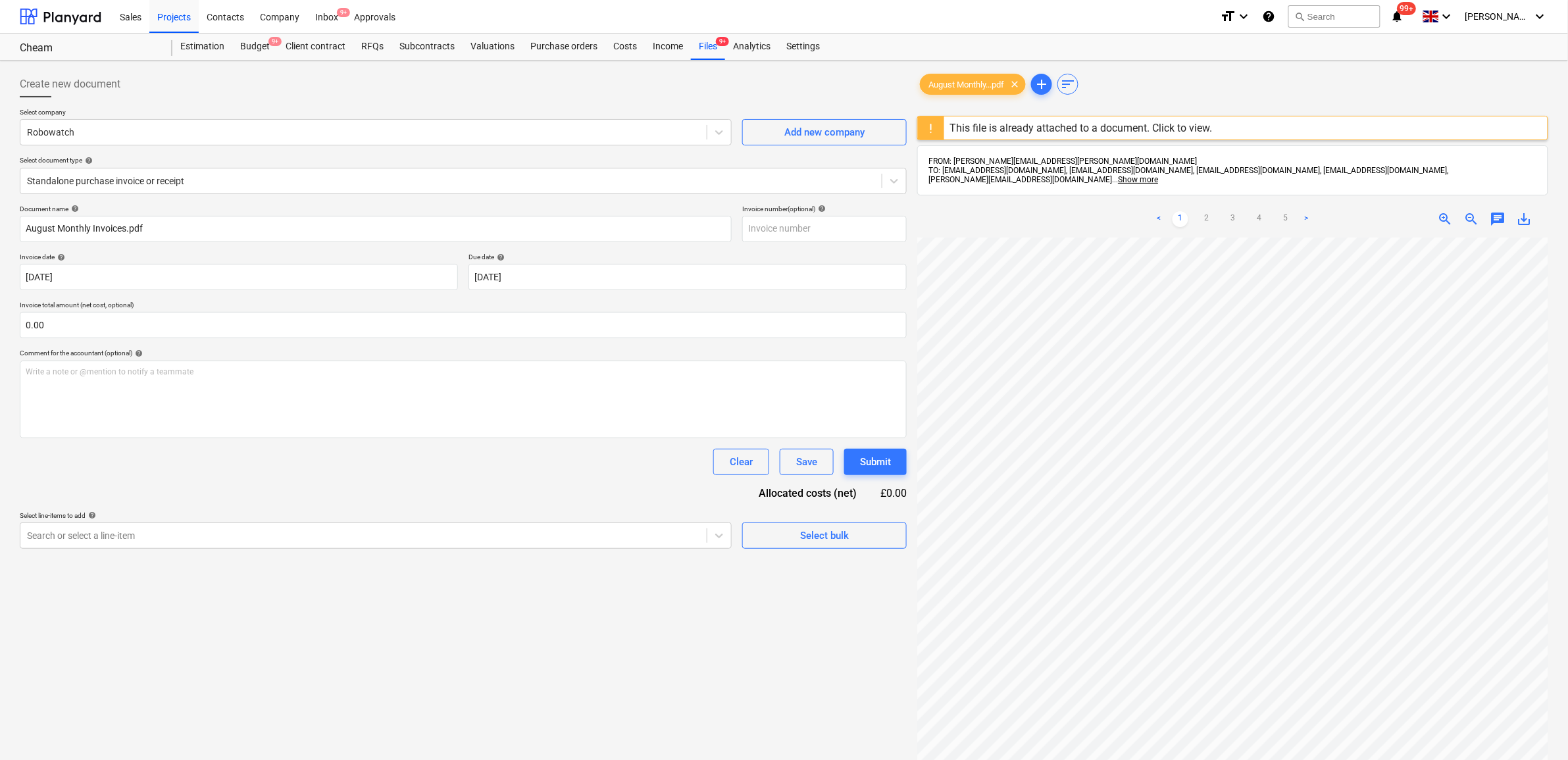
scroll to position [7, 61]
drag, startPoint x: 169, startPoint y: 227, endPoint x: -183, endPoint y: 222, distance: 352.0
click at [0, 222] on html "Sales Projects Contacts Company Inbox 9+ Approvals format_size keyboard_arrow_d…" at bounding box center [784, 380] width 1568 height 760
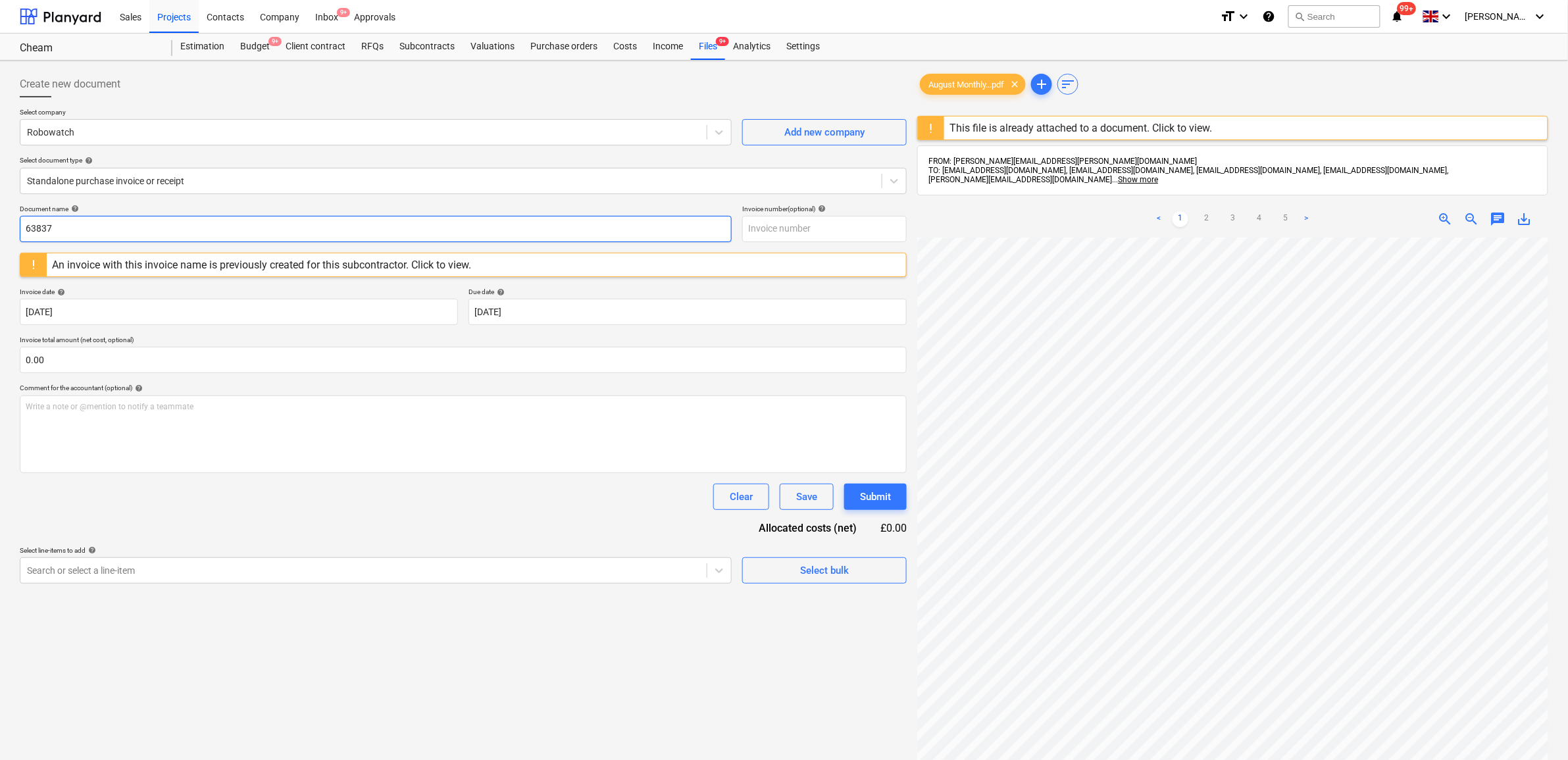
drag, startPoint x: 64, startPoint y: 231, endPoint x: -27, endPoint y: 216, distance: 92.2
click at [0, 216] on html "Sales Projects Contacts Company Inbox 9+ Approvals format_size keyboard_arrow_d…" at bounding box center [784, 380] width 1568 height 760
type input "63837"
click at [813, 227] on input "text" at bounding box center [824, 230] width 164 height 27
paste input "63837"
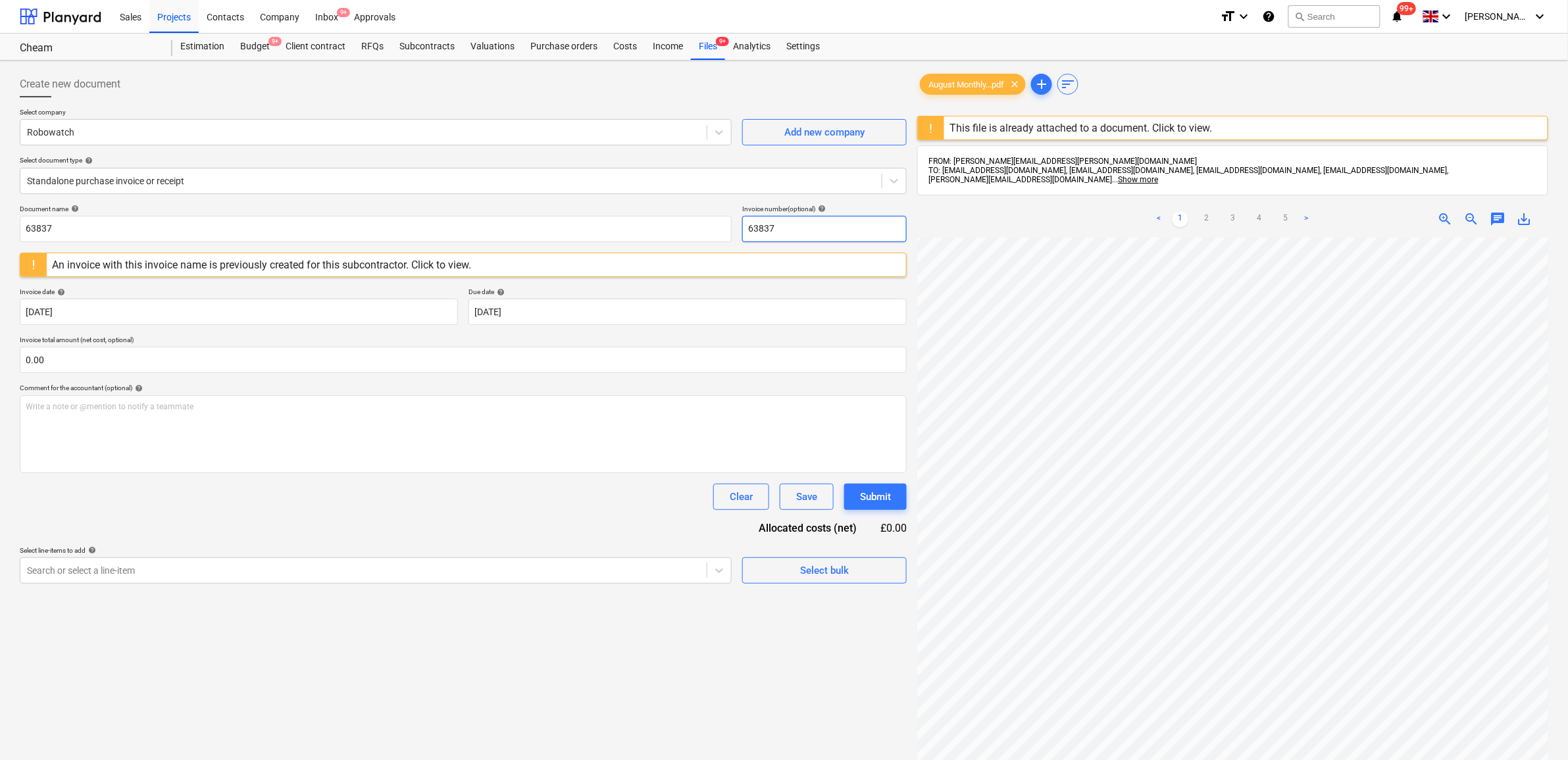
type input "63837"
click at [431, 515] on div "Document name help 63837 Invoice number (optional) help 63837 An invoice with t…" at bounding box center [463, 395] width 887 height 380
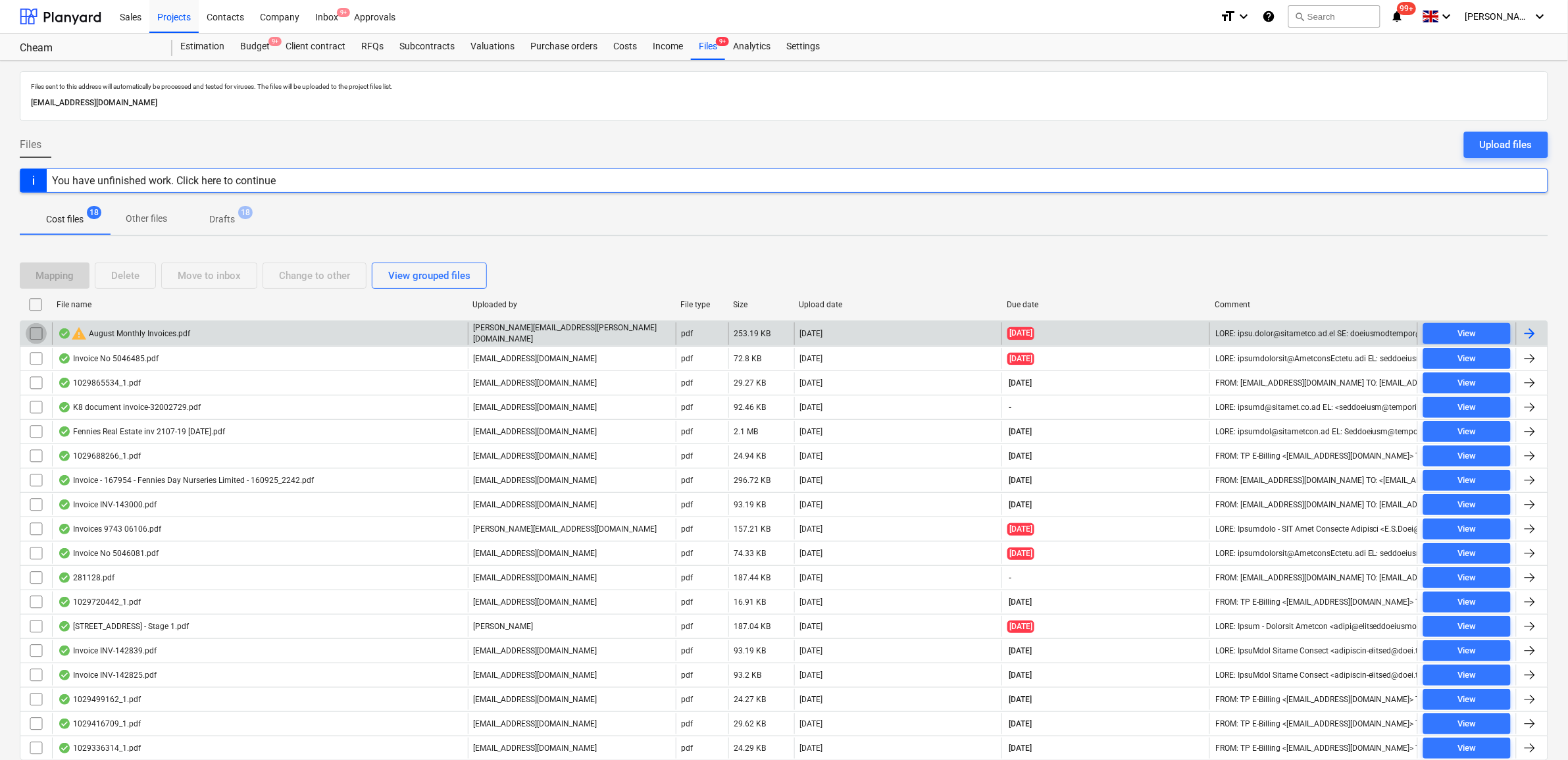
click at [34, 331] on input "checkbox" at bounding box center [36, 334] width 21 height 21
click at [140, 273] on button "Delete" at bounding box center [125, 276] width 62 height 27
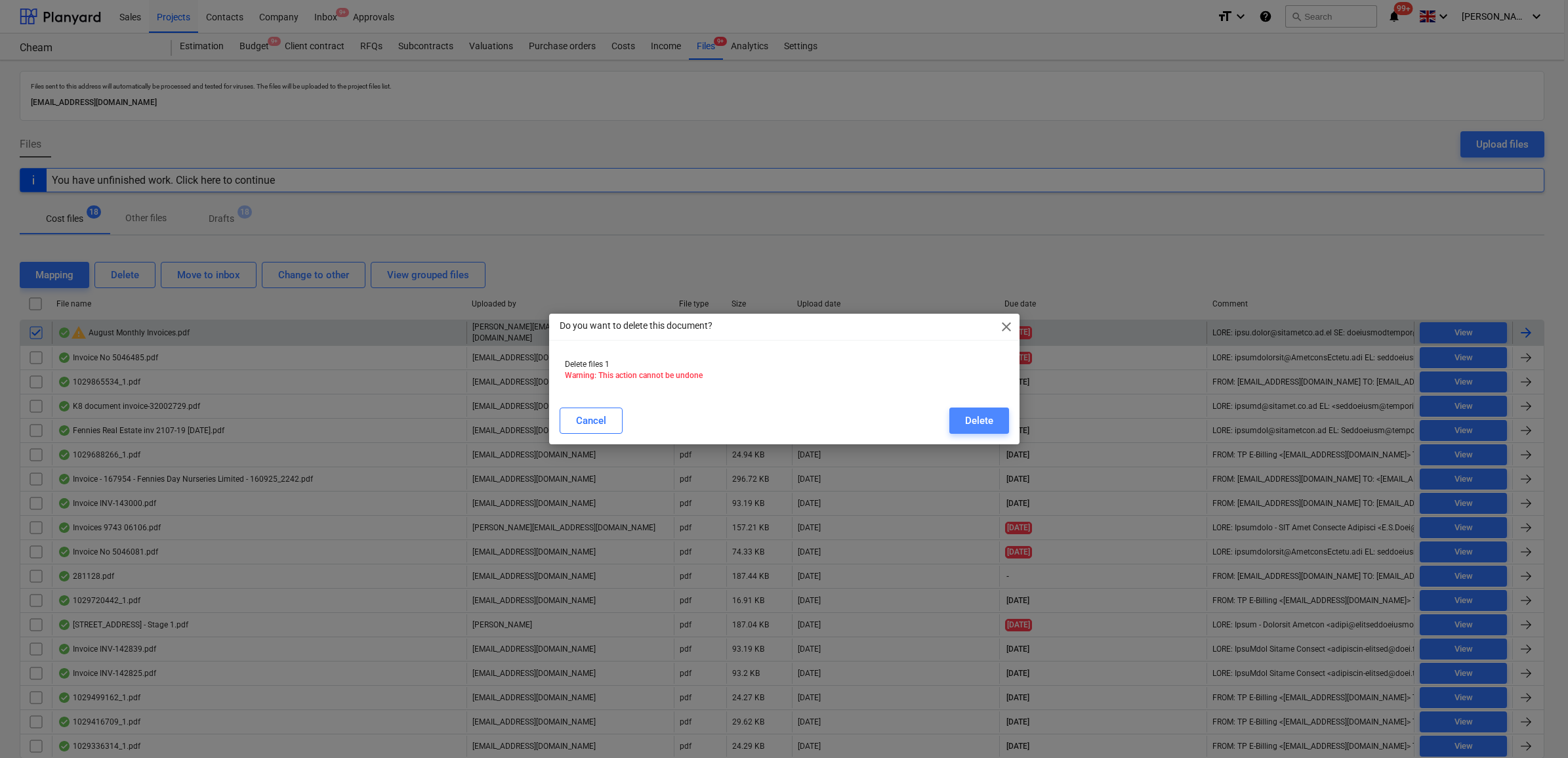
click at [978, 423] on div "Delete" at bounding box center [980, 421] width 28 height 17
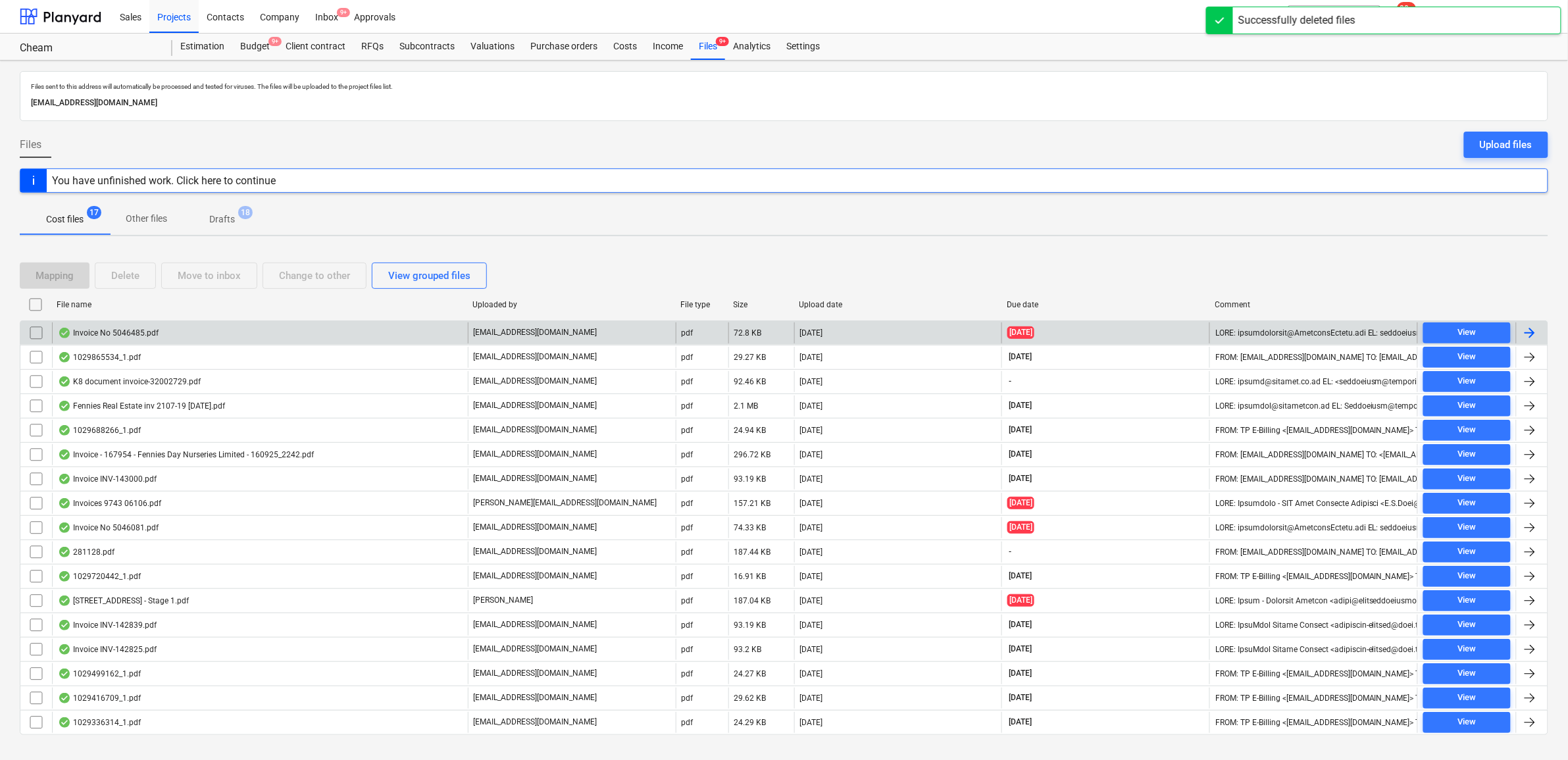
click at [1527, 333] on div at bounding box center [1530, 333] width 16 height 16
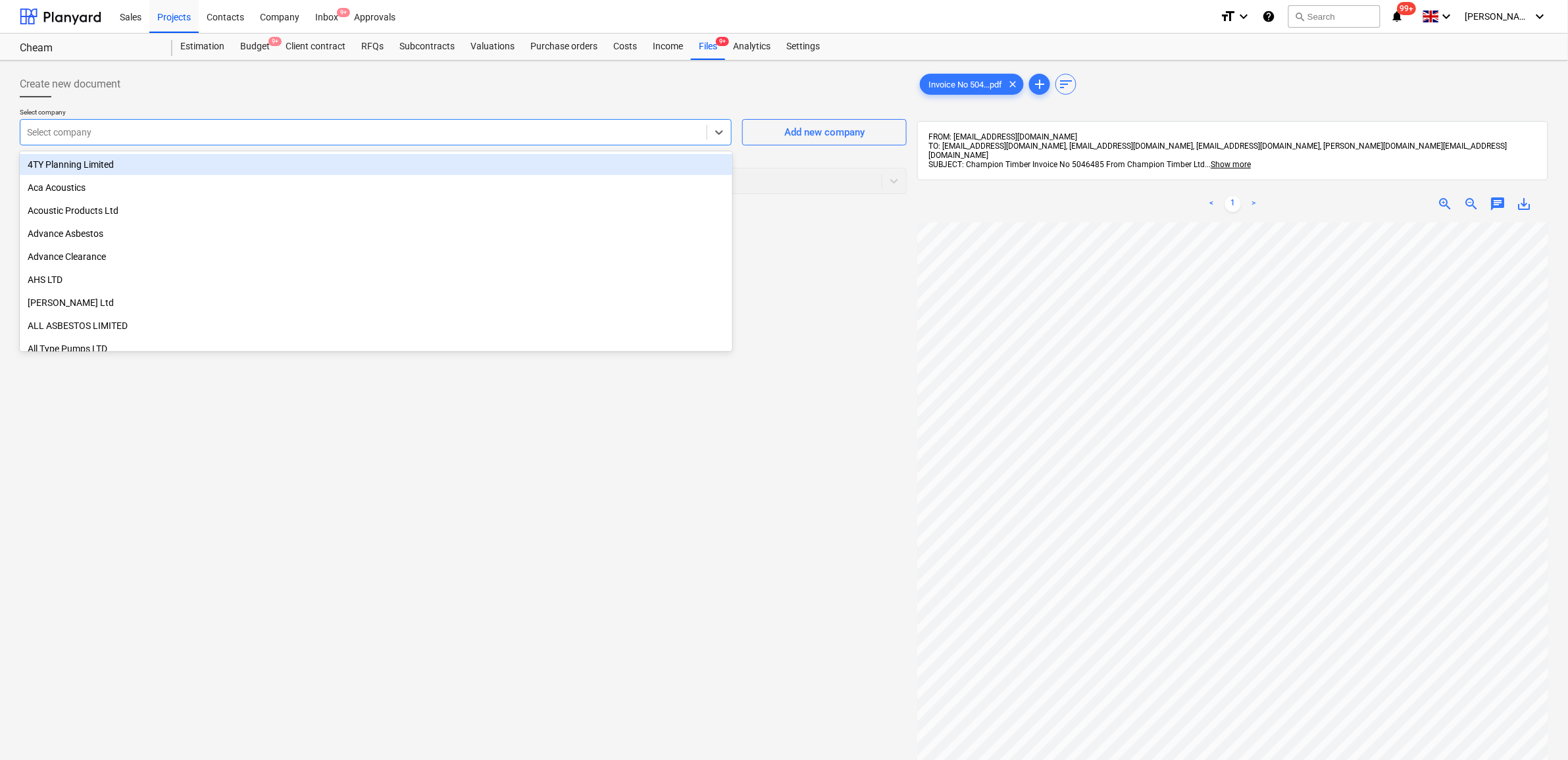
click at [485, 130] on div at bounding box center [363, 133] width 673 height 13
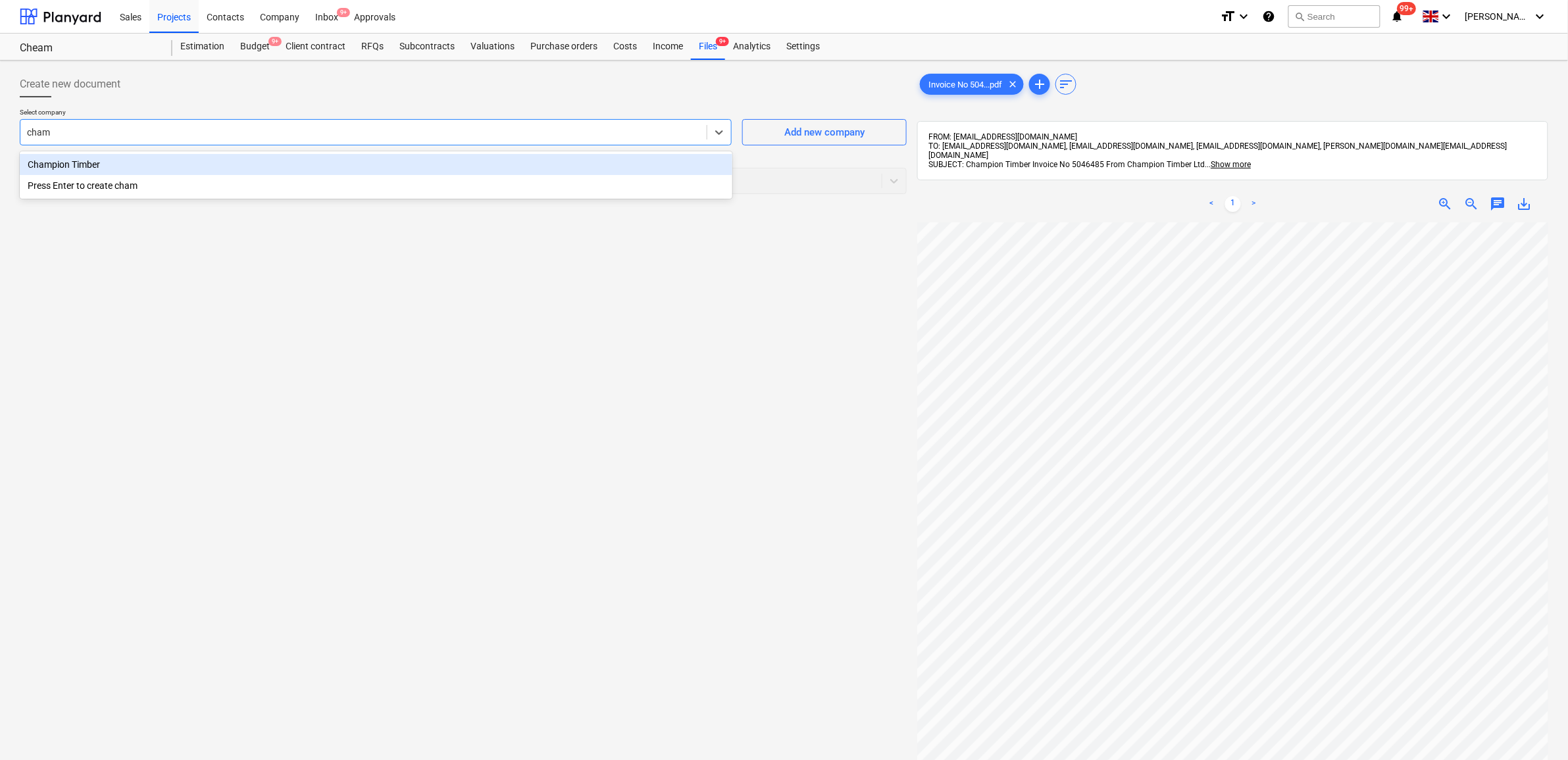
type input "champ"
click at [448, 160] on div "Champion Timber" at bounding box center [376, 164] width 712 height 21
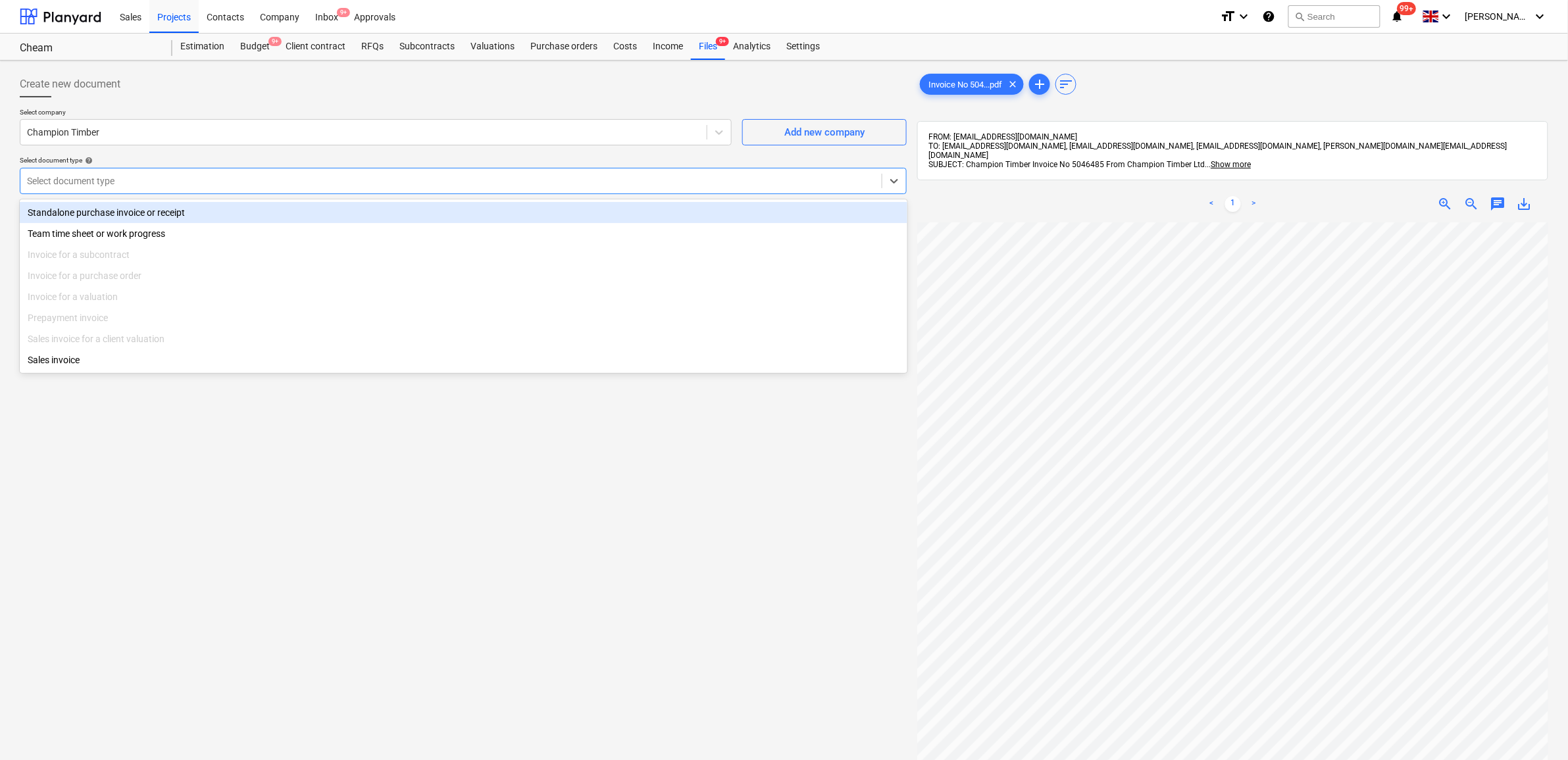
click at [423, 184] on div at bounding box center [451, 181] width 848 height 13
click at [388, 209] on div "Standalone purchase invoice or receipt" at bounding box center [464, 213] width 888 height 21
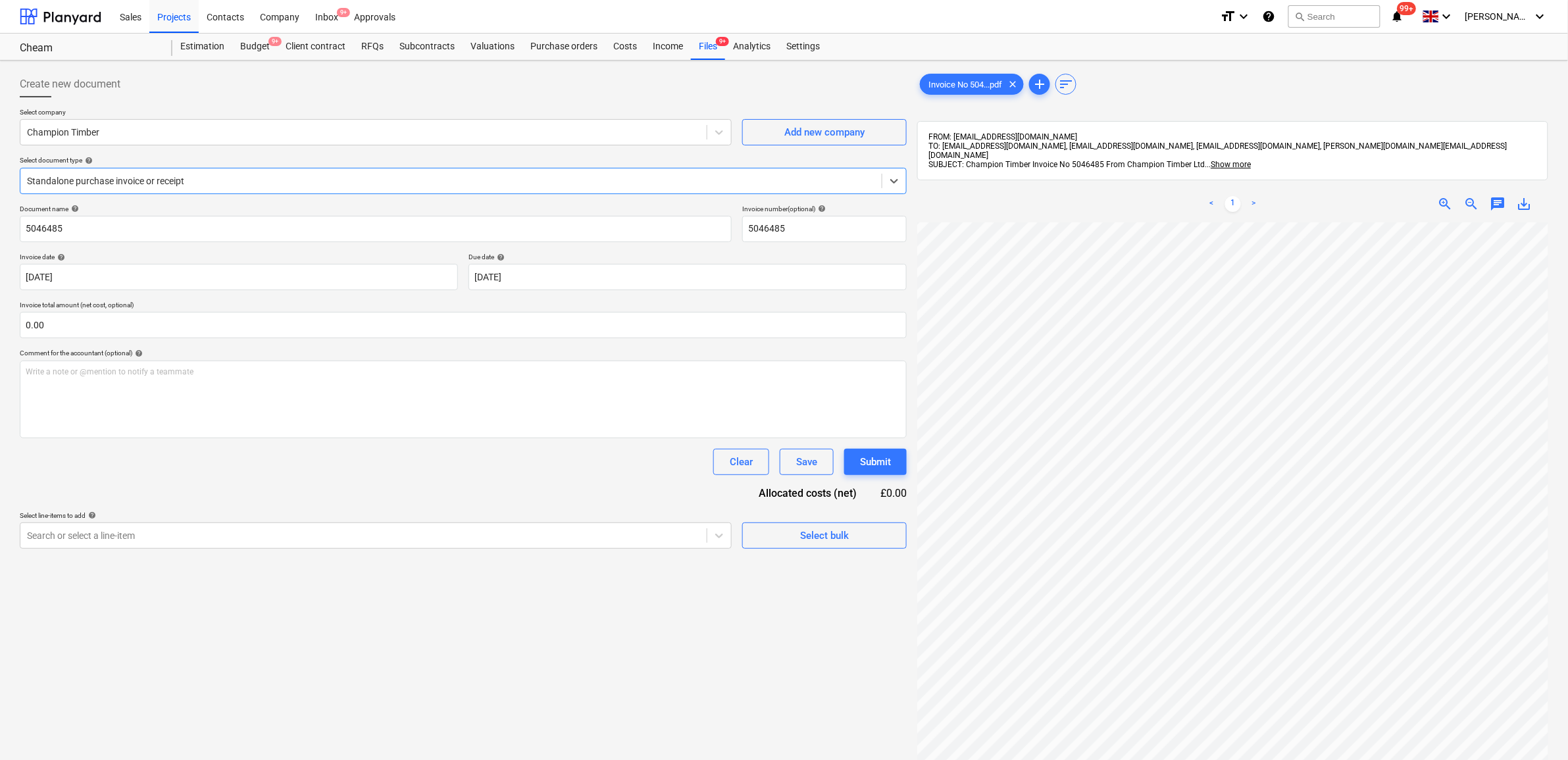
scroll to position [83, 0]
click at [697, 534] on div at bounding box center [363, 536] width 673 height 13
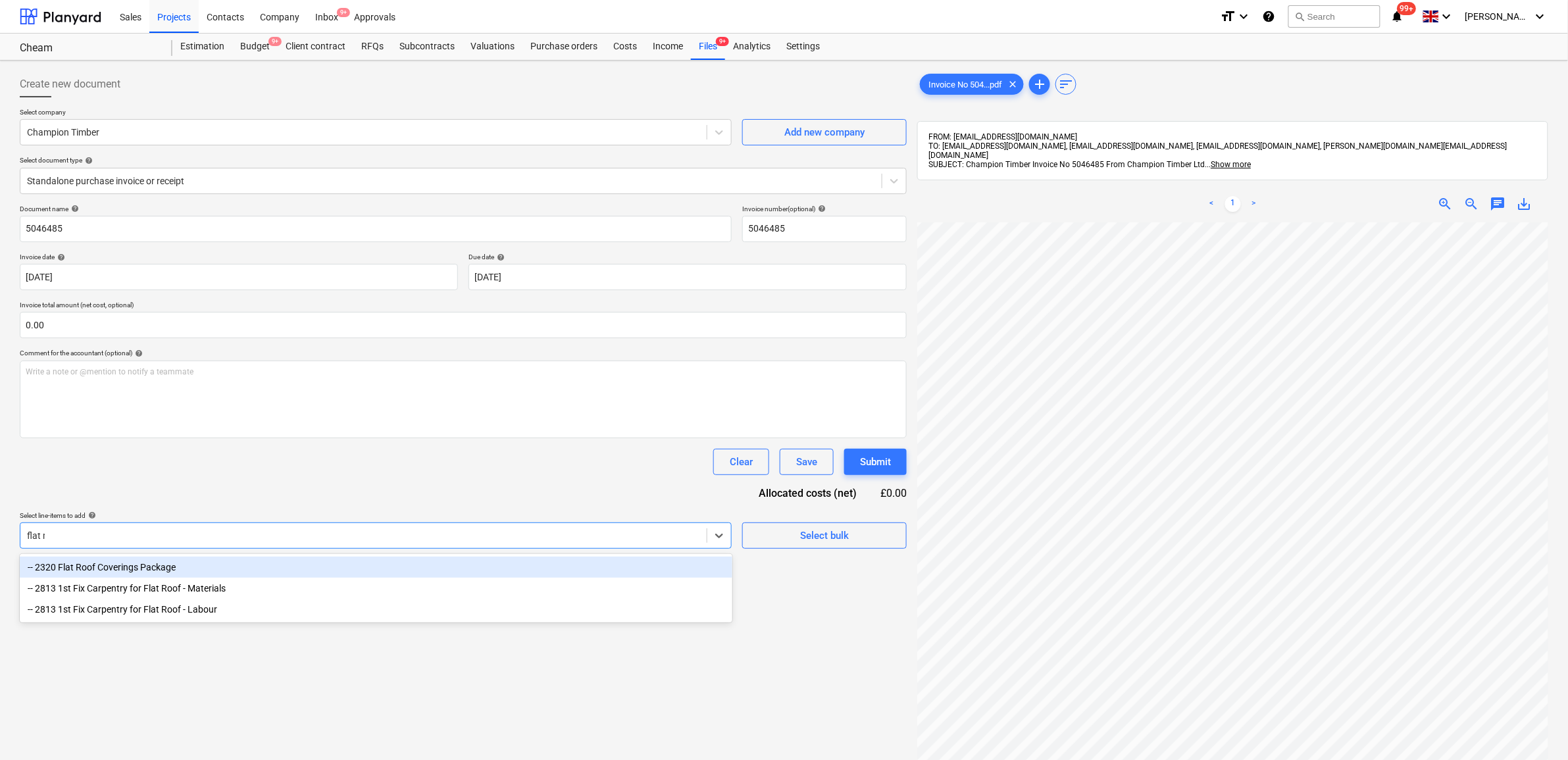
type input "flat ro"
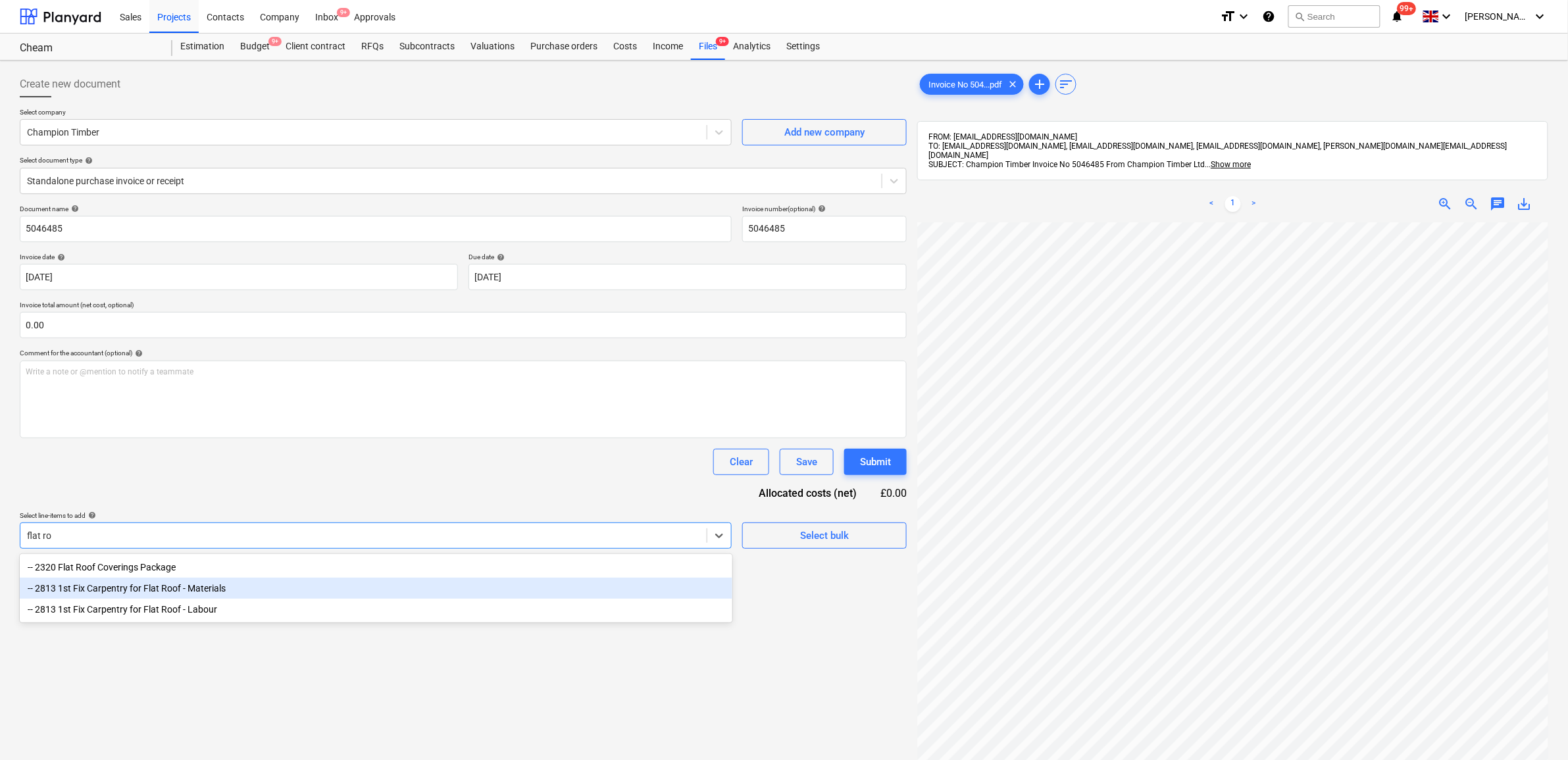
drag, startPoint x: 344, startPoint y: 584, endPoint x: 340, endPoint y: 536, distance: 48.2
click at [344, 584] on div "-- 2813 1st Fix Carpentry for Flat Roof - Materials" at bounding box center [376, 588] width 712 height 21
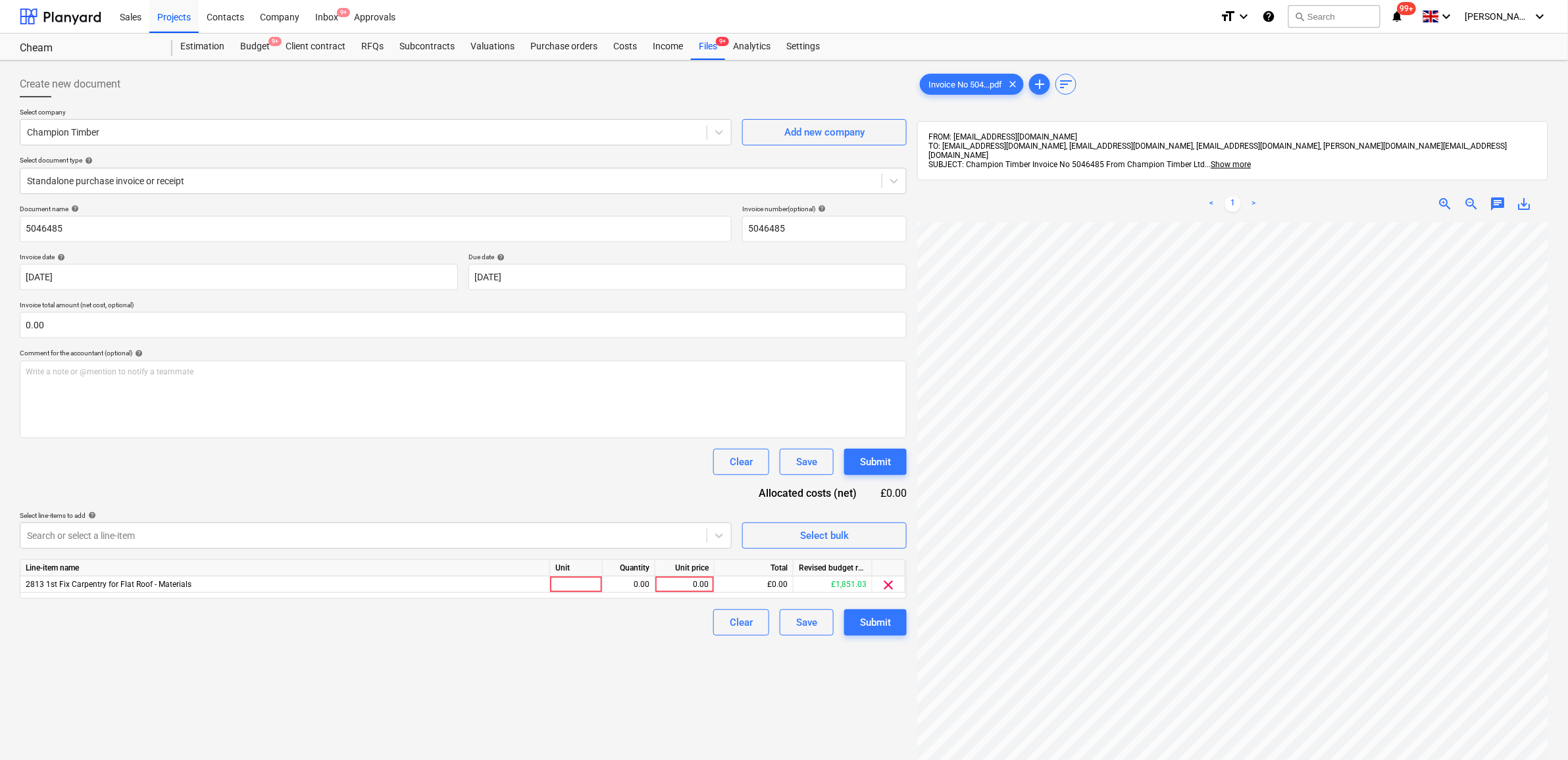
click at [323, 465] on div "Clear Save Submit" at bounding box center [463, 462] width 887 height 27
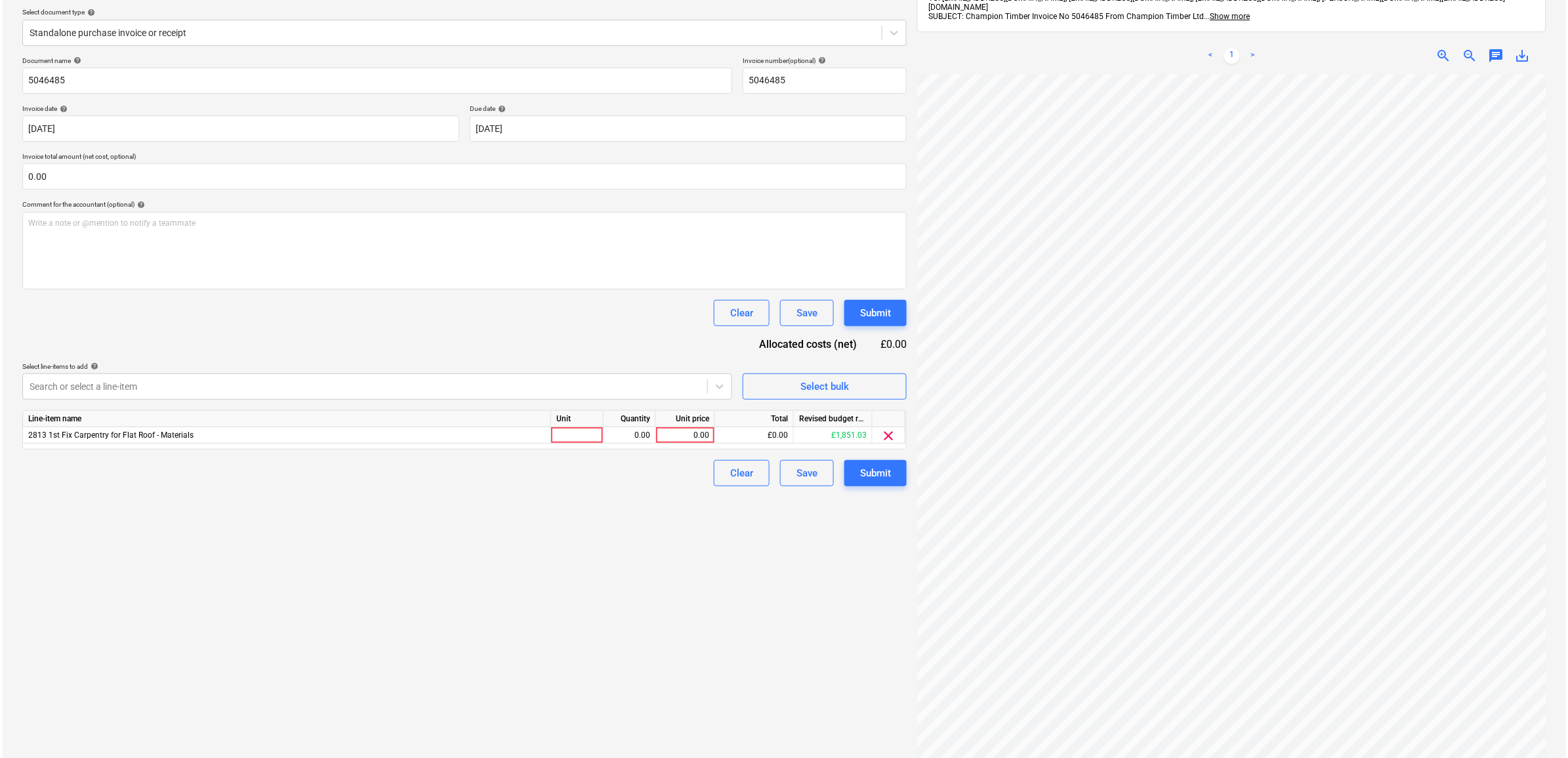
scroll to position [164, 0]
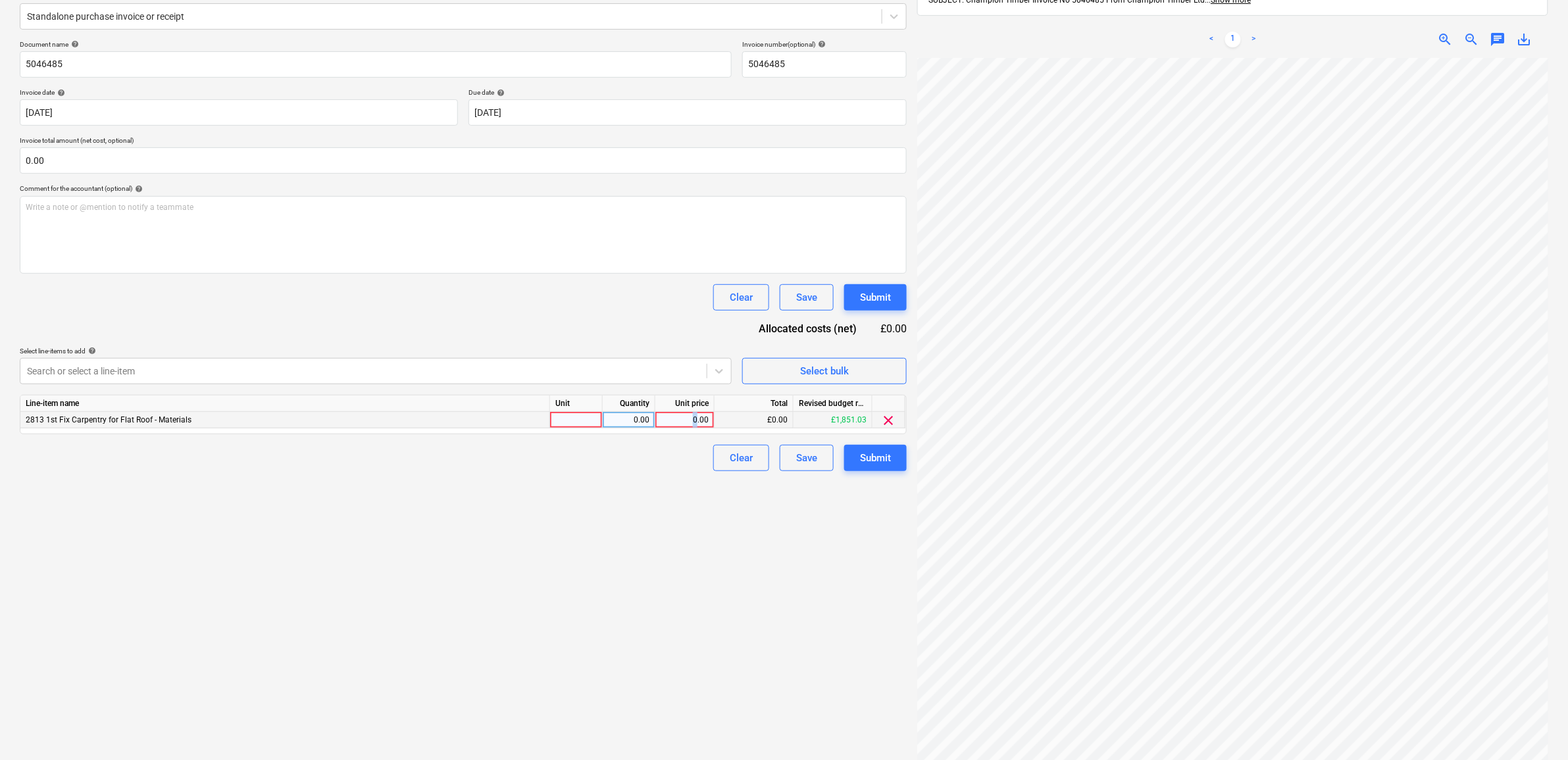
click at [694, 420] on div "0.00" at bounding box center [685, 419] width 48 height 16
type input "70.2"
click at [721, 532] on div "Create new document Select company Champion Timber Add new company Select docum…" at bounding box center [463, 343] width 897 height 885
click at [876, 453] on div "Submit" at bounding box center [876, 458] width 31 height 17
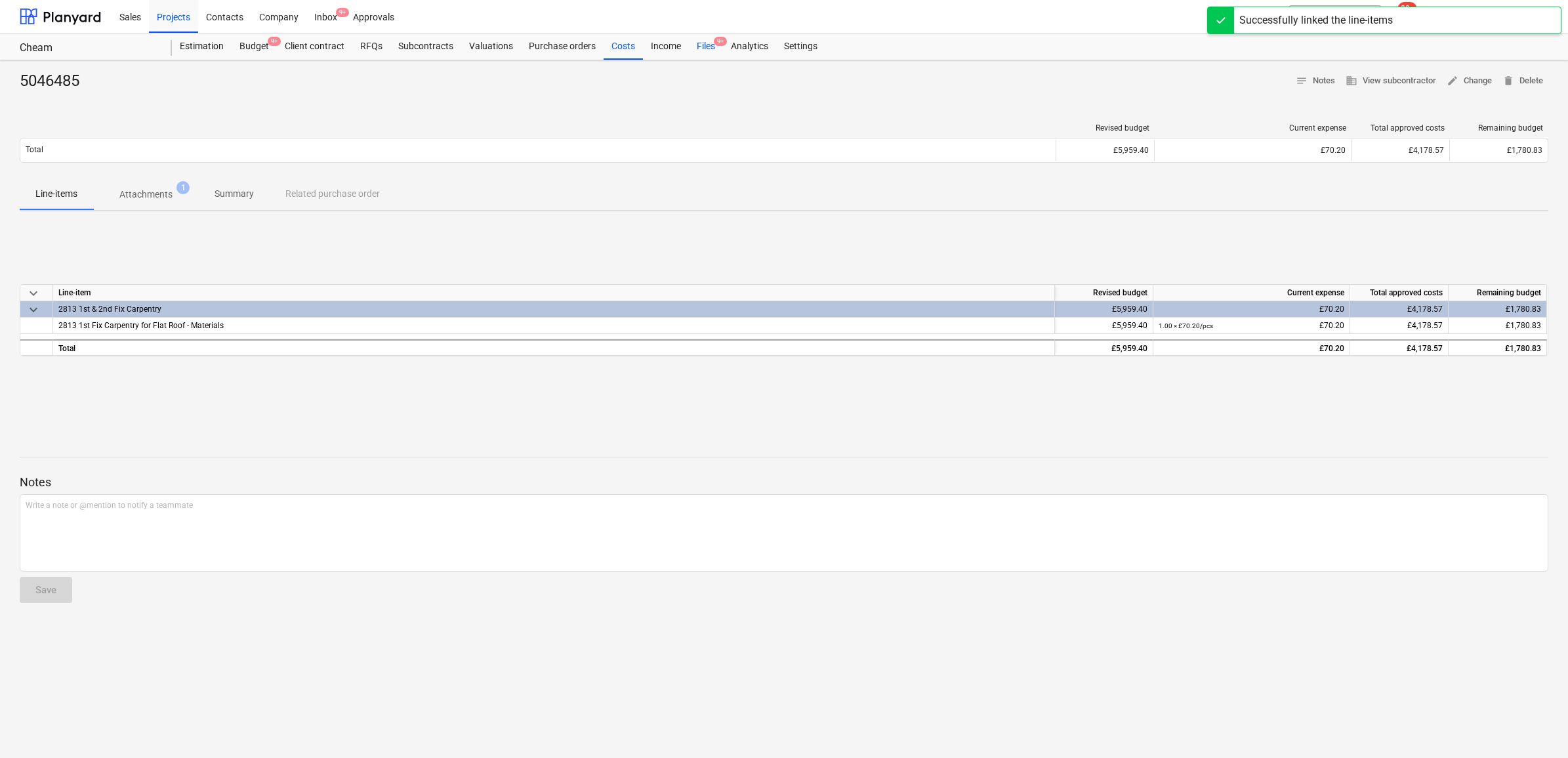
click at [700, 46] on div "Files 9+" at bounding box center [706, 46] width 34 height 26
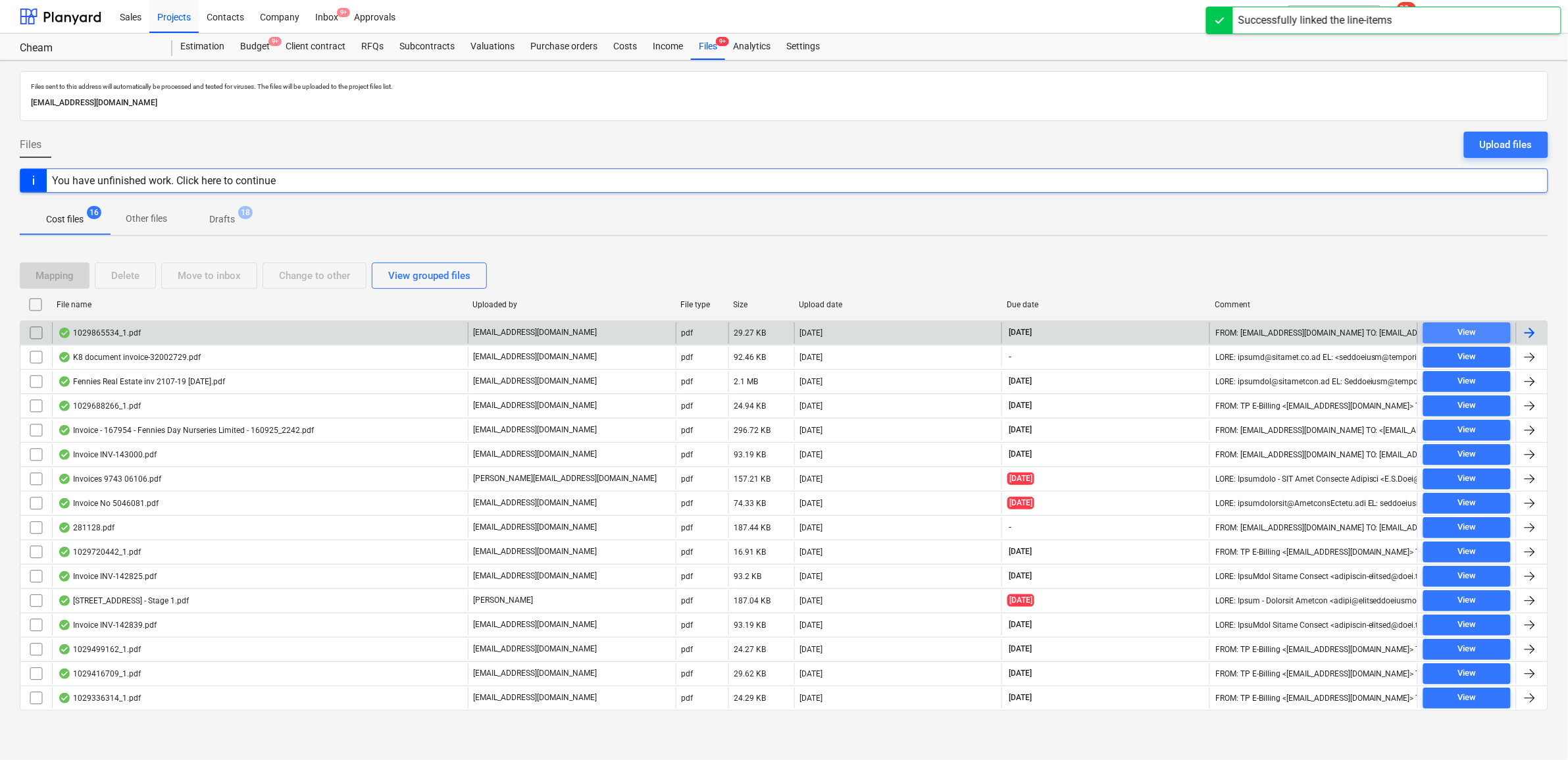
click at [1484, 334] on span "View" at bounding box center [1467, 333] width 77 height 15
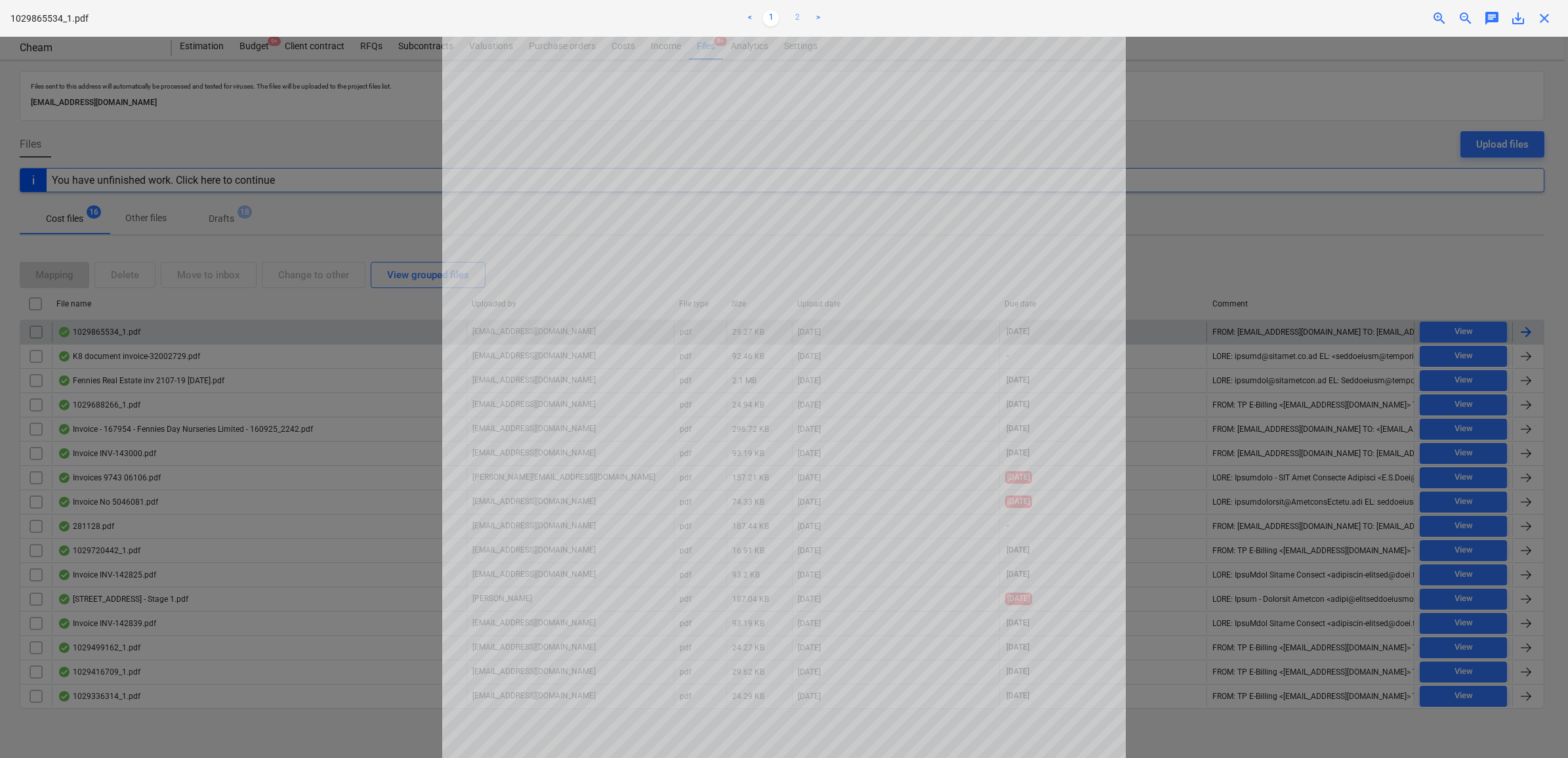
click at [801, 17] on link "2" at bounding box center [797, 18] width 16 height 16
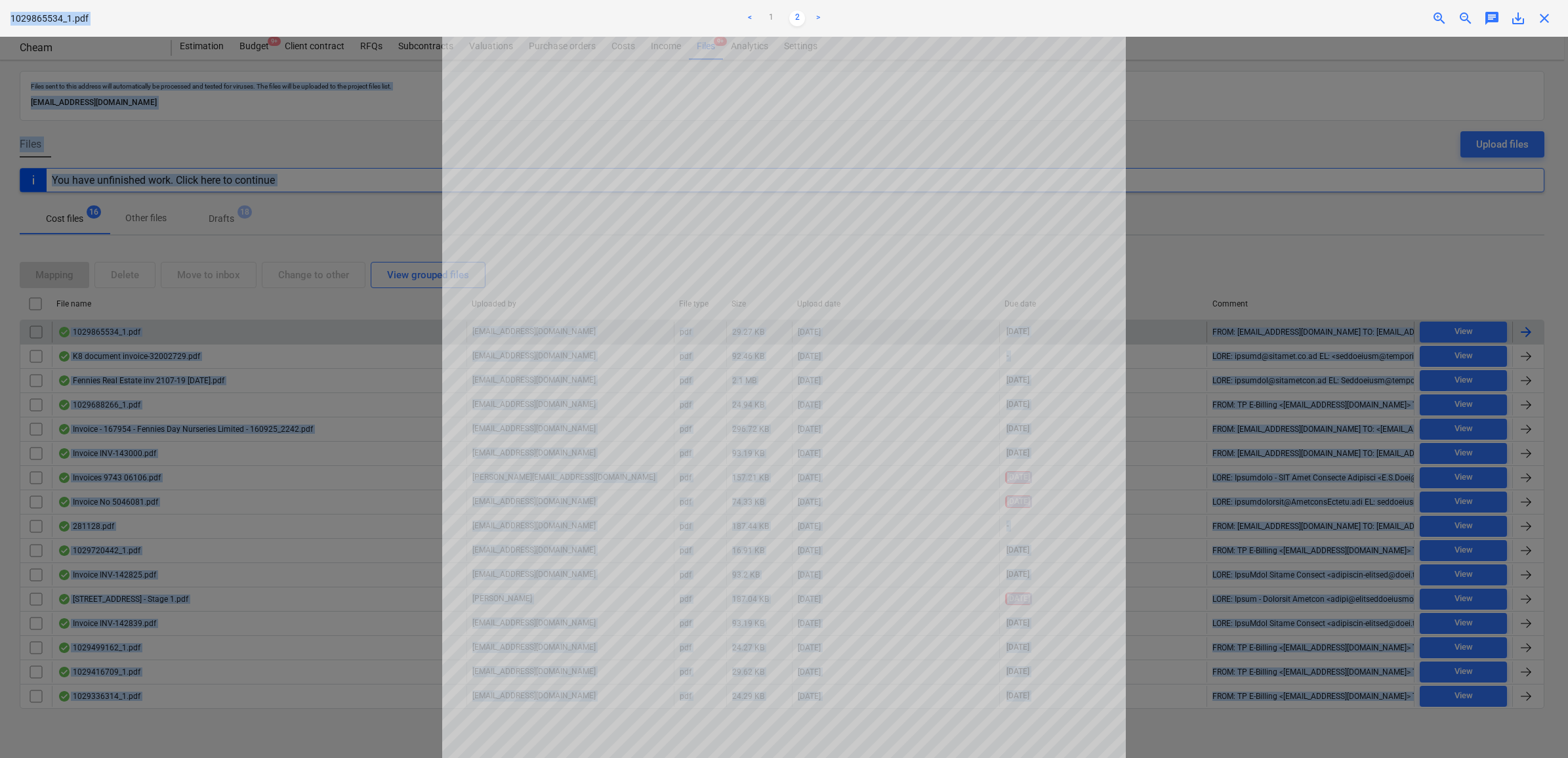
click at [1296, 260] on div at bounding box center [784, 397] width 1568 height 721
click at [1472, 294] on div at bounding box center [784, 397] width 1568 height 721
click at [1141, 201] on div at bounding box center [784, 397] width 1568 height 721
drag, startPoint x: 1141, startPoint y: 201, endPoint x: 1126, endPoint y: 168, distance: 36.2
click at [1126, 168] on div at bounding box center [784, 397] width 1568 height 721
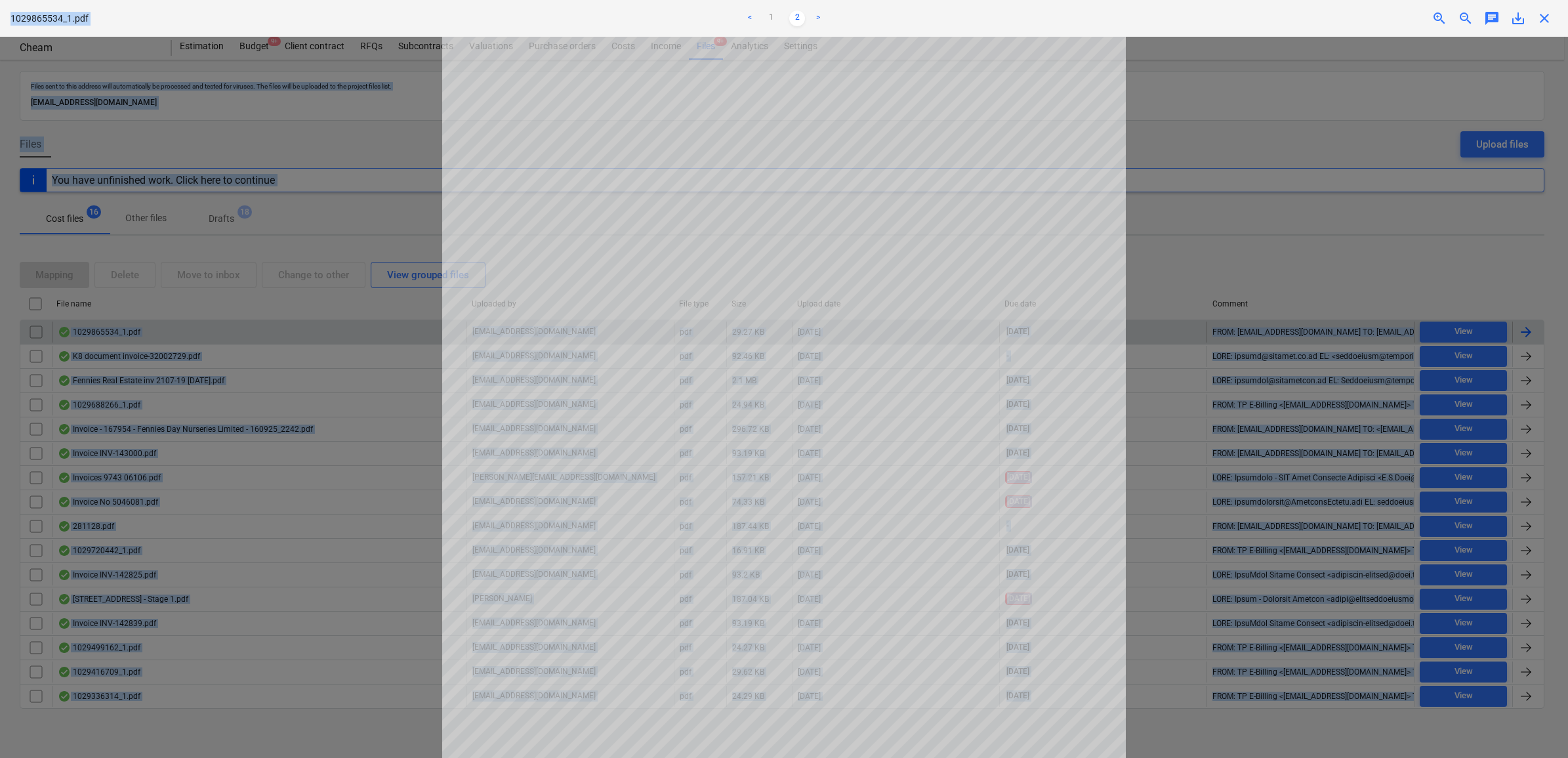
click at [1542, 22] on span "close" at bounding box center [1544, 18] width 16 height 16
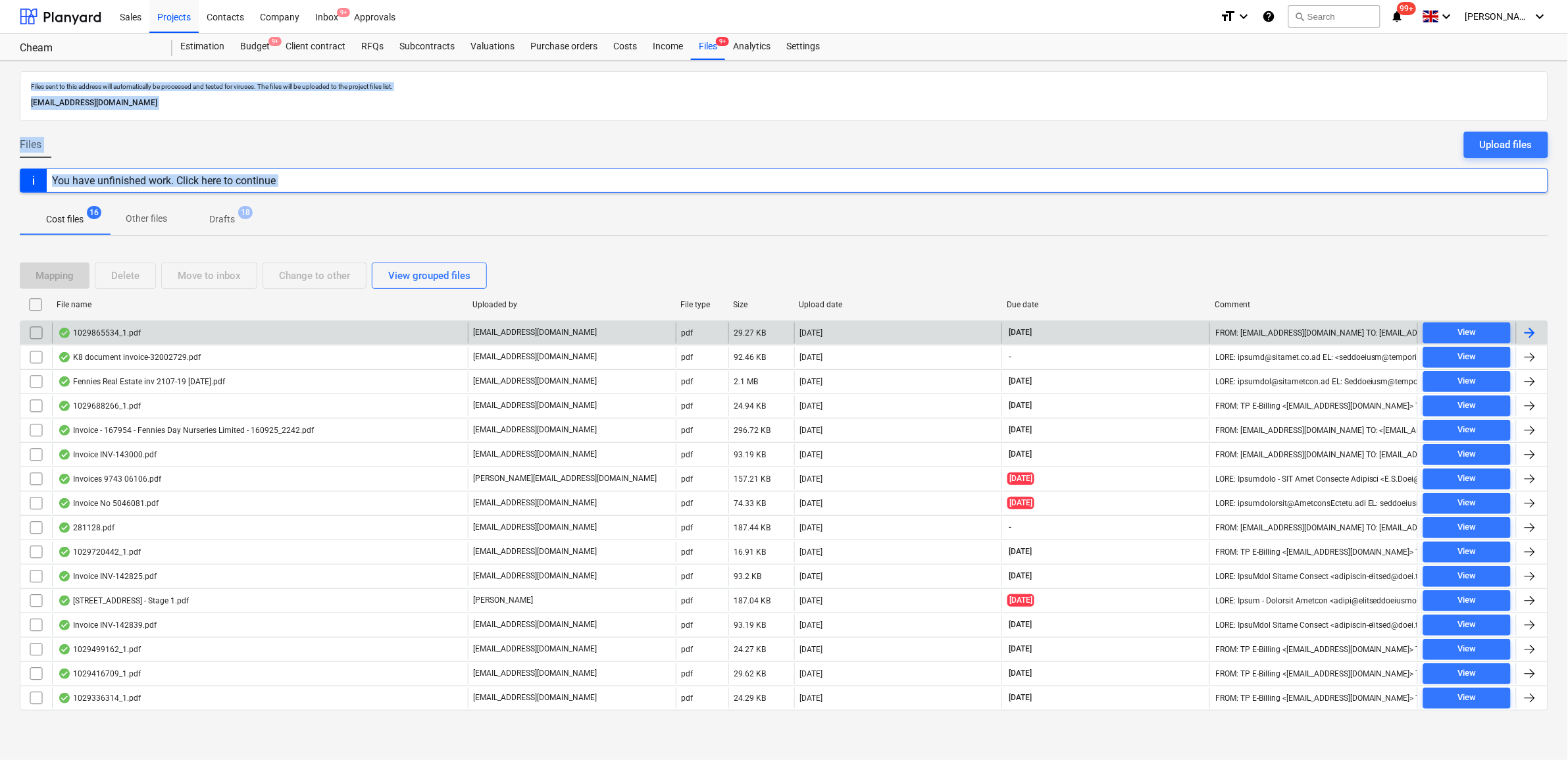
click at [1502, 270] on div "Mapping Delete Move to inbox Change to other View grouped files" at bounding box center [784, 276] width 1529 height 27
drag, startPoint x: 1502, startPoint y: 270, endPoint x: 1527, endPoint y: 329, distance: 64.1
click at [1527, 329] on div at bounding box center [1530, 333] width 16 height 16
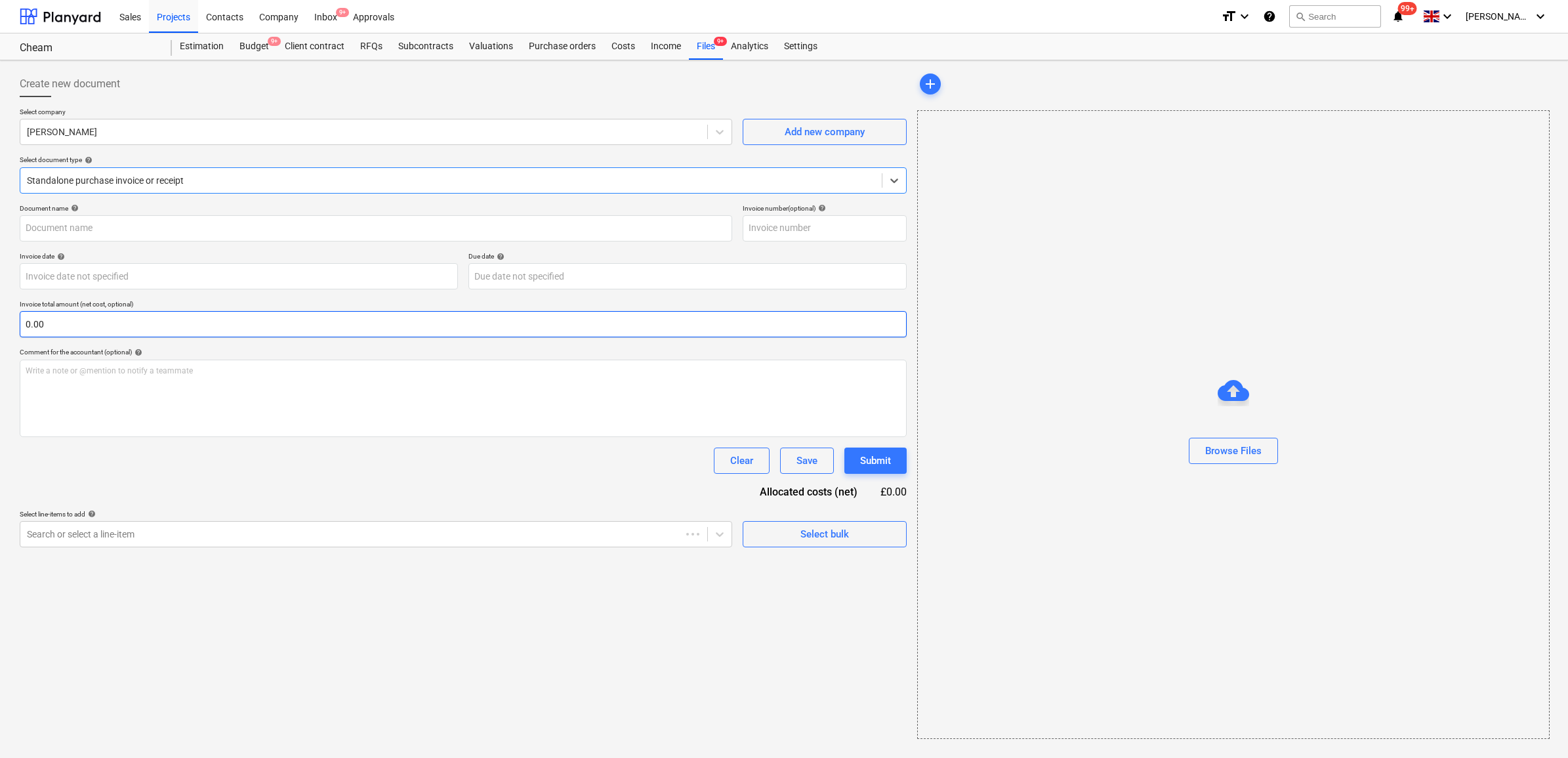
type input "1029865534"
type input "[DATE]"
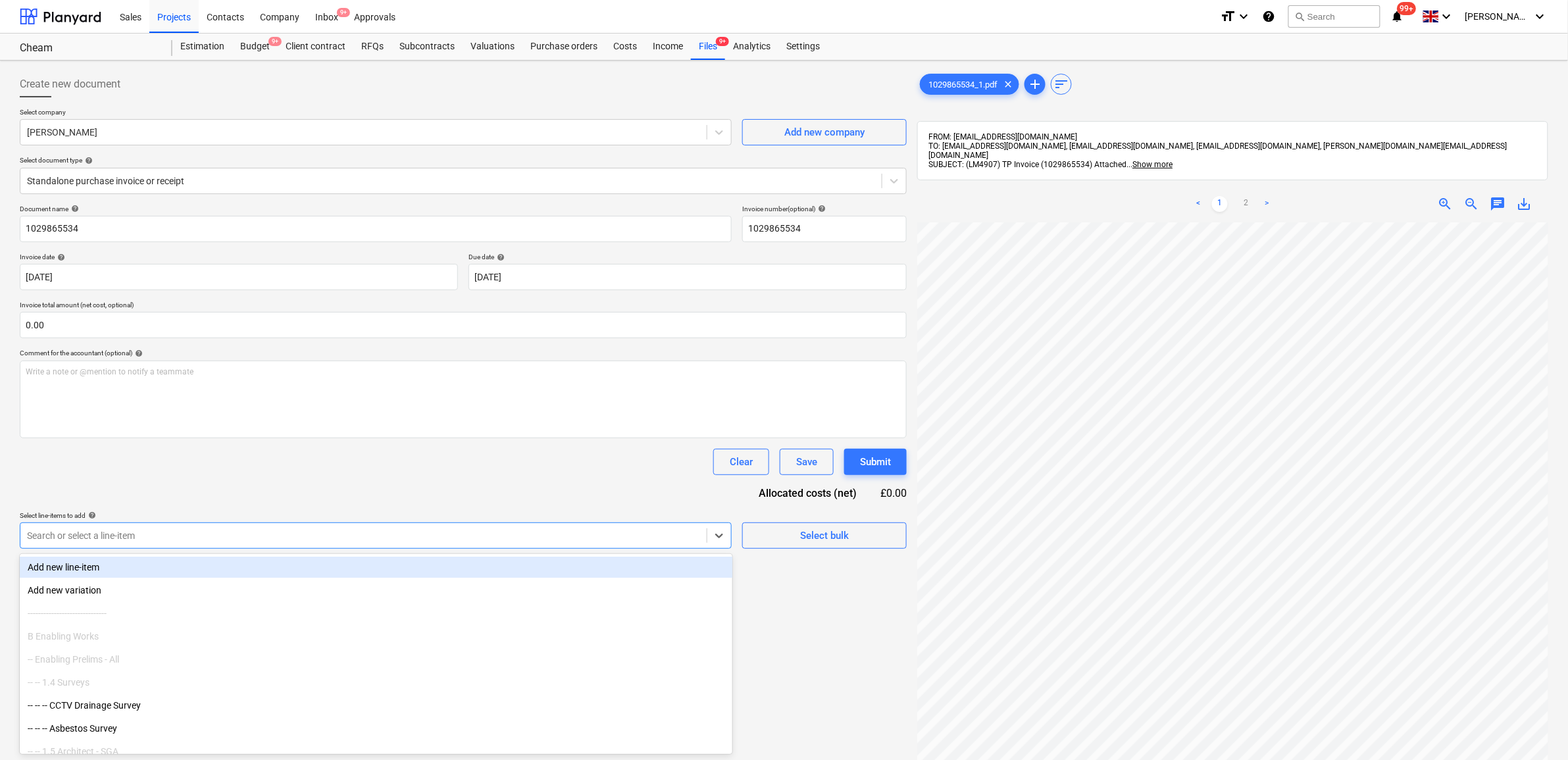
click at [142, 540] on div at bounding box center [363, 536] width 673 height 13
click at [474, 528] on div "Search or select a line-item" at bounding box center [364, 535] width 687 height 18
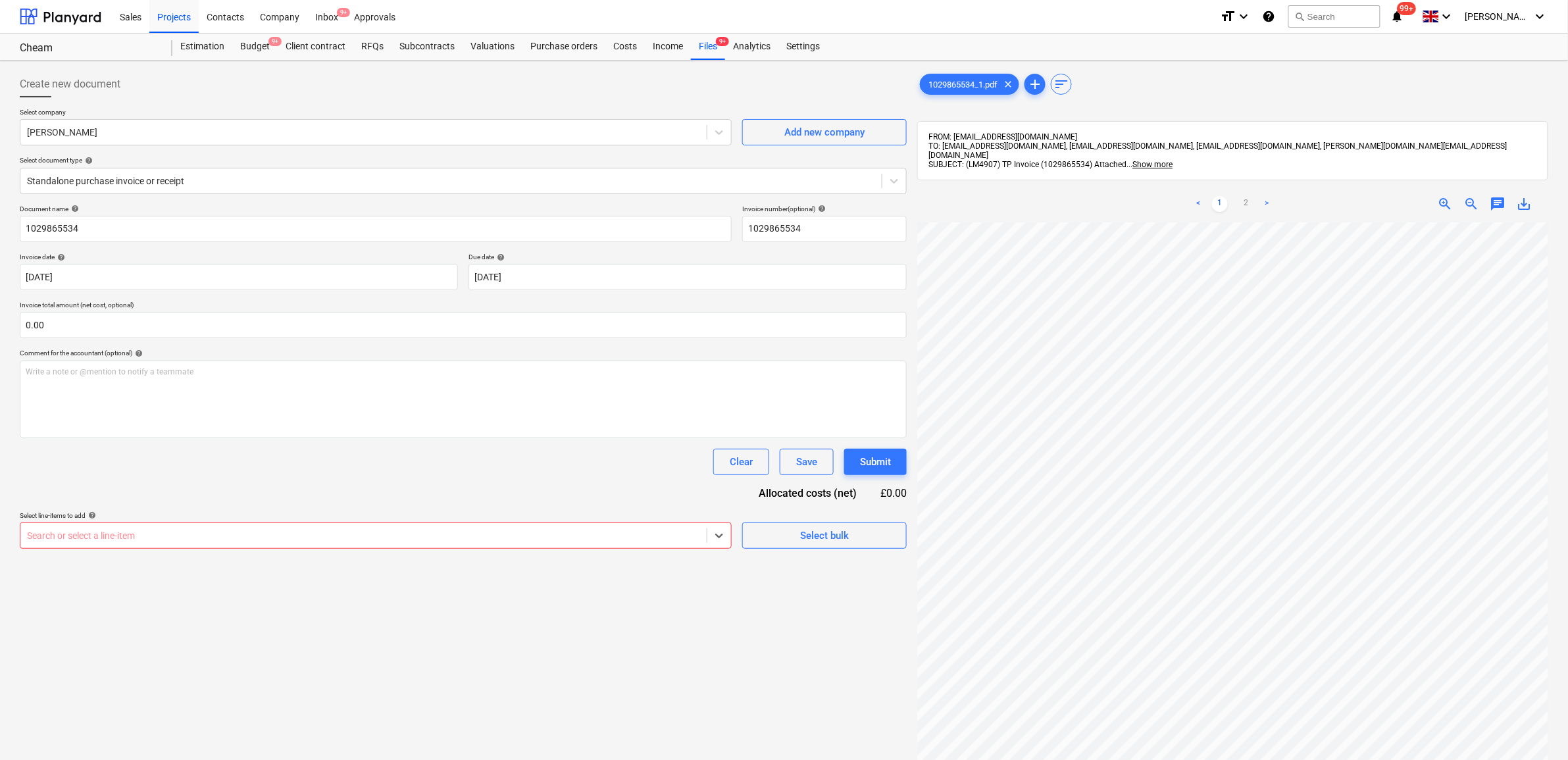
click at [642, 541] on div at bounding box center [363, 536] width 673 height 13
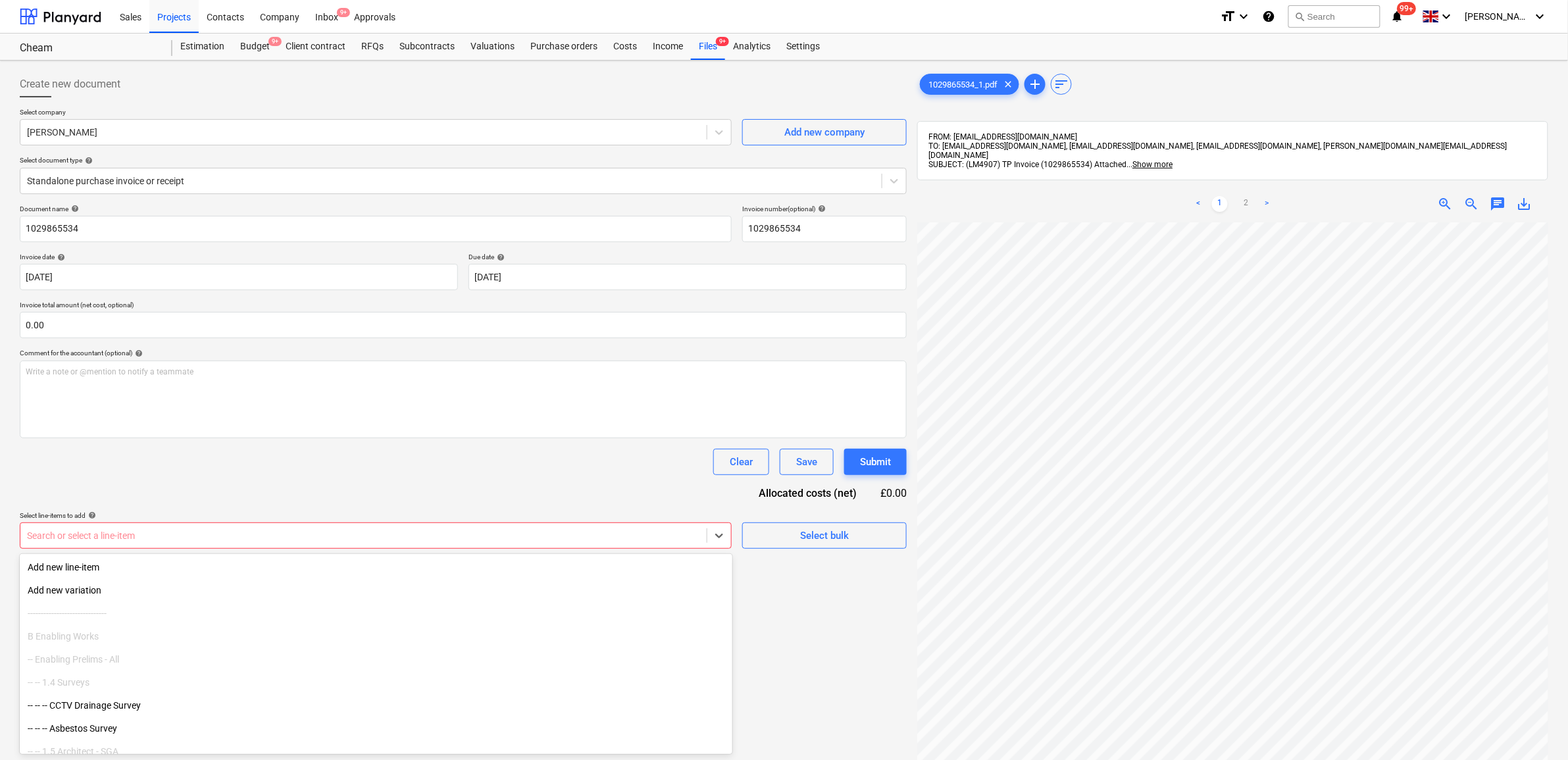
drag, startPoint x: 609, startPoint y: 532, endPoint x: 639, endPoint y: 557, distance: 39.1
click at [609, 534] on div at bounding box center [363, 536] width 673 height 13
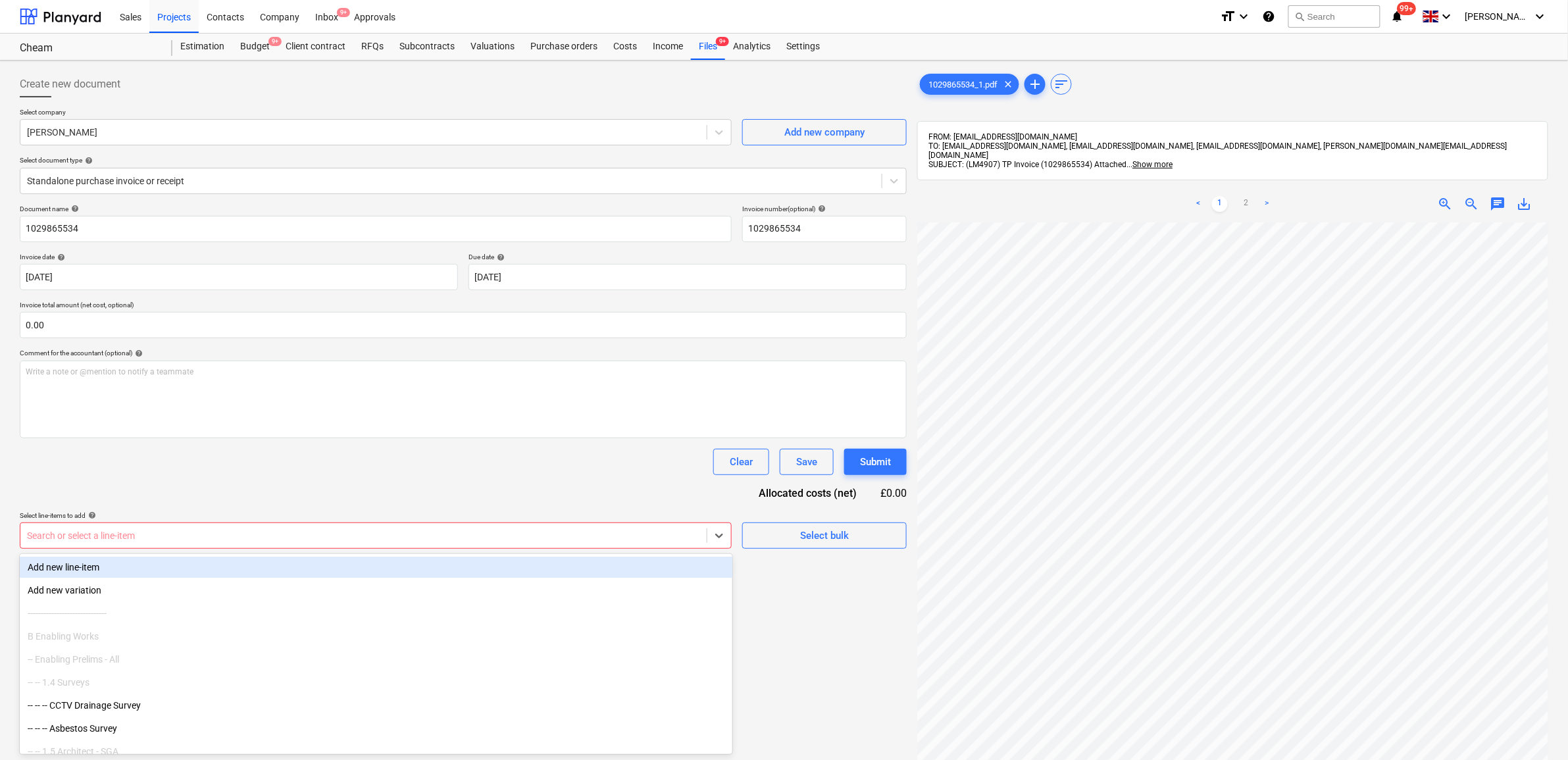
click at [206, 536] on div at bounding box center [363, 536] width 673 height 13
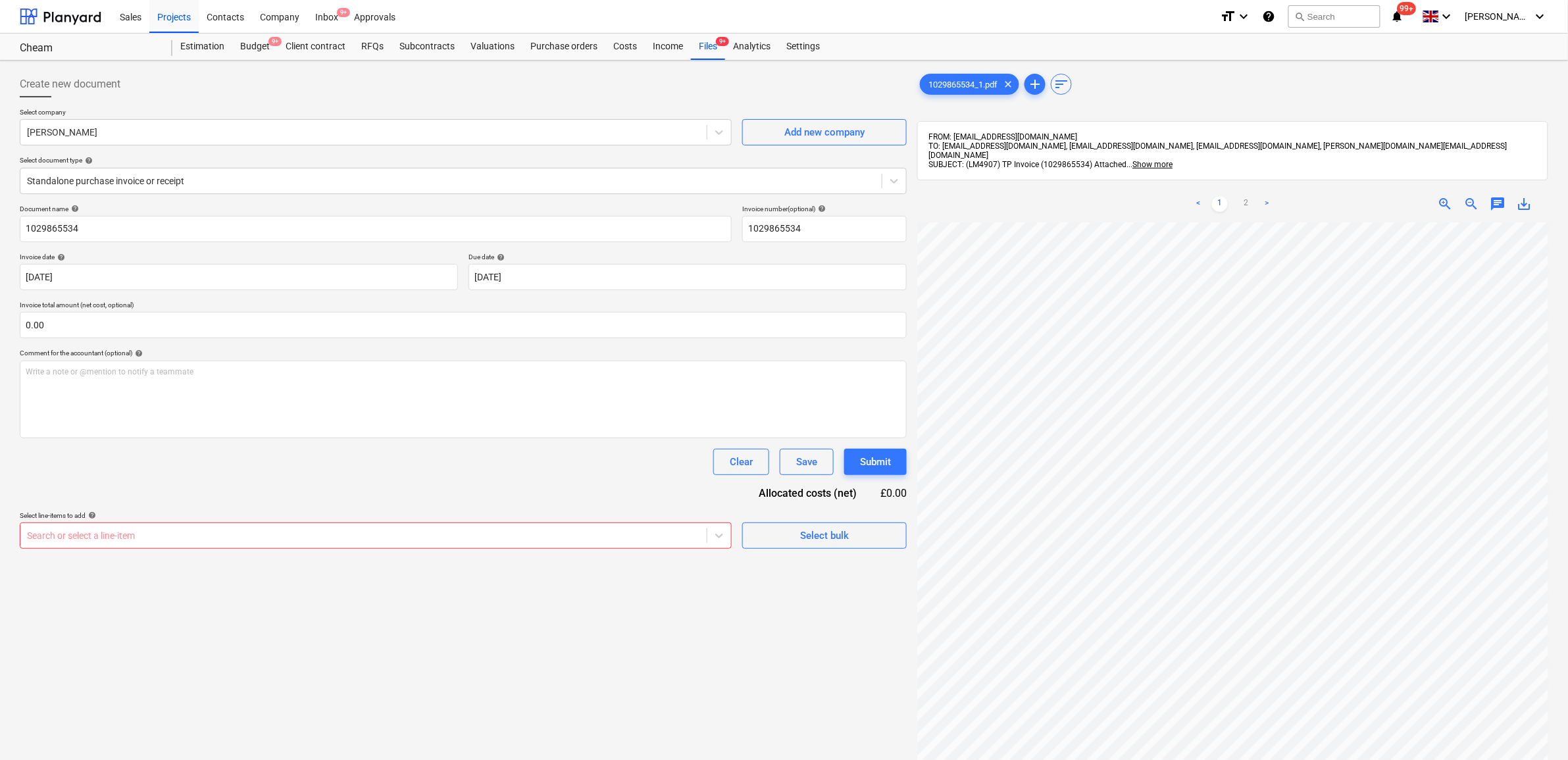
click at [205, 468] on div "Clear Save Submit" at bounding box center [463, 462] width 887 height 27
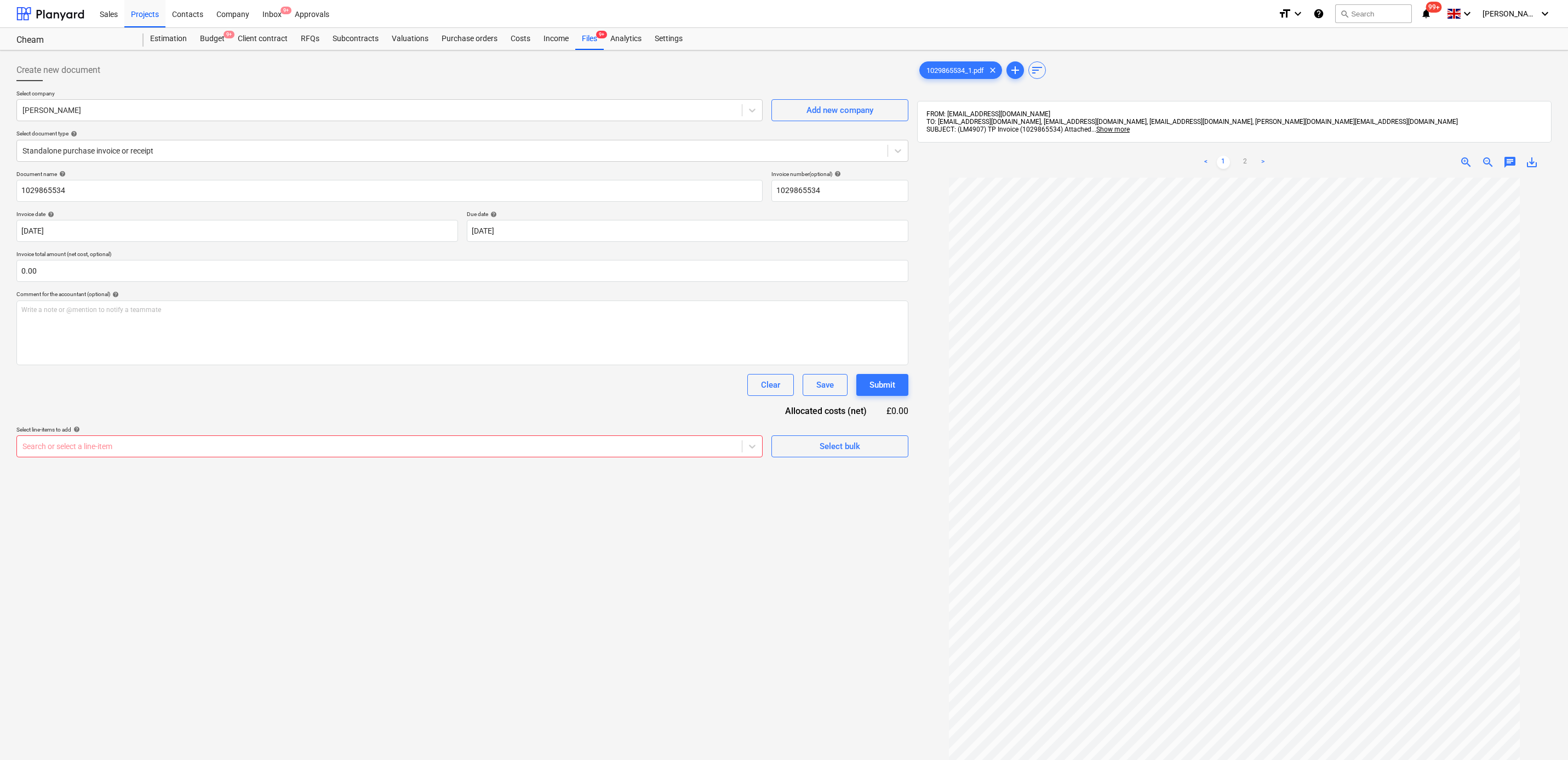
click at [232, 428] on div "Select line-items to add help" at bounding box center [389, 429] width 746 height 7
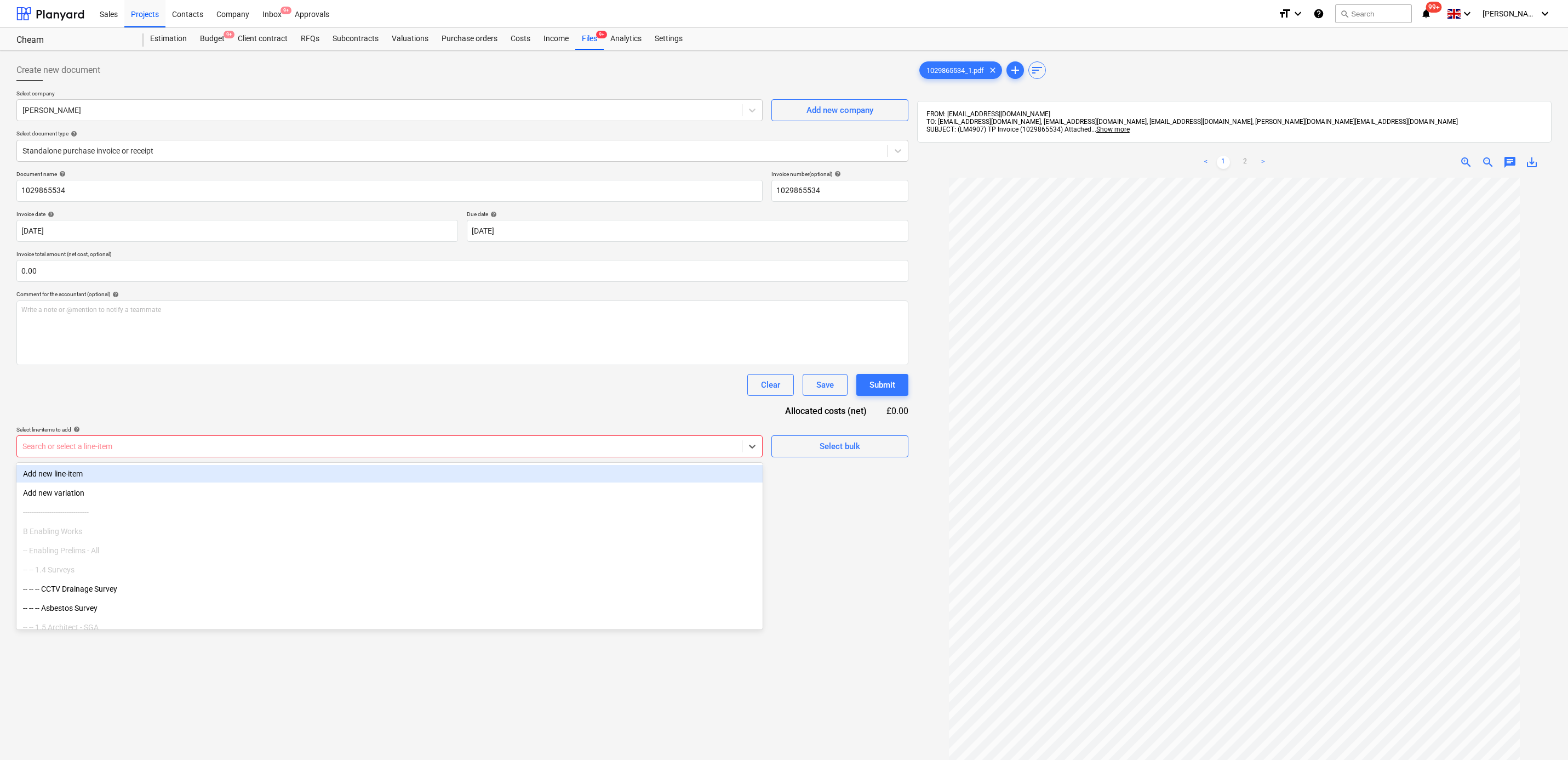
click at [237, 451] on div at bounding box center [379, 446] width 714 height 11
click at [292, 403] on div "Document name help 1029865534 Invoice number (optional) help 1029865534 Invoice…" at bounding box center [462, 314] width 891 height 287
click at [268, 448] on div at bounding box center [379, 446] width 714 height 11
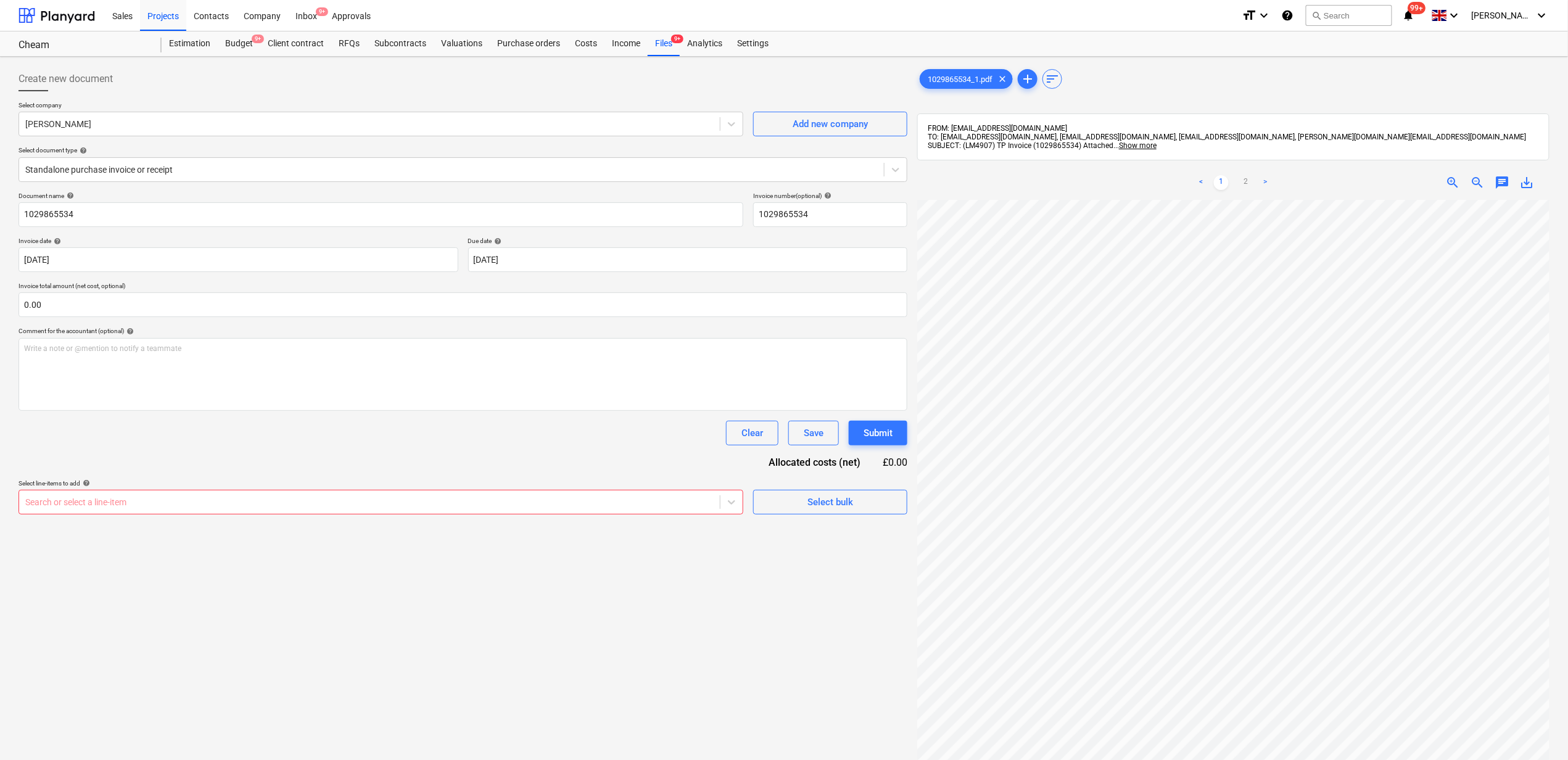
drag, startPoint x: 378, startPoint y: 478, endPoint x: 363, endPoint y: 484, distance: 16.2
click at [379, 478] on div "Document name help 1029865534 Invoice number (optional) help 1029865534 Invoice…" at bounding box center [463, 353] width 889 height 323
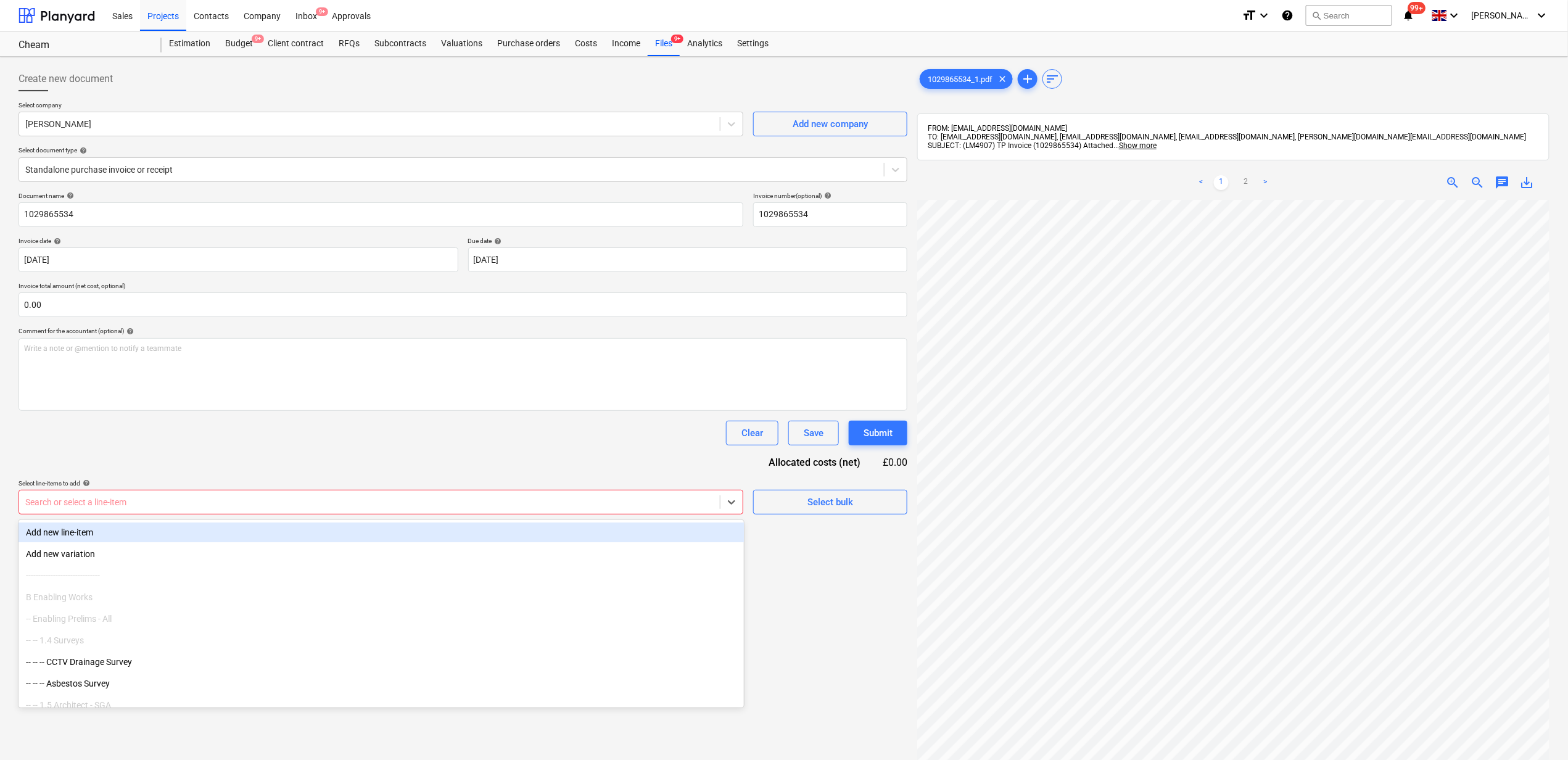
click at [329, 500] on div at bounding box center [369, 502] width 688 height 12
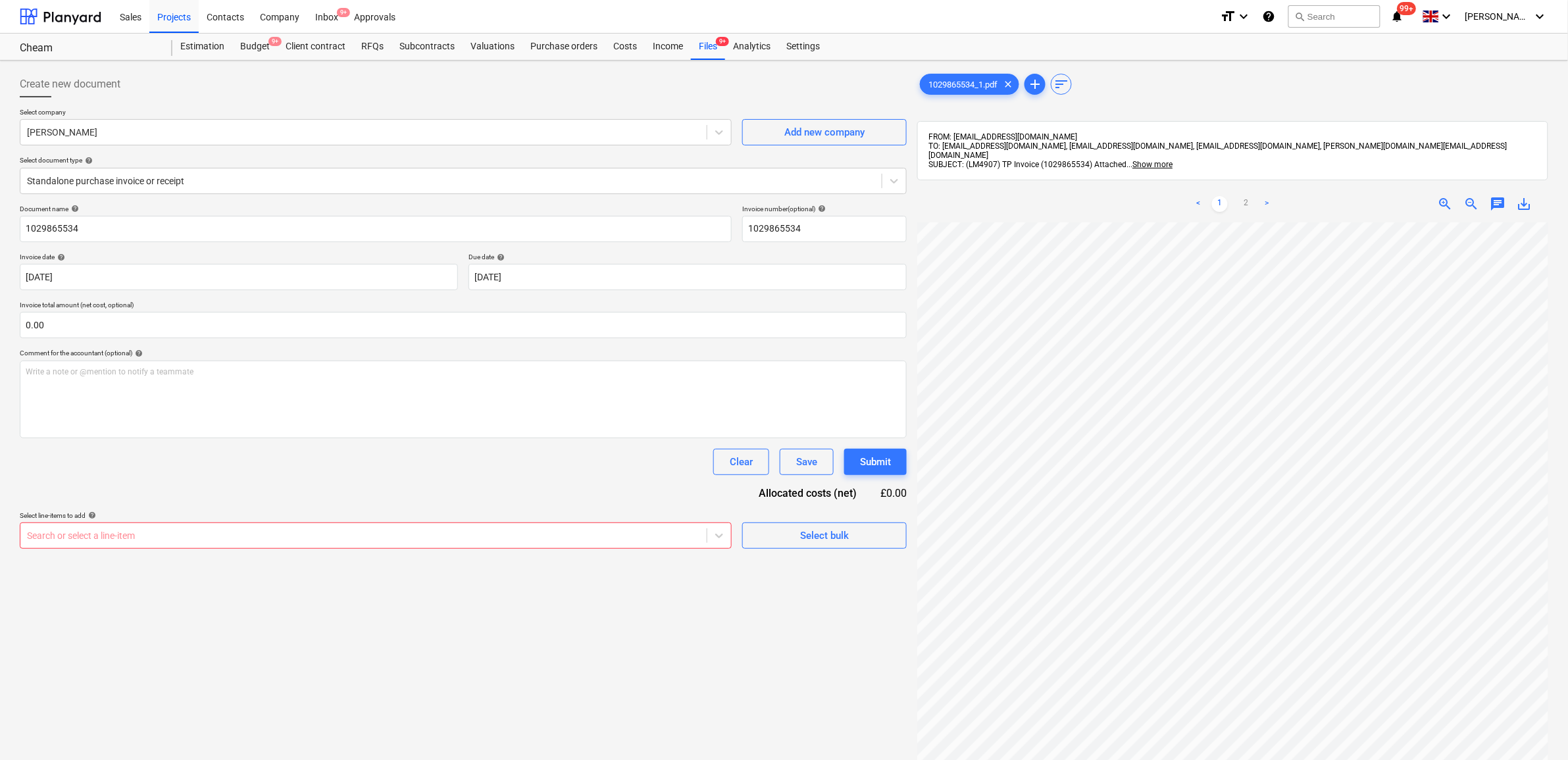
click at [206, 469] on div "Clear Save Submit" at bounding box center [463, 462] width 887 height 27
click at [286, 449] on div "Clear Save Submit" at bounding box center [463, 462] width 887 height 27
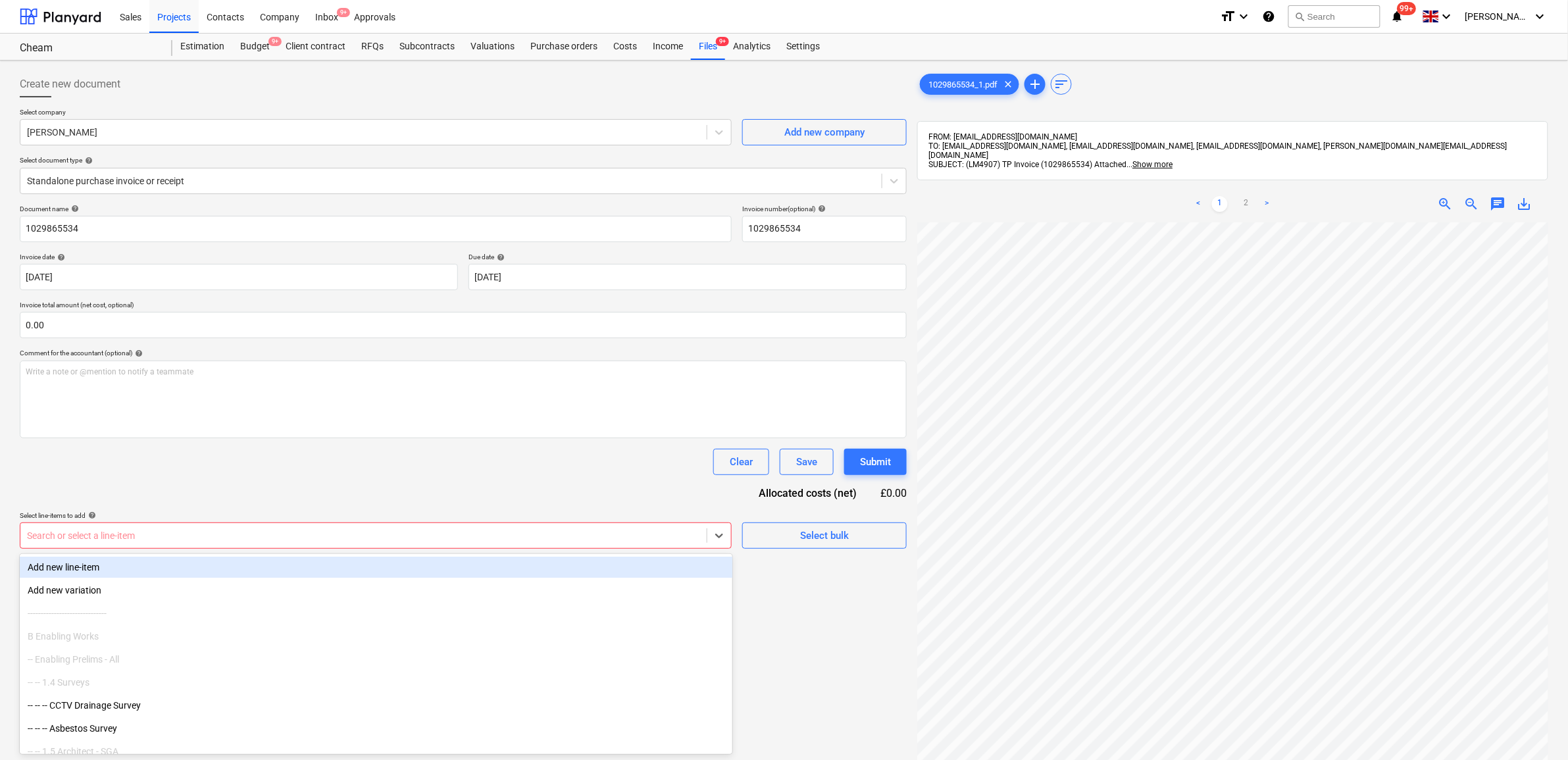
click at [462, 534] on div at bounding box center [363, 536] width 673 height 13
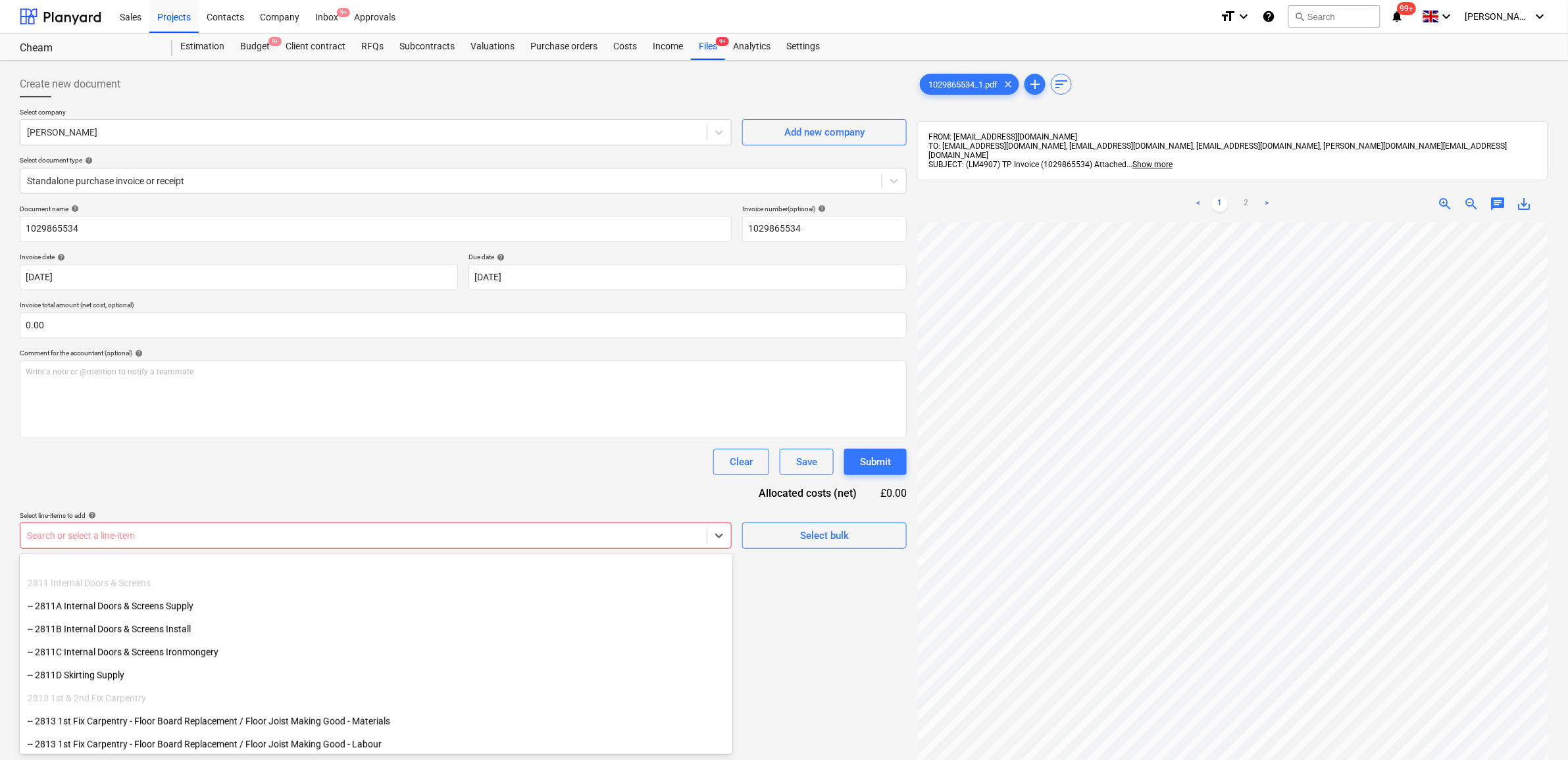
scroll to position [2666, 0]
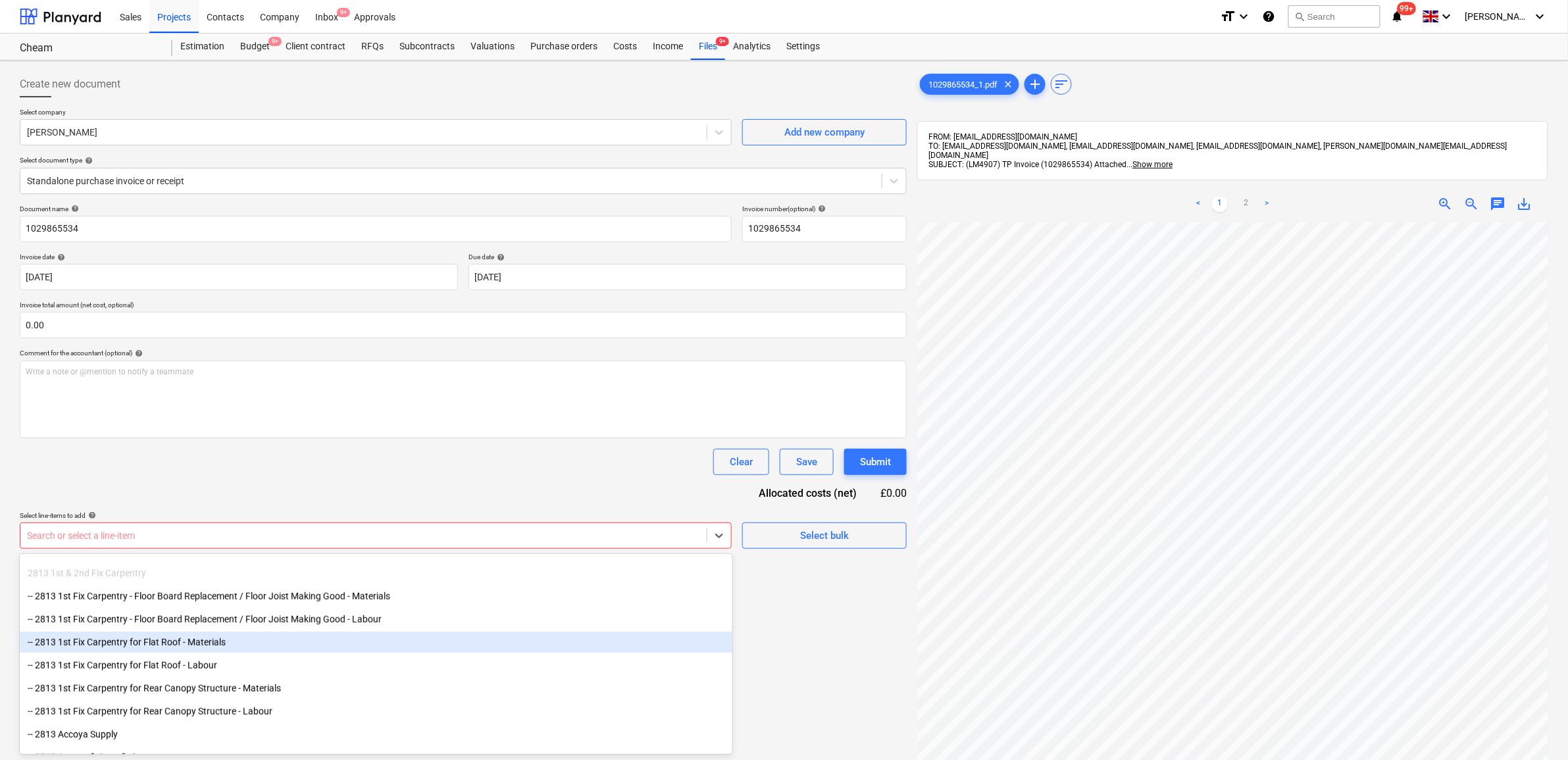
click at [280, 650] on div "-- 2813 1st Fix Carpentry for Flat Roof - Materials" at bounding box center [376, 642] width 712 height 21
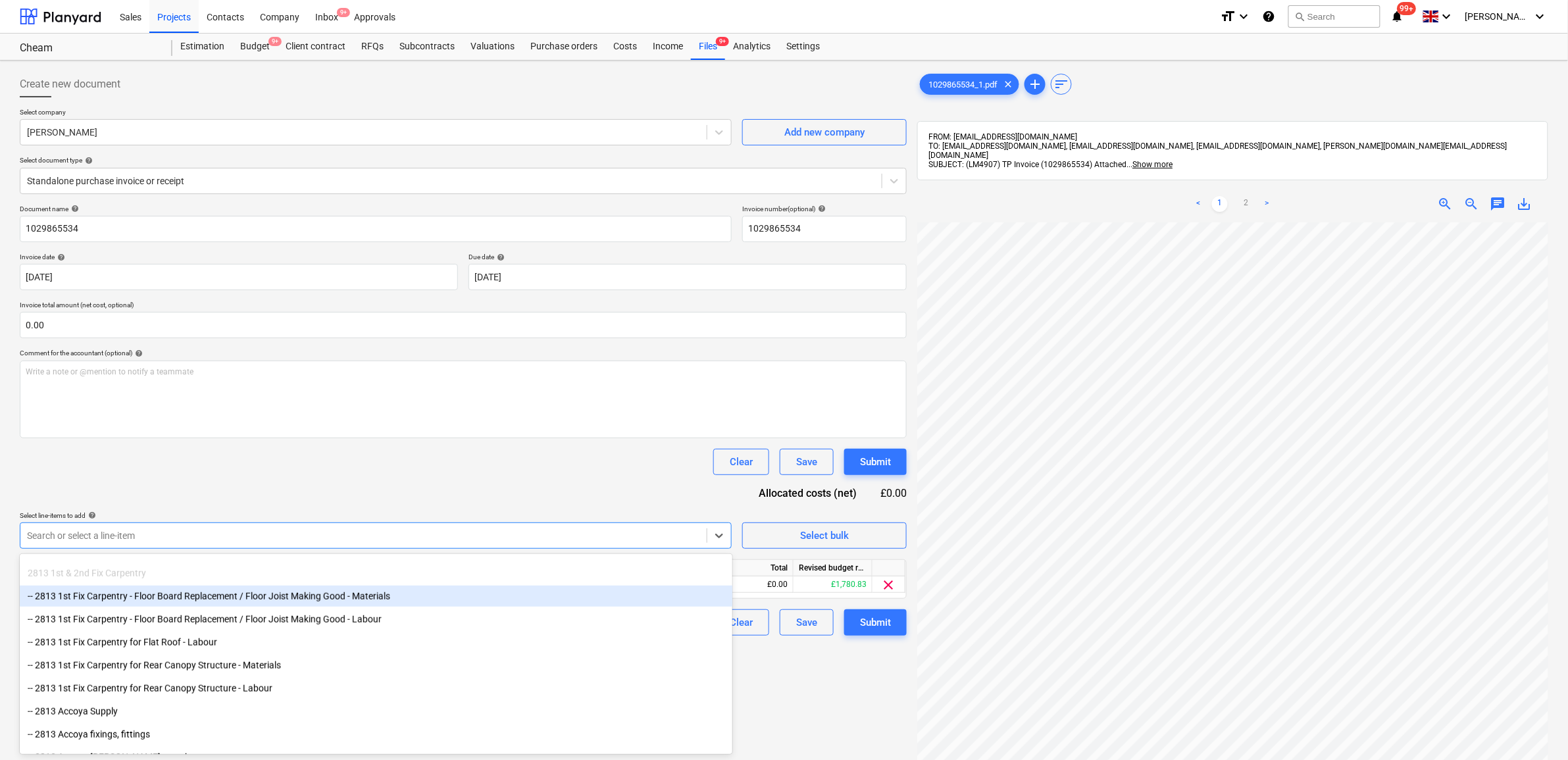
click at [678, 480] on div "Document name help 1029865534 Invoice number (optional) help 1029865534 Invoice…" at bounding box center [463, 420] width 887 height 431
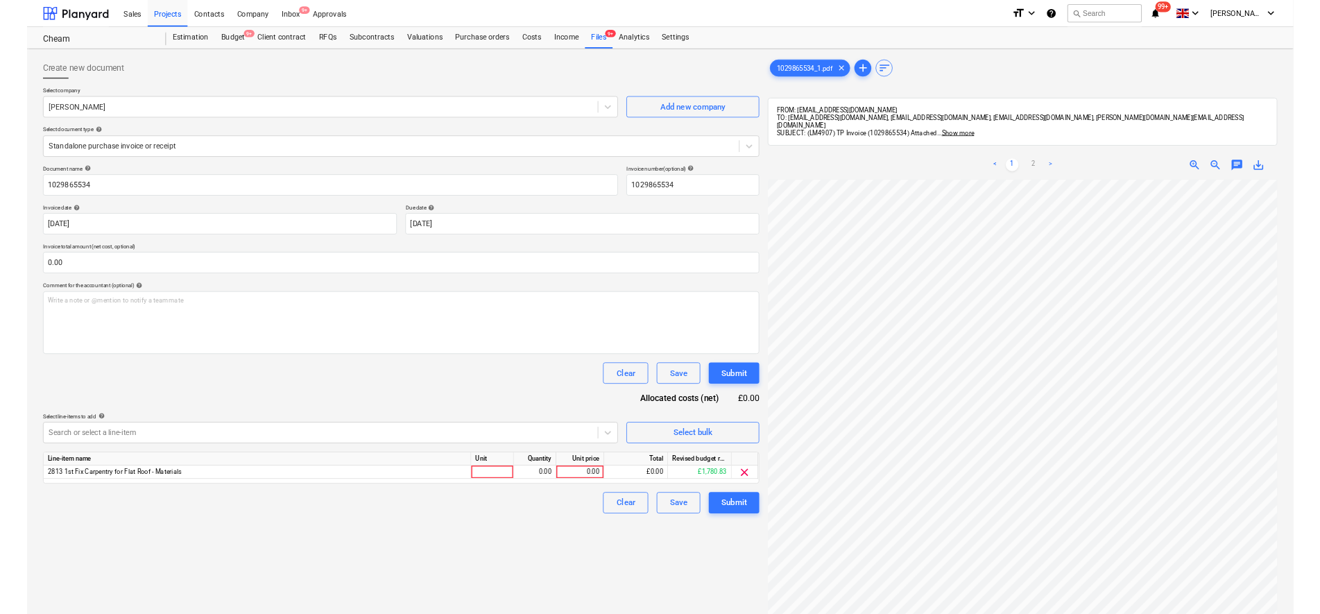
scroll to position [267, 64]
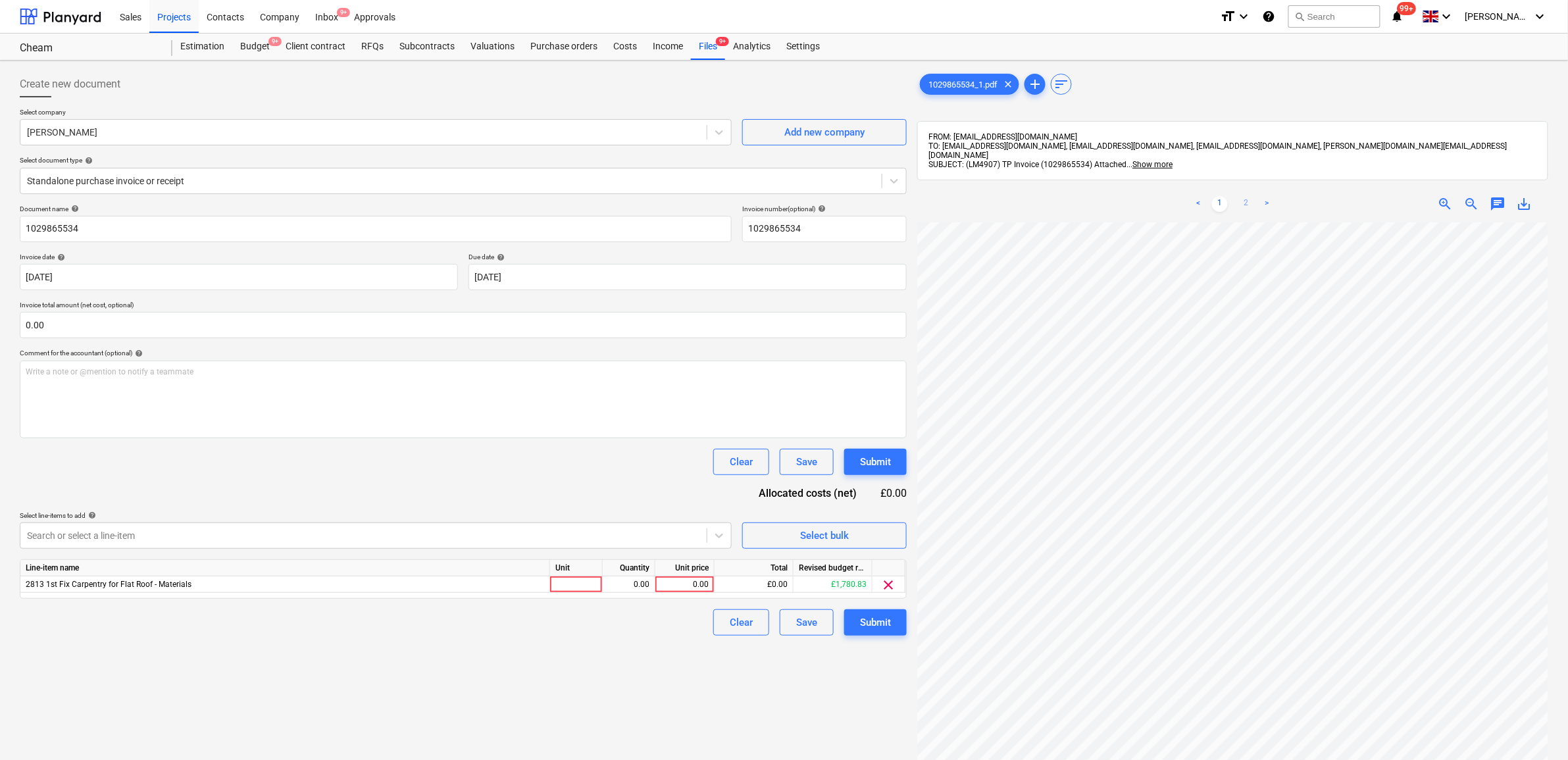
click at [1244, 196] on link "2" at bounding box center [1246, 204] width 16 height 16
click at [685, 581] on div "0.00" at bounding box center [685, 584] width 48 height 16
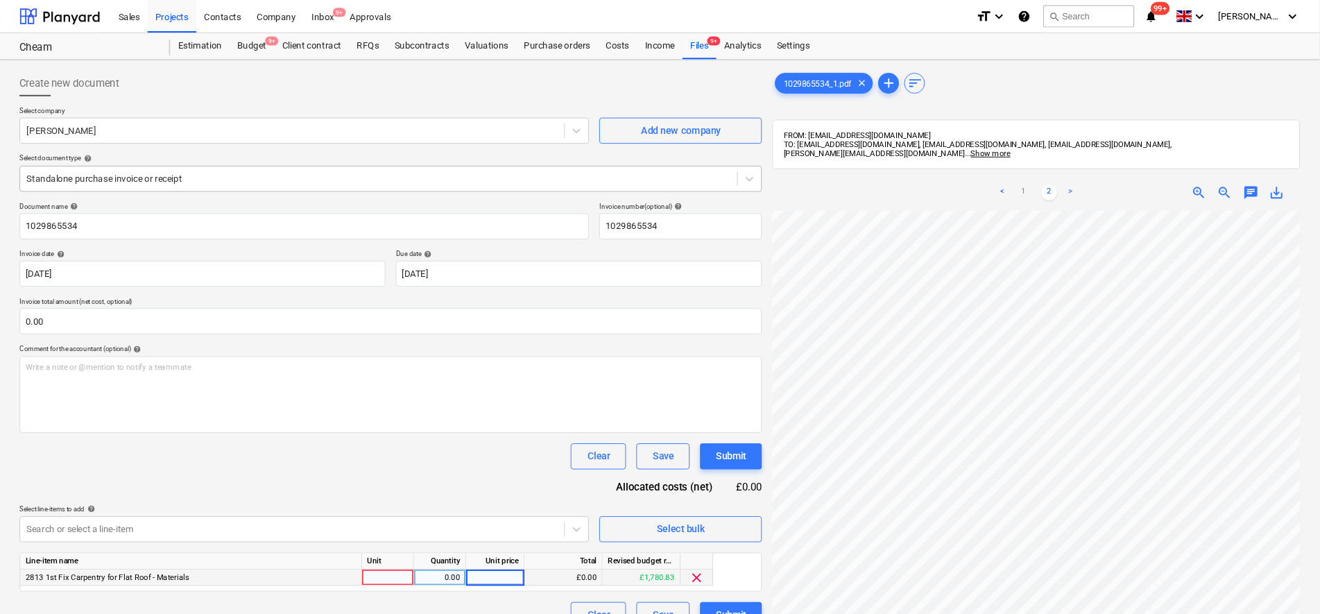
scroll to position [267, 65]
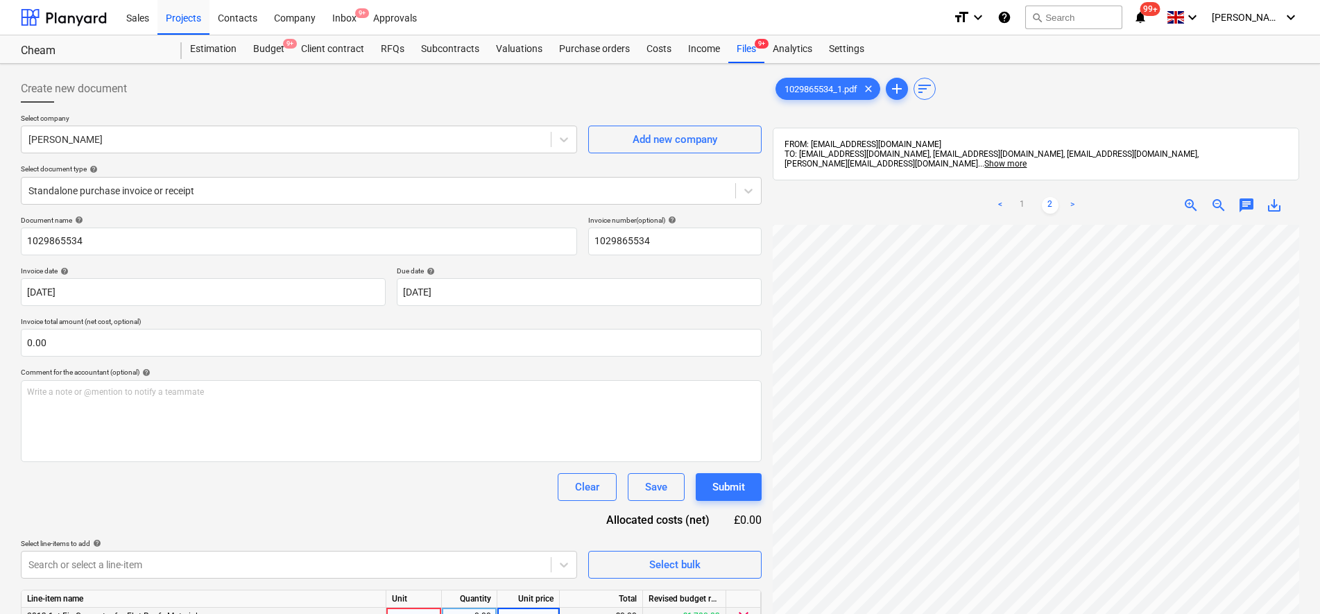
click at [494, 531] on div "Document name help 1029865534 Invoice number (optional) help 1029865534 Invoice…" at bounding box center [391, 443] width 741 height 454
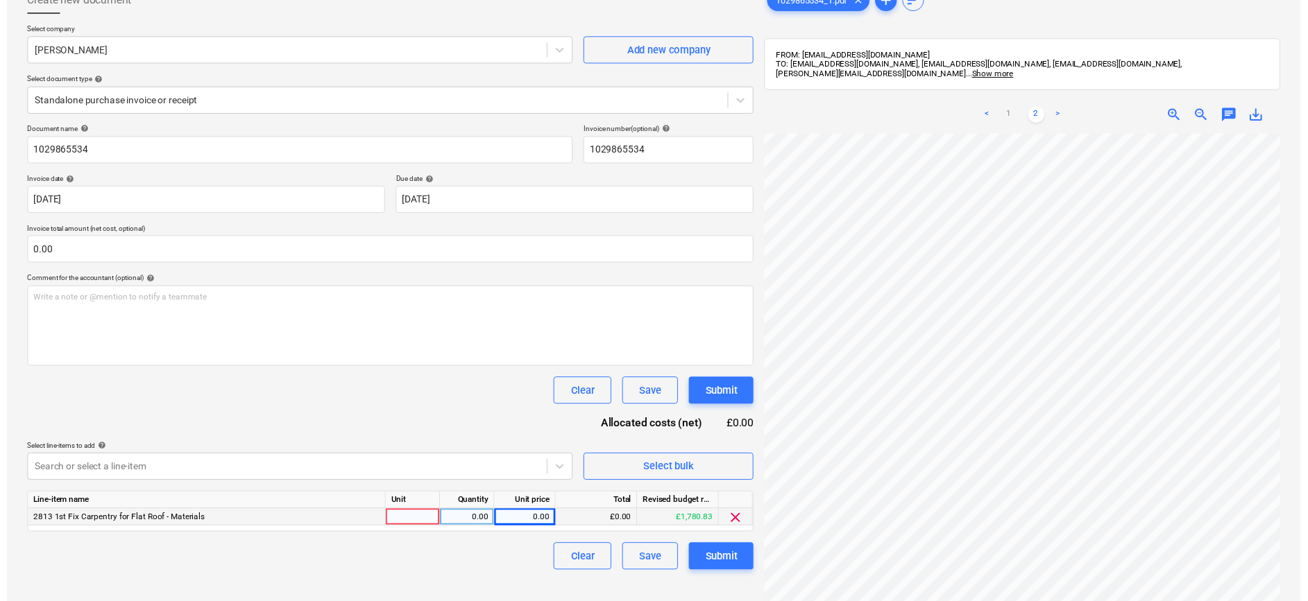
scroll to position [114, 0]
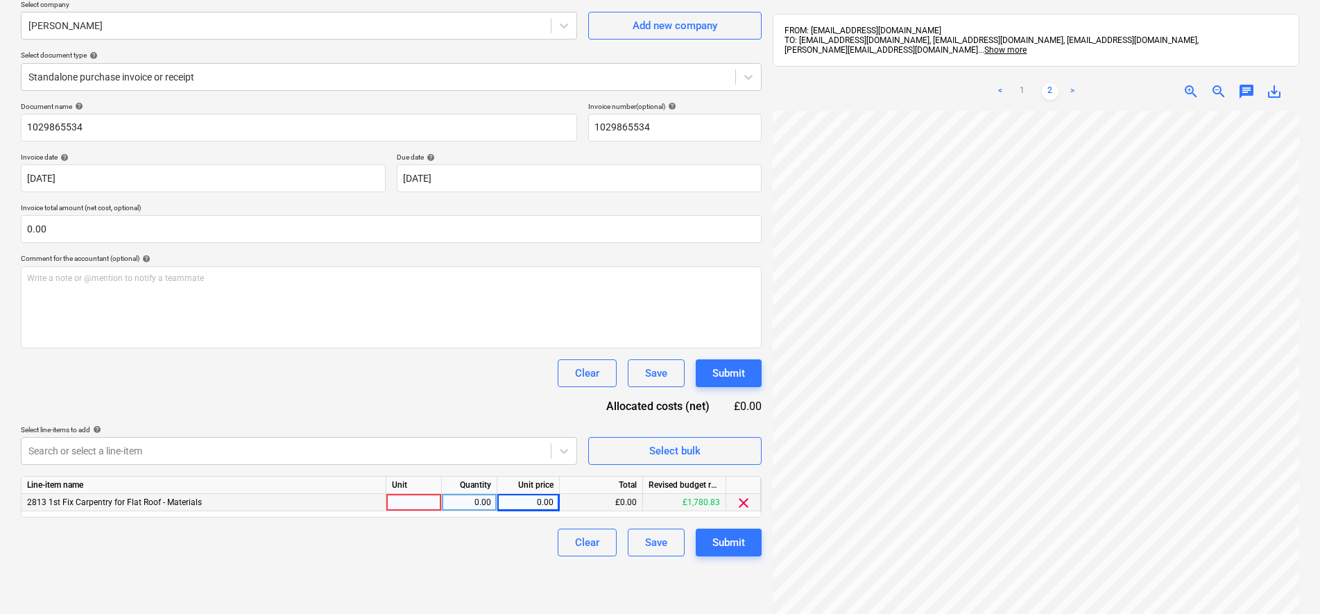
click at [534, 502] on div "0.00" at bounding box center [528, 502] width 51 height 17
click at [549, 503] on div "0.00" at bounding box center [528, 502] width 51 height 17
click at [552, 504] on div "0.00" at bounding box center [528, 502] width 51 height 17
click at [552, 504] on input at bounding box center [528, 502] width 62 height 17
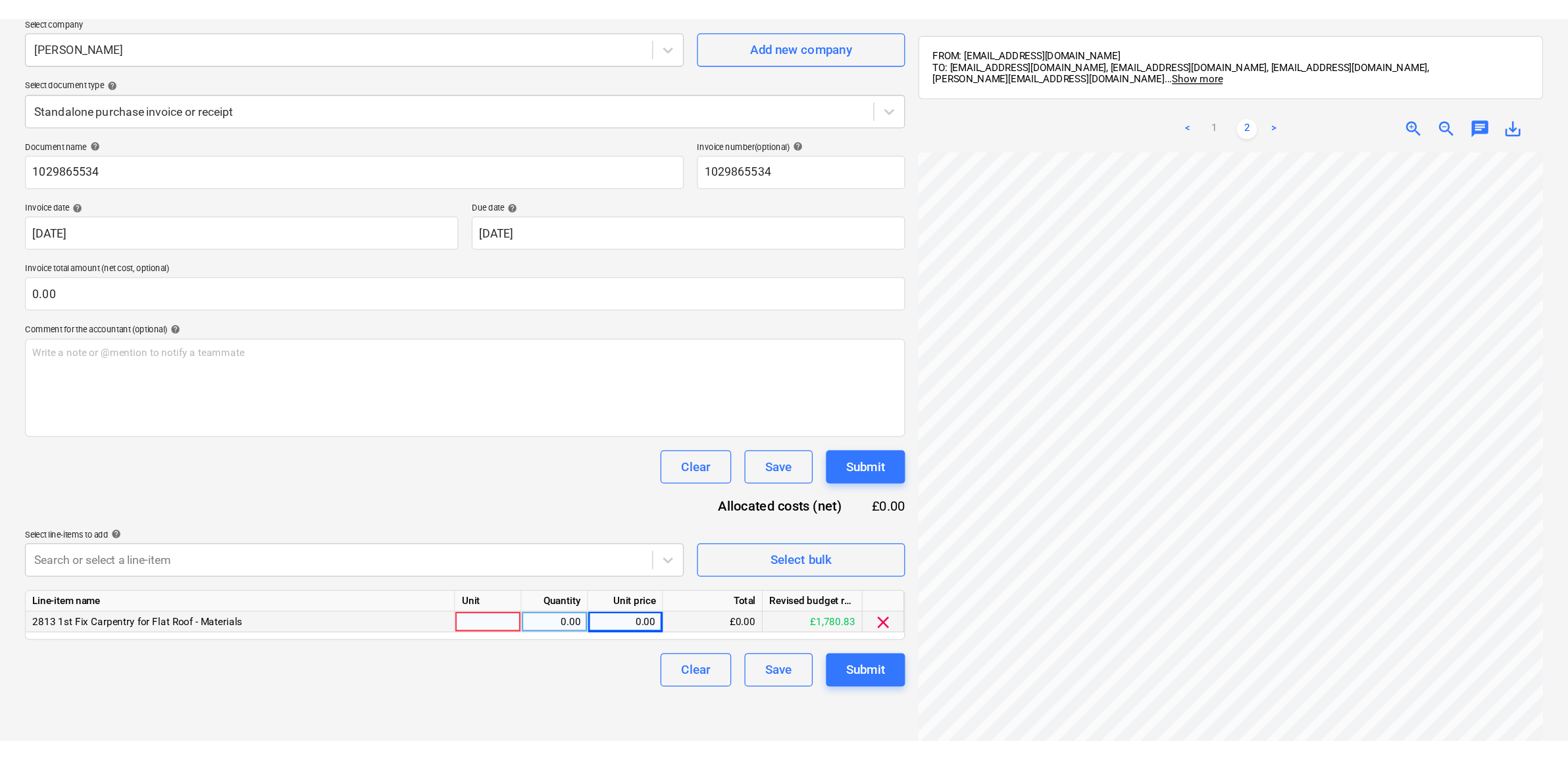
scroll to position [253, 61]
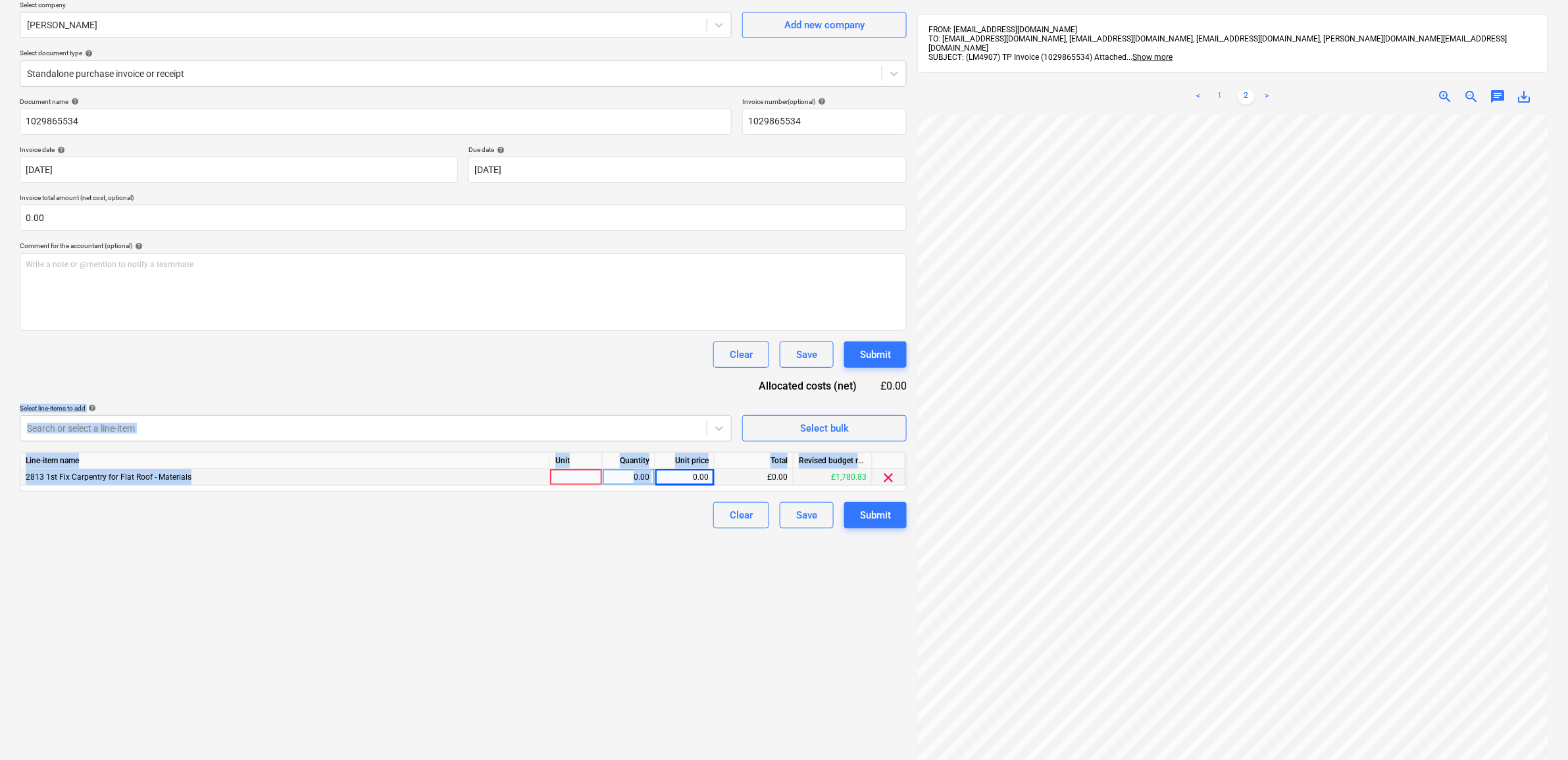
click at [461, 389] on div "Document name help 1029865534 Invoice number (optional) help 1029865534 Invoice…" at bounding box center [463, 313] width 887 height 431
click at [536, 558] on div "Create new document Select company Travis Perkins Add new company Select docume…" at bounding box center [463, 400] width 897 height 885
drag, startPoint x: 536, startPoint y: 558, endPoint x: 594, endPoint y: 376, distance: 191.0
click at [594, 376] on div "Document name help 1029865534 Invoice number (optional) help 1029865534 Invoice…" at bounding box center [463, 313] width 887 height 431
drag, startPoint x: 594, startPoint y: 376, endPoint x: 541, endPoint y: 387, distance: 54.1
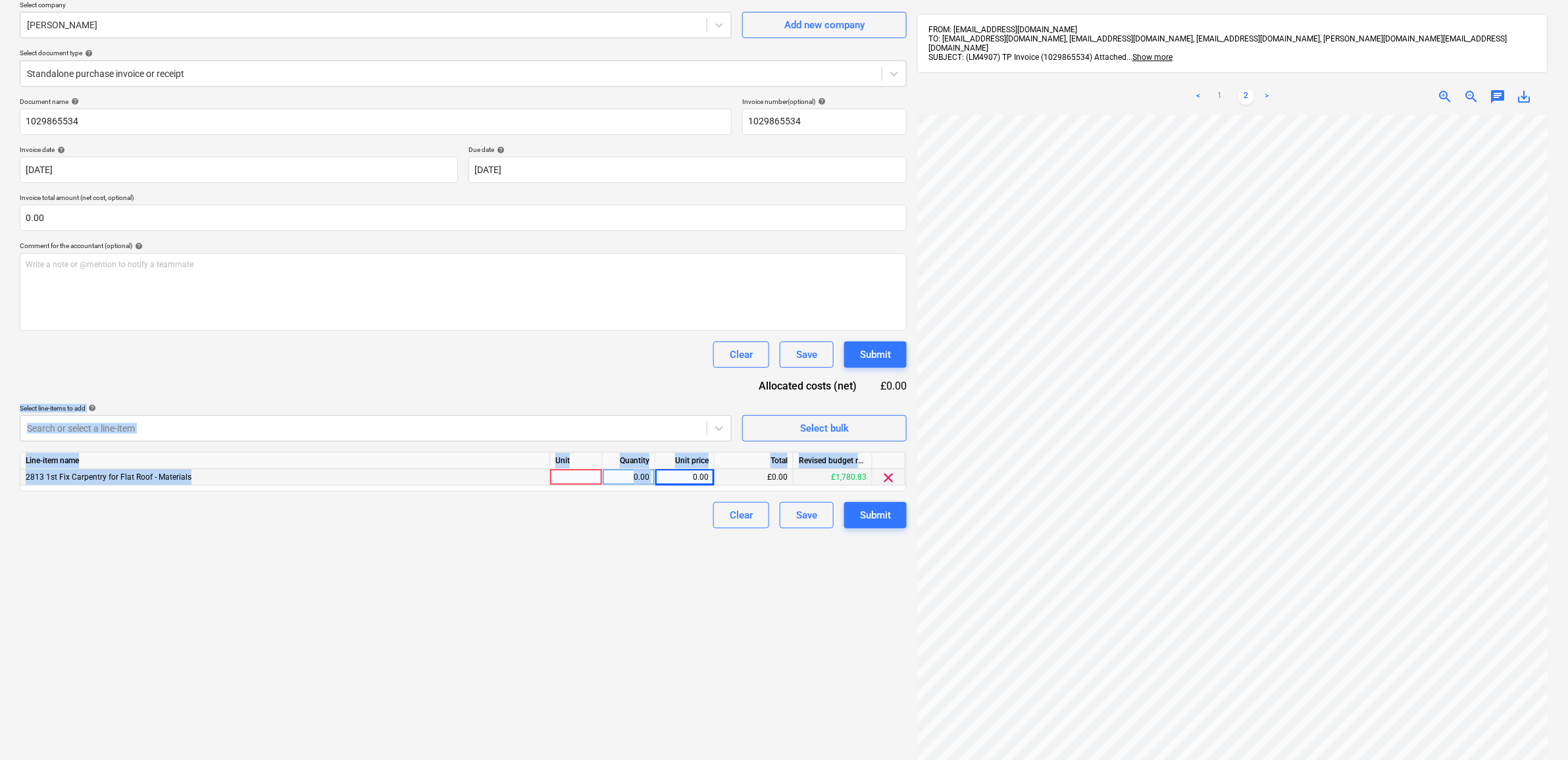
click at [541, 387] on div "Document name help 1029865534 Invoice number (optional) help 1029865534 Invoice…" at bounding box center [463, 313] width 887 height 431
click at [532, 386] on div "Document name help 1029865534 Invoice number (optional) help 1029865534 Invoice…" at bounding box center [463, 313] width 887 height 431
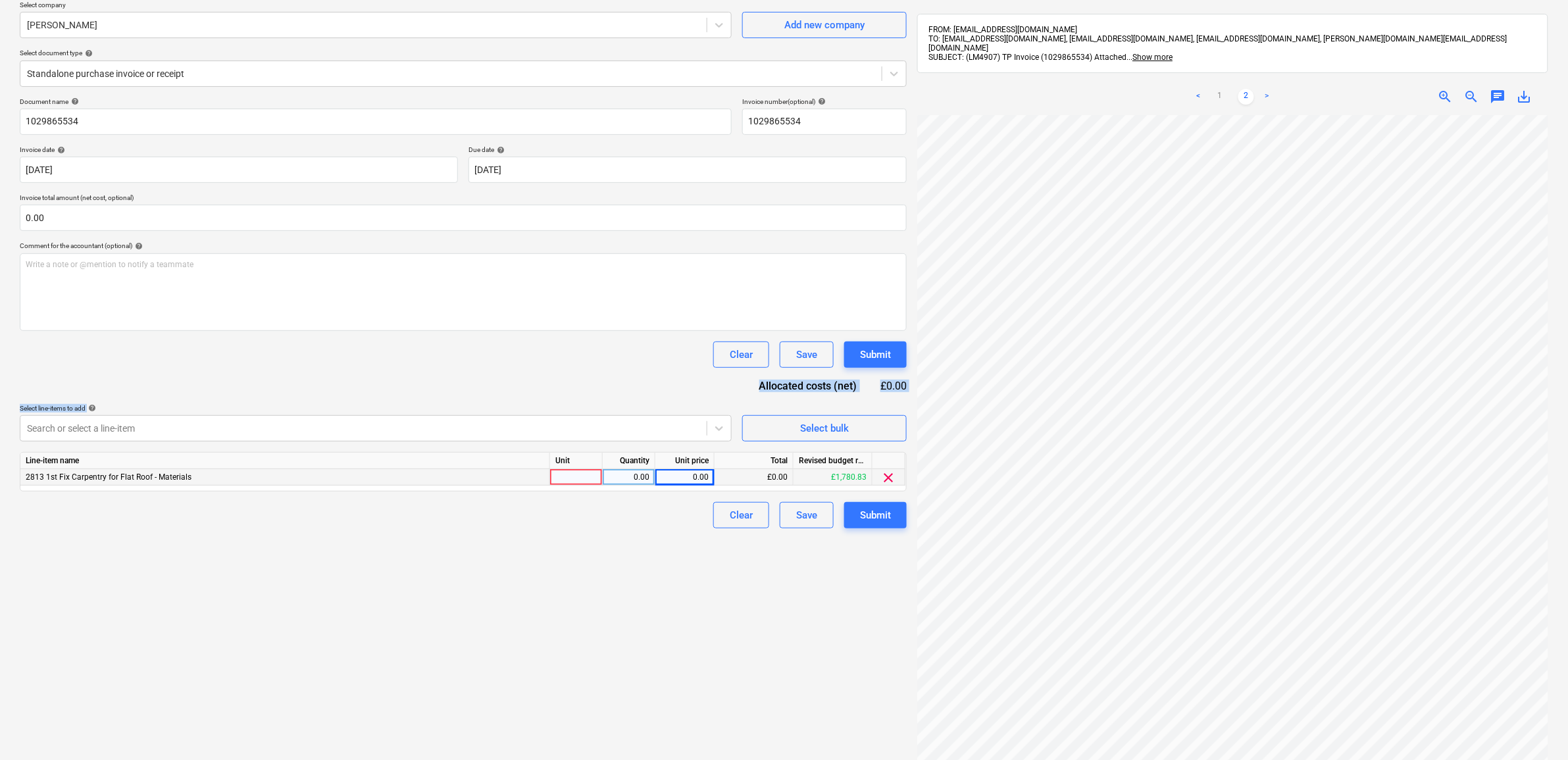
drag, startPoint x: 532, startPoint y: 386, endPoint x: 424, endPoint y: 373, distance: 108.8
click at [424, 373] on div "Document name help 1029865534 Invoice number (optional) help 1029865534 Invoice…" at bounding box center [463, 313] width 887 height 431
click at [650, 458] on div "Quantity" at bounding box center [629, 460] width 53 height 16
drag, startPoint x: 650, startPoint y: 458, endPoint x: 642, endPoint y: 396, distance: 62.5
click at [642, 396] on div "Document name help 1029865534 Invoice number (optional) help 1029865534 Invoice…" at bounding box center [463, 313] width 887 height 431
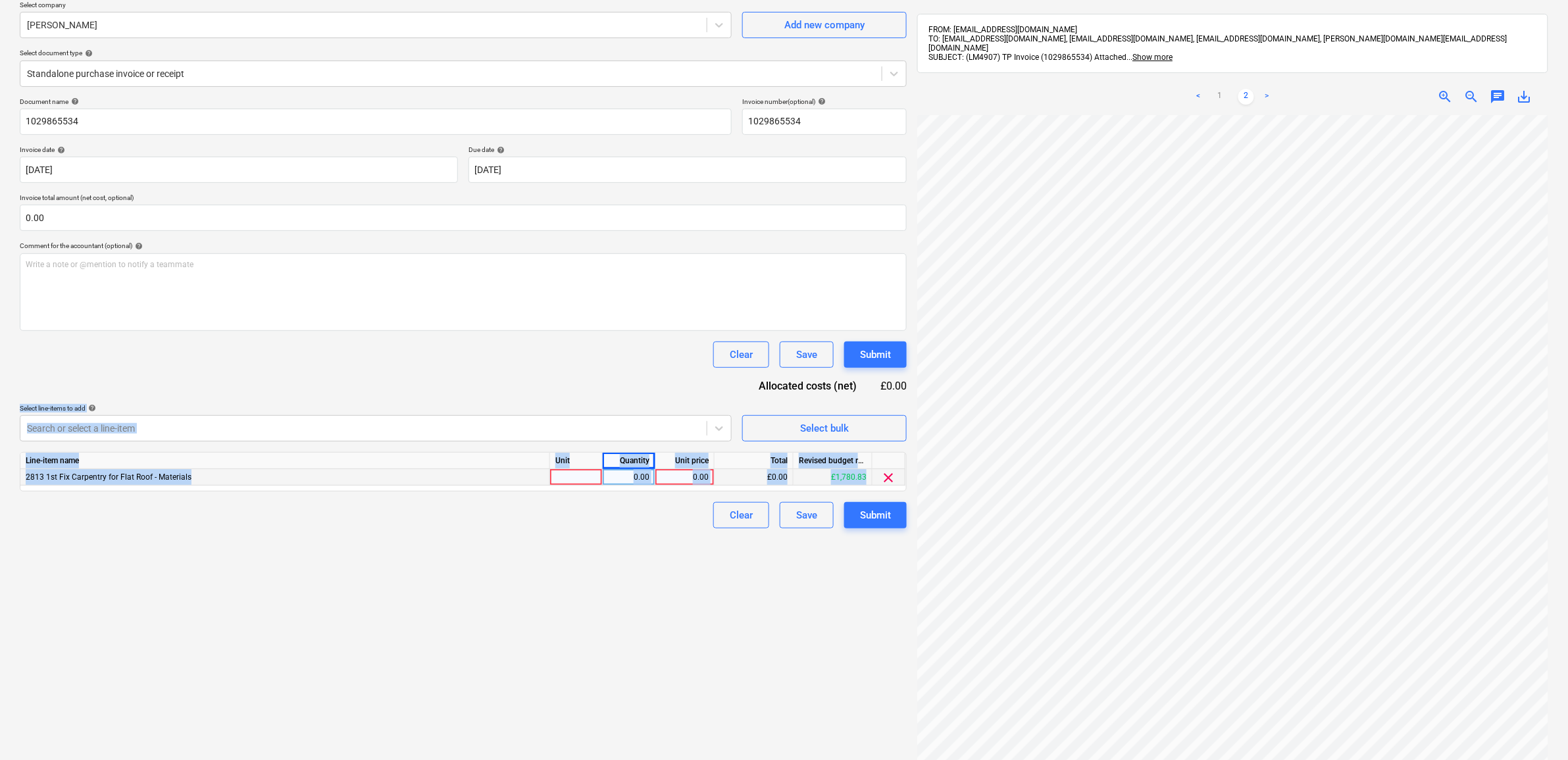
drag, startPoint x: 642, startPoint y: 396, endPoint x: 631, endPoint y: 577, distance: 181.3
click at [631, 577] on div "Create new document Select company Travis Perkins Add new company Select docume…" at bounding box center [463, 400] width 897 height 885
click at [479, 570] on div "Create new document Select company Travis Perkins Add new company Select docume…" at bounding box center [463, 400] width 897 height 885
drag, startPoint x: 479, startPoint y: 570, endPoint x: 418, endPoint y: 405, distance: 175.9
click at [418, 405] on div "Select line-items to add help" at bounding box center [376, 408] width 712 height 9
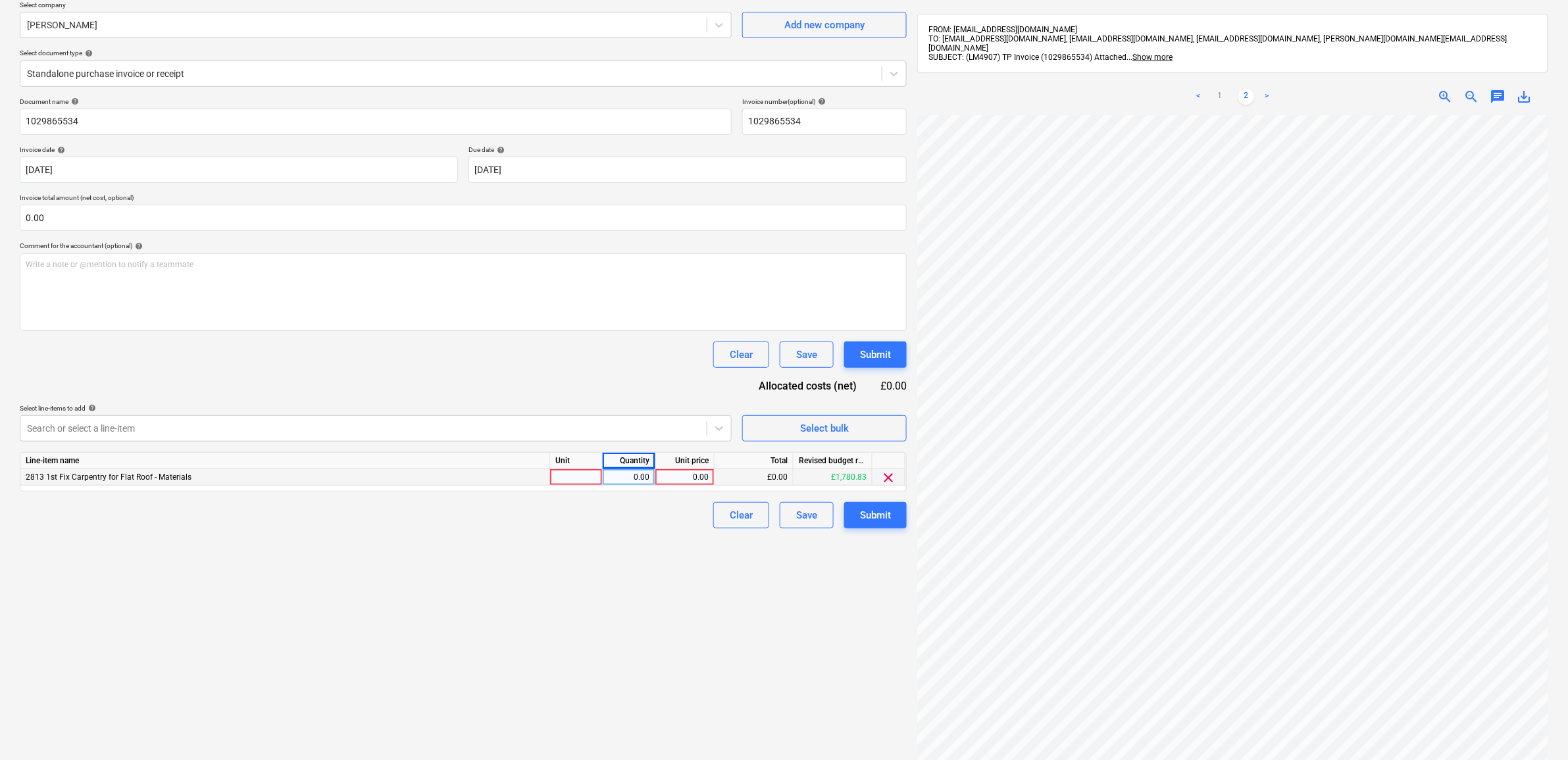
drag, startPoint x: 590, startPoint y: 568, endPoint x: 597, endPoint y: 563, distance: 8.6
click at [590, 567] on div "Create new document Select company Travis Perkins Add new company Select docume…" at bounding box center [463, 400] width 897 height 885
click at [678, 472] on div "0.00" at bounding box center [685, 477] width 48 height 16
click at [492, 284] on div "Write a note or @mention to notify a teammate [PERSON_NAME]" at bounding box center [463, 292] width 887 height 78
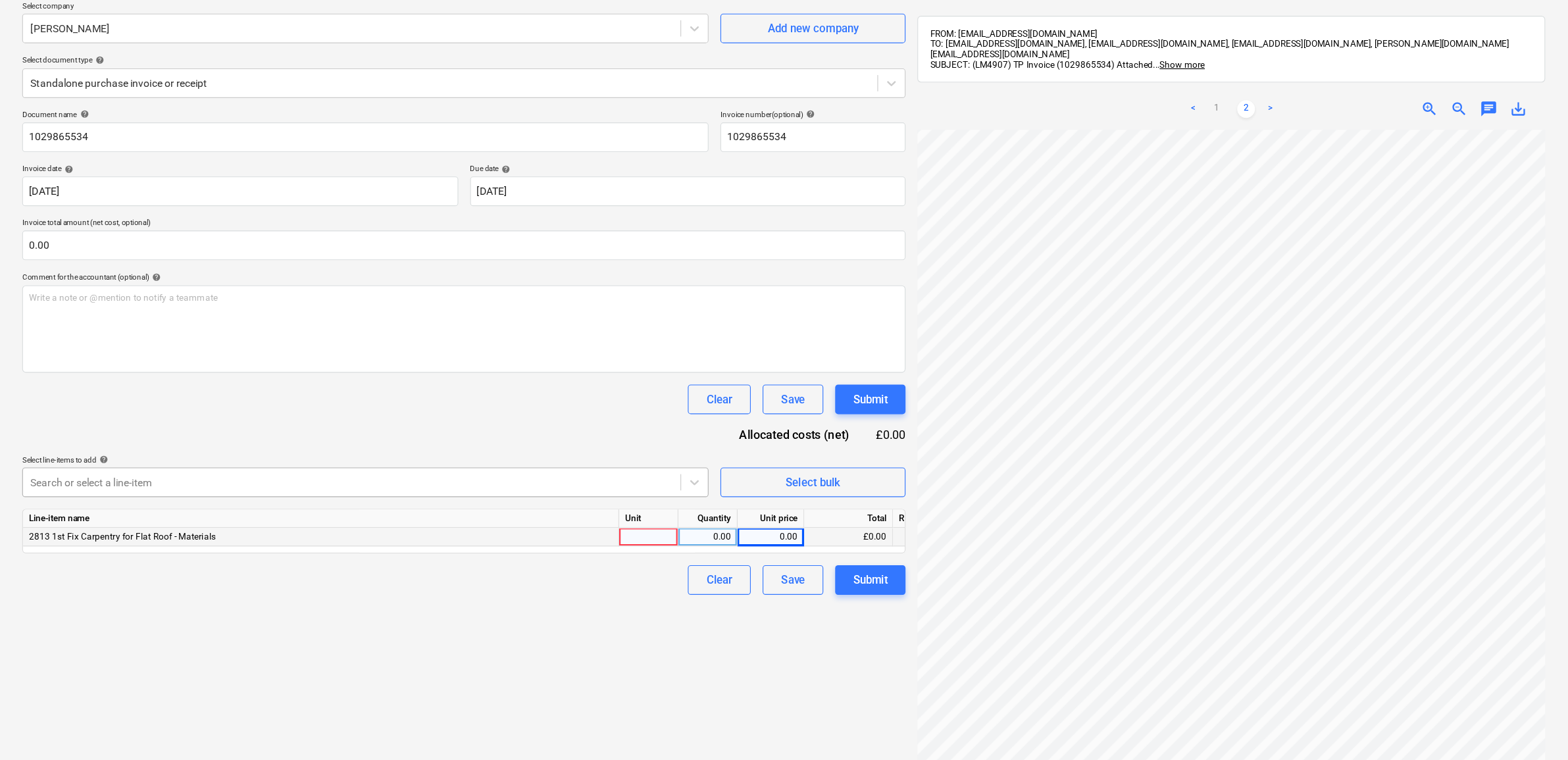
scroll to position [96, 0]
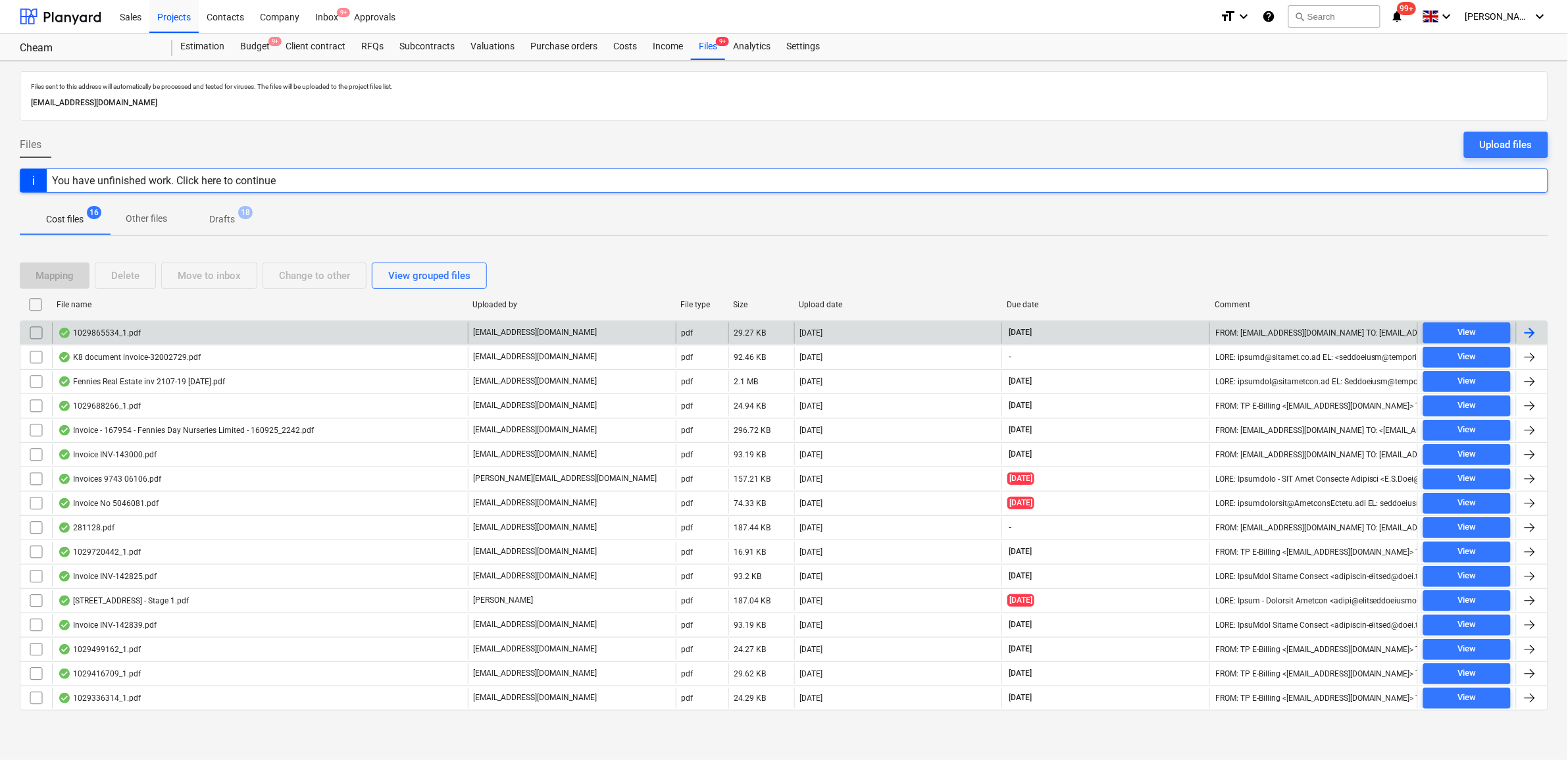
click at [1262, 343] on div at bounding box center [1531, 333] width 31 height 21
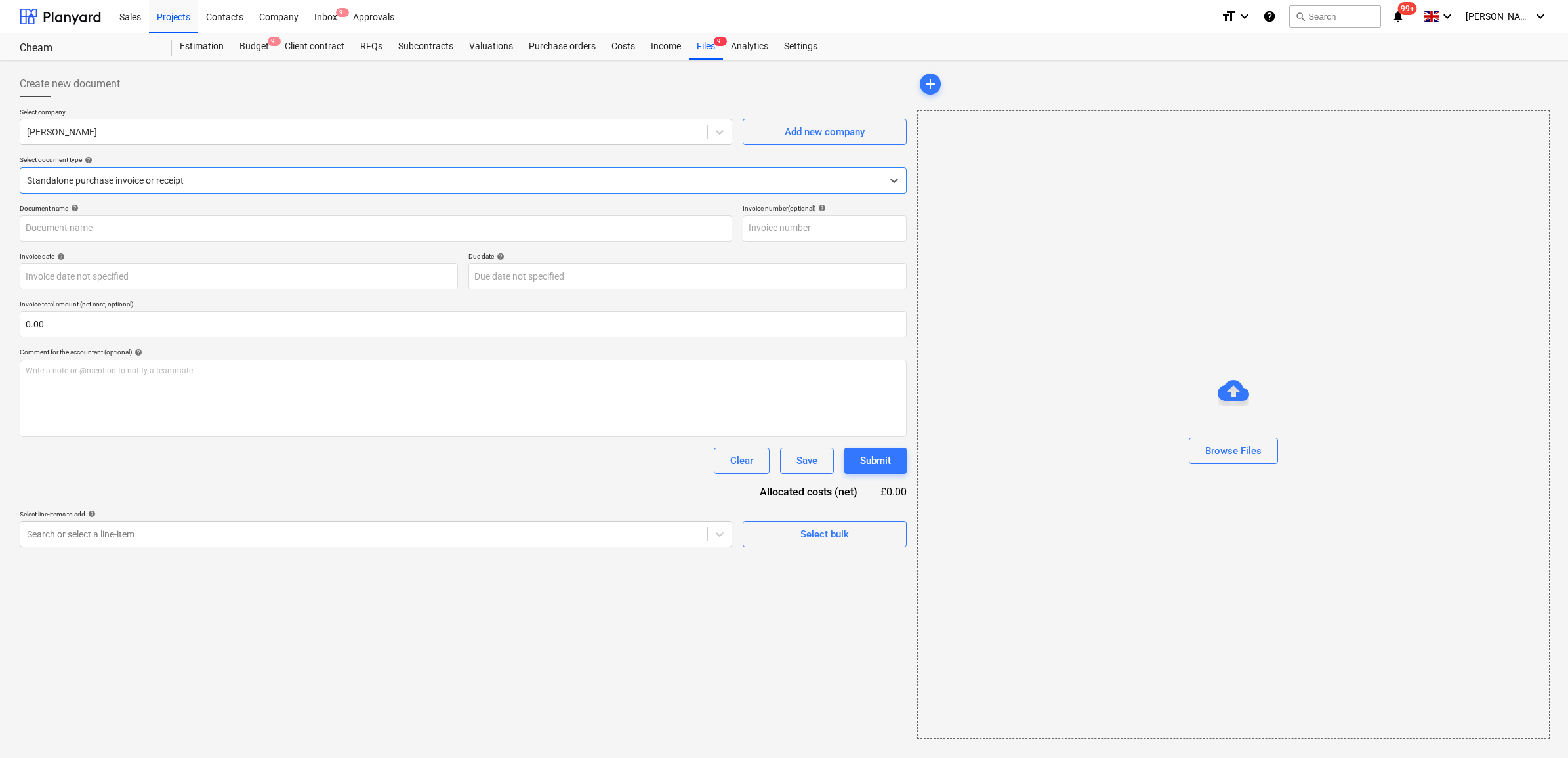
type input "1029865534"
type input "[DATE]"
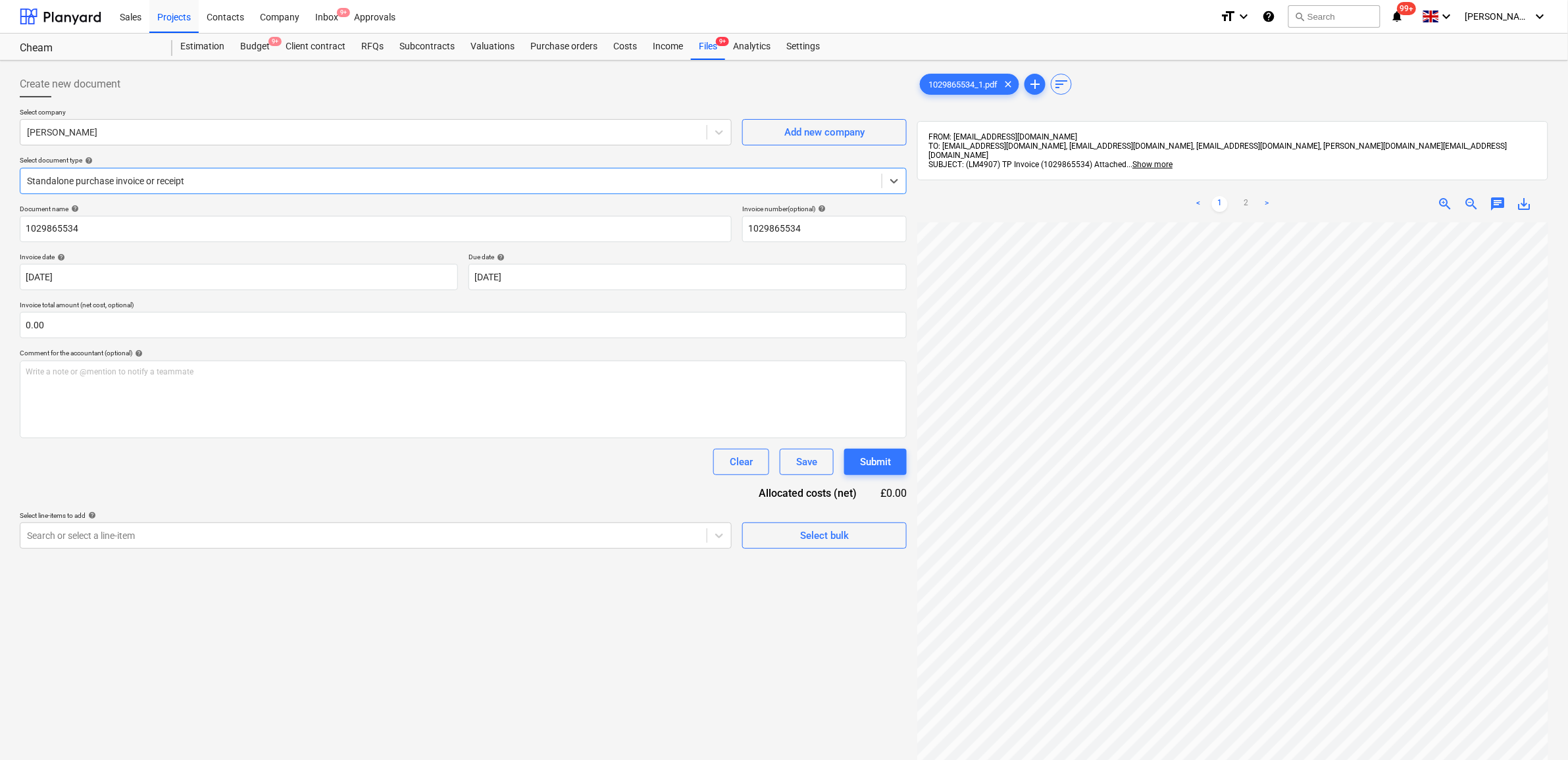
scroll to position [83, 0]
click at [531, 549] on div "Create new document Select company [PERSON_NAME] Add new company Select documen…" at bounding box center [463, 508] width 897 height 885
click at [526, 544] on div "Search or select a line-item" at bounding box center [364, 535] width 687 height 18
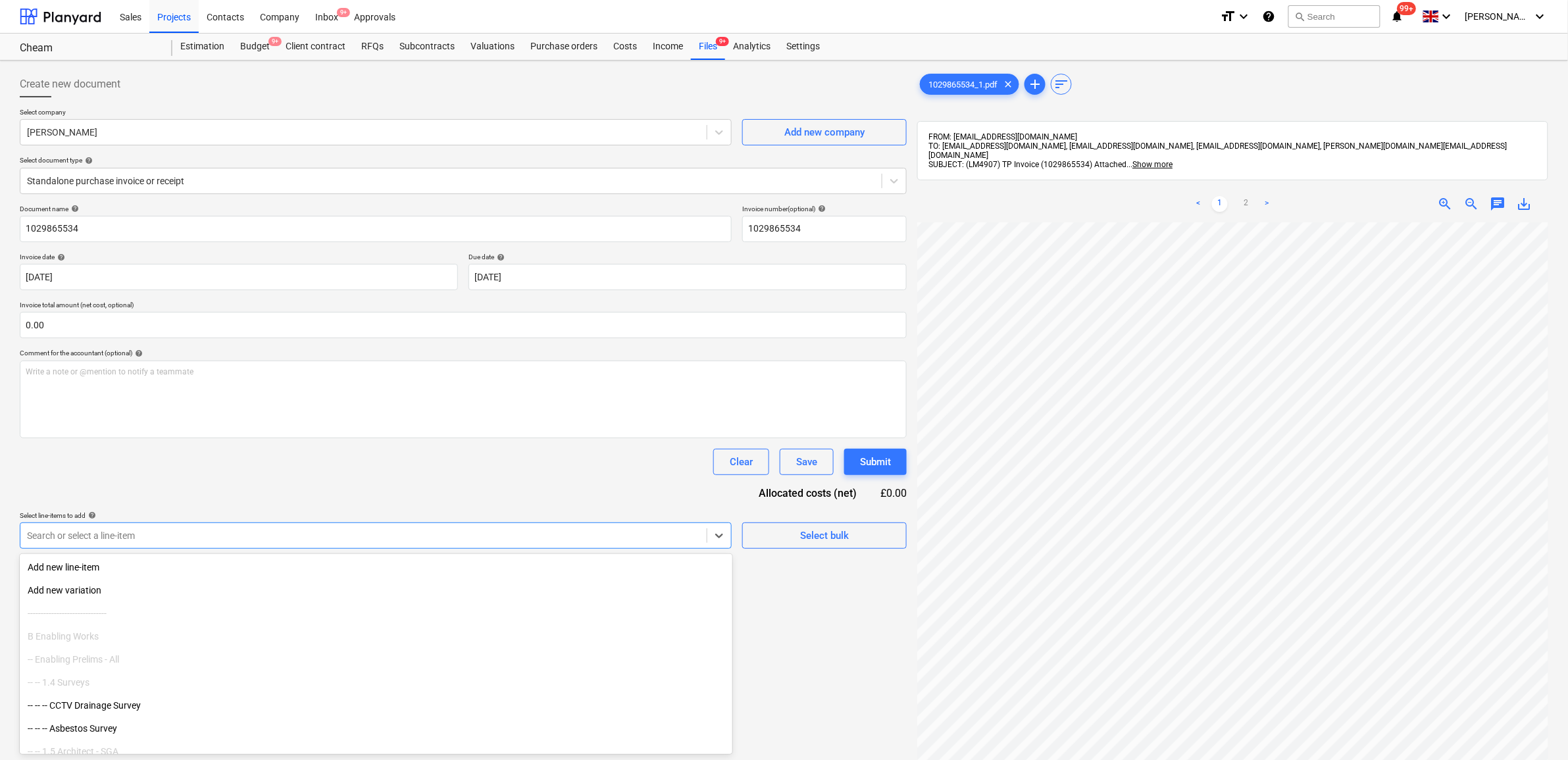
click at [525, 537] on div at bounding box center [363, 536] width 673 height 13
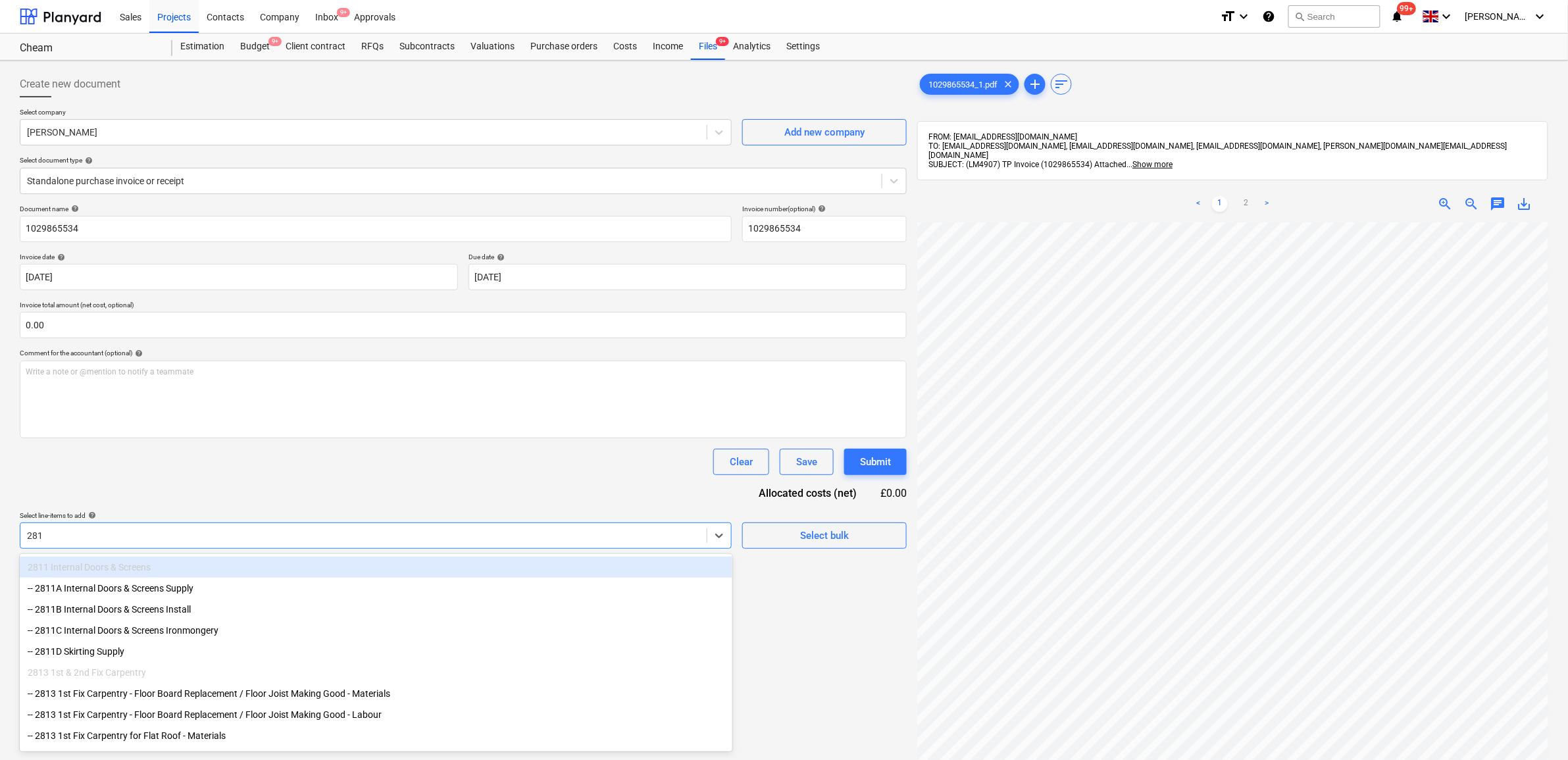
type input "2813"
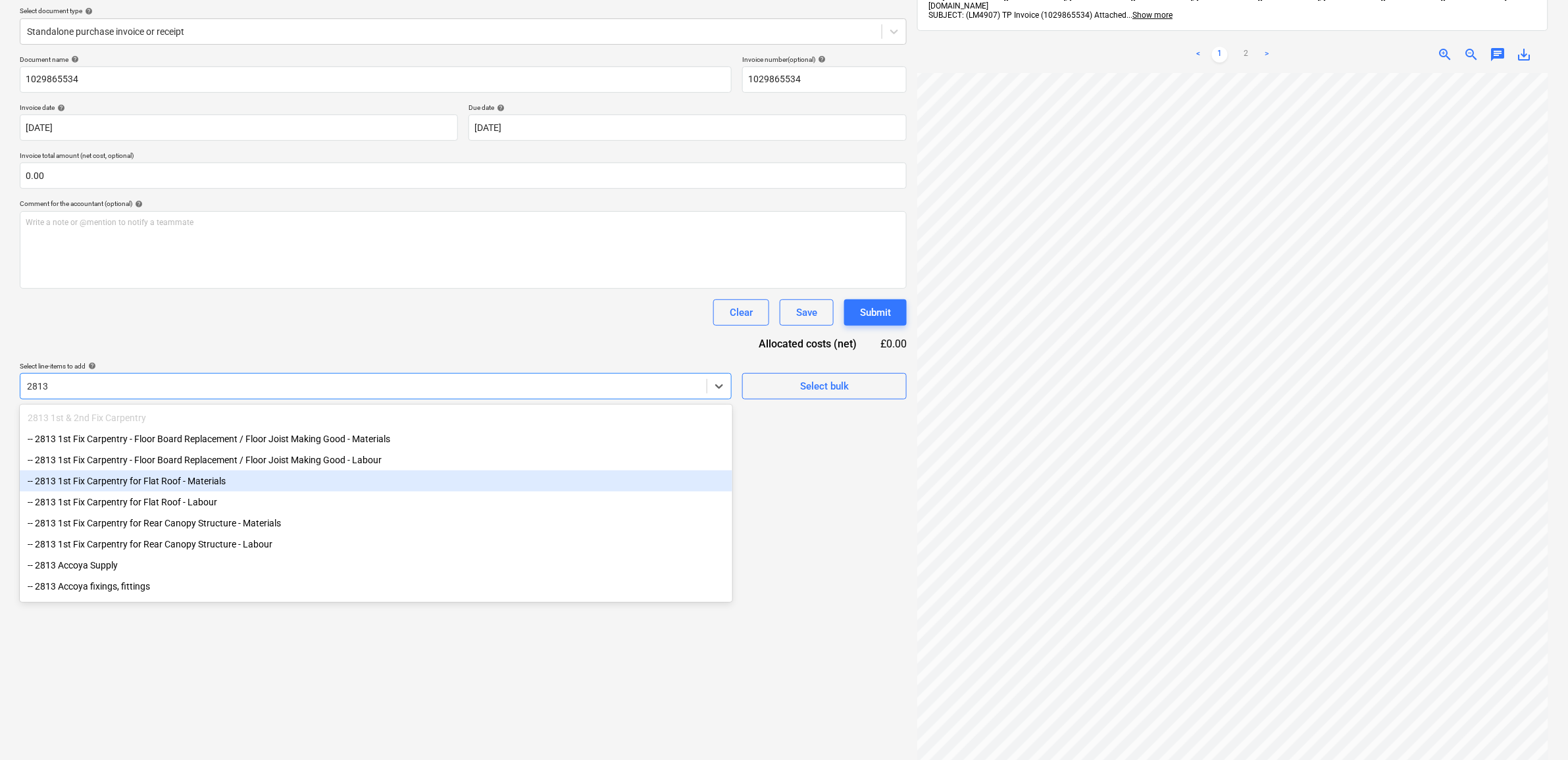
scroll to position [186, 0]
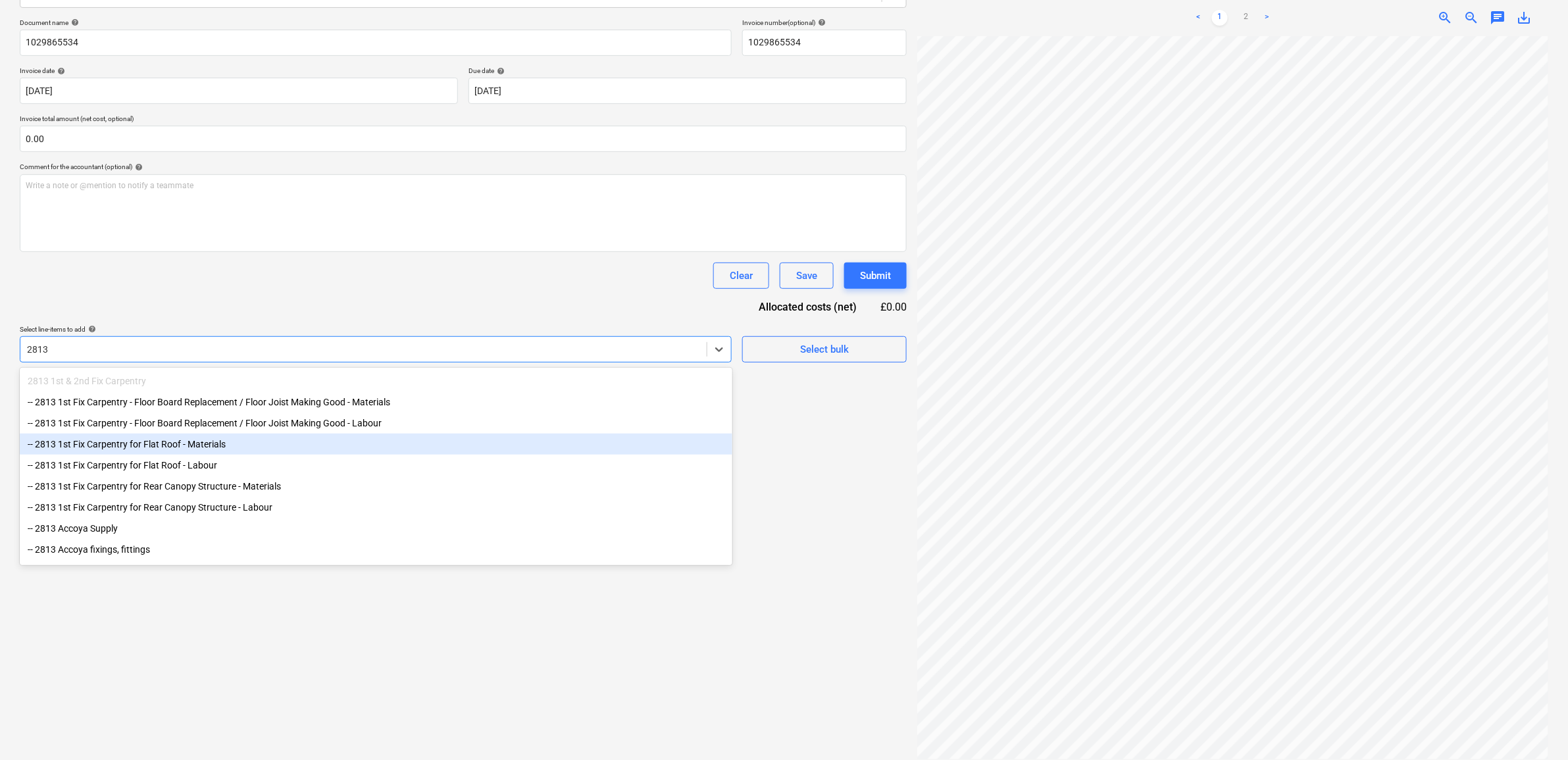
click at [235, 446] on div "-- 2813 1st Fix Carpentry for Flat Roof - Materials" at bounding box center [376, 444] width 712 height 21
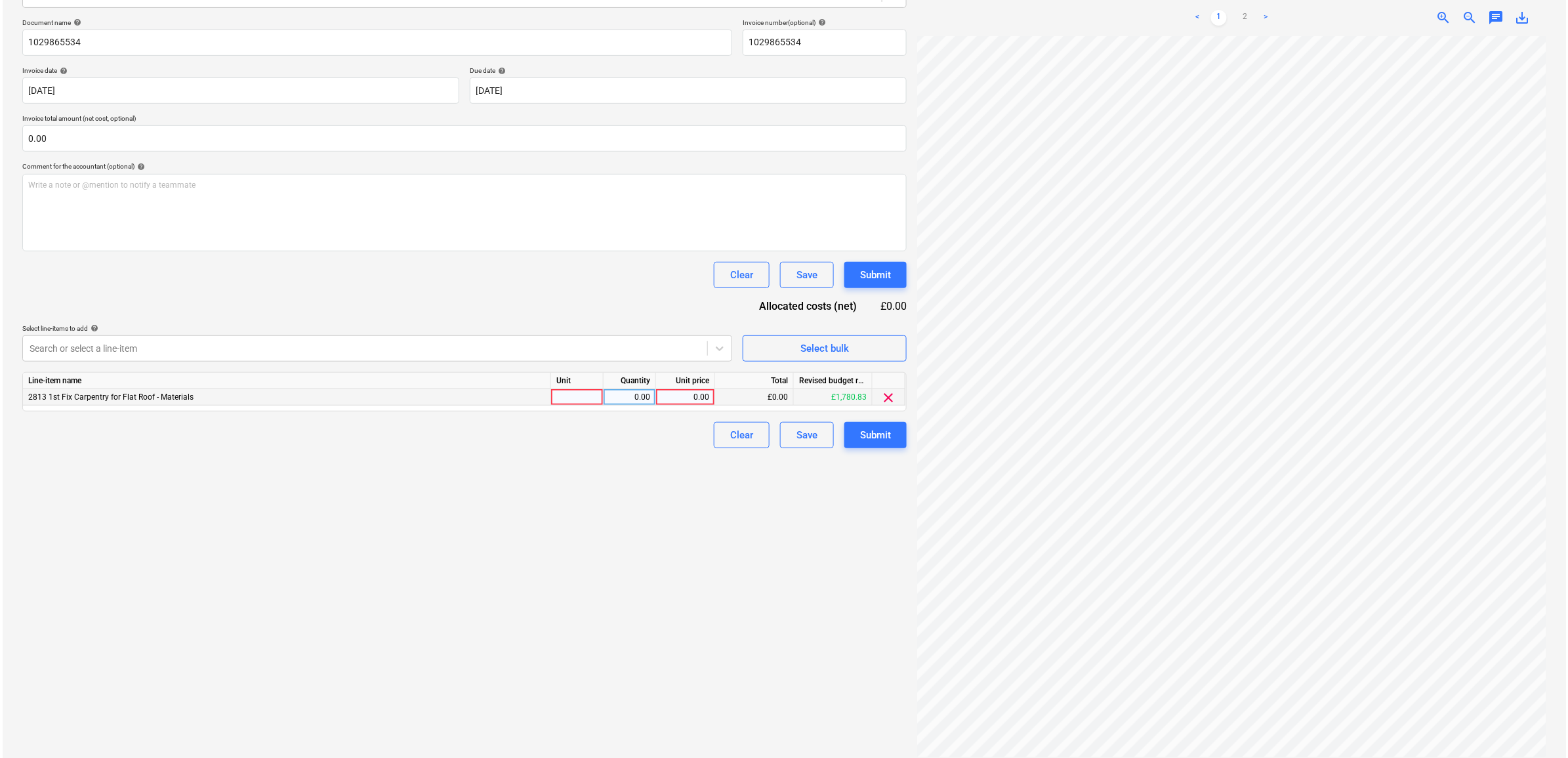
scroll to position [0, 61]
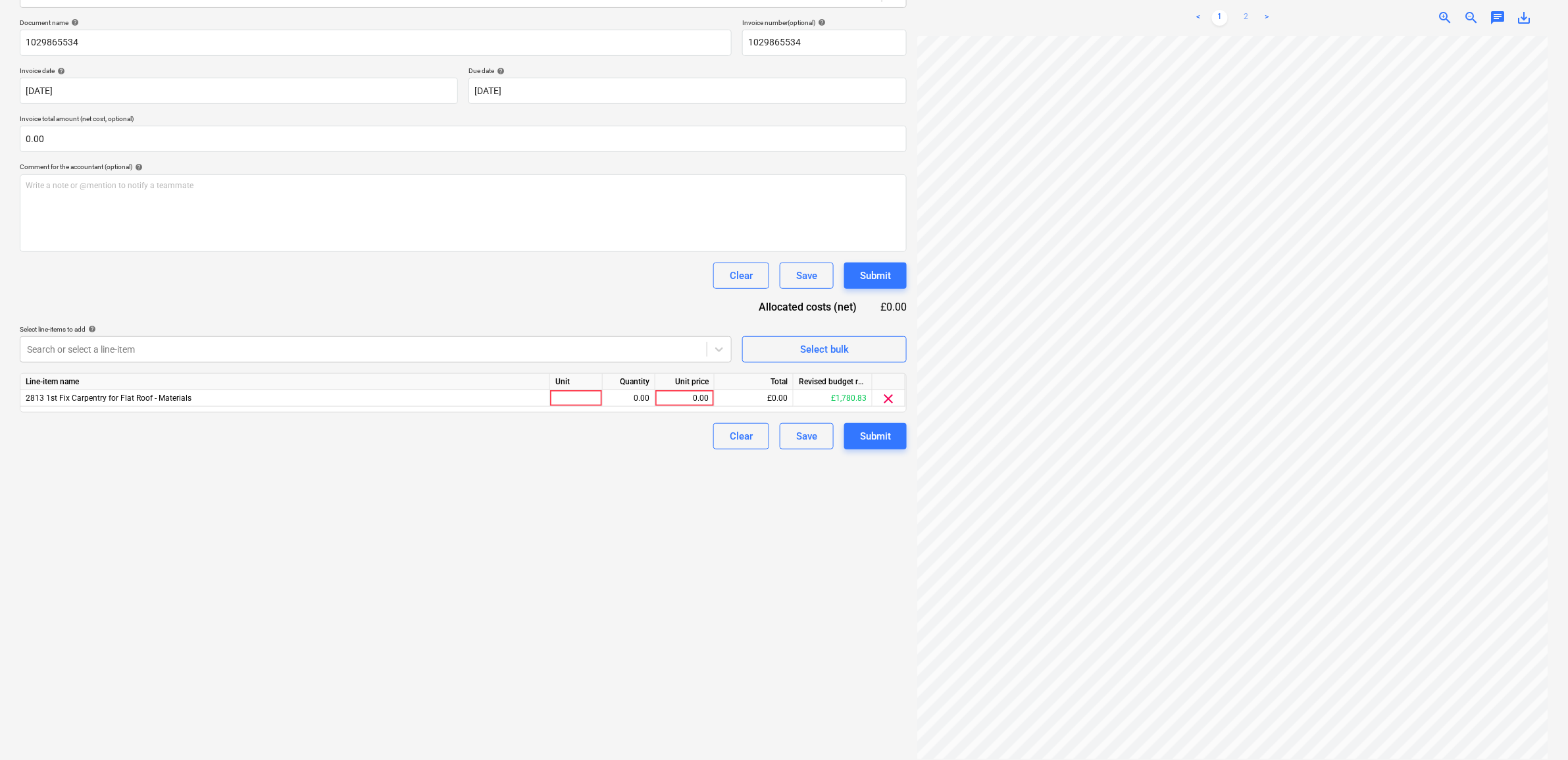
click at [1247, 9] on link "2" at bounding box center [1246, 17] width 16 height 16
click at [693, 390] on div "0.00" at bounding box center [685, 398] width 48 height 16
type input "475.12"
click at [605, 622] on div "Create new document Select company [PERSON_NAME] Add new company Select documen…" at bounding box center [463, 322] width 897 height 885
click at [863, 430] on div "Submit" at bounding box center [876, 436] width 31 height 17
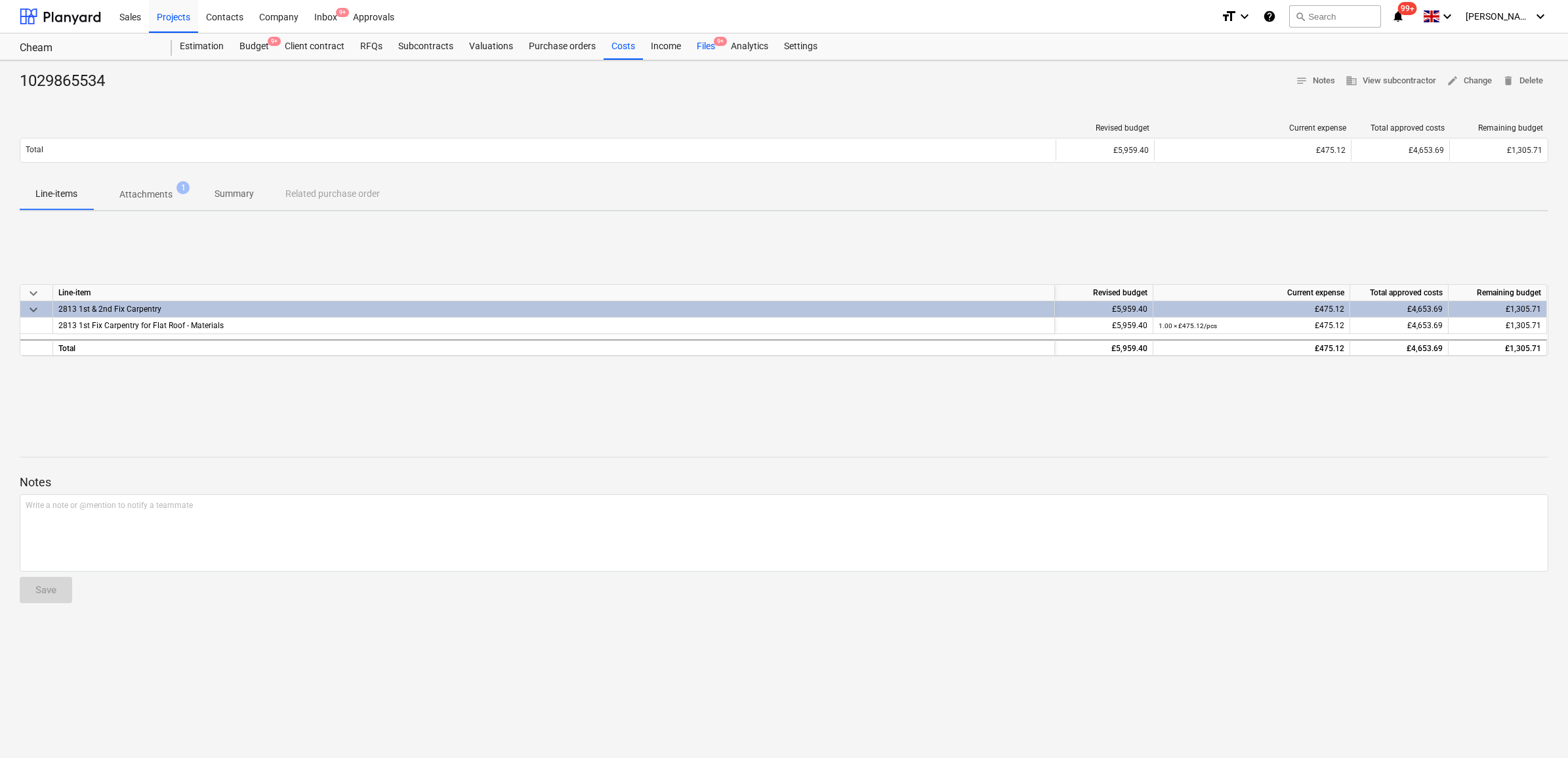
click at [701, 42] on div "Files 9+" at bounding box center [706, 46] width 34 height 26
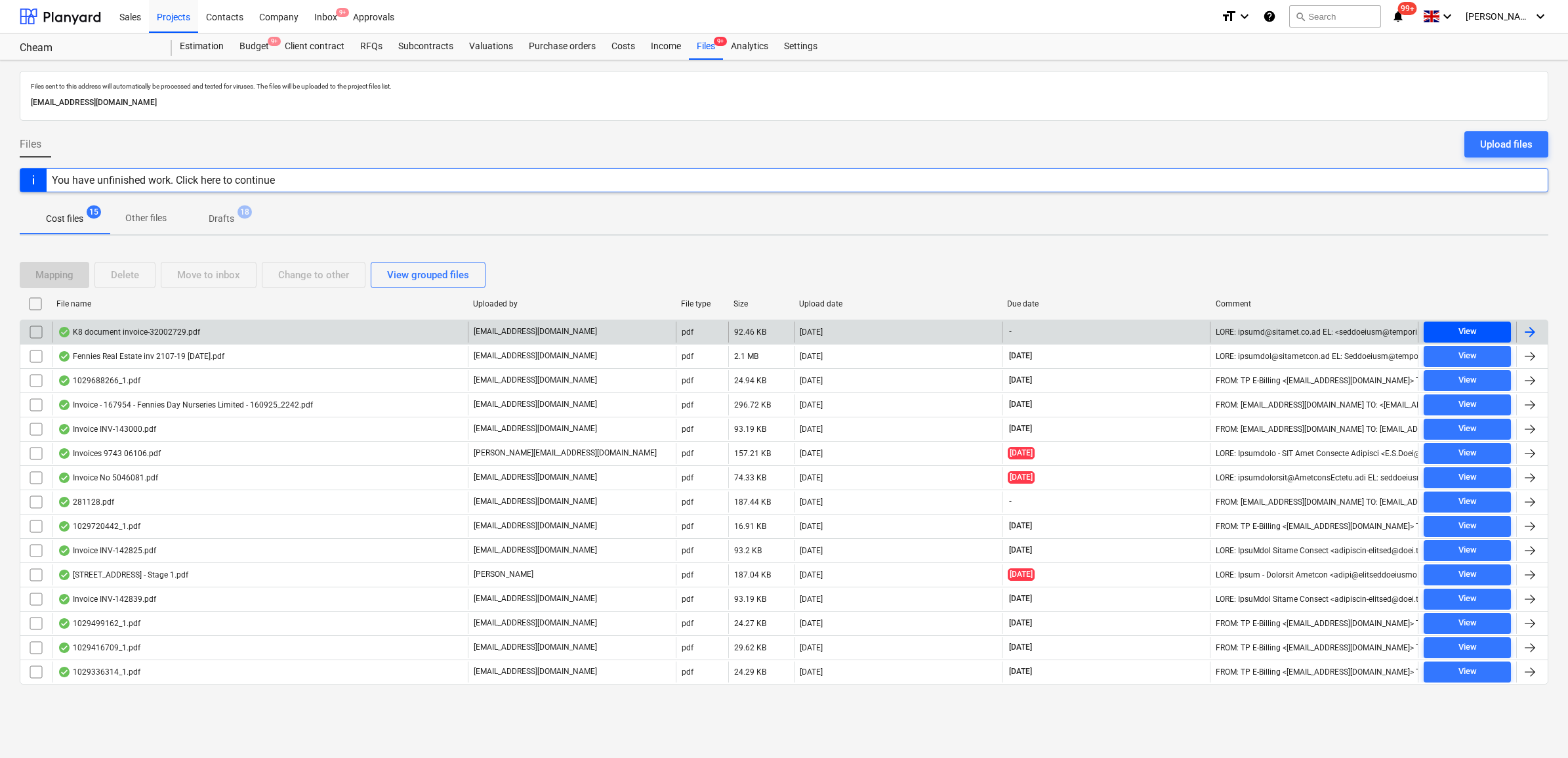
click at [1258, 326] on div "View" at bounding box center [1467, 332] width 18 height 15
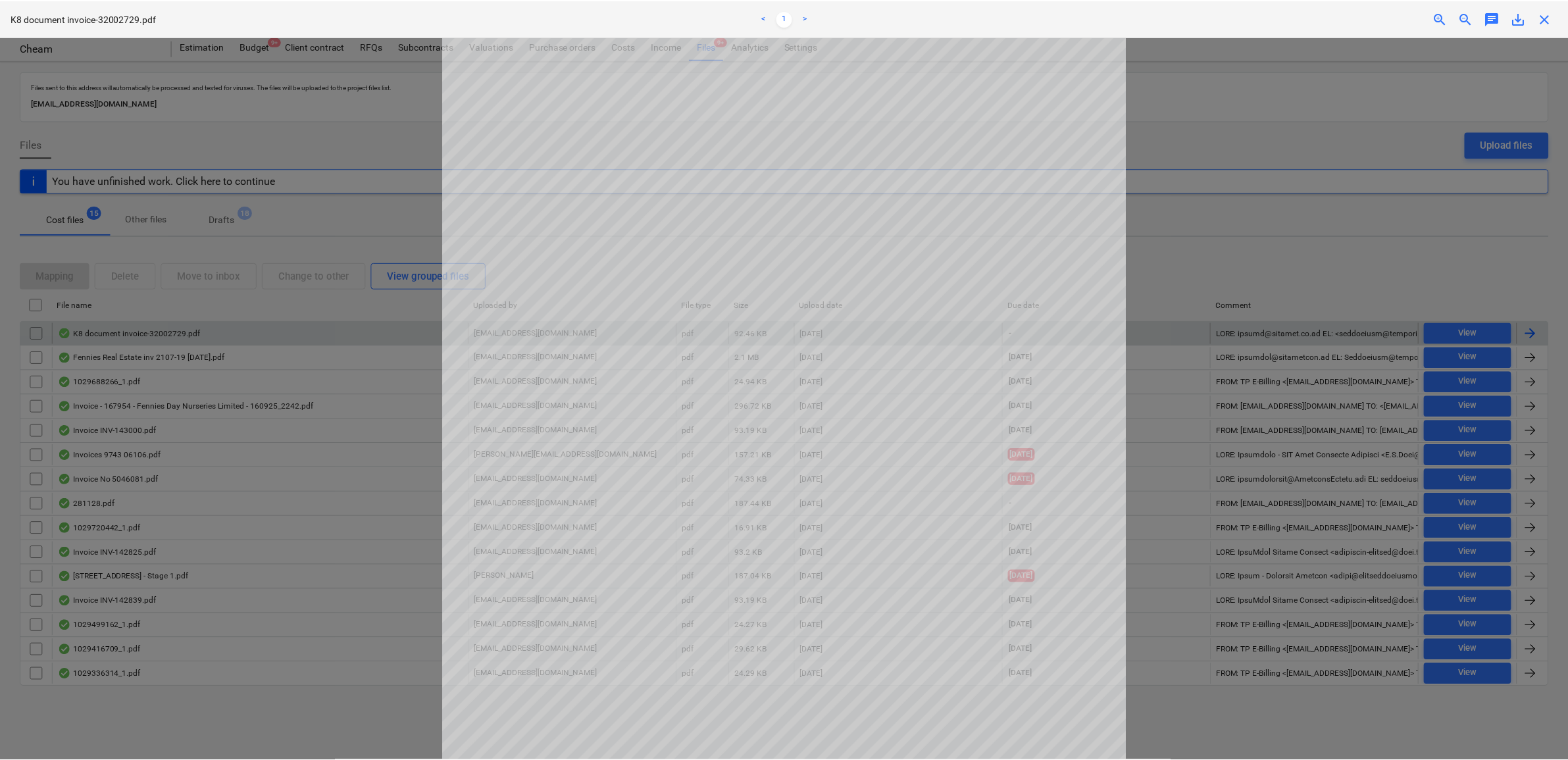
scroll to position [83, 0]
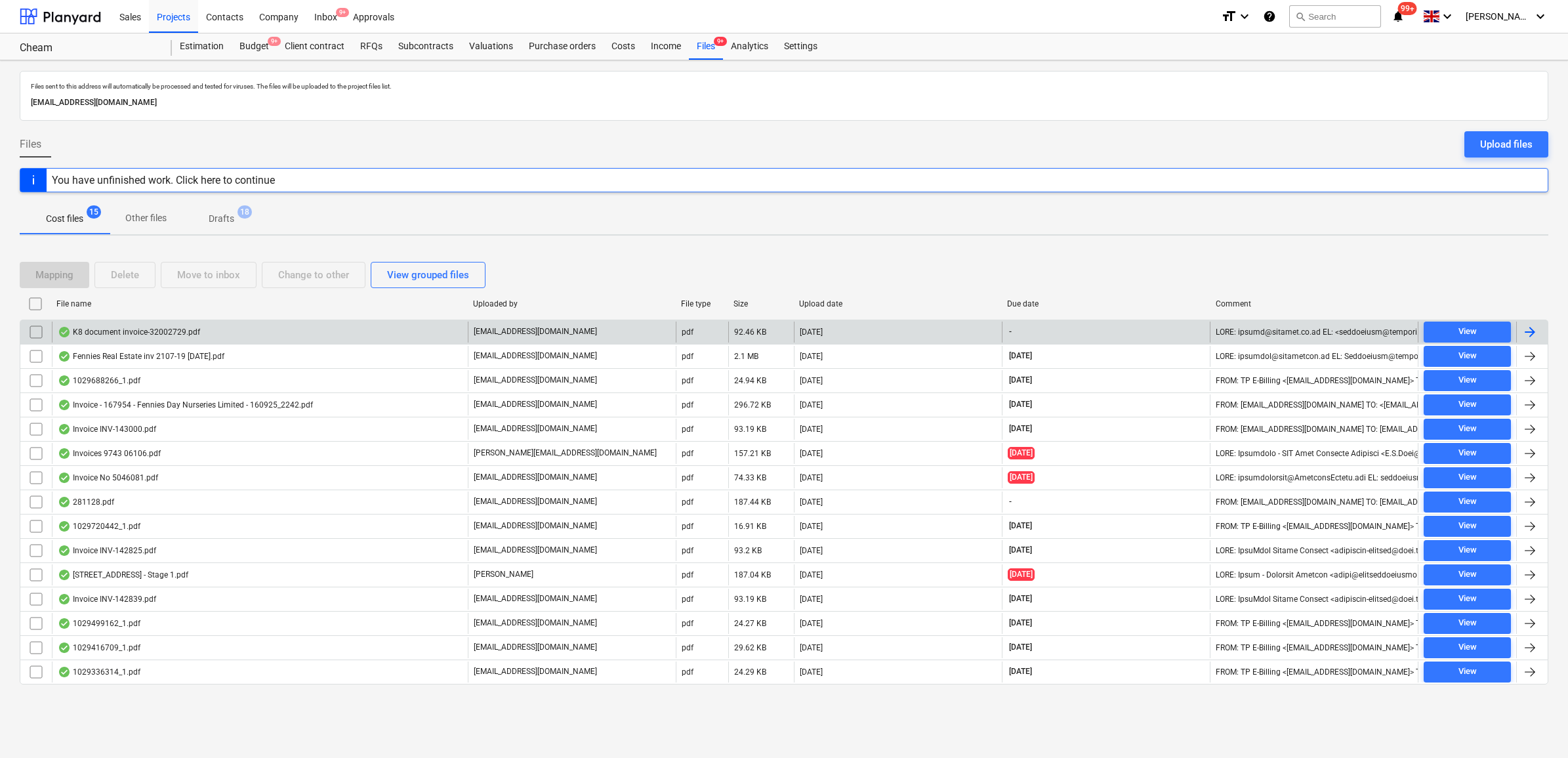
click at [1258, 338] on div at bounding box center [1530, 332] width 16 height 16
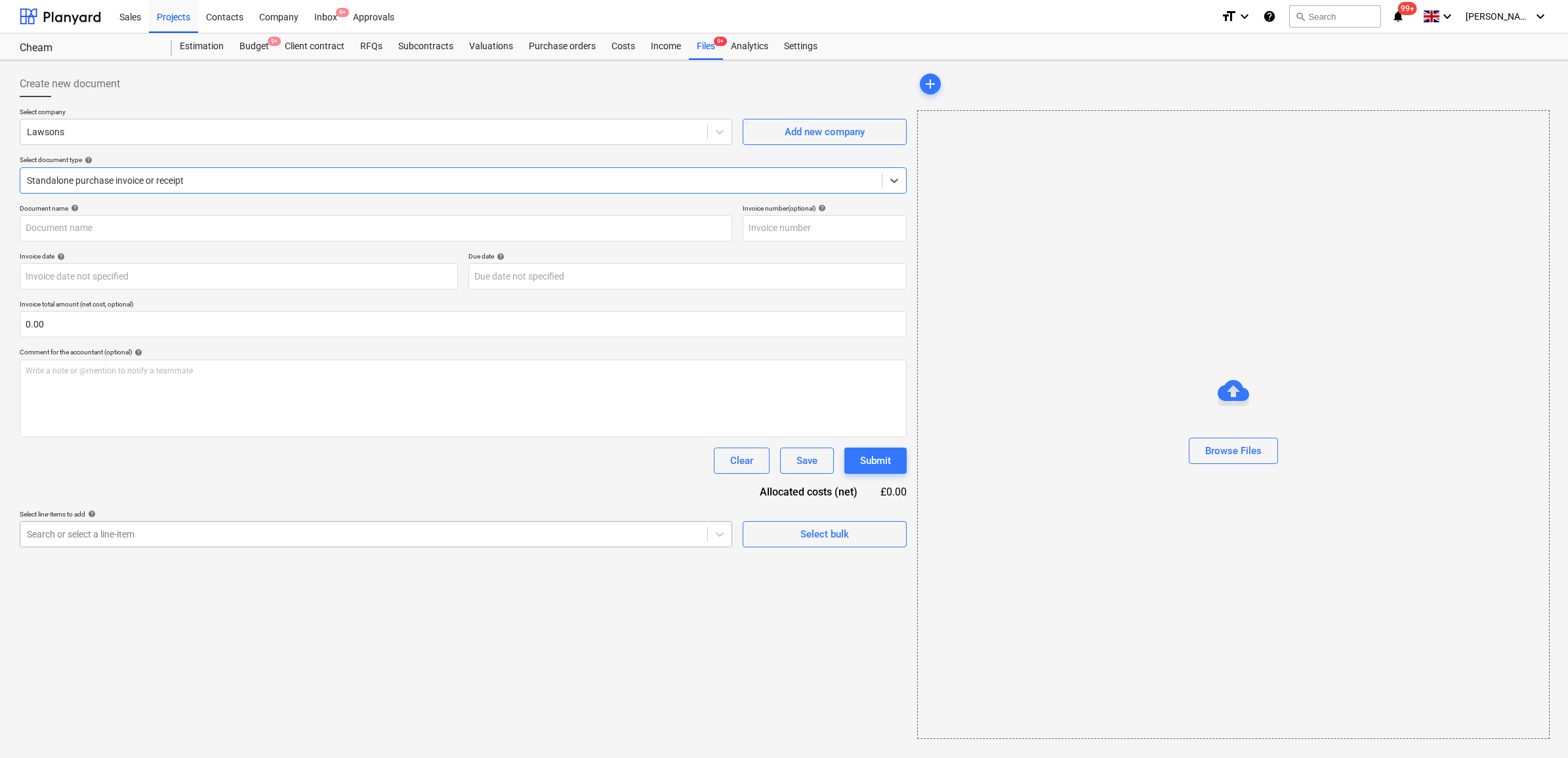
click at [218, 537] on div at bounding box center [363, 535] width 673 height 13
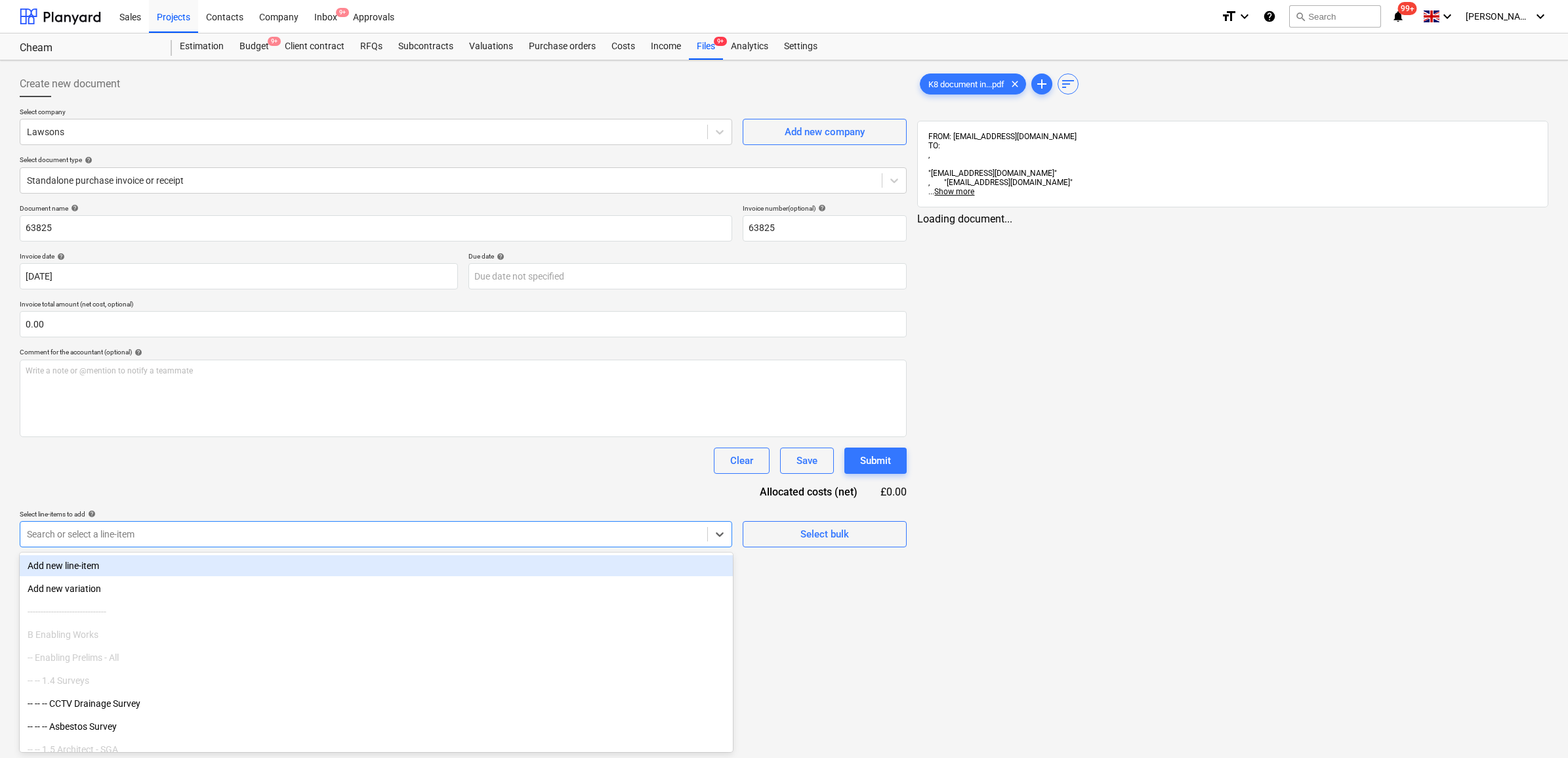
type input "63825"
type input "[DATE]"
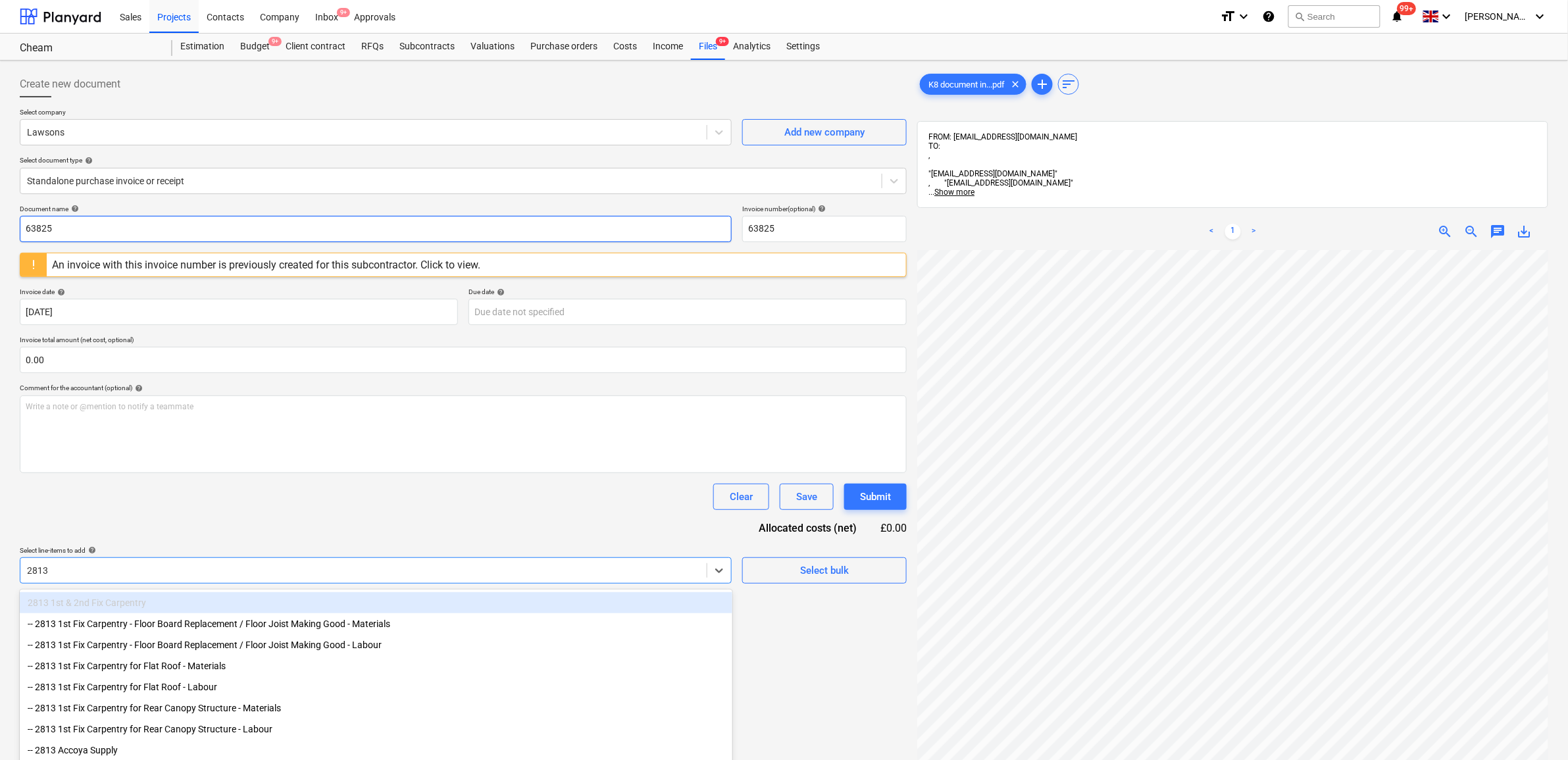
type input "2813"
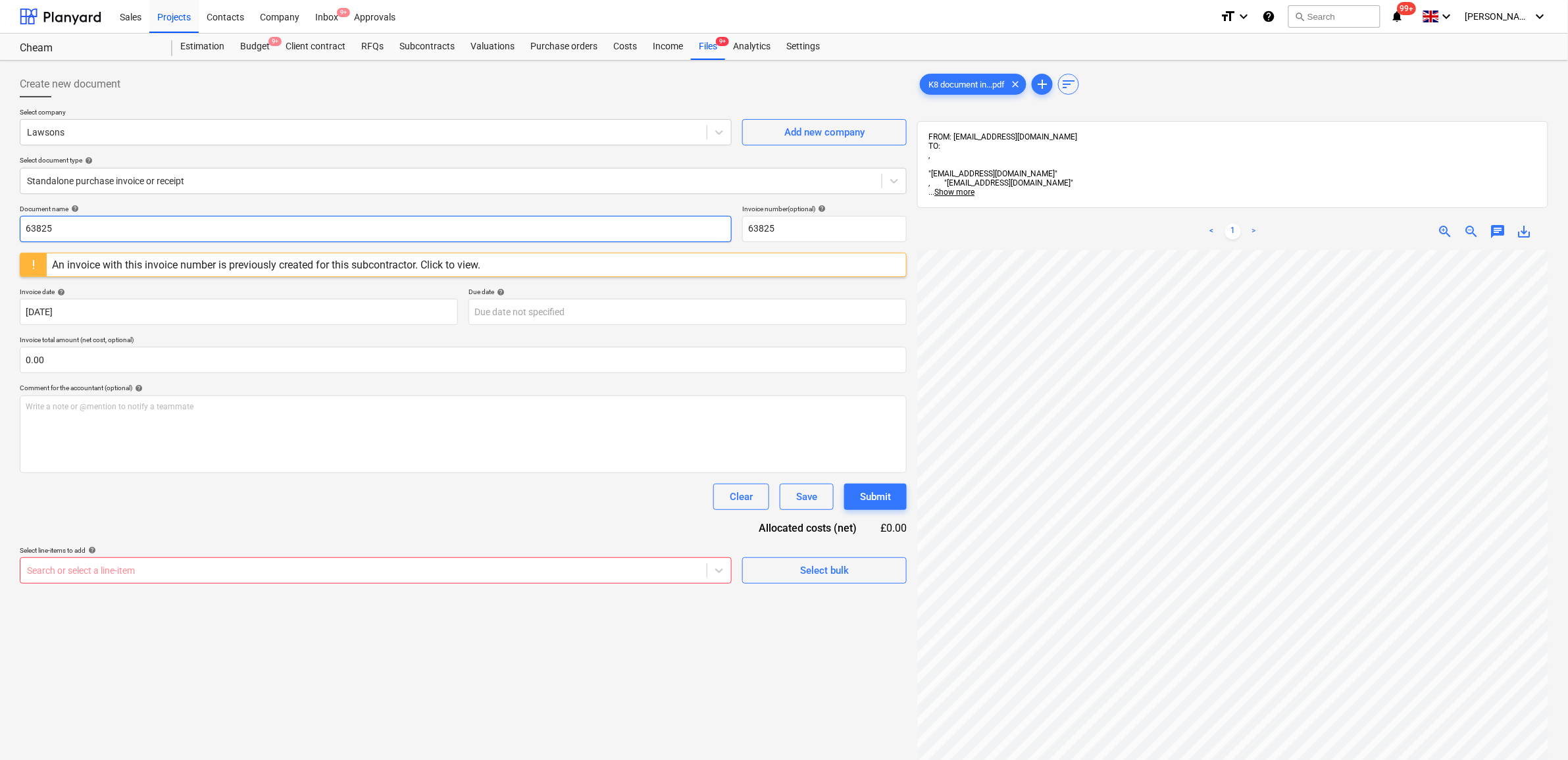
drag, startPoint x: 448, startPoint y: 232, endPoint x: -188, endPoint y: 225, distance: 636.0
click at [0, 225] on html "Sales Projects Contacts Company Inbox 9+ Approvals format_size keyboard_arrow_d…" at bounding box center [784, 380] width 1568 height 760
click at [537, 588] on div "Create new document Select company Lawsons Add new company Select document type…" at bounding box center [463, 522] width 897 height 913
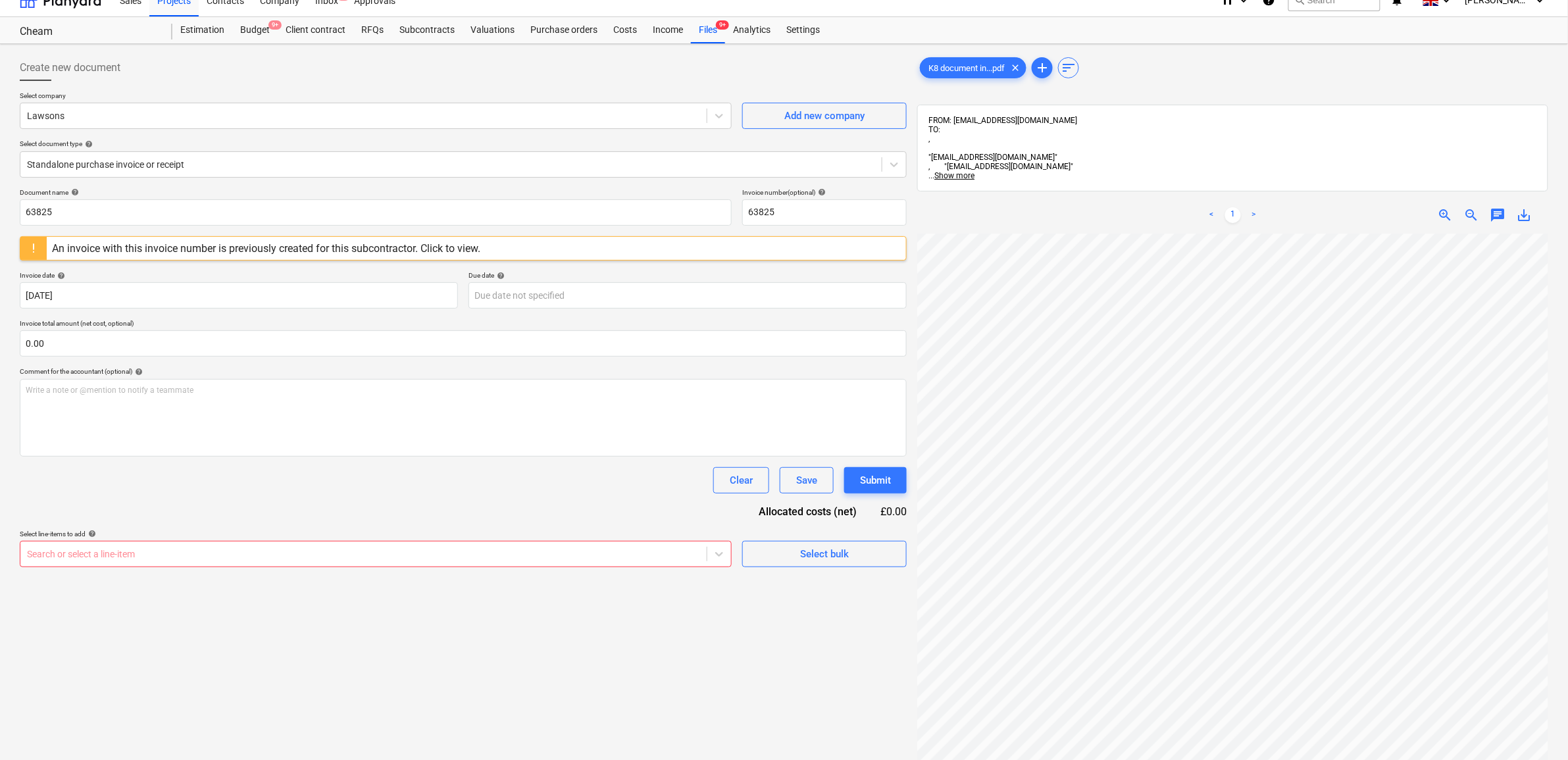
click at [537, 571] on body "Sales Projects Contacts Company Inbox 9+ Approvals format_size keyboard_arrow_d…" at bounding box center [784, 363] width 1568 height 760
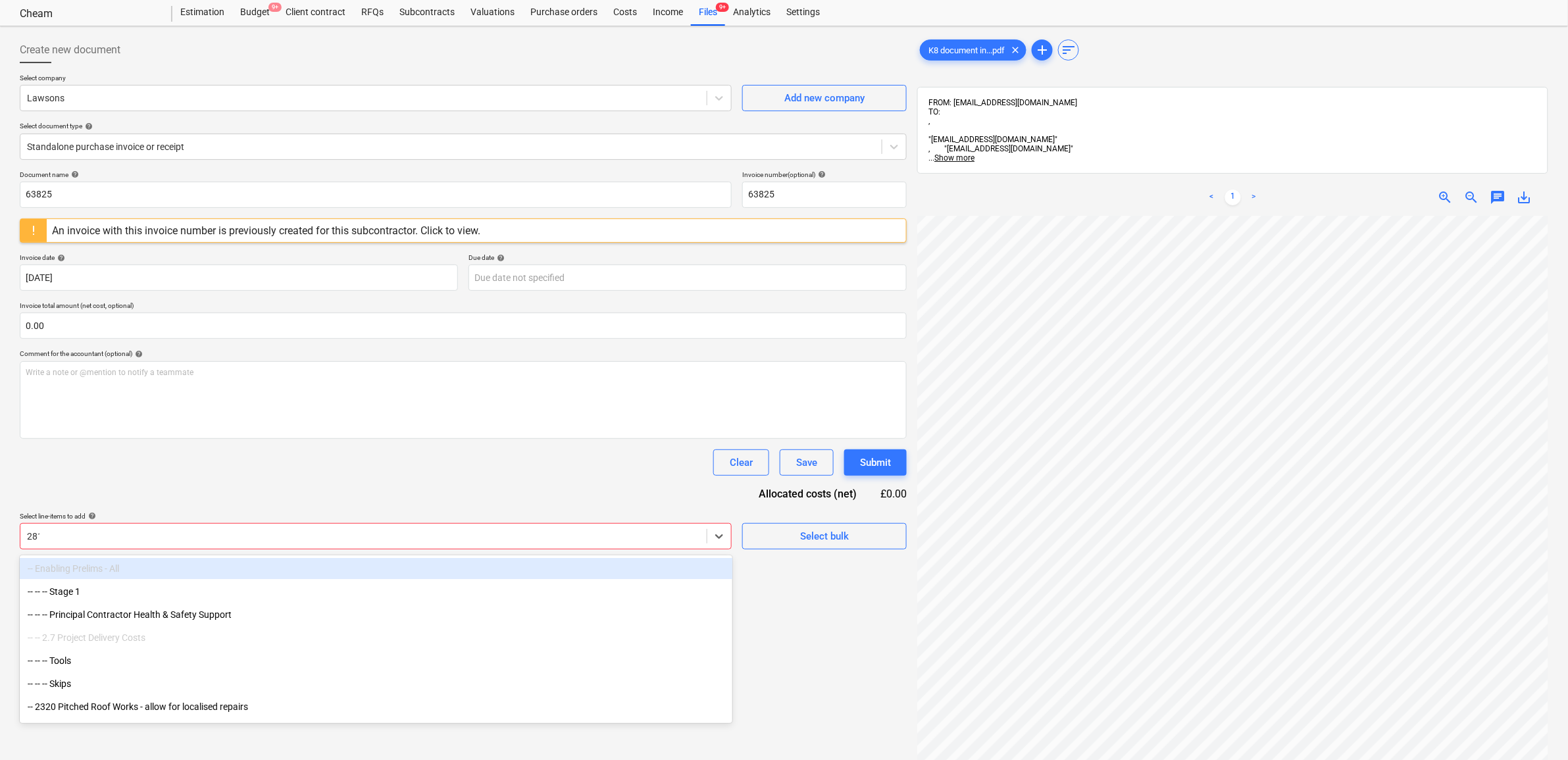
type input "2813"
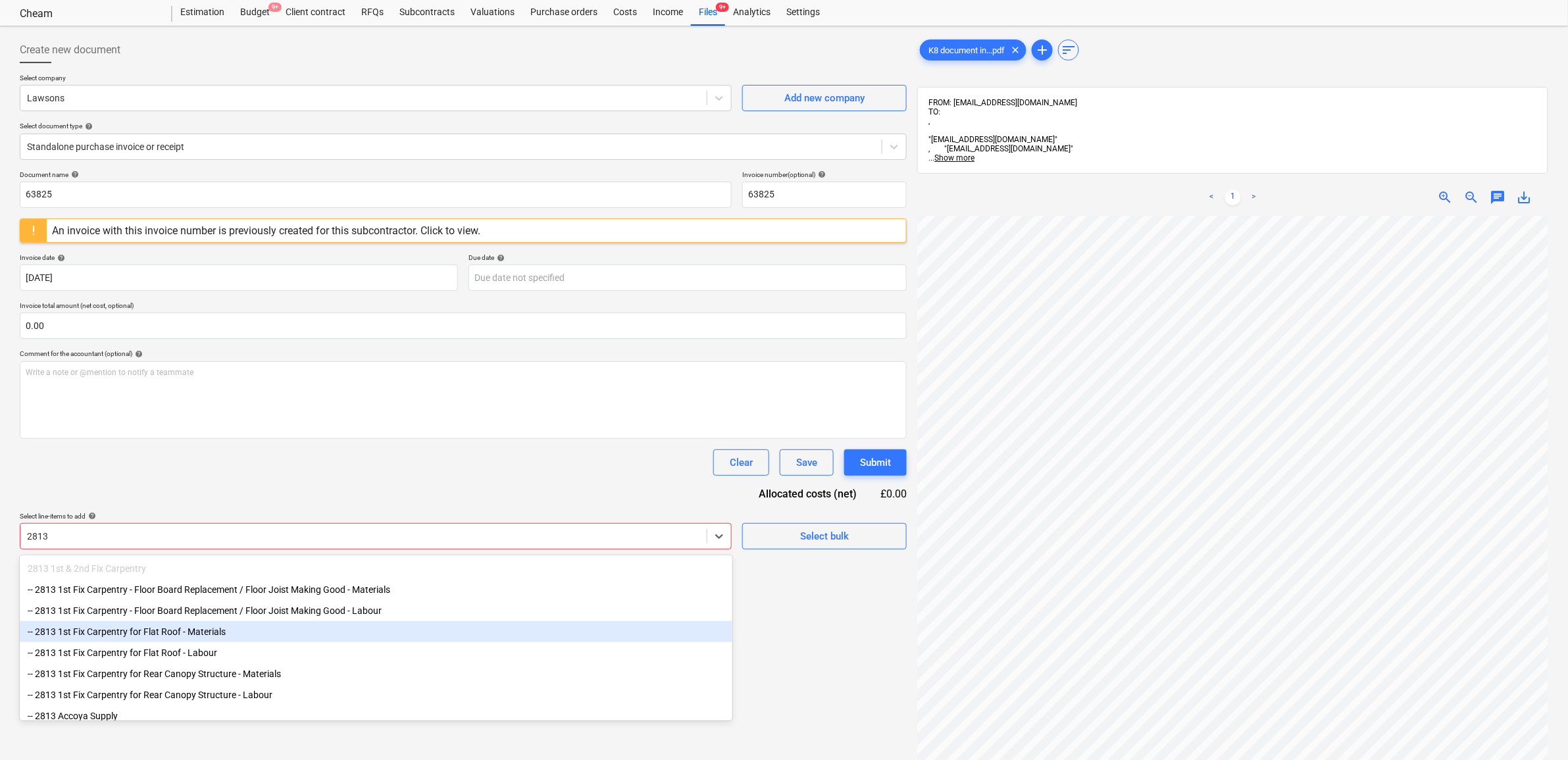
click at [306, 638] on div "-- 2813 1st Fix Carpentry for Flat Roof - Materials" at bounding box center [376, 632] width 712 height 21
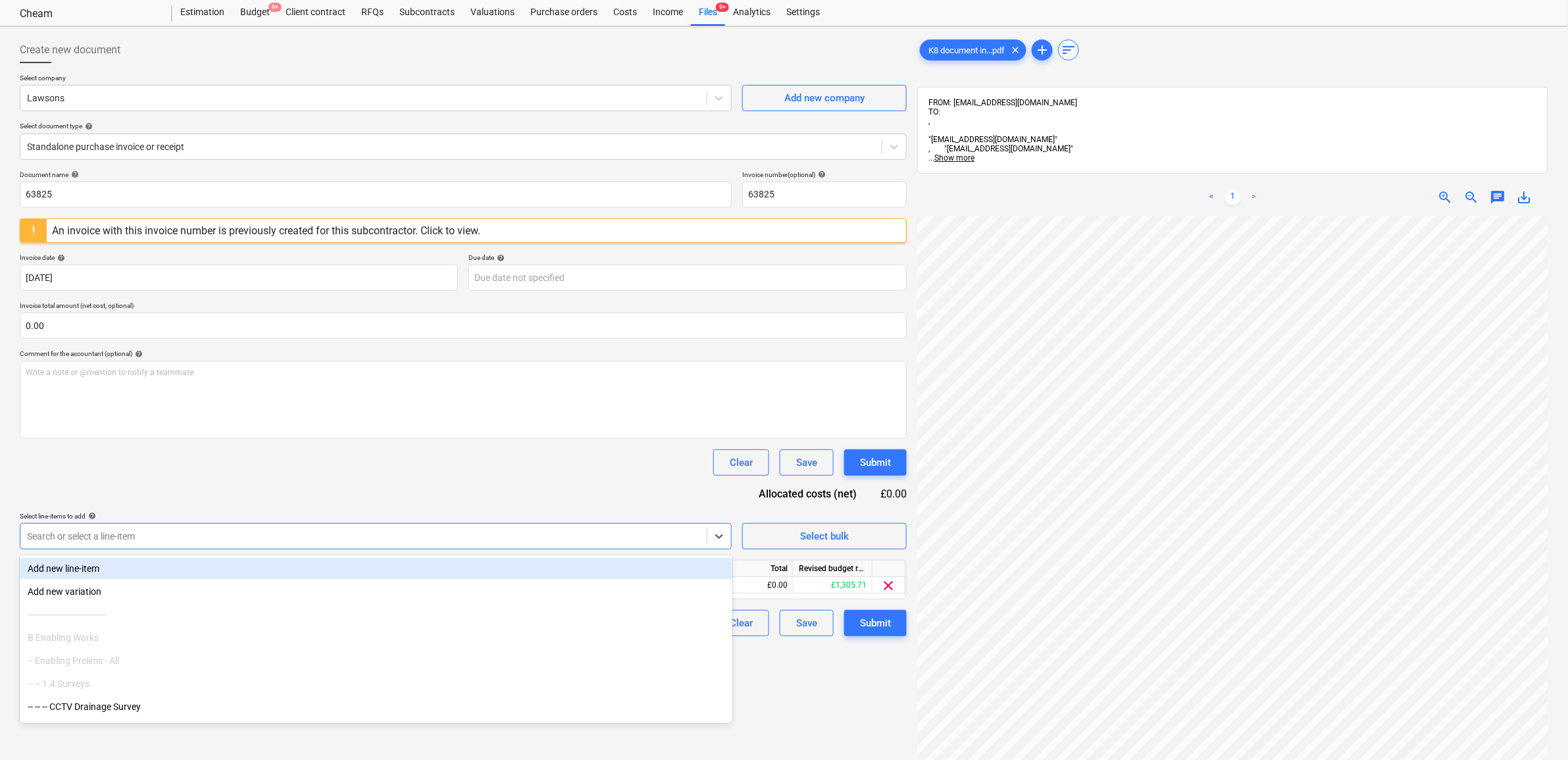
click at [322, 485] on div "Document name help 63825 Invoice number (optional) help 63825 An invoice with t…" at bounding box center [463, 403] width 887 height 466
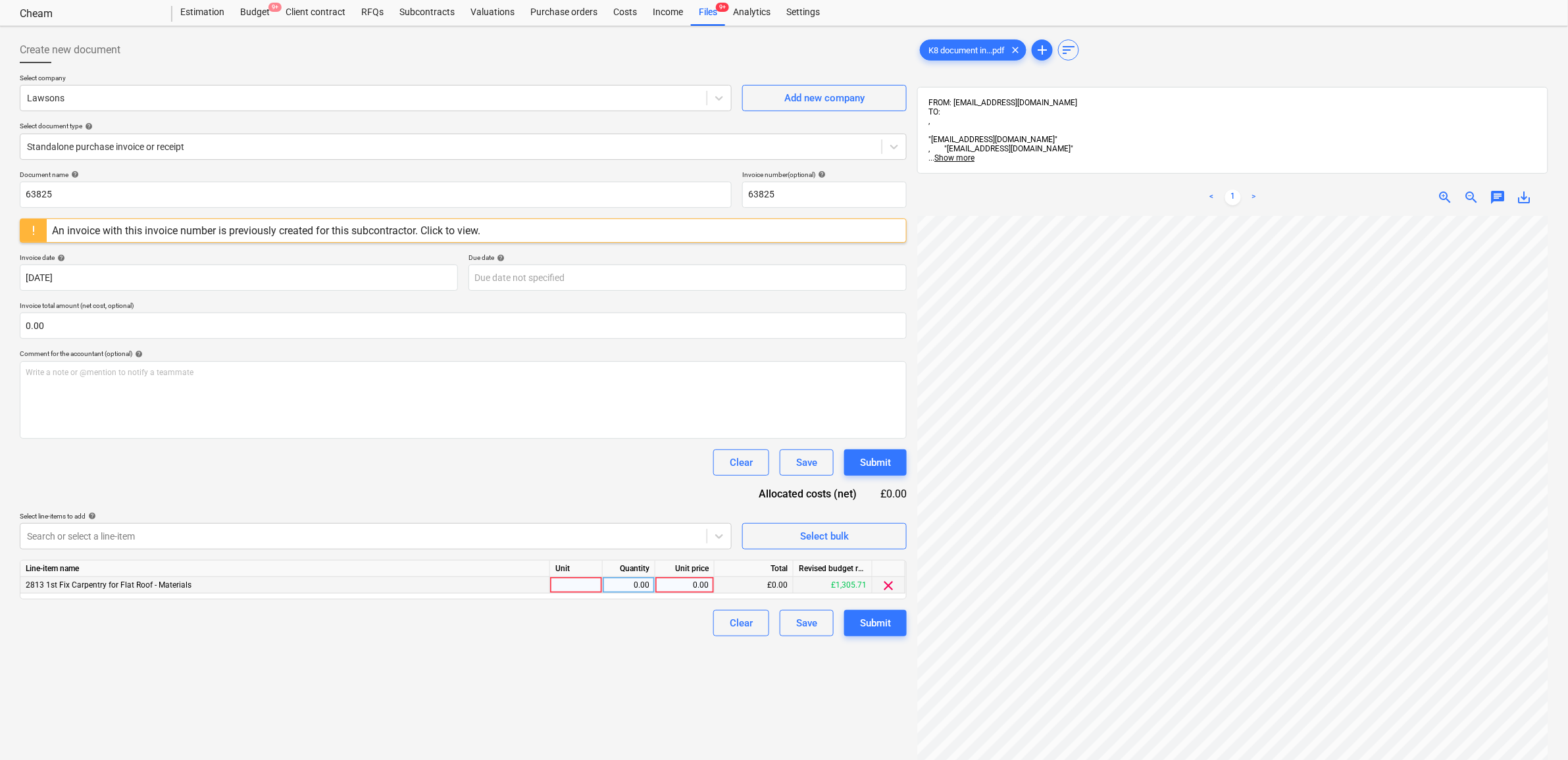
click at [693, 583] on div "0.00" at bounding box center [685, 584] width 48 height 16
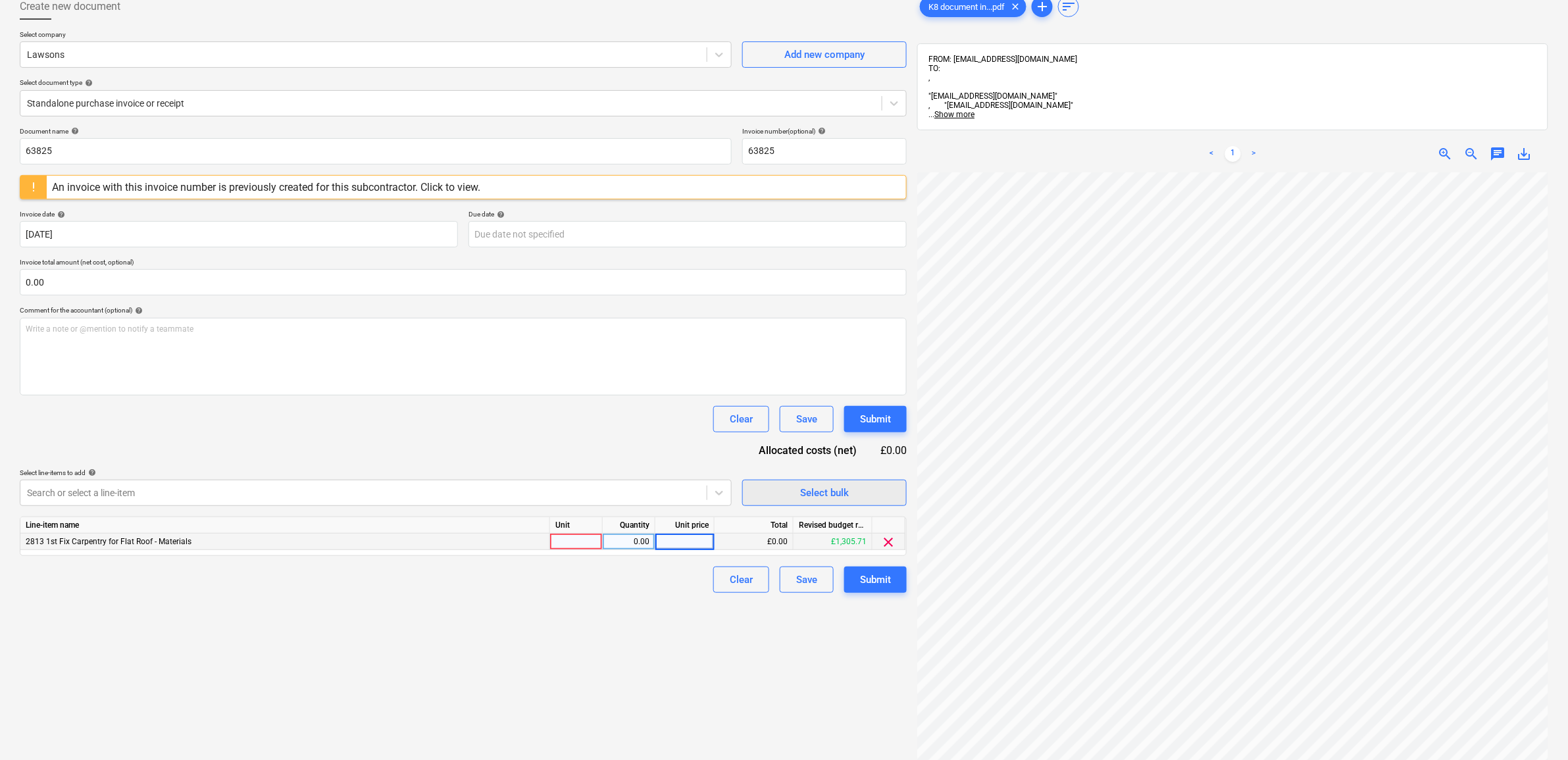
scroll to position [117, 0]
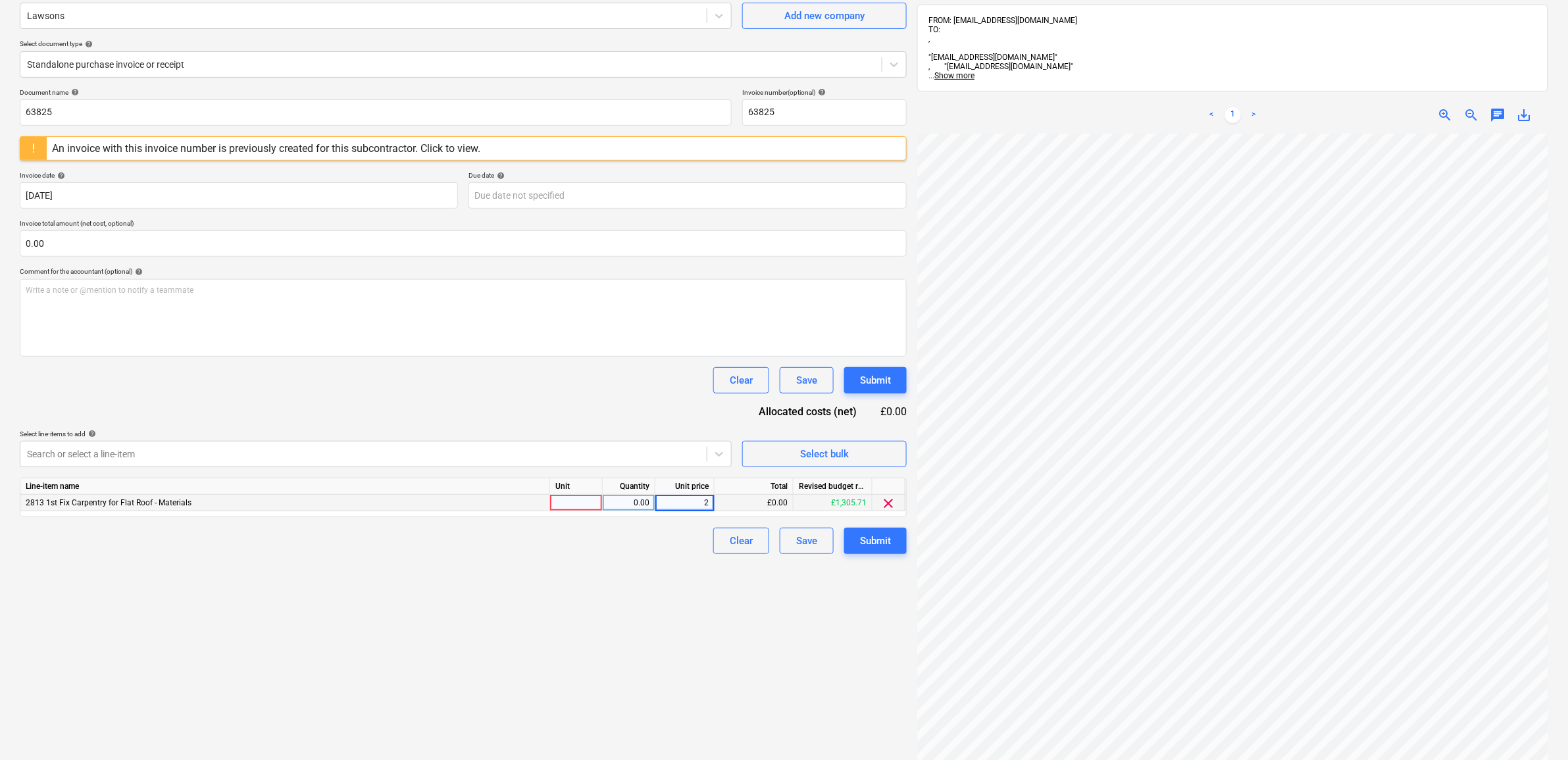
type input "25"
click at [626, 647] on div "Create new document Select company Lawsons Add new company Select document type…" at bounding box center [463, 406] width 897 height 913
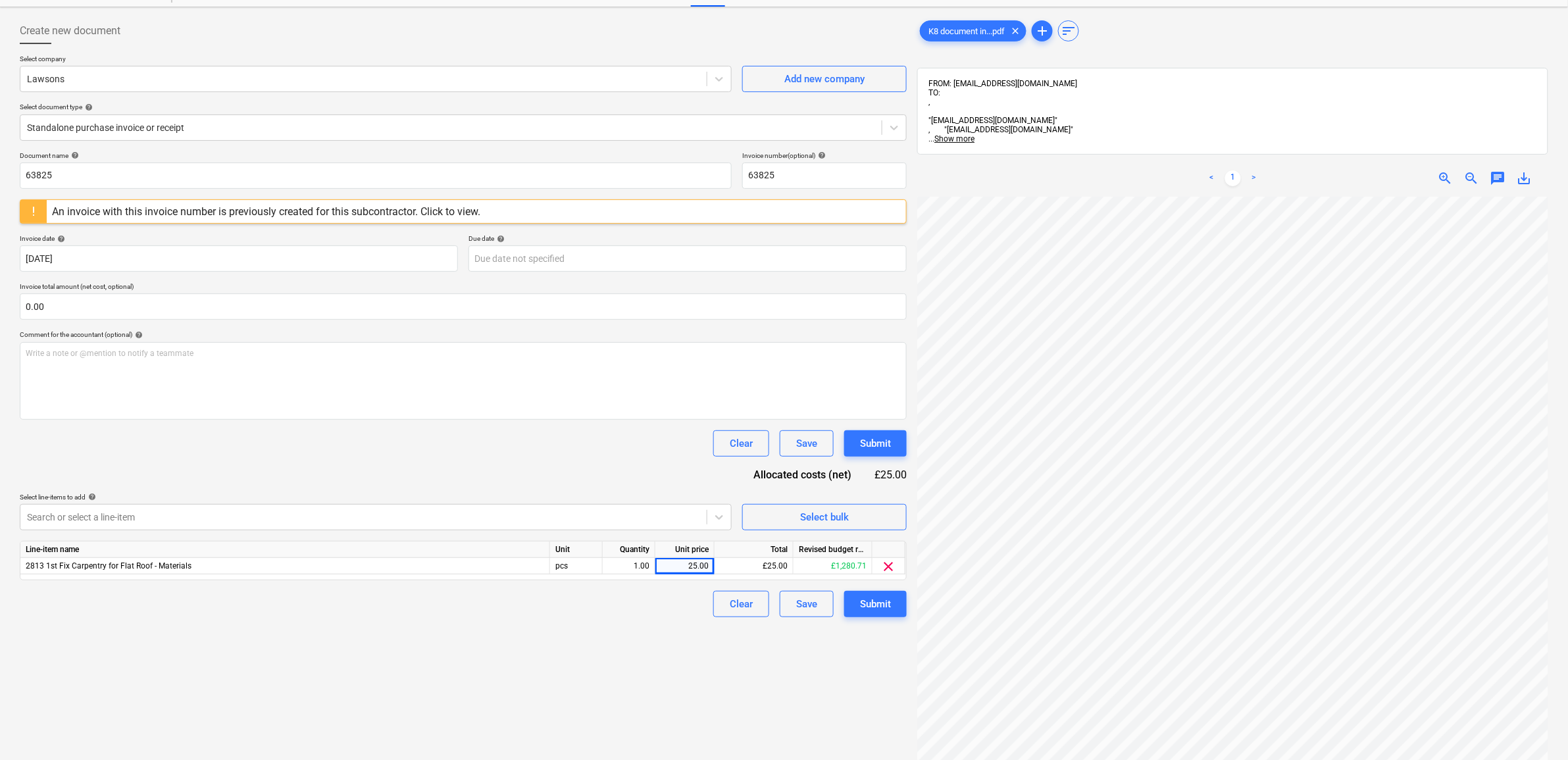
scroll to position [0, 0]
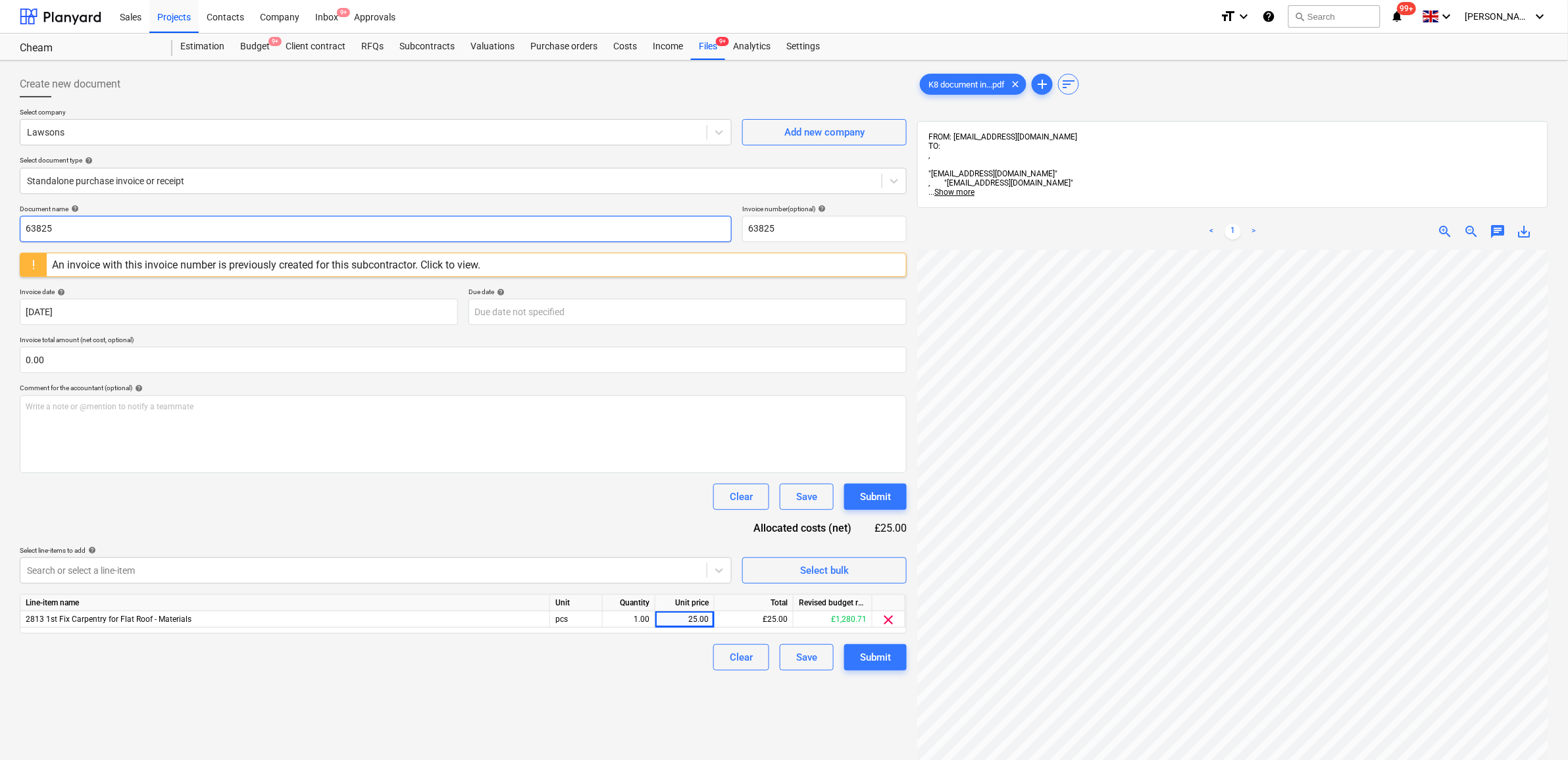
drag, startPoint x: 97, startPoint y: 226, endPoint x: -70, endPoint y: 225, distance: 167.0
click at [0, 225] on html "Sales Projects Contacts Company Inbox 9+ Approvals format_size keyboard_arrow_d…" at bounding box center [784, 380] width 1568 height 760
drag, startPoint x: 109, startPoint y: 226, endPoint x: -114, endPoint y: 212, distance: 223.4
click at [0, 212] on html "Sales Projects Contacts Company Inbox 9+ Approvals format_size keyboard_arrow_d…" at bounding box center [784, 380] width 1568 height 760
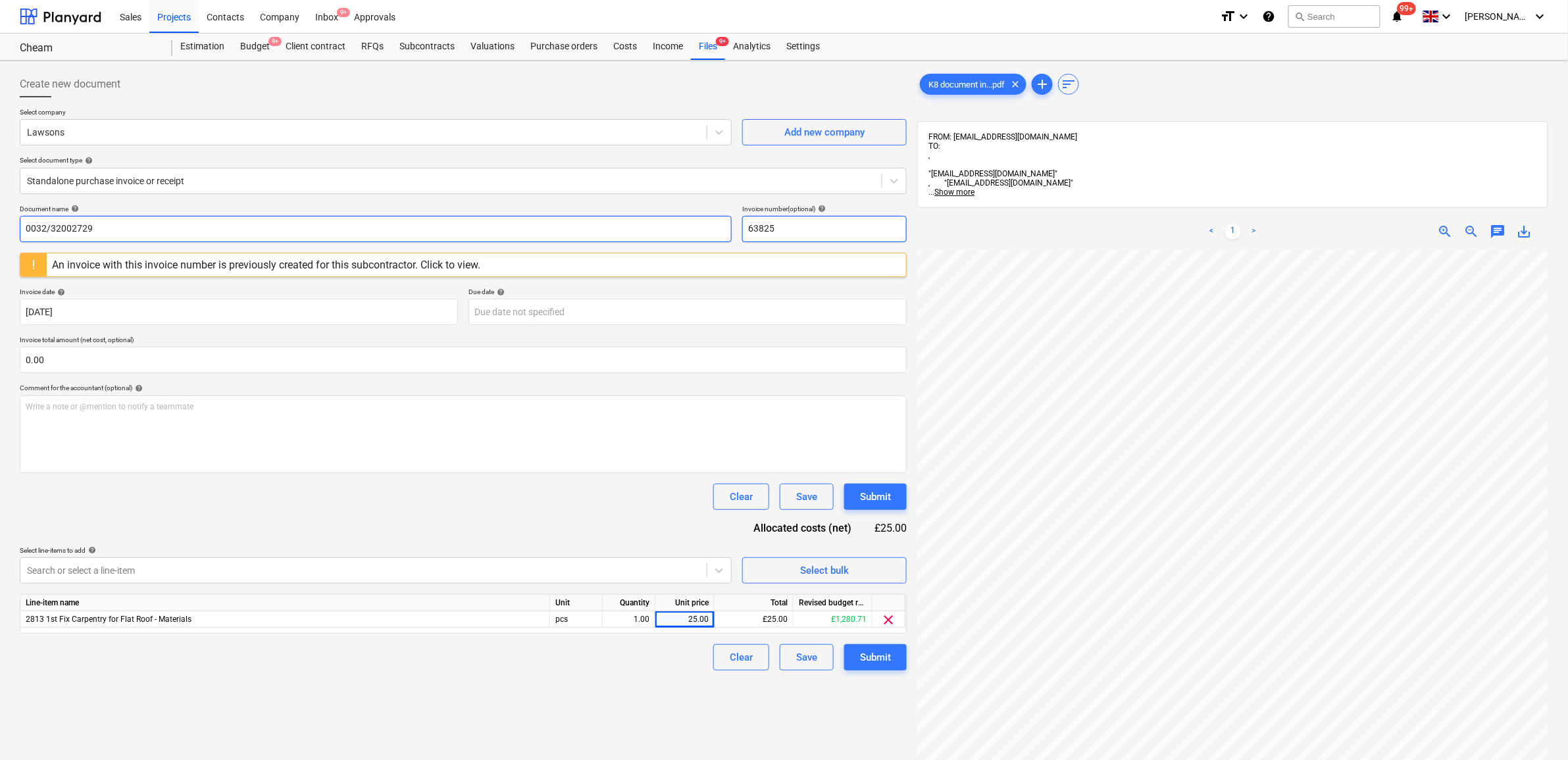
type input "0032/32002729"
drag, startPoint x: 778, startPoint y: 228, endPoint x: 692, endPoint y: 218, distance: 86.6
click at [692, 218] on div "Document name help 0032/32002729 Invoice number (optional) help 63825" at bounding box center [463, 224] width 887 height 38
paste input "0032/32002729"
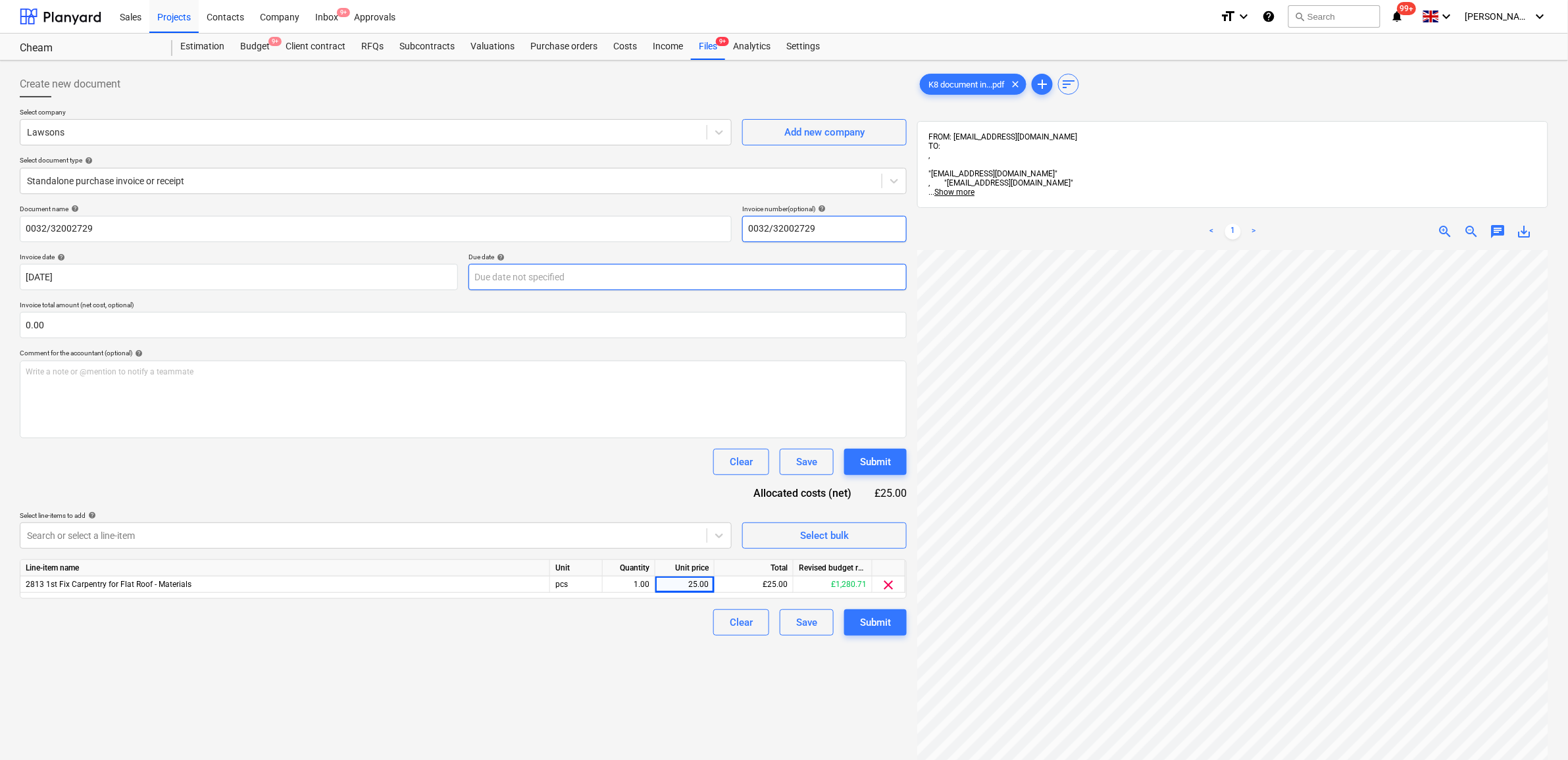
type input "0032/32002729"
click at [533, 278] on body "Sales Projects Contacts Company Inbox 9+ Approvals format_size keyboard_arrow_d…" at bounding box center [784, 380] width 1568 height 760
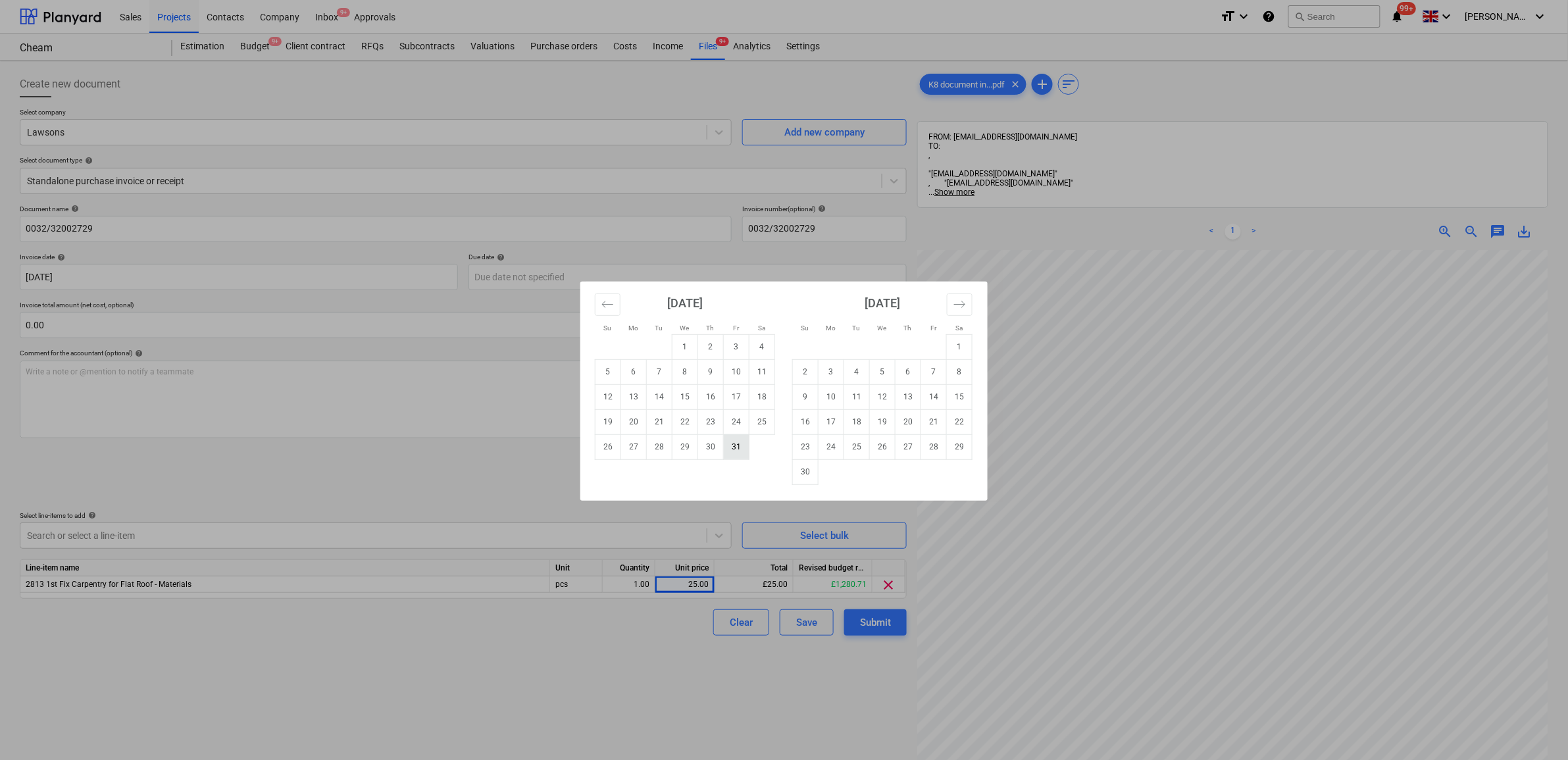
click at [734, 444] on td "31" at bounding box center [736, 447] width 26 height 25
type input "[DATE]"
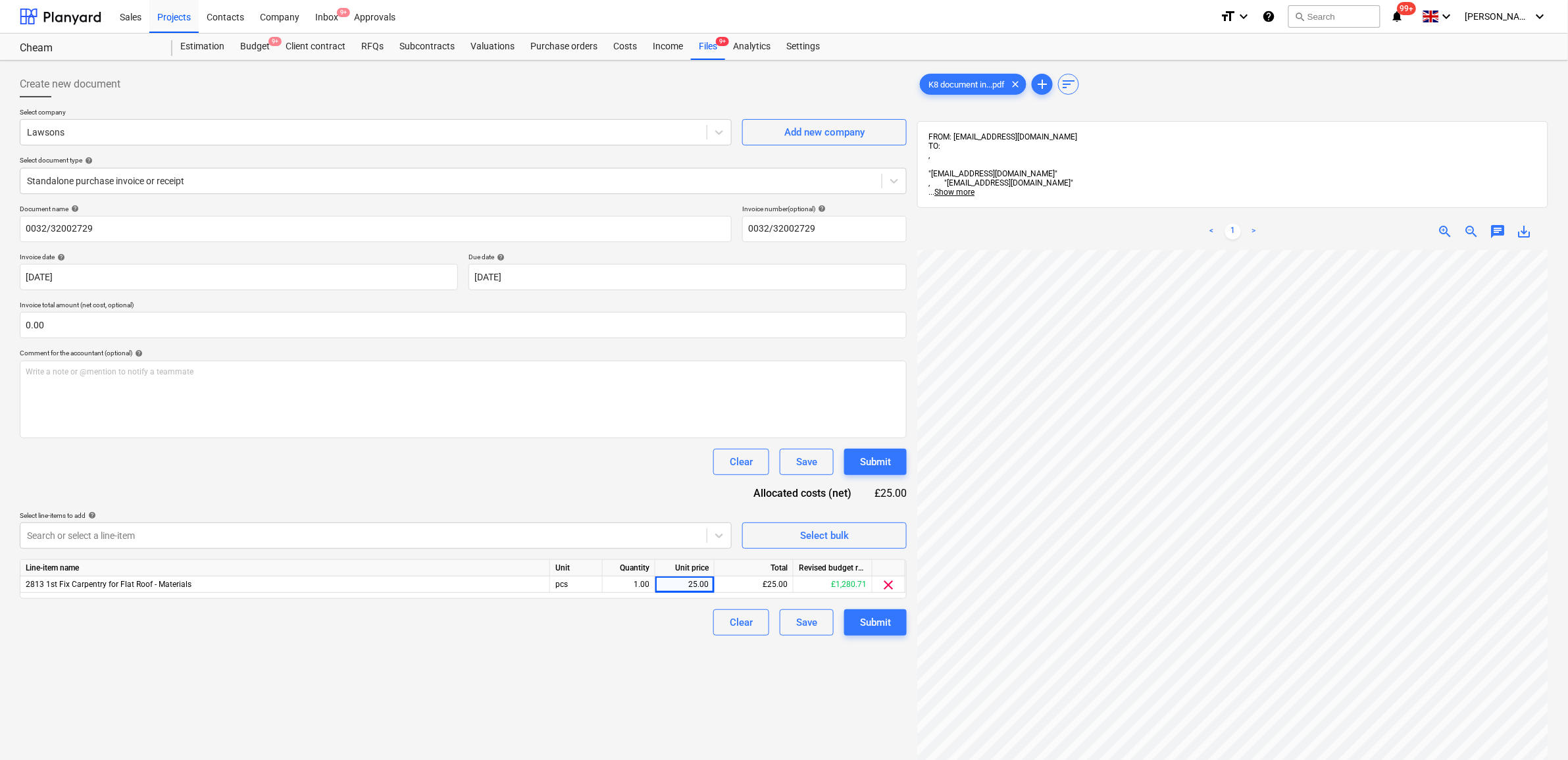
click at [518, 476] on div "Document name help 0032/32002729 Invoice number (optional) help 0032/32002729 I…" at bounding box center [463, 420] width 887 height 431
click at [687, 670] on div "Create new document Select company Lawsons Add new company Select document type…" at bounding box center [463, 522] width 897 height 913
click at [883, 629] on div "Submit" at bounding box center [876, 622] width 31 height 17
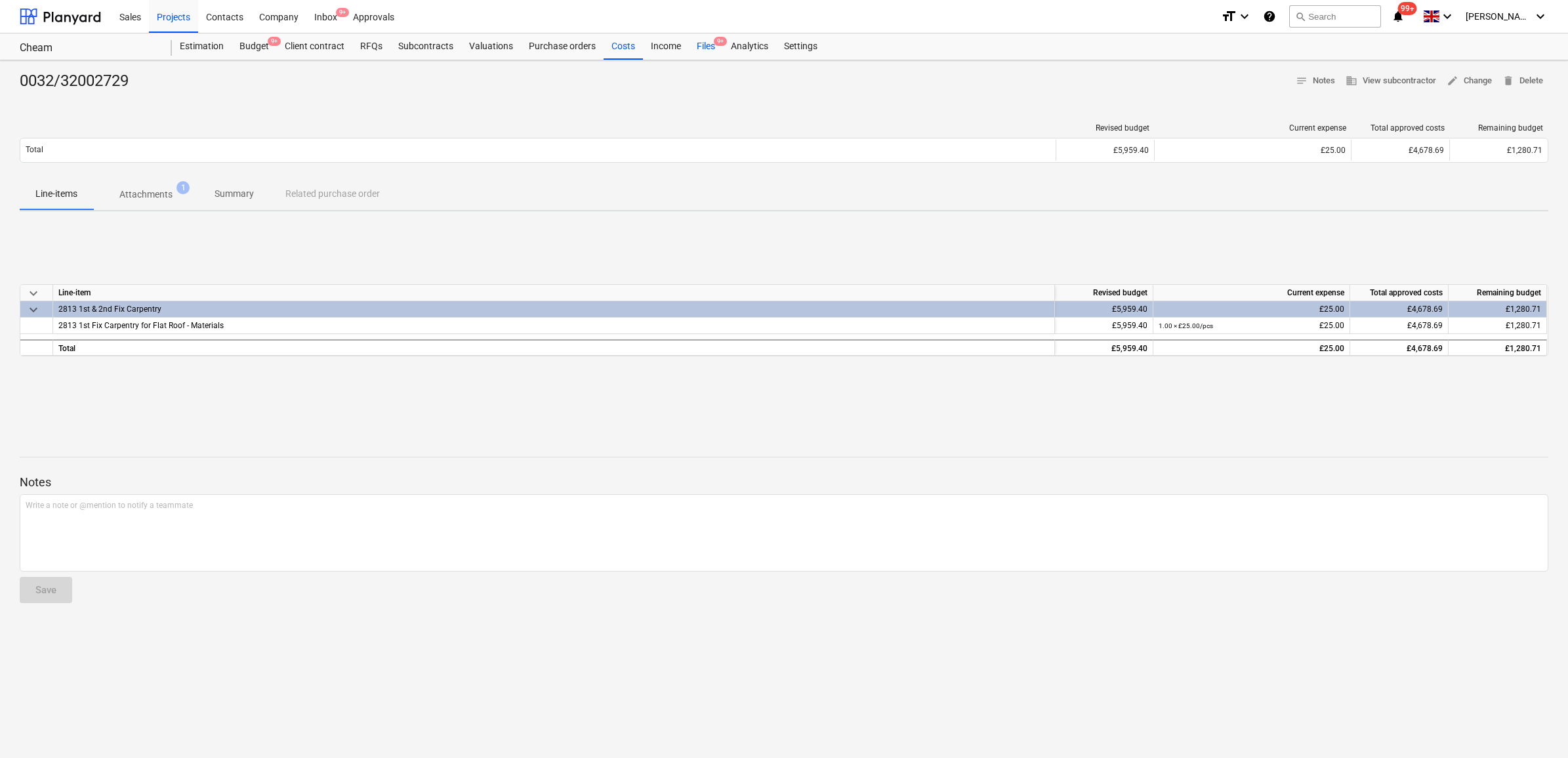
click at [707, 46] on div "Files 9+" at bounding box center [706, 46] width 34 height 26
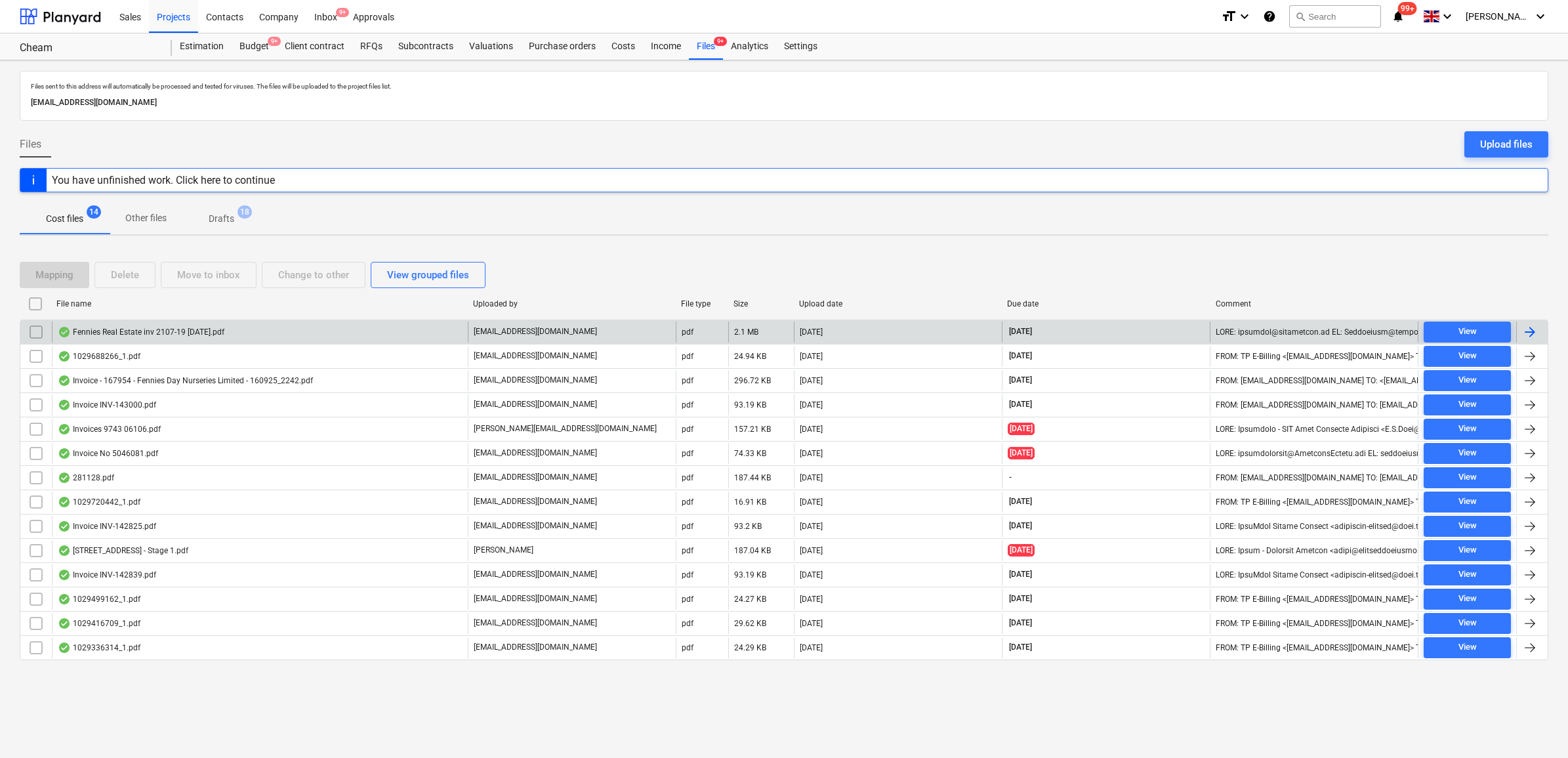
click at [1258, 326] on div at bounding box center [1530, 332] width 16 height 16
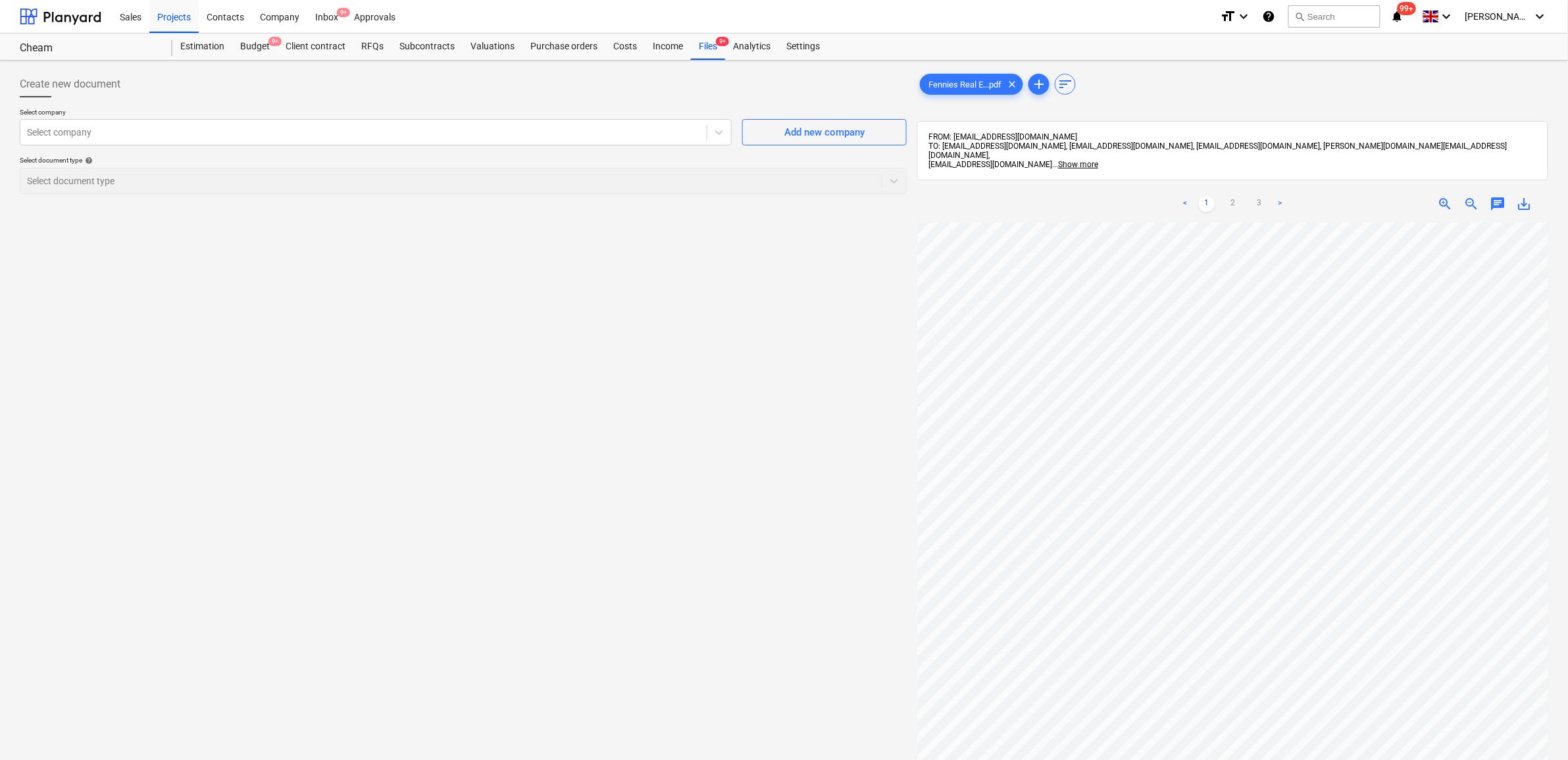
scroll to position [64, 61]
click at [573, 126] on div at bounding box center [363, 133] width 673 height 13
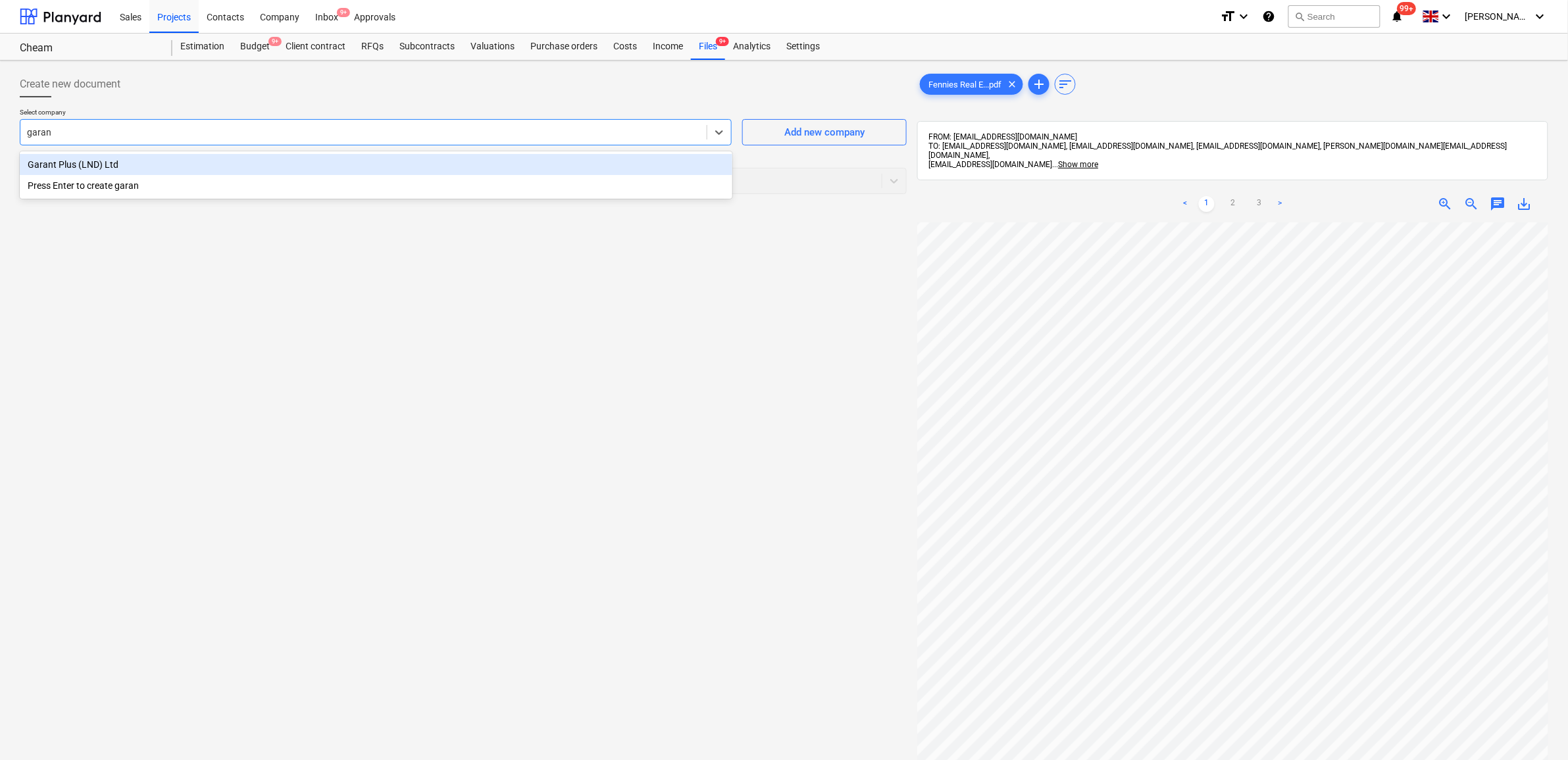
type input "garant"
click at [544, 163] on div "Garant Plus (LND) Ltd" at bounding box center [376, 164] width 712 height 21
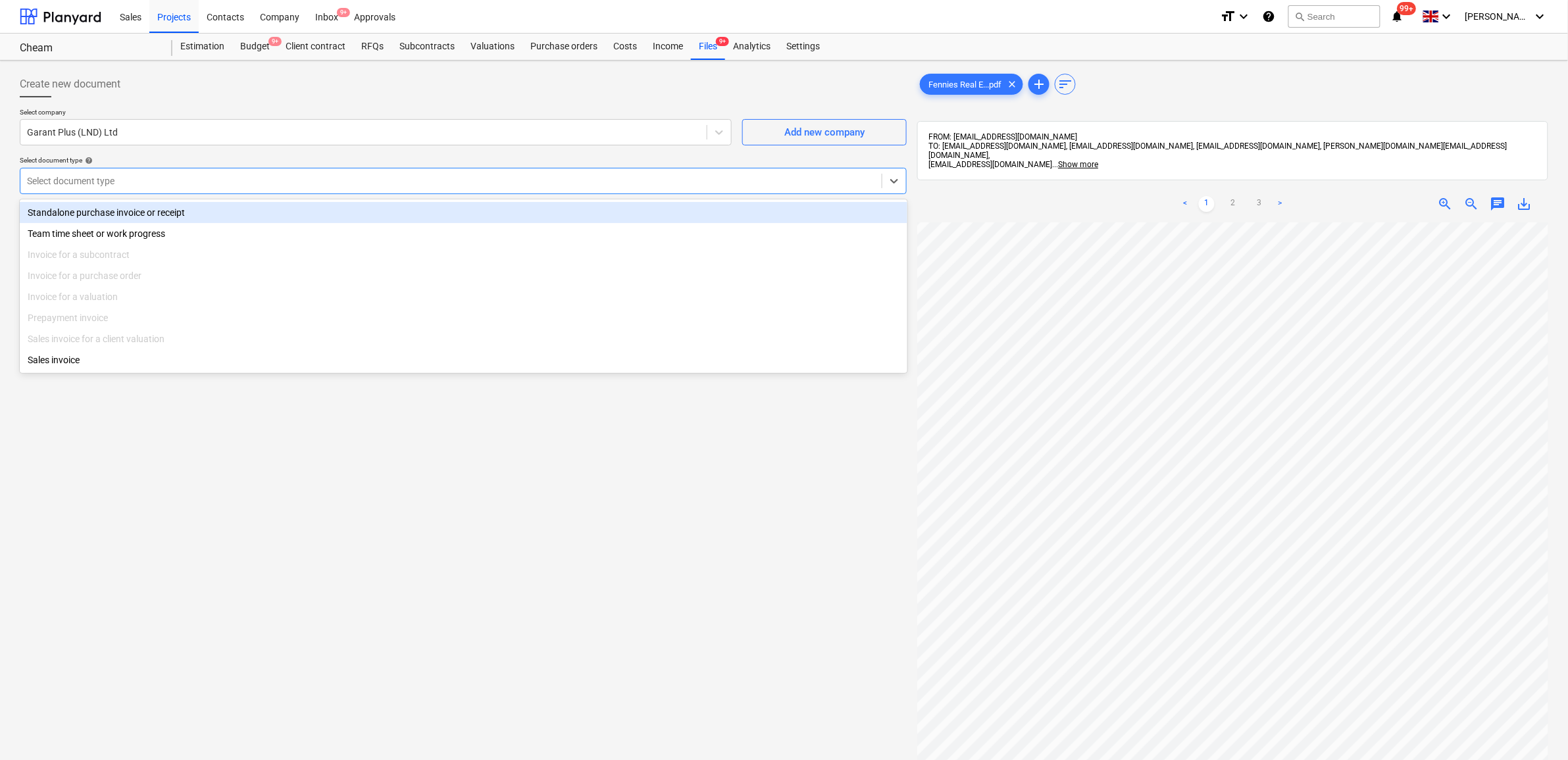
click at [548, 186] on div at bounding box center [451, 181] width 848 height 13
click at [360, 220] on div "Standalone purchase invoice or receipt" at bounding box center [464, 213] width 888 height 21
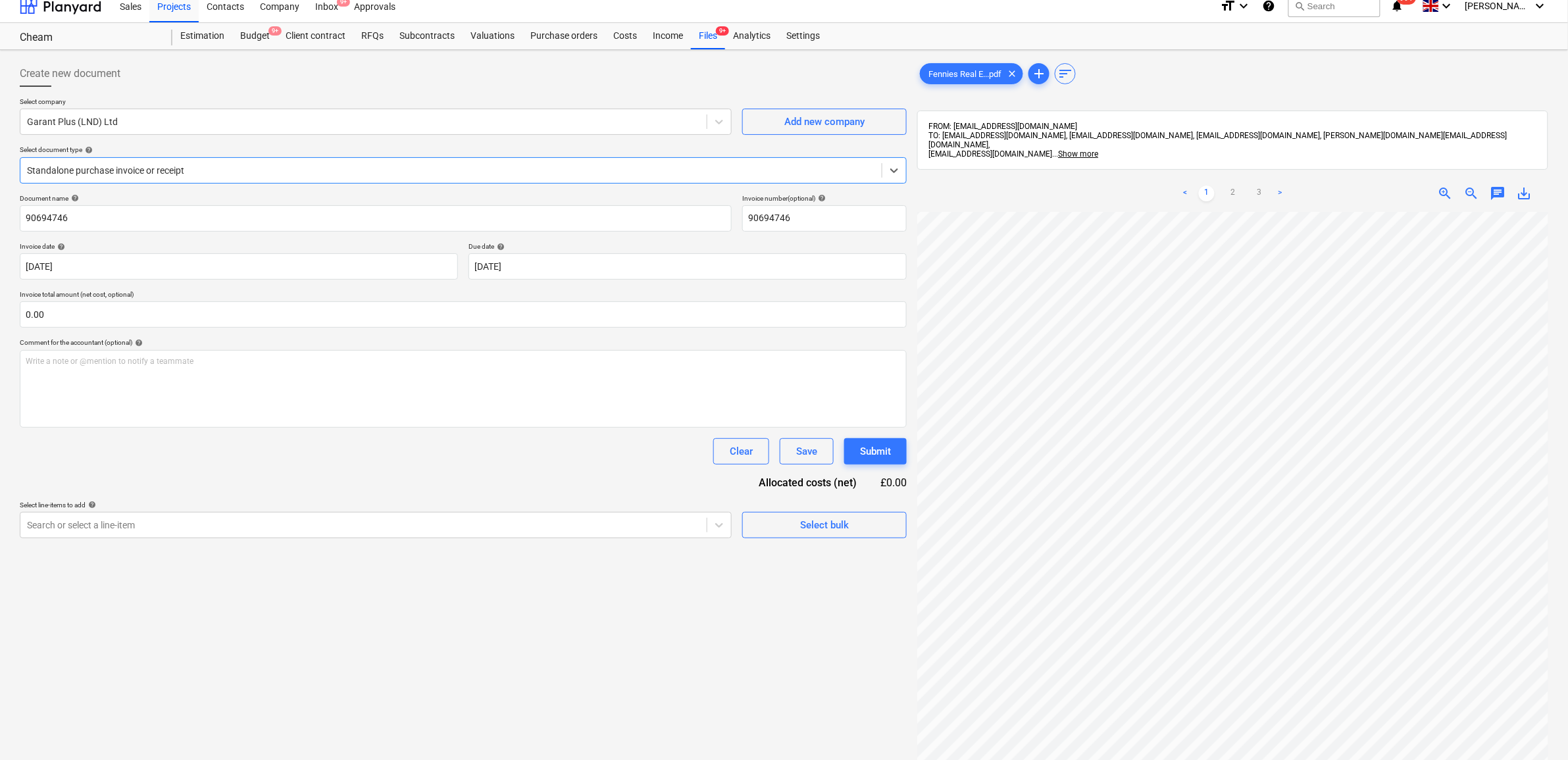
scroll to position [164, 0]
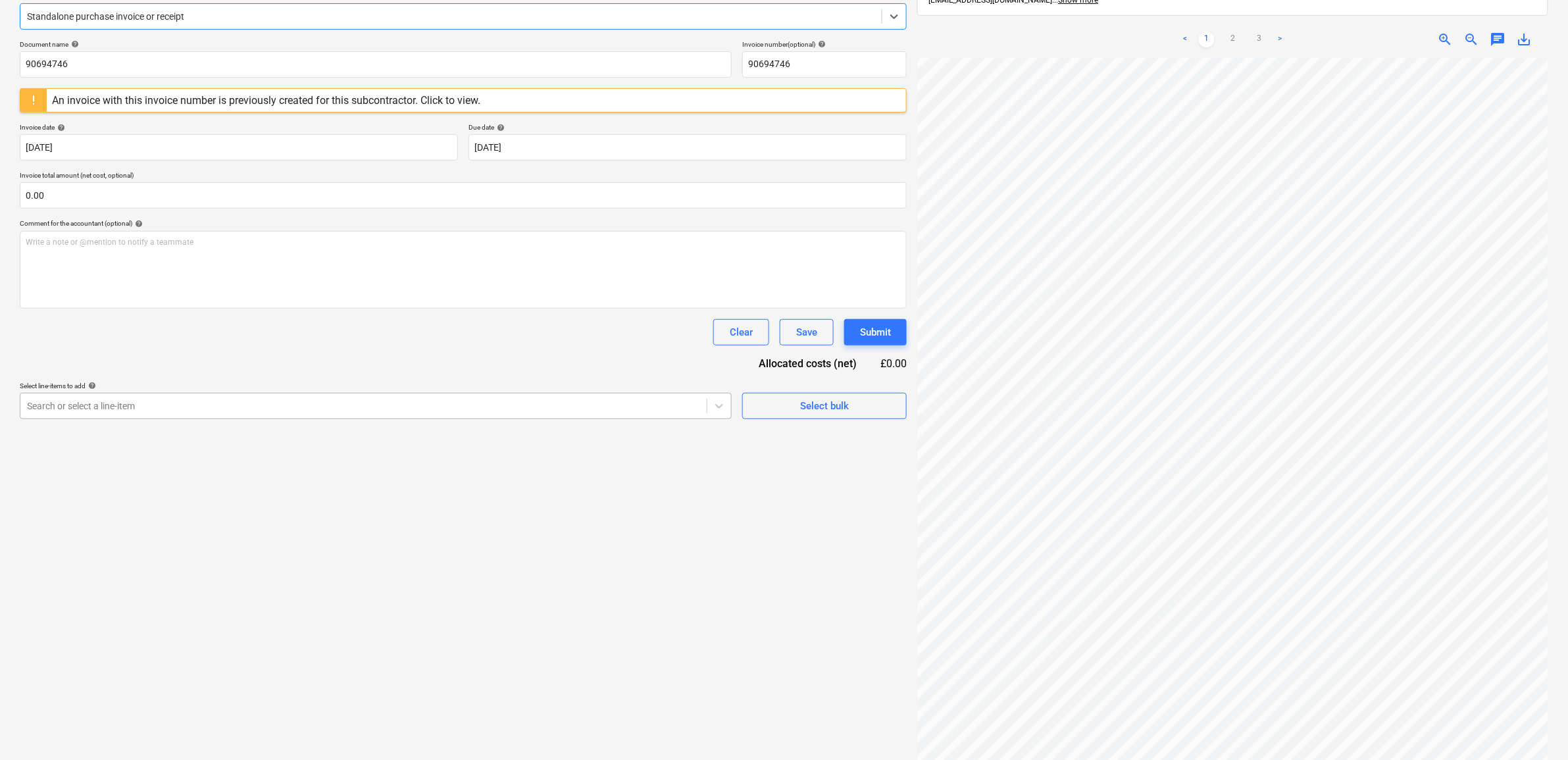
click at [268, 415] on div "Search or select a line-item" at bounding box center [364, 405] width 687 height 18
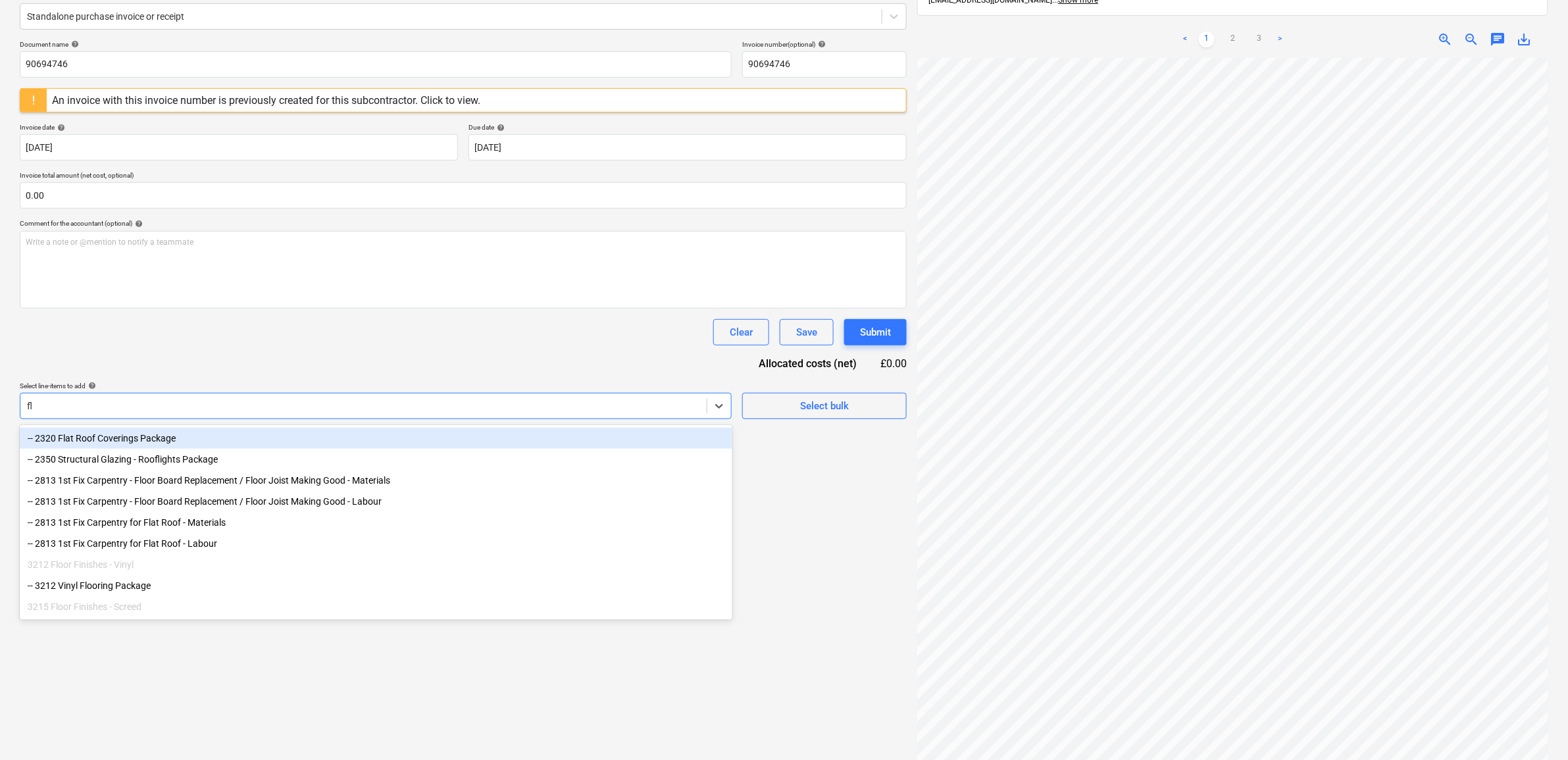
type input "f"
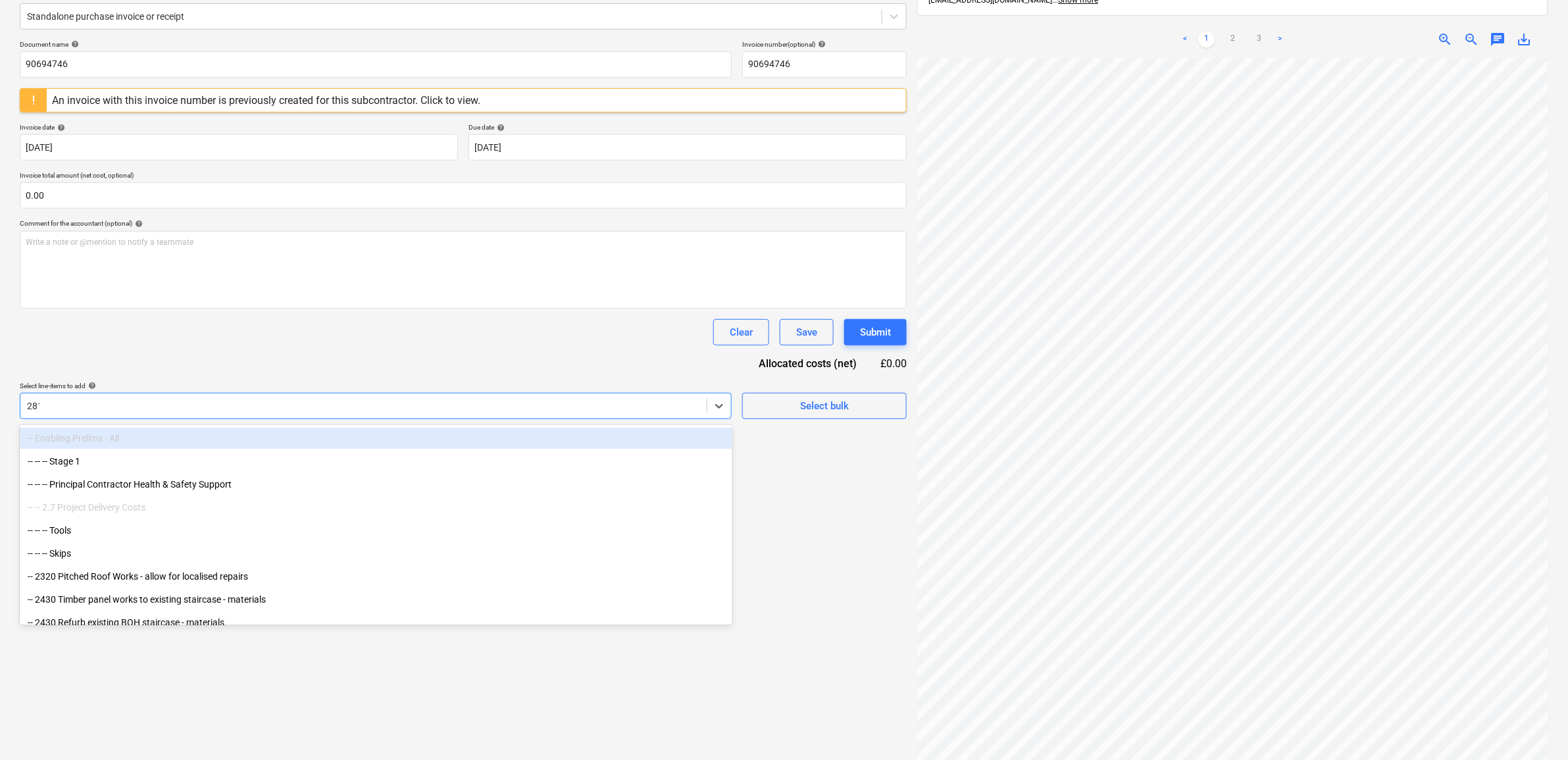
type input "2813"
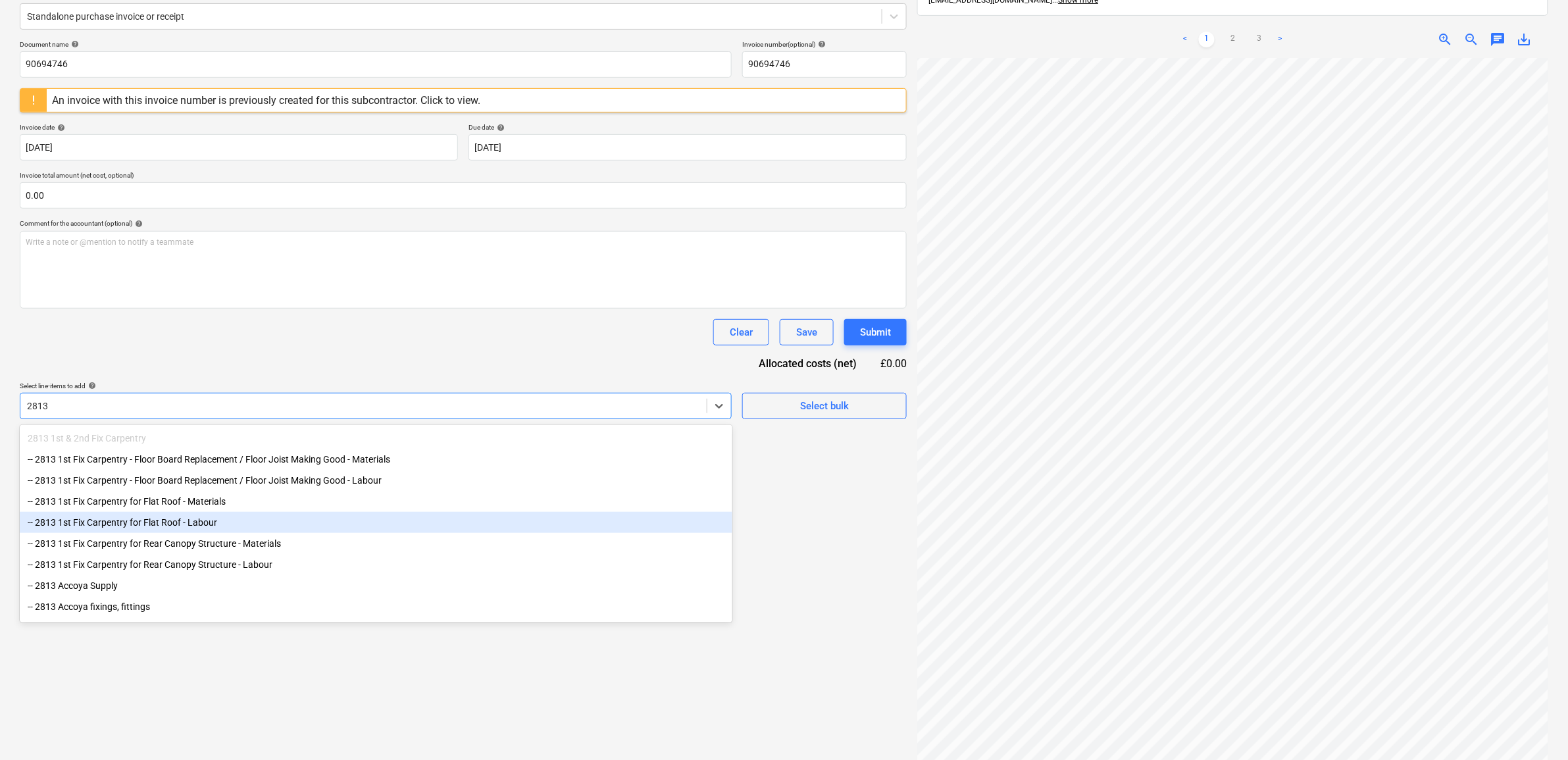
click at [235, 521] on div "-- 2813 1st Fix Carpentry for Flat Roof - Labour" at bounding box center [376, 523] width 712 height 21
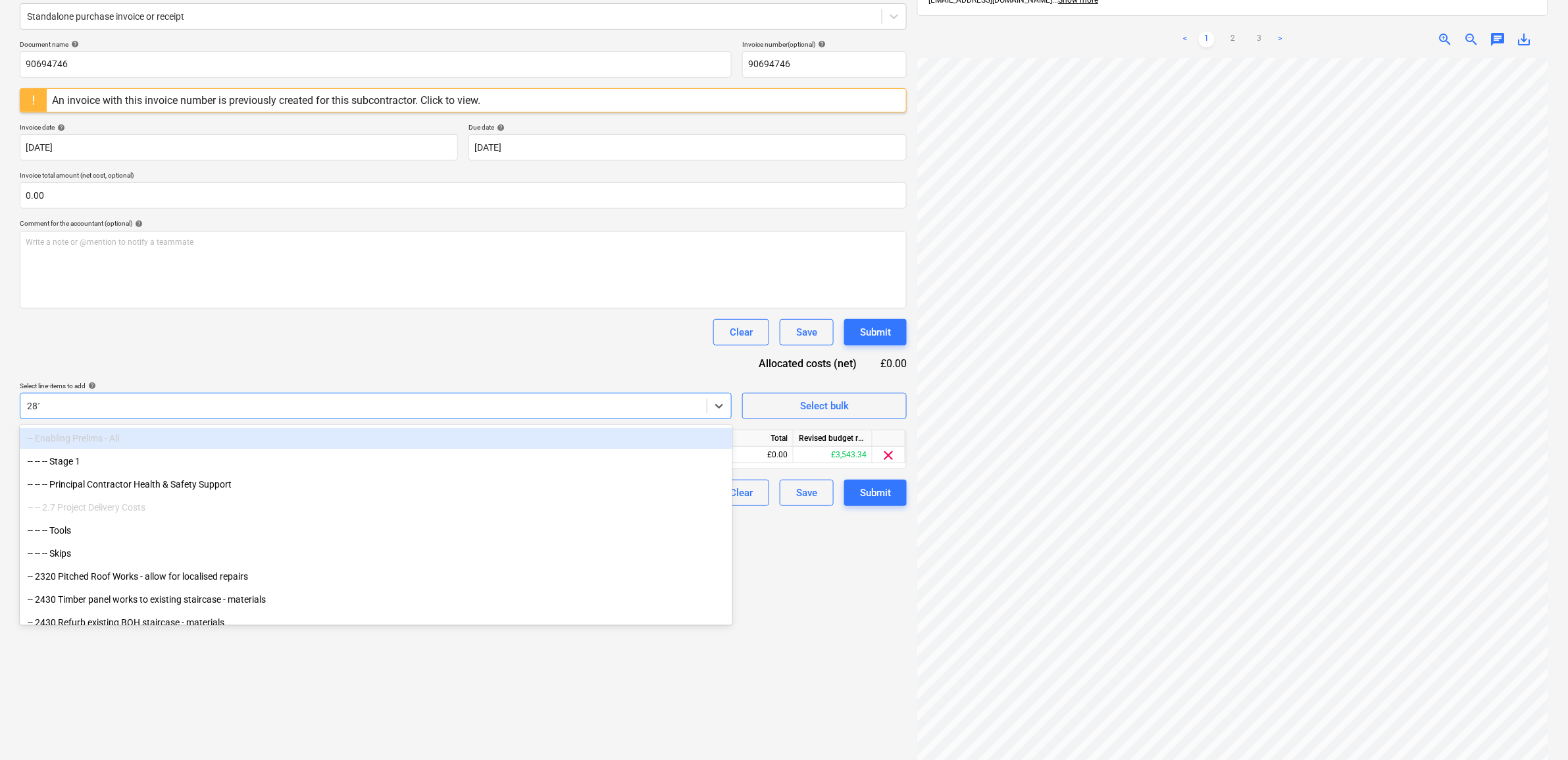
type input "2813"
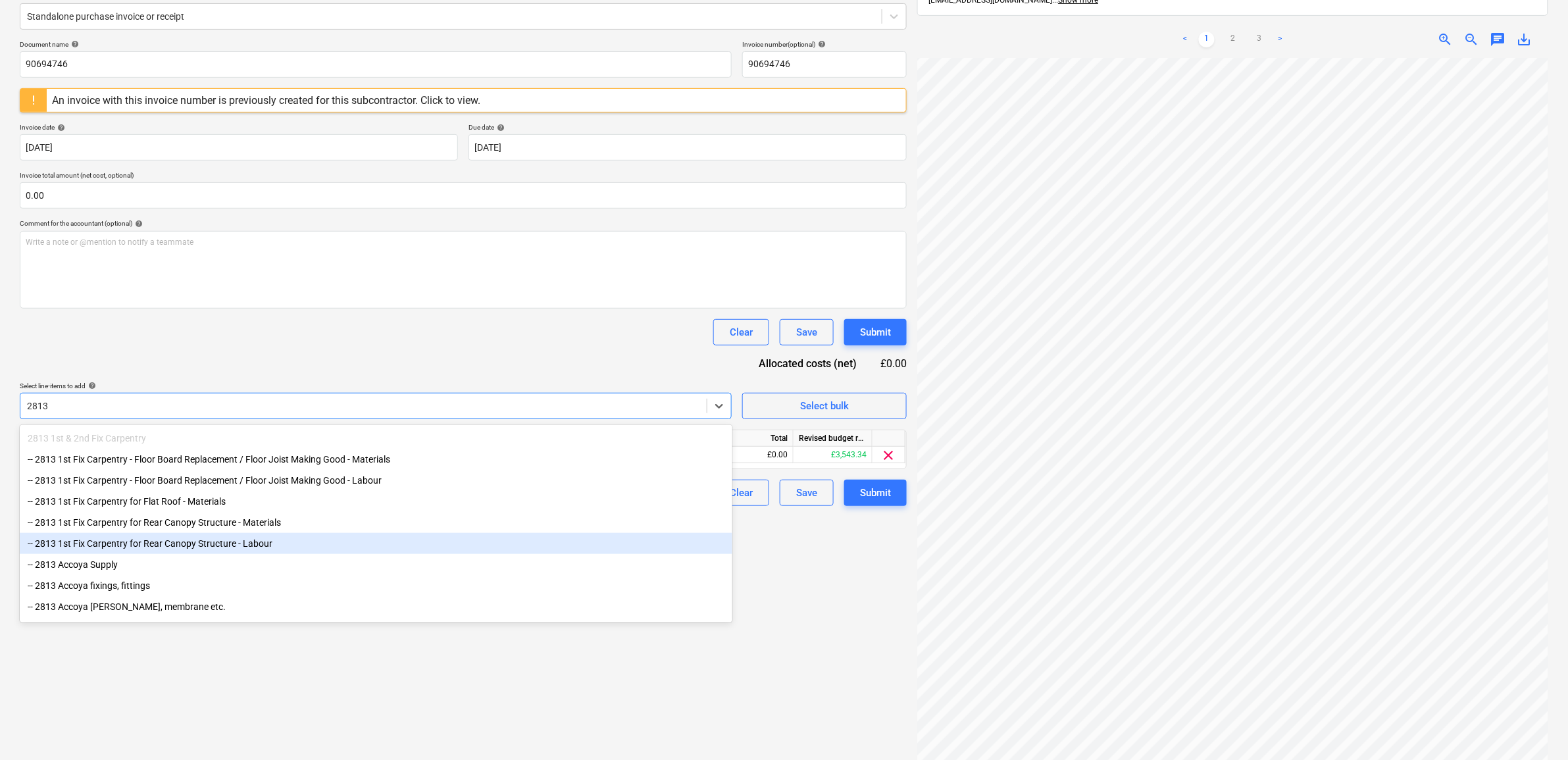
click at [238, 543] on div "-- 2813 1st Fix Carpentry for Rear Canopy Structure - Labour" at bounding box center [376, 544] width 712 height 21
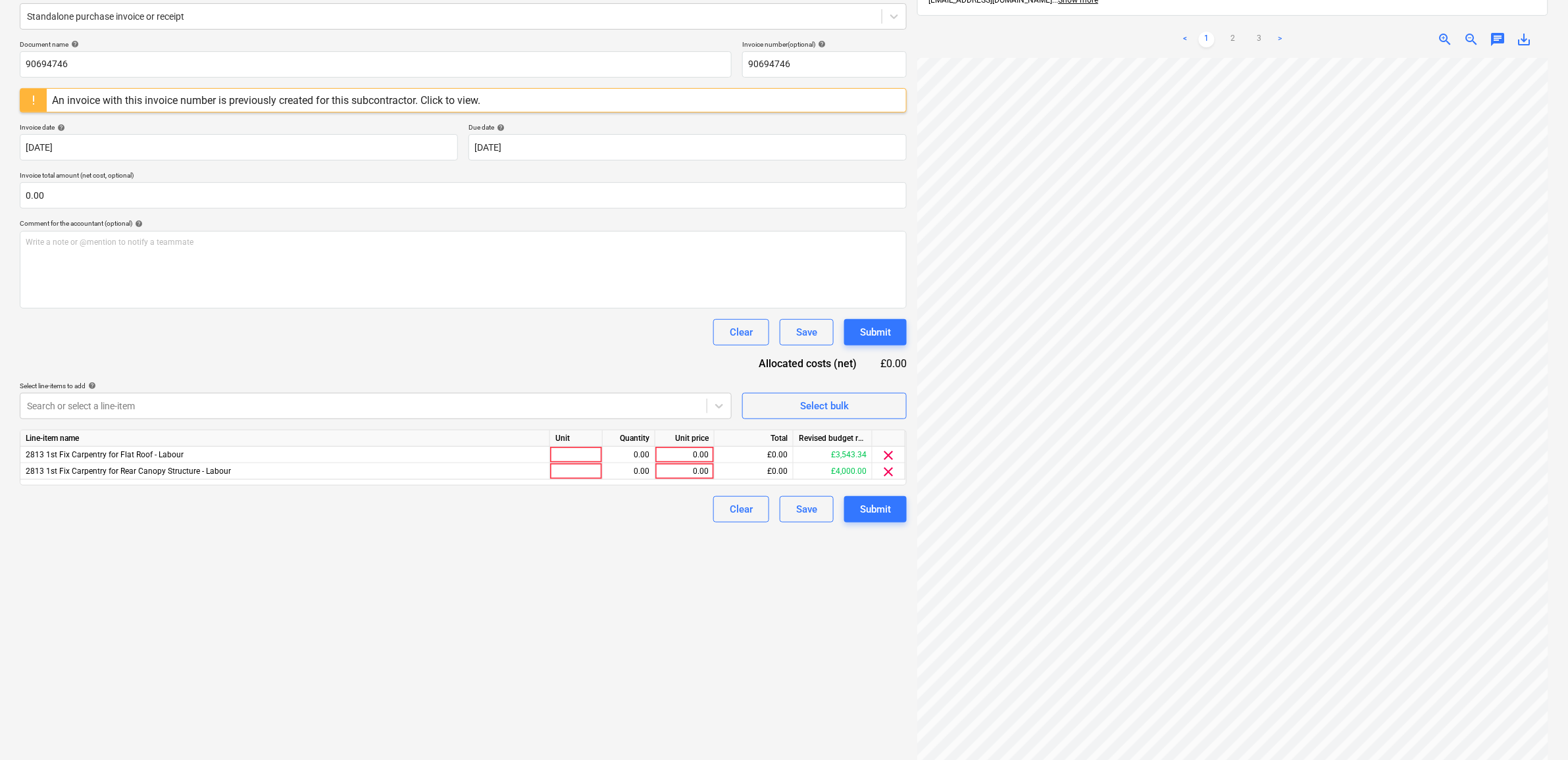
click at [261, 373] on div "Document name help 90694746 Invoice number (optional) help 90694746 An invoice …" at bounding box center [463, 281] width 887 height 483
click at [668, 451] on div "0.00" at bounding box center [685, 454] width 48 height 16
type input "1328.13"
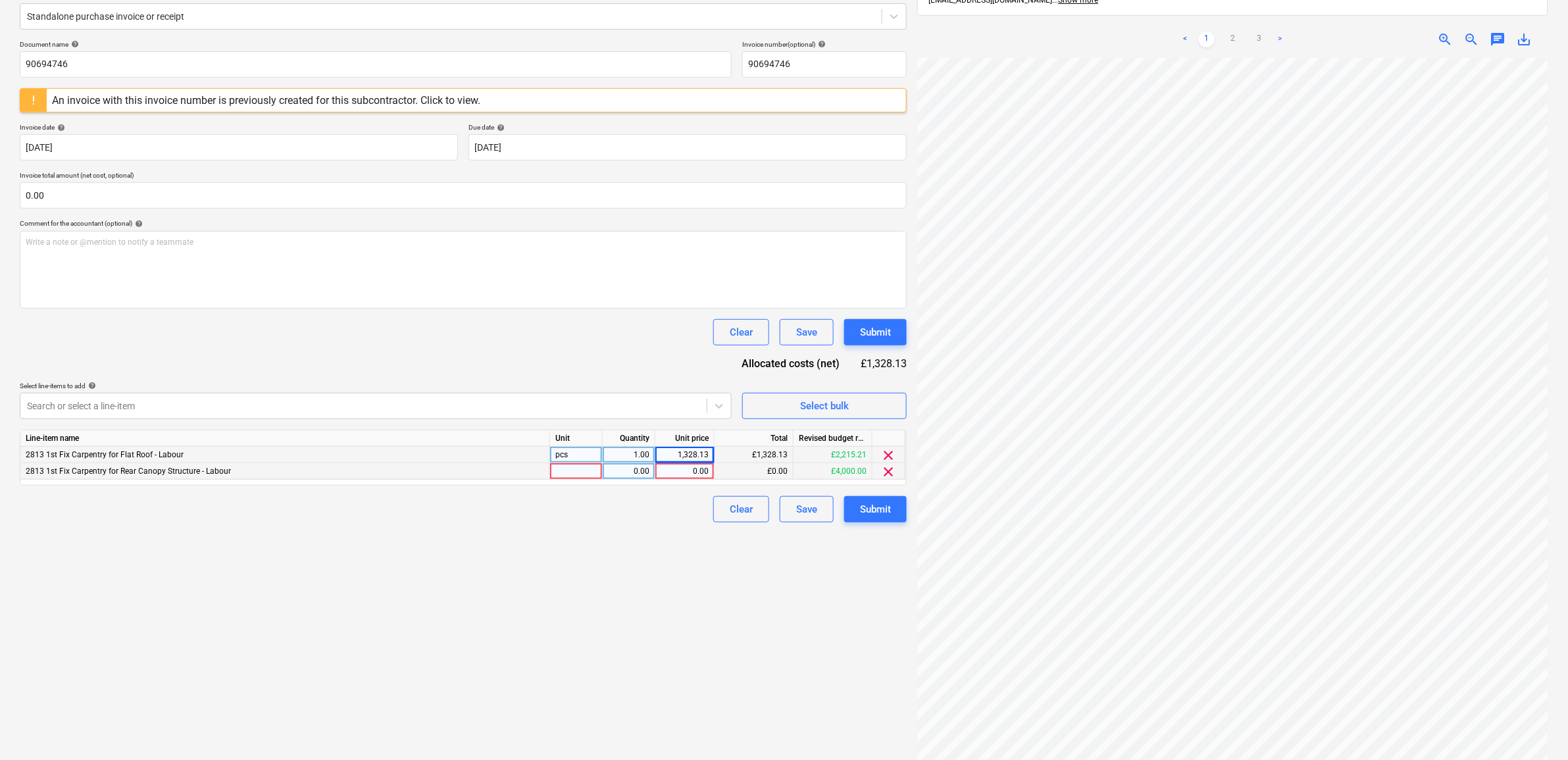
click at [695, 472] on div "0.00" at bounding box center [685, 471] width 48 height 16
type input "1328.13"
click at [631, 604] on div "Create new document Select company Garant Plus (LND) Ltd Add new company Select…" at bounding box center [463, 343] width 897 height 885
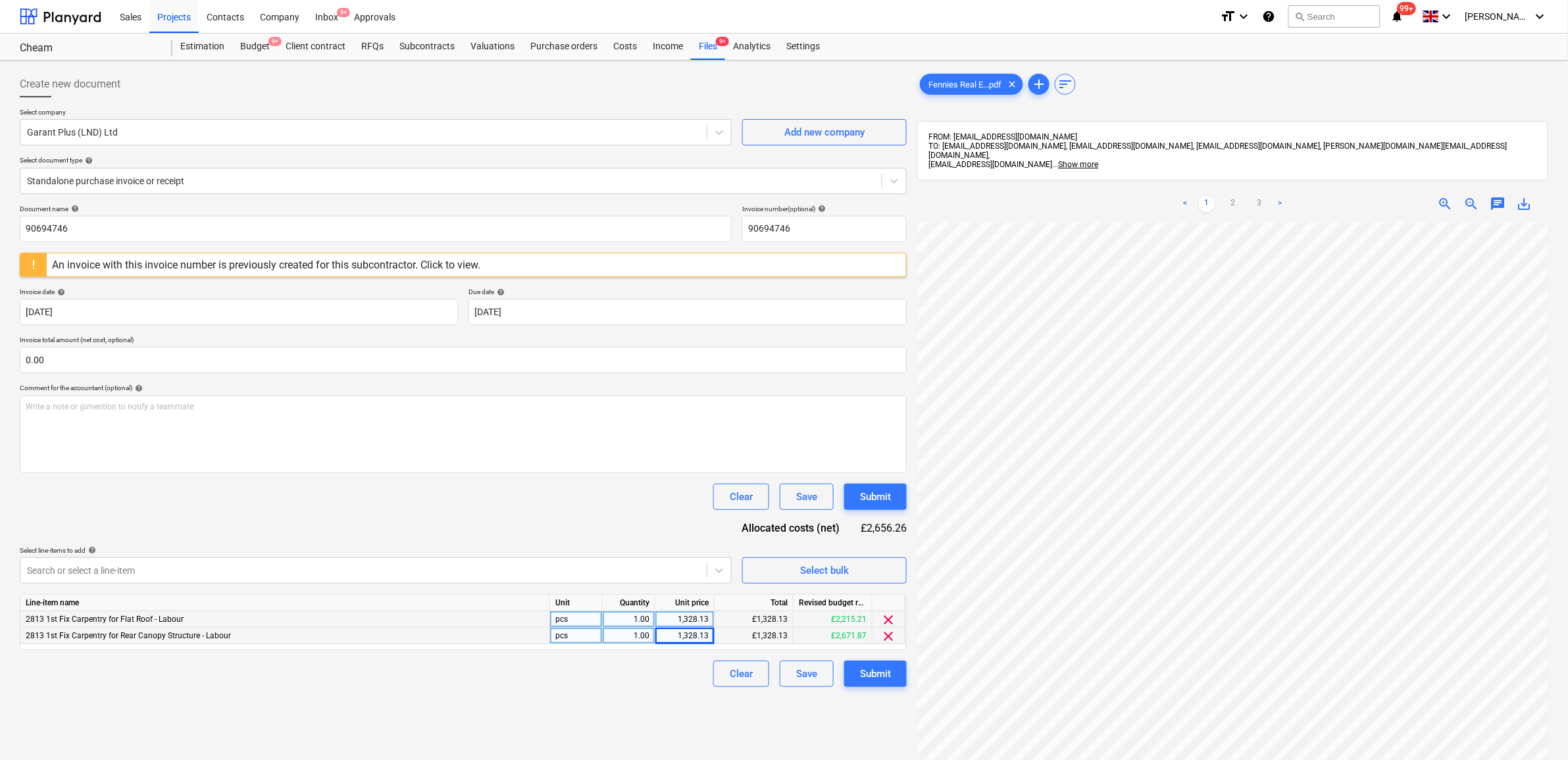
scroll to position [21, 0]
drag, startPoint x: 84, startPoint y: 235, endPoint x: -148, endPoint y: 235, distance: 232.0
click at [0, 235] on html "Sales Projects Contacts Company Inbox 9+ Approvals format_size keyboard_arrow_d…" at bounding box center [784, 380] width 1568 height 760
drag, startPoint x: 89, startPoint y: 228, endPoint x: -196, endPoint y: 188, distance: 287.8
click at [0, 188] on html "Sales Projects Contacts Company Inbox 9+ Approvals format_size keyboard_arrow_d…" at bounding box center [784, 380] width 1568 height 760
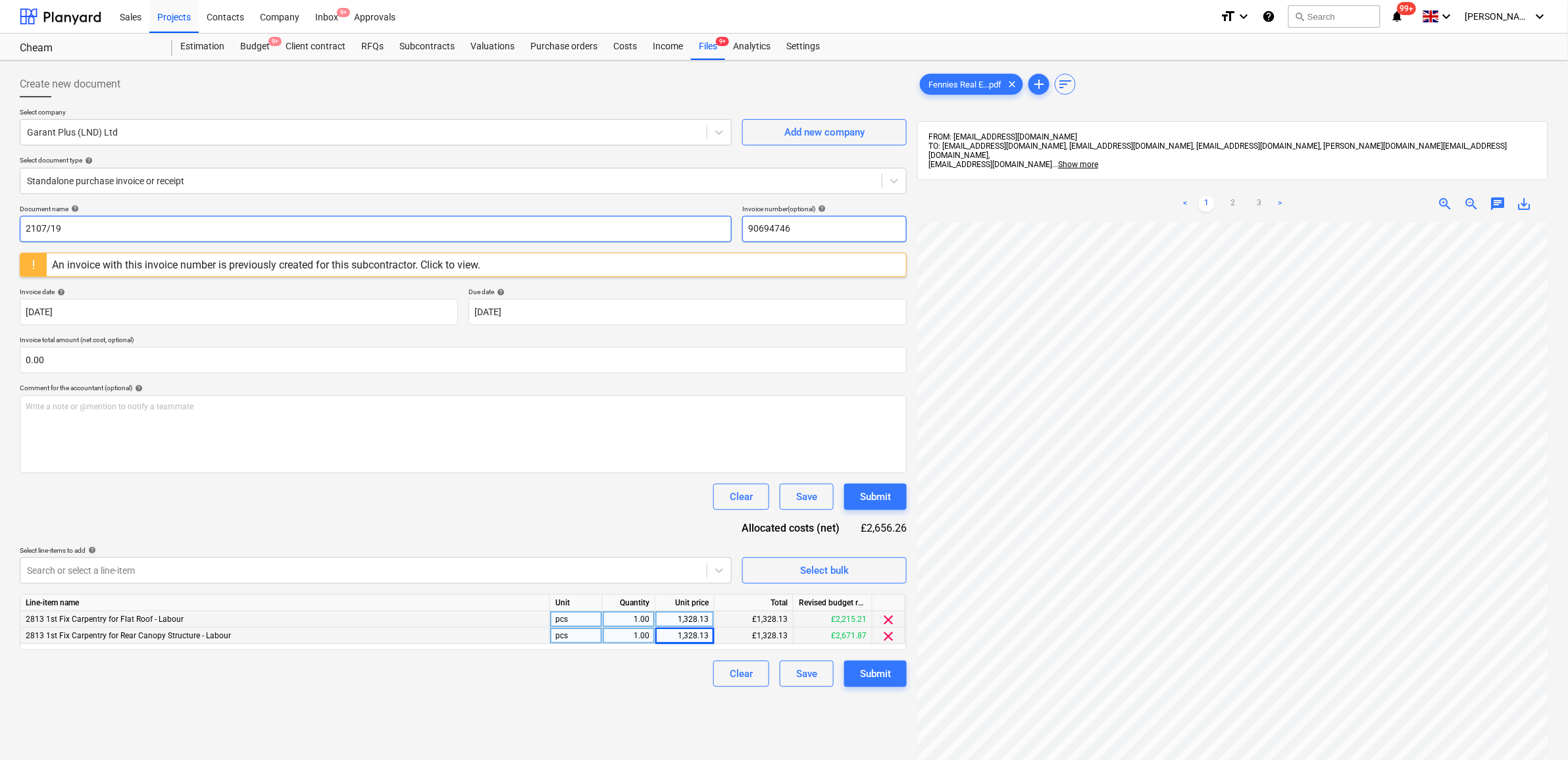
type input "2107/19"
drag, startPoint x: 811, startPoint y: 229, endPoint x: 551, endPoint y: 196, distance: 262.1
click at [551, 196] on div "Create new document Select company Garant Plus (LND) Ltd Add new company Select…" at bounding box center [463, 379] width 887 height 616
paste input "2107/19"
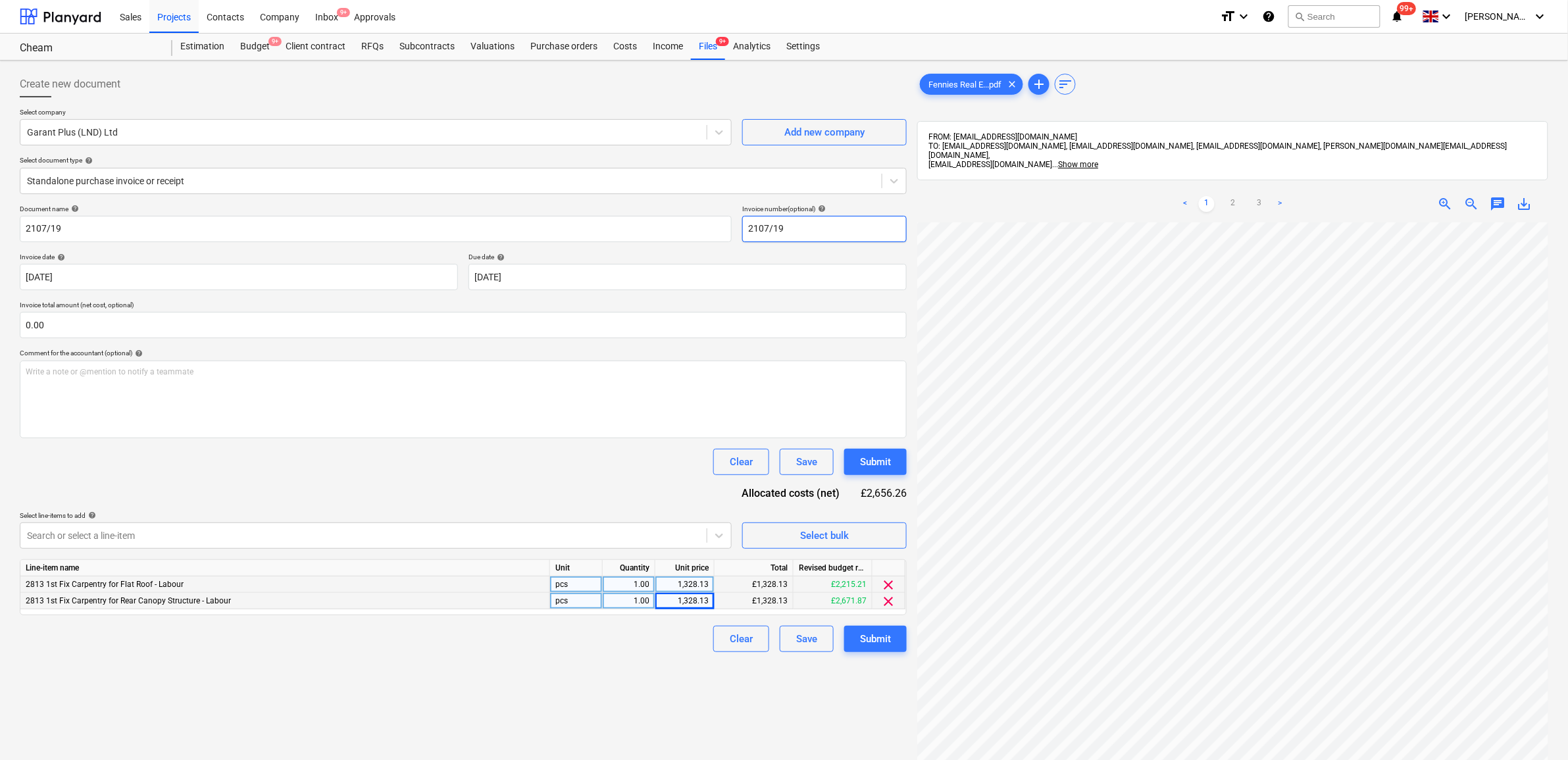
type input "2107/19"
click at [330, 478] on div "Document name help 2107/19 Invoice number (optional) help 2107/19 Invoice date …" at bounding box center [463, 429] width 887 height 448
click at [871, 632] on div "Submit" at bounding box center [876, 640] width 31 height 17
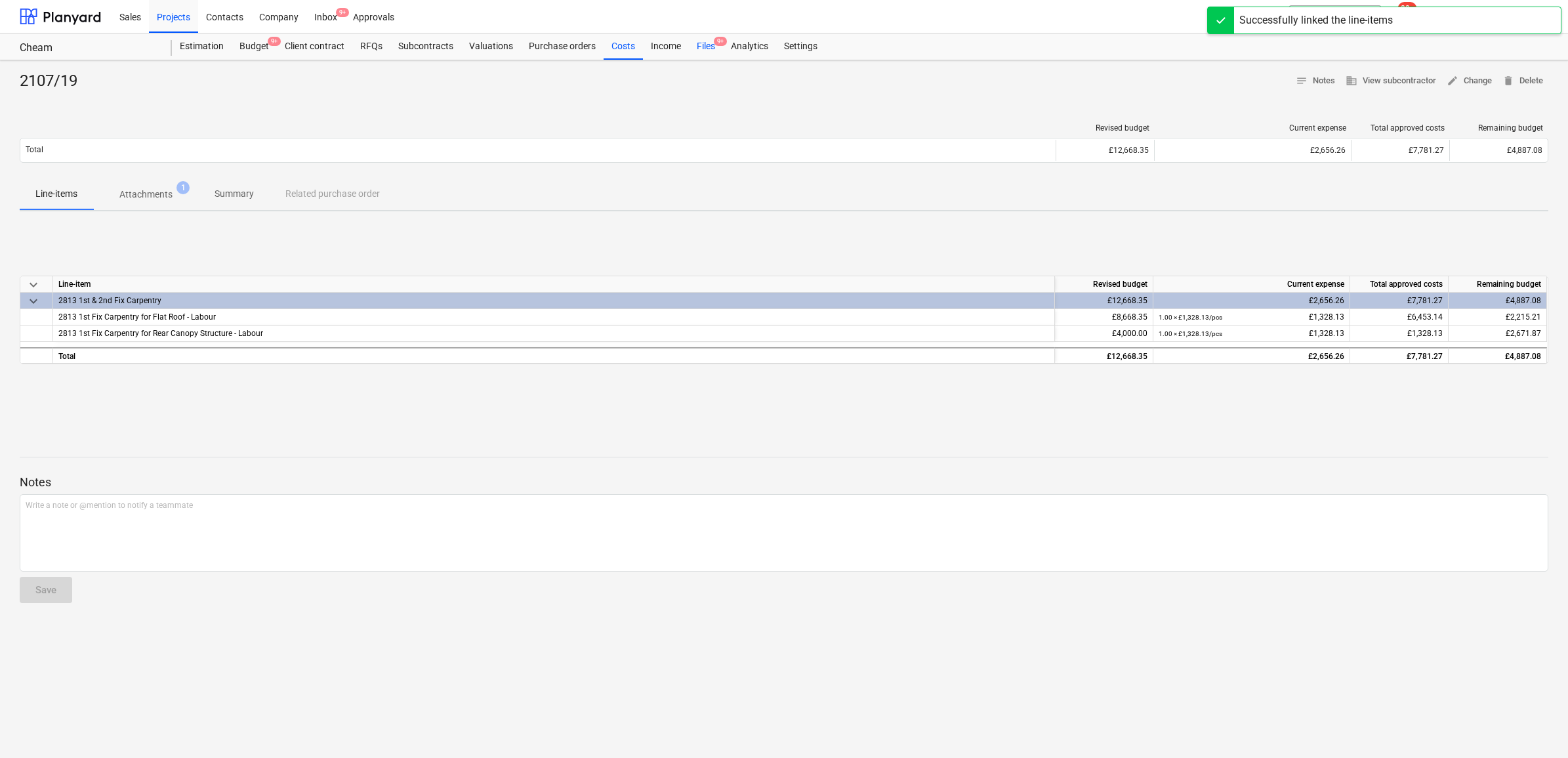
click at [706, 47] on div "Files 9+" at bounding box center [706, 46] width 34 height 26
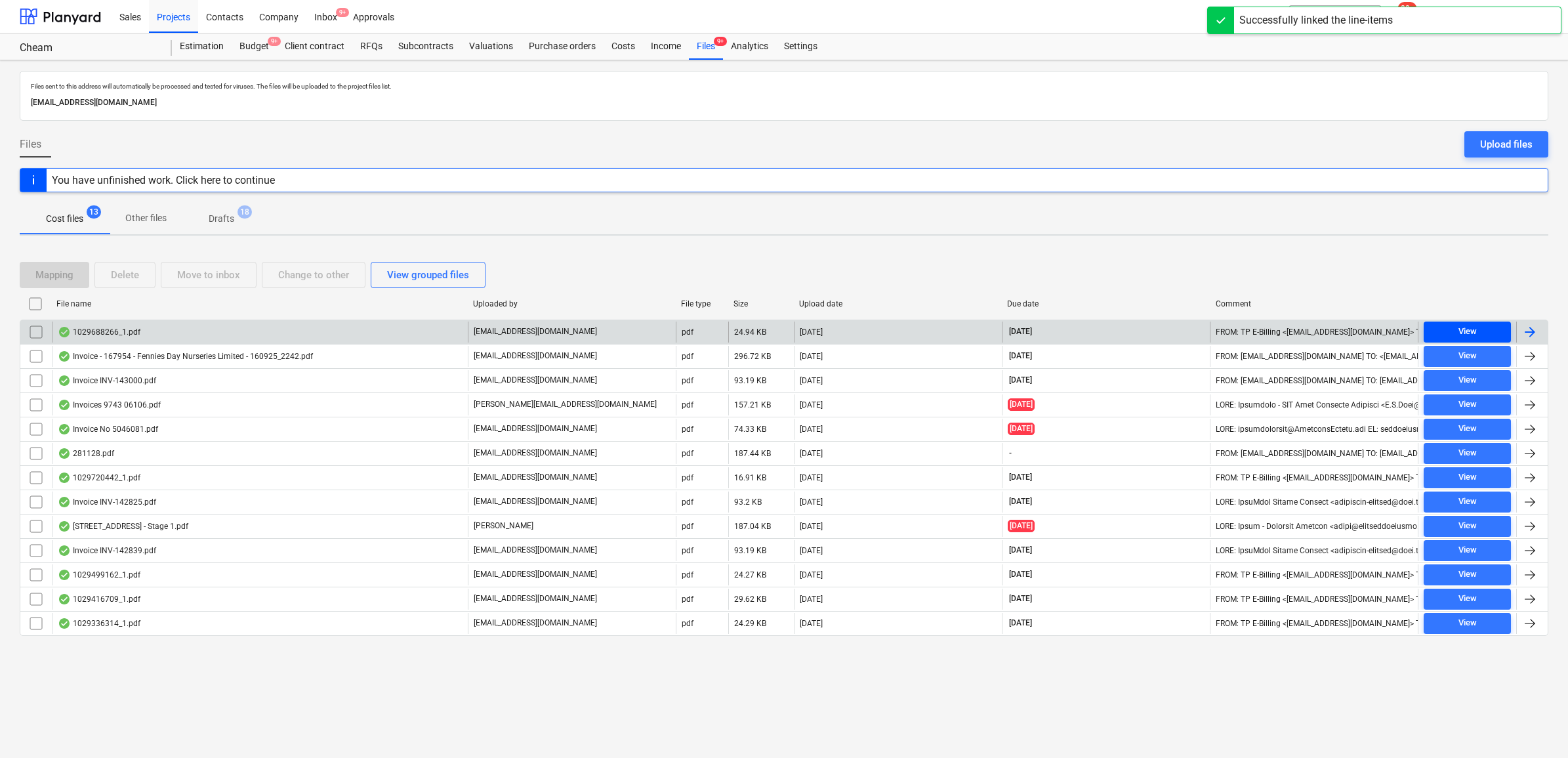
click at [1258, 330] on span "View" at bounding box center [1467, 332] width 77 height 15
click at [1258, 336] on div at bounding box center [1530, 332] width 16 height 16
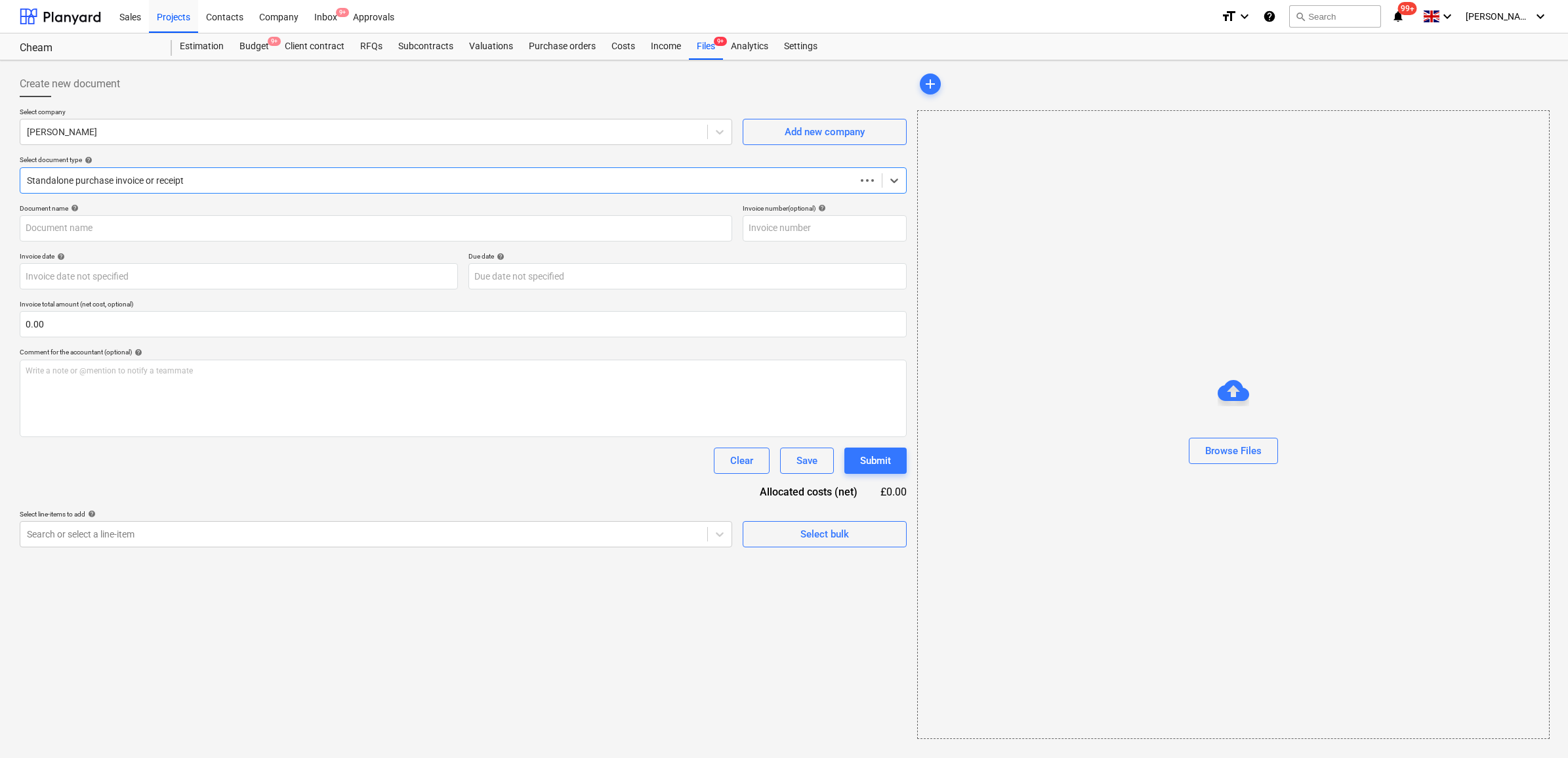
type input "1029688266"
type input "[DATE]"
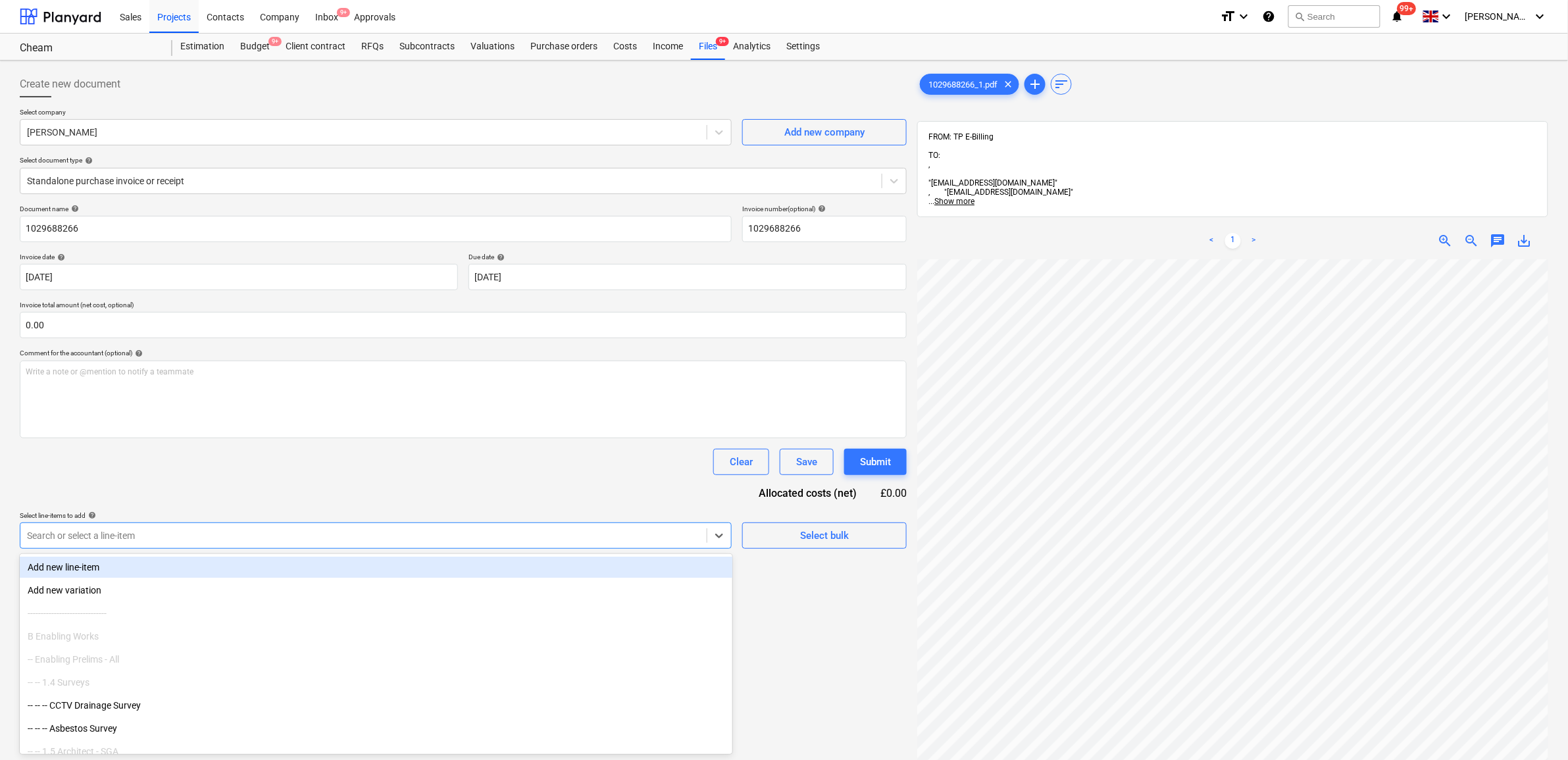
click at [218, 544] on div "Search or select a line-item" at bounding box center [364, 535] width 687 height 18
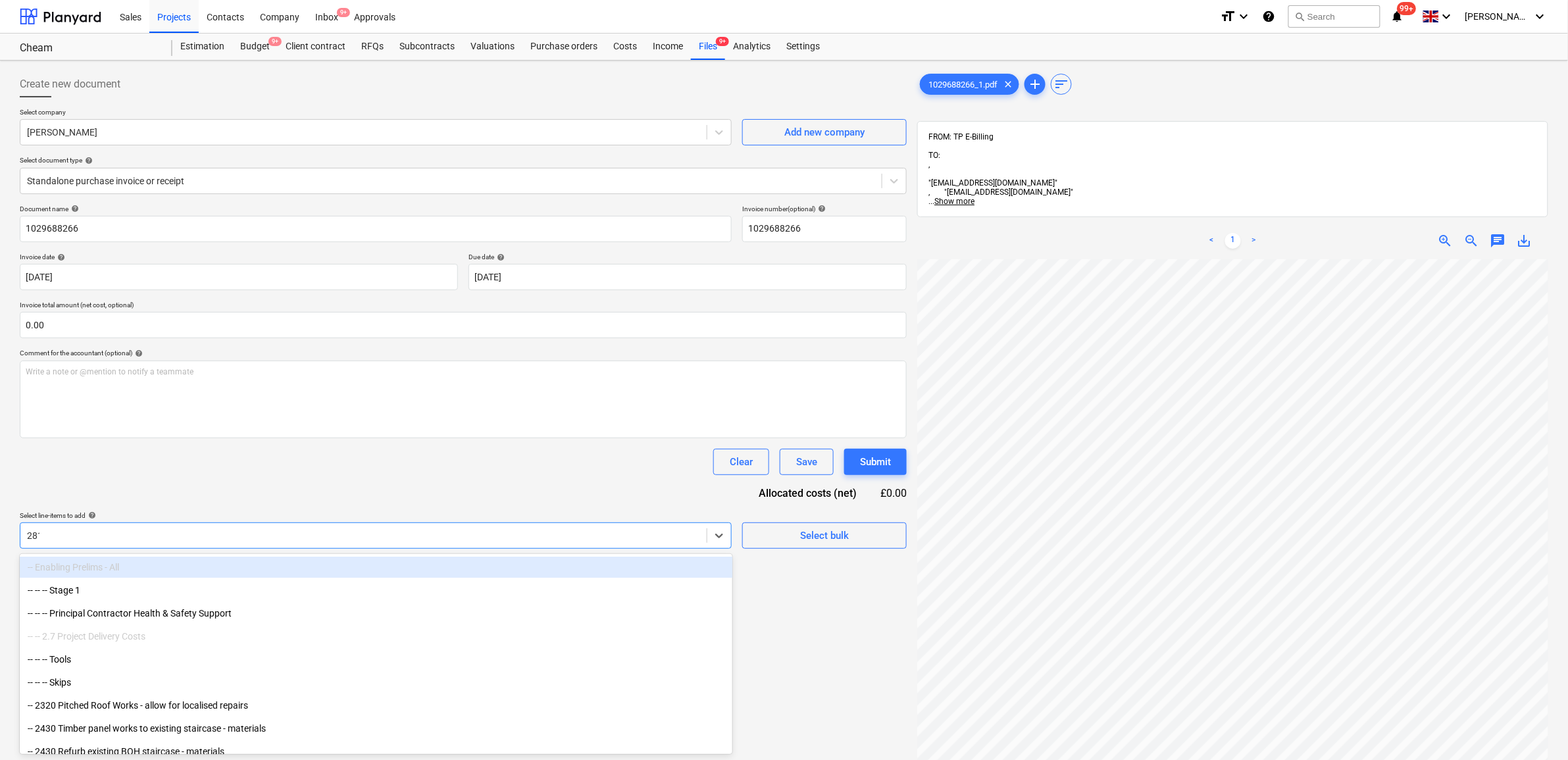
type input "2813"
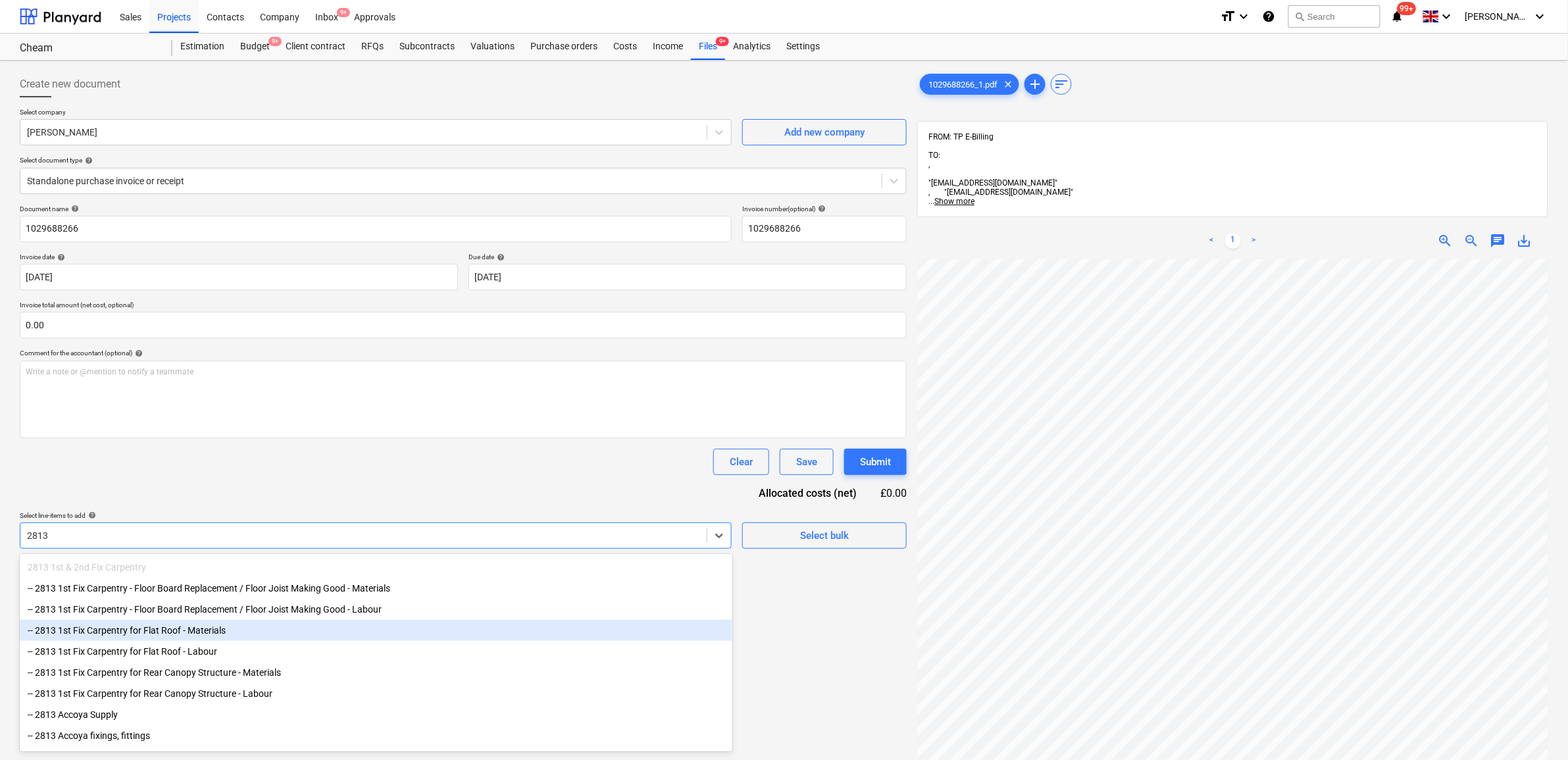
click at [242, 640] on div "-- 2813 1st Fix Carpentry for Flat Roof - Materials" at bounding box center [376, 631] width 712 height 21
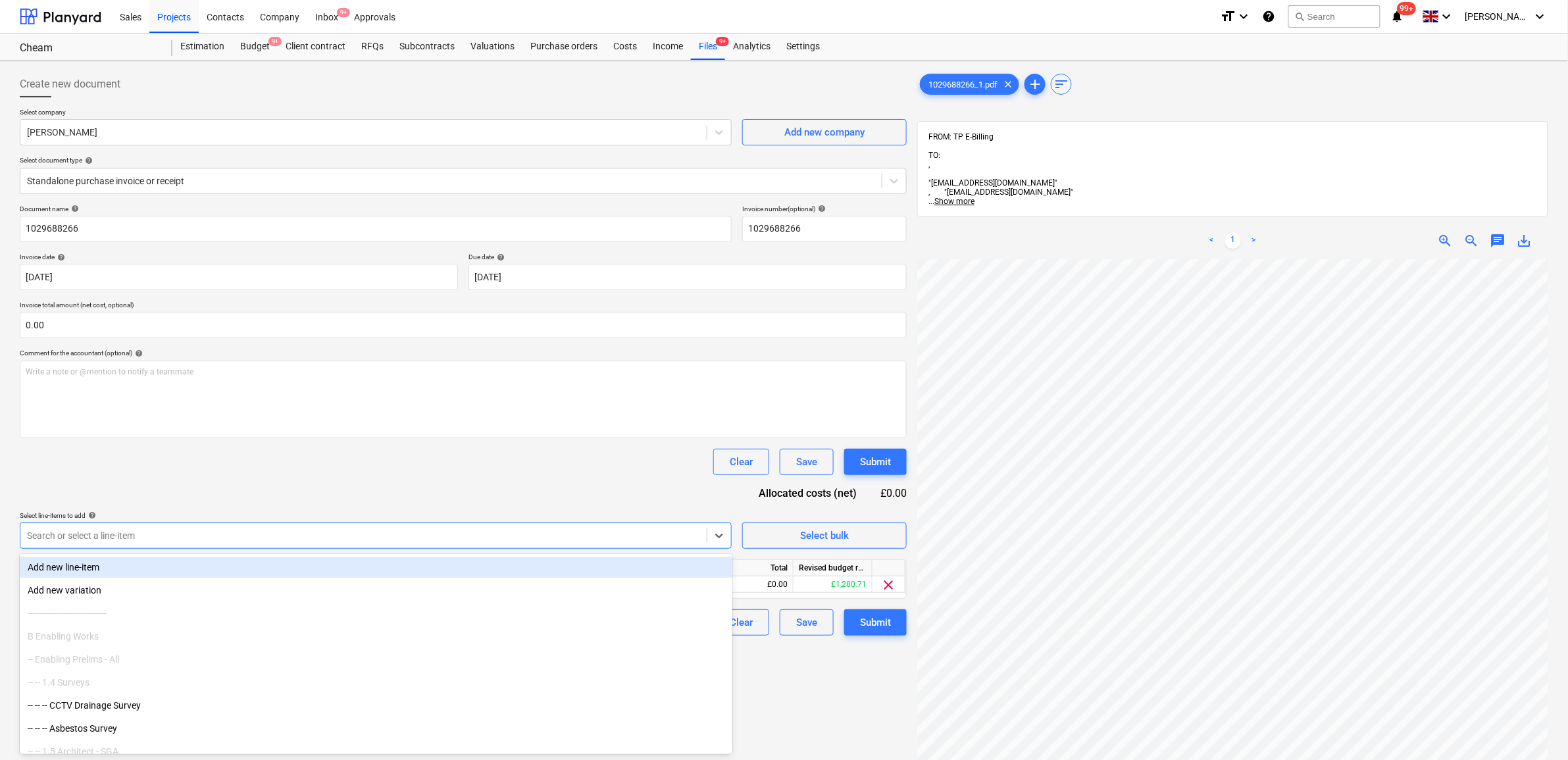
click at [283, 487] on div "Document name help 1029688266 Invoice number (optional) help 1029688266 Invoice…" at bounding box center [463, 420] width 887 height 431
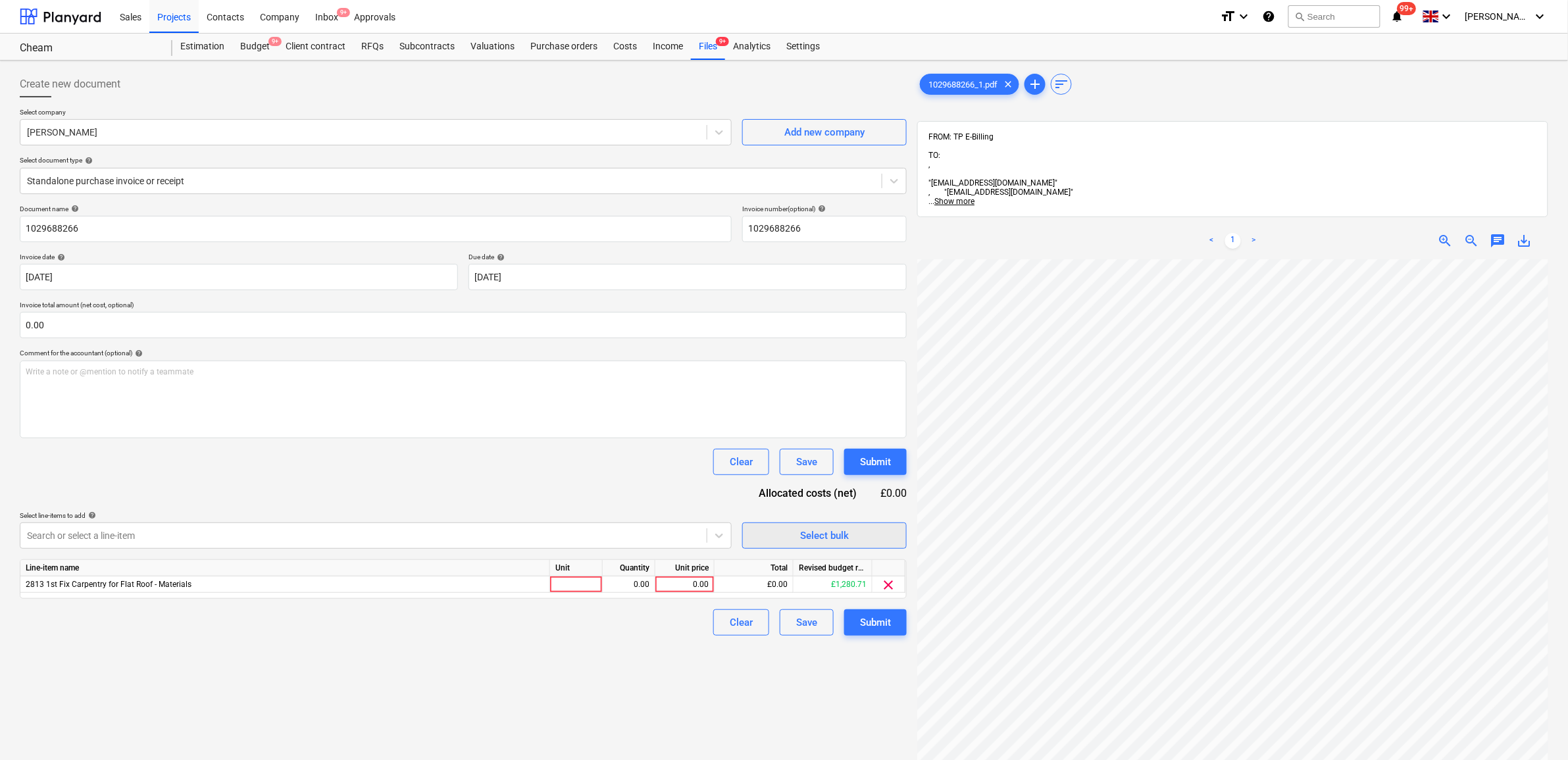
scroll to position [81, 25]
click at [689, 580] on div "0.00" at bounding box center [685, 584] width 48 height 16
type input "56.86"
click at [659, 670] on div "Create new document Select company [PERSON_NAME] Add new company Select documen…" at bounding box center [463, 527] width 897 height 922
click at [874, 622] on div "Submit" at bounding box center [876, 622] width 31 height 17
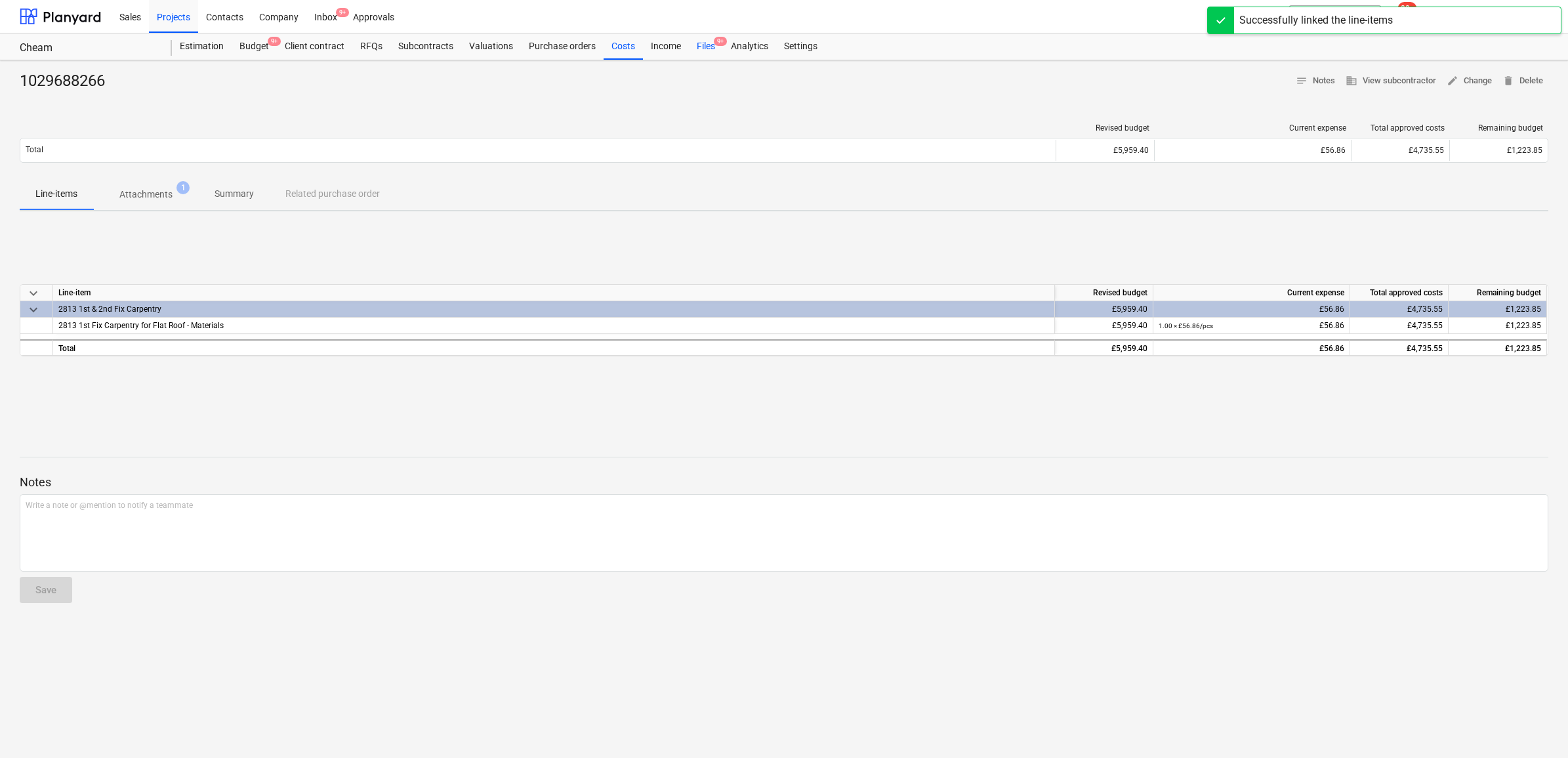
click at [704, 37] on div "Files 9+" at bounding box center [706, 46] width 34 height 26
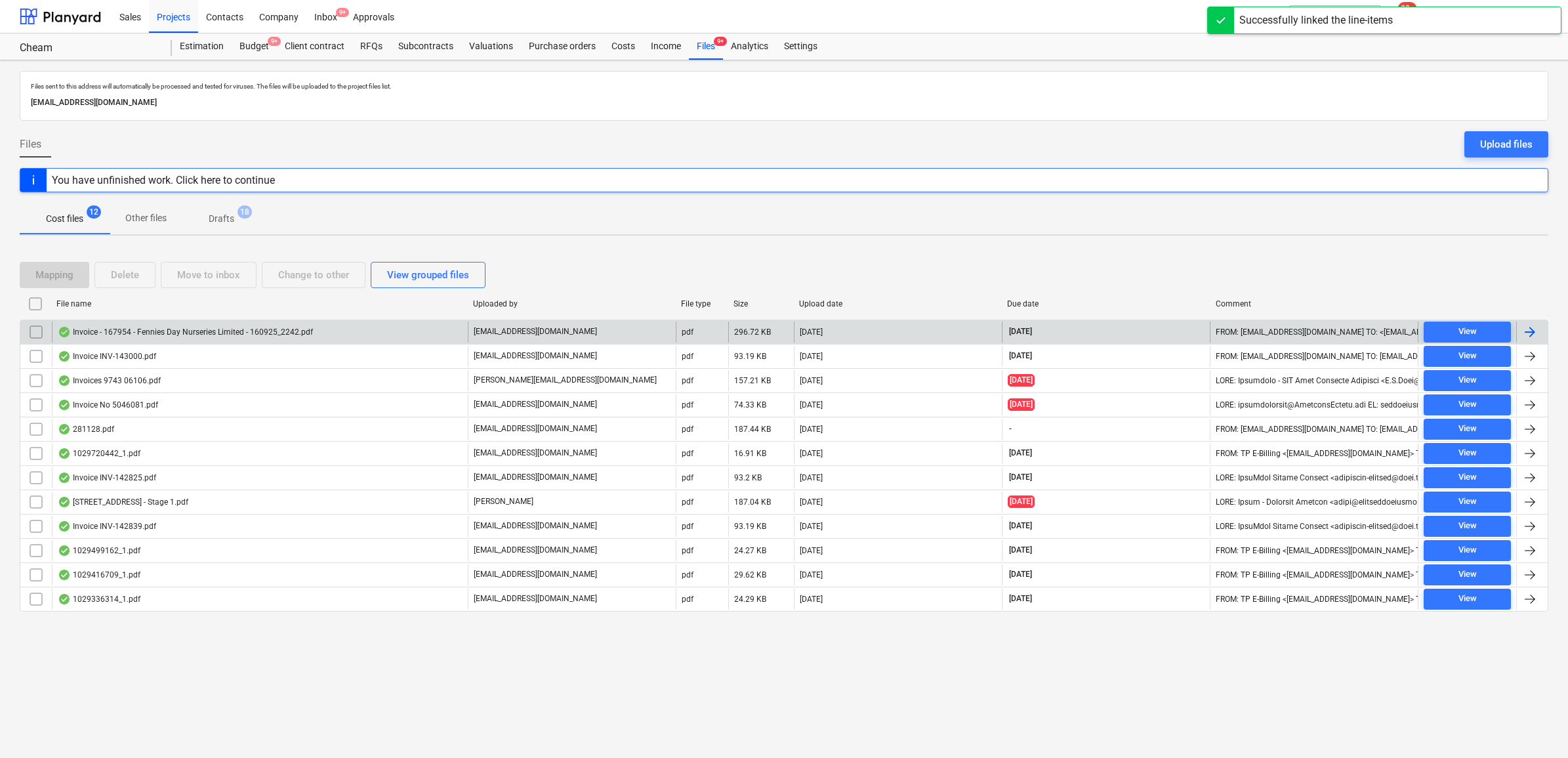
click at [1258, 326] on div at bounding box center [1530, 332] width 16 height 16
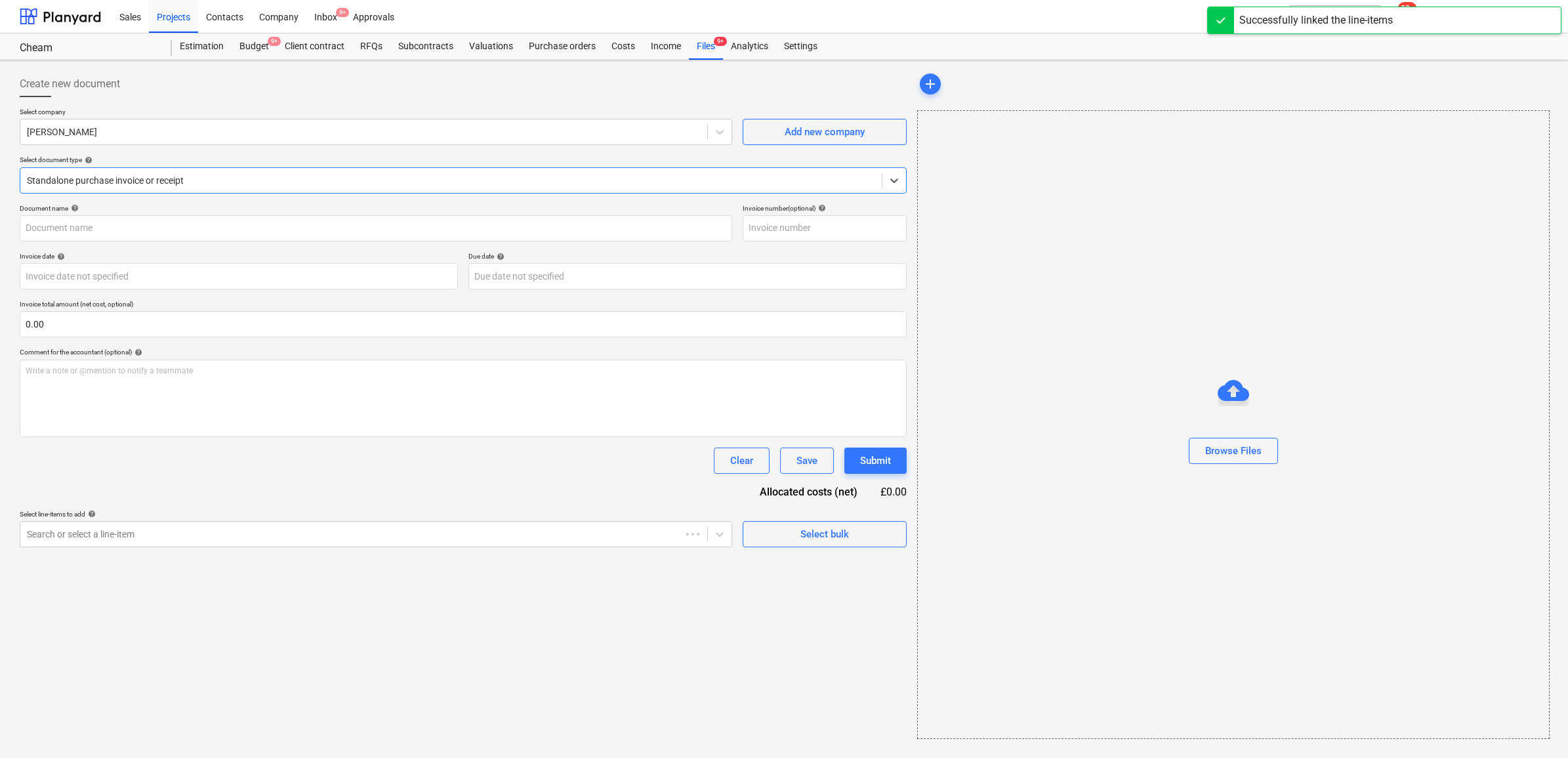
type input "167954"
type input "[DATE]"
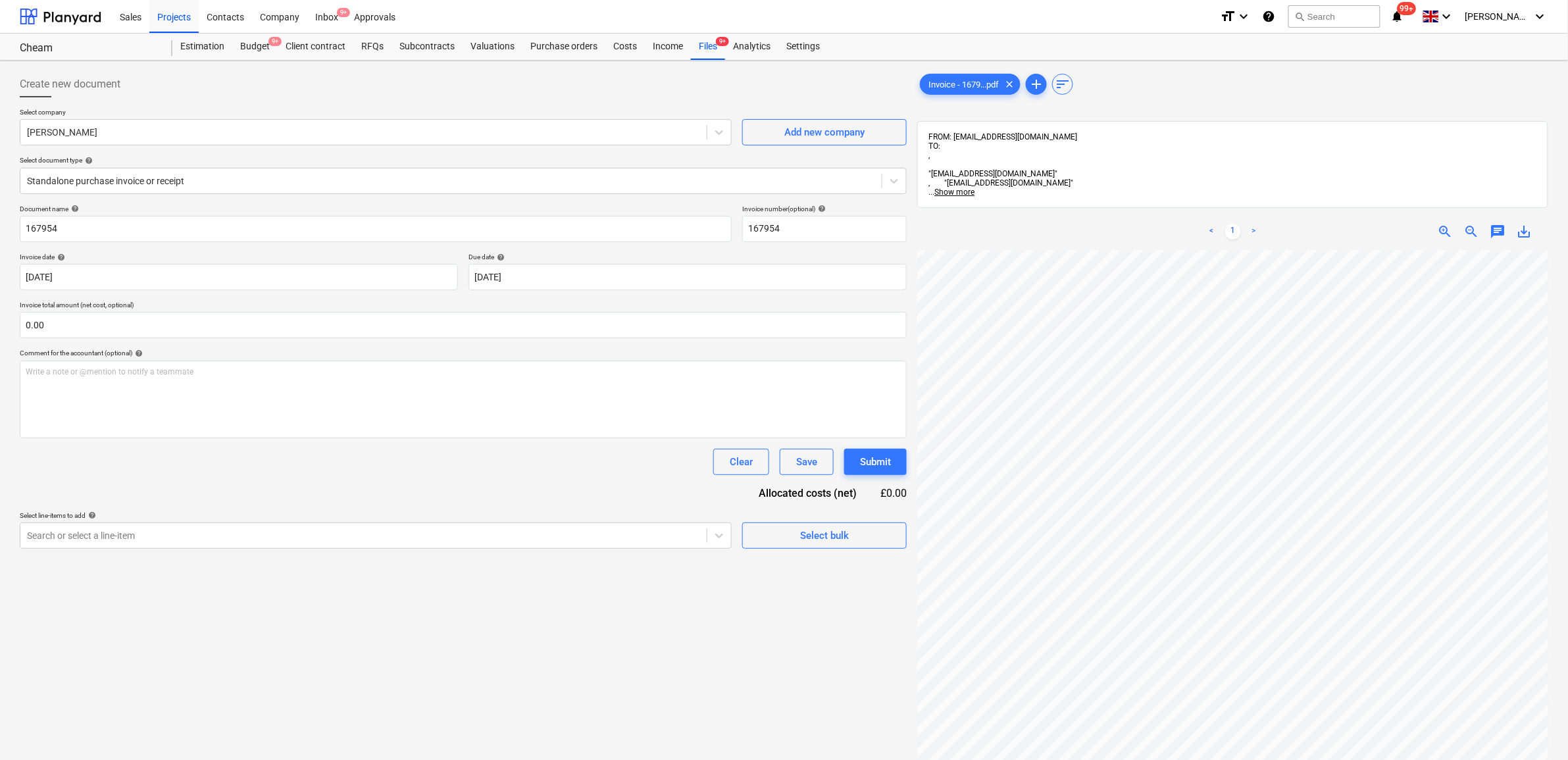
scroll to position [166, 8]
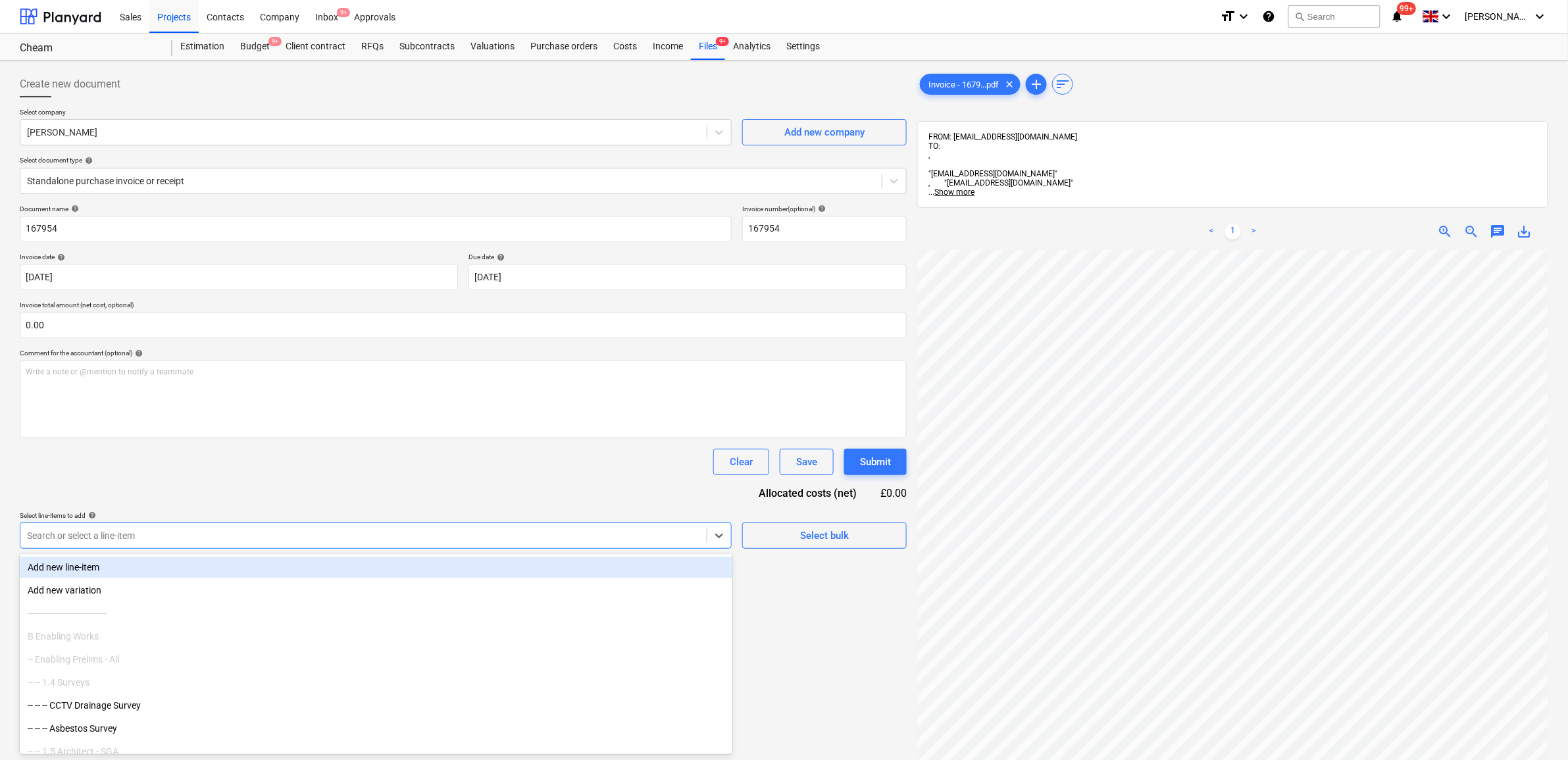
click at [612, 531] on div at bounding box center [363, 536] width 673 height 13
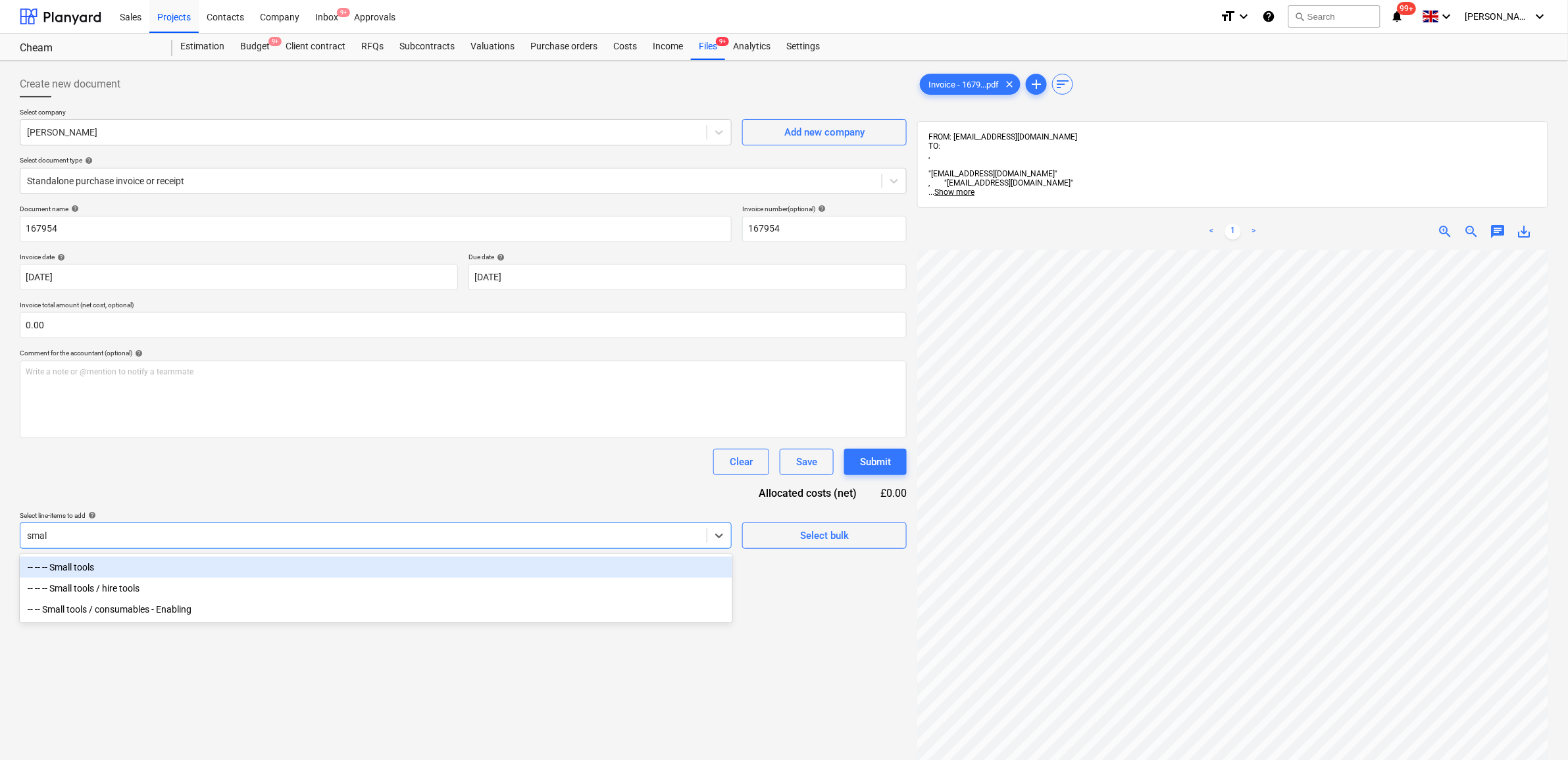
type input "small"
click at [244, 570] on div "-- -- -- Small tools" at bounding box center [376, 567] width 712 height 21
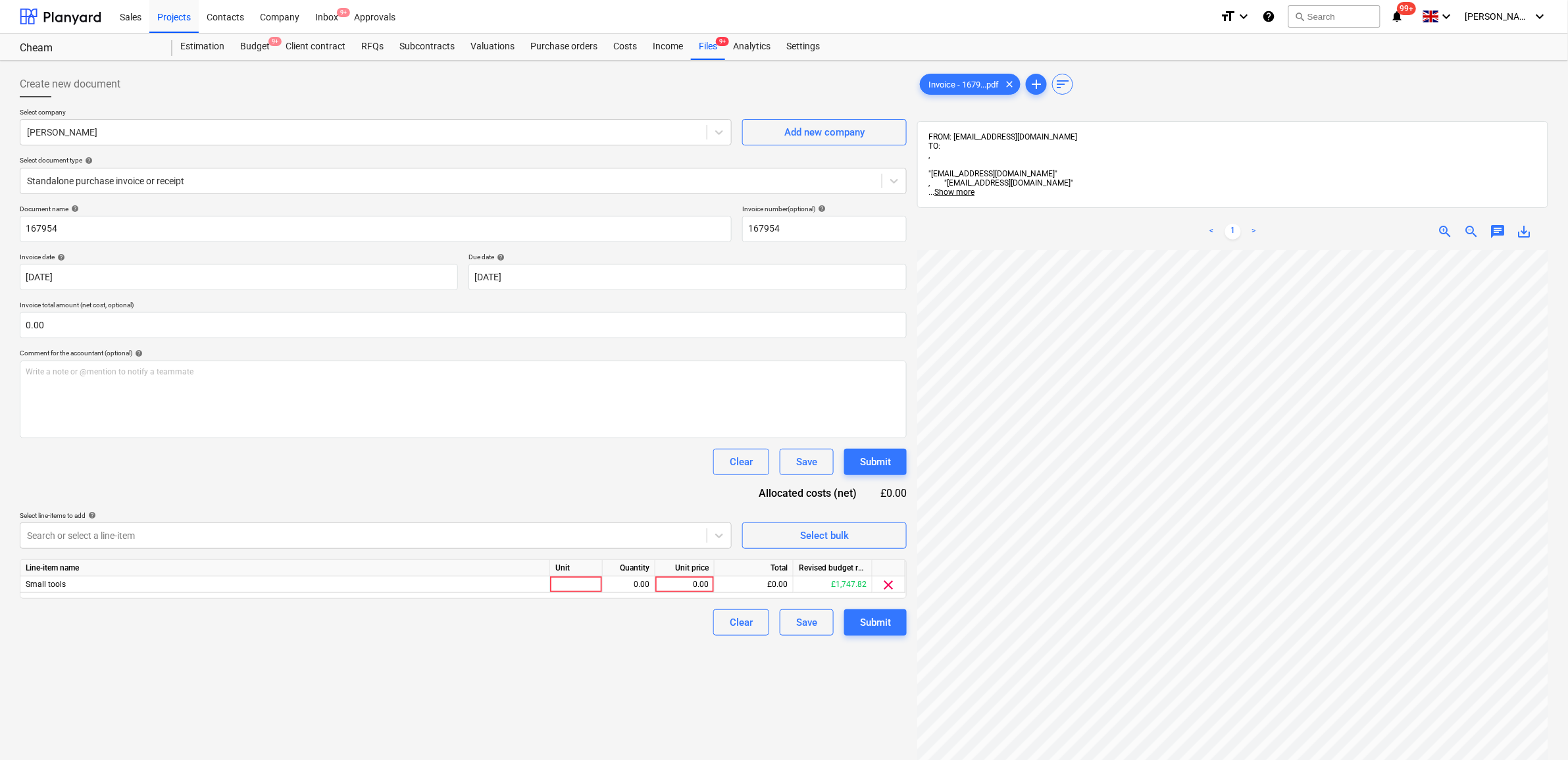
click at [248, 489] on div "Document name help 167954 Invoice number (optional) help 167954 Invoice date he…" at bounding box center [463, 420] width 887 height 431
click at [662, 584] on div "0.00" at bounding box center [685, 584] width 48 height 16
type input "144.67"
click at [616, 670] on div "Create new document Select company [PERSON_NAME] Add new company Select documen…" at bounding box center [463, 522] width 897 height 913
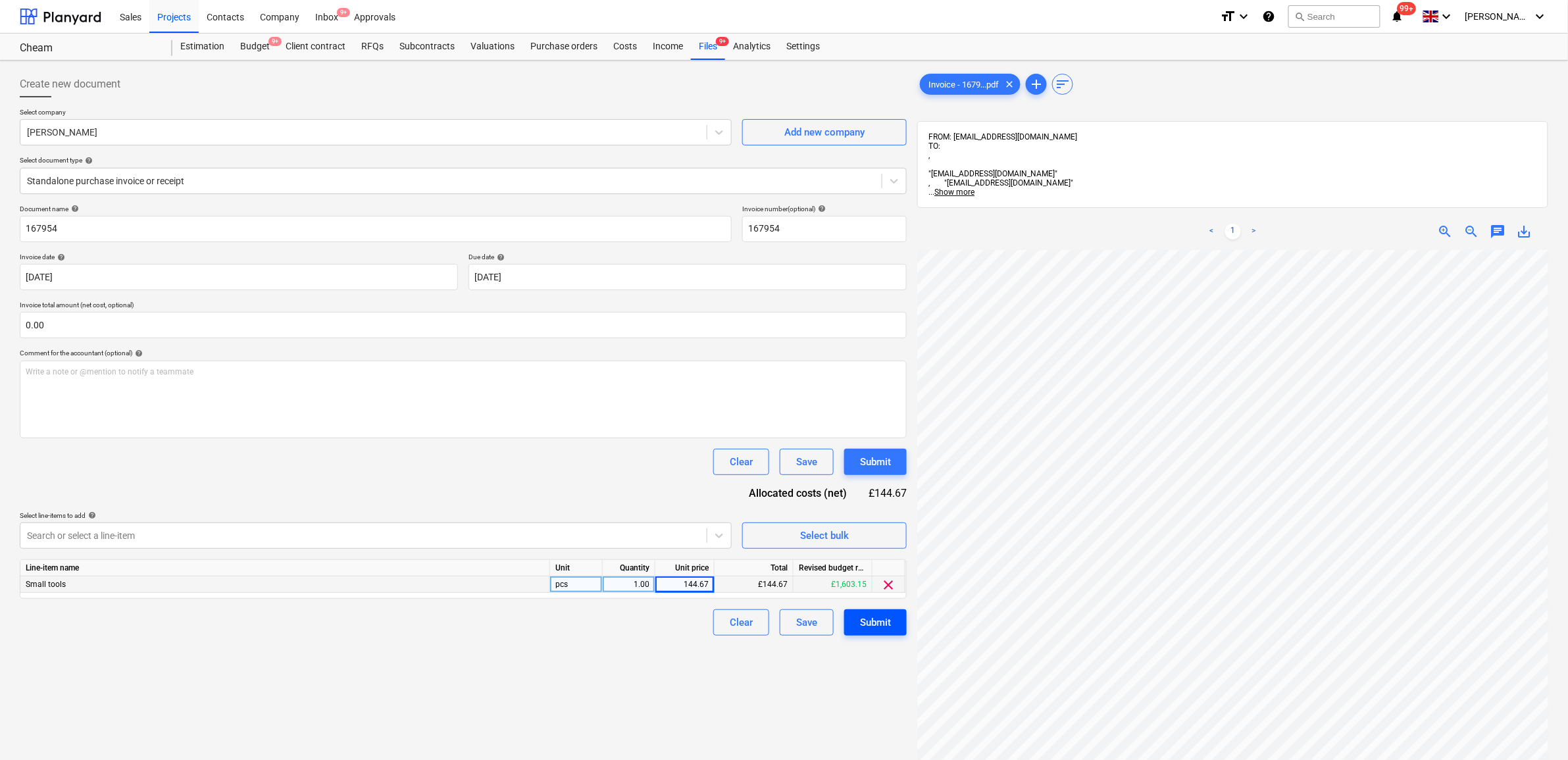
click at [876, 617] on div "Submit" at bounding box center [876, 622] width 31 height 17
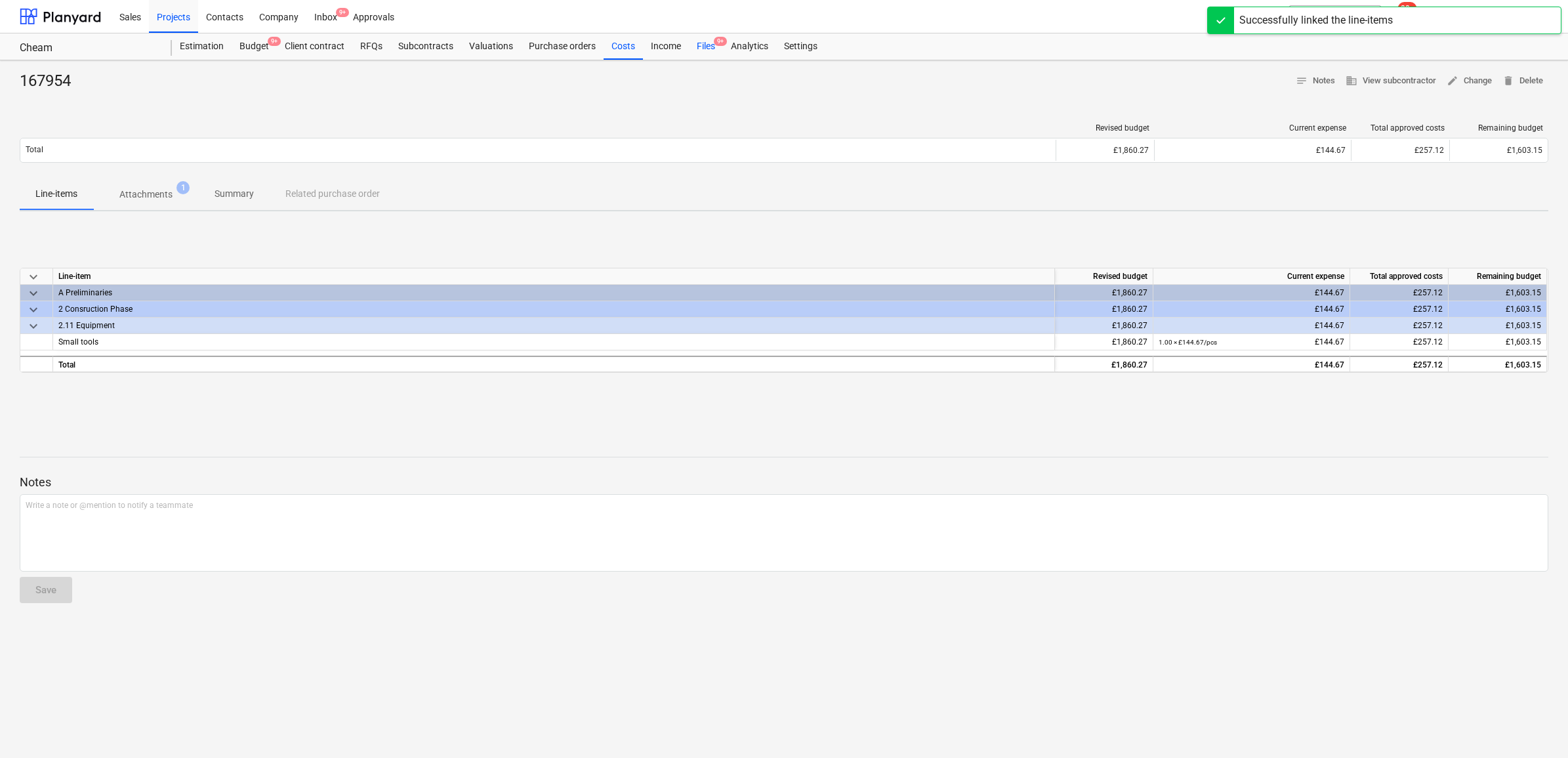
click at [701, 46] on div "Files 9+" at bounding box center [706, 46] width 34 height 26
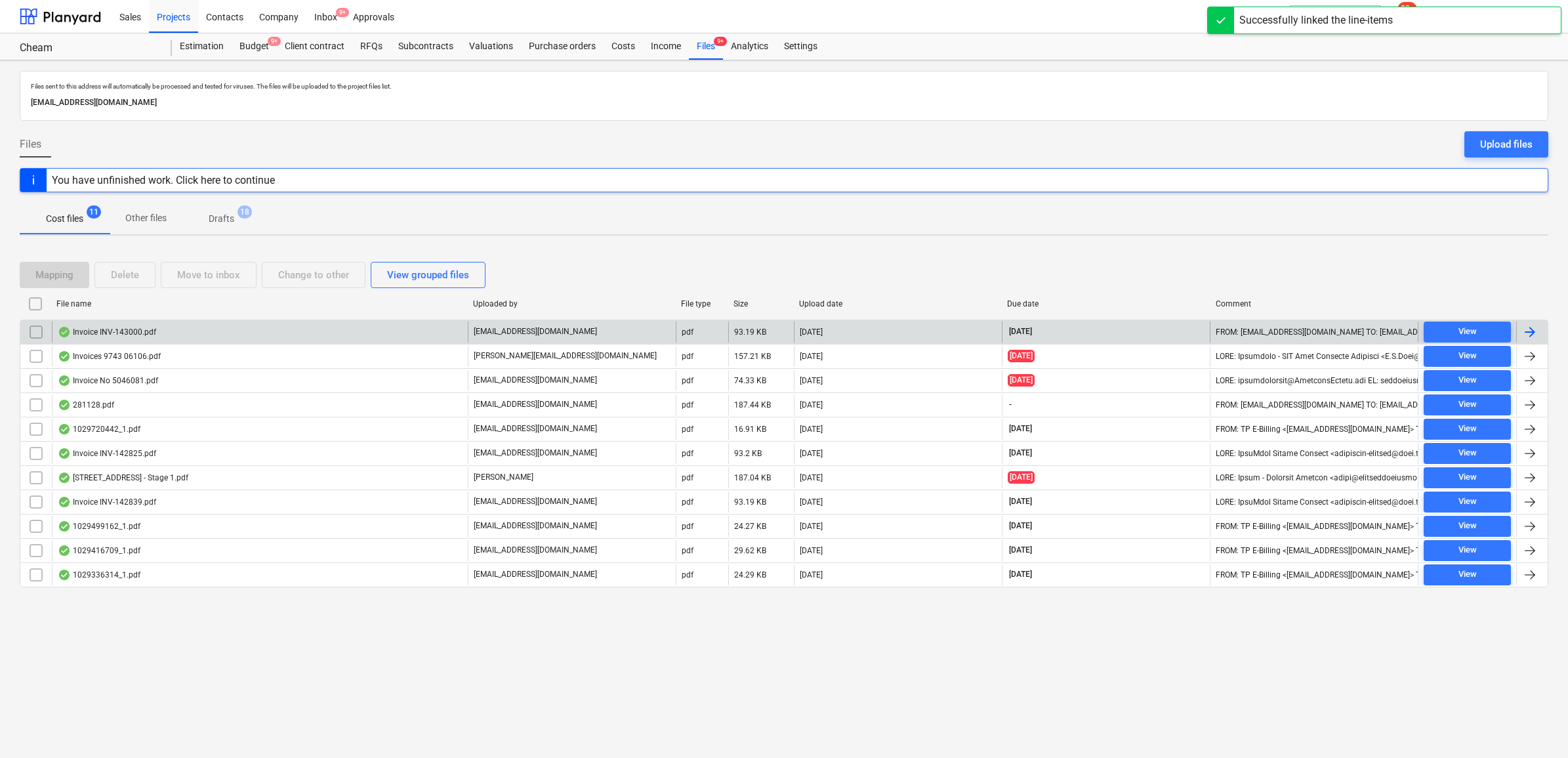
click at [1258, 332] on div "View" at bounding box center [1467, 332] width 98 height 21
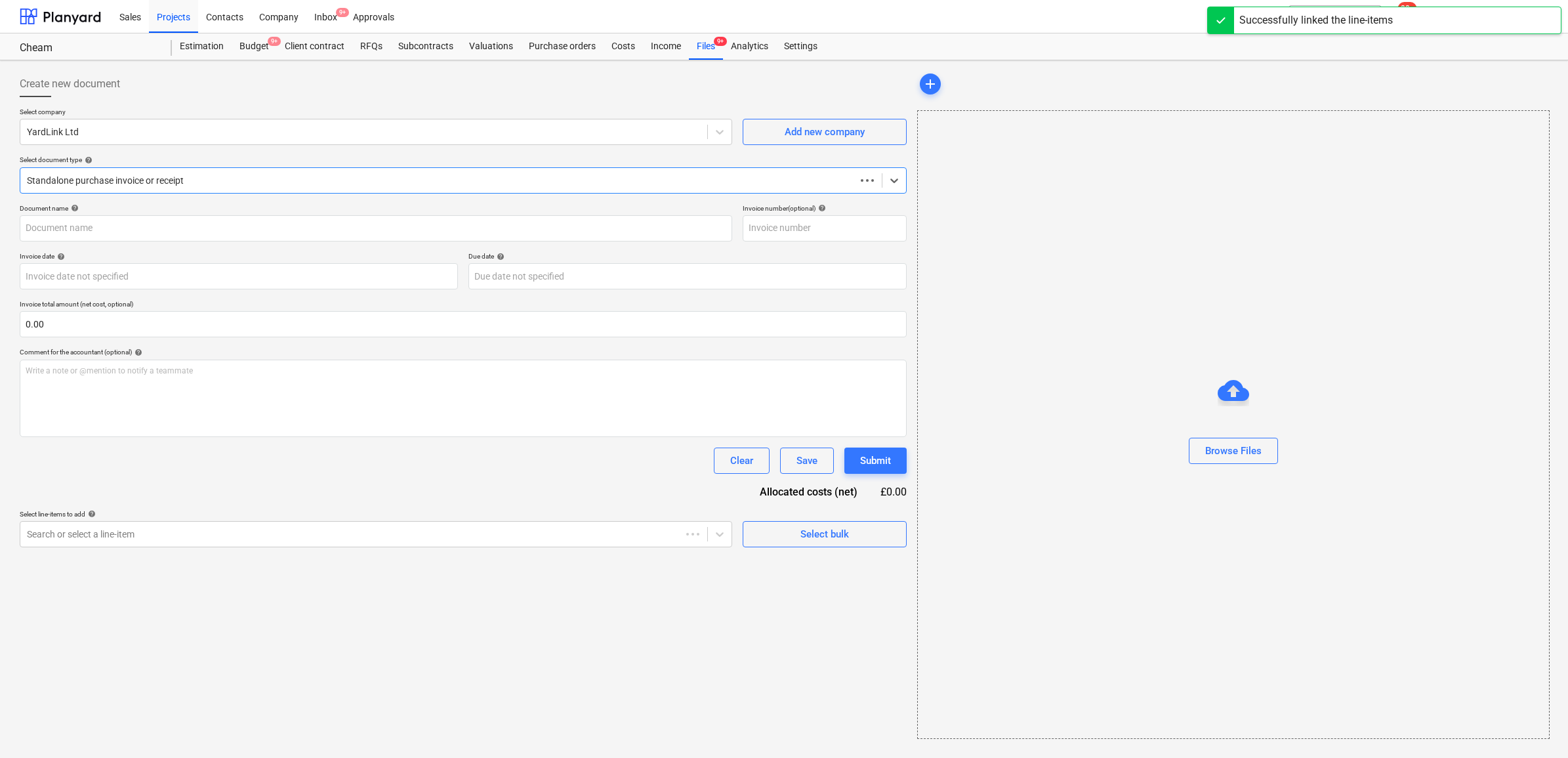
type input "INV-143000"
type input "[DATE]"
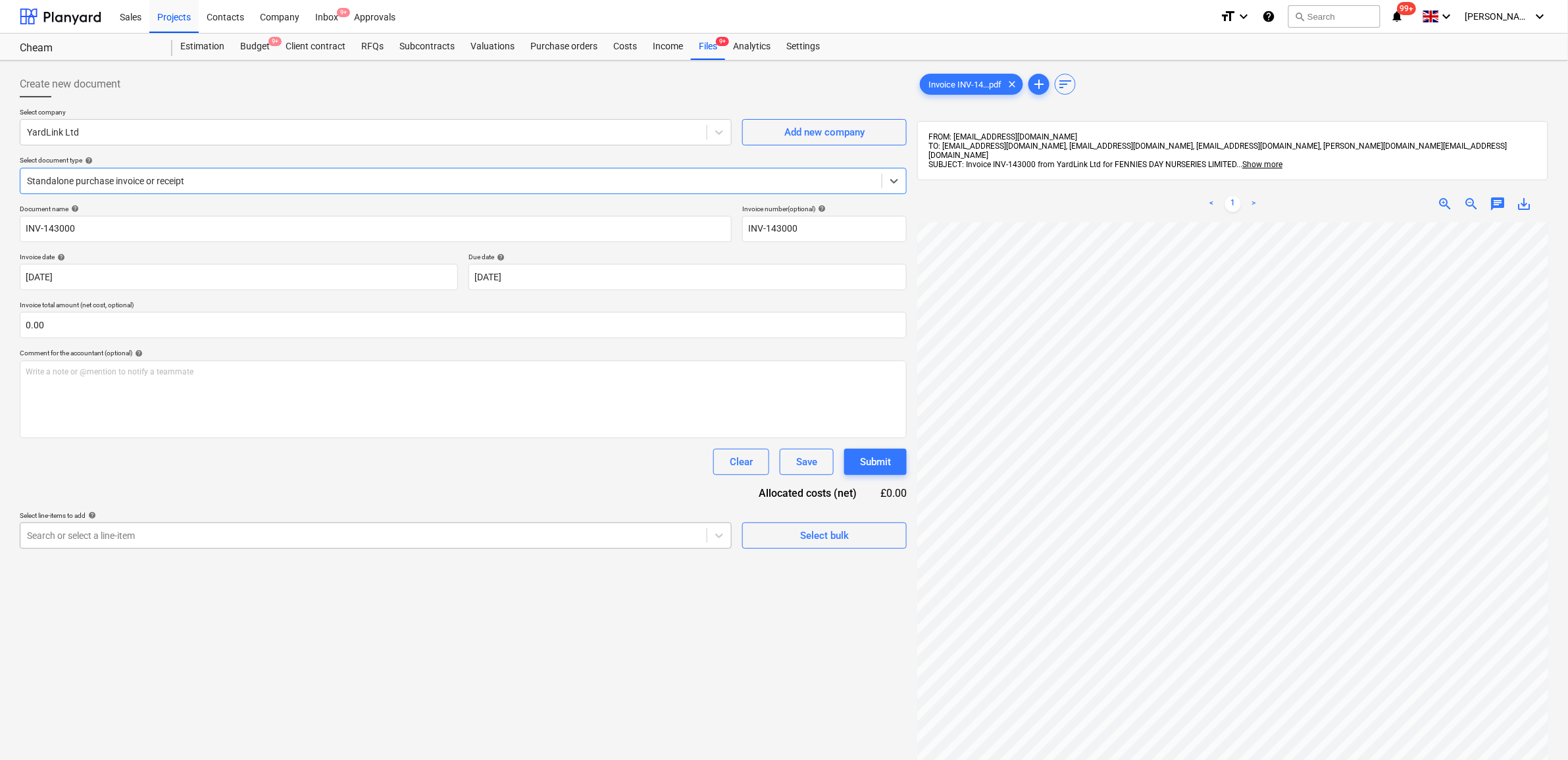
click at [658, 541] on div at bounding box center [363, 536] width 673 height 13
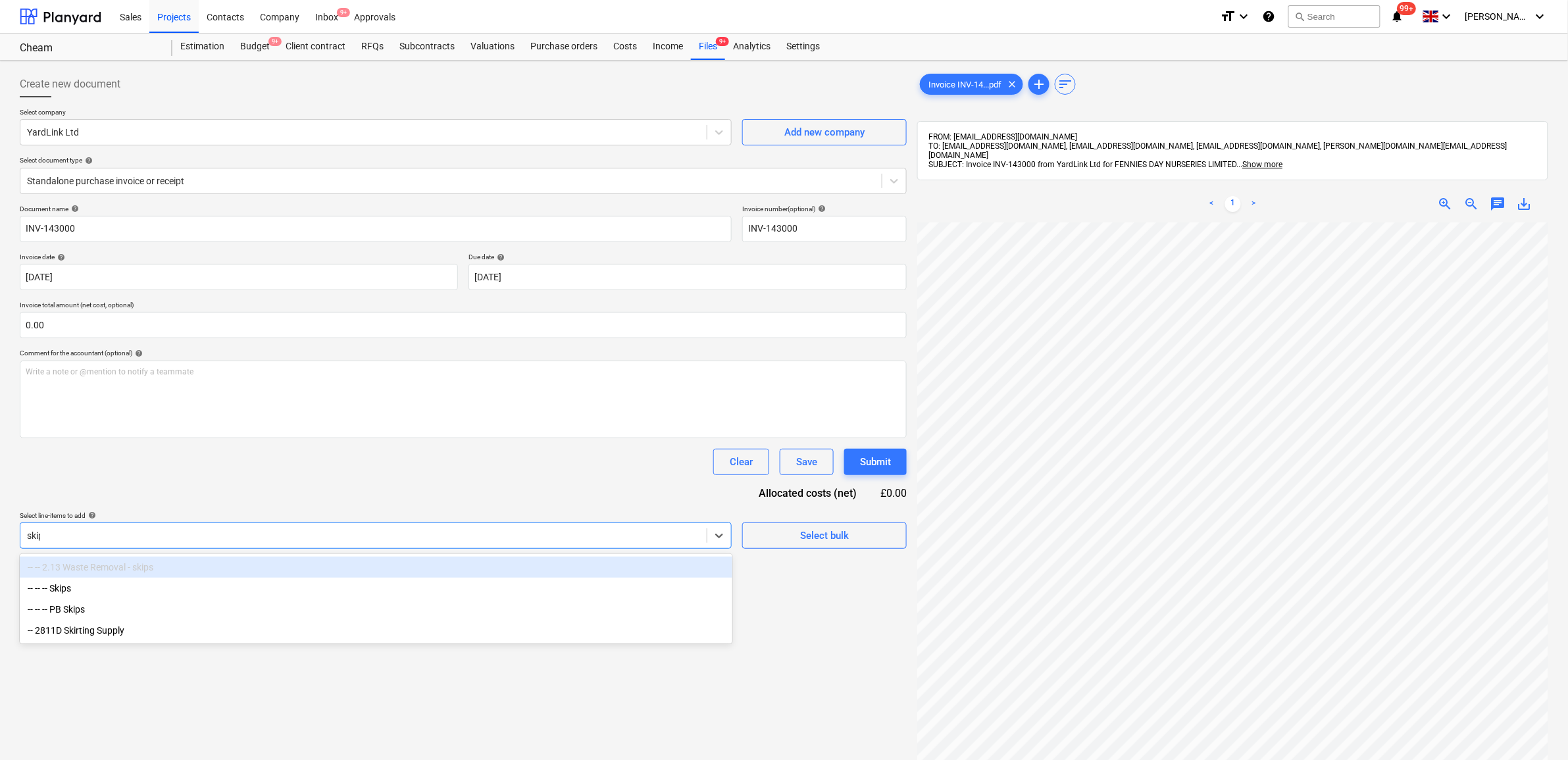
type input "skips"
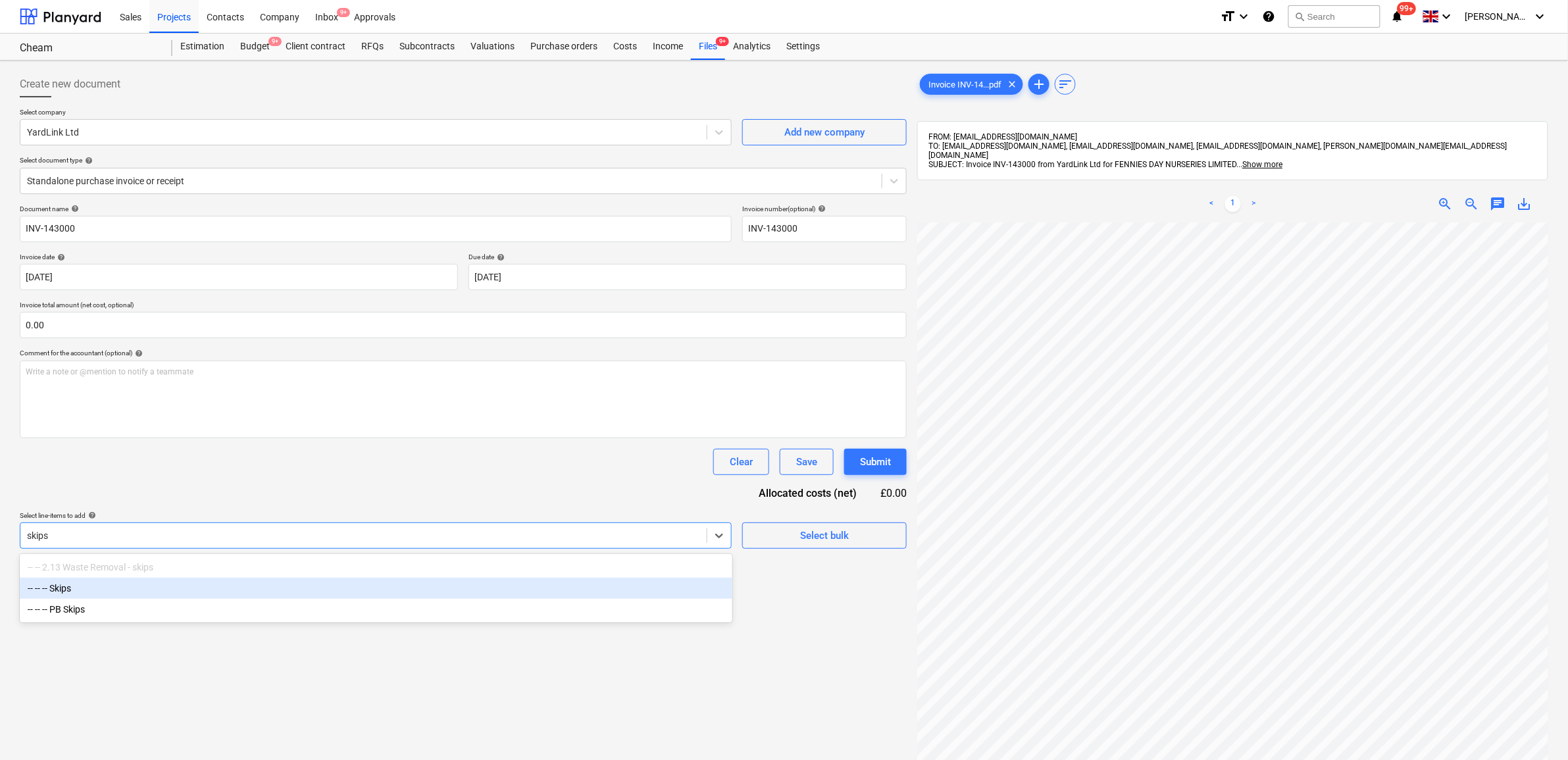
click at [482, 584] on div "-- -- -- Skips" at bounding box center [376, 588] width 712 height 21
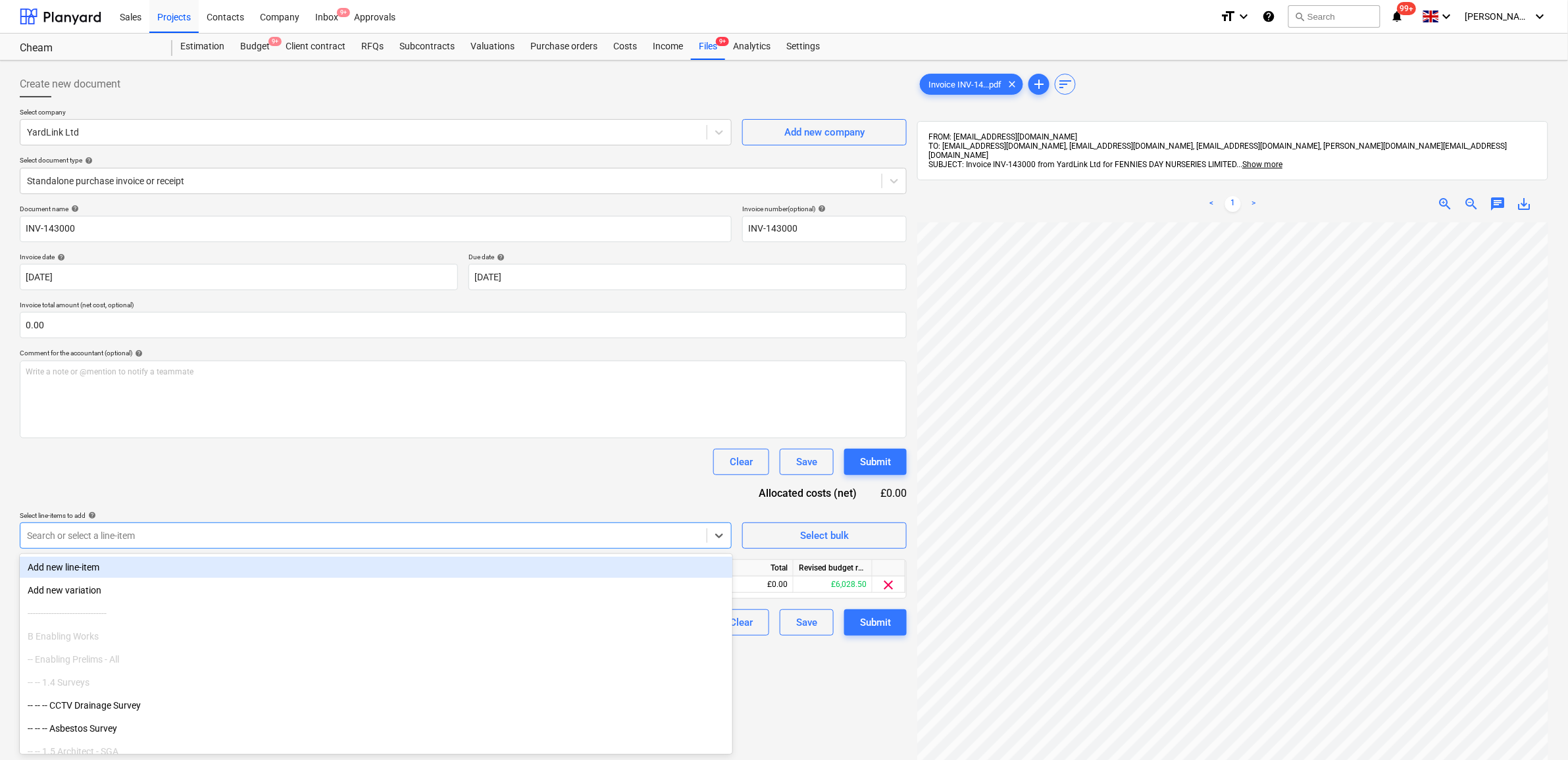
click at [454, 465] on div "Clear Save Submit" at bounding box center [463, 462] width 887 height 27
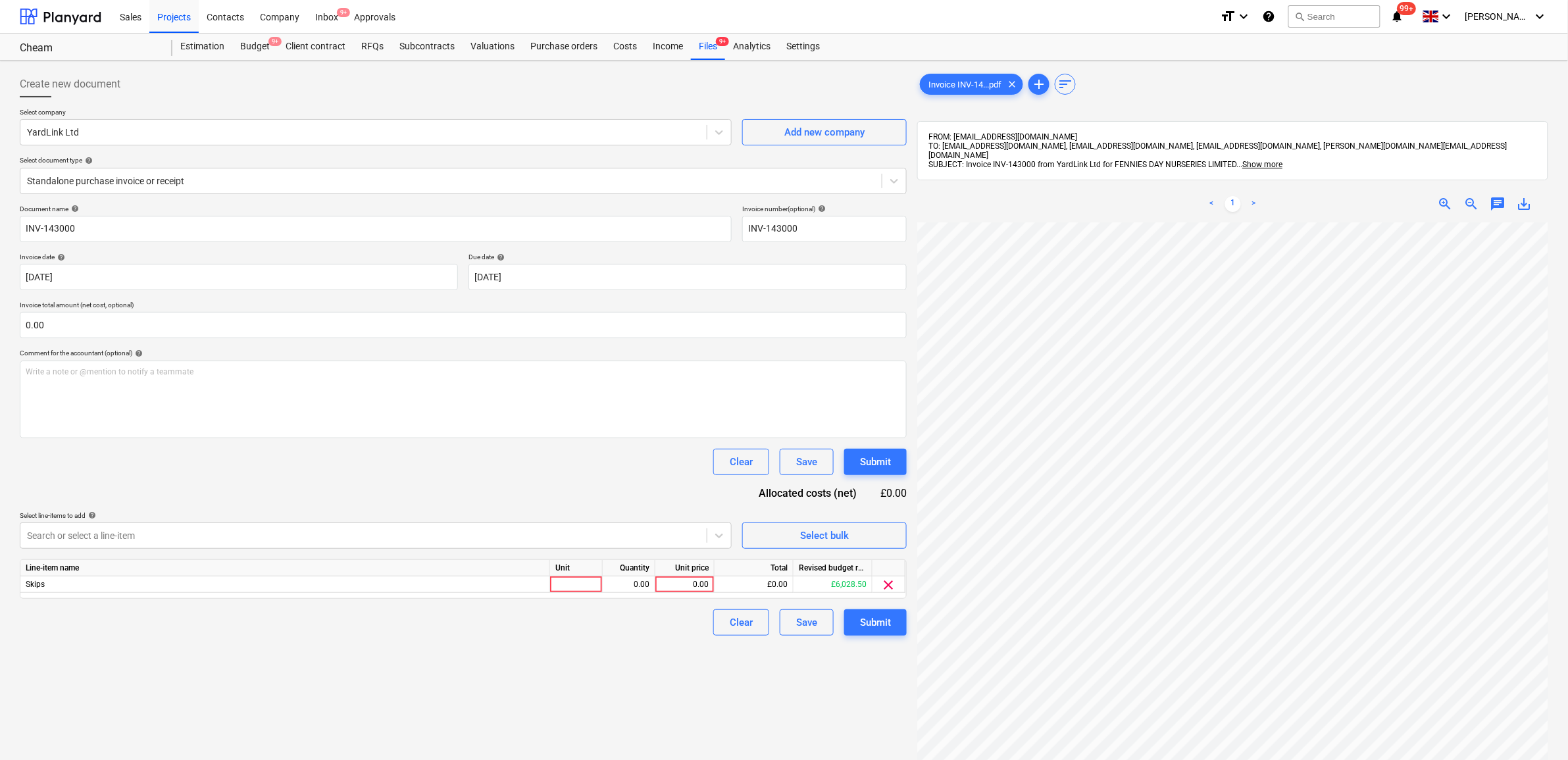
scroll to position [245, 61]
click at [682, 577] on div "Line-item name Unit Quantity Unit price Total Revised budget remaining Skips 0.…" at bounding box center [463, 580] width 887 height 40
click at [701, 660] on div "Create new document Select company YardLink Ltd Add new company Select document…" at bounding box center [463, 508] width 897 height 885
click at [702, 587] on div "0.00" at bounding box center [685, 584] width 48 height 16
type input "343.75"
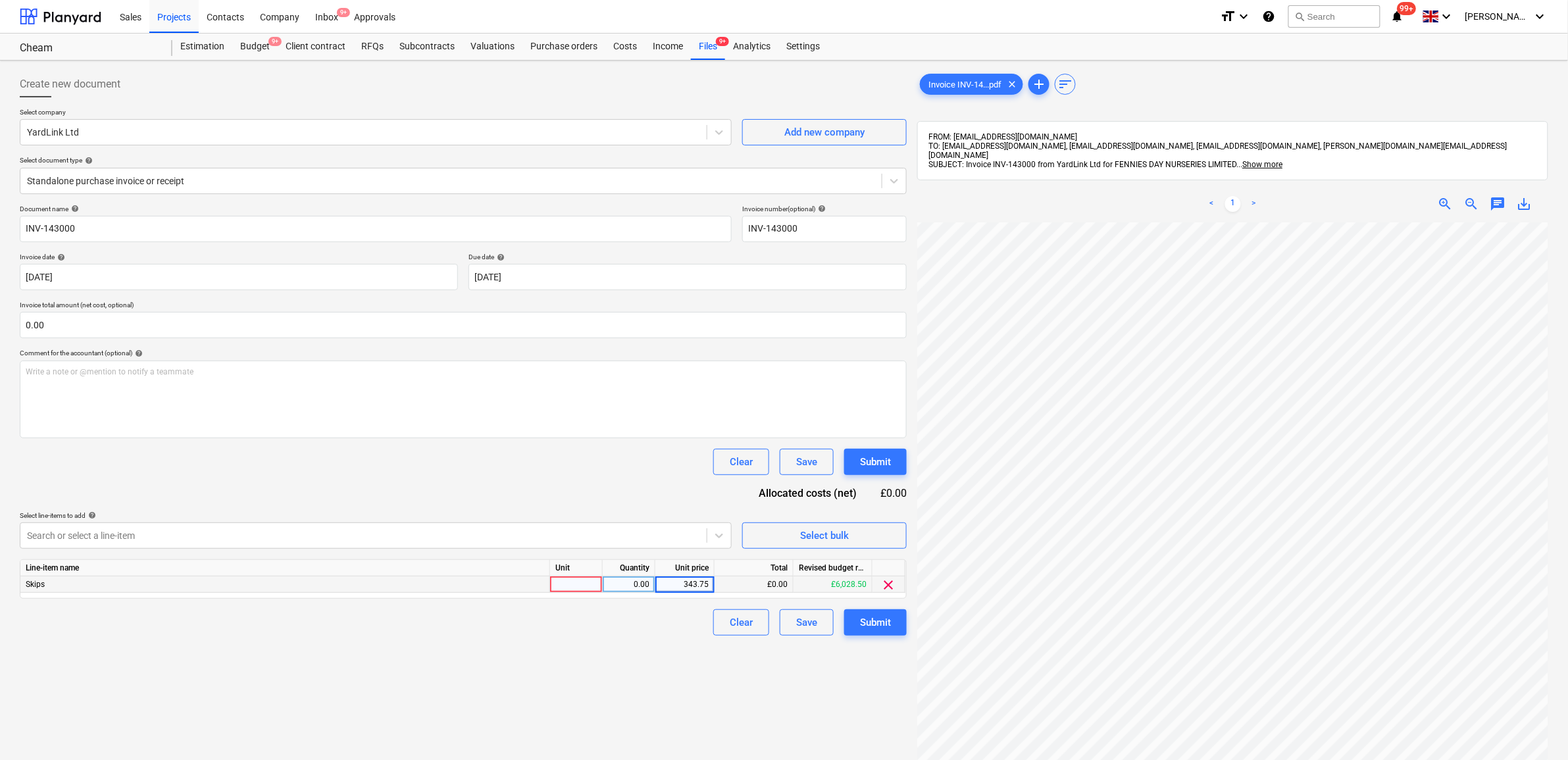
click at [665, 670] on div "Create new document Select company YardLink Ltd Add new company Select document…" at bounding box center [463, 508] width 897 height 885
click at [869, 619] on div "Submit" at bounding box center [876, 622] width 31 height 17
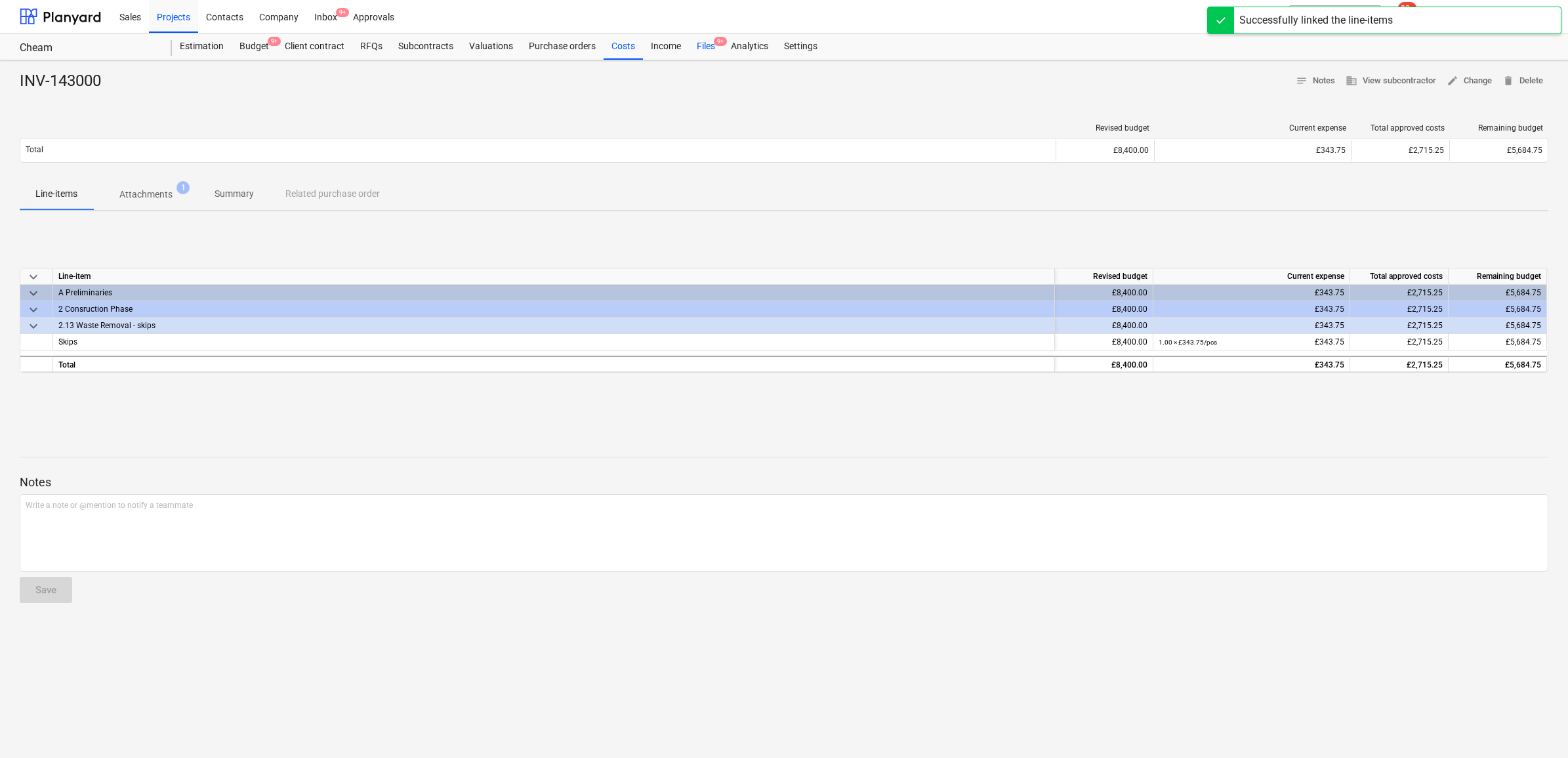
click at [701, 44] on div "Files 9+" at bounding box center [706, 46] width 34 height 26
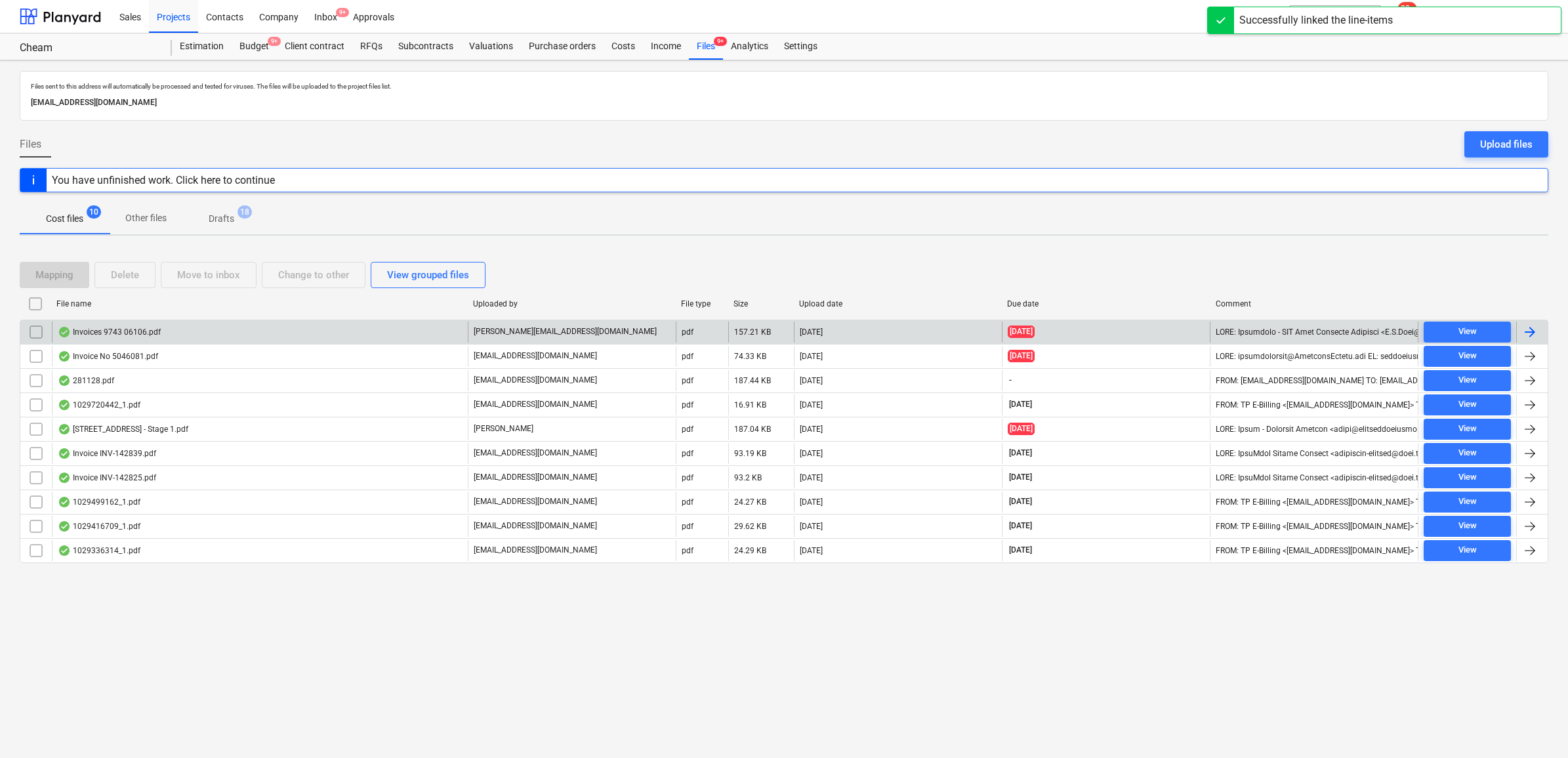
click at [1258, 329] on div at bounding box center [1530, 332] width 16 height 16
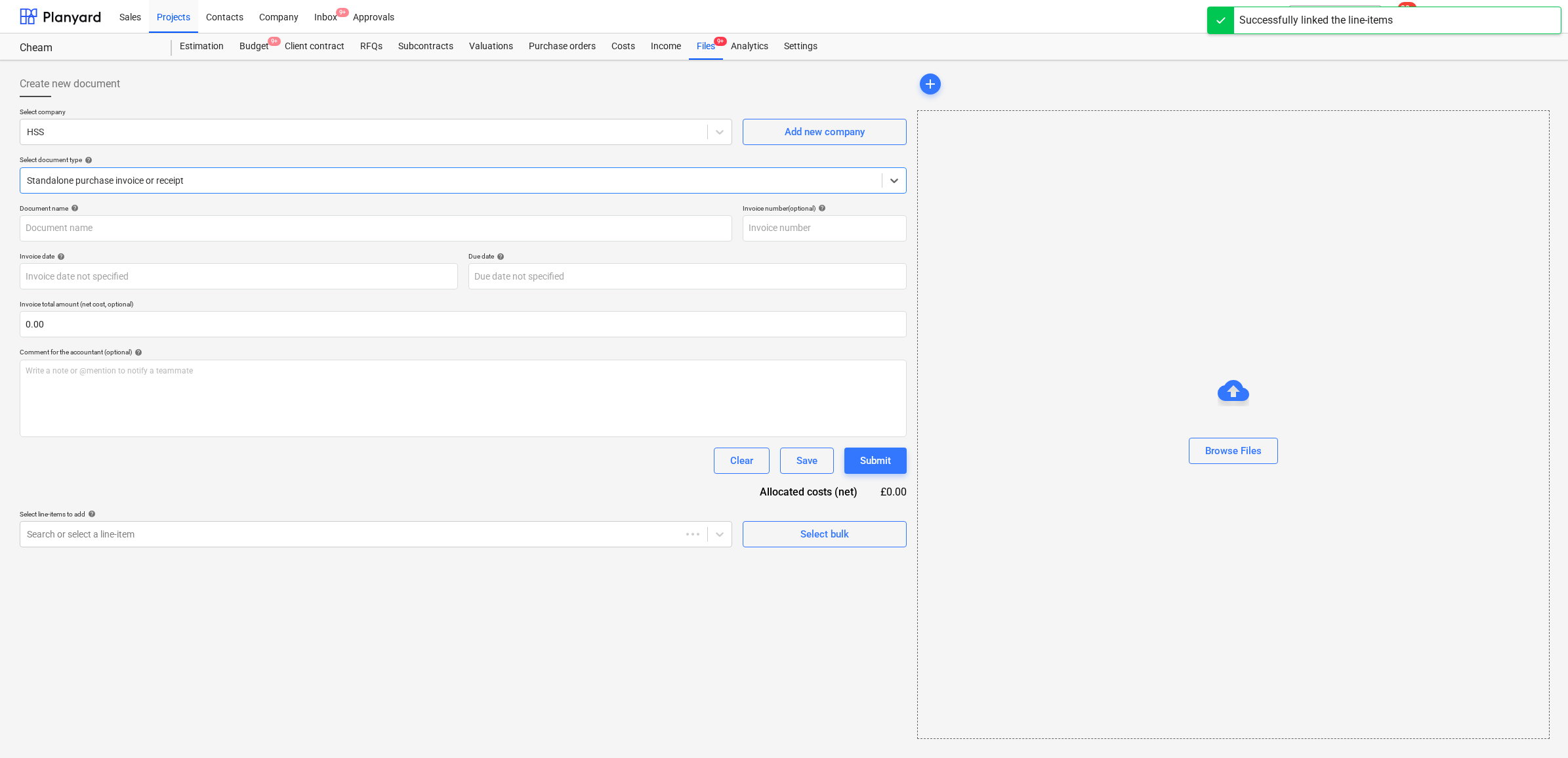
type input "633683"
type input "[DATE]"
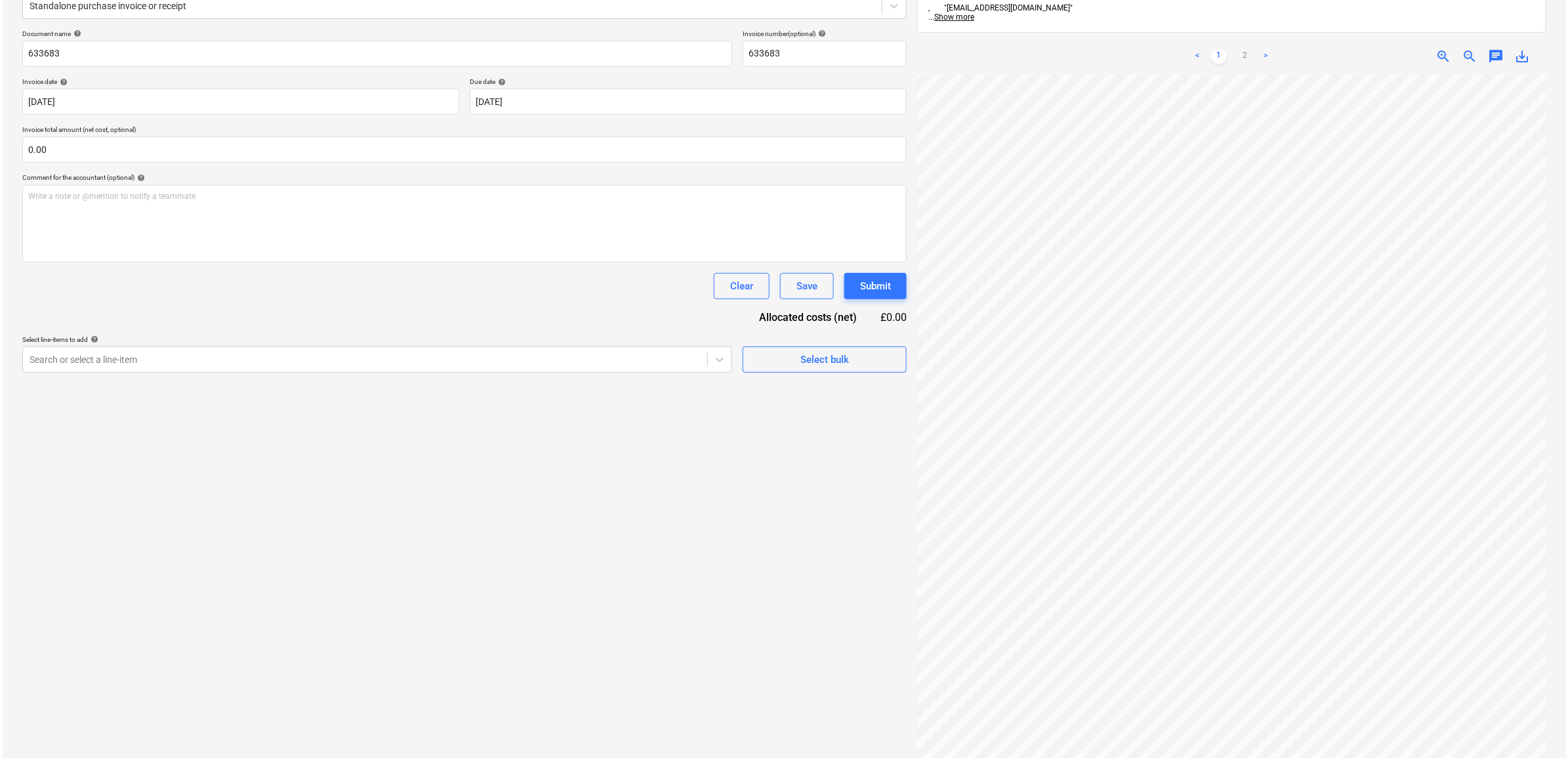
scroll to position [253, 61]
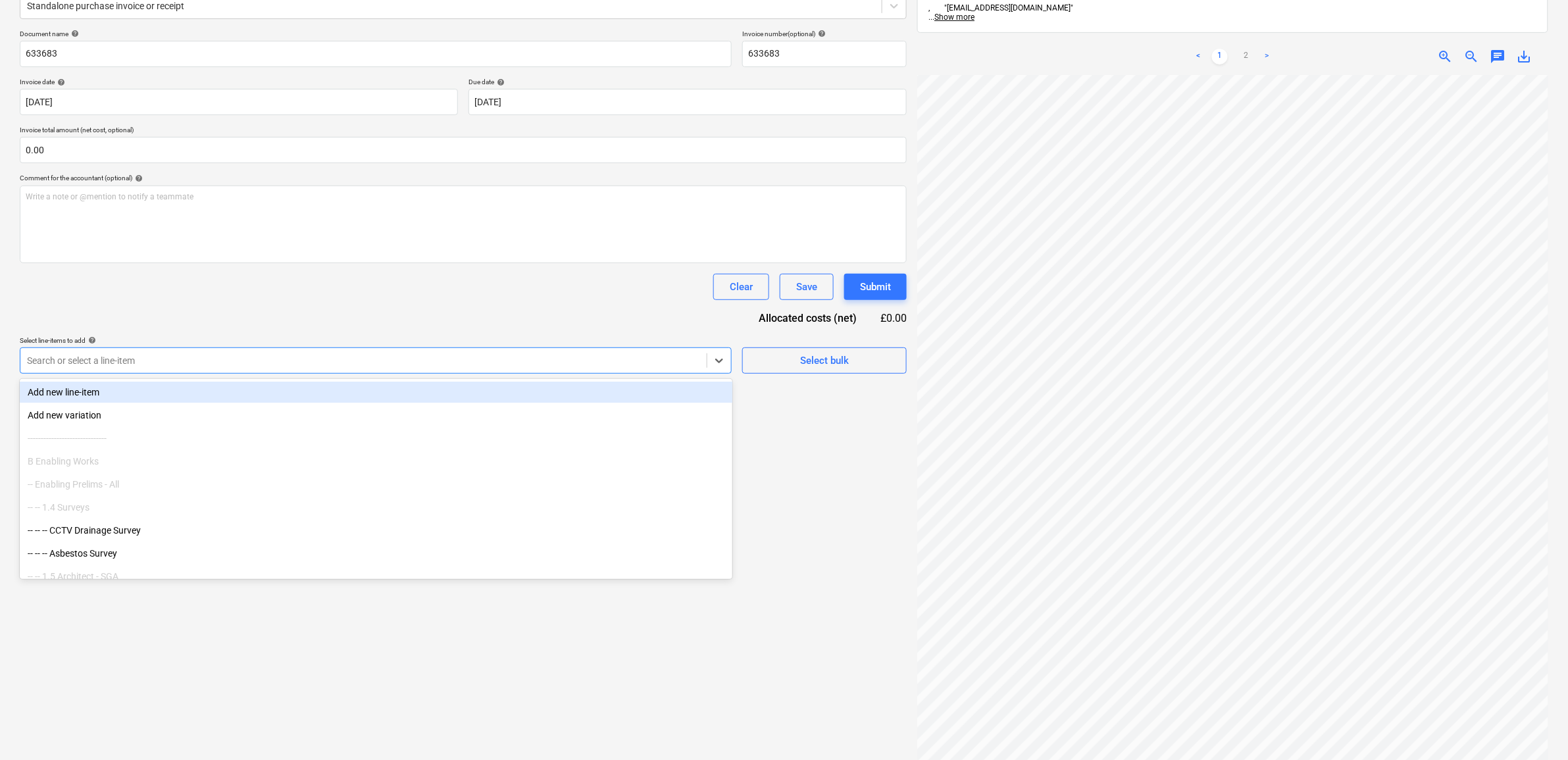
drag, startPoint x: 708, startPoint y: 352, endPoint x: 702, endPoint y: 356, distance: 7.2
click at [706, 354] on div "Search or select a line-item" at bounding box center [376, 361] width 712 height 27
type input "hire"
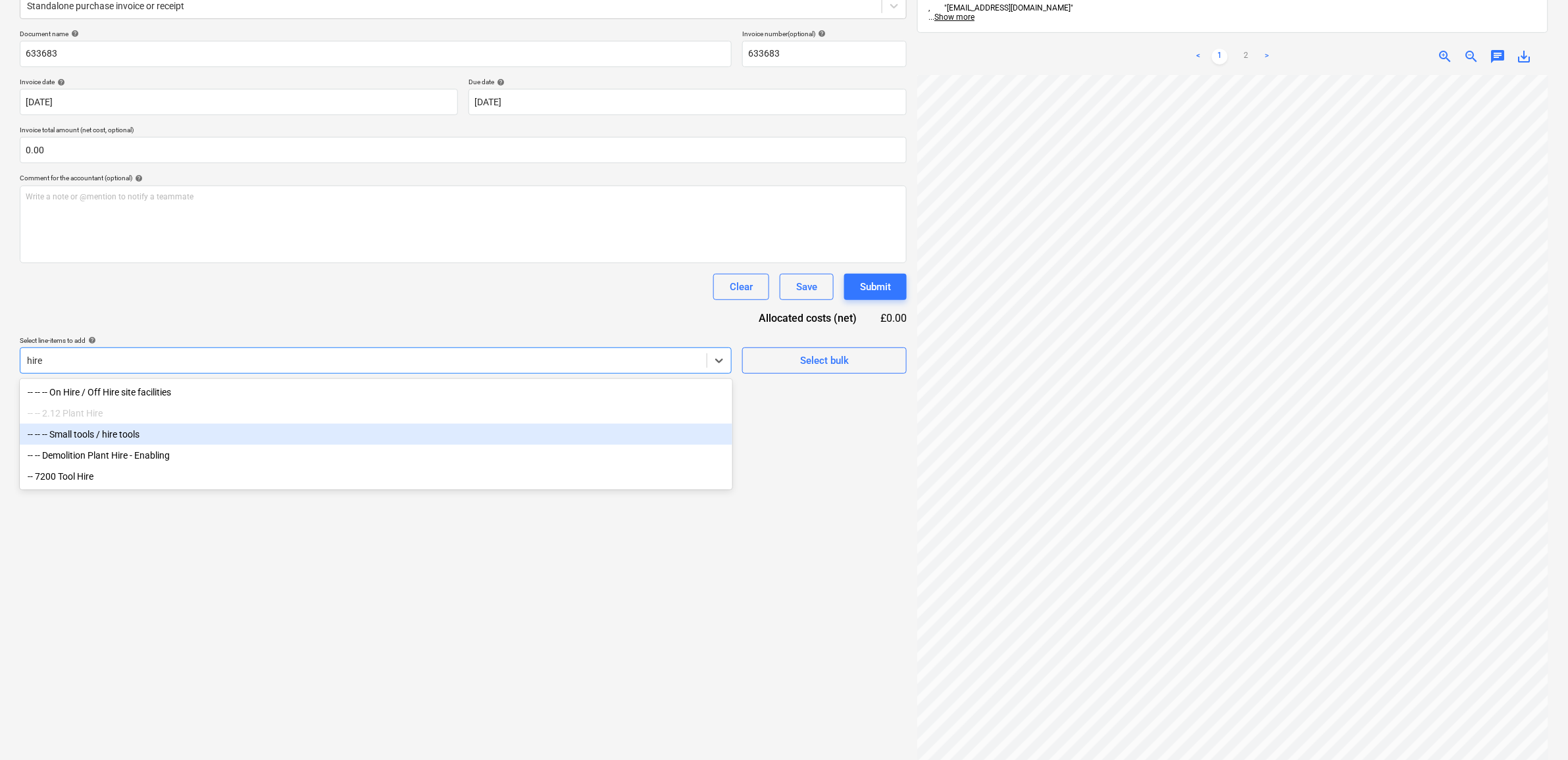
click at [178, 438] on div "-- -- -- Small tools / hire tools" at bounding box center [376, 435] width 712 height 21
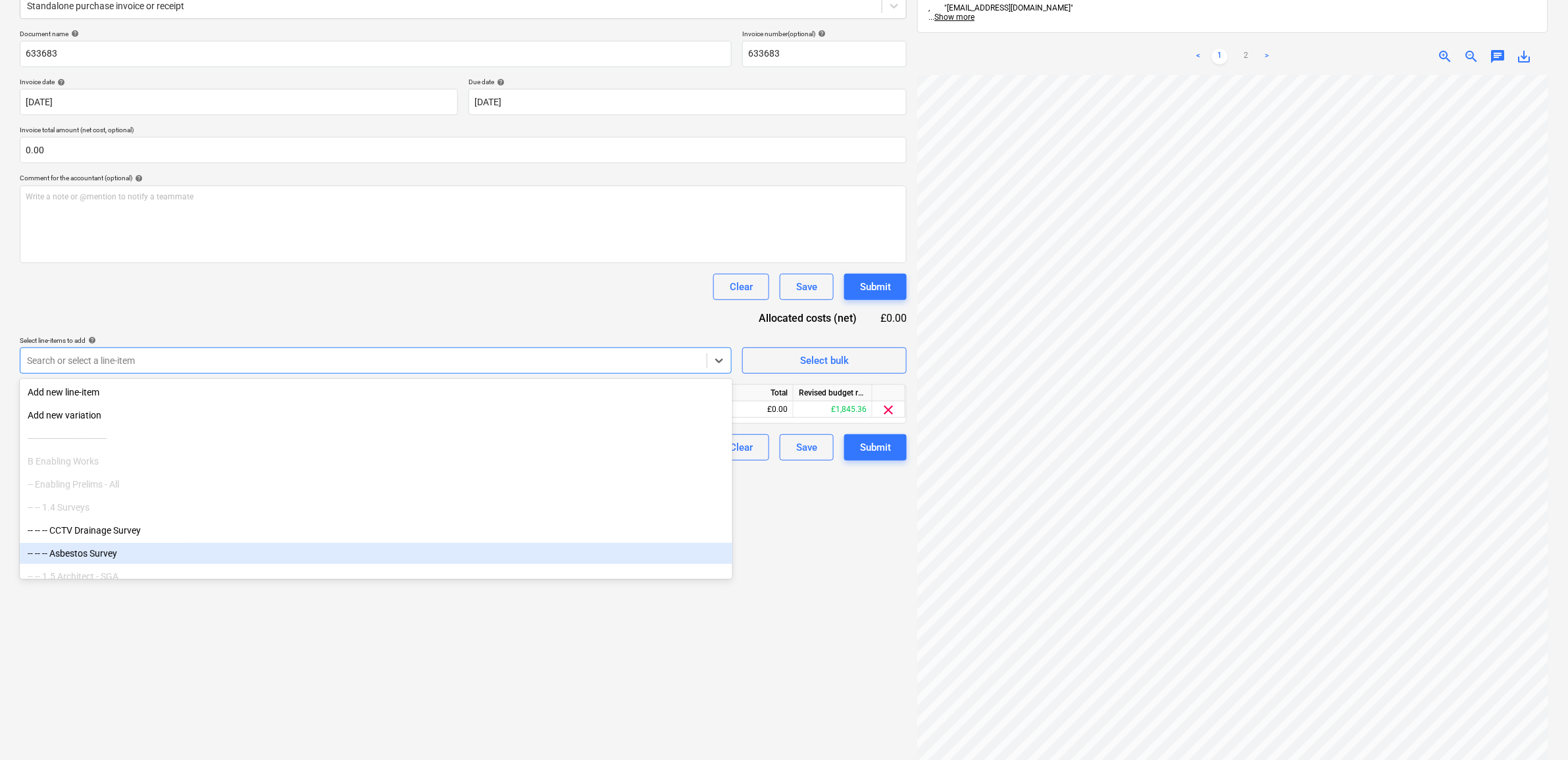
drag, startPoint x: 472, startPoint y: 622, endPoint x: 908, endPoint y: 580, distance: 438.0
click at [478, 622] on div "Create new document Select company HSS Add new company Select document type hel…" at bounding box center [463, 347] width 897 height 913
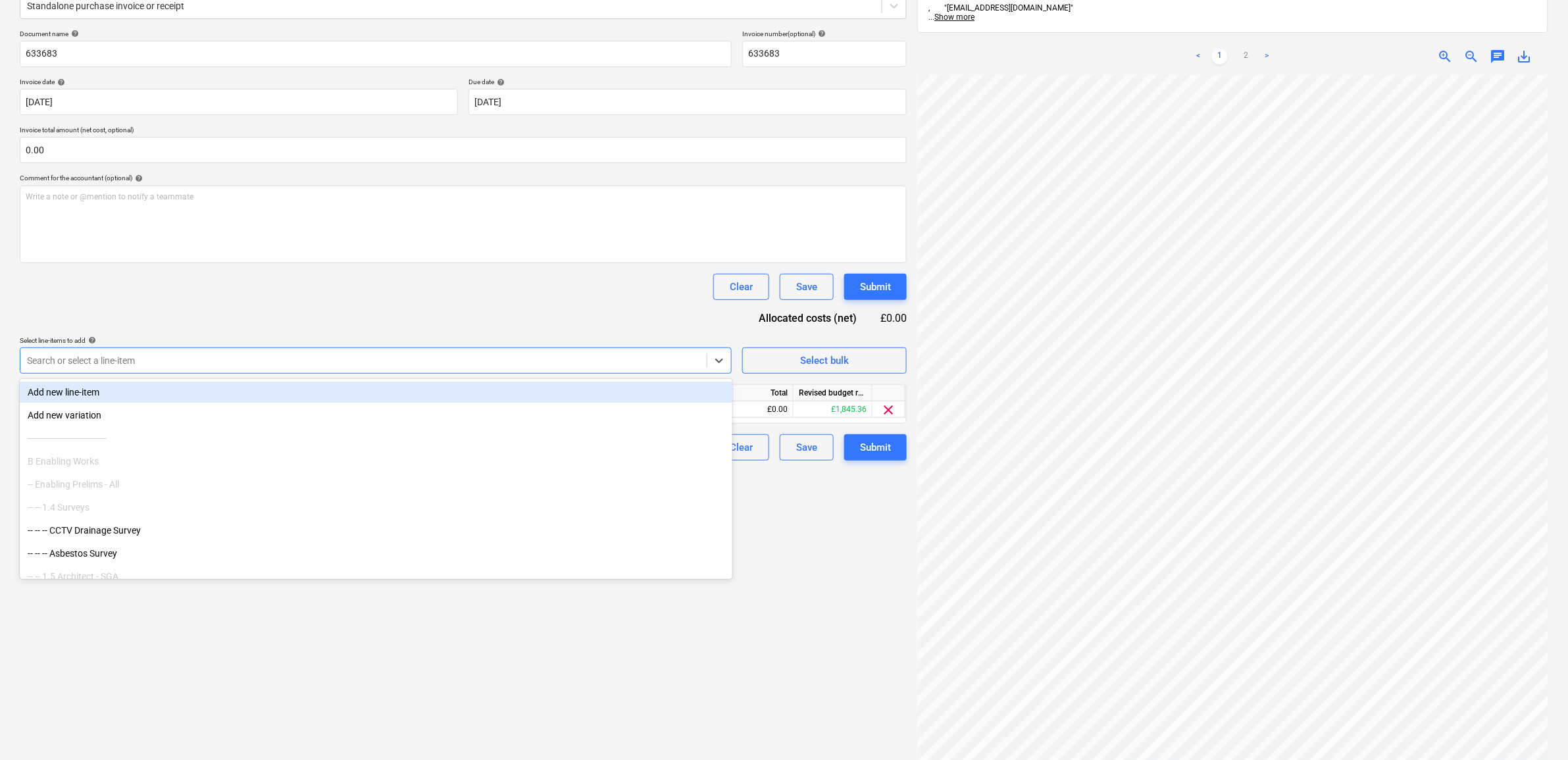
click at [689, 364] on div at bounding box center [363, 361] width 673 height 13
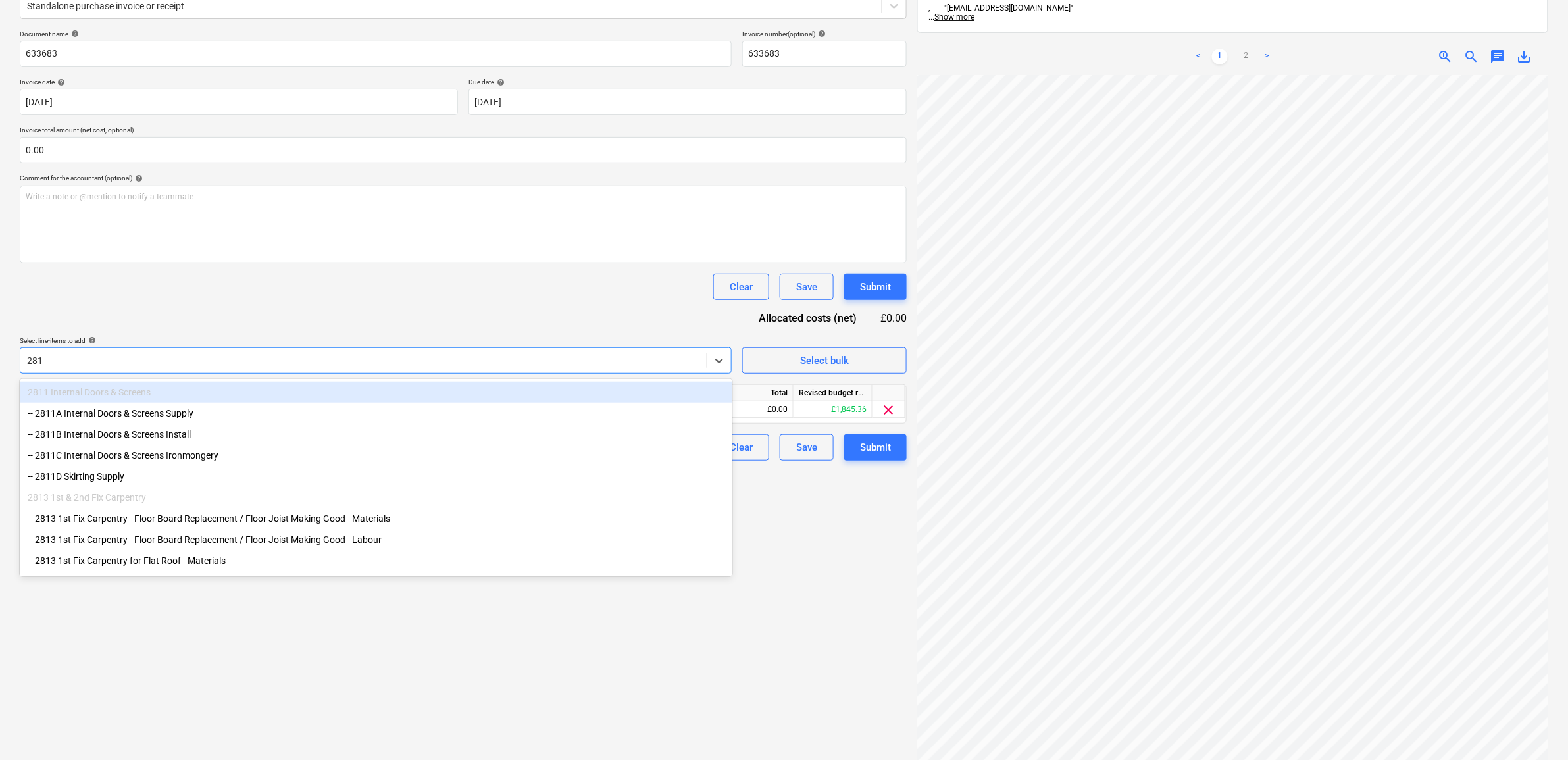
type input "2813"
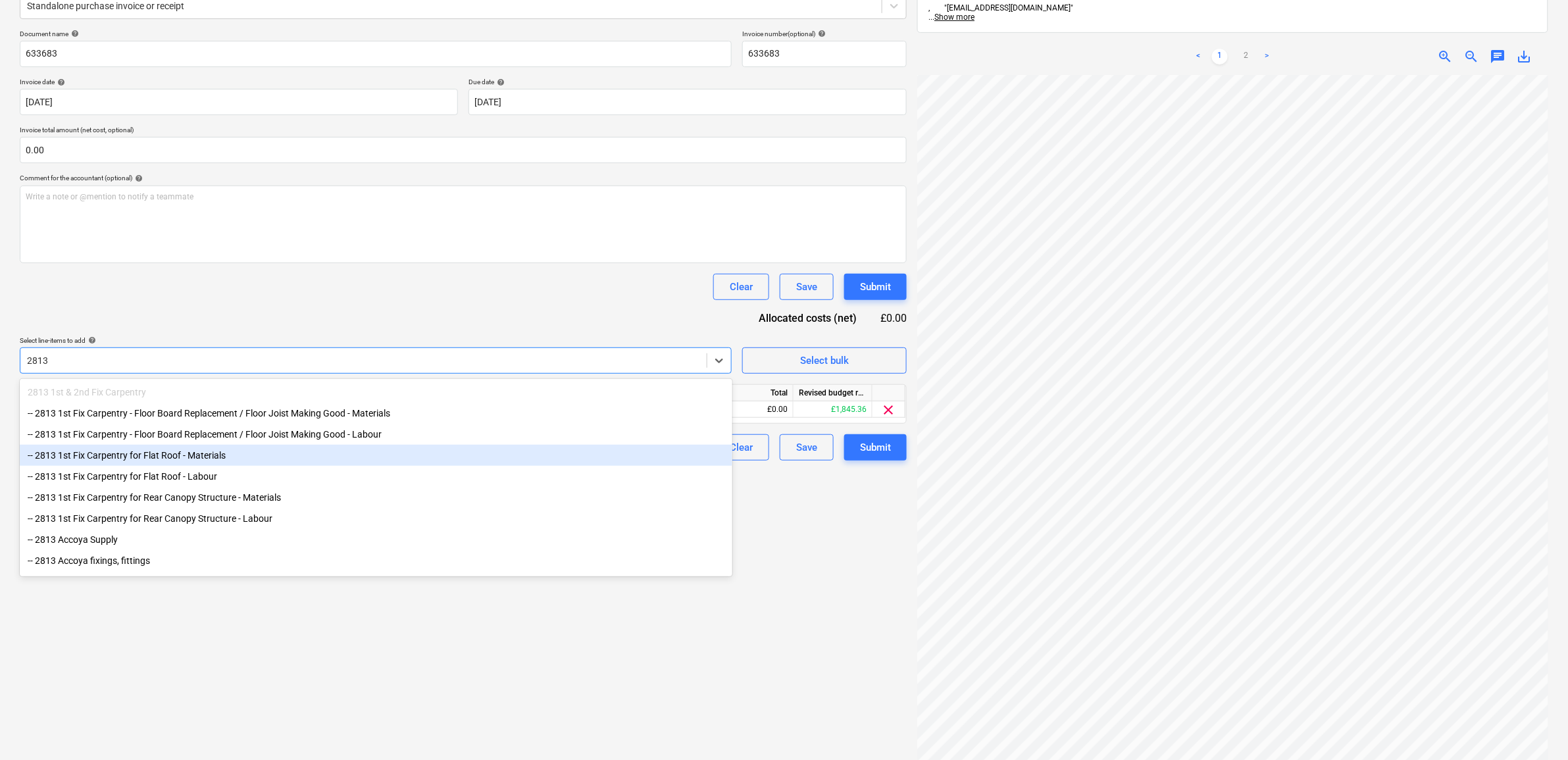
click at [242, 459] on div "-- 2813 1st Fix Carpentry for Flat Roof - Materials" at bounding box center [376, 455] width 712 height 21
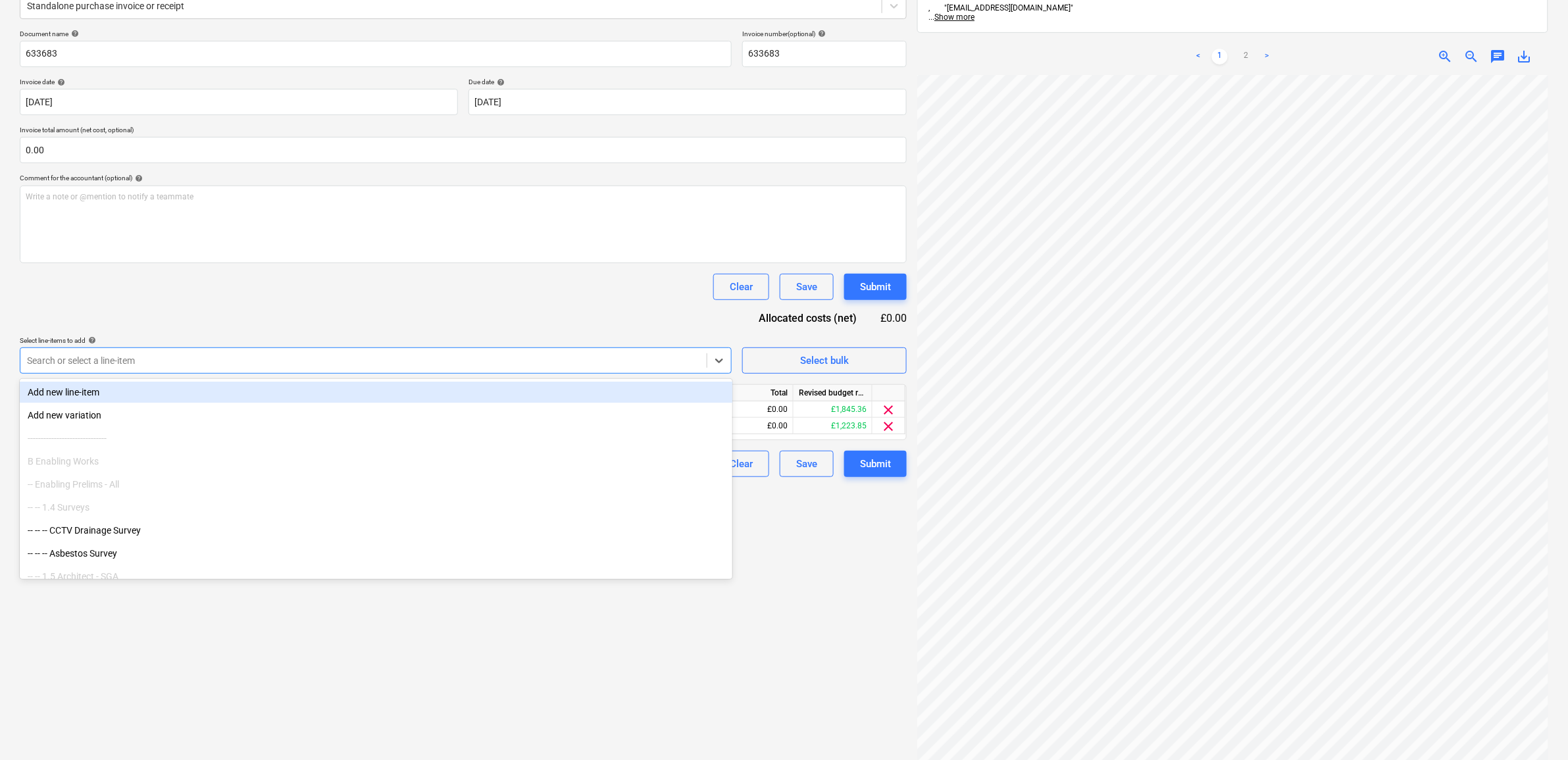
click at [461, 304] on div "Document name help 633683 Invoice number (optional) help 633683 Invoice date he…" at bounding box center [463, 253] width 887 height 448
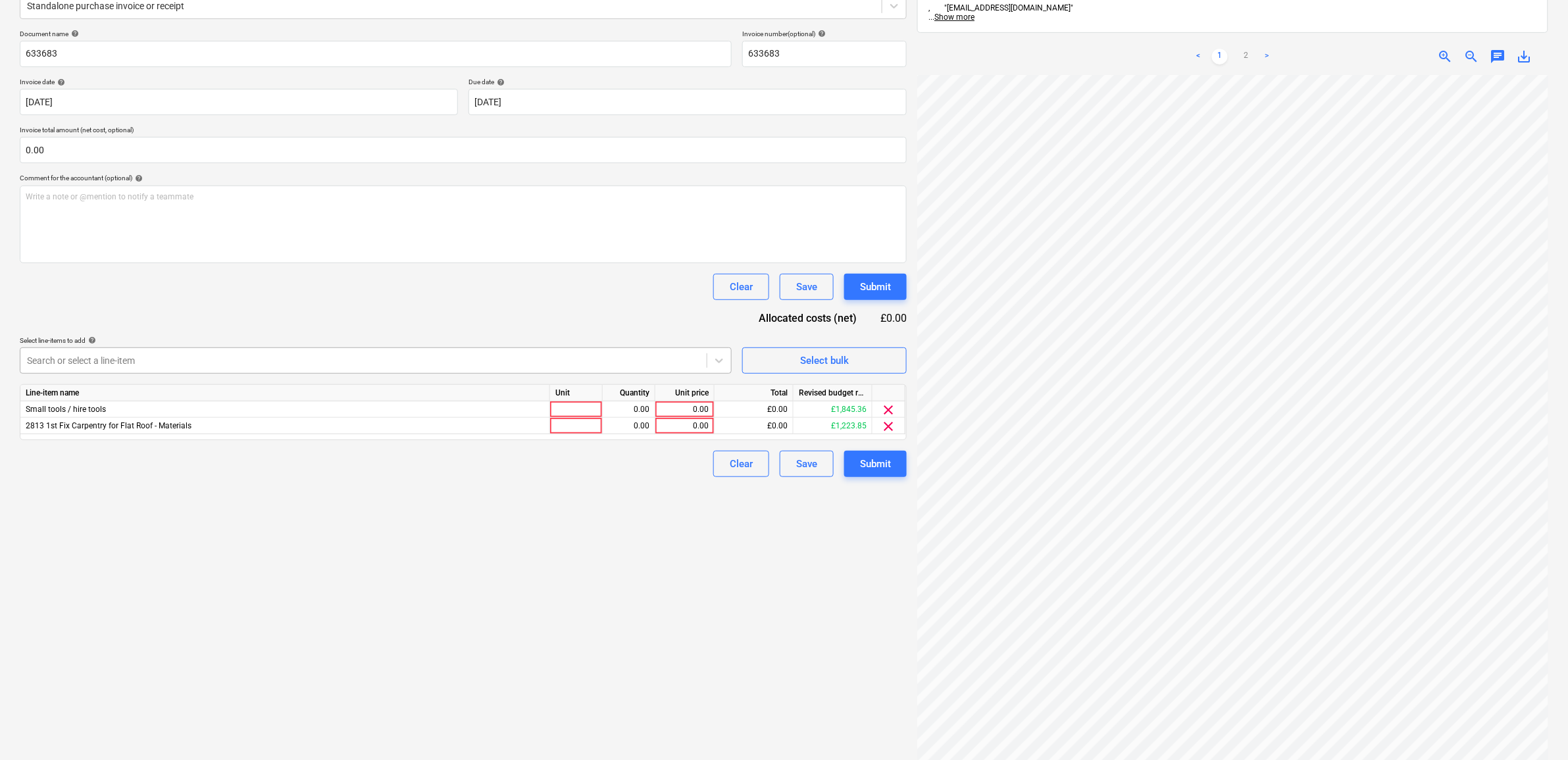
click at [566, 366] on div at bounding box center [363, 361] width 673 height 13
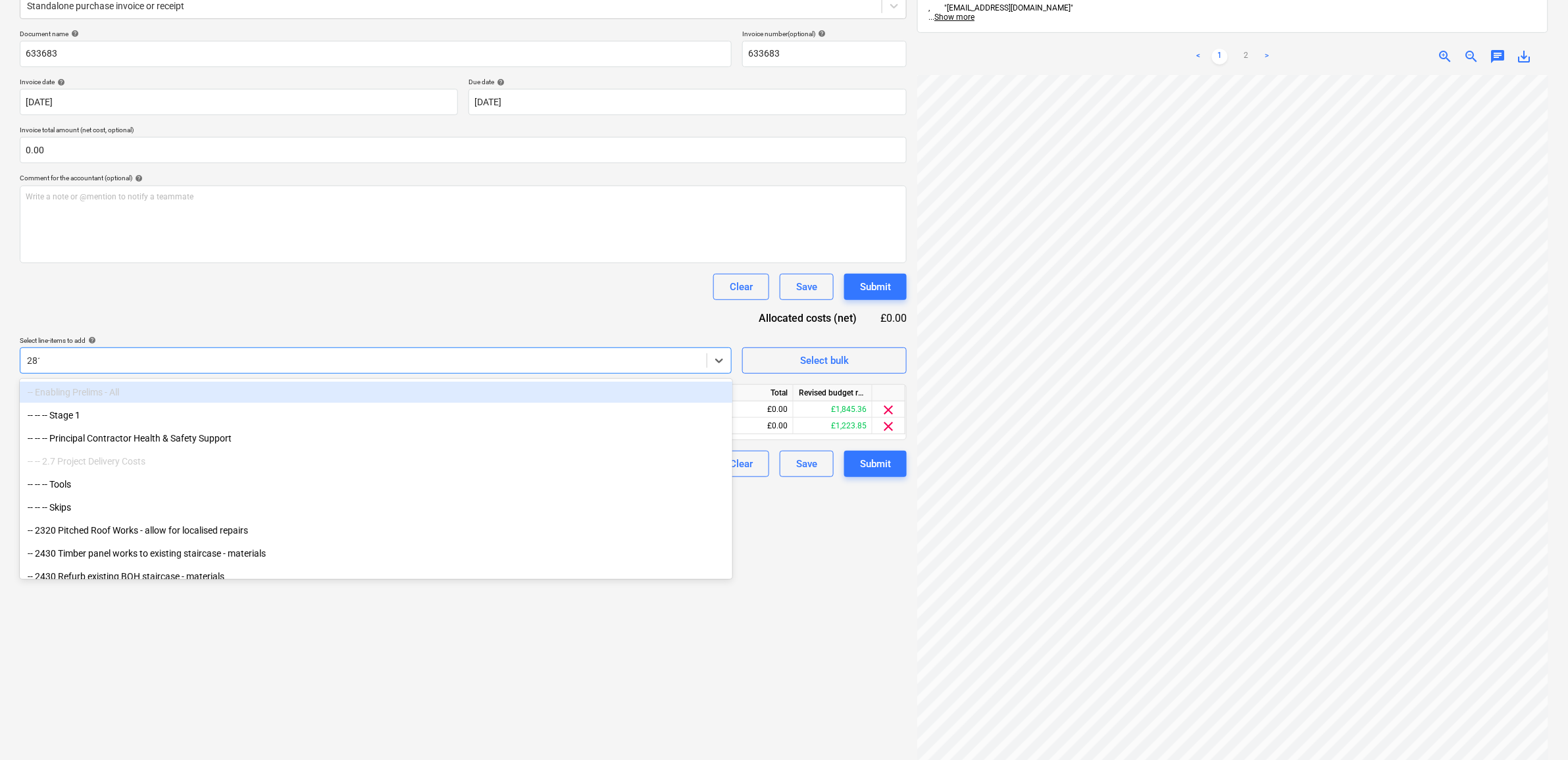
type input "2813"
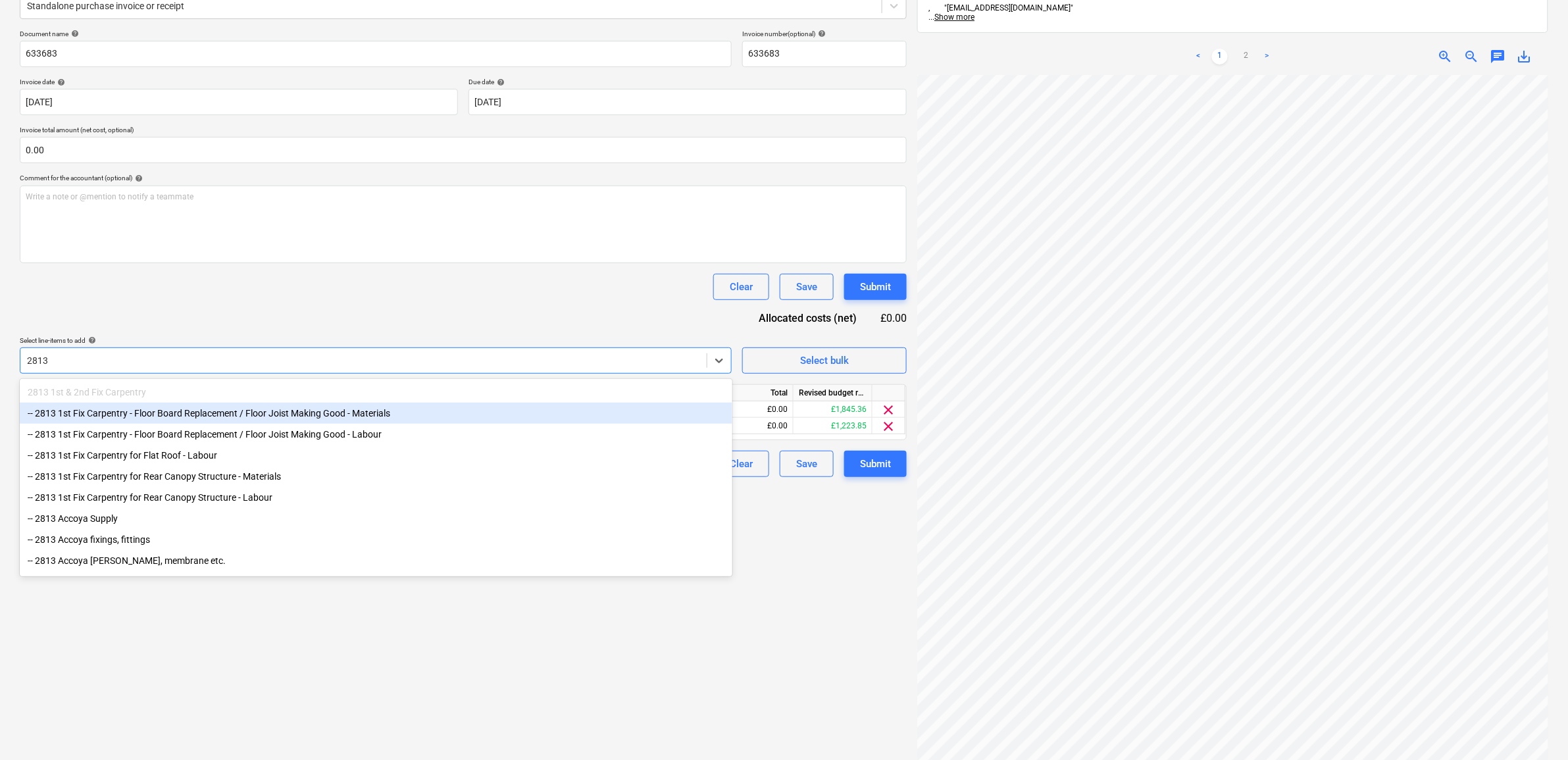
click at [315, 415] on div "-- 2813 1st Fix Carpentry - Floor Board Replacement / Floor Joist Making Good -…" at bounding box center [376, 414] width 712 height 21
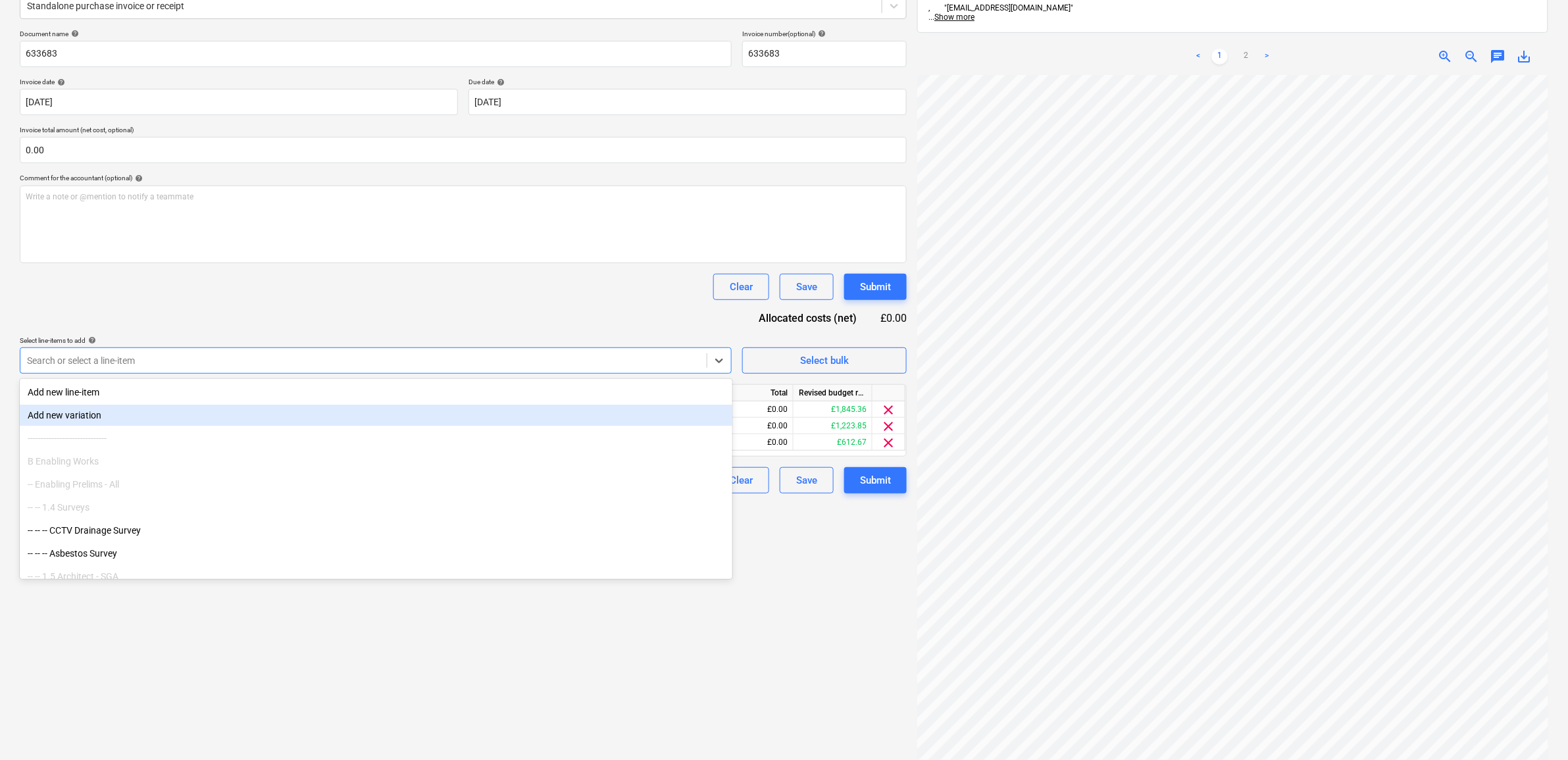
drag, startPoint x: 530, startPoint y: 689, endPoint x: 747, endPoint y: 506, distance: 283.9
click at [541, 670] on div "Create new document Select company HSS Add new company Select document type hel…" at bounding box center [463, 347] width 897 height 913
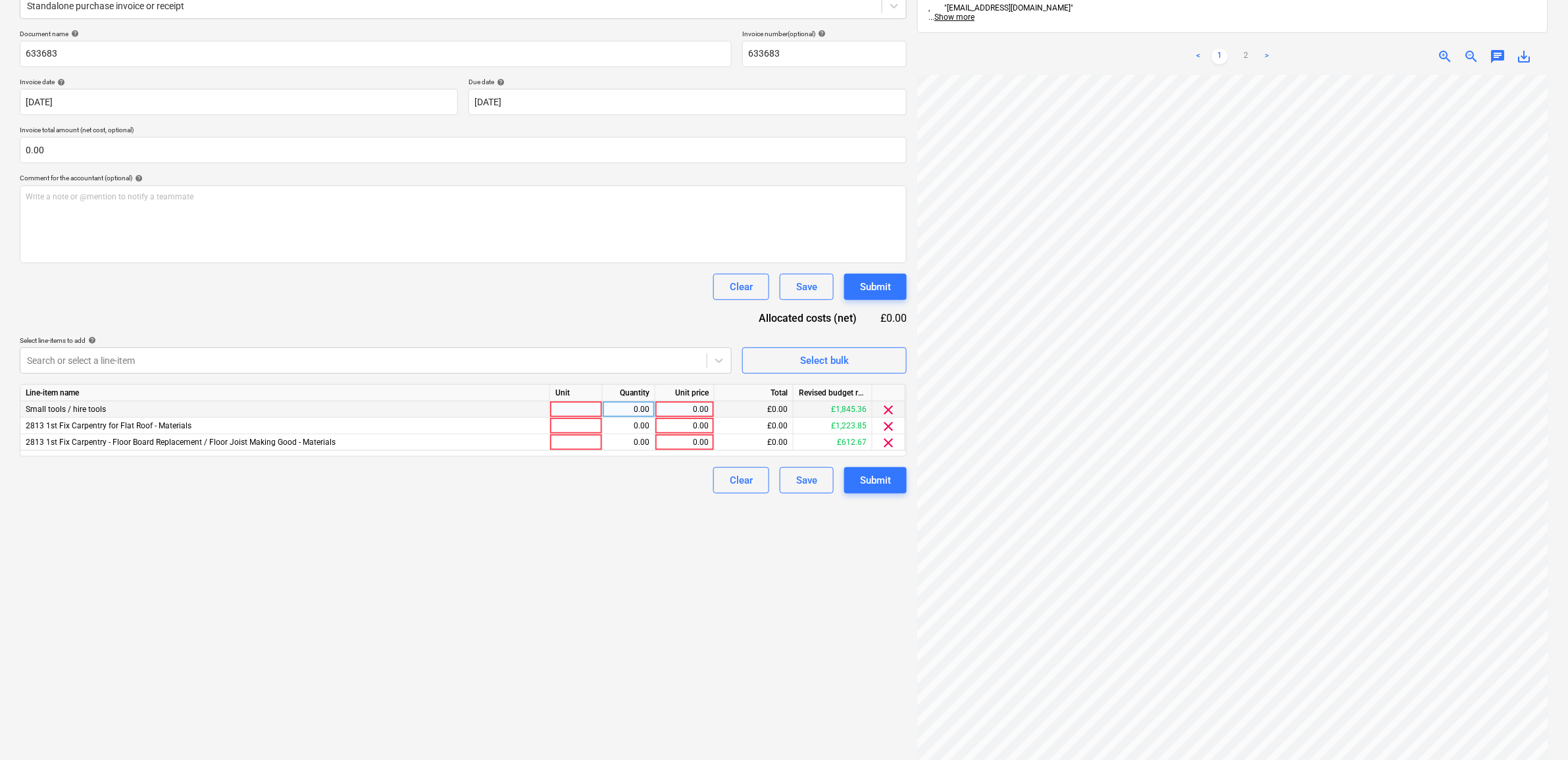
click at [887, 403] on span "clear" at bounding box center [889, 410] width 16 height 16
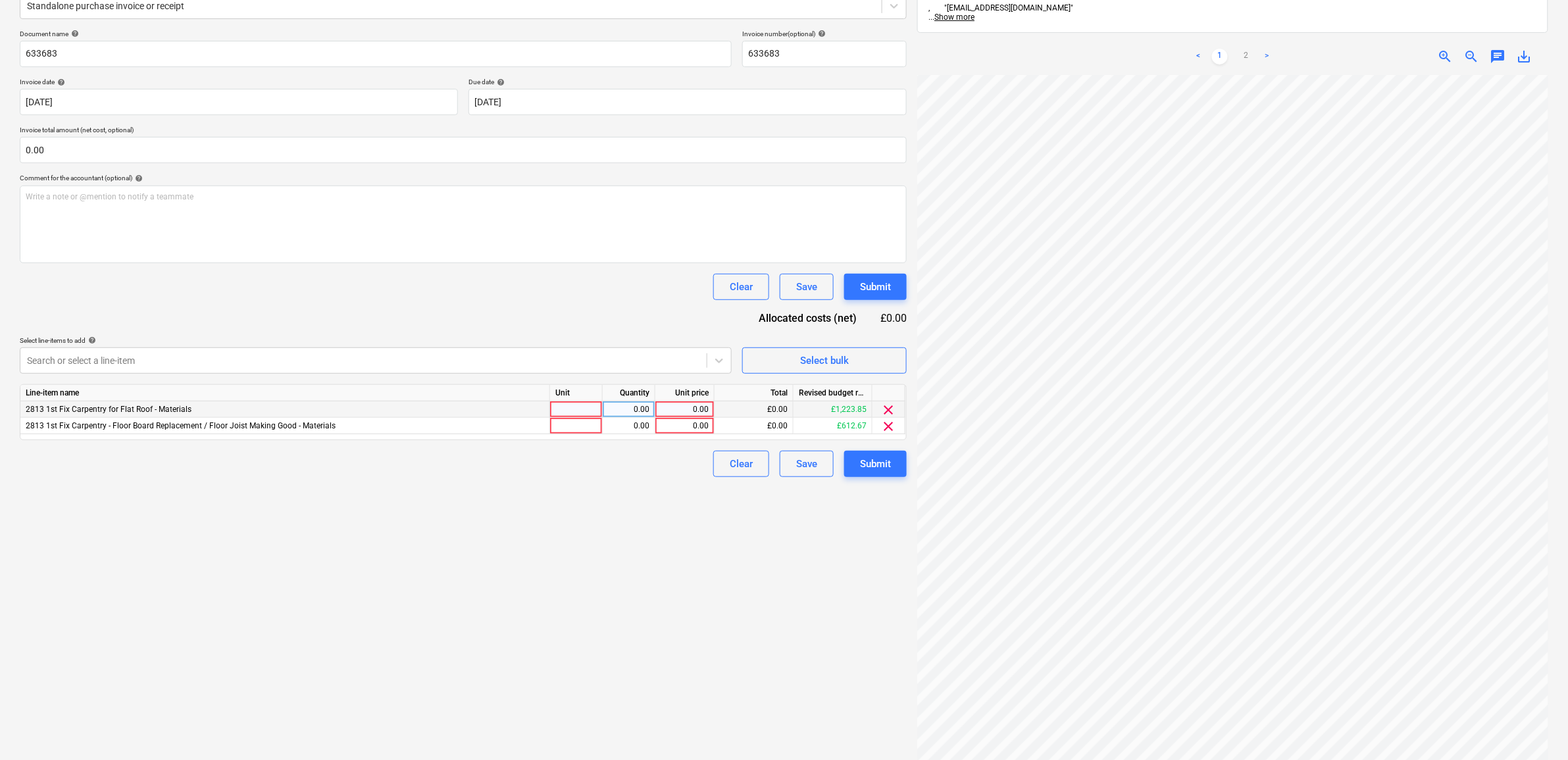
click at [686, 412] on div "0.00" at bounding box center [685, 409] width 48 height 16
type input "650"
drag, startPoint x: 629, startPoint y: 553, endPoint x: 448, endPoint y: 288, distance: 320.9
click at [626, 554] on div "Create new document Select company HSS Add new company Select document type hel…" at bounding box center [463, 347] width 897 height 913
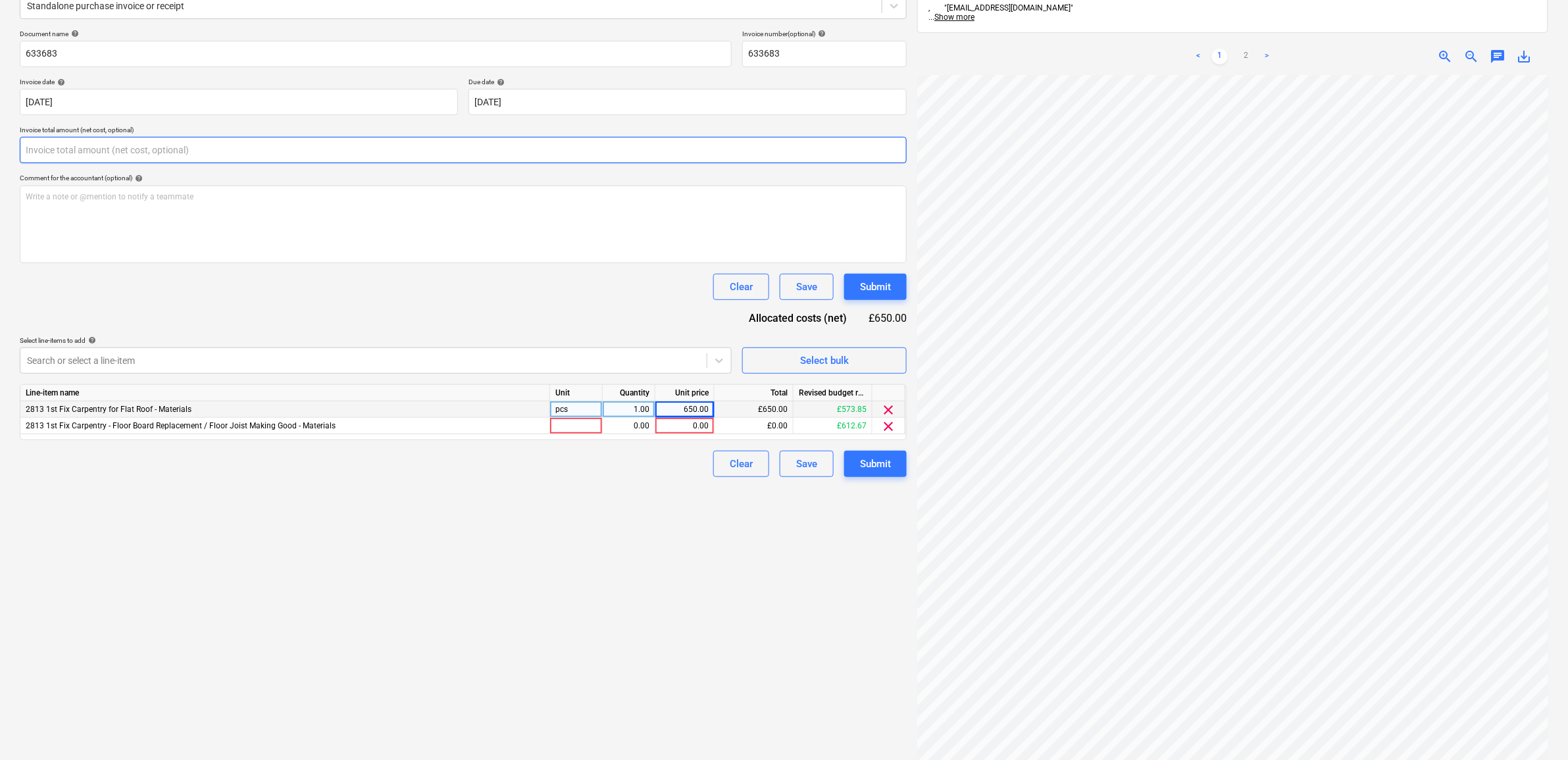
click at [188, 152] on input "text" at bounding box center [463, 150] width 887 height 27
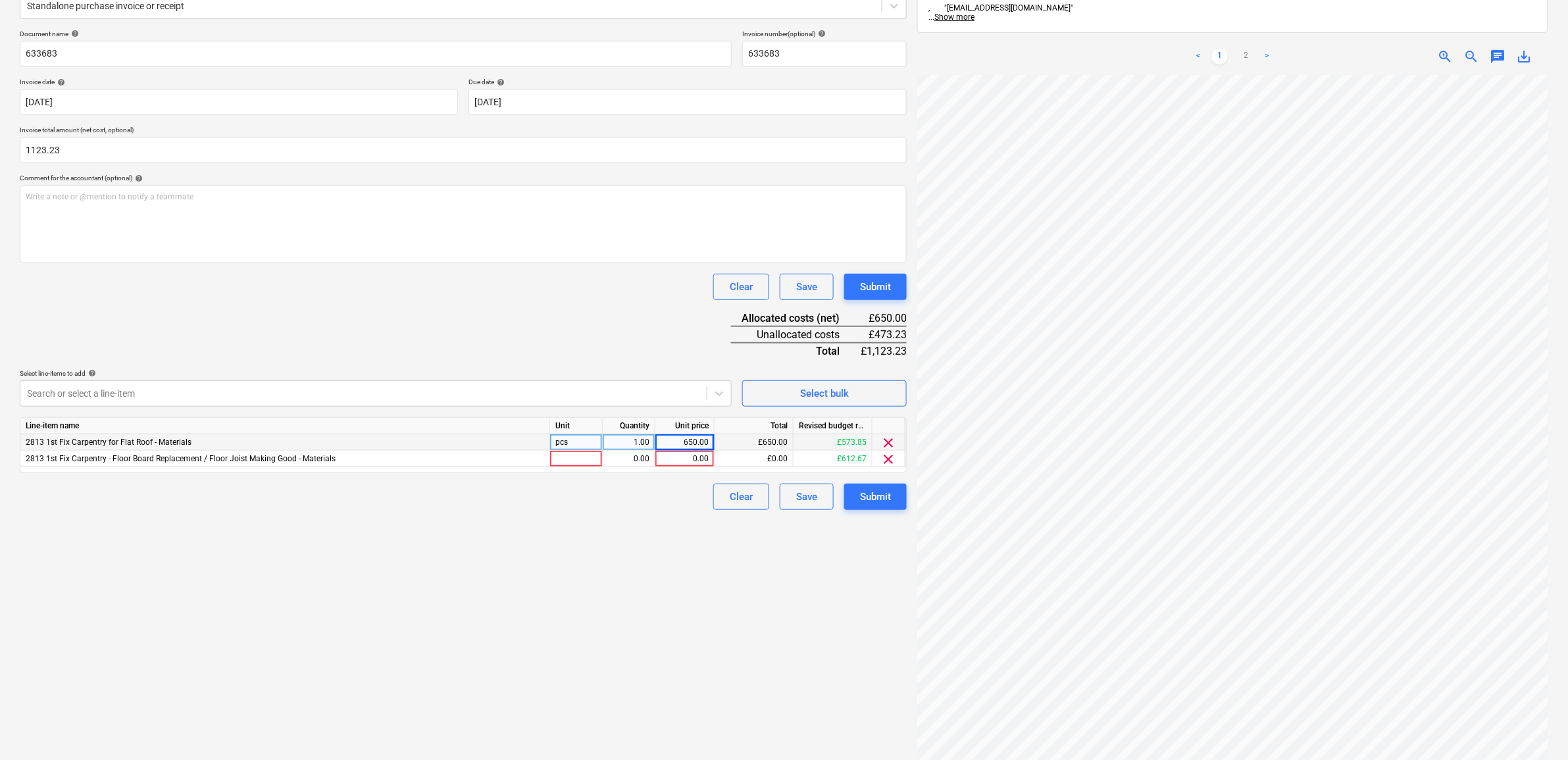
type input "1,123.23"
click at [489, 640] on div "Create new document Select company HSS Add new company Select document type hel…" at bounding box center [463, 347] width 897 height 913
click at [714, 387] on icon at bounding box center [719, 394] width 13 height 13
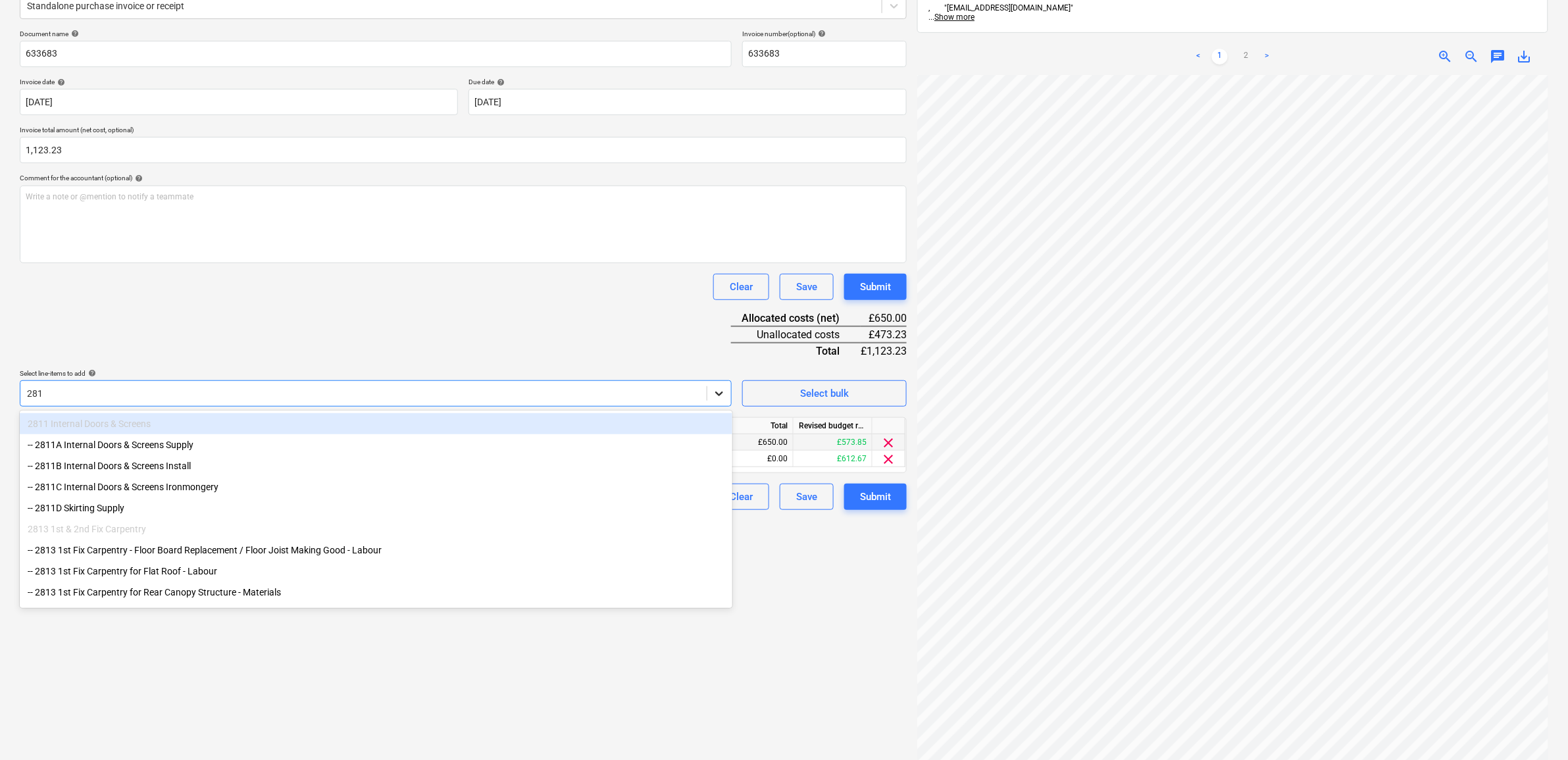
type input "2813"
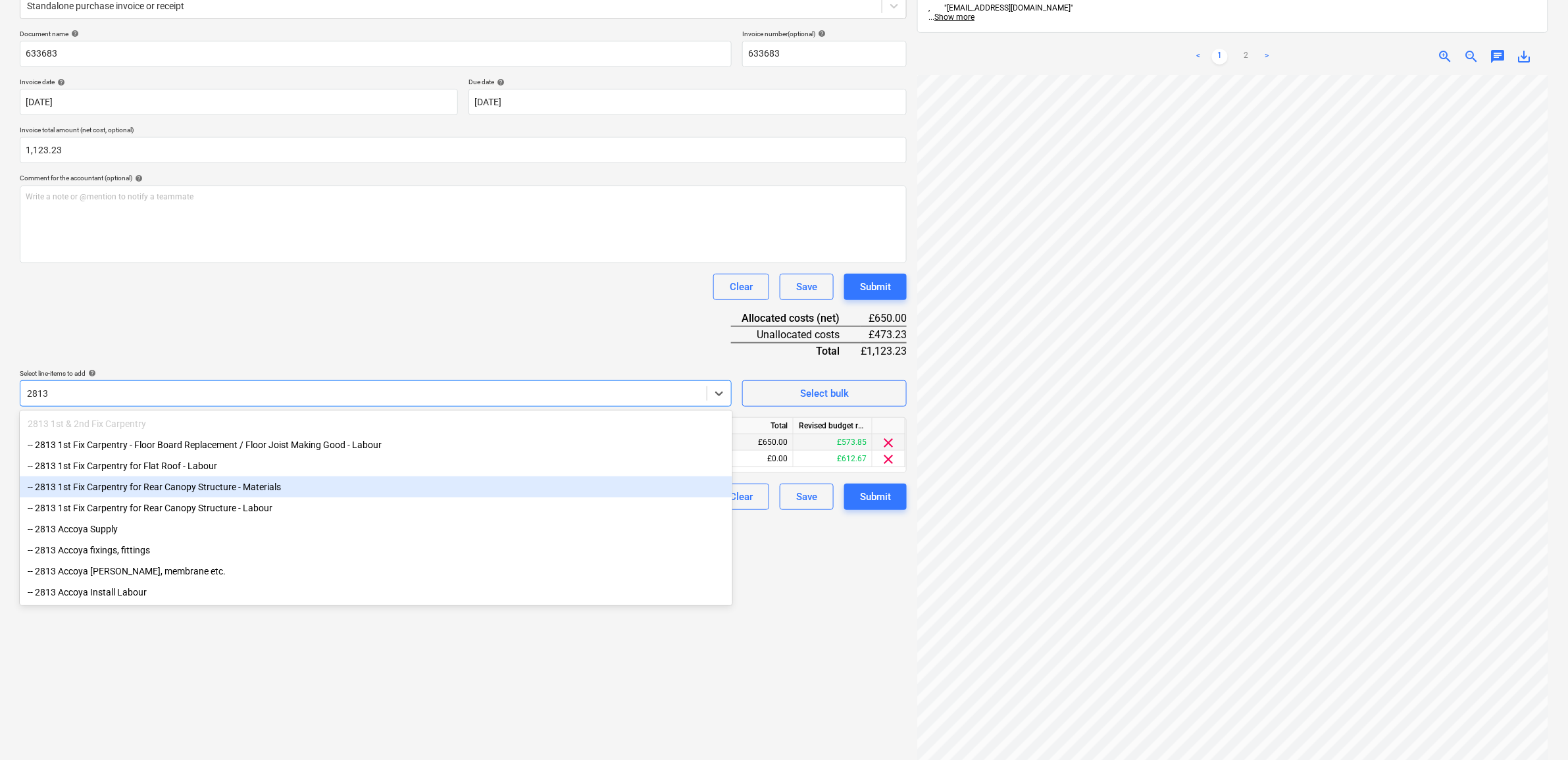
click at [310, 491] on div "-- 2813 1st Fix Carpentry for Rear Canopy Structure - Materials" at bounding box center [376, 487] width 712 height 21
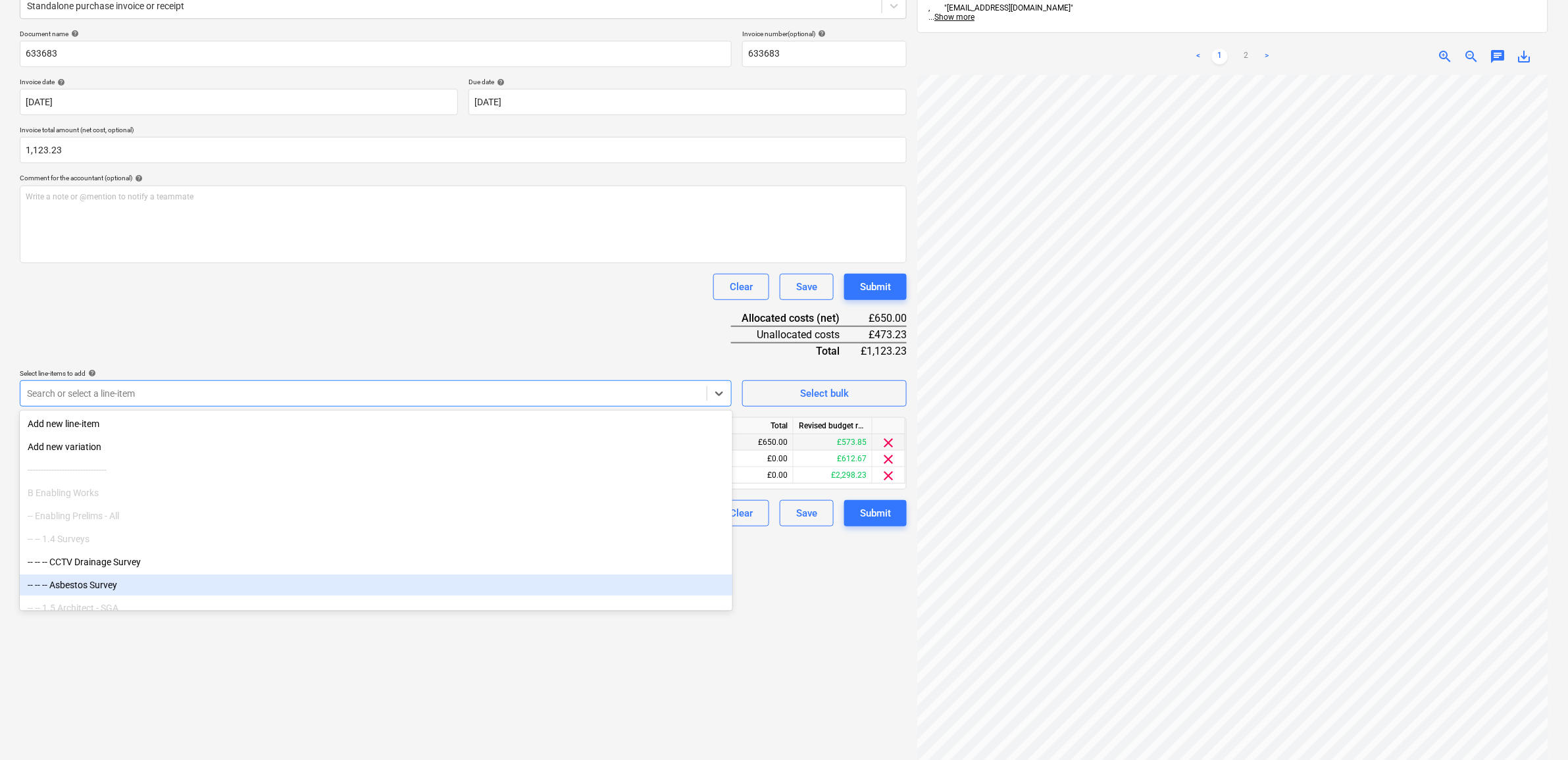
click at [636, 670] on div "Create new document Select company HSS Add new company Select document type hel…" at bounding box center [463, 347] width 897 height 913
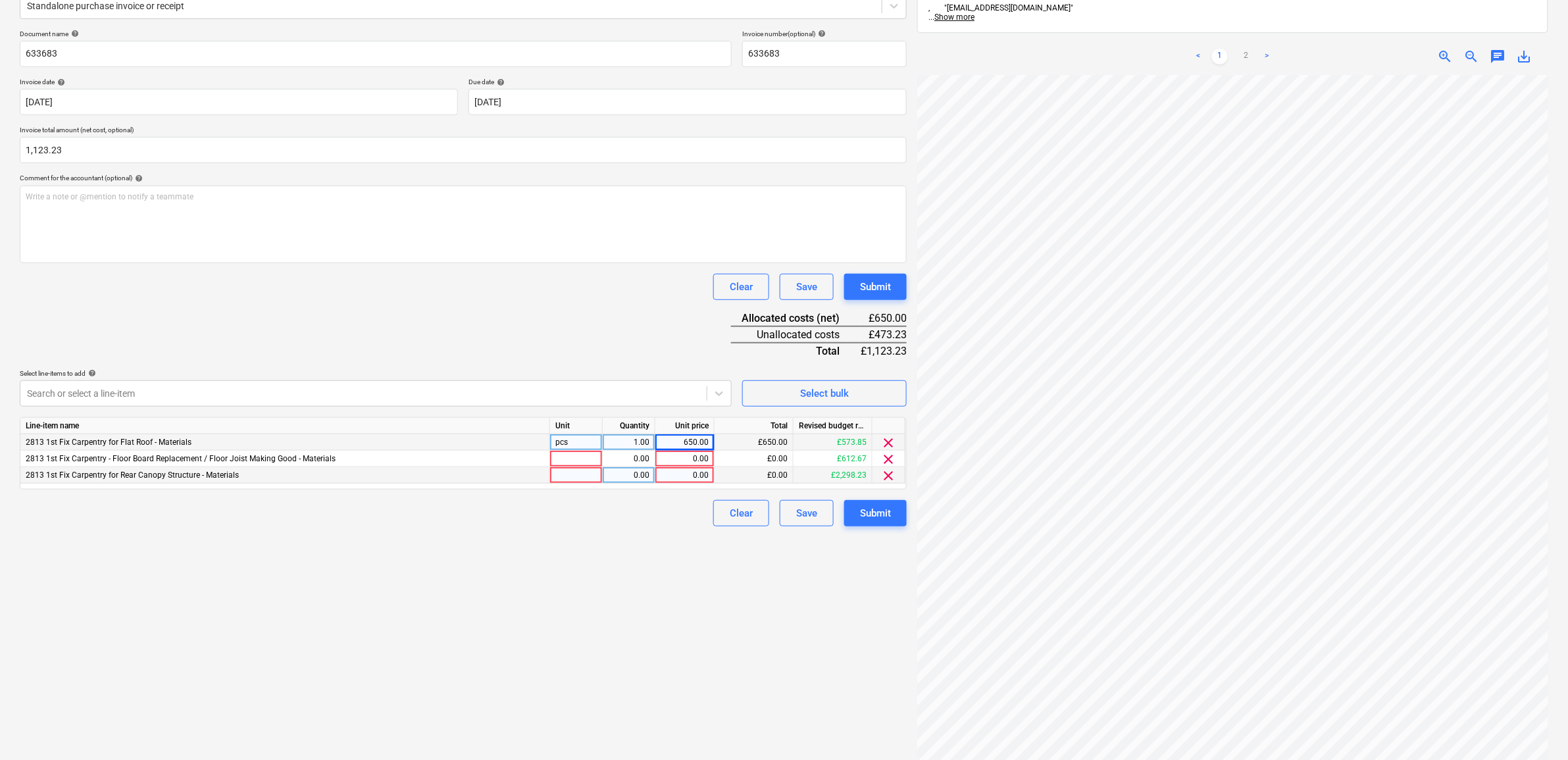
click at [692, 472] on div "0.00" at bounding box center [685, 475] width 48 height 16
click at [682, 437] on div "650.00" at bounding box center [685, 442] width 48 height 16
type input "470"
drag, startPoint x: 736, startPoint y: 622, endPoint x: 737, endPoint y: 520, distance: 102.0
click at [734, 621] on div "Create new document Select company HSS Add new company Select document type hel…" at bounding box center [463, 347] width 897 height 913
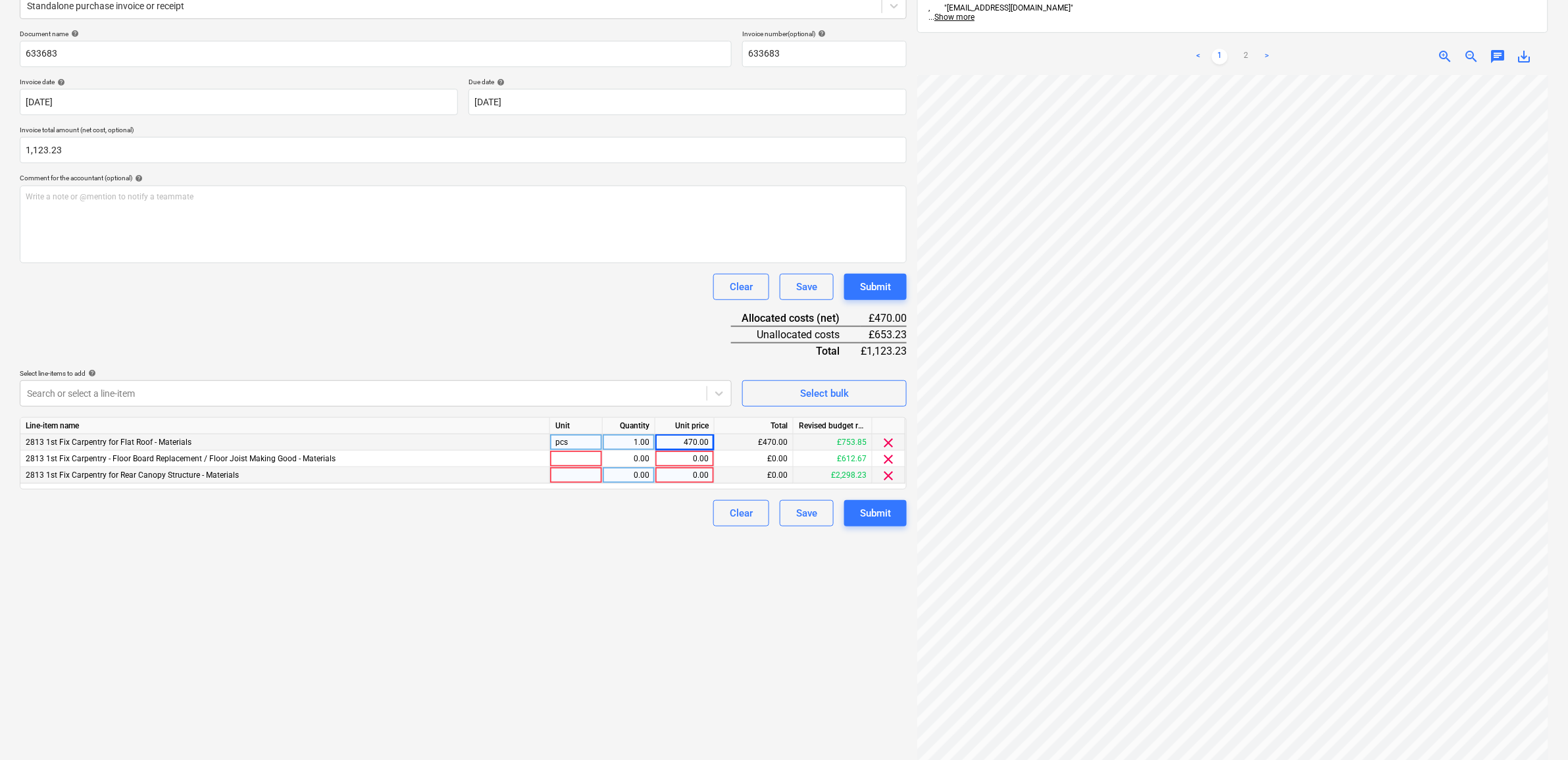
click at [703, 475] on div "0.00" at bounding box center [685, 475] width 48 height 16
type input "653.23"
drag, startPoint x: 643, startPoint y: 590, endPoint x: 709, endPoint y: 564, distance: 70.9
click at [643, 590] on div "Create new document Select company HSS Add new company Select document type hel…" at bounding box center [463, 347] width 897 height 913
click at [886, 459] on span "clear" at bounding box center [889, 459] width 16 height 16
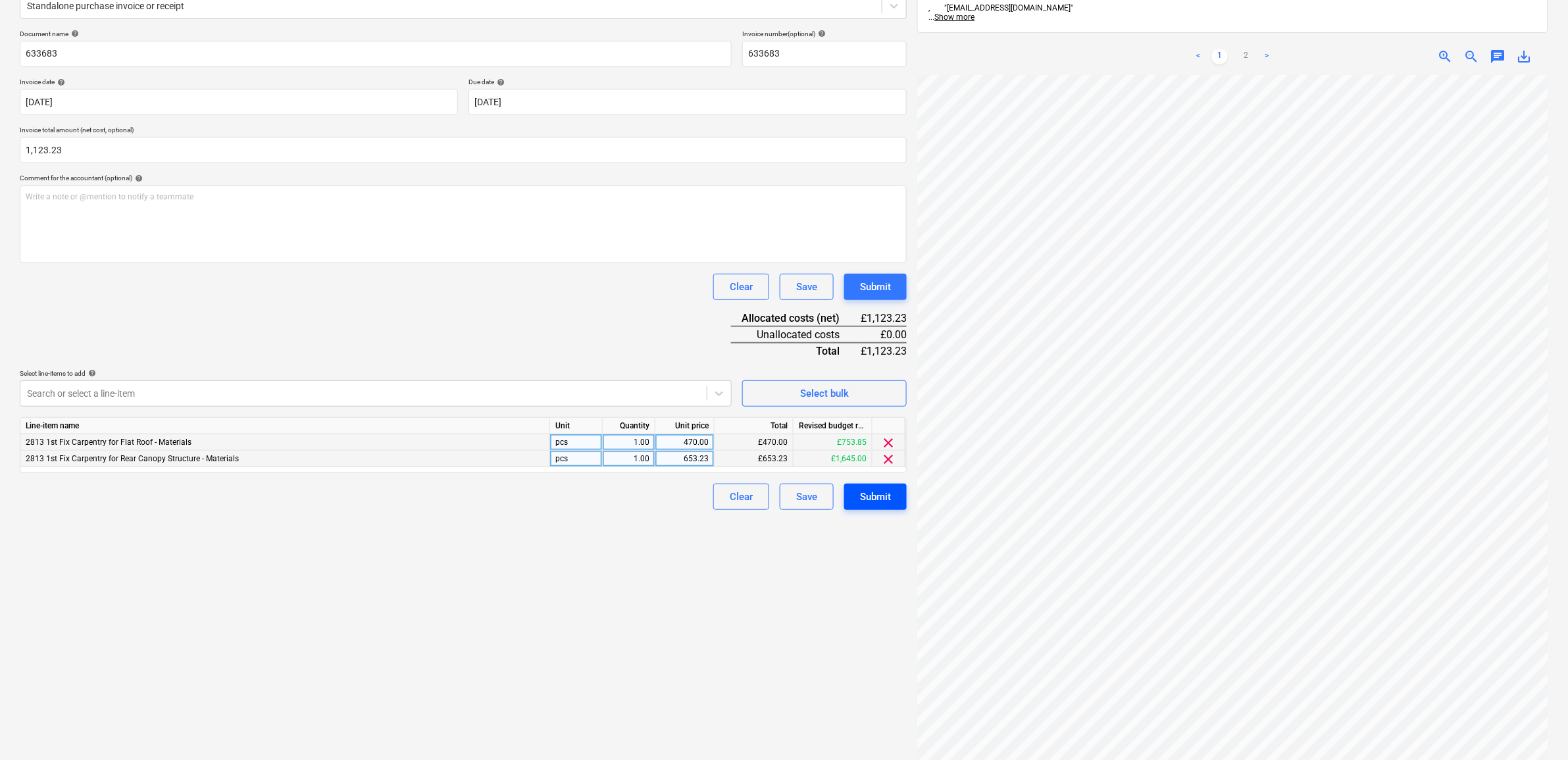
click at [882, 489] on div "Submit" at bounding box center [876, 497] width 31 height 17
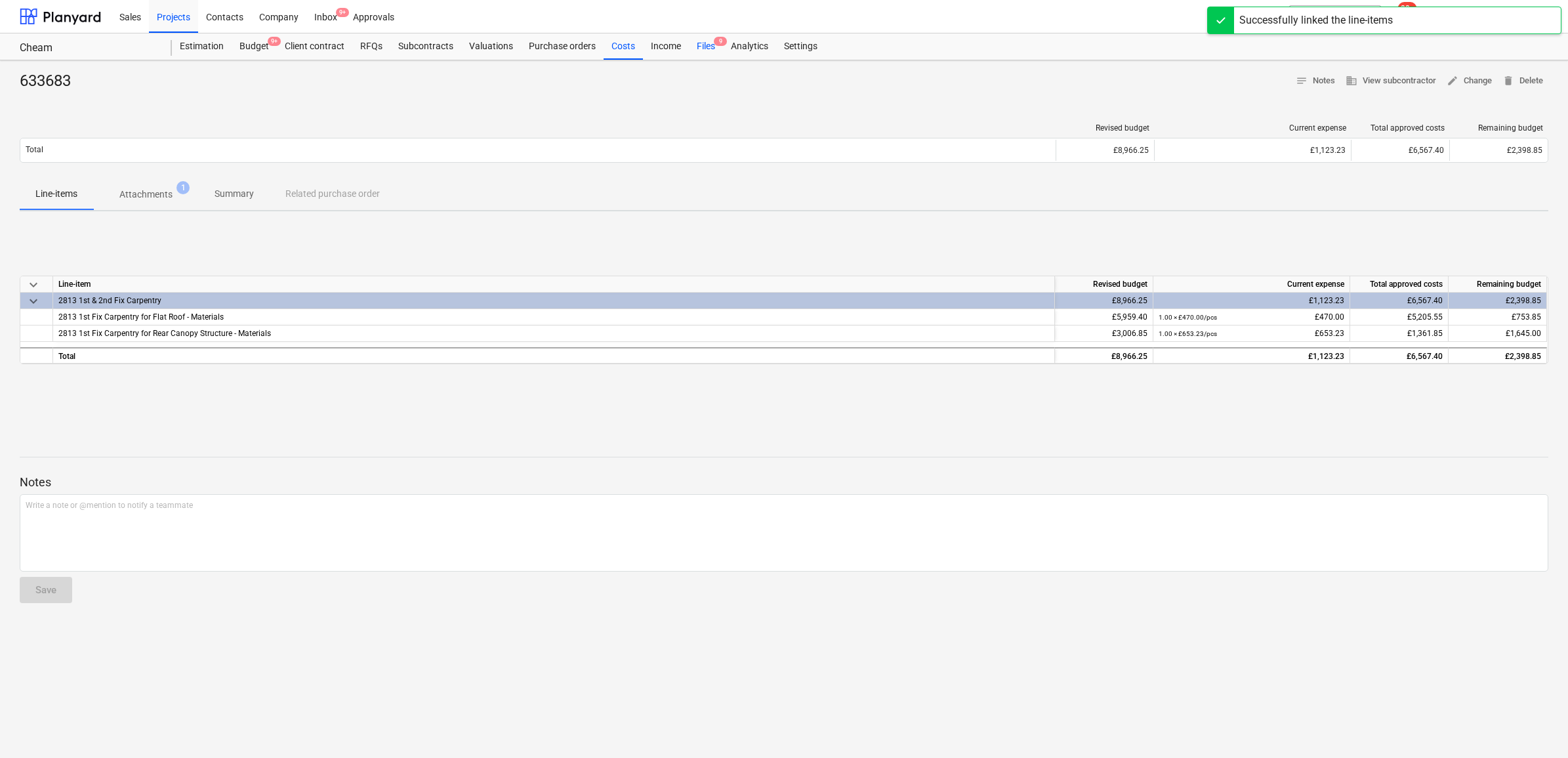
click at [704, 44] on div "Files 9" at bounding box center [706, 46] width 34 height 26
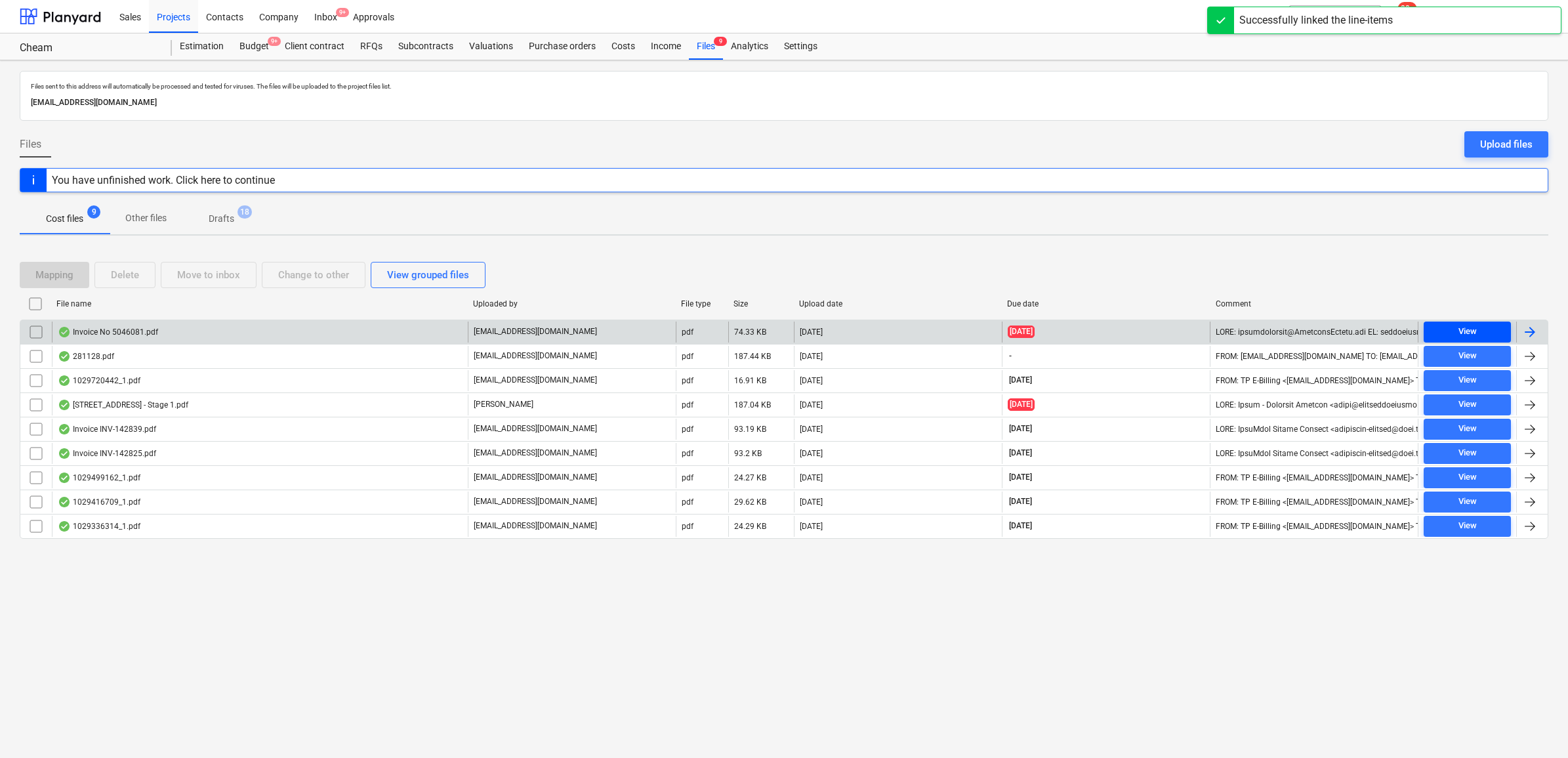
click at [1258, 333] on div "View" at bounding box center [1467, 332] width 18 height 15
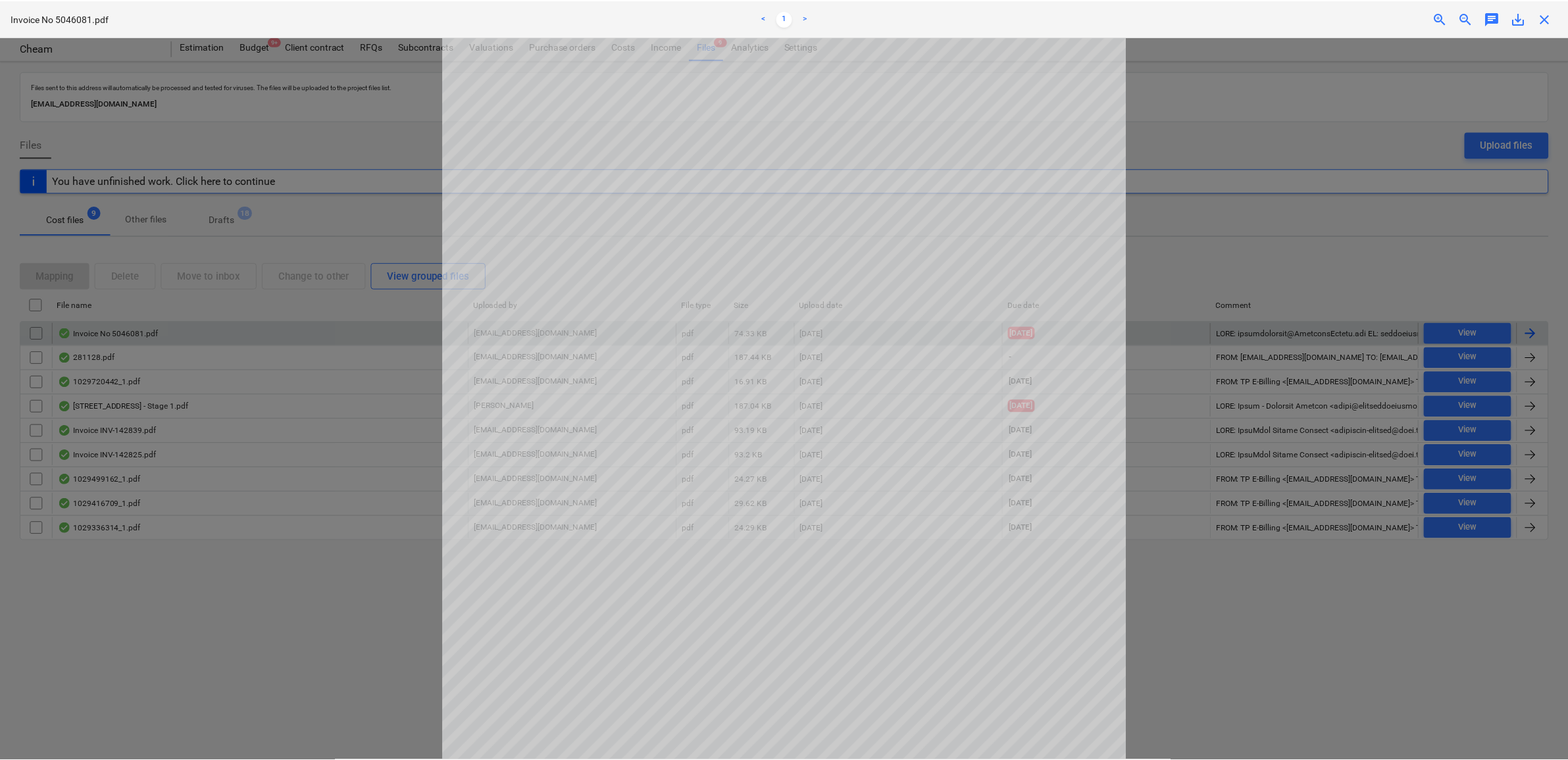
scroll to position [83, 0]
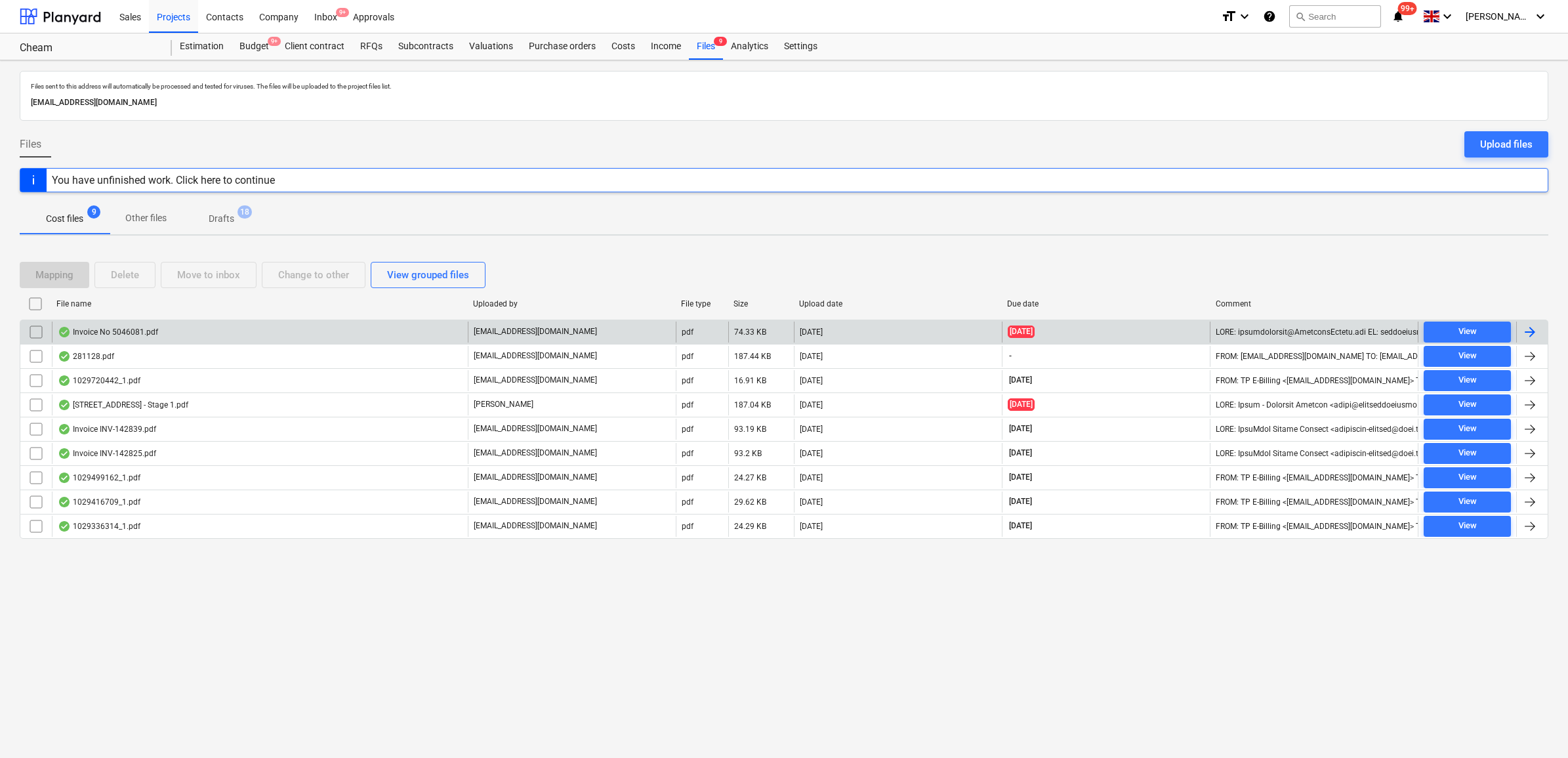
click at [1258, 330] on div at bounding box center [1530, 332] width 16 height 16
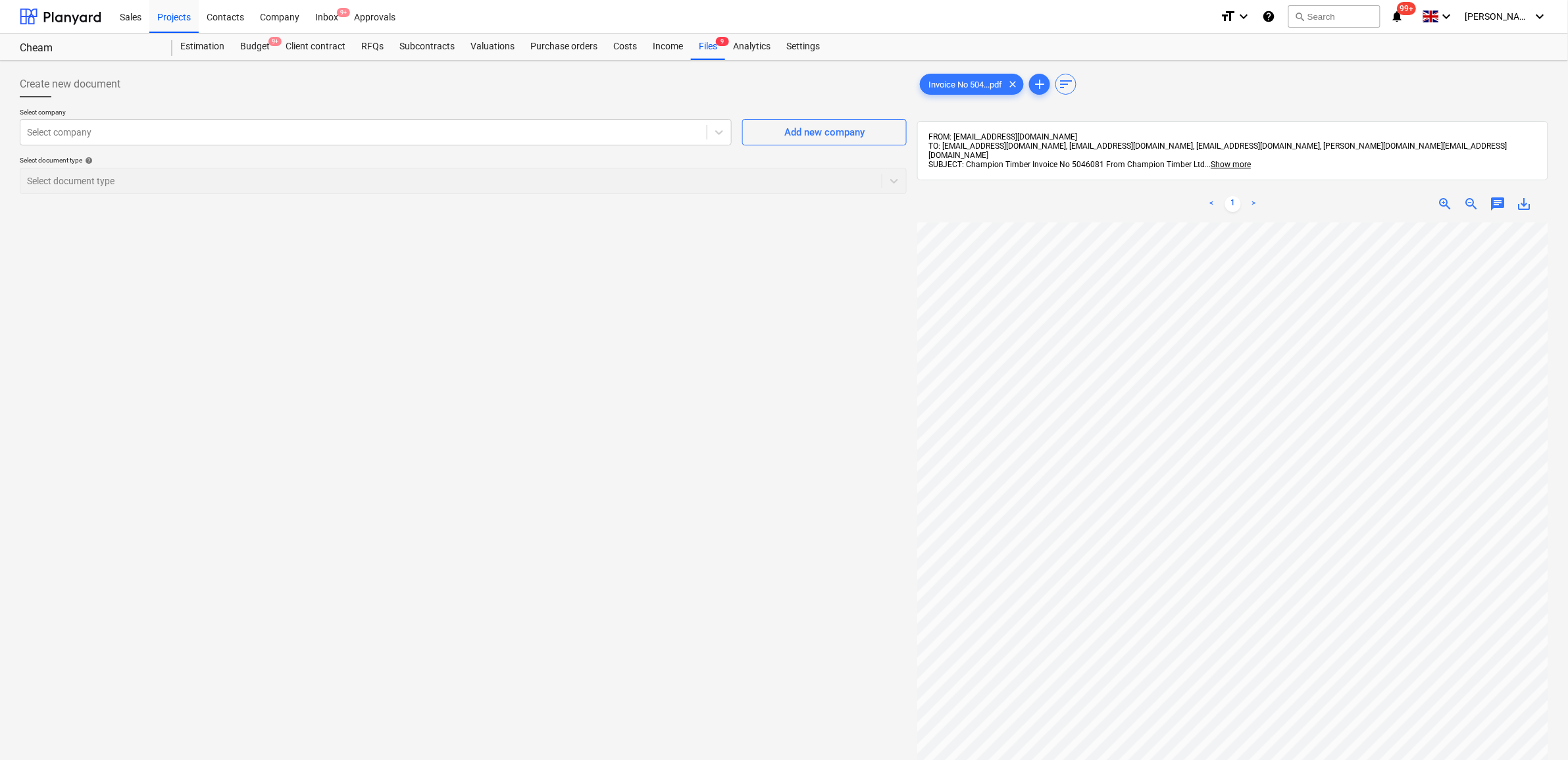
scroll to position [45, 61]
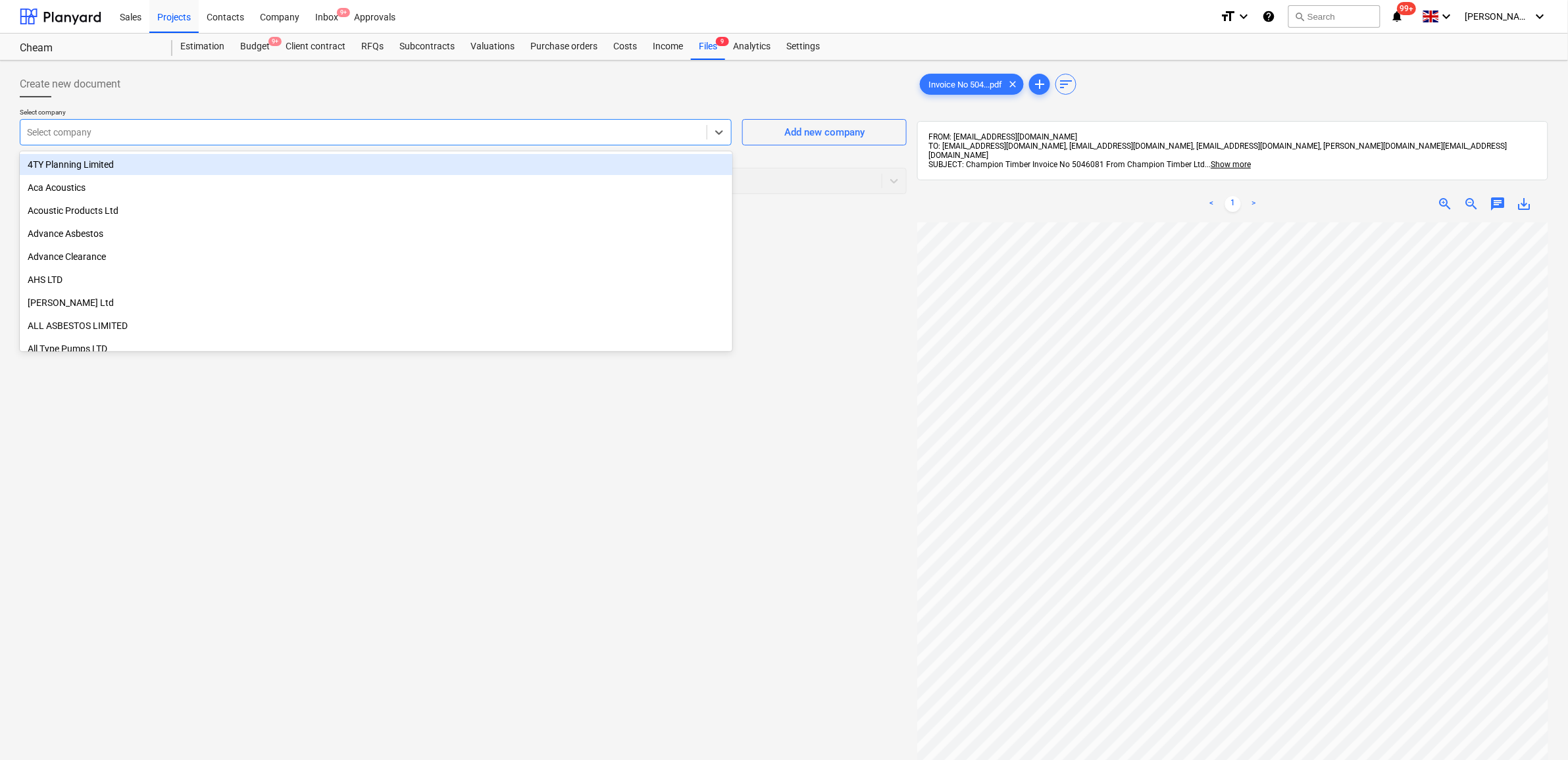
click at [654, 141] on div "Select company" at bounding box center [364, 132] width 687 height 18
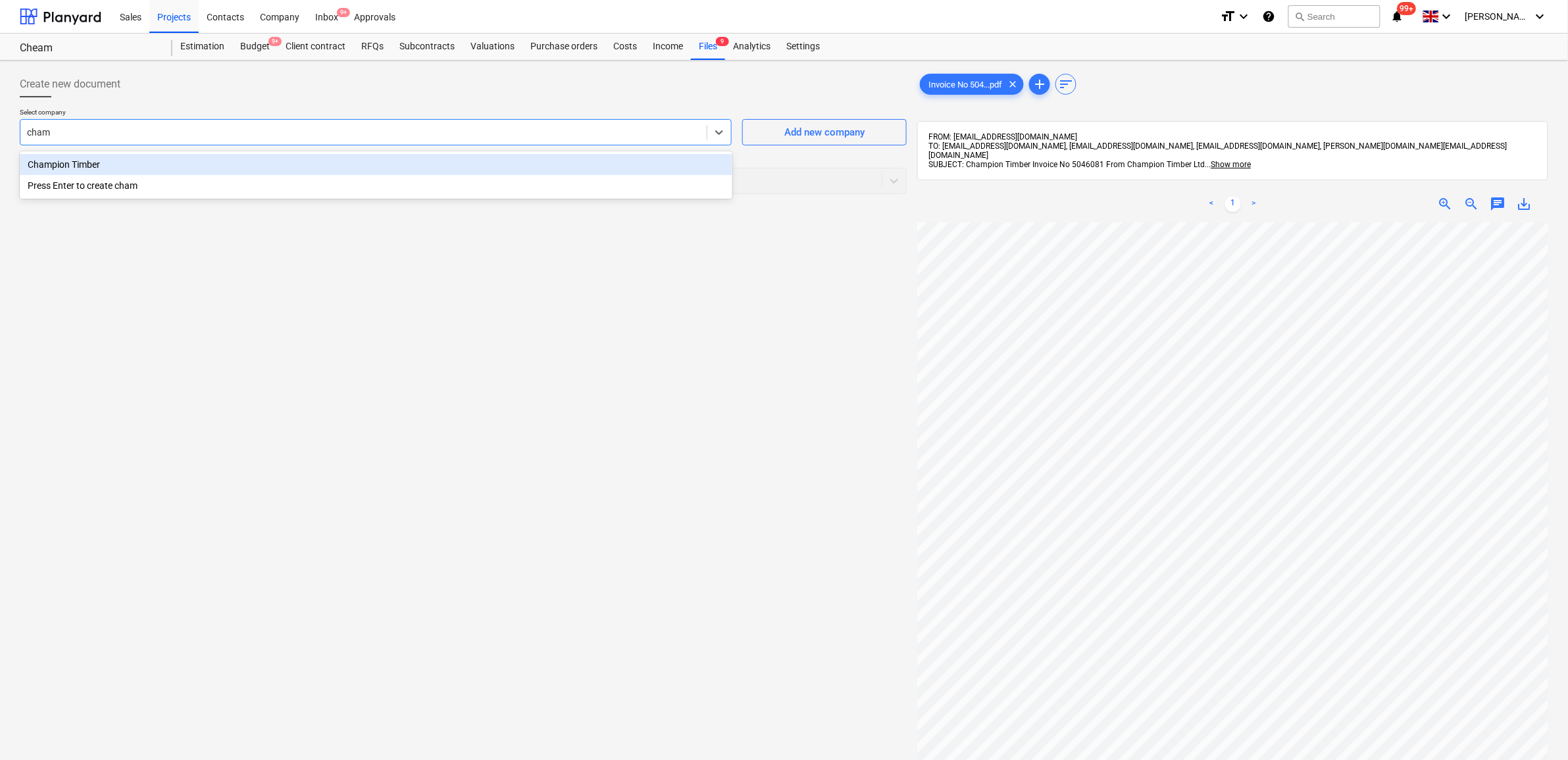
type input "champ"
click at [427, 159] on div "Champion Timber" at bounding box center [376, 164] width 712 height 21
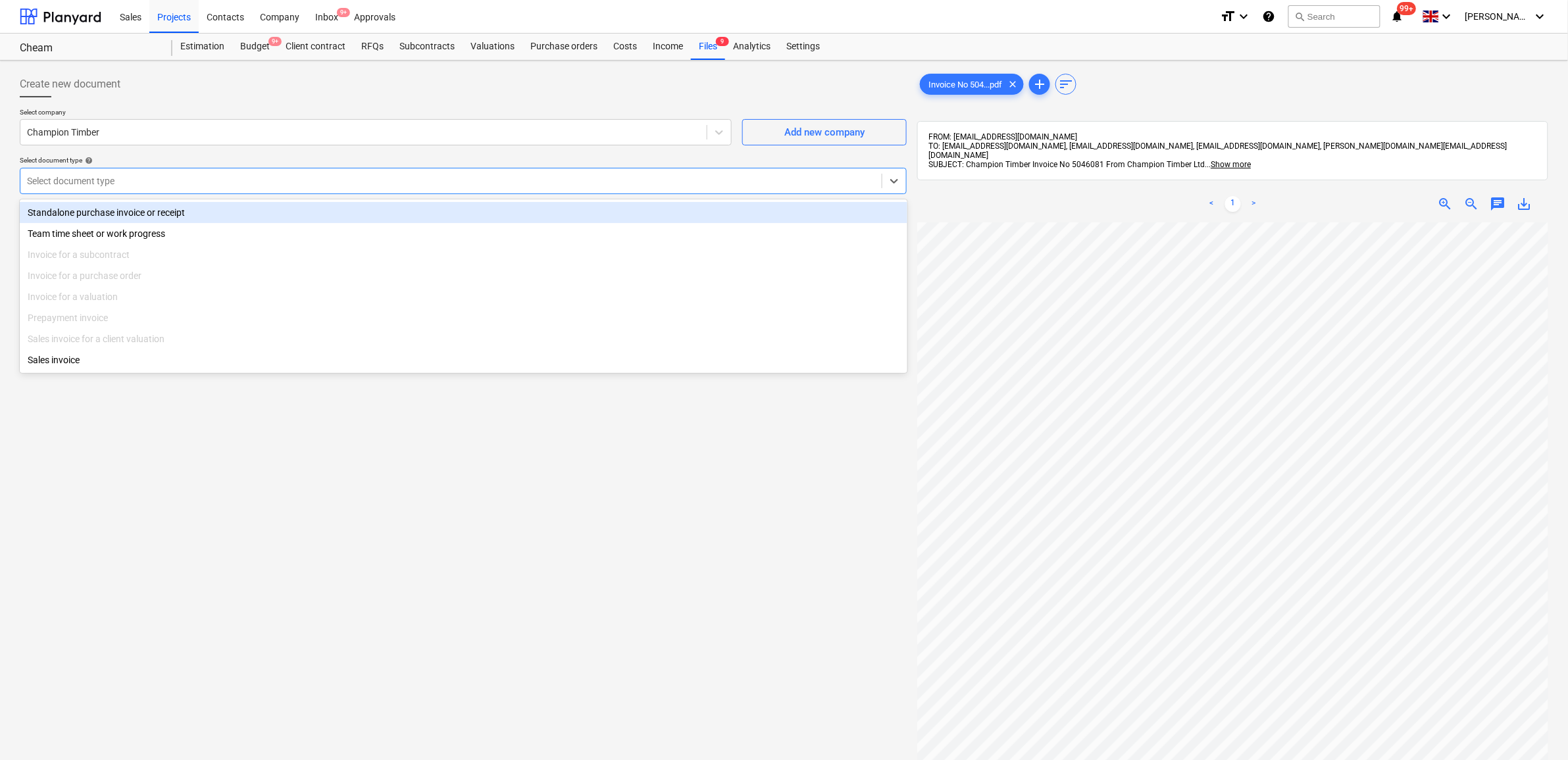
click at [665, 189] on div "Select document type" at bounding box center [452, 180] width 861 height 18
click at [573, 210] on div "Standalone purchase invoice or receipt" at bounding box center [464, 213] width 888 height 21
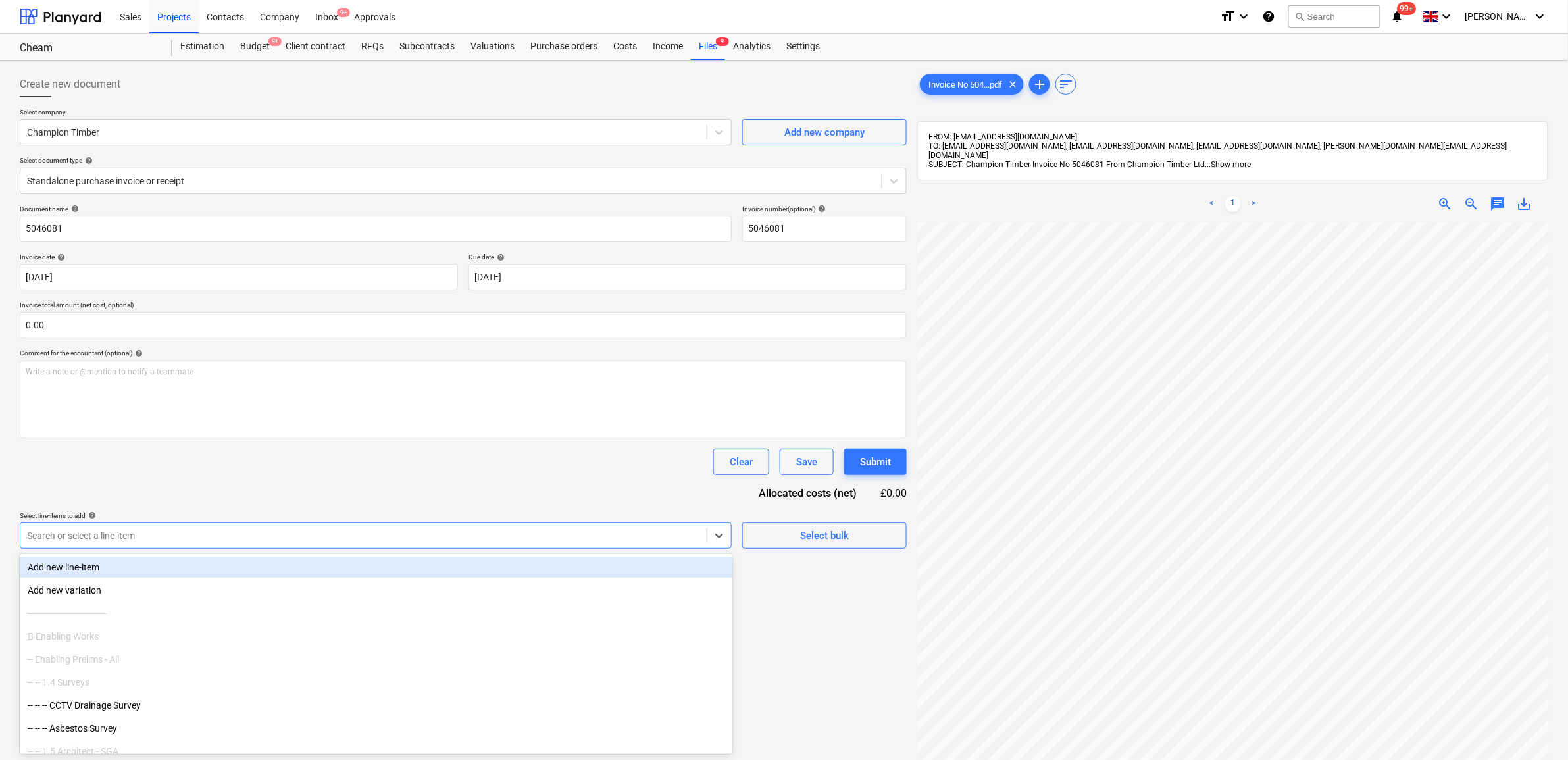
click at [390, 537] on div at bounding box center [363, 536] width 673 height 13
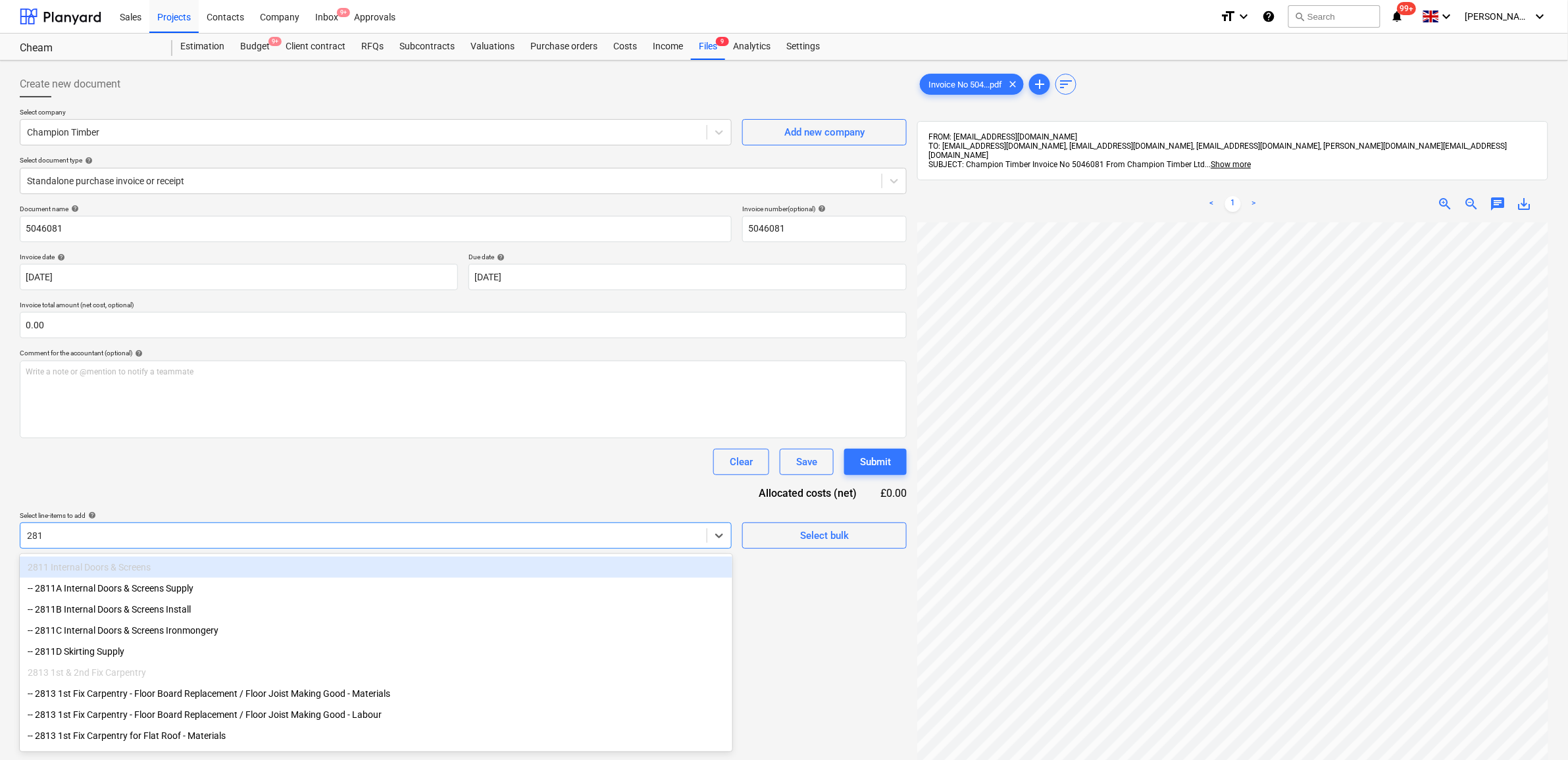
type input "2813"
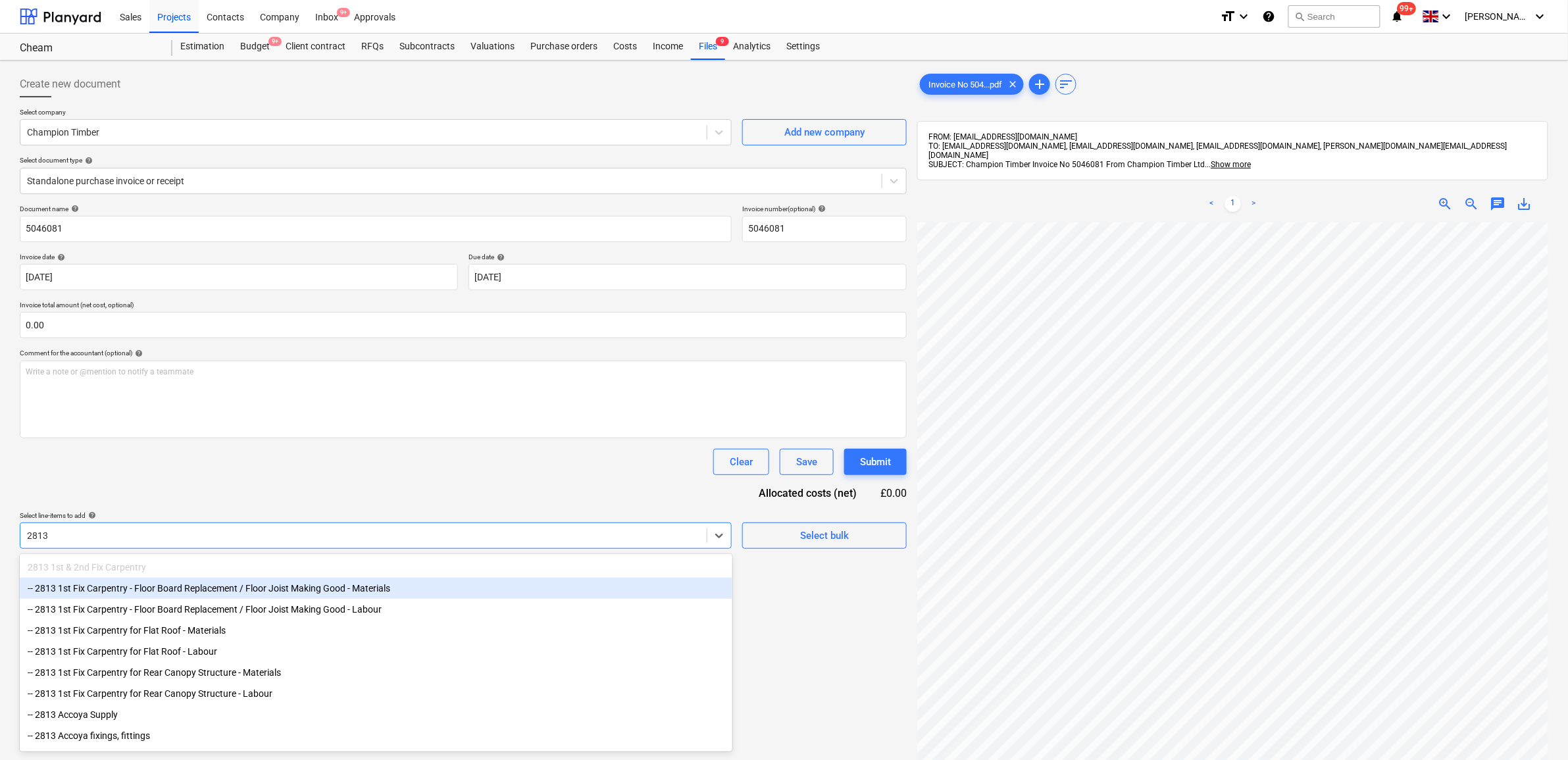
click at [383, 584] on div "-- 2813 1st Fix Carpentry - Floor Board Replacement / Floor Joist Making Good -…" at bounding box center [376, 588] width 712 height 21
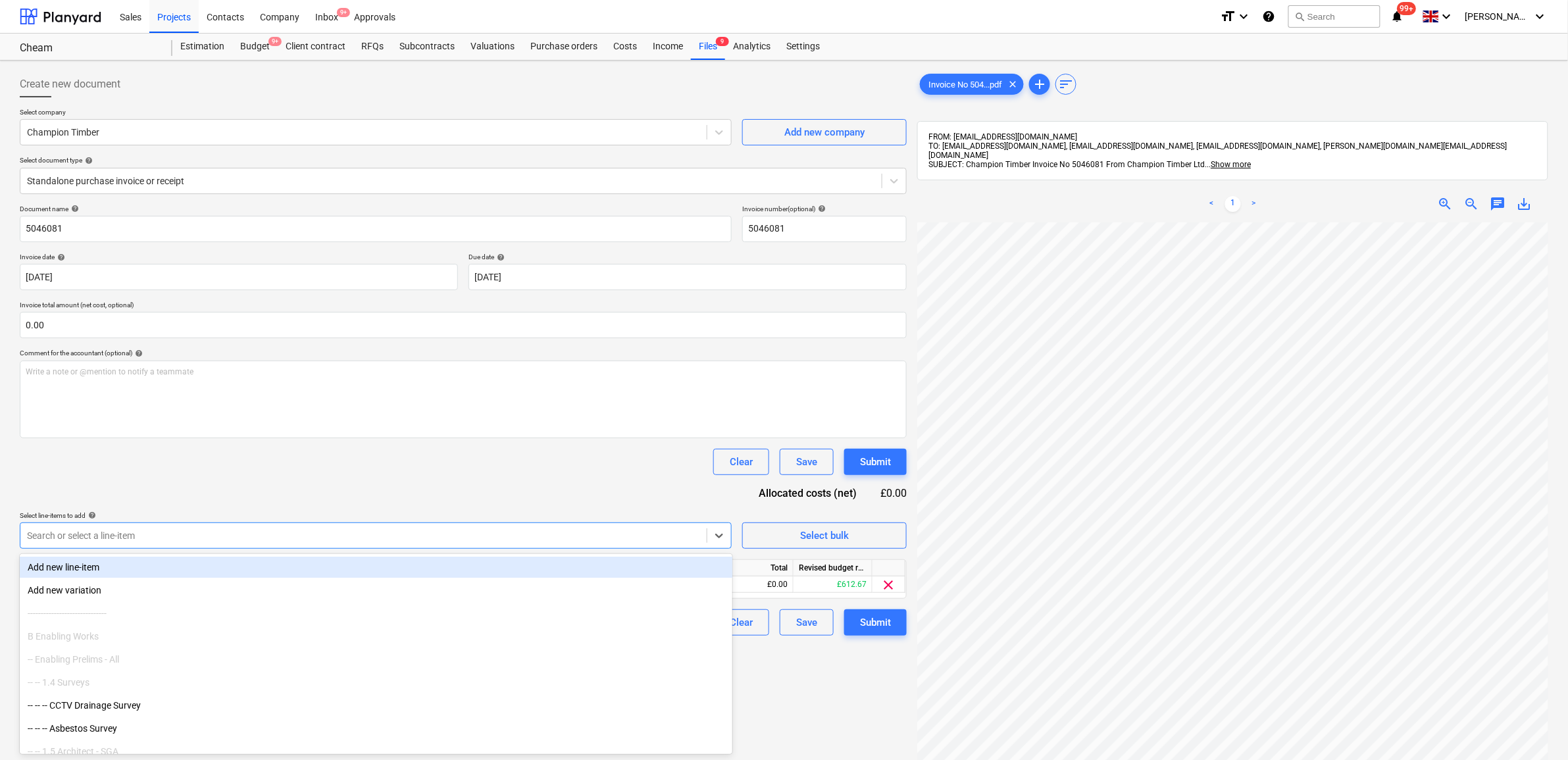
click at [439, 491] on div "Document name help 5046081 Invoice number (optional) help 5046081 Invoice date …" at bounding box center [463, 420] width 887 height 431
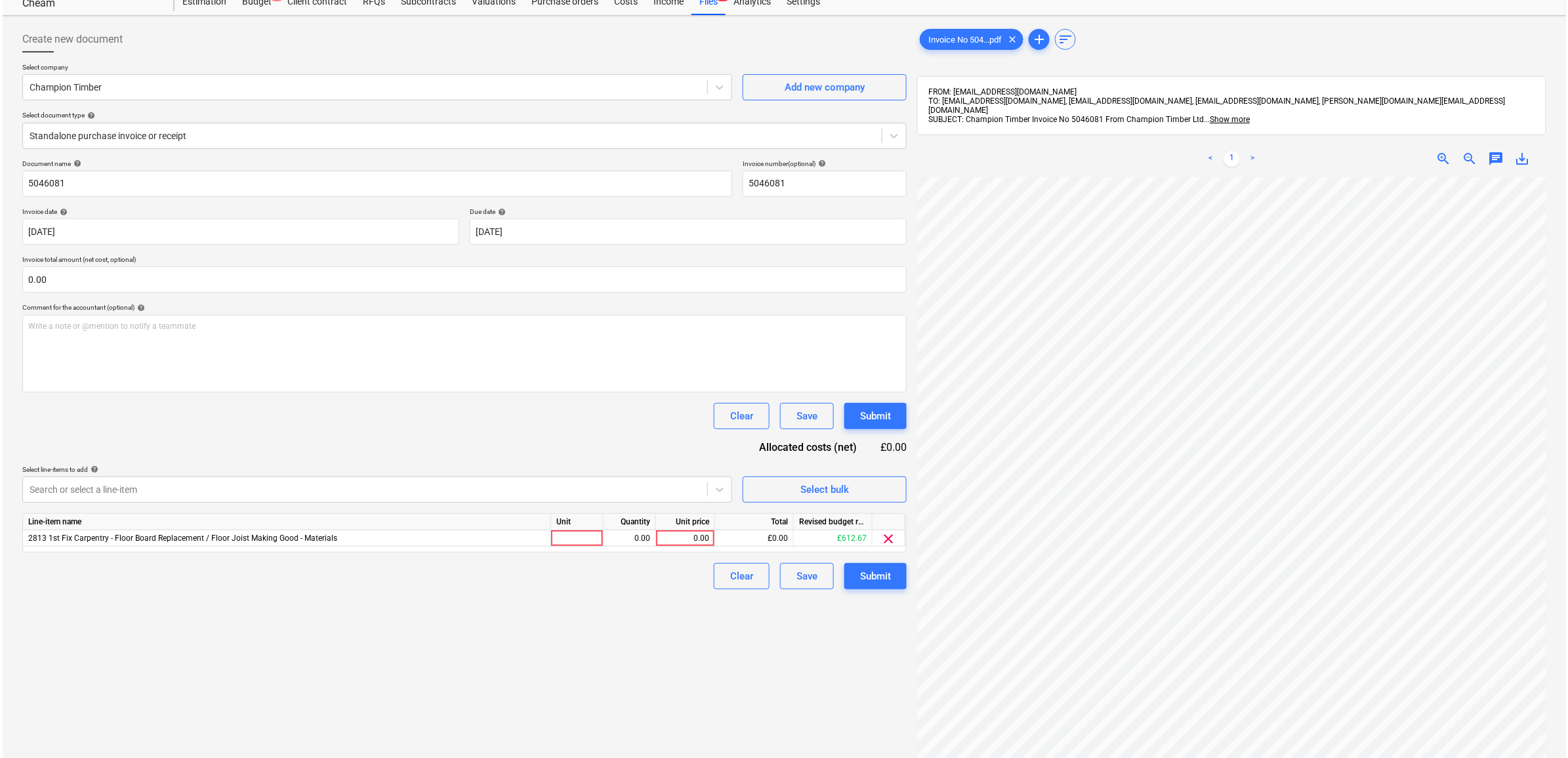
scroll to position [82, 0]
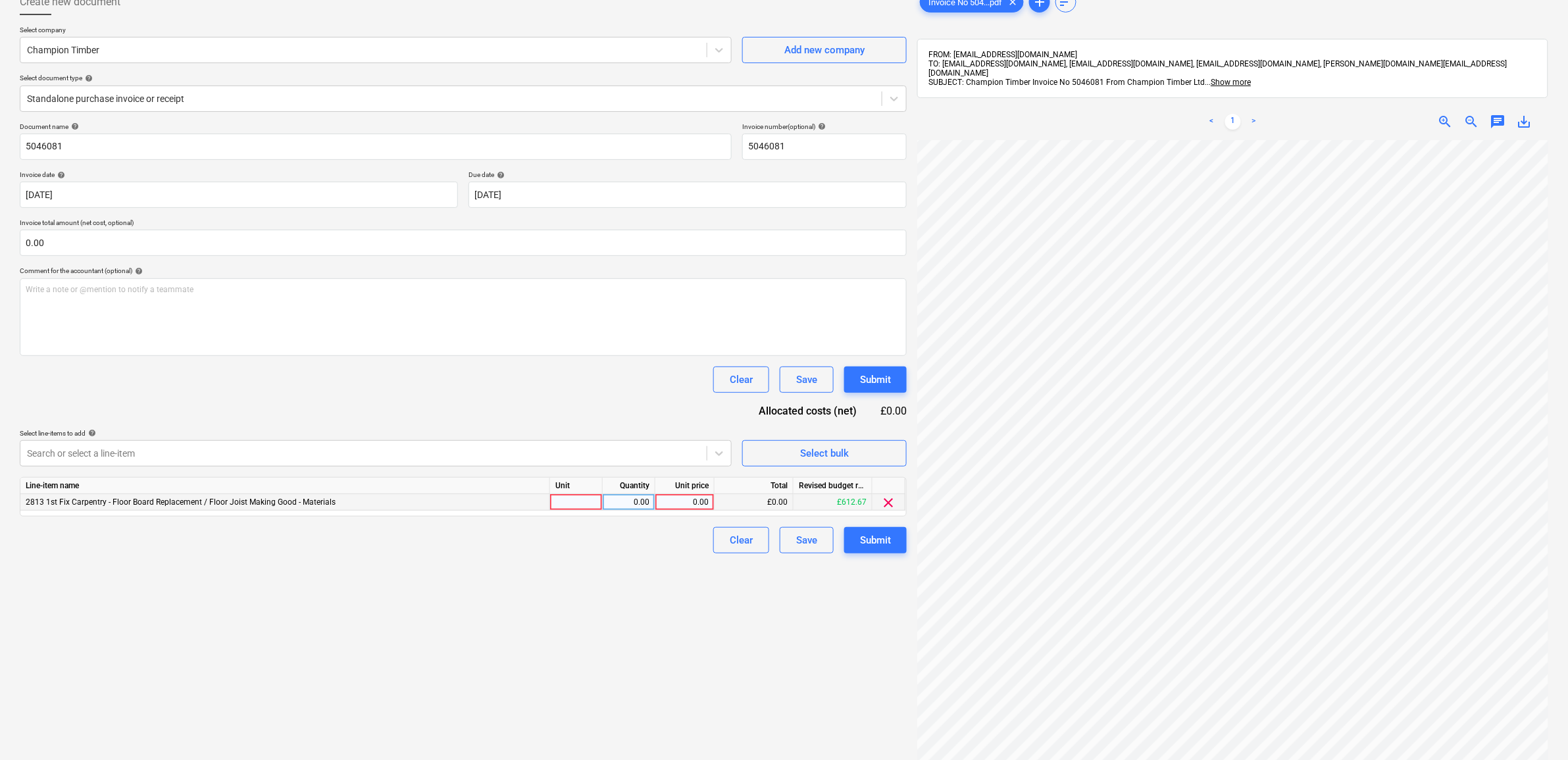
click at [699, 501] on div "0.00" at bounding box center [685, 502] width 48 height 16
type input "612.67"
click at [570, 609] on div "Create new document Select company Champion Timber Add new company Select docum…" at bounding box center [463, 426] width 897 height 885
click at [593, 454] on div at bounding box center [363, 454] width 673 height 13
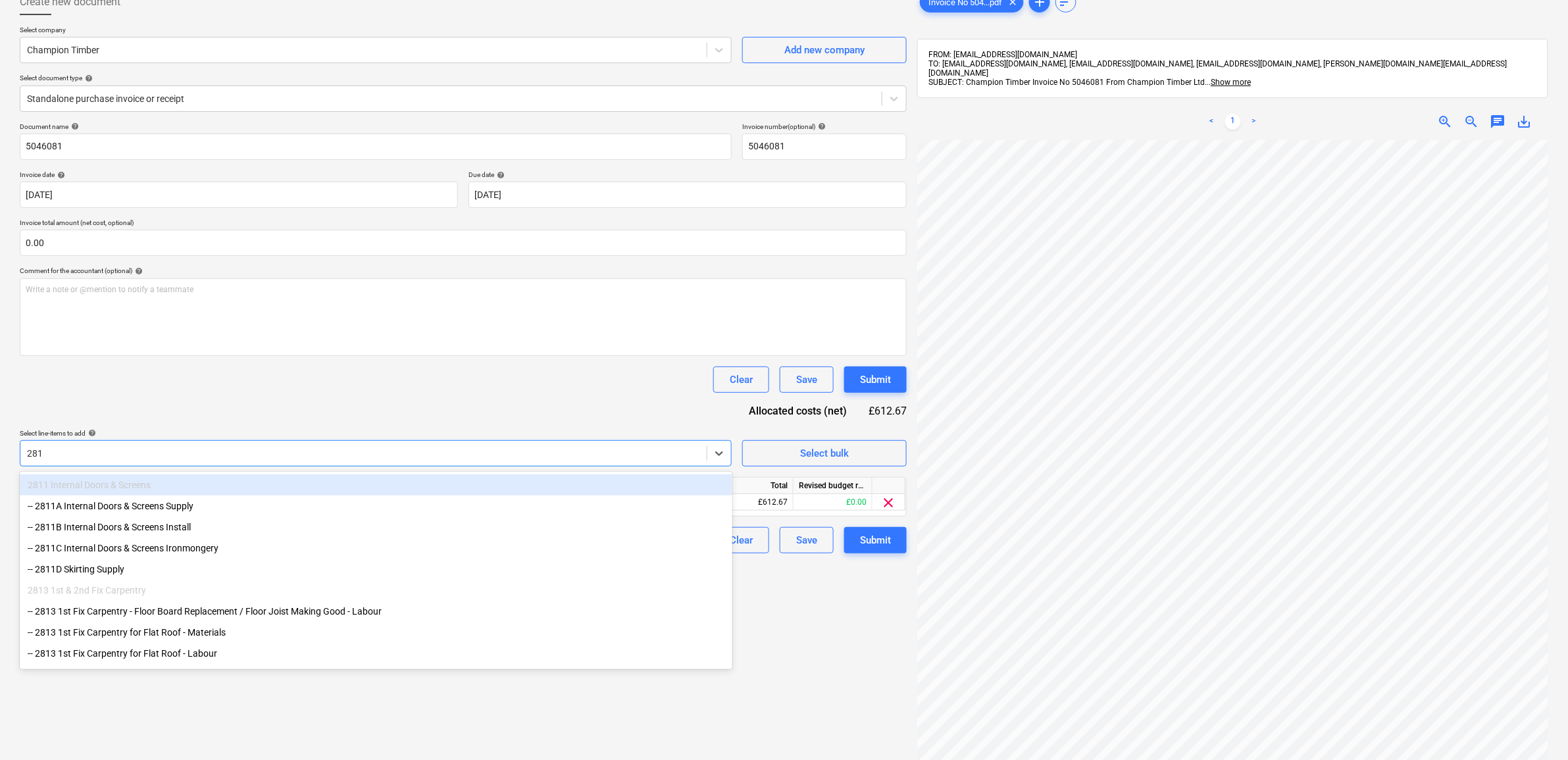
type input "2813"
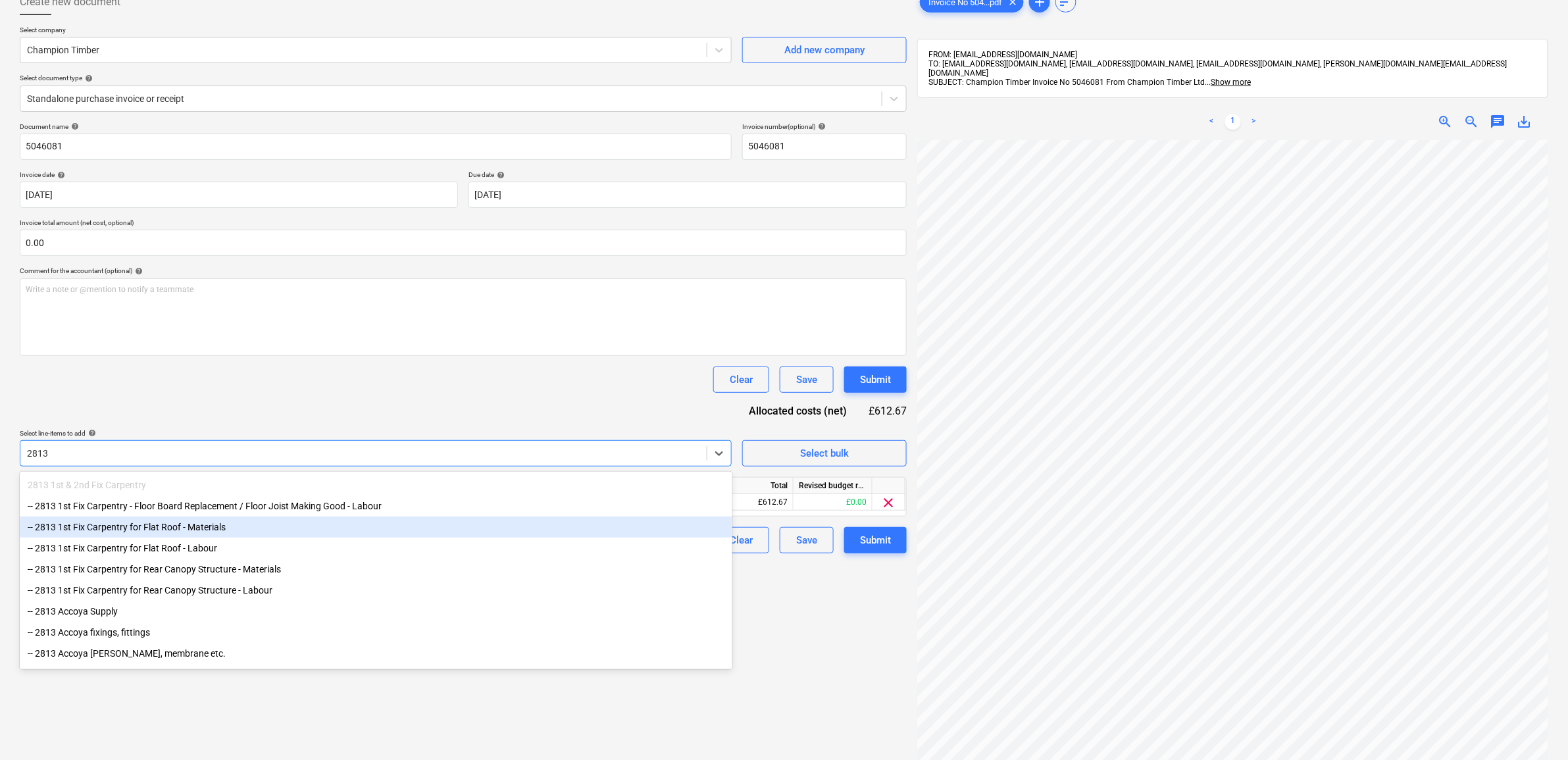
click at [347, 532] on div "-- 2813 1st Fix Carpentry for Flat Roof - Materials" at bounding box center [376, 528] width 712 height 21
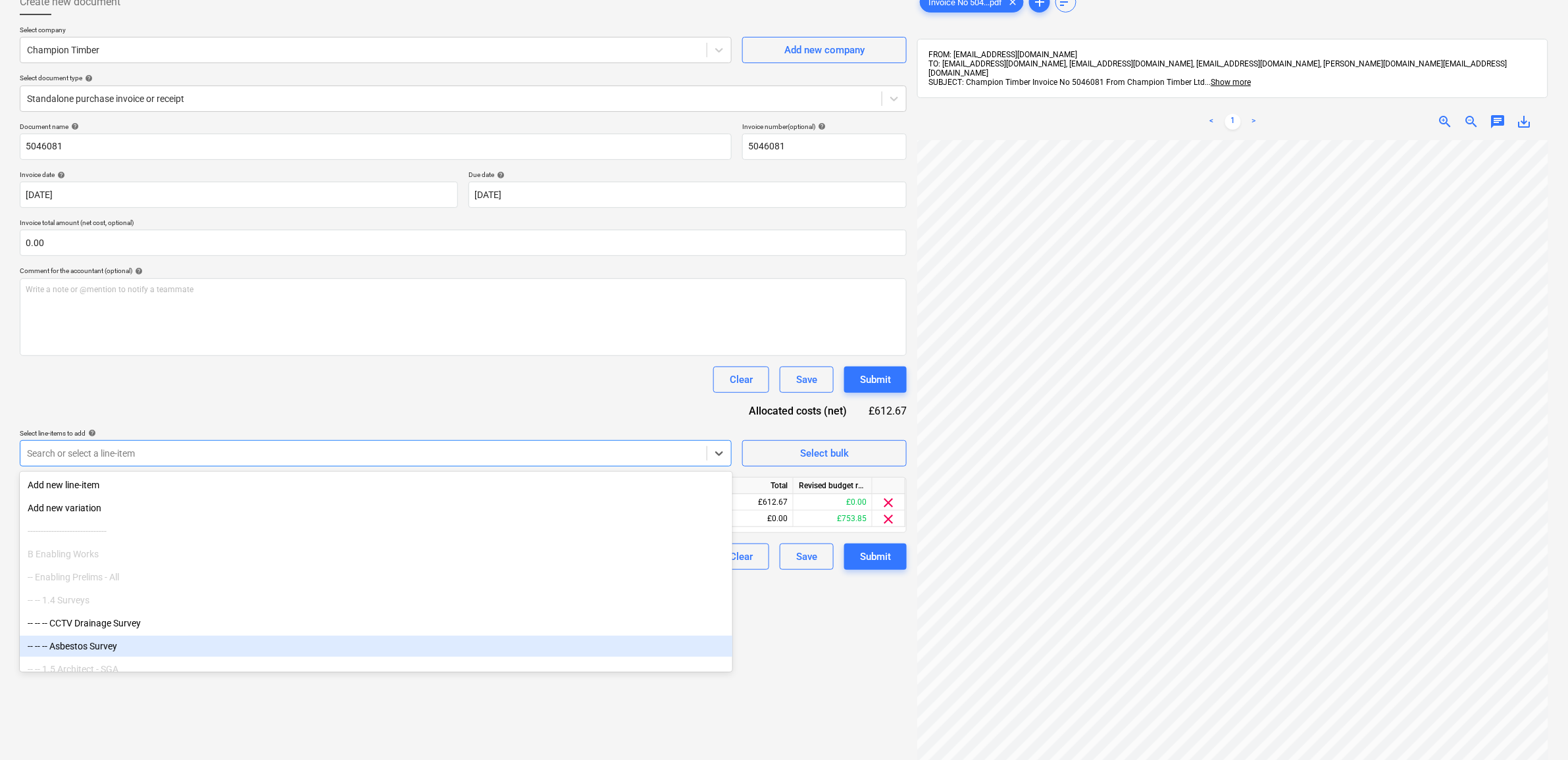
click at [811, 670] on div "Create new document Select company Champion Timber Add new company Select docum…" at bounding box center [463, 426] width 897 height 885
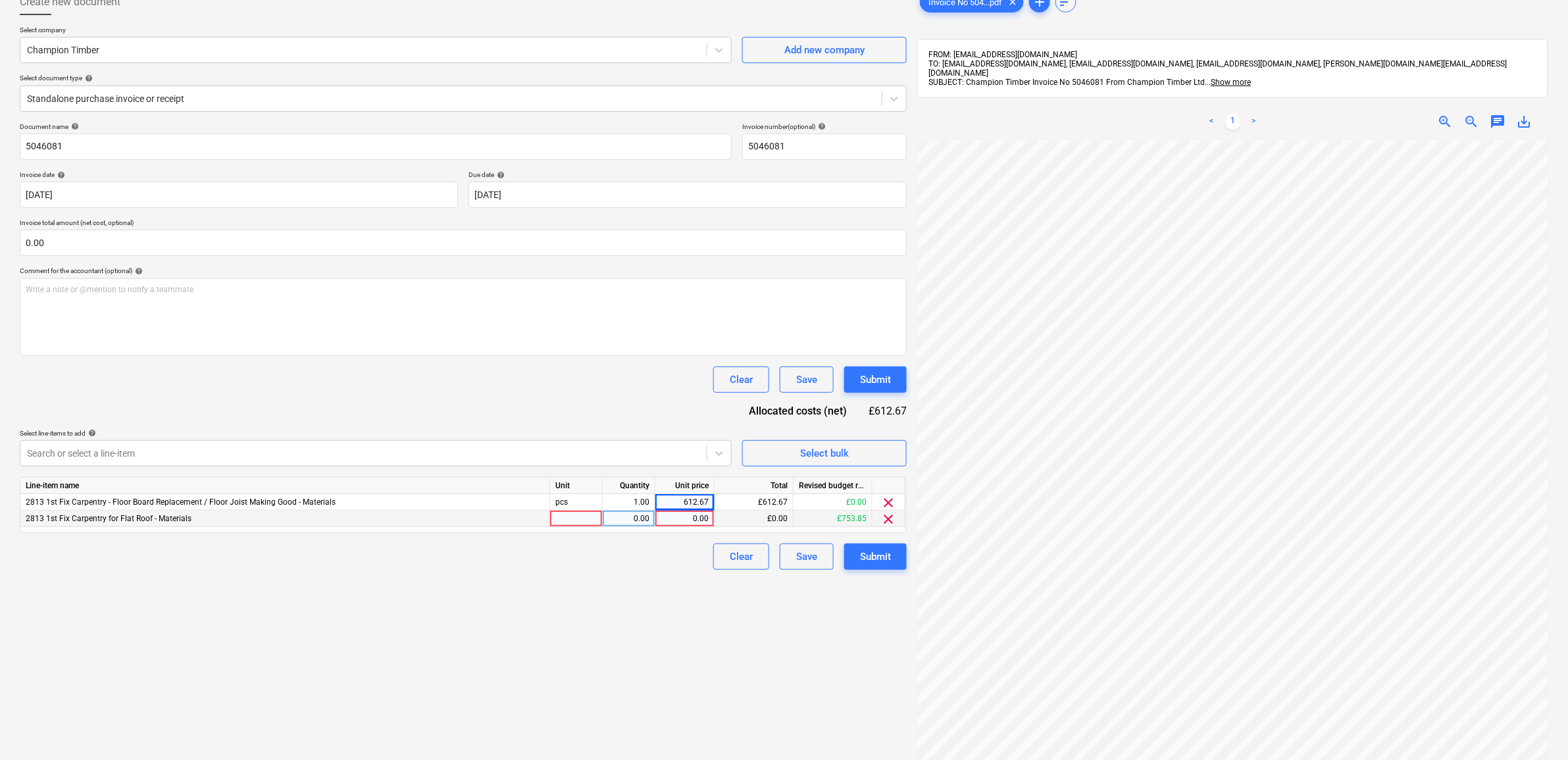
click at [674, 521] on div "0.00" at bounding box center [685, 518] width 48 height 16
click at [143, 244] on input "0.00" at bounding box center [463, 243] width 887 height 27
type input "9"
click at [248, 253] on input "0.00" at bounding box center [463, 243] width 887 height 27
click at [247, 251] on input "text" at bounding box center [463, 243] width 887 height 27
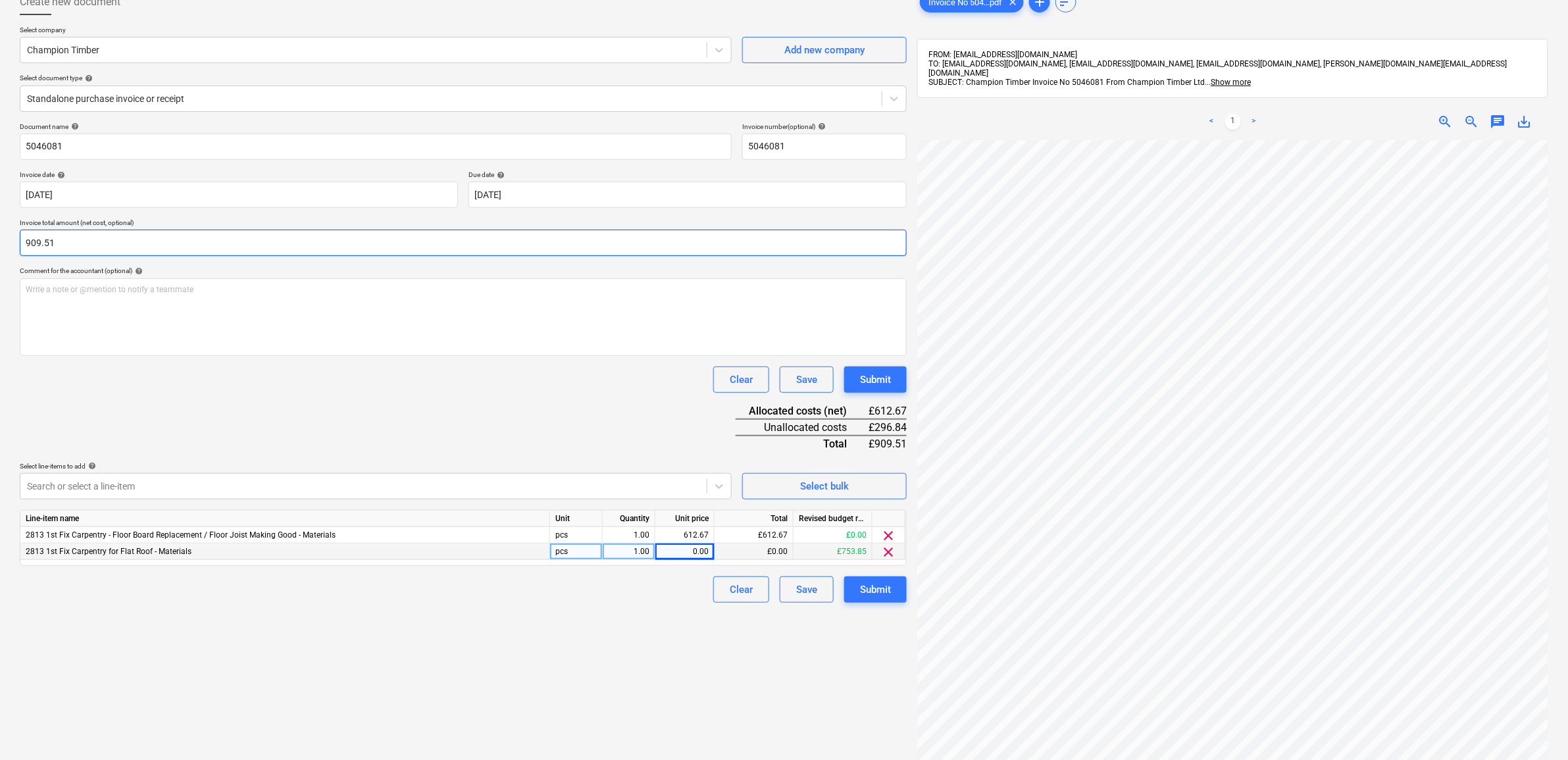
type input "909.51"
click at [248, 399] on div "Document name help 5046081 Invoice number (optional) help 5046081 Invoice date …" at bounding box center [463, 362] width 887 height 480
click at [690, 550] on div "0.00" at bounding box center [685, 551] width 48 height 16
type input "296.84"
click at [583, 669] on div "Create new document Select company Champion Timber Add new company Select docum…" at bounding box center [463, 426] width 897 height 885
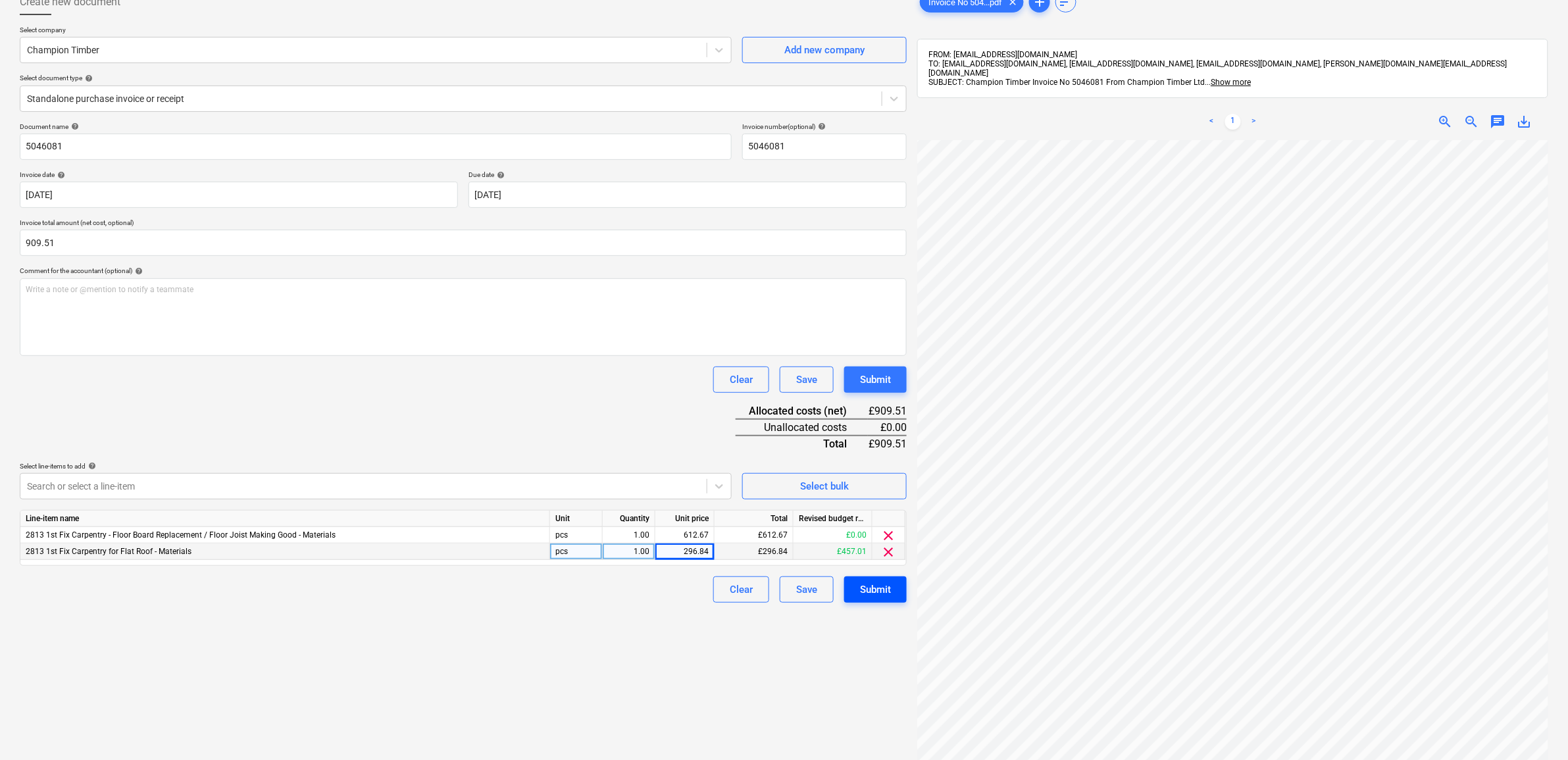
click at [858, 594] on button "Submit" at bounding box center [876, 590] width 63 height 27
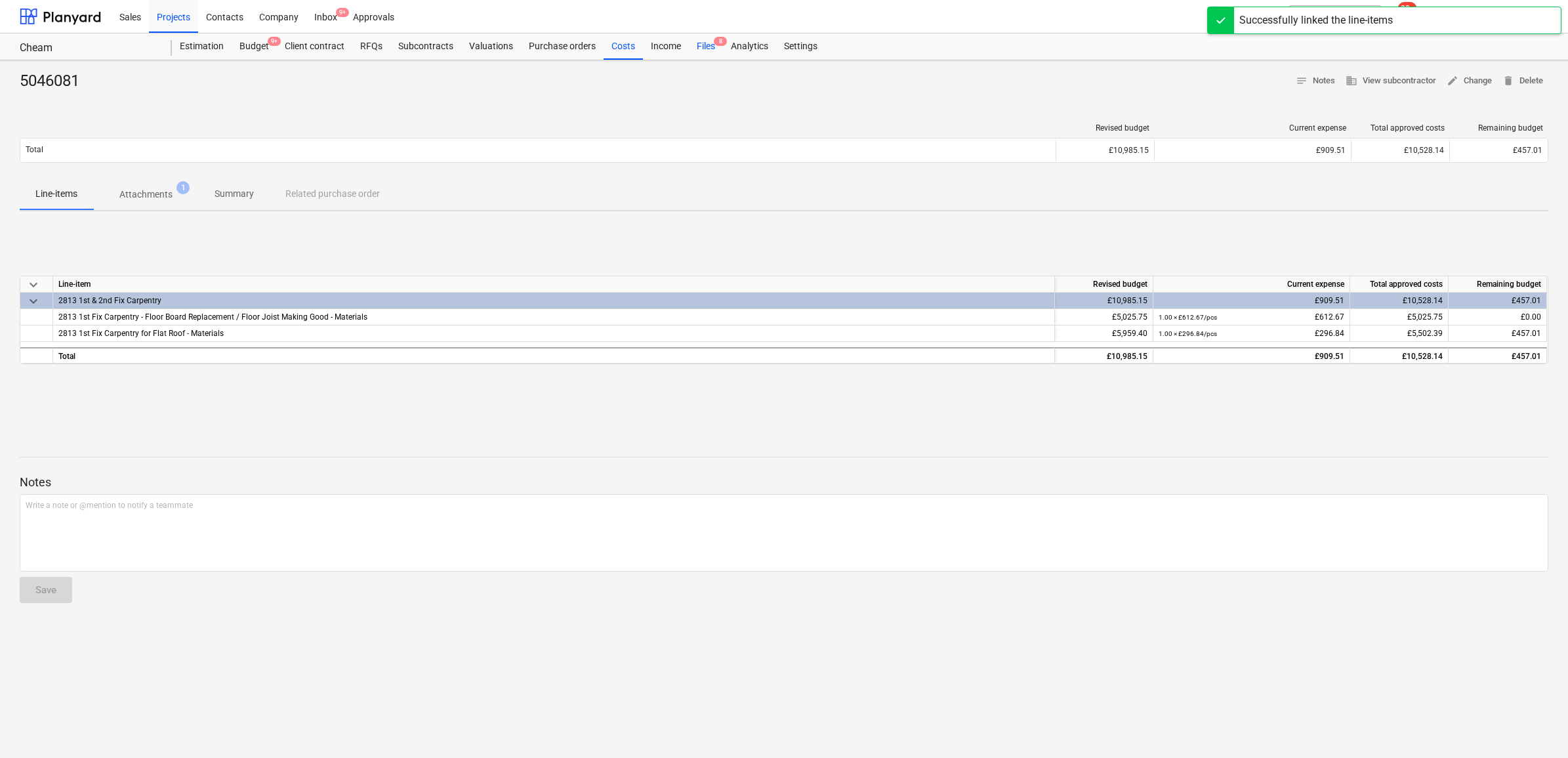
click at [704, 50] on div "Files 8" at bounding box center [706, 46] width 34 height 26
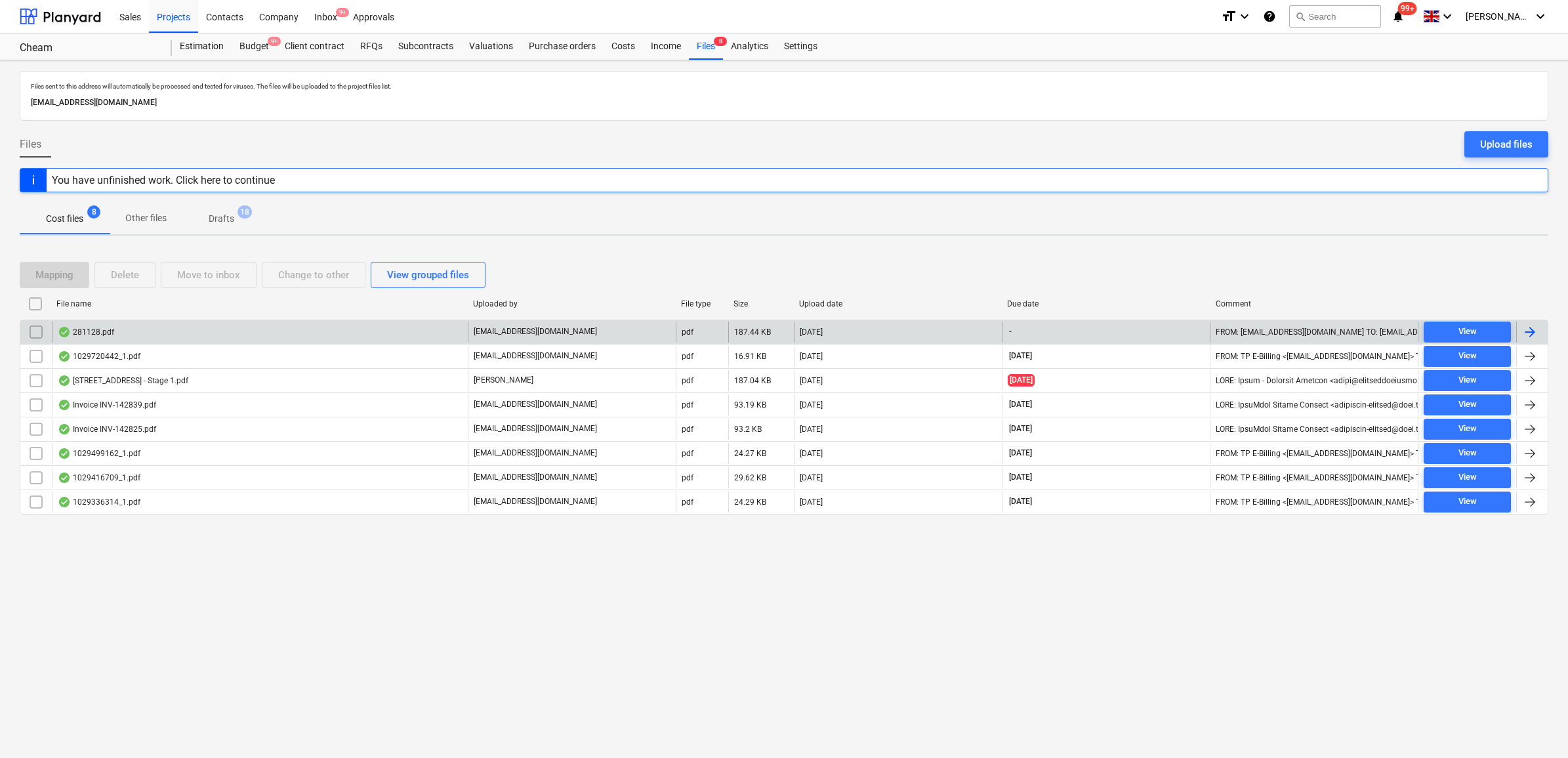
click at [1258, 330] on div at bounding box center [1530, 332] width 16 height 16
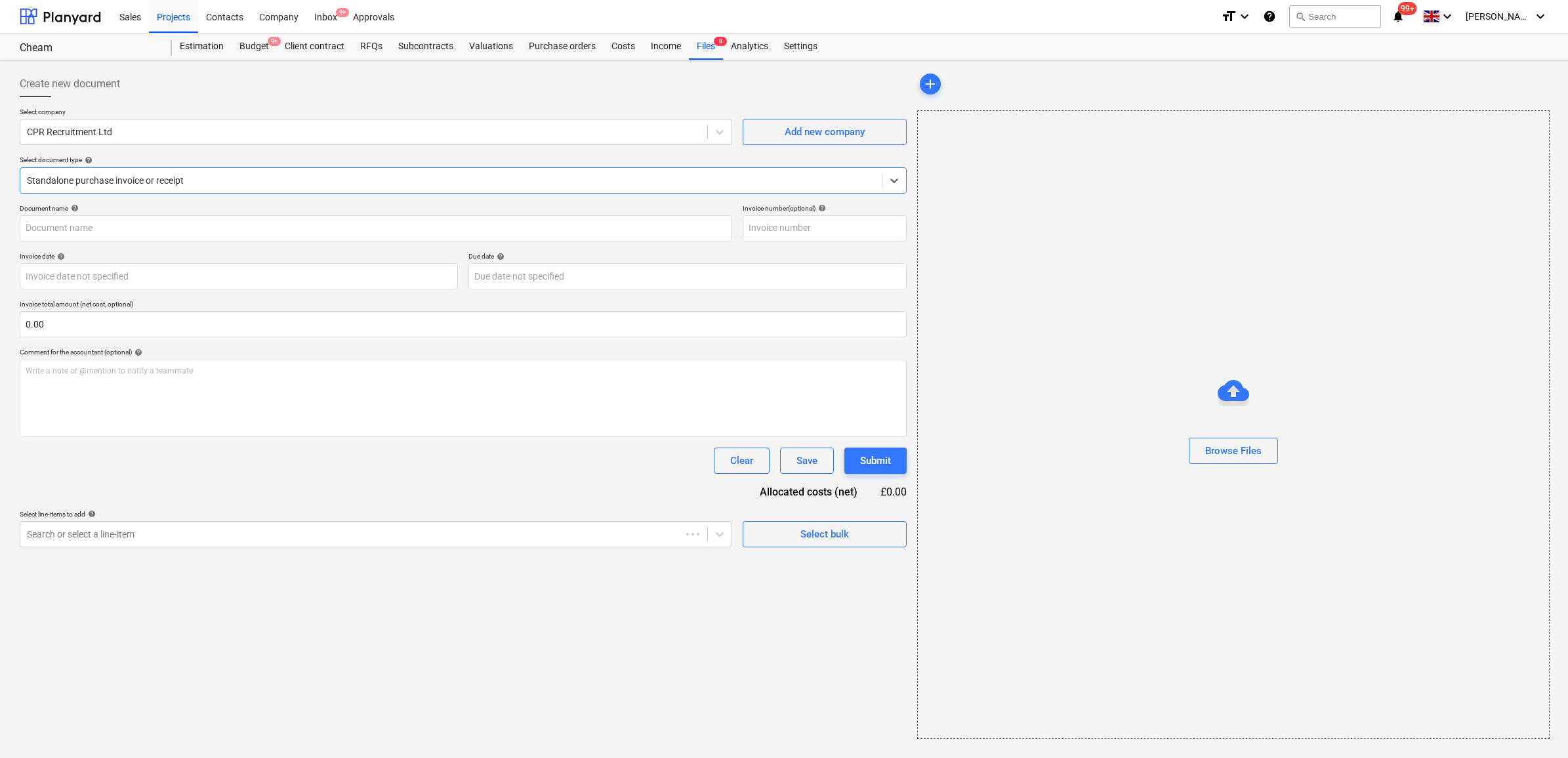
type input "281128"
type input "[DATE]"
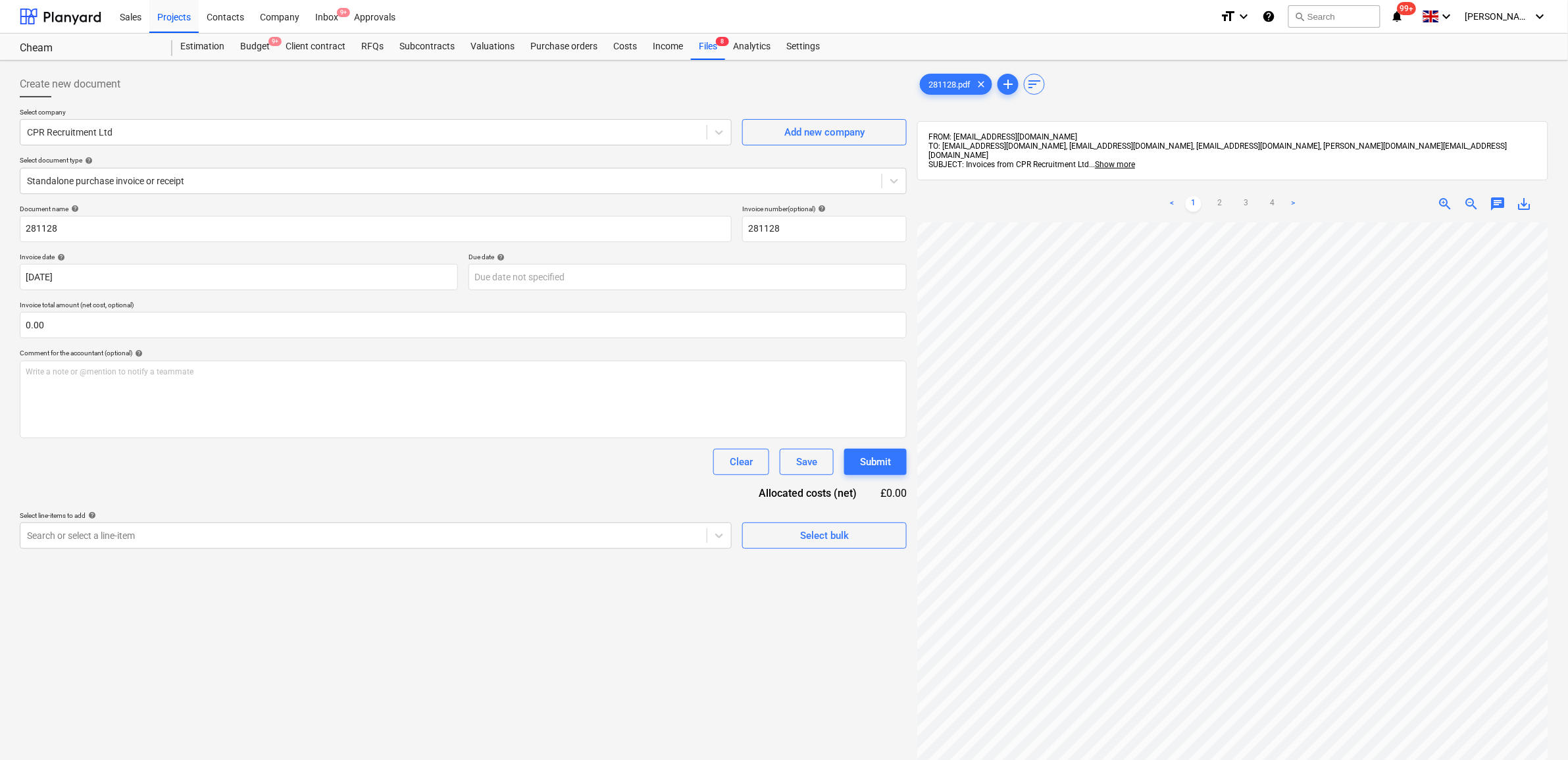
scroll to position [127, 61]
click at [212, 528] on div "Search or select a line-item" at bounding box center [364, 535] width 687 height 18
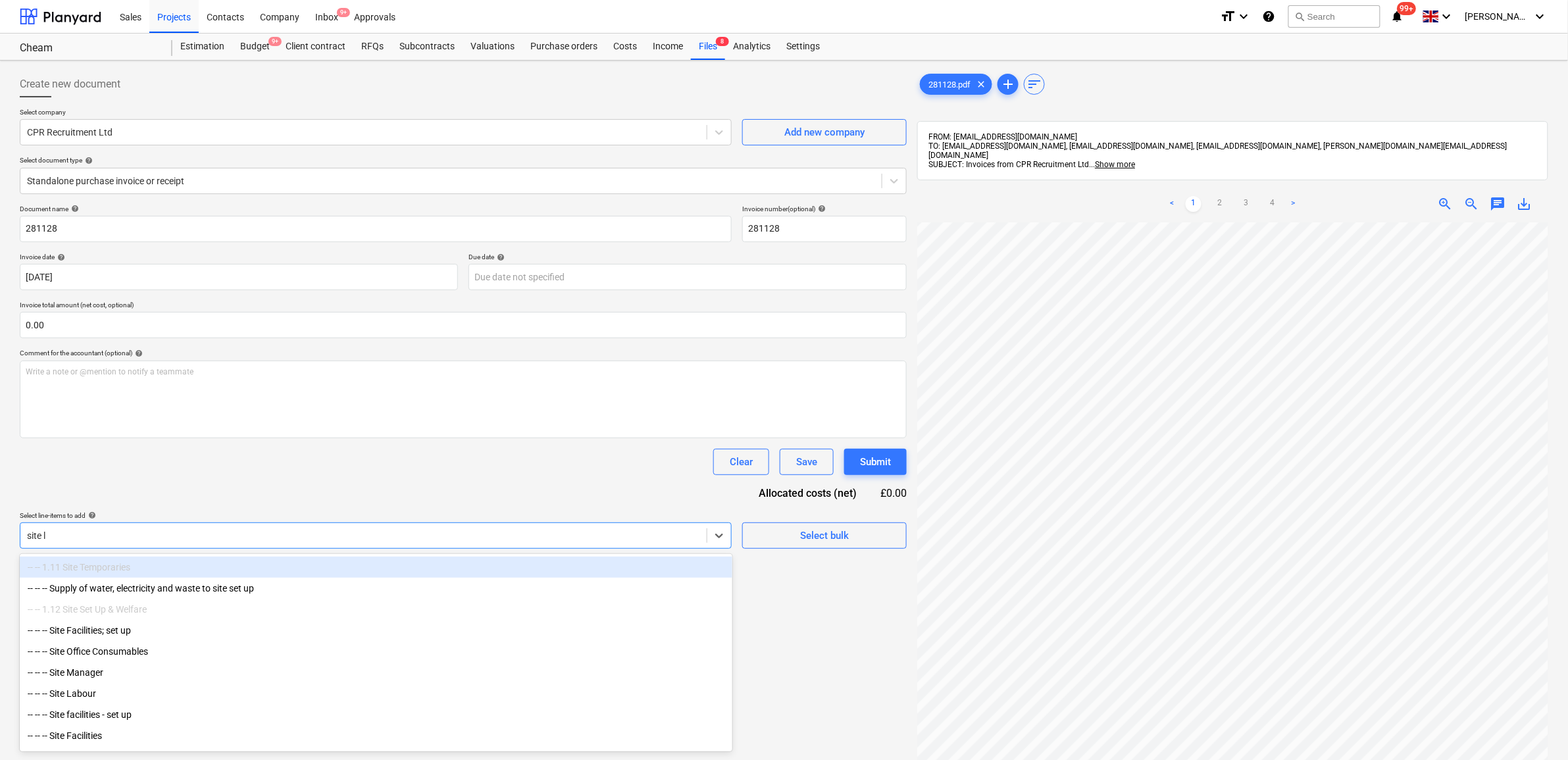
type input "site la"
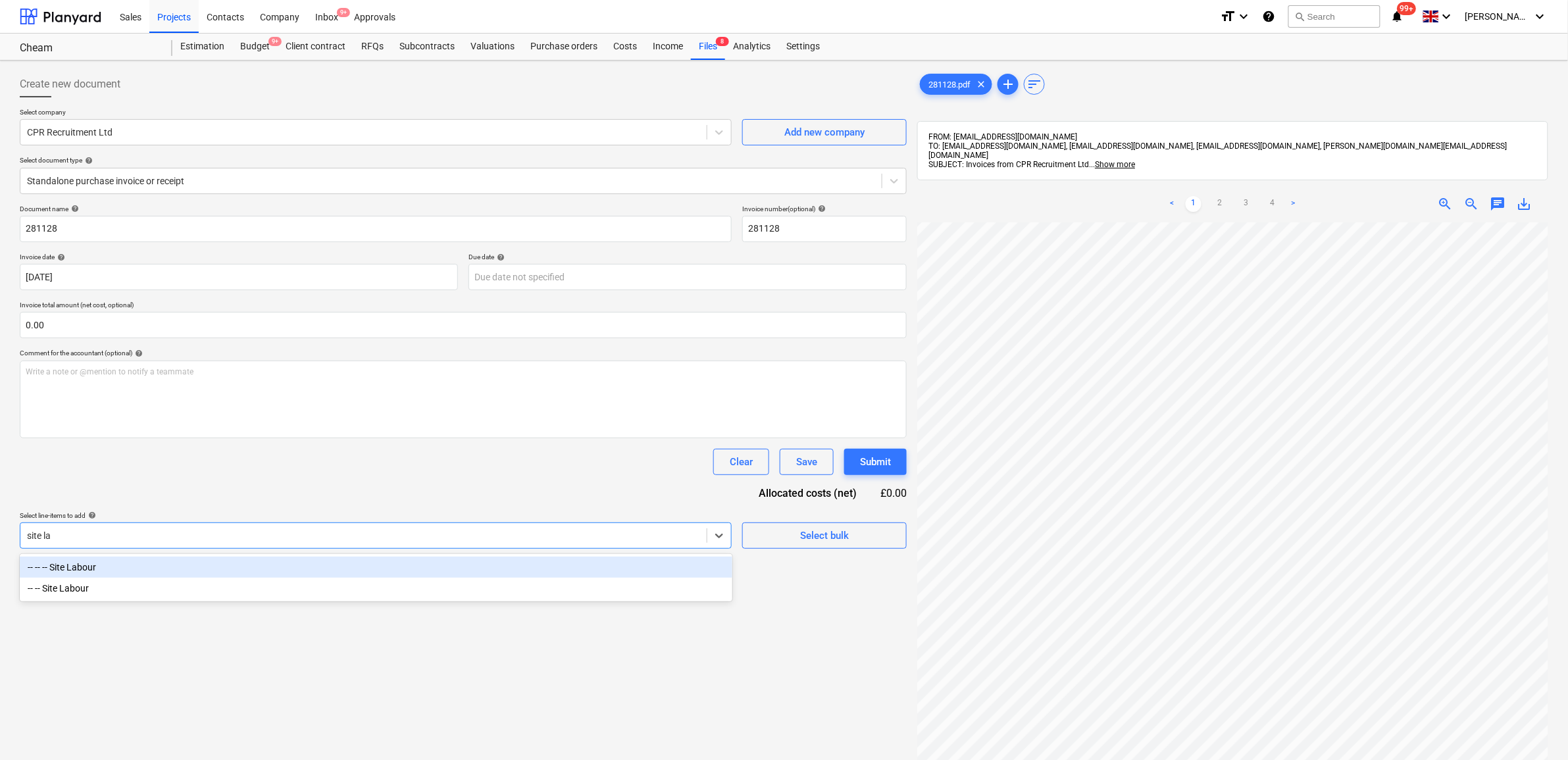
click at [136, 570] on div "-- -- -- Site Labour" at bounding box center [376, 567] width 712 height 21
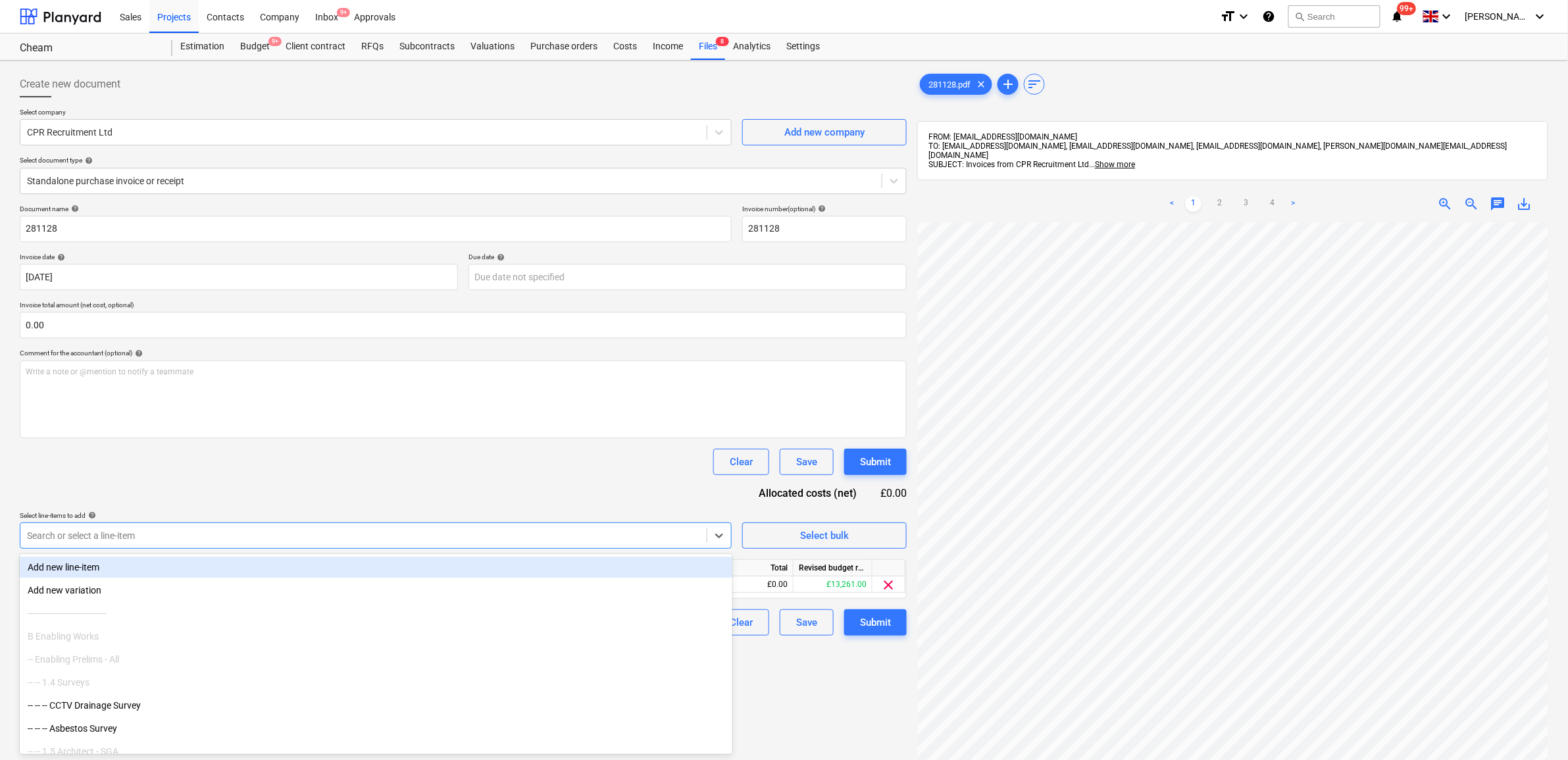
click at [290, 492] on div "Document name help 281128 Invoice number (optional) help 281128 Invoice date he…" at bounding box center [463, 420] width 887 height 431
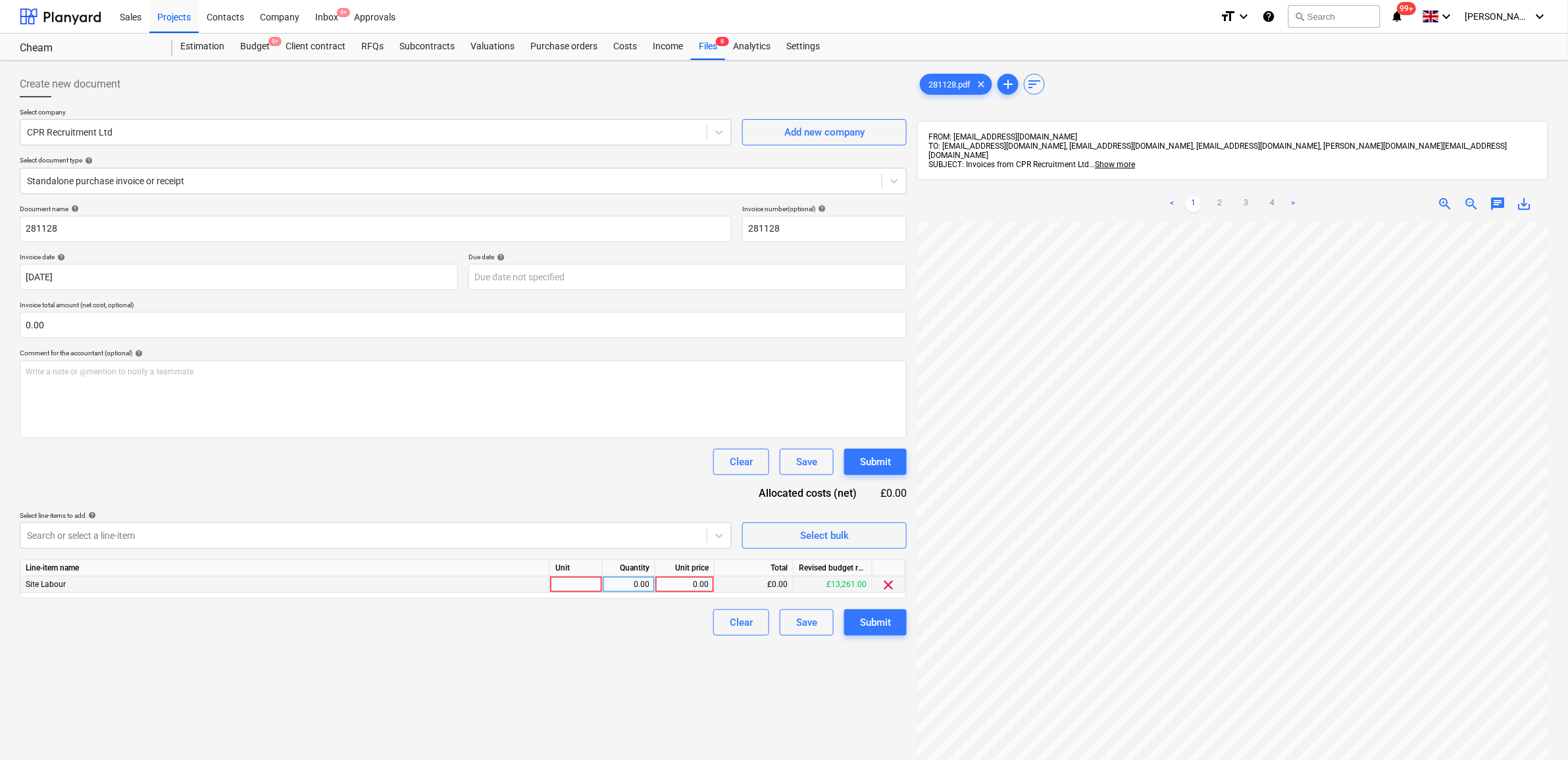
click at [661, 580] on div "0.00" at bounding box center [685, 584] width 48 height 16
type input "732"
click at [589, 670] on div "Create new document Select company CPR Recruitment Ltd Add new company Select d…" at bounding box center [463, 508] width 897 height 885
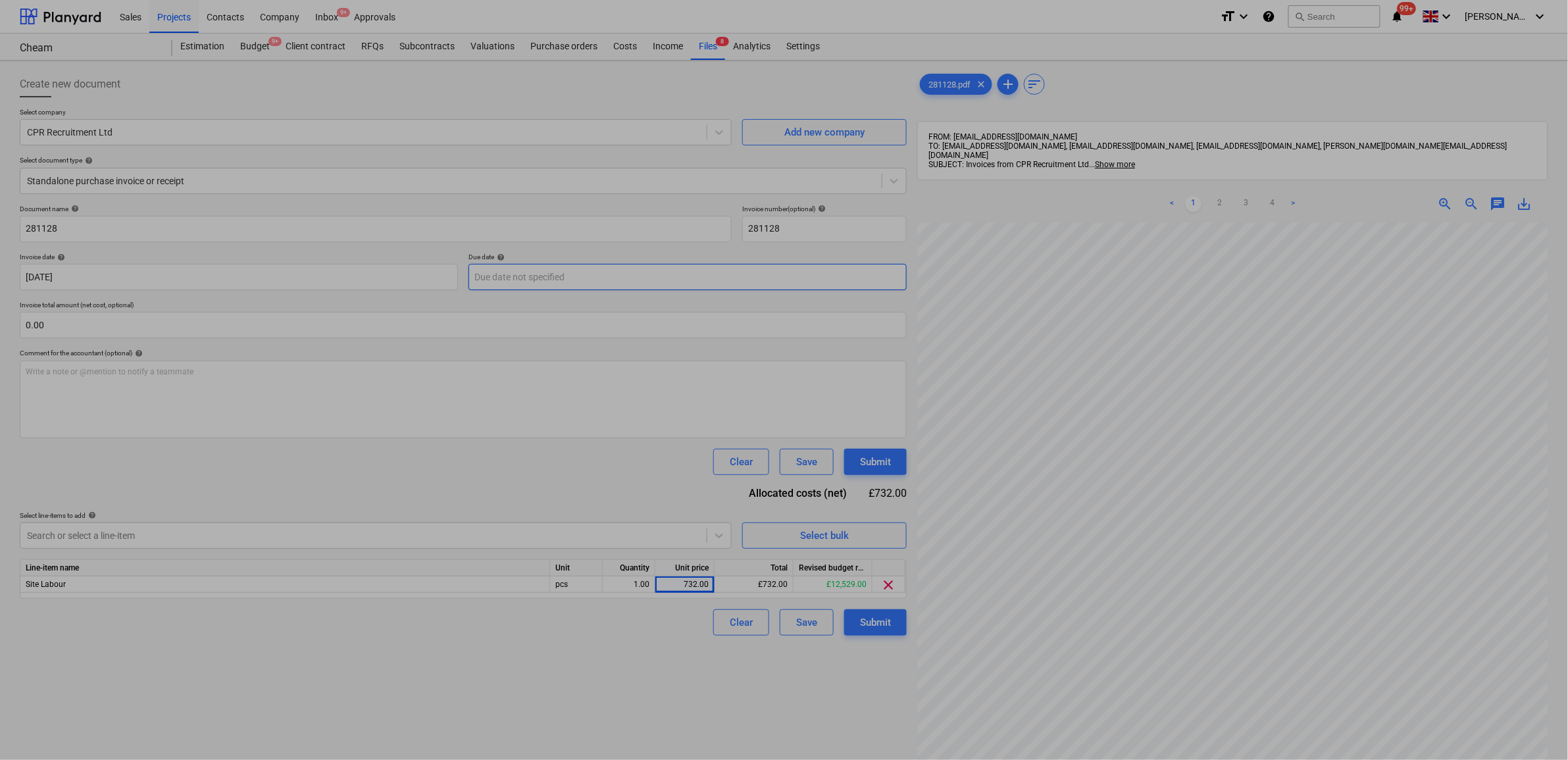
click at [542, 281] on body "Sales Projects Contacts Company Inbox 9+ Approvals format_size keyboard_arrow_d…" at bounding box center [784, 380] width 1568 height 760
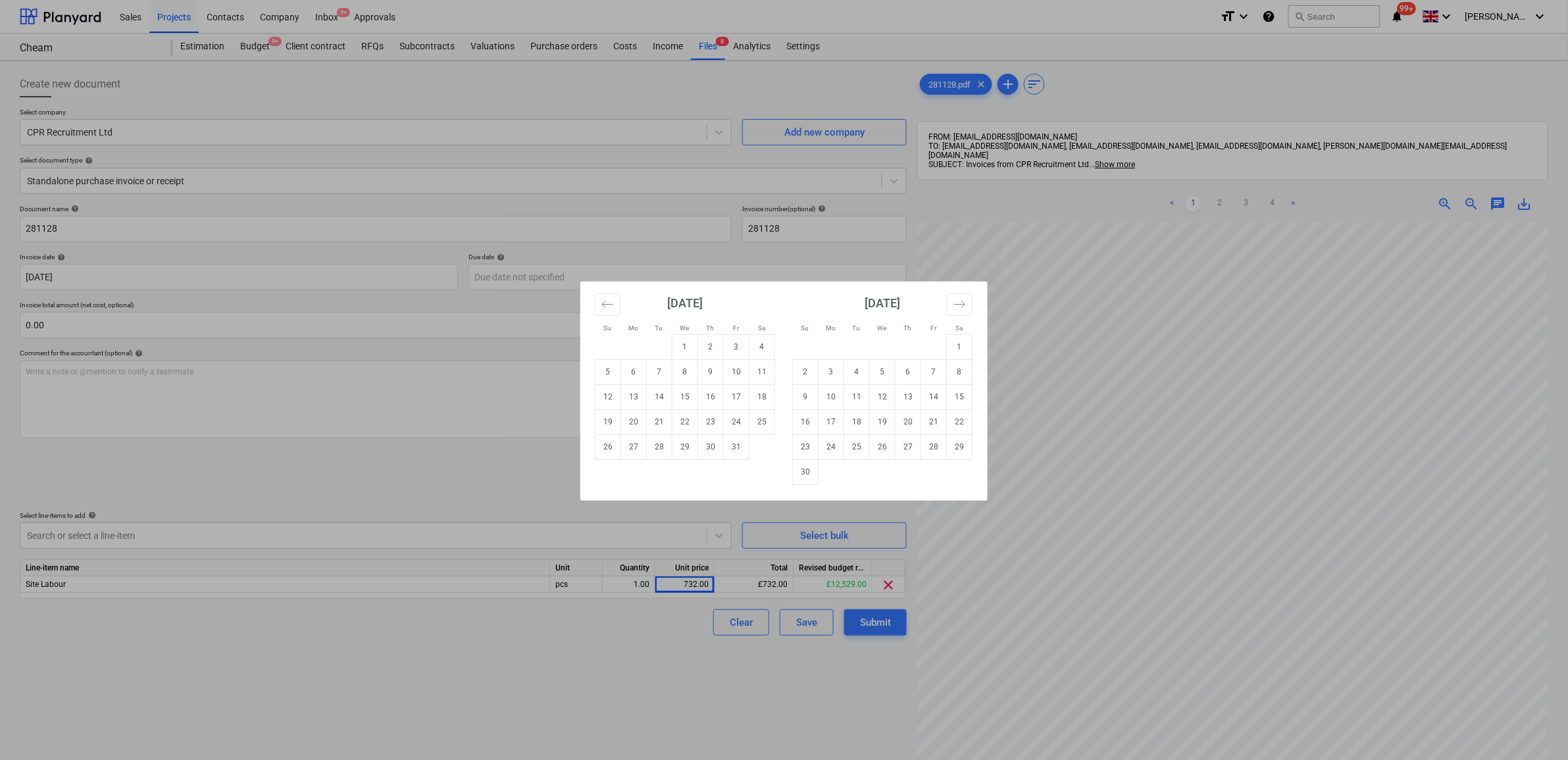
drag, startPoint x: 735, startPoint y: 439, endPoint x: 712, endPoint y: 446, distance: 24.0
click at [735, 439] on td "31" at bounding box center [736, 447] width 26 height 25
type input "[DATE]"
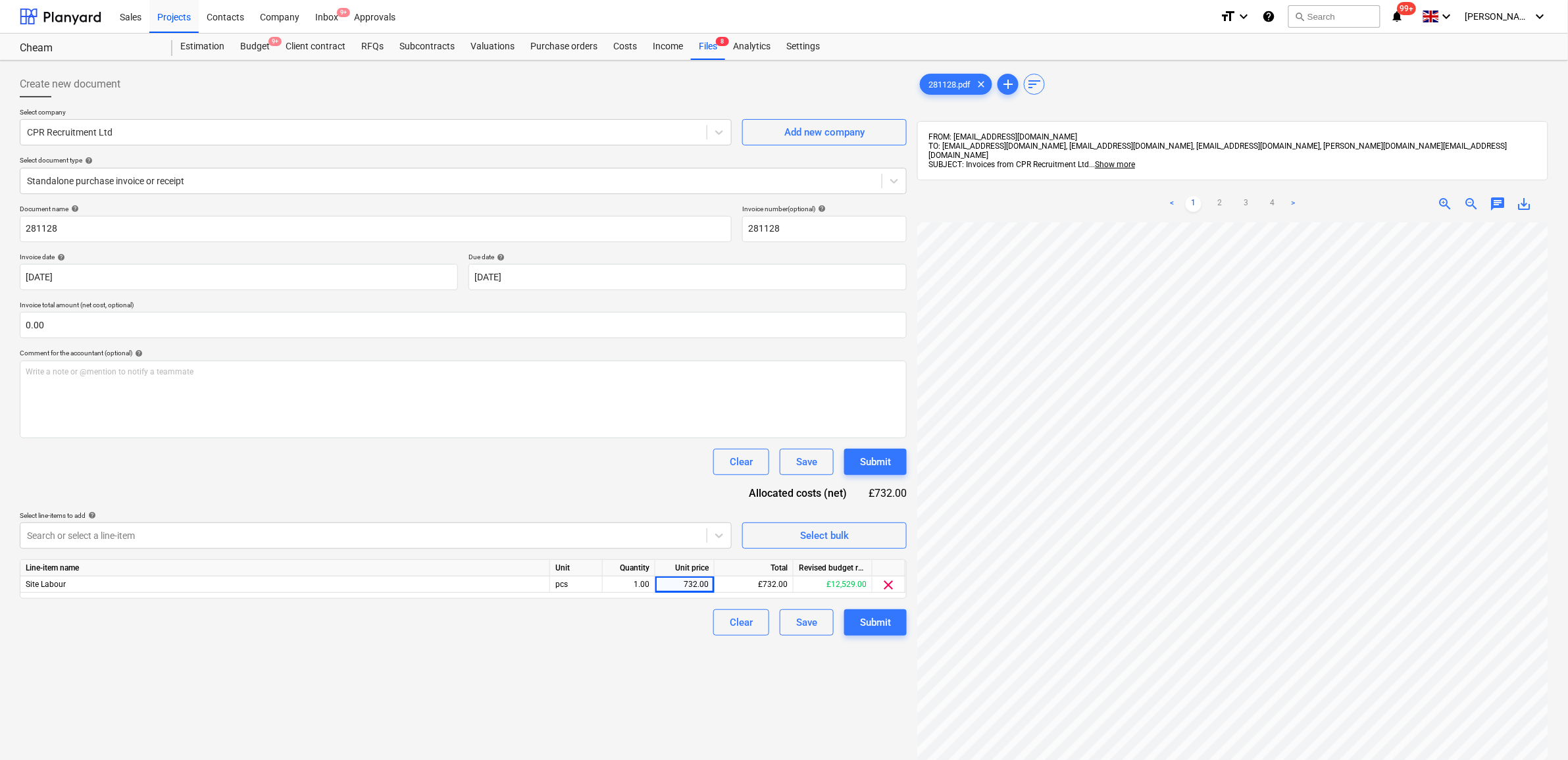
click at [494, 478] on div "Document name help 281128 Invoice number (optional) help 281128 Invoice date he…" at bounding box center [463, 420] width 887 height 431
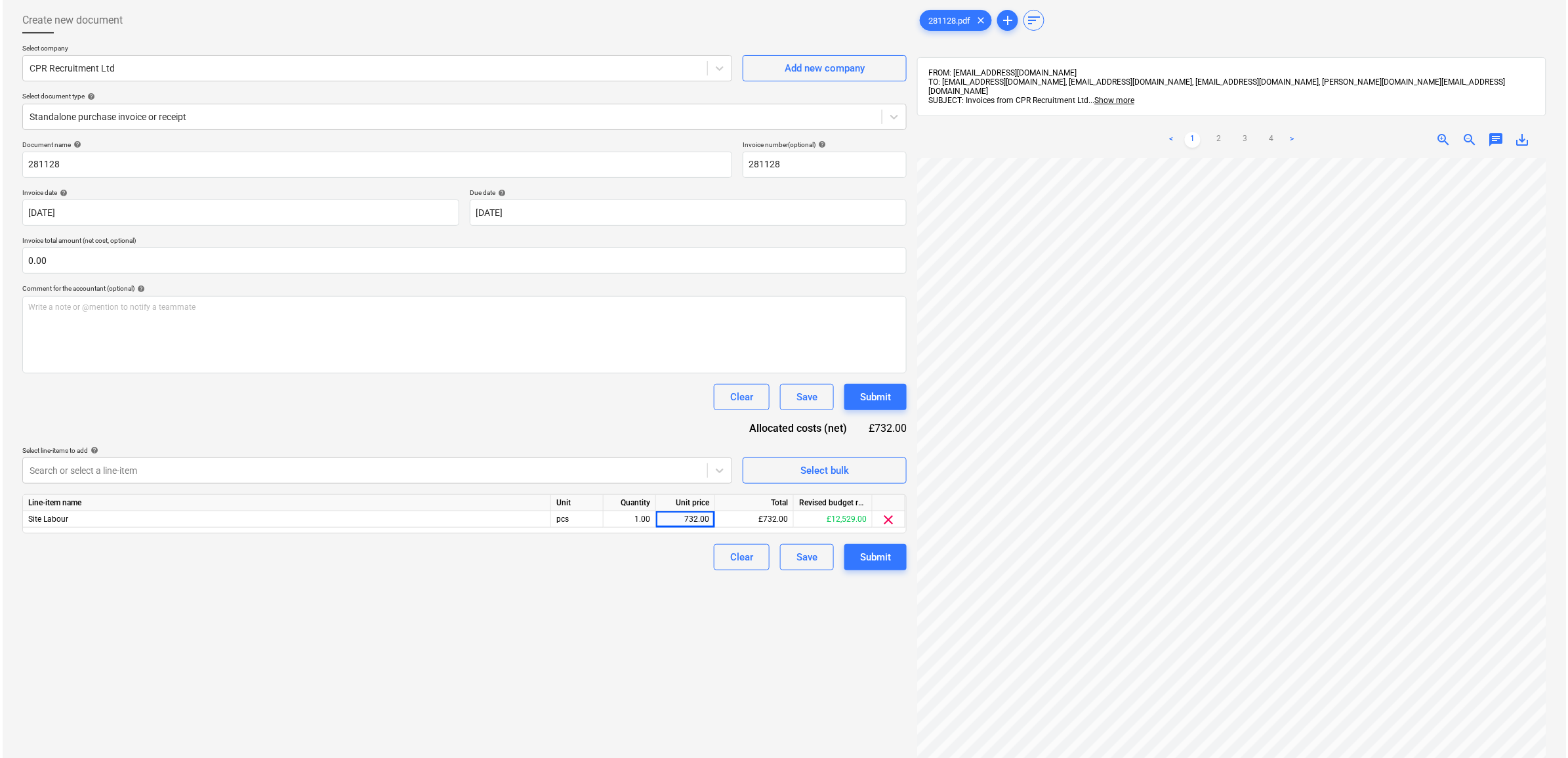
scroll to position [164, 0]
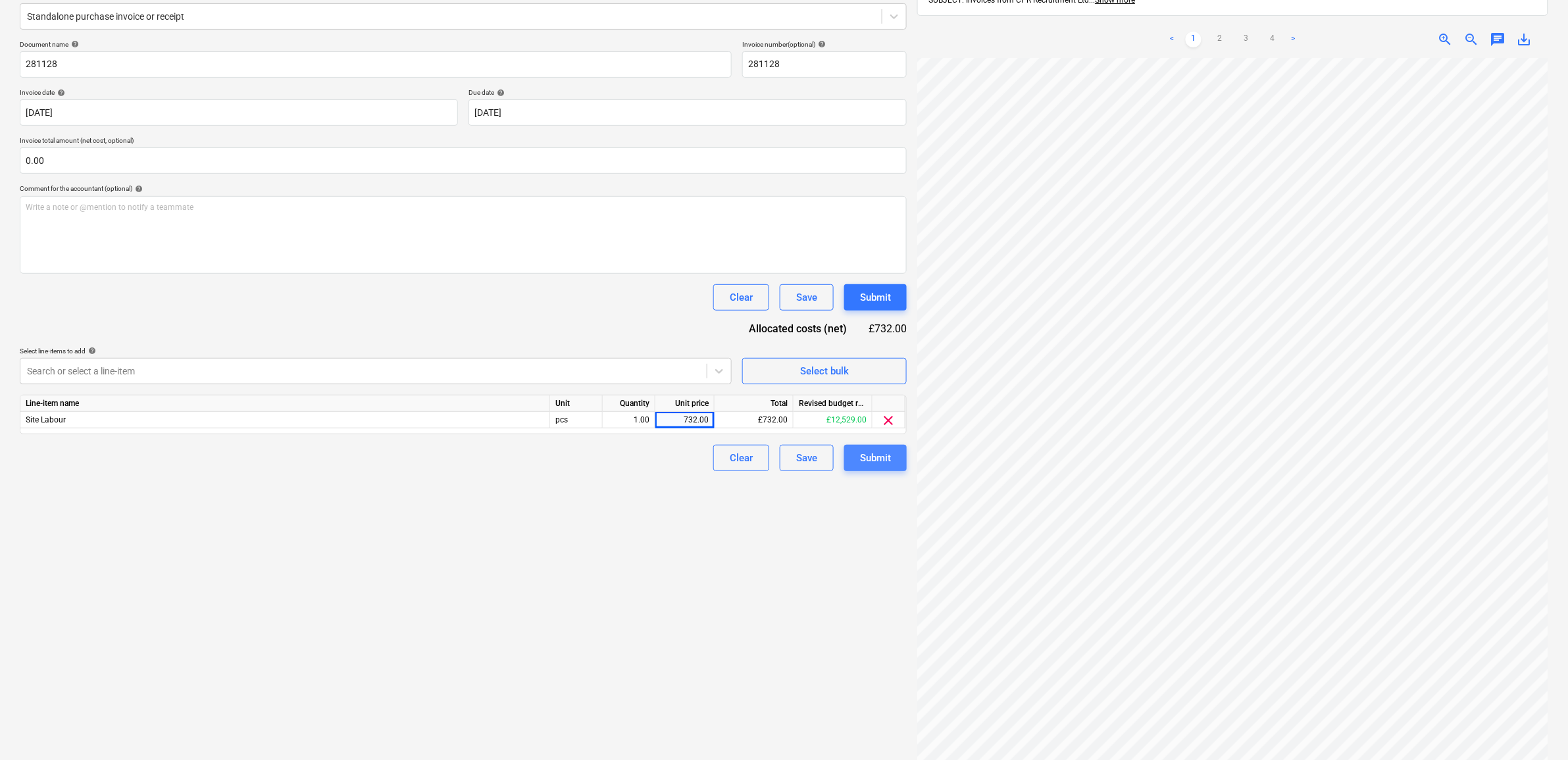
click at [882, 472] on button "Submit" at bounding box center [876, 458] width 63 height 27
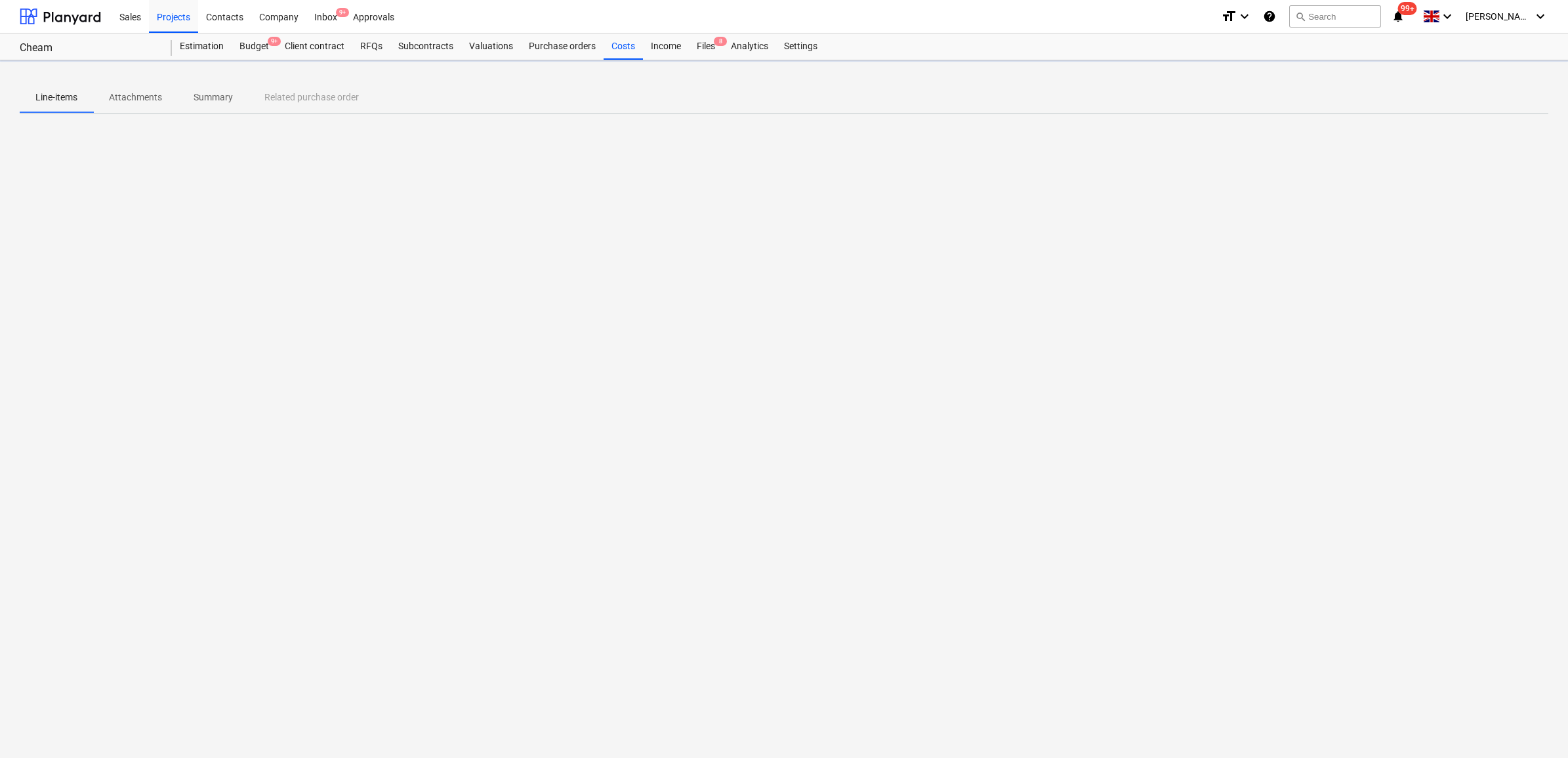
click at [882, 457] on div "Line-items Attachments Summary Related purchase order" at bounding box center [784, 409] width 1568 height 697
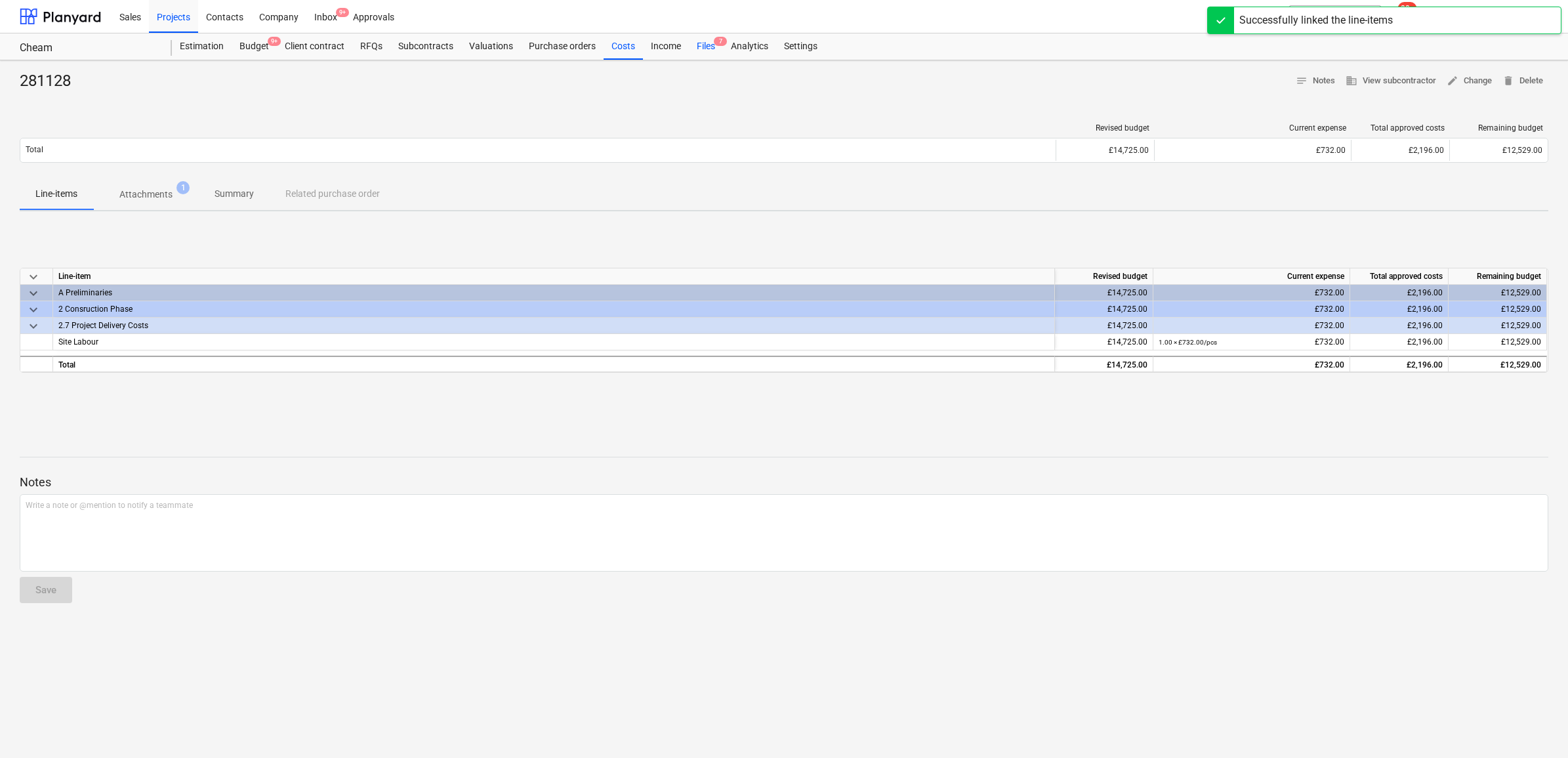
click at [714, 42] on span "7" at bounding box center [721, 42] width 13 height 9
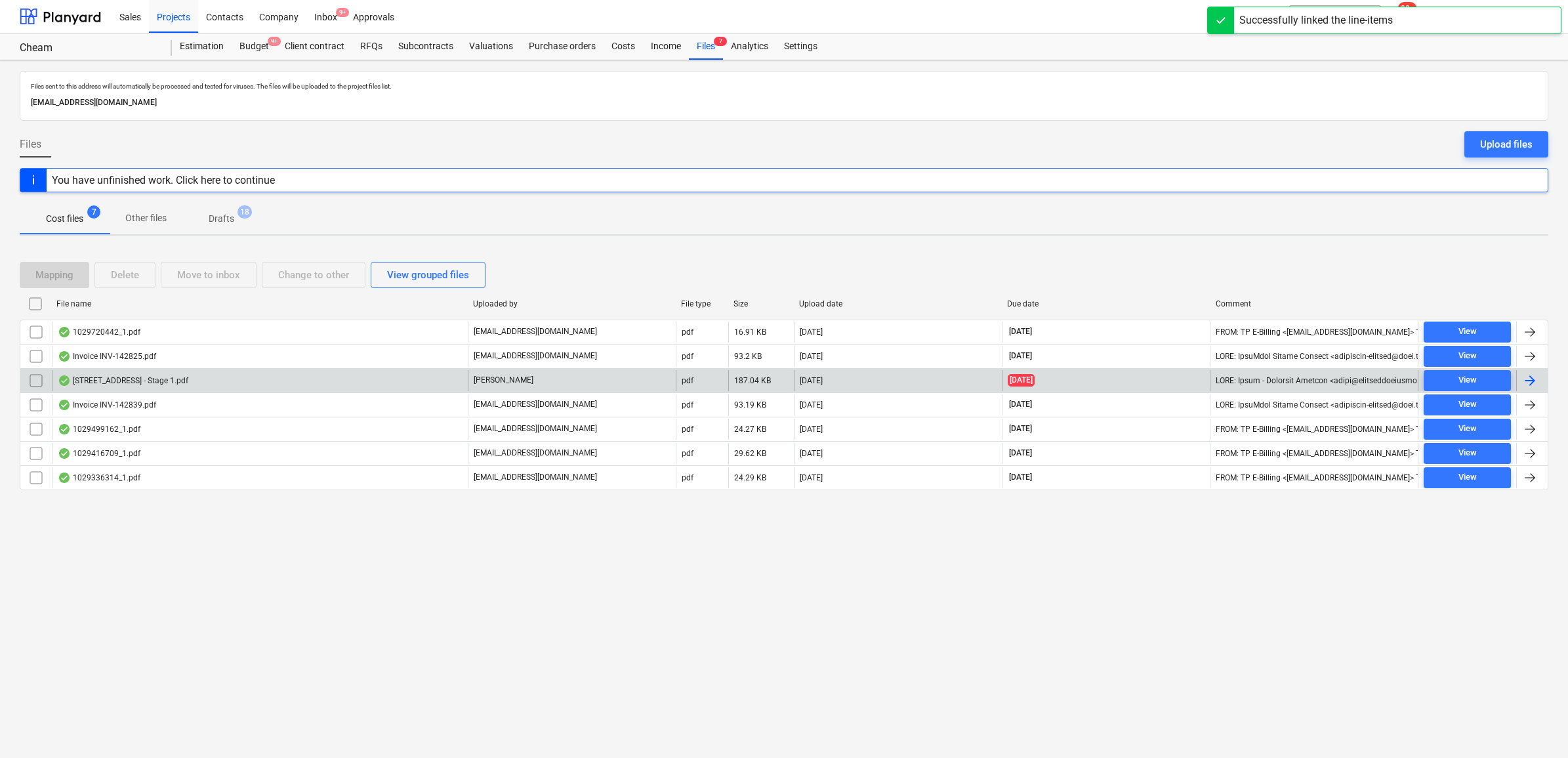
click at [1258, 382] on div at bounding box center [1530, 380] width 16 height 16
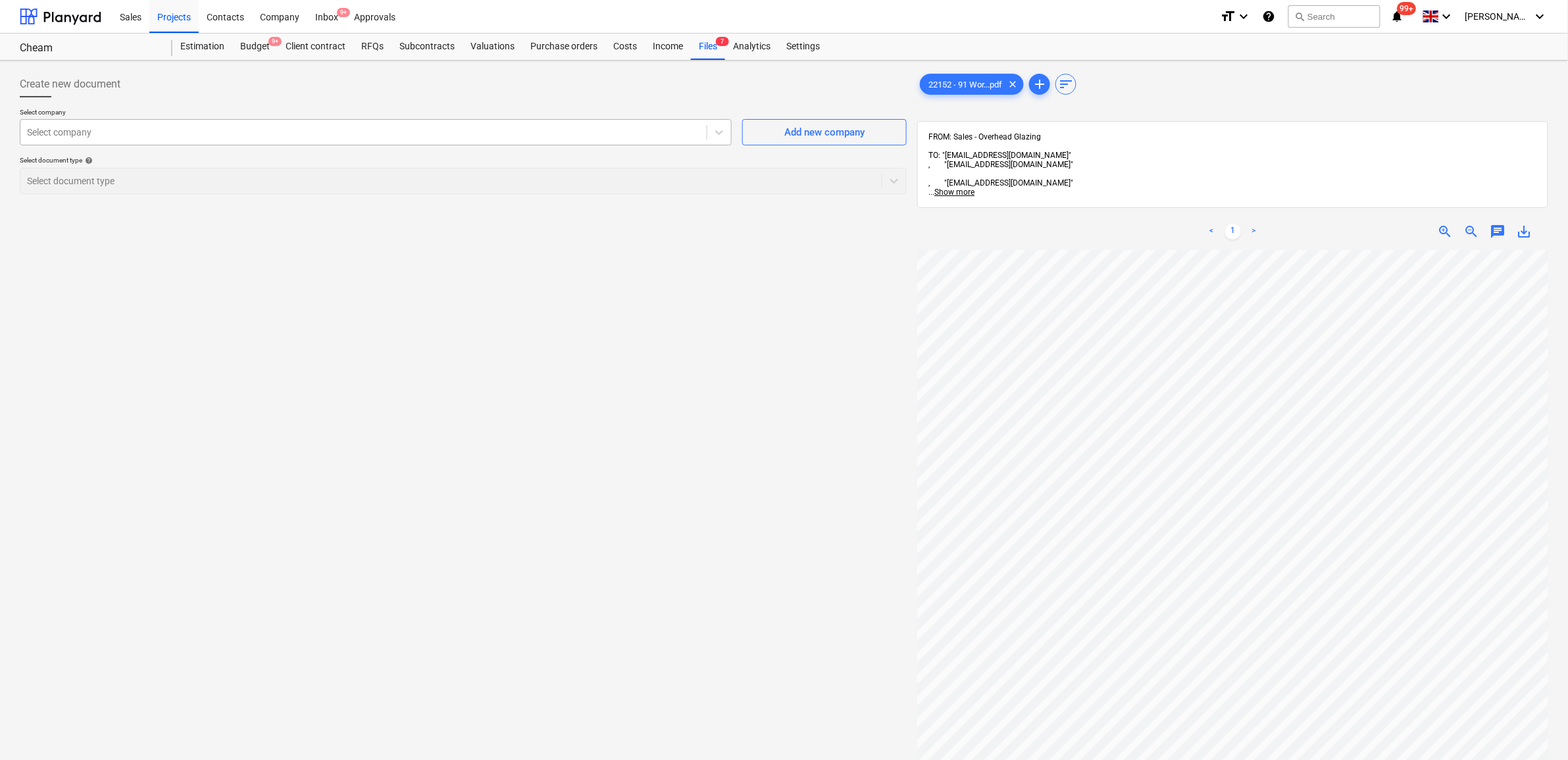
click at [306, 139] on div at bounding box center [363, 133] width 673 height 13
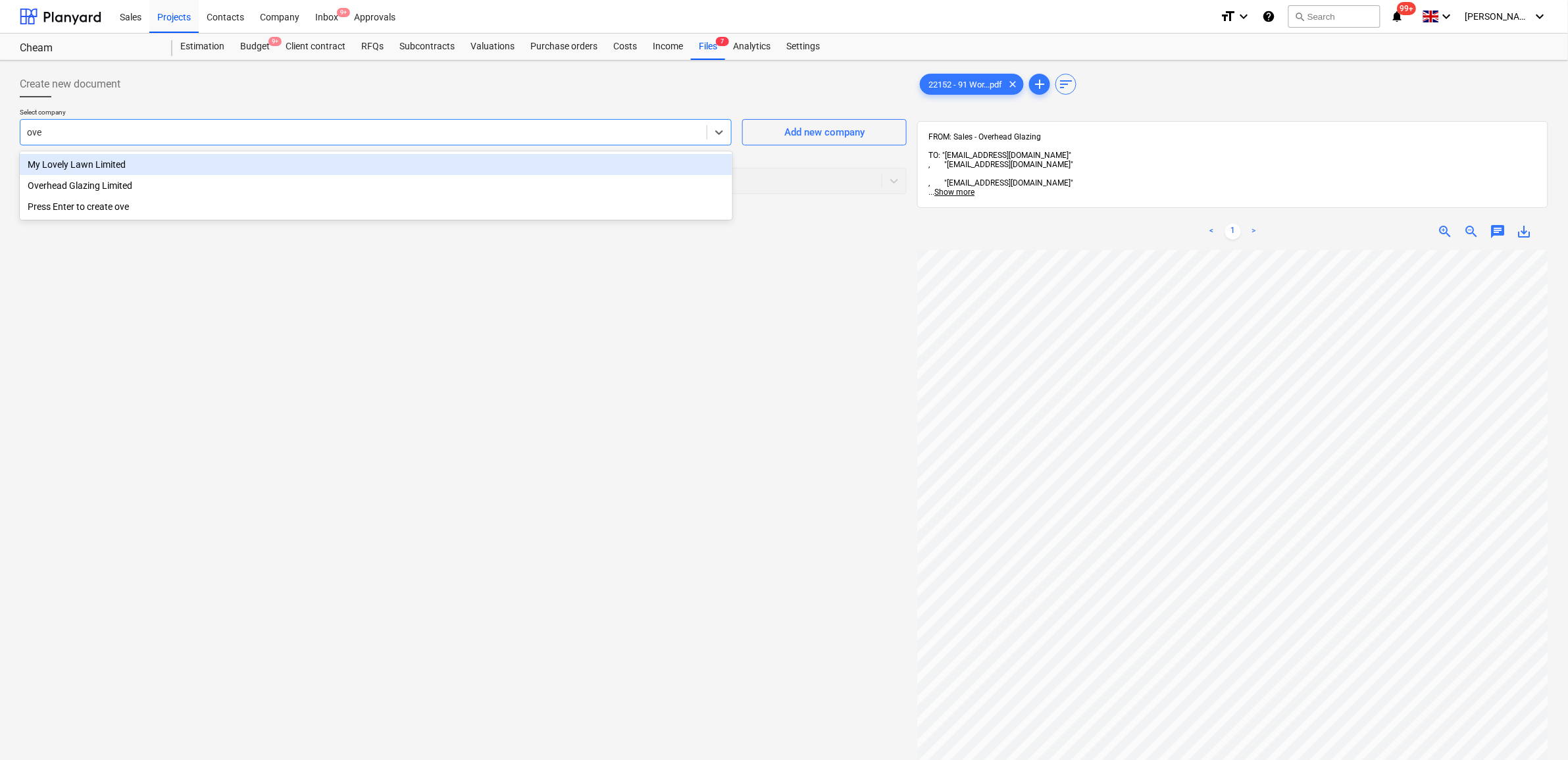
type input "over"
click at [267, 157] on div "Overhead Glazing Limited" at bounding box center [376, 164] width 712 height 21
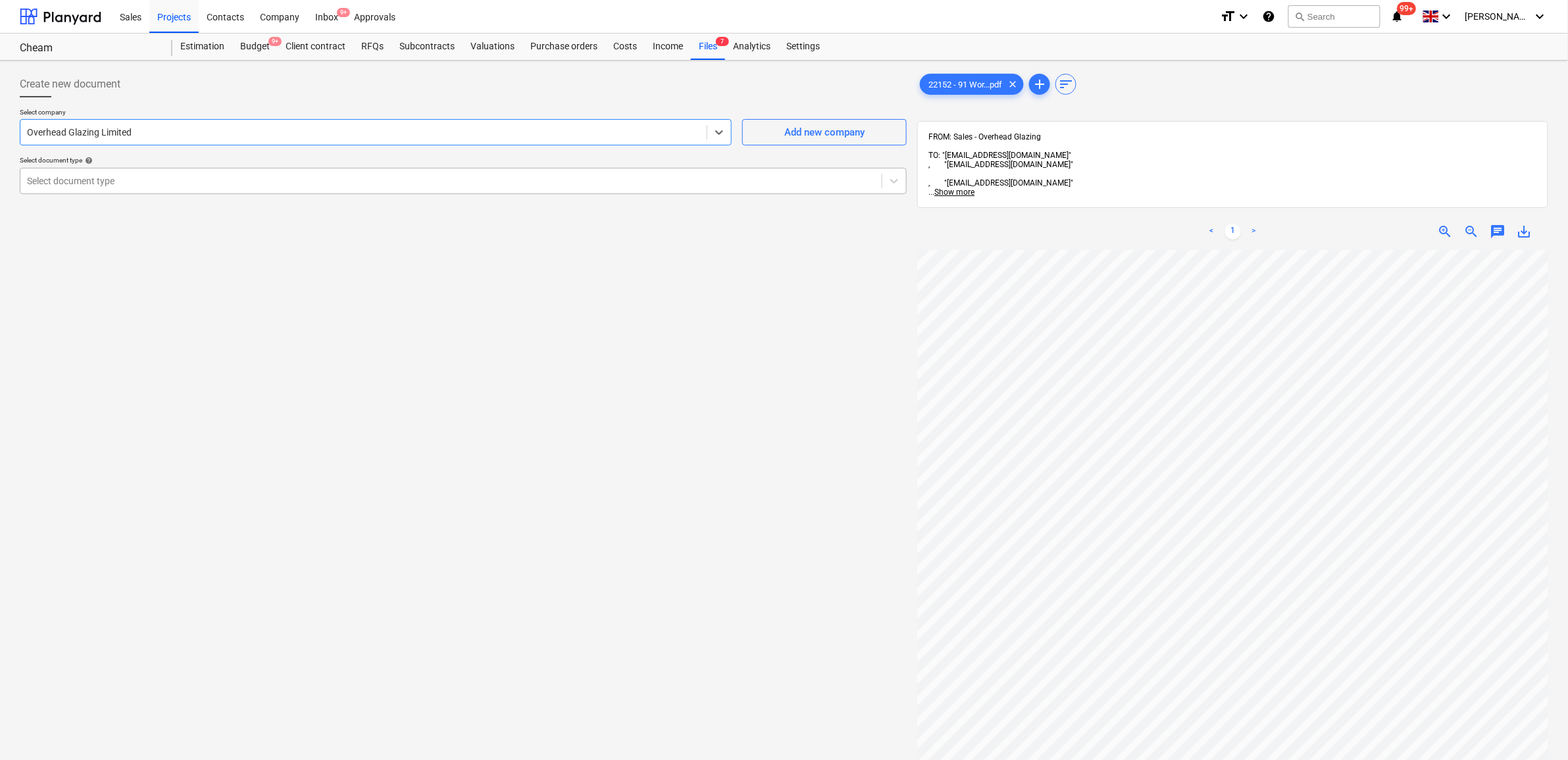
click at [254, 178] on div at bounding box center [451, 181] width 848 height 13
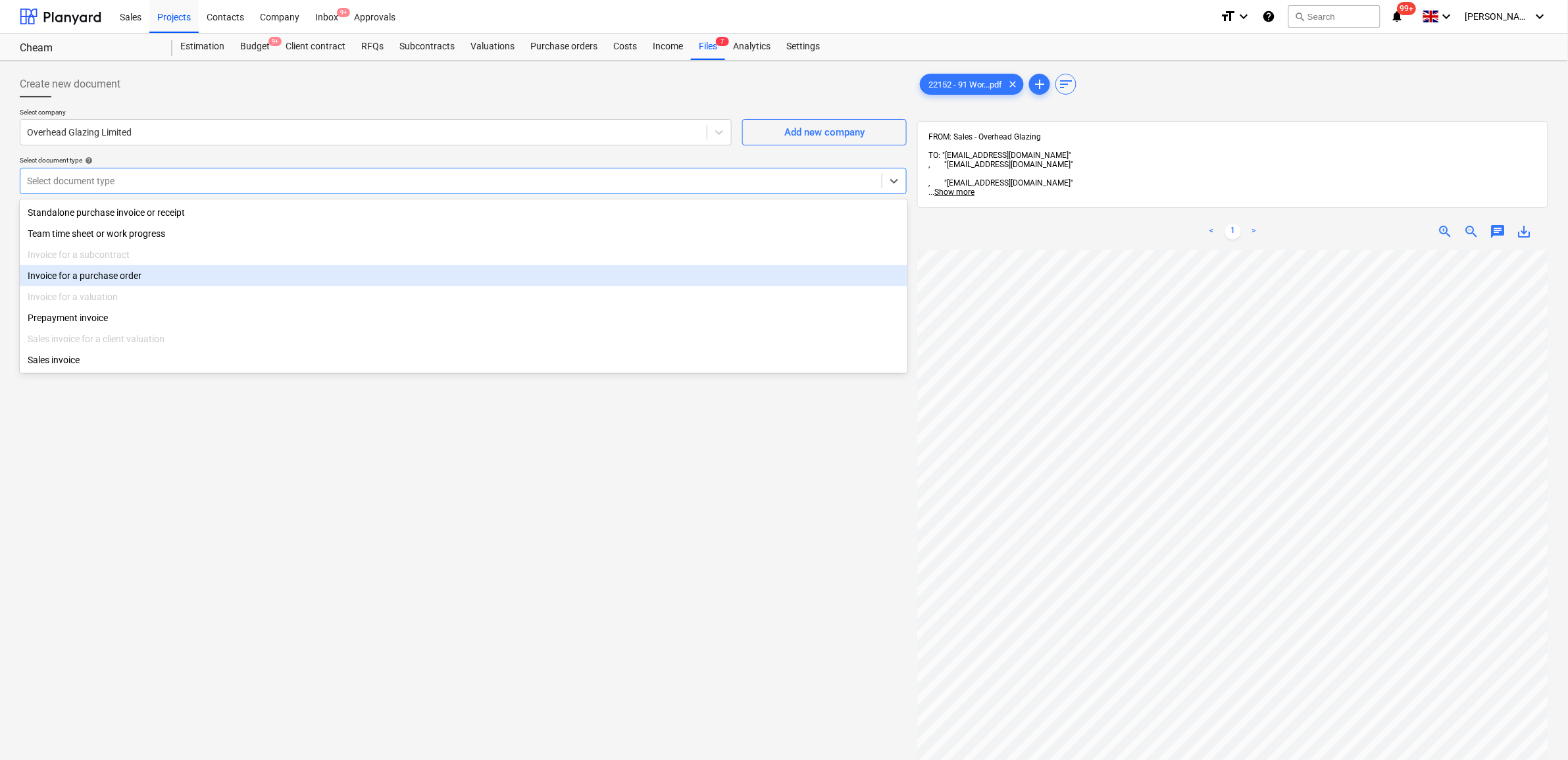
click at [181, 271] on div "Invoice for a purchase order" at bounding box center [464, 276] width 888 height 21
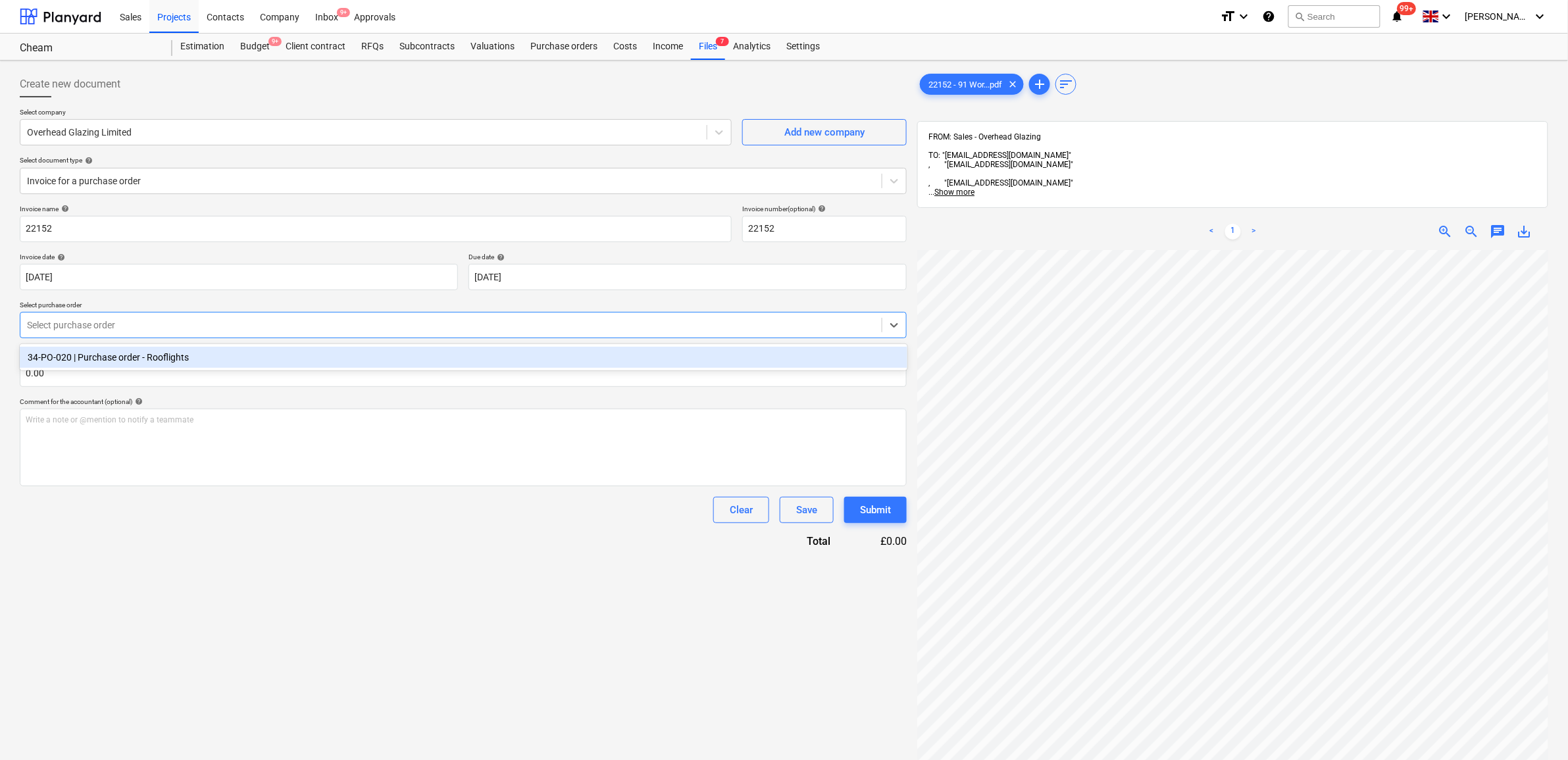
click at [287, 324] on div at bounding box center [451, 325] width 848 height 13
click at [285, 358] on div "34-PO-020 | Purchase order - Rooflights" at bounding box center [464, 358] width 888 height 21
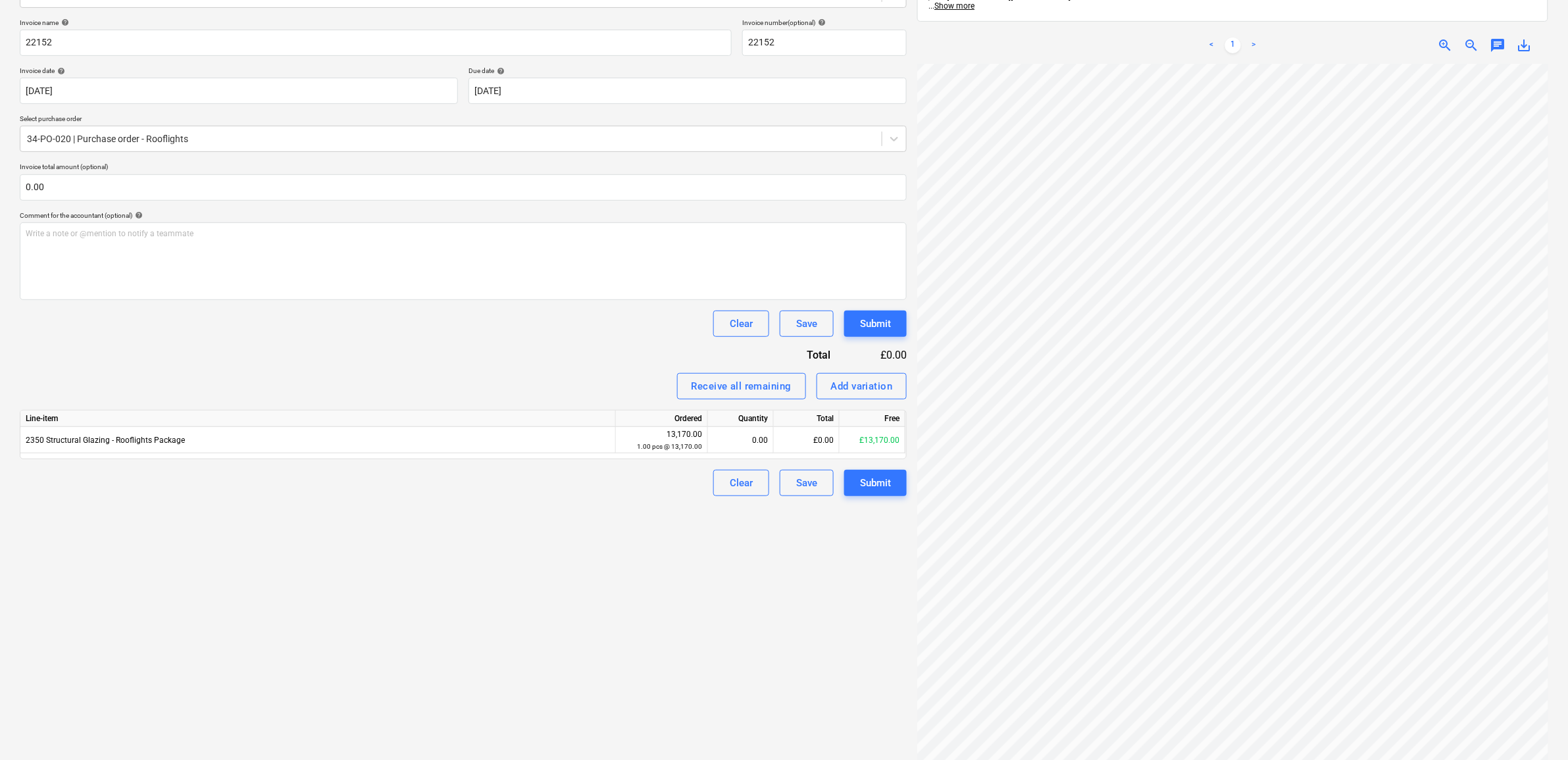
scroll to position [198, 65]
click at [818, 435] on div "£0.00" at bounding box center [806, 440] width 65 height 27
type input "685"
click at [419, 670] on div "Create new document Select company Overhead Glazing Limited Add new company Sel…" at bounding box center [463, 336] width 897 height 913
click at [810, 430] on div "£685.00" at bounding box center [806, 440] width 65 height 27
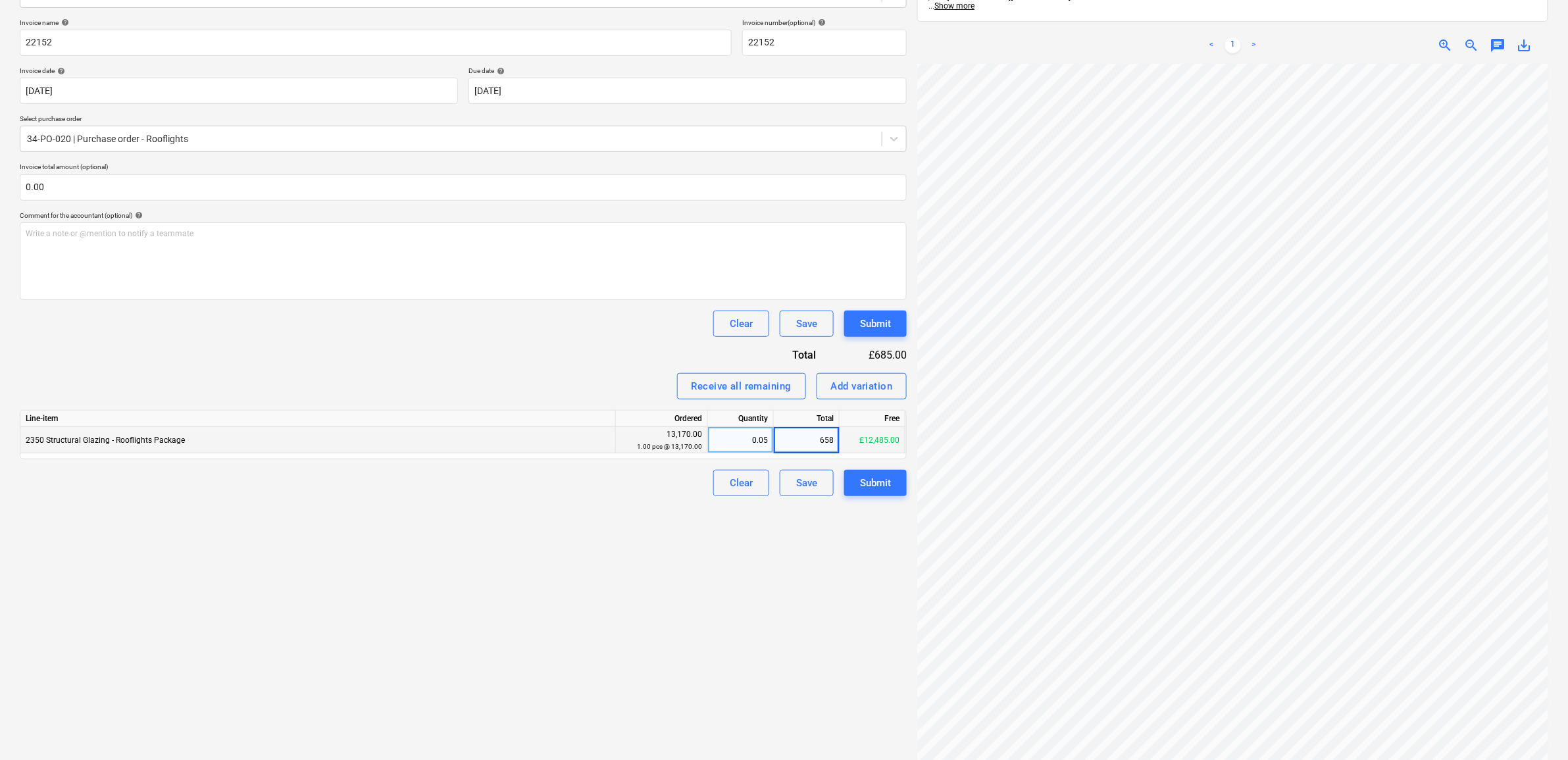
type input "6585"
click at [665, 668] on div "Create new document Select company Overhead Glazing Limited Add new company Sel…" at bounding box center [463, 336] width 897 height 913
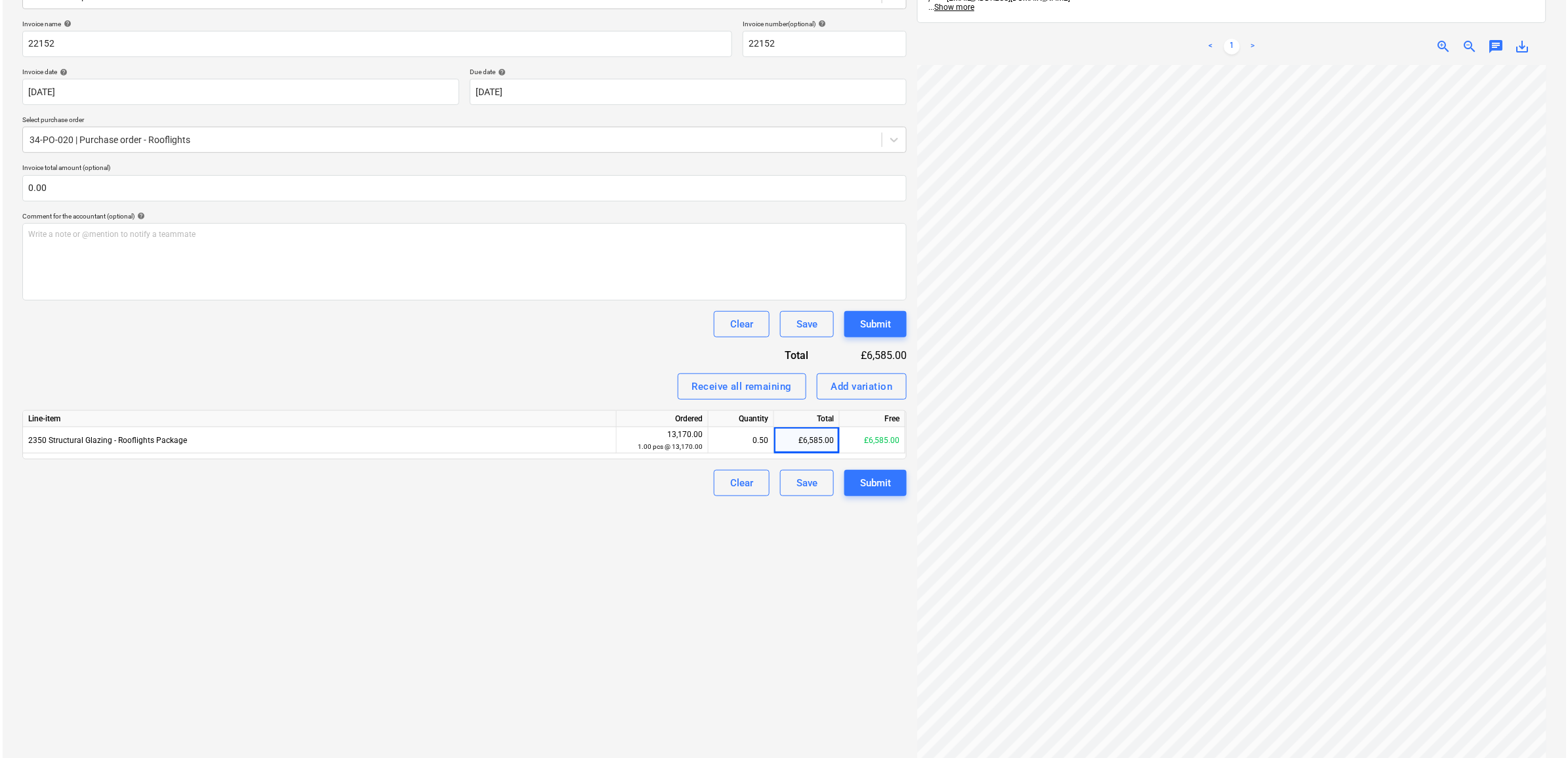
scroll to position [185, 0]
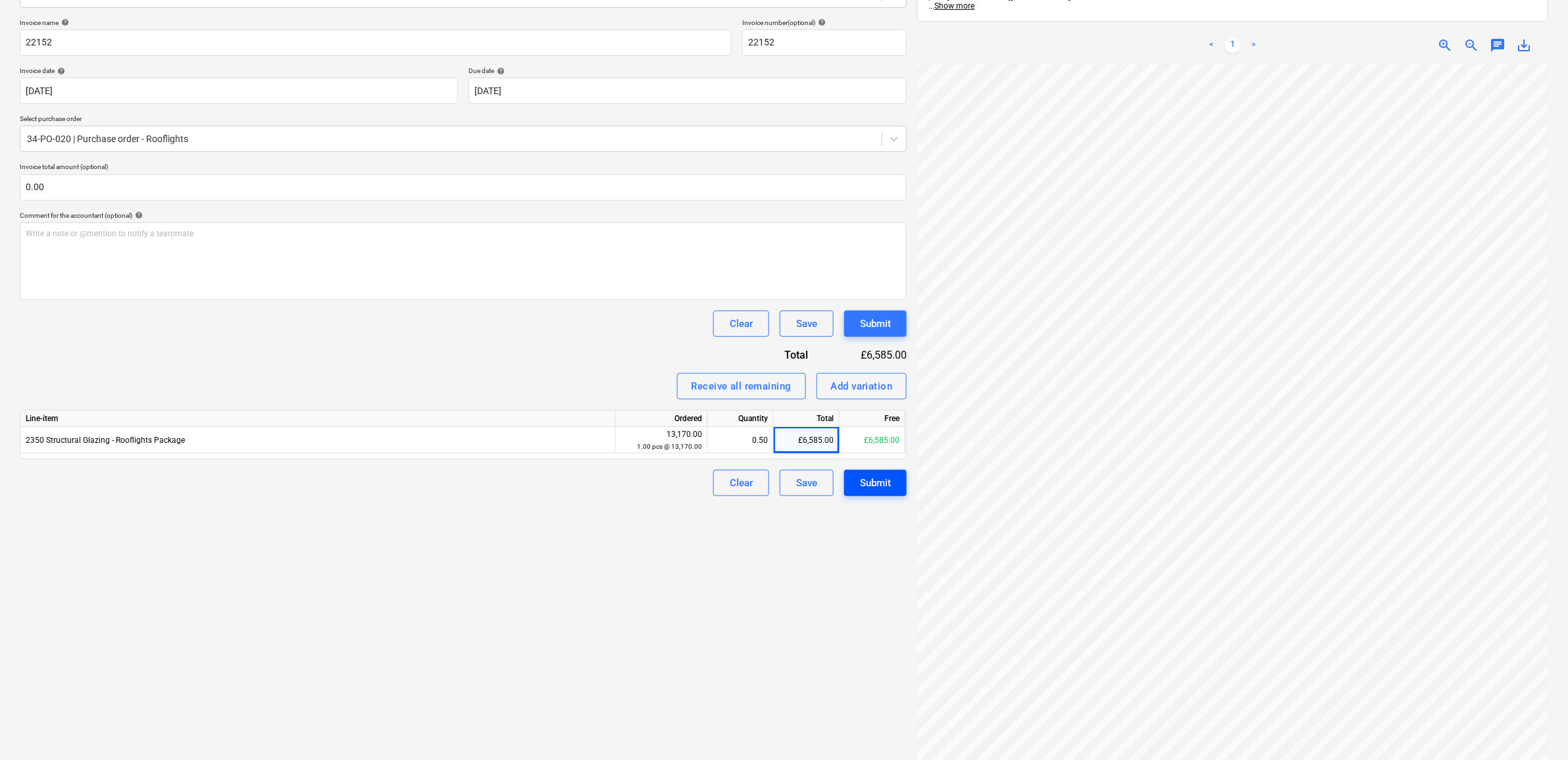
click at [882, 489] on div "Submit" at bounding box center [876, 483] width 31 height 17
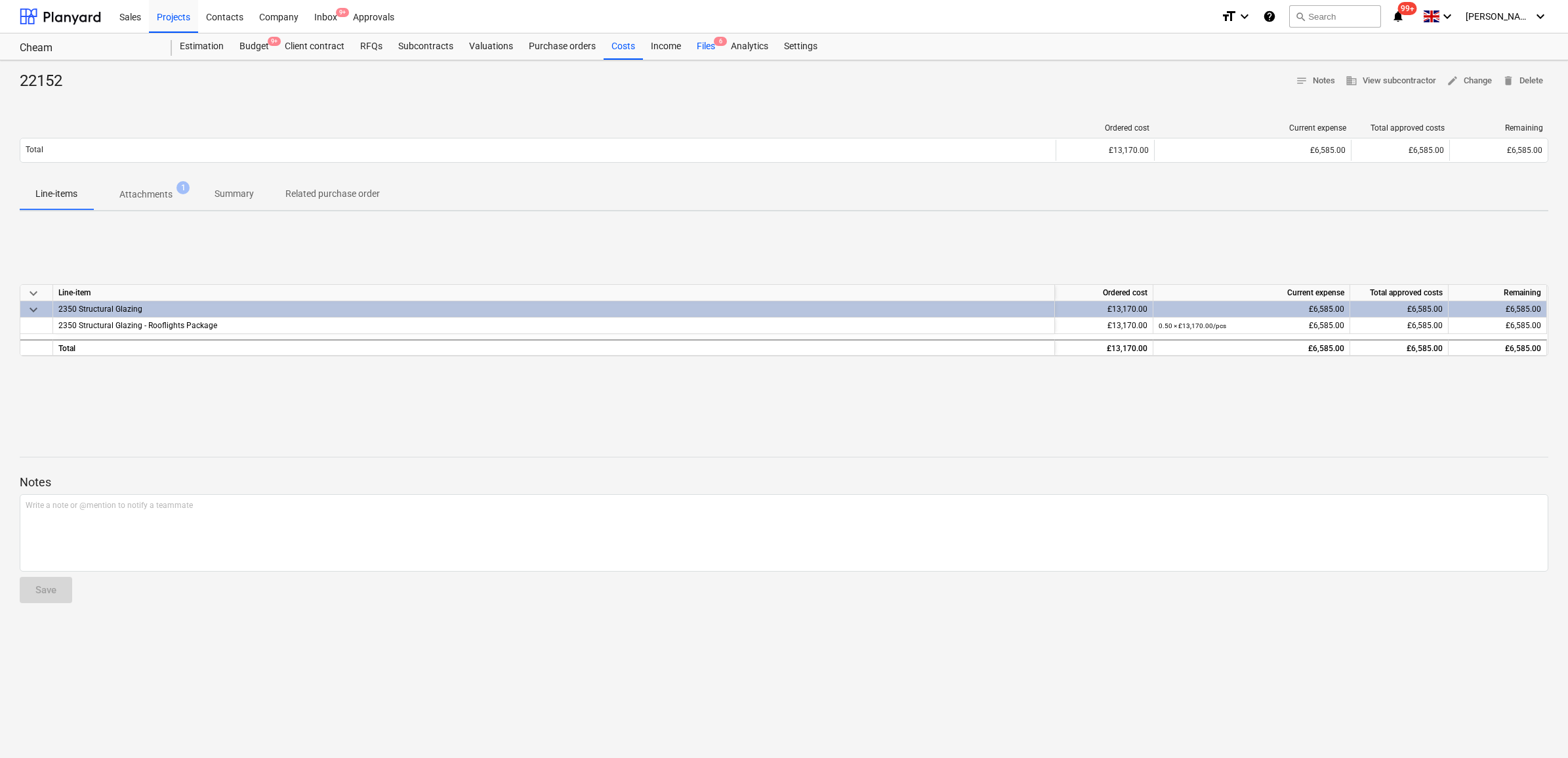
click at [693, 50] on div "Files 6" at bounding box center [706, 46] width 34 height 26
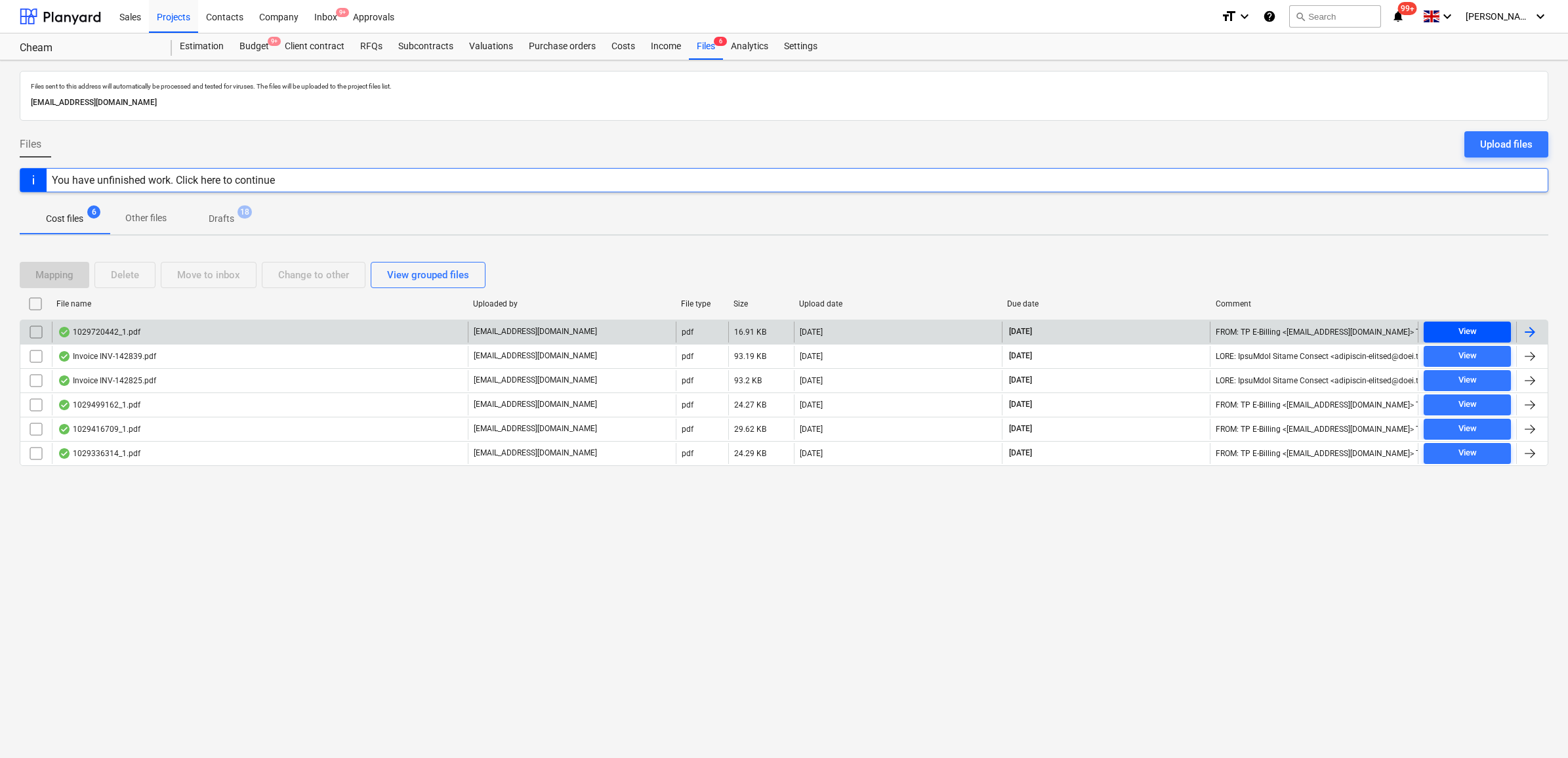
click at [1258, 333] on div "View" at bounding box center [1467, 332] width 18 height 15
click at [1258, 333] on div at bounding box center [1530, 332] width 16 height 16
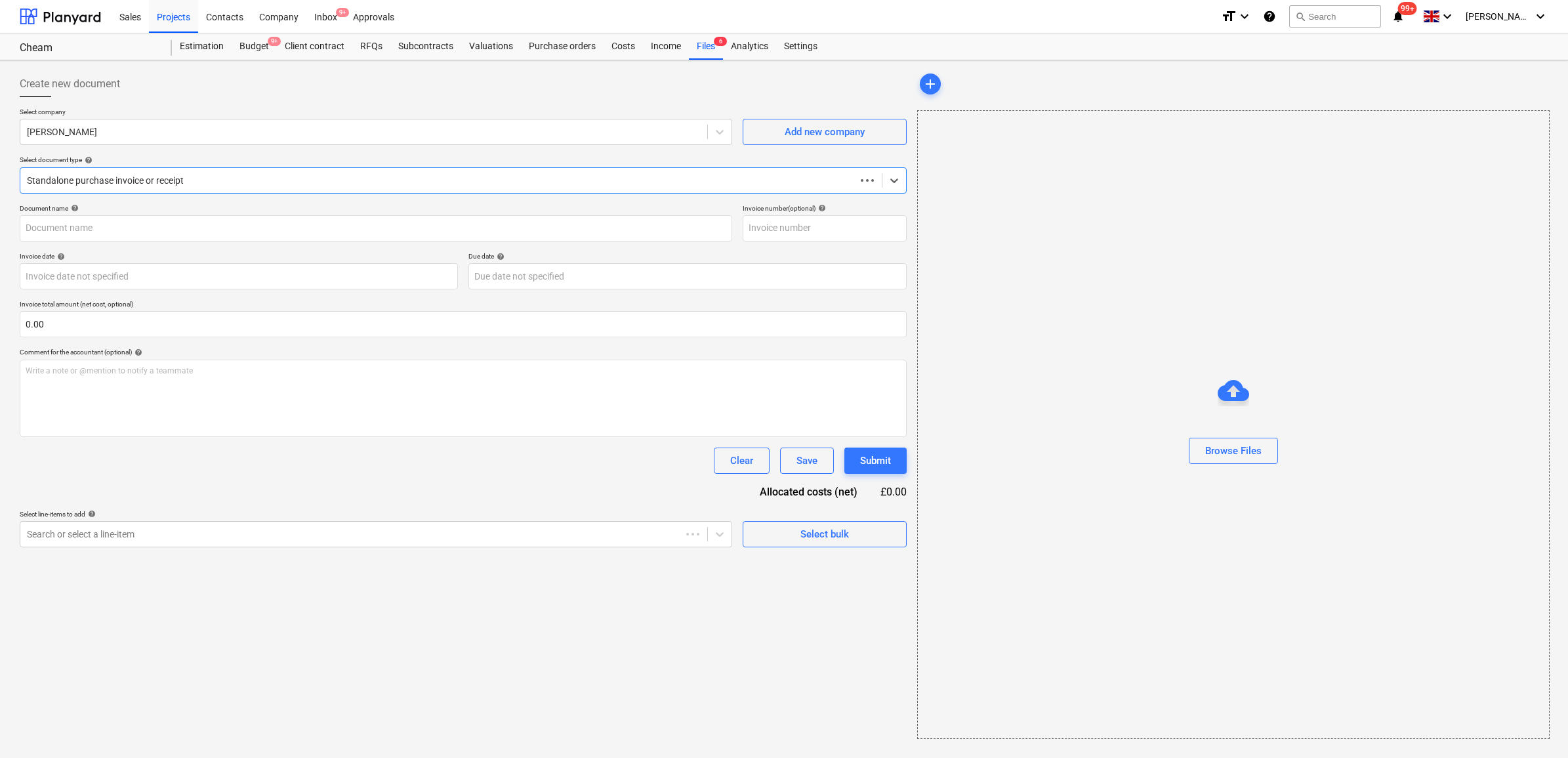
type input "1029720442"
type input "[DATE]"
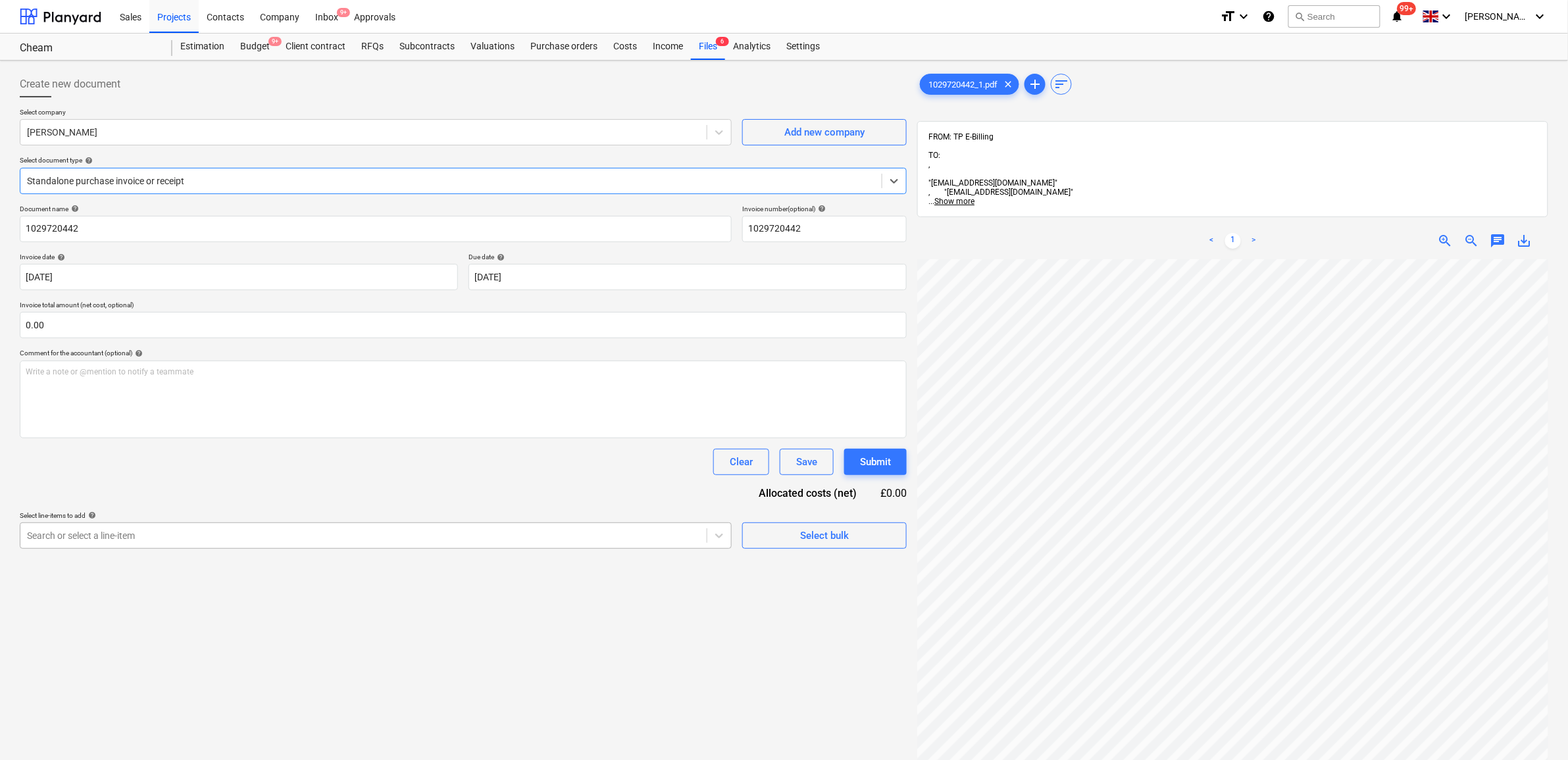
click at [175, 534] on div at bounding box center [363, 536] width 673 height 13
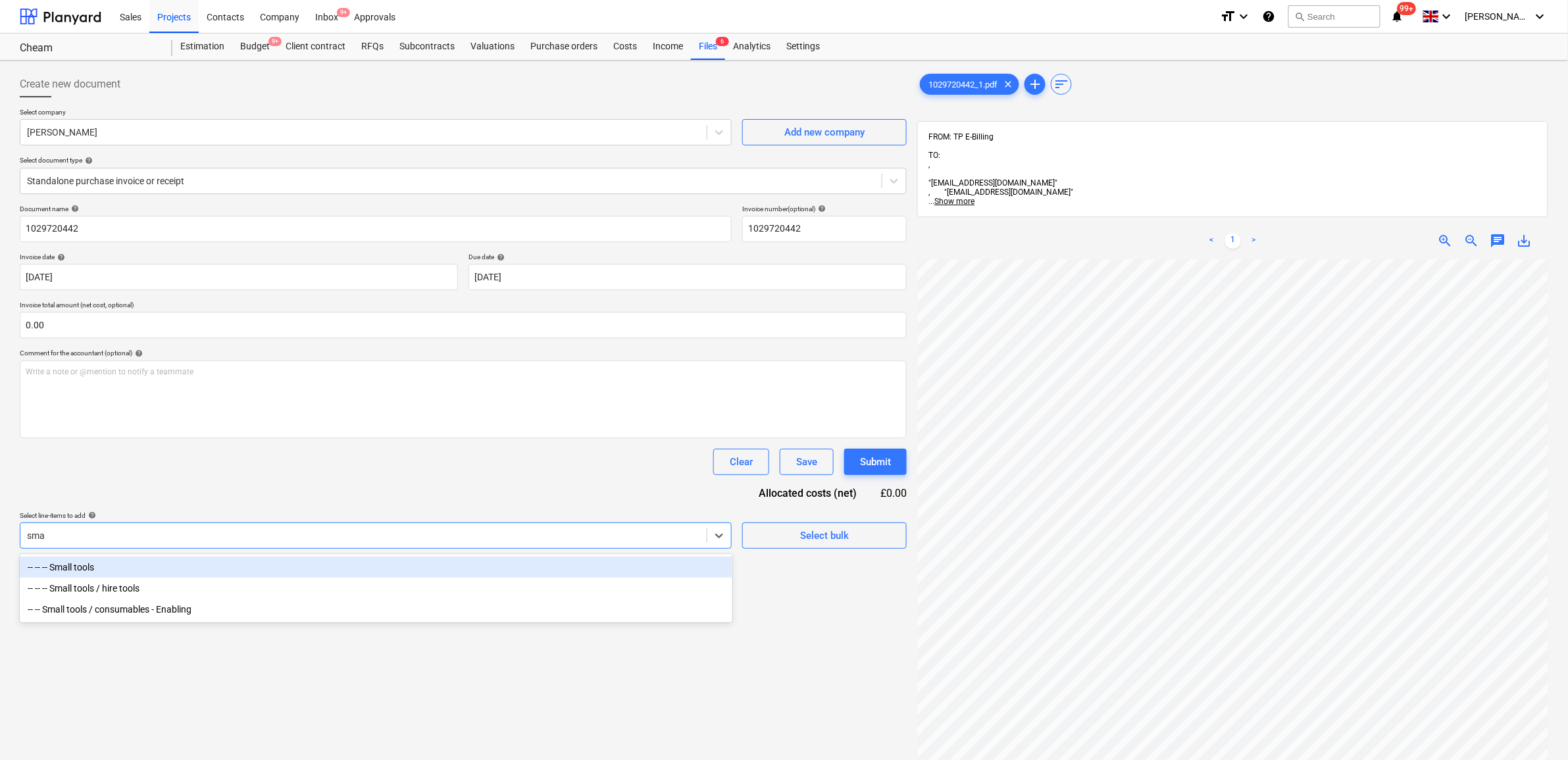
type input "smal"
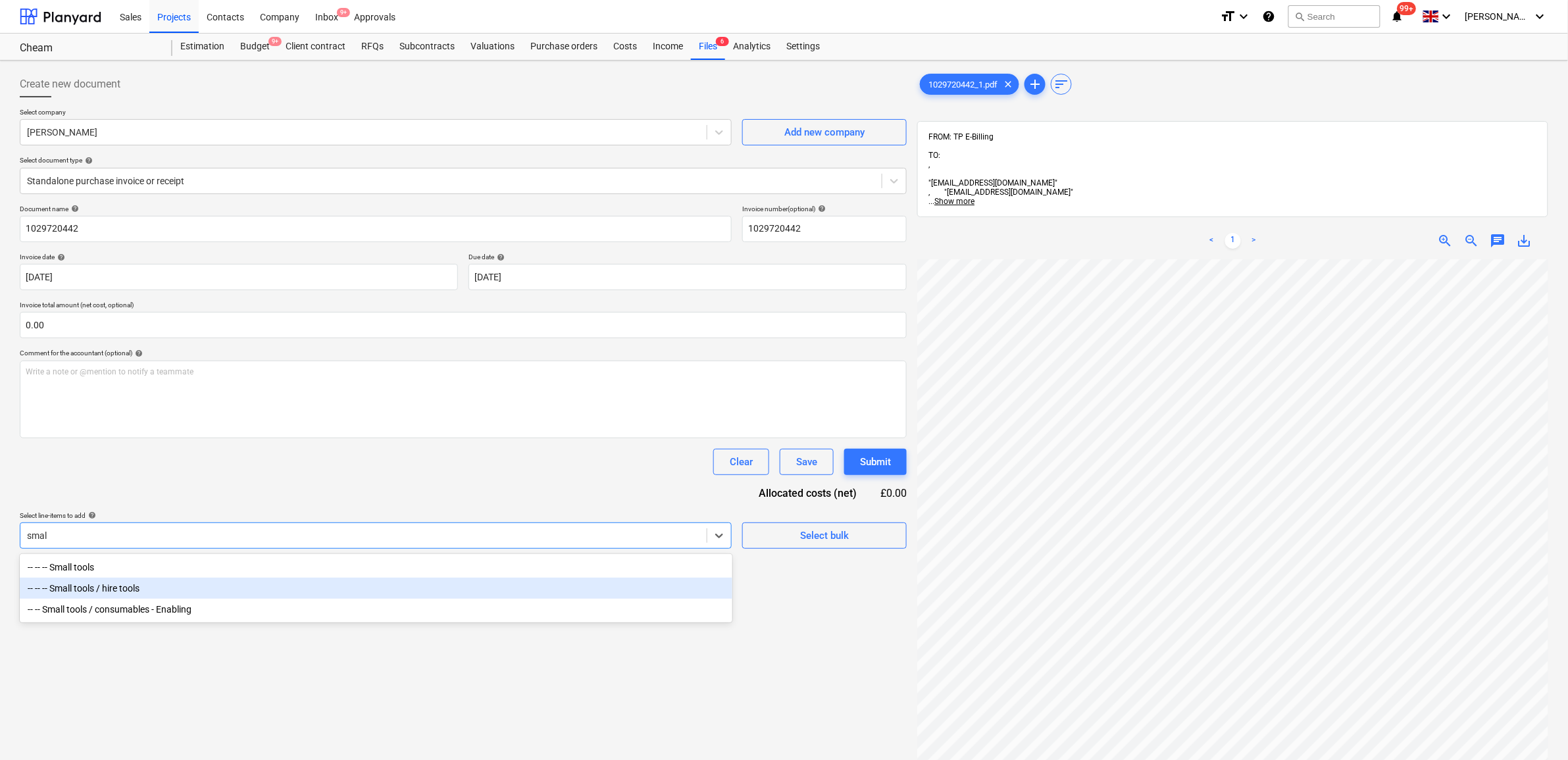
click at [161, 582] on div "-- -- -- Small tools / hire tools" at bounding box center [376, 588] width 712 height 21
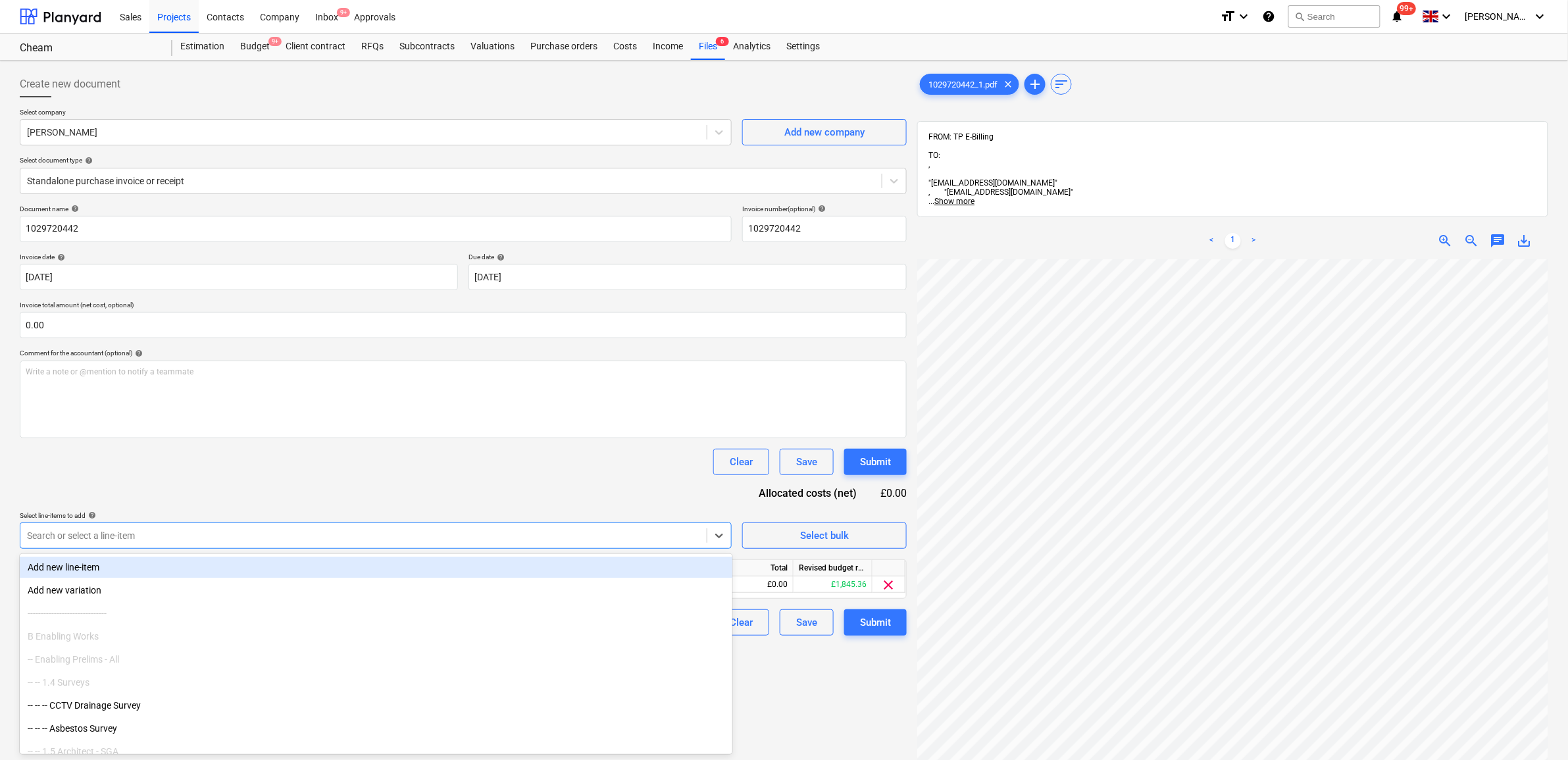
click at [245, 507] on div "Document name help 1029720442 Invoice number (optional) help 1029720442 Invoice…" at bounding box center [463, 420] width 887 height 431
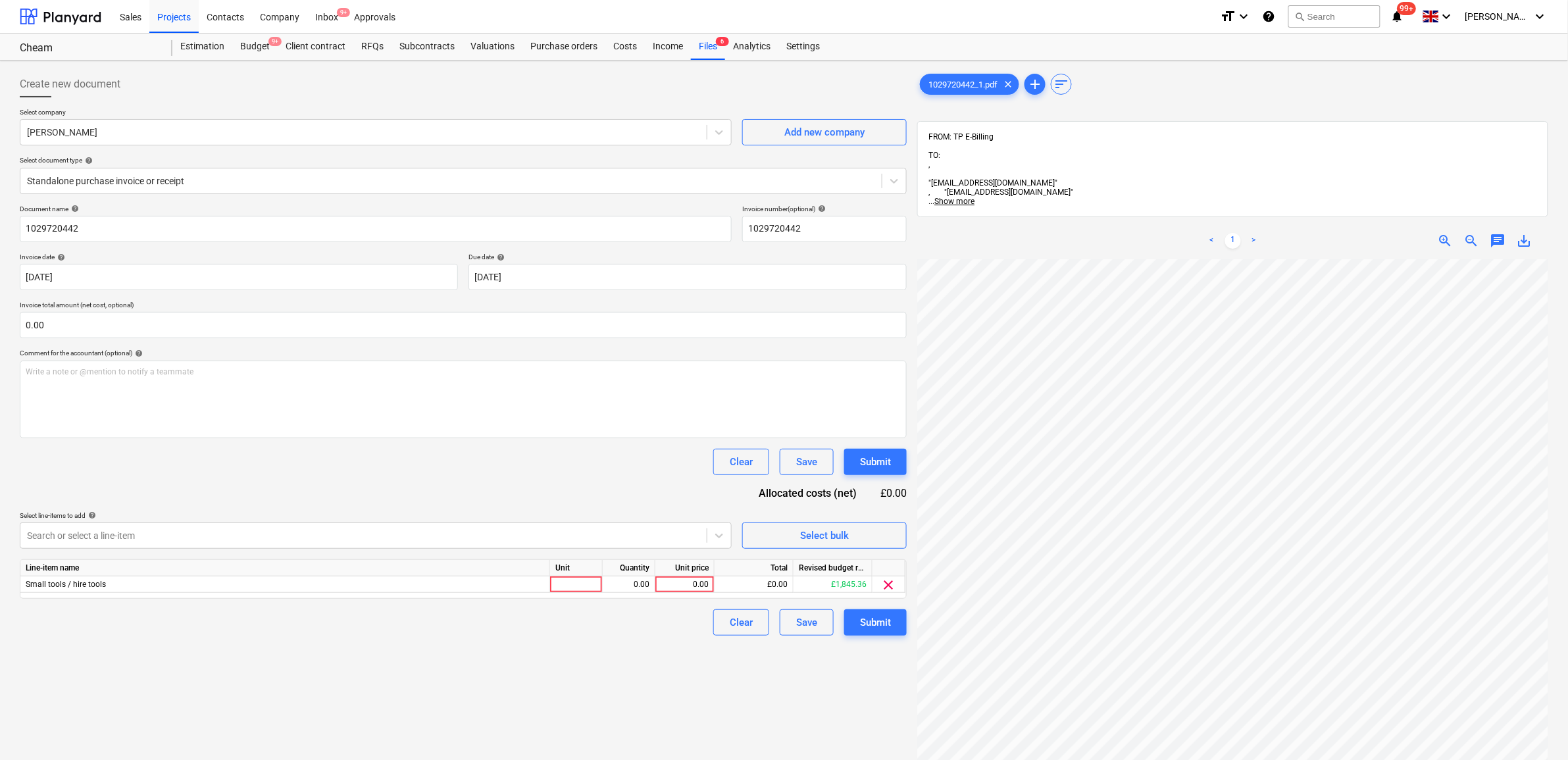
scroll to position [25, 62]
click at [702, 577] on div "0.00" at bounding box center [685, 584] width 48 height 16
type input "72.7"
click at [591, 475] on div "Document name help 1029720442 Invoice number (optional) help 1029720442 Invoice…" at bounding box center [463, 420] width 887 height 431
click at [880, 626] on div "Submit" at bounding box center [876, 622] width 31 height 17
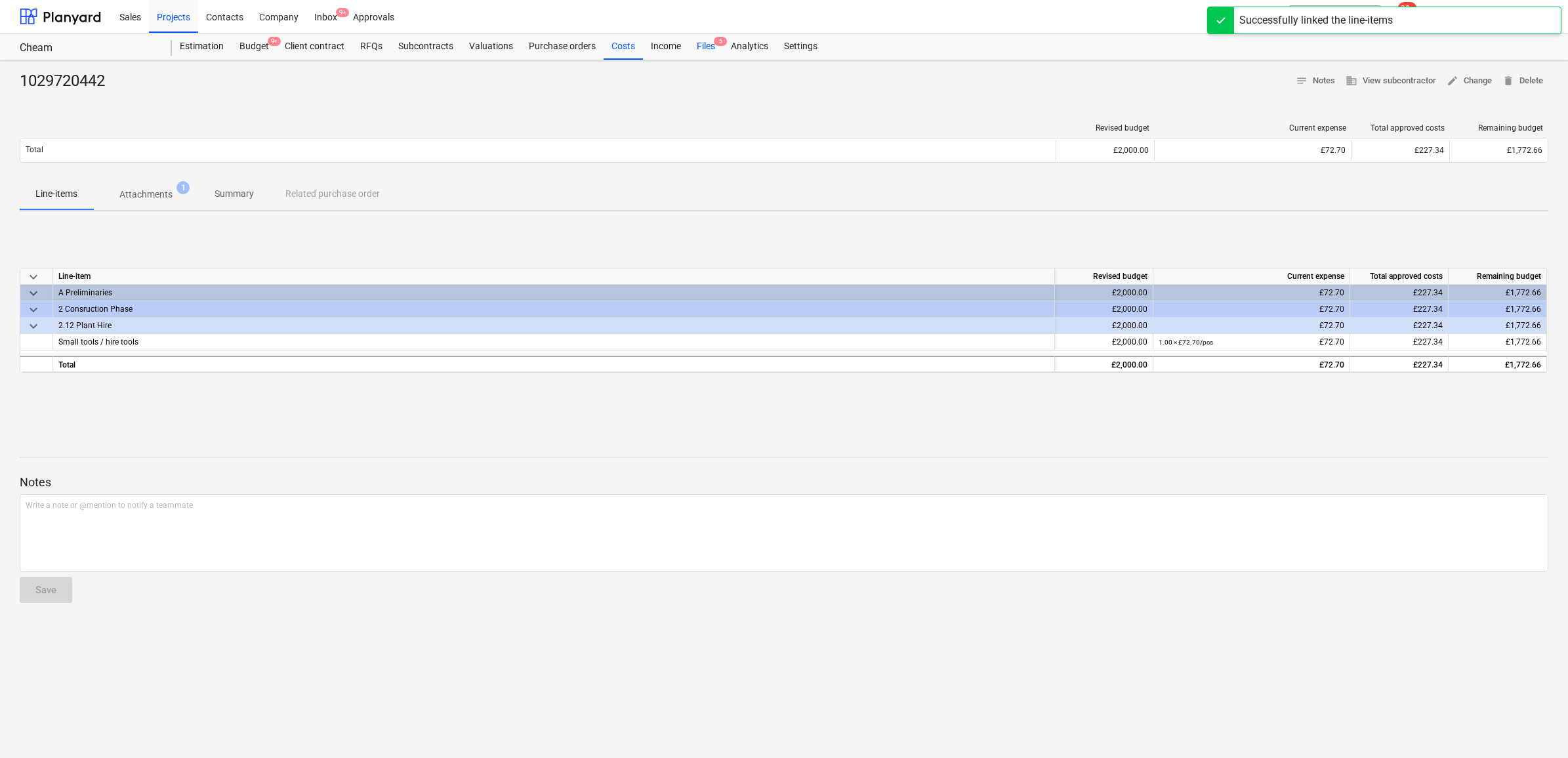
click at [708, 50] on div "Files 5" at bounding box center [706, 46] width 34 height 26
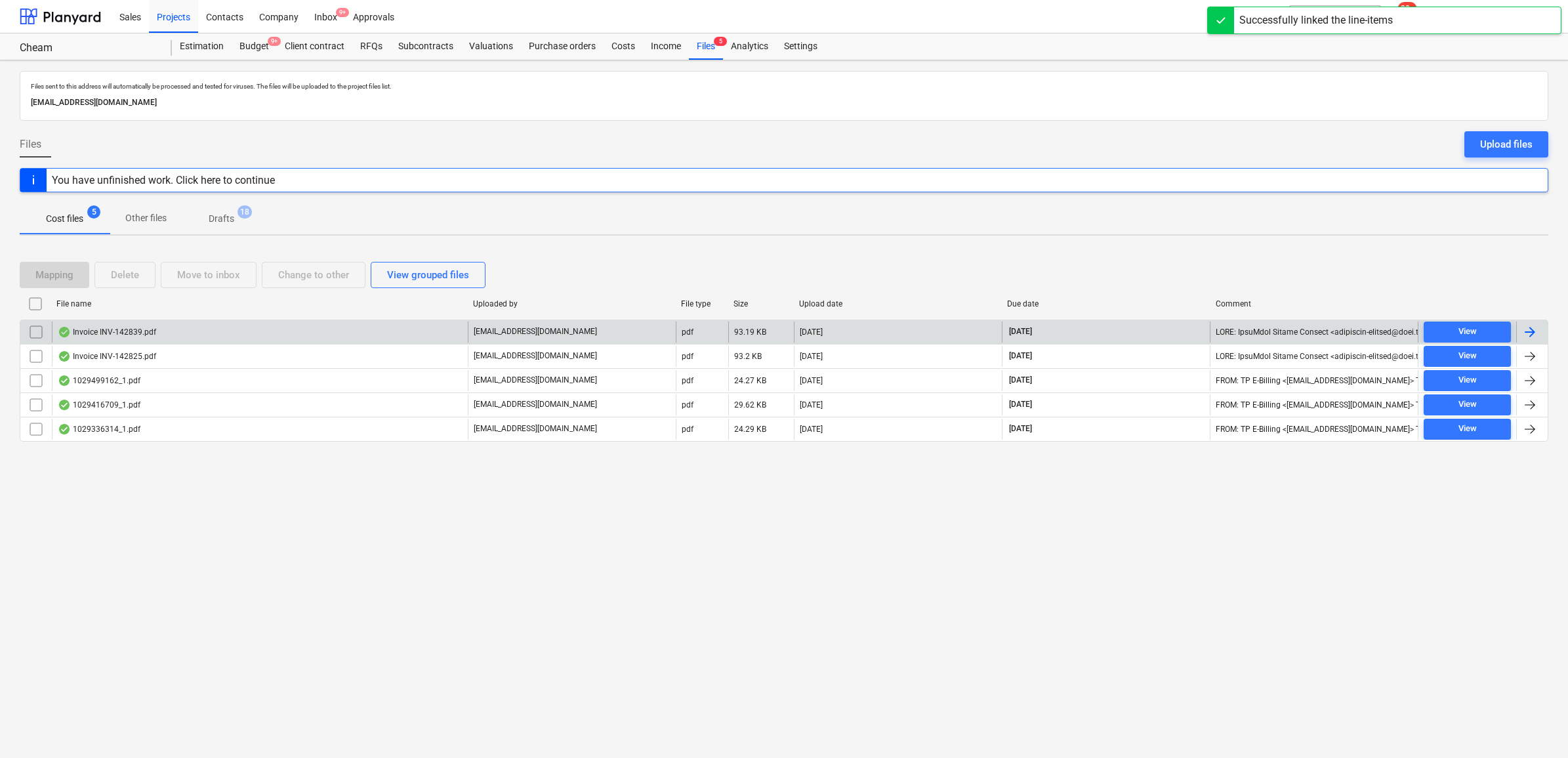
click at [1258, 330] on div at bounding box center [1530, 332] width 16 height 16
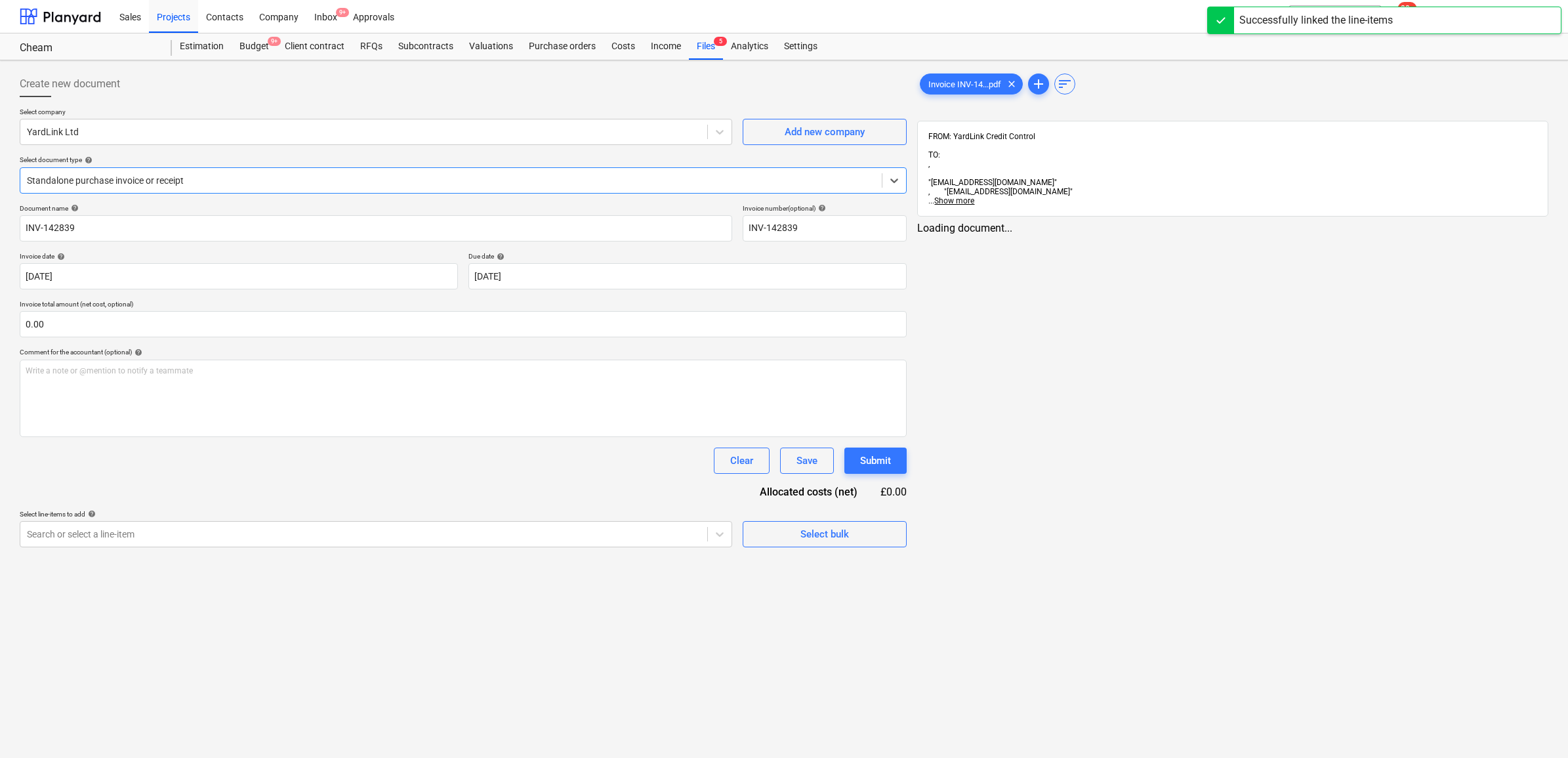
type input "INV-142839"
type input "[DATE]"
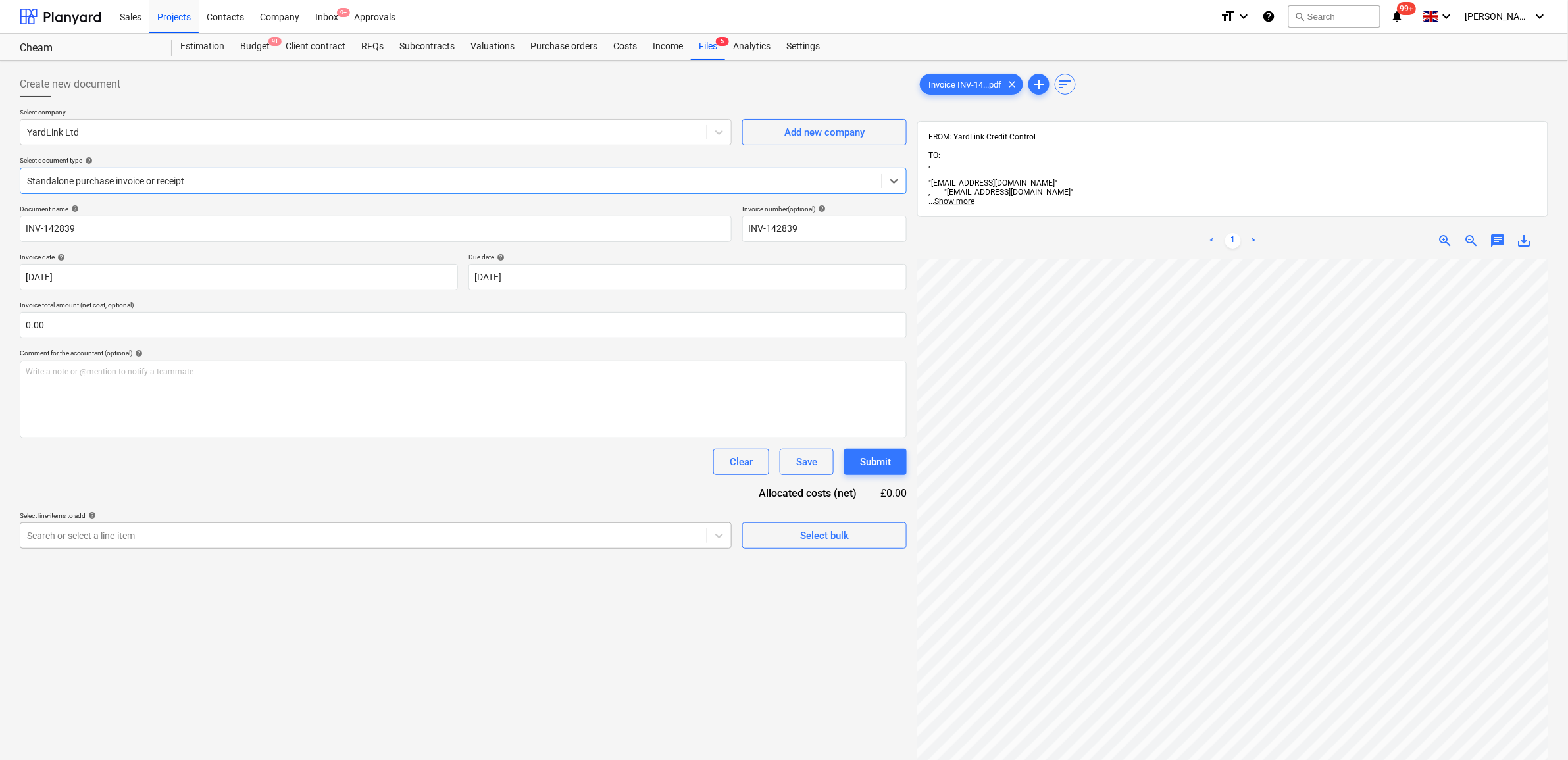
click at [553, 538] on div at bounding box center [363, 536] width 673 height 13
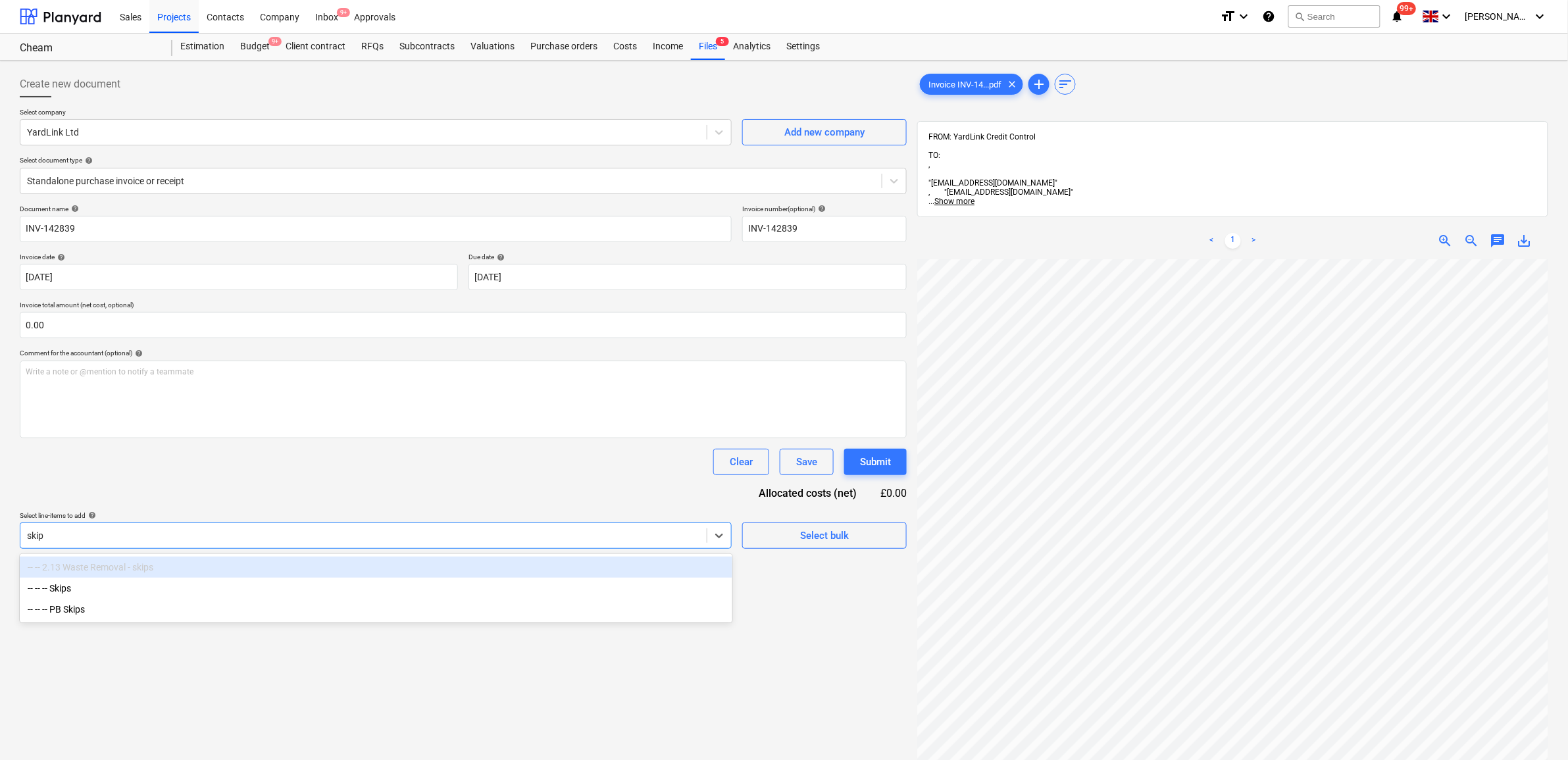
type input "skips"
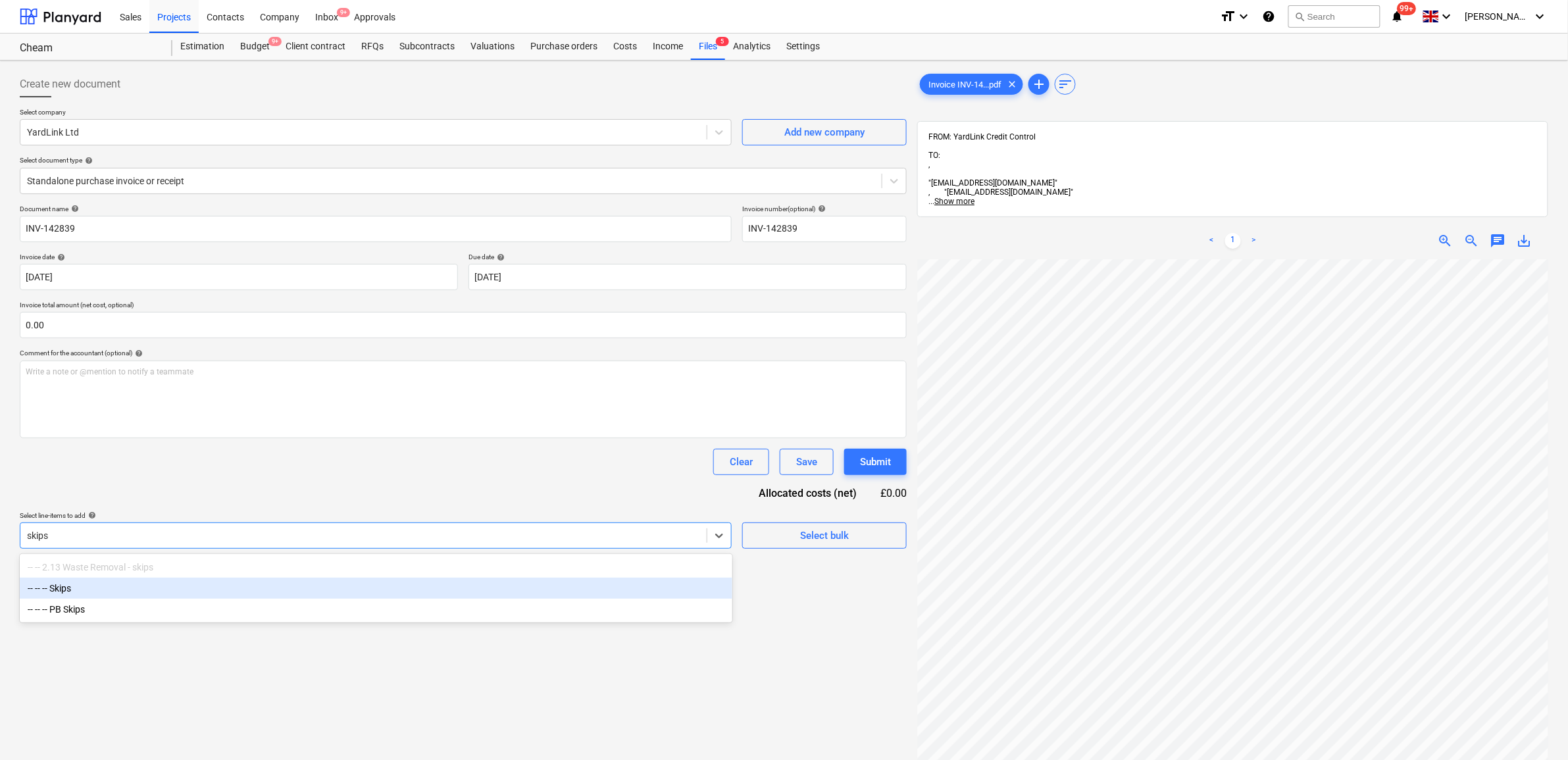
click at [498, 594] on div "-- -- -- Skips" at bounding box center [376, 588] width 712 height 21
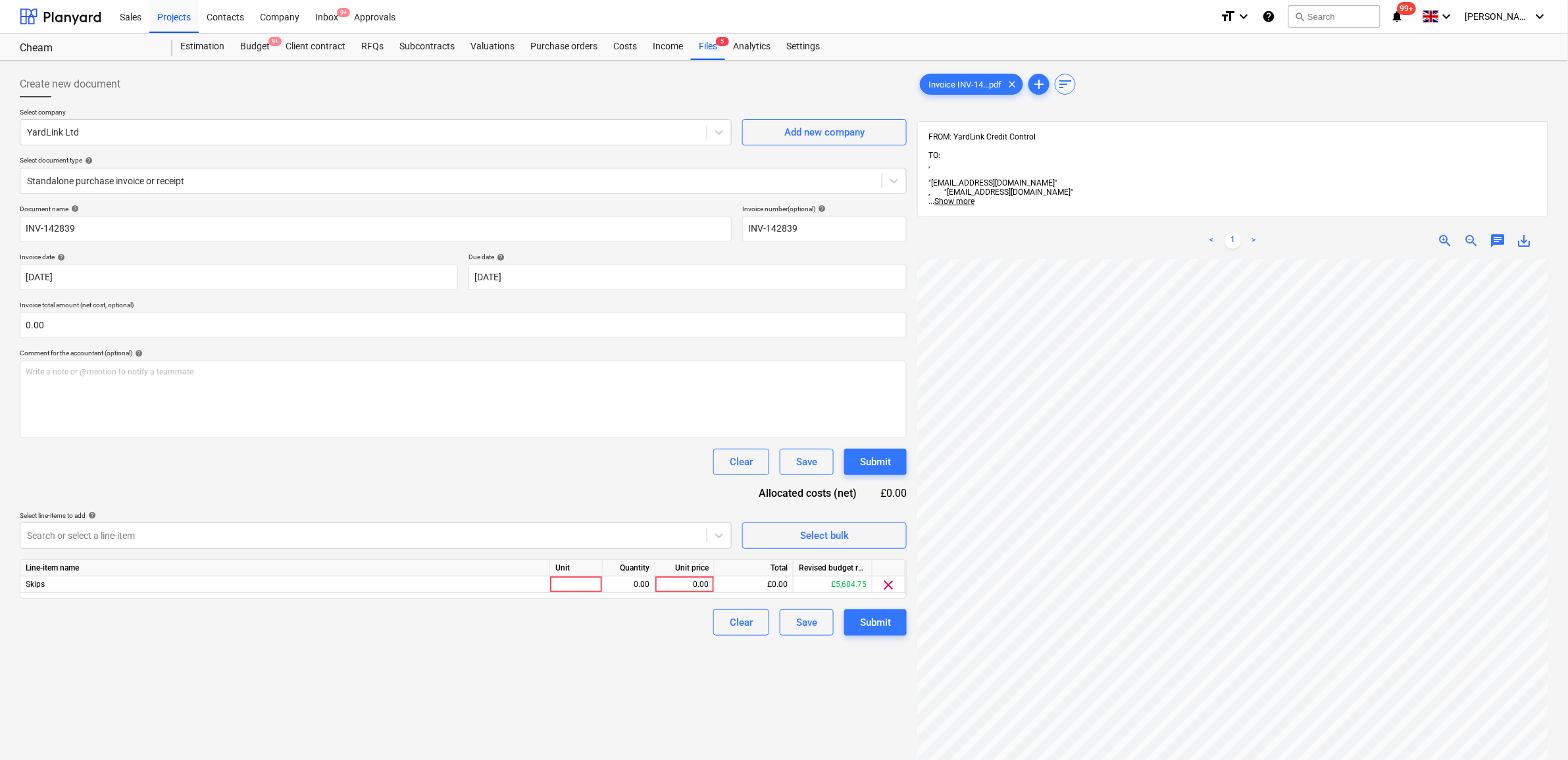
scroll to position [48, 61]
click at [697, 584] on div "0.00" at bounding box center [685, 584] width 48 height 16
type input "343.75"
drag, startPoint x: 629, startPoint y: 714, endPoint x: 689, endPoint y: 691, distance: 64.3
click at [627, 670] on div "Create new document Select company YardLink Ltd Add new company Select document…" at bounding box center [463, 527] width 897 height 922
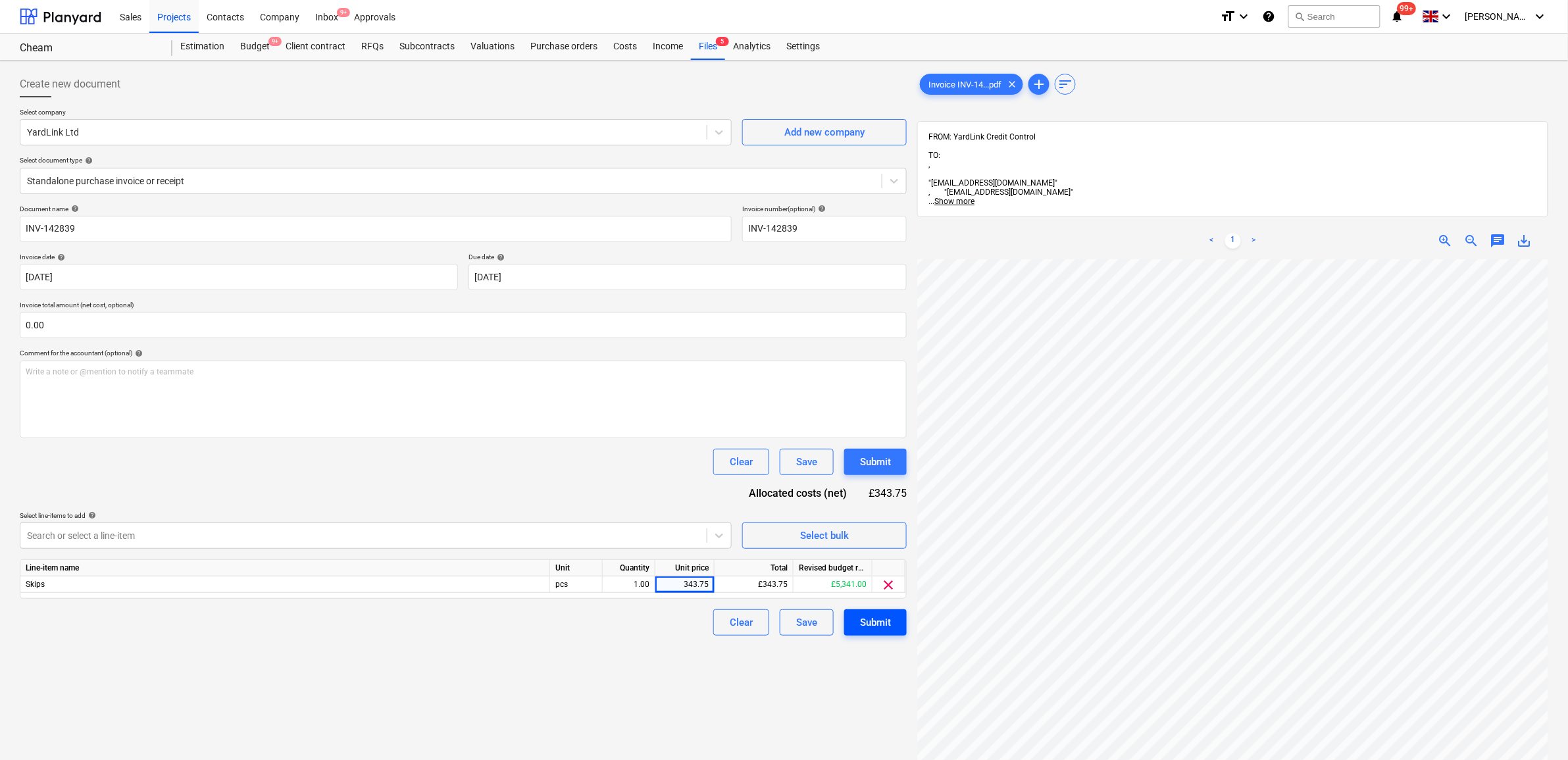
click at [880, 616] on div "Submit" at bounding box center [876, 622] width 31 height 17
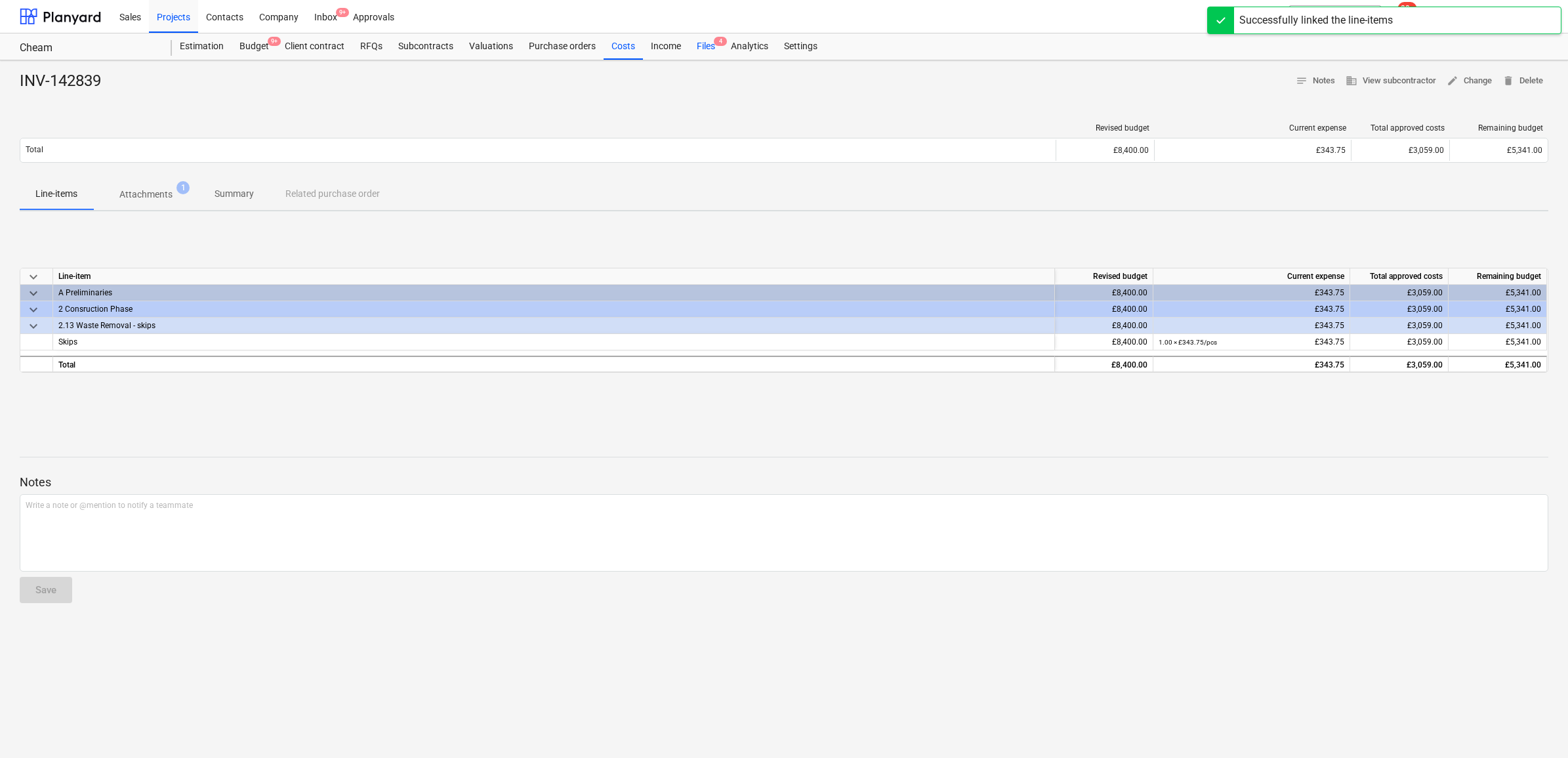
click at [706, 46] on div "Files 4" at bounding box center [706, 46] width 34 height 26
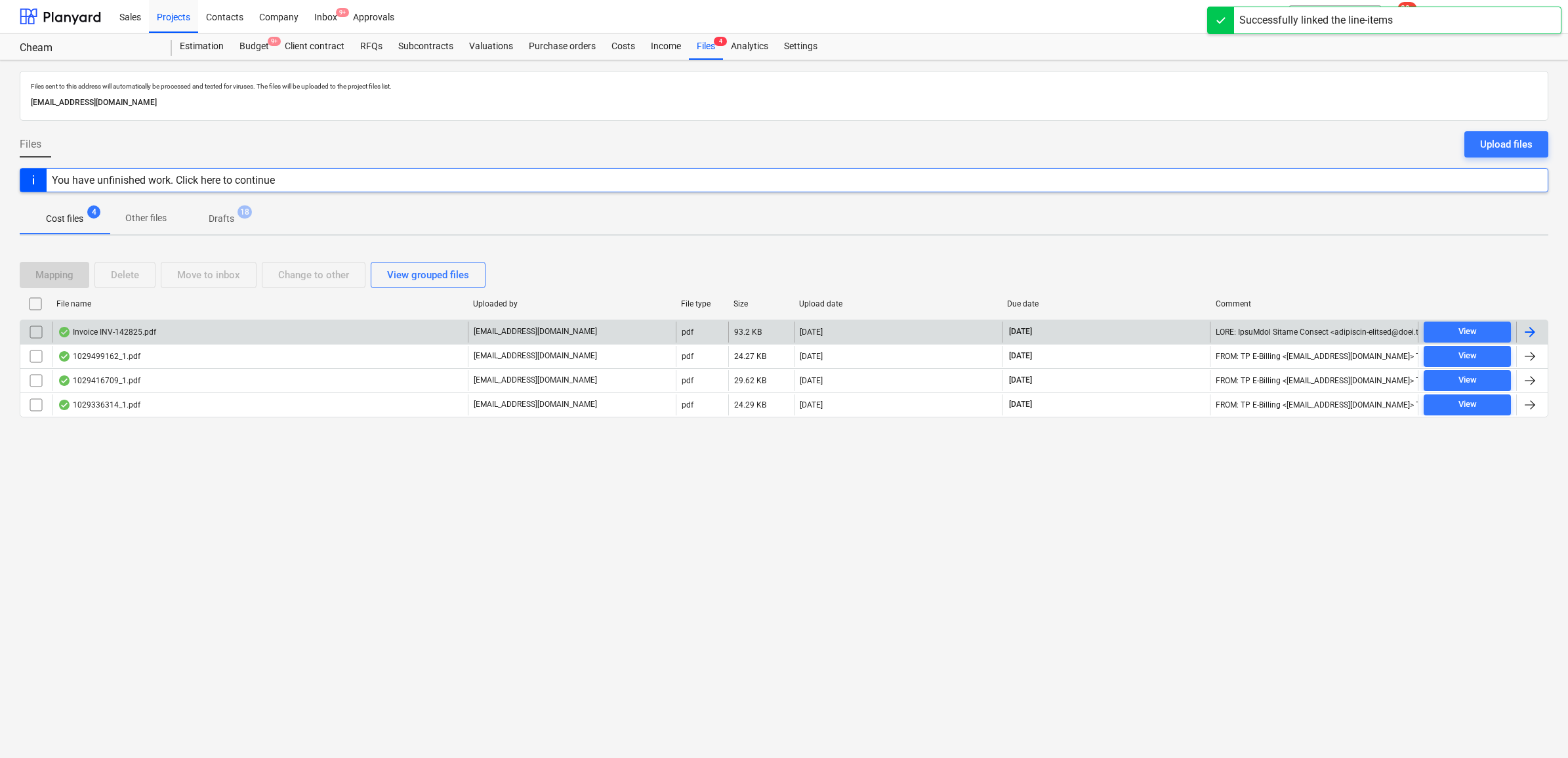
click at [1258, 335] on div at bounding box center [1530, 332] width 16 height 16
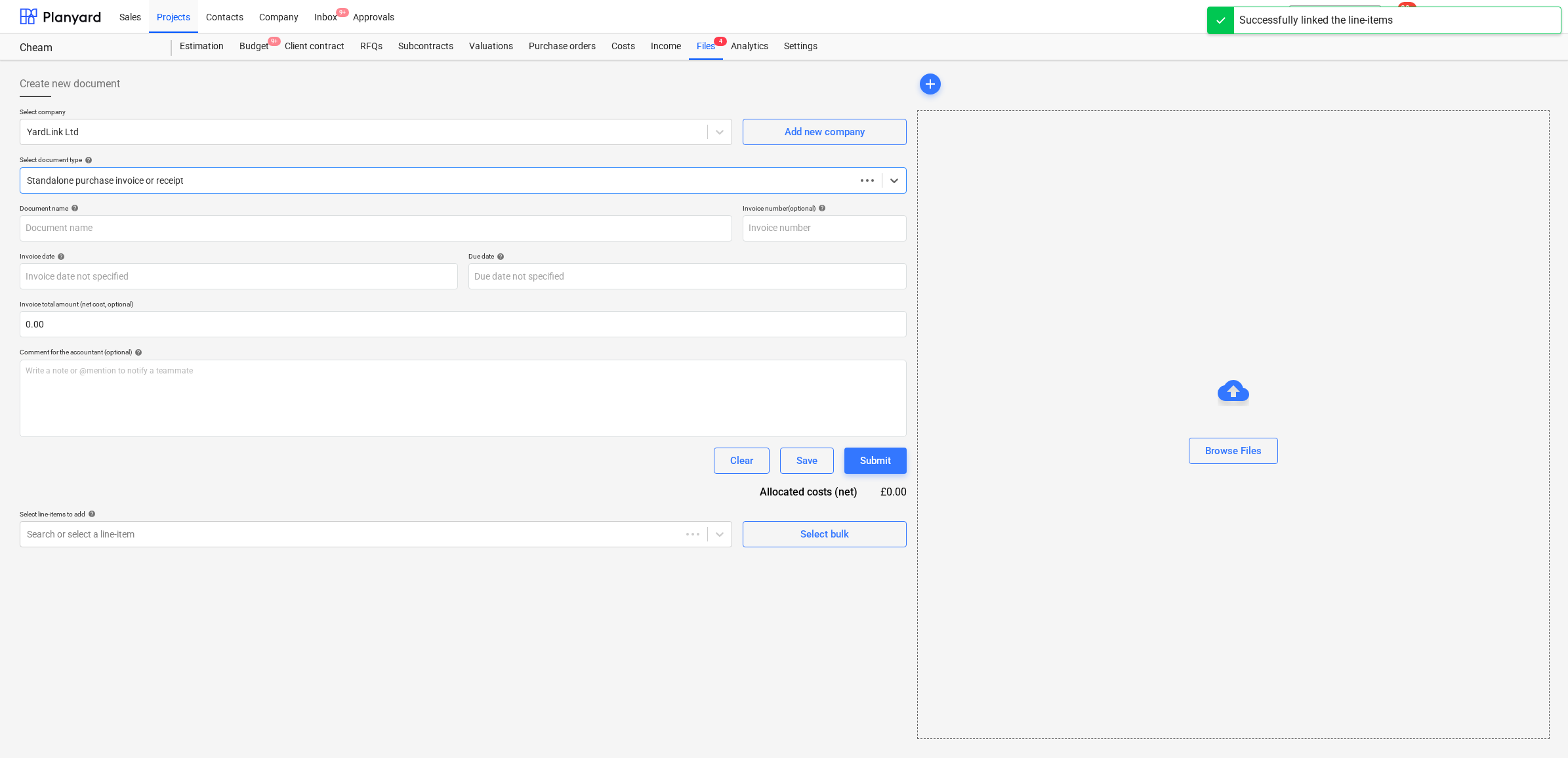
type input "INV-142825"
type input "[DATE]"
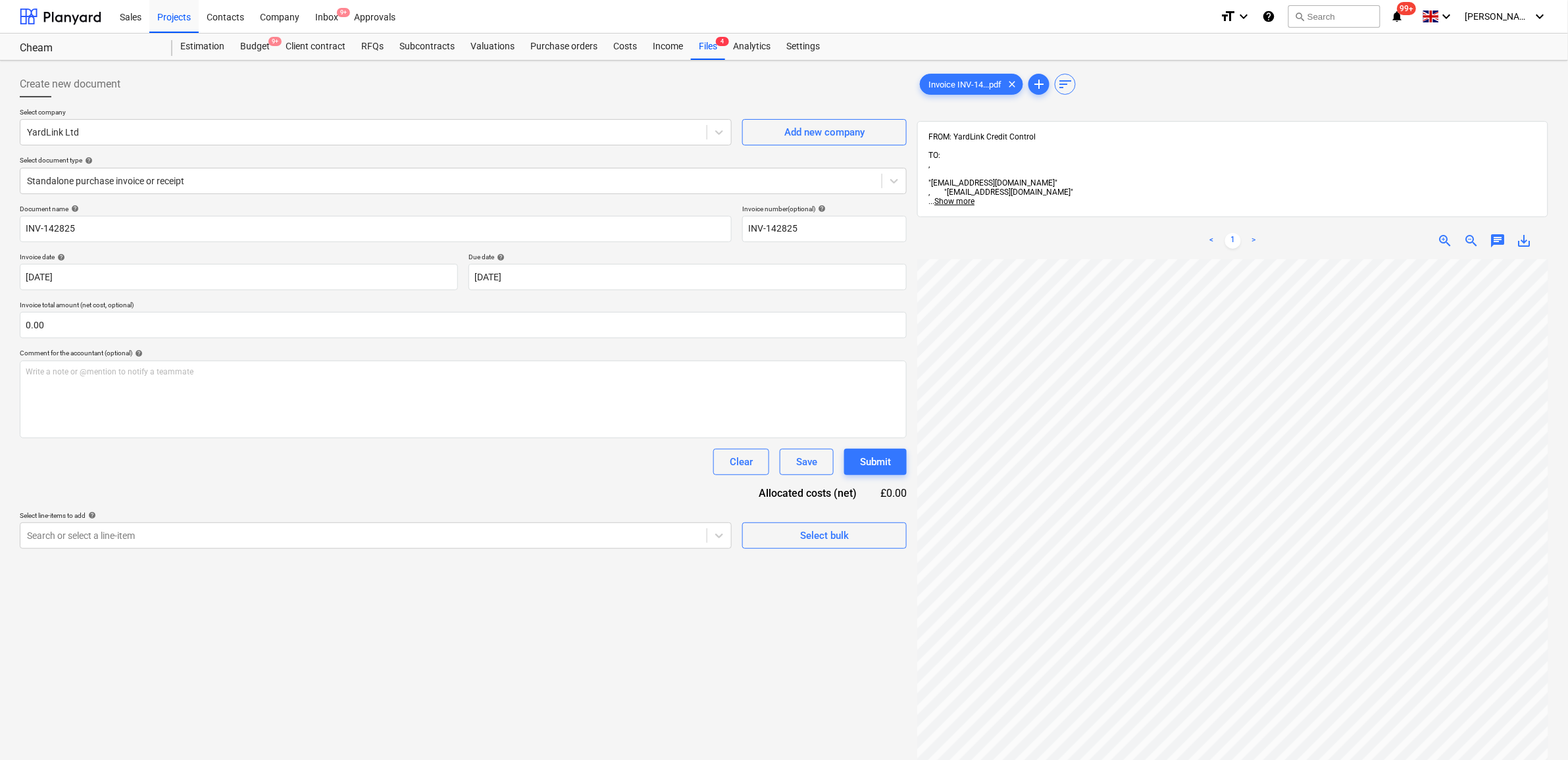
scroll to position [97, 61]
click at [637, 540] on div at bounding box center [363, 536] width 673 height 13
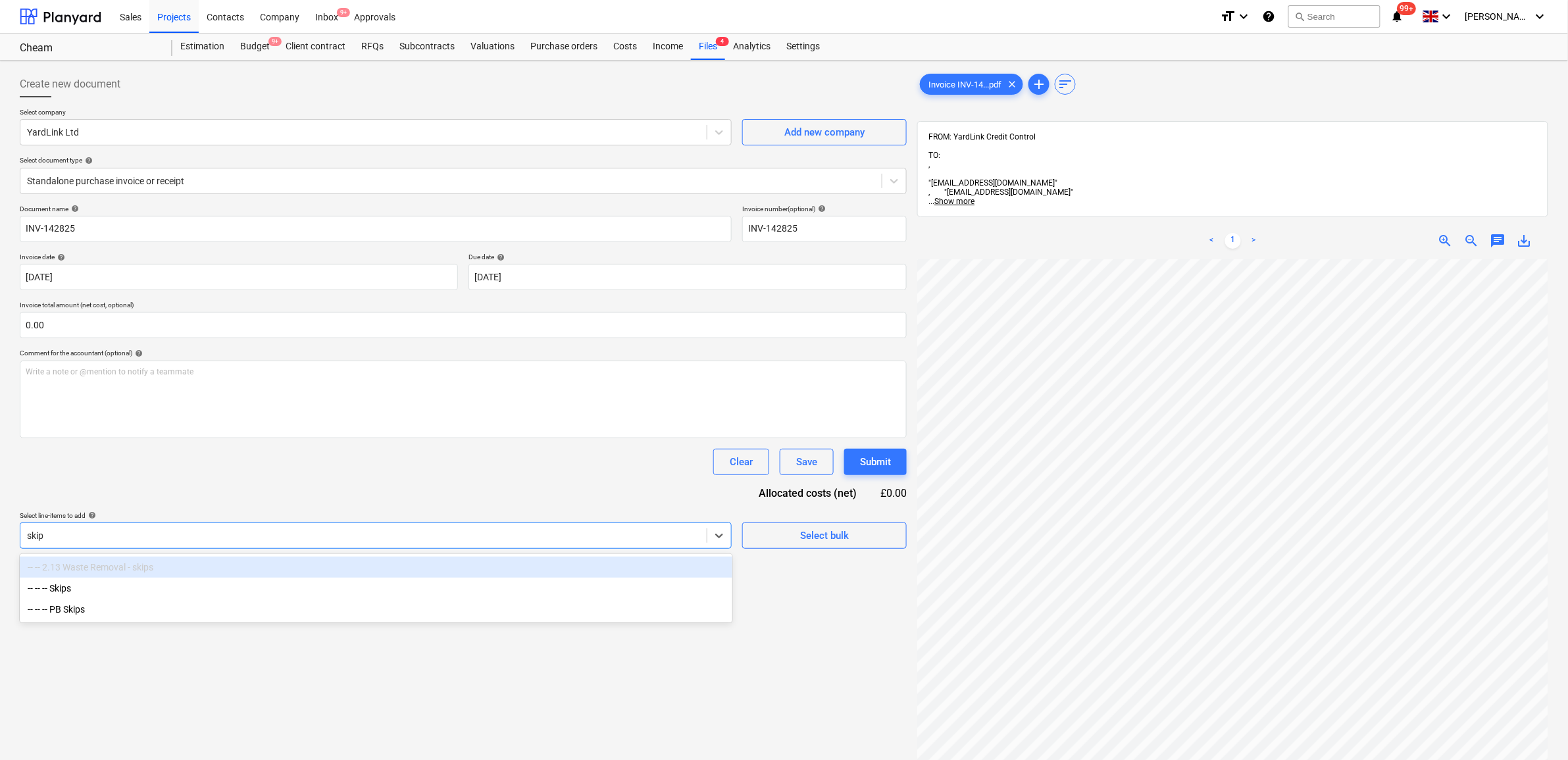
type input "skips"
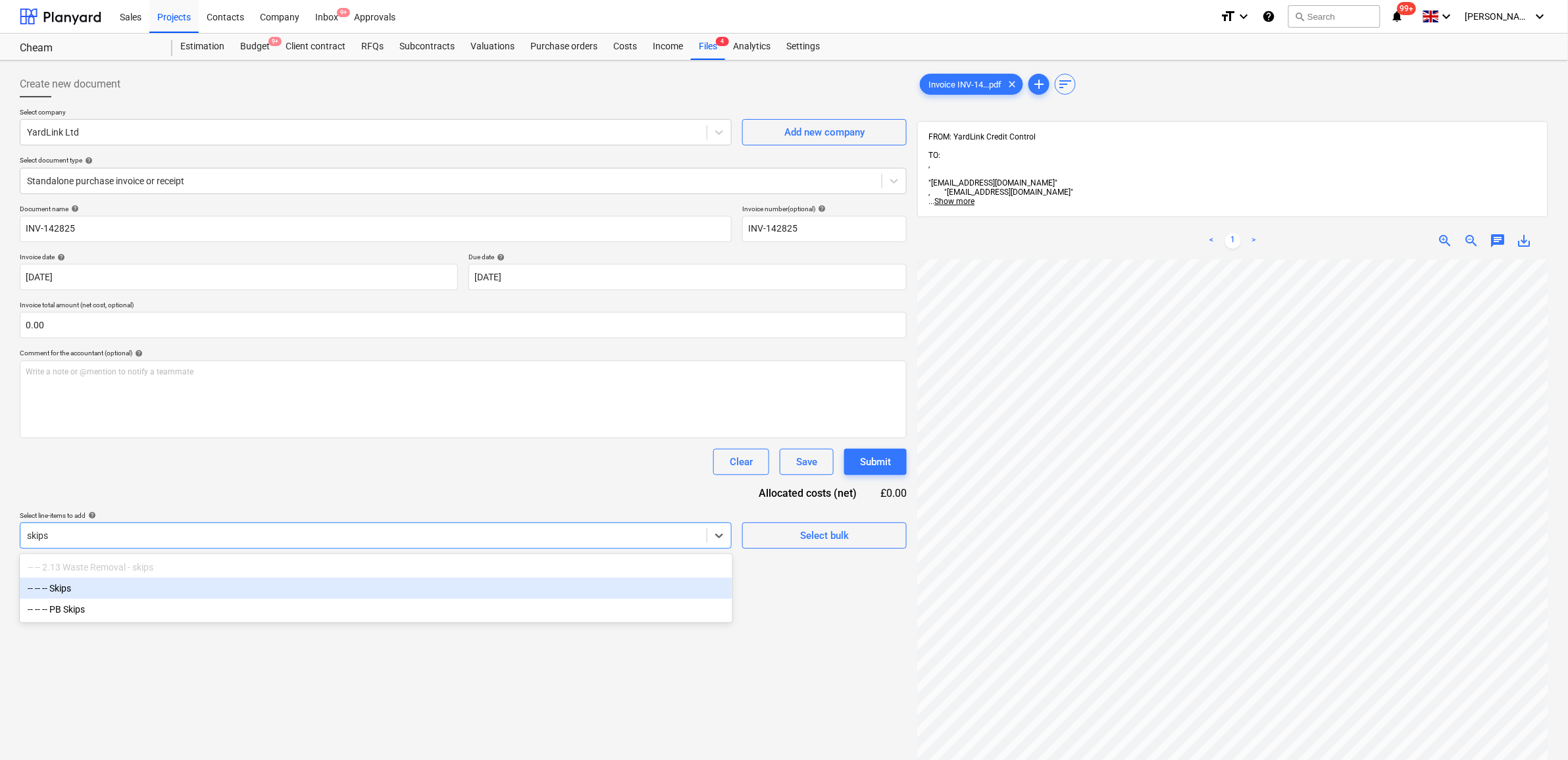
click at [563, 583] on div "-- -- -- Skips" at bounding box center [376, 588] width 712 height 21
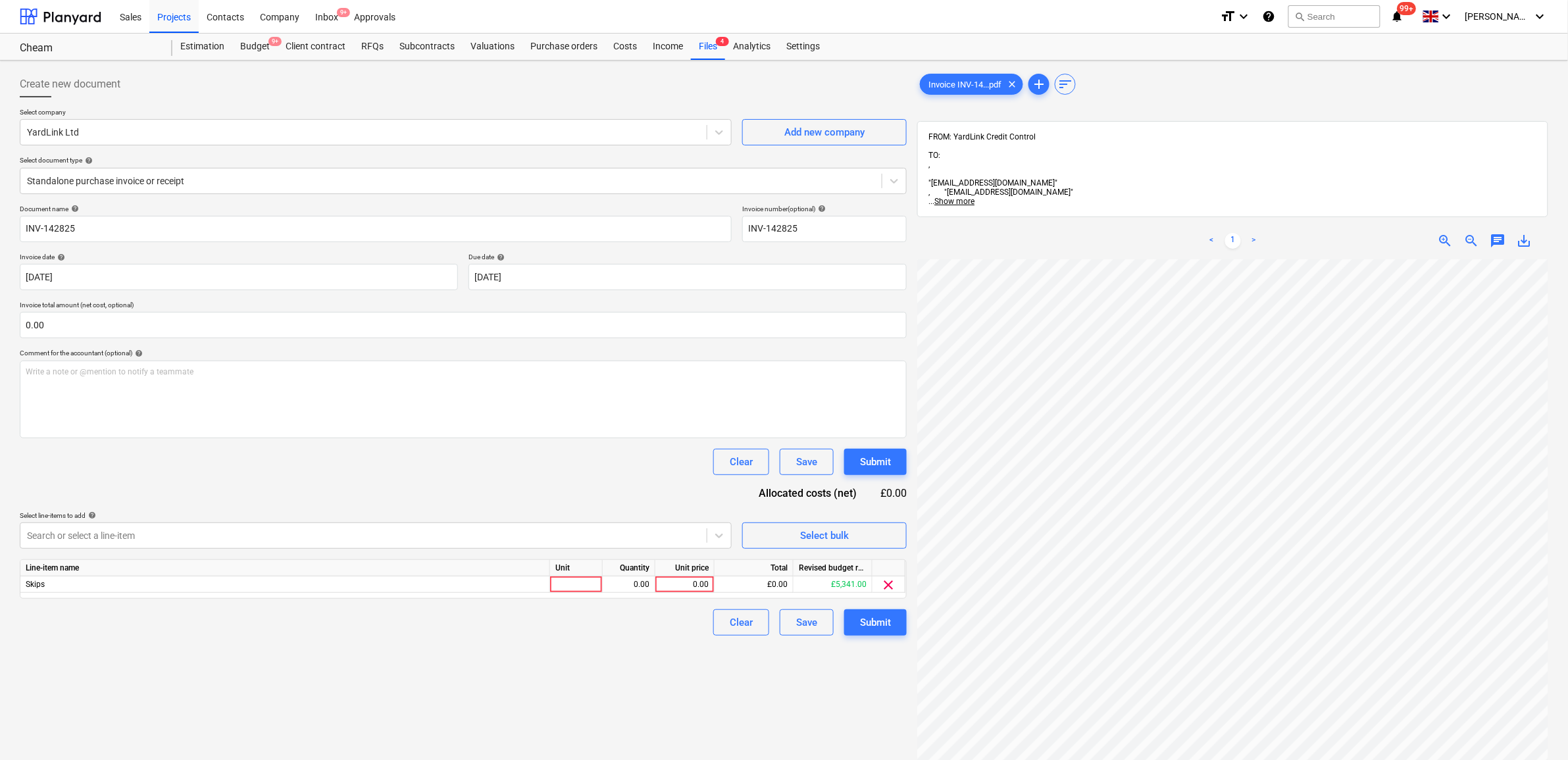
click at [517, 472] on div "Clear Save Submit" at bounding box center [463, 462] width 887 height 27
click at [697, 582] on div "0.00" at bounding box center [685, 584] width 48 height 16
type input "343.75"
click at [678, 639] on div "Create new document Select company YardLink Ltd Add new company Select document…" at bounding box center [463, 527] width 897 height 922
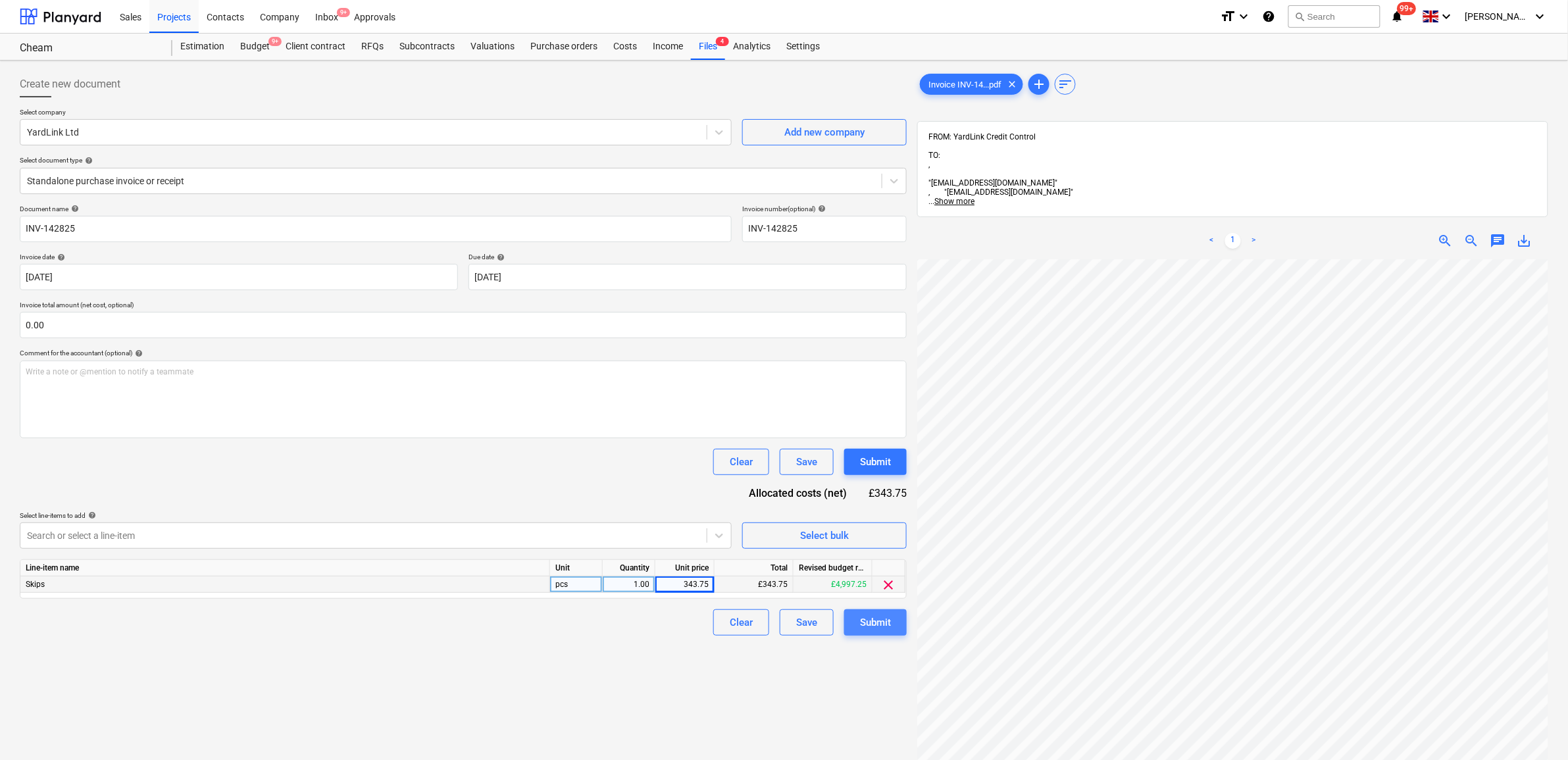
click at [849, 617] on button "Submit" at bounding box center [876, 622] width 63 height 27
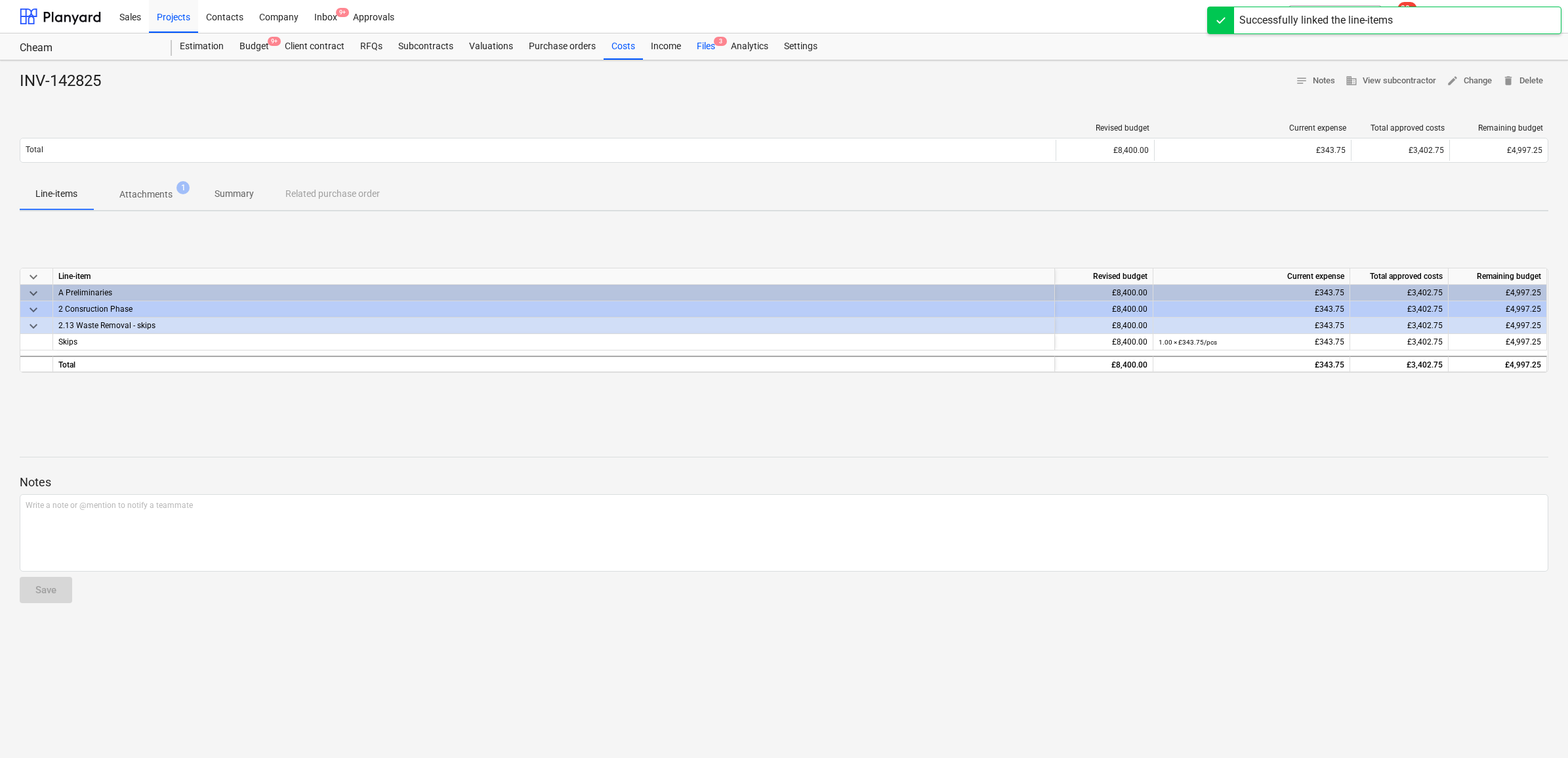
click at [706, 42] on div "Files 3" at bounding box center [706, 46] width 34 height 26
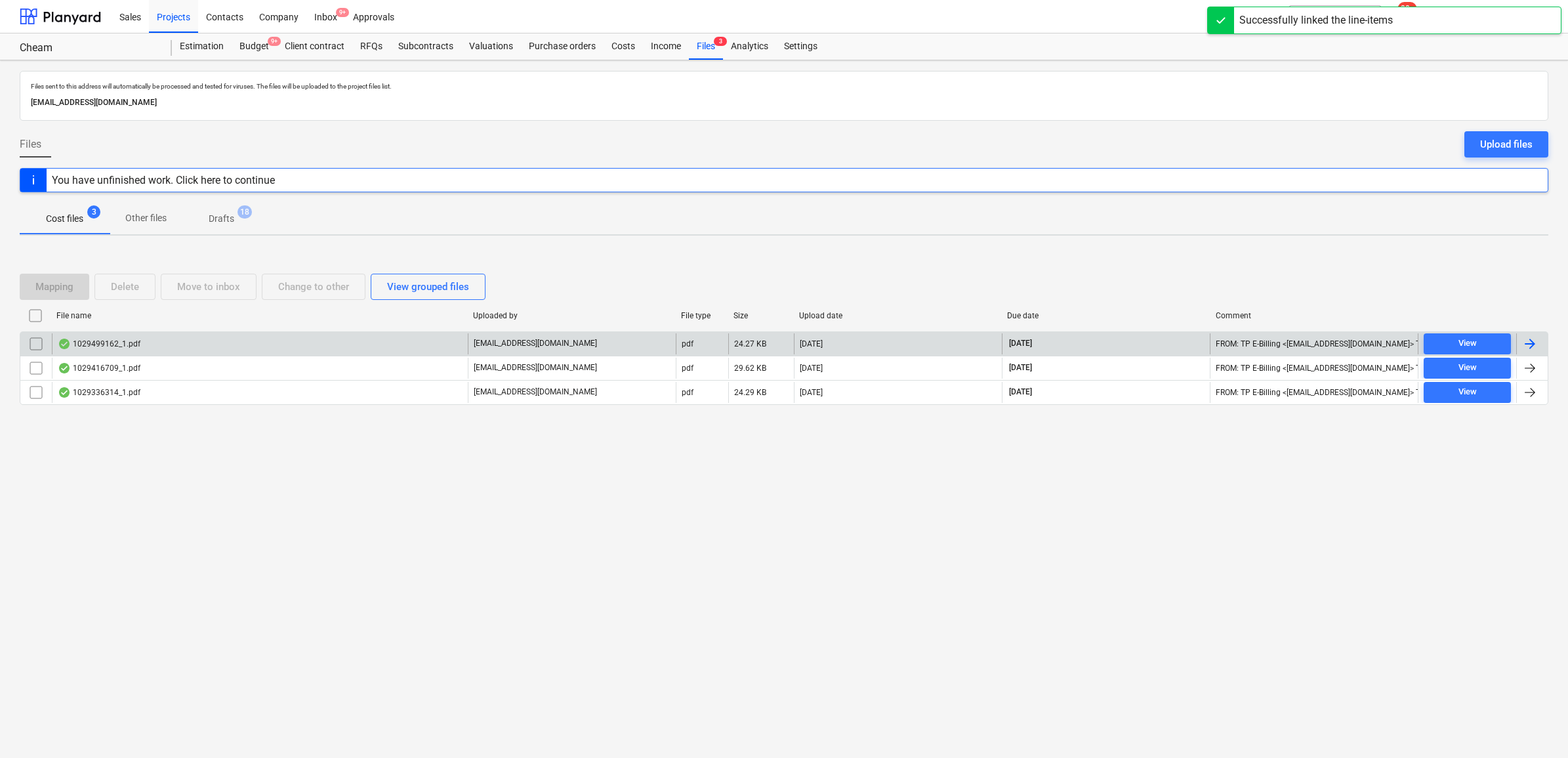
click at [1258, 343] on div at bounding box center [1530, 344] width 16 height 16
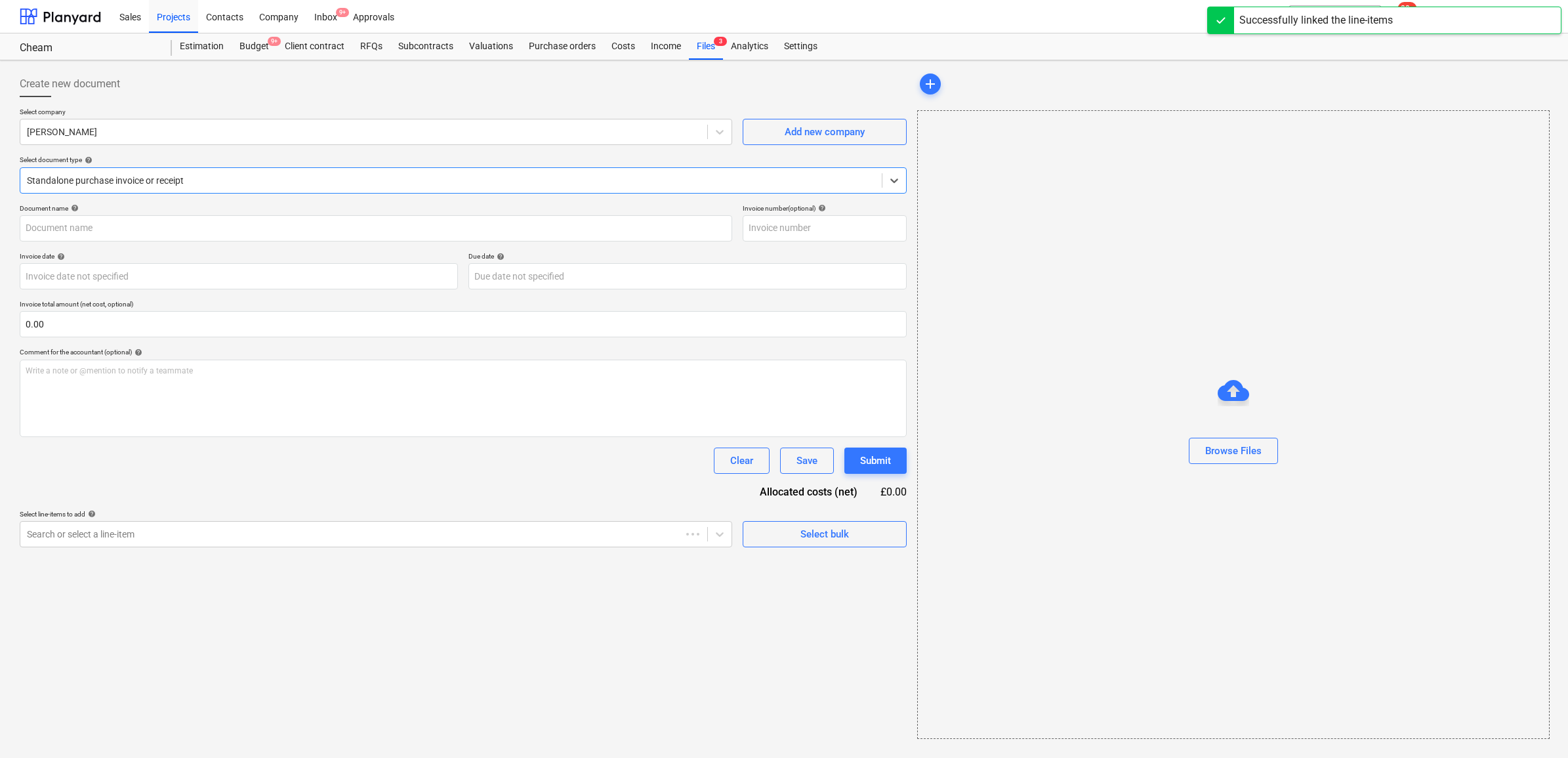
type input "1029499162"
type input "[DATE]"
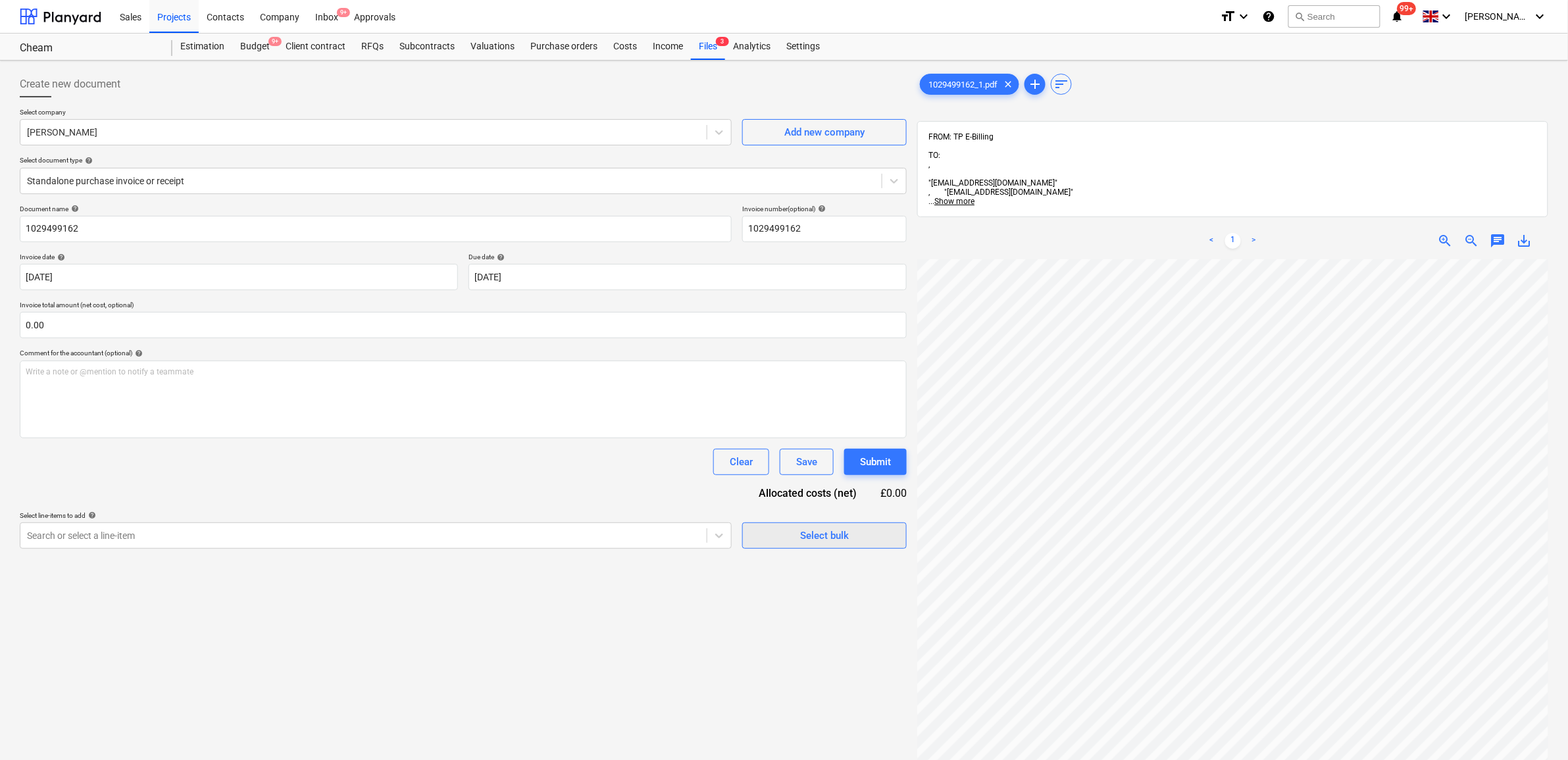
scroll to position [22, 61]
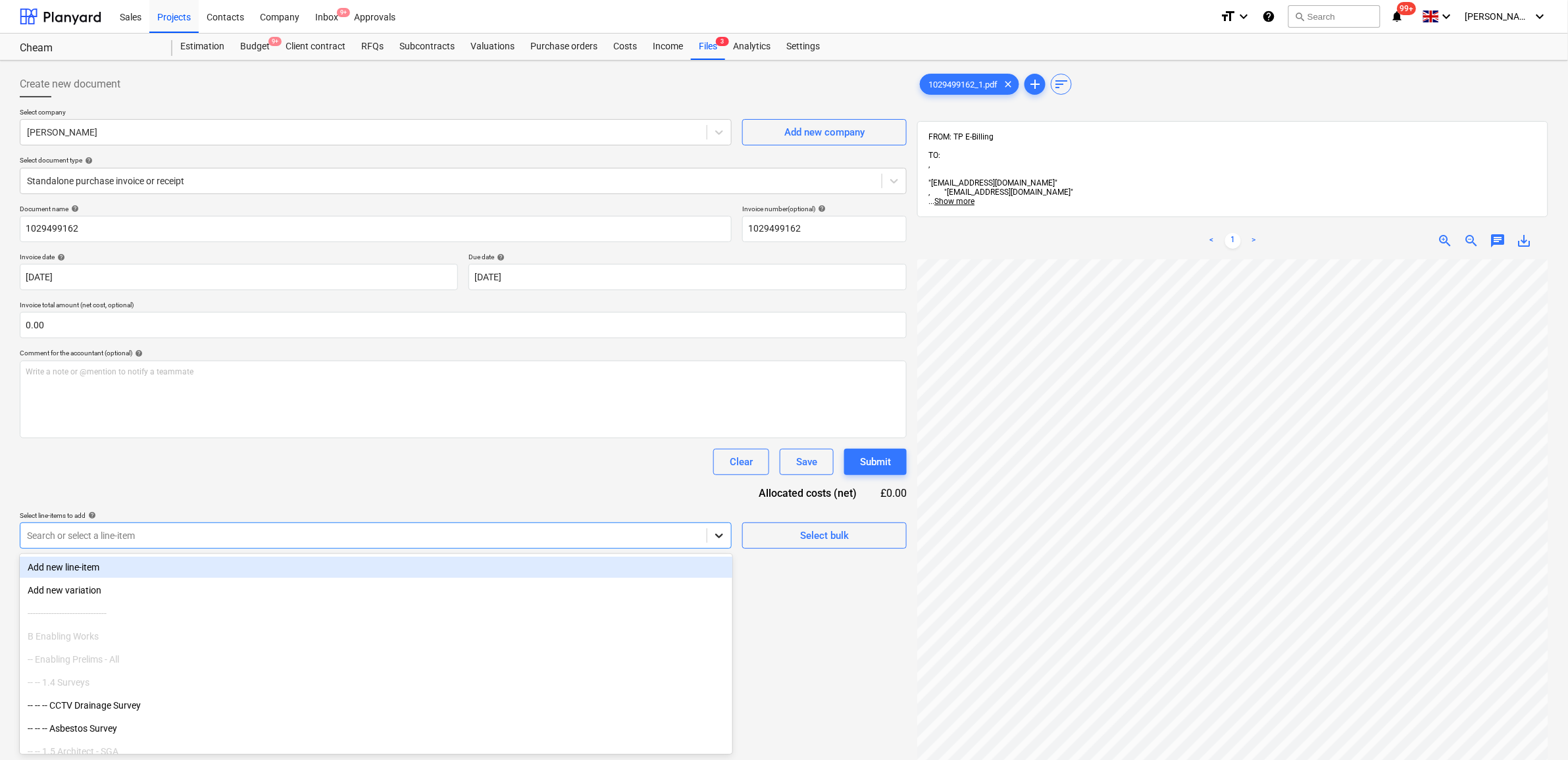
click at [714, 542] on icon at bounding box center [719, 536] width 13 height 13
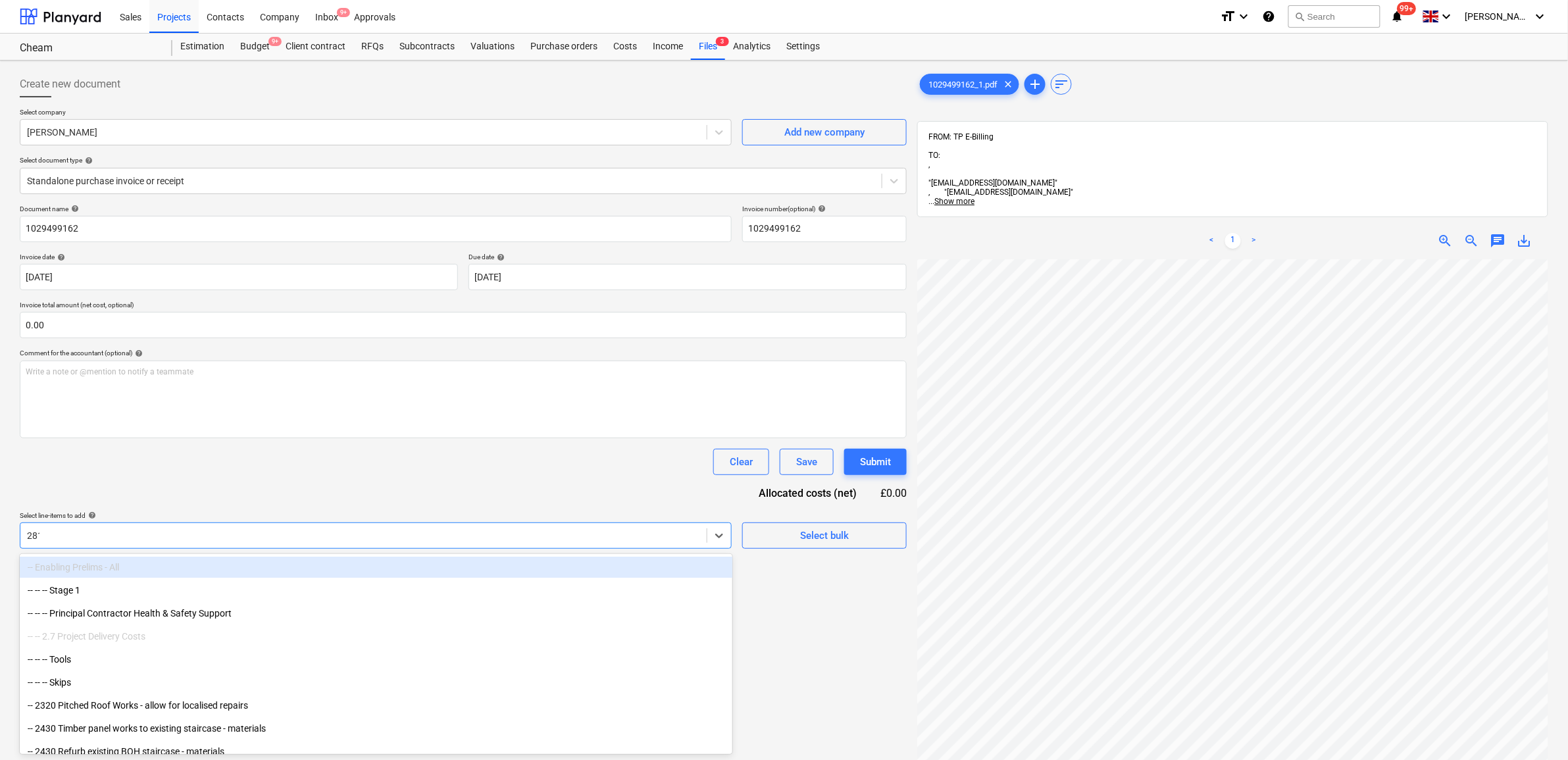
type input "2813"
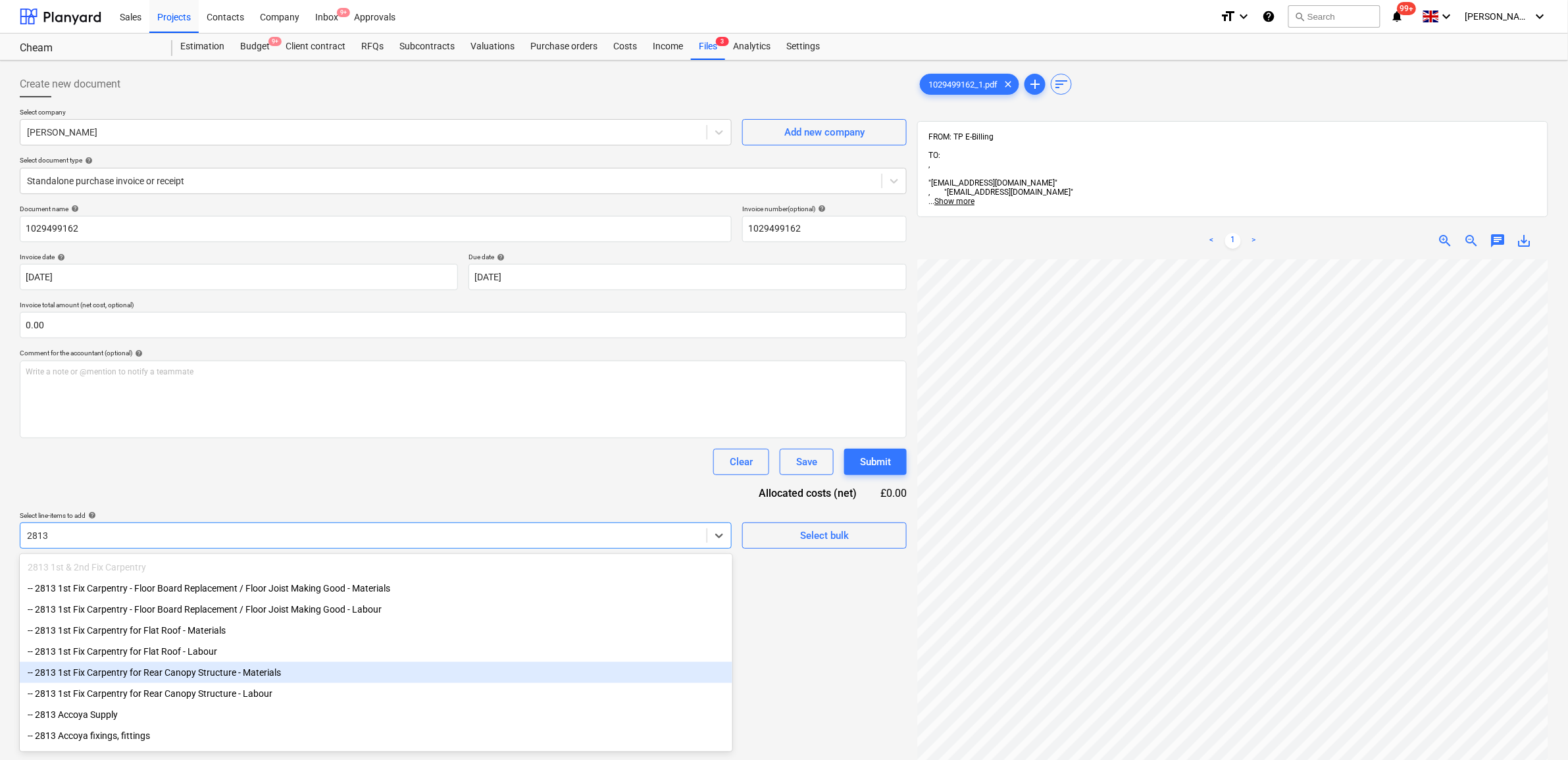
click at [303, 670] on div "-- 2813 1st Fix Carpentry for Rear Canopy Structure - Materials" at bounding box center [376, 673] width 712 height 21
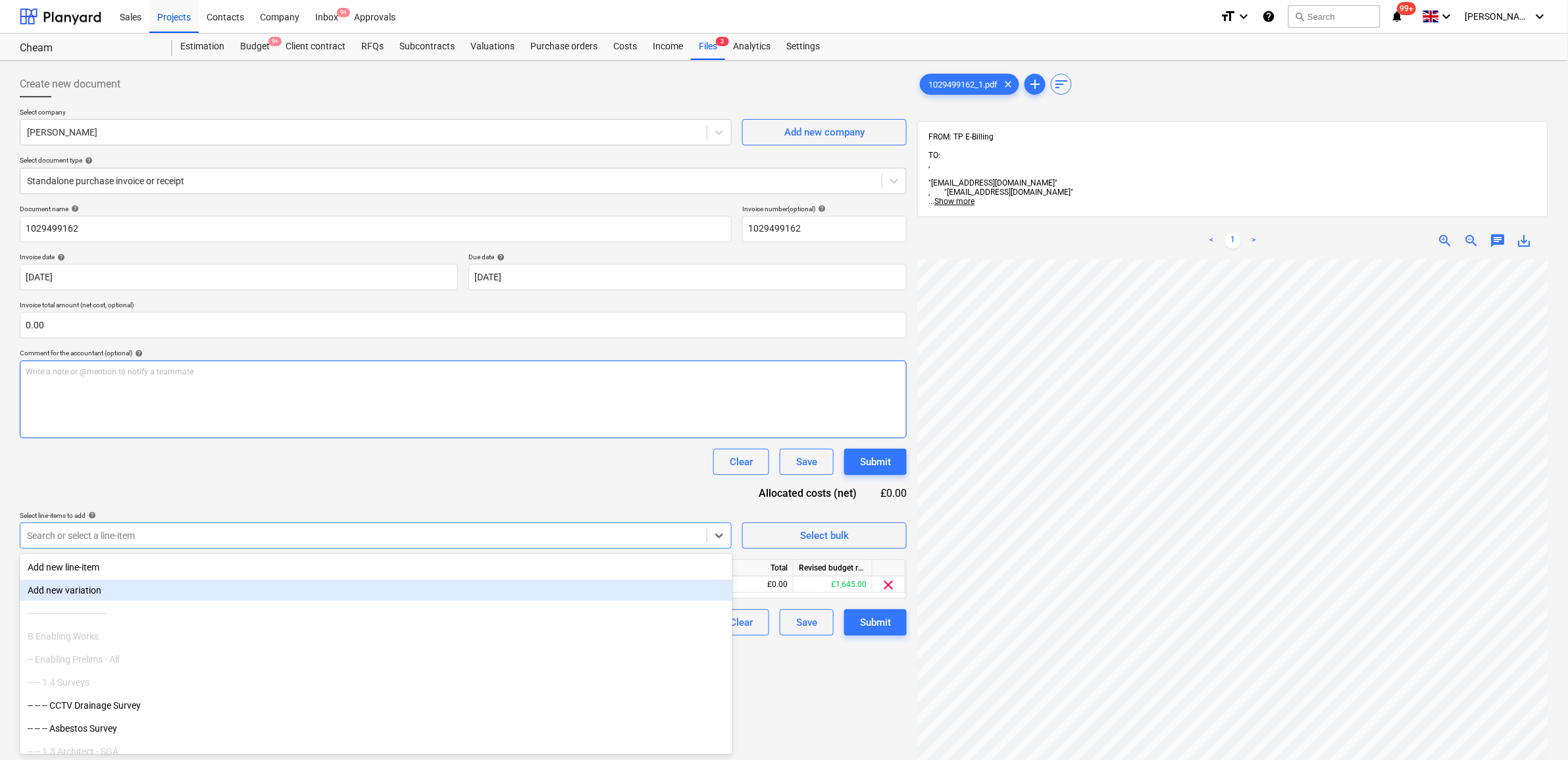
click at [321, 426] on div "Write a note or @mention to notify a teammate [PERSON_NAME]" at bounding box center [463, 399] width 887 height 78
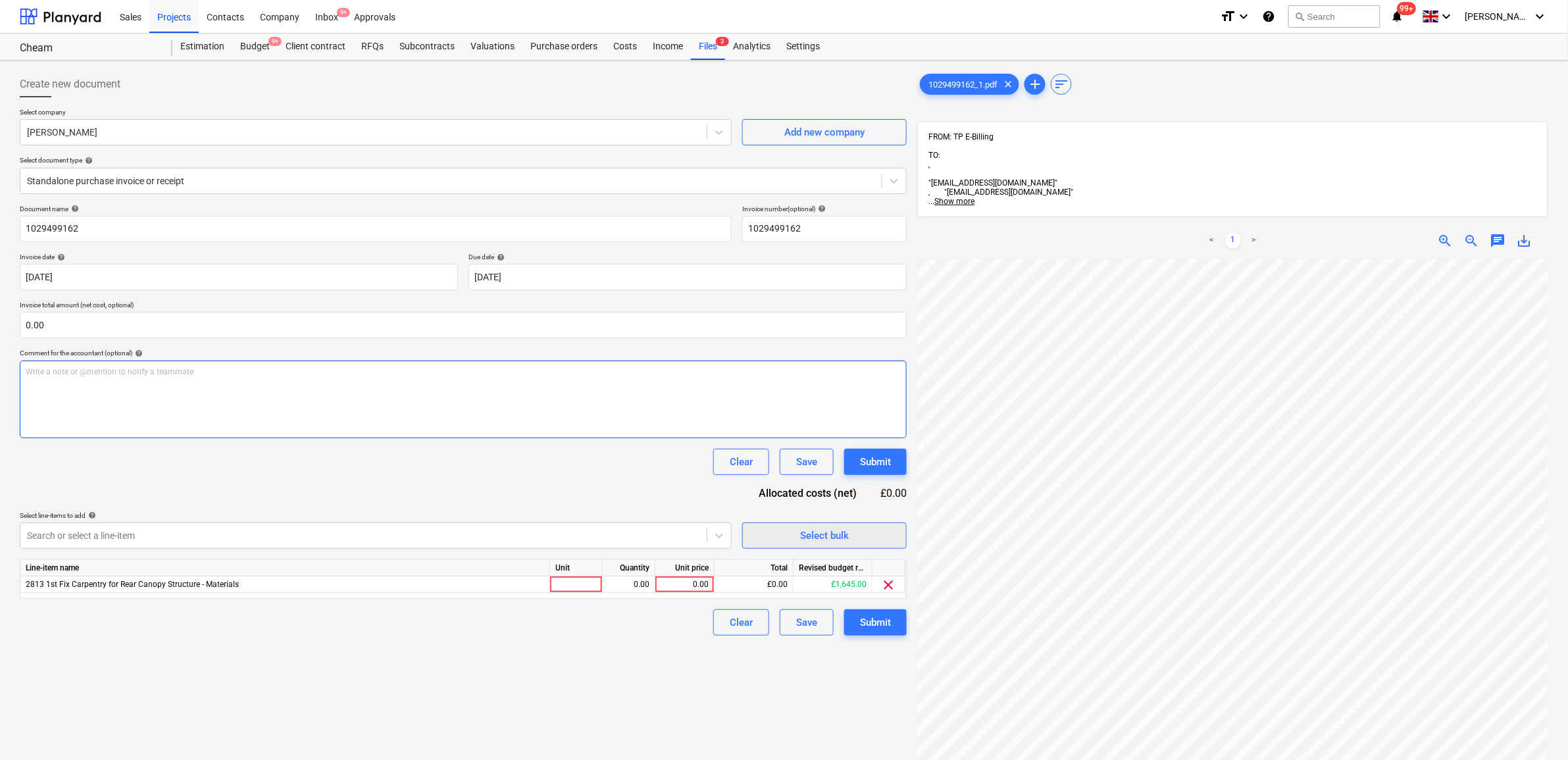
scroll to position [104, 61]
click at [703, 585] on div "0.00" at bounding box center [685, 584] width 48 height 16
type input "66.72"
click at [573, 656] on div "Create new document Select company [PERSON_NAME] Add new company Select documen…" at bounding box center [463, 527] width 897 height 922
click at [876, 618] on div "Submit" at bounding box center [876, 622] width 31 height 17
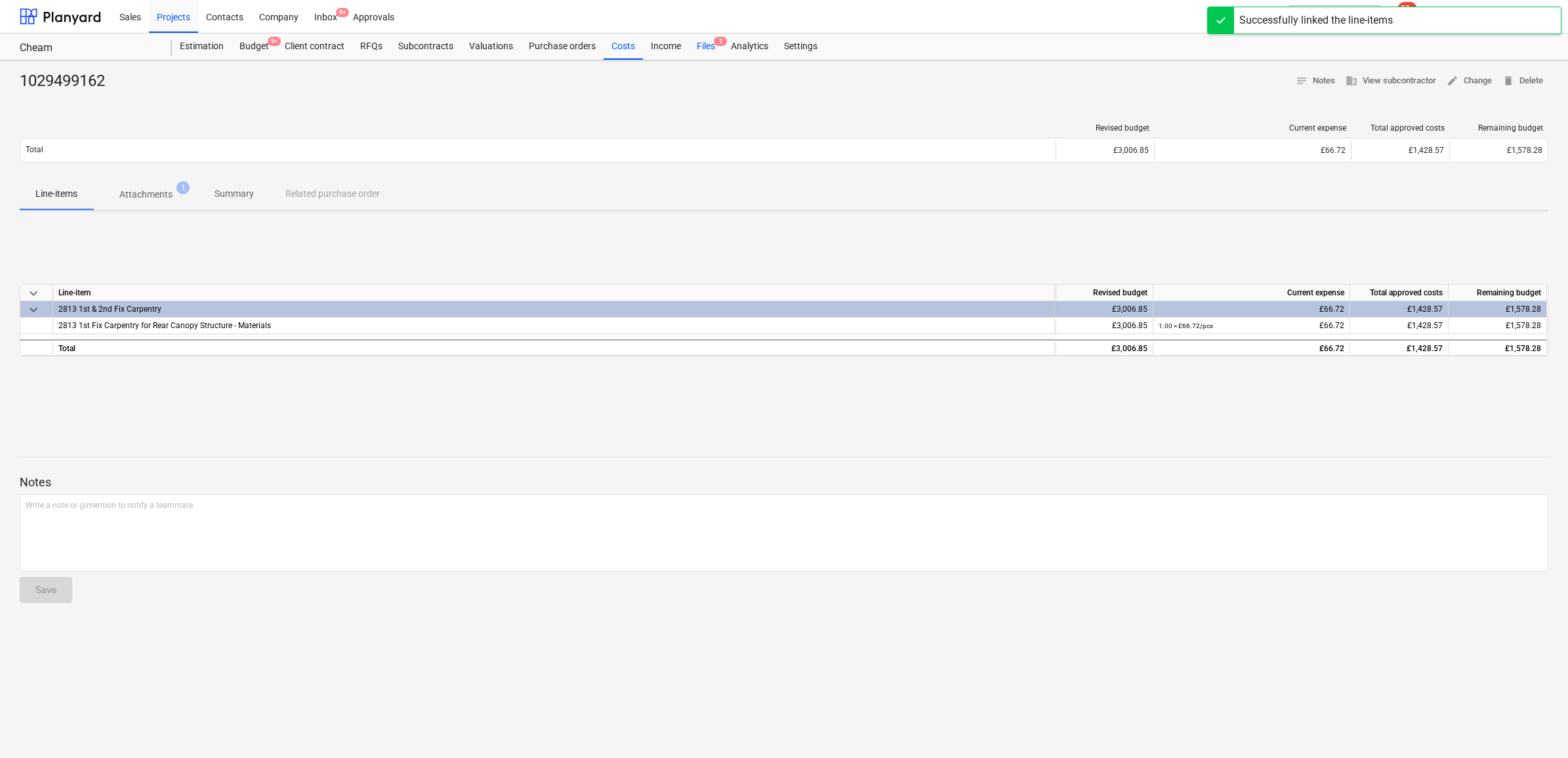
click at [706, 38] on div "Files 2" at bounding box center [706, 46] width 34 height 26
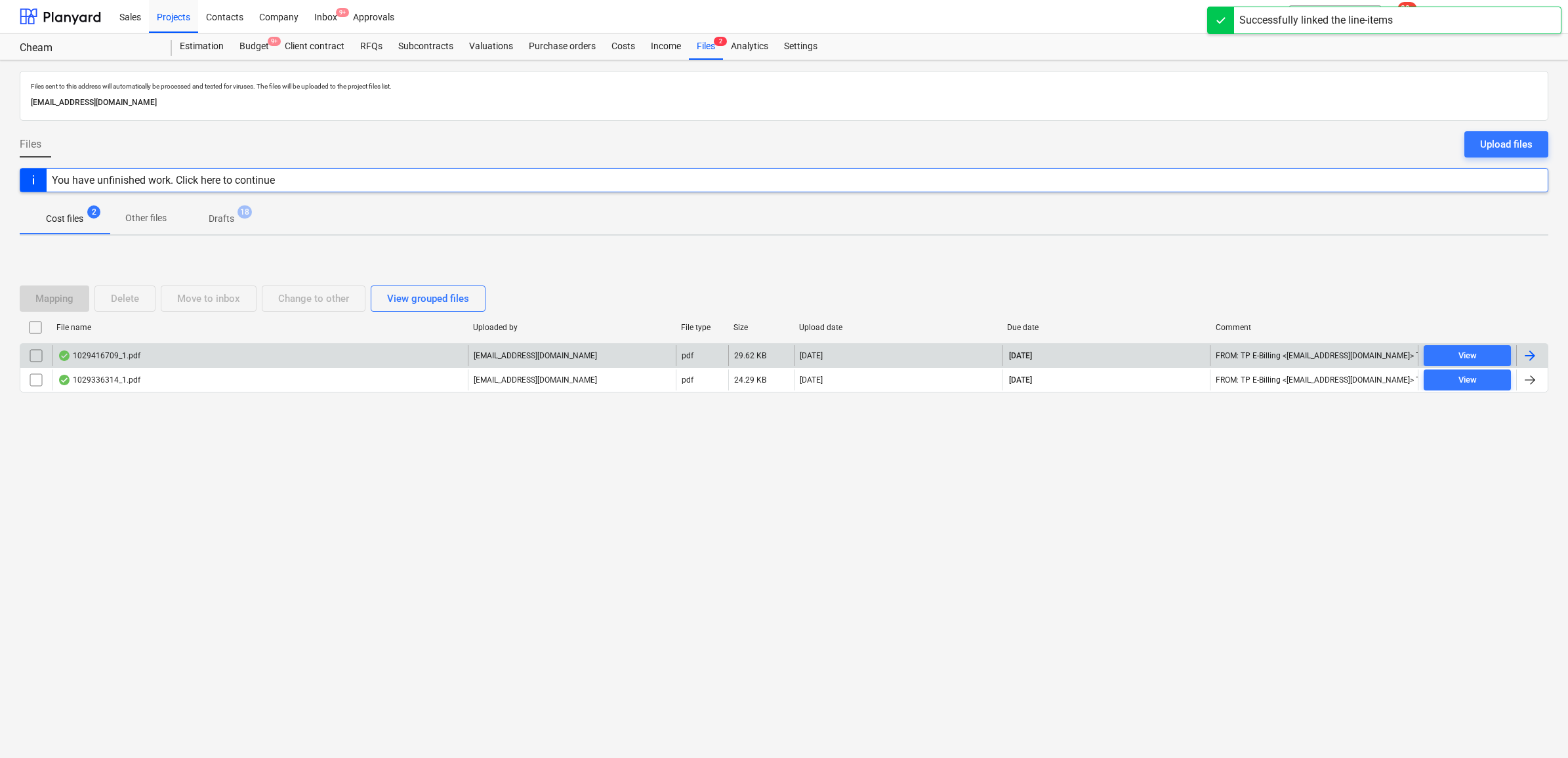
click at [1258, 359] on div at bounding box center [1531, 356] width 31 height 21
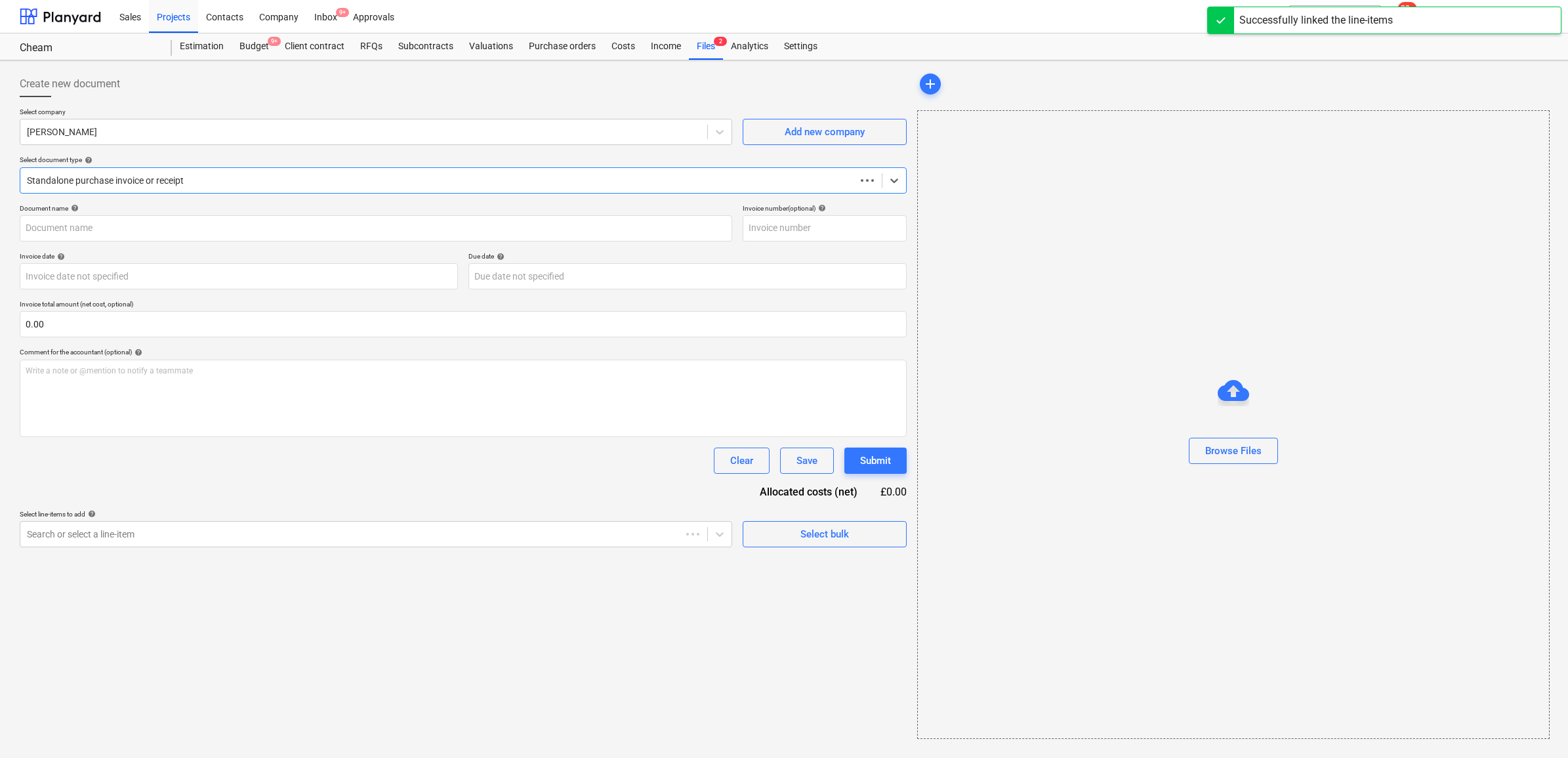
type input "1029416709"
type input "[DATE]"
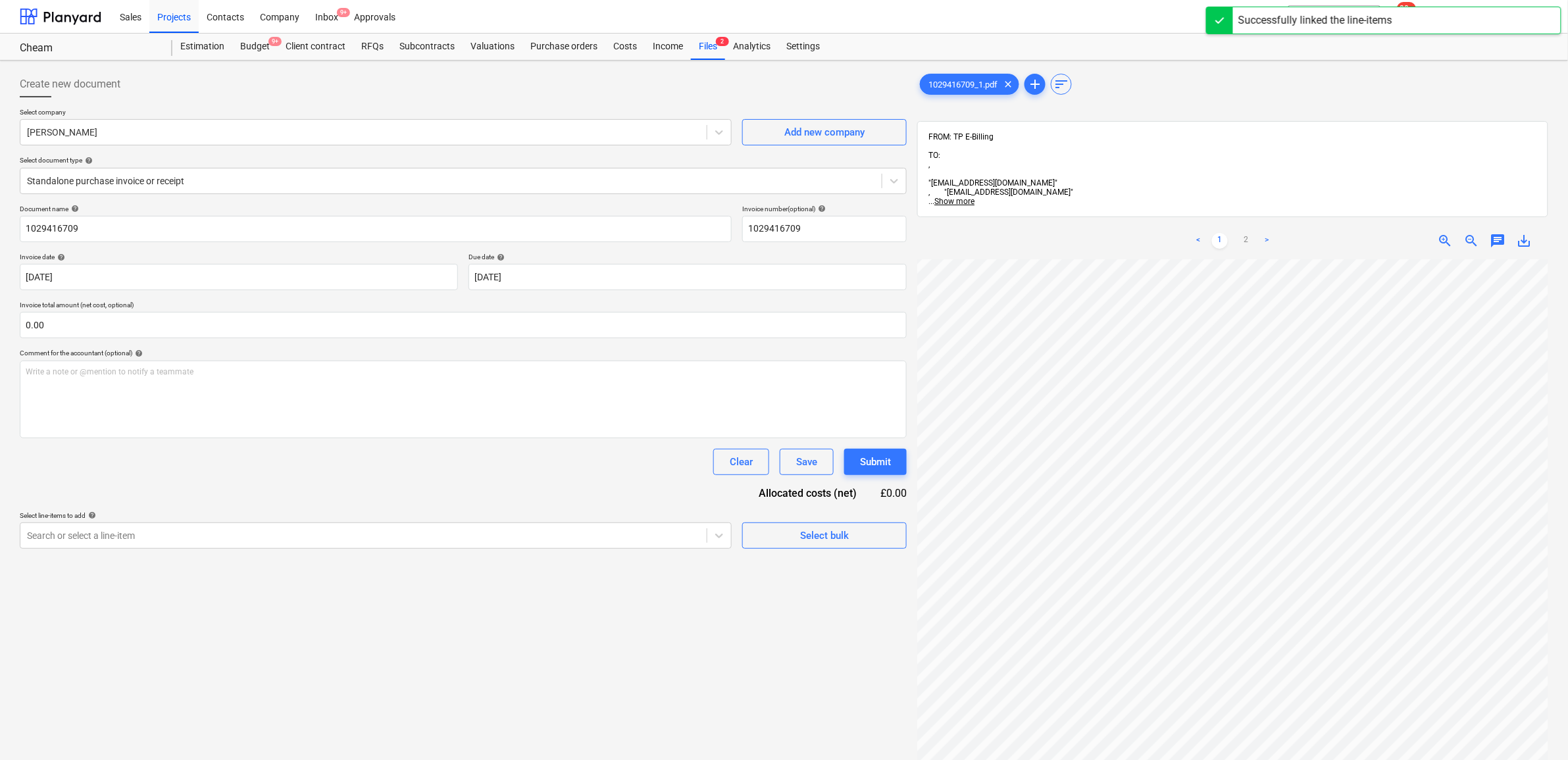
scroll to position [139, 61]
click at [462, 538] on div at bounding box center [363, 536] width 673 height 13
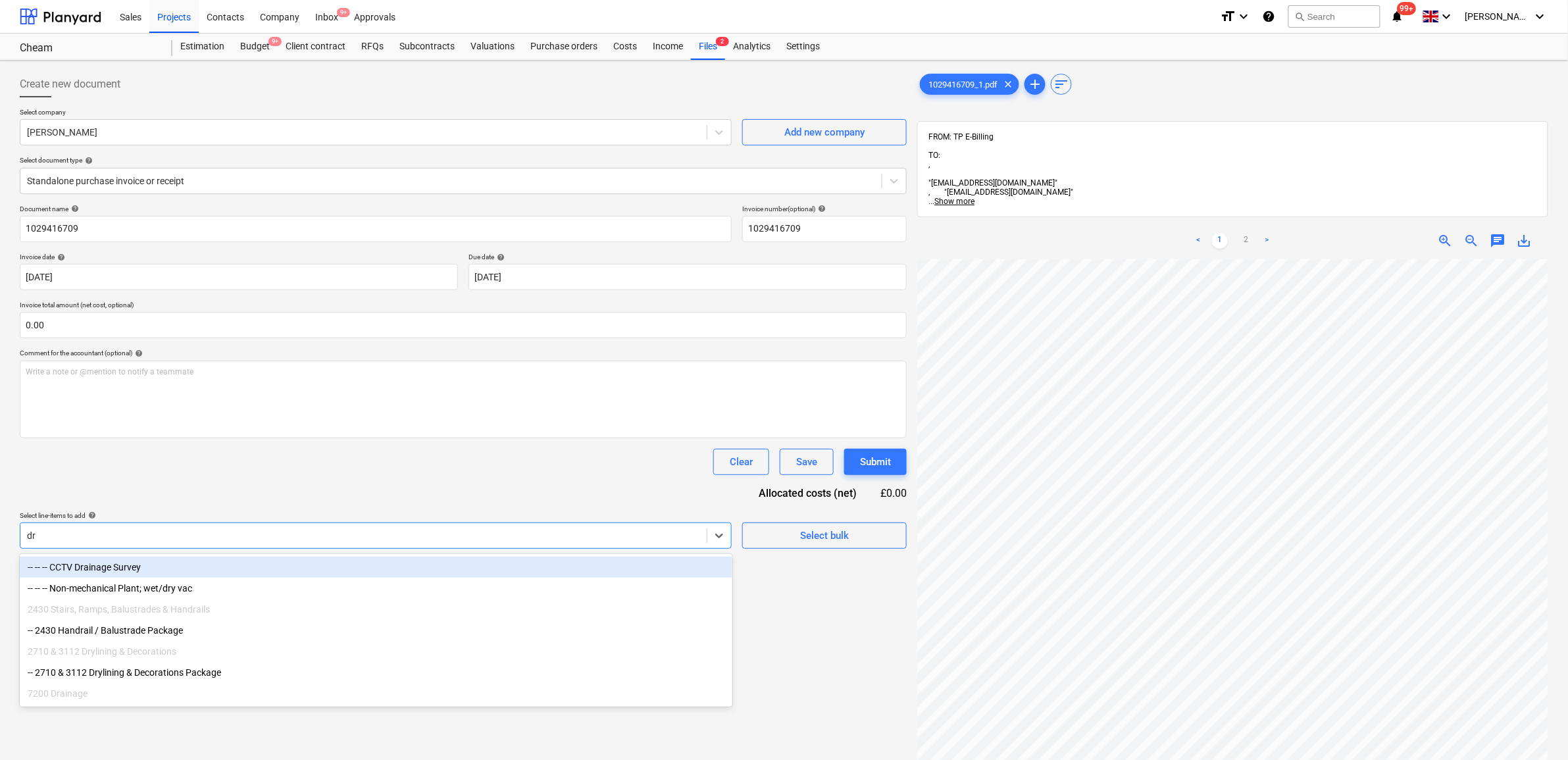
type input "d"
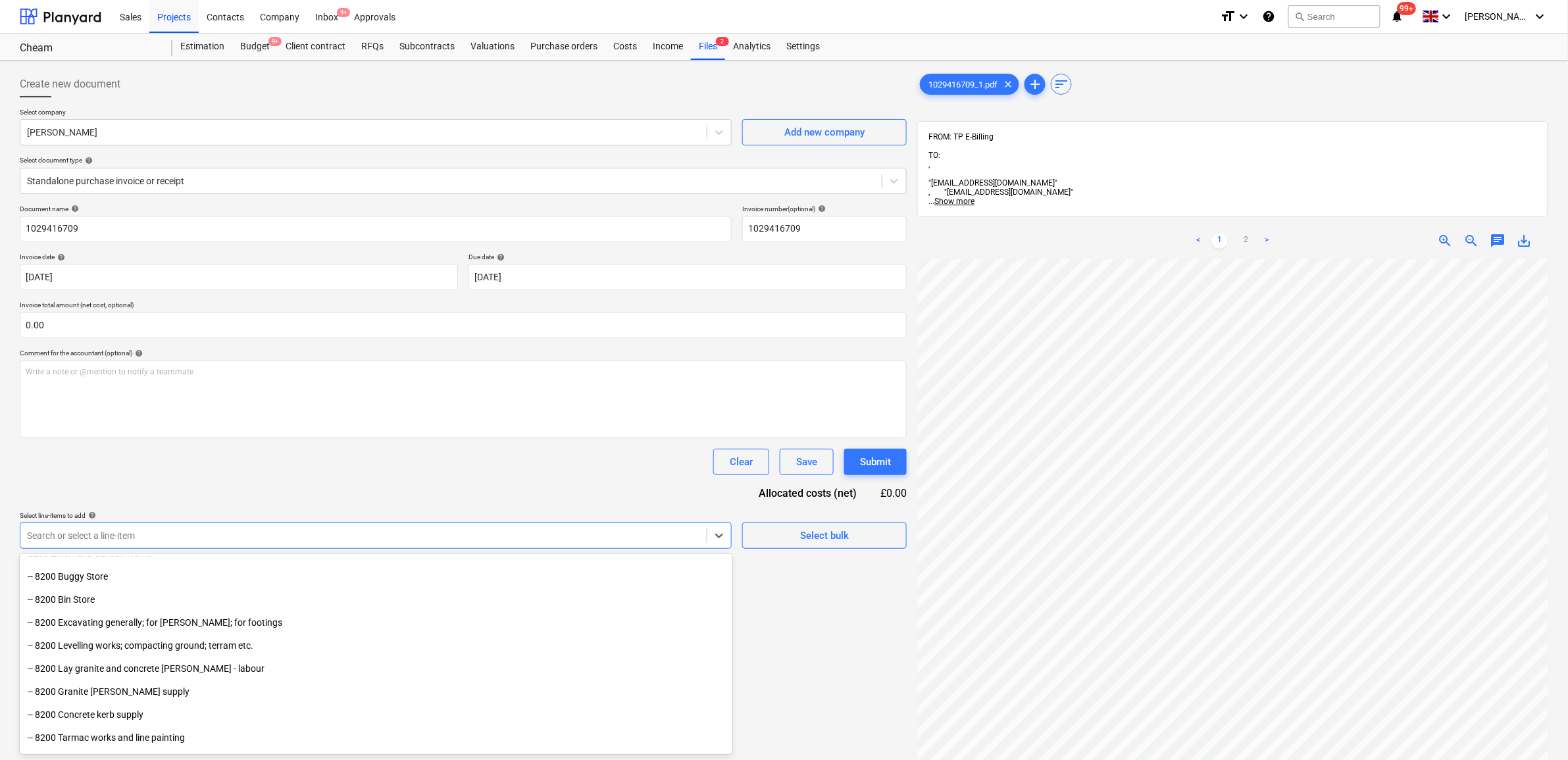
scroll to position [4110, 0]
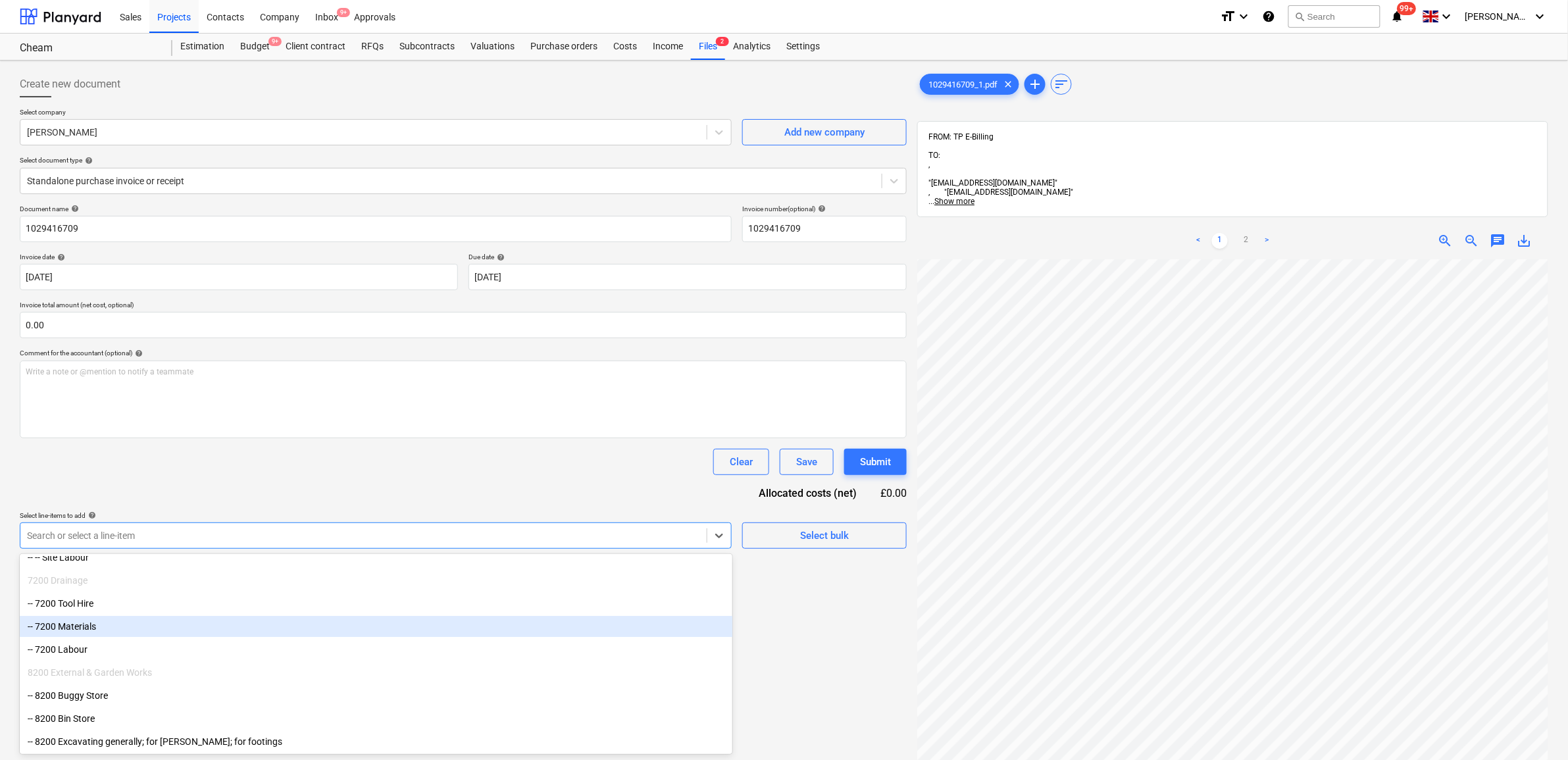
click at [122, 623] on div "-- 7200 Materials" at bounding box center [376, 626] width 712 height 21
click at [809, 665] on div "Create new document Select company [PERSON_NAME] Add new company Select documen…" at bounding box center [463, 527] width 897 height 922
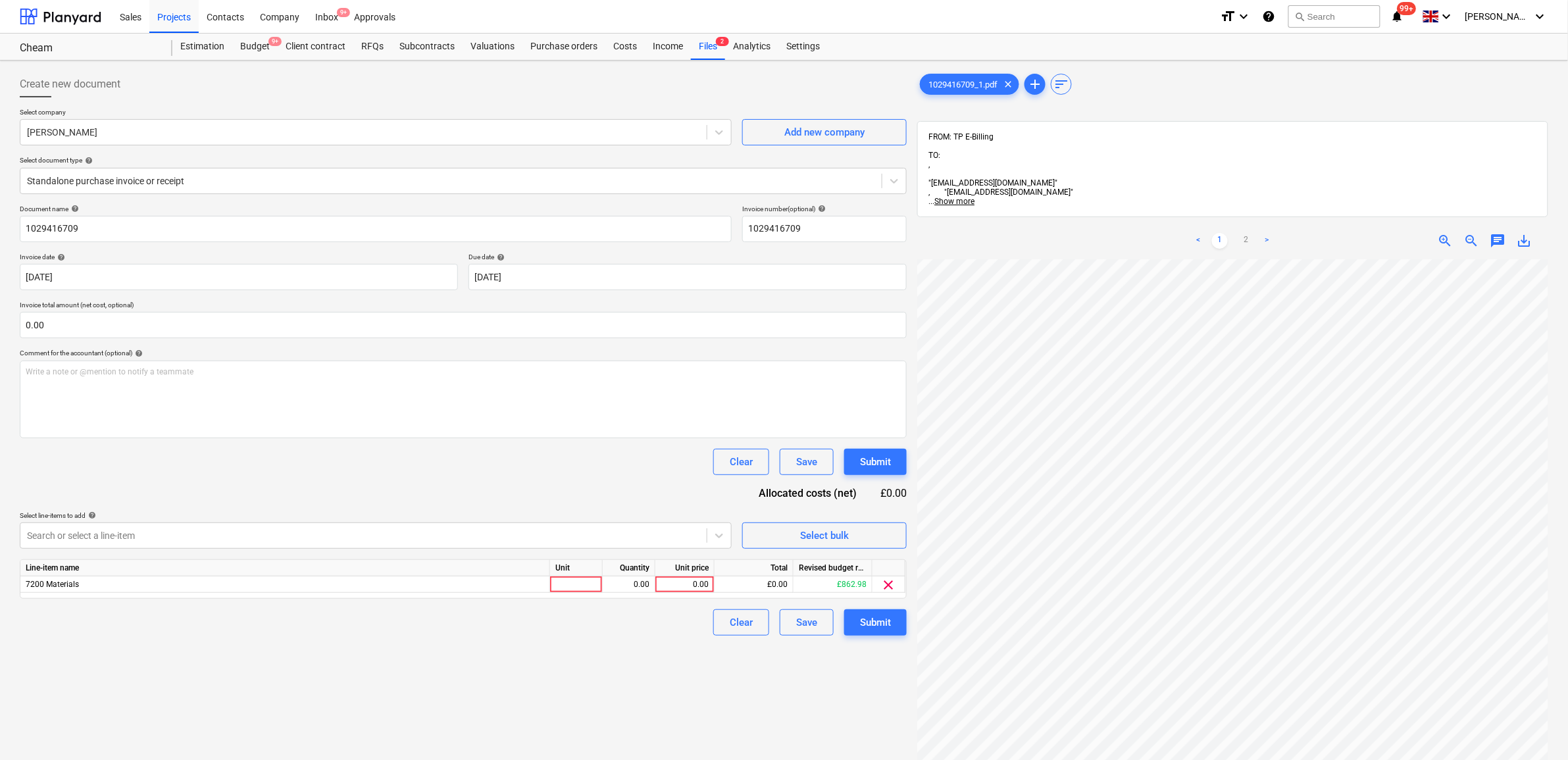
scroll to position [91, 61]
click at [1245, 233] on link "2" at bounding box center [1246, 241] width 16 height 16
click at [685, 584] on div "0.00" at bounding box center [685, 584] width 48 height 16
type input "958.36"
click at [629, 670] on div "Create new document Select company [PERSON_NAME] Add new company Select documen…" at bounding box center [463, 527] width 897 height 922
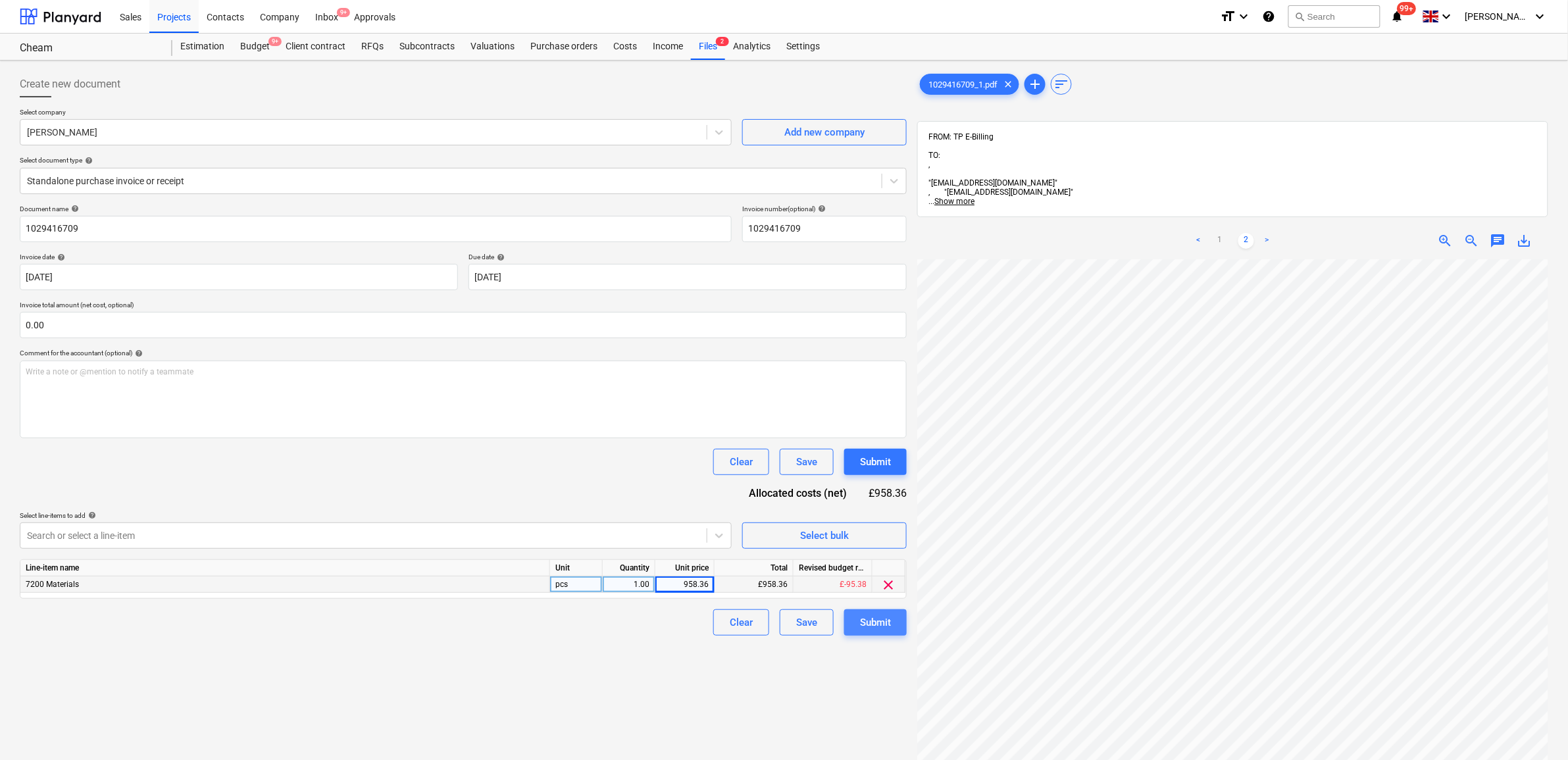
click at [871, 625] on div "Submit" at bounding box center [876, 622] width 31 height 17
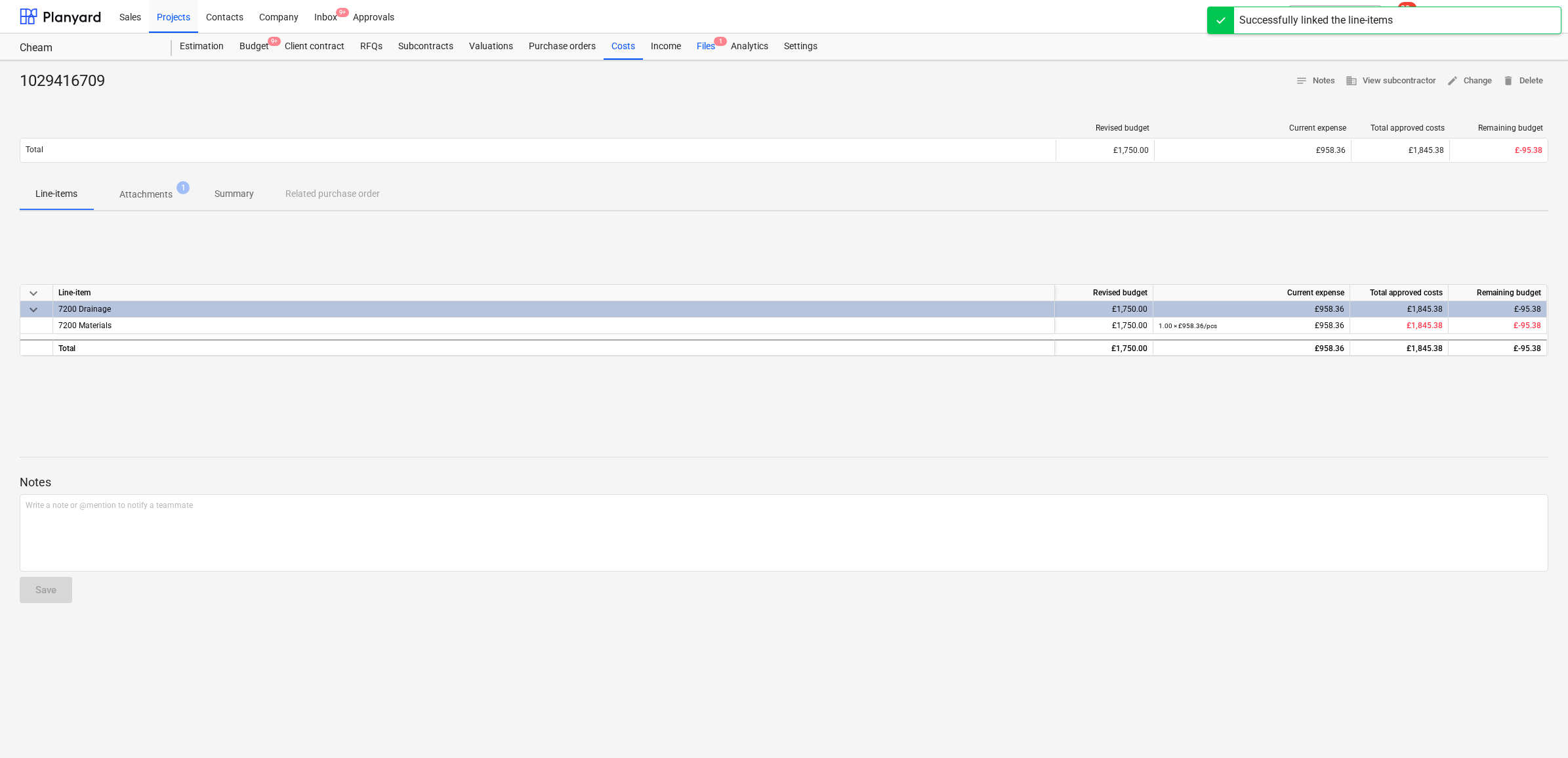
click at [713, 46] on div "Files 1" at bounding box center [706, 46] width 34 height 26
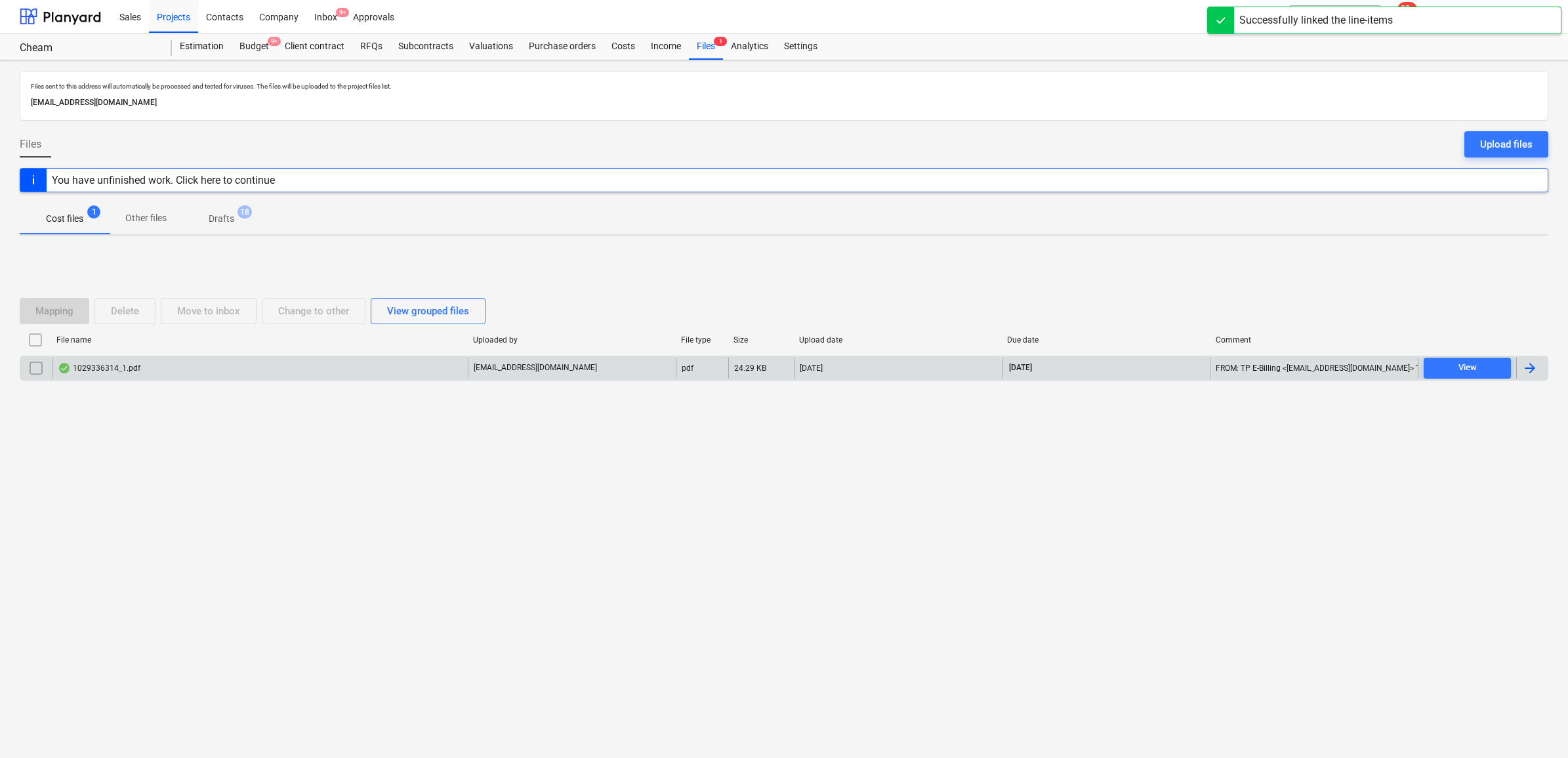
click at [1258, 371] on div at bounding box center [1531, 368] width 31 height 21
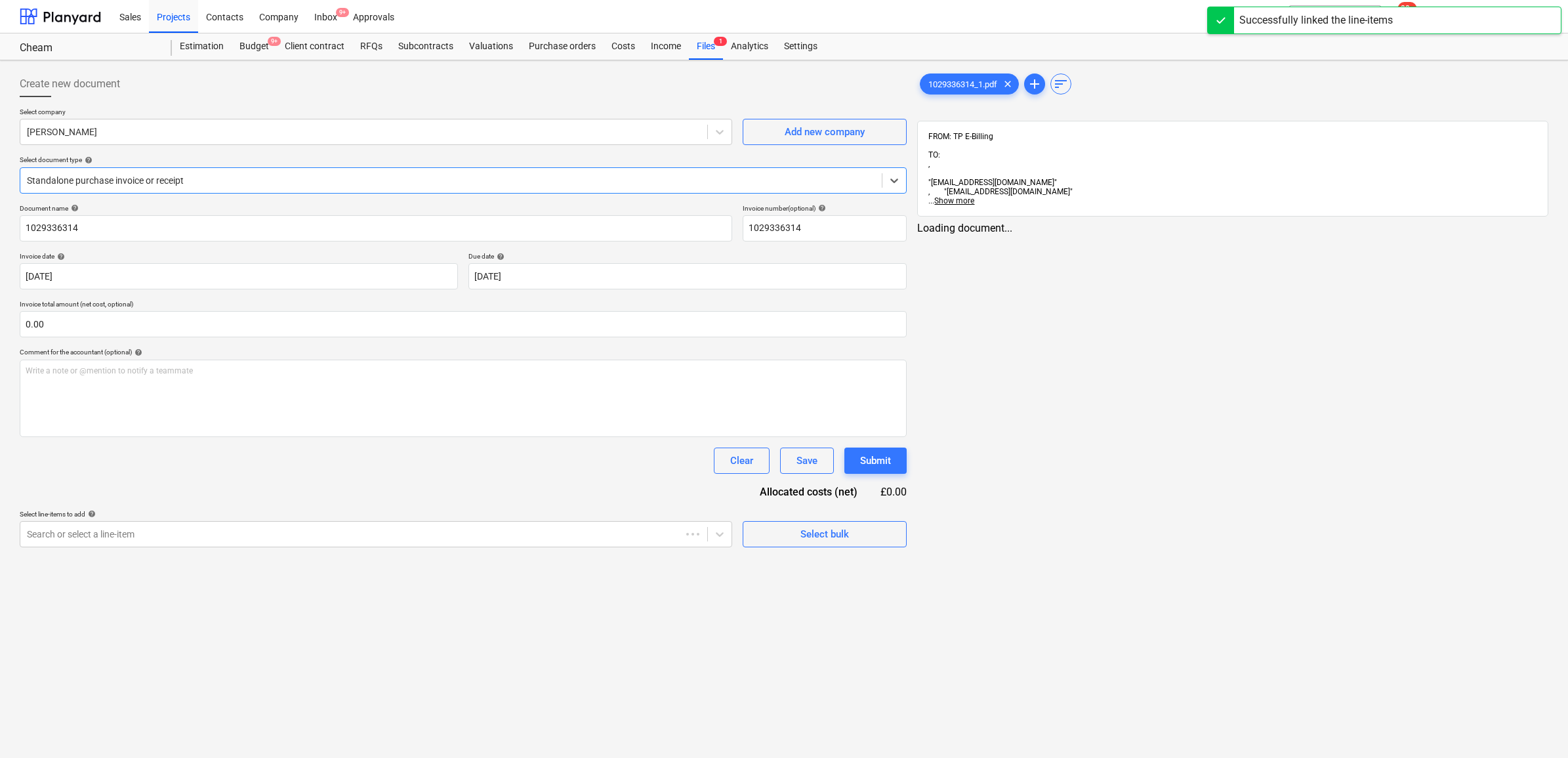
type input "1029336314"
type input "[DATE]"
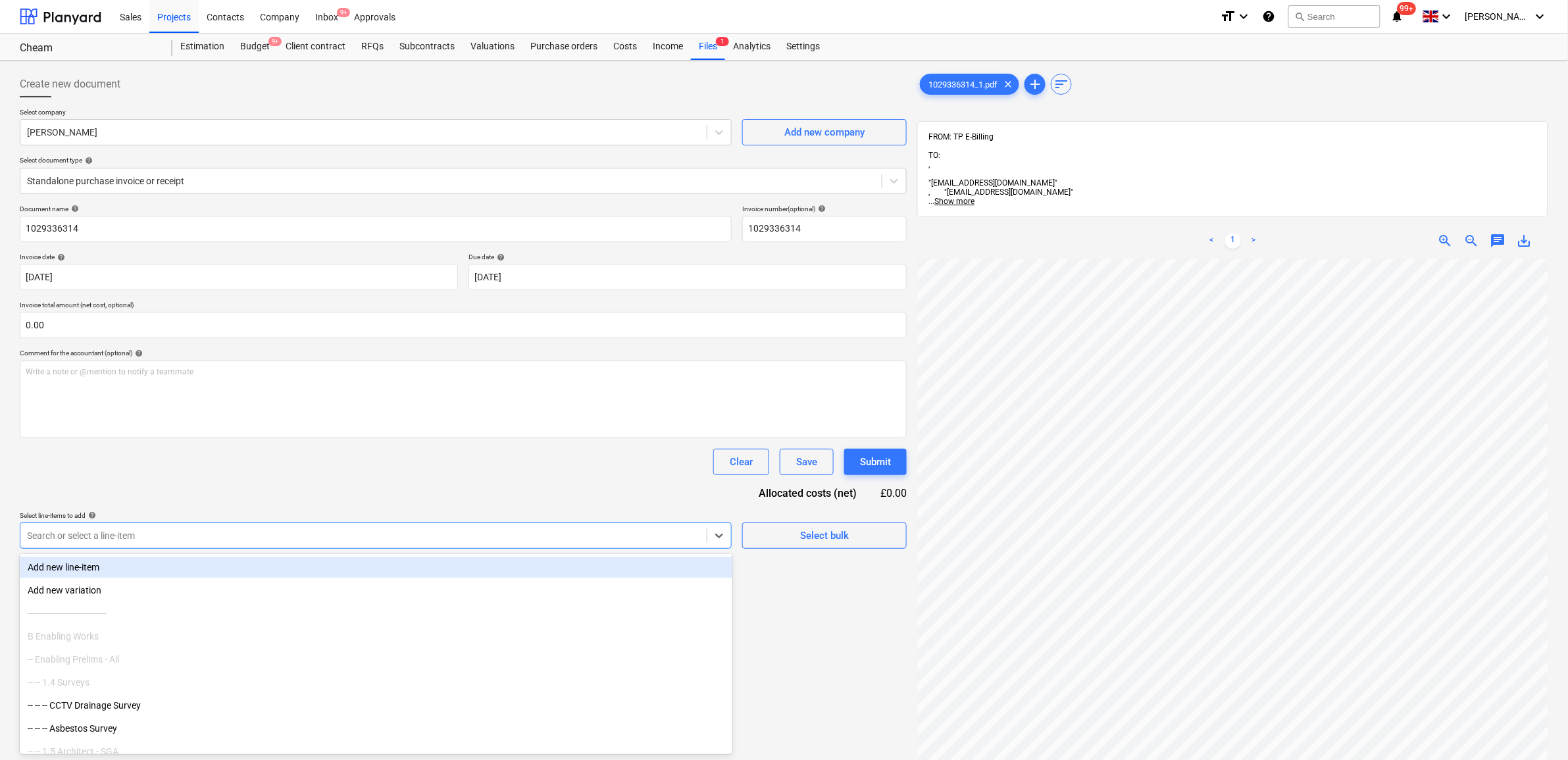
click at [656, 531] on div at bounding box center [363, 536] width 673 height 13
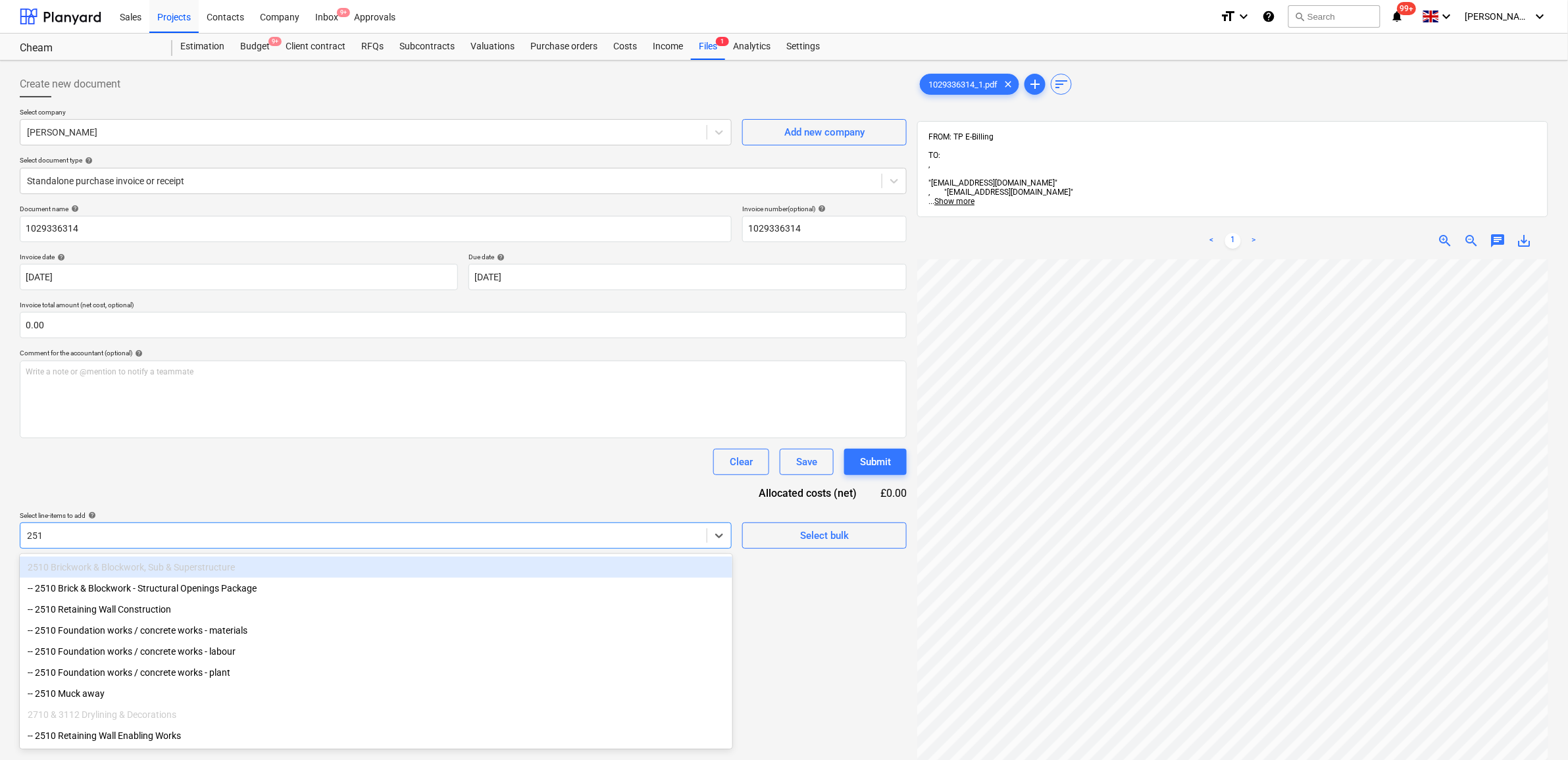
type input "2510"
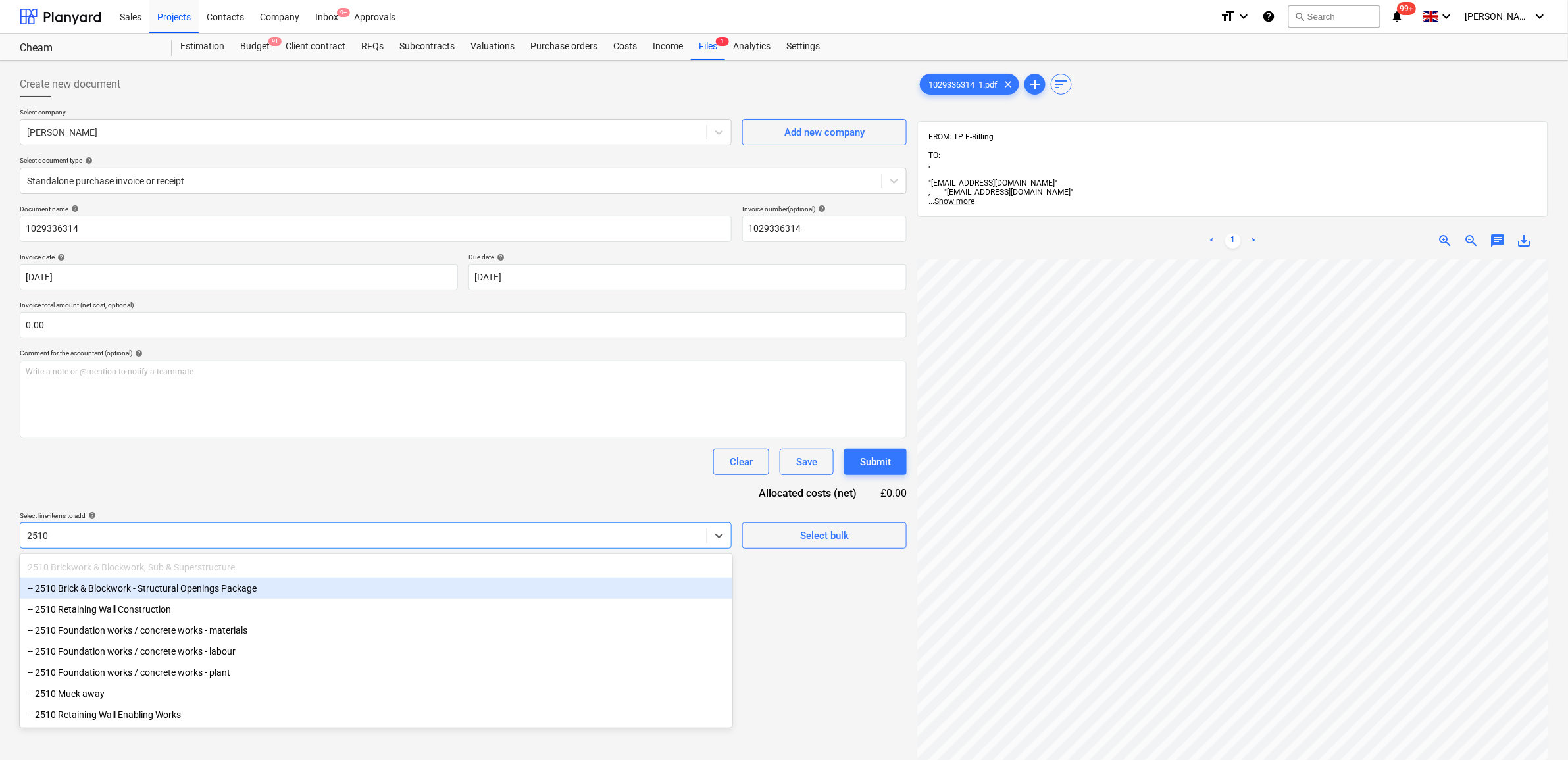
click at [181, 591] on div "-- 2510 Brick & Blockwork - Structural Openings Package" at bounding box center [376, 588] width 712 height 21
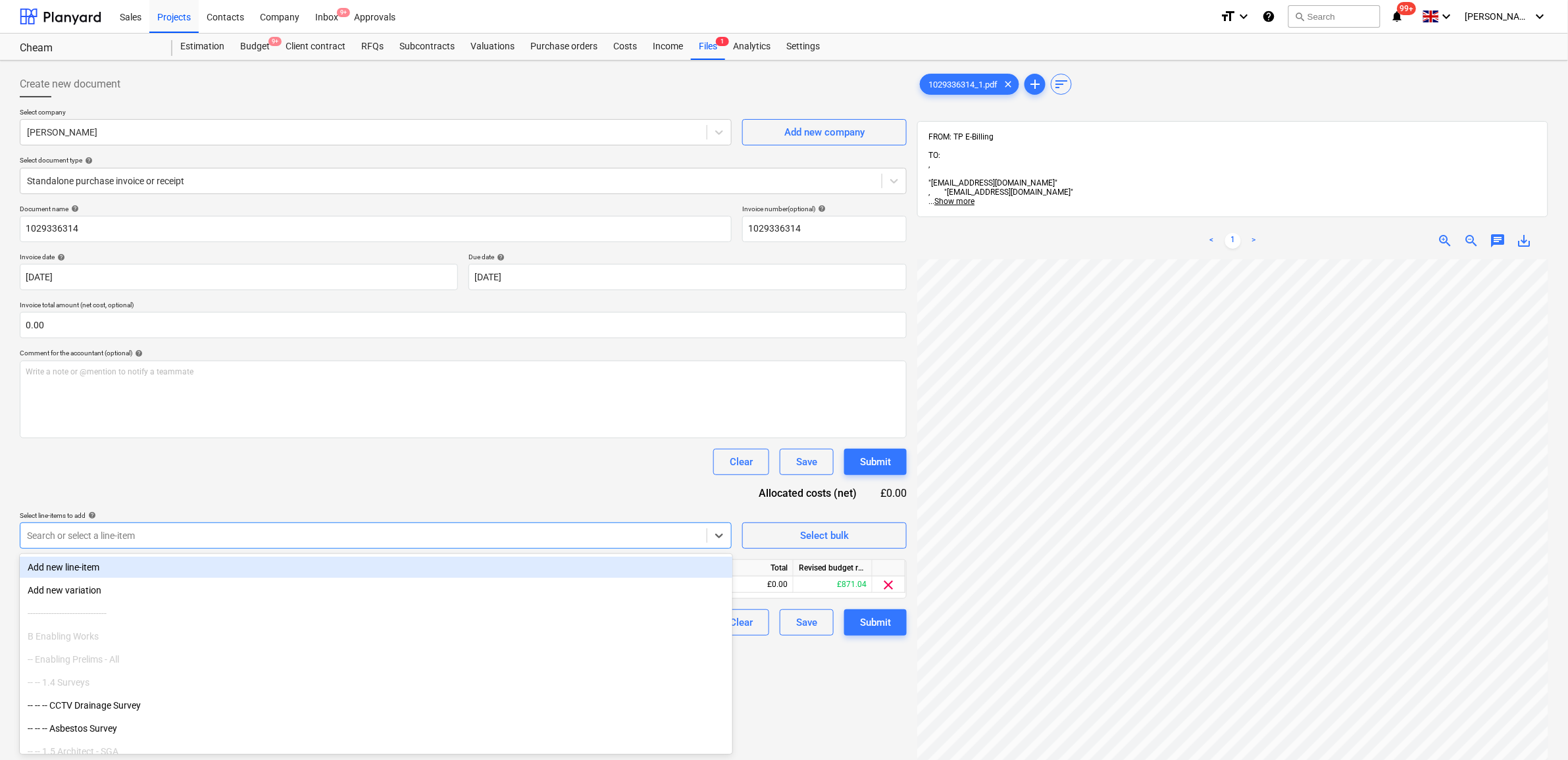
click at [326, 485] on div "Document name help 1029336314 Invoice number (optional) help 1029336314 Invoice…" at bounding box center [463, 420] width 887 height 431
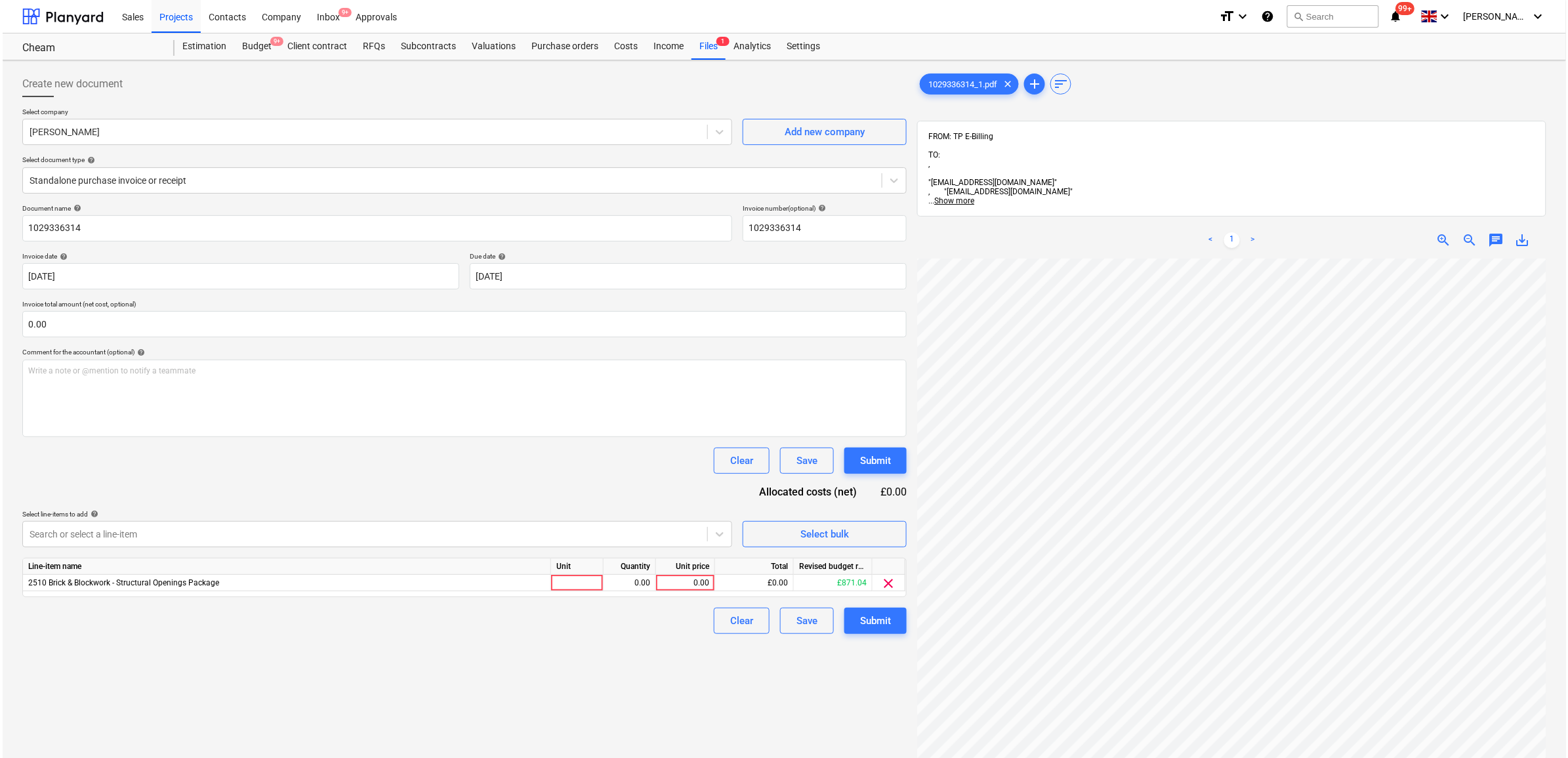
scroll to position [72, 61]
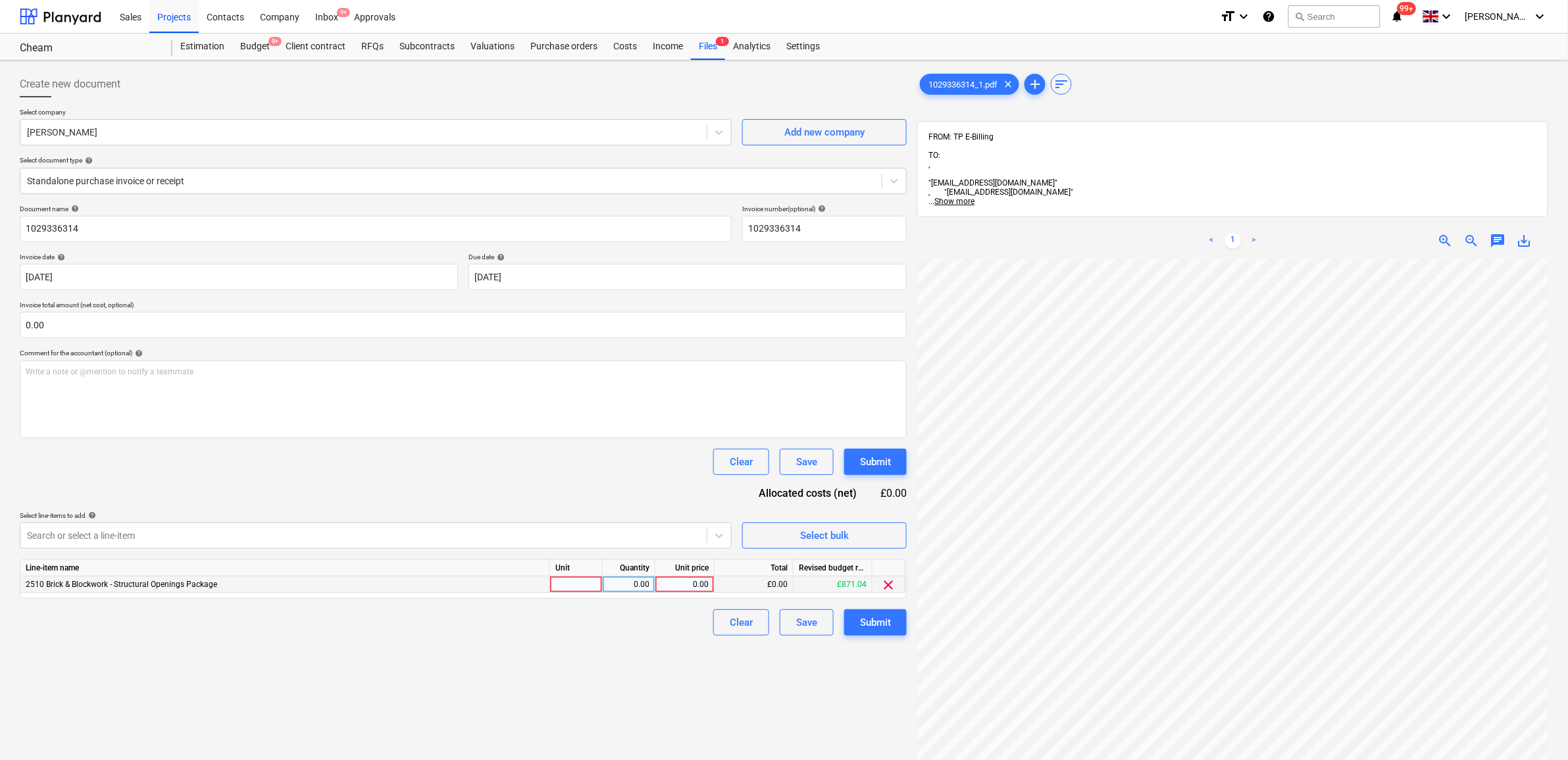
click at [705, 584] on div "0.00" at bounding box center [685, 584] width 48 height 16
type input "42.10"
click at [620, 670] on div "Create new document Select company [PERSON_NAME] Add new company Select documen…" at bounding box center [463, 527] width 897 height 922
click at [879, 622] on div "Submit" at bounding box center [876, 622] width 31 height 17
